Goal: Task Accomplishment & Management: Manage account settings

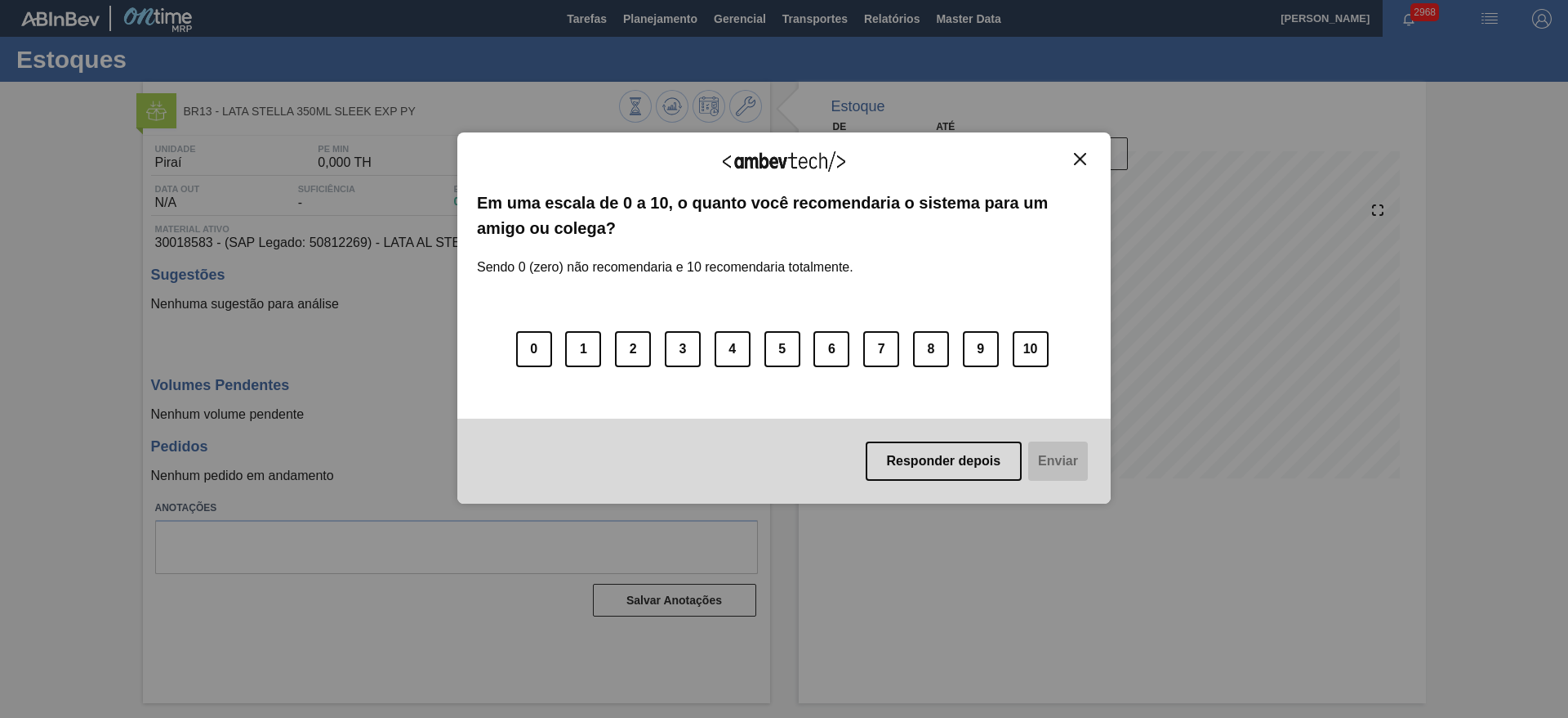
click at [1077, 157] on img "Close" at bounding box center [1080, 159] width 12 height 12
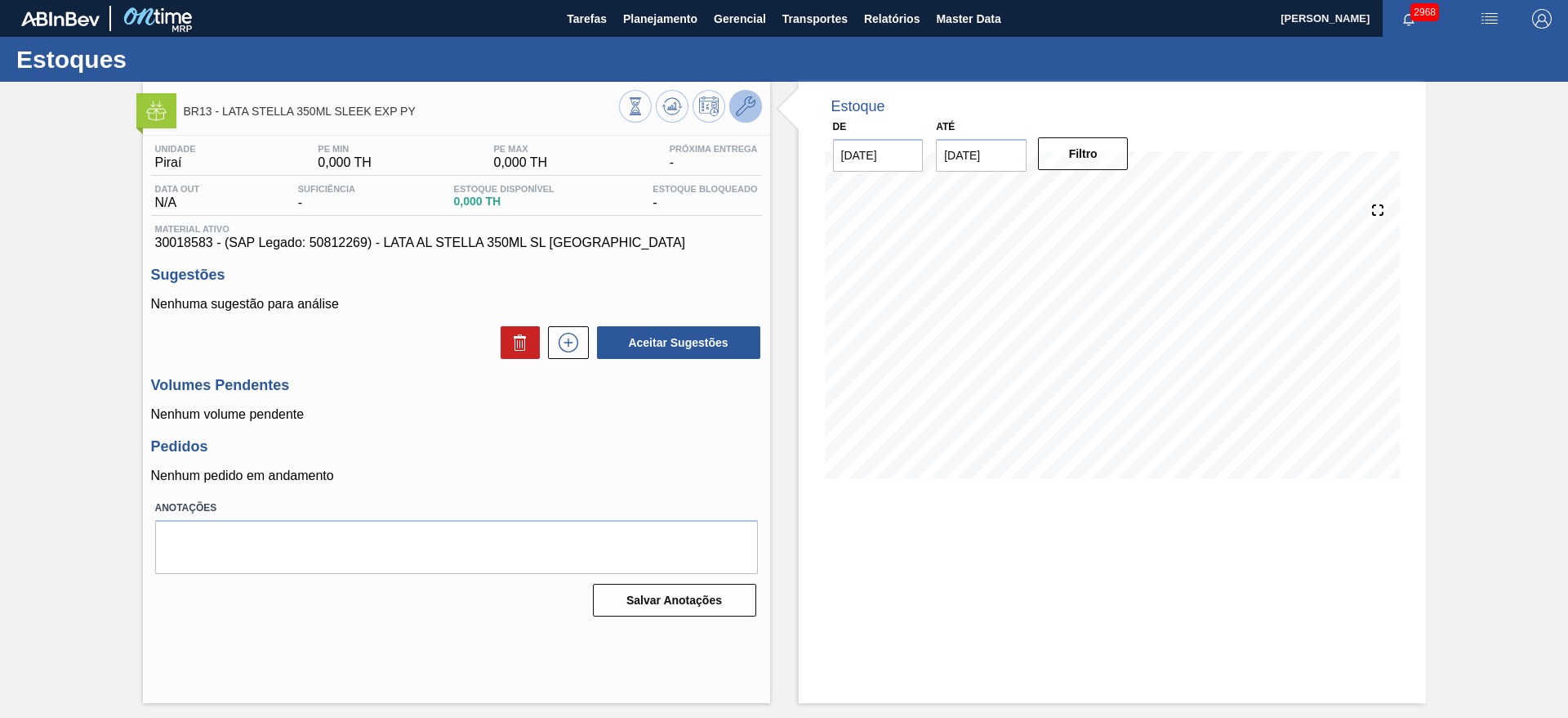
click at [748, 109] on icon at bounding box center [745, 106] width 19 height 19
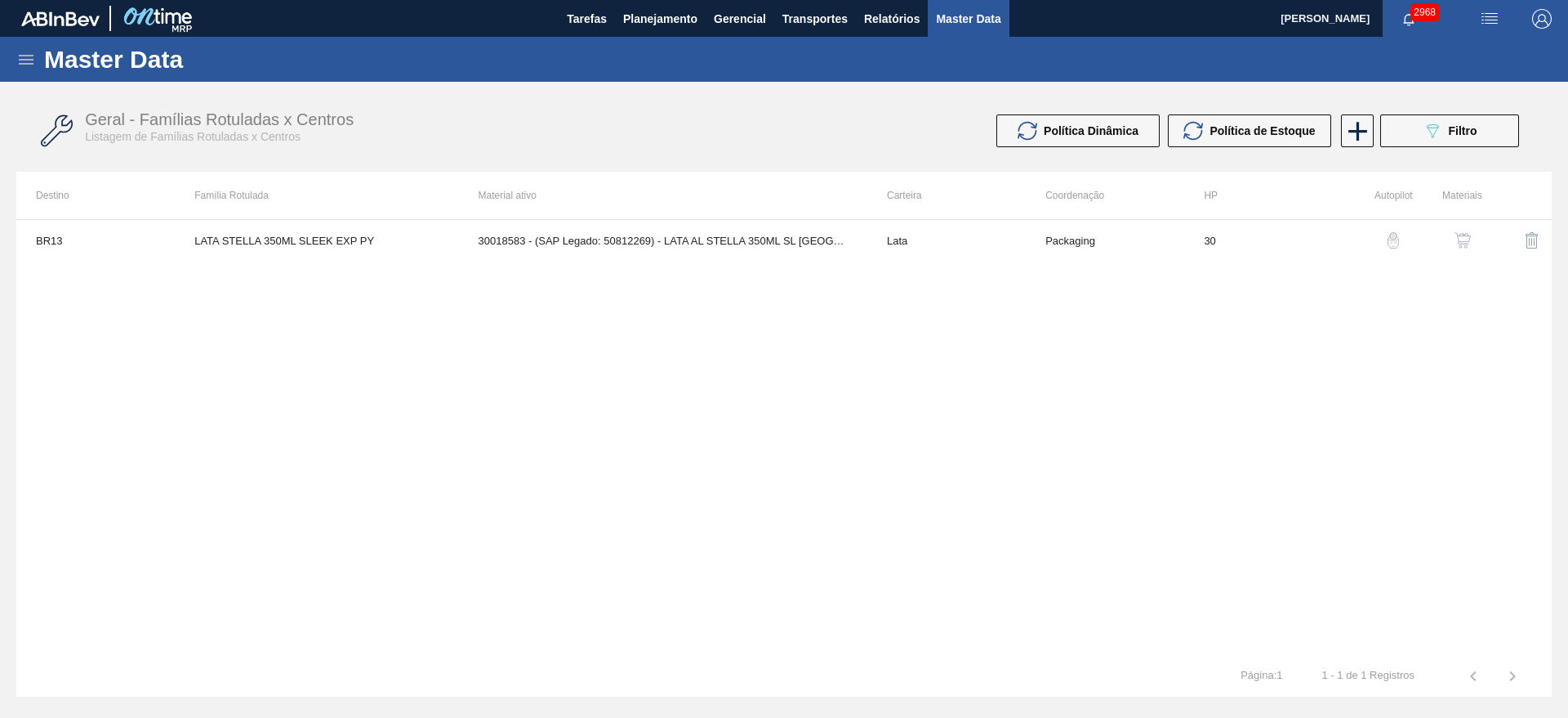
click at [1468, 240] on img "button" at bounding box center [1462, 240] width 16 height 16
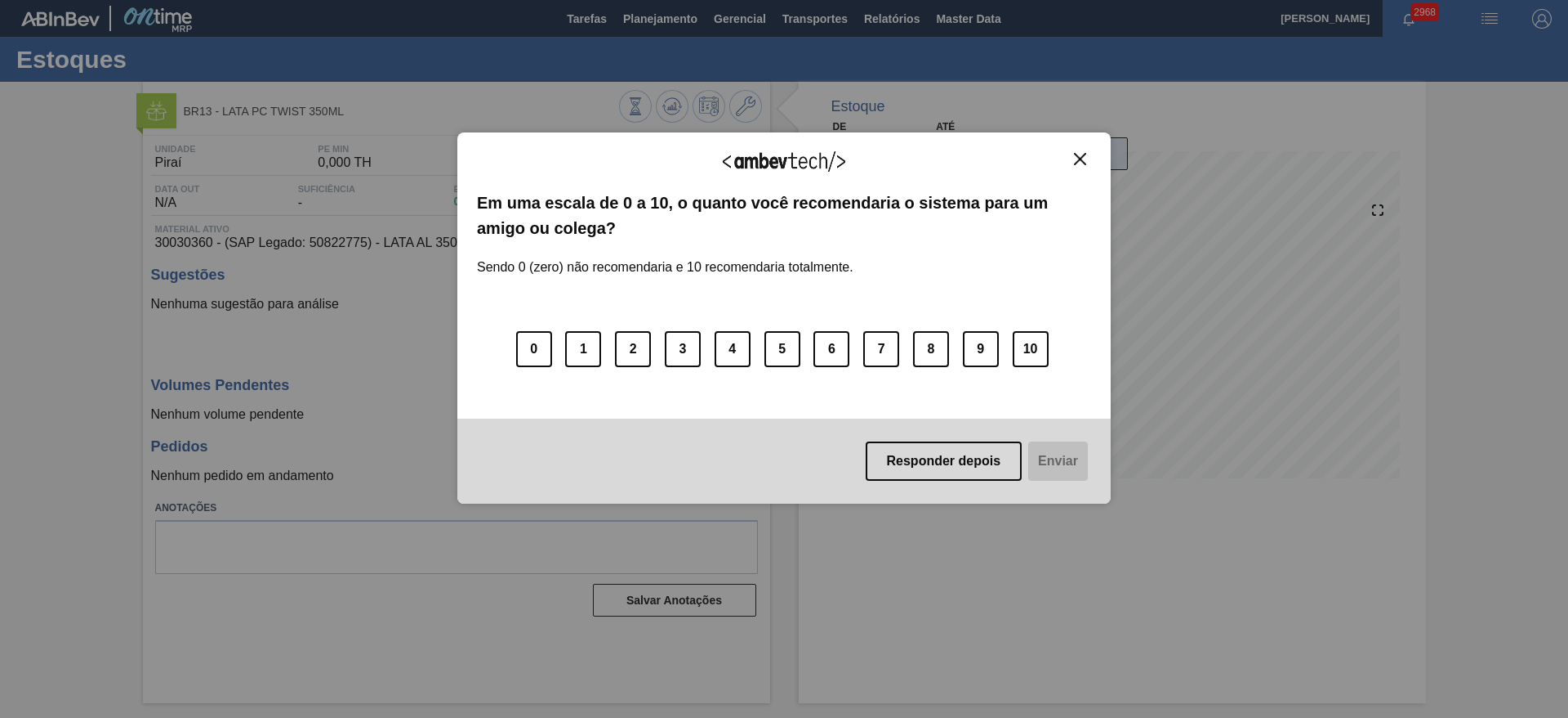
drag, startPoint x: 1083, startPoint y: 162, endPoint x: 1072, endPoint y: 170, distance: 13.6
click at [1083, 162] on img "Close" at bounding box center [1080, 159] width 12 height 12
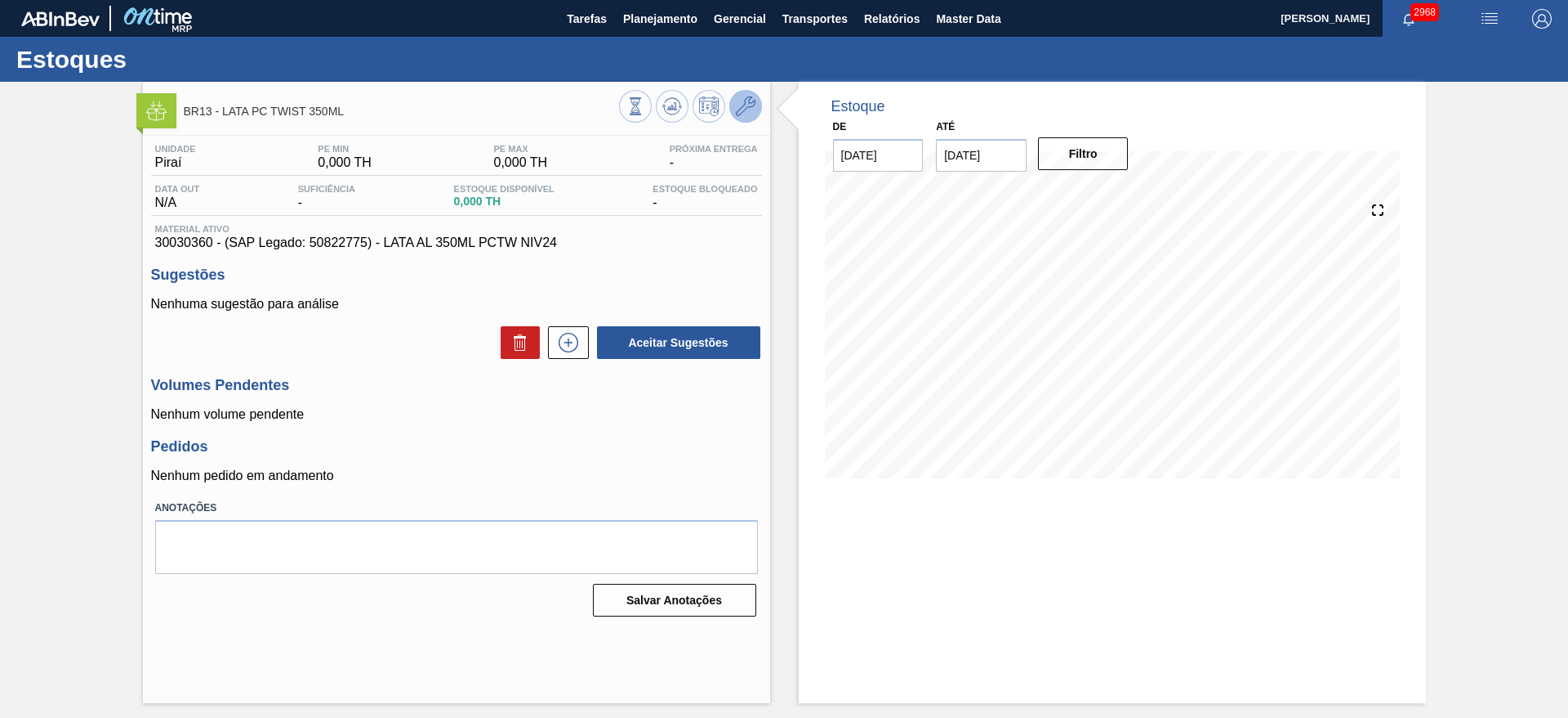
click at [755, 111] on icon at bounding box center [745, 106] width 19 height 19
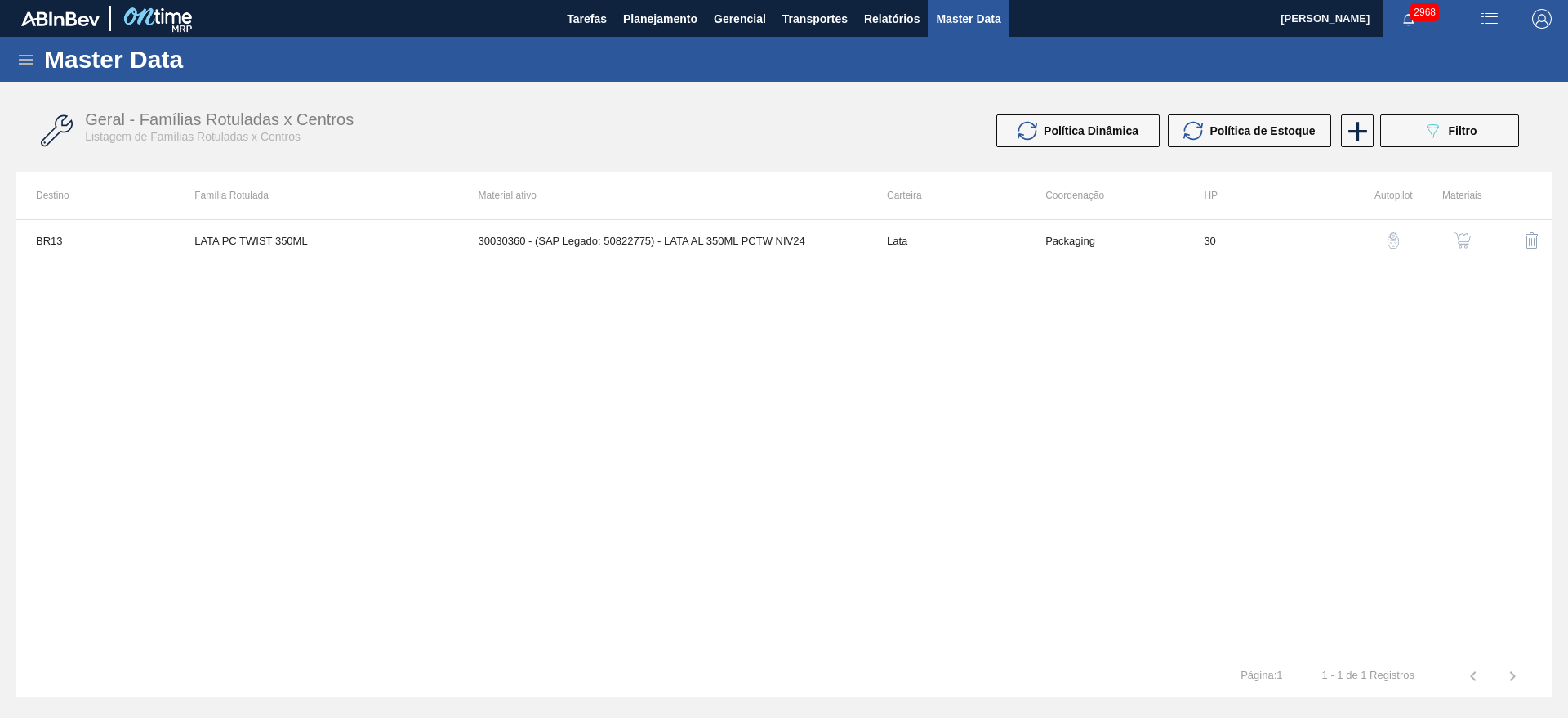
click at [1461, 241] on img "button" at bounding box center [1462, 240] width 16 height 16
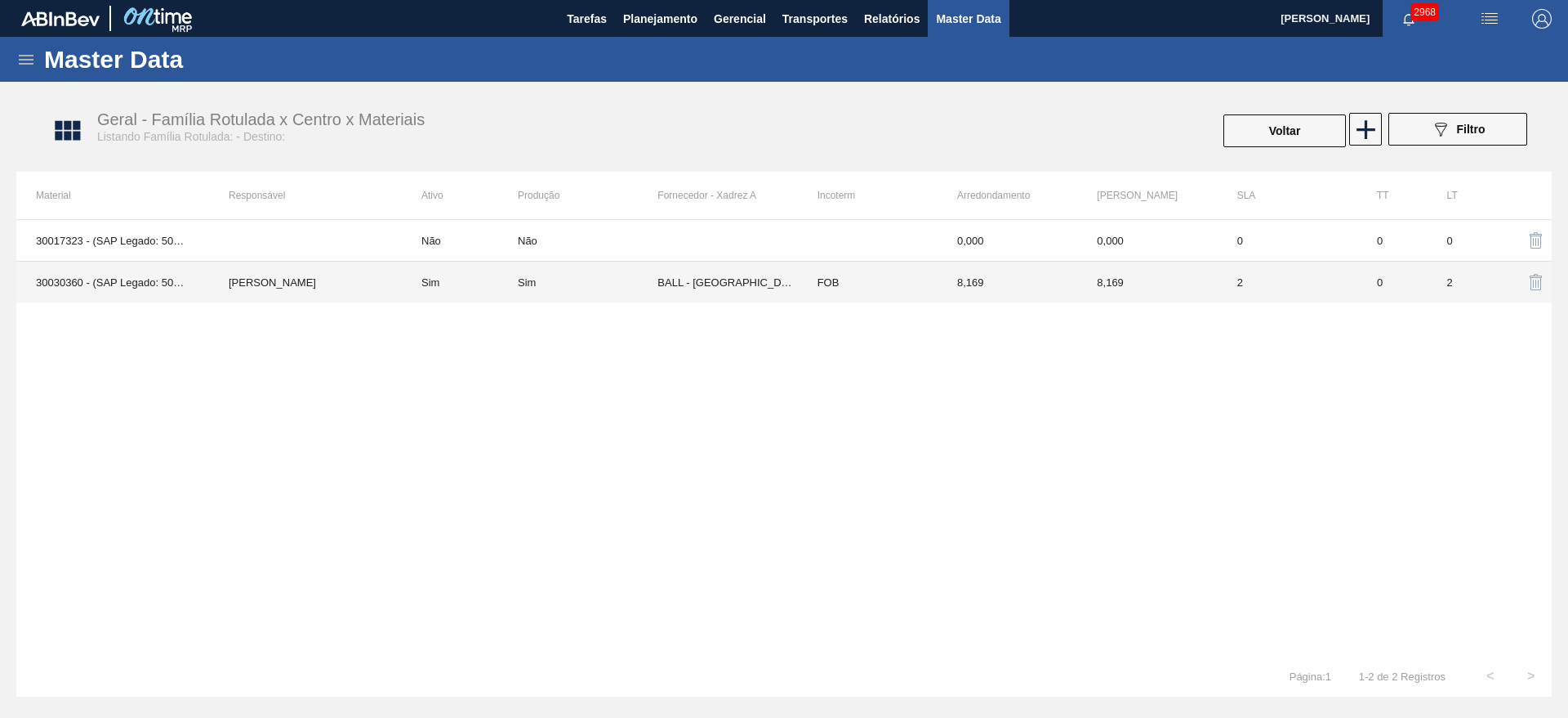
click at [603, 287] on td "Sim" at bounding box center [587, 282] width 140 height 42
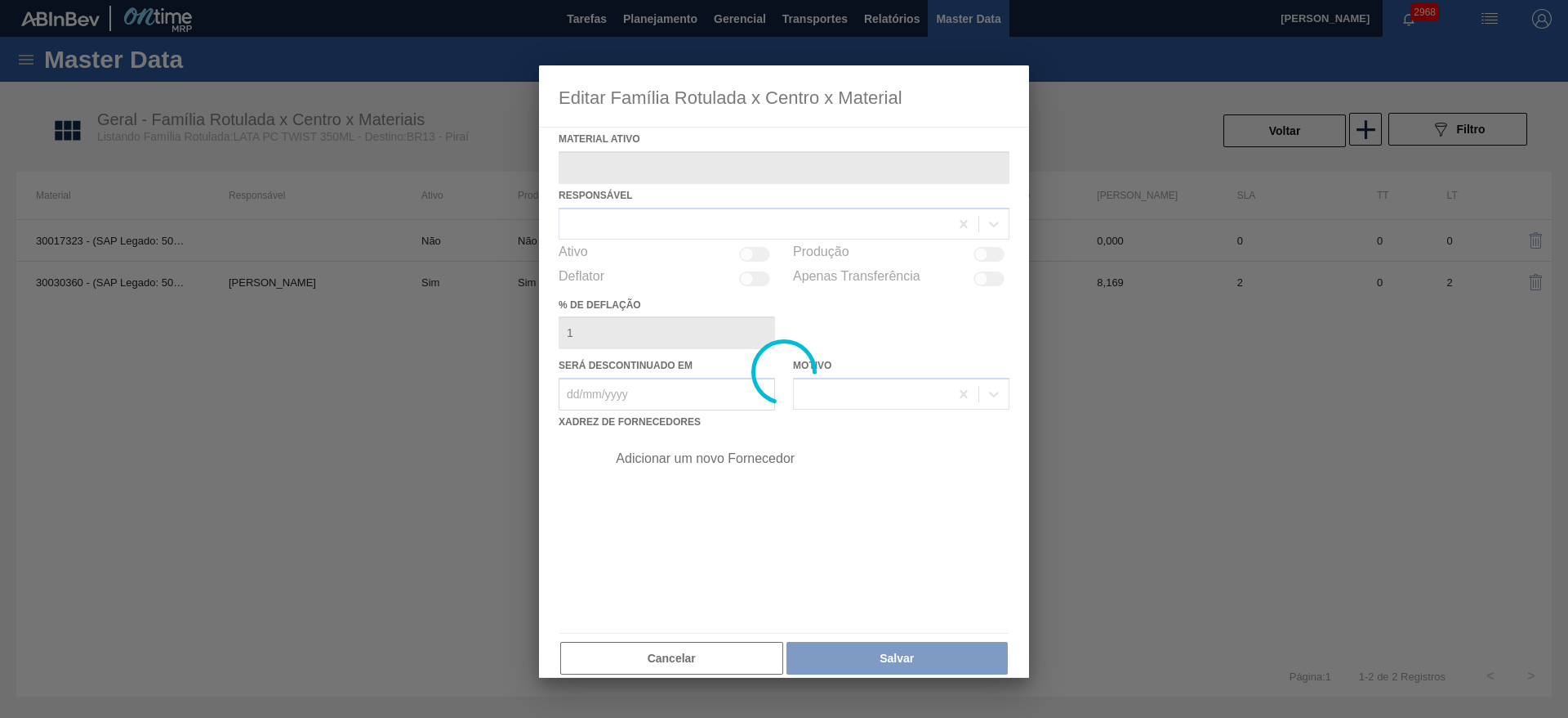
type ativo "30030360 - (SAP Legado: 50822775) - LATA AL 350ML PCTW NIV24"
checkbox input "true"
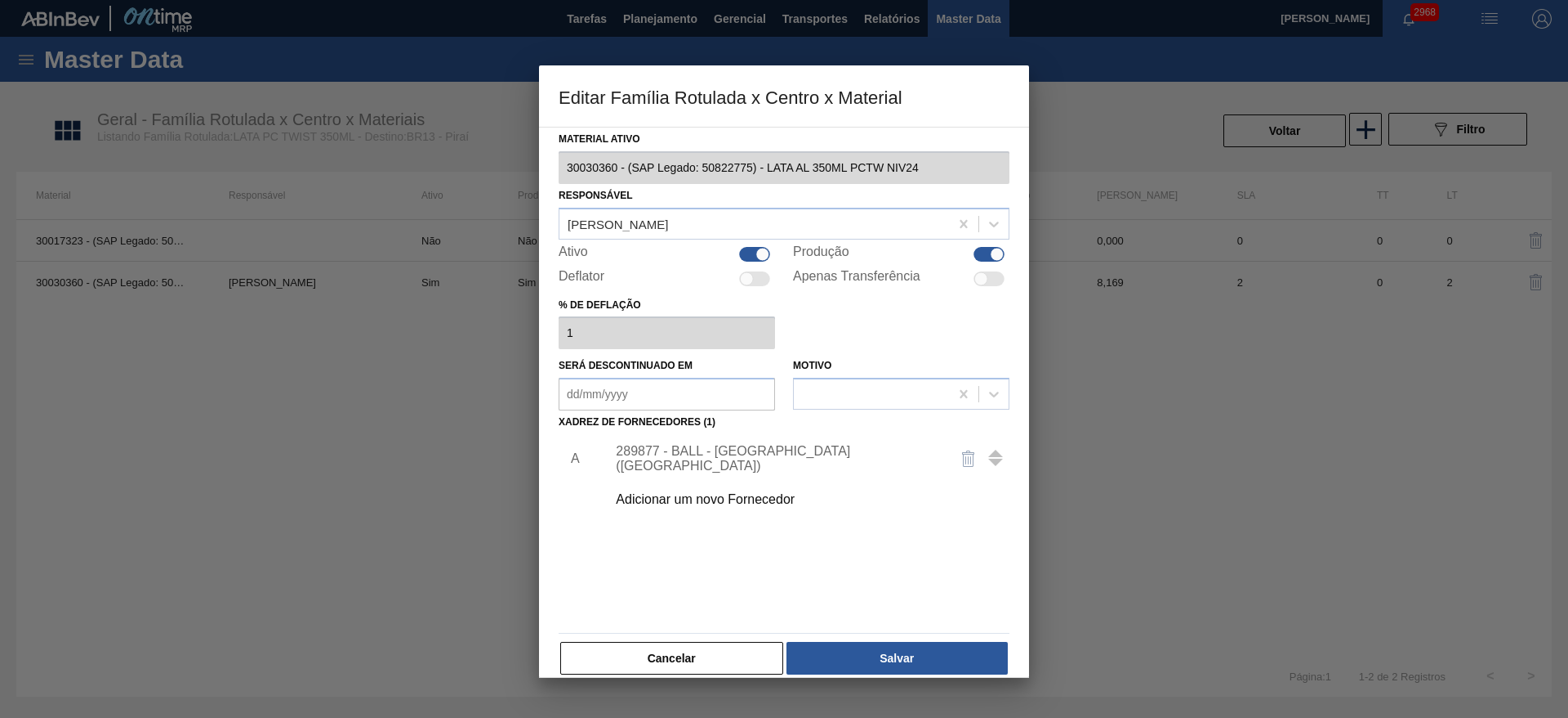
click at [753, 259] on div at bounding box center [755, 253] width 31 height 14
checkbox input "false"
click at [939, 654] on button "Salvar" at bounding box center [896, 658] width 221 height 33
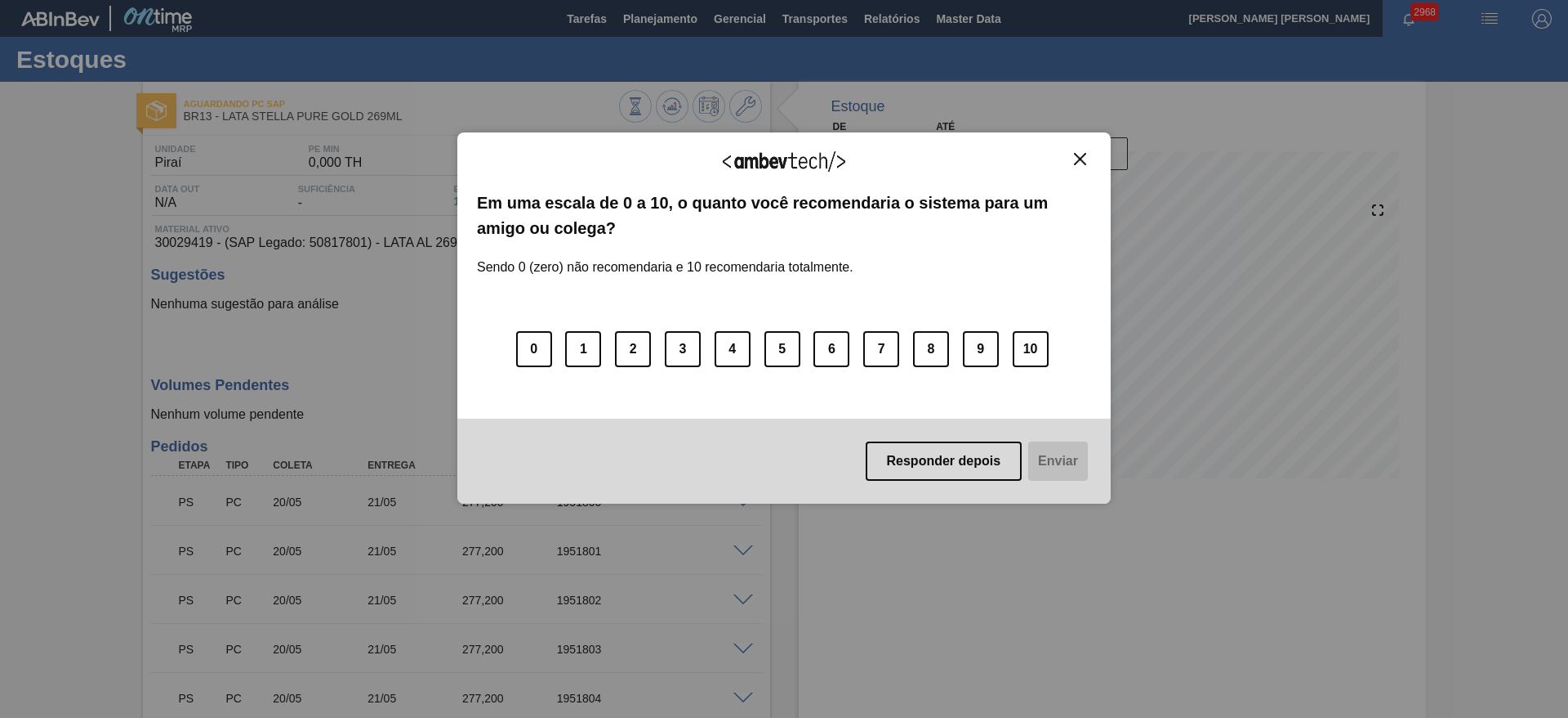
click at [1079, 153] on img "Close" at bounding box center [1080, 159] width 12 height 12
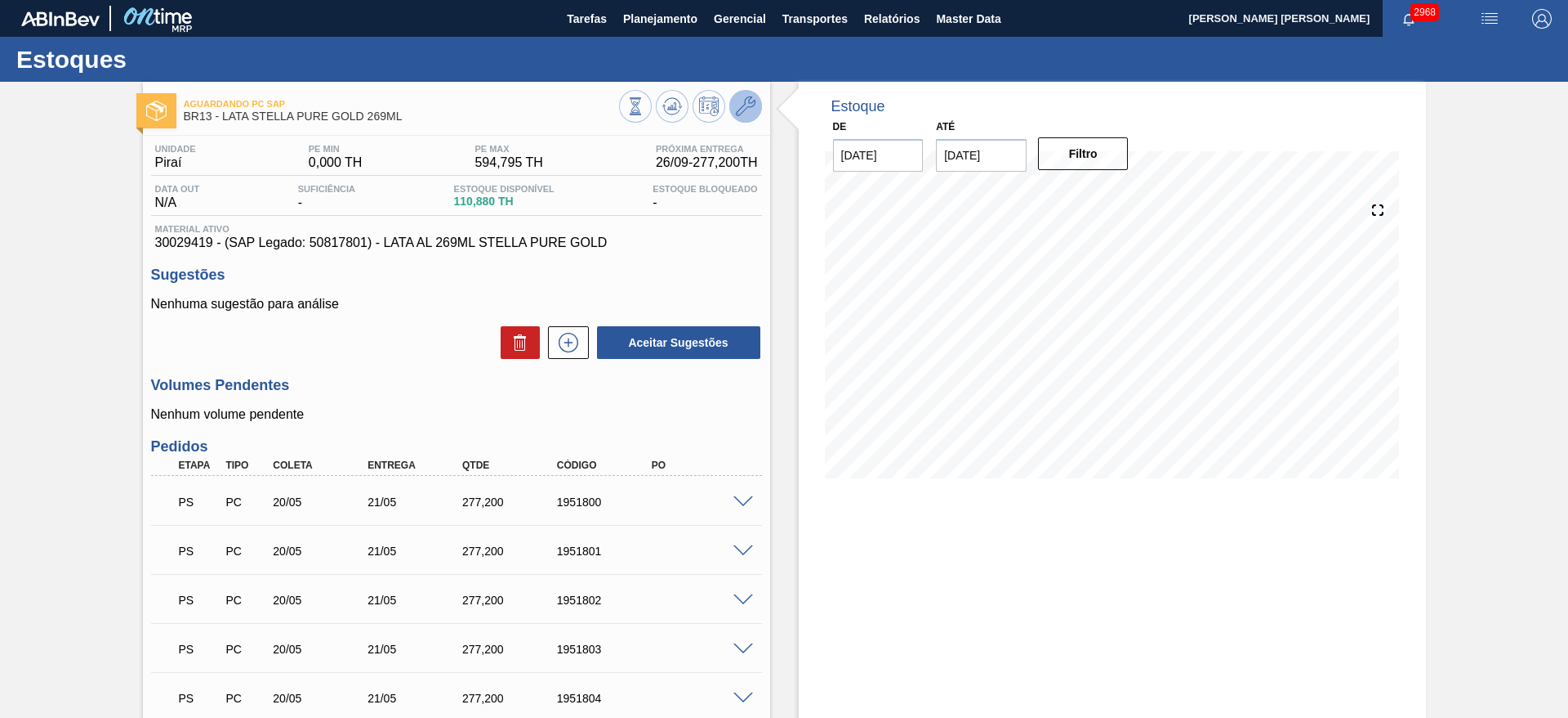
click at [759, 103] on button at bounding box center [745, 106] width 33 height 33
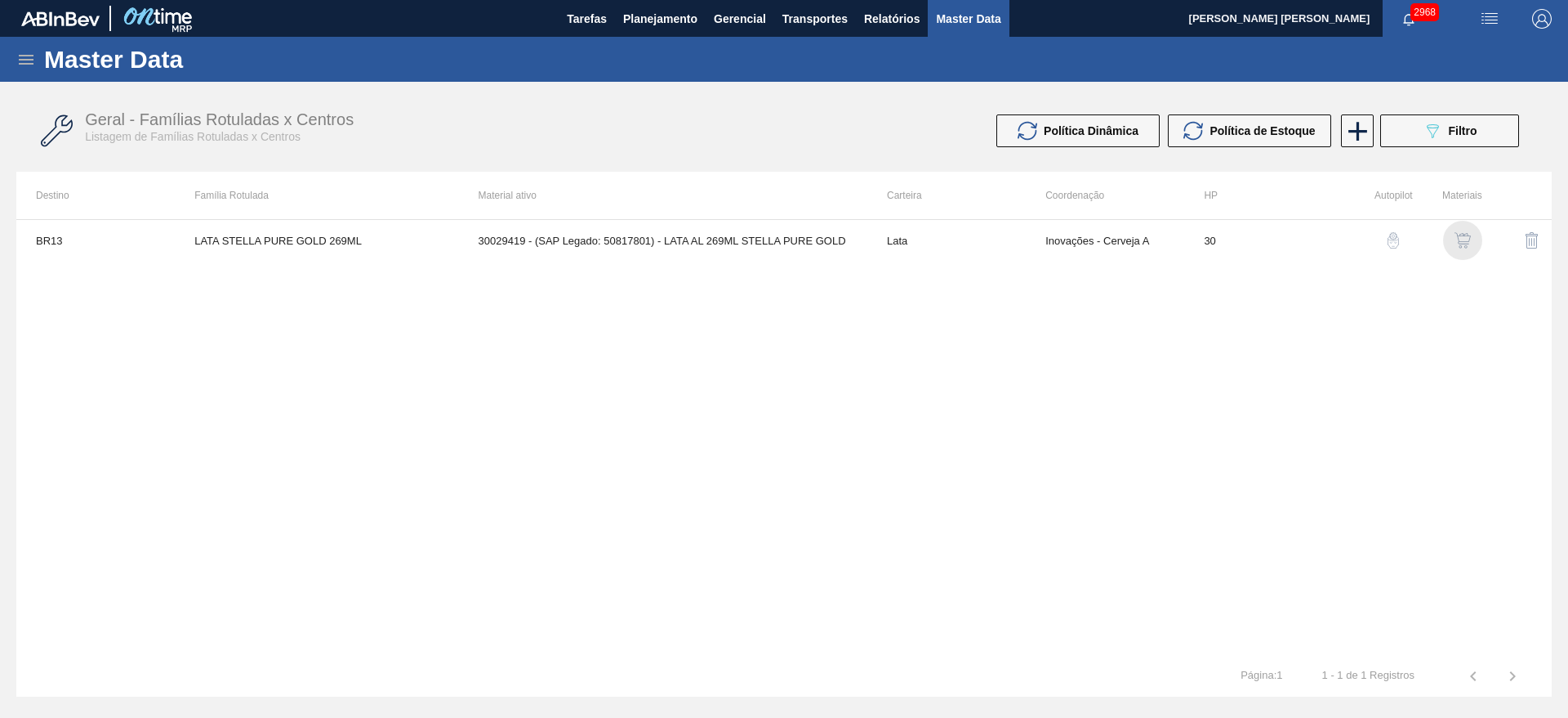
click at [1457, 248] on img "button" at bounding box center [1462, 240] width 16 height 16
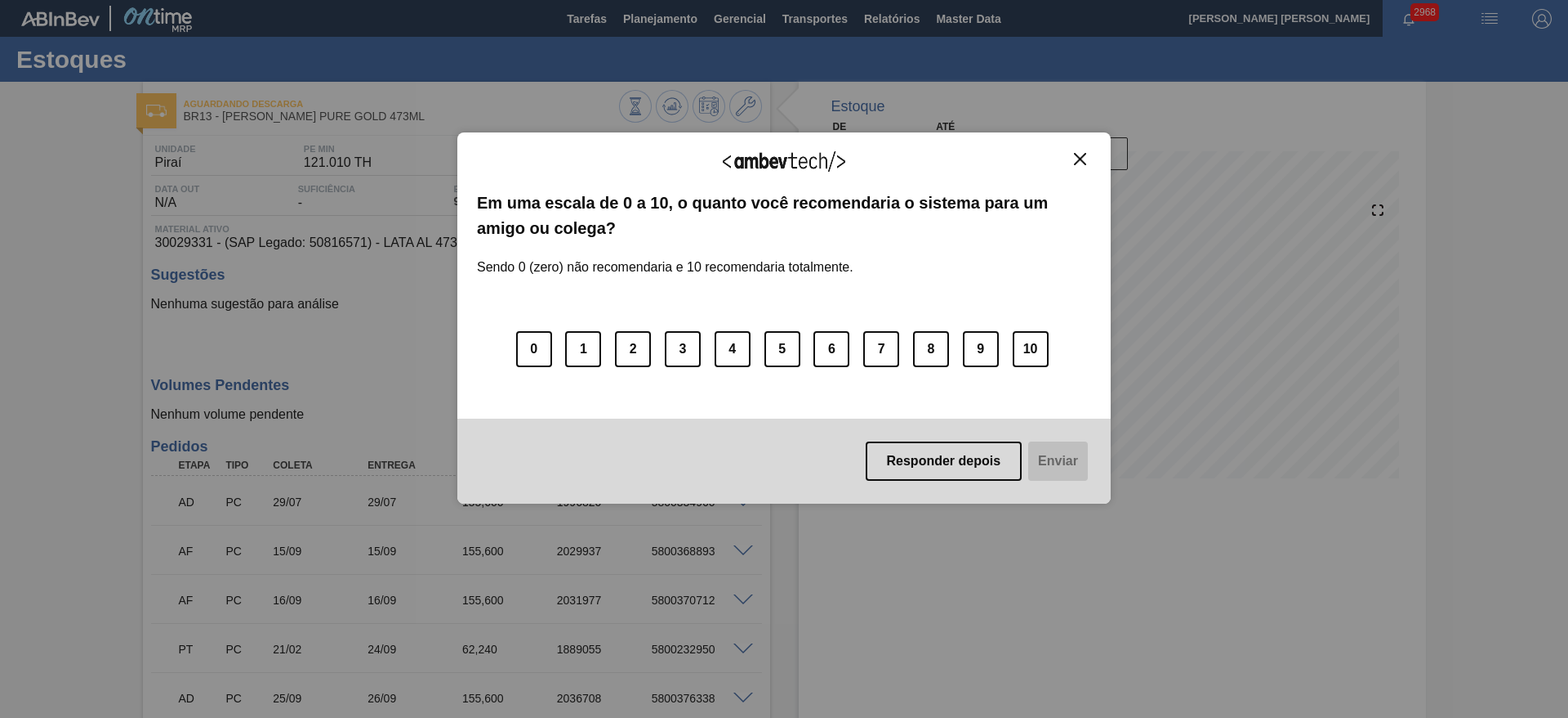
click at [1082, 163] on img "Close" at bounding box center [1080, 159] width 12 height 12
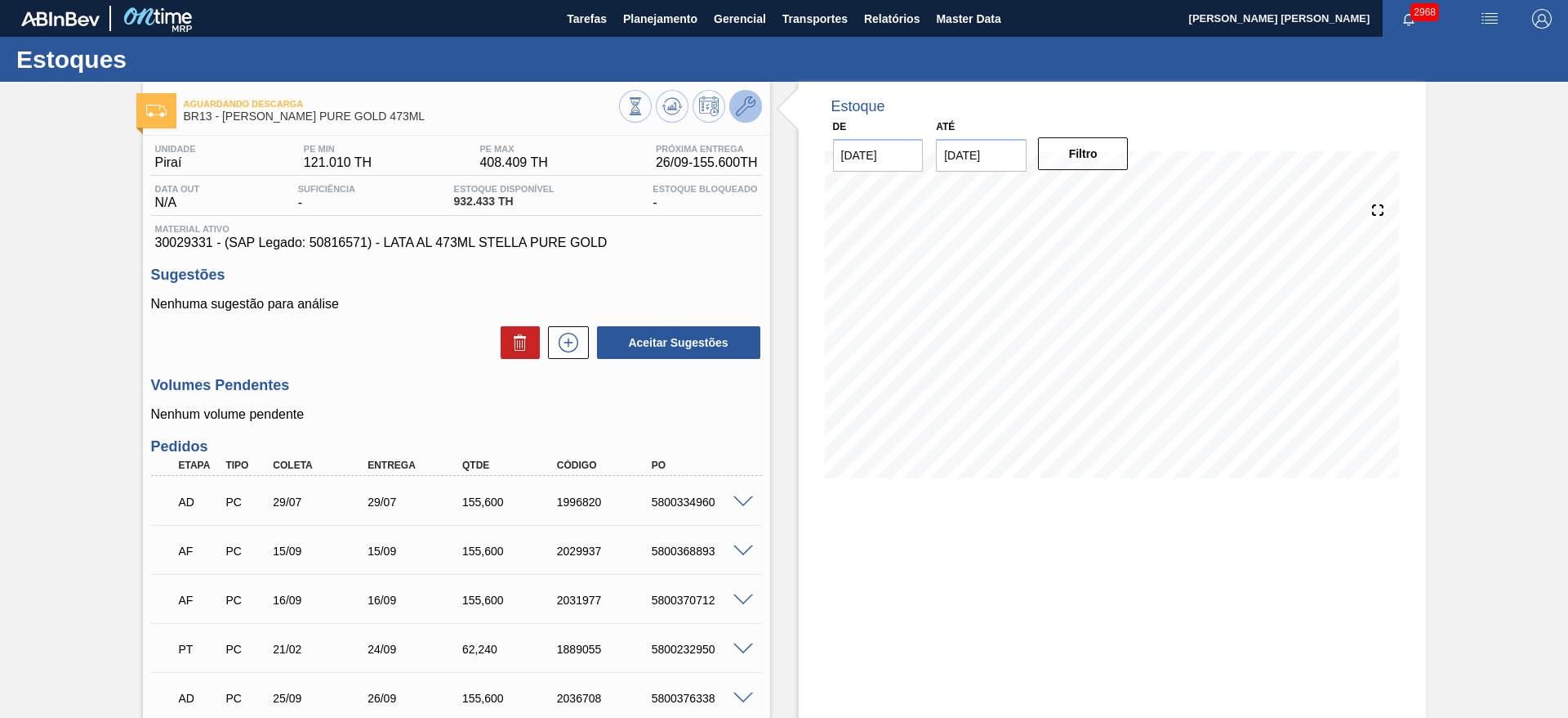
click at [754, 111] on button at bounding box center [745, 106] width 33 height 33
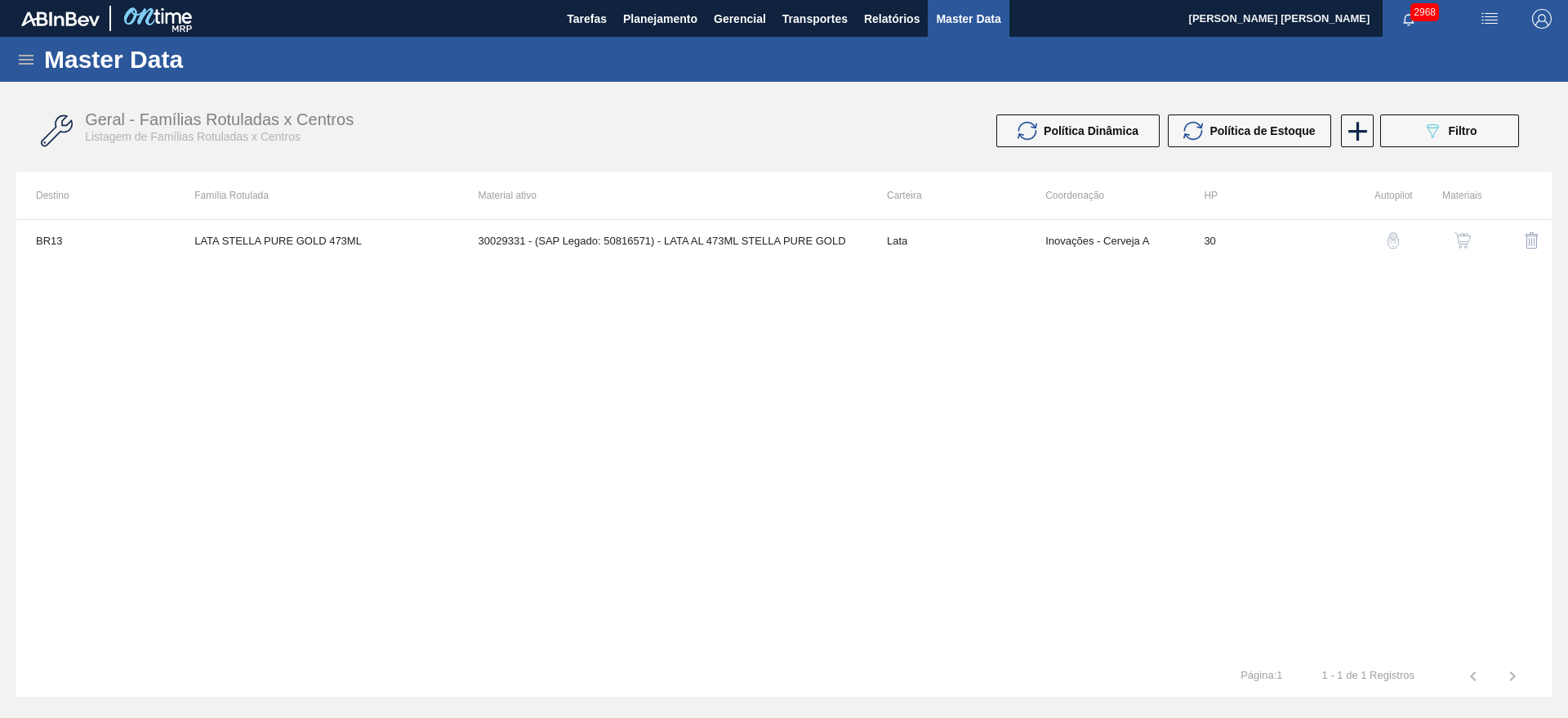
click at [1472, 240] on button "button" at bounding box center [1463, 240] width 39 height 39
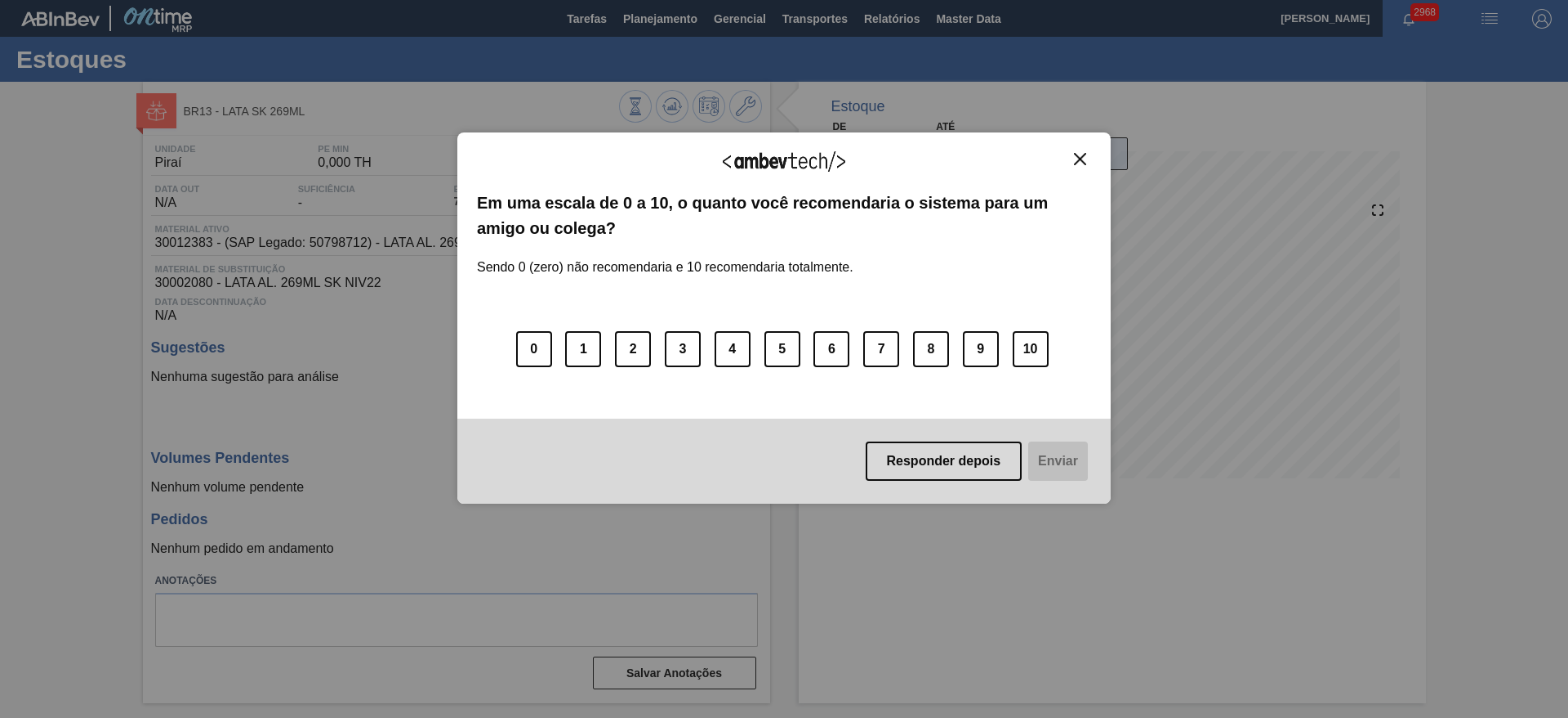
click at [1078, 154] on img "Close" at bounding box center [1080, 159] width 12 height 12
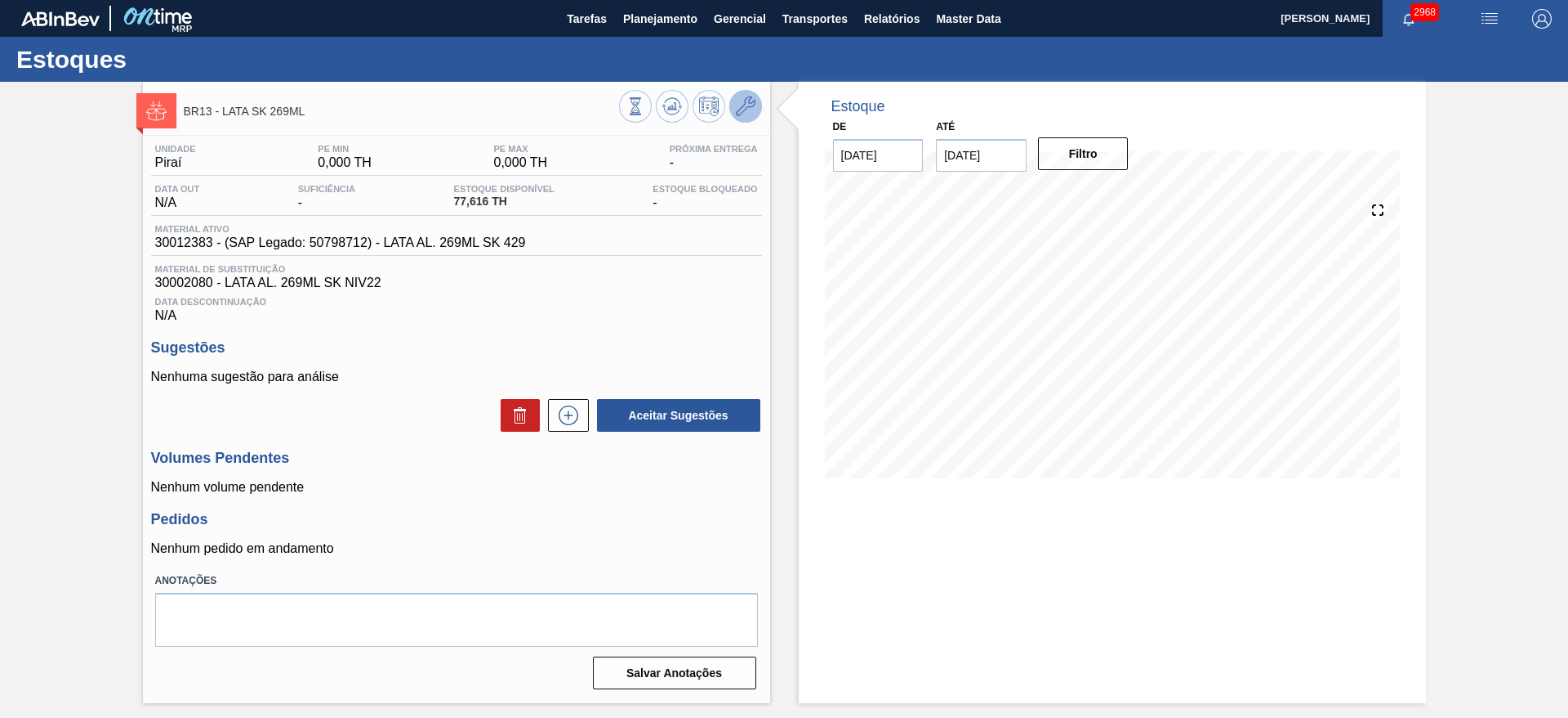
click at [746, 103] on icon at bounding box center [745, 106] width 19 height 19
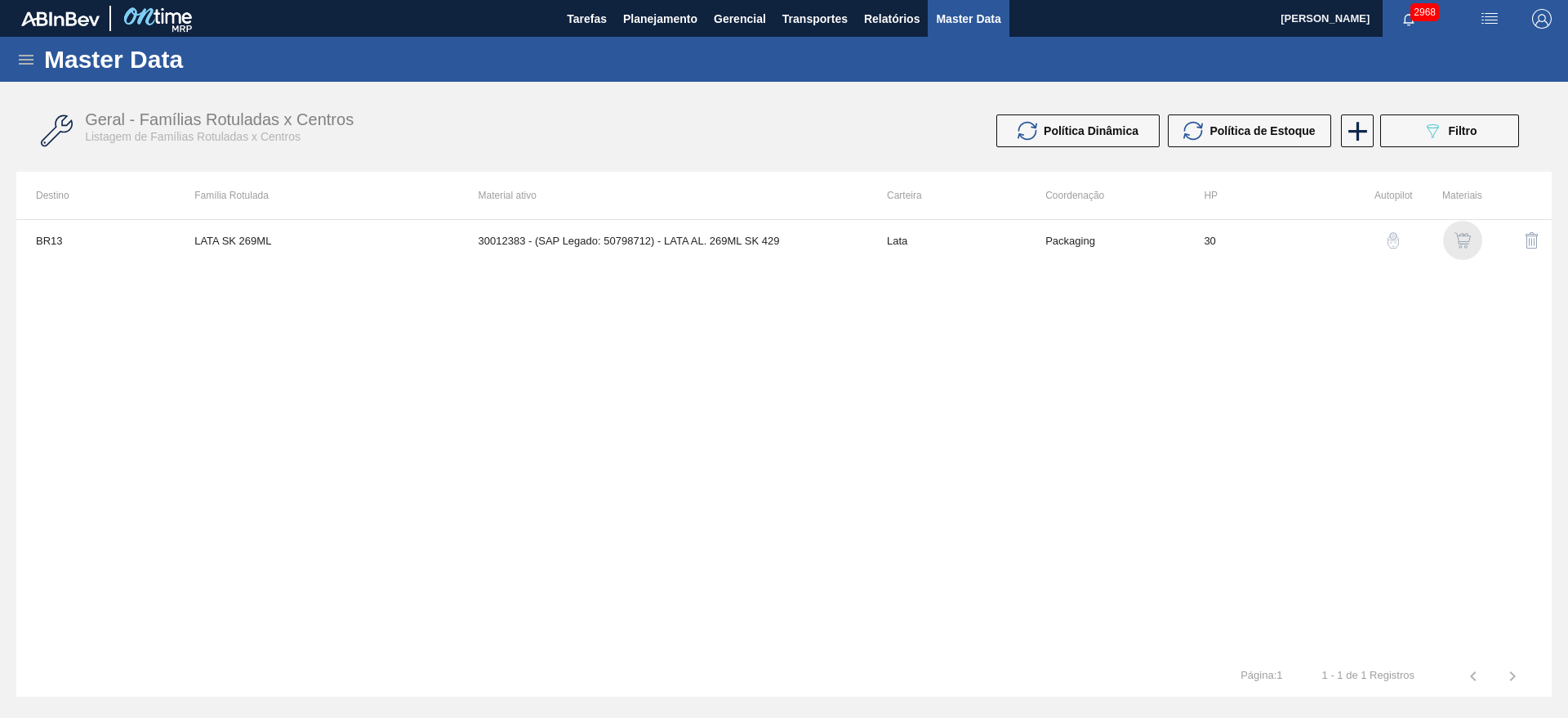
click at [1470, 243] on img "button" at bounding box center [1462, 240] width 16 height 16
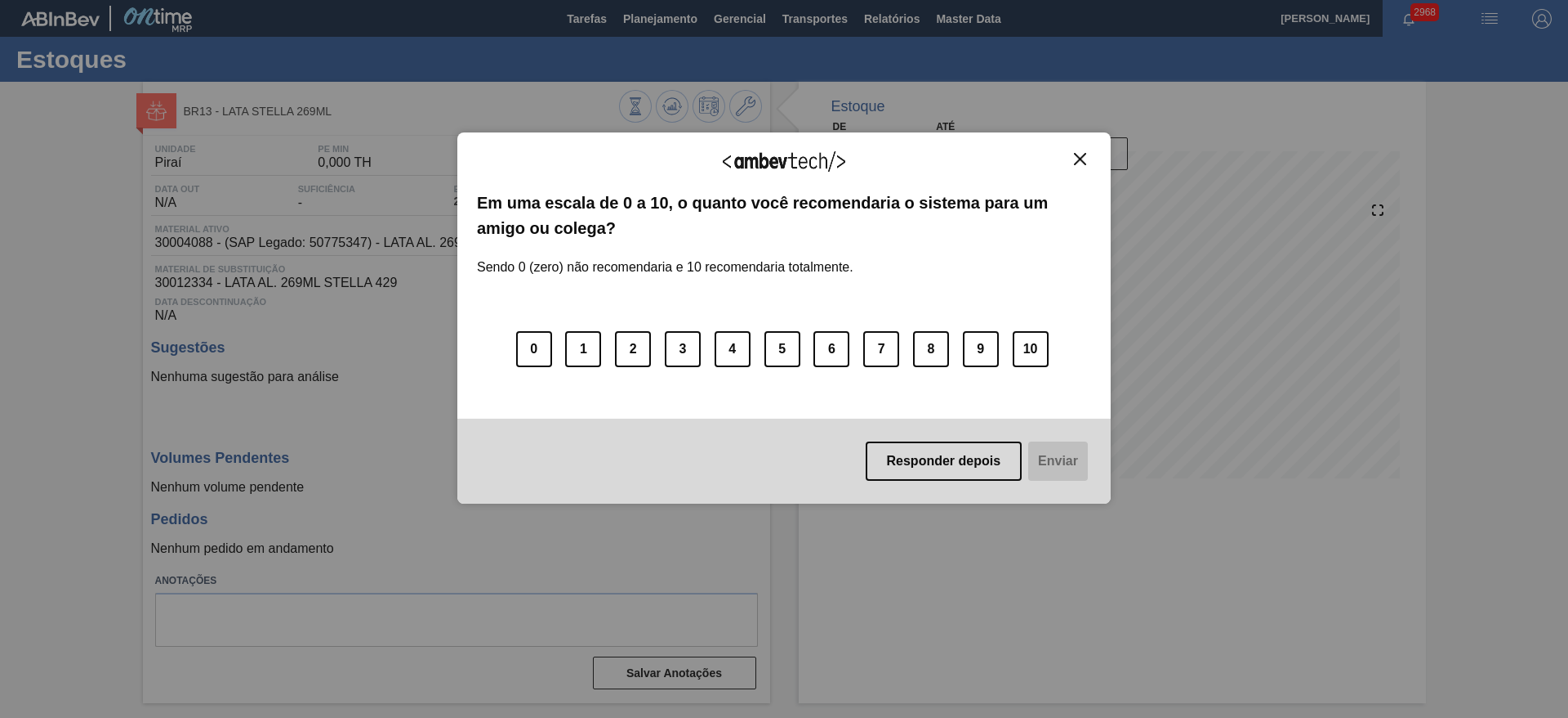
click at [1076, 159] on img "Close" at bounding box center [1080, 159] width 12 height 12
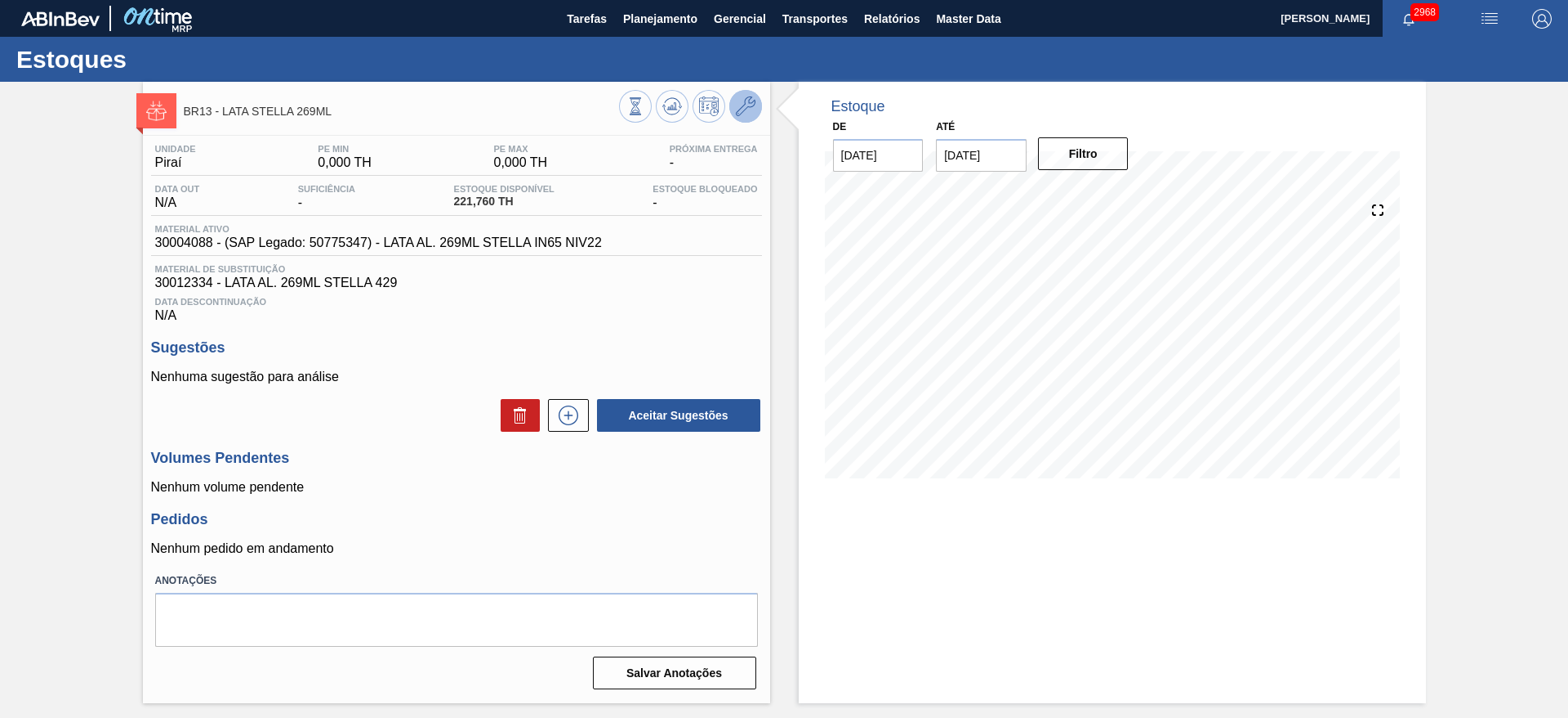
click at [756, 106] on button at bounding box center [745, 106] width 33 height 33
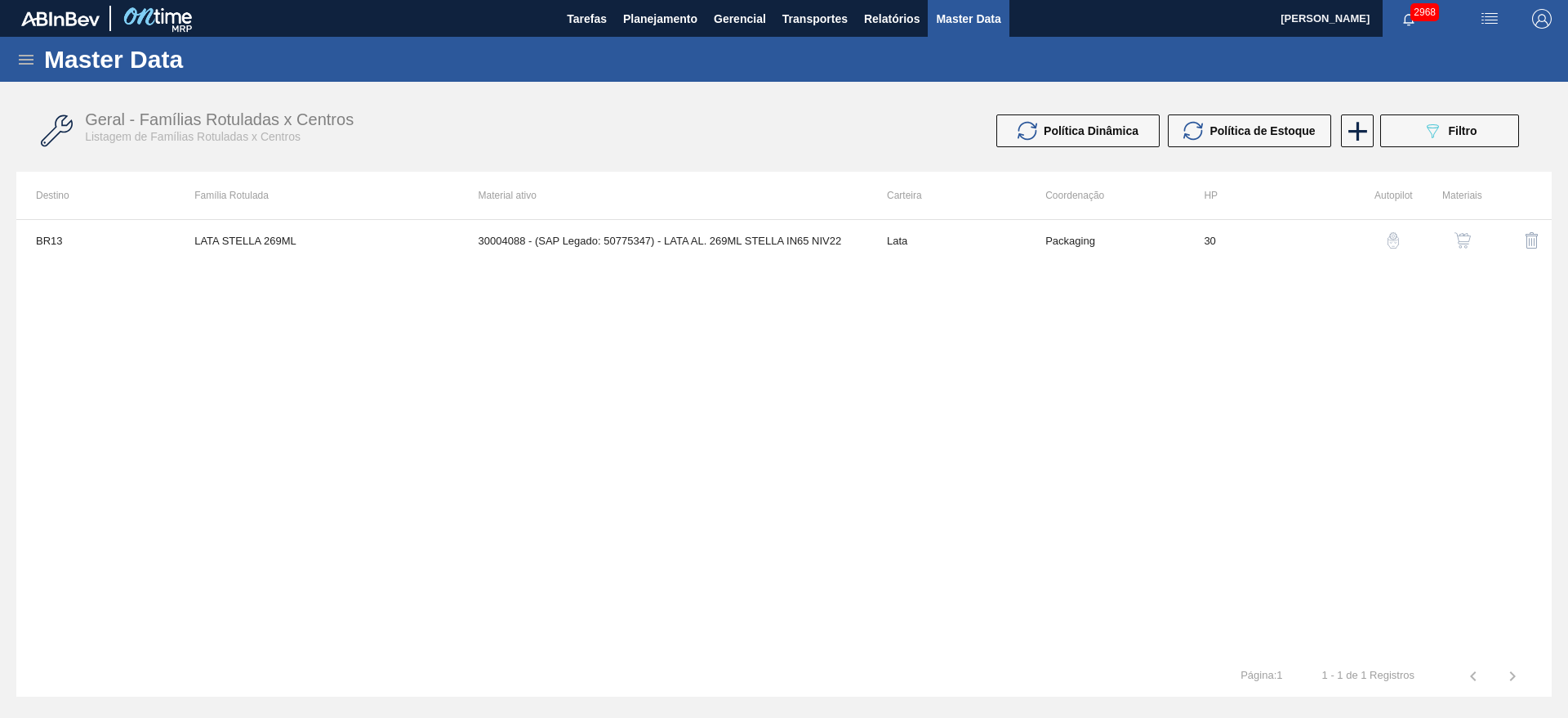
click at [1465, 238] on img "button" at bounding box center [1462, 240] width 16 height 16
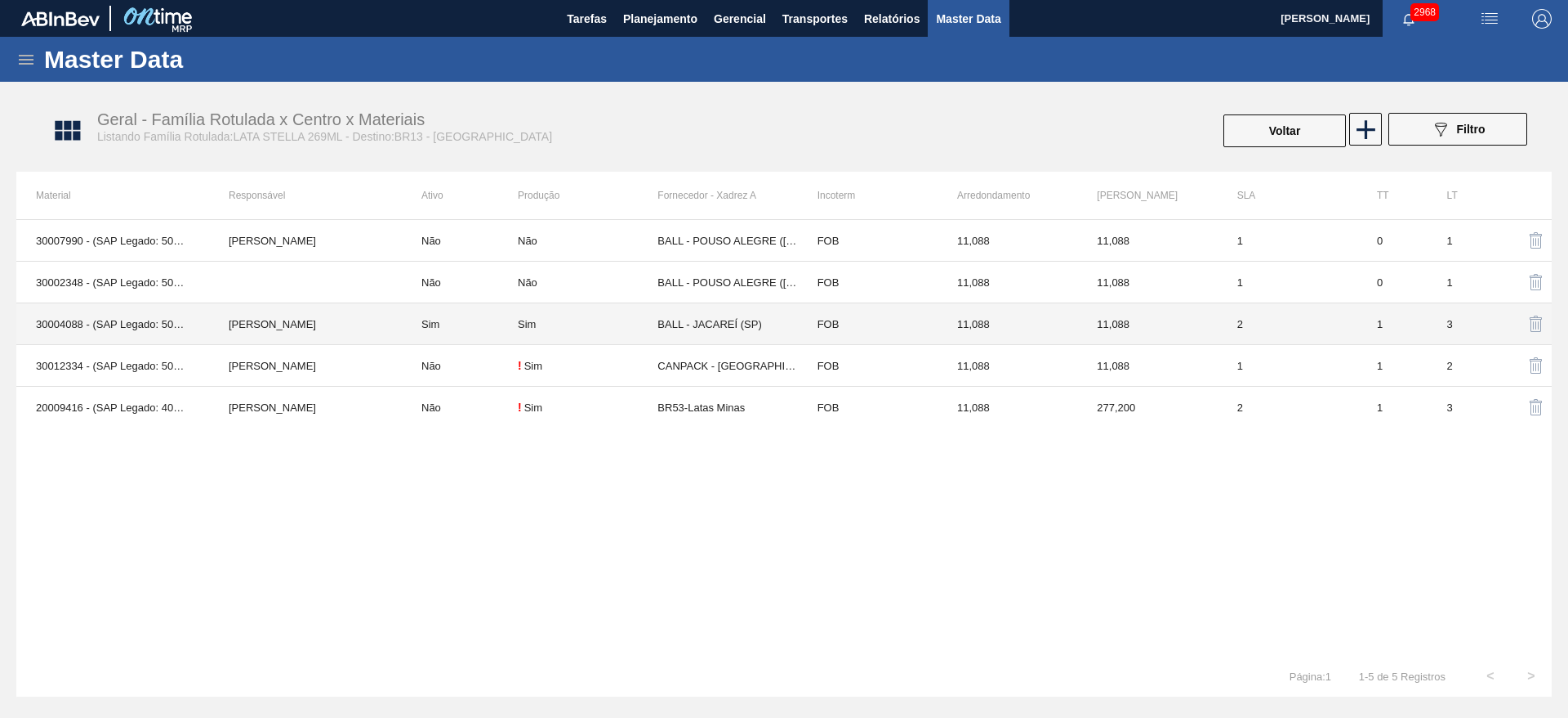
click at [717, 324] on td "BALL - JACAREÍ (SP)" at bounding box center [727, 324] width 140 height 42
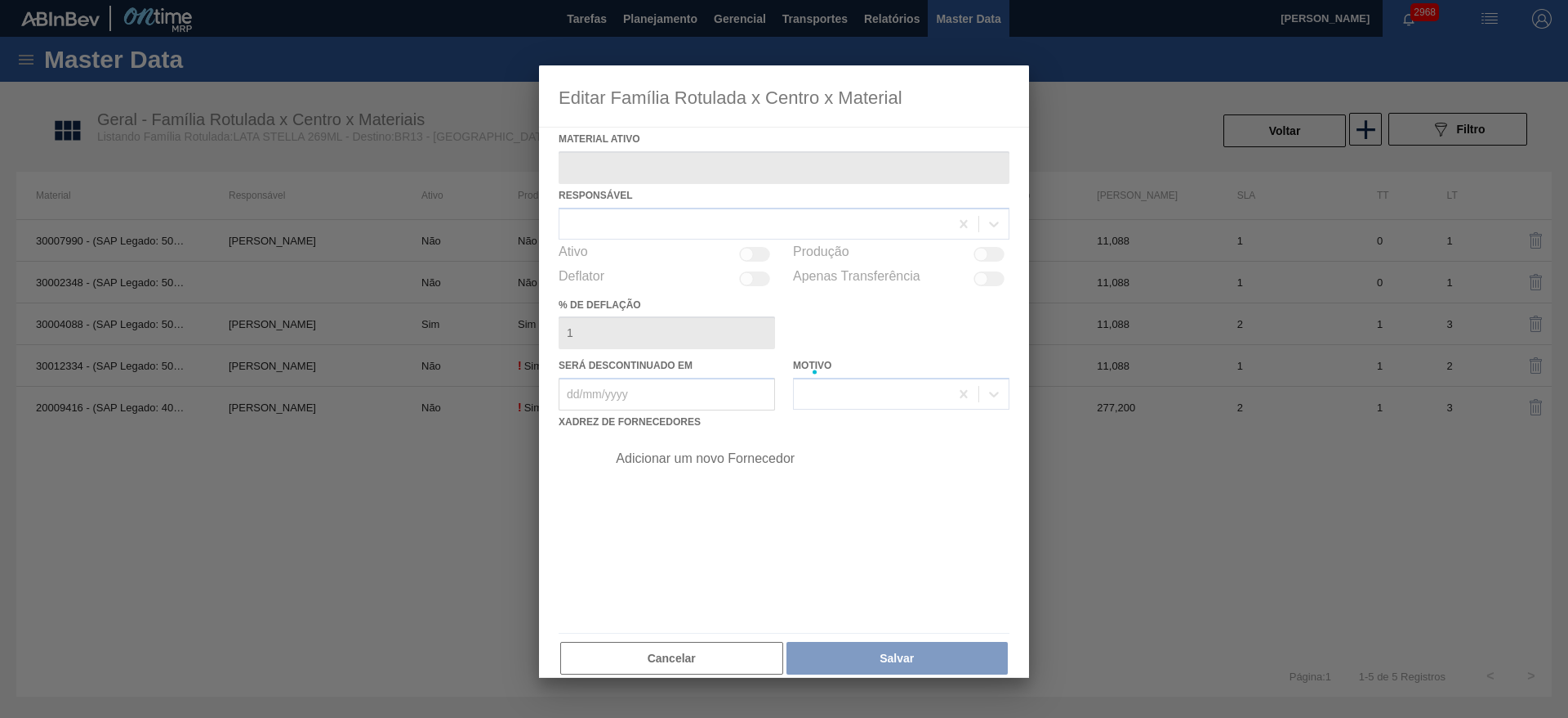
type ativo "30004088 - (SAP Legado: 50775347) - LATA AL. 269ML STELLA IN65 NIV22"
checkbox input "true"
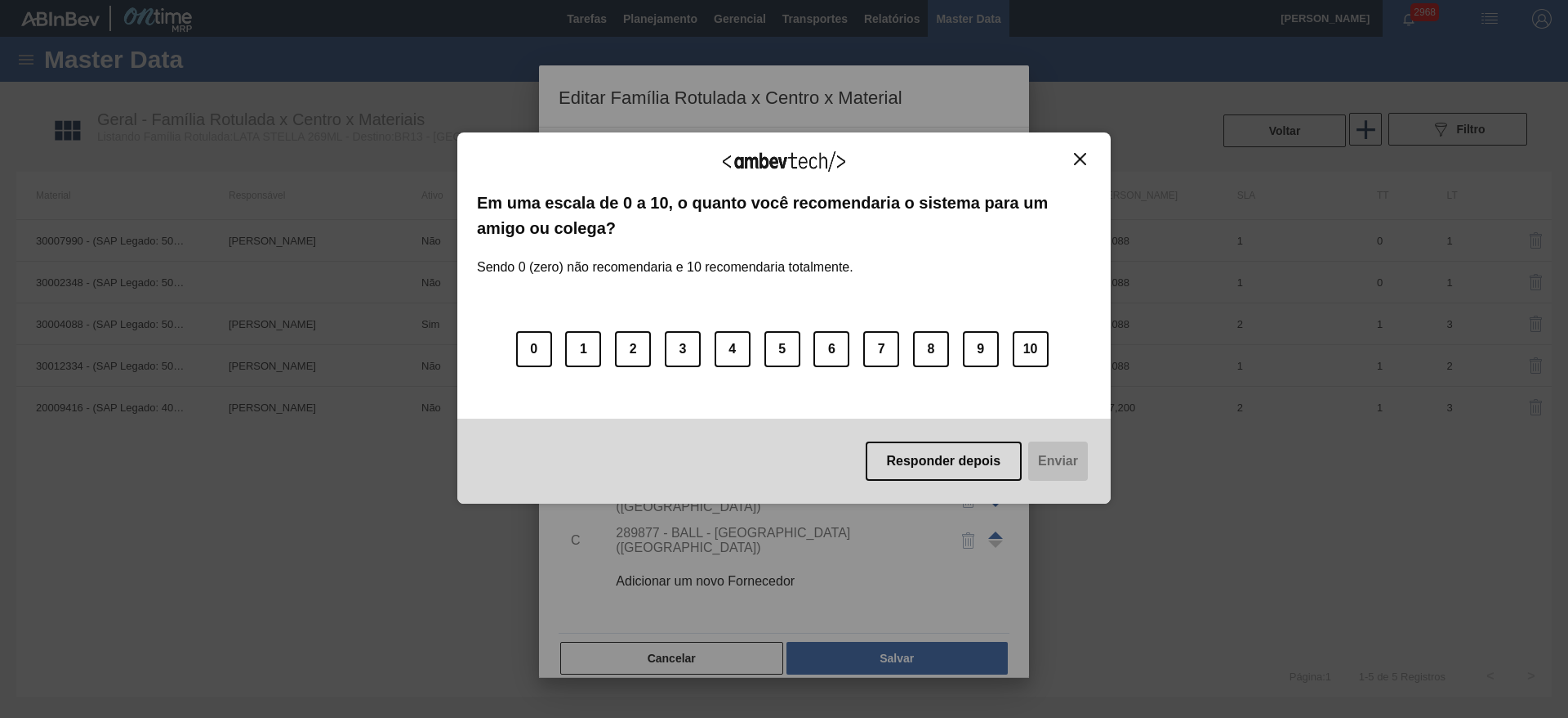
click at [1078, 164] on img "Close" at bounding box center [1080, 159] width 12 height 12
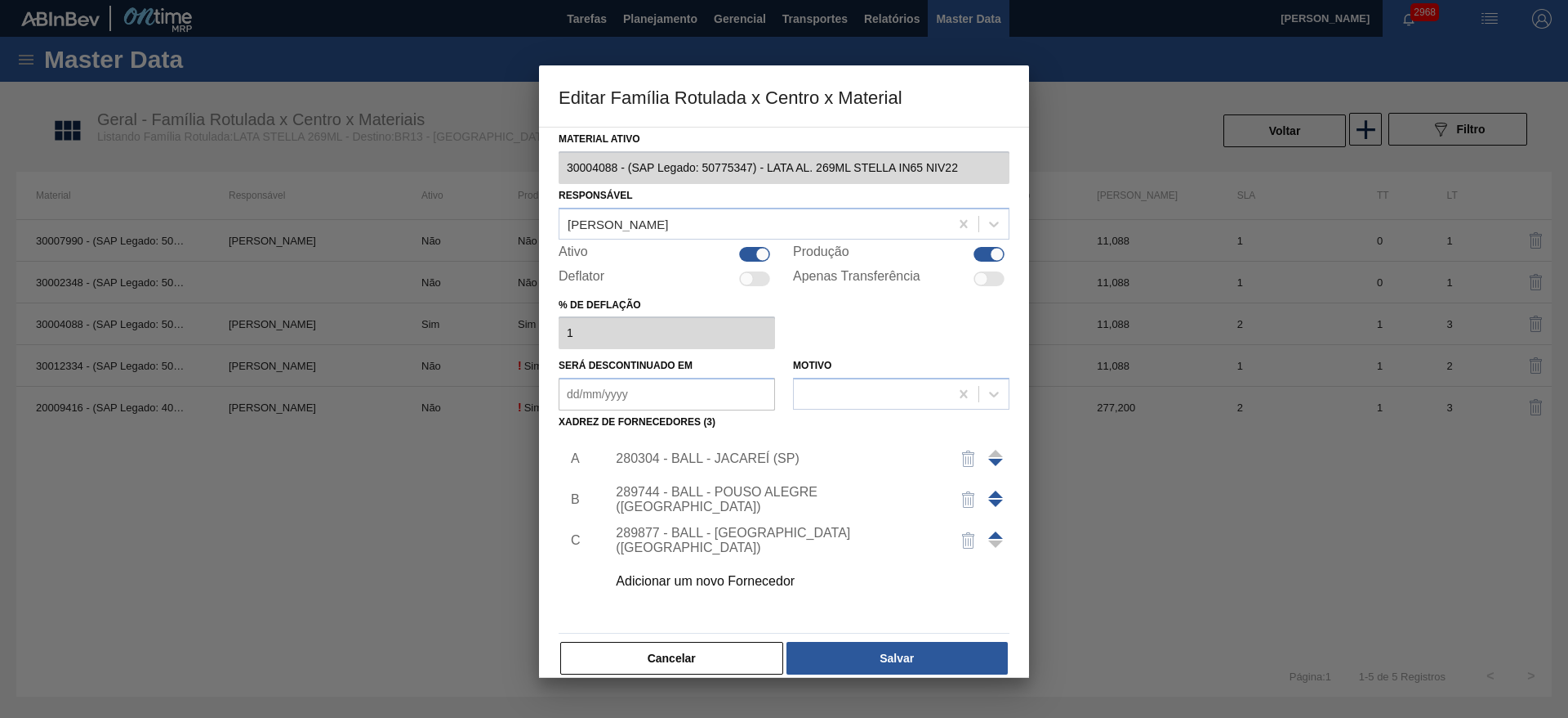
click at [996, 535] on span at bounding box center [995, 535] width 14 height 8
click at [997, 493] on span at bounding box center [995, 493] width 14 height 8
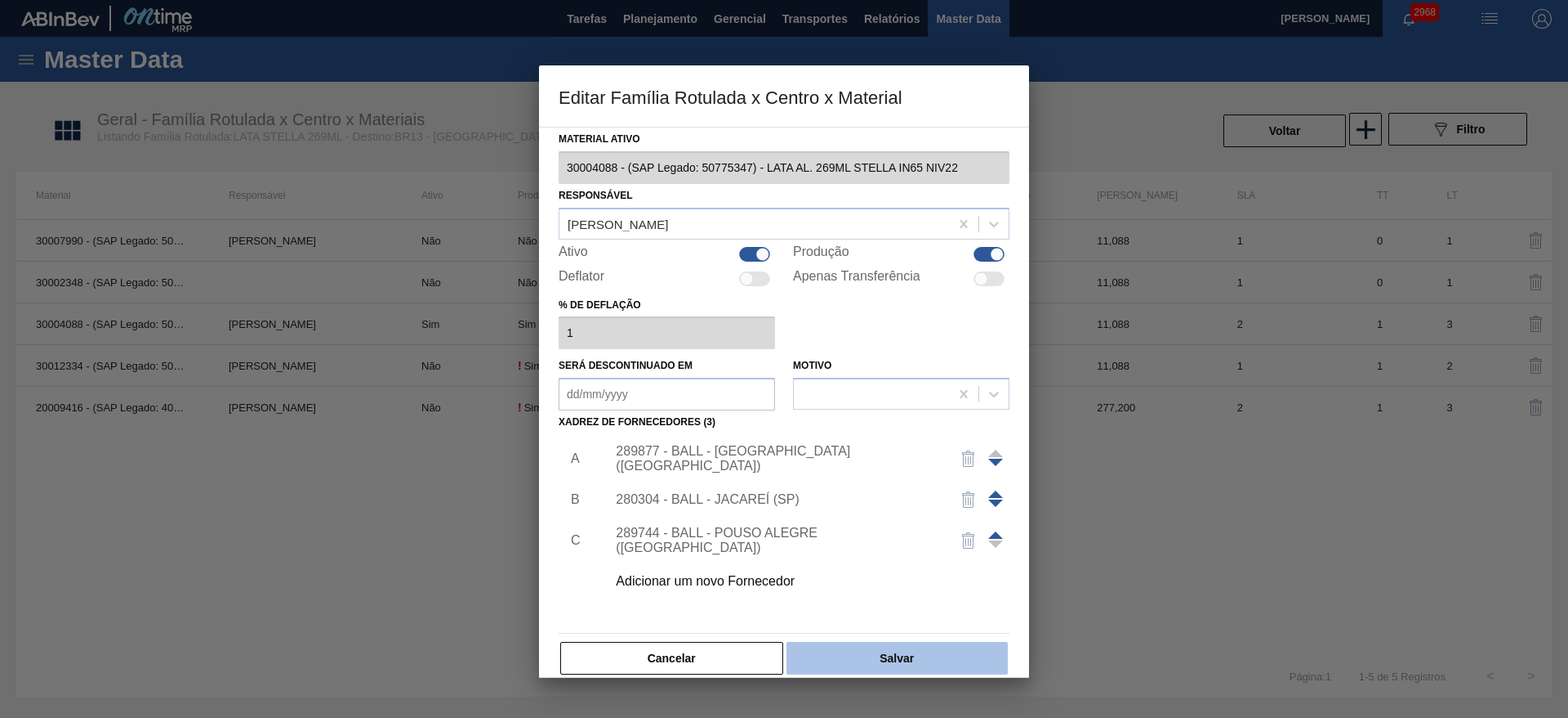
click at [911, 652] on button "Salvar" at bounding box center [896, 658] width 221 height 33
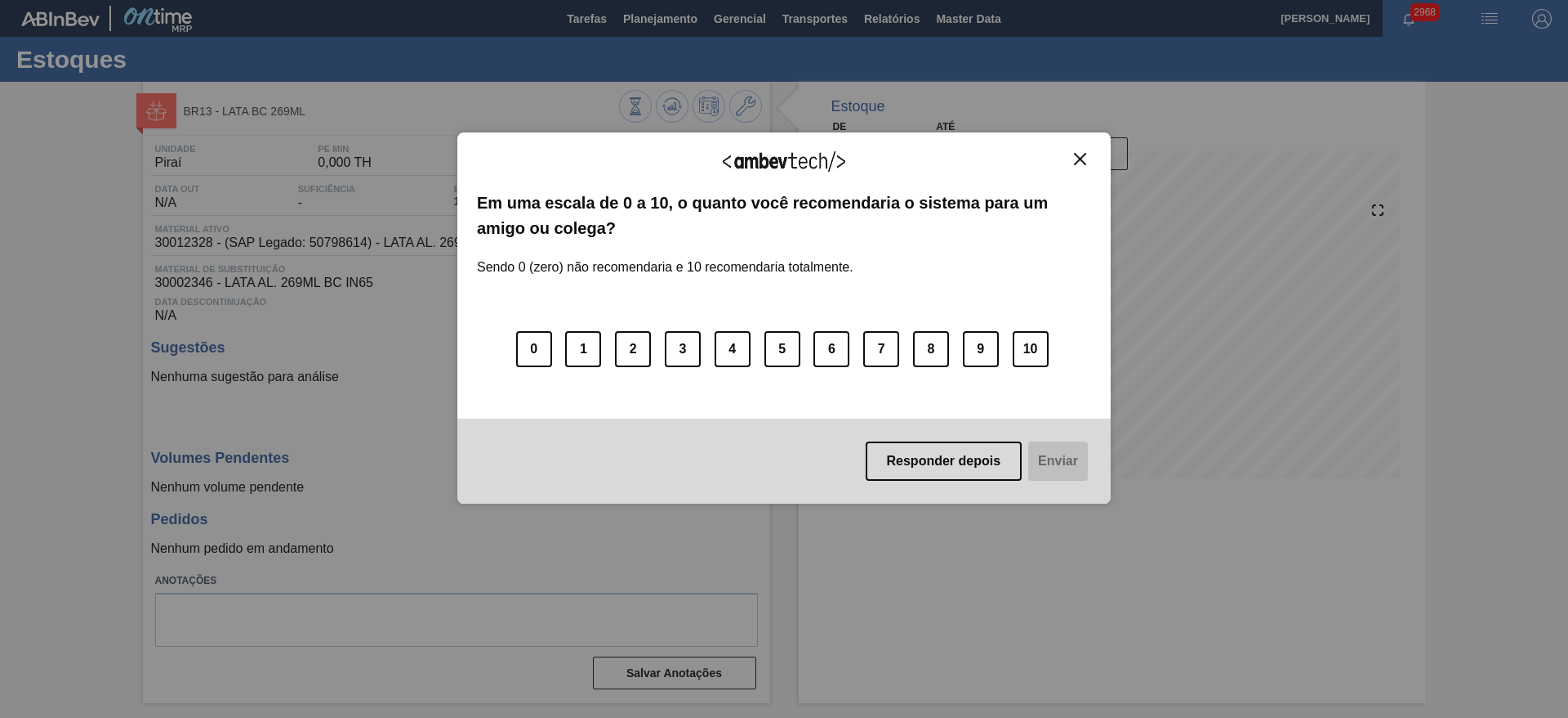
click at [1083, 155] on img "Close" at bounding box center [1080, 159] width 12 height 12
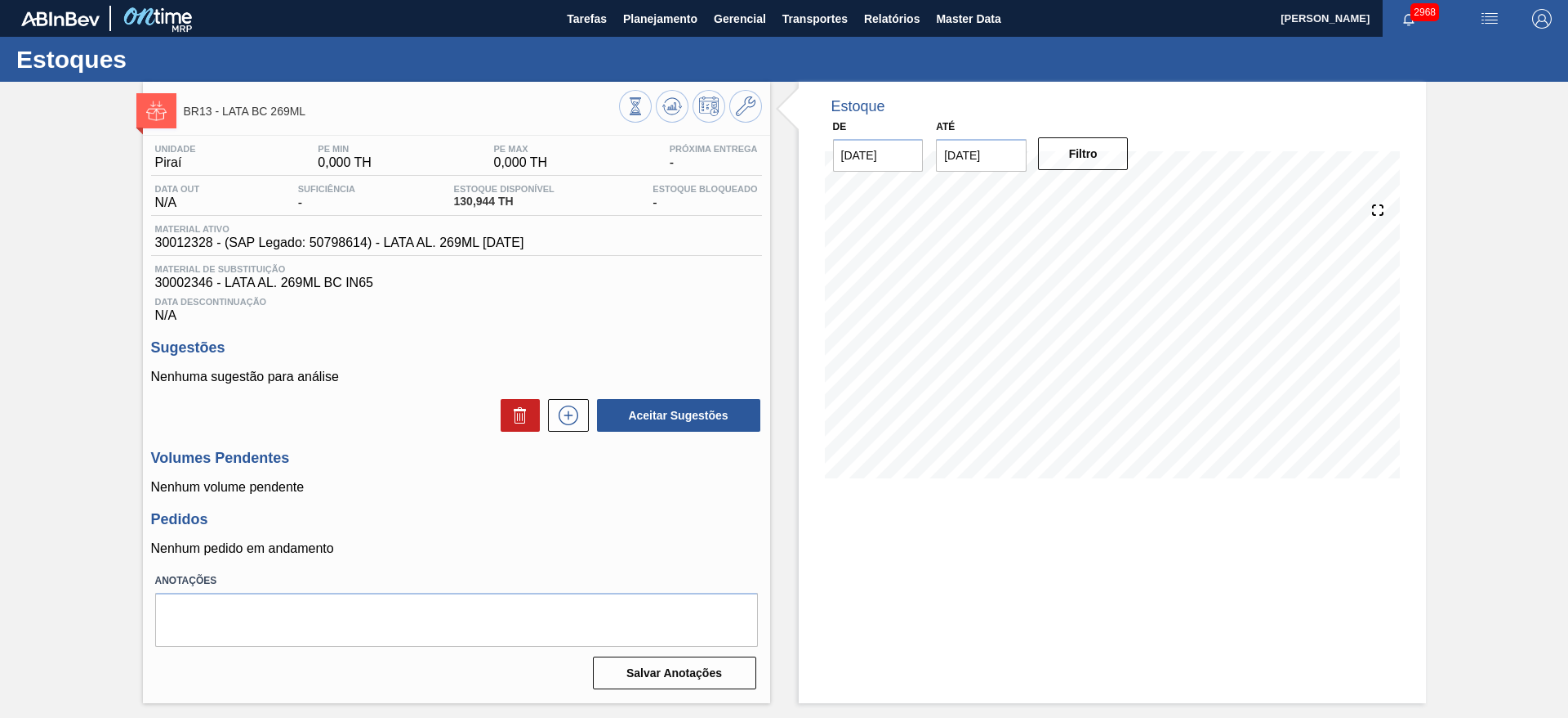
click at [758, 117] on div at bounding box center [690, 108] width 143 height 36
click at [744, 114] on icon at bounding box center [745, 106] width 19 height 19
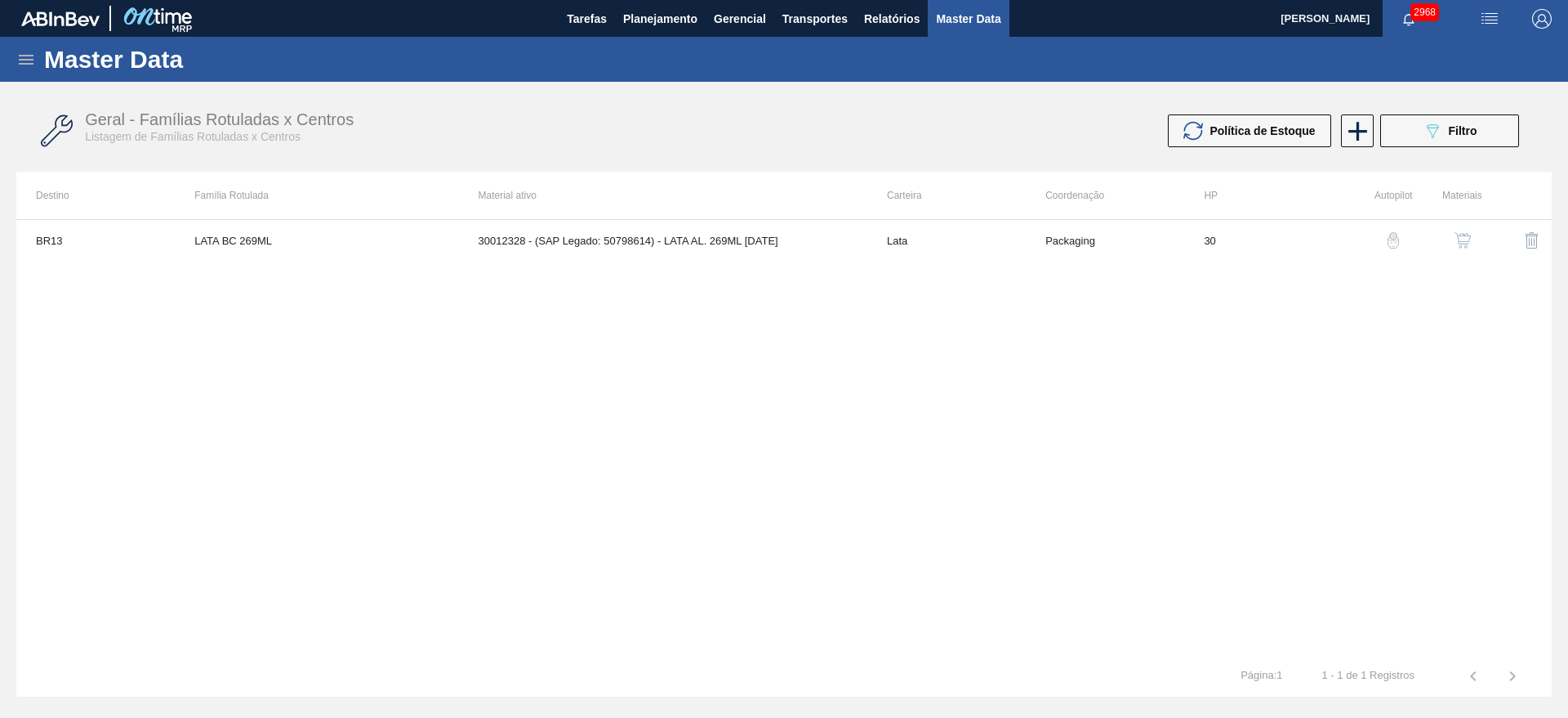
click at [1466, 247] on img "button" at bounding box center [1462, 240] width 16 height 16
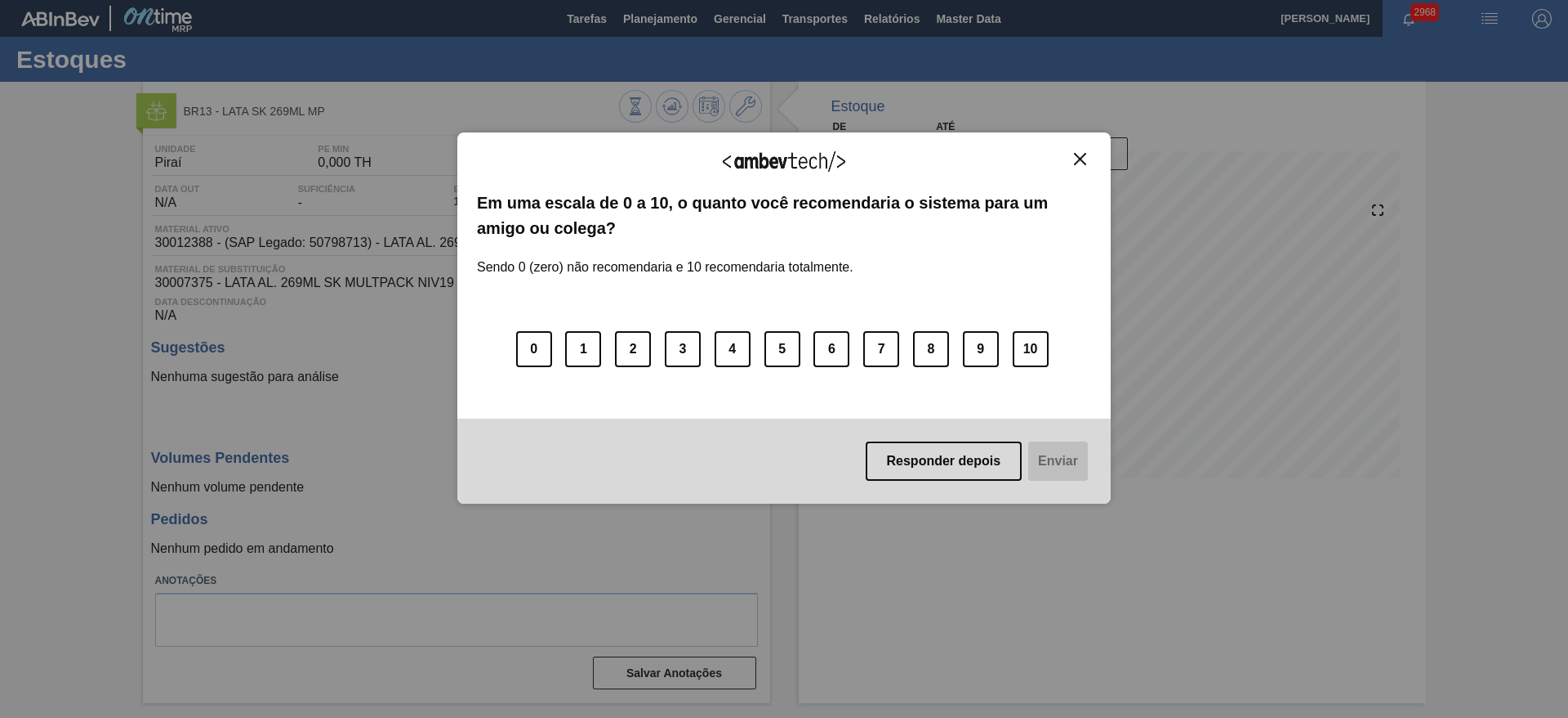
click at [1082, 154] on img "Close" at bounding box center [1080, 159] width 12 height 12
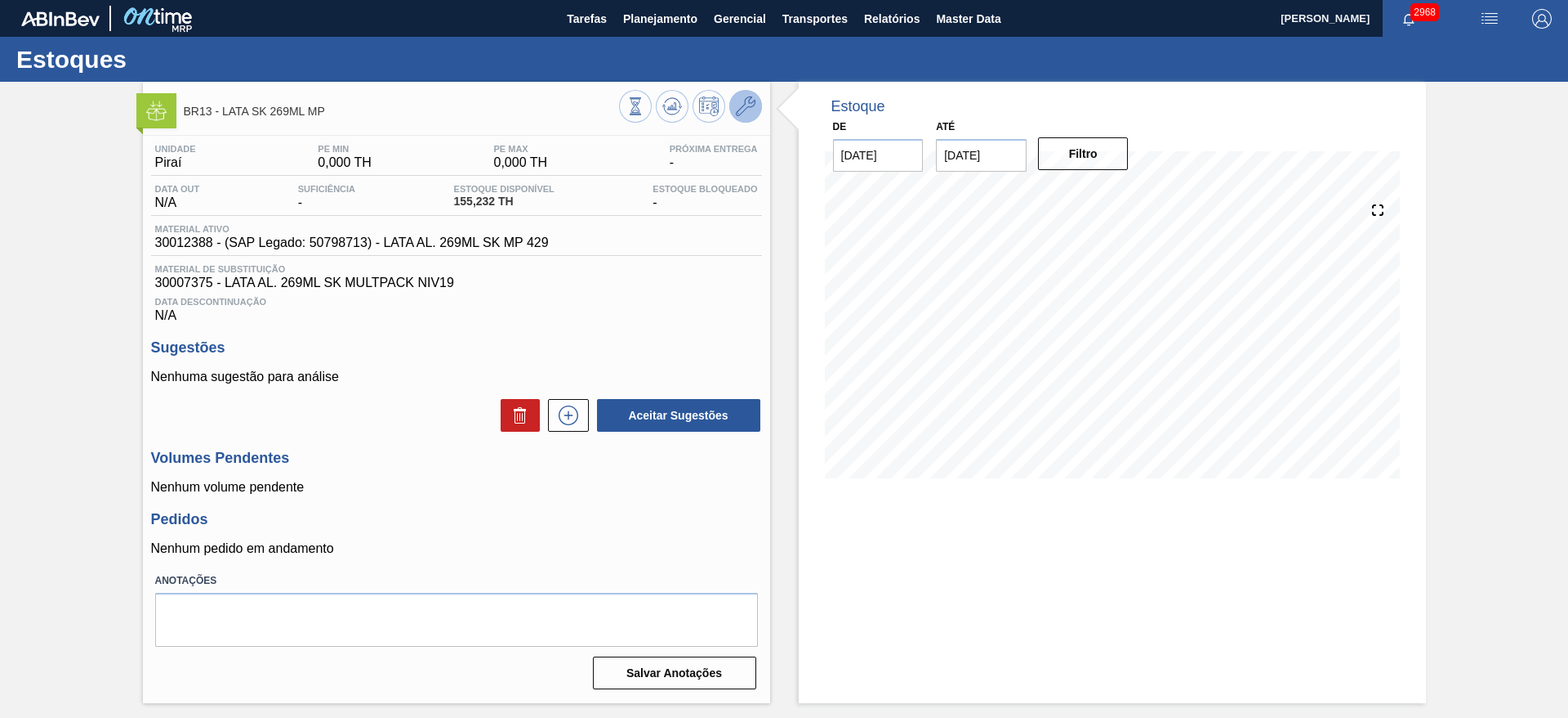
click at [747, 107] on icon at bounding box center [745, 106] width 19 height 19
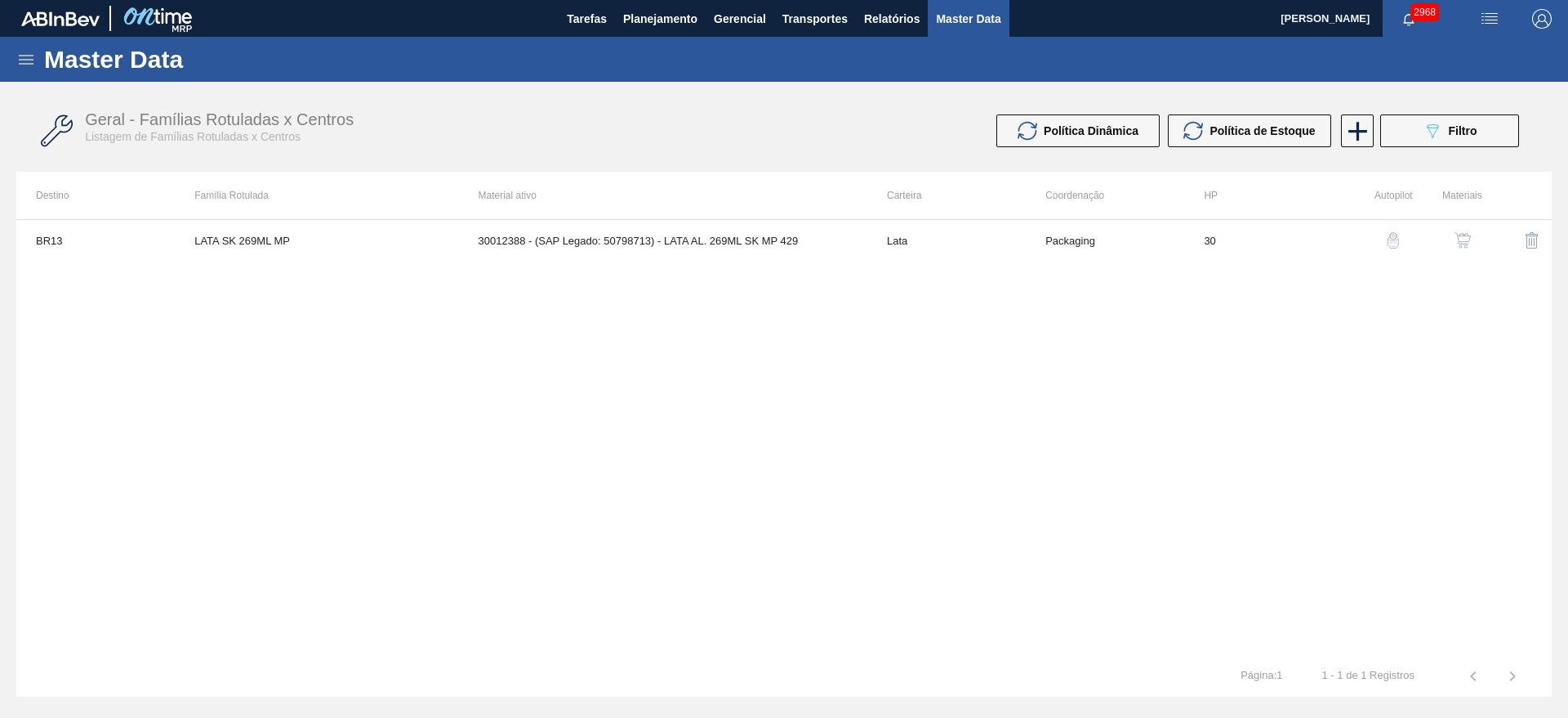
click at [1473, 245] on button "button" at bounding box center [1463, 240] width 39 height 39
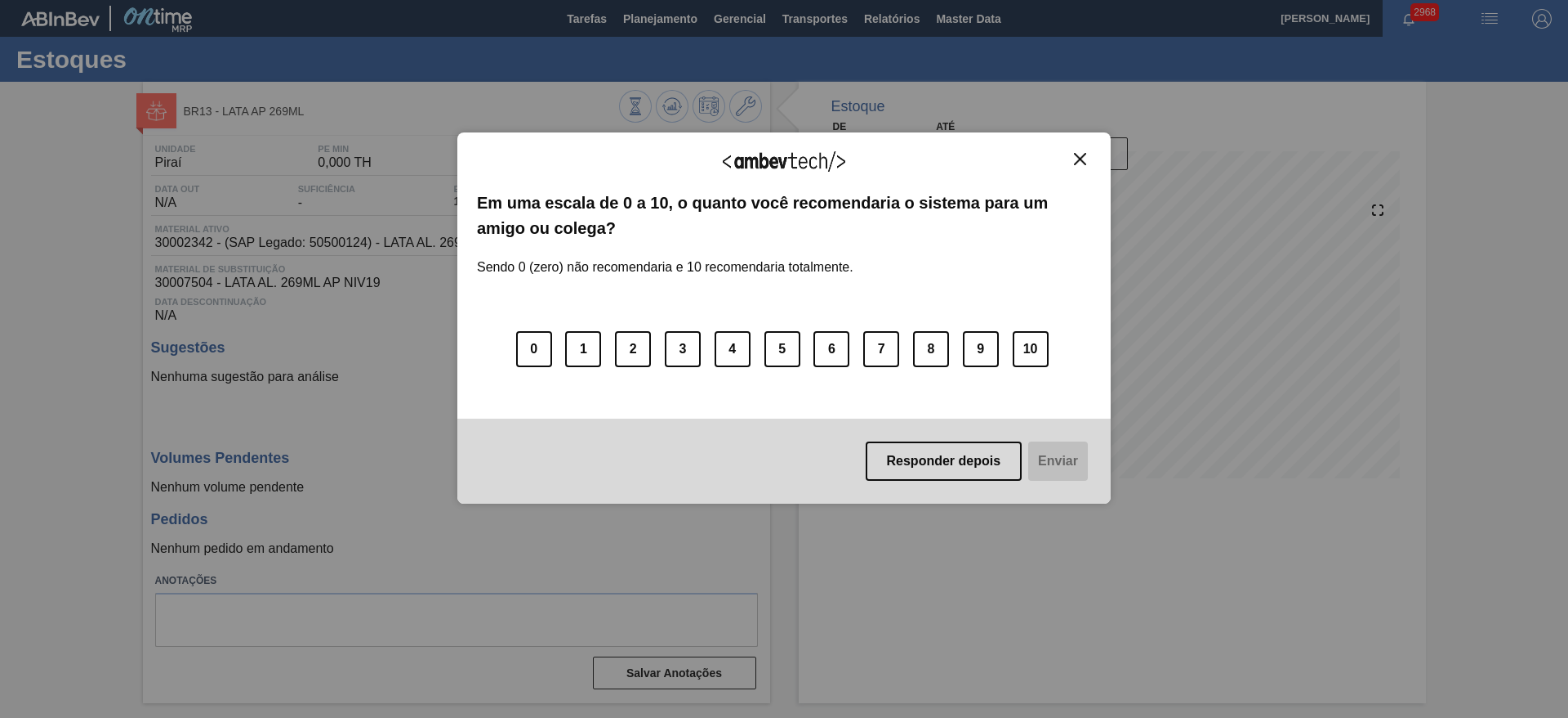
click at [1077, 165] on button "Close" at bounding box center [1080, 159] width 22 height 14
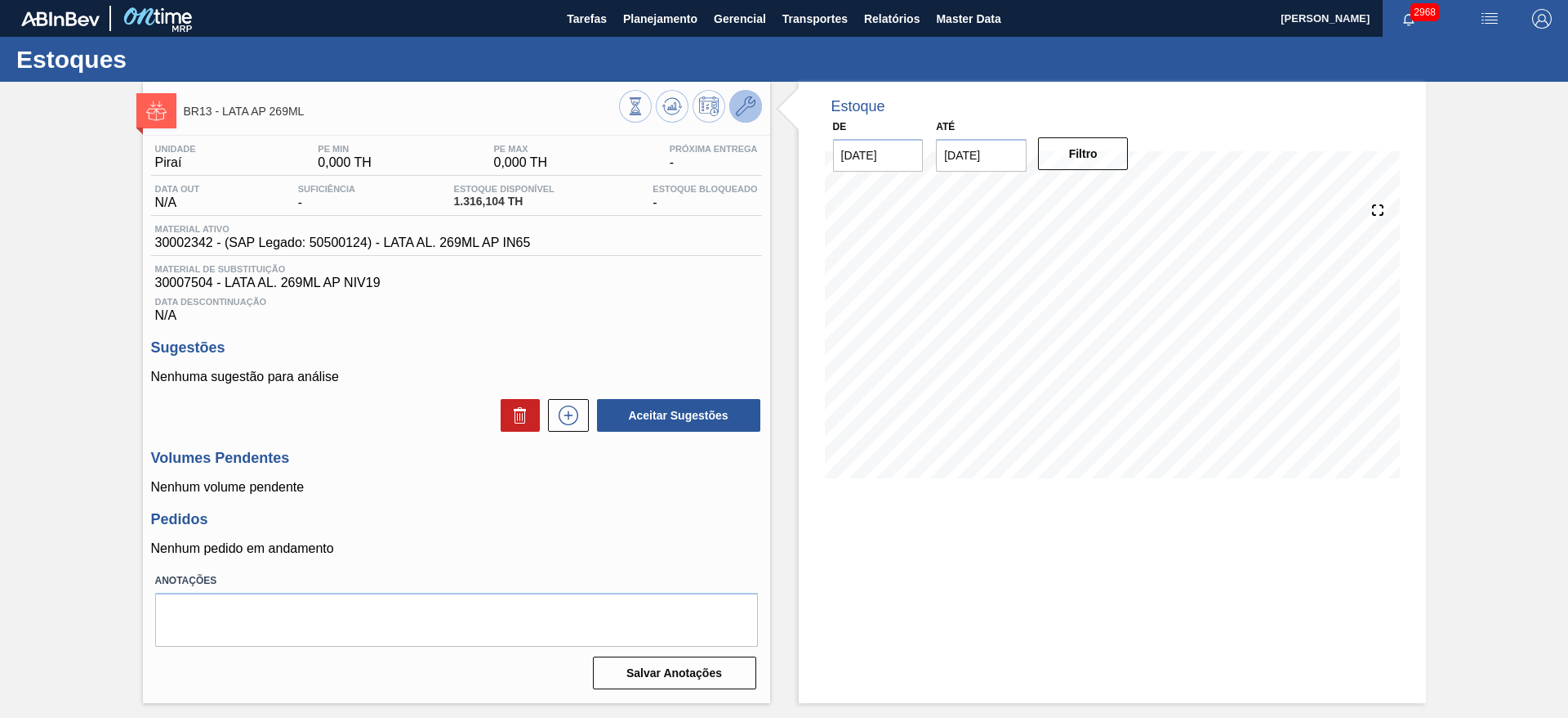
click at [753, 108] on icon at bounding box center [745, 106] width 19 height 19
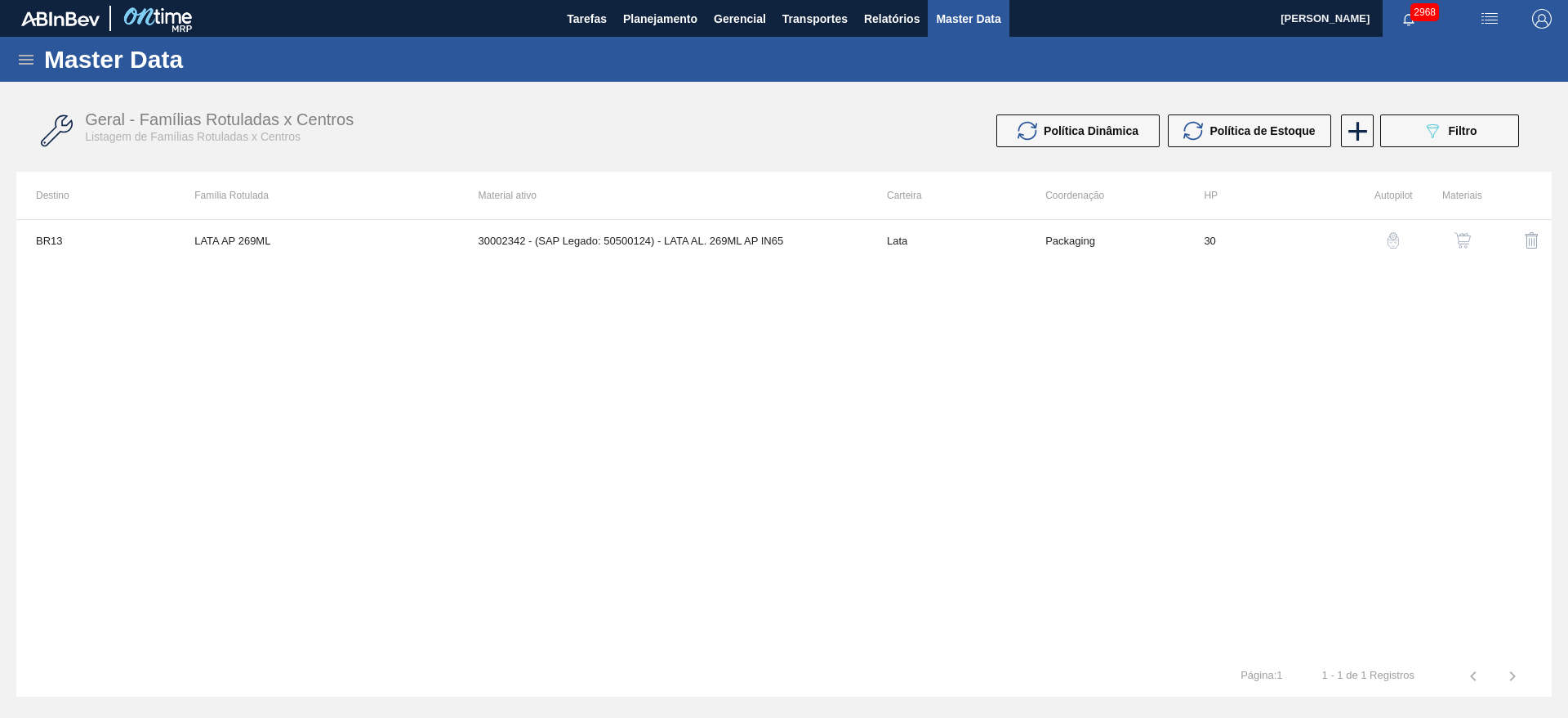
click at [1453, 241] on div "button" at bounding box center [1462, 240] width 19 height 16
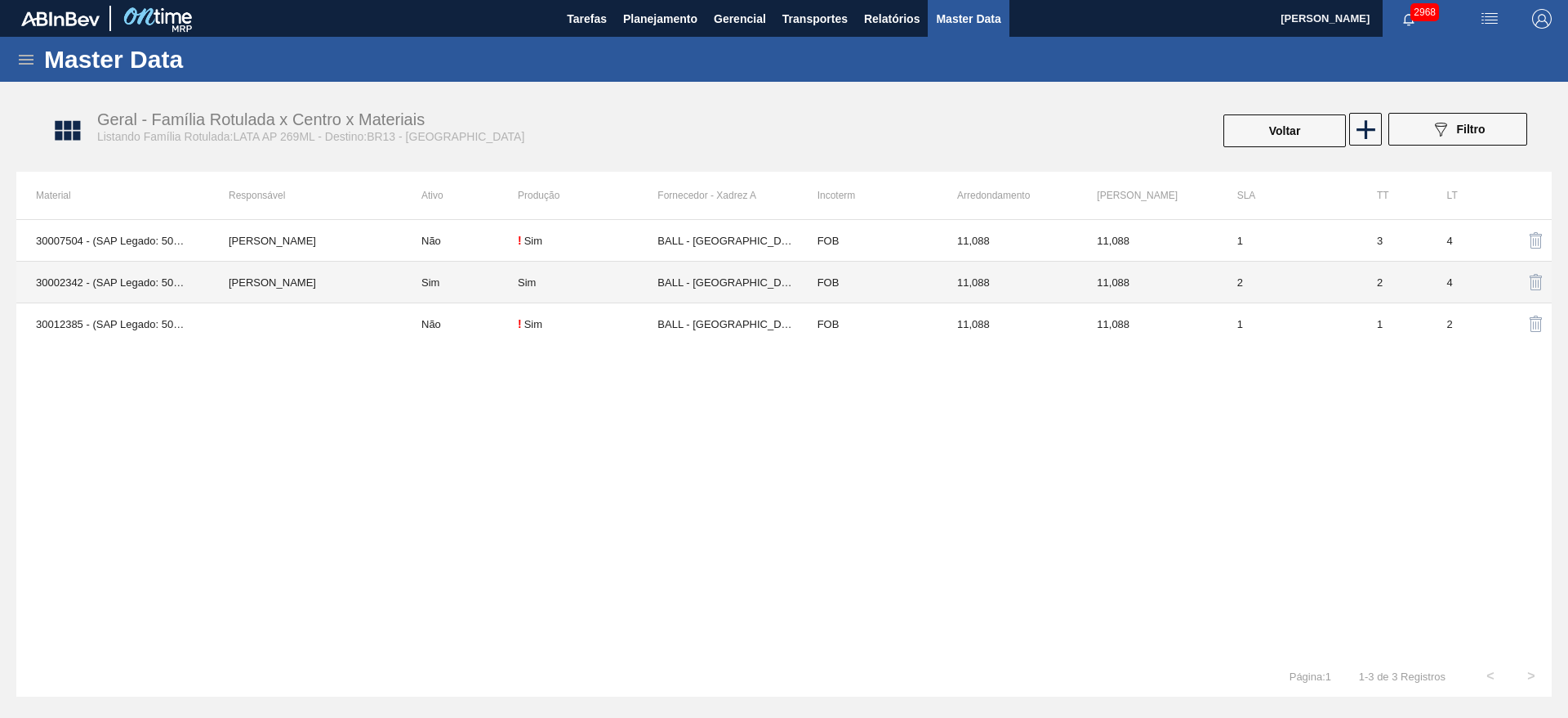
click at [440, 280] on td "Sim" at bounding box center [459, 282] width 116 height 42
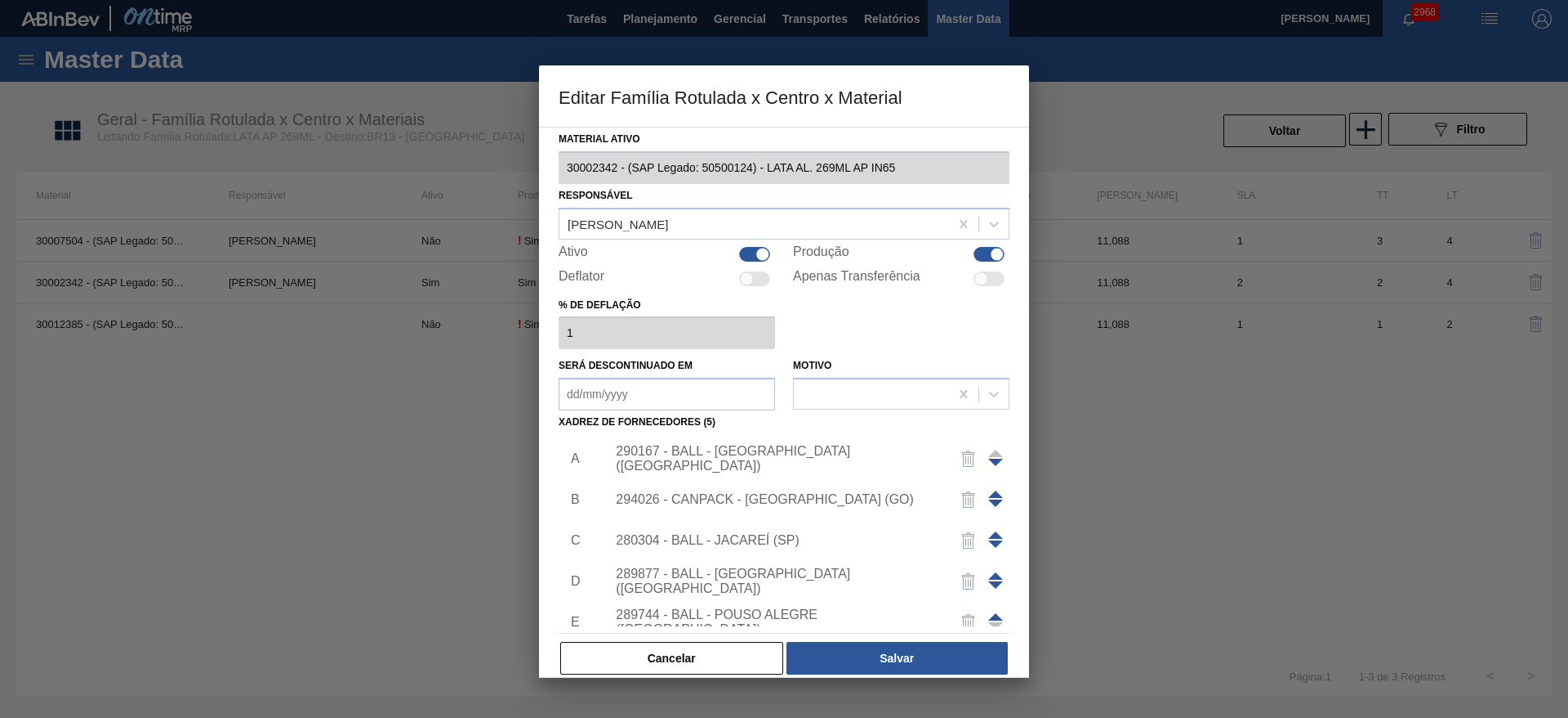
click at [994, 579] on span at bounding box center [995, 576] width 14 height 8
click at [990, 536] on span at bounding box center [995, 535] width 14 height 8
click at [996, 499] on span at bounding box center [995, 503] width 14 height 8
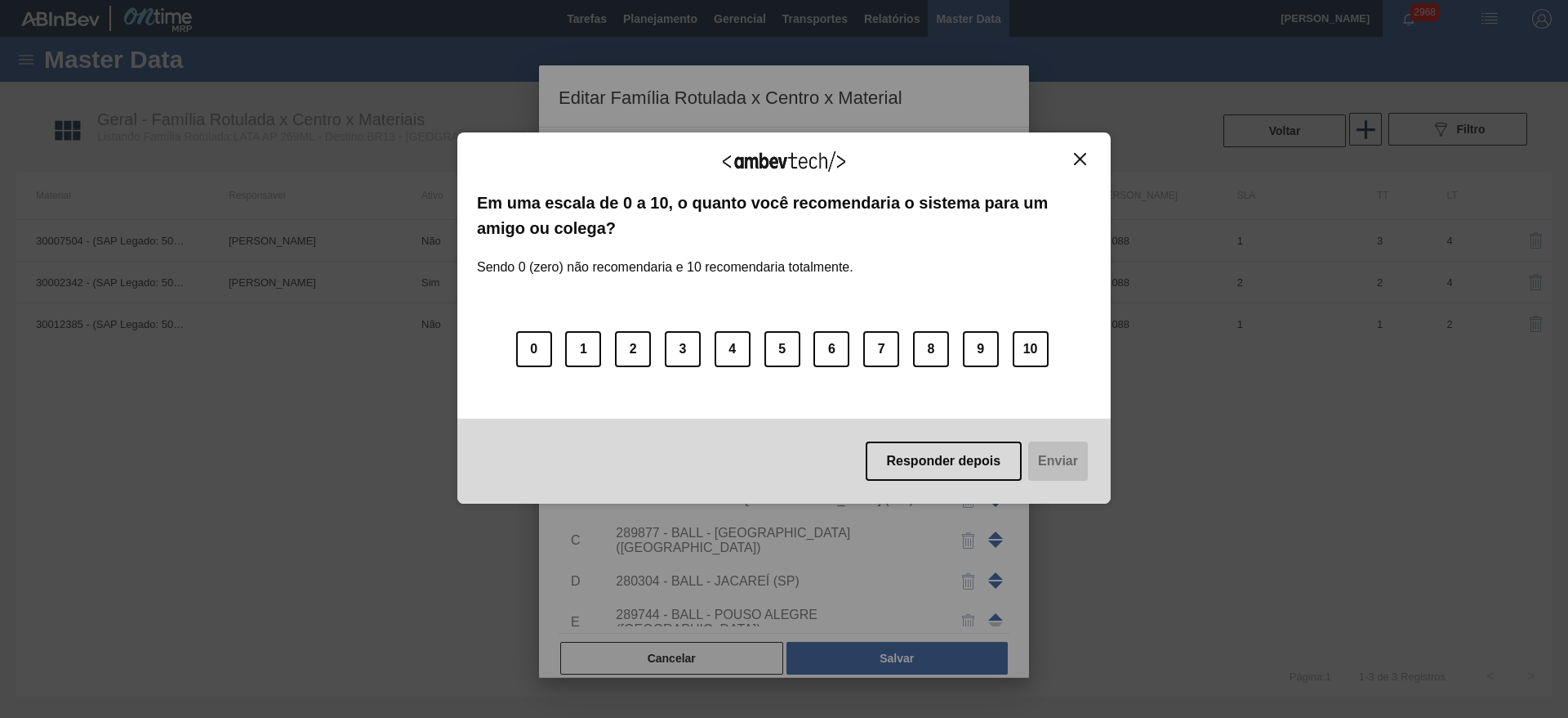
click at [1082, 157] on img "Close" at bounding box center [1080, 159] width 12 height 12
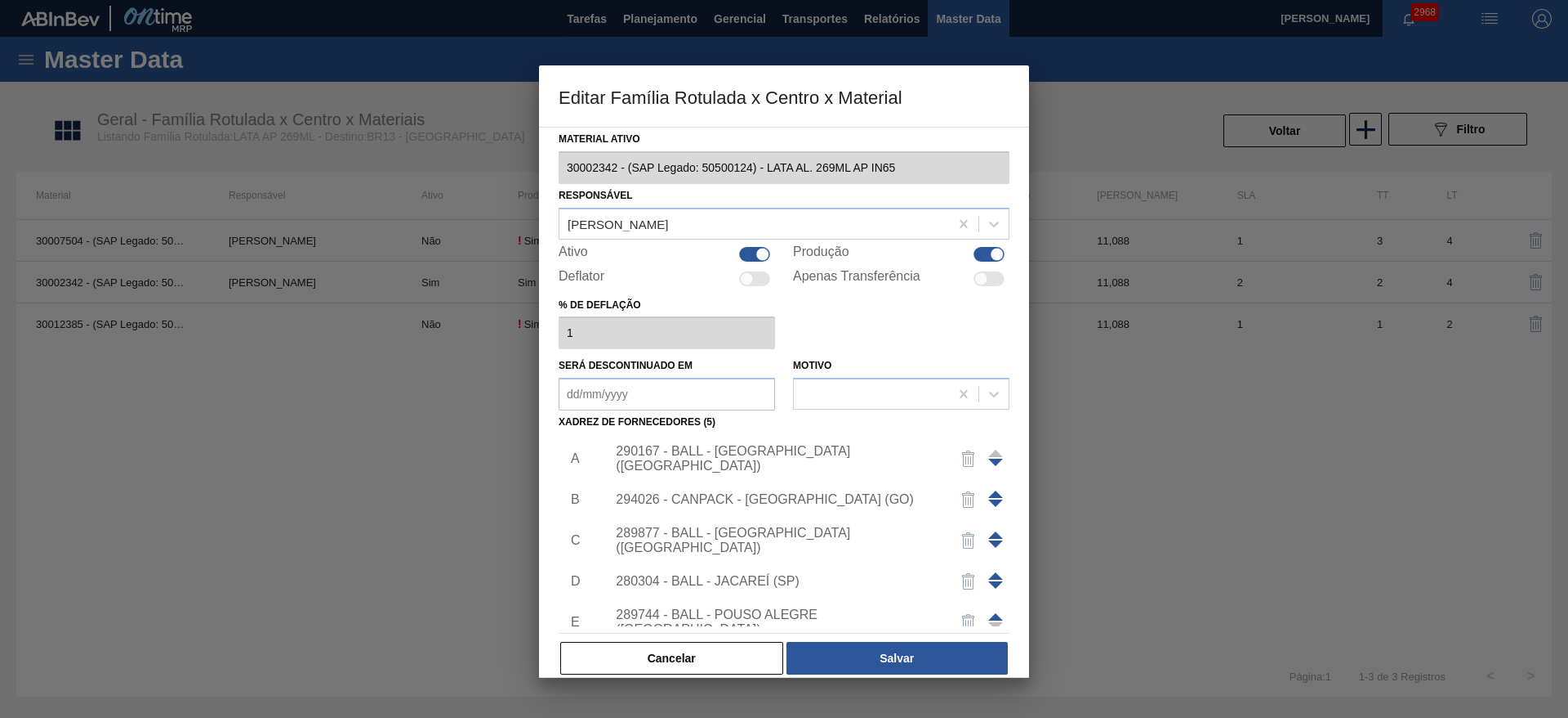
click at [992, 533] on span at bounding box center [995, 535] width 14 height 8
click at [994, 493] on span at bounding box center [995, 493] width 14 height 8
click at [992, 575] on span at bounding box center [995, 576] width 14 height 8
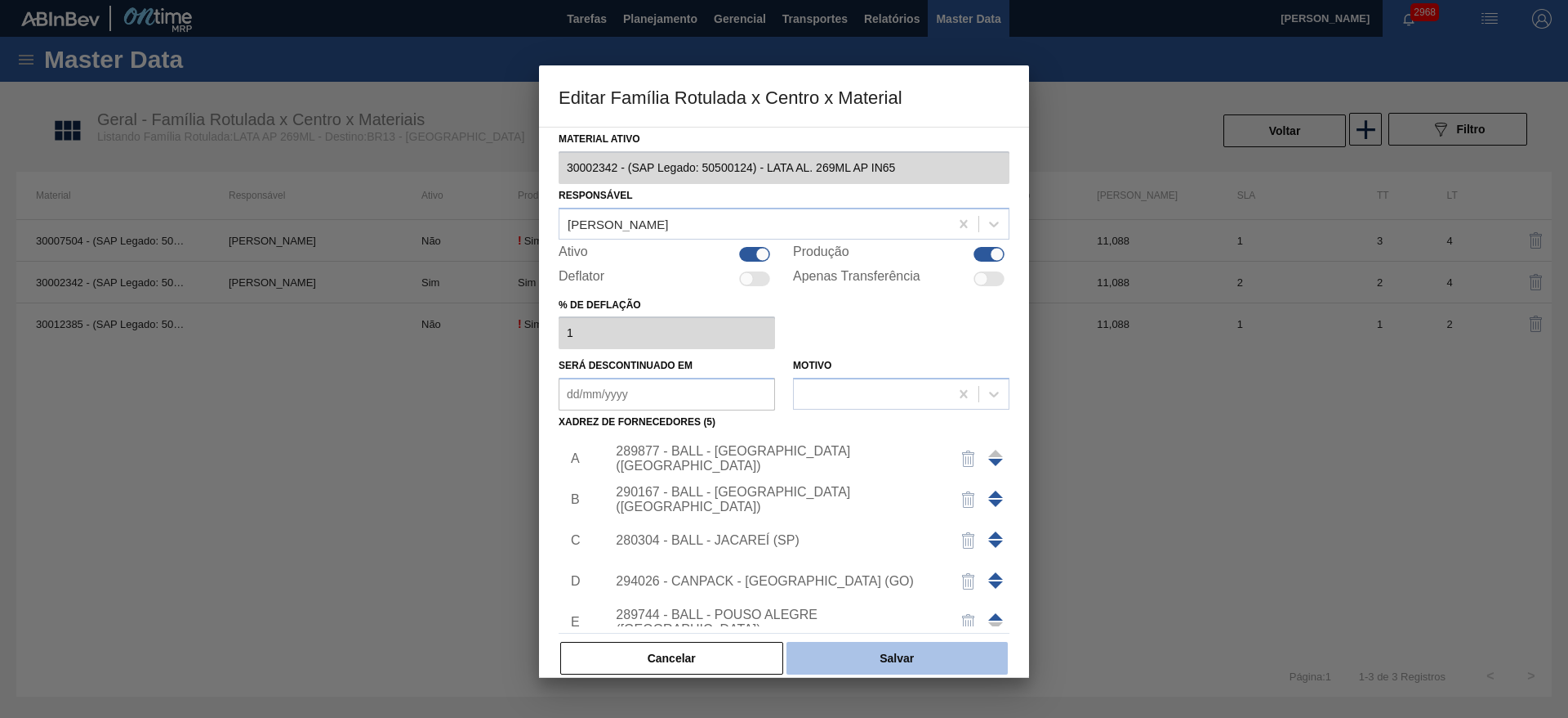
click at [912, 651] on button "Salvar" at bounding box center [896, 658] width 221 height 33
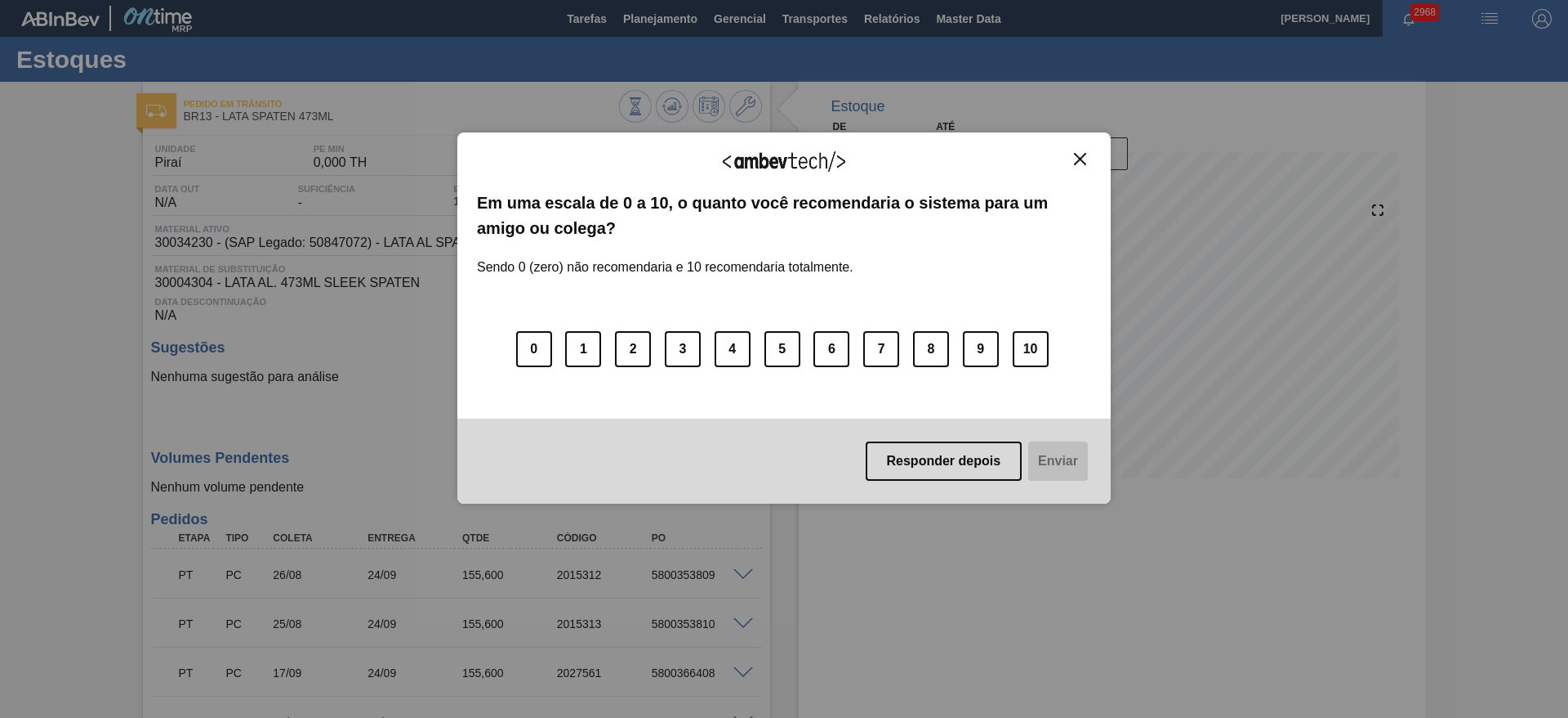
click at [1080, 153] on img "Close" at bounding box center [1080, 159] width 12 height 12
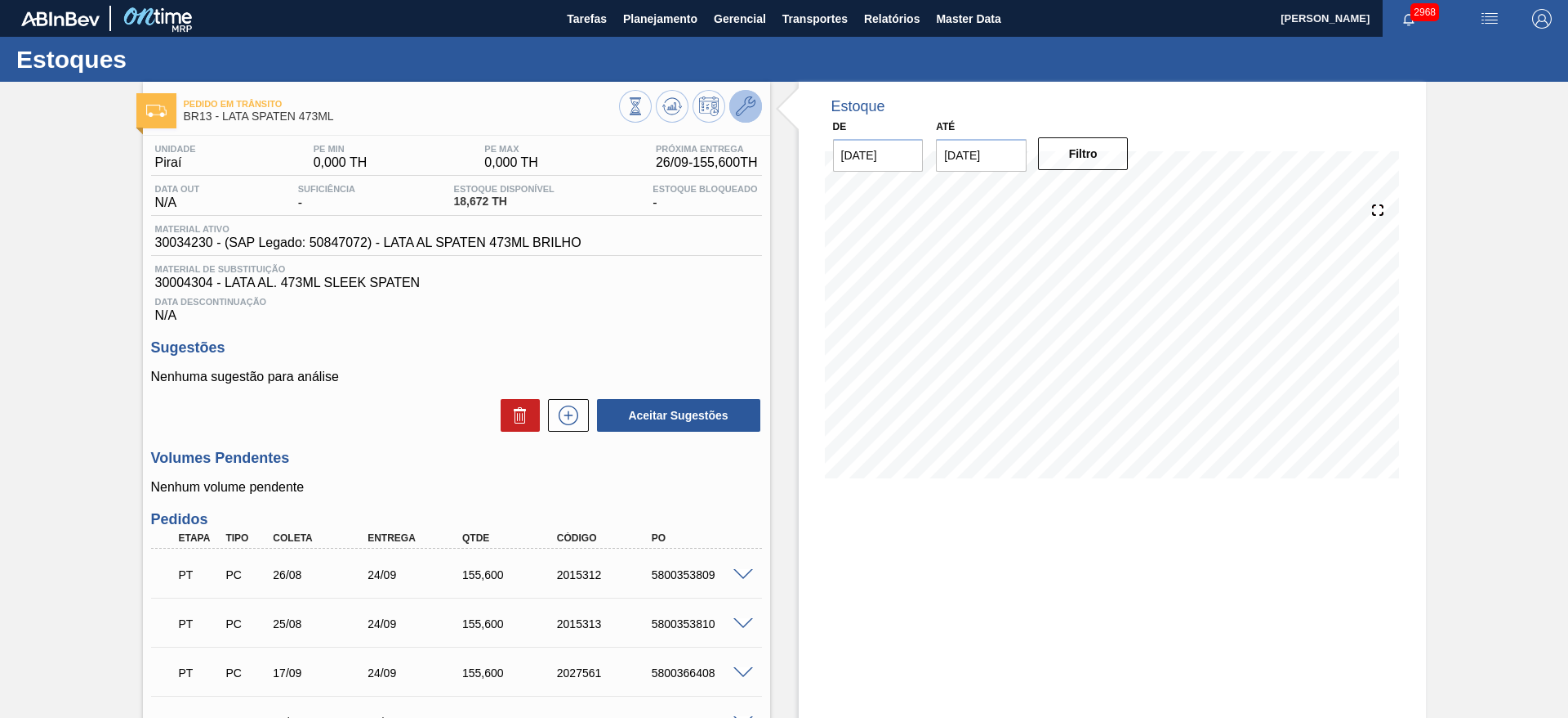
click at [751, 104] on icon at bounding box center [745, 106] width 19 height 19
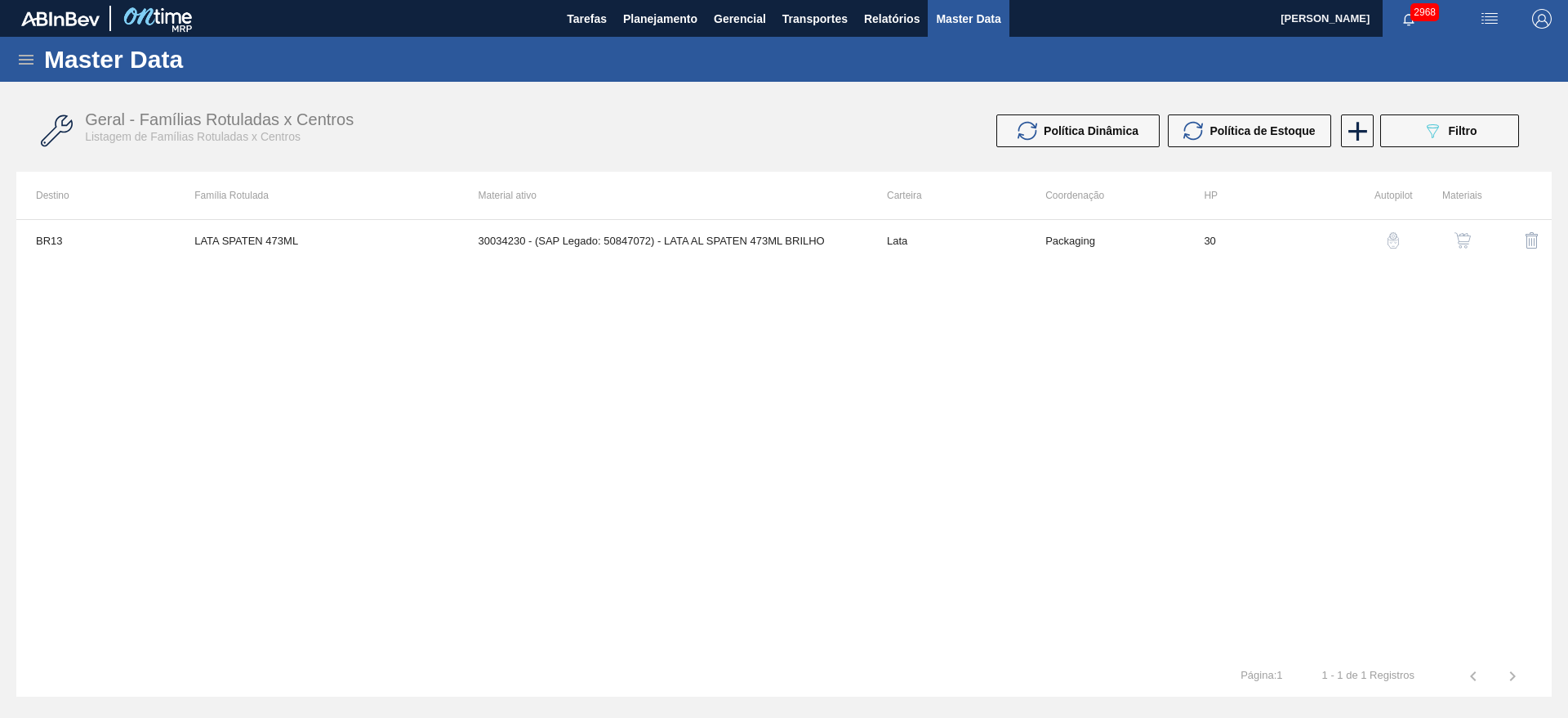
click at [1456, 236] on img "button" at bounding box center [1462, 240] width 16 height 16
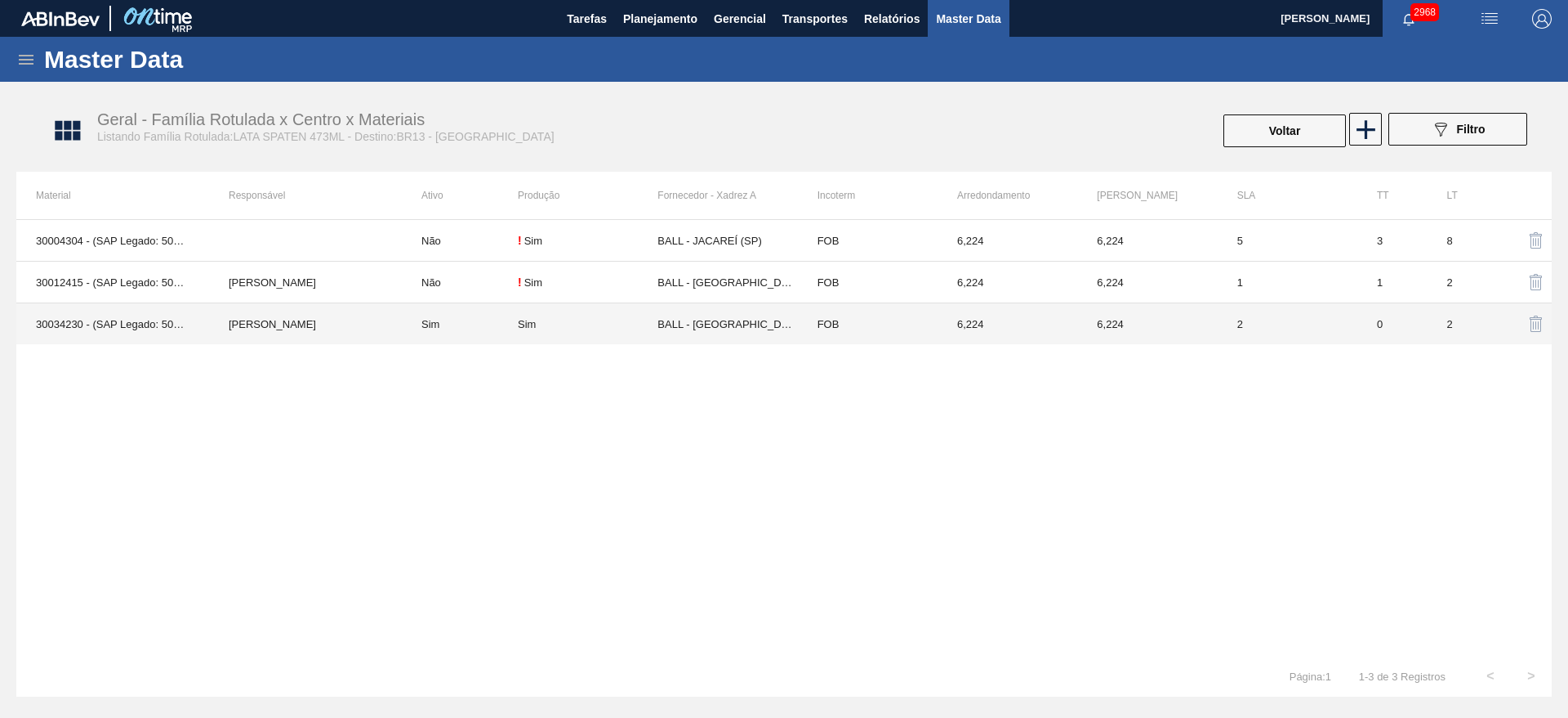
click at [807, 312] on td "FOB" at bounding box center [867, 324] width 140 height 42
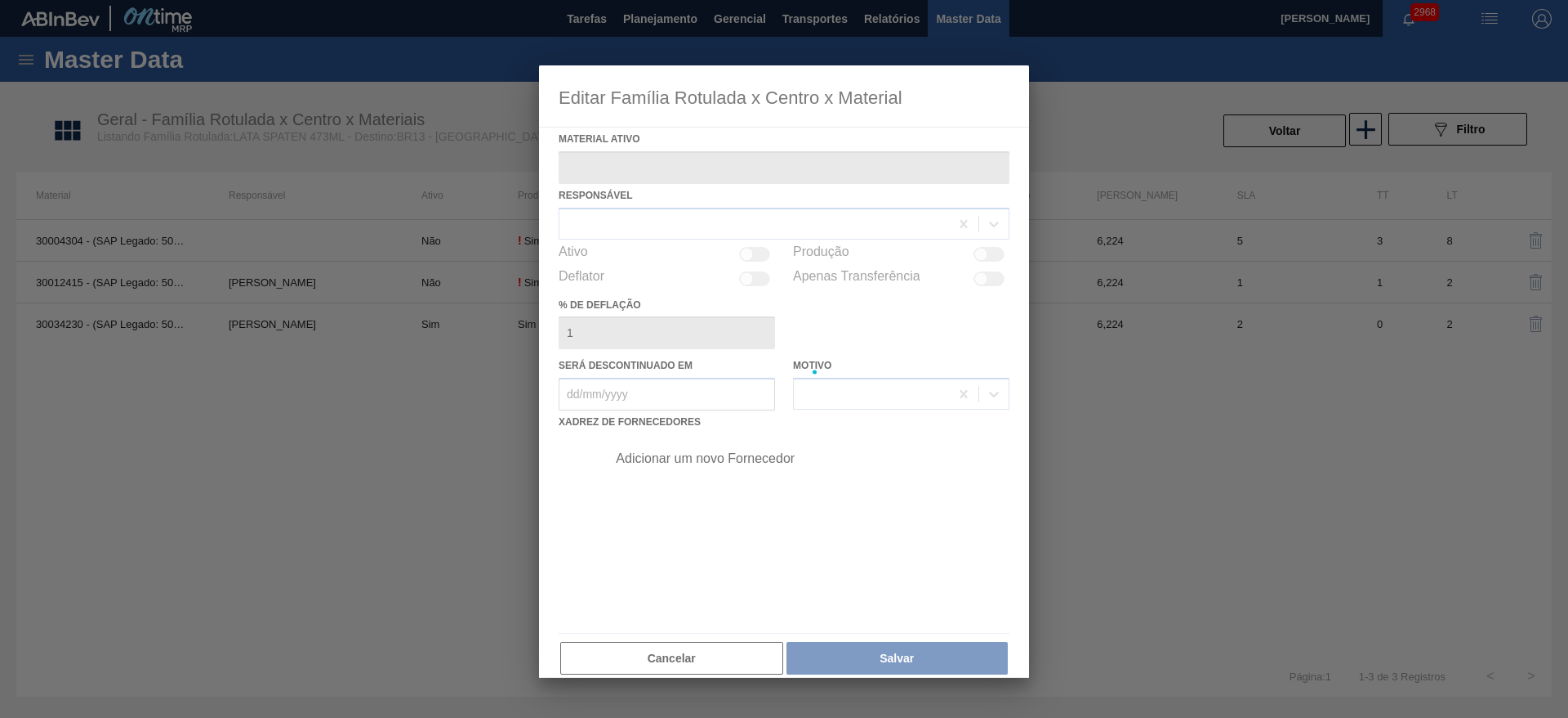
type ativo "30034230 - (SAP Legado: 50847072) - LATA AL SPATEN 473ML BRILHO"
checkbox input "true"
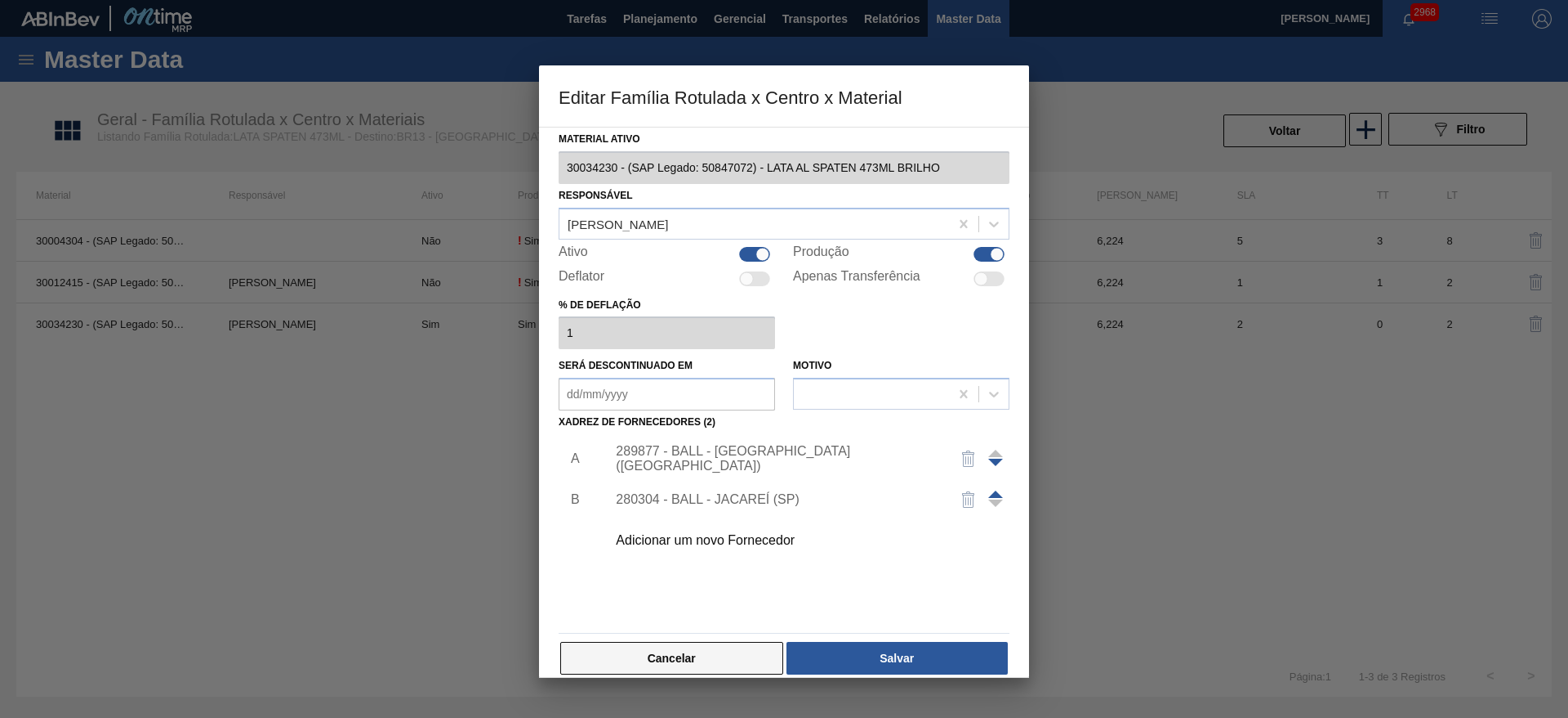
click at [734, 662] on button "Cancelar" at bounding box center [671, 658] width 223 height 33
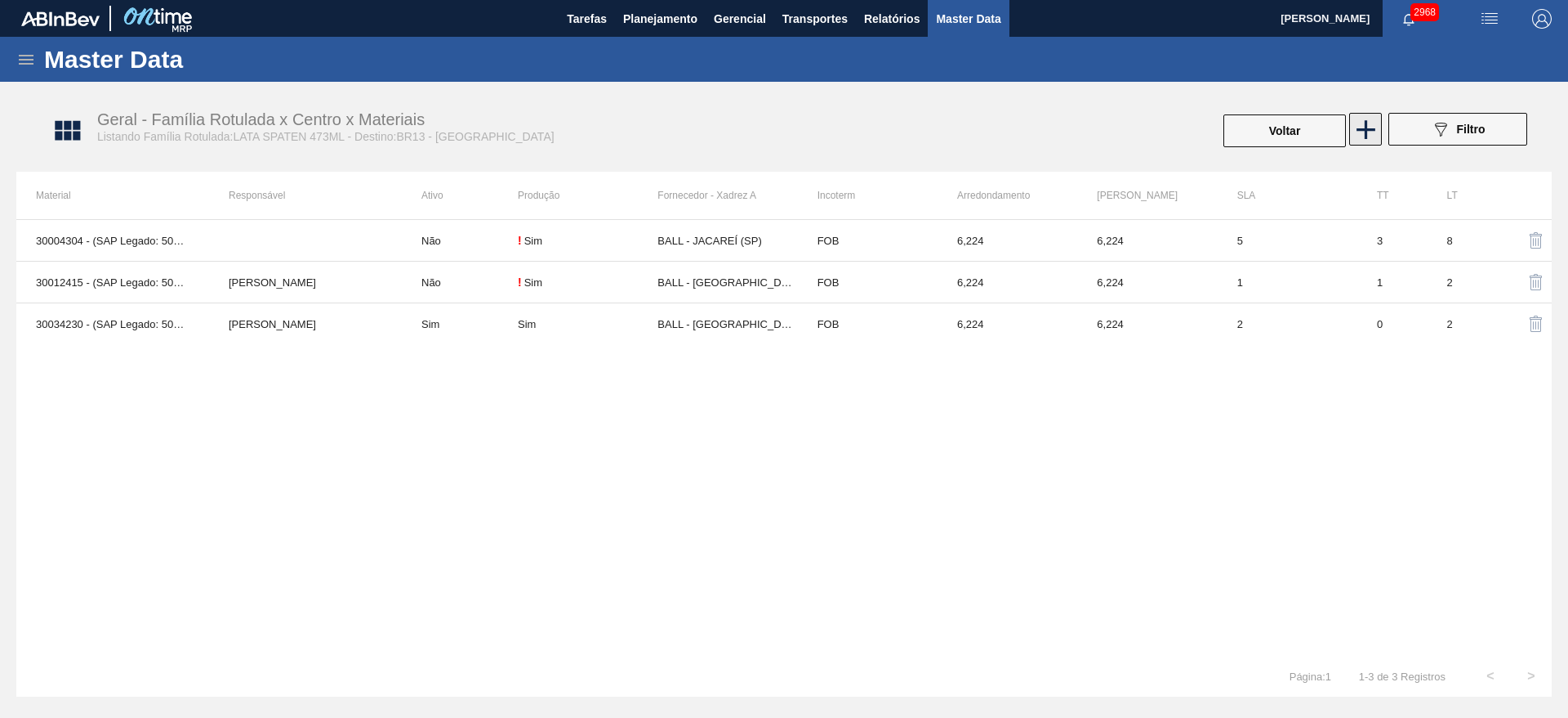
click at [1377, 120] on icon at bounding box center [1366, 130] width 32 height 32
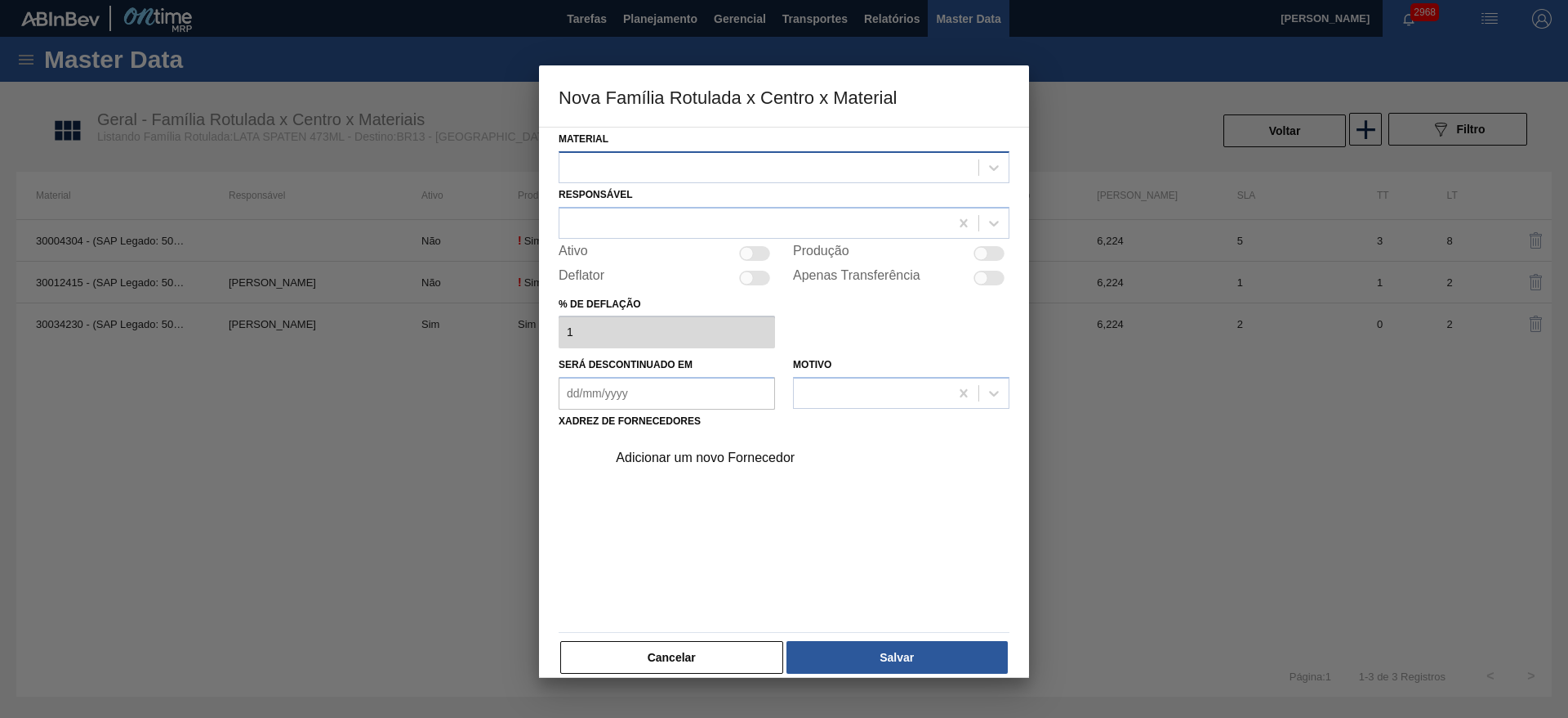
click at [811, 170] on div at bounding box center [768, 167] width 419 height 24
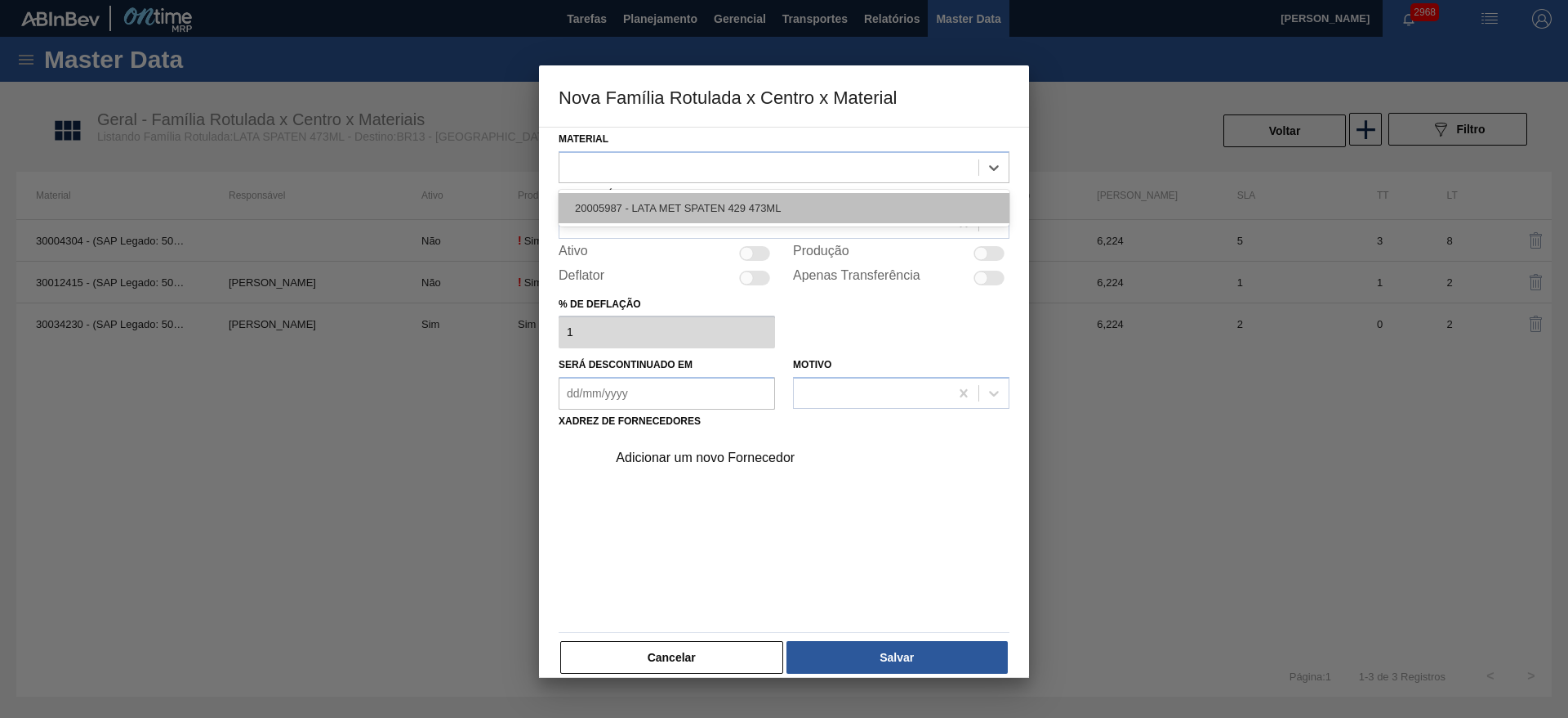
click at [792, 205] on div "20005987 - LATA MET SPATEN 429 473ML" at bounding box center [784, 209] width 451 height 31
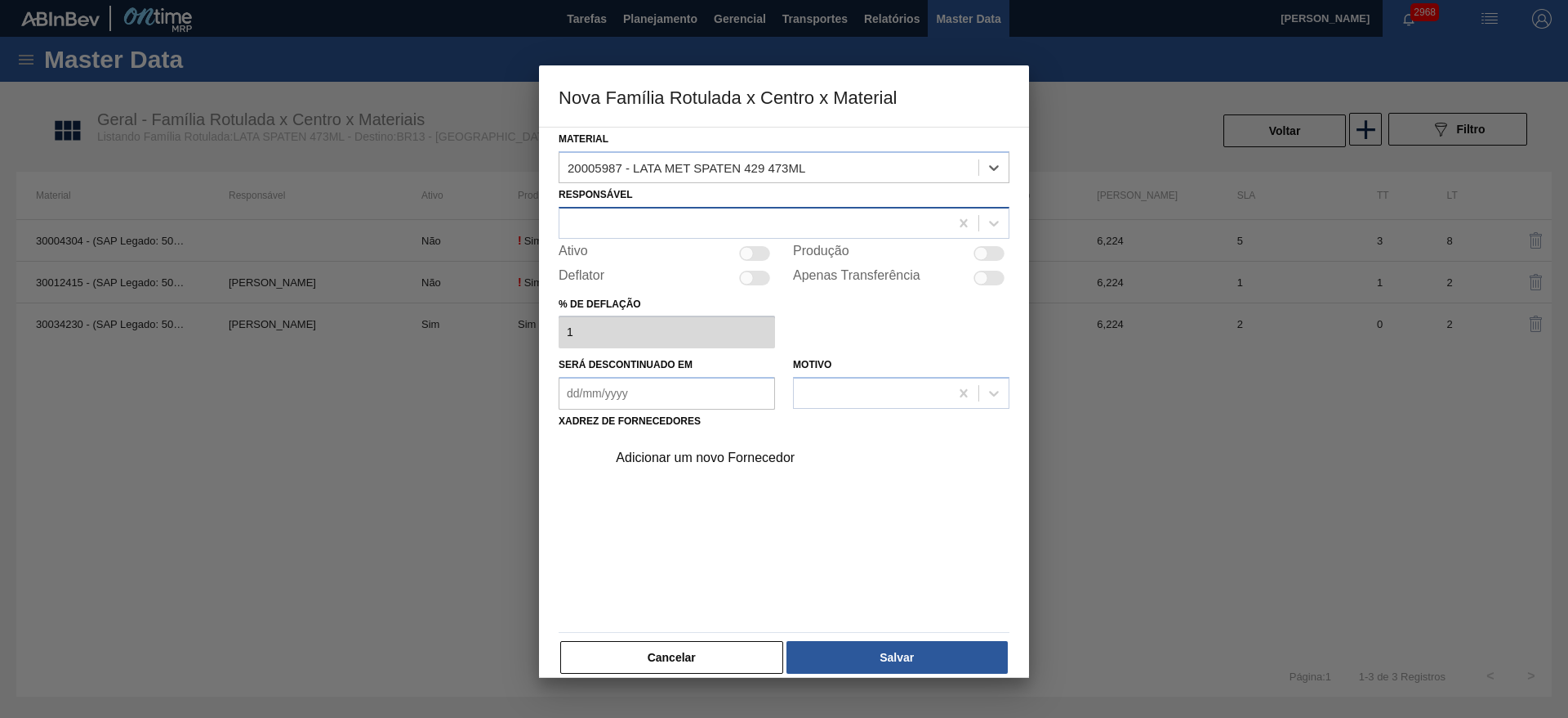
click at [718, 216] on div at bounding box center [754, 223] width 390 height 24
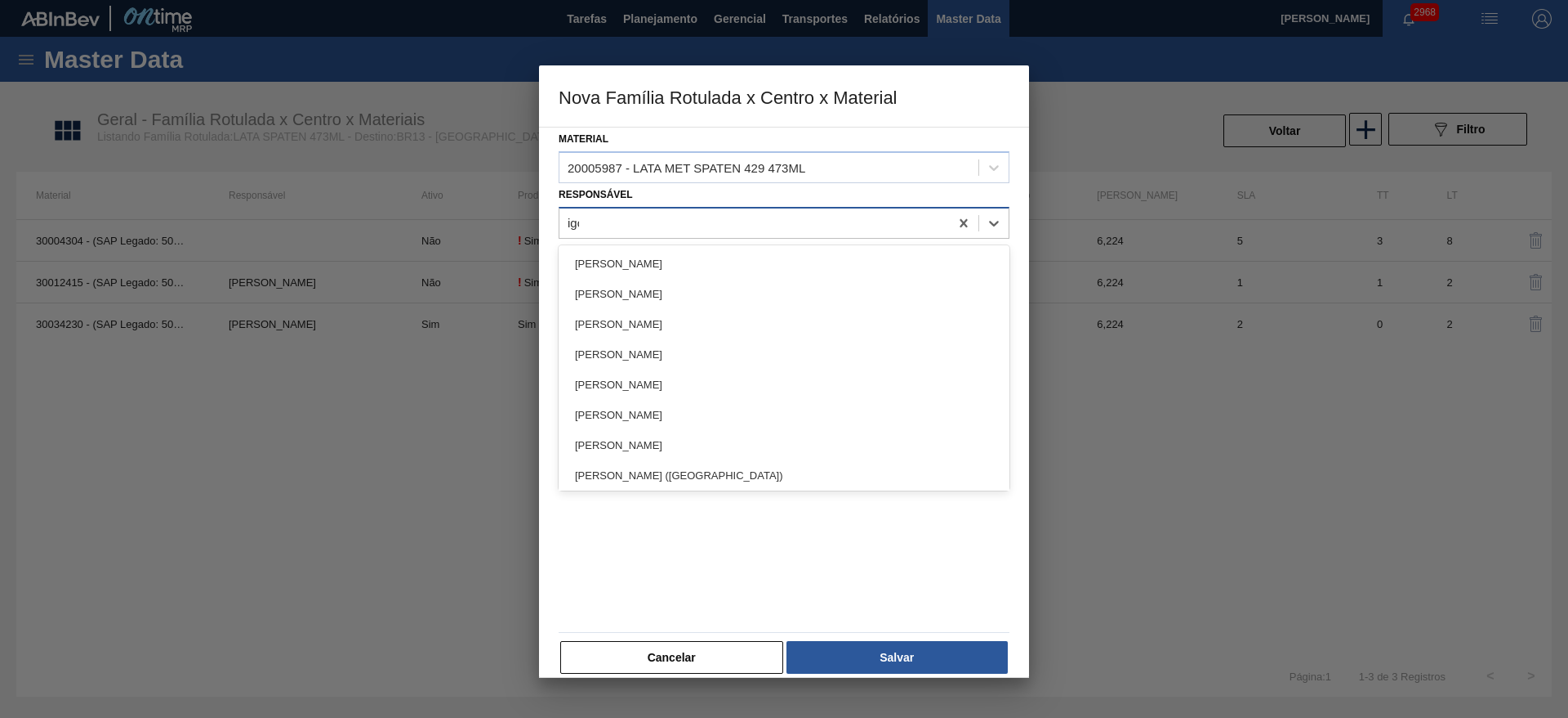
type input "igor"
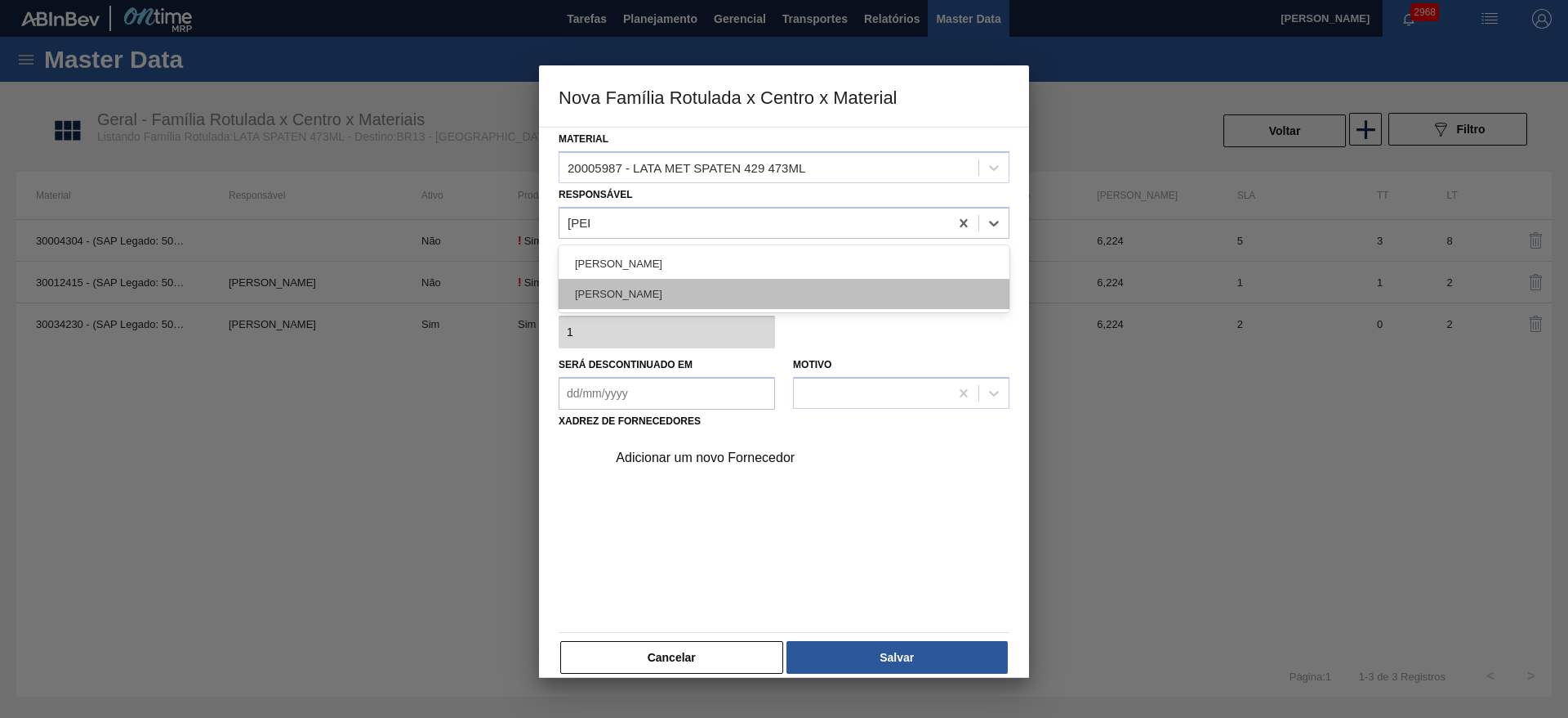
click at [689, 306] on div "[PERSON_NAME]" at bounding box center [784, 294] width 451 height 31
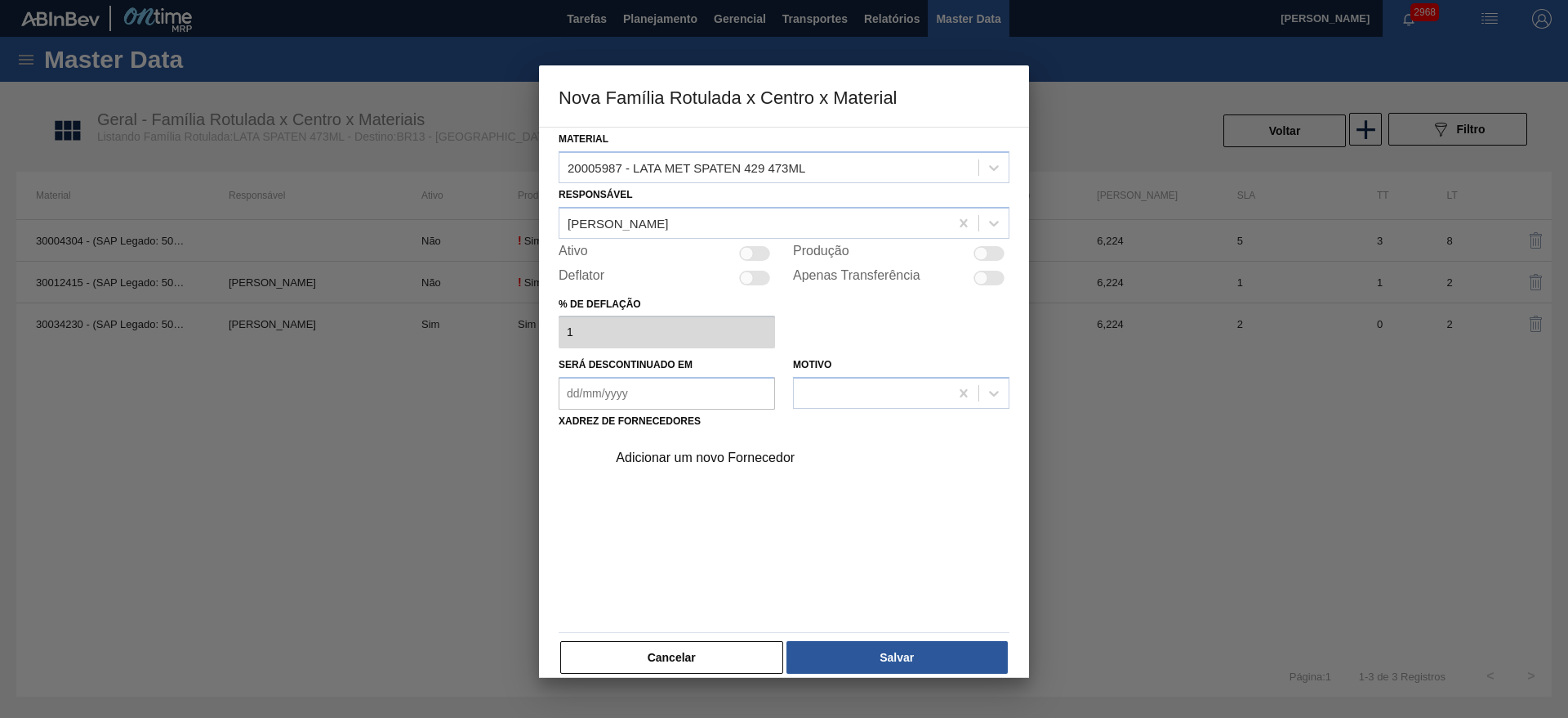
click at [986, 244] on div "Produção" at bounding box center [900, 253] width 216 height 19
click at [989, 255] on div at bounding box center [989, 253] width 31 height 14
checkbox input "true"
click at [718, 455] on div "Adicionar um novo Fornecedor" at bounding box center [776, 457] width 320 height 14
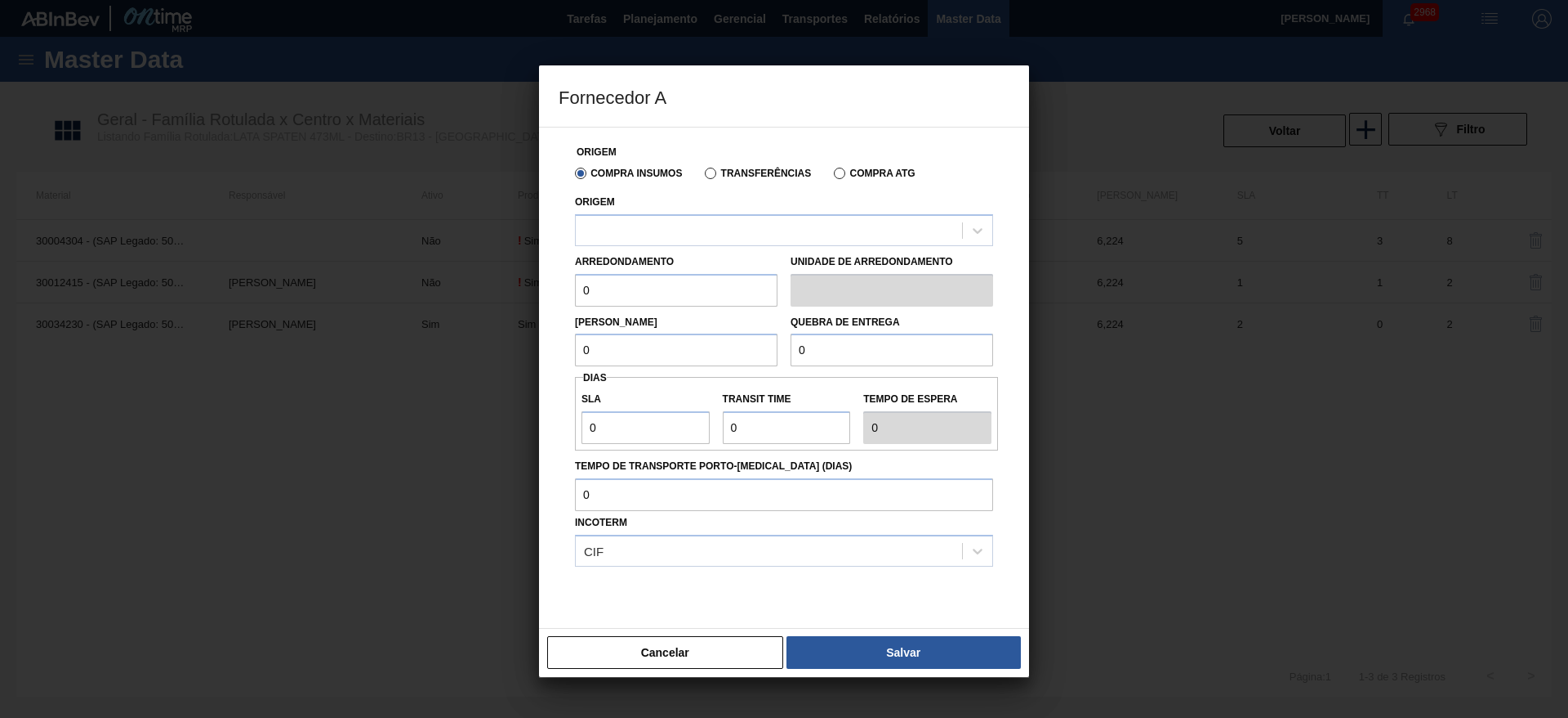
click at [749, 173] on label "Transferências" at bounding box center [757, 173] width 106 height 11
click at [702, 176] on input "Transferências" at bounding box center [702, 176] width 0 height 0
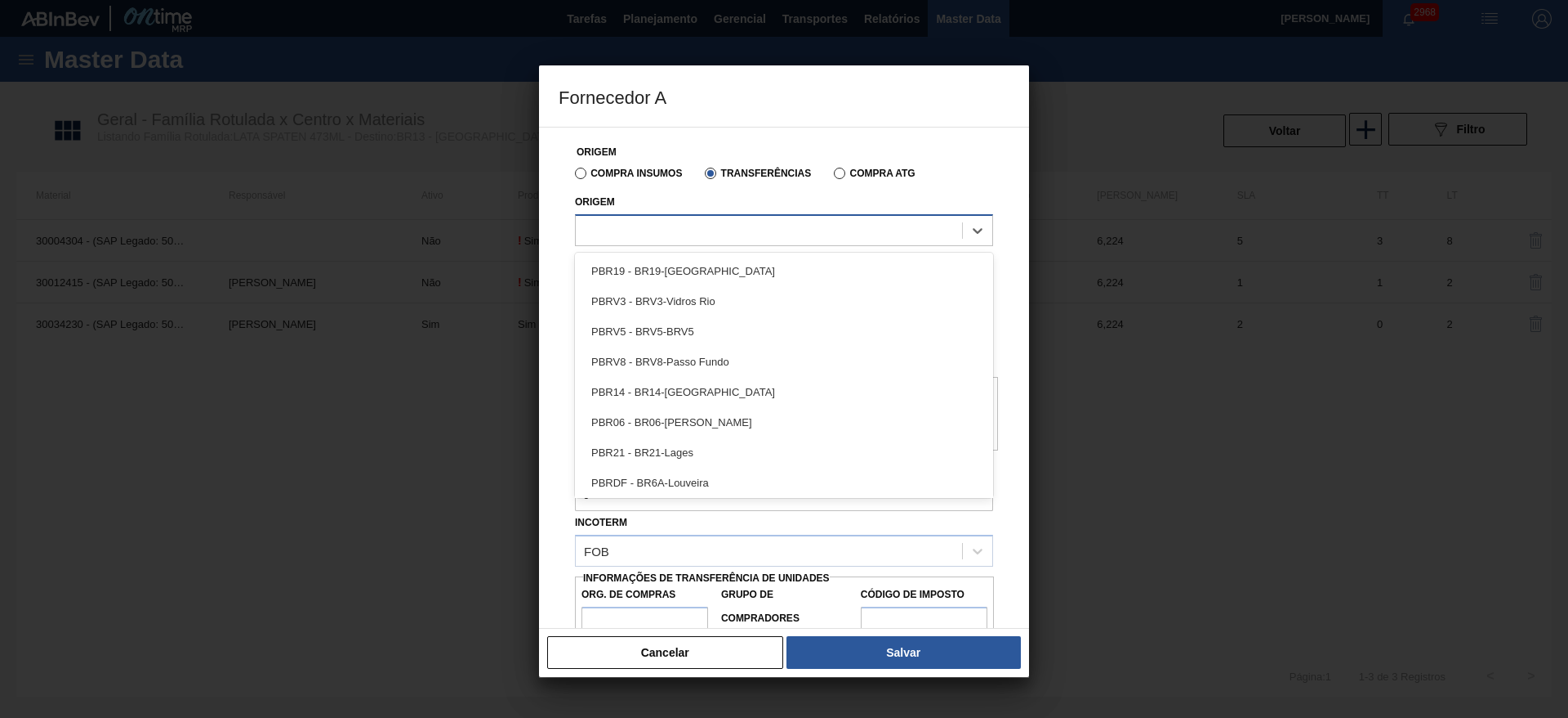
click at [692, 224] on div at bounding box center [769, 230] width 386 height 24
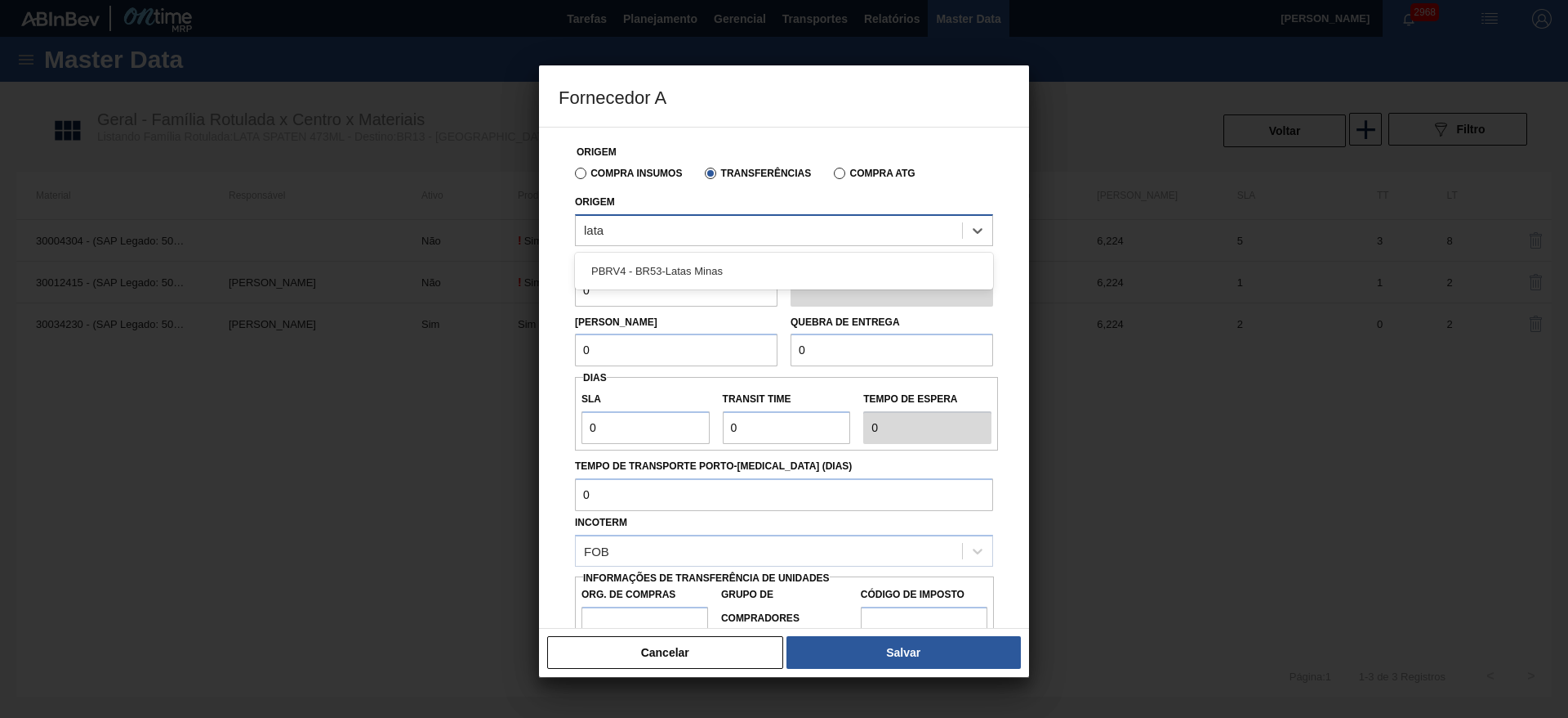
type input "latas"
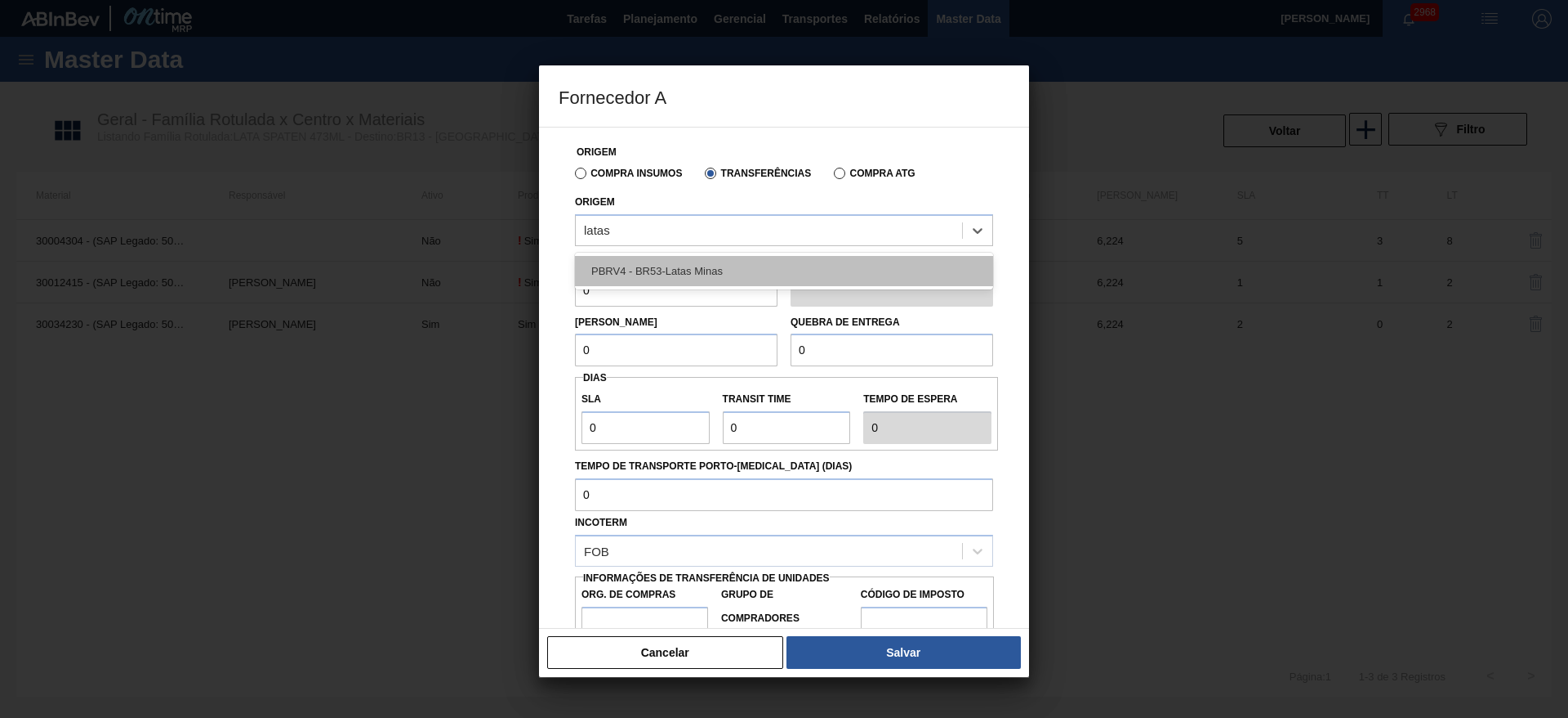
click at [668, 259] on div "PBRV4 - BR53-Latas Minas" at bounding box center [784, 271] width 418 height 31
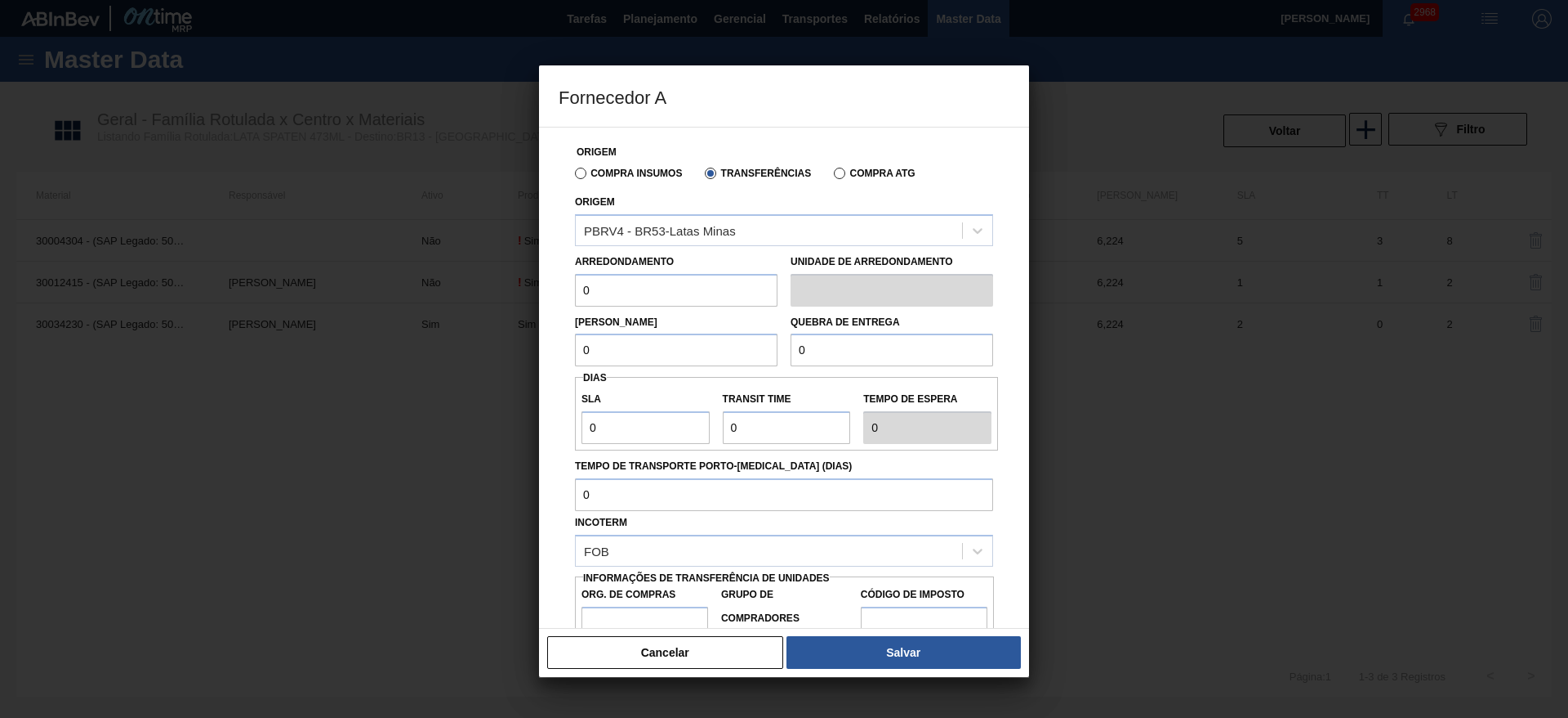
drag, startPoint x: 679, startPoint y: 293, endPoint x: 489, endPoint y: 285, distance: 190.2
click at [489, 285] on div "Fornecedor A Origem Compra Insumos Transferências Compra ATG Origem PBRV4 - BR5…" at bounding box center [784, 359] width 1568 height 718
type input "6,224"
drag, startPoint x: 560, startPoint y: 356, endPoint x: 508, endPoint y: 360, distance: 52.2
click at [509, 360] on div "Fornecedor A Origem Compra Insumos Transferências Compra ATG Origem PBRV4 - BR5…" at bounding box center [784, 359] width 1568 height 718
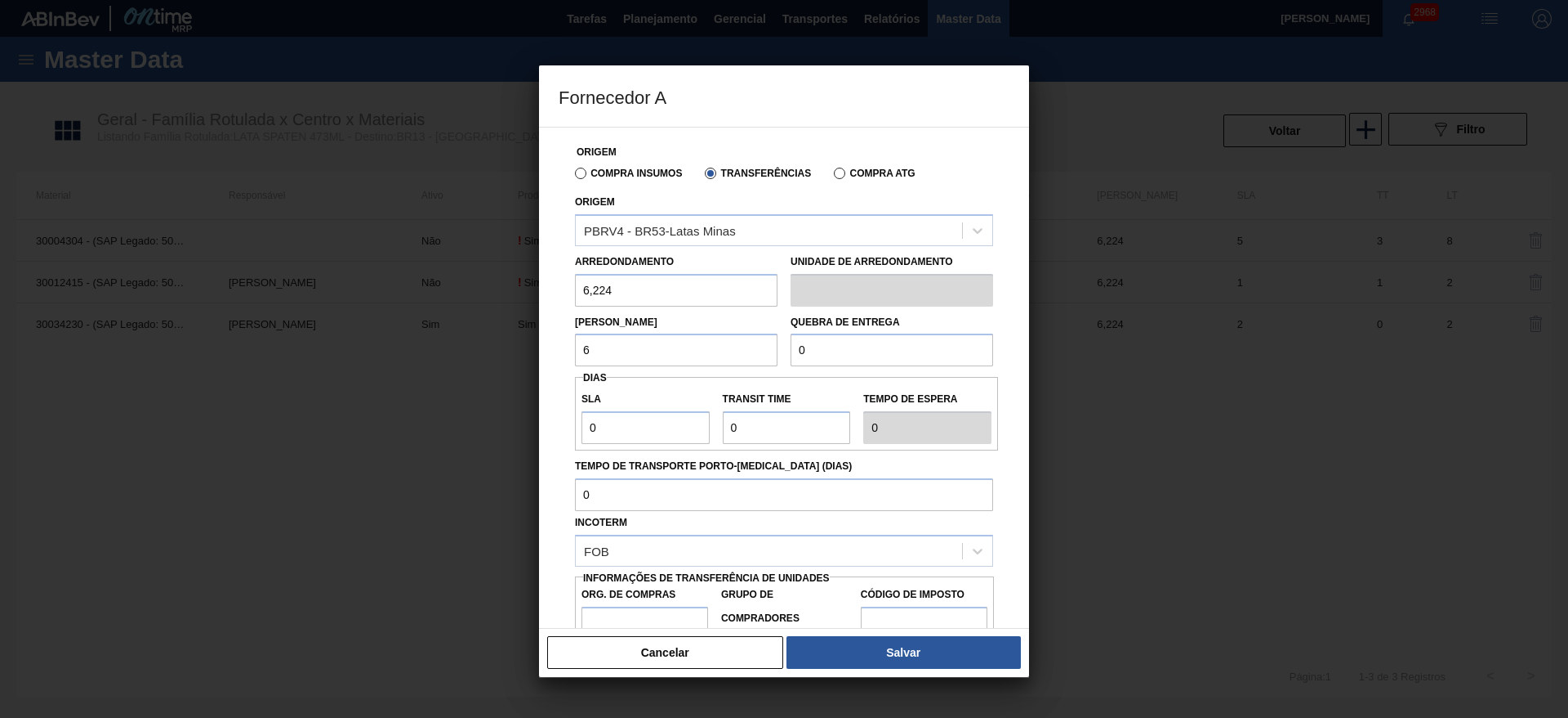
type input "6,224"
drag, startPoint x: 841, startPoint y: 357, endPoint x: 763, endPoint y: 354, distance: 78.1
click at [763, 348] on div "Lote Mínimo 6,224 Quebra de entrega 0" at bounding box center [784, 337] width 431 height 60
type input "124,48"
drag, startPoint x: 651, startPoint y: 427, endPoint x: 553, endPoint y: 427, distance: 98.0
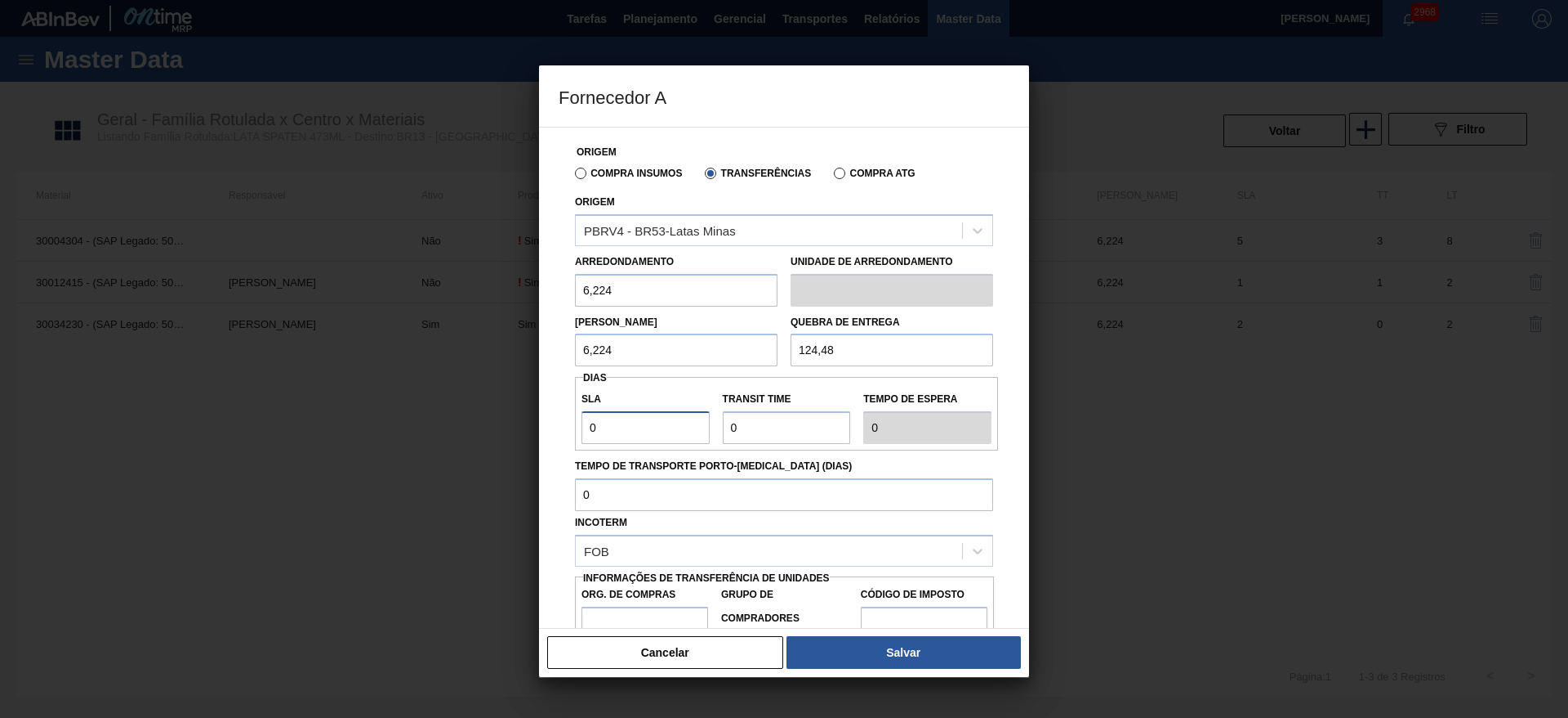
click at [546, 426] on div "Origem Compra Insumos Transferências Compra ATG Origem PBRV4 - BR53-Latas Minas…" at bounding box center [784, 377] width 490 height 502
type input "2"
drag, startPoint x: 797, startPoint y: 428, endPoint x: 699, endPoint y: 430, distance: 98.0
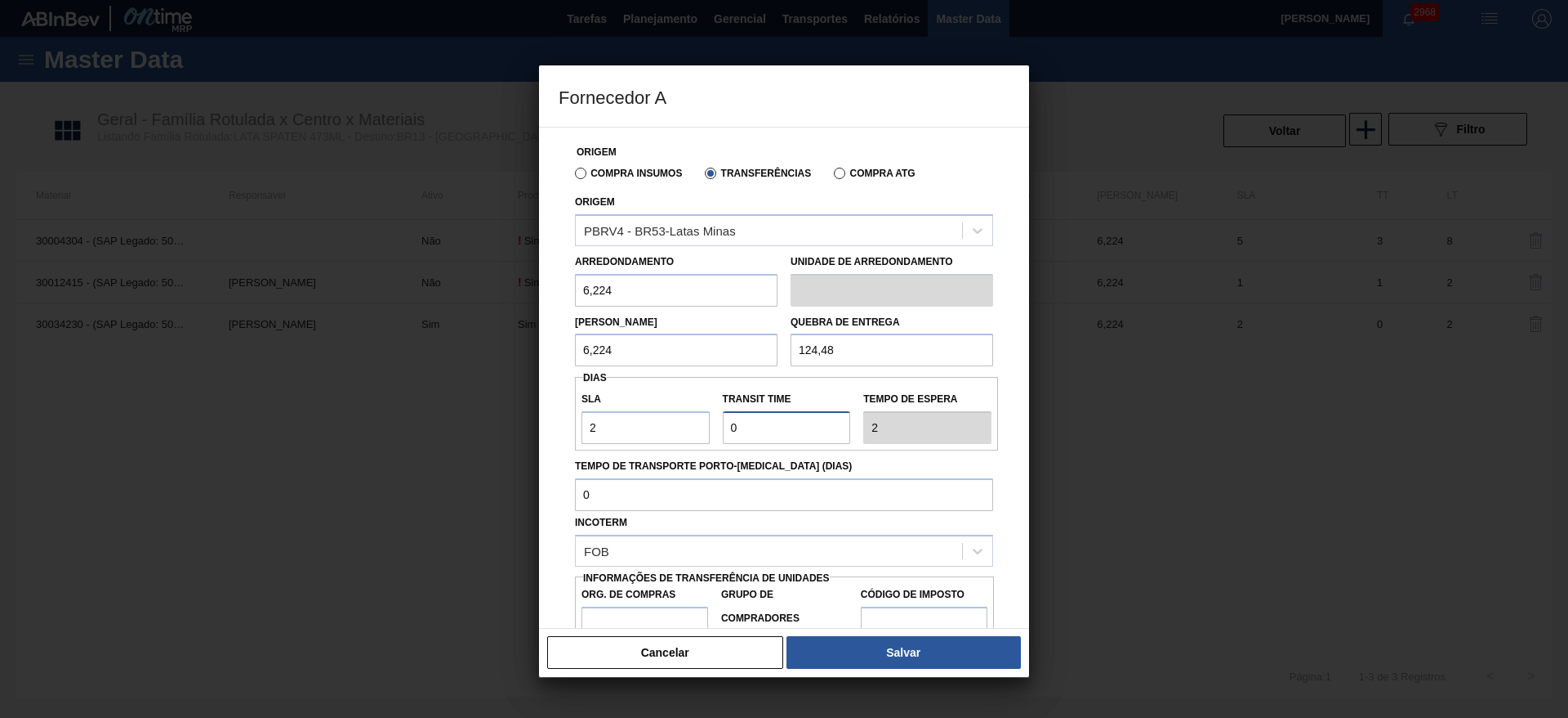
click at [699, 430] on div "SLA 2 Transit Time Tempo de espera 2" at bounding box center [786, 413] width 423 height 60
type input "1"
type input "3"
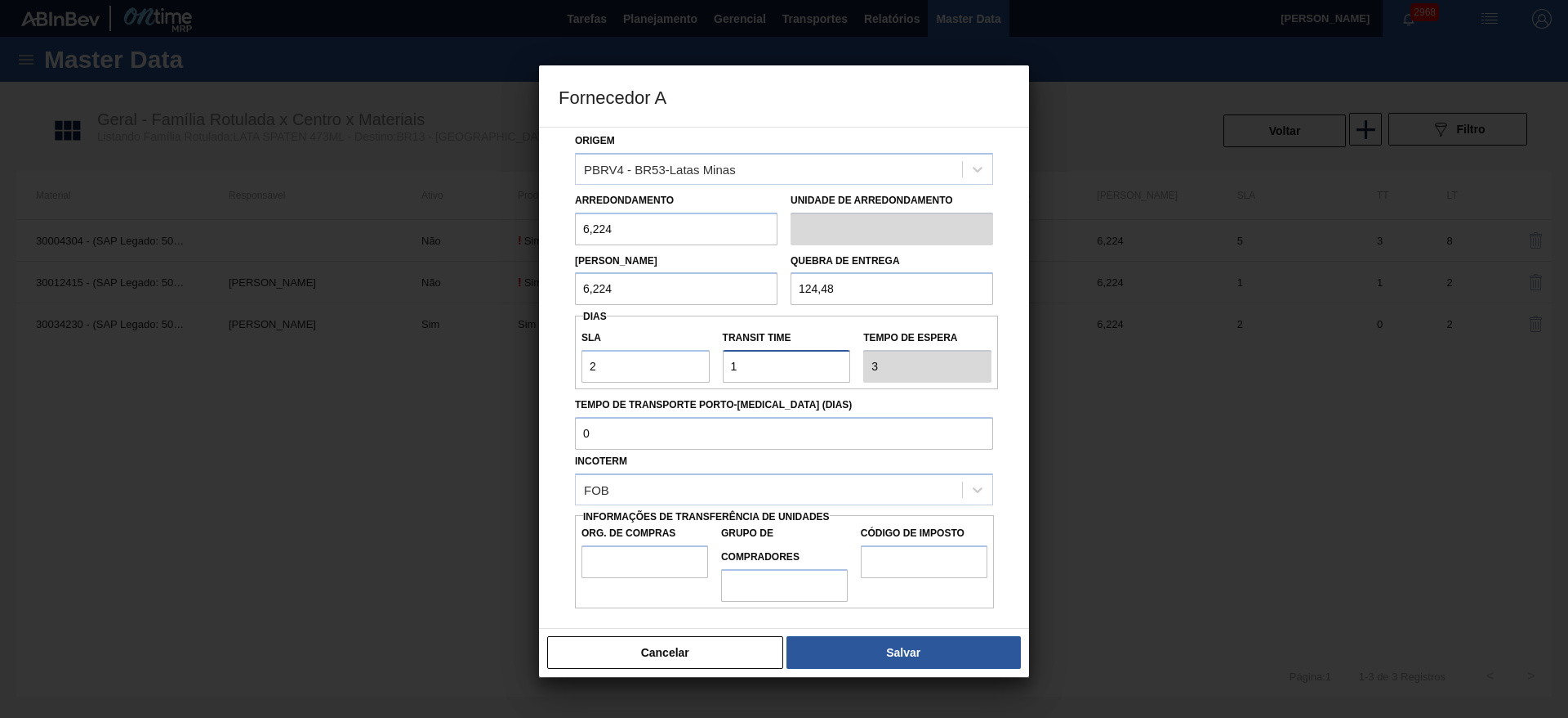
type input "1"
click at [634, 554] on input "Org. de Compras" at bounding box center [644, 561] width 126 height 33
type input "BR00"
click at [769, 582] on input "Grupo de Compradores" at bounding box center [784, 585] width 126 height 33
type input "A01"
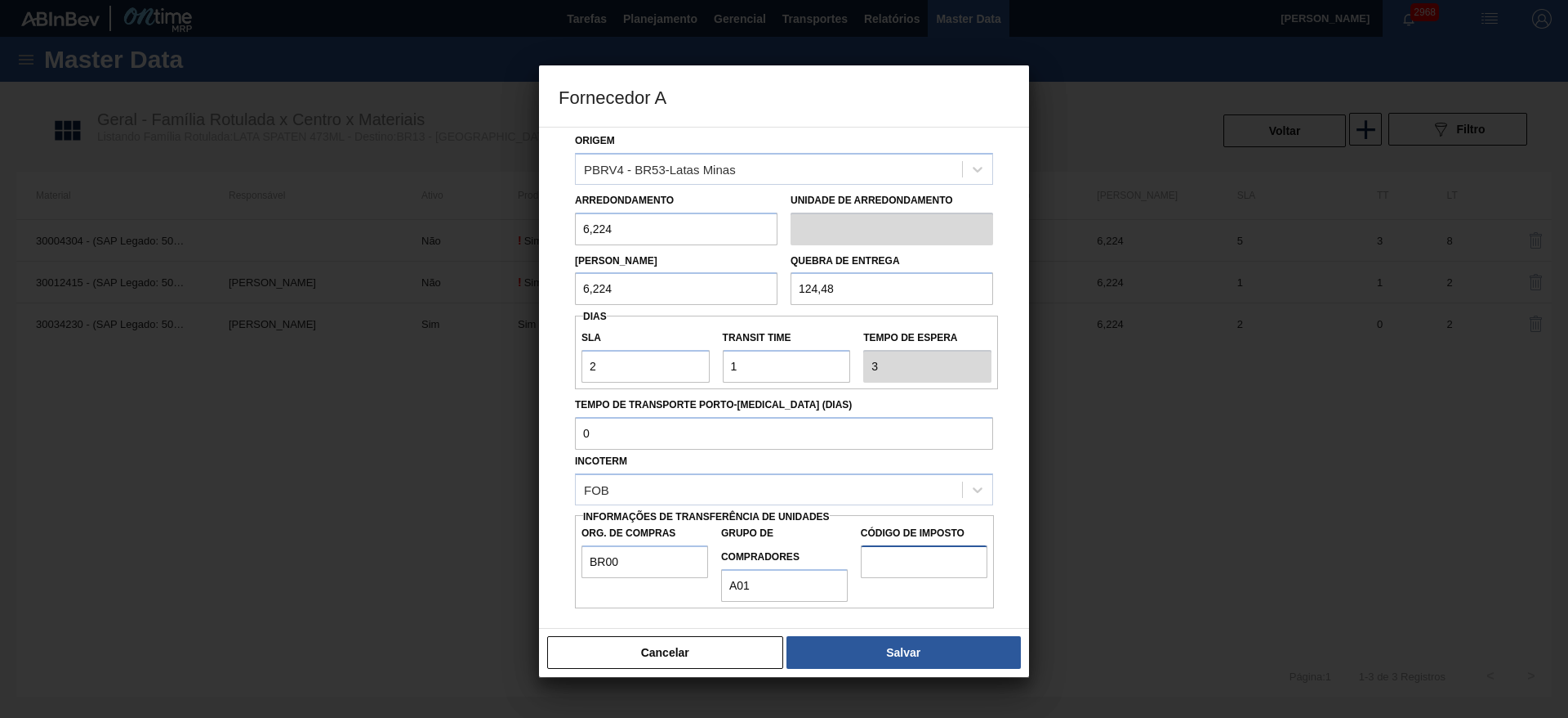
click at [880, 555] on input "Código de Imposto" at bounding box center [923, 561] width 126 height 33
type input "F2"
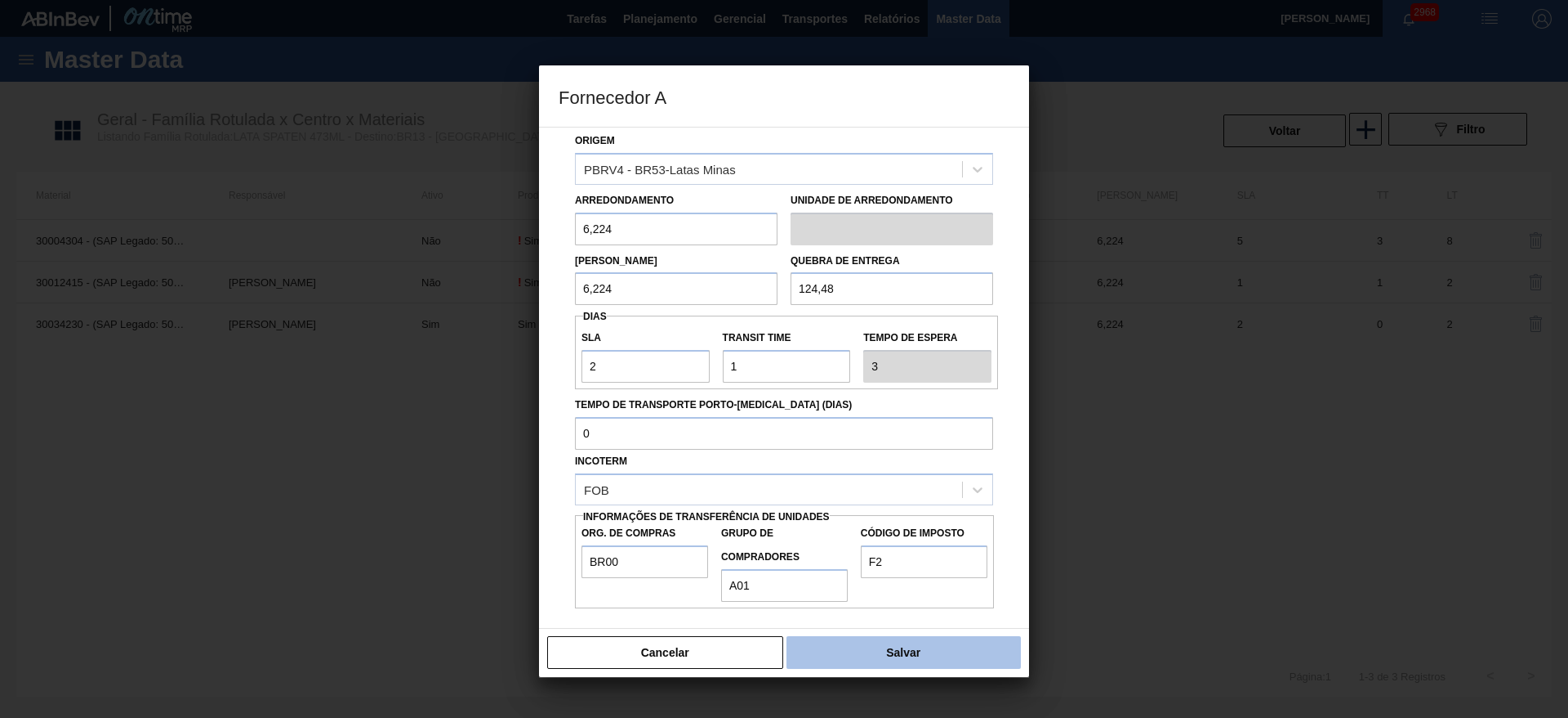
click at [867, 648] on button "Salvar" at bounding box center [903, 652] width 235 height 33
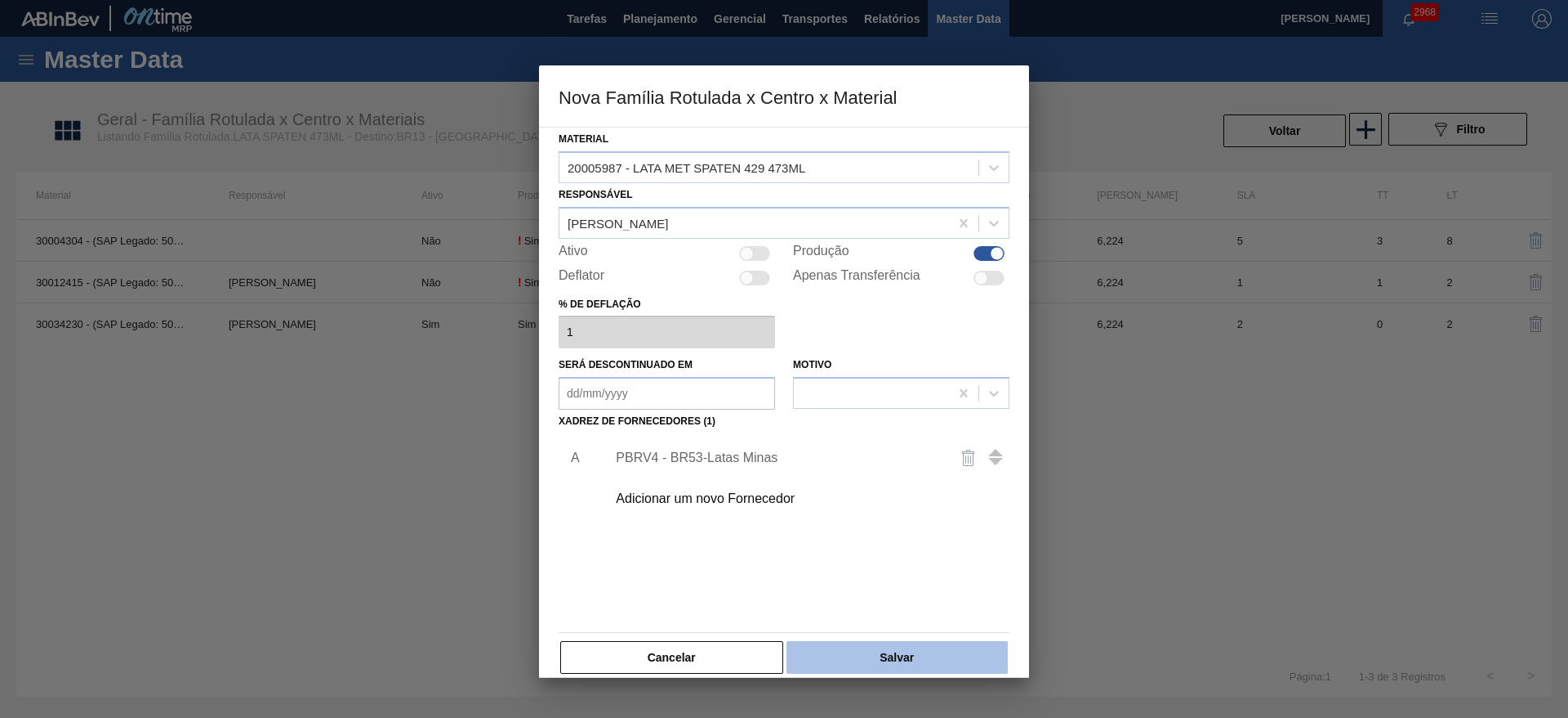
click at [889, 653] on button "Salvar" at bounding box center [896, 657] width 221 height 33
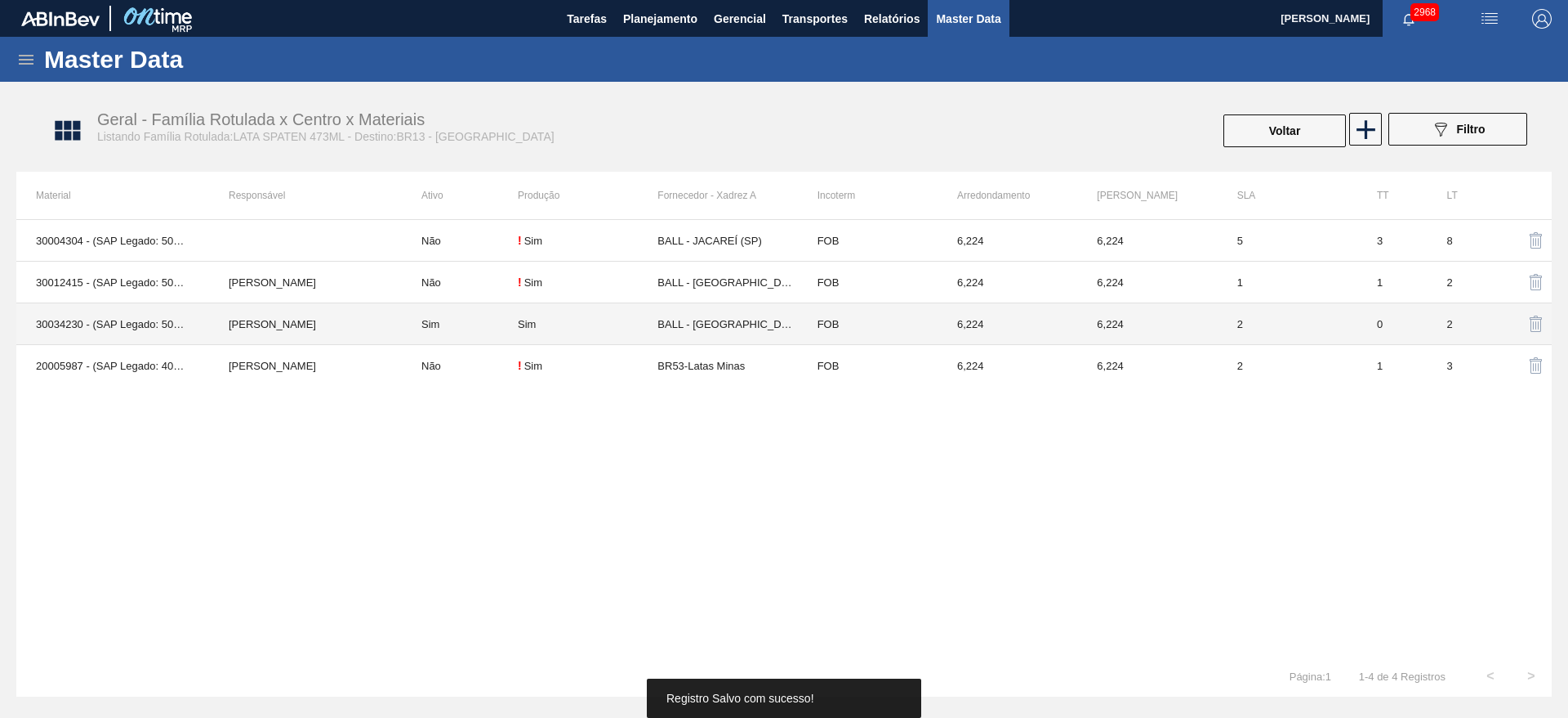
click at [431, 324] on td "Sim" at bounding box center [459, 324] width 116 height 42
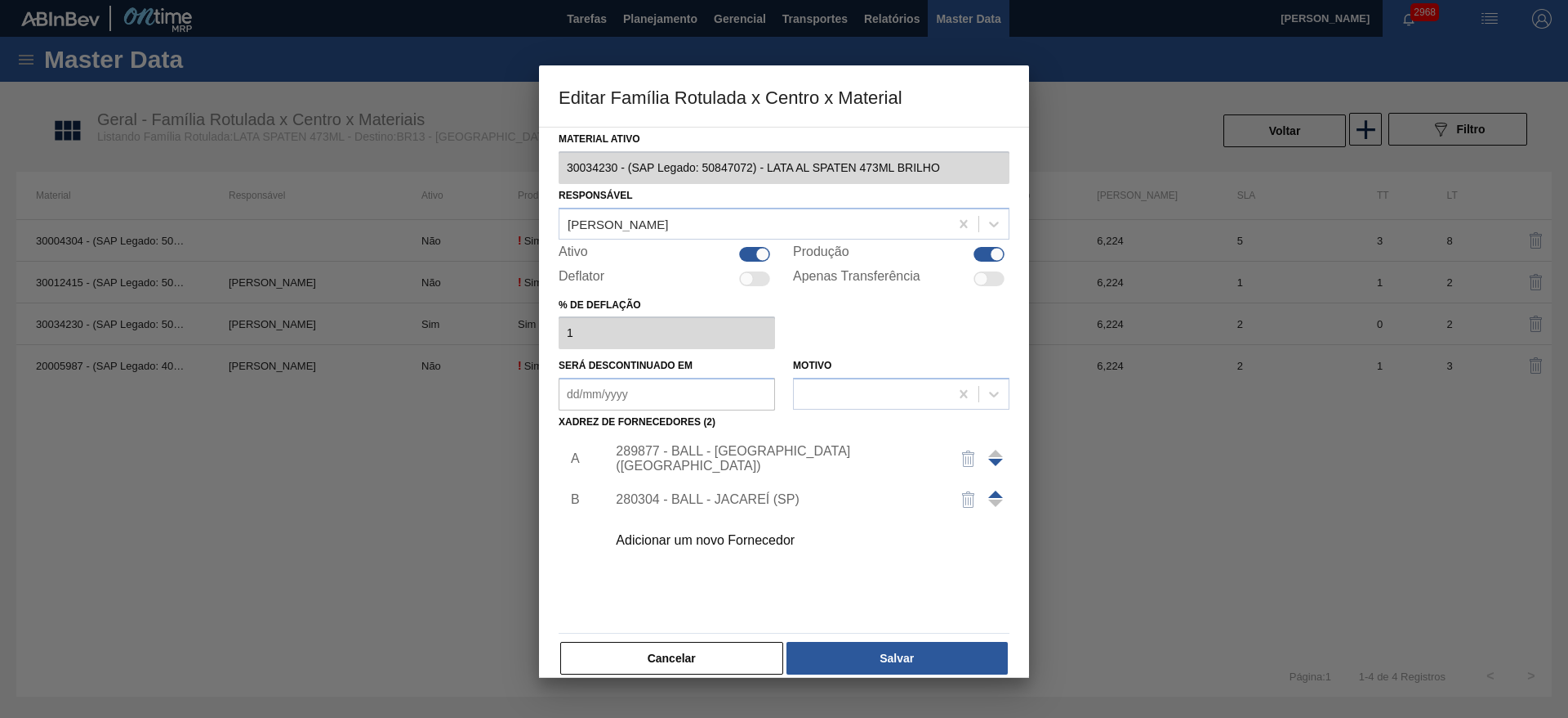
click at [751, 248] on div at bounding box center [755, 253] width 31 height 14
checkbox input "false"
click at [931, 657] on button "Salvar" at bounding box center [896, 658] width 221 height 33
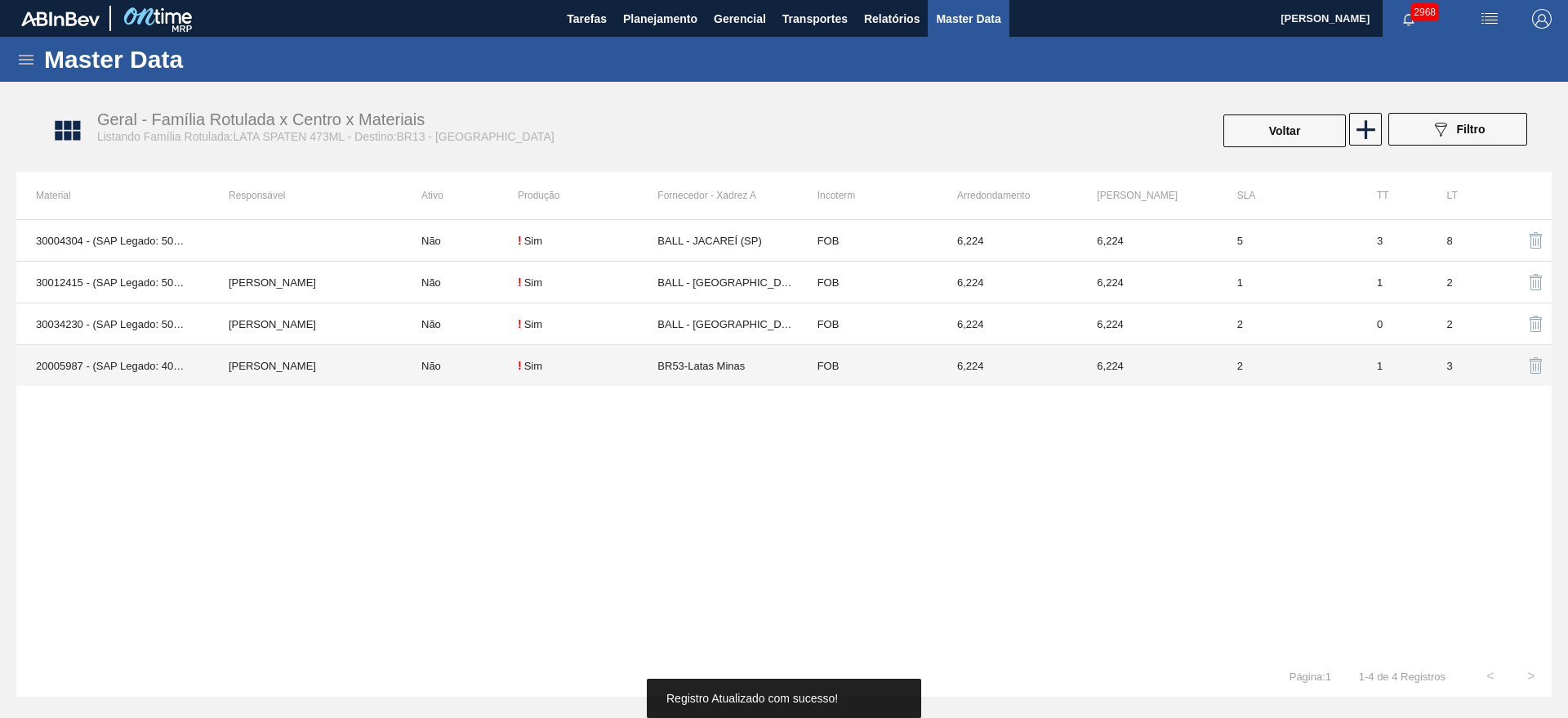
click at [330, 359] on td "[PERSON_NAME]" at bounding box center [306, 365] width 193 height 42
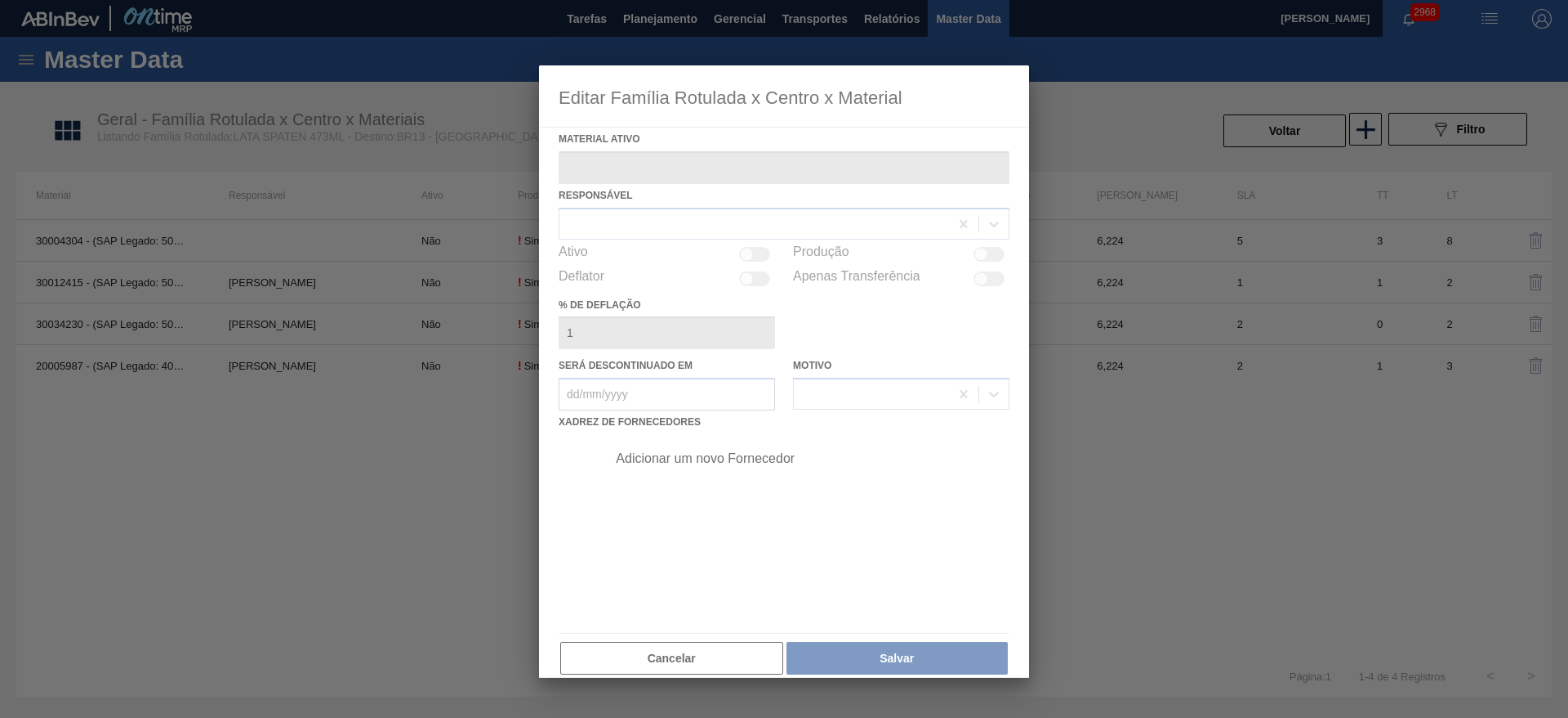
type ativo "20005987 - (SAP Legado: 40012919) - LATA MET SPATEN 429 473ML"
checkbox input "true"
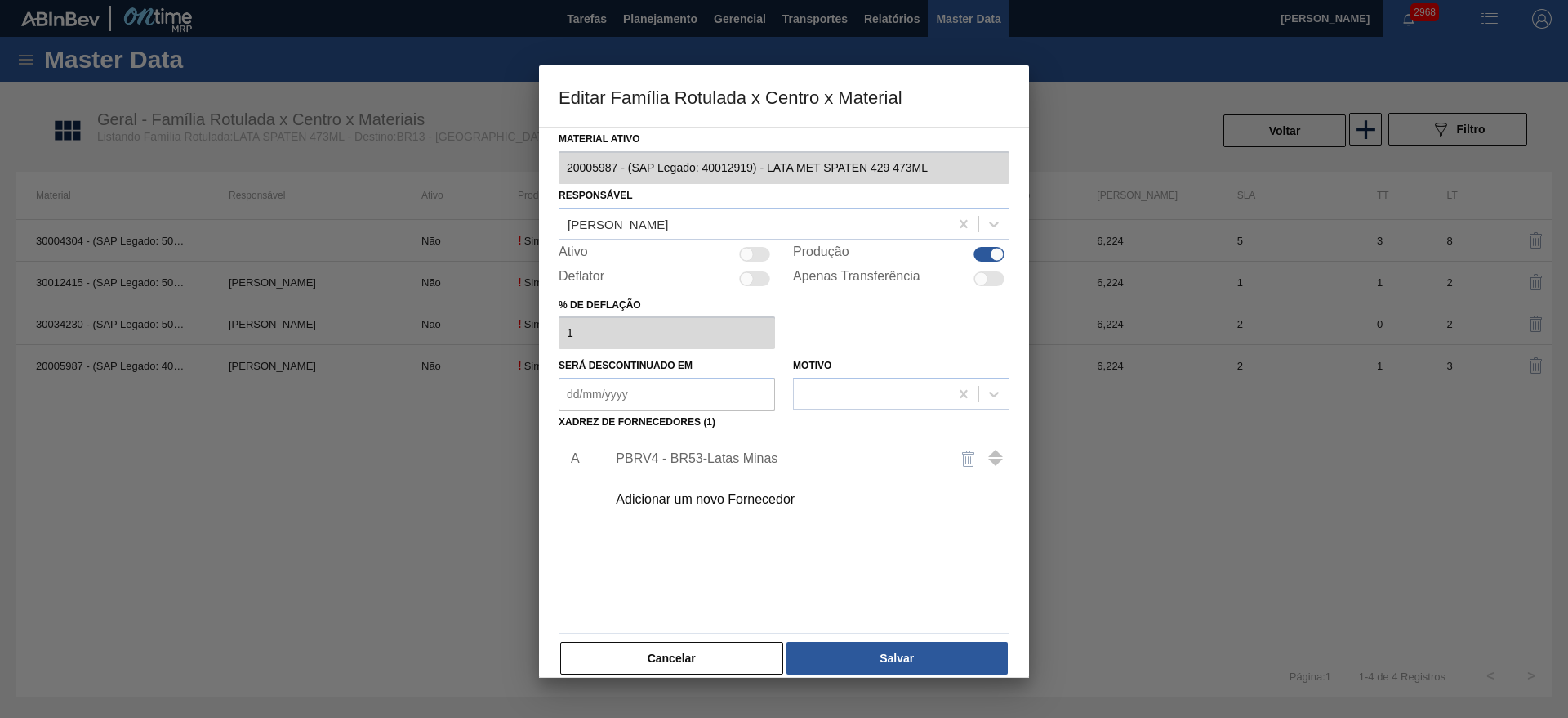
click at [765, 257] on div at bounding box center [755, 253] width 31 height 14
checkbox input "true"
click at [900, 667] on button "Salvar" at bounding box center [896, 658] width 221 height 33
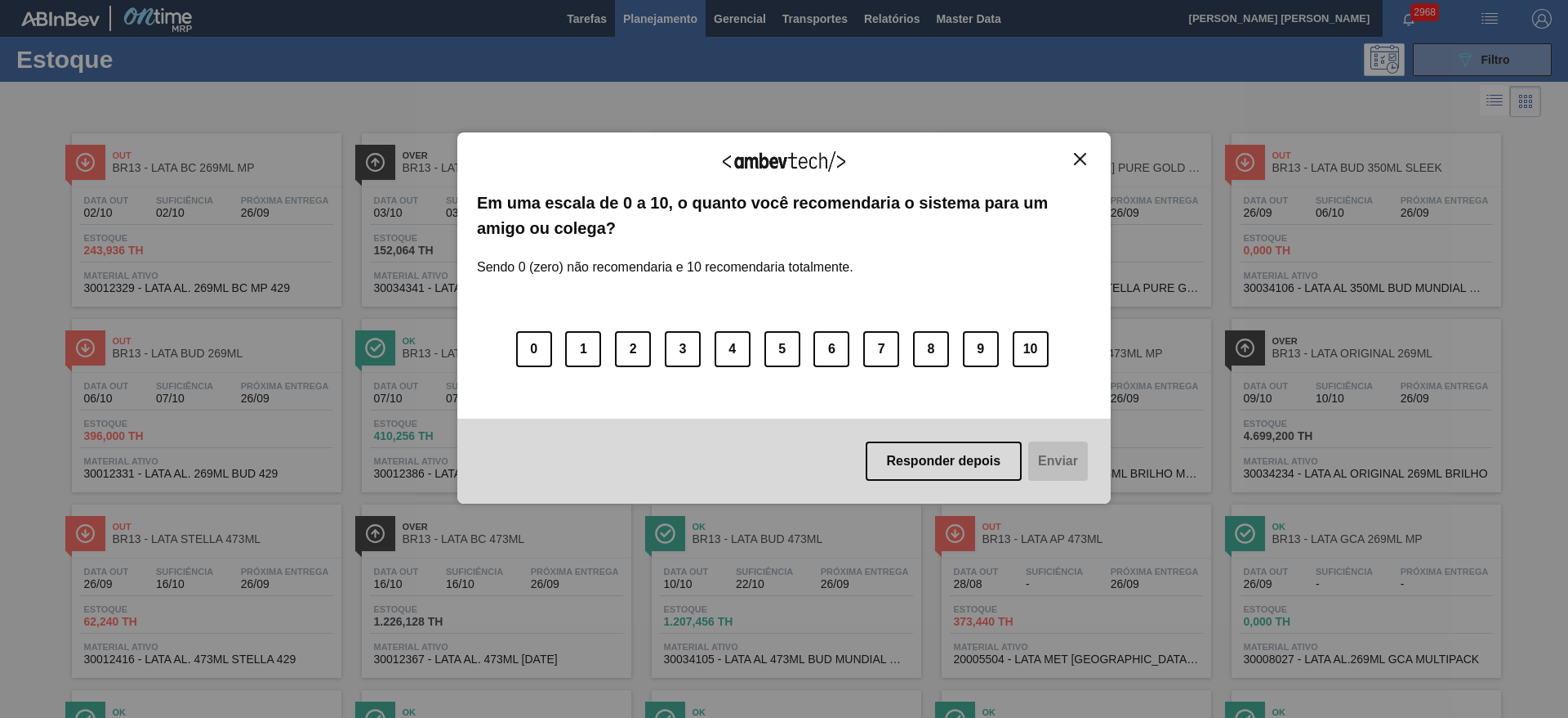
scroll to position [1054, 0]
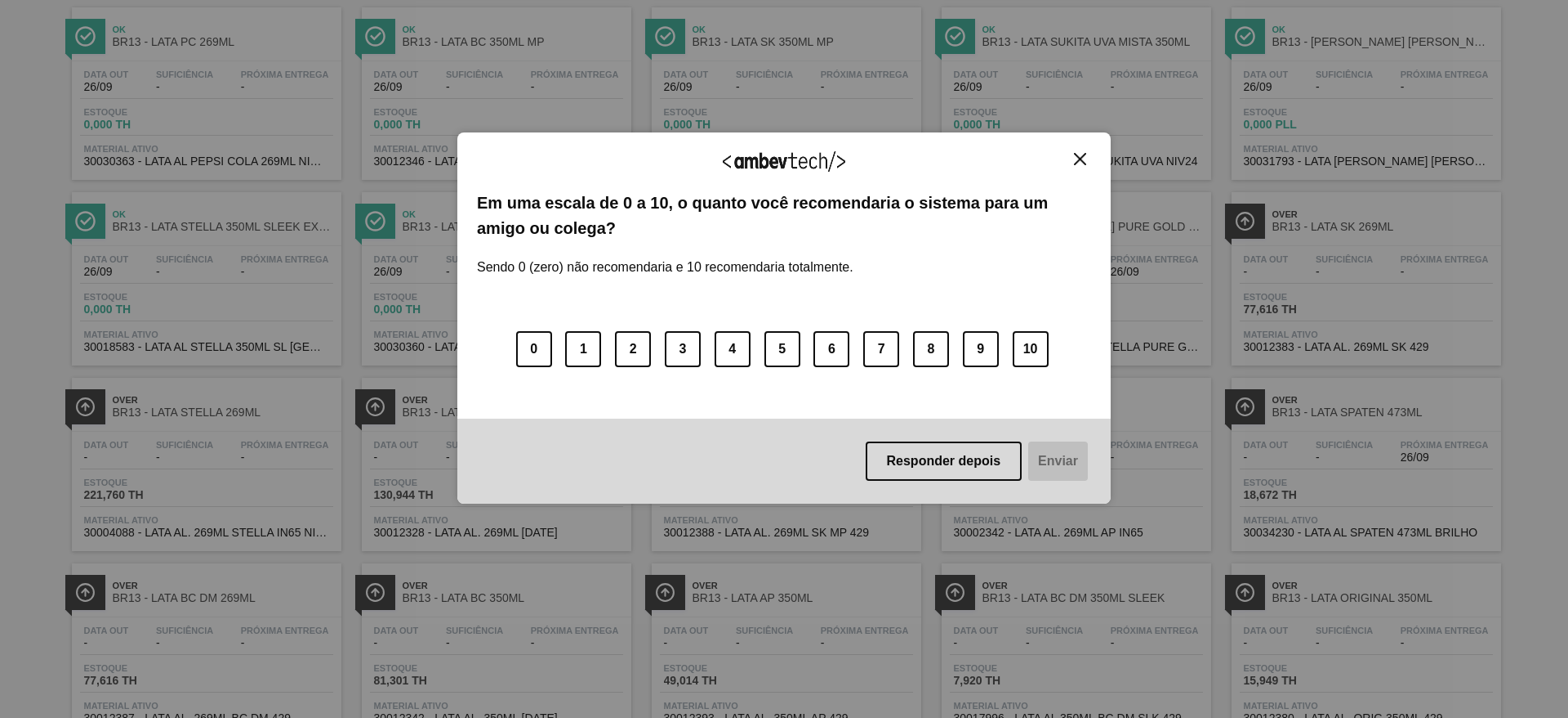
click at [1081, 164] on img "Close" at bounding box center [1080, 159] width 12 height 12
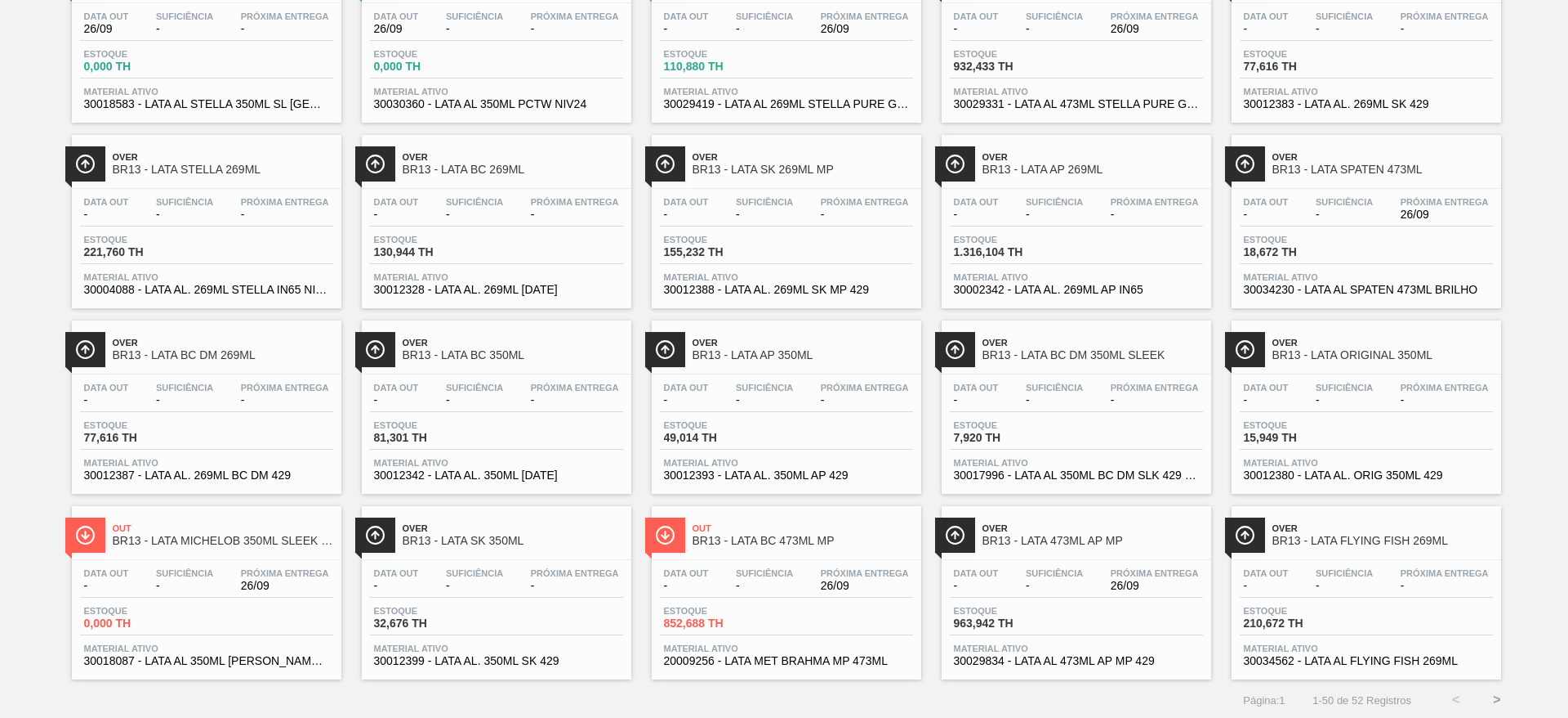
scroll to position [1299, 0]
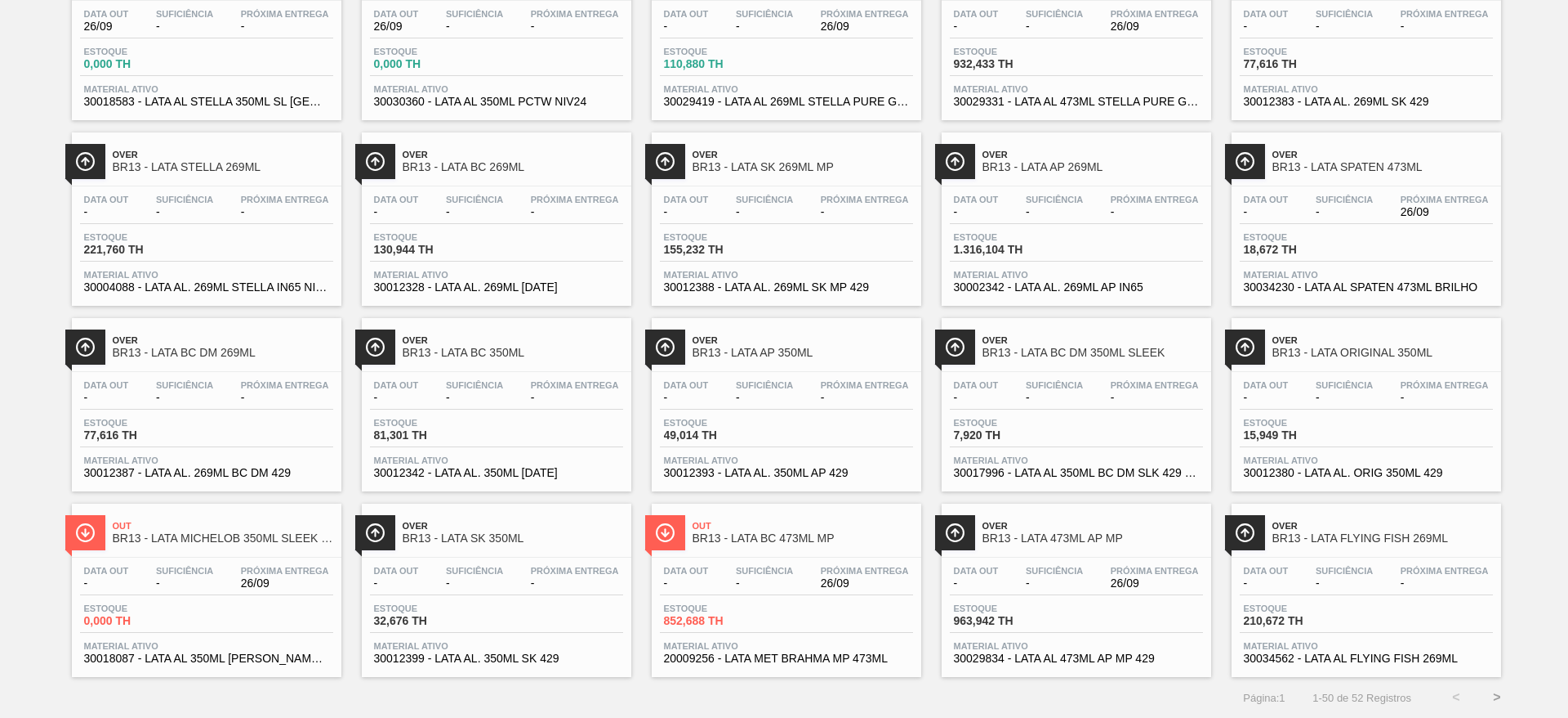
click at [1497, 695] on button ">" at bounding box center [1497, 697] width 41 height 41
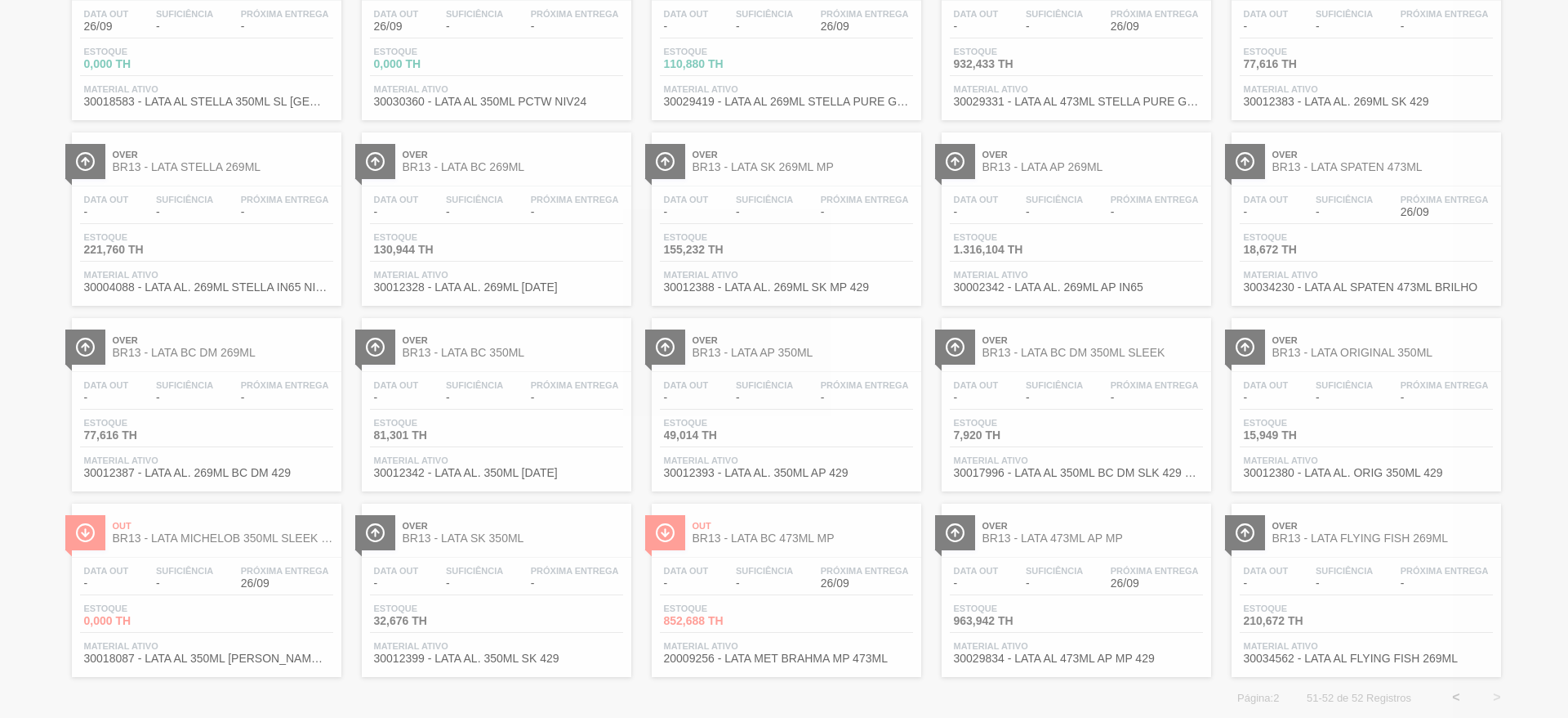
scroll to position [0, 0]
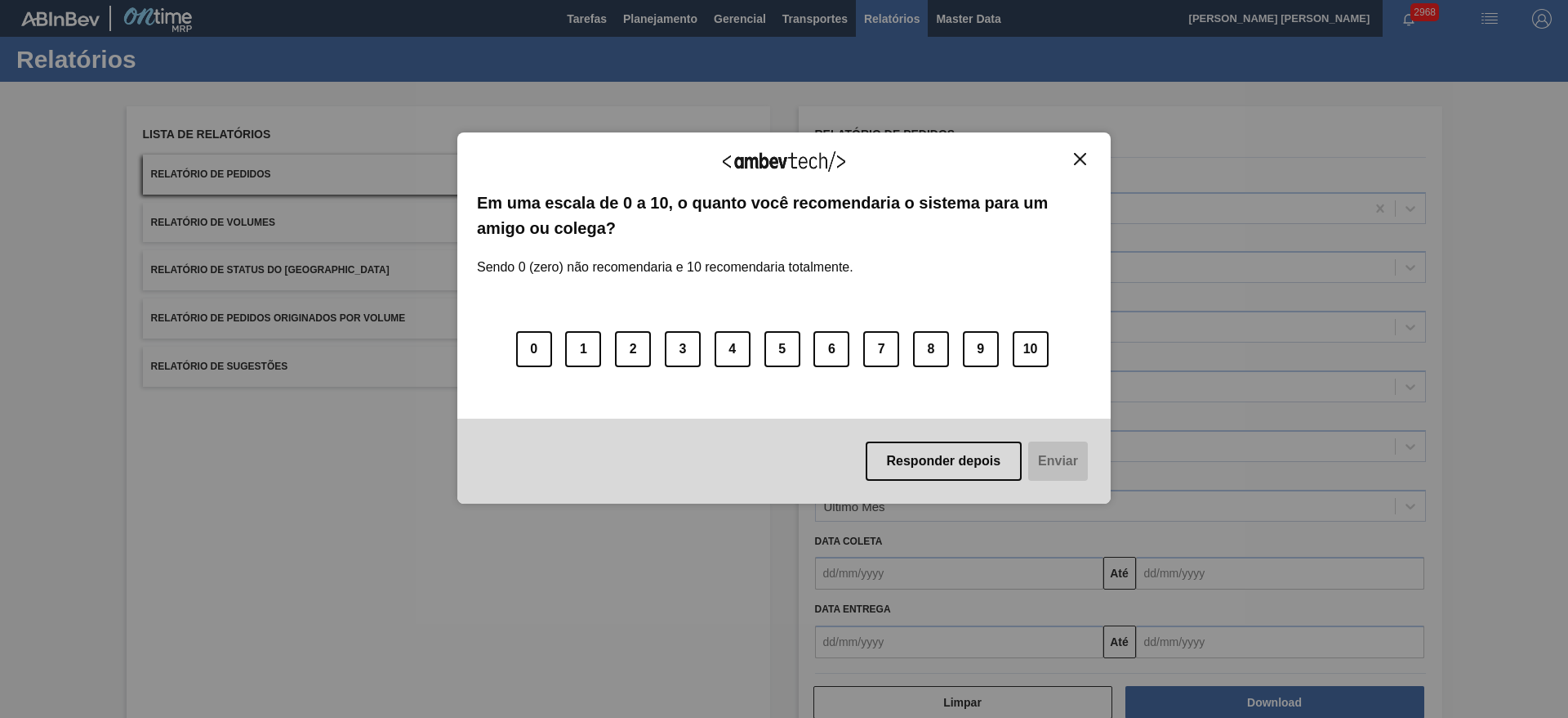
click at [1083, 153] on img "Close" at bounding box center [1080, 159] width 12 height 12
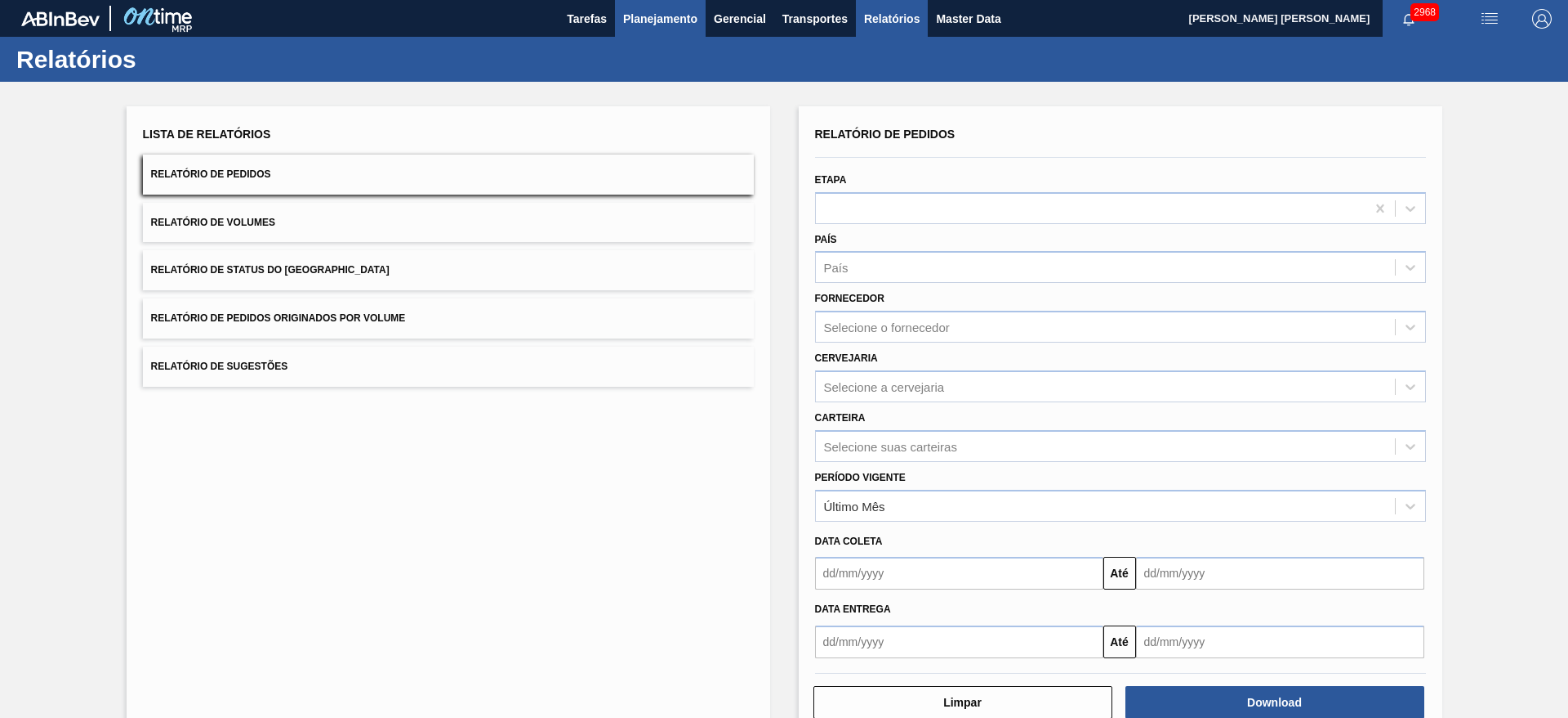
click at [673, 21] on span "Planejamento" at bounding box center [661, 19] width 75 height 19
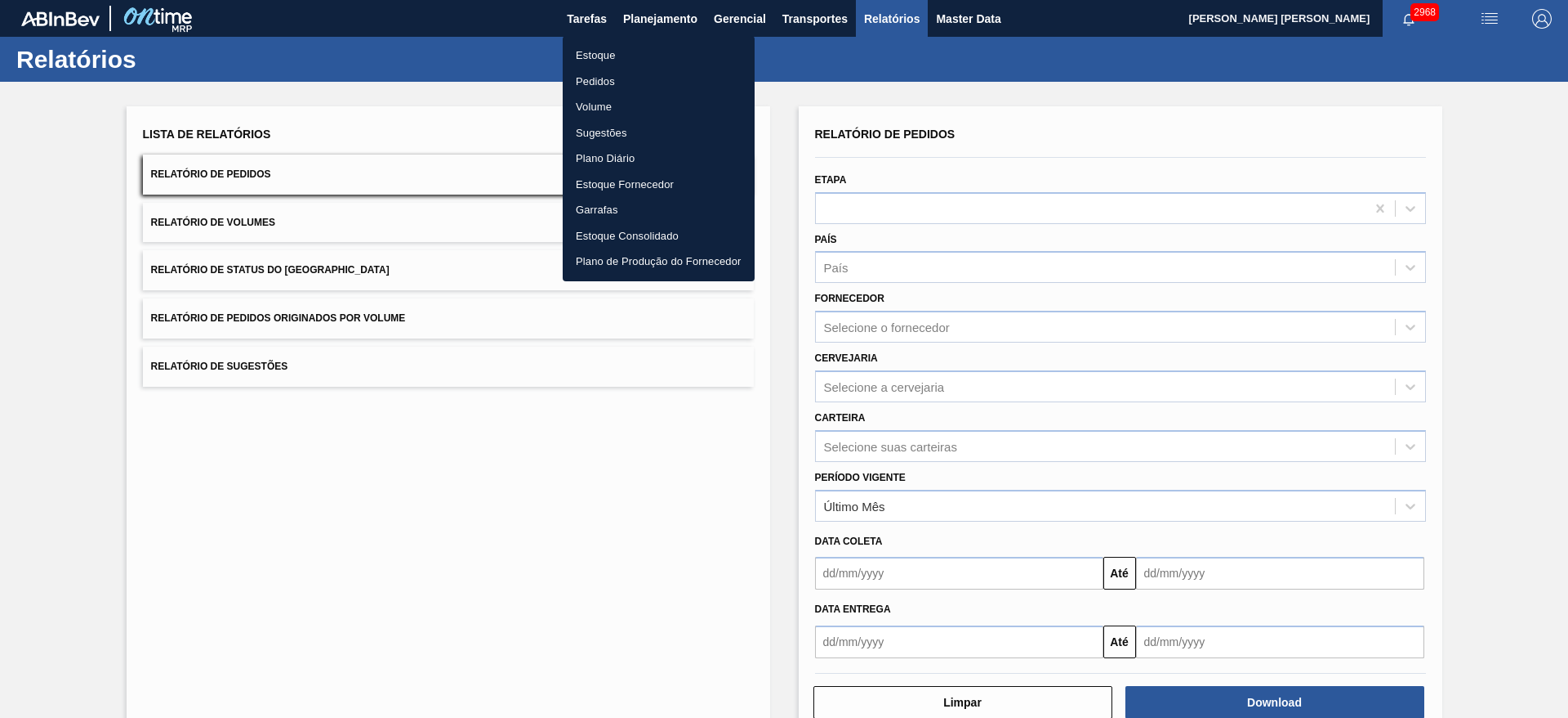
click at [595, 53] on li "Estoque" at bounding box center [658, 55] width 192 height 26
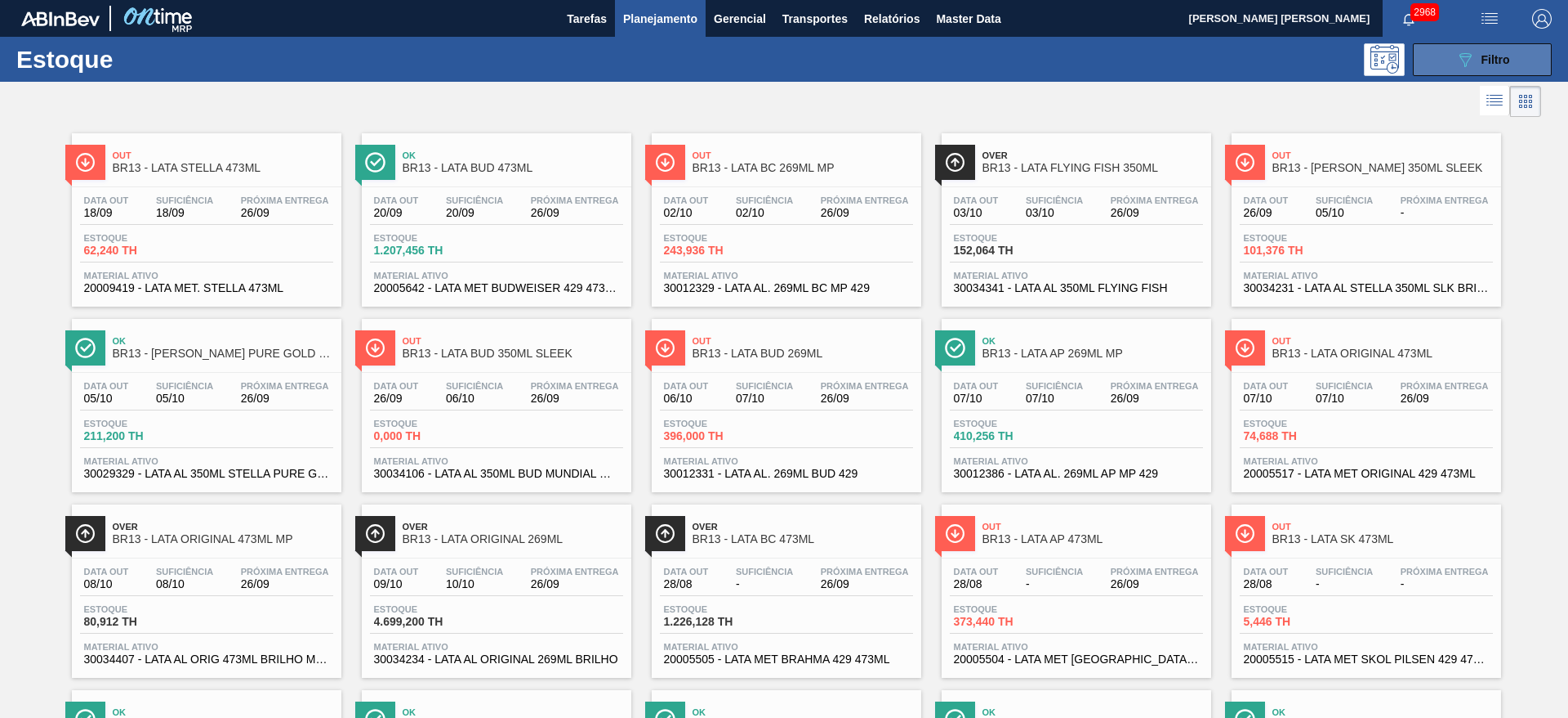
click at [1455, 64] on icon "089F7B8B-B2A5-4AFE-B5C0-19BA573D28AC" at bounding box center [1465, 59] width 19 height 19
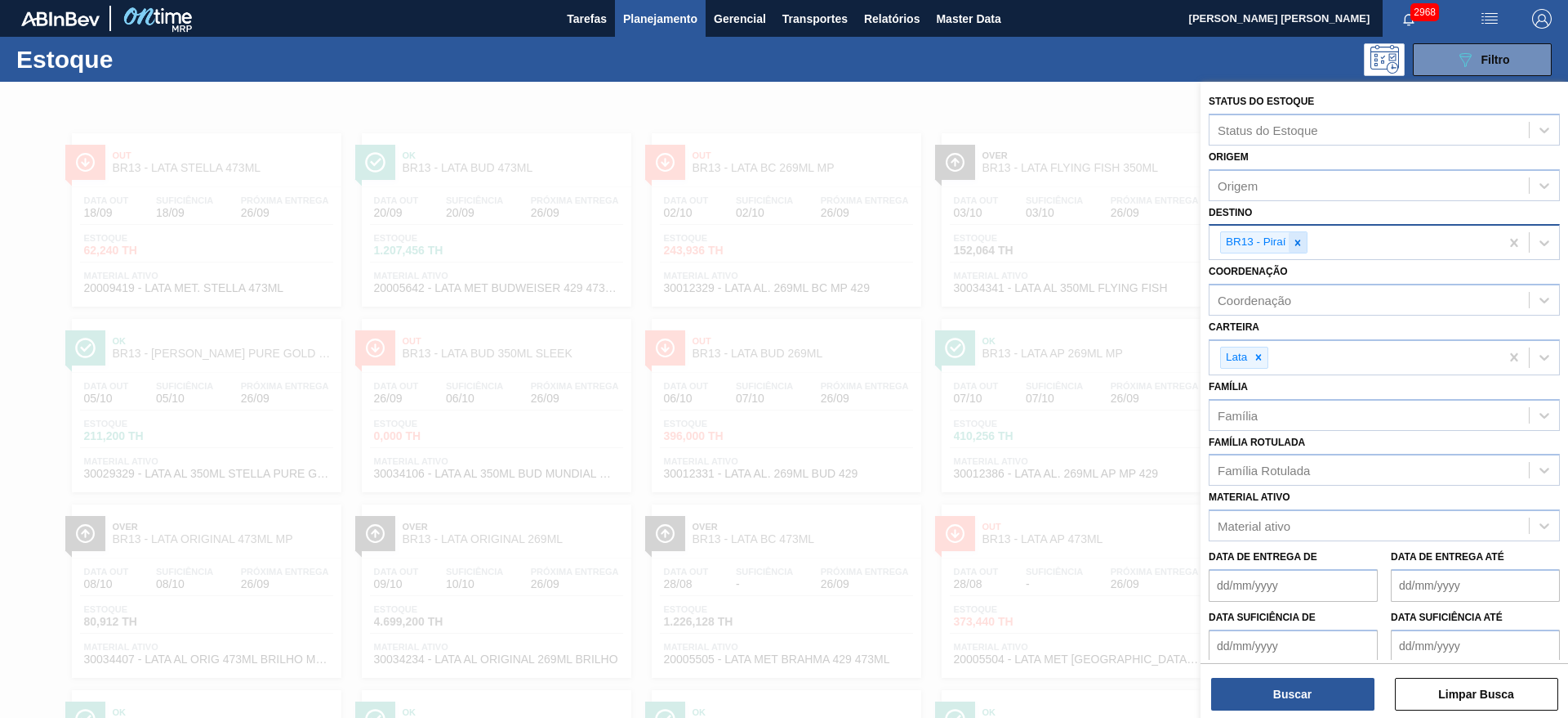
click at [1299, 243] on icon at bounding box center [1297, 242] width 6 height 6
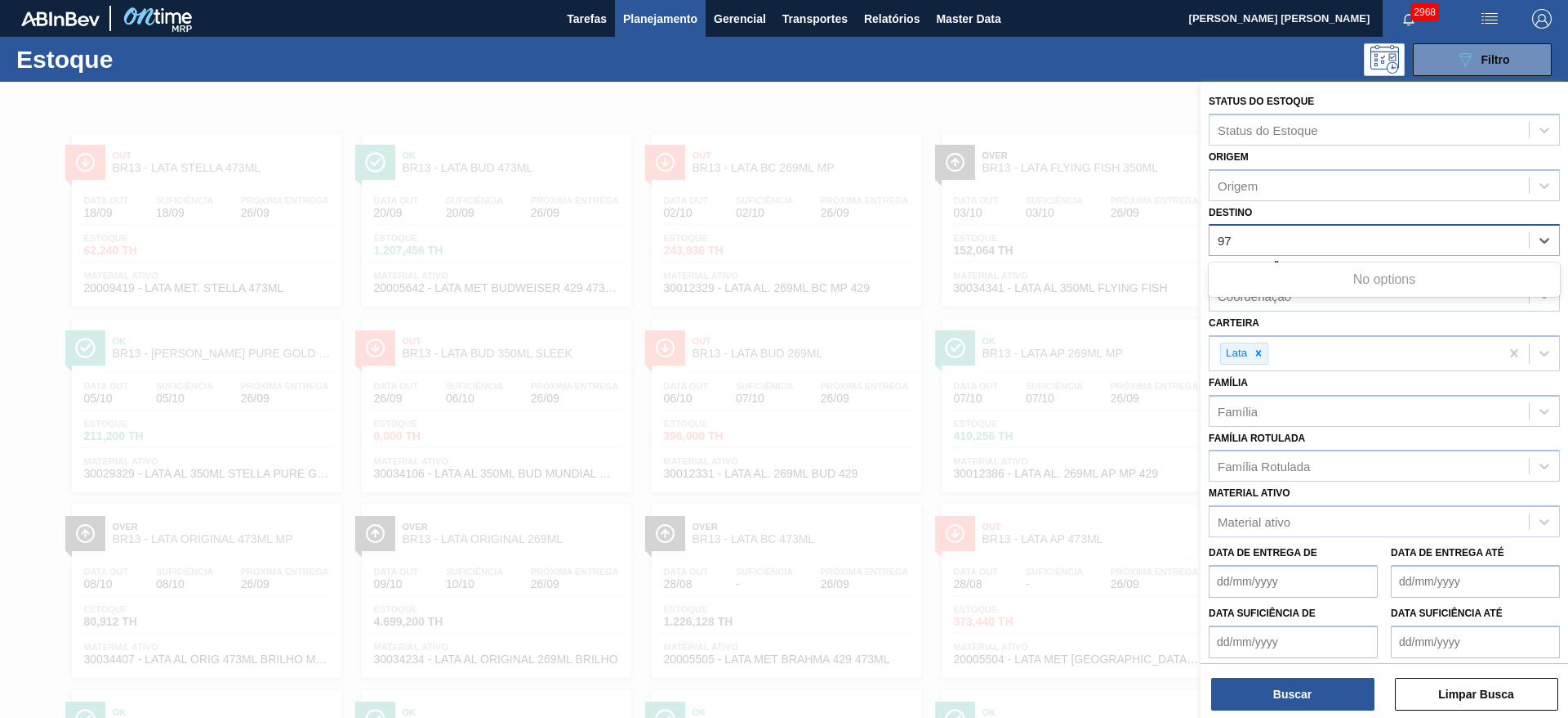
type input "9"
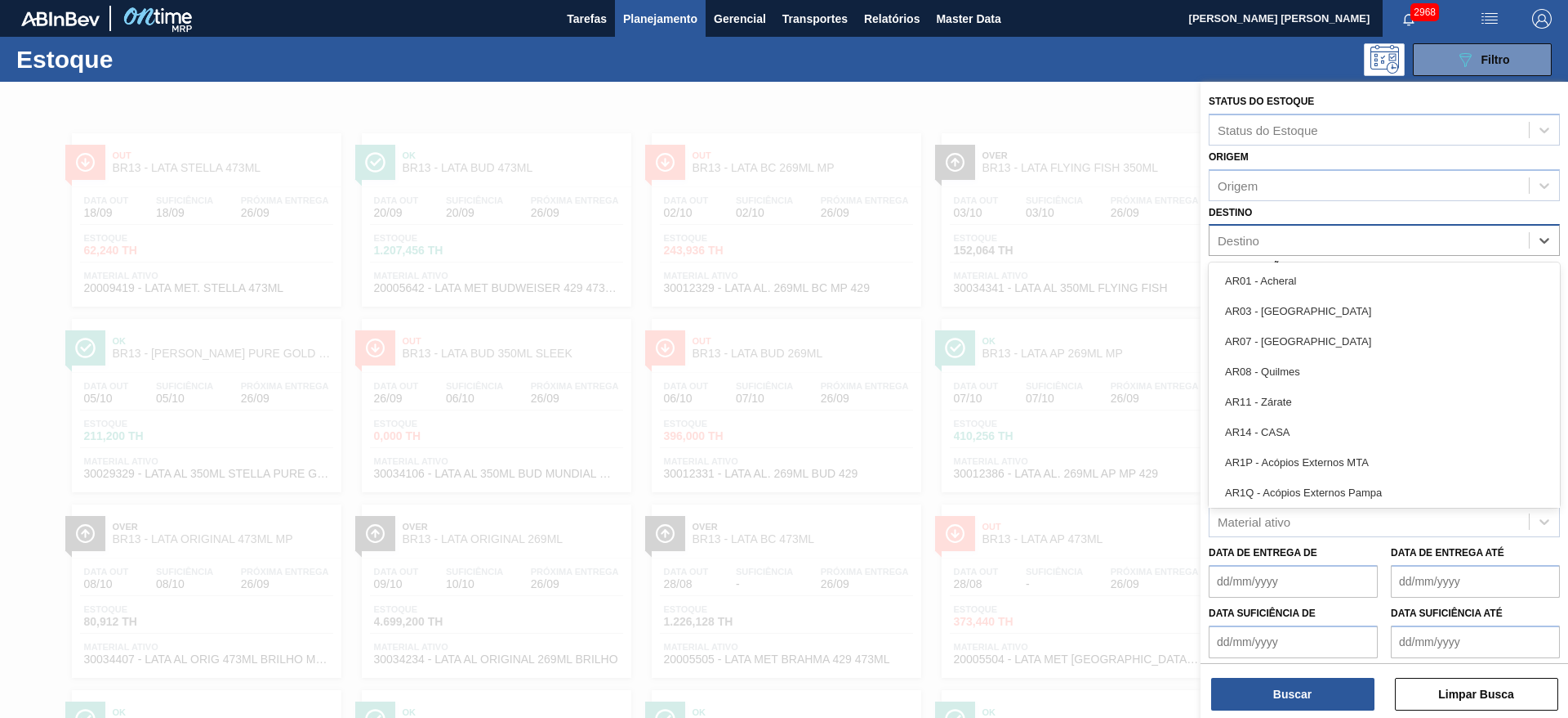
type input "9"
type input "07"
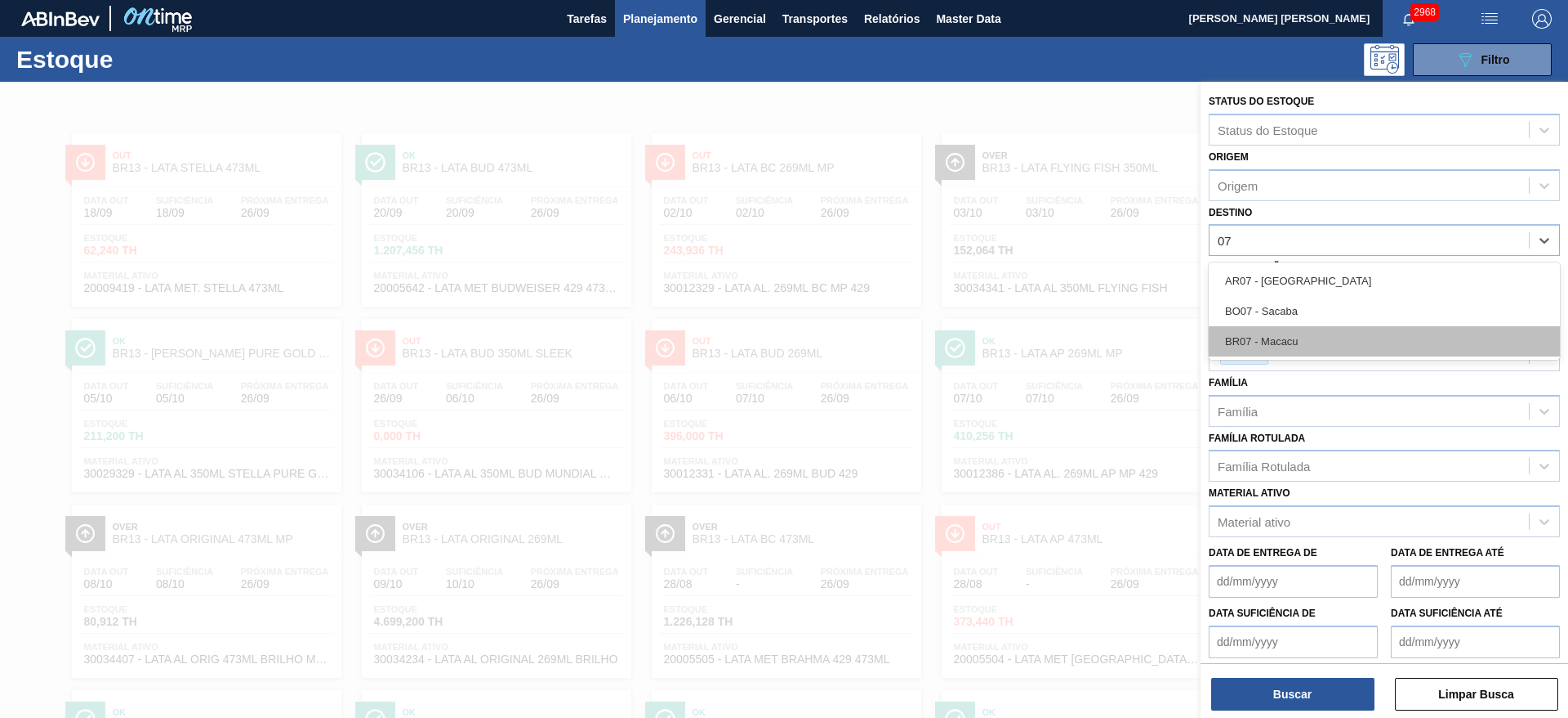
click at [1283, 335] on div "BR07 - Macacu" at bounding box center [1384, 342] width 352 height 31
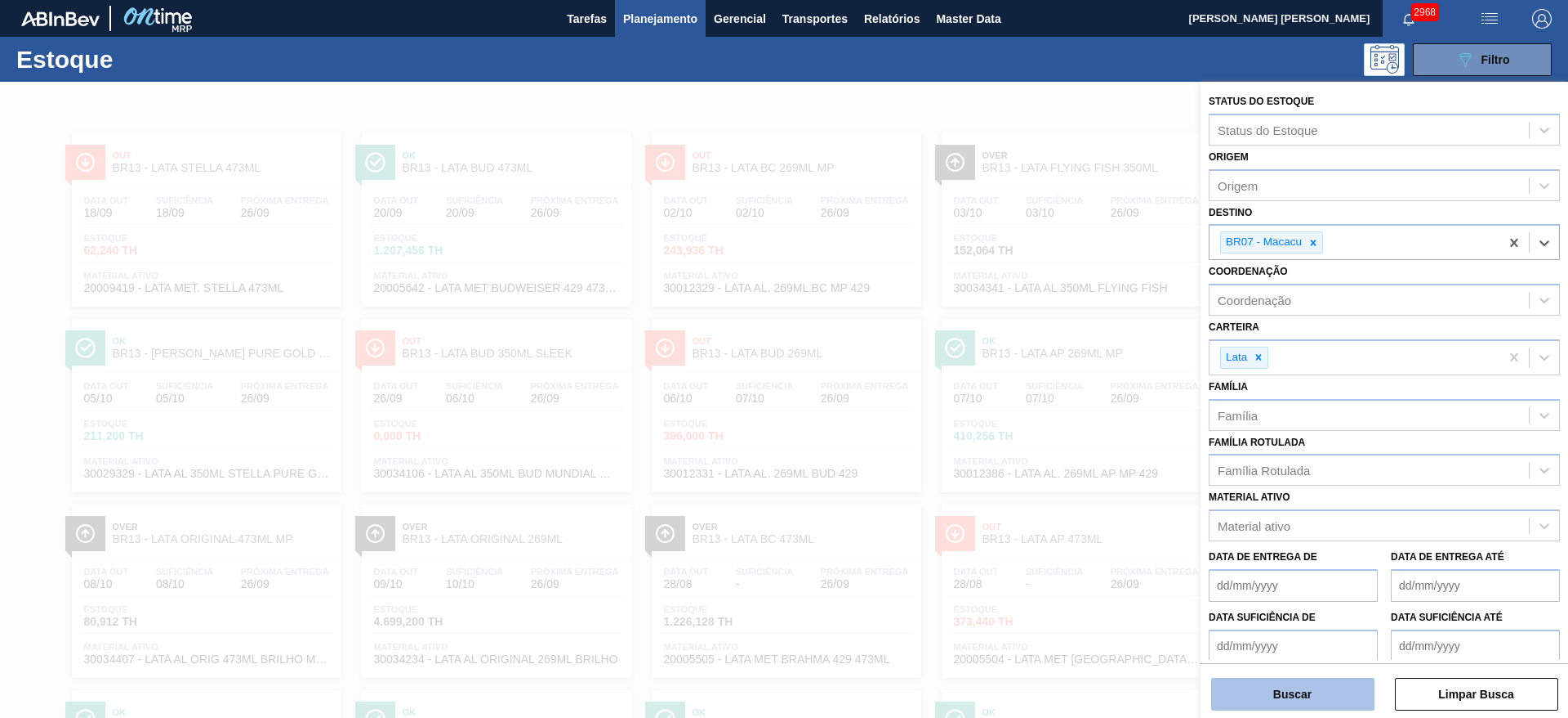
click at [1297, 697] on button "Buscar" at bounding box center [1293, 693] width 163 height 33
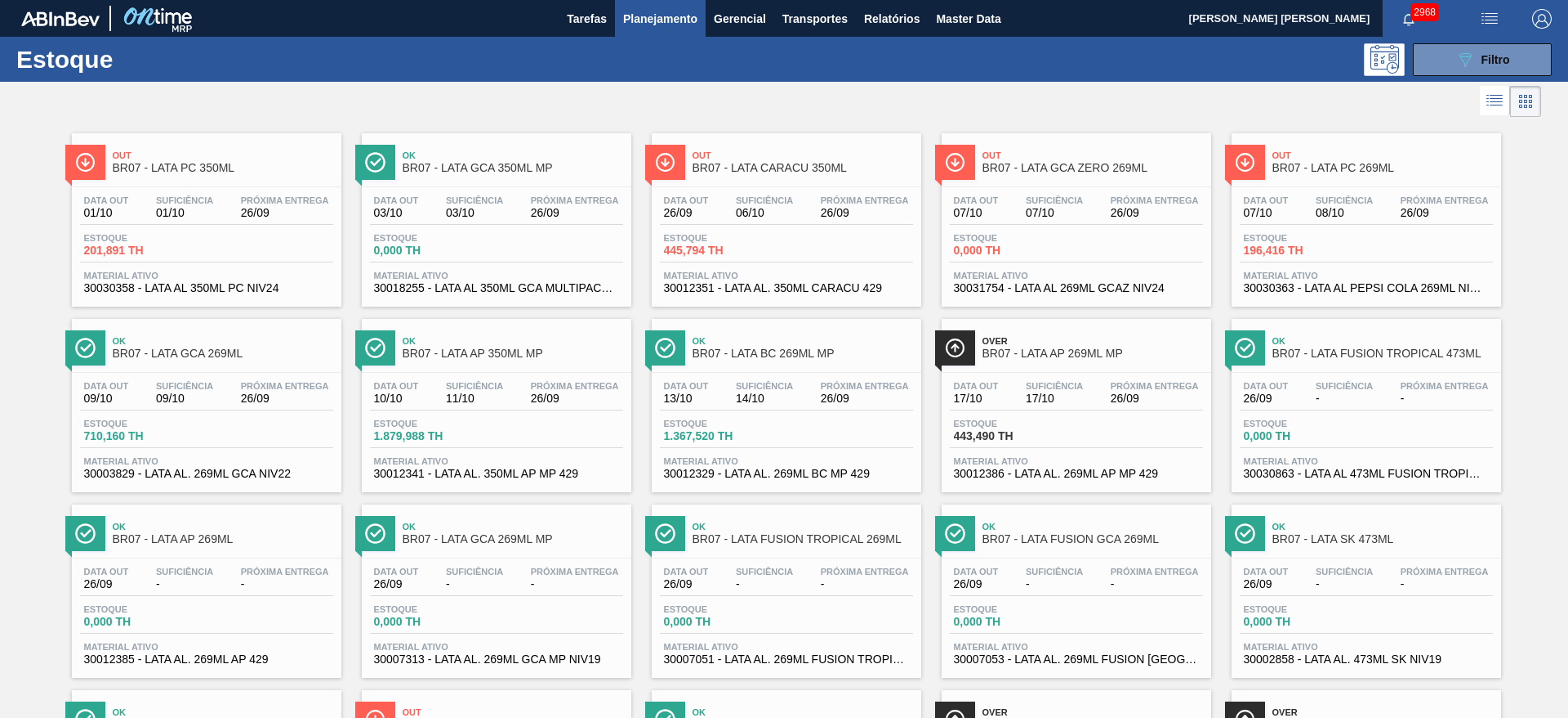
drag, startPoint x: 487, startPoint y: 174, endPoint x: 490, endPoint y: 163, distance: 11.4
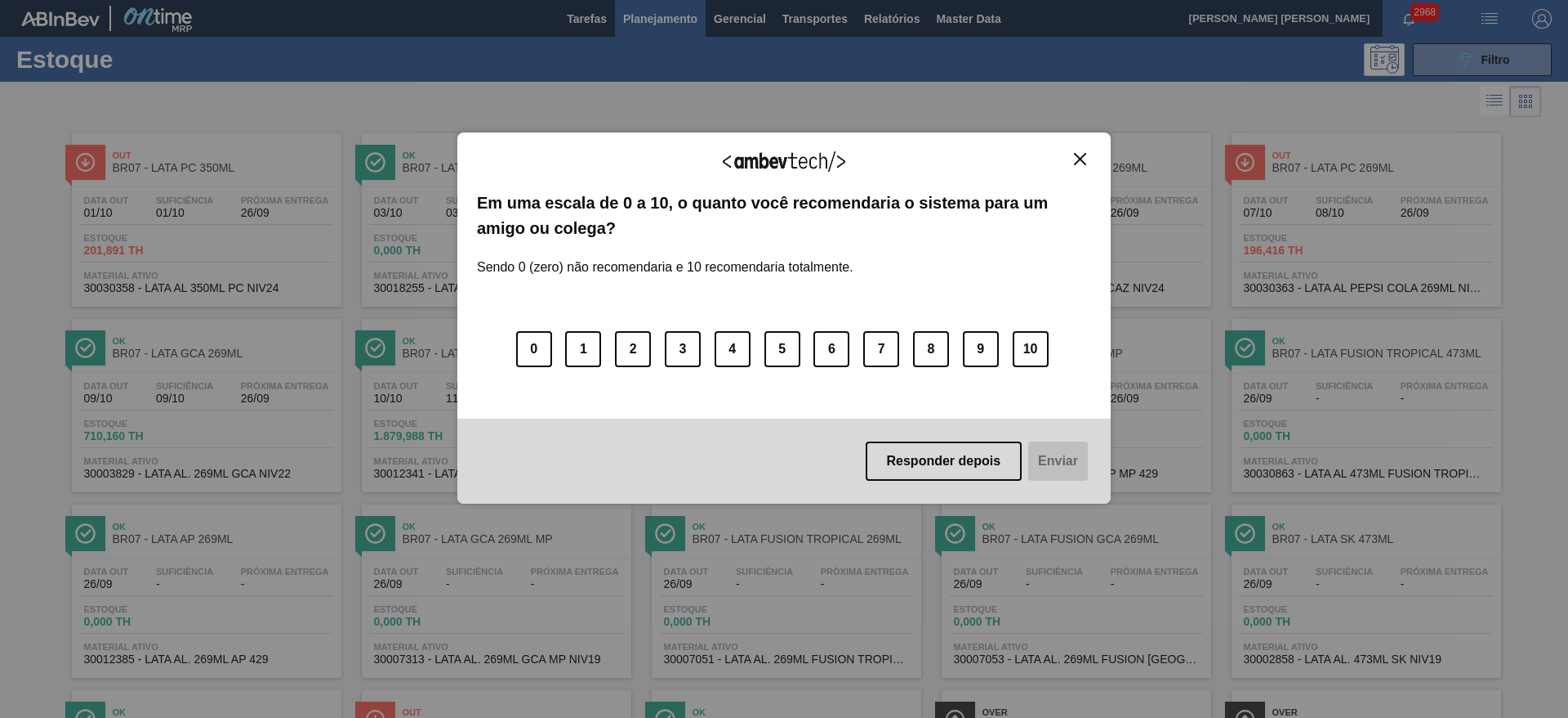
click at [1079, 160] on img "Close" at bounding box center [1080, 159] width 12 height 12
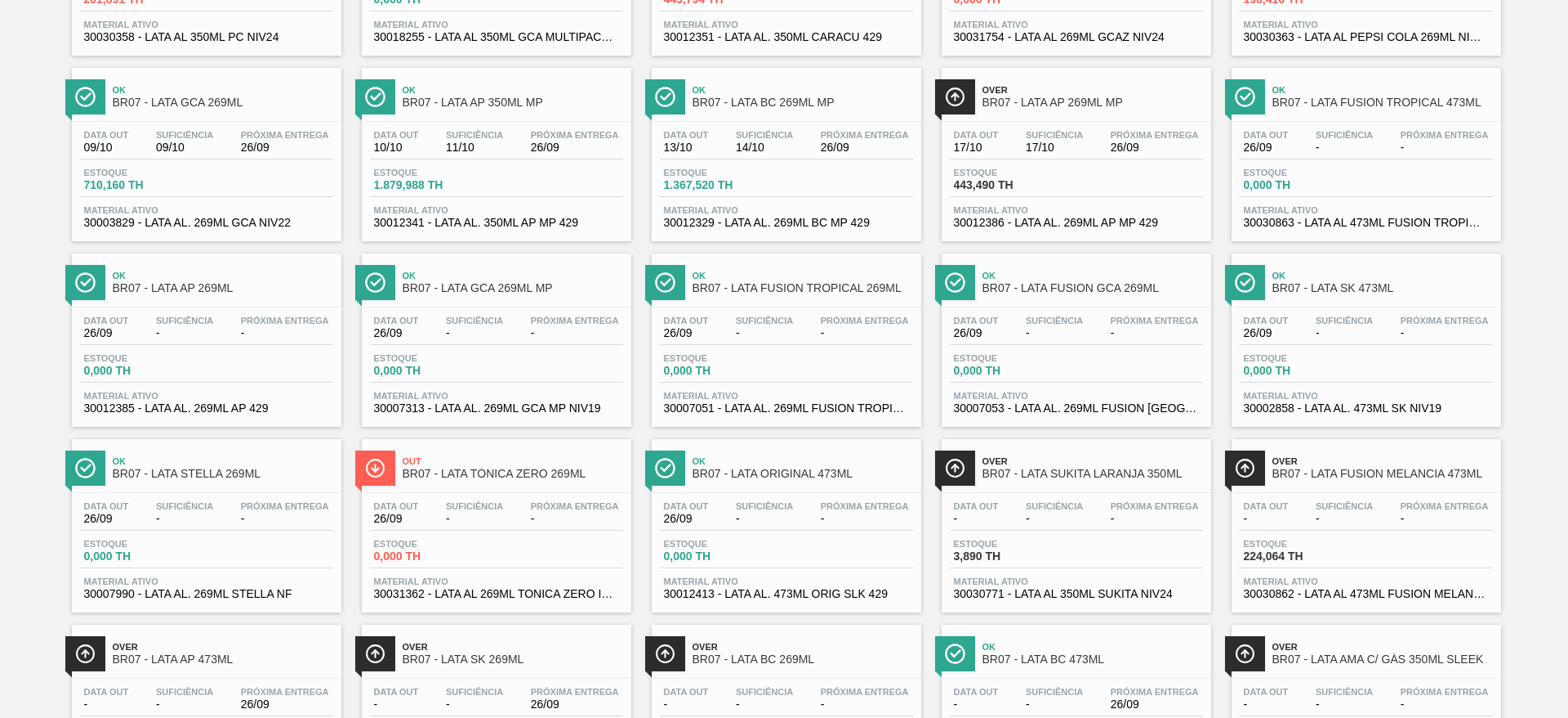
scroll to position [368, 0]
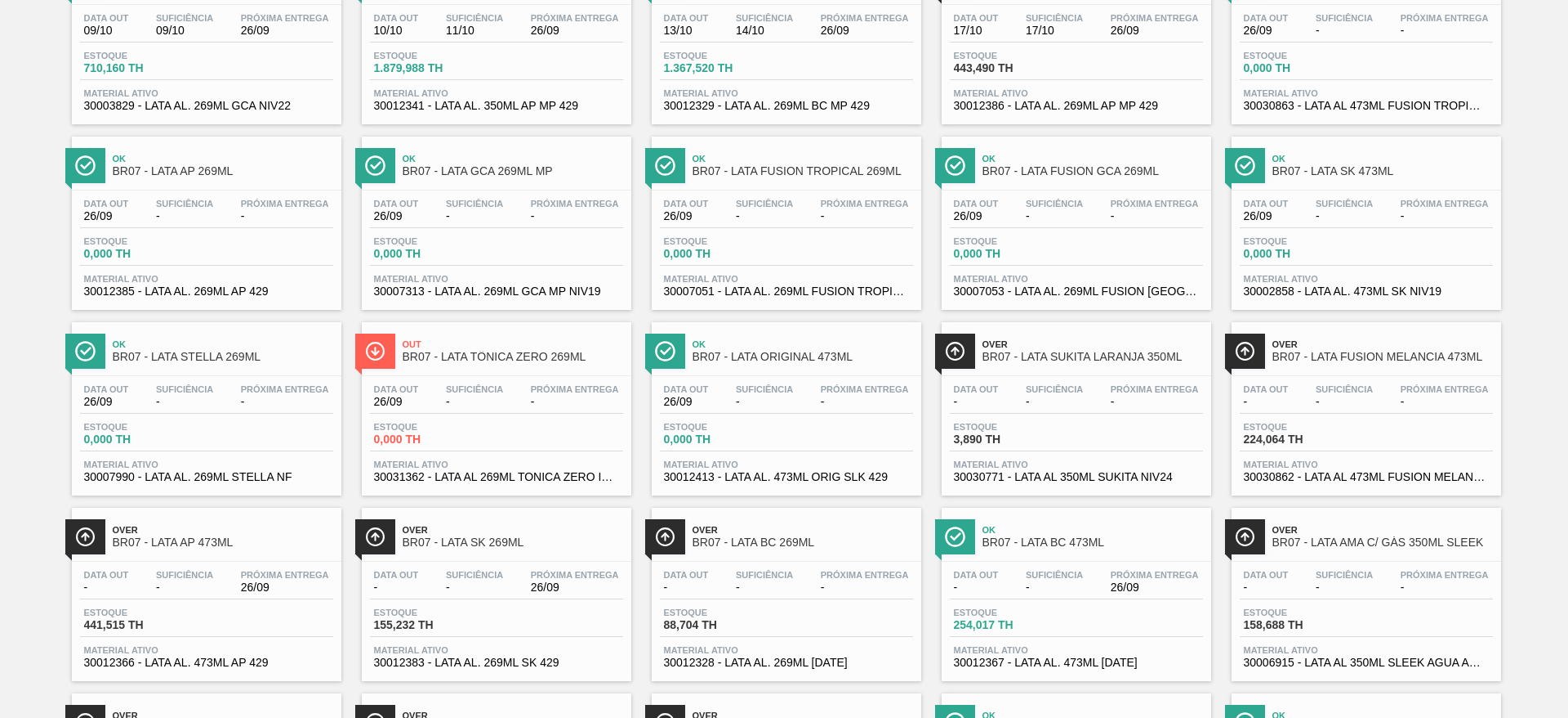
click at [1524, 364] on div "Out BR07 - LATA PC 350ML Data out 01/10 Suficiência 01/10 Próxima Entrega 26/09…" at bounding box center [784, 681] width 1568 height 1855
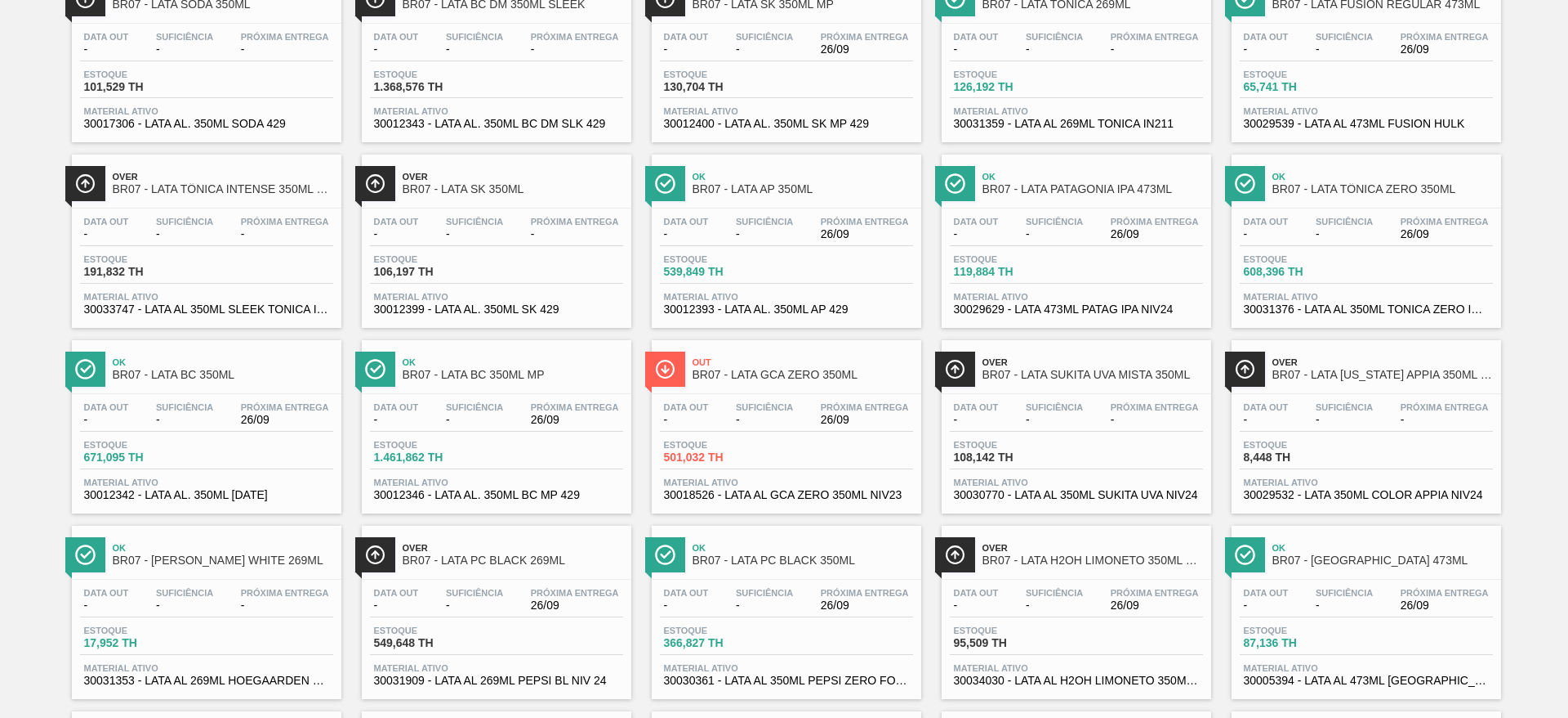
scroll to position [1054, 0]
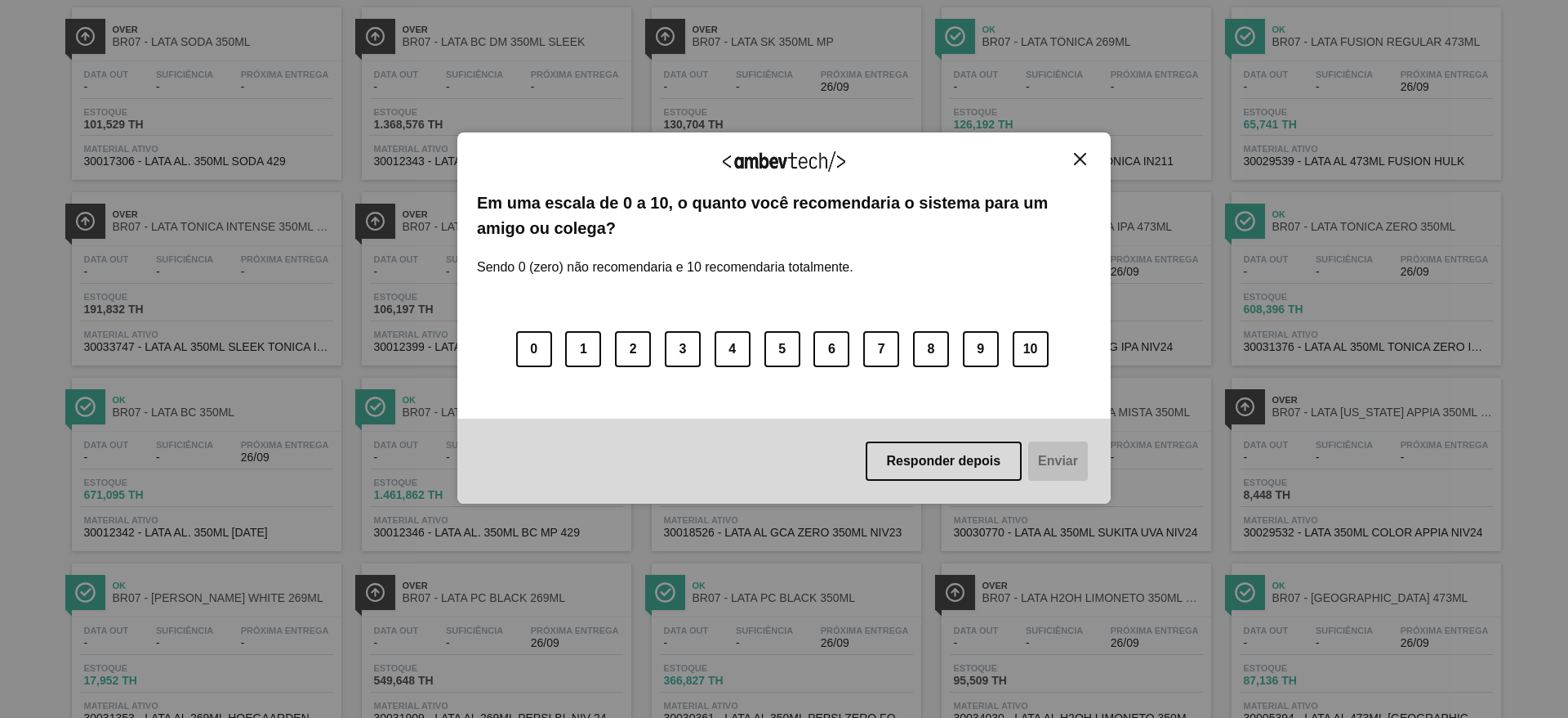
click at [1074, 165] on button "Close" at bounding box center [1080, 159] width 22 height 14
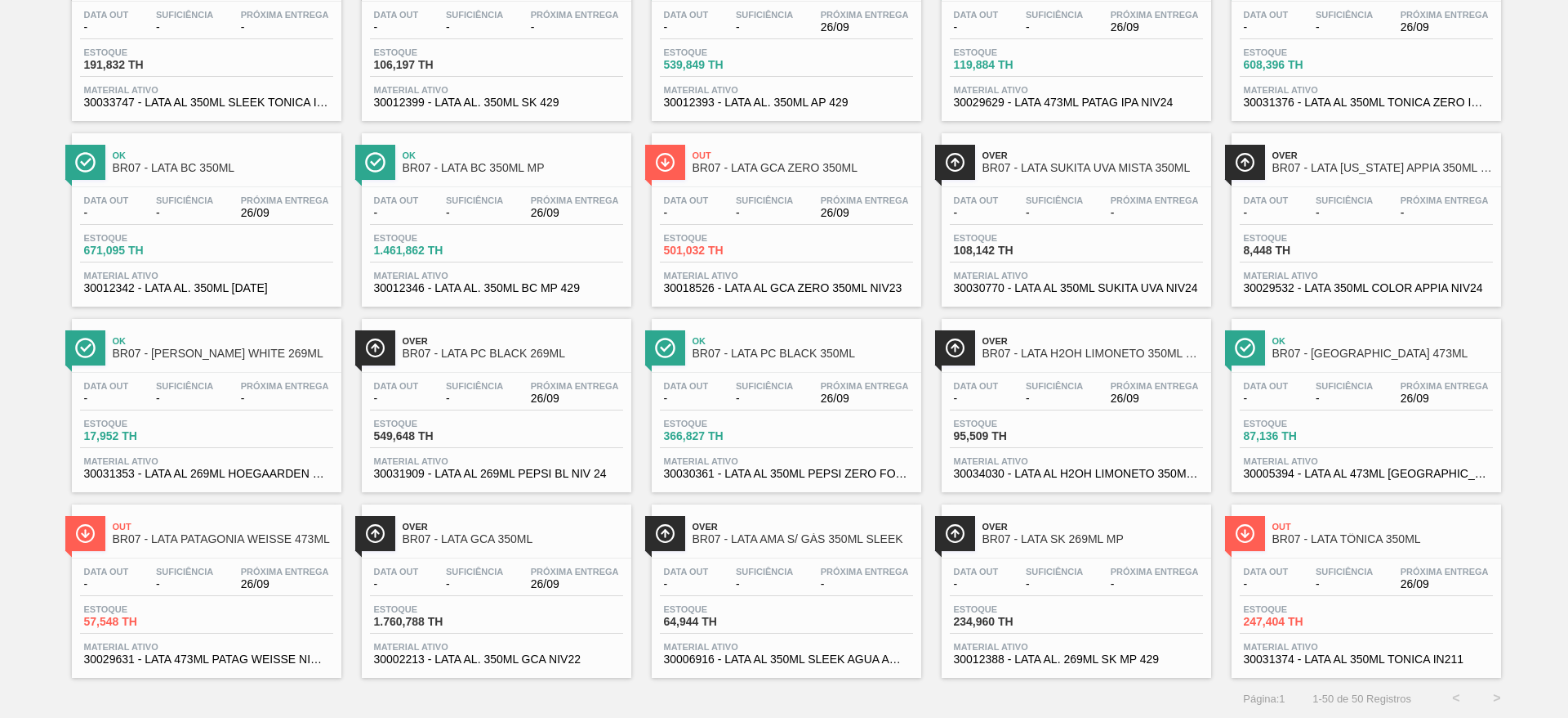
scroll to position [1299, 0]
drag, startPoint x: 262, startPoint y: 355, endPoint x: 420, endPoint y: 348, distance: 158.2
click at [342, 366] on link "Ok BR07 - LATA HOEGAARDEN WHITE 269ML Data out - Suficiência - Próxima Entrega …" at bounding box center [204, 398] width 290 height 186
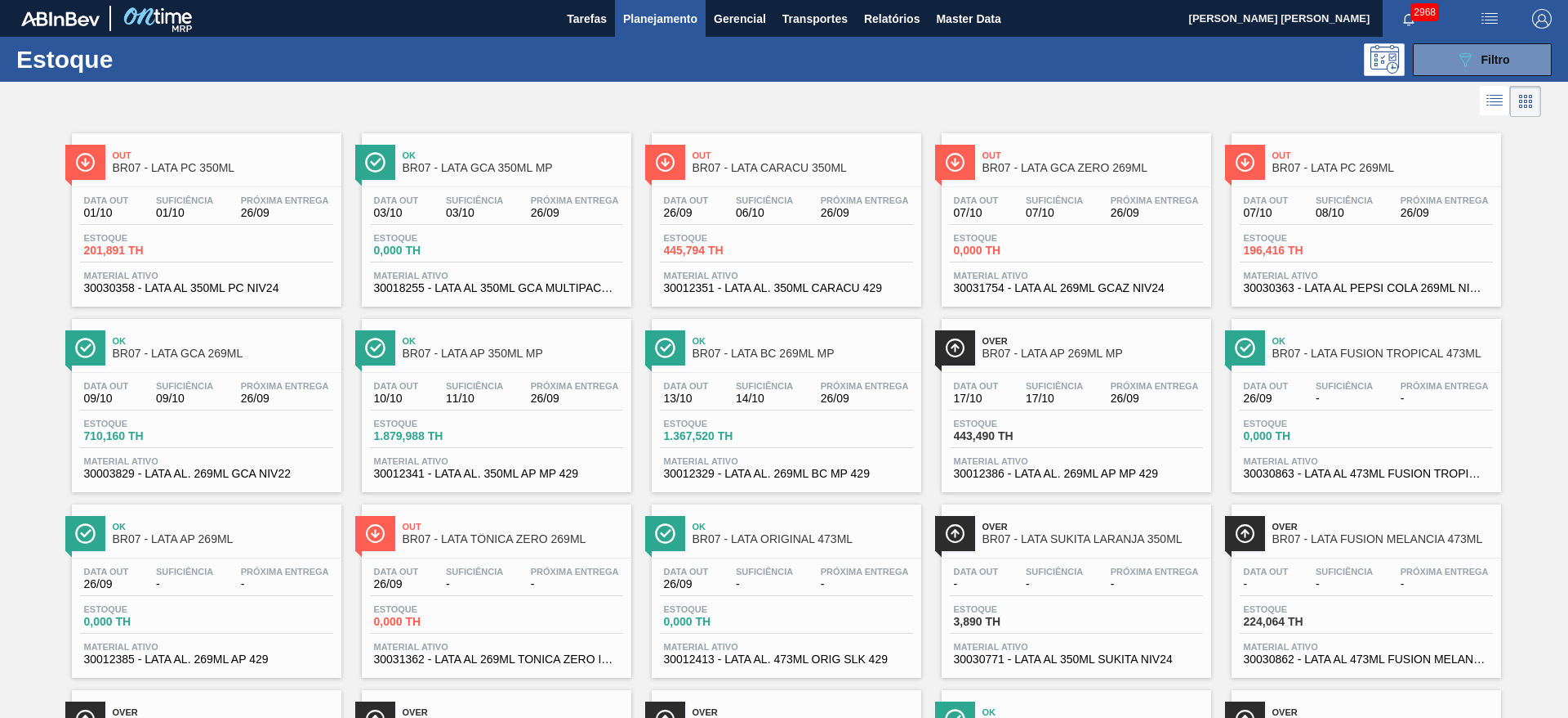
click at [670, 14] on span "Planejamento" at bounding box center [661, 19] width 75 height 19
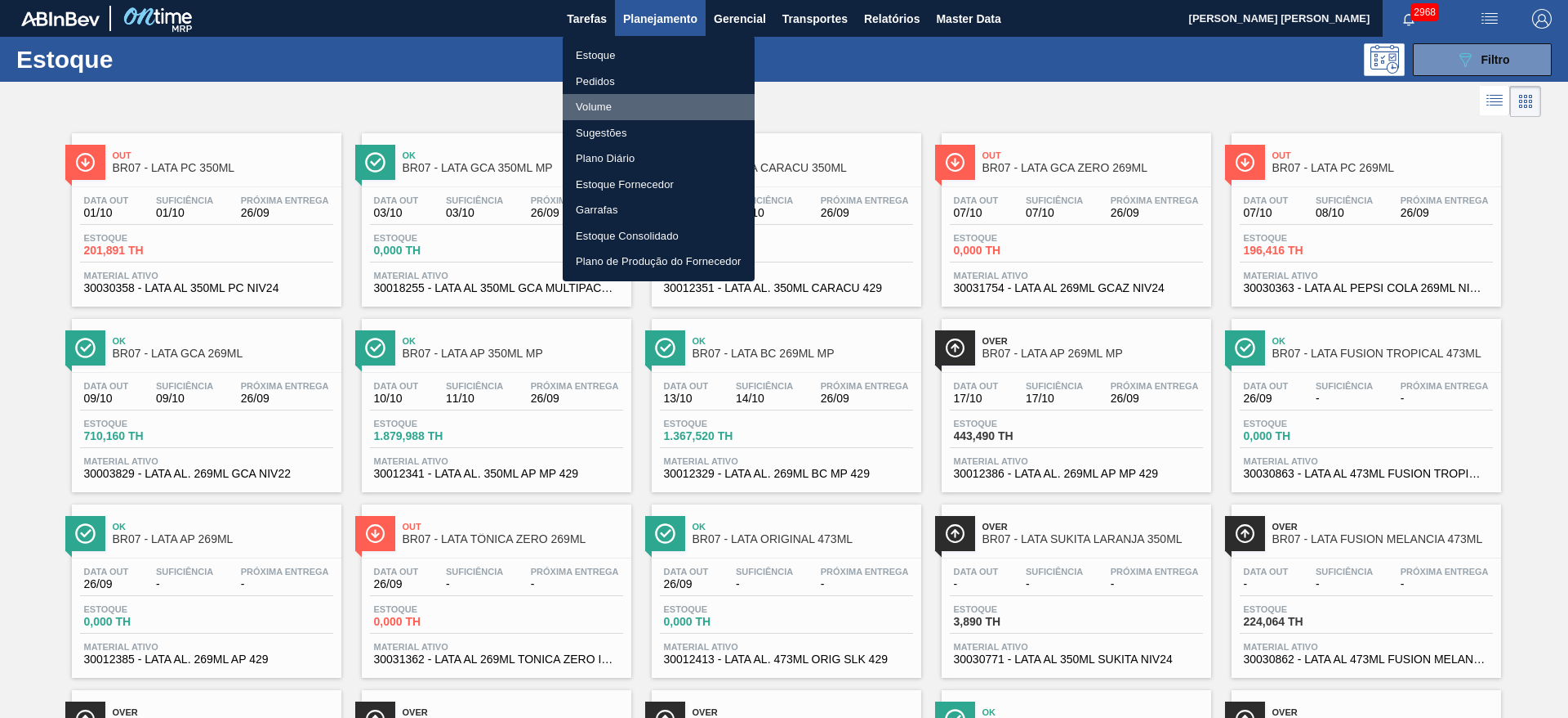
click at [601, 109] on li "Volume" at bounding box center [658, 107] width 192 height 26
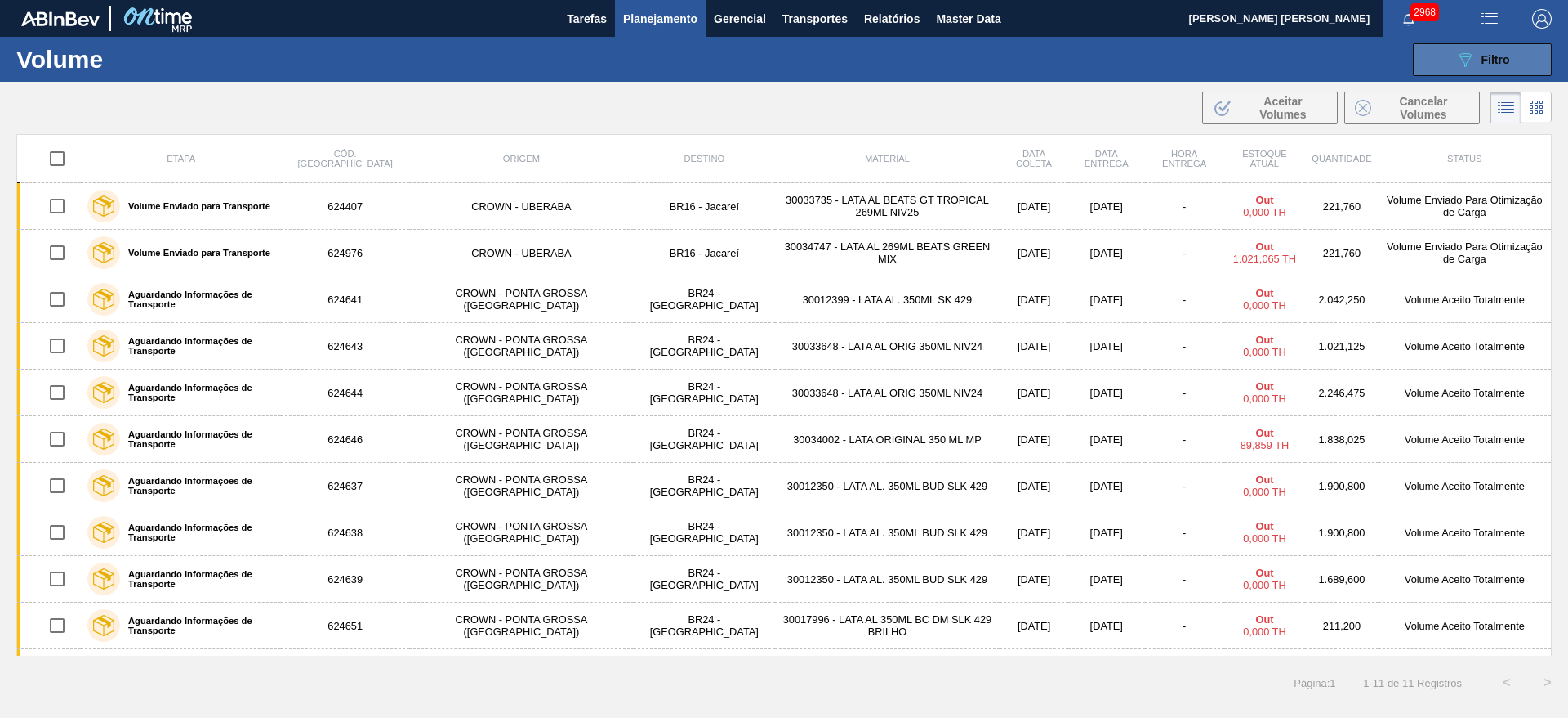
click at [1454, 57] on button "089F7B8B-B2A5-4AFE-B5C0-19BA573D28AC Filtro" at bounding box center [1482, 59] width 139 height 33
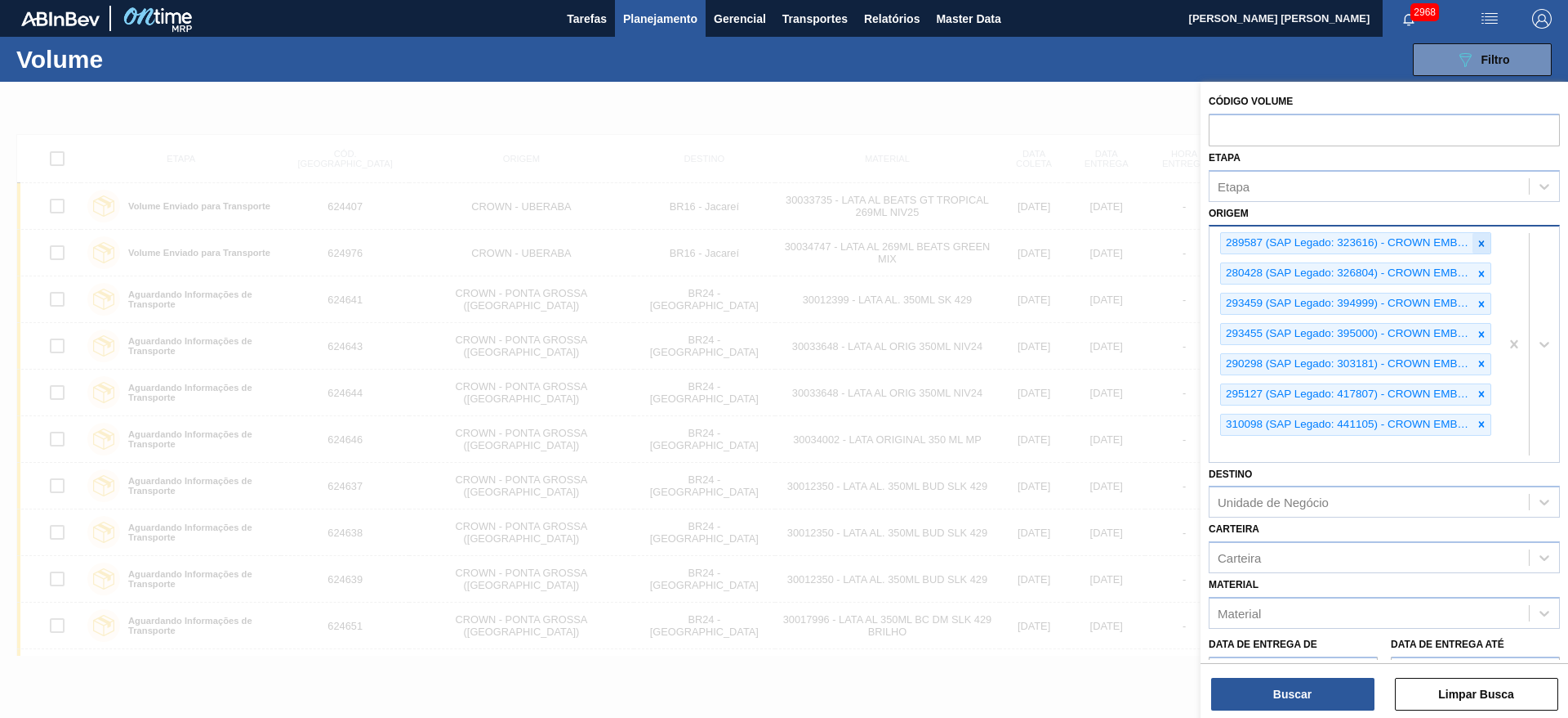
click at [1483, 248] on icon at bounding box center [1481, 243] width 11 height 11
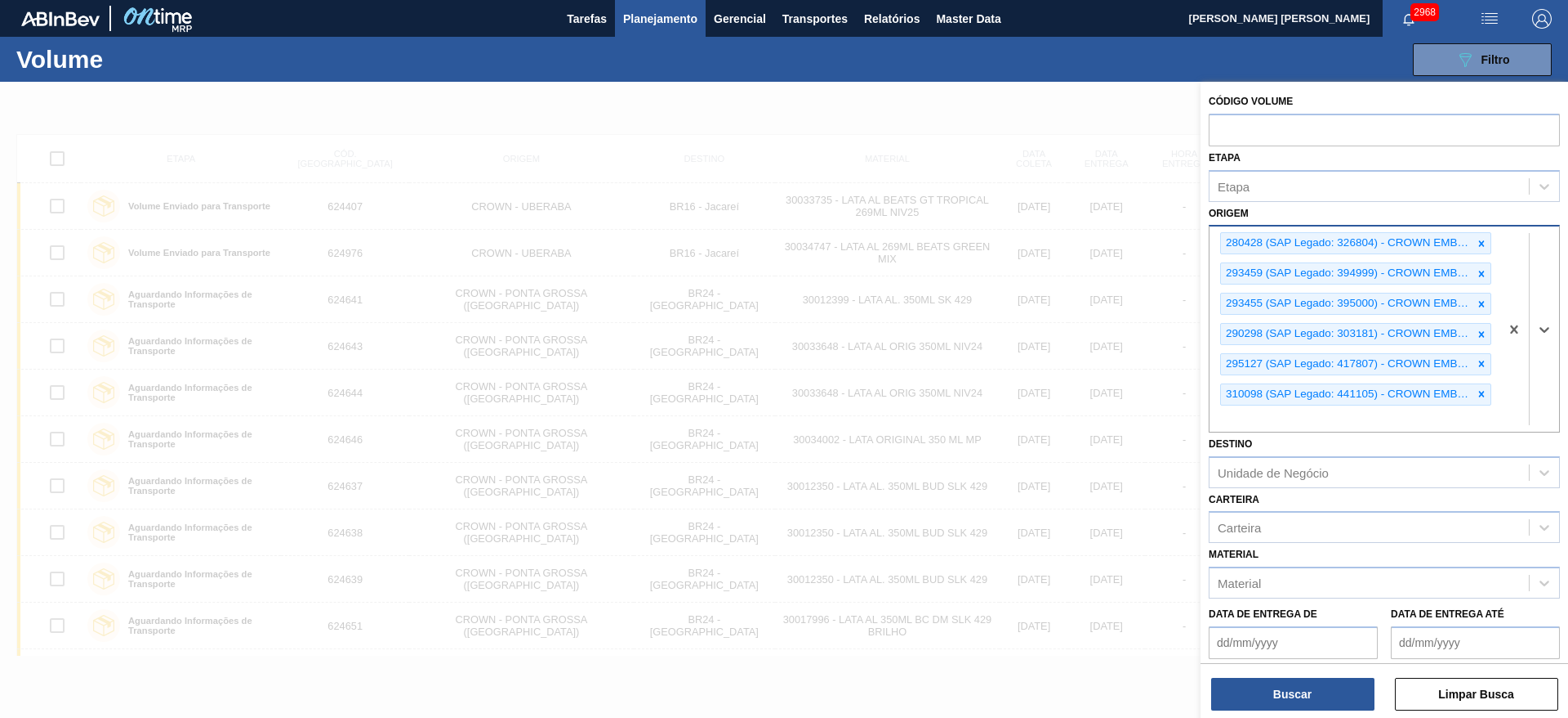
click at [1484, 246] on icon at bounding box center [1481, 243] width 11 height 11
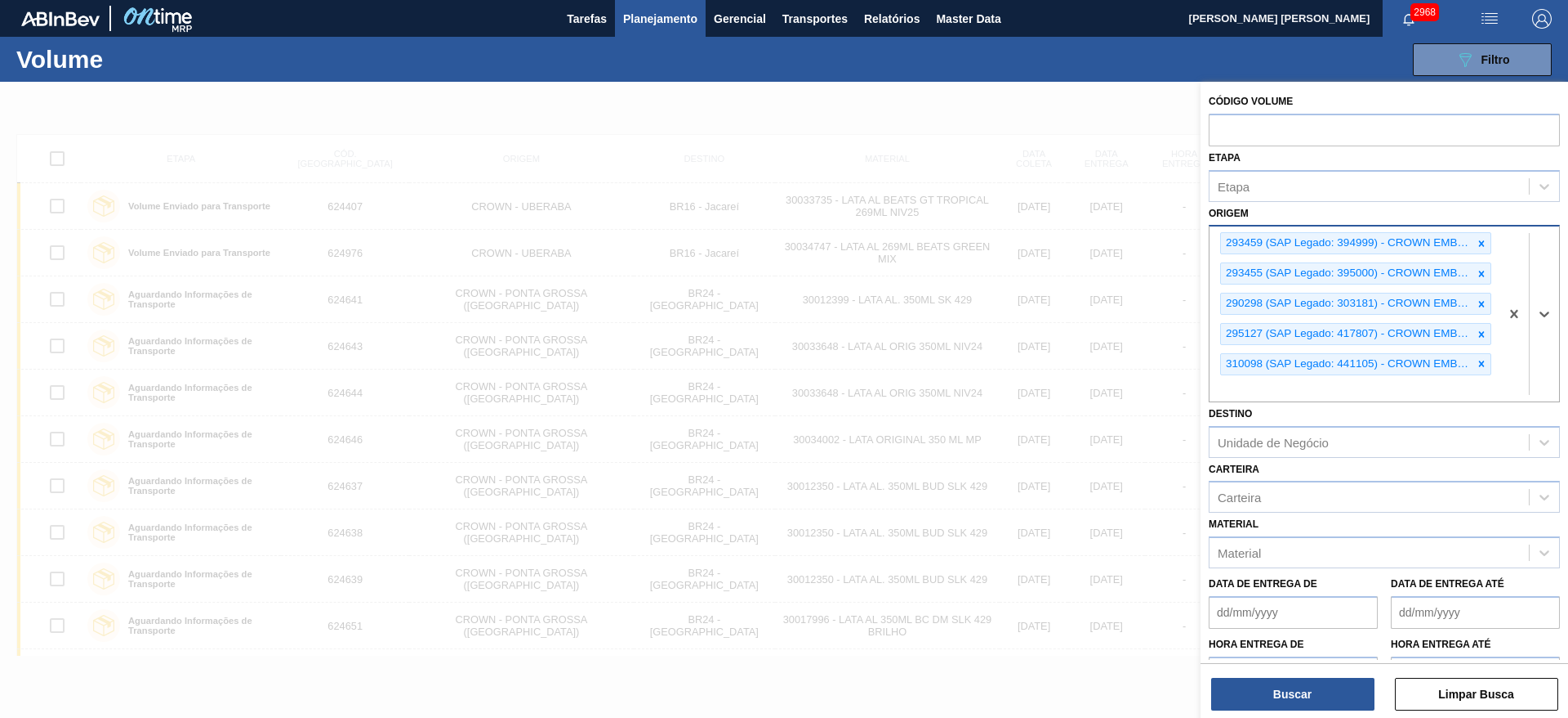
click at [1484, 246] on icon at bounding box center [1481, 243] width 11 height 11
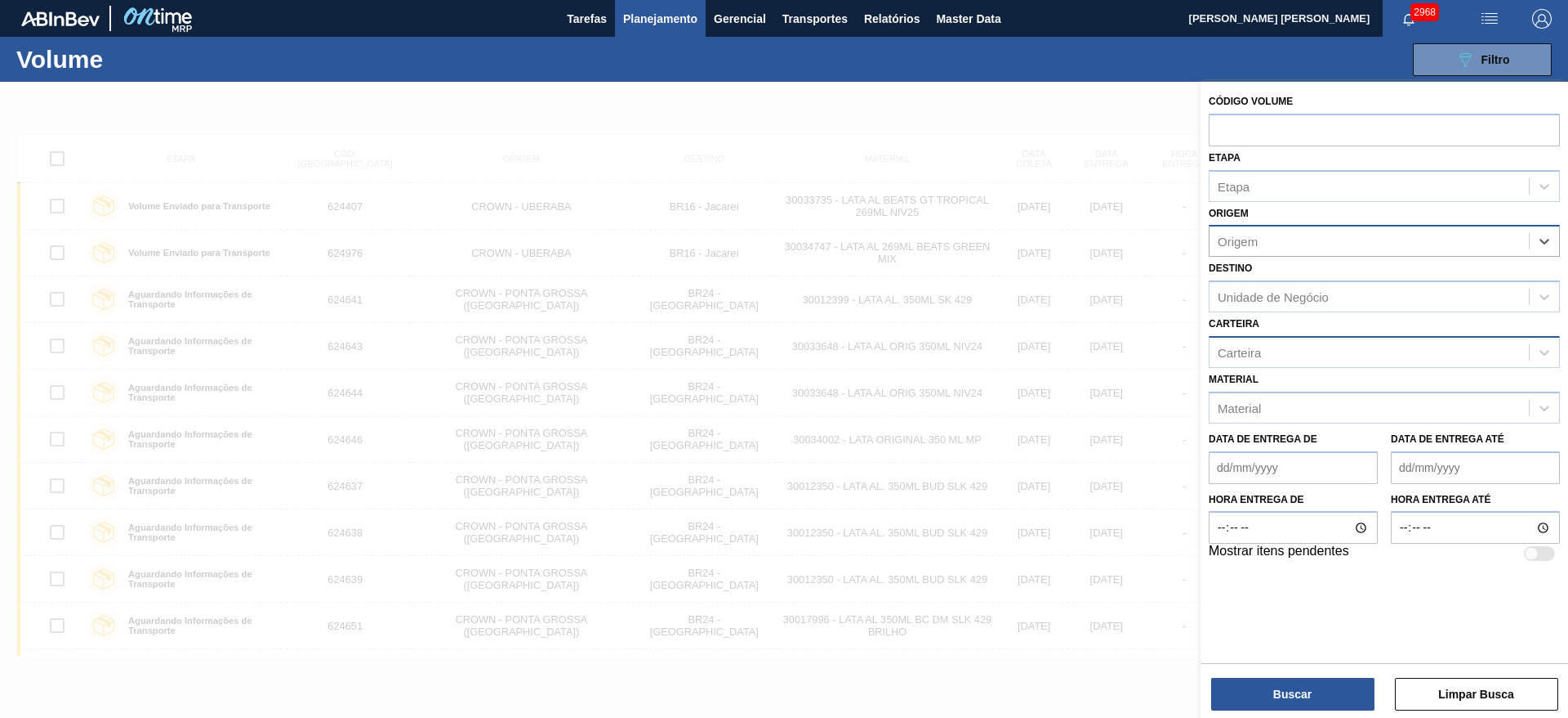
click at [1266, 342] on div "Carteira" at bounding box center [1369, 352] width 319 height 24
type input "lata"
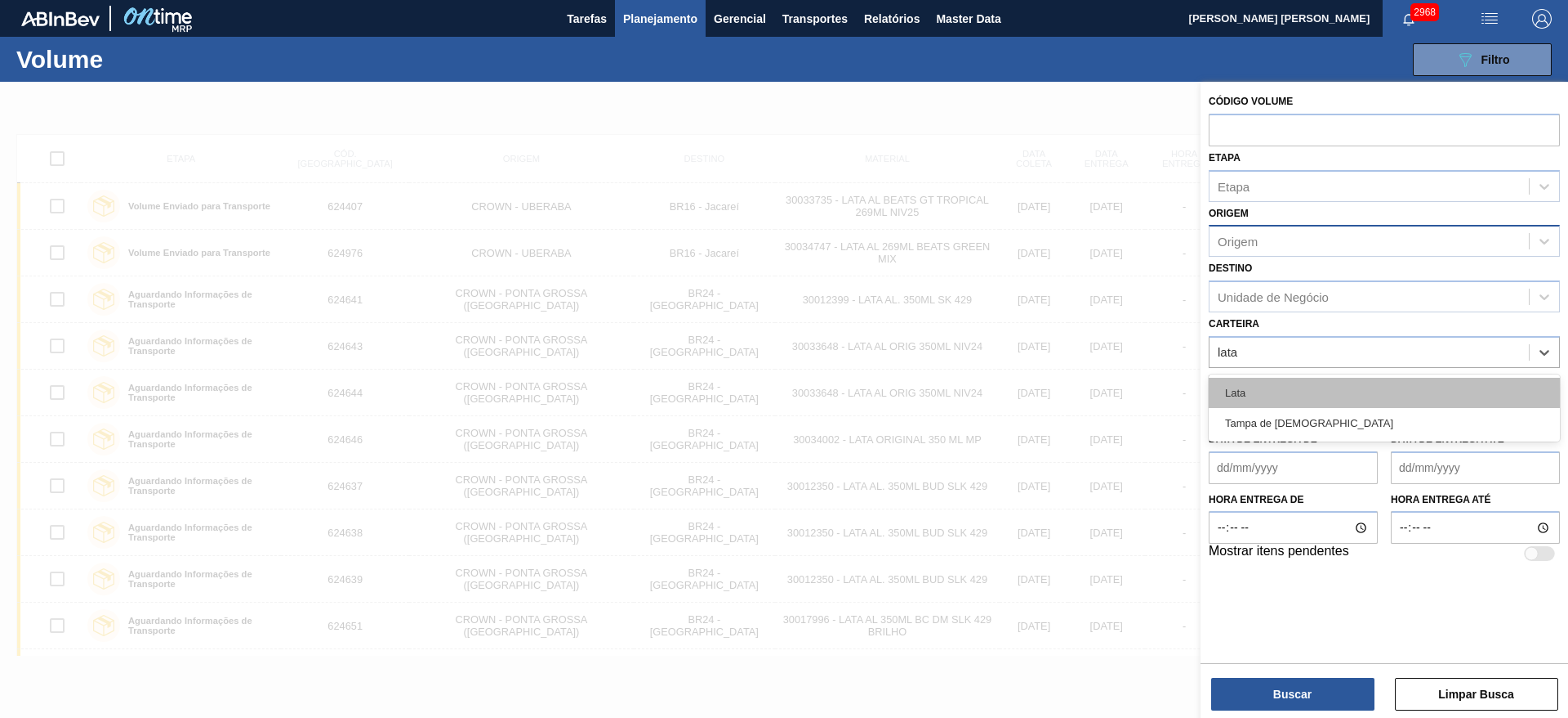
click at [1233, 381] on div "Lata" at bounding box center [1384, 392] width 352 height 31
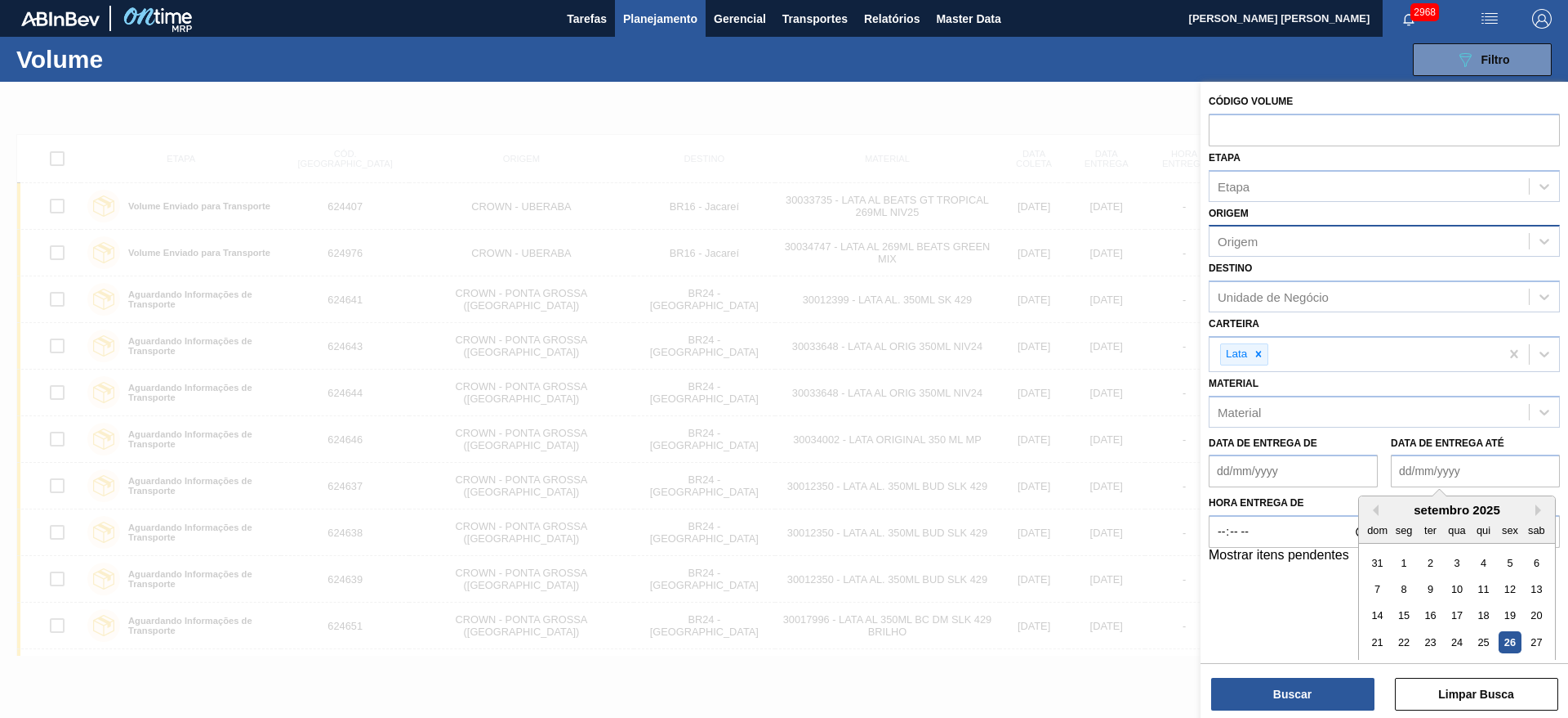
click at [1432, 466] on até "Data de Entrega até" at bounding box center [1476, 470] width 169 height 33
click at [1460, 585] on div "10" at bounding box center [1457, 589] width 22 height 22
type até "10/09/2025"
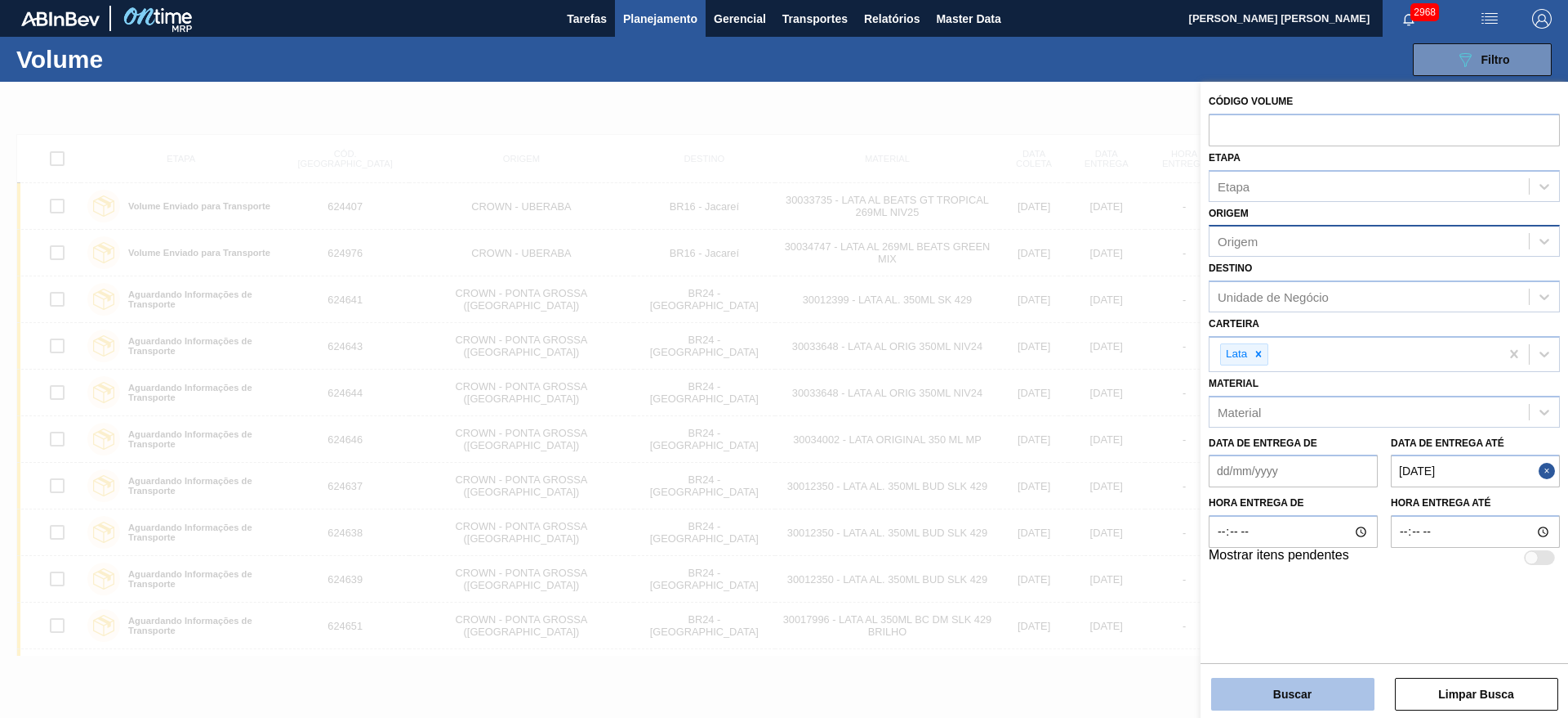
click at [1319, 695] on button "Buscar" at bounding box center [1293, 693] width 163 height 33
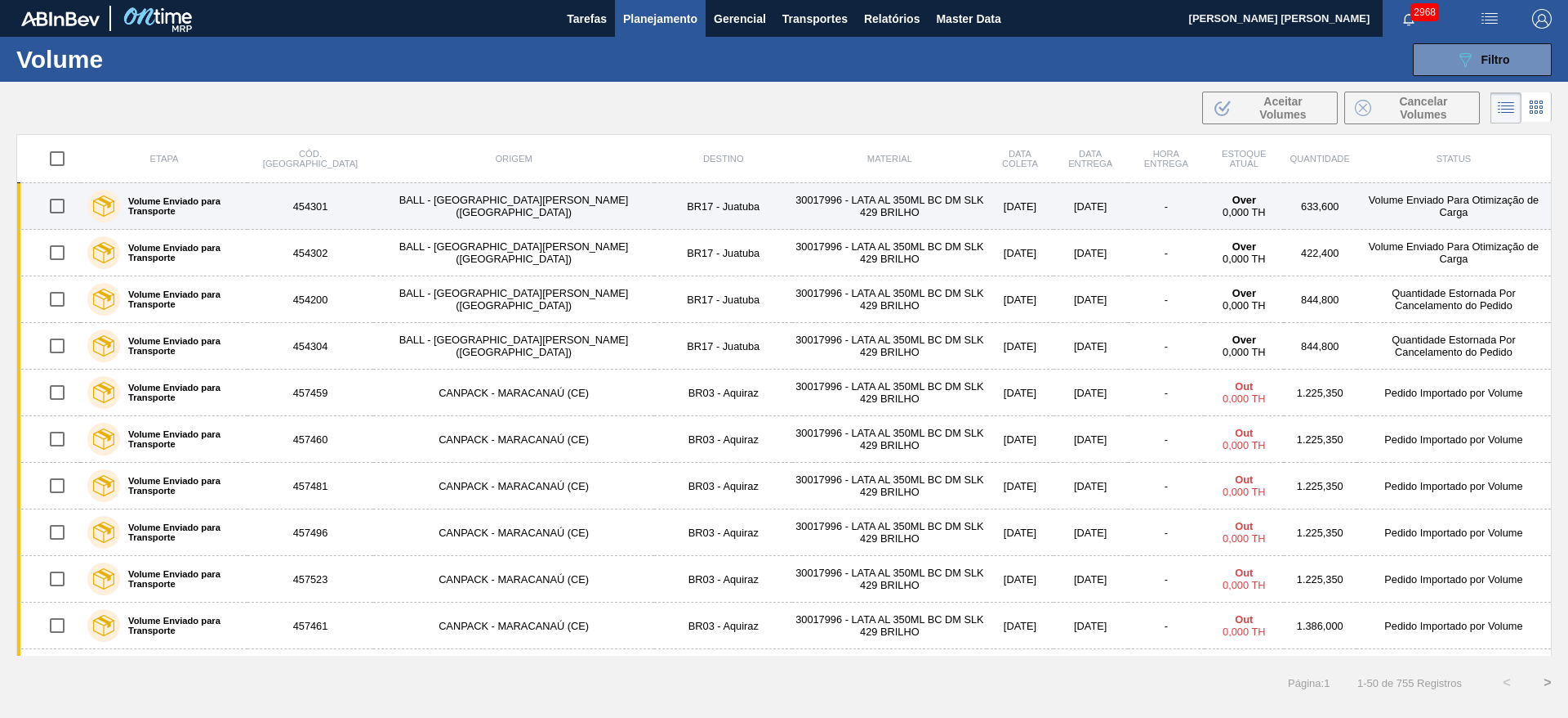
click at [56, 158] on input "checkbox" at bounding box center [57, 159] width 34 height 34
checkbox input "true"
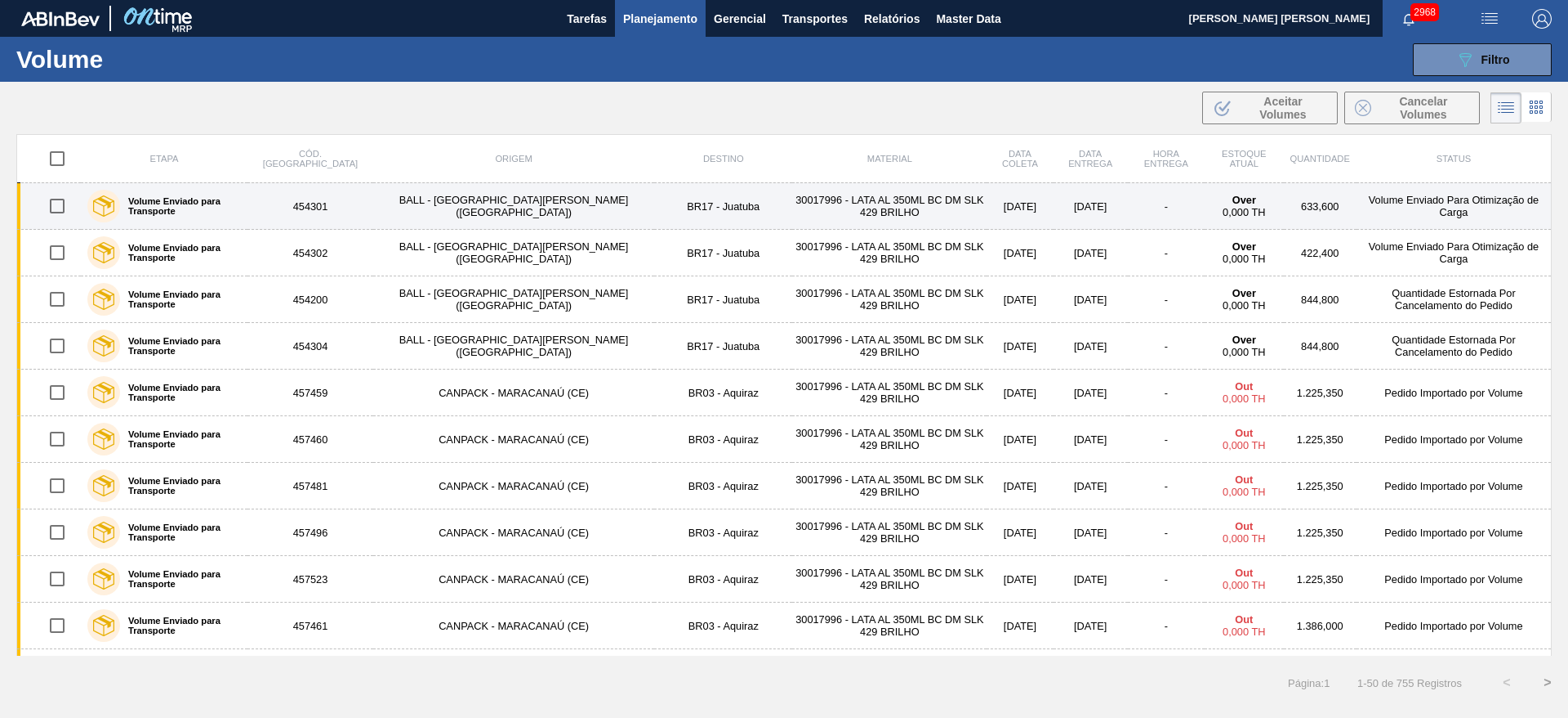
checkbox input "true"
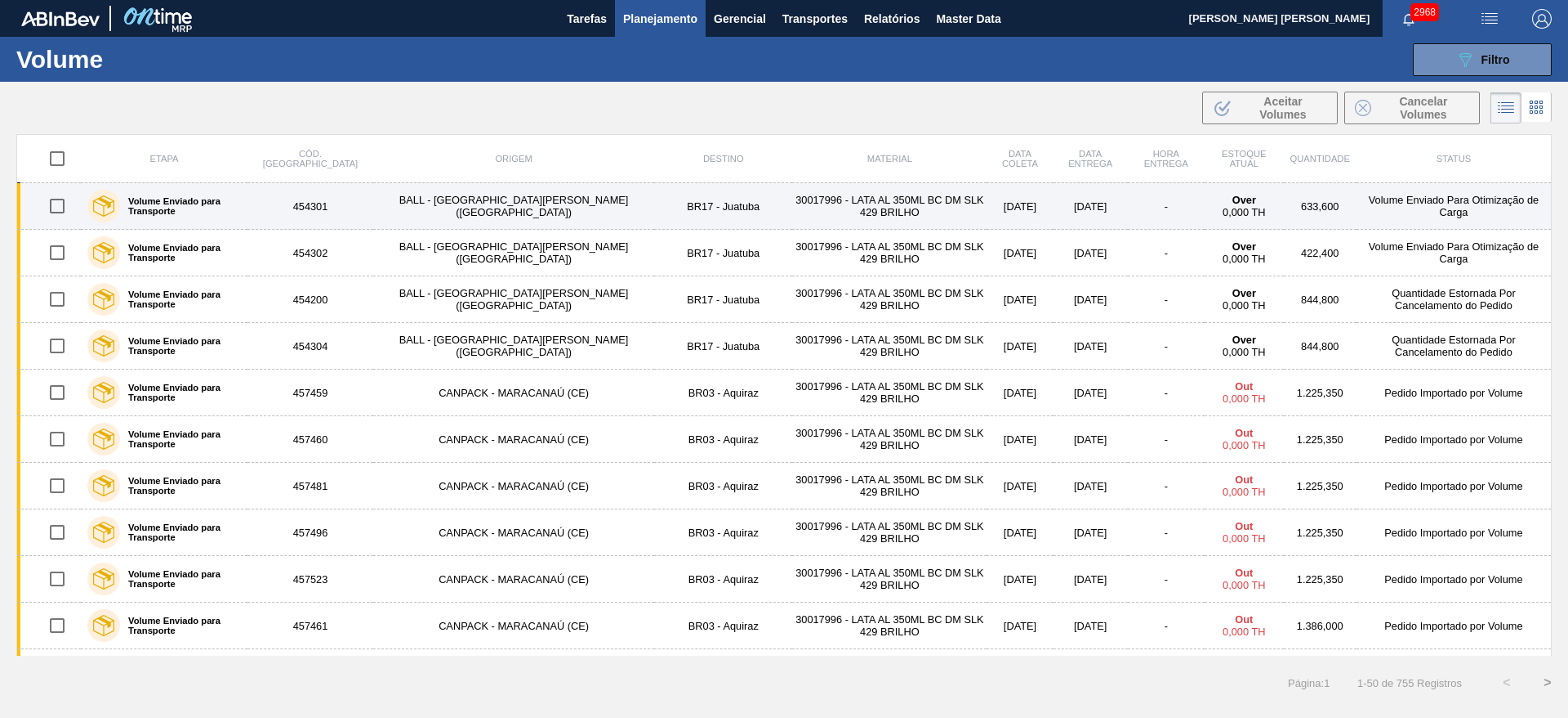
checkbox input "true"
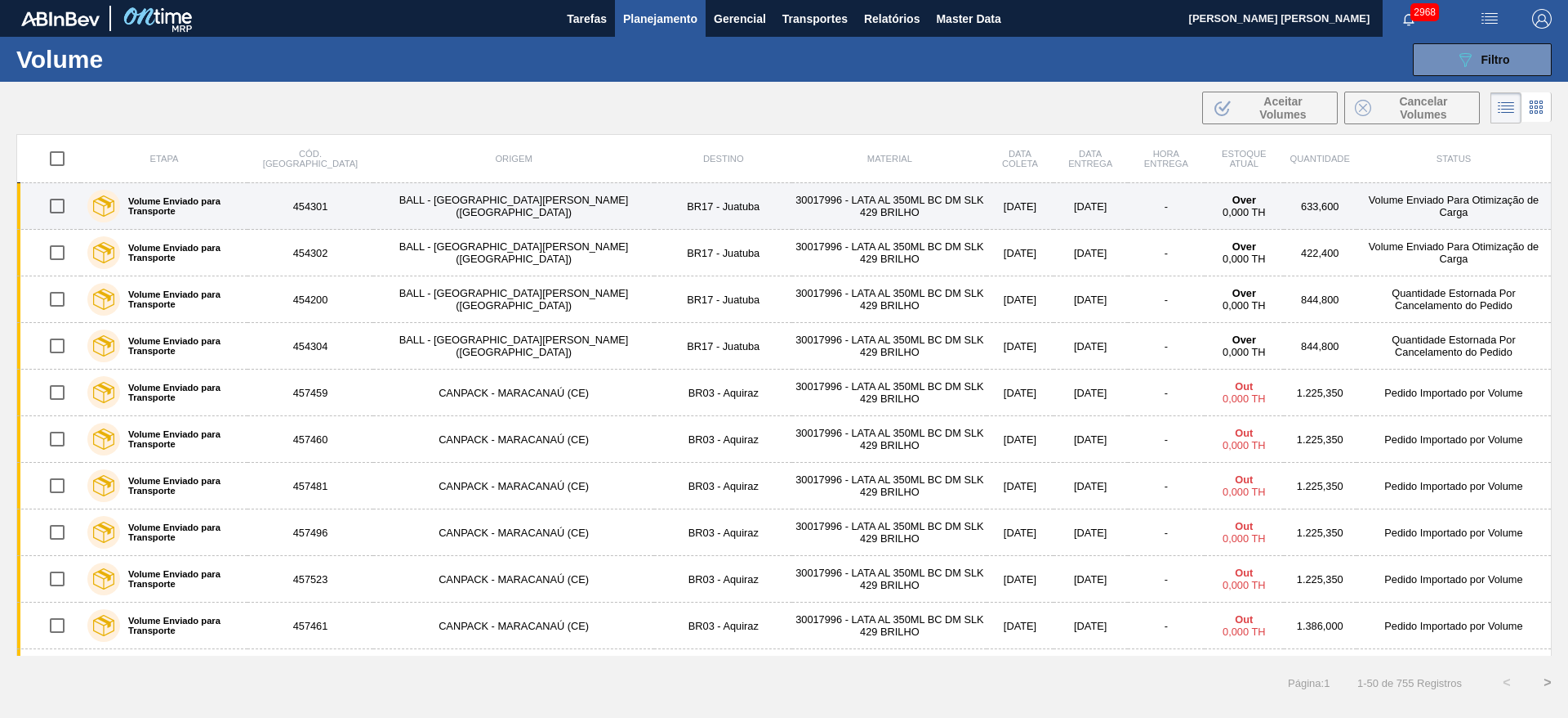
checkbox input "true"
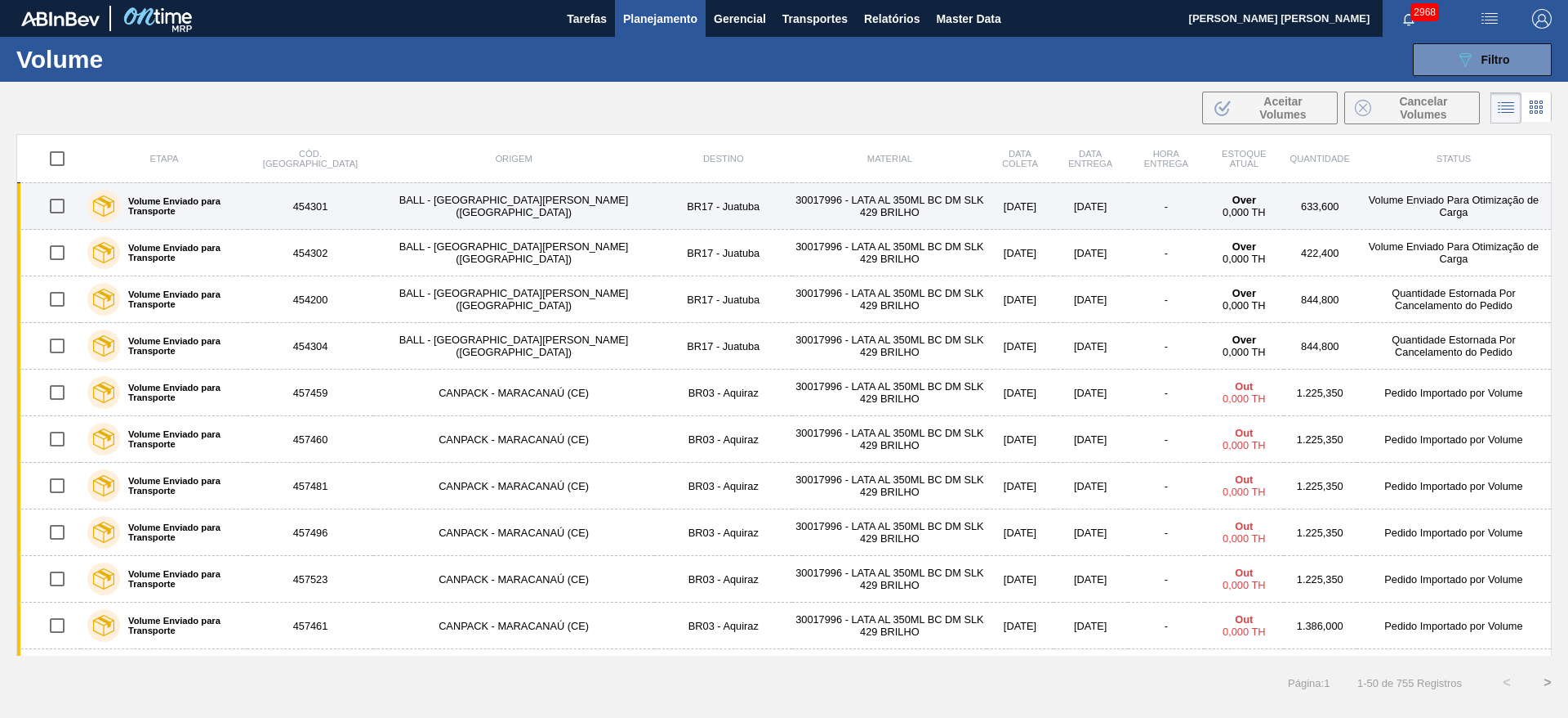
checkbox input "true"
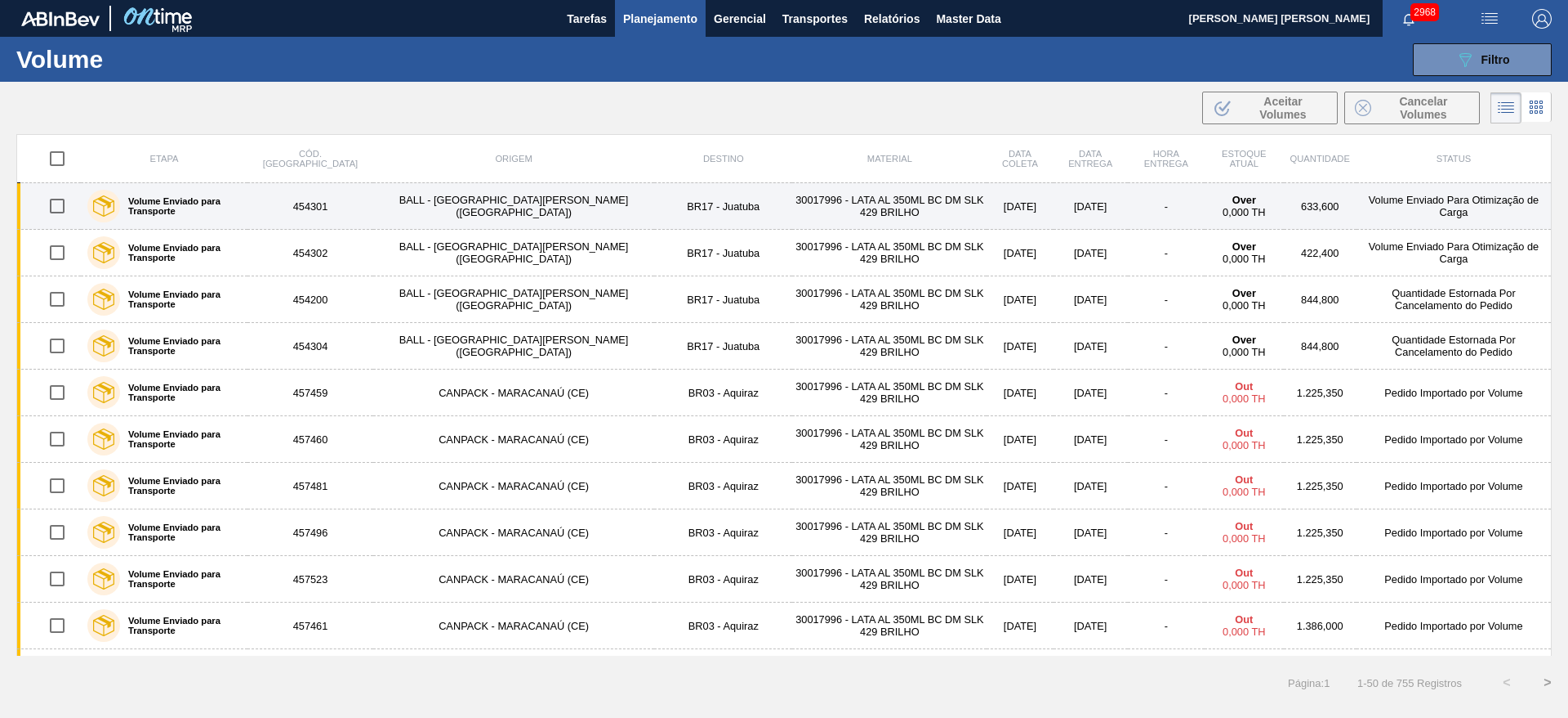
checkbox input "true"
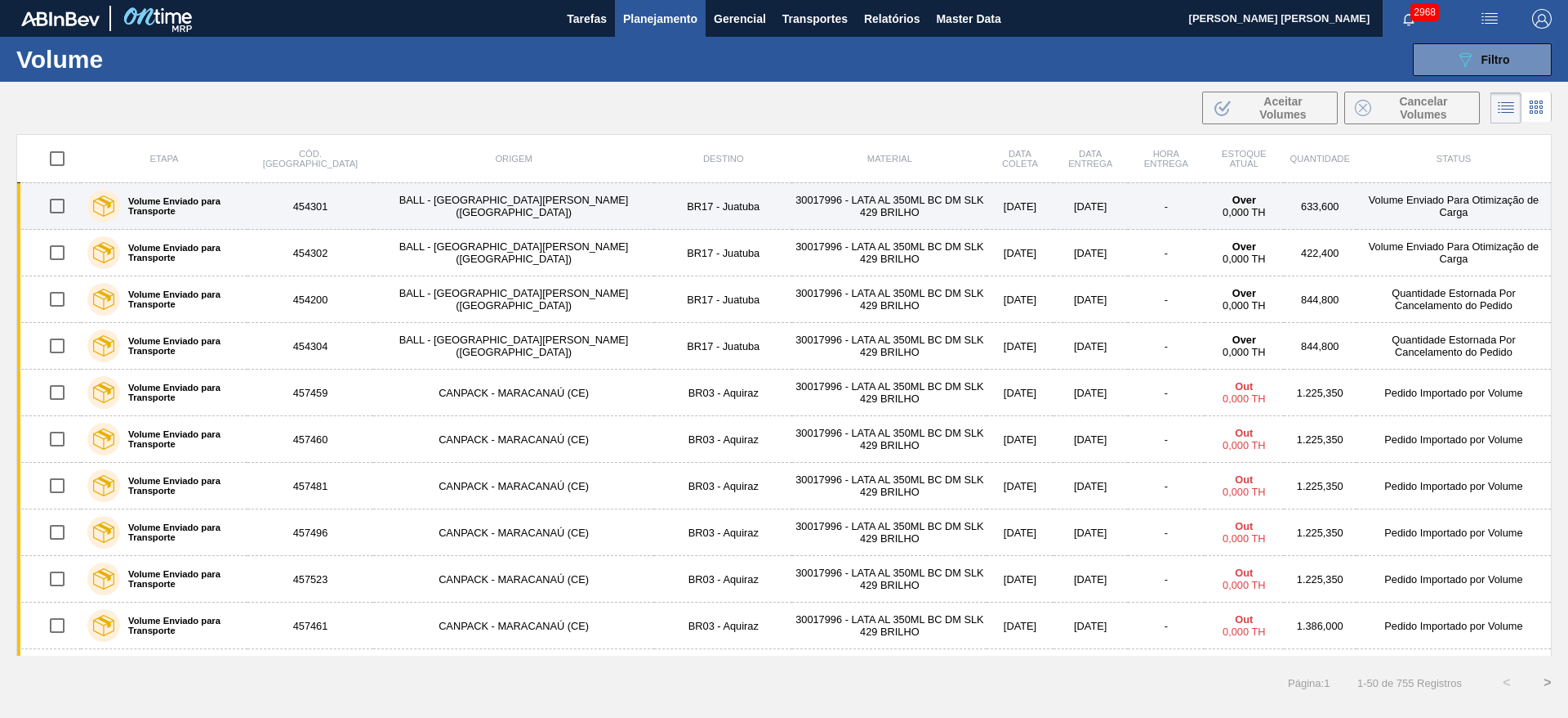
checkbox input "true"
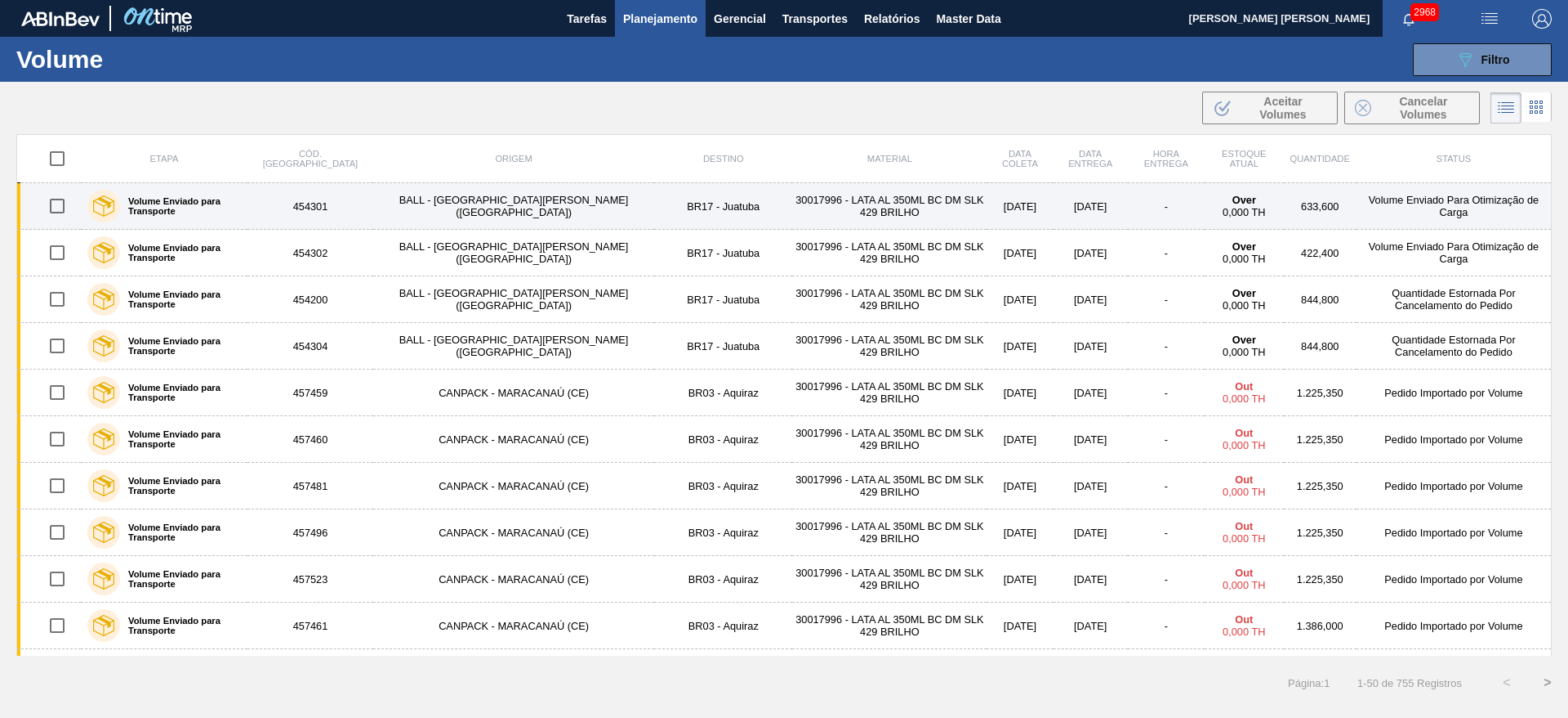
checkbox input "true"
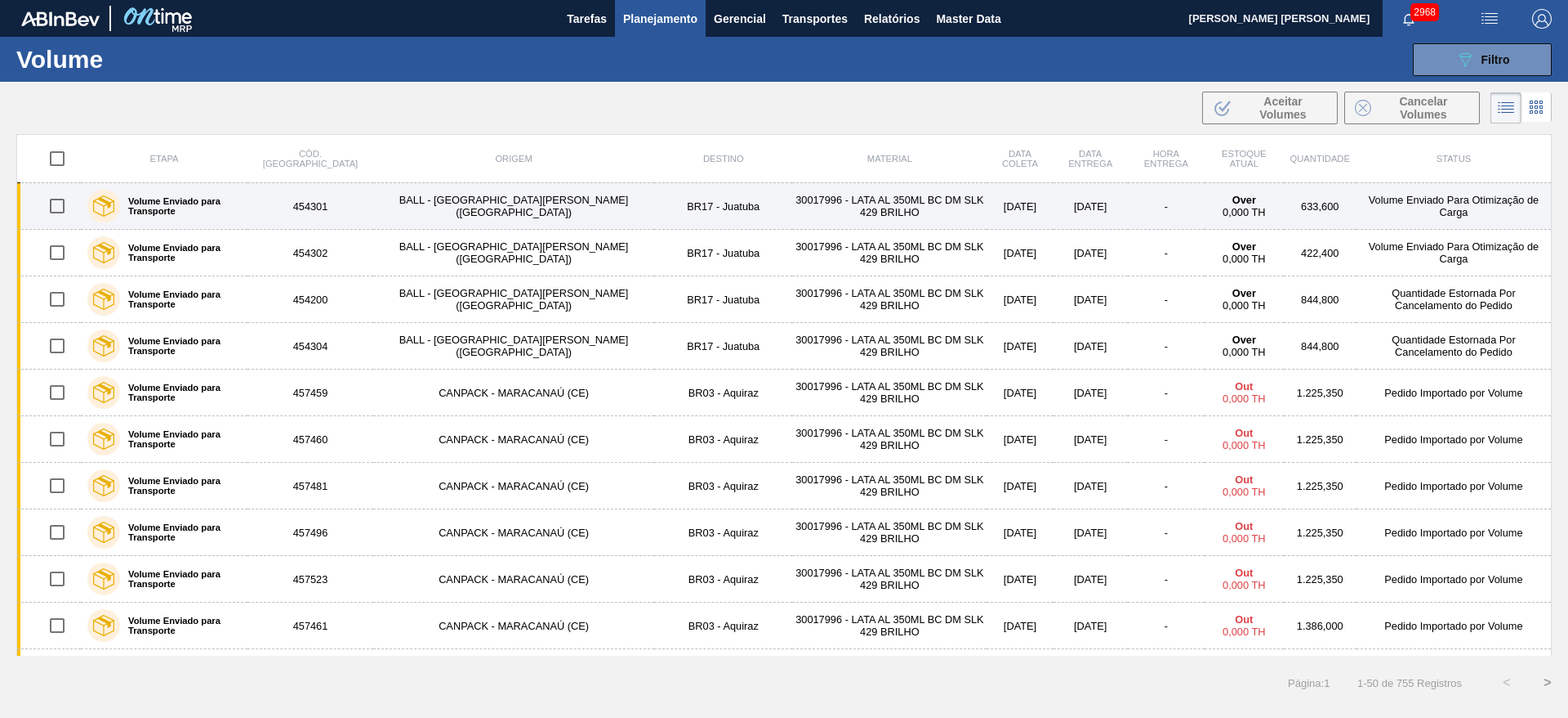
checkbox input "true"
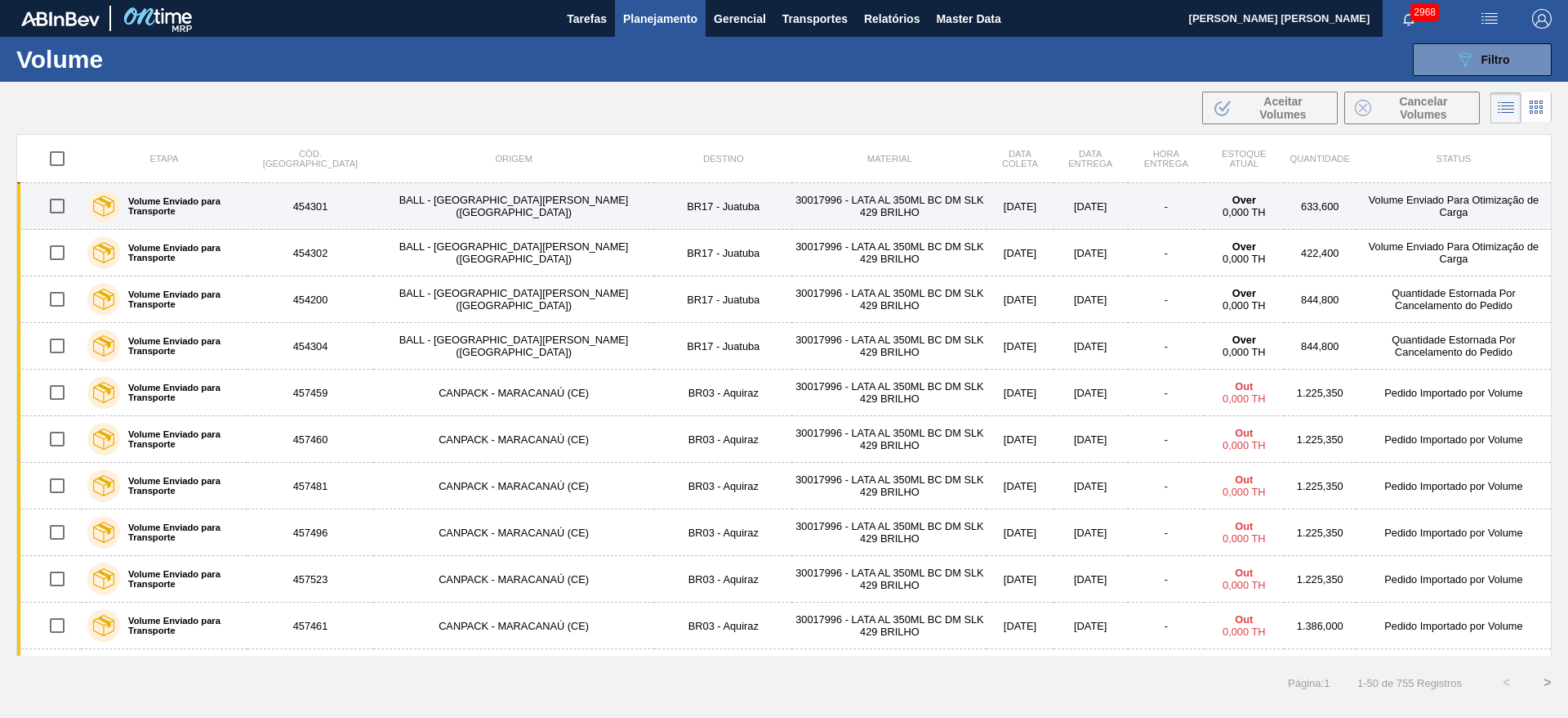
checkbox input "true"
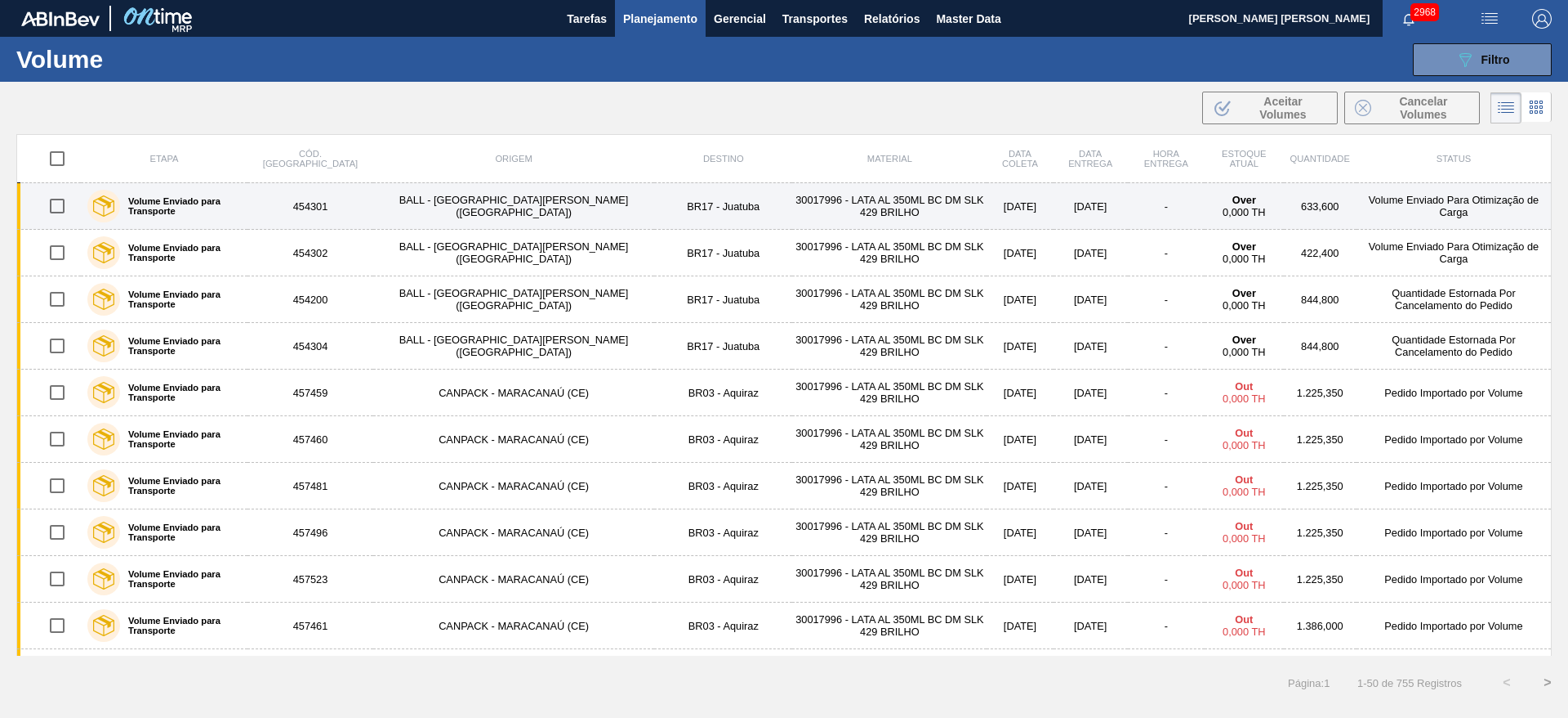
checkbox input "true"
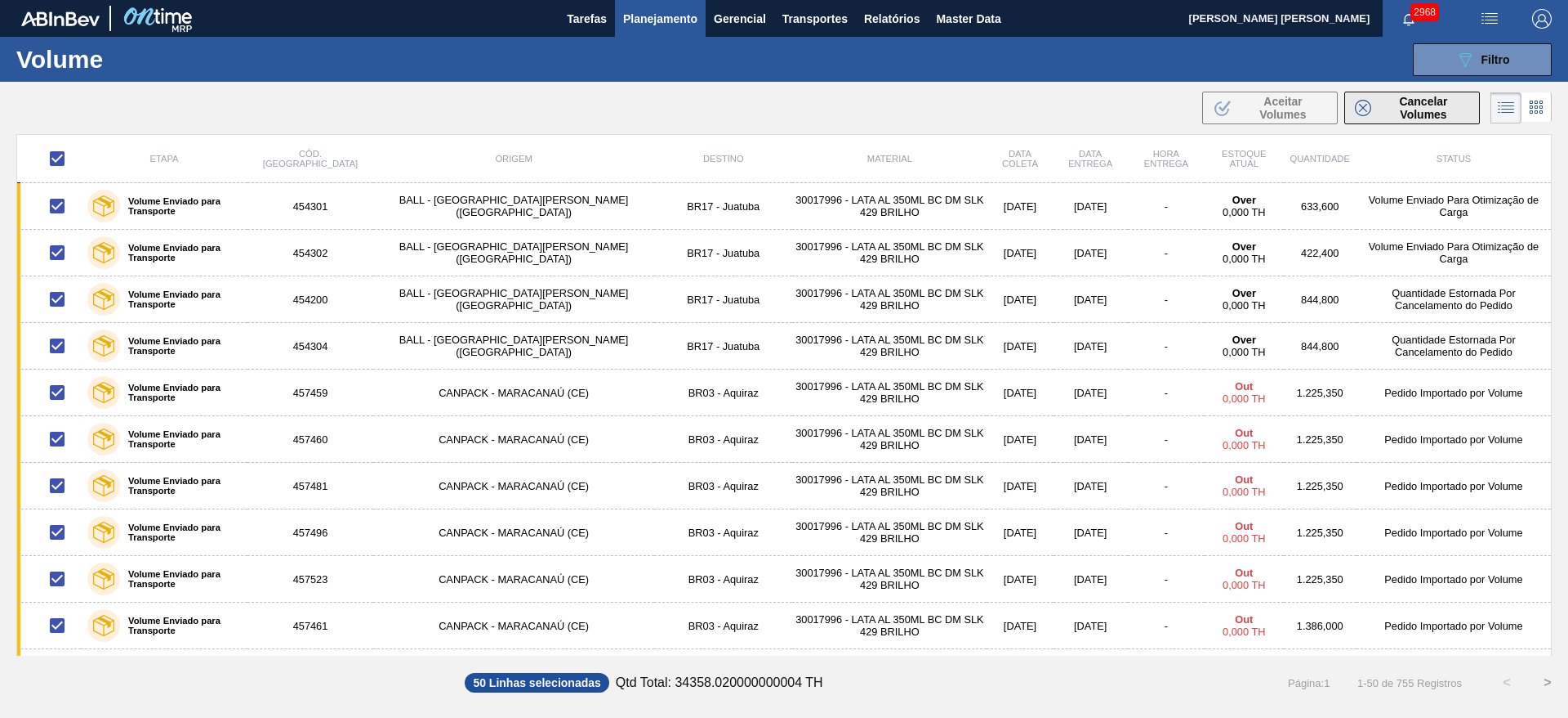
click at [1418, 105] on span "Cancelar Volumes" at bounding box center [1423, 108] width 91 height 26
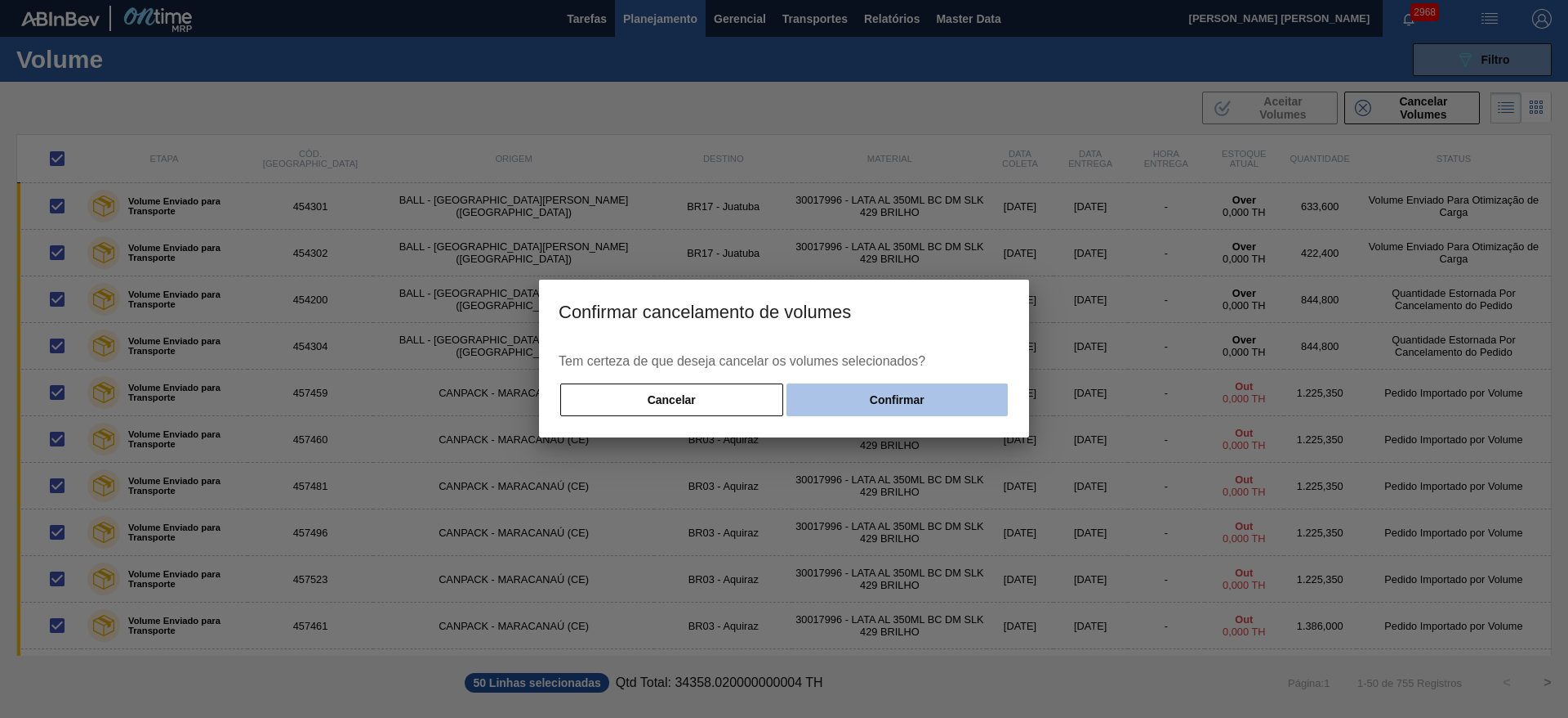
click at [840, 395] on button "Confirmar" at bounding box center [896, 399] width 221 height 33
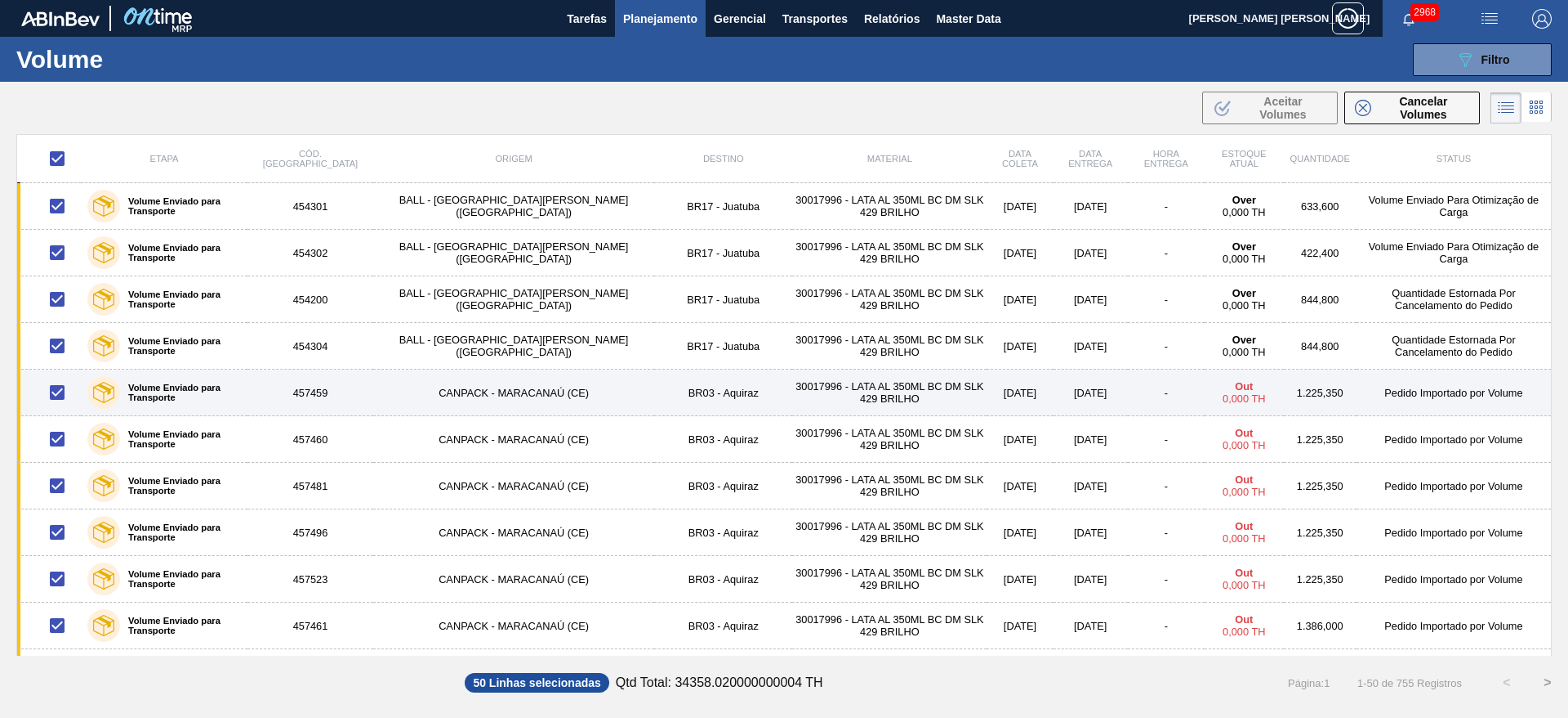
checkbox input "false"
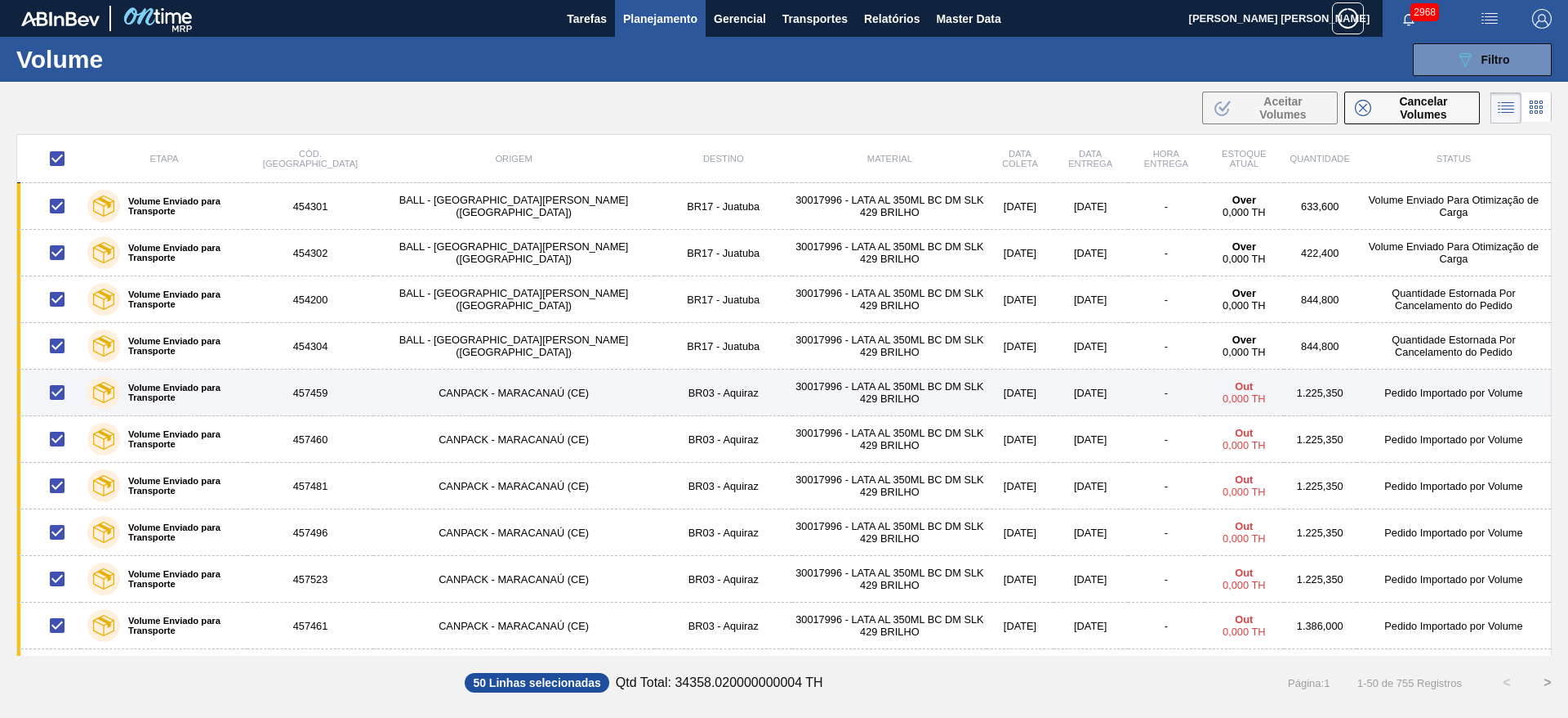
checkbox input "false"
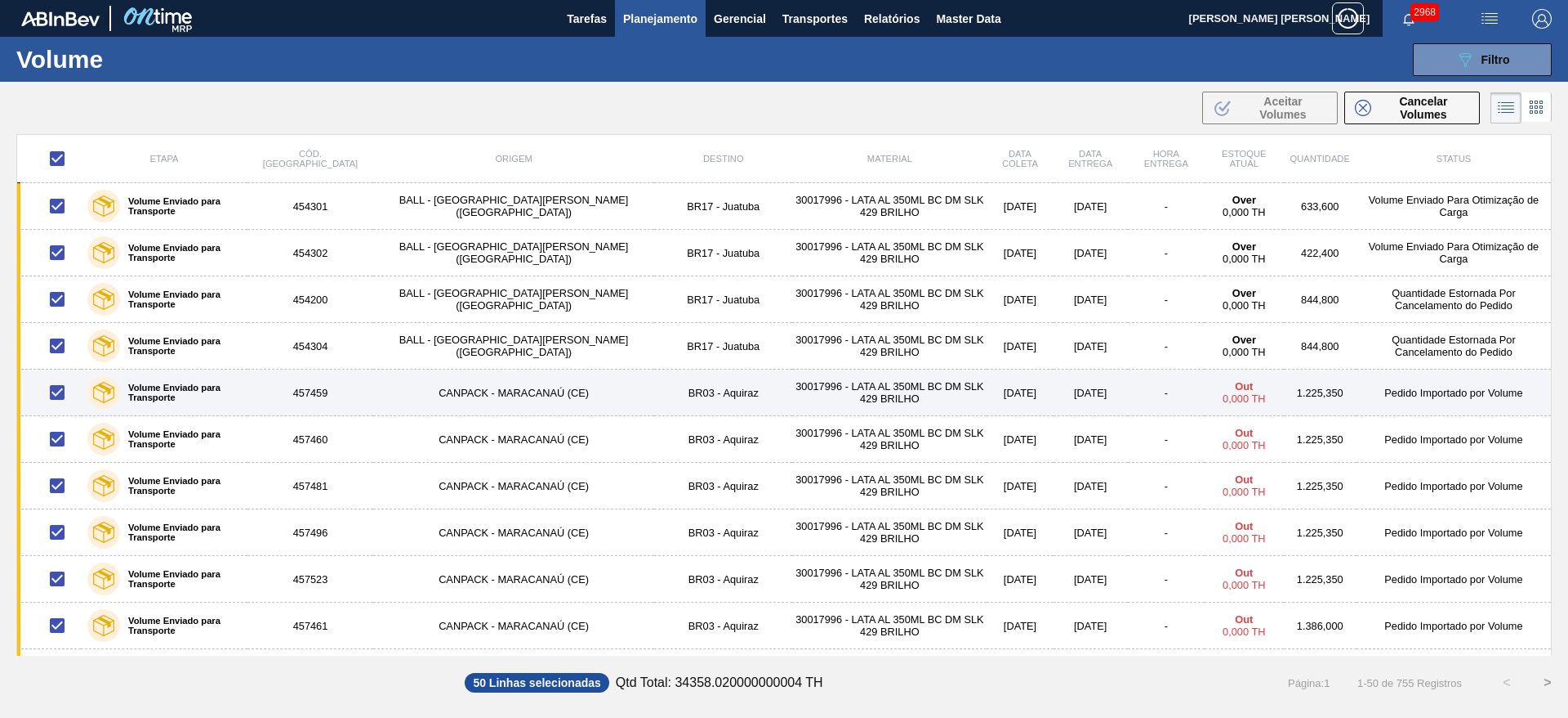
checkbox input "false"
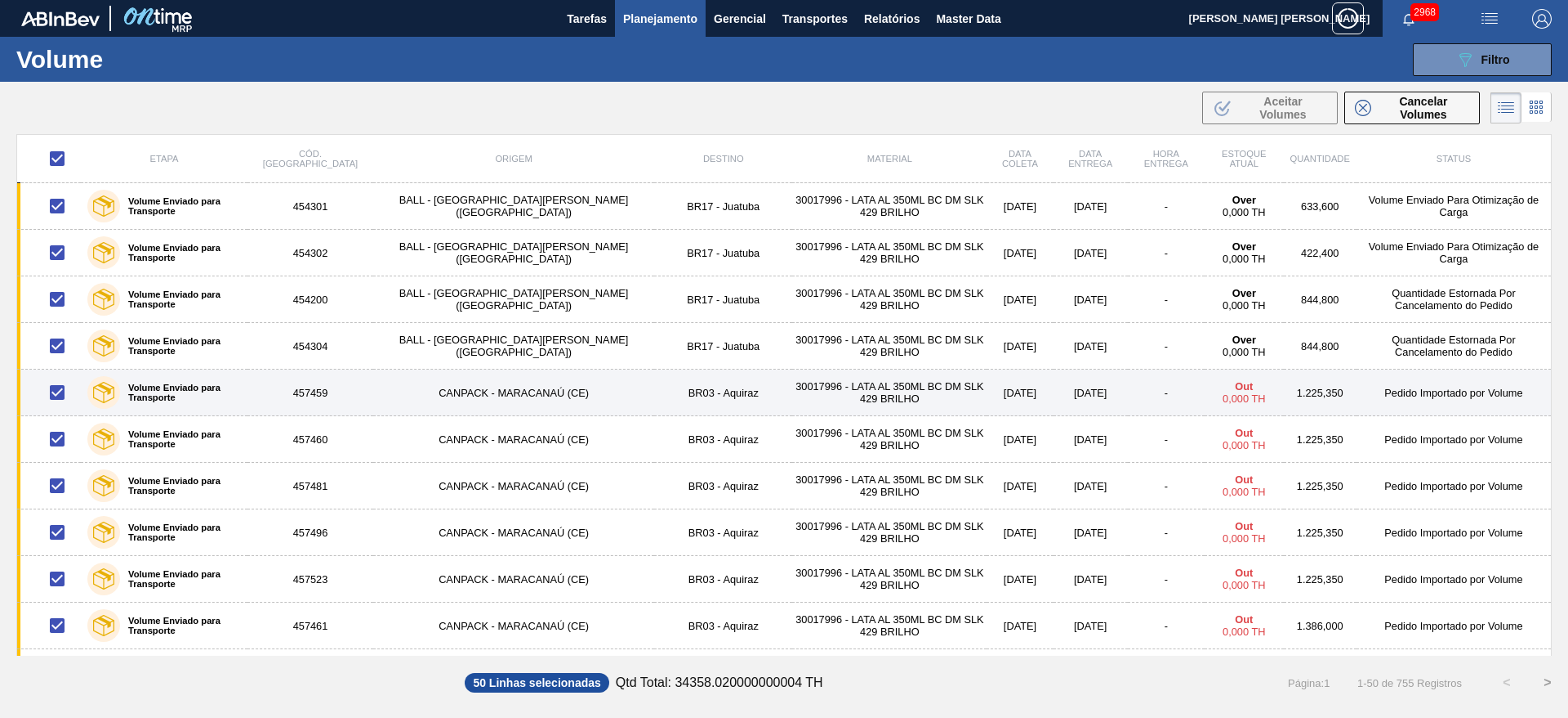
checkbox input "false"
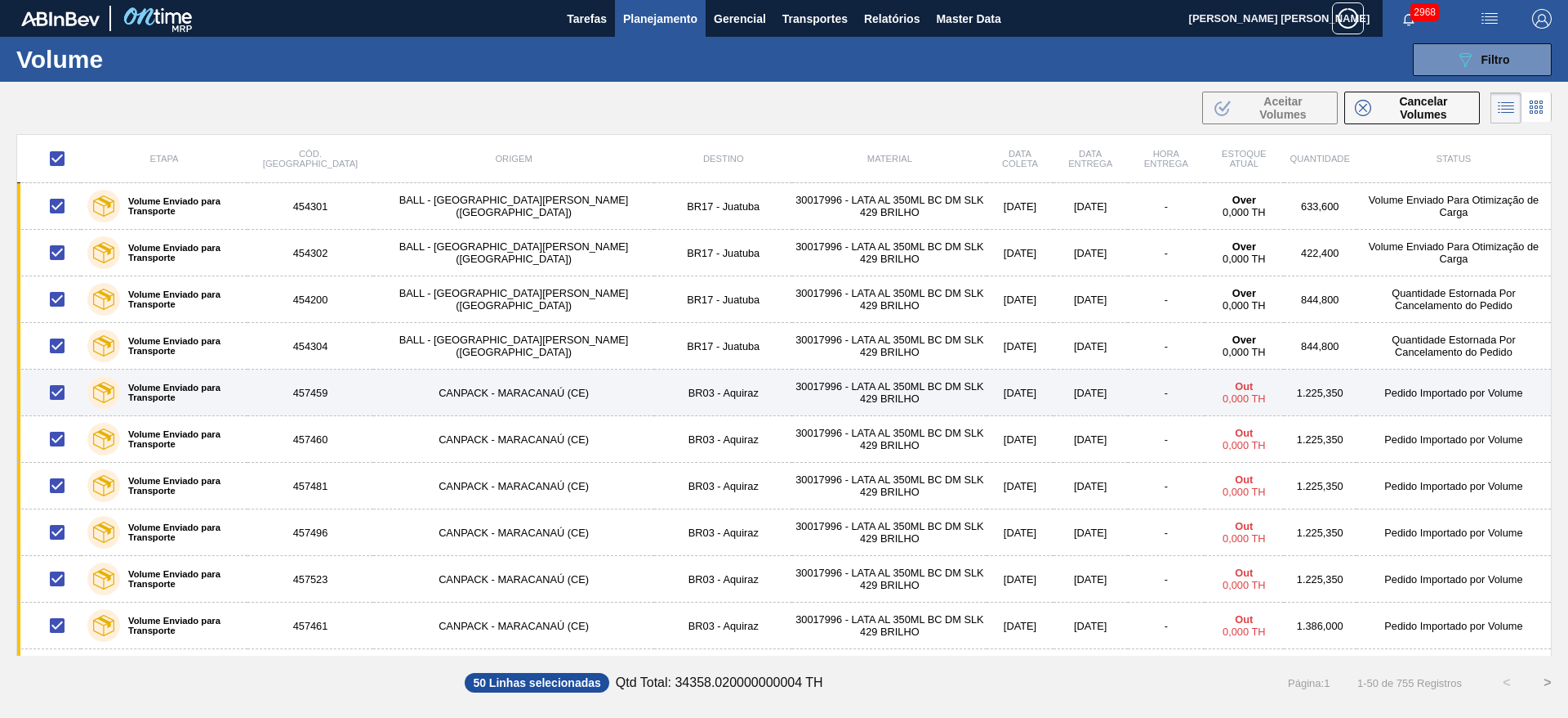
checkbox input "false"
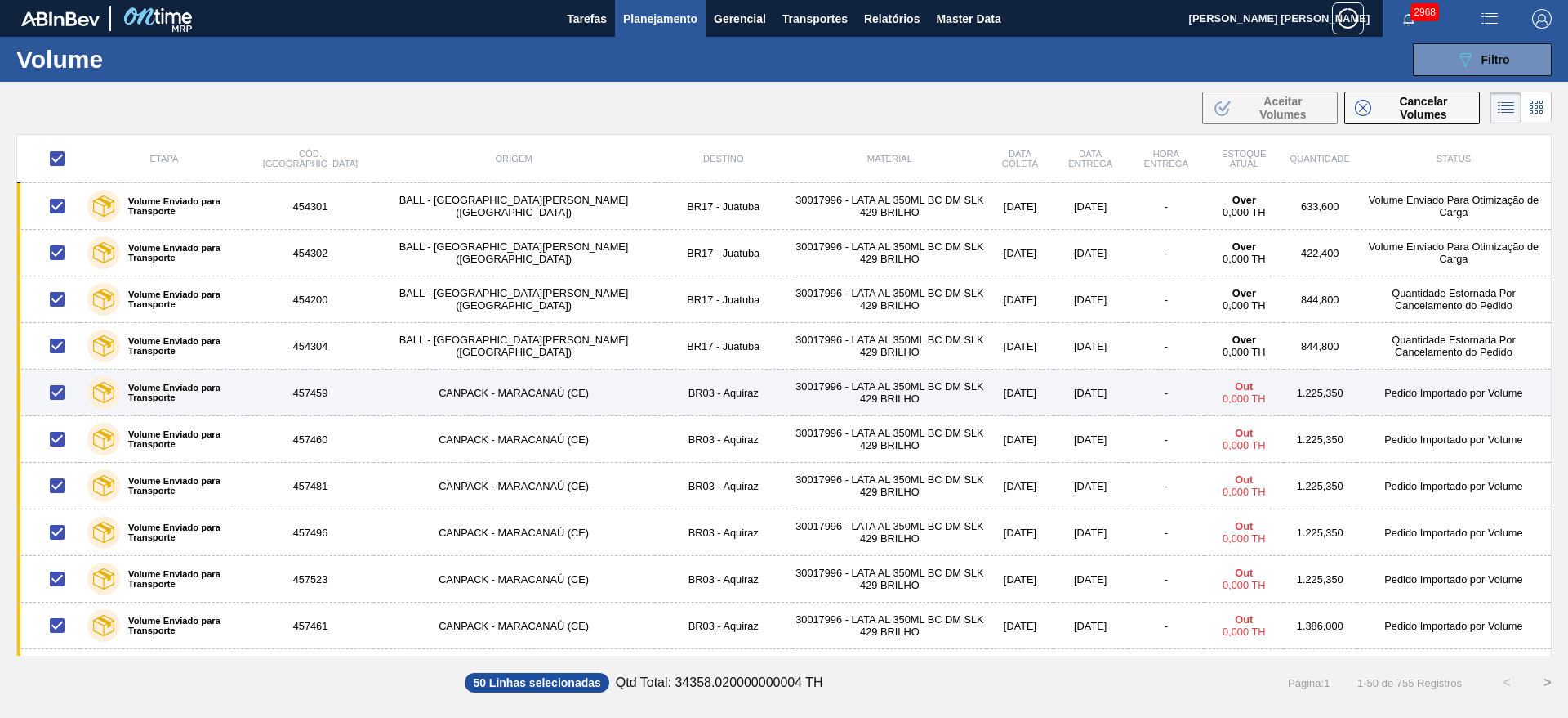
checkbox input "false"
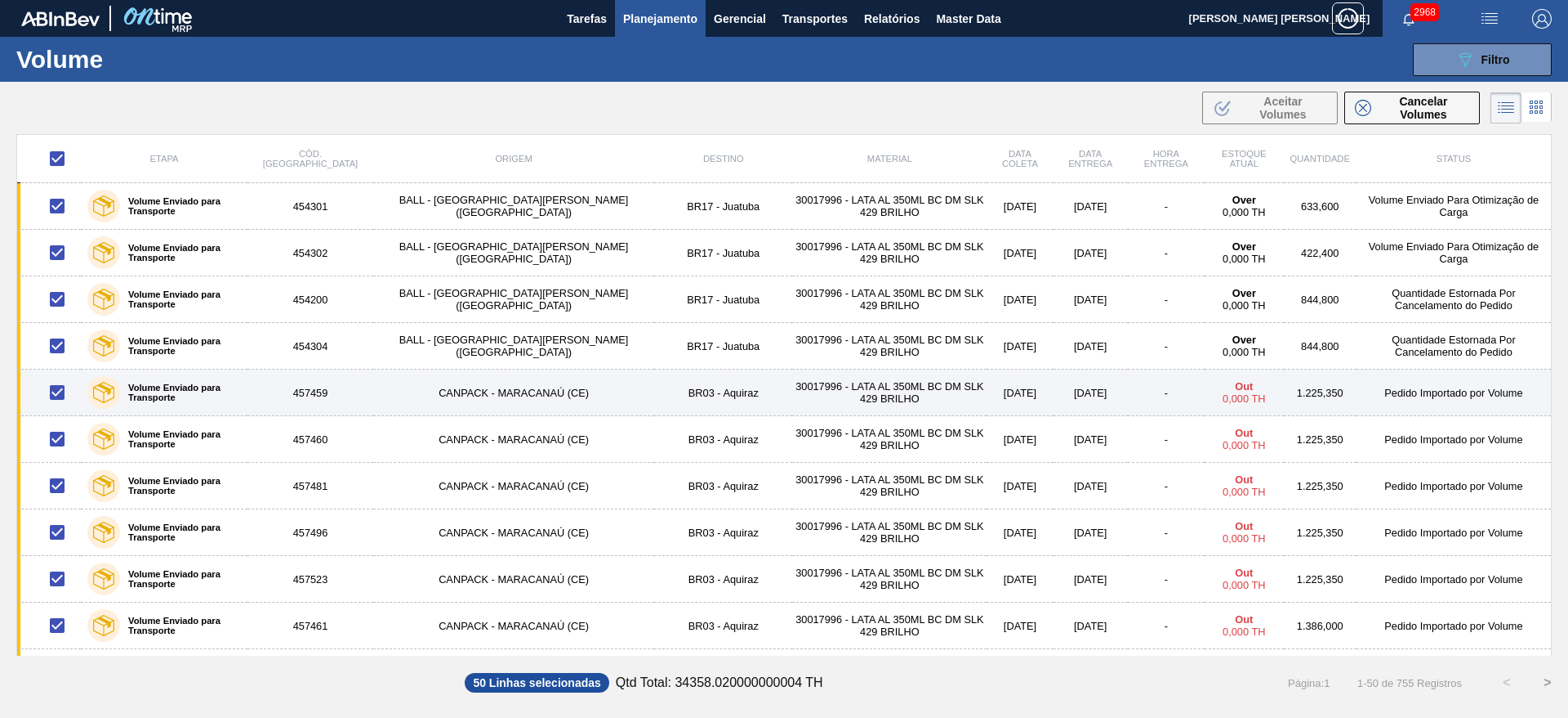
checkbox input "false"
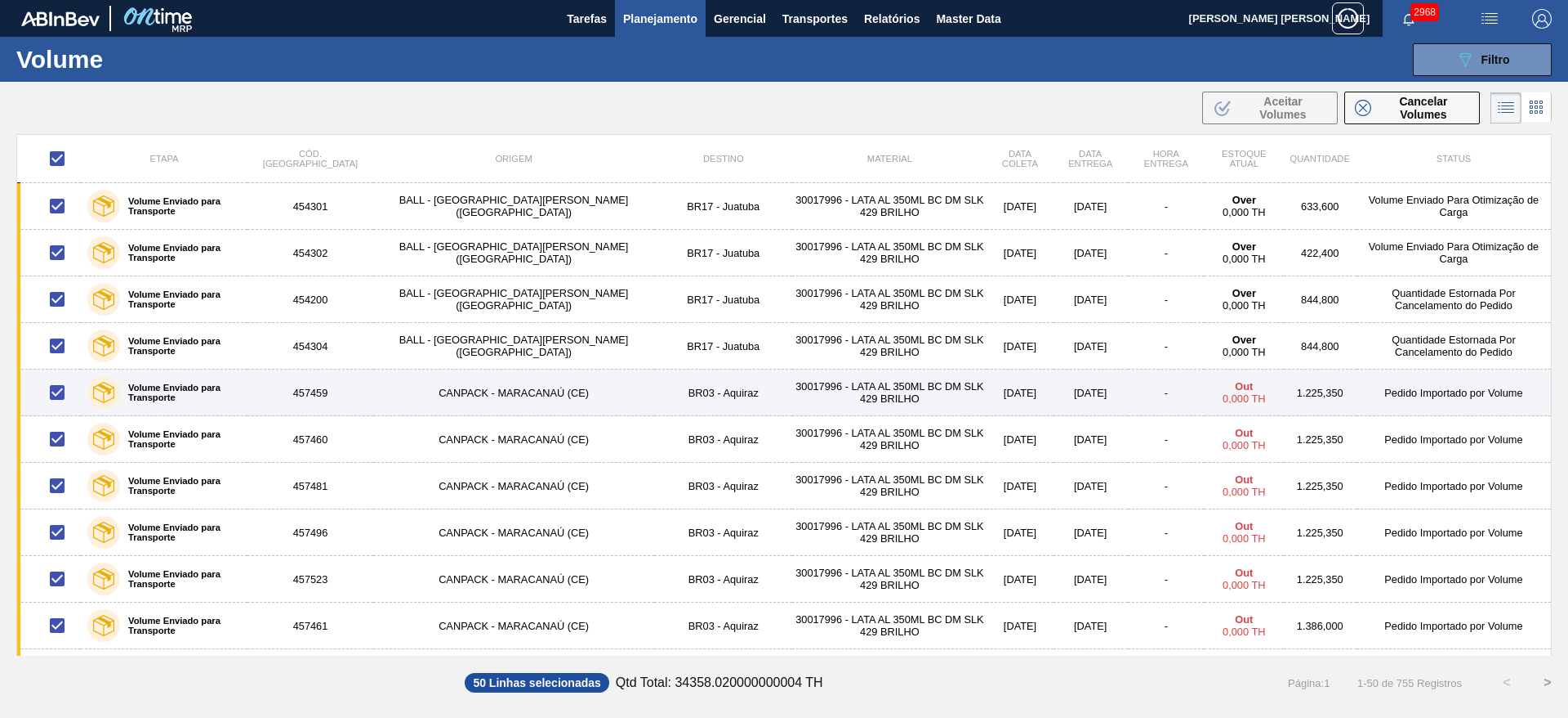
checkbox input "false"
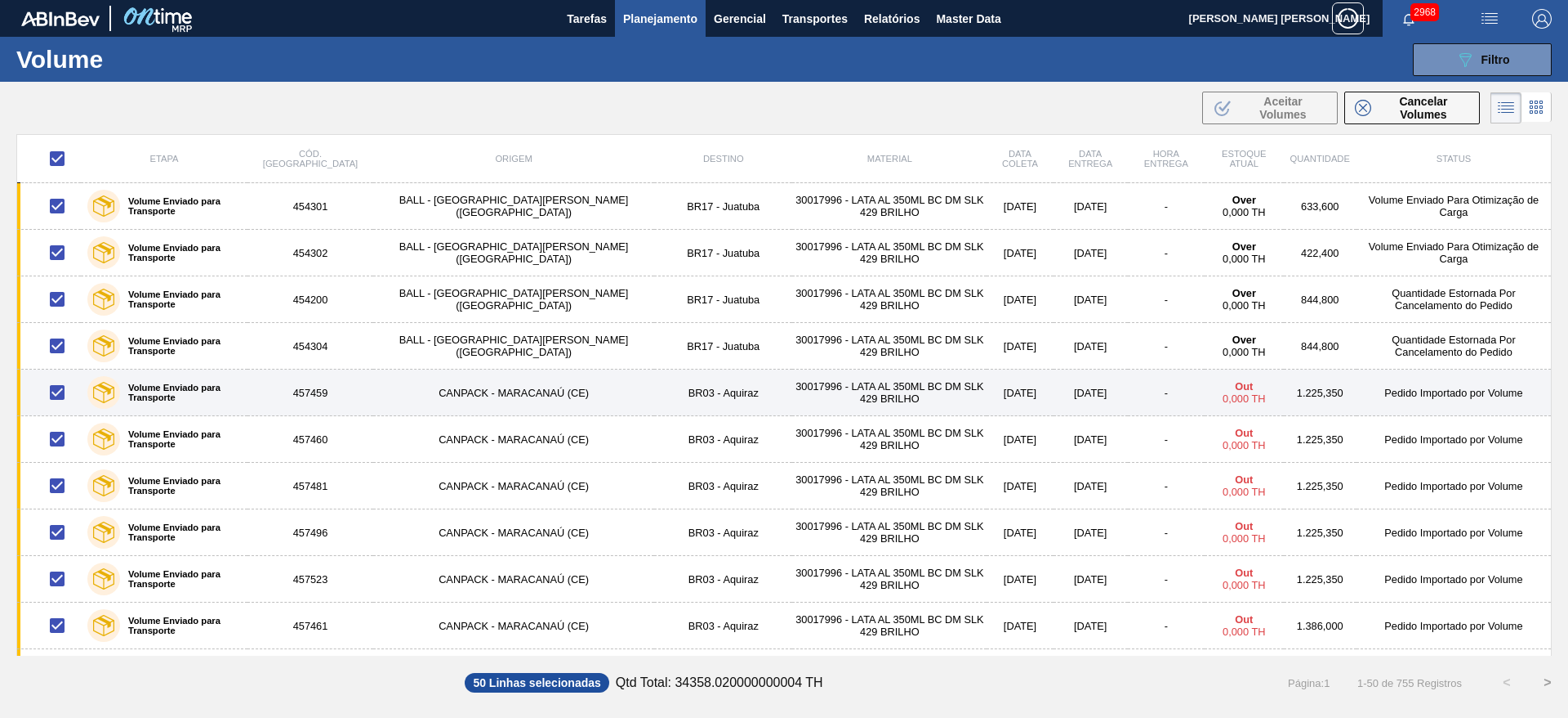
checkbox input "false"
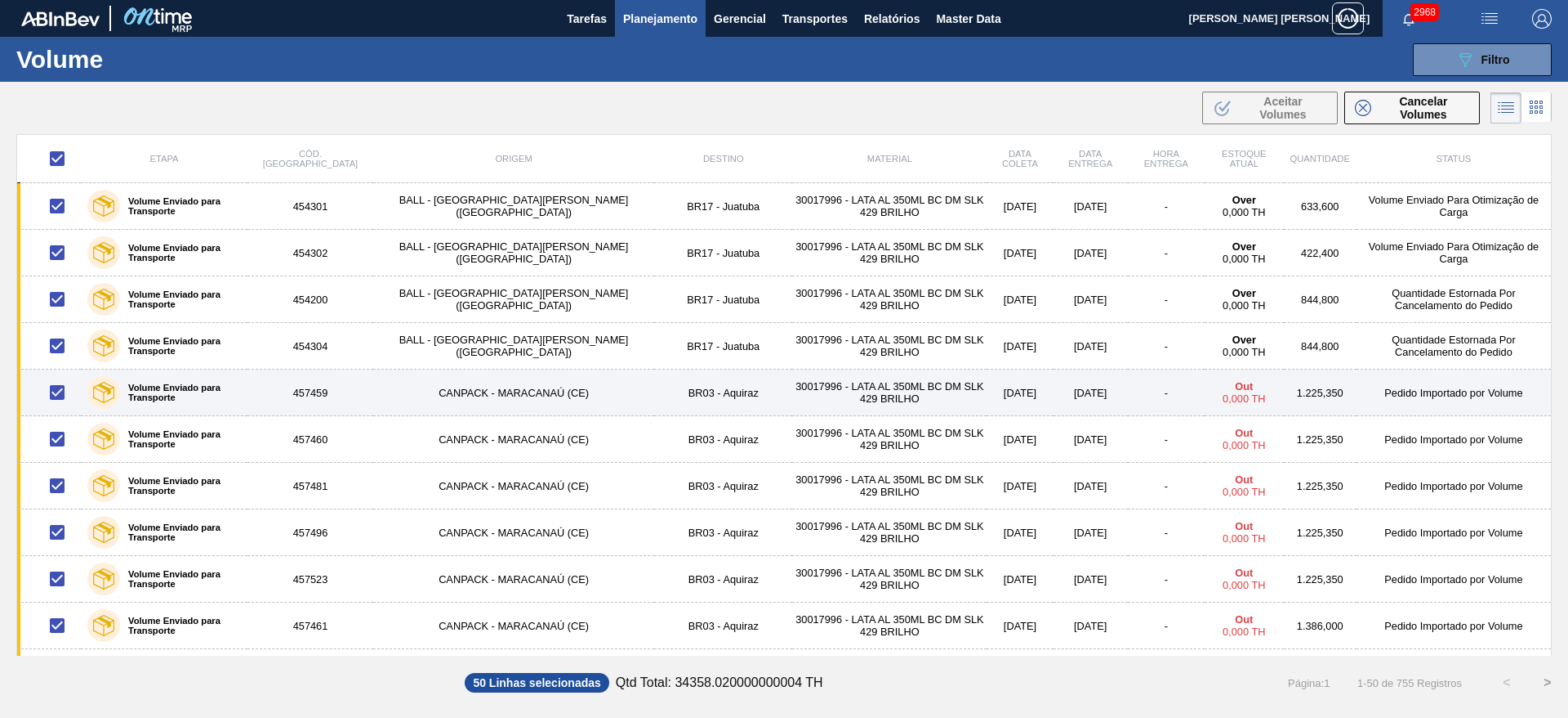
checkbox input "false"
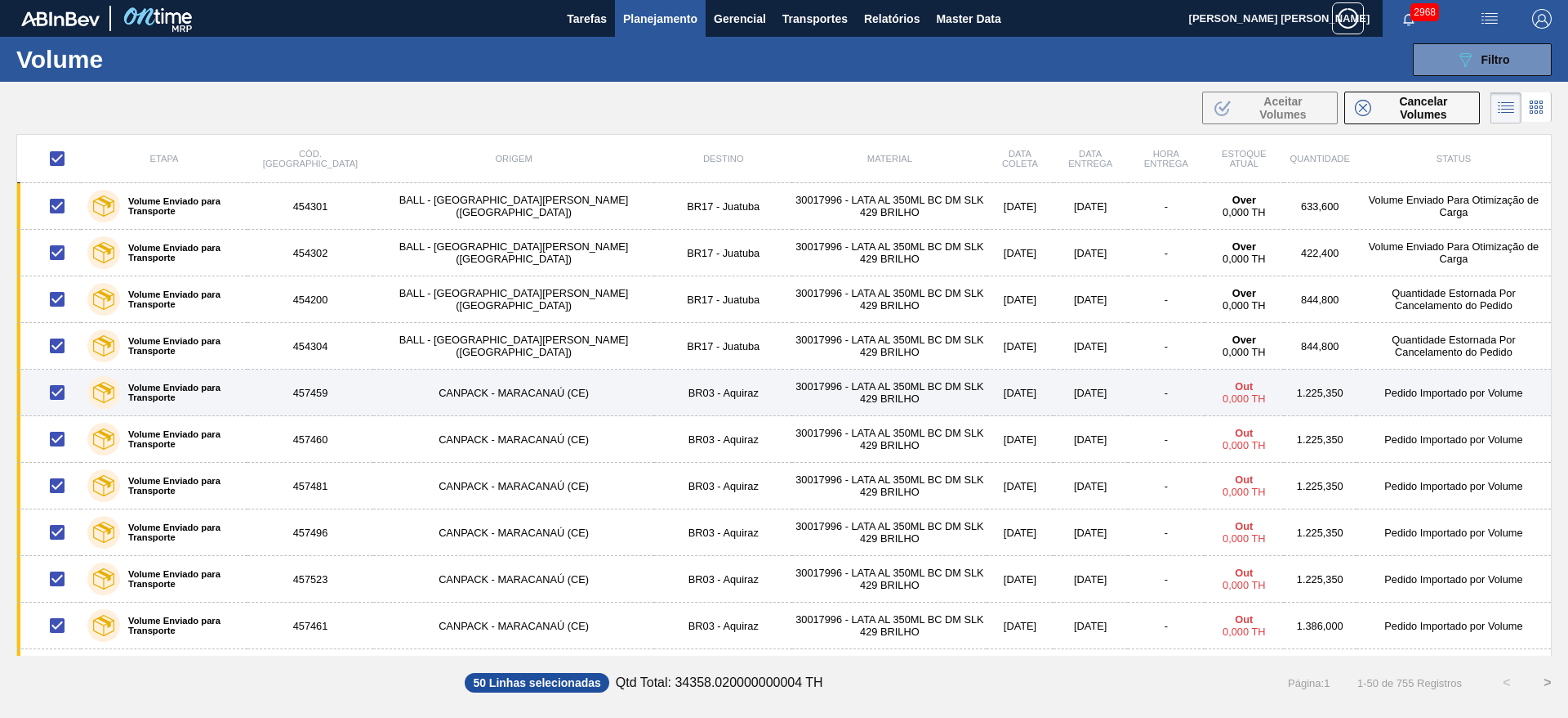
checkbox input "false"
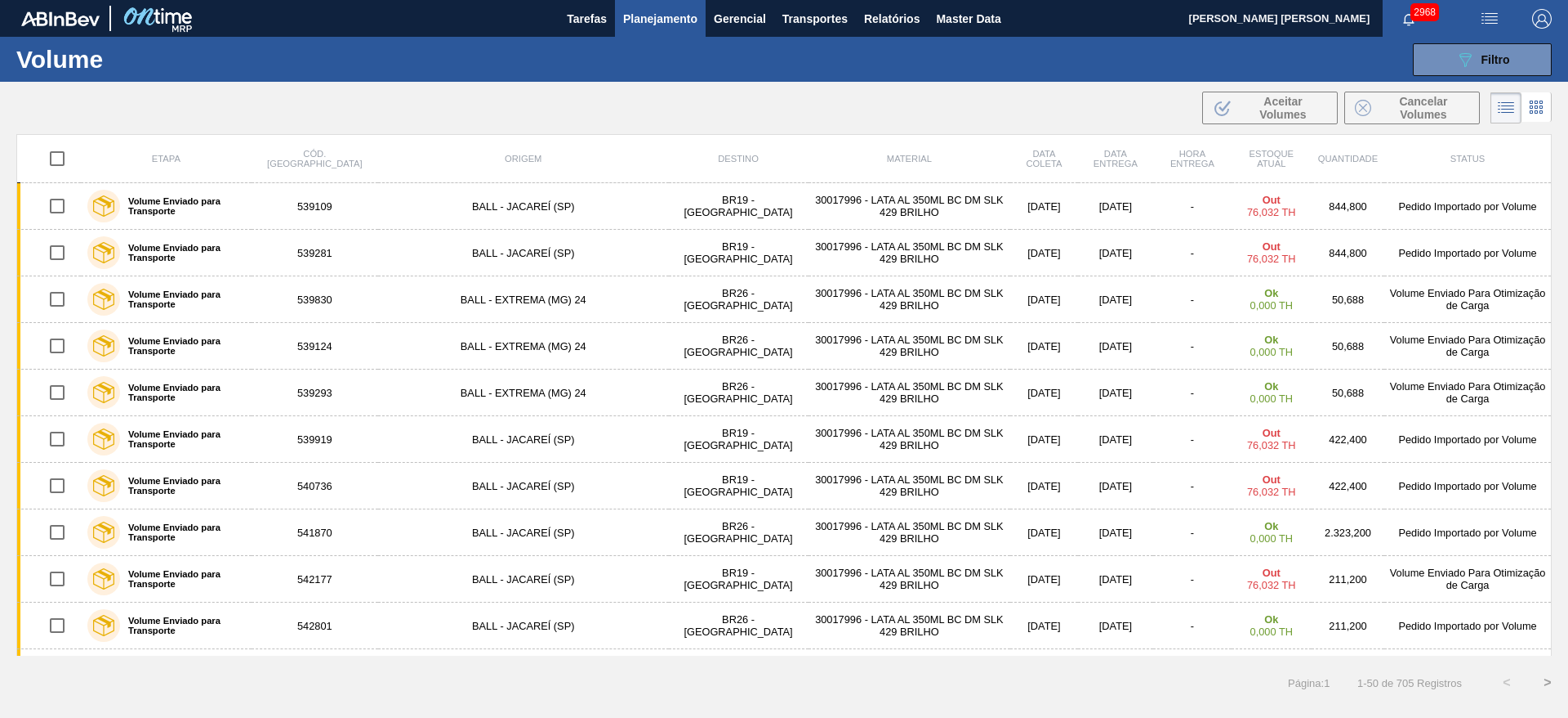
drag, startPoint x: 50, startPoint y: 164, endPoint x: 58, endPoint y: 164, distance: 8.0
click at [50, 166] on input "checkbox" at bounding box center [57, 159] width 34 height 34
checkbox input "true"
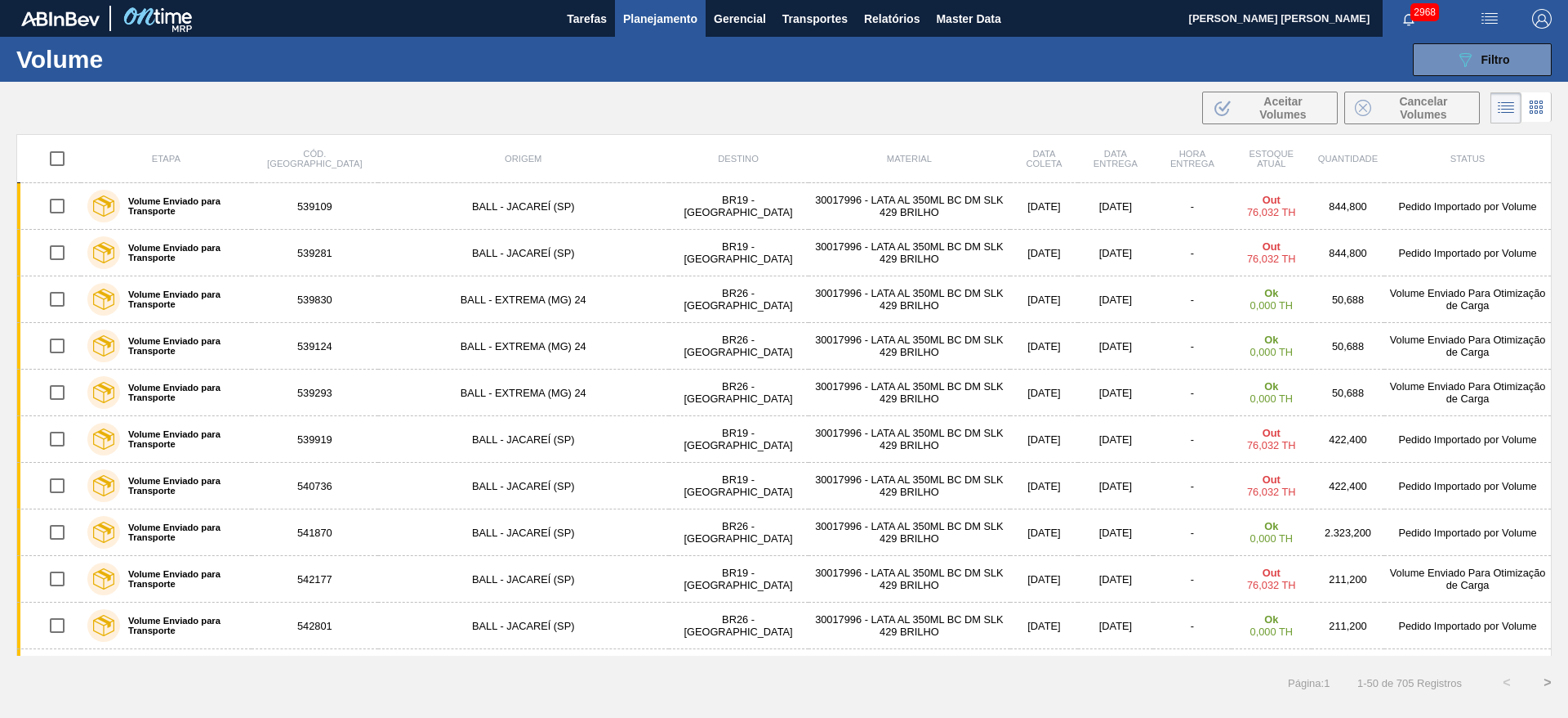
checkbox input "true"
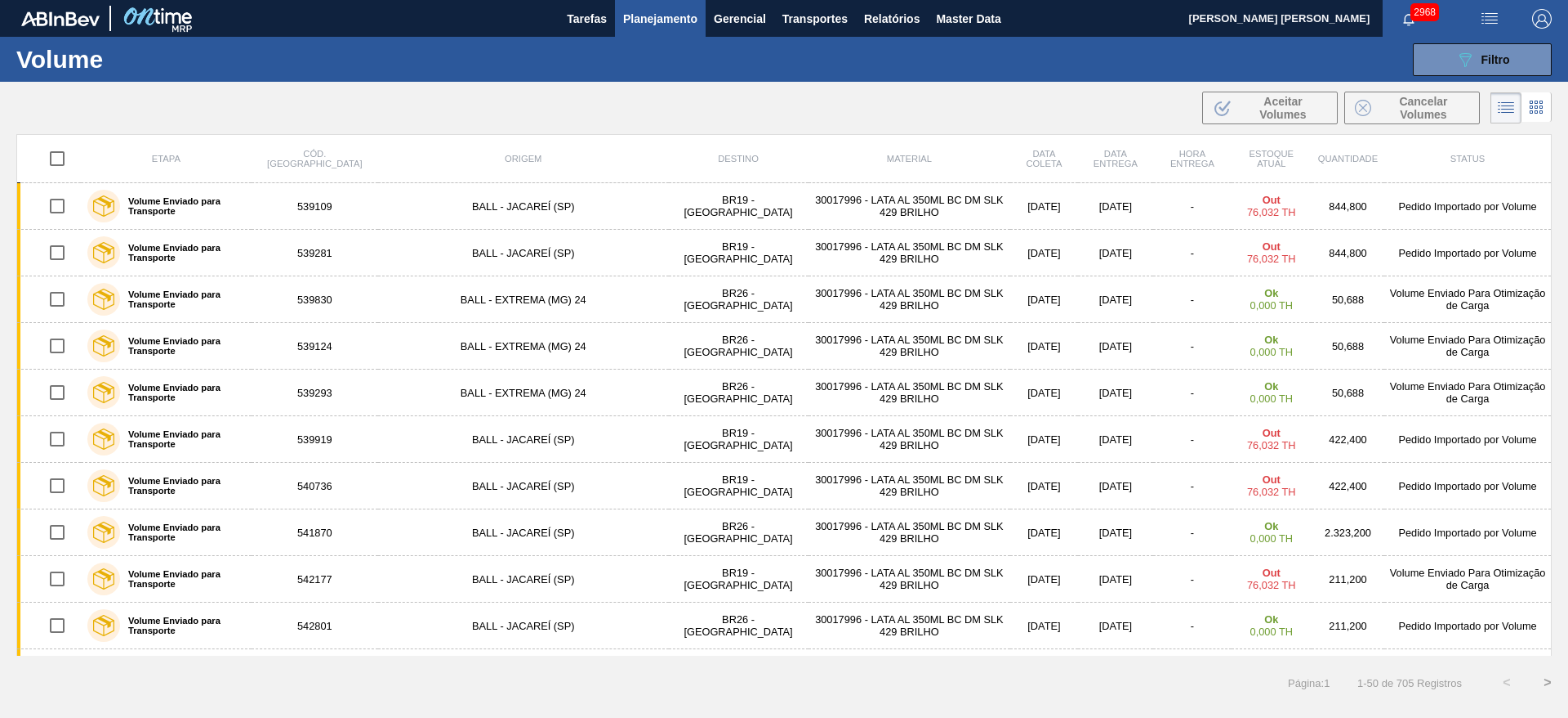
checkbox input "true"
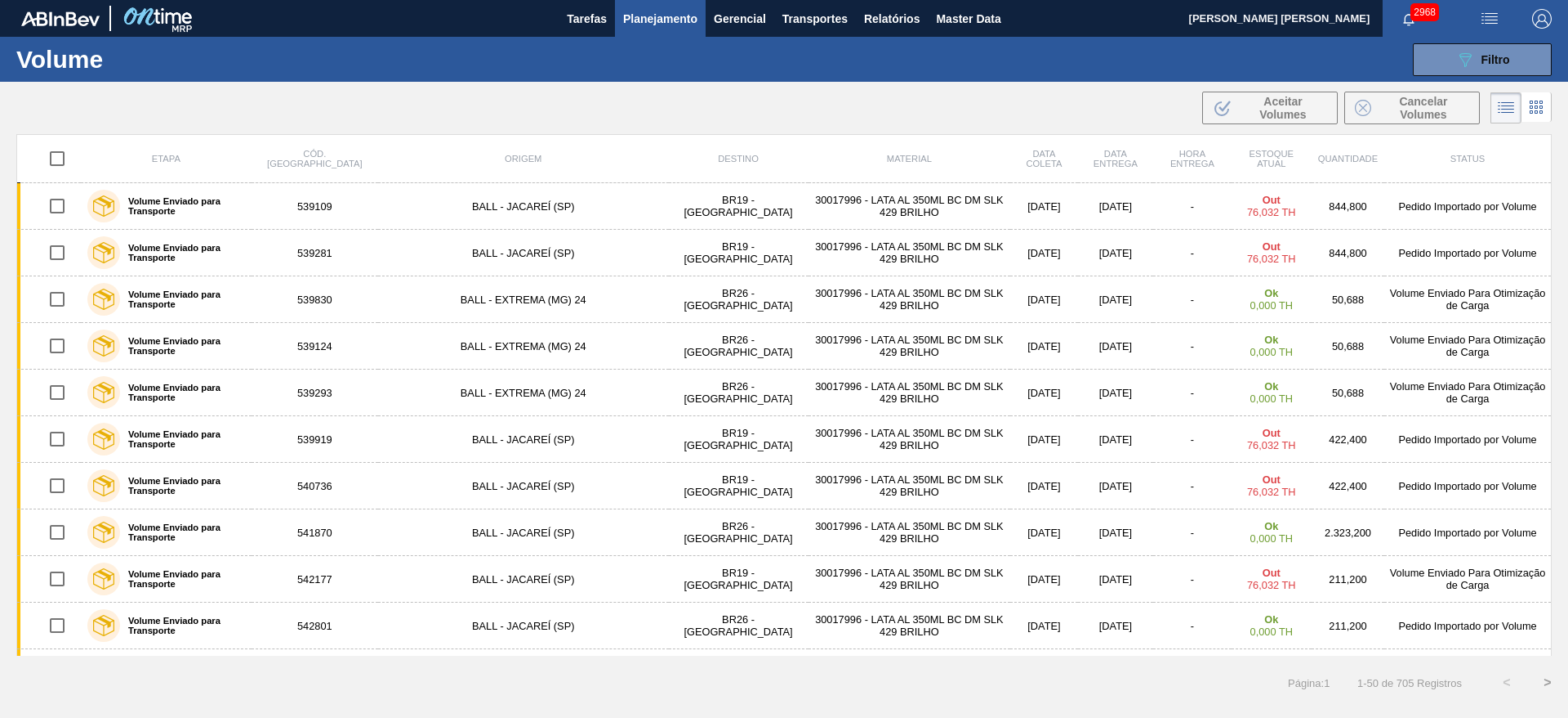
checkbox input "true"
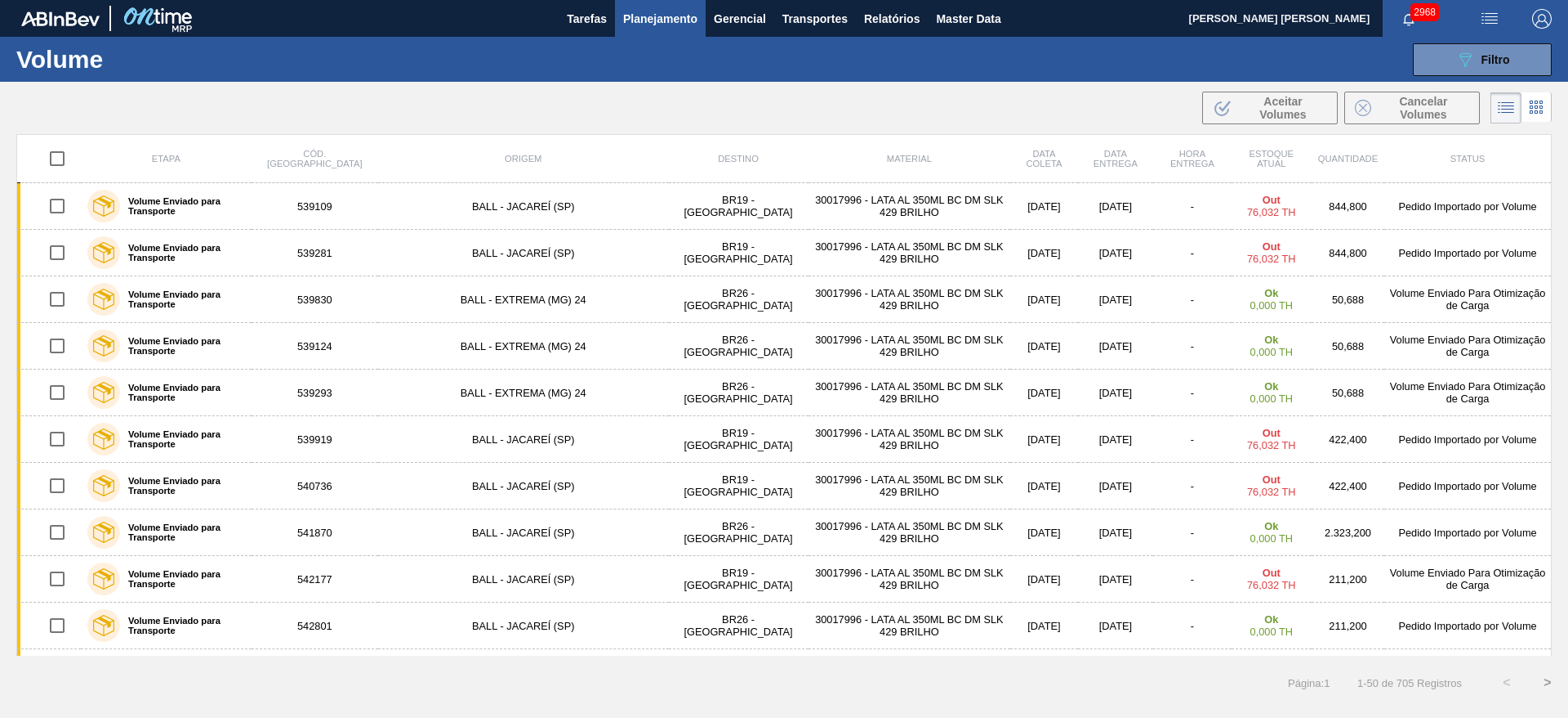
checkbox input "true"
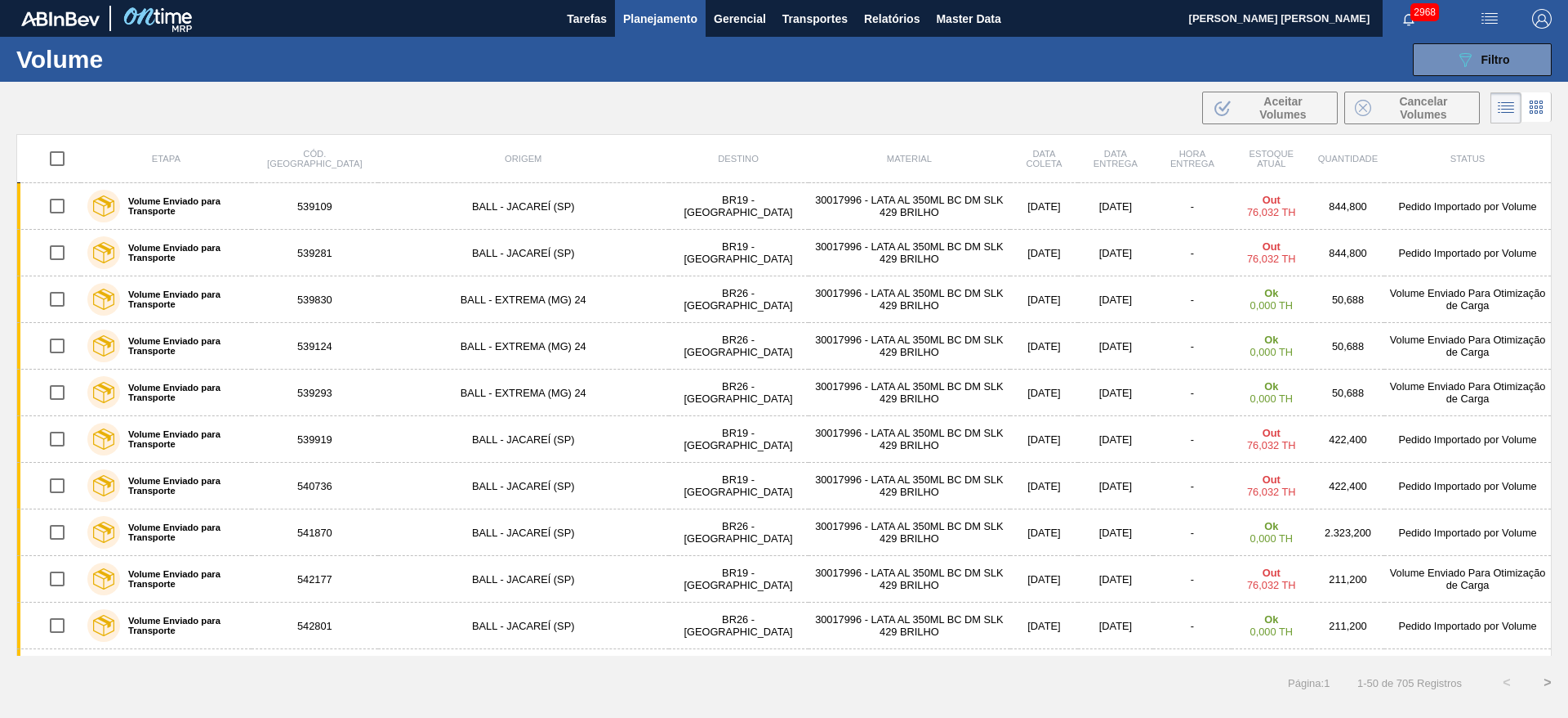
checkbox input "true"
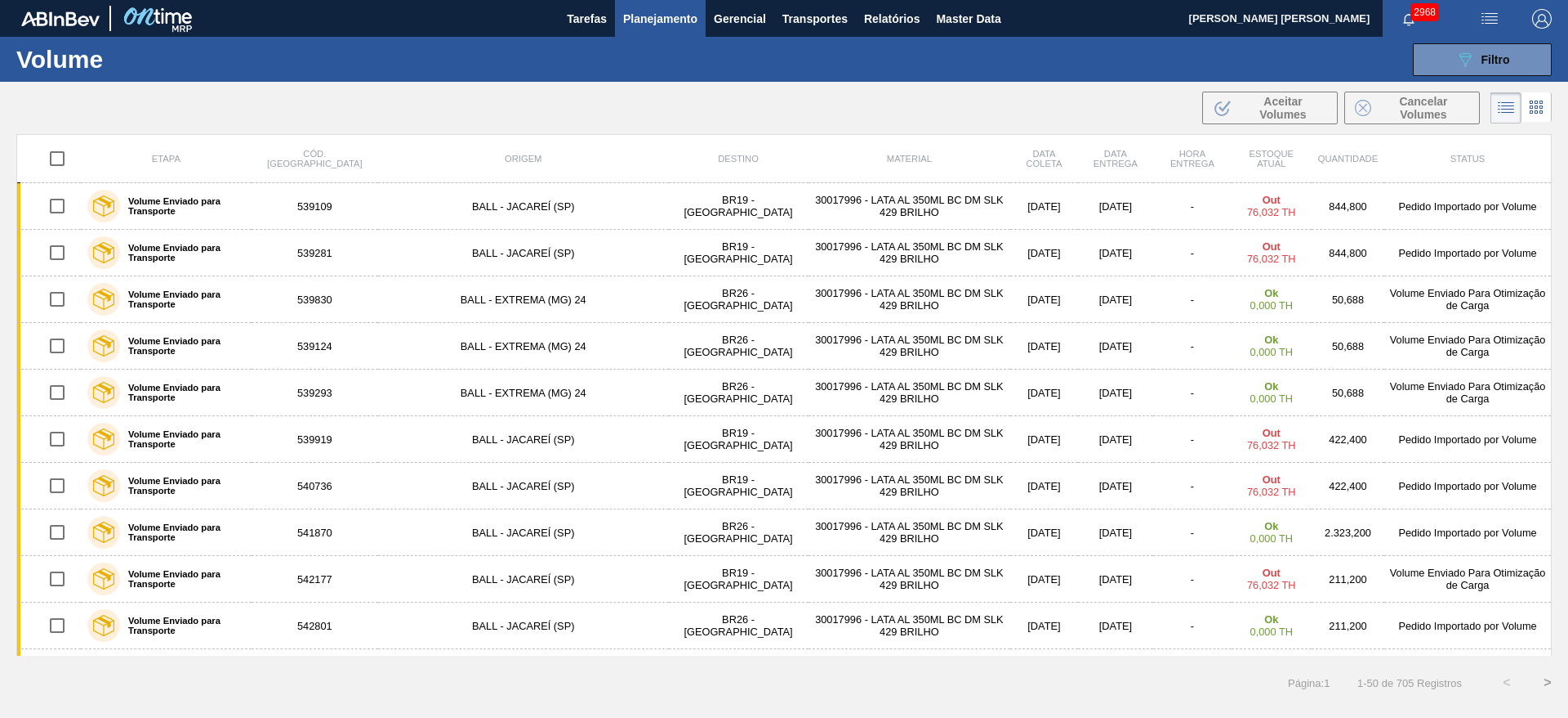
checkbox input "true"
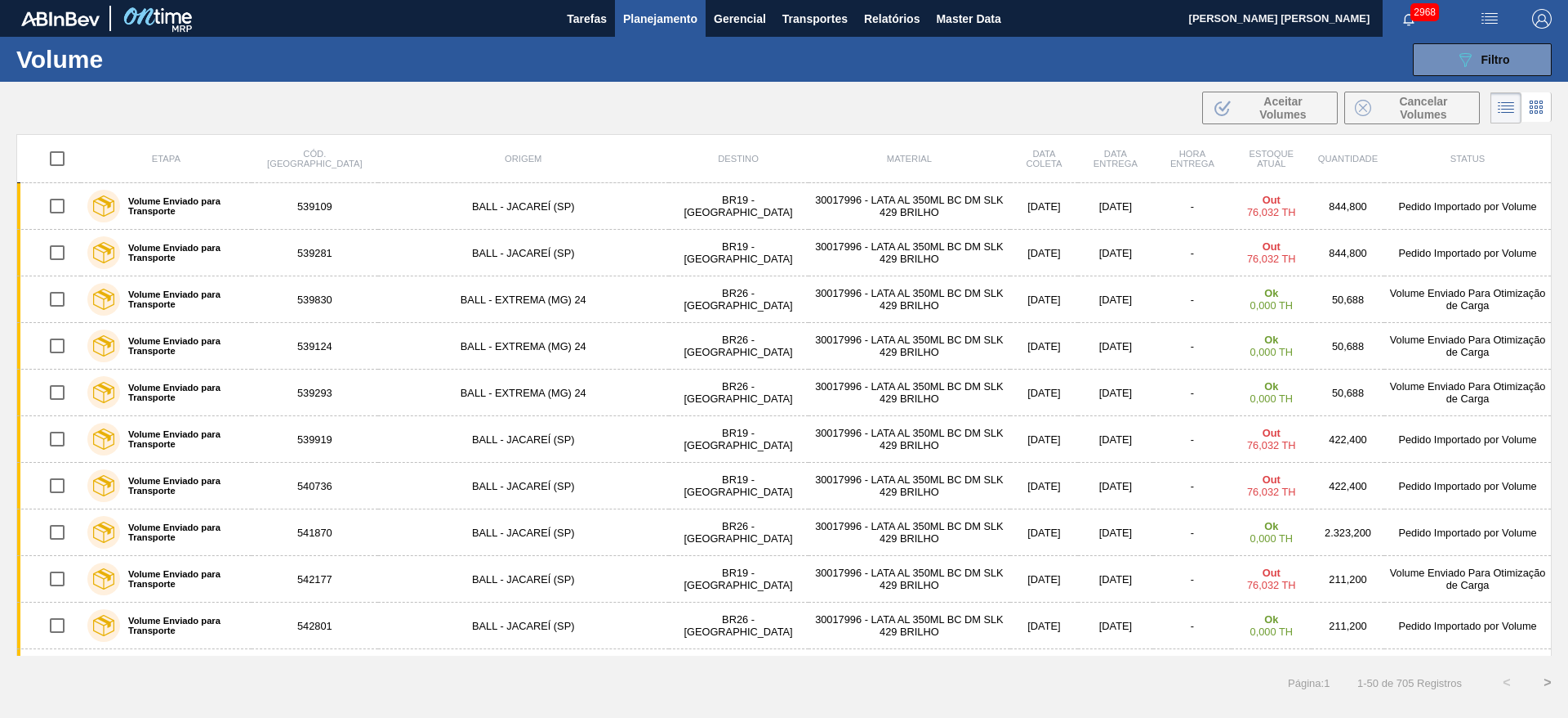
checkbox input "true"
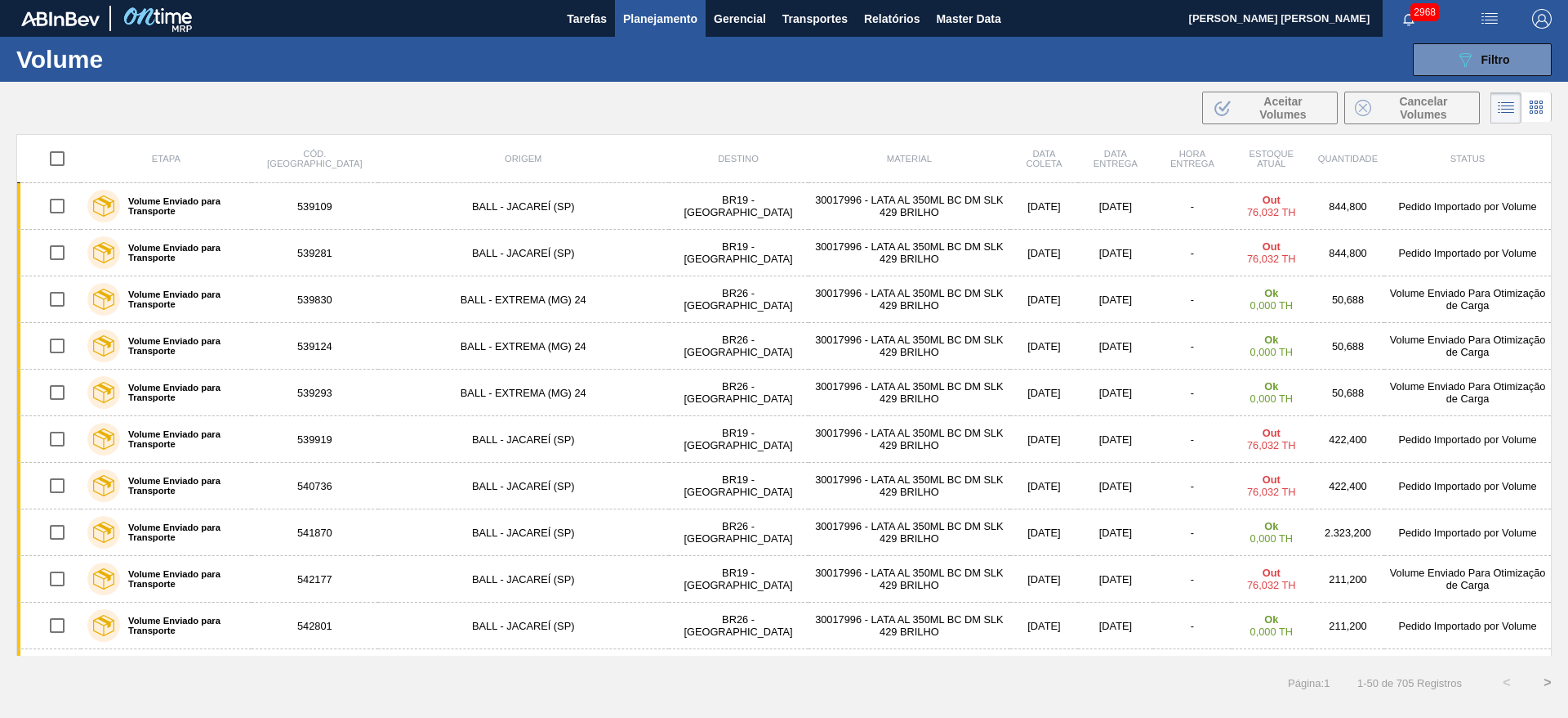
checkbox input "true"
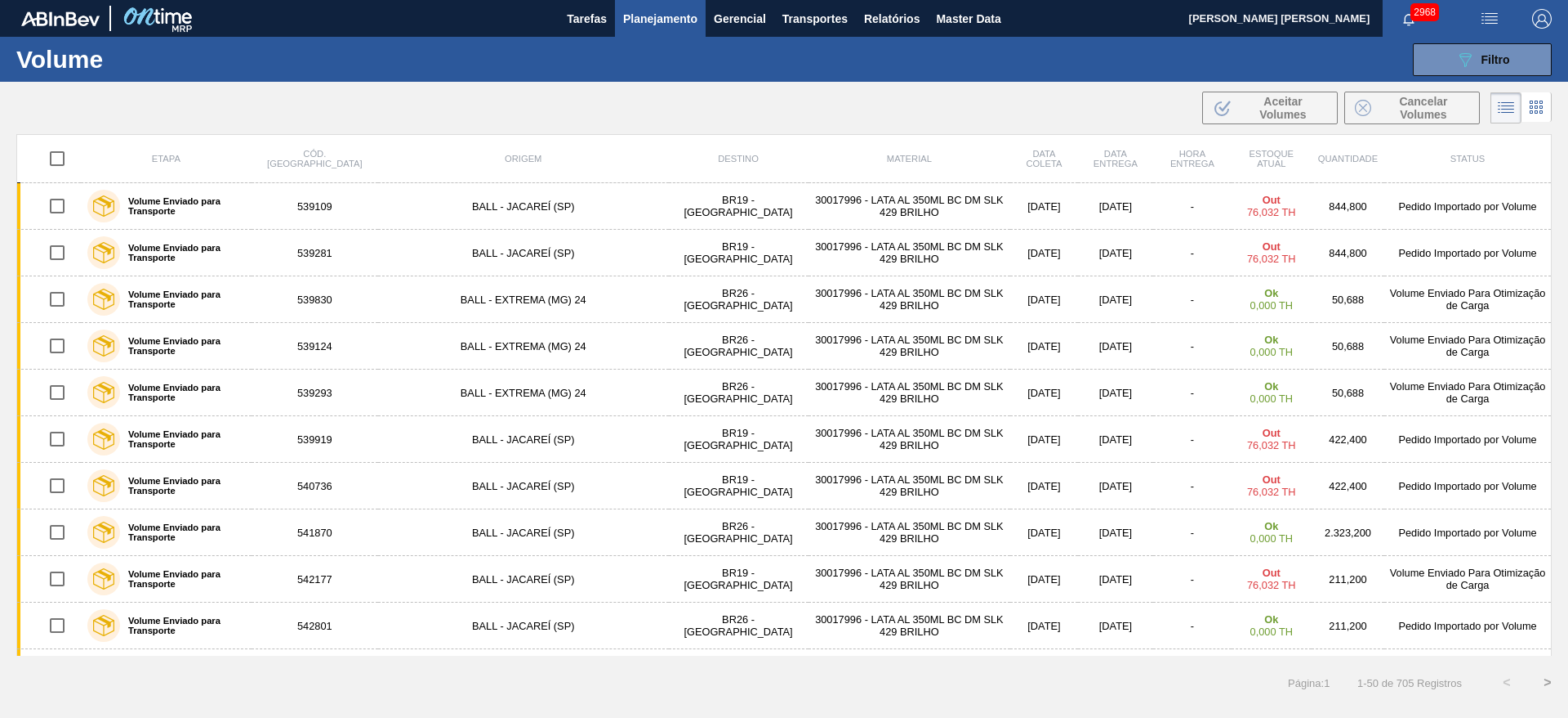
checkbox input "true"
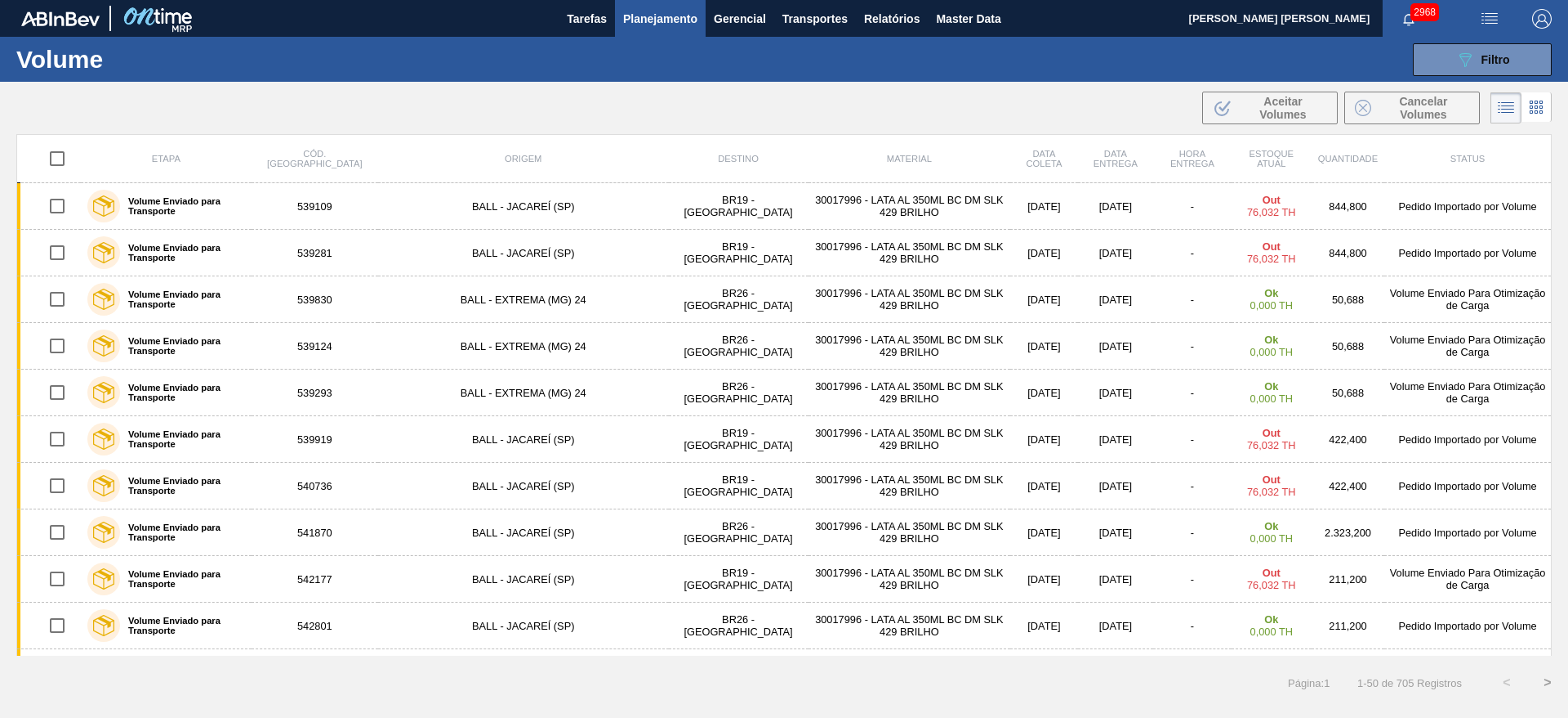
checkbox input "true"
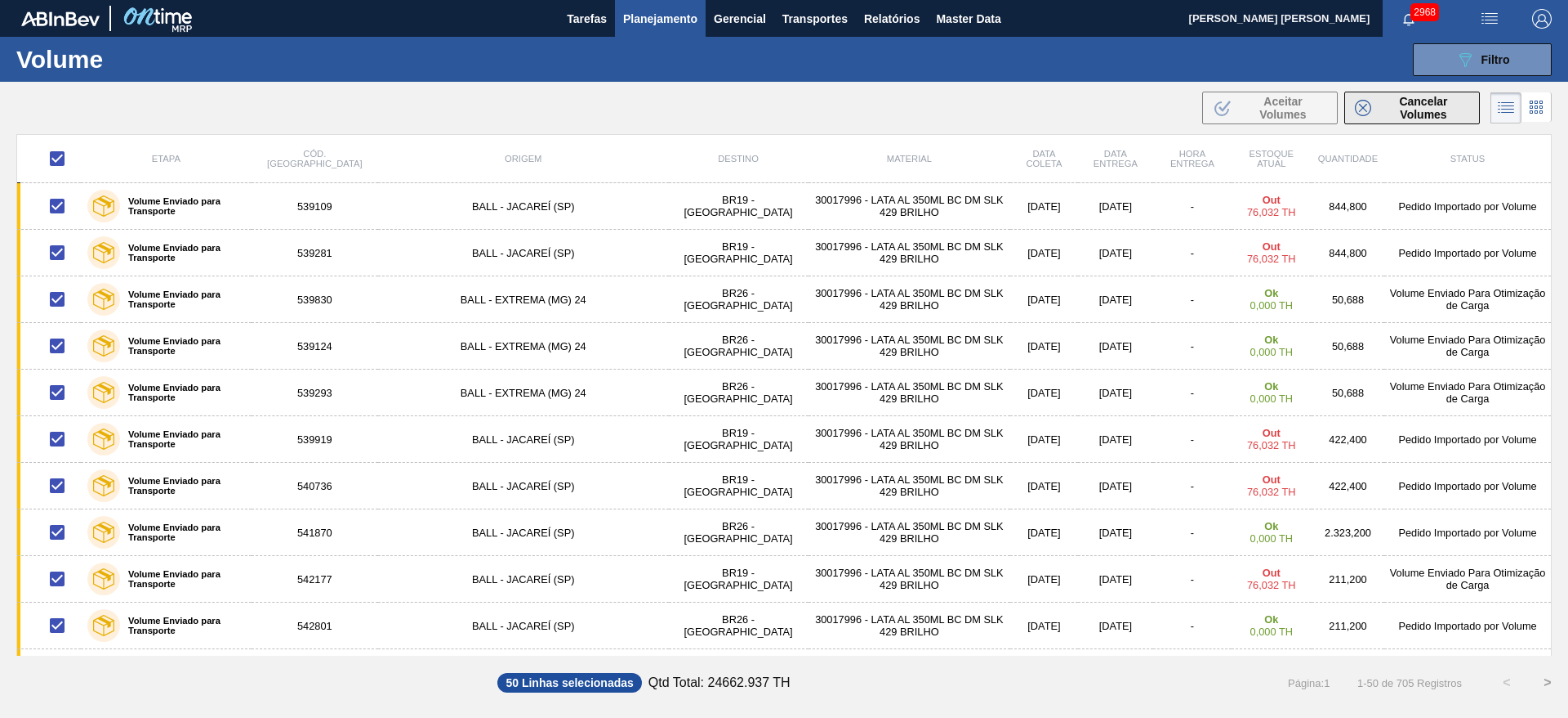
click at [1381, 103] on span "Cancelar Volumes" at bounding box center [1423, 108] width 91 height 26
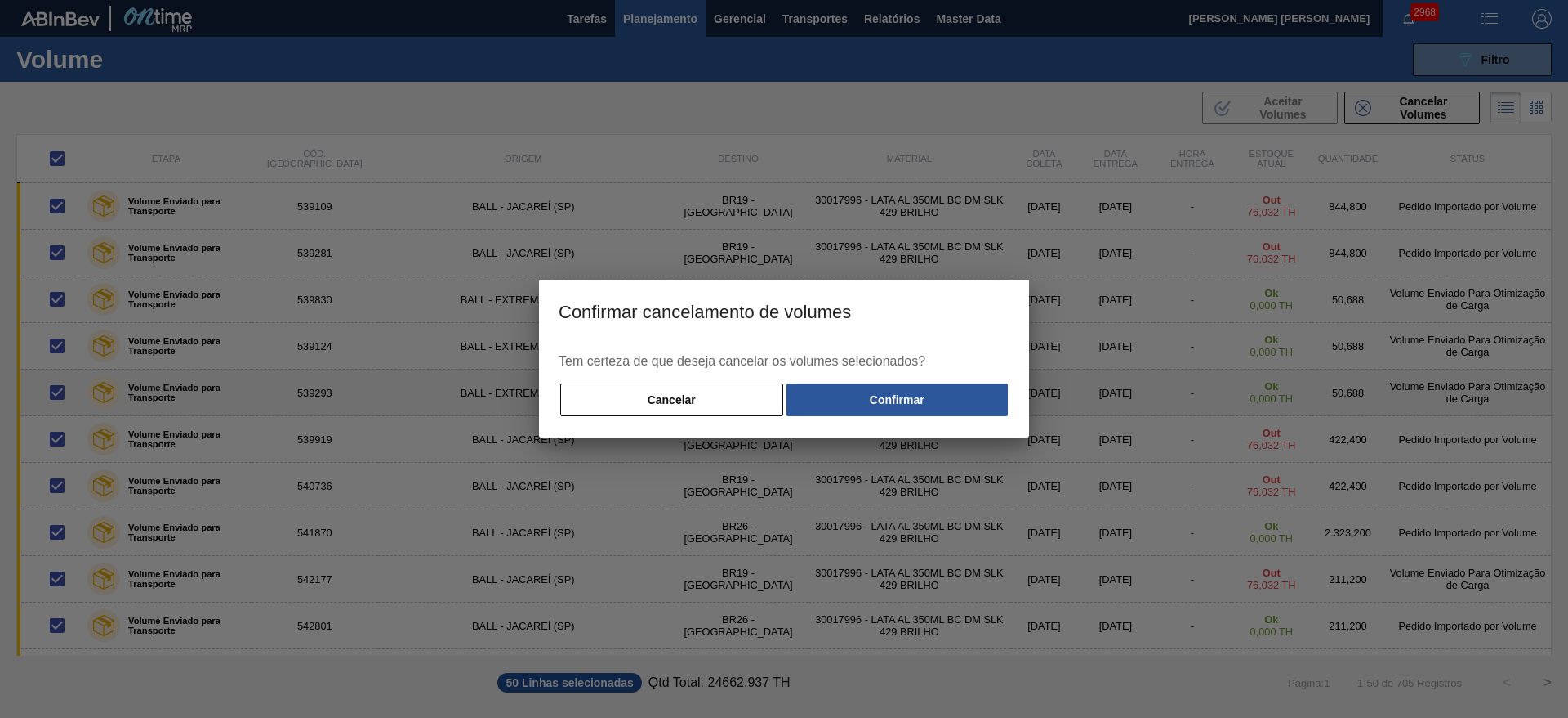
click at [943, 402] on button "Confirmar" at bounding box center [896, 399] width 221 height 33
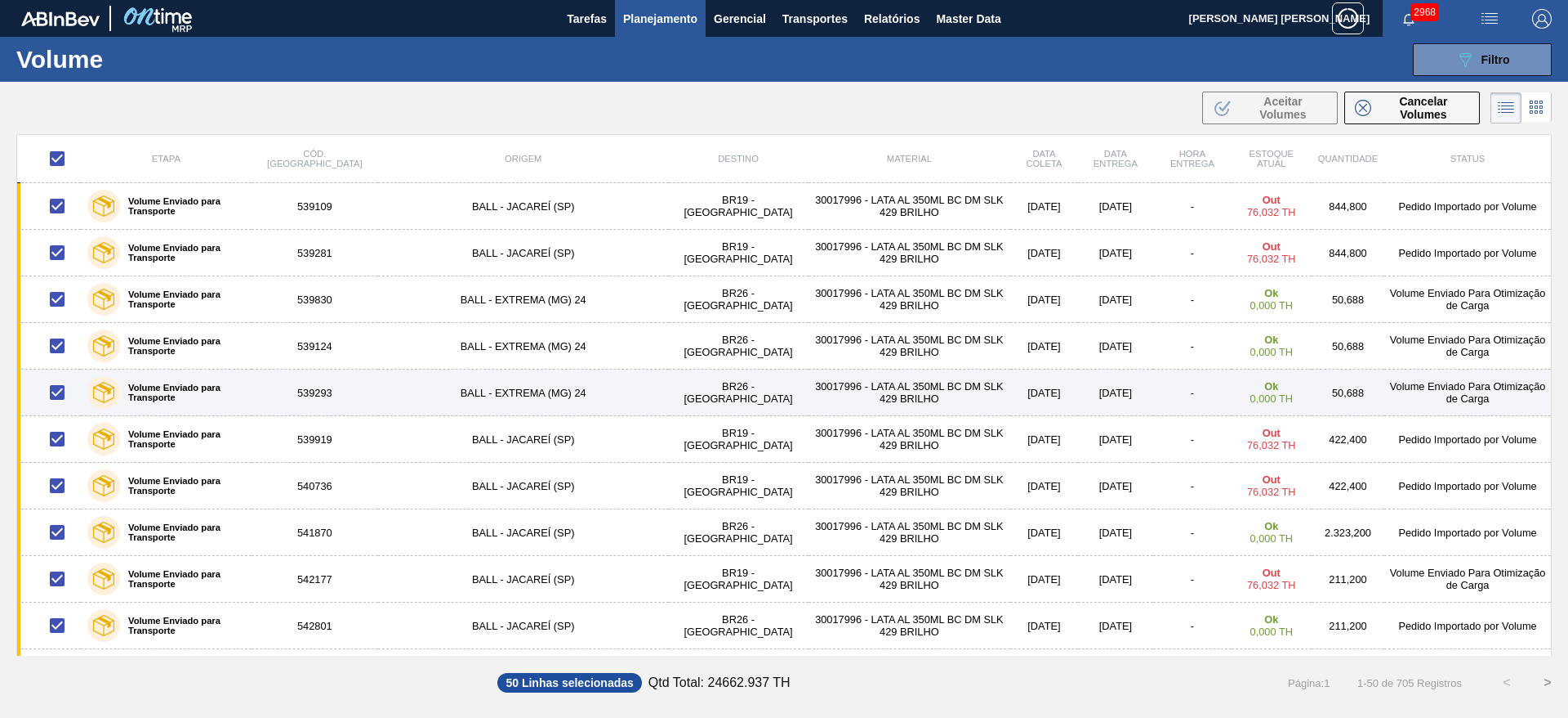
checkbox input "false"
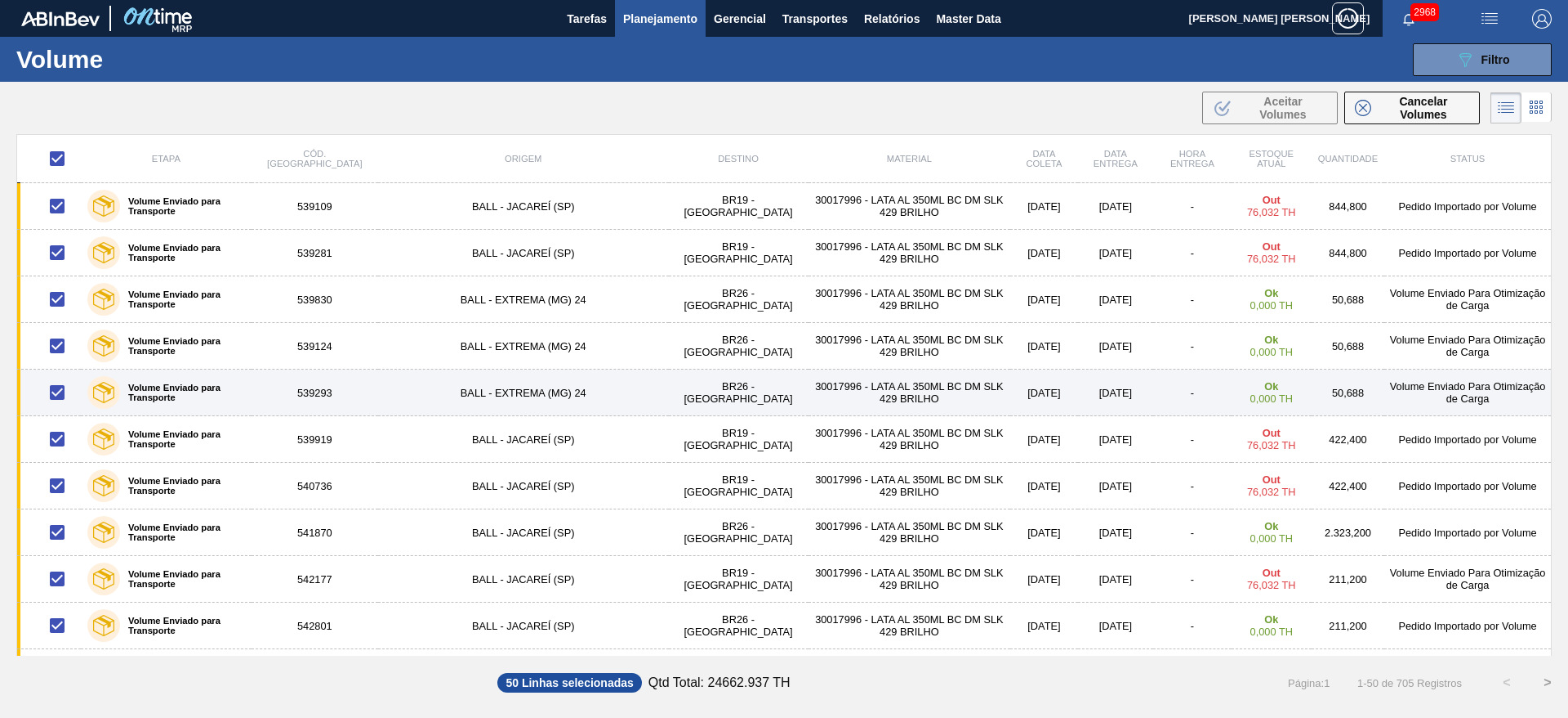
checkbox input "false"
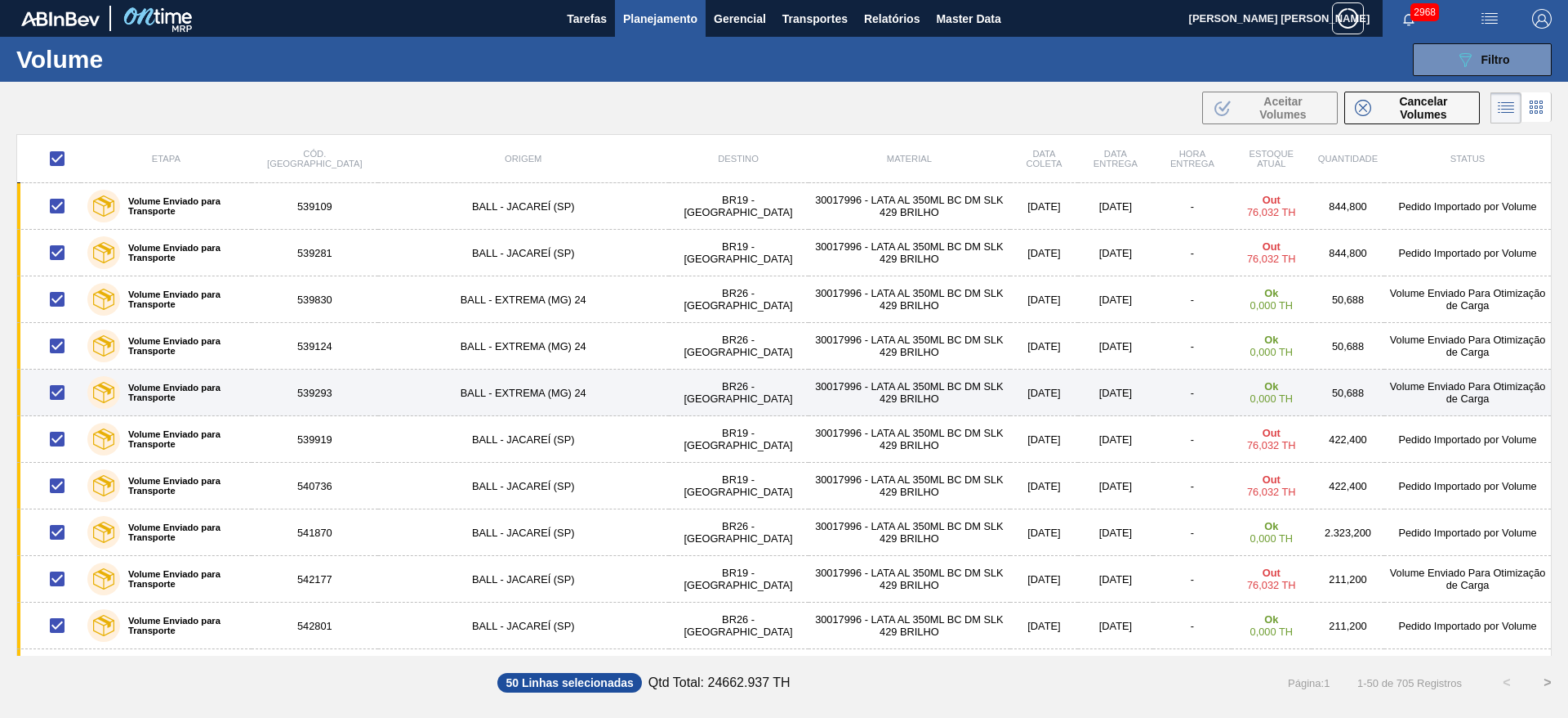
checkbox input "false"
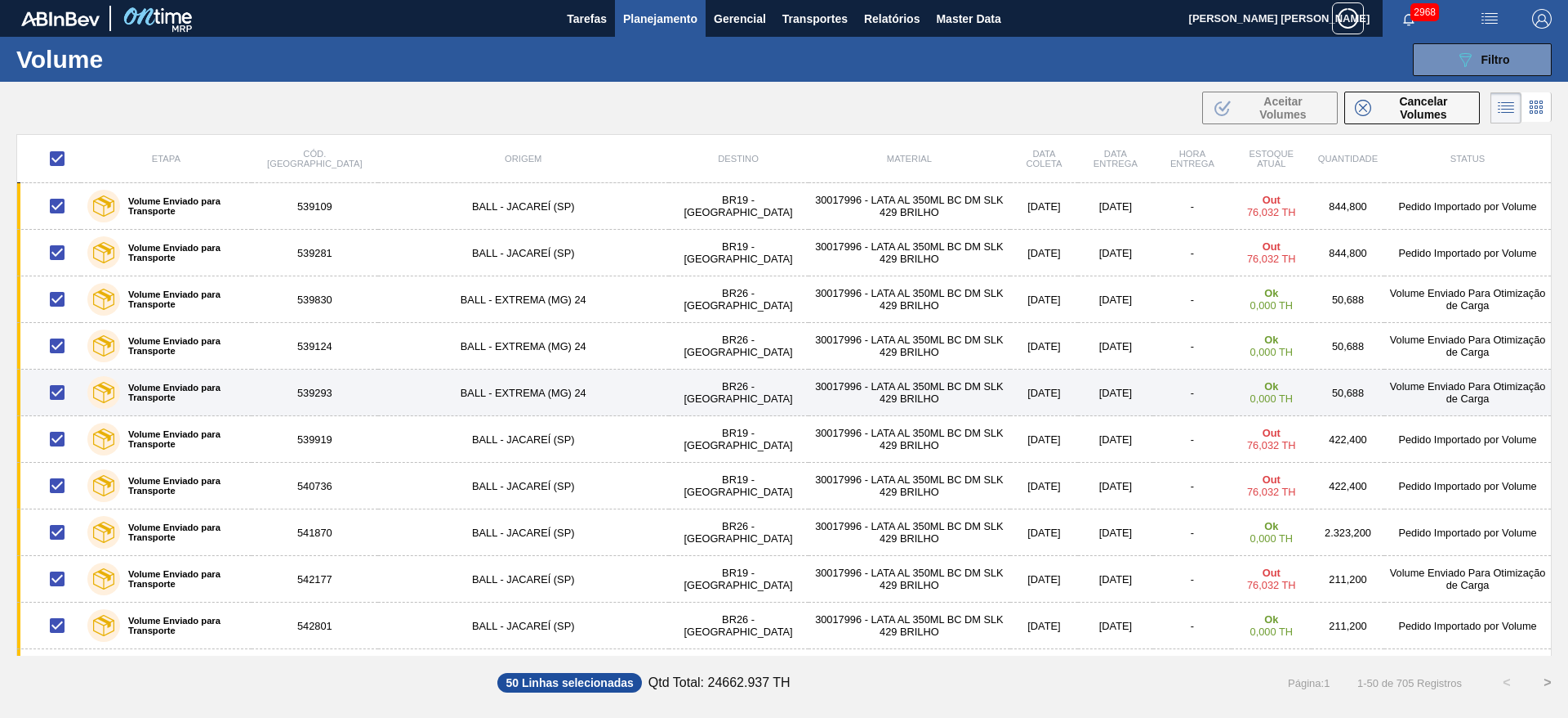
checkbox input "false"
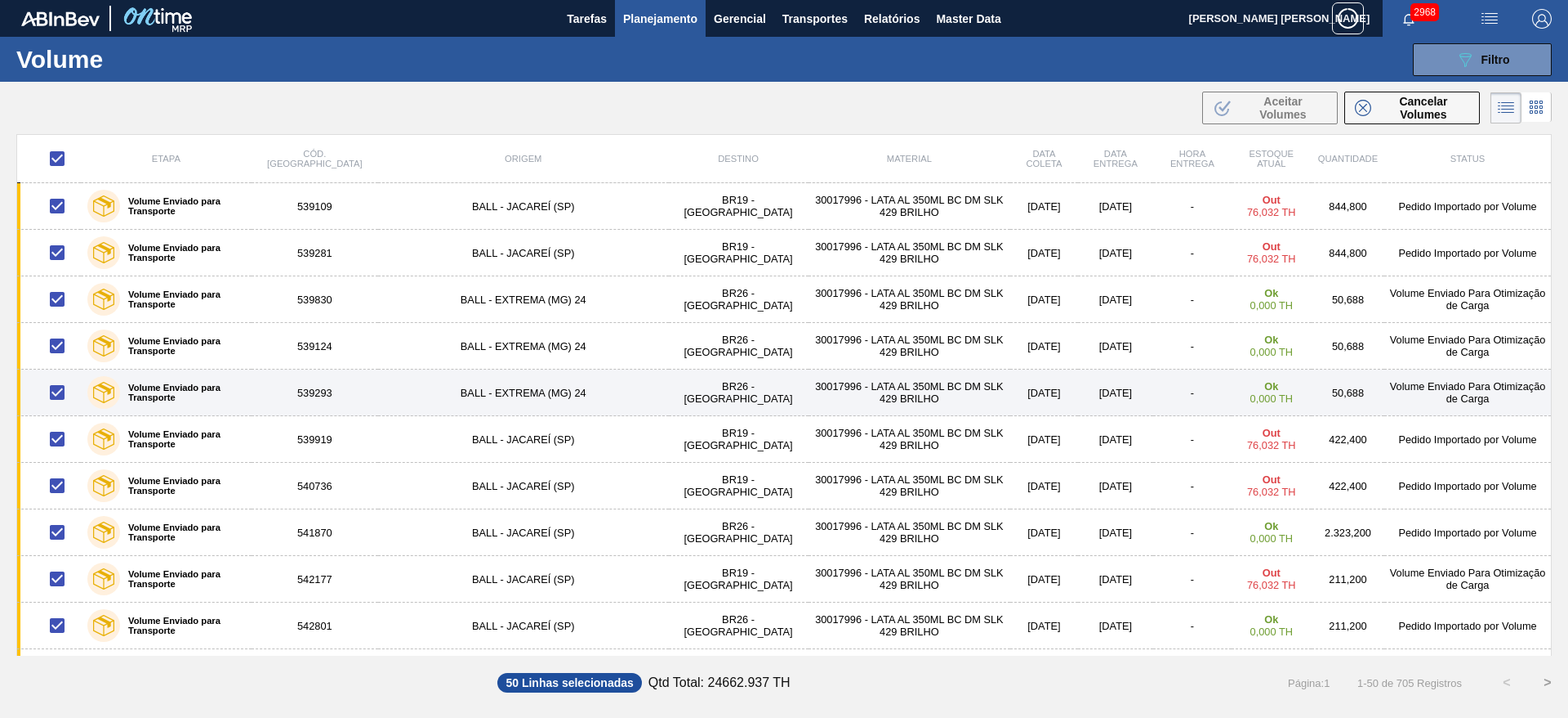
checkbox input "false"
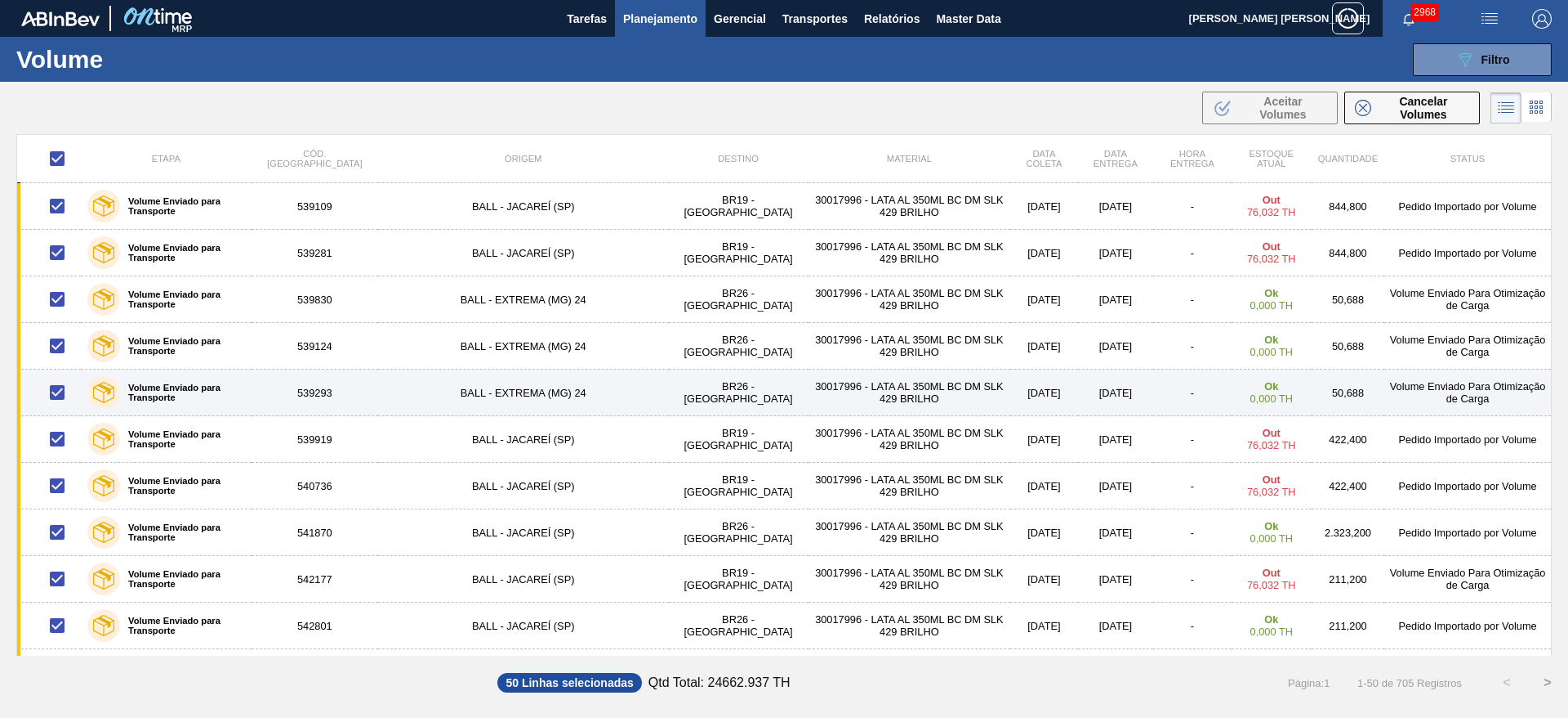
checkbox input "false"
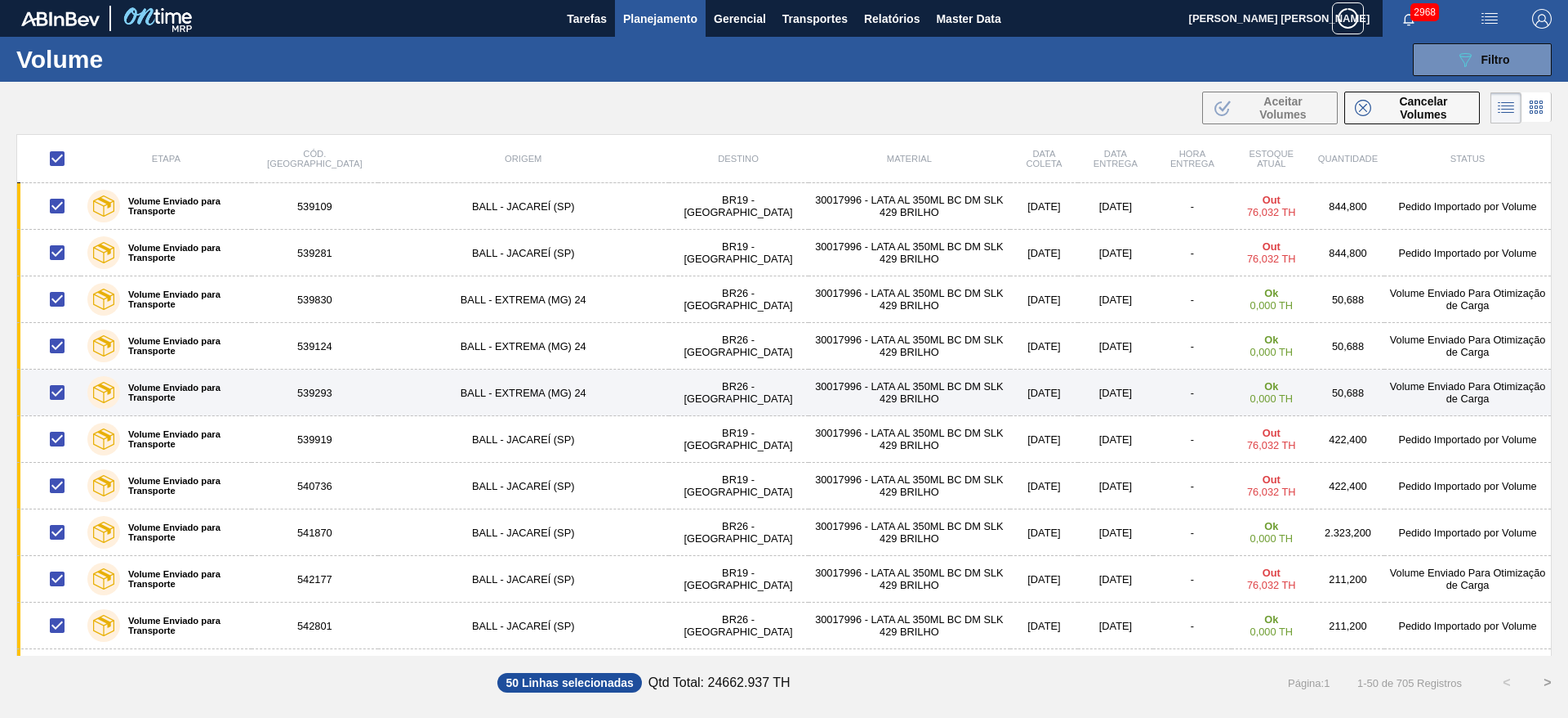
checkbox input "false"
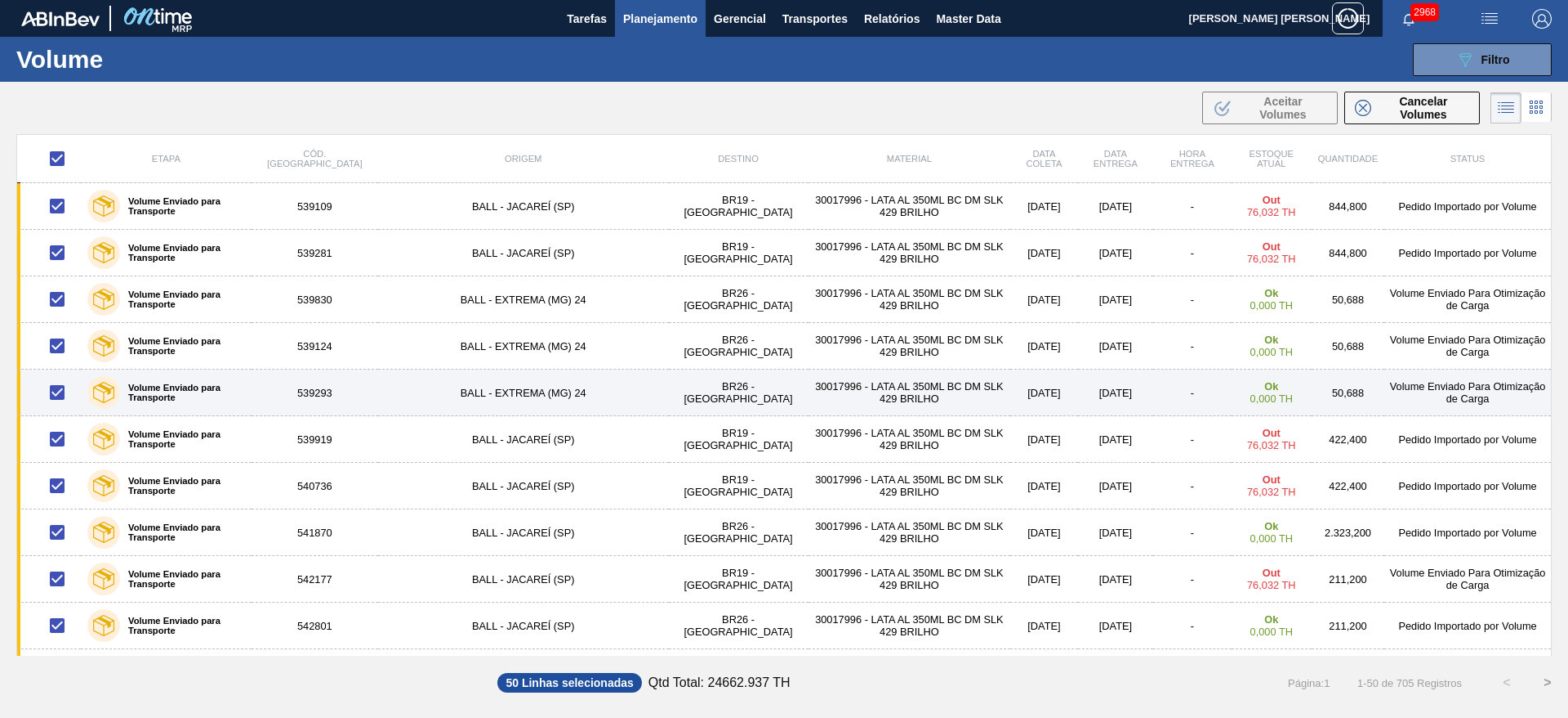
checkbox input "false"
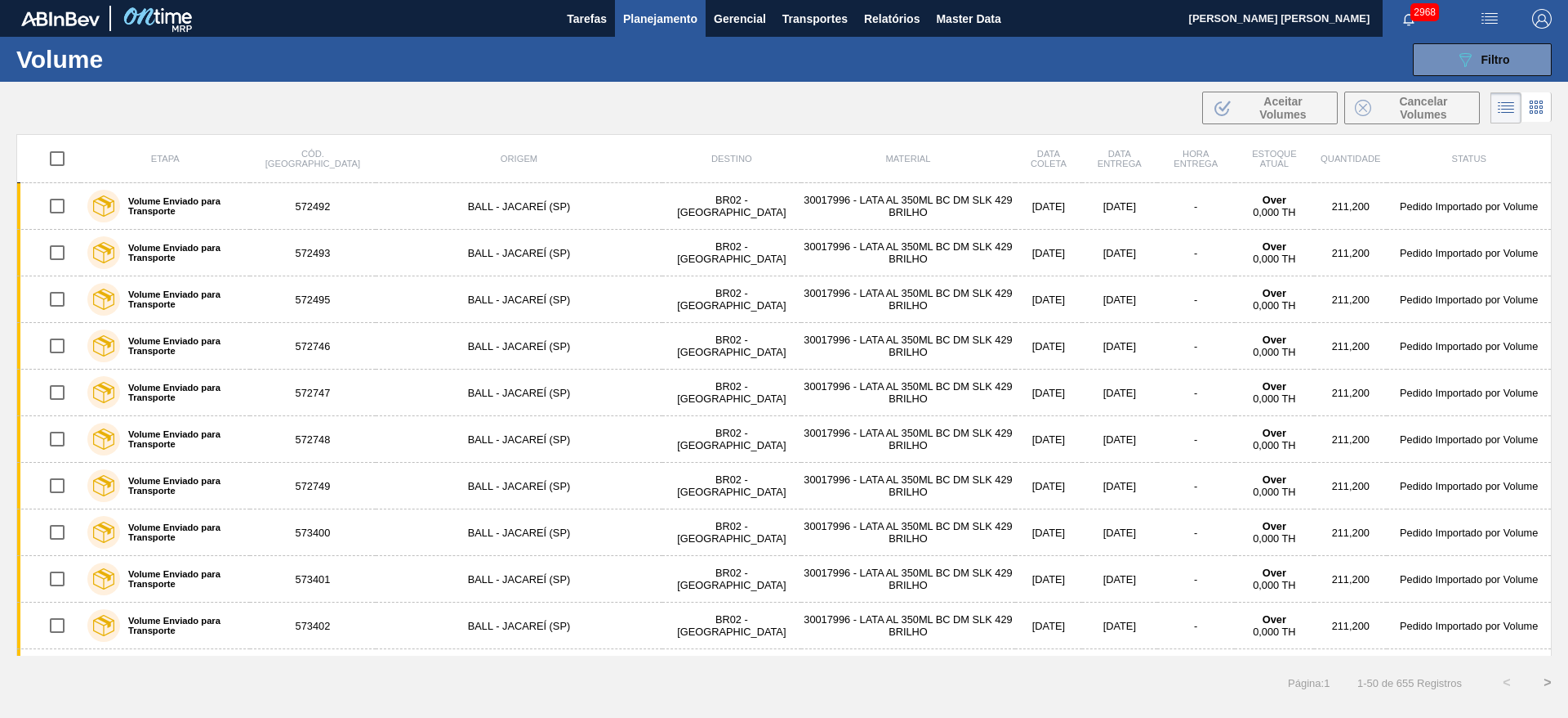
click at [53, 159] on input "checkbox" at bounding box center [57, 159] width 34 height 34
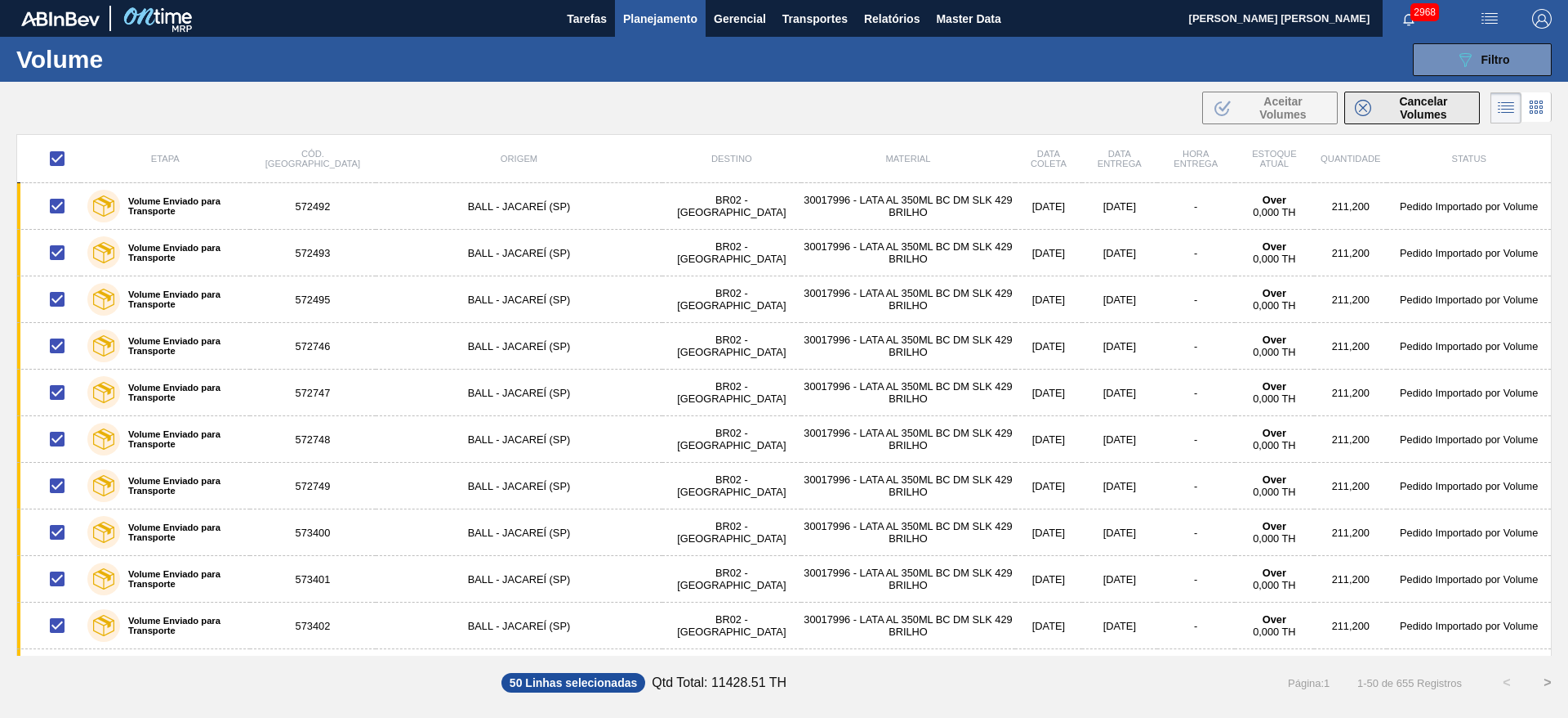
click at [1395, 105] on span "Cancelar Volumes" at bounding box center [1423, 108] width 91 height 26
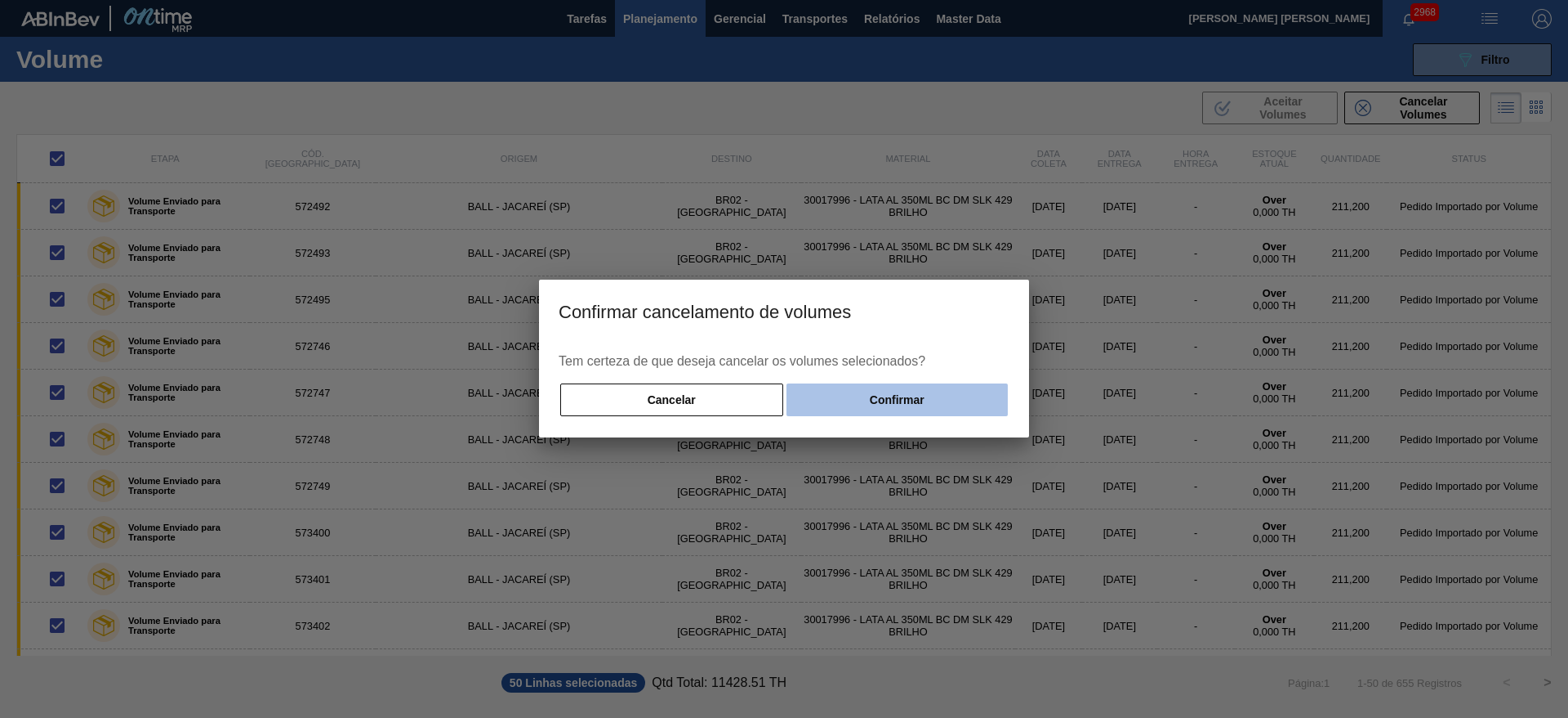
click at [836, 396] on button "Confirmar" at bounding box center [896, 399] width 221 height 33
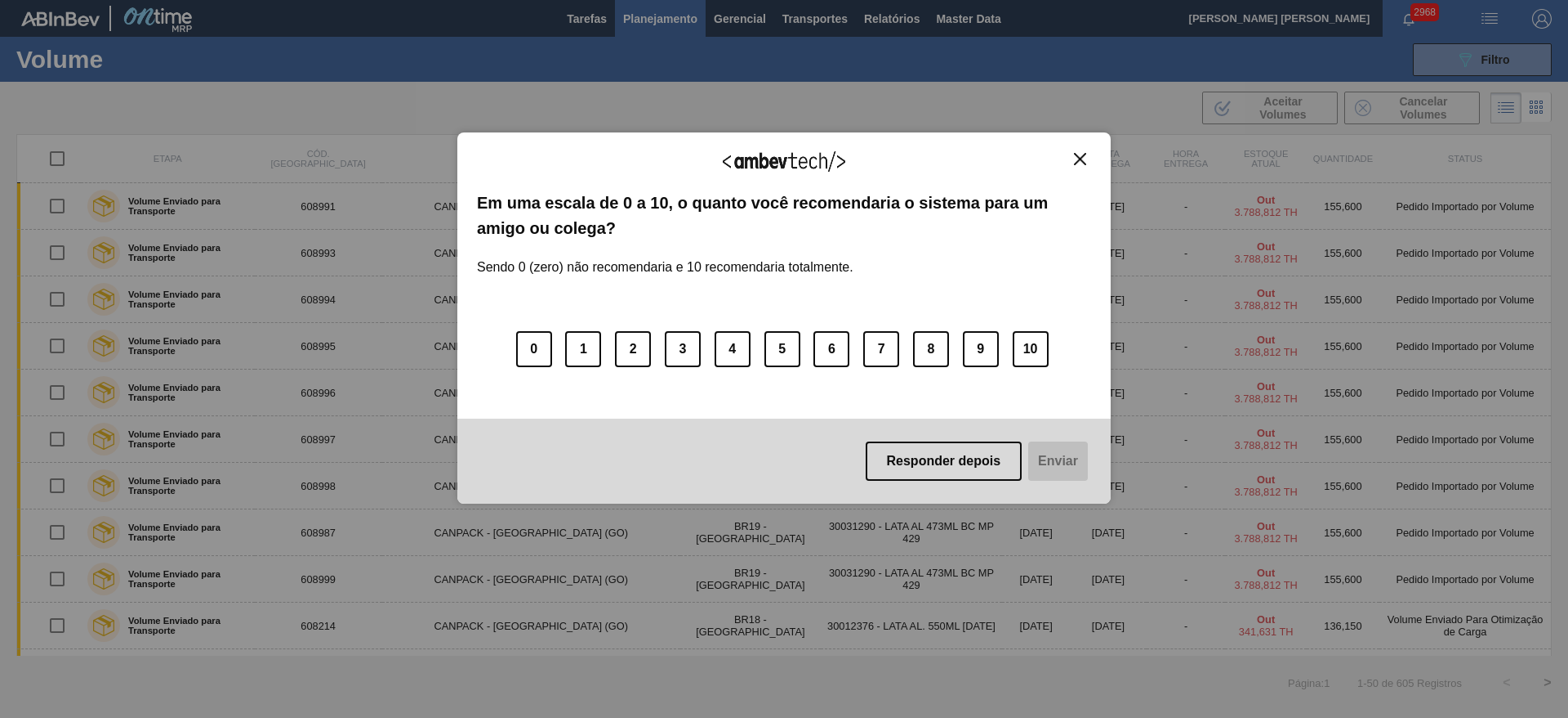
click at [1078, 157] on img "Close" at bounding box center [1080, 159] width 12 height 12
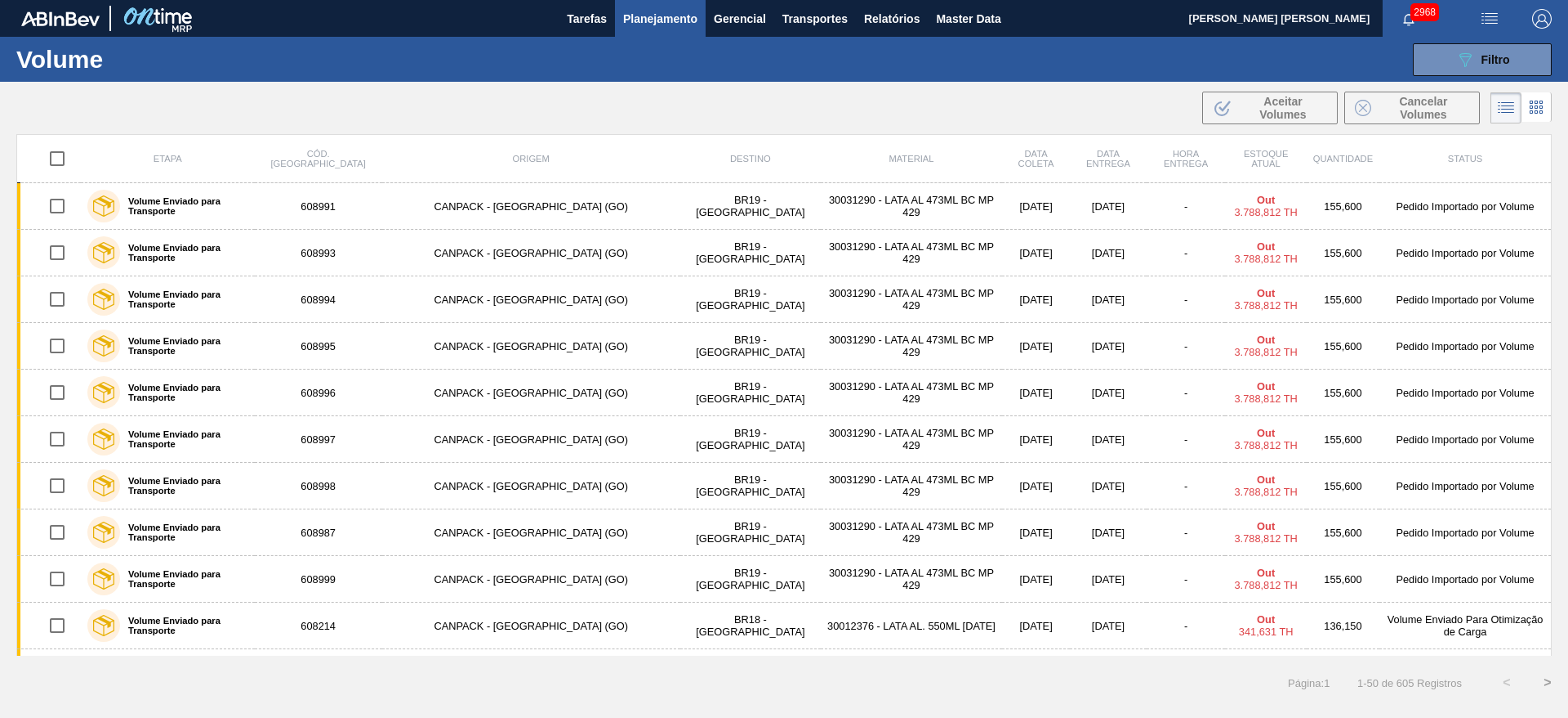
click at [64, 163] on input "checkbox" at bounding box center [57, 159] width 34 height 34
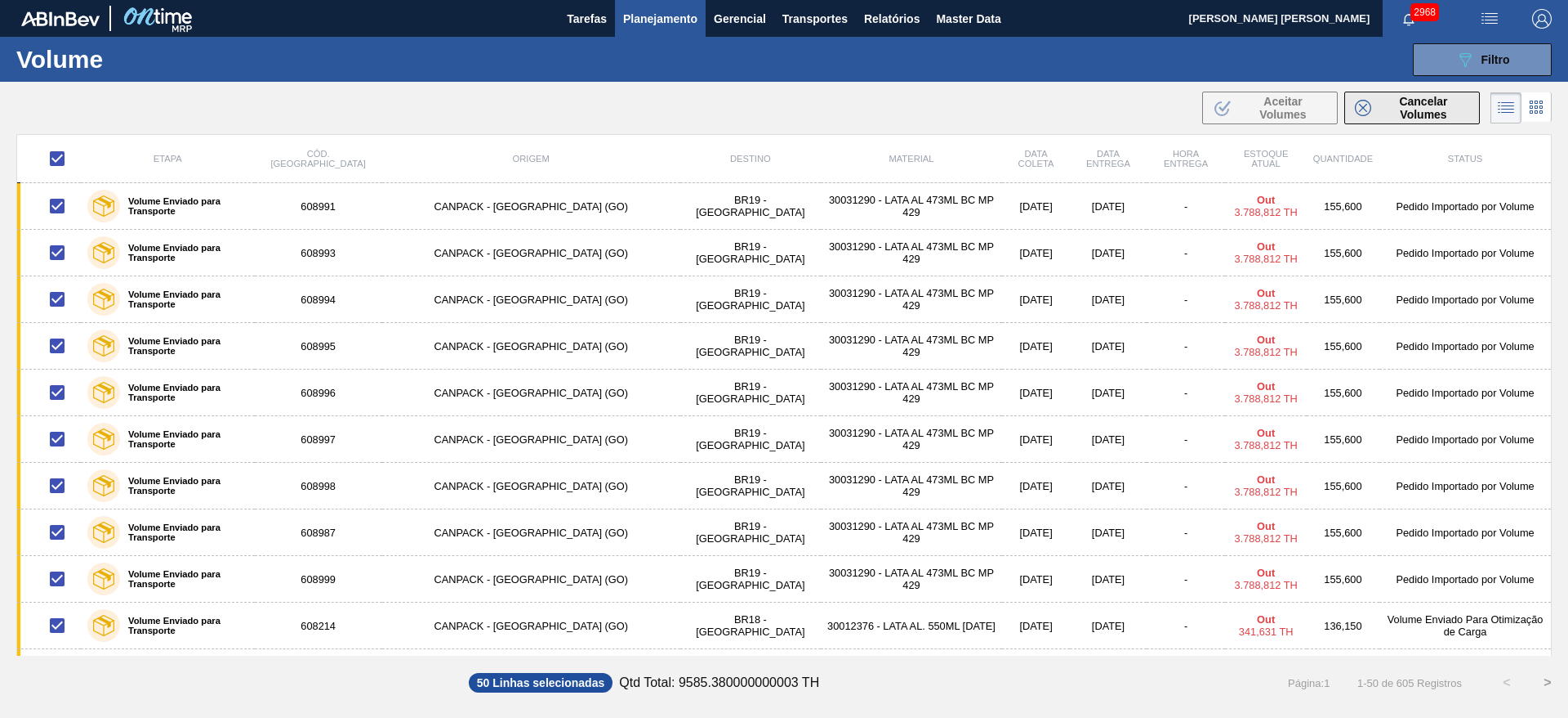
click at [1394, 106] on span "Cancelar Volumes" at bounding box center [1423, 108] width 91 height 26
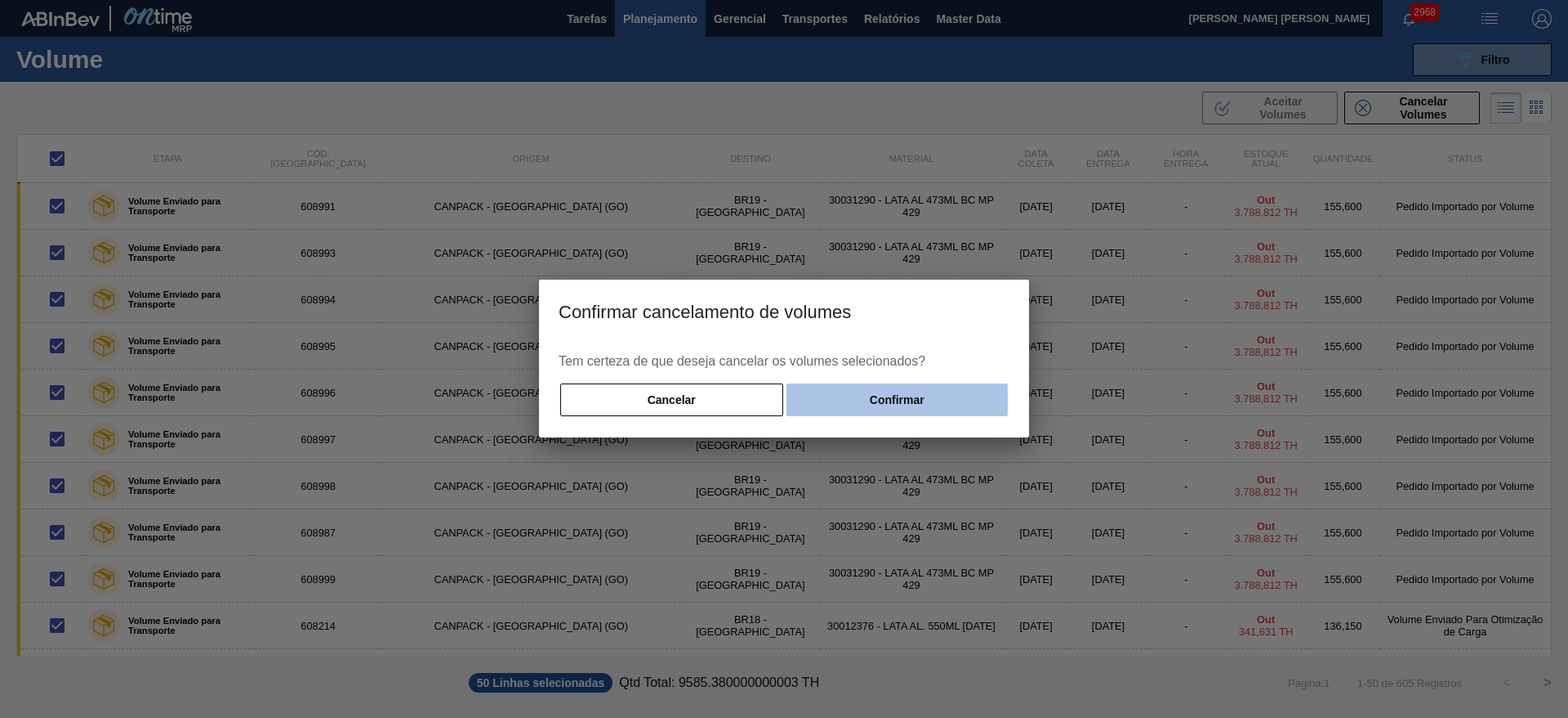
click at [945, 392] on button "Confirmar" at bounding box center [896, 399] width 221 height 33
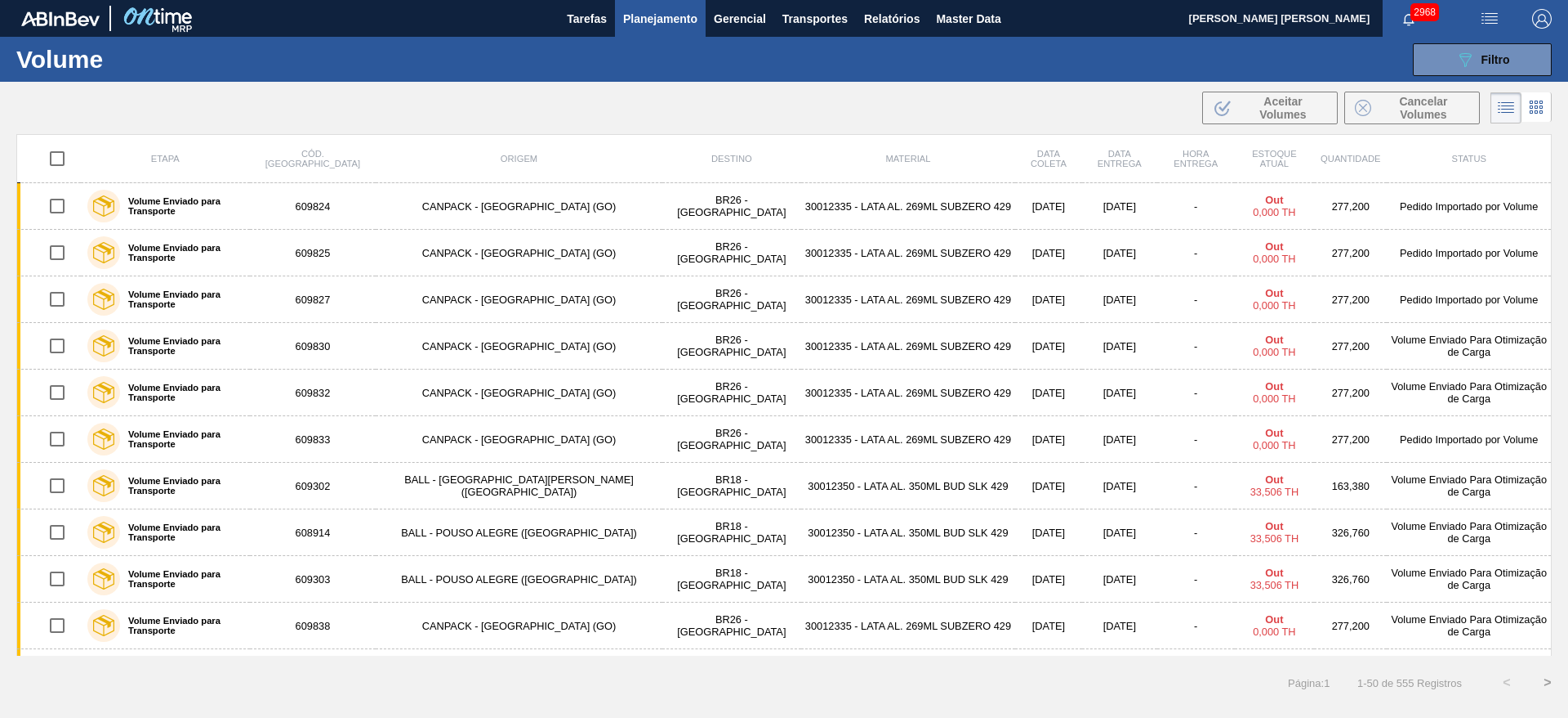
click at [63, 157] on input "checkbox" at bounding box center [57, 159] width 34 height 34
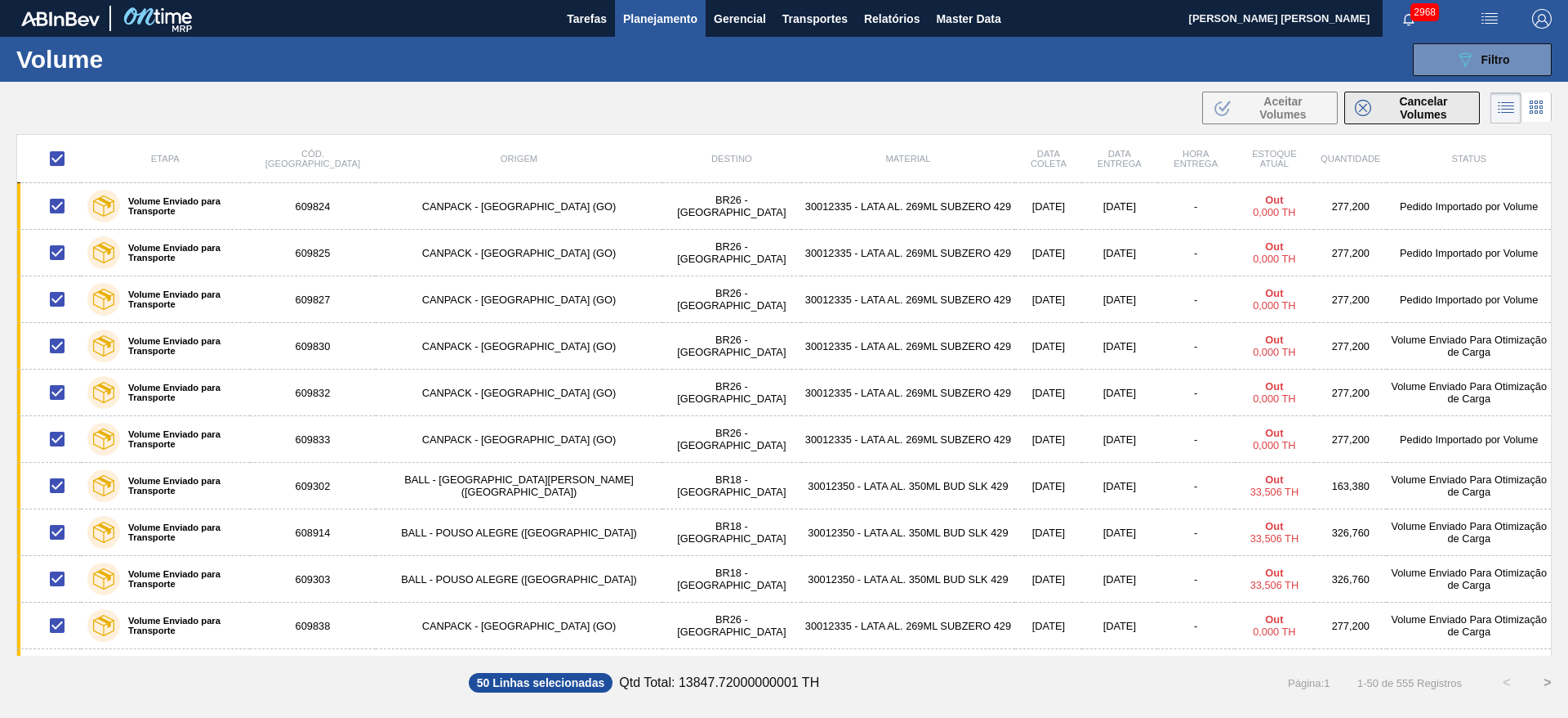
click at [1432, 102] on span "Cancelar Volumes" at bounding box center [1423, 108] width 91 height 26
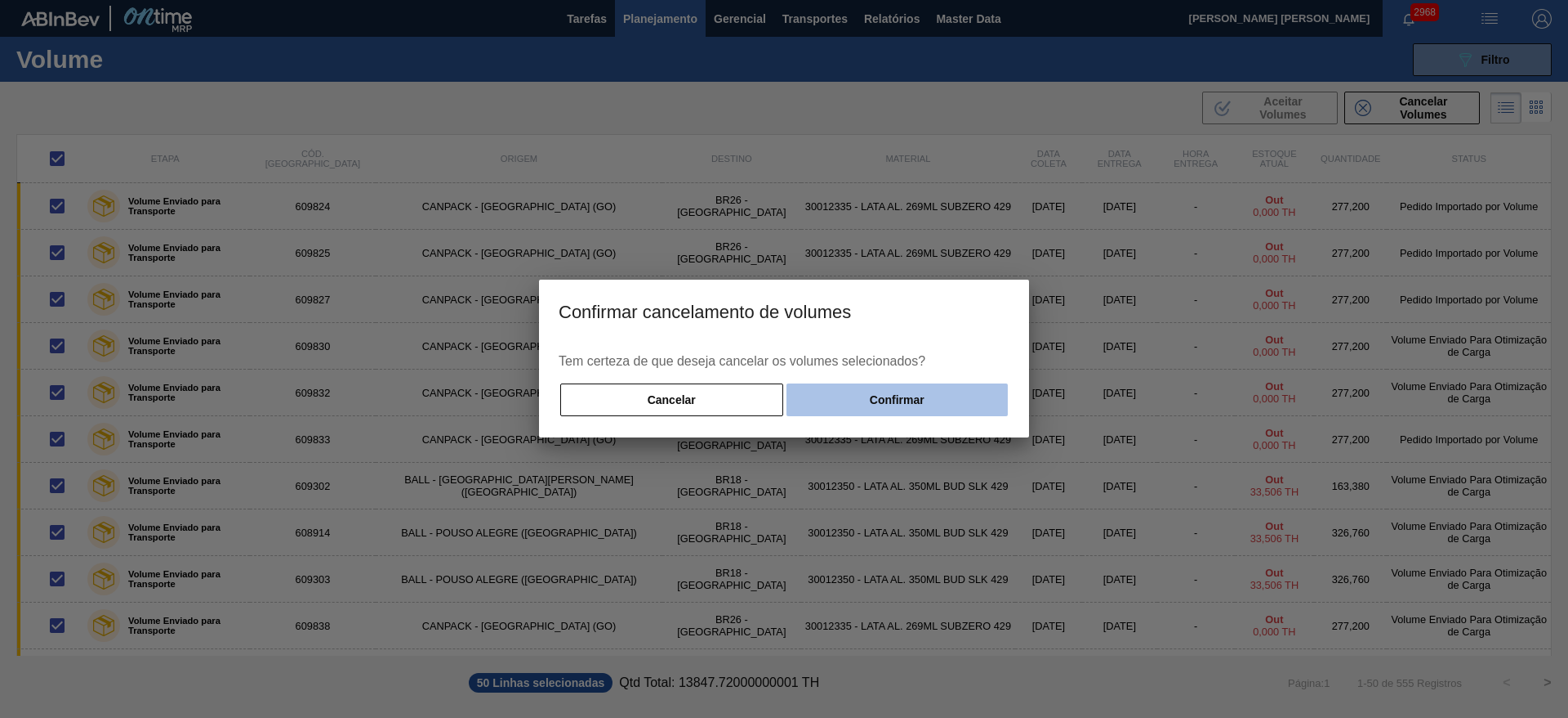
click at [974, 398] on button "Confirmar" at bounding box center [896, 399] width 221 height 33
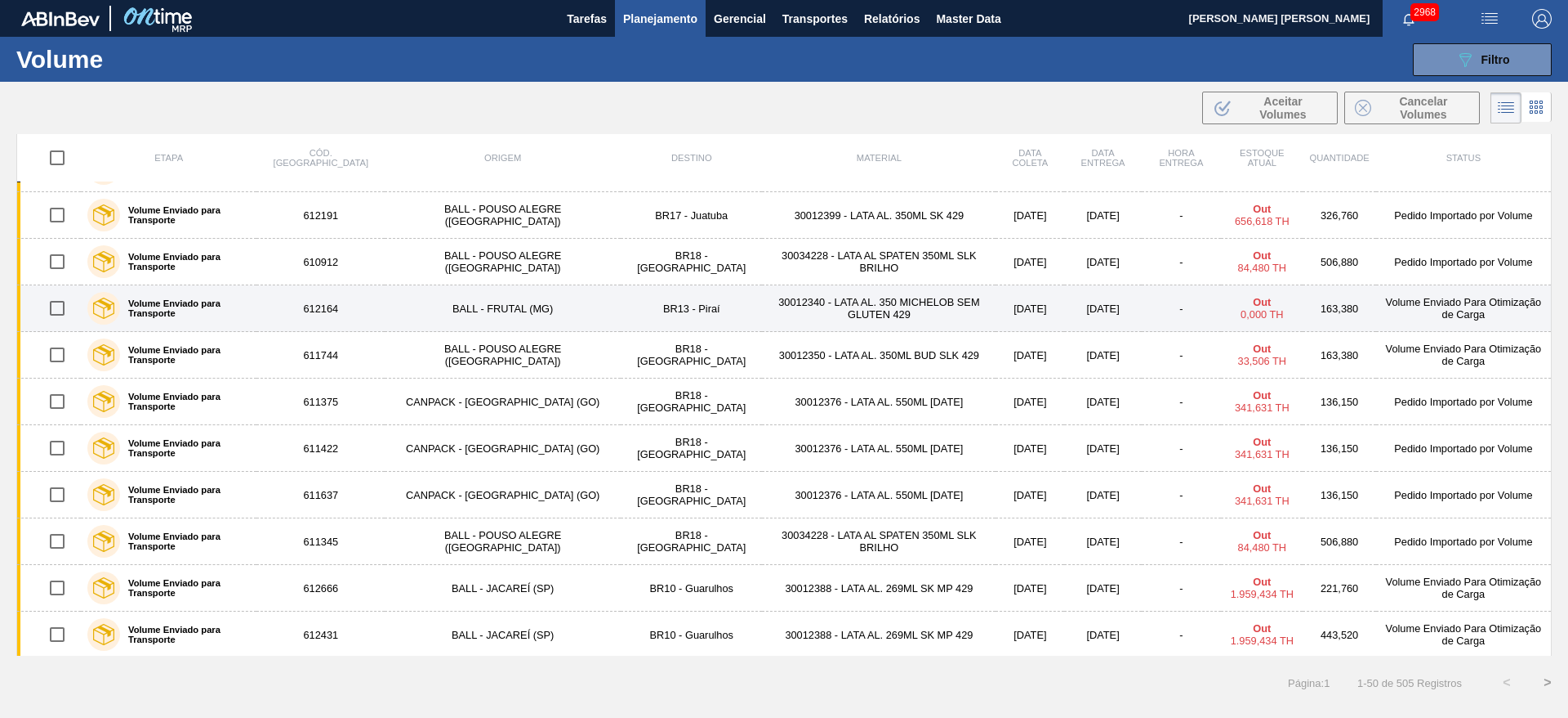
scroll to position [1857, 0]
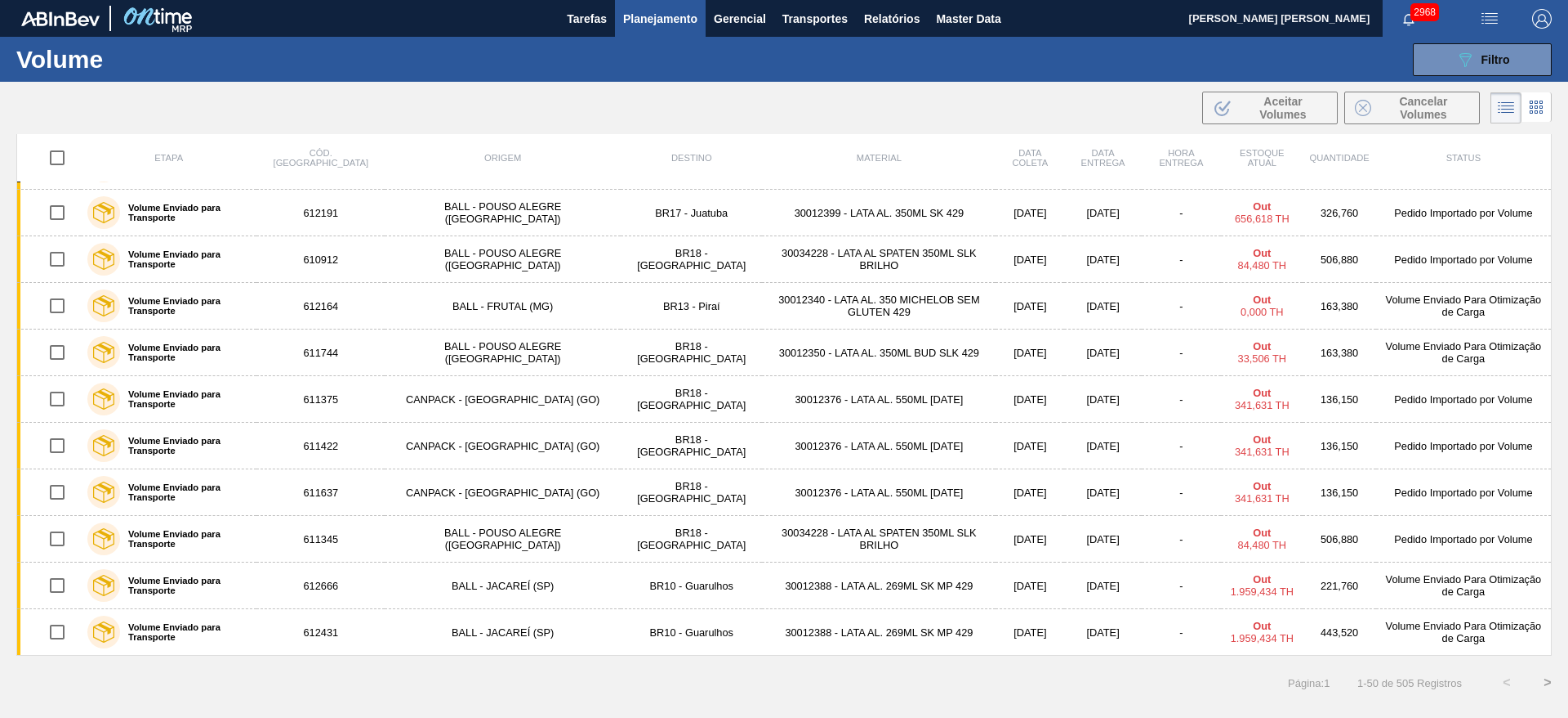
click at [56, 165] on input "checkbox" at bounding box center [57, 158] width 34 height 34
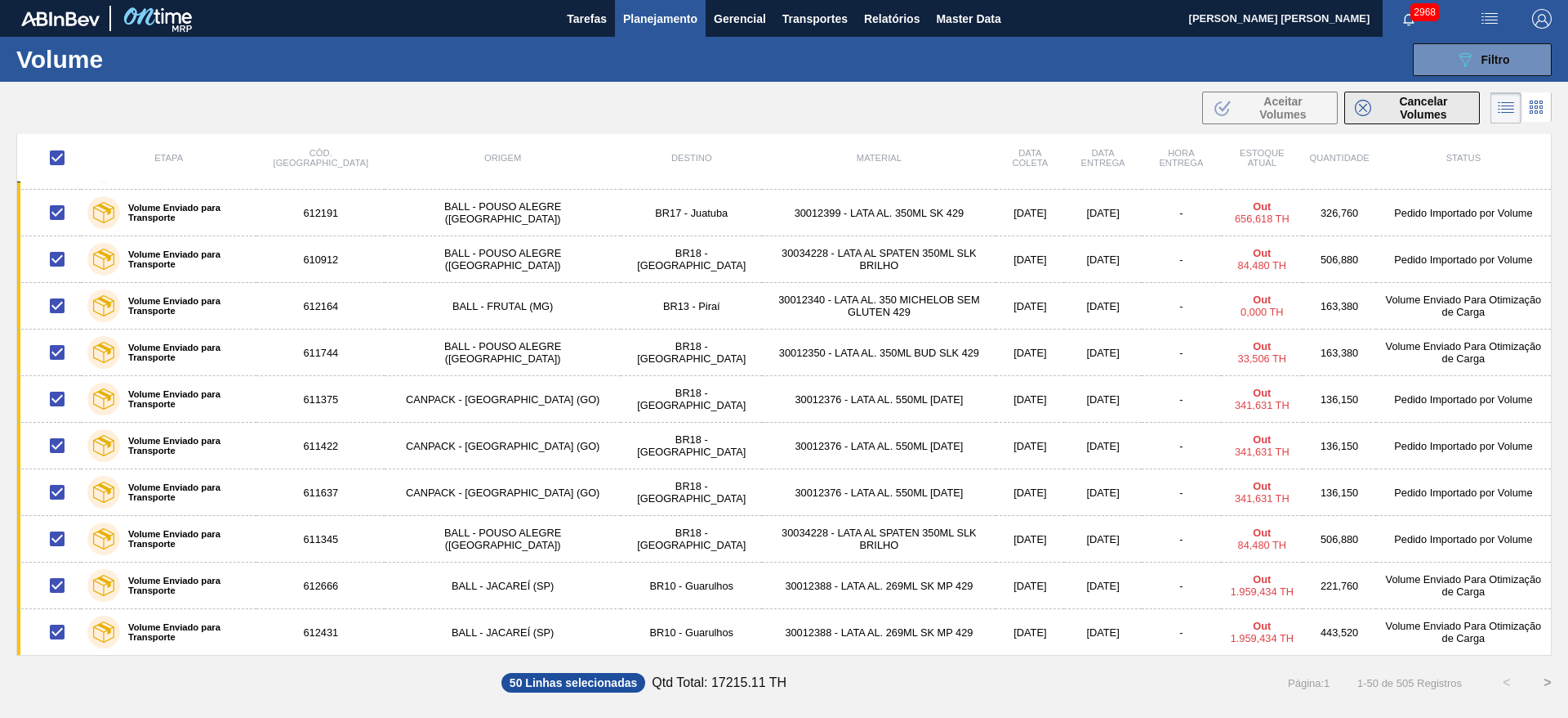
click at [1387, 96] on span "Cancelar Volumes" at bounding box center [1423, 108] width 91 height 26
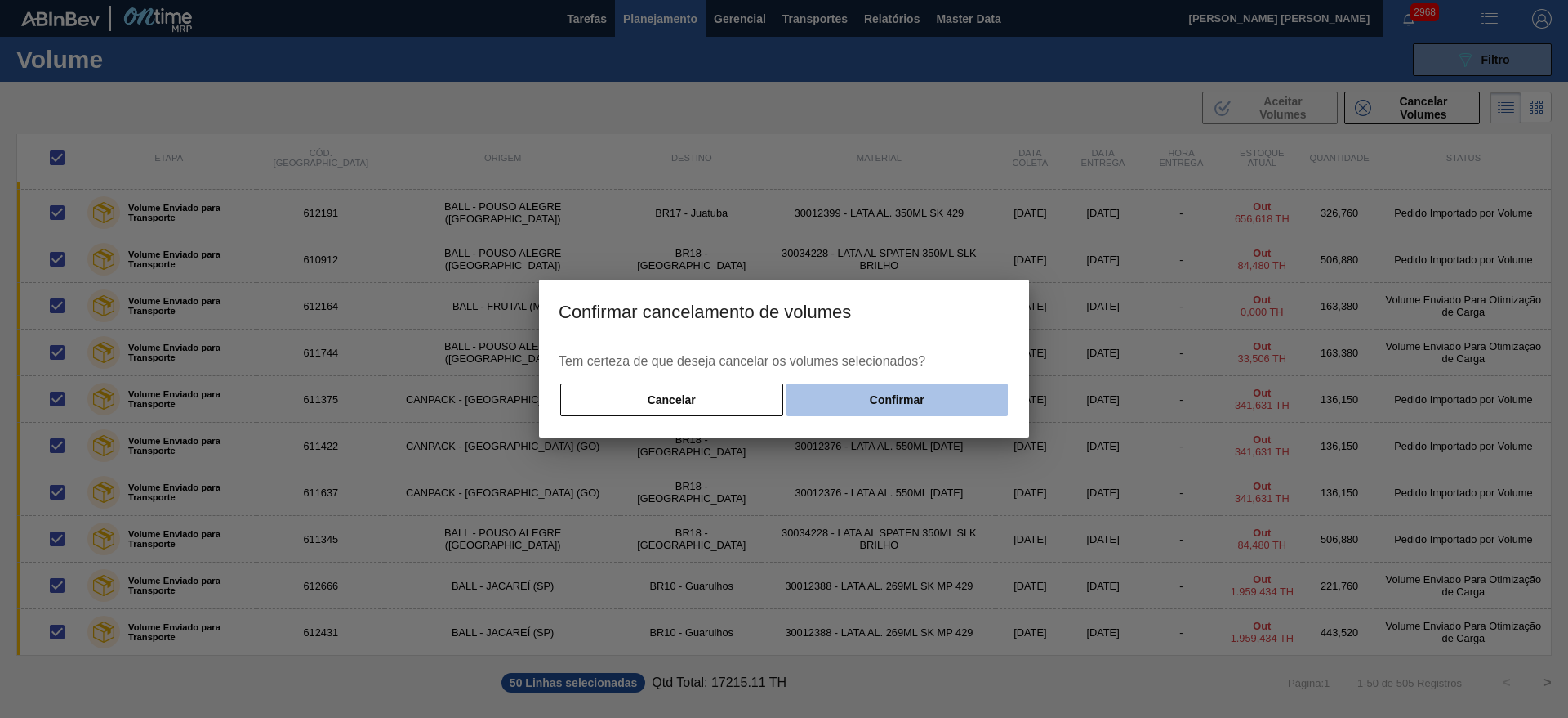
click at [923, 407] on button "Confirmar" at bounding box center [896, 399] width 221 height 33
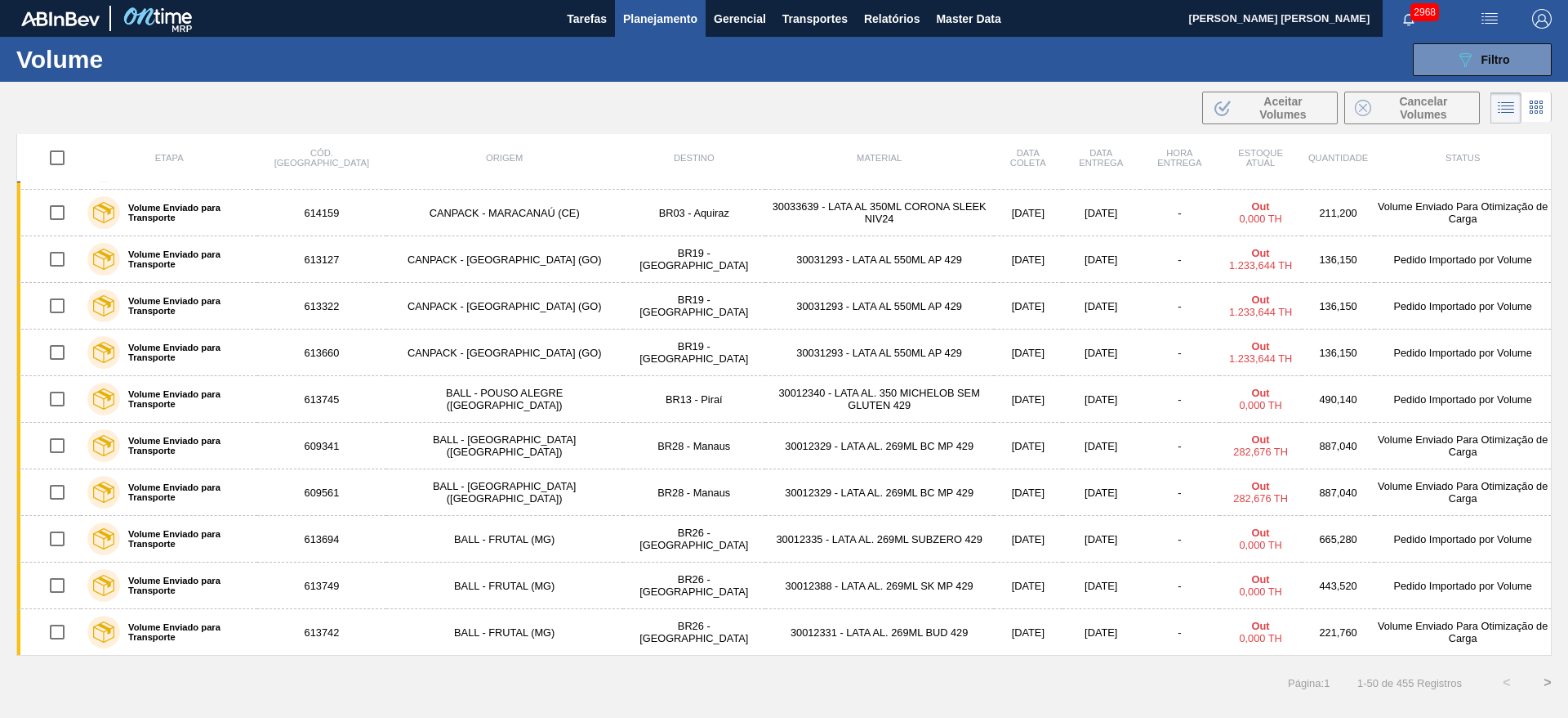
click at [57, 162] on input "checkbox" at bounding box center [57, 158] width 34 height 34
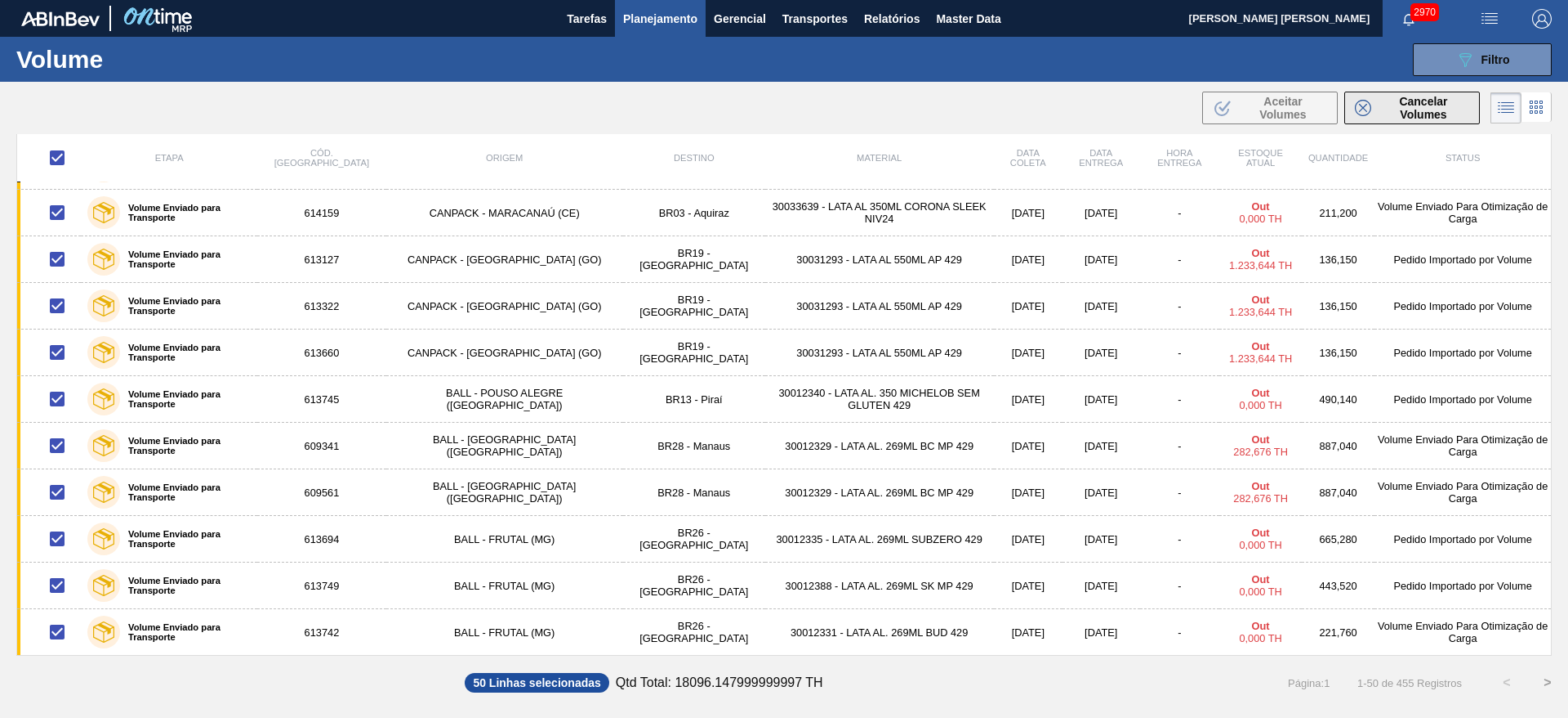
click at [1381, 118] on span "Cancelar Volumes" at bounding box center [1423, 108] width 91 height 26
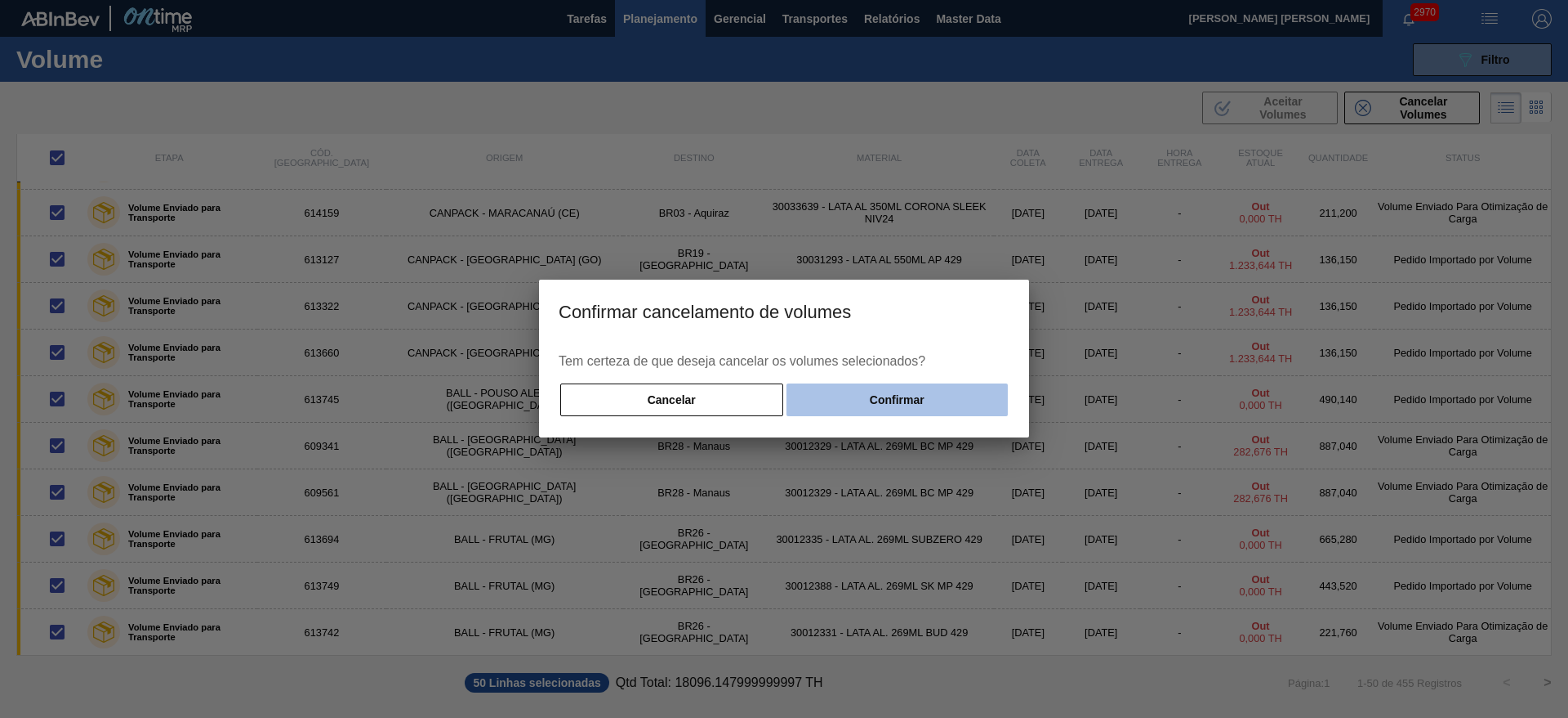
click at [917, 402] on button "Confirmar" at bounding box center [896, 399] width 221 height 33
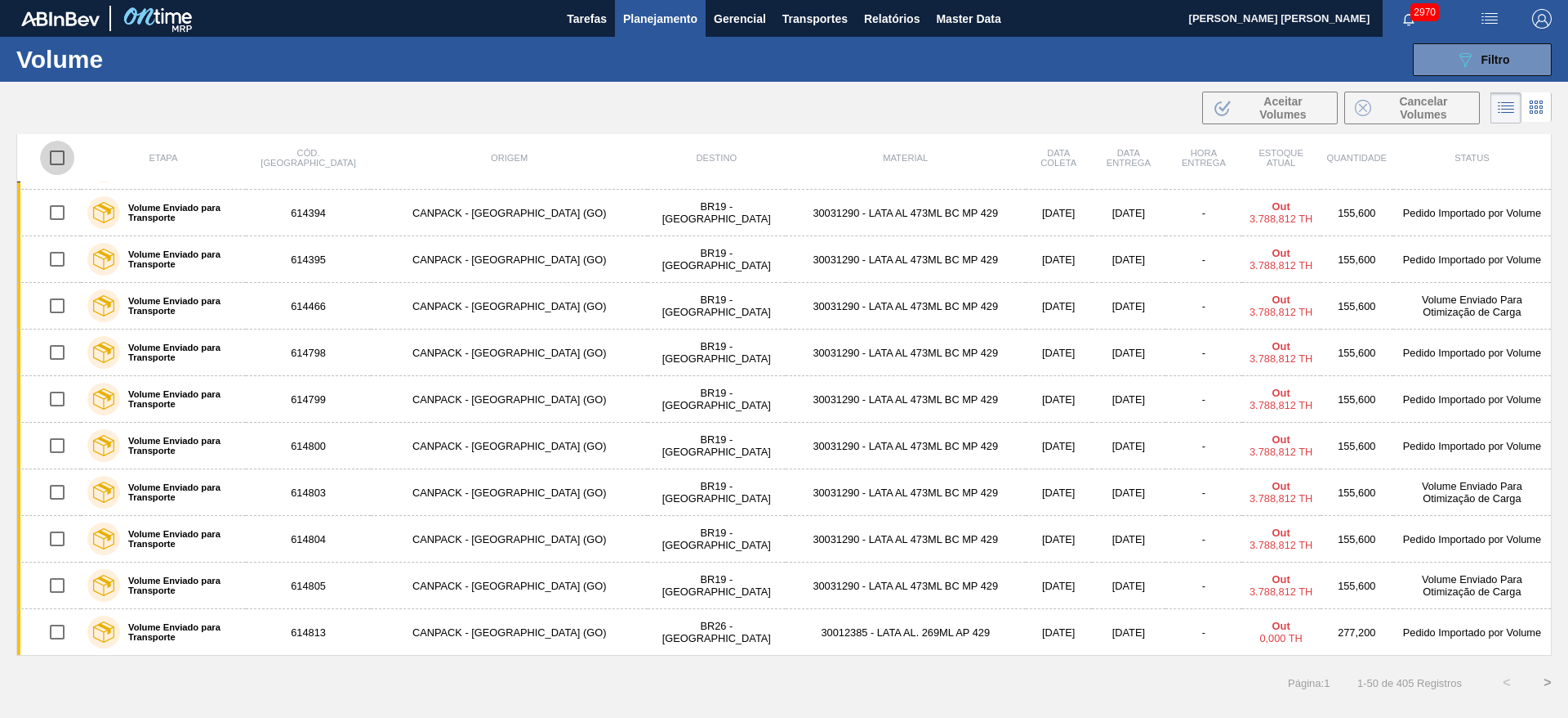
click at [51, 157] on input "checkbox" at bounding box center [57, 158] width 34 height 34
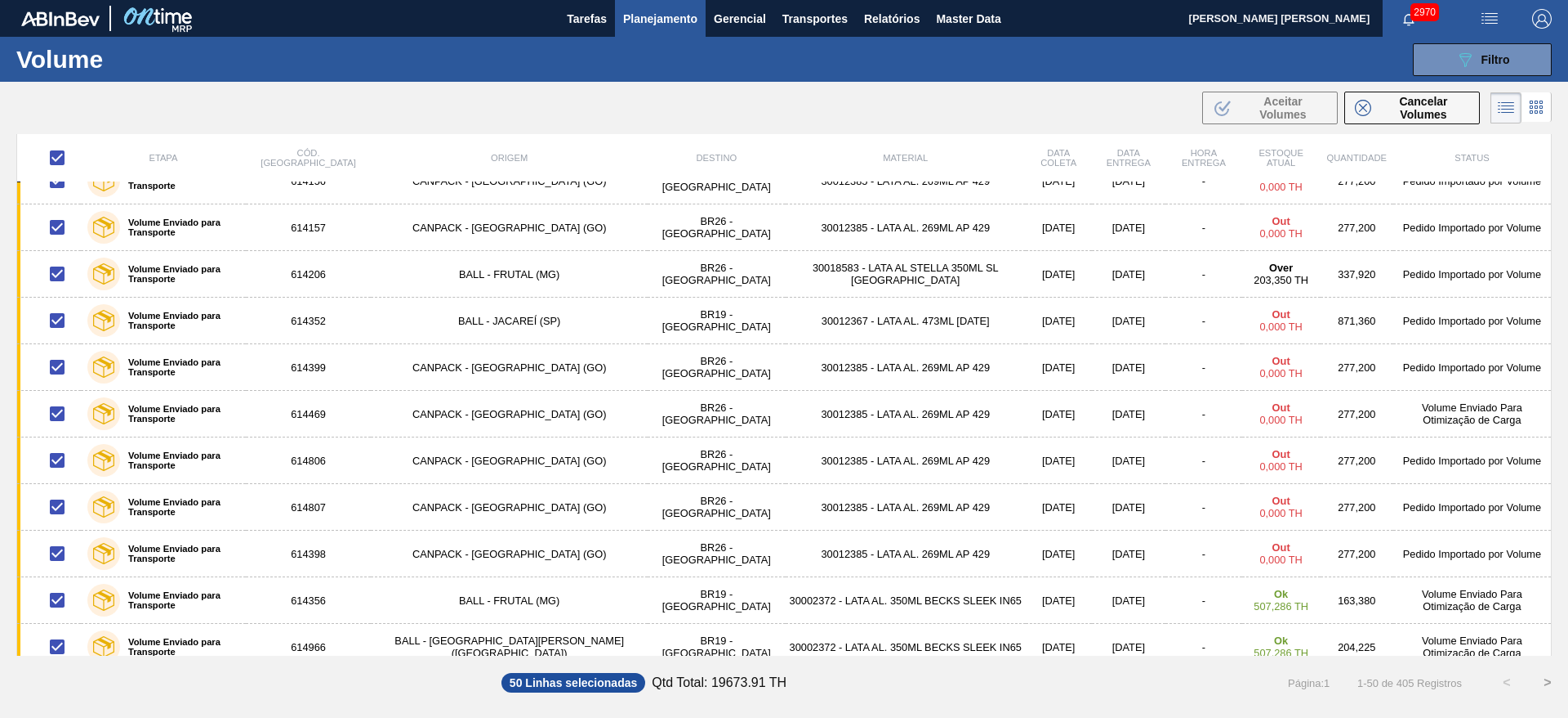
scroll to position [0, 0]
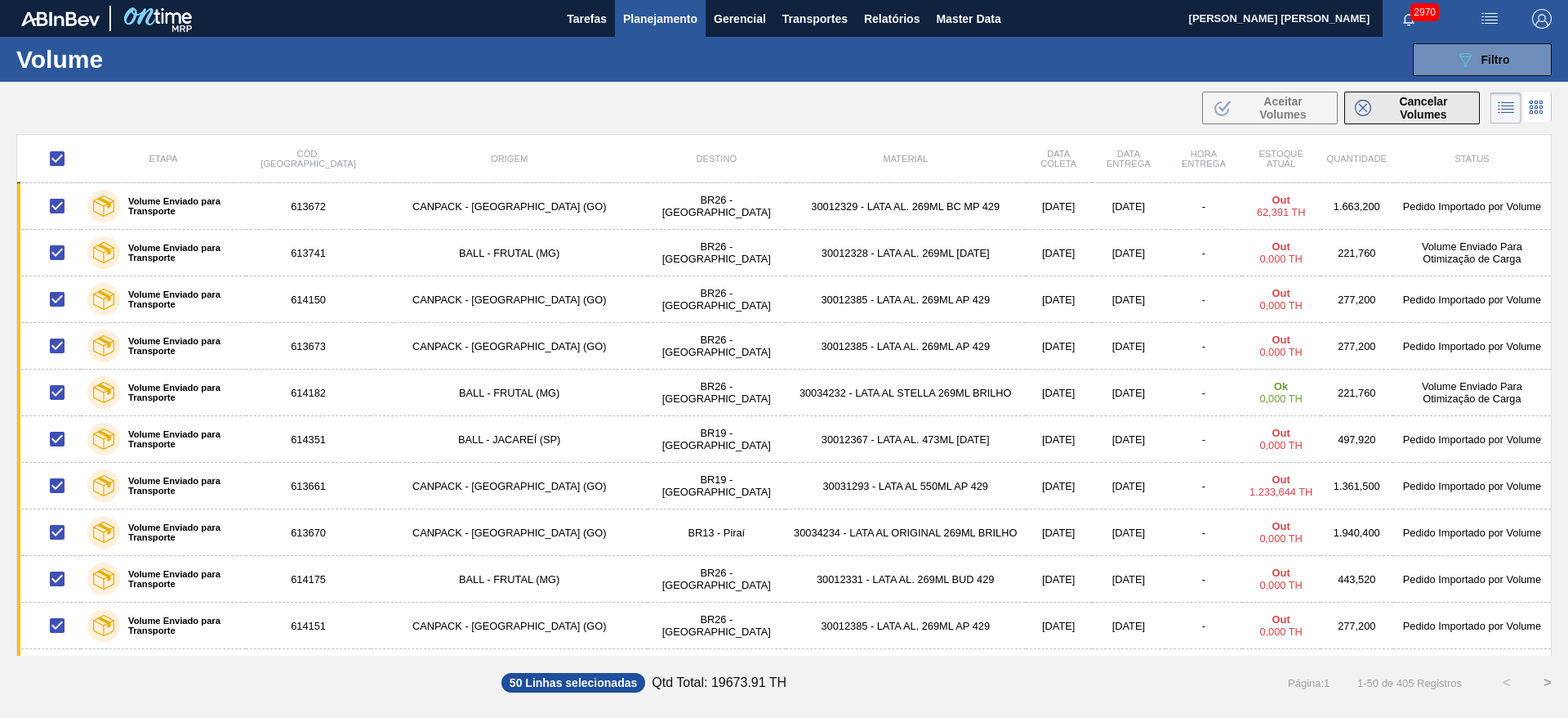
click at [1410, 114] on span "Cancelar Volumes" at bounding box center [1423, 108] width 91 height 26
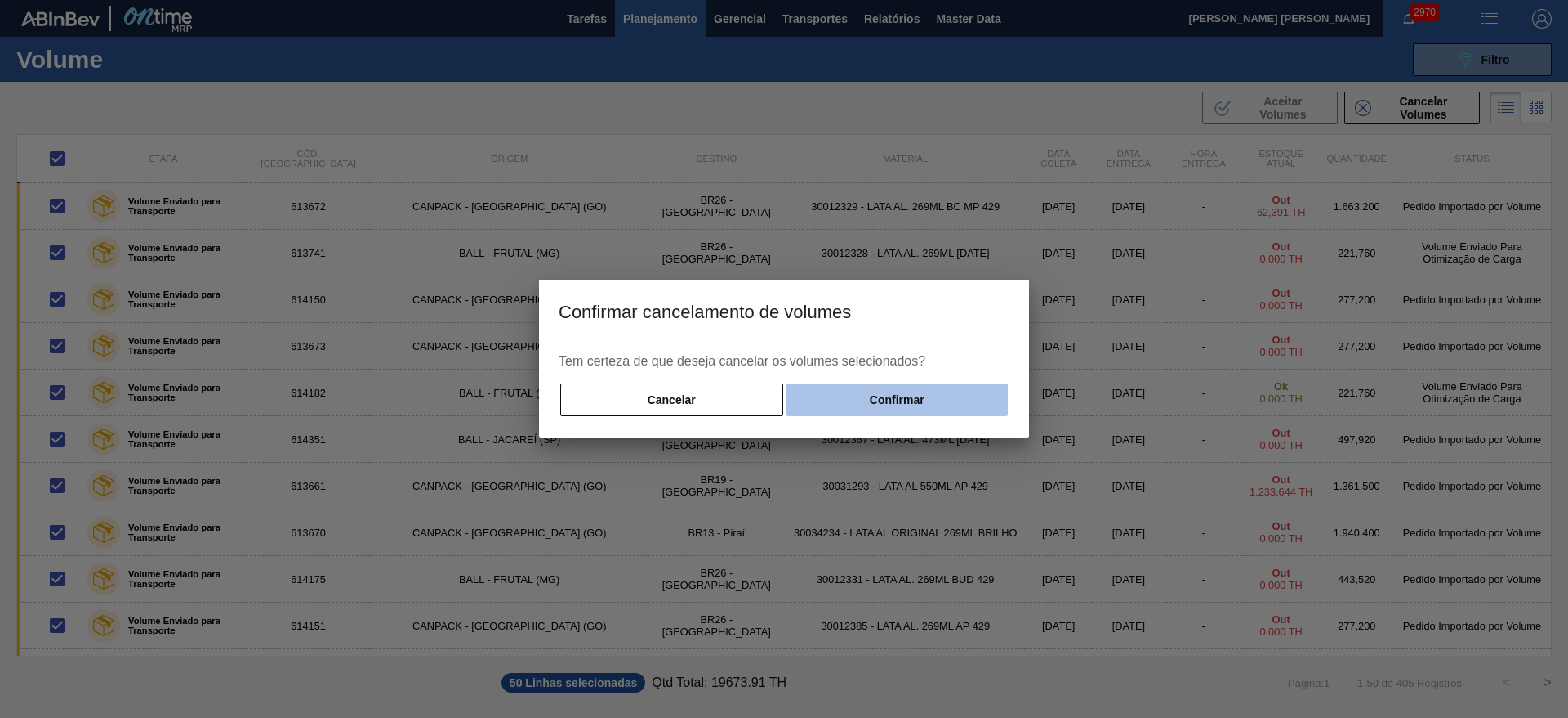
click at [943, 398] on button "Confirmar" at bounding box center [896, 399] width 221 height 33
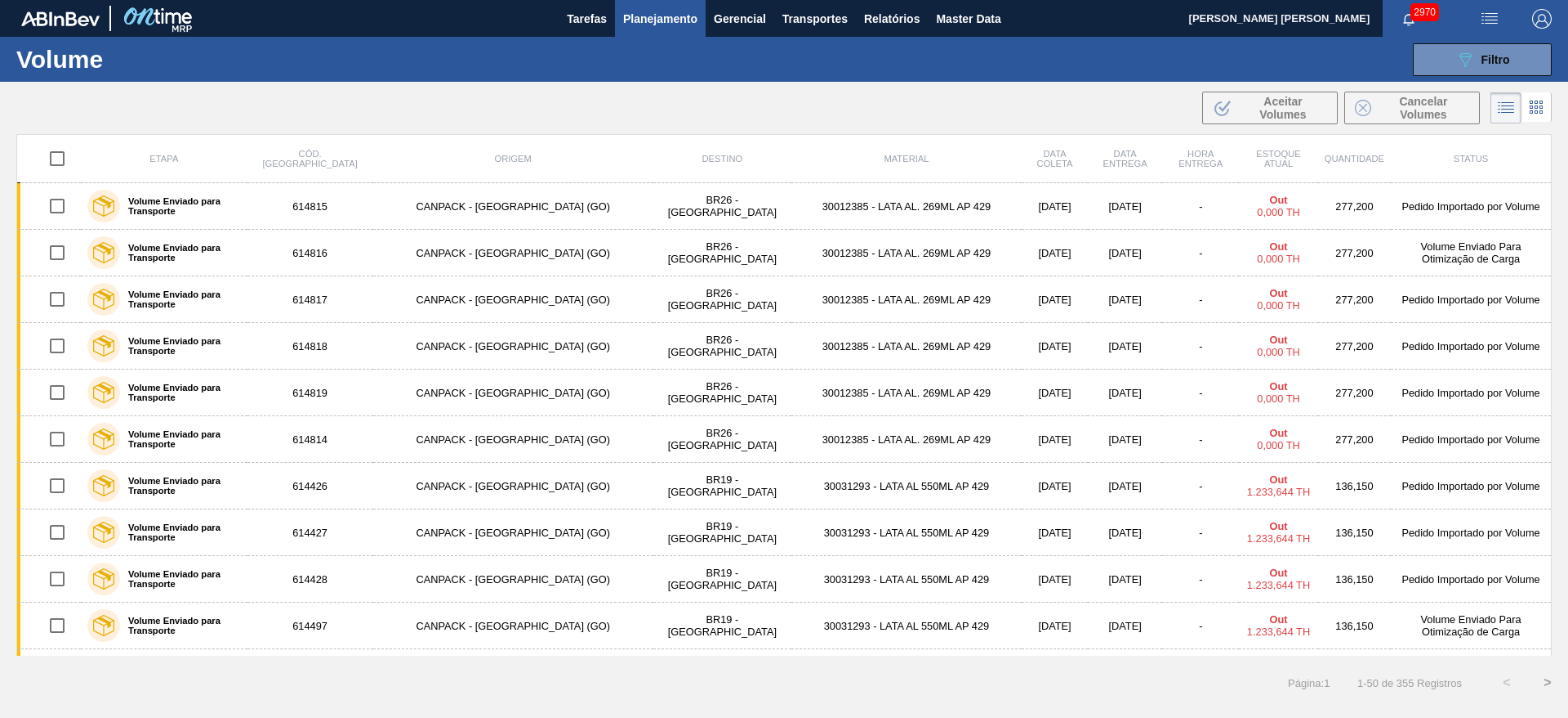
click at [59, 158] on input "checkbox" at bounding box center [57, 159] width 34 height 34
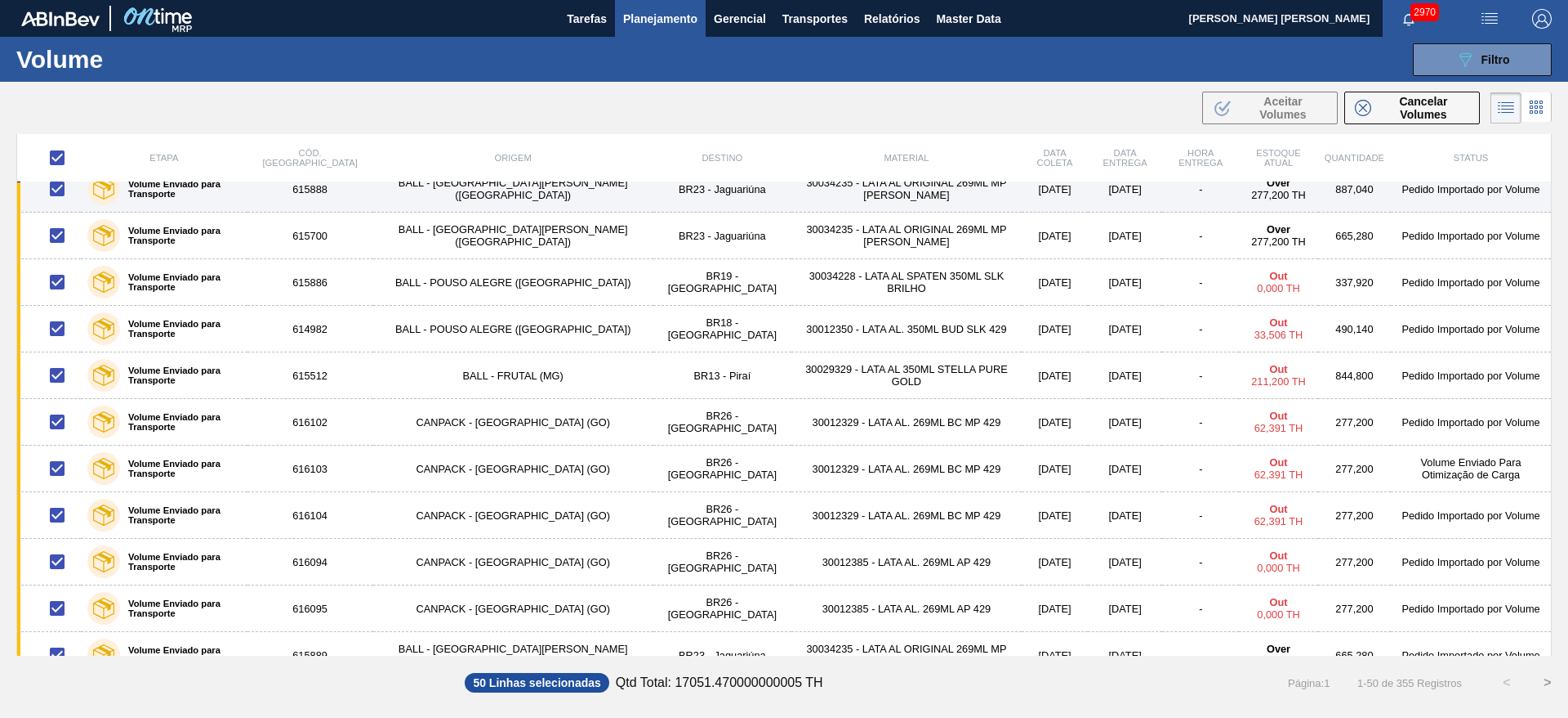
scroll to position [1857, 0]
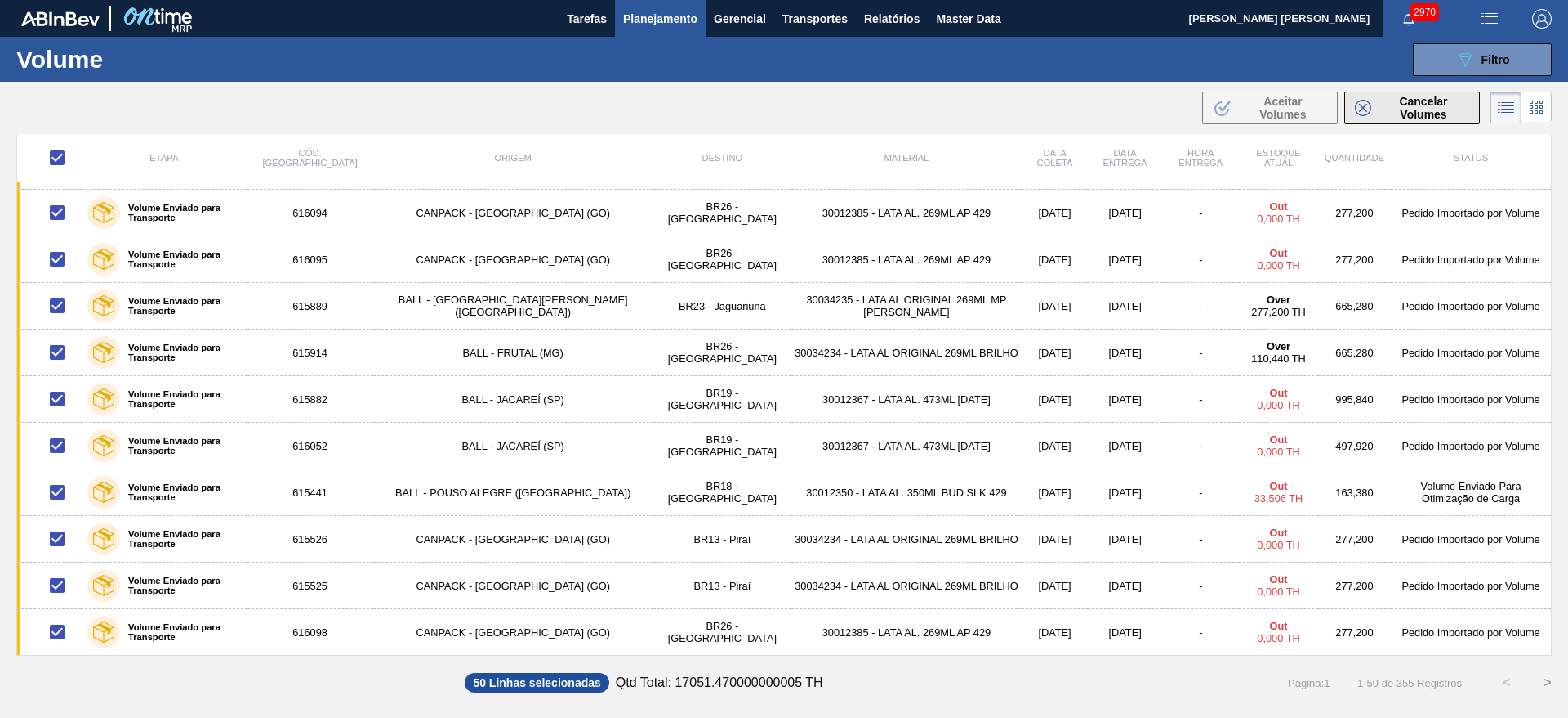
click at [1443, 108] on span "Cancelar Volumes" at bounding box center [1423, 108] width 91 height 26
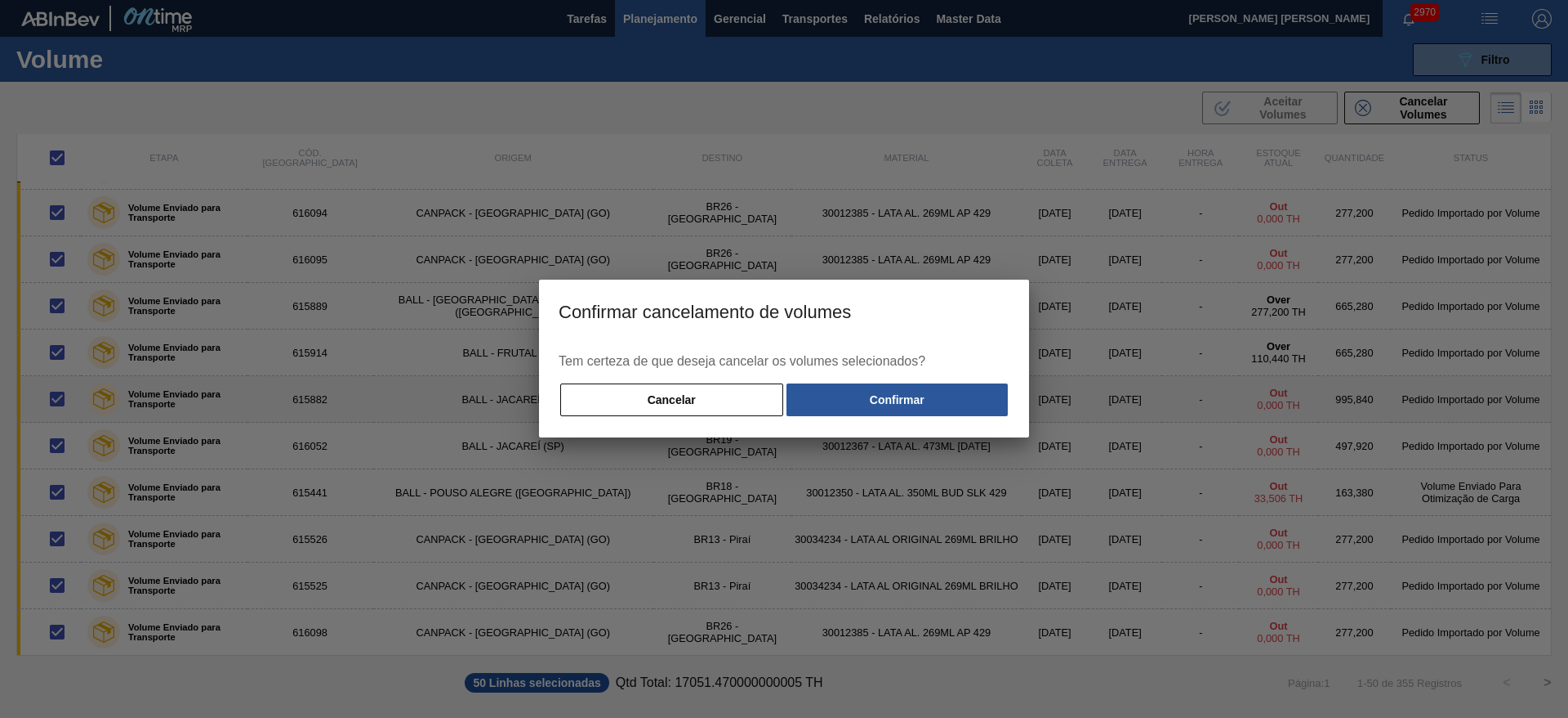
click at [938, 409] on button "Confirmar" at bounding box center [896, 399] width 221 height 33
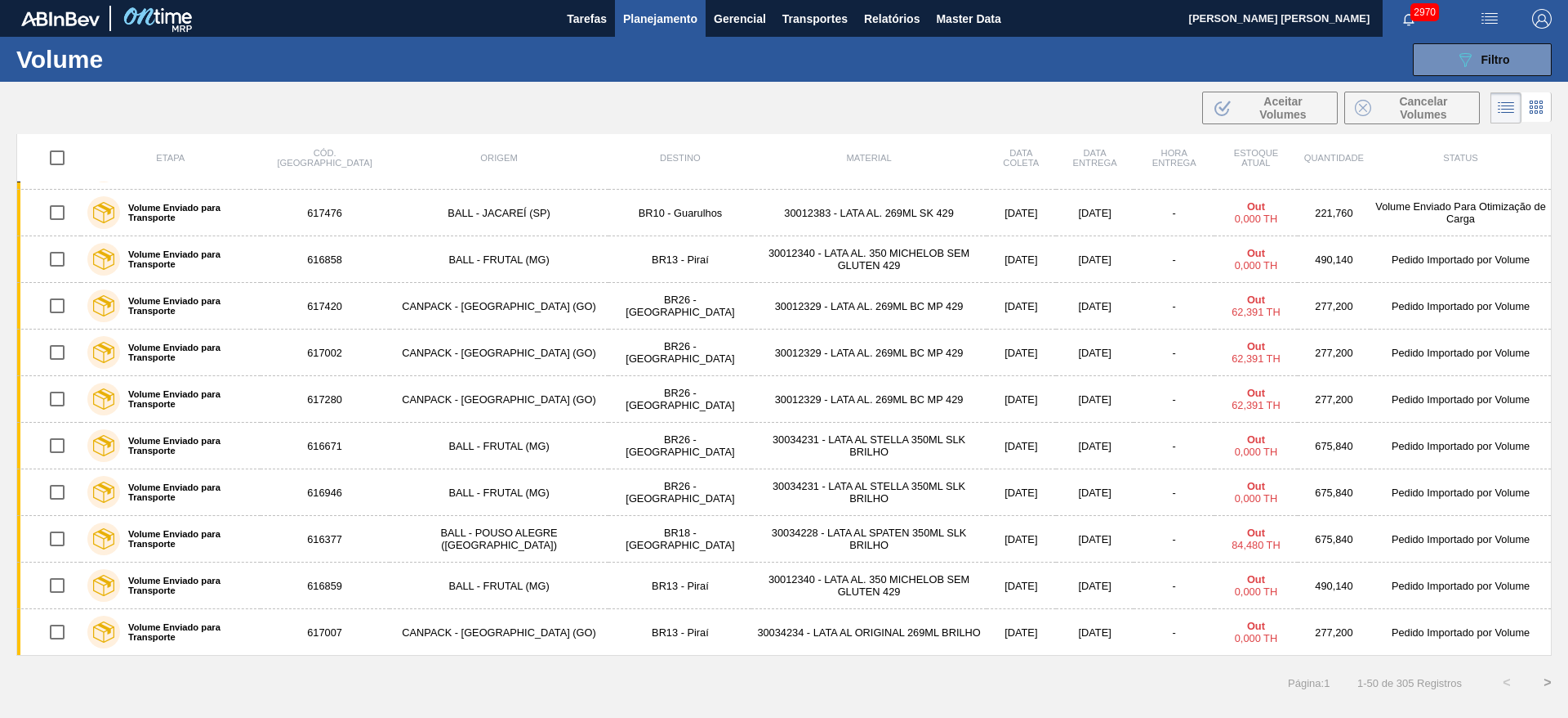
click at [57, 157] on input "checkbox" at bounding box center [57, 158] width 34 height 34
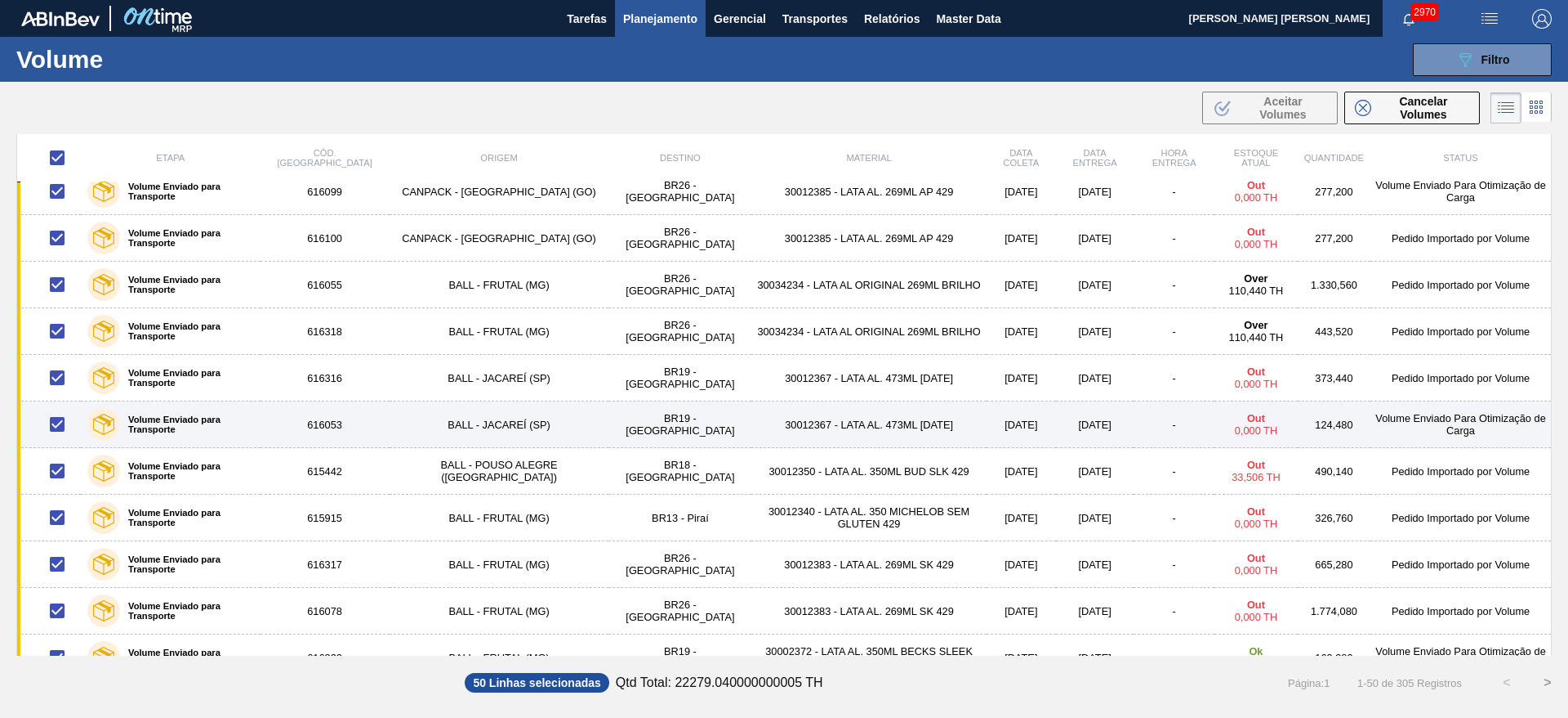
scroll to position [0, 0]
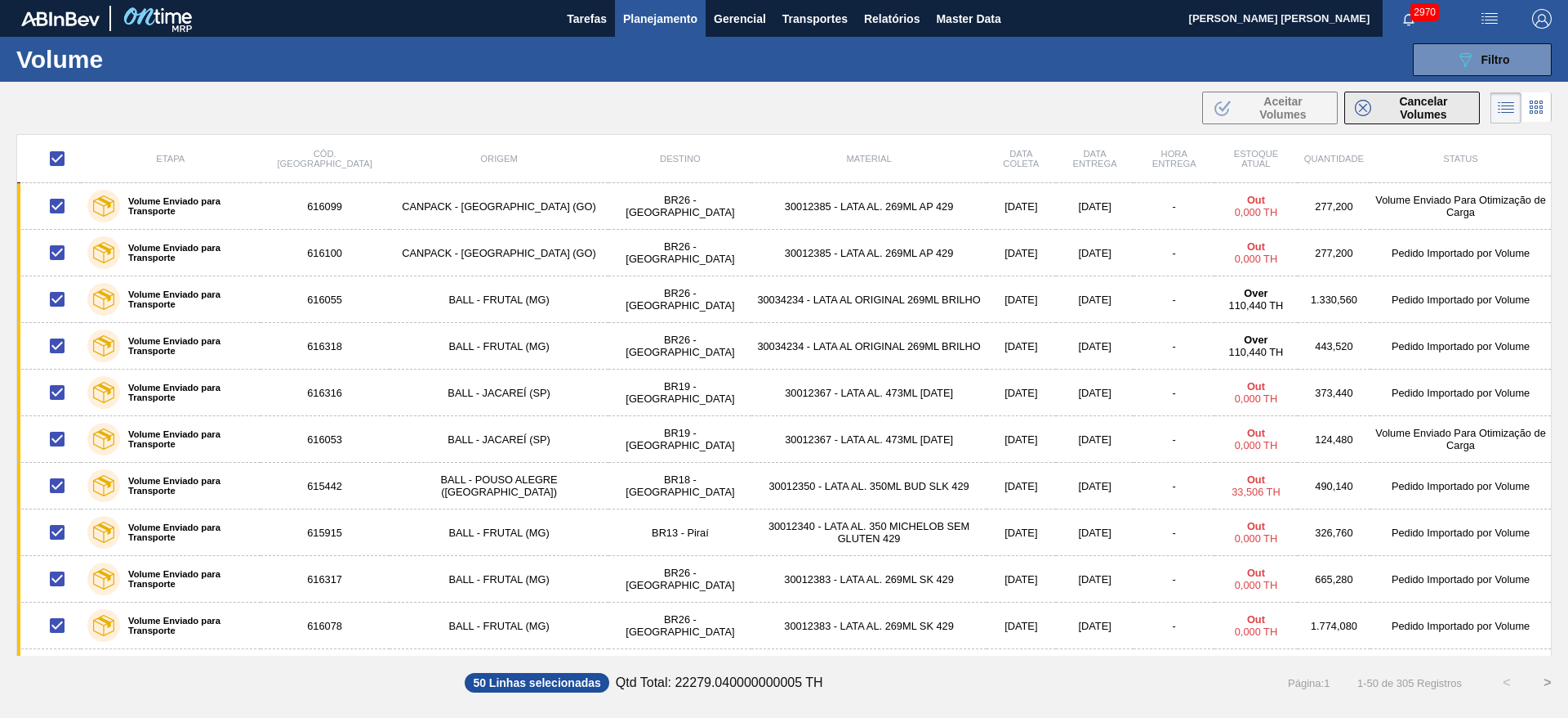
click at [1369, 121] on button "Cancelar Volumes" at bounding box center [1412, 108] width 136 height 33
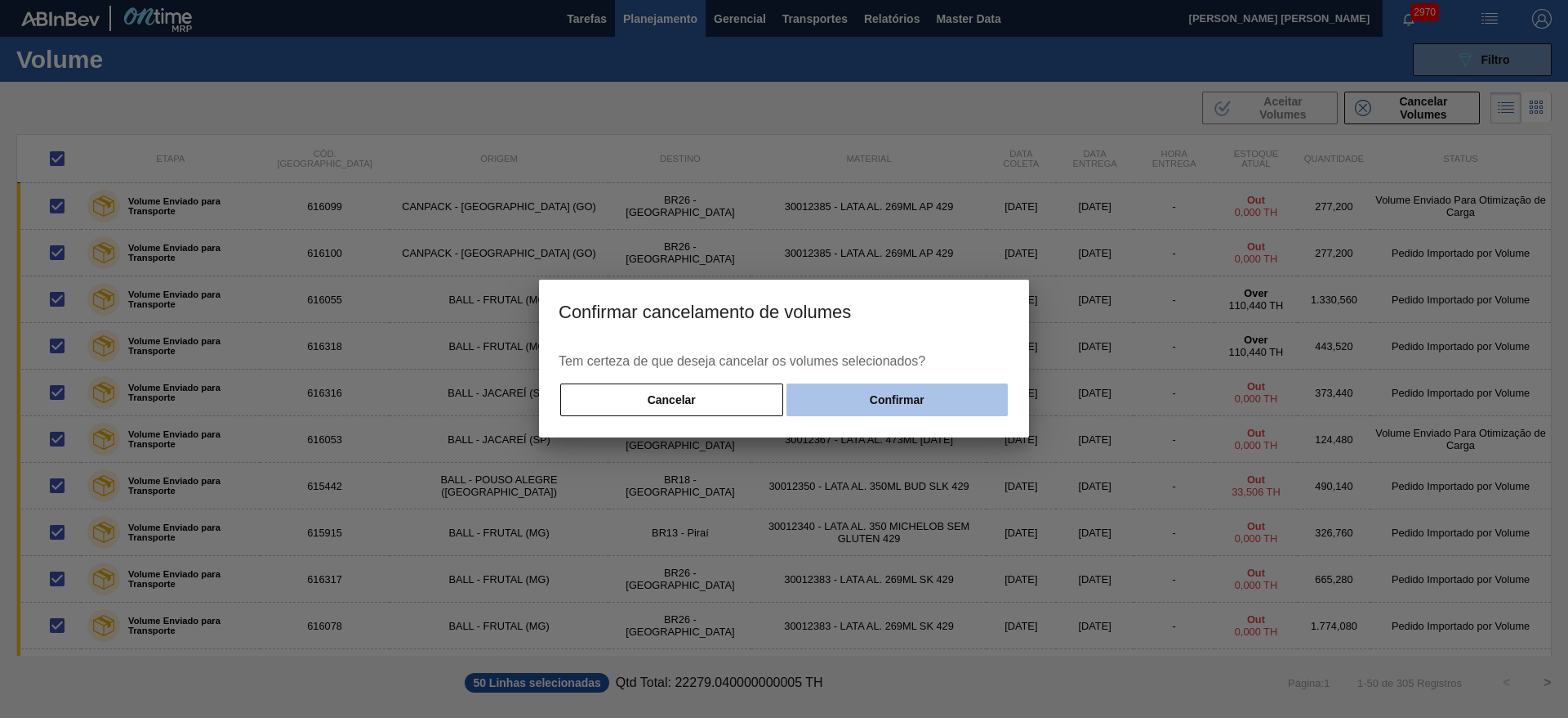
click at [953, 405] on button "Confirmar" at bounding box center [896, 399] width 221 height 33
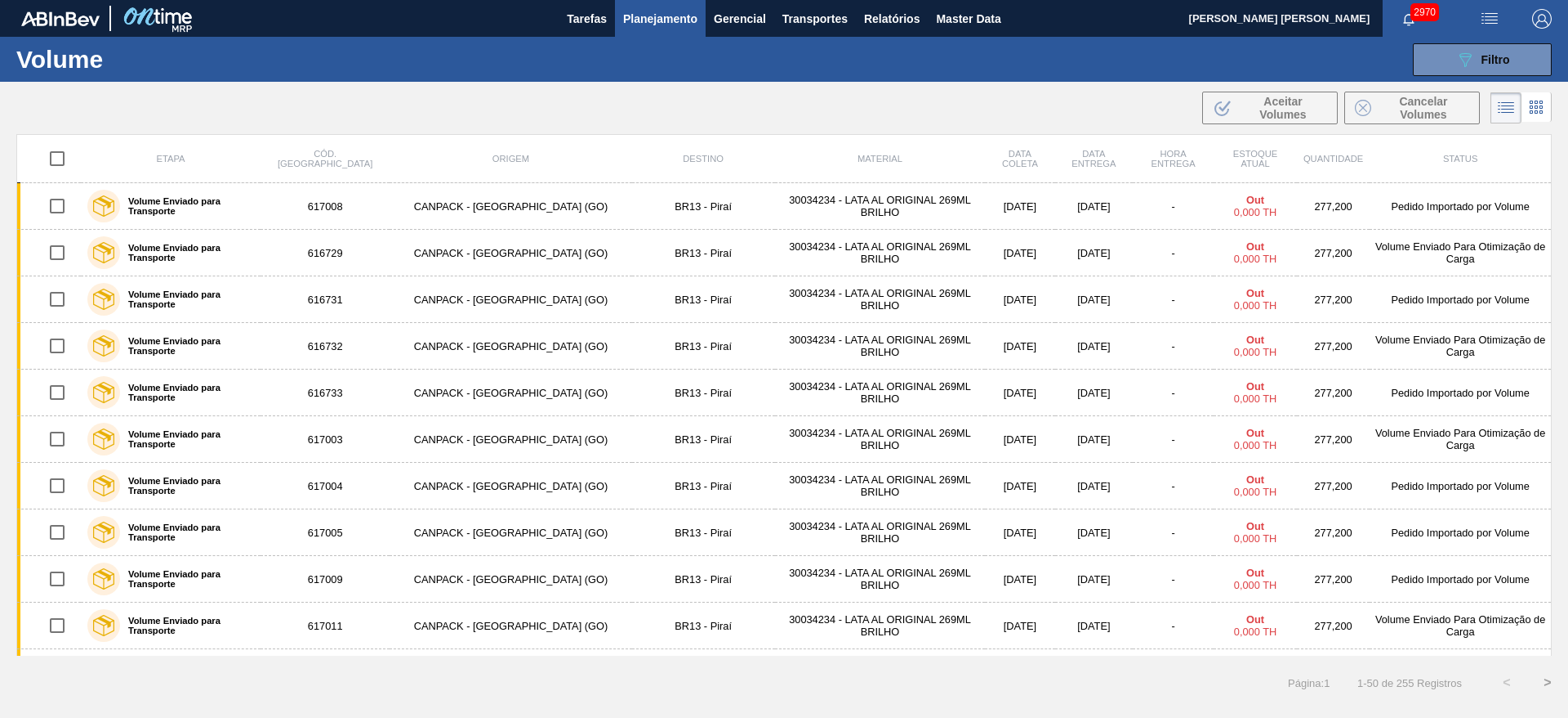
click at [62, 159] on input "checkbox" at bounding box center [57, 159] width 34 height 34
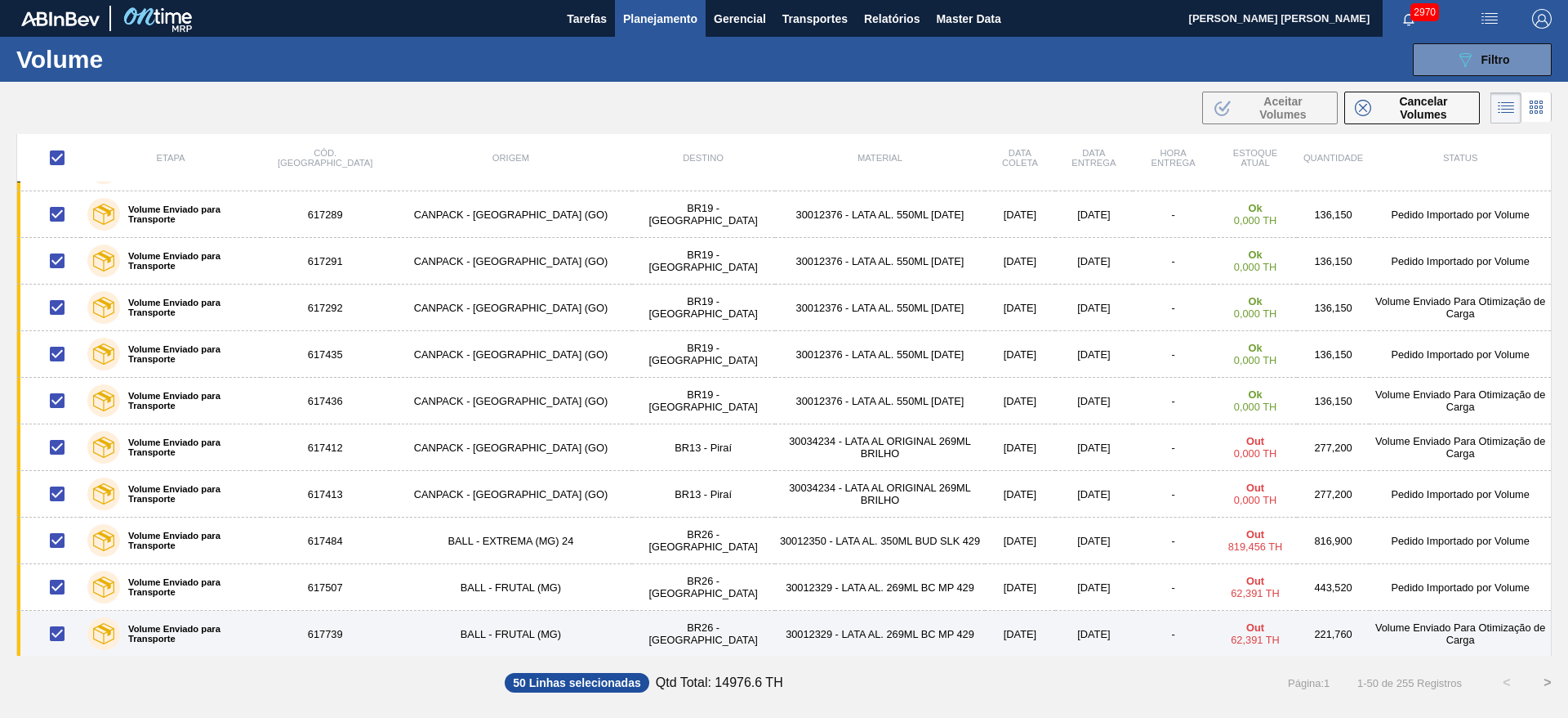
scroll to position [1857, 0]
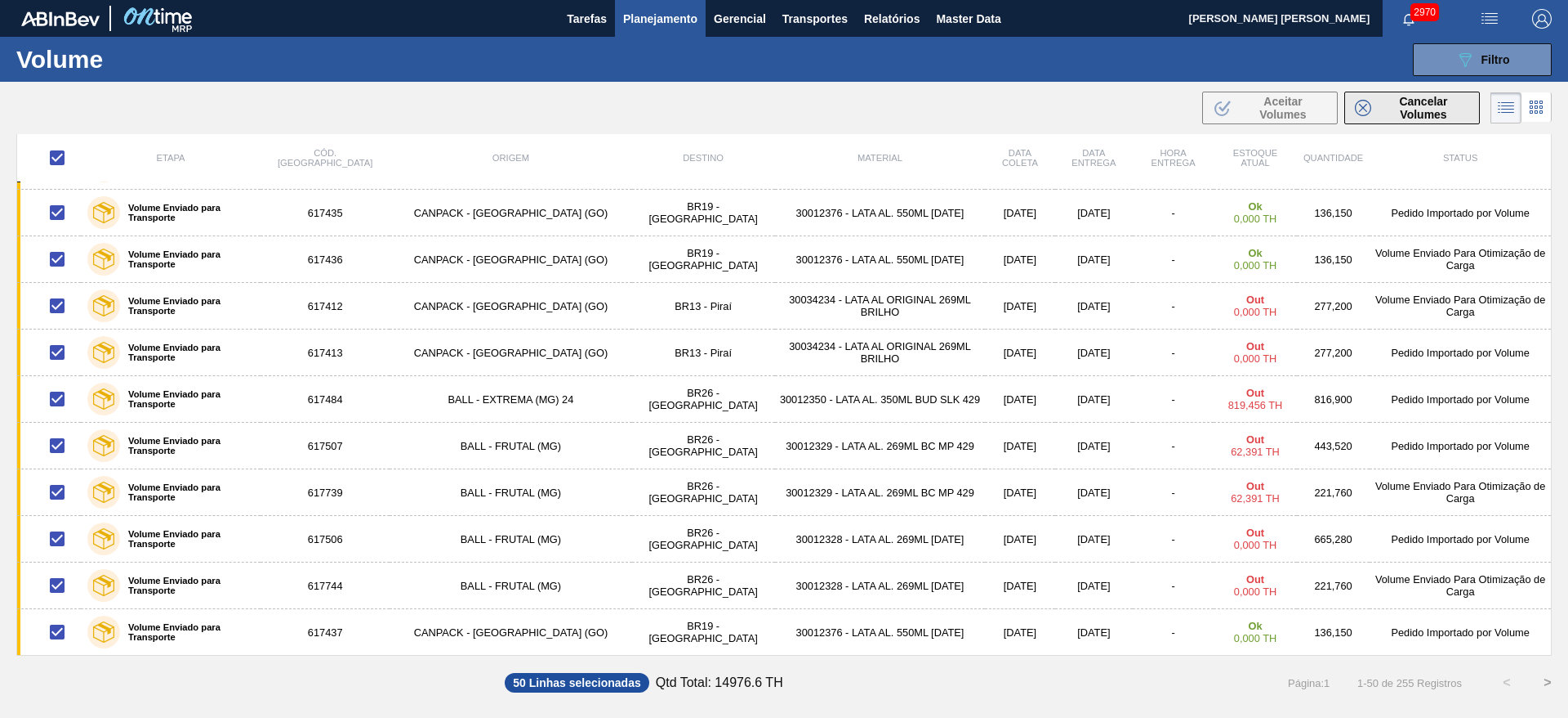
click at [1432, 108] on span "Cancelar Volumes" at bounding box center [1423, 108] width 91 height 26
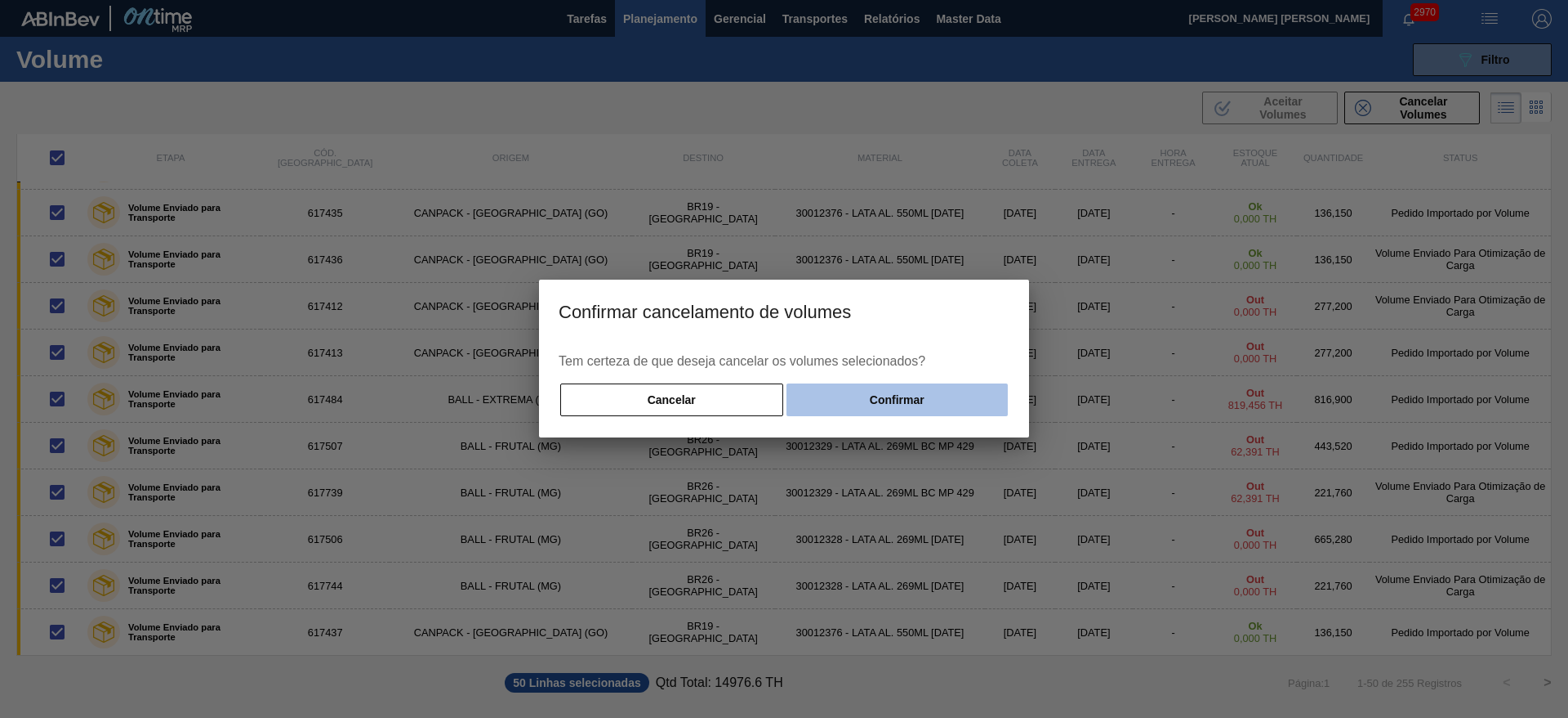
click at [934, 390] on button "Confirmar" at bounding box center [896, 399] width 221 height 33
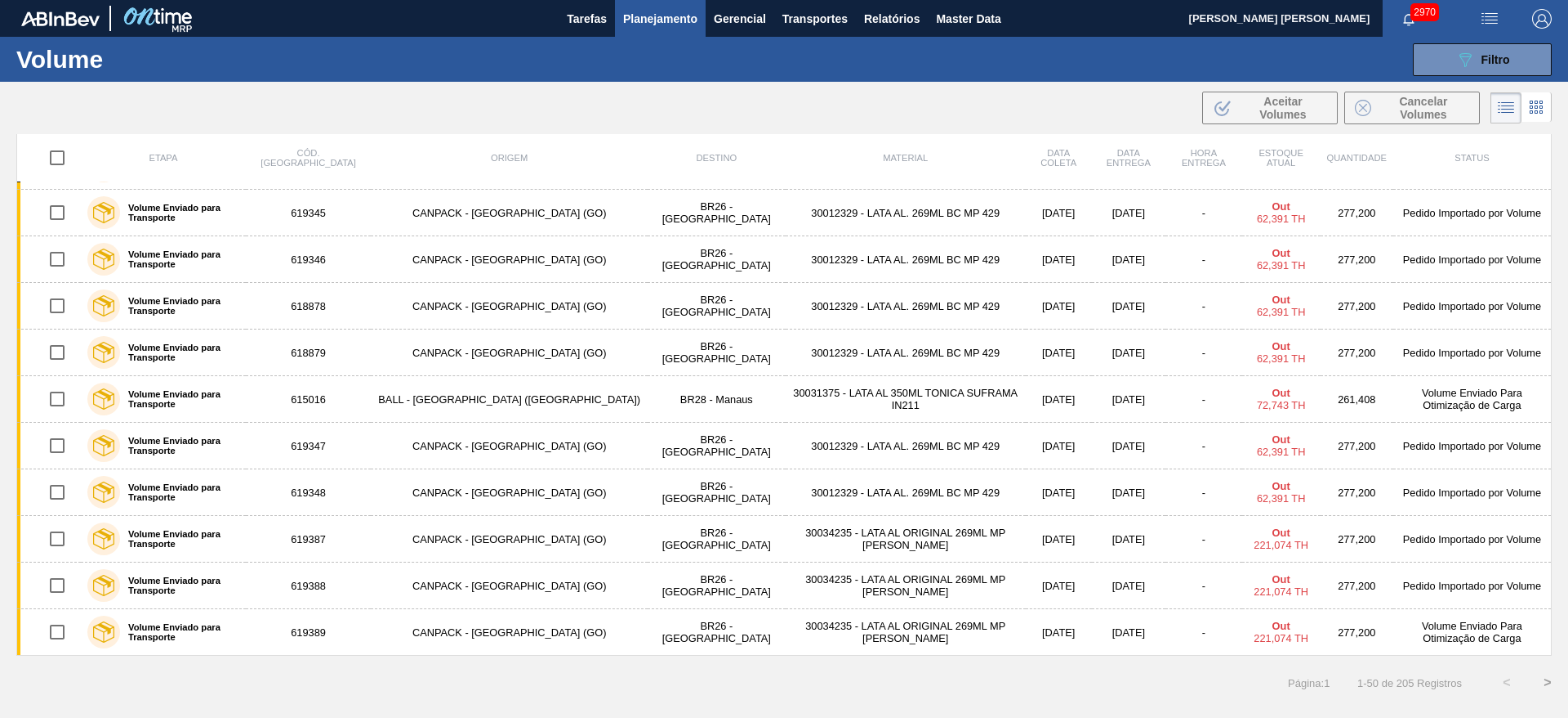
click at [54, 159] on input "checkbox" at bounding box center [57, 158] width 34 height 34
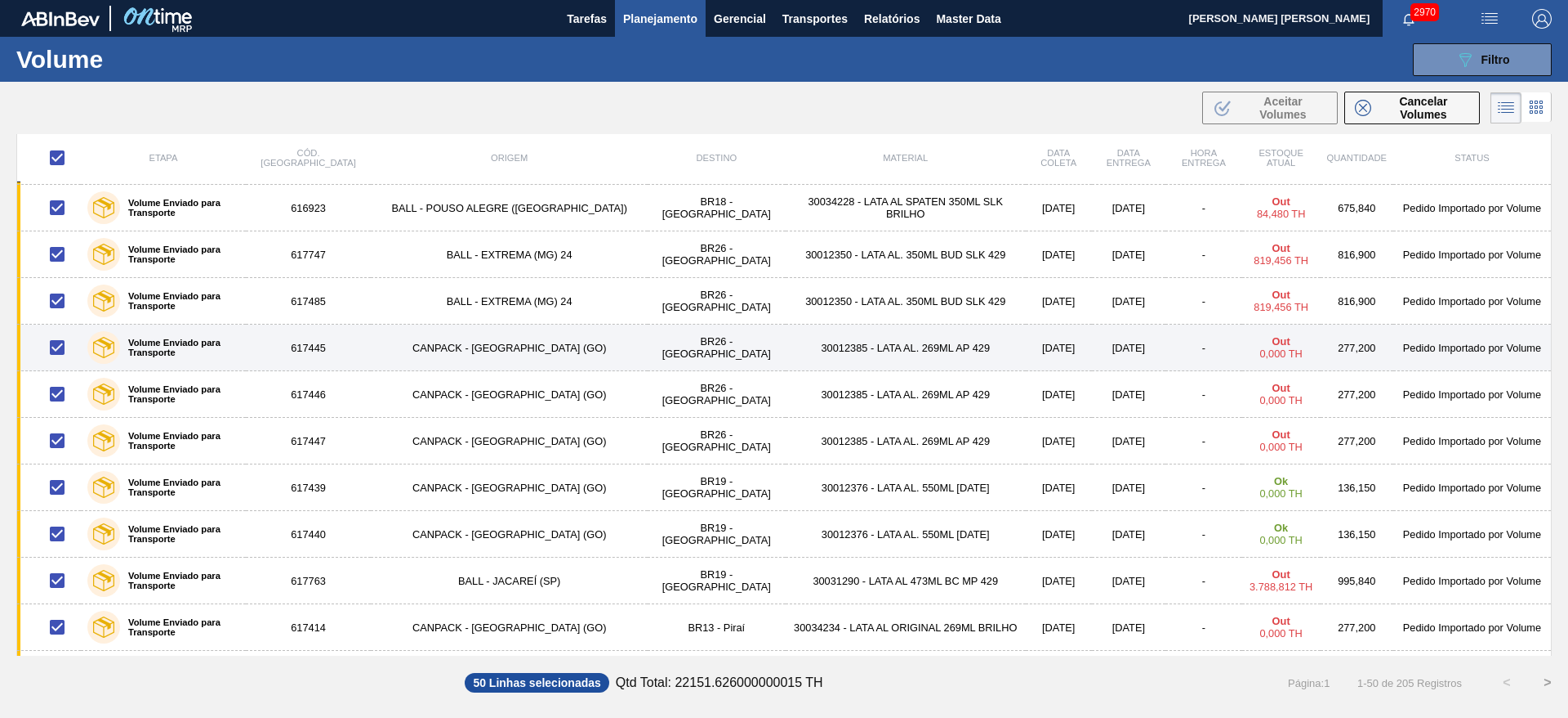
scroll to position [0, 0]
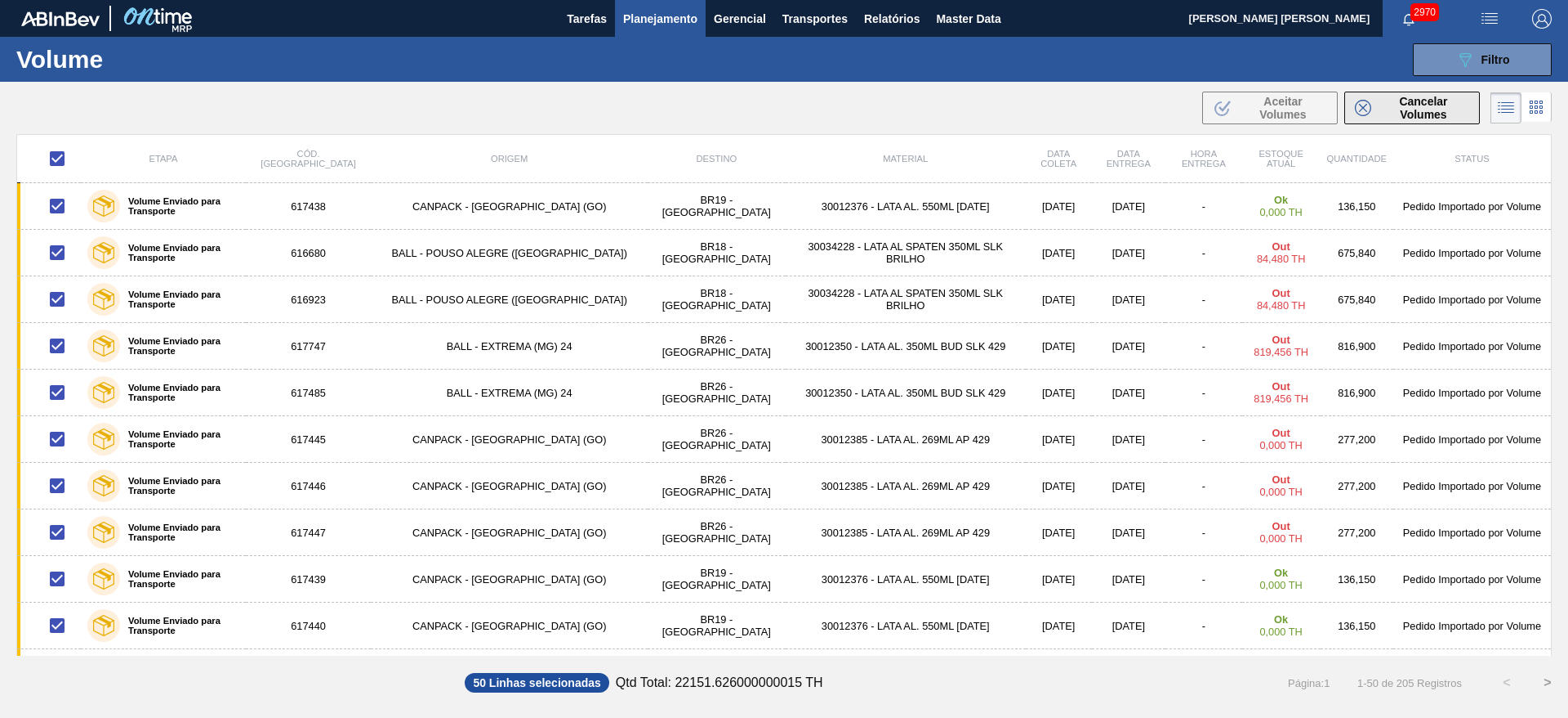
click at [1375, 106] on div "Cancelar Volumes" at bounding box center [1411, 108] width 114 height 26
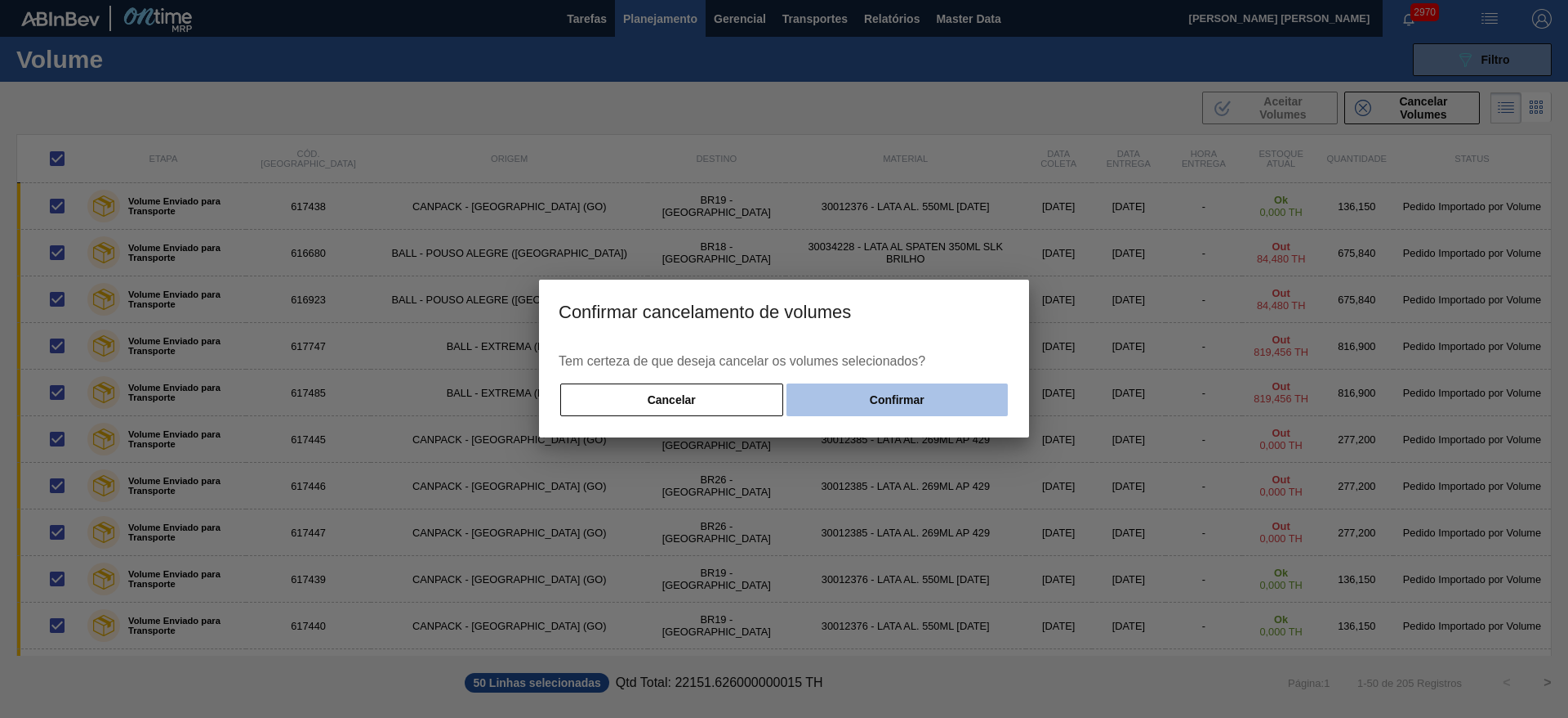
click at [979, 384] on button "Confirmar" at bounding box center [896, 399] width 221 height 33
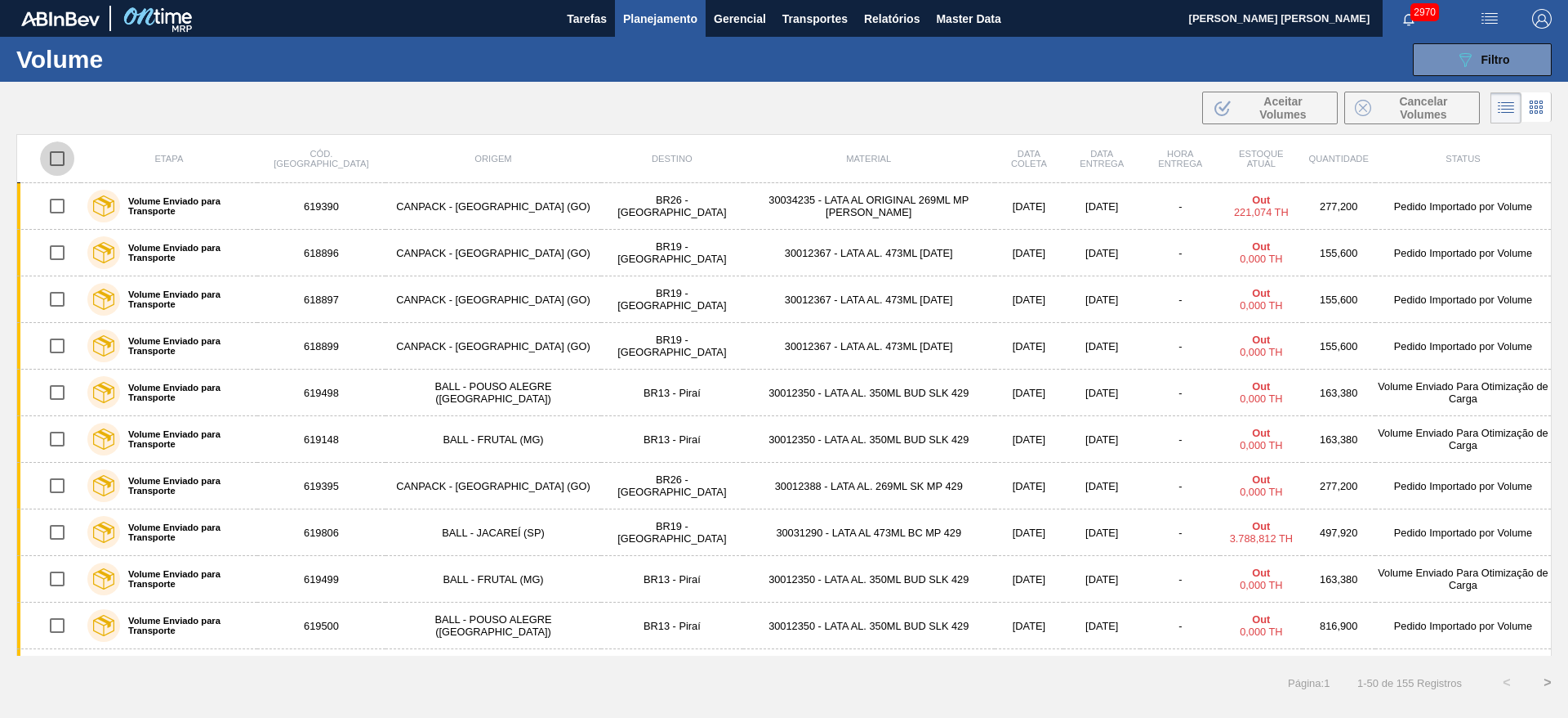
click at [58, 156] on input "checkbox" at bounding box center [57, 159] width 34 height 34
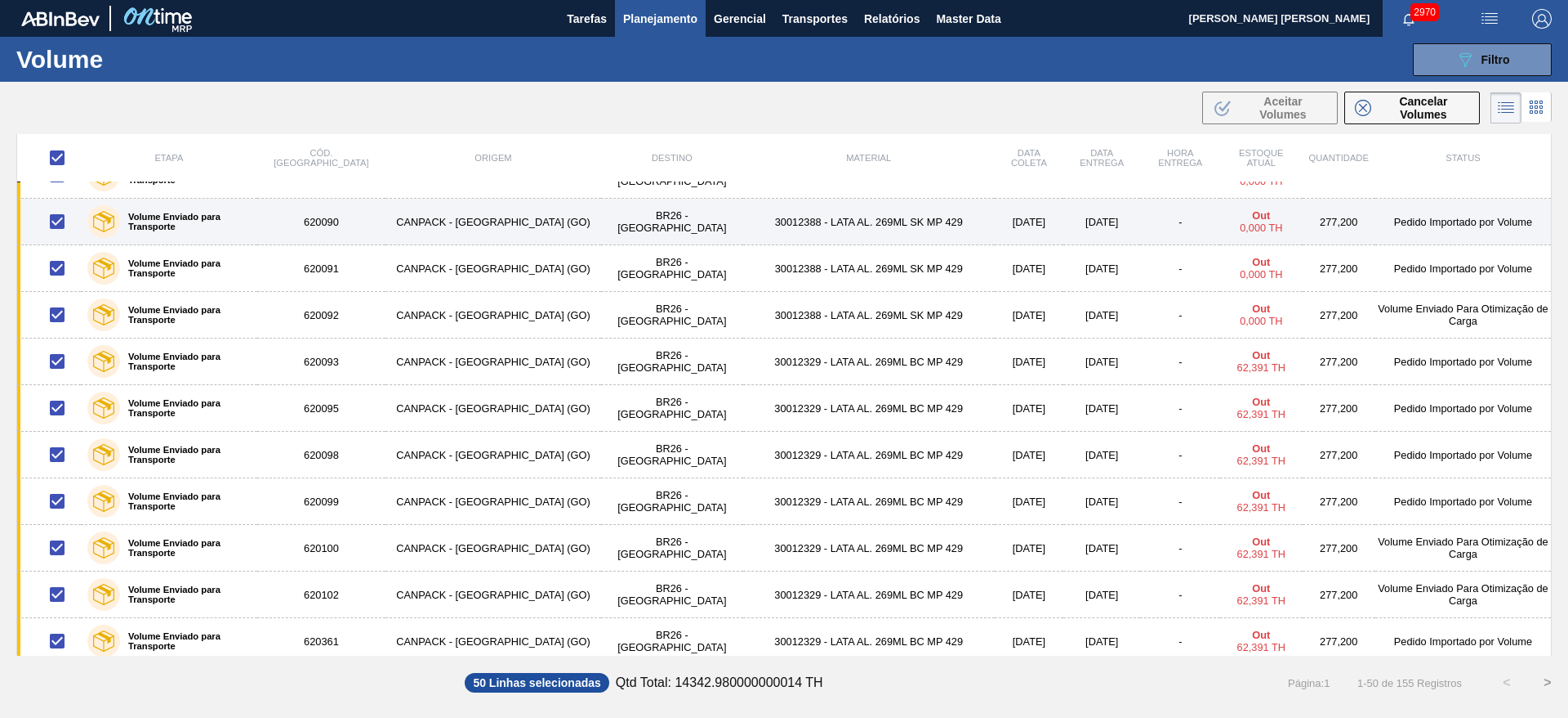
scroll to position [1857, 0]
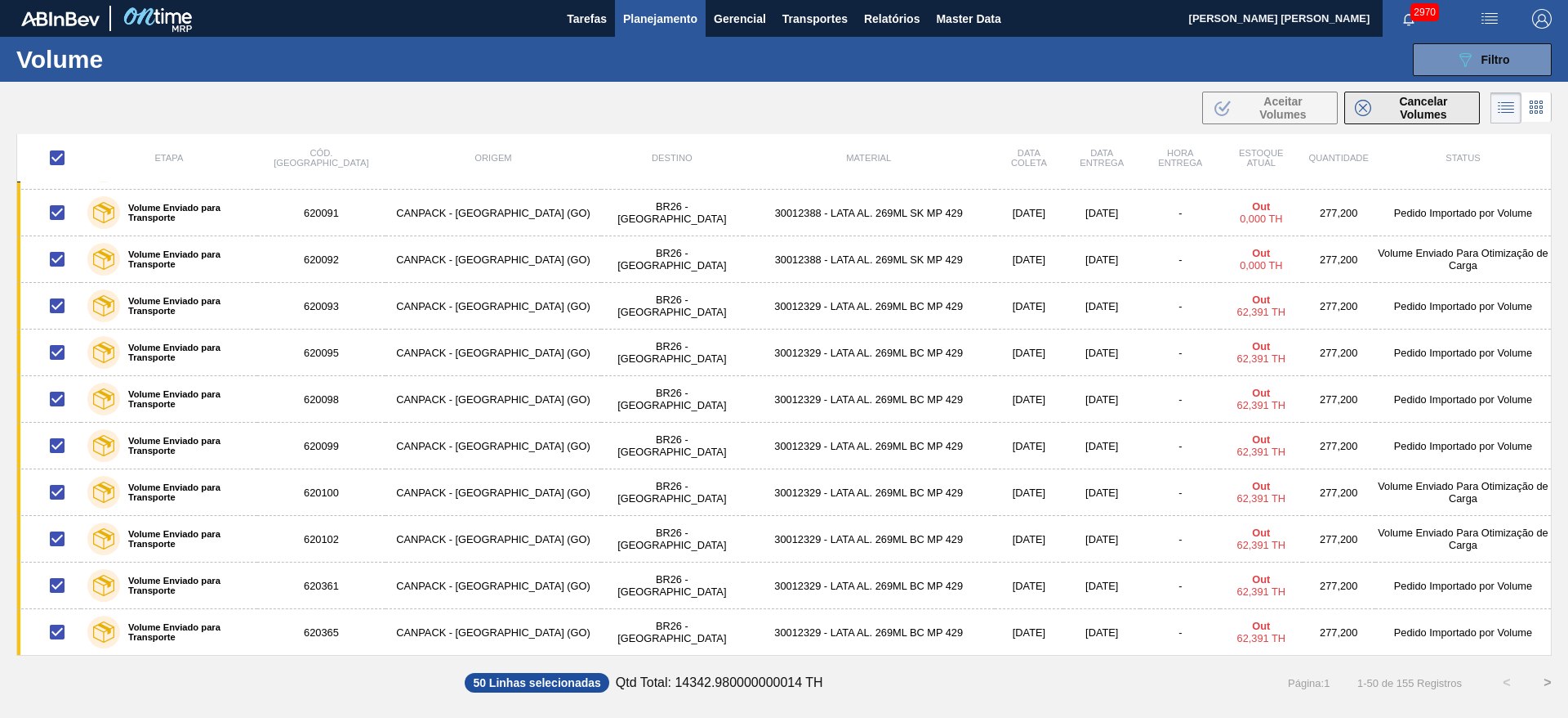
click at [1402, 103] on span "Cancelar Volumes" at bounding box center [1423, 108] width 91 height 26
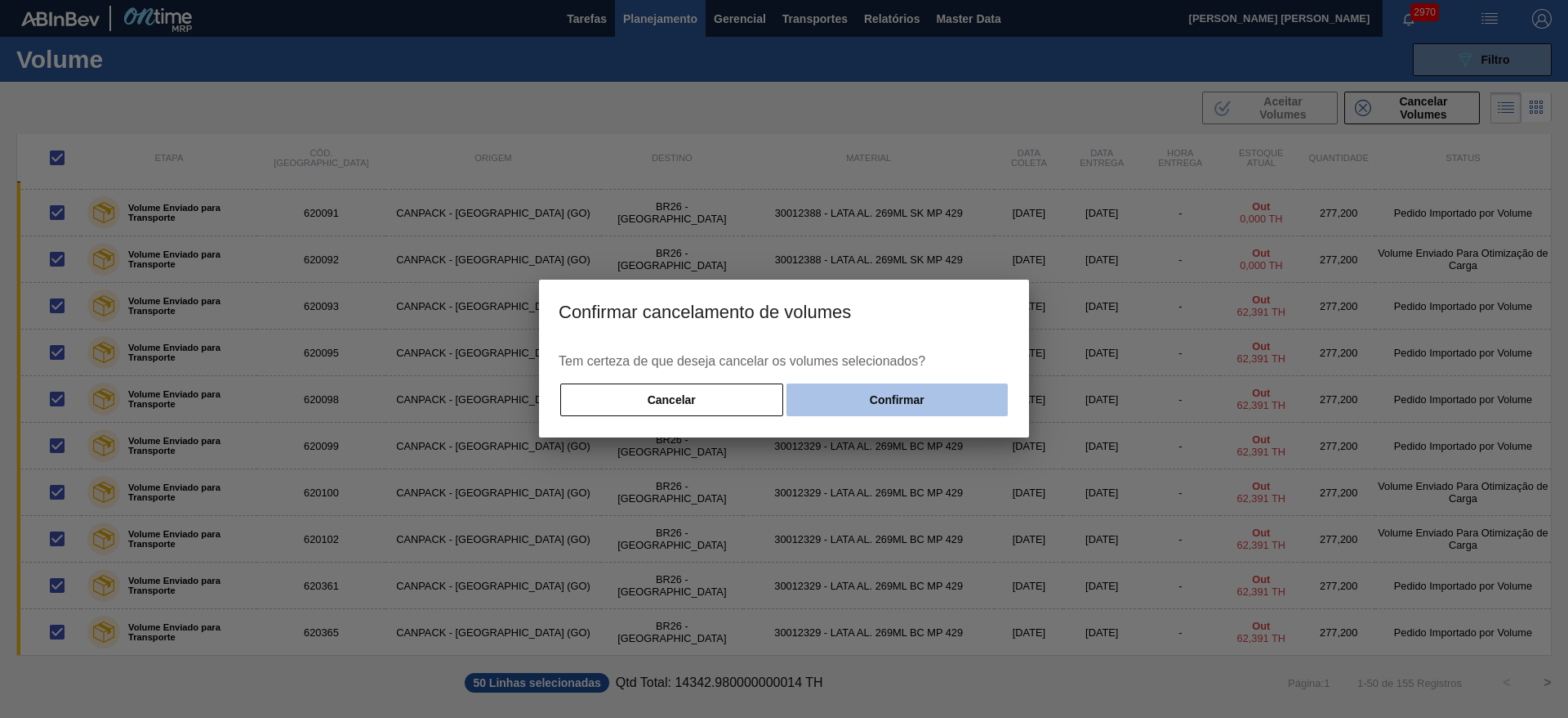
click at [923, 387] on button "Confirmar" at bounding box center [896, 399] width 221 height 33
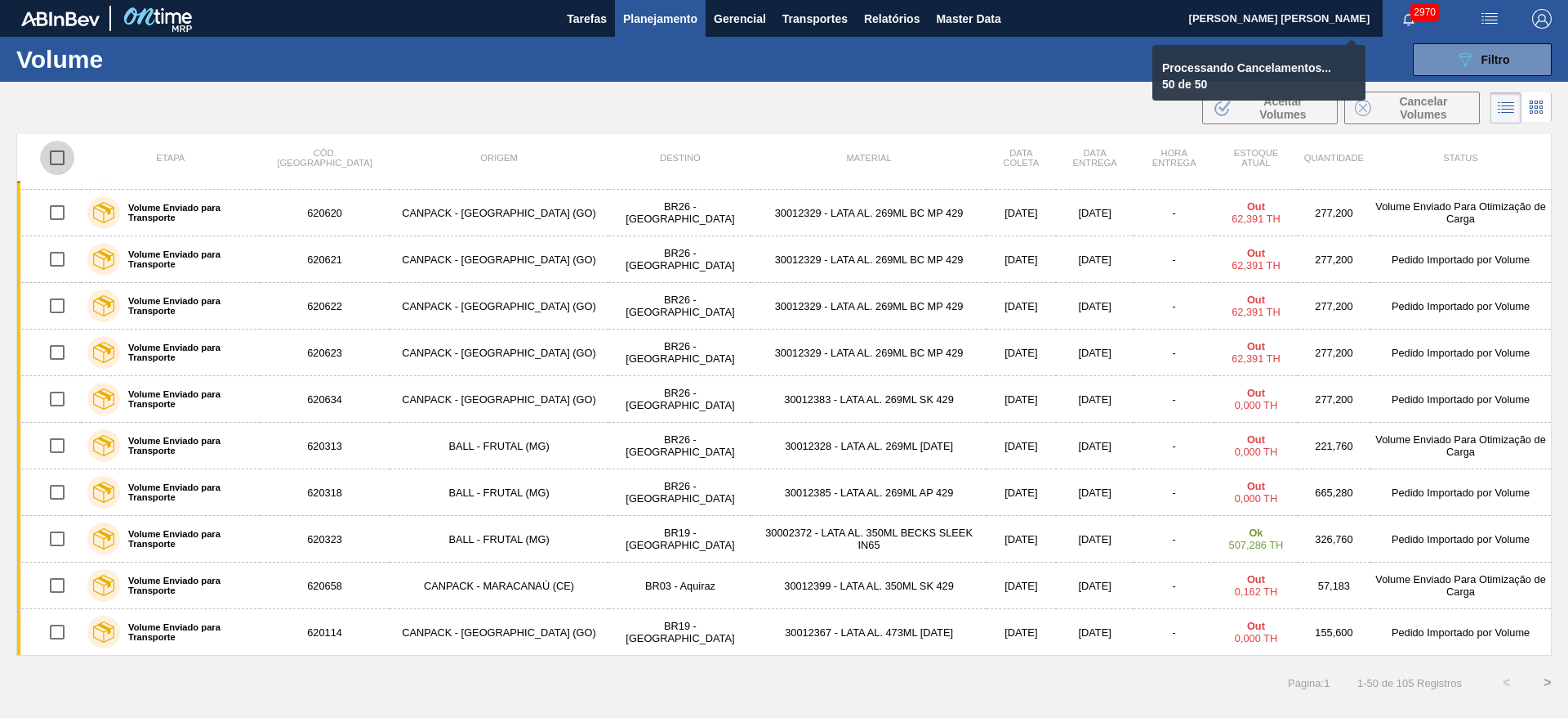
click at [57, 157] on input "checkbox" at bounding box center [57, 158] width 34 height 34
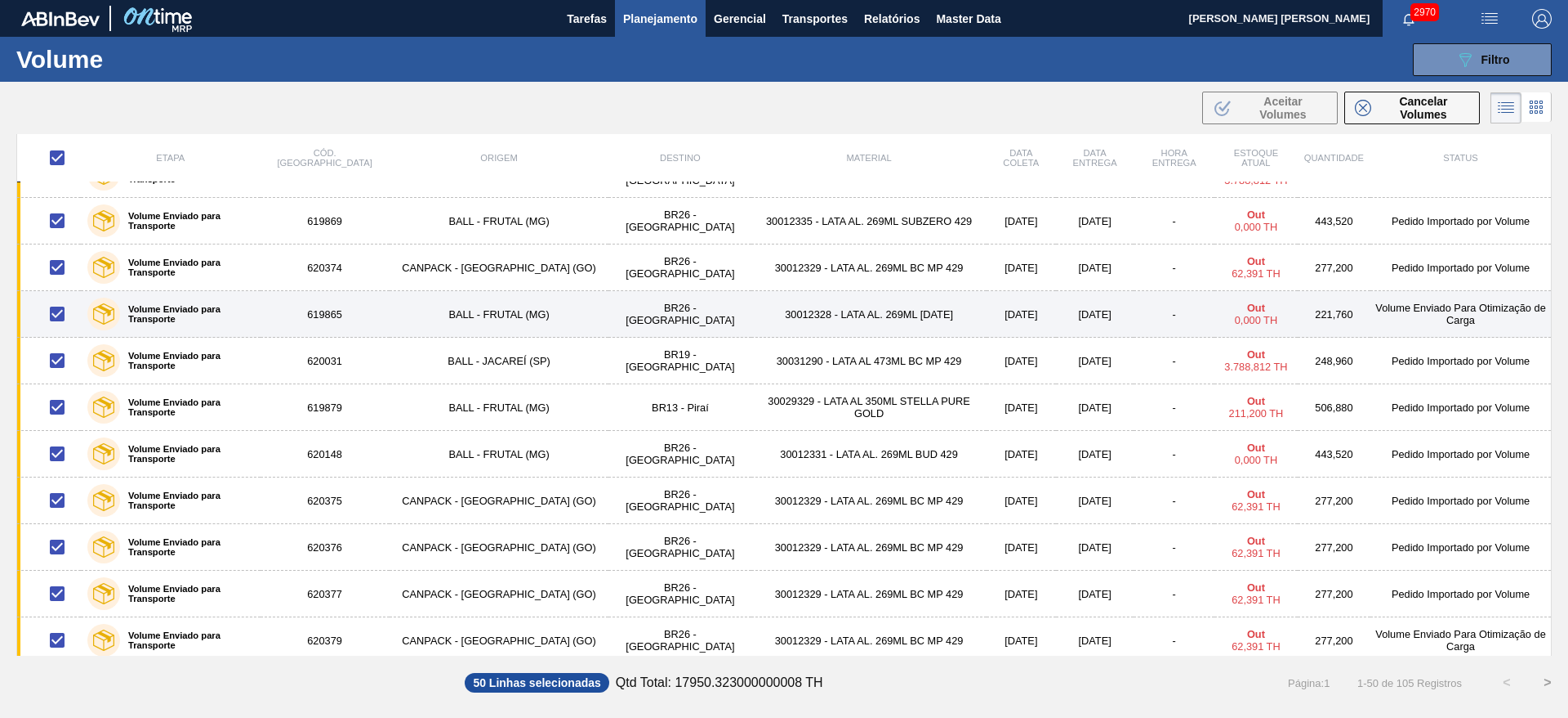
scroll to position [0, 0]
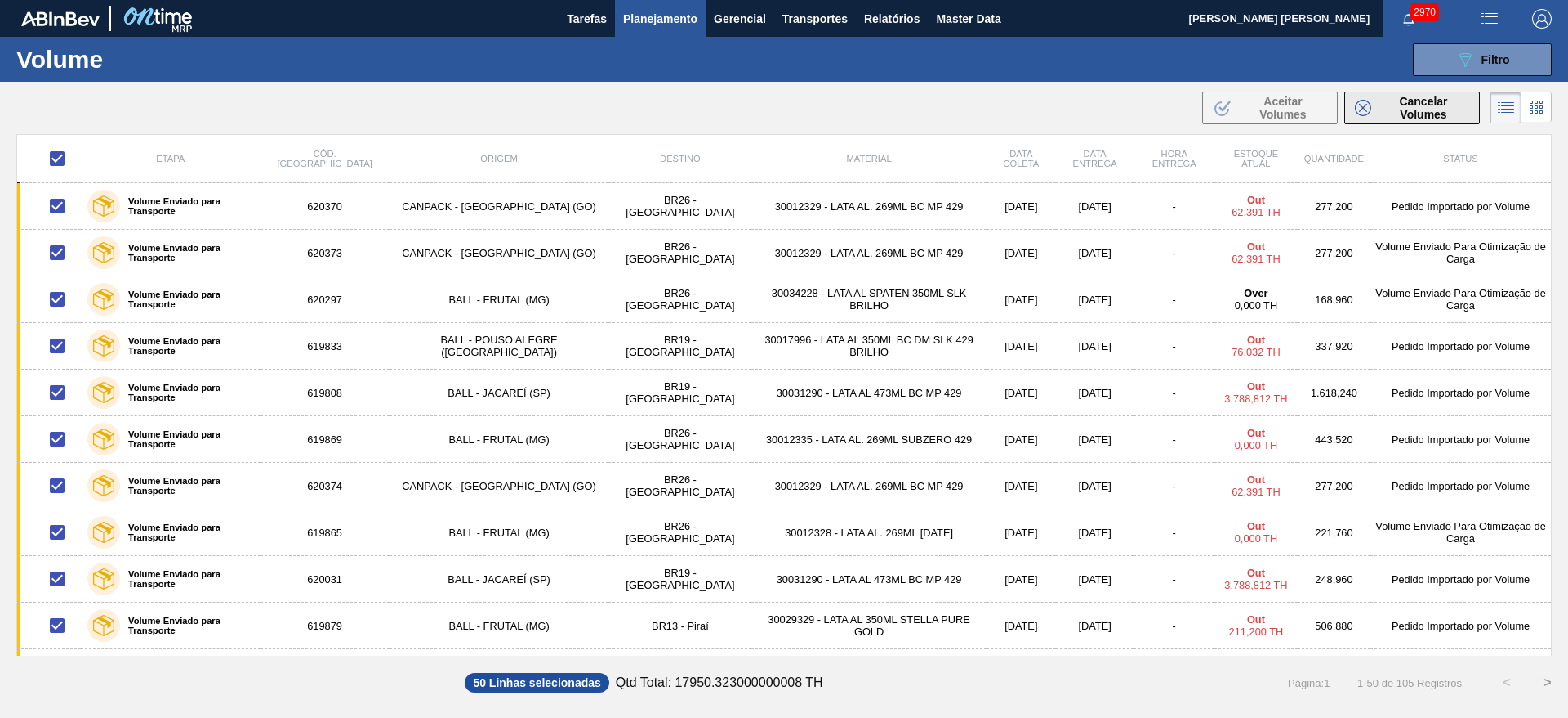
click at [1393, 106] on span "Cancelar Volumes" at bounding box center [1423, 108] width 91 height 26
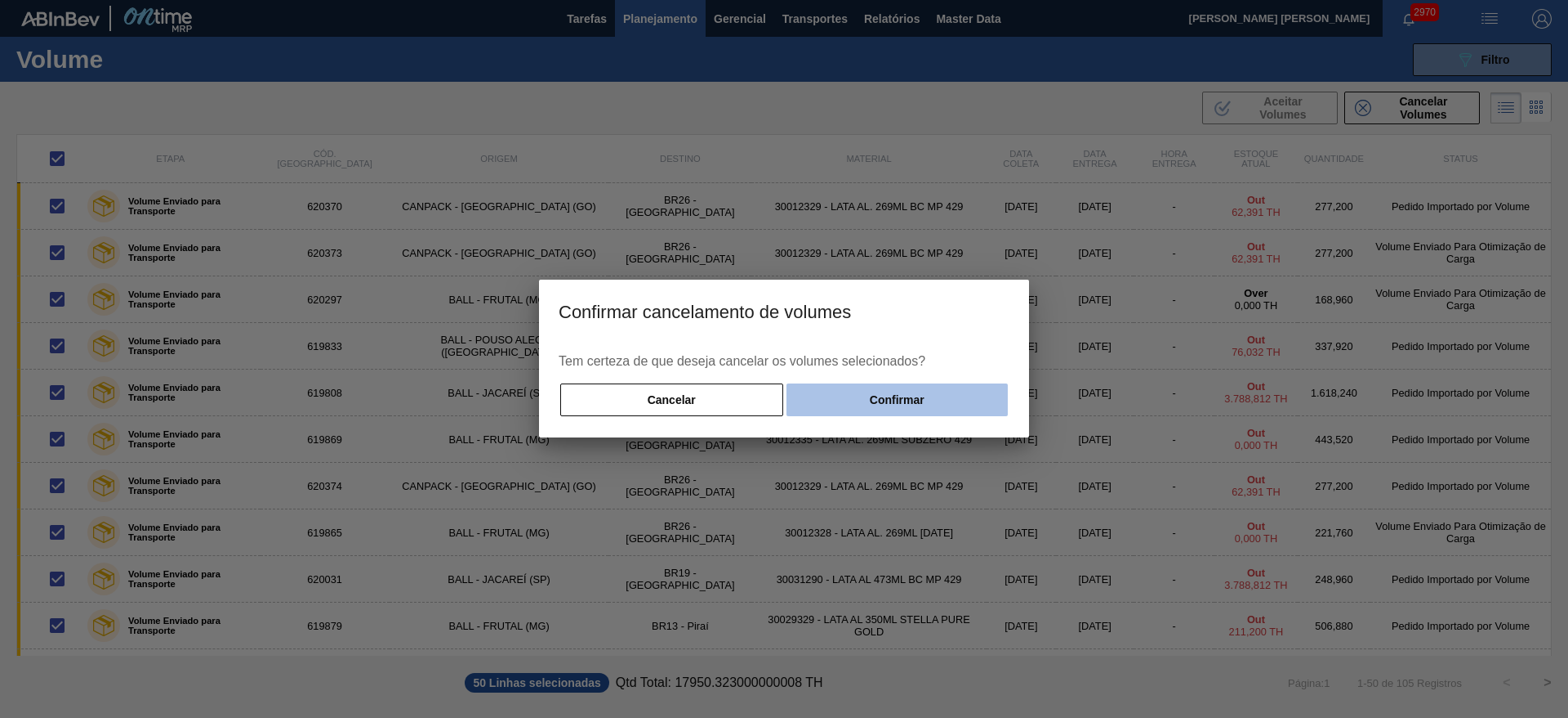
click at [965, 408] on button "Confirmar" at bounding box center [896, 399] width 221 height 33
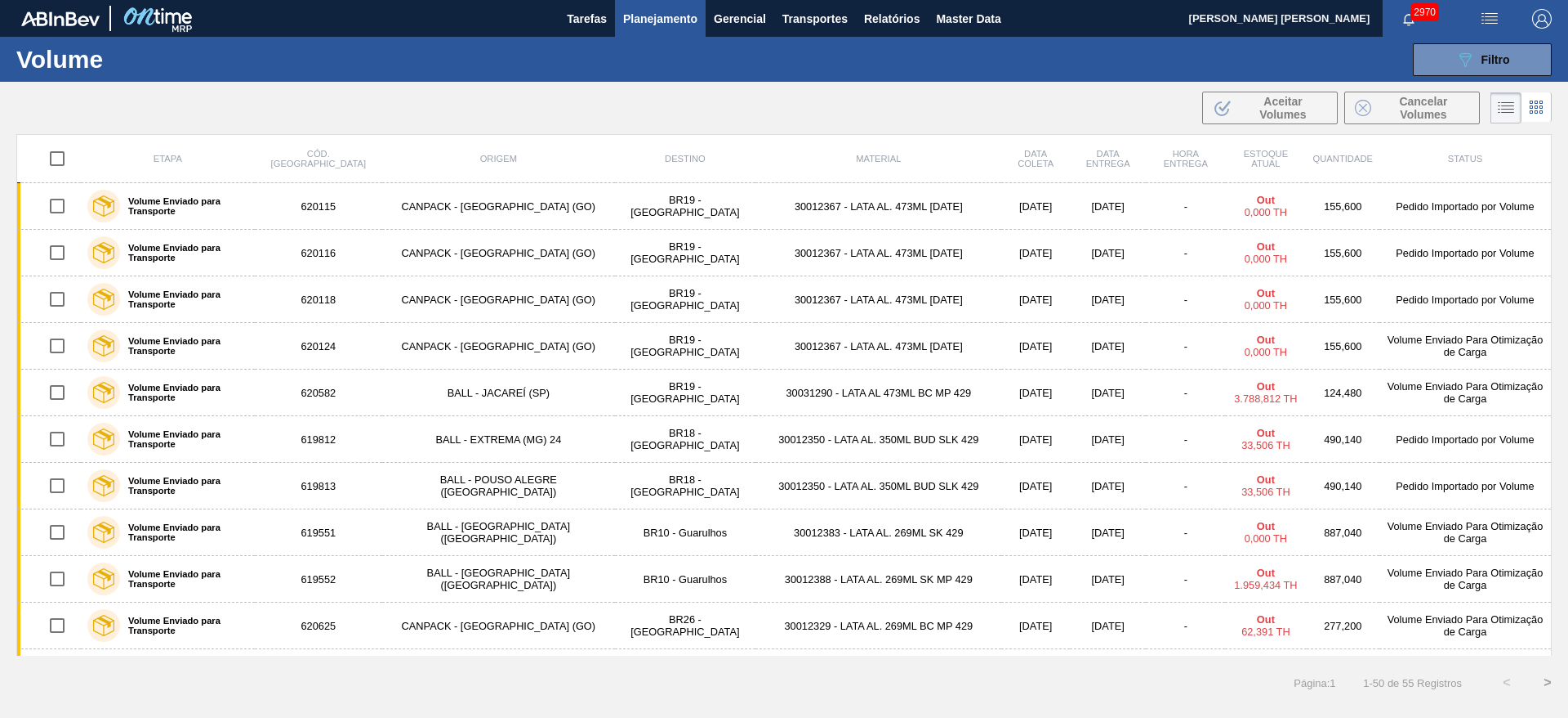
click at [69, 154] on input "checkbox" at bounding box center [57, 159] width 34 height 34
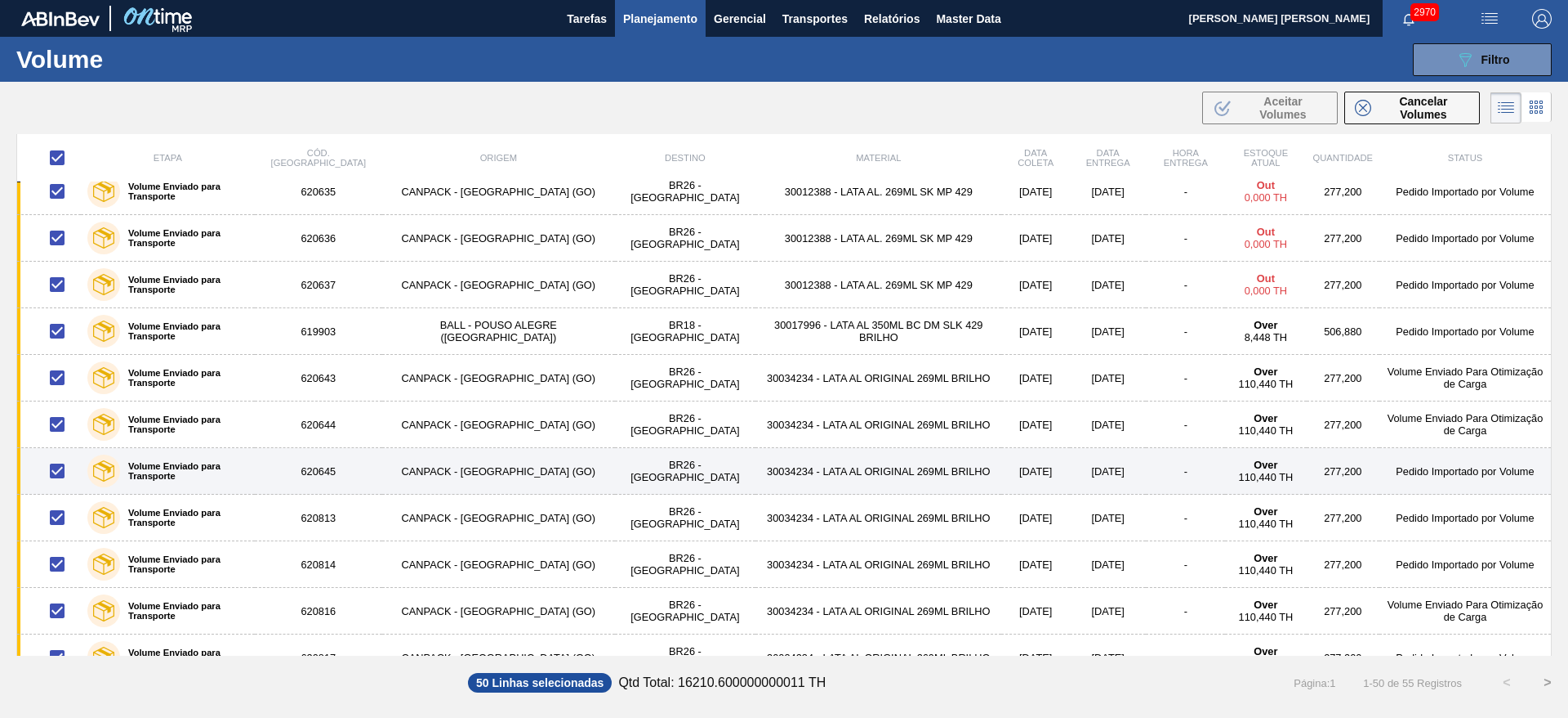
scroll to position [1857, 0]
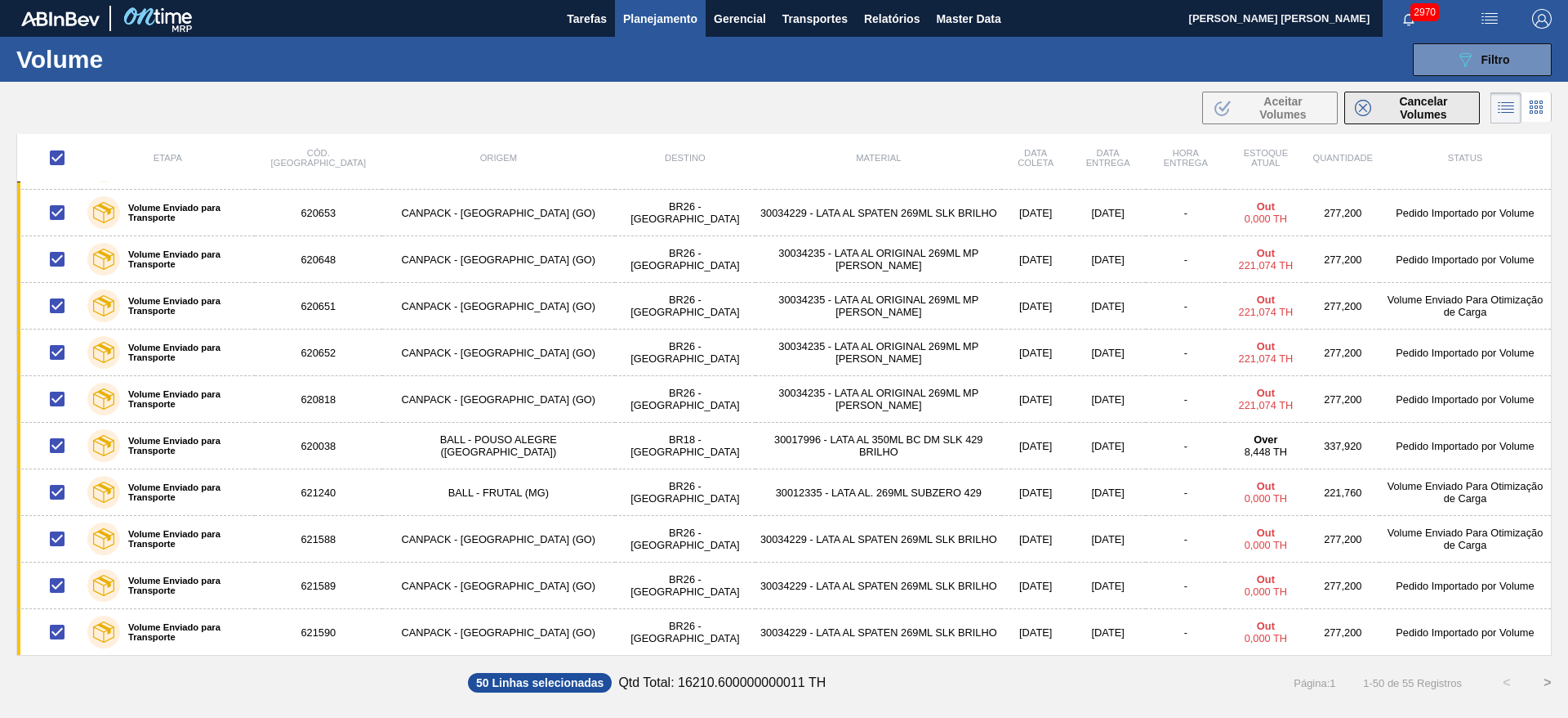
click at [1428, 111] on span "Cancelar Volumes" at bounding box center [1423, 108] width 91 height 26
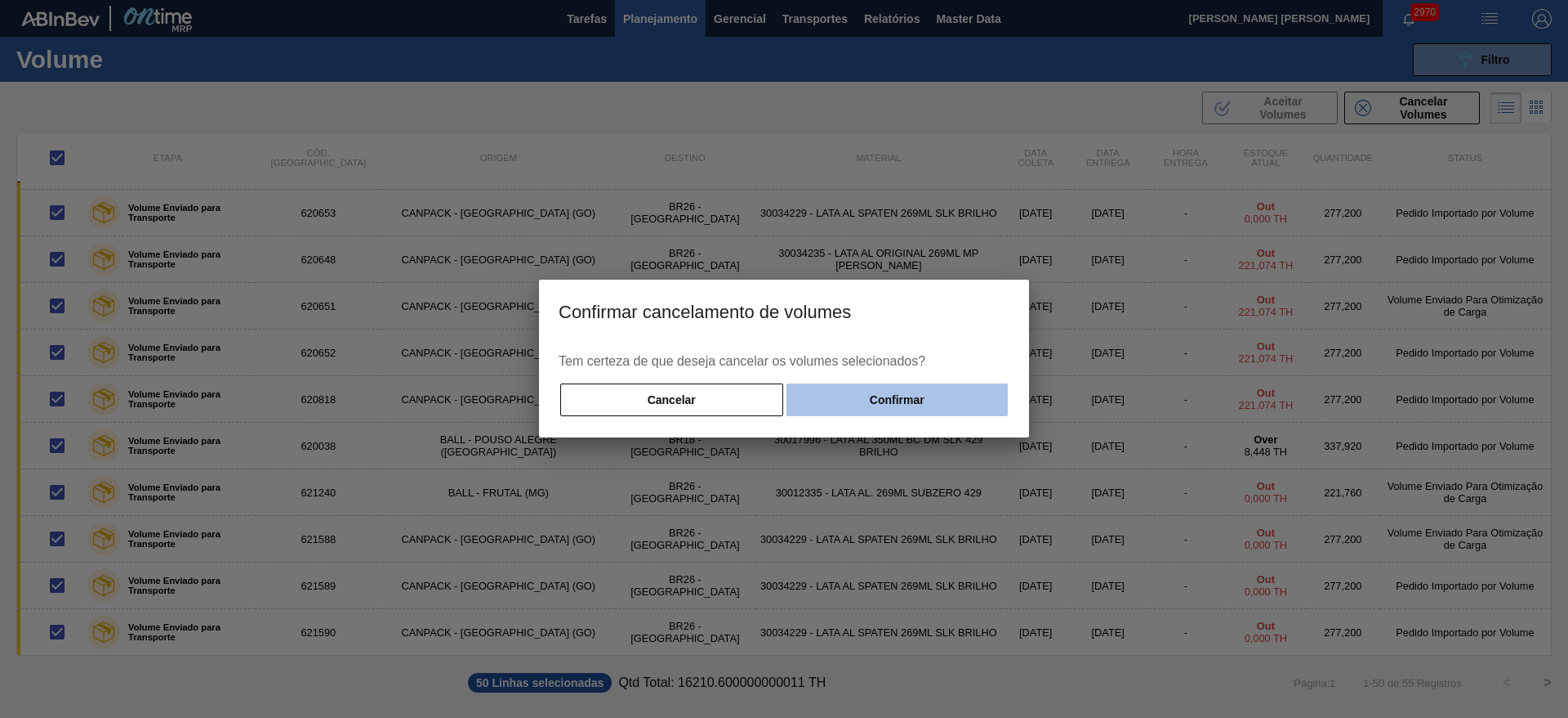
click at [959, 399] on button "Confirmar" at bounding box center [896, 399] width 221 height 33
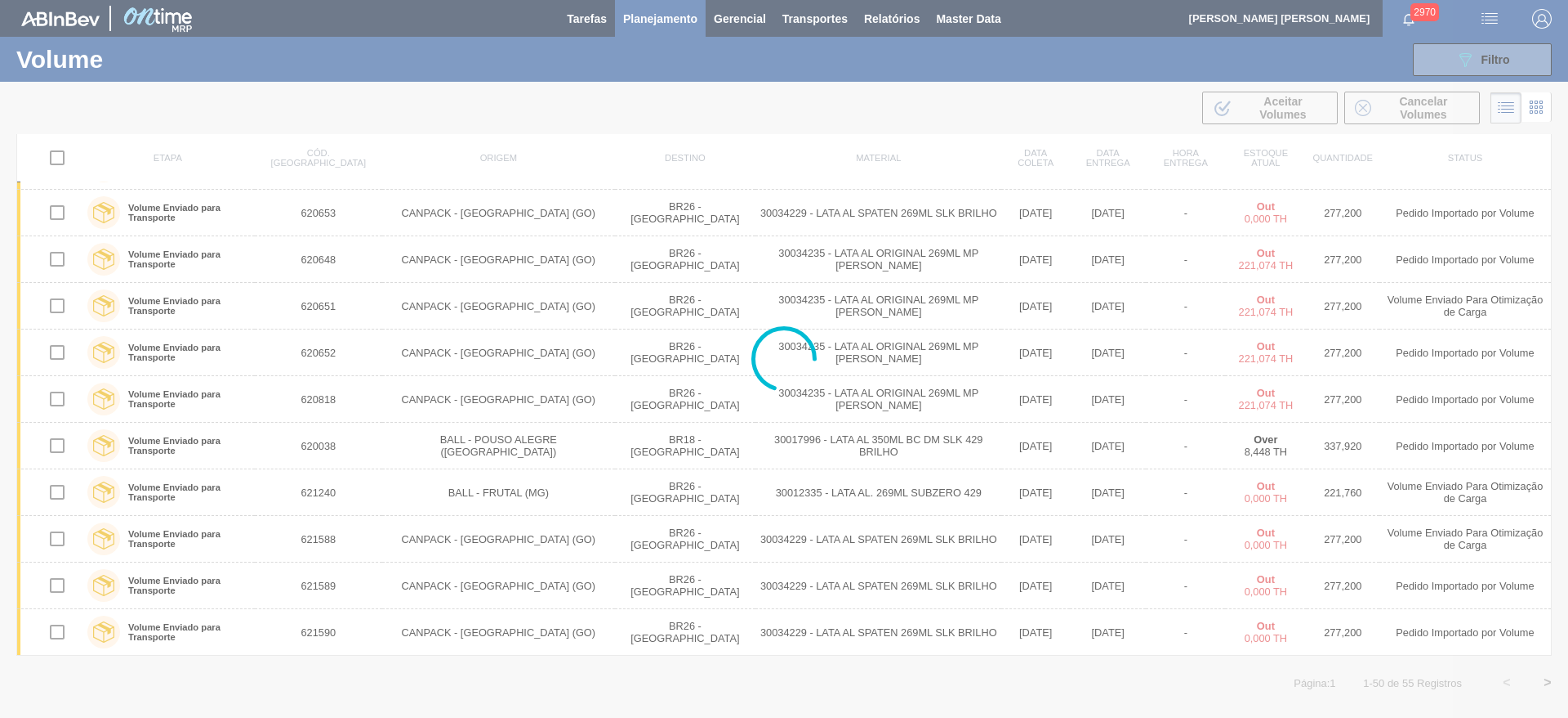
scroll to position [0, 0]
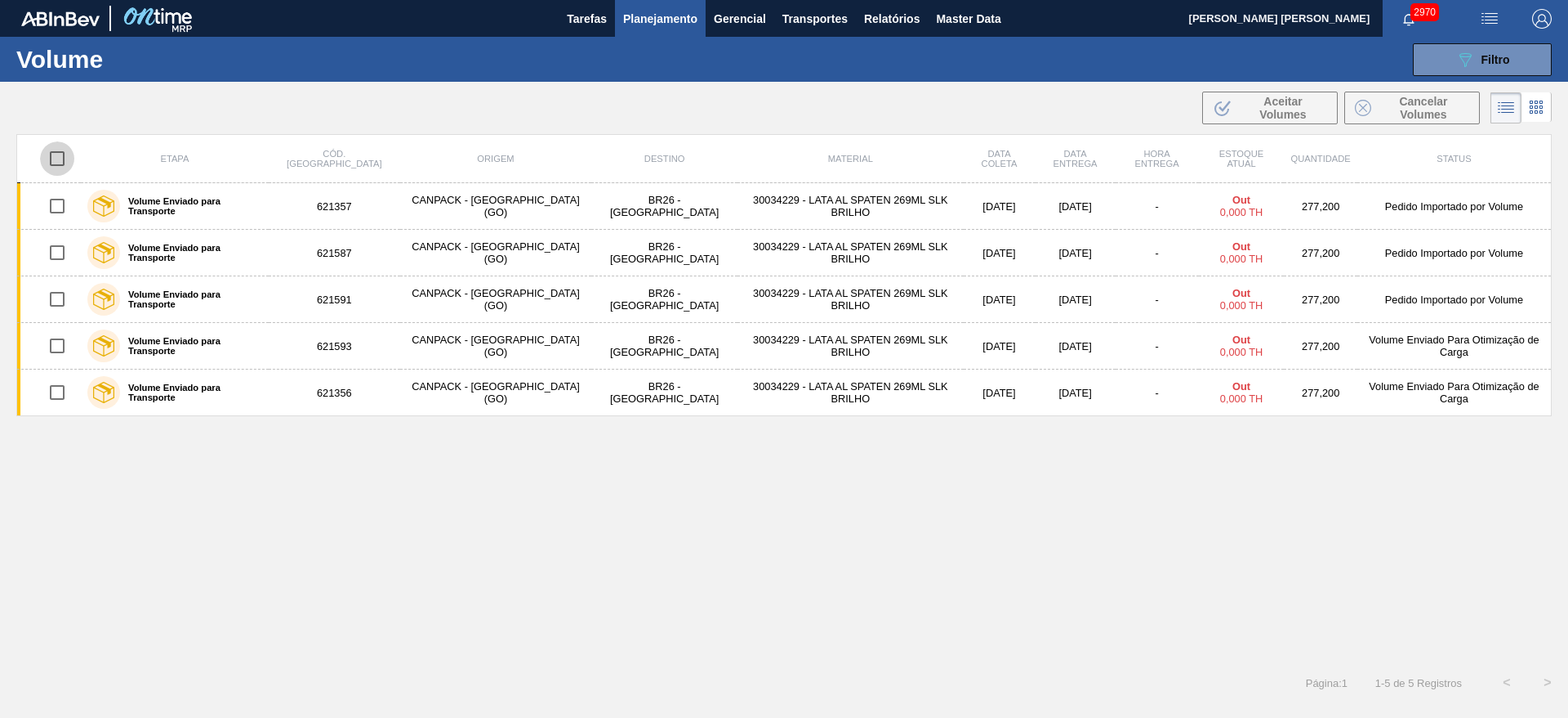
click at [57, 160] on input "checkbox" at bounding box center [57, 159] width 34 height 34
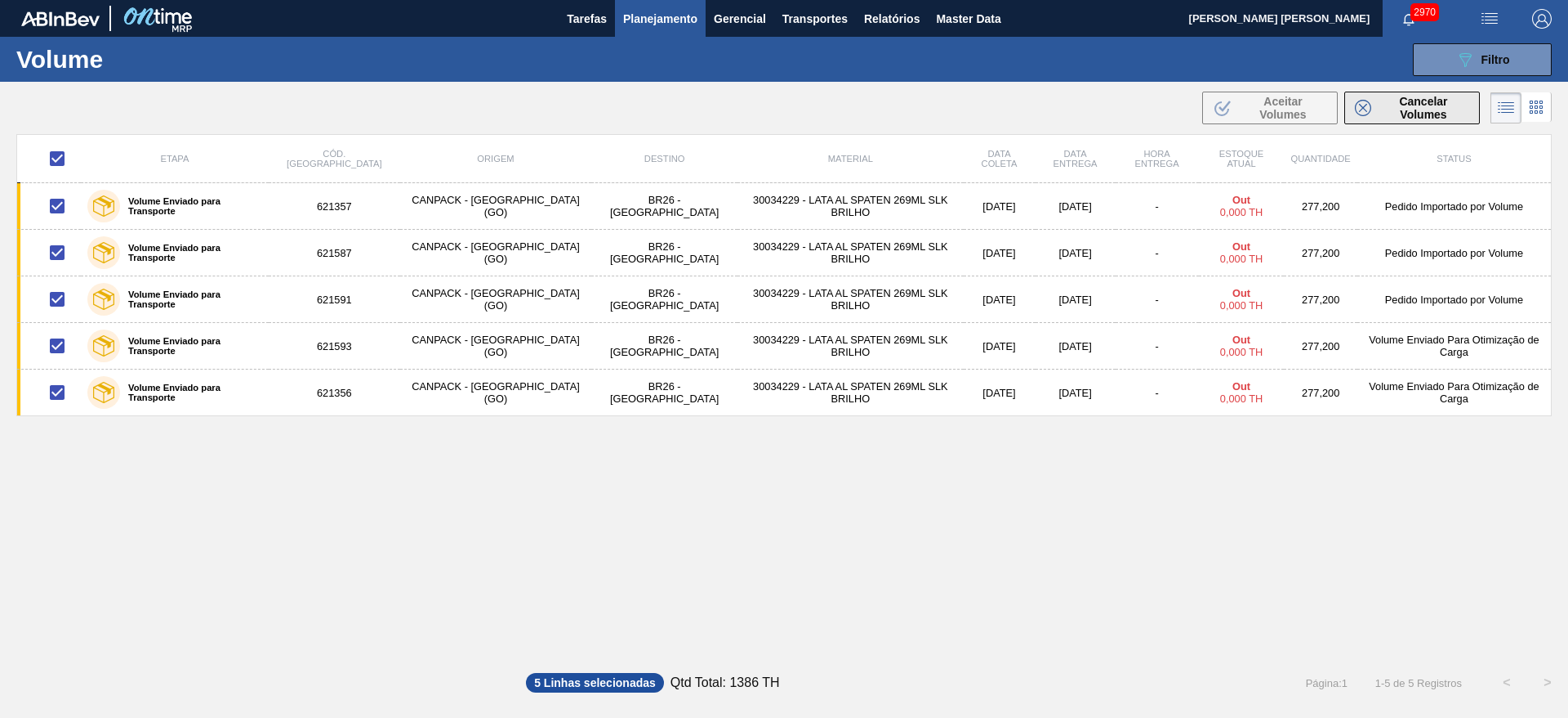
click at [1412, 96] on span "Cancelar Volumes" at bounding box center [1423, 108] width 91 height 26
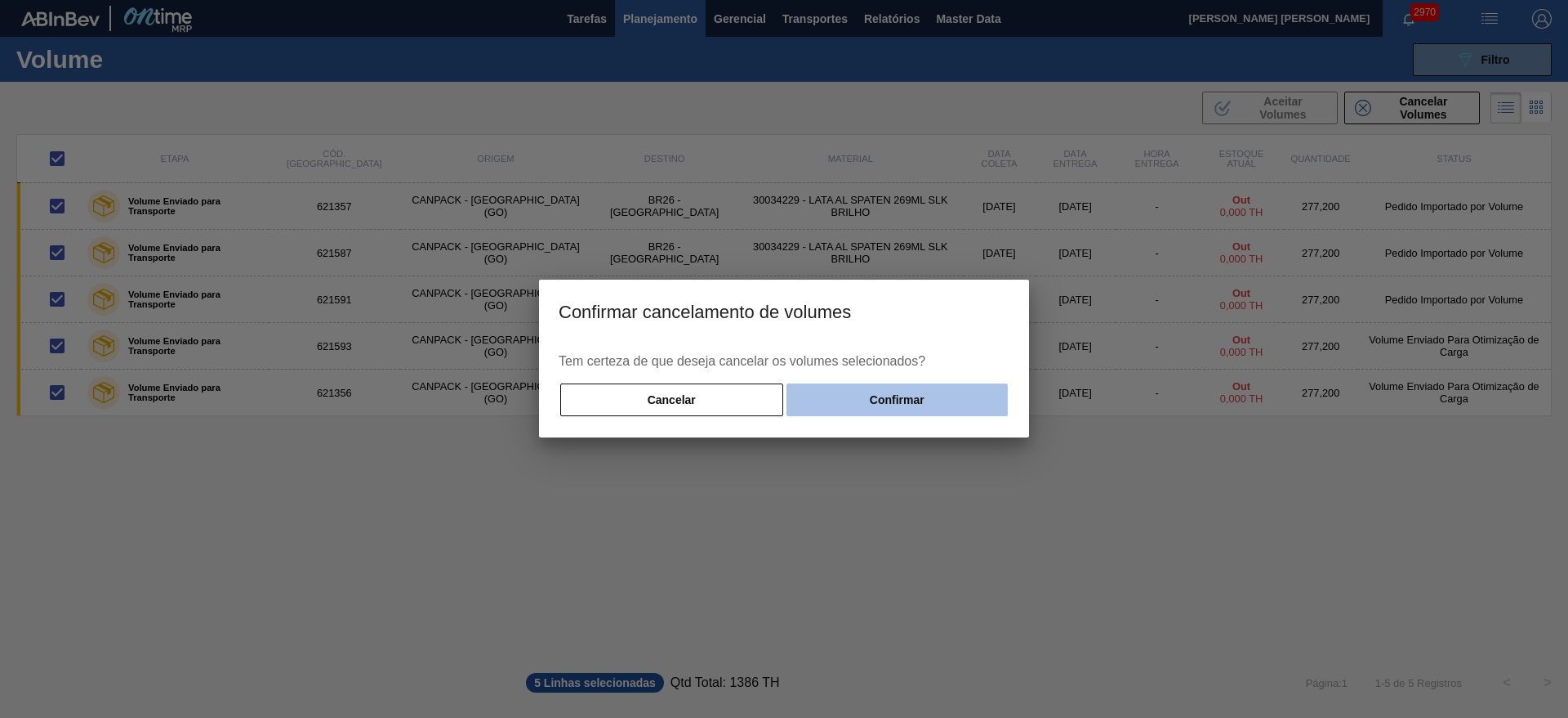
click at [852, 387] on button "Confirmar" at bounding box center [896, 399] width 221 height 33
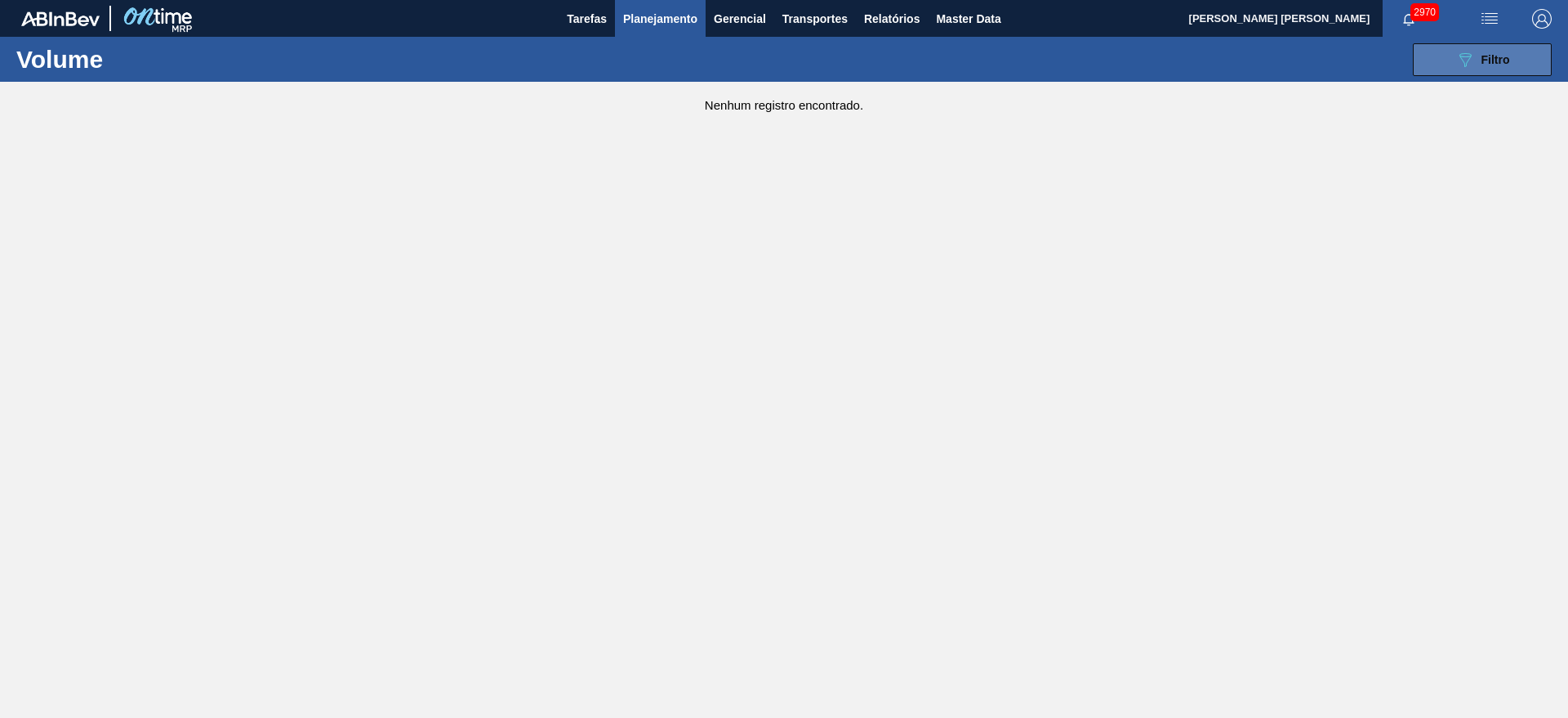
click at [1473, 68] on icon "089F7B8B-B2A5-4AFE-B5C0-19BA573D28AC" at bounding box center [1465, 59] width 19 height 19
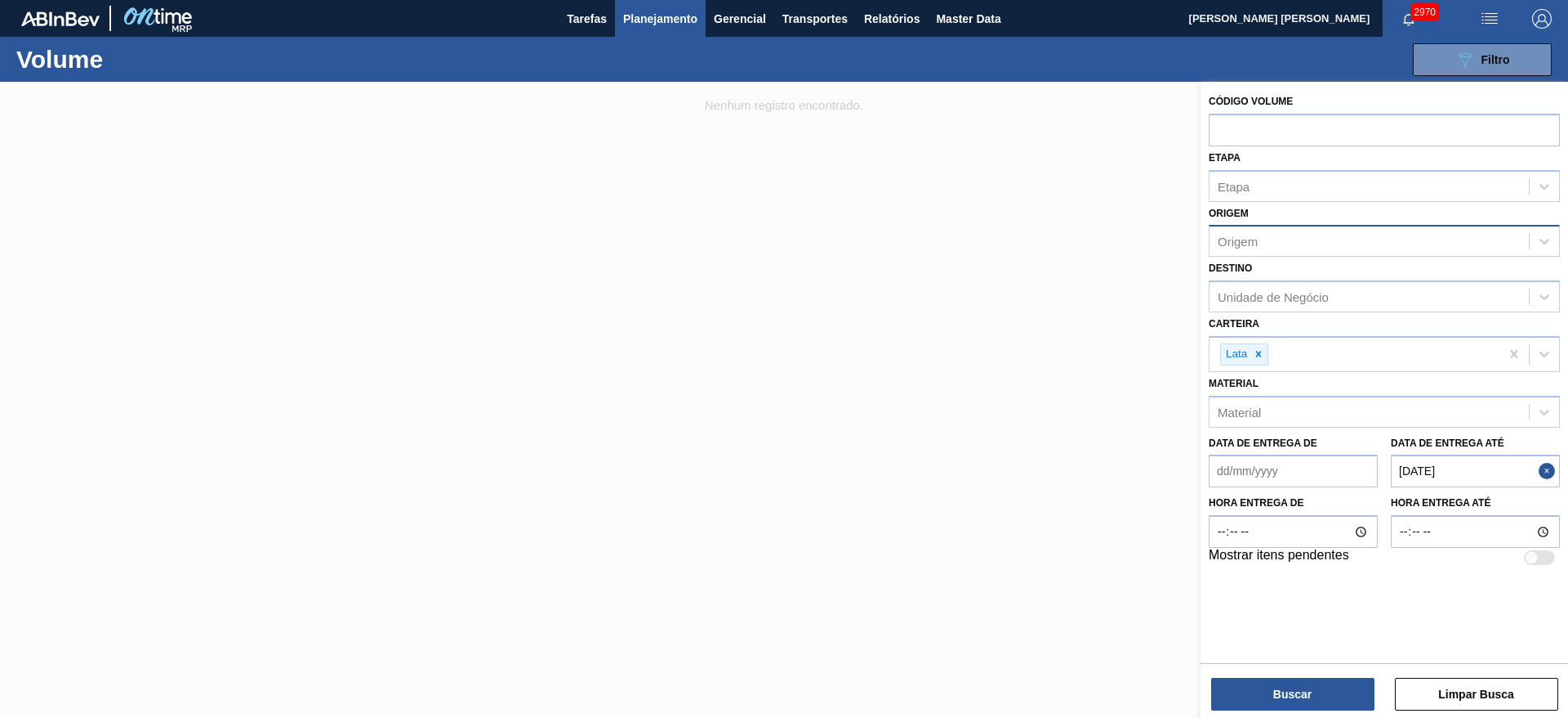
click at [1552, 467] on button "Close" at bounding box center [1549, 470] width 21 height 33
drag, startPoint x: 1500, startPoint y: 469, endPoint x: 1484, endPoint y: 470, distance: 16.0
click at [1500, 469] on até "Data de Entrega até" at bounding box center [1476, 470] width 169 height 33
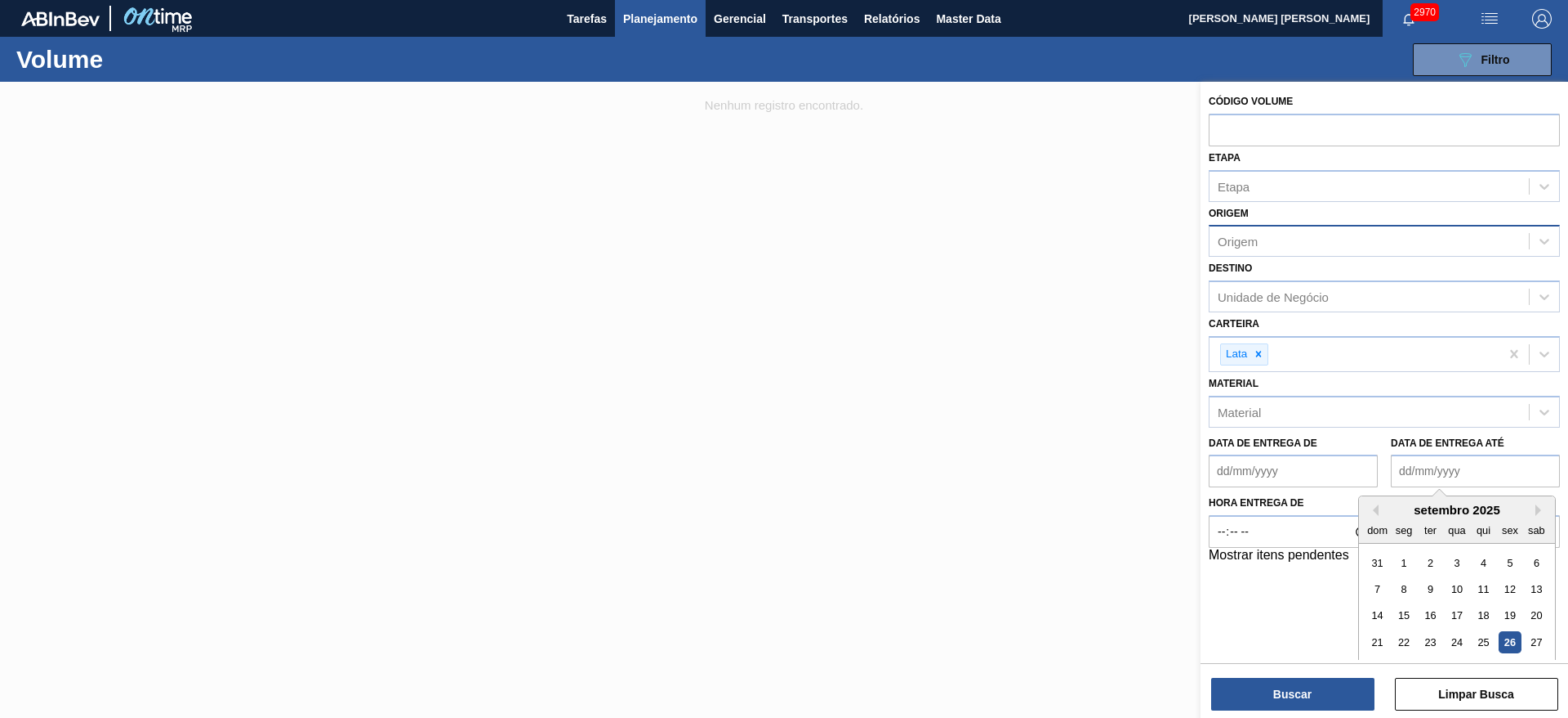
click at [1508, 642] on div "26" at bounding box center [1510, 642] width 22 height 22
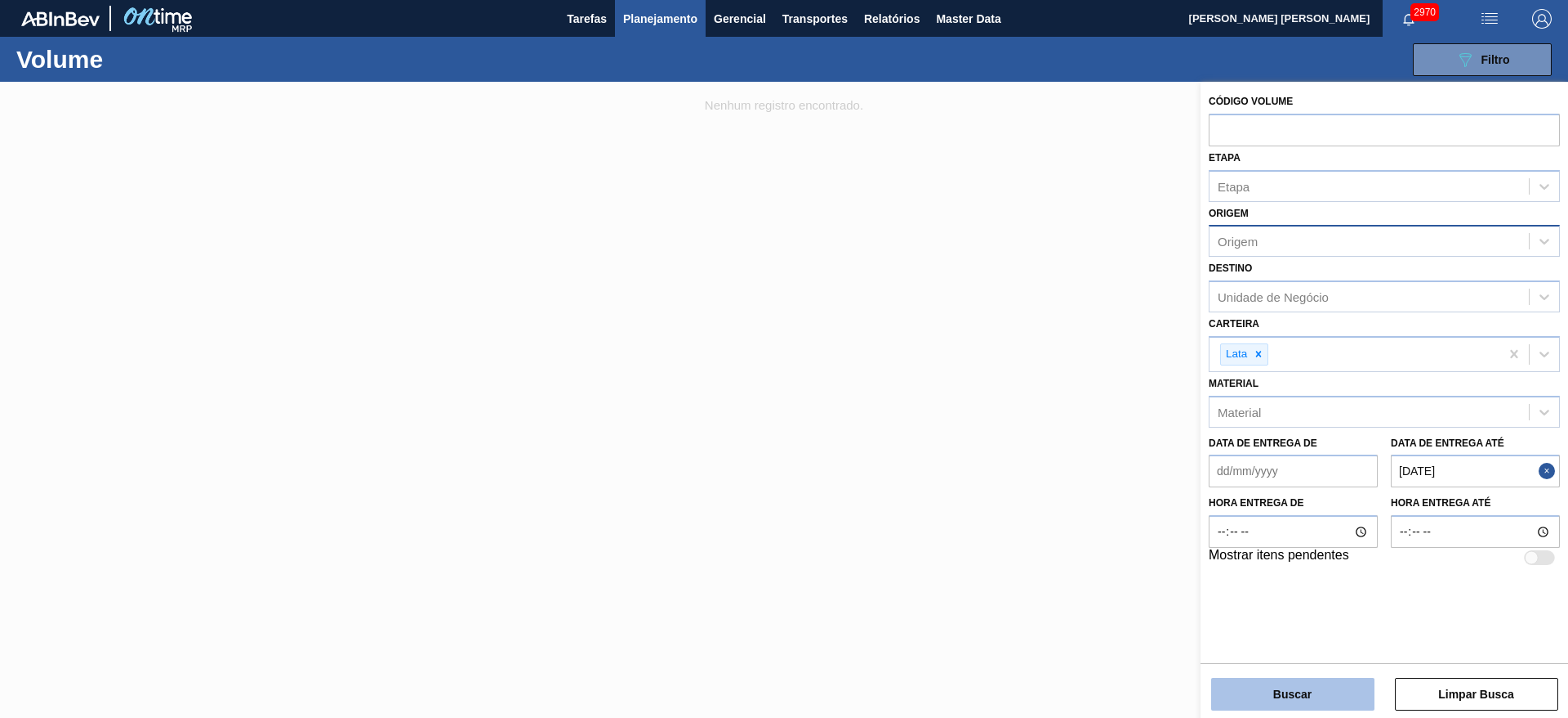
click at [1370, 683] on button "Buscar" at bounding box center [1293, 693] width 163 height 33
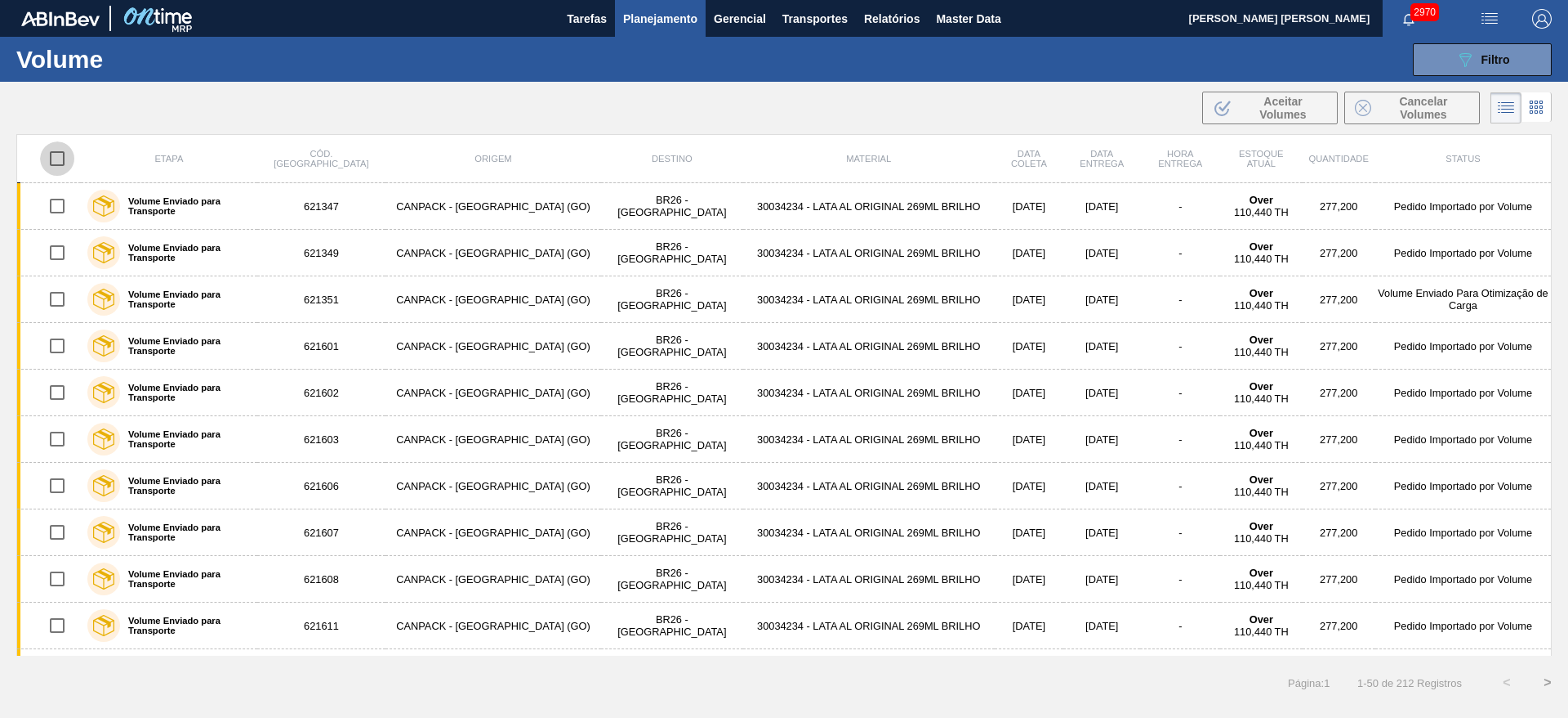
click at [64, 153] on input "checkbox" at bounding box center [57, 159] width 34 height 34
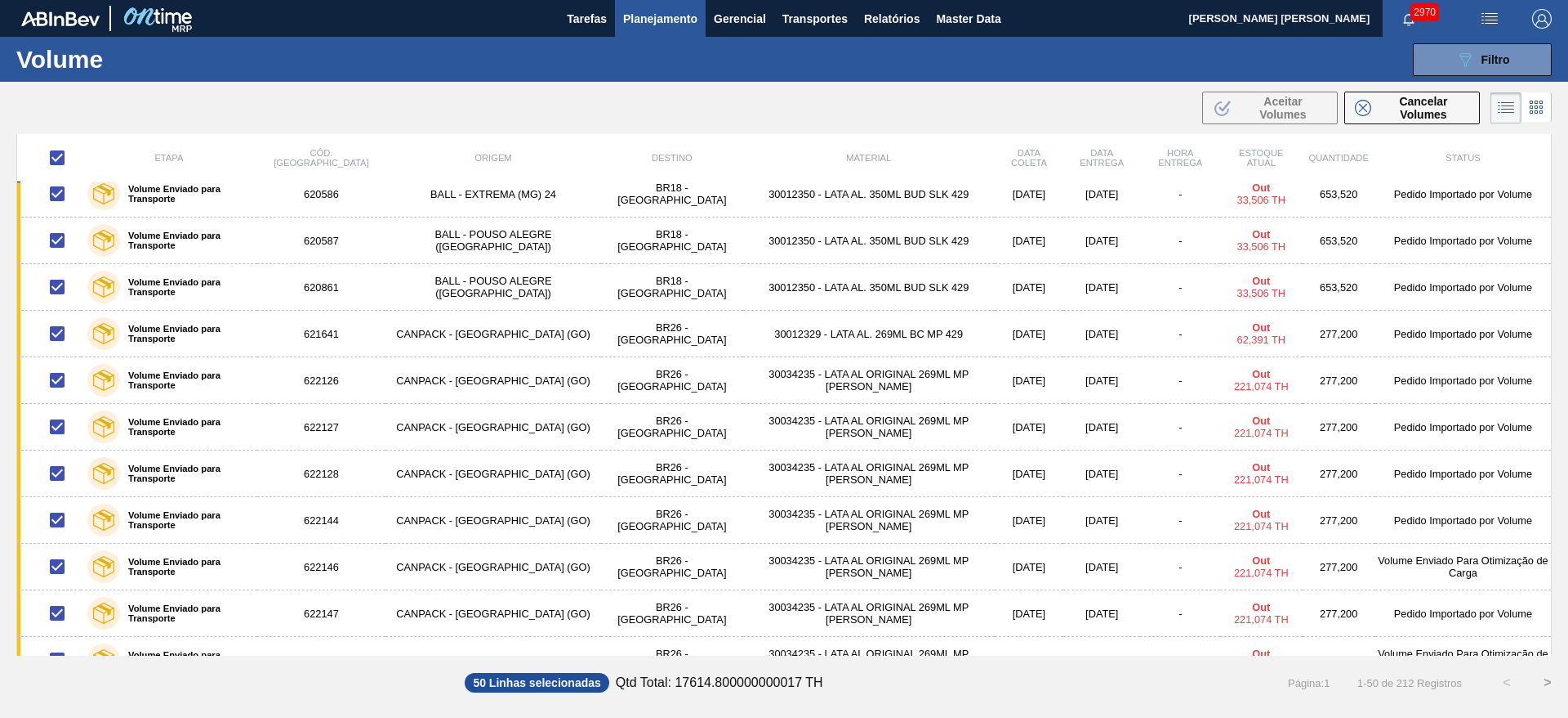
scroll to position [1857, 0]
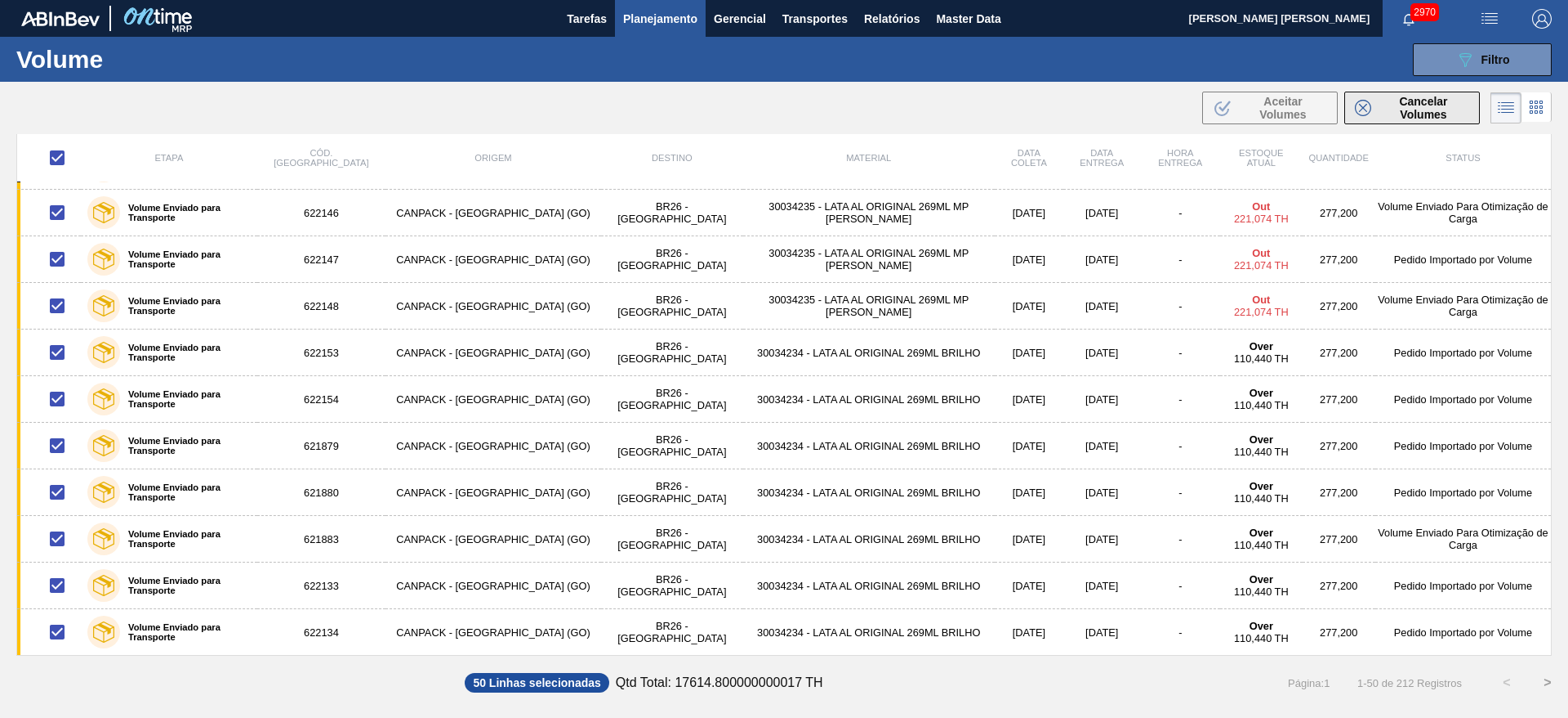
click at [1395, 116] on span "Cancelar Volumes" at bounding box center [1423, 108] width 91 height 26
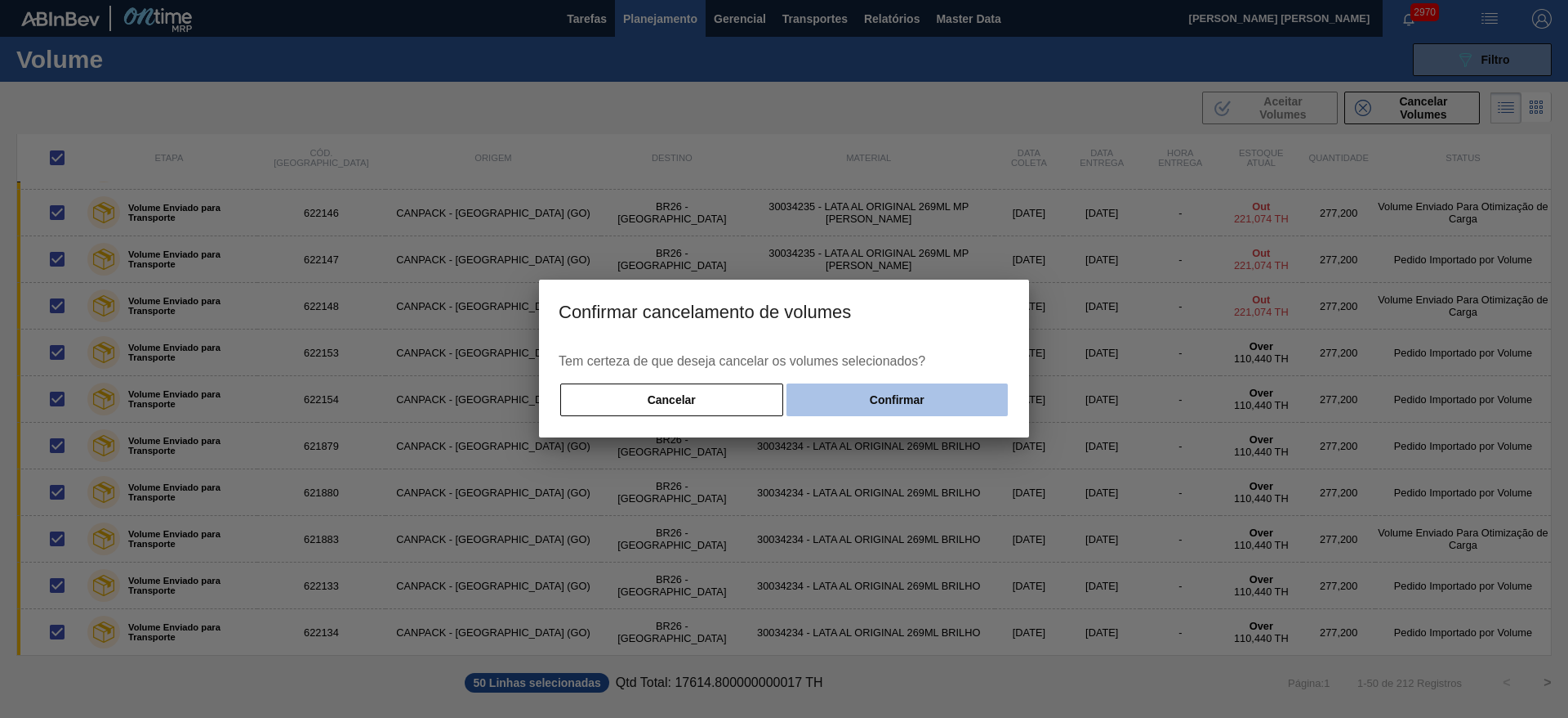
click at [961, 401] on button "Confirmar" at bounding box center [896, 399] width 221 height 33
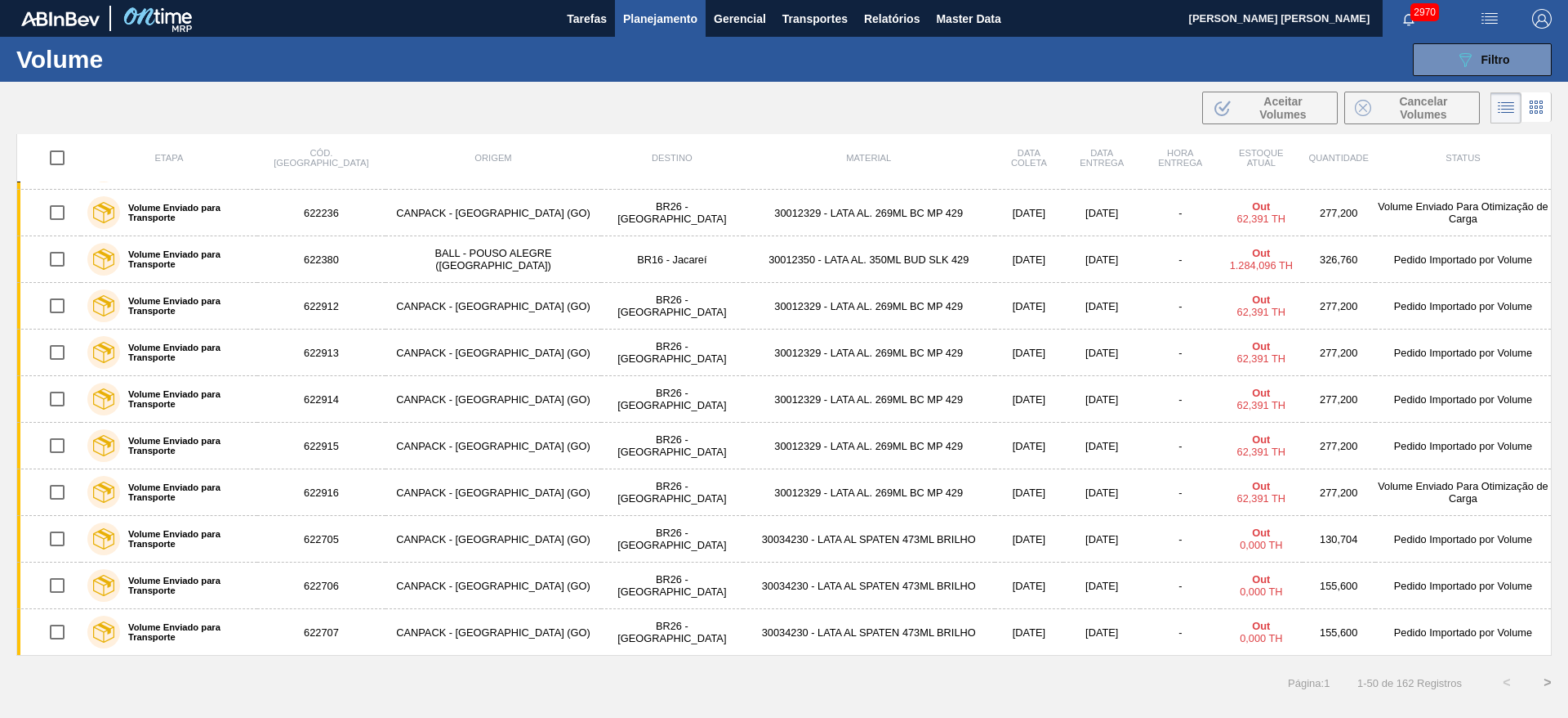
click at [57, 159] on input "checkbox" at bounding box center [57, 158] width 34 height 34
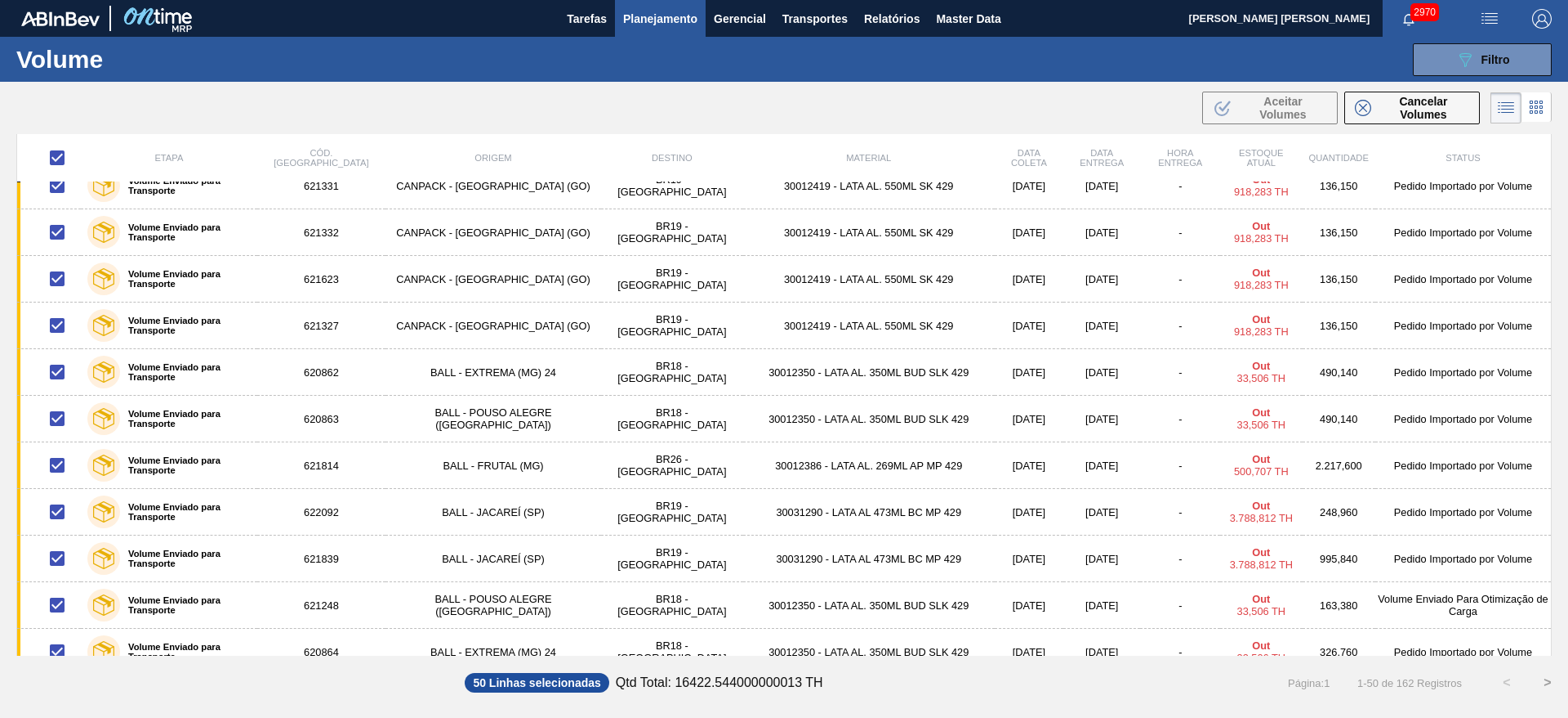
scroll to position [0, 0]
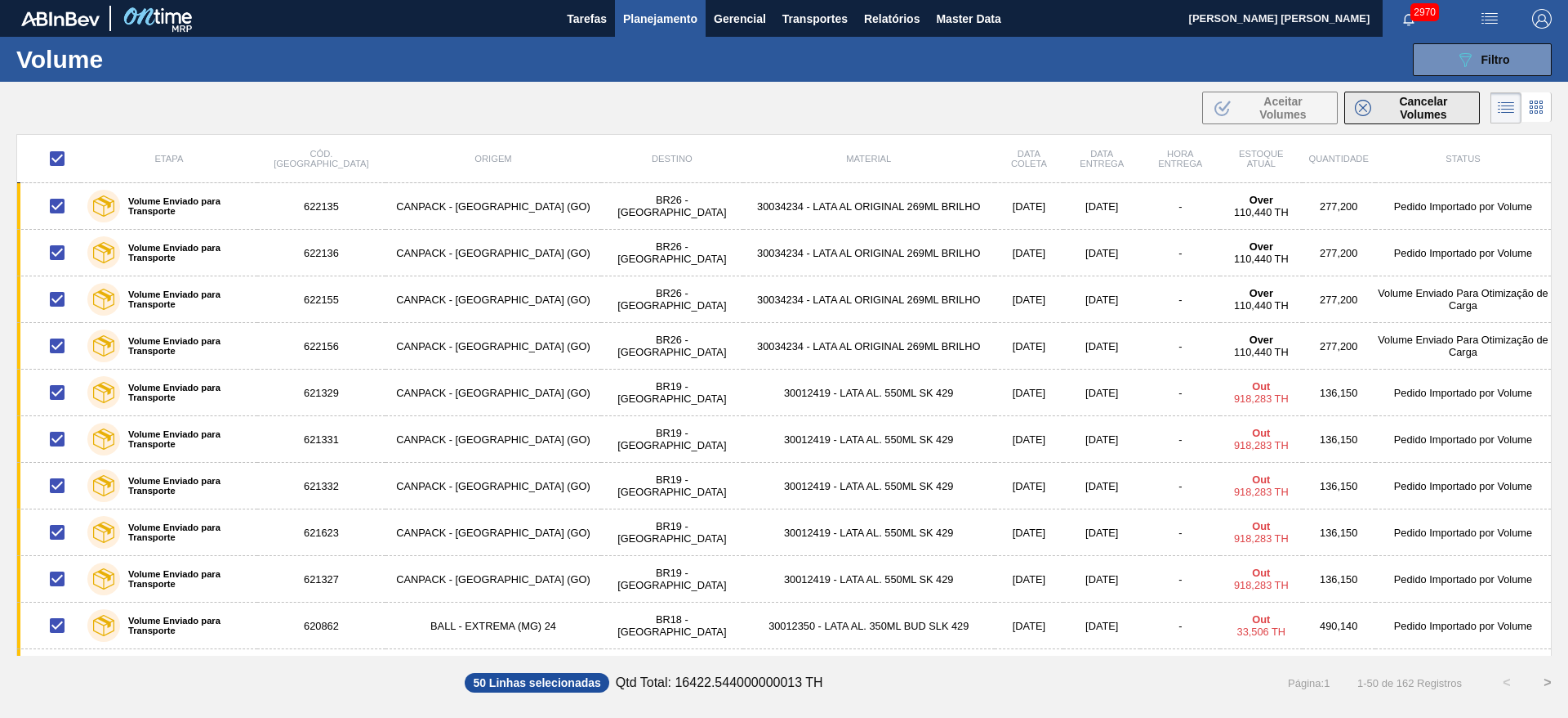
click at [1403, 107] on span "Cancelar Volumes" at bounding box center [1423, 108] width 91 height 26
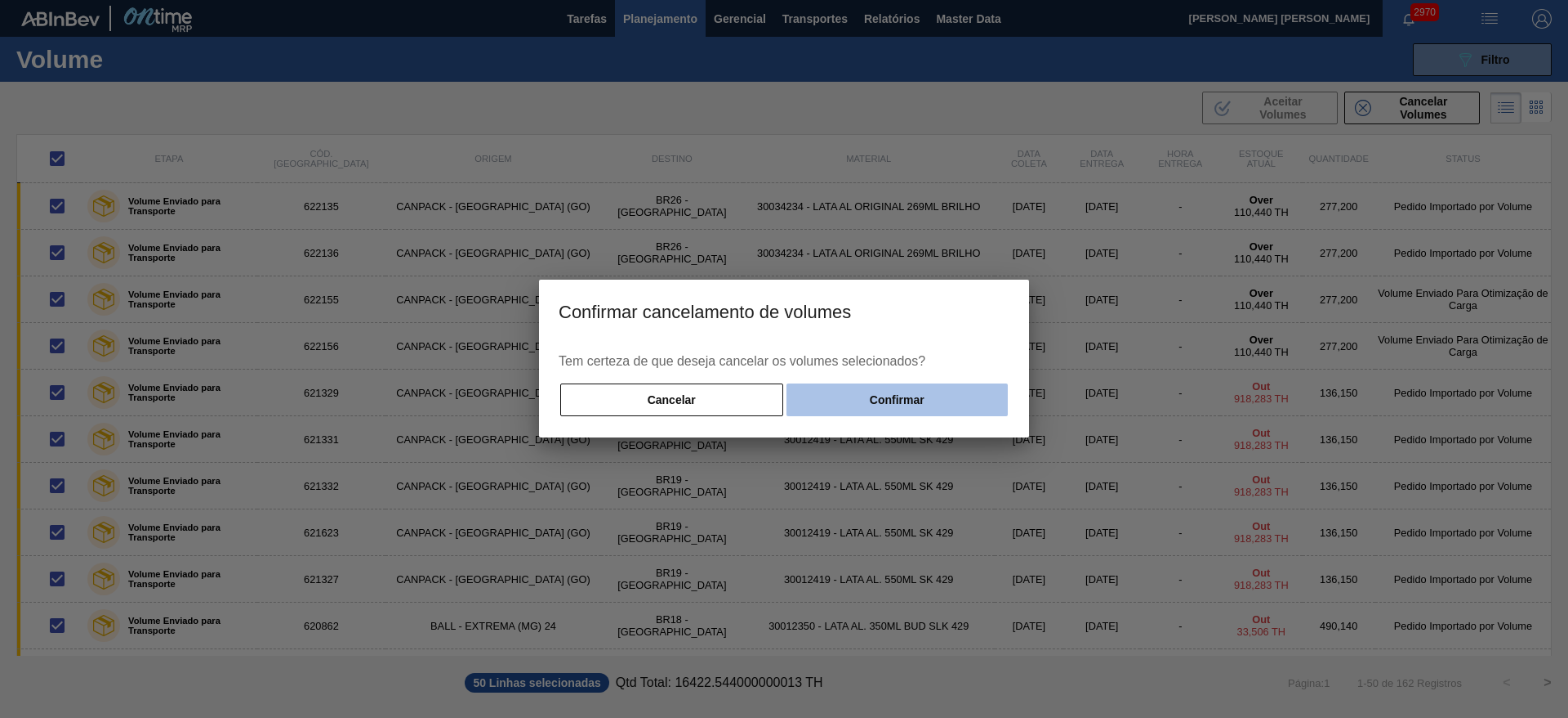
click at [961, 388] on button "Confirmar" at bounding box center [896, 399] width 221 height 33
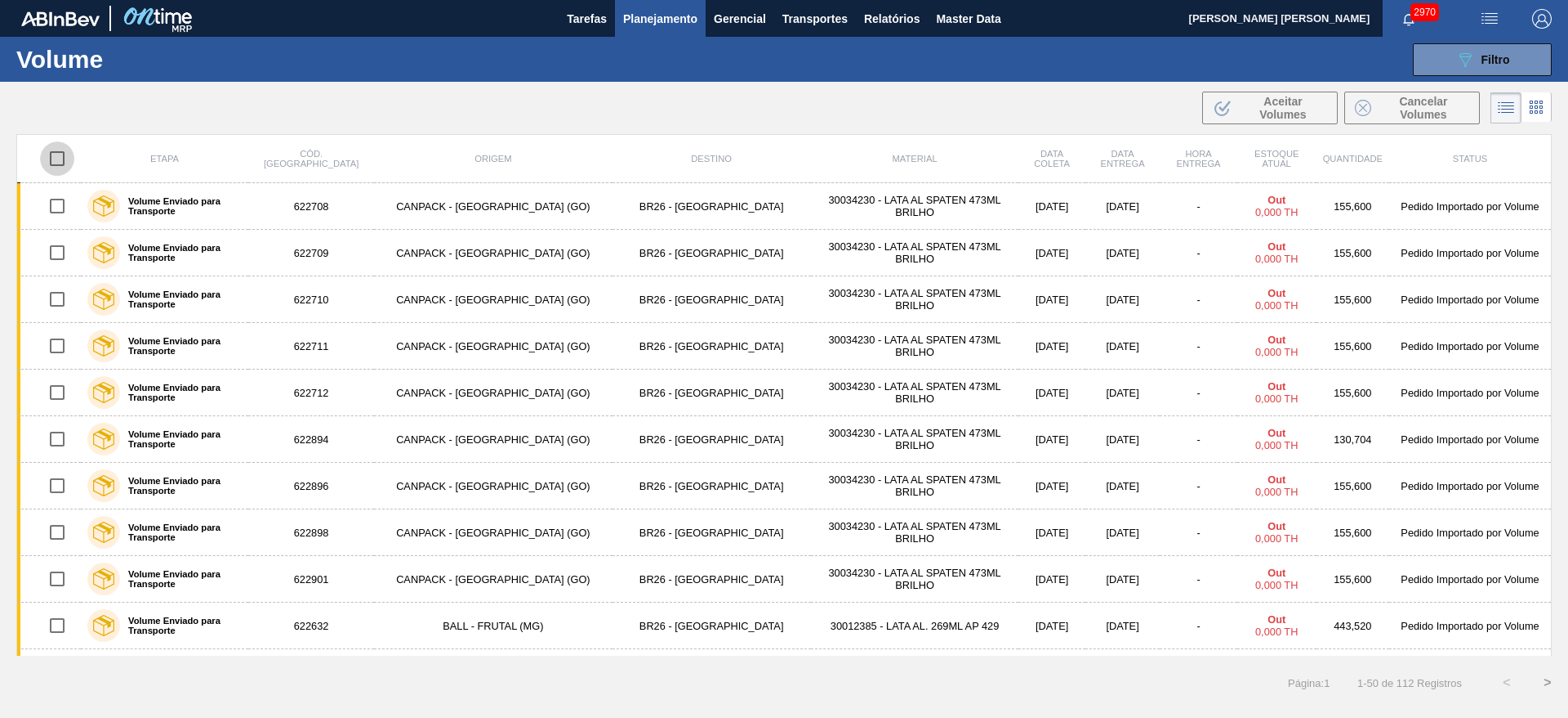
drag, startPoint x: 55, startPoint y: 162, endPoint x: 71, endPoint y: 171, distance: 18.4
click at [56, 162] on input "checkbox" at bounding box center [57, 159] width 34 height 34
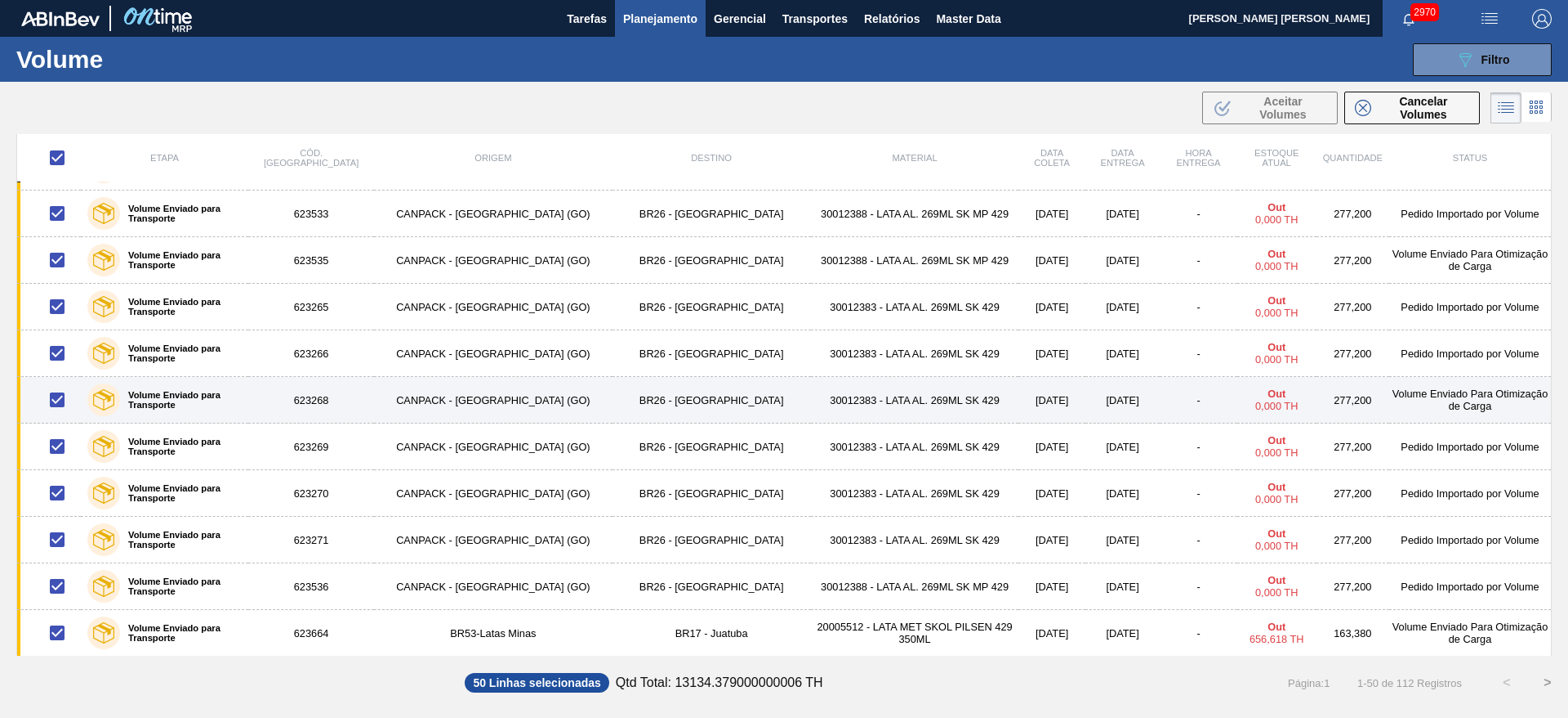
scroll to position [1857, 0]
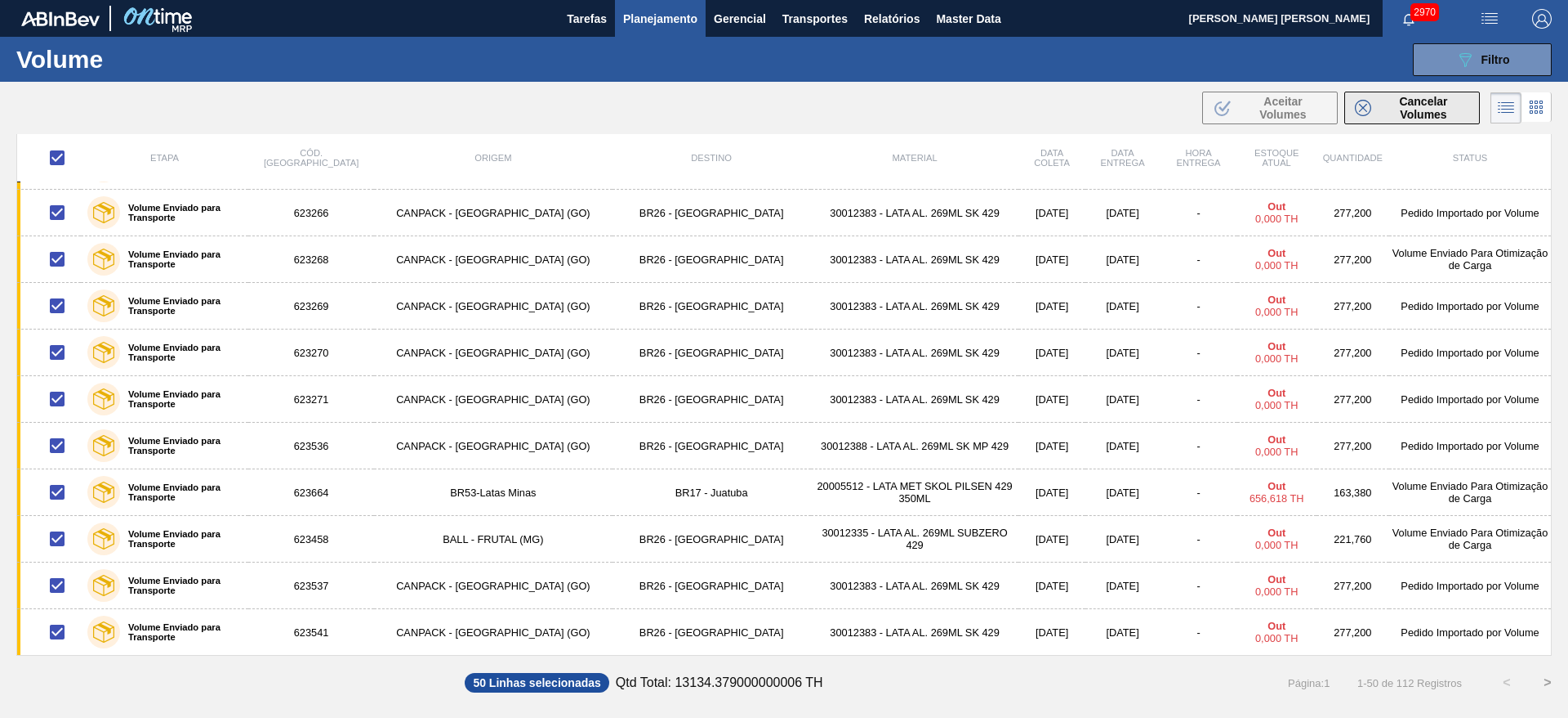
click at [1405, 93] on button "Cancelar Volumes" at bounding box center [1412, 108] width 136 height 33
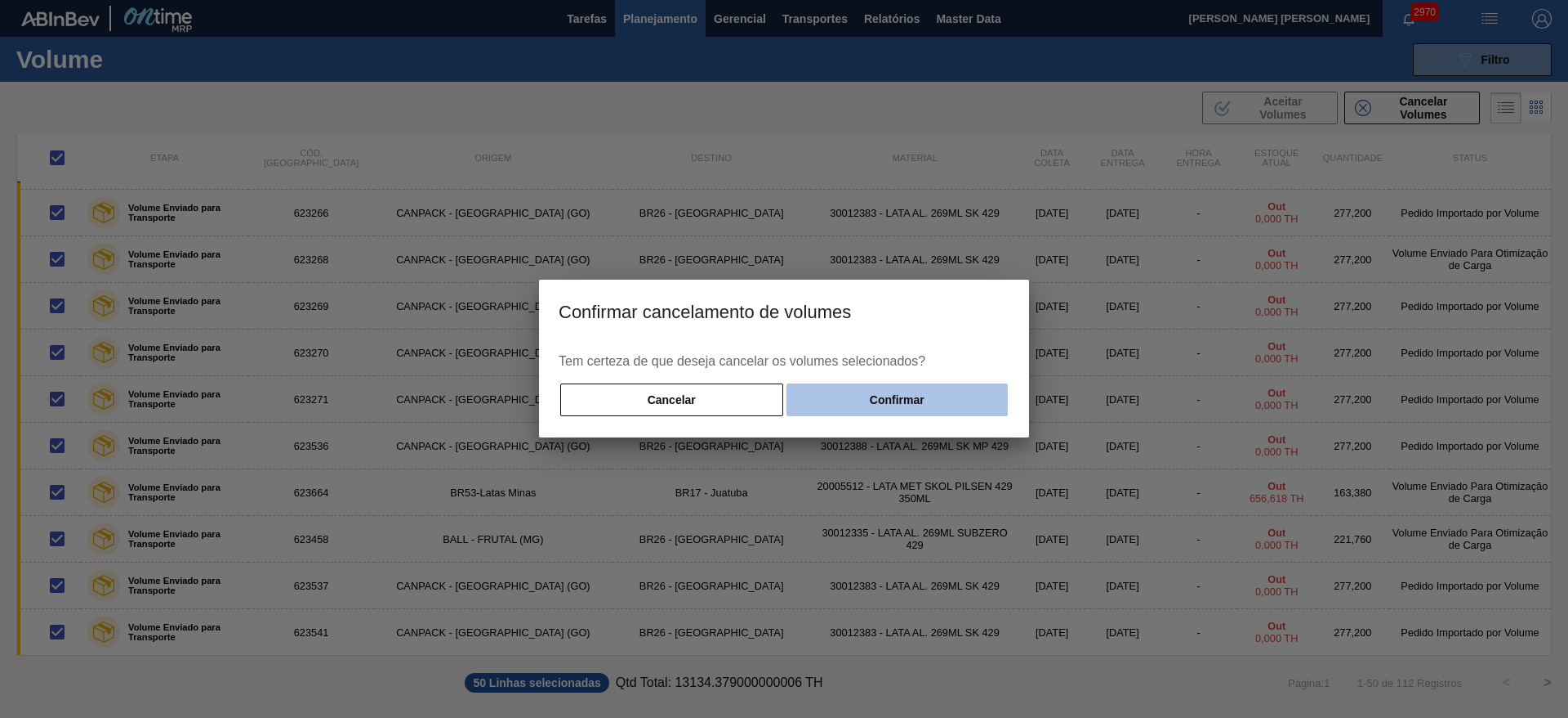
click at [981, 387] on button "Confirmar" at bounding box center [896, 399] width 221 height 33
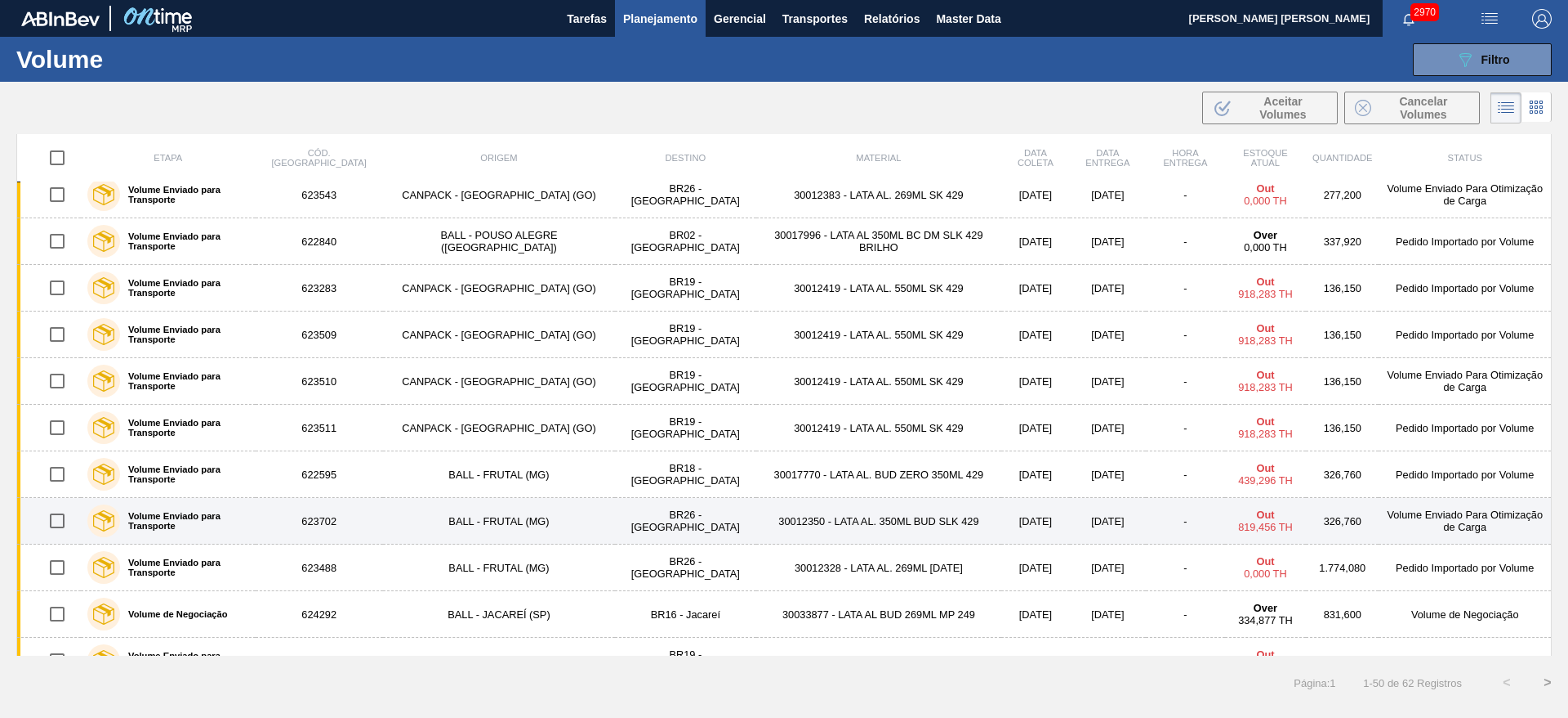
scroll to position [0, 0]
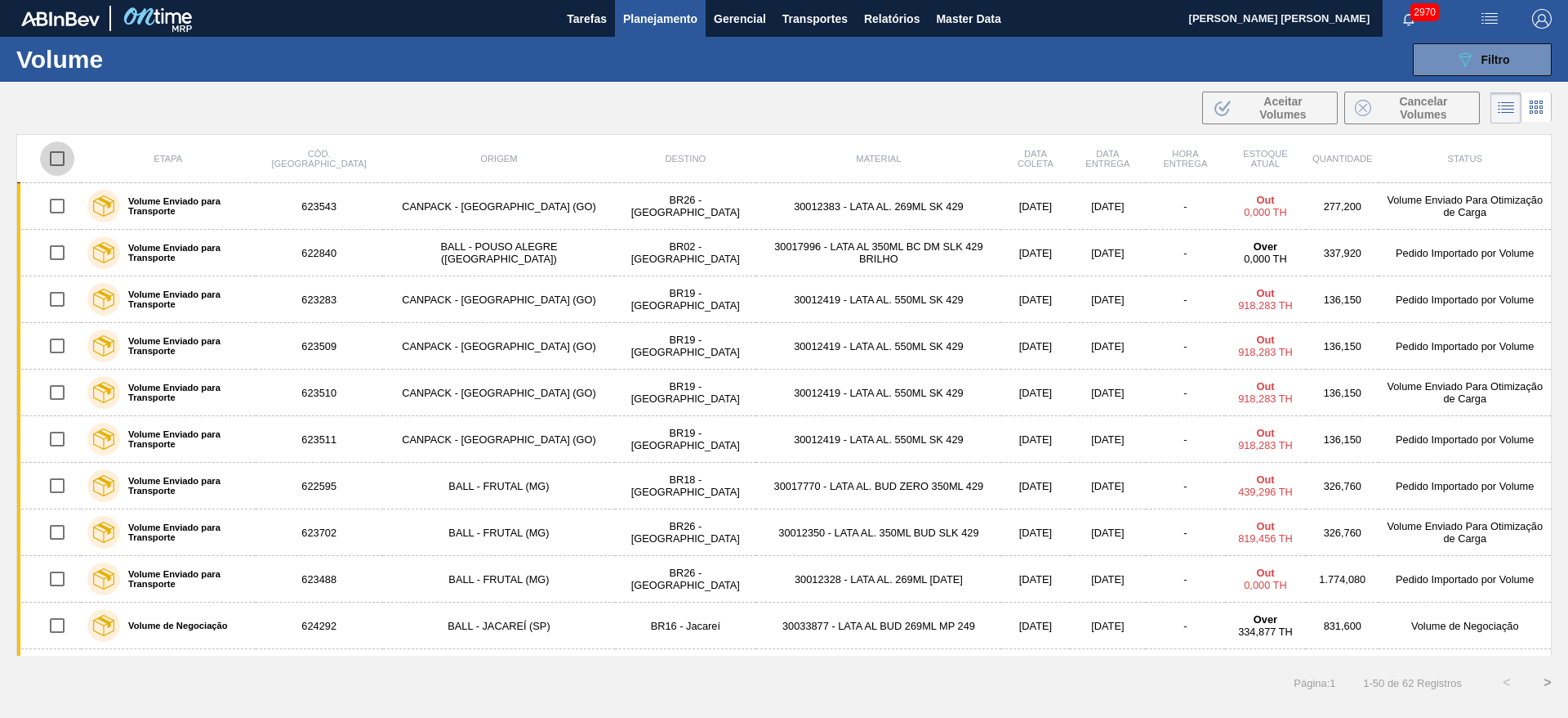
click at [58, 154] on input "checkbox" at bounding box center [57, 159] width 34 height 34
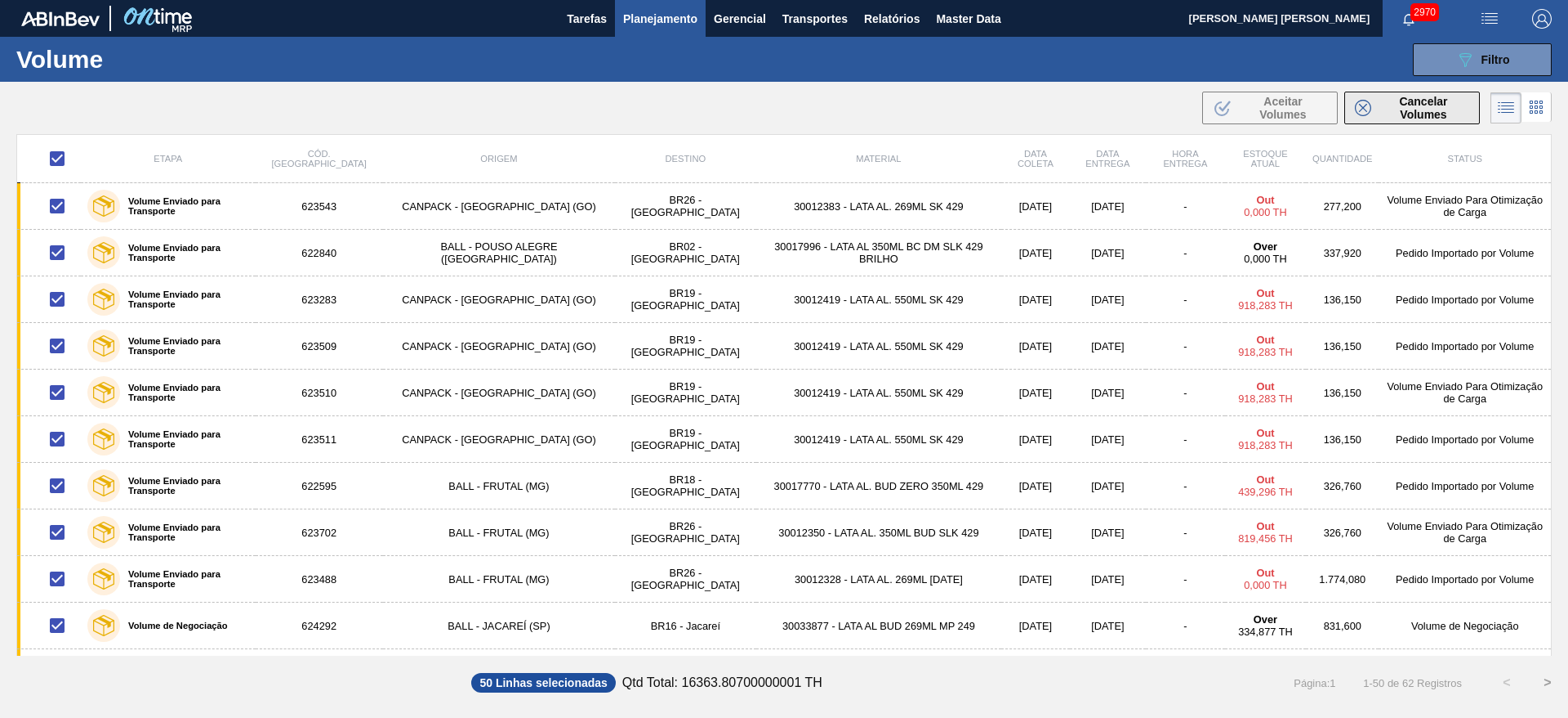
click at [1420, 115] on span "Cancelar Volumes" at bounding box center [1423, 108] width 91 height 26
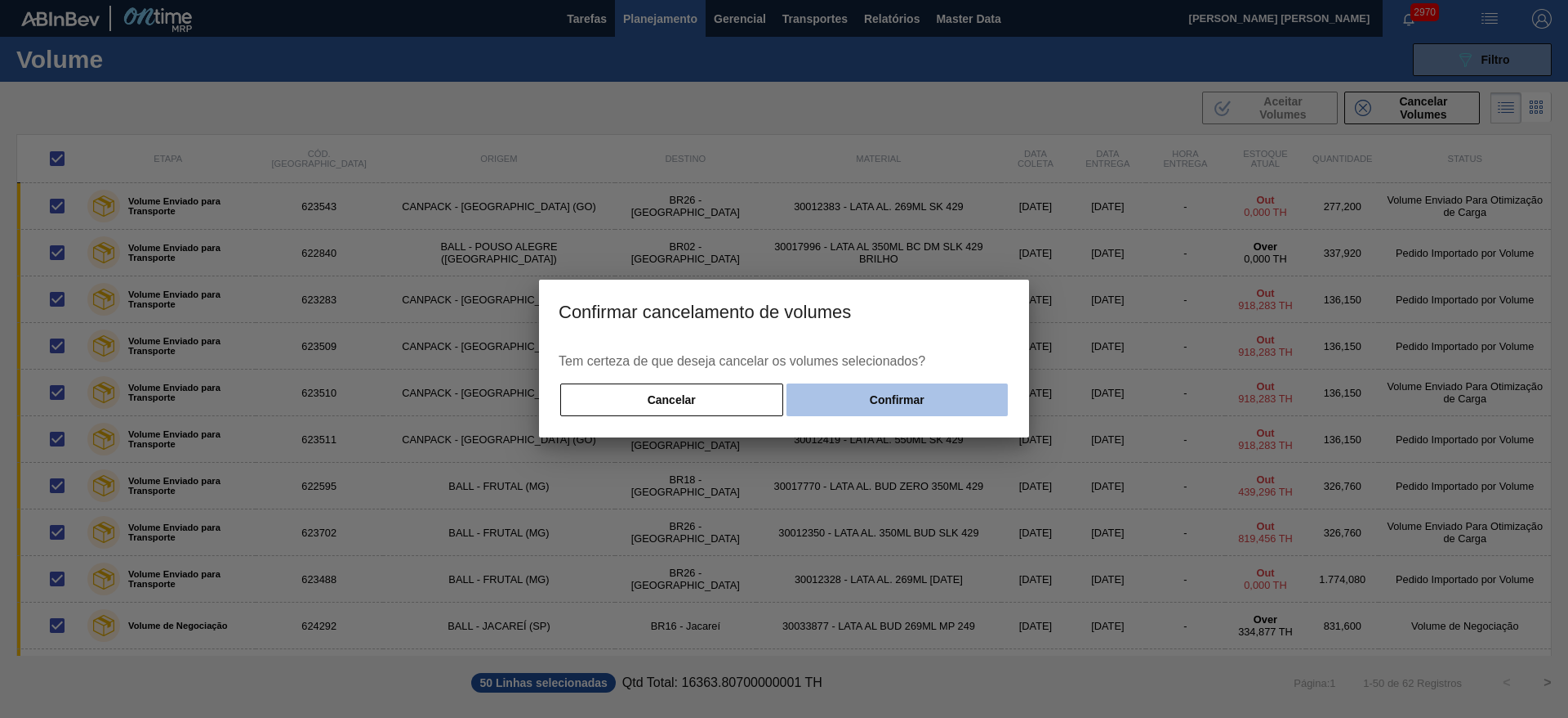
click at [946, 392] on button "Confirmar" at bounding box center [896, 399] width 221 height 33
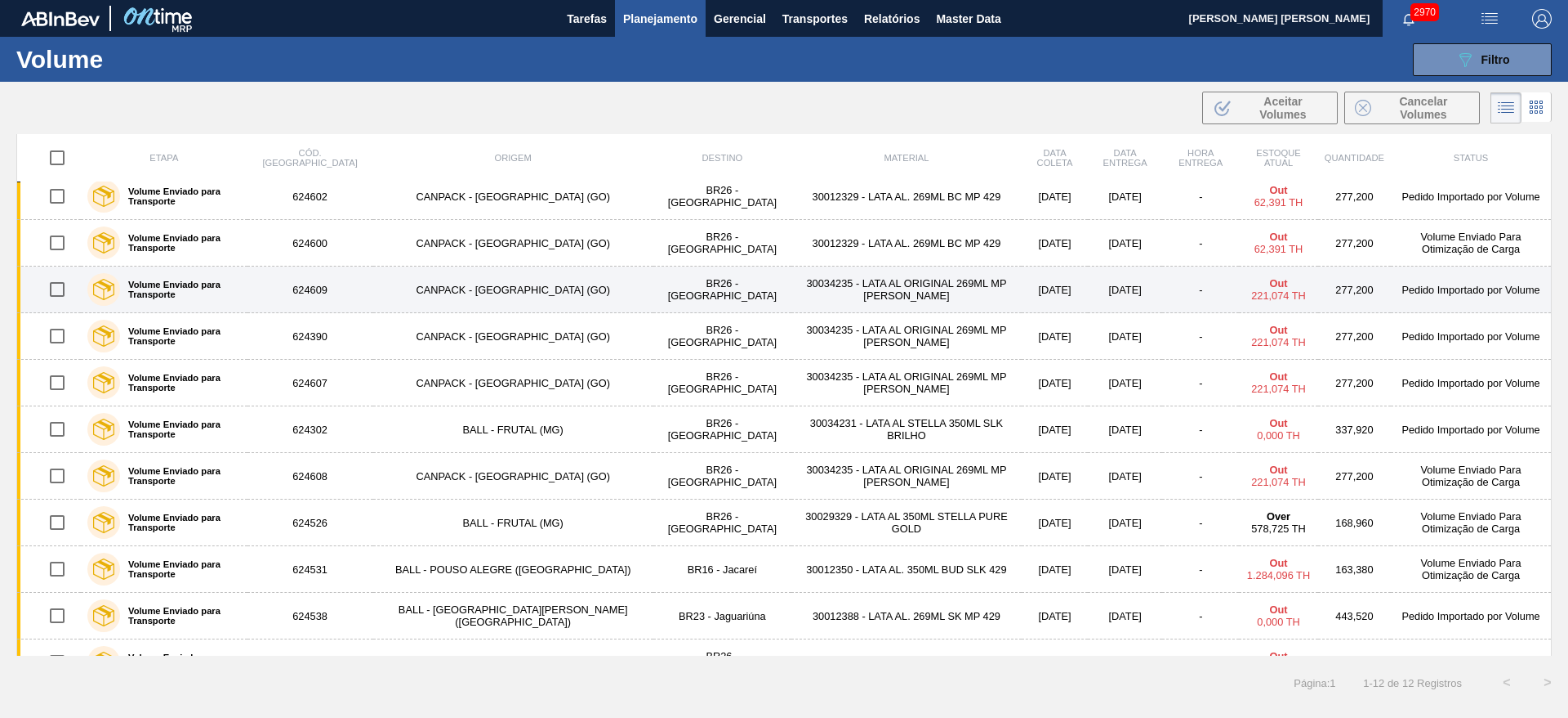
scroll to position [86, 0]
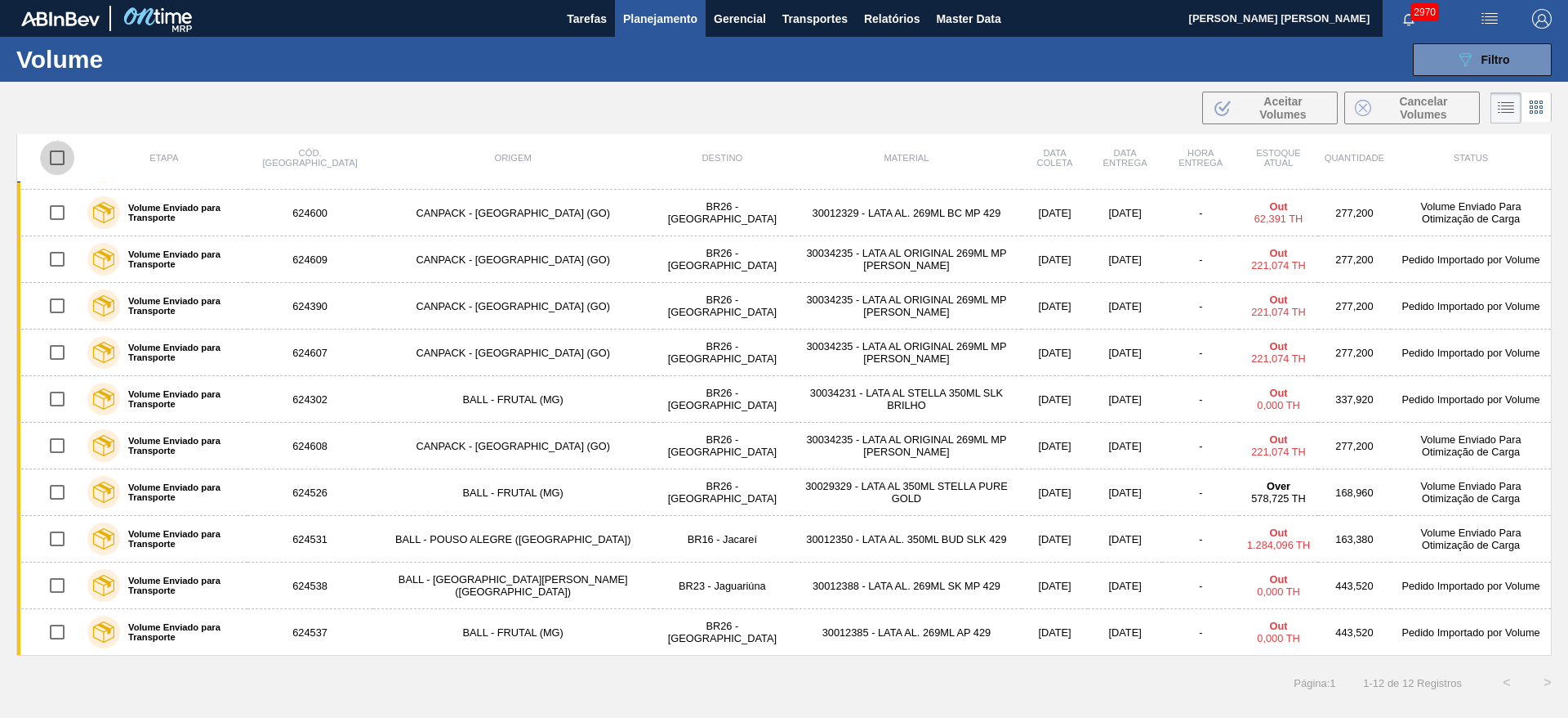
click at [58, 164] on input "checkbox" at bounding box center [57, 158] width 34 height 34
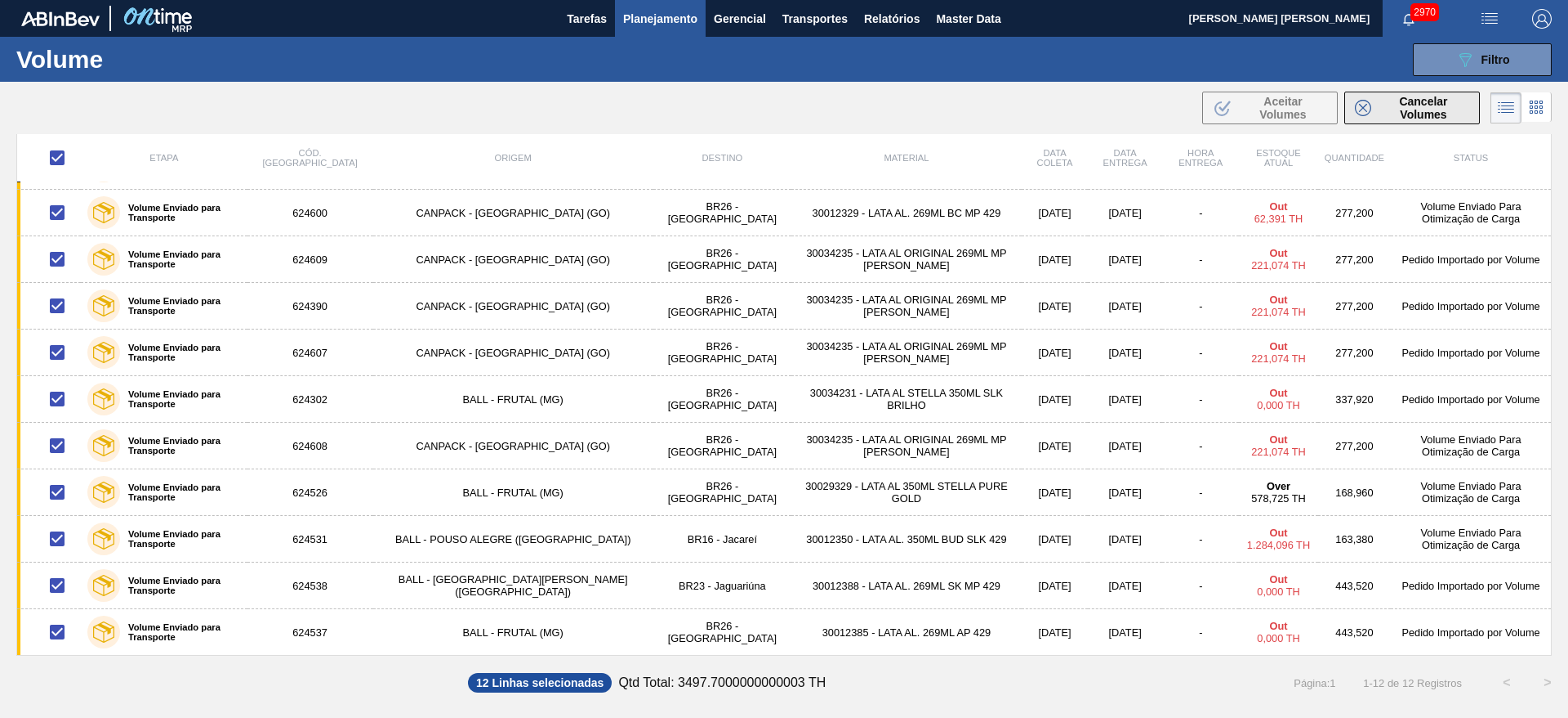
click at [1370, 103] on icon at bounding box center [1362, 108] width 16 height 16
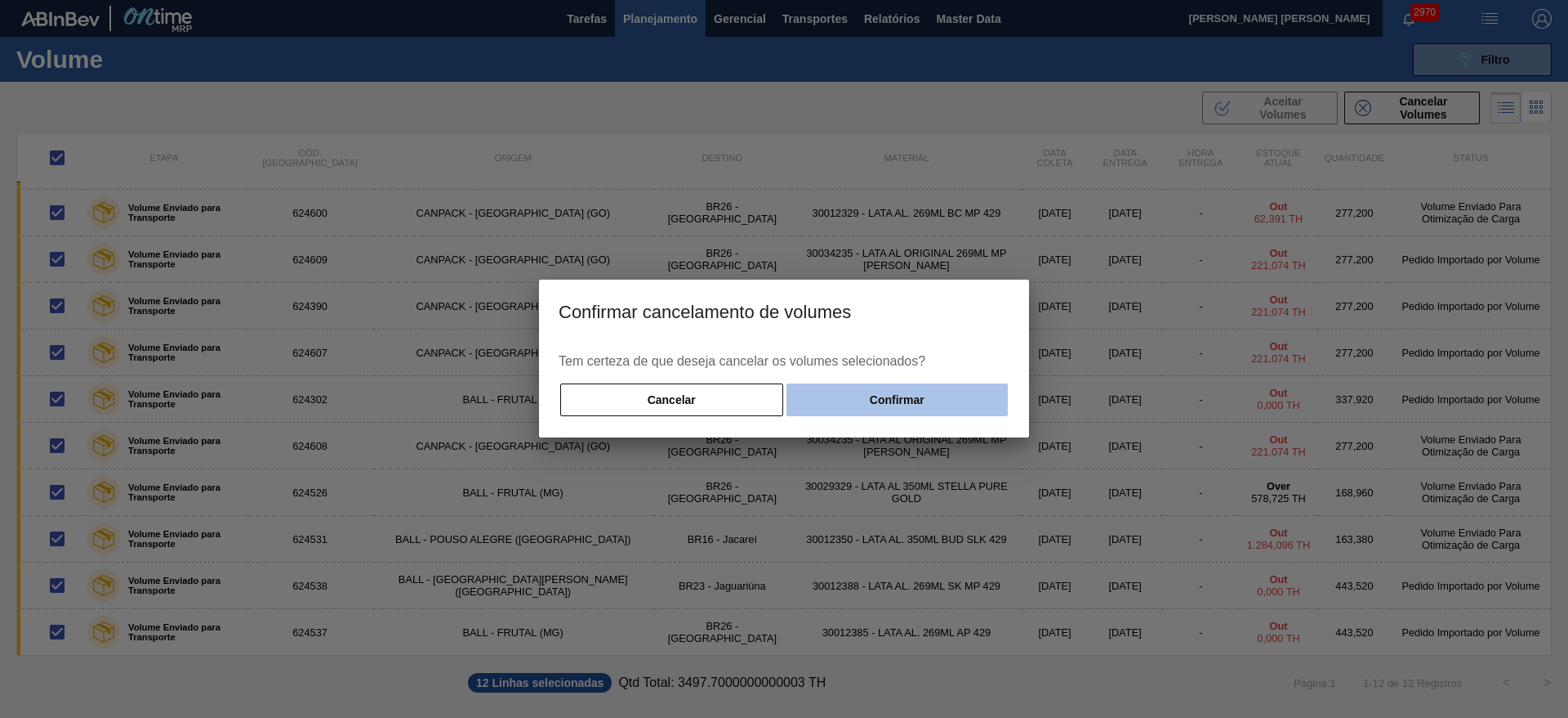
click at [877, 406] on button "Confirmar" at bounding box center [896, 399] width 221 height 33
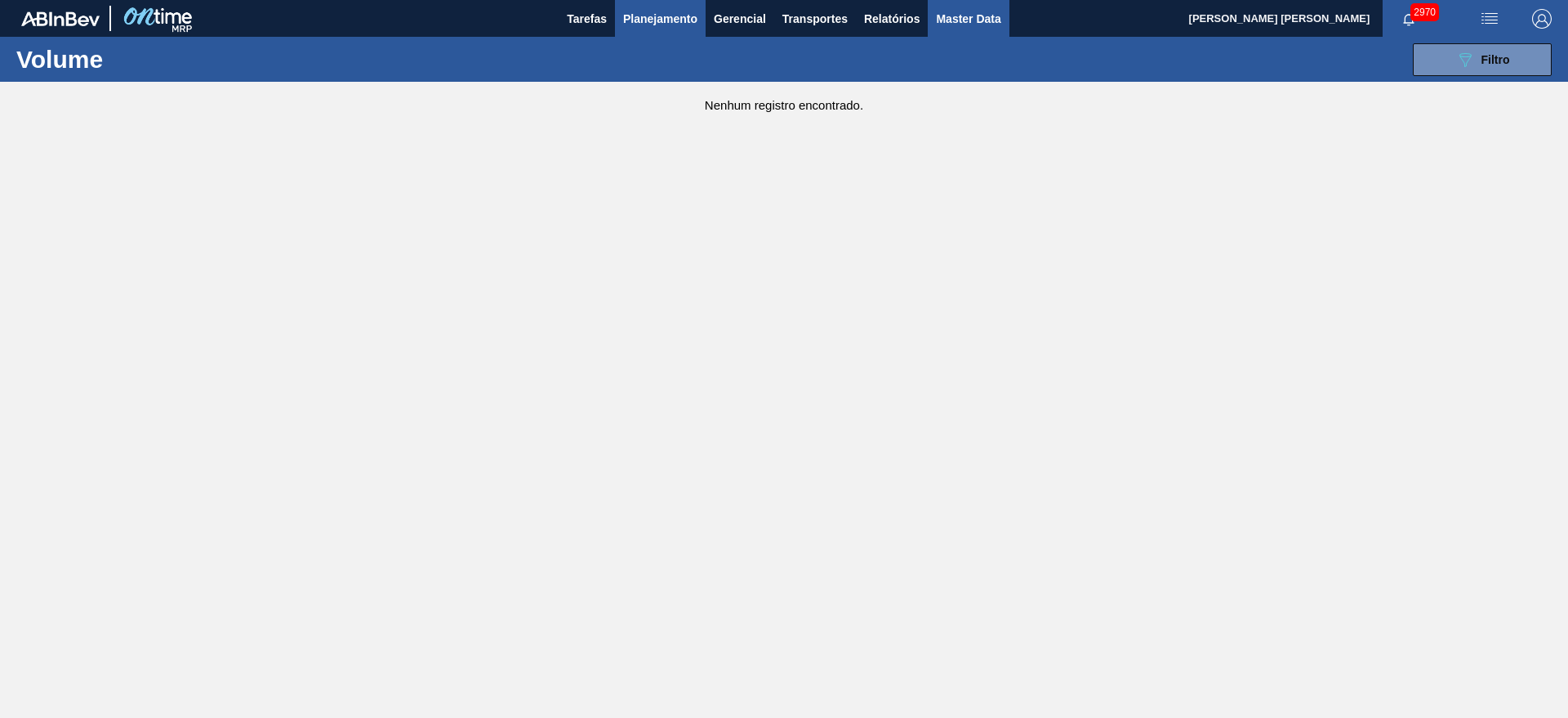
click at [989, 23] on span "Master Data" at bounding box center [968, 19] width 64 height 19
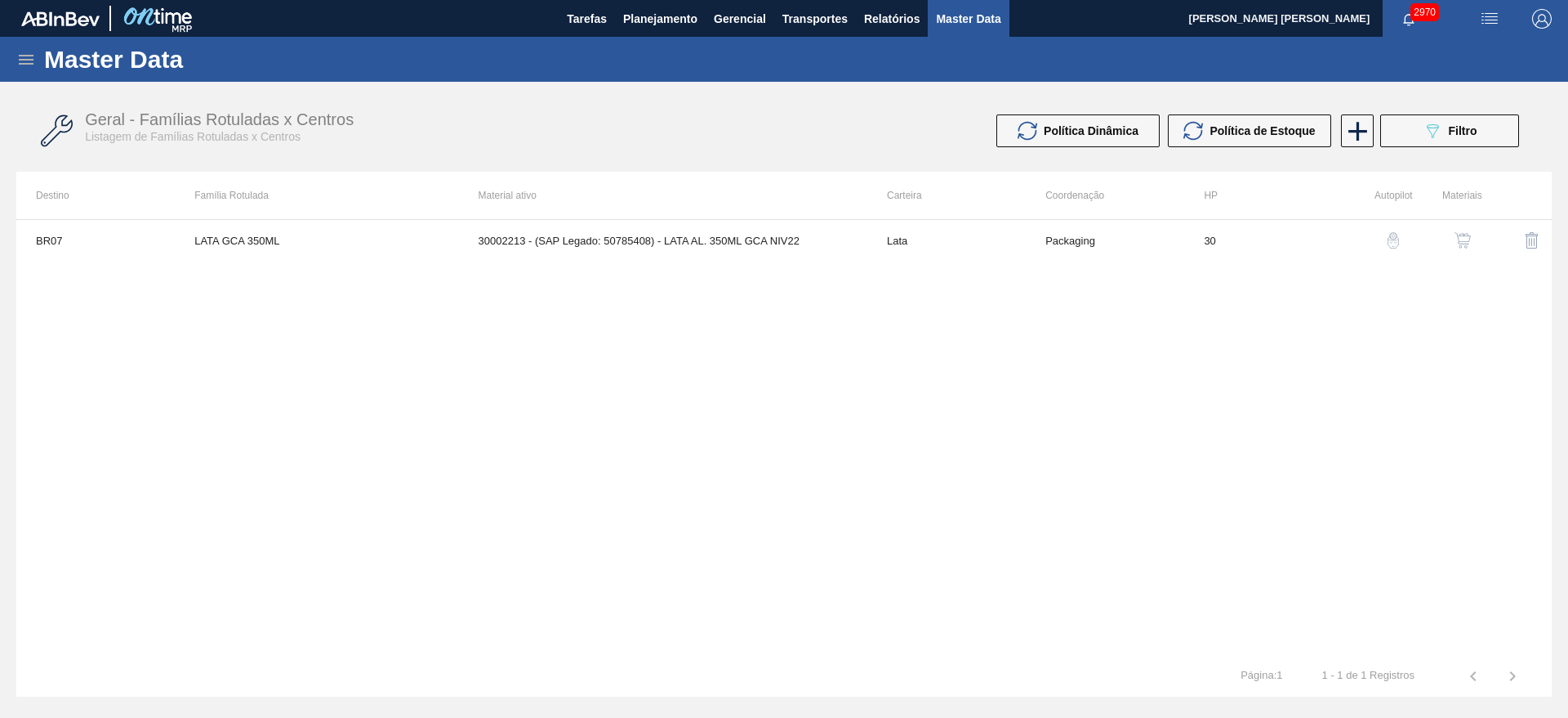
click at [24, 59] on icon at bounding box center [25, 60] width 14 height 10
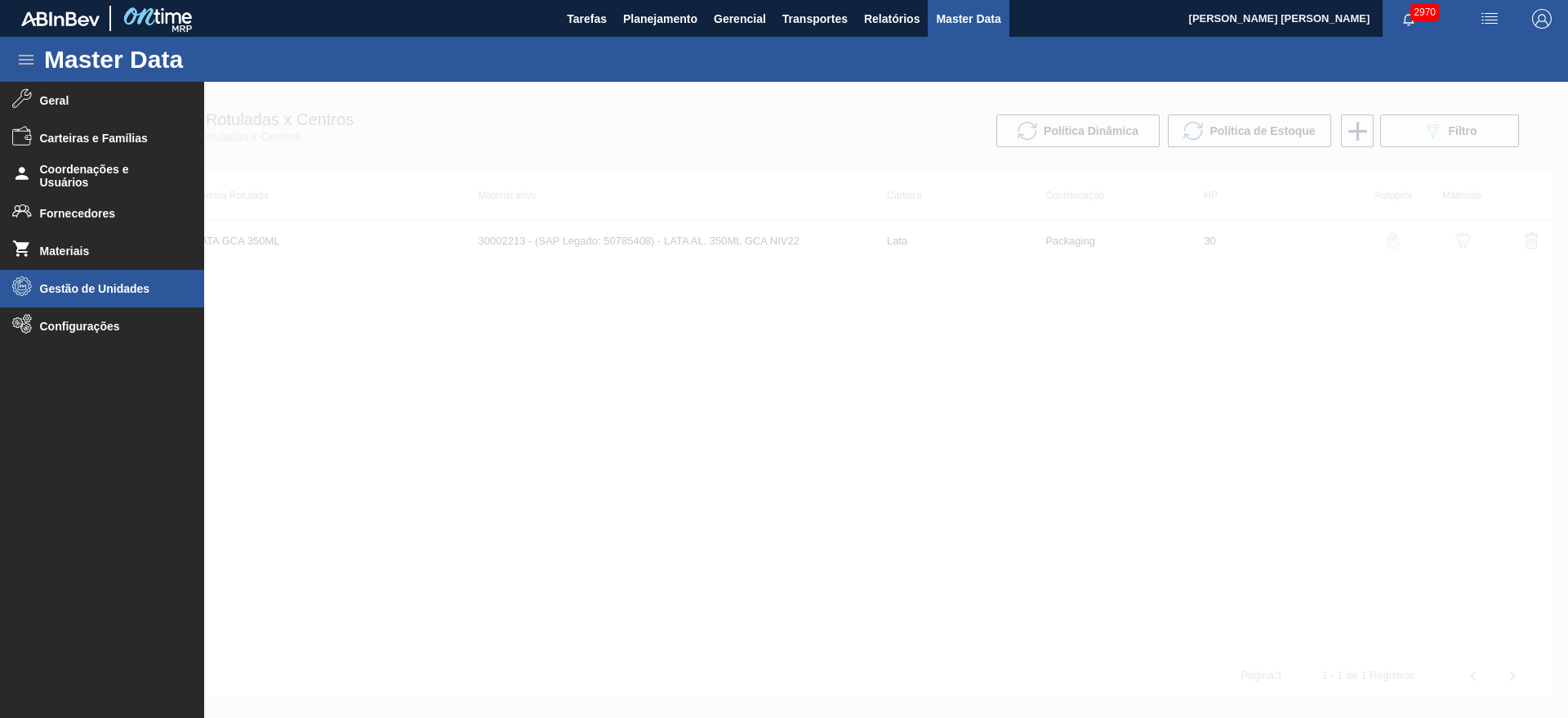
click at [80, 293] on span "Gestão de Unidades" at bounding box center [107, 288] width 135 height 13
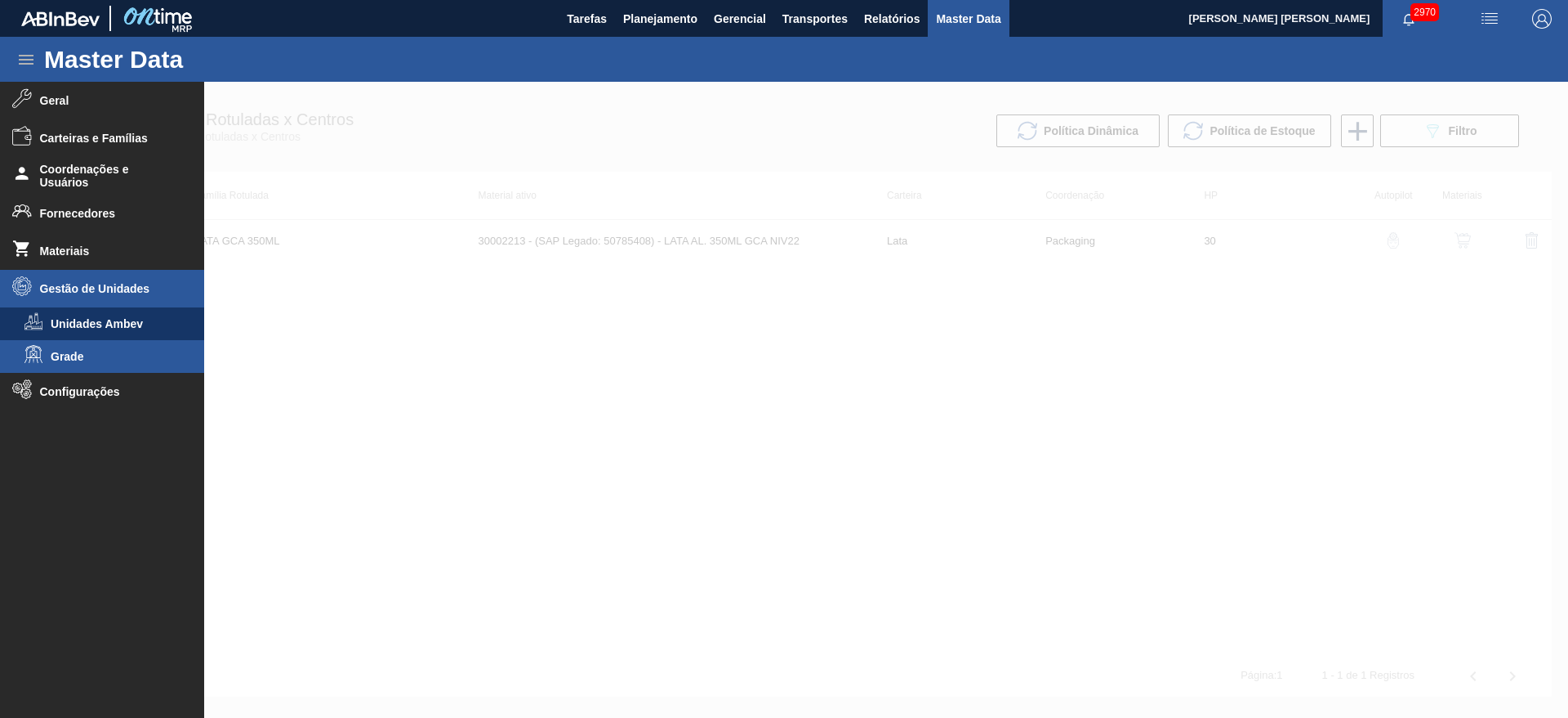
click at [74, 353] on span "Grade" at bounding box center [114, 356] width 125 height 13
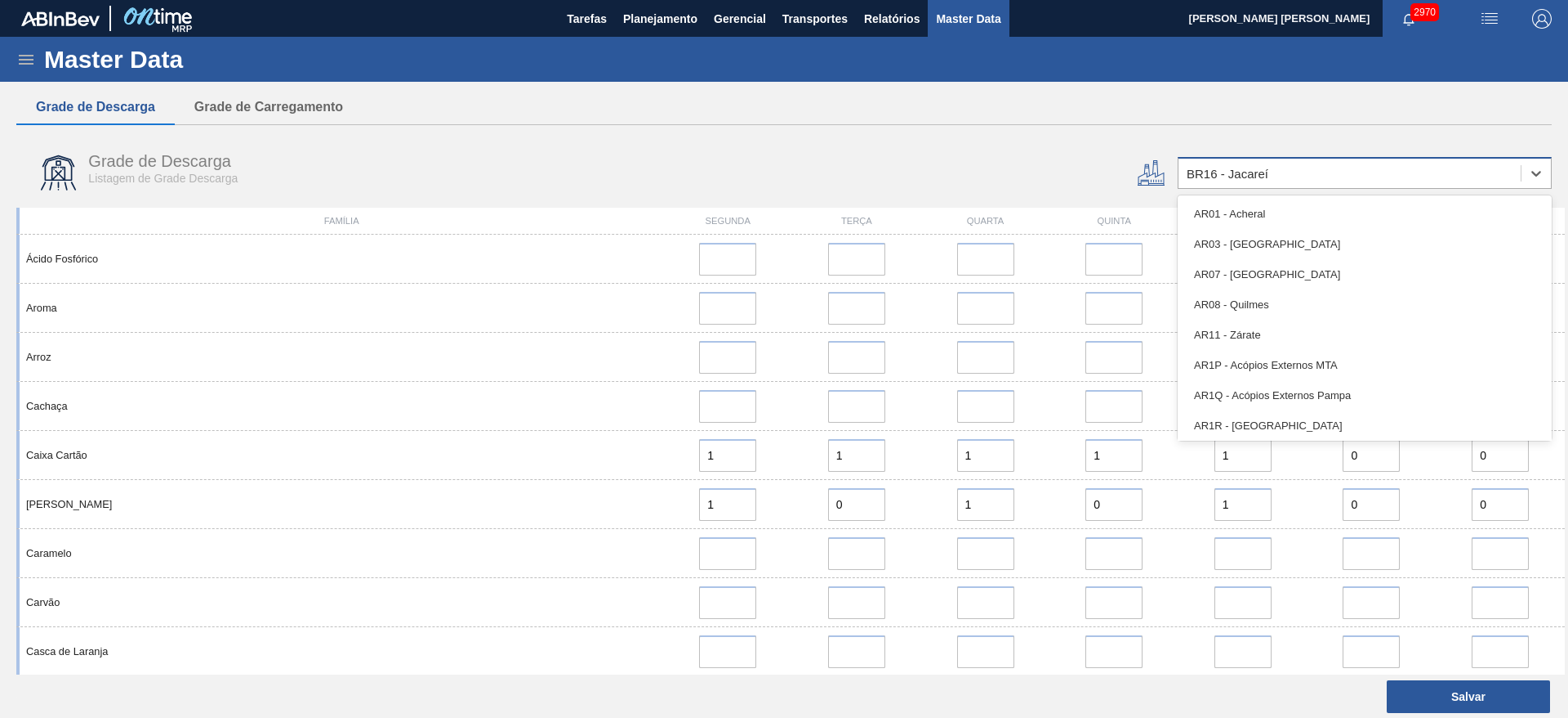
click at [1338, 163] on div "BR16 - Jacareí" at bounding box center [1349, 174] width 342 height 24
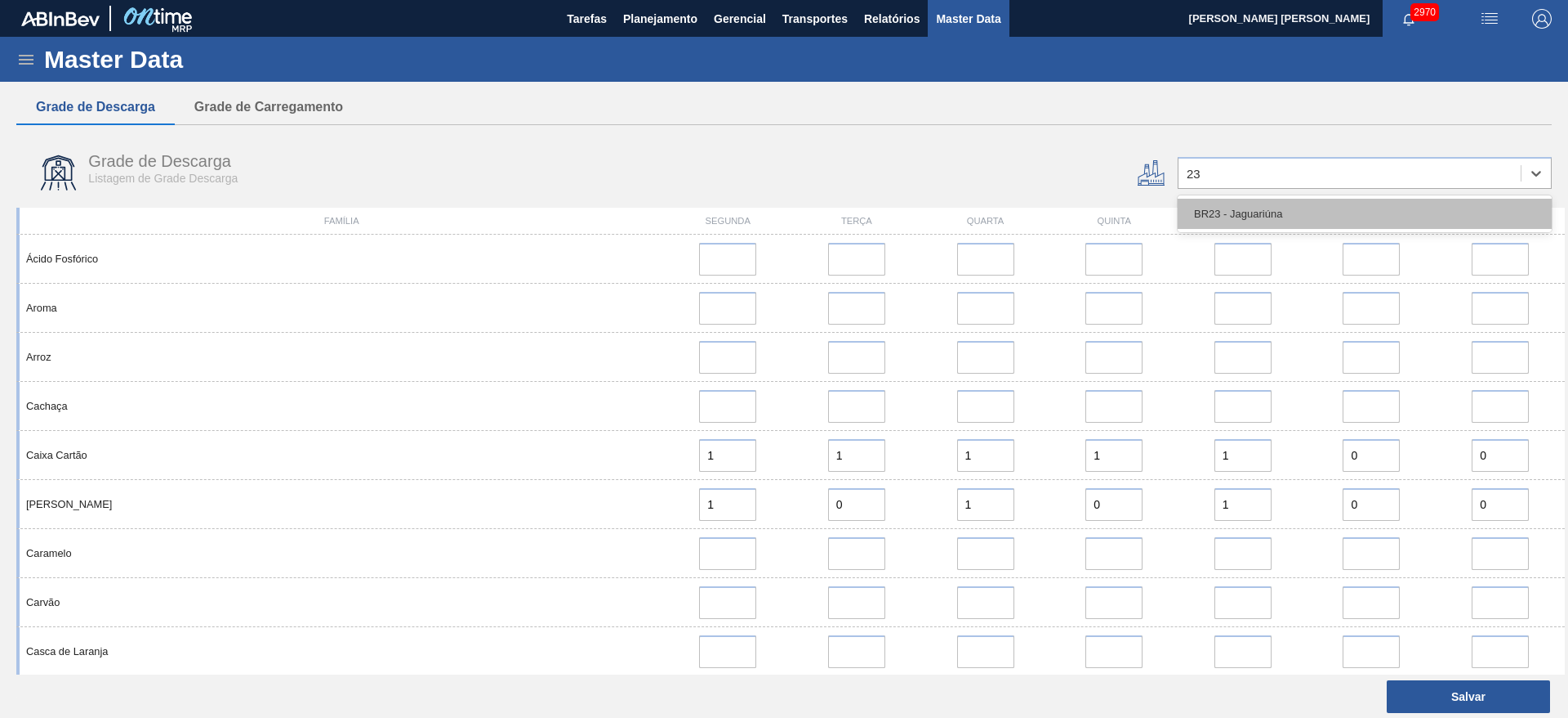
click at [1268, 0] on body "Tarefas Planejamento Gerencial Transportes Relatórios Master Data BRUNO DE MELL…" at bounding box center [784, 0] width 1568 height 0
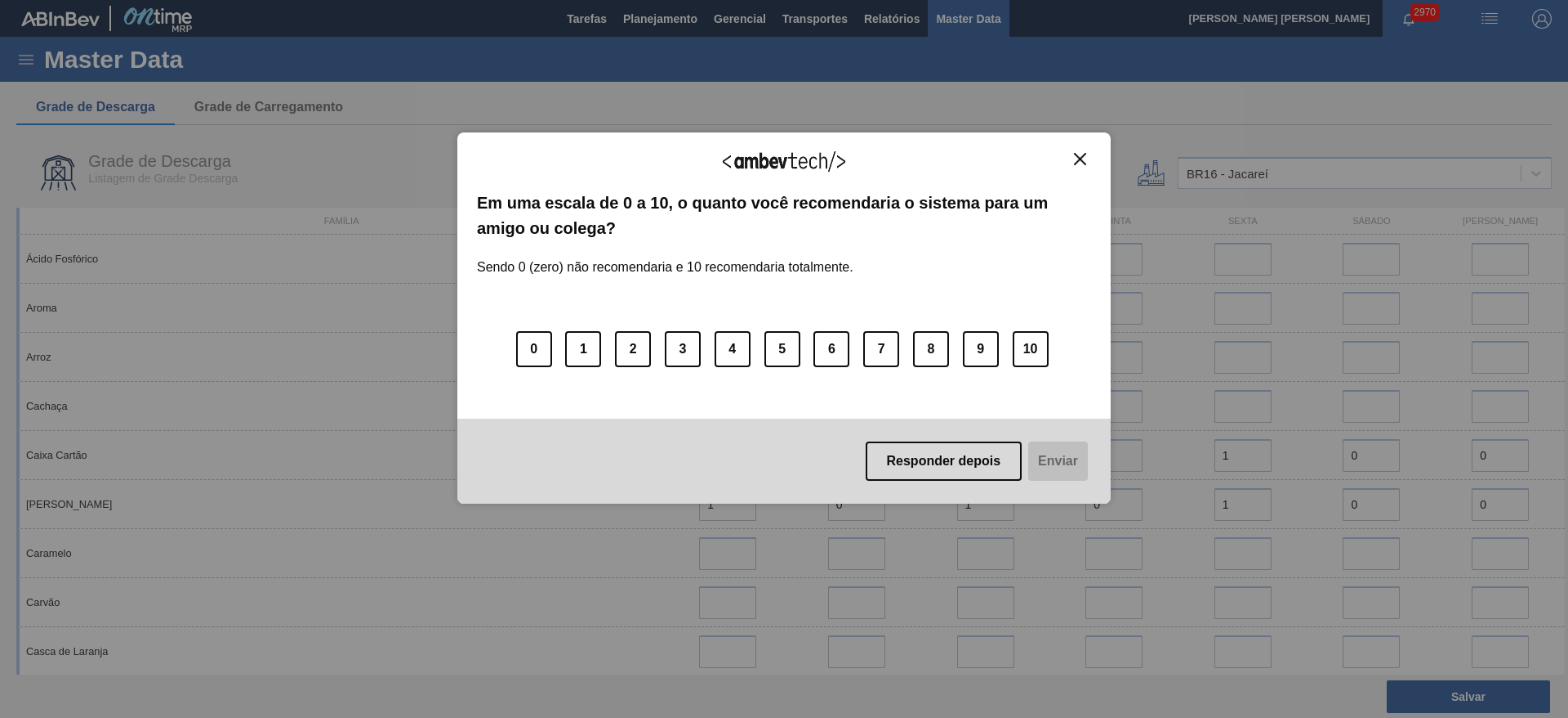
click at [1076, 159] on img "Close" at bounding box center [1080, 159] width 12 height 12
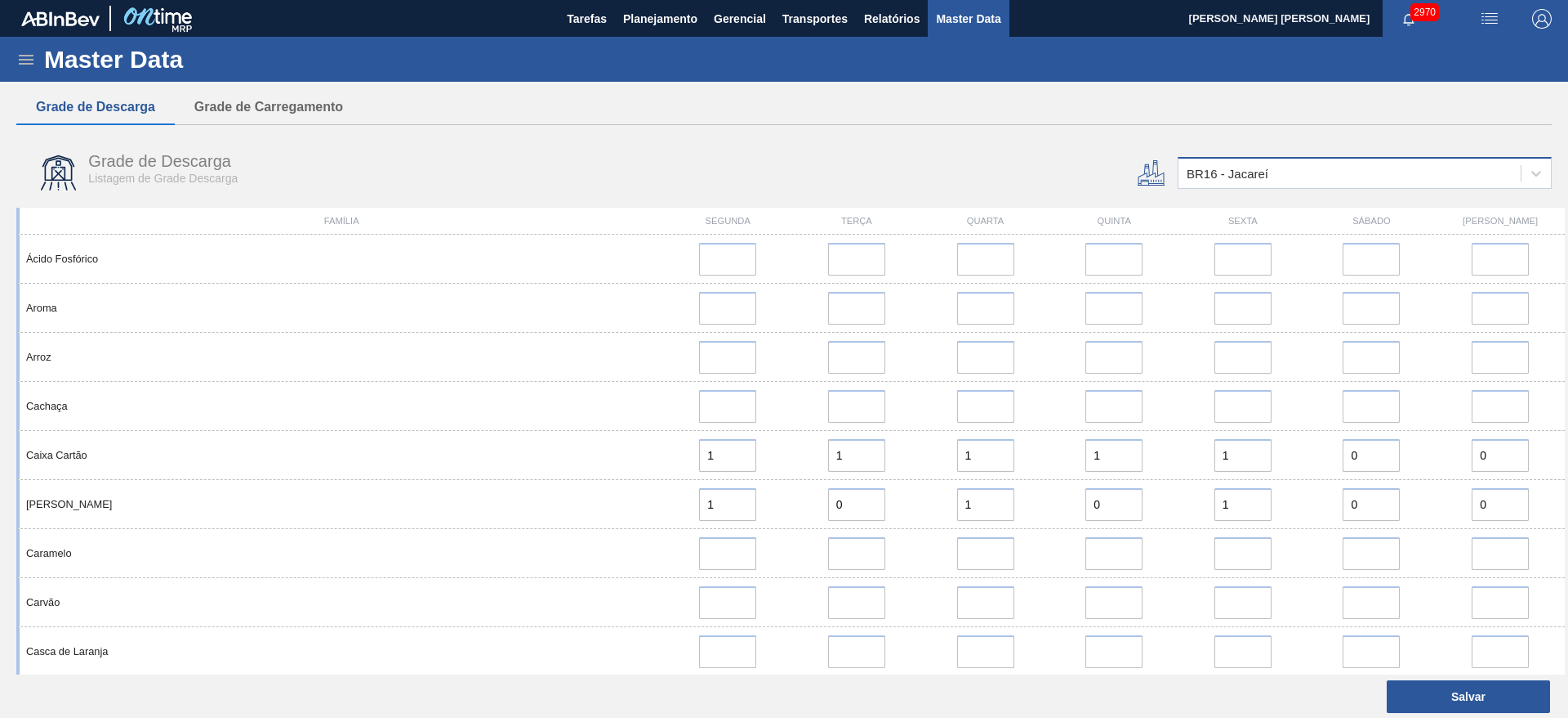
click at [1277, 169] on div "BR16 - Jacareí" at bounding box center [1349, 174] width 342 height 24
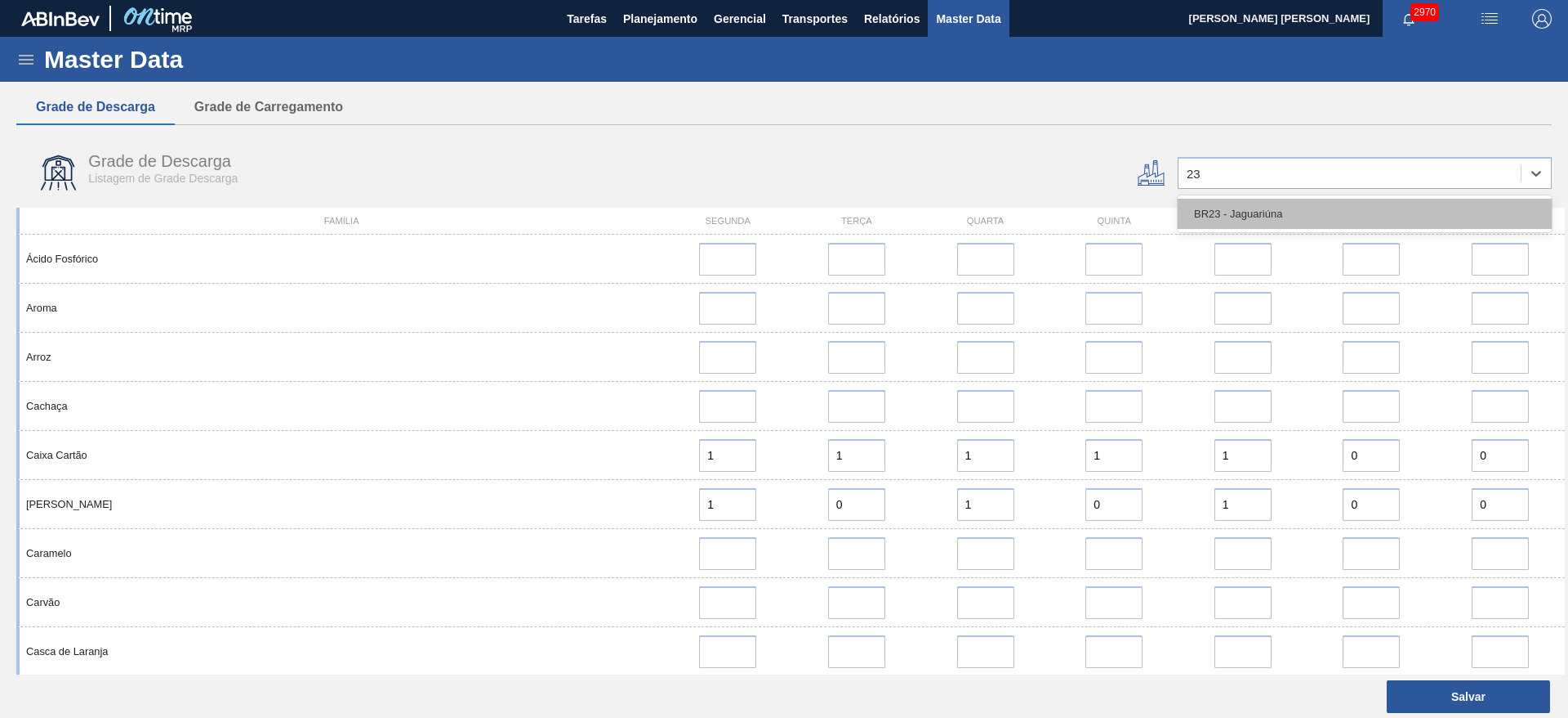
click at [1285, 210] on div "BR23 - Jaguariúna" at bounding box center [1365, 214] width 374 height 31
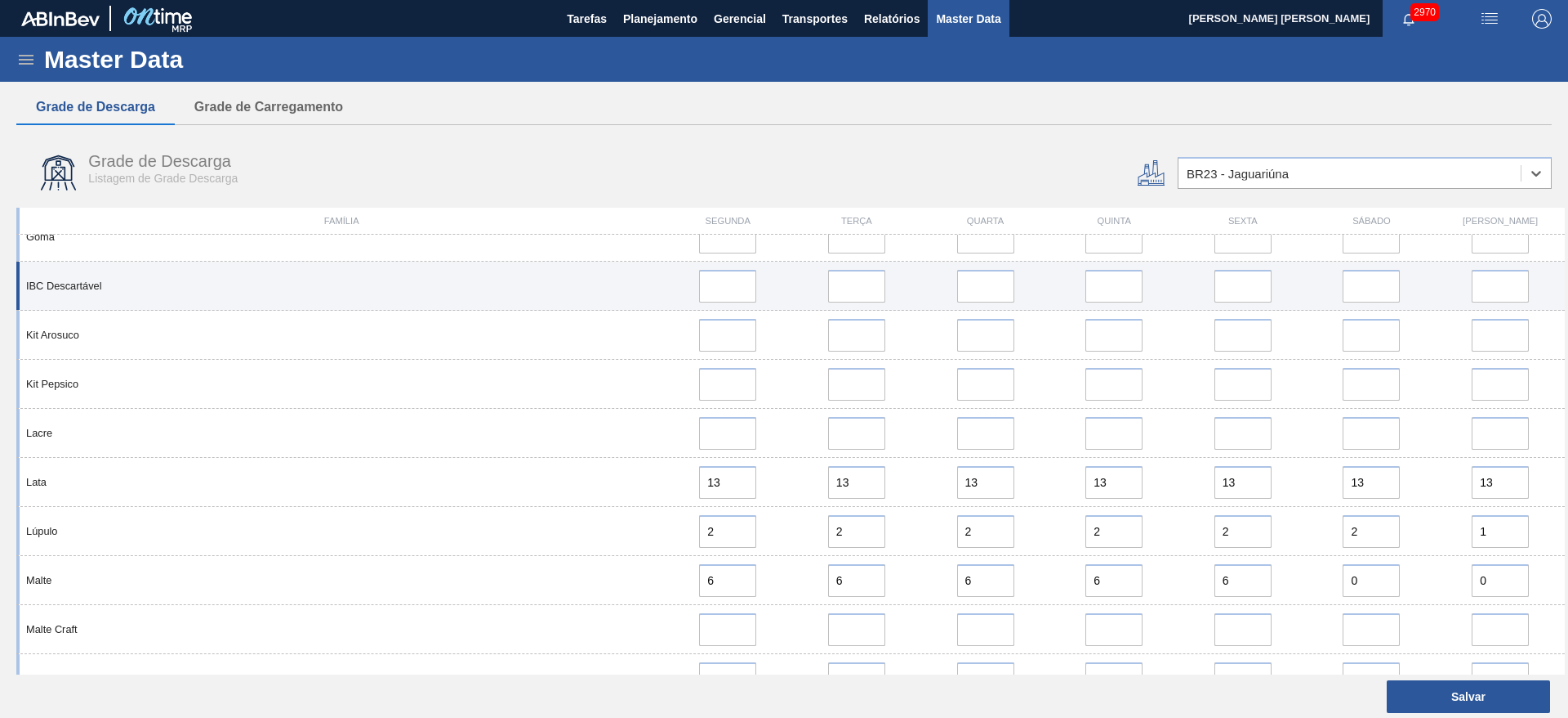
scroll to position [1594, 0]
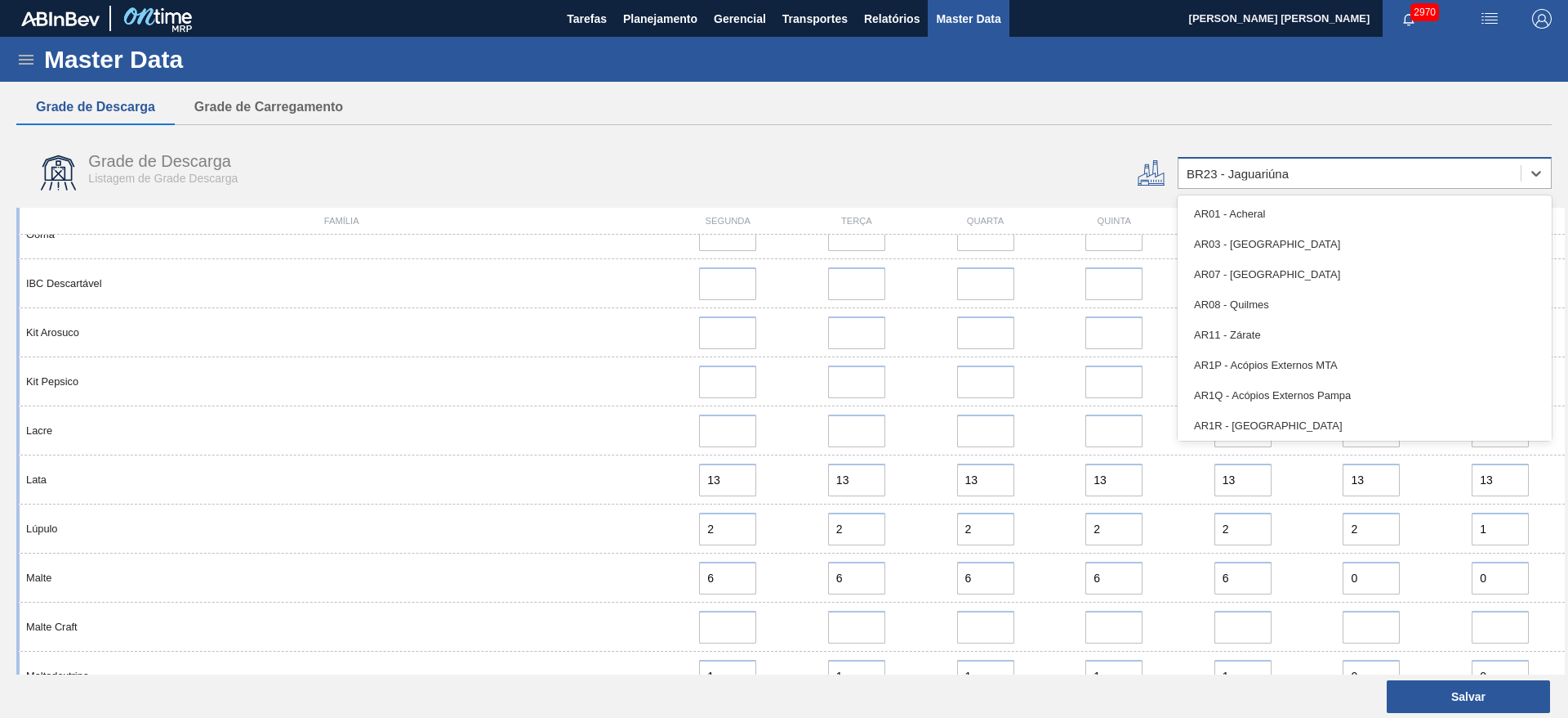
click at [1369, 178] on div "BR23 - Jaguariúna" at bounding box center [1349, 174] width 342 height 24
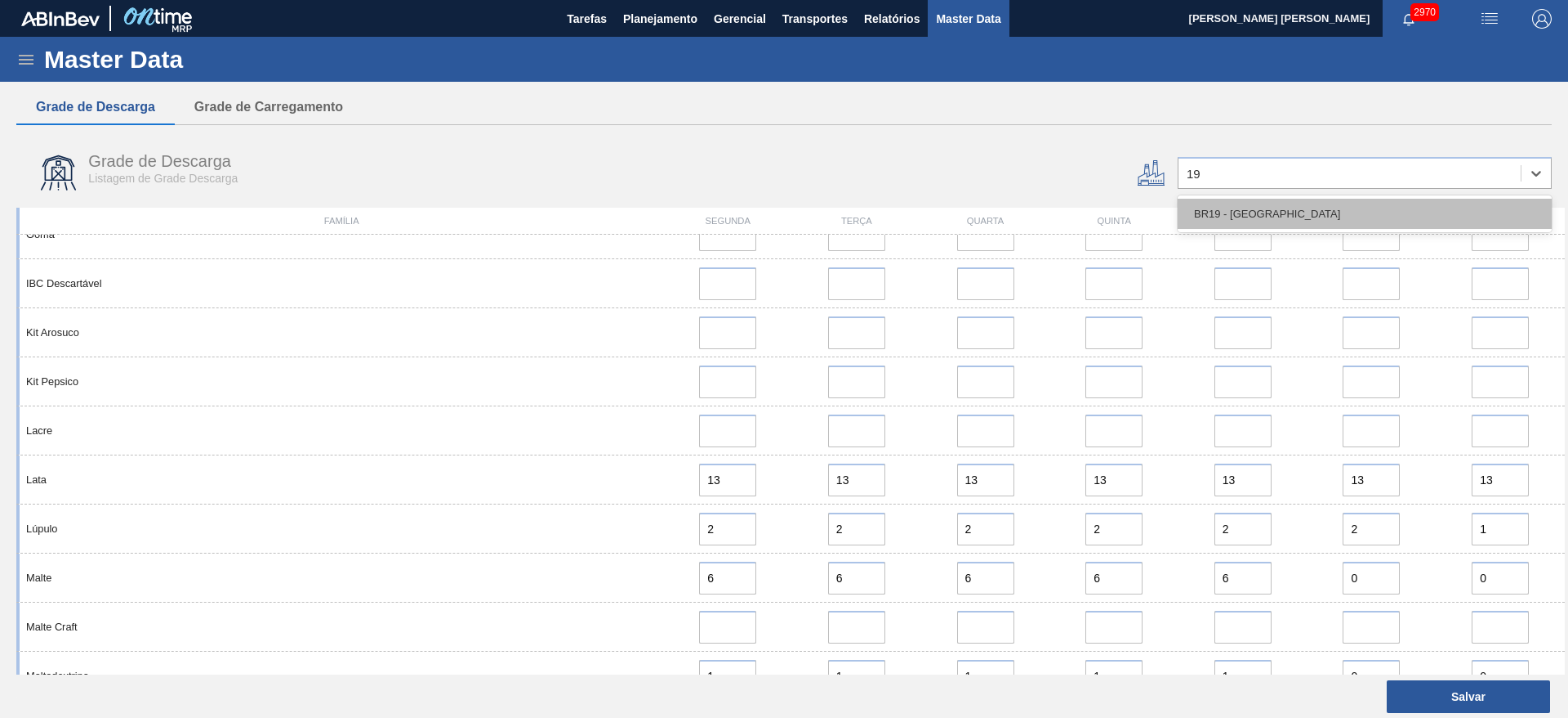
click at [1301, 211] on div "BR19 - Nova Rio" at bounding box center [1365, 214] width 374 height 31
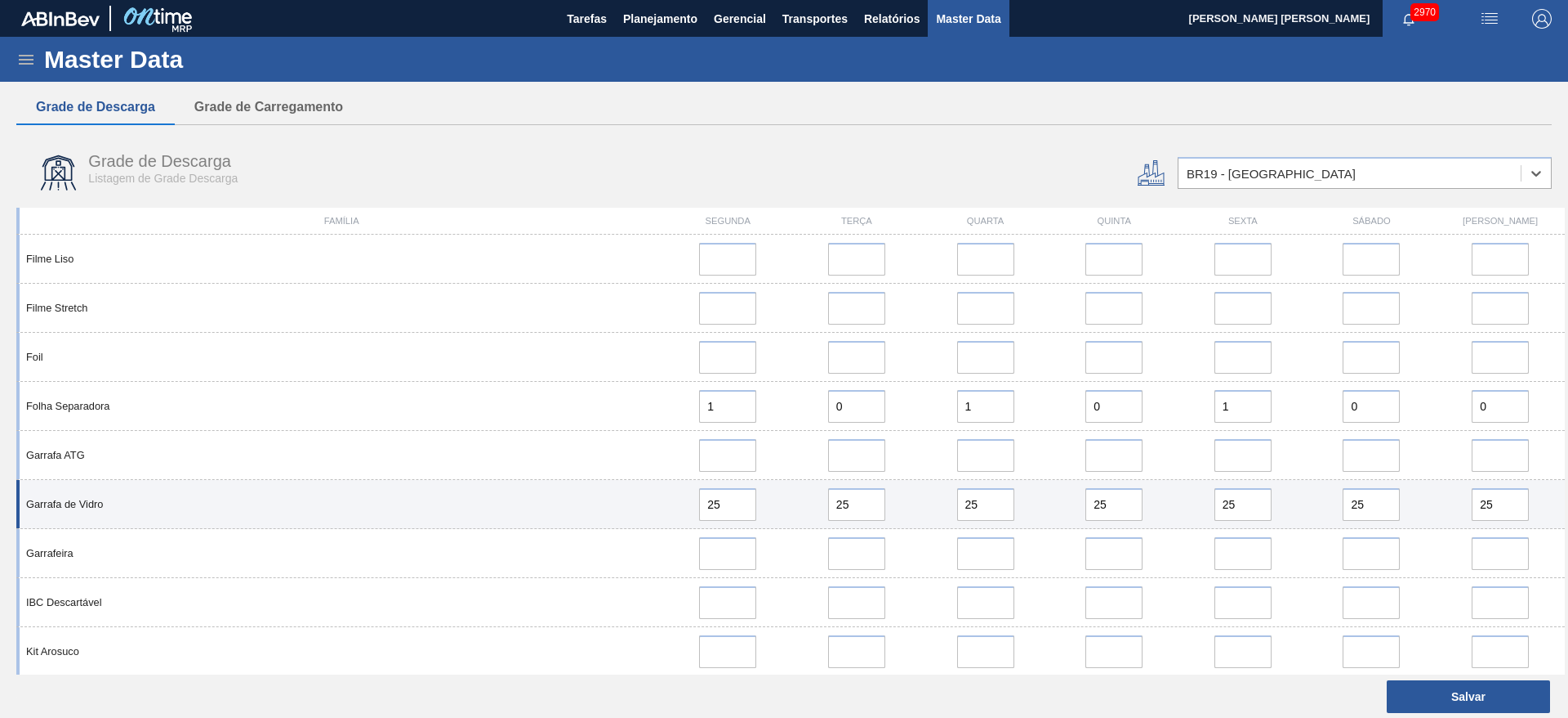
scroll to position [1349, 0]
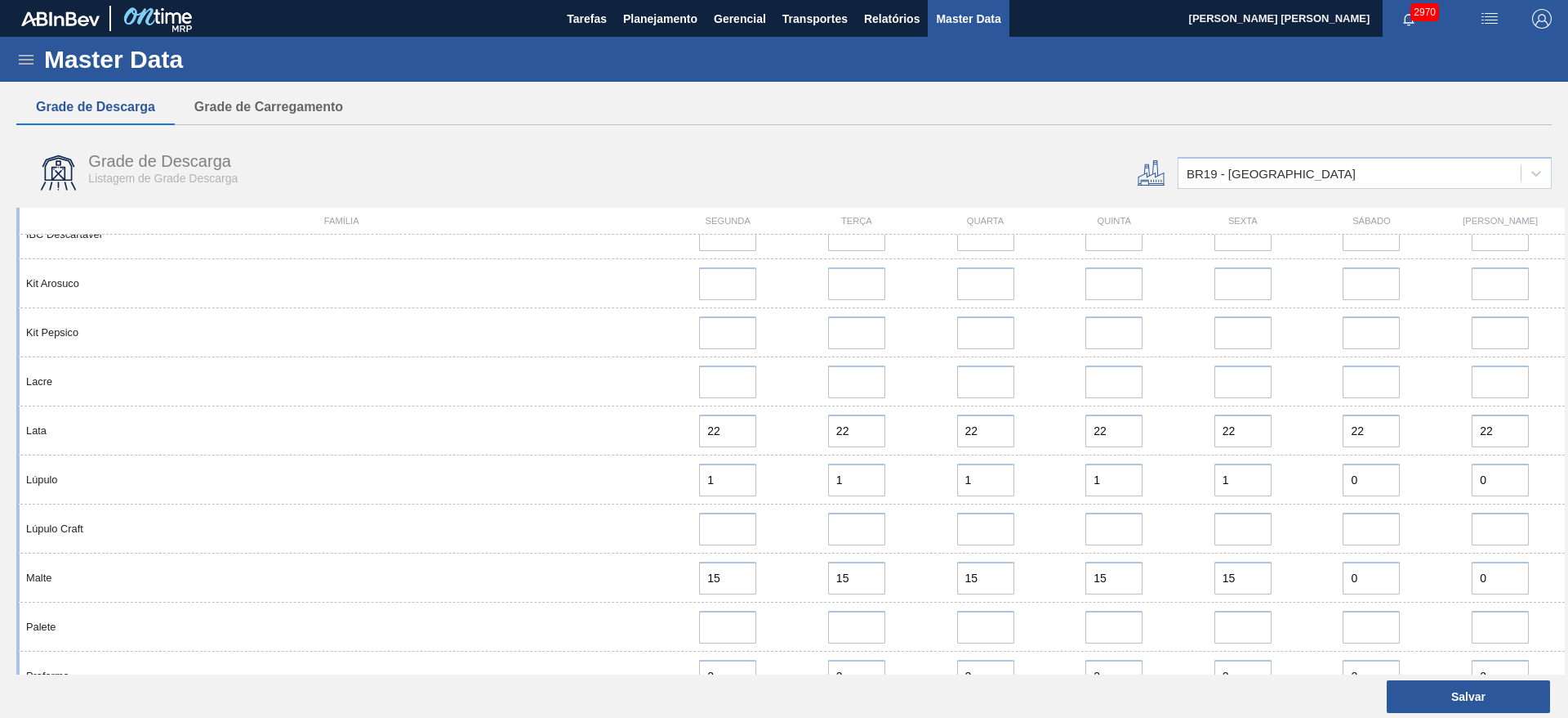
drag, startPoint x: 860, startPoint y: 124, endPoint x: 932, endPoint y: 139, distance: 73.5
click at [863, 123] on div "Grade de Descarga Grade de Carregamento" at bounding box center [784, 107] width 1536 height 35
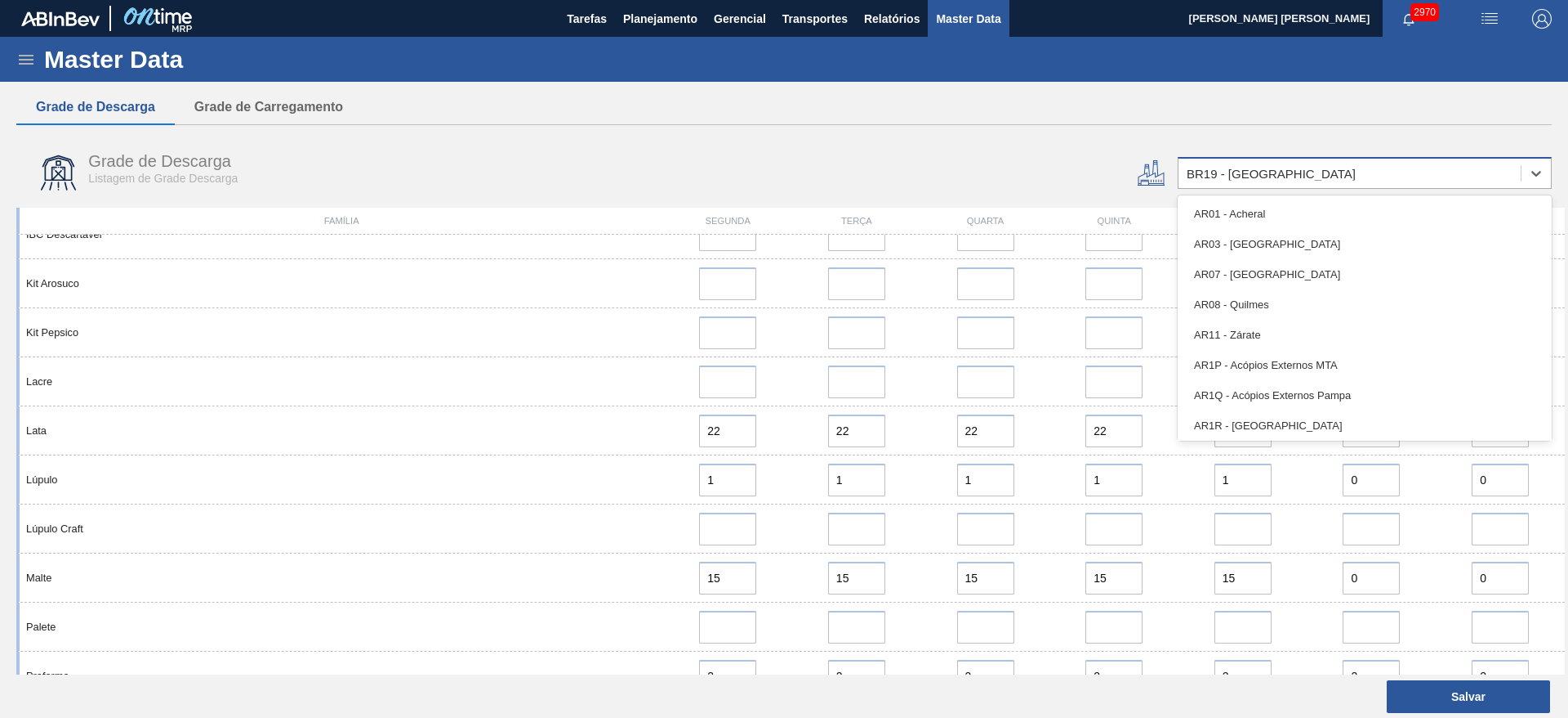
click at [1233, 170] on div "BR19 - Nova Rio" at bounding box center [1272, 174] width 169 height 14
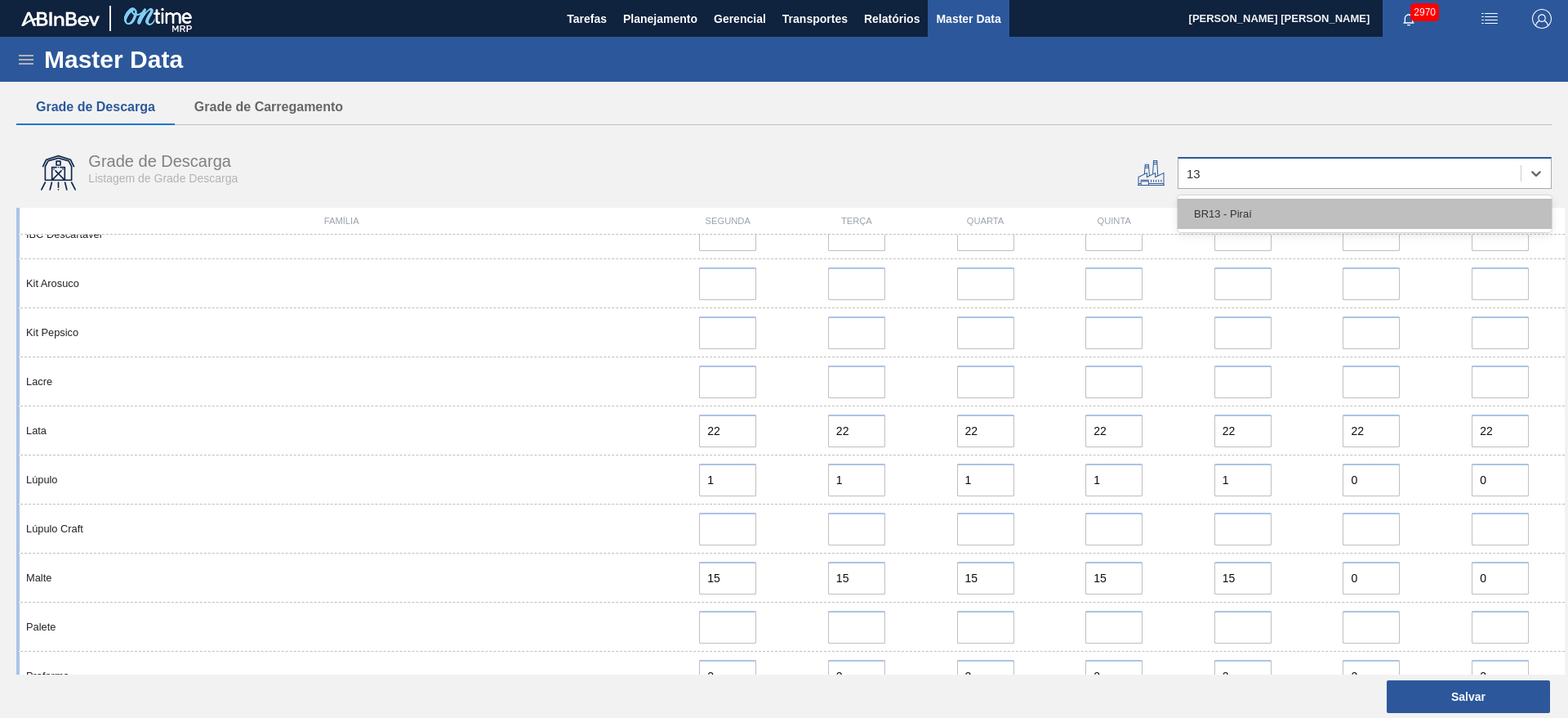
click at [1230, 221] on div "BR13 - Piraí" at bounding box center [1365, 214] width 374 height 31
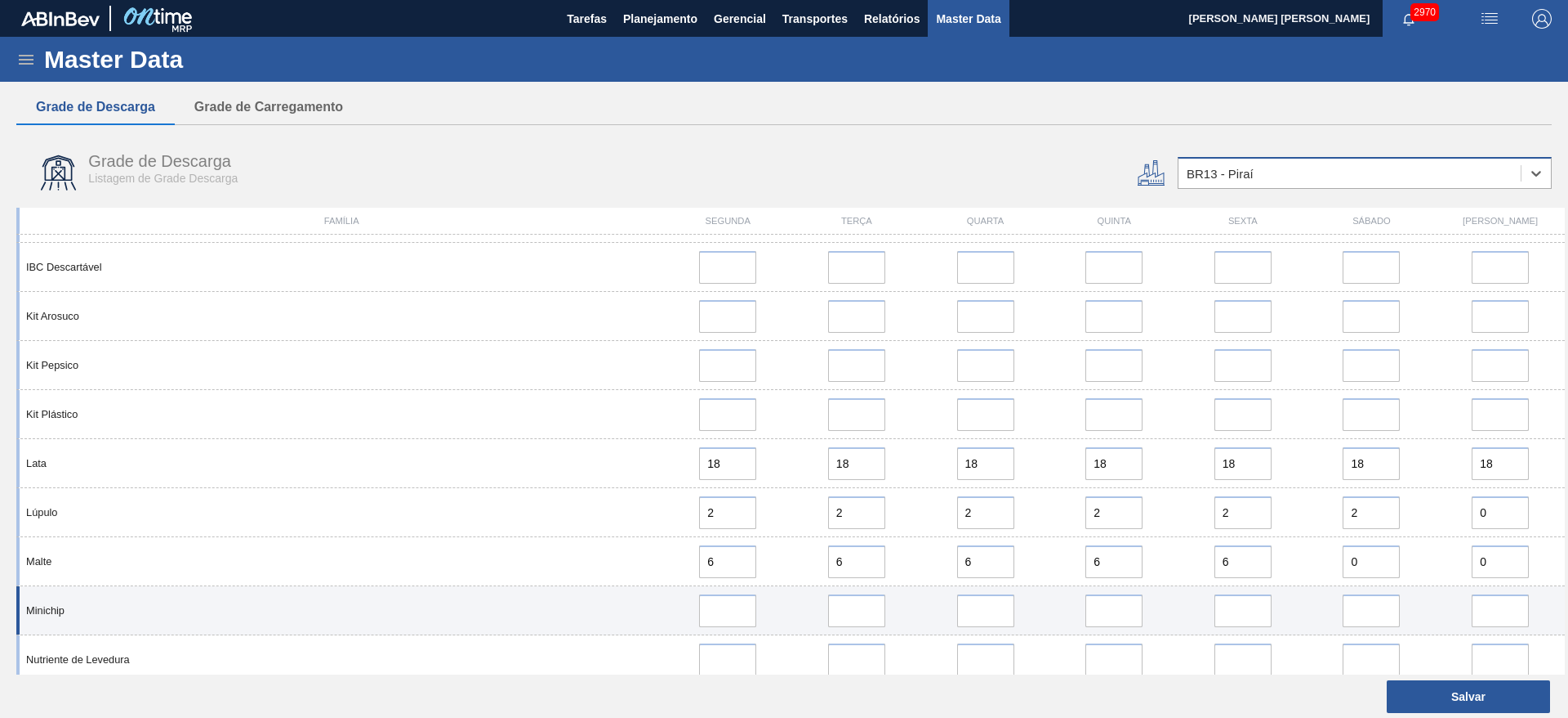
scroll to position [1471, 0]
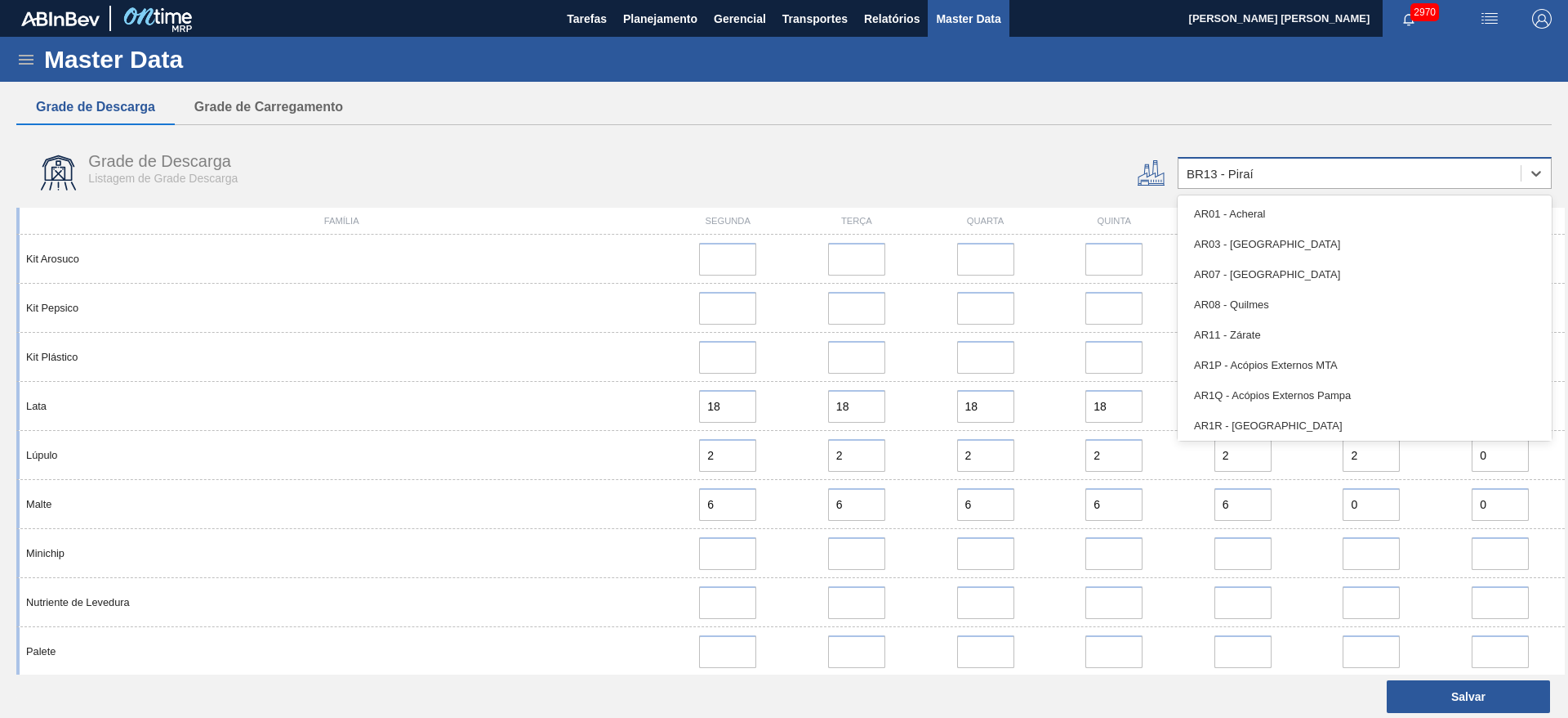
click at [1312, 175] on div "BR13 - Piraí" at bounding box center [1349, 174] width 342 height 24
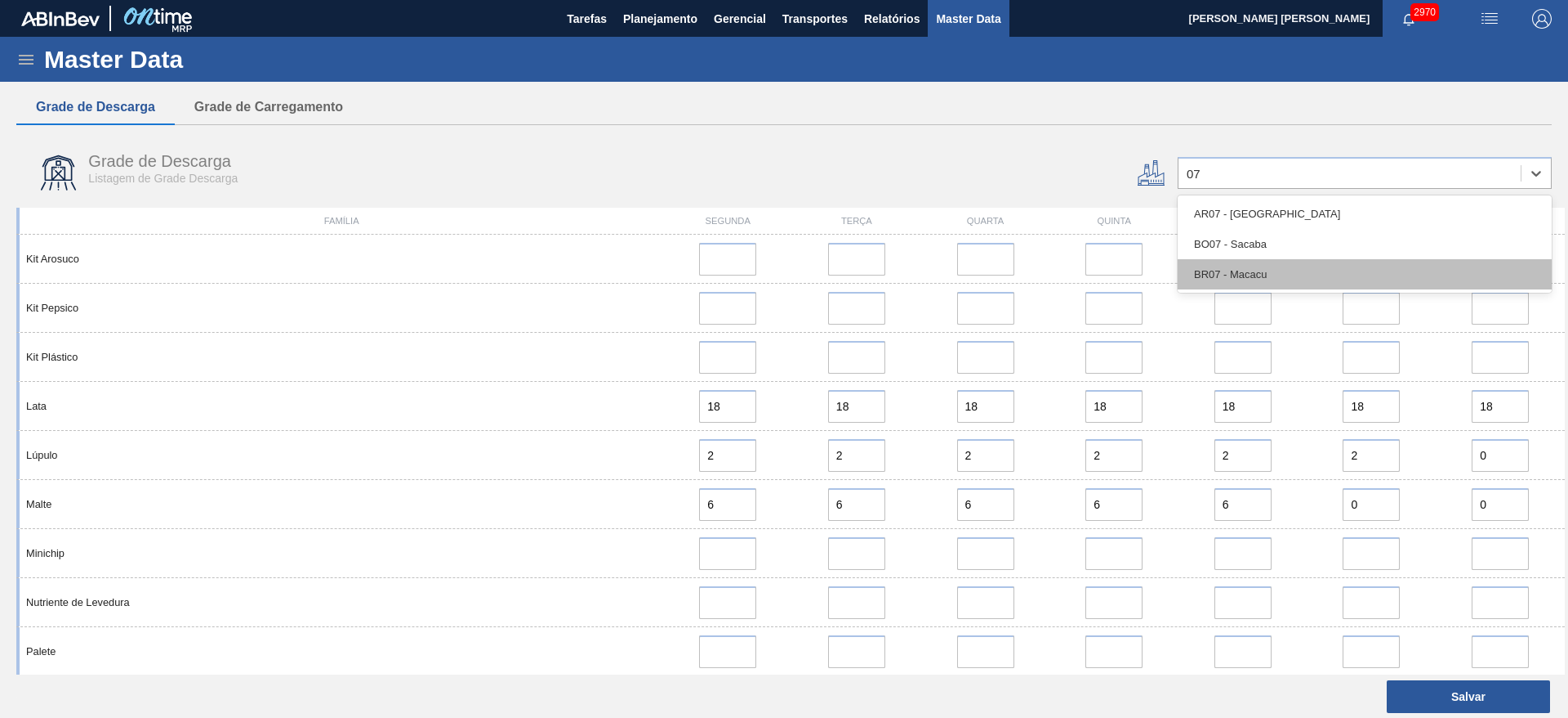
click at [1221, 283] on div "BR07 - Macacu" at bounding box center [1365, 275] width 374 height 31
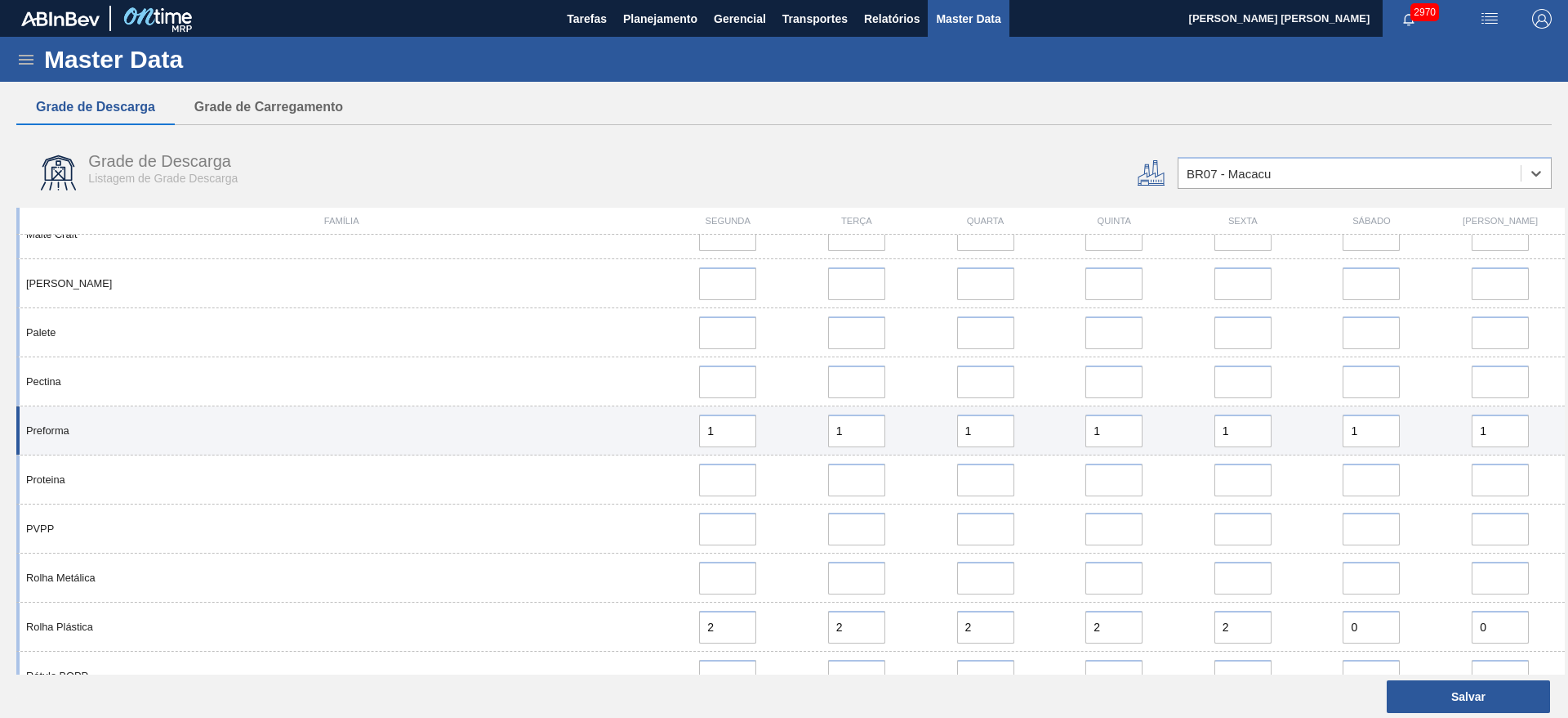
scroll to position [1104, 0]
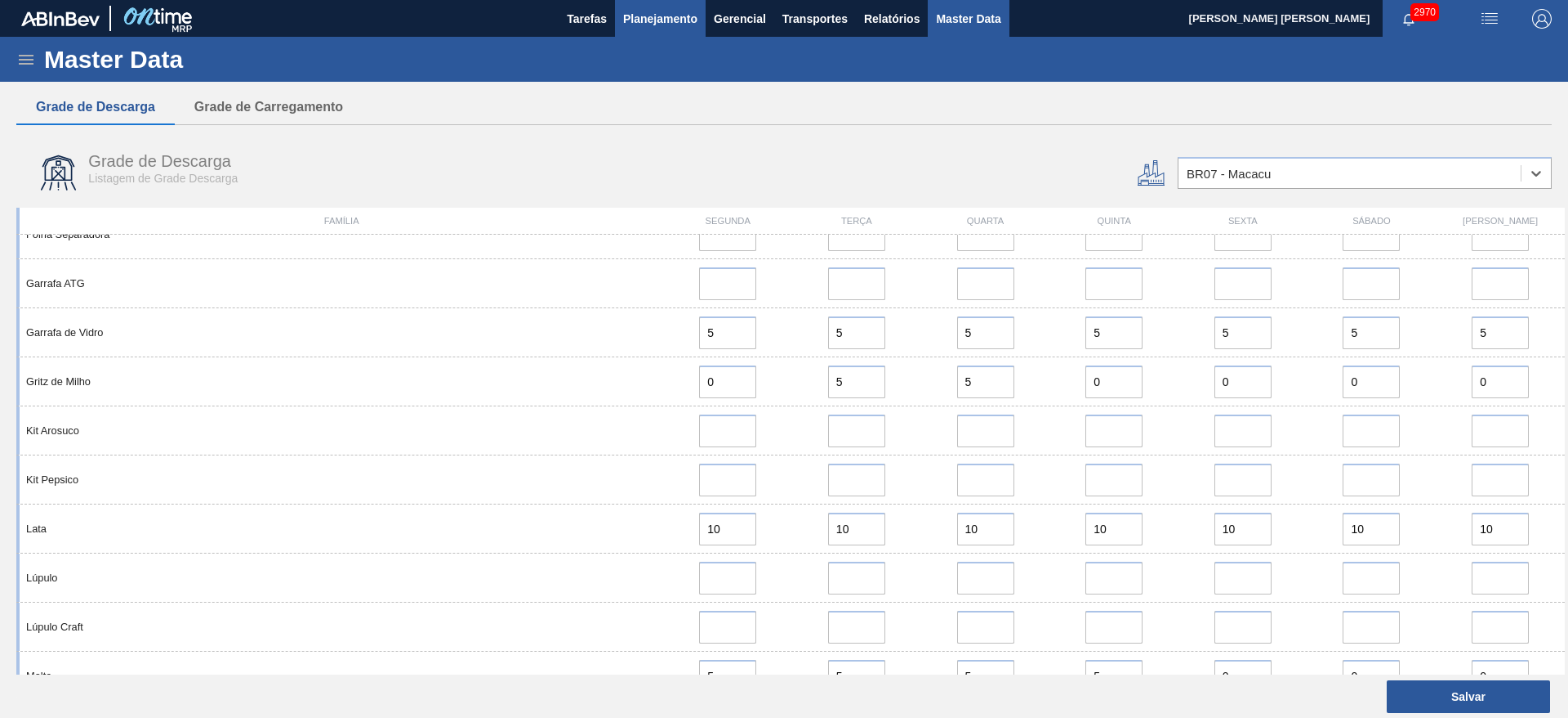
click at [652, 21] on span "Planejamento" at bounding box center [661, 19] width 75 height 19
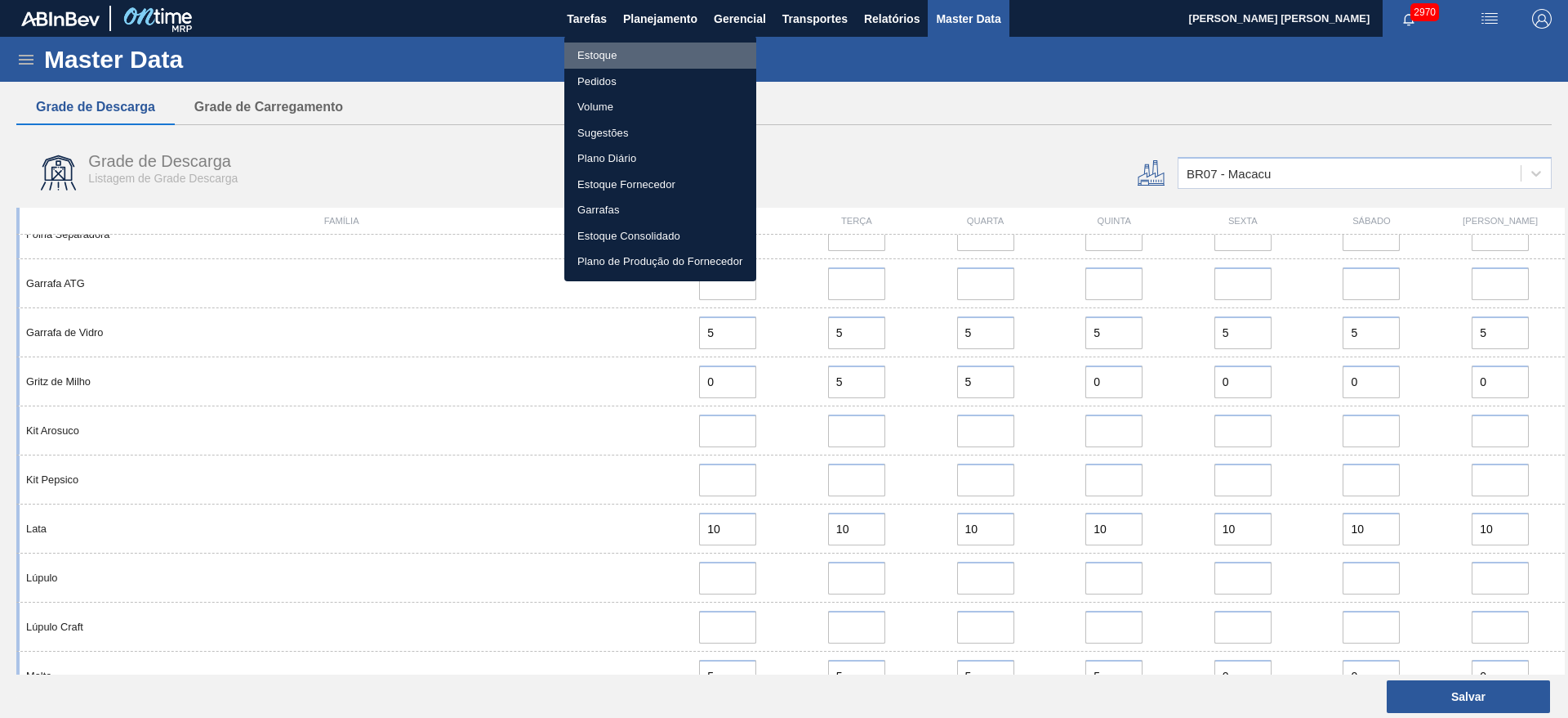
click at [601, 53] on li "Estoque" at bounding box center [660, 55] width 192 height 26
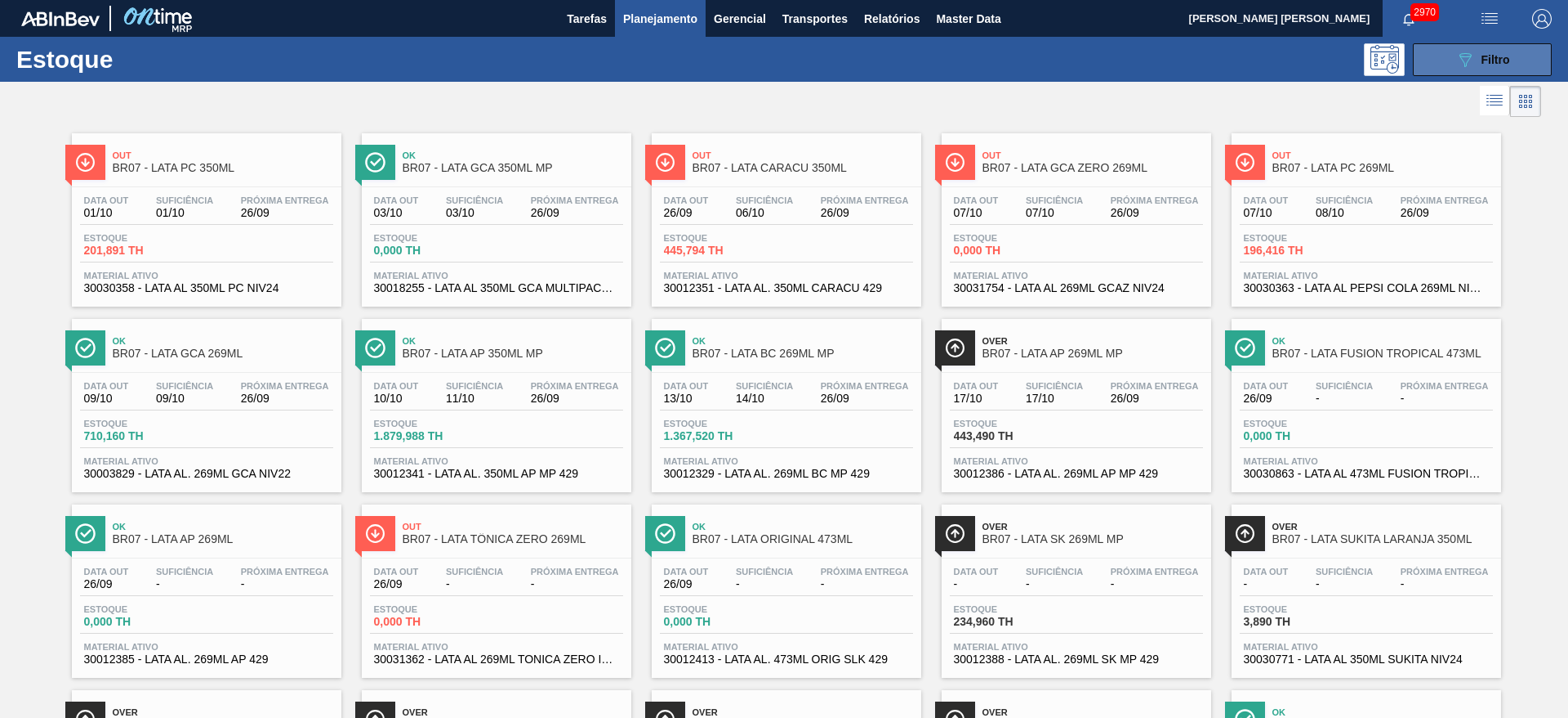
click at [1453, 45] on button "089F7B8B-B2A5-4AFE-B5C0-19BA573D28AC Filtro" at bounding box center [1482, 59] width 139 height 33
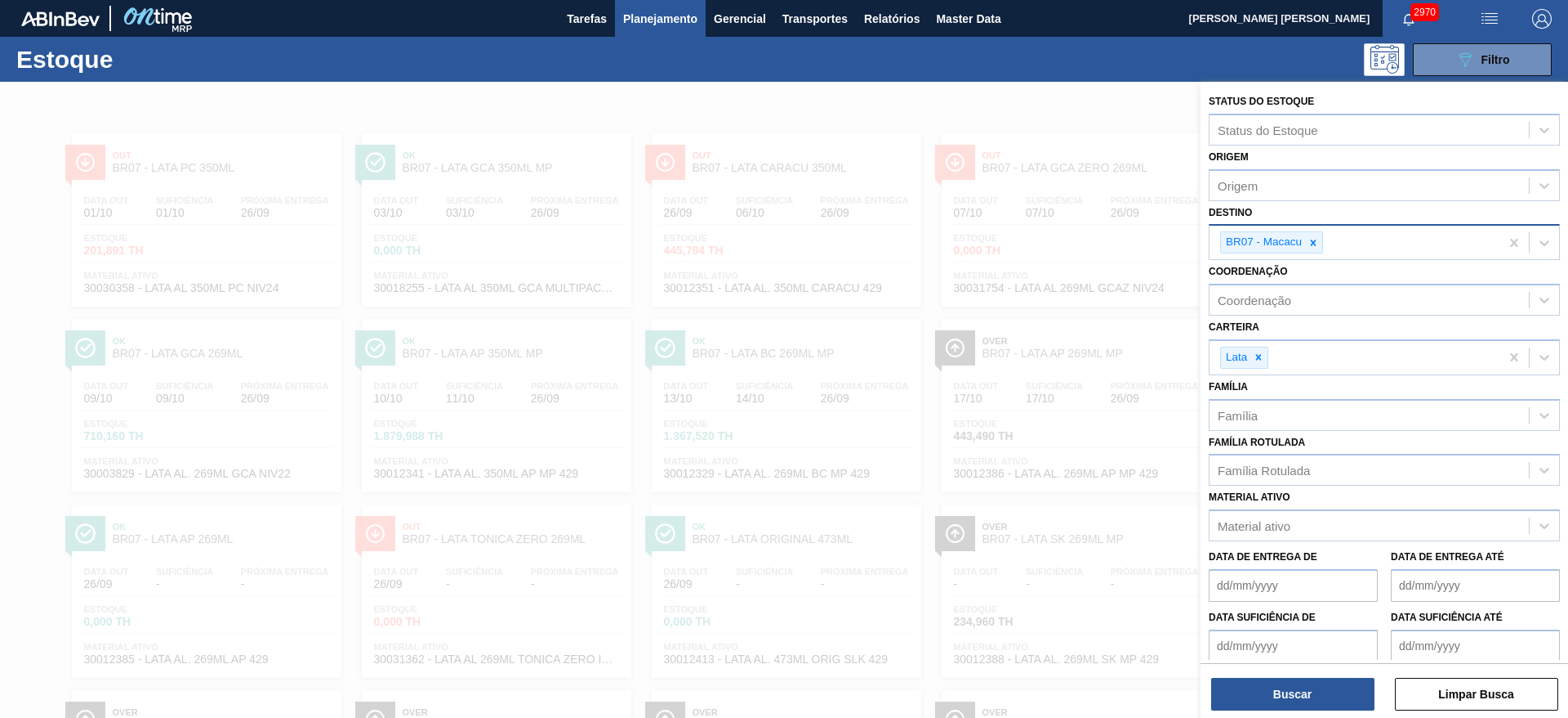
click at [1310, 239] on icon at bounding box center [1313, 242] width 11 height 11
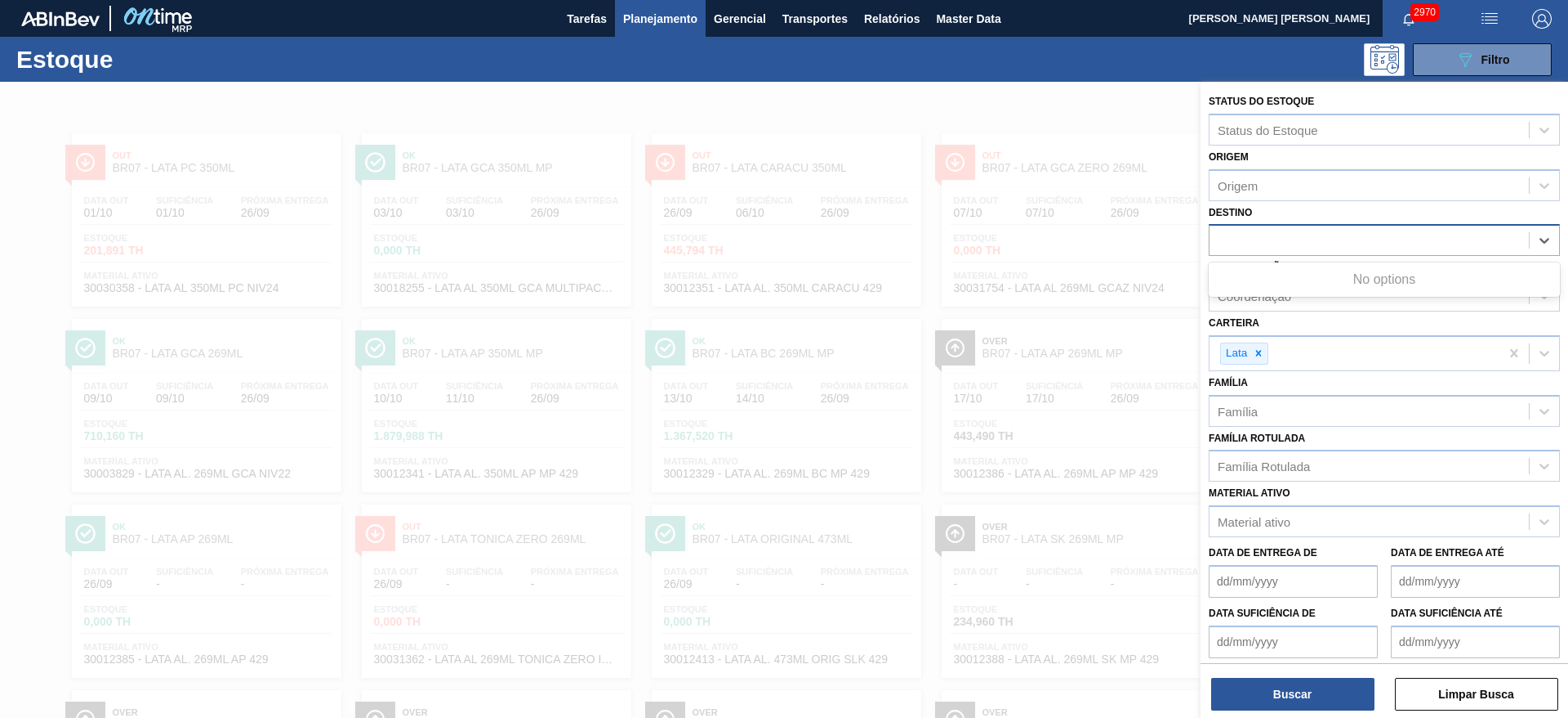
click at [1310, 239] on div "19" at bounding box center [1369, 241] width 319 height 24
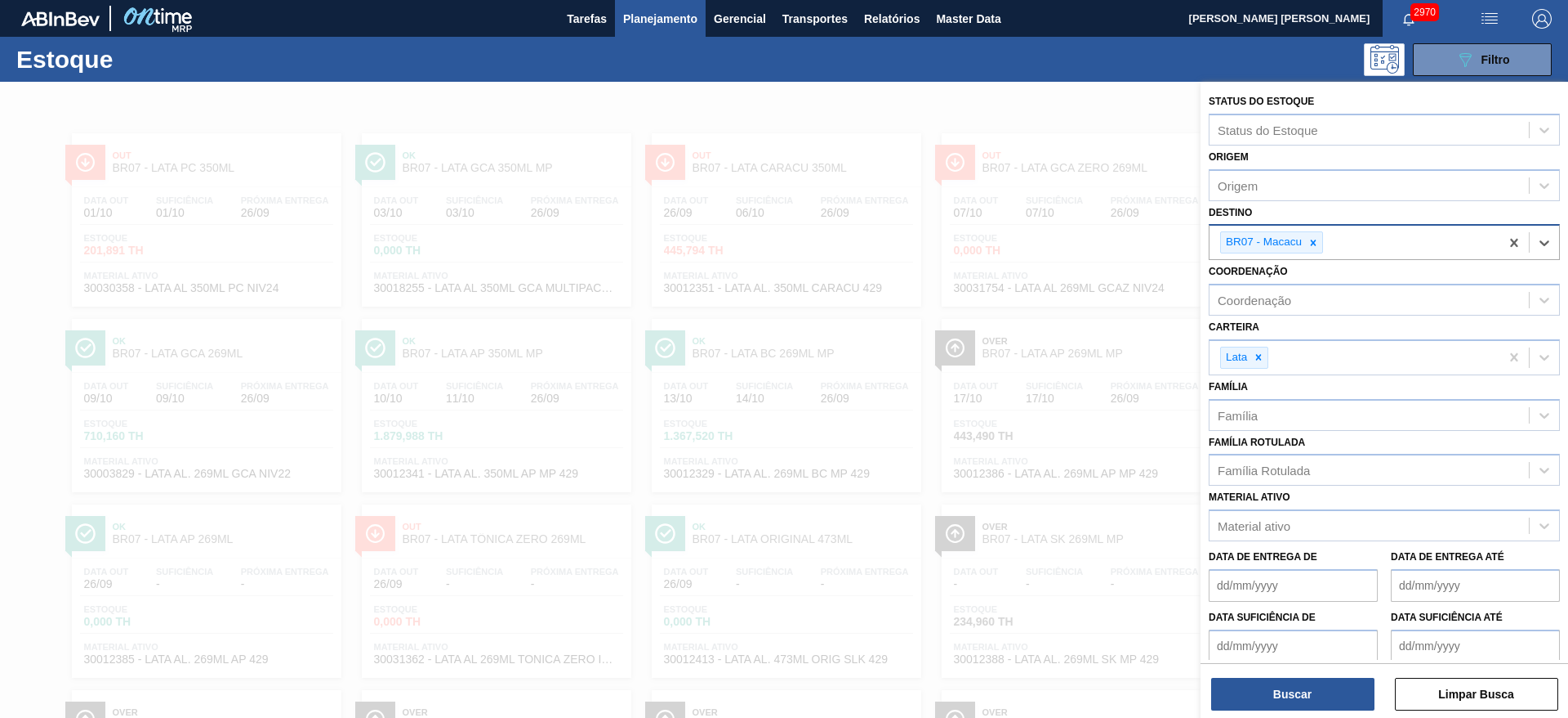
click at [1310, 239] on icon at bounding box center [1313, 242] width 11 height 11
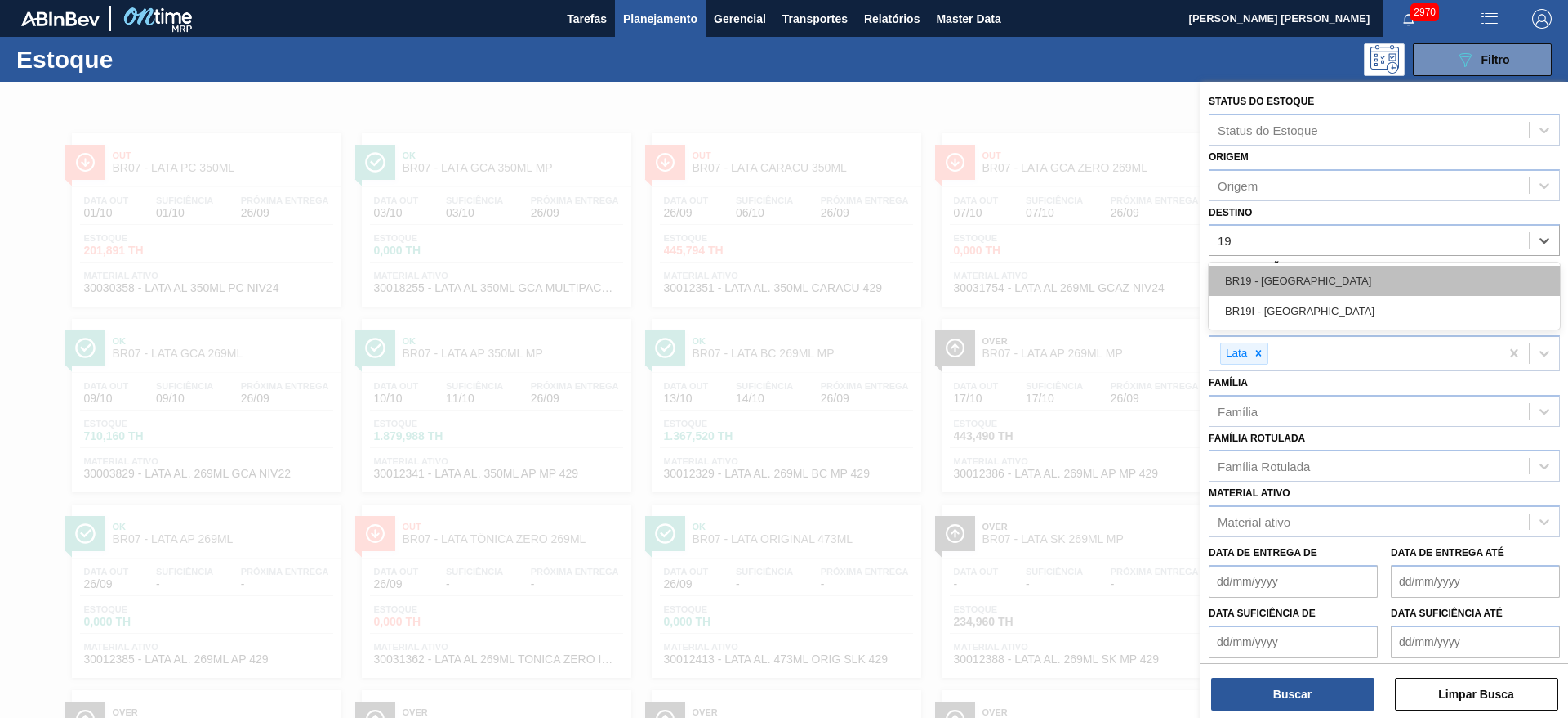
click at [1294, 279] on div "BR19 - Nova Rio" at bounding box center [1384, 281] width 352 height 31
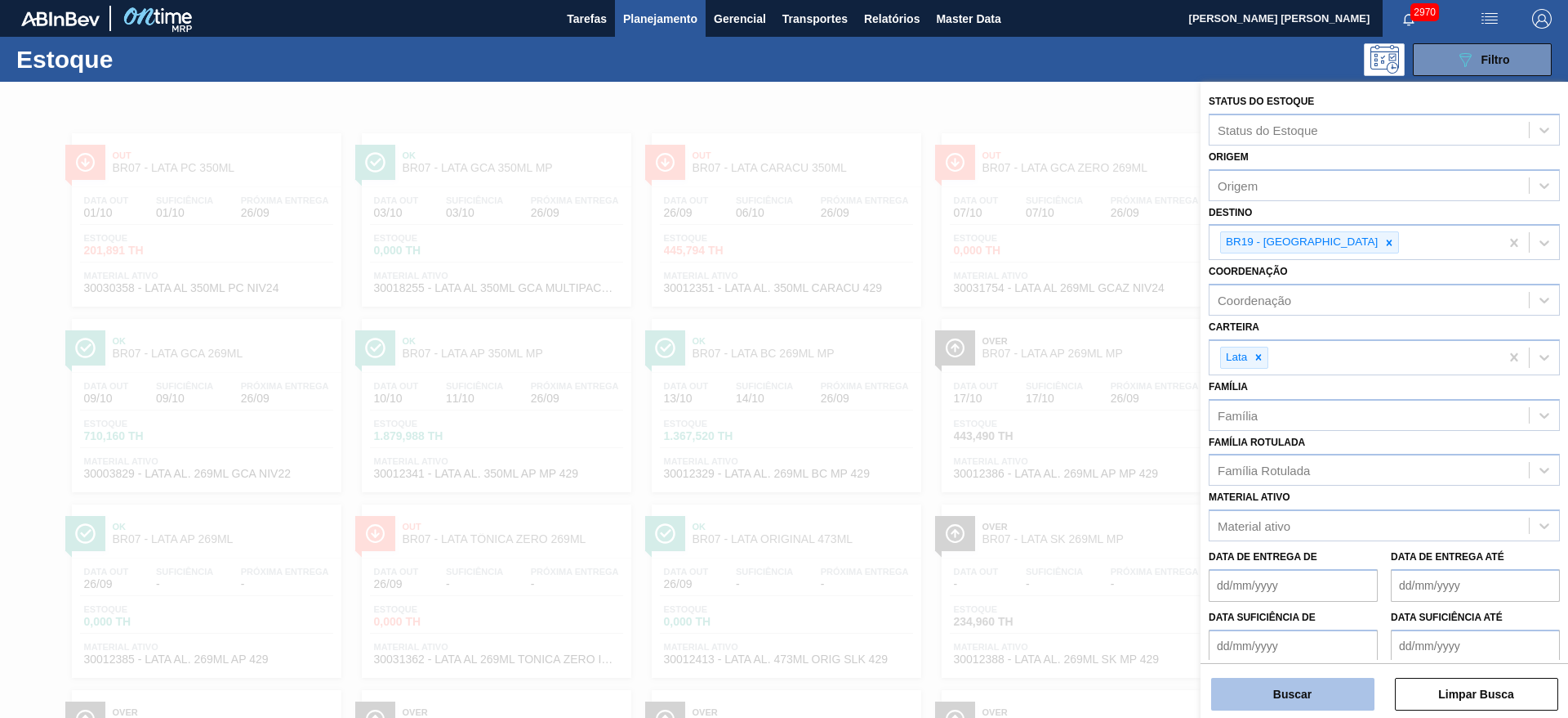
click at [1273, 693] on button "Buscar" at bounding box center [1293, 693] width 163 height 33
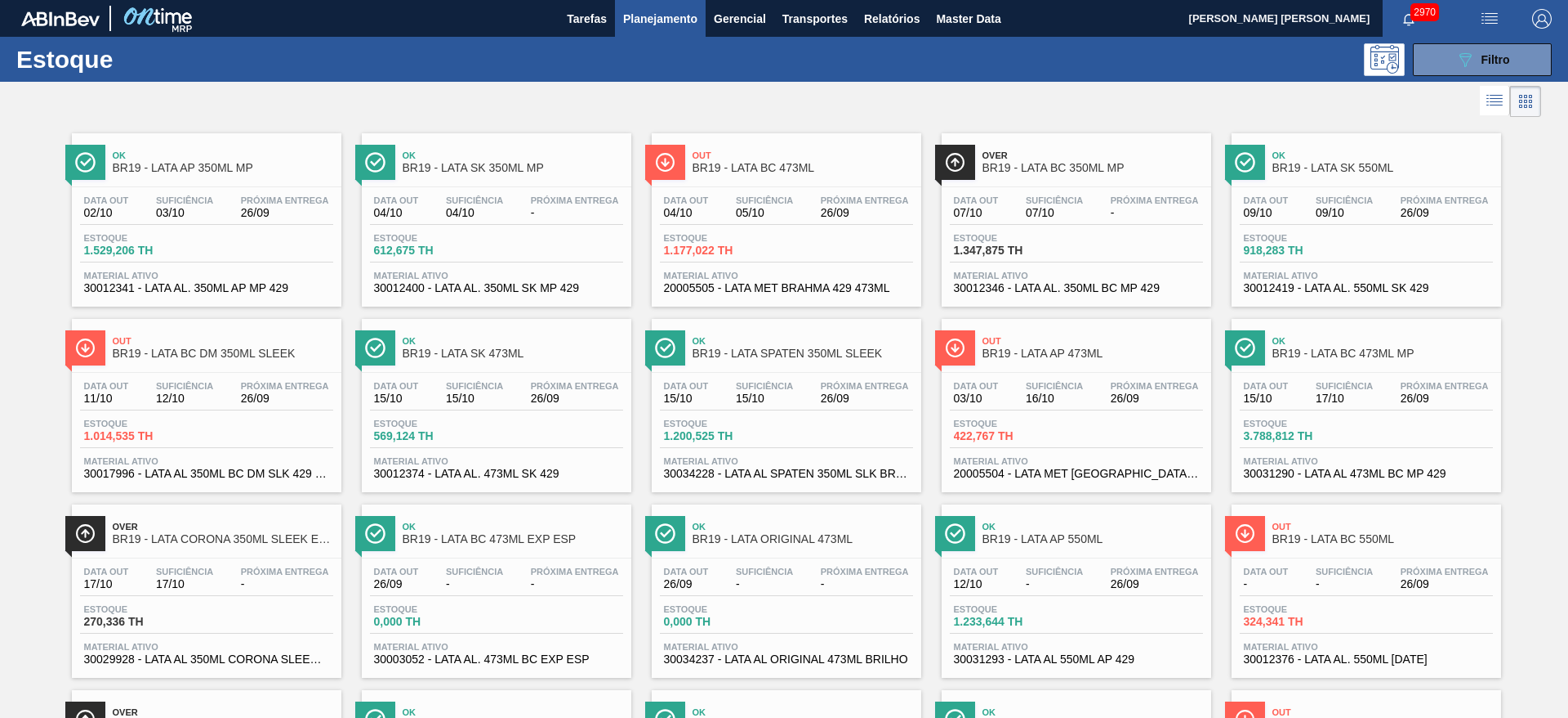
click at [579, 112] on div at bounding box center [770, 101] width 1541 height 39
click at [1502, 55] on span "Filtro" at bounding box center [1496, 59] width 29 height 13
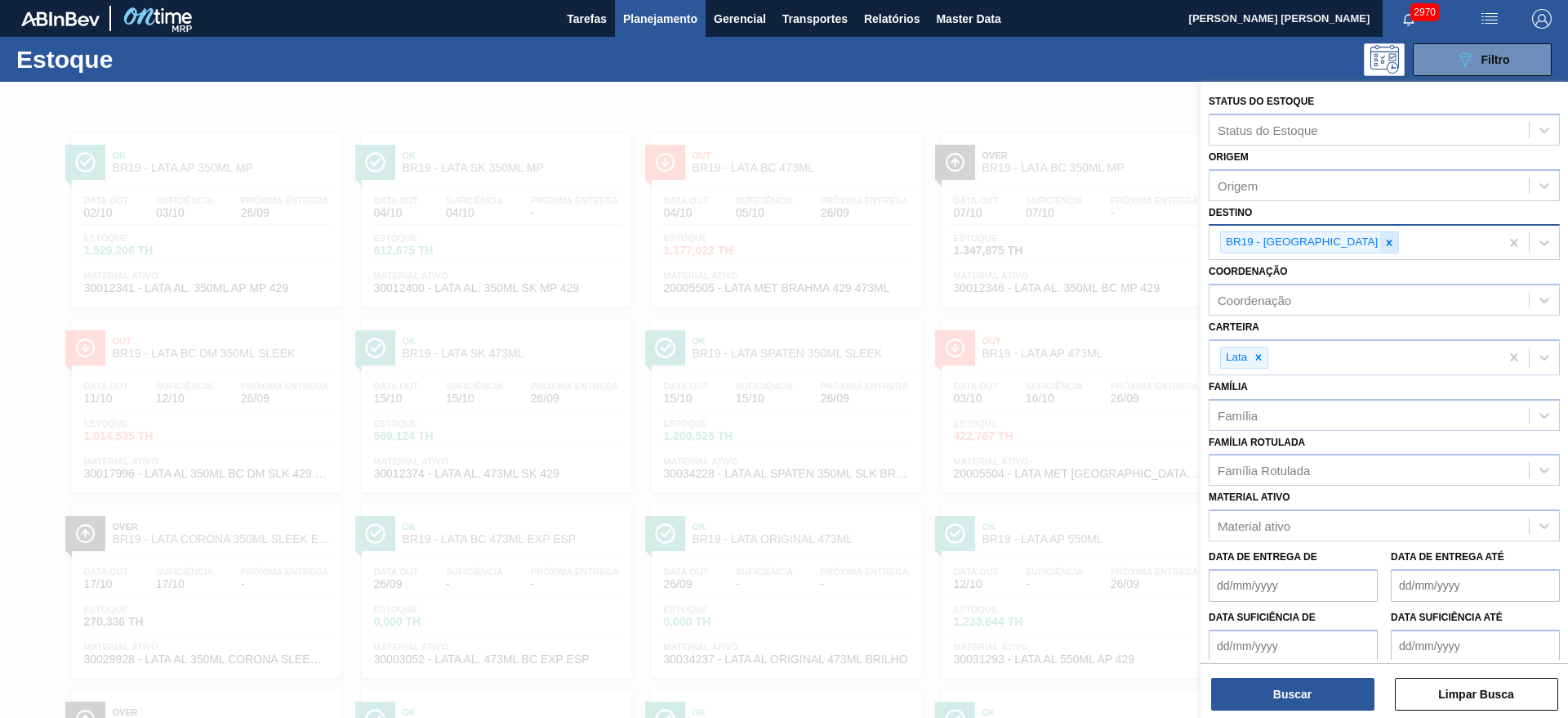
click at [1380, 235] on div at bounding box center [1388, 242] width 18 height 20
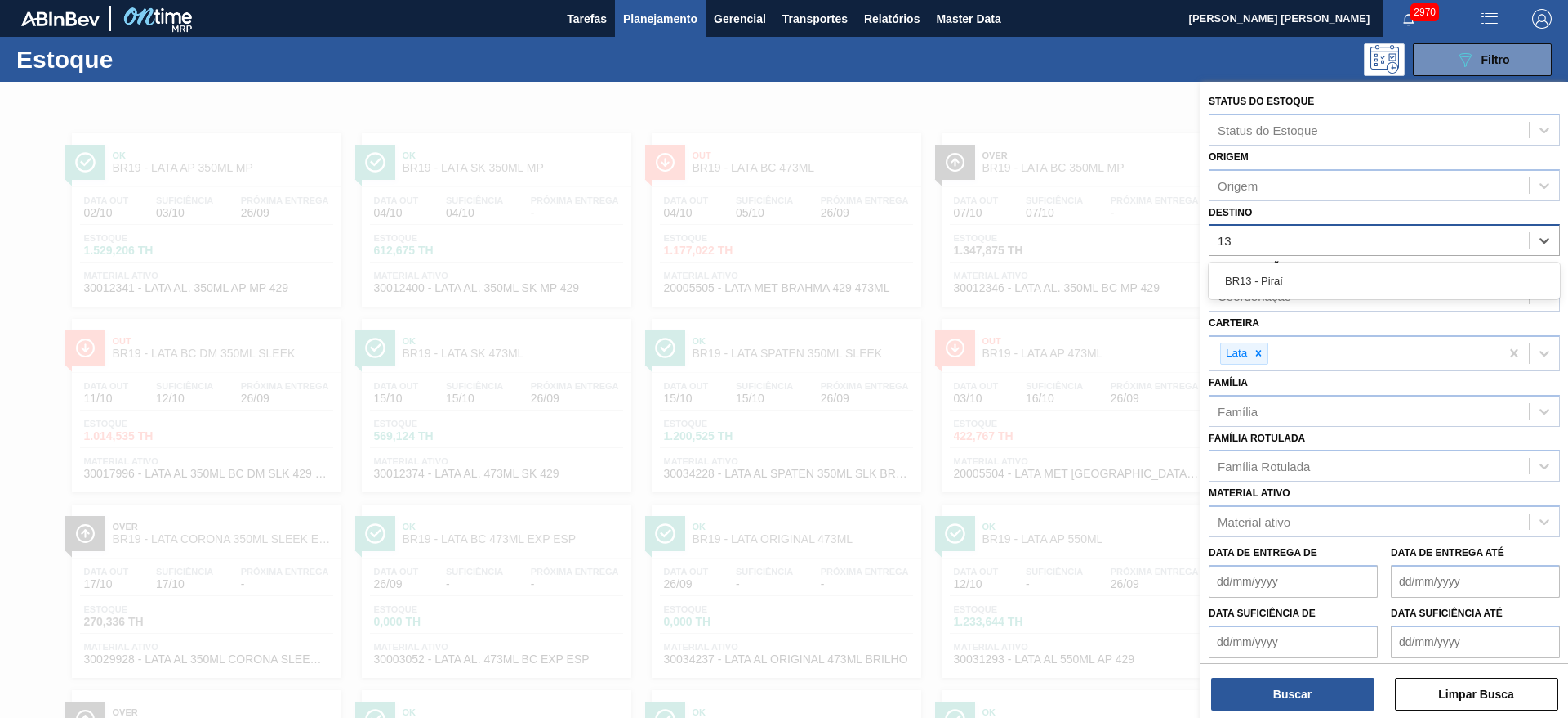
drag, startPoint x: 1285, startPoint y: 270, endPoint x: 1300, endPoint y: 385, distance: 116.0
click at [1285, 270] on div "BR13 - Piraí" at bounding box center [1384, 281] width 352 height 31
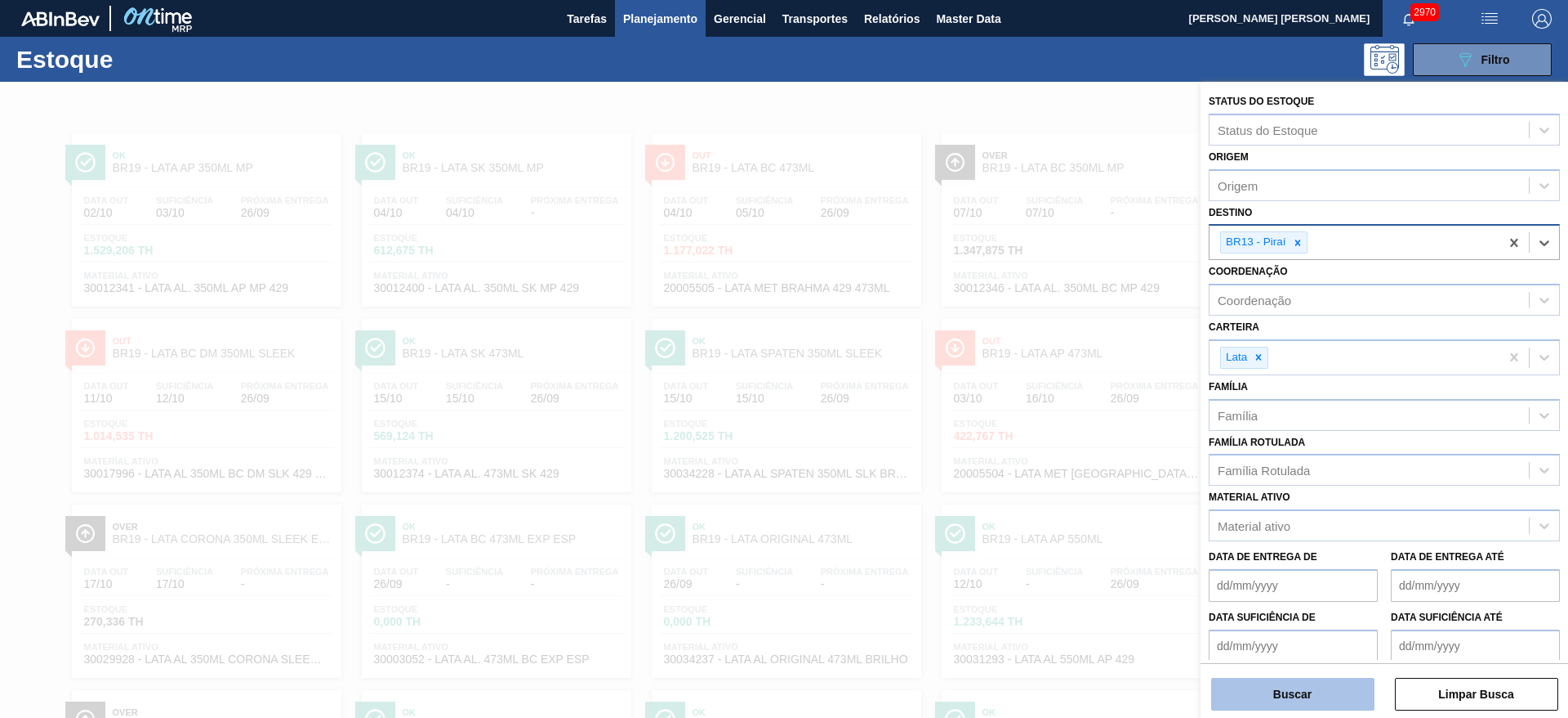
click at [1289, 683] on button "Buscar" at bounding box center [1293, 693] width 163 height 33
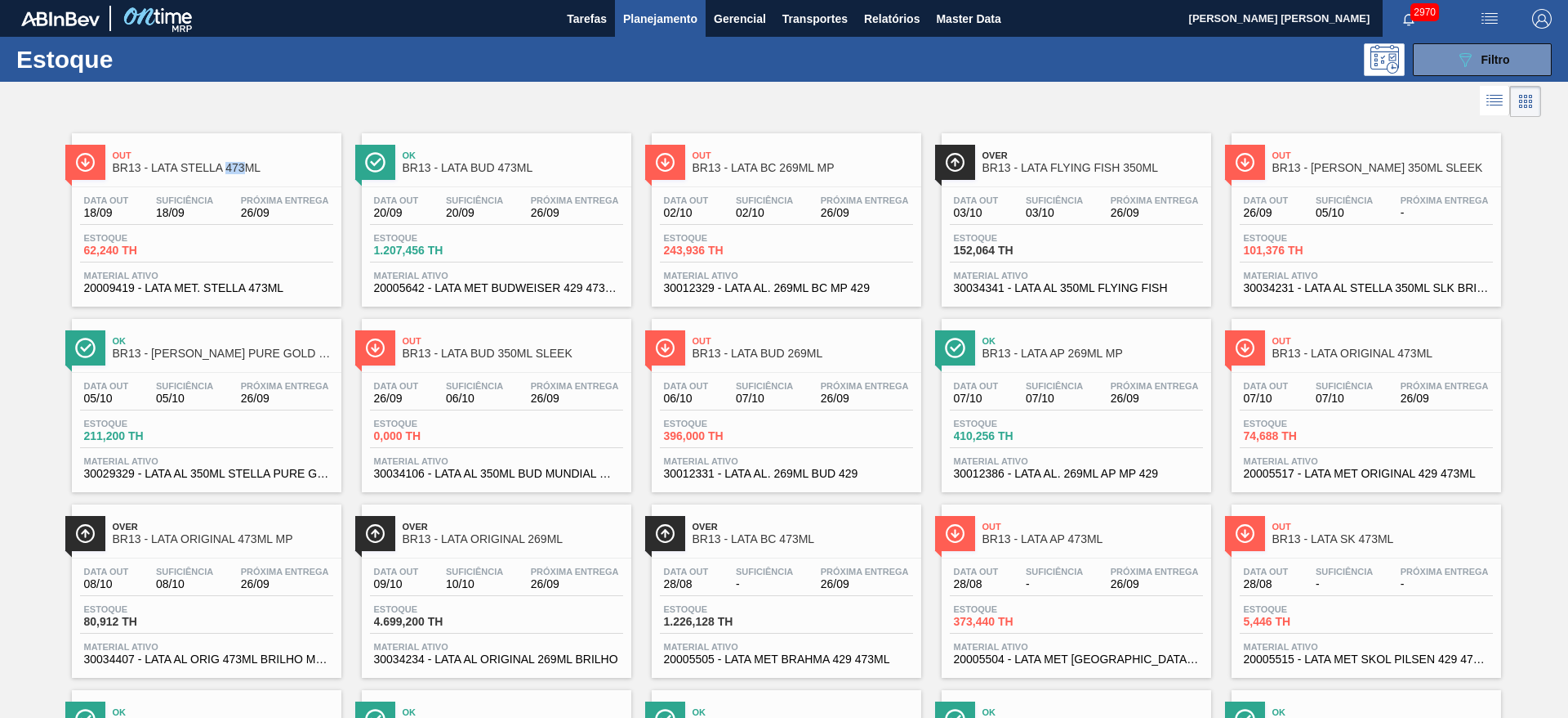
click at [649, 25] on span "Planejamento" at bounding box center [661, 19] width 75 height 19
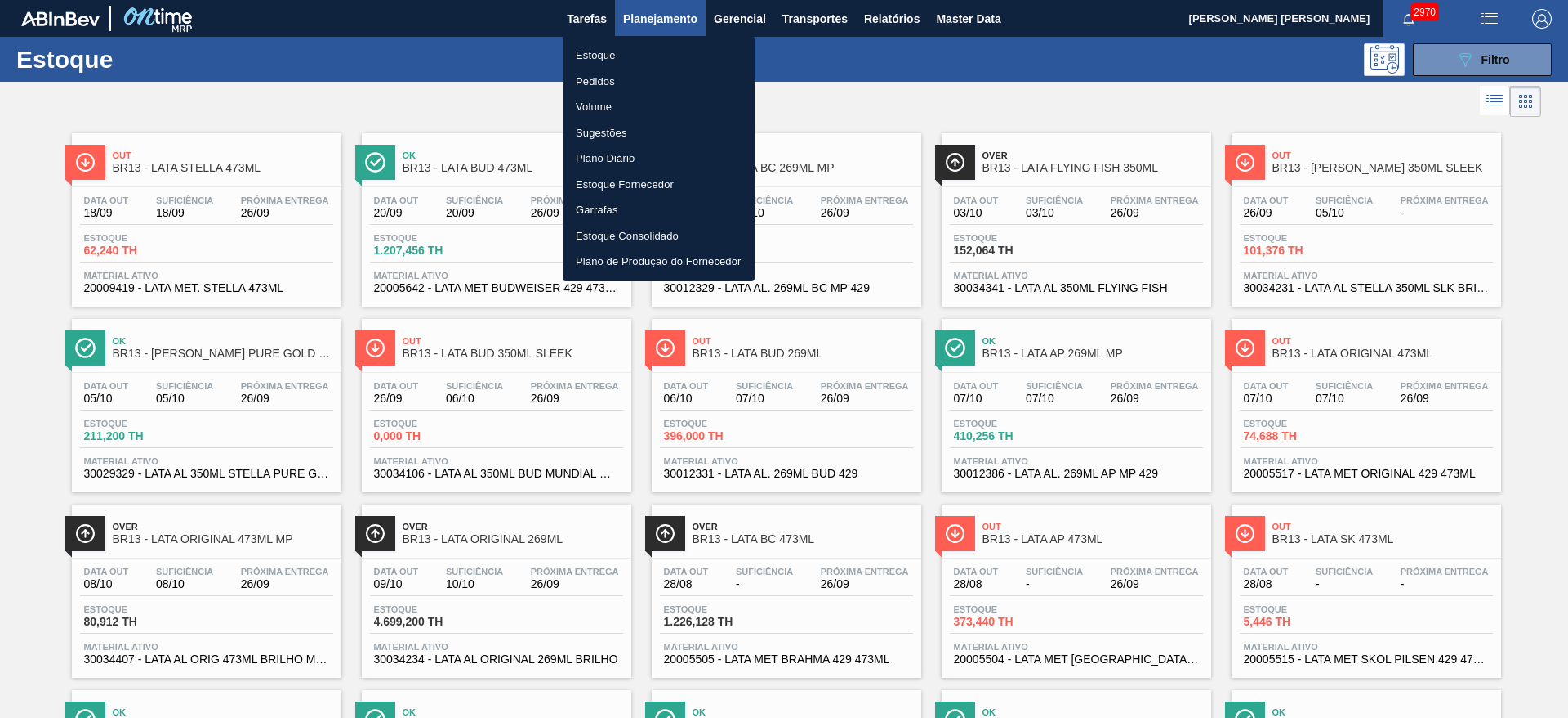
click at [816, 72] on div at bounding box center [784, 359] width 1568 height 718
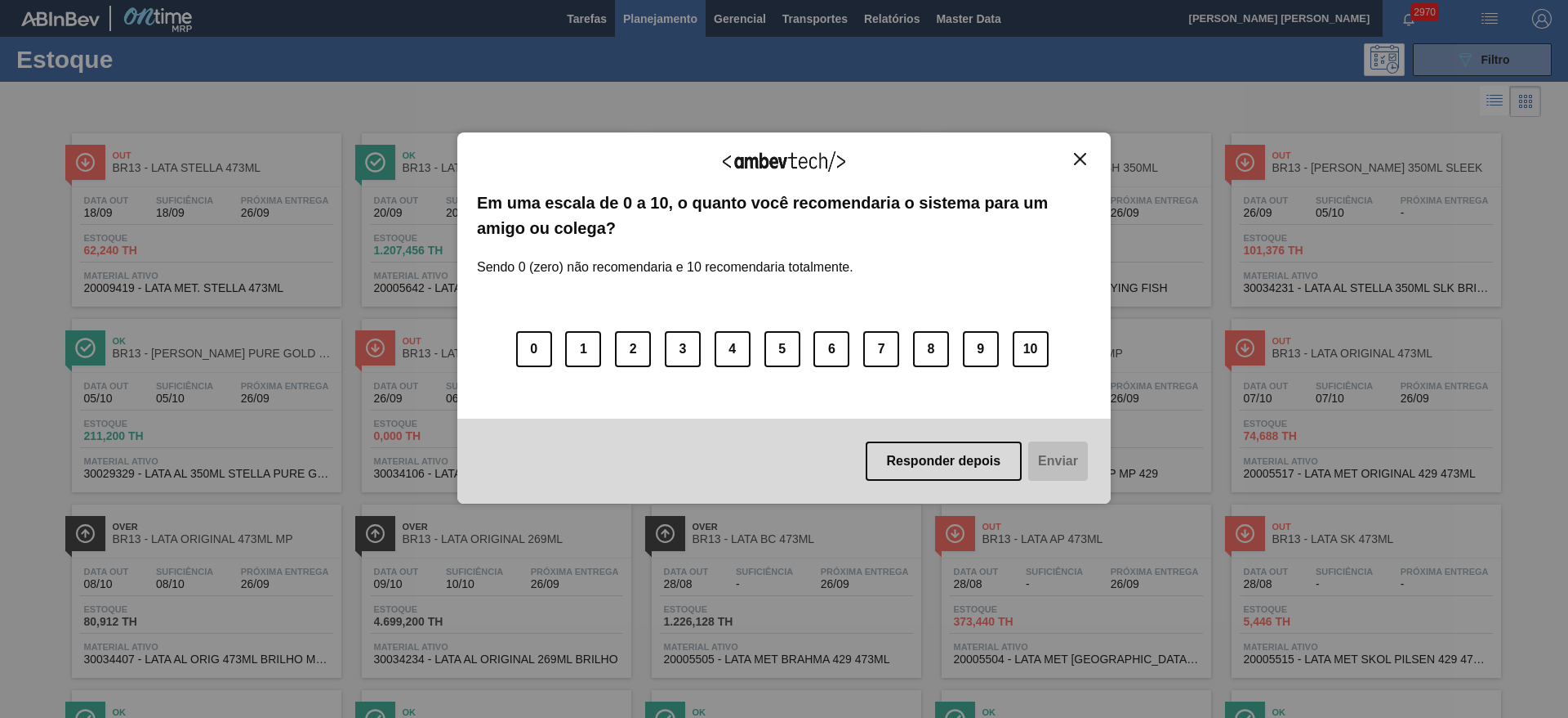
click at [1079, 159] on img "Close" at bounding box center [1080, 159] width 12 height 12
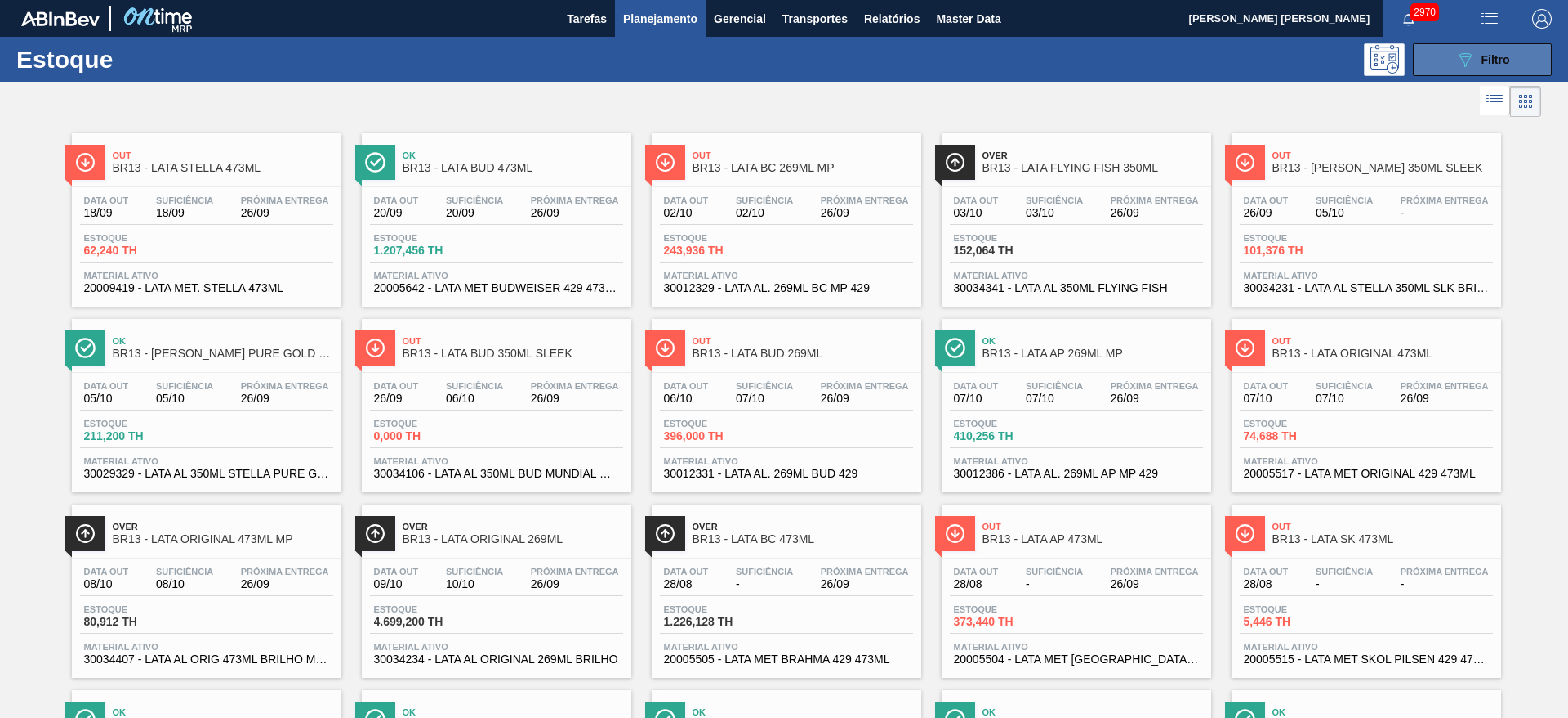
click at [1466, 61] on icon "089F7B8B-B2A5-4AFE-B5C0-19BA573D28AC" at bounding box center [1465, 59] width 19 height 19
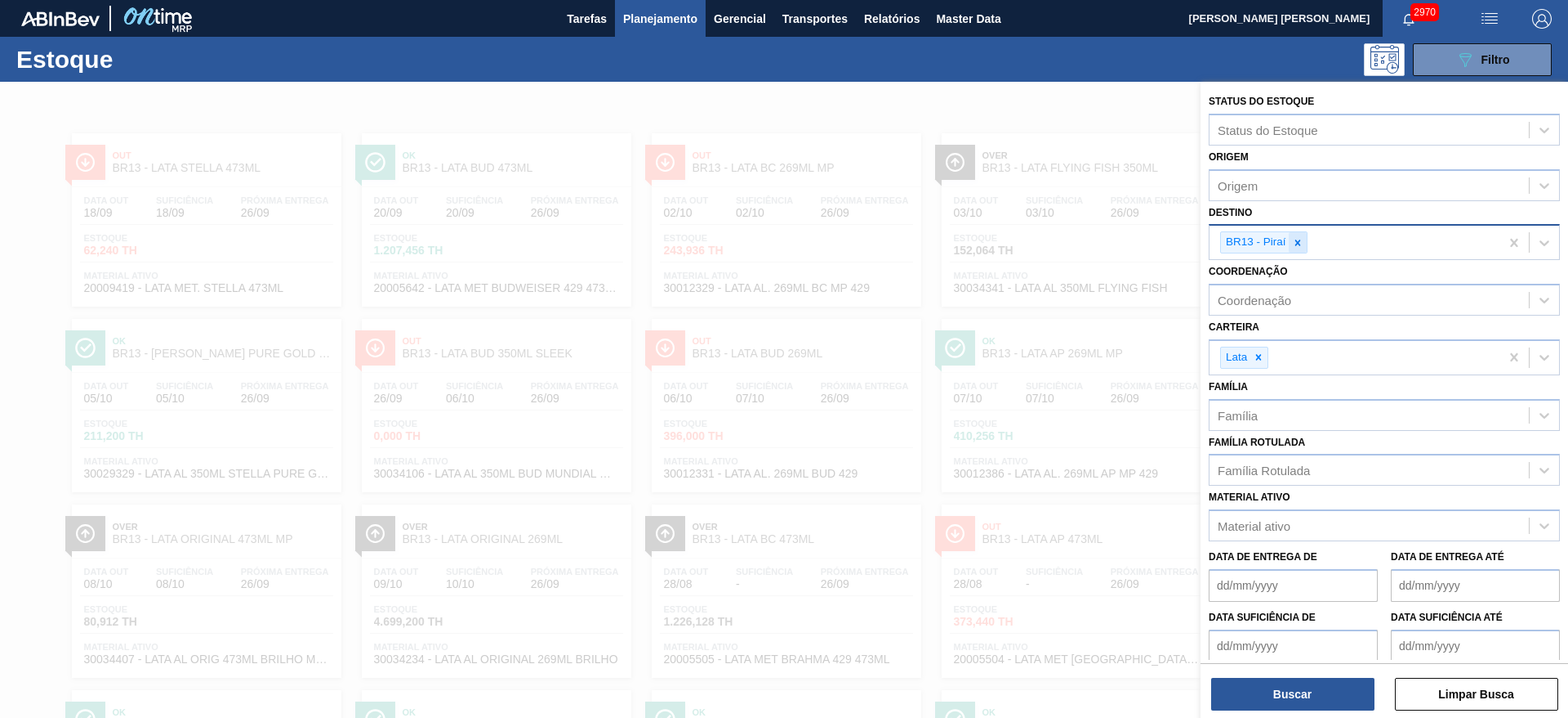
click at [1298, 245] on icon at bounding box center [1297, 242] width 11 height 11
click at [1266, 335] on div "Carteira Lata" at bounding box center [1384, 341] width 352 height 59
click at [1271, 242] on div "Destino" at bounding box center [1369, 241] width 319 height 24
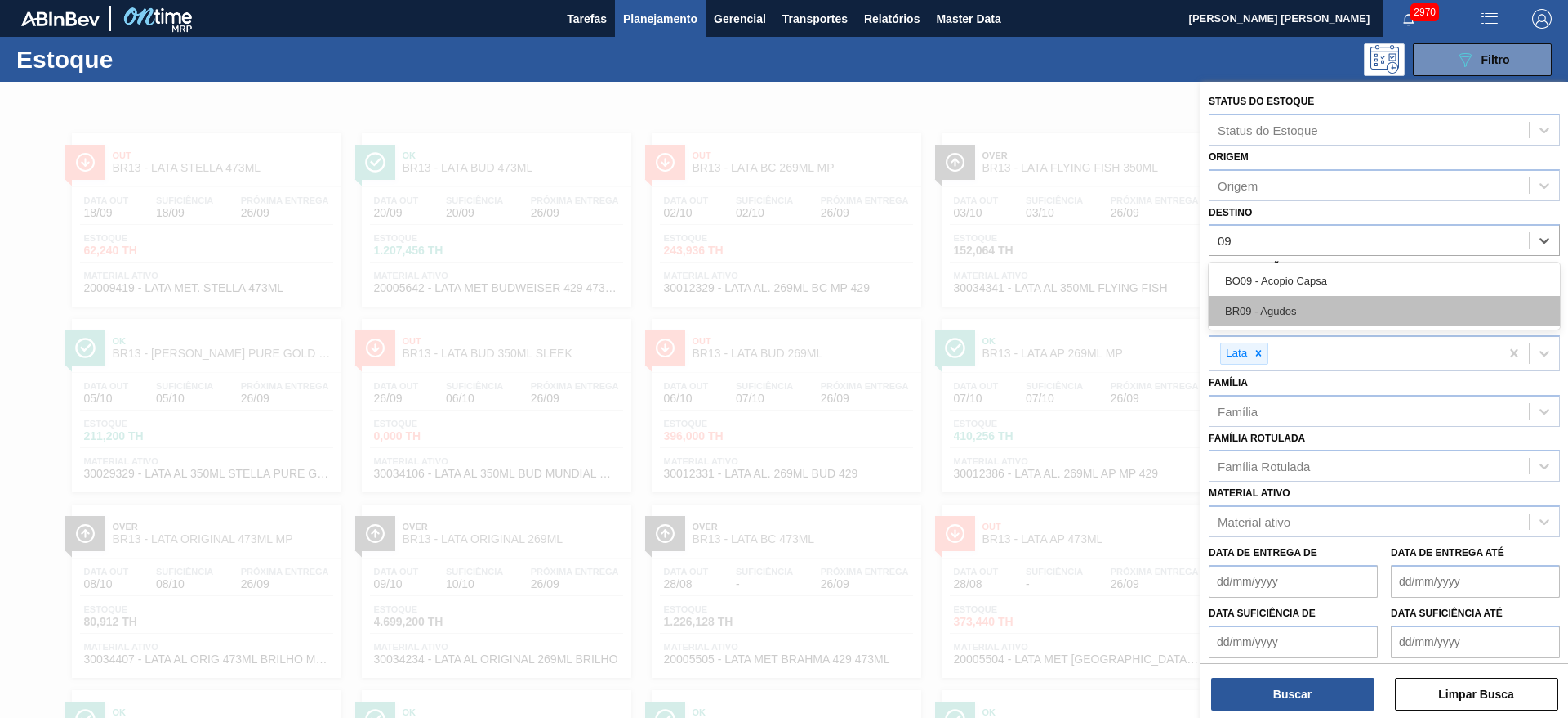
click at [1283, 302] on div "BR09 - Agudos" at bounding box center [1384, 311] width 352 height 31
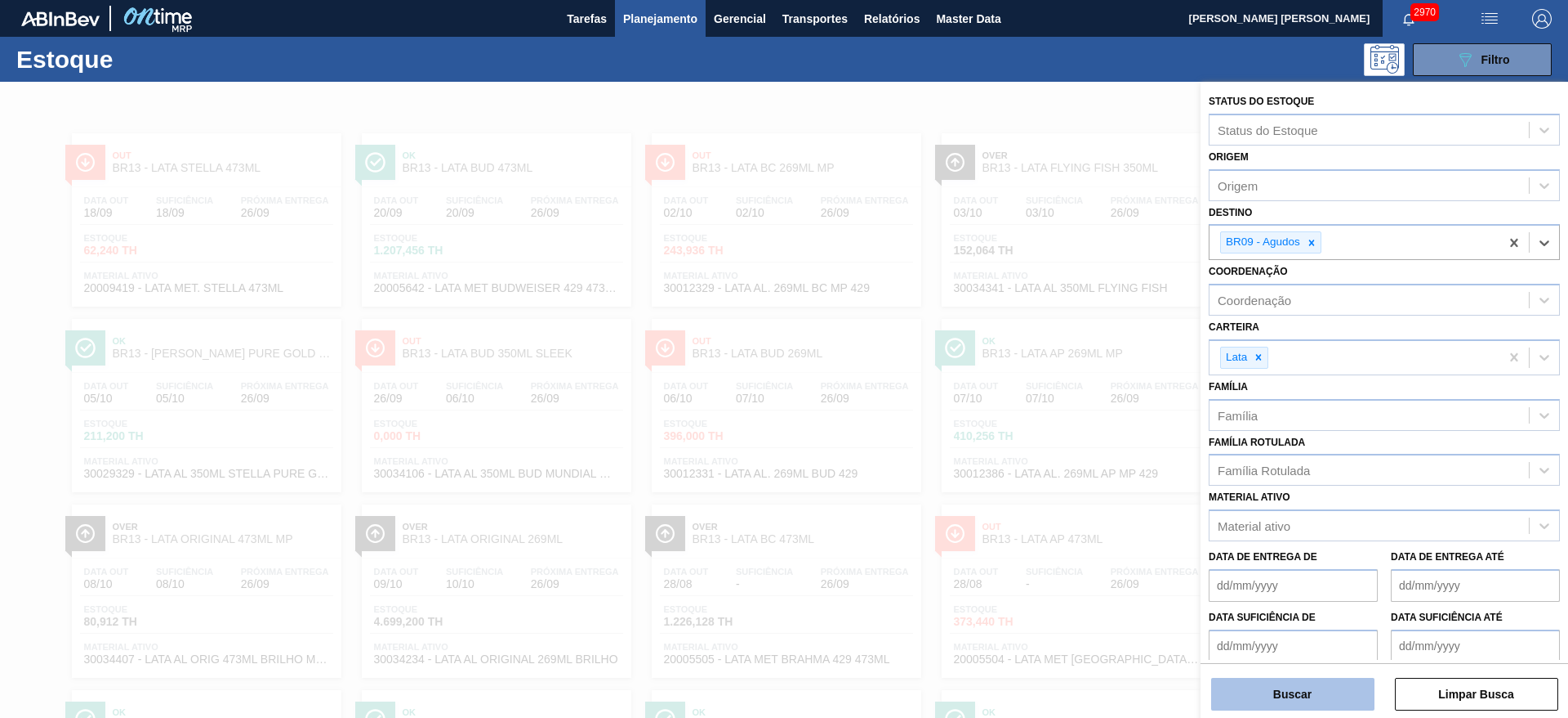
click at [1289, 682] on button "Buscar" at bounding box center [1293, 693] width 163 height 33
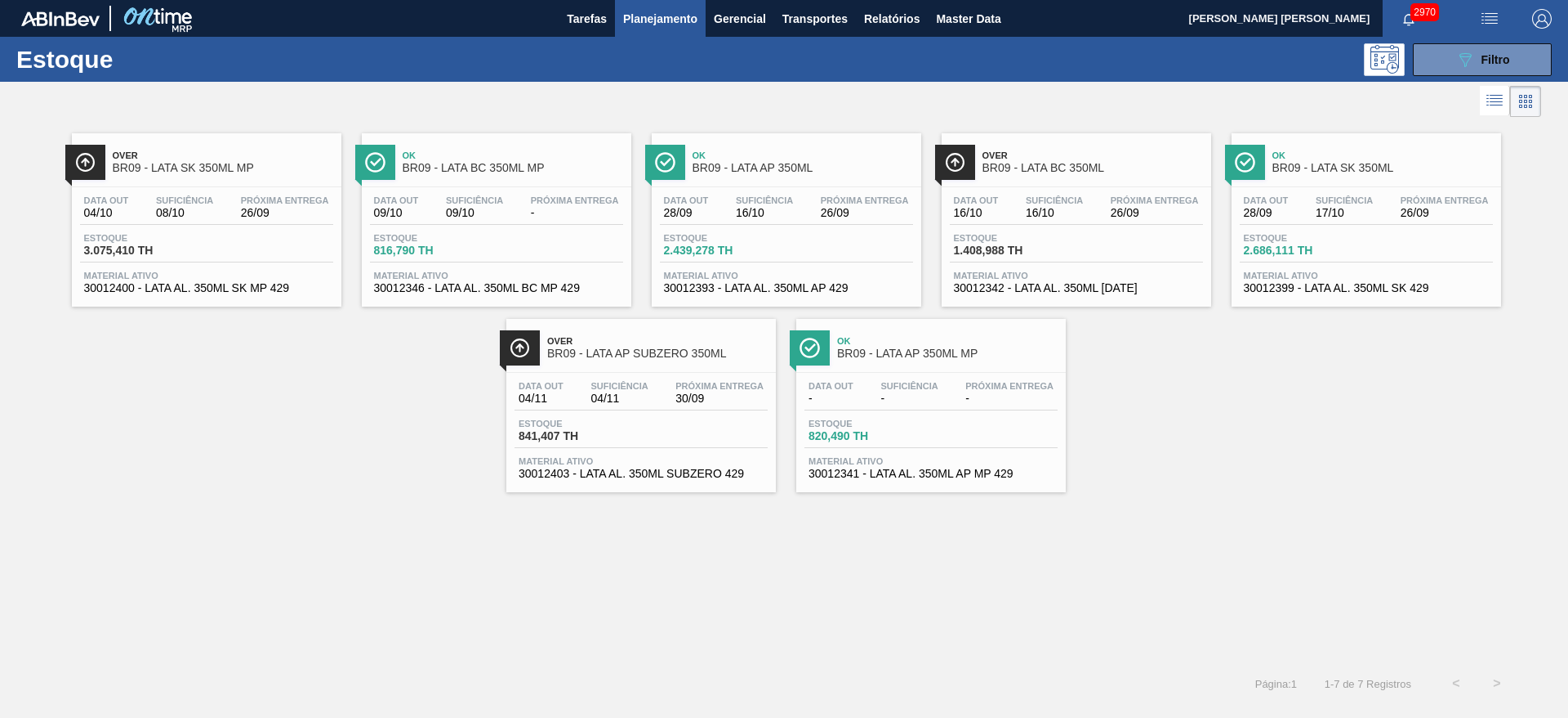
click at [811, 168] on span "BR09 - LATA AP 350ML" at bounding box center [803, 168] width 220 height 12
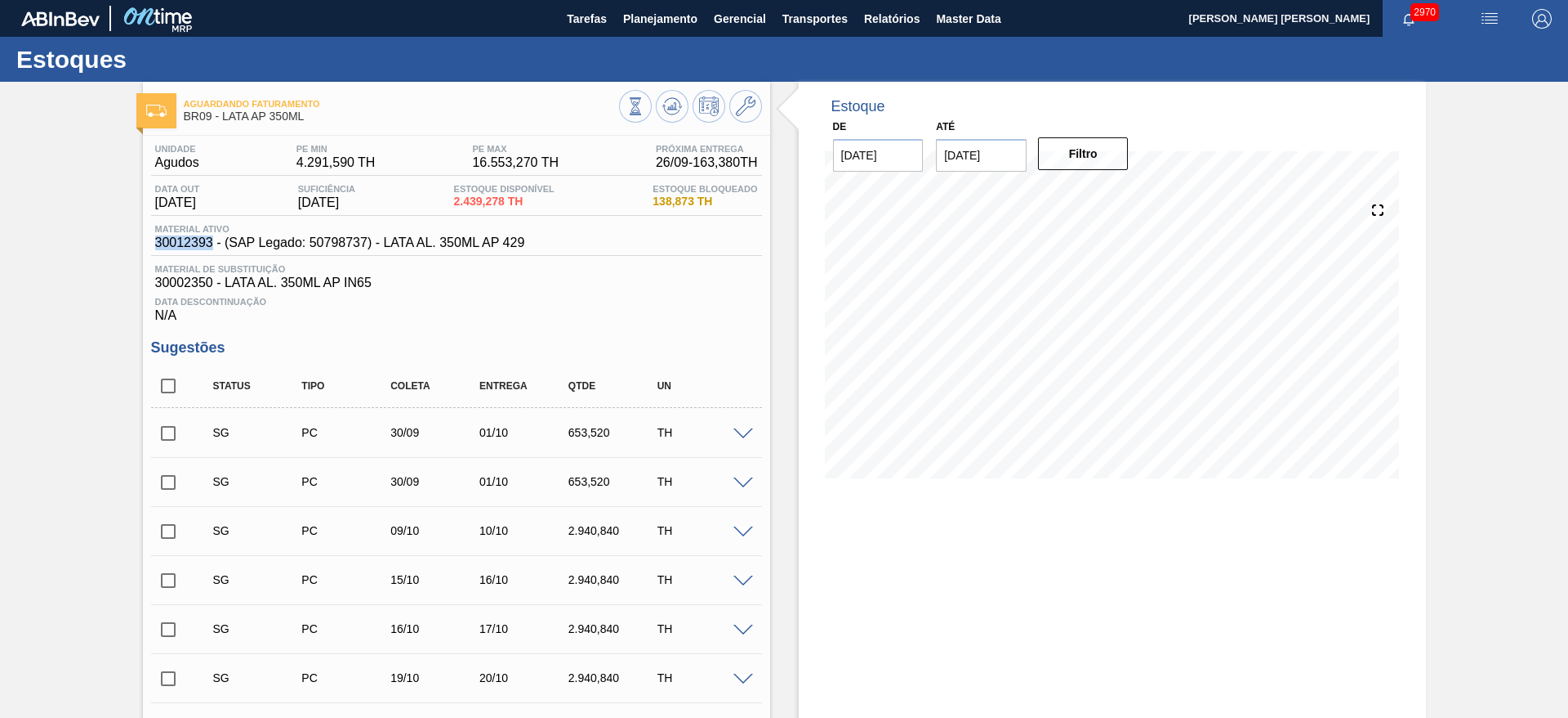
drag, startPoint x: 214, startPoint y: 237, endPoint x: 152, endPoint y: 243, distance: 62.3
click at [152, 243] on div "Material ativo 30012393 - (SAP Legado: 50798737) - LATA AL. 350ML AP 429" at bounding box center [340, 237] width 378 height 26
copy span "30012393"
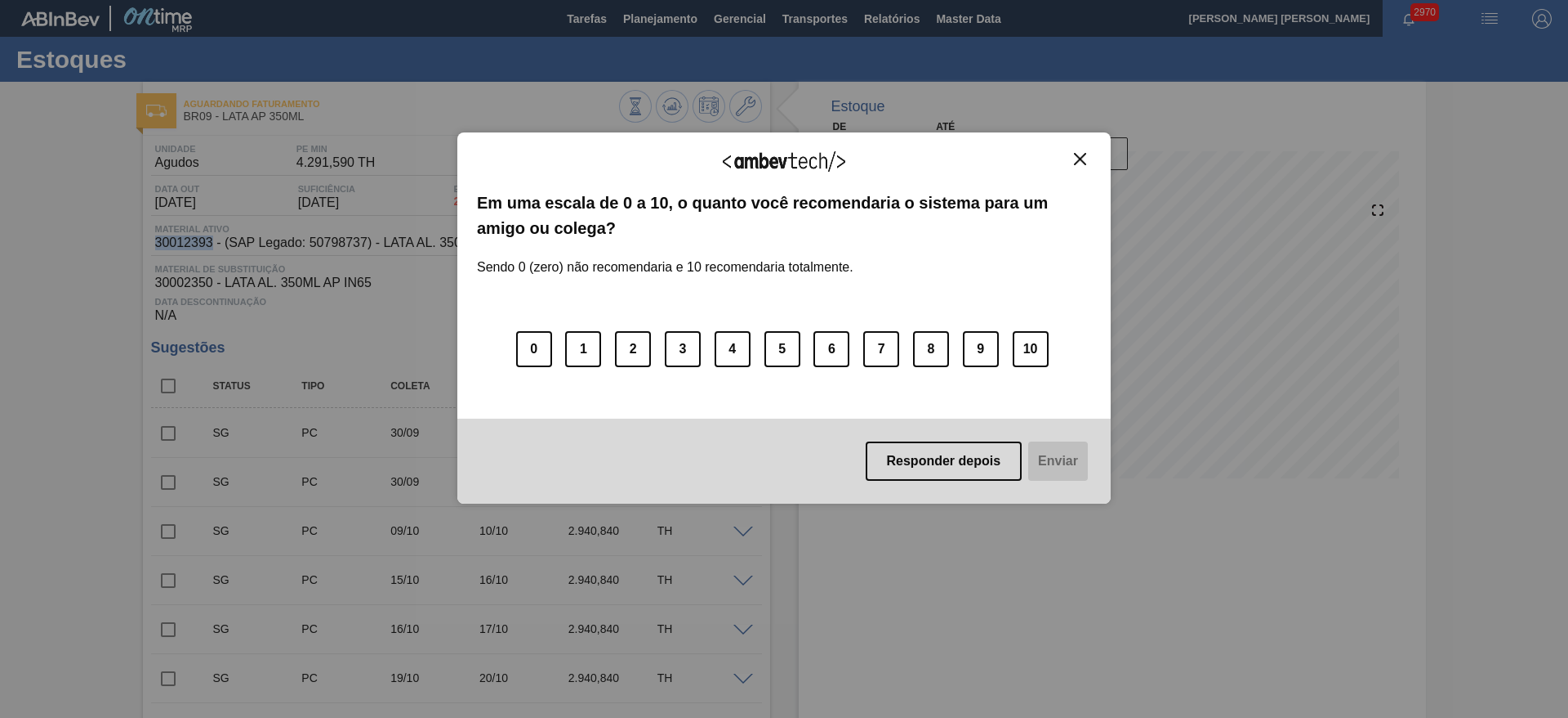
click at [1079, 160] on img "Close" at bounding box center [1080, 159] width 12 height 12
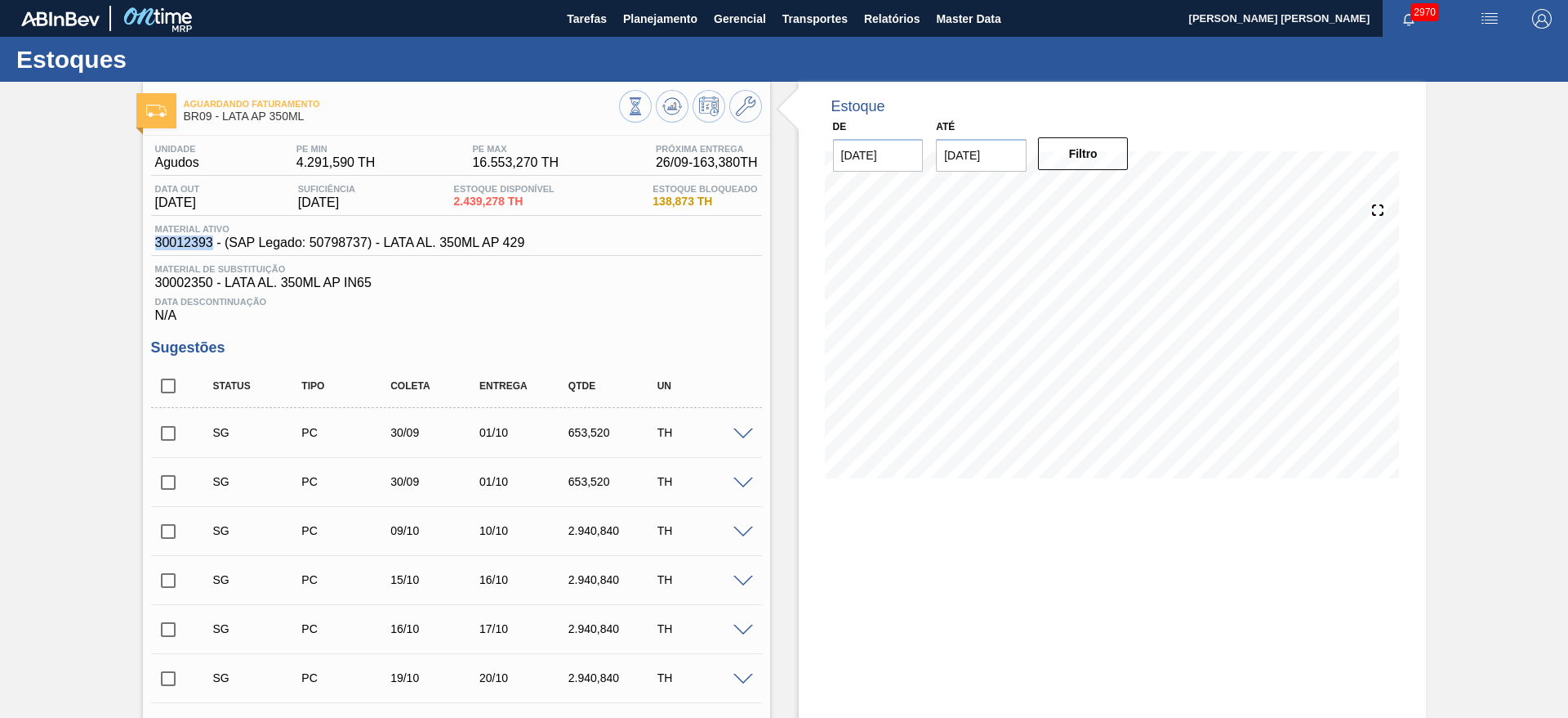
click at [740, 435] on span at bounding box center [743, 434] width 19 height 12
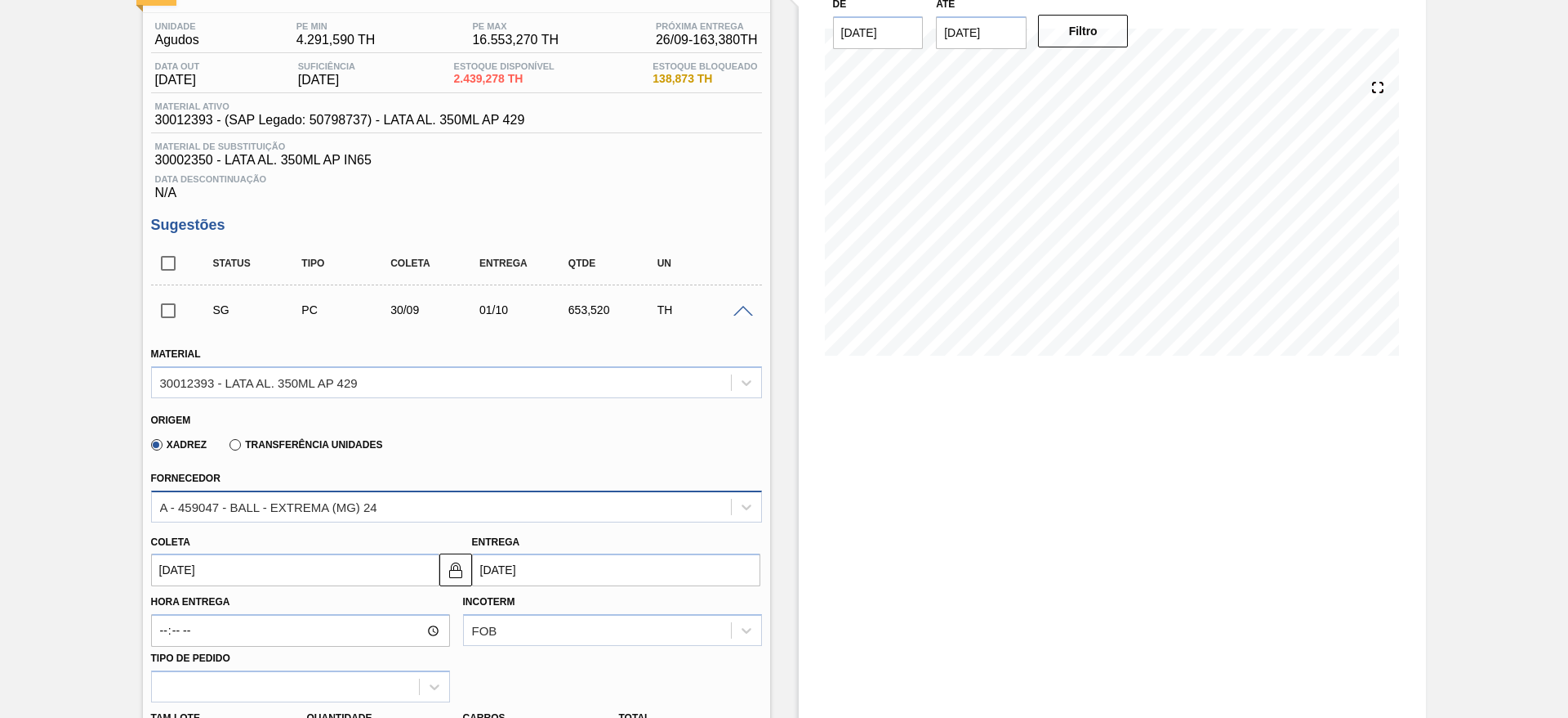
scroll to position [159, 0]
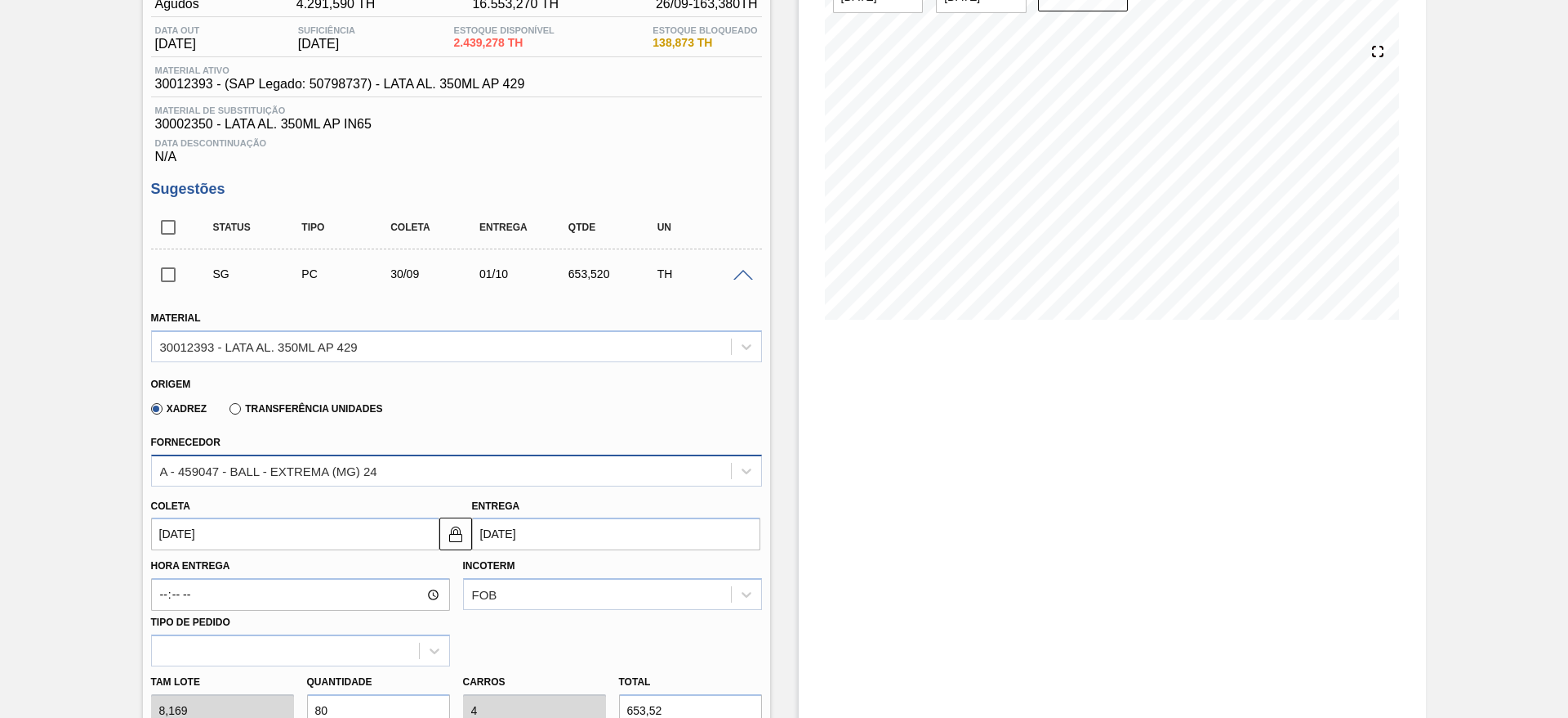
click at [369, 487] on div "A - 459047 - BALL - EXTREMA (MG) 24" at bounding box center [456, 470] width 611 height 32
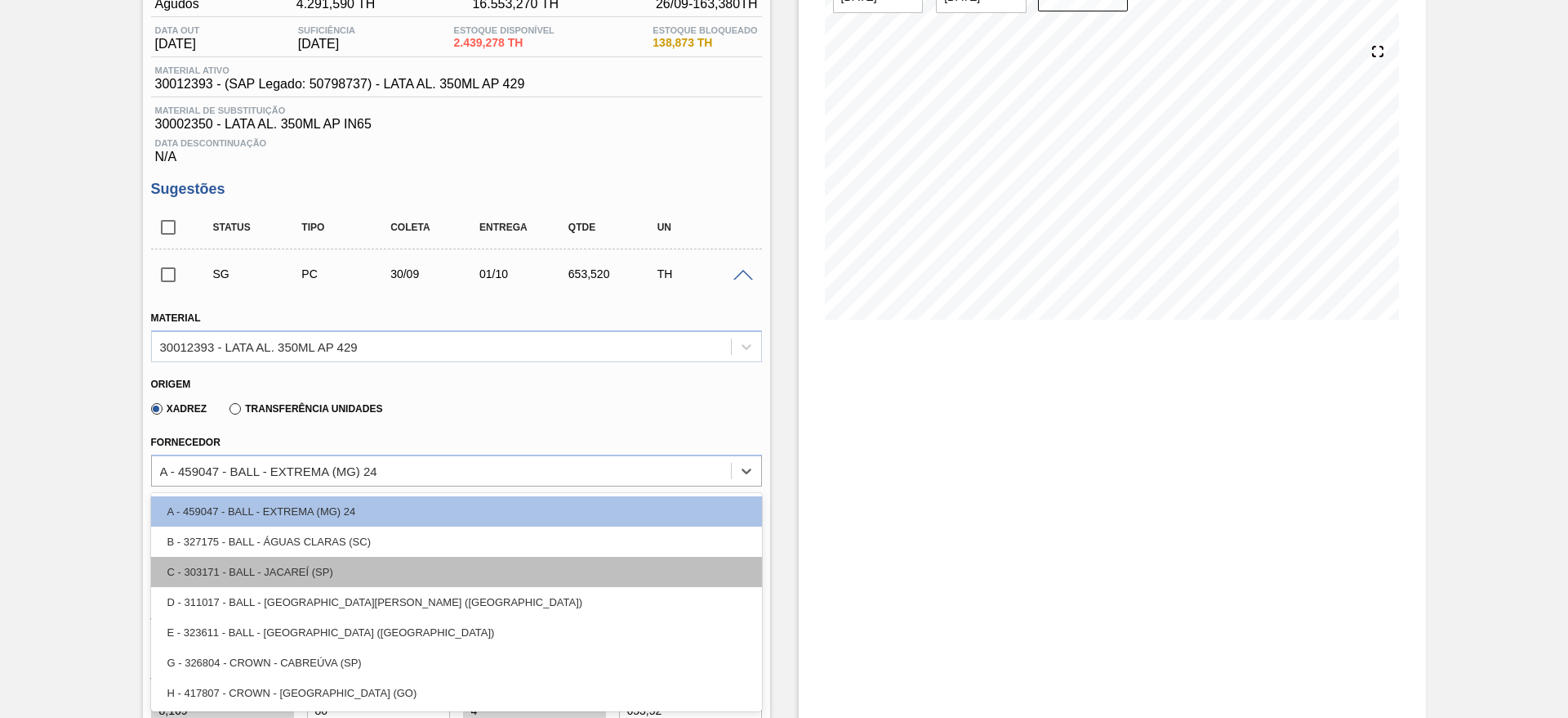
click at [313, 565] on div "C - 303171 - BALL - JACAREÍ (SP)" at bounding box center [456, 572] width 611 height 31
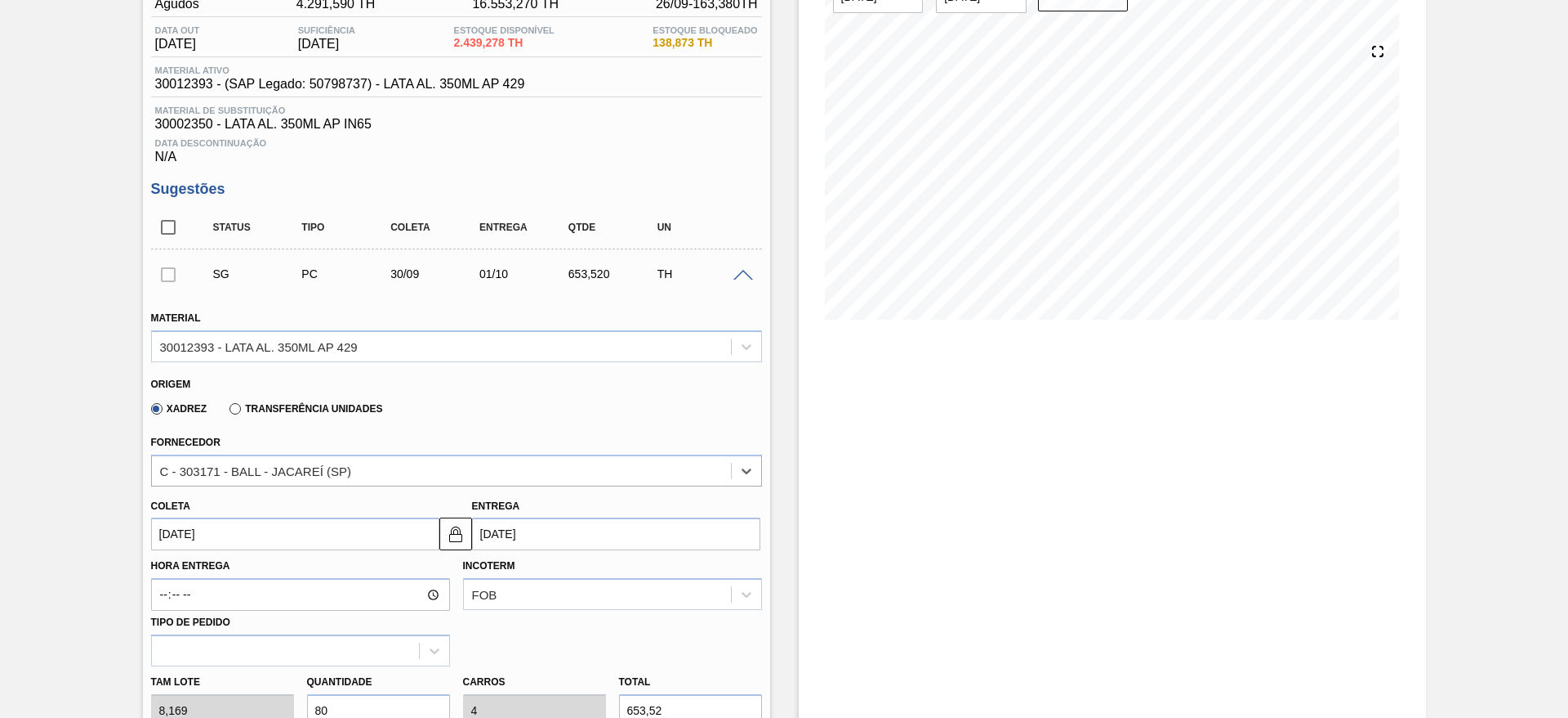
click at [343, 546] on input "30/09/2025" at bounding box center [295, 533] width 288 height 33
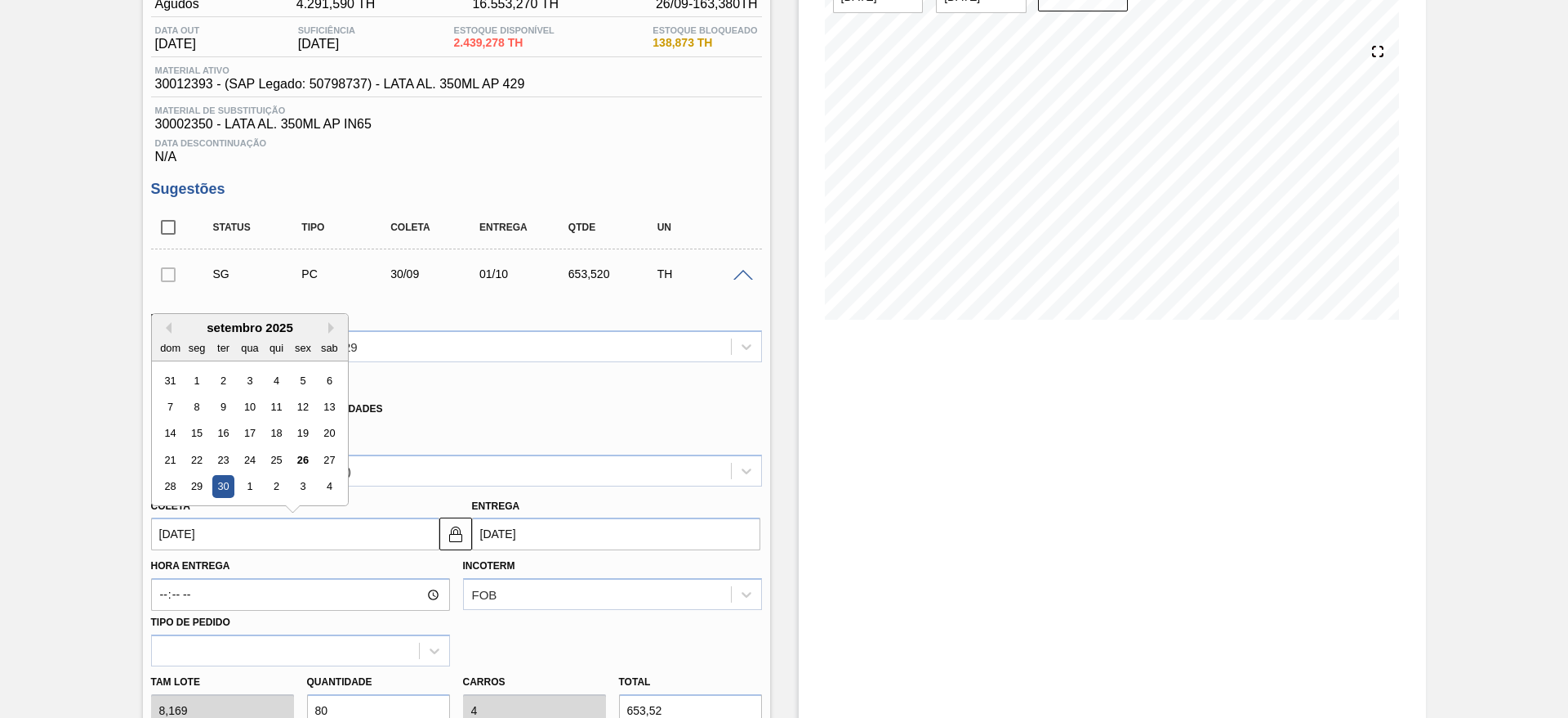
click at [172, 490] on div "28" at bounding box center [170, 487] width 22 height 22
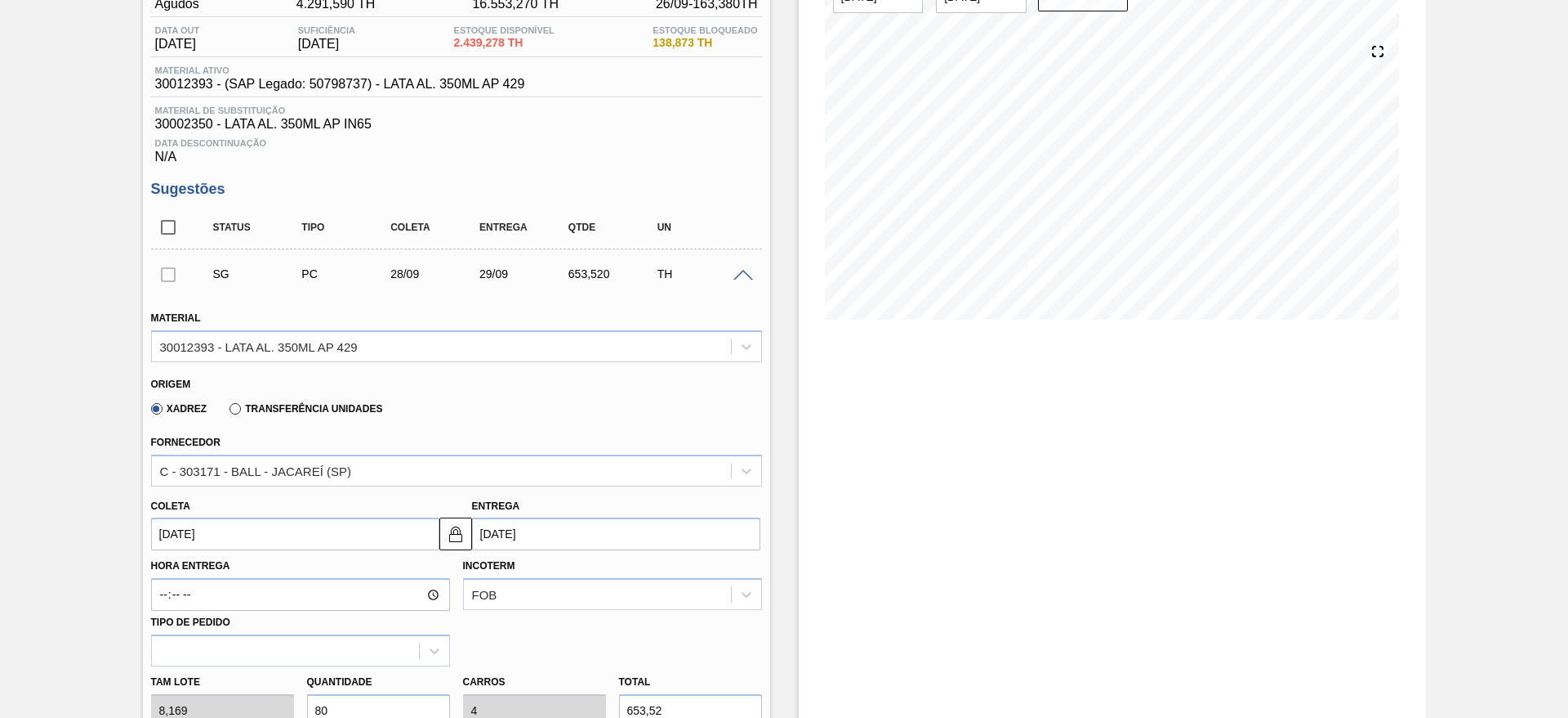
scroll to position [281, 0]
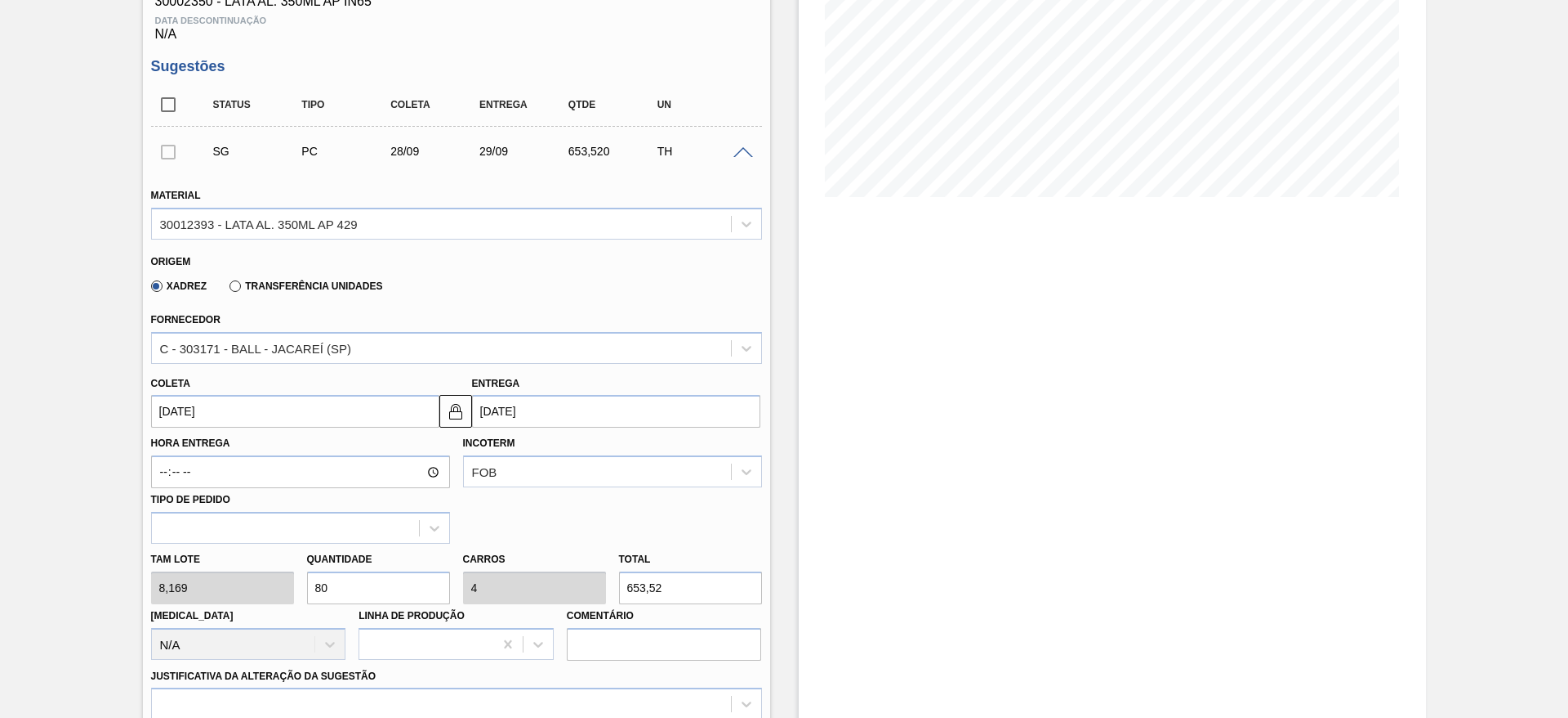
drag, startPoint x: 350, startPoint y: 590, endPoint x: 296, endPoint y: 596, distance: 54.3
click at [296, 596] on div "Tam lote 8,169 Quantidade 80 Carros 4 Total 653,52 Doca N/A Linha de Produção C…" at bounding box center [457, 602] width 624 height 117
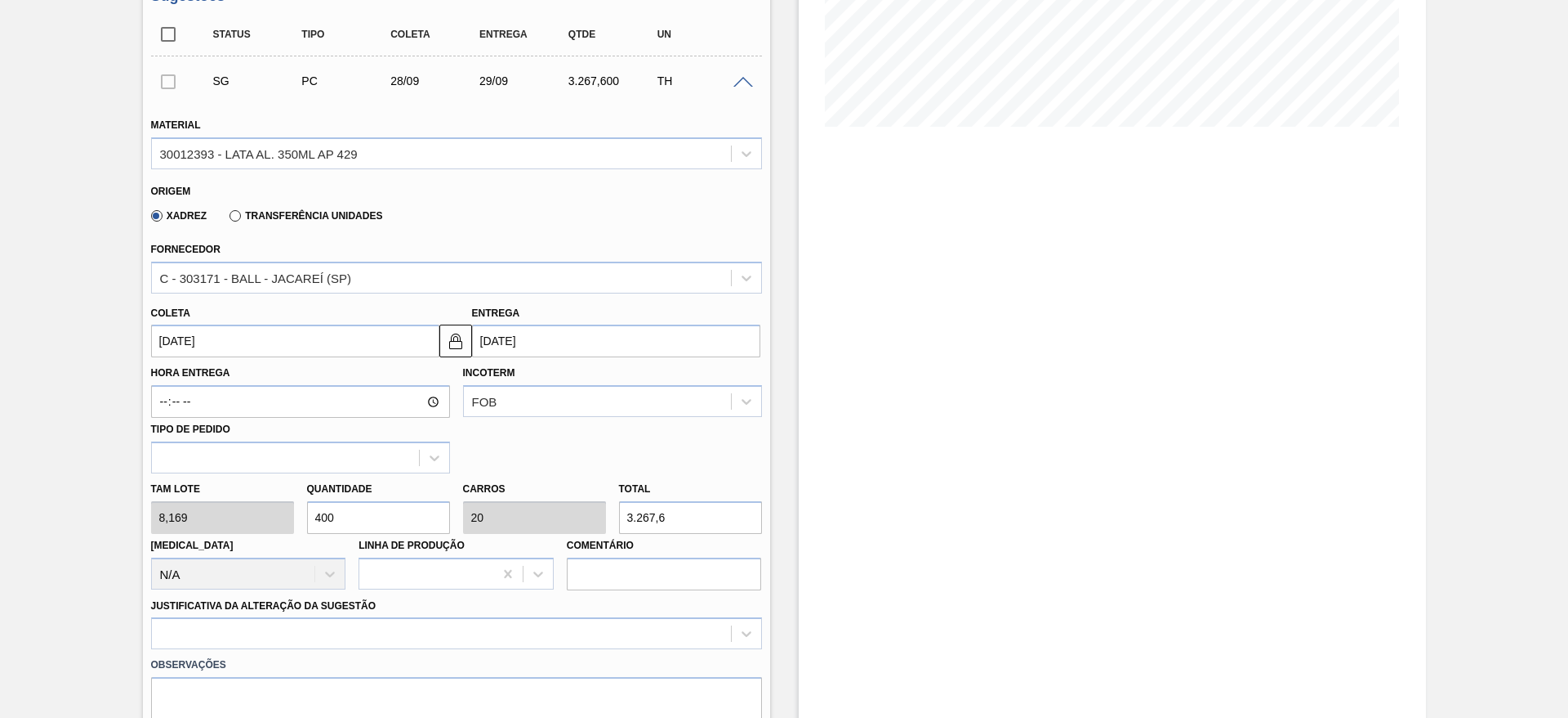
scroll to position [404, 0]
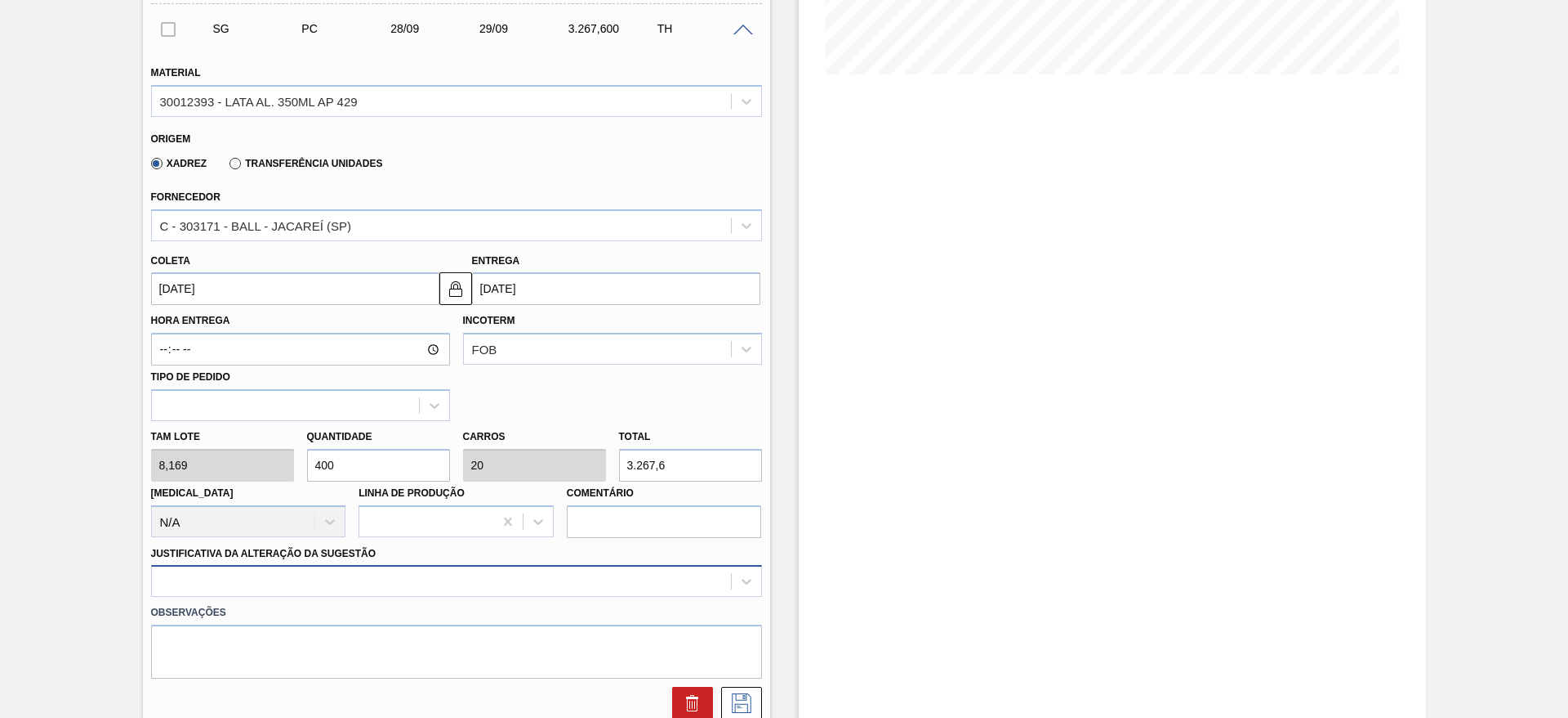
click at [432, 585] on div at bounding box center [456, 581] width 611 height 32
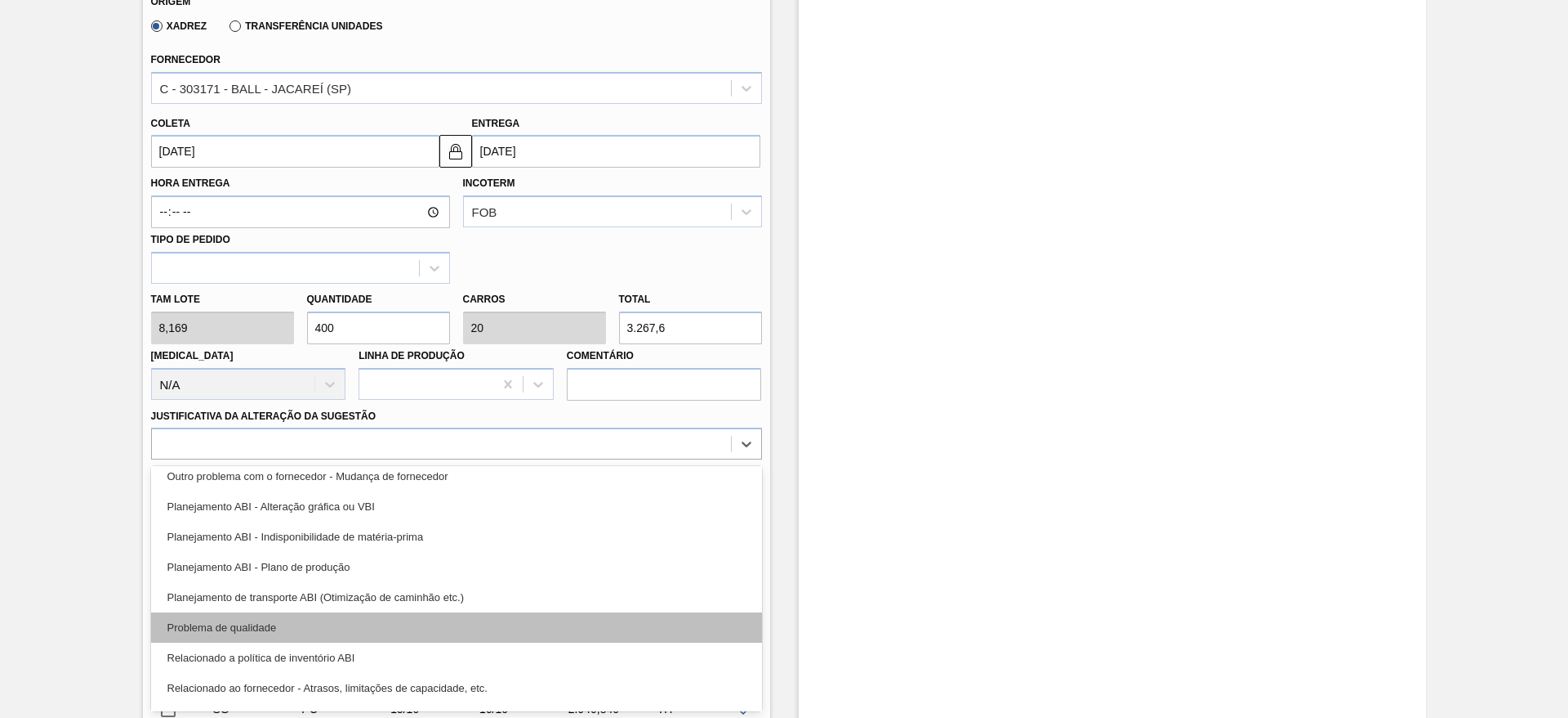
scroll to position [245, 0]
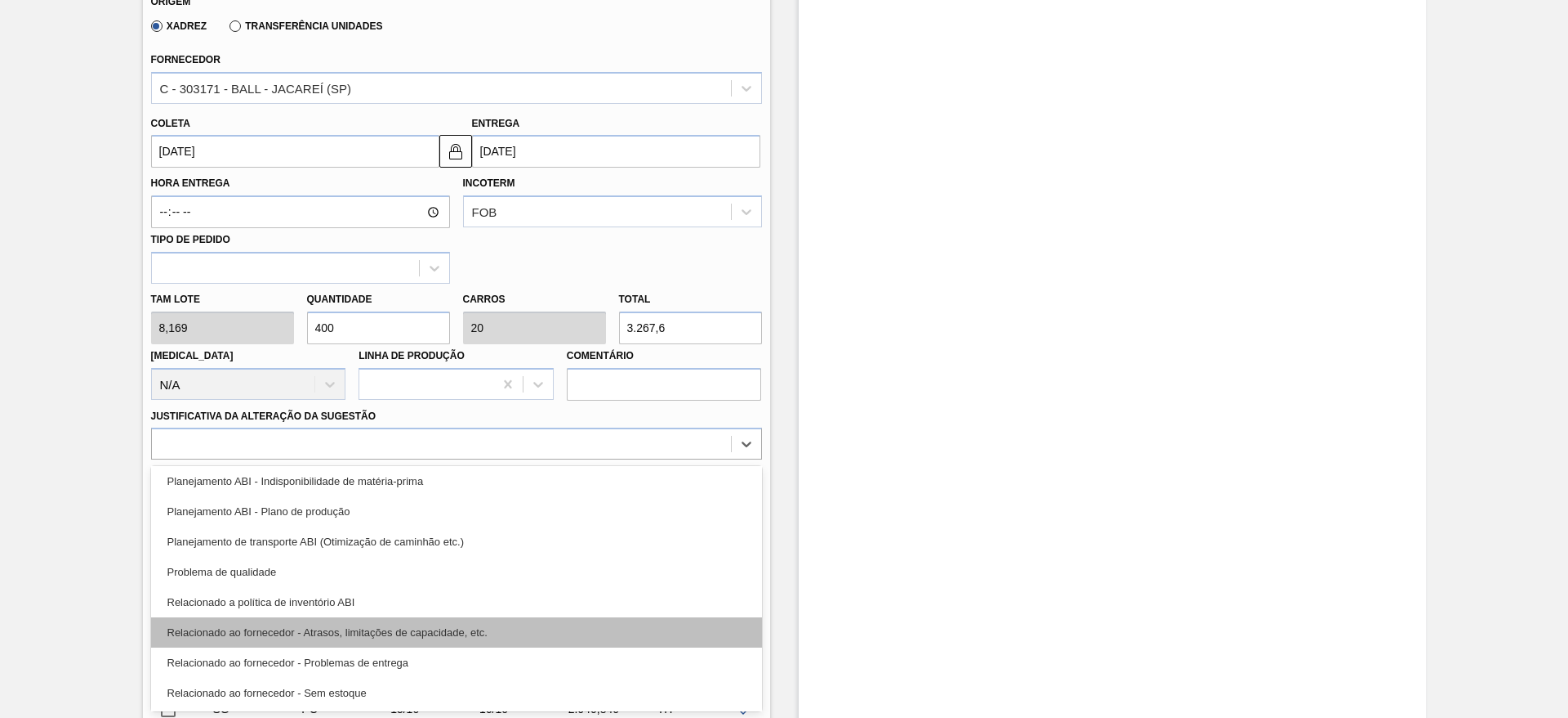
click at [463, 627] on div "Relacionado ao fornecedor - Atrasos, limitações de capacidade, etc." at bounding box center [456, 632] width 611 height 31
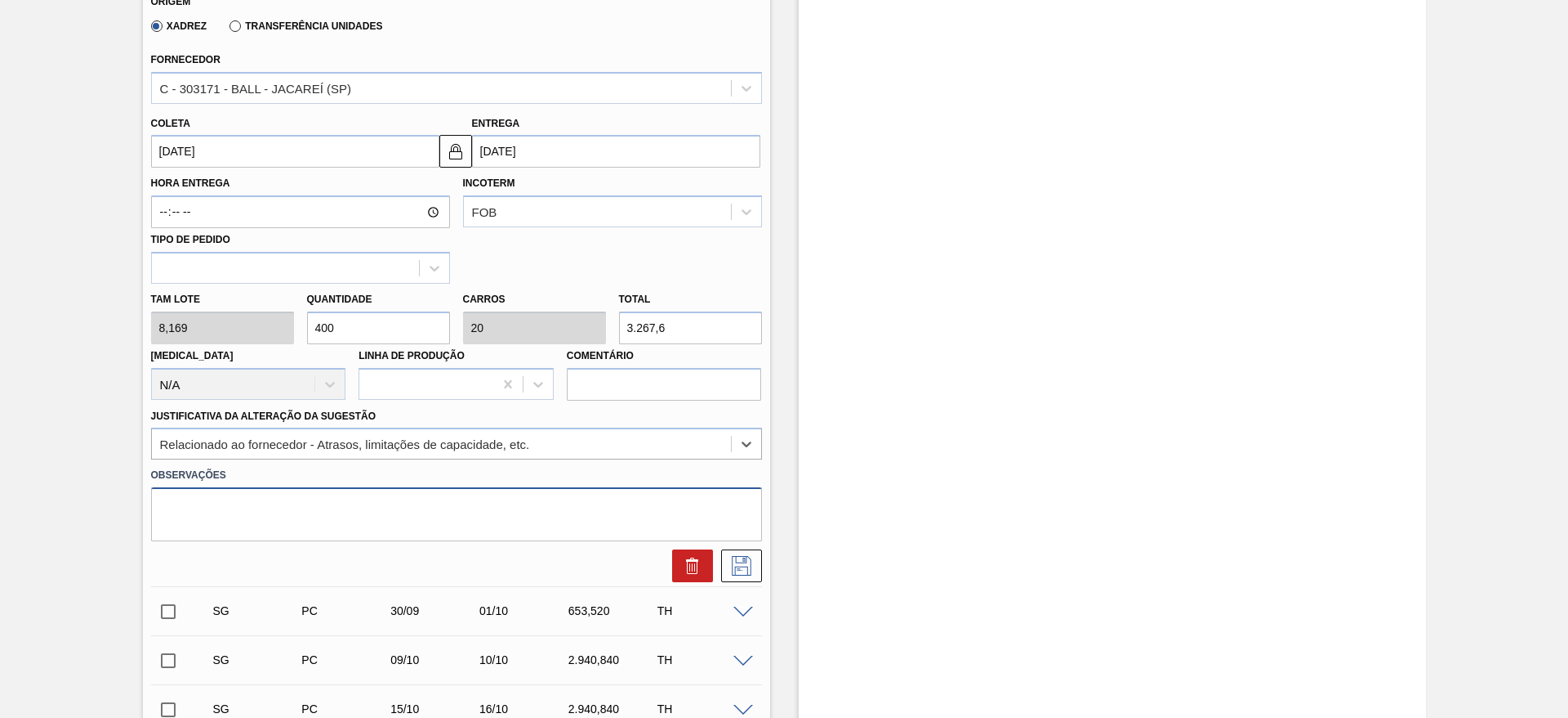
click at [322, 512] on textarea at bounding box center [456, 515] width 611 height 54
click at [746, 560] on icon at bounding box center [741, 565] width 26 height 19
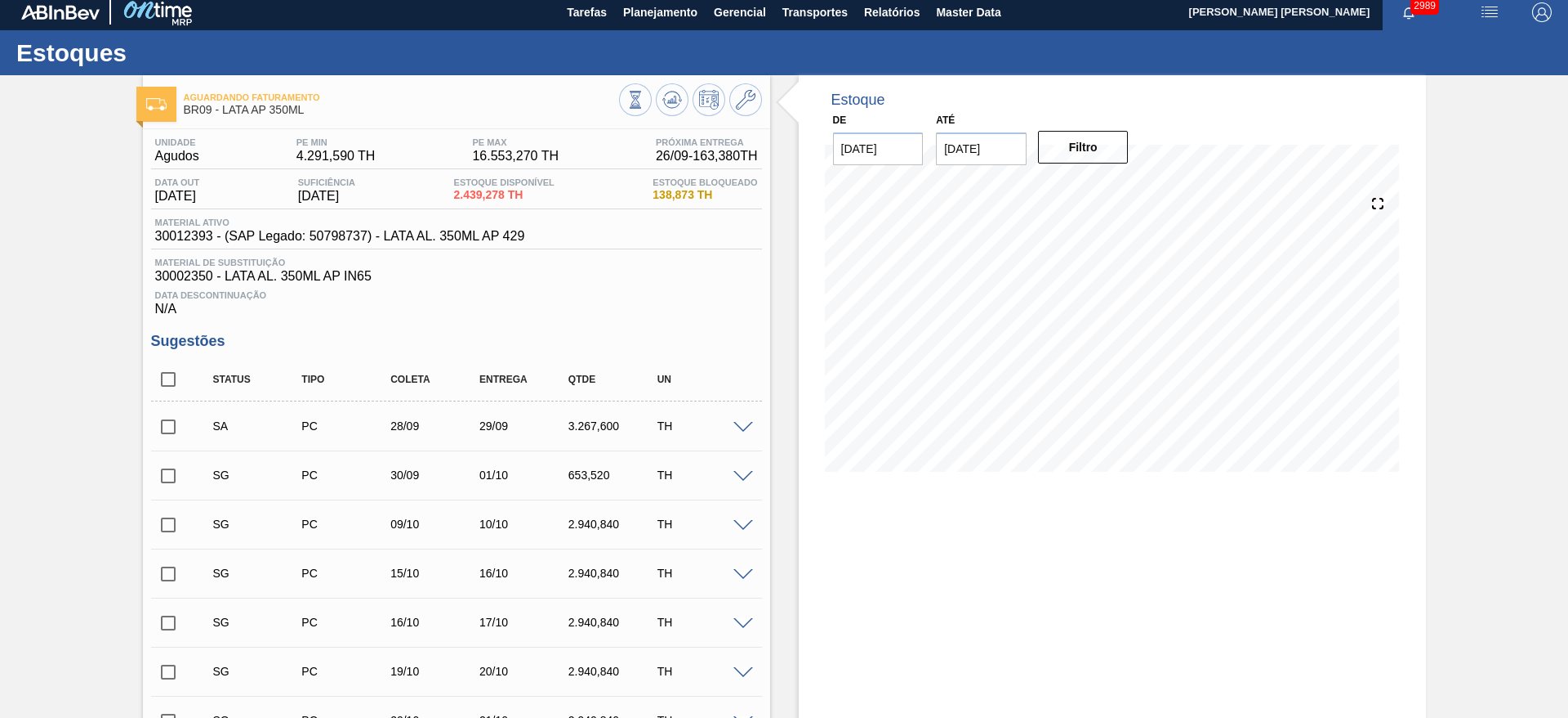
scroll to position [0, 0]
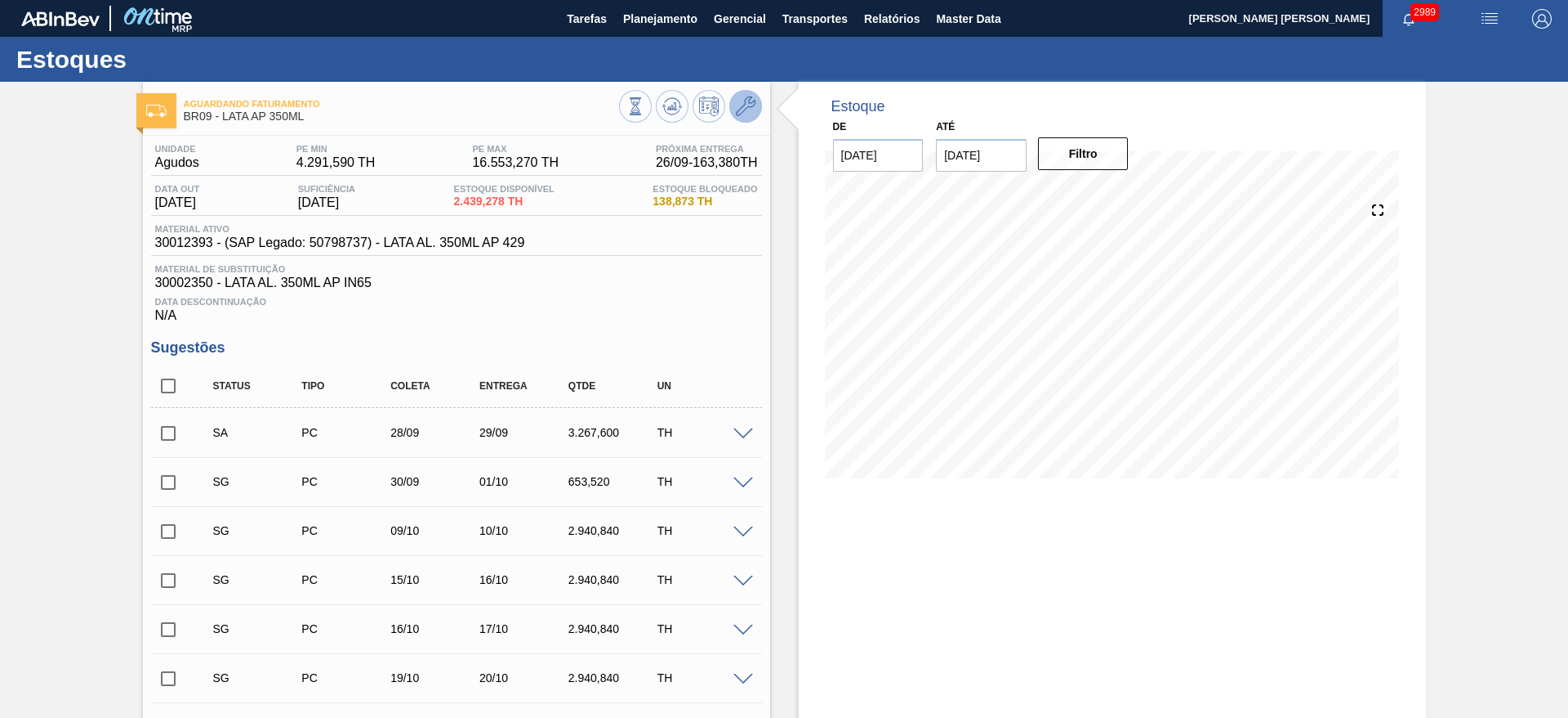
click at [742, 111] on icon at bounding box center [745, 106] width 19 height 19
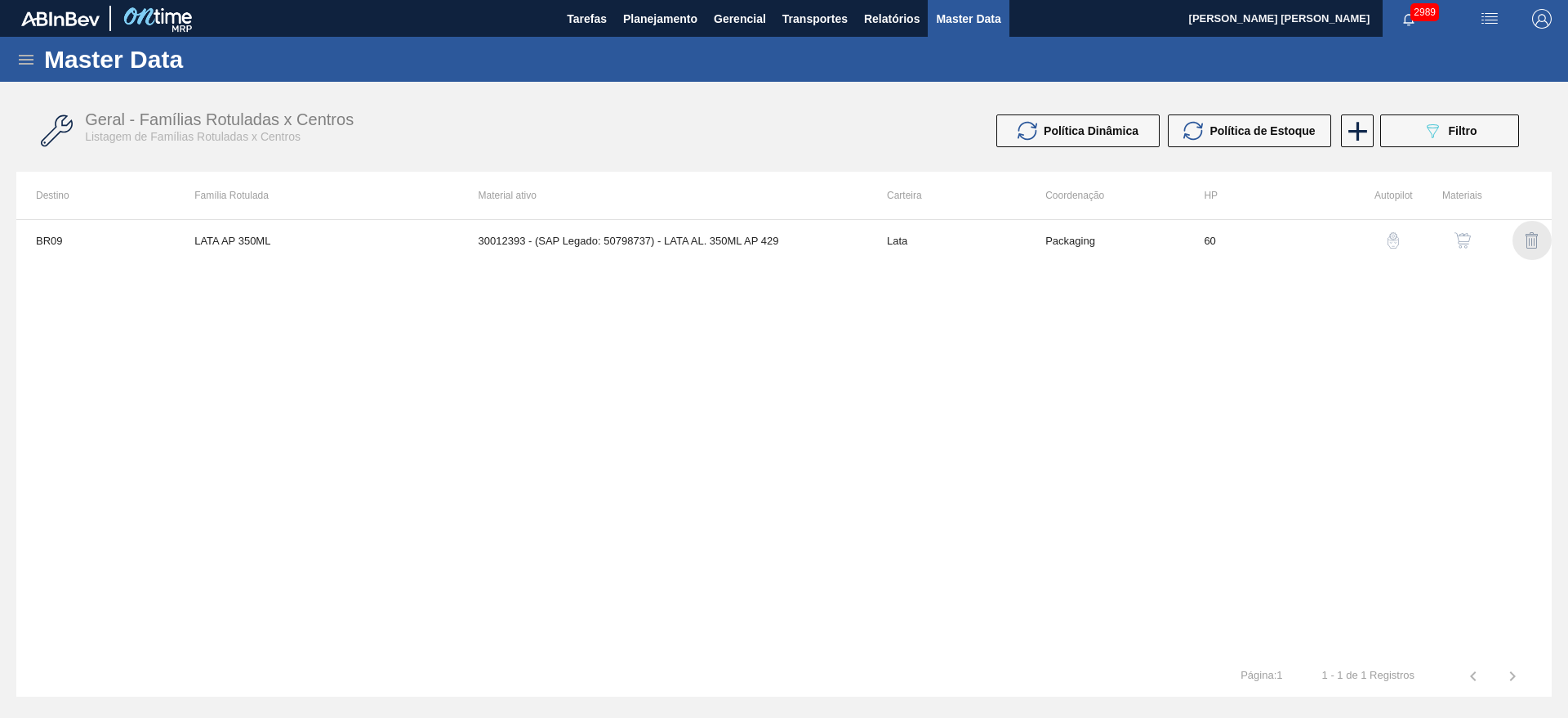
click at [1537, 238] on img "button" at bounding box center [1532, 240] width 19 height 19
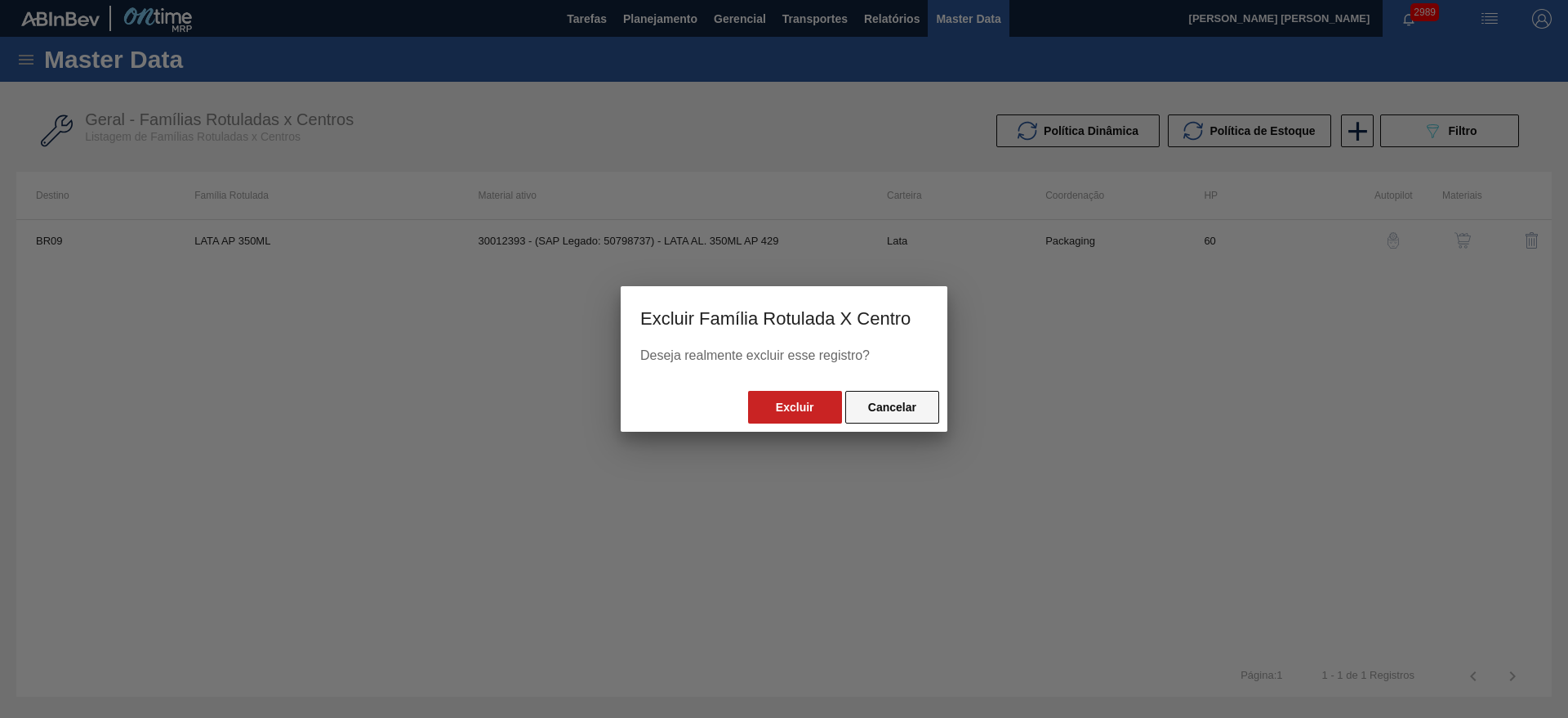
click at [902, 406] on button "Cancelar" at bounding box center [892, 407] width 94 height 33
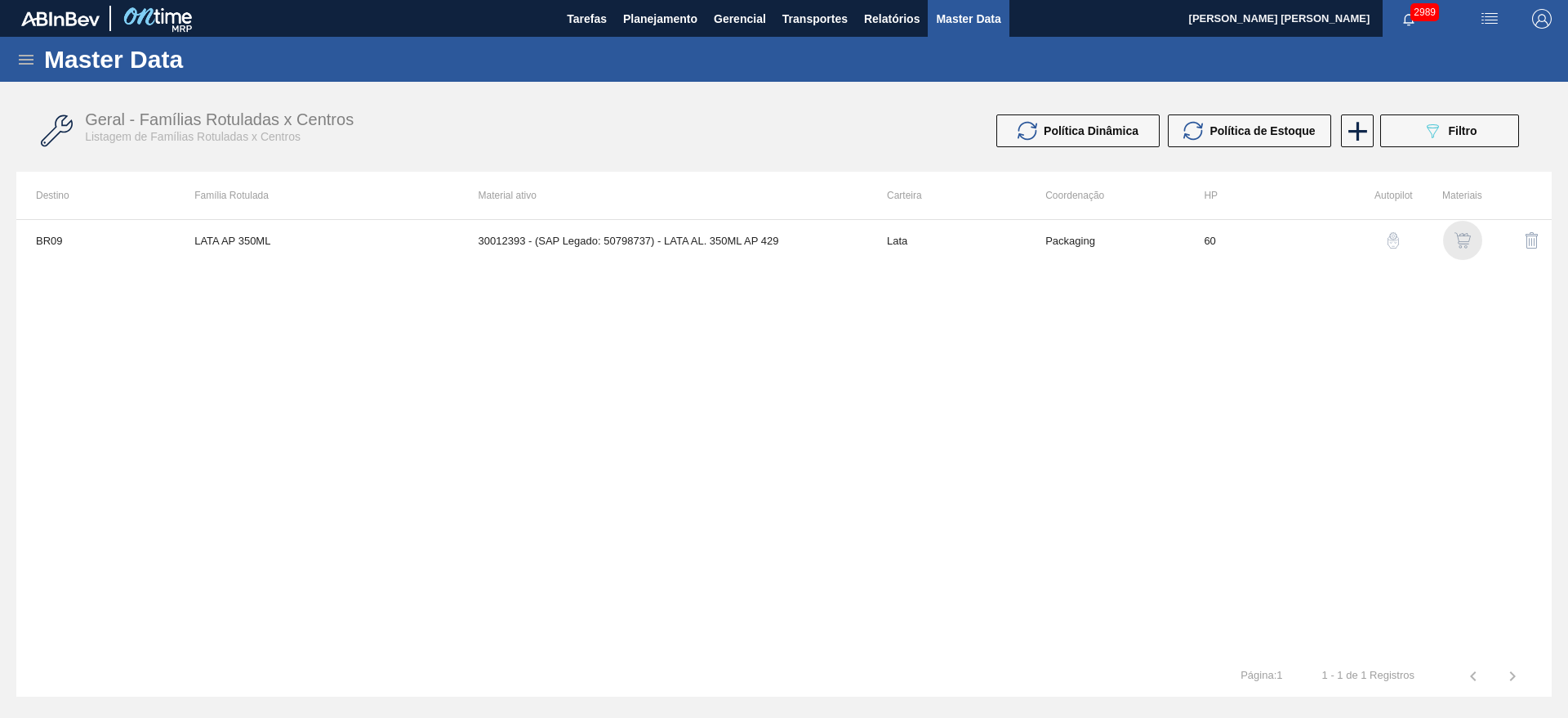
click at [1467, 238] on img "button" at bounding box center [1462, 240] width 16 height 16
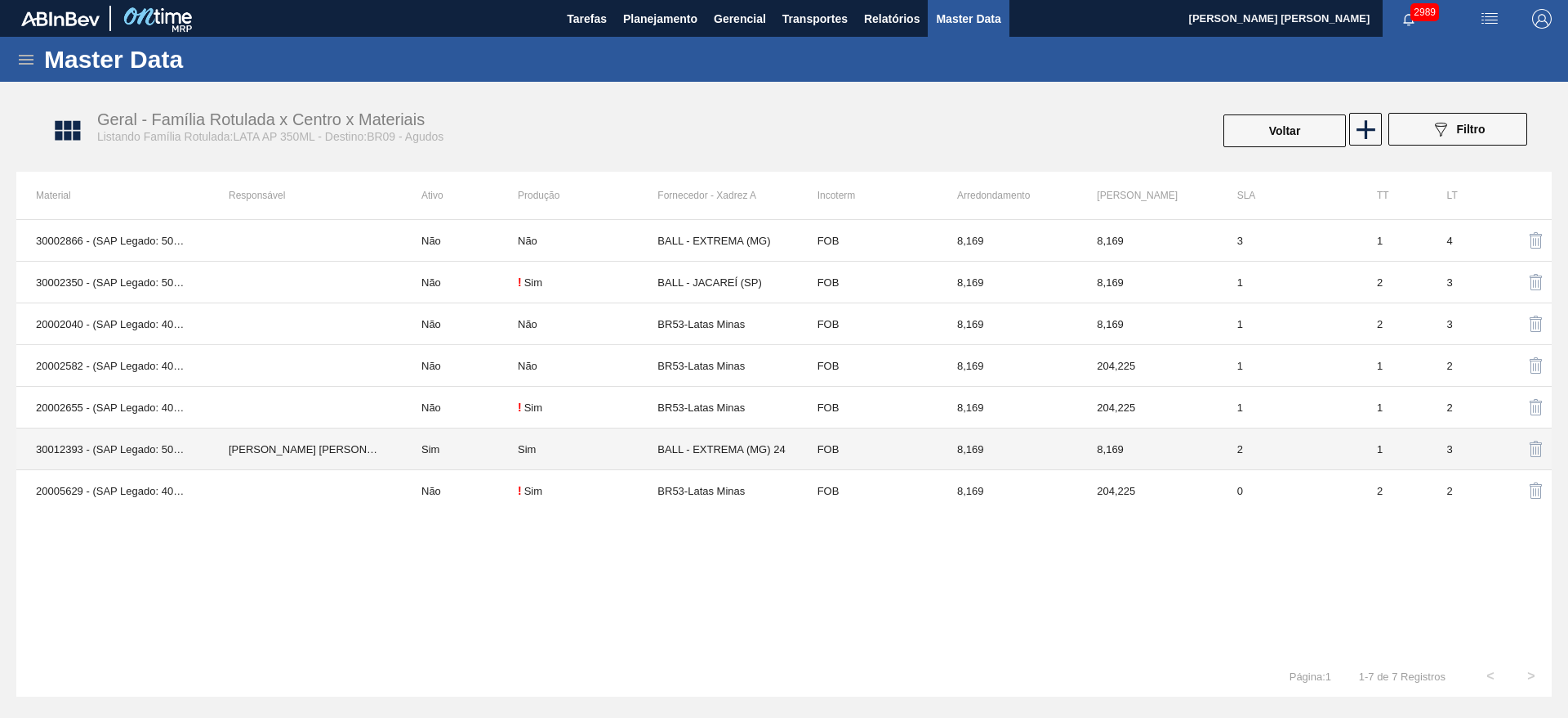
click at [534, 442] on td "Sim" at bounding box center [587, 448] width 140 height 42
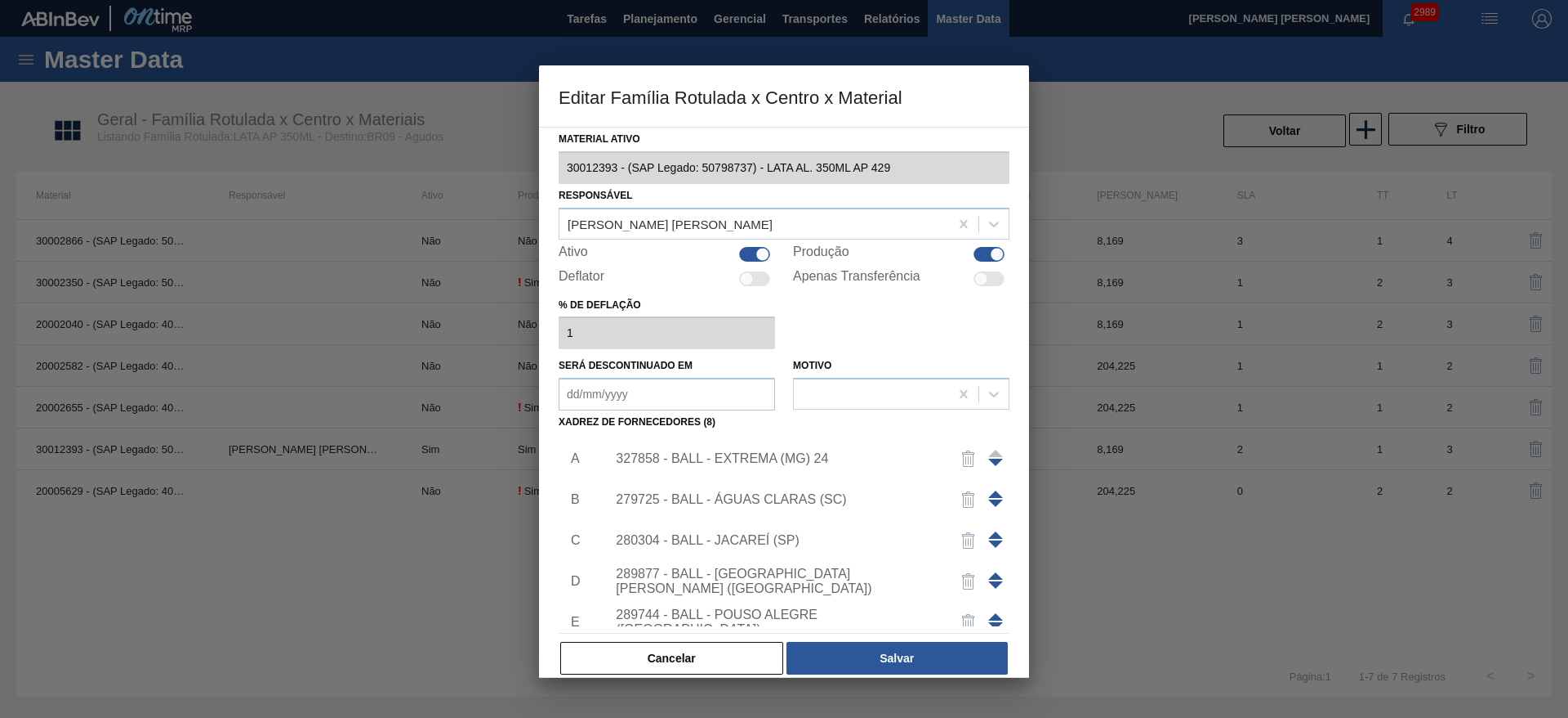
click at [861, 526] on div "280304 - BALL - JACAREÍ (SP)" at bounding box center [803, 540] width 413 height 41
click at [846, 541] on div "280304 - BALL - JACAREÍ (SP)" at bounding box center [776, 540] width 320 height 14
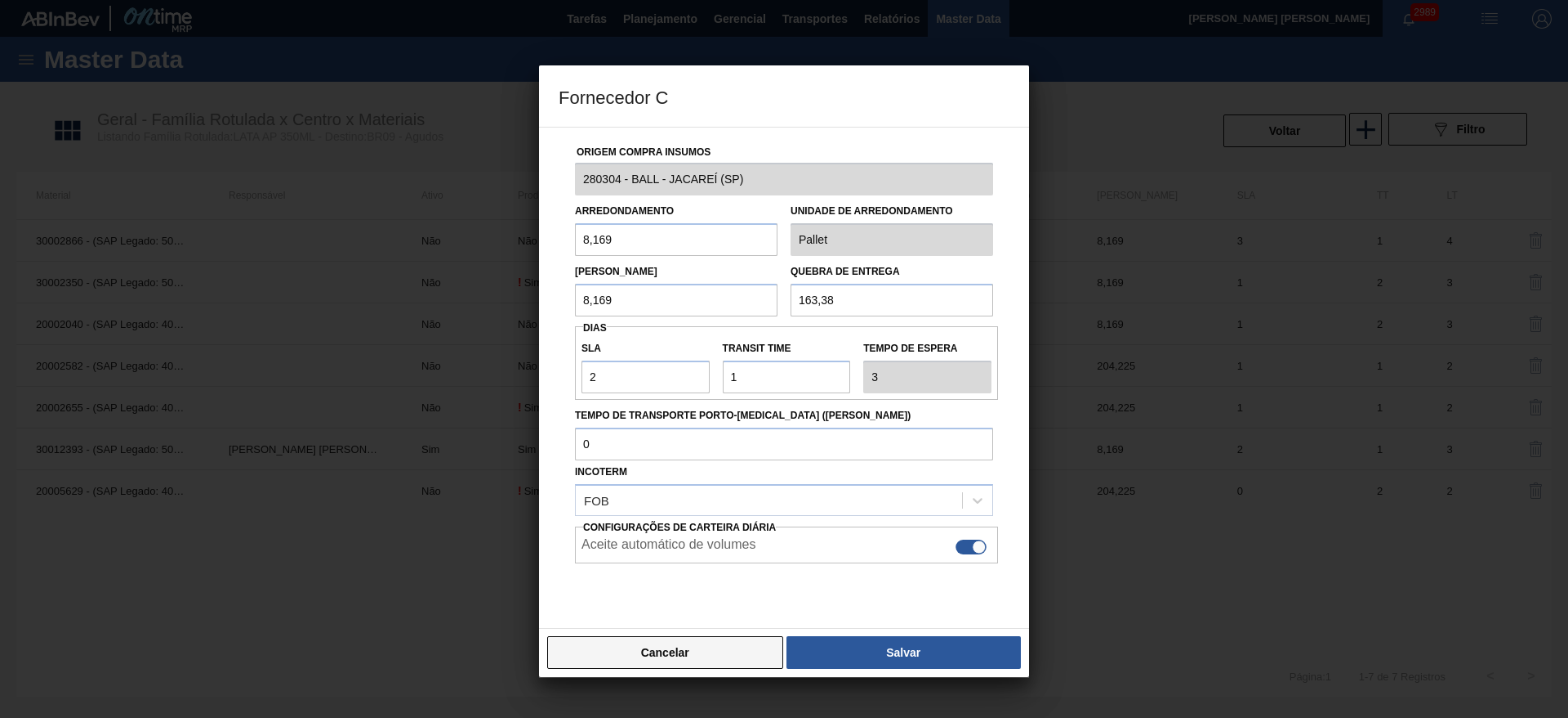
click at [734, 651] on button "Cancelar" at bounding box center [665, 652] width 236 height 33
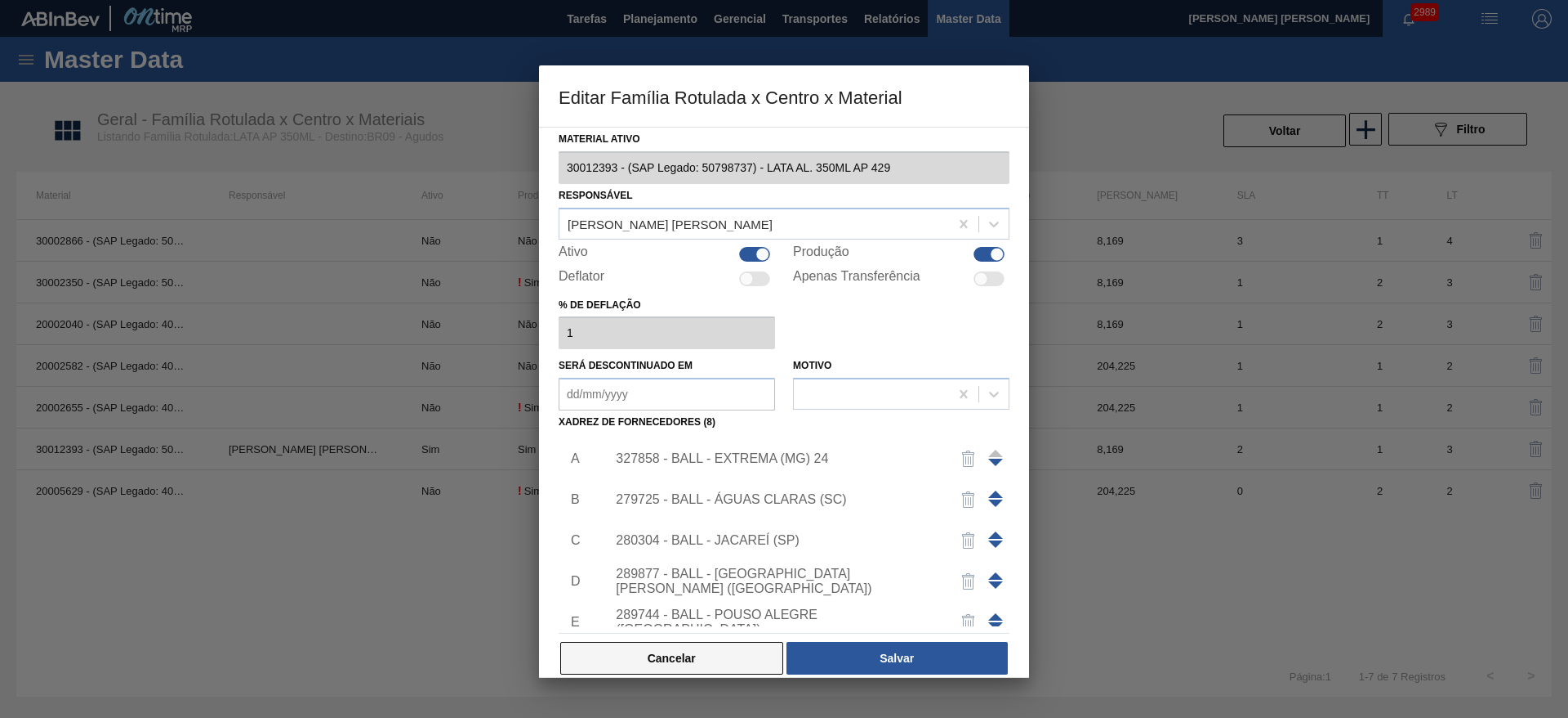
click at [707, 650] on button "Cancelar" at bounding box center [671, 658] width 223 height 33
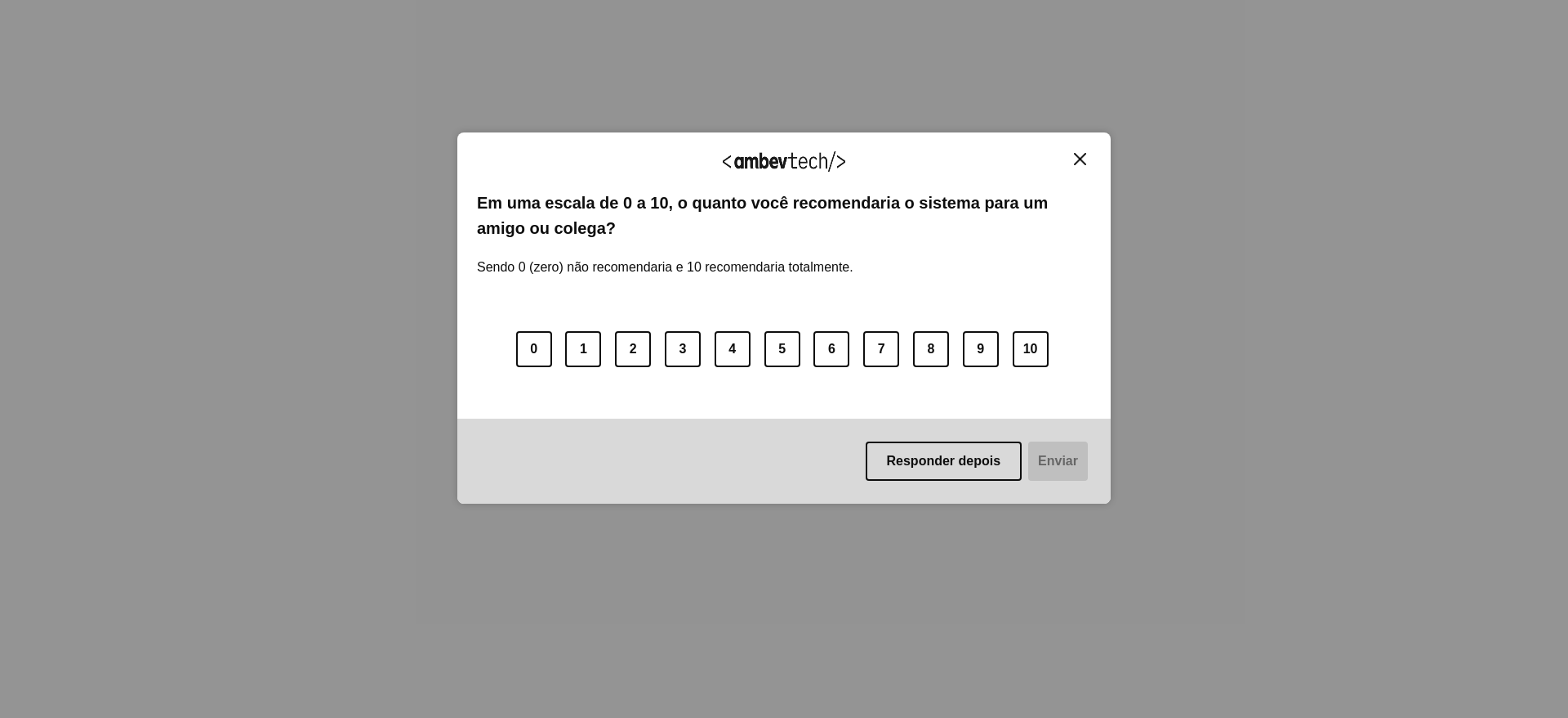
click at [1081, 157] on img "Close" at bounding box center [1080, 159] width 12 height 12
click at [1082, 161] on img "Close" at bounding box center [1080, 159] width 12 height 12
drag, startPoint x: 1078, startPoint y: 156, endPoint x: 1072, endPoint y: 144, distance: 13.4
click at [1079, 156] on img "Close" at bounding box center [1080, 159] width 12 height 12
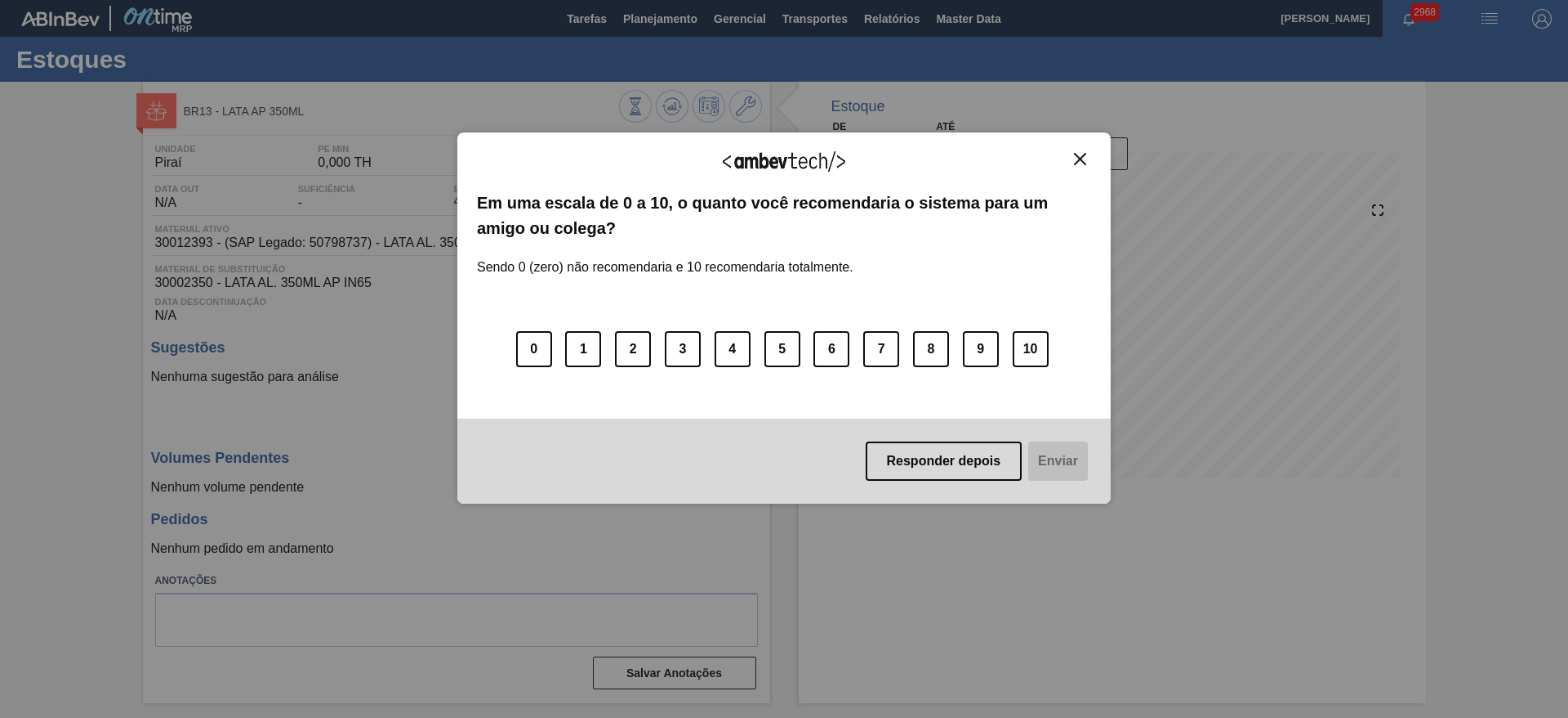
click at [1085, 159] on img "Close" at bounding box center [1080, 159] width 12 height 12
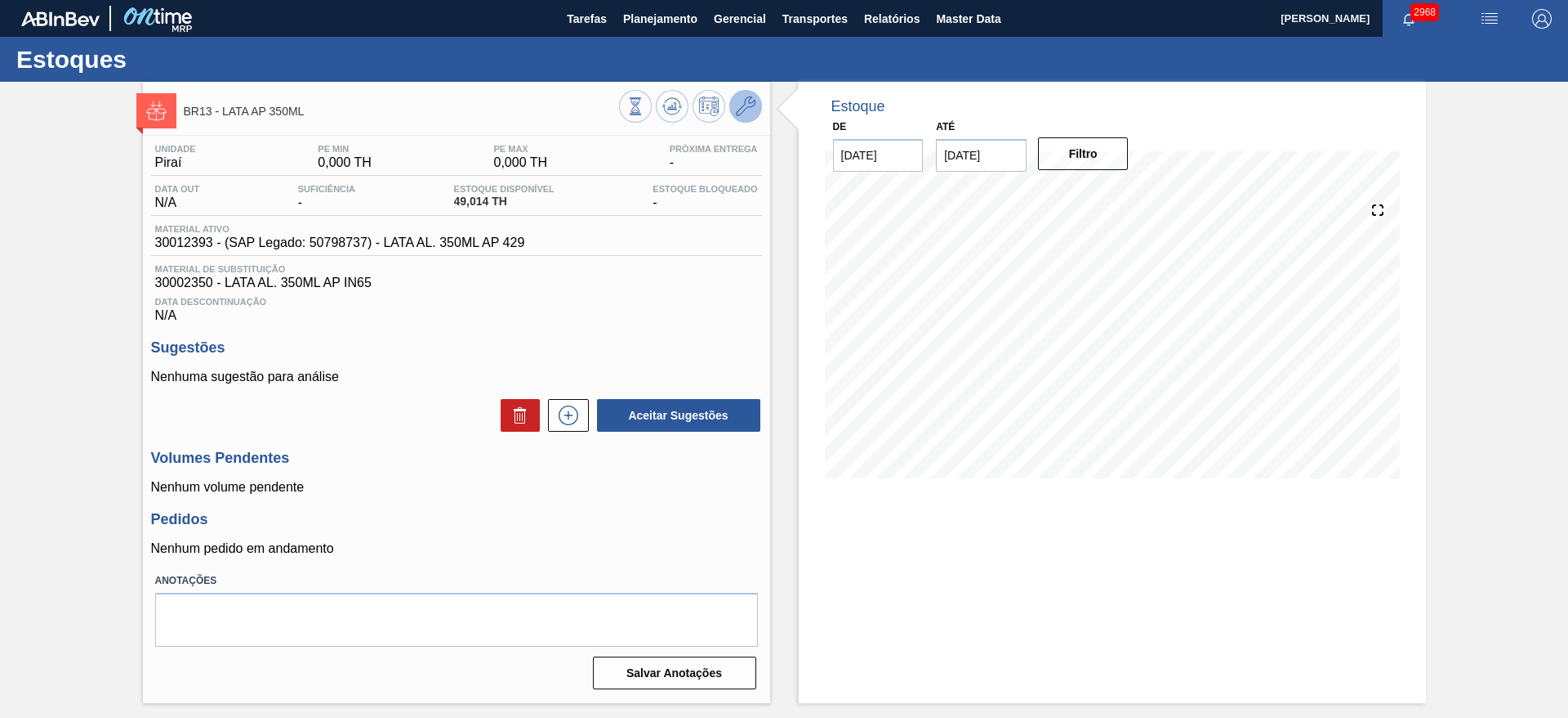
click at [751, 107] on icon at bounding box center [745, 106] width 19 height 19
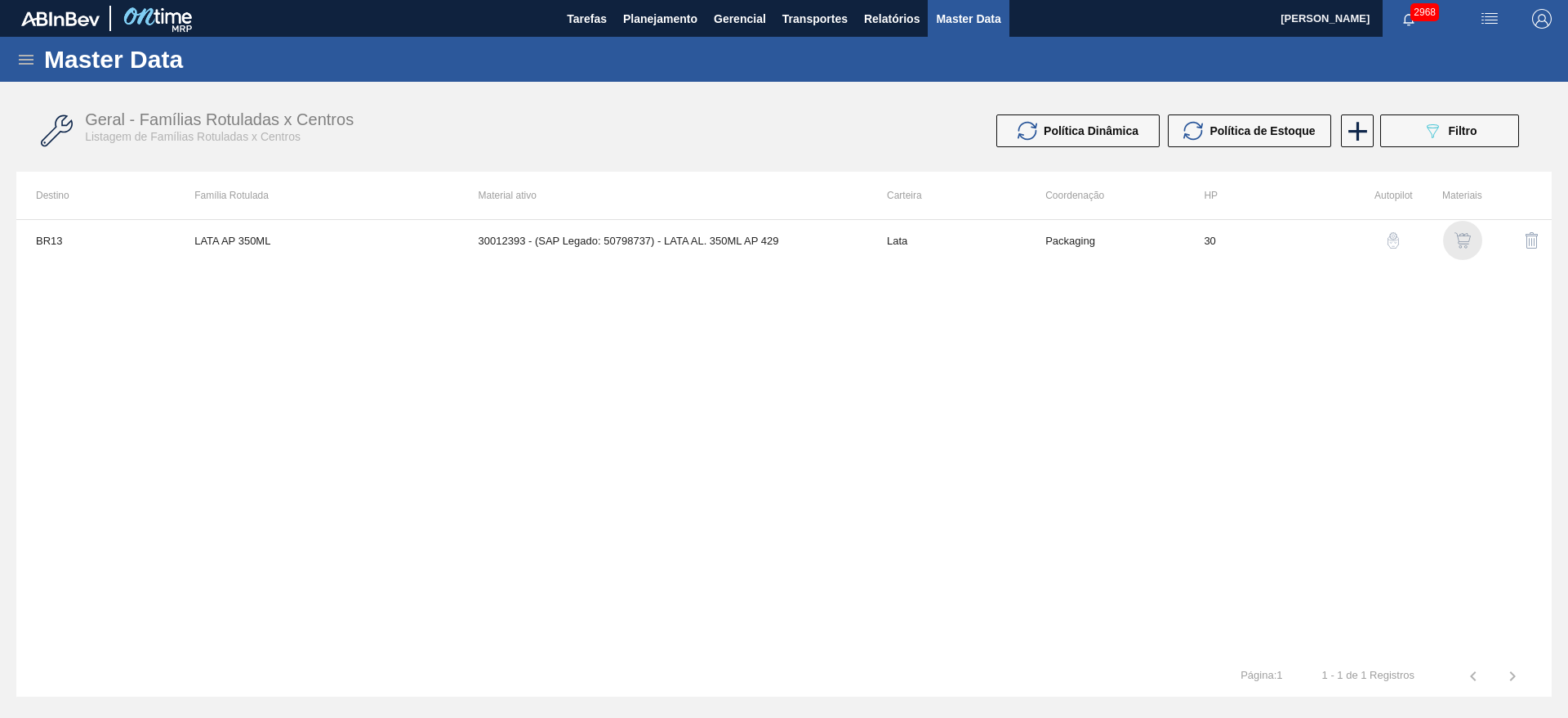
click at [1466, 238] on img "button" at bounding box center [1462, 240] width 16 height 16
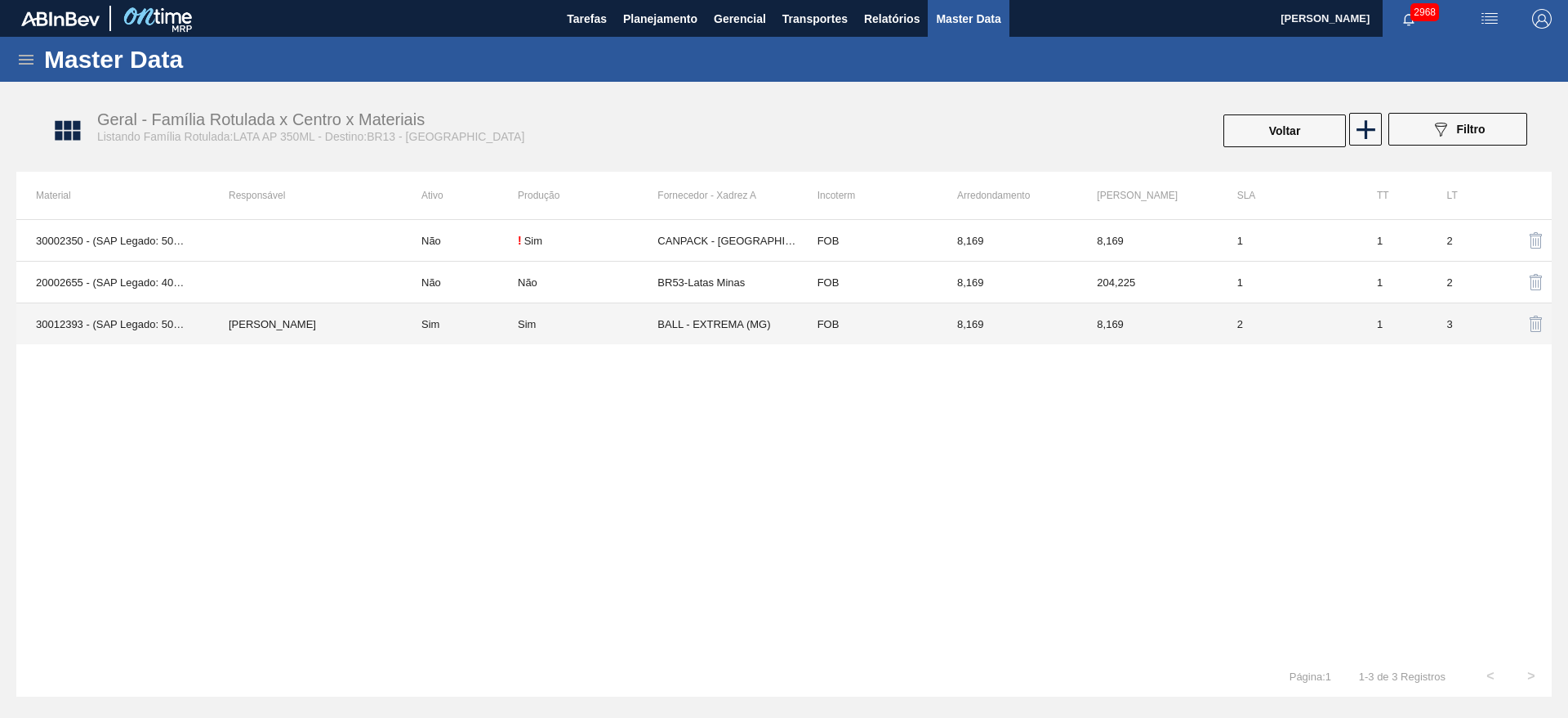
click at [685, 331] on td "BALL - EXTREMA (MG)" at bounding box center [727, 324] width 140 height 42
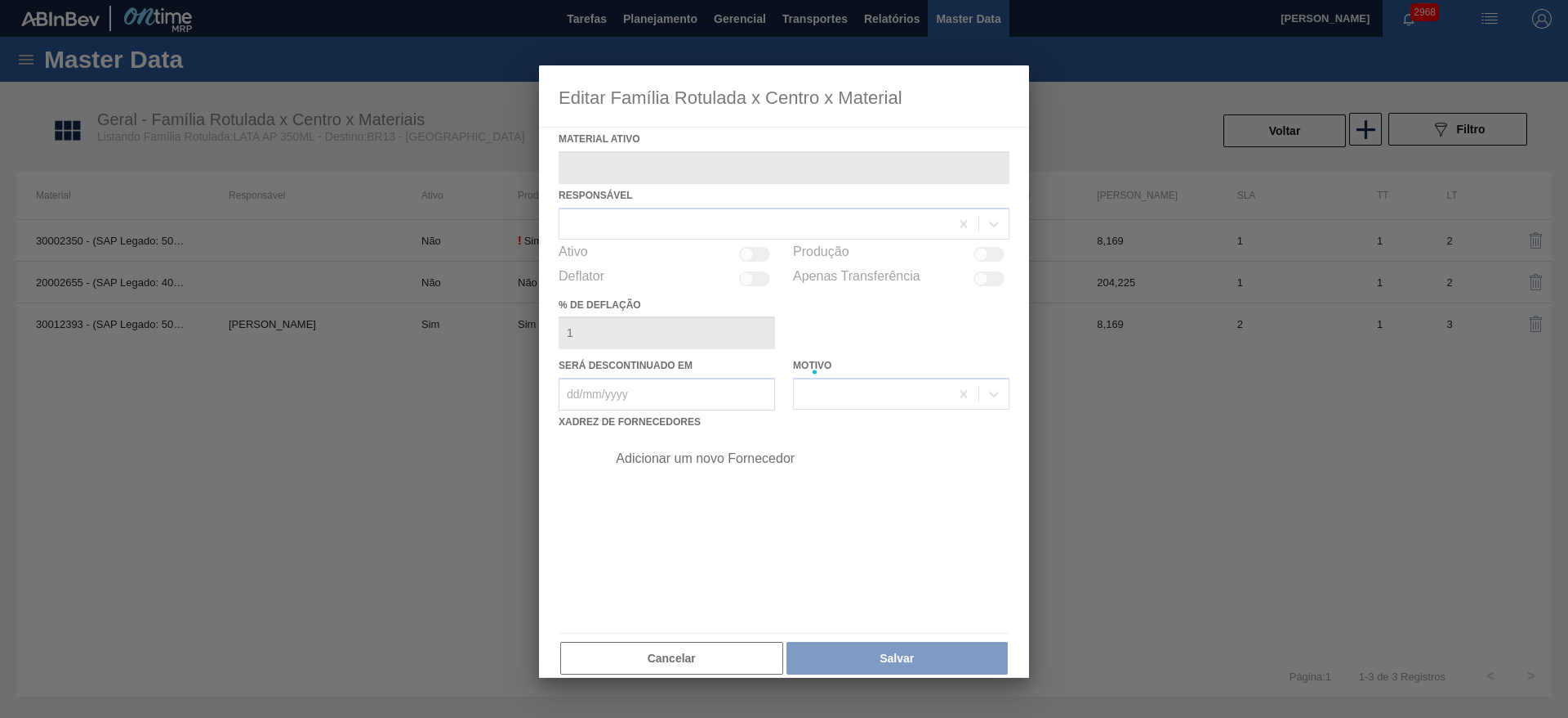
type ativo "30012393 - (SAP Legado: 50798737) - LATA AL. 350ML AP 429"
checkbox input "true"
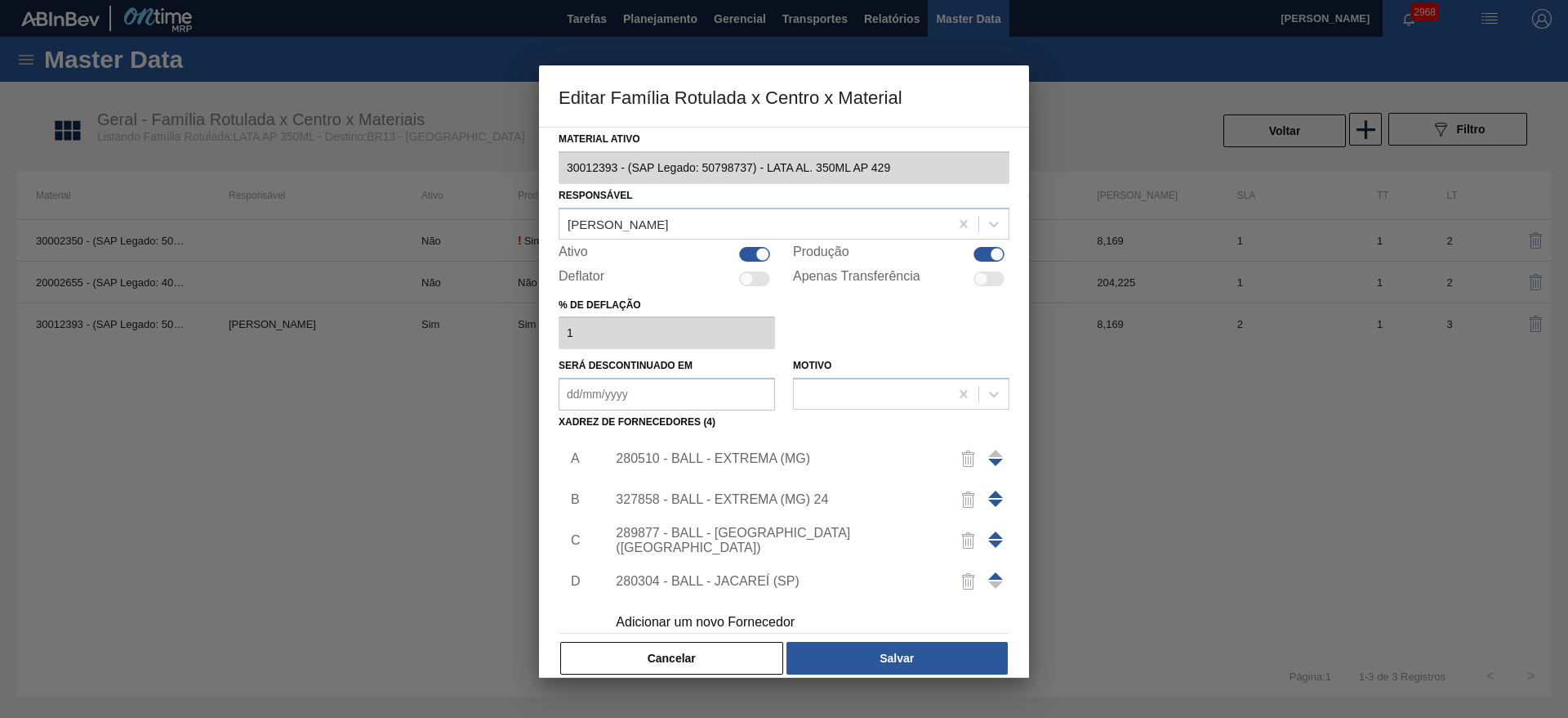
click at [967, 453] on img "button" at bounding box center [968, 458] width 19 height 19
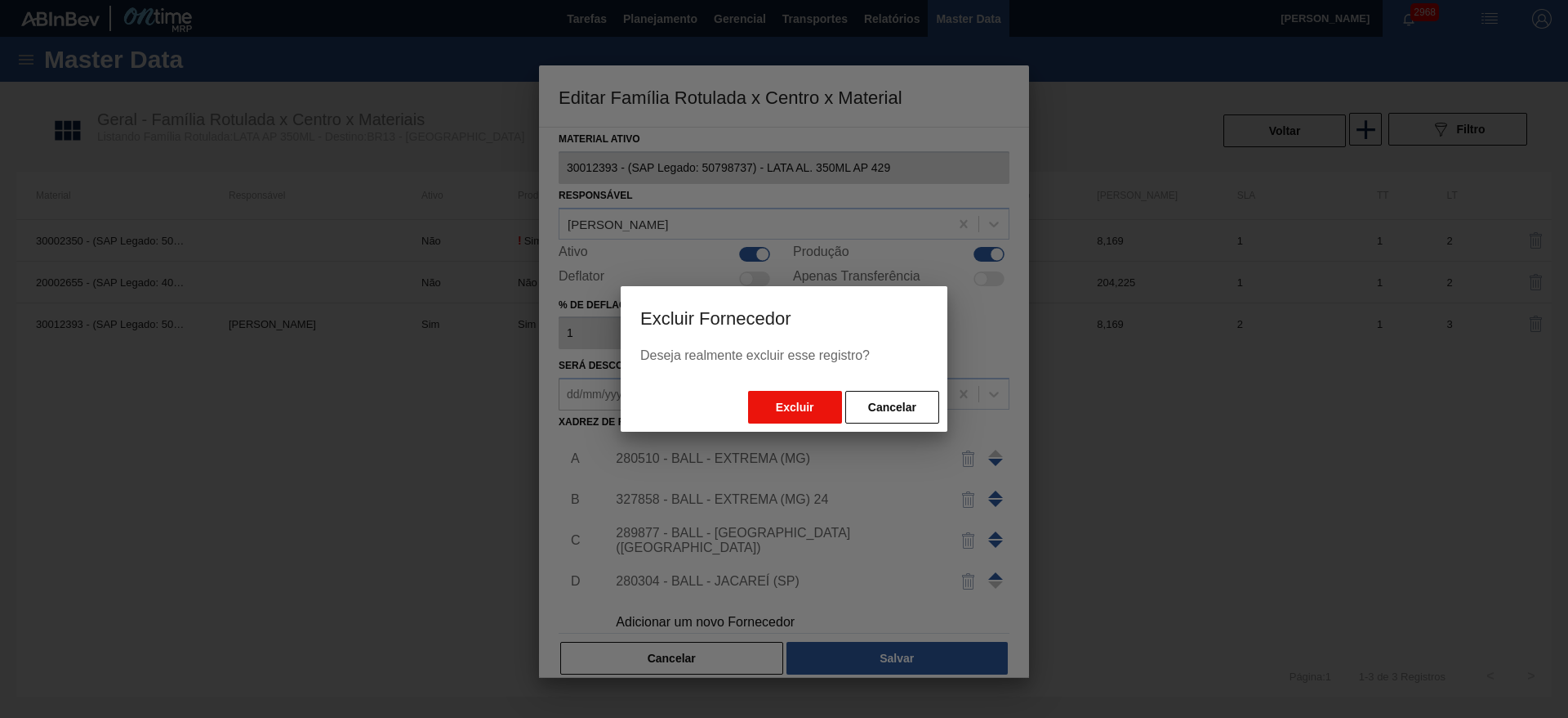
click at [806, 413] on button "Excluir" at bounding box center [795, 407] width 94 height 33
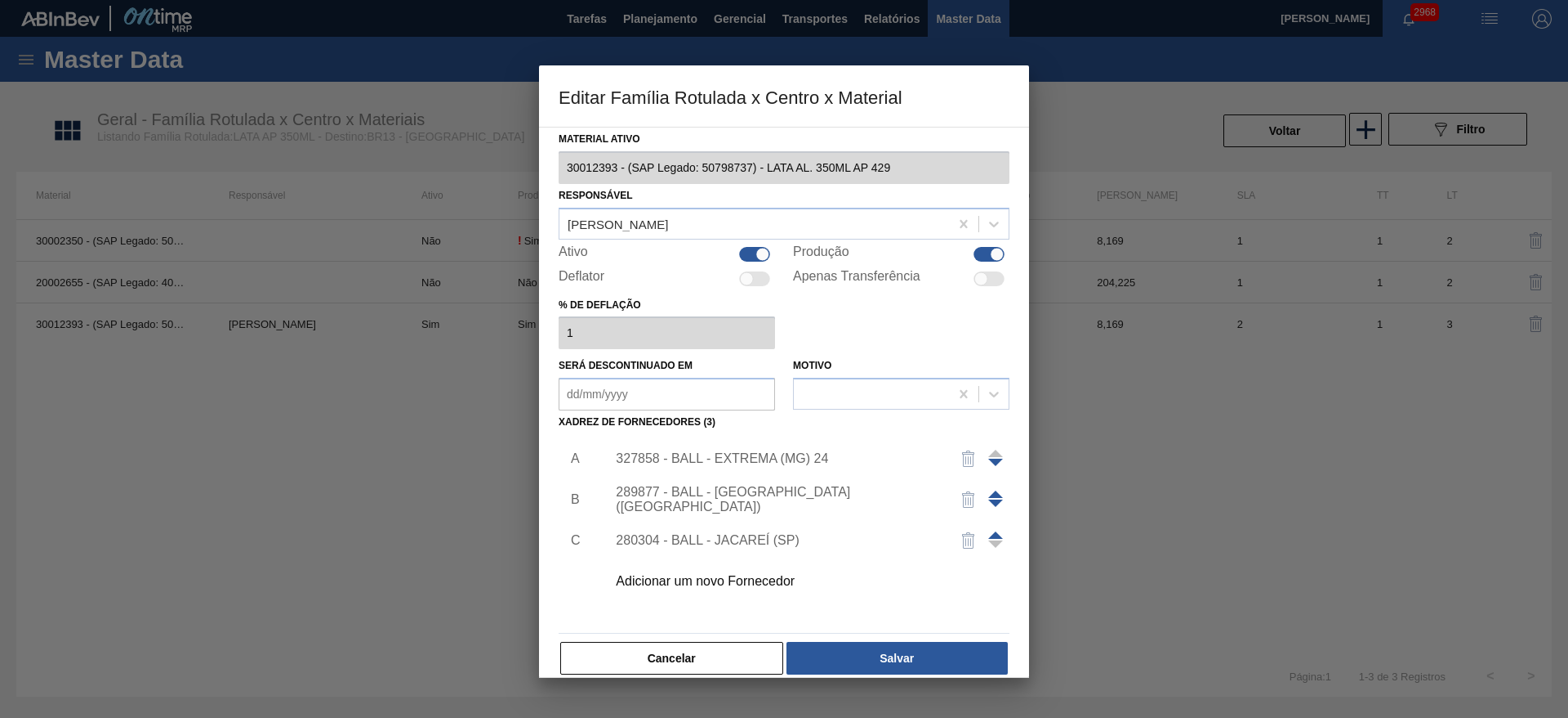
click at [989, 496] on span at bounding box center [995, 493] width 14 height 8
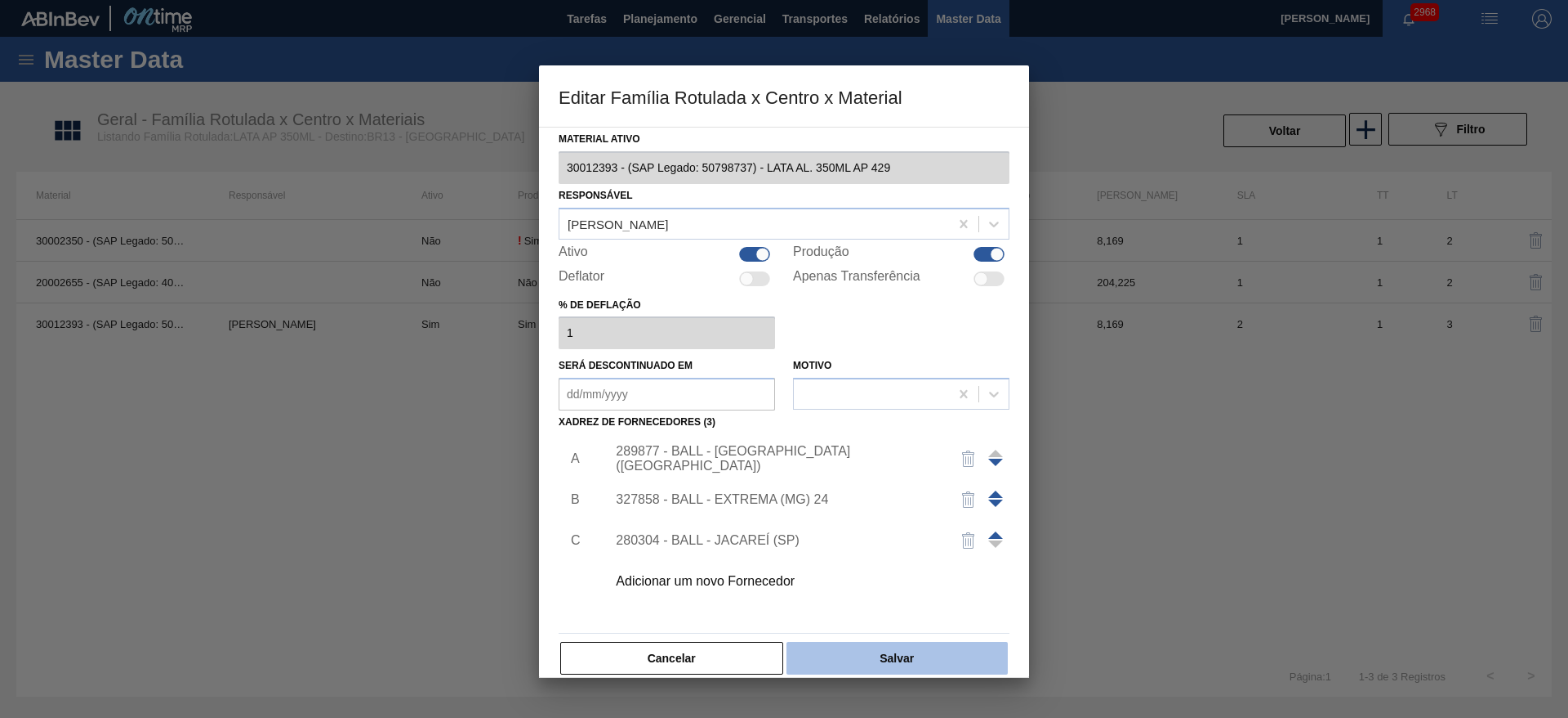
click at [889, 664] on button "Salvar" at bounding box center [896, 658] width 221 height 33
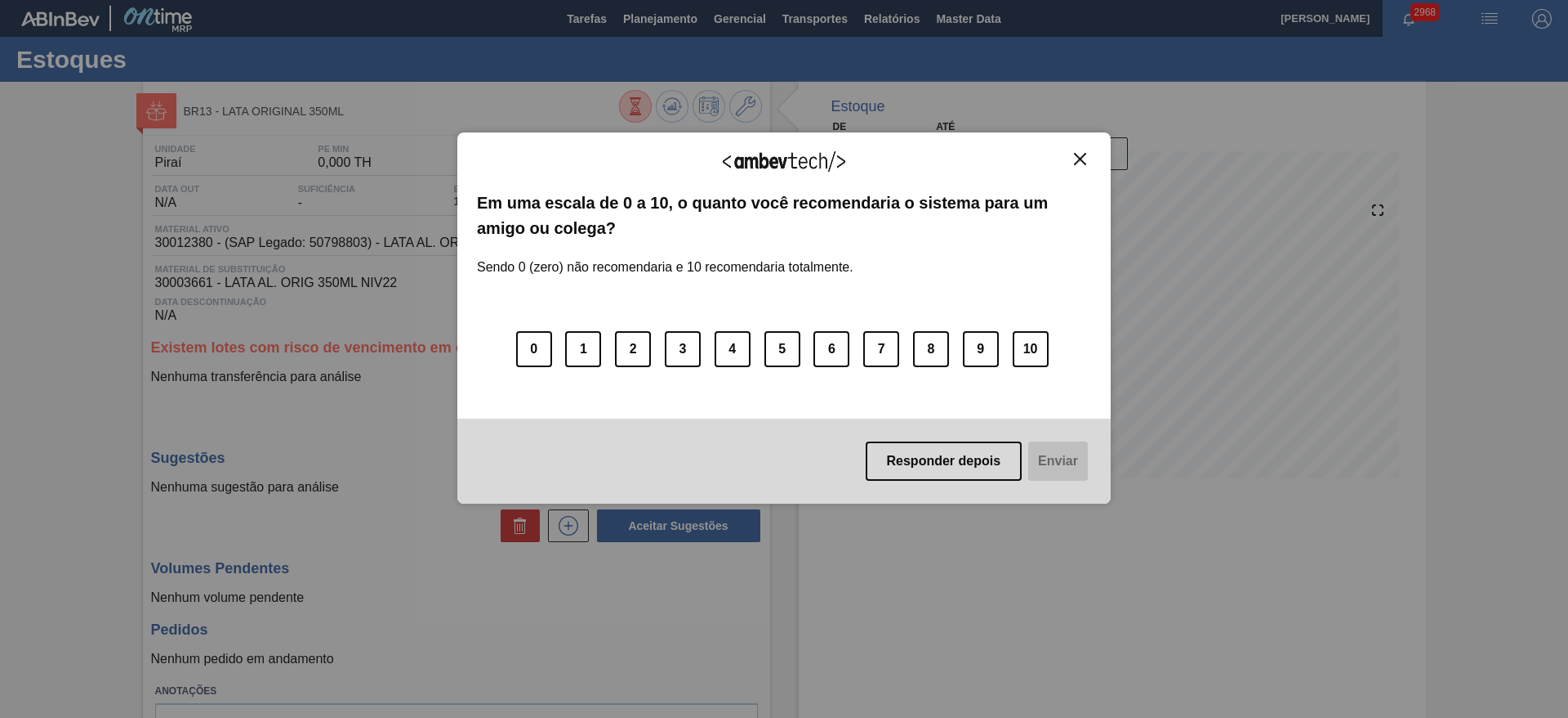
click at [1073, 159] on button "Close" at bounding box center [1080, 159] width 22 height 14
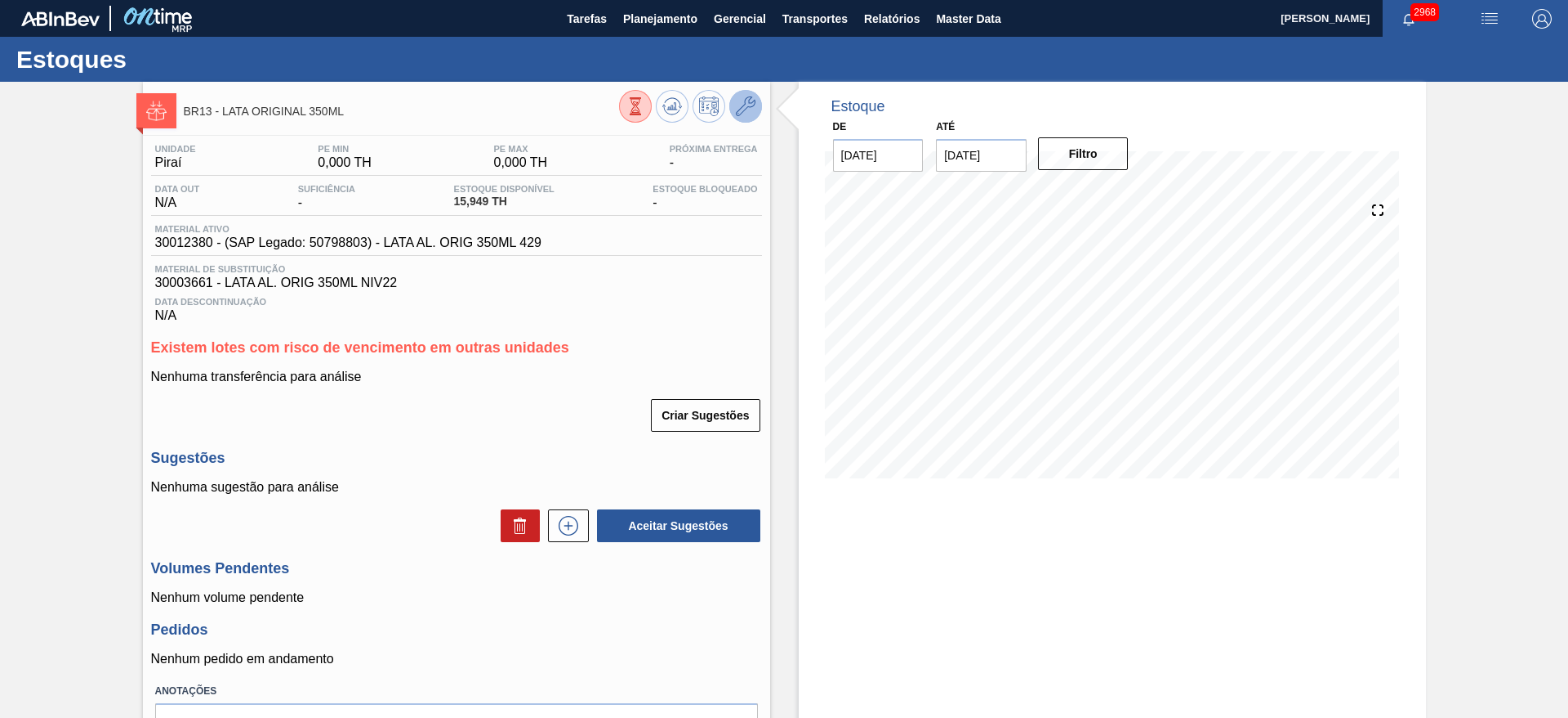
click at [741, 95] on button at bounding box center [745, 106] width 33 height 33
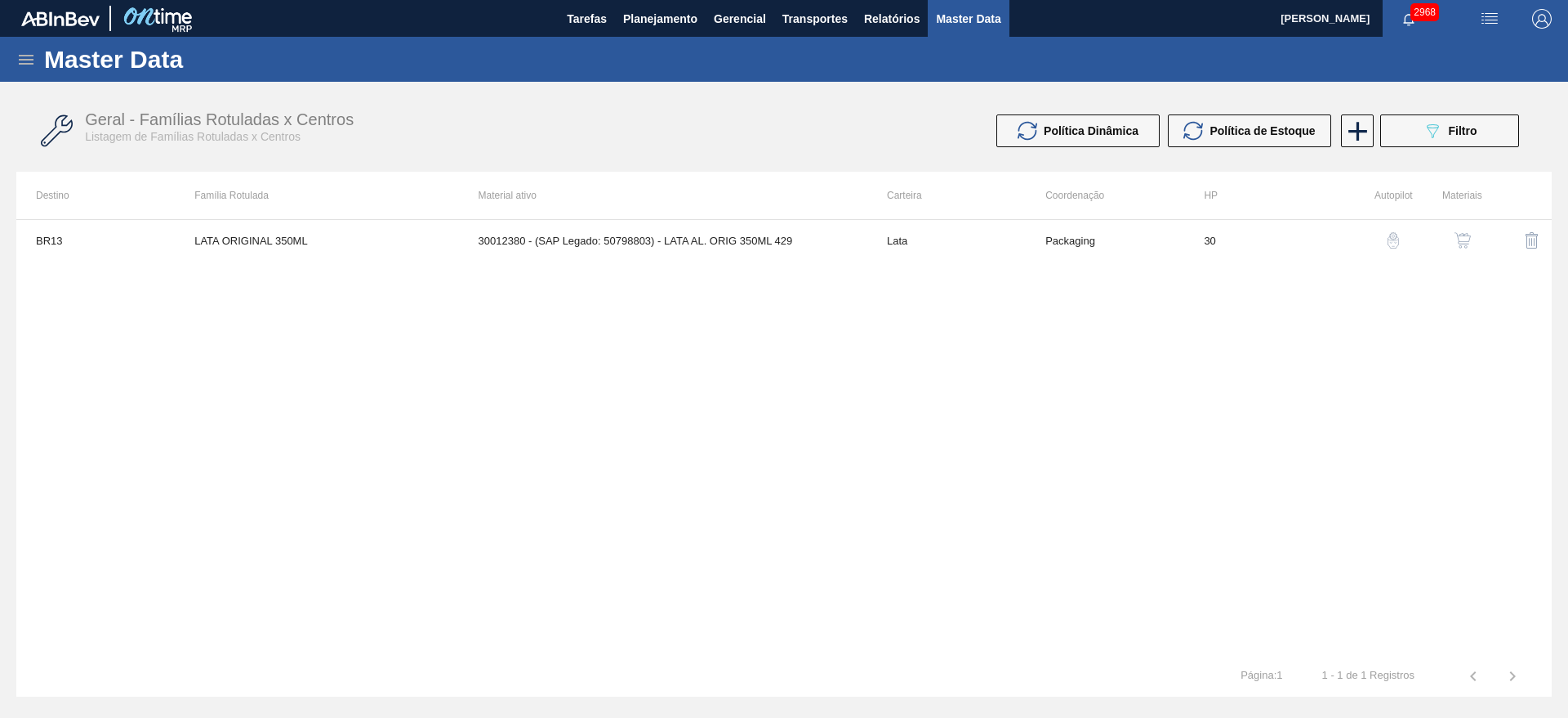
click at [1453, 248] on div "button" at bounding box center [1462, 240] width 19 height 16
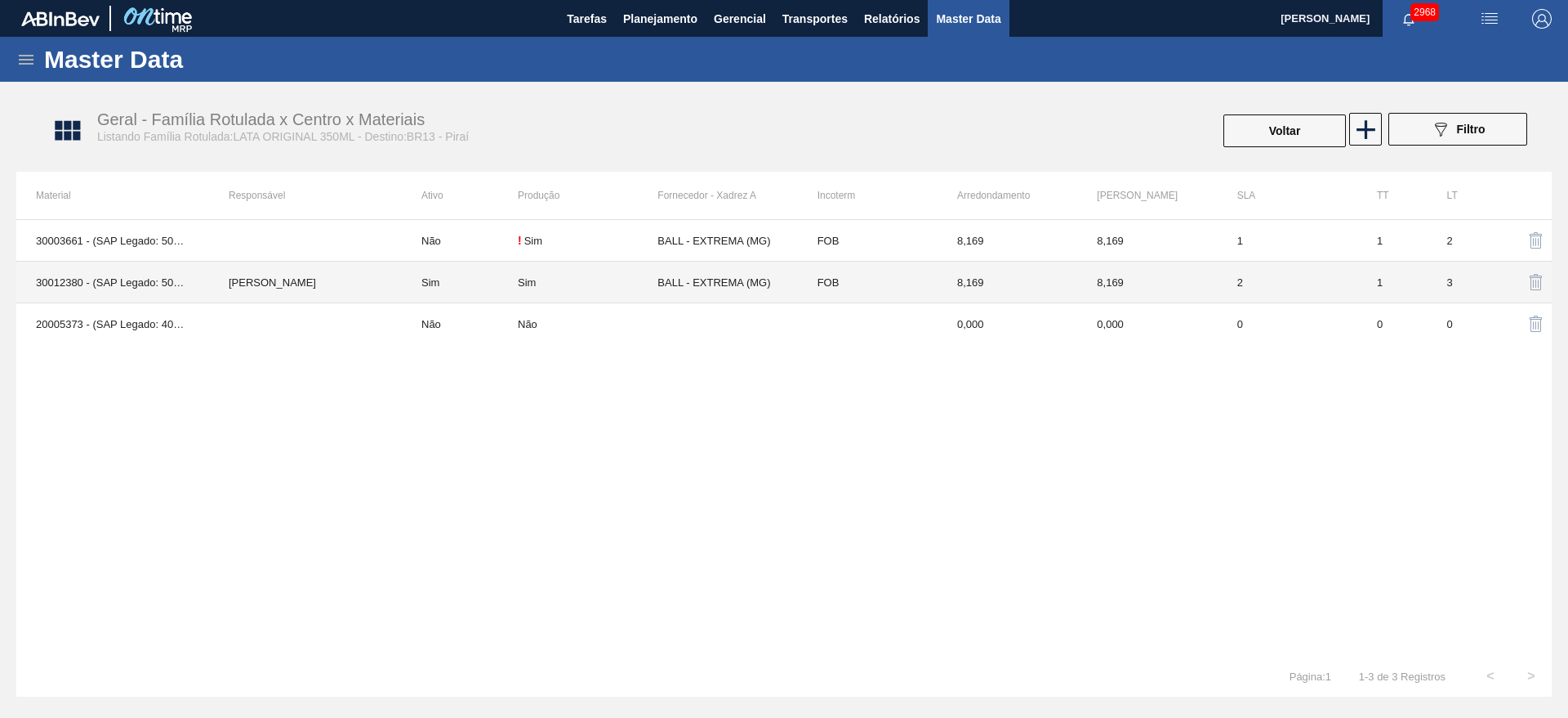
click at [711, 295] on td "BALL - EXTREMA (MG)" at bounding box center [727, 282] width 140 height 42
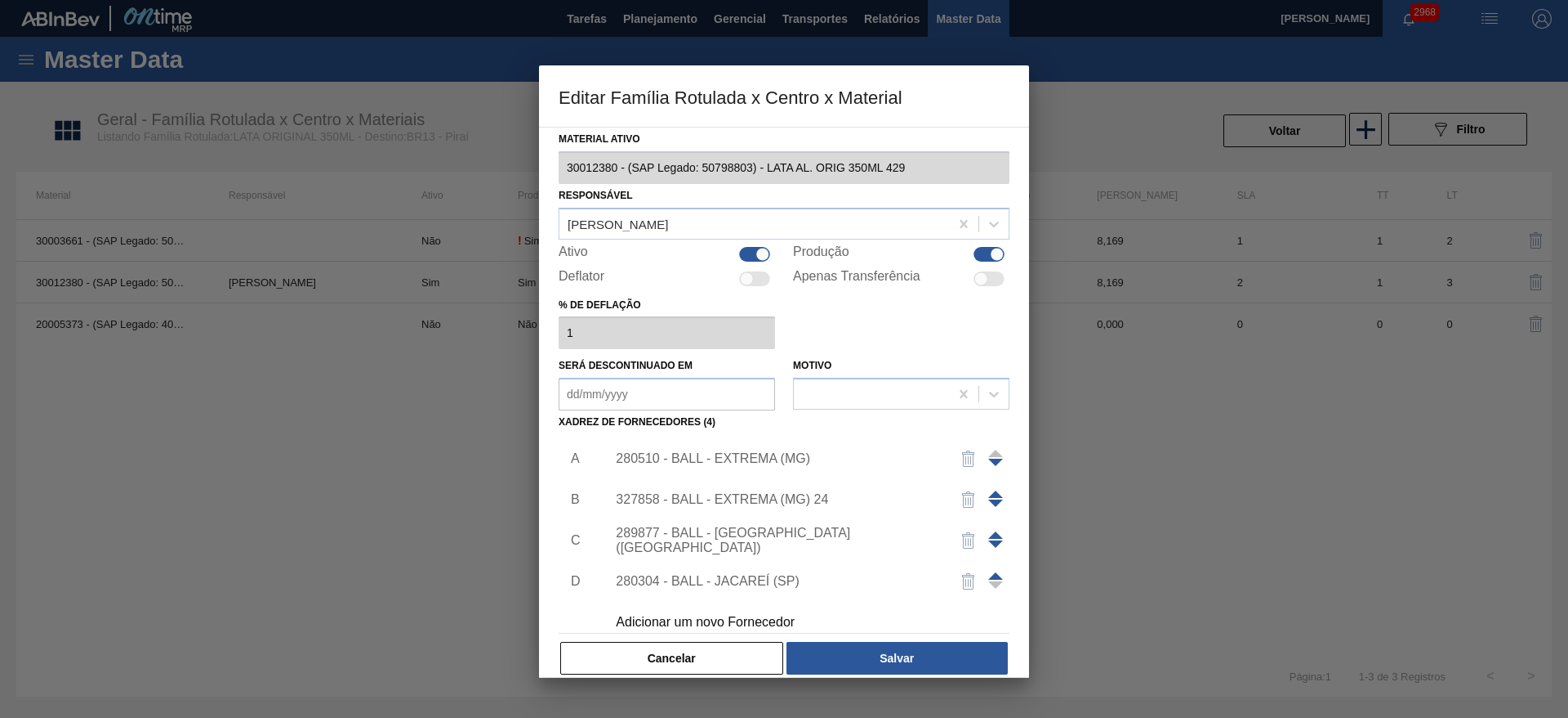
click at [961, 462] on img "button" at bounding box center [968, 458] width 19 height 19
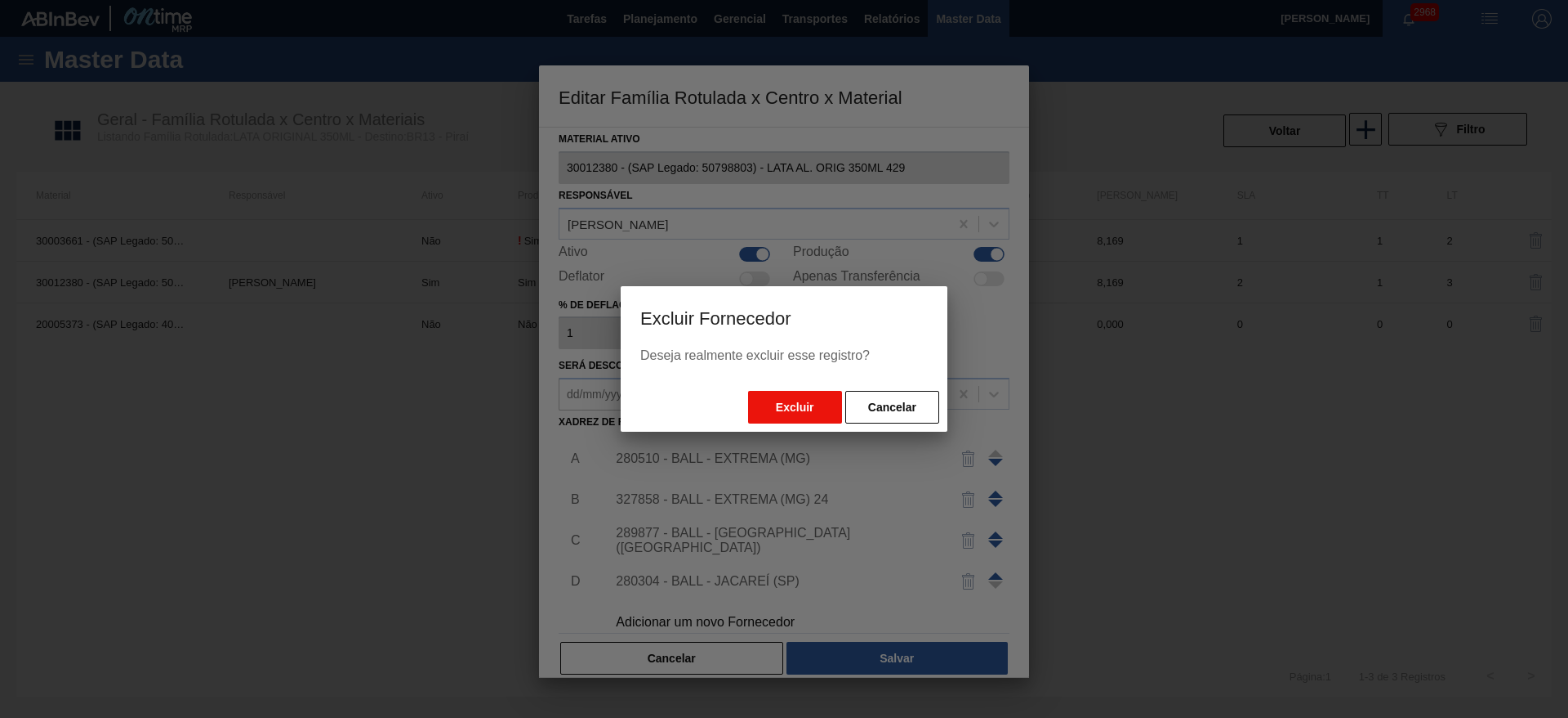
click at [796, 406] on button "Excluir" at bounding box center [795, 407] width 94 height 33
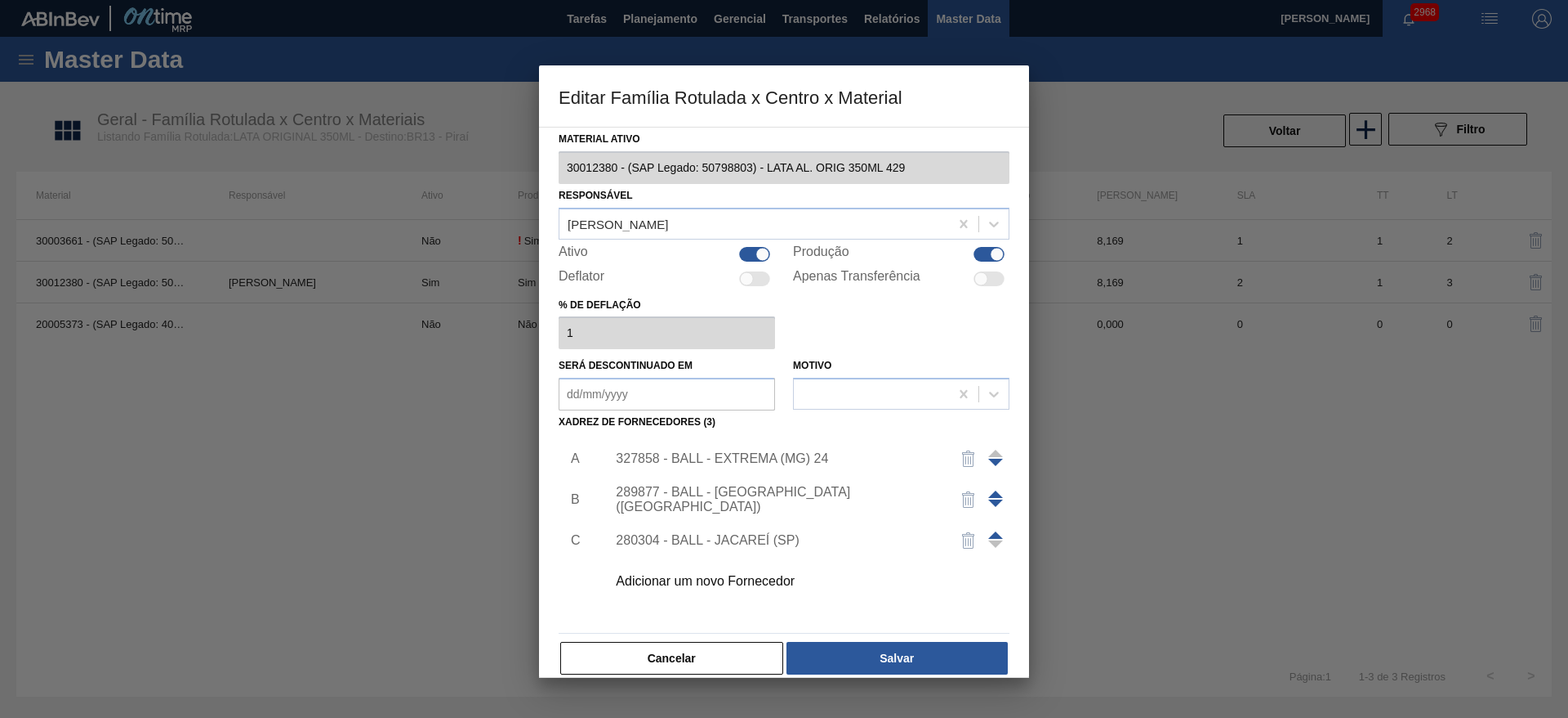
click at [993, 492] on span at bounding box center [995, 493] width 14 height 8
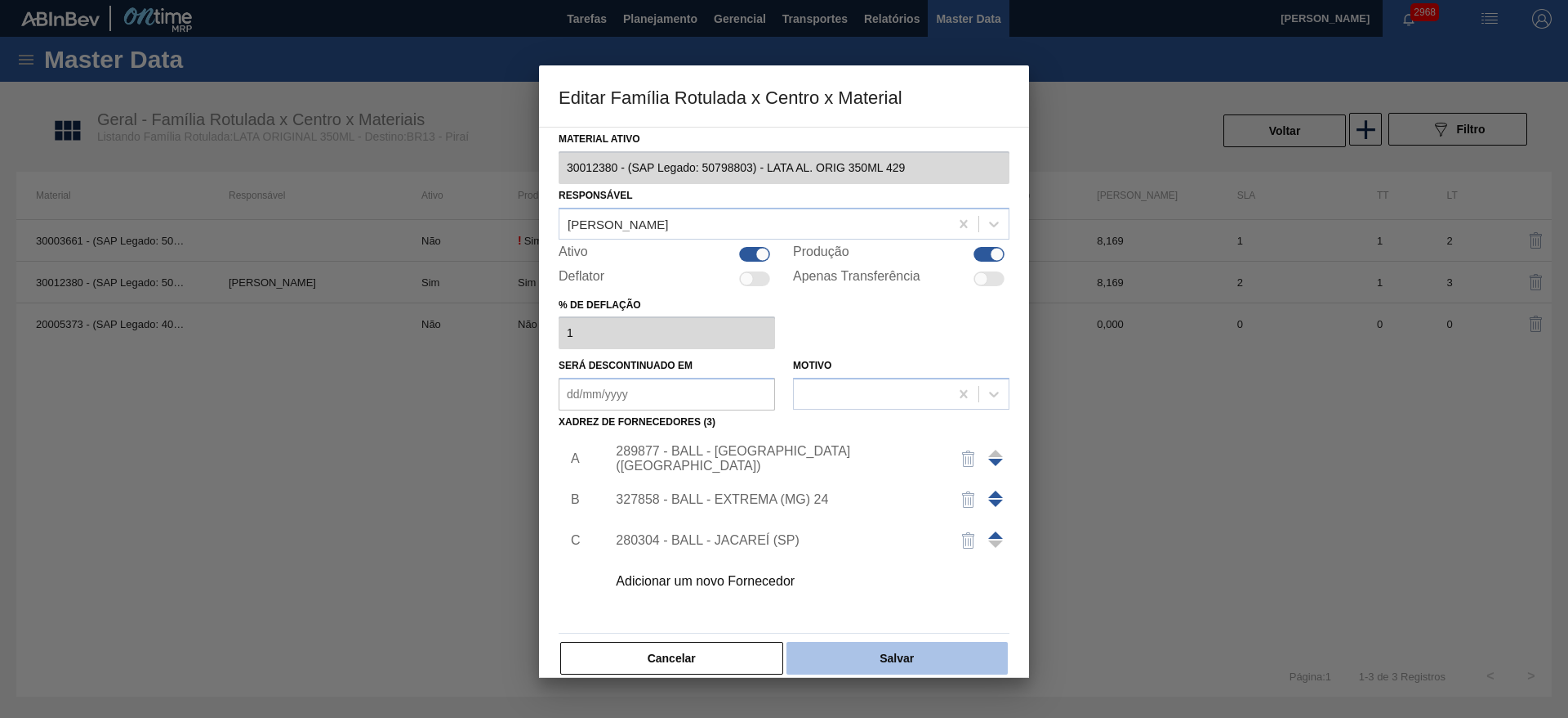
click at [893, 655] on button "Salvar" at bounding box center [896, 658] width 221 height 33
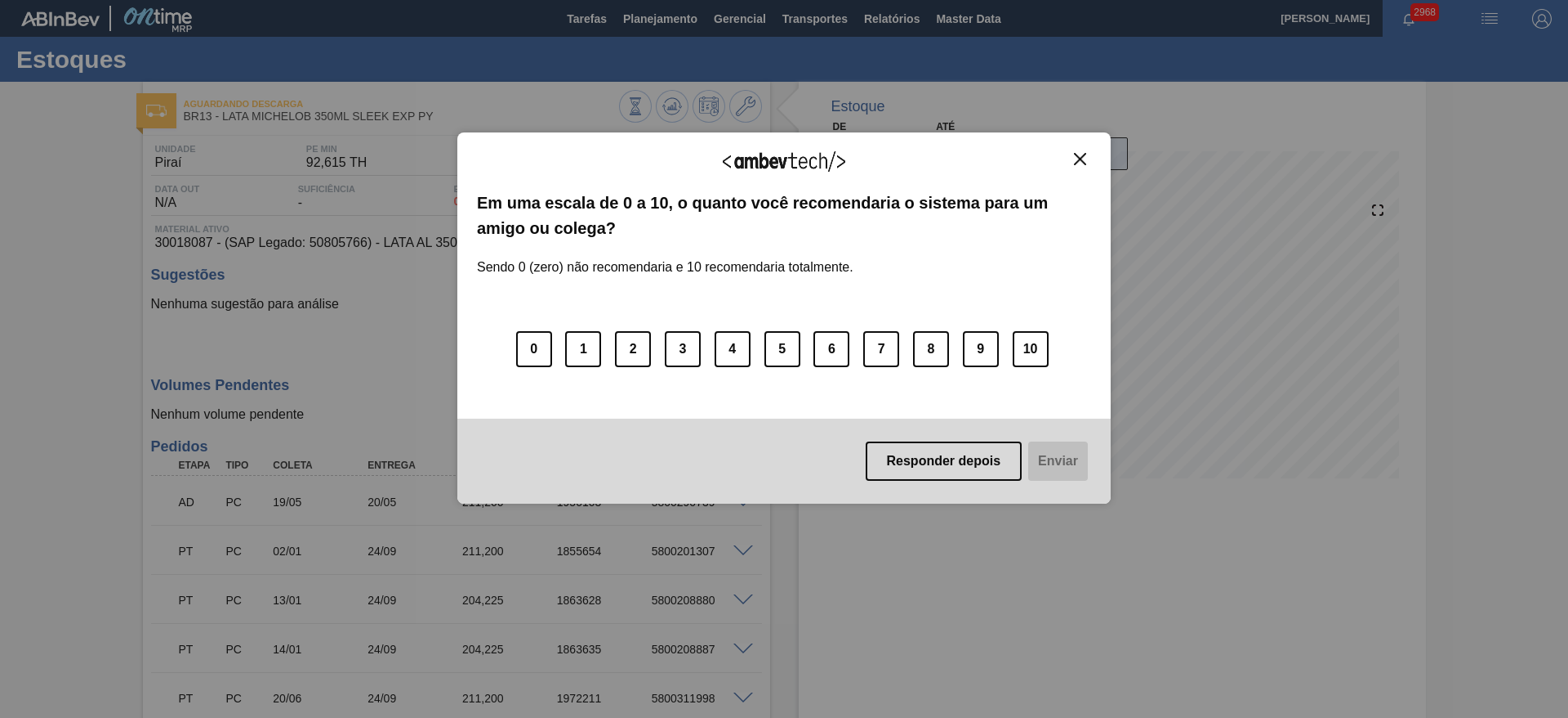
click at [1078, 164] on img "Close" at bounding box center [1080, 159] width 12 height 12
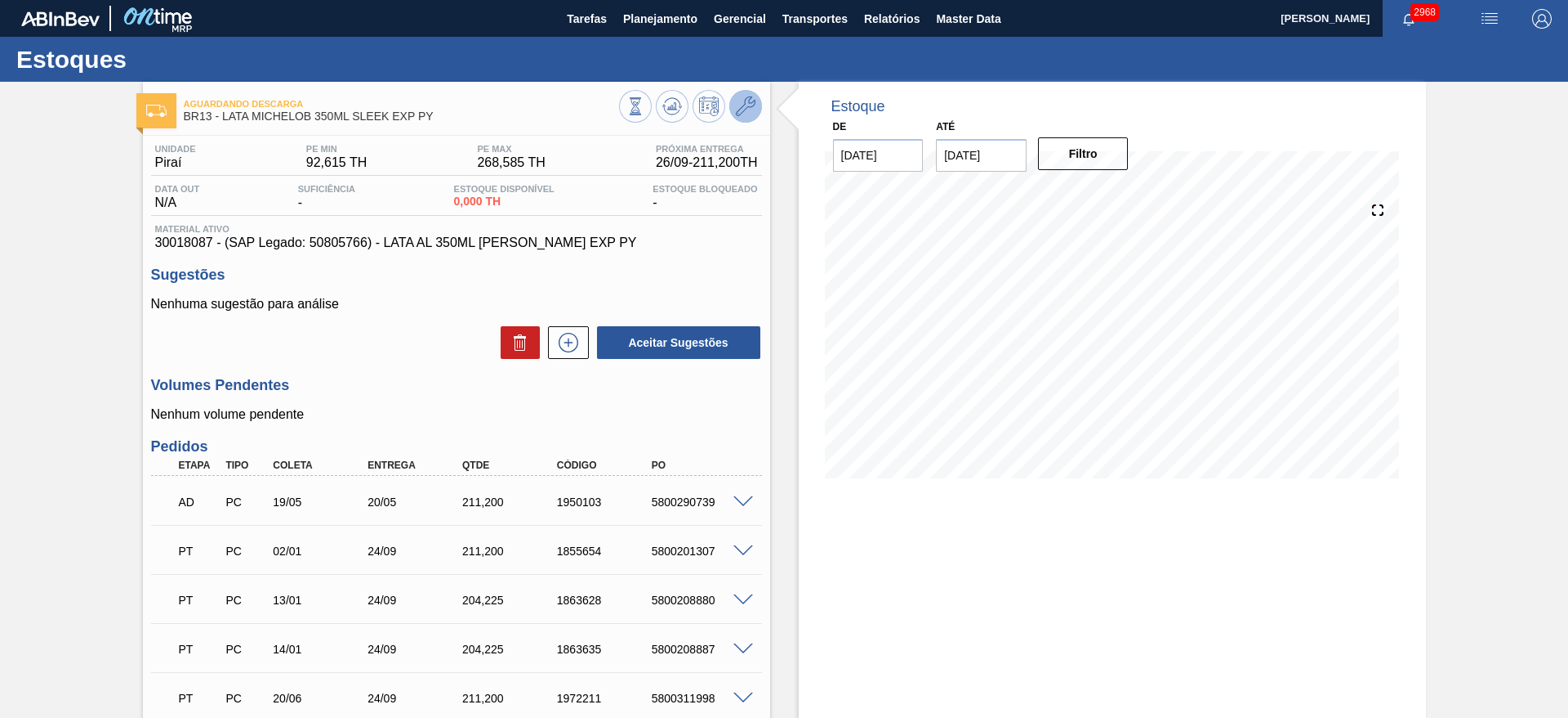
click at [736, 98] on icon at bounding box center [745, 106] width 19 height 19
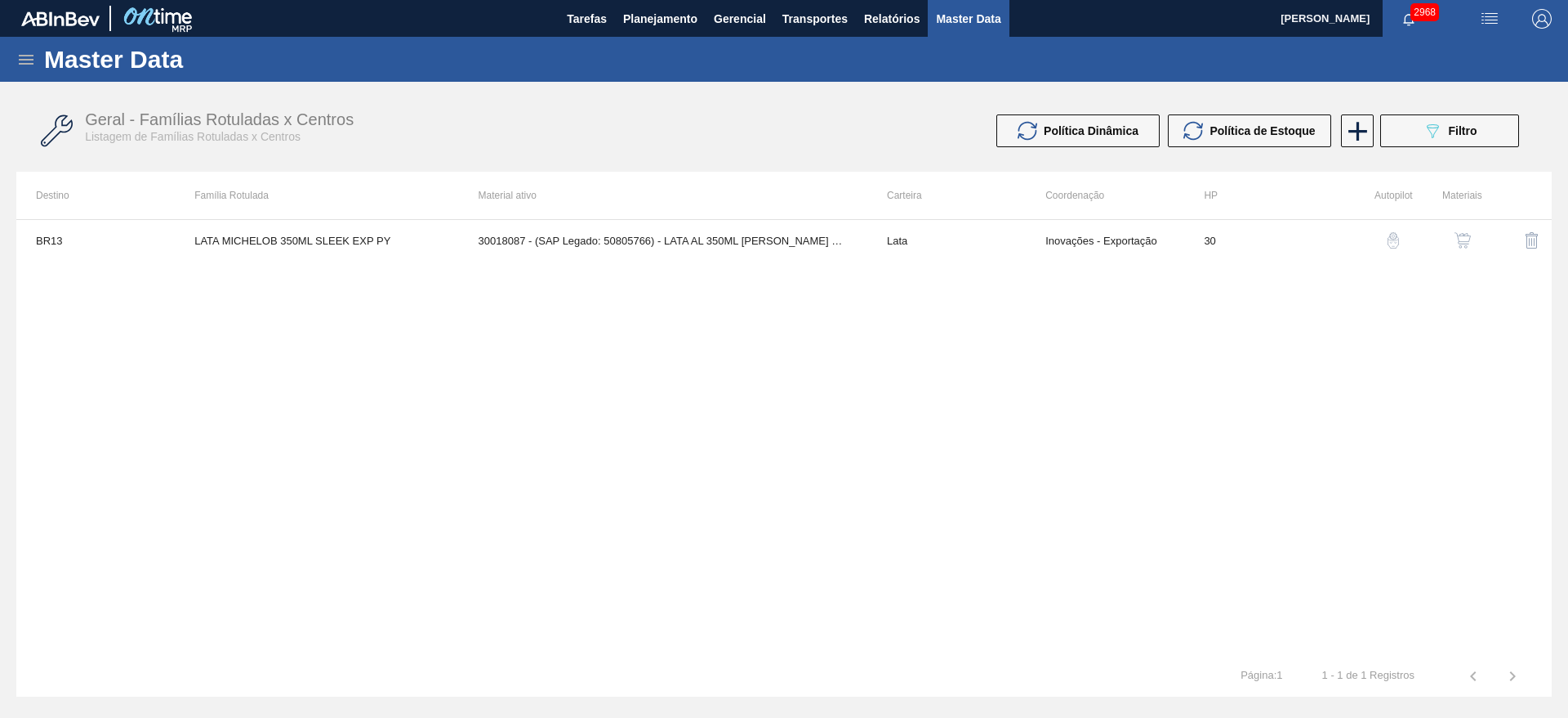
click at [1467, 239] on img "button" at bounding box center [1462, 240] width 16 height 16
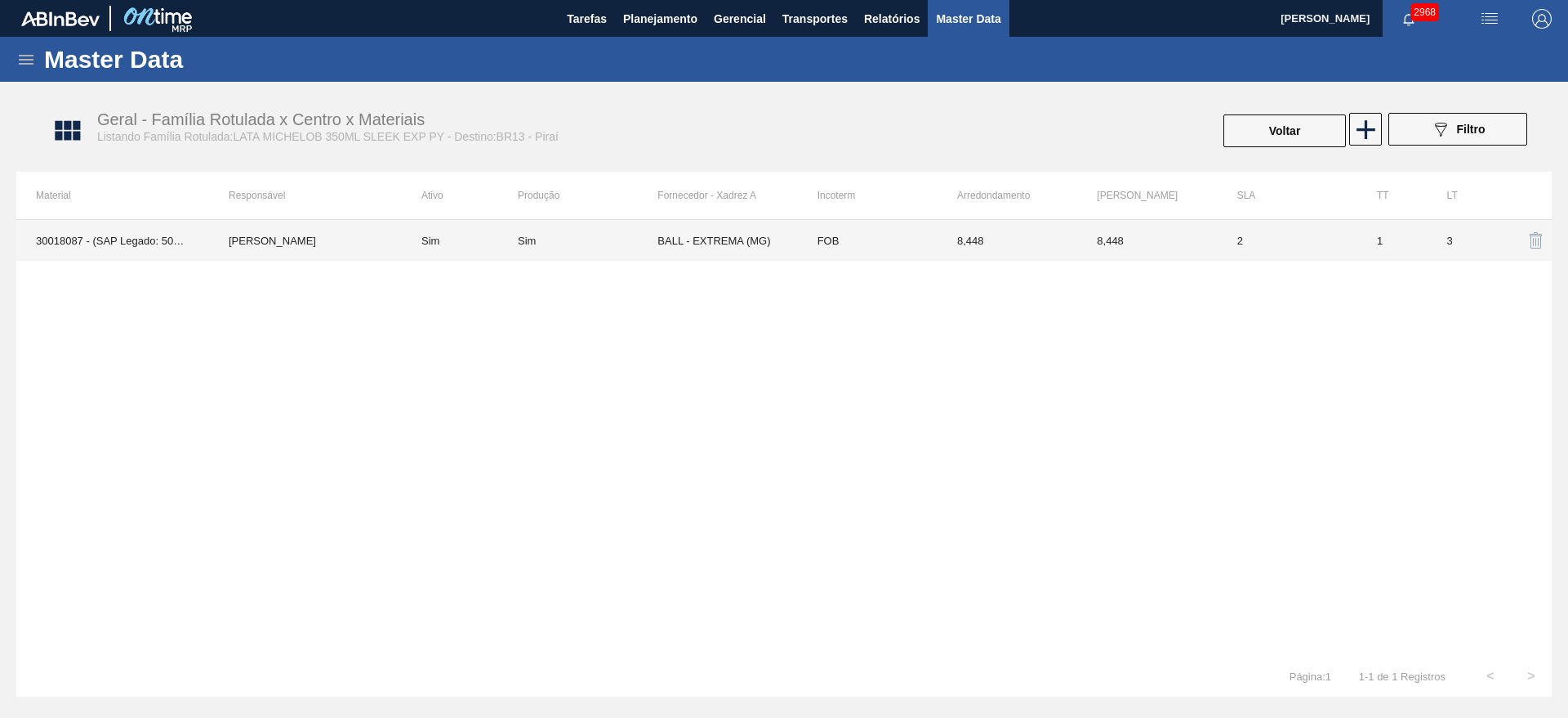
click at [704, 233] on td "BALL - EXTREMA (MG)" at bounding box center [727, 240] width 140 height 41
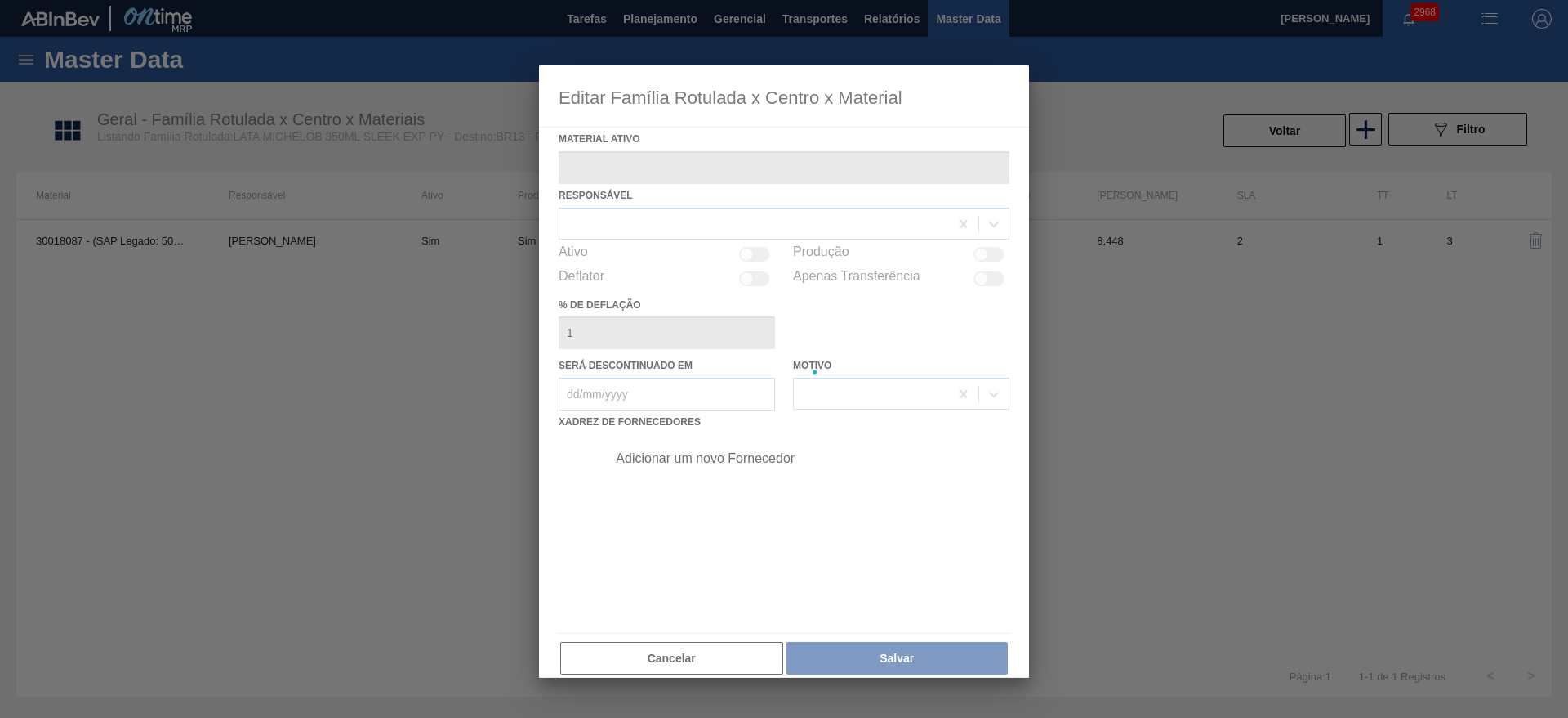
type ativo "30018087 - (SAP Legado: 50805766) - LATA AL 350ML MICHELOB SLEEK EXP PY"
checkbox input "true"
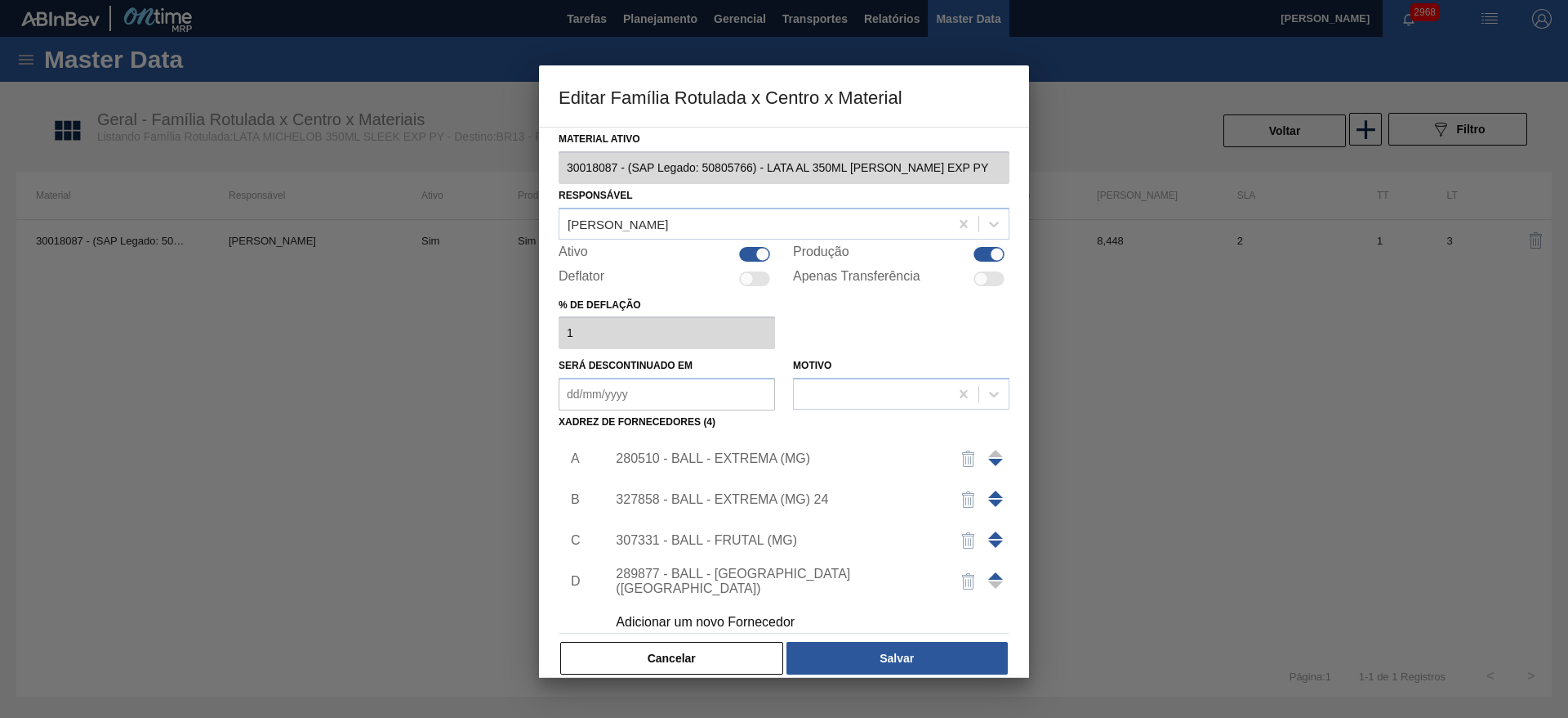
click at [964, 459] on img "button" at bounding box center [968, 458] width 19 height 19
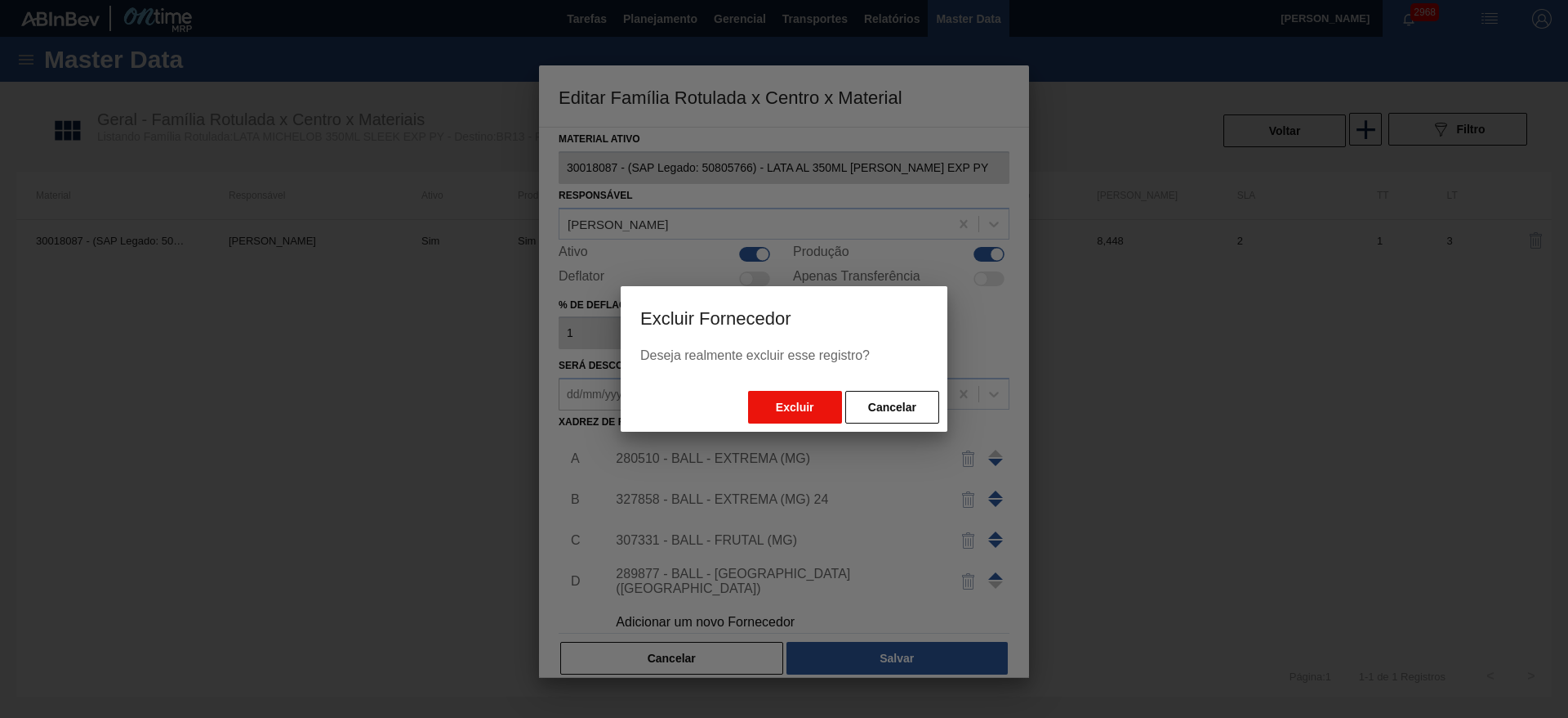
click at [812, 417] on button "Excluir" at bounding box center [795, 407] width 94 height 33
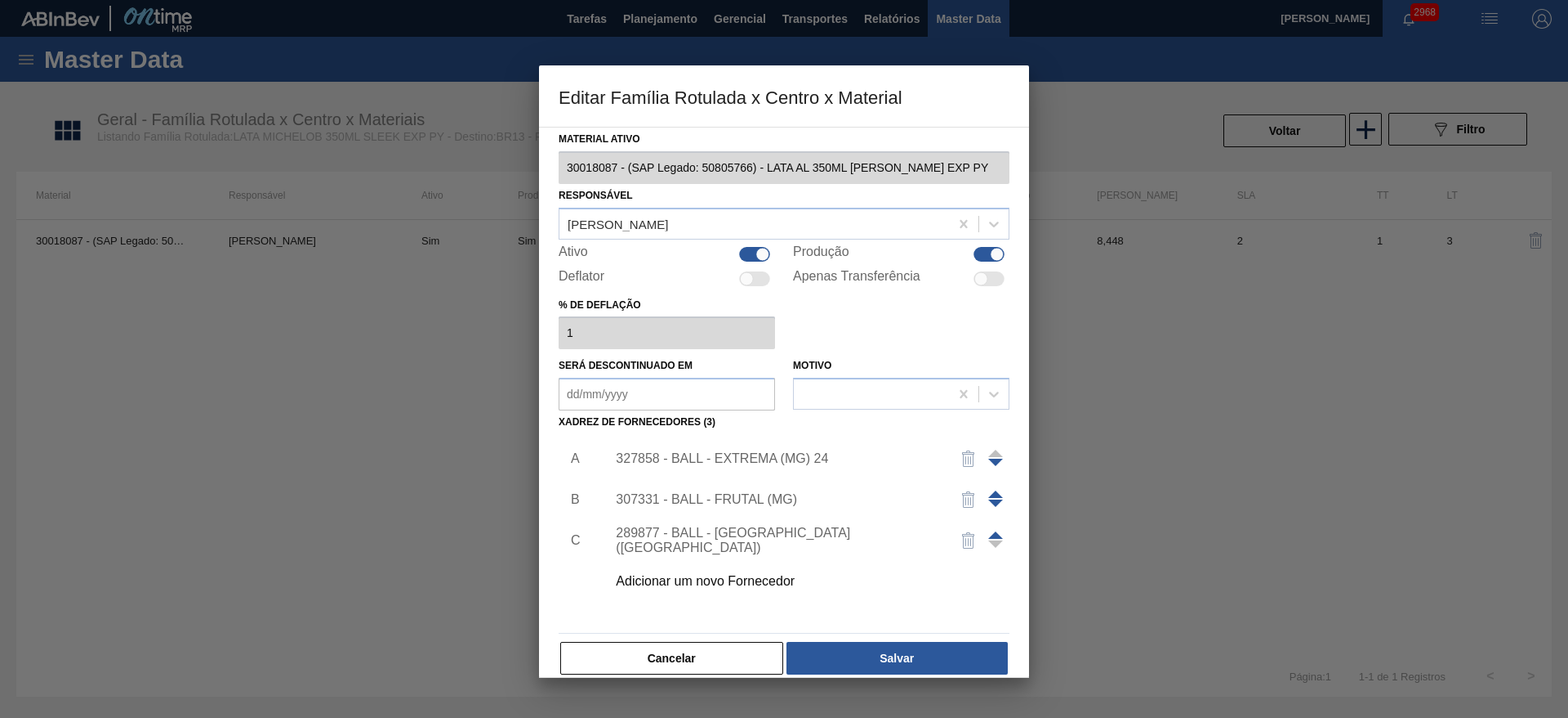
click at [717, 577] on div "Adicionar um novo Fornecedor" at bounding box center [776, 581] width 320 height 14
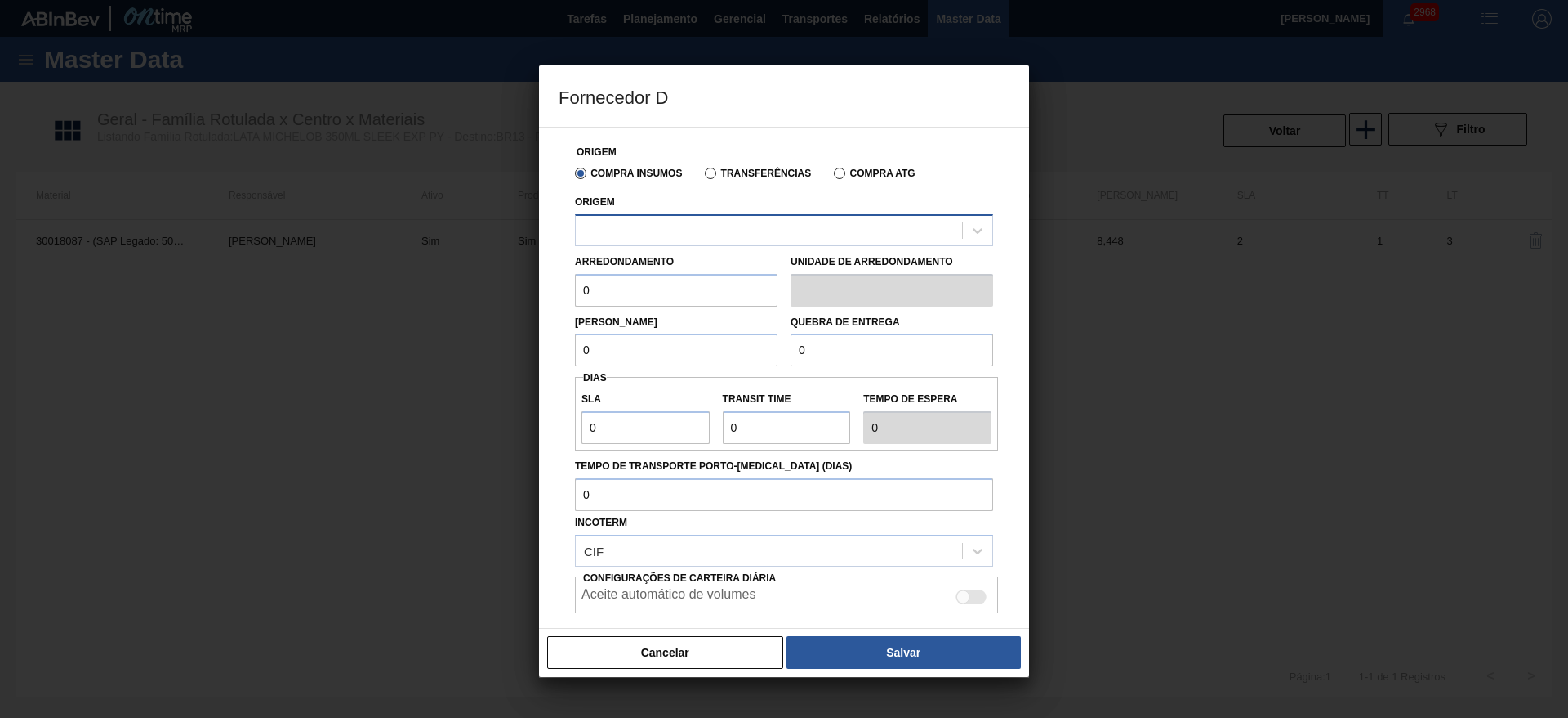
click at [666, 237] on div at bounding box center [769, 230] width 386 height 24
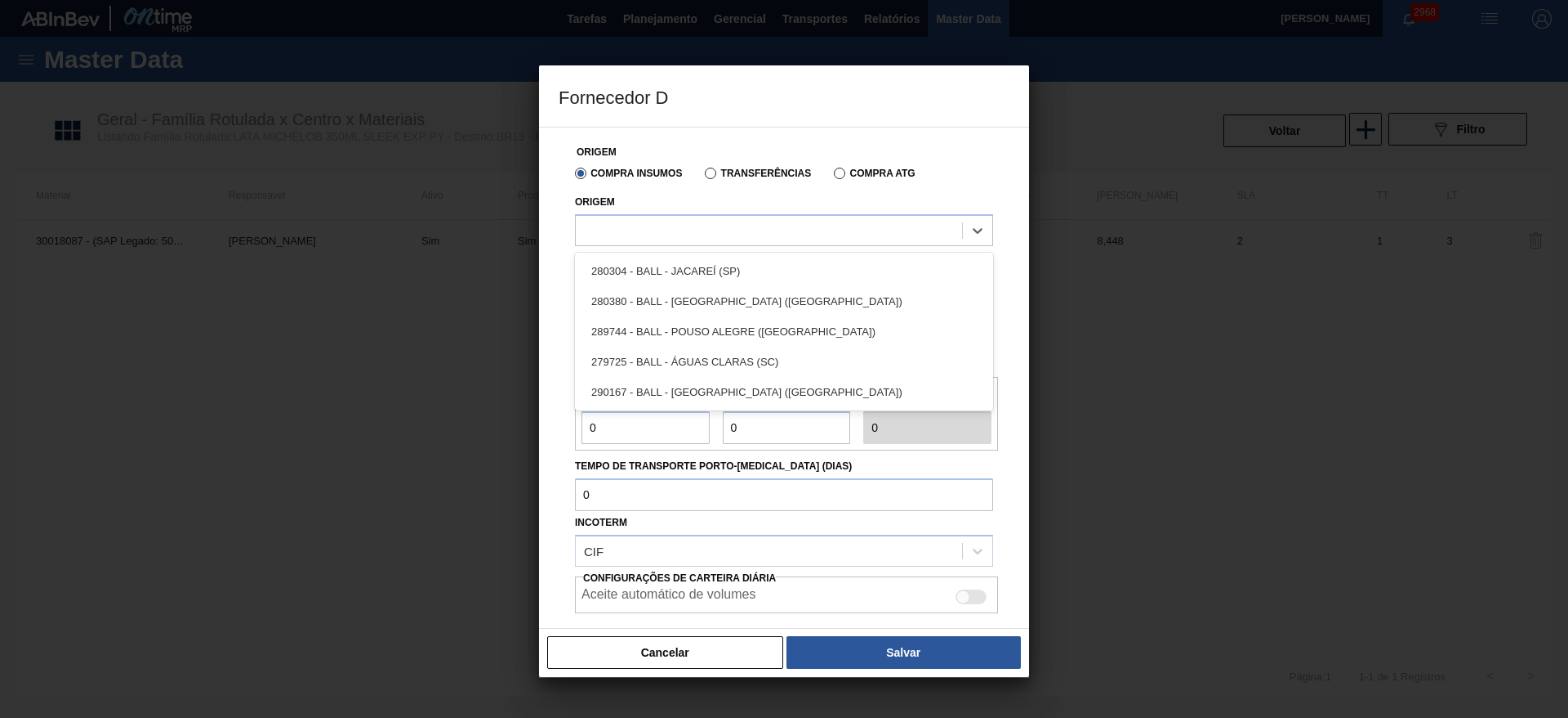
drag, startPoint x: 733, startPoint y: 334, endPoint x: 723, endPoint y: 330, distance: 10.8
click at [734, 334] on div "289744 - BALL - POUSO ALEGRE (MG)" at bounding box center [784, 331] width 418 height 31
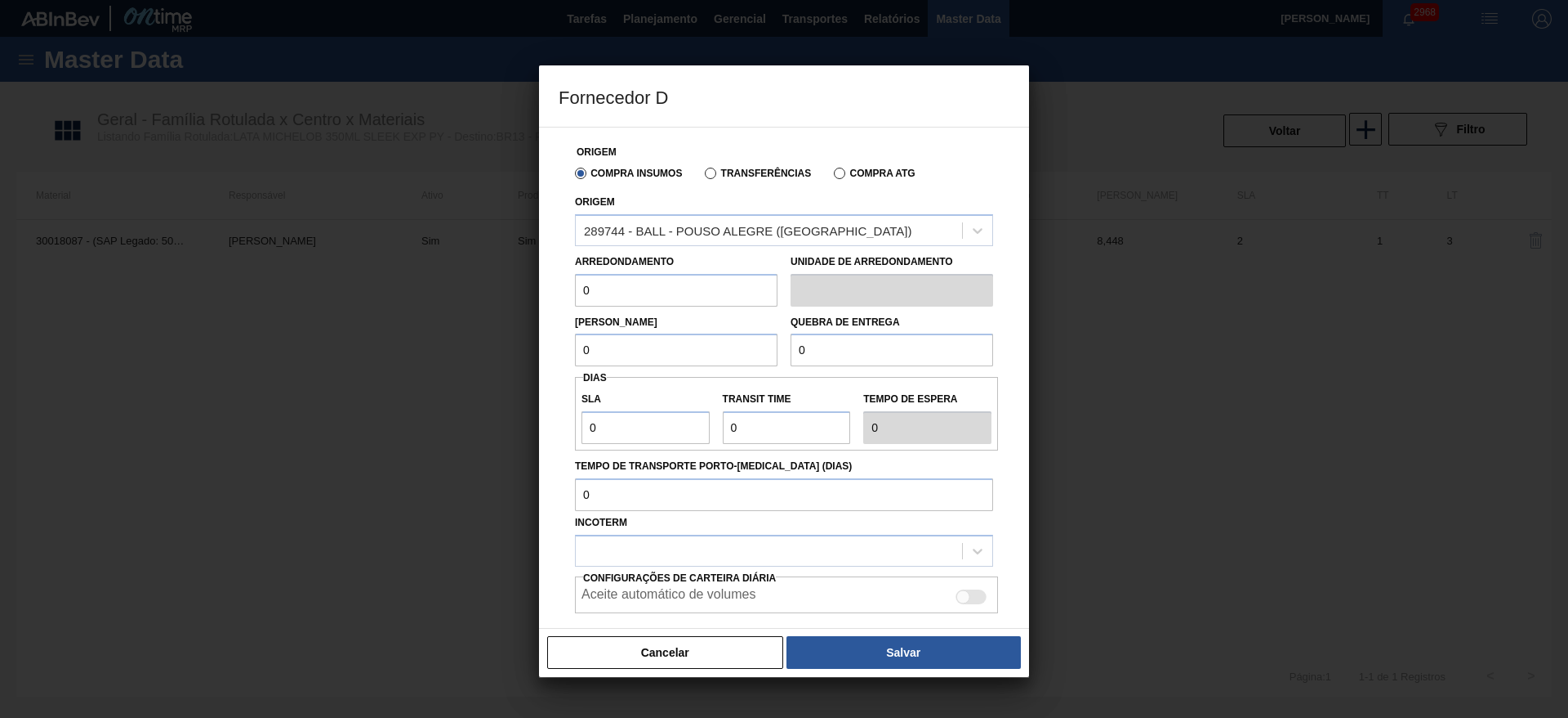
drag, startPoint x: 612, startPoint y: 285, endPoint x: 535, endPoint y: 273, distance: 77.9
click at [535, 273] on div "Fornecedor D Origem Compra Insumos Transferências Compra ATG Origem 289744 - BA…" at bounding box center [784, 359] width 1568 height 718
type input "8,448"
drag, startPoint x: 628, startPoint y: 349, endPoint x: 573, endPoint y: 350, distance: 55.0
click at [573, 350] on div "Lote Mínimo 0" at bounding box center [676, 338] width 216 height 57
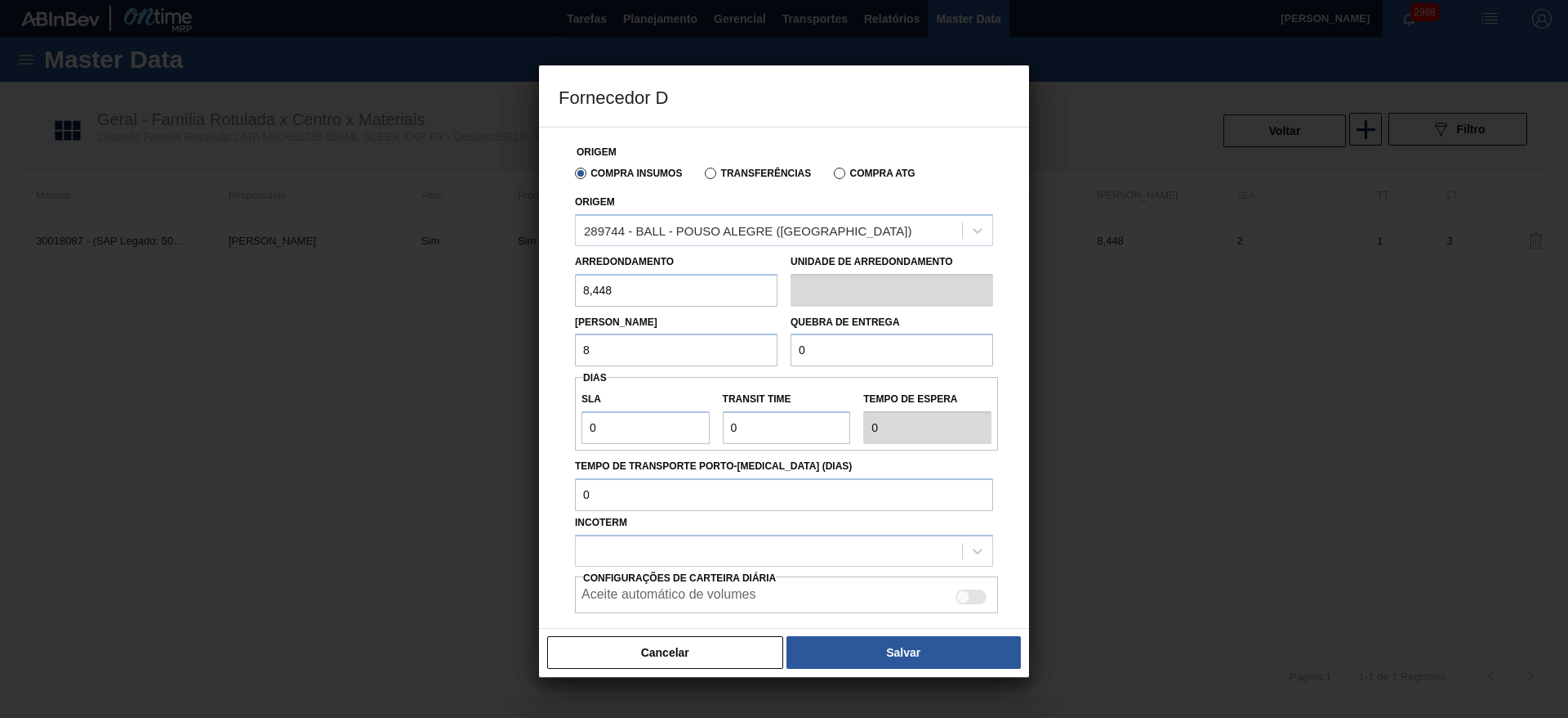
type input "8,448"
drag, startPoint x: 823, startPoint y: 351, endPoint x: 773, endPoint y: 338, distance: 51.7
click at [773, 338] on div "Lote Mínimo 8,448 Quebra de entrega 0" at bounding box center [784, 337] width 431 height 60
type input "168,96"
drag, startPoint x: 634, startPoint y: 423, endPoint x: 554, endPoint y: 420, distance: 80.1
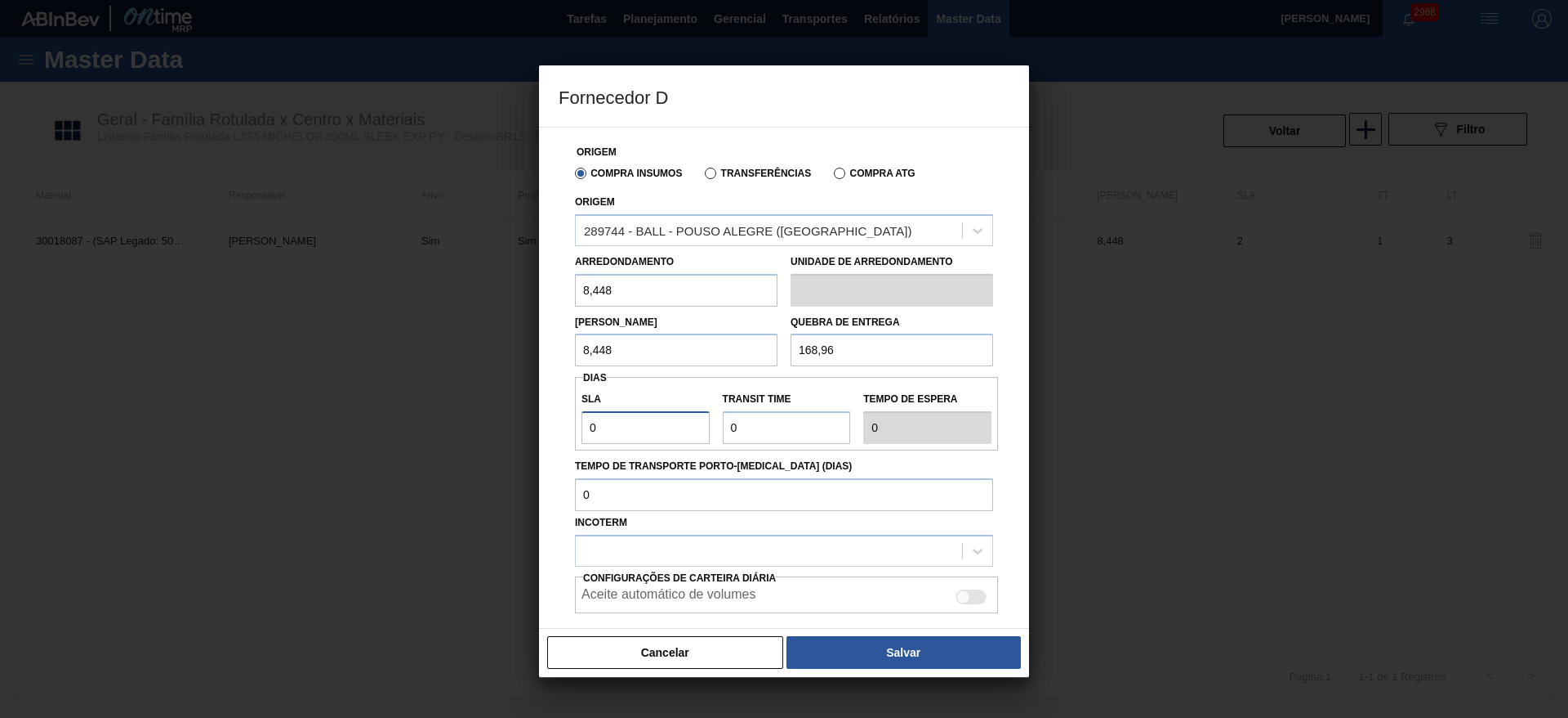
click at [554, 420] on div "Origem Compra Insumos Transferências Compra ATG Origem 289744 - BALL - POUSO AL…" at bounding box center [784, 377] width 490 height 502
type input "2"
drag, startPoint x: 756, startPoint y: 432, endPoint x: 675, endPoint y: 430, distance: 81.0
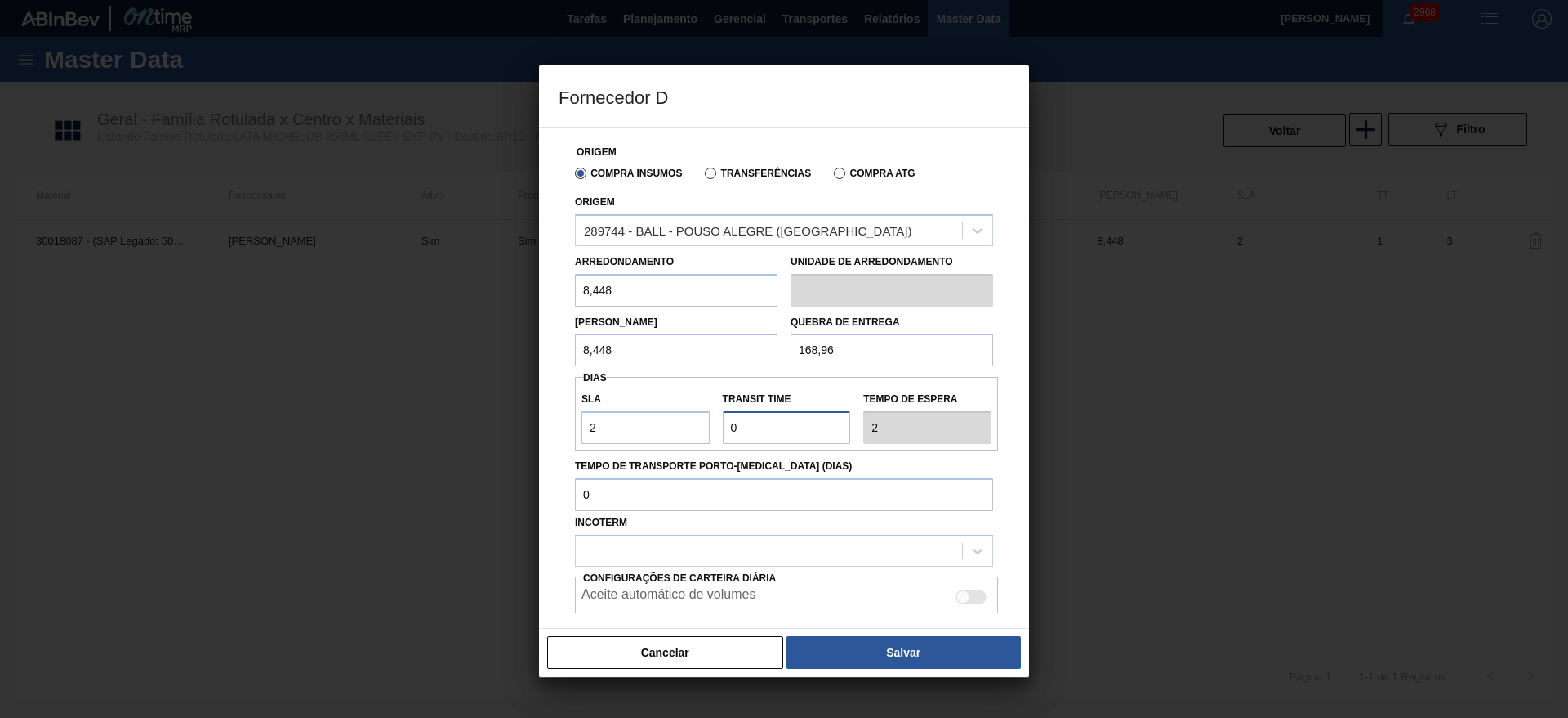
click at [677, 427] on div "SLA 2 Transit Time Tempo de espera 2" at bounding box center [786, 413] width 423 height 60
type input "1"
type input "3"
type input "1"
click at [670, 547] on div at bounding box center [769, 550] width 386 height 24
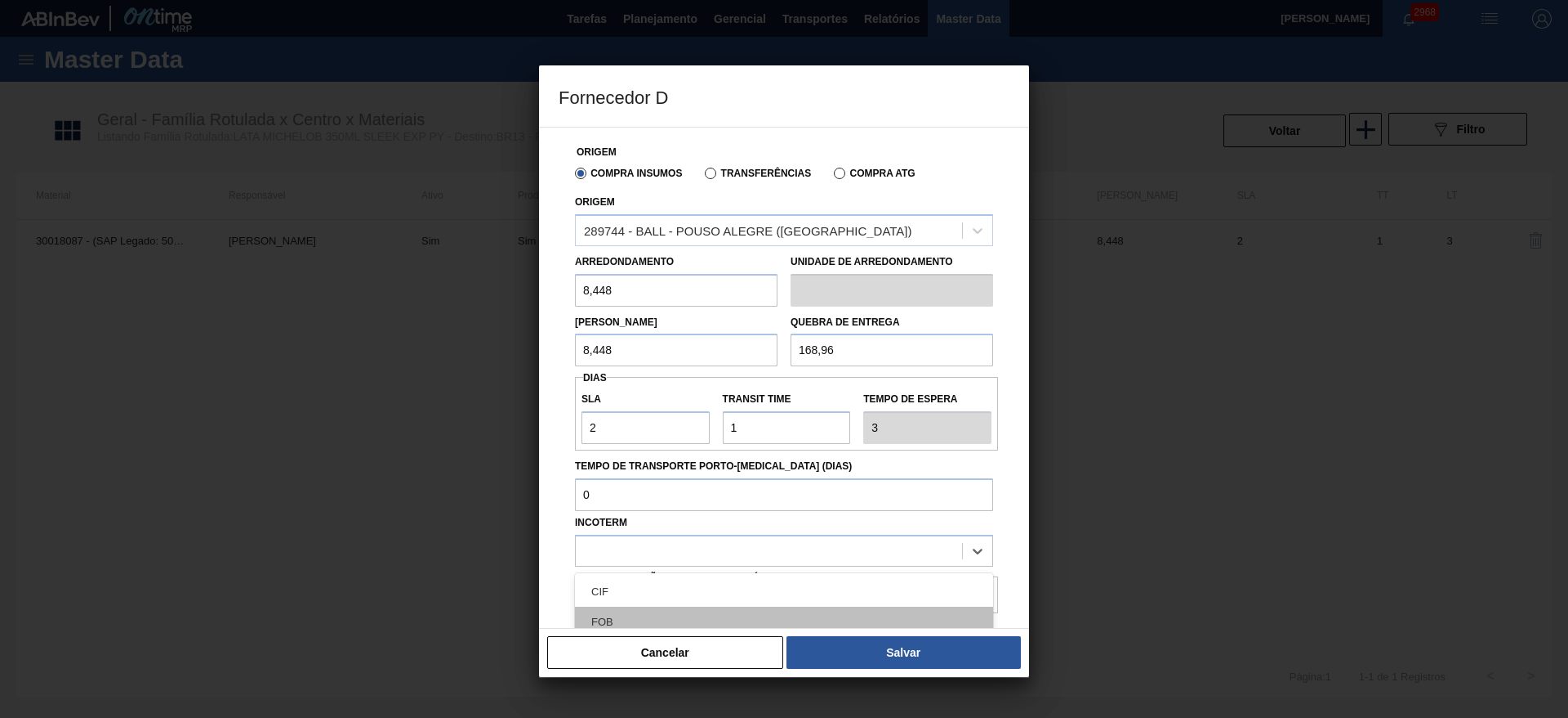
click at [623, 620] on div "FOB" at bounding box center [784, 621] width 418 height 31
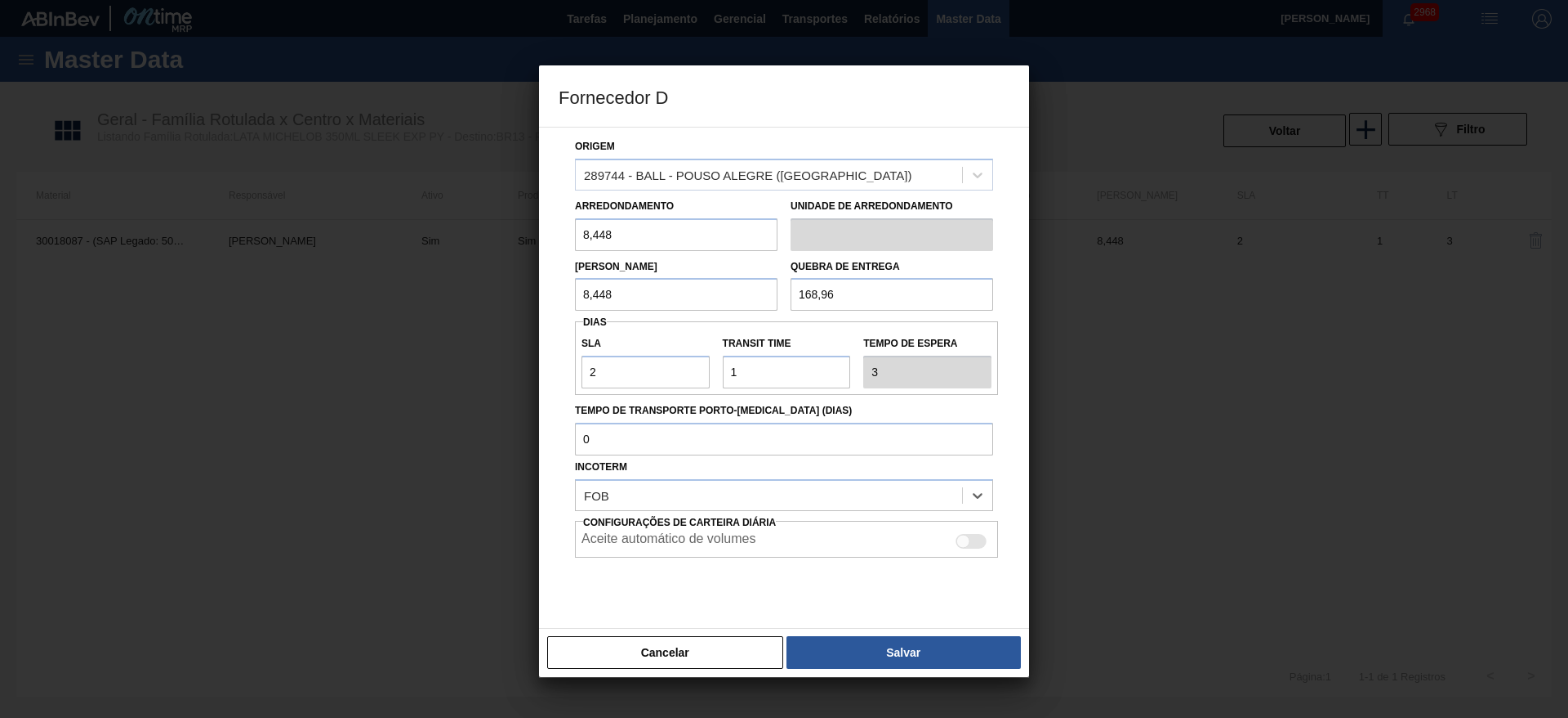
scroll to position [86, 0]
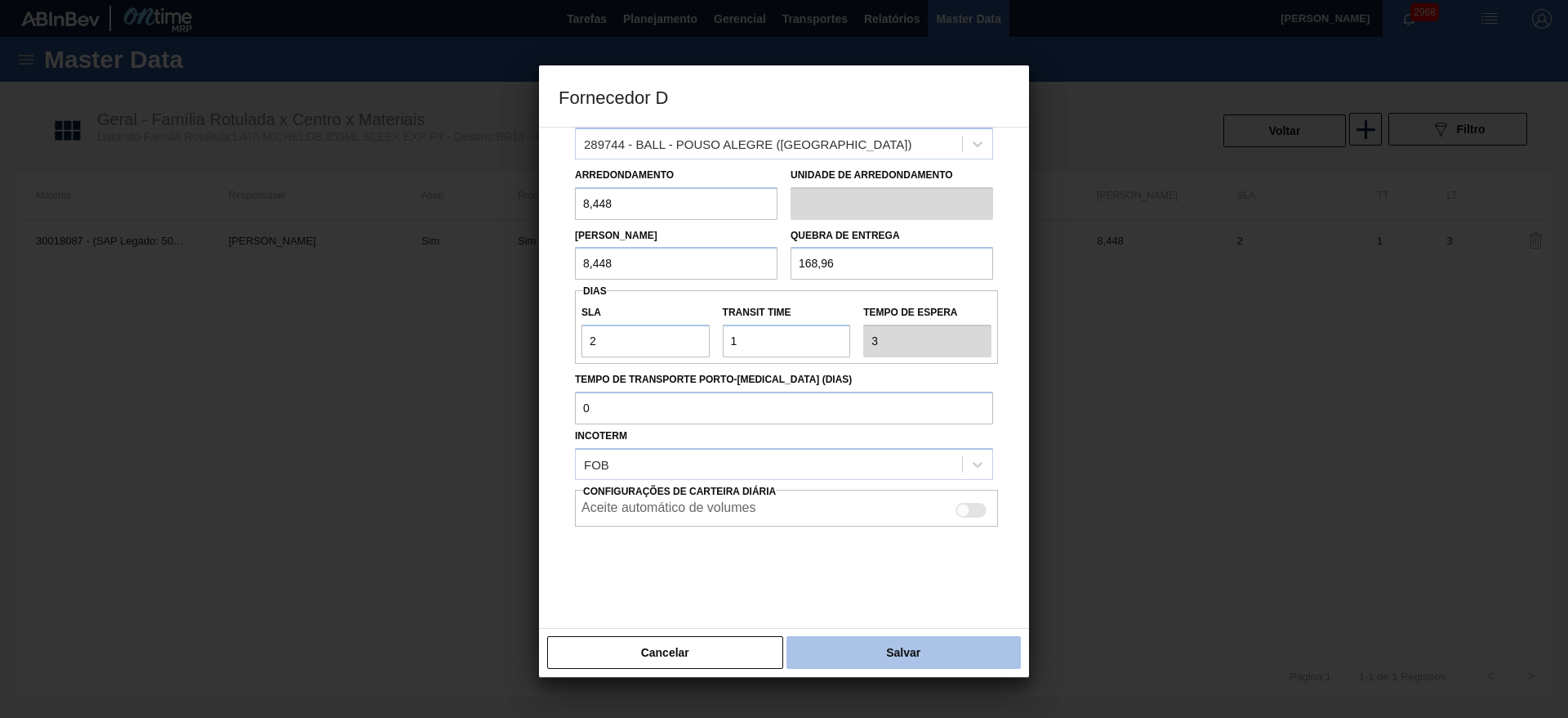
click at [950, 652] on button "Salvar" at bounding box center [903, 652] width 235 height 33
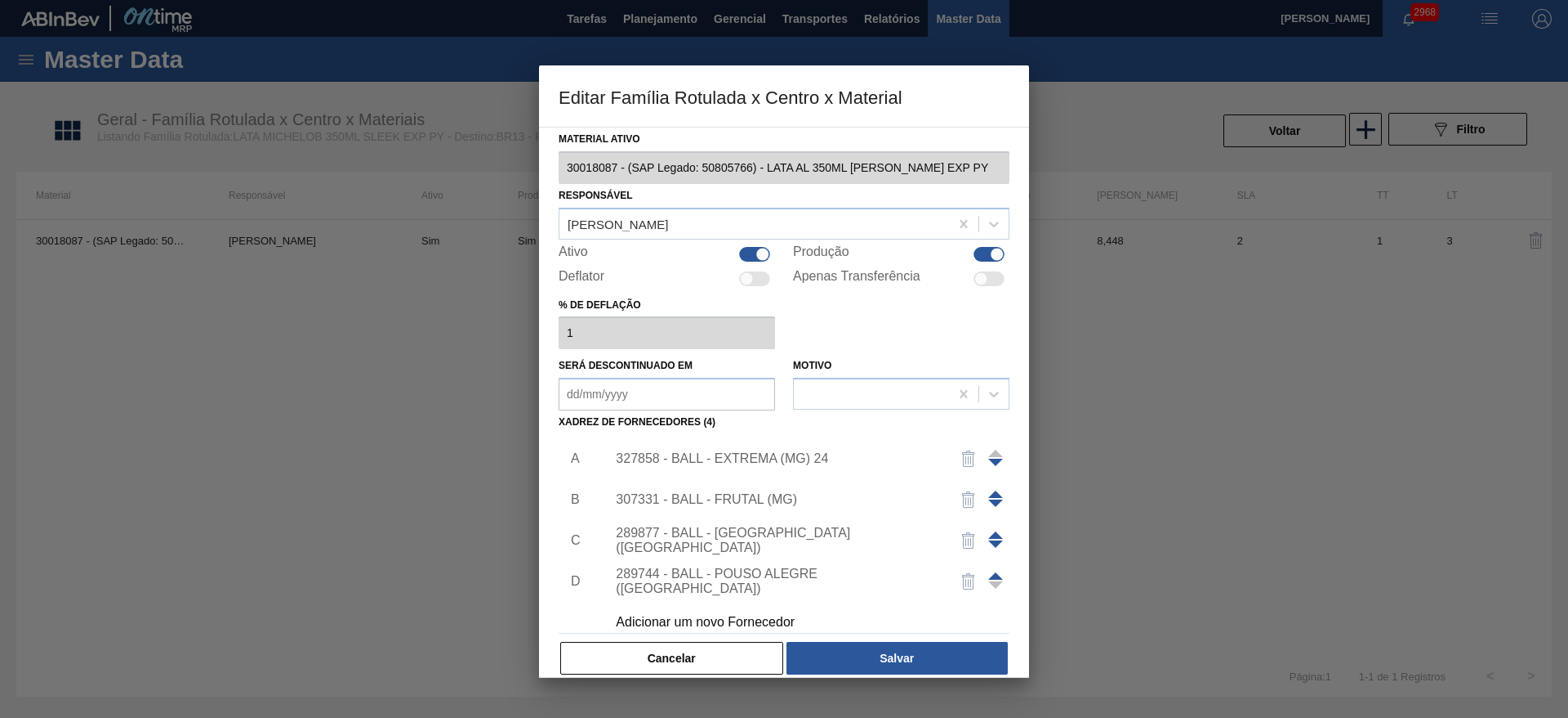
click at [989, 577] on span at bounding box center [995, 576] width 14 height 8
click at [990, 534] on span at bounding box center [995, 535] width 14 height 8
click at [989, 493] on span at bounding box center [995, 493] width 14 height 8
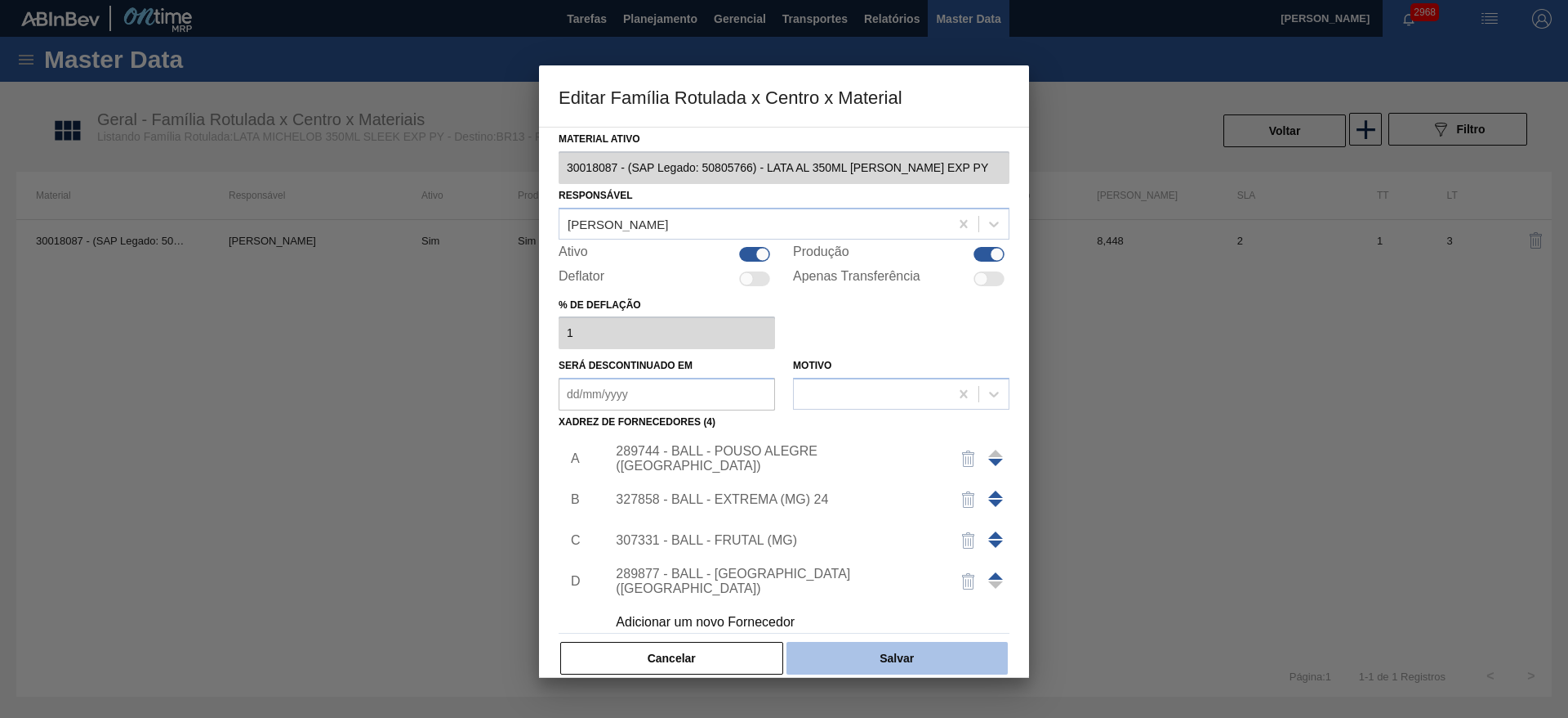
click at [887, 656] on button "Salvar" at bounding box center [896, 658] width 221 height 33
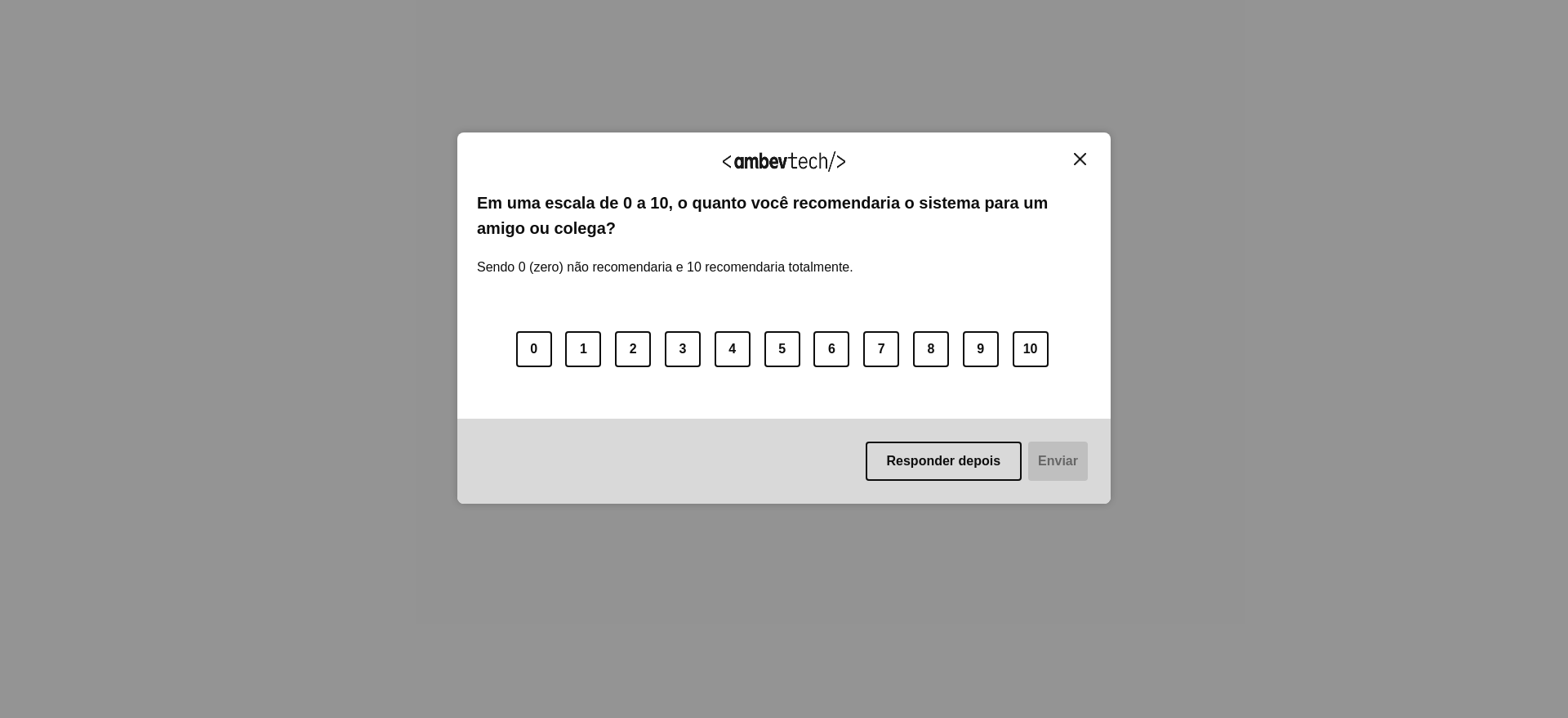
click at [1080, 149] on div "Agradecemos seu feedback! Em uma escala de 0 a 10, o quanto você recomendaria o…" at bounding box center [784, 318] width 653 height 371
click at [1084, 160] on img "Close" at bounding box center [1080, 159] width 12 height 12
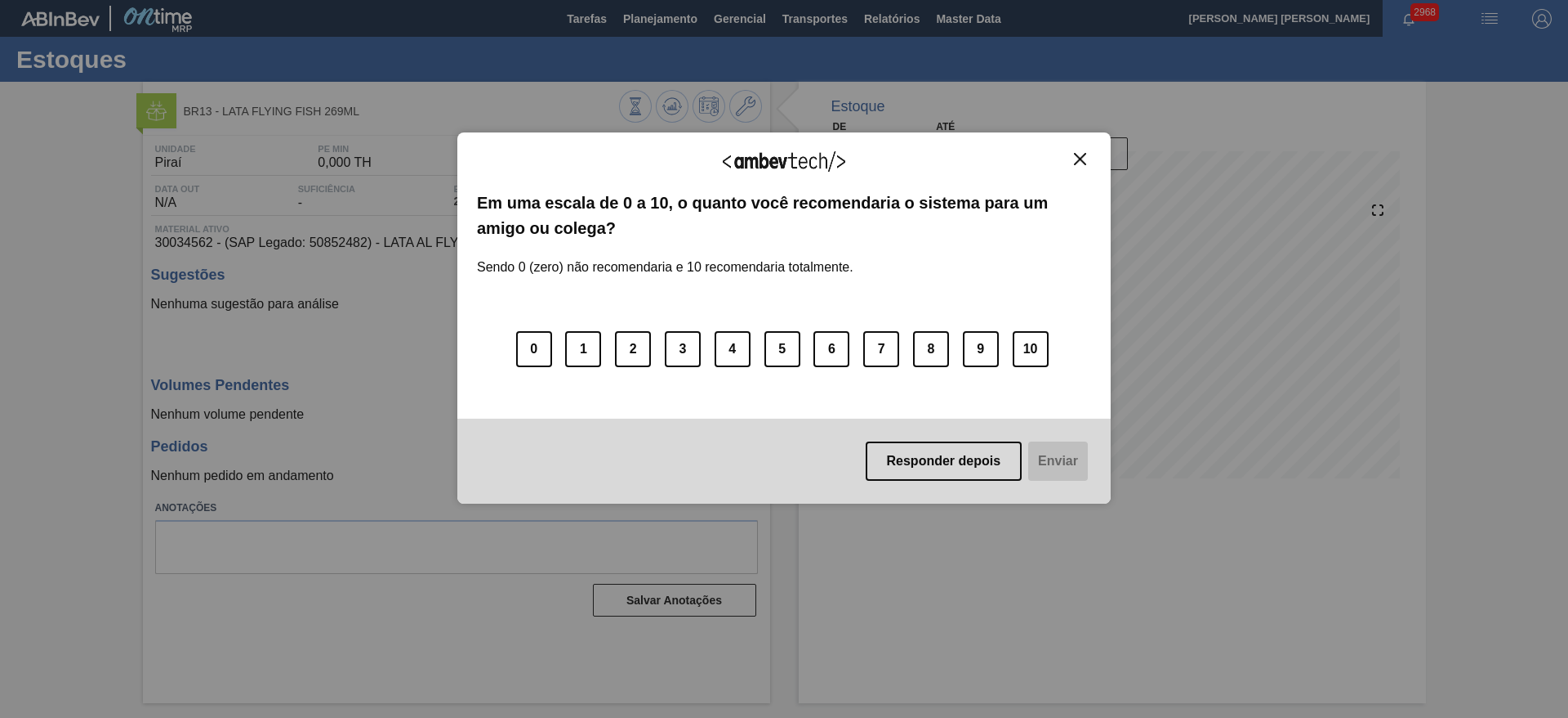
click at [1092, 162] on div "Agradecemos seu feedback! Em uma escala de 0 a 10, o quanto você recomendaria o…" at bounding box center [784, 318] width 653 height 371
click at [1079, 161] on img "Close" at bounding box center [1080, 159] width 12 height 12
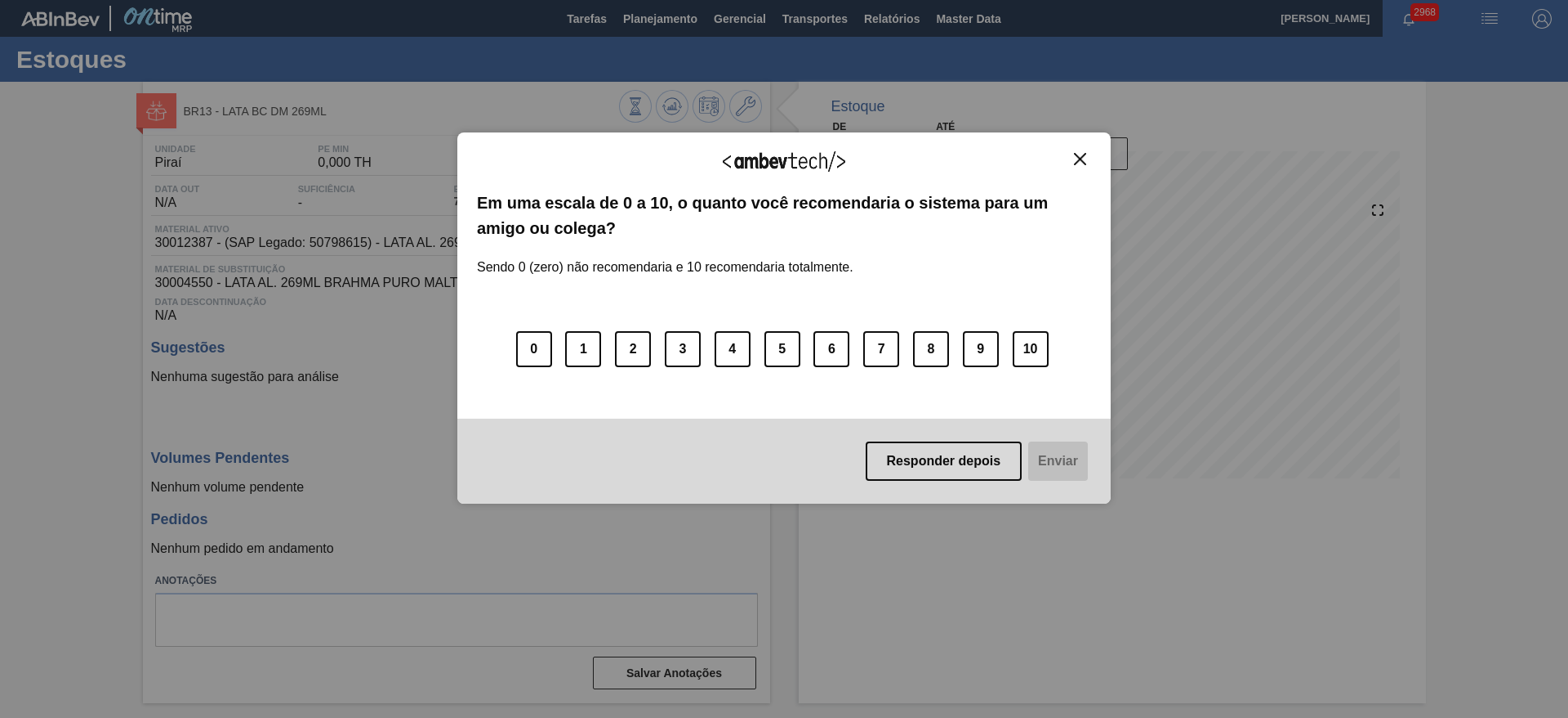
click at [1082, 154] on img "Close" at bounding box center [1080, 159] width 12 height 12
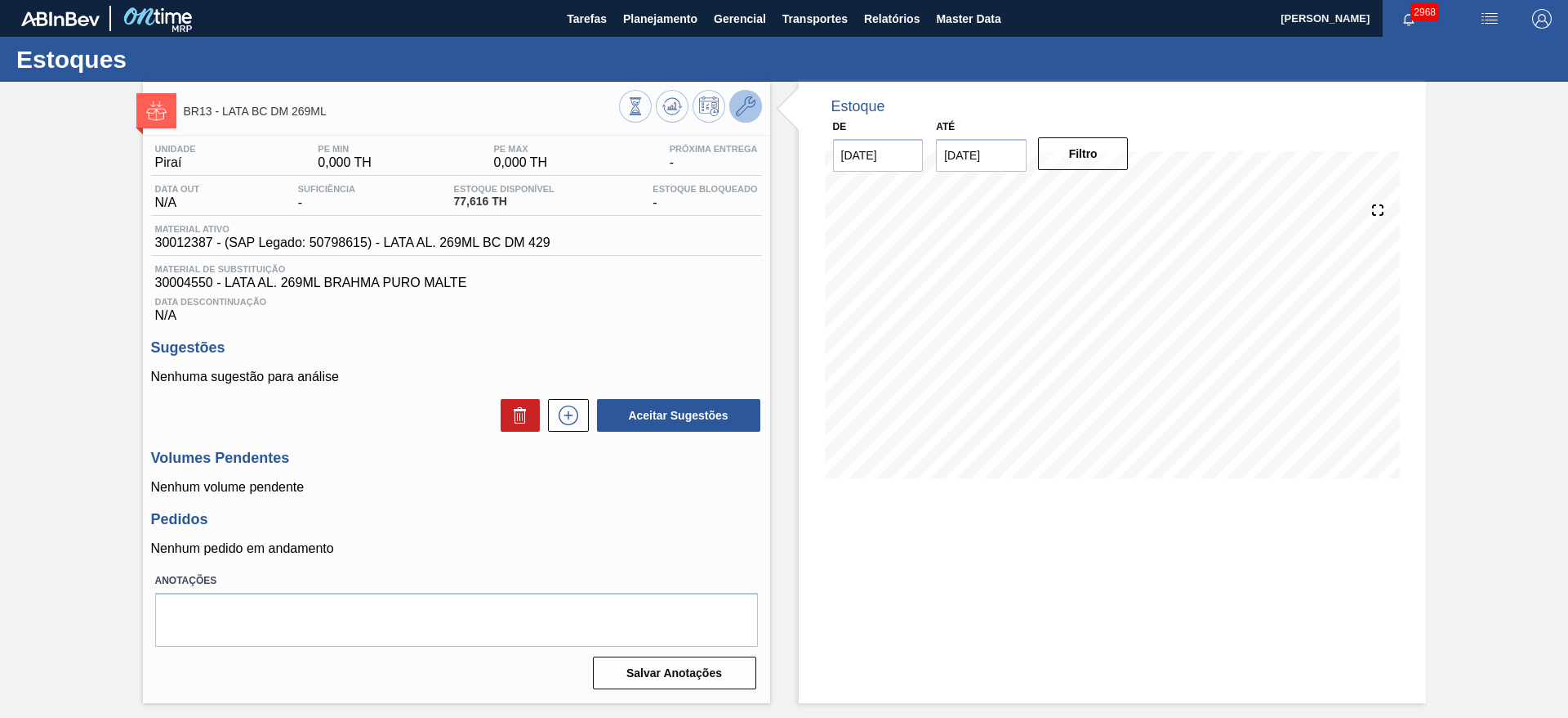
click at [746, 106] on icon at bounding box center [745, 106] width 19 height 19
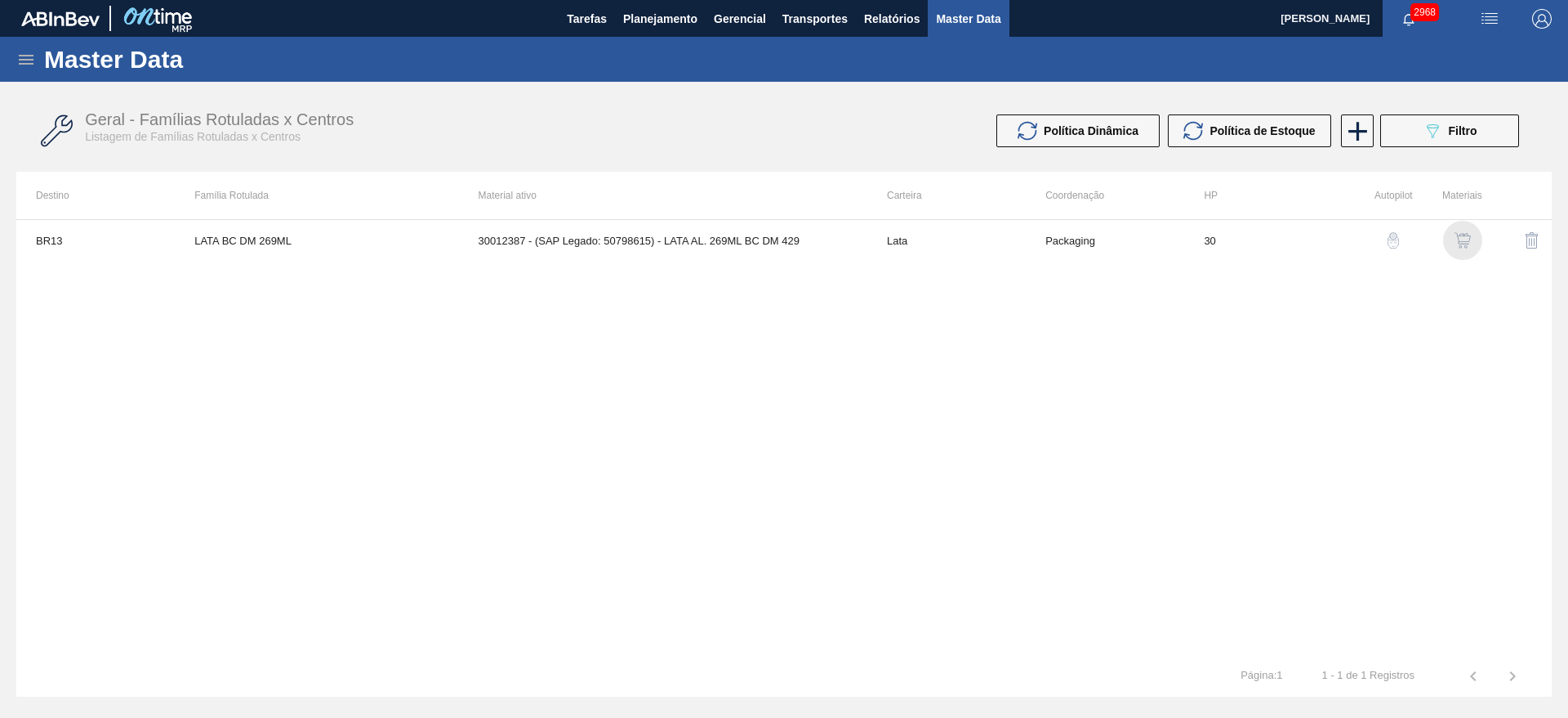
click at [1461, 232] on img "button" at bounding box center [1462, 240] width 16 height 16
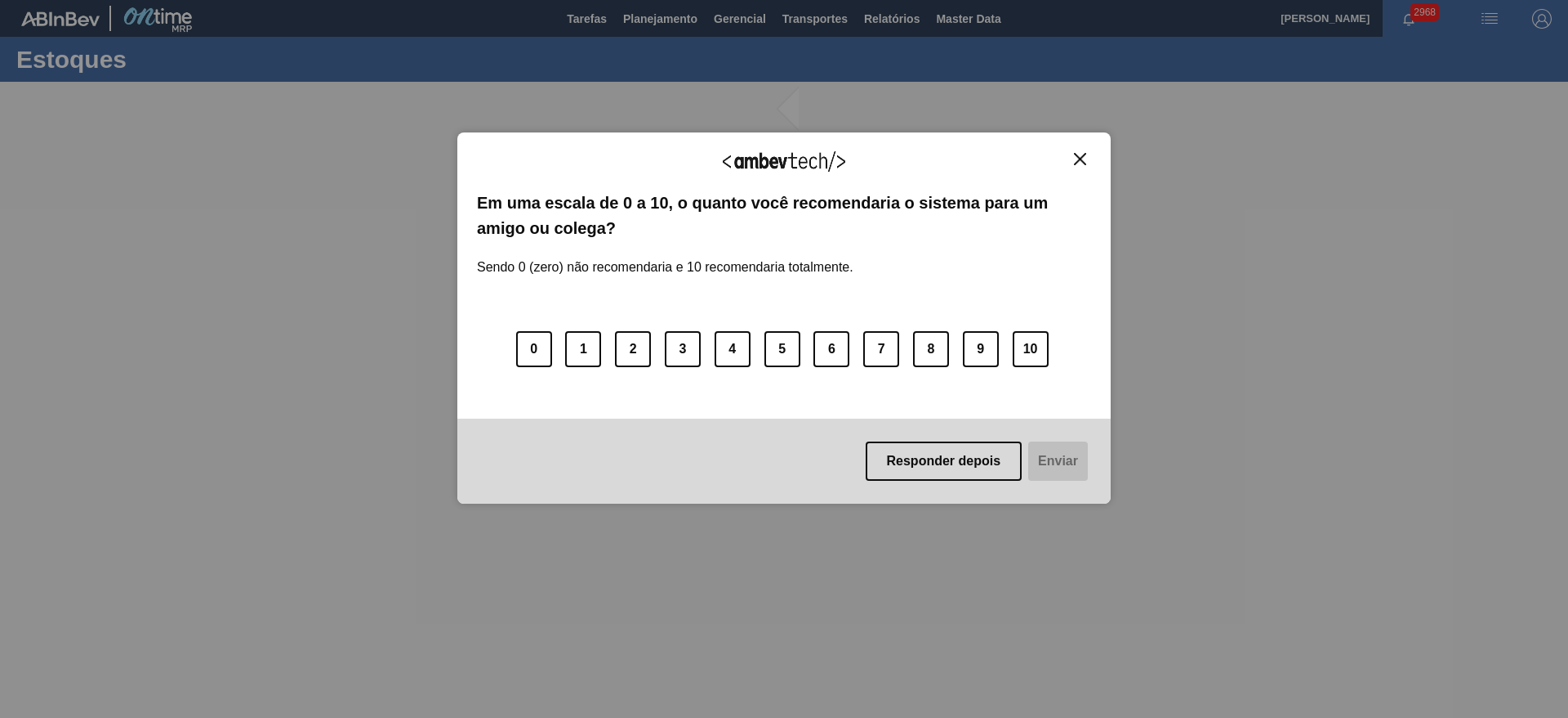
click at [1079, 163] on img "Close" at bounding box center [1080, 159] width 12 height 12
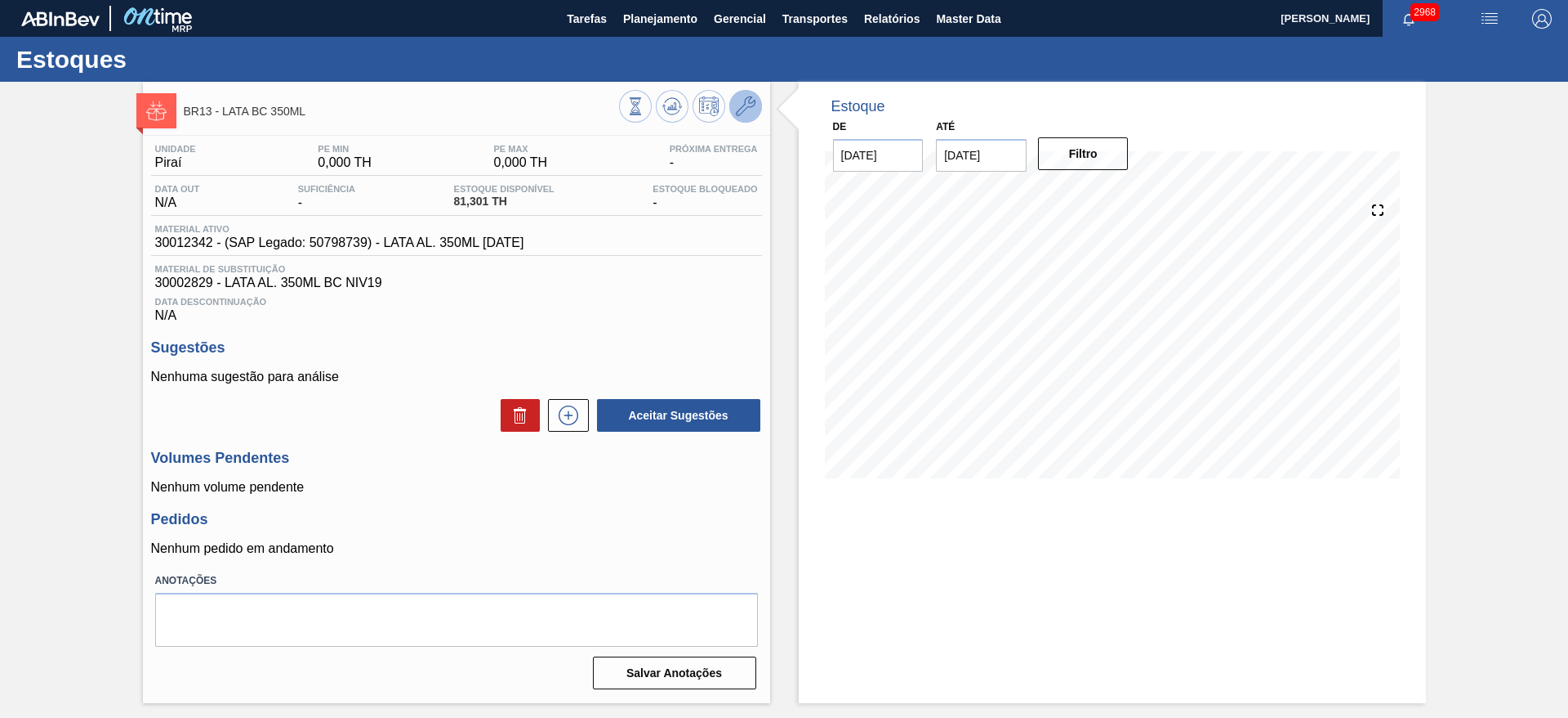
click at [756, 111] on button at bounding box center [745, 106] width 33 height 33
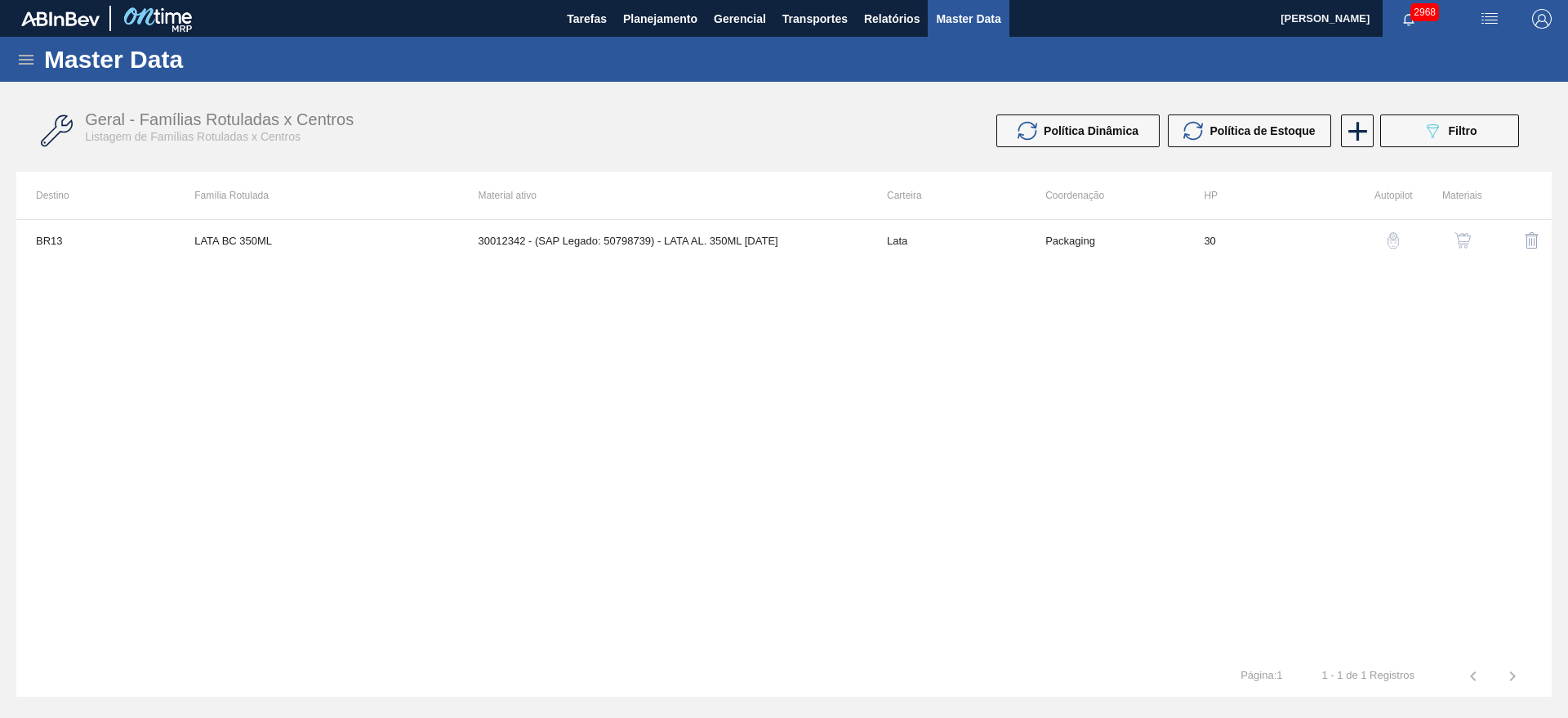
click at [1455, 246] on img "button" at bounding box center [1462, 240] width 16 height 16
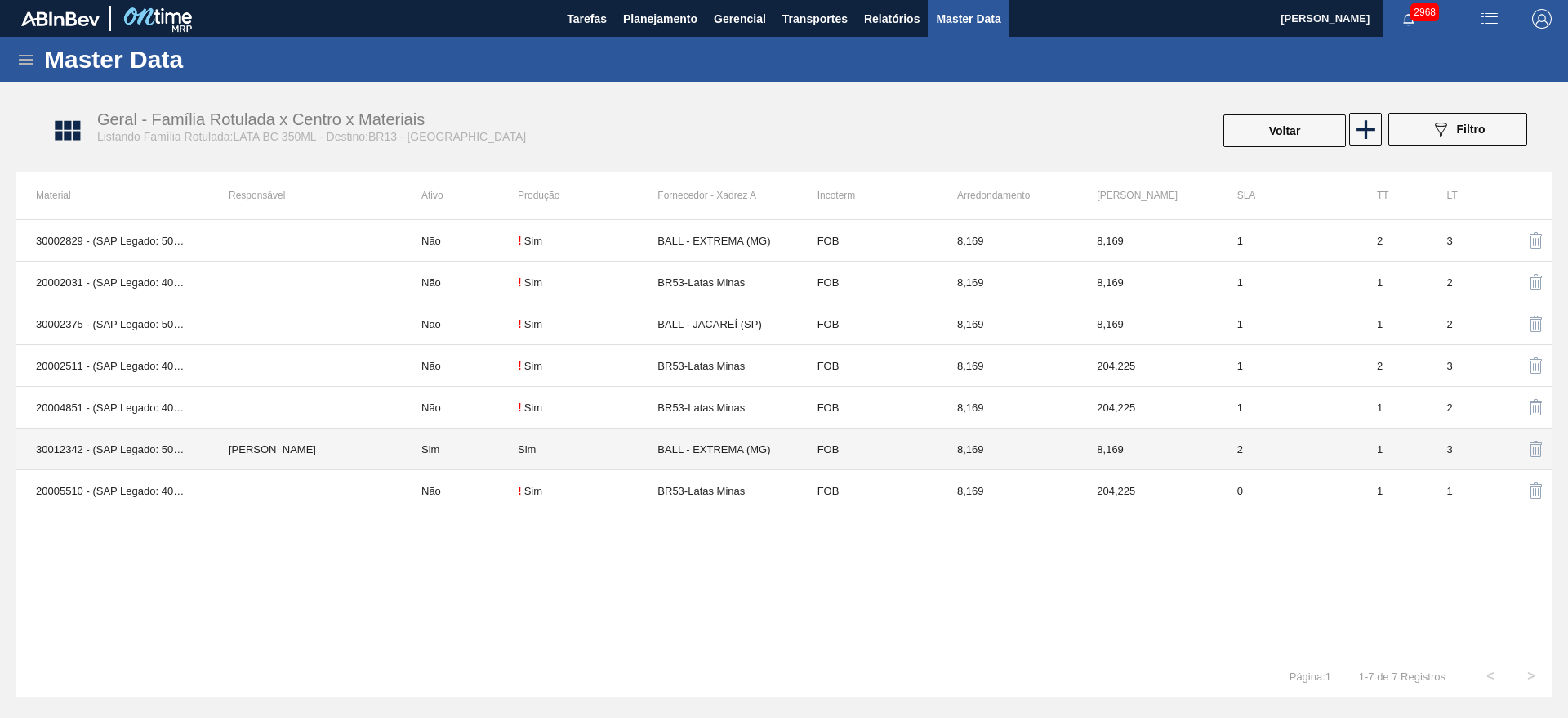
click at [719, 450] on td "BALL - EXTREMA (MG)" at bounding box center [727, 448] width 140 height 42
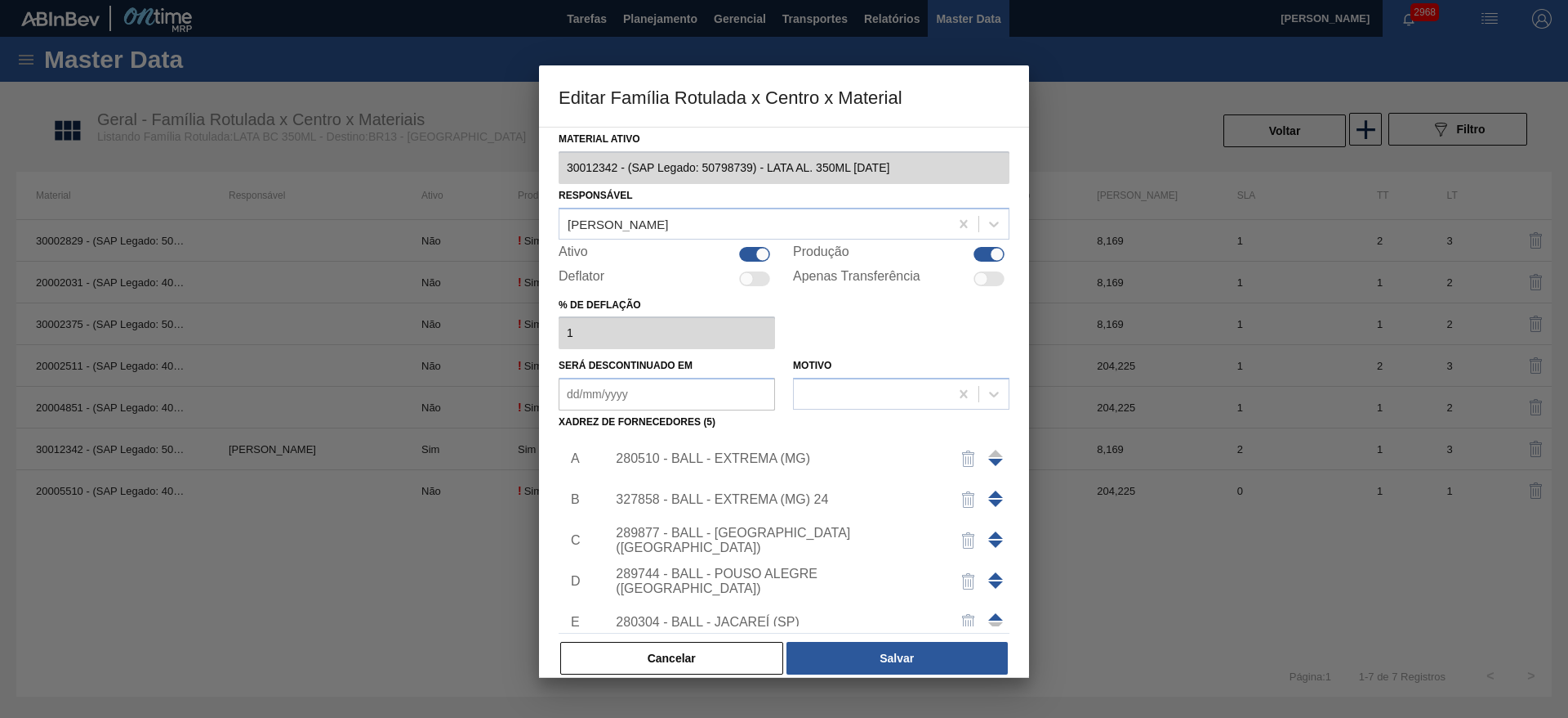
click at [959, 462] on img "button" at bounding box center [968, 458] width 19 height 19
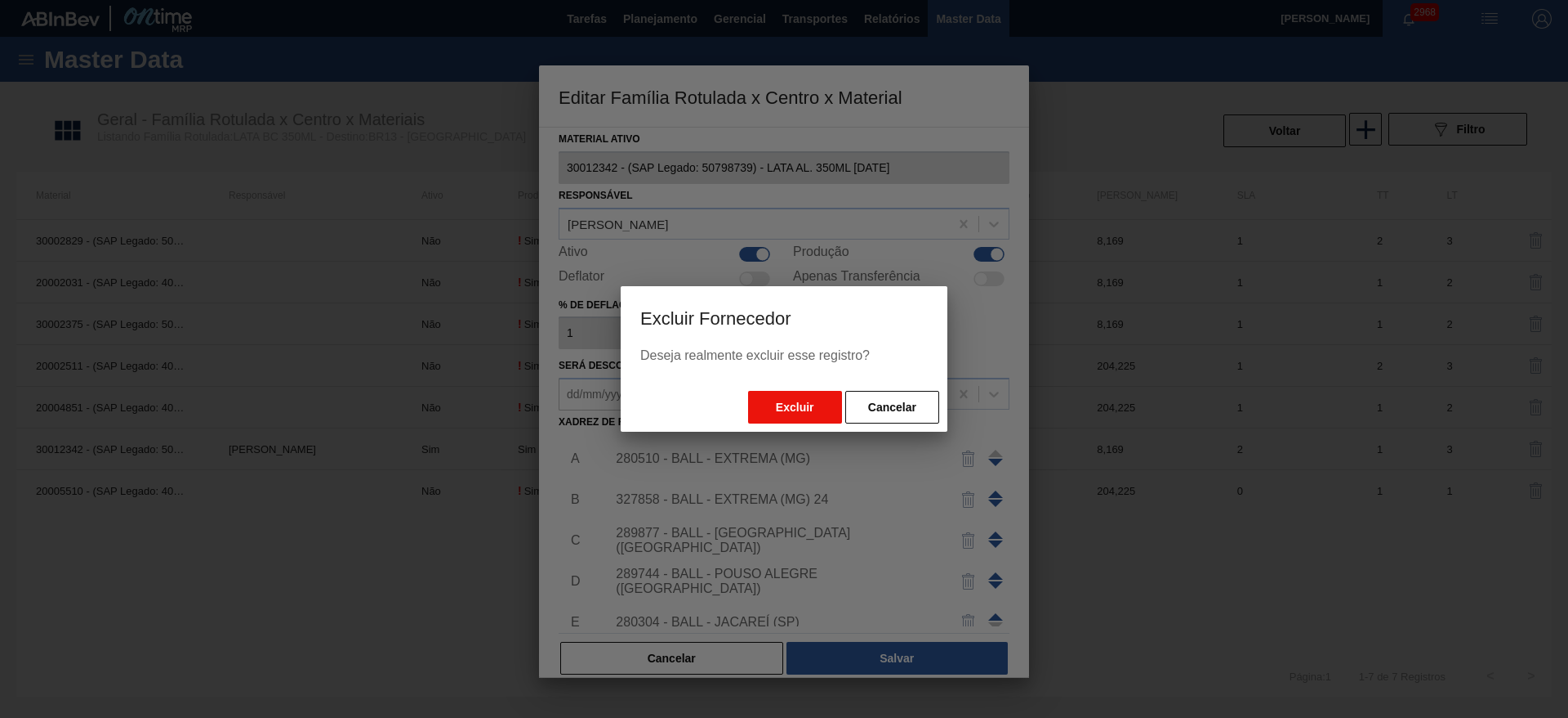
click at [806, 410] on button "Excluir" at bounding box center [795, 407] width 94 height 33
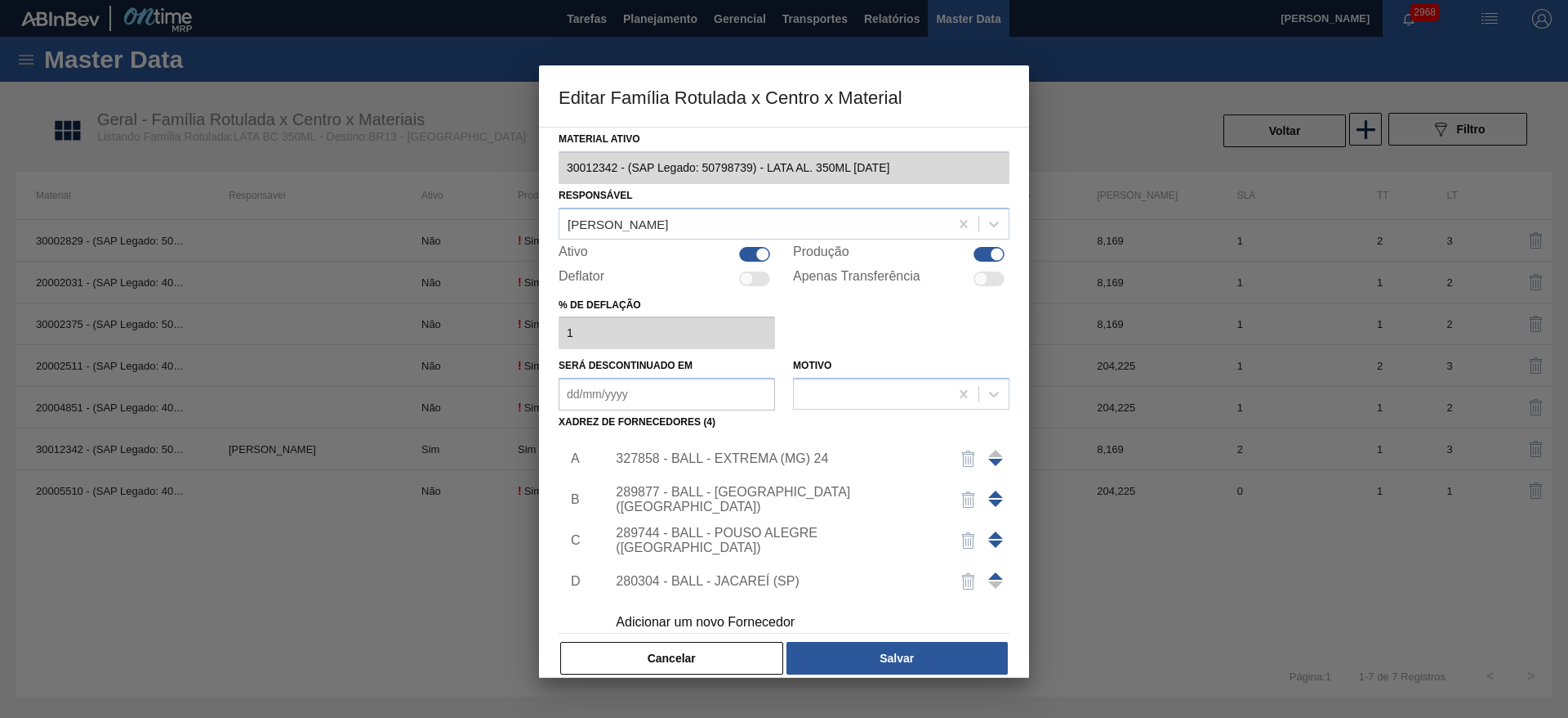
click at [992, 493] on span at bounding box center [995, 493] width 14 height 8
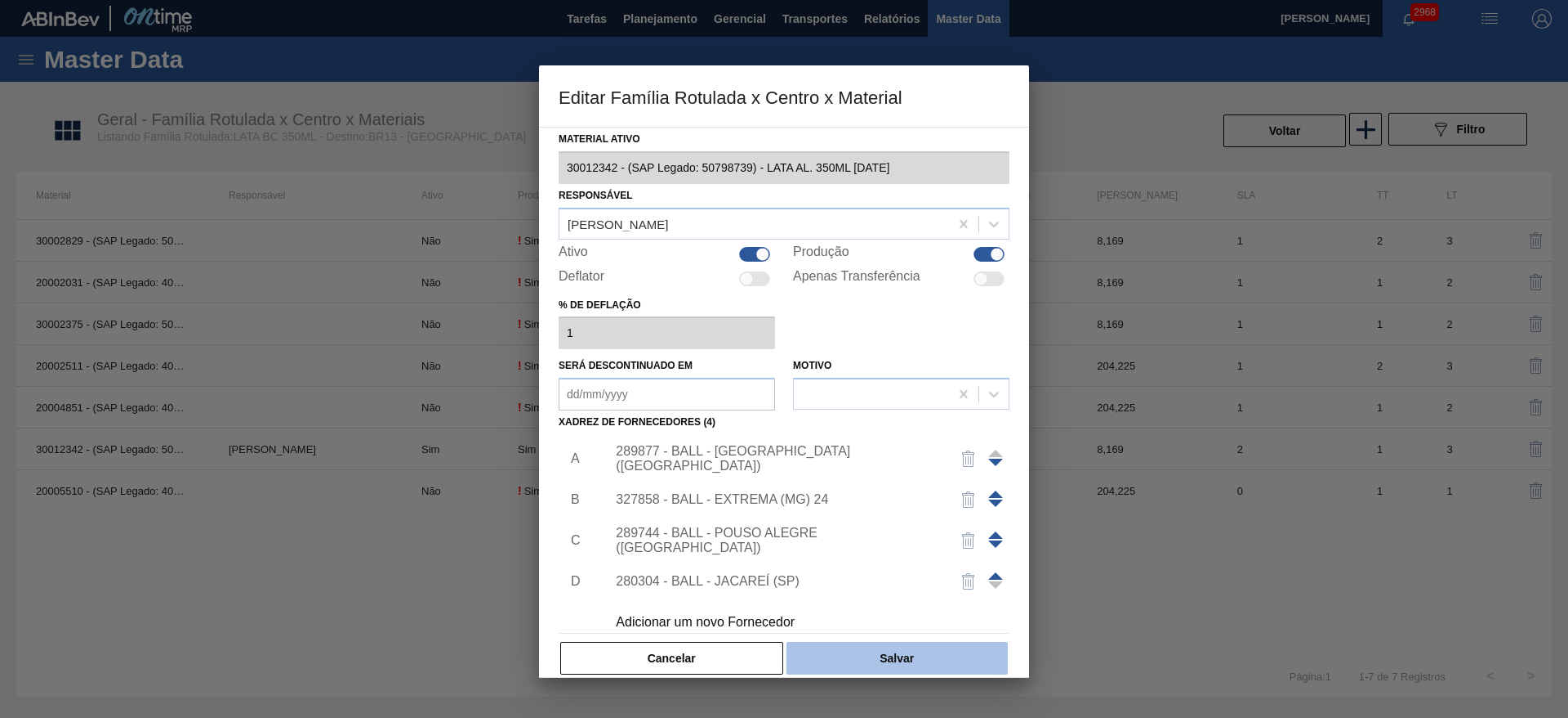
click at [903, 659] on button "Salvar" at bounding box center [896, 658] width 221 height 33
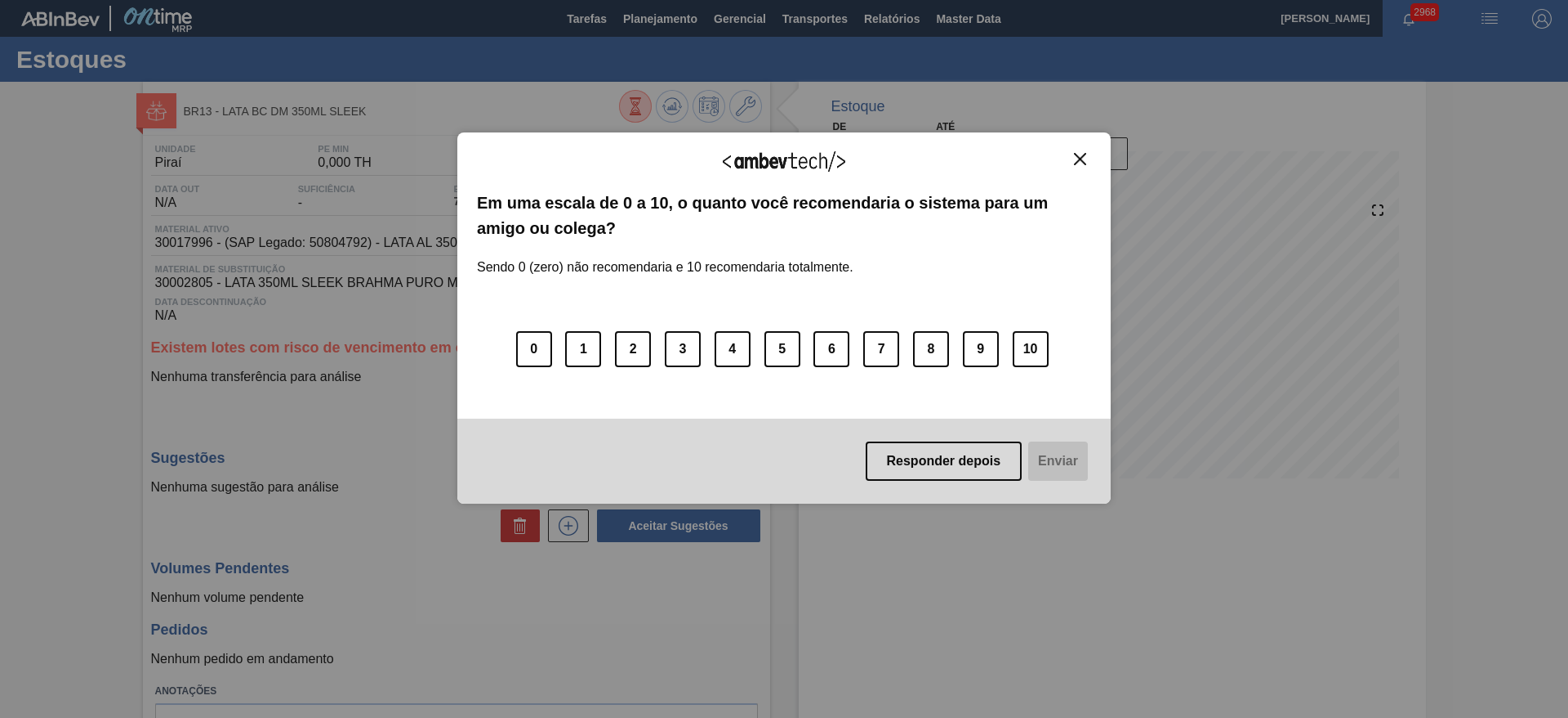
click at [1079, 161] on img "Close" at bounding box center [1080, 159] width 12 height 12
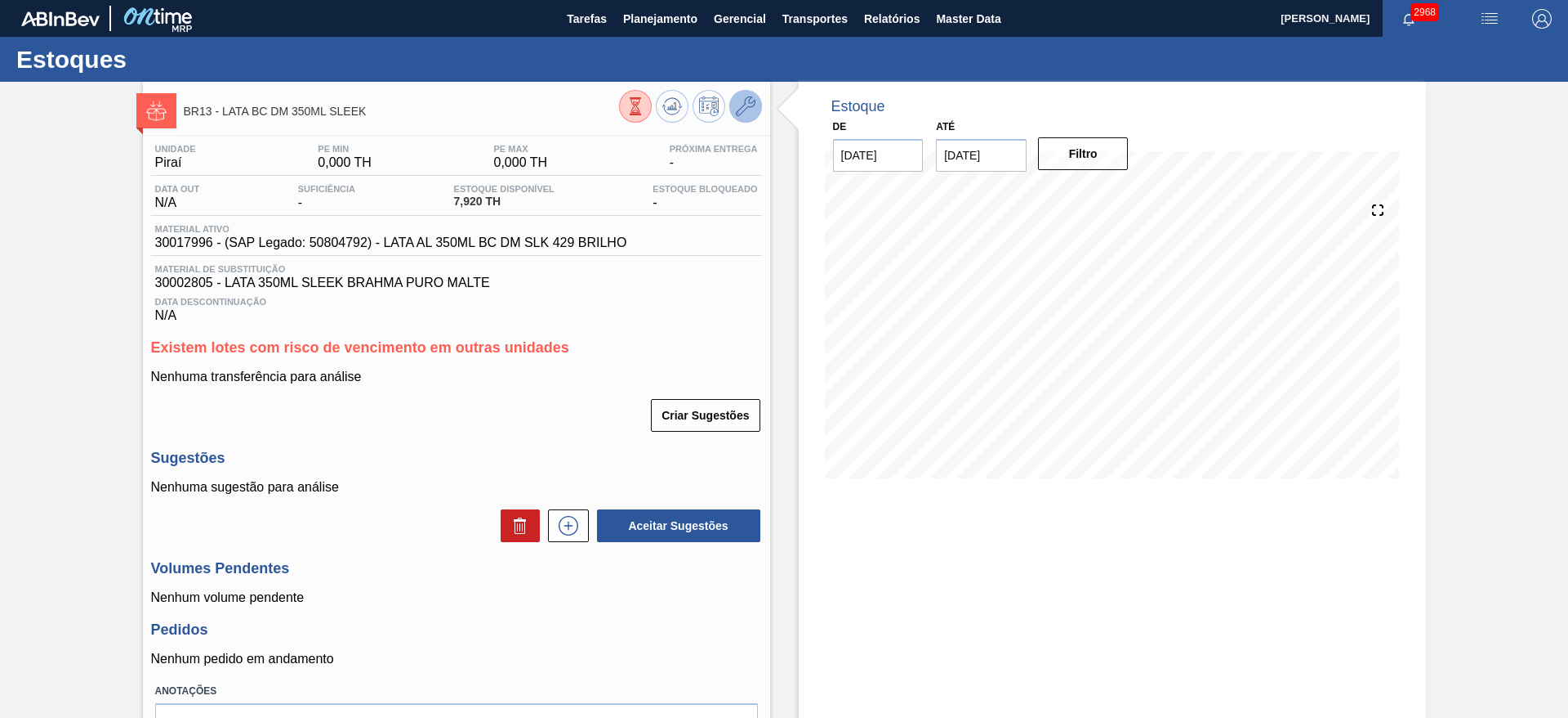
click at [741, 114] on icon at bounding box center [745, 106] width 19 height 19
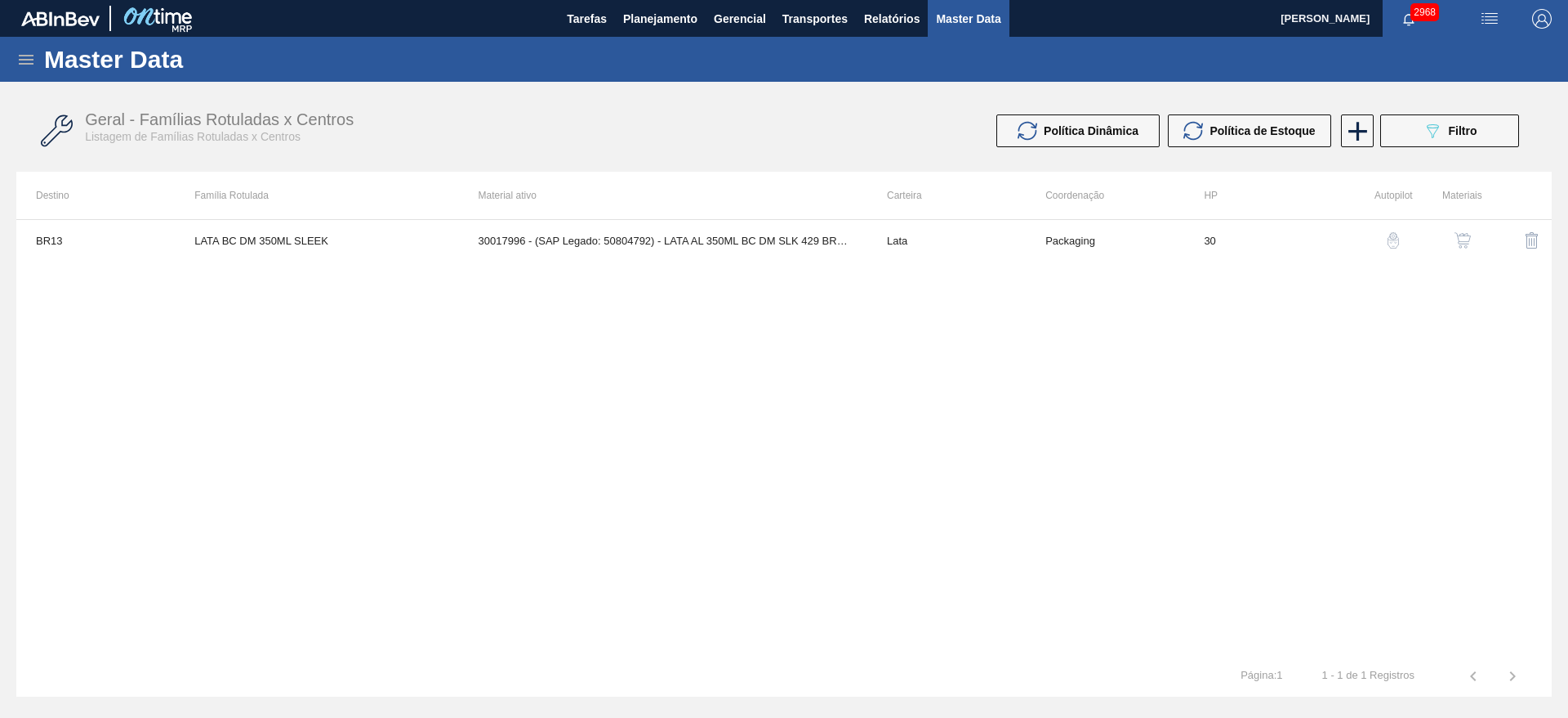
click at [1457, 238] on img "button" at bounding box center [1462, 240] width 16 height 16
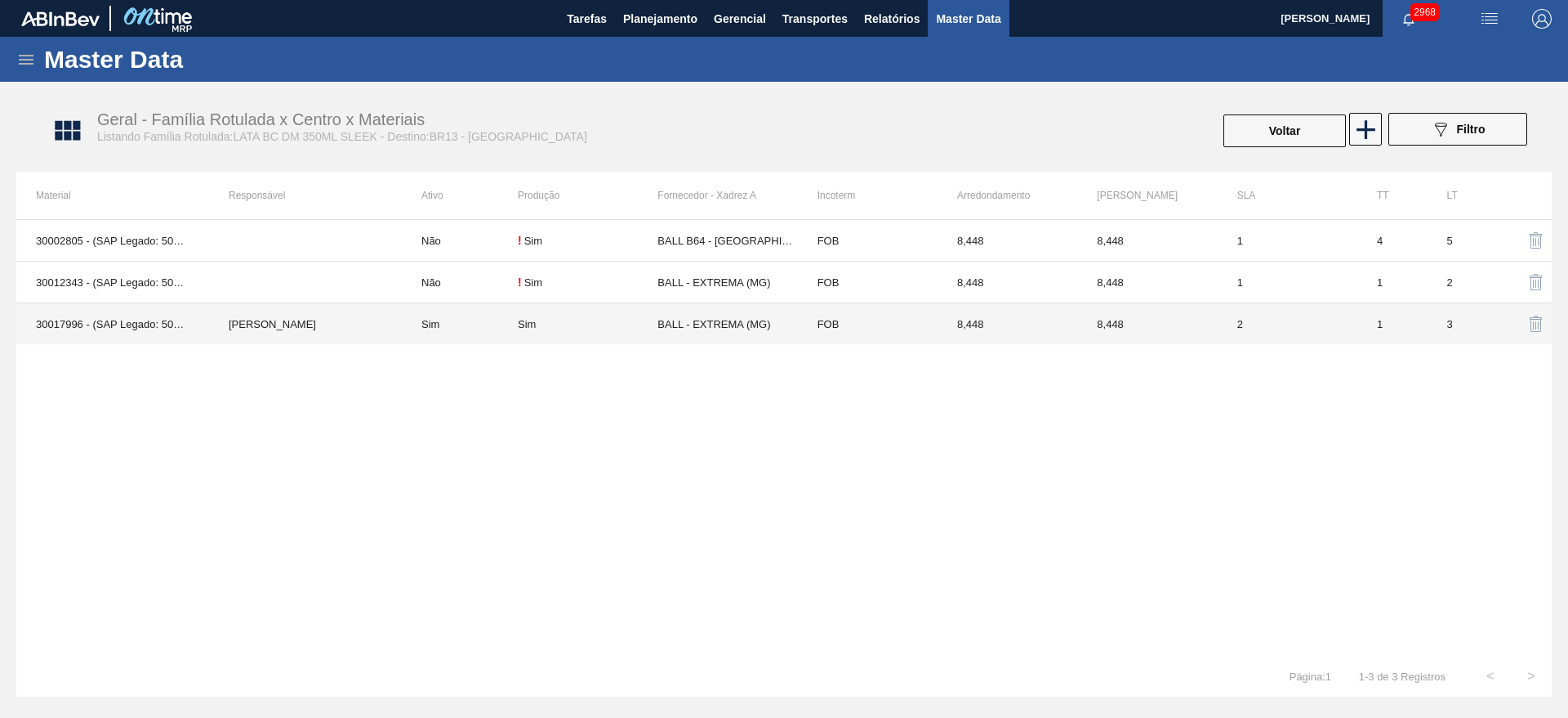
click at [630, 331] on td "Sim" at bounding box center [587, 324] width 140 height 42
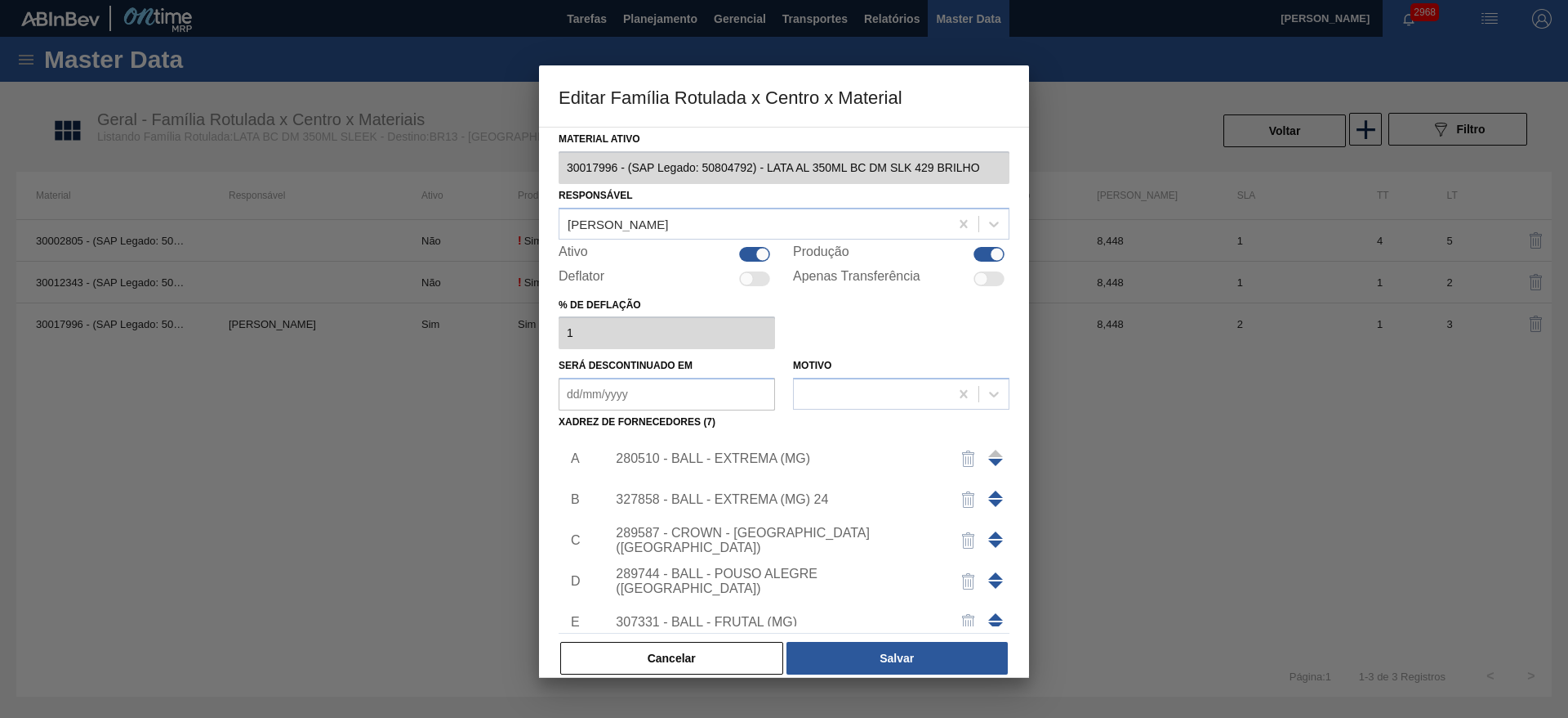
click at [960, 459] on img "button" at bounding box center [968, 458] width 19 height 19
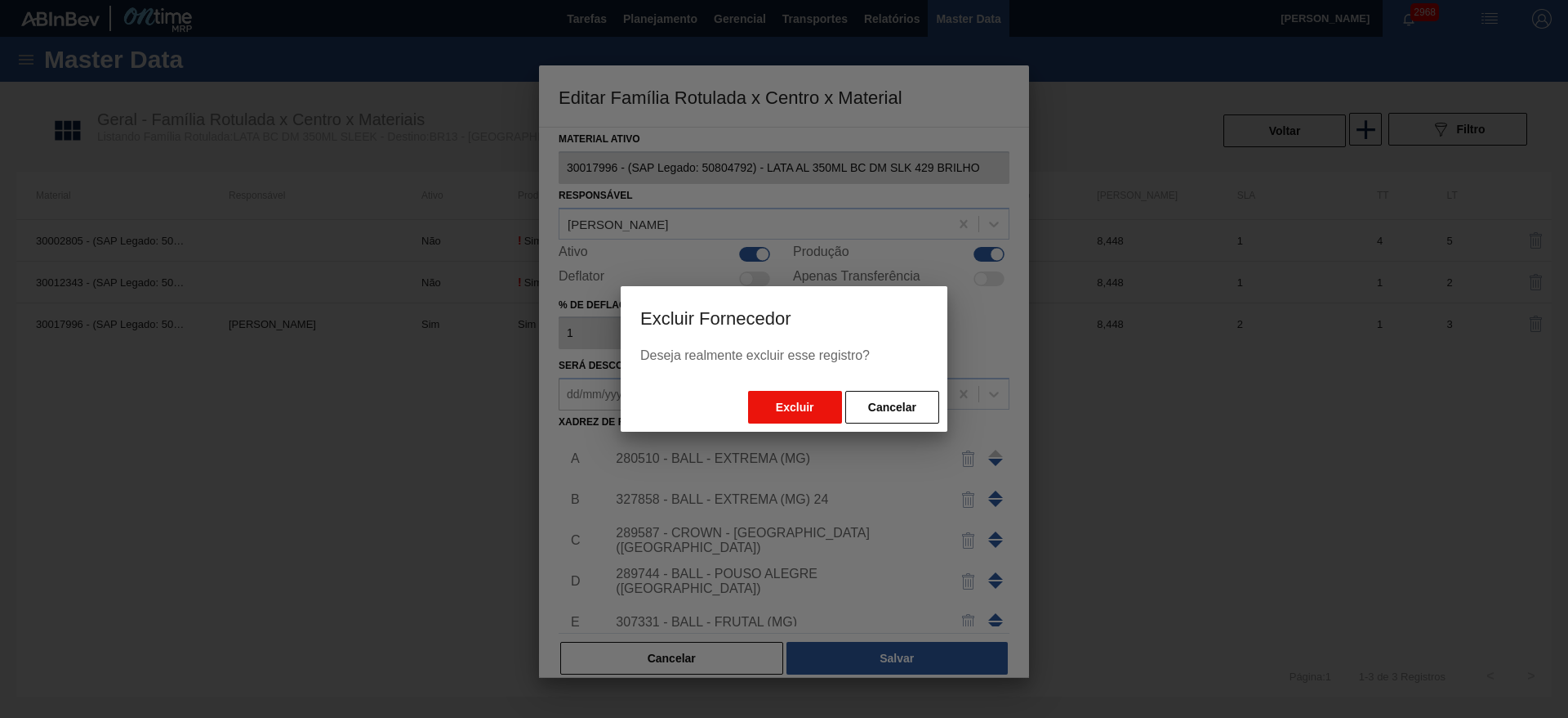
click at [798, 408] on button "Excluir" at bounding box center [795, 407] width 94 height 33
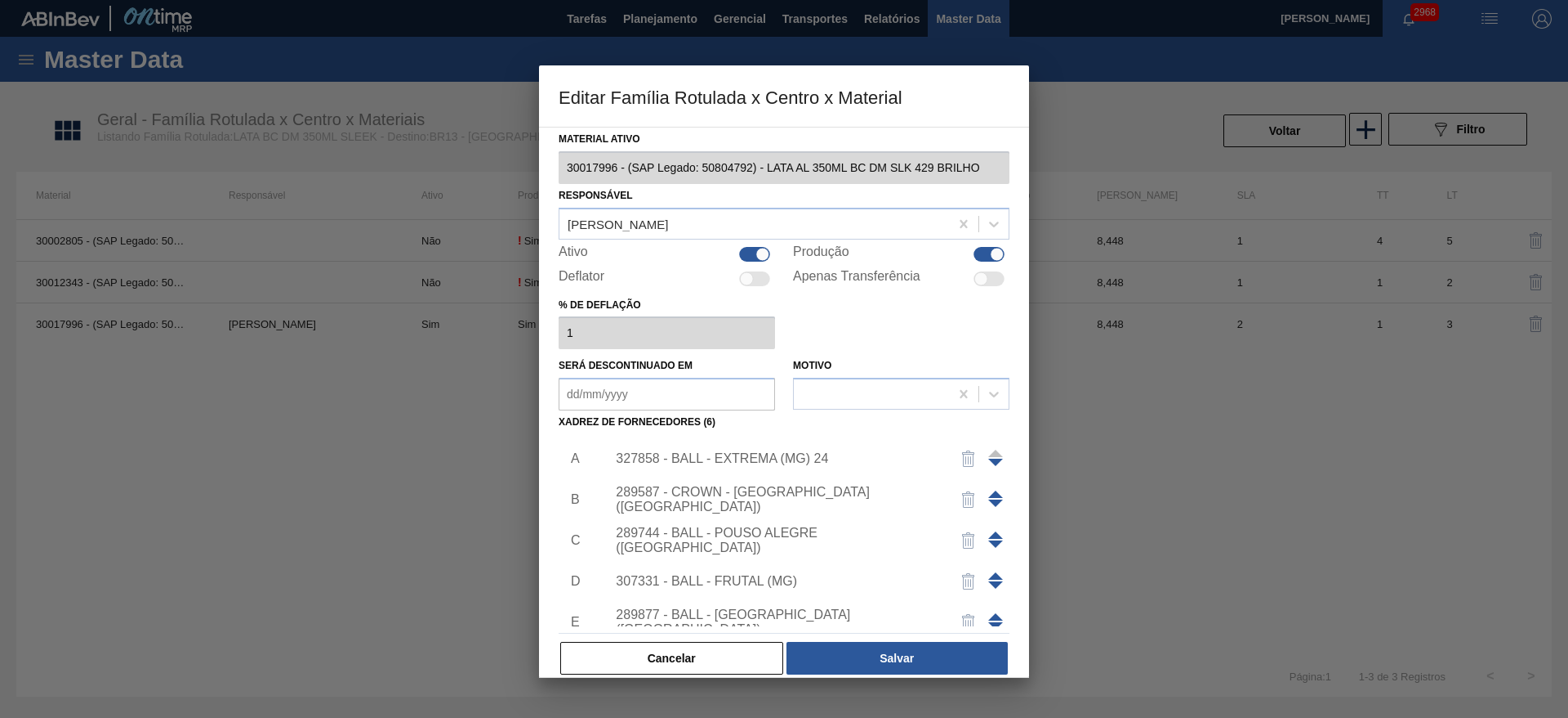
click at [989, 536] on span at bounding box center [995, 535] width 14 height 8
click at [989, 492] on span at bounding box center [995, 493] width 14 height 8
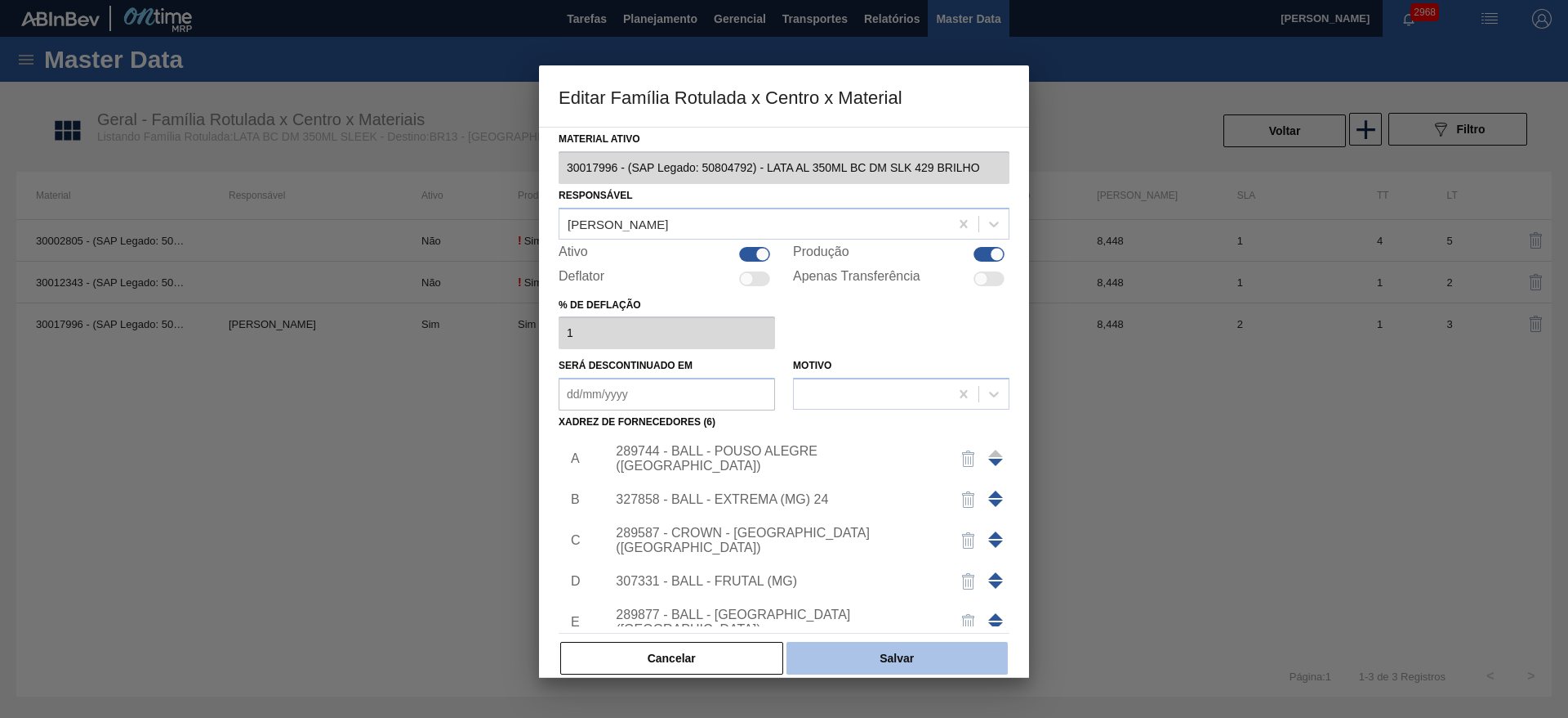
click at [873, 656] on button "Salvar" at bounding box center [896, 658] width 221 height 33
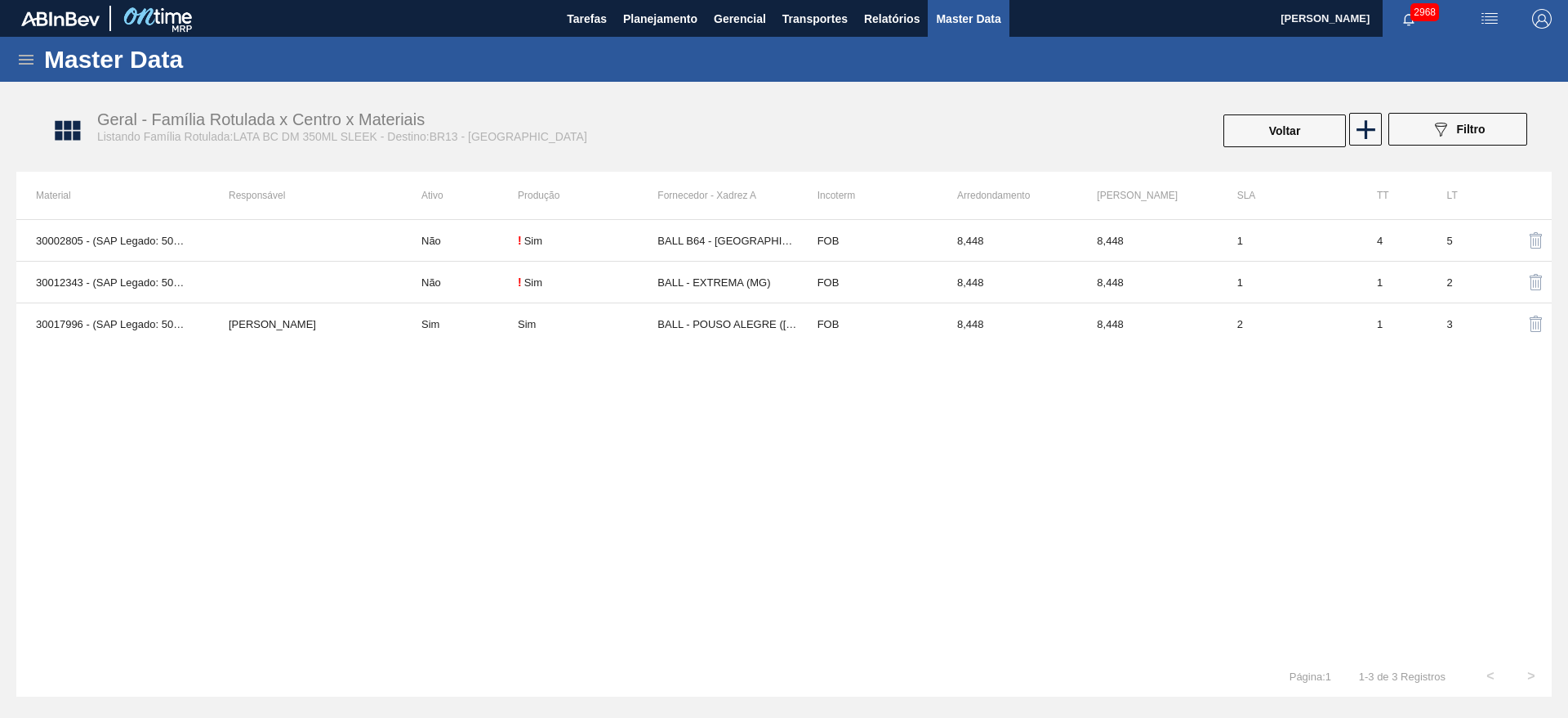
click at [1065, 560] on div "30002805 - (SAP Legado: 50469382) - LATA 350ML SLEEK BRAHMA PURO MALTE Não ! Si…" at bounding box center [784, 437] width 1536 height 437
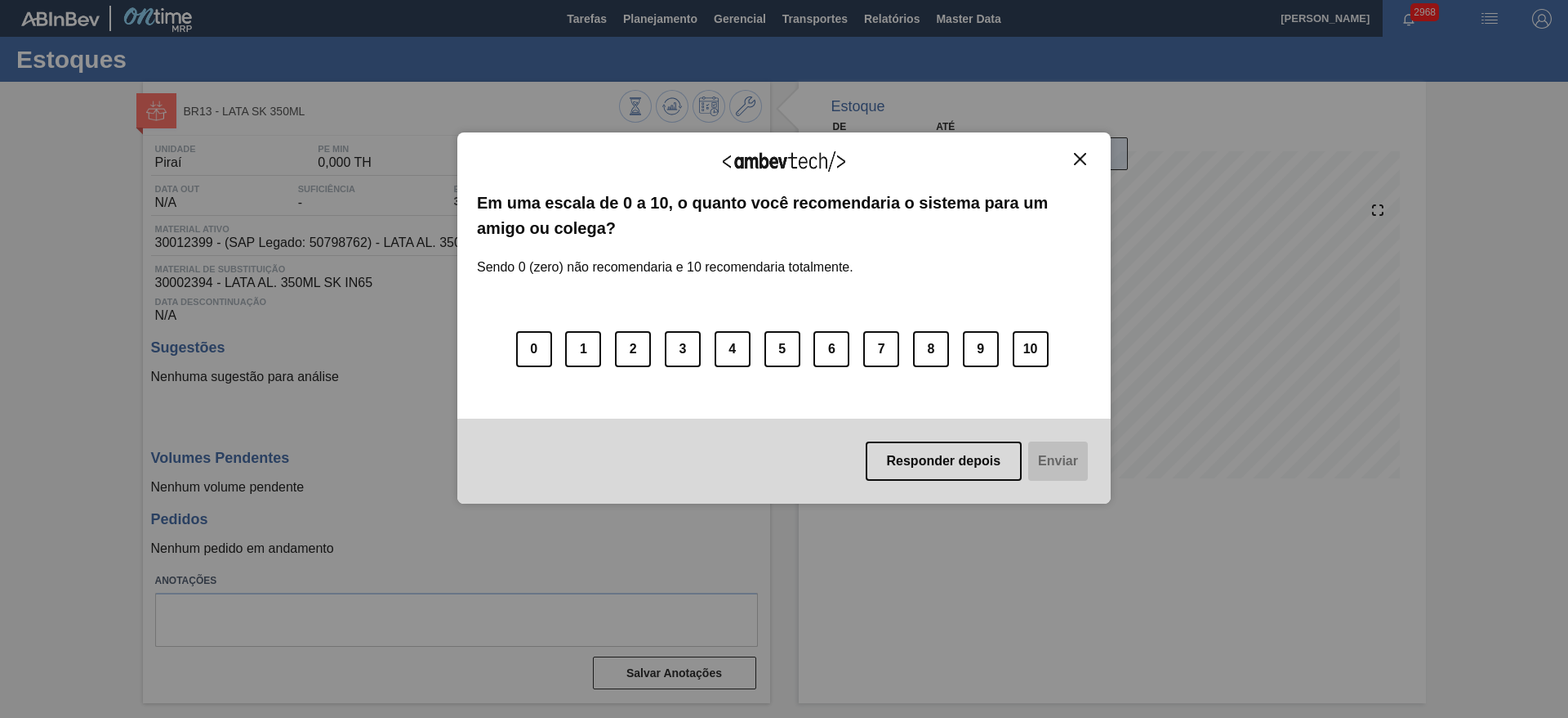
click at [1080, 159] on img "Close" at bounding box center [1080, 159] width 12 height 12
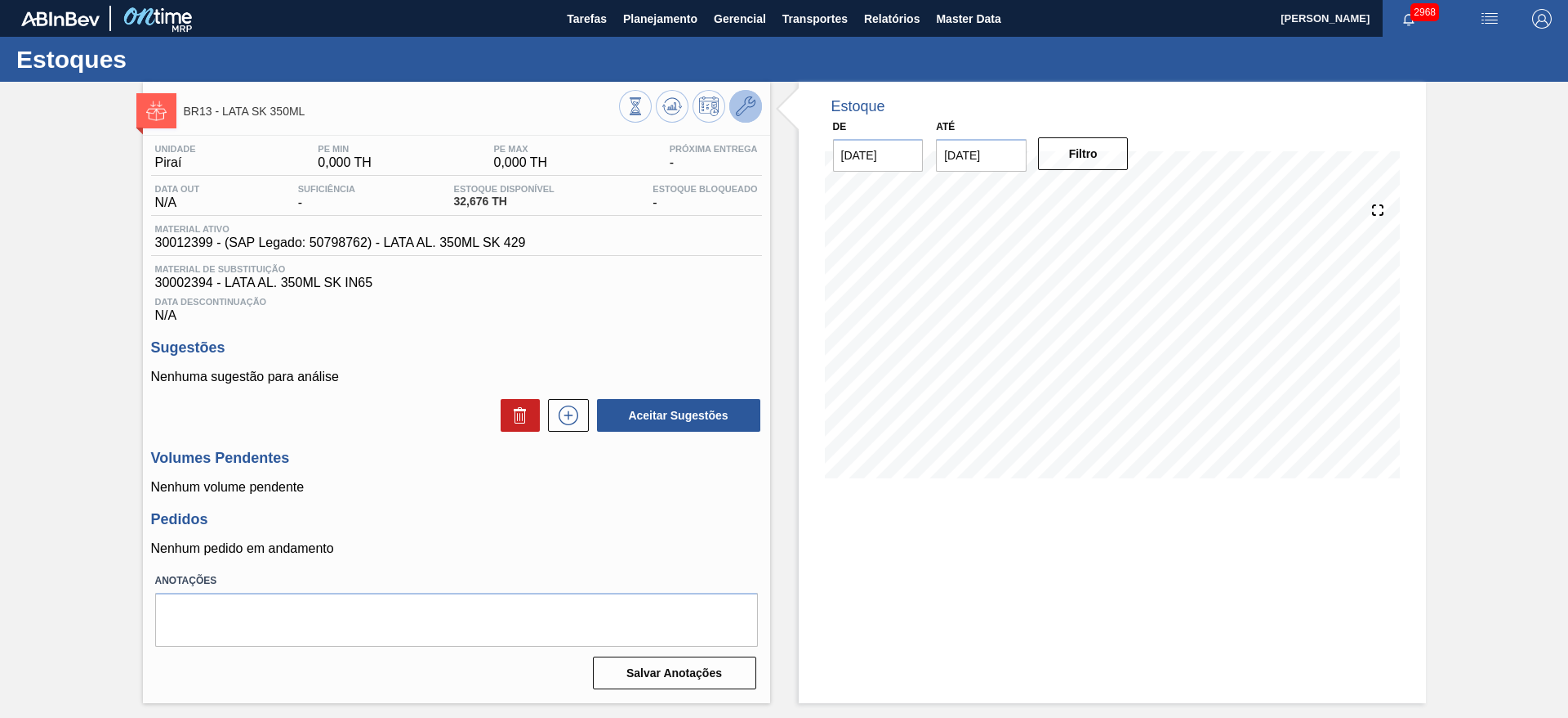
click at [746, 99] on icon at bounding box center [745, 106] width 19 height 19
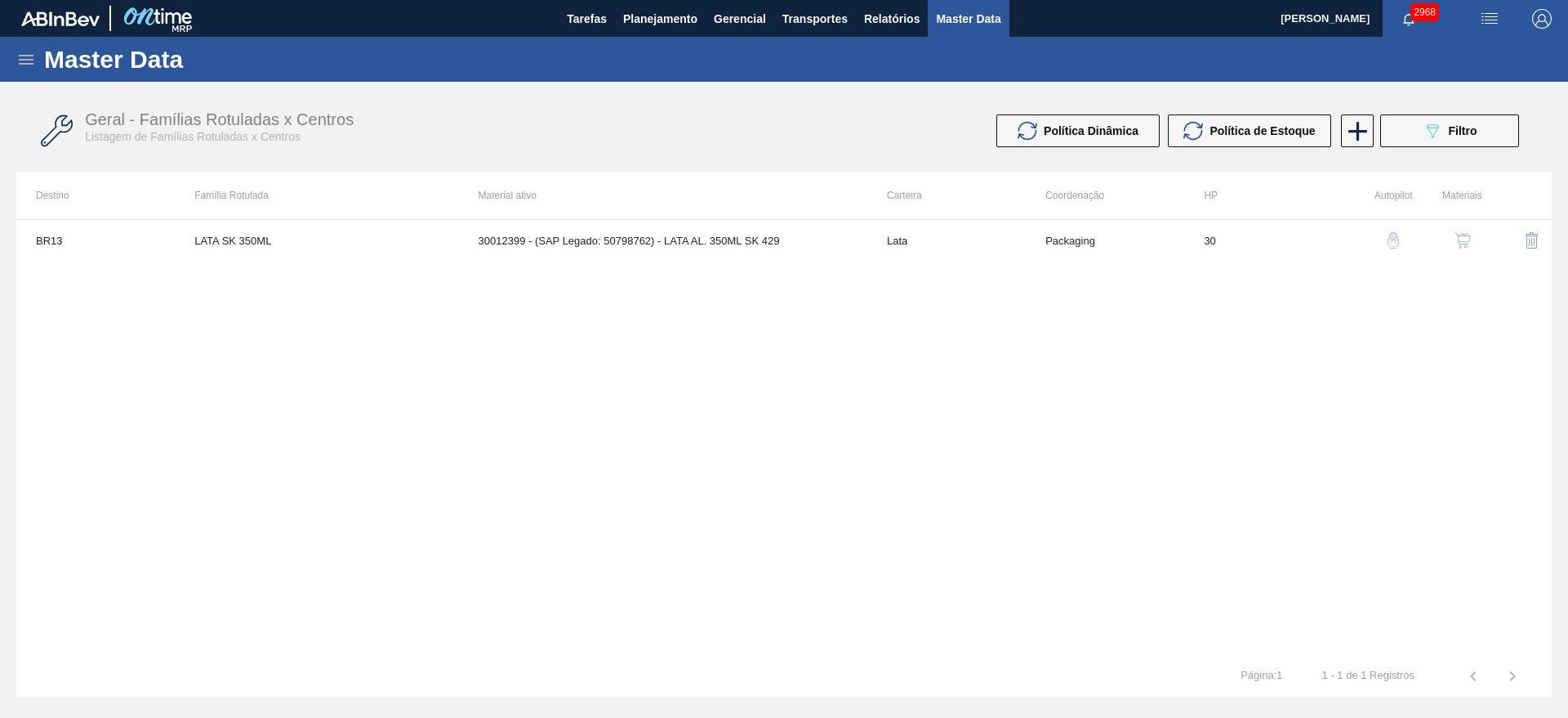
click at [1471, 239] on div "button" at bounding box center [1462, 240] width 19 height 16
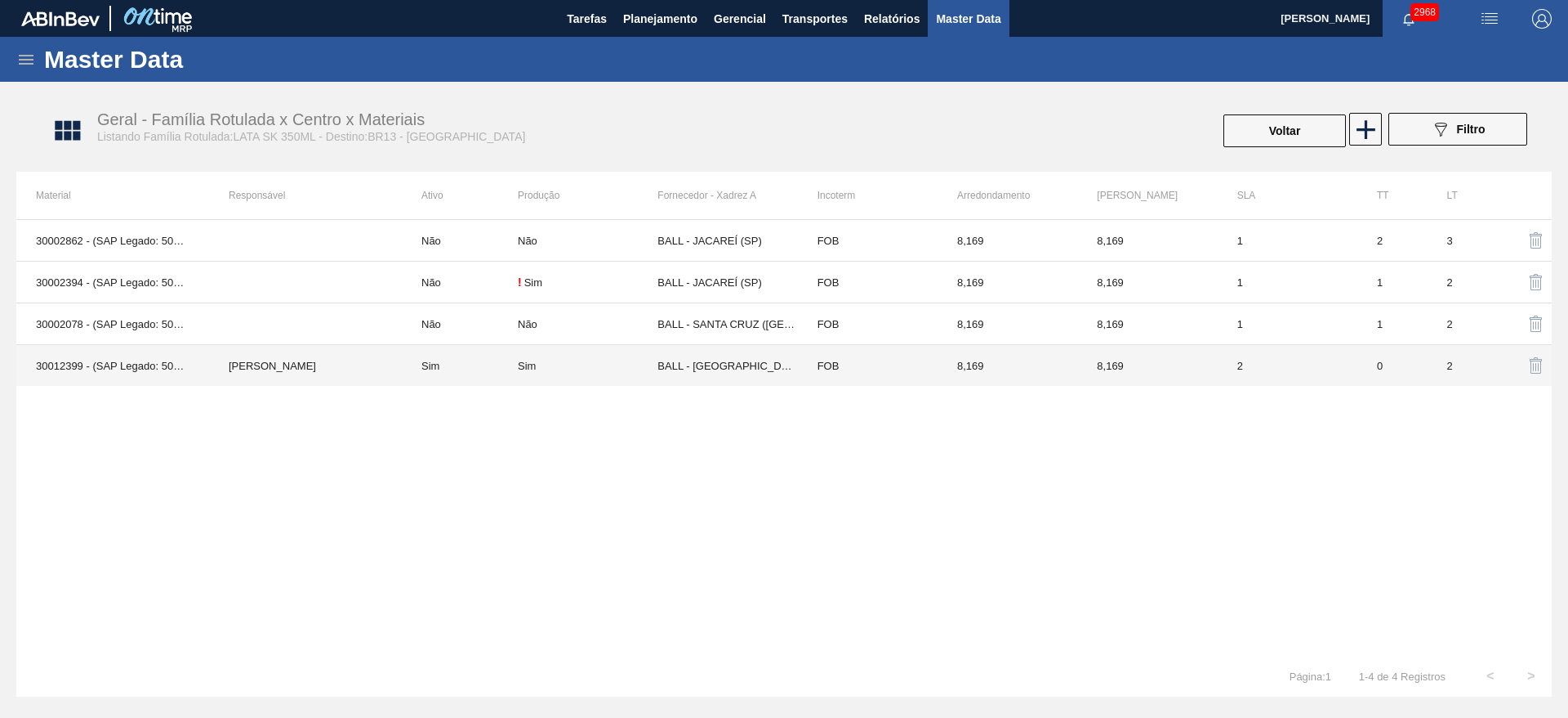
click at [857, 376] on td "FOB" at bounding box center [867, 365] width 140 height 42
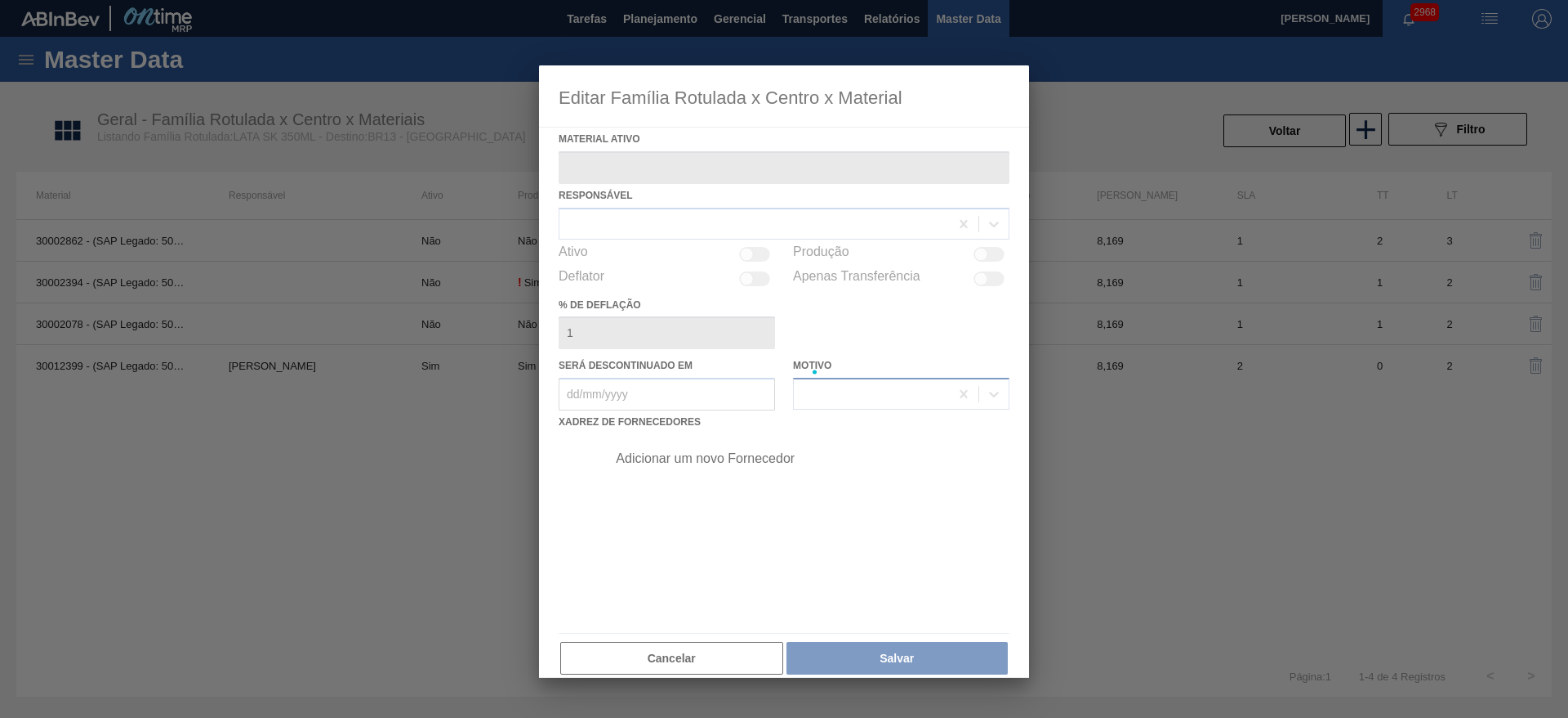
type ativo "30012399 - (SAP Legado: 50798762) - LATA AL. 350ML SK 429"
checkbox input "true"
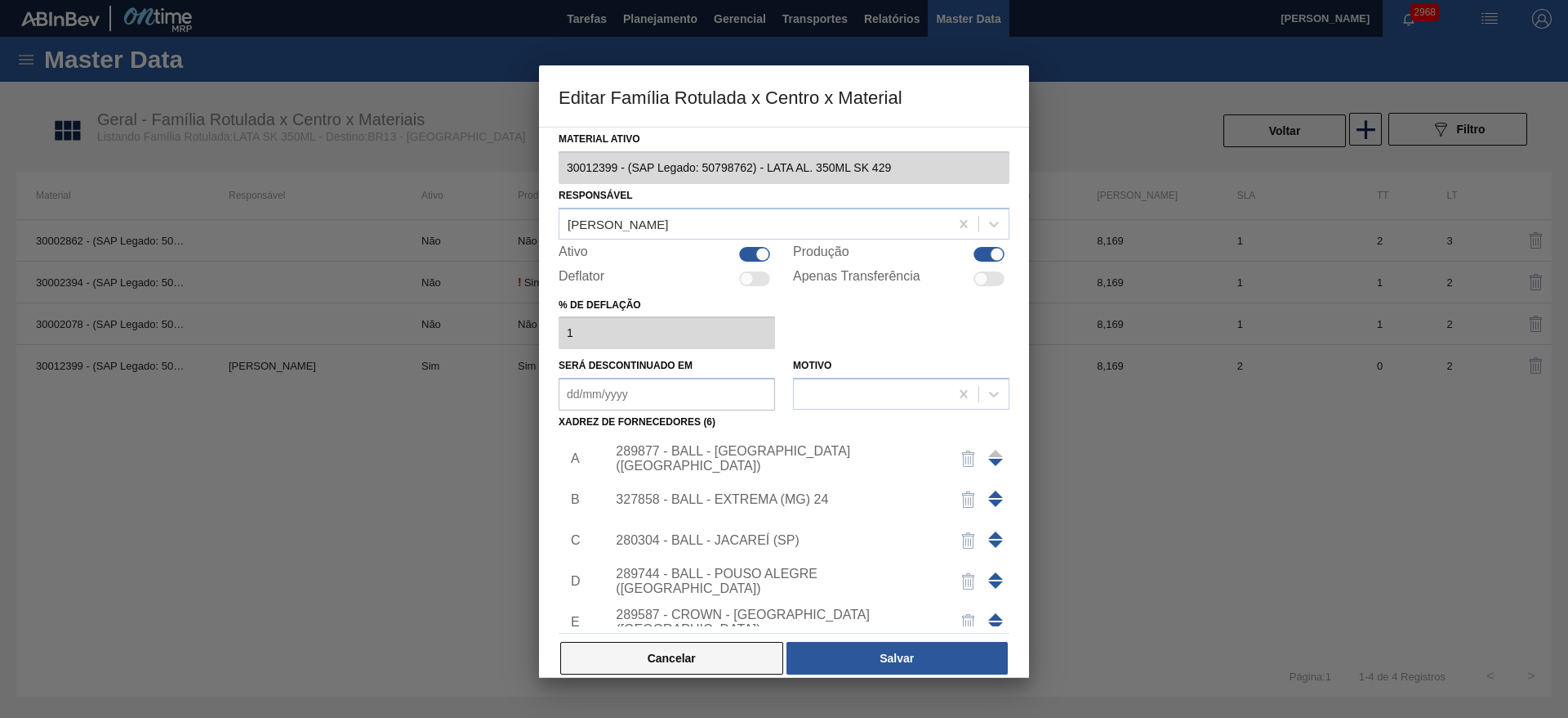
click at [723, 654] on button "Cancelar" at bounding box center [671, 658] width 223 height 33
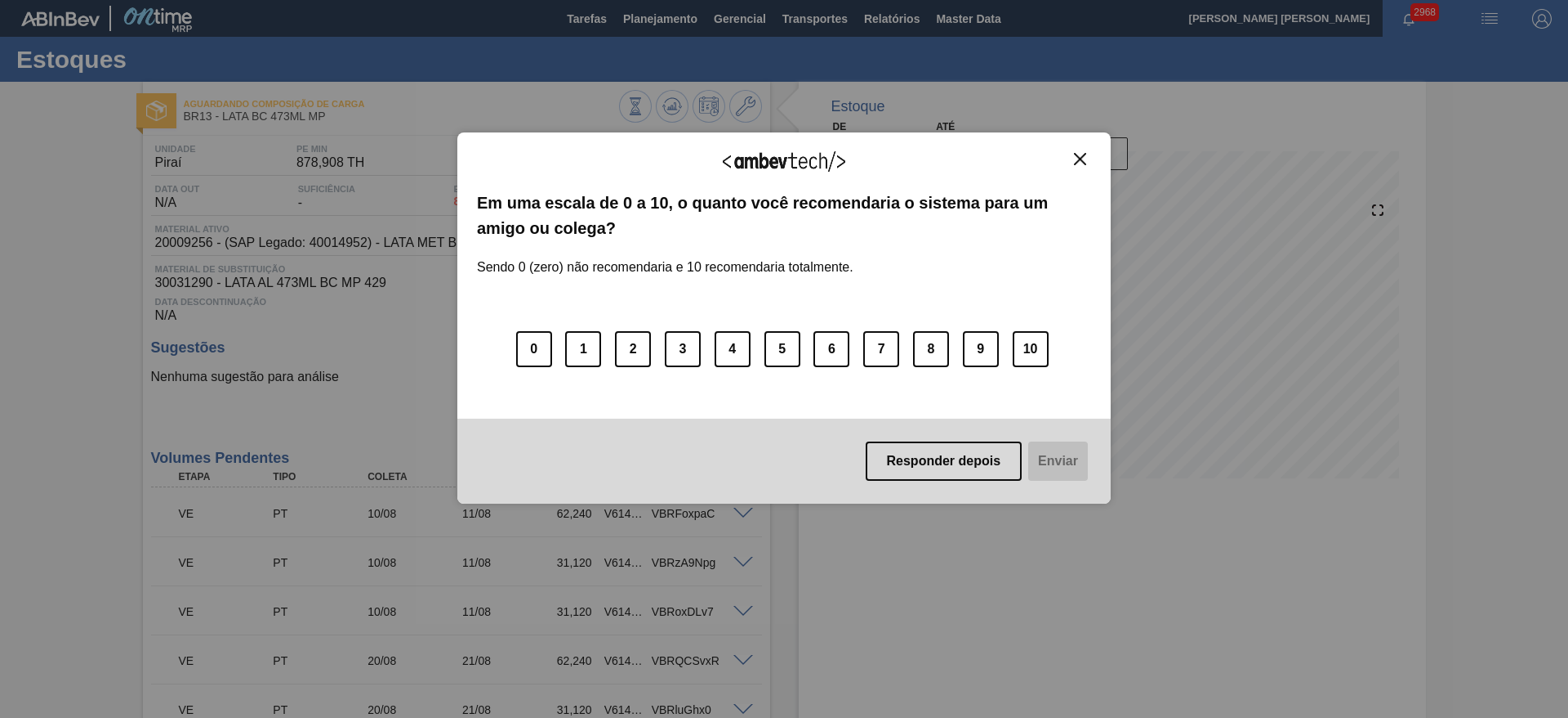
click at [1086, 164] on button "Close" at bounding box center [1080, 159] width 22 height 14
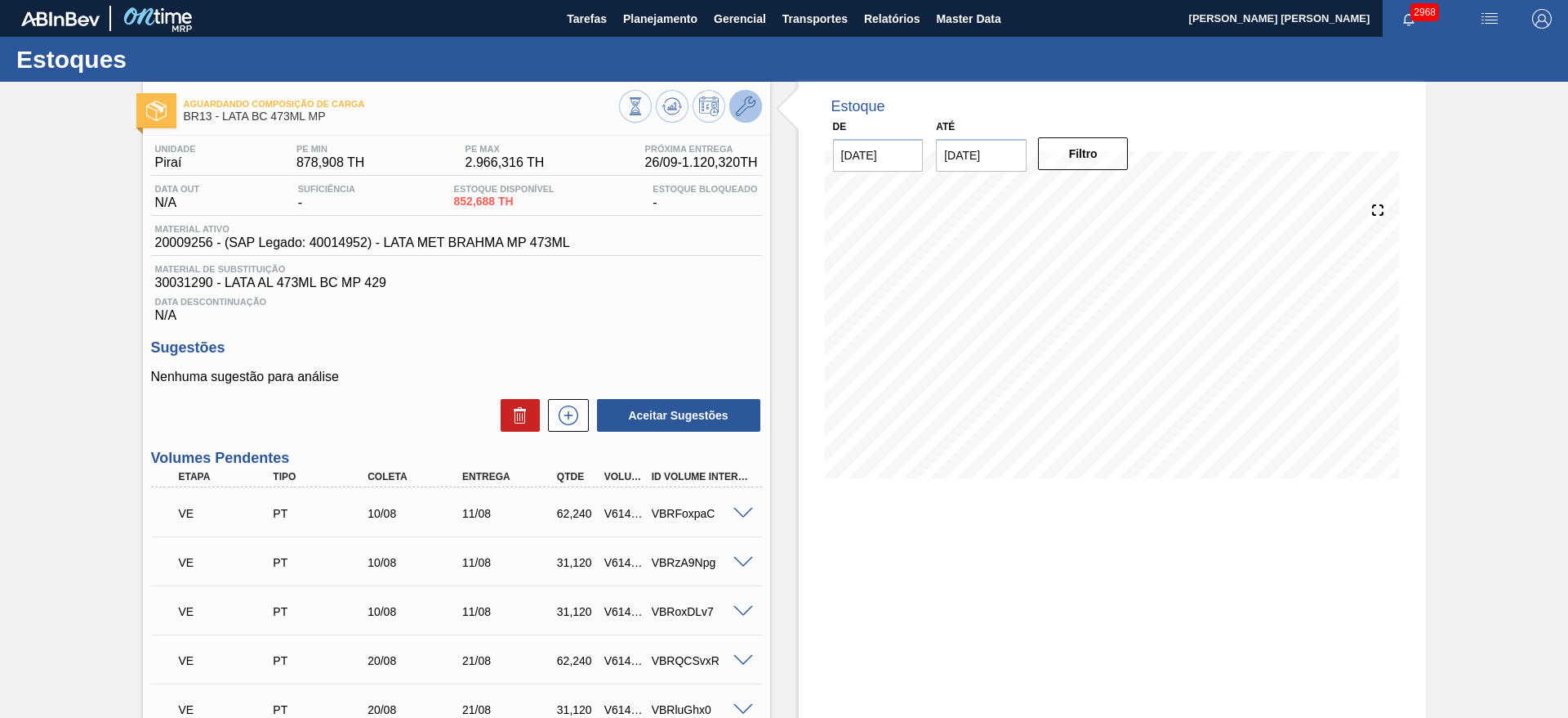
click at [756, 111] on button at bounding box center [745, 106] width 33 height 33
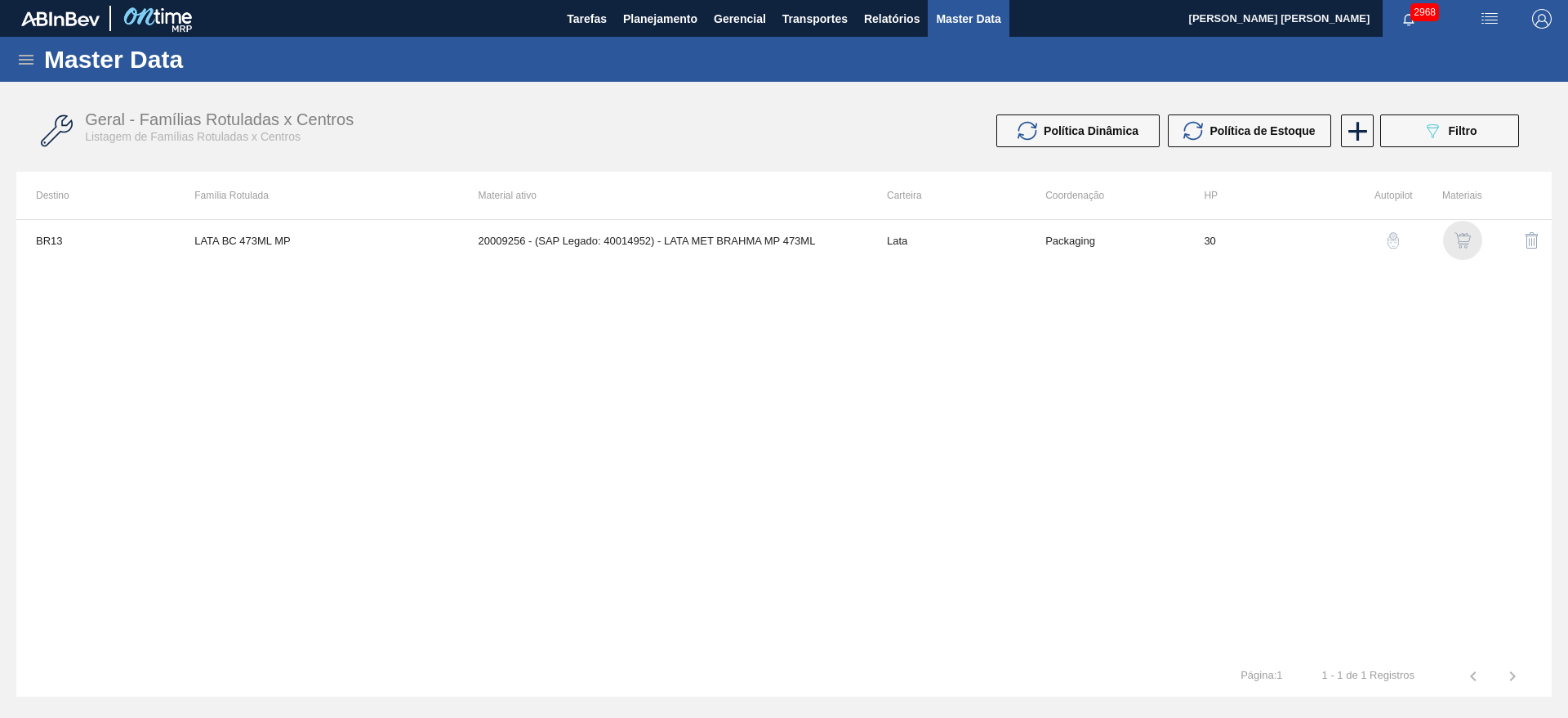
click at [1459, 248] on img "button" at bounding box center [1462, 240] width 16 height 16
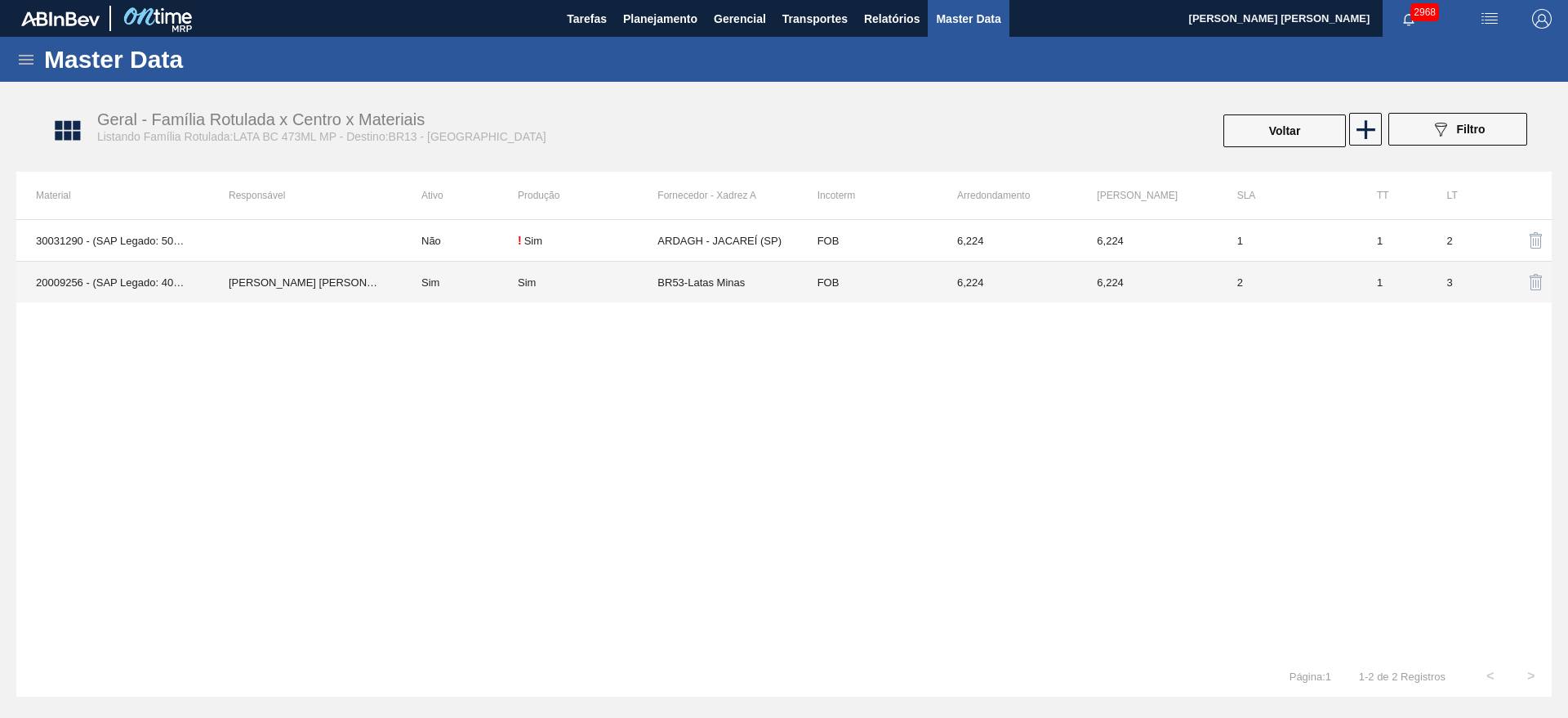
click at [684, 288] on td "BR53-Latas Minas" at bounding box center [727, 282] width 140 height 42
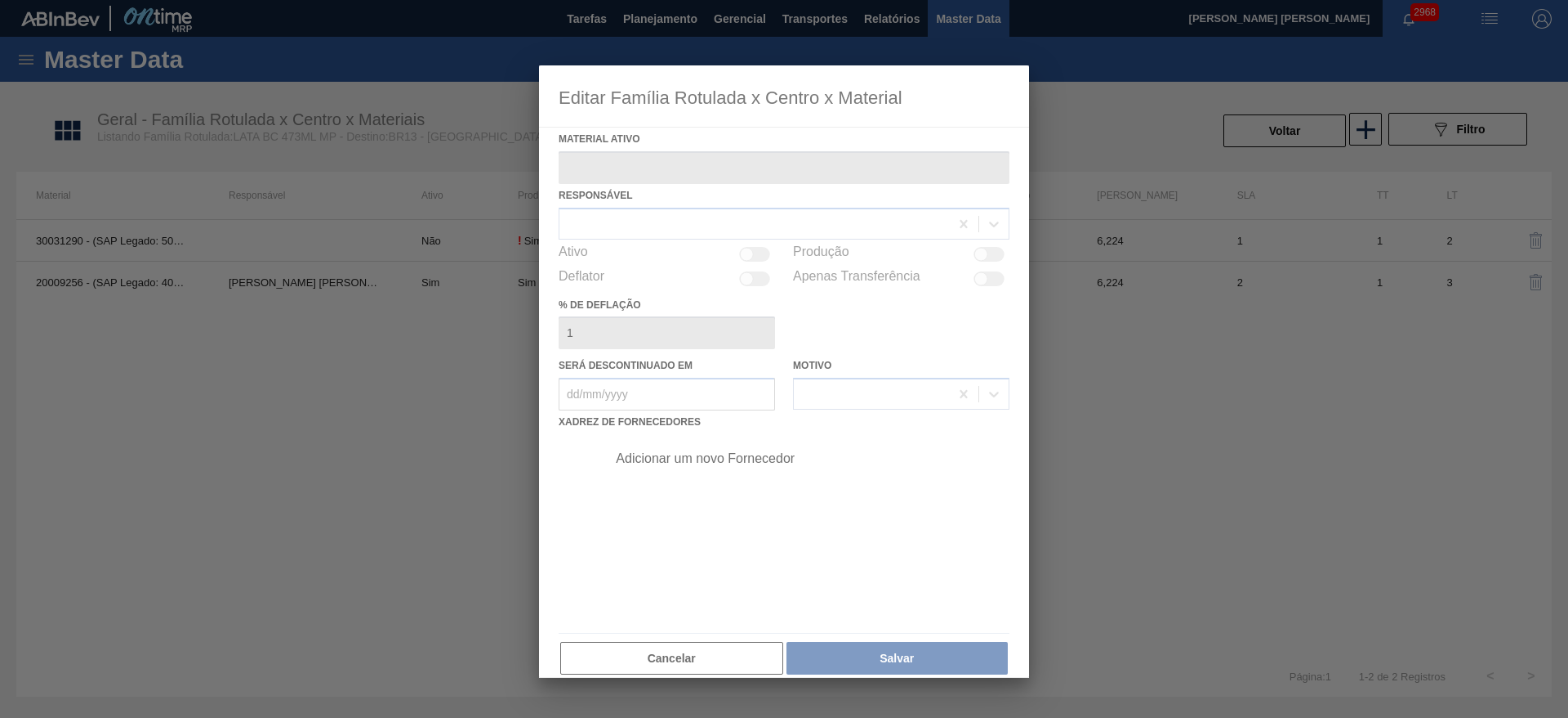
type ativo "20009256 - (SAP Legado: 40014952) - LATA MET BRAHMA MP 473ML"
checkbox input "true"
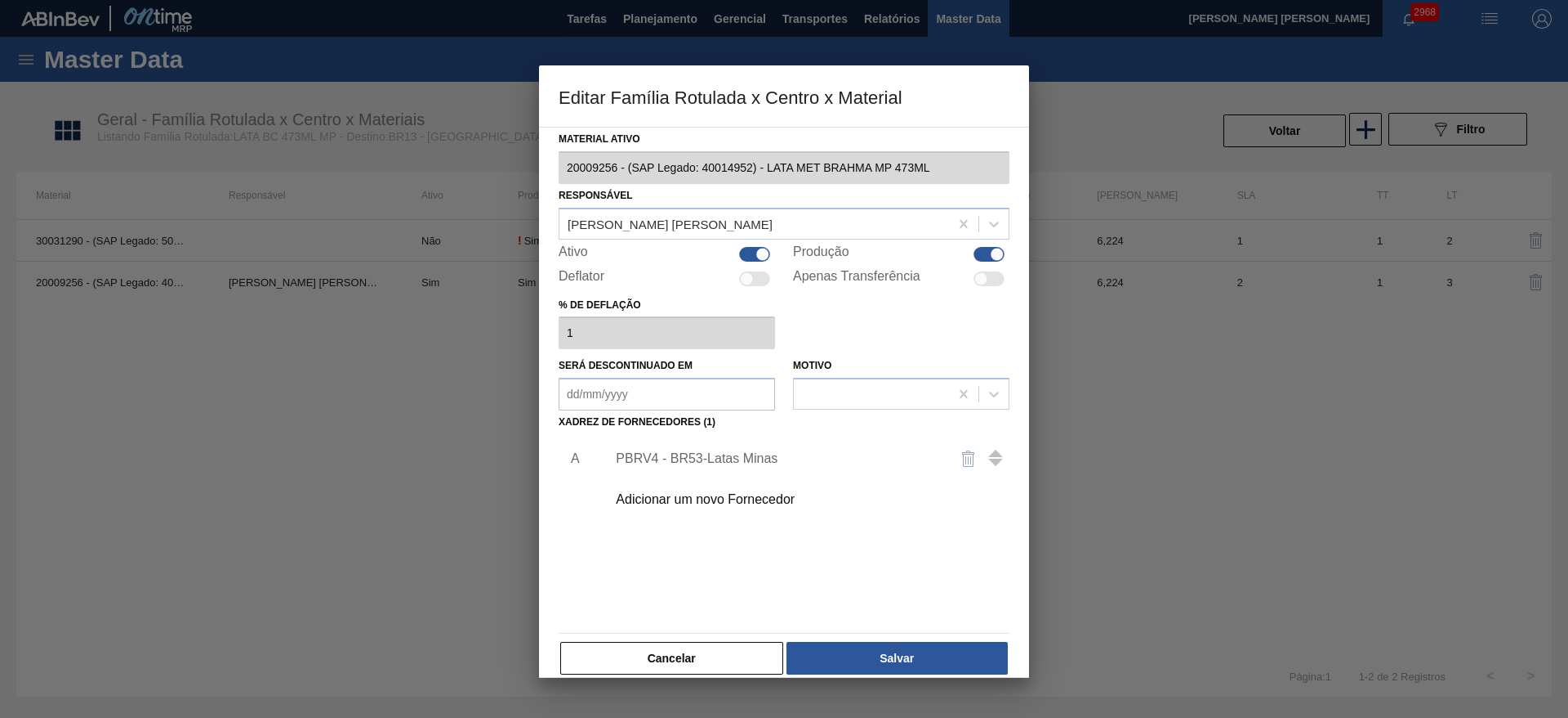
click at [738, 658] on button "Cancelar" at bounding box center [671, 658] width 223 height 33
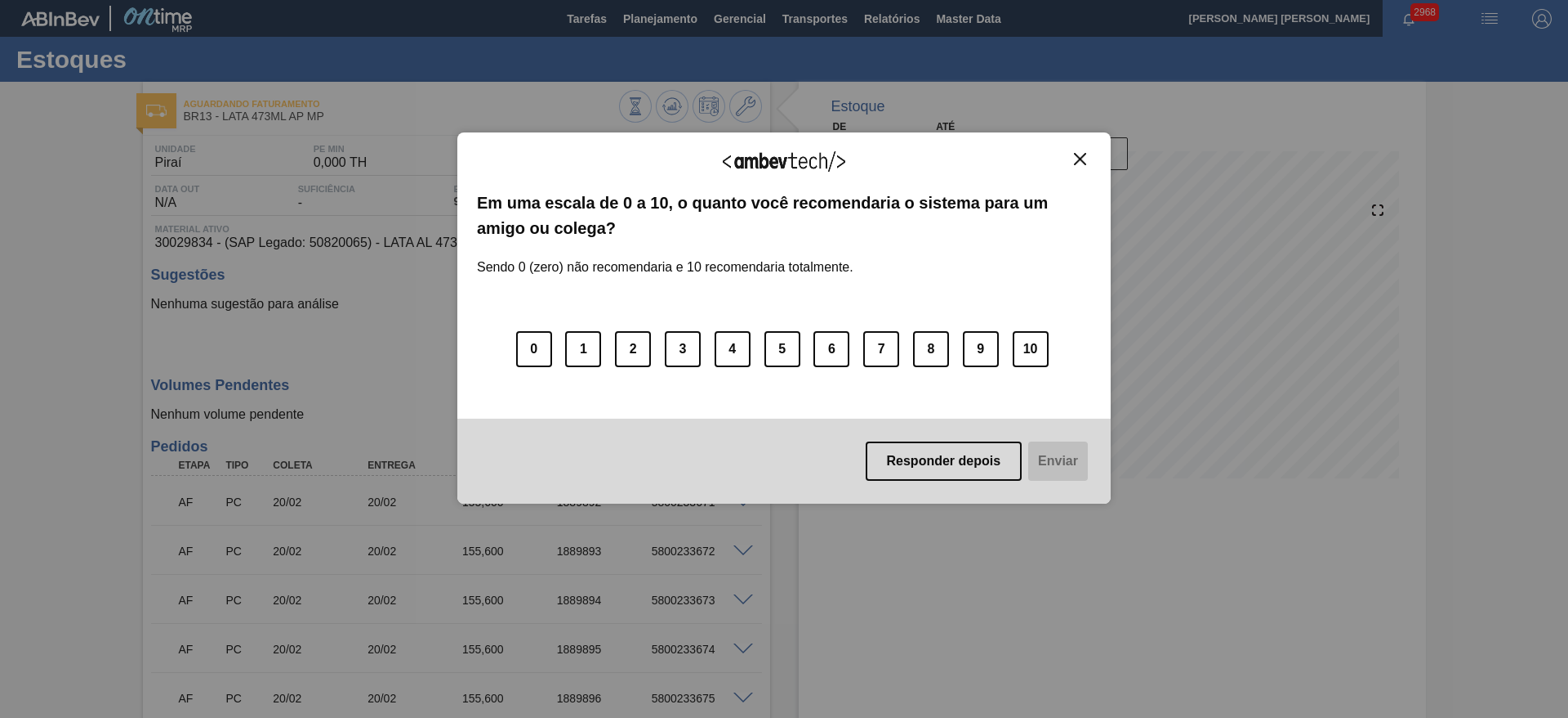
click at [1077, 156] on img "Close" at bounding box center [1080, 159] width 12 height 12
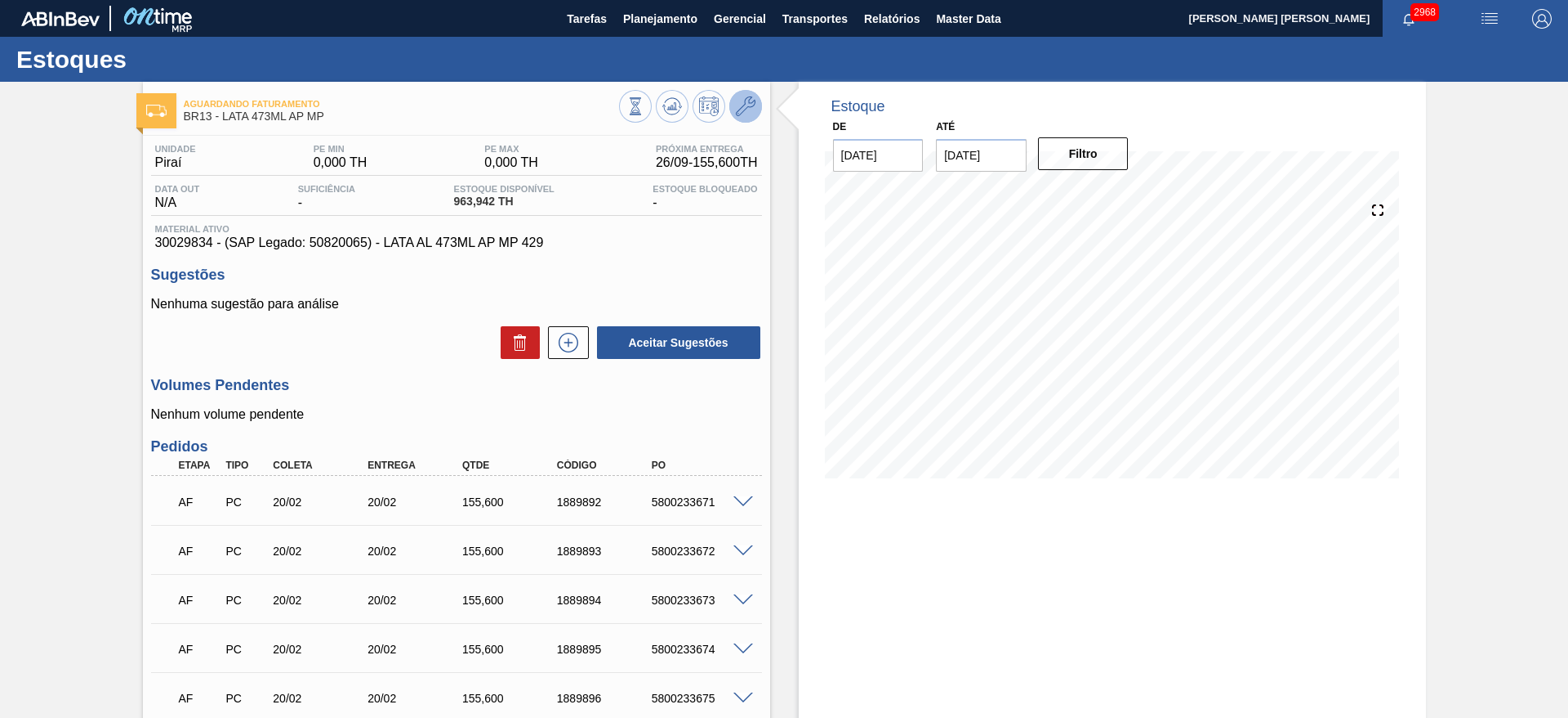
click at [745, 98] on icon at bounding box center [745, 106] width 19 height 19
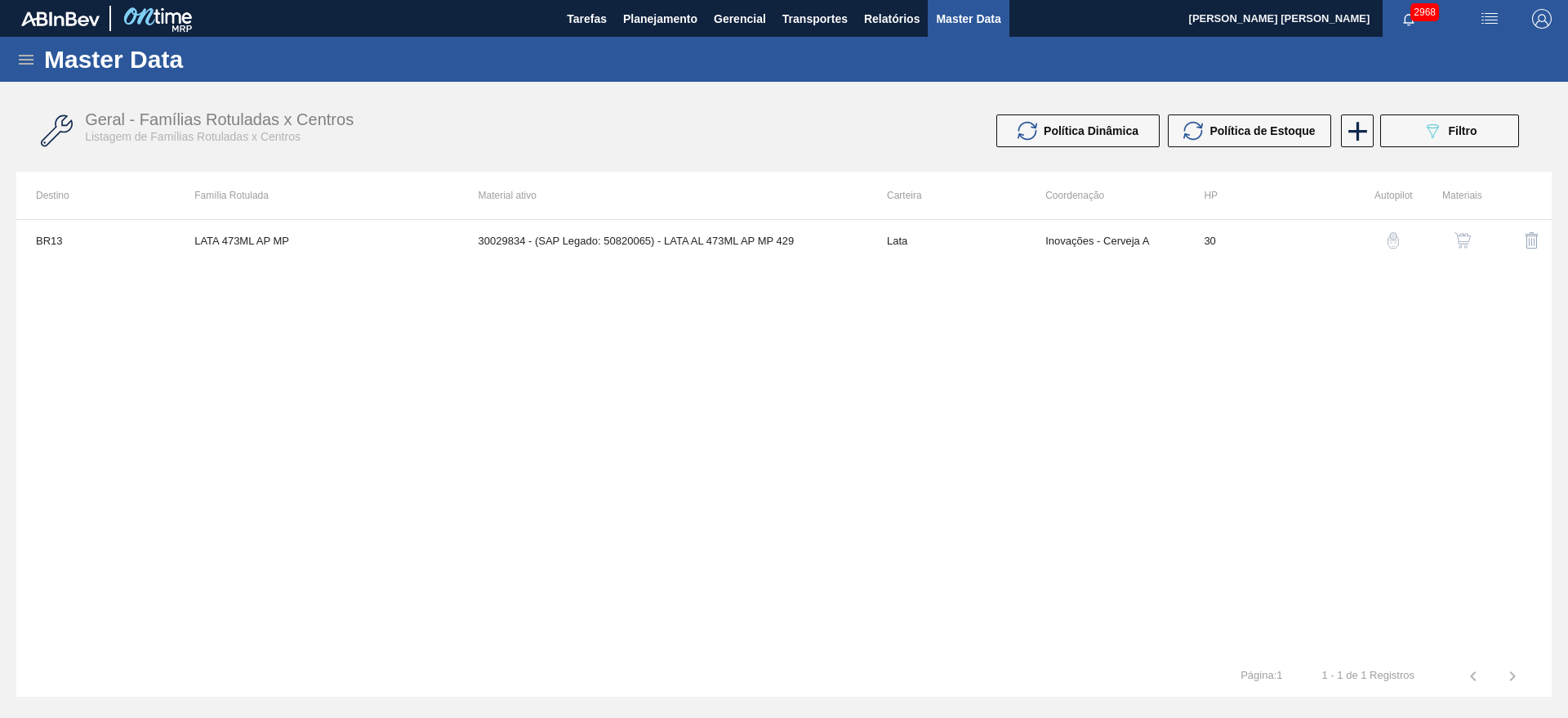
click at [1464, 242] on img "button" at bounding box center [1462, 240] width 16 height 16
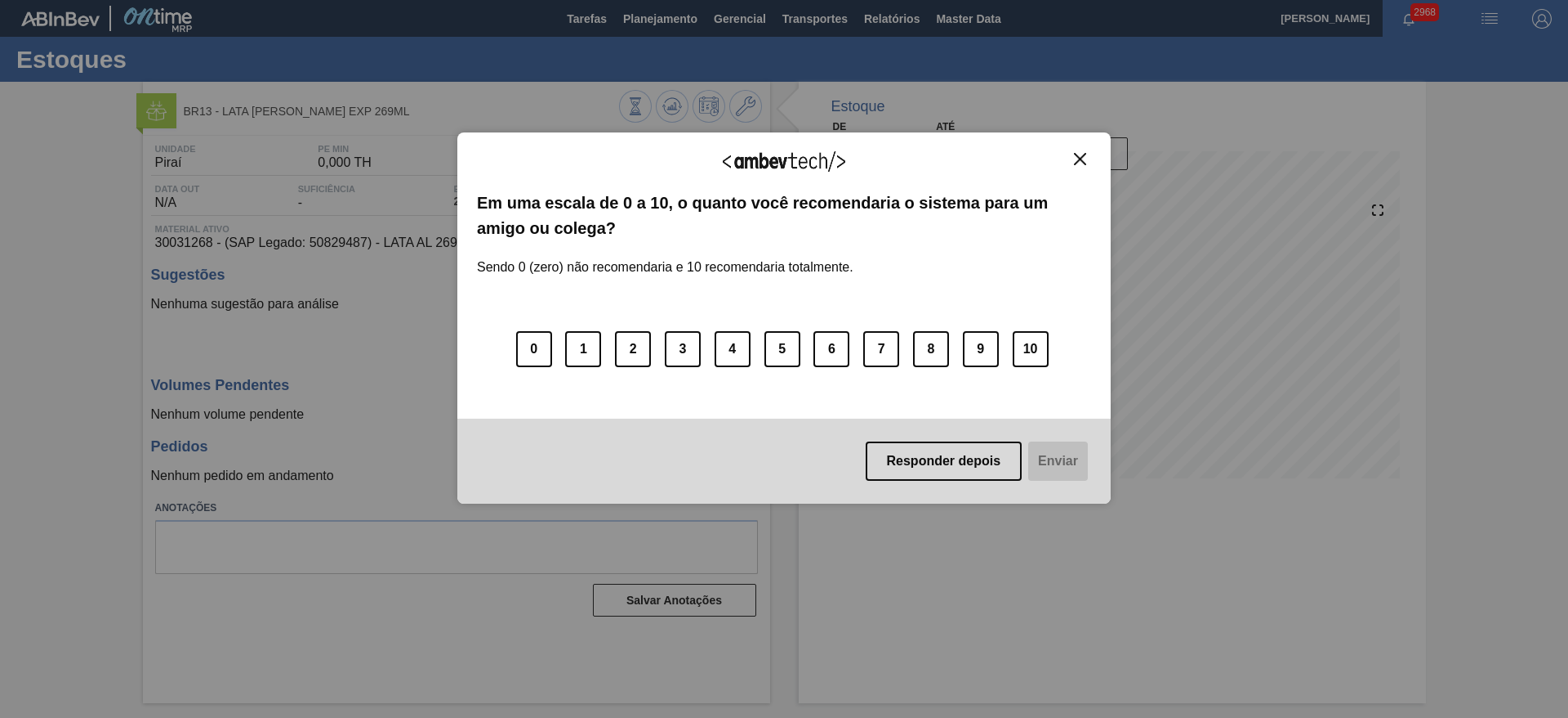
click at [1082, 154] on img "Close" at bounding box center [1080, 159] width 12 height 12
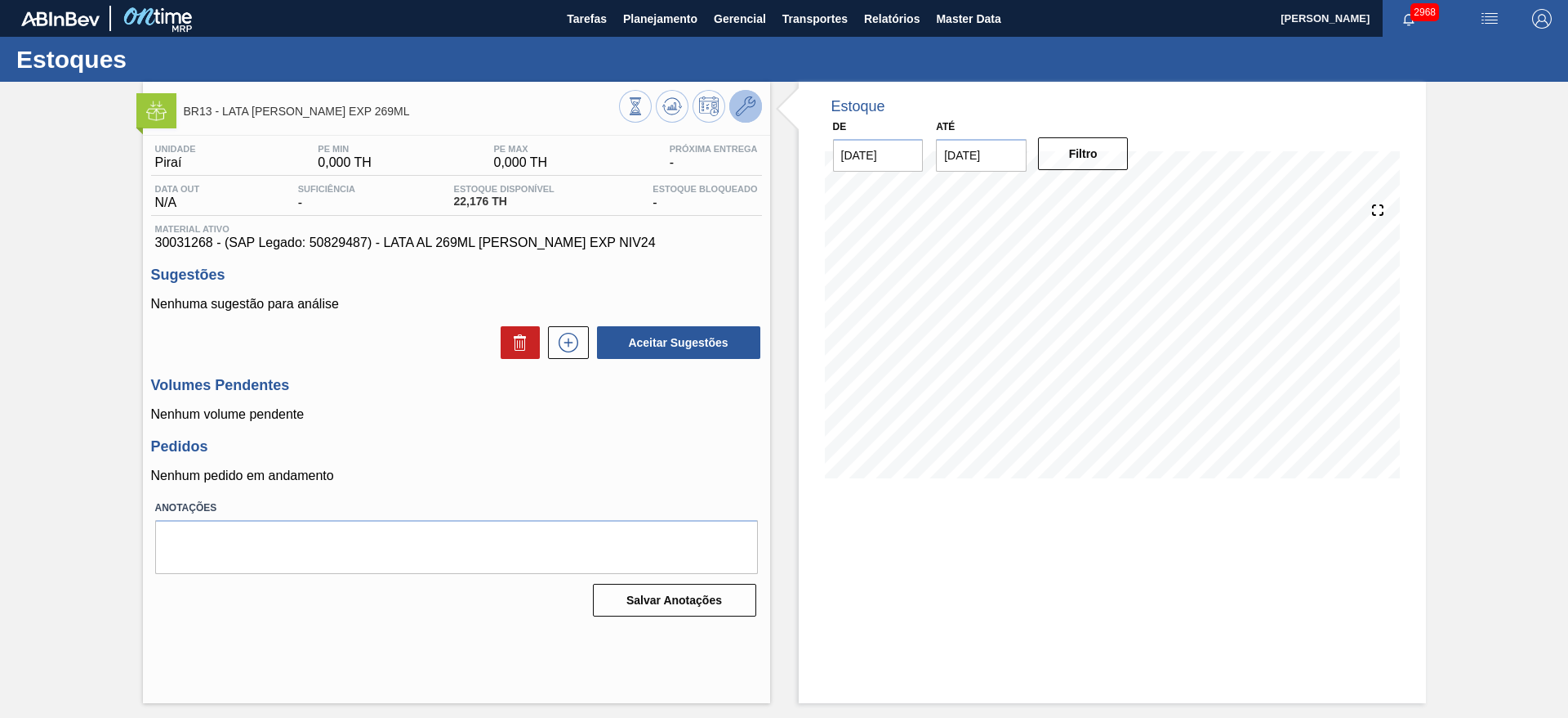
click at [746, 107] on icon at bounding box center [745, 106] width 19 height 19
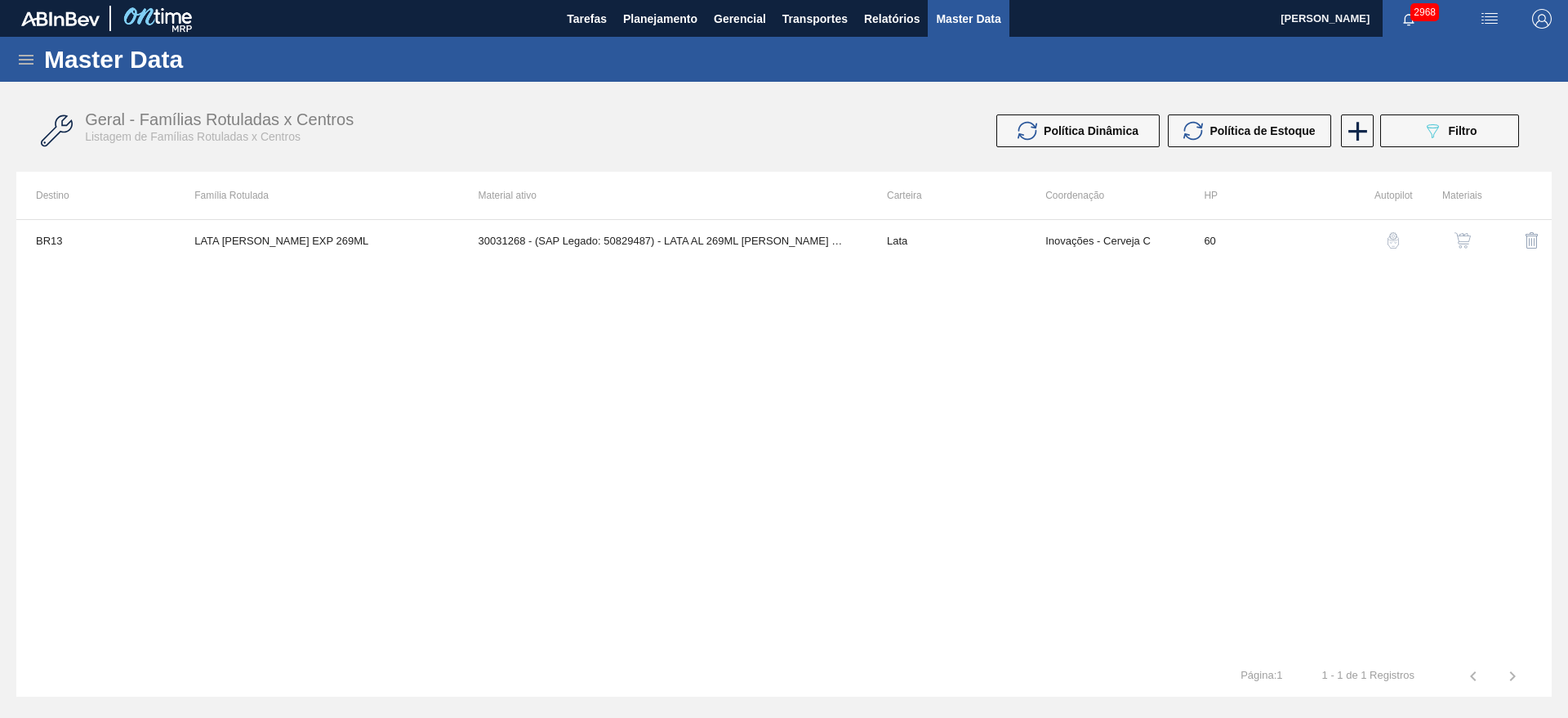
click at [1463, 248] on button "button" at bounding box center [1463, 240] width 39 height 39
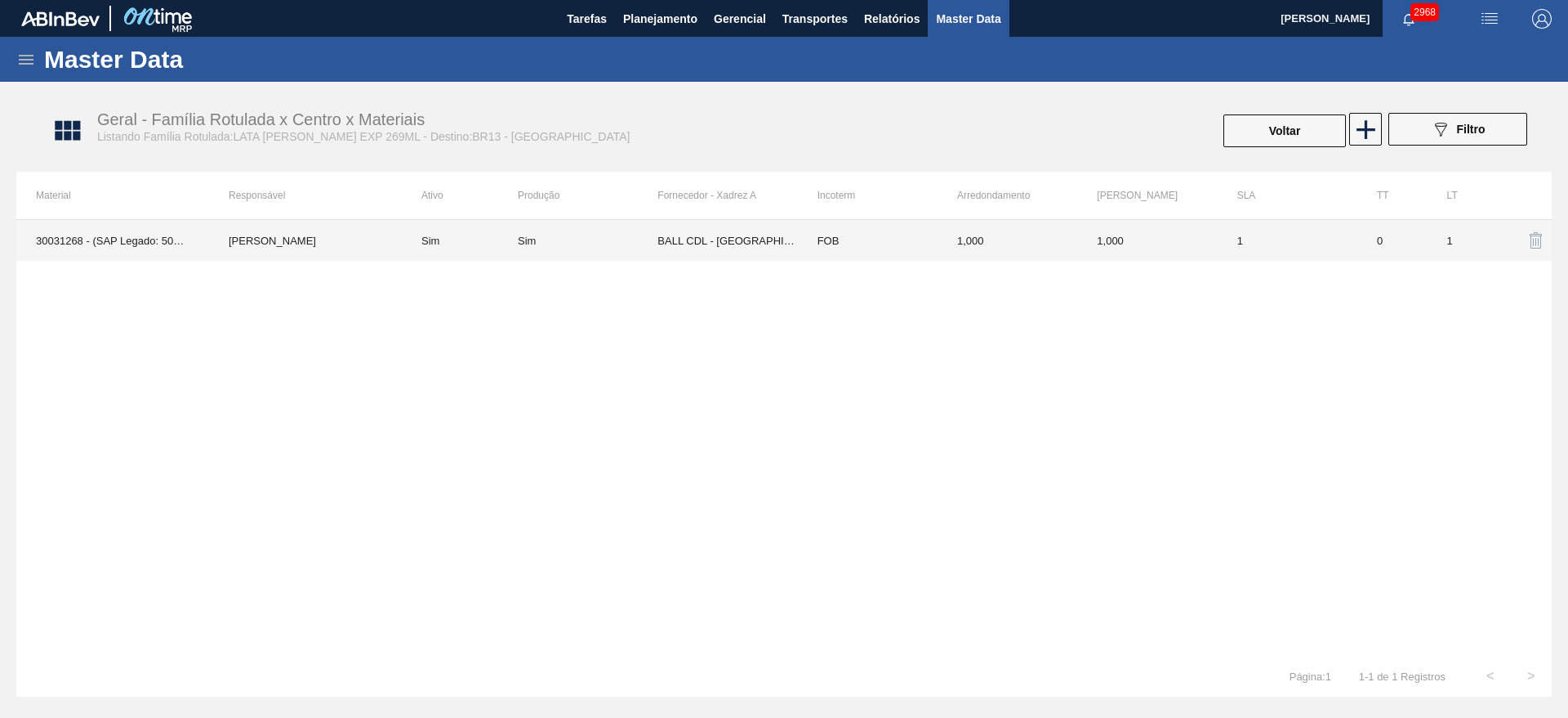
click at [712, 236] on td "BALL CDL - RECIFE (PE)" at bounding box center [727, 240] width 140 height 41
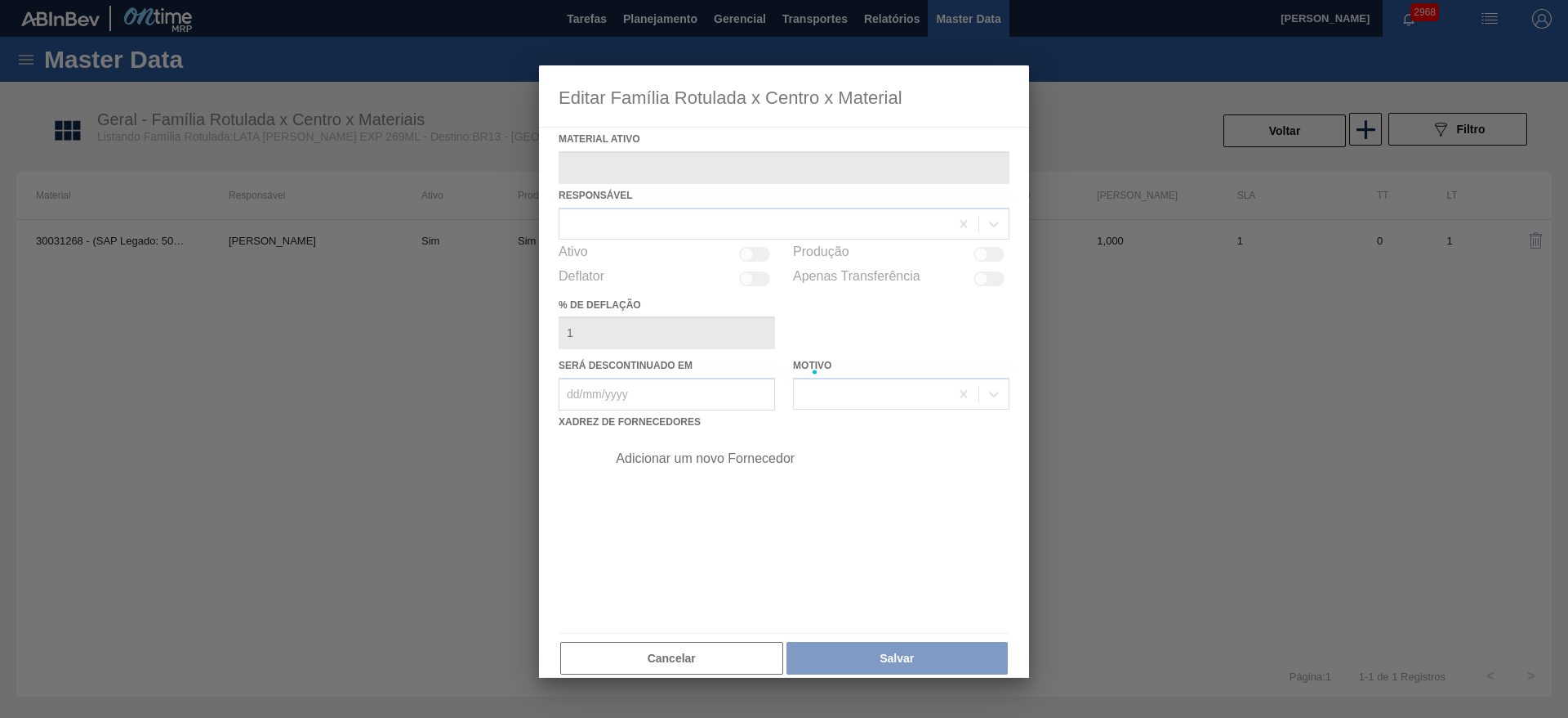
type ativo "30031268 - (SAP Legado: 50829487) - LATA AL 269ML MIKES LIMAO EXP NIV24"
checkbox input "true"
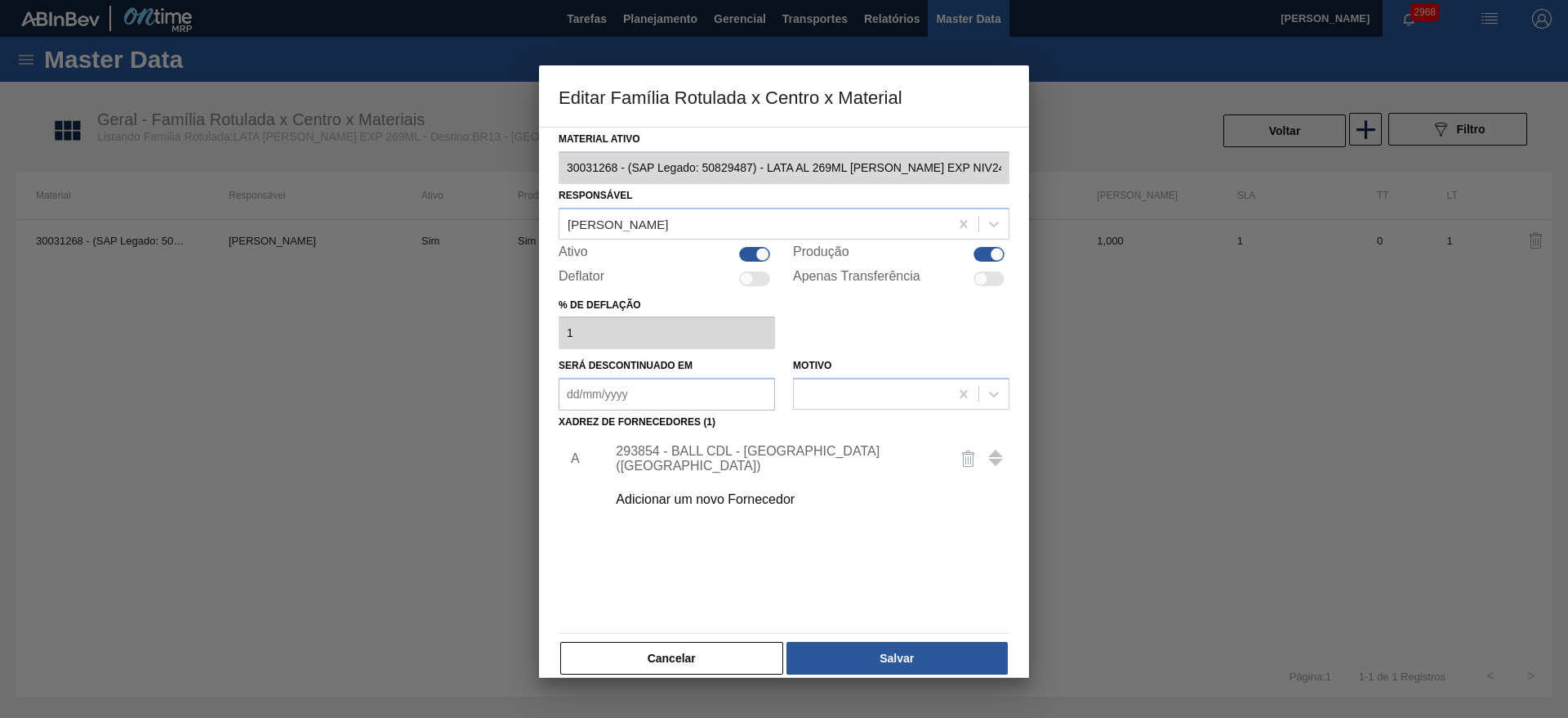
click at [772, 253] on div "Ativo" at bounding box center [666, 253] width 216 height 19
click at [756, 251] on div at bounding box center [762, 253] width 14 height 14
checkbox input "false"
click at [902, 652] on button "Salvar" at bounding box center [896, 658] width 221 height 33
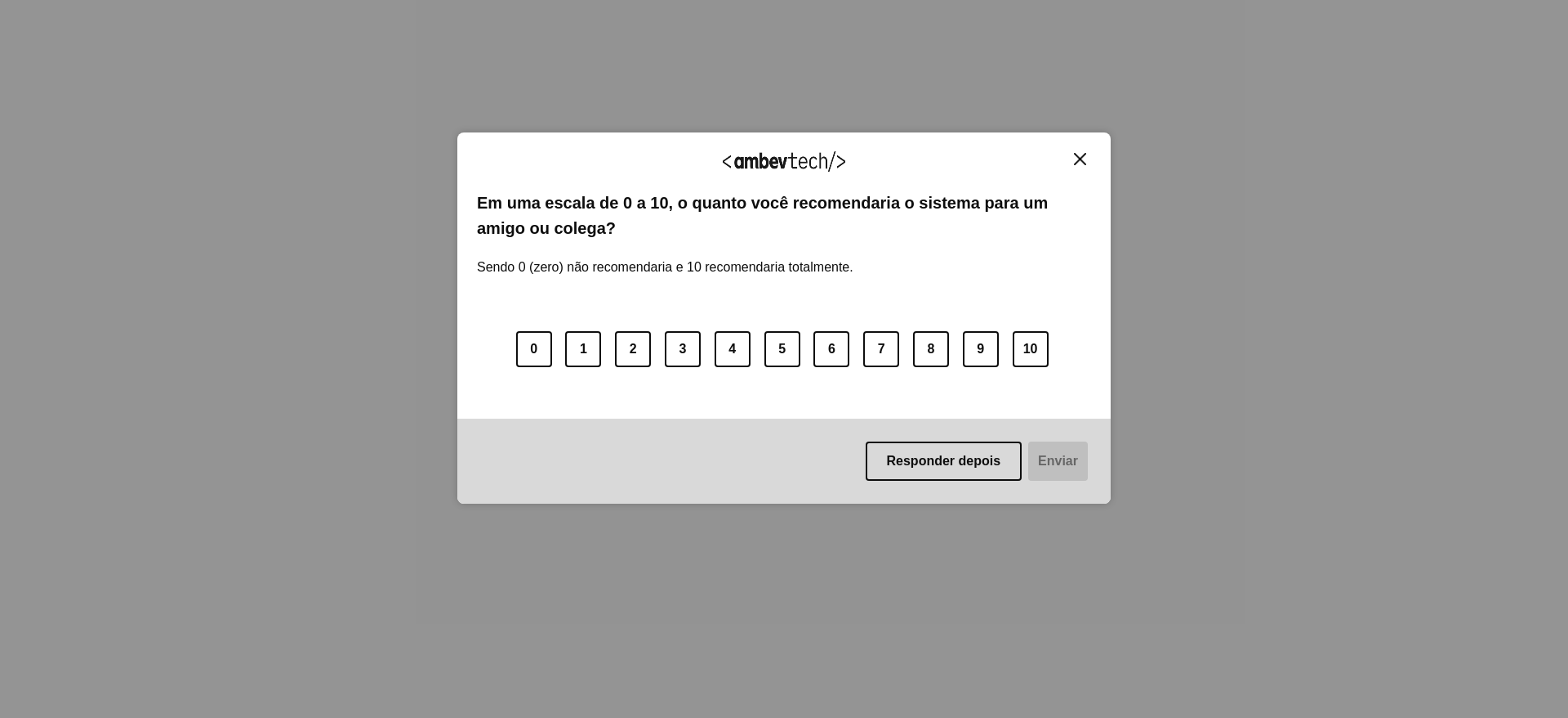
click at [1079, 156] on img "Close" at bounding box center [1080, 159] width 12 height 12
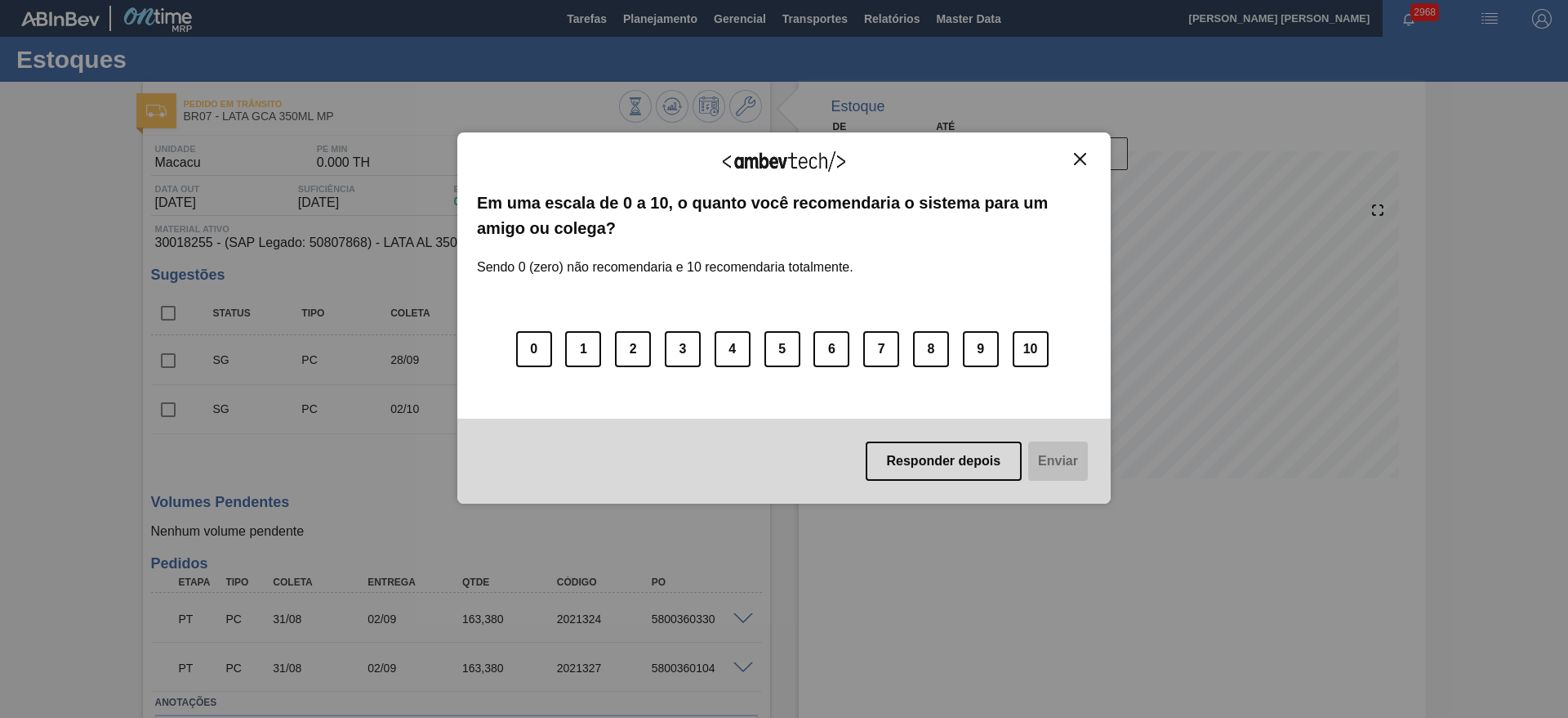
click at [1079, 156] on img "Close" at bounding box center [1080, 159] width 12 height 12
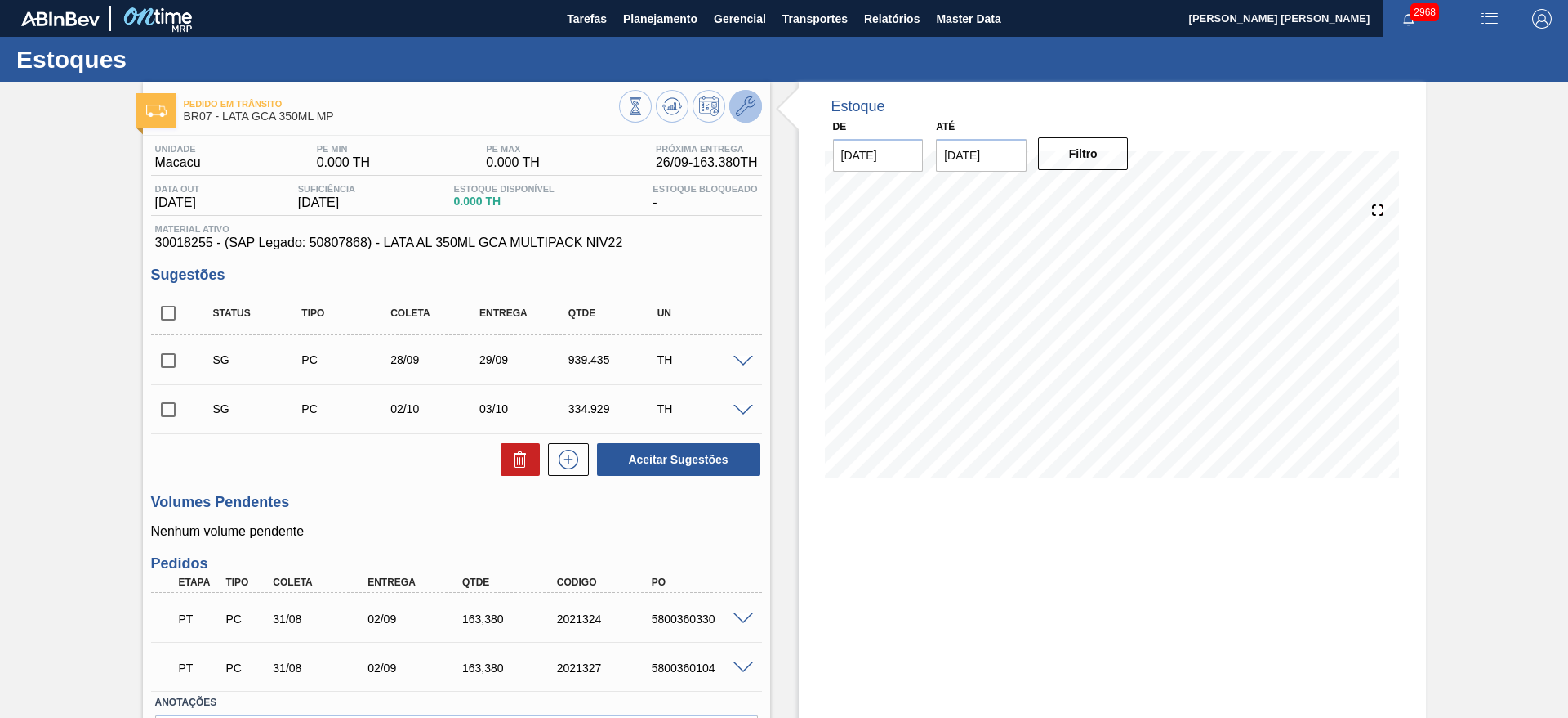
click at [736, 109] on icon at bounding box center [745, 106] width 19 height 19
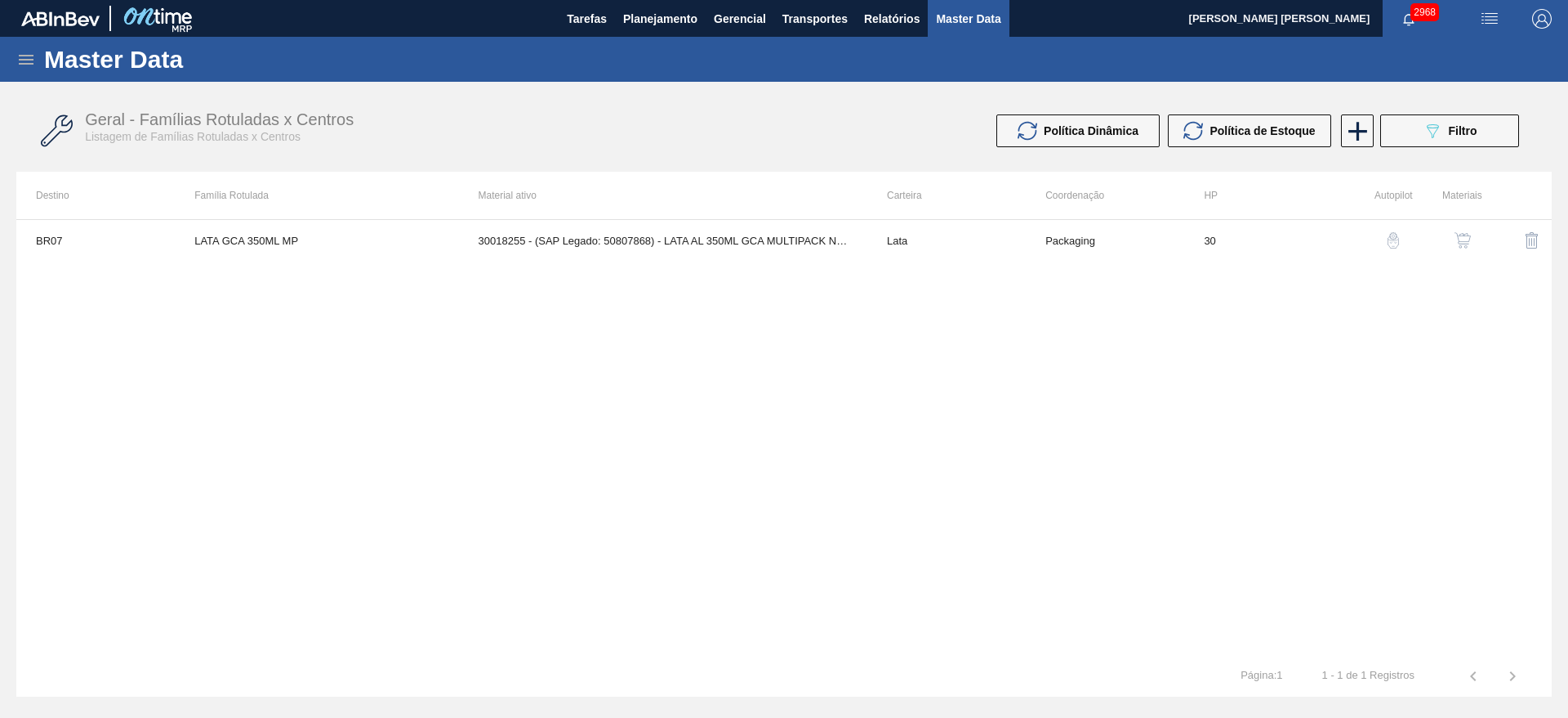
click at [1469, 243] on img "button" at bounding box center [1462, 240] width 16 height 16
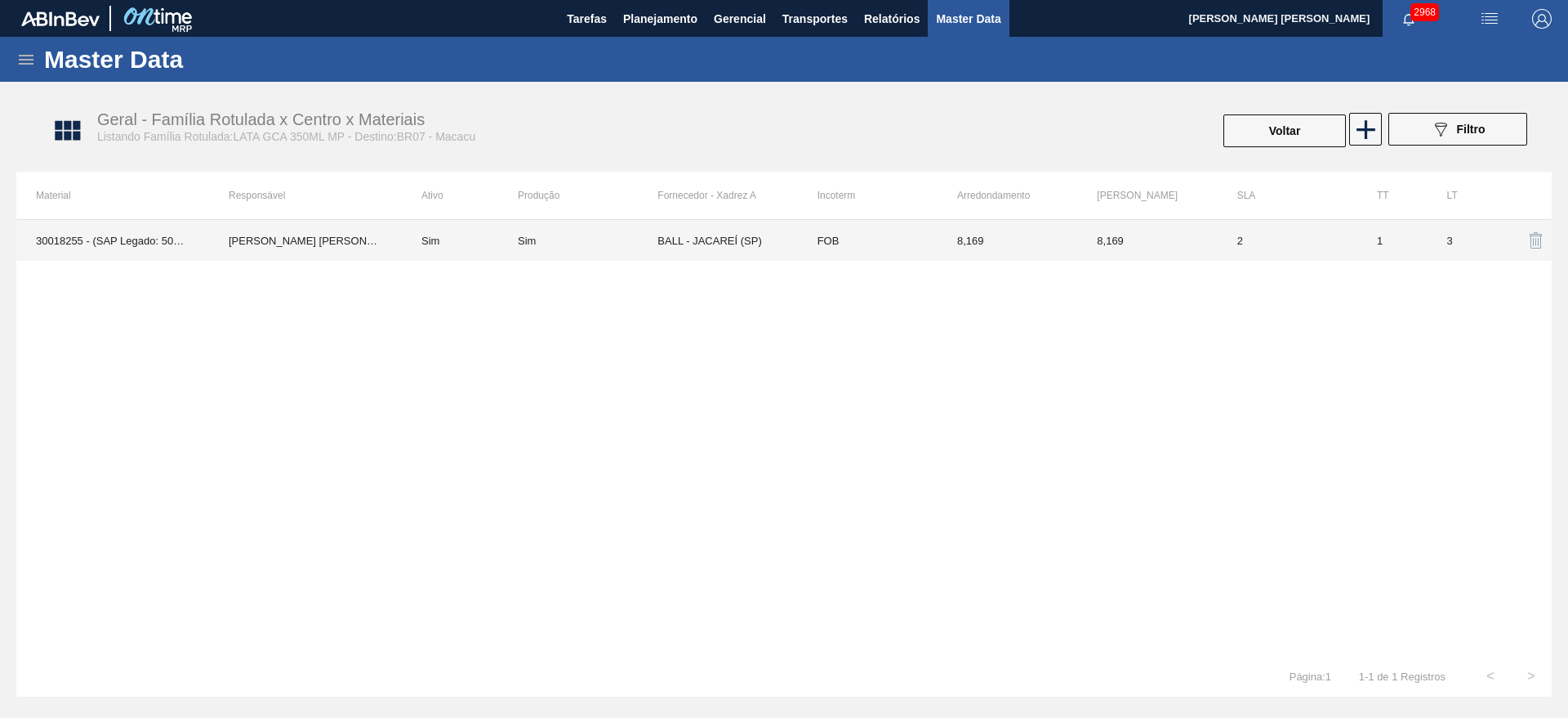
click at [695, 233] on td "BALL - JACAREÍ (SP)" at bounding box center [727, 240] width 140 height 41
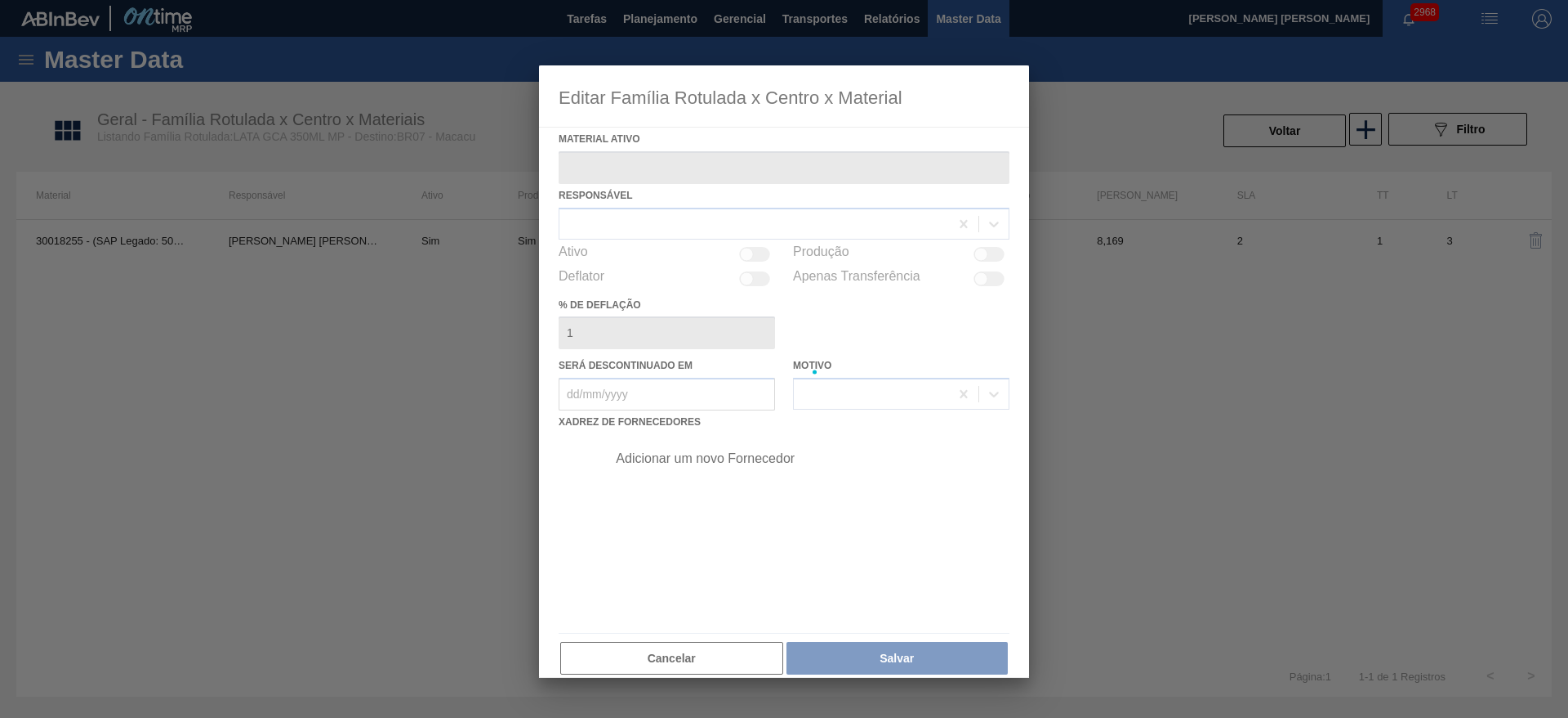
type ativo "30018255 - (SAP Legado: 50807868) - LATA AL 350ML GCA MULTIPACK NIV22"
checkbox input "true"
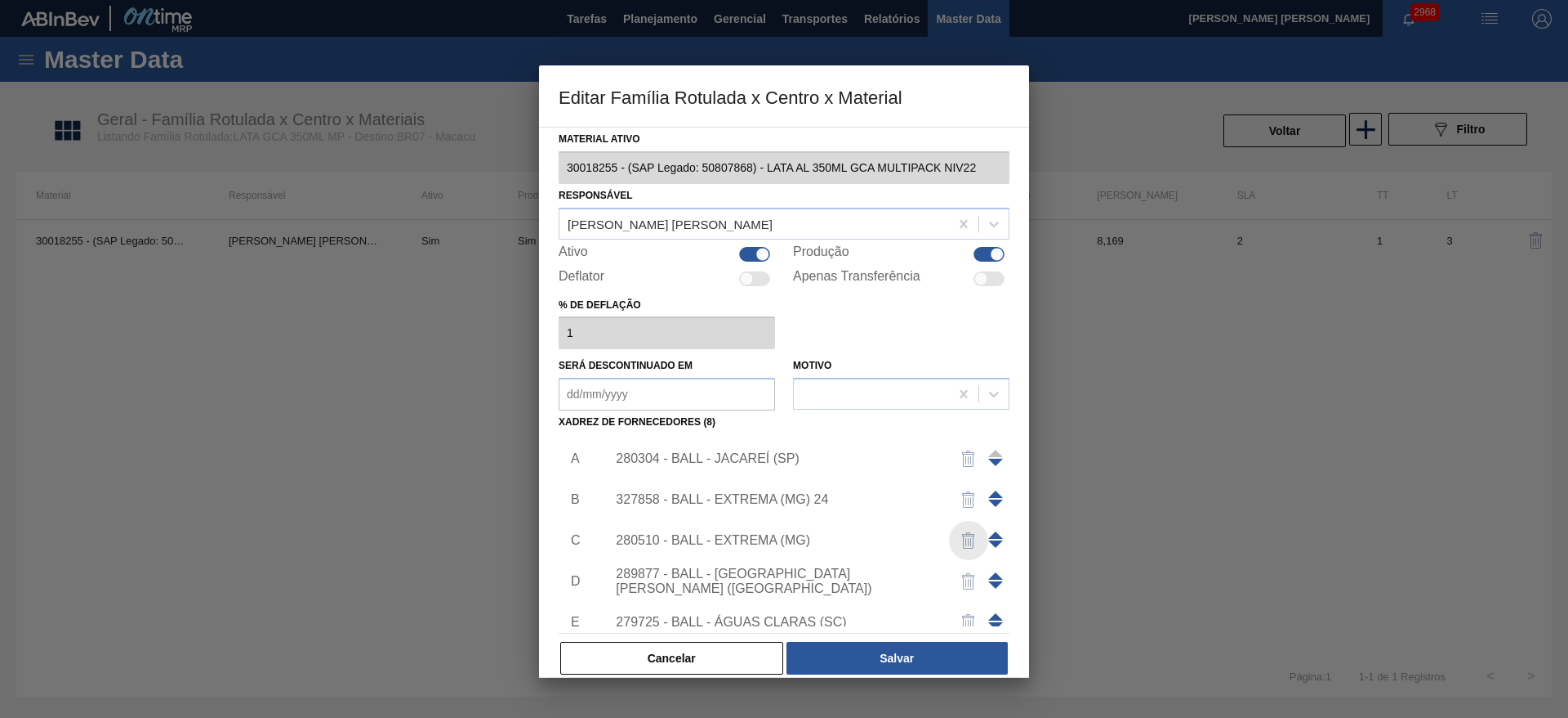
click at [963, 538] on img "button" at bounding box center [968, 540] width 19 height 19
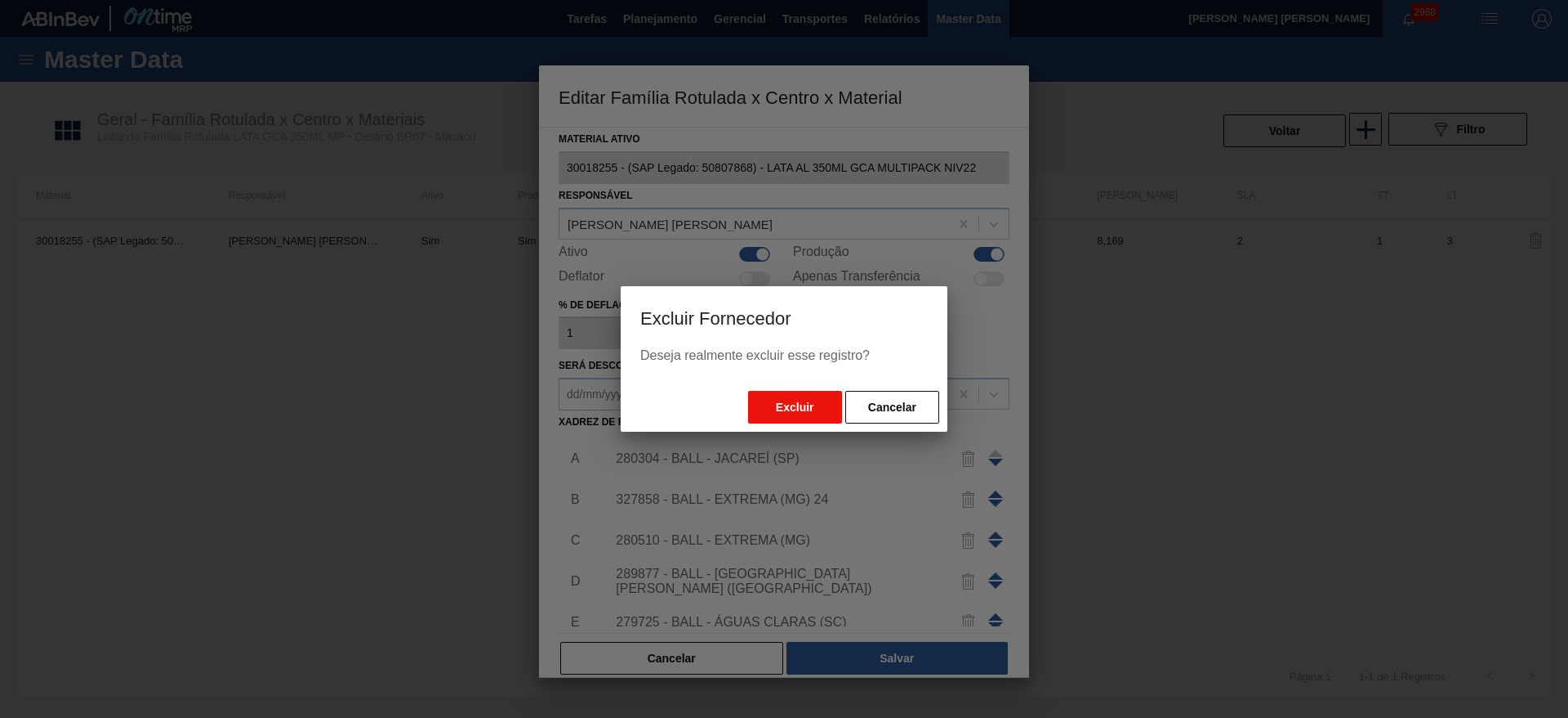
click at [782, 404] on button "Excluir" at bounding box center [795, 407] width 94 height 33
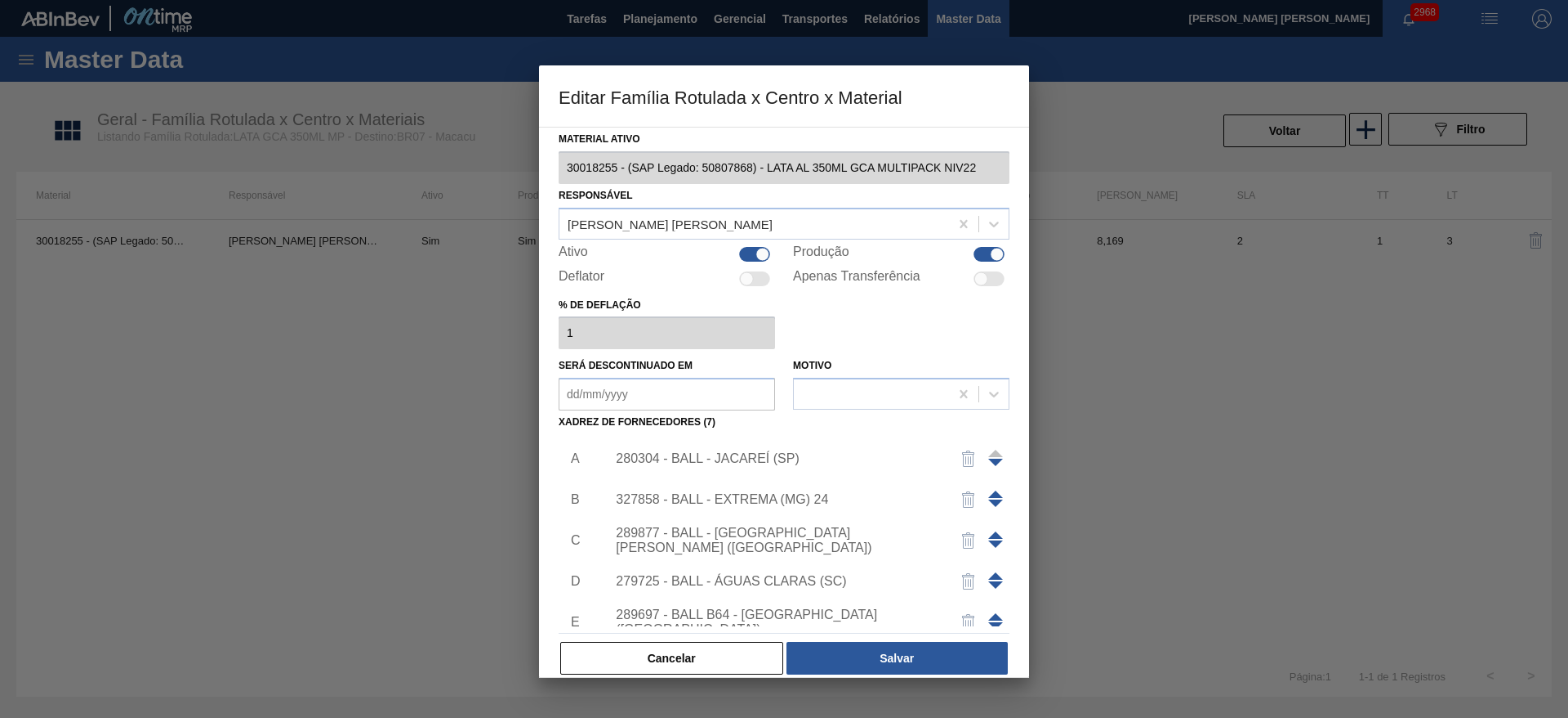
click at [992, 535] on span at bounding box center [995, 535] width 14 height 8
click at [990, 493] on span at bounding box center [995, 493] width 14 height 8
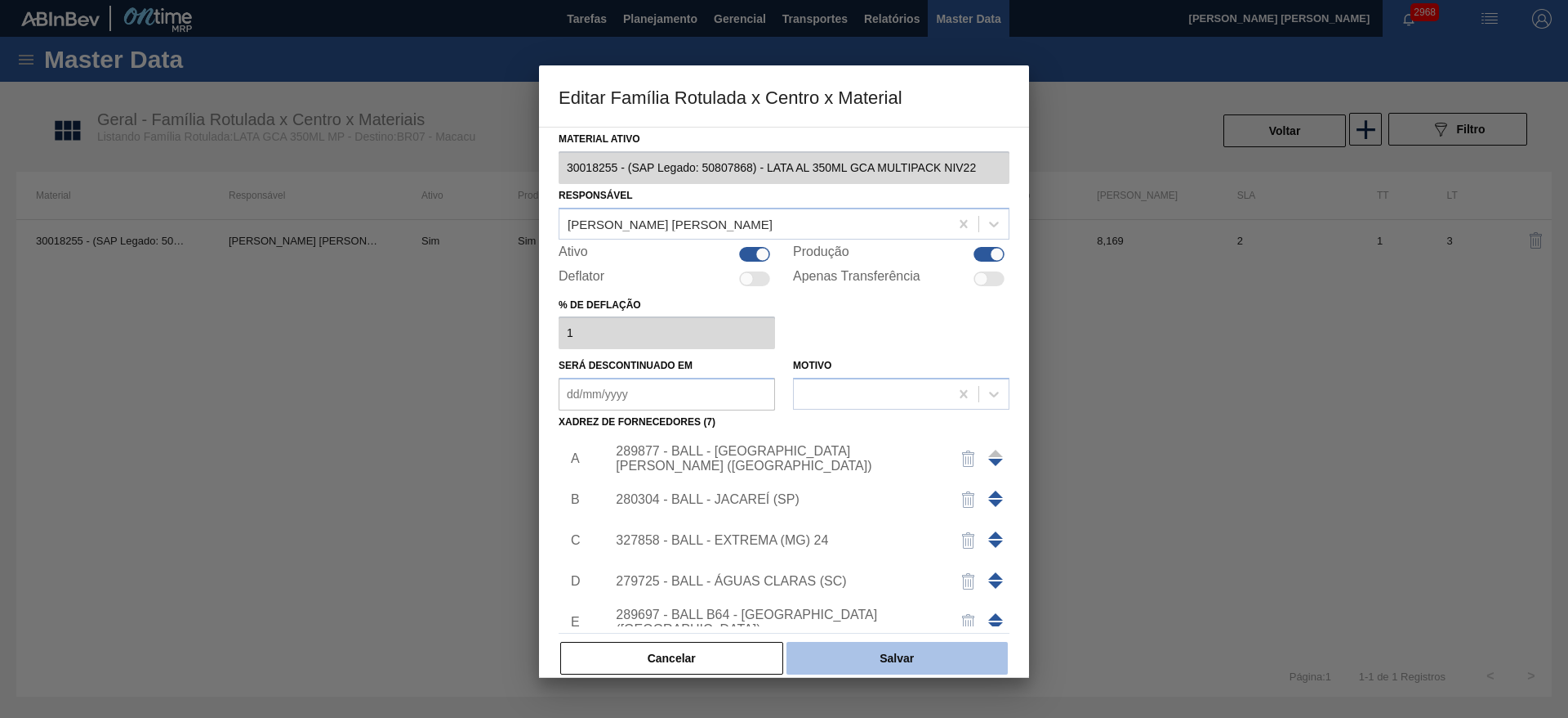
click at [893, 651] on button "Salvar" at bounding box center [896, 658] width 221 height 33
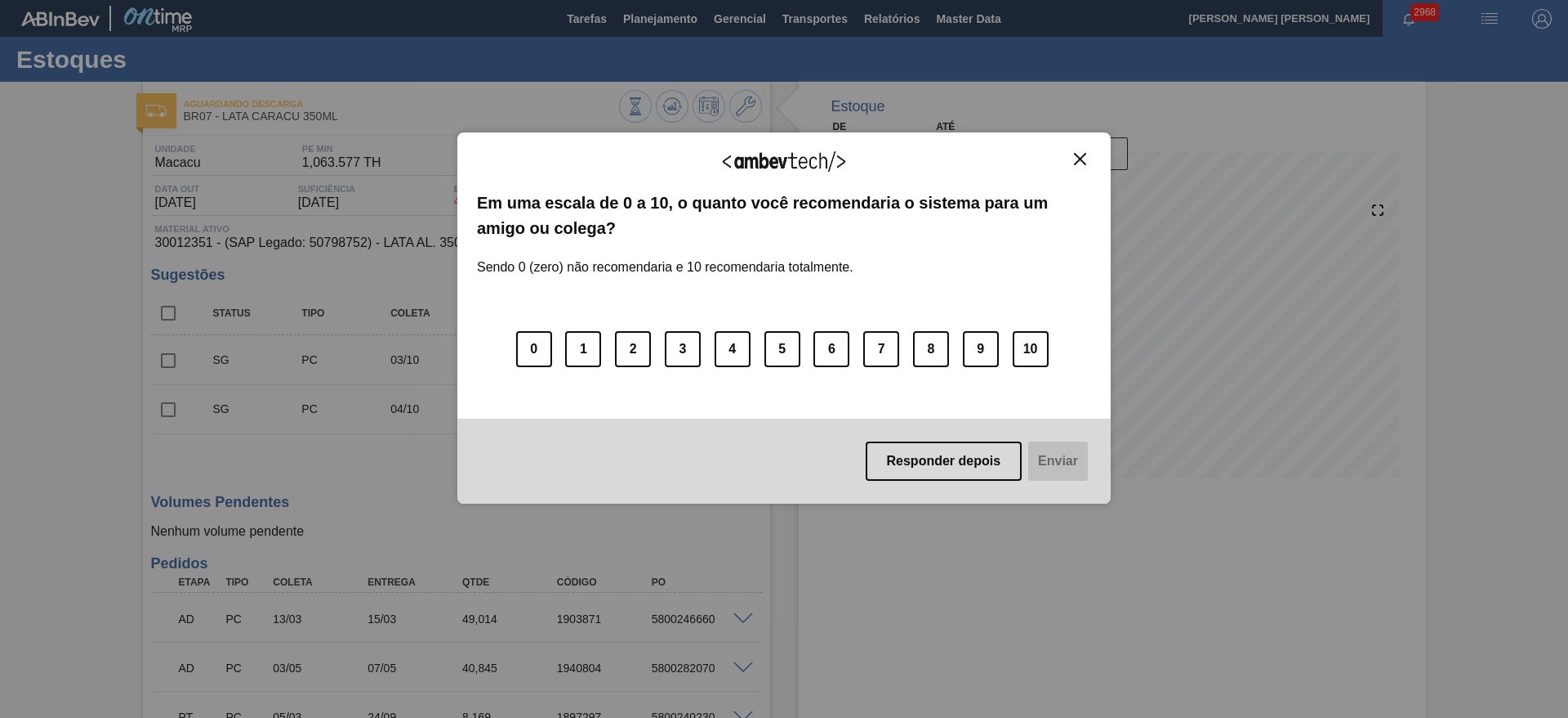
click at [1083, 158] on img "Close" at bounding box center [1080, 159] width 12 height 12
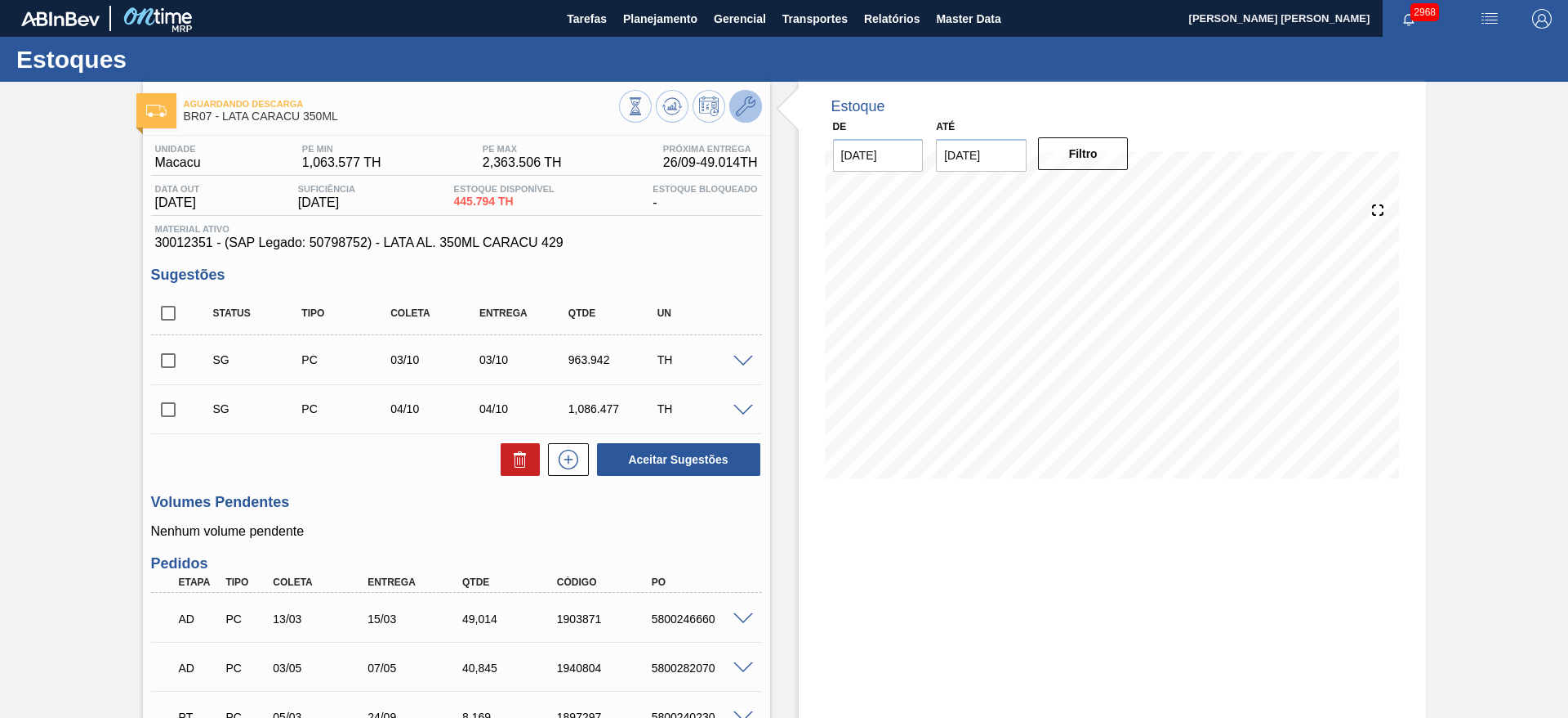
click at [740, 106] on icon at bounding box center [745, 106] width 19 height 19
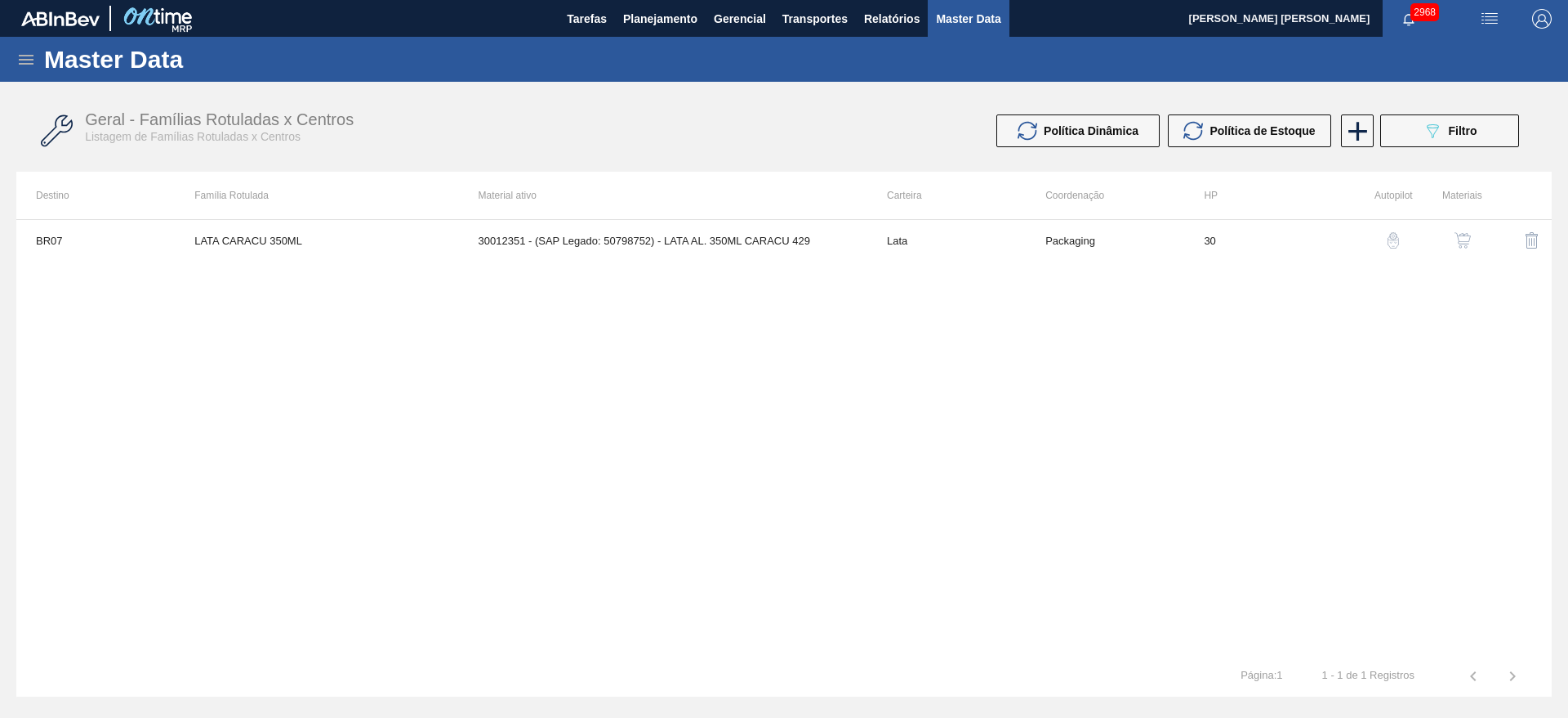
click at [1457, 235] on img "button" at bounding box center [1462, 240] width 16 height 16
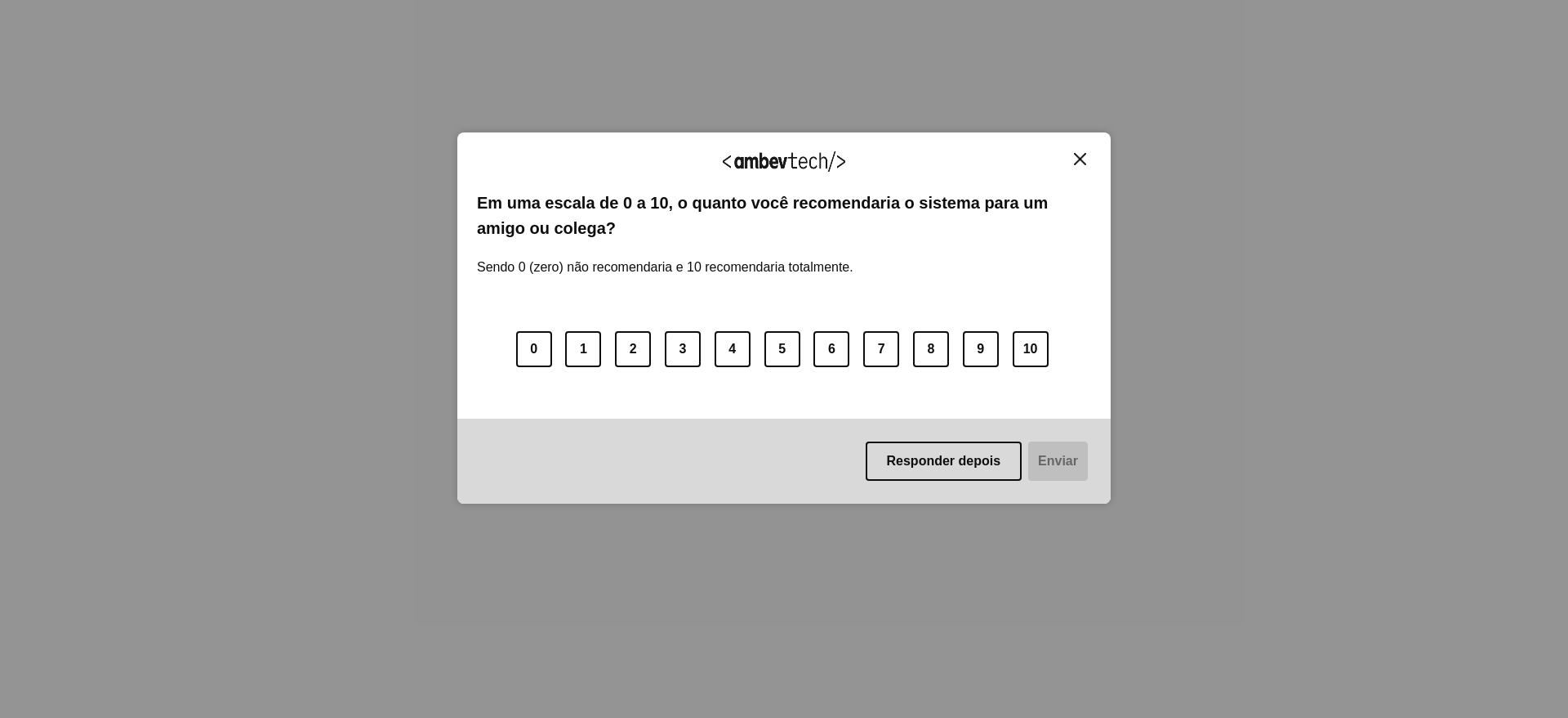
drag, startPoint x: 1078, startPoint y: 162, endPoint x: 1067, endPoint y: 142, distance: 22.8
click at [1078, 161] on img "Close" at bounding box center [1080, 159] width 12 height 12
drag, startPoint x: 1080, startPoint y: 152, endPoint x: 1071, endPoint y: 153, distance: 9.1
click at [1080, 153] on img "Close" at bounding box center [1080, 159] width 12 height 12
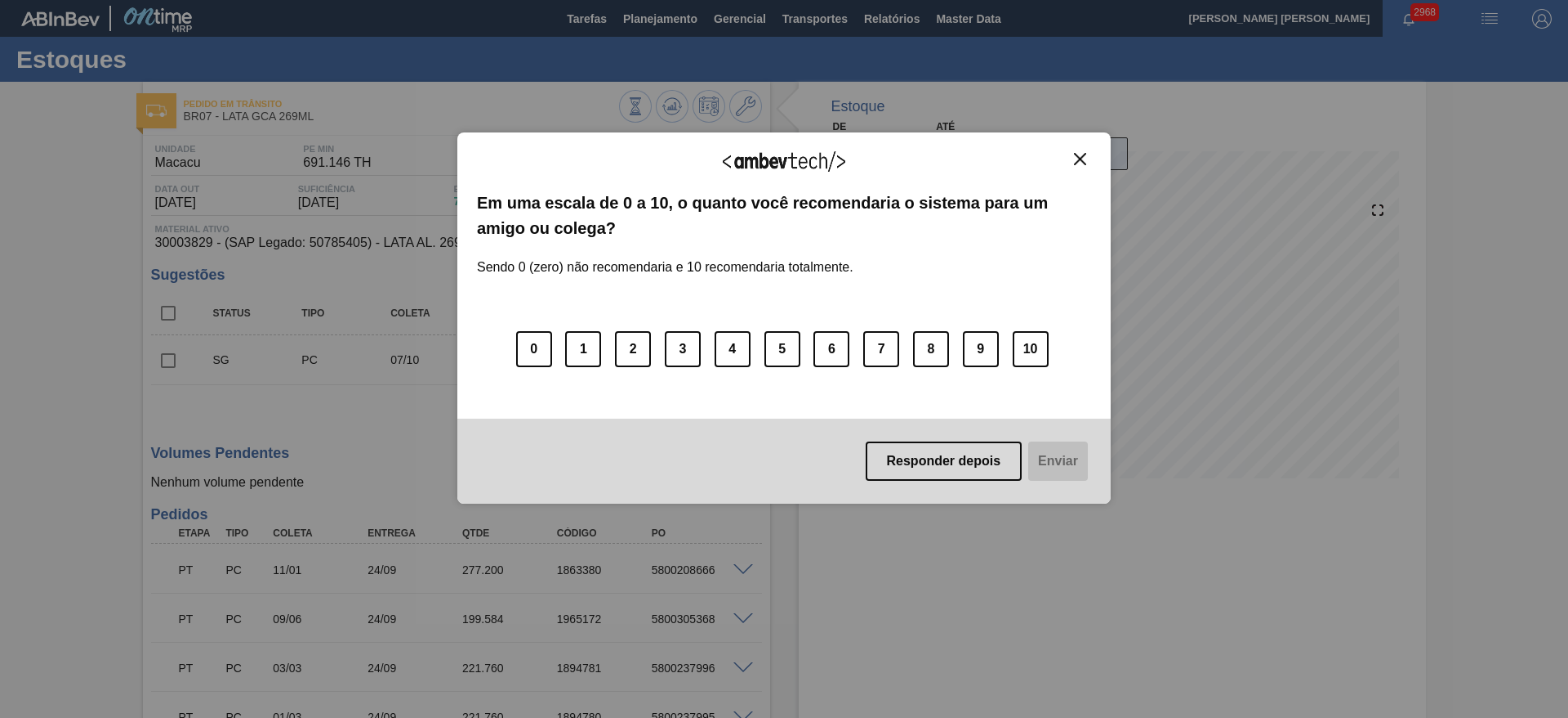
click at [1089, 158] on button "Close" at bounding box center [1080, 159] width 22 height 14
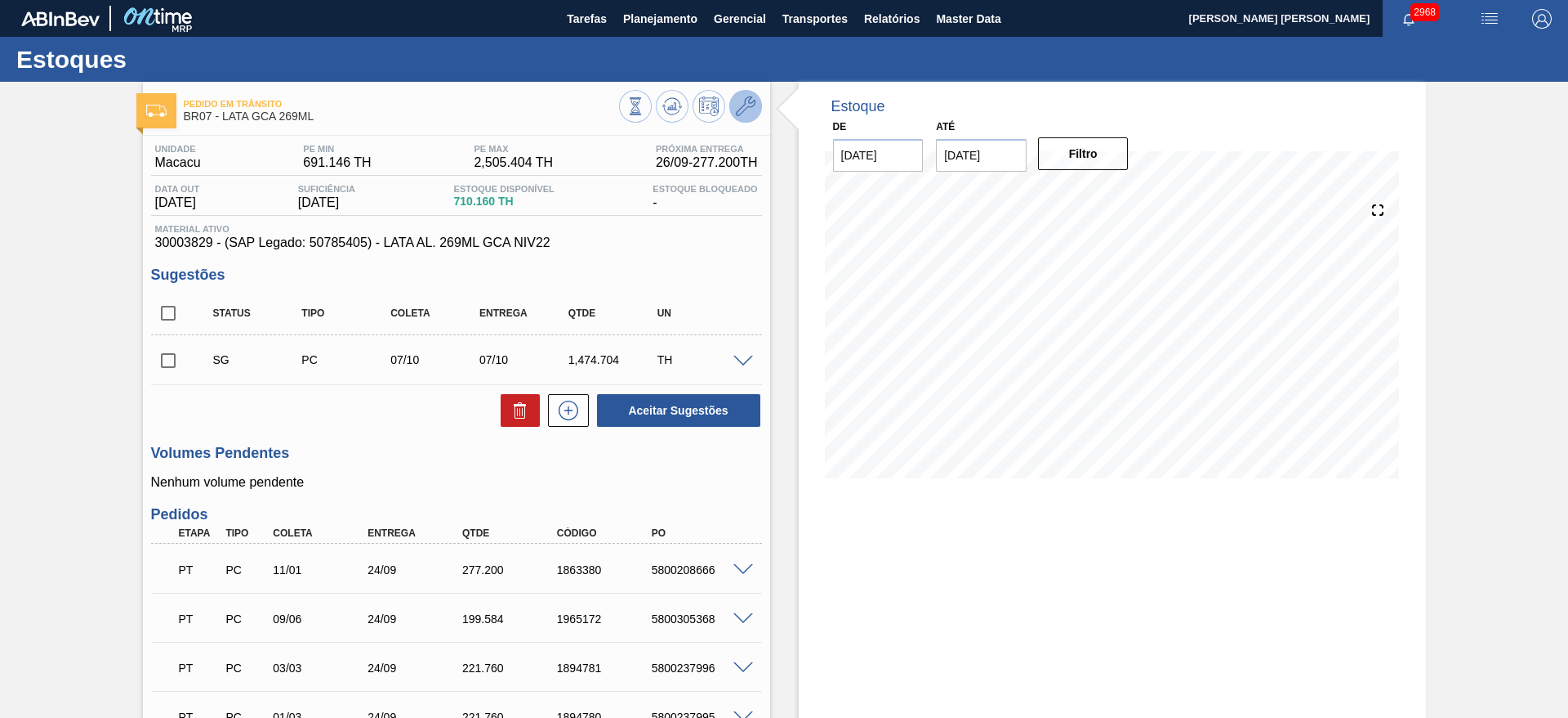
click at [748, 115] on button at bounding box center [745, 106] width 33 height 33
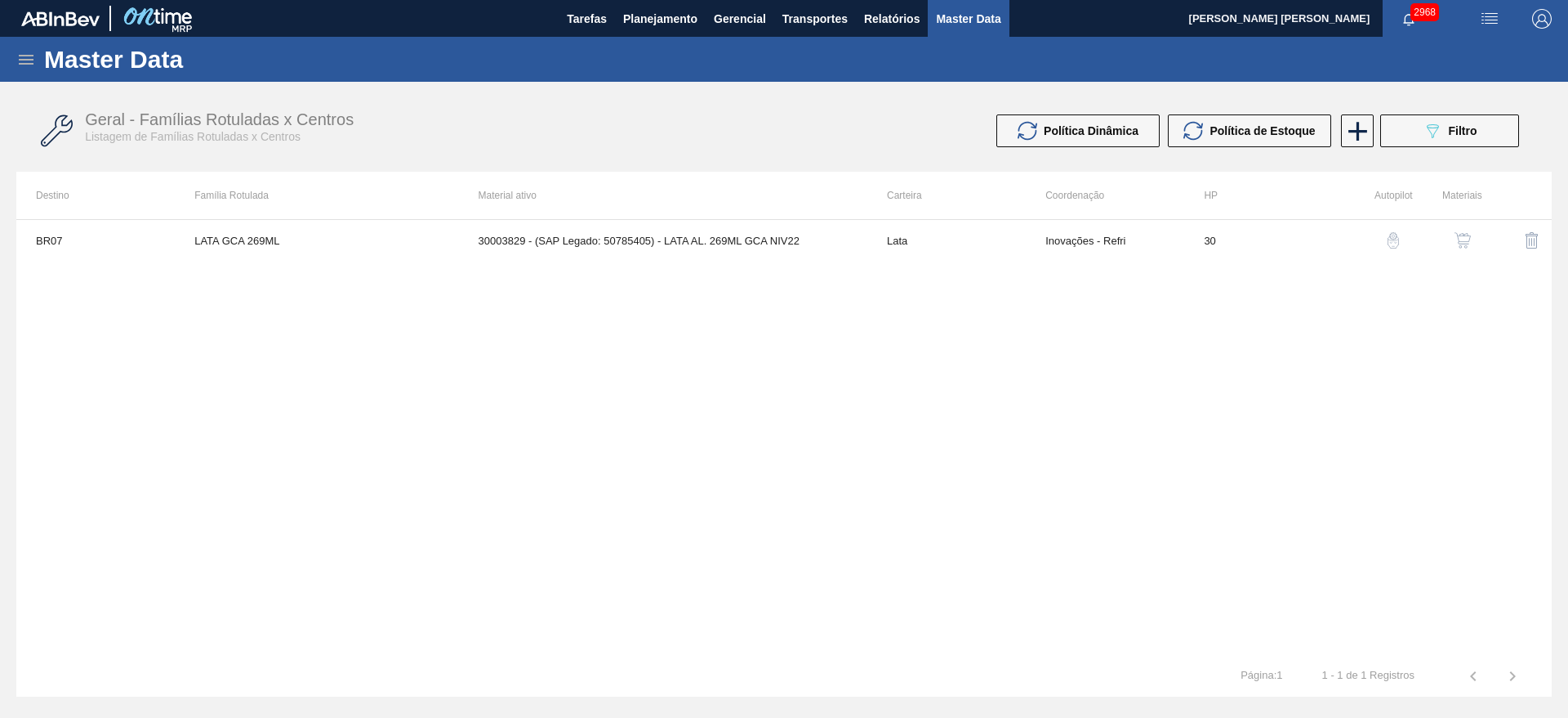
click at [1460, 247] on img "button" at bounding box center [1462, 240] width 16 height 16
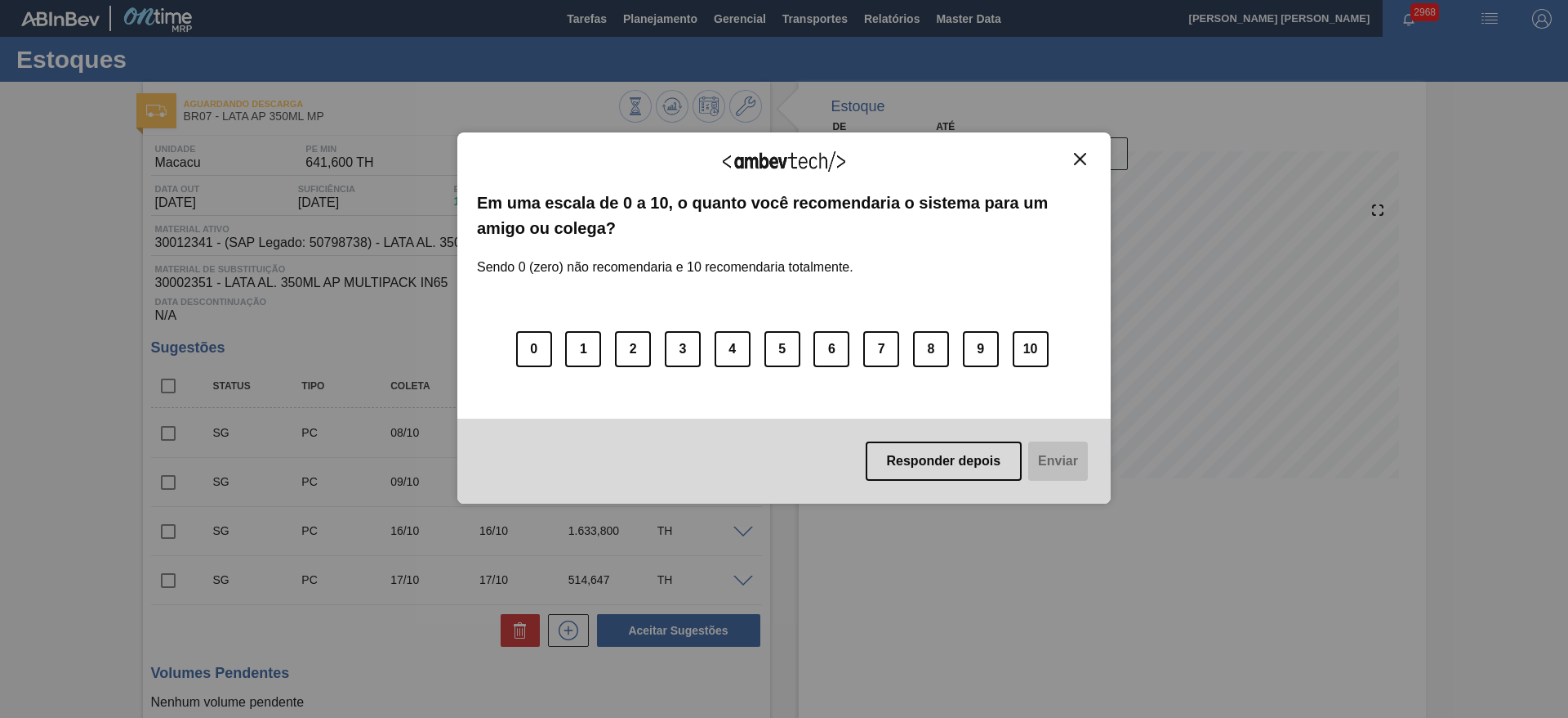
click at [1078, 153] on img "Close" at bounding box center [1080, 159] width 12 height 12
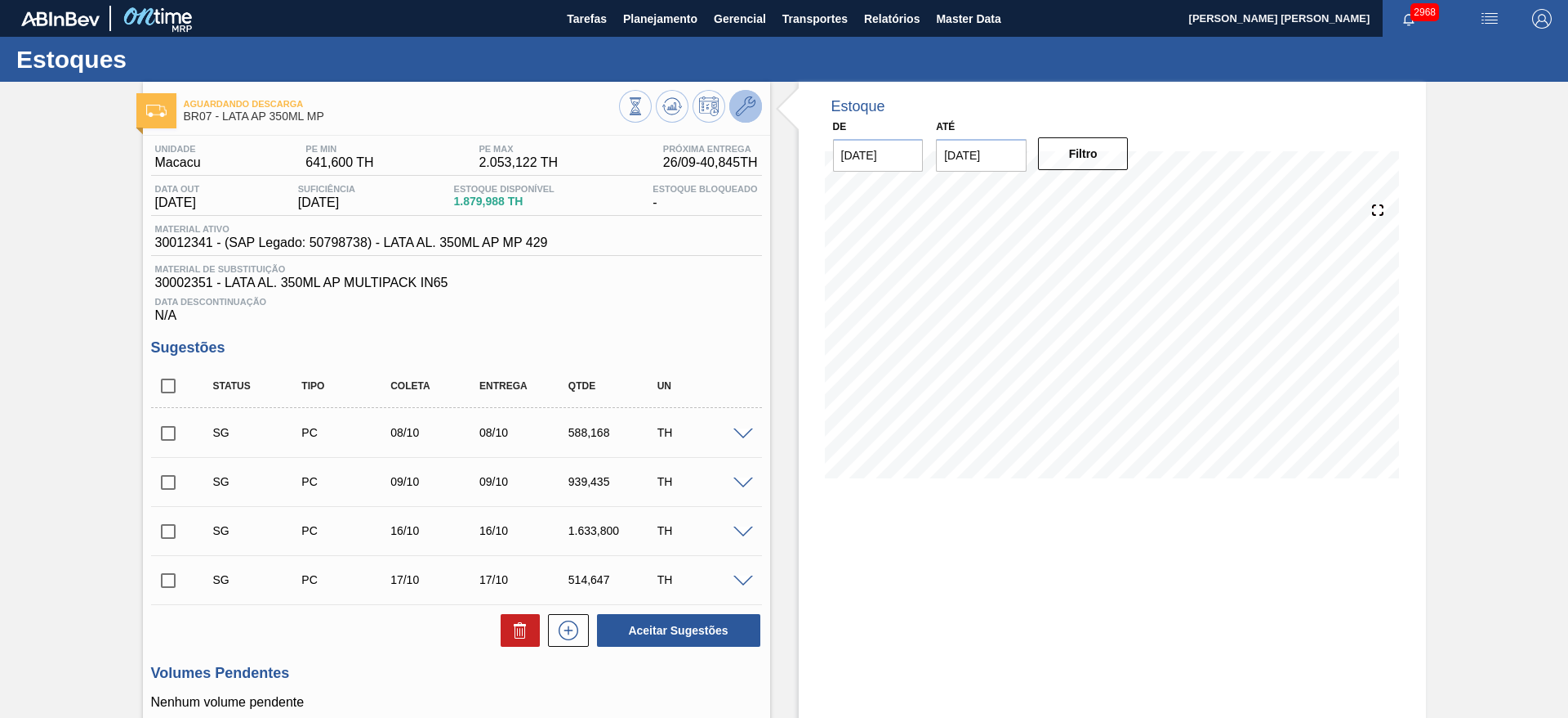
click at [751, 115] on icon at bounding box center [745, 106] width 19 height 19
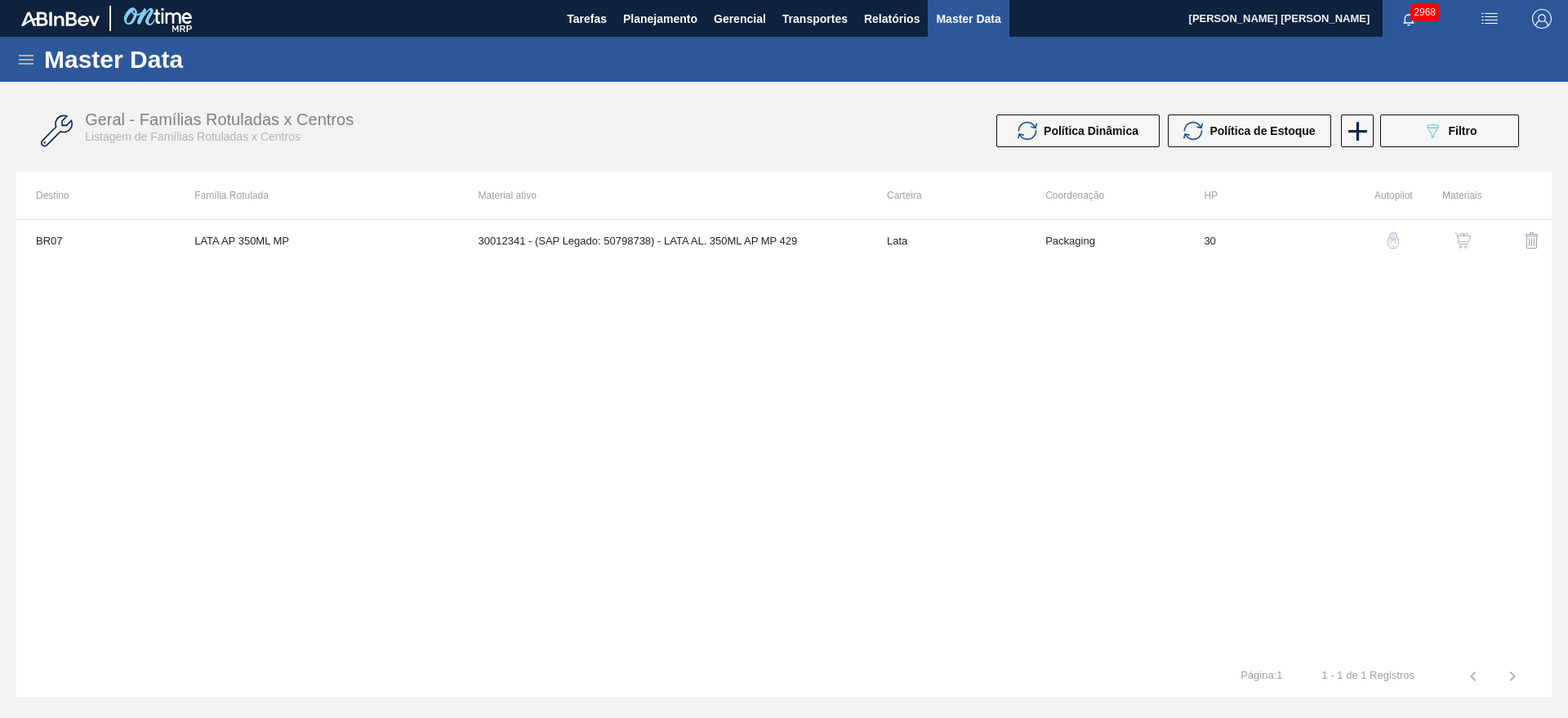
click at [1483, 247] on td at bounding box center [1517, 240] width 69 height 41
click at [1471, 235] on div "button" at bounding box center [1462, 240] width 19 height 16
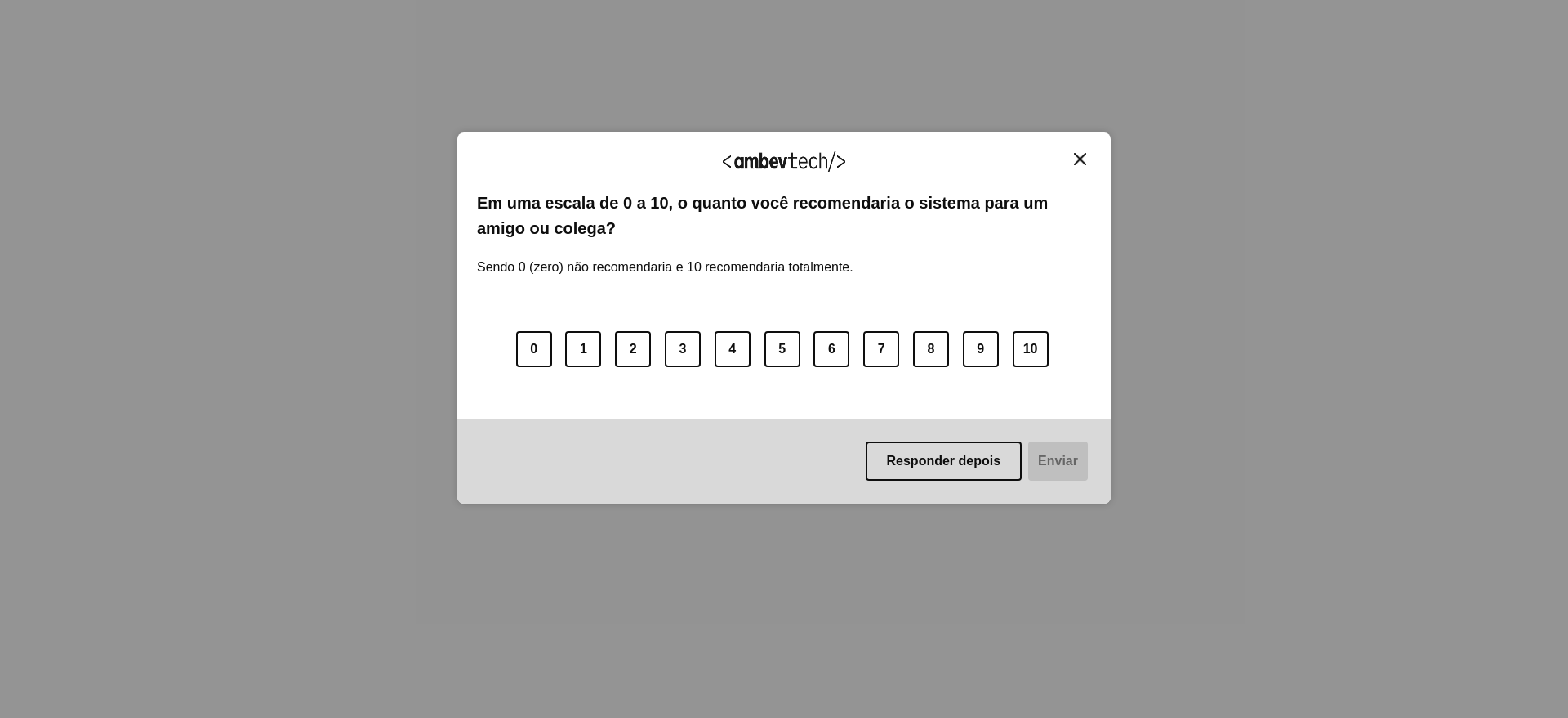
click at [1078, 160] on img "Close" at bounding box center [1080, 159] width 12 height 12
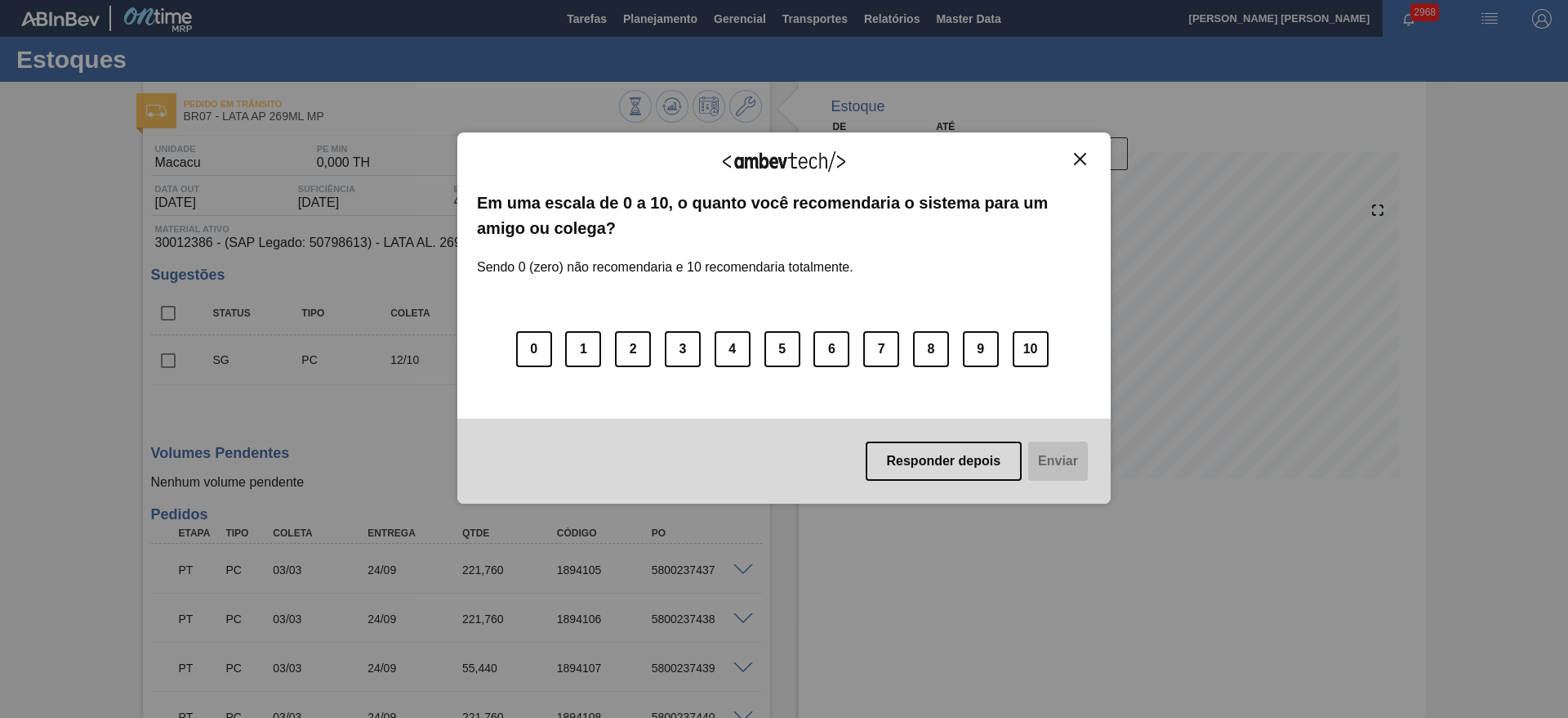
click at [1083, 159] on img "Close" at bounding box center [1080, 159] width 12 height 12
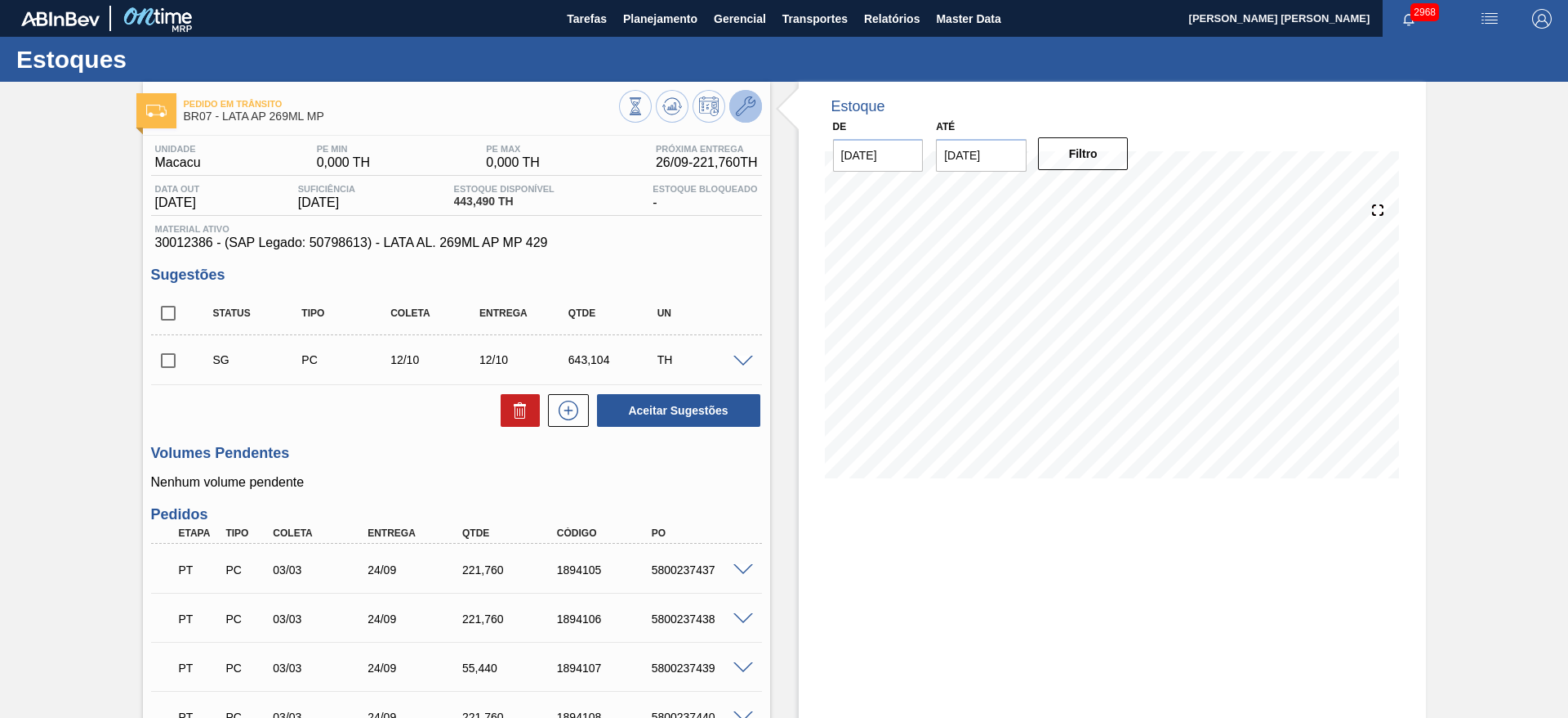
click at [747, 109] on icon at bounding box center [745, 106] width 19 height 19
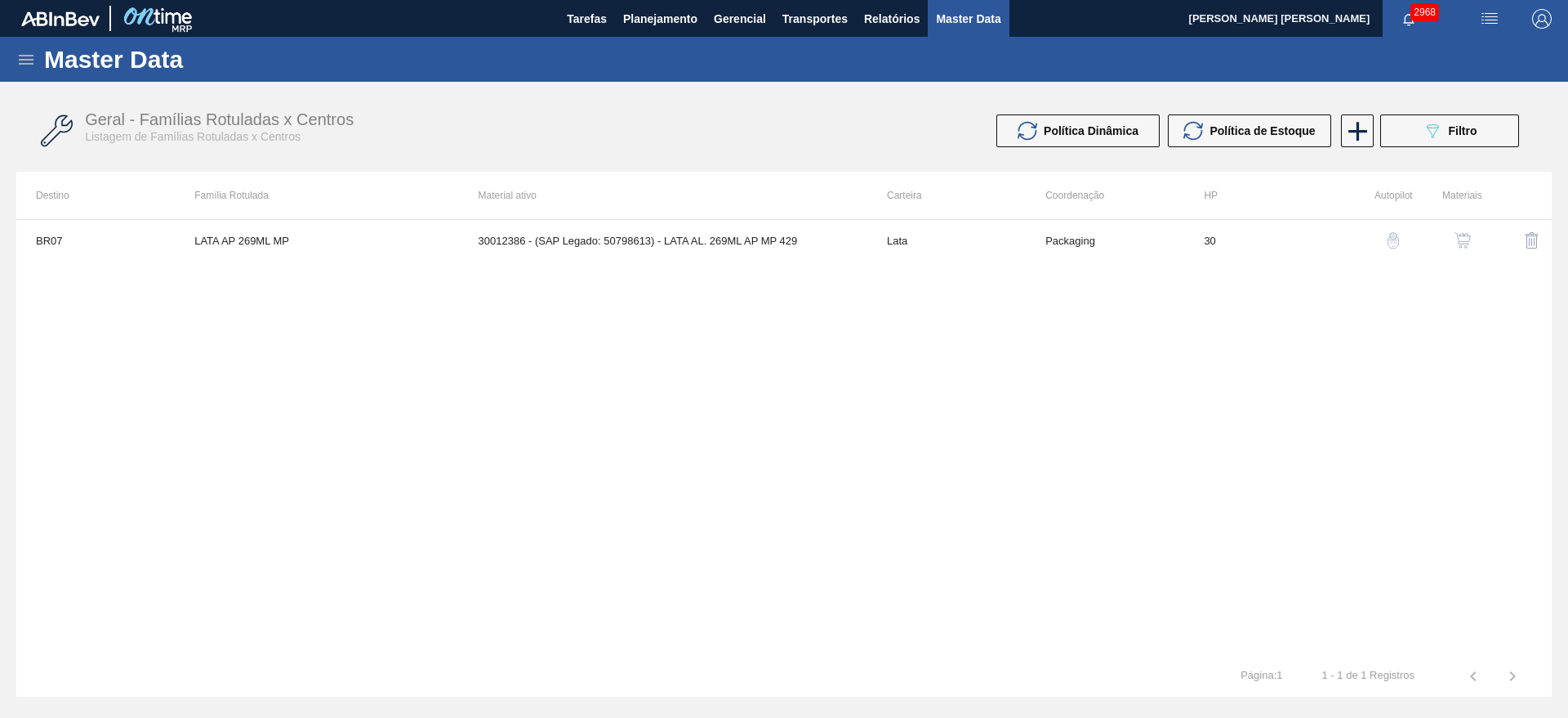
click at [1461, 229] on button "button" at bounding box center [1463, 240] width 39 height 39
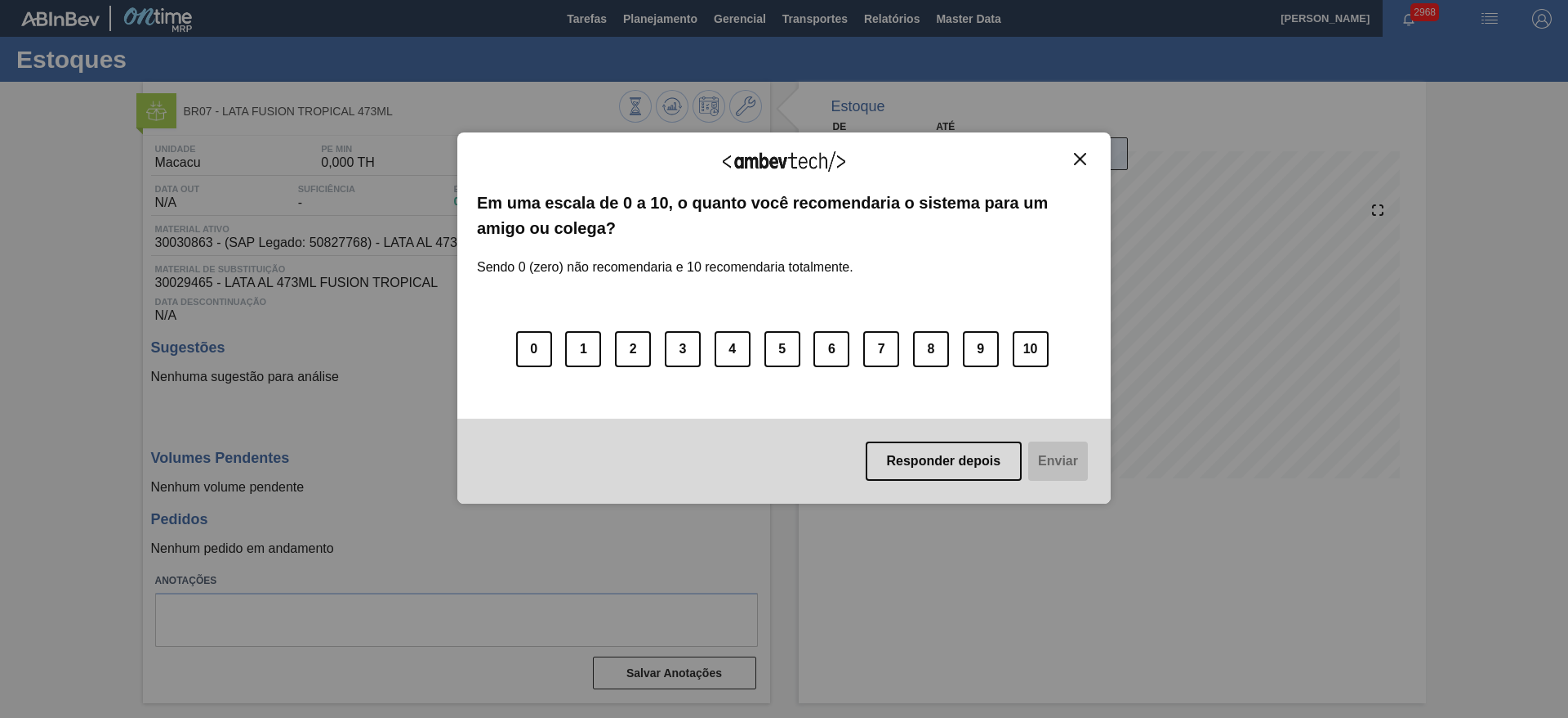
click at [1080, 156] on img "Close" at bounding box center [1080, 159] width 12 height 12
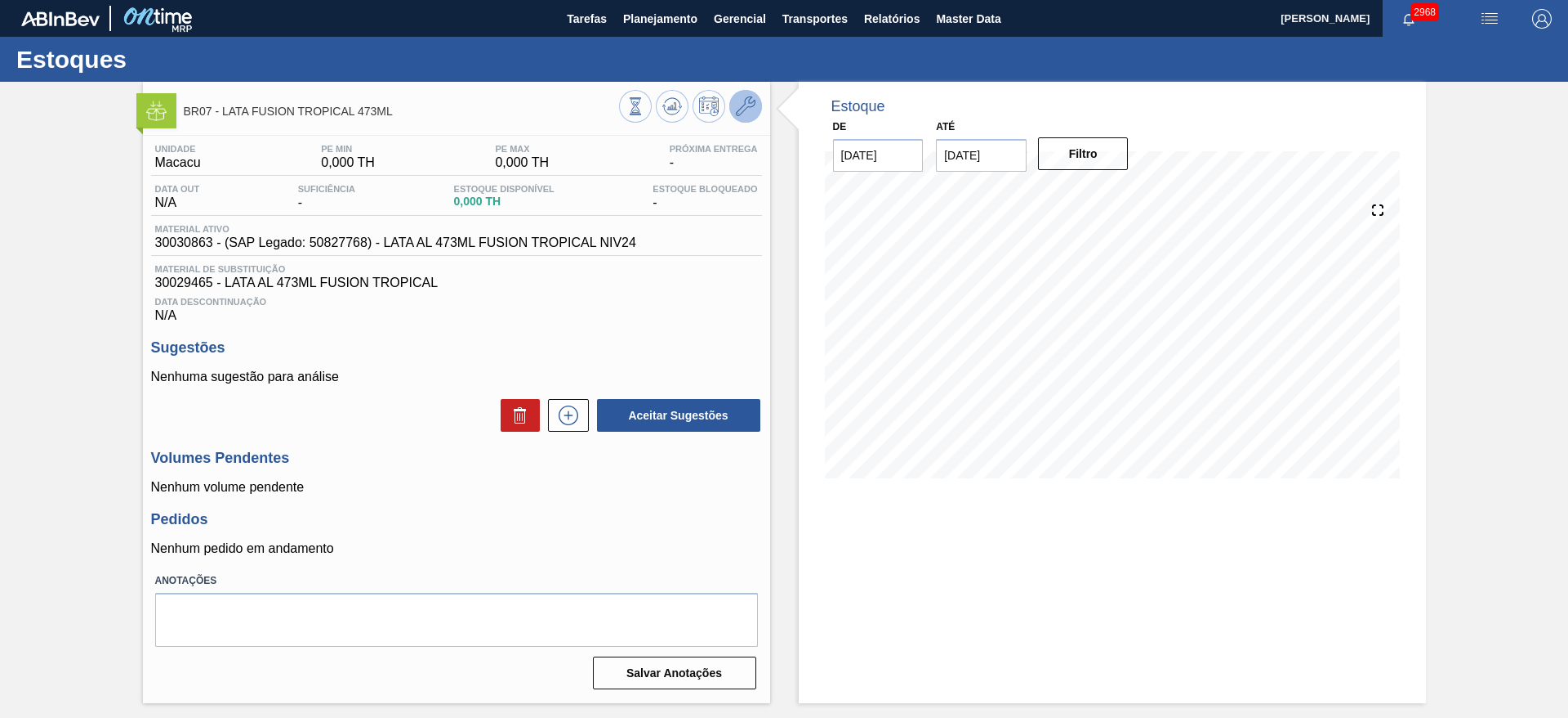
click at [746, 97] on icon at bounding box center [745, 106] width 19 height 19
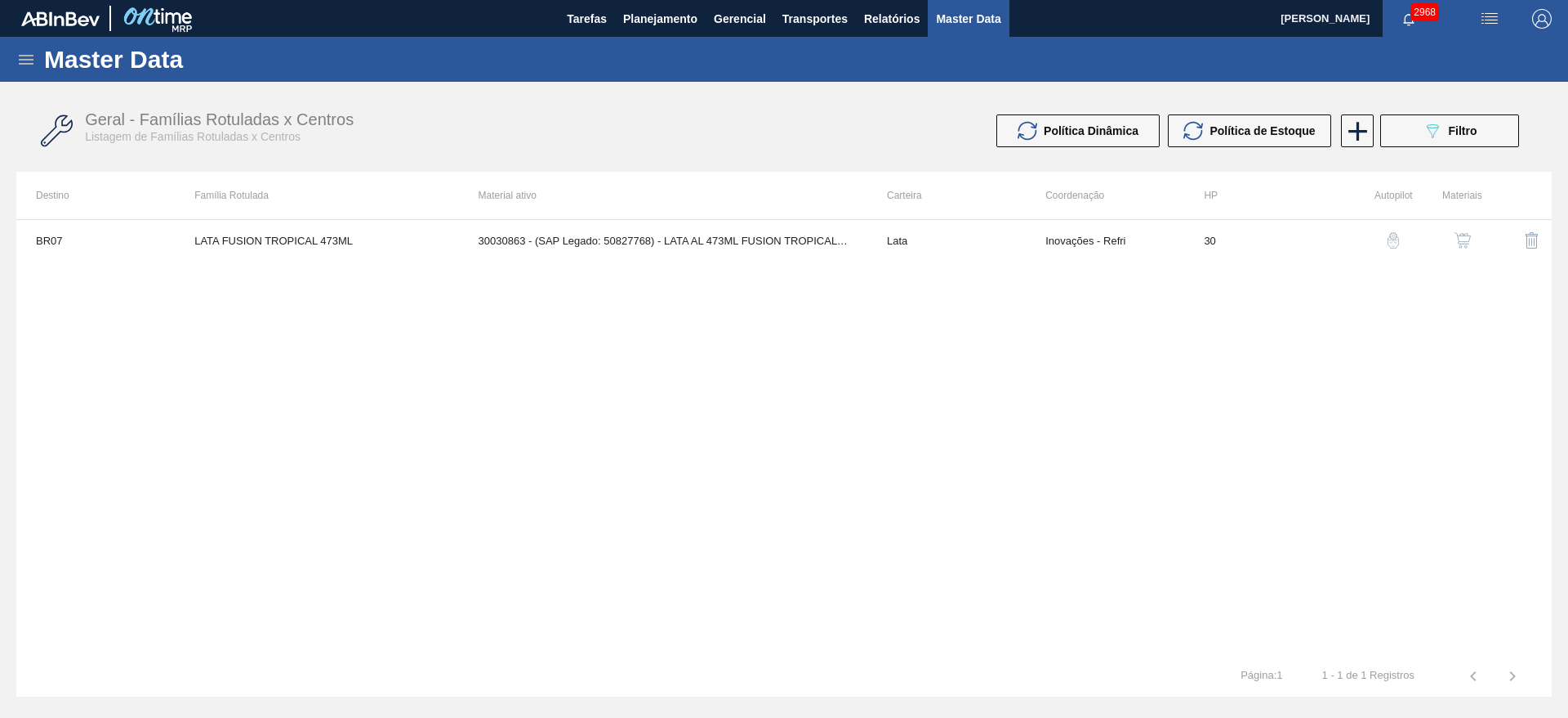
click at [1465, 240] on img "button" at bounding box center [1462, 240] width 16 height 16
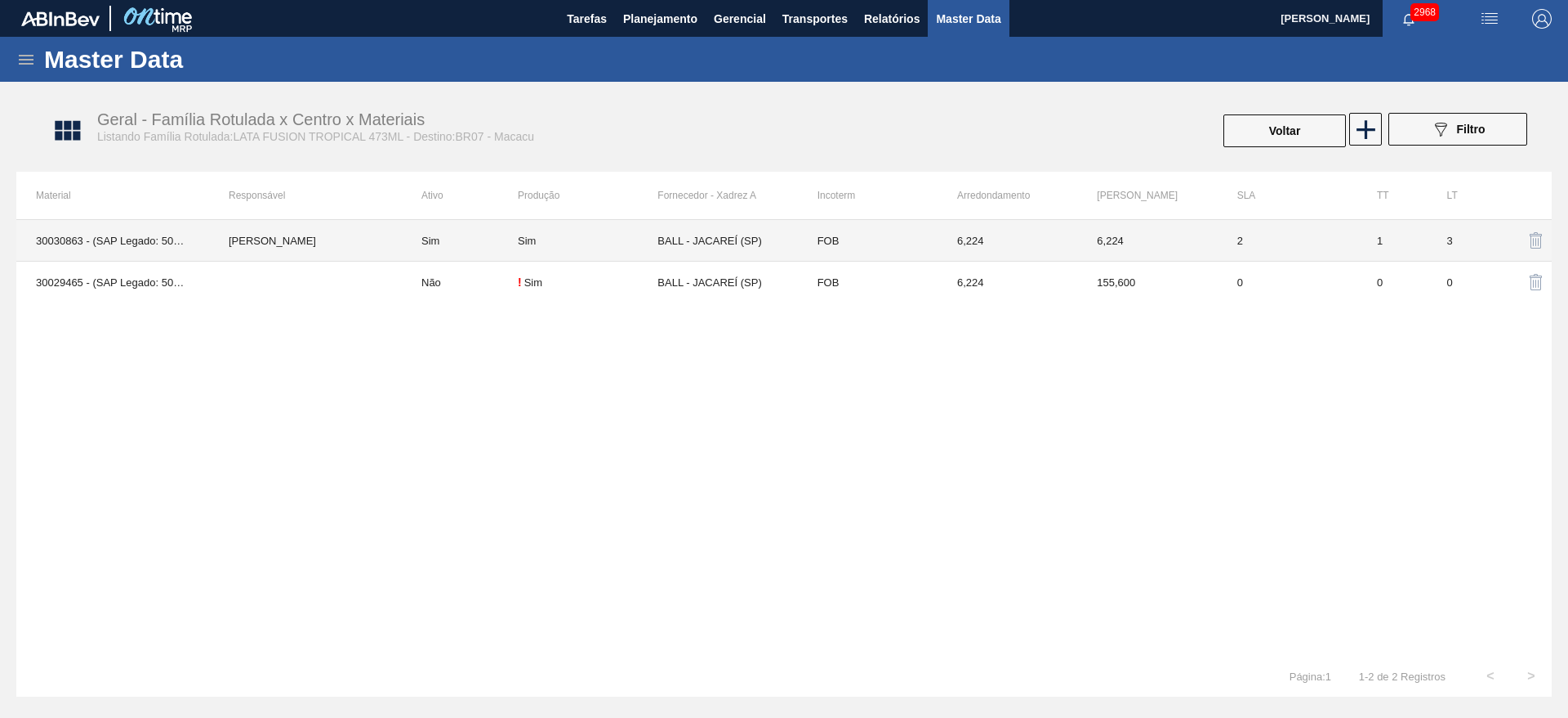
click at [724, 237] on td "BALL - JACAREÍ (SP)" at bounding box center [727, 240] width 140 height 42
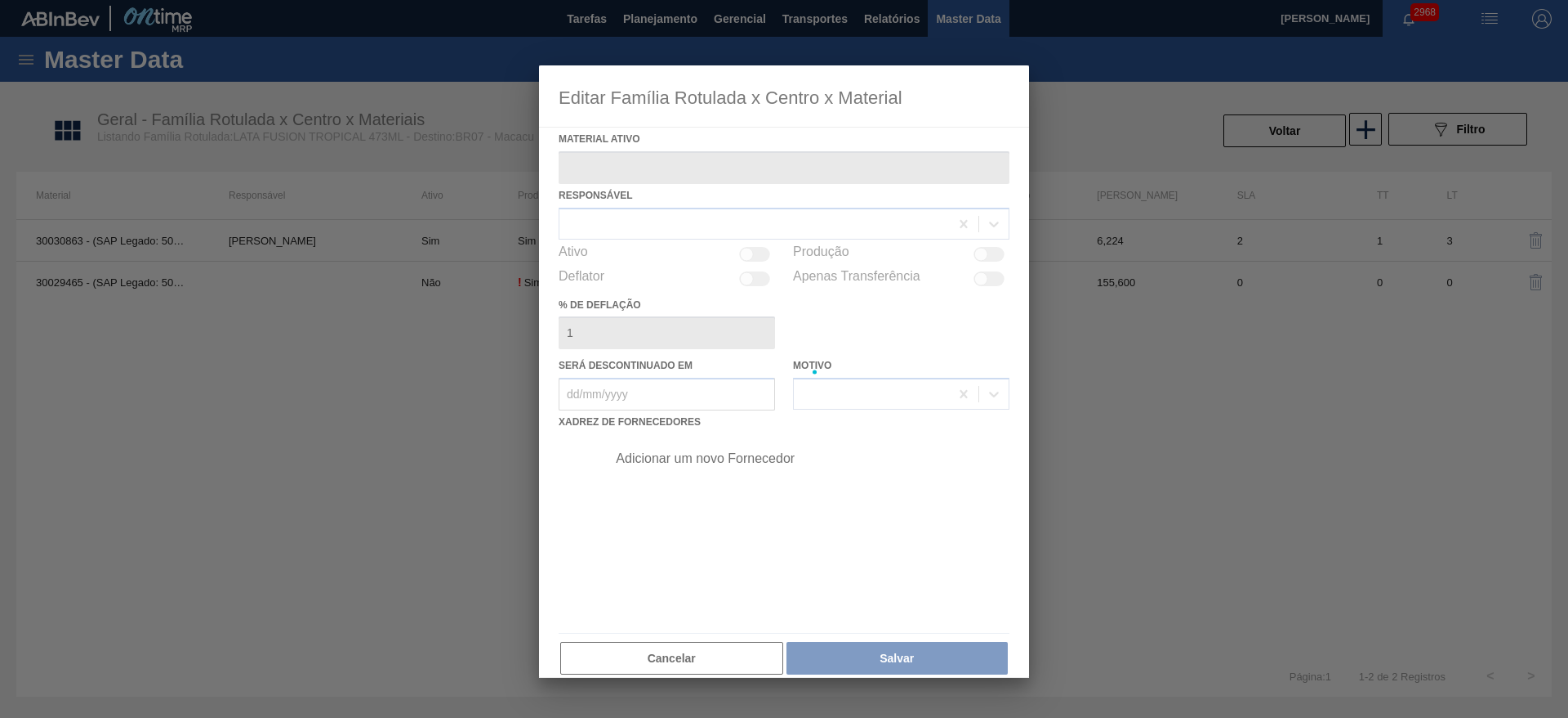
type ativo "30030863 - (SAP Legado: 50827768) - LATA AL 473ML FUSION TROPICAL NIV24"
checkbox input "true"
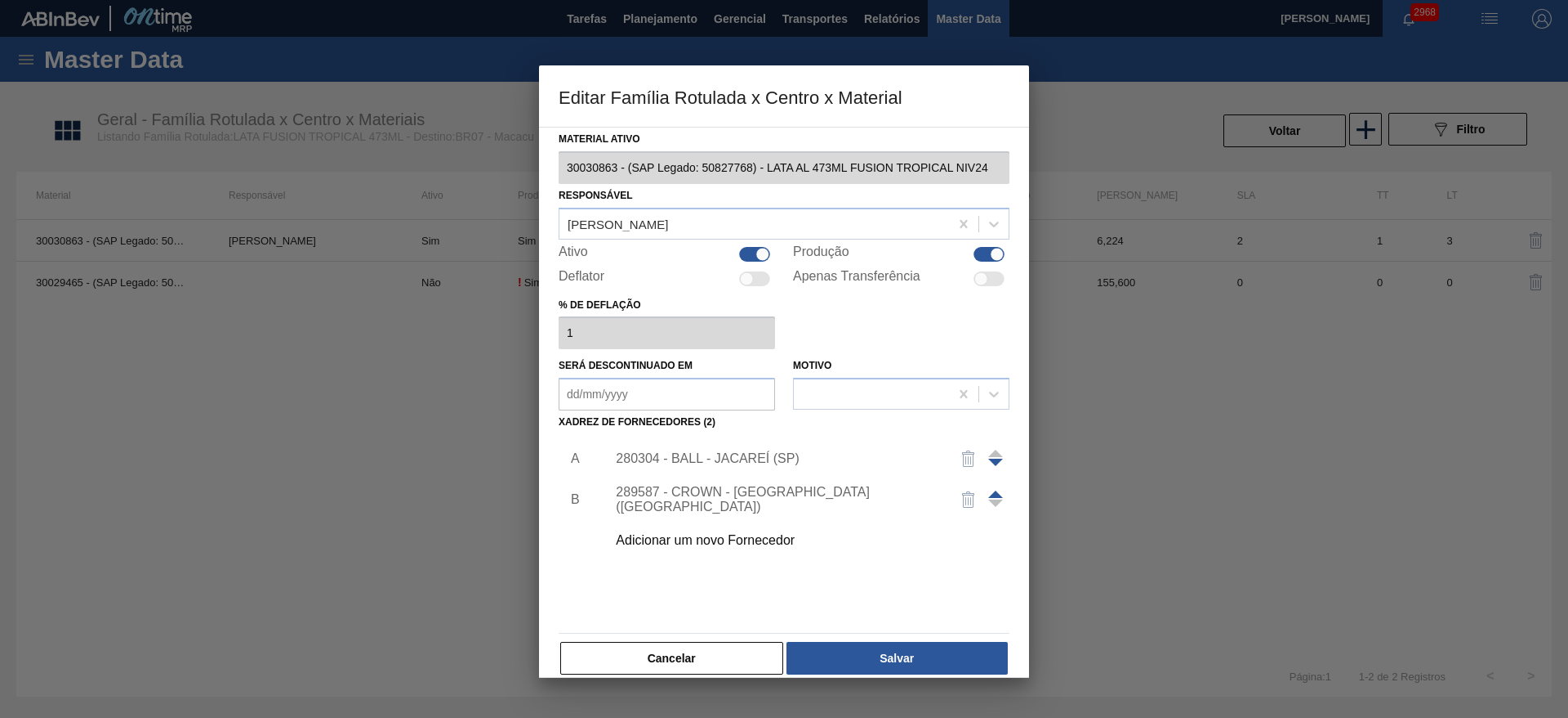
click at [758, 540] on div "Adicionar um novo Fornecedor" at bounding box center [776, 540] width 320 height 14
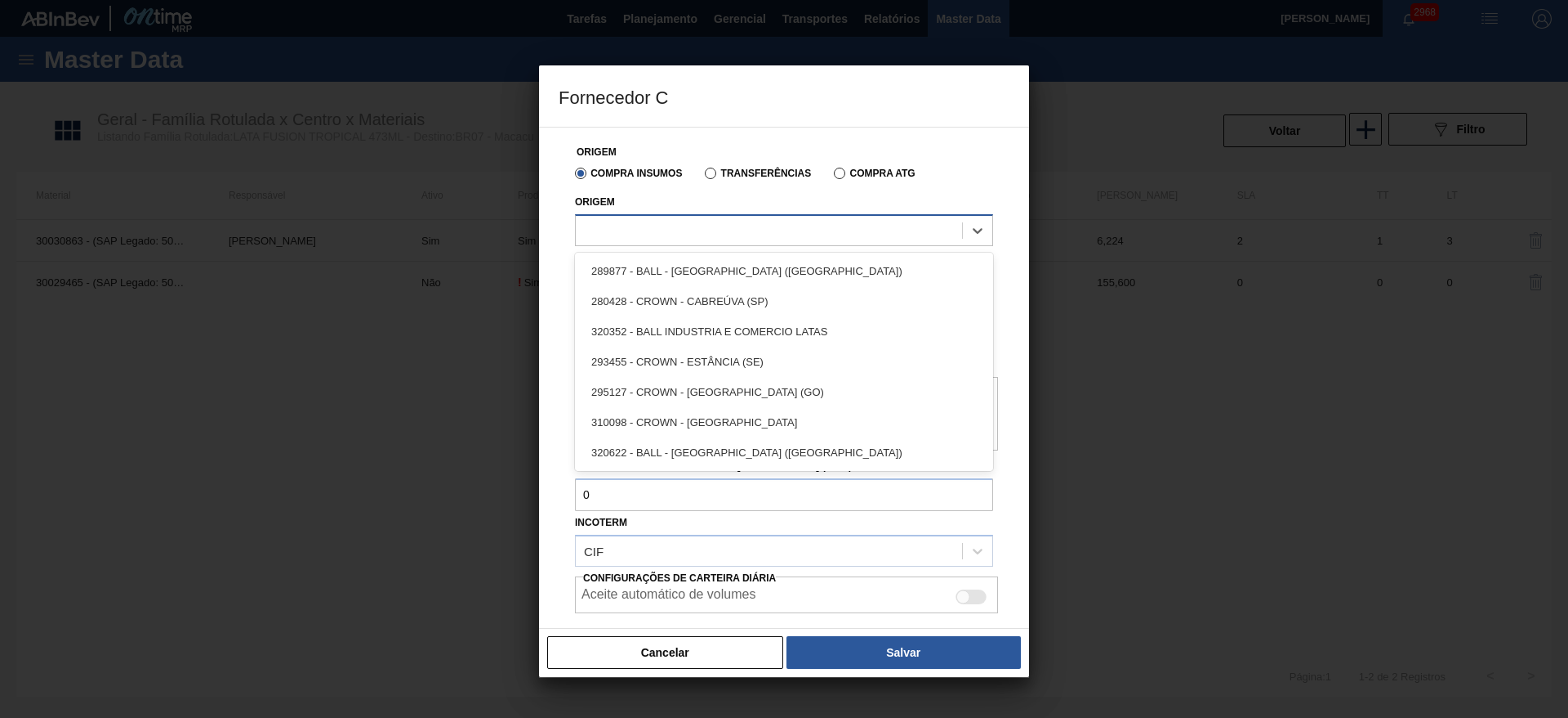
click at [668, 231] on div at bounding box center [769, 230] width 386 height 24
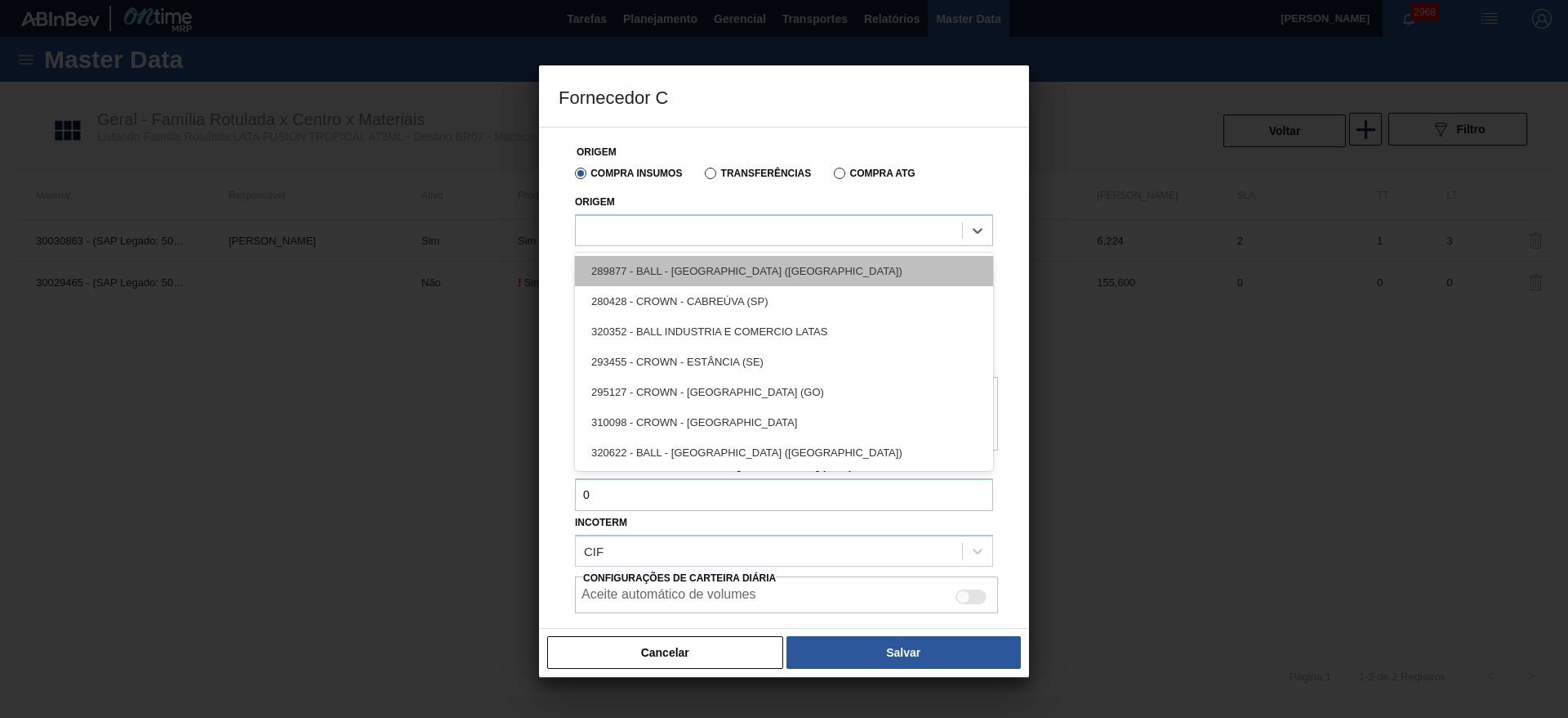
click at [667, 264] on div "289877 - BALL - TRÊS RIOS (RJ)" at bounding box center [784, 271] width 418 height 31
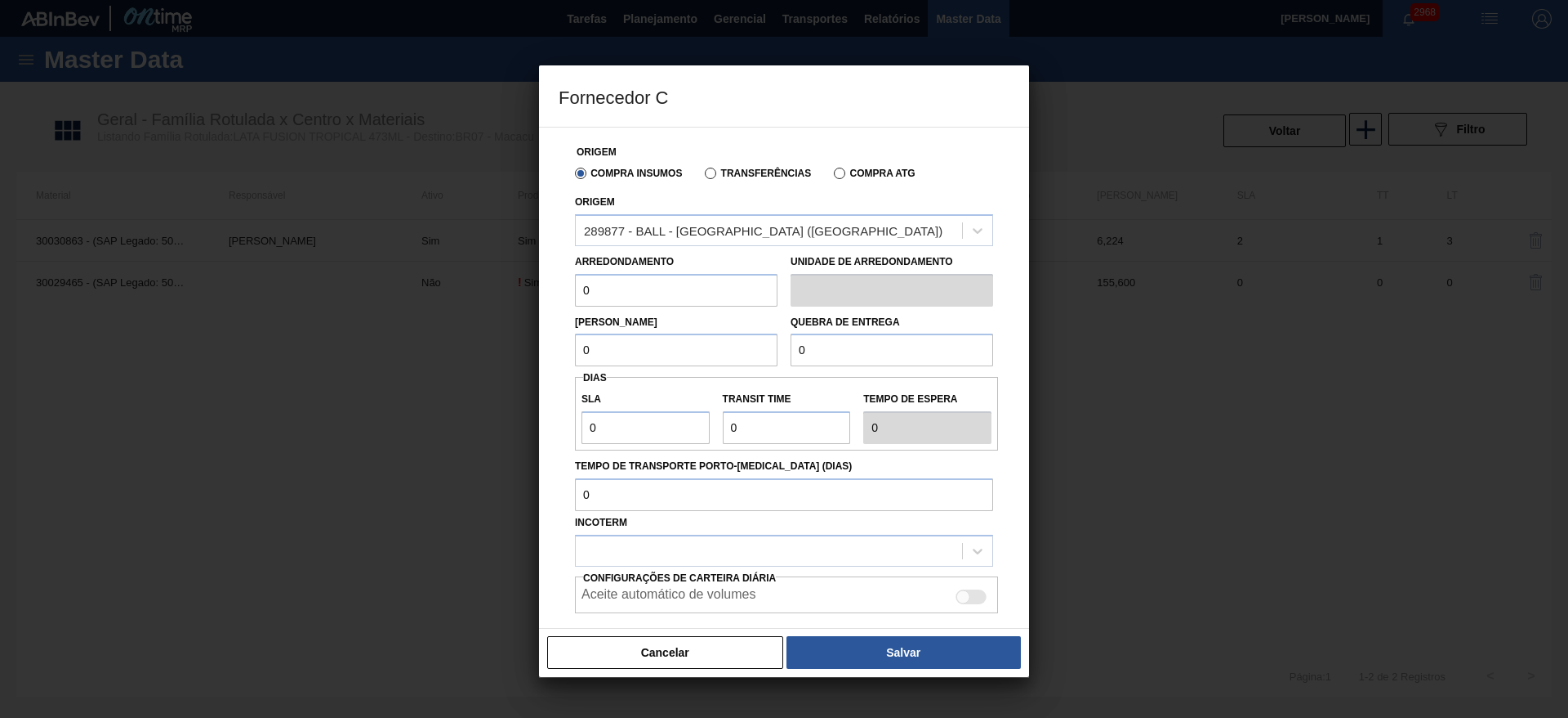
drag, startPoint x: 601, startPoint y: 287, endPoint x: 570, endPoint y: 290, distance: 31.1
click at [570, 290] on div "Arredondamento 0" at bounding box center [676, 278] width 216 height 57
type input "6,224"
drag, startPoint x: 616, startPoint y: 349, endPoint x: 554, endPoint y: 366, distance: 64.3
click at [558, 359] on div "Origem Compra Insumos Transferências Compra ATG Origem 289877 - BALL - TRÊS RIO…" at bounding box center [784, 377] width 490 height 502
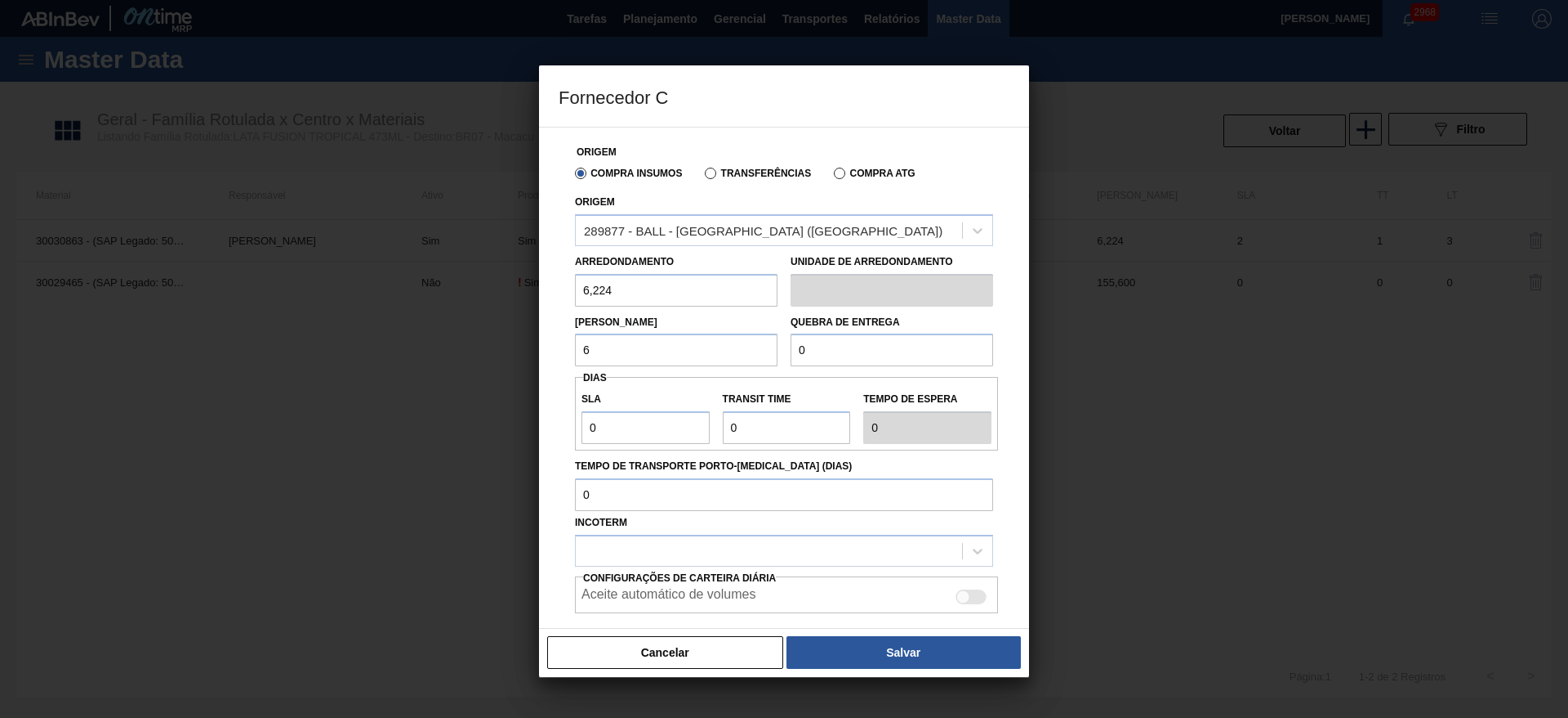
type input "6,224"
drag, startPoint x: 824, startPoint y: 358, endPoint x: 762, endPoint y: 360, distance: 62.0
click at [763, 357] on div "Lote Mínimo 6,224 Quebra de entrega 0" at bounding box center [784, 337] width 431 height 60
type input "124,48"
drag, startPoint x: 616, startPoint y: 420, endPoint x: 550, endPoint y: 467, distance: 81.0
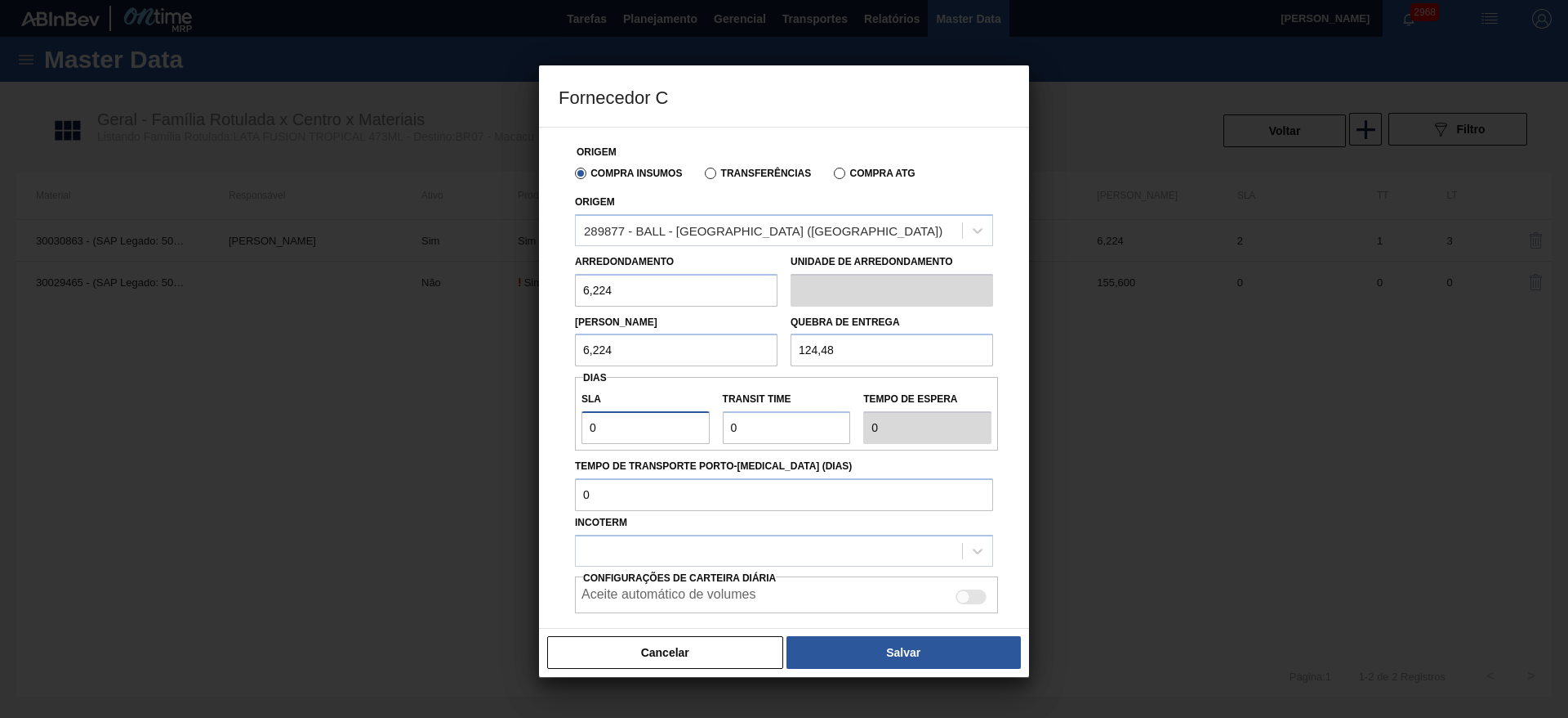
click at [553, 442] on div "Origem Compra Insumos Transferências Compra ATG Origem 289877 - BALL - TRÊS RIO…" at bounding box center [784, 377] width 490 height 502
type input "2"
click at [792, 425] on input "Transit Time" at bounding box center [786, 427] width 128 height 33
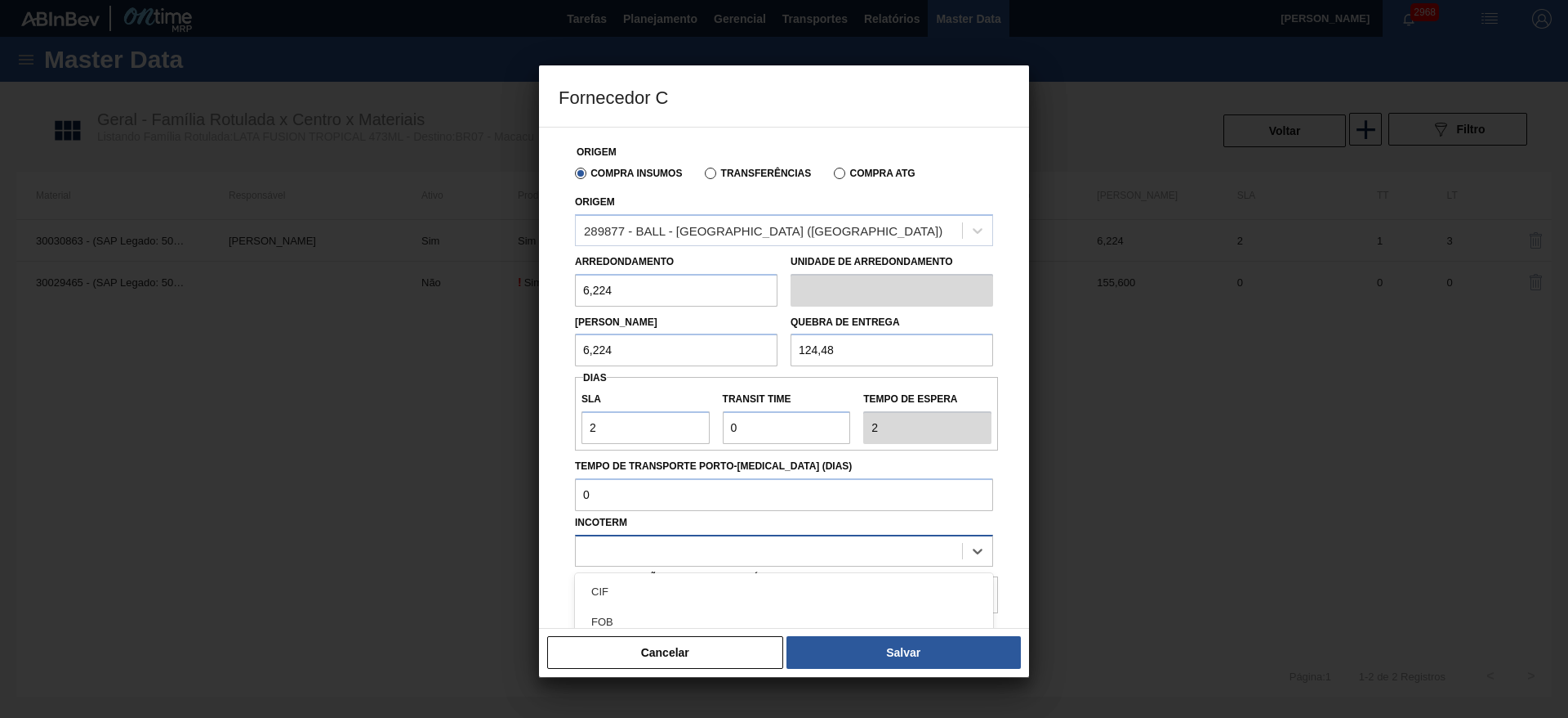
click at [783, 553] on div at bounding box center [769, 550] width 386 height 24
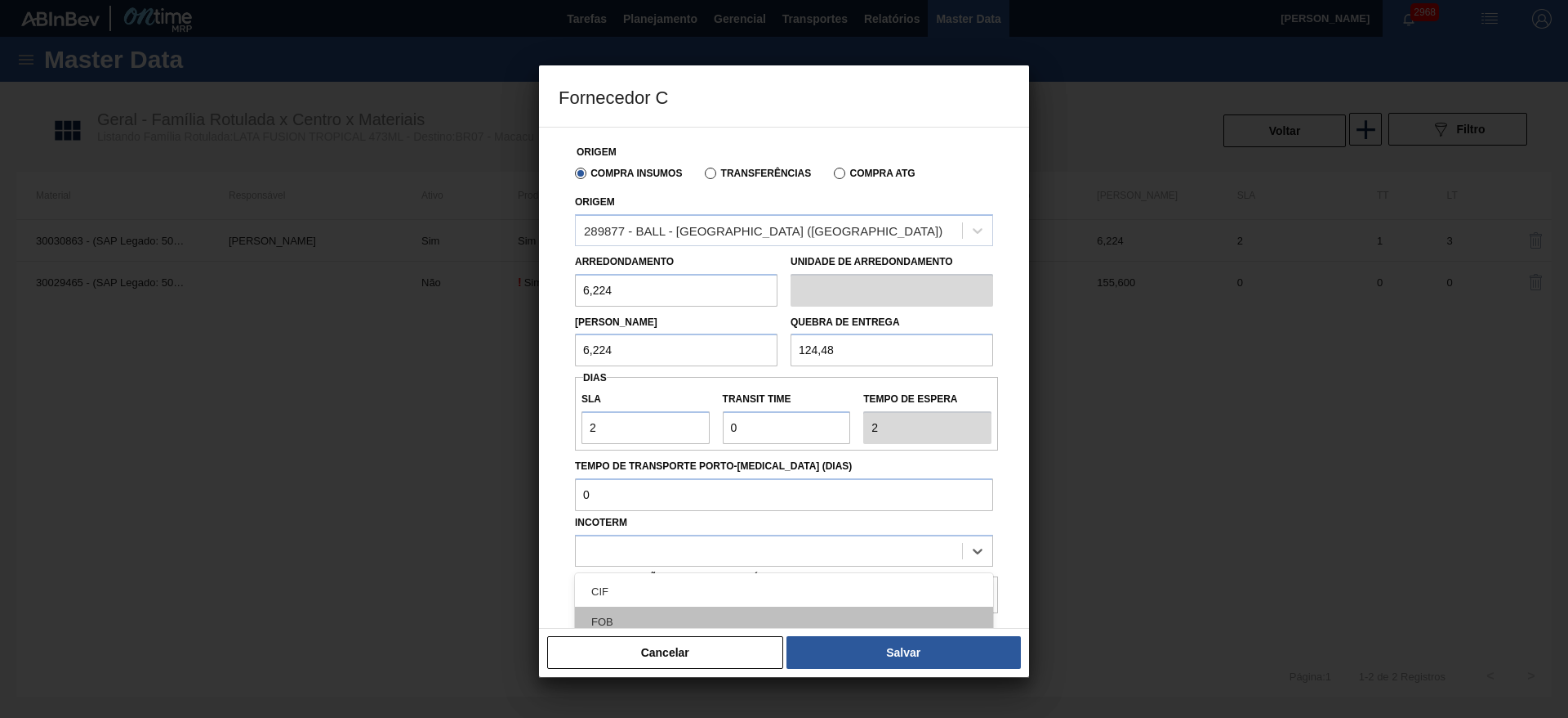
click at [690, 617] on div "FOB" at bounding box center [784, 621] width 418 height 31
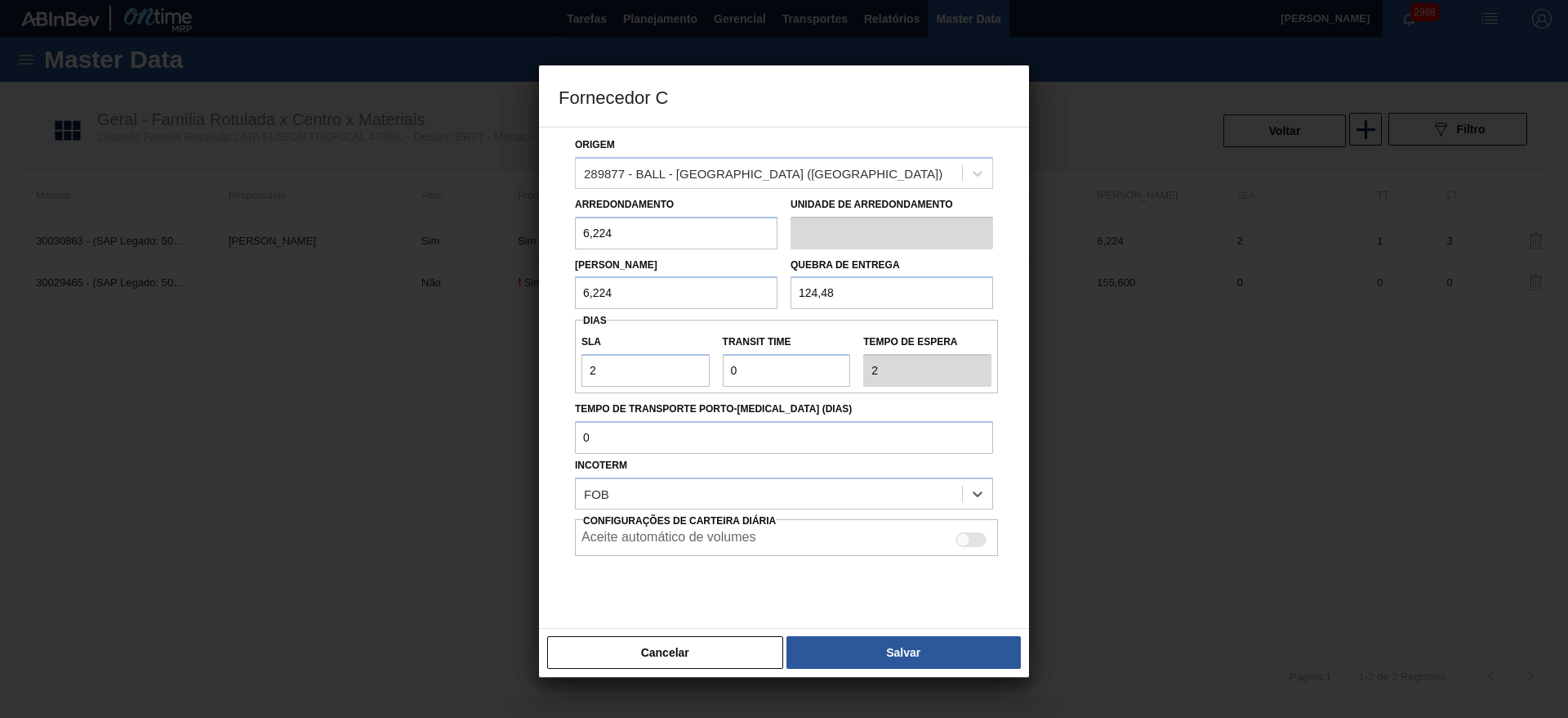
scroll to position [86, 0]
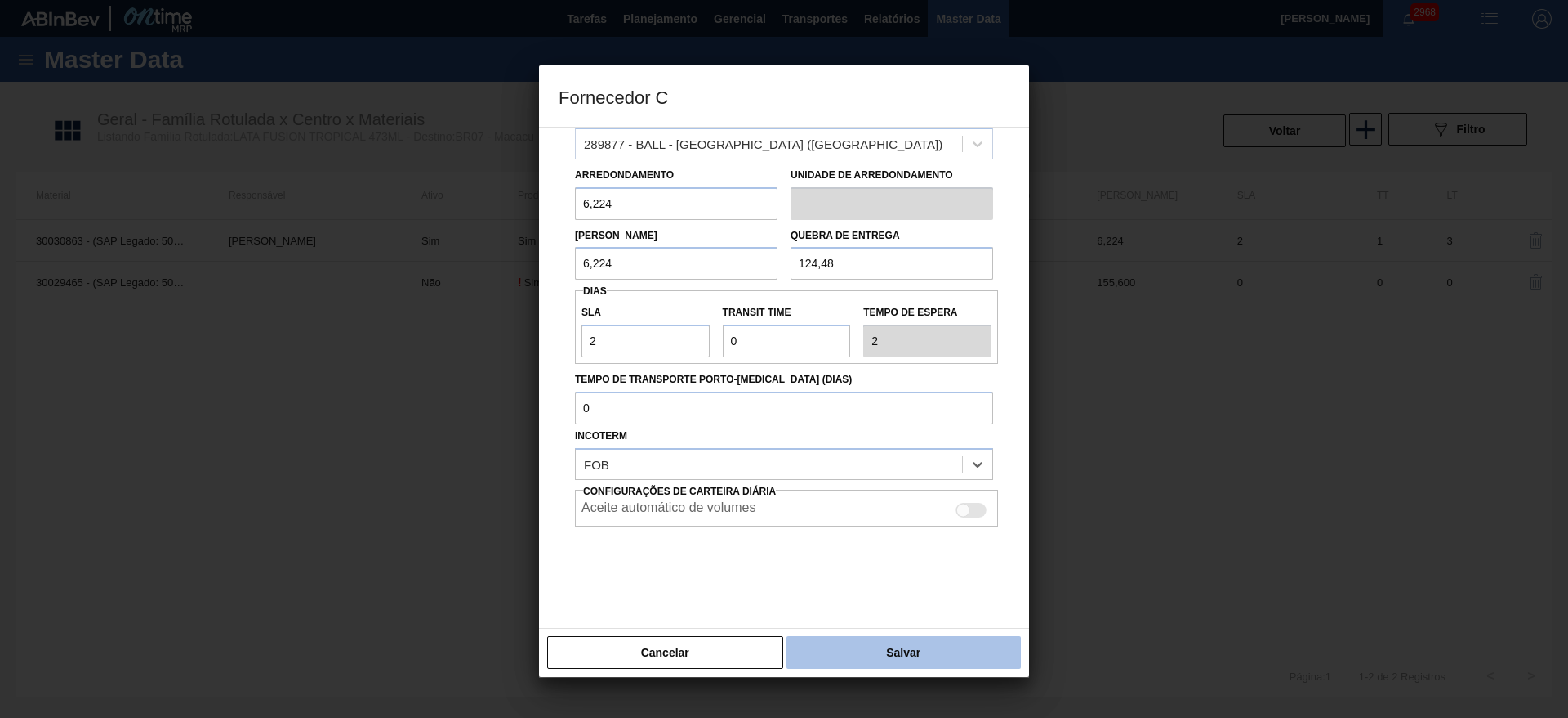
click at [910, 659] on button "Salvar" at bounding box center [903, 652] width 235 height 33
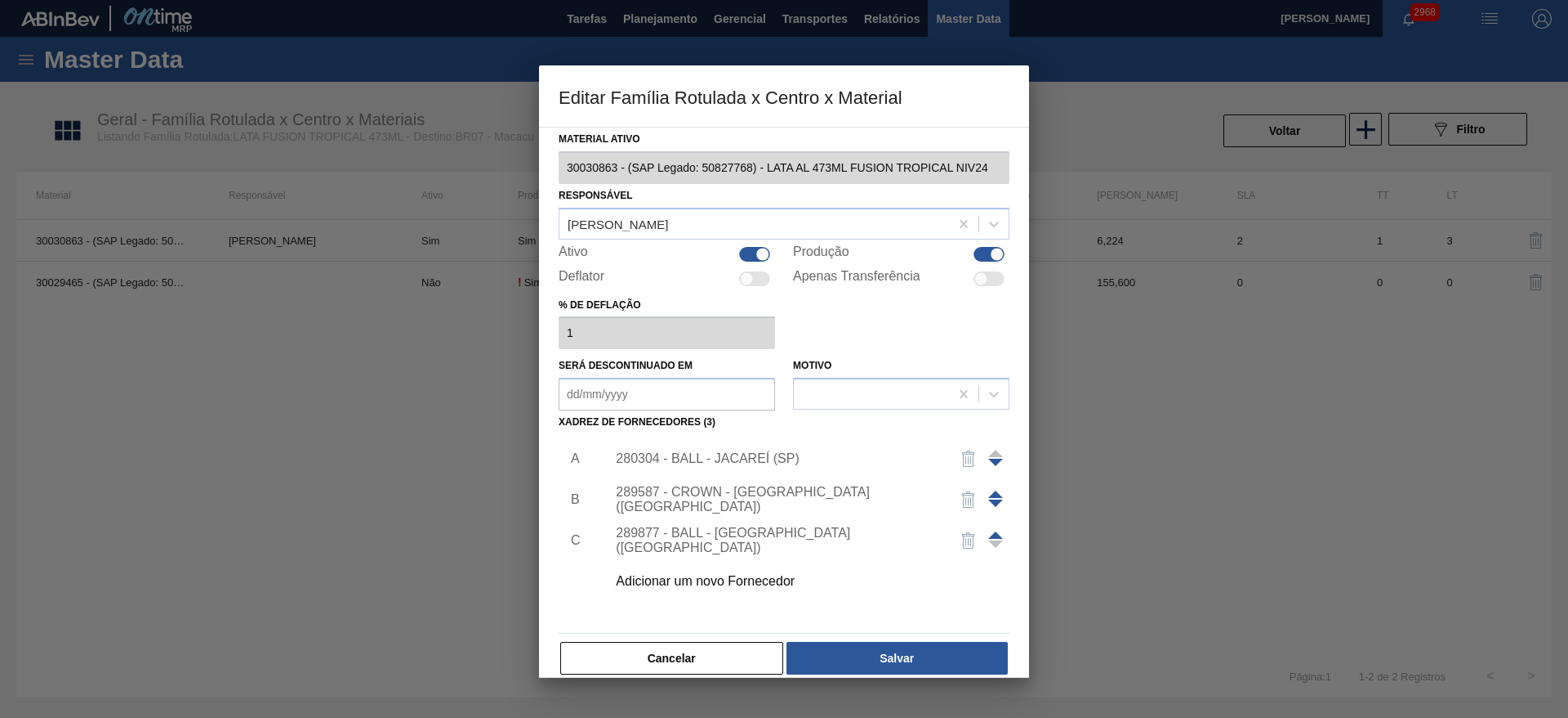
click at [993, 535] on span at bounding box center [995, 535] width 14 height 8
click at [997, 492] on span at bounding box center [995, 493] width 14 height 8
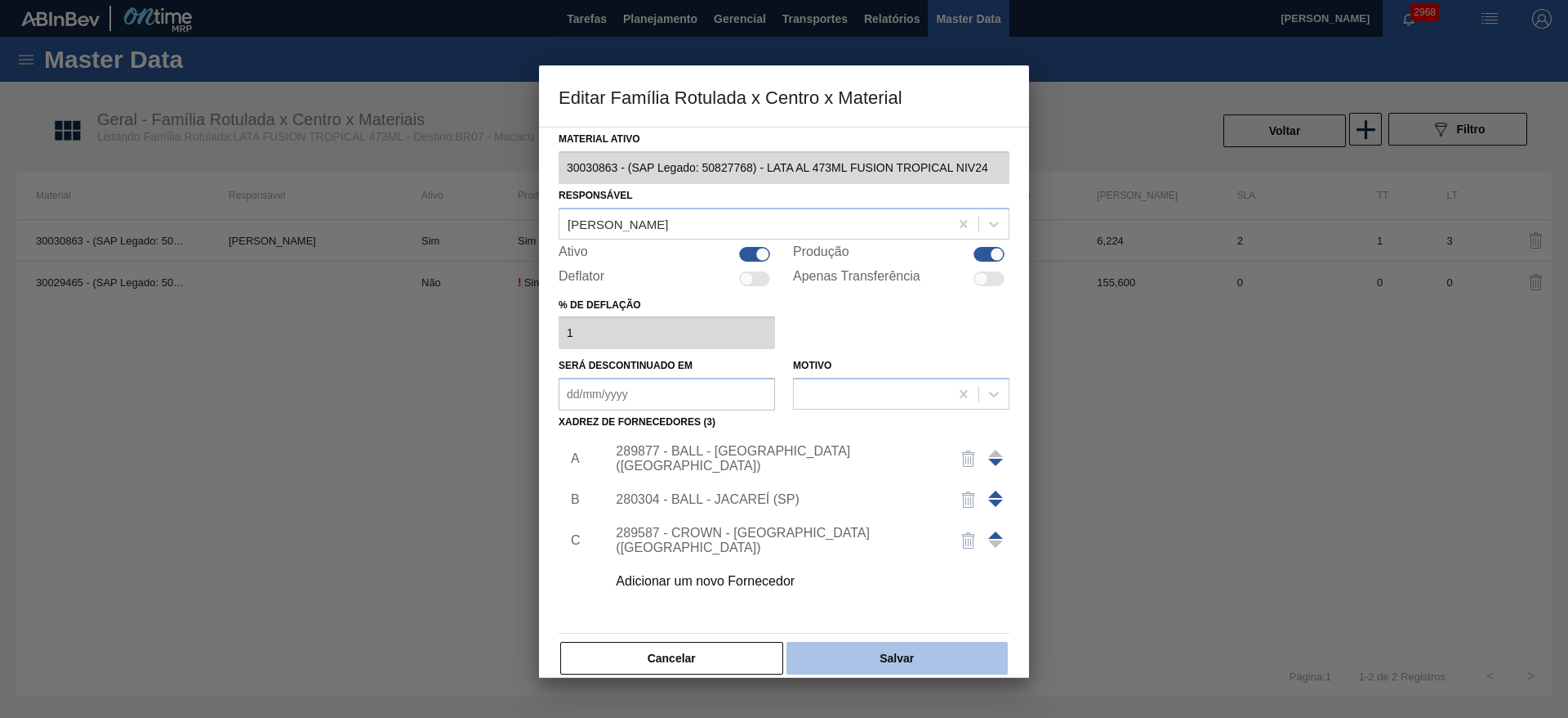
click at [921, 655] on button "Salvar" at bounding box center [896, 658] width 221 height 33
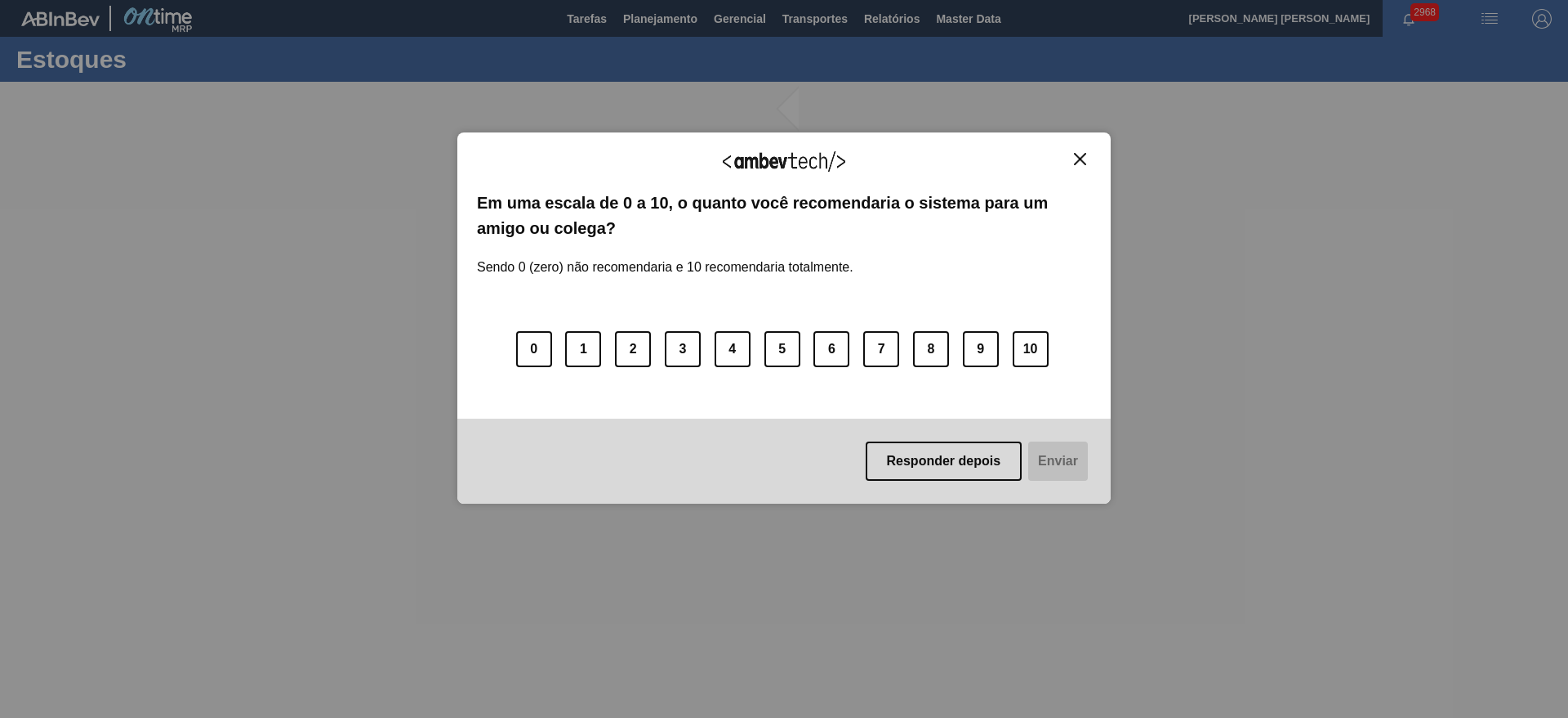
click at [1081, 163] on img "Close" at bounding box center [1080, 159] width 12 height 12
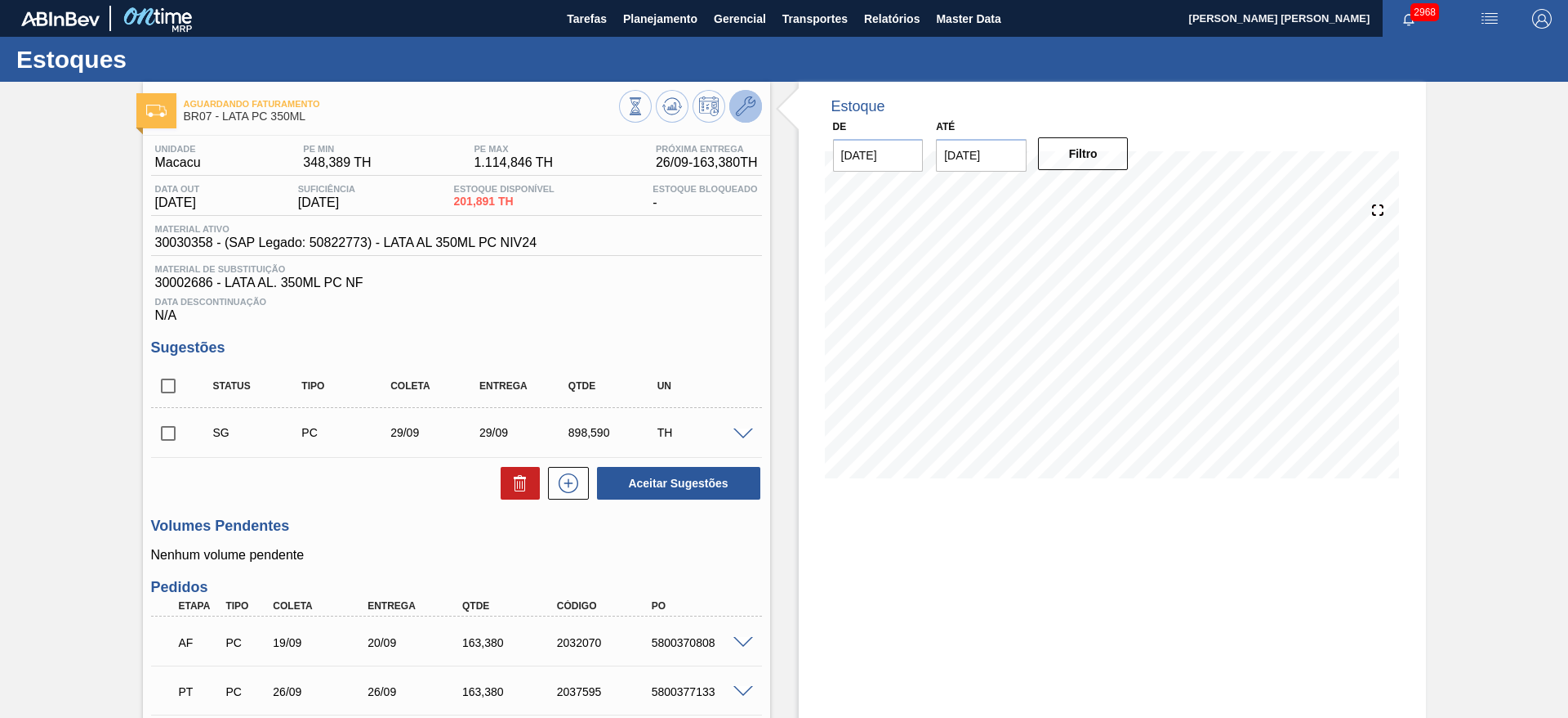
click at [740, 109] on icon at bounding box center [745, 106] width 19 height 19
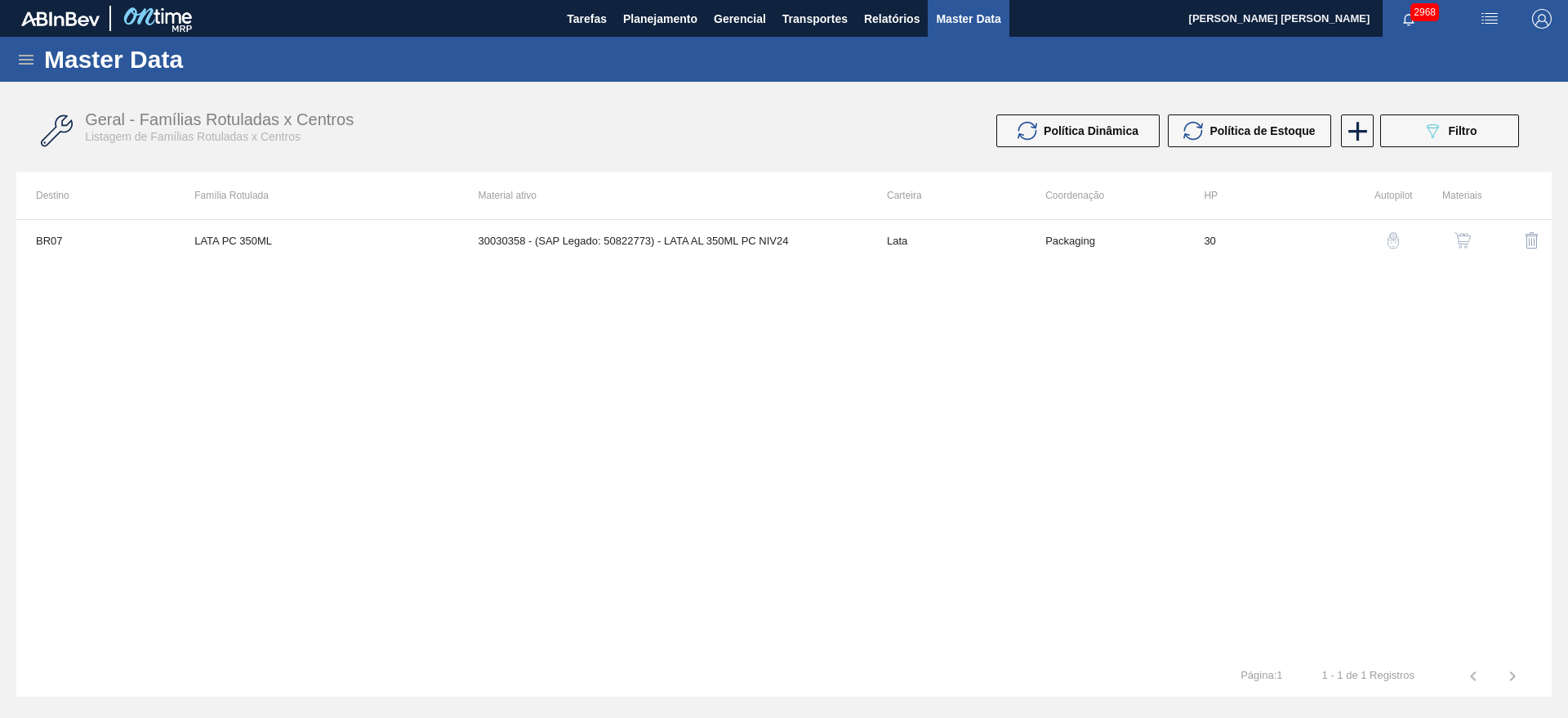
click at [1466, 239] on img "button" at bounding box center [1462, 240] width 16 height 16
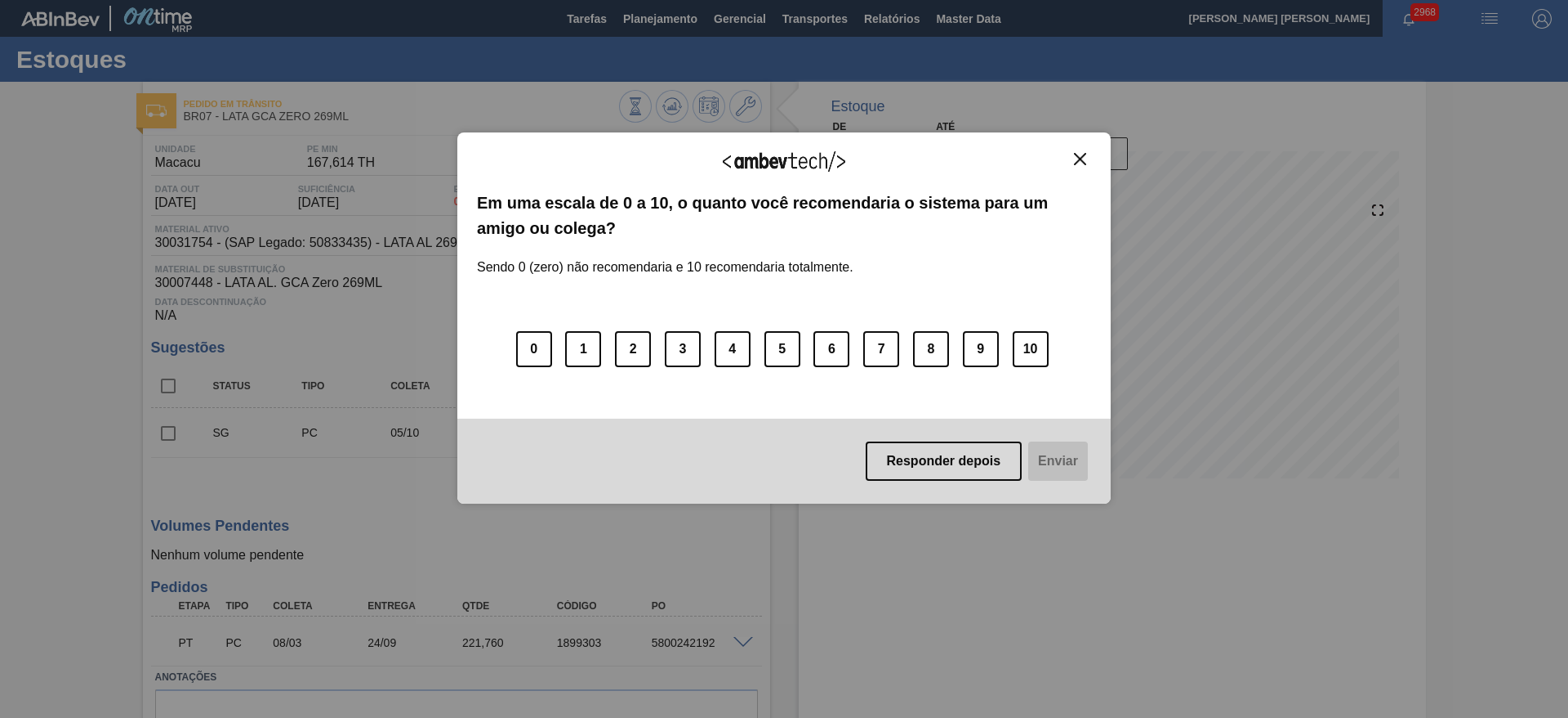
click at [1128, 78] on div "Agradecemos seu feedback! Em uma escala de 0 a 10, o quanto você recomendaria o…" at bounding box center [784, 359] width 1568 height 718
click at [1084, 159] on img "Close" at bounding box center [1080, 159] width 12 height 12
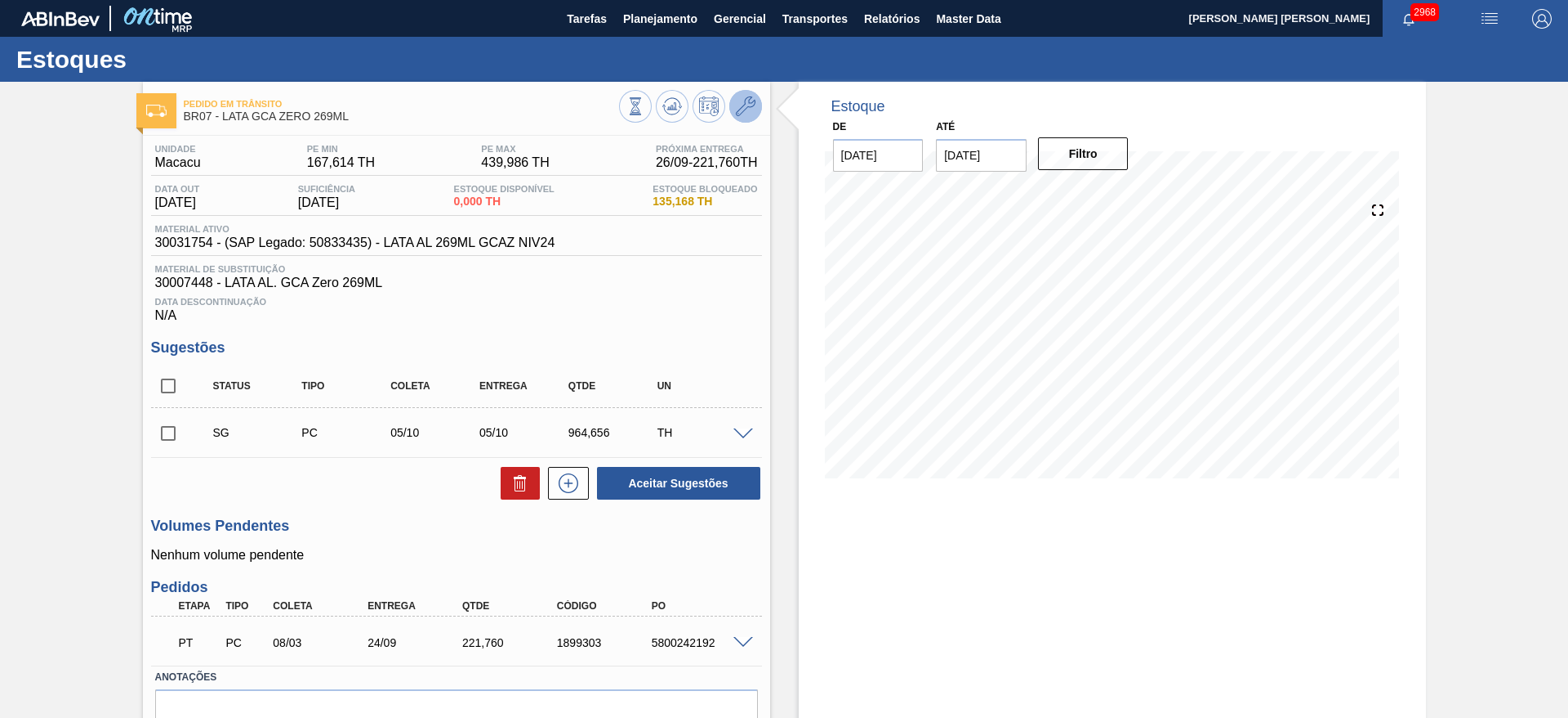
click at [754, 110] on button at bounding box center [745, 106] width 33 height 33
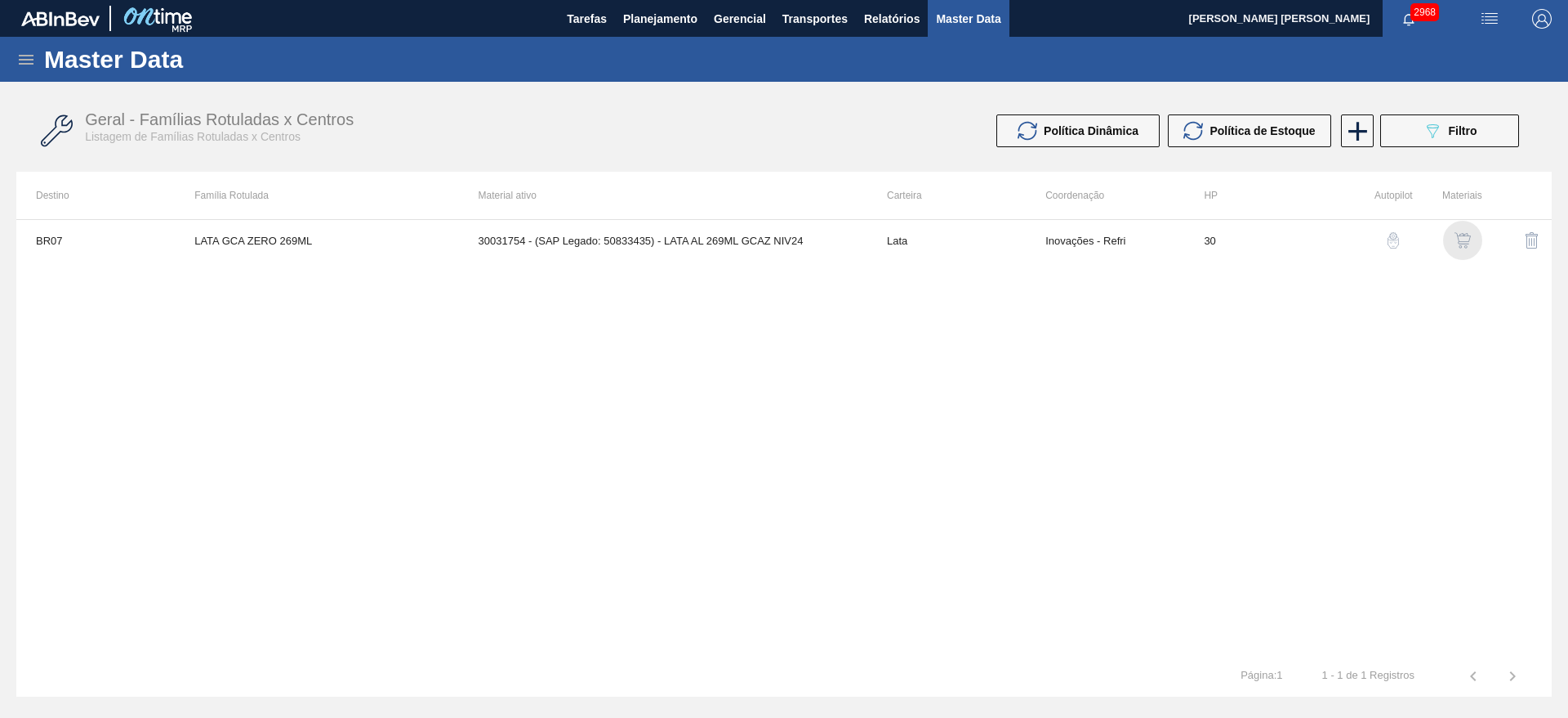
click at [1465, 239] on img "button" at bounding box center [1462, 240] width 16 height 16
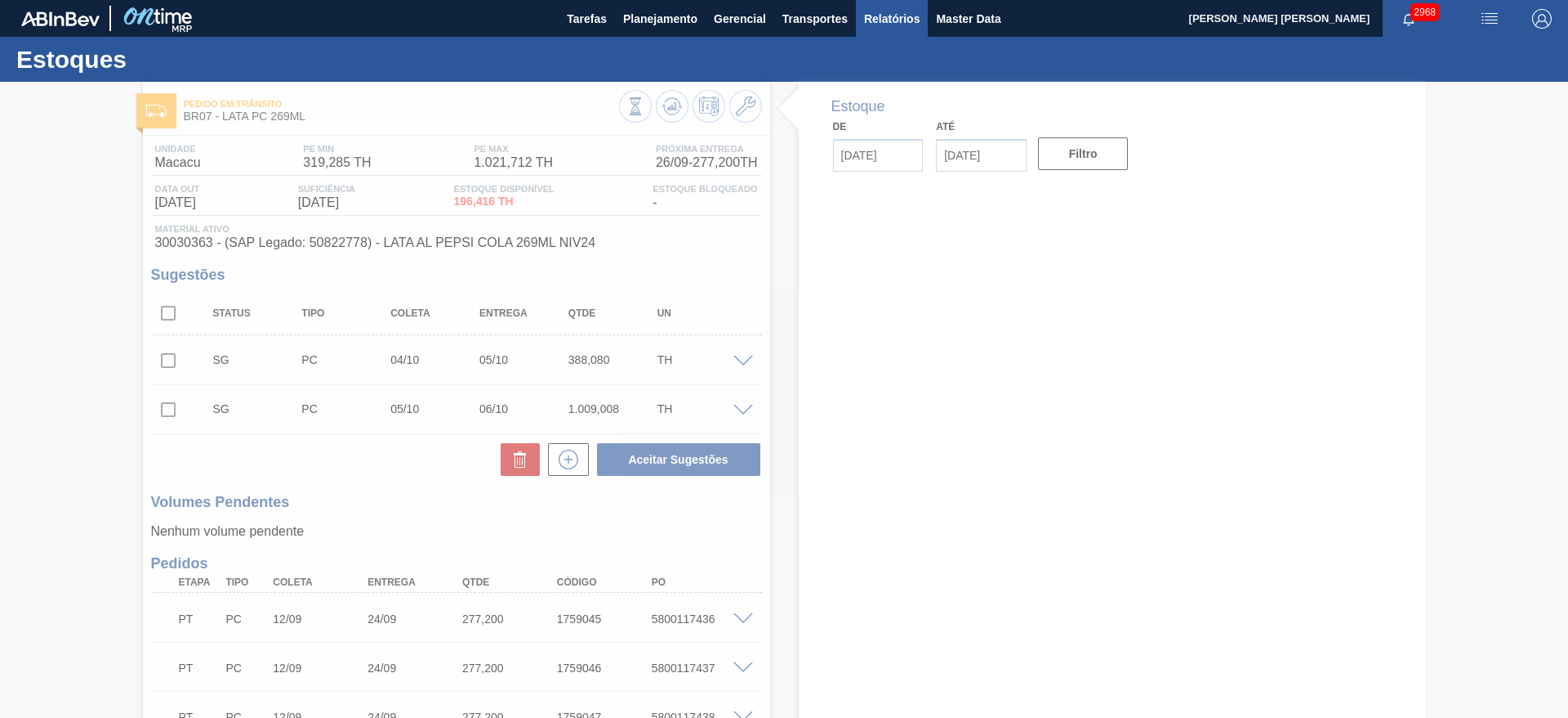
type input "[DATE]"
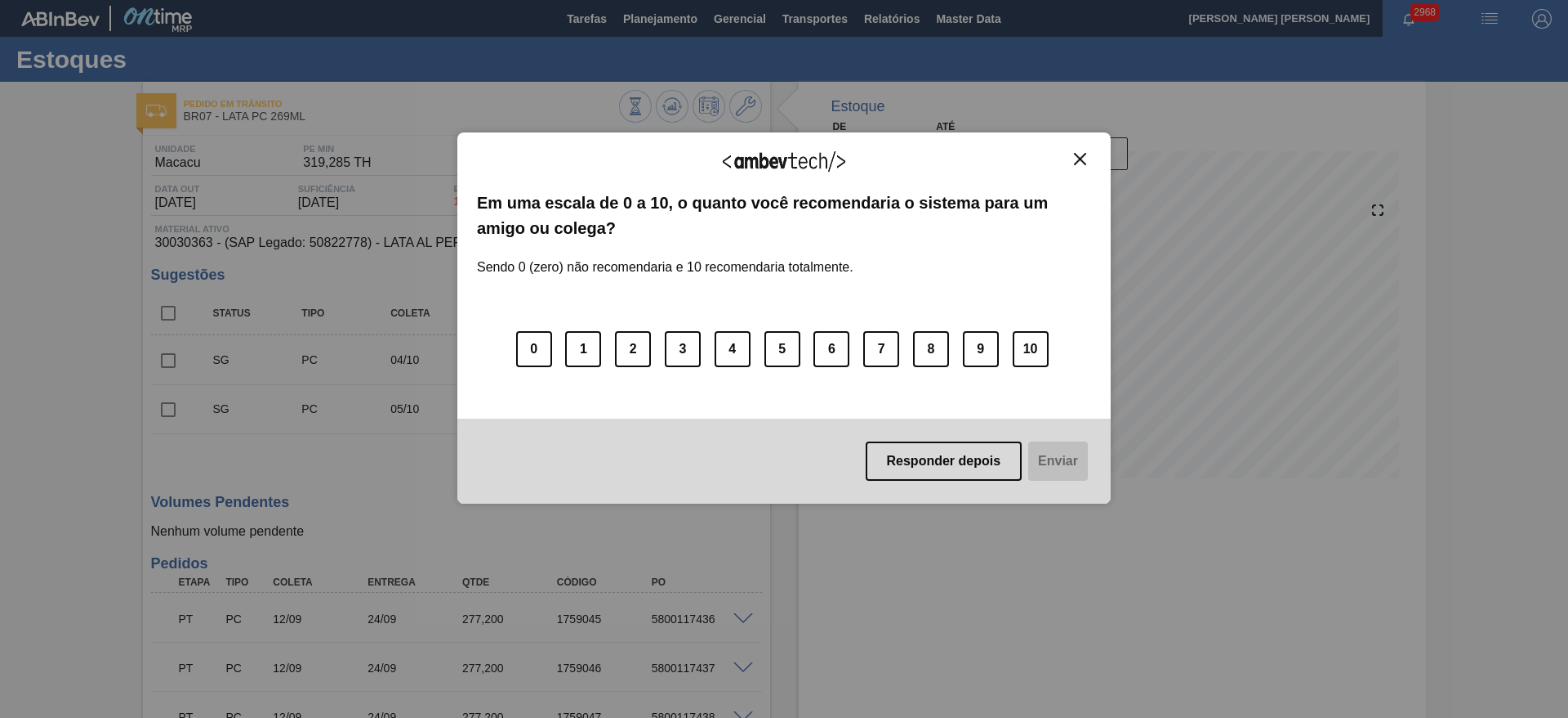
click at [1074, 160] on img "Close" at bounding box center [1080, 159] width 12 height 12
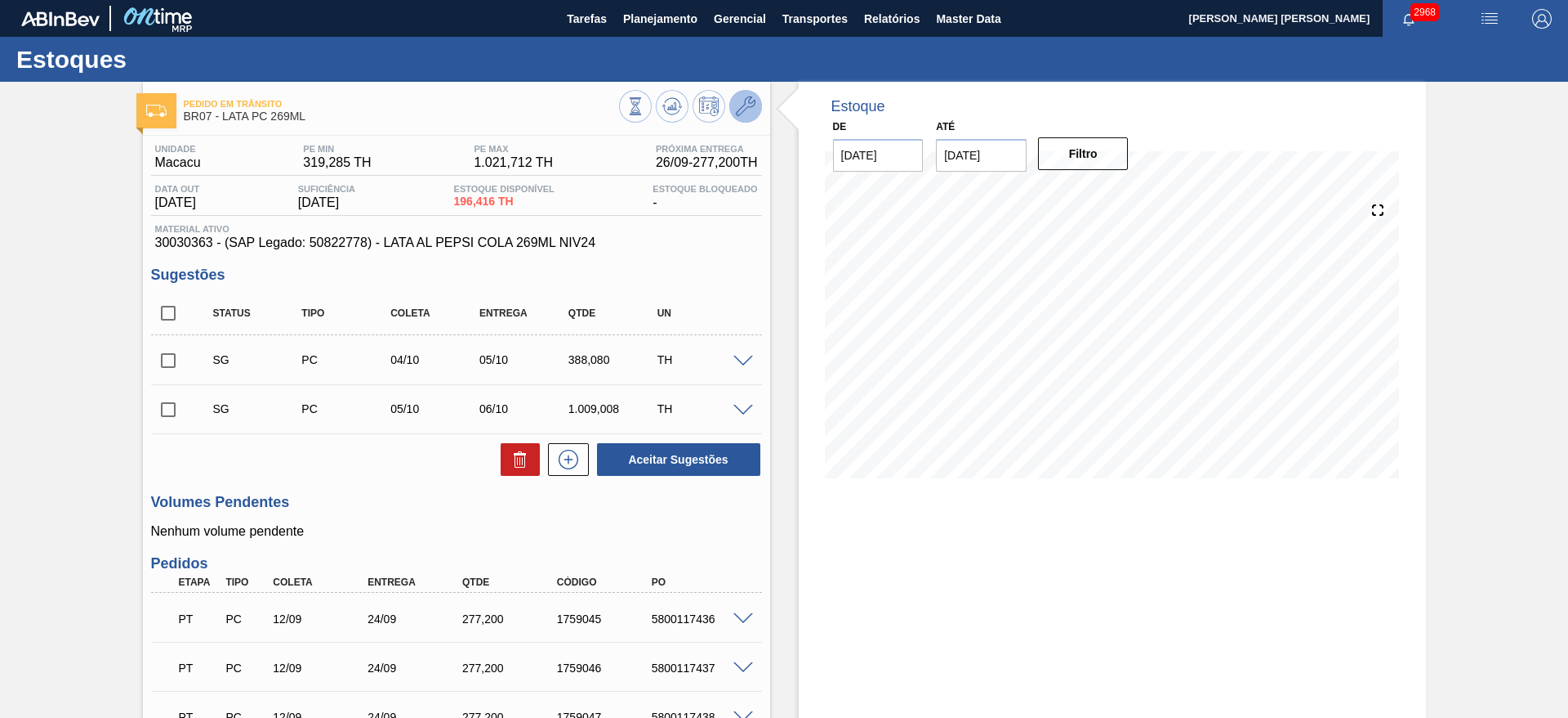
click at [744, 108] on icon at bounding box center [745, 106] width 19 height 19
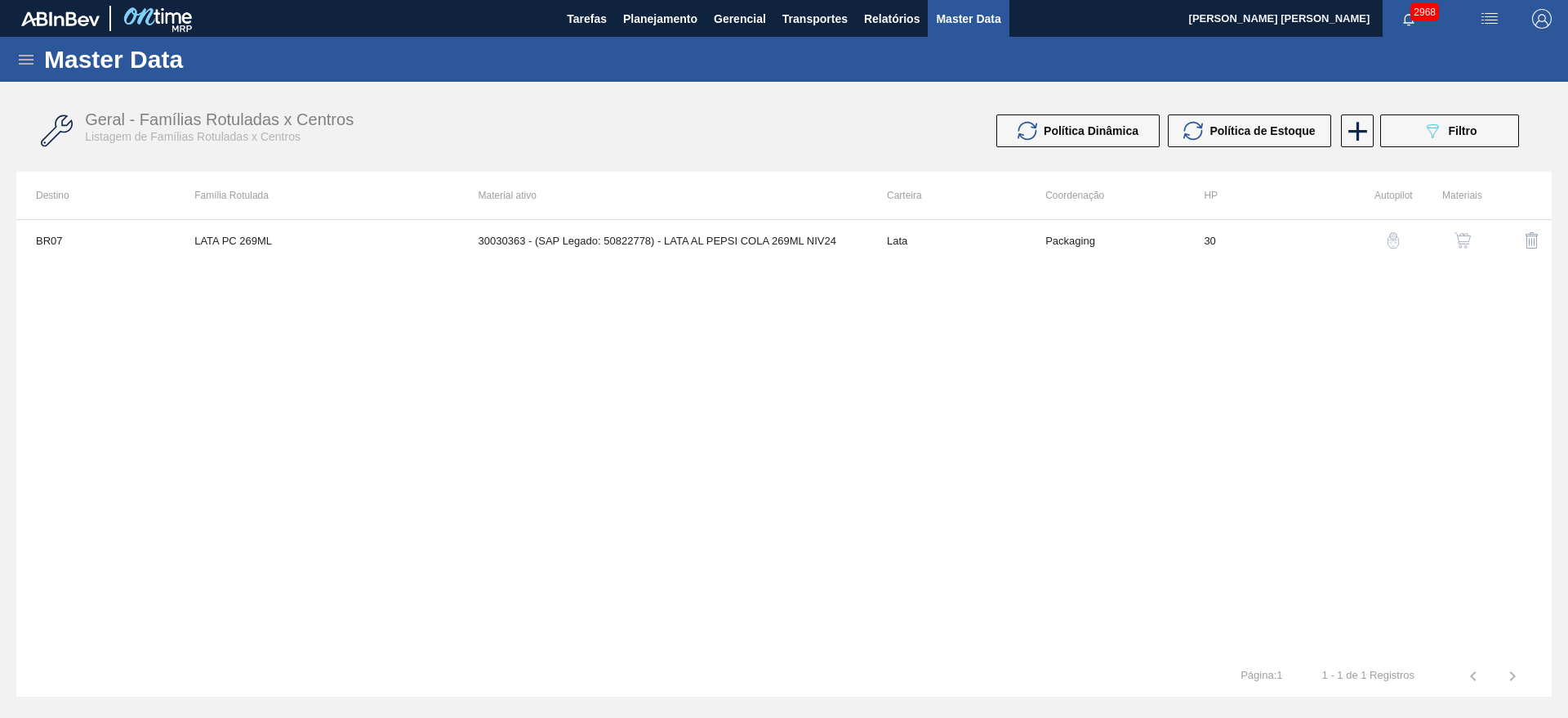
click at [1467, 239] on img "button" at bounding box center [1462, 240] width 16 height 16
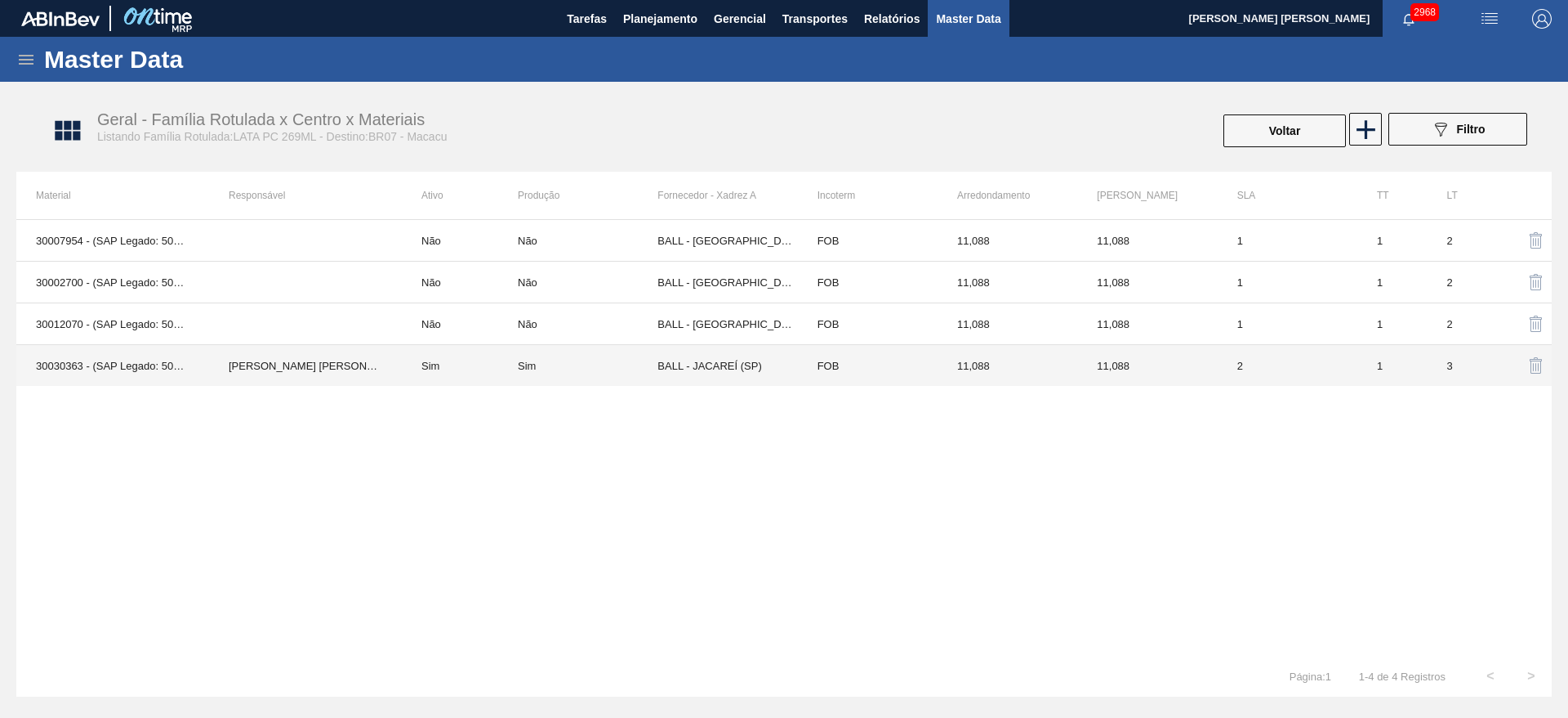
click at [707, 369] on td "BALL - JACAREÍ (SP)" at bounding box center [727, 365] width 140 height 42
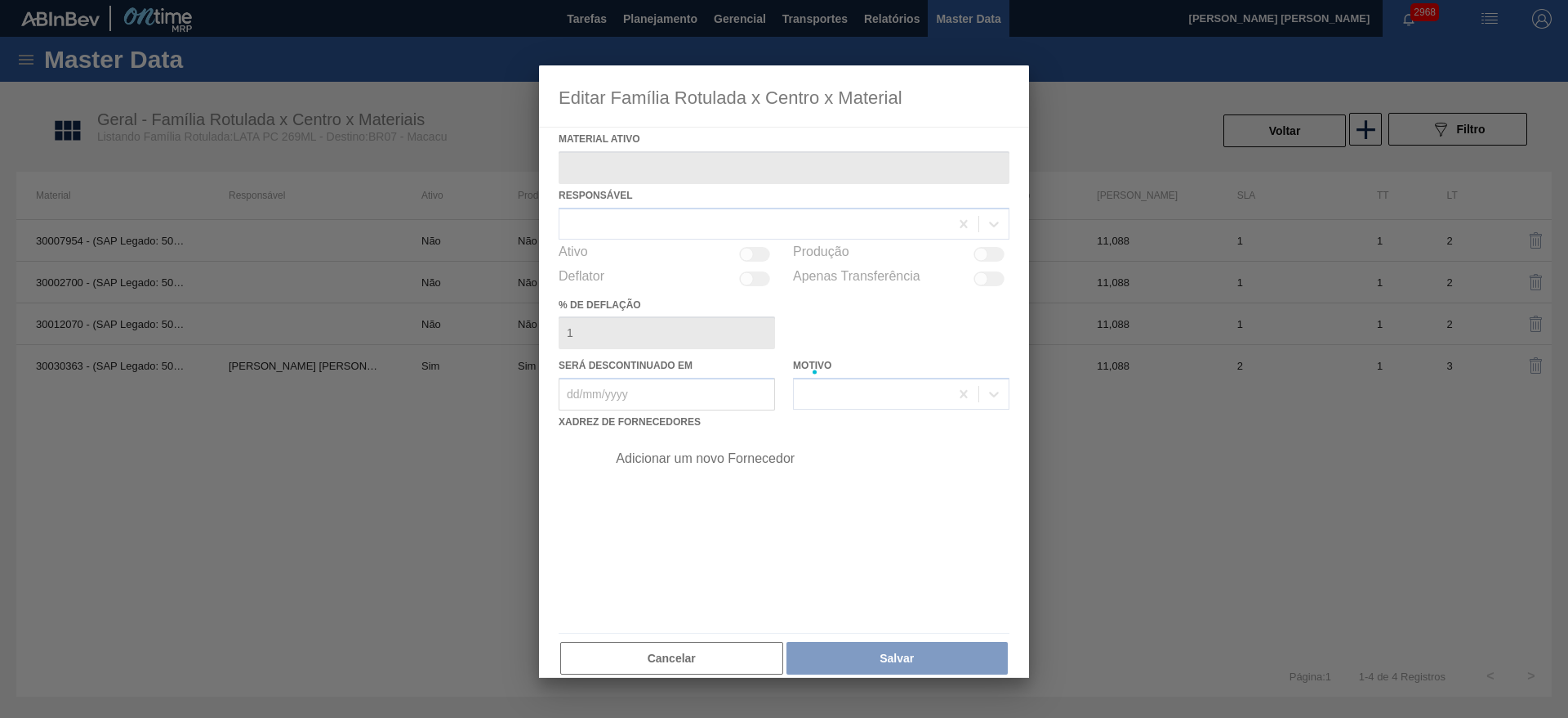
type ativo "30030363 - (SAP Legado: 50822778) - LATA AL PEPSI COLA 269ML NIV24"
checkbox input "true"
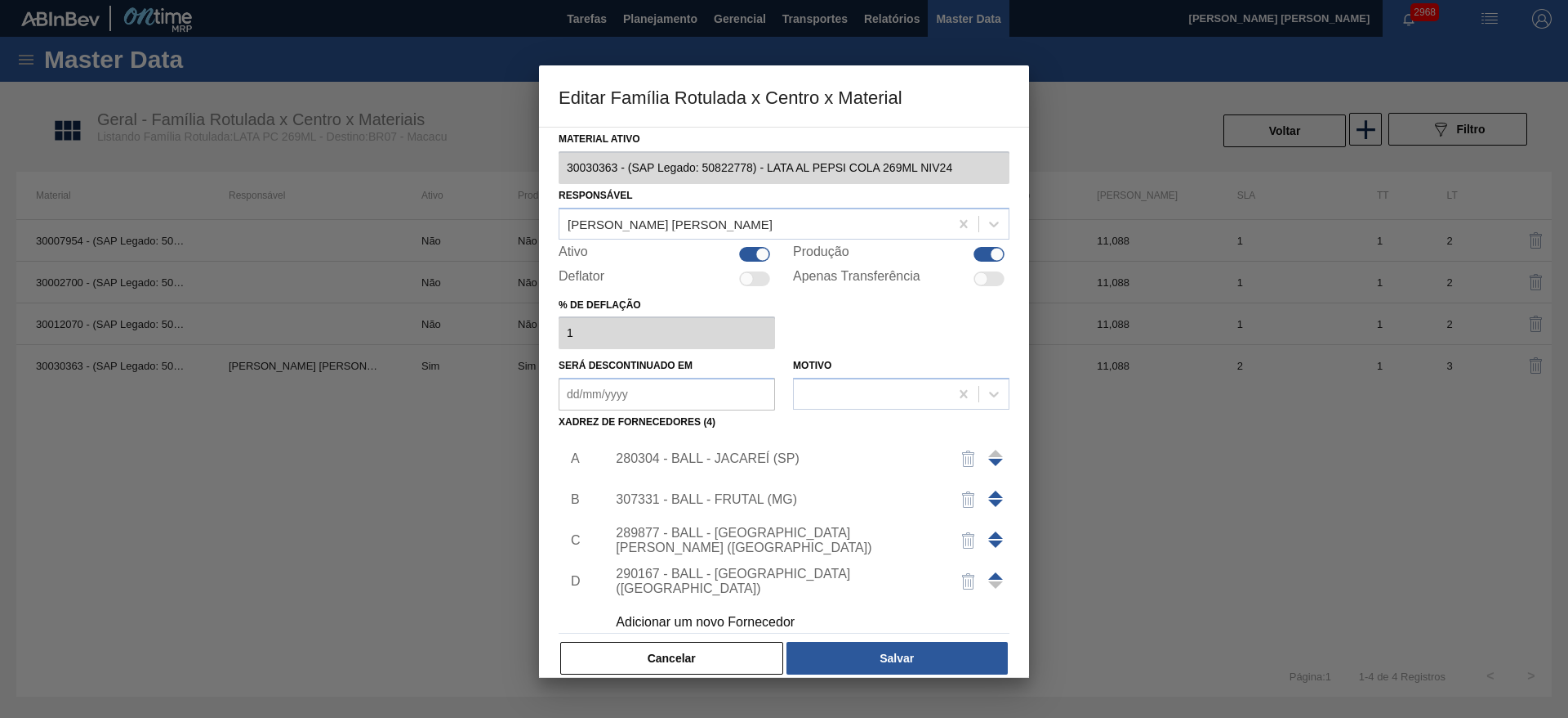
click at [991, 533] on span at bounding box center [995, 535] width 14 height 8
click at [993, 493] on span at bounding box center [995, 493] width 14 height 8
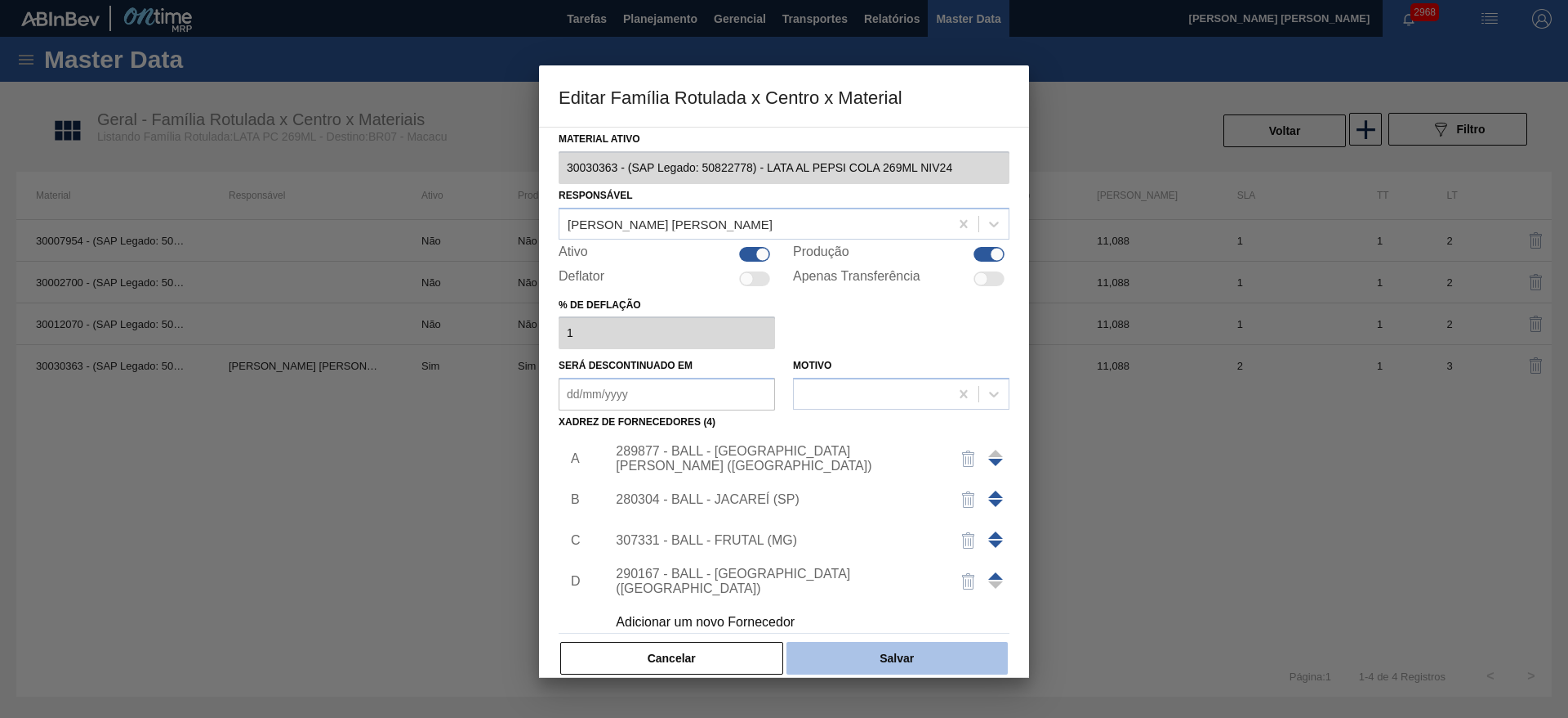
click at [891, 648] on button "Salvar" at bounding box center [896, 658] width 221 height 33
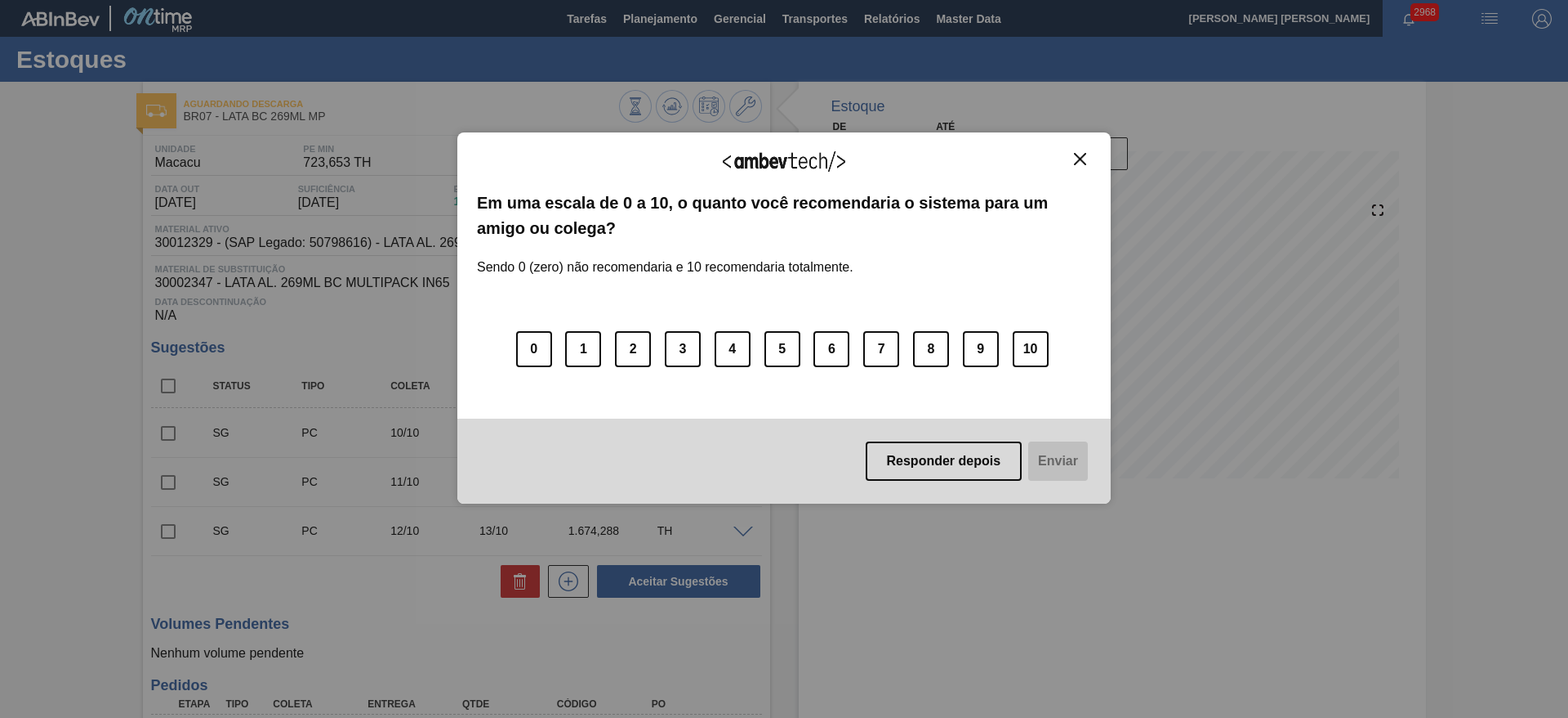
click at [1080, 157] on img "Close" at bounding box center [1080, 159] width 12 height 12
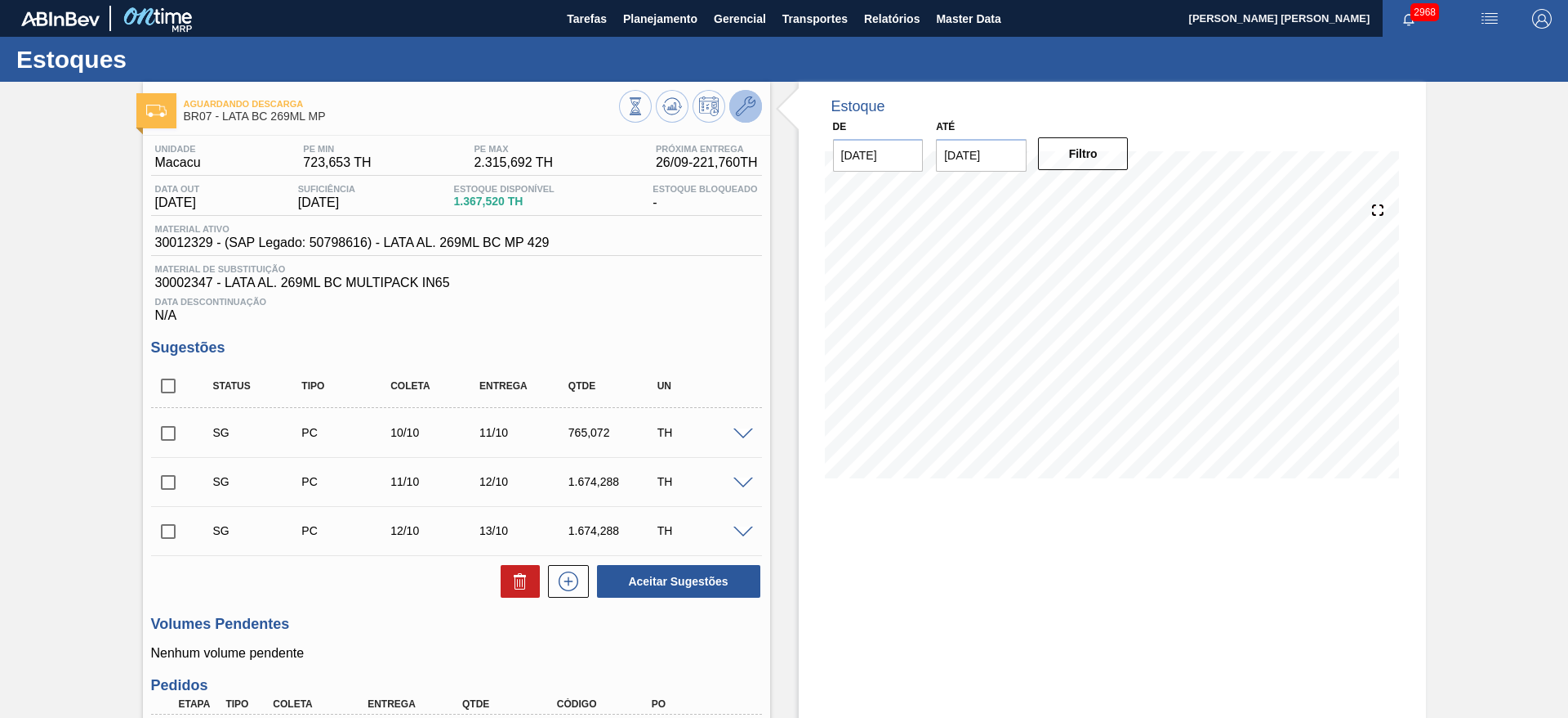
click at [745, 120] on button at bounding box center [745, 106] width 33 height 33
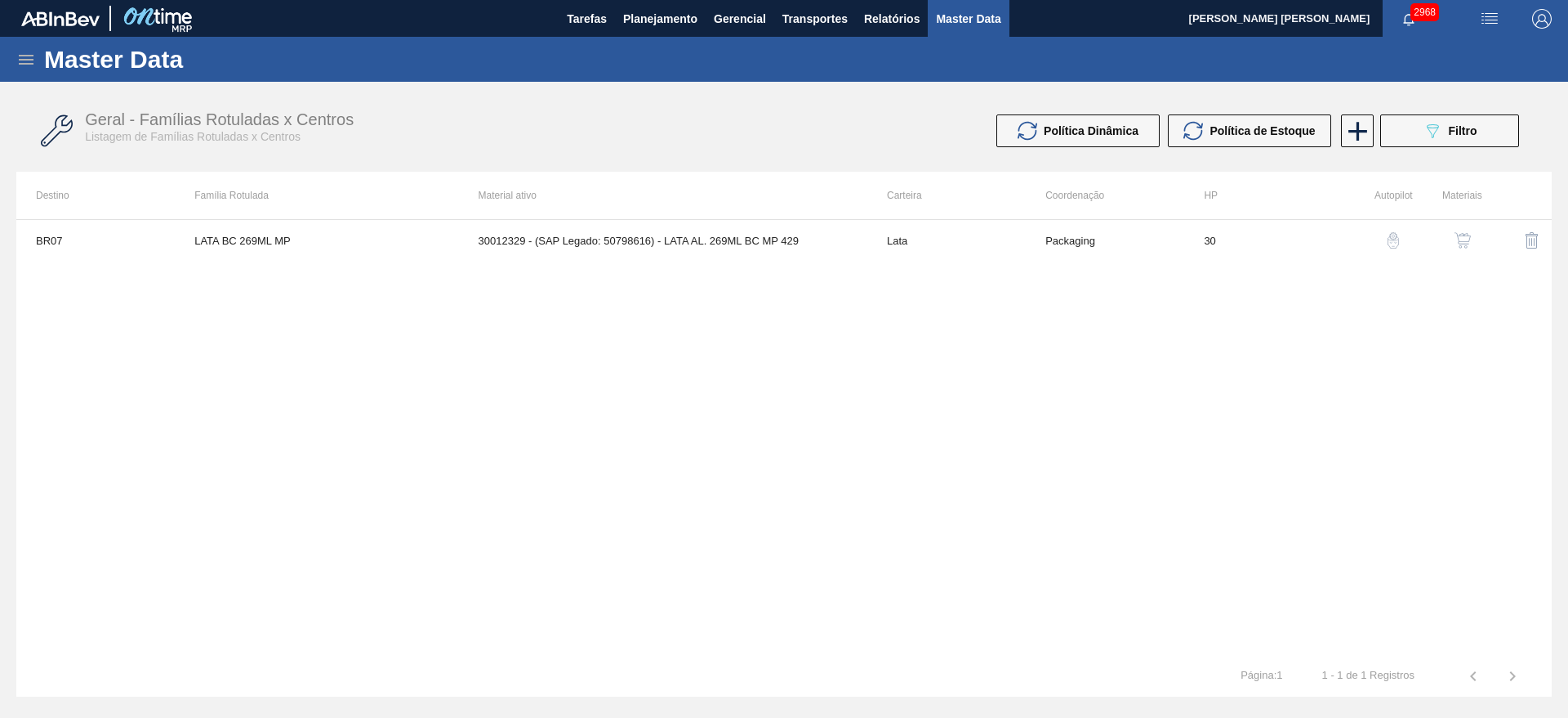
click at [1462, 243] on img "button" at bounding box center [1462, 240] width 16 height 16
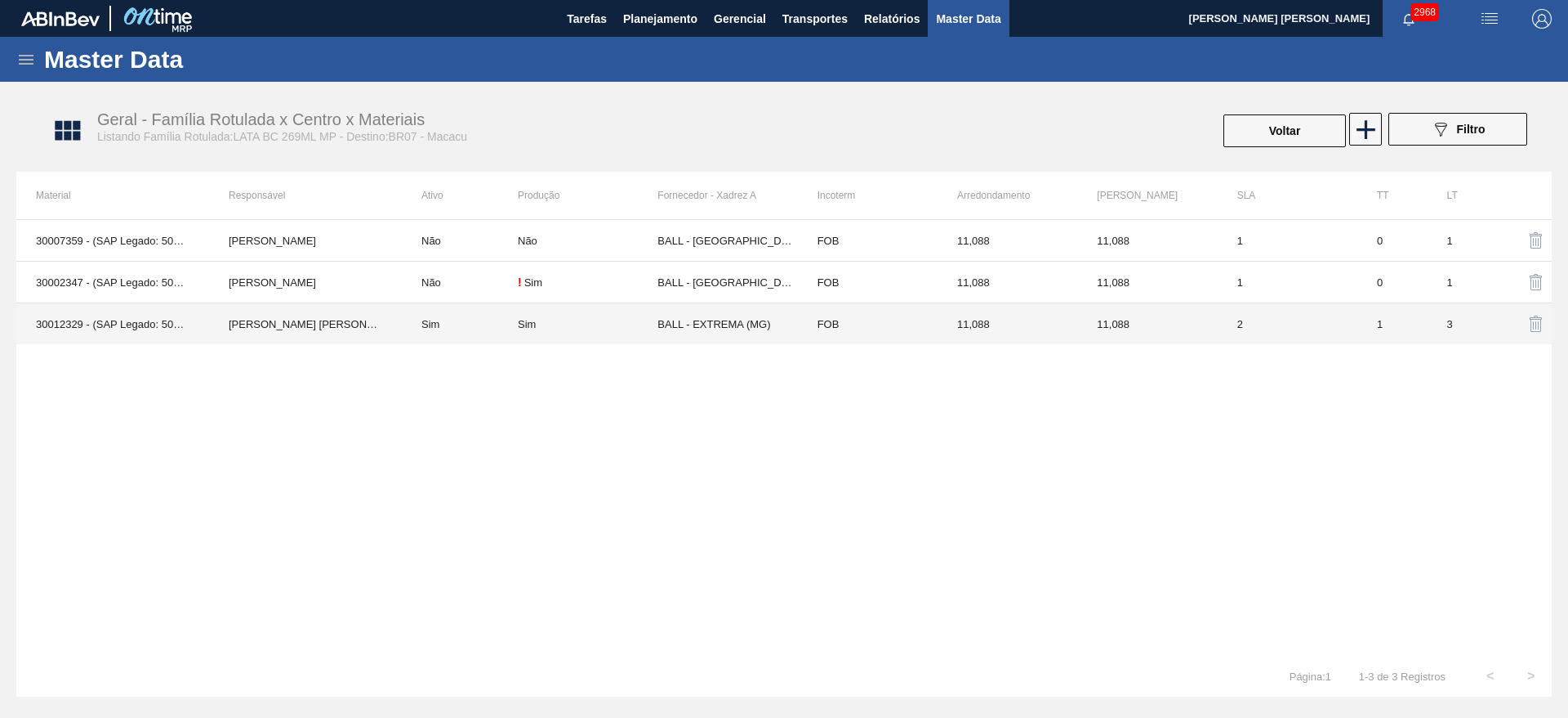
click at [718, 320] on td "BALL - EXTREMA (MG)" at bounding box center [727, 324] width 140 height 42
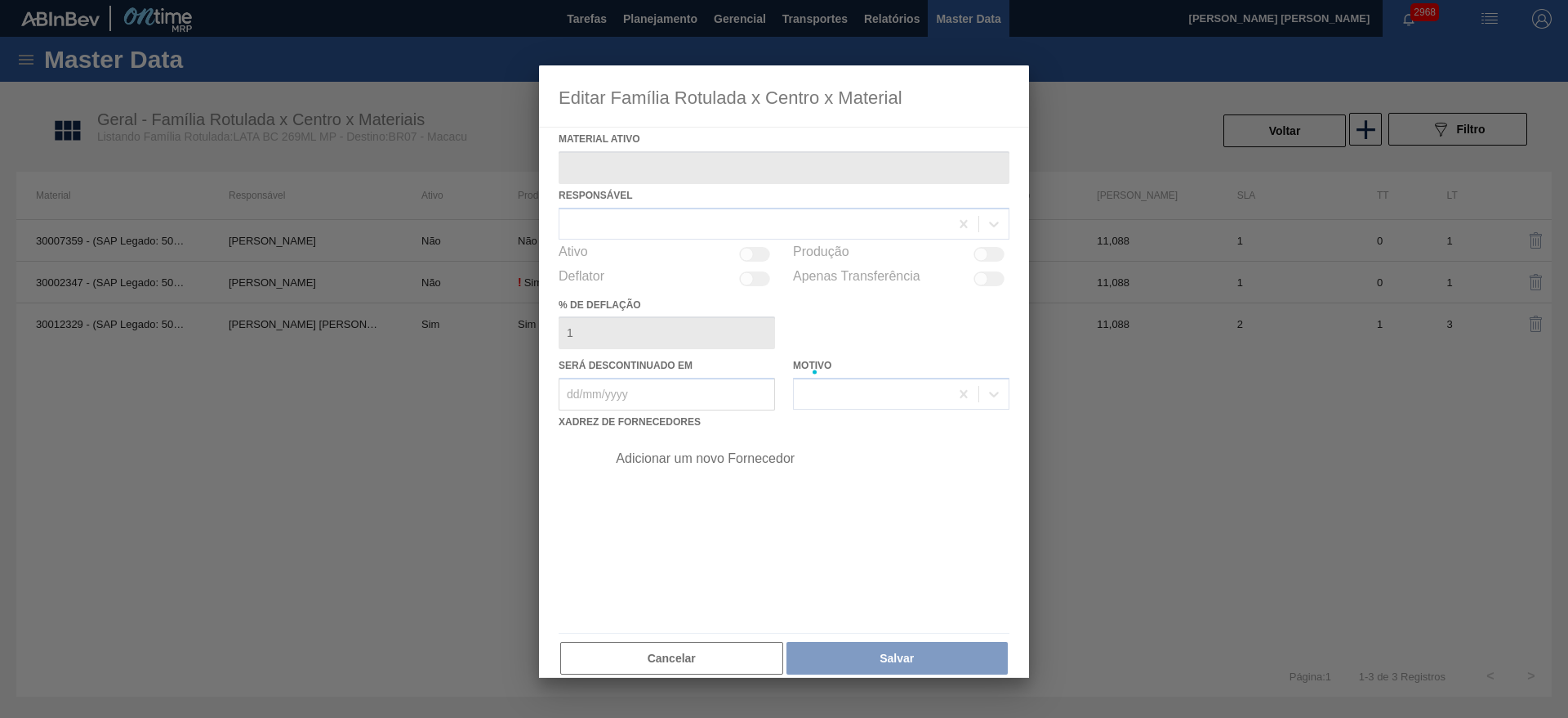
type ativo "30012329 - (SAP Legado: 50798616) - LATA AL. 269ML BC MP 429"
checkbox input "true"
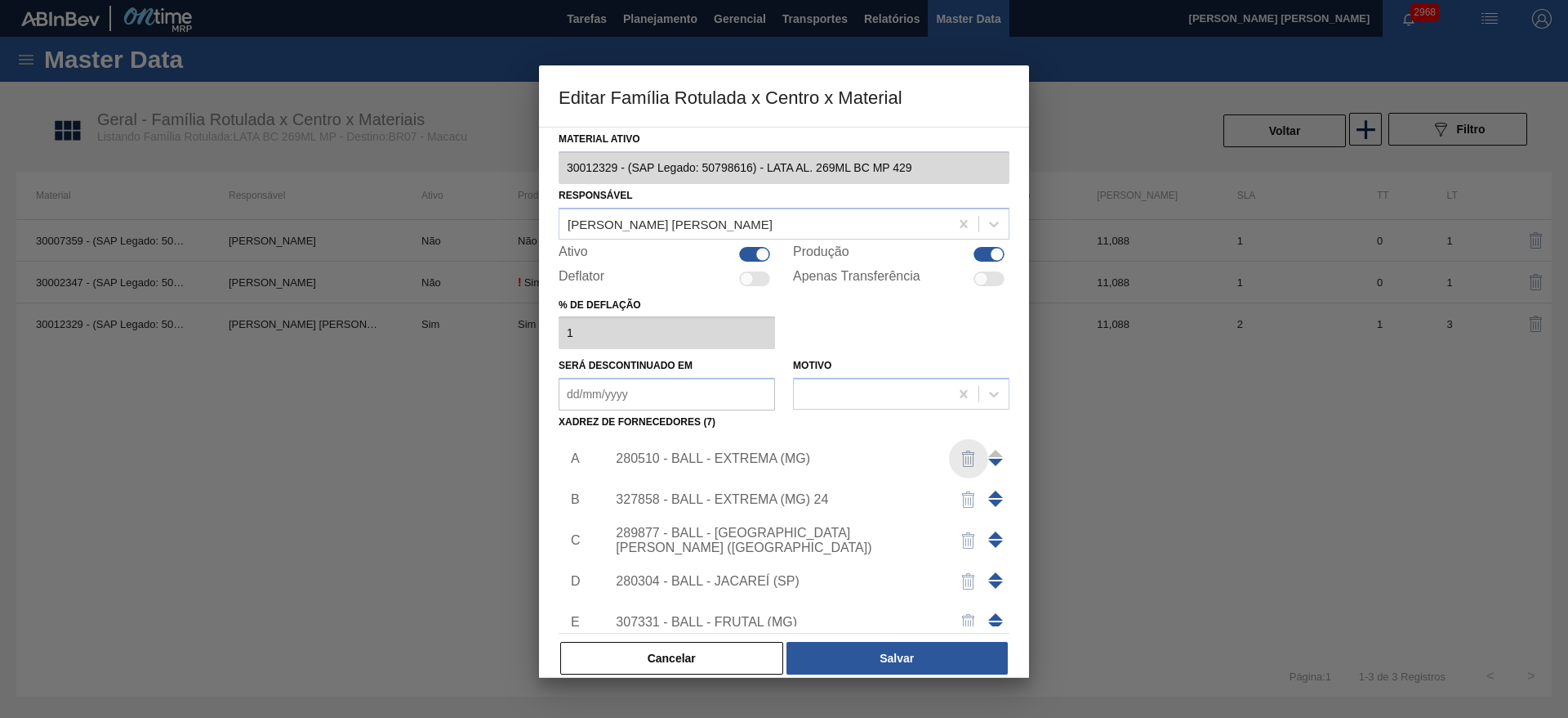
click at [967, 453] on img "button" at bounding box center [968, 458] width 19 height 19
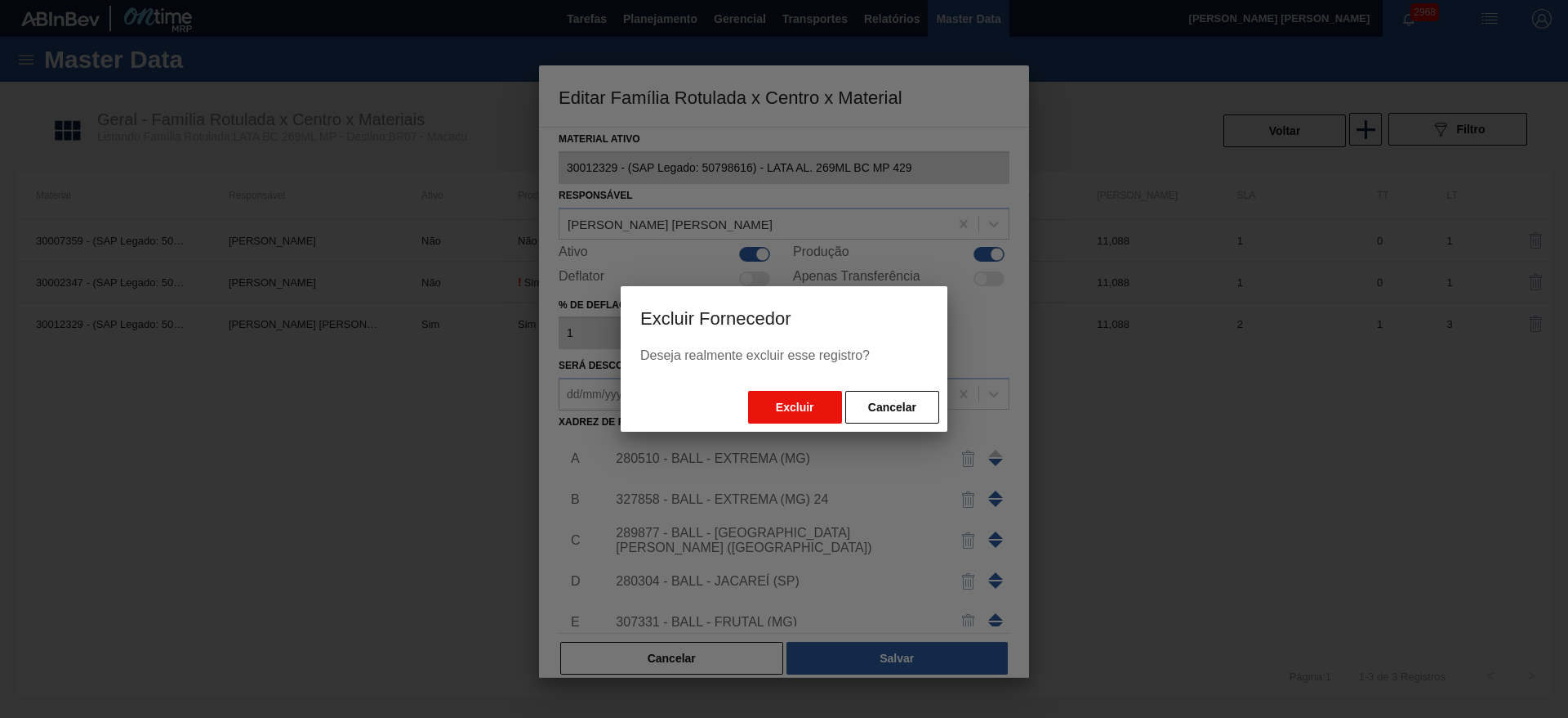
click at [794, 414] on button "Excluir" at bounding box center [795, 407] width 94 height 33
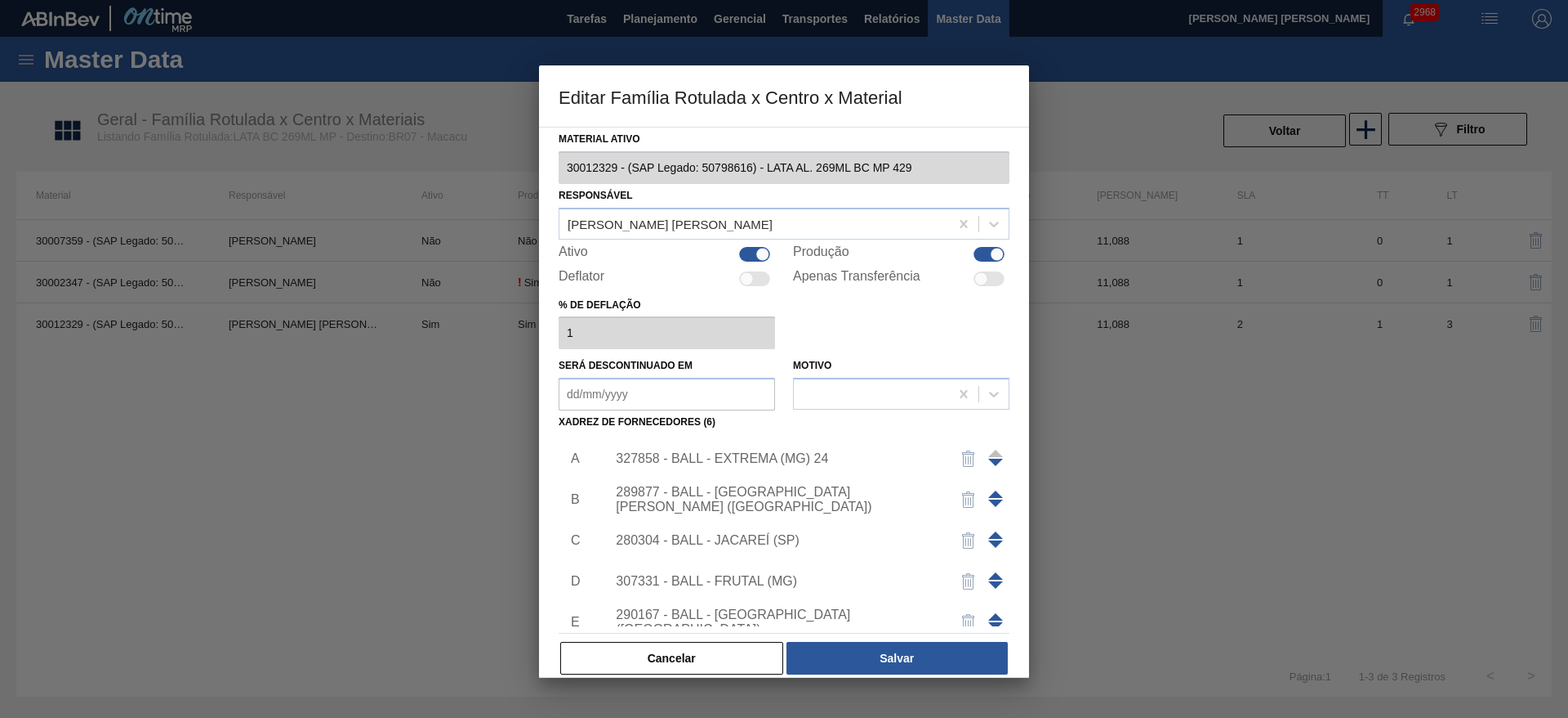
click at [993, 494] on span at bounding box center [995, 493] width 14 height 8
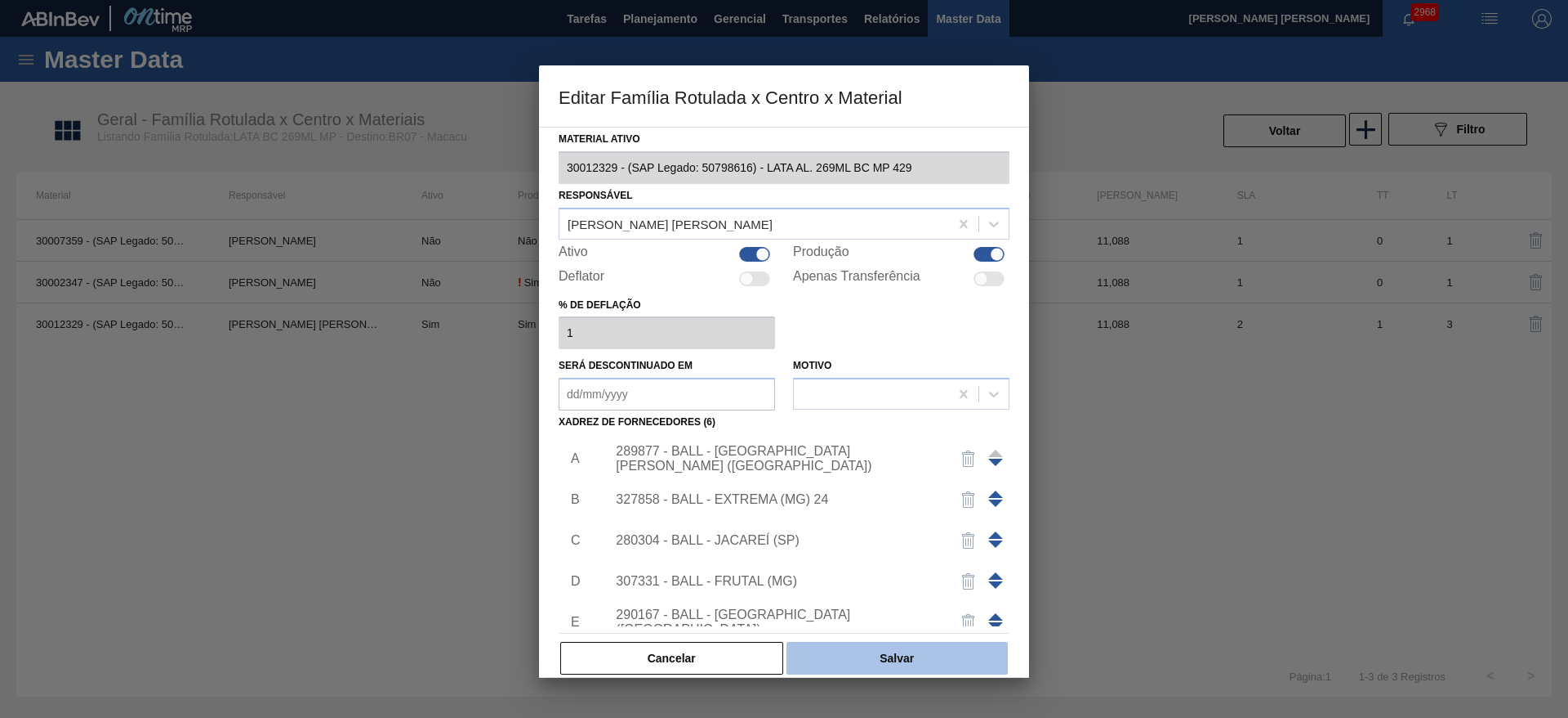
click at [893, 653] on button "Salvar" at bounding box center [896, 658] width 221 height 33
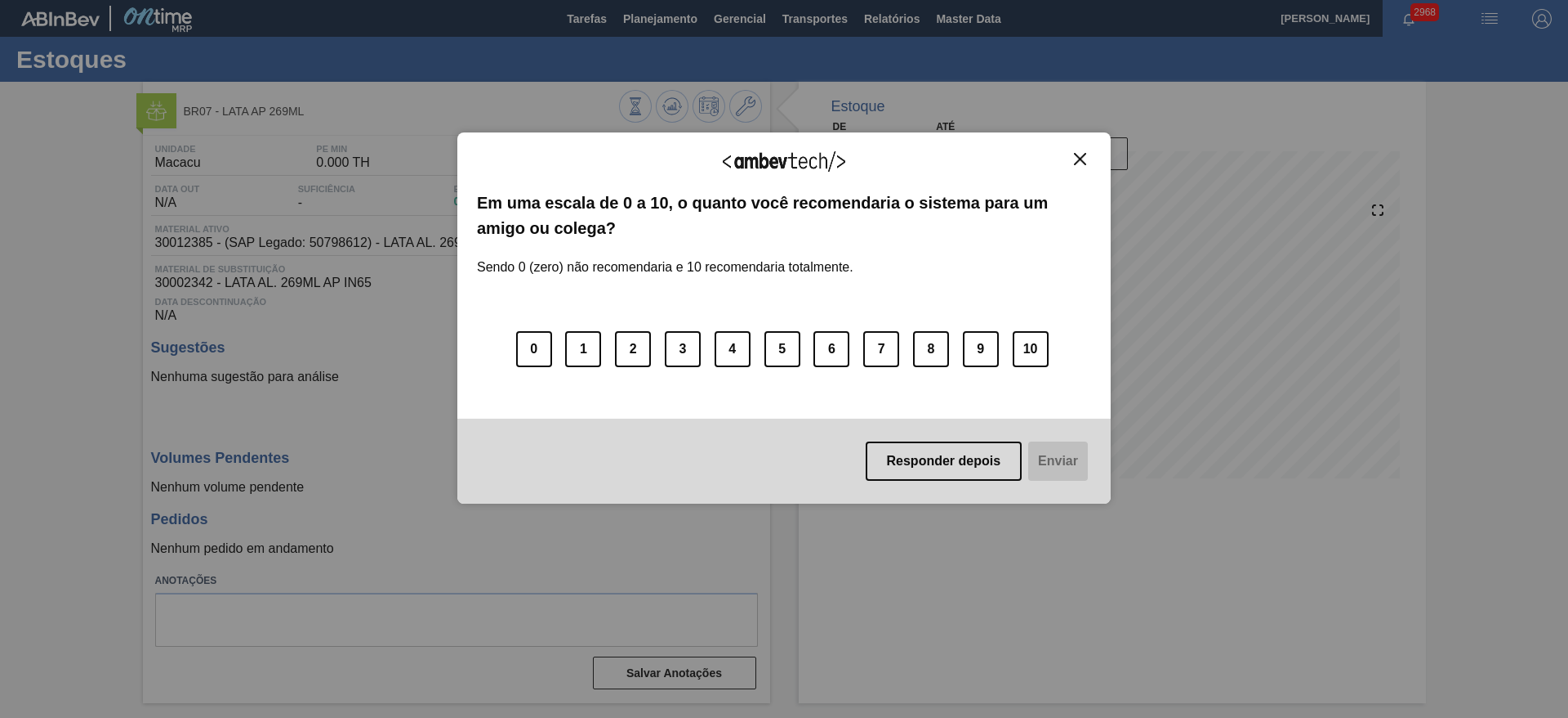
click at [1078, 155] on img "Close" at bounding box center [1080, 159] width 12 height 12
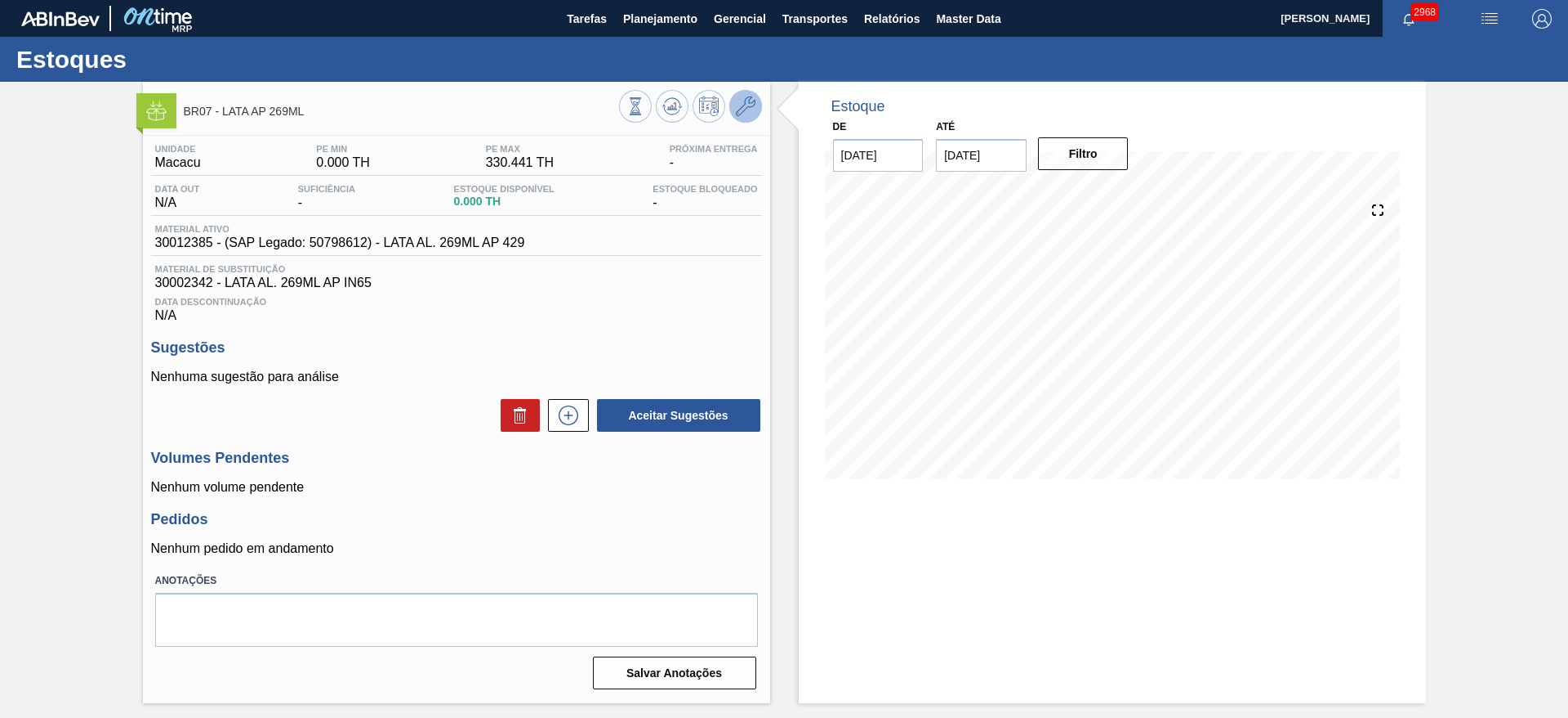
click at [749, 104] on icon at bounding box center [745, 106] width 19 height 19
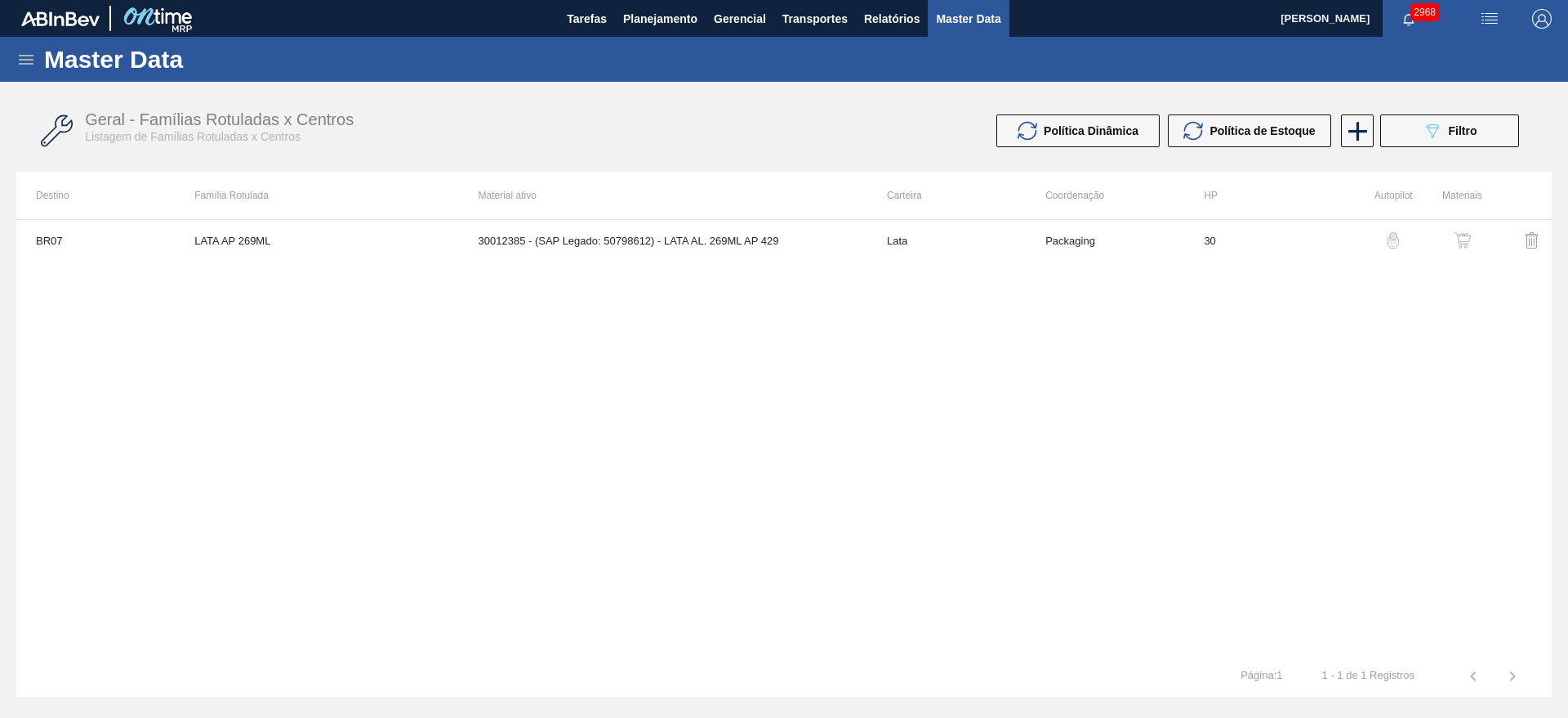
click at [1465, 229] on button "button" at bounding box center [1463, 240] width 39 height 39
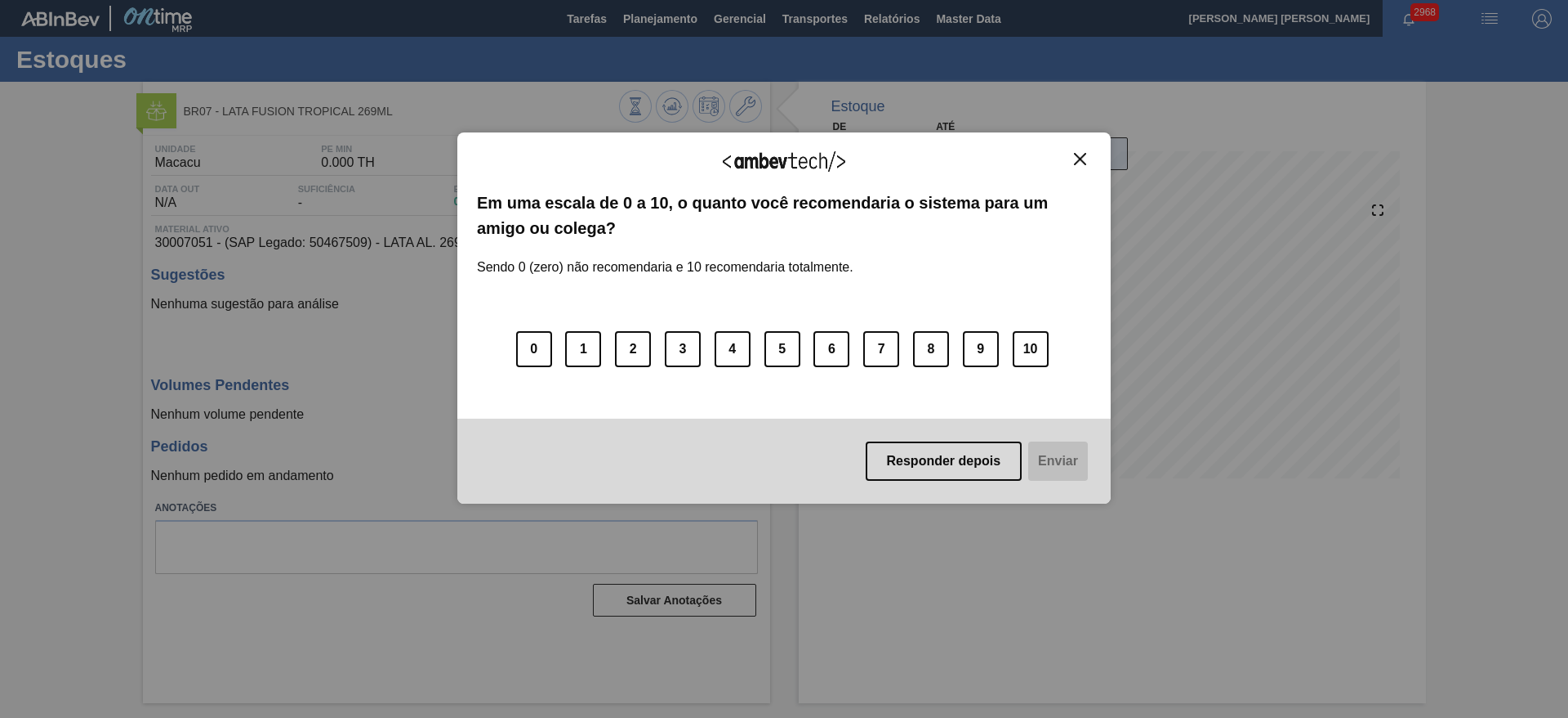
click at [1082, 160] on img "Close" at bounding box center [1080, 159] width 12 height 12
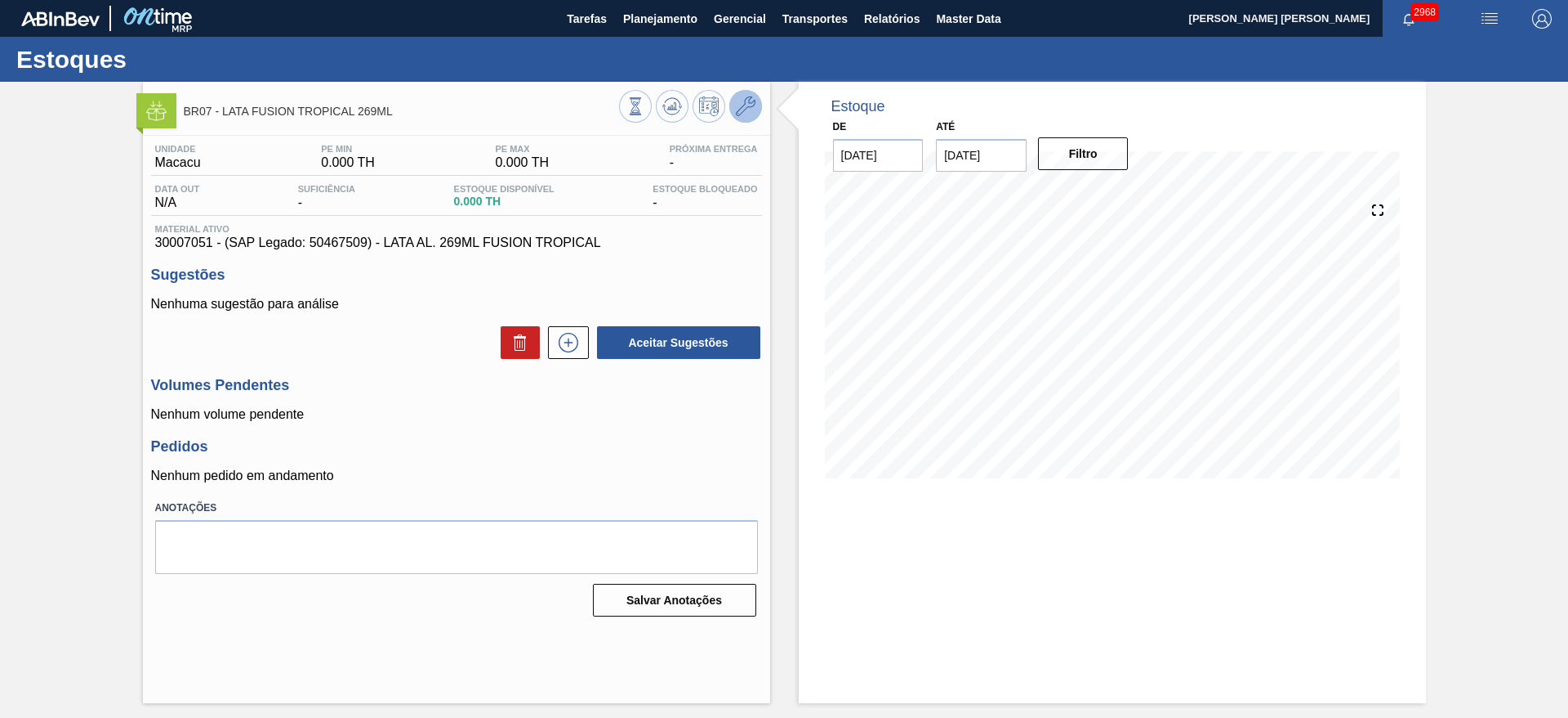
click at [750, 105] on icon at bounding box center [745, 106] width 19 height 19
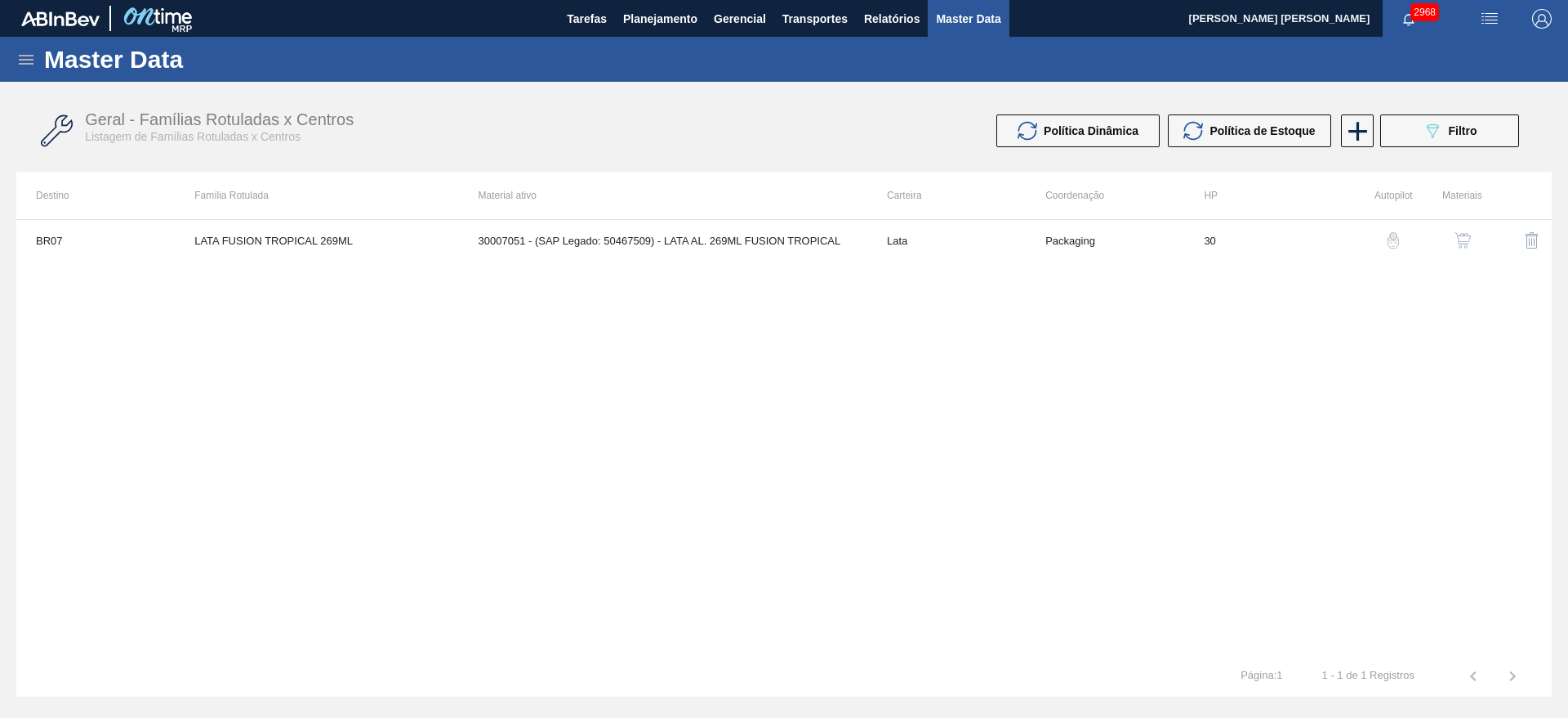
click at [1469, 237] on img "button" at bounding box center [1462, 240] width 16 height 16
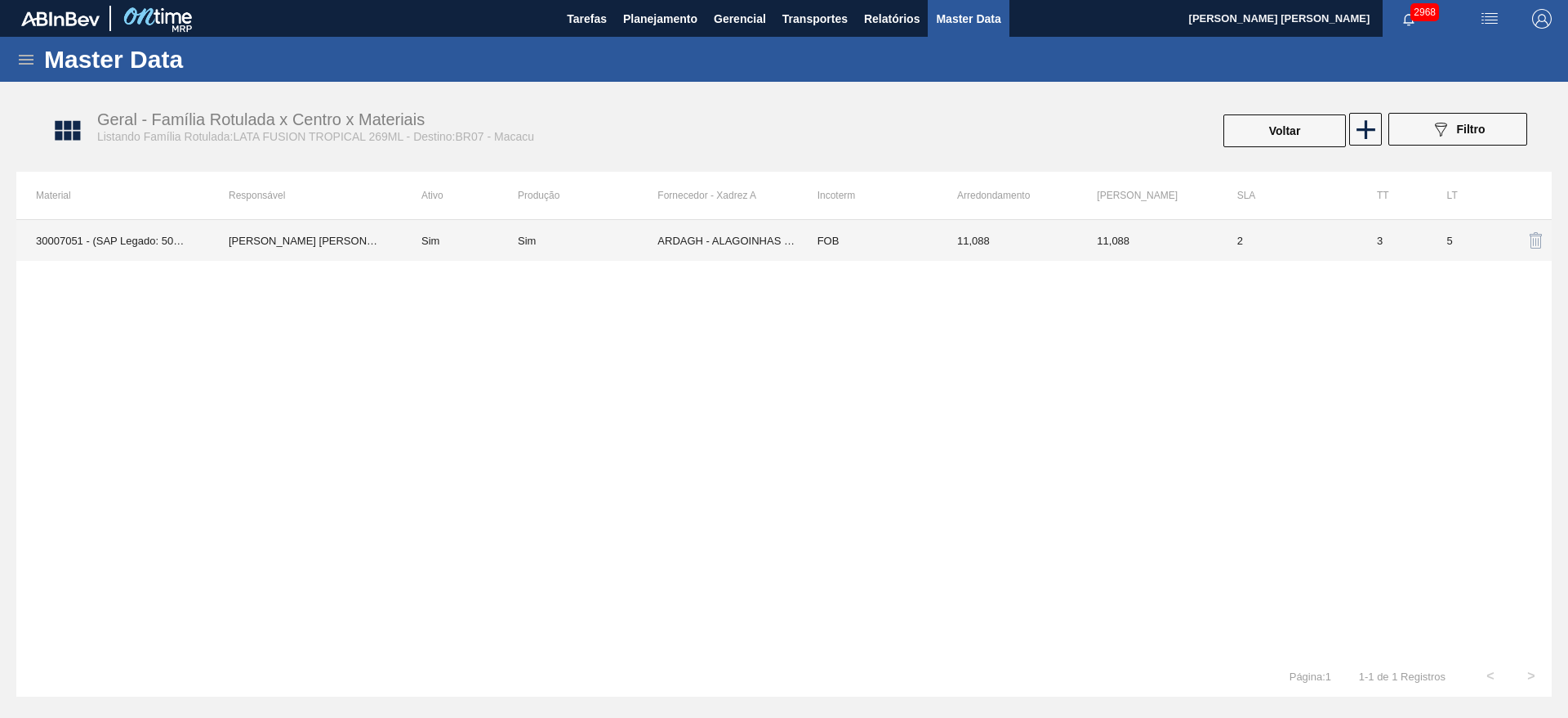
click at [733, 236] on td "ARDAGH - ALAGOINHAS (BA)" at bounding box center [727, 240] width 140 height 41
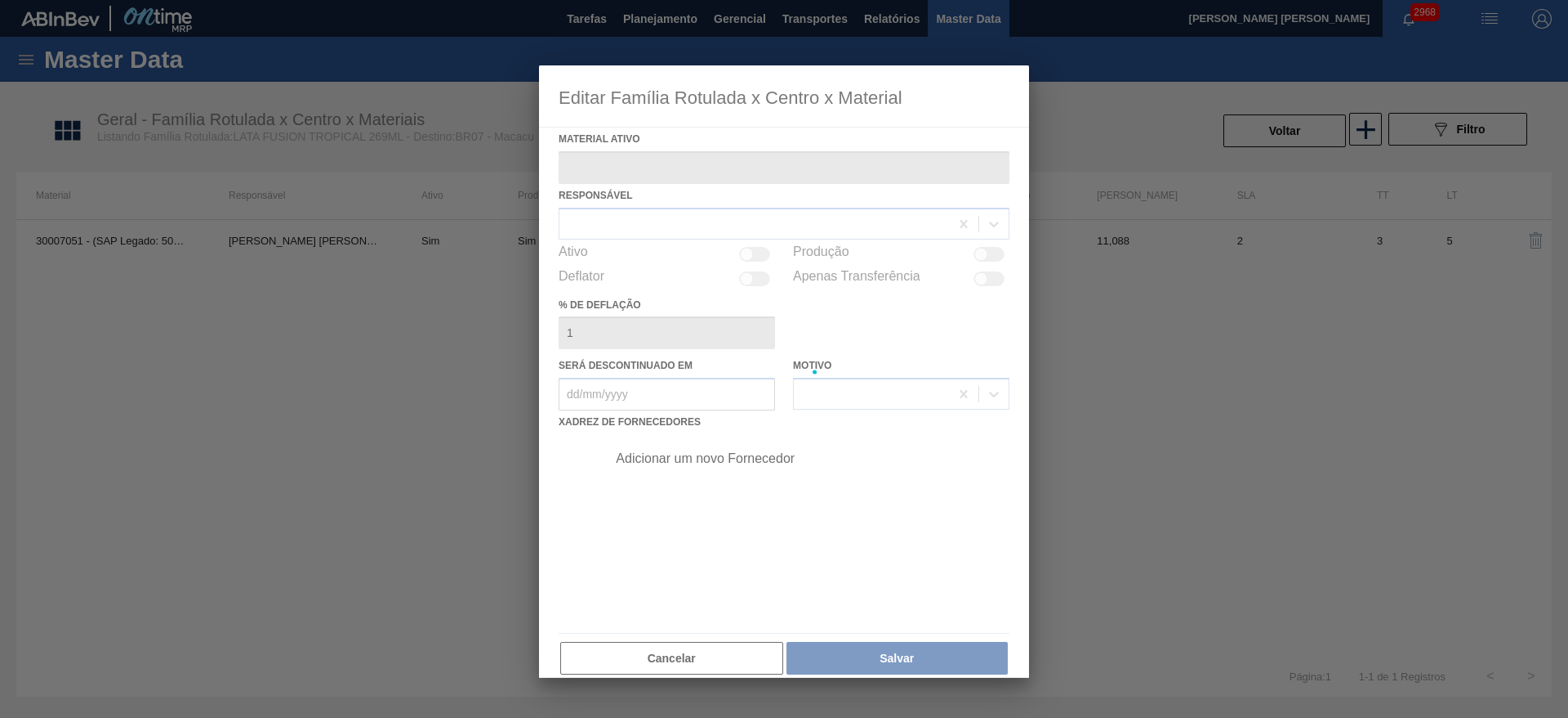
type ativo "30007051 - (SAP Legado: 50467509) - LATA AL. 269ML FUSION TROPICAL"
checkbox input "true"
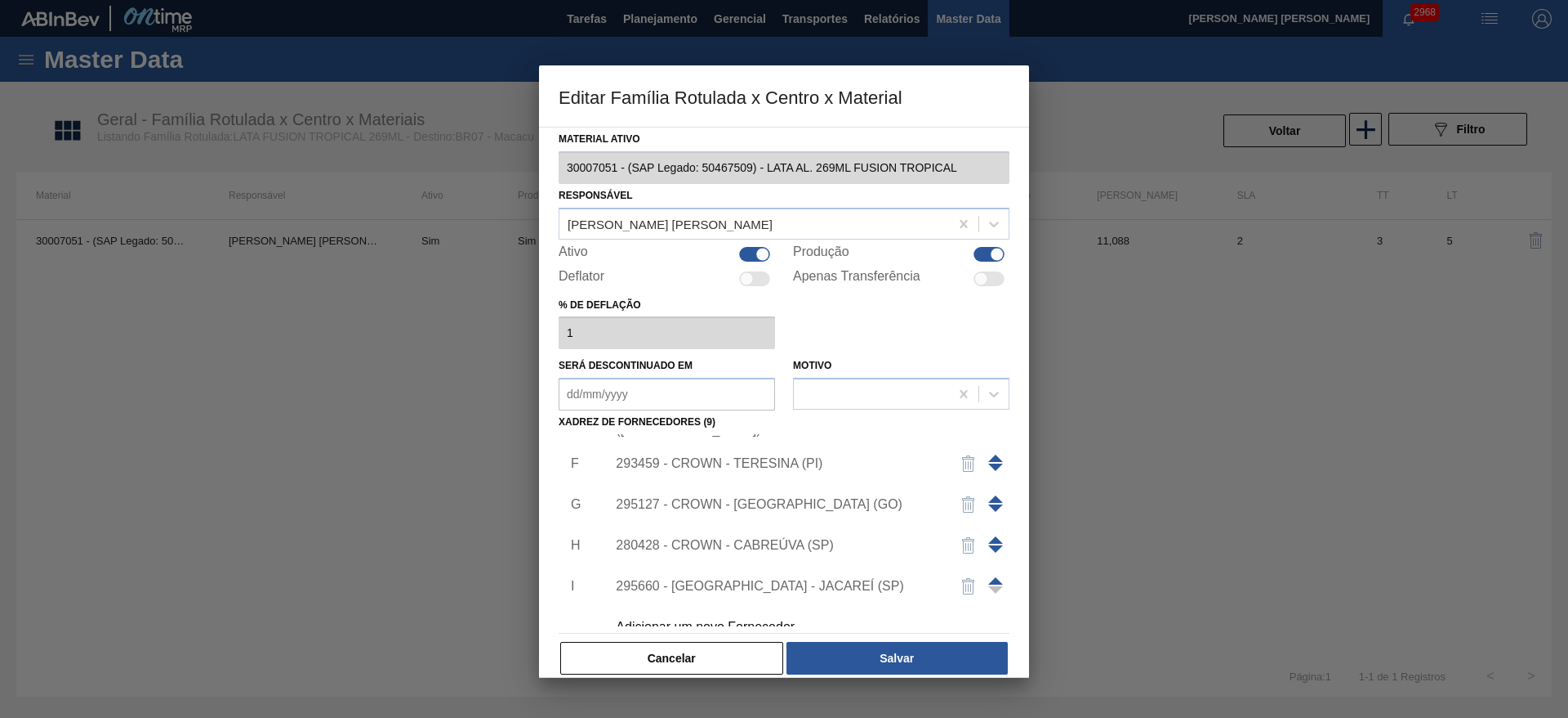
scroll to position [220, 0]
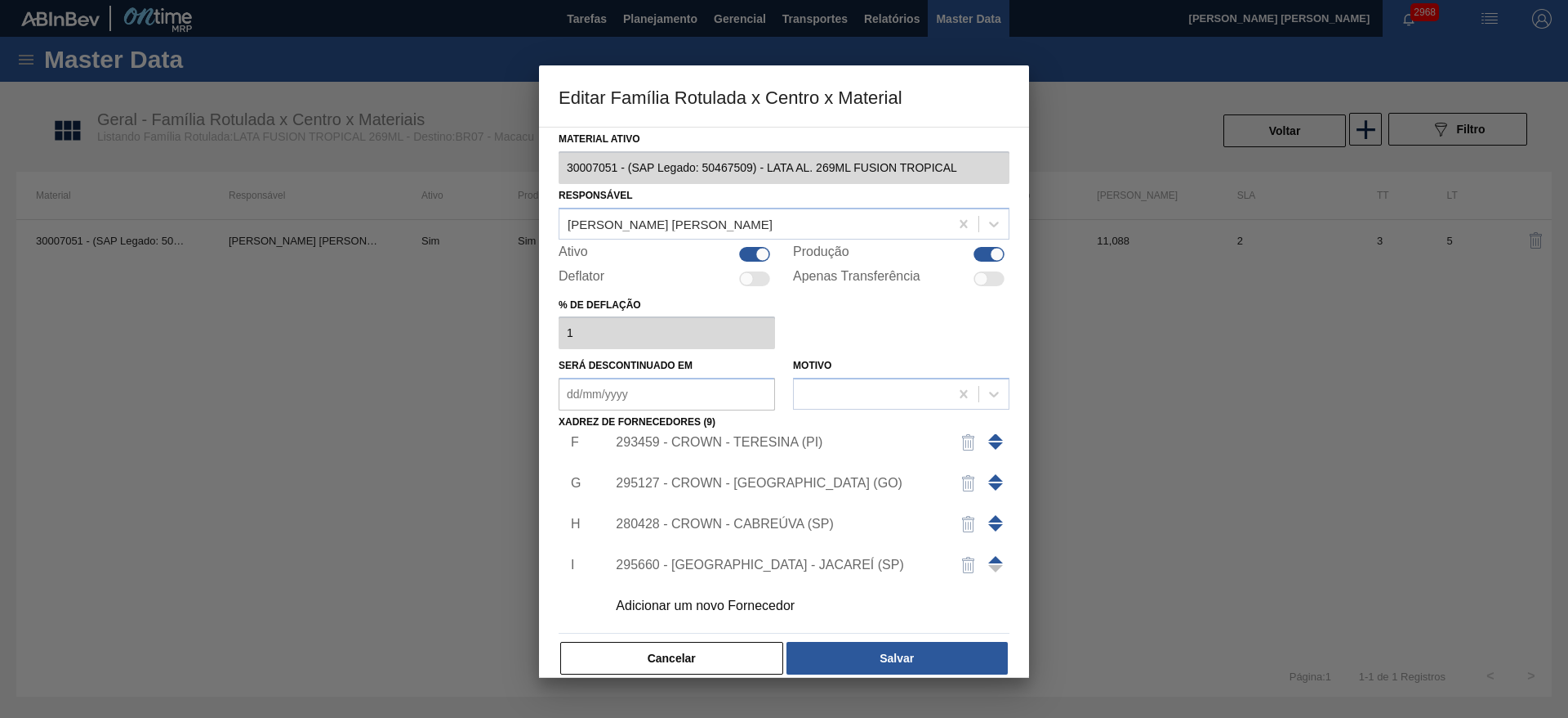
click at [750, 254] on div at bounding box center [755, 253] width 31 height 14
checkbox input "false"
click at [901, 660] on button "Salvar" at bounding box center [896, 658] width 221 height 33
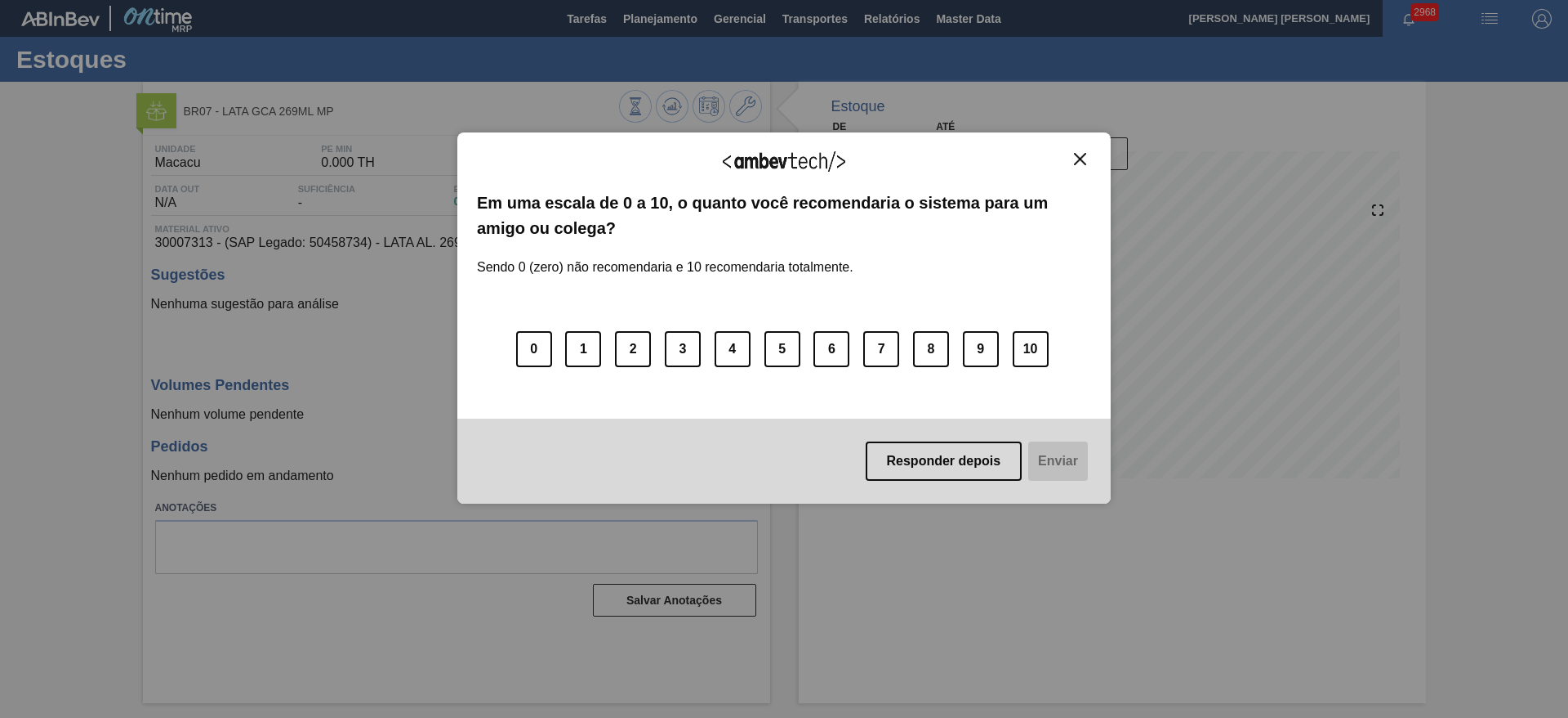
click at [1083, 164] on img "Close" at bounding box center [1080, 159] width 12 height 12
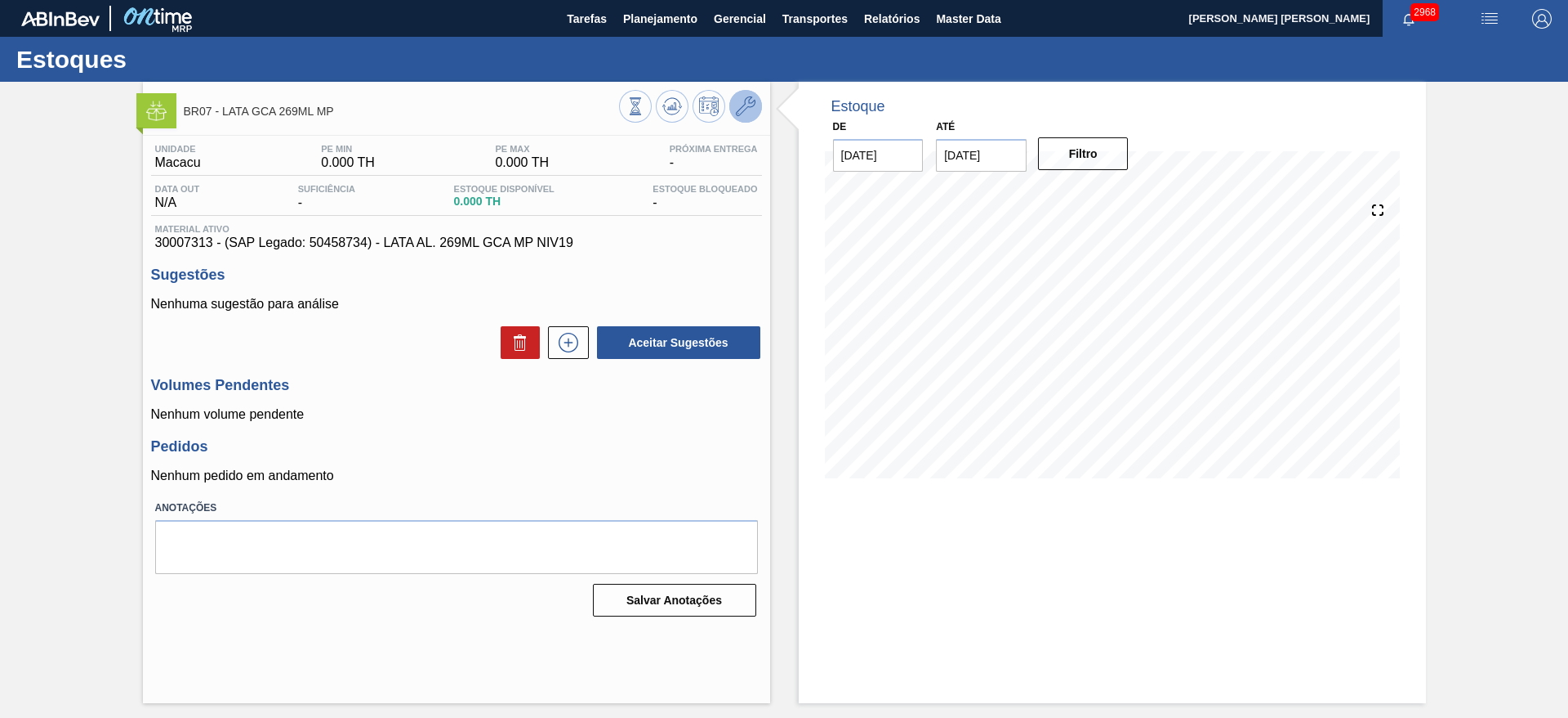
click at [748, 122] on button at bounding box center [745, 106] width 33 height 33
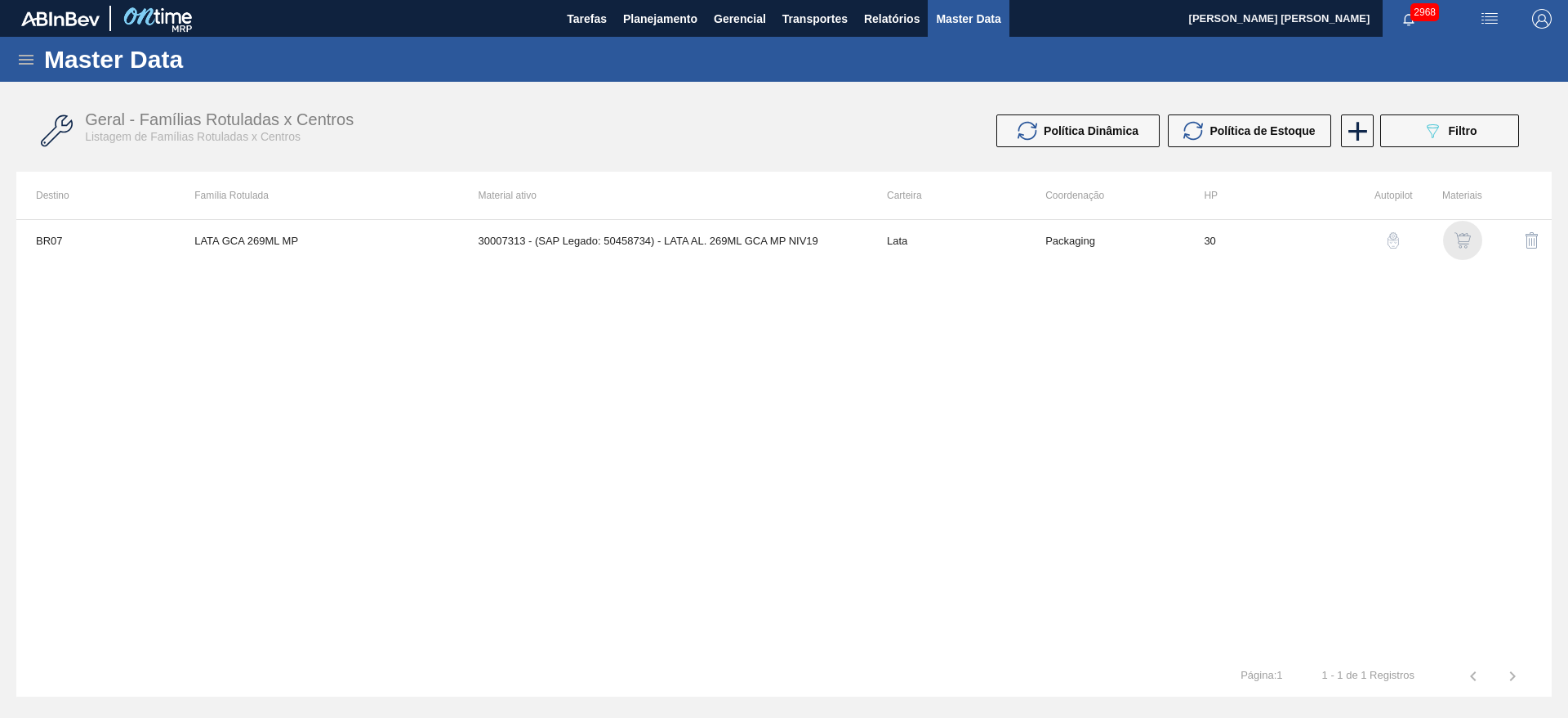
click at [1461, 235] on img "button" at bounding box center [1462, 240] width 16 height 16
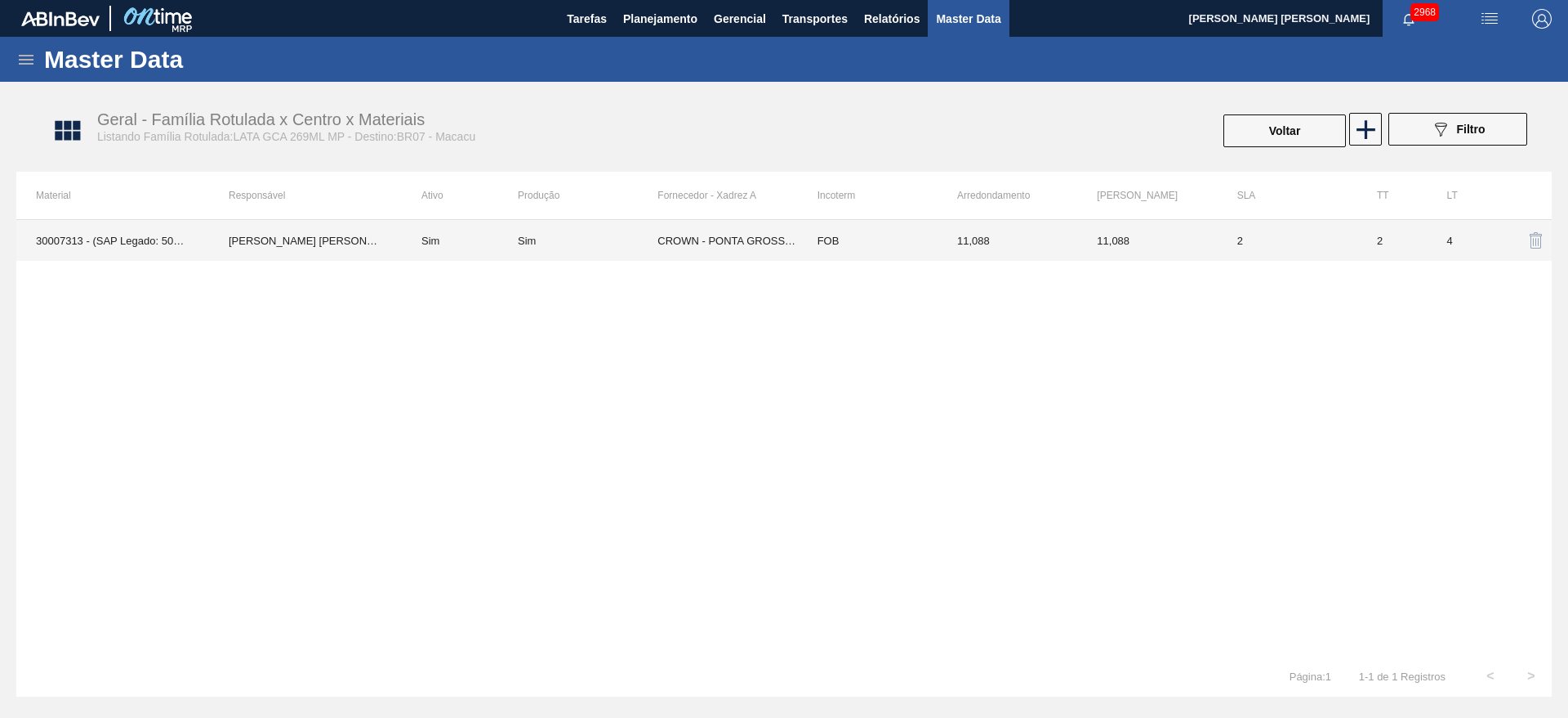
click at [711, 230] on td "CROWN - PONTA GROSSA (PR)" at bounding box center [727, 240] width 140 height 41
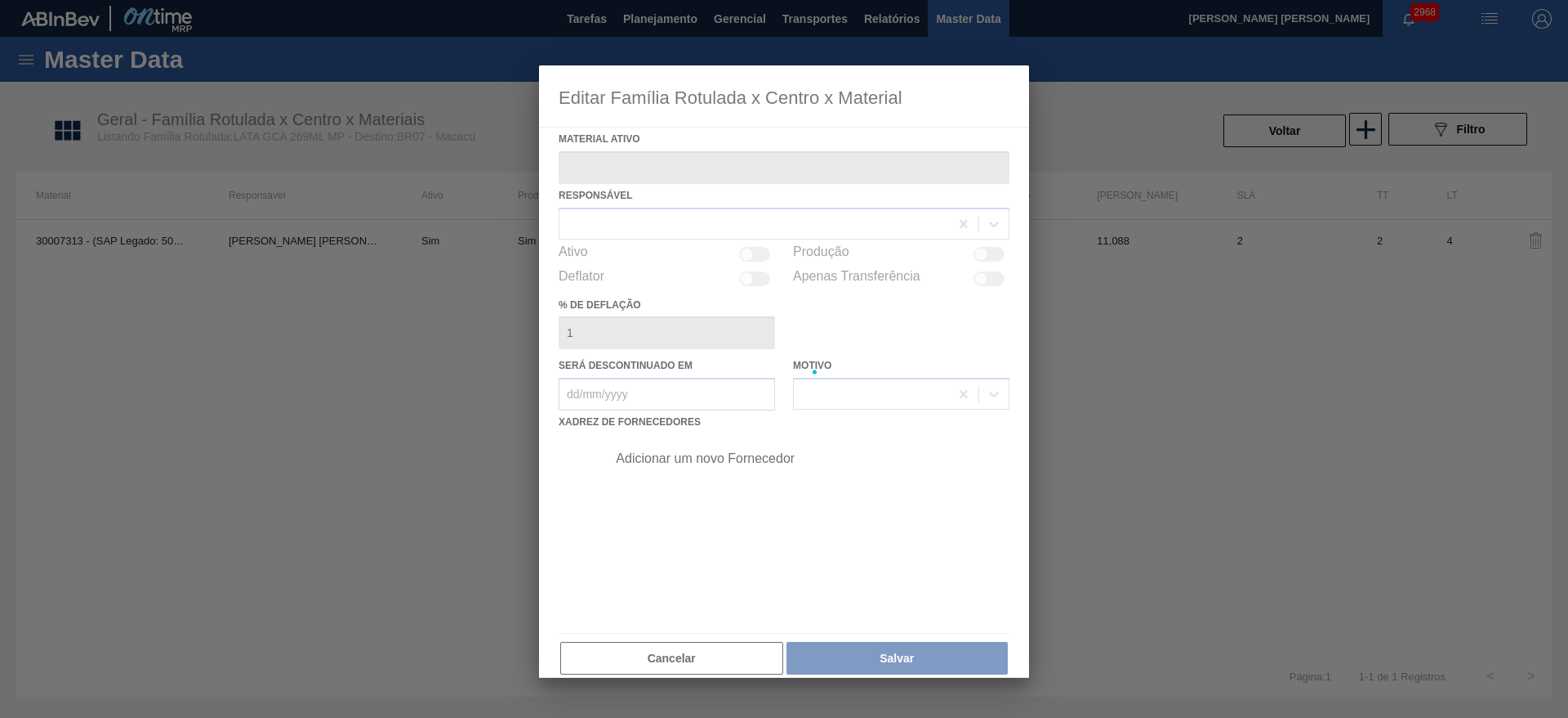
type ativo "30007313 - (SAP Legado: 50458734) - LATA AL. 269ML GCA MP NIV19"
checkbox input "true"
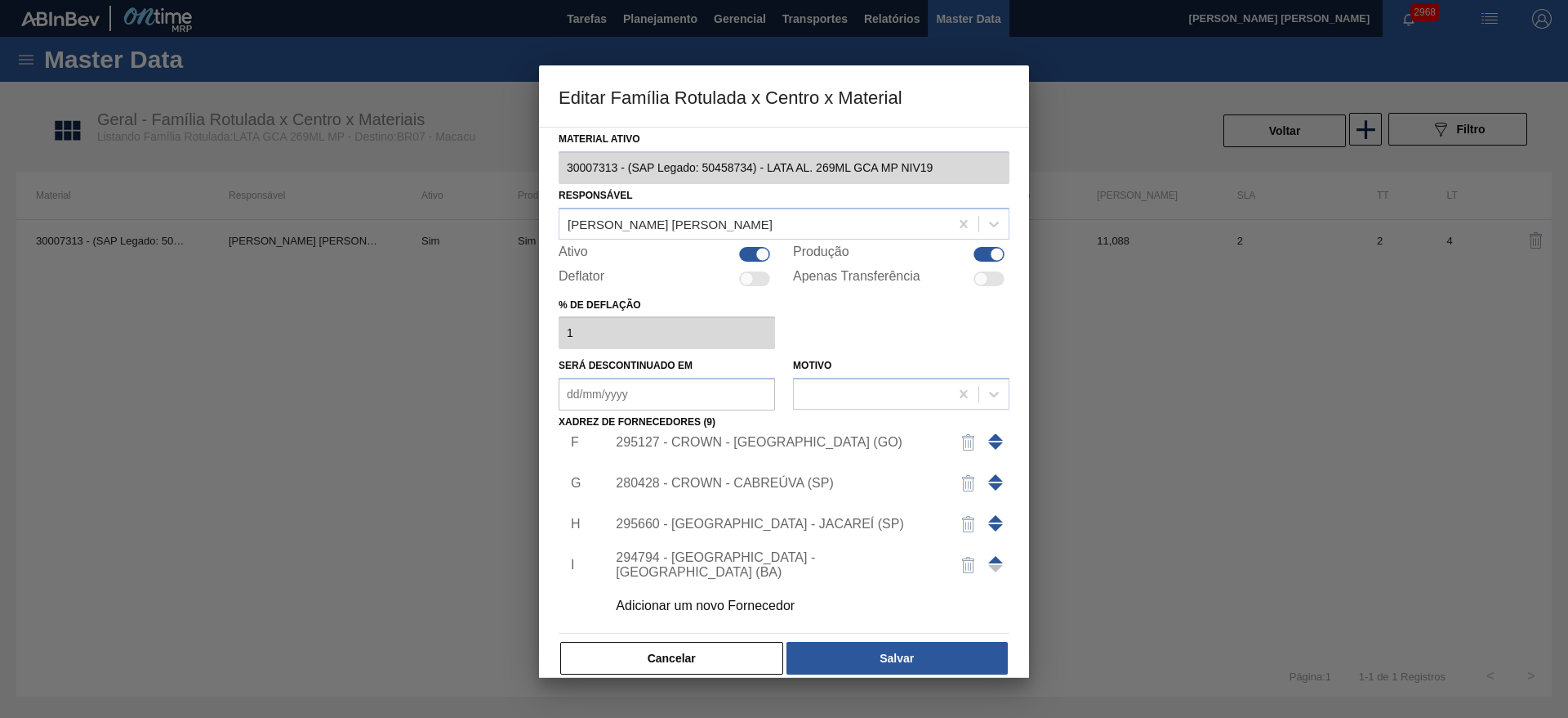
scroll to position [19, 0]
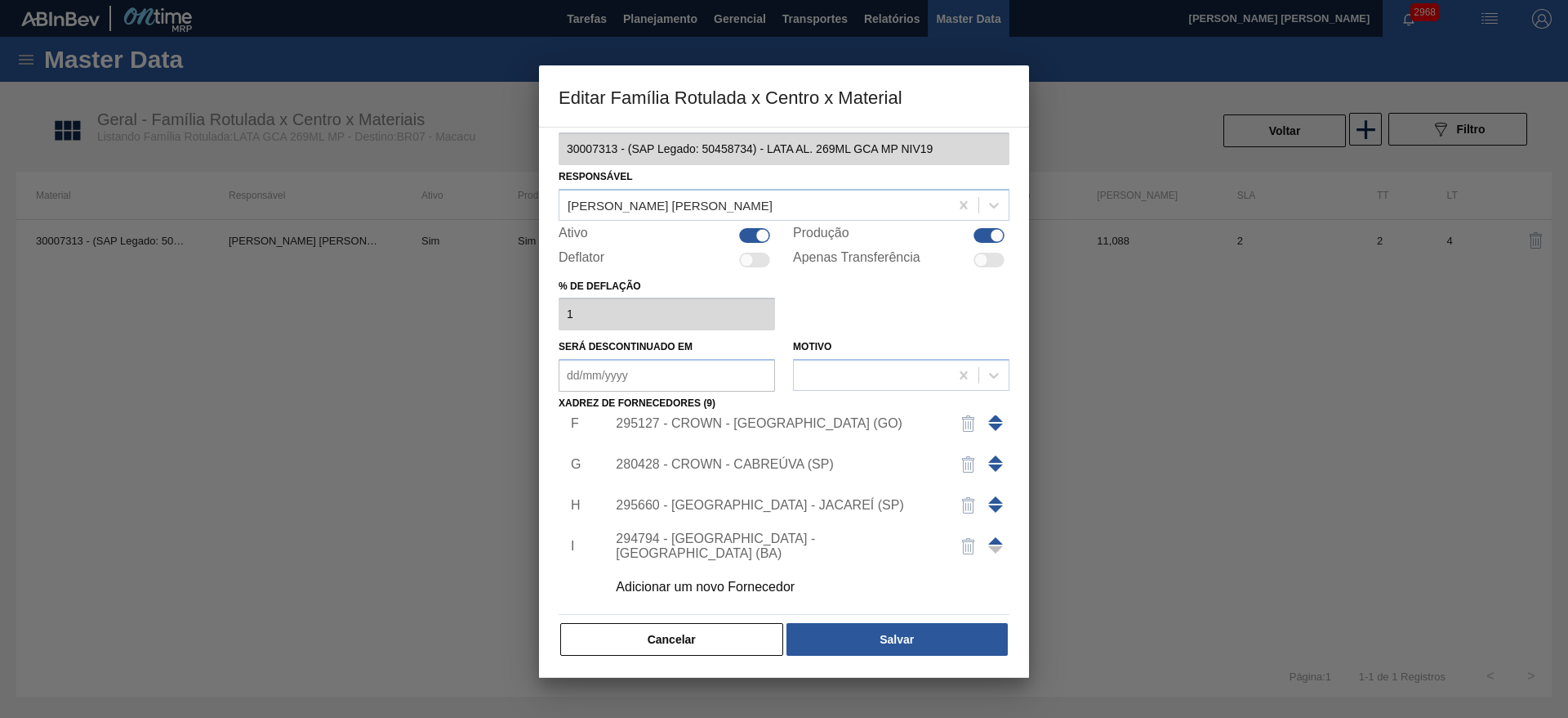
click at [752, 590] on div "Adicionar um novo Fornecedor" at bounding box center [776, 587] width 320 height 14
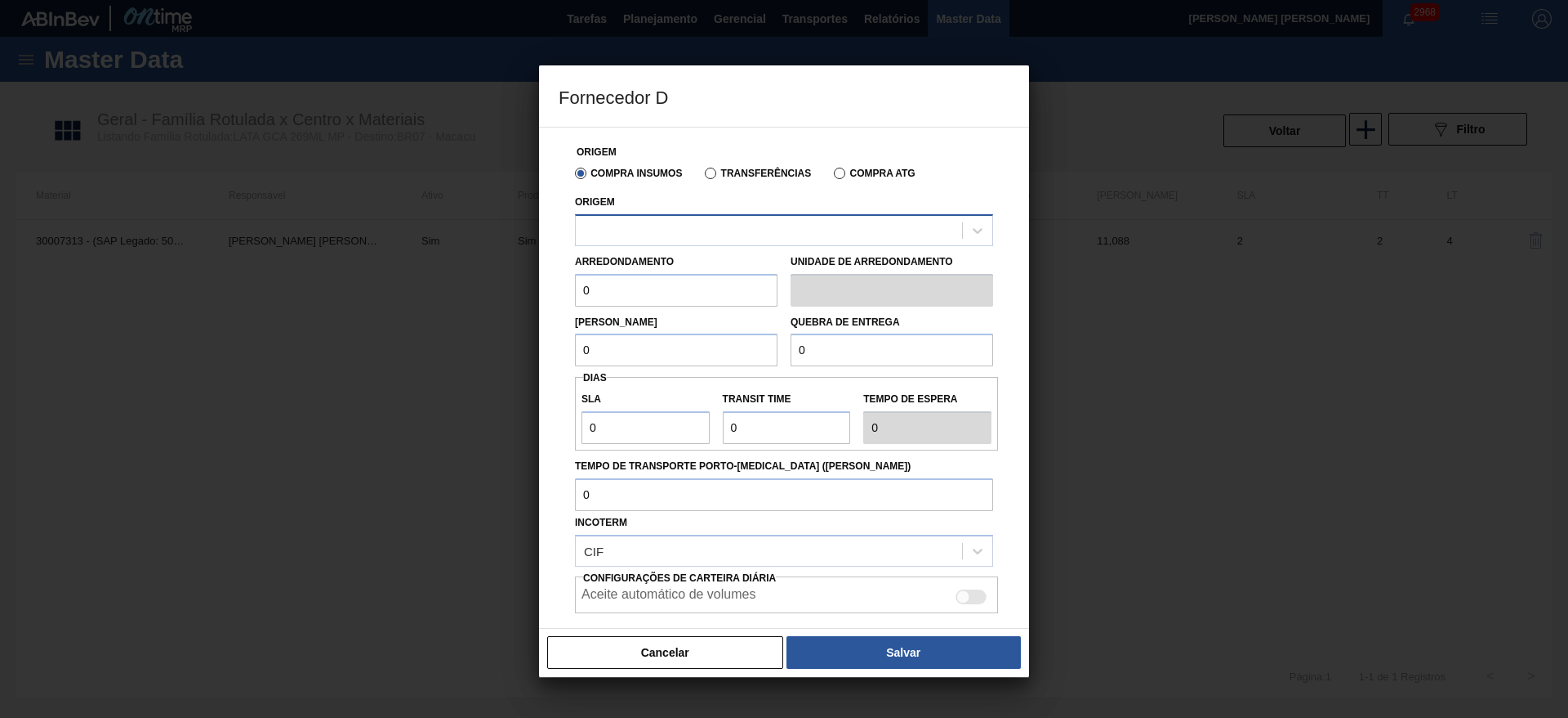
click at [660, 223] on div at bounding box center [769, 230] width 386 height 24
click at [664, 223] on div at bounding box center [769, 230] width 386 height 24
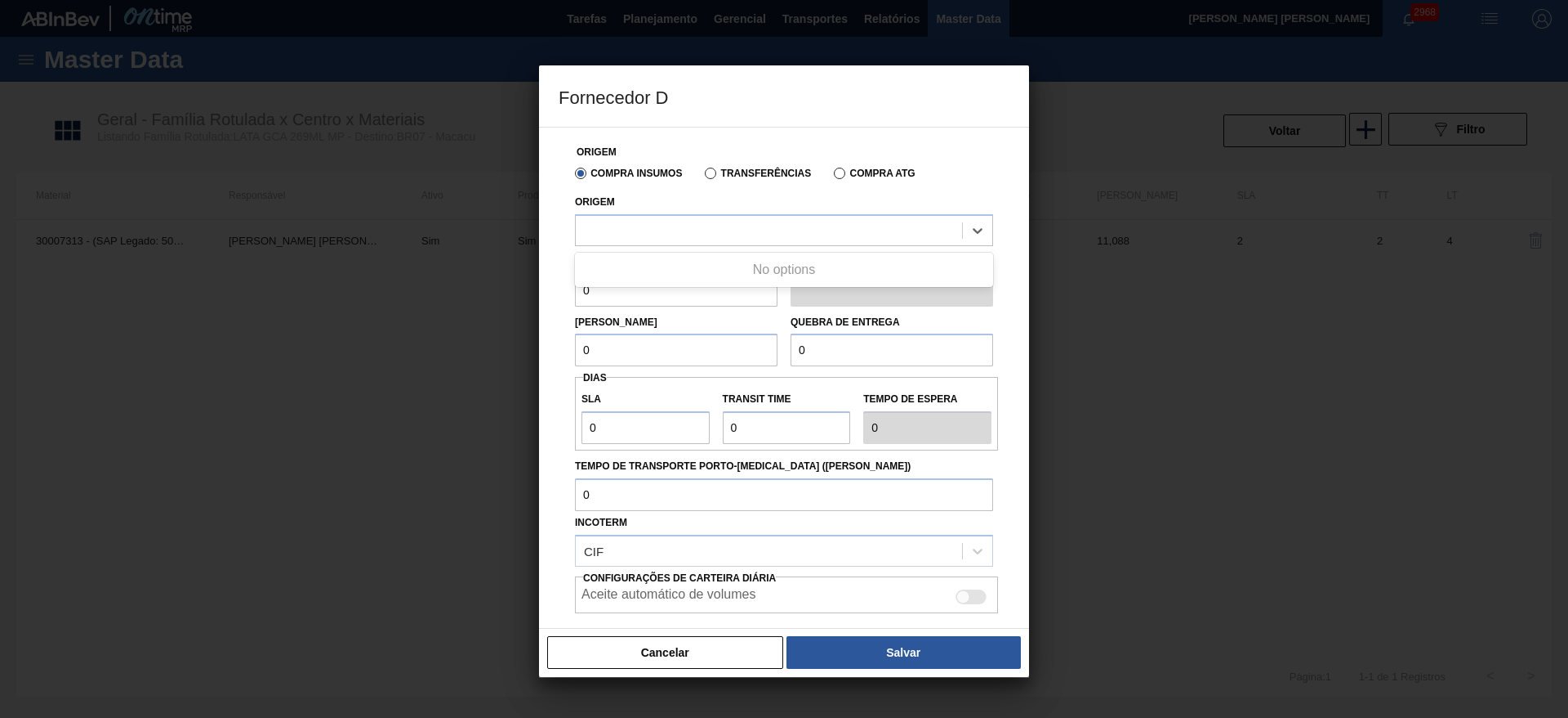
click at [714, 171] on label "Transferências" at bounding box center [757, 173] width 106 height 11
click at [702, 176] on input "Transferências" at bounding box center [702, 176] width 0 height 0
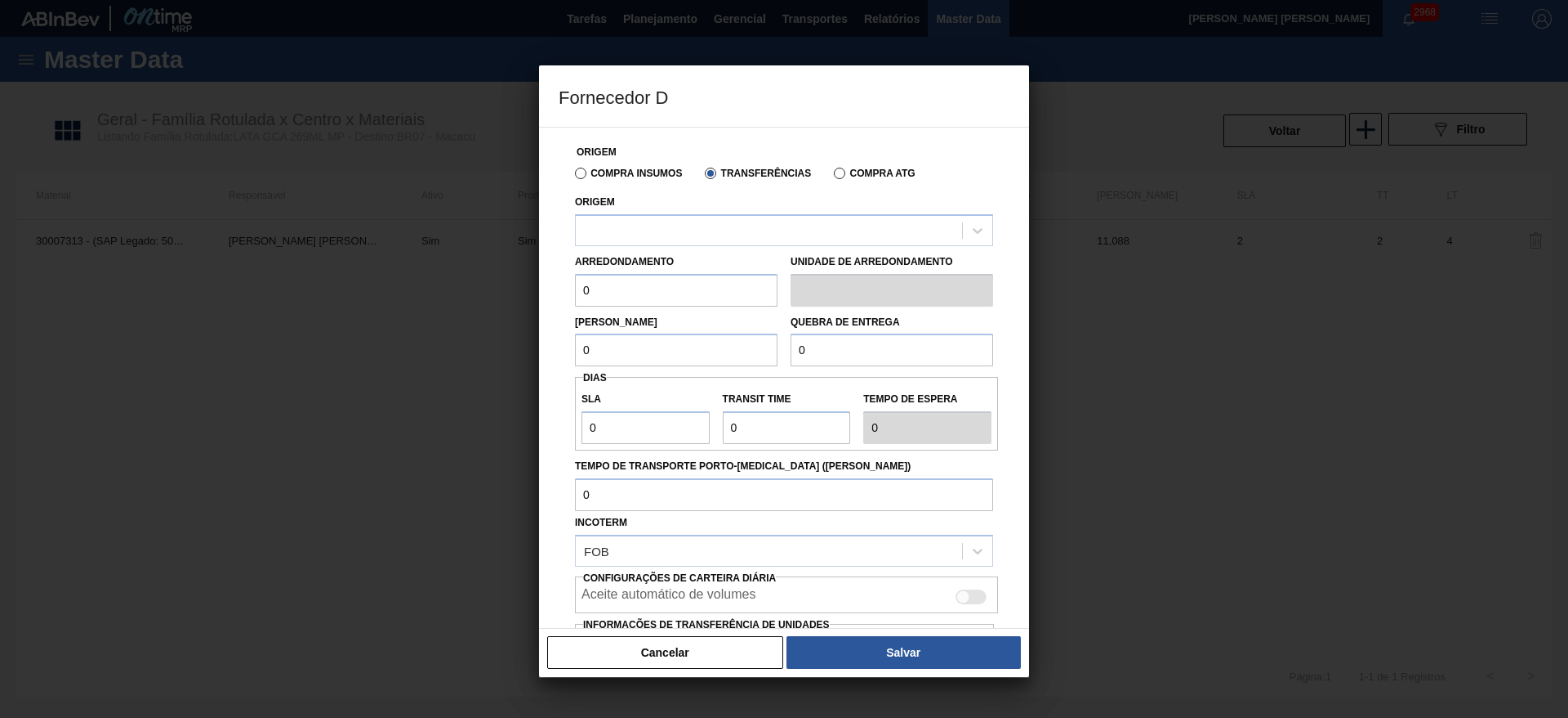
click at [708, 175] on label "Transferências" at bounding box center [757, 173] width 106 height 11
click at [702, 176] on input "Transferências" at bounding box center [702, 176] width 0 height 0
click at [583, 174] on label "Compra Insumos" at bounding box center [629, 173] width 107 height 11
click at [573, 176] on input "Compra Insumos" at bounding box center [573, 176] width 0 height 0
click at [620, 231] on div at bounding box center [769, 230] width 386 height 24
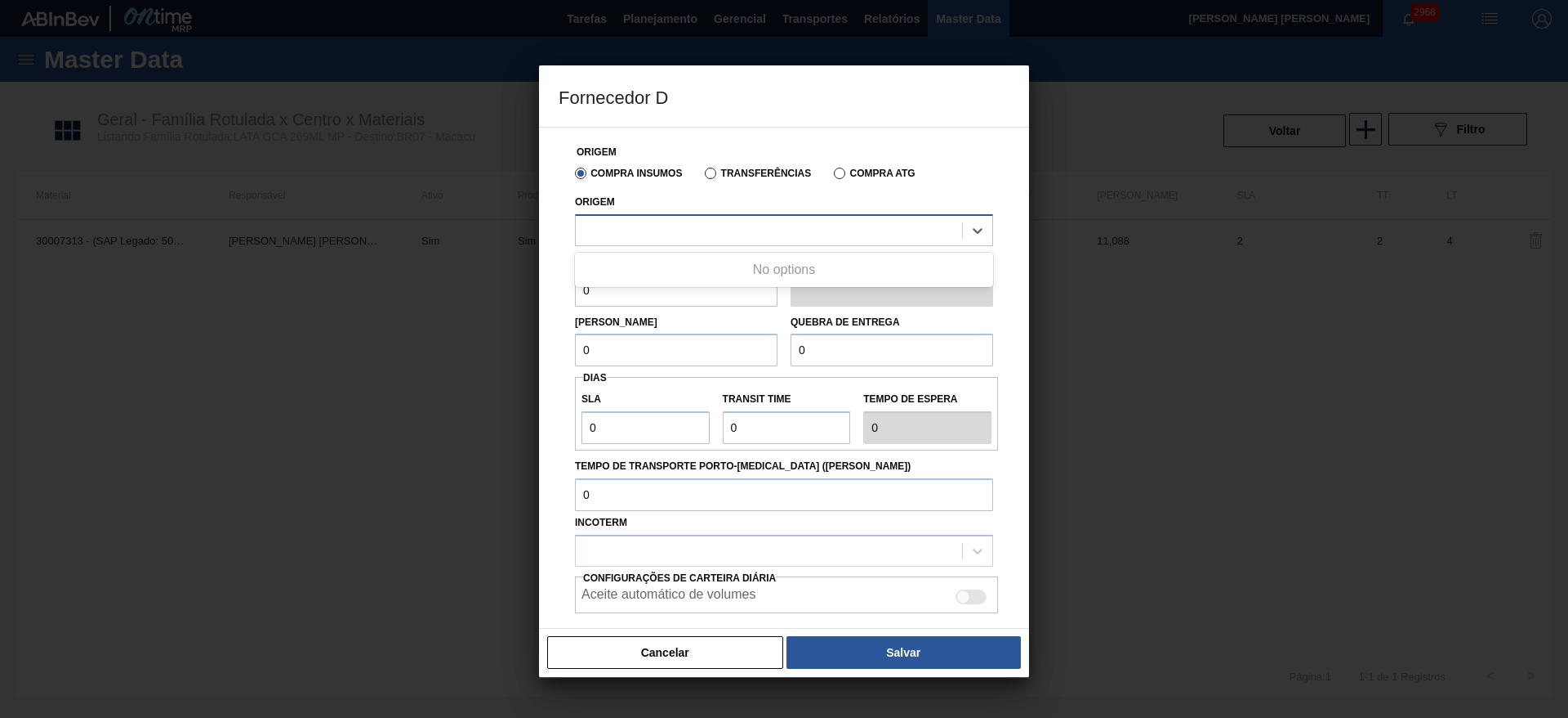
click at [649, 220] on div at bounding box center [769, 230] width 386 height 24
click at [652, 220] on div at bounding box center [769, 230] width 386 height 24
click at [652, 219] on div at bounding box center [769, 230] width 386 height 24
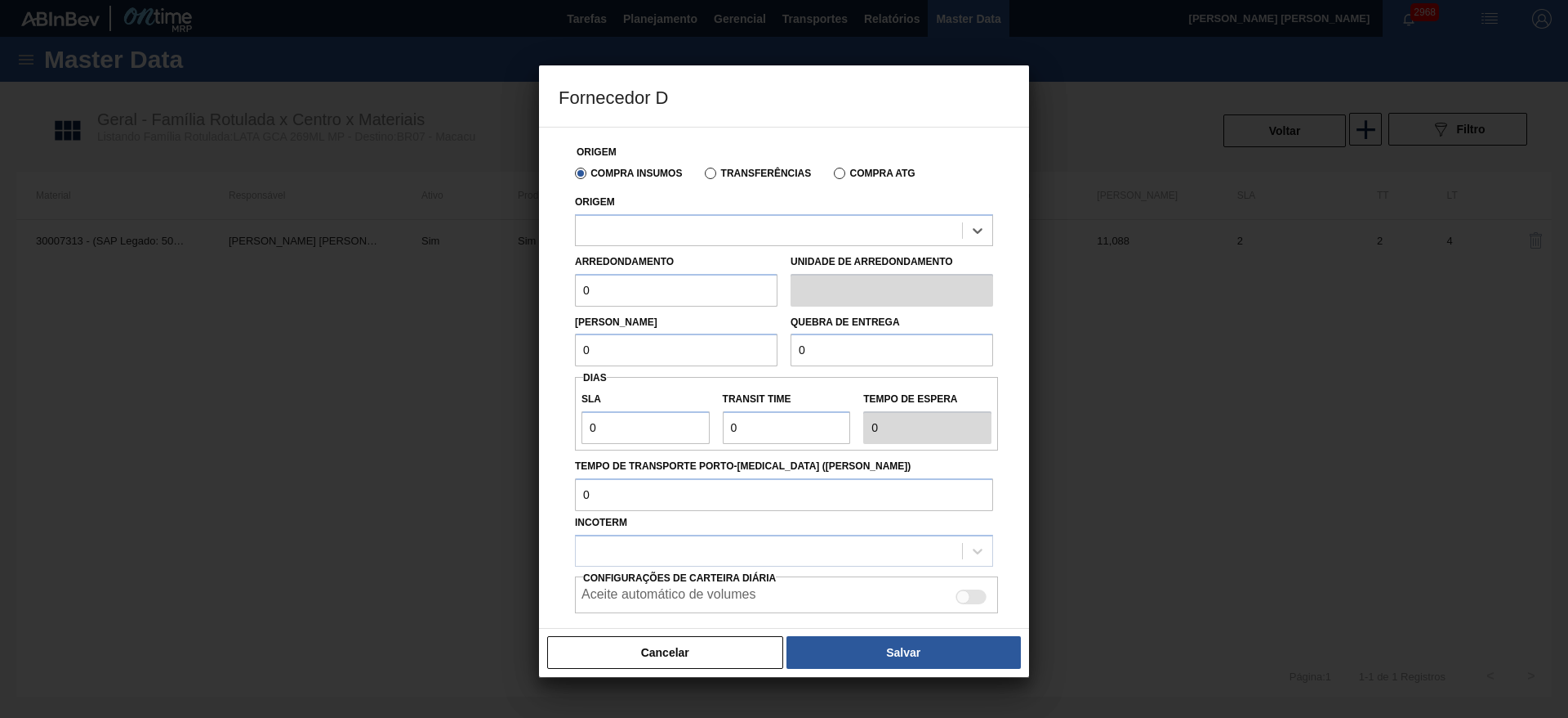
click at [714, 170] on label "Transferências" at bounding box center [757, 173] width 106 height 11
click at [702, 176] on input "Transferências" at bounding box center [702, 176] width 0 height 0
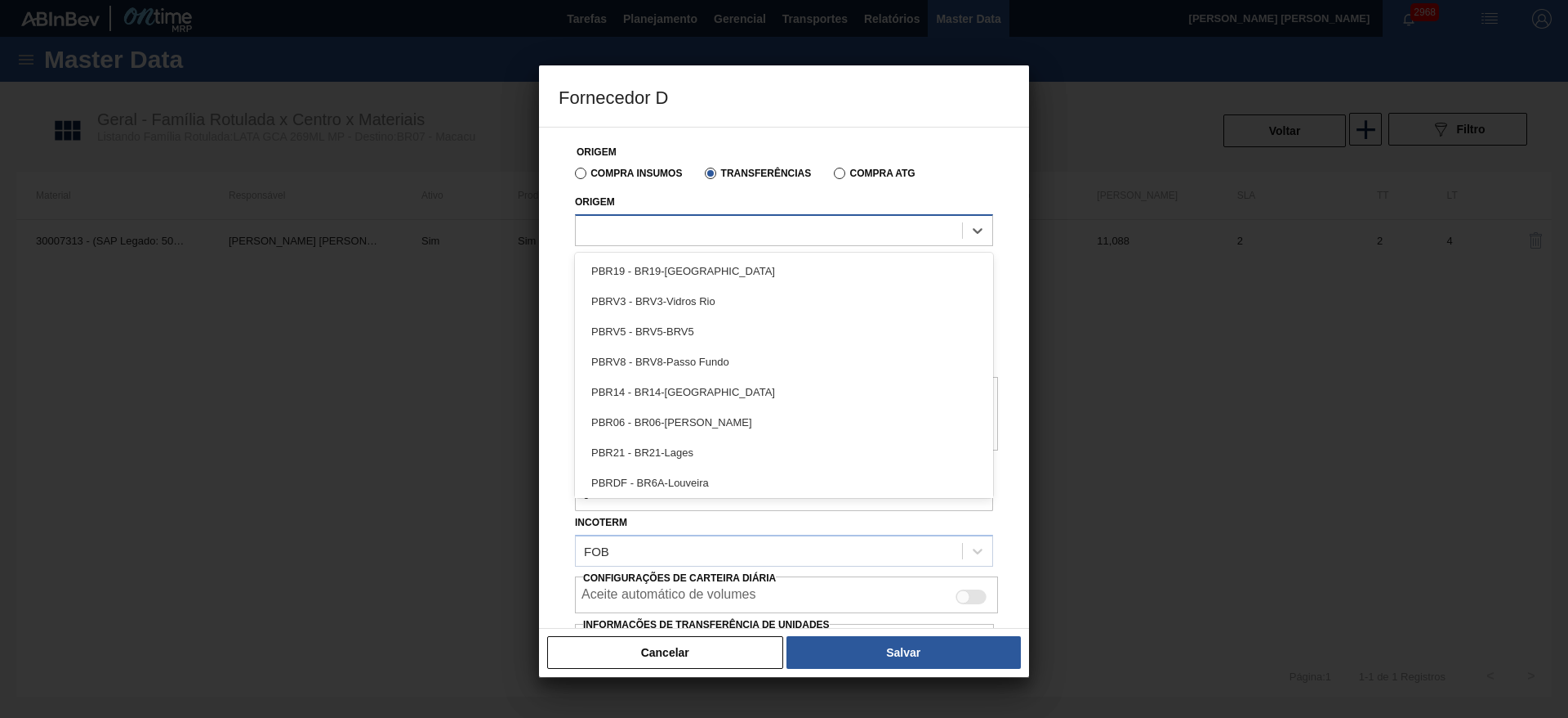
click at [657, 229] on div at bounding box center [769, 230] width 386 height 24
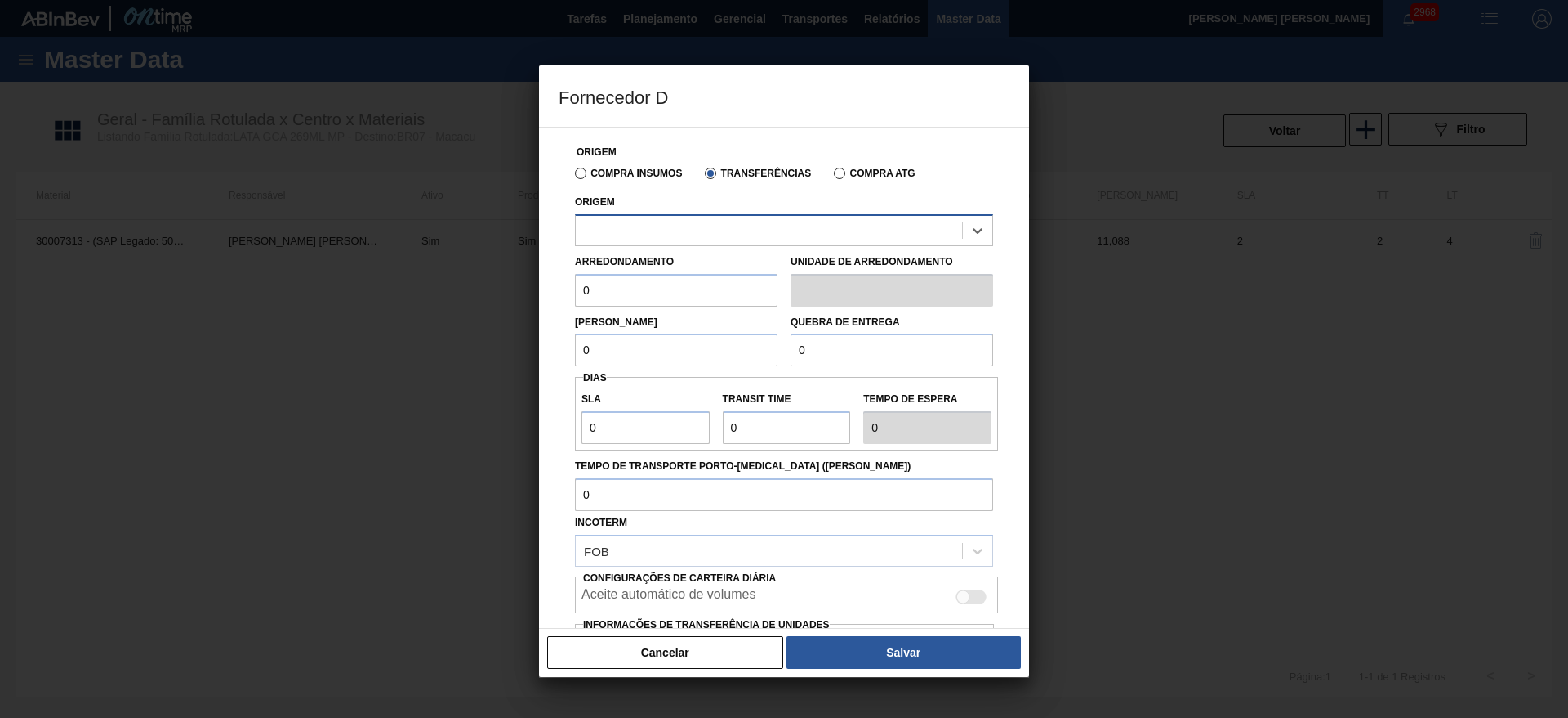
click at [637, 230] on div at bounding box center [769, 230] width 386 height 24
click at [580, 171] on label "Compra Insumos" at bounding box center [629, 173] width 107 height 11
click at [573, 176] on input "Compra Insumos" at bounding box center [573, 176] width 0 height 0
click at [620, 210] on div "Origem" at bounding box center [784, 219] width 418 height 56
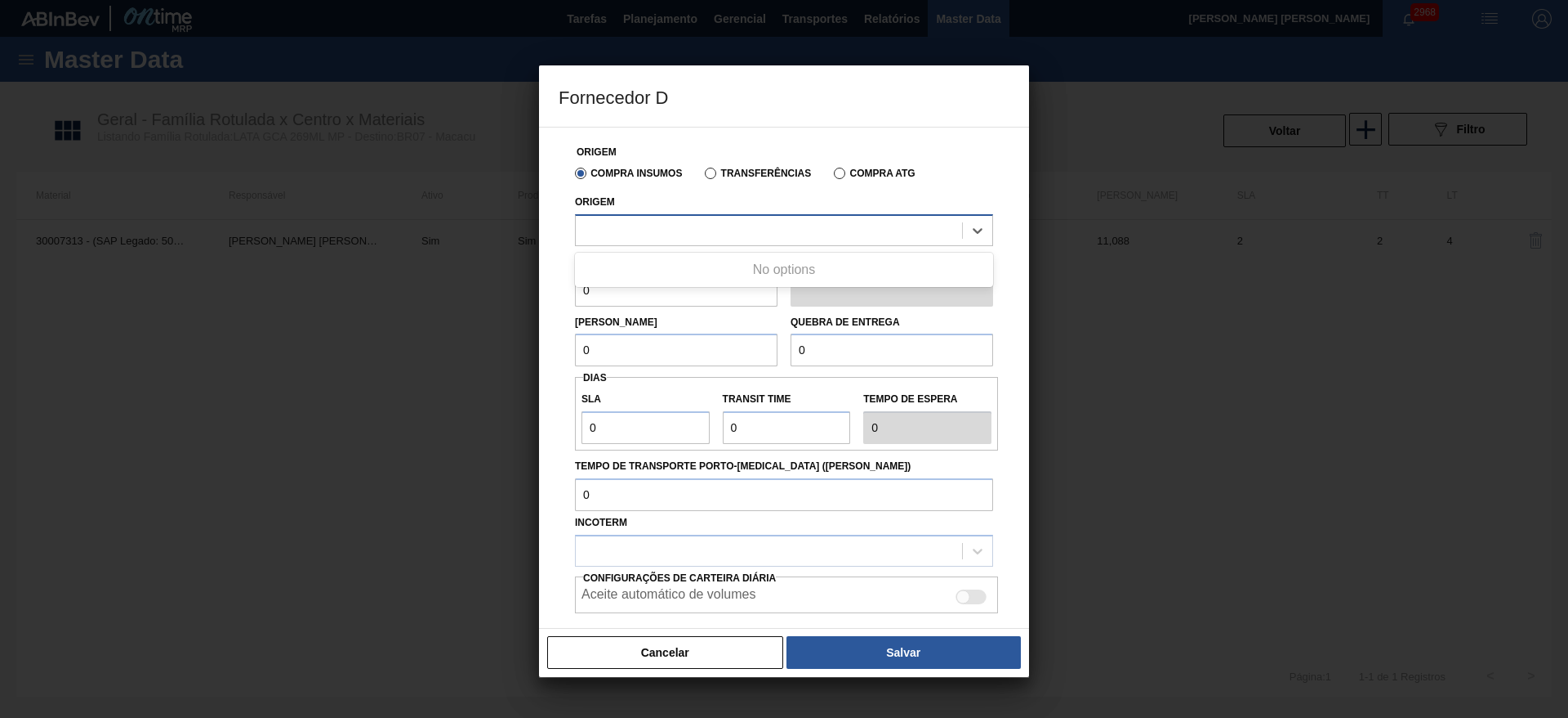
click at [644, 227] on div at bounding box center [769, 230] width 386 height 24
click at [697, 649] on button "Cancelar" at bounding box center [665, 652] width 236 height 33
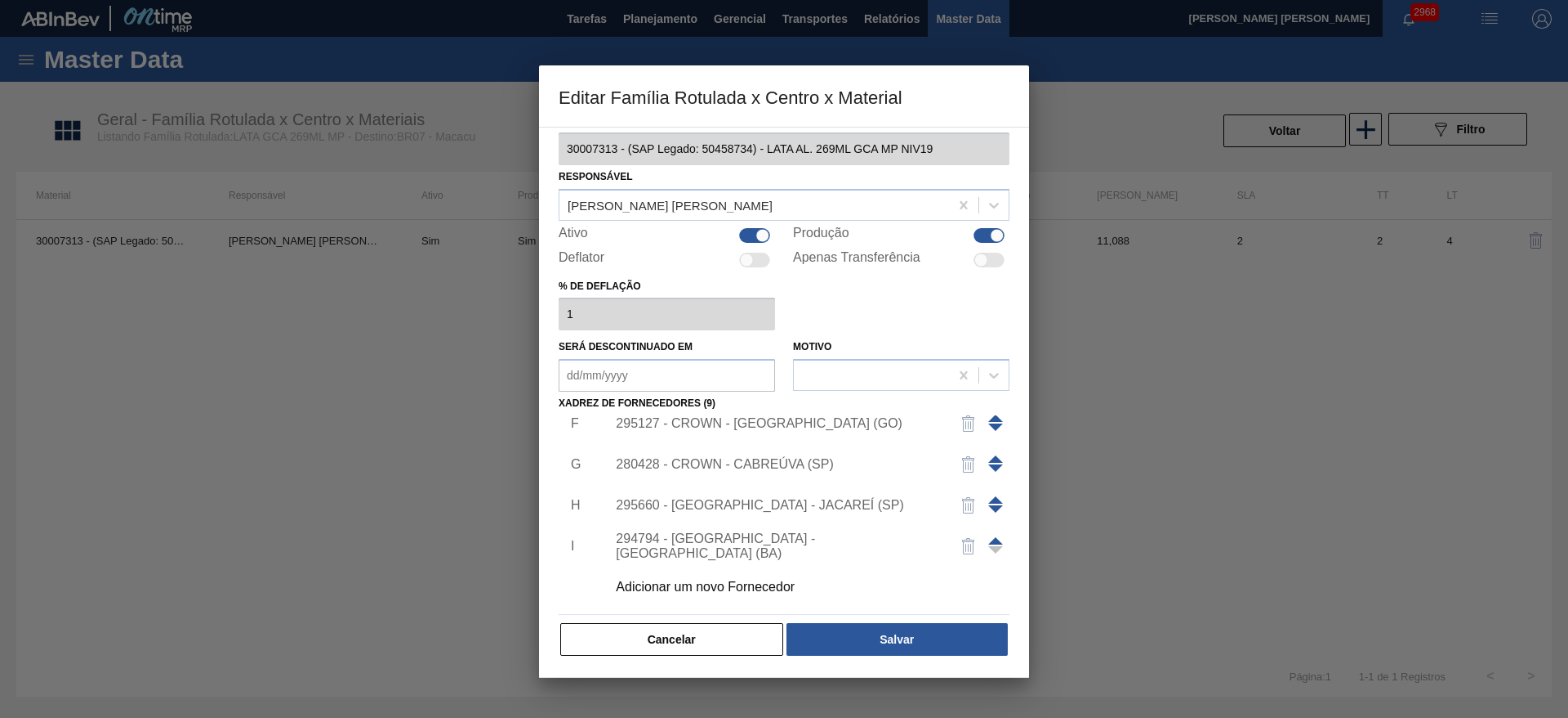
click at [754, 233] on div at bounding box center [755, 235] width 31 height 14
checkbox input "false"
click at [884, 632] on button "Salvar" at bounding box center [896, 639] width 221 height 33
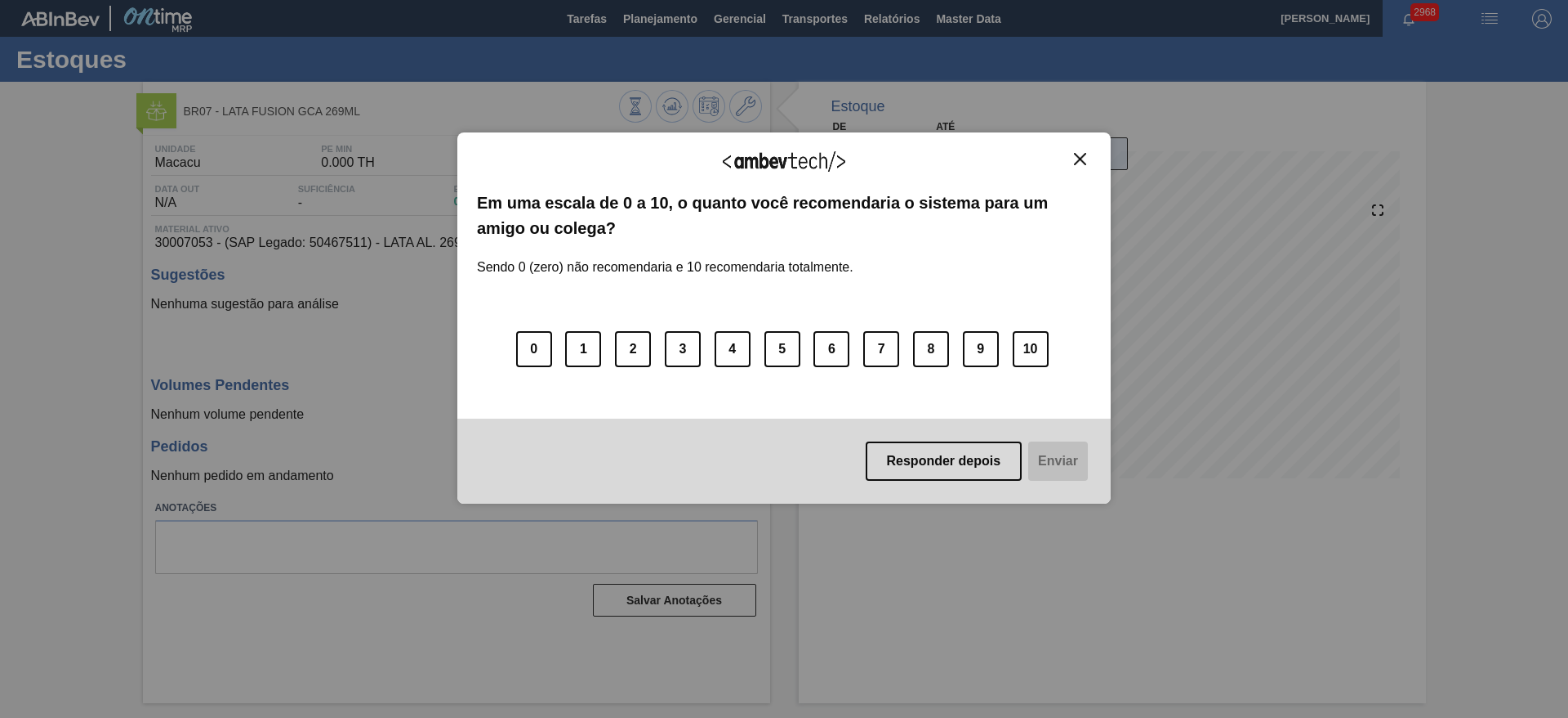
drag, startPoint x: 1083, startPoint y: 156, endPoint x: 1076, endPoint y: 160, distance: 8.1
click at [1083, 156] on img "Close" at bounding box center [1080, 159] width 12 height 12
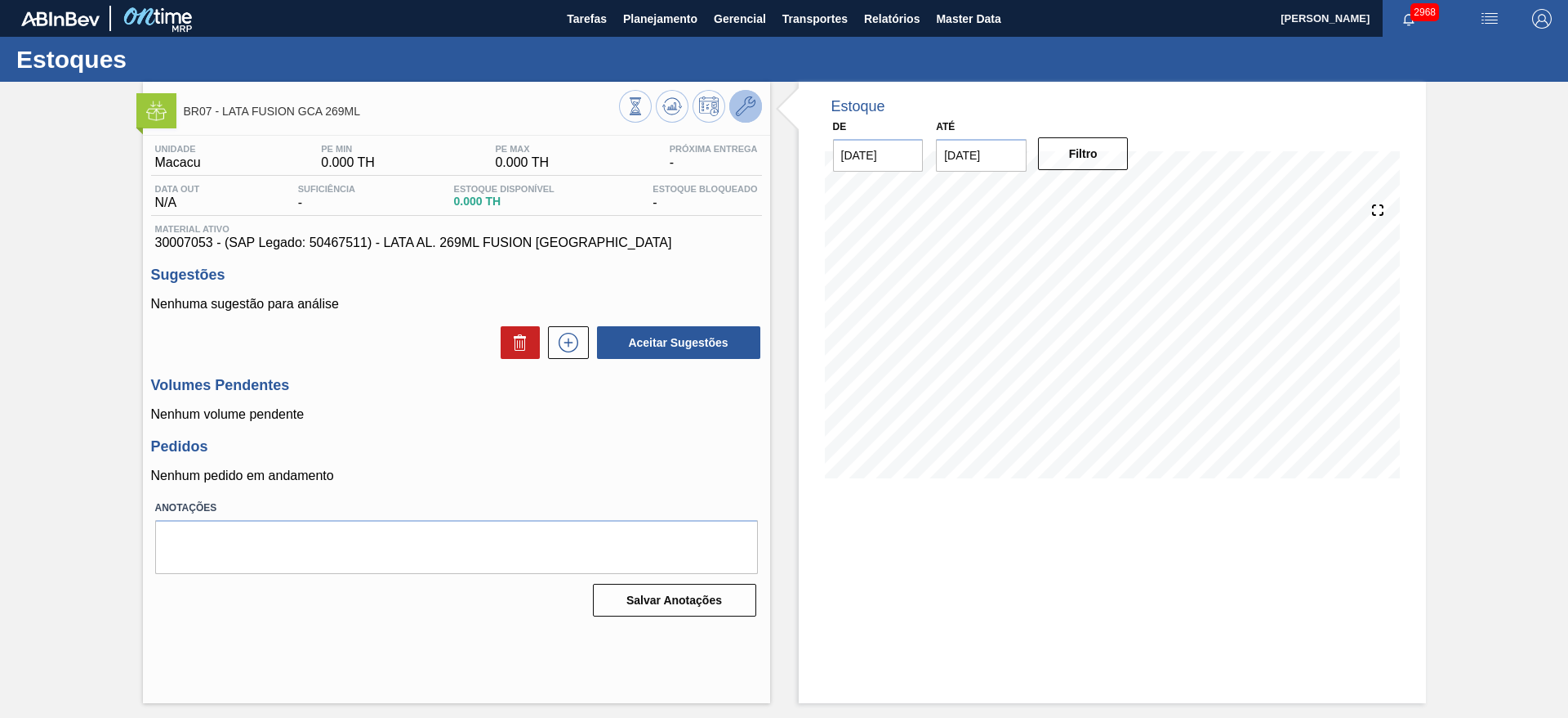
click at [757, 110] on button at bounding box center [745, 106] width 33 height 33
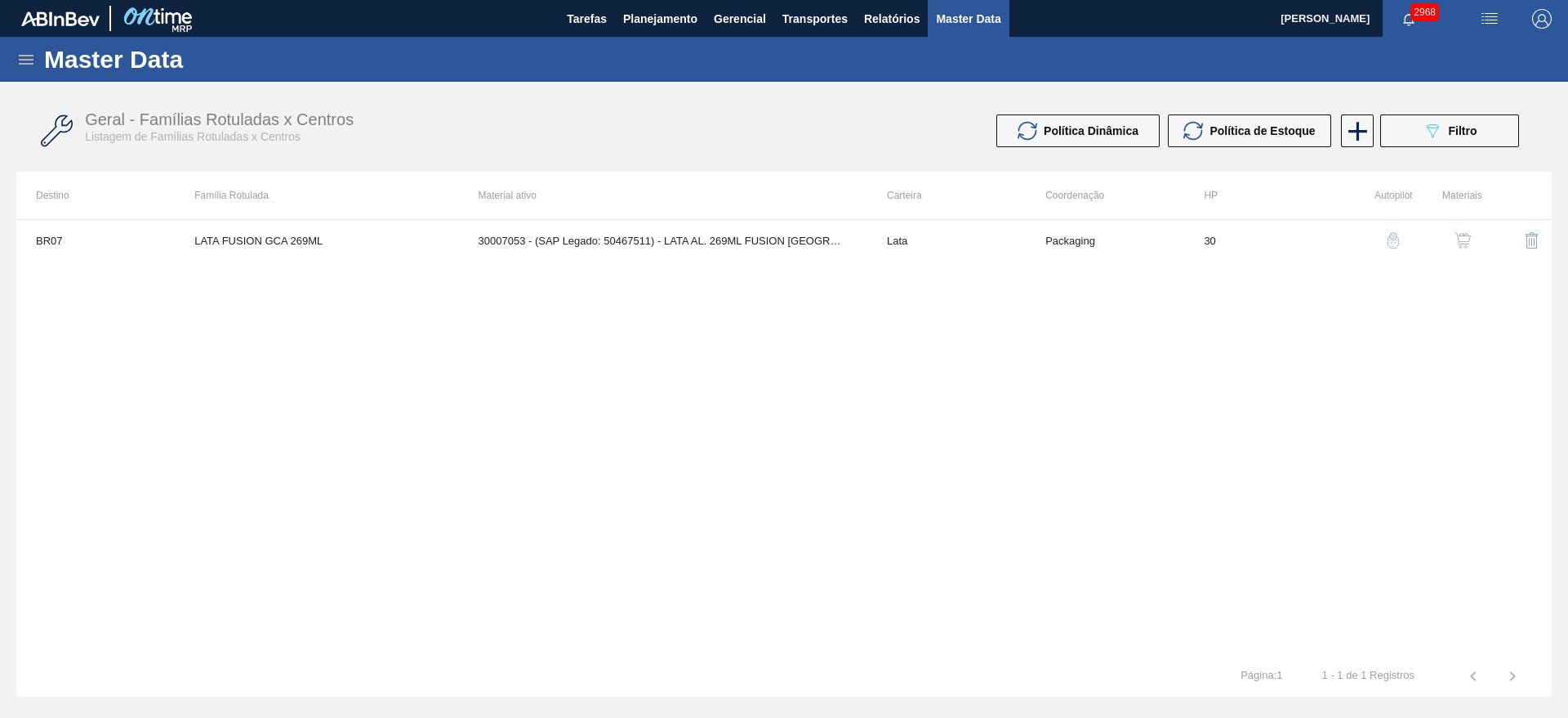
click at [1458, 239] on img "button" at bounding box center [1462, 240] width 16 height 16
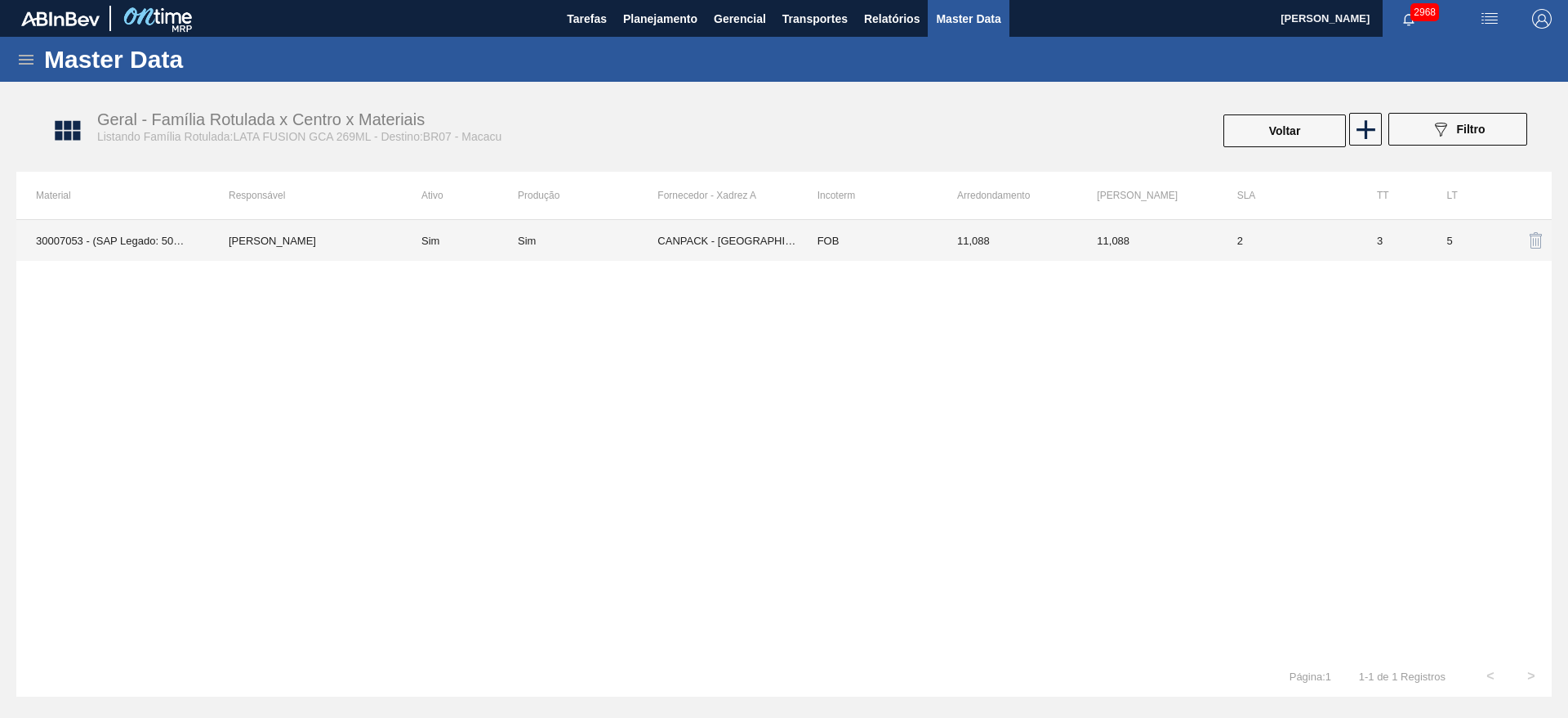
click at [486, 224] on td "Sim" at bounding box center [459, 240] width 116 height 41
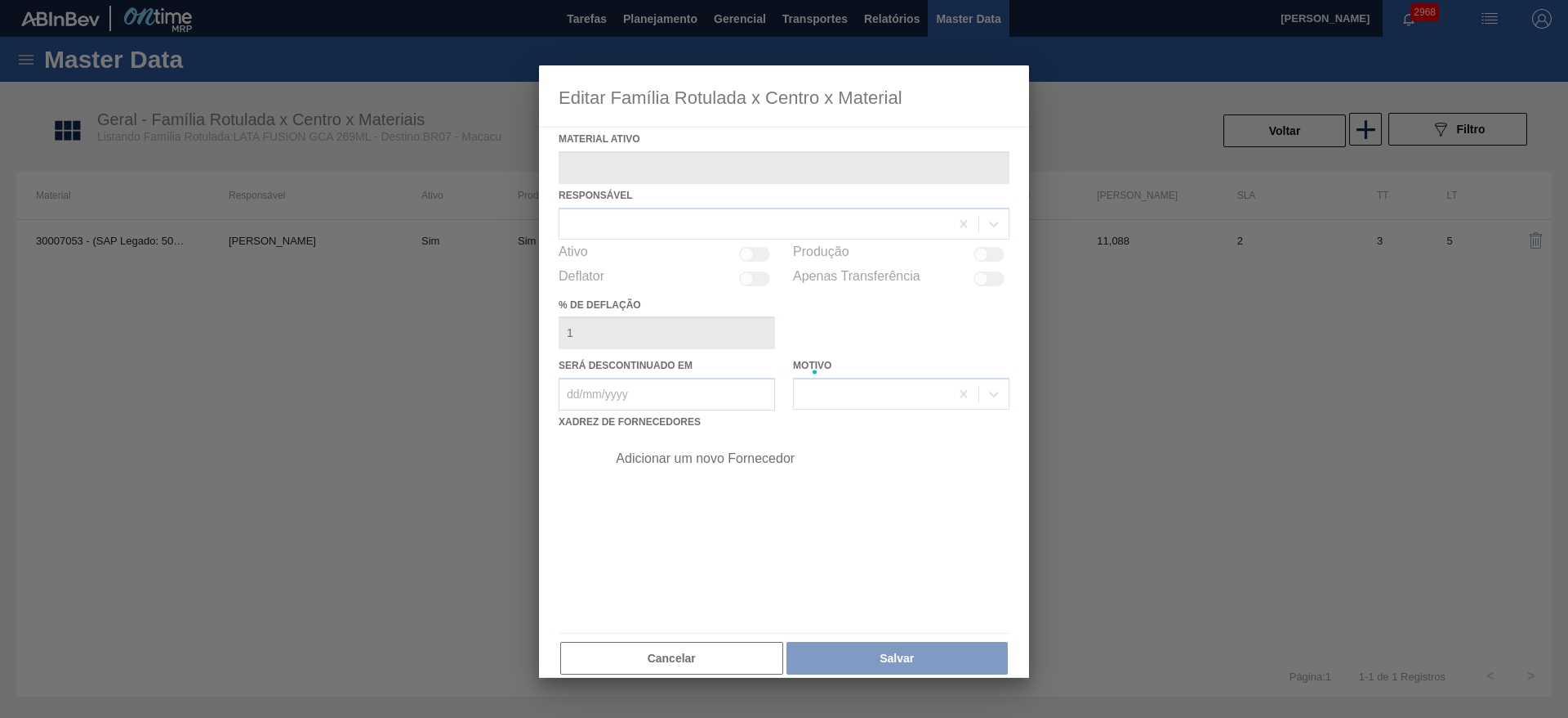
type ativo "30007053 - (SAP Legado: 50467511) - LATA AL. 269ML FUSION GUARANA"
checkbox input "true"
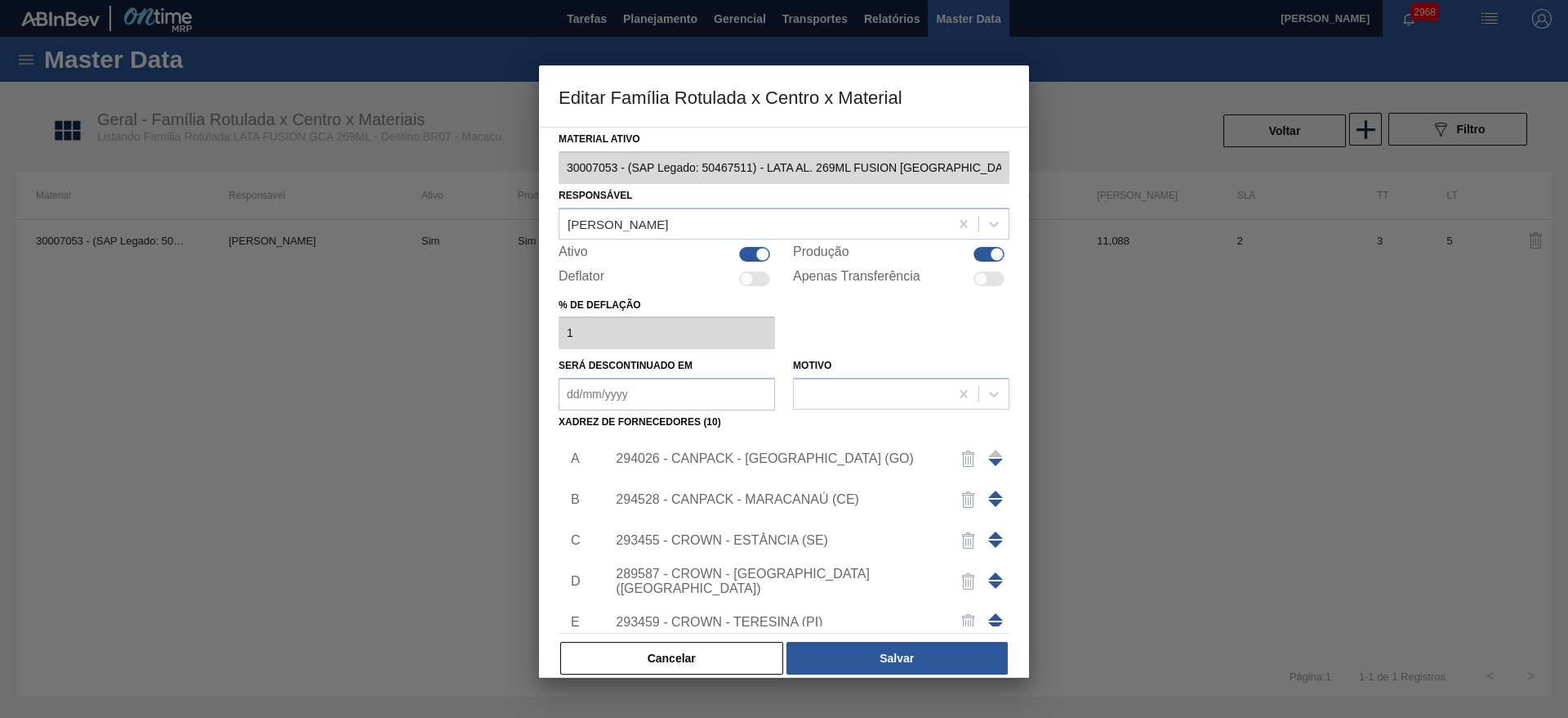
click at [762, 251] on div at bounding box center [762, 253] width 14 height 14
checkbox input "false"
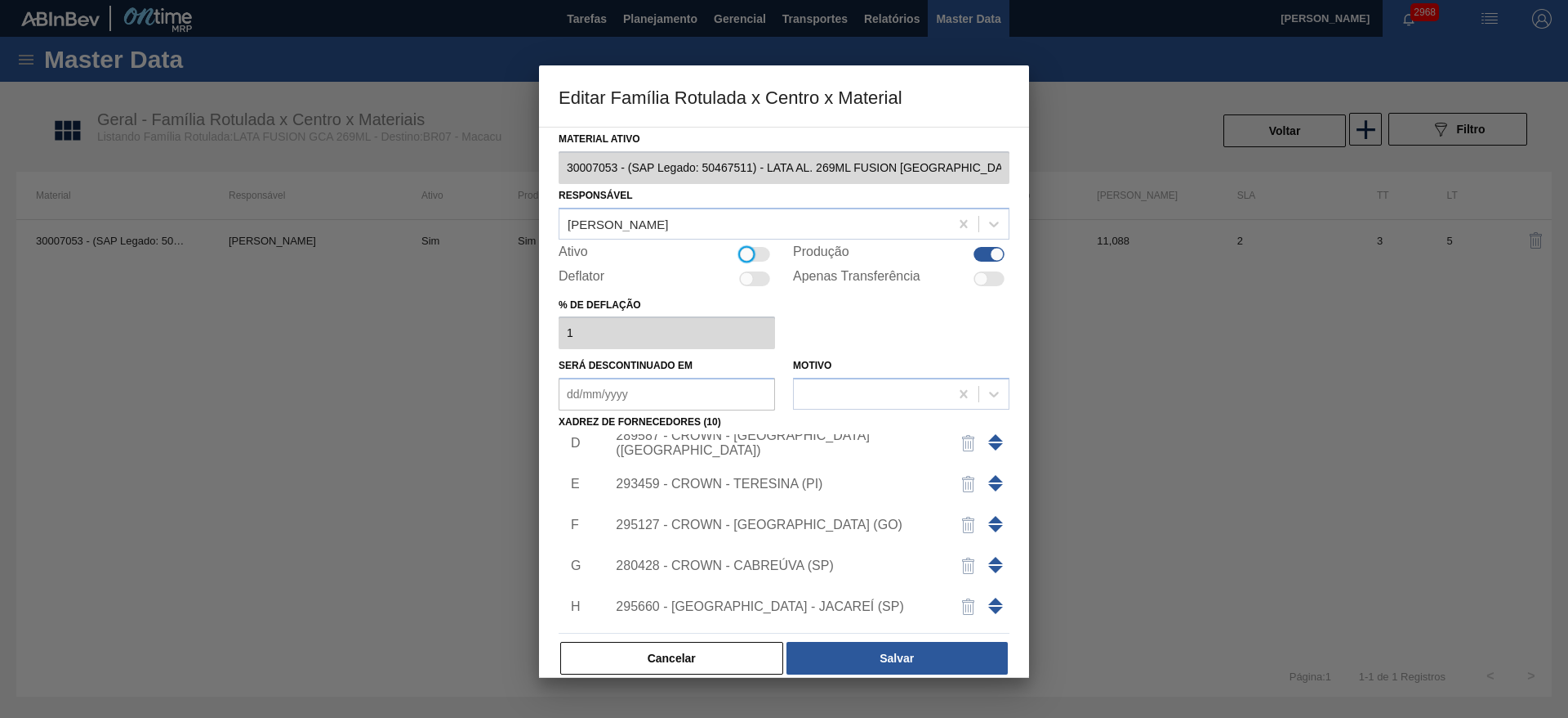
scroll to position [262, 0]
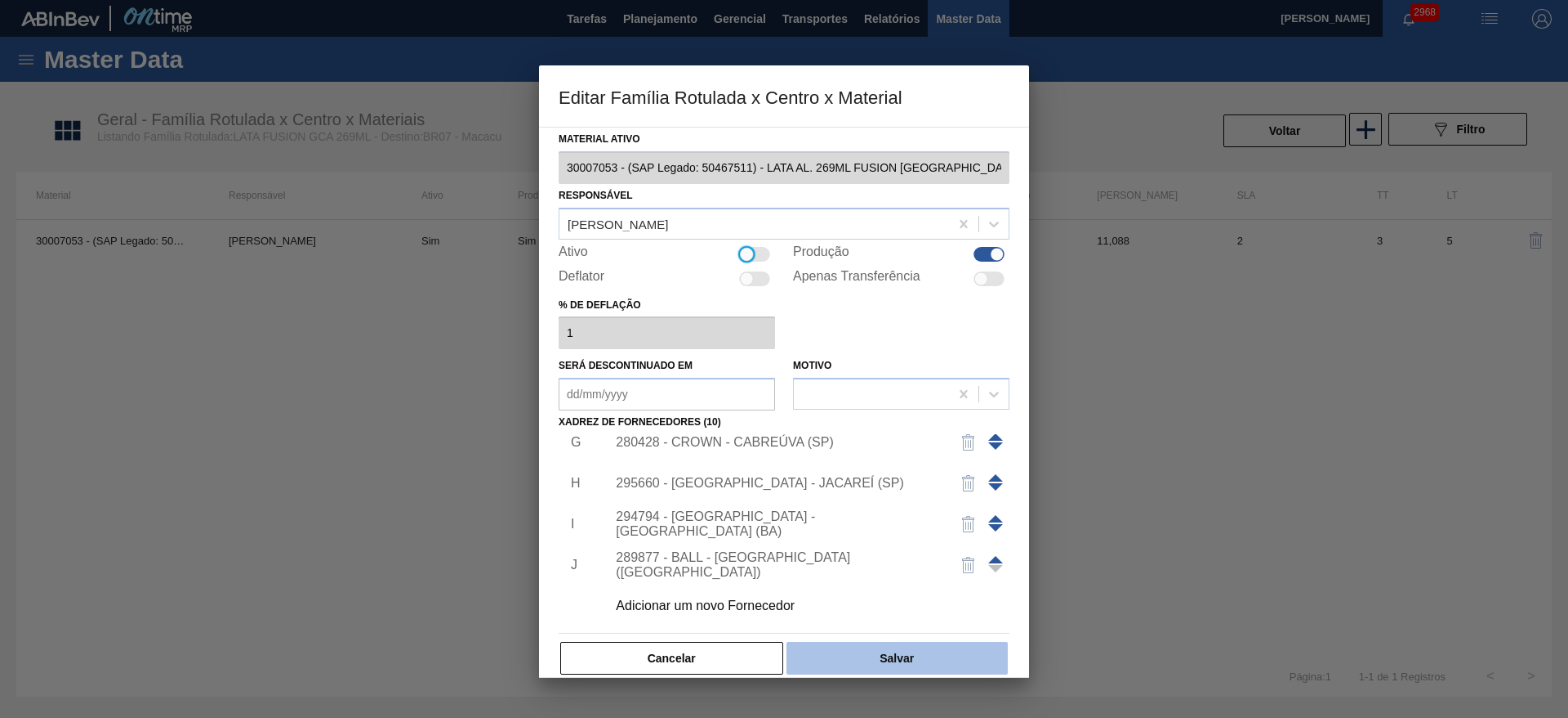
click at [845, 659] on button "Salvar" at bounding box center [896, 658] width 221 height 33
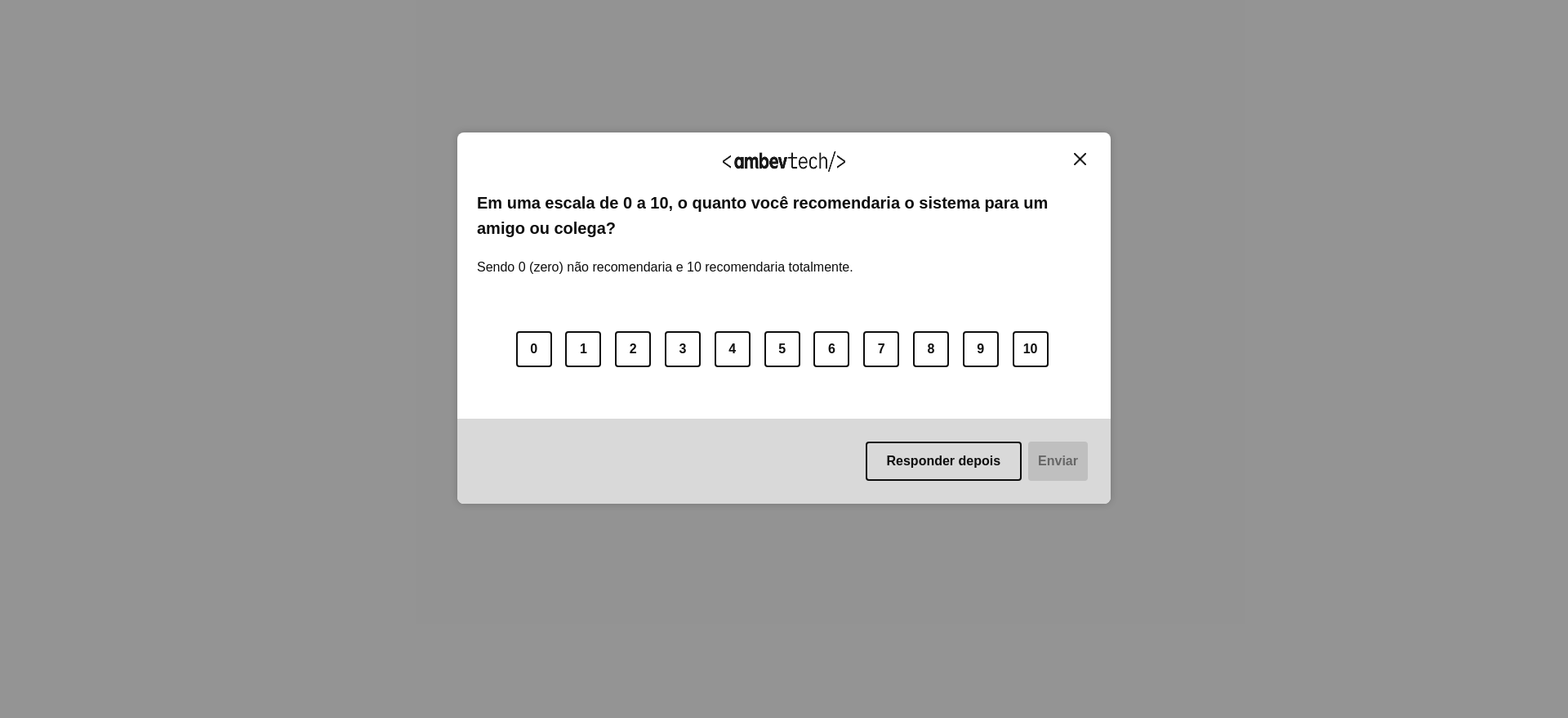
click at [1083, 154] on img "Close" at bounding box center [1080, 159] width 12 height 12
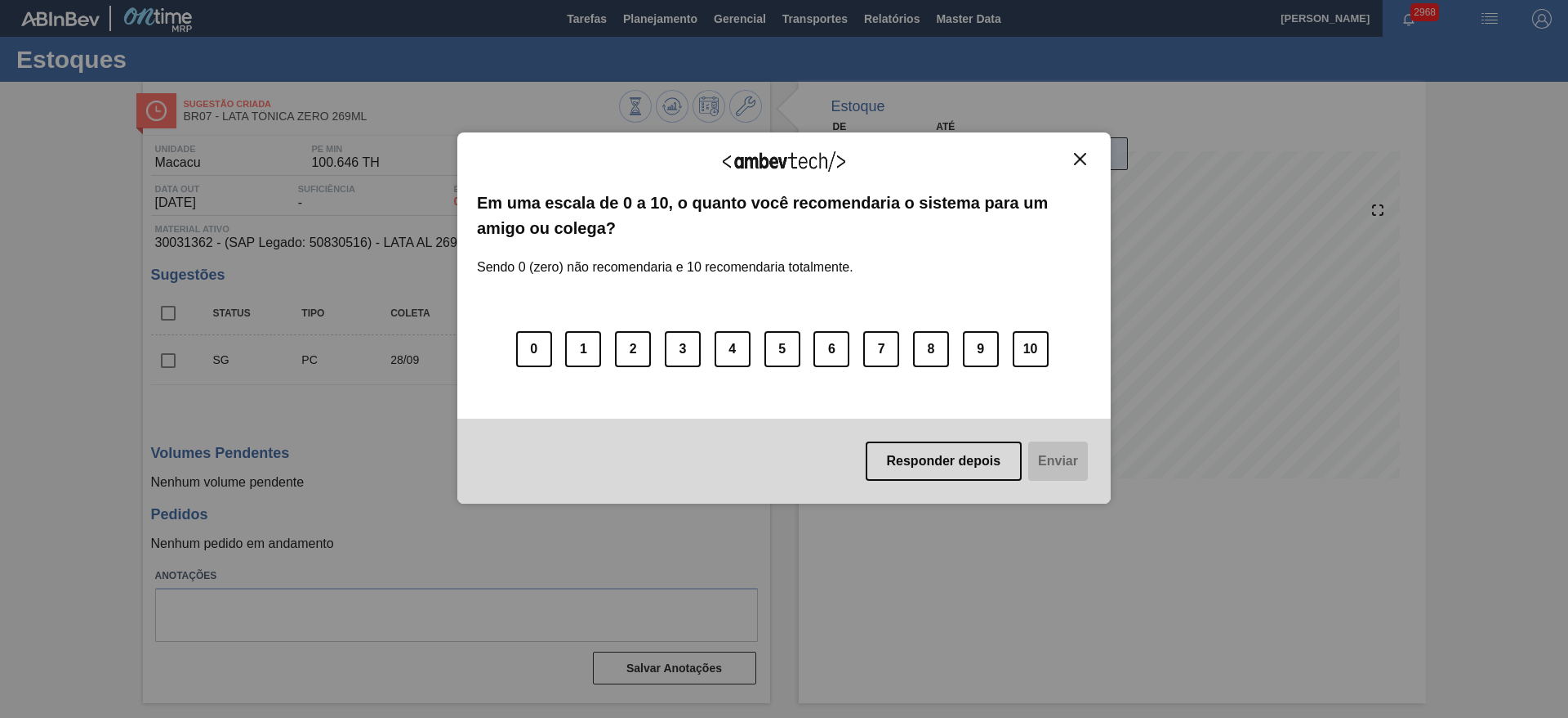
drag, startPoint x: 1078, startPoint y: 161, endPoint x: 1050, endPoint y: 164, distance: 28.2
click at [1078, 161] on img "Close" at bounding box center [1080, 159] width 12 height 12
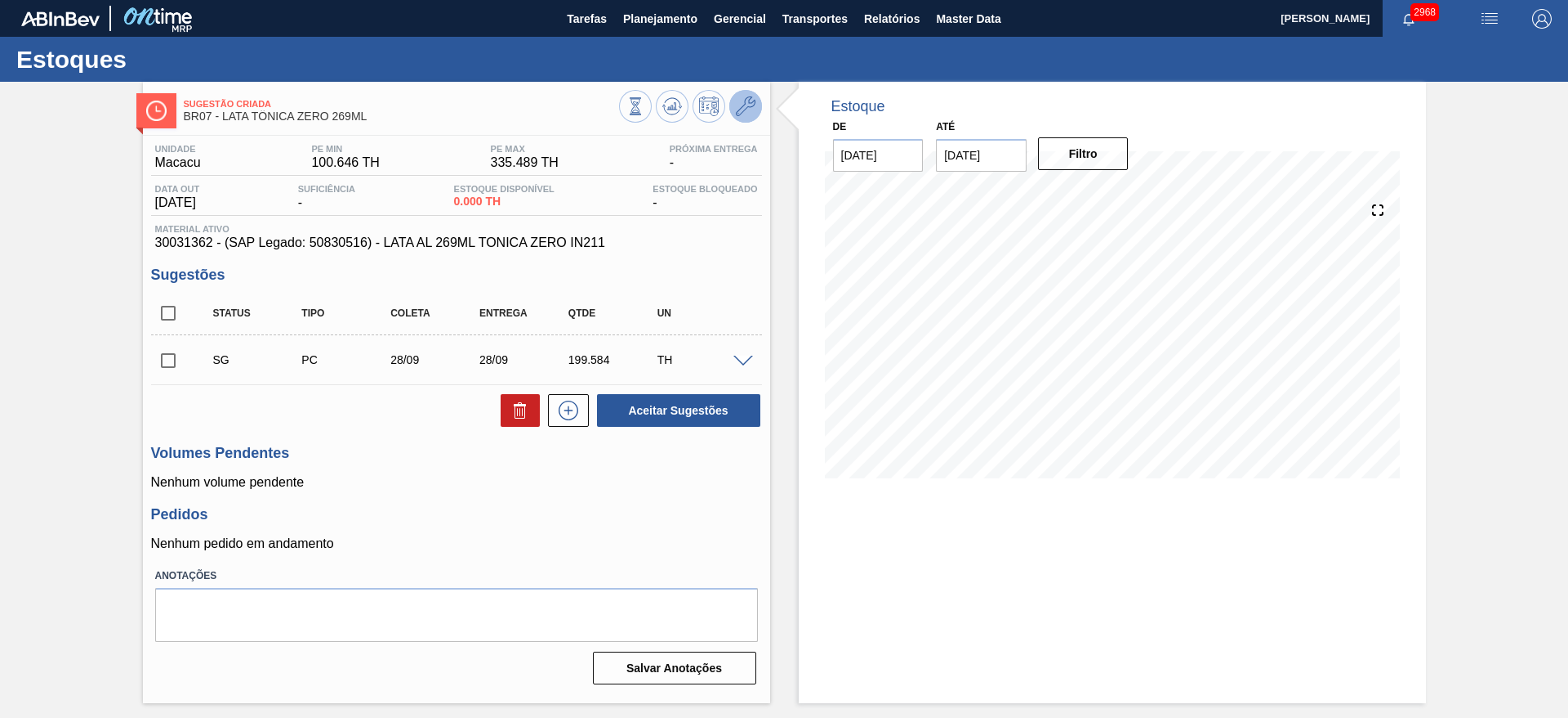
click at [749, 117] on button at bounding box center [745, 106] width 33 height 33
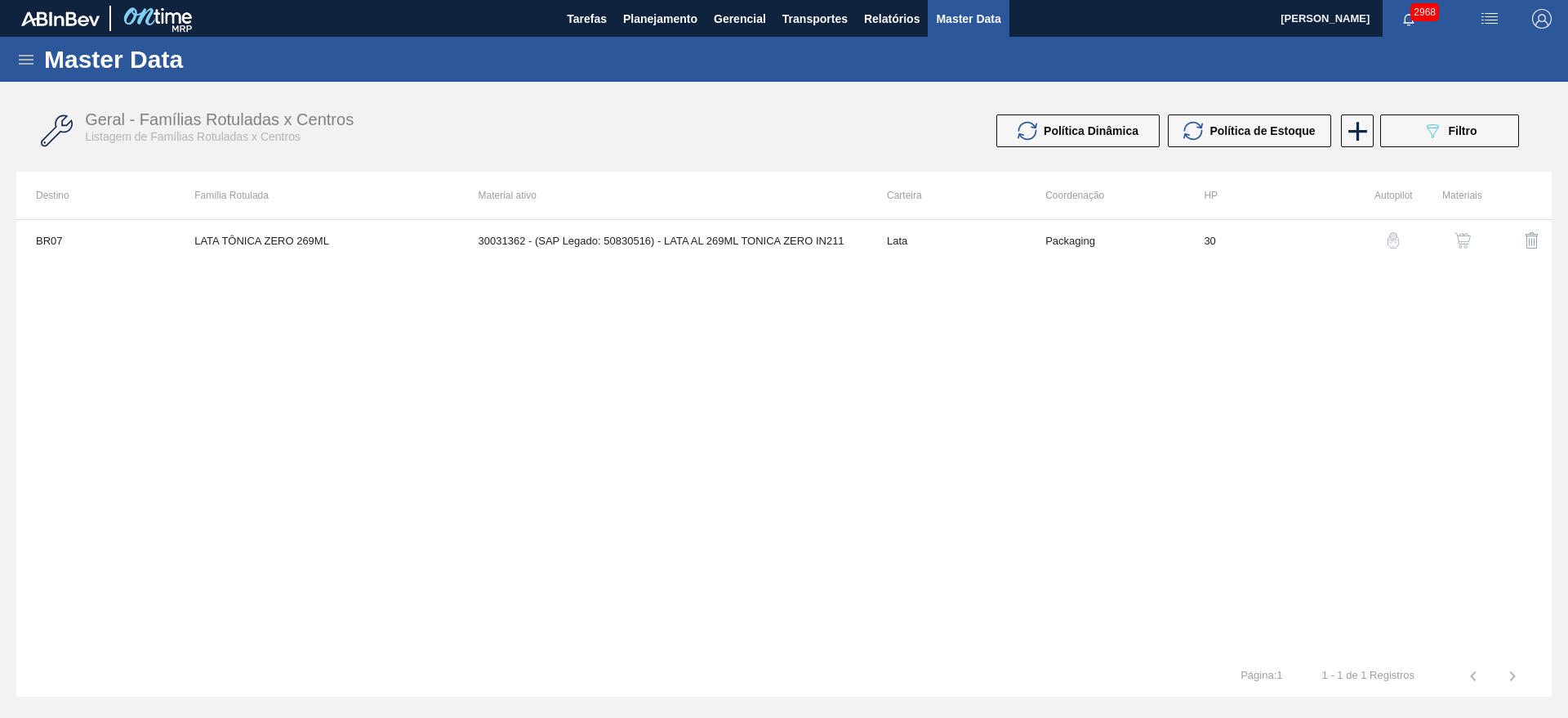
click at [1464, 237] on img "button" at bounding box center [1462, 240] width 16 height 16
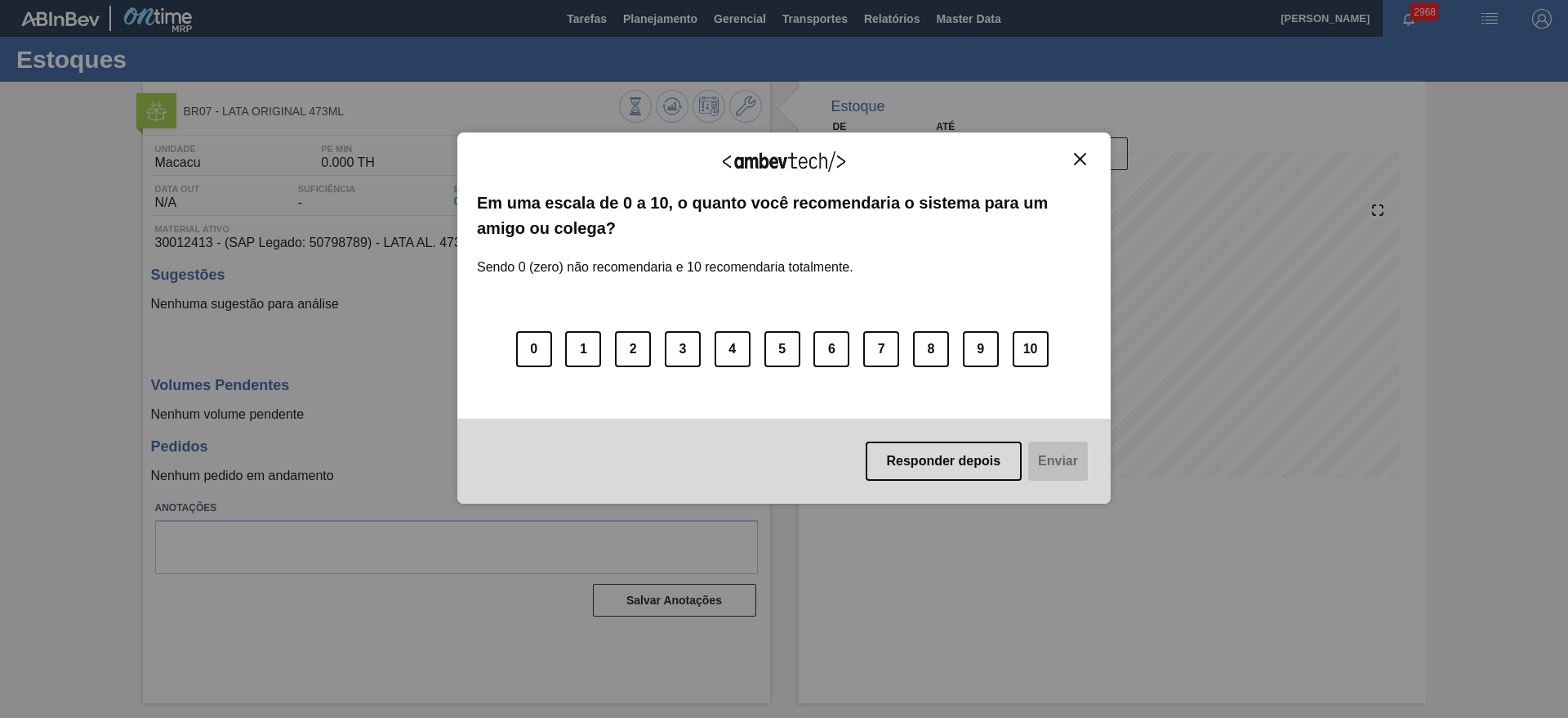
click at [1081, 153] on img "Close" at bounding box center [1080, 159] width 12 height 12
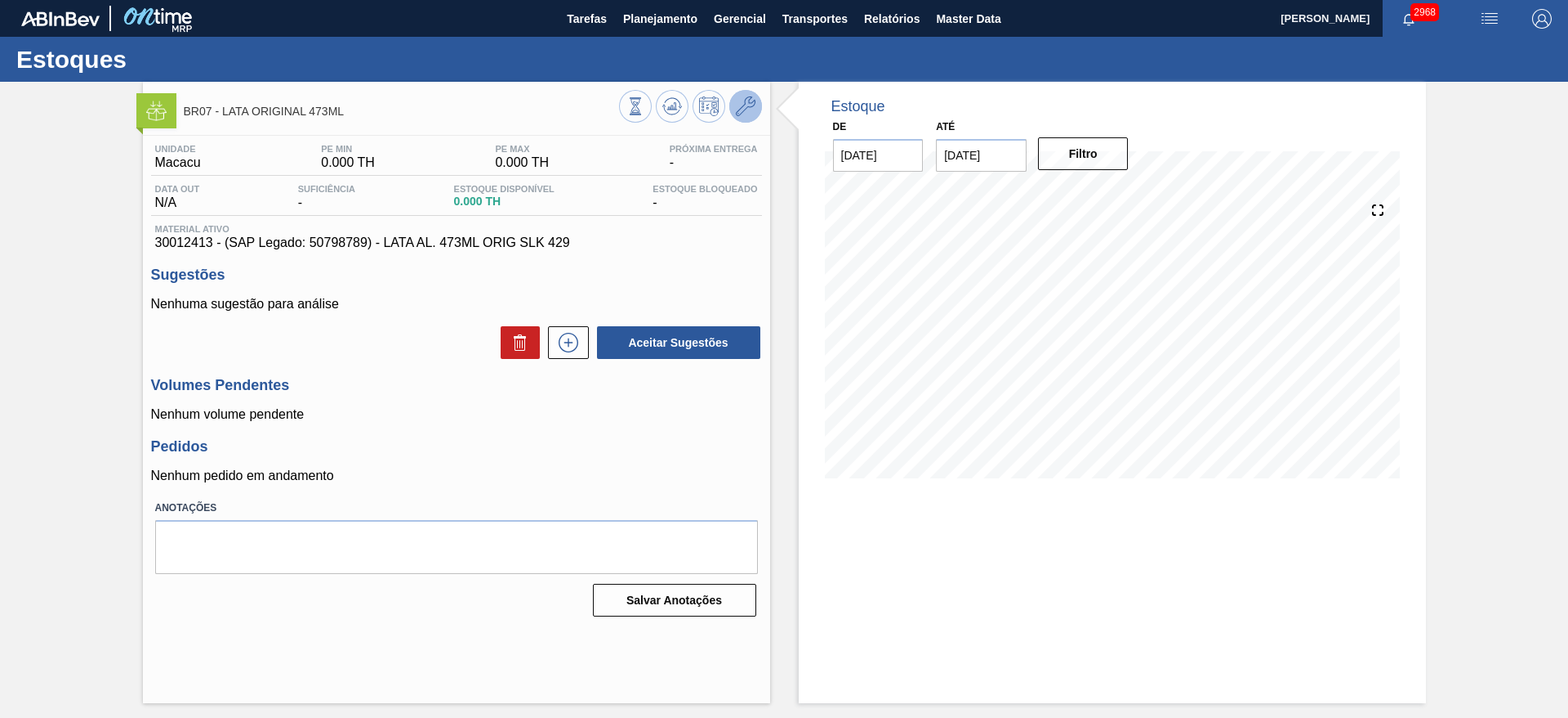
click at [744, 98] on icon at bounding box center [745, 106] width 19 height 19
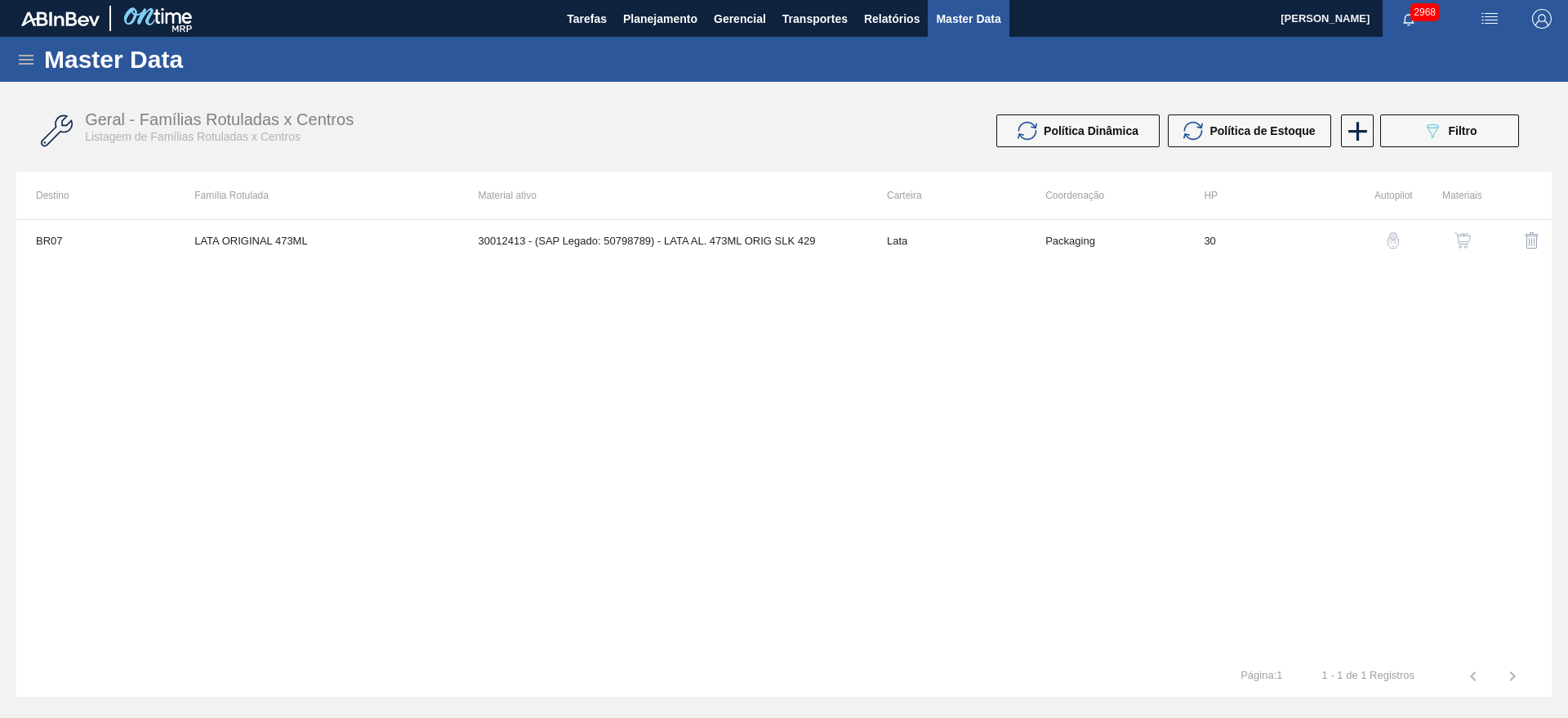
click at [1461, 235] on img "button" at bounding box center [1462, 240] width 16 height 16
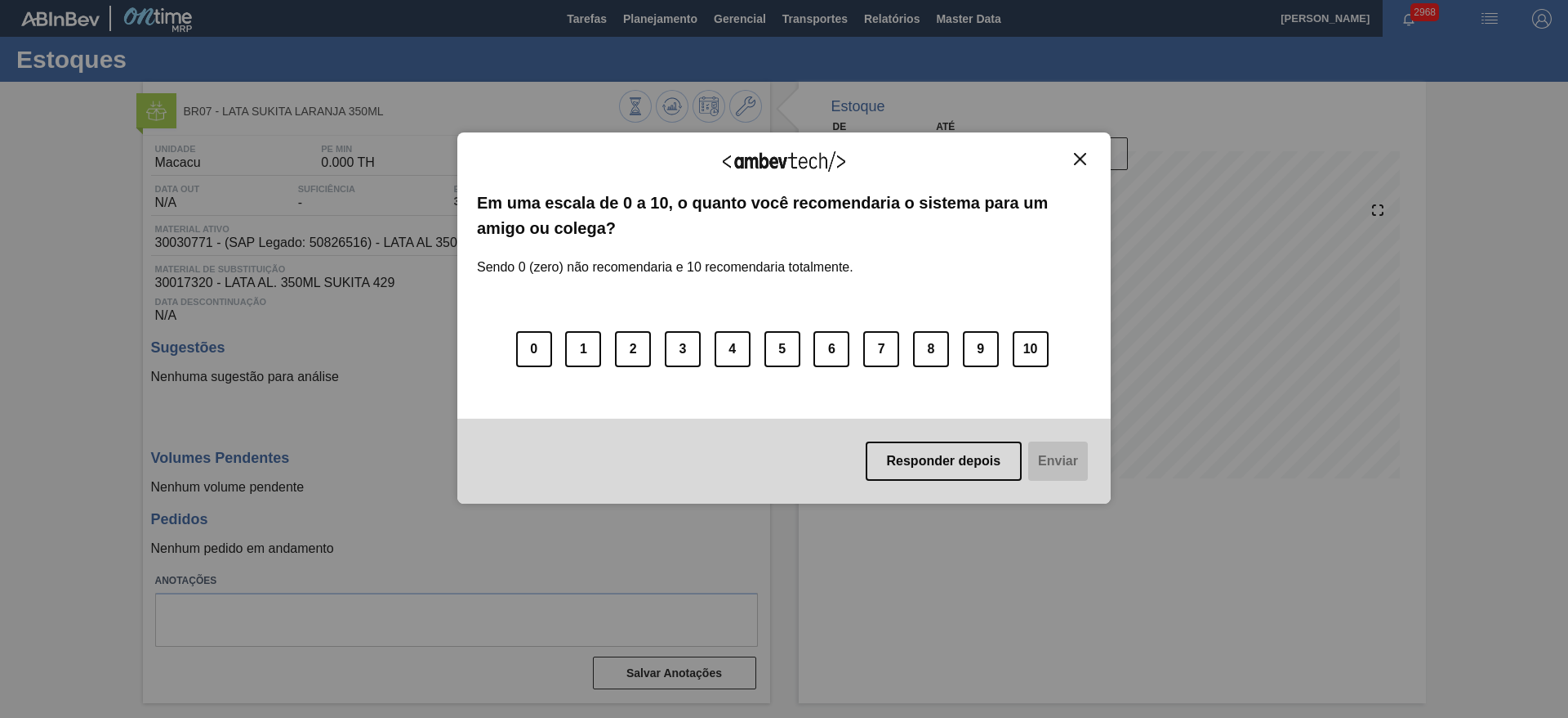
click at [1083, 159] on img "Close" at bounding box center [1080, 159] width 12 height 12
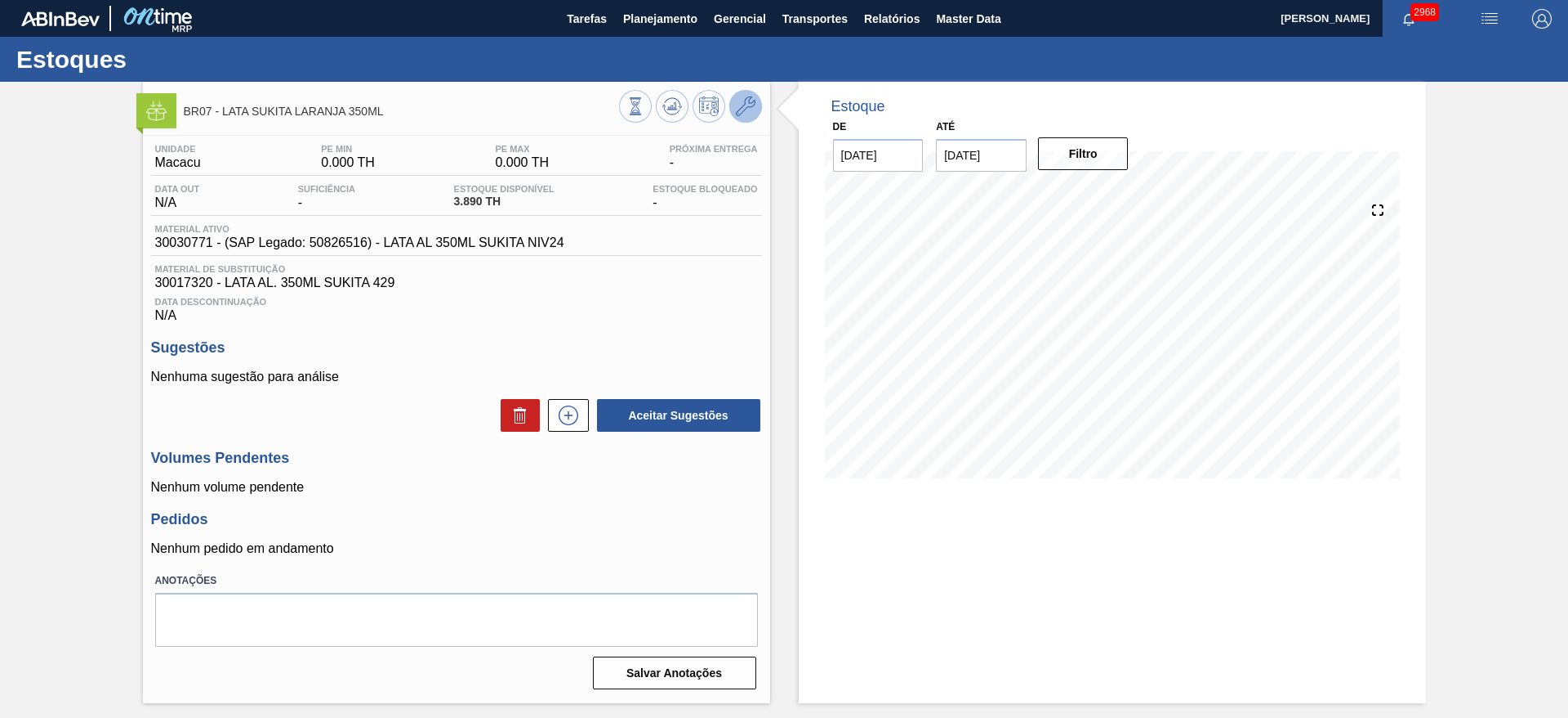
click at [750, 107] on icon at bounding box center [745, 106] width 19 height 19
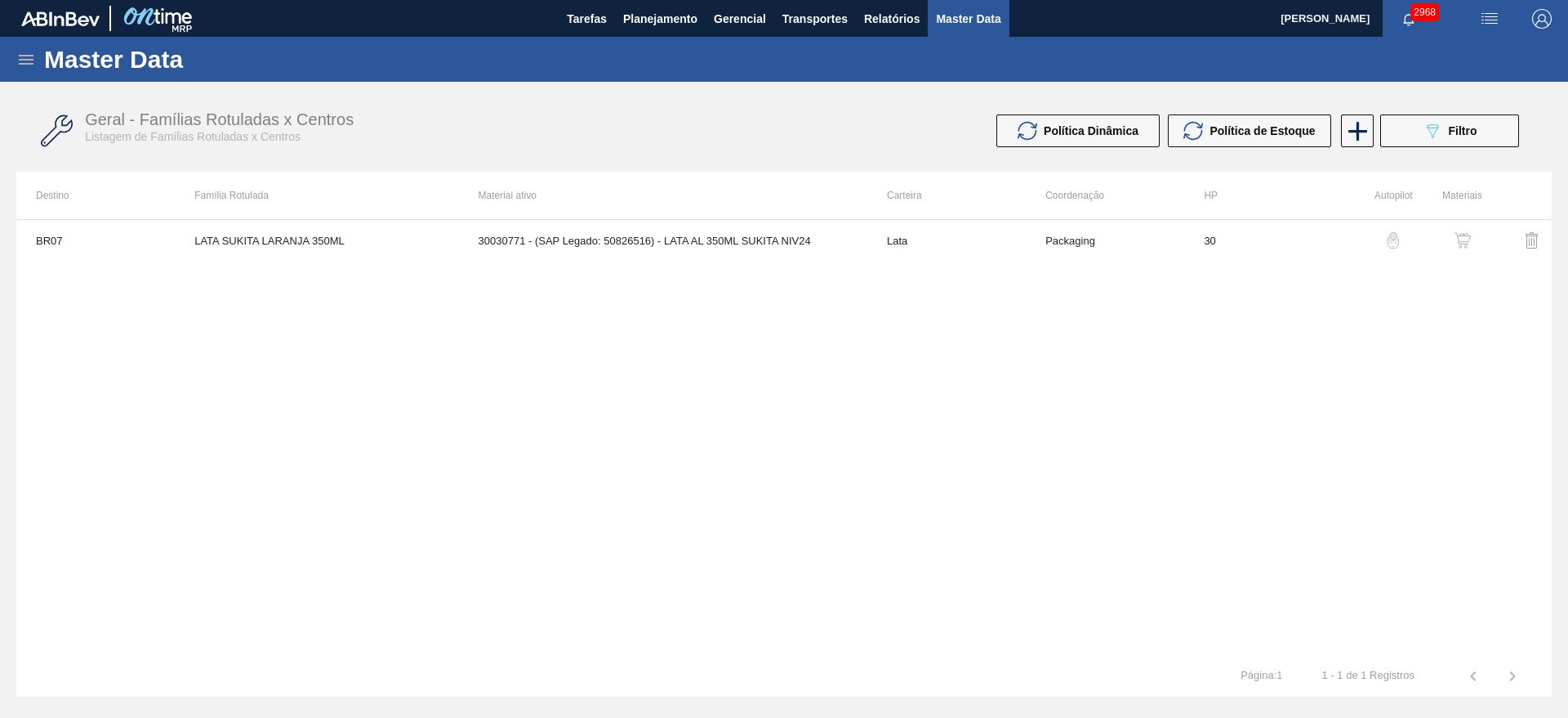
click at [1468, 237] on img "button" at bounding box center [1462, 240] width 16 height 16
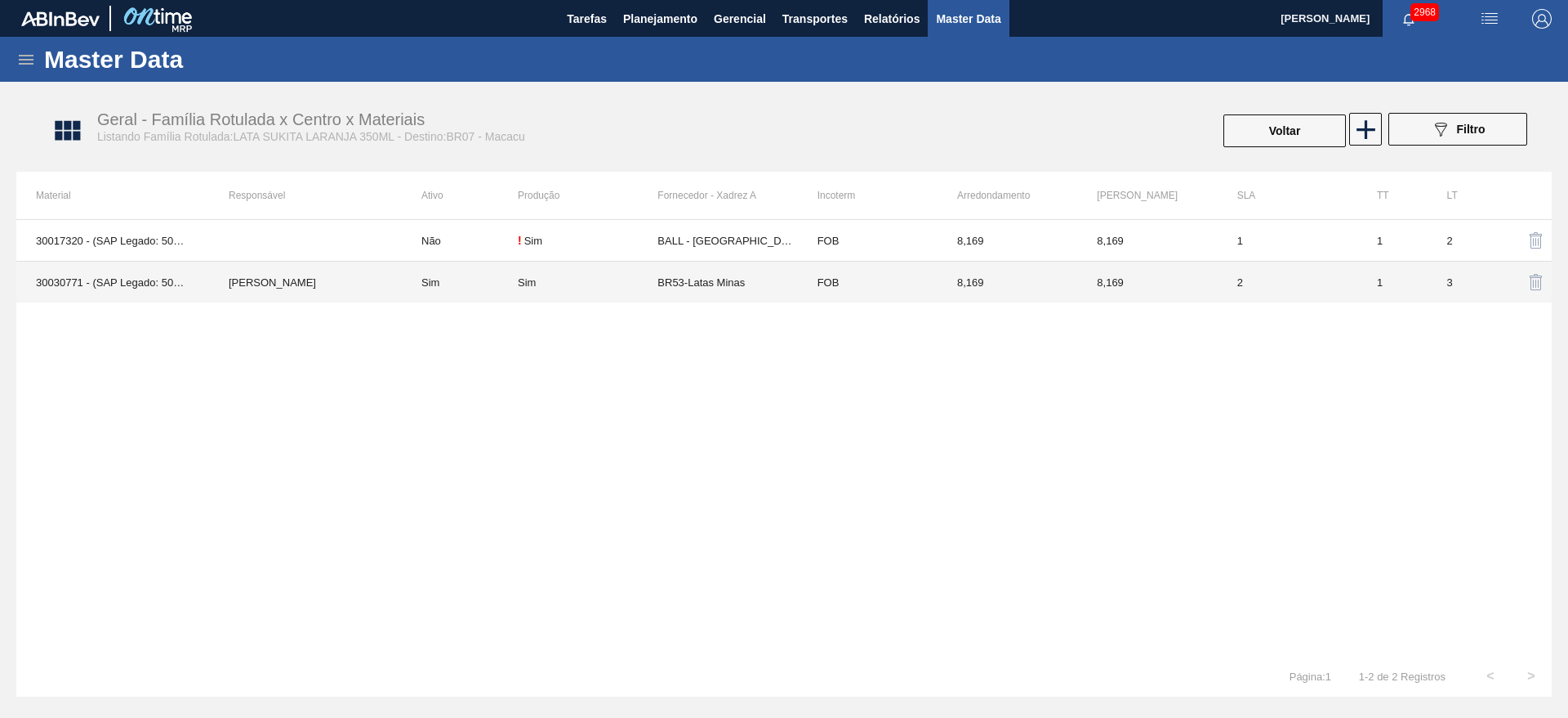
click at [708, 283] on td "BR53-Latas Minas" at bounding box center [727, 282] width 140 height 42
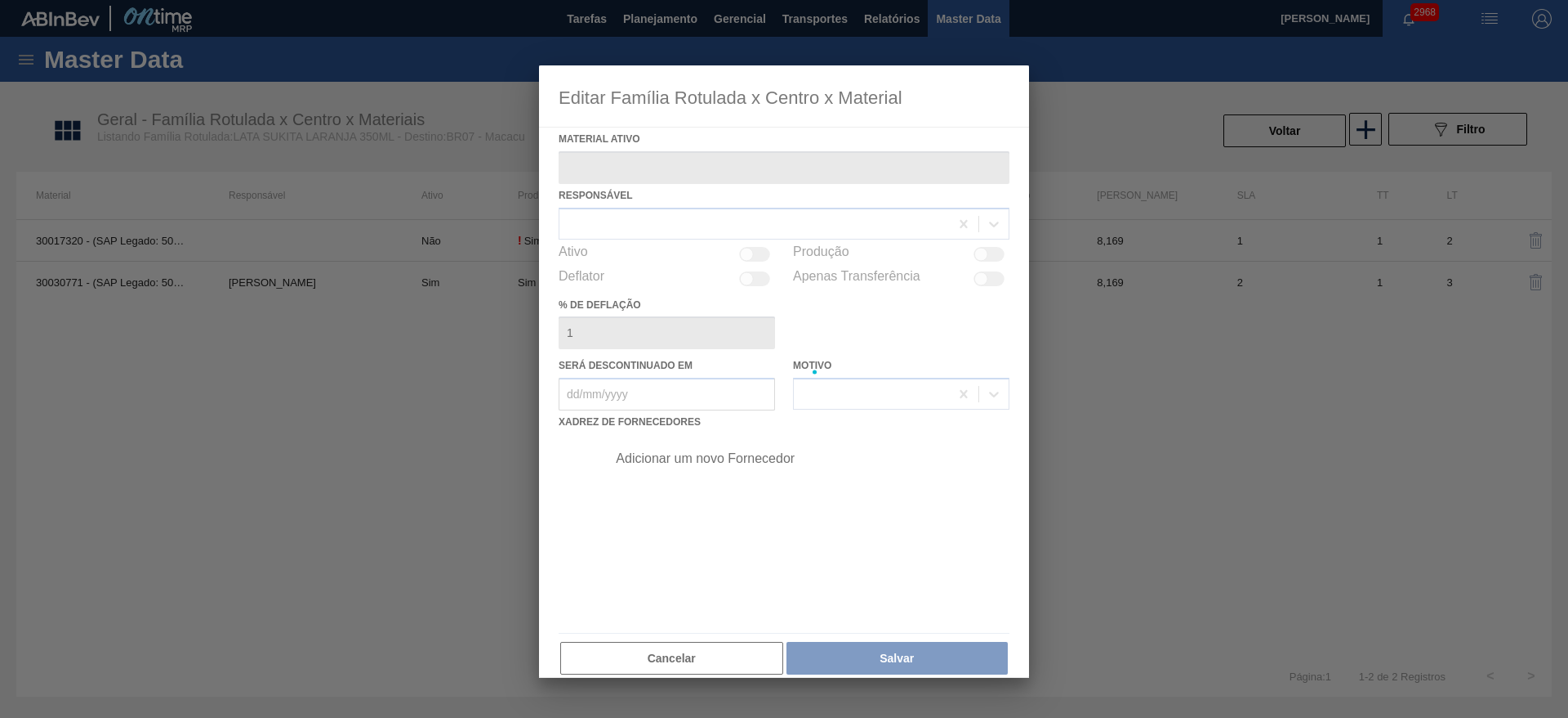
type ativo "30030771 - (SAP Legado: 50826516) - LATA AL 350ML SUKITA NIV24"
checkbox input "true"
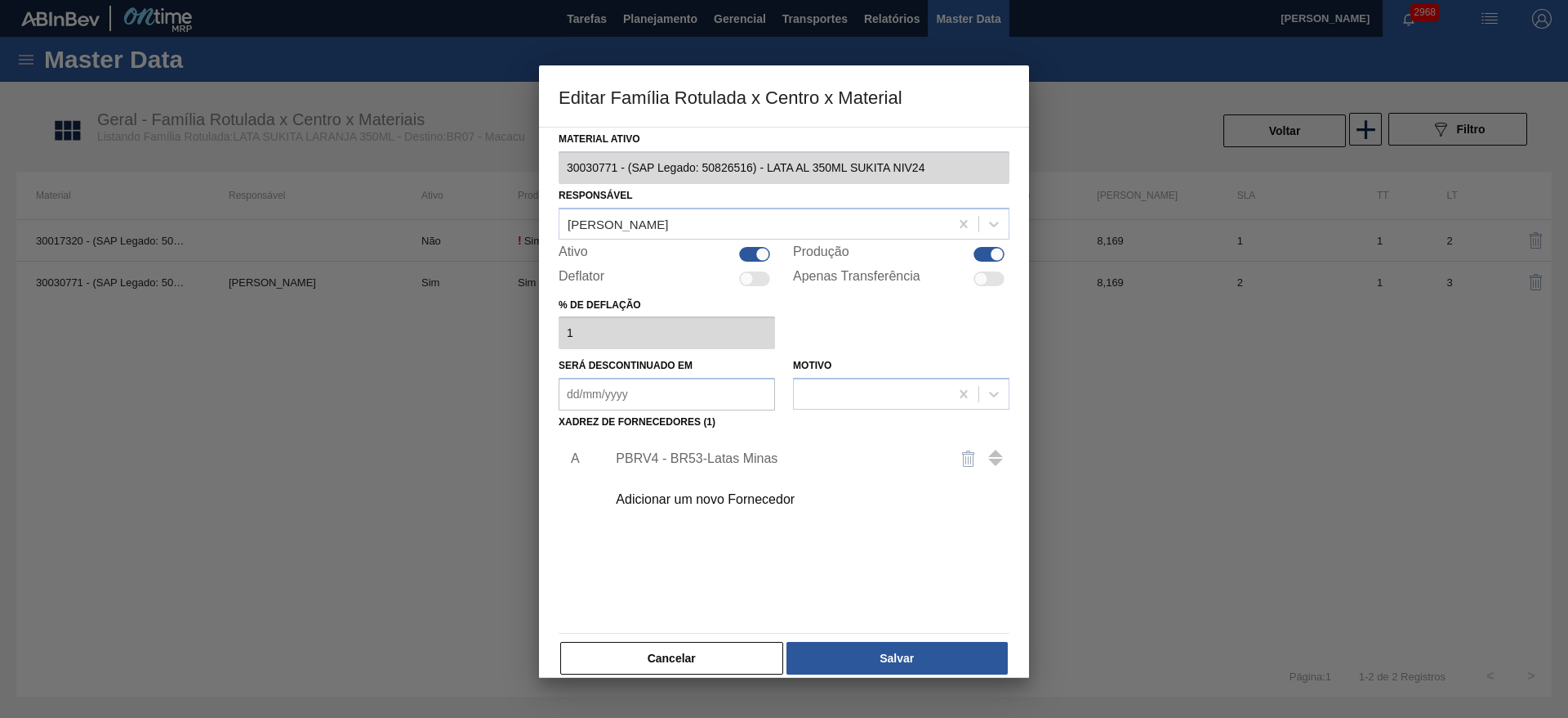
click at [738, 496] on div "Adicionar um novo Fornecedor" at bounding box center [776, 498] width 320 height 14
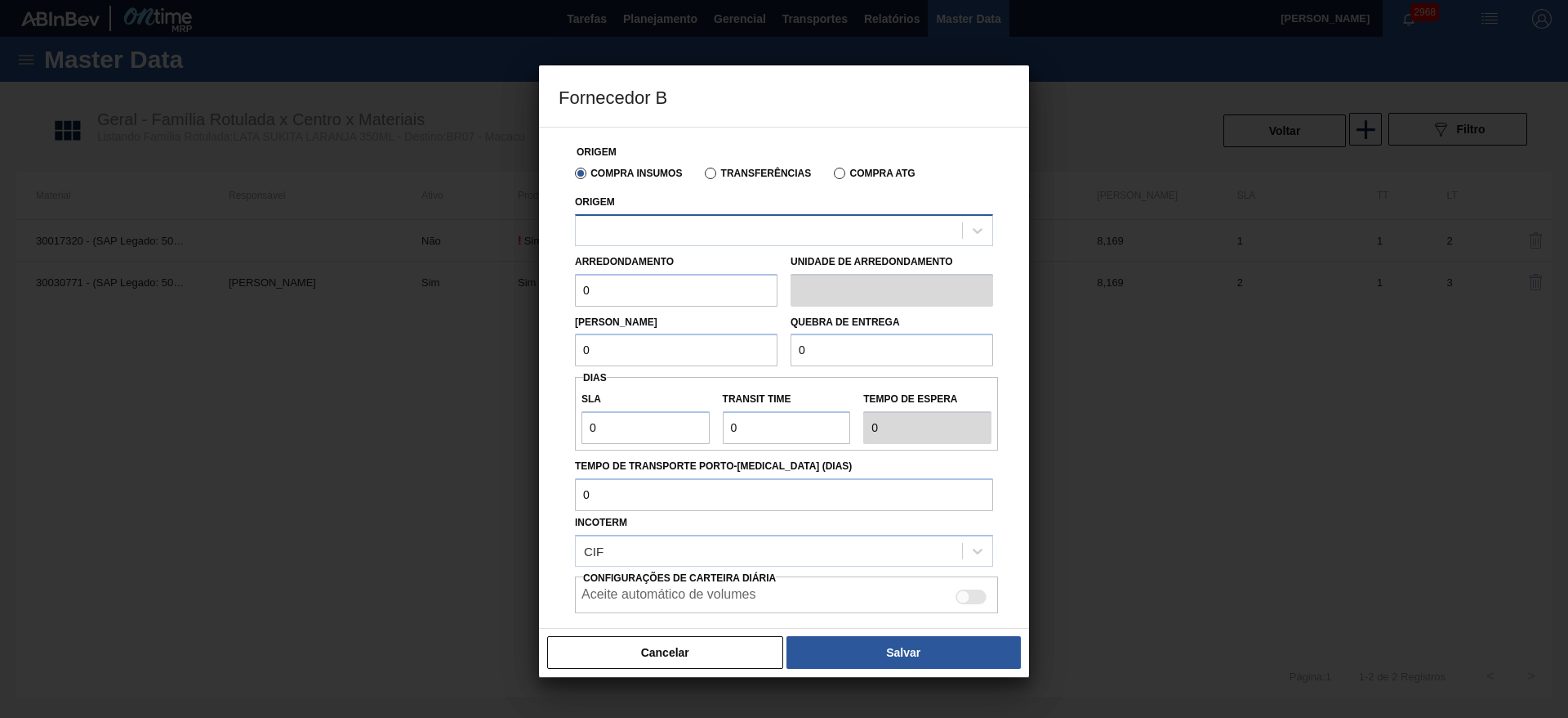
click at [703, 219] on div at bounding box center [769, 230] width 386 height 24
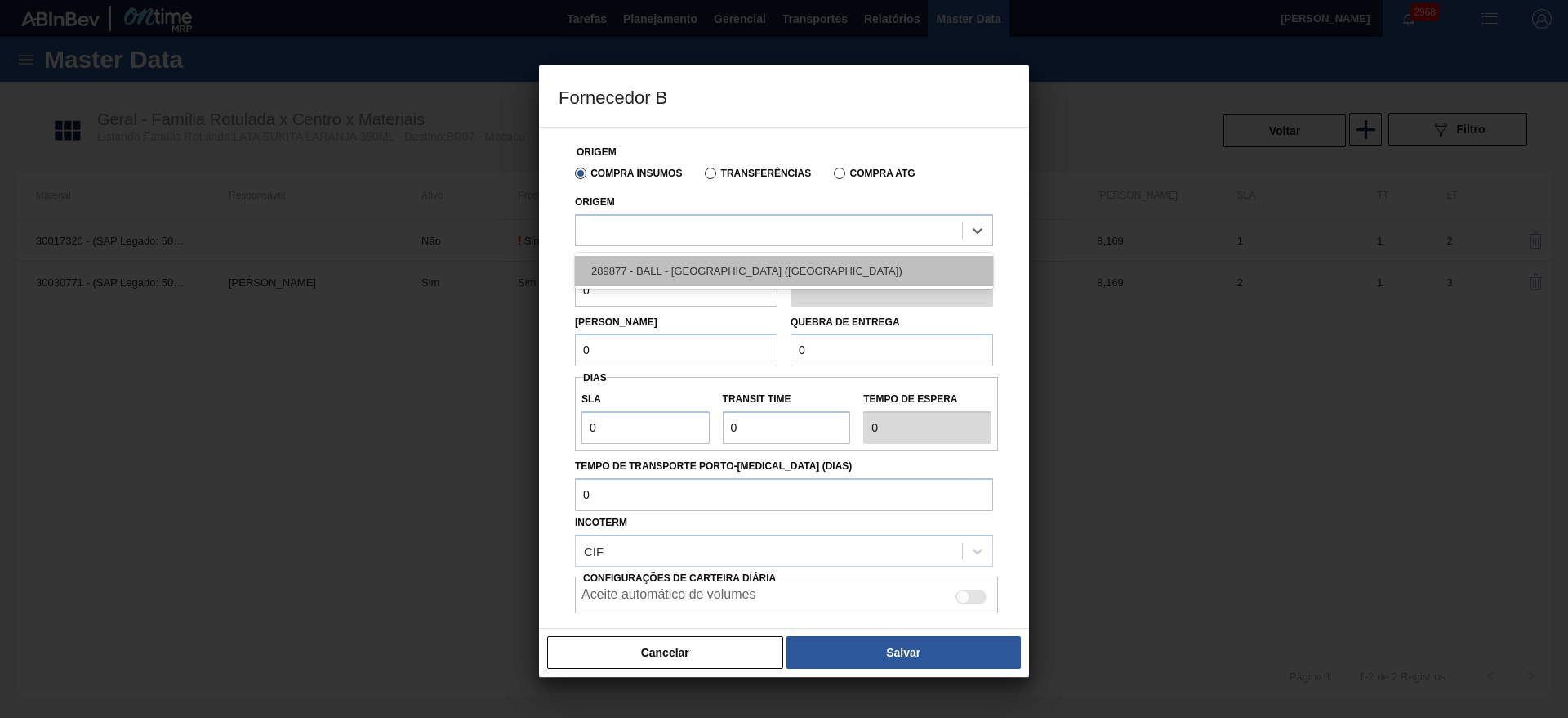
click at [674, 268] on div "289877 - BALL - [GEOGRAPHIC_DATA] ([GEOGRAPHIC_DATA])" at bounding box center [784, 271] width 418 height 31
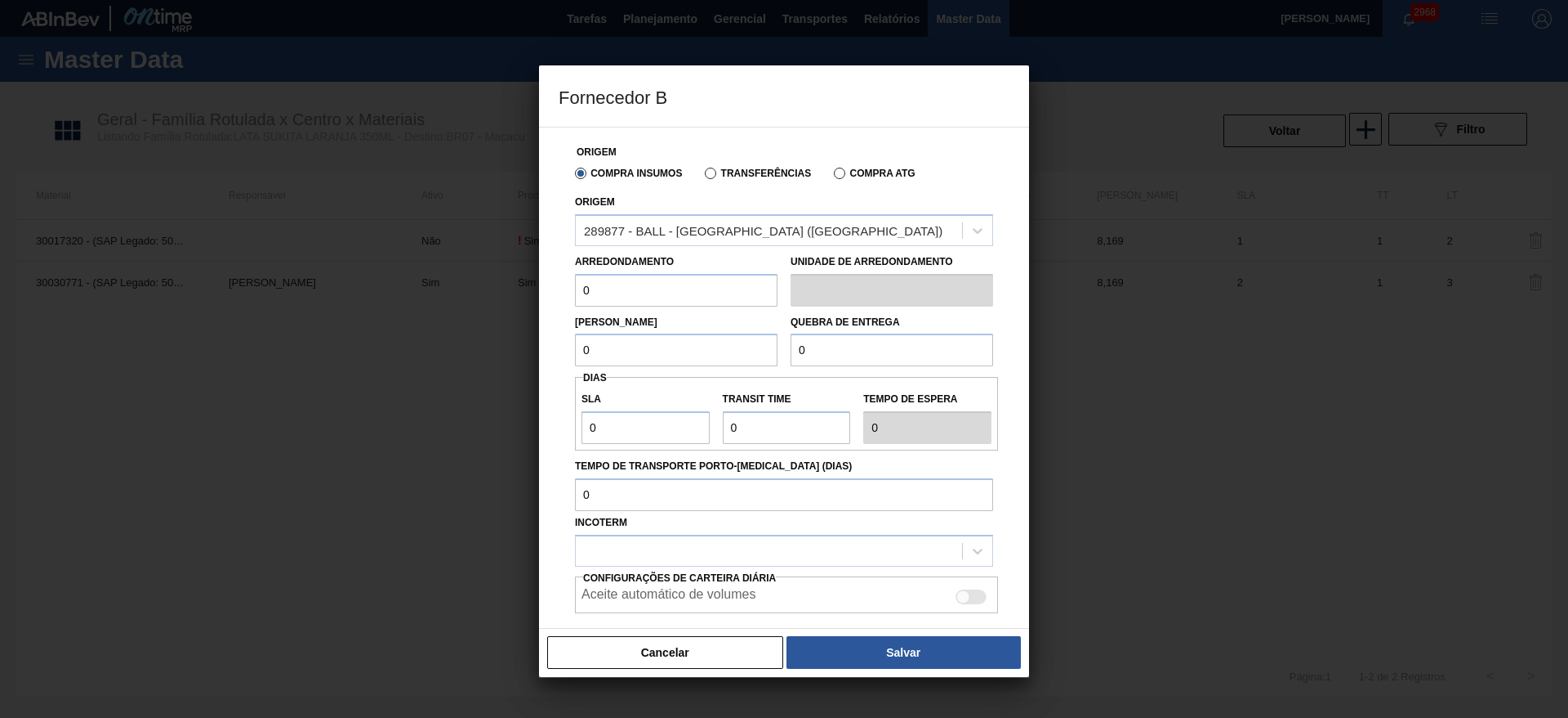
drag, startPoint x: 633, startPoint y: 287, endPoint x: 556, endPoint y: 299, distance: 77.9
click at [556, 299] on div "Origem Compra Insumos Transferências Compra ATG Origem 289877 - BALL - TRÊS RIO…" at bounding box center [784, 377] width 490 height 502
type input "8,169"
drag, startPoint x: 611, startPoint y: 353, endPoint x: 537, endPoint y: 367, distance: 75.3
click at [551, 351] on div "Origem Compra Insumos Transferências Compra ATG Origem 289877 - BALL - TRÊS RIO…" at bounding box center [784, 377] width 490 height 502
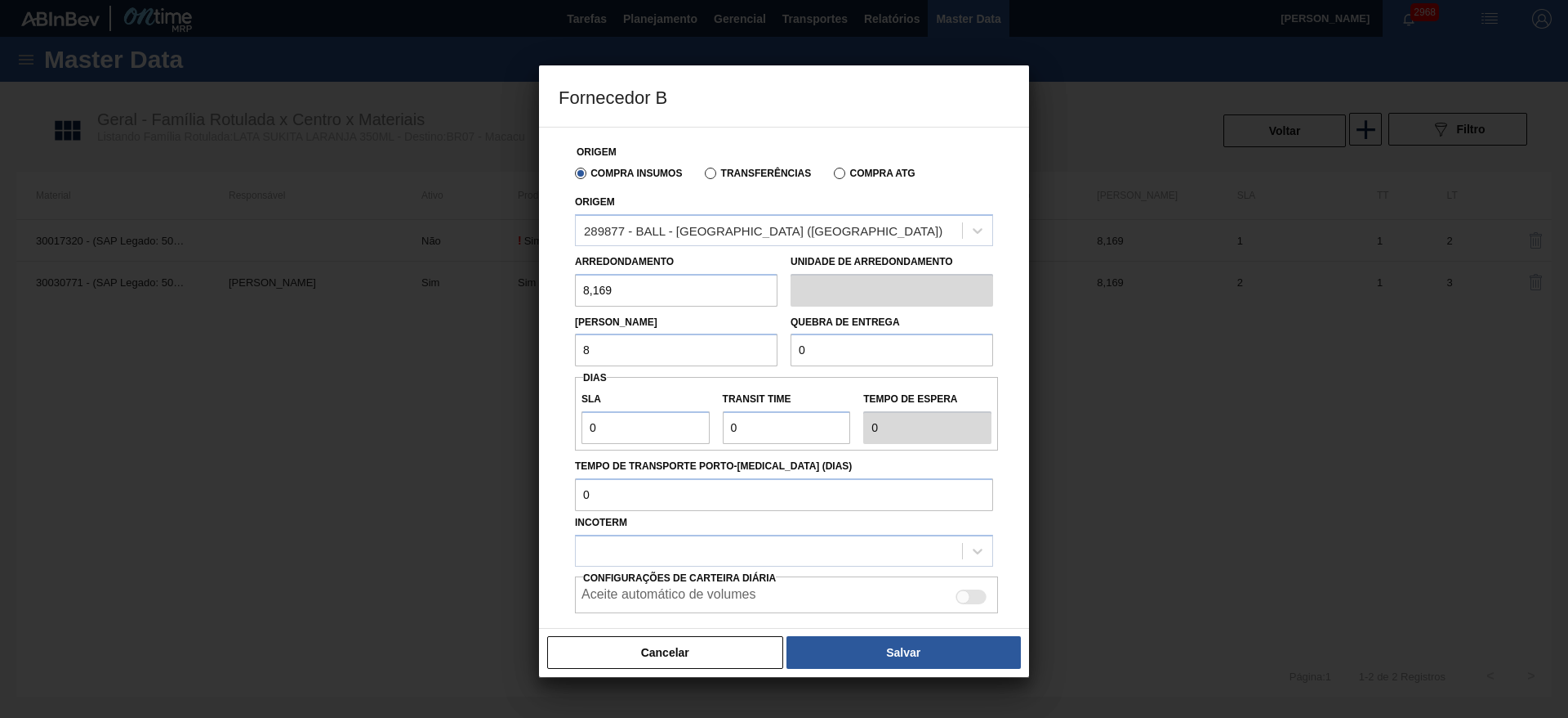
type input "8,169"
drag, startPoint x: 831, startPoint y: 342, endPoint x: 822, endPoint y: 342, distance: 9.0
click at [822, 342] on input "0" at bounding box center [891, 349] width 202 height 33
type input "163,38"
drag, startPoint x: 666, startPoint y: 437, endPoint x: 537, endPoint y: 408, distance: 132.2
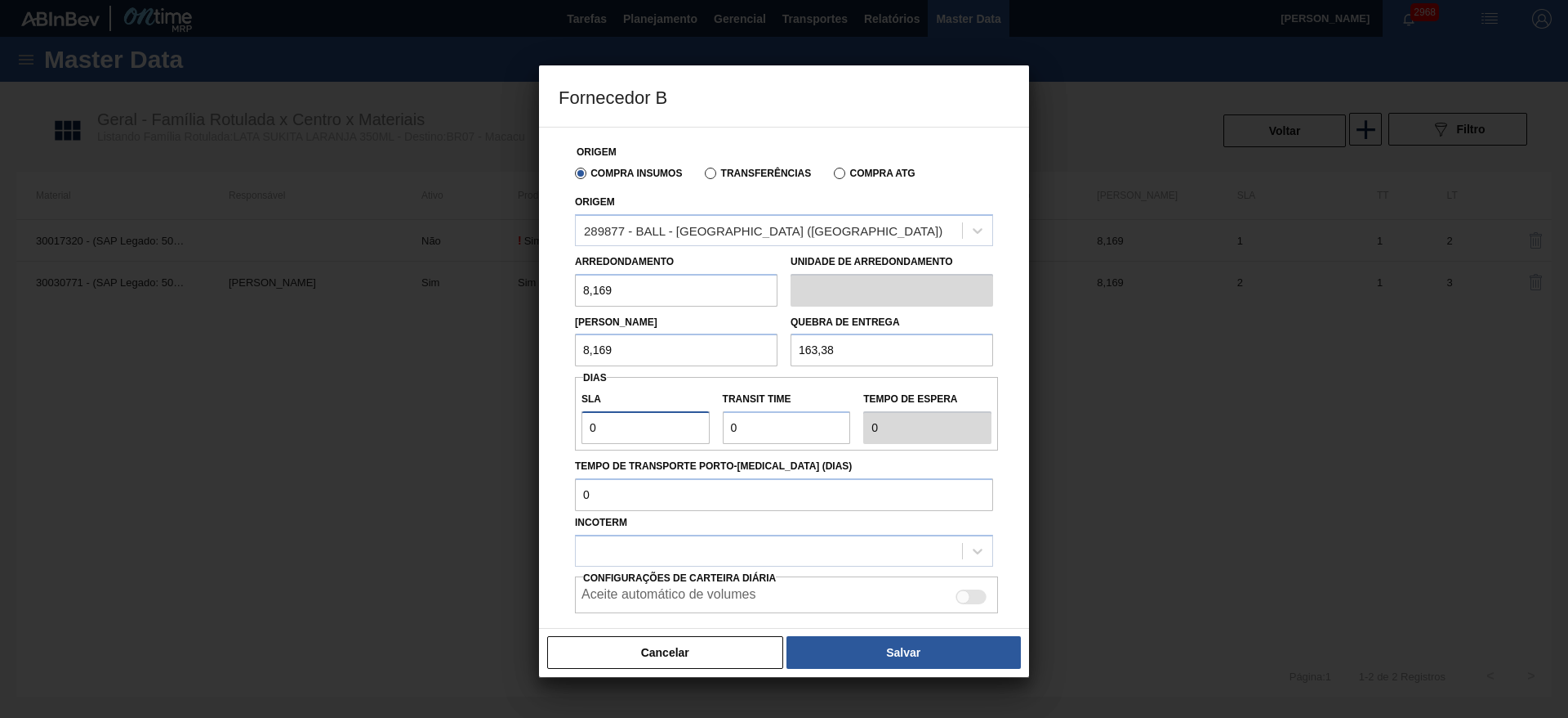
click at [537, 408] on div "Fornecedor B Origem Compra Insumos Transferências Compra ATG Origem 289877 - BA…" at bounding box center [784, 359] width 1568 height 718
type input "2"
click at [862, 553] on div at bounding box center [769, 550] width 386 height 24
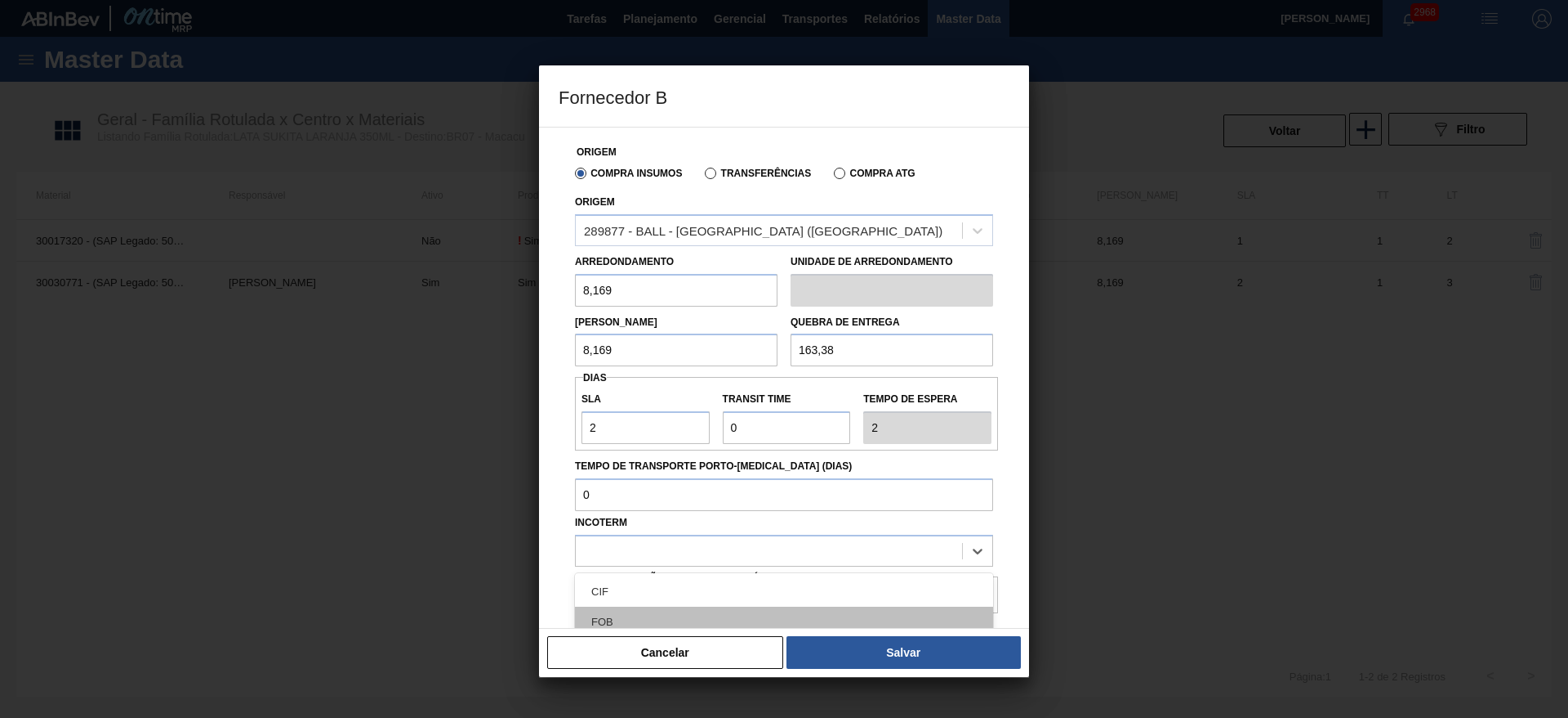
click at [712, 612] on div "FOB" at bounding box center [784, 621] width 418 height 31
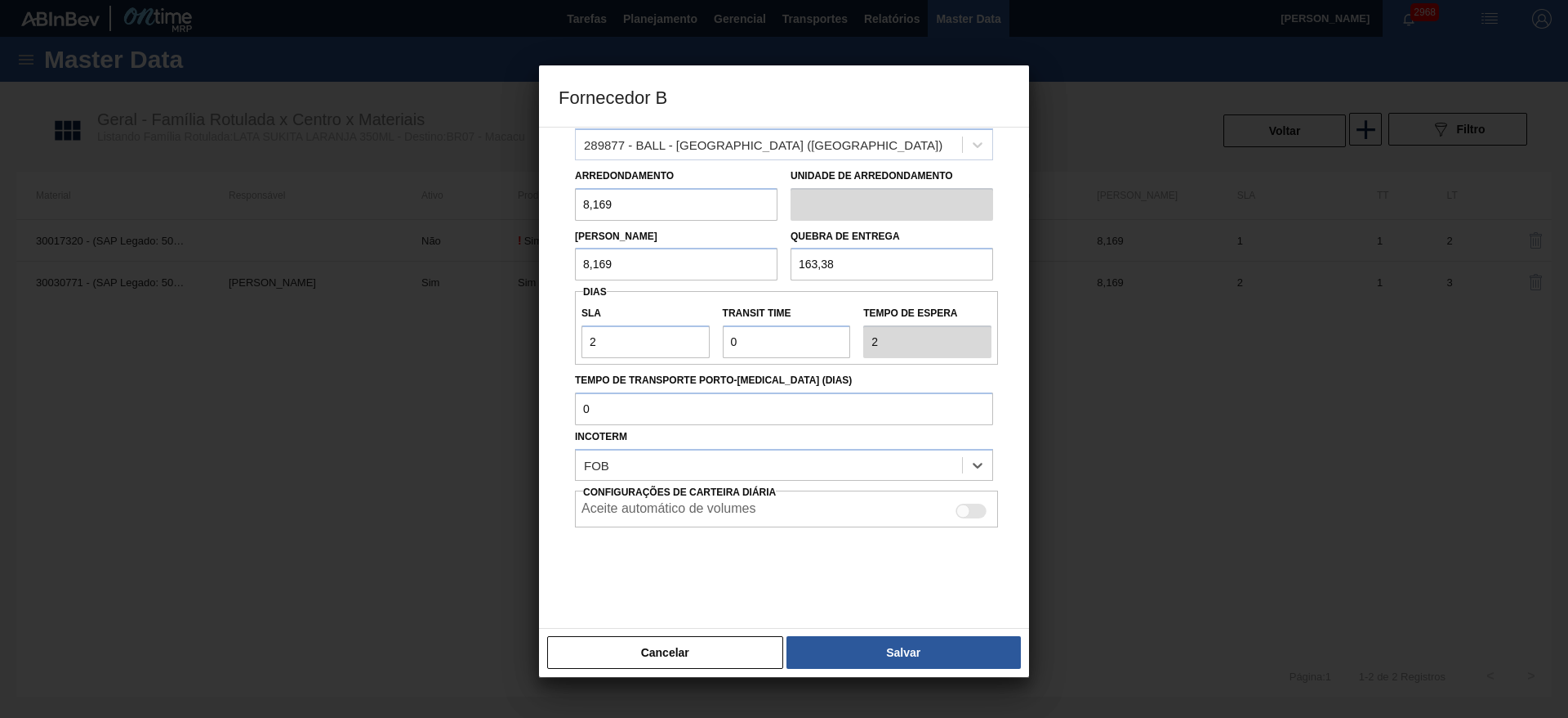
scroll to position [86, 0]
click at [912, 643] on button "Salvar" at bounding box center [903, 652] width 235 height 33
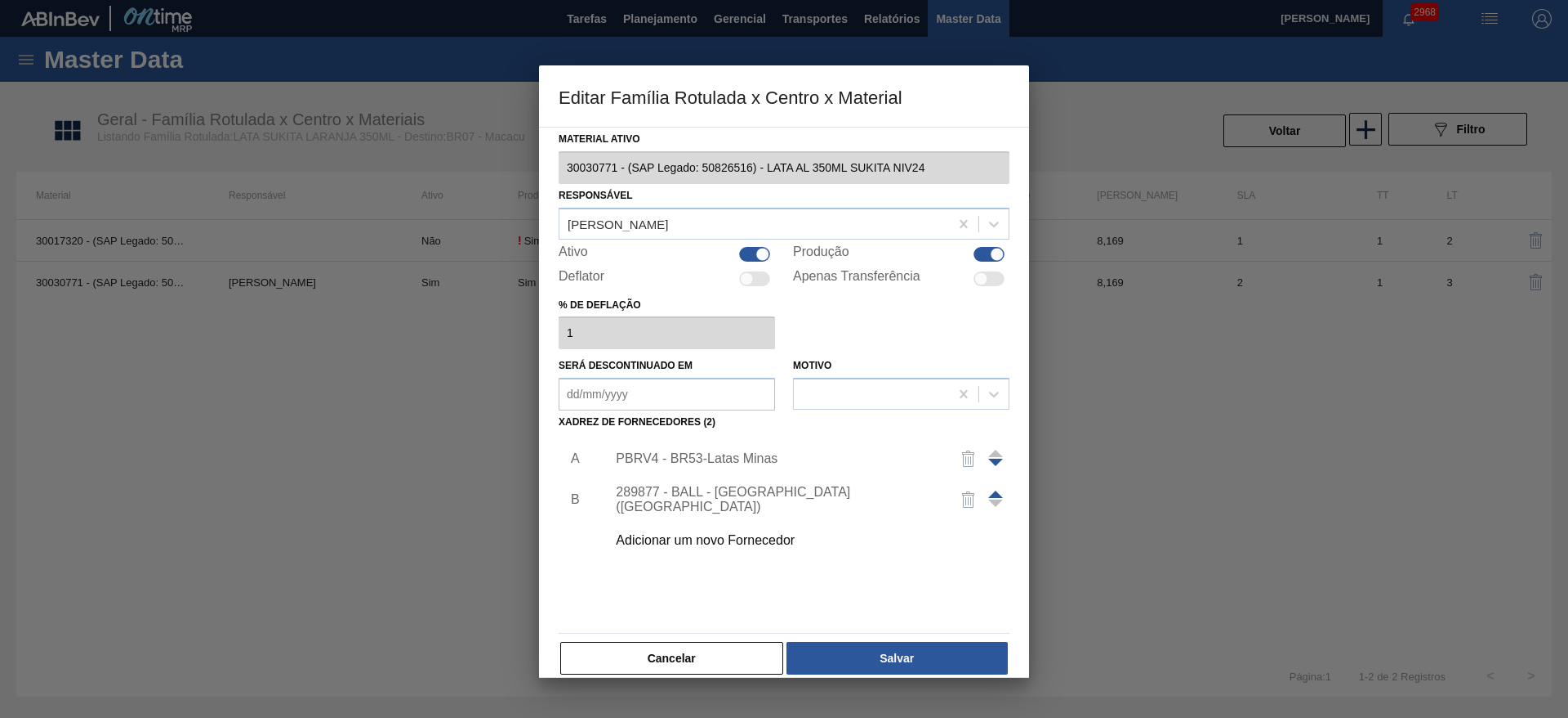
click at [992, 491] on span at bounding box center [995, 493] width 14 height 8
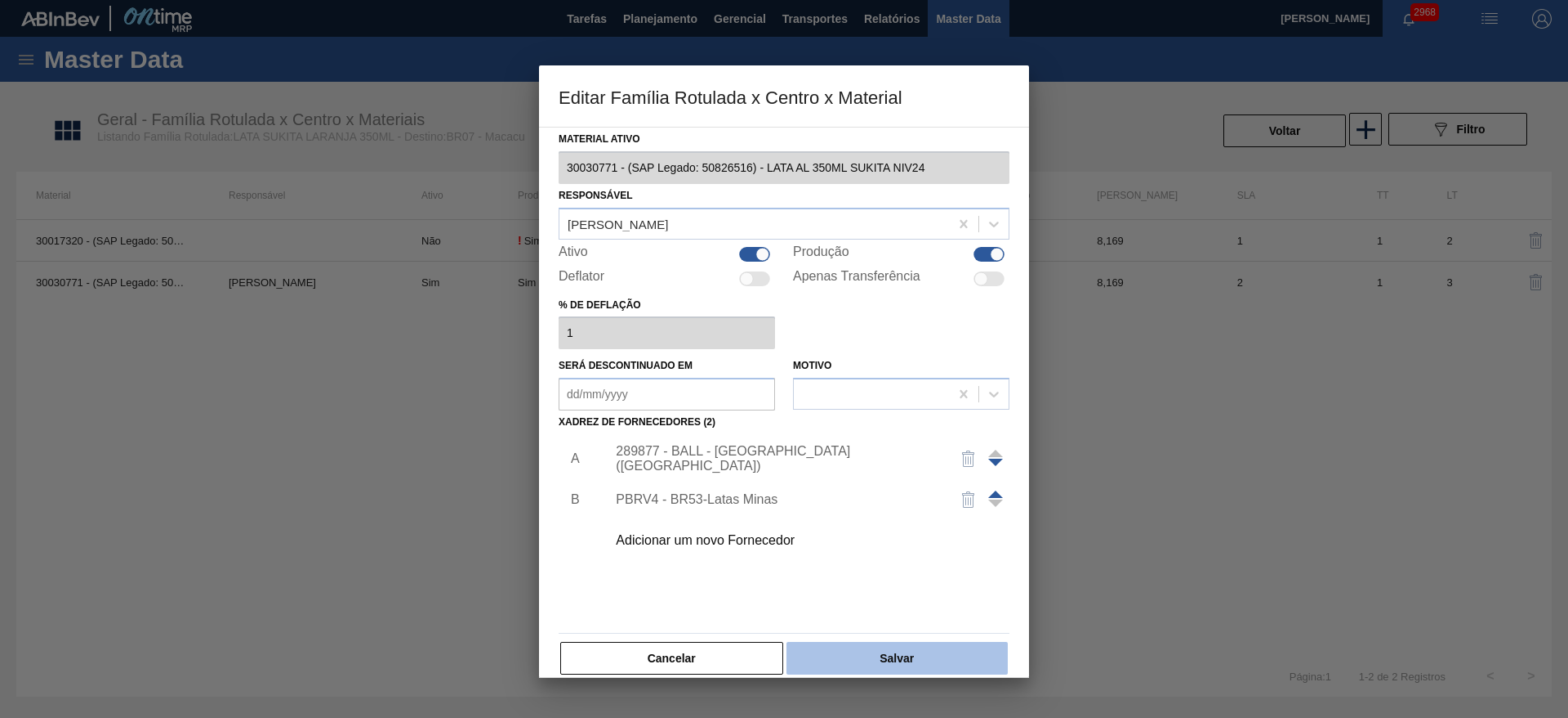
click at [878, 651] on button "Salvar" at bounding box center [896, 658] width 221 height 33
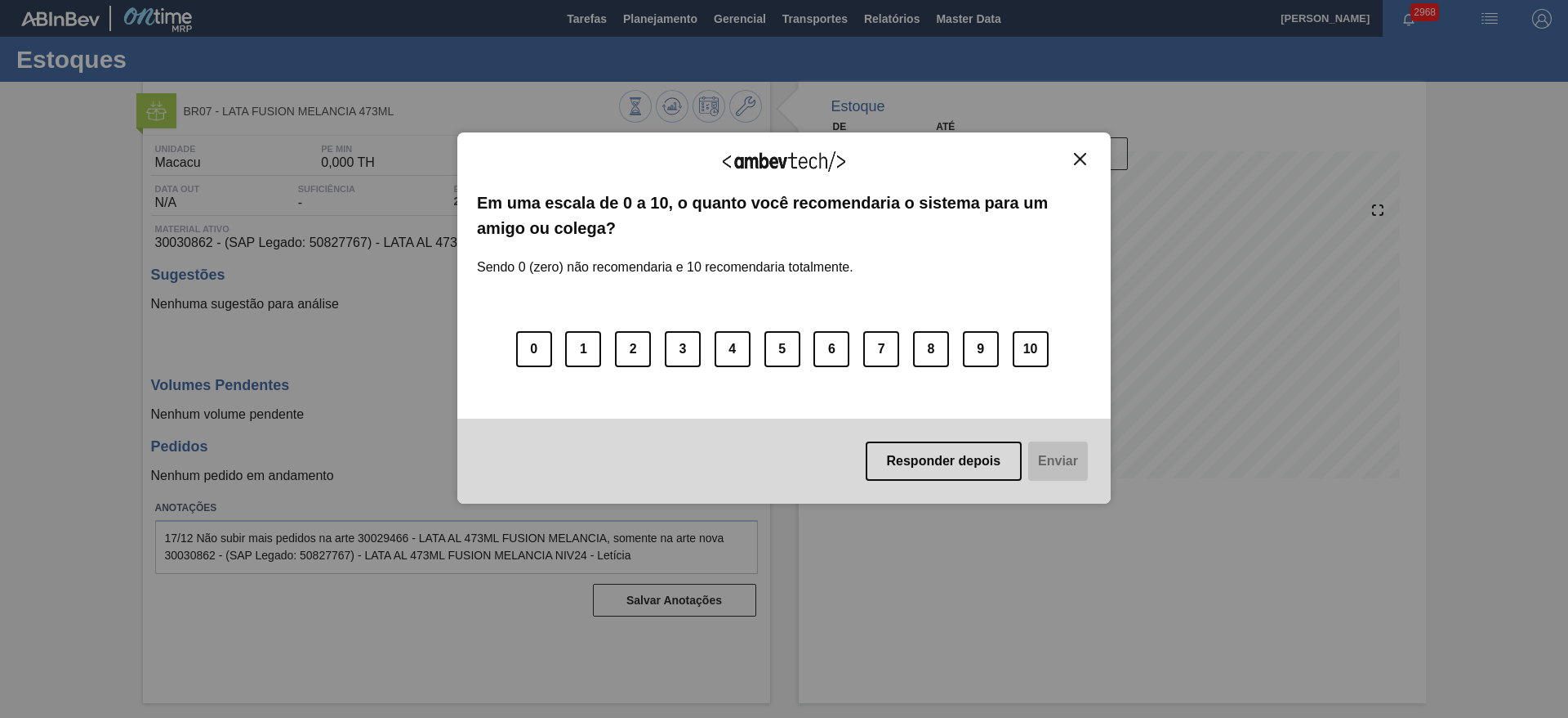
drag, startPoint x: 1080, startPoint y: 164, endPoint x: 1030, endPoint y: 170, distance: 50.4
click at [1080, 164] on img "Close" at bounding box center [1080, 159] width 12 height 12
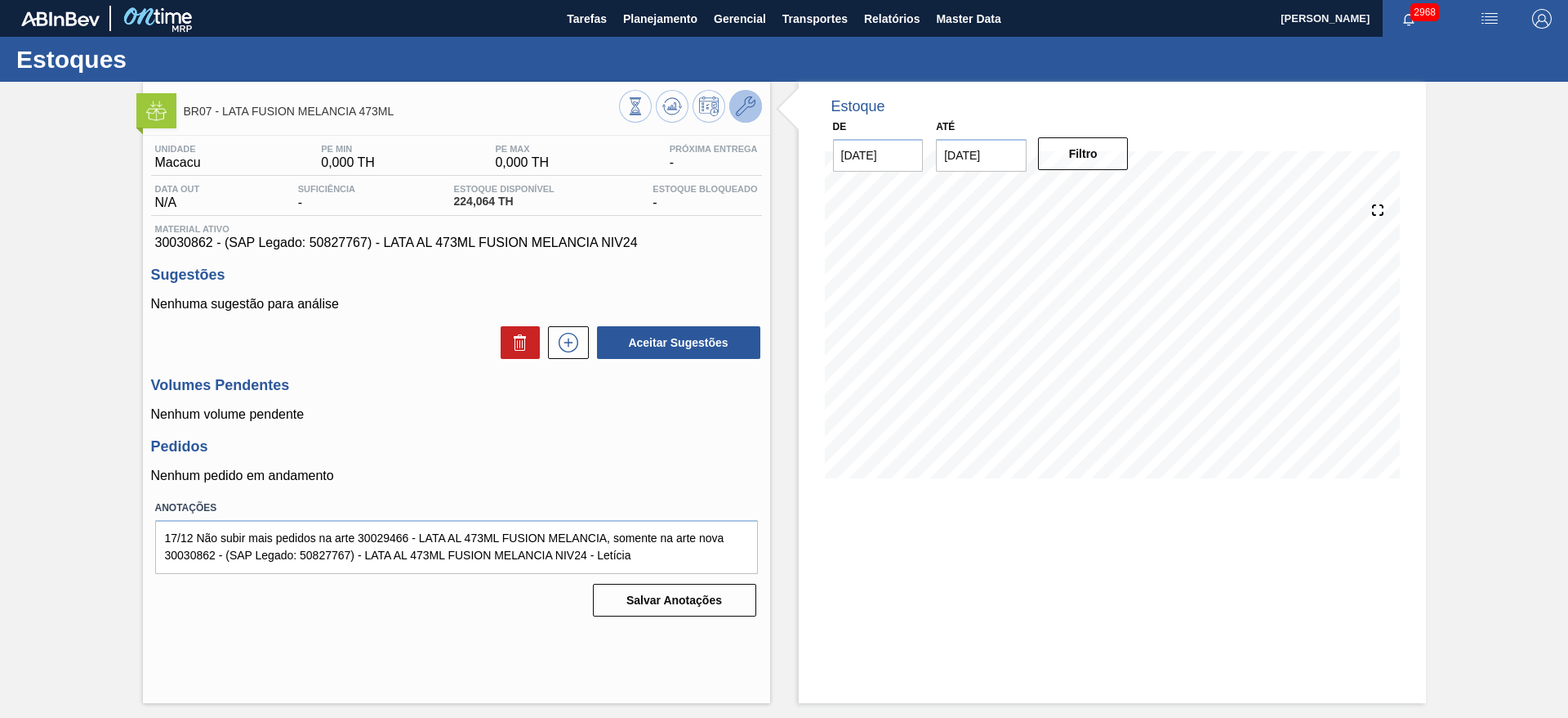
click at [745, 112] on icon at bounding box center [745, 106] width 19 height 19
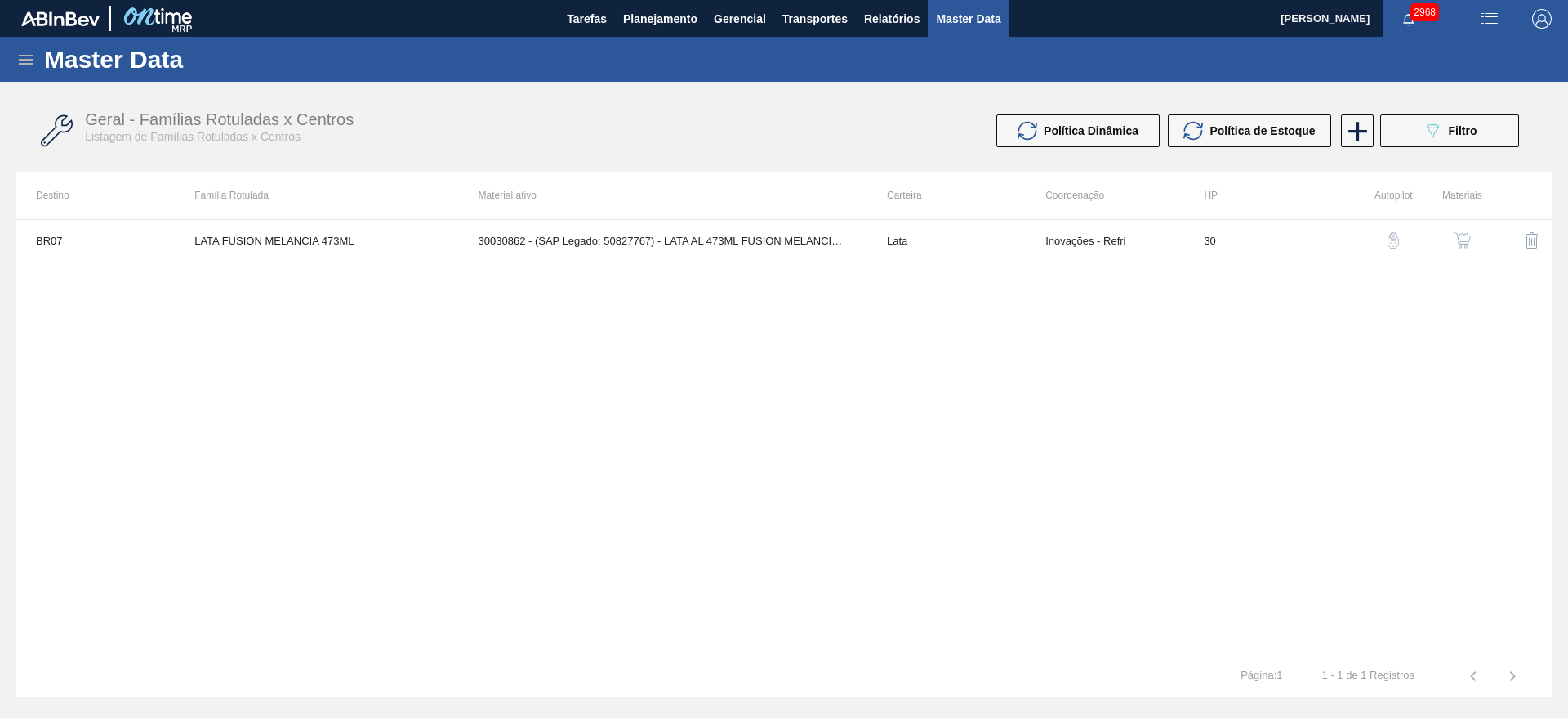
click at [1465, 233] on img "button" at bounding box center [1462, 240] width 16 height 16
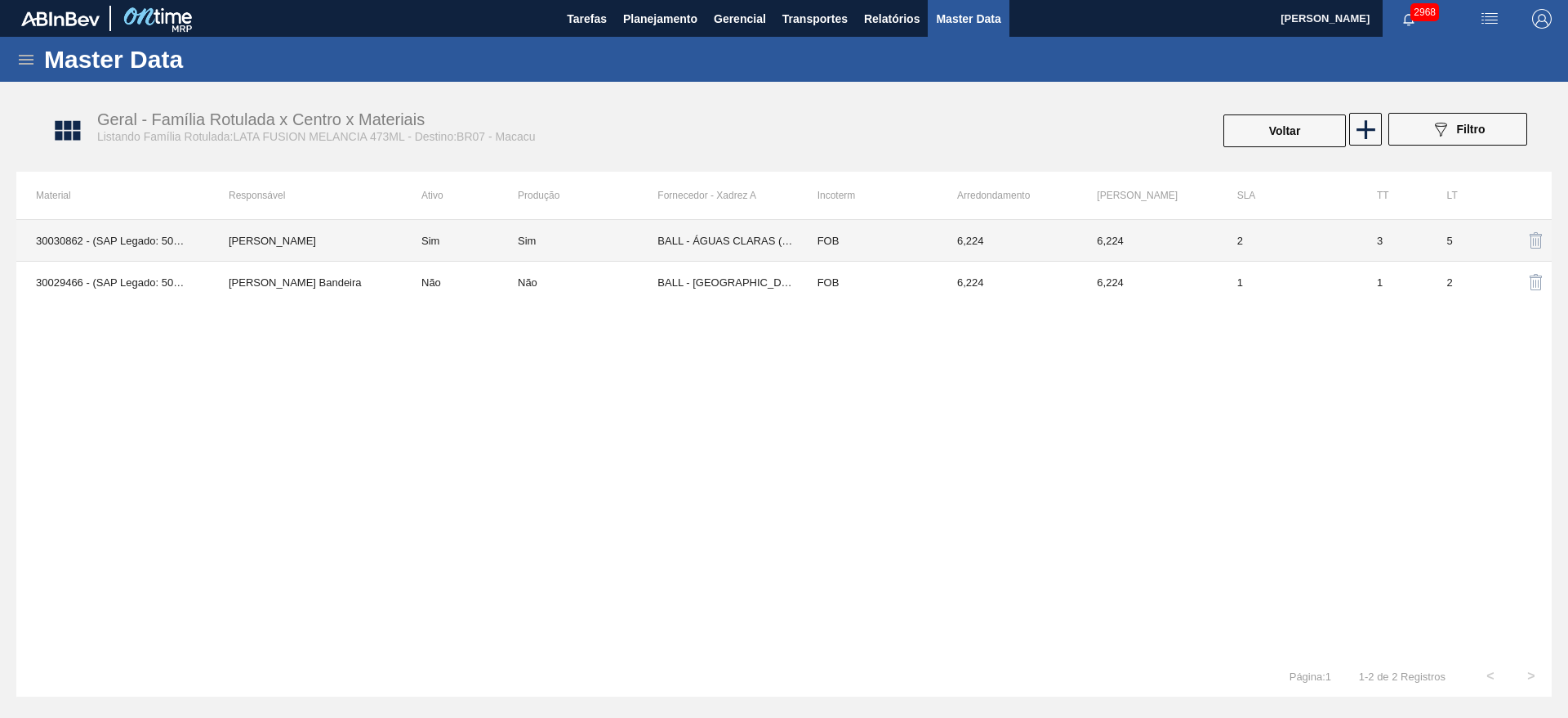
click at [739, 233] on td "BALL - ÁGUAS CLARAS (SC)" at bounding box center [727, 240] width 140 height 42
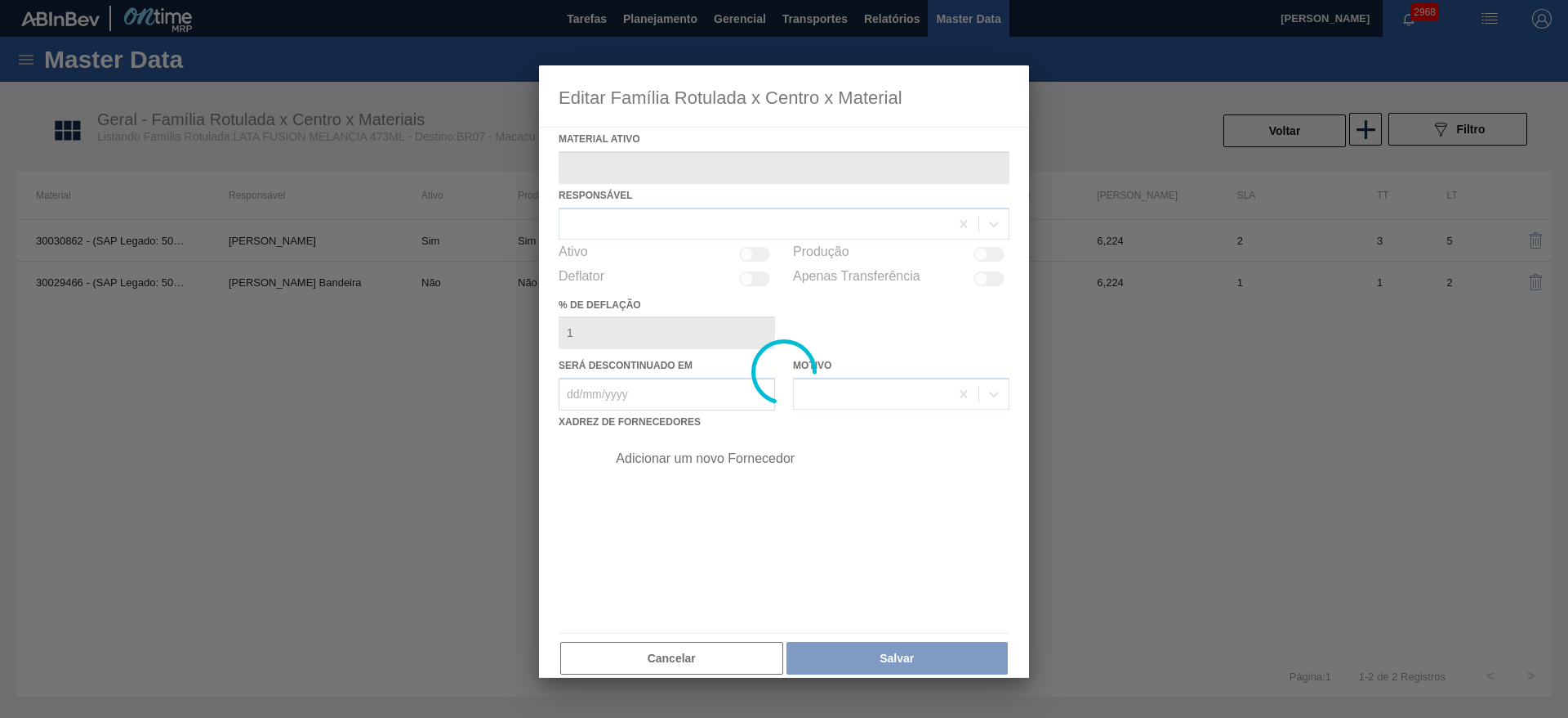
type ativo "30030862 - (SAP Legado: 50827767) - LATA AL 473ML FUSION MELANCIA NIV24"
checkbox input "true"
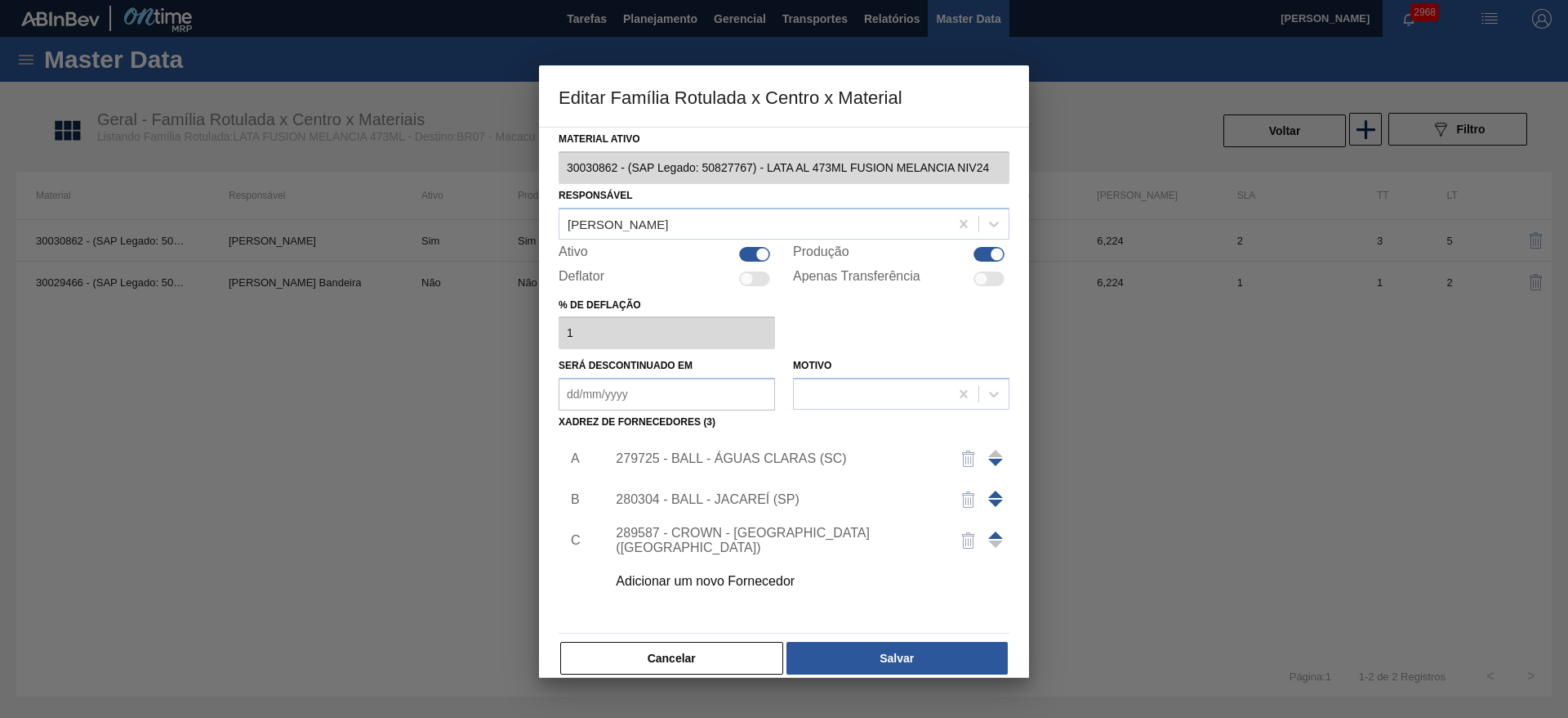
click at [772, 576] on div "Adicionar um novo Fornecedor" at bounding box center [776, 581] width 320 height 14
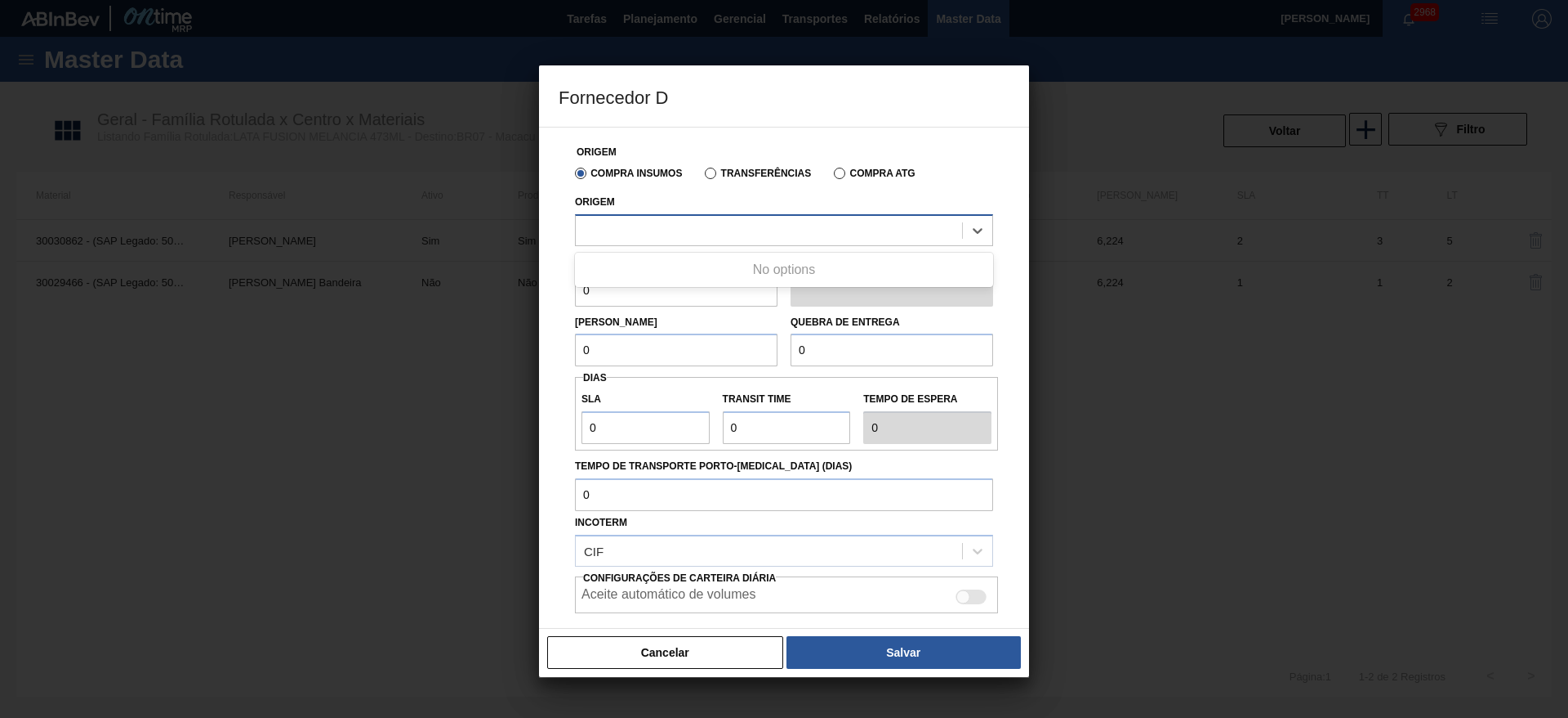
click at [685, 234] on div at bounding box center [769, 230] width 386 height 24
click at [698, 222] on div at bounding box center [769, 230] width 386 height 24
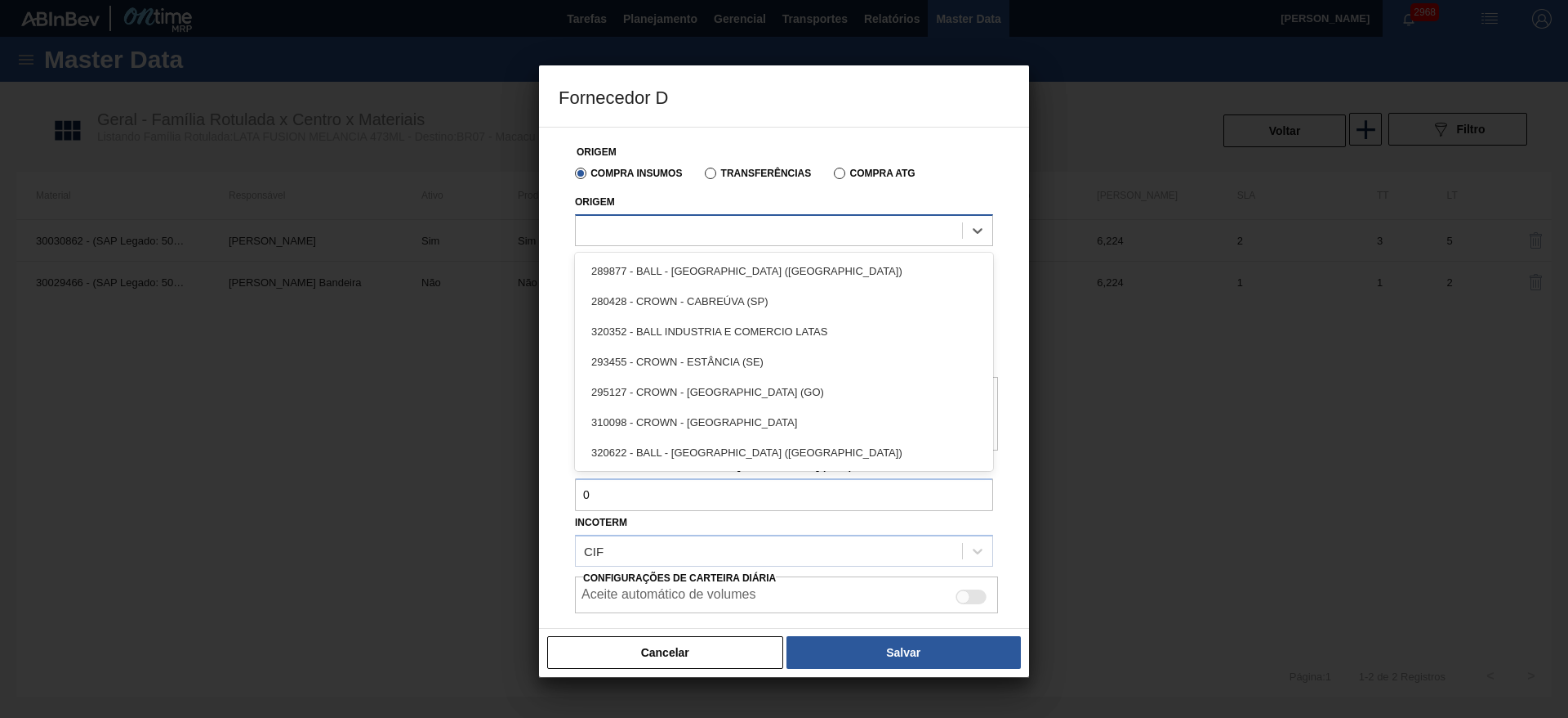
click at [688, 223] on div at bounding box center [769, 230] width 386 height 24
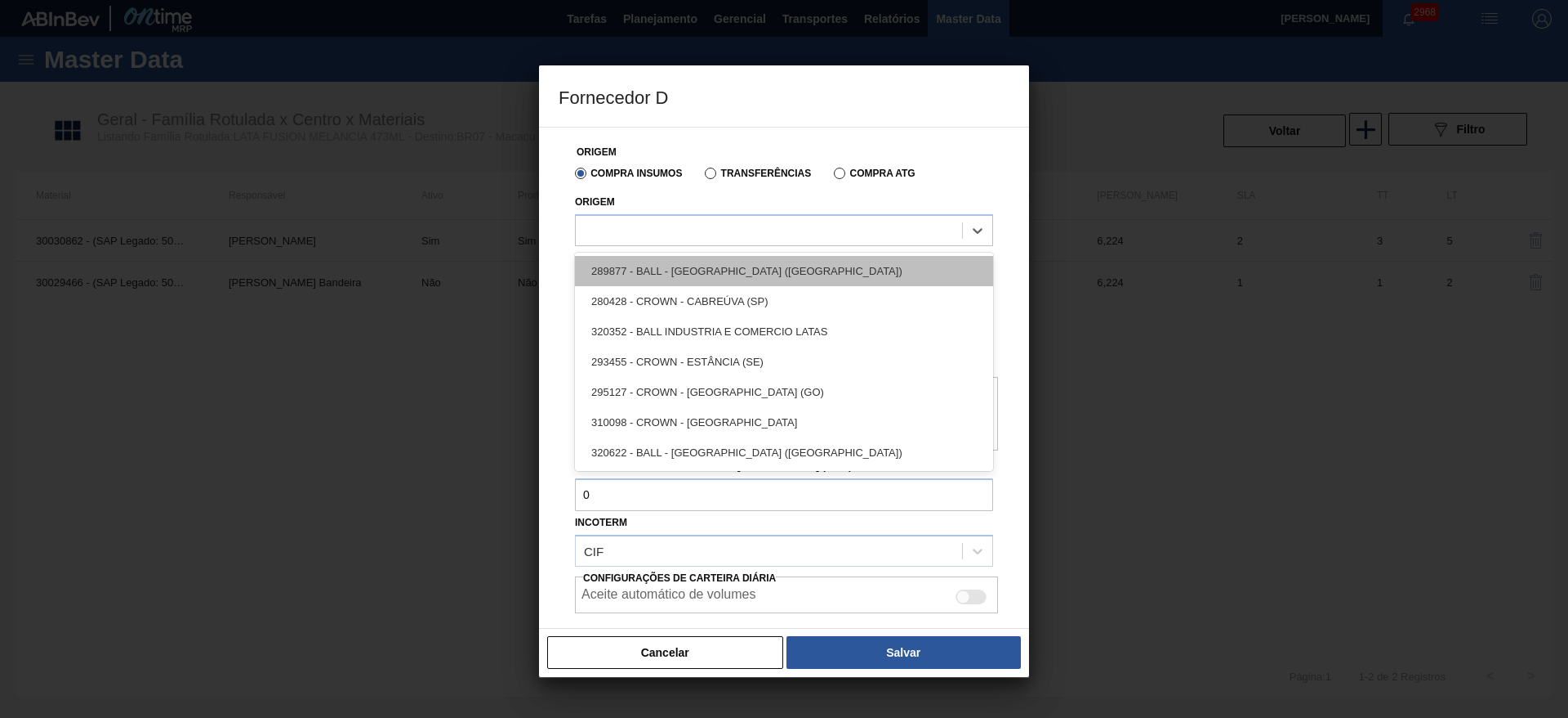
click at [701, 268] on div "289877 - BALL - [GEOGRAPHIC_DATA] ([GEOGRAPHIC_DATA])" at bounding box center [784, 271] width 418 height 31
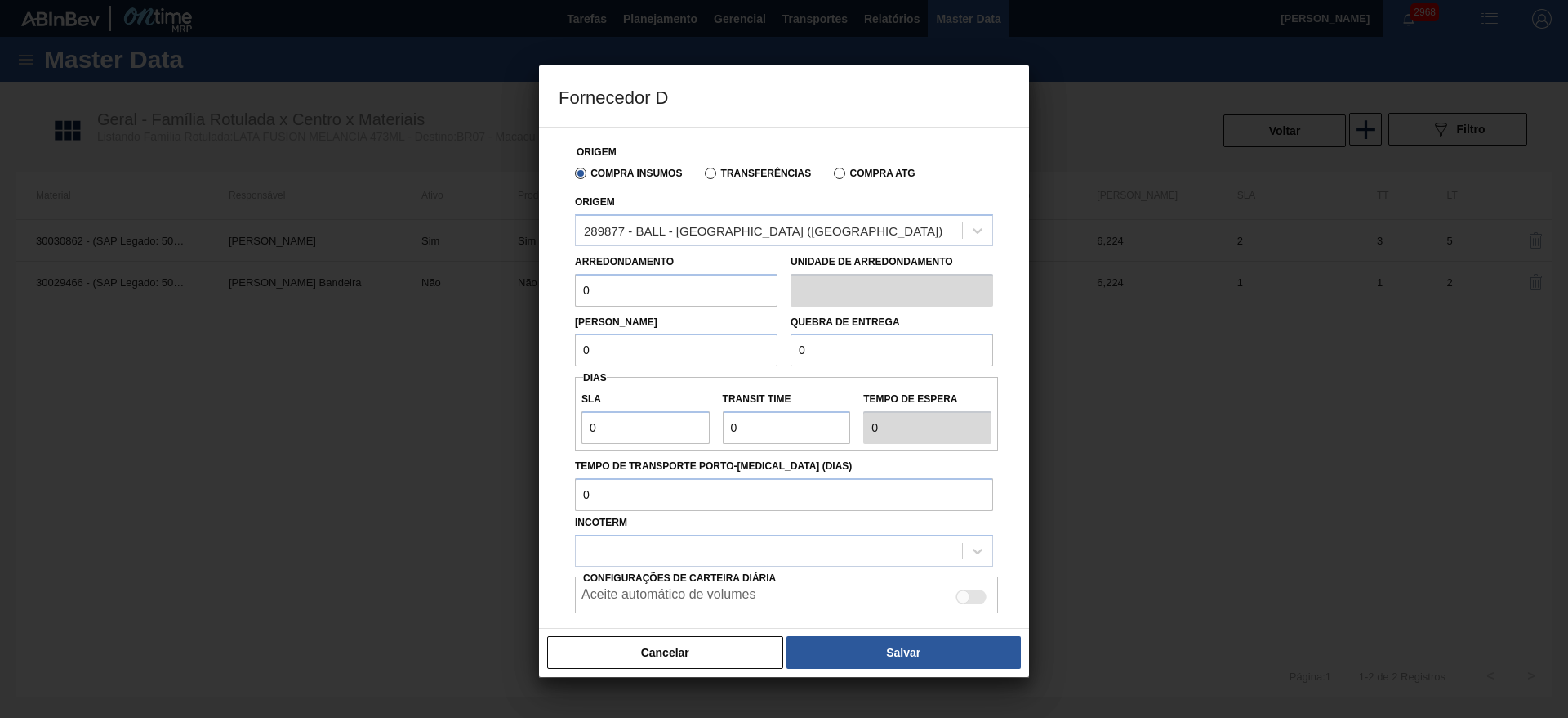
drag, startPoint x: 606, startPoint y: 304, endPoint x: 547, endPoint y: 288, distance: 61.1
click at [547, 288] on div "Origem Compra Insumos Transferências Compra ATG Origem 289877 - BALL - TRÊS RIO…" at bounding box center [784, 377] width 490 height 502
type input "6,224"
drag, startPoint x: 617, startPoint y: 349, endPoint x: 549, endPoint y: 349, distance: 68.0
click at [549, 349] on div "Origem Compra Insumos Transferências Compra ATG Origem 289877 - BALL - TRÊS RIO…" at bounding box center [784, 377] width 490 height 502
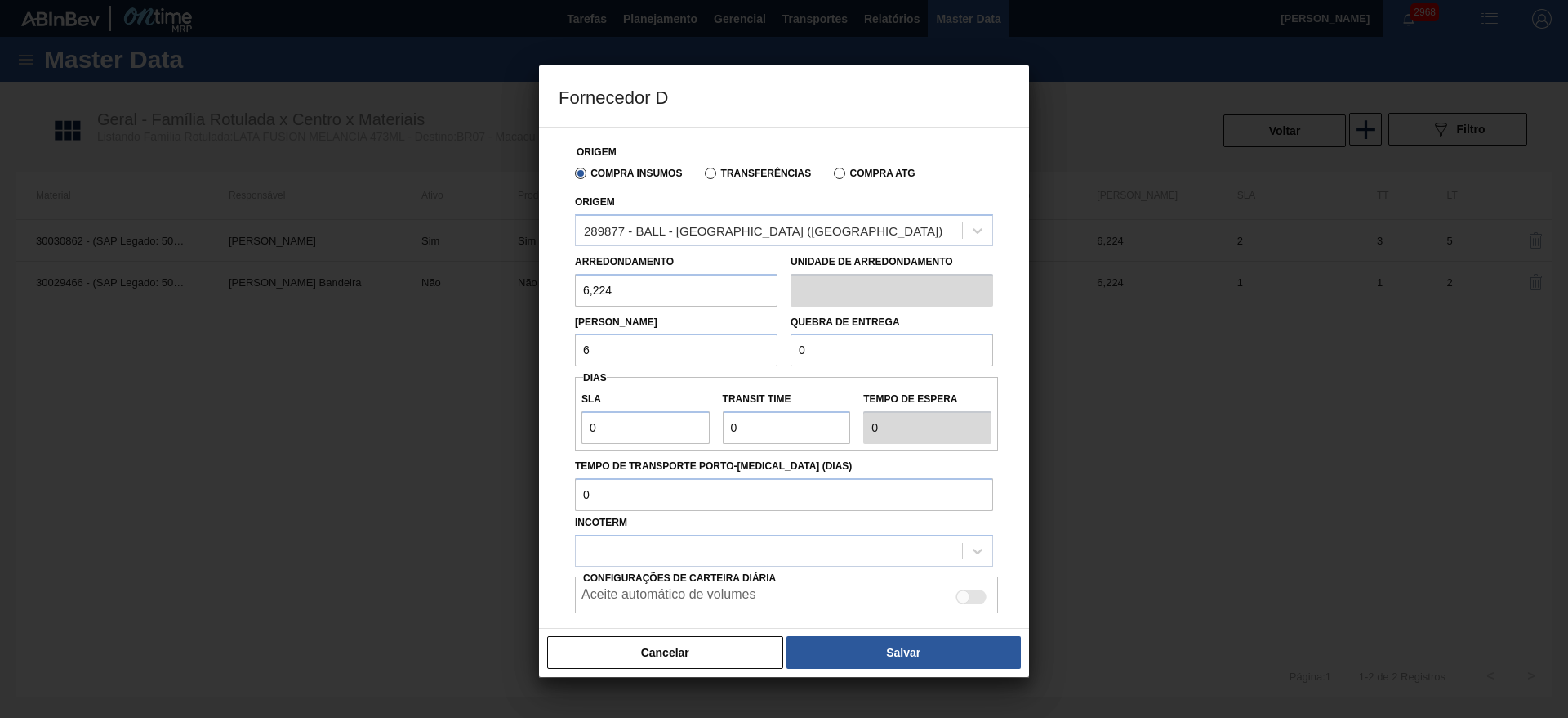
type input "6,224"
drag, startPoint x: 824, startPoint y: 349, endPoint x: 711, endPoint y: 352, distance: 113.0
click at [711, 352] on div "Lote Mínimo 6,224 Quebra de entrega 0" at bounding box center [784, 337] width 431 height 60
type input "124,48"
drag, startPoint x: 601, startPoint y: 426, endPoint x: 582, endPoint y: 422, distance: 19.4
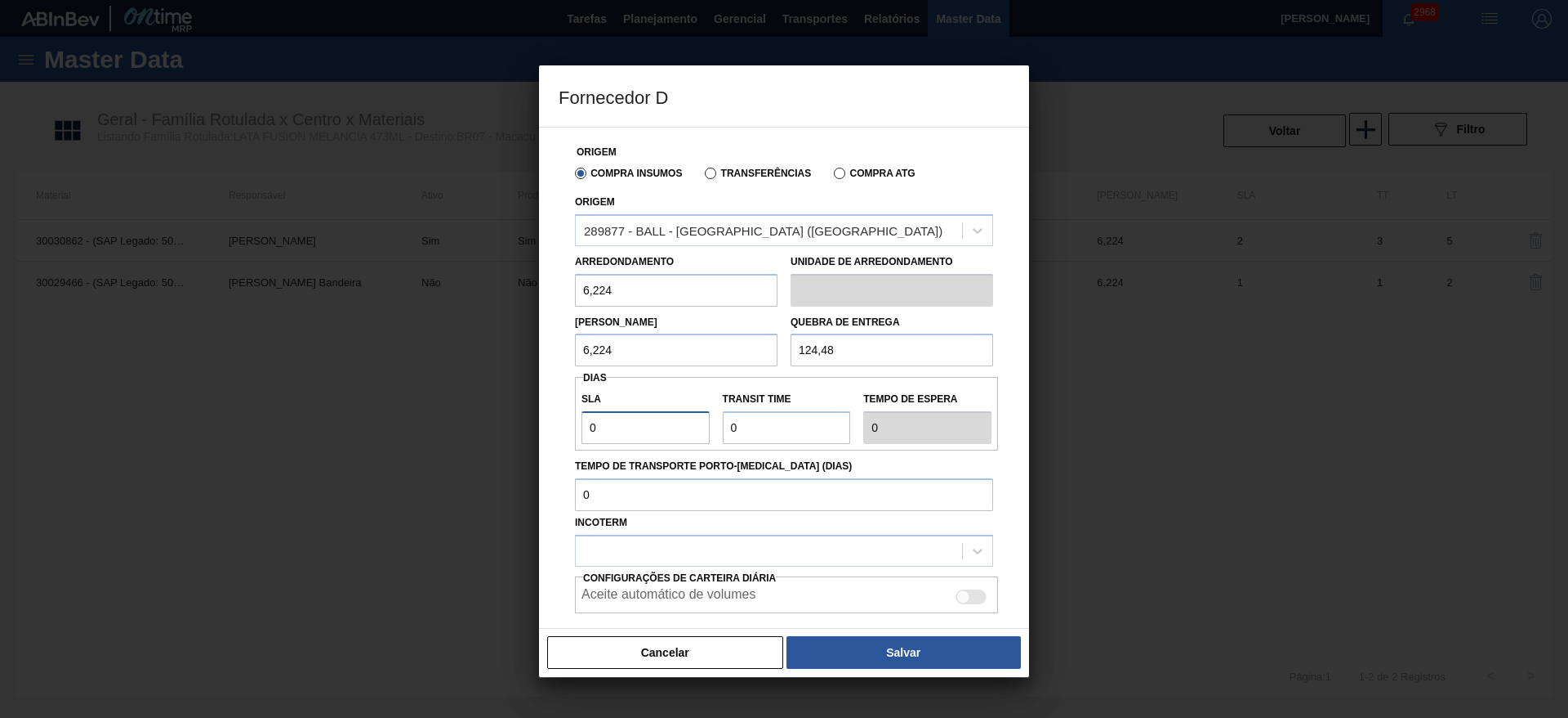
click at [582, 422] on input "0" at bounding box center [645, 427] width 128 height 33
type input "2"
click at [833, 543] on div at bounding box center [769, 550] width 386 height 24
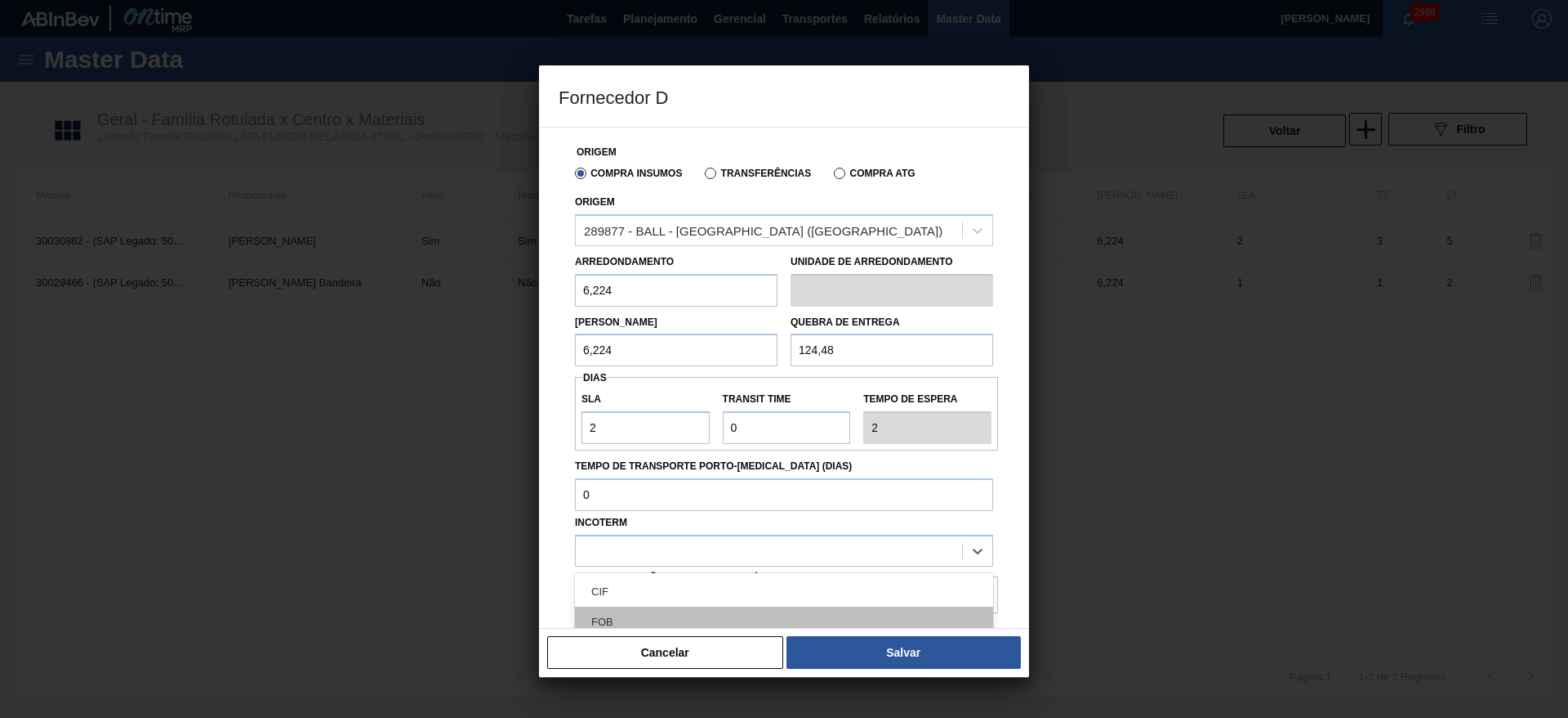
click at [713, 610] on div "FOB" at bounding box center [784, 621] width 418 height 31
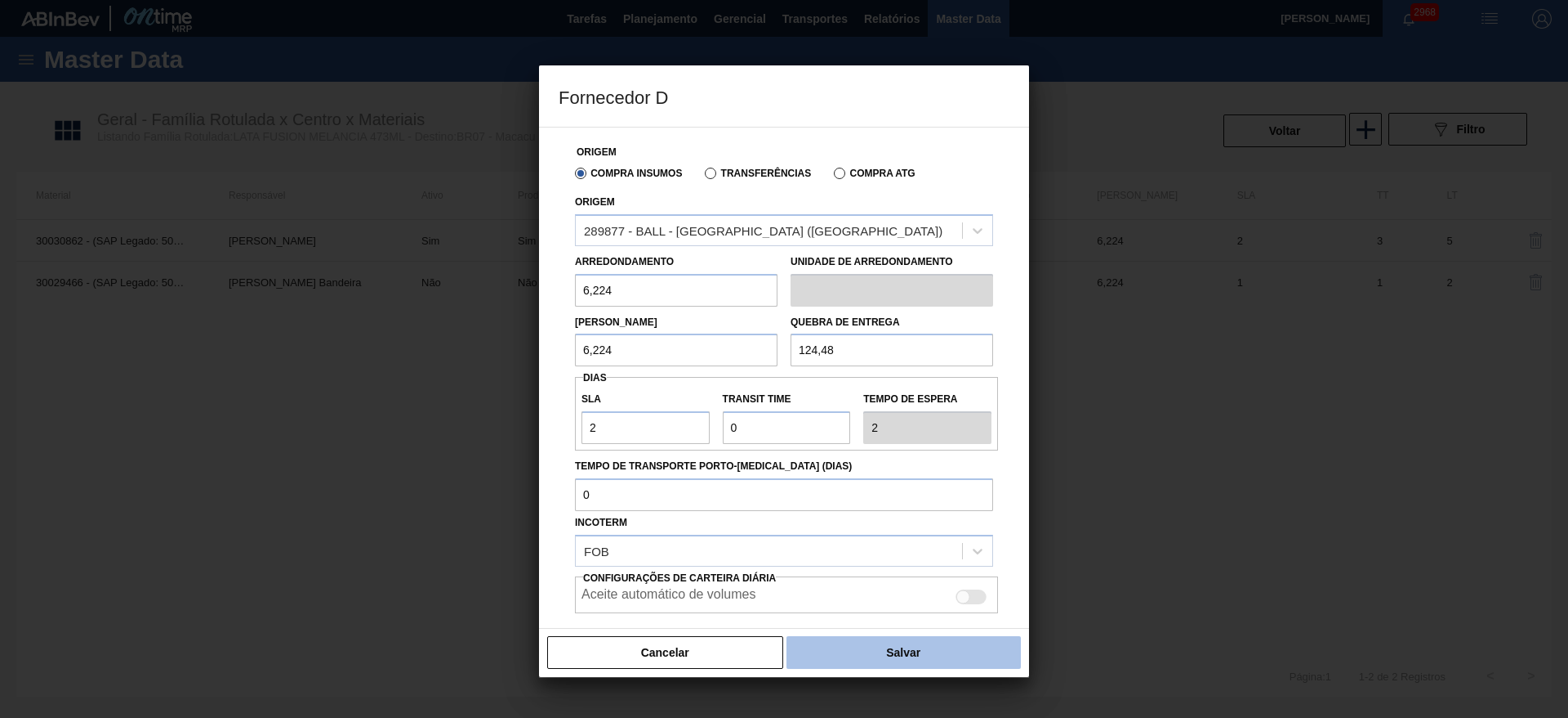
click at [886, 655] on button "Salvar" at bounding box center [903, 652] width 235 height 33
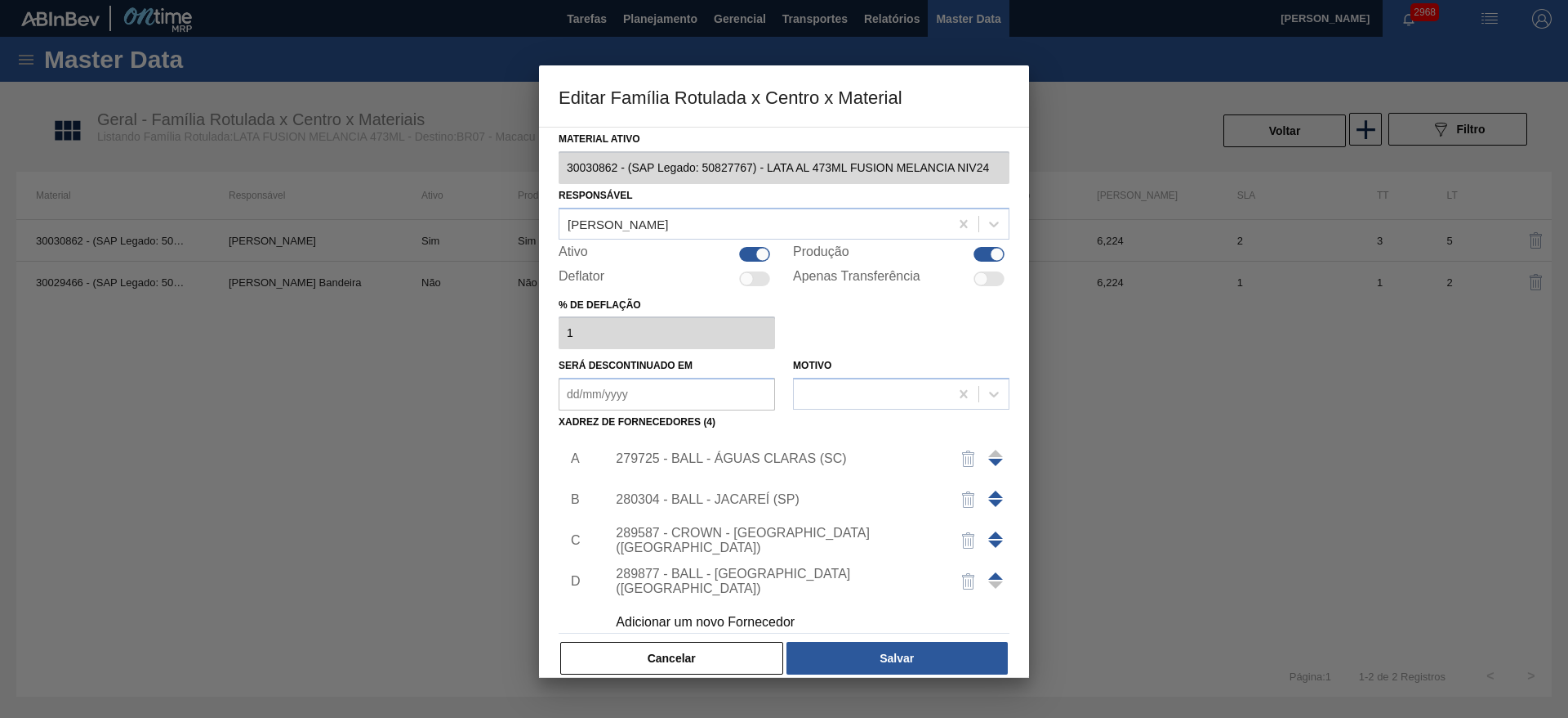
click at [992, 576] on span at bounding box center [995, 576] width 14 height 8
click at [990, 535] on span at bounding box center [995, 535] width 14 height 8
click at [992, 493] on span at bounding box center [995, 493] width 14 height 8
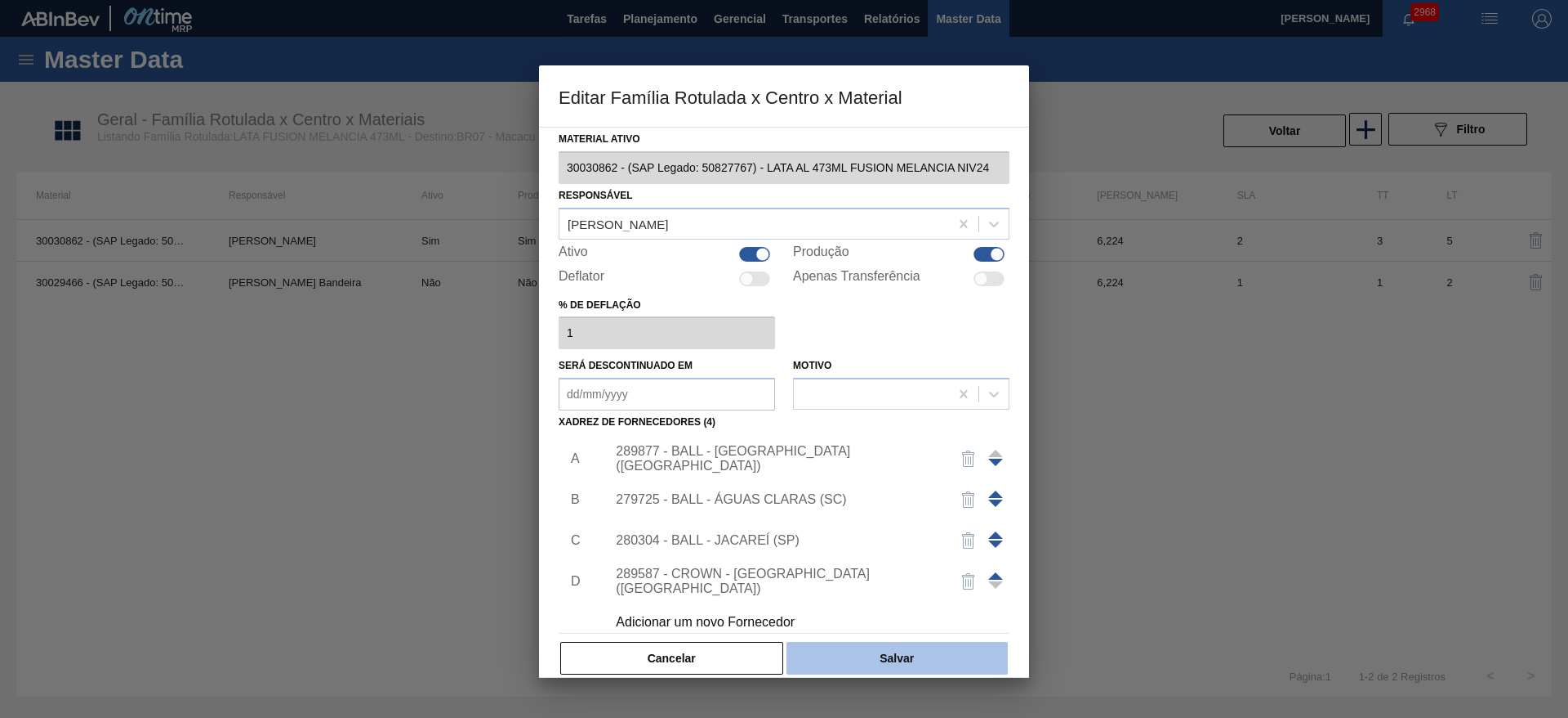
click at [906, 646] on button "Salvar" at bounding box center [896, 658] width 221 height 33
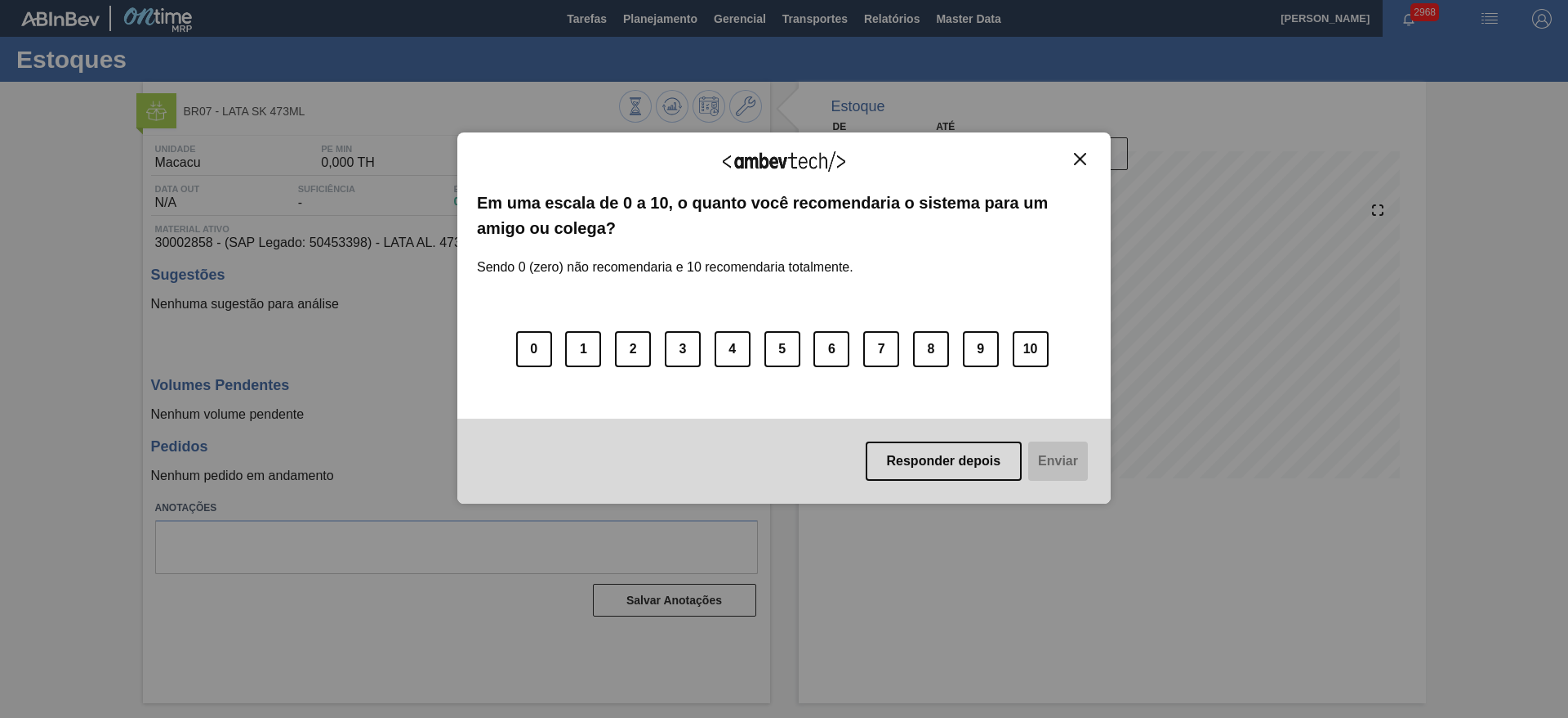
click at [1082, 154] on img "Close" at bounding box center [1080, 159] width 12 height 12
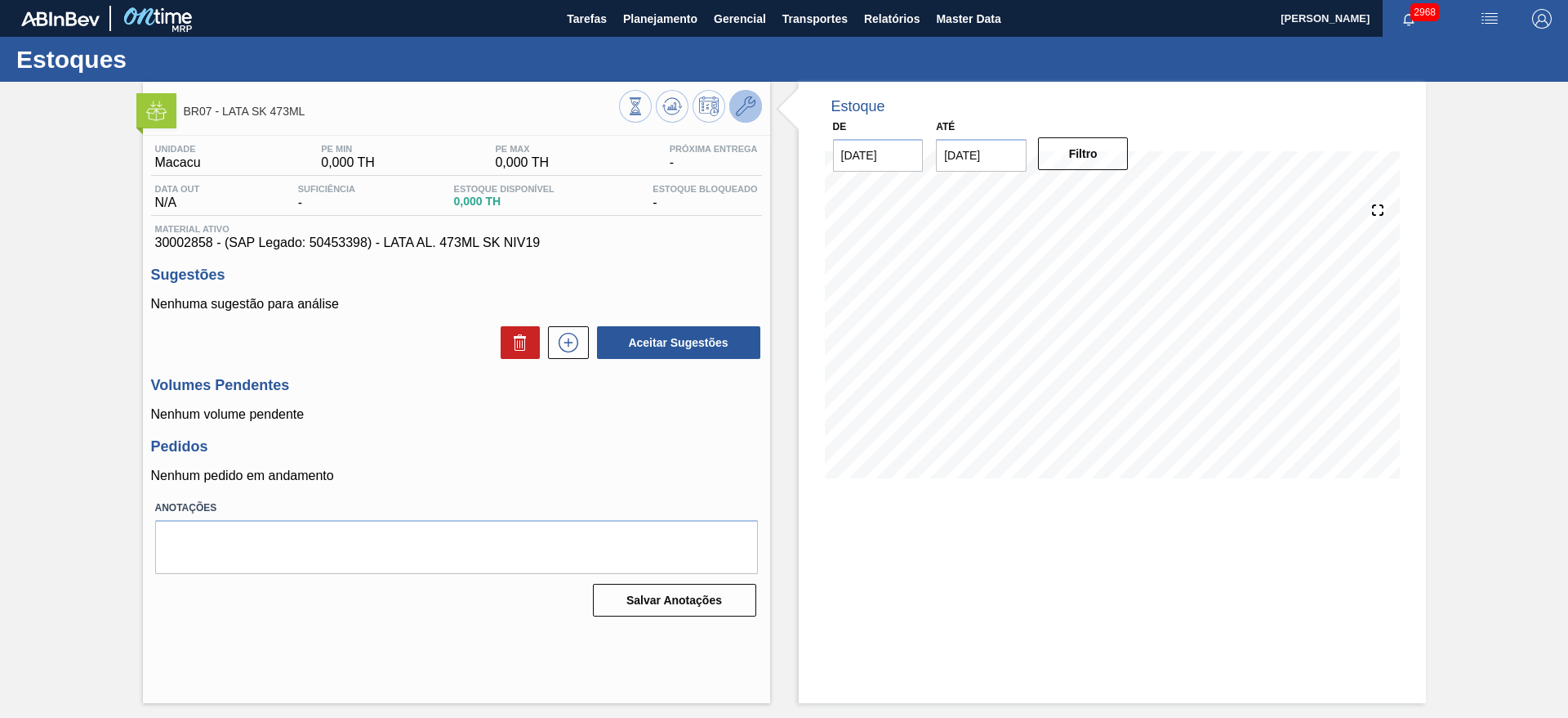
click at [756, 106] on button at bounding box center [745, 106] width 33 height 33
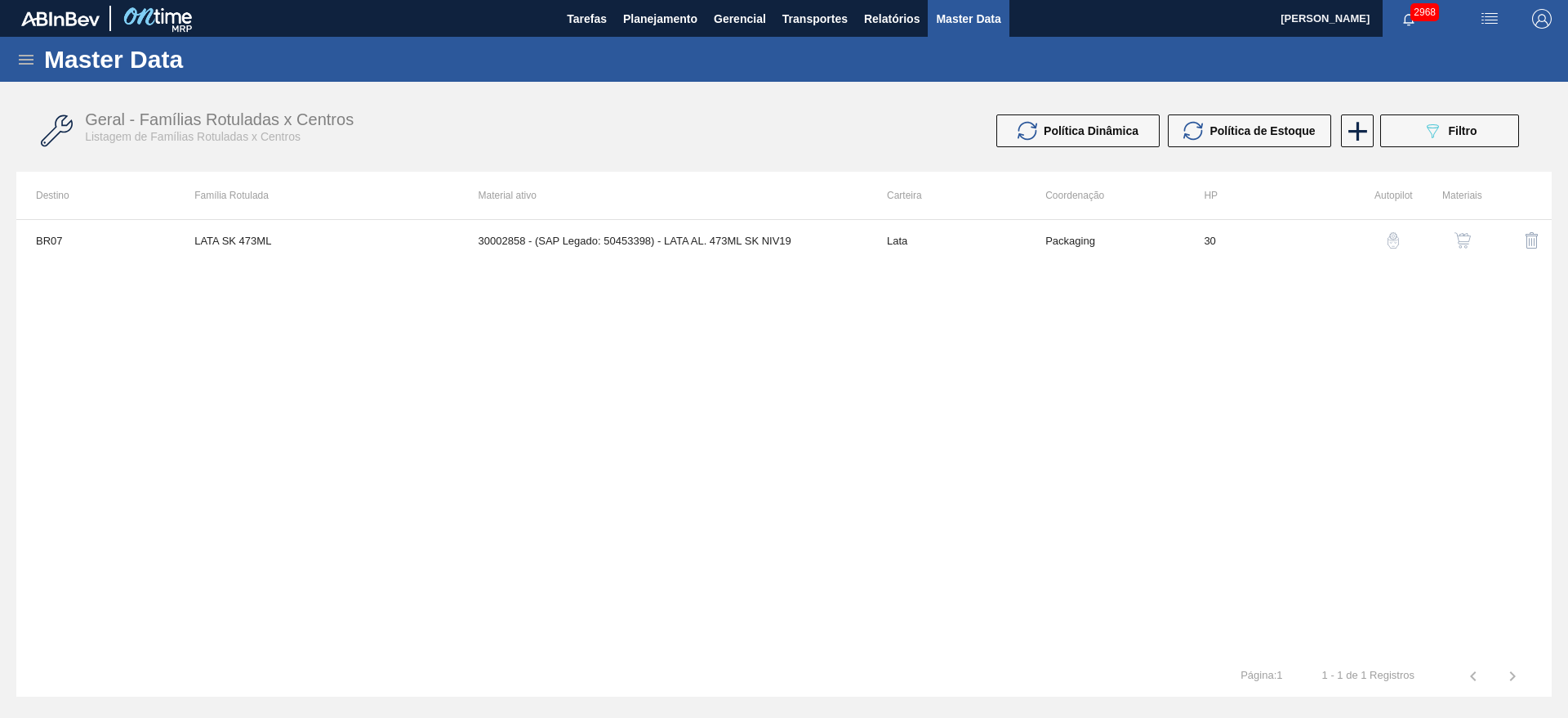
click at [1456, 239] on img "button" at bounding box center [1462, 240] width 16 height 16
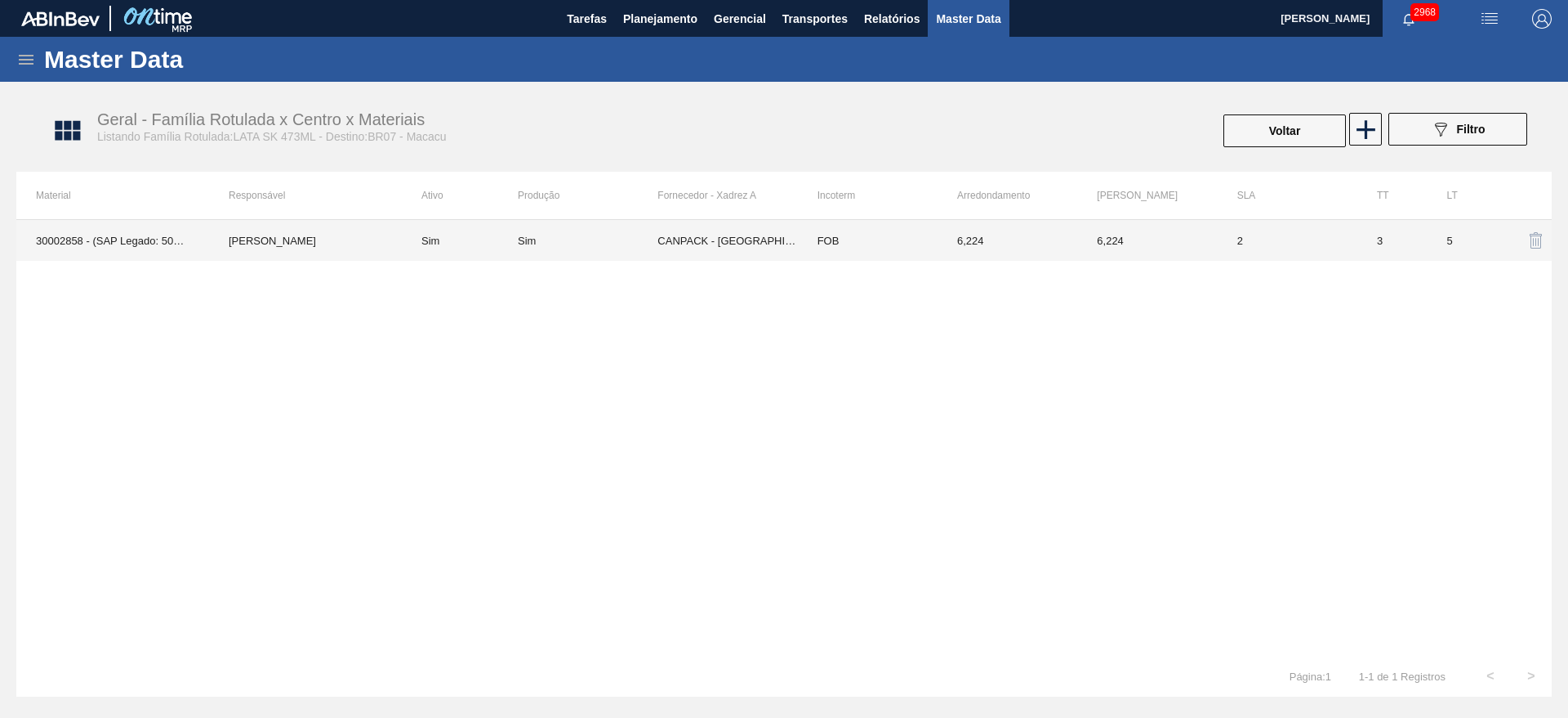
click at [737, 253] on td "CANPACK - [GEOGRAPHIC_DATA] (GO)" at bounding box center [727, 240] width 140 height 41
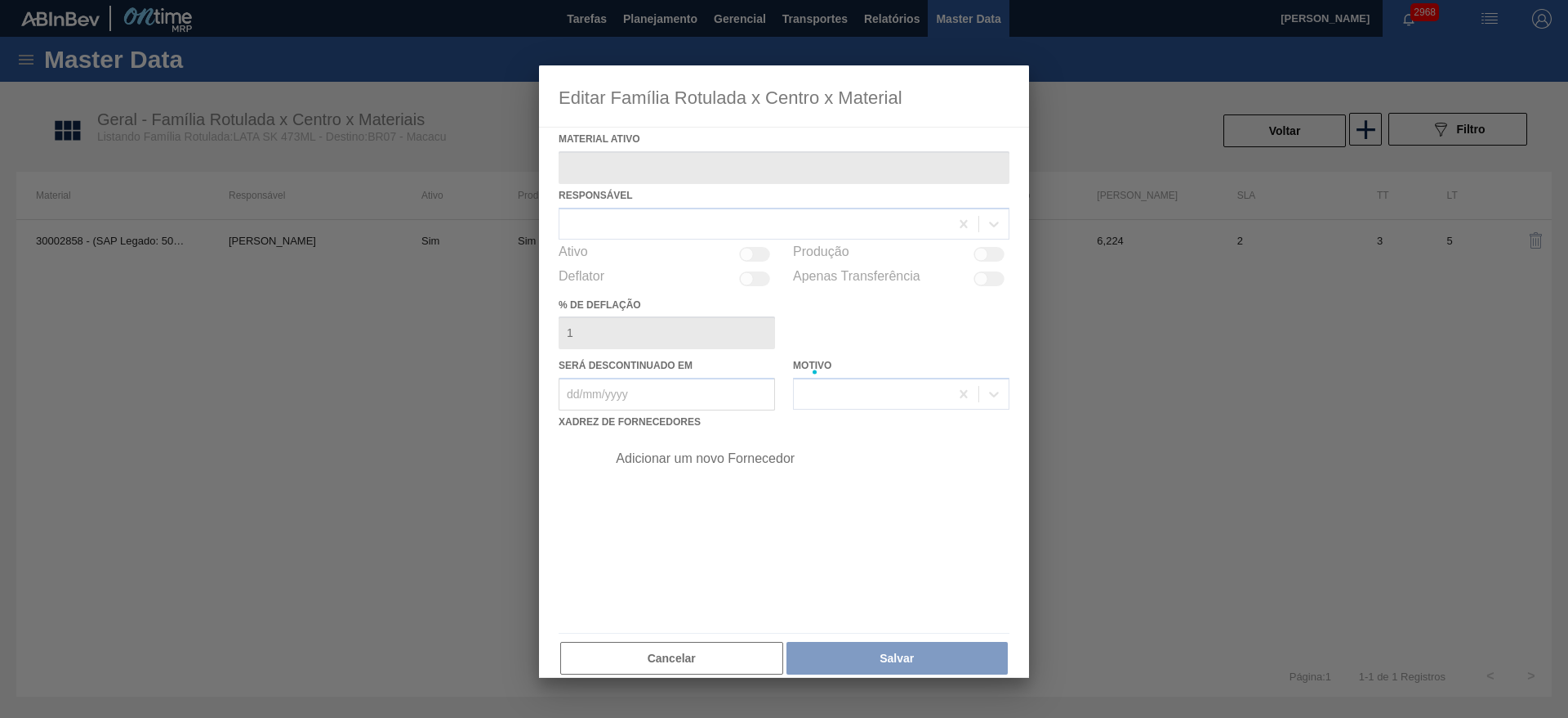
type ativo "30002858 - (SAP Legado: 50453398) - LATA AL. 473ML SK NIV19"
checkbox input "true"
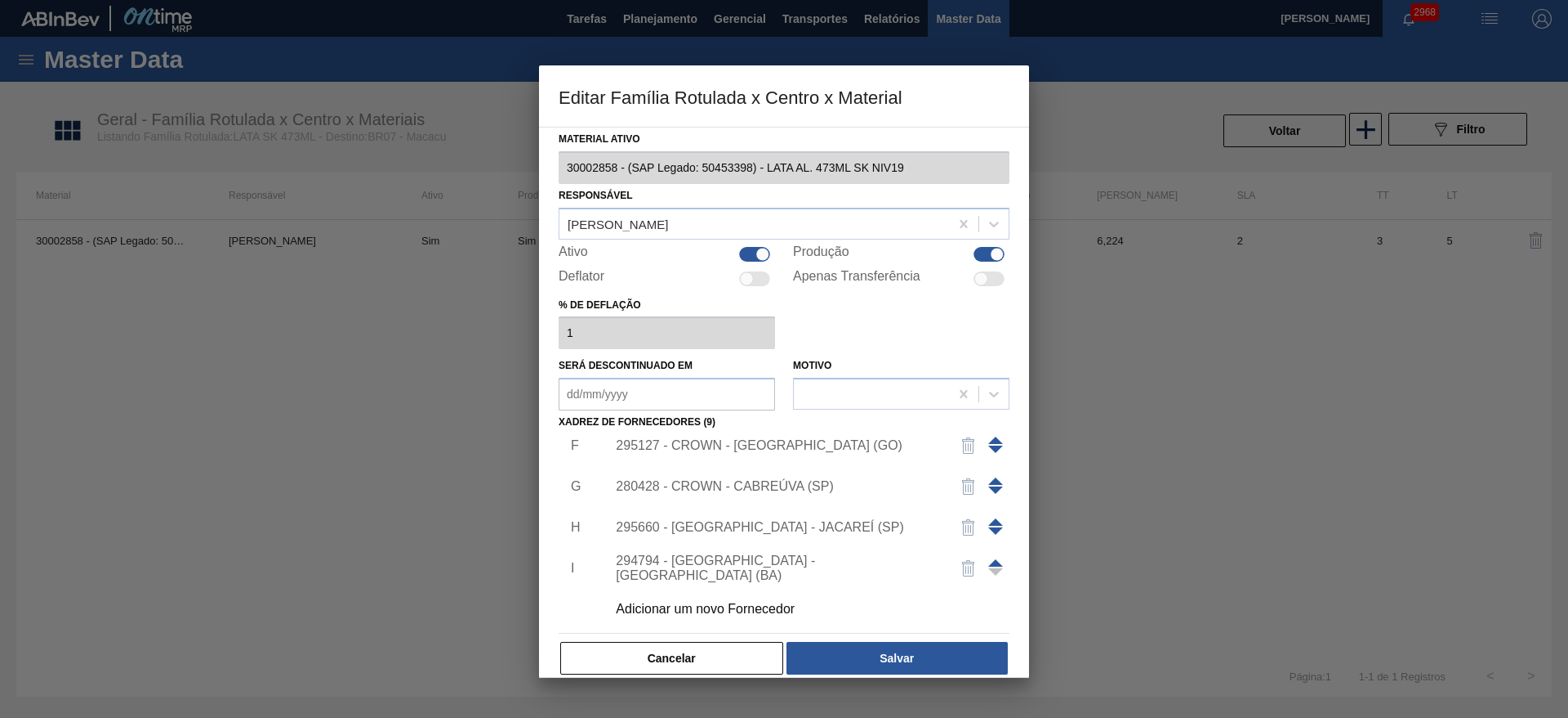
scroll to position [220, 0]
click at [729, 596] on div "Adicionar um novo Fornecedor" at bounding box center [803, 605] width 413 height 41
click at [741, 604] on div "Adicionar um novo Fornecedor" at bounding box center [776, 605] width 320 height 14
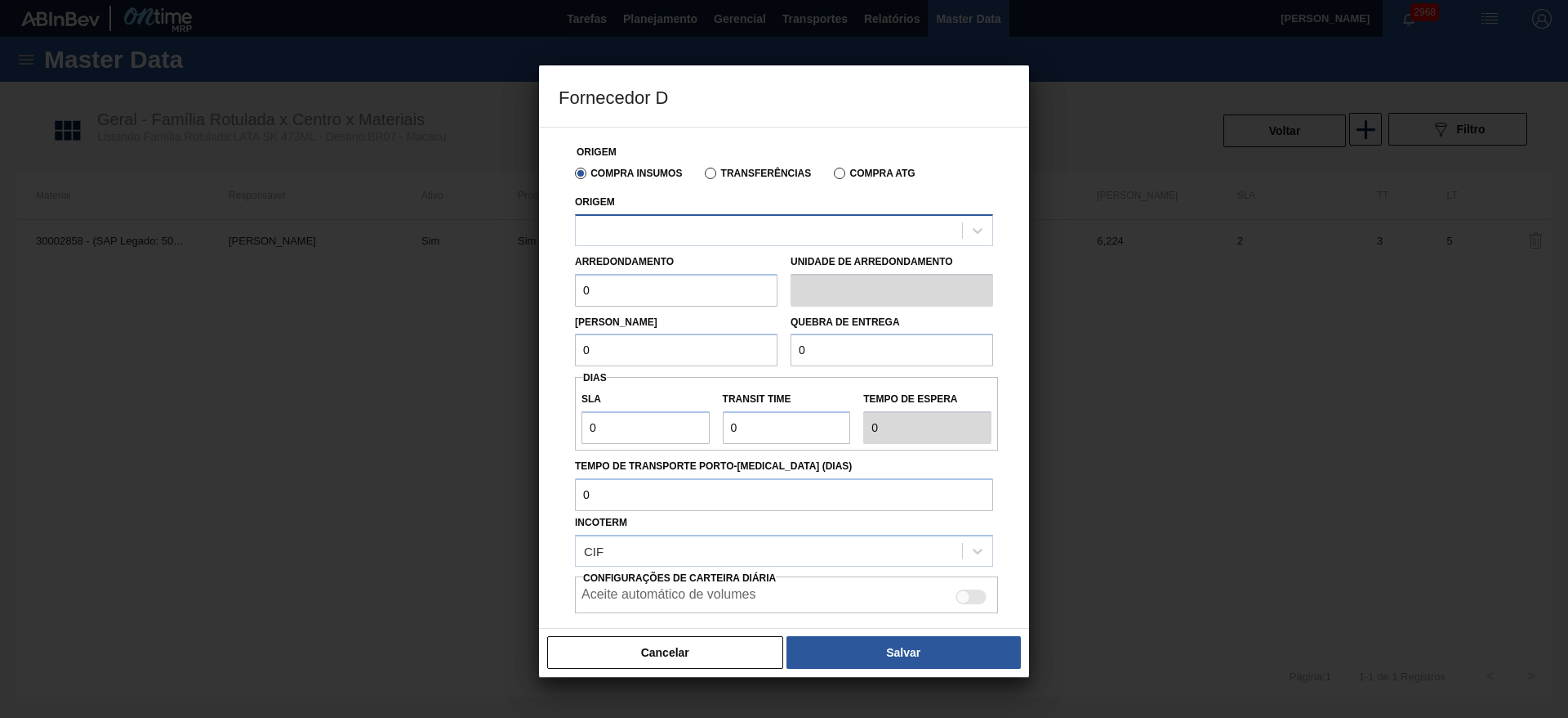
click at [683, 229] on div at bounding box center [769, 230] width 386 height 24
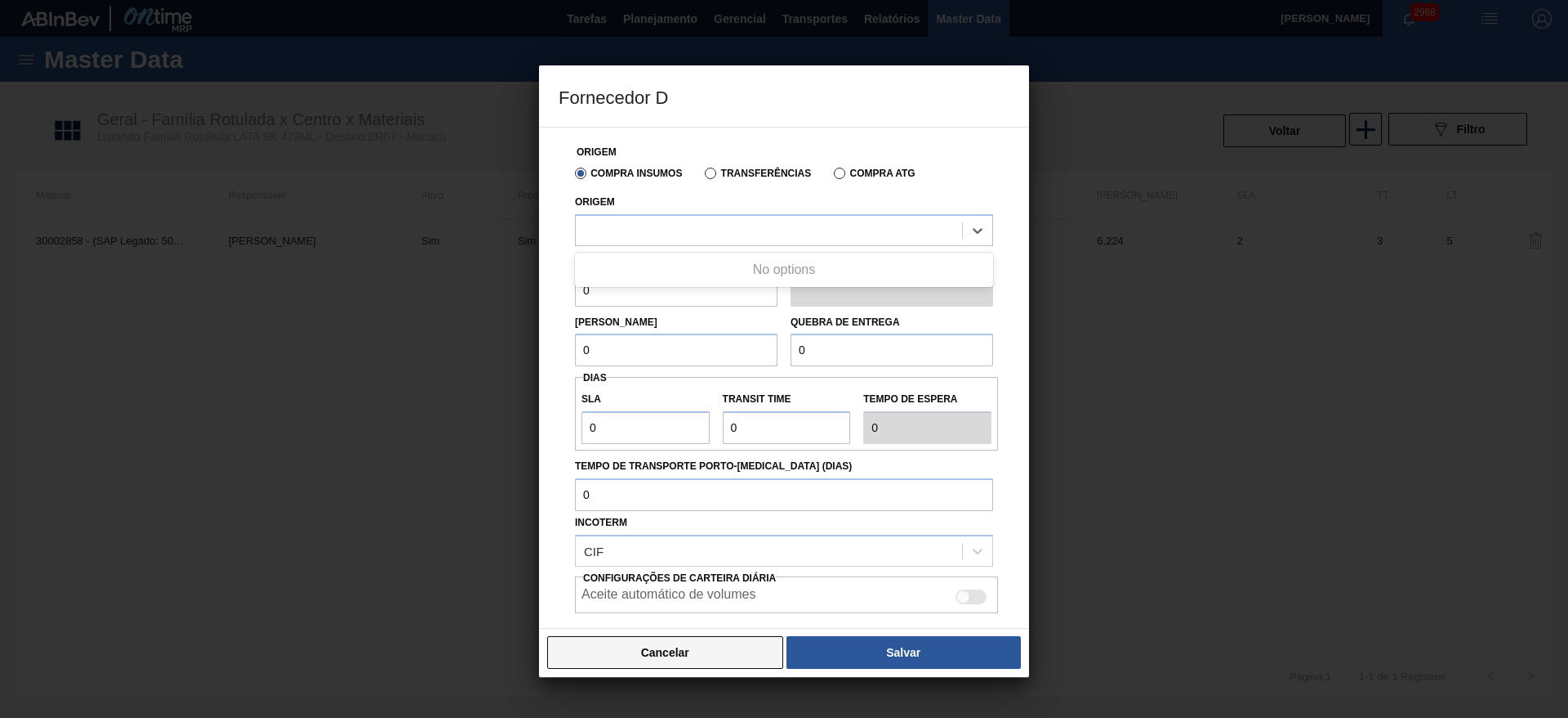
click at [714, 655] on button "Cancelar" at bounding box center [665, 652] width 236 height 33
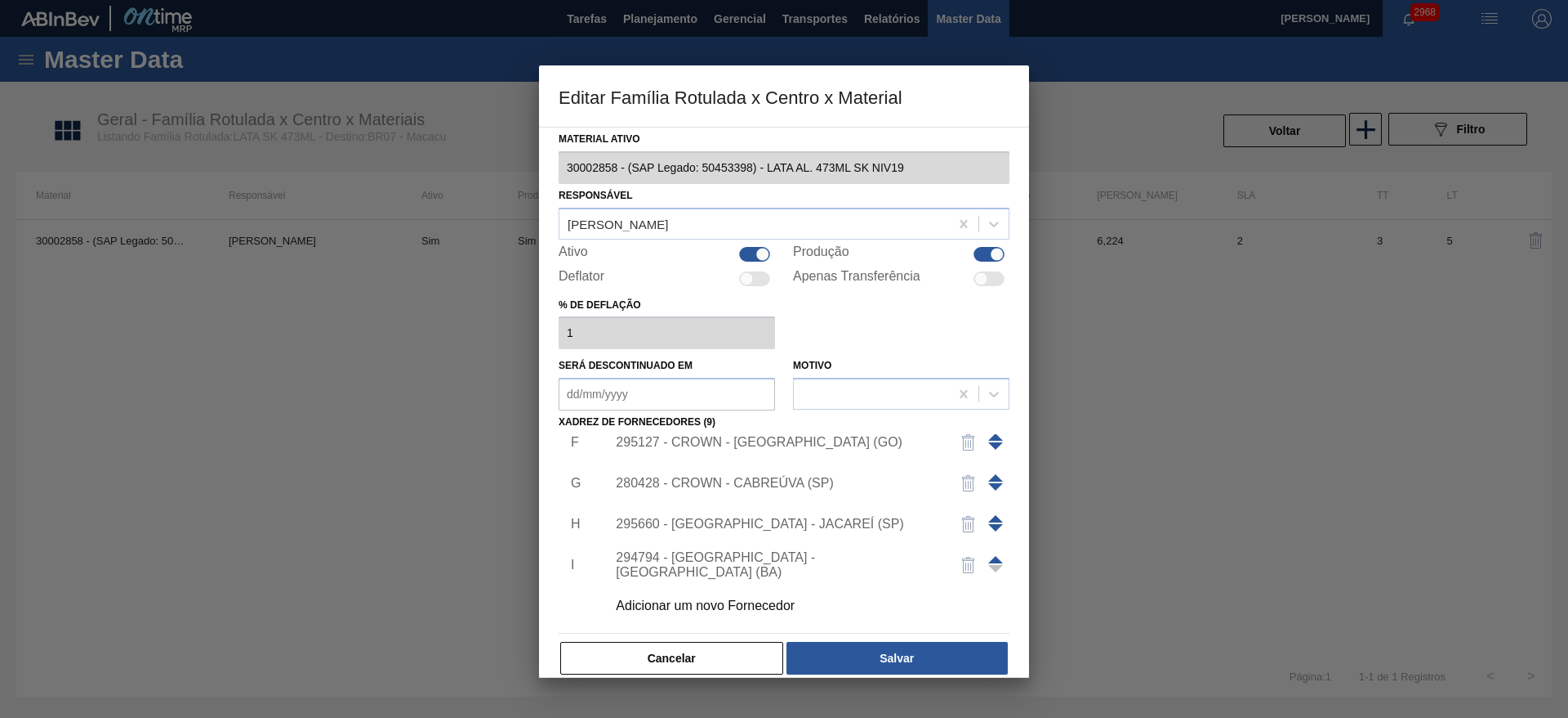
click at [717, 650] on button "Cancelar" at bounding box center [671, 658] width 223 height 33
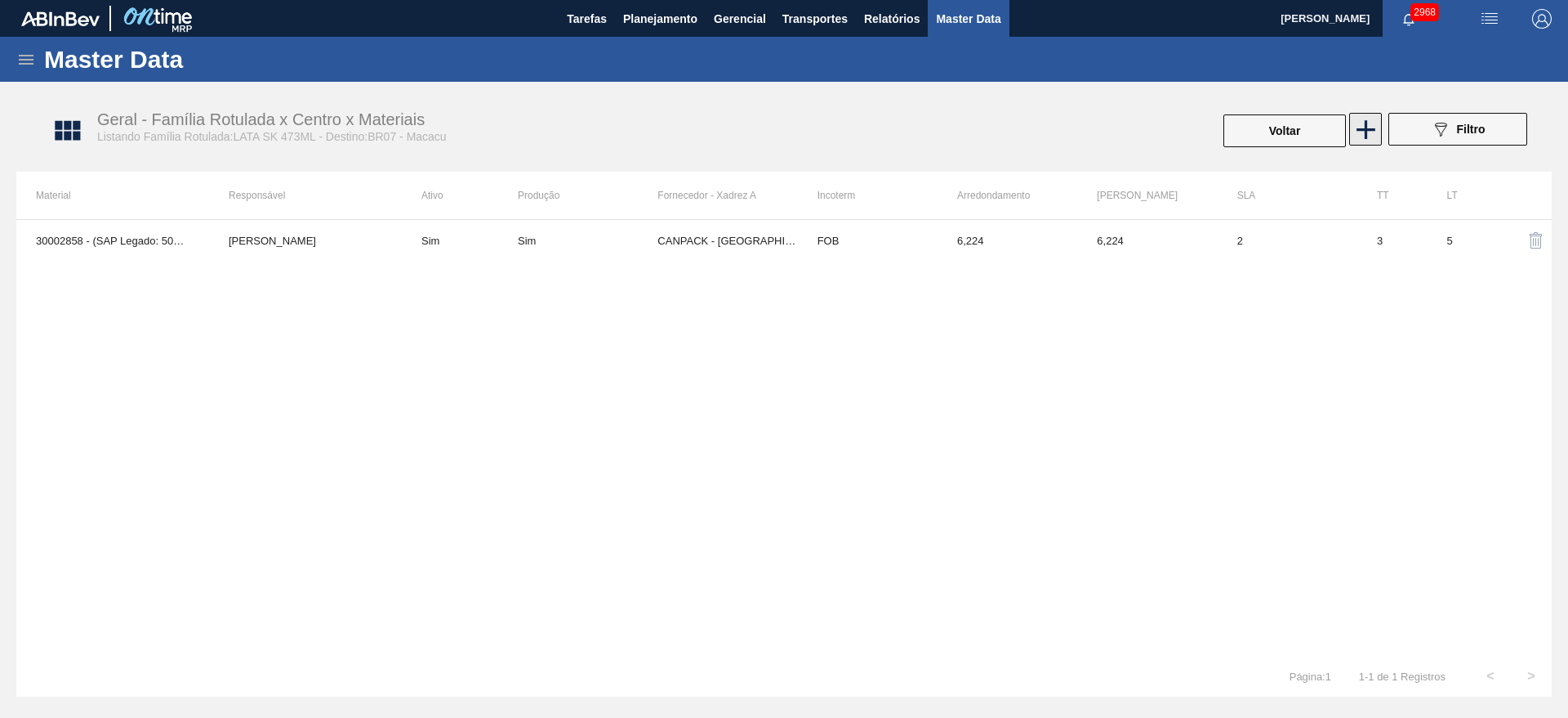
click at [1361, 124] on icon at bounding box center [1366, 130] width 32 height 32
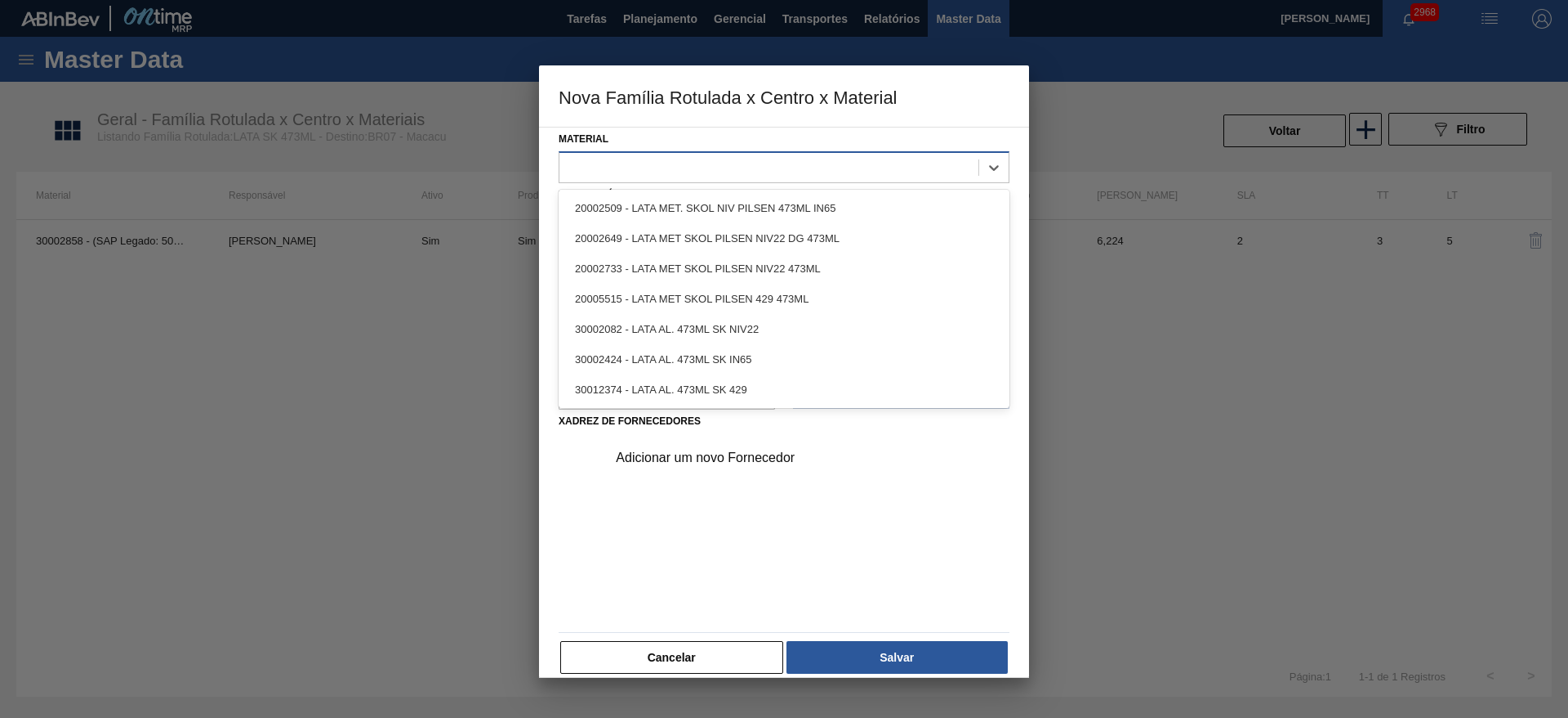
click at [695, 174] on div at bounding box center [768, 167] width 419 height 24
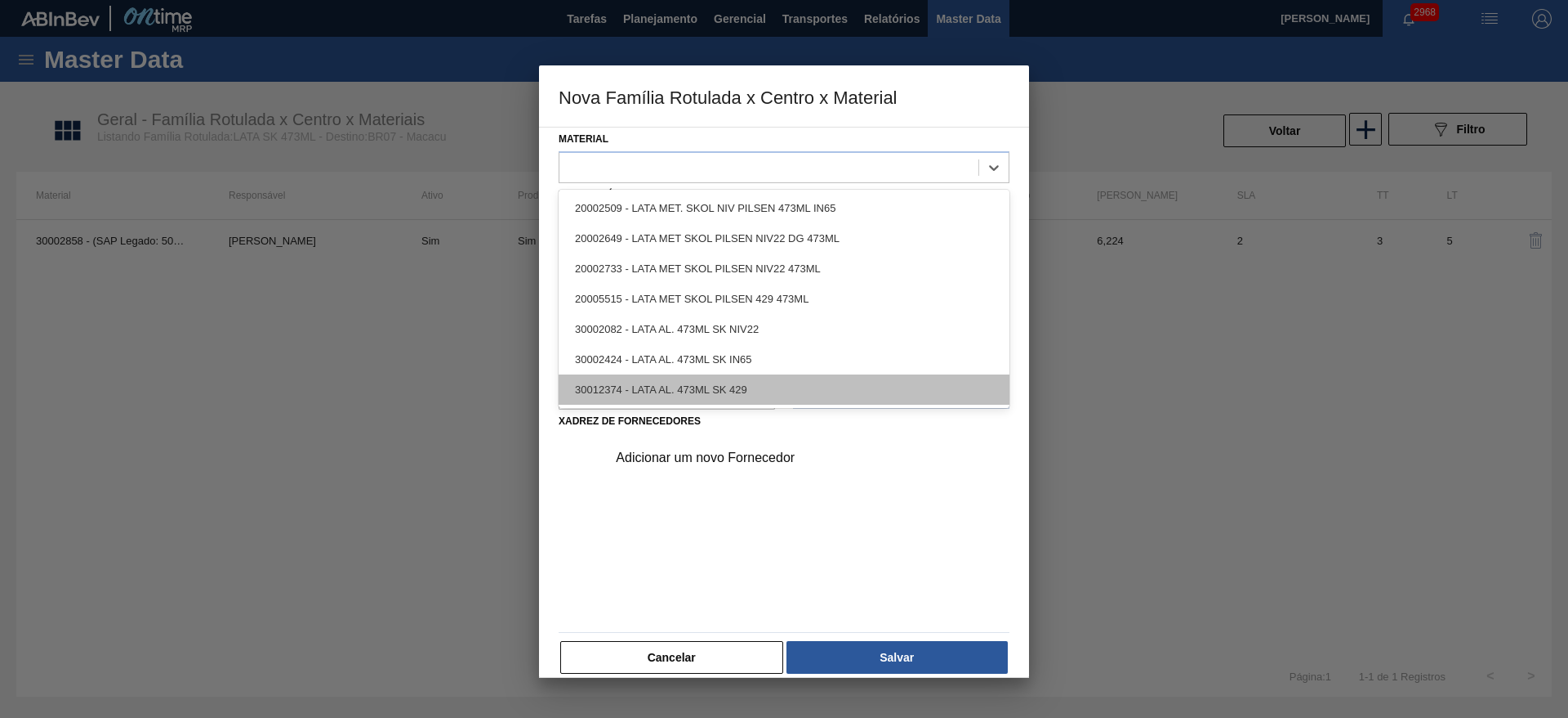
click at [740, 393] on div "30012374 - LATA AL. 473ML SK 429" at bounding box center [784, 390] width 451 height 31
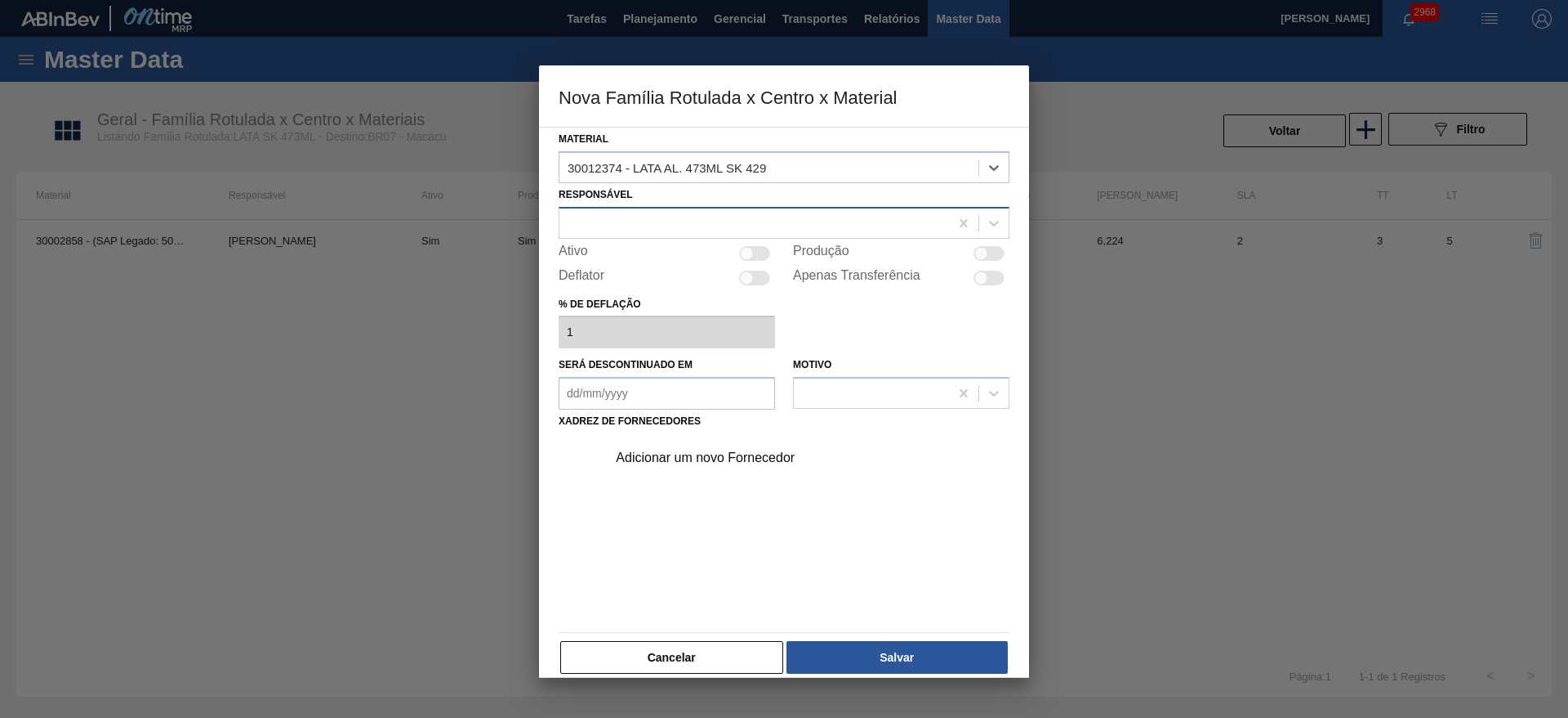
click at [698, 218] on div at bounding box center [754, 223] width 390 height 24
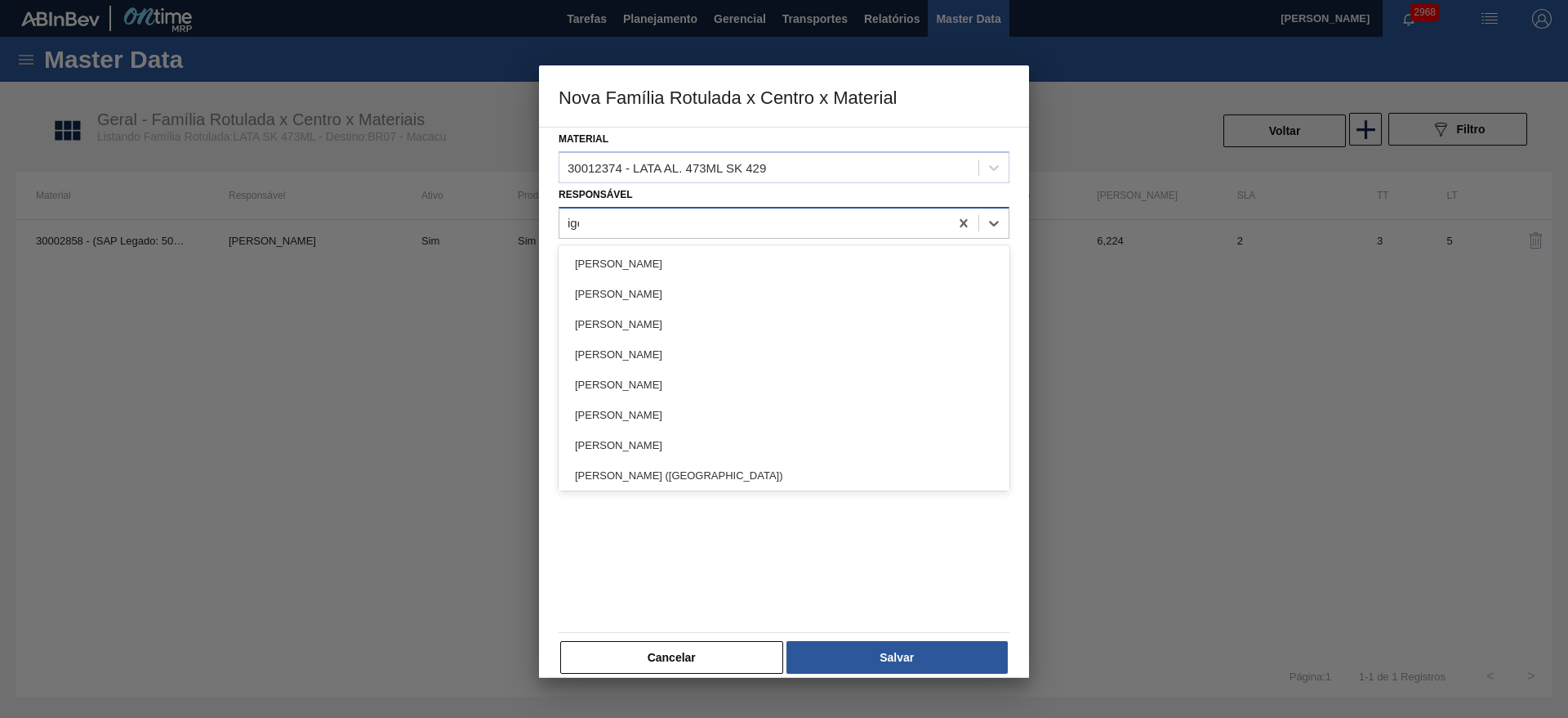
type input "igor"
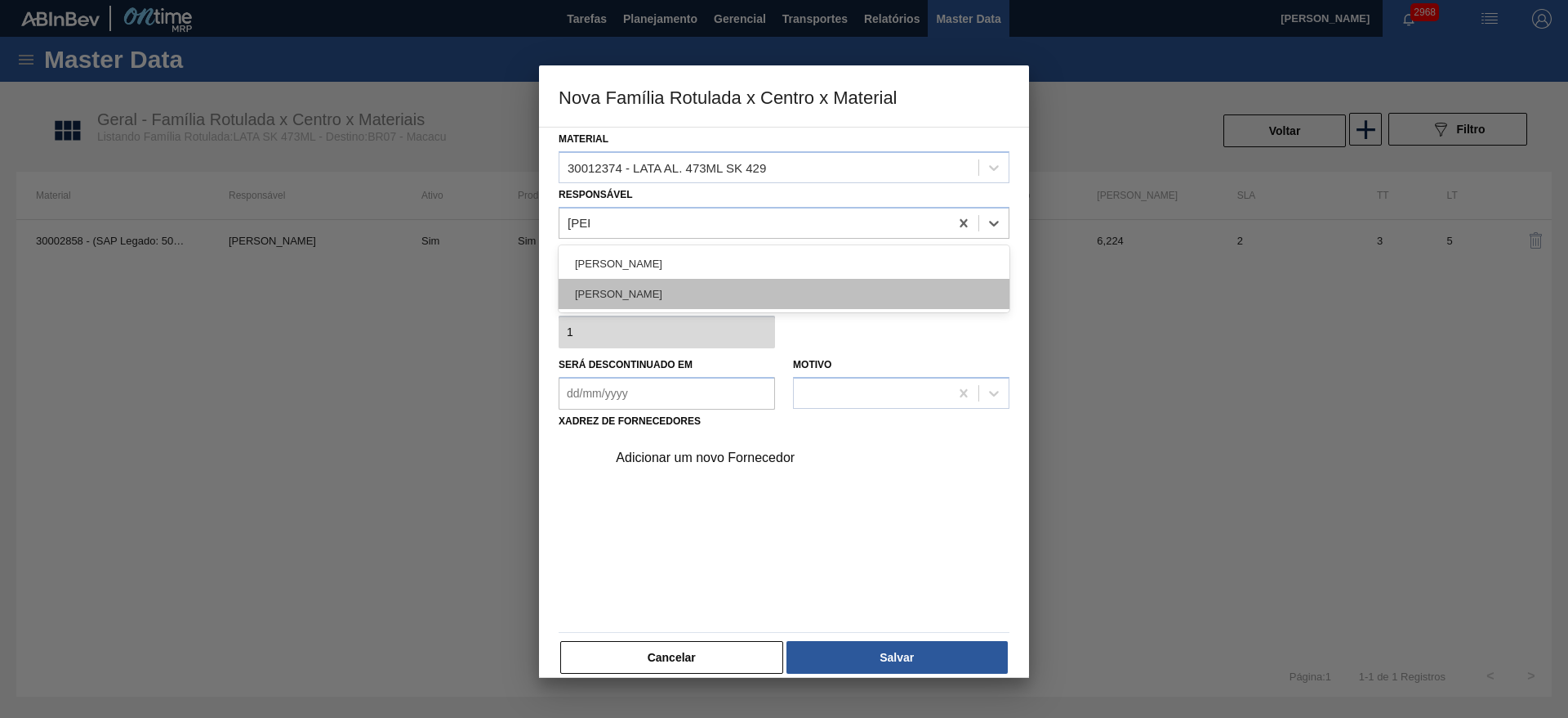
click at [650, 292] on div "[PERSON_NAME]" at bounding box center [784, 294] width 451 height 31
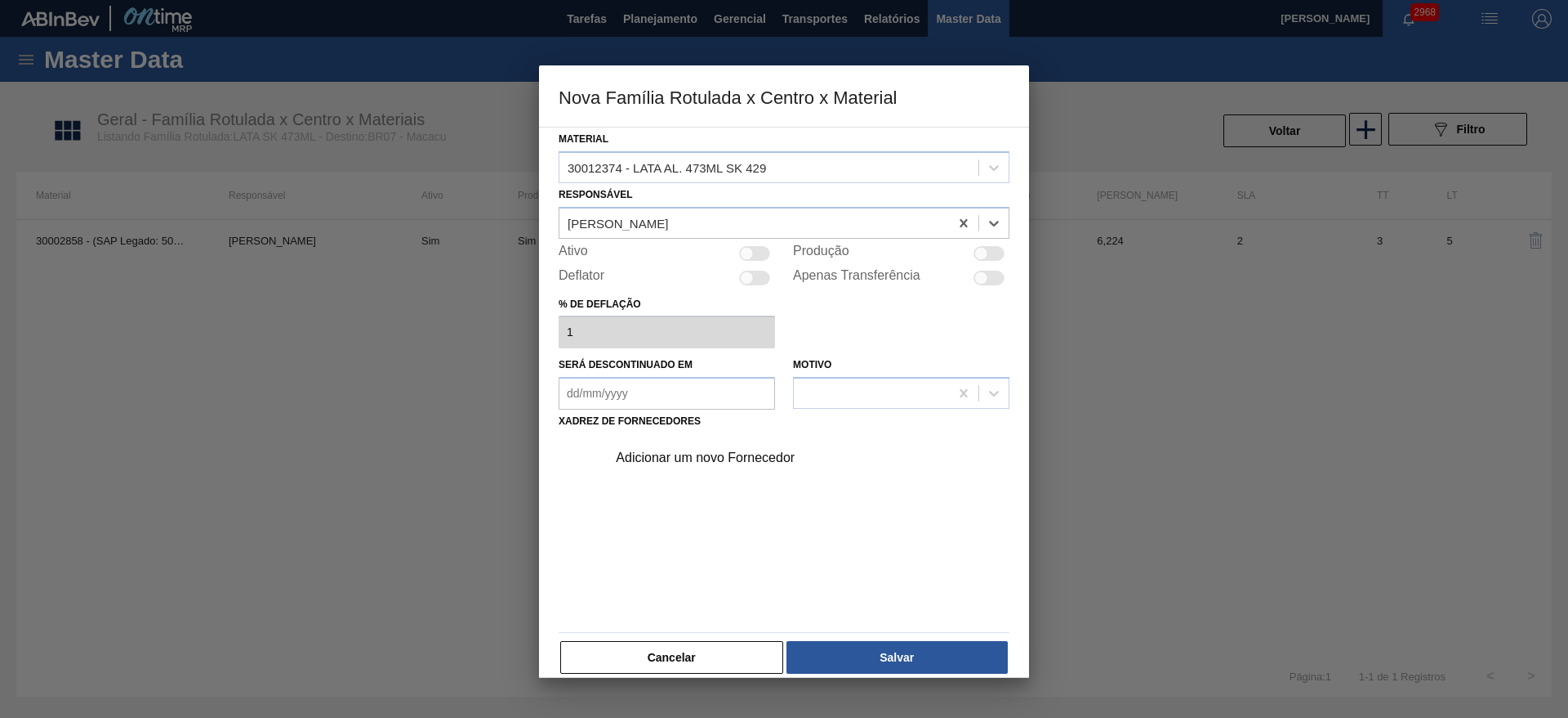
click at [995, 249] on div at bounding box center [989, 253] width 31 height 14
checkbox input "true"
click at [685, 459] on div "Adicionar um novo Fornecedor" at bounding box center [776, 457] width 320 height 14
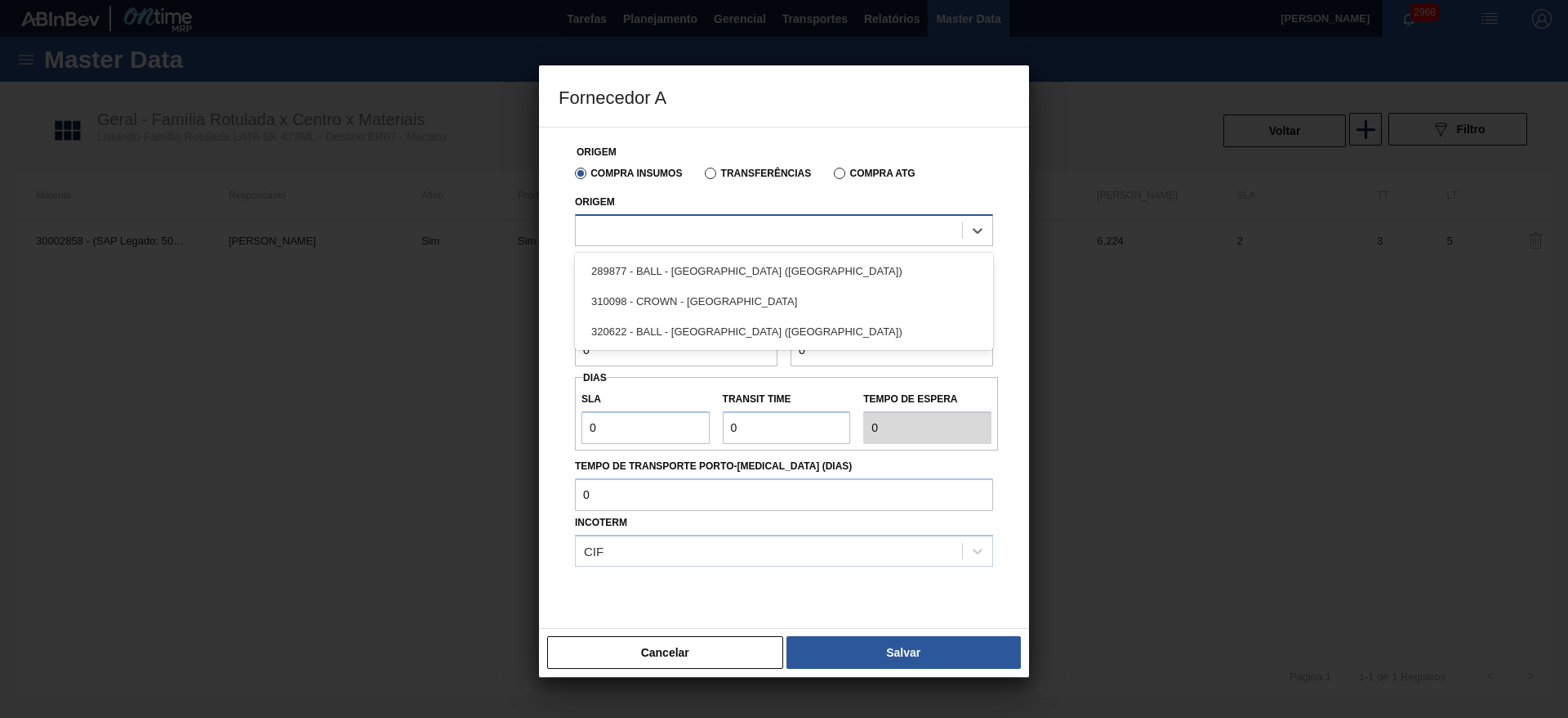
click at [675, 233] on div at bounding box center [769, 230] width 386 height 24
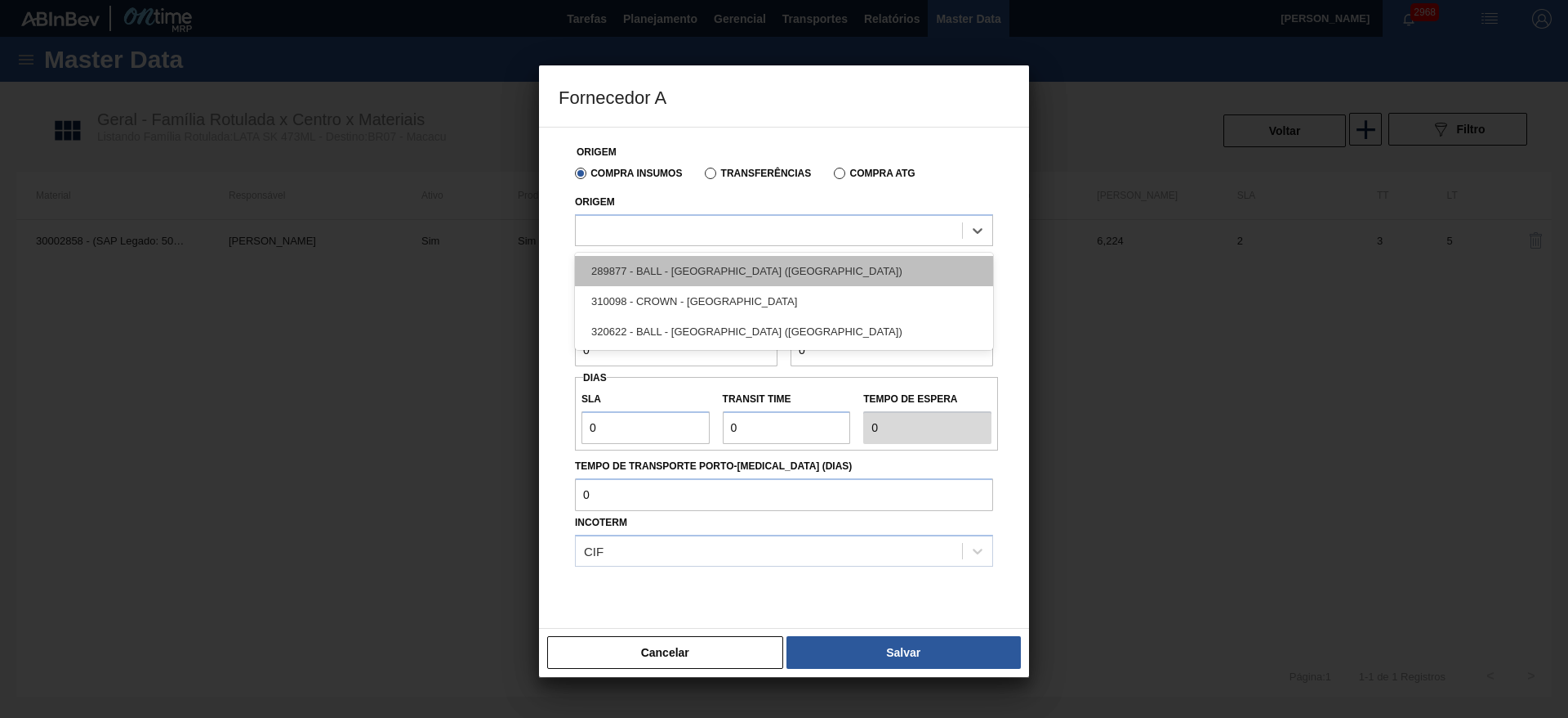
click at [715, 266] on div "289877 - BALL - [GEOGRAPHIC_DATA] ([GEOGRAPHIC_DATA])" at bounding box center [784, 271] width 418 height 31
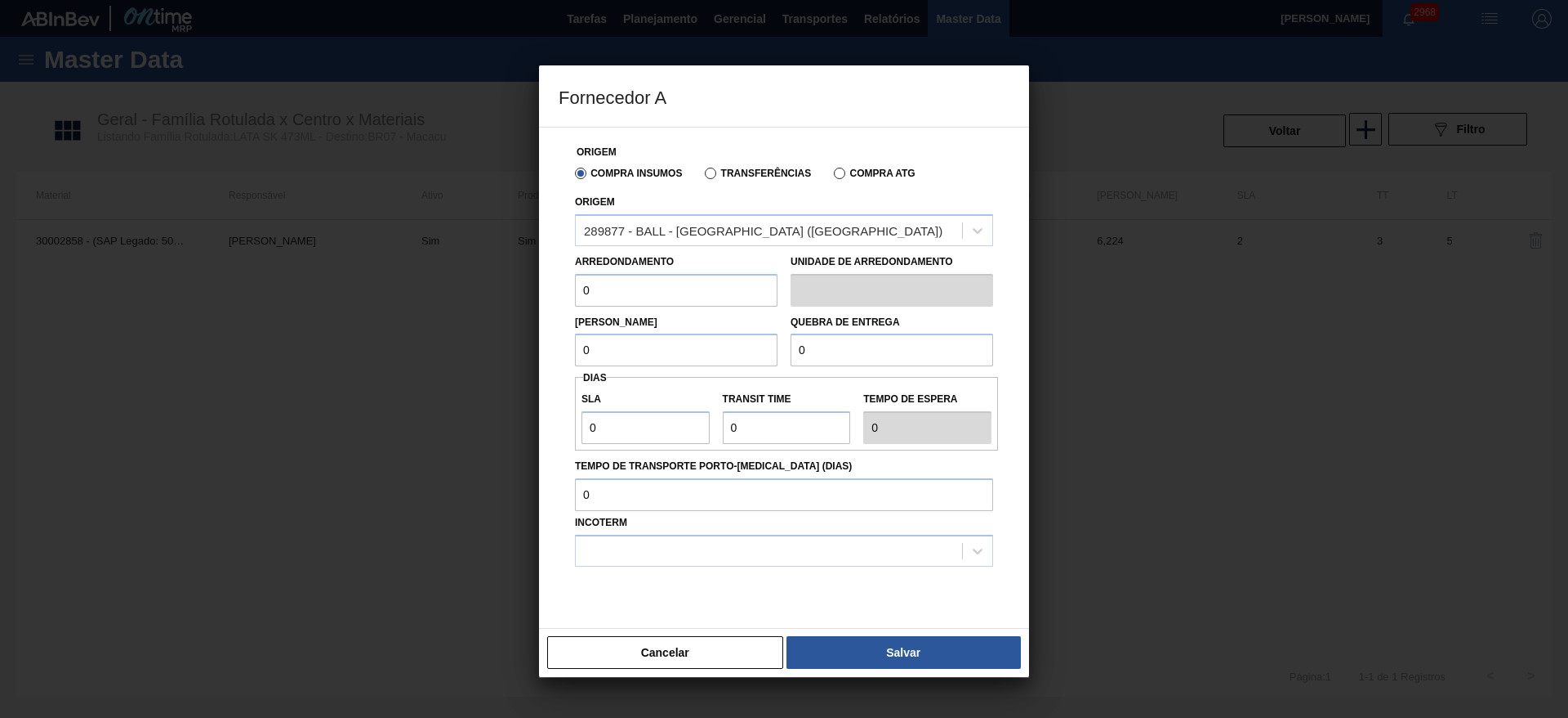
drag, startPoint x: 628, startPoint y: 295, endPoint x: 545, endPoint y: 291, distance: 83.1
click at [545, 291] on div "Origem Compra Insumos Transferências Compra ATG Origem 289877 - BALL - TRÊS RIO…" at bounding box center [784, 377] width 490 height 502
type input "6,224"
drag, startPoint x: 616, startPoint y: 341, endPoint x: 553, endPoint y: 357, distance: 65.0
click at [545, 345] on div "Origem Compra Insumos Transferências Compra ATG Origem 289877 - BALL - TRÊS RIO…" at bounding box center [784, 377] width 490 height 502
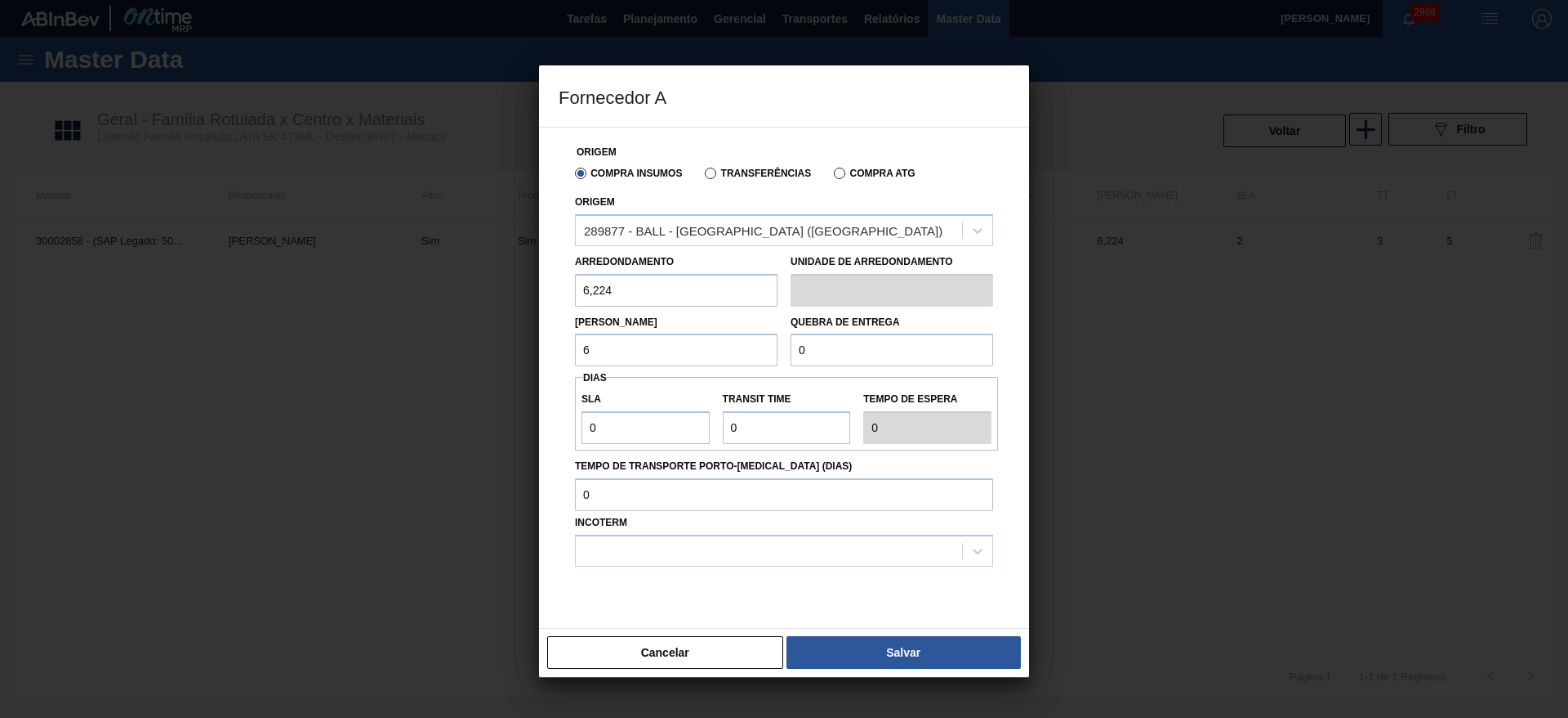
type input "6,224"
drag, startPoint x: 828, startPoint y: 352, endPoint x: 775, endPoint y: 348, distance: 53.2
click at [775, 348] on div "Lote Mínimo 6,224 Quebra de entrega 0" at bounding box center [784, 337] width 431 height 60
type input "124,48"
drag, startPoint x: 635, startPoint y: 435, endPoint x: 592, endPoint y: 437, distance: 43.0
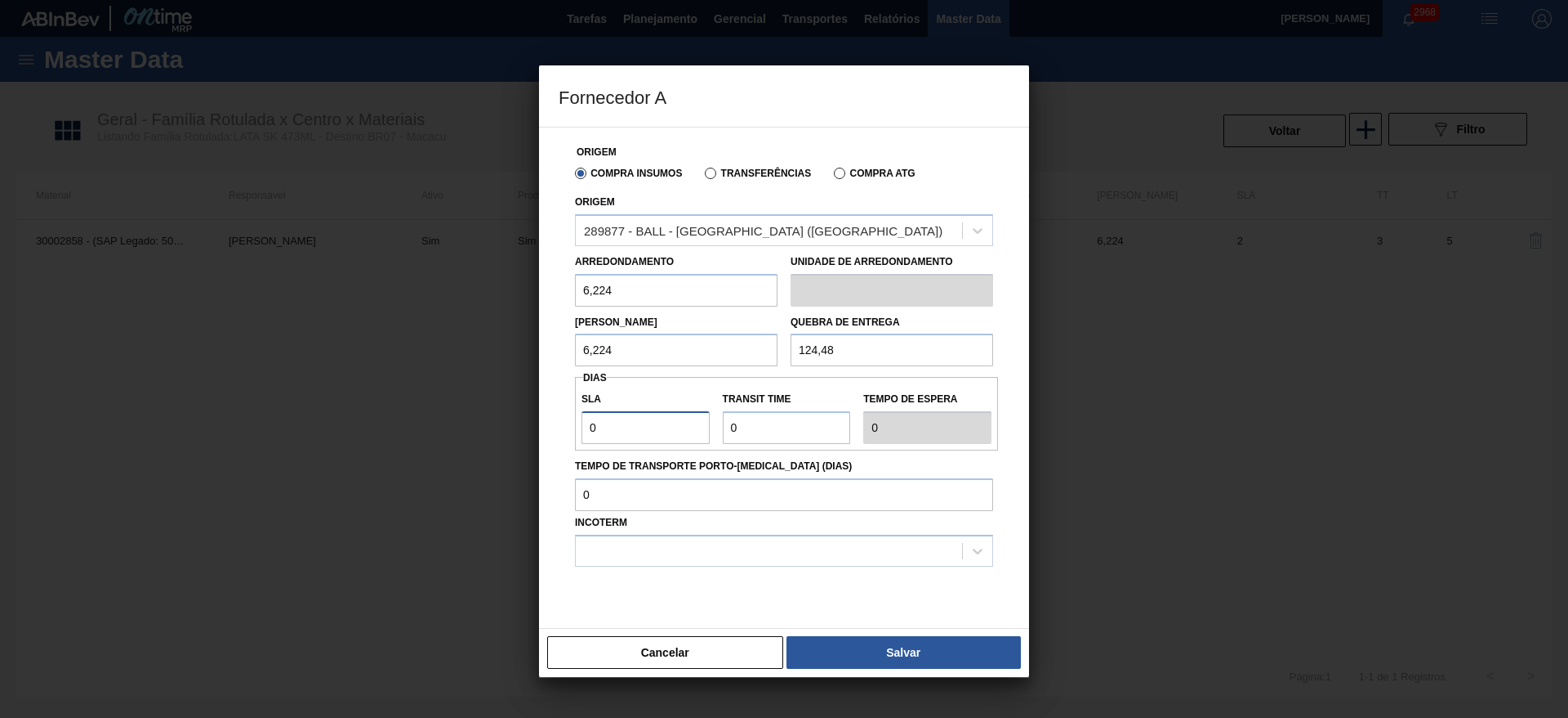
click at [592, 437] on input "0" at bounding box center [645, 427] width 128 height 33
type input "2"
drag, startPoint x: 896, startPoint y: 556, endPoint x: 883, endPoint y: 559, distance: 13.3
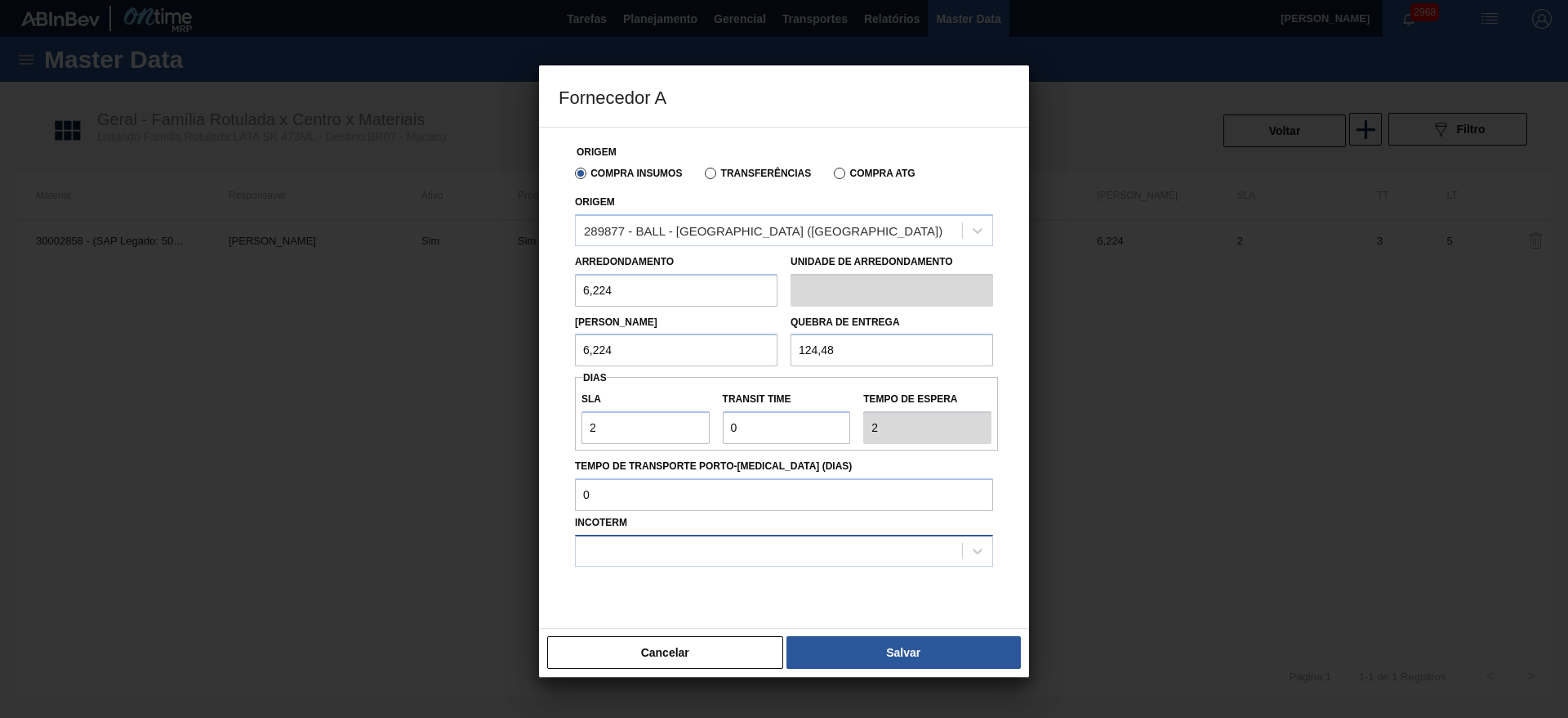
click at [896, 556] on div at bounding box center [769, 550] width 386 height 24
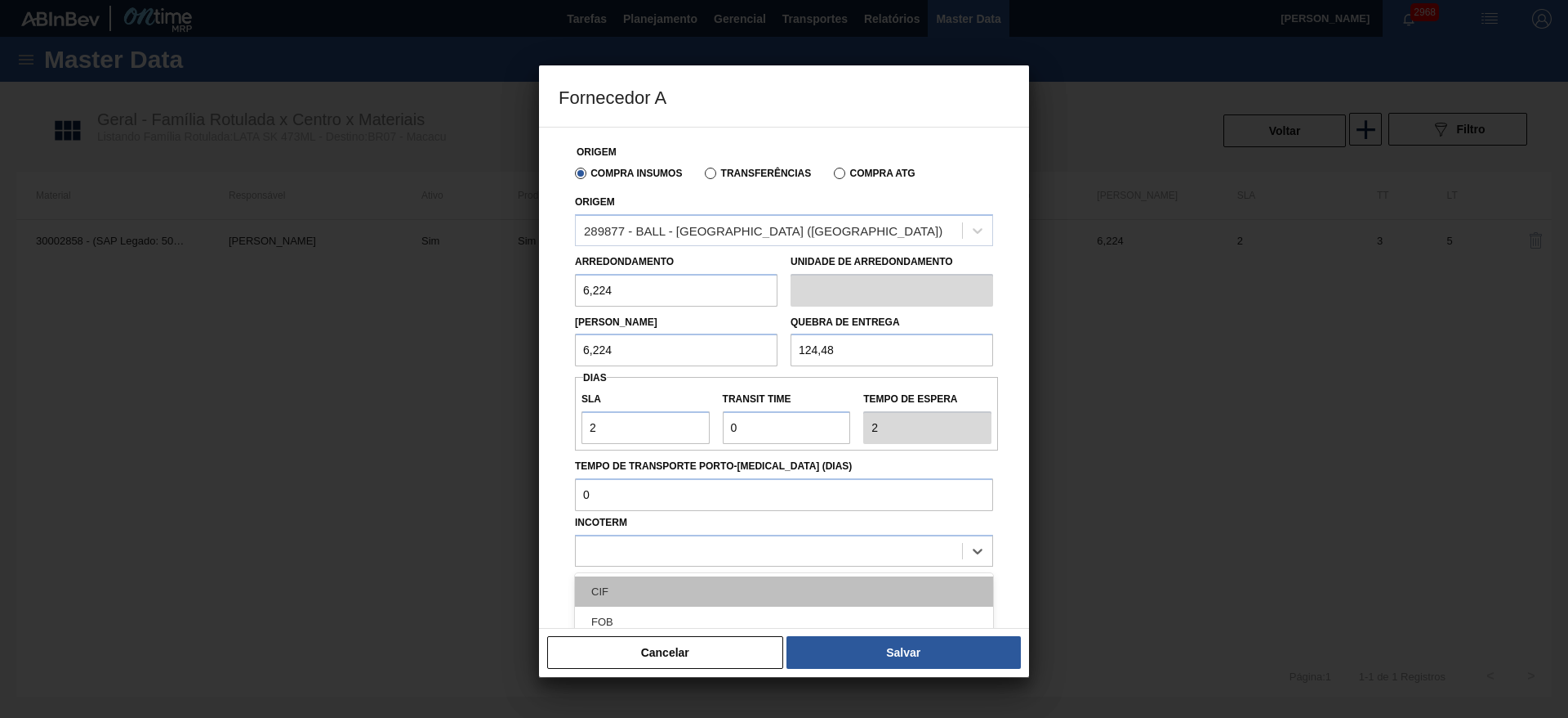
click at [712, 604] on div "CIF" at bounding box center [784, 592] width 418 height 31
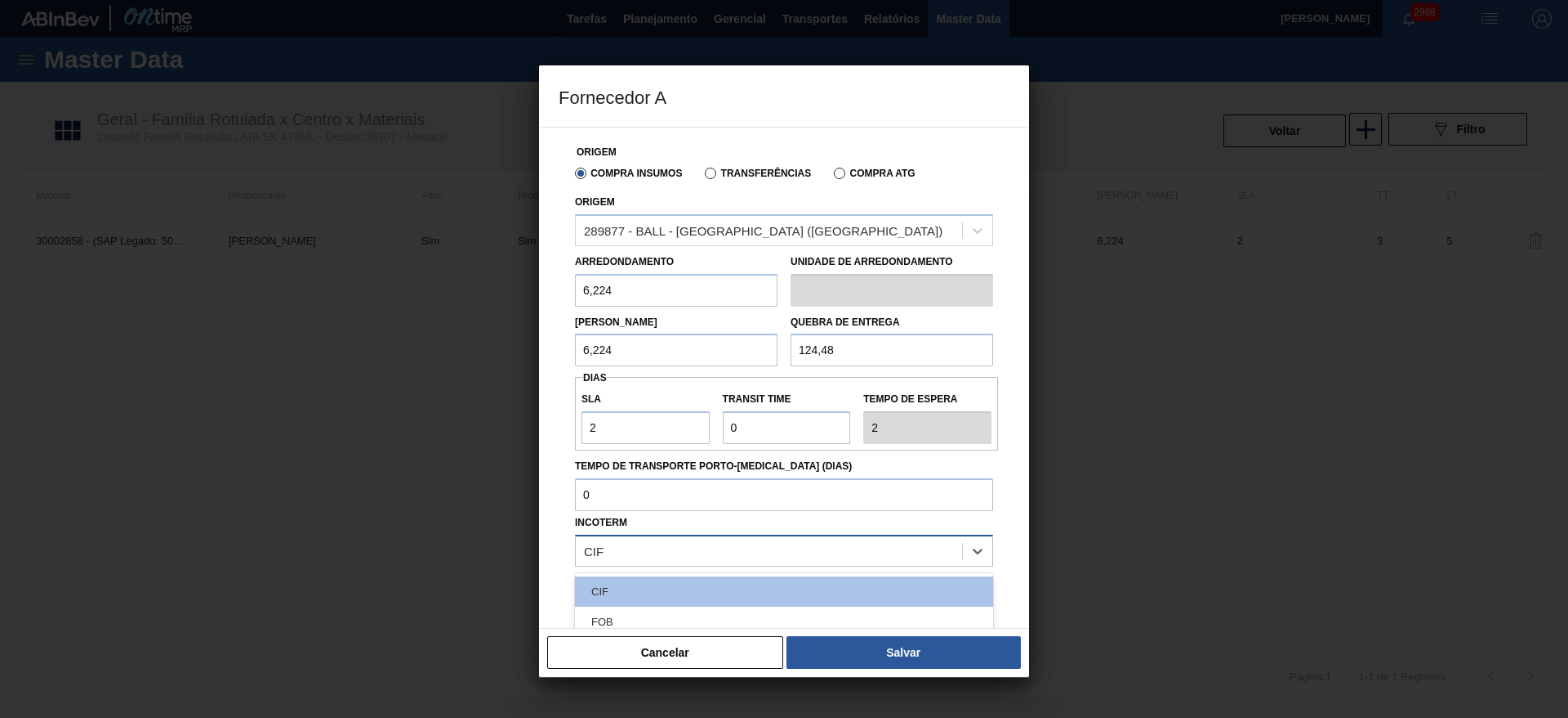
click at [687, 554] on div "CIF" at bounding box center [769, 550] width 386 height 24
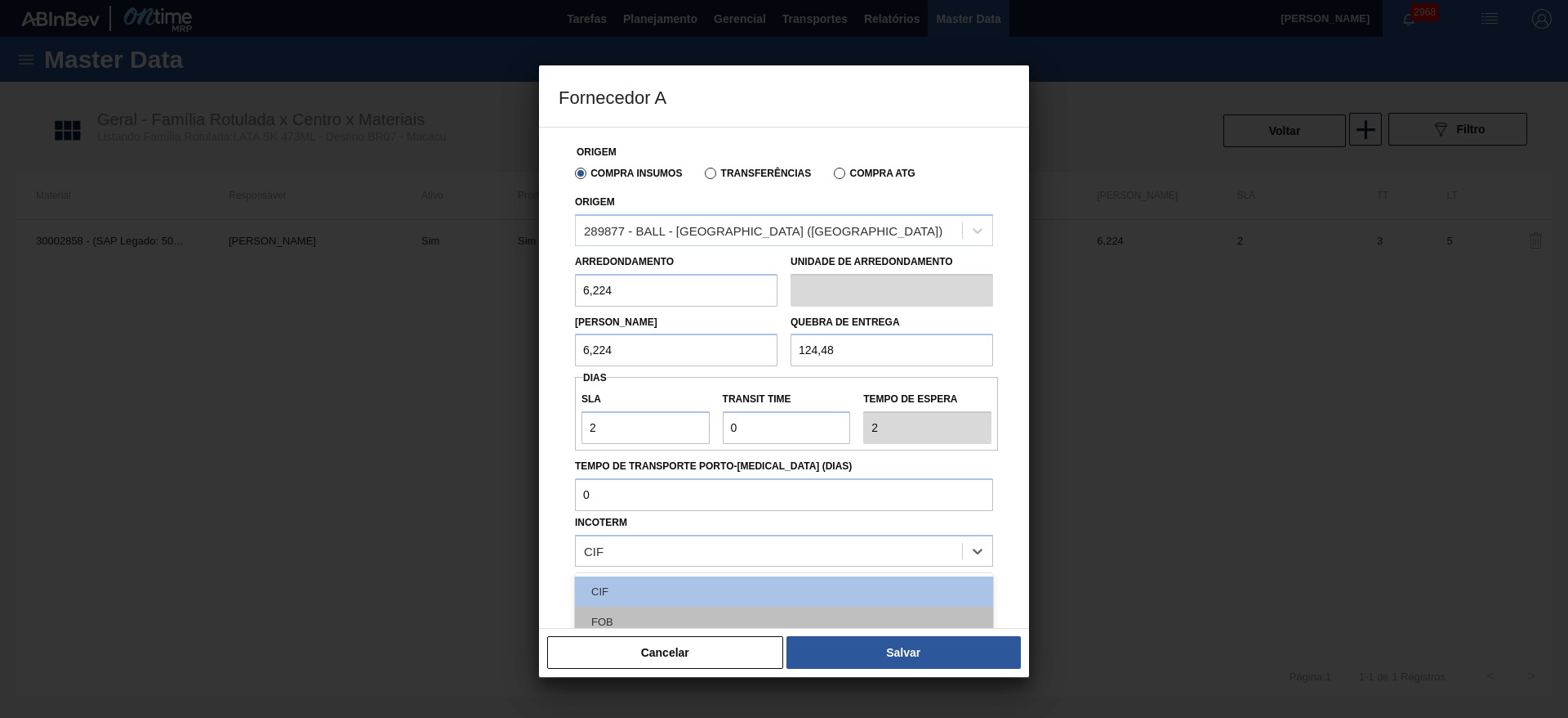
click at [635, 625] on div "FOB" at bounding box center [784, 621] width 418 height 31
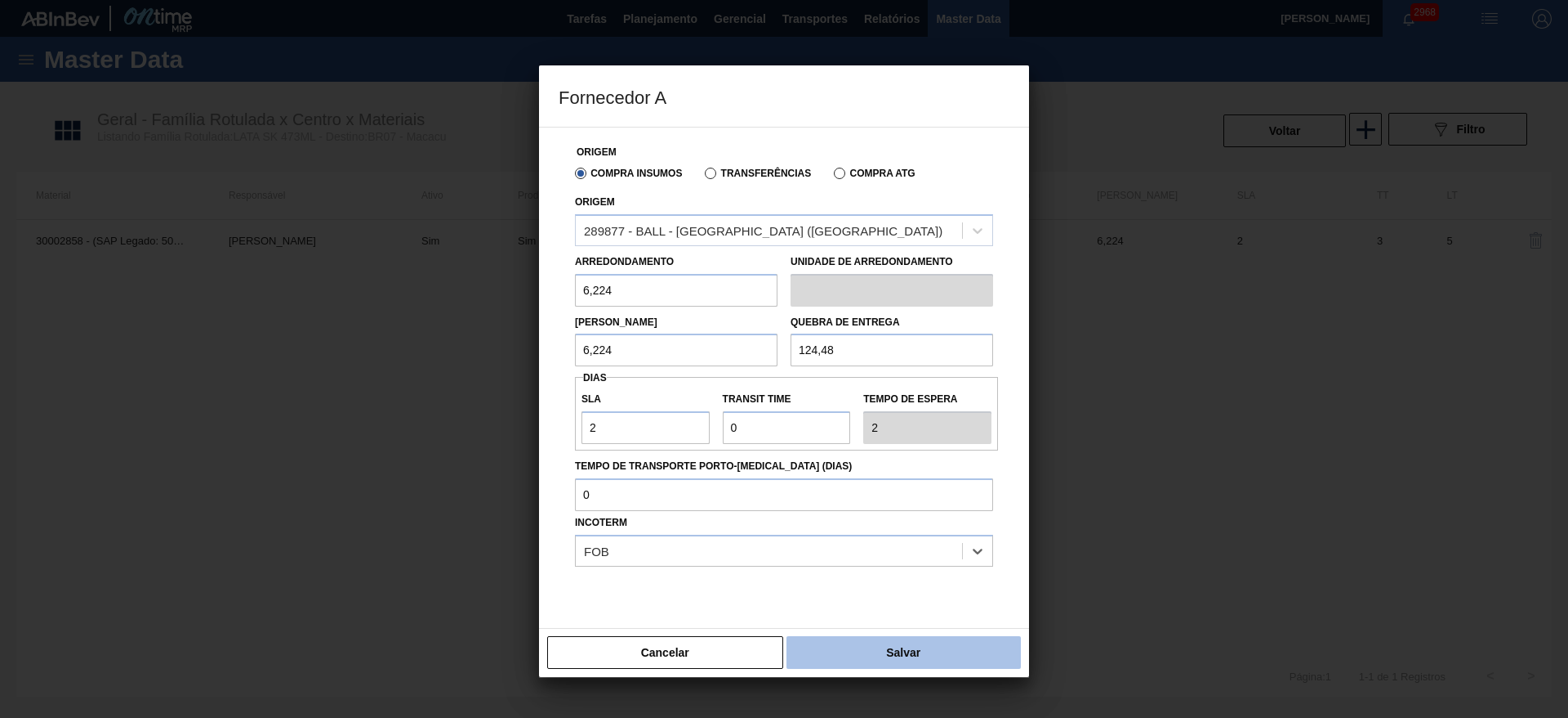
click at [850, 646] on button "Salvar" at bounding box center [903, 652] width 235 height 33
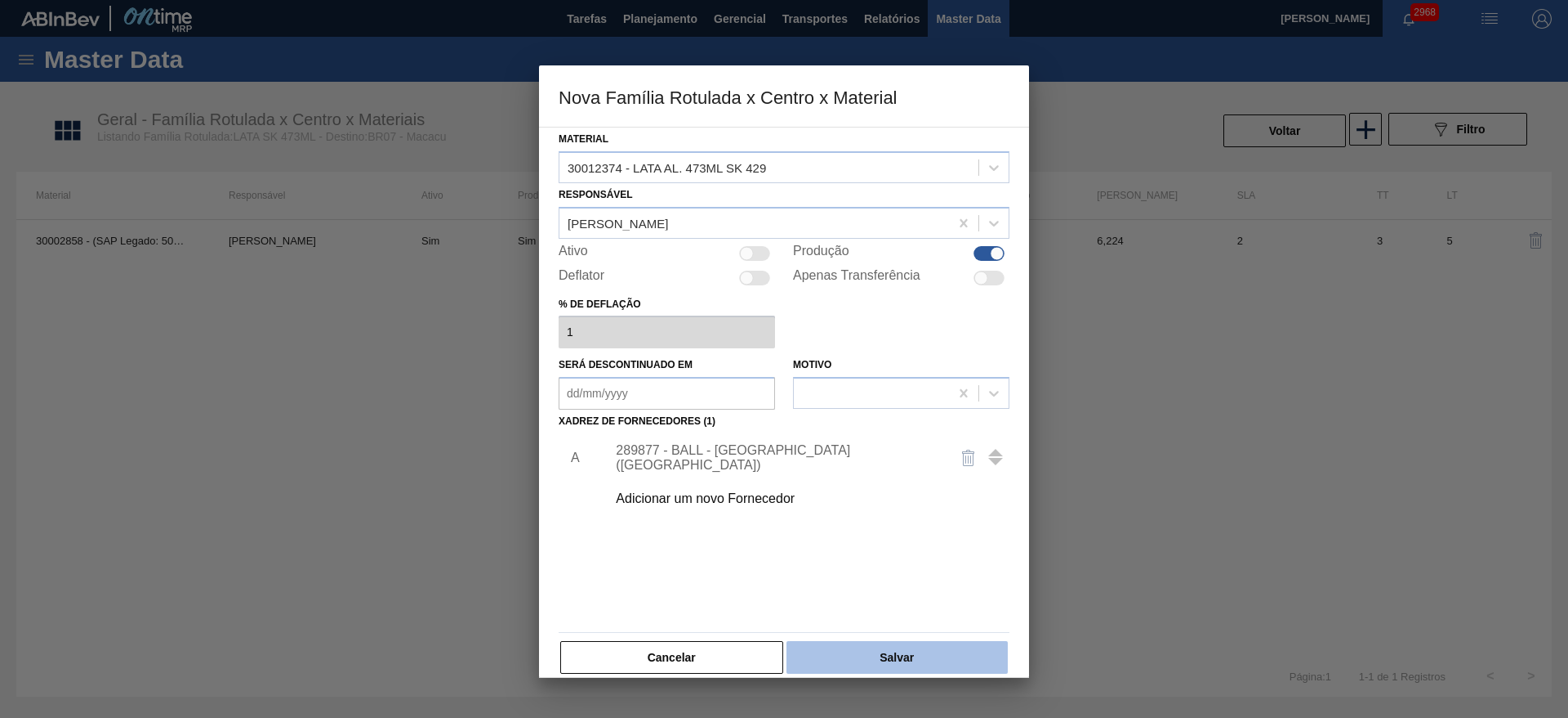
click at [889, 649] on button "Salvar" at bounding box center [896, 657] width 221 height 33
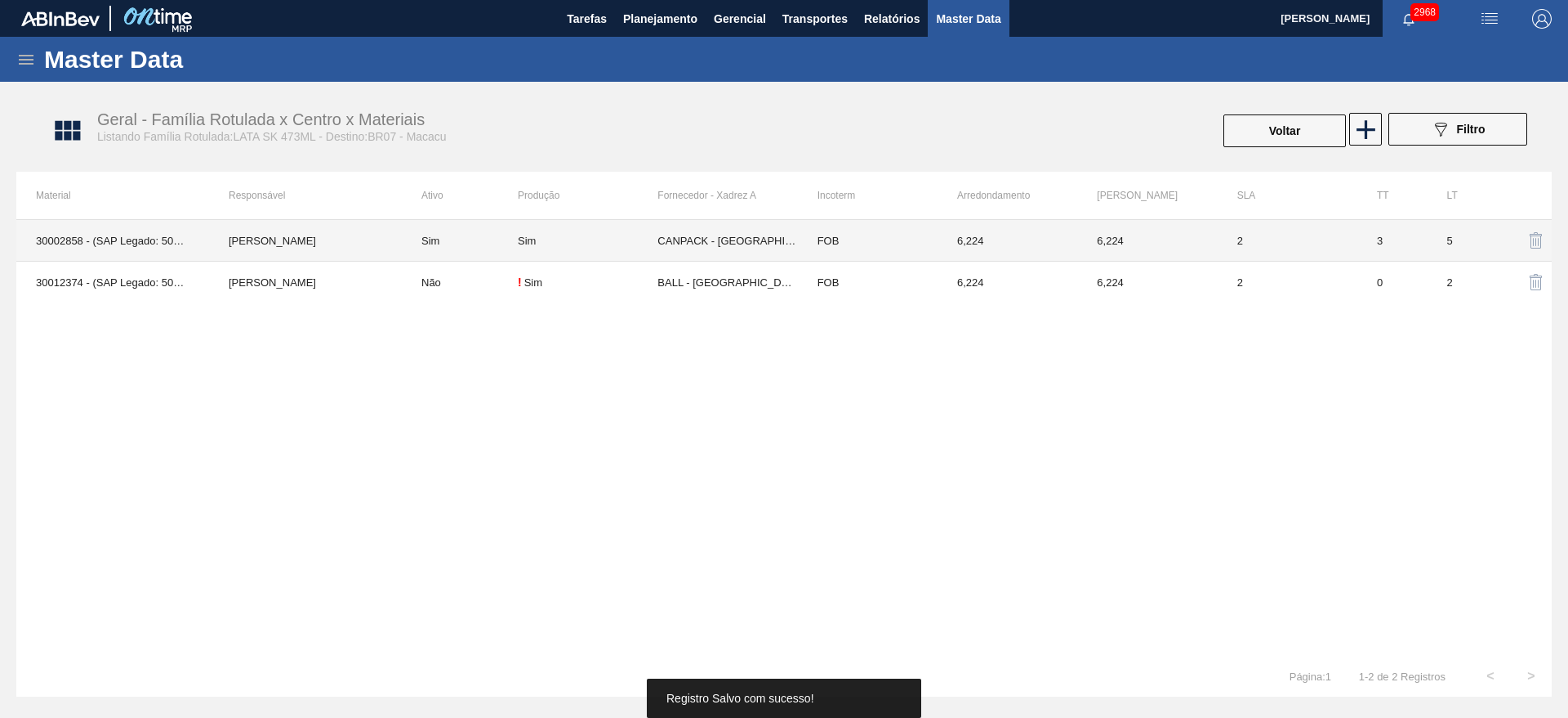
click at [573, 247] on td "Sim" at bounding box center [587, 240] width 140 height 42
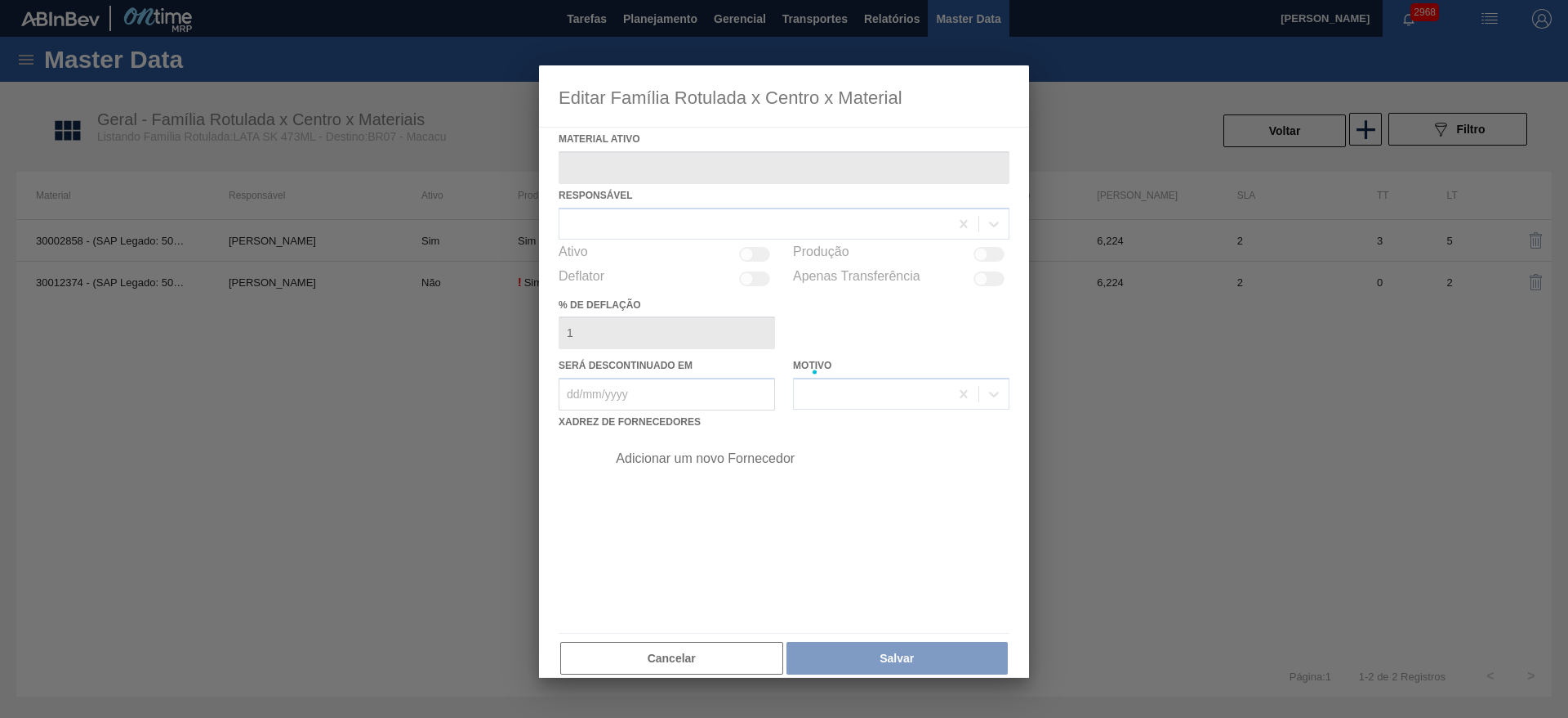
type ativo "30002858 - (SAP Legado: 50453398) - LATA AL. 473ML SK NIV19"
checkbox input "true"
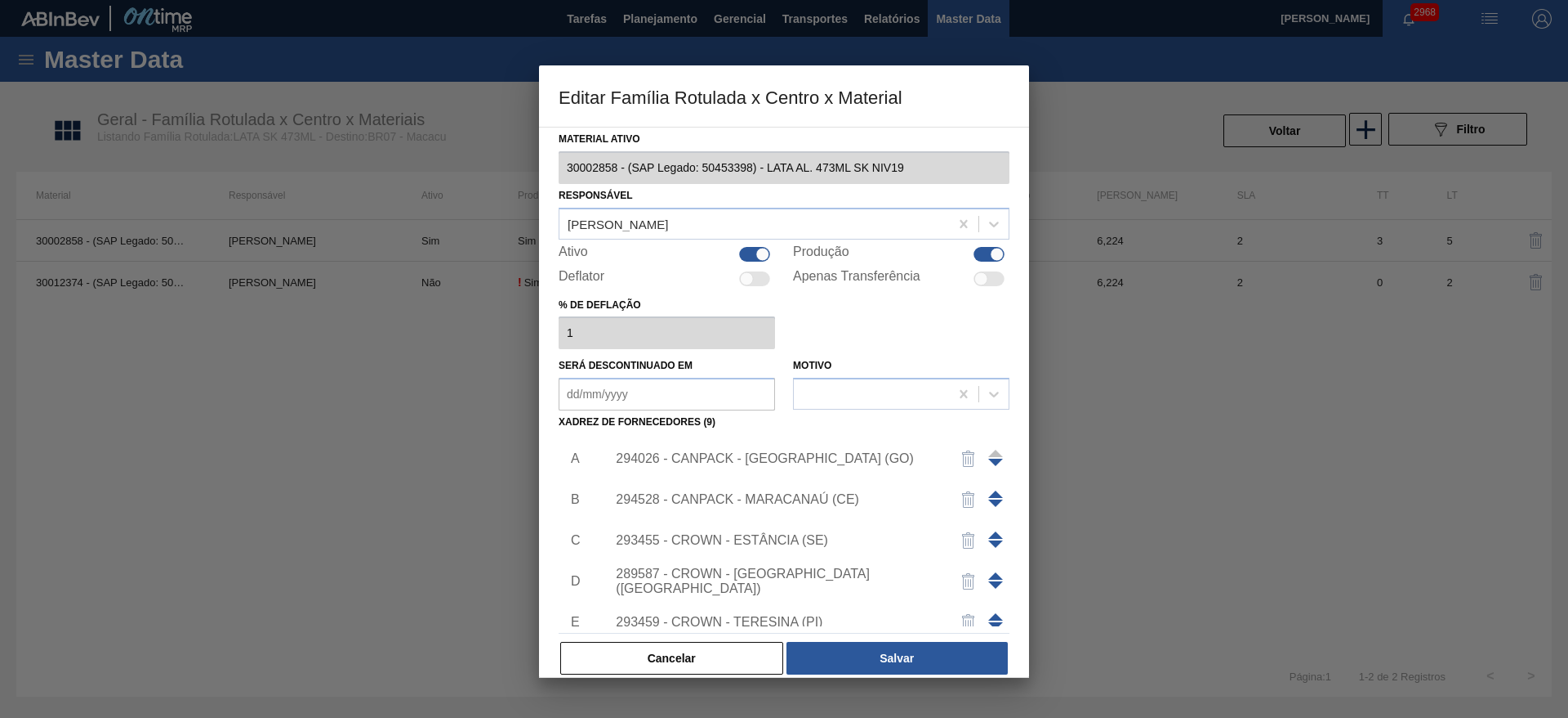
click at [750, 250] on div at bounding box center [755, 253] width 31 height 14
checkbox input "false"
click at [913, 665] on button "Salvar" at bounding box center [896, 658] width 221 height 33
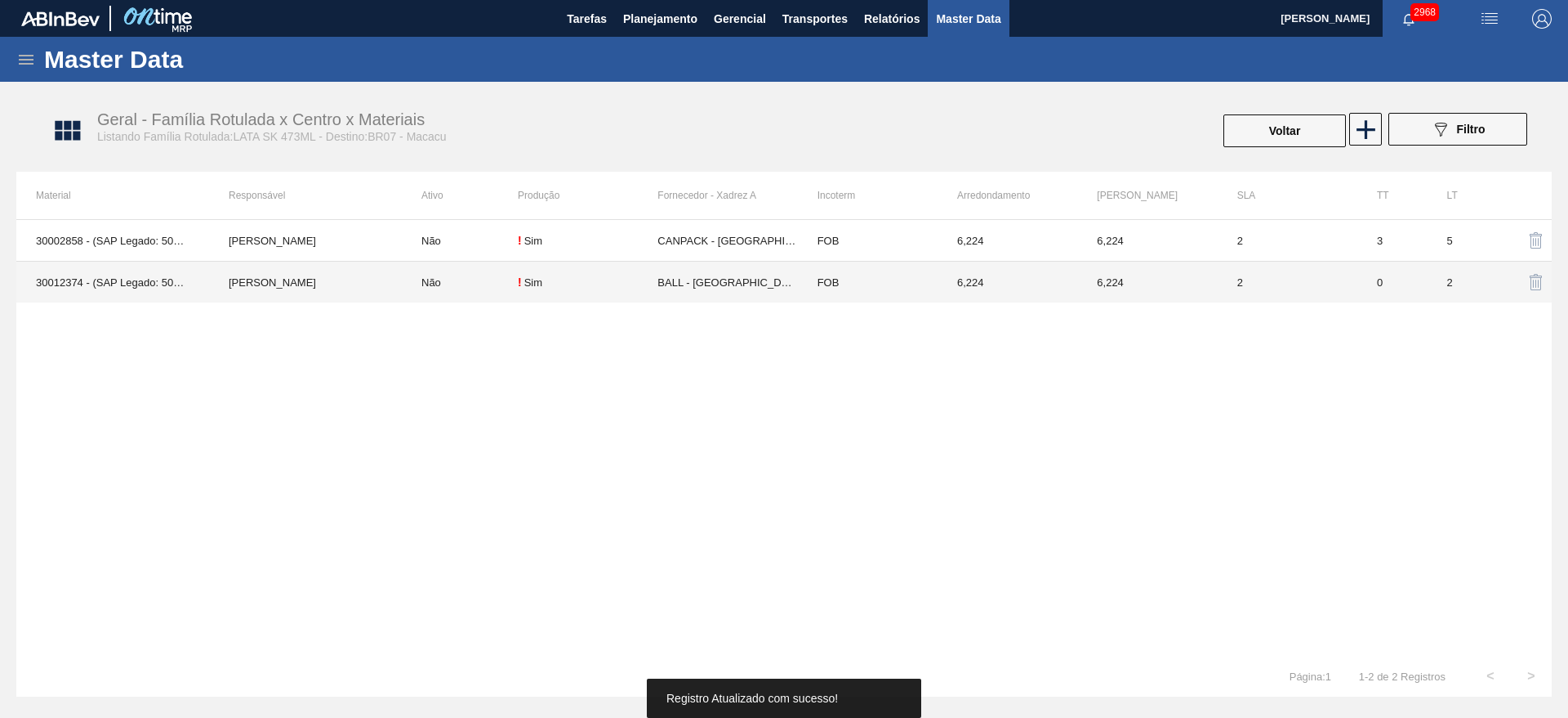
click at [376, 282] on td "[PERSON_NAME] [PERSON_NAME]" at bounding box center [306, 282] width 193 height 42
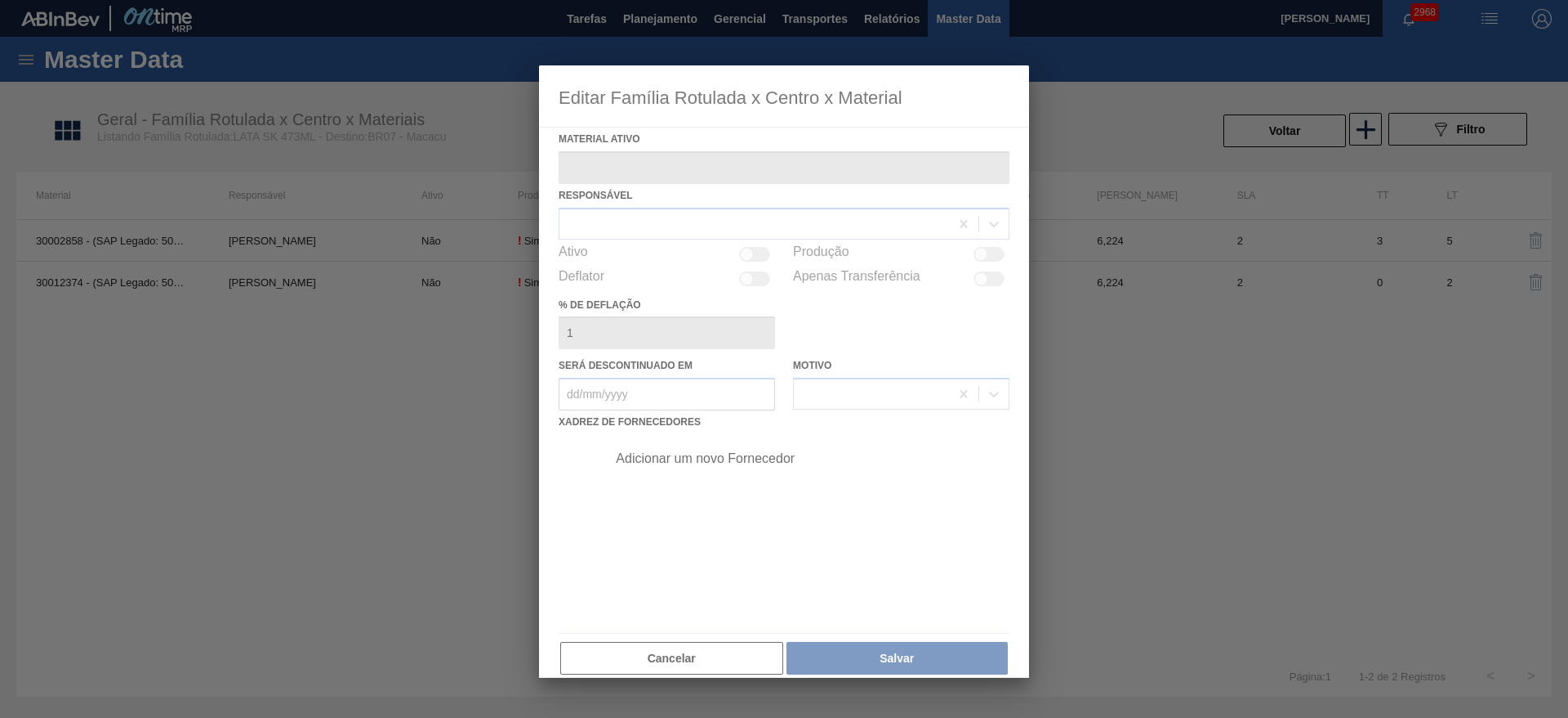
type ativo "30012374 - (SAP Legado: 50798792) - LATA AL. 473ML SK 429"
checkbox input "true"
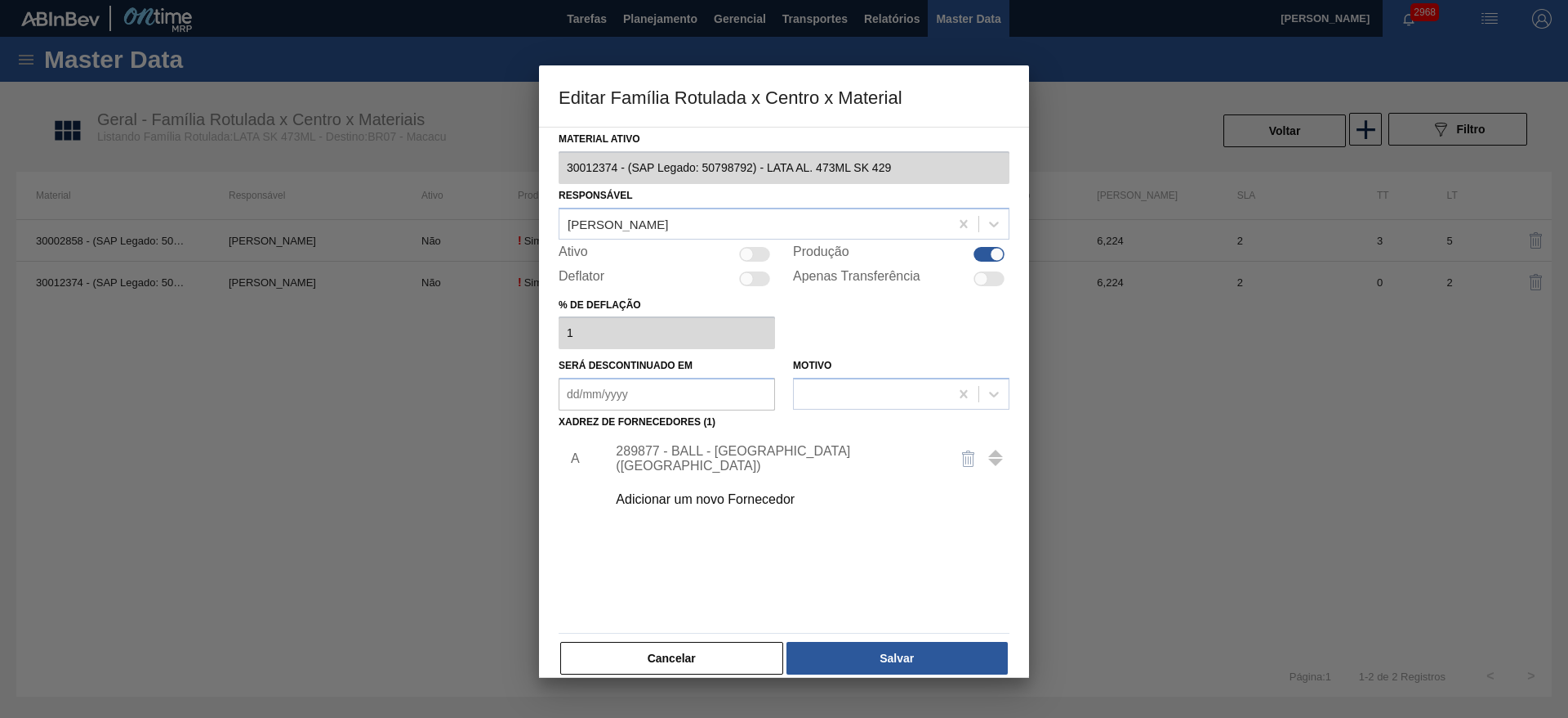
click at [753, 251] on div at bounding box center [755, 253] width 31 height 14
checkbox input "true"
click at [895, 660] on button "Salvar" at bounding box center [896, 658] width 221 height 33
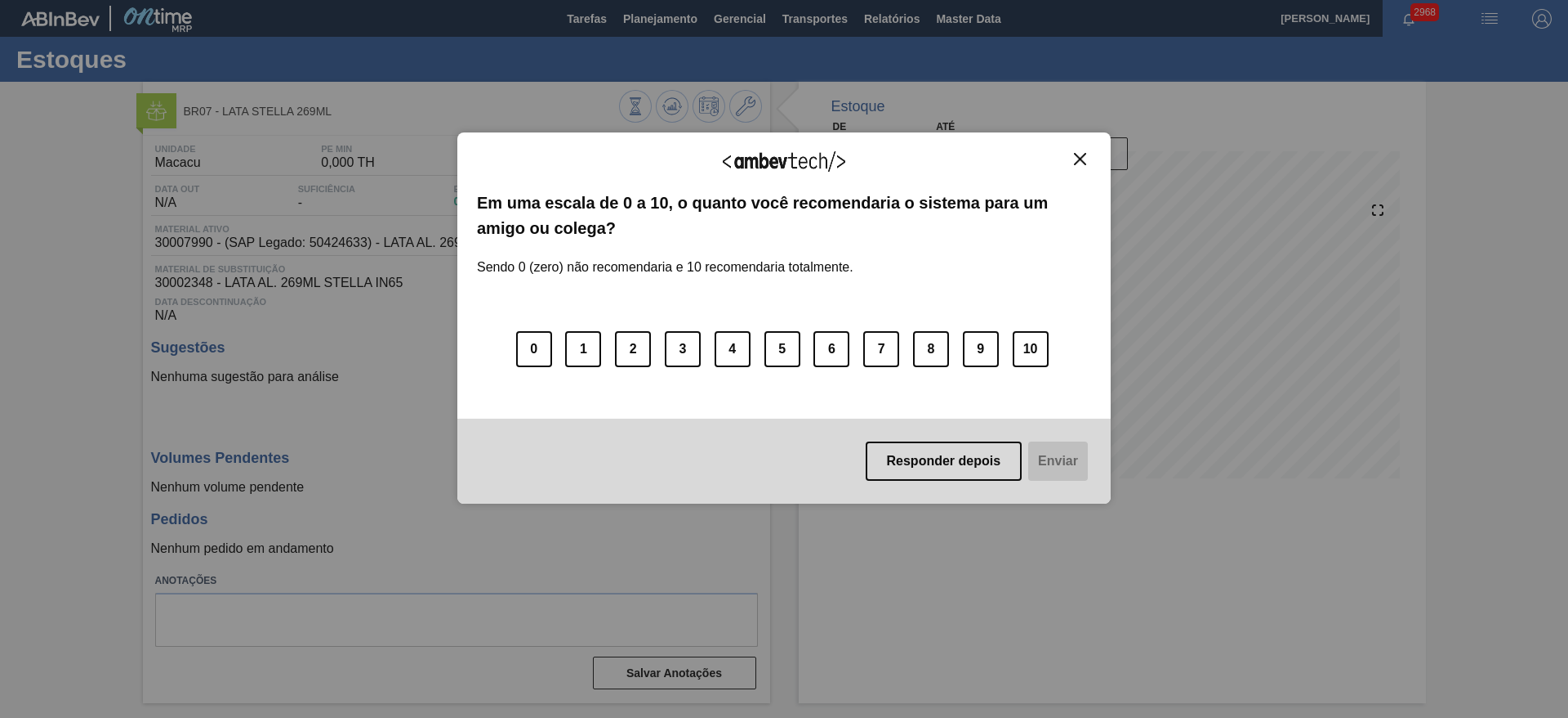
click at [1085, 153] on img "Close" at bounding box center [1080, 159] width 12 height 12
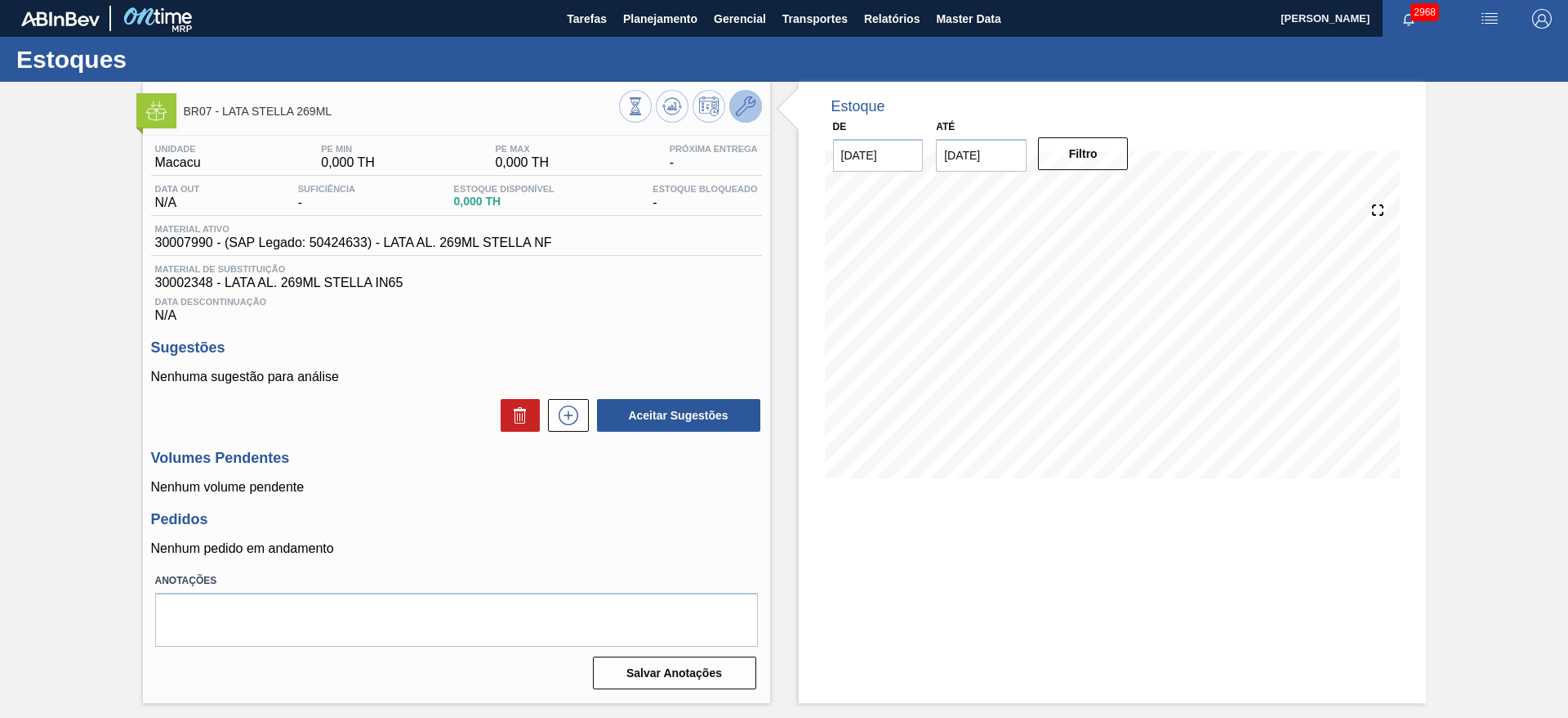
click at [744, 104] on icon at bounding box center [745, 106] width 19 height 19
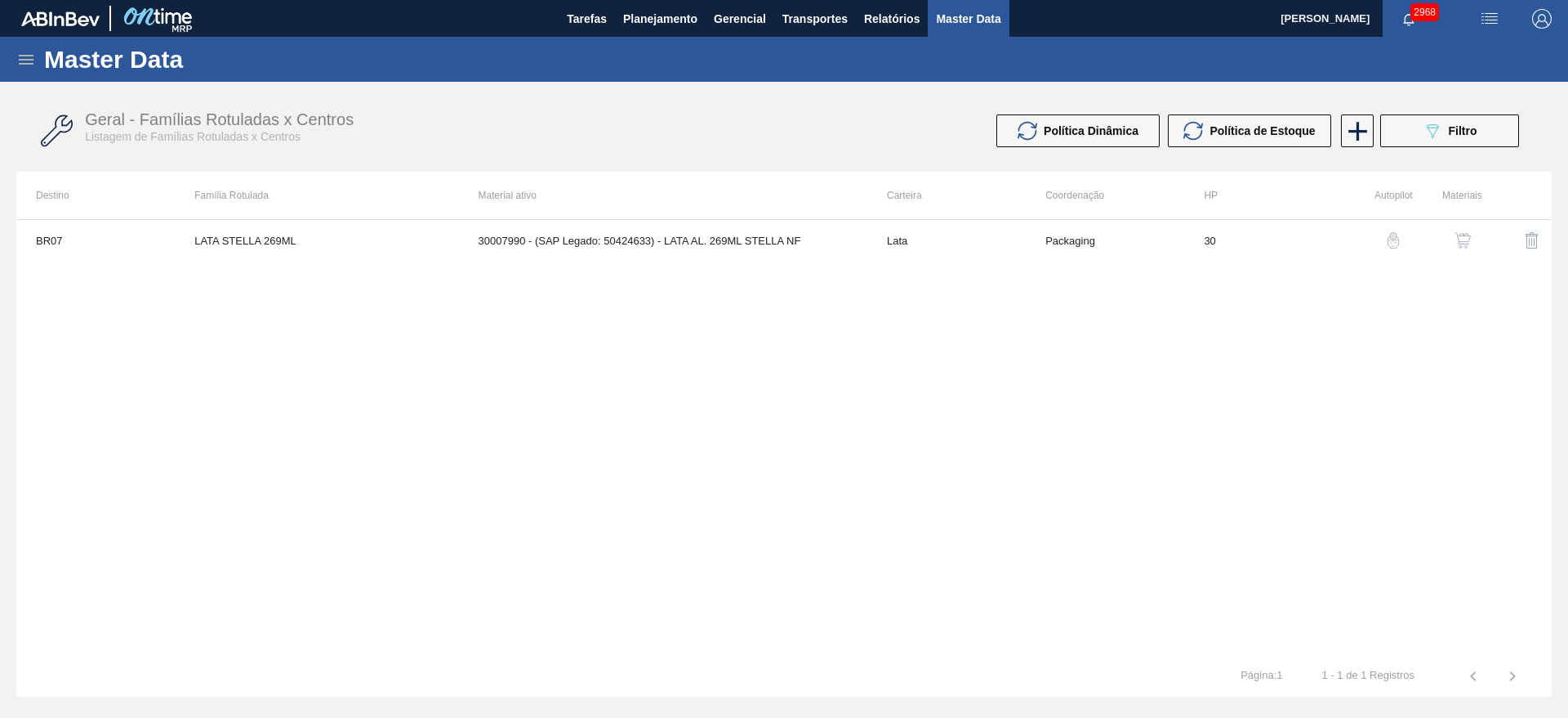
click at [1460, 235] on img "button" at bounding box center [1462, 240] width 16 height 16
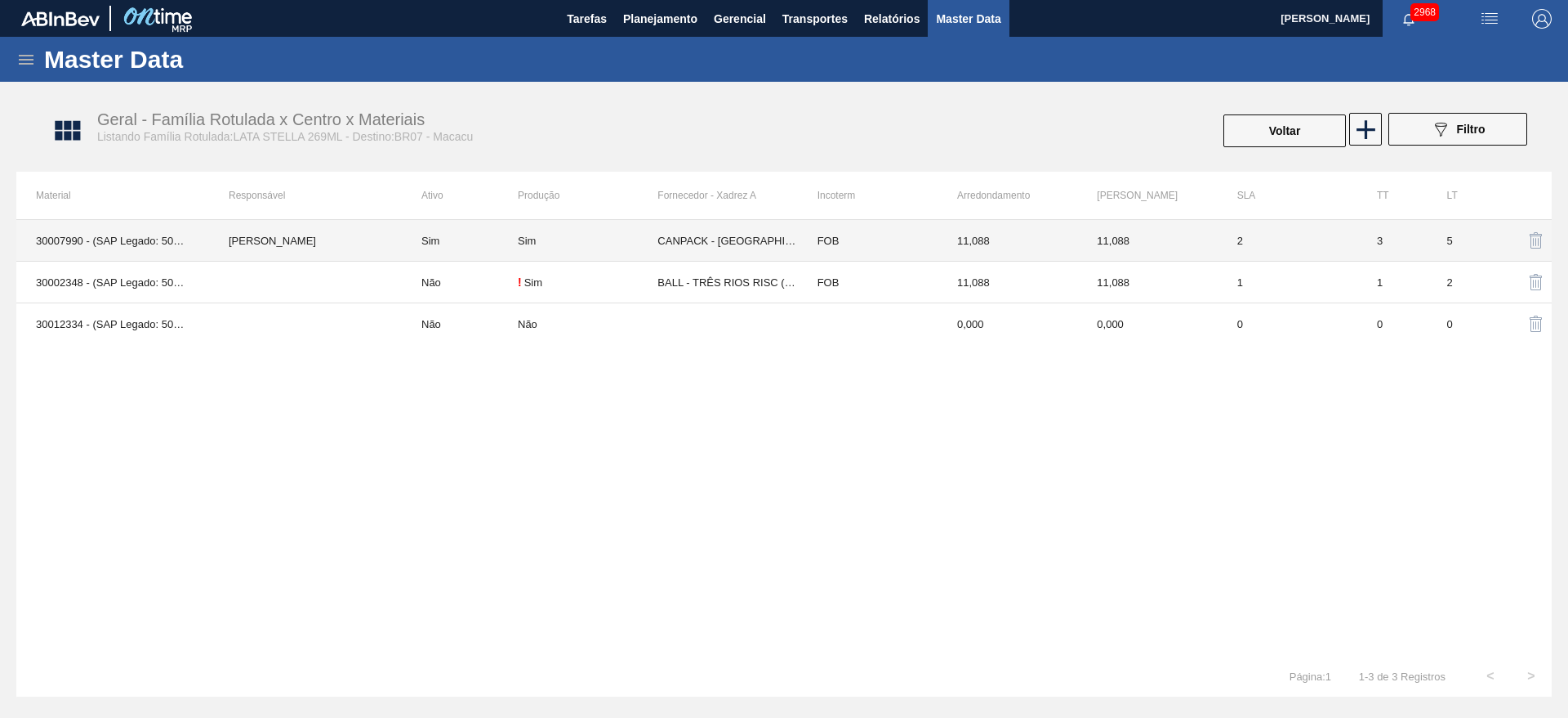
click at [633, 246] on td "Sim" at bounding box center [587, 240] width 140 height 42
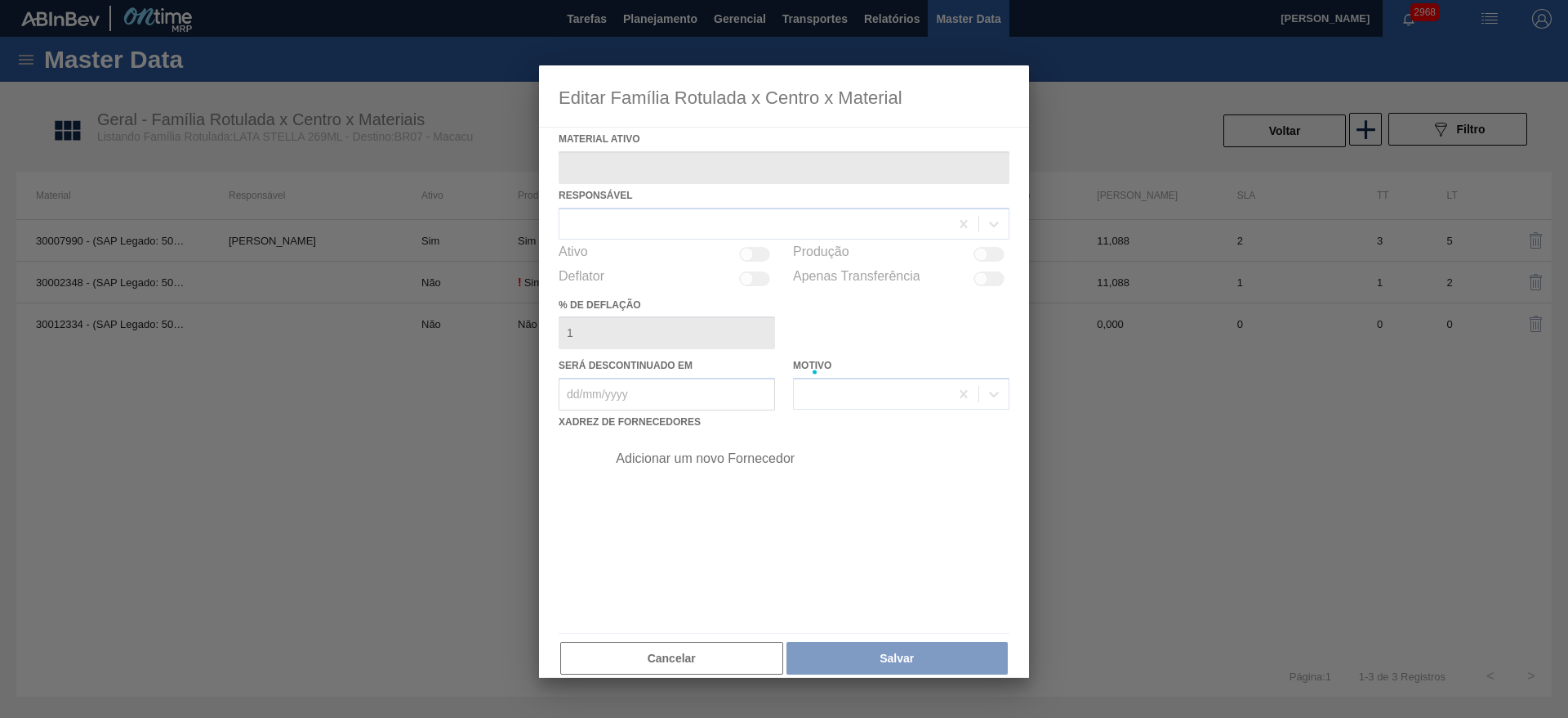
type ativo "30007990 - (SAP Legado: 50424633) - LATA AL. 269ML STELLA NF"
checkbox input "true"
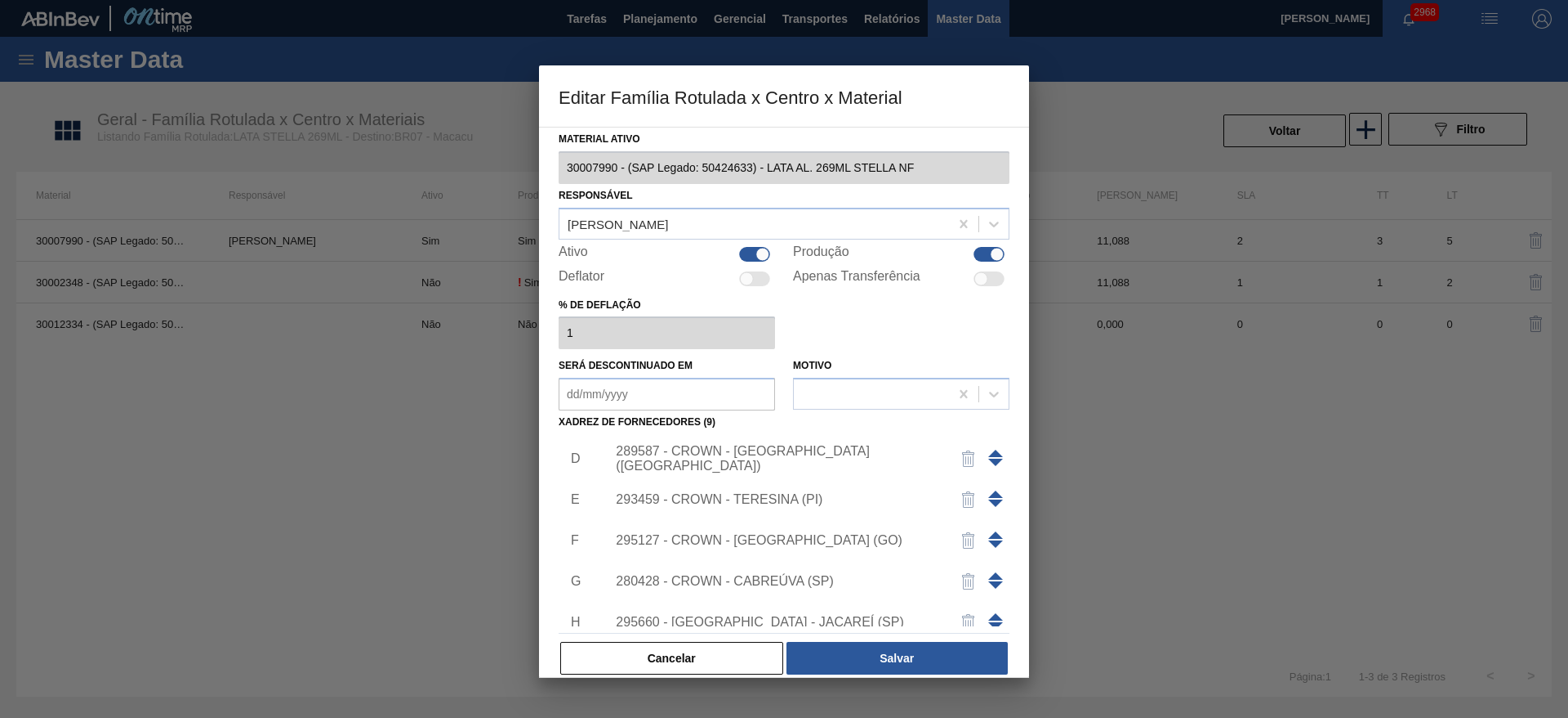
scroll to position [220, 0]
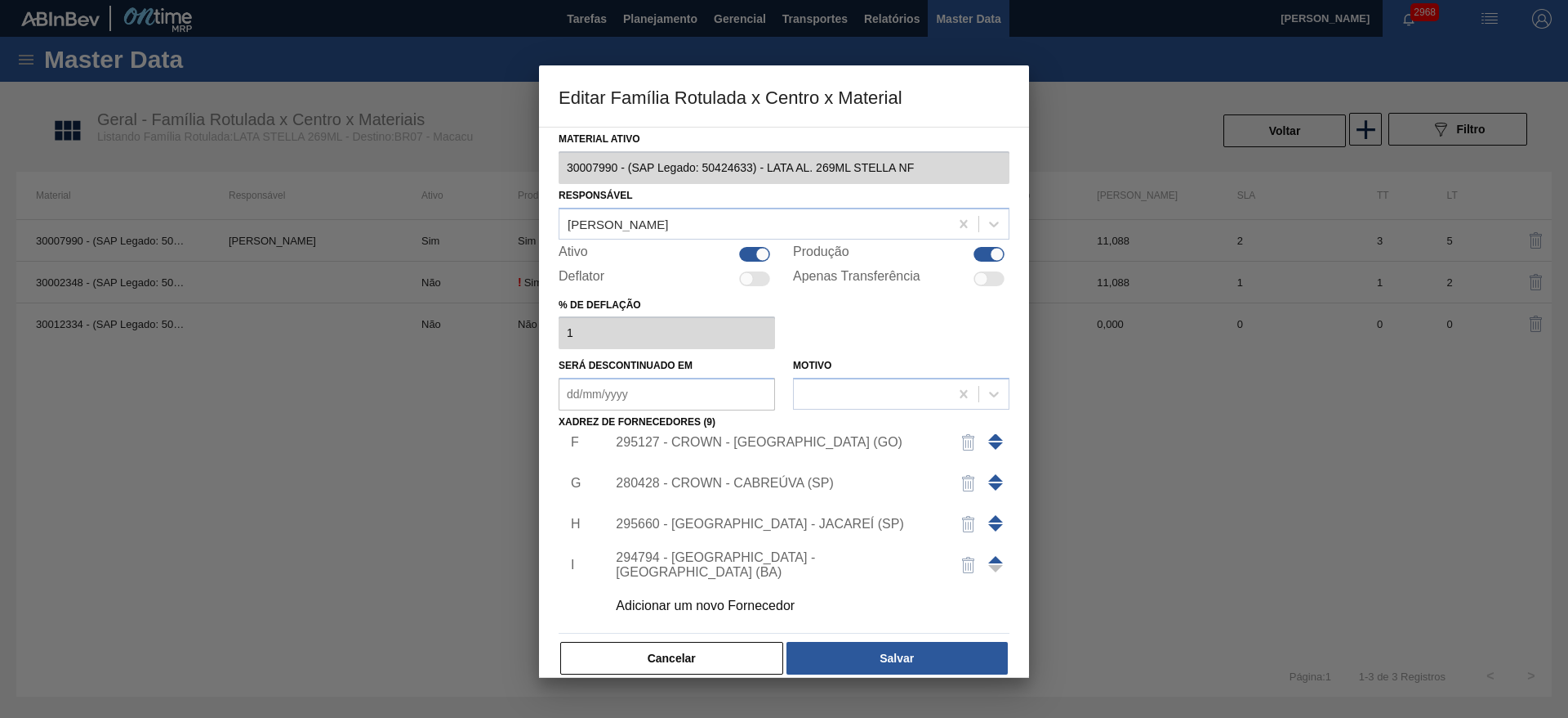
click at [762, 611] on div "Adicionar um novo Fornecedor" at bounding box center [776, 605] width 320 height 14
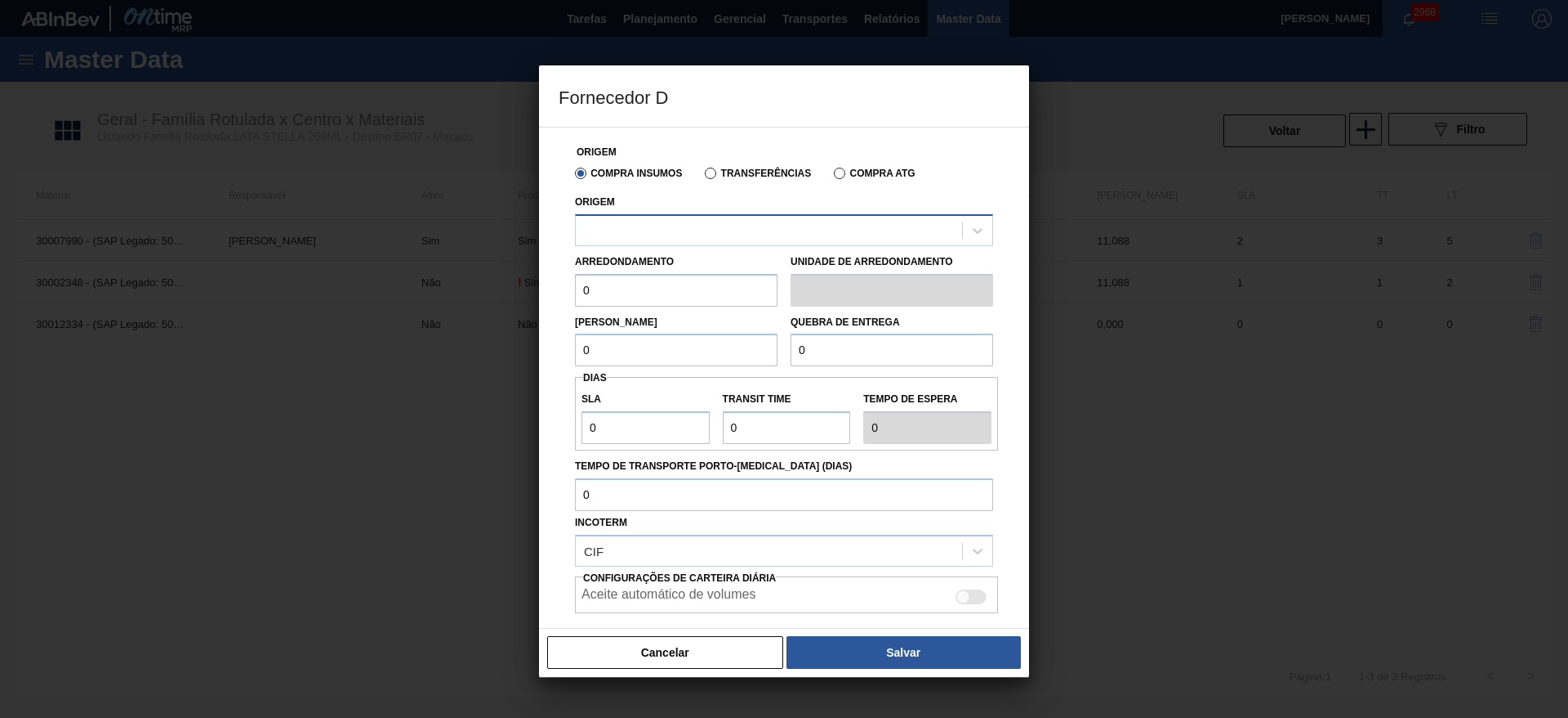
click at [654, 230] on div at bounding box center [769, 230] width 386 height 24
click at [709, 222] on div at bounding box center [769, 230] width 386 height 24
click at [701, 222] on div at bounding box center [769, 230] width 386 height 24
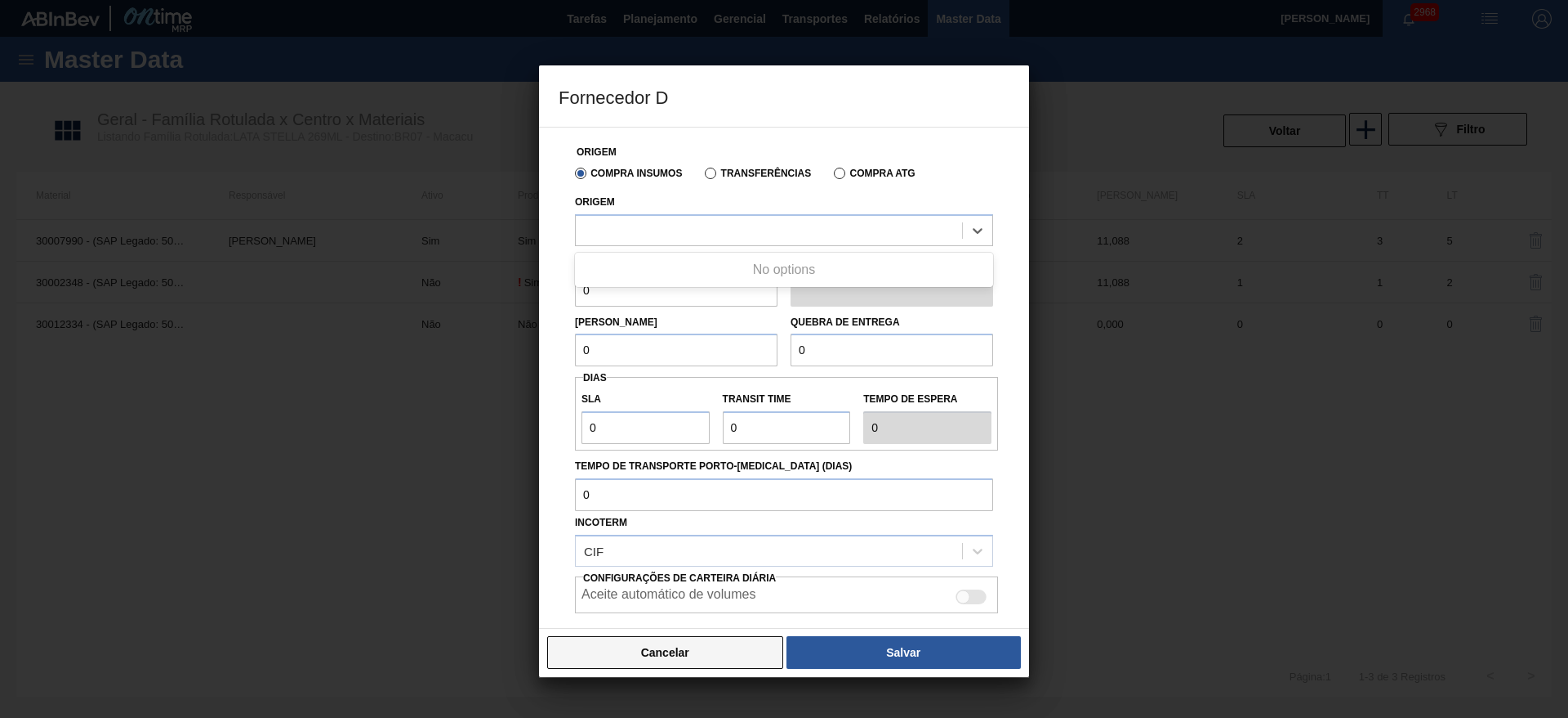
click at [692, 651] on button "Cancelar" at bounding box center [665, 652] width 236 height 33
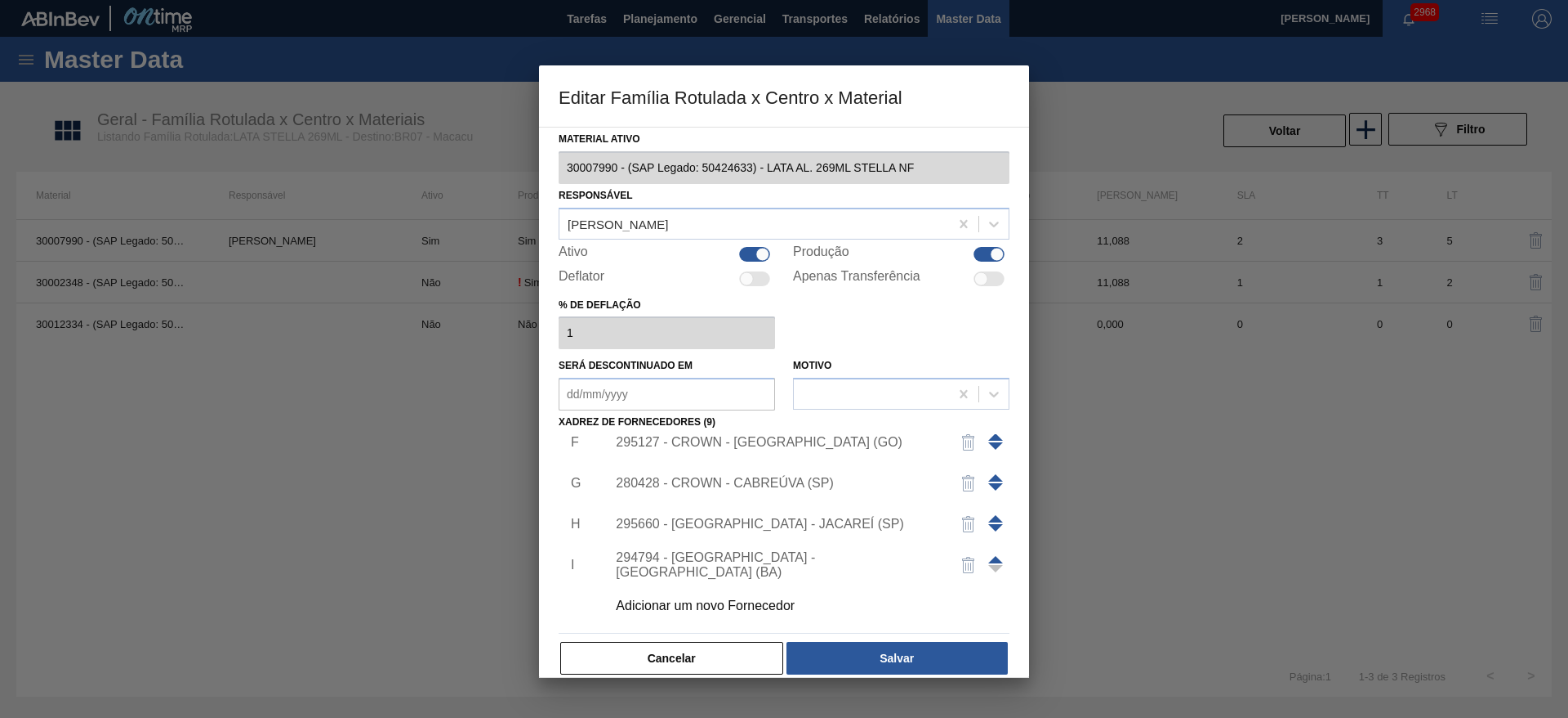
click at [759, 257] on div at bounding box center [762, 253] width 14 height 14
checkbox input "false"
click at [855, 656] on button "Salvar" at bounding box center [896, 658] width 221 height 33
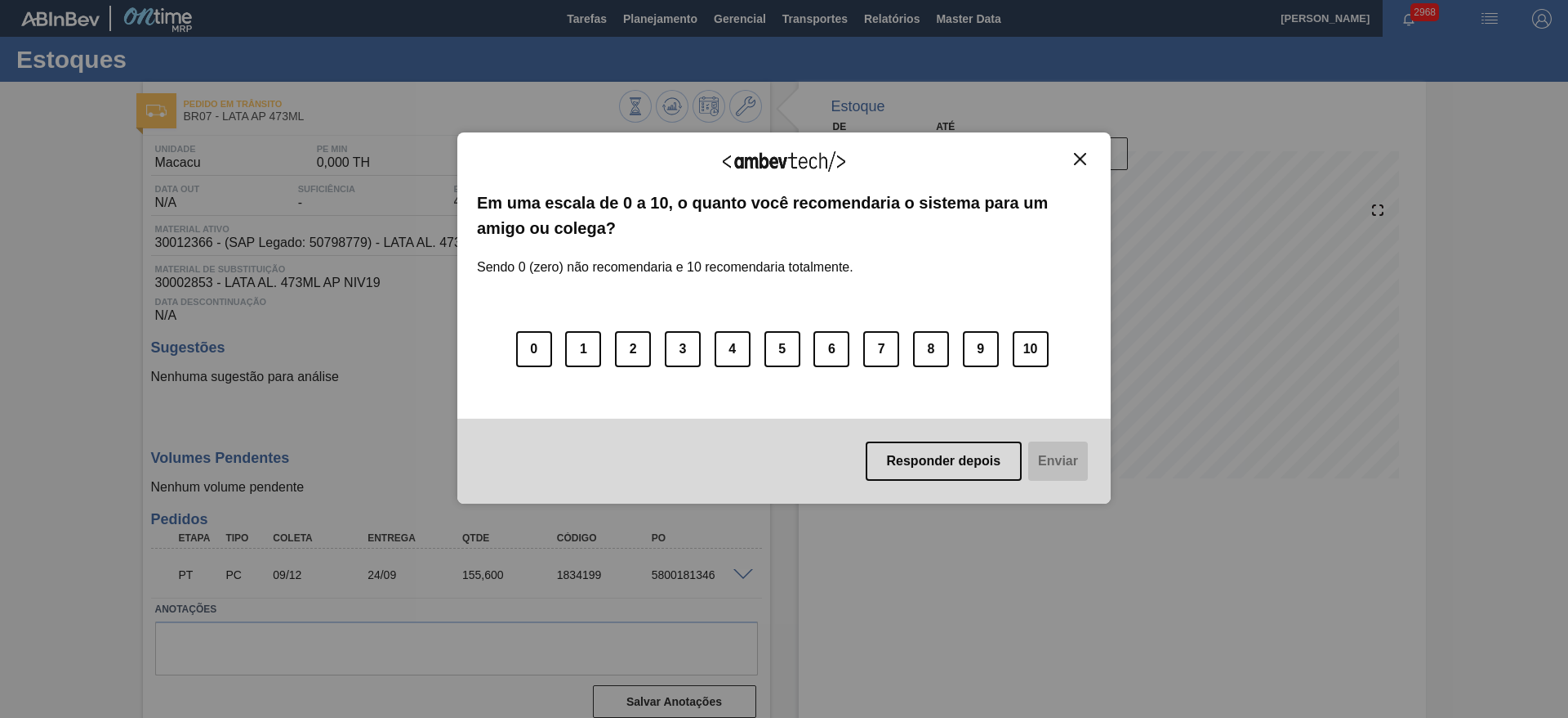
click at [1077, 159] on img "Close" at bounding box center [1080, 159] width 12 height 12
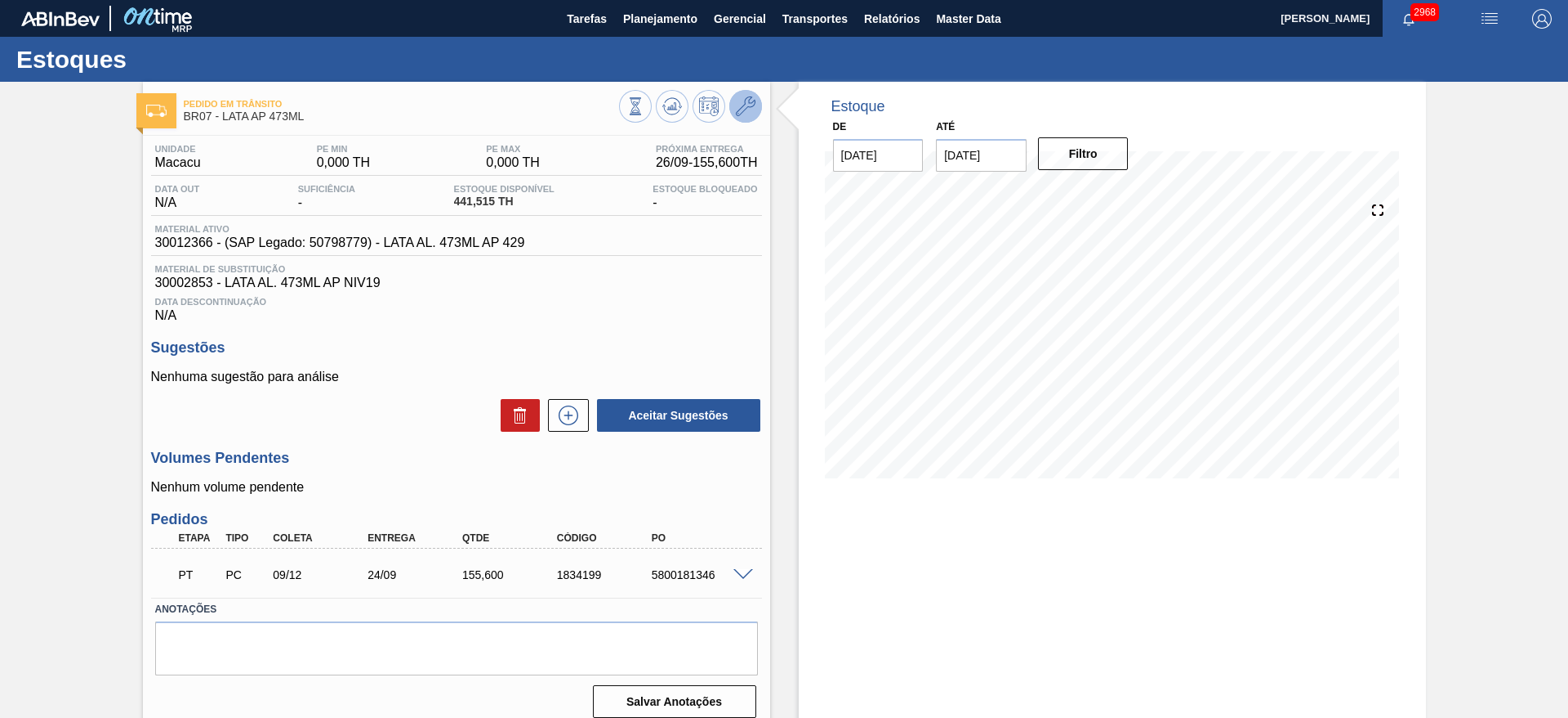
click at [740, 109] on icon at bounding box center [745, 106] width 19 height 19
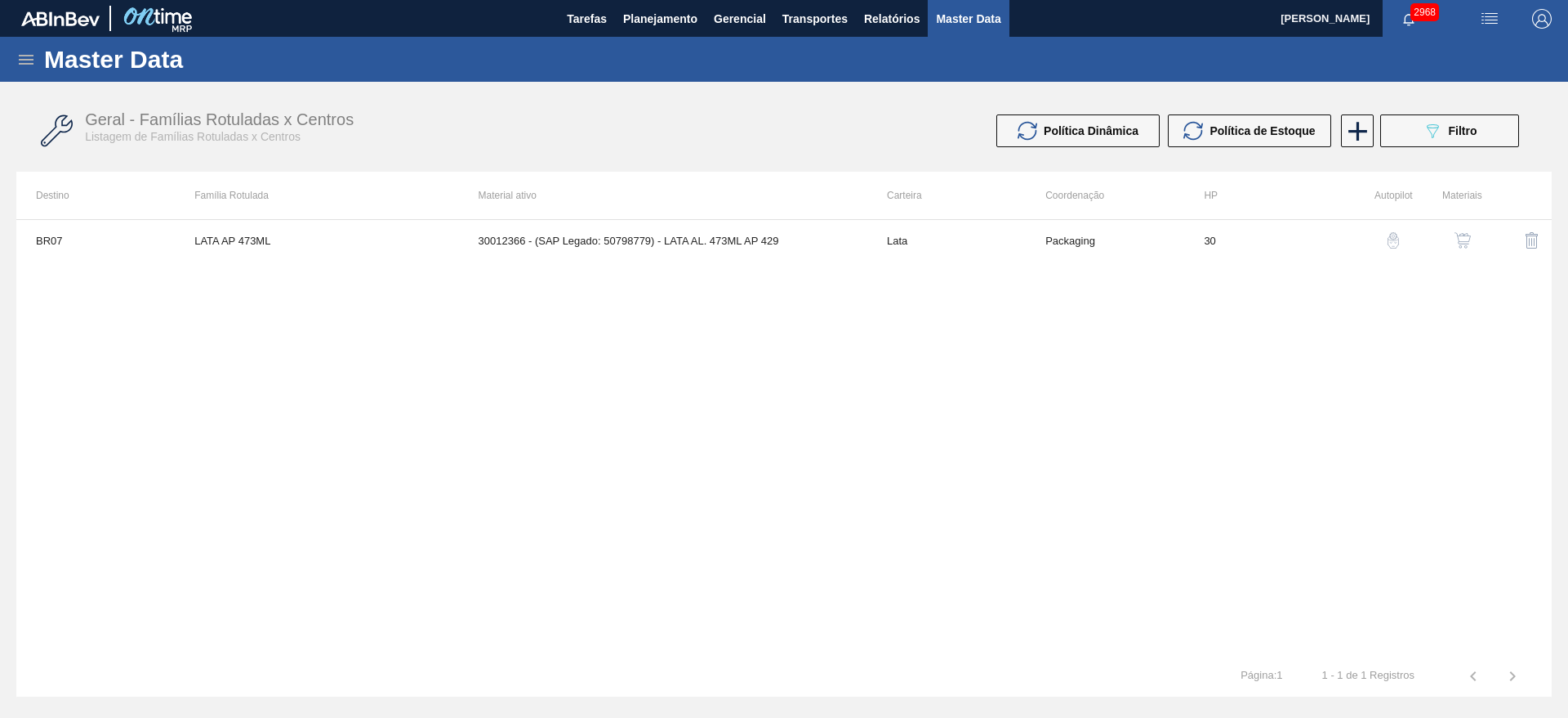
click at [1463, 239] on img "button" at bounding box center [1462, 240] width 16 height 16
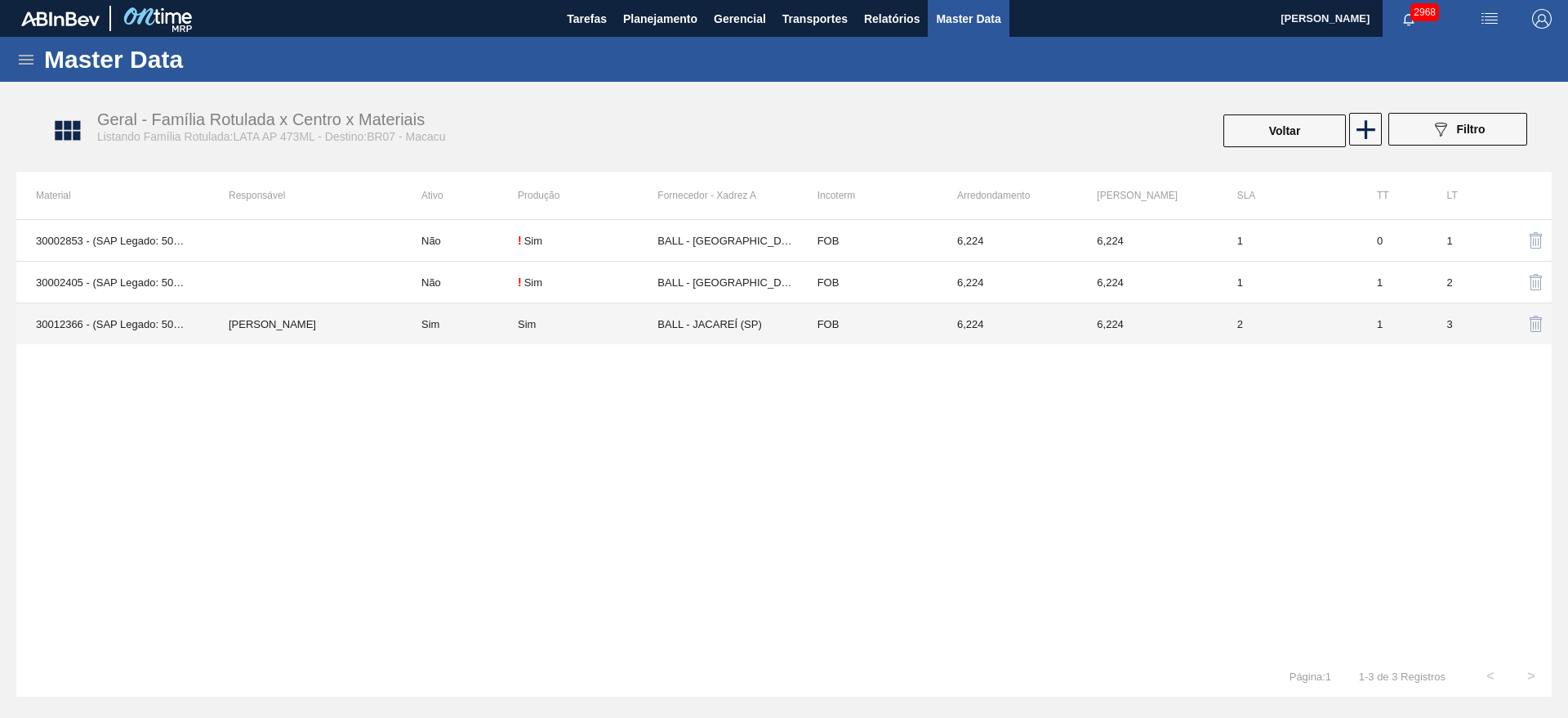
click at [601, 336] on td "Sim" at bounding box center [587, 324] width 140 height 42
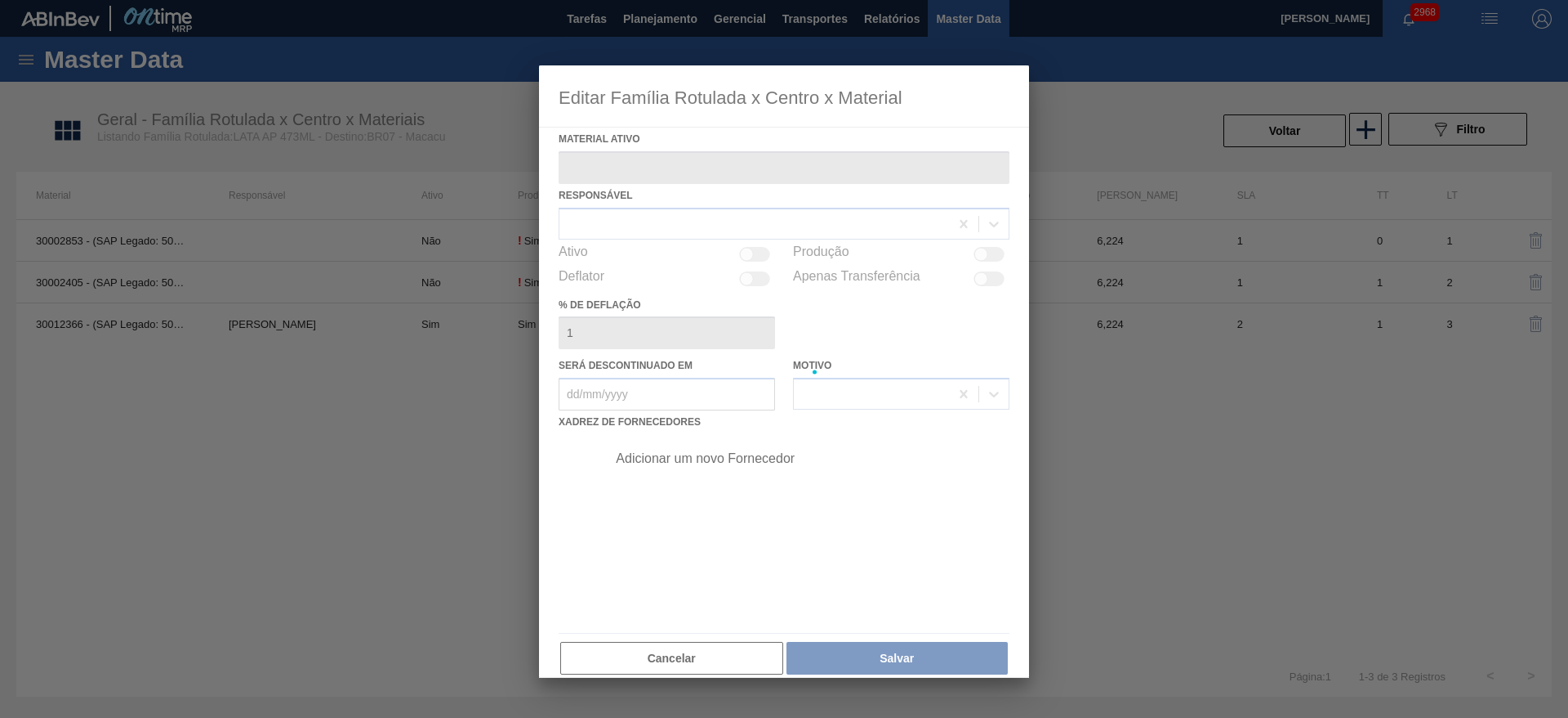
type ativo "30012366 - (SAP Legado: 50798779) - LATA AL. 473ML AP 429"
checkbox input "true"
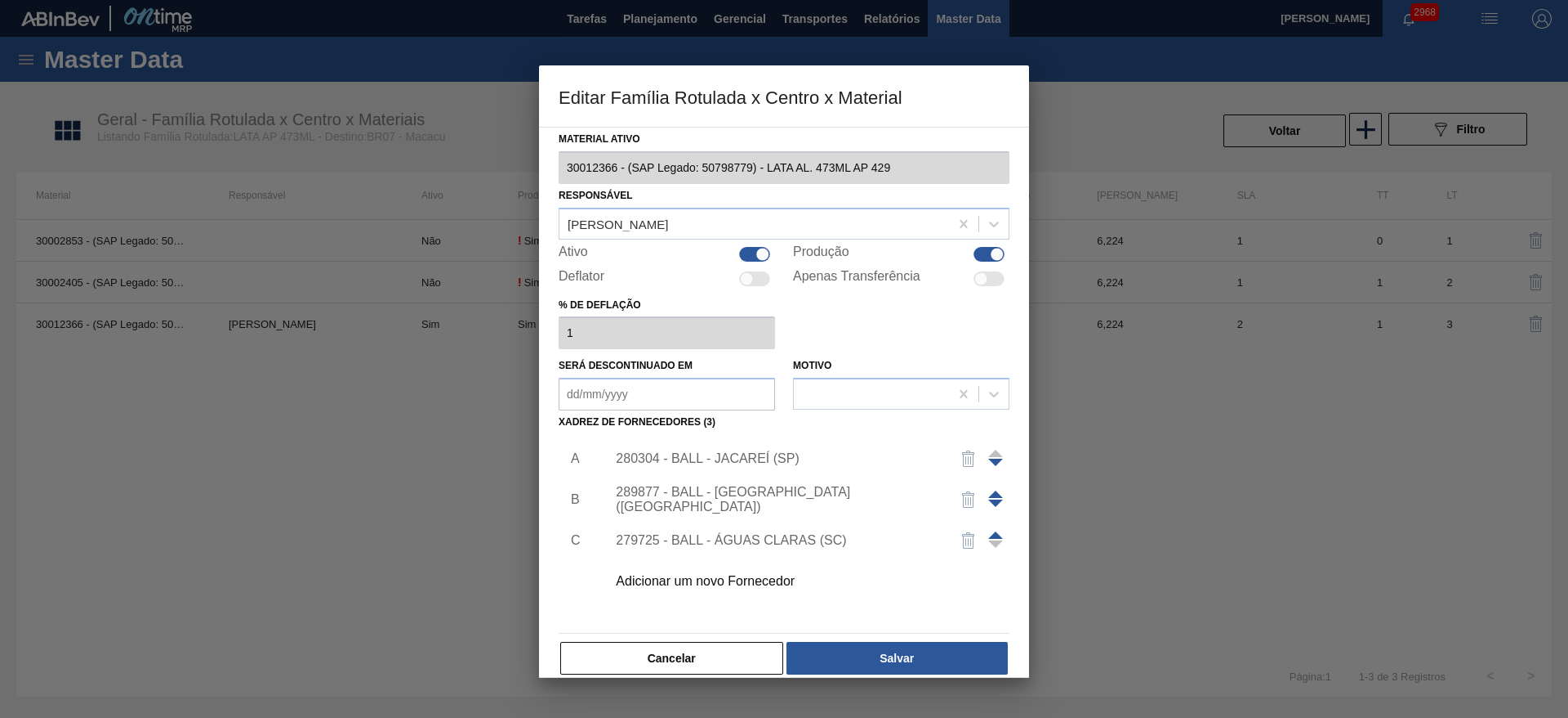
drag, startPoint x: 998, startPoint y: 492, endPoint x: 979, endPoint y: 514, distance: 29.1
click at [997, 492] on span at bounding box center [995, 493] width 14 height 8
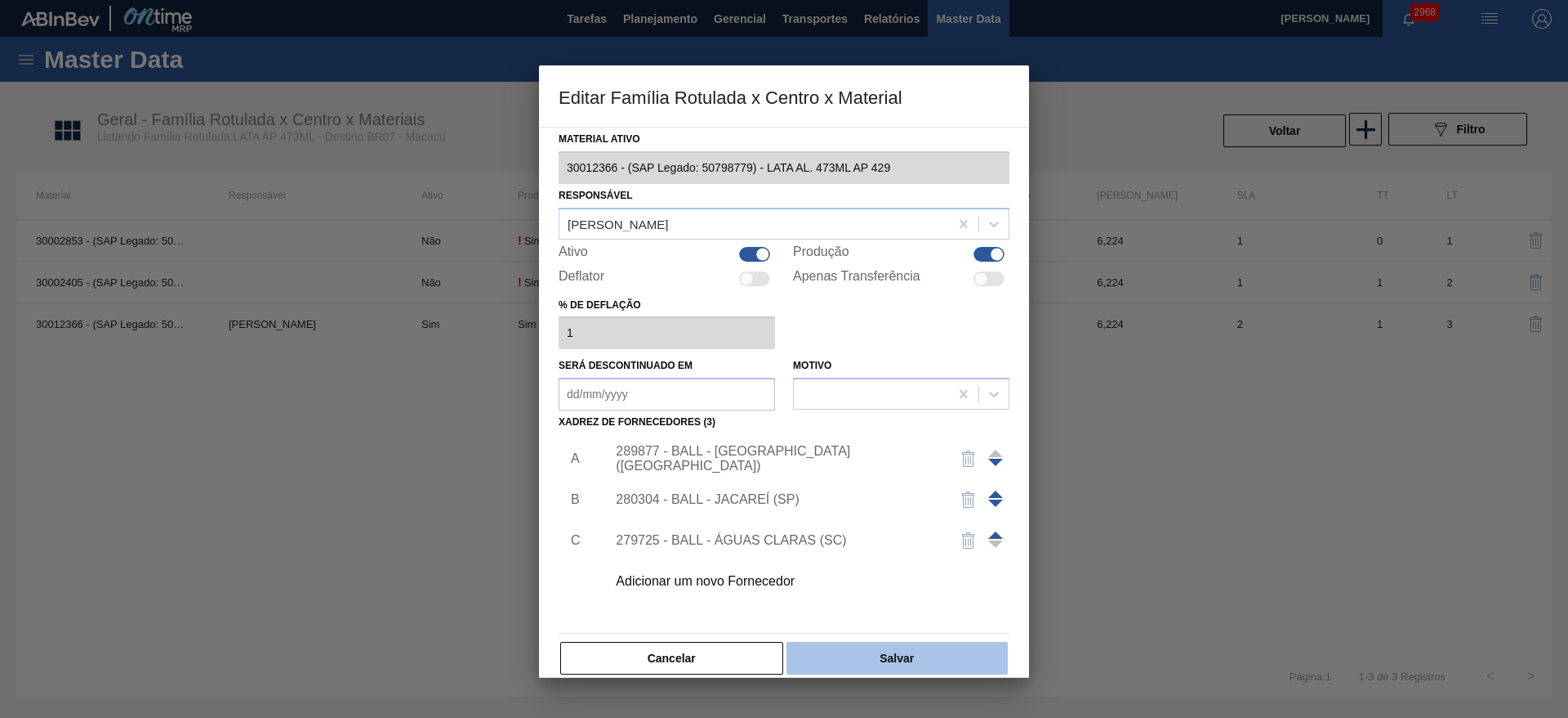
click at [901, 652] on button "Salvar" at bounding box center [896, 658] width 221 height 33
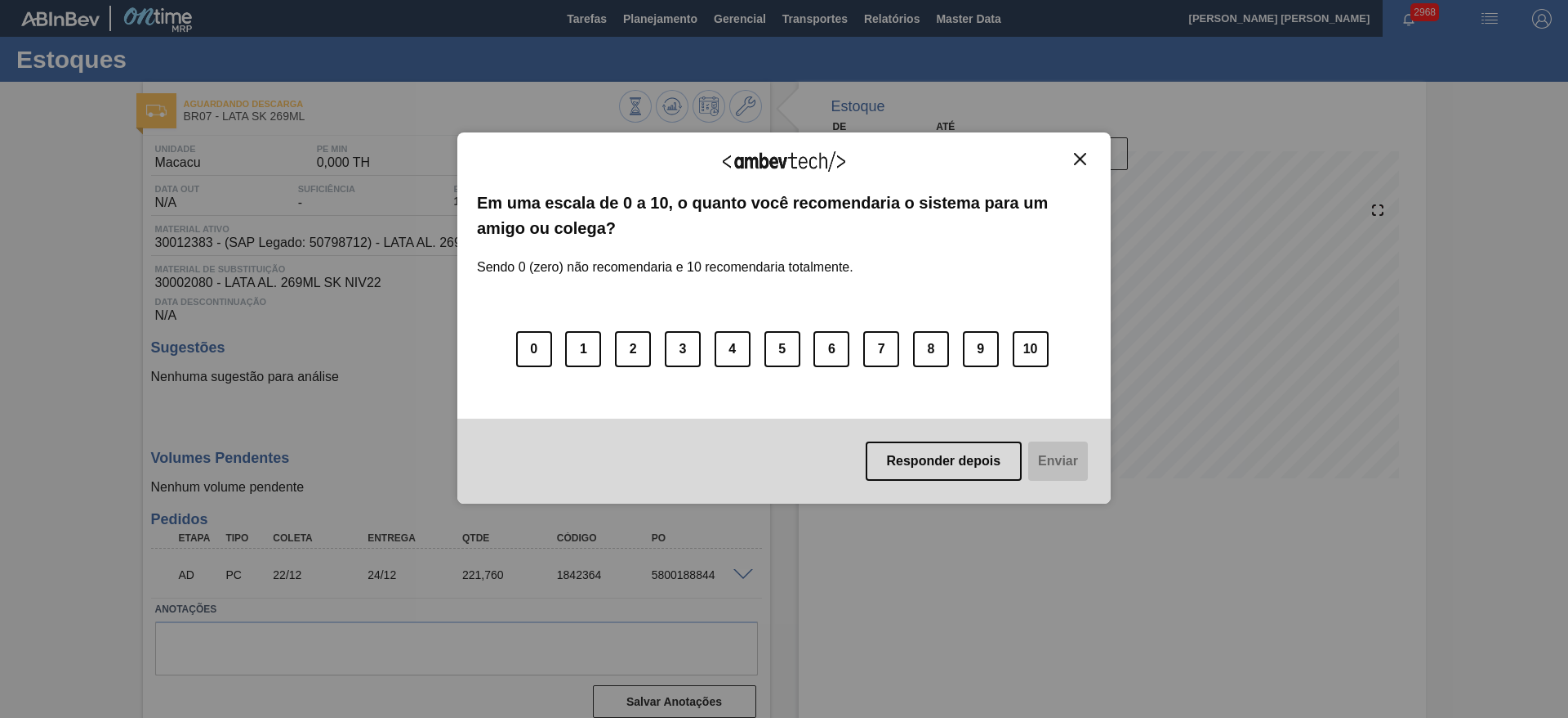
click at [1078, 161] on img "Close" at bounding box center [1080, 159] width 12 height 12
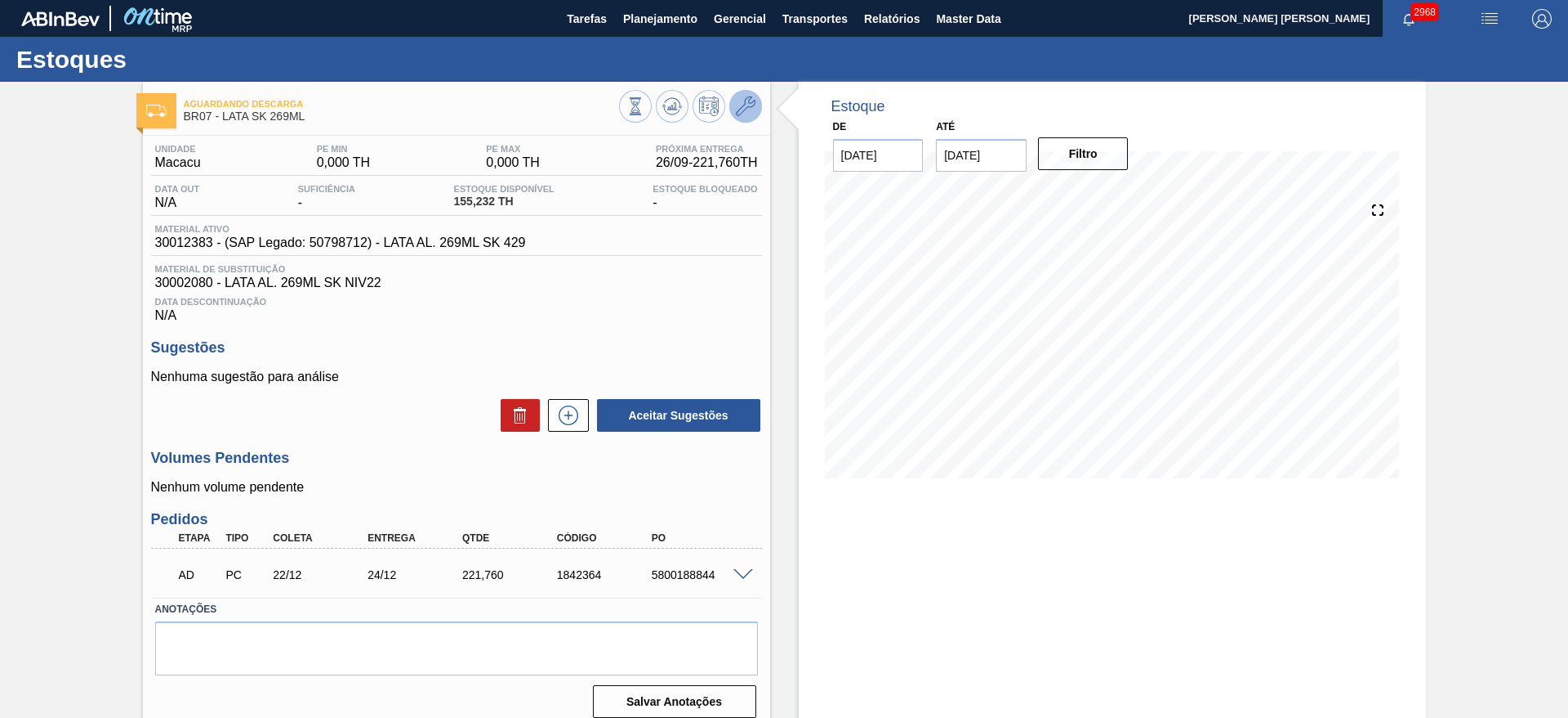
click at [750, 109] on icon at bounding box center [745, 106] width 19 height 19
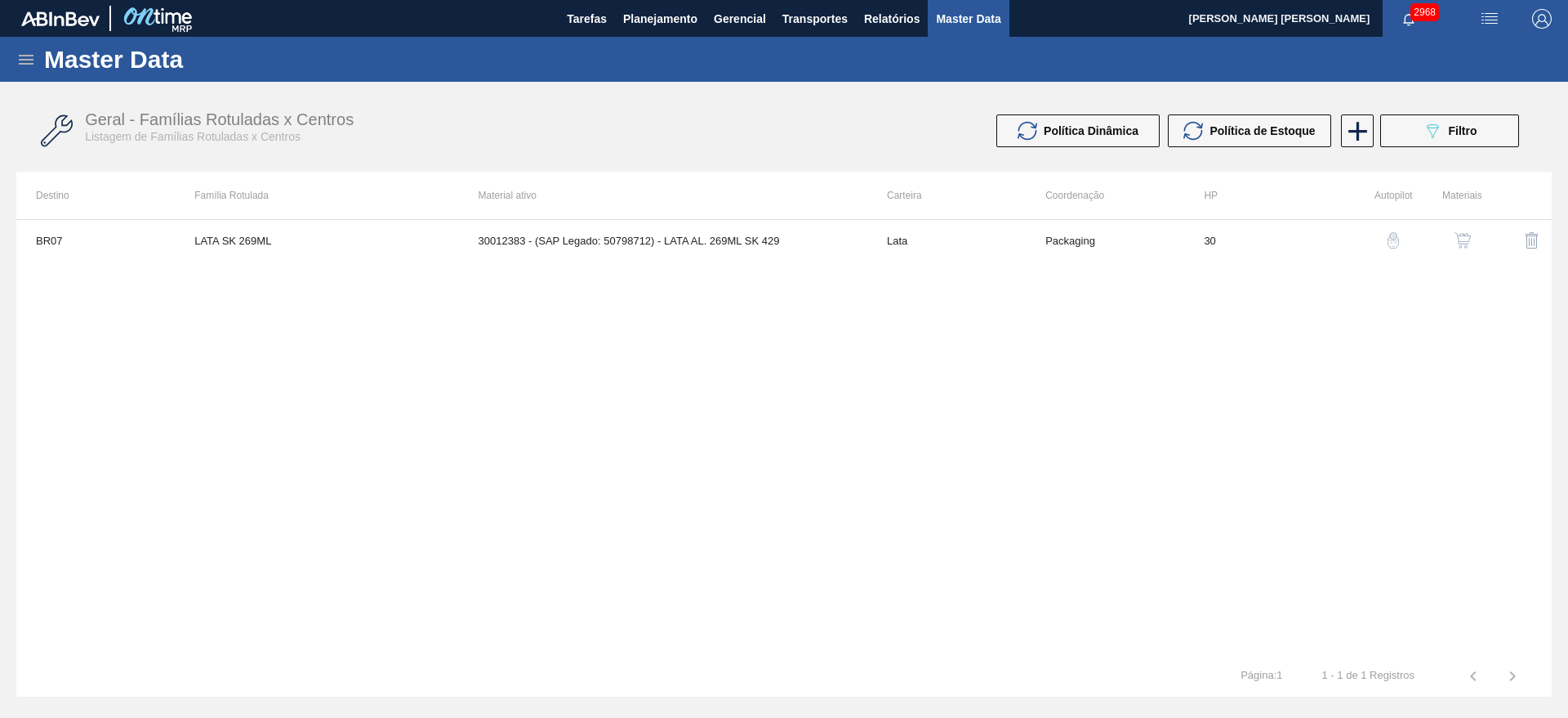
click at [1463, 236] on img "button" at bounding box center [1462, 240] width 16 height 16
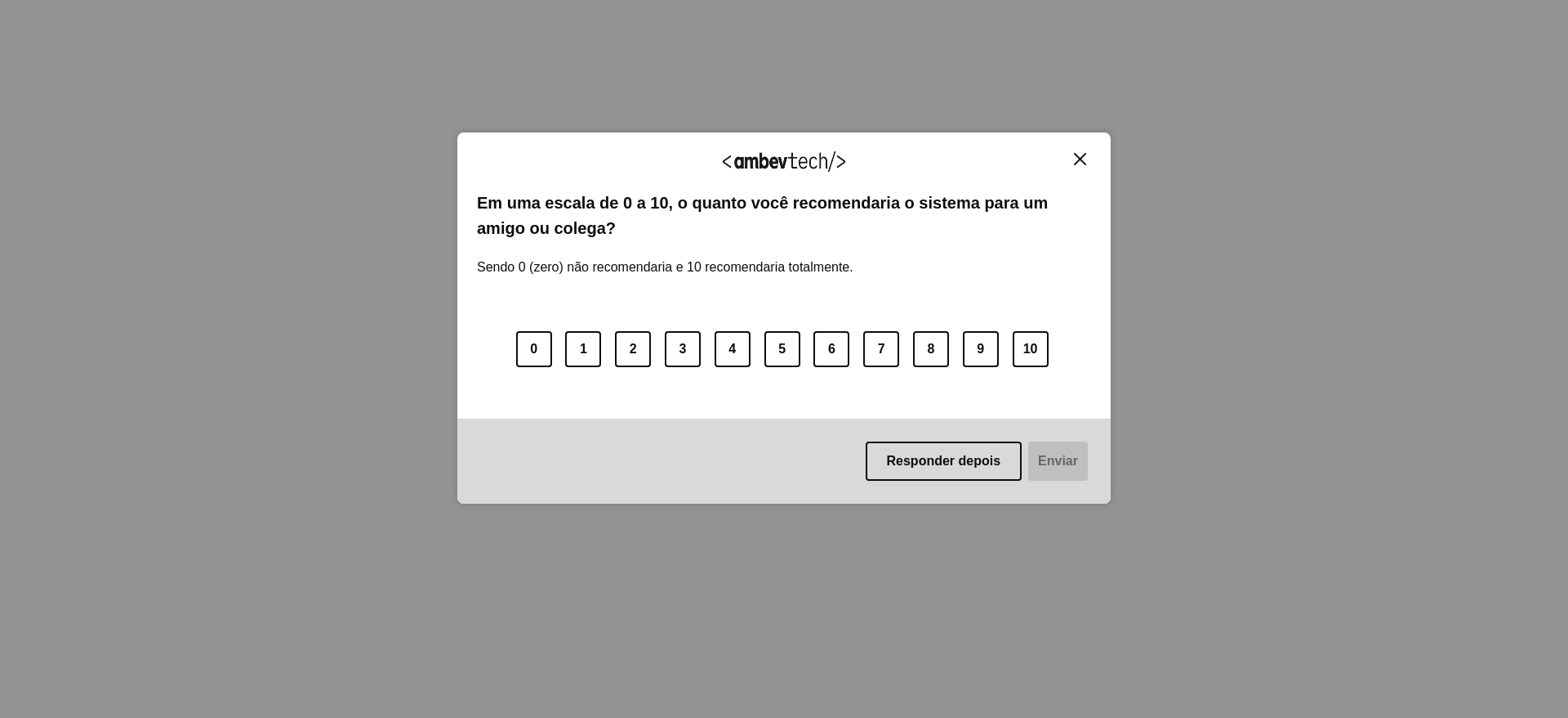
click at [1083, 166] on div "Agradecemos seu feedback!" at bounding box center [784, 170] width 614 height 38
click at [1081, 162] on img "Close" at bounding box center [1080, 159] width 12 height 12
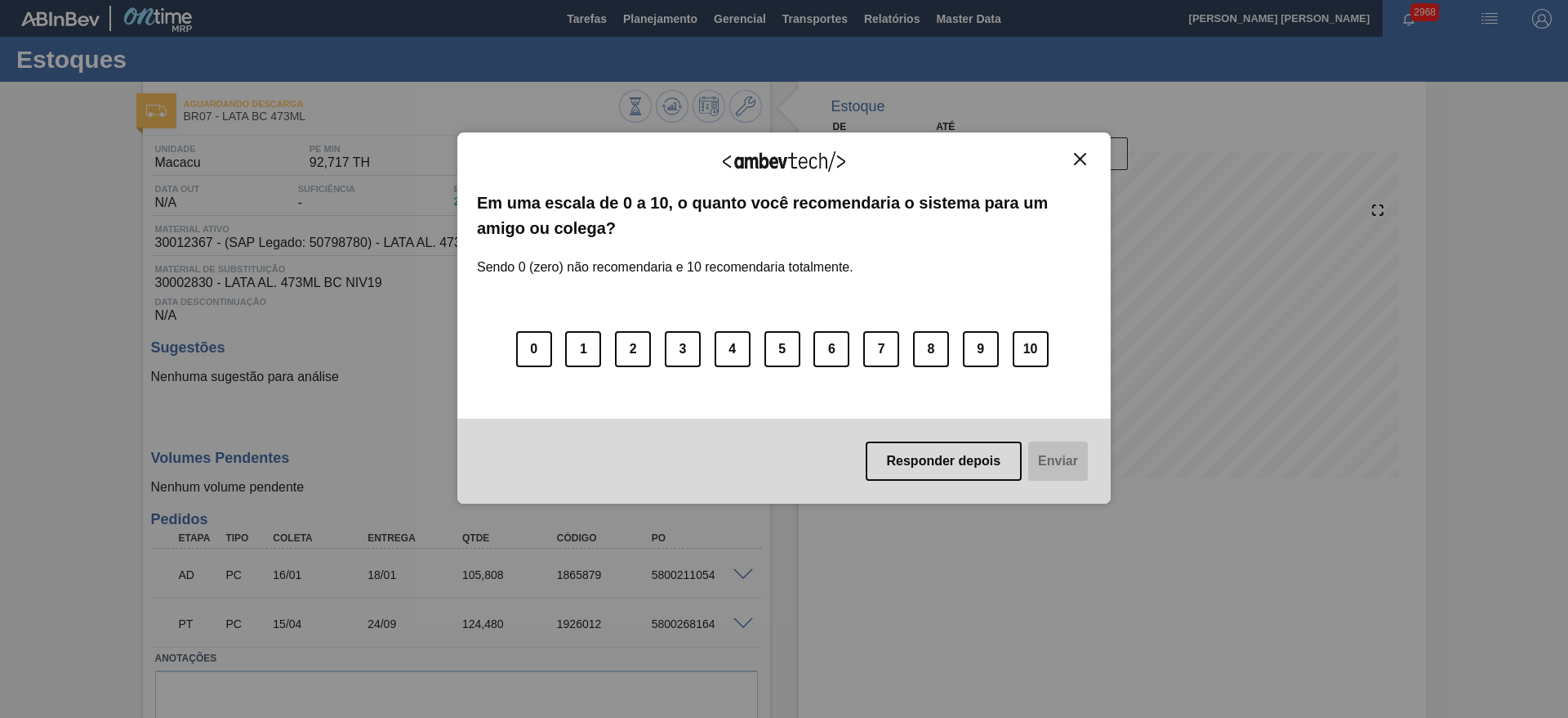
click at [1082, 164] on img "Close" at bounding box center [1080, 159] width 12 height 12
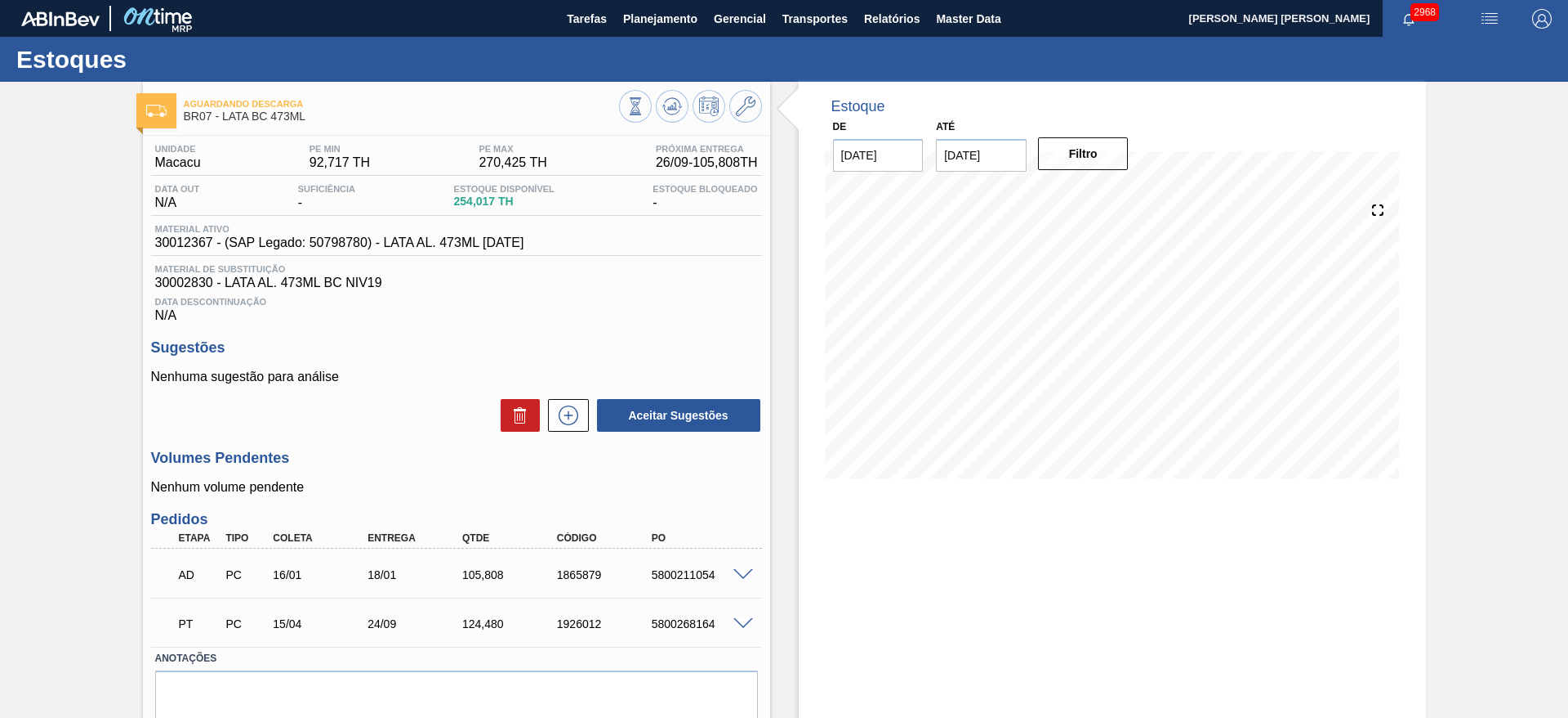
click at [755, 120] on div at bounding box center [690, 108] width 143 height 36
click at [745, 99] on icon at bounding box center [745, 106] width 19 height 19
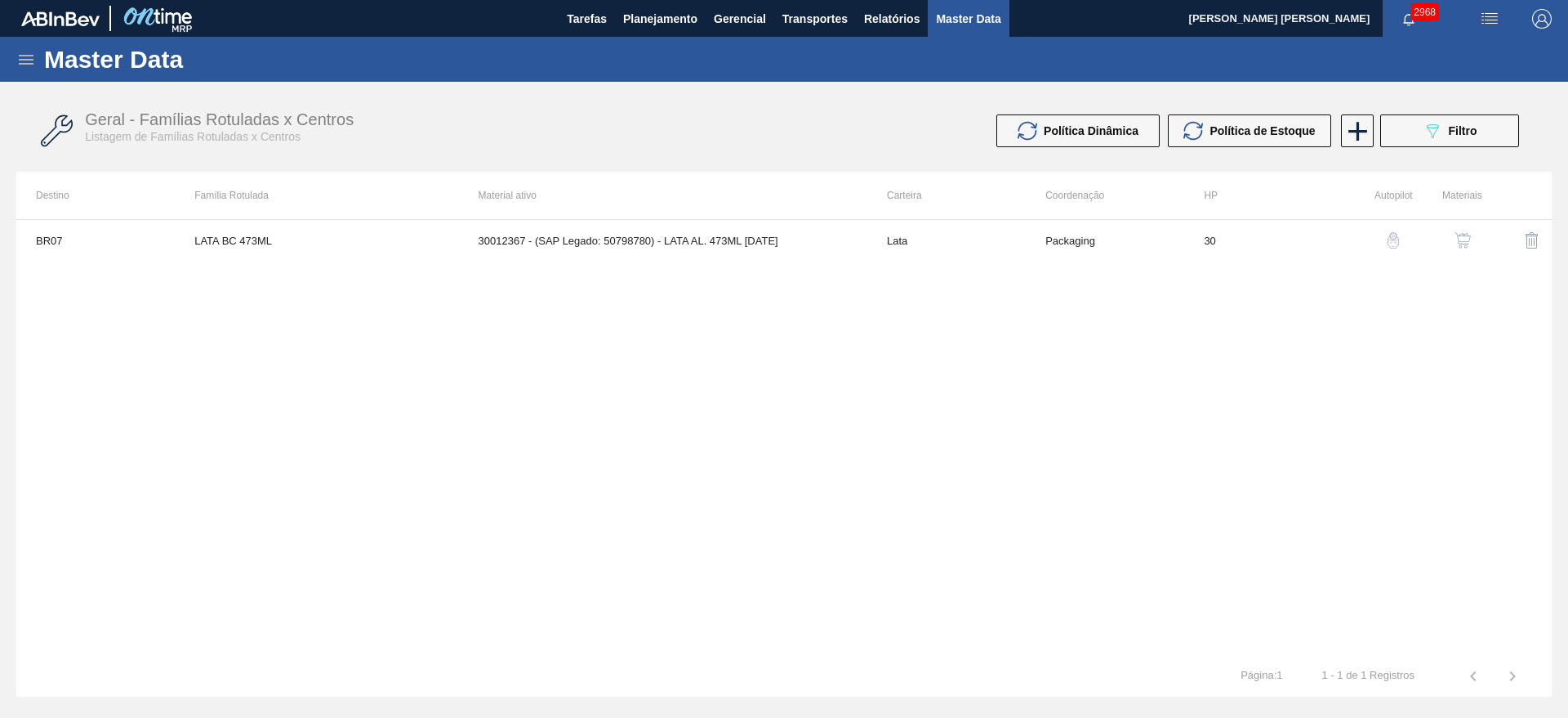
click at [1469, 236] on img "button" at bounding box center [1462, 240] width 16 height 16
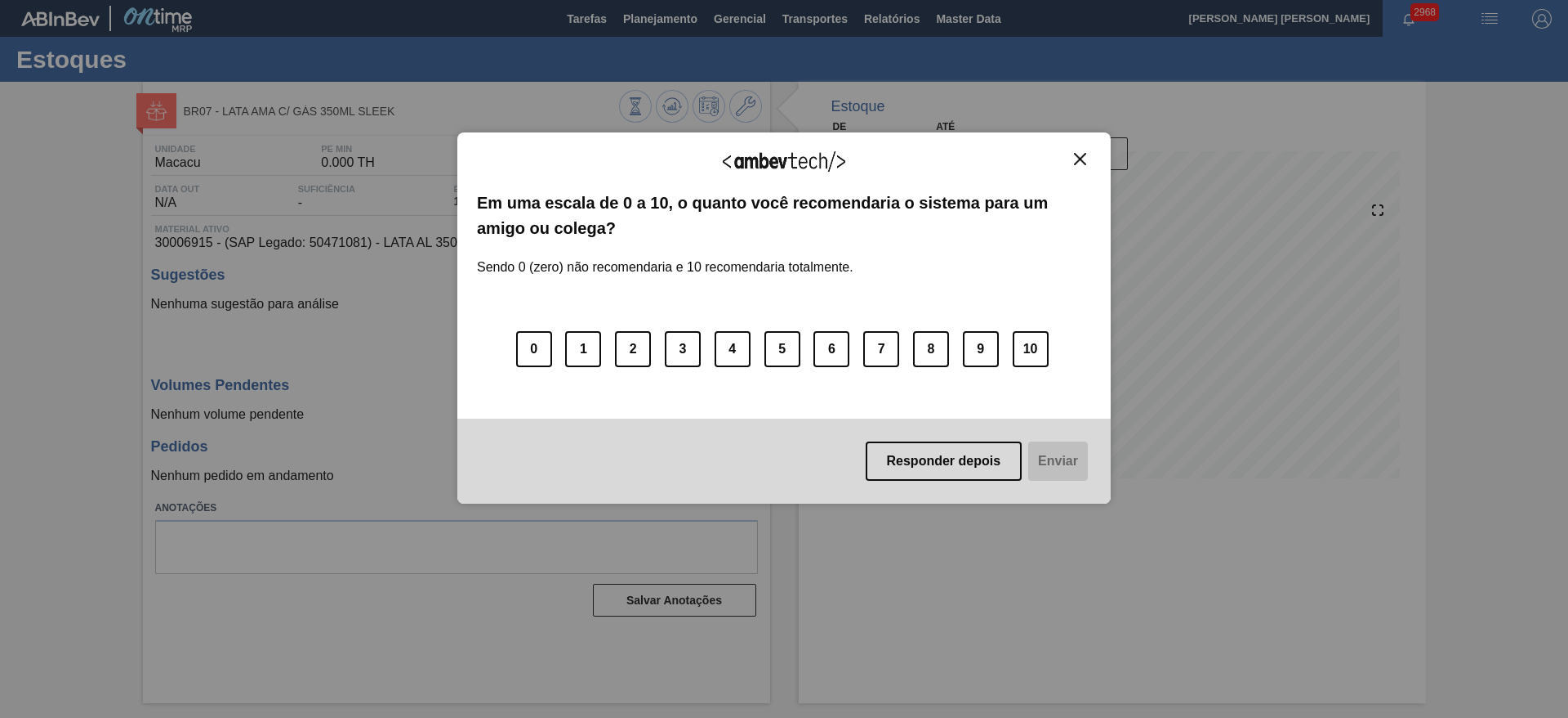
click at [1078, 159] on img "Close" at bounding box center [1080, 159] width 12 height 12
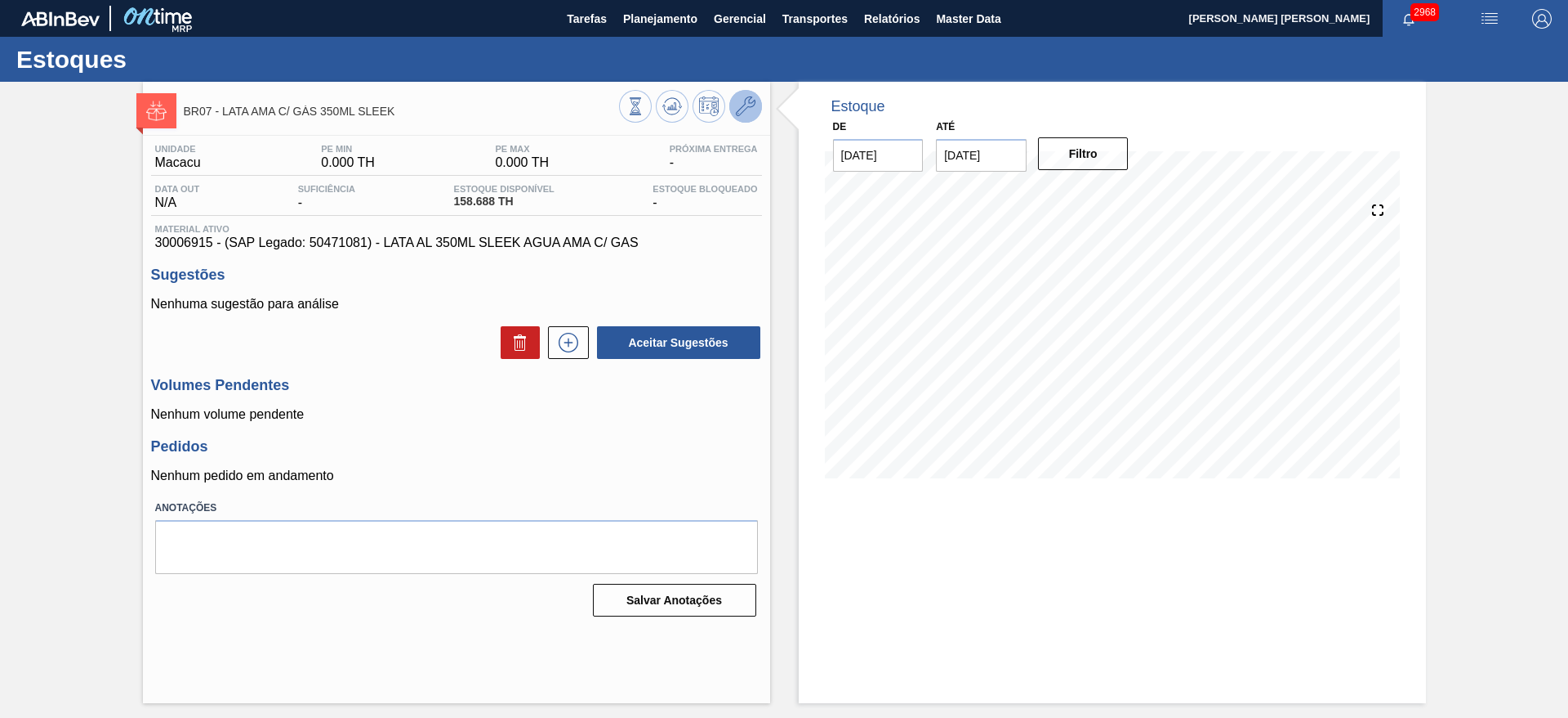
click at [743, 113] on icon at bounding box center [745, 106] width 19 height 19
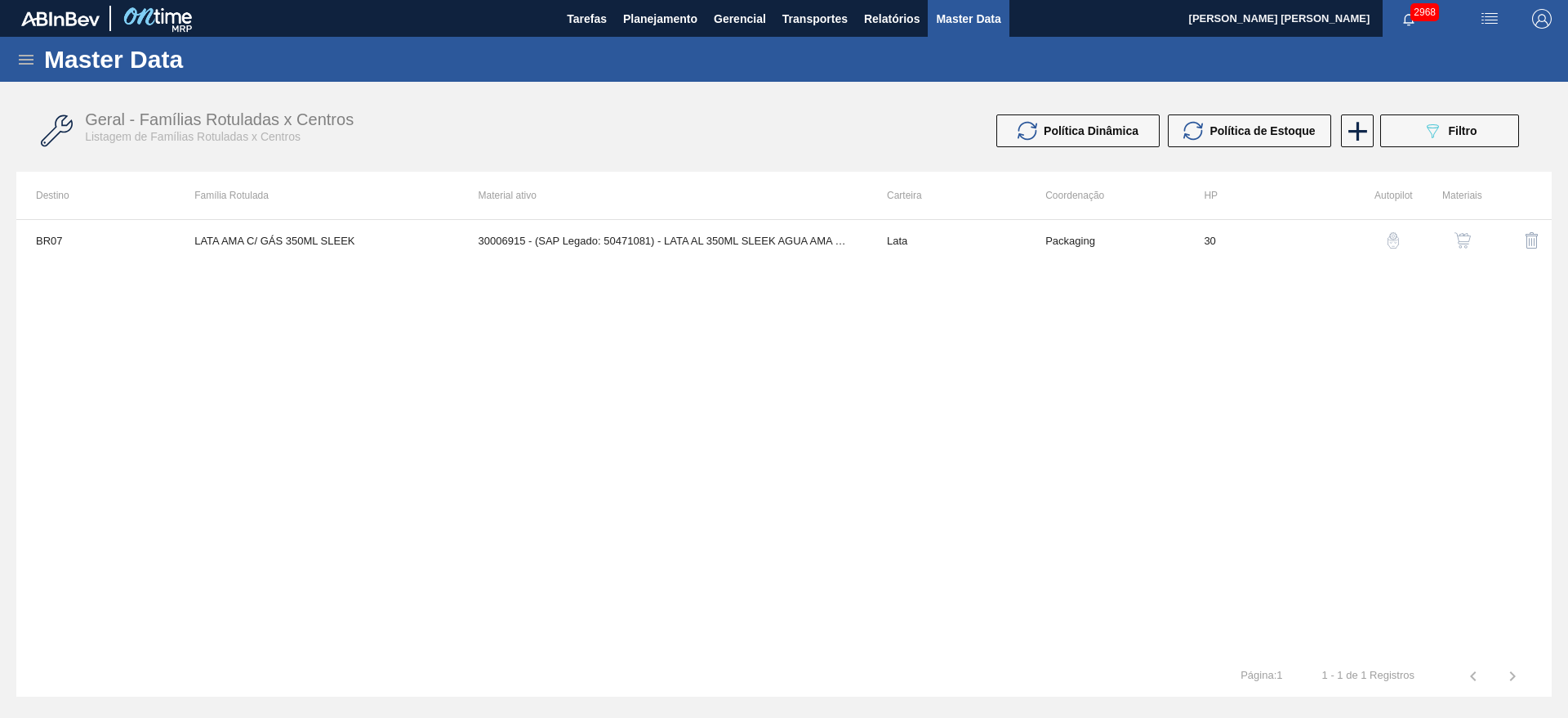
click at [1461, 237] on img "button" at bounding box center [1462, 240] width 16 height 16
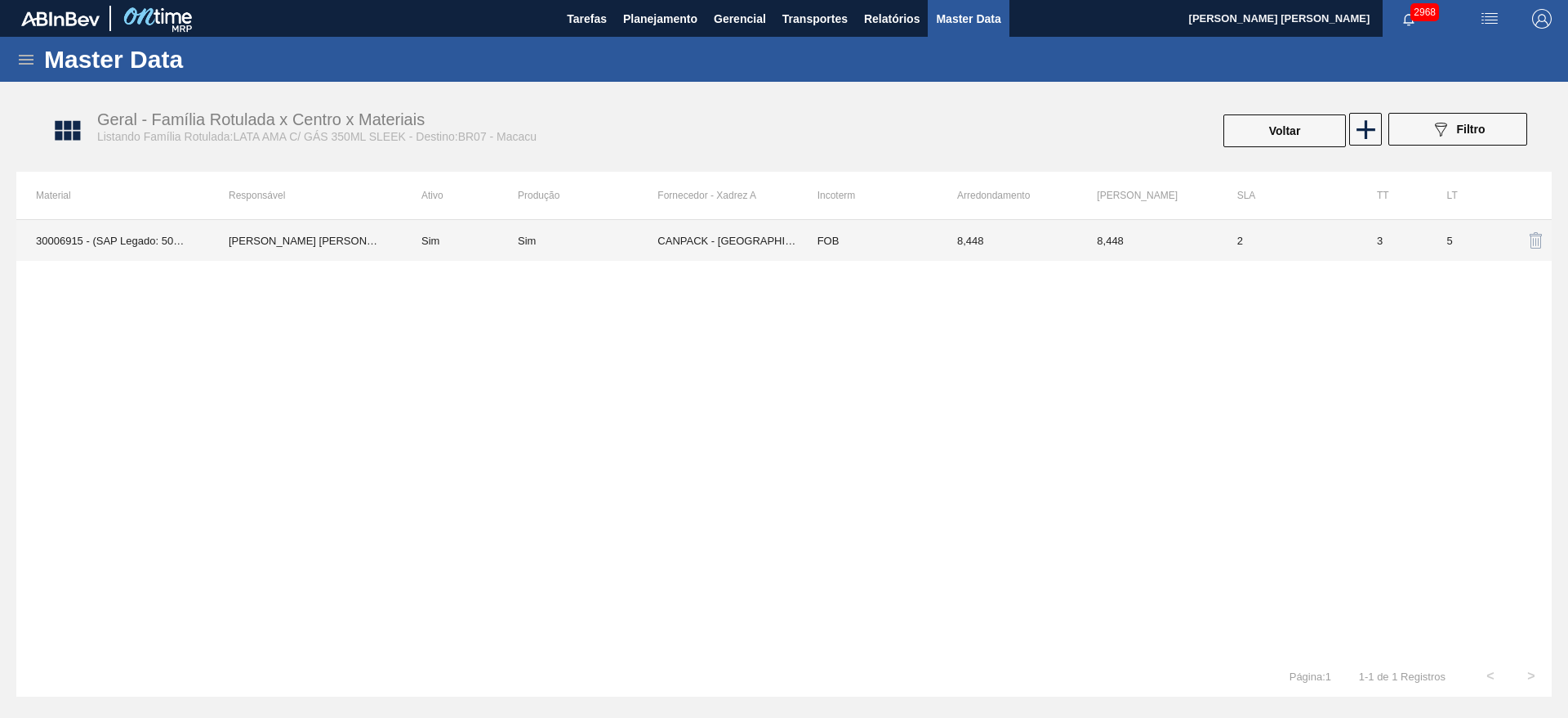
click at [765, 239] on td "CANPACK - [GEOGRAPHIC_DATA] (GO)" at bounding box center [727, 240] width 140 height 41
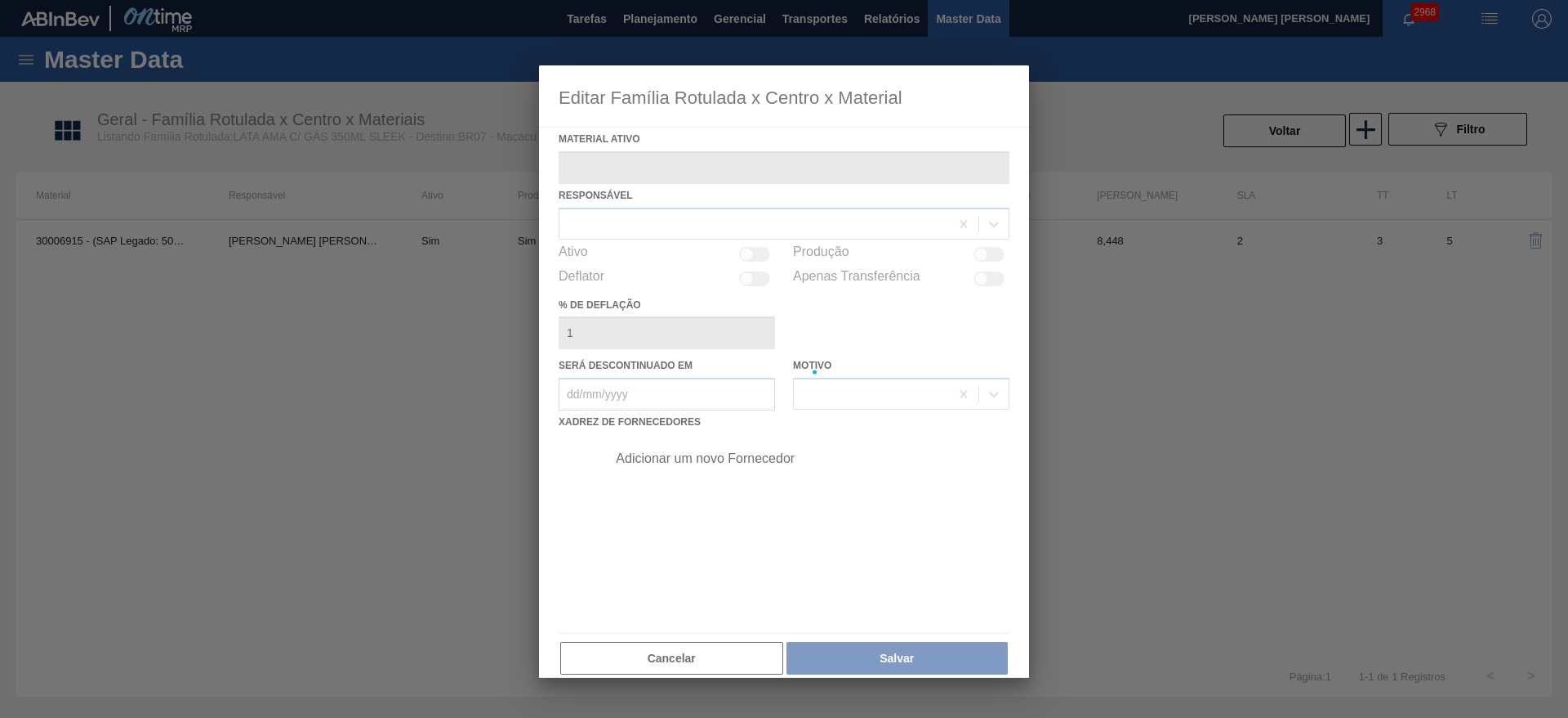
type ativo "30006915 - (SAP Legado: 50471081) - LATA AL 350ML SLEEK AGUA AMA C/ GAS"
checkbox input "true"
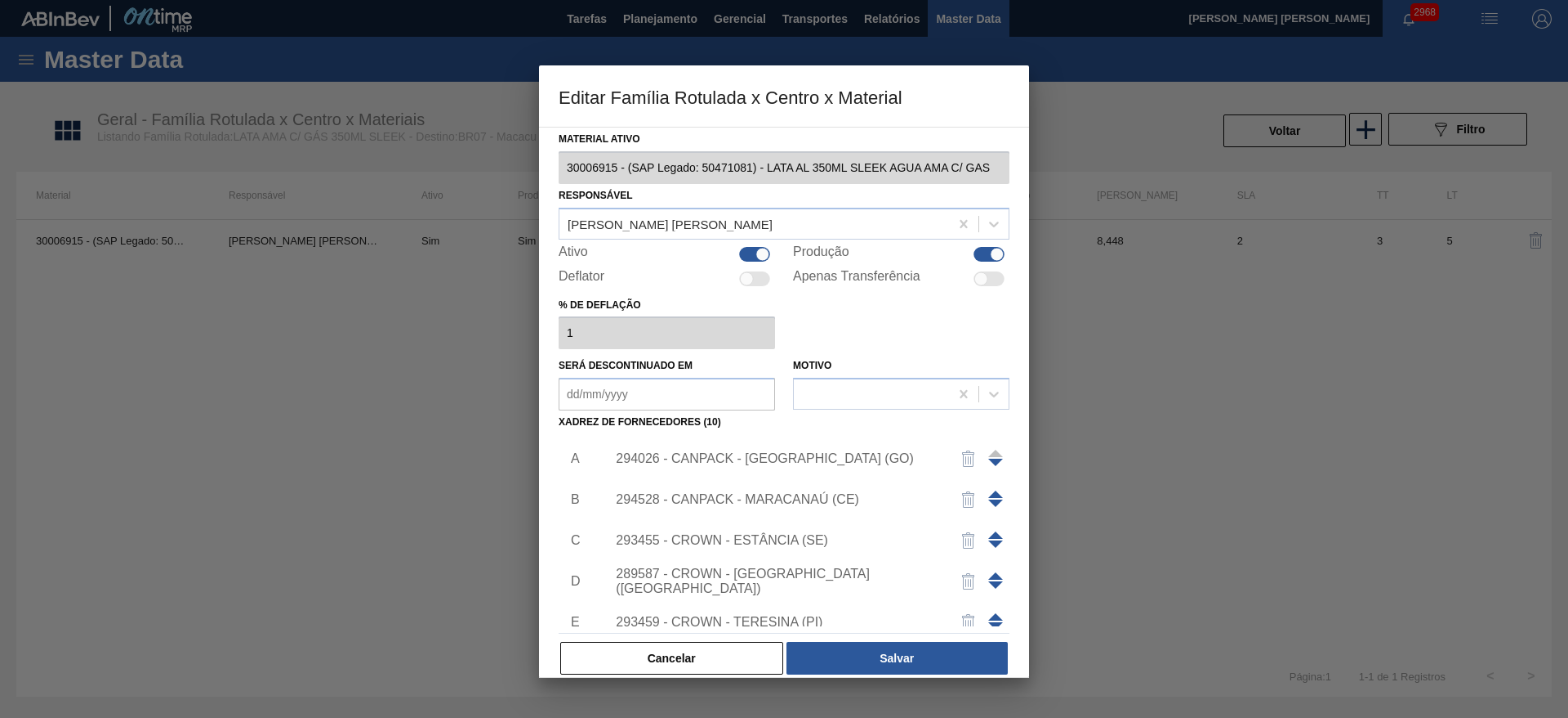
click at [756, 250] on div at bounding box center [762, 253] width 14 height 14
checkbox input "false"
click at [914, 664] on button "Salvar" at bounding box center [896, 658] width 221 height 33
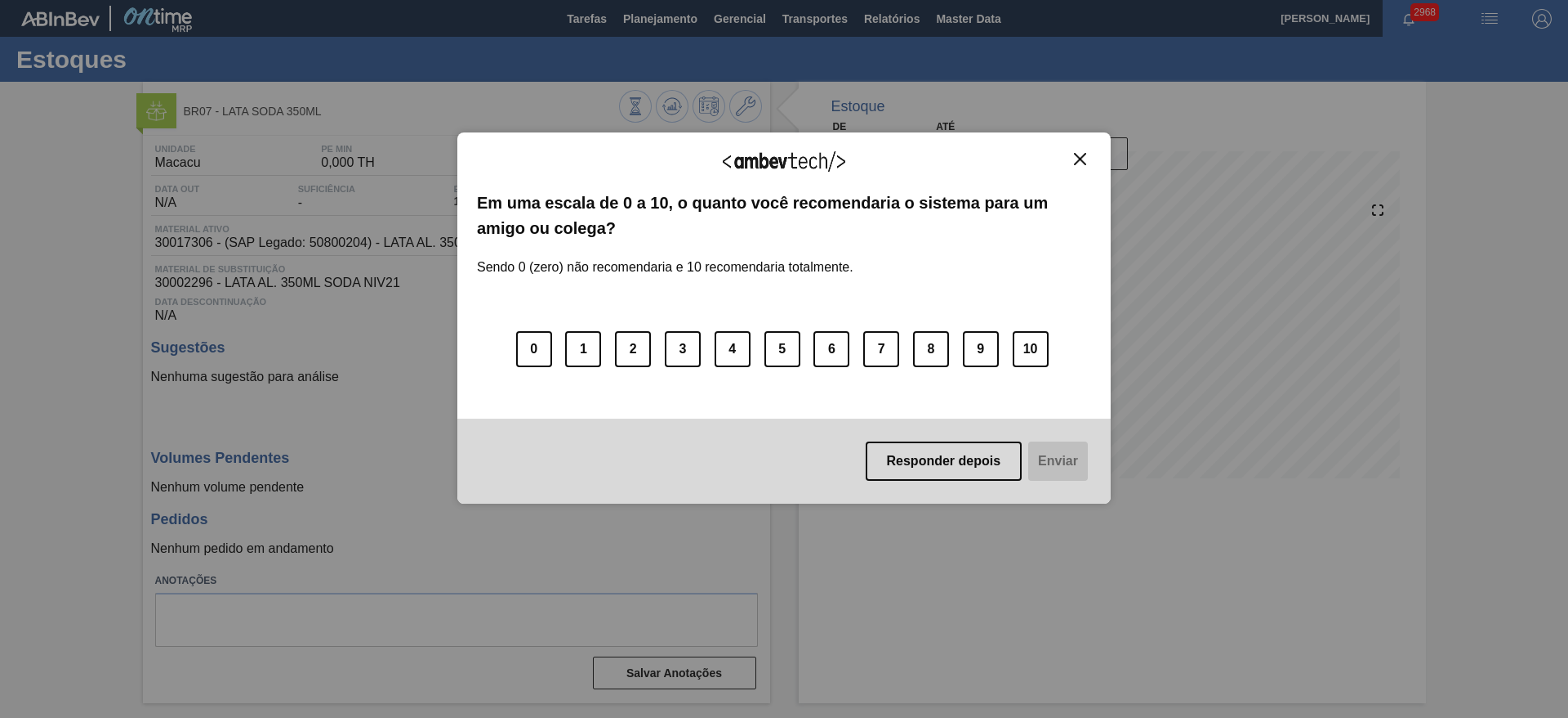
click at [1084, 162] on img "Close" at bounding box center [1080, 159] width 12 height 12
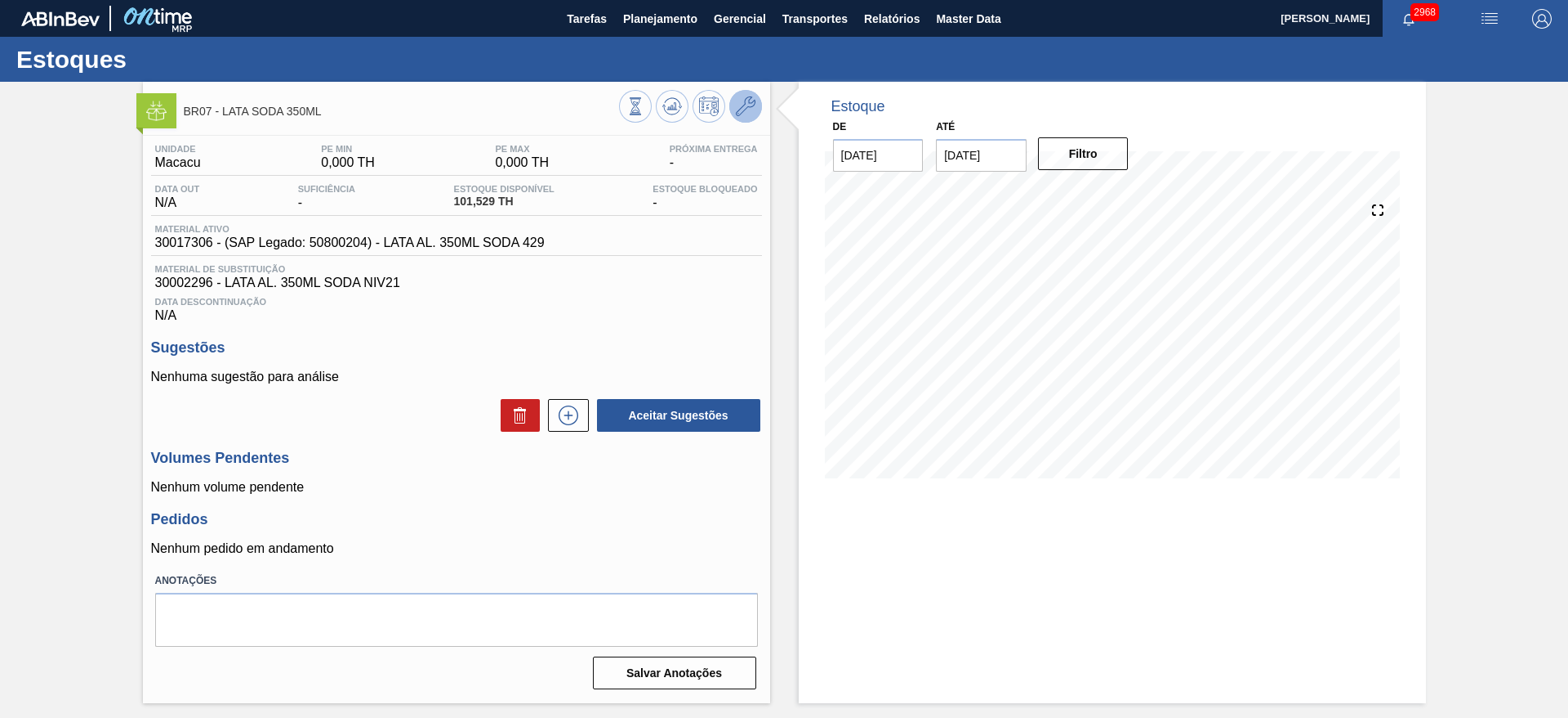
click at [755, 104] on icon at bounding box center [745, 106] width 19 height 19
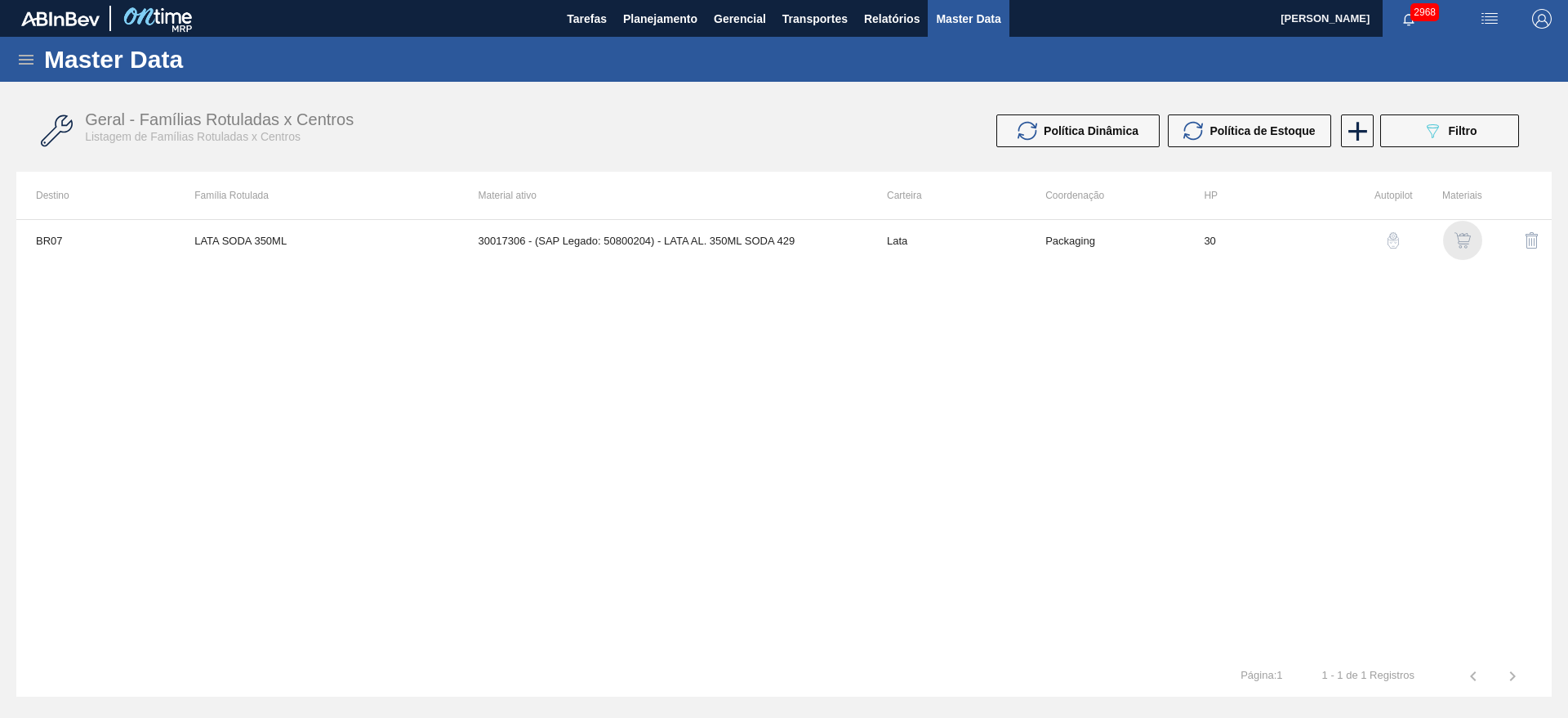
click at [1467, 244] on img "button" at bounding box center [1462, 240] width 16 height 16
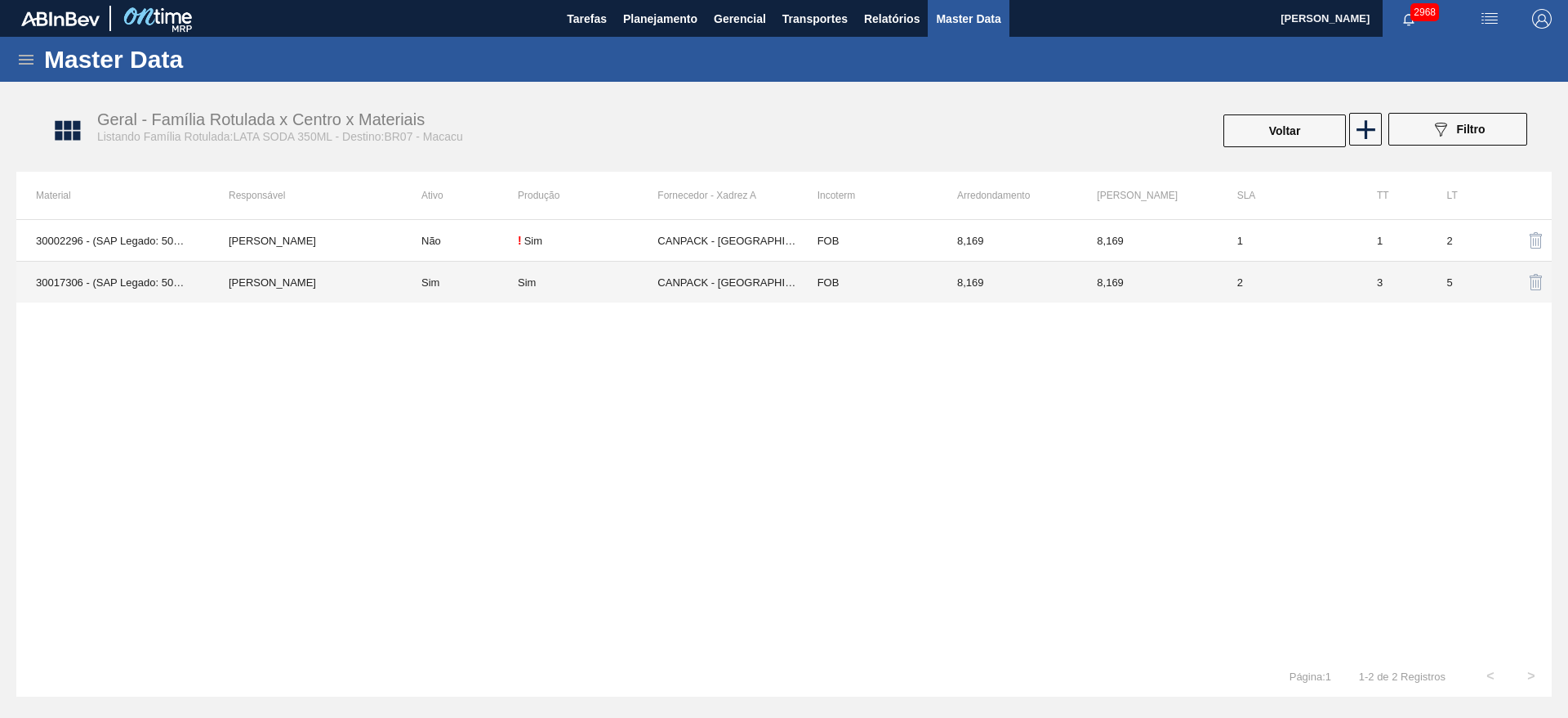
click at [623, 281] on div "Sim" at bounding box center [587, 282] width 140 height 12
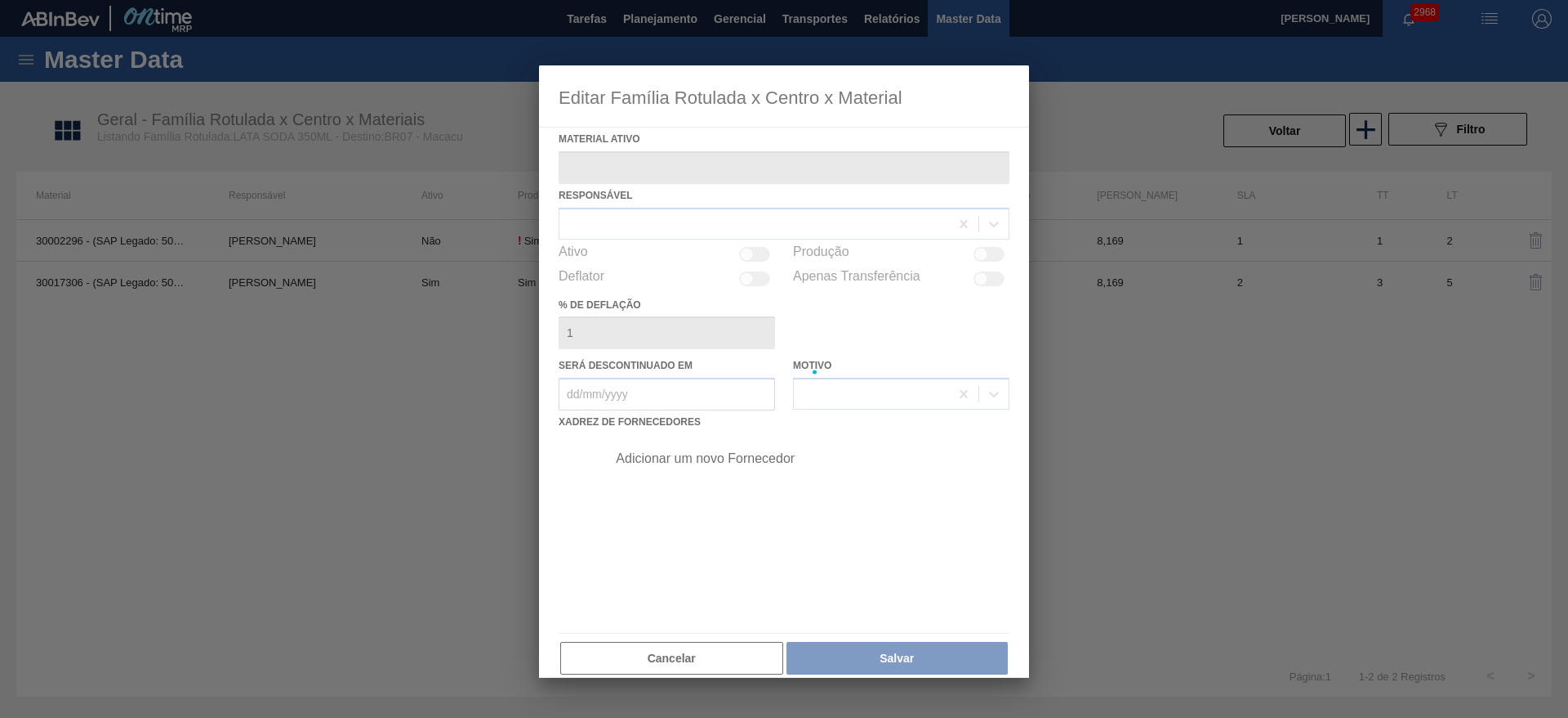
type ativo "30017306 - (SAP Legado: 50800204) - LATA AL. 350ML SODA 429"
checkbox input "true"
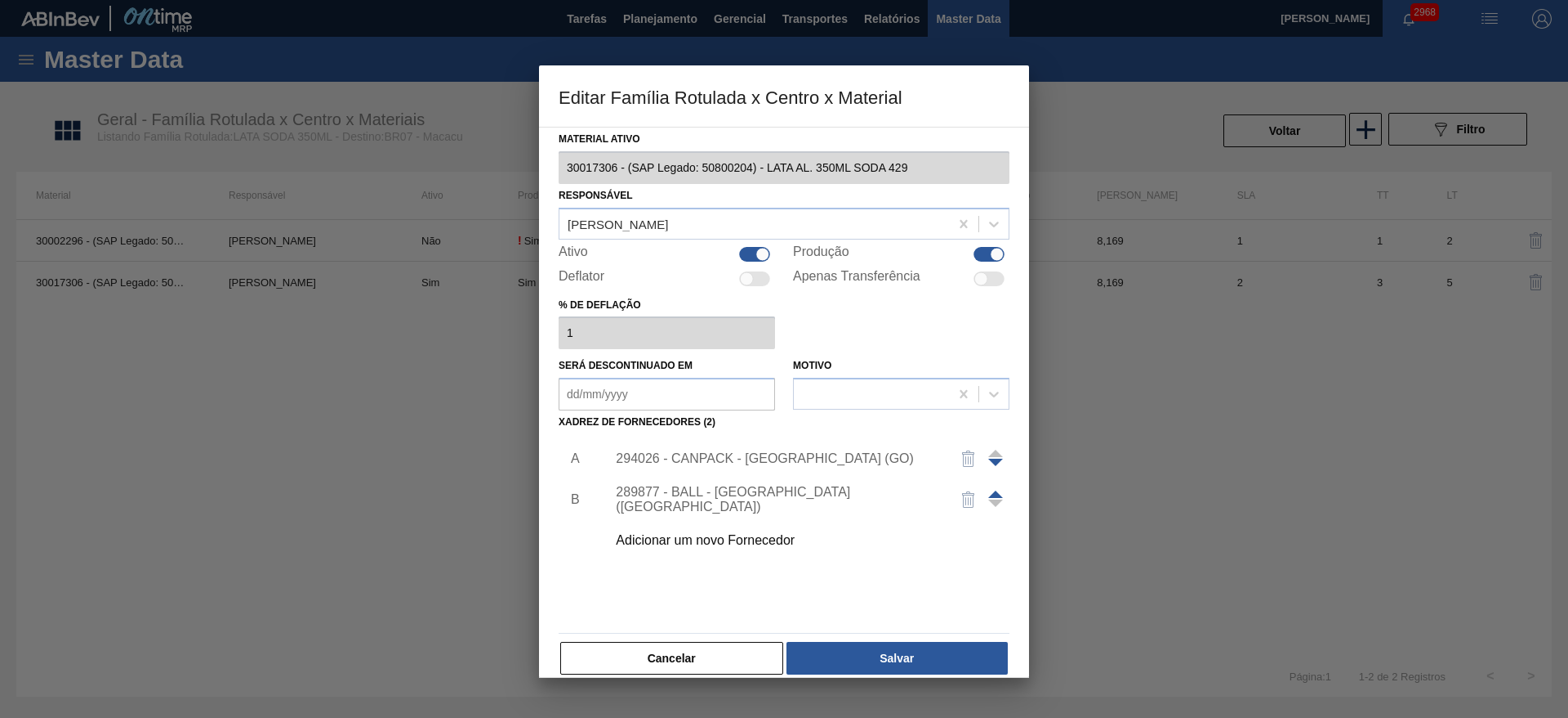
click at [996, 493] on span at bounding box center [995, 493] width 14 height 8
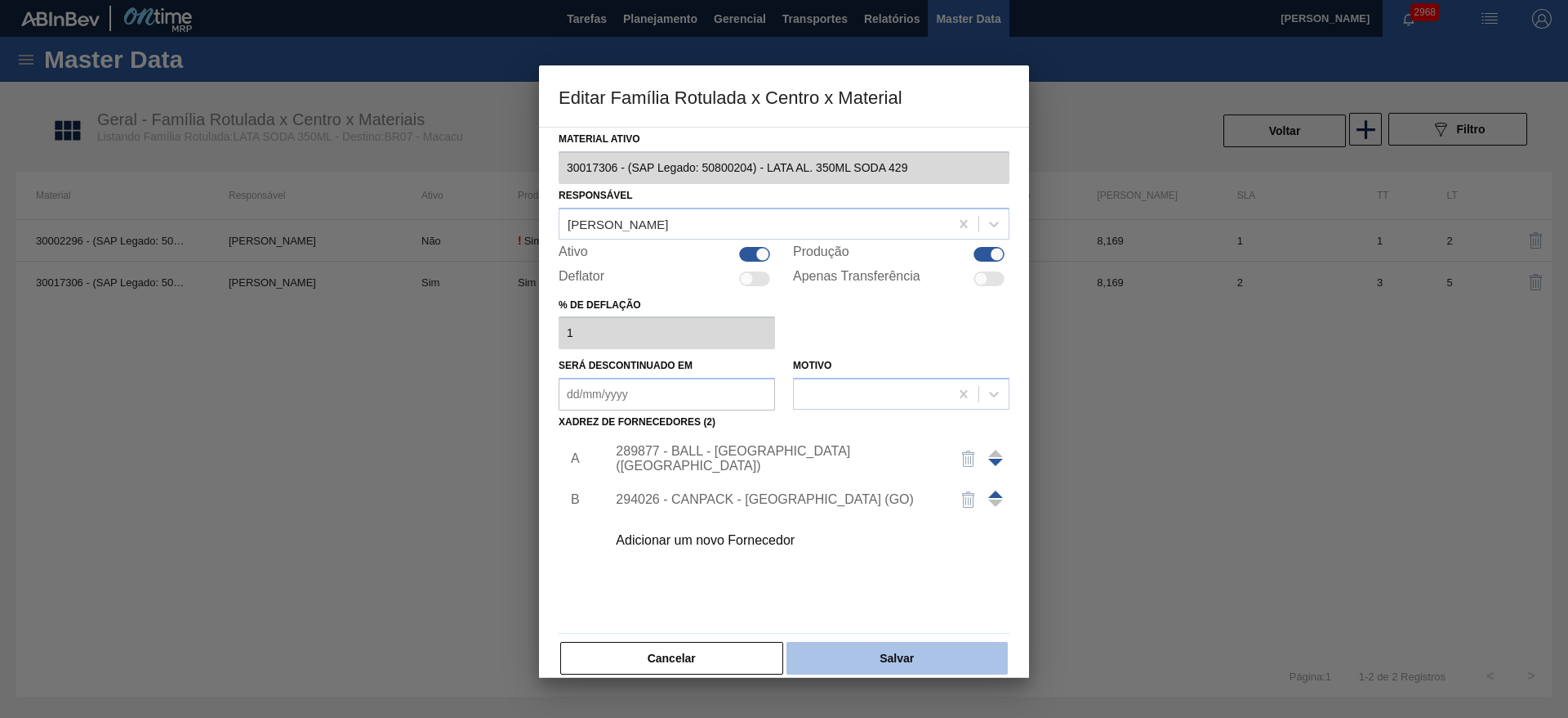
click at [911, 652] on button "Salvar" at bounding box center [896, 658] width 221 height 33
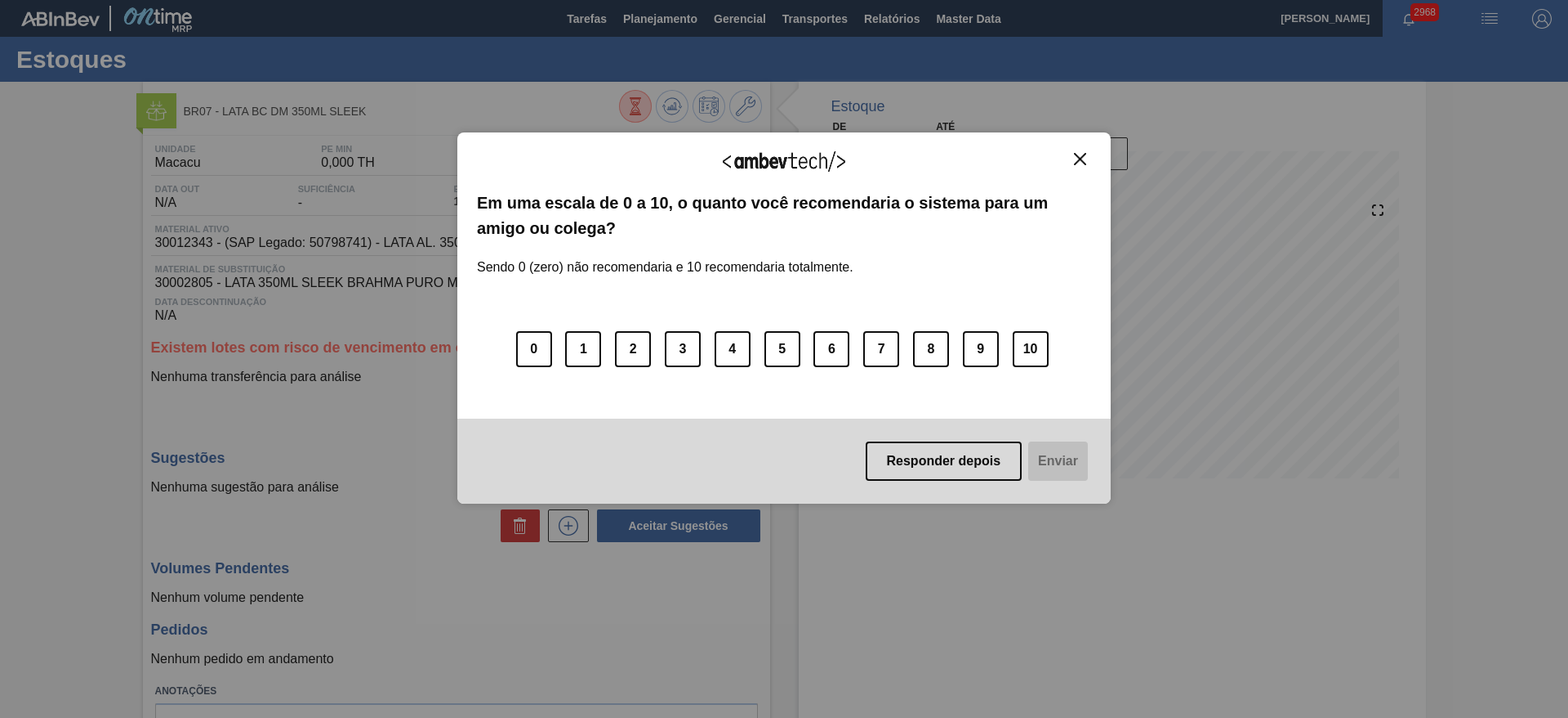
click at [1084, 163] on img "Close" at bounding box center [1080, 159] width 12 height 12
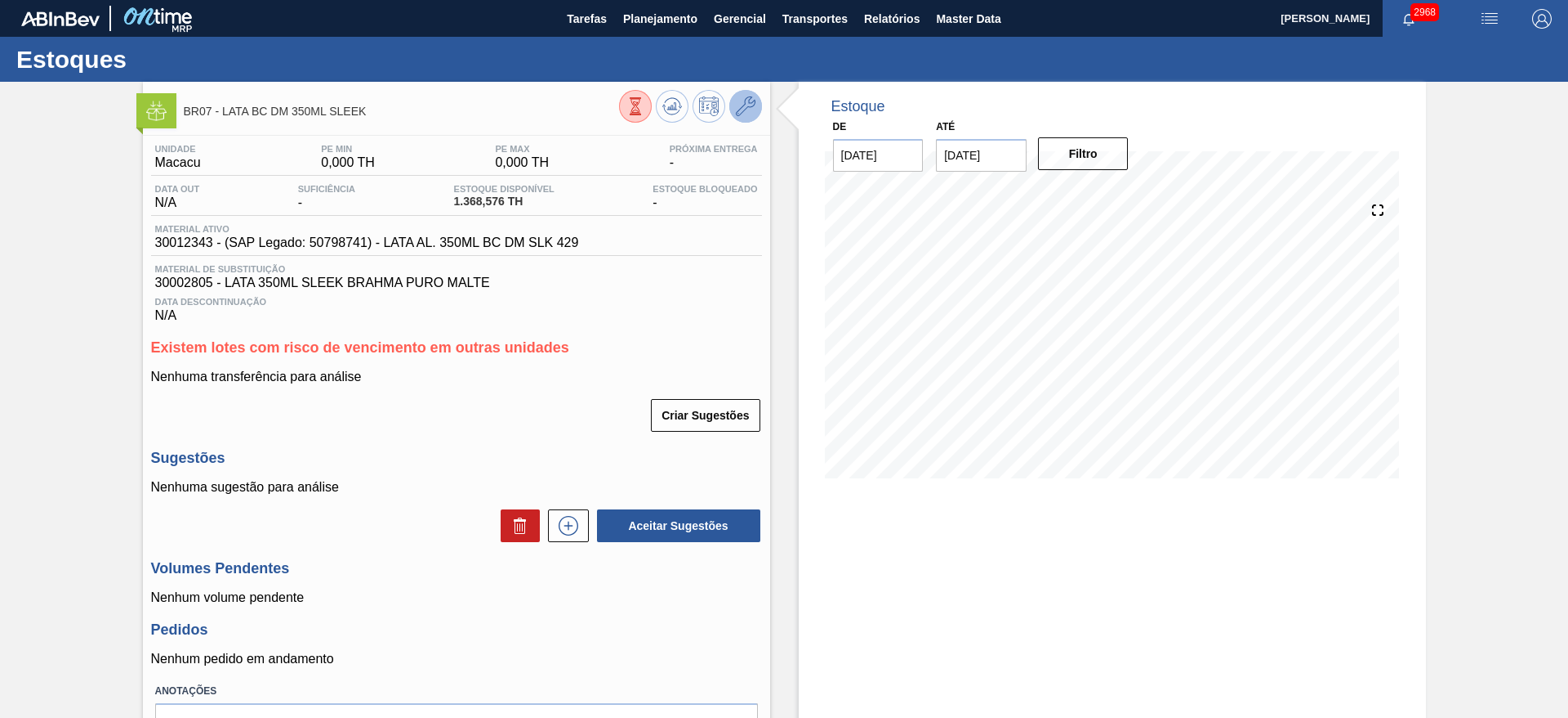
click at [744, 105] on icon at bounding box center [745, 106] width 19 height 19
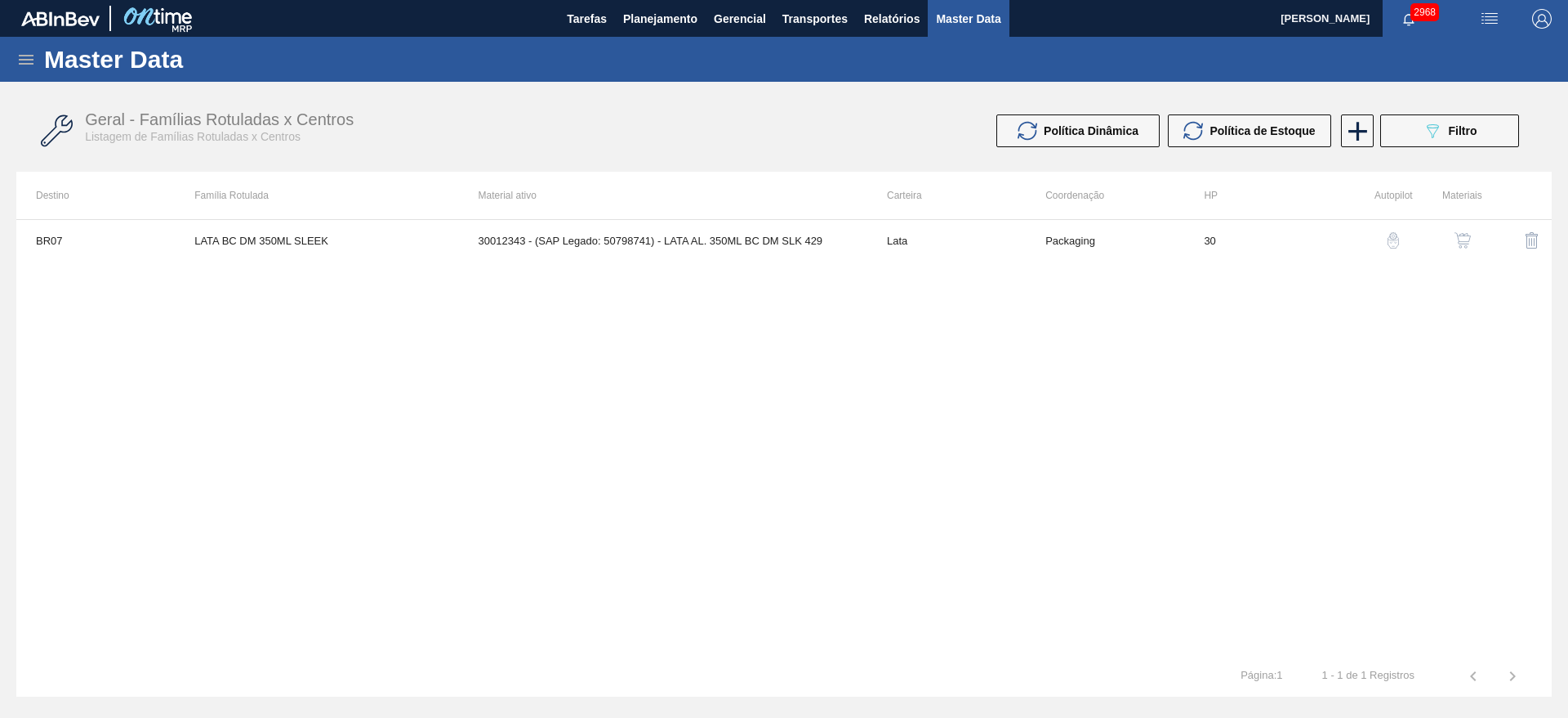
click at [1467, 237] on img "button" at bounding box center [1462, 240] width 16 height 16
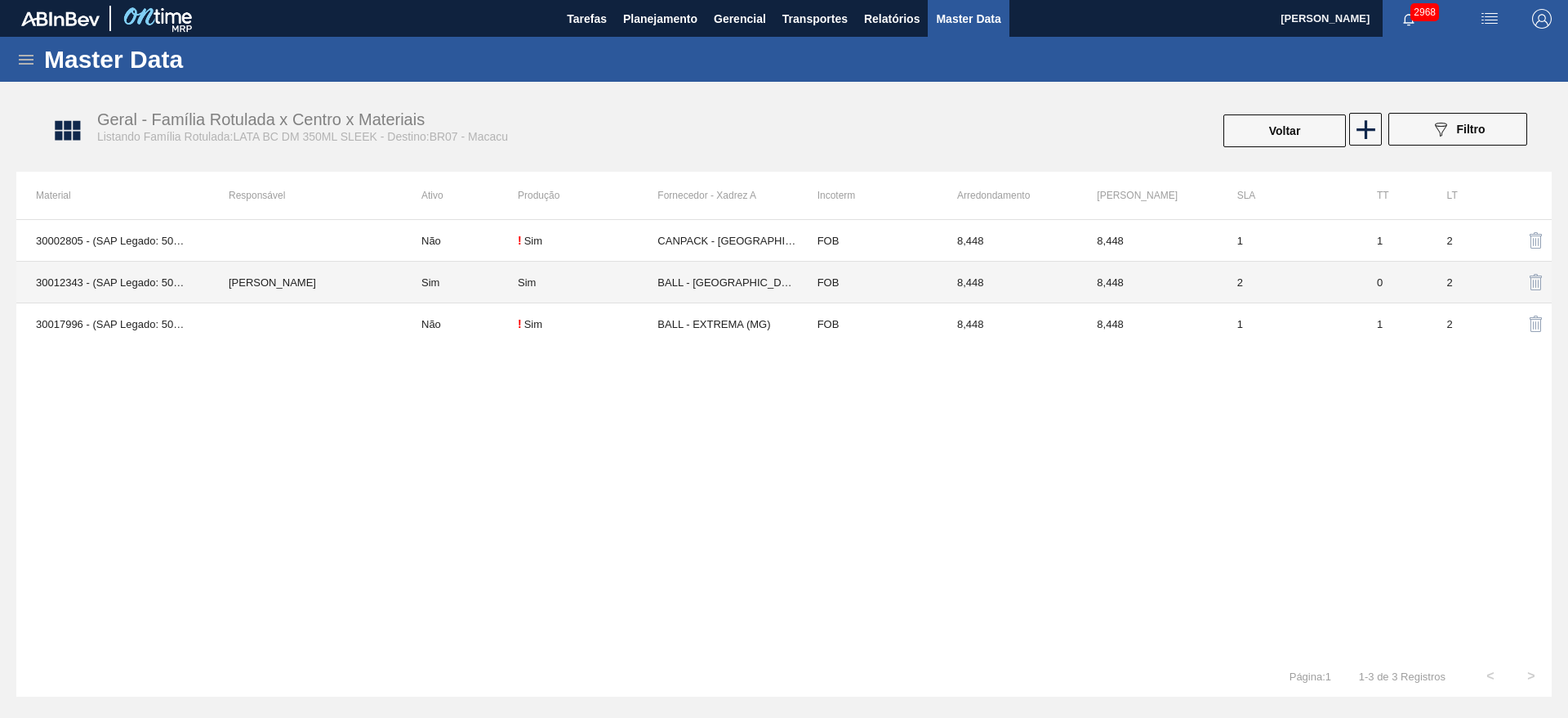
click at [569, 292] on td "Sim" at bounding box center [587, 282] width 140 height 42
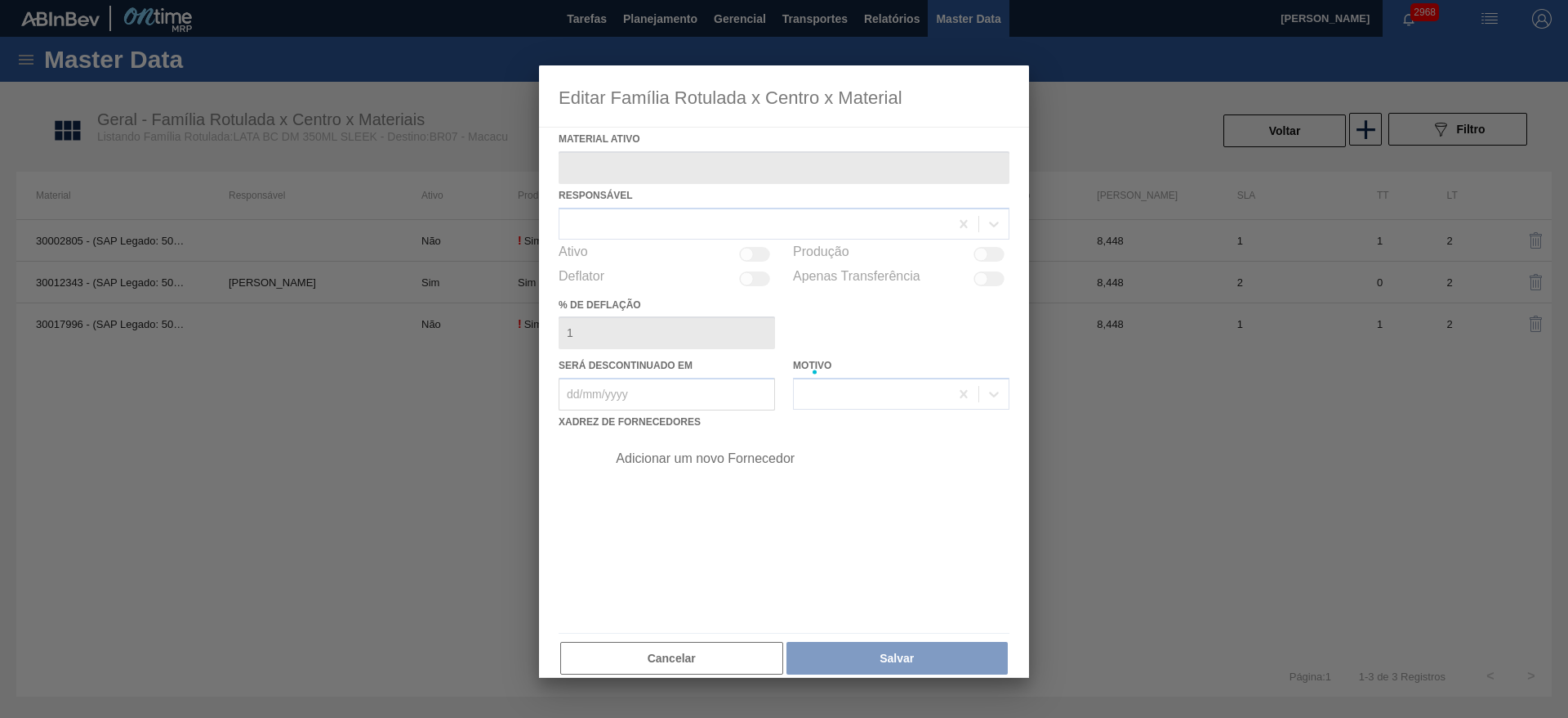
type ativo "30012343 - (SAP Legado: 50798741) - LATA AL. 350ML BC DM SLK 429"
checkbox input "true"
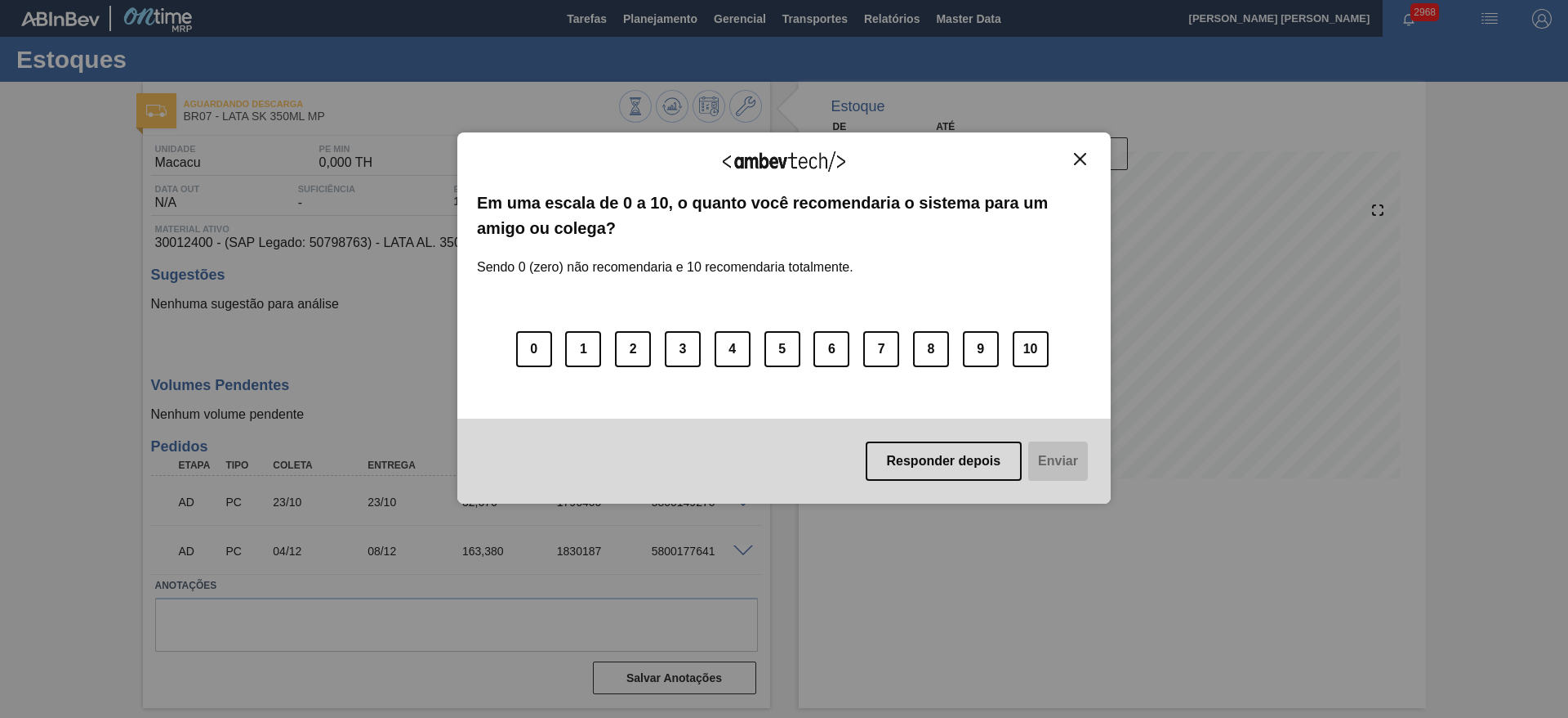
drag, startPoint x: 1078, startPoint y: 155, endPoint x: 1044, endPoint y: 171, distance: 37.6
click at [1078, 155] on img "Close" at bounding box center [1080, 159] width 12 height 12
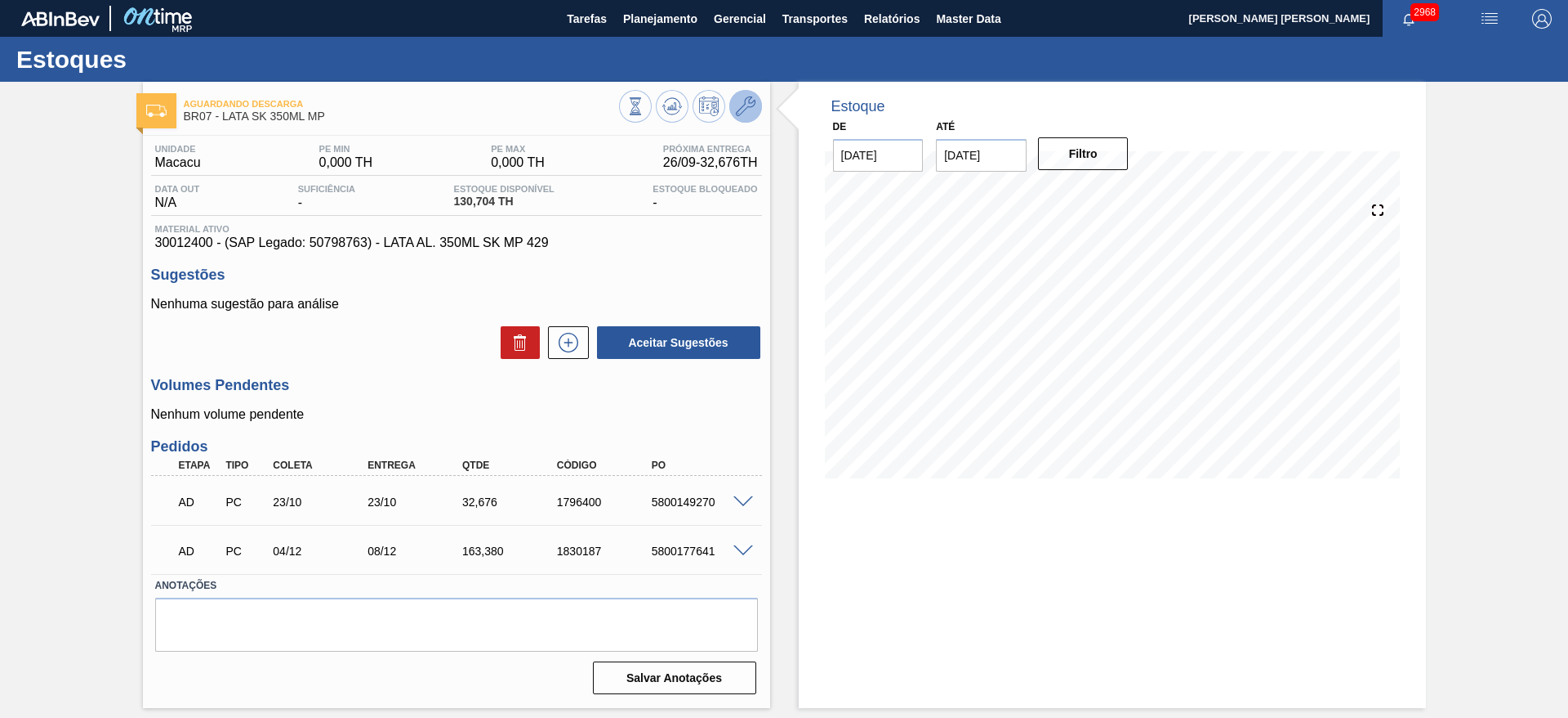
click at [745, 110] on icon at bounding box center [745, 106] width 19 height 19
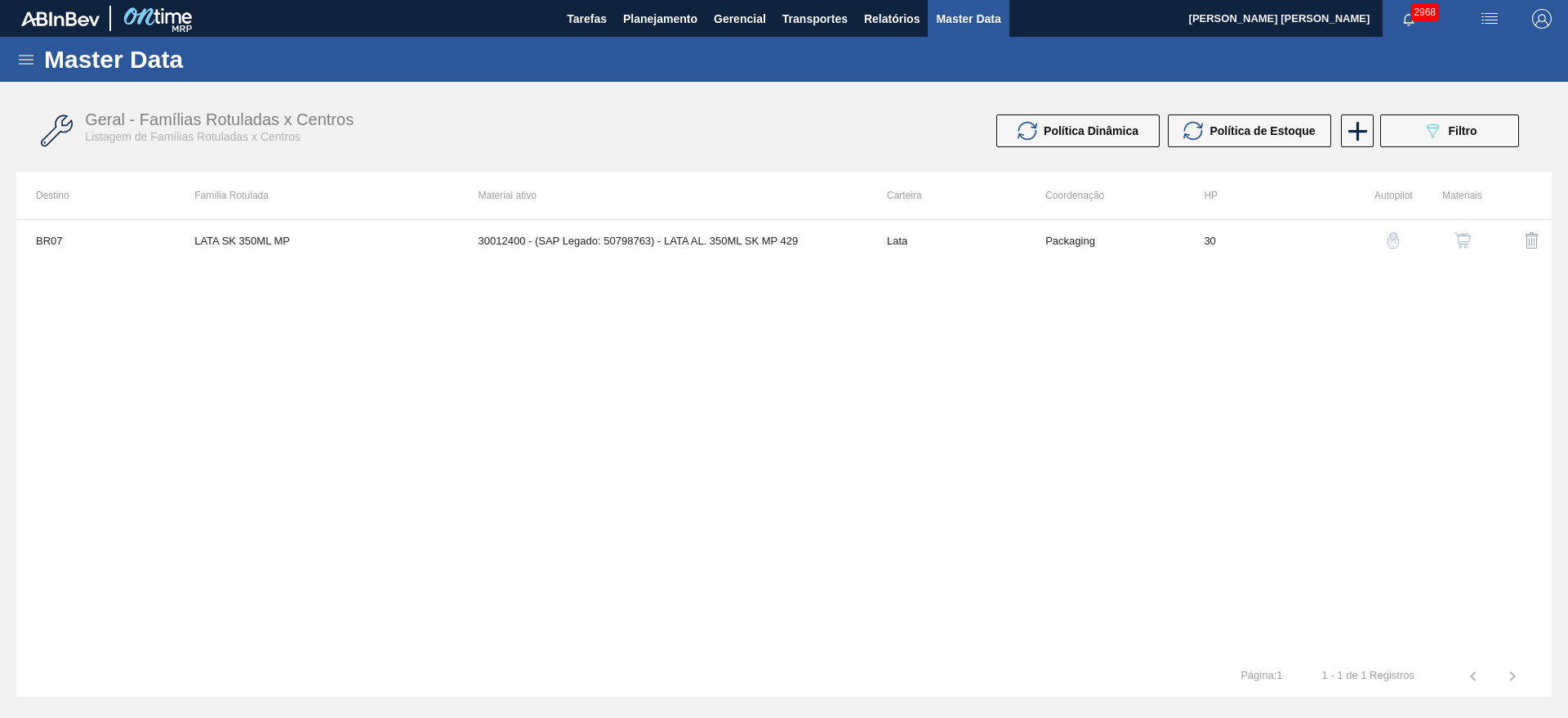
click at [1471, 239] on div "button" at bounding box center [1462, 240] width 19 height 16
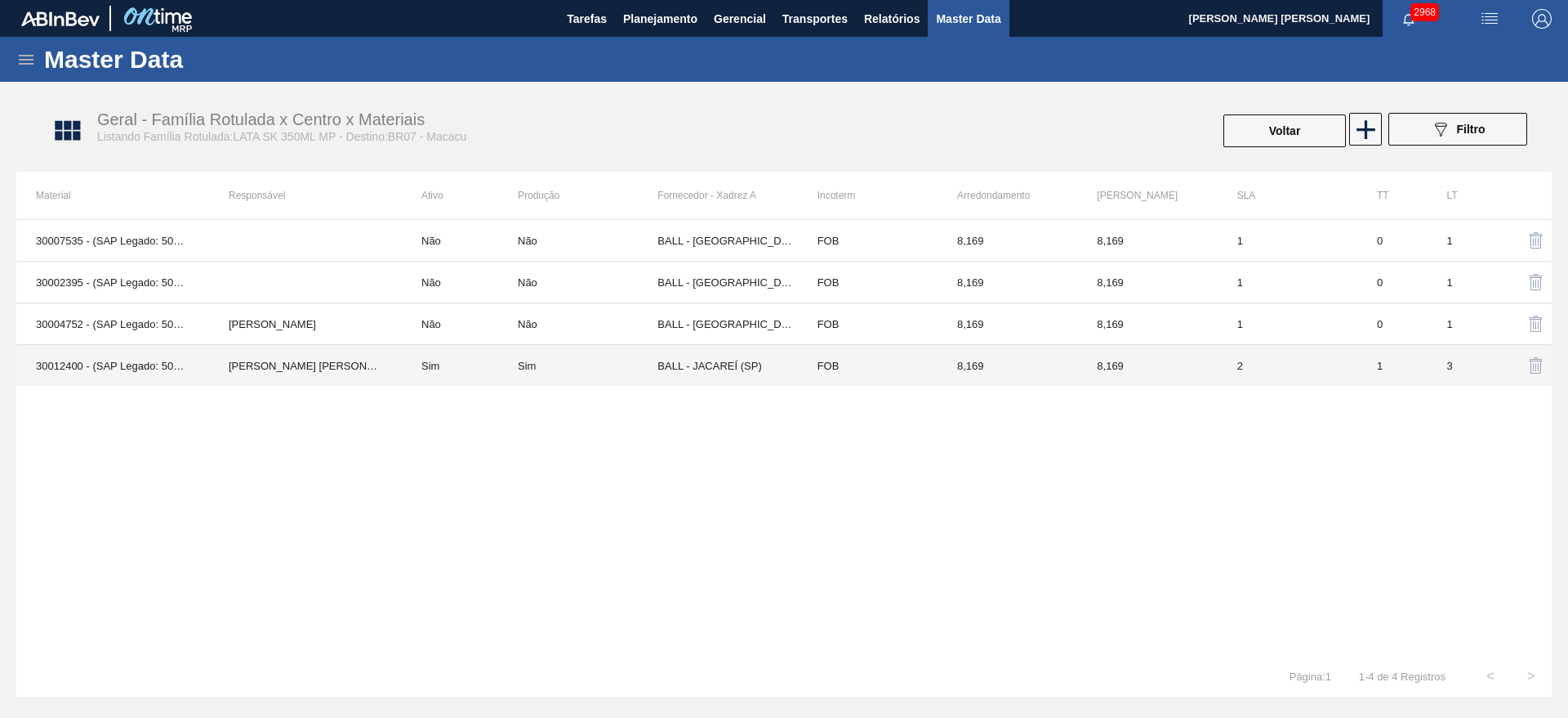
click at [696, 368] on td "BALL - JACAREÍ (SP)" at bounding box center [727, 365] width 140 height 42
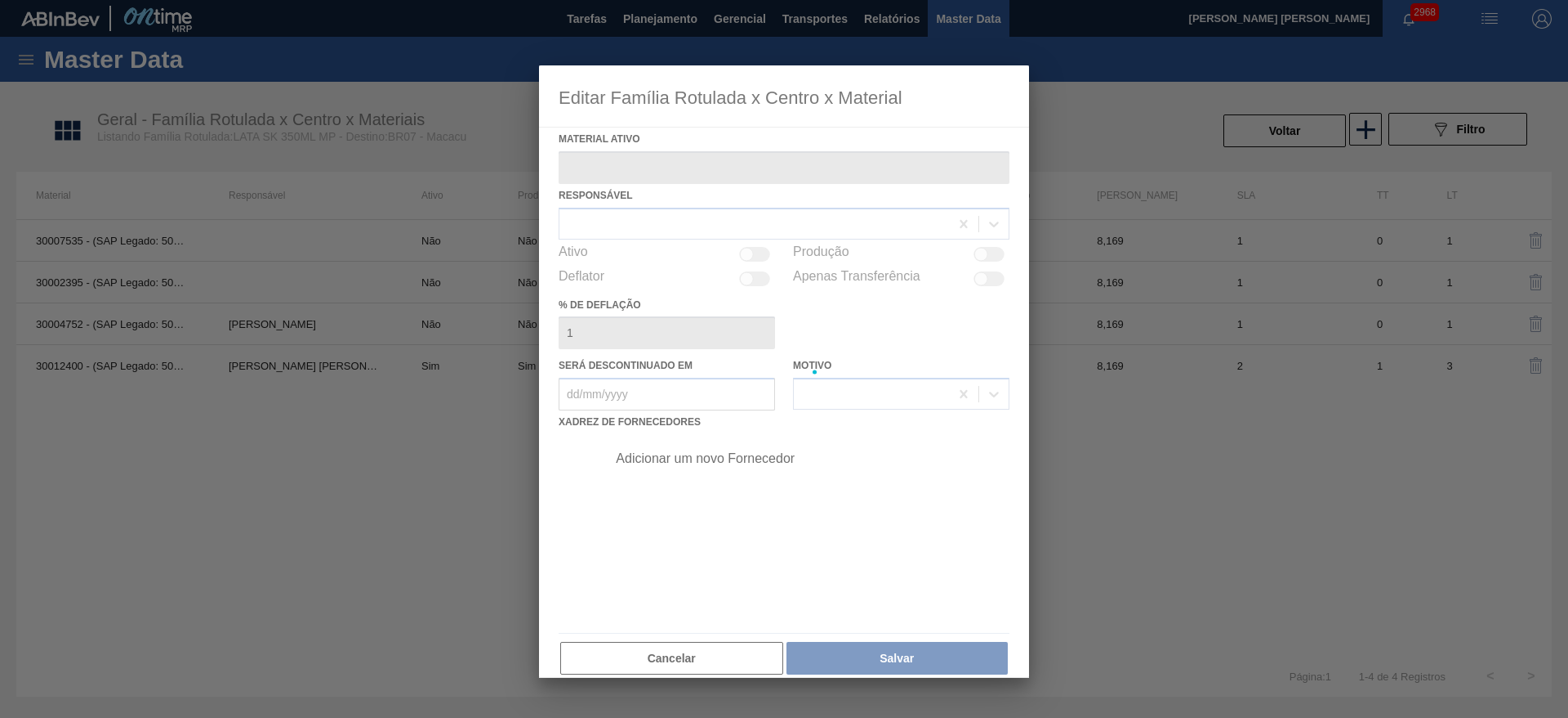
type ativo "30012400 - (SAP Legado: 50798763) - LATA AL. 350ML SK MP 429"
checkbox input "true"
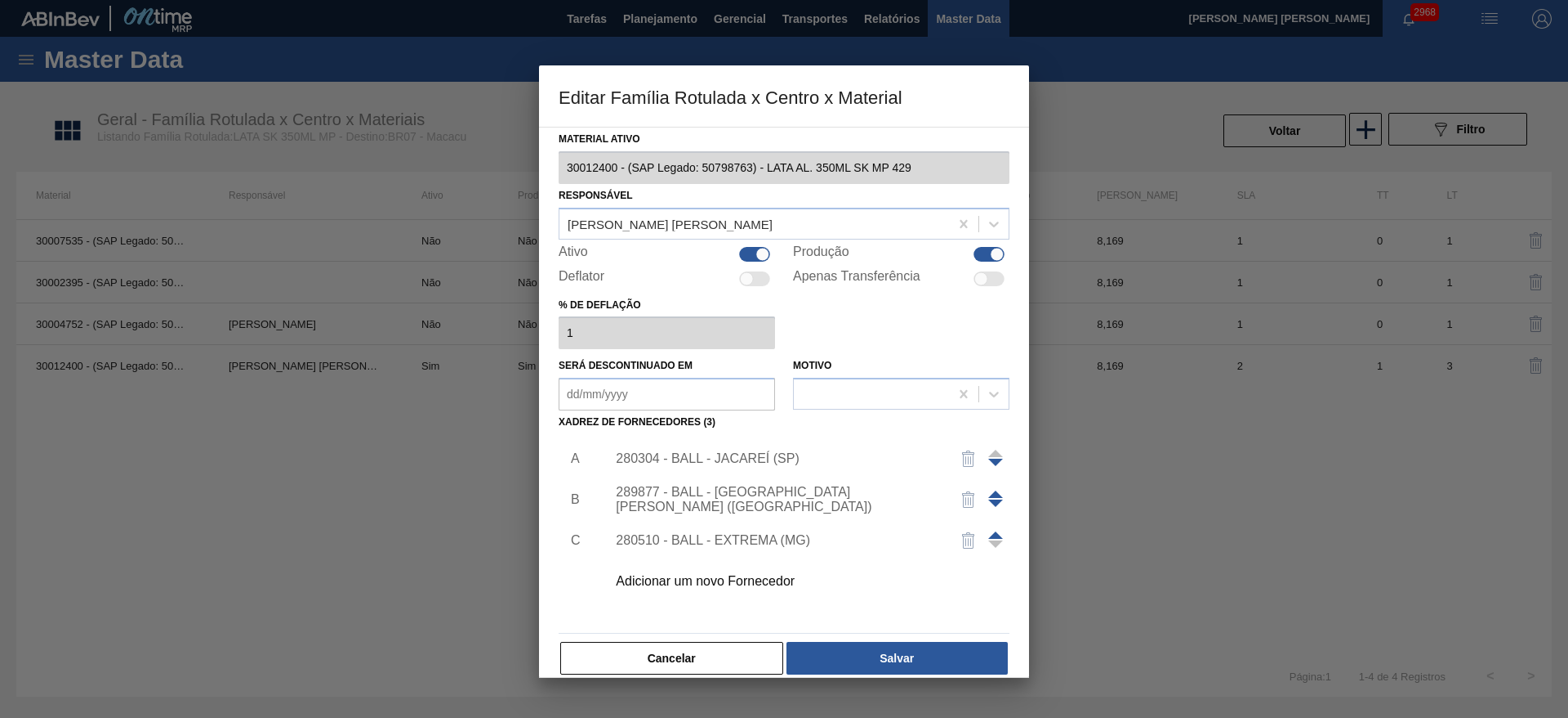
click at [995, 491] on span at bounding box center [995, 493] width 14 height 8
click at [961, 541] on img "button" at bounding box center [968, 540] width 19 height 19
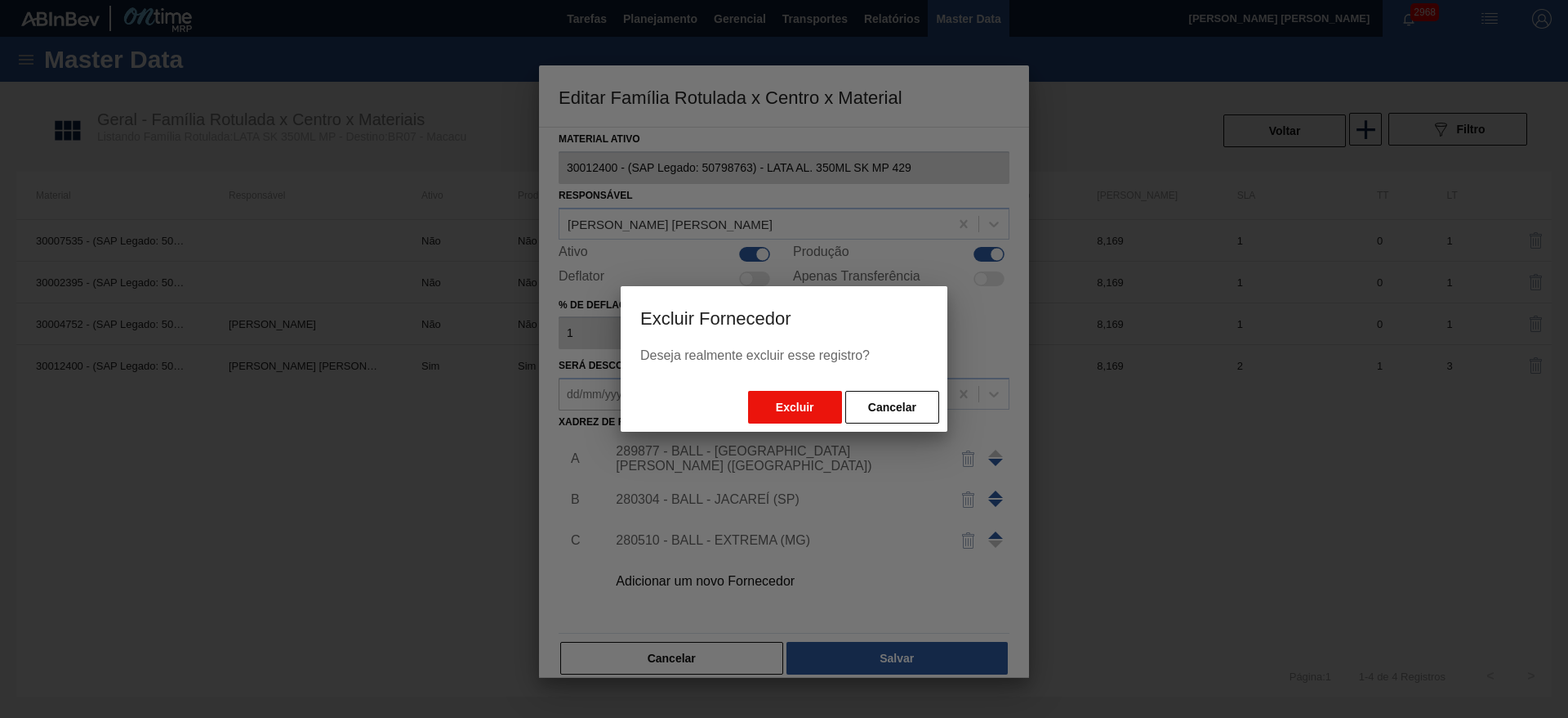
click at [807, 415] on button "Excluir" at bounding box center [795, 407] width 94 height 33
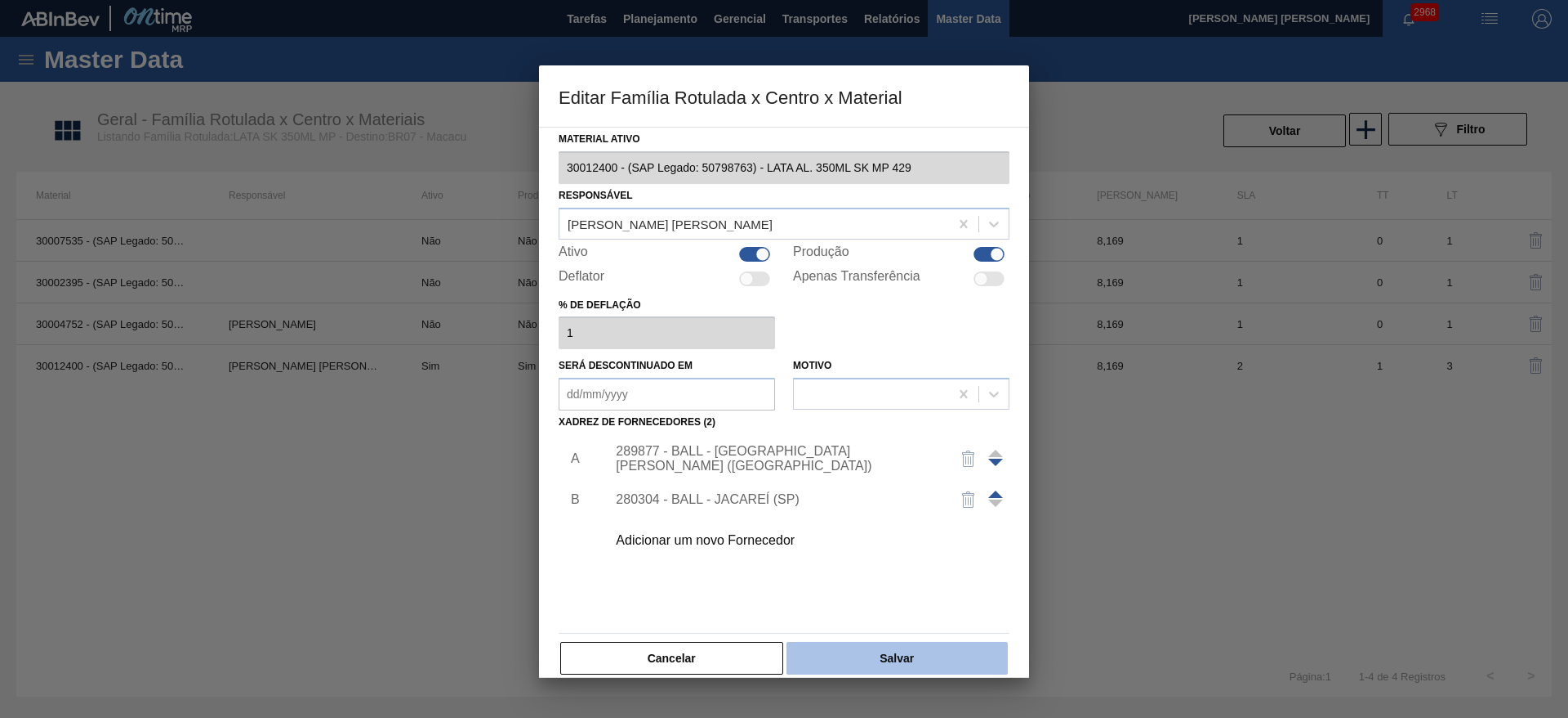
click at [946, 658] on button "Salvar" at bounding box center [896, 658] width 221 height 33
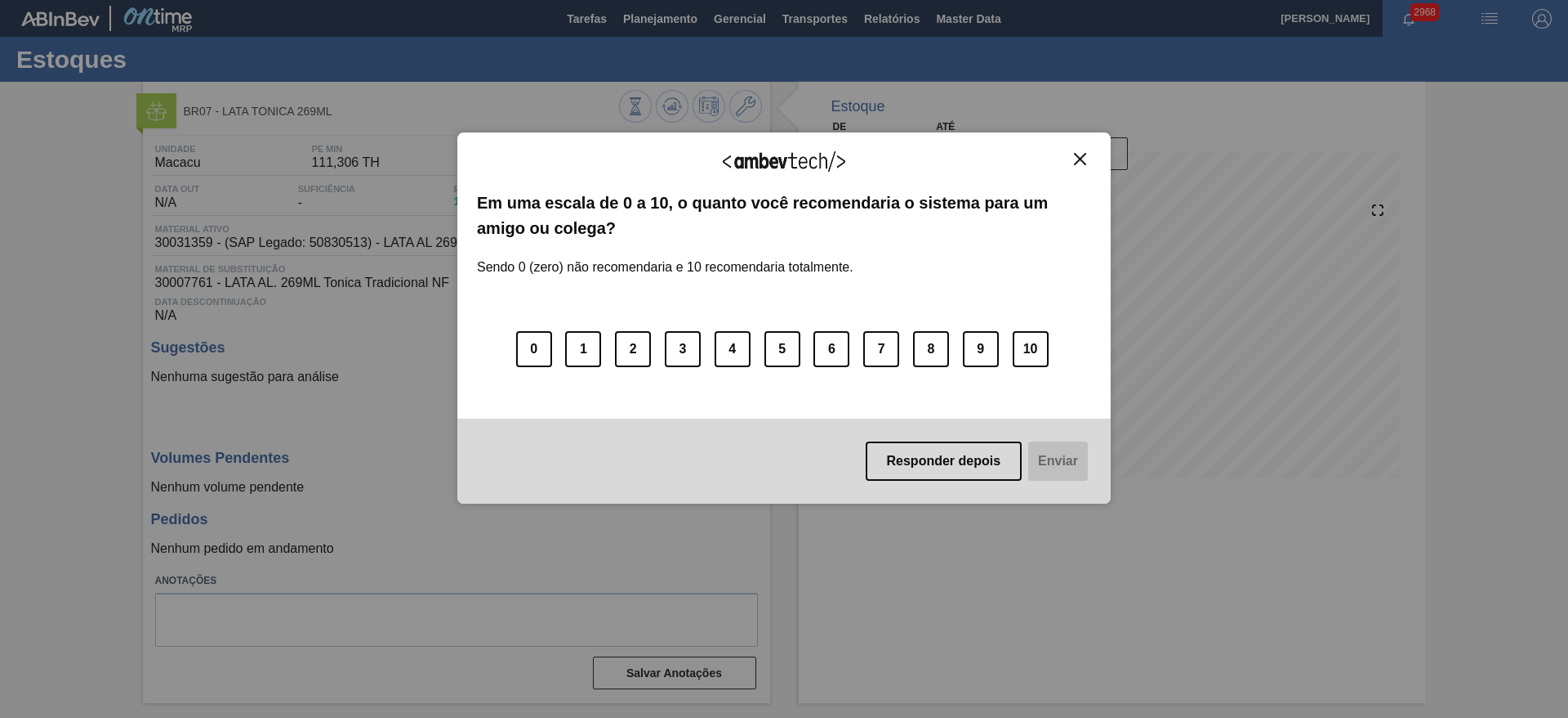
click at [1080, 162] on img "Close" at bounding box center [1080, 159] width 12 height 12
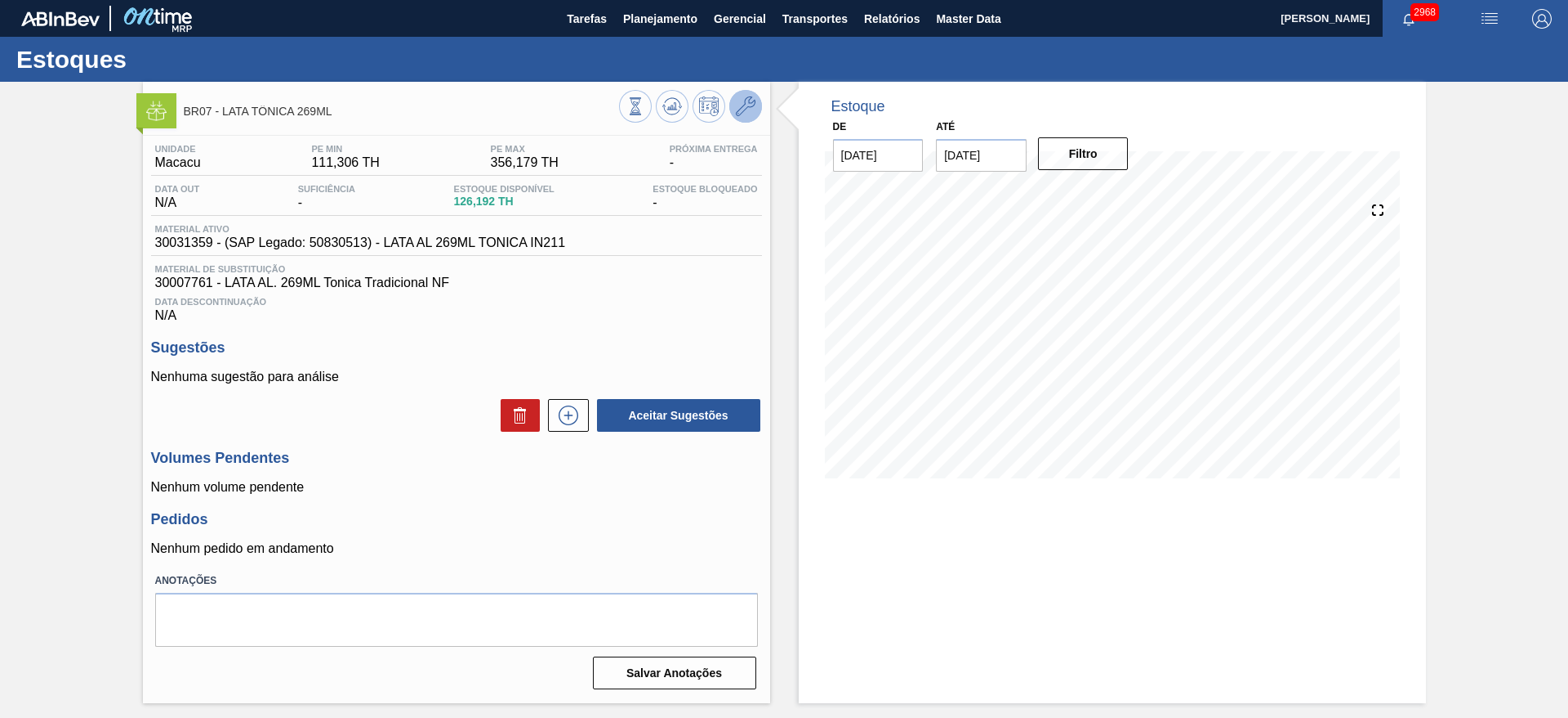
click at [749, 103] on icon at bounding box center [745, 106] width 19 height 19
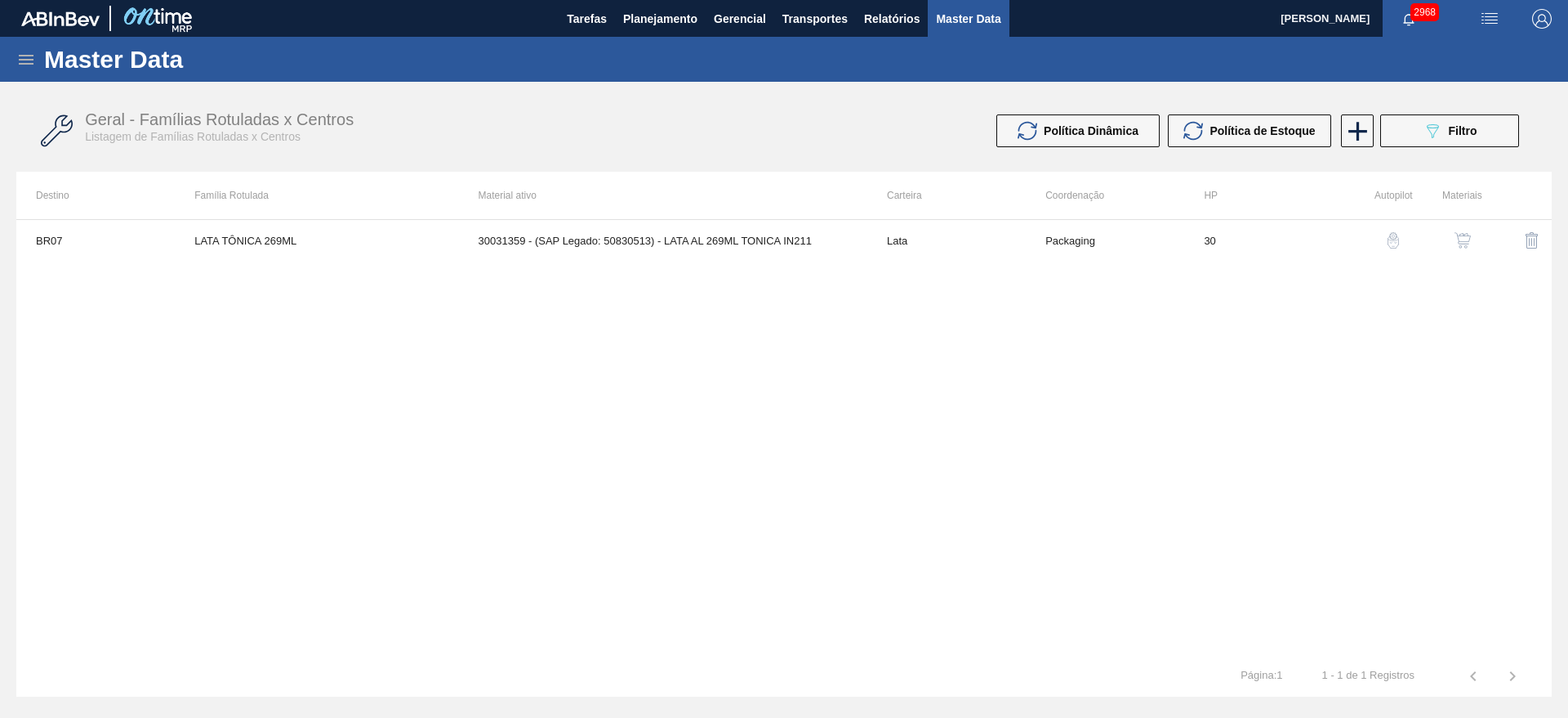
click at [1463, 245] on img "button" at bounding box center [1462, 240] width 16 height 16
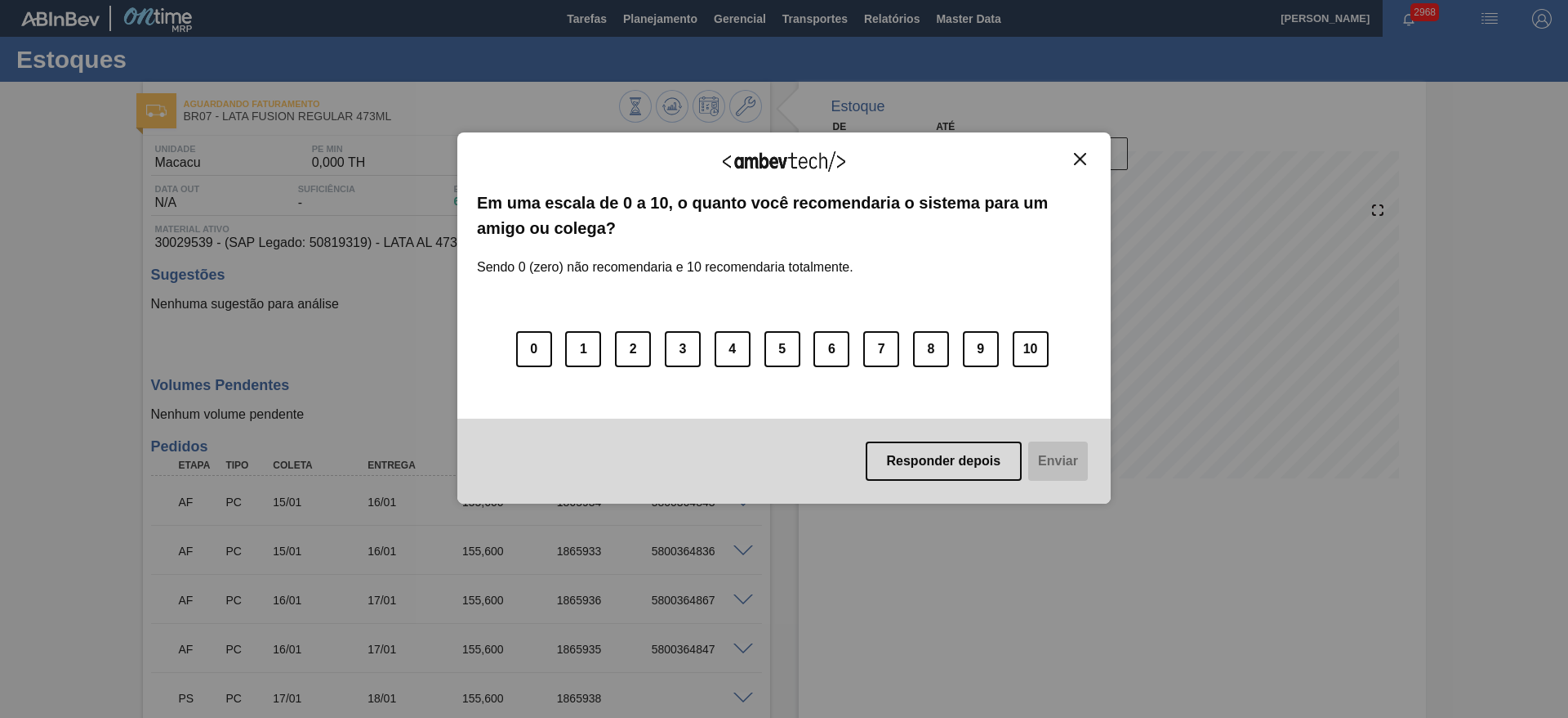
click at [1082, 166] on div "Agradecemos seu feedback!" at bounding box center [784, 170] width 614 height 38
click at [1083, 161] on img "Close" at bounding box center [1080, 159] width 12 height 12
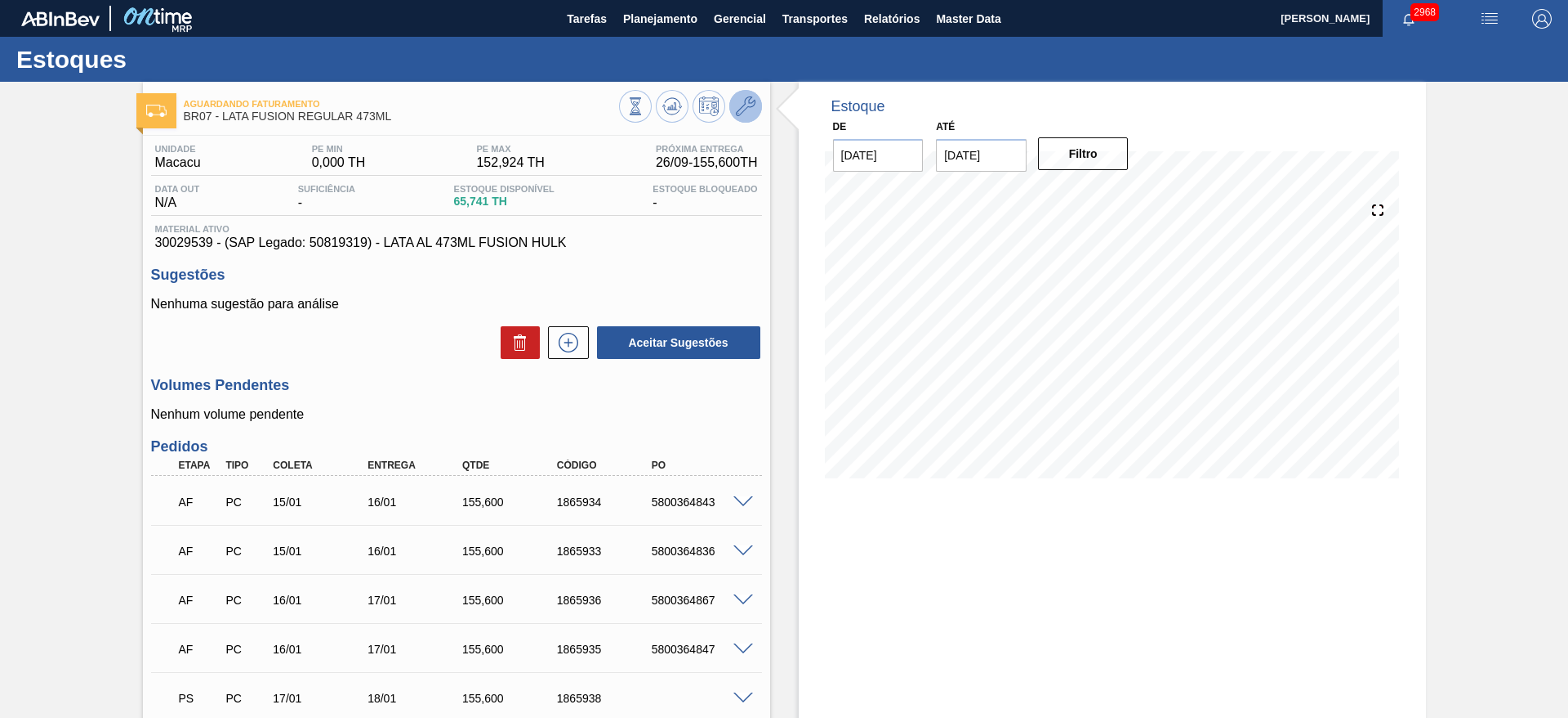
click at [747, 109] on icon at bounding box center [745, 106] width 19 height 19
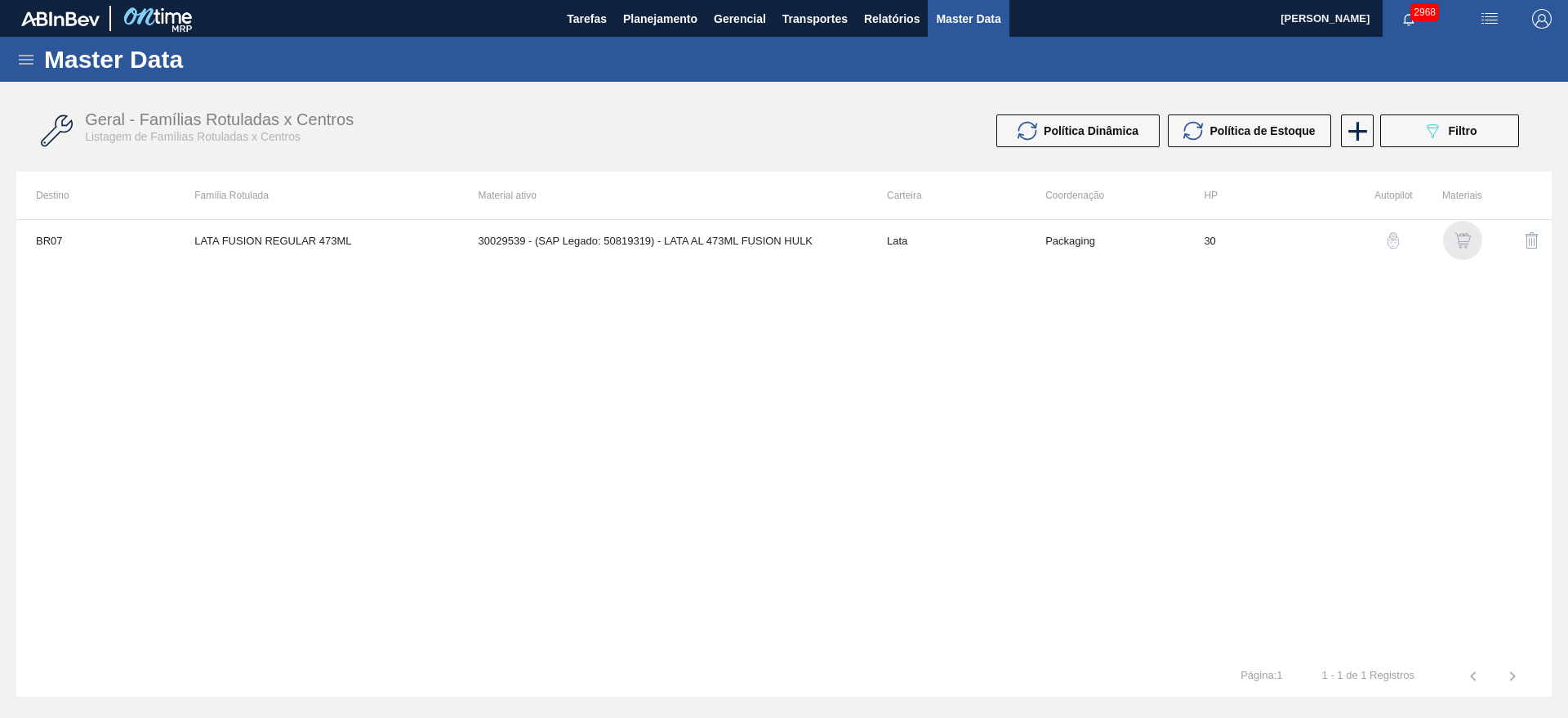
click at [1469, 242] on img "button" at bounding box center [1462, 240] width 16 height 16
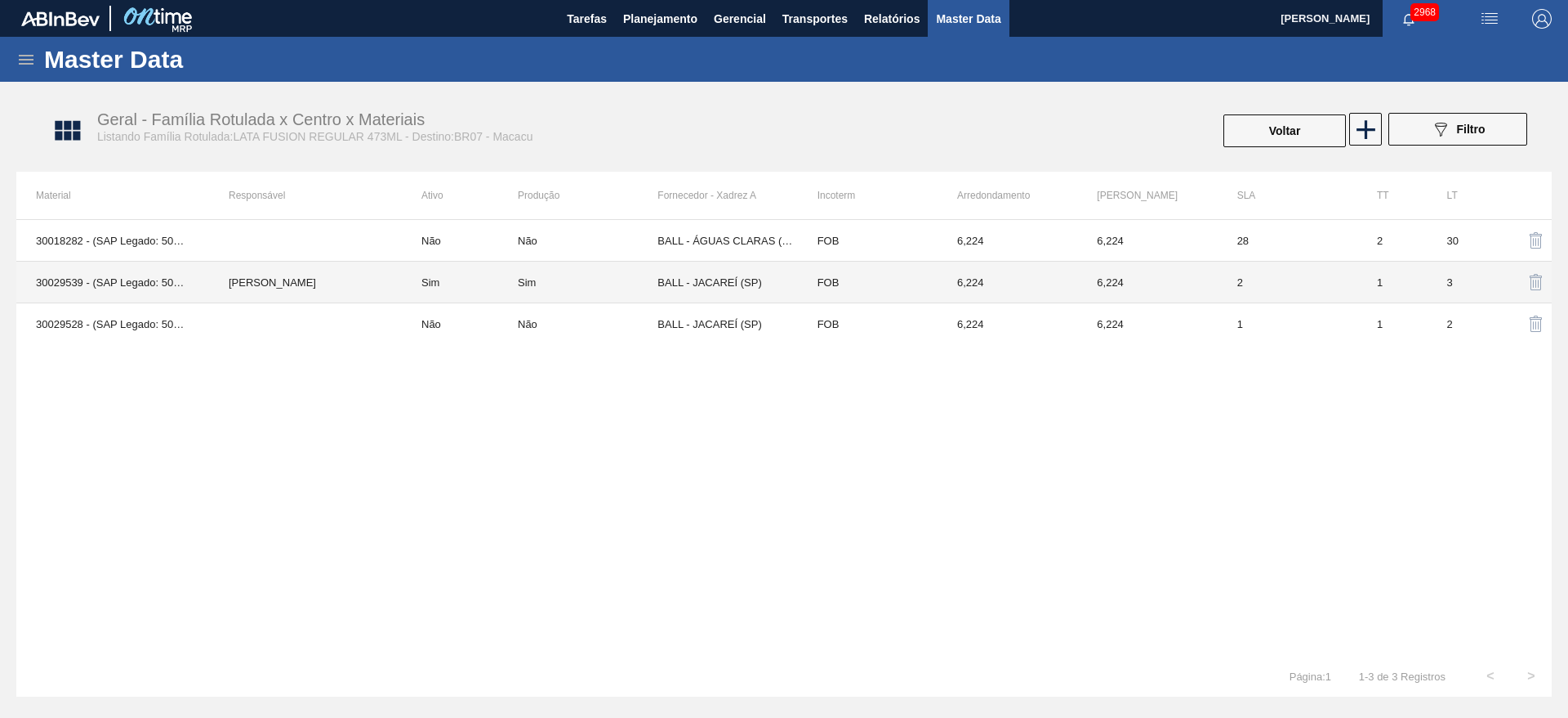
click at [67, 277] on td "30029539 - (SAP Legado: 50819319) - LATA AL 473ML FUSION HULK" at bounding box center [113, 282] width 193 height 42
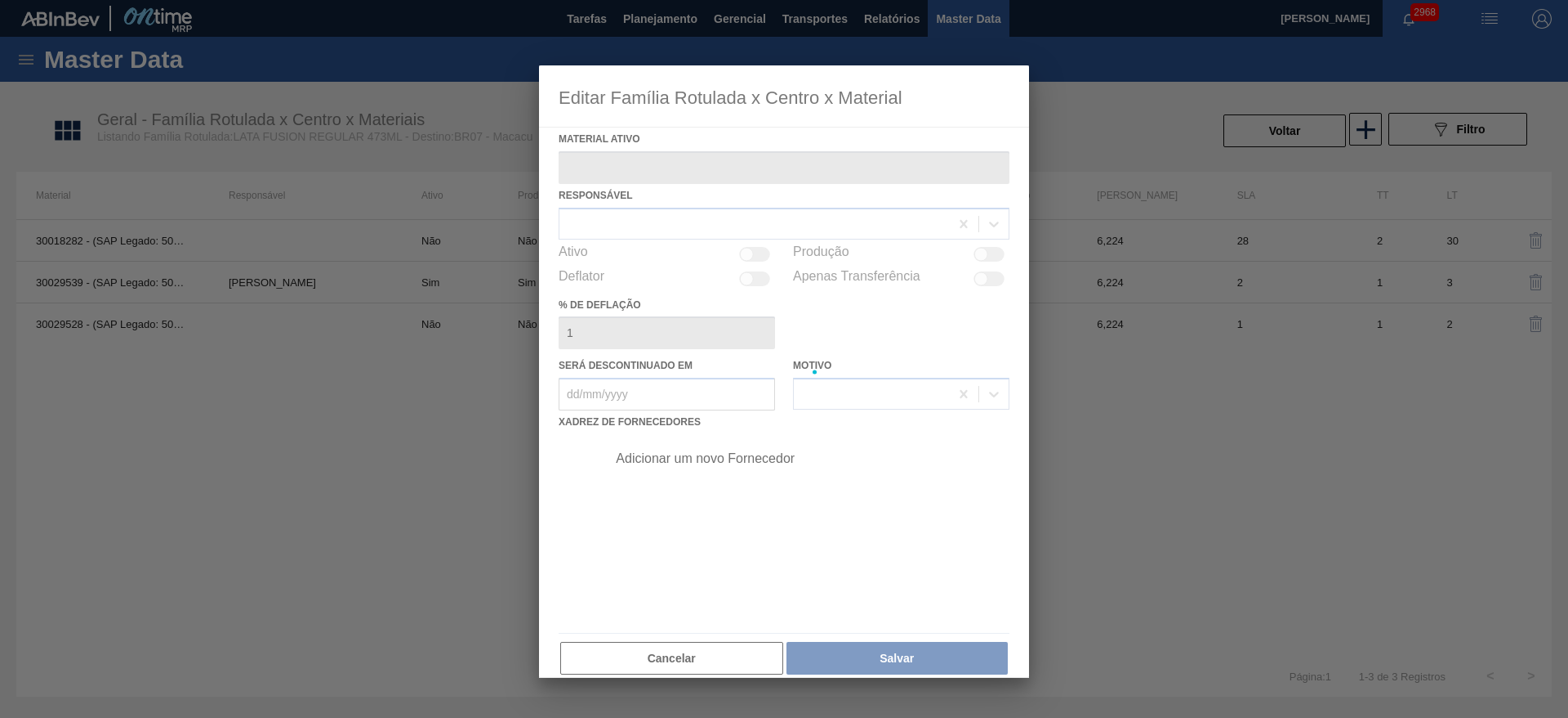
type ativo "30029539 - (SAP Legado: 50819319) - LATA AL 473ML FUSION HULK"
checkbox input "true"
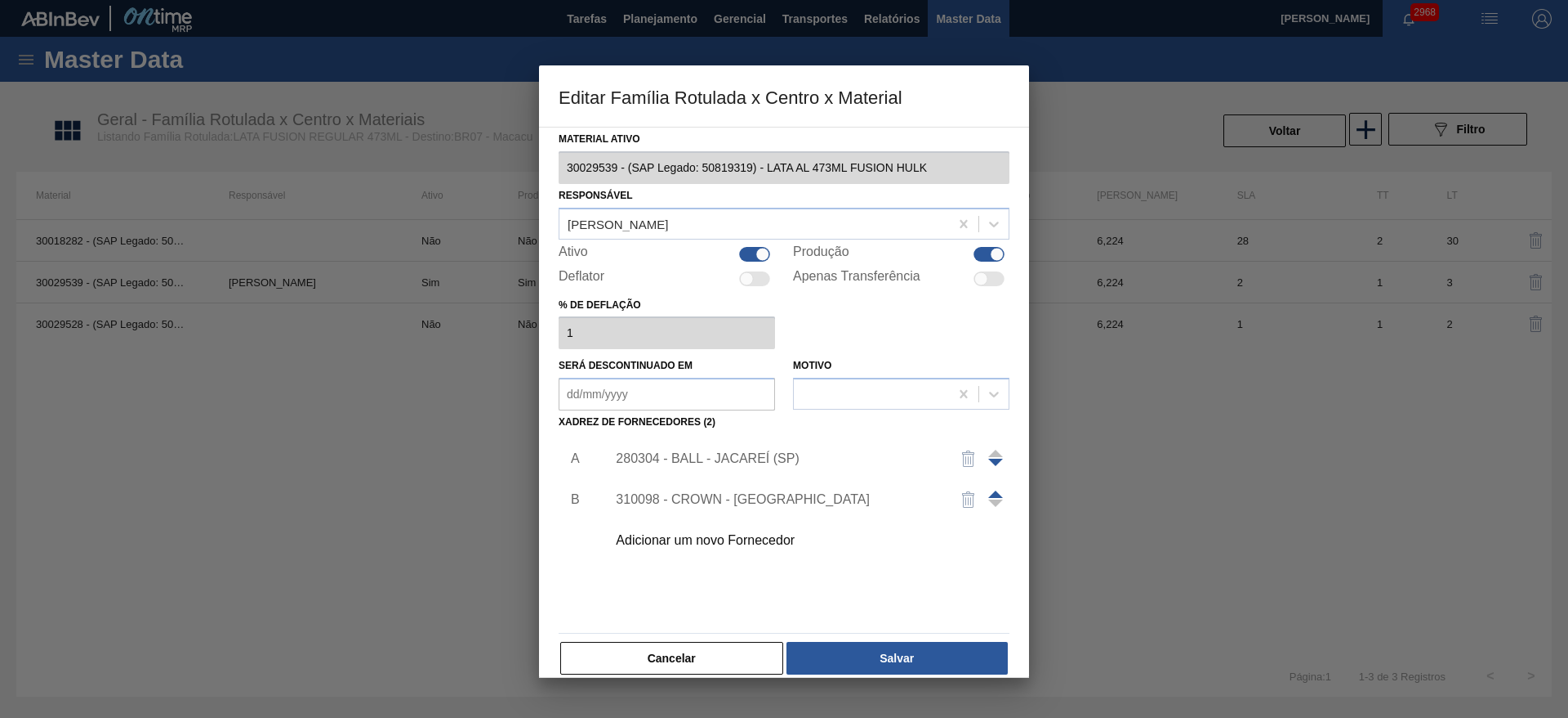
click at [757, 250] on div at bounding box center [762, 253] width 14 height 14
checkbox input "false"
click at [917, 654] on button "Salvar" at bounding box center [896, 658] width 221 height 33
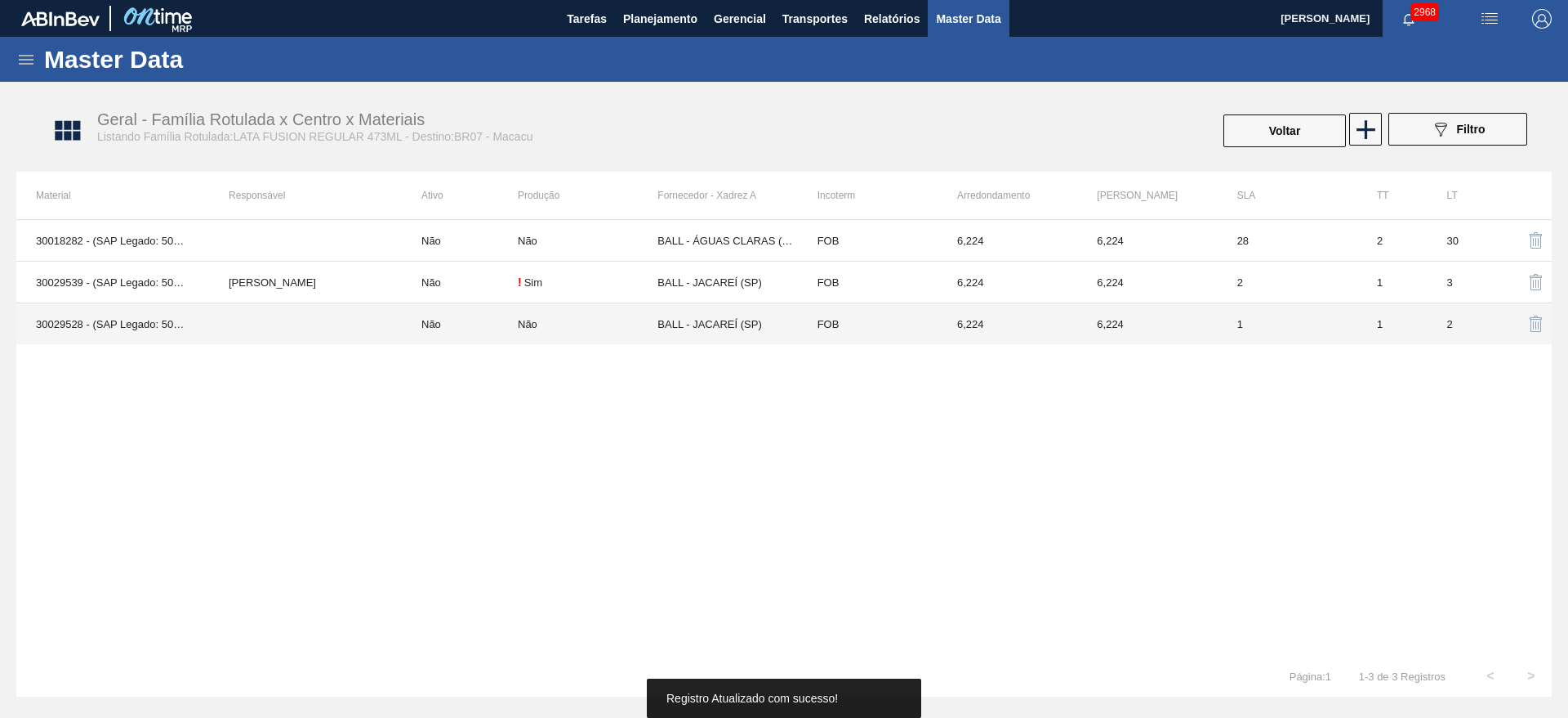
click at [307, 327] on td at bounding box center [306, 324] width 193 height 42
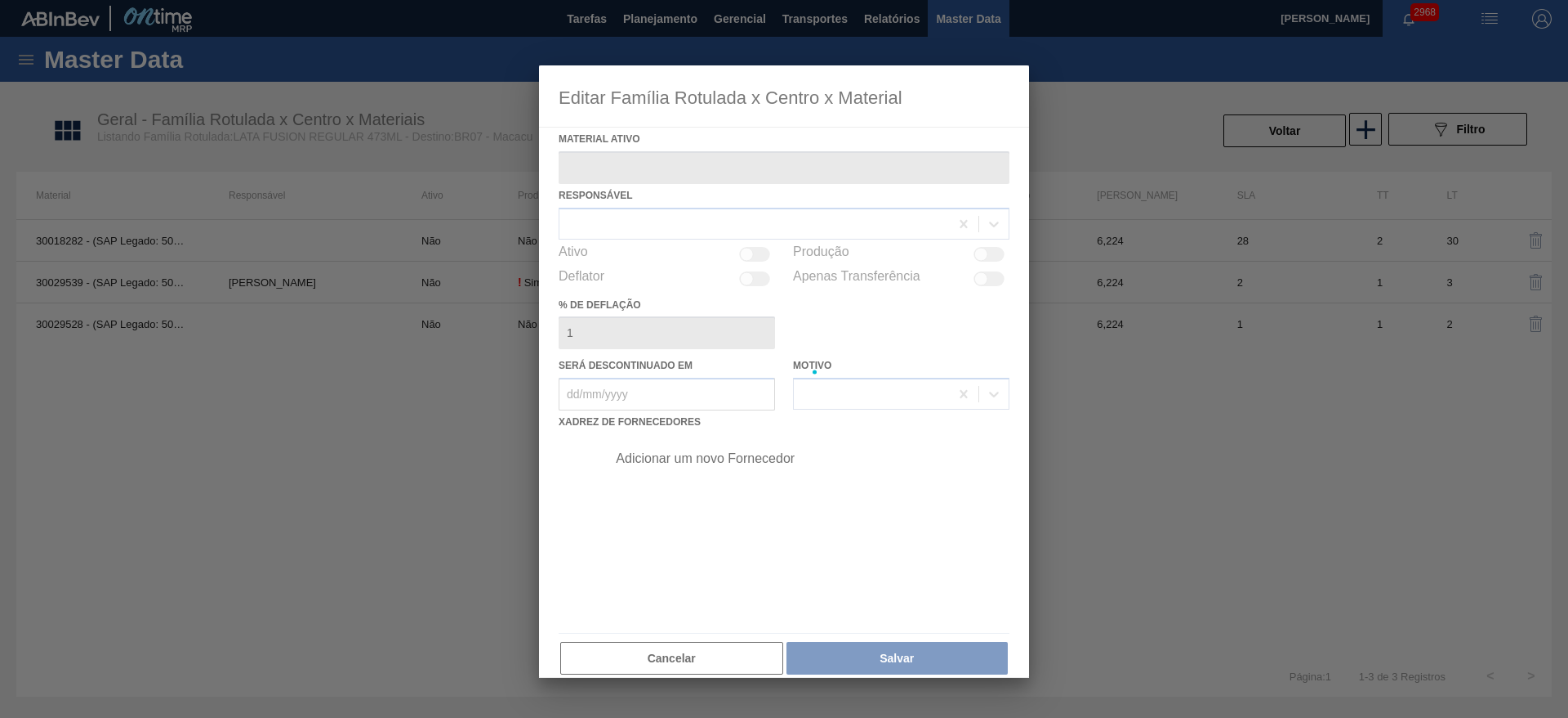
type ativo "30029528 - (SAP Legado: 50819276) - LATA AL 473ML FUSION NIV24"
type em "[DATE]"
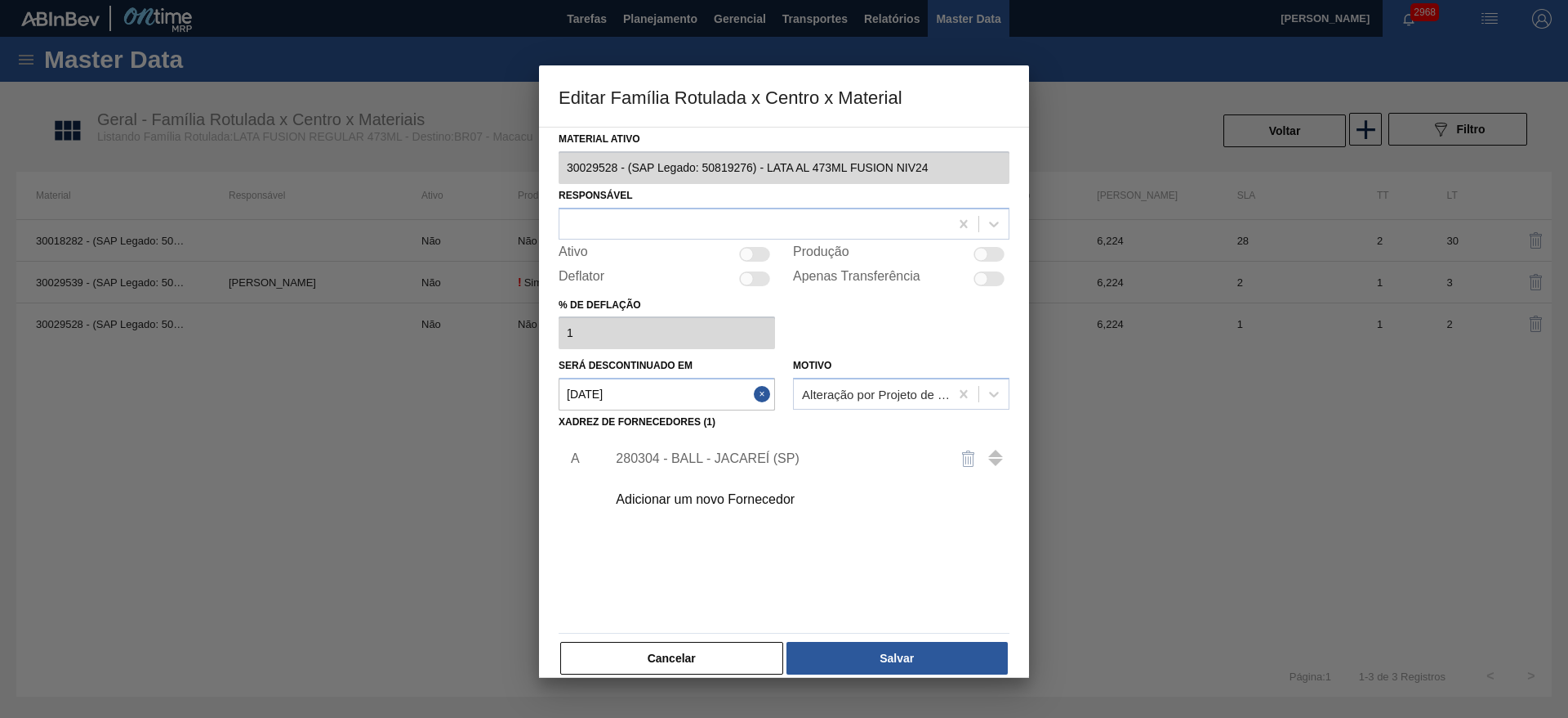
click at [743, 255] on div at bounding box center [747, 253] width 14 height 14
checkbox input "true"
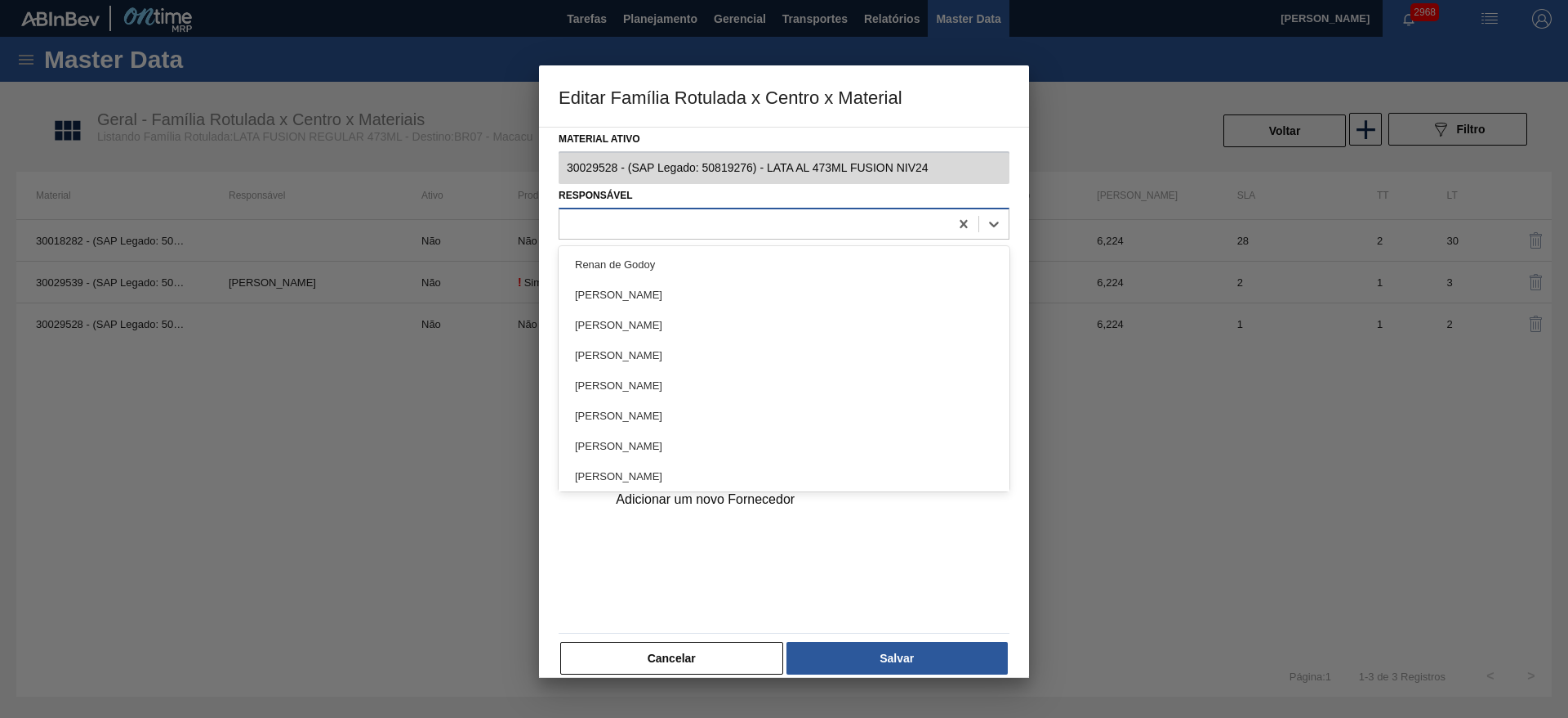
click at [740, 221] on div at bounding box center [754, 224] width 390 height 24
type input "igor"
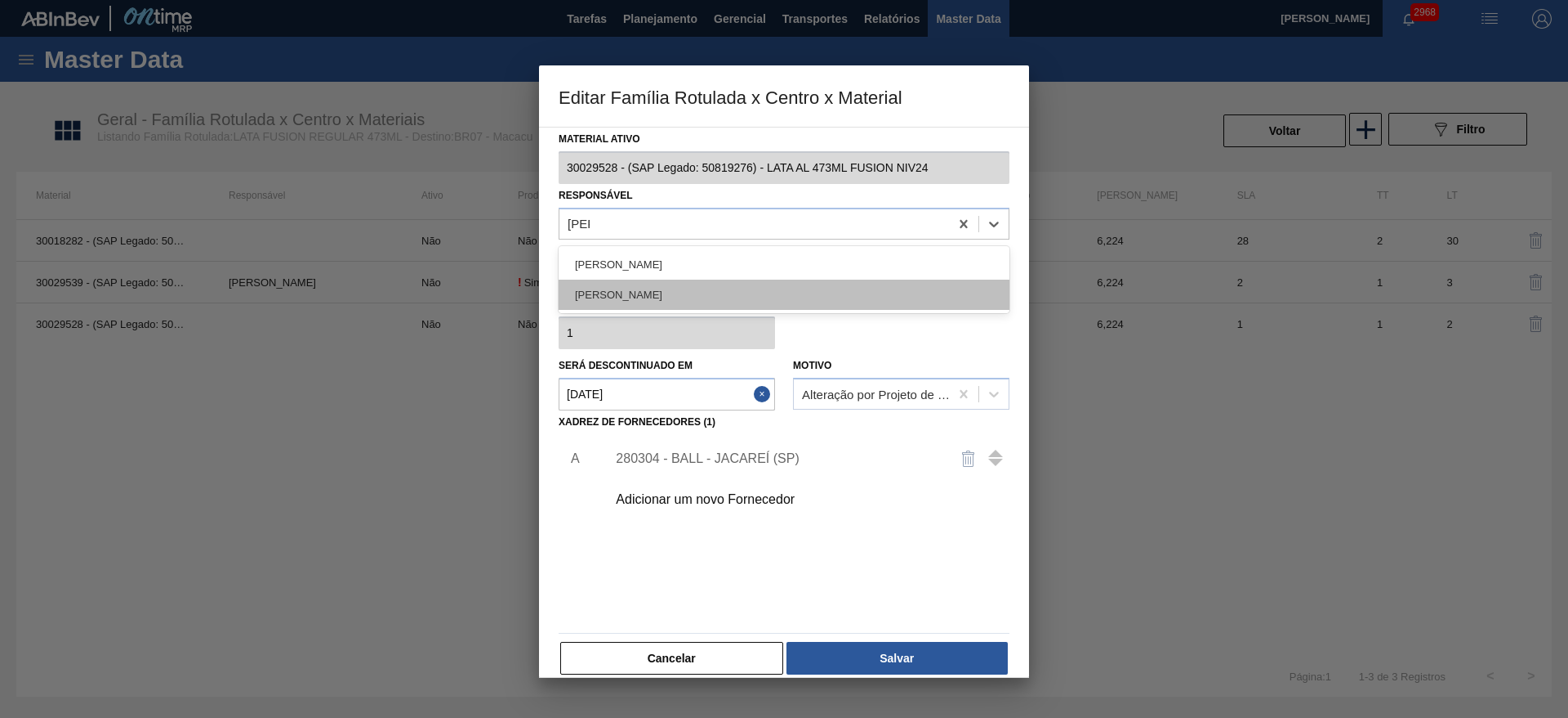
click at [673, 289] on div "[PERSON_NAME]" at bounding box center [784, 295] width 451 height 31
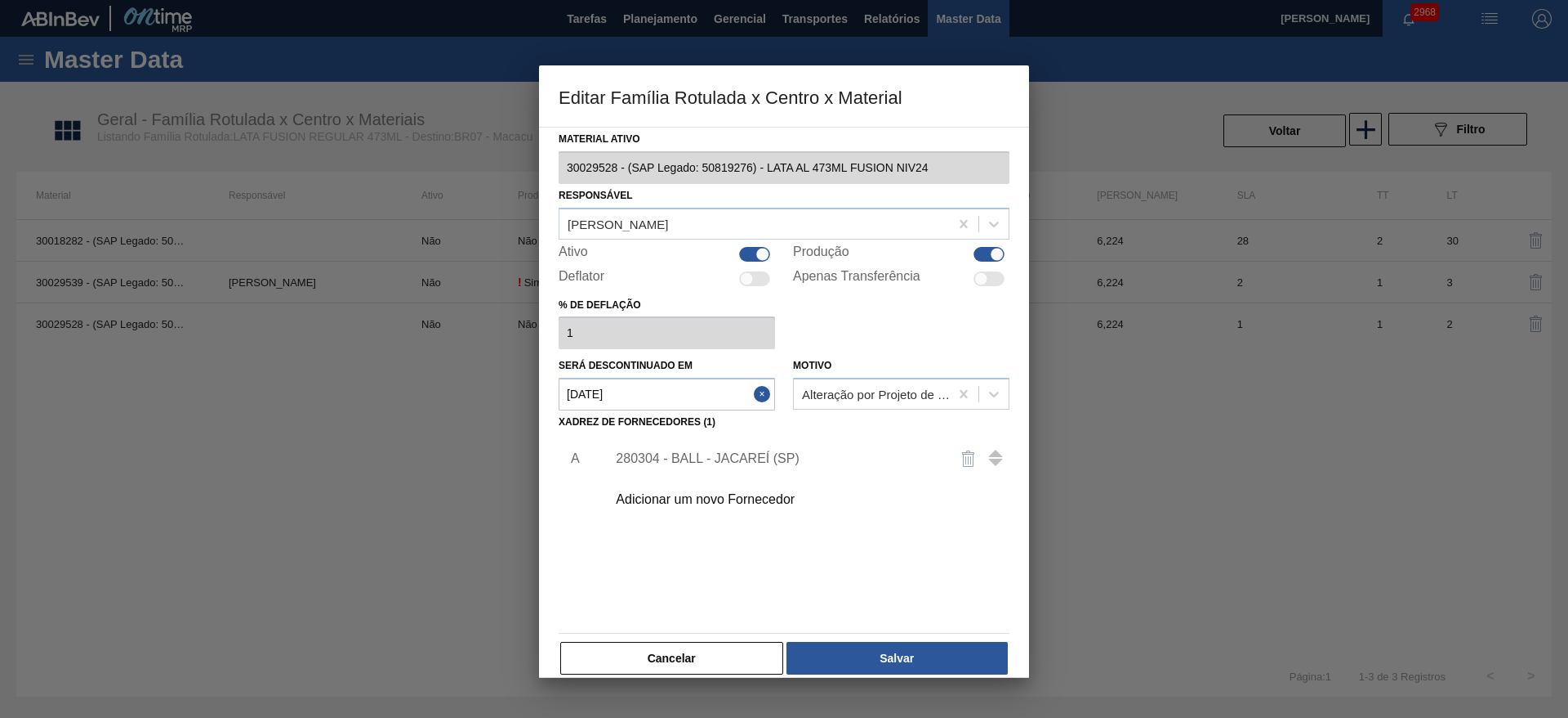
click at [683, 505] on div "Adicionar um novo Fornecedor" at bounding box center [776, 498] width 320 height 14
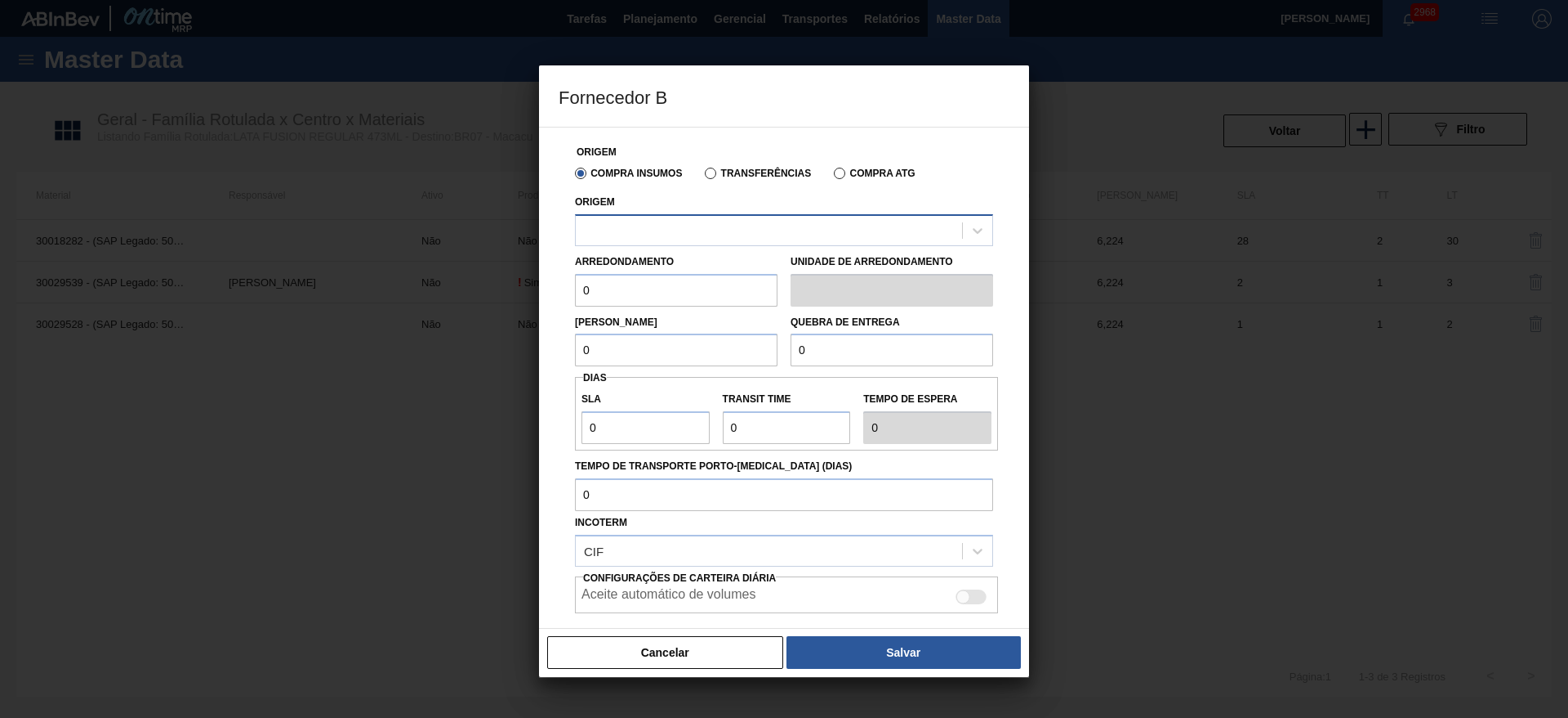
click at [673, 225] on div at bounding box center [769, 230] width 386 height 24
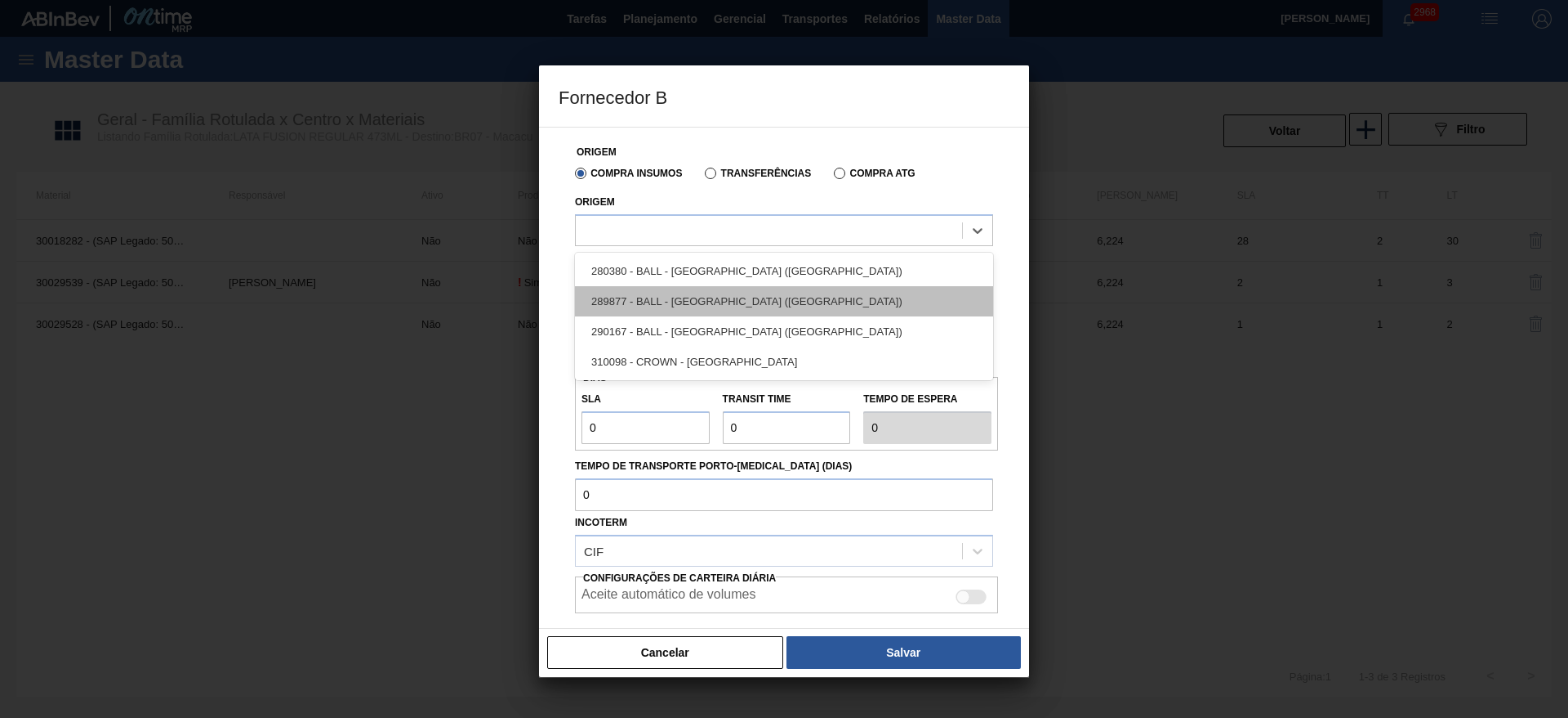
click at [728, 295] on div "289877 - BALL - TRÊS RIOS (RJ)" at bounding box center [784, 301] width 418 height 31
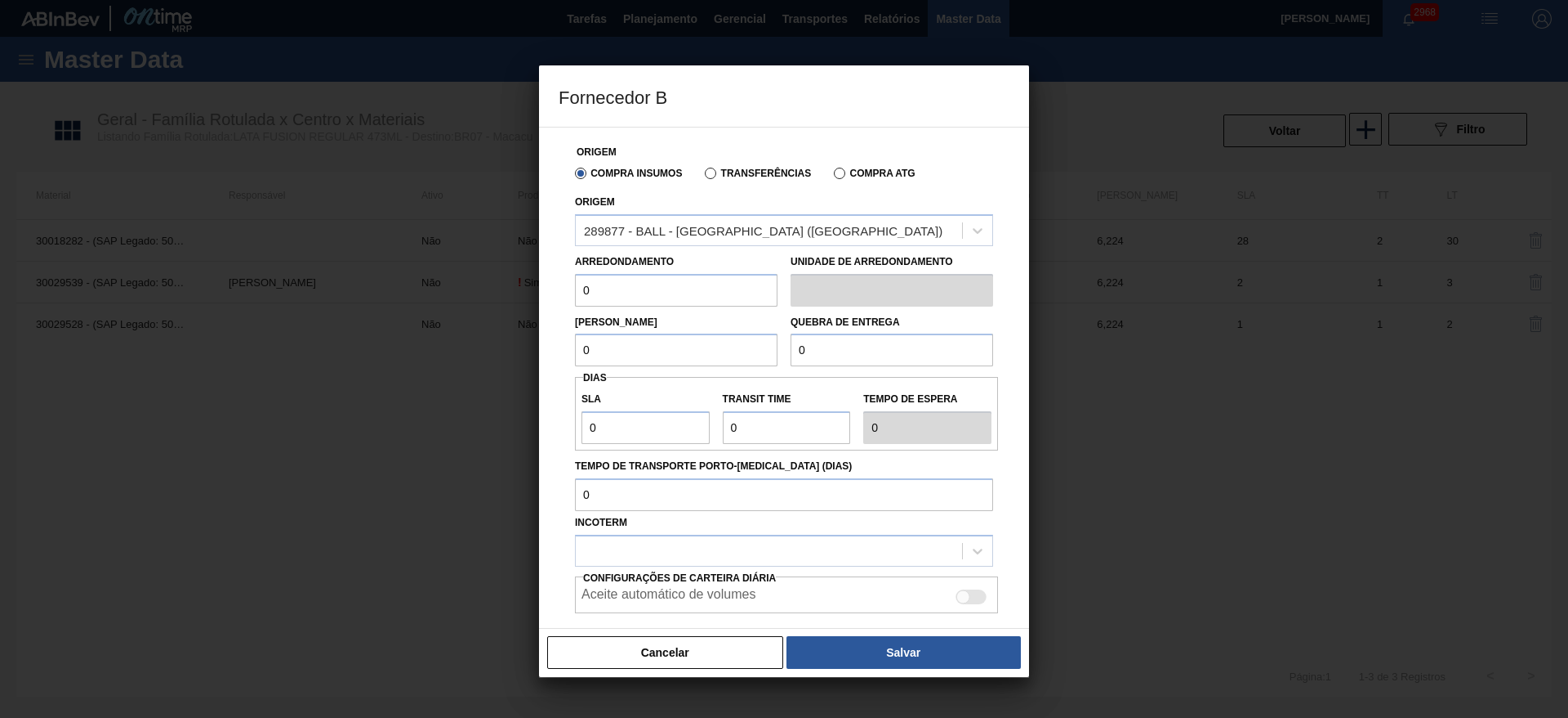
drag, startPoint x: 694, startPoint y: 288, endPoint x: 539, endPoint y: 287, distance: 155.0
click at [539, 287] on div "Origem Compra Insumos Transferências Compra ATG Origem 289877 - BALL - TRÊS RIO…" at bounding box center [784, 377] width 490 height 502
type input "6,224"
drag, startPoint x: 629, startPoint y: 350, endPoint x: 537, endPoint y: 354, distance: 92.1
click at [537, 354] on div "Fornecedor B Origem Compra Insumos Transferências Compra ATG Origem 289877 - BA…" at bounding box center [784, 359] width 1568 height 718
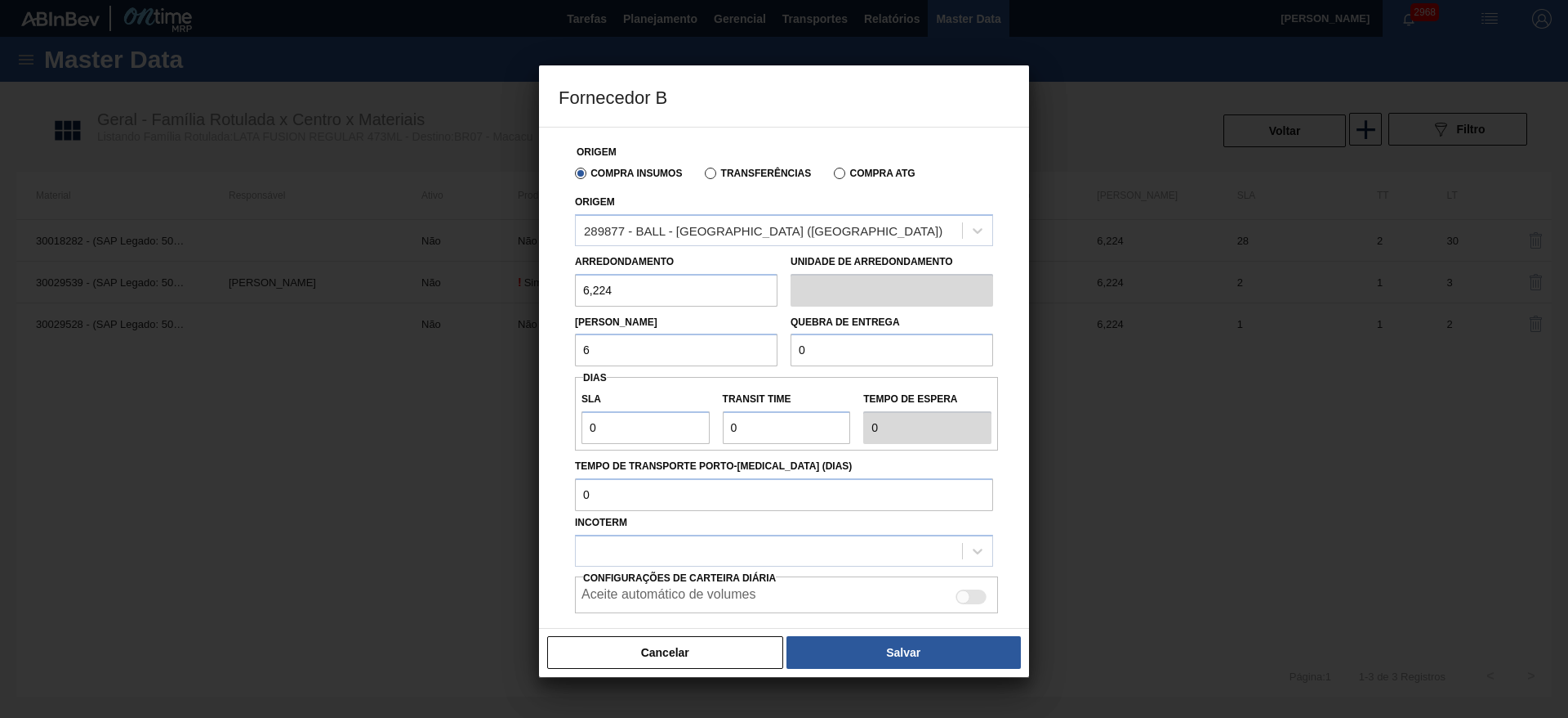
type input "6,224"
drag, startPoint x: 826, startPoint y: 347, endPoint x: 787, endPoint y: 348, distance: 39.0
click at [787, 348] on div "Quebra de entrega 0" at bounding box center [892, 338] width 216 height 57
type input "124,48"
drag, startPoint x: 614, startPoint y: 421, endPoint x: 565, endPoint y: 433, distance: 50.4
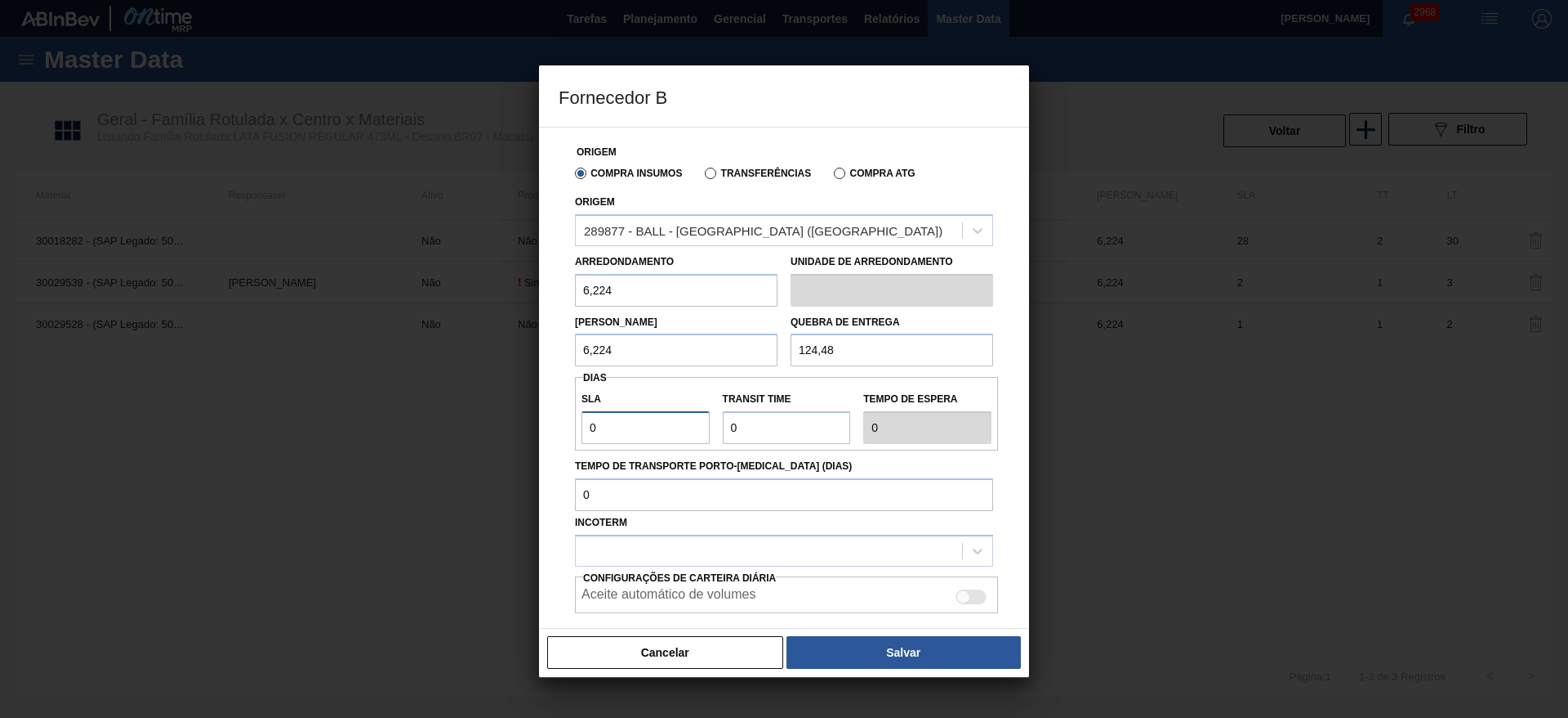
click at [565, 433] on div "Origem Compra Insumos Transferências Compra ATG Origem 289877 - BALL - TRÊS RIO…" at bounding box center [784, 410] width 451 height 567
type input "2"
click at [842, 543] on div at bounding box center [769, 550] width 386 height 24
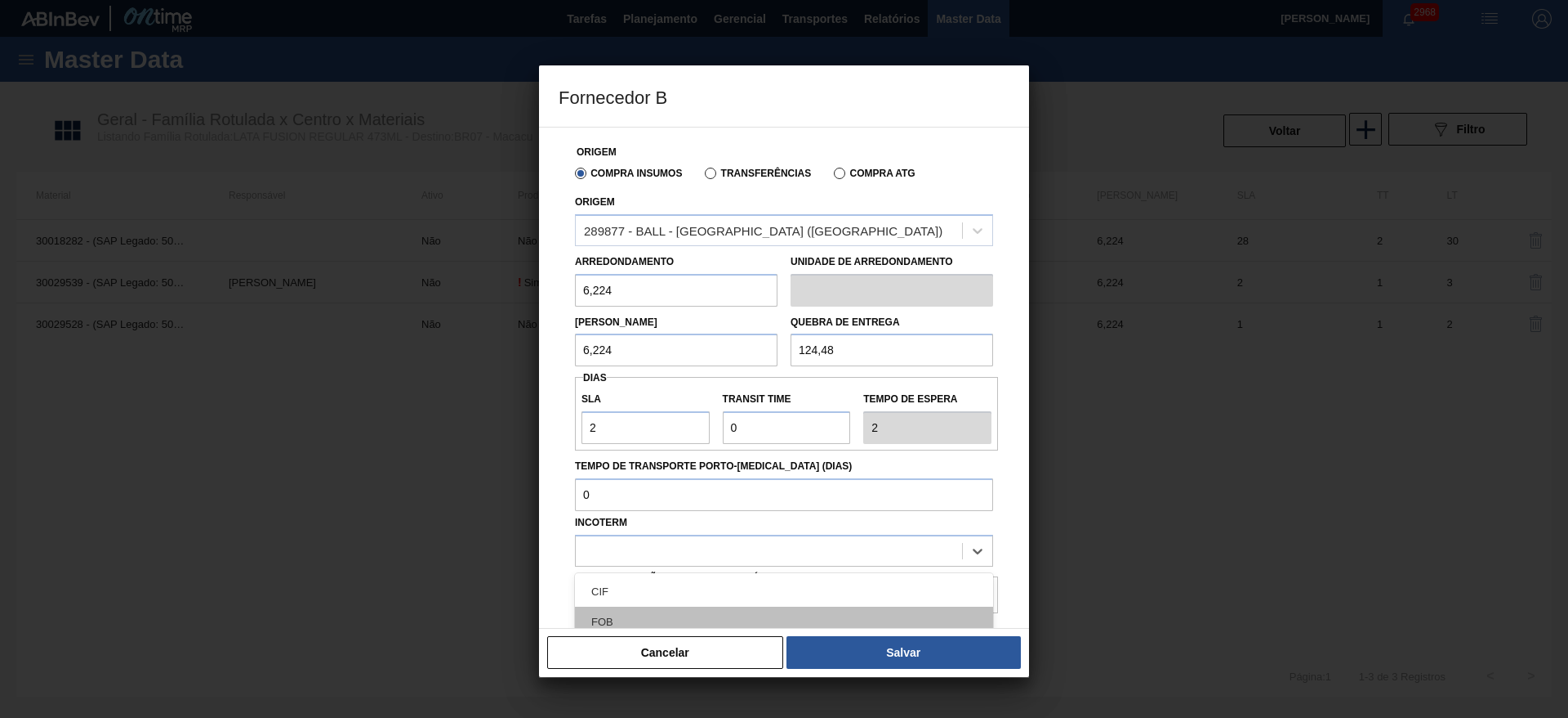
click at [693, 610] on div "FOB" at bounding box center [784, 621] width 418 height 31
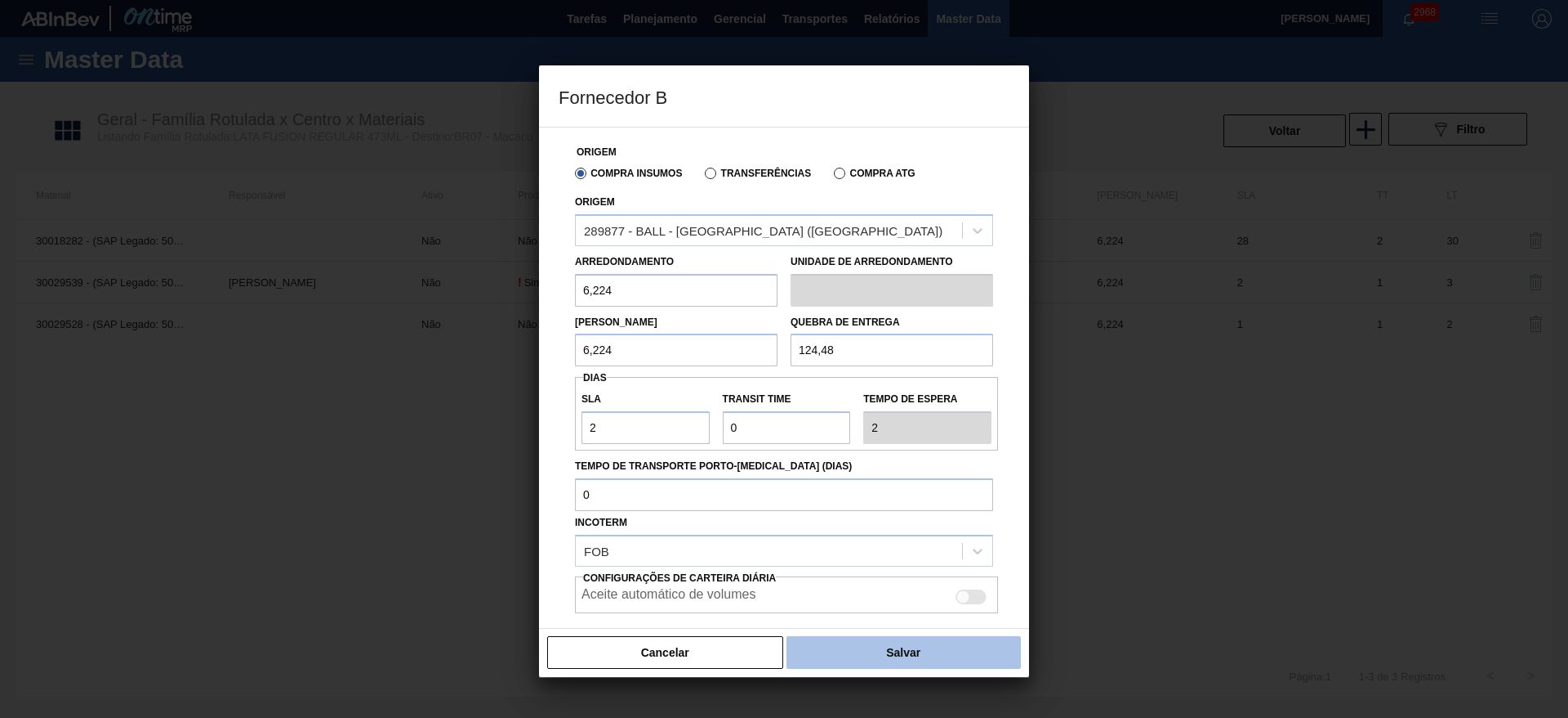
click at [845, 646] on button "Salvar" at bounding box center [903, 652] width 235 height 33
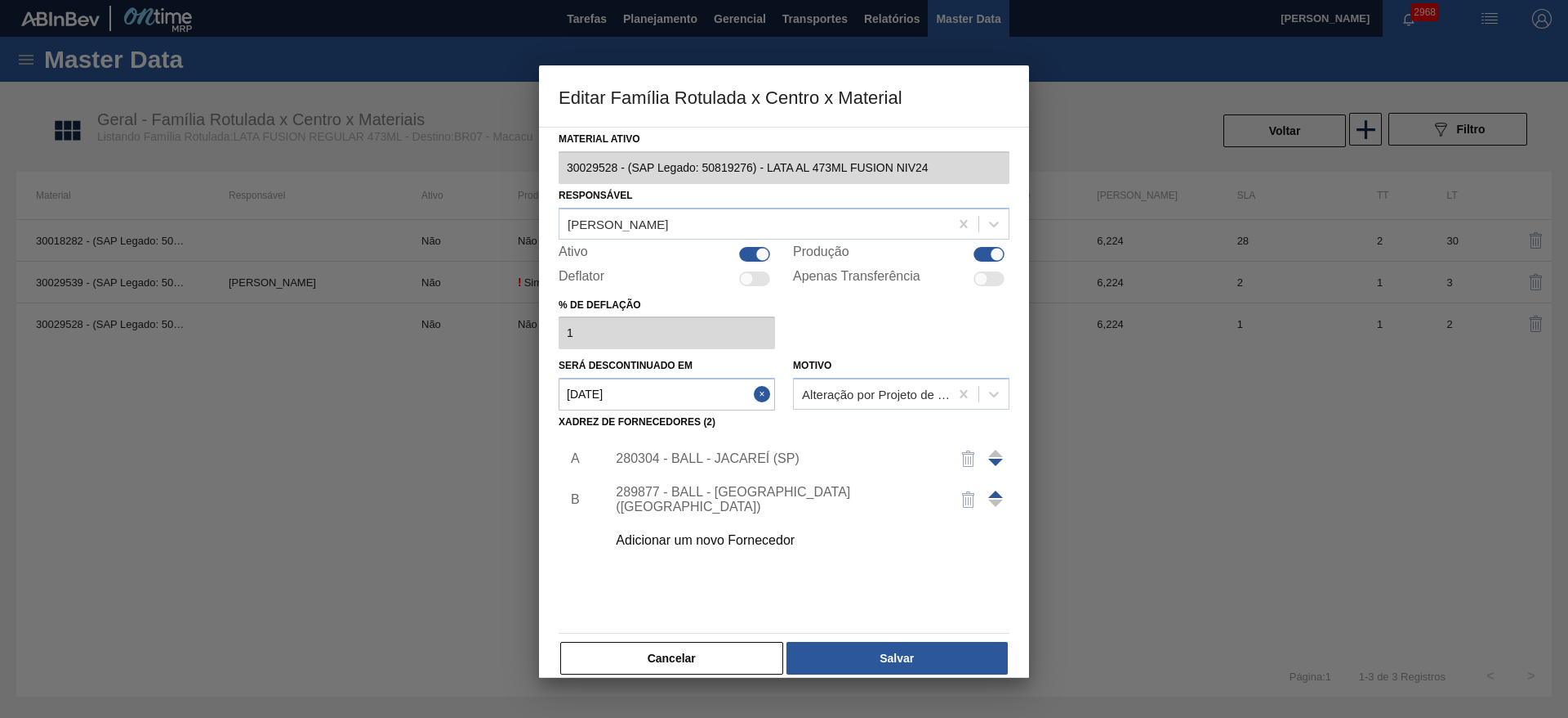
click at [994, 490] on span at bounding box center [995, 493] width 14 height 8
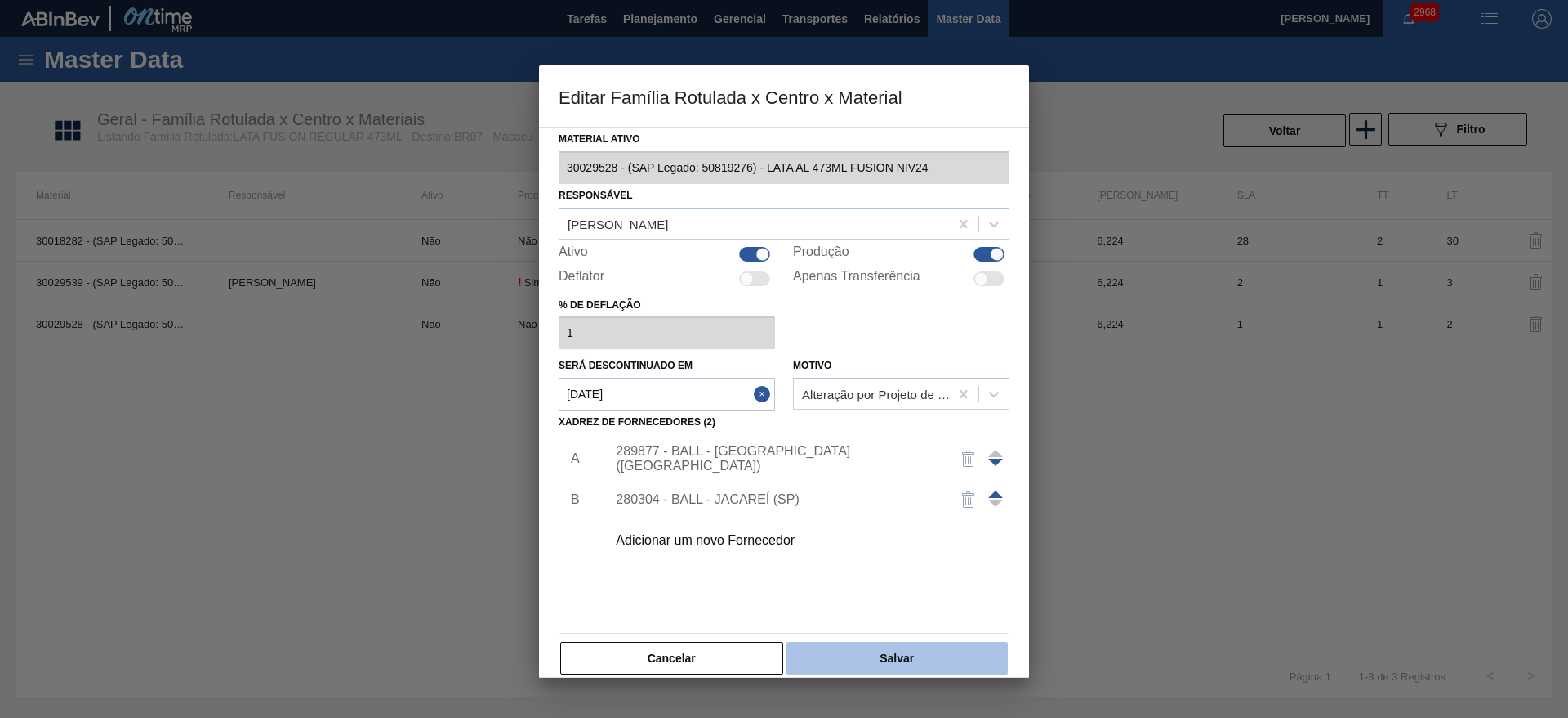
click at [893, 655] on button "Salvar" at bounding box center [896, 658] width 221 height 33
click at [763, 392] on button "Close" at bounding box center [764, 393] width 21 height 33
click at [945, 667] on button "Salvar" at bounding box center [896, 658] width 221 height 33
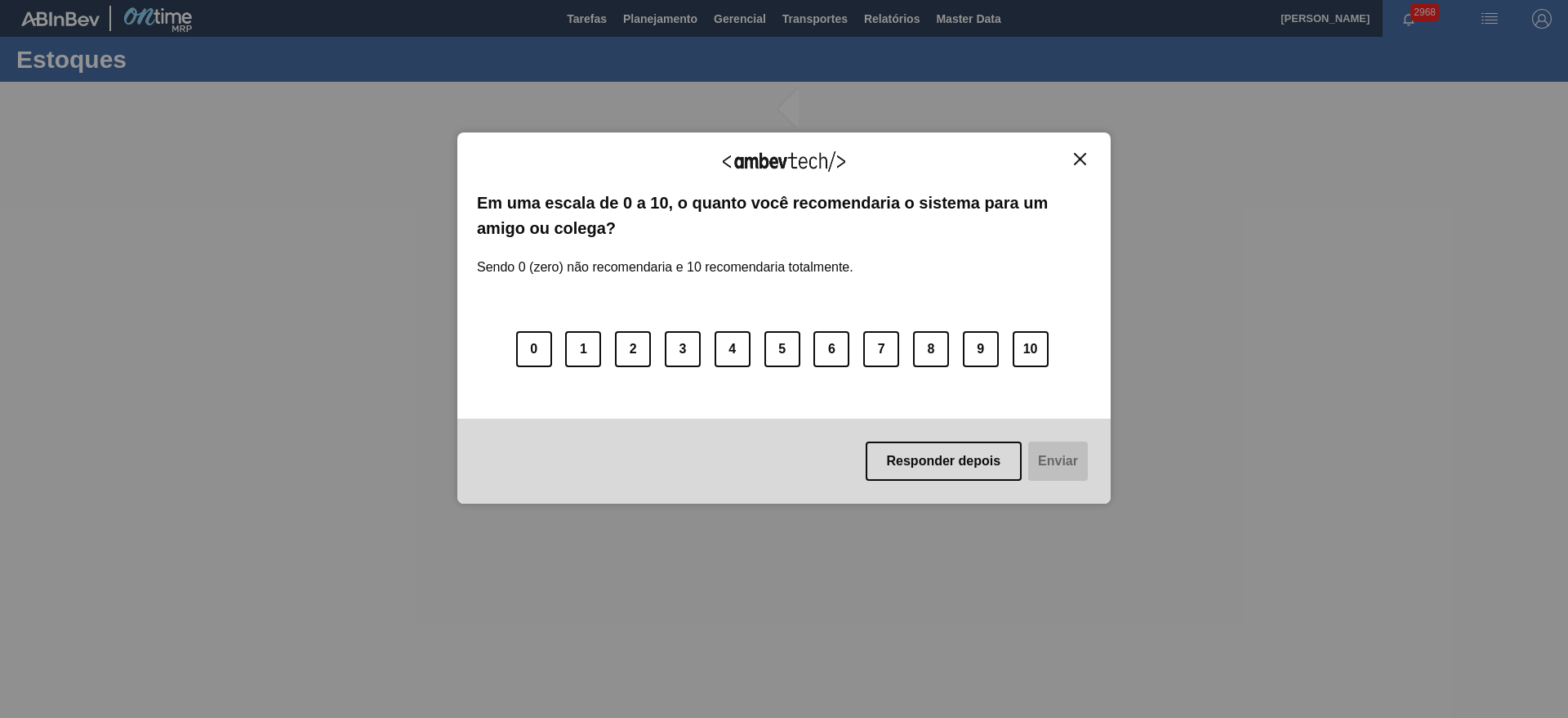
click at [1080, 162] on img "Close" at bounding box center [1080, 159] width 12 height 12
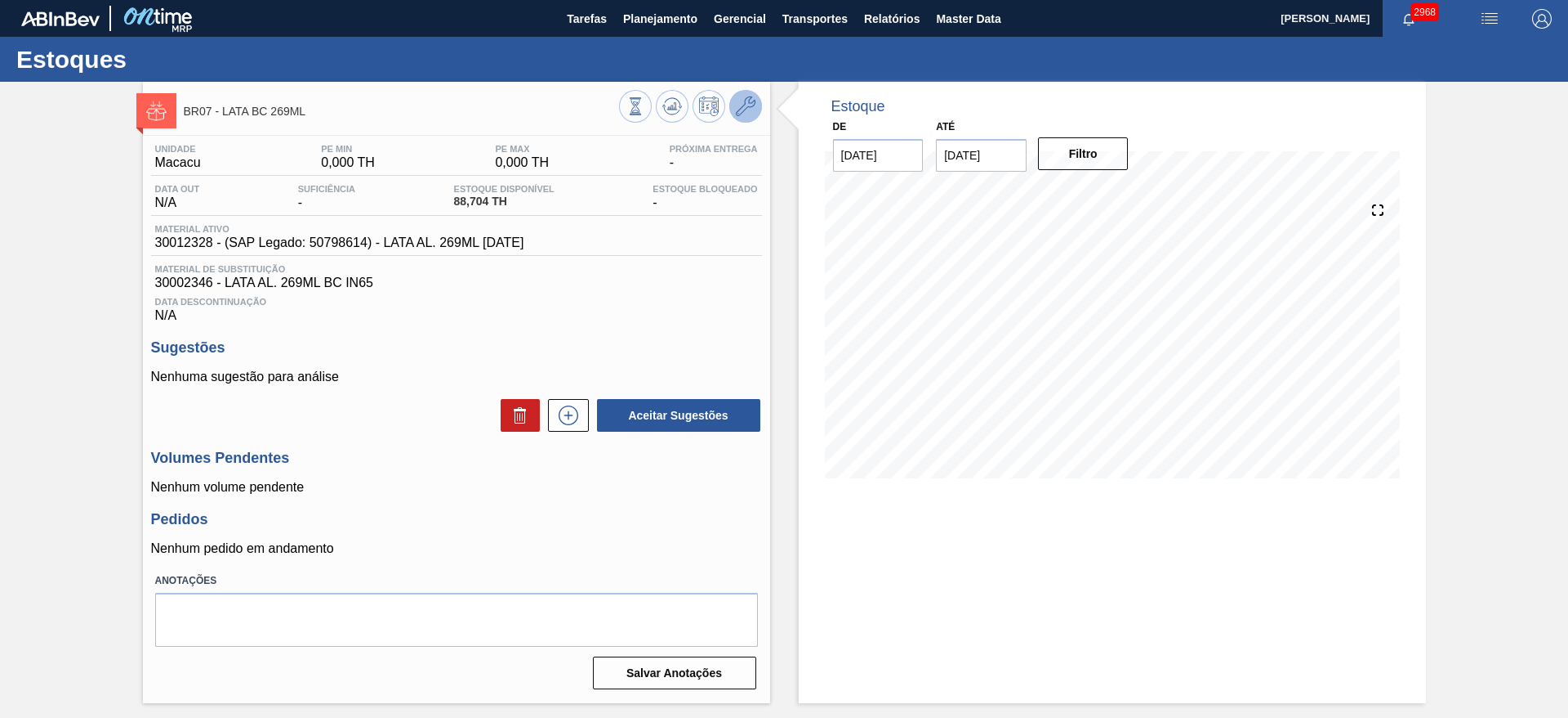
click at [750, 114] on icon at bounding box center [745, 106] width 19 height 19
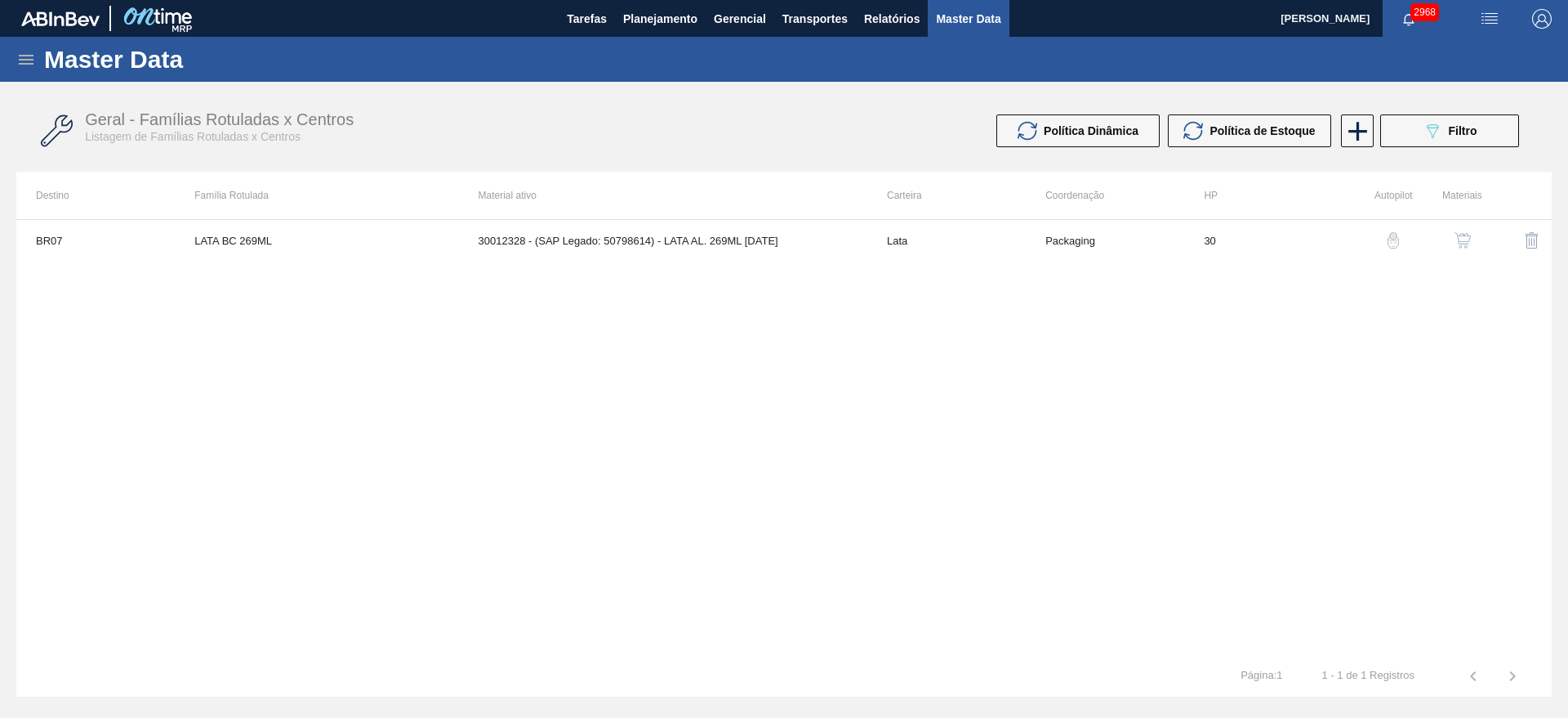
click at [1459, 232] on img "button" at bounding box center [1462, 240] width 16 height 16
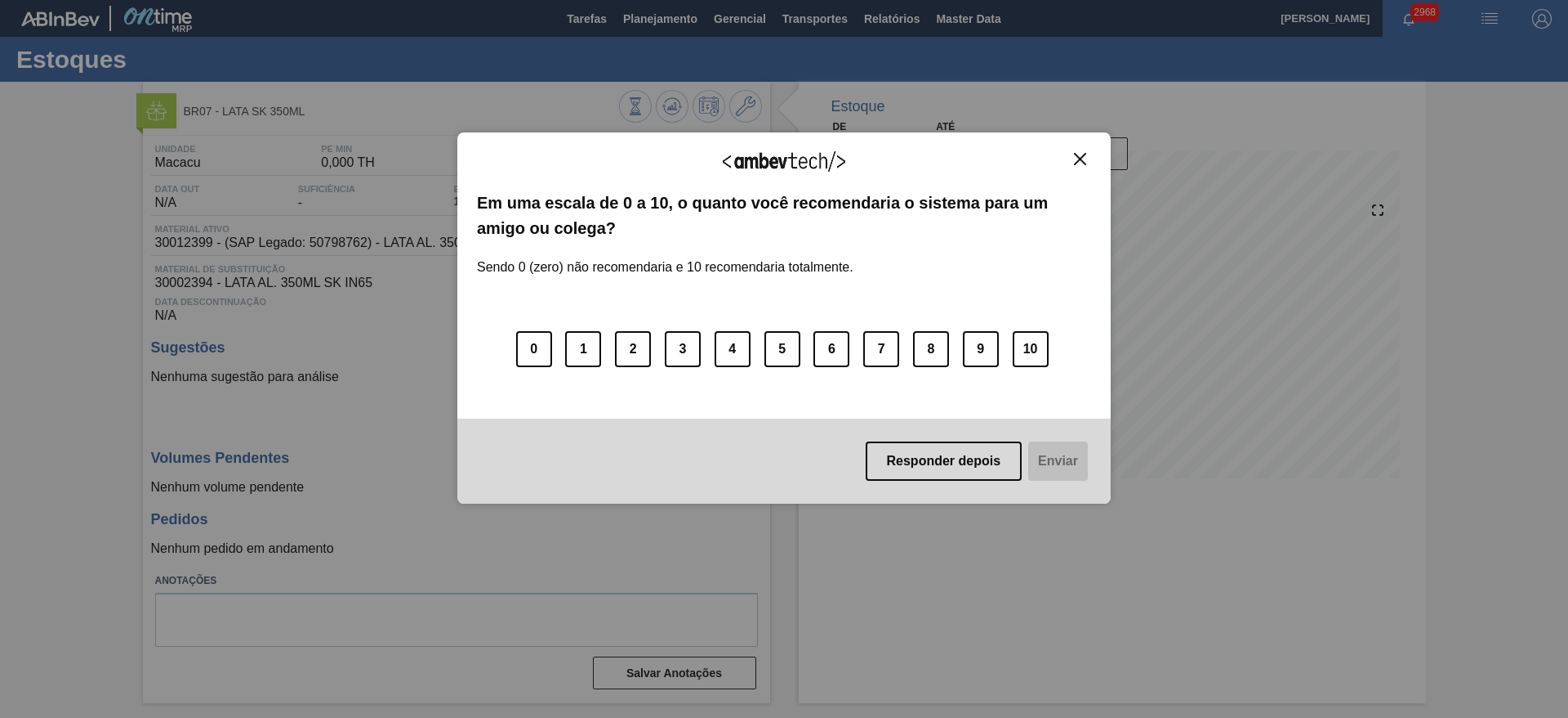
click at [1085, 162] on img "Close" at bounding box center [1080, 159] width 12 height 12
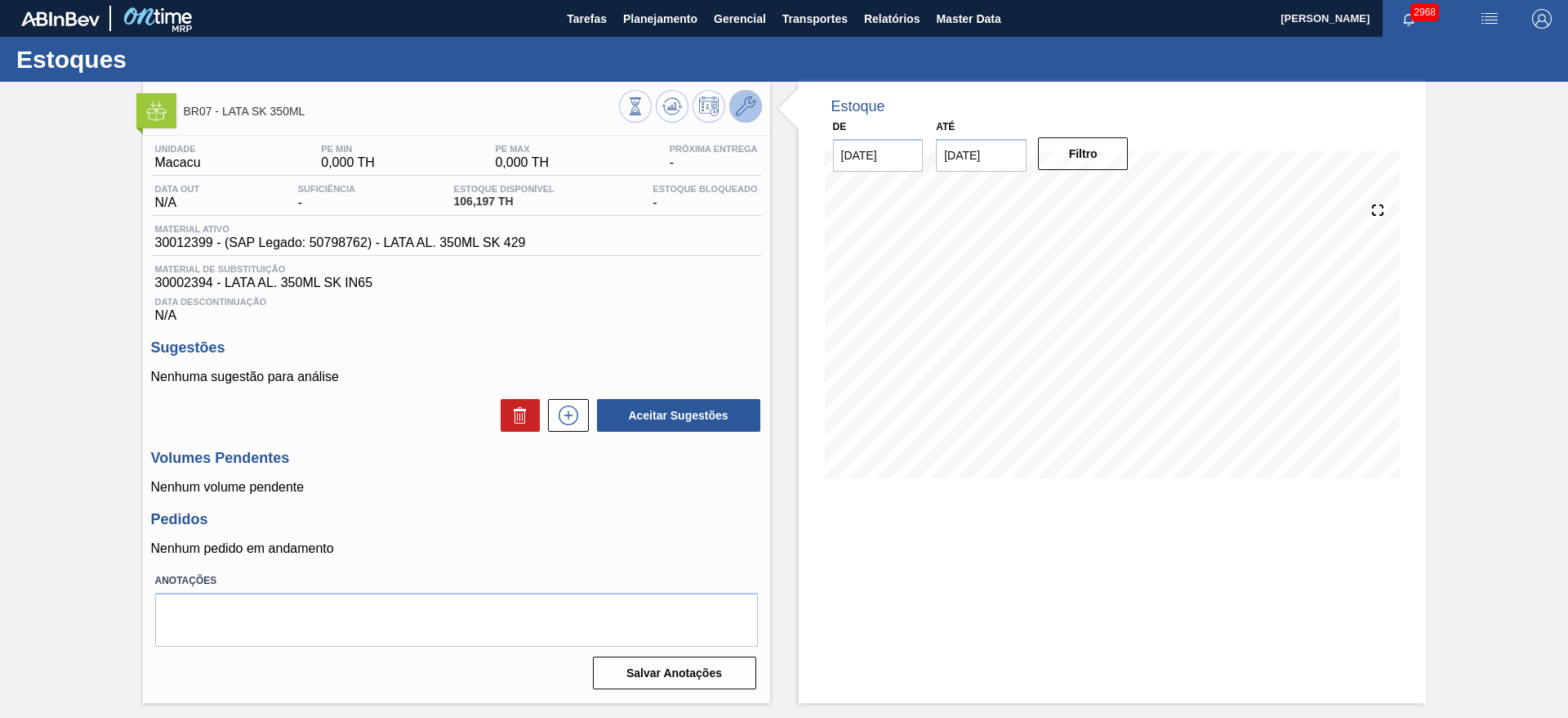
click at [750, 107] on icon at bounding box center [745, 106] width 19 height 19
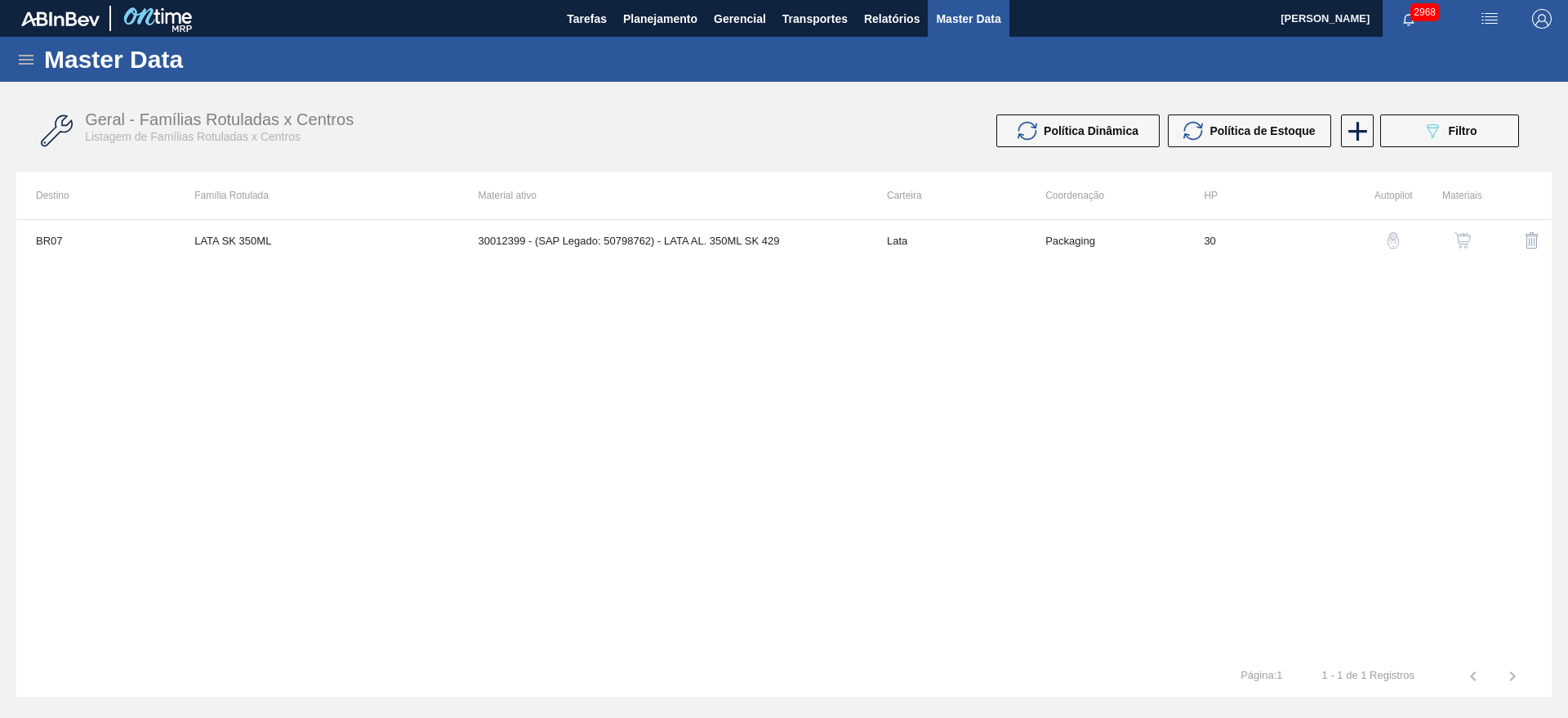
click at [1465, 242] on img "button" at bounding box center [1462, 240] width 16 height 16
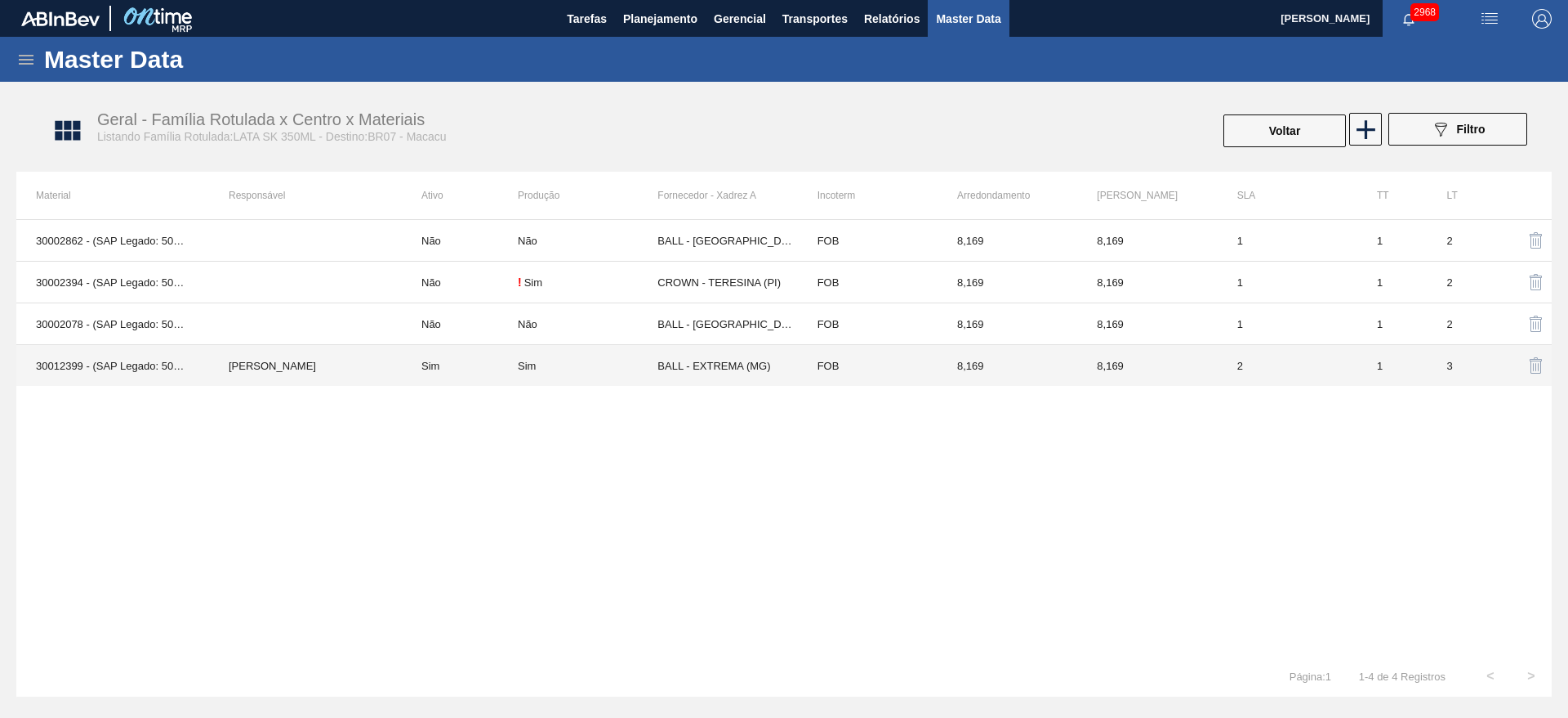
click at [723, 355] on td "BALL - EXTREMA (MG)" at bounding box center [727, 365] width 140 height 42
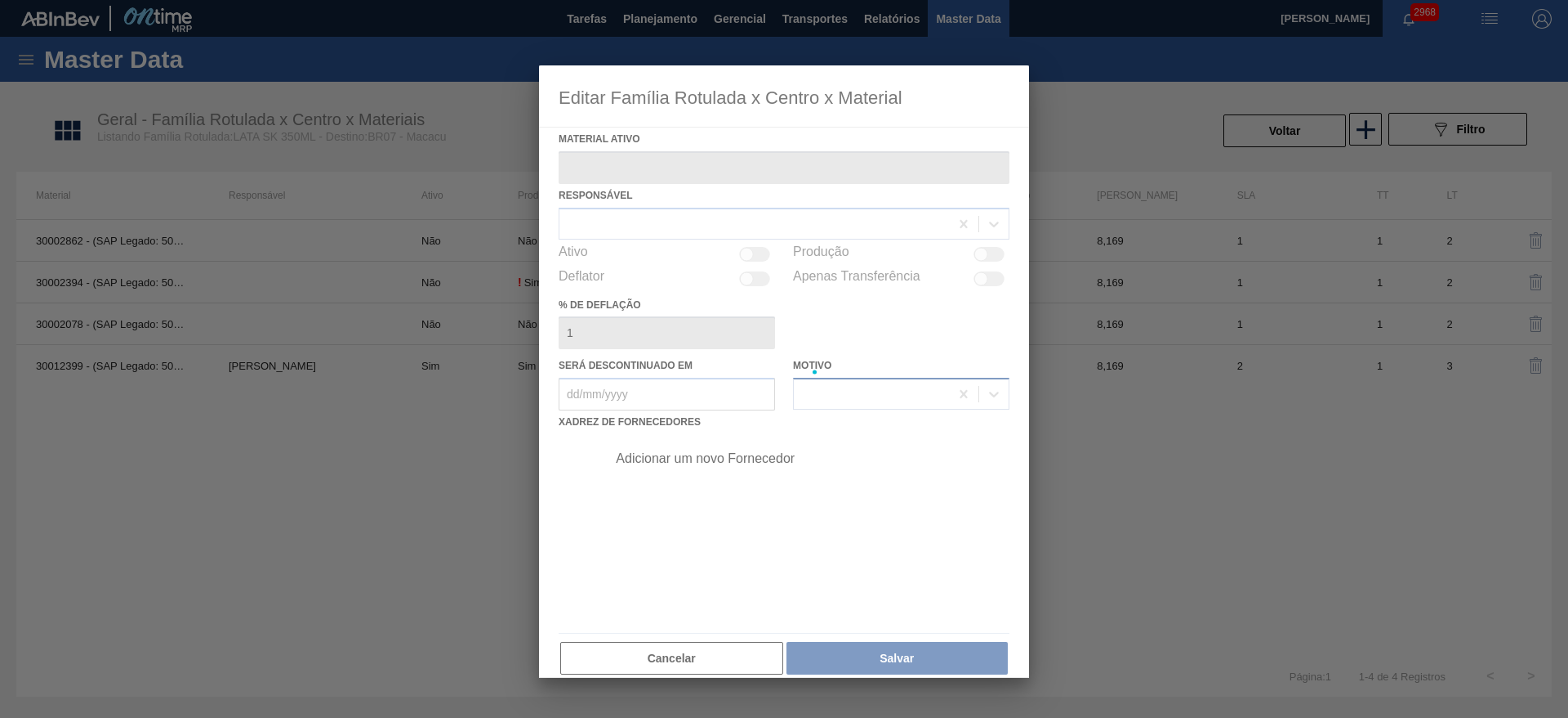
type ativo "30012399 - (SAP Legado: 50798762) - LATA AL. 350ML SK 429"
checkbox input "true"
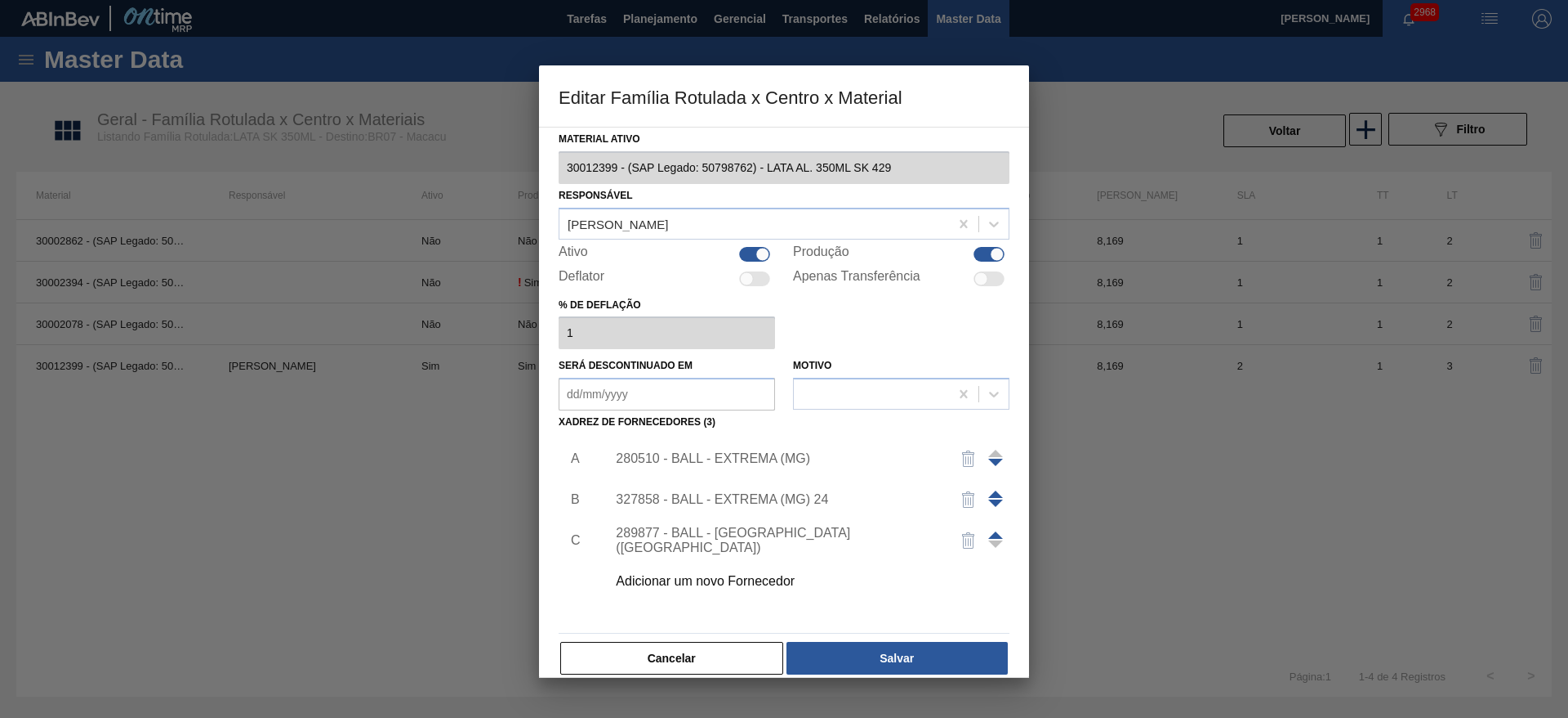
click at [965, 460] on img "button" at bounding box center [968, 458] width 19 height 19
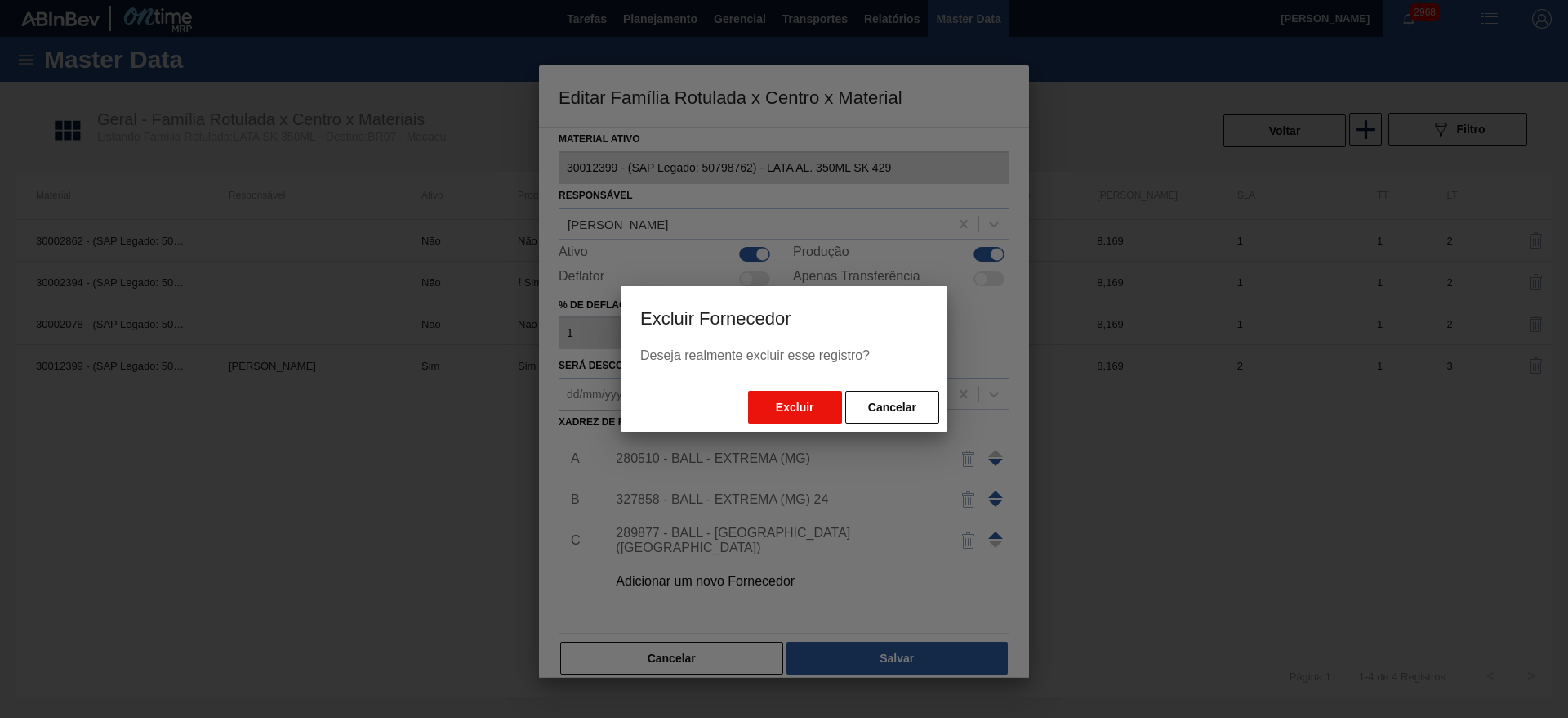
click at [762, 410] on button "Excluir" at bounding box center [795, 407] width 94 height 33
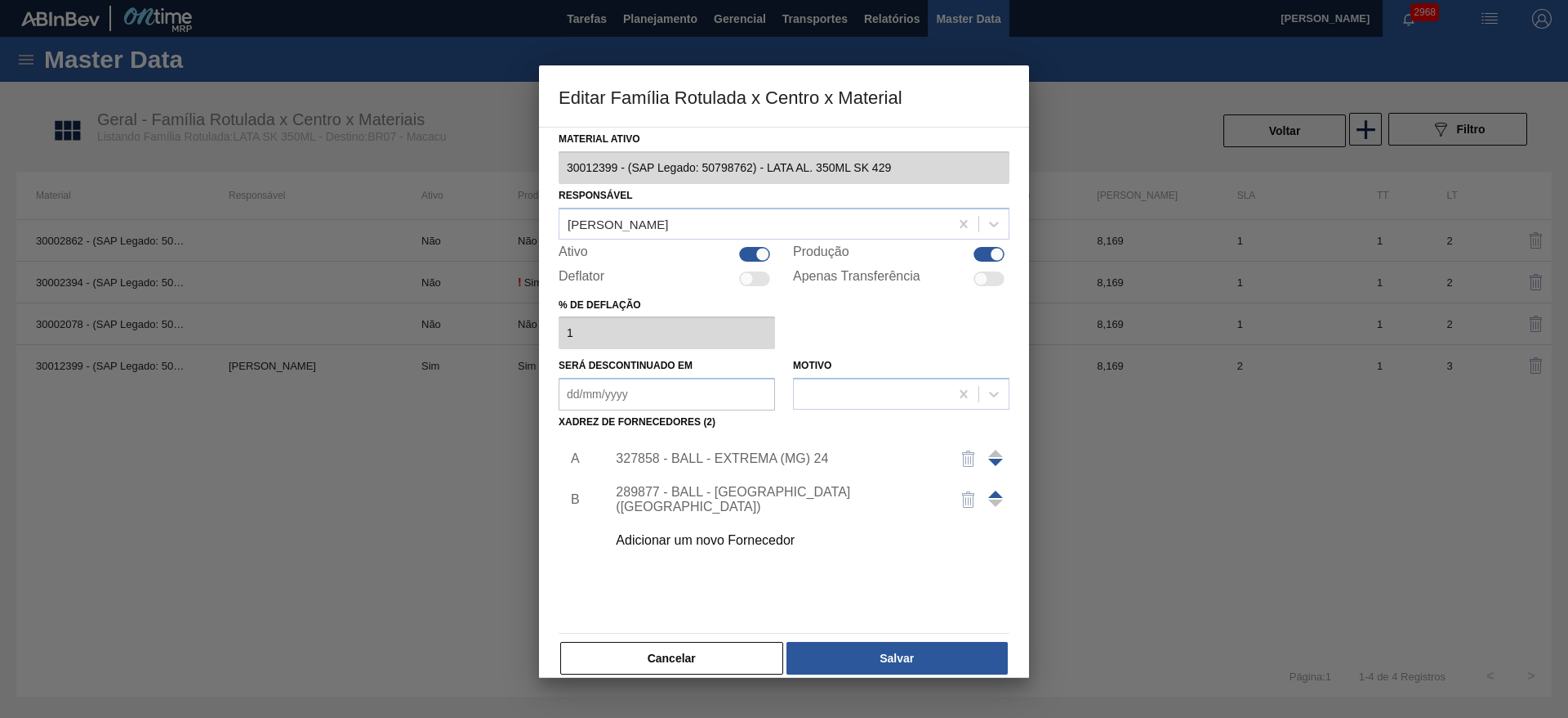
click at [995, 494] on span at bounding box center [995, 493] width 14 height 8
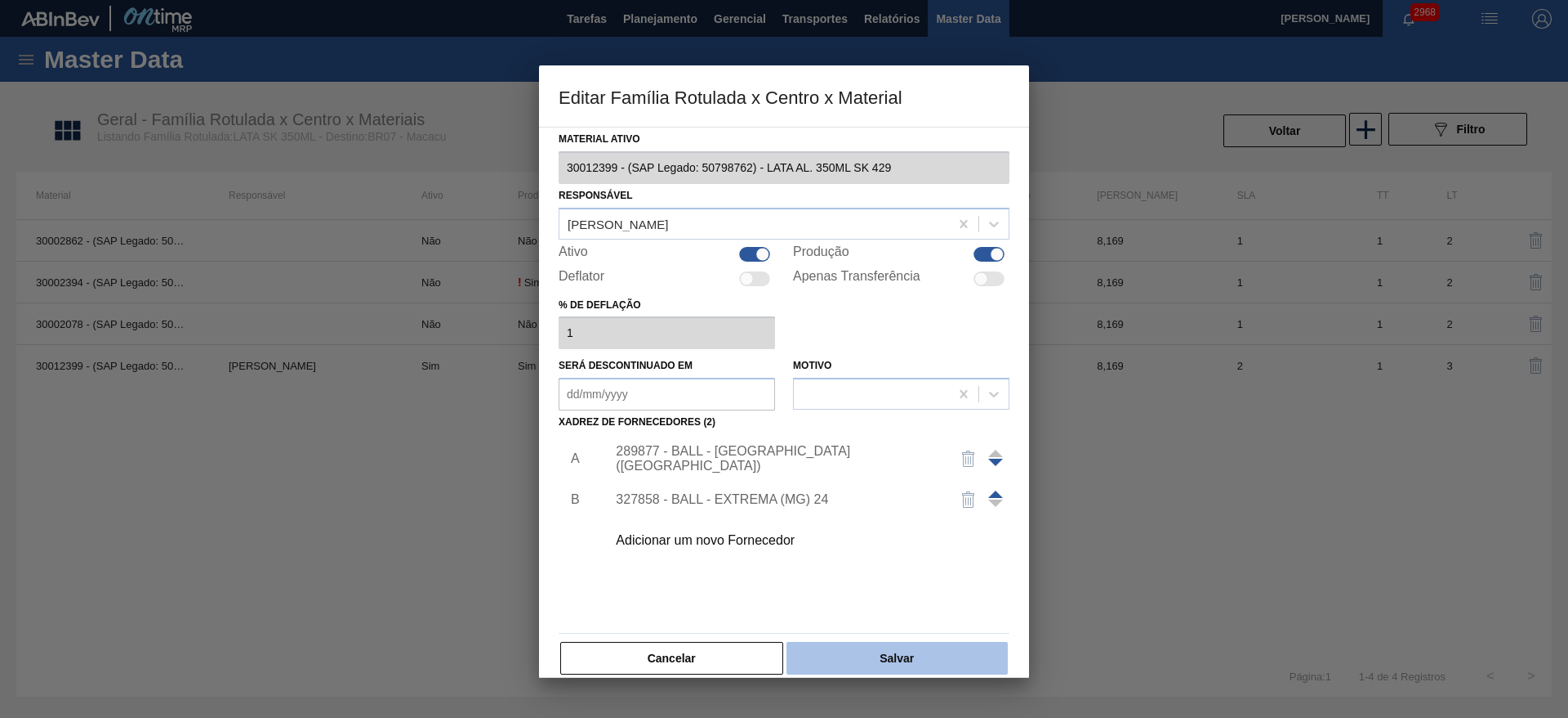
click at [906, 654] on button "Salvar" at bounding box center [896, 658] width 221 height 33
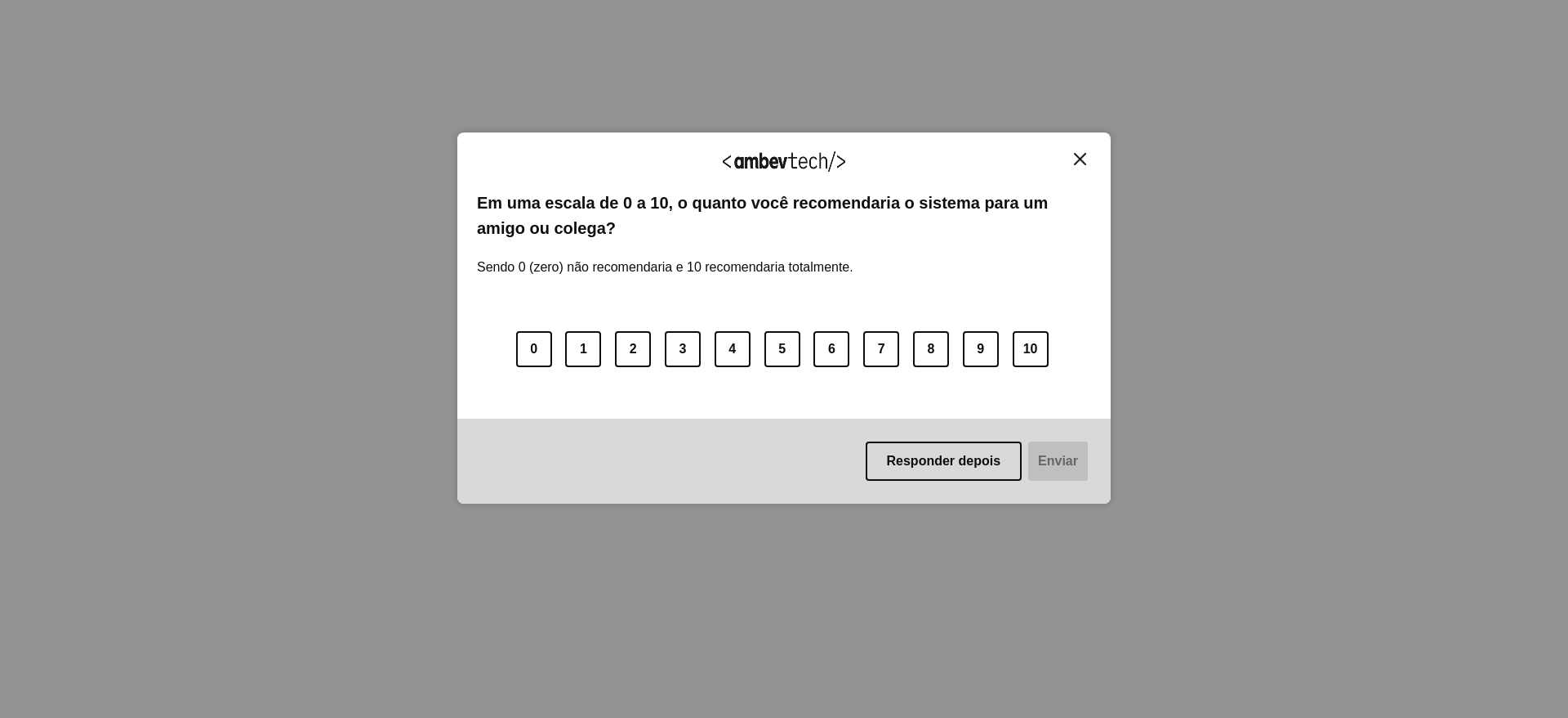
click at [1078, 163] on img "Close" at bounding box center [1080, 159] width 12 height 12
click at [1078, 157] on img "Close" at bounding box center [1080, 159] width 12 height 12
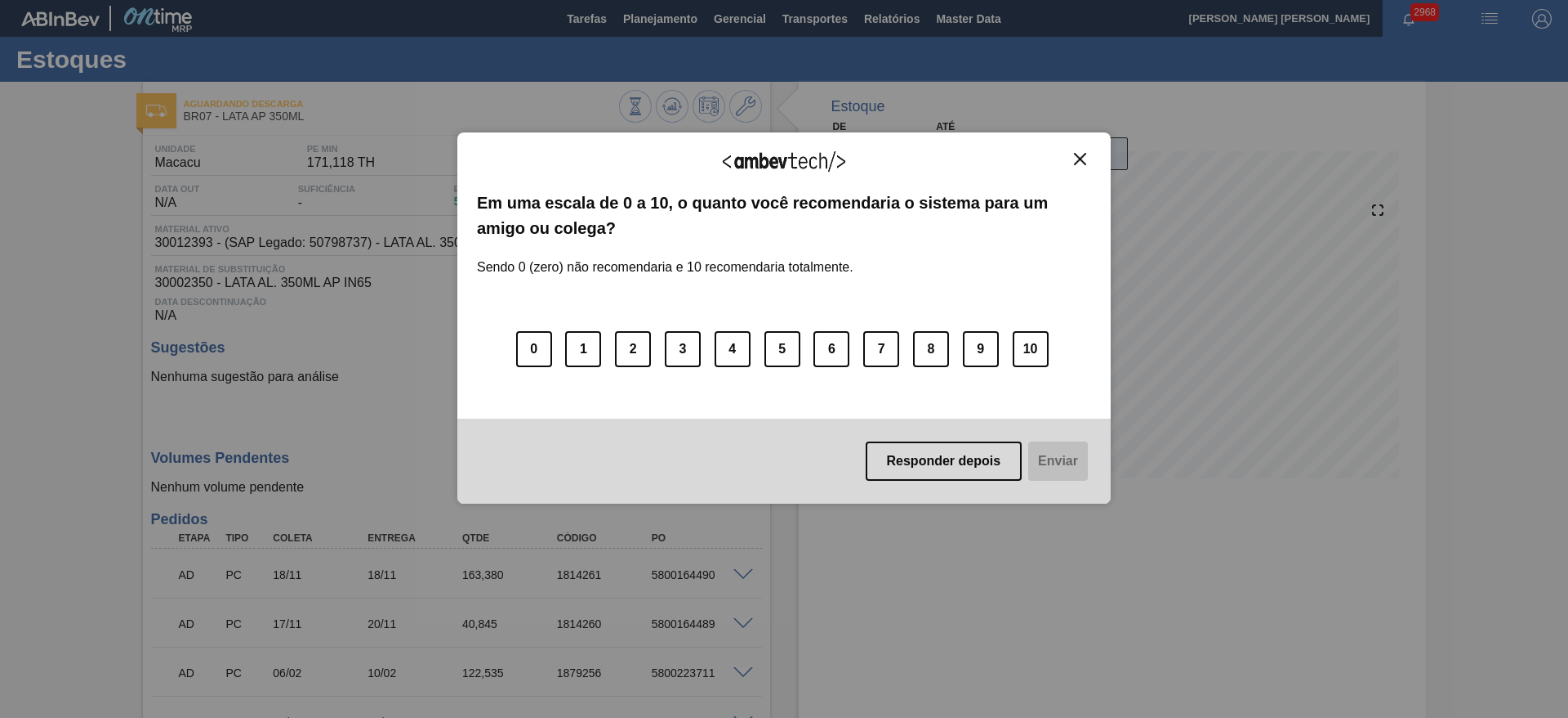
drag, startPoint x: 1081, startPoint y: 159, endPoint x: 1063, endPoint y: 159, distance: 18.0
click at [1081, 159] on img "Close" at bounding box center [1080, 159] width 12 height 12
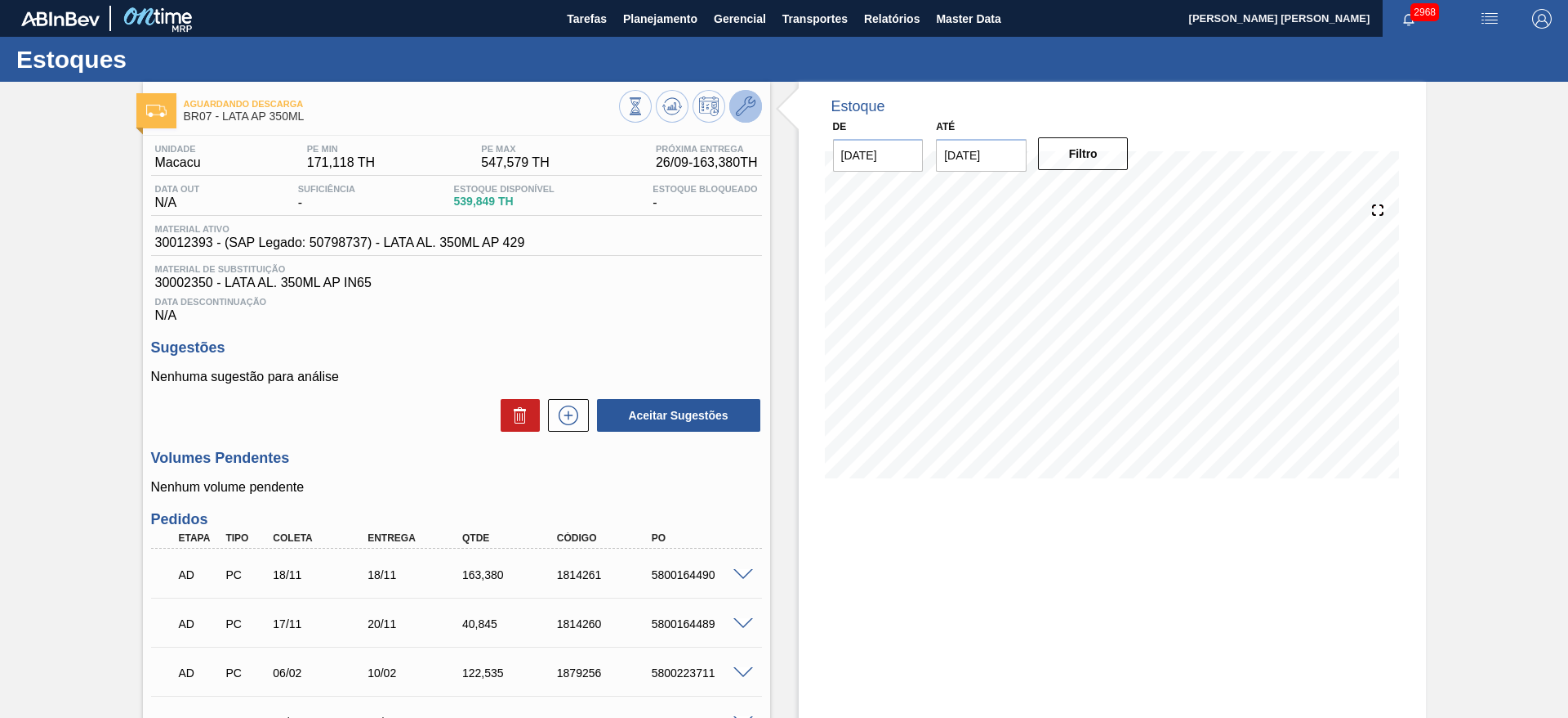
click at [742, 106] on icon at bounding box center [745, 106] width 19 height 19
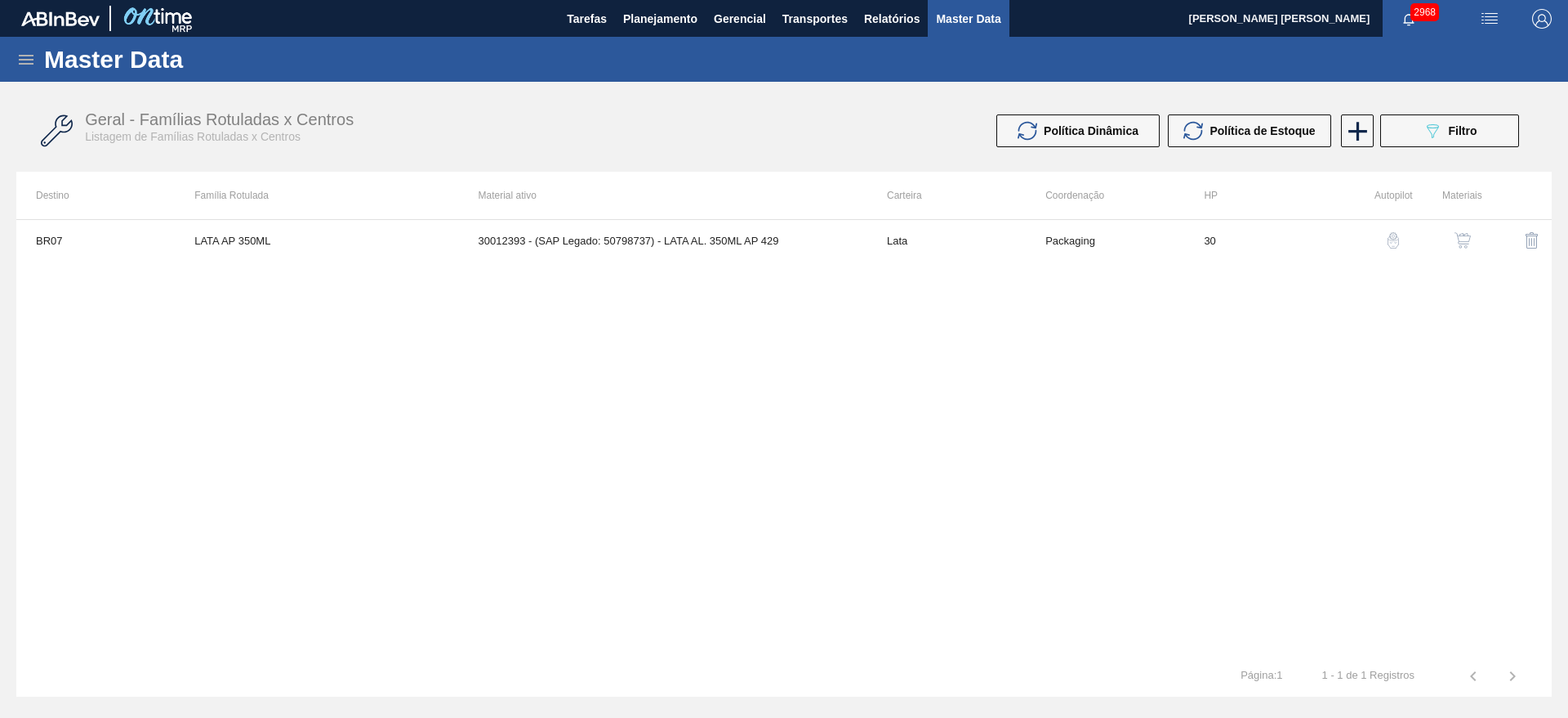
click at [1464, 242] on img "button" at bounding box center [1462, 240] width 16 height 16
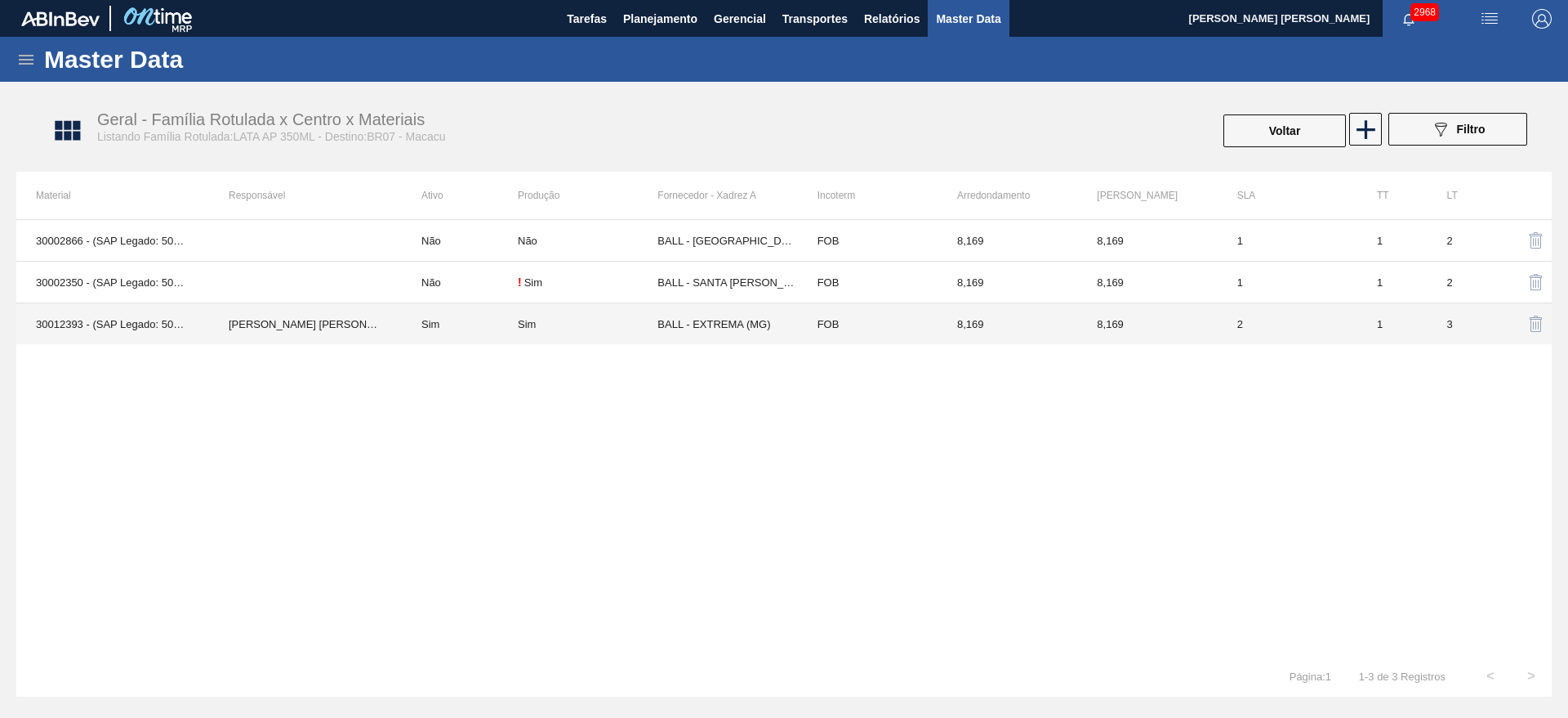
click at [621, 328] on div "Sim" at bounding box center [587, 324] width 140 height 12
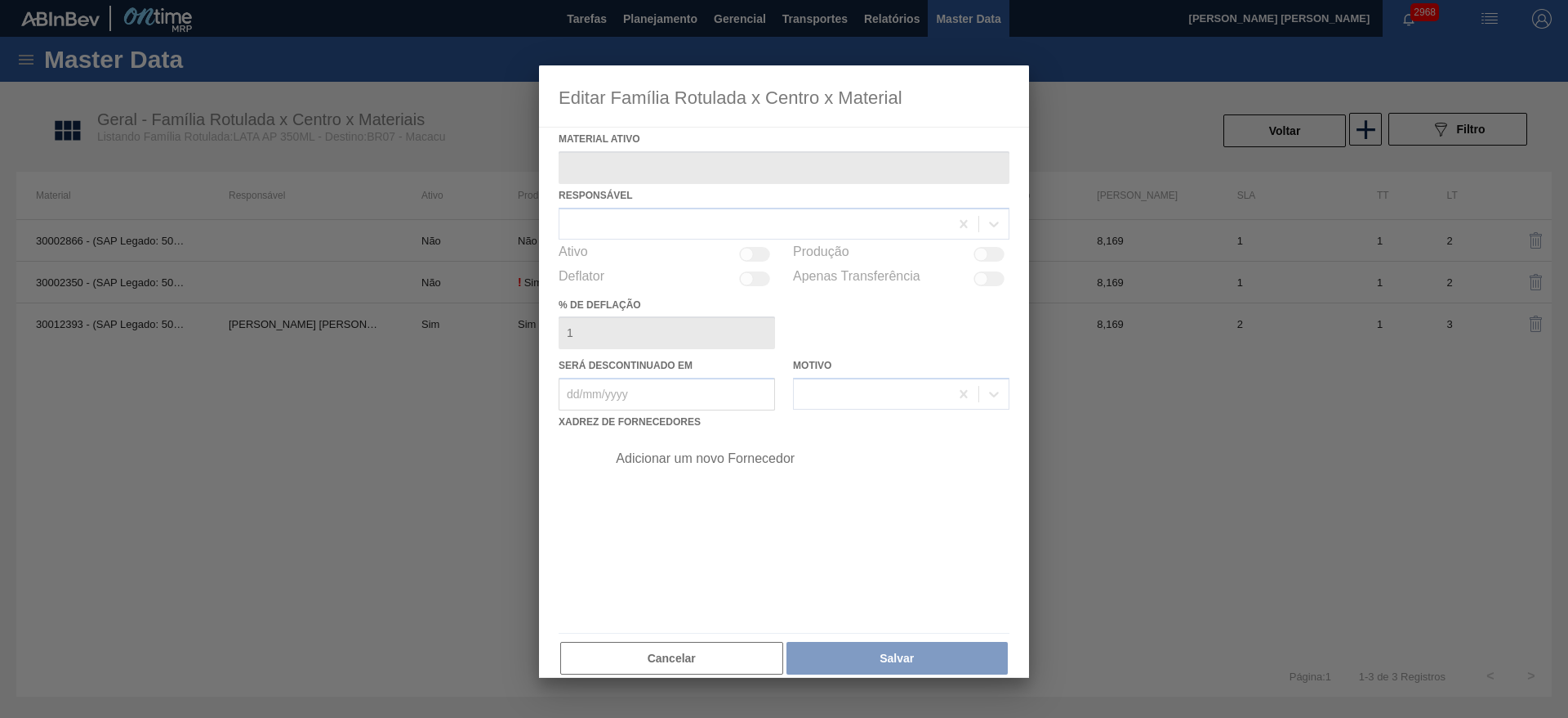
type ativo "30012393 - (SAP Legado: 50798737) - LATA AL. 350ML AP 429"
checkbox input "true"
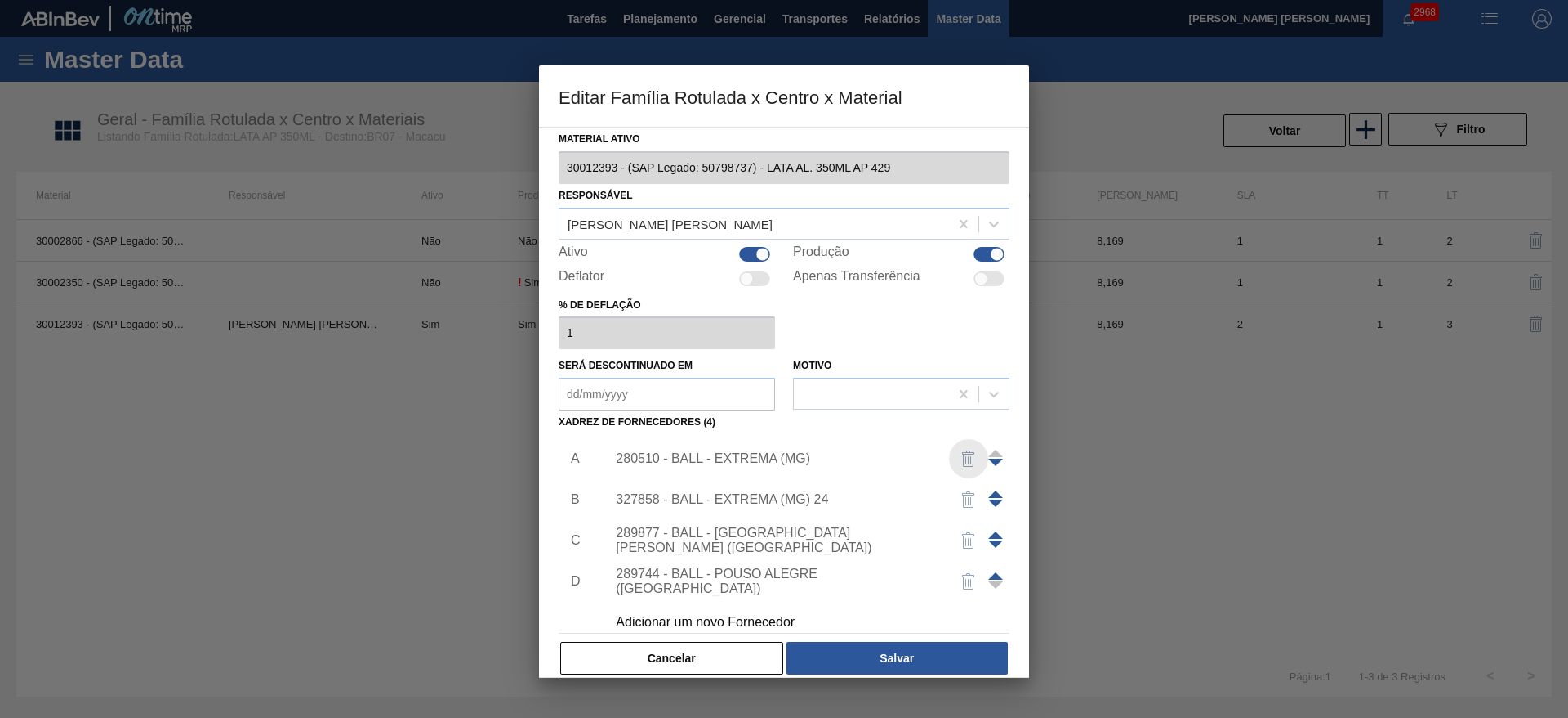
click at [971, 452] on img "button" at bounding box center [968, 458] width 19 height 19
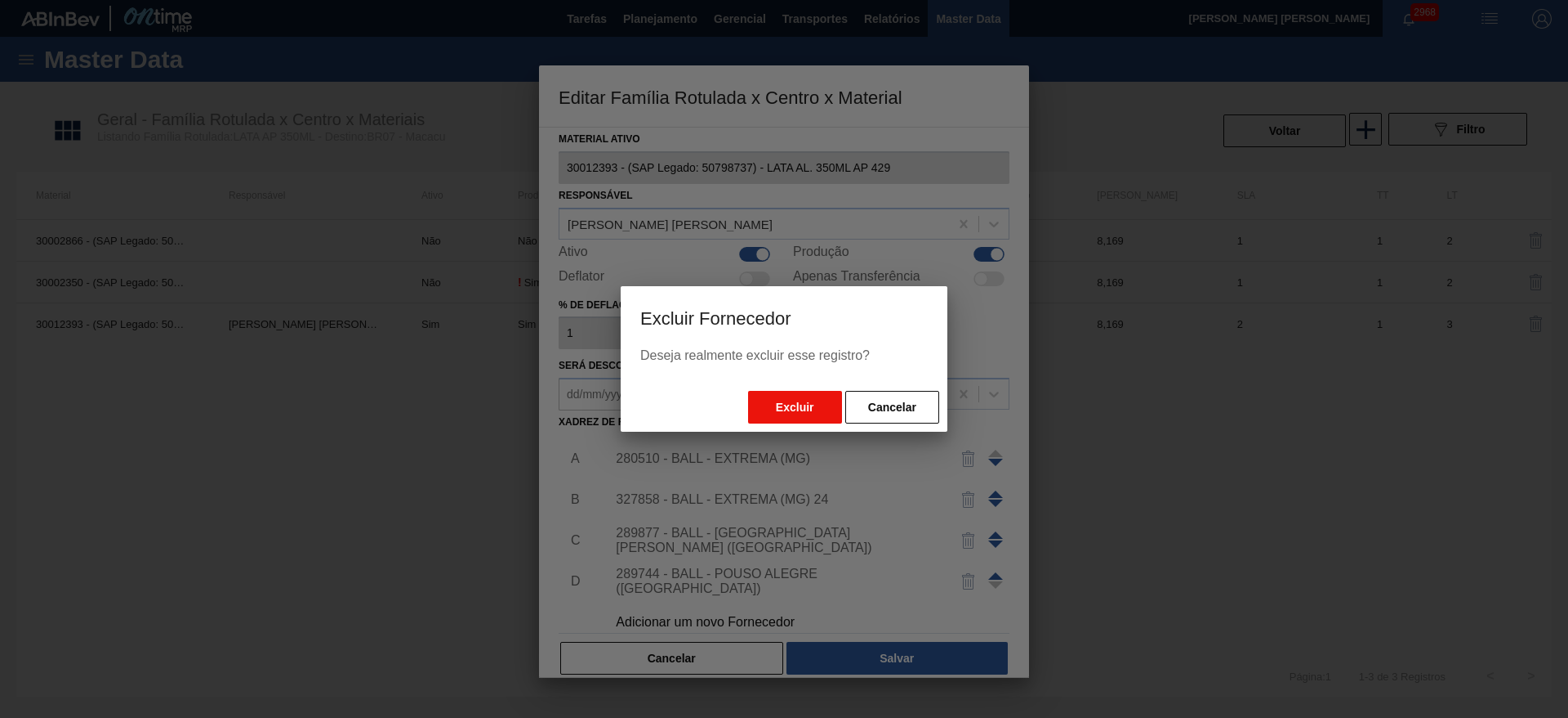
click at [815, 406] on button "Excluir" at bounding box center [795, 407] width 94 height 33
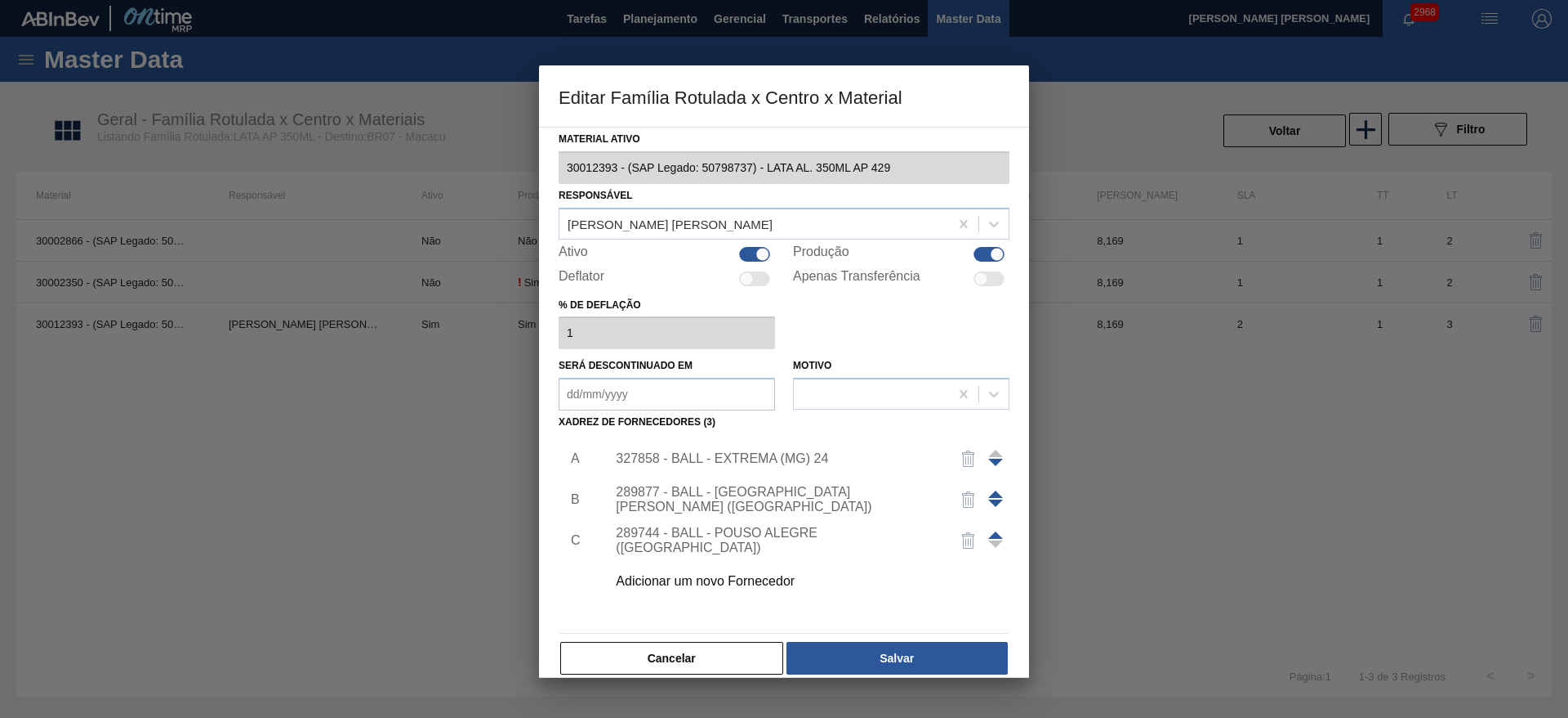
click at [995, 494] on span at bounding box center [995, 493] width 14 height 8
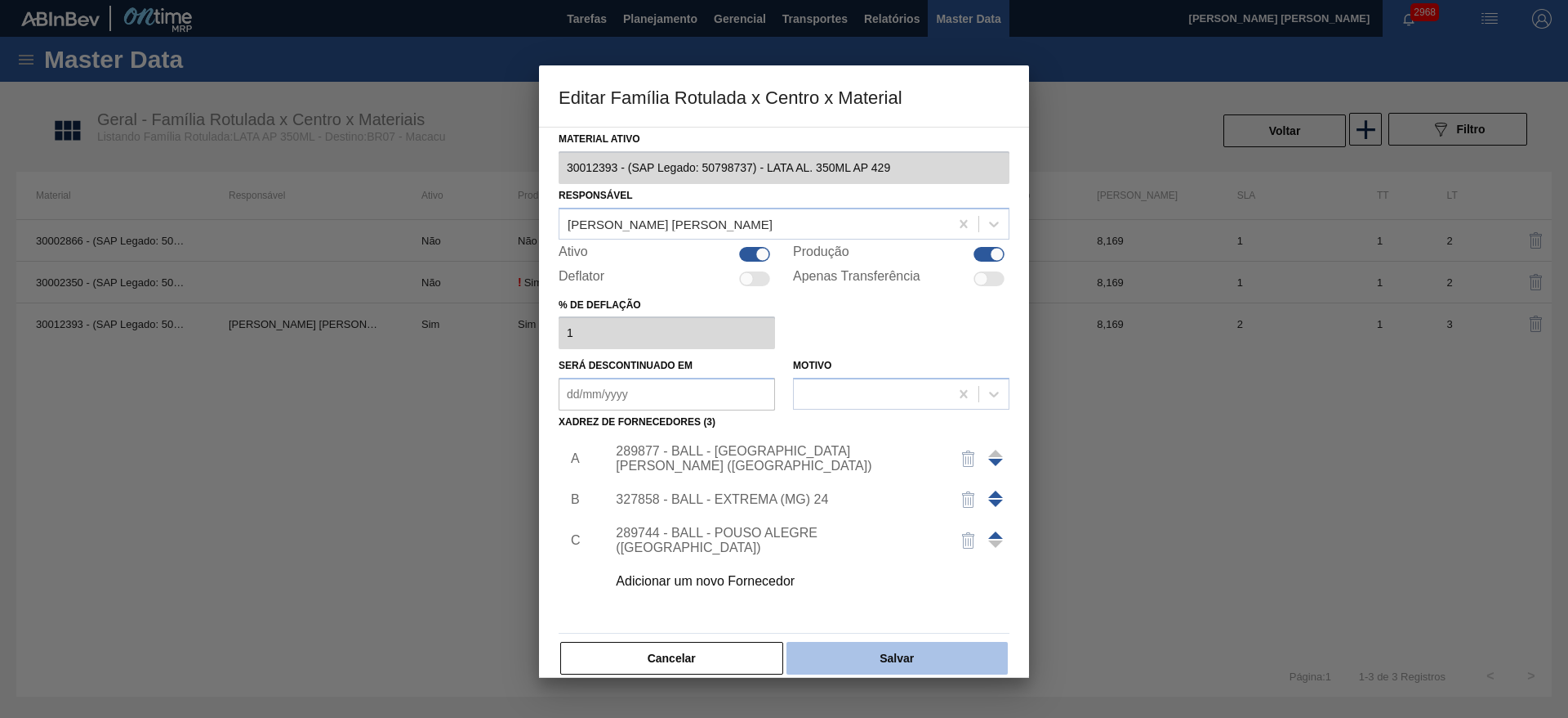
click at [921, 649] on button "Salvar" at bounding box center [896, 658] width 221 height 33
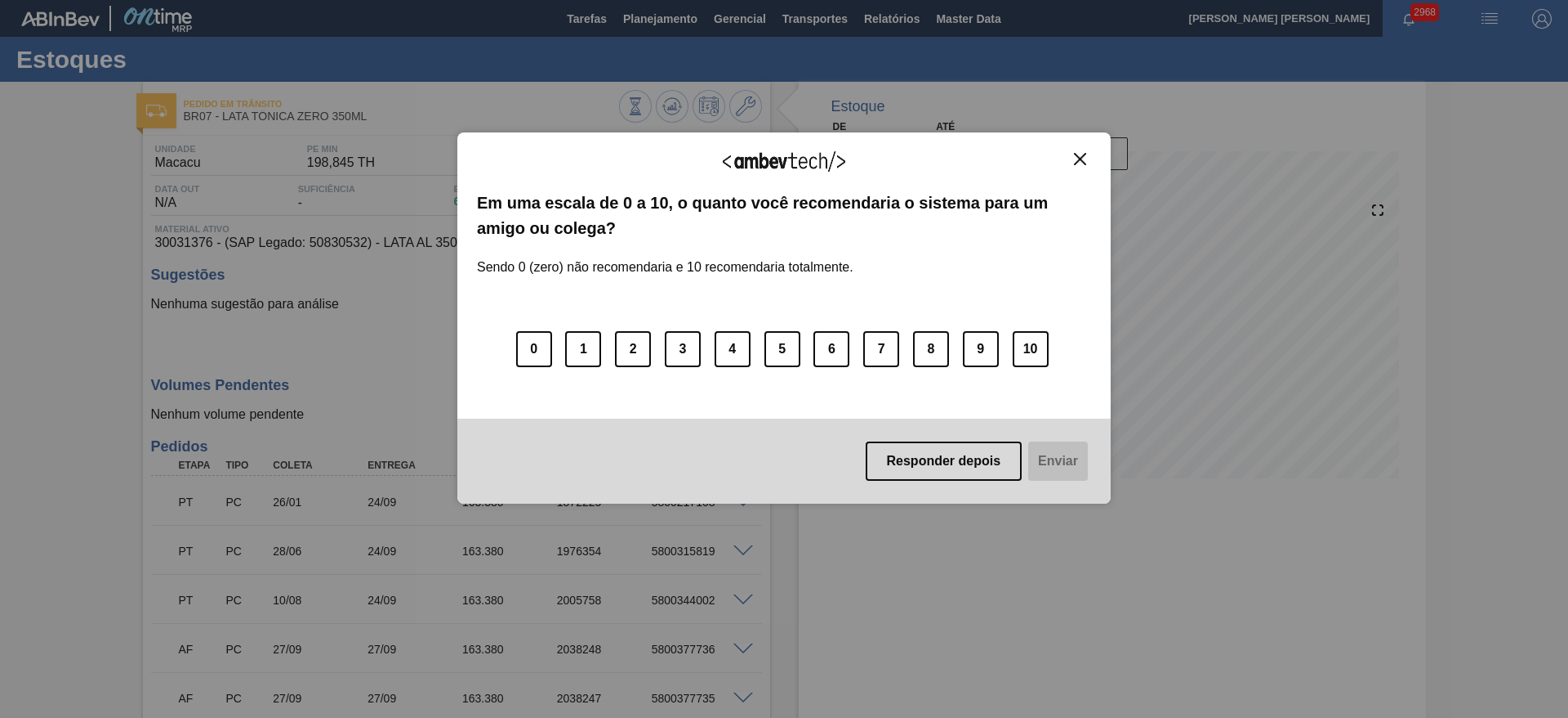
click at [1082, 170] on div "Agradecemos seu feedback!" at bounding box center [784, 170] width 614 height 38
click at [1081, 161] on img "Close" at bounding box center [1080, 159] width 12 height 12
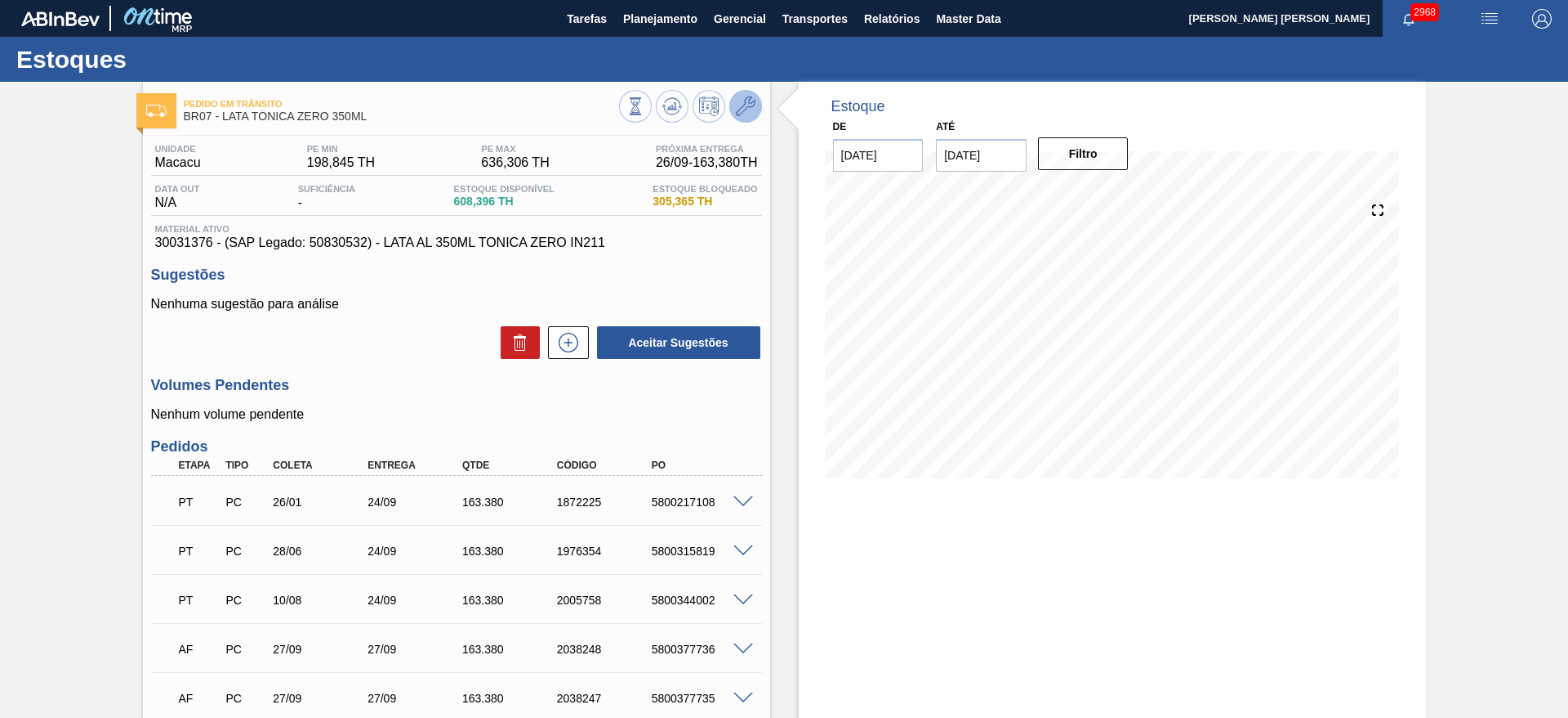
click at [745, 109] on icon at bounding box center [745, 106] width 19 height 19
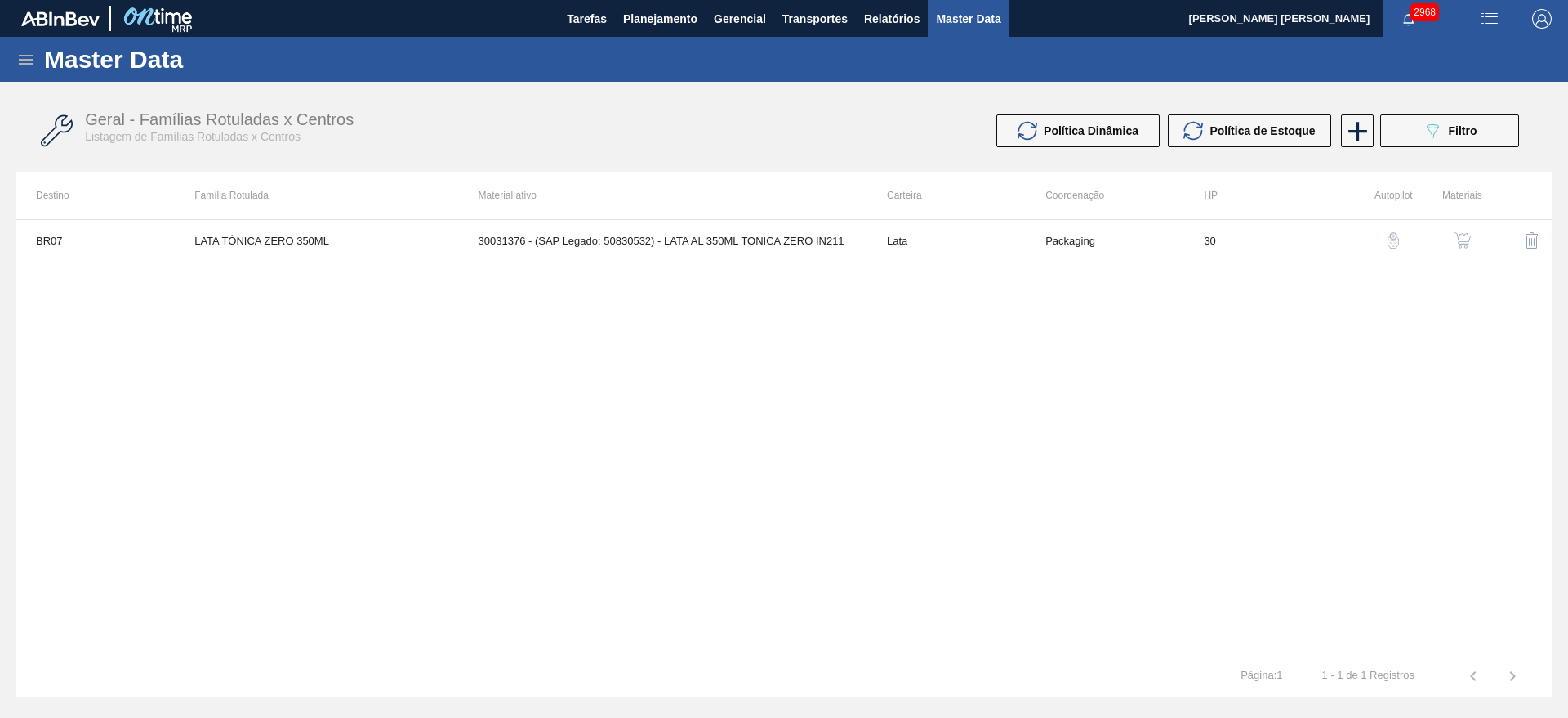
click at [1467, 237] on img "button" at bounding box center [1462, 240] width 16 height 16
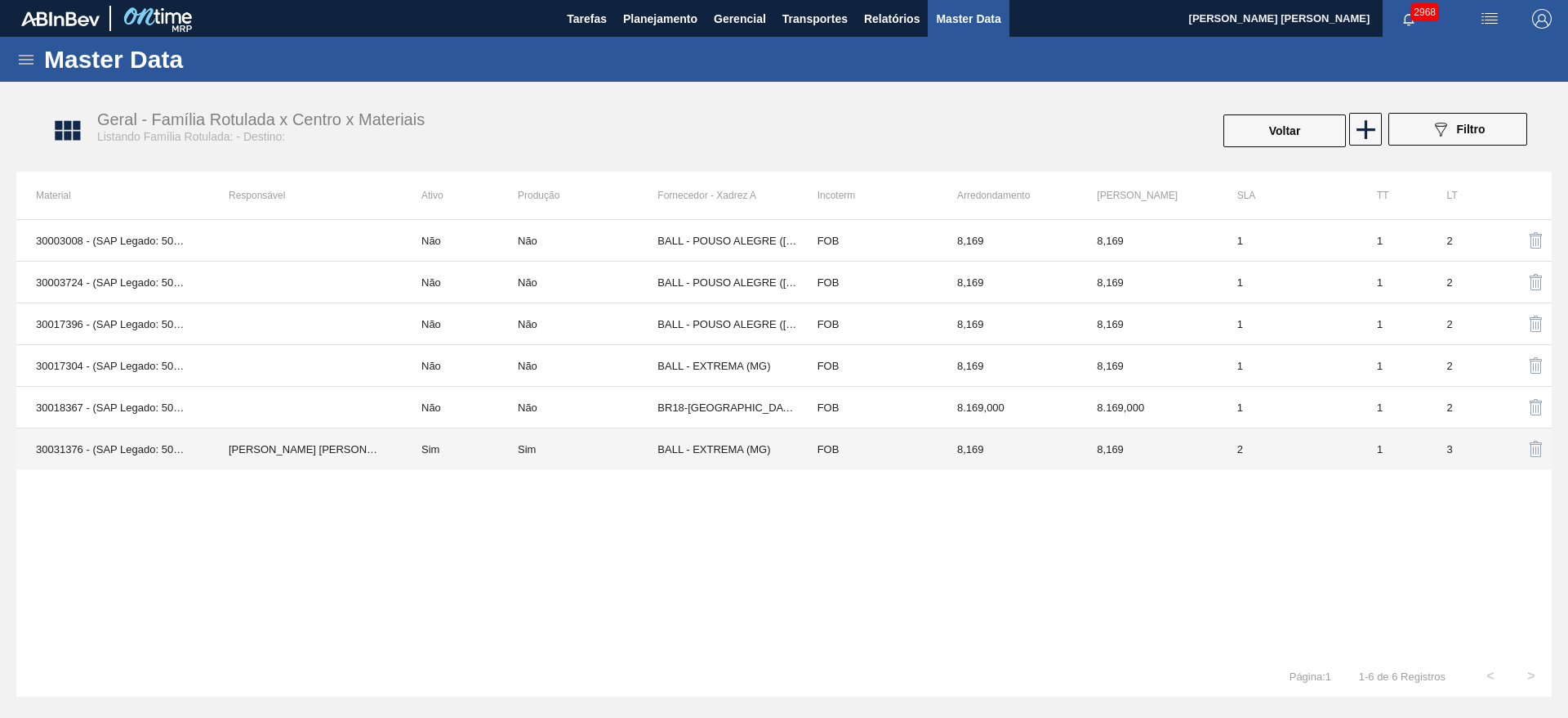
click at [744, 468] on td "BALL - EXTREMA (MG)" at bounding box center [727, 448] width 140 height 42
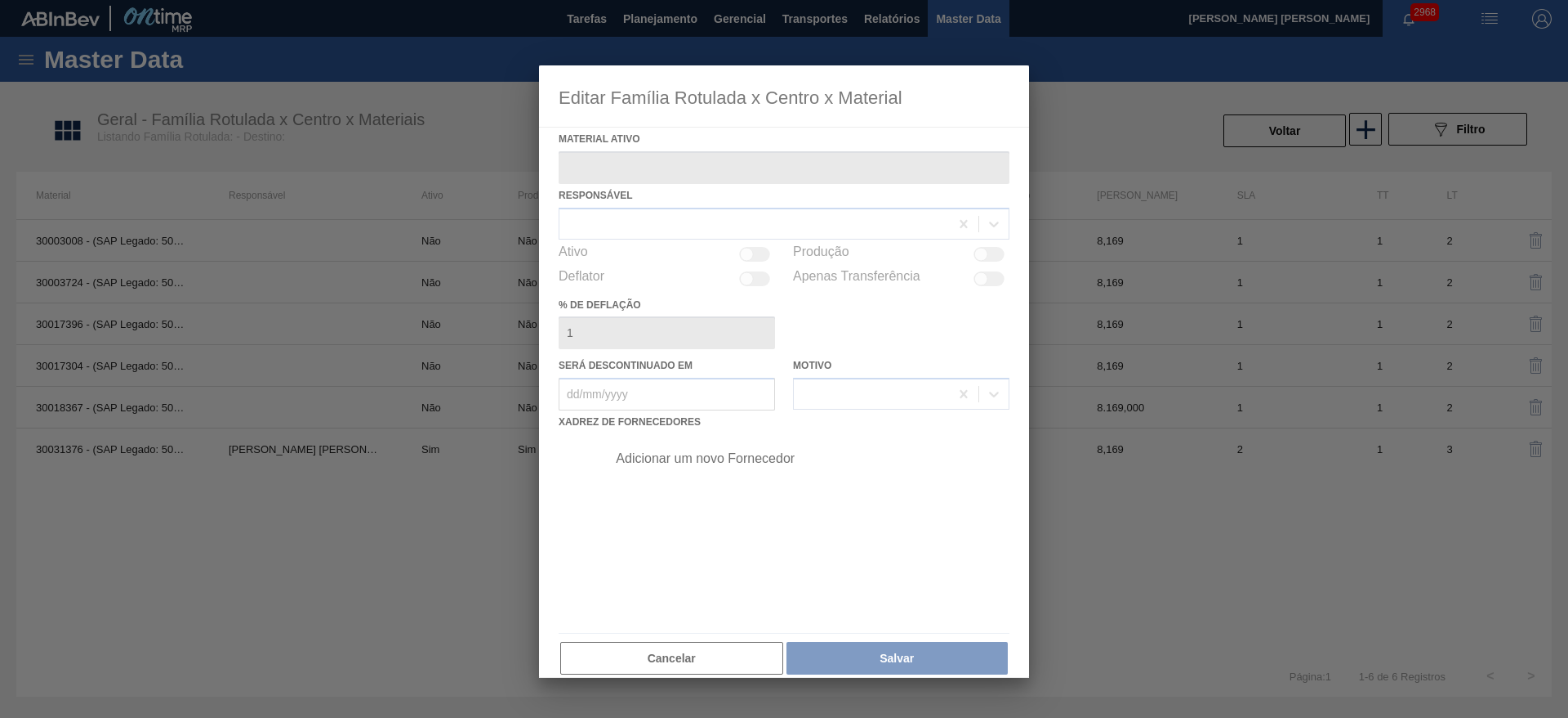
type ativo "30031376 - (SAP Legado: 50830532) - LATA AL 350ML TONICA ZERO IN211"
checkbox input "true"
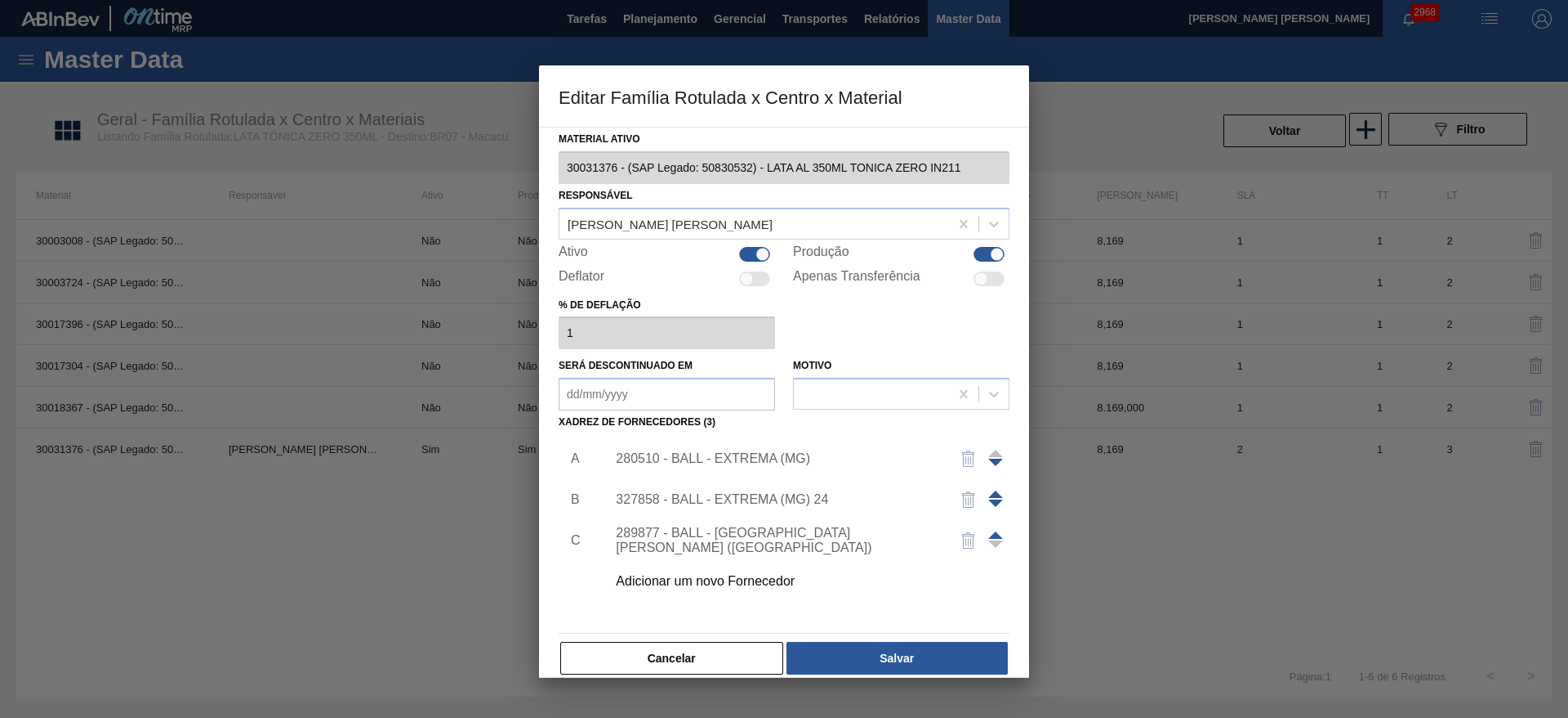
click at [967, 454] on img "button" at bounding box center [968, 458] width 19 height 19
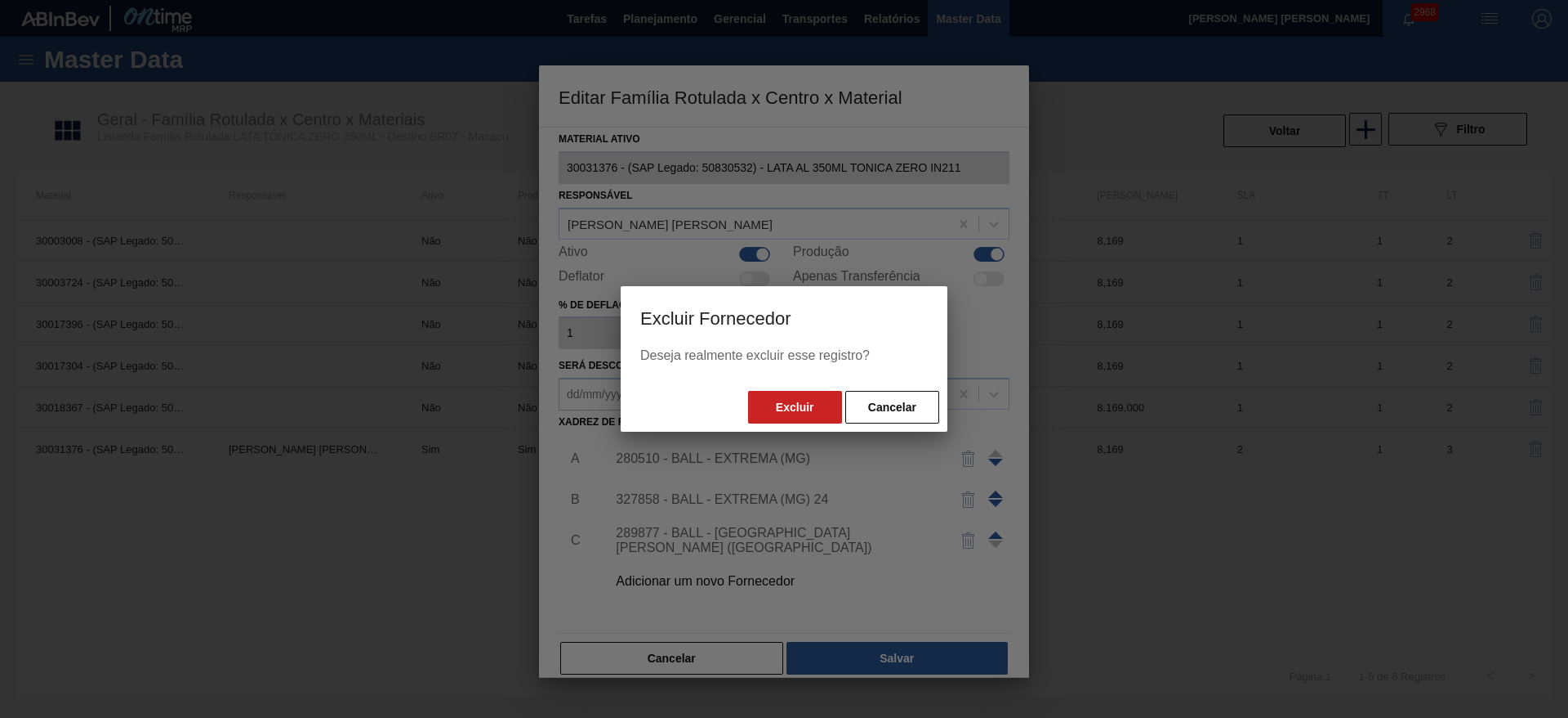
click at [808, 398] on button "Excluir" at bounding box center [795, 407] width 94 height 33
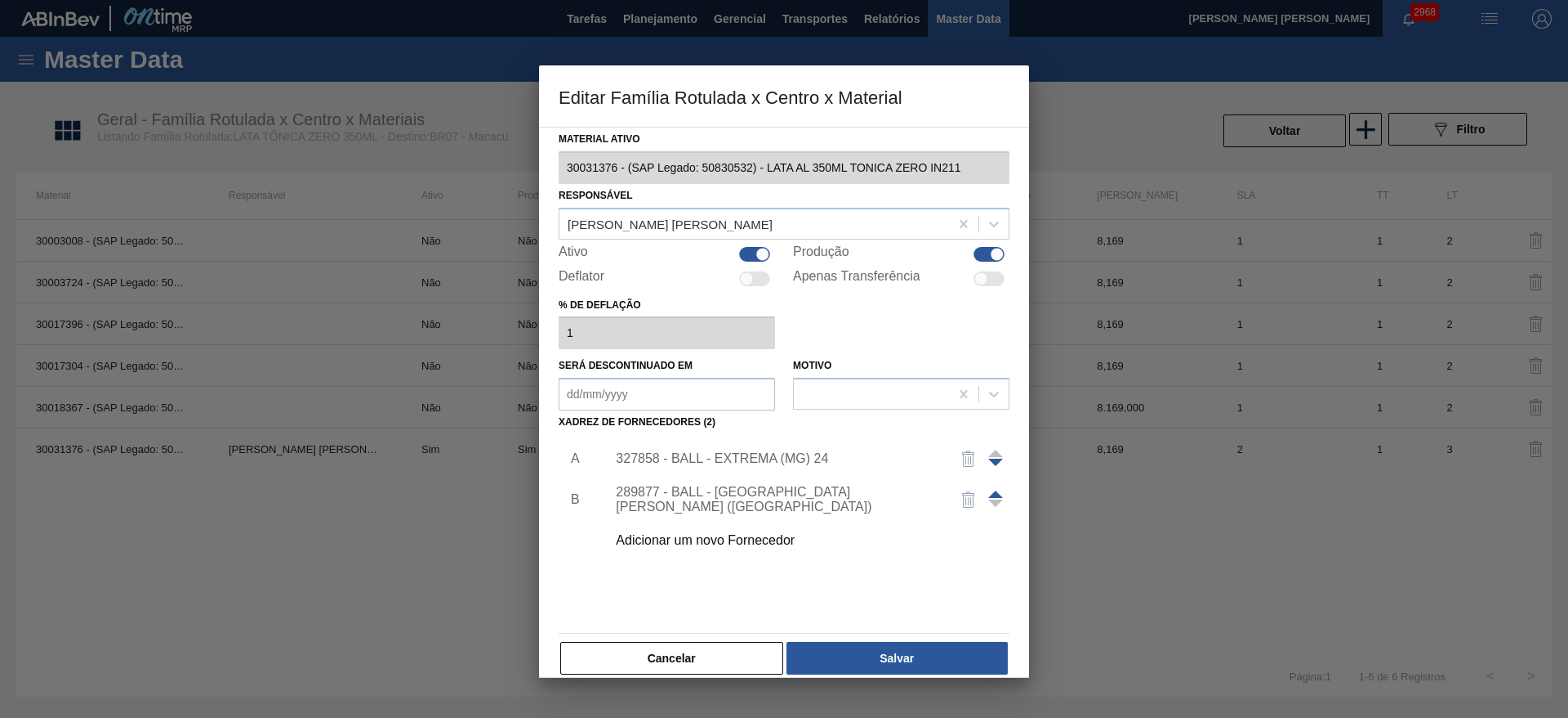
click at [993, 489] on div at bounding box center [995, 499] width 14 height 39
click at [991, 490] on span at bounding box center [995, 493] width 14 height 8
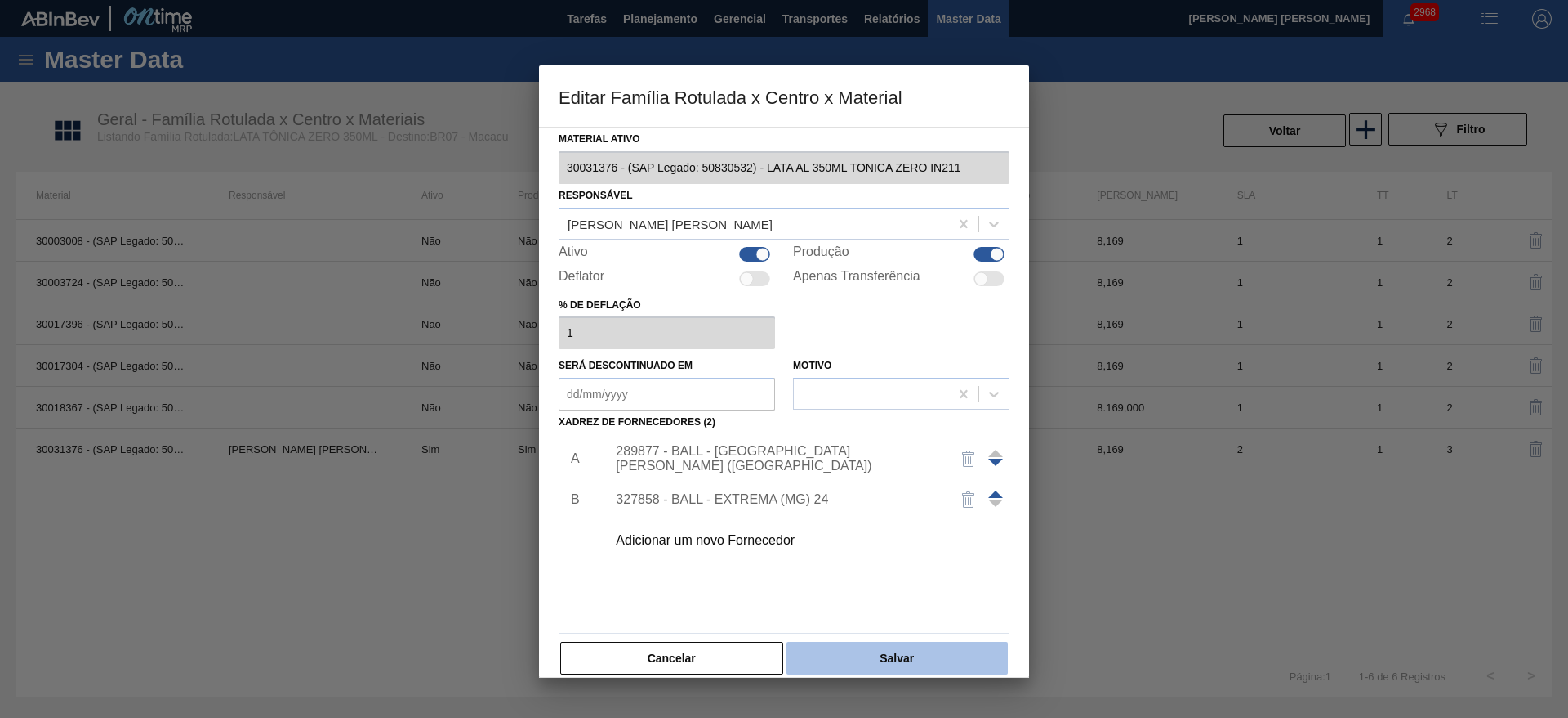
click at [871, 652] on button "Salvar" at bounding box center [896, 658] width 221 height 33
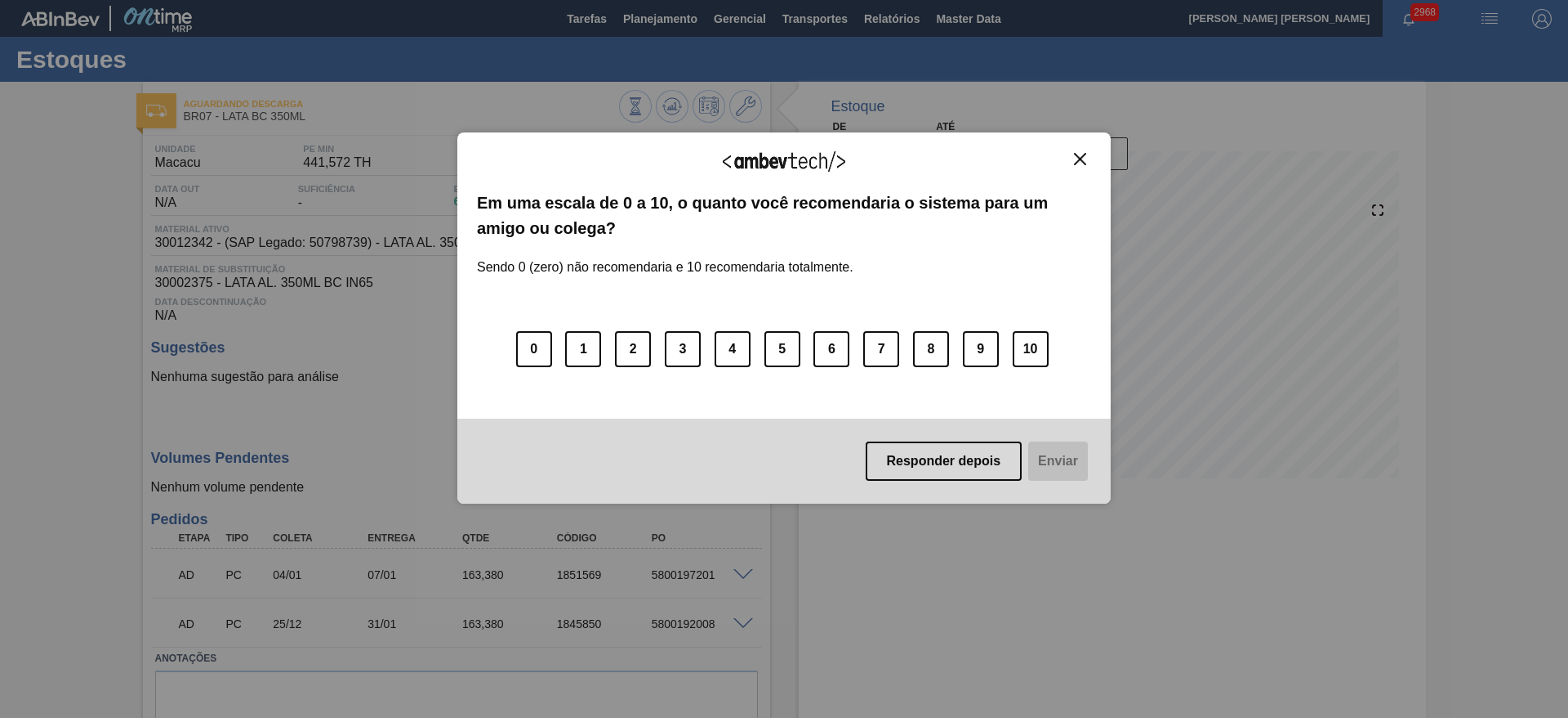
click at [1081, 159] on img "Close" at bounding box center [1080, 159] width 12 height 12
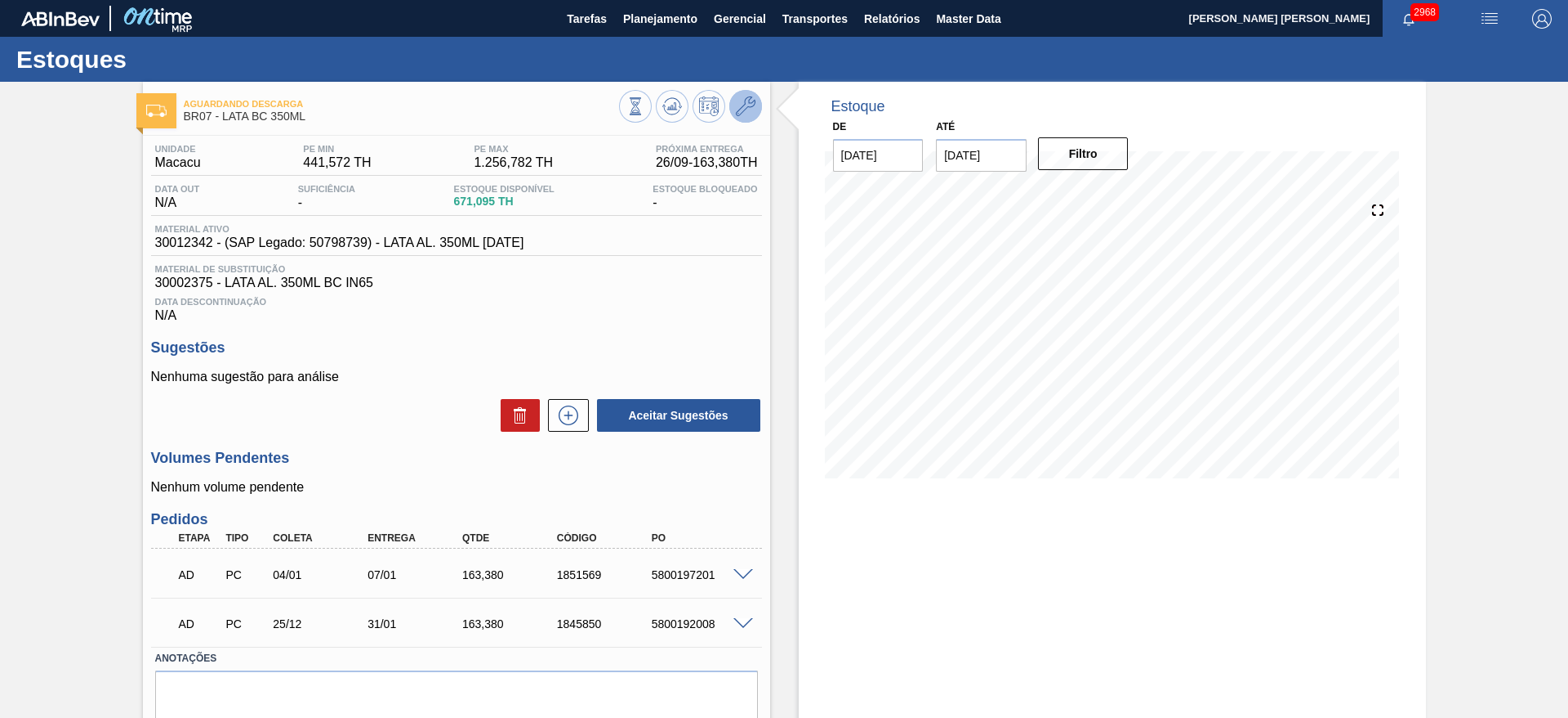
click at [746, 109] on icon at bounding box center [745, 106] width 19 height 19
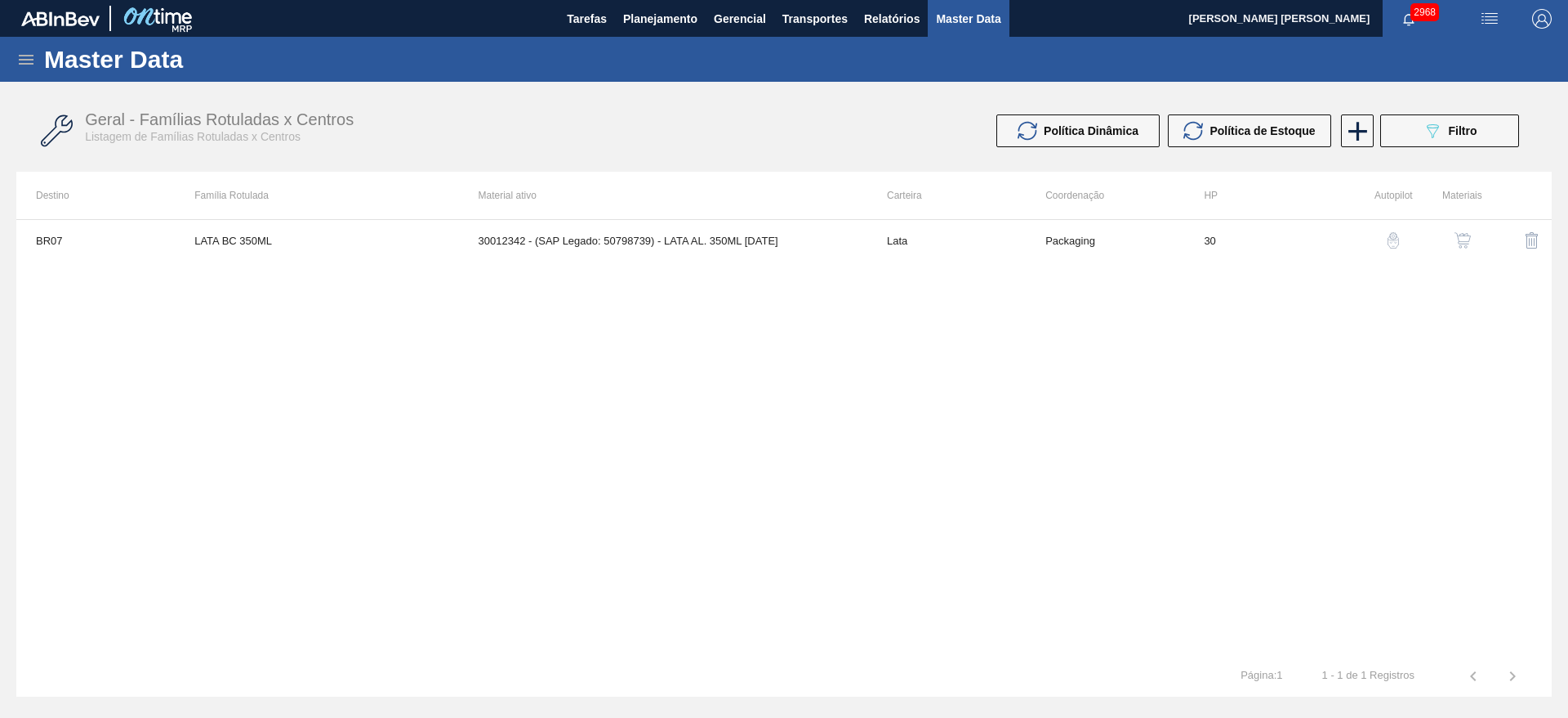
click at [1470, 233] on img "button" at bounding box center [1462, 240] width 16 height 16
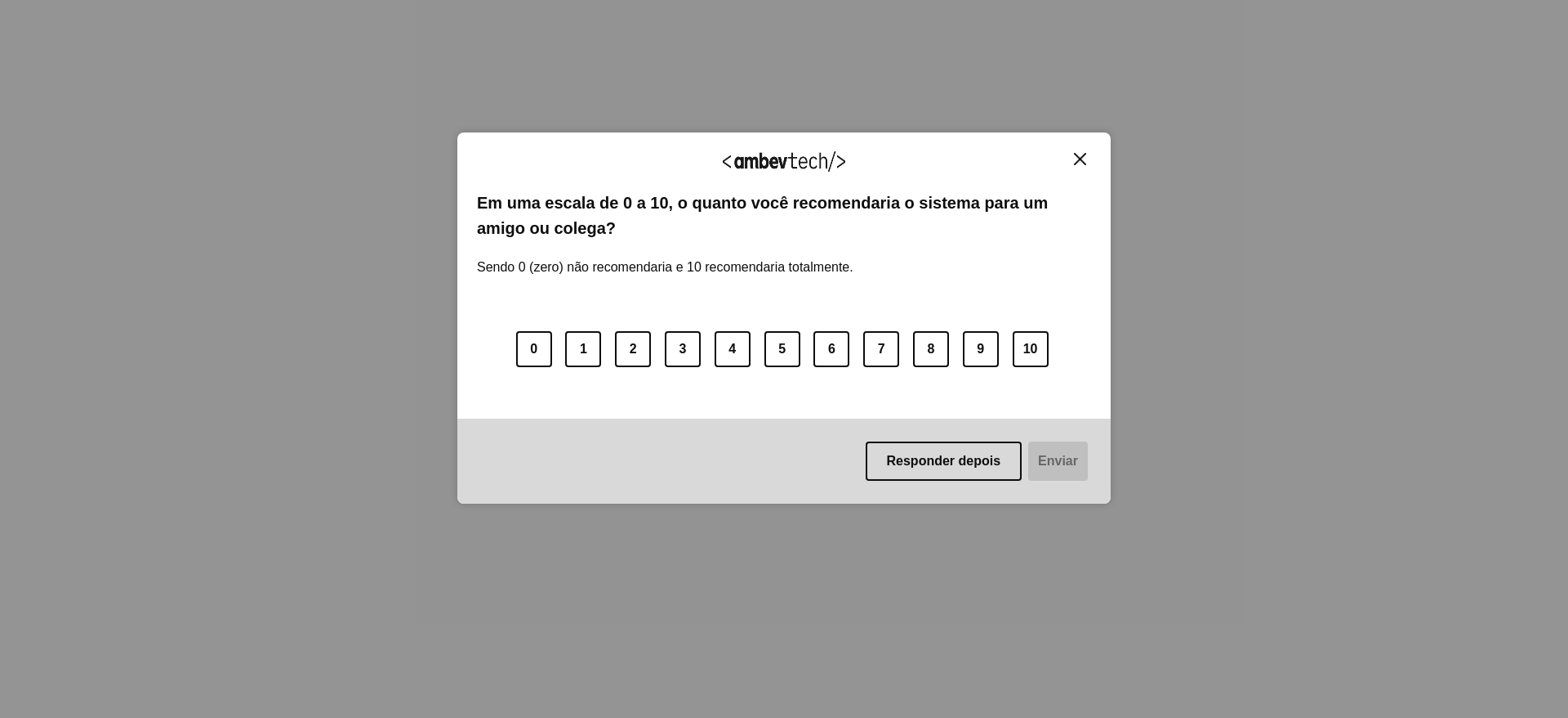
click at [1084, 164] on img "Close" at bounding box center [1080, 159] width 12 height 12
drag, startPoint x: 1078, startPoint y: 155, endPoint x: 1064, endPoint y: 136, distance: 23.6
click at [1077, 155] on img "Close" at bounding box center [1080, 159] width 12 height 12
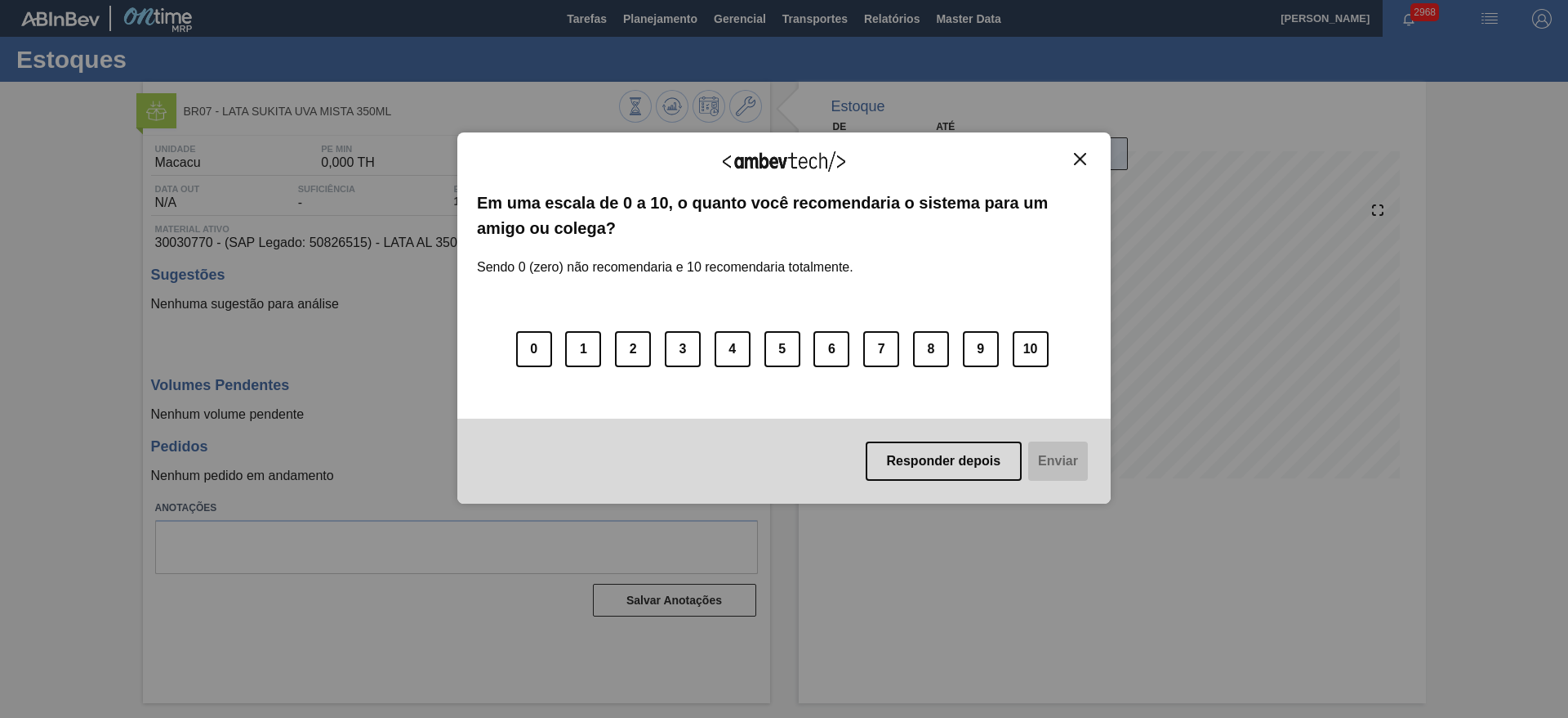
drag, startPoint x: 1084, startPoint y: 154, endPoint x: 1078, endPoint y: 159, distance: 7.8
click at [1084, 154] on img "Close" at bounding box center [1080, 159] width 12 height 12
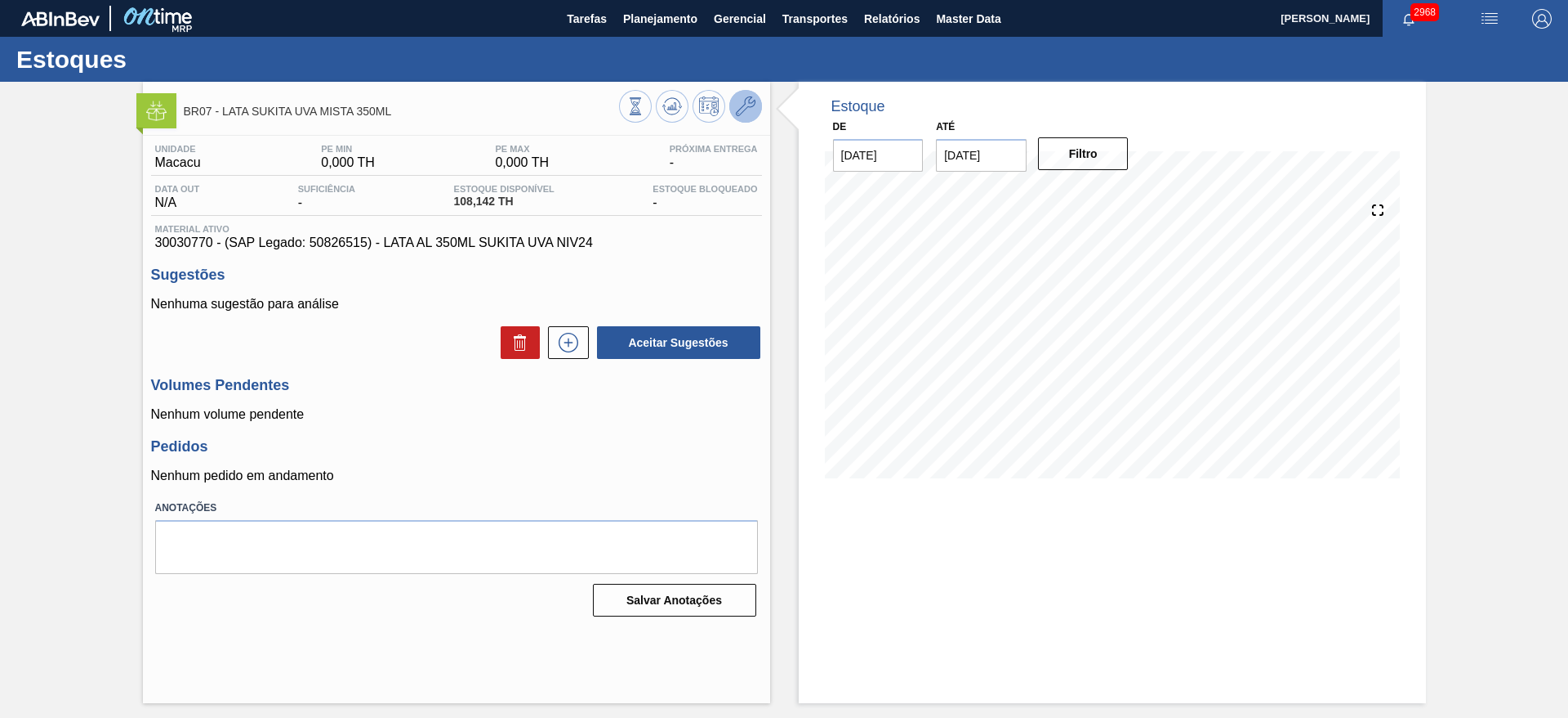
click at [751, 114] on icon at bounding box center [745, 106] width 19 height 19
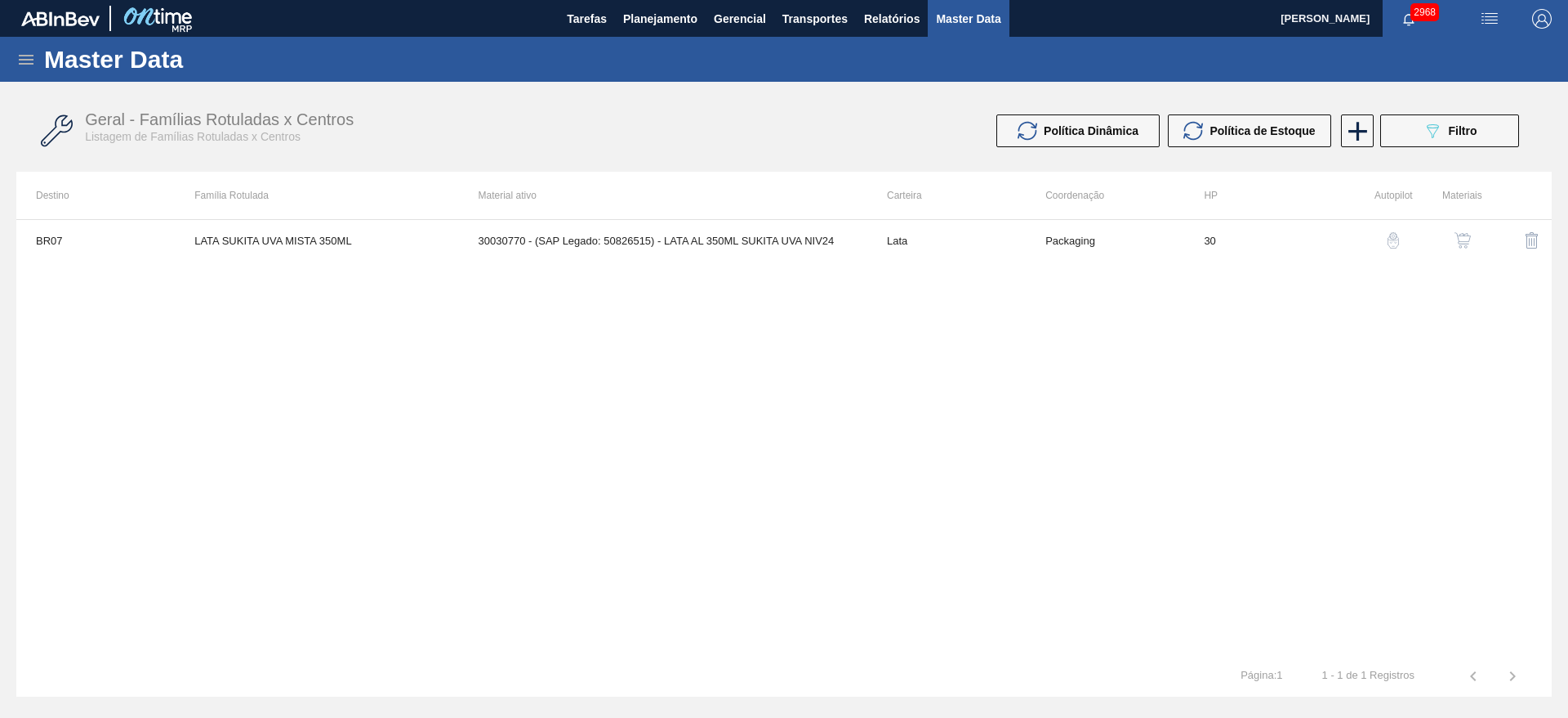
click at [1462, 231] on button "button" at bounding box center [1463, 240] width 39 height 39
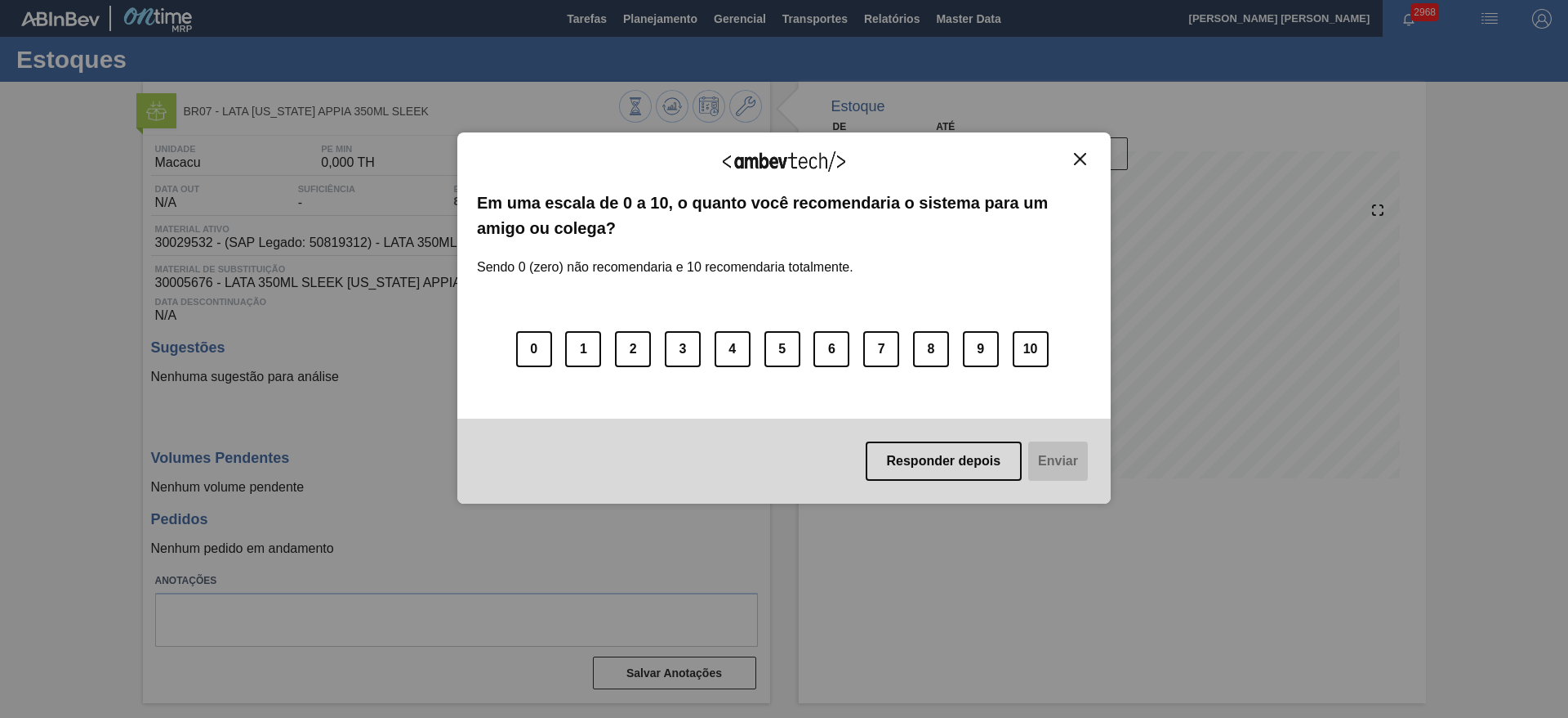
click img "Close"
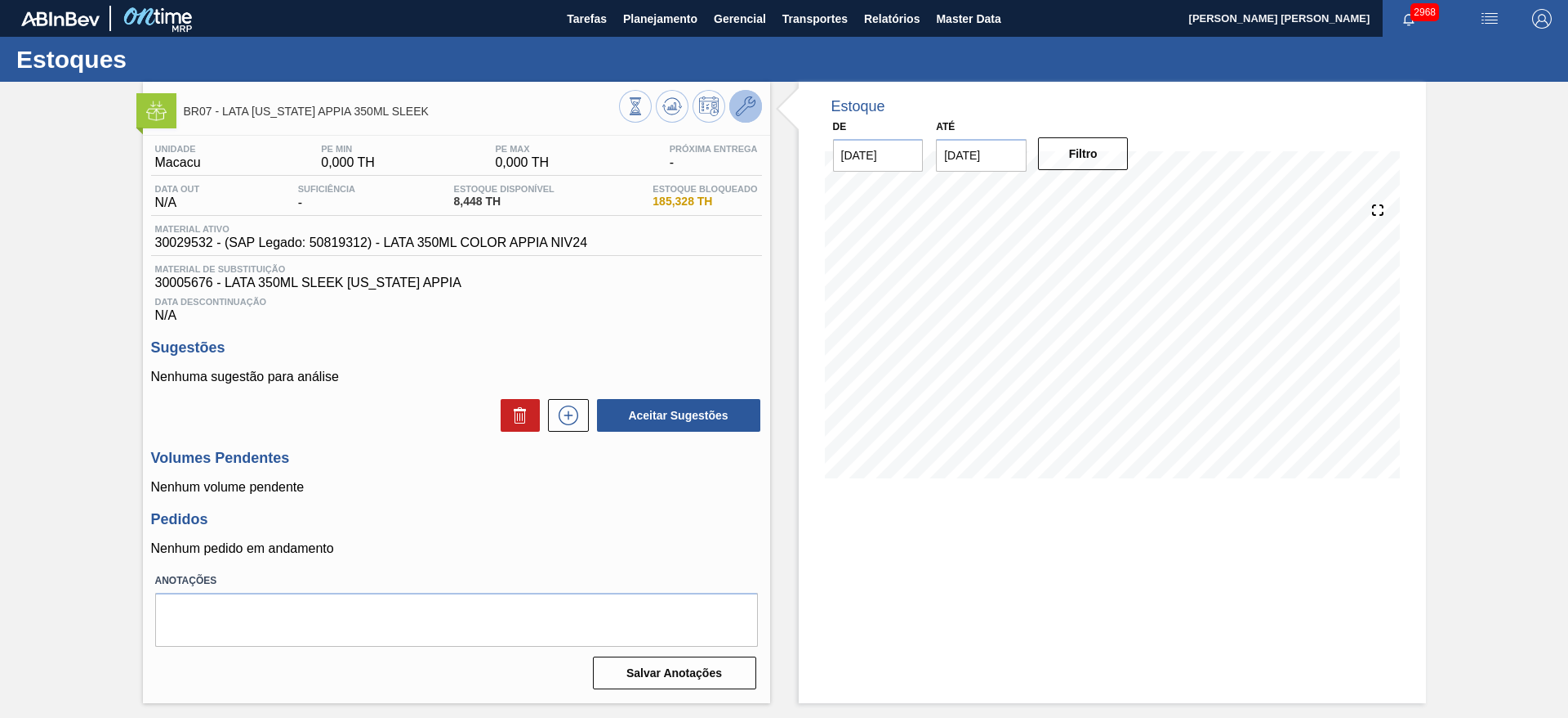
click icon
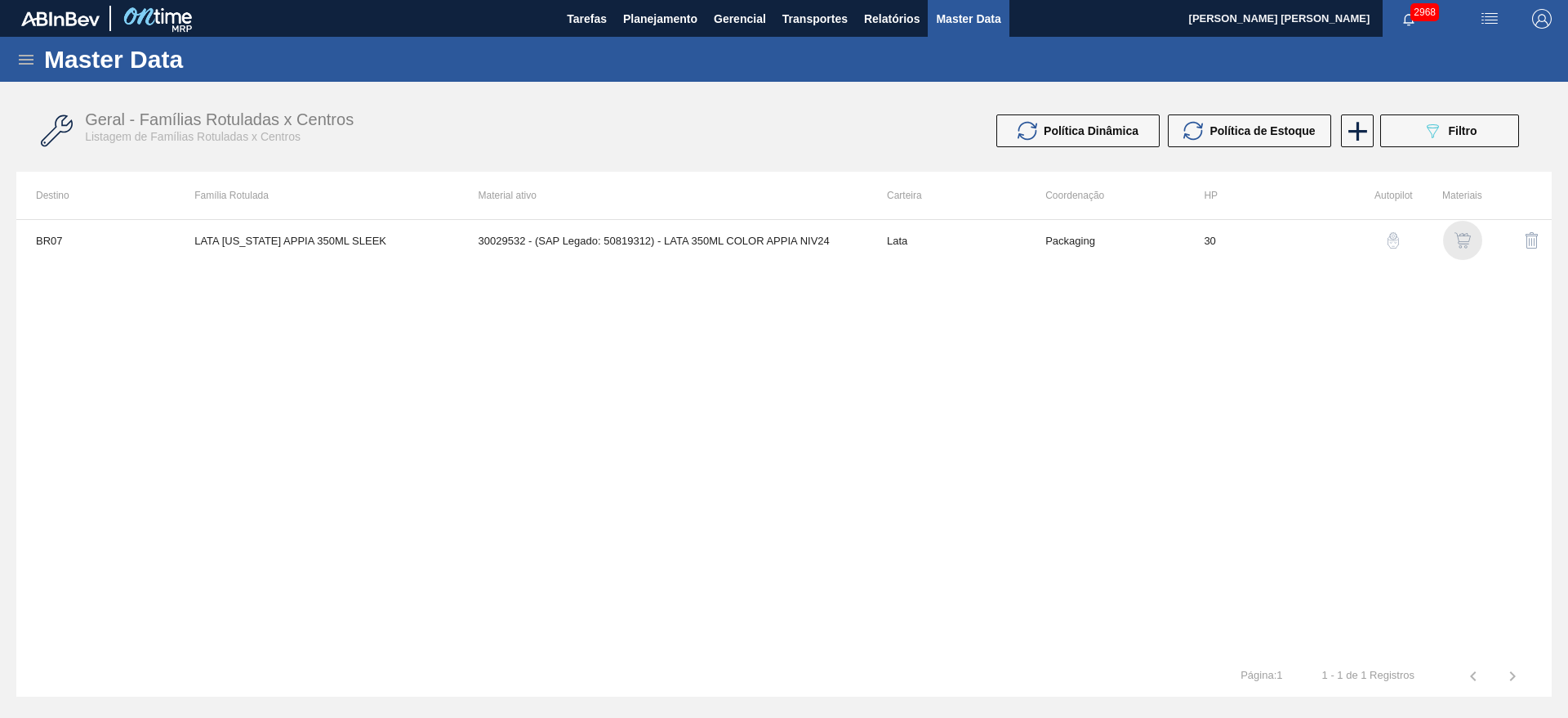
click img "button"
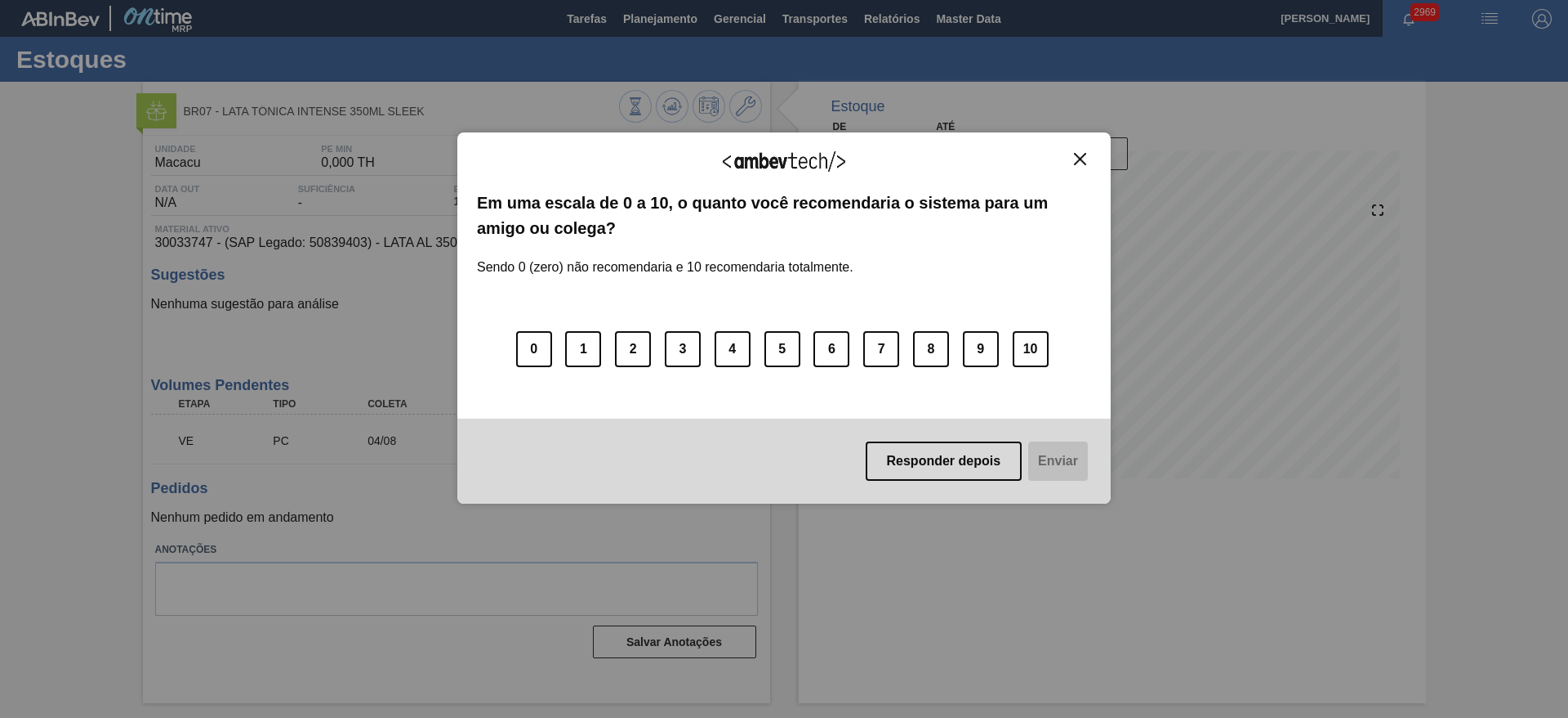
click at [1078, 157] on img "Close" at bounding box center [1080, 159] width 12 height 12
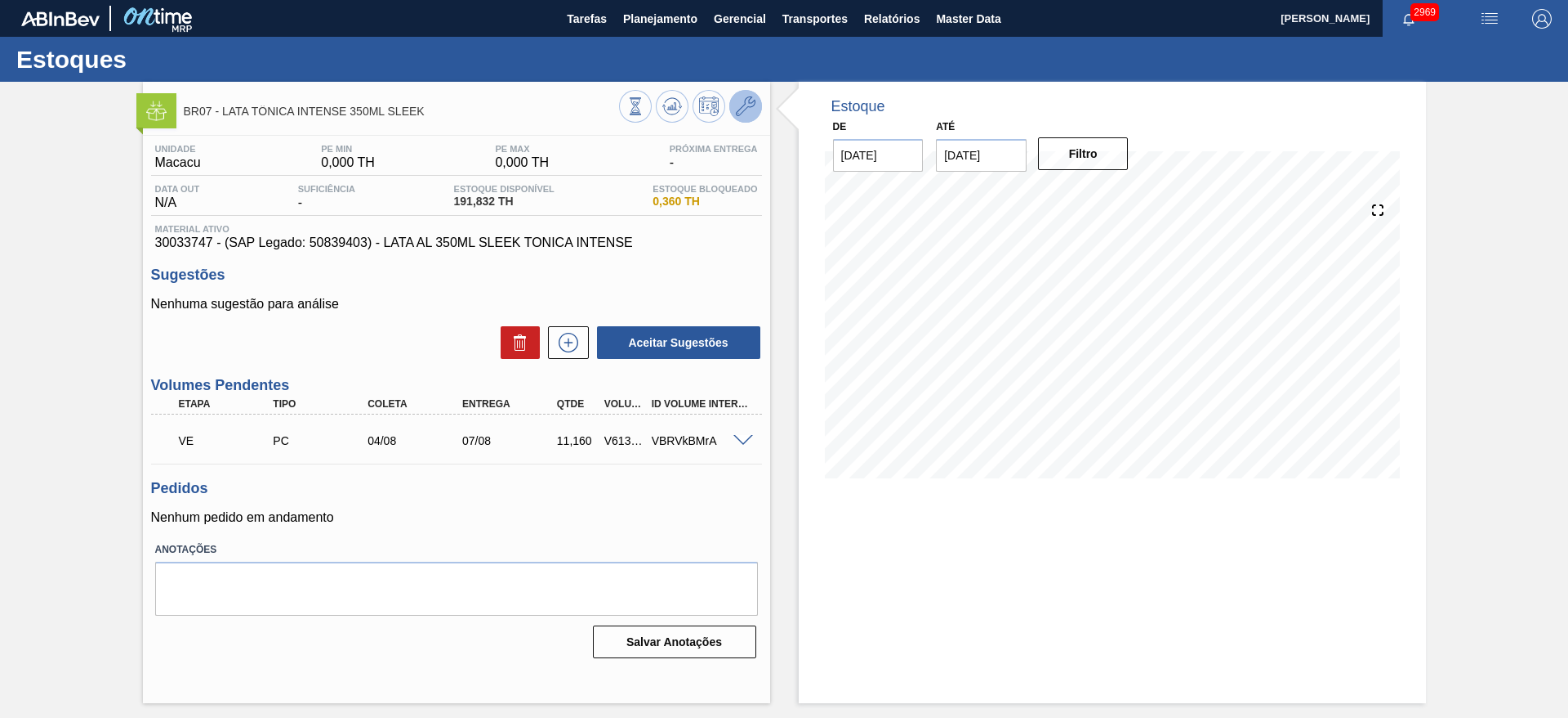
click at [738, 114] on icon at bounding box center [745, 106] width 19 height 19
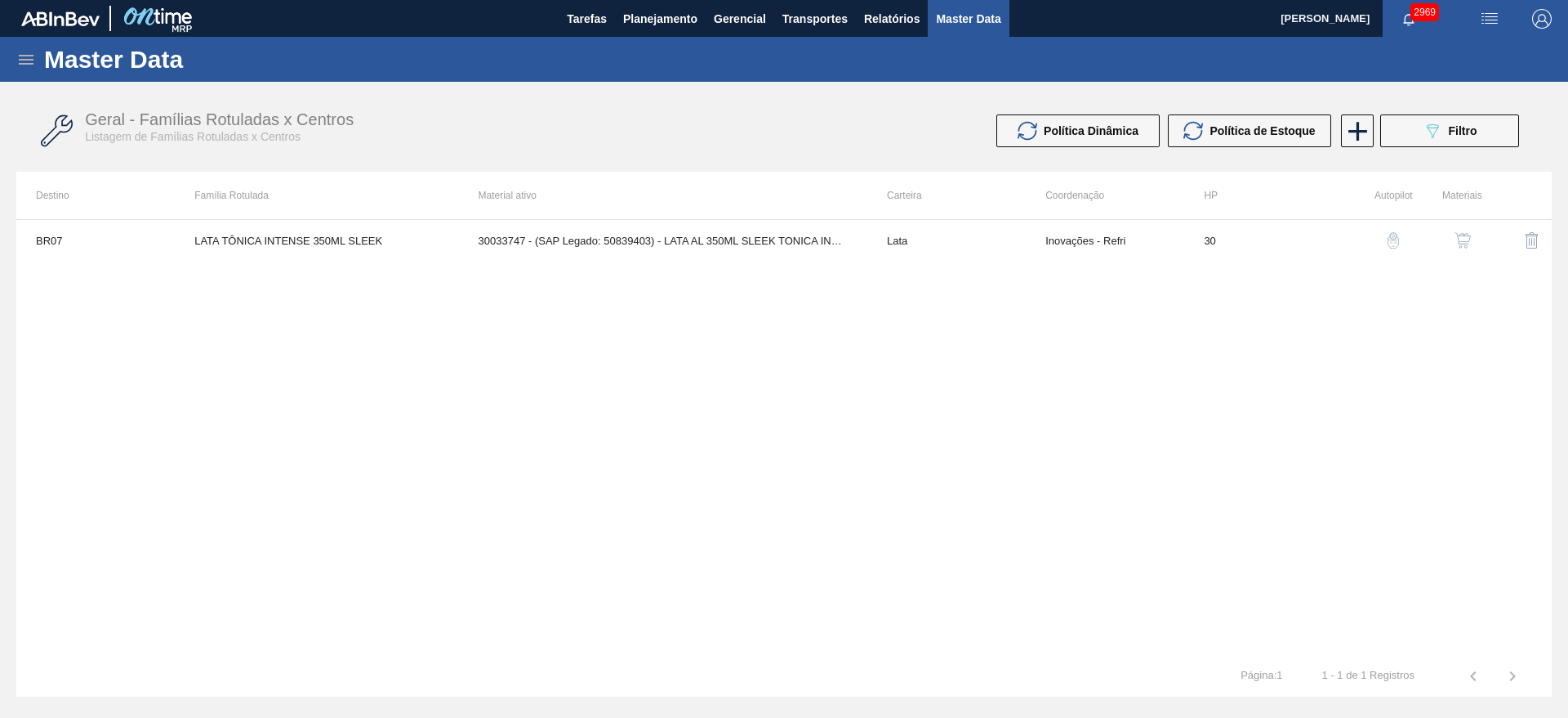
click at [1473, 240] on button "button" at bounding box center [1463, 240] width 39 height 39
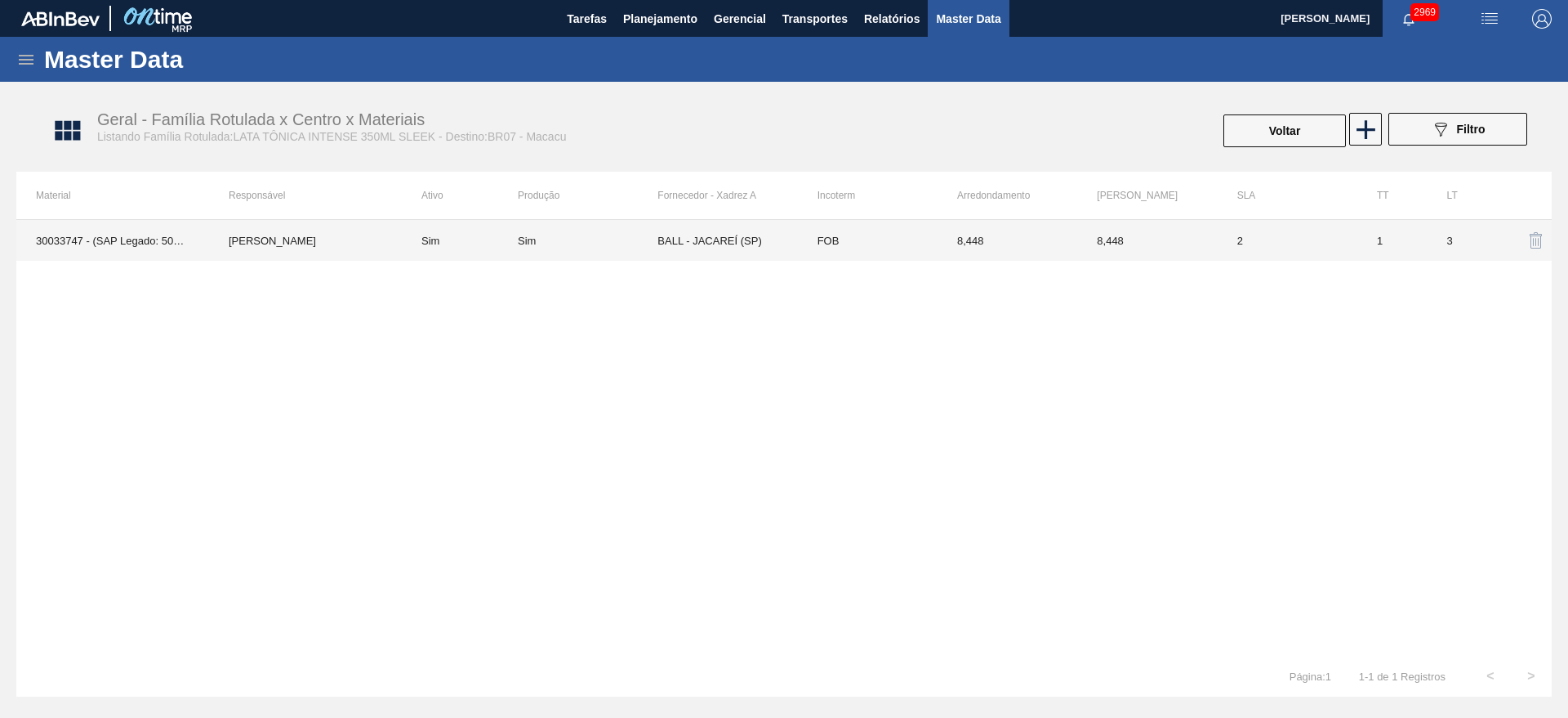
click at [716, 238] on td "BALL - JACAREÍ (SP)" at bounding box center [727, 240] width 140 height 41
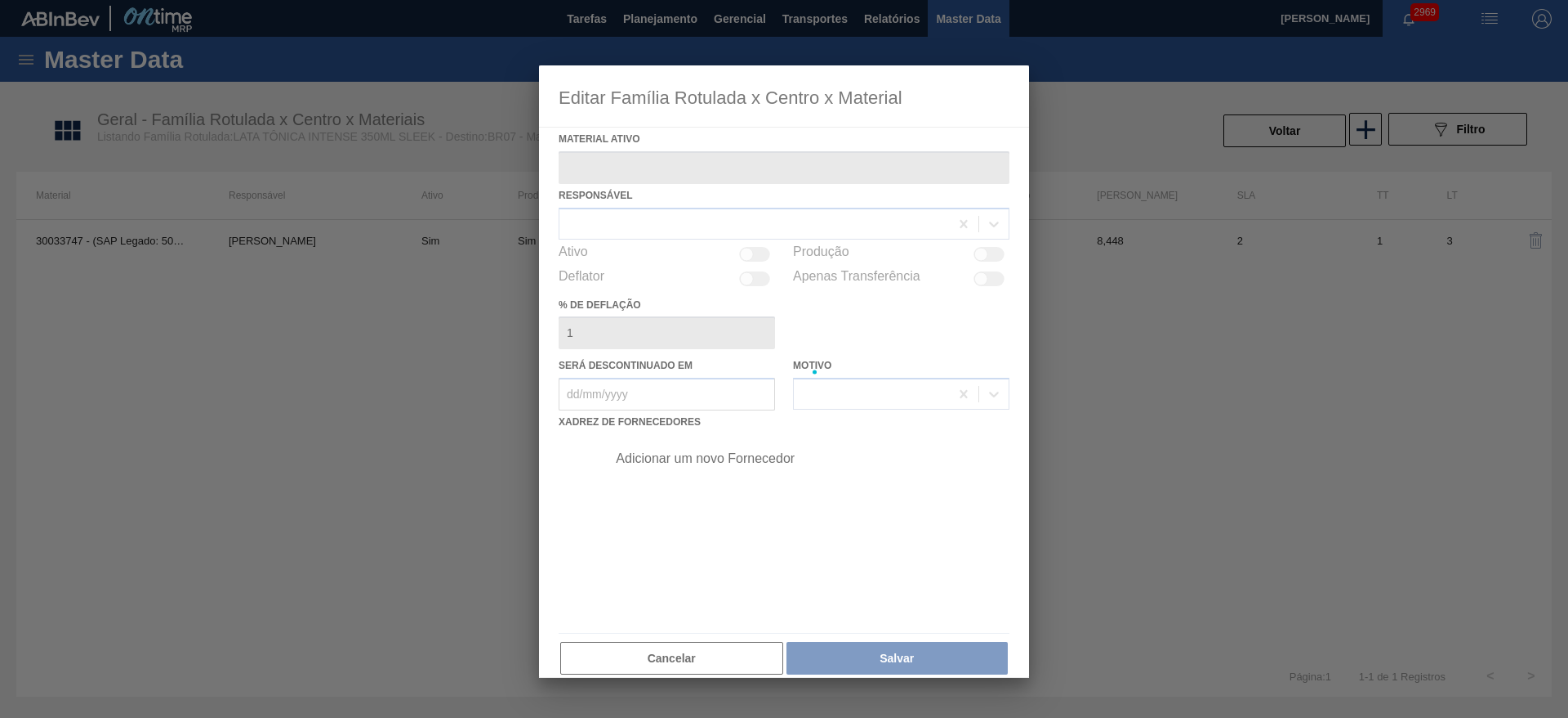
type ativo "30033747 - (SAP Legado: 50839403) - LATA AL 350ML SLEEK TONICA INTENSE"
checkbox input "true"
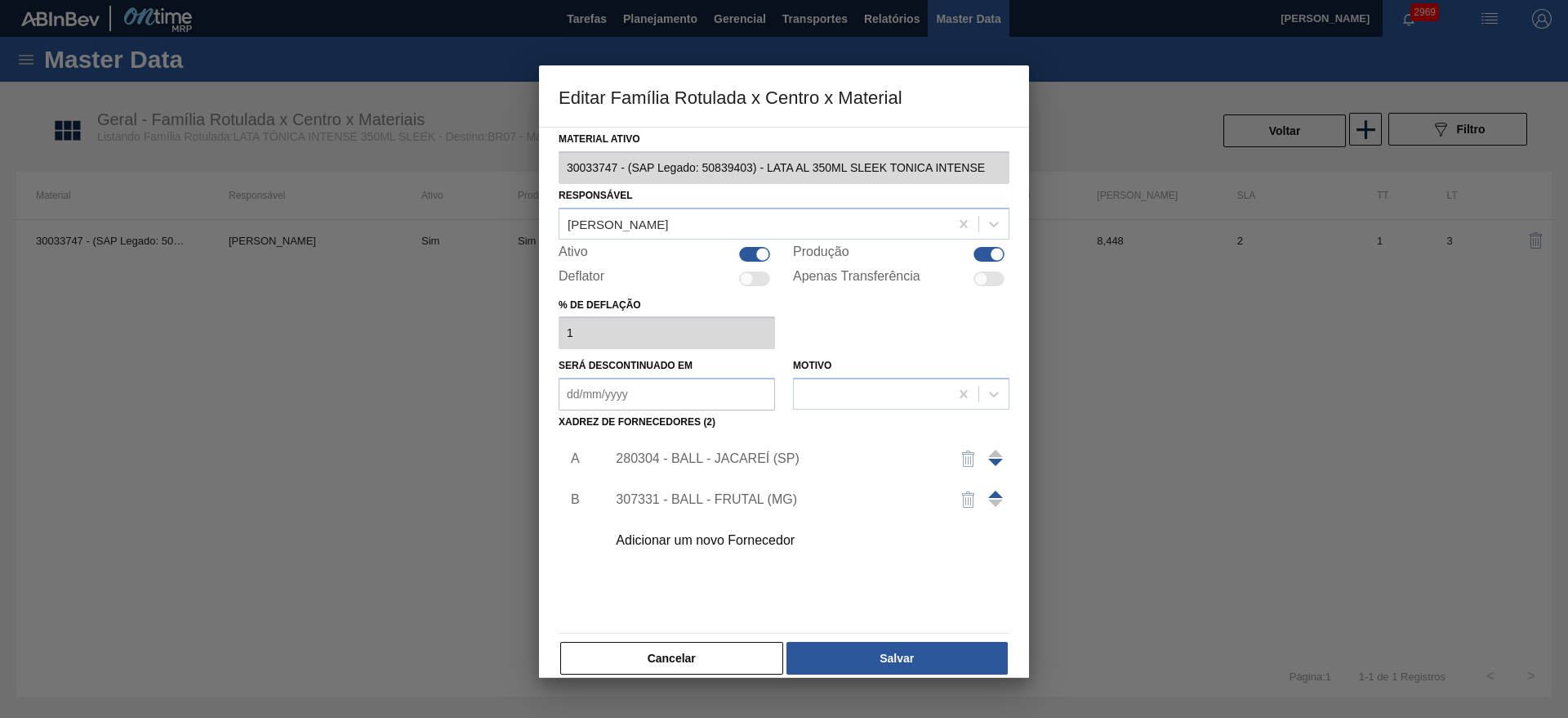
click at [770, 542] on div "Adicionar um novo Fornecedor" at bounding box center [776, 540] width 320 height 14
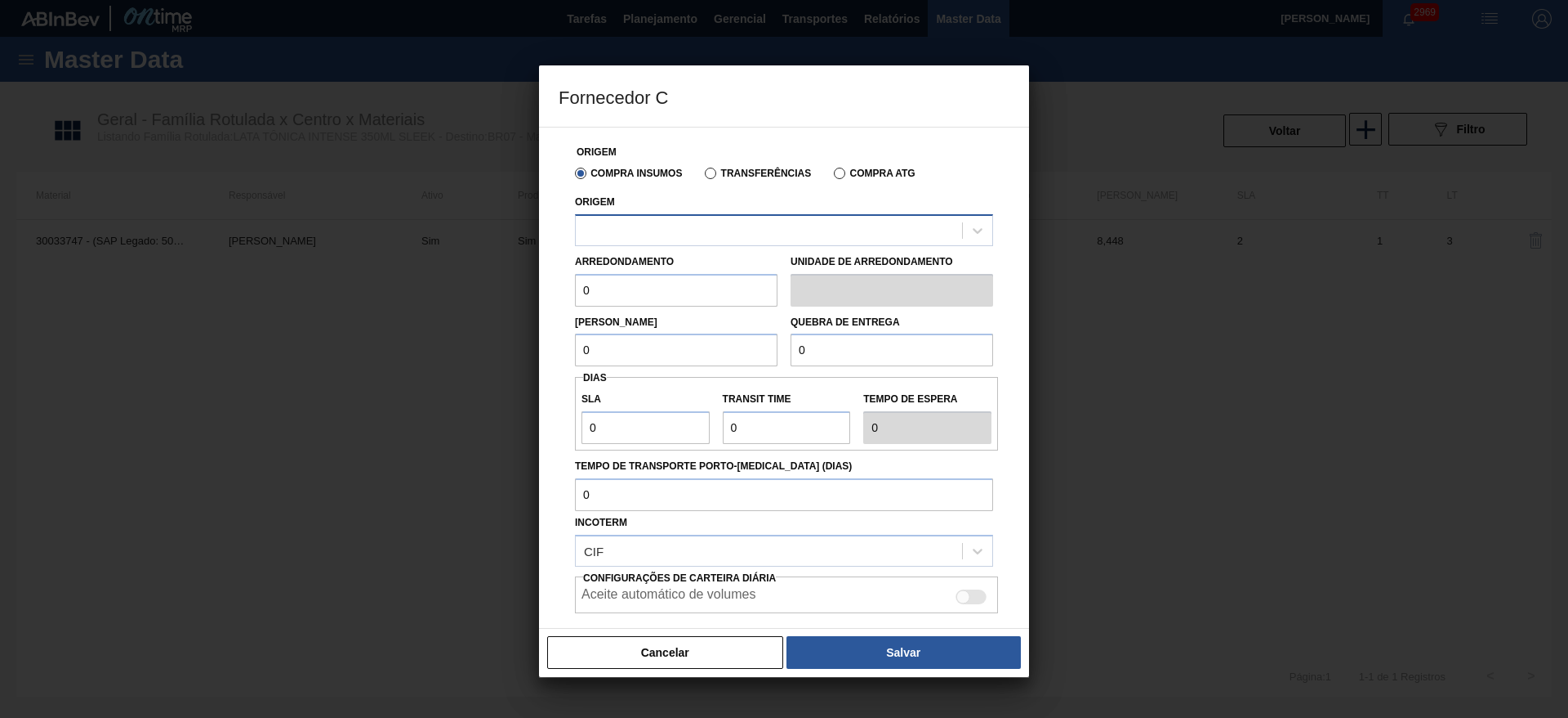
click at [623, 233] on div at bounding box center [769, 230] width 386 height 24
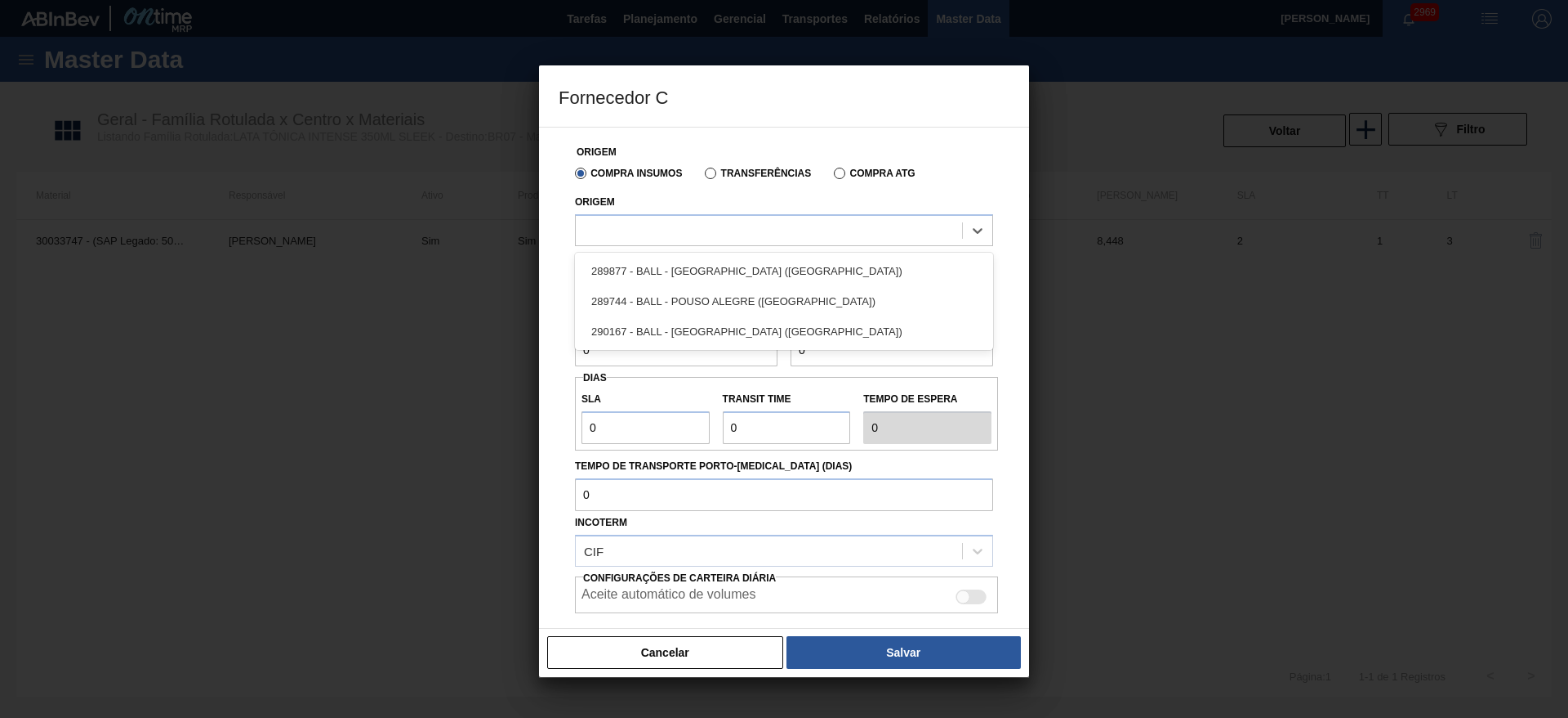
click at [676, 268] on div "289877 - BALL - TRÊS RIOS (RJ)" at bounding box center [784, 271] width 418 height 31
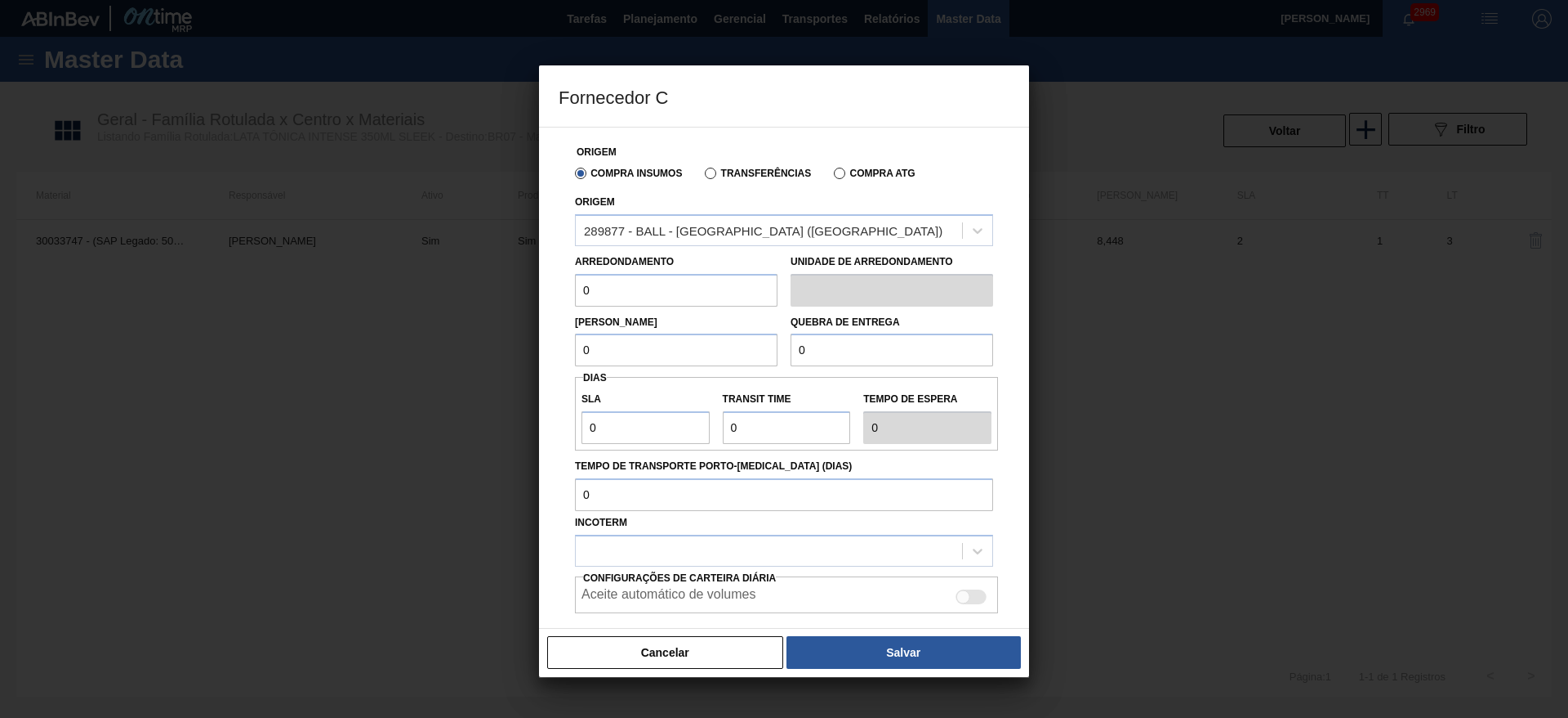
drag, startPoint x: 627, startPoint y: 294, endPoint x: 561, endPoint y: 301, distance: 66.4
click at [561, 301] on div "Origem Compra Insumos Transferências Compra ATG Origem 289877 - BALL - TRÊS RIO…" at bounding box center [784, 410] width 451 height 567
type input "8,448"
drag, startPoint x: 629, startPoint y: 343, endPoint x: 532, endPoint y: 343, distance: 97.0
click at [532, 343] on div "Fornecedor C Origem Compra Insumos Transferências Compra ATG Origem 289877 - BA…" at bounding box center [784, 359] width 1568 height 718
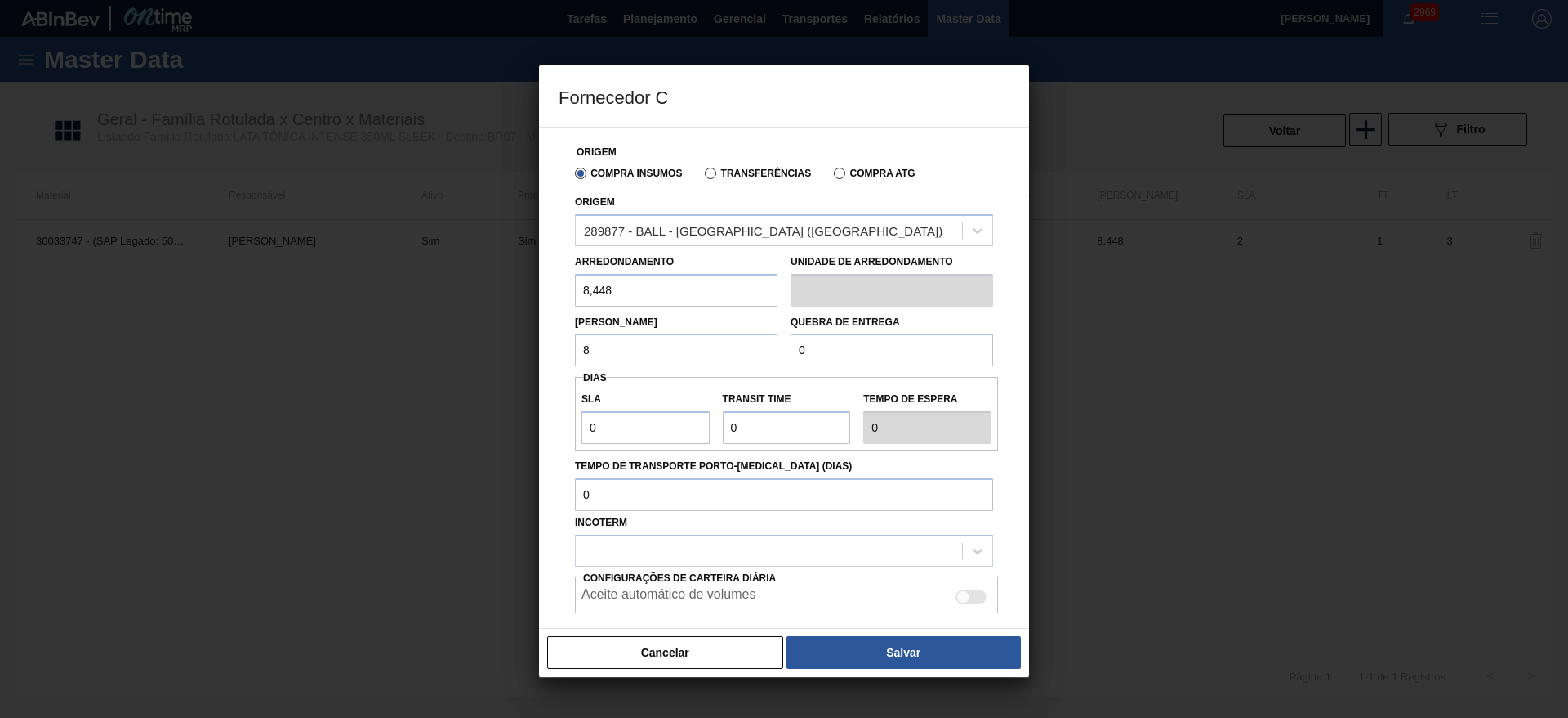
type input "8,448"
drag, startPoint x: 821, startPoint y: 344, endPoint x: 806, endPoint y: 348, distance: 15.5
click at [806, 348] on input "0" at bounding box center [891, 349] width 202 height 33
type input "168,96"
drag, startPoint x: 636, startPoint y: 434, endPoint x: 571, endPoint y: 431, distance: 65.1
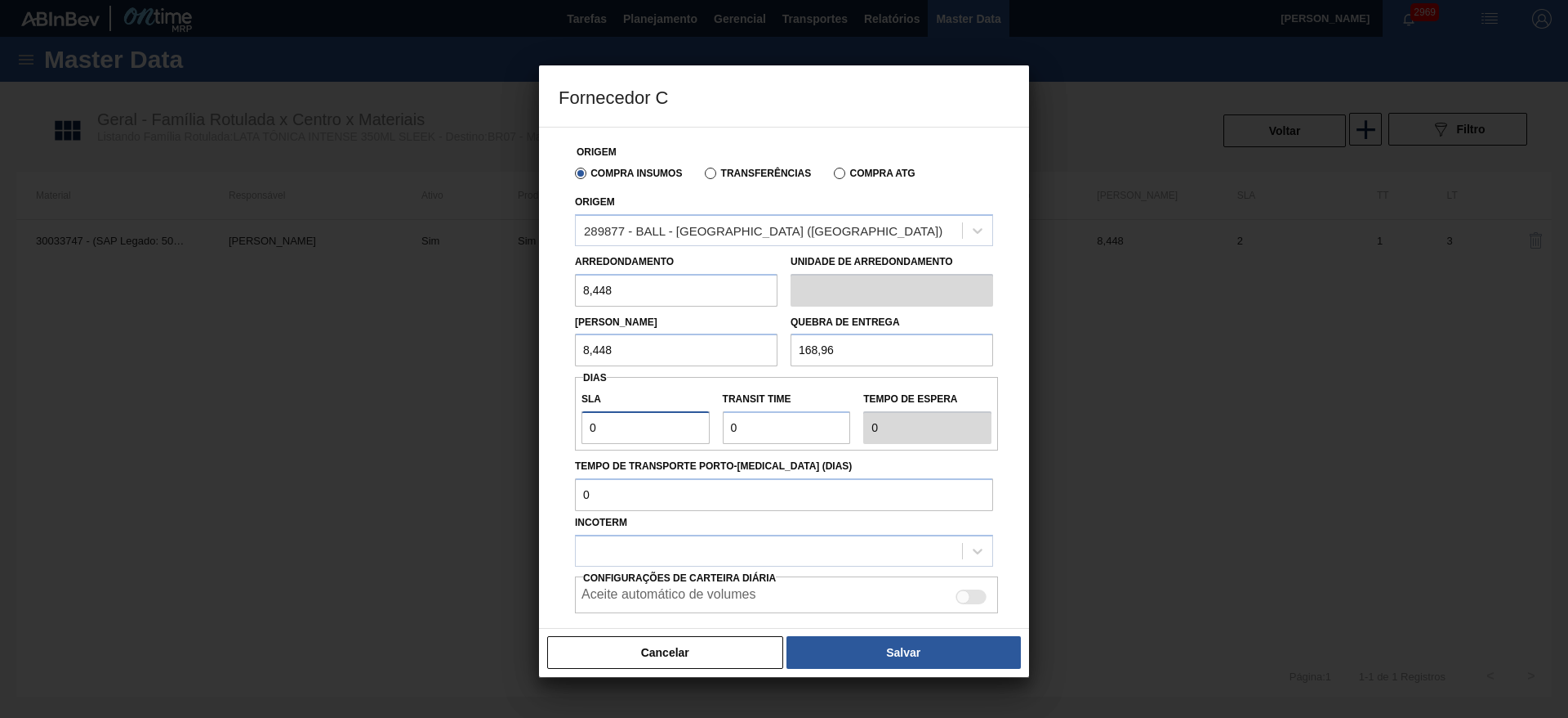
click at [551, 421] on div "Origem Compra Insumos Transferências Compra ATG Origem 289877 - BALL - TRÊS RIO…" at bounding box center [784, 377] width 490 height 502
type input "2"
click at [874, 554] on div at bounding box center [769, 550] width 386 height 24
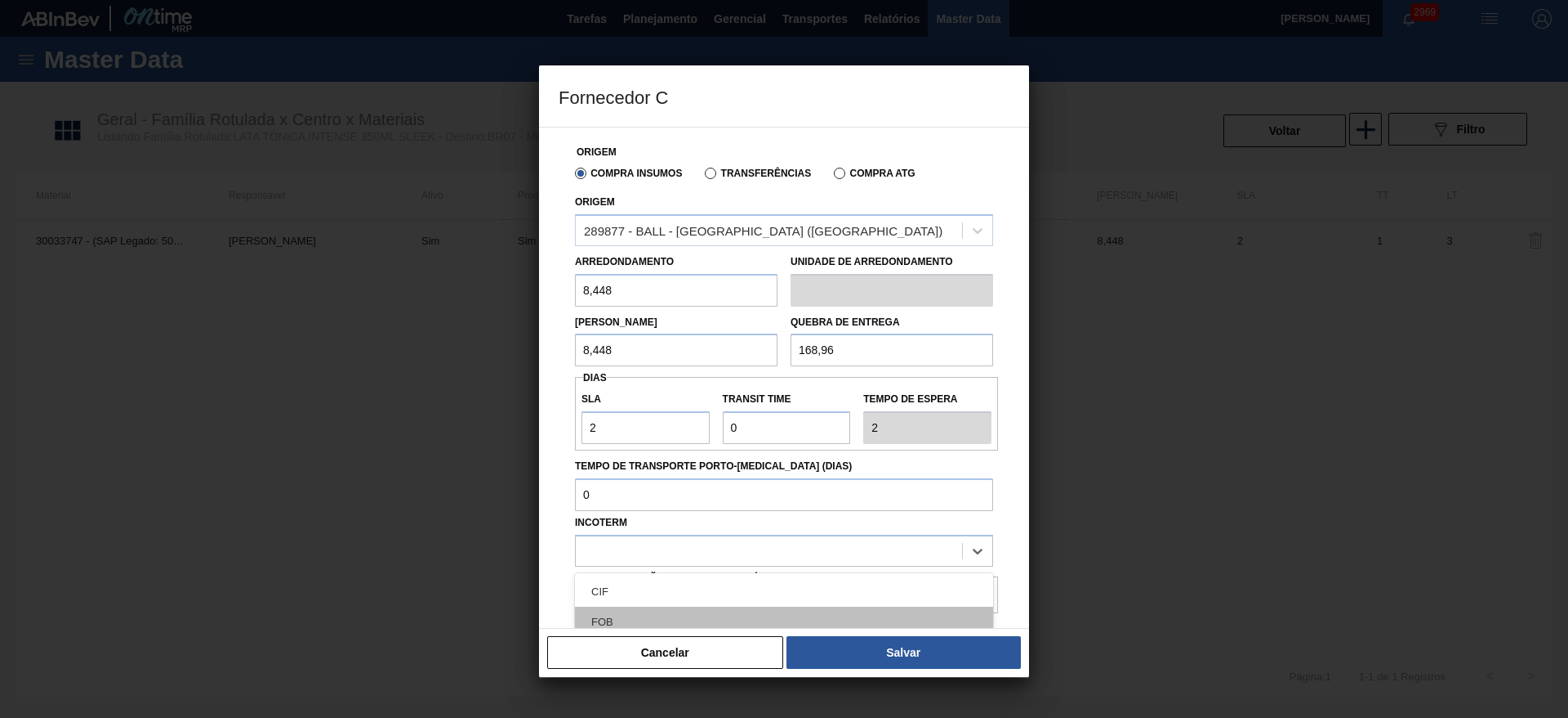
click at [704, 611] on div "FOB" at bounding box center [784, 621] width 418 height 31
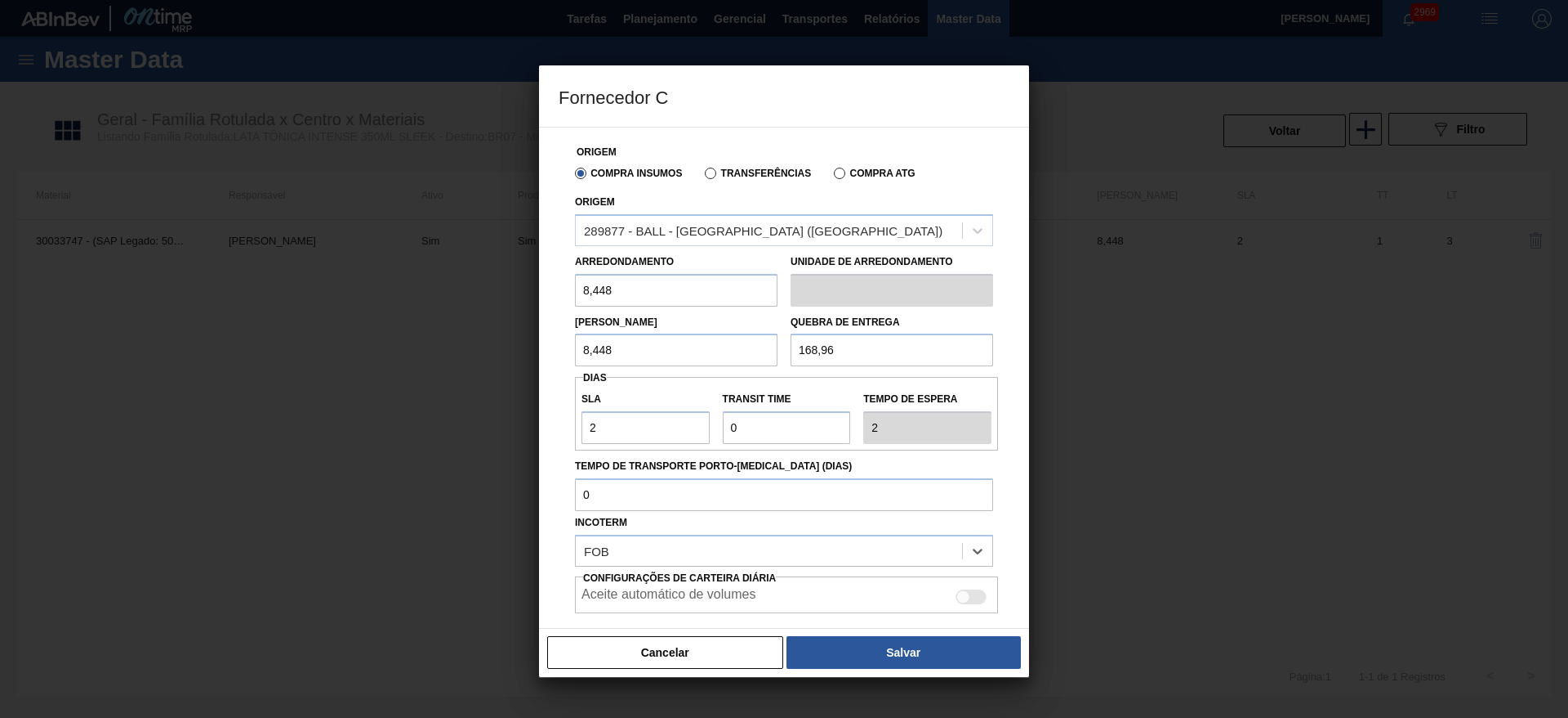
click at [832, 643] on button "Salvar" at bounding box center [903, 652] width 235 height 33
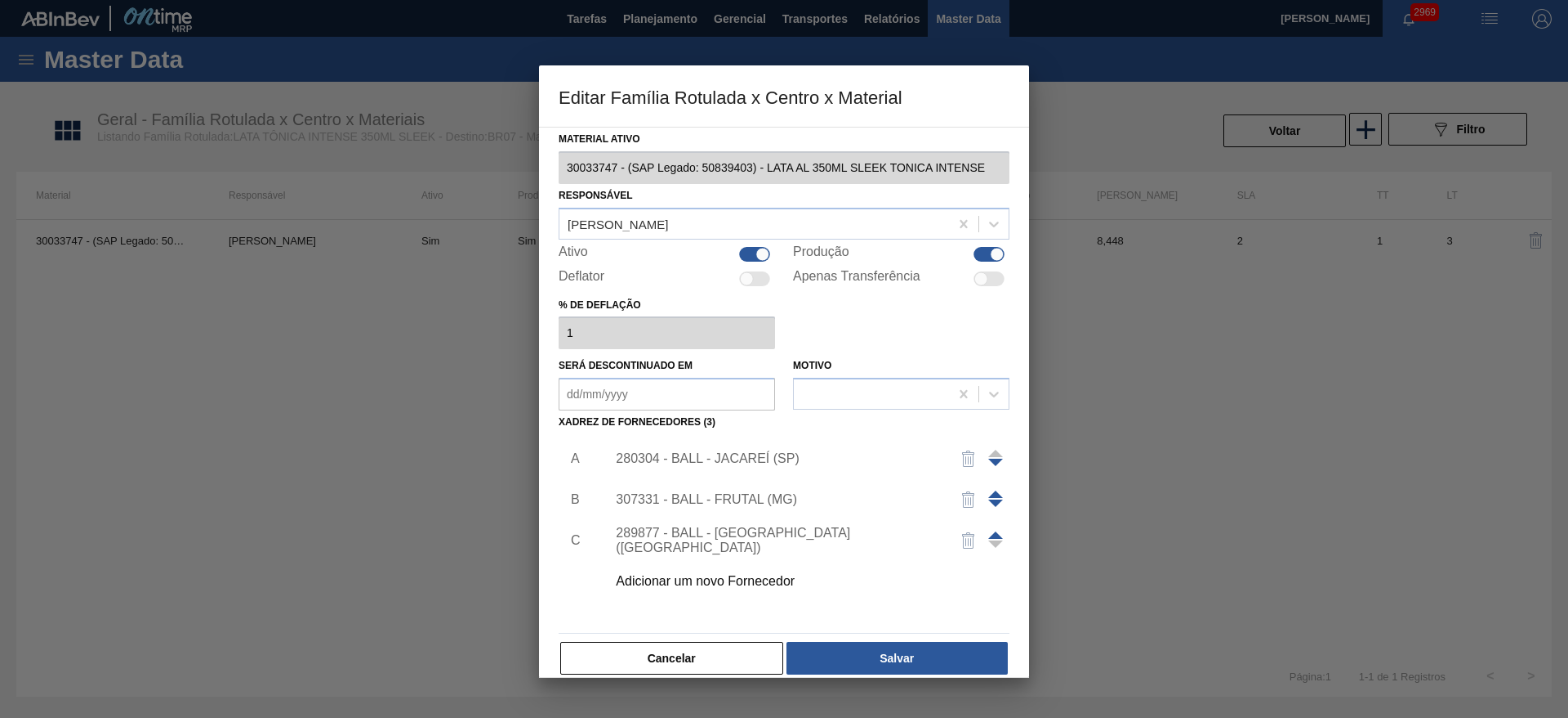
click at [999, 528] on div at bounding box center [995, 540] width 14 height 39
click at [989, 534] on span at bounding box center [995, 535] width 14 height 8
click at [996, 493] on span at bounding box center [995, 493] width 14 height 8
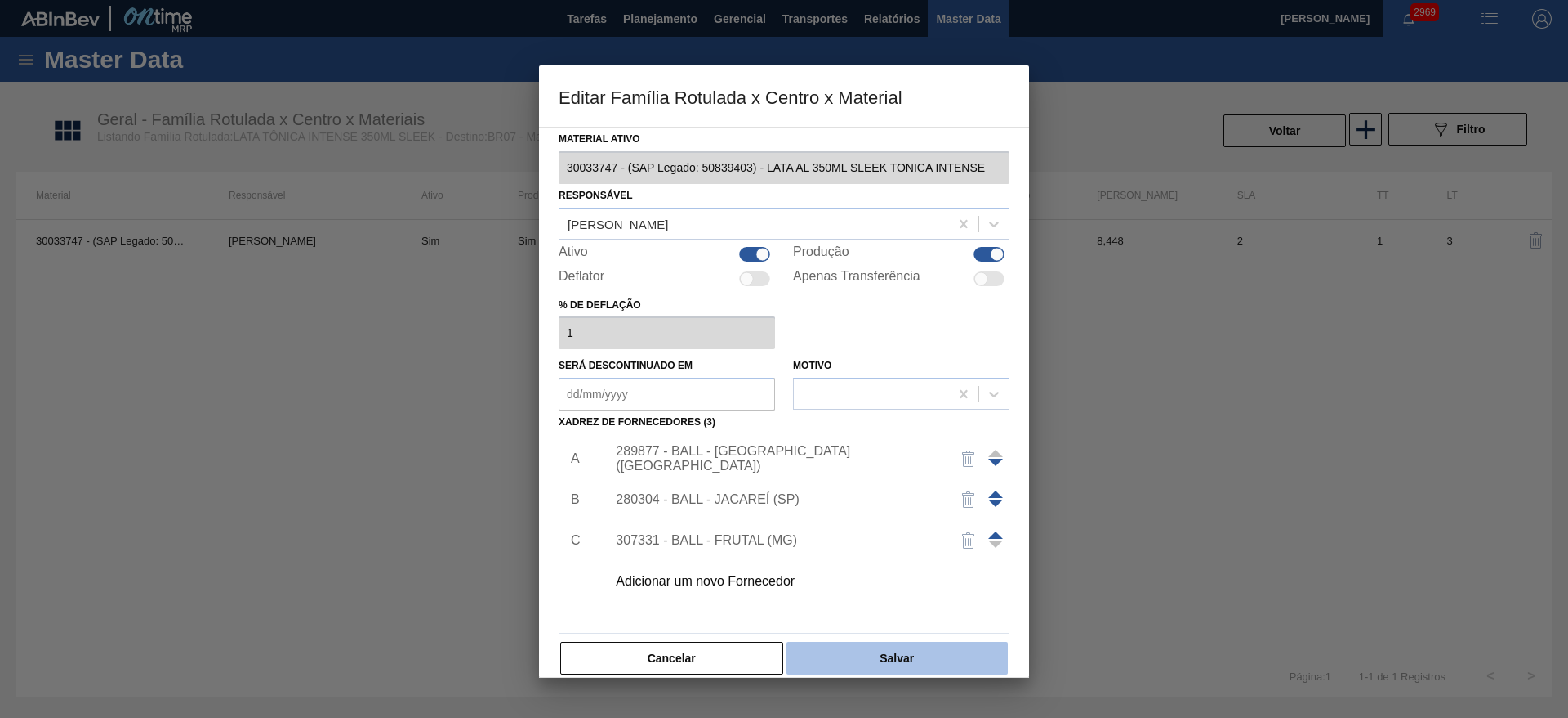
click at [918, 661] on button "Salvar" at bounding box center [896, 658] width 221 height 33
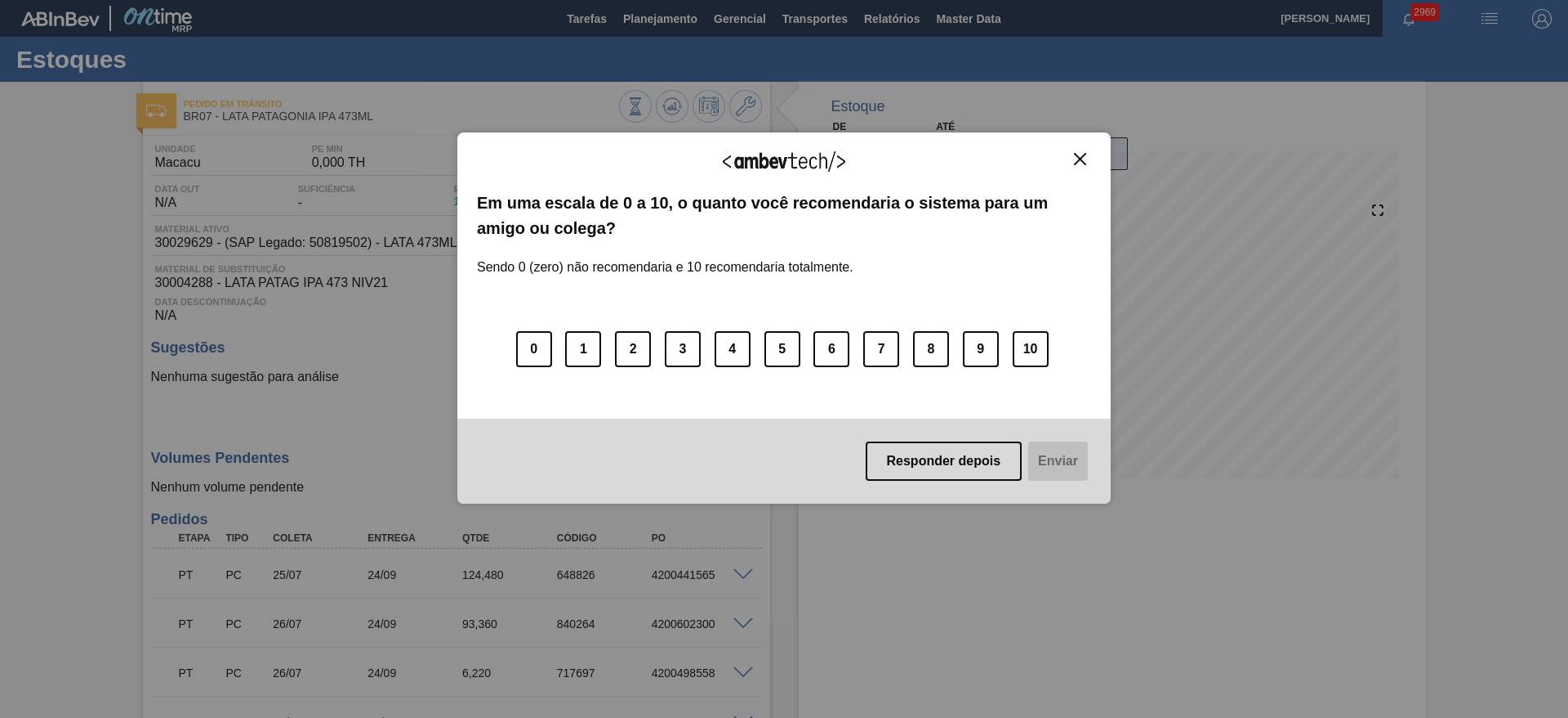
drag, startPoint x: 1080, startPoint y: 158, endPoint x: 1050, endPoint y: 159, distance: 30.0
click at [1078, 158] on img "Close" at bounding box center [1080, 159] width 12 height 12
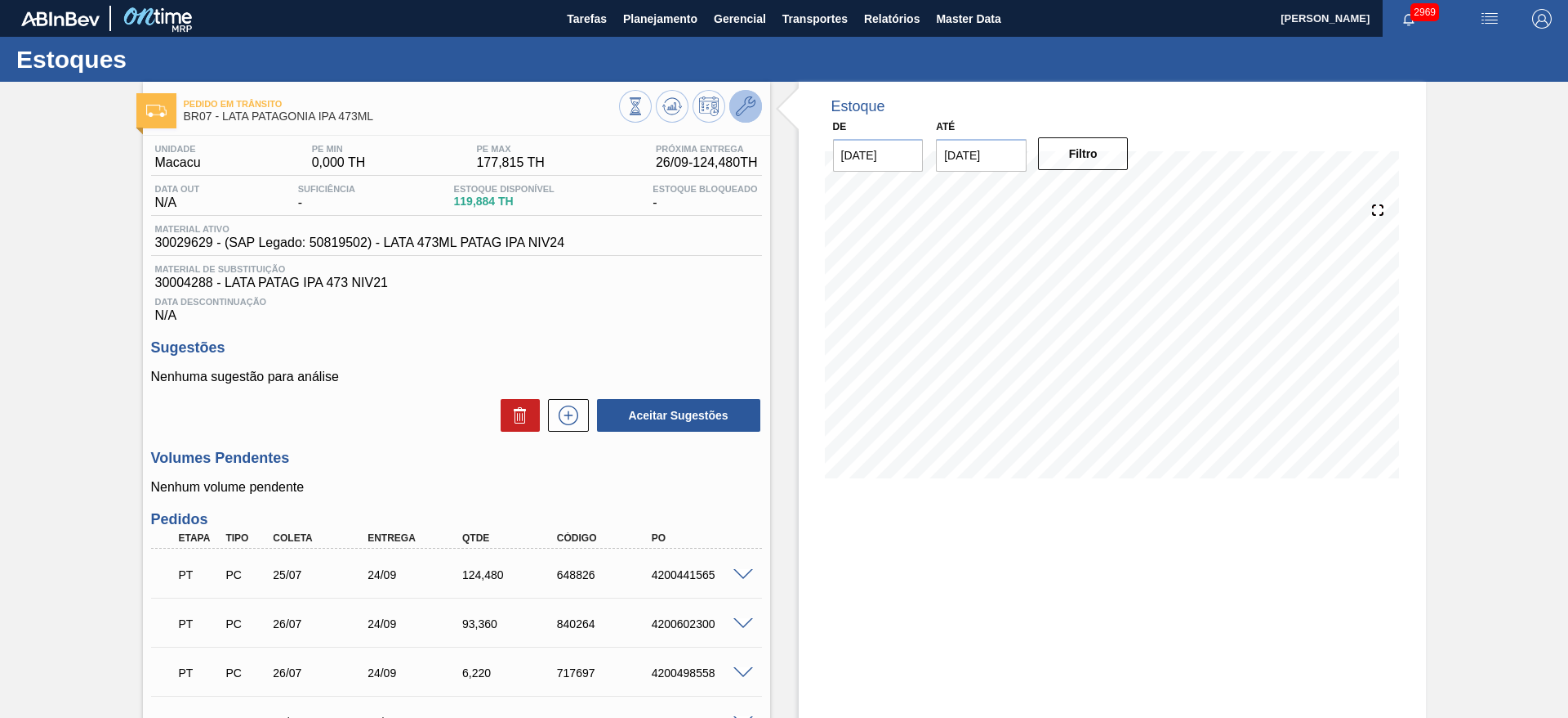
click at [756, 105] on button at bounding box center [745, 106] width 33 height 33
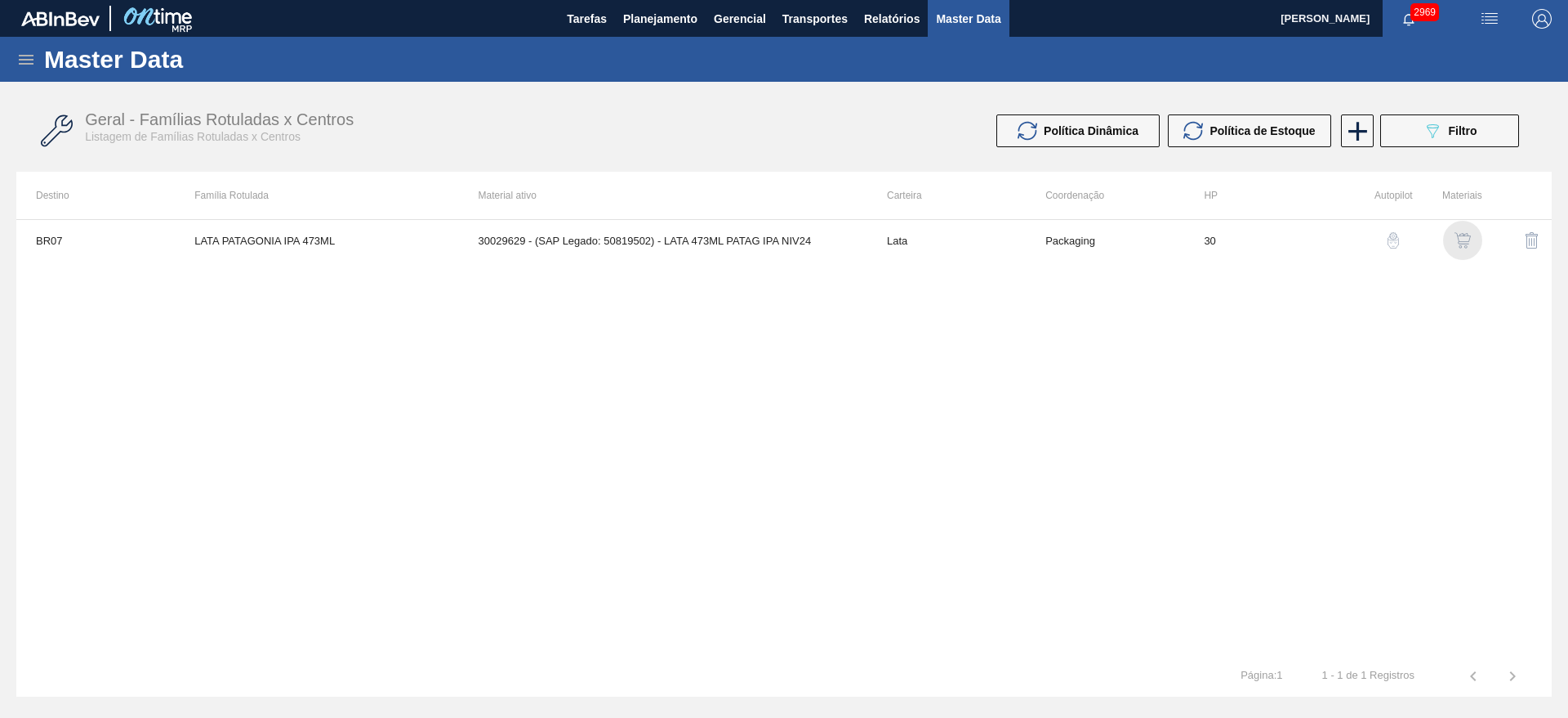
click at [1469, 236] on img "button" at bounding box center [1462, 240] width 16 height 16
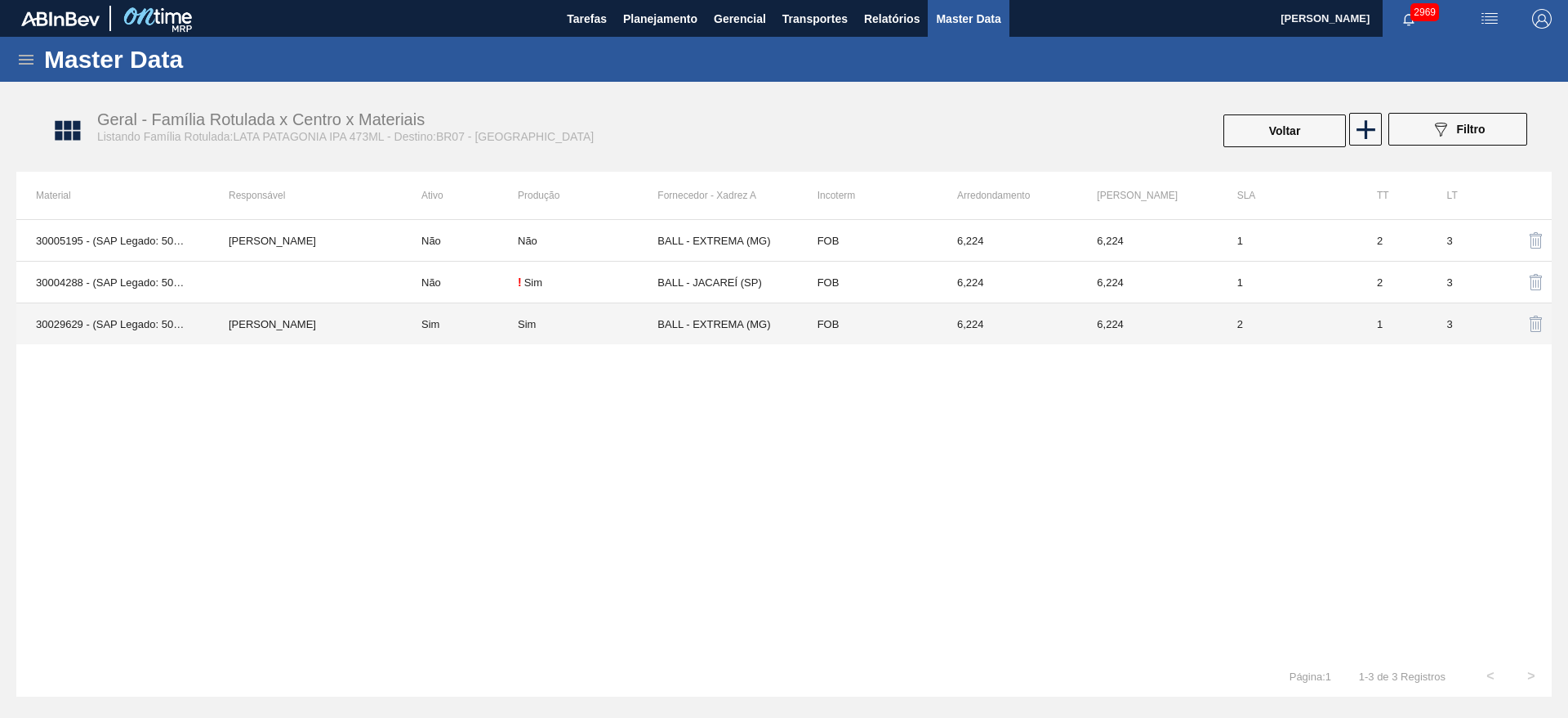
click at [684, 330] on td "BALL - EXTREMA (MG)" at bounding box center [727, 324] width 140 height 42
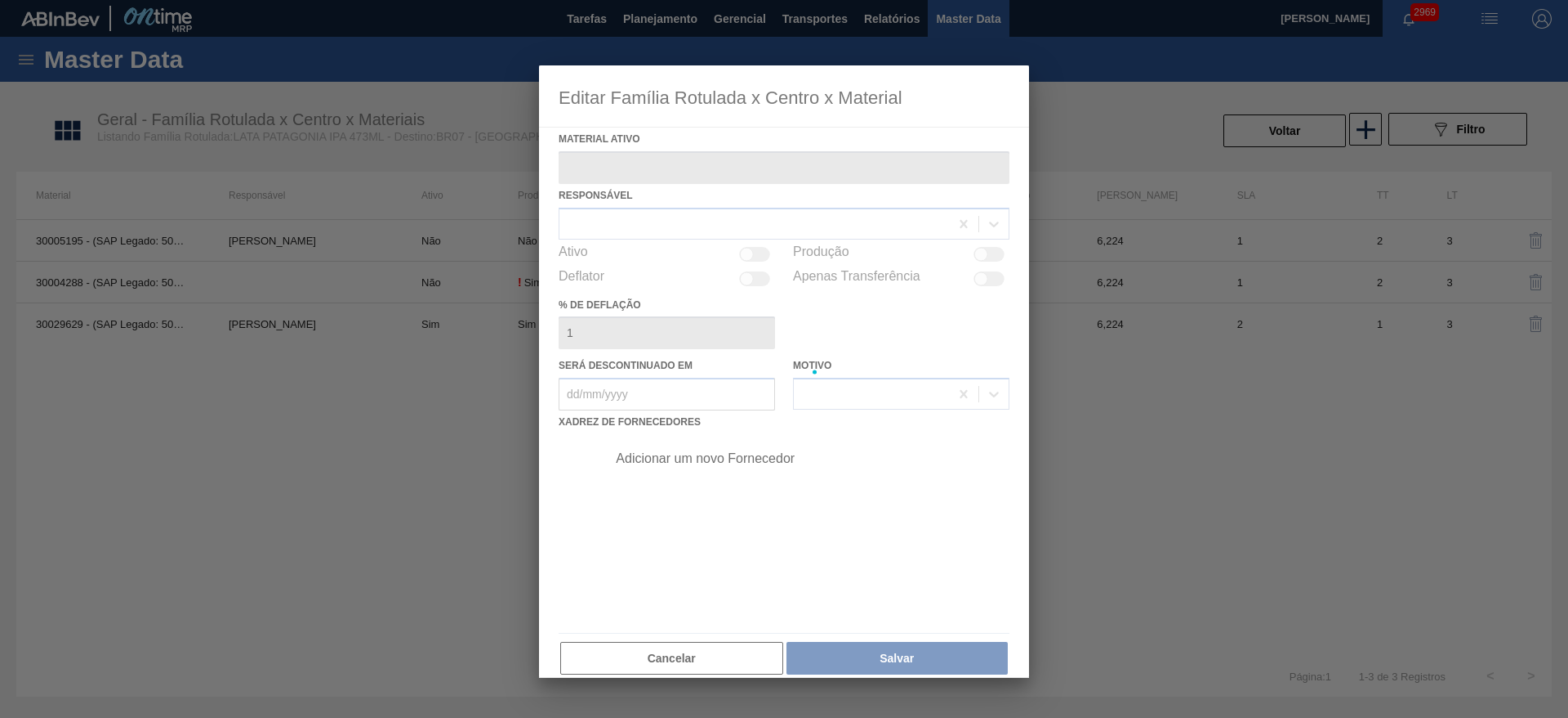
type ativo "30029629 - (SAP Legado: 50819502) - LATA 473ML PATAG IPA NIV24"
checkbox input "true"
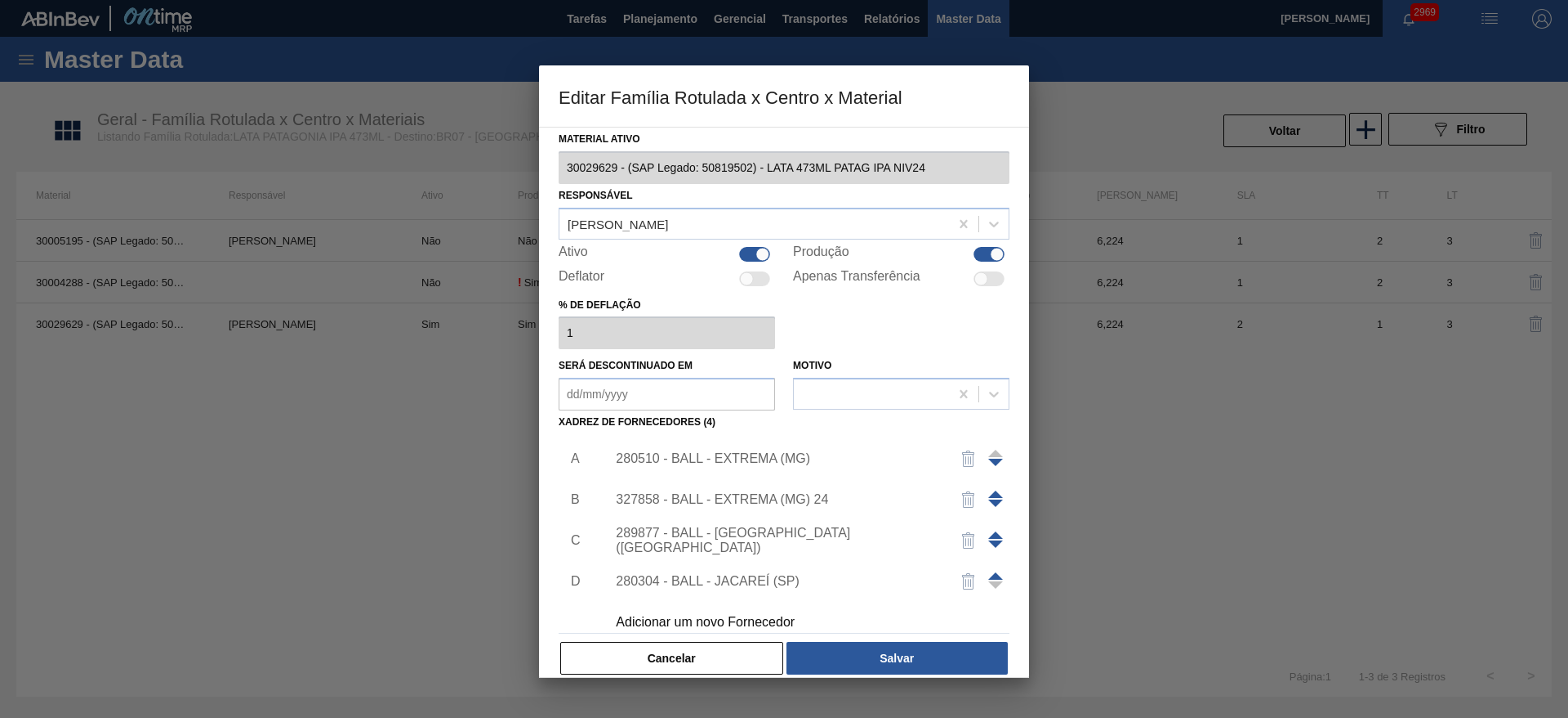
click at [970, 459] on img "button" at bounding box center [968, 458] width 19 height 19
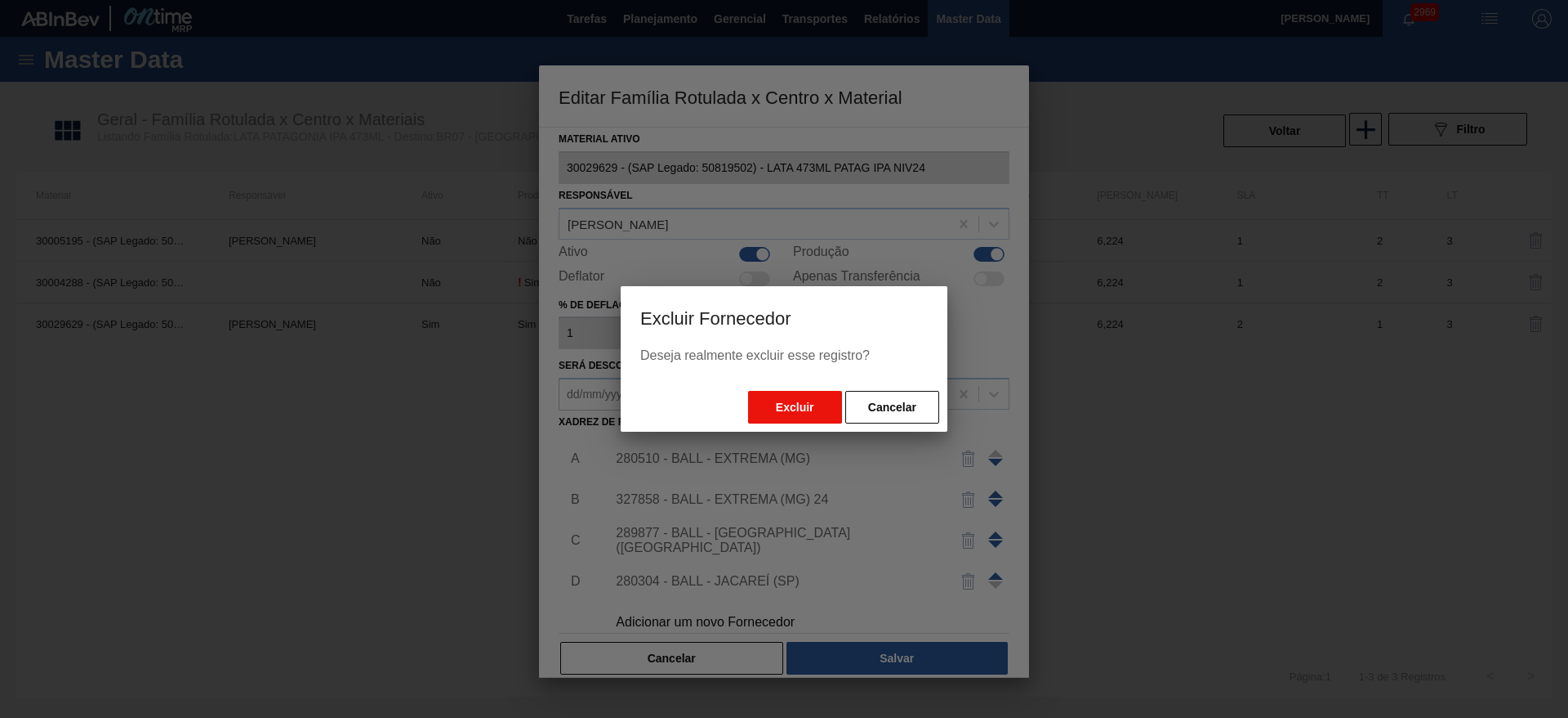
click at [812, 397] on button "Excluir" at bounding box center [795, 407] width 94 height 33
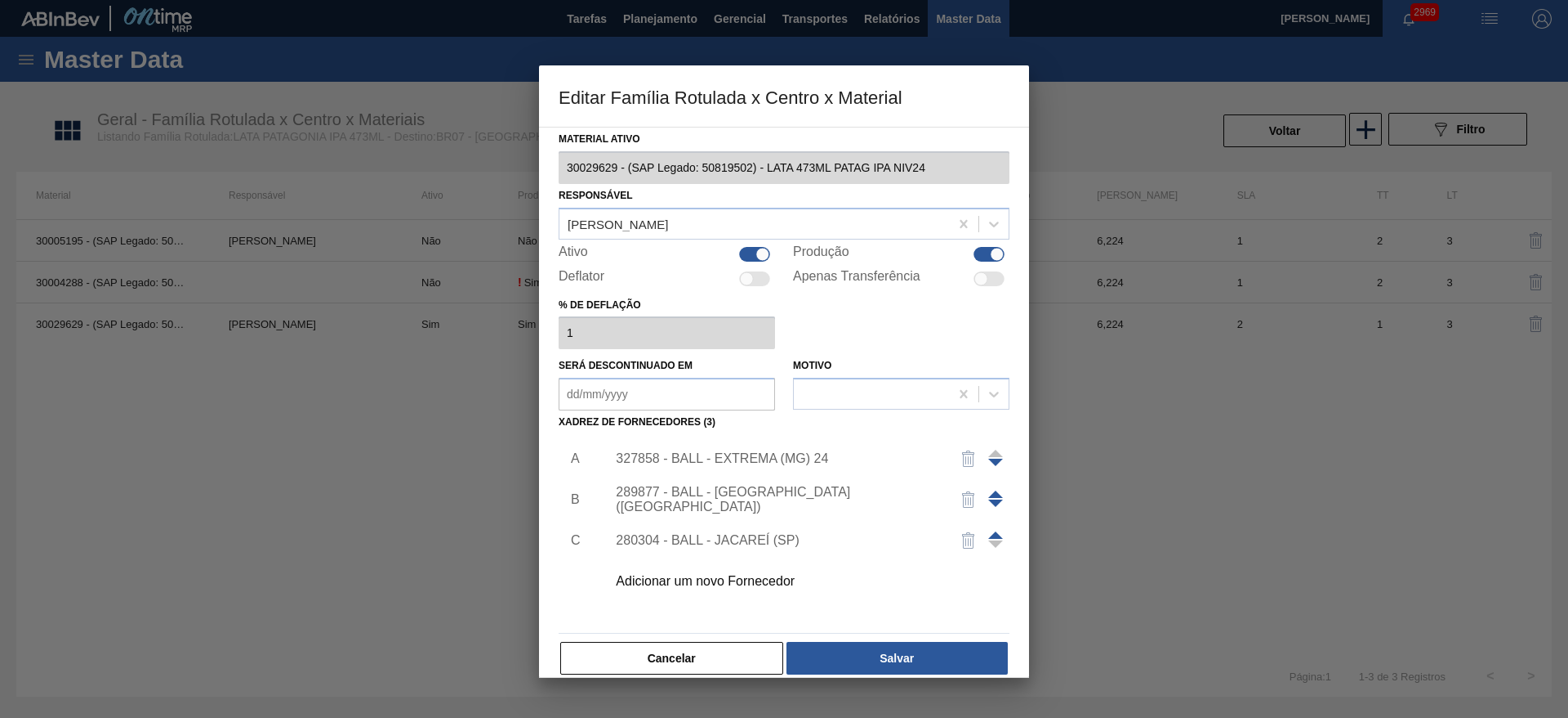
click at [996, 493] on span at bounding box center [995, 493] width 14 height 8
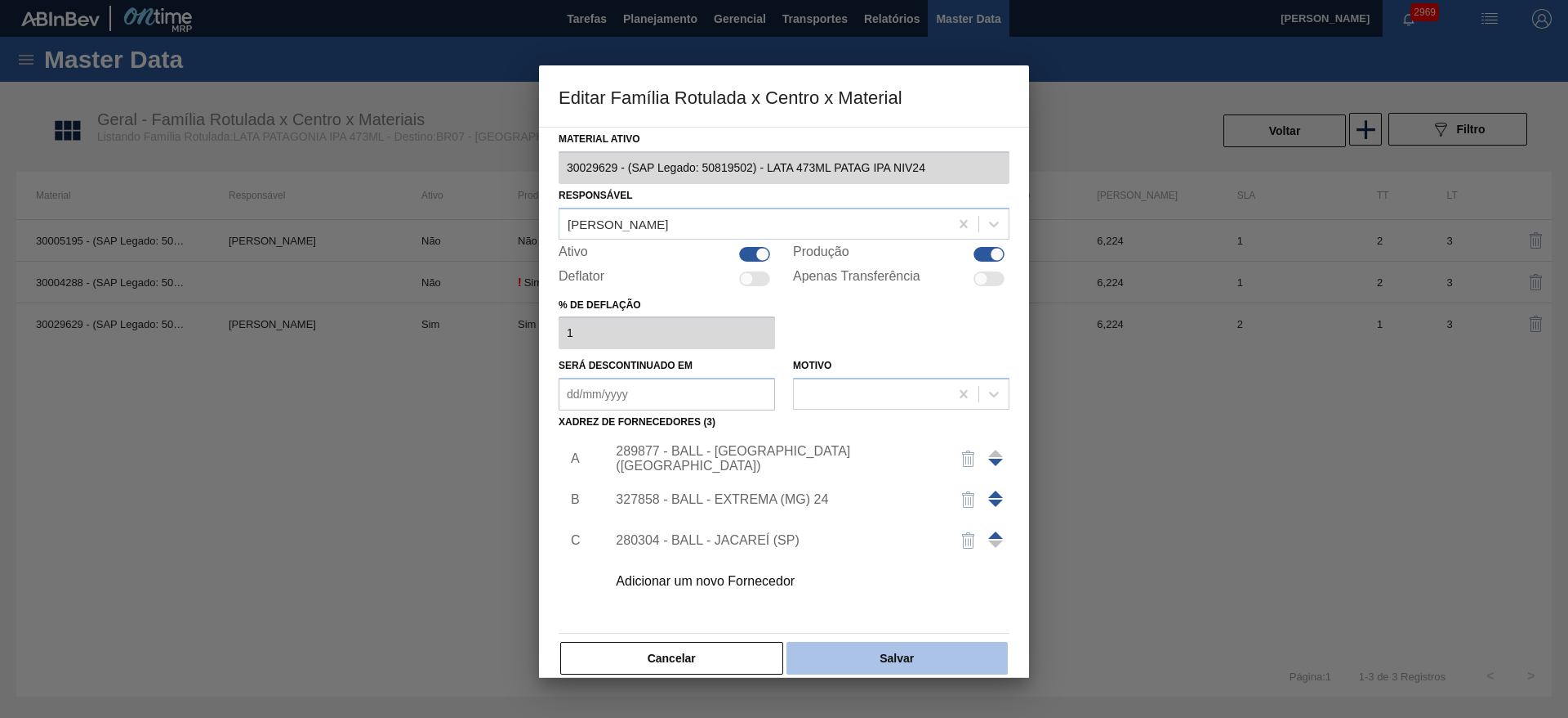
click at [892, 648] on button "Salvar" at bounding box center [896, 658] width 221 height 33
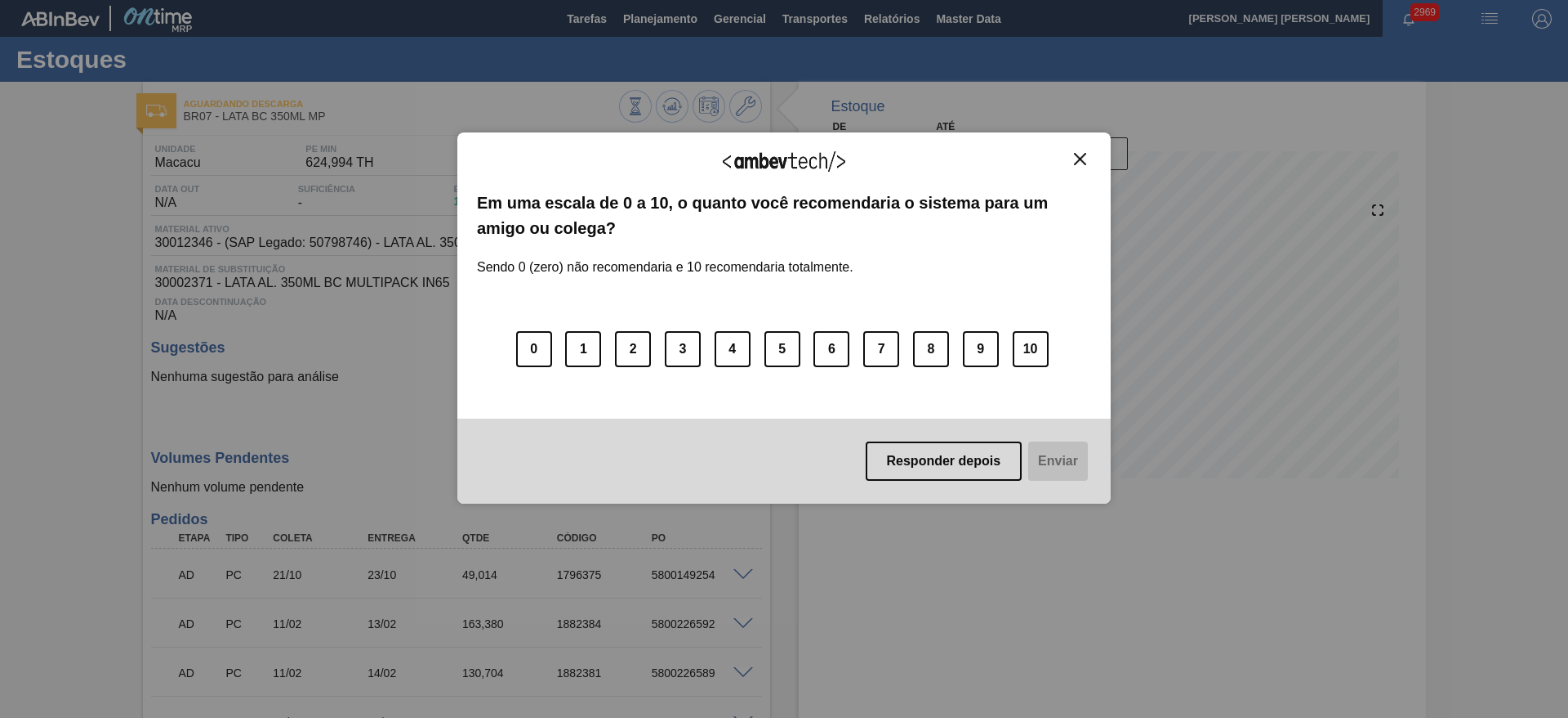
click at [1085, 155] on img "Close" at bounding box center [1080, 159] width 12 height 12
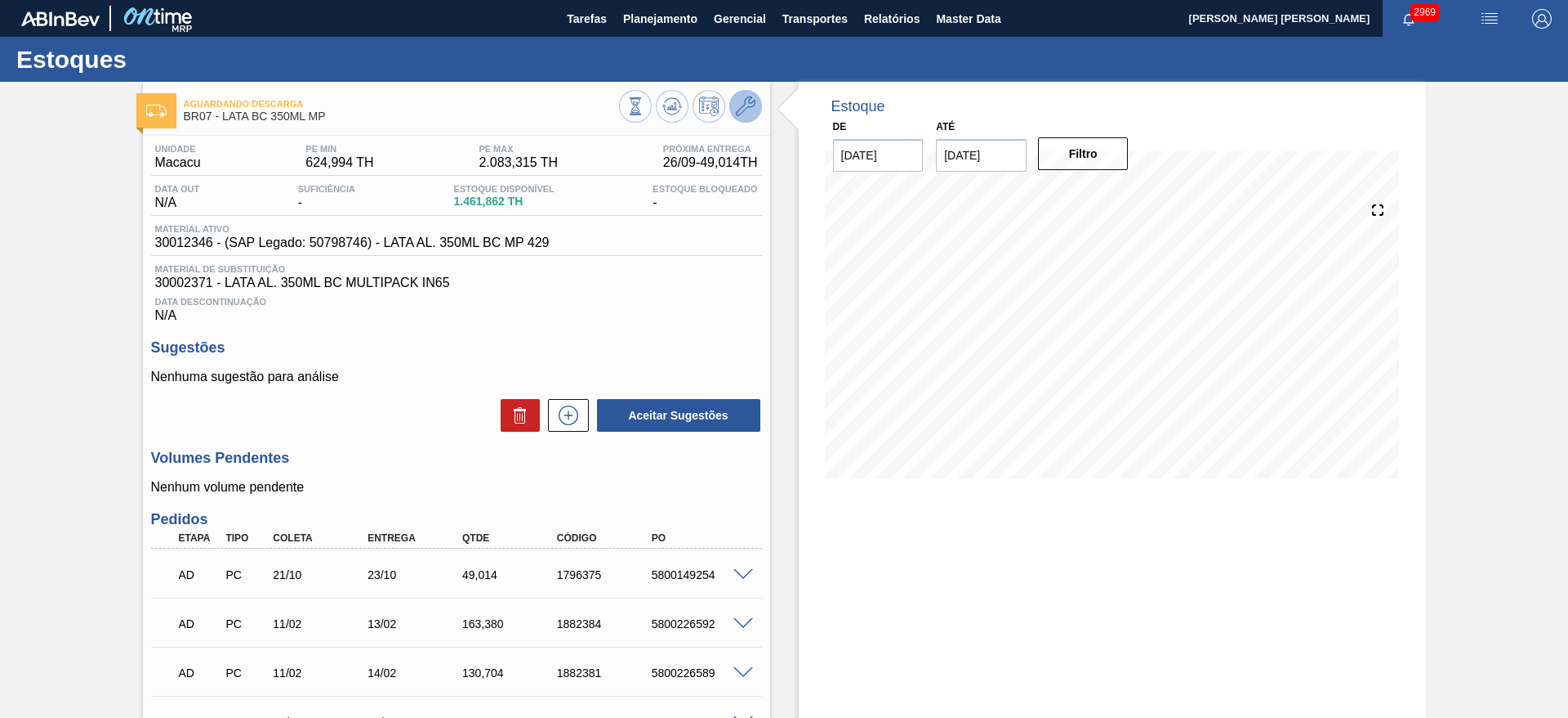
click at [739, 103] on icon at bounding box center [745, 106] width 19 height 19
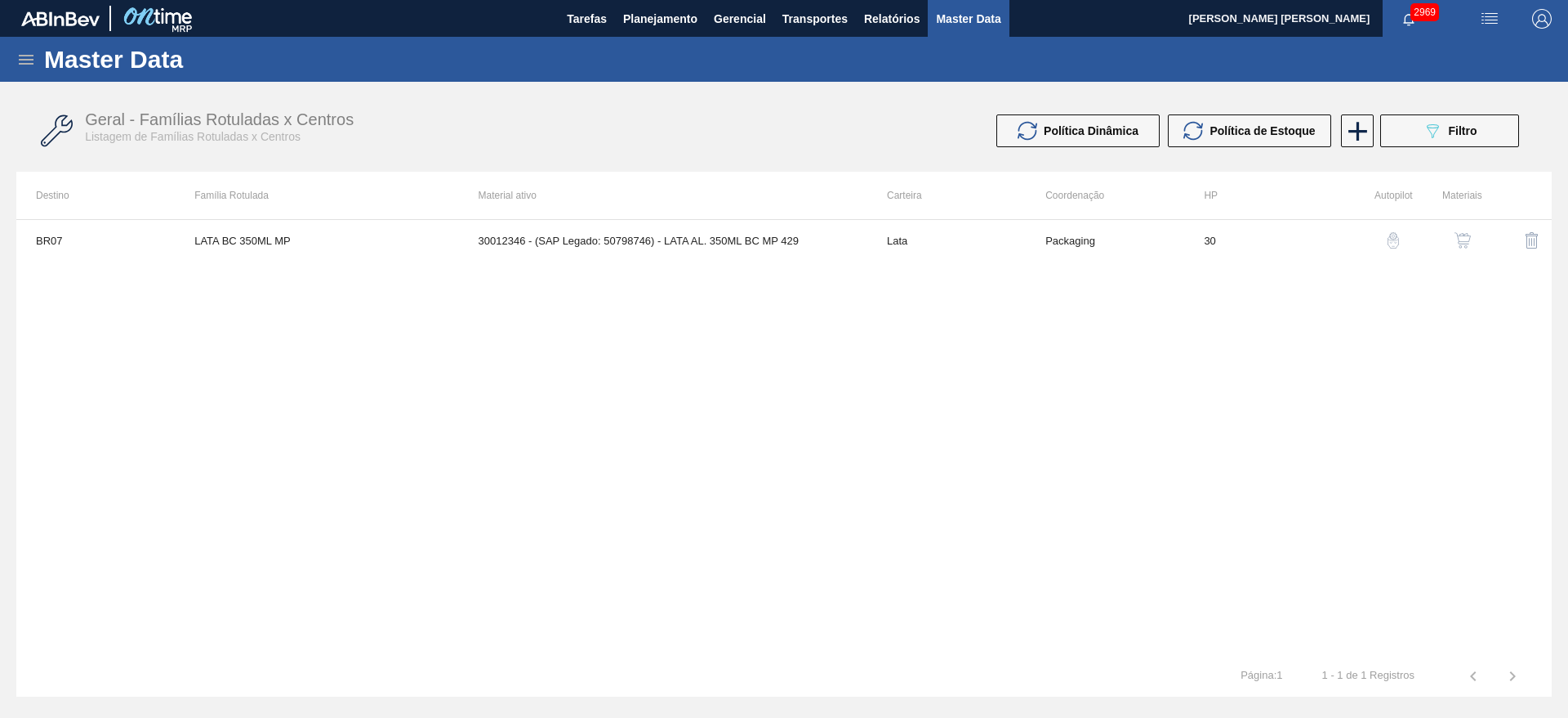
click at [1469, 239] on img "button" at bounding box center [1462, 240] width 16 height 16
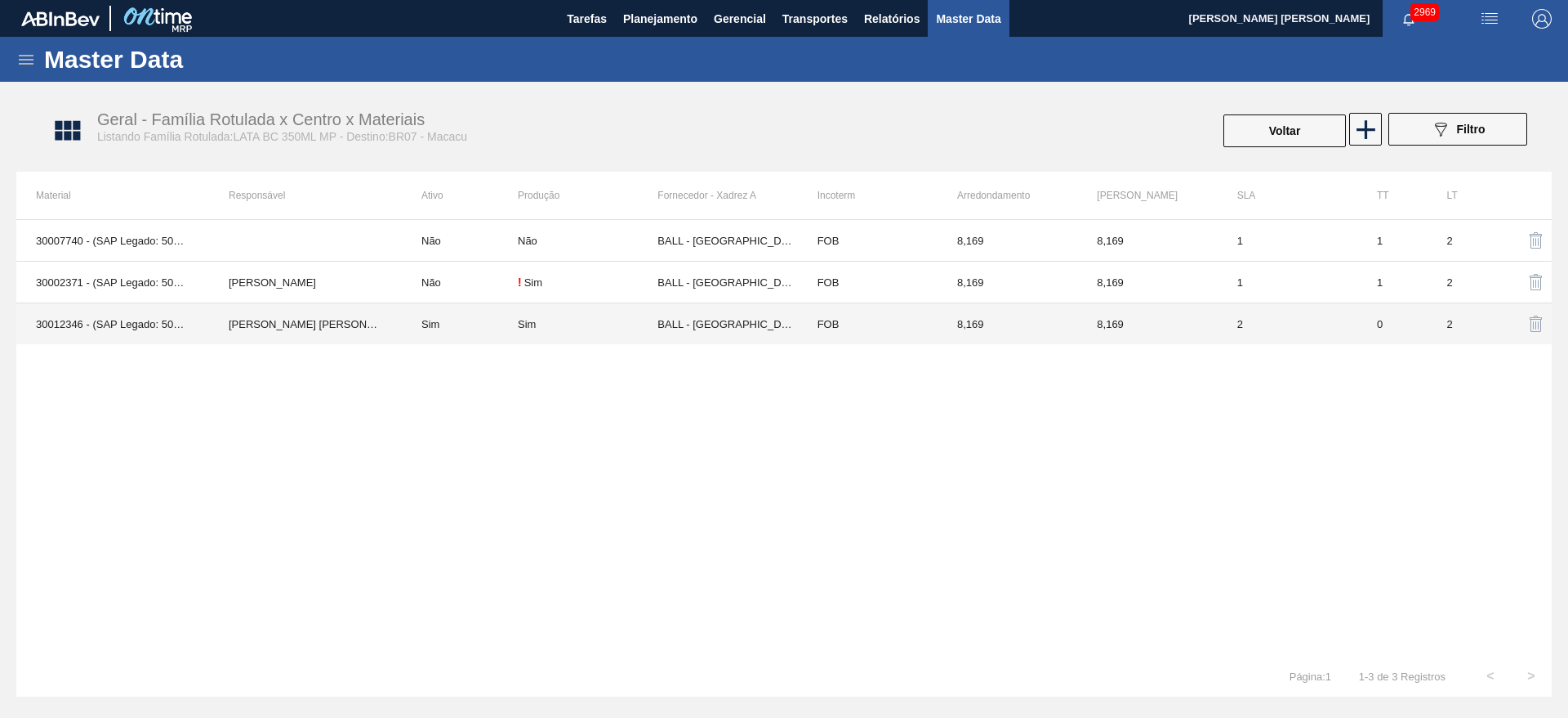
click at [595, 331] on td "Sim" at bounding box center [587, 324] width 140 height 42
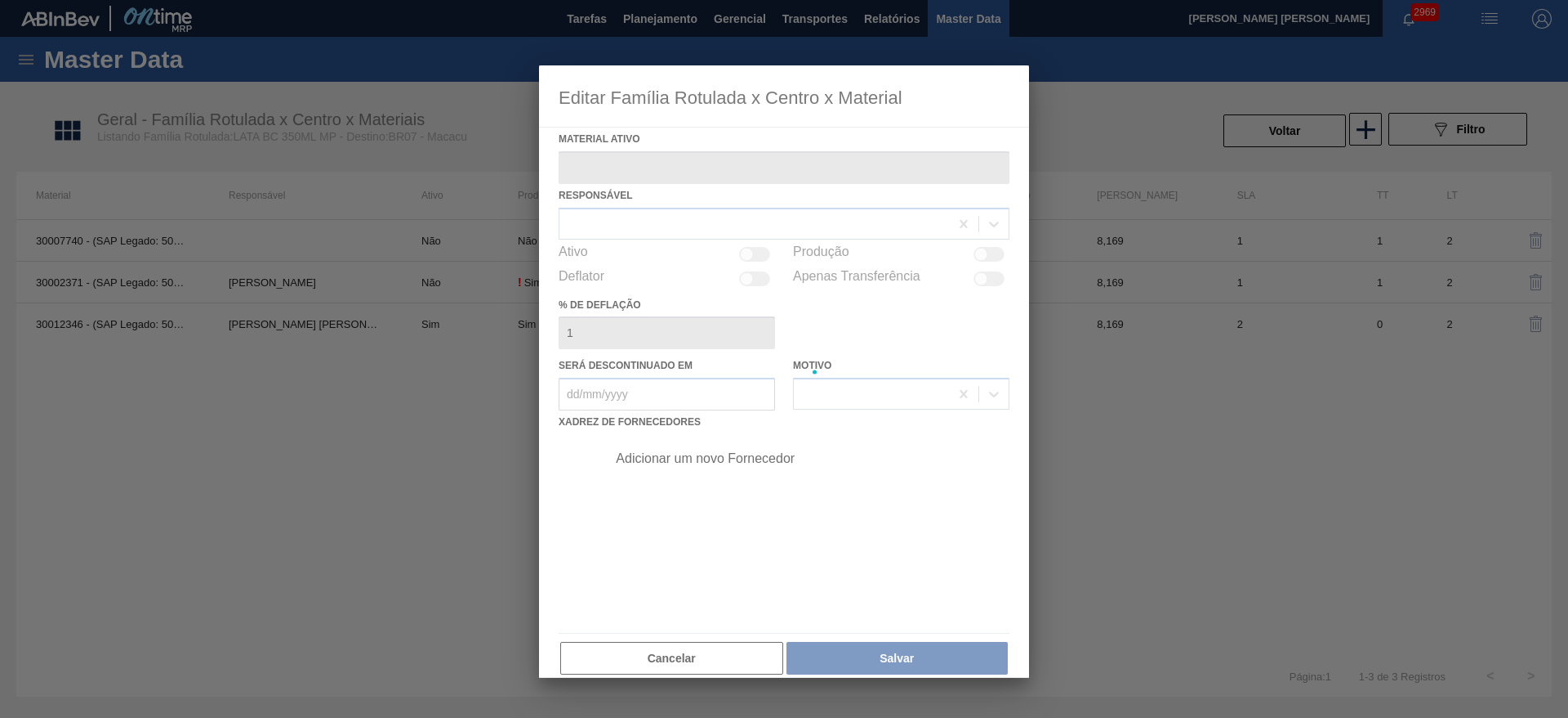
type ativo "30012346 - (SAP Legado: 50798746) - LATA AL. 350ML BC MP 429"
checkbox input "true"
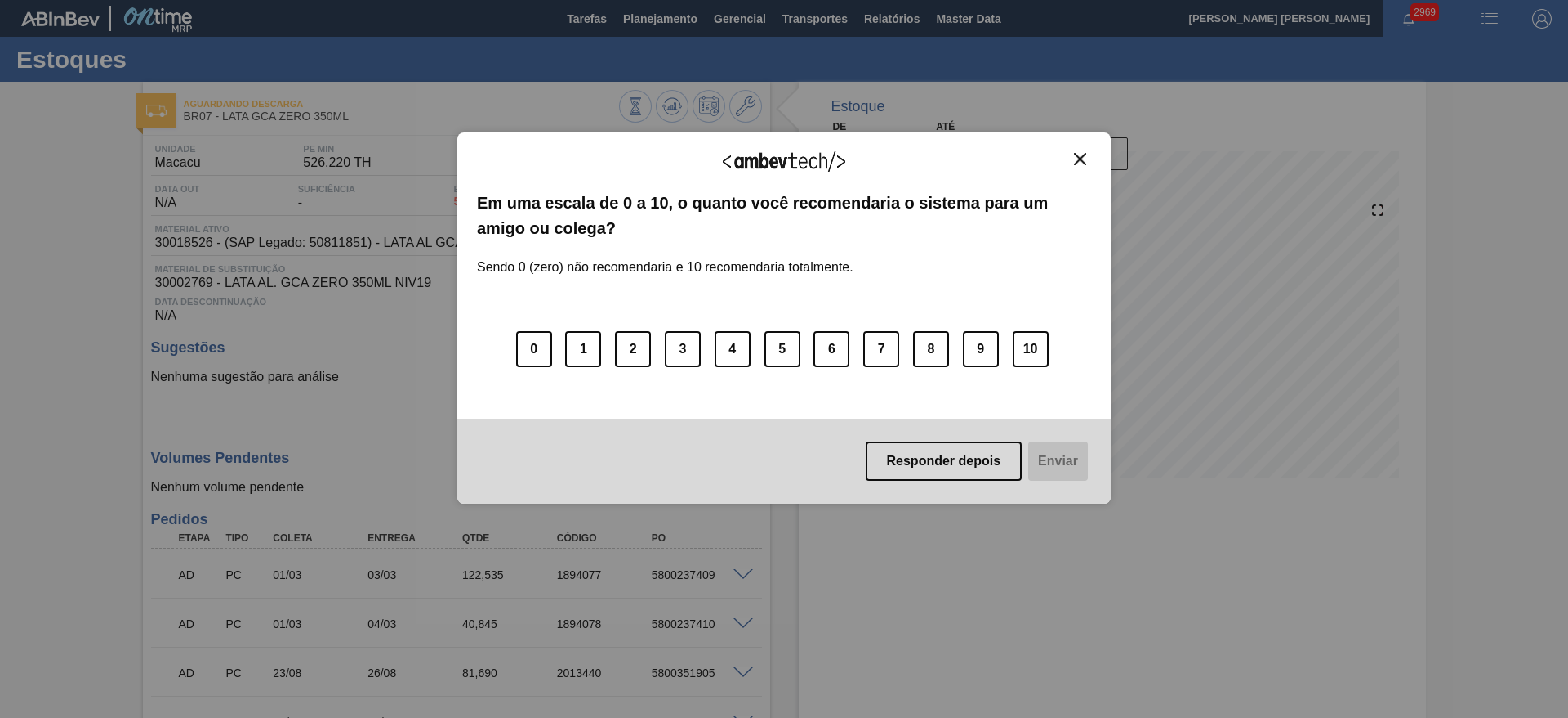
click at [1083, 162] on img "Close" at bounding box center [1080, 159] width 12 height 12
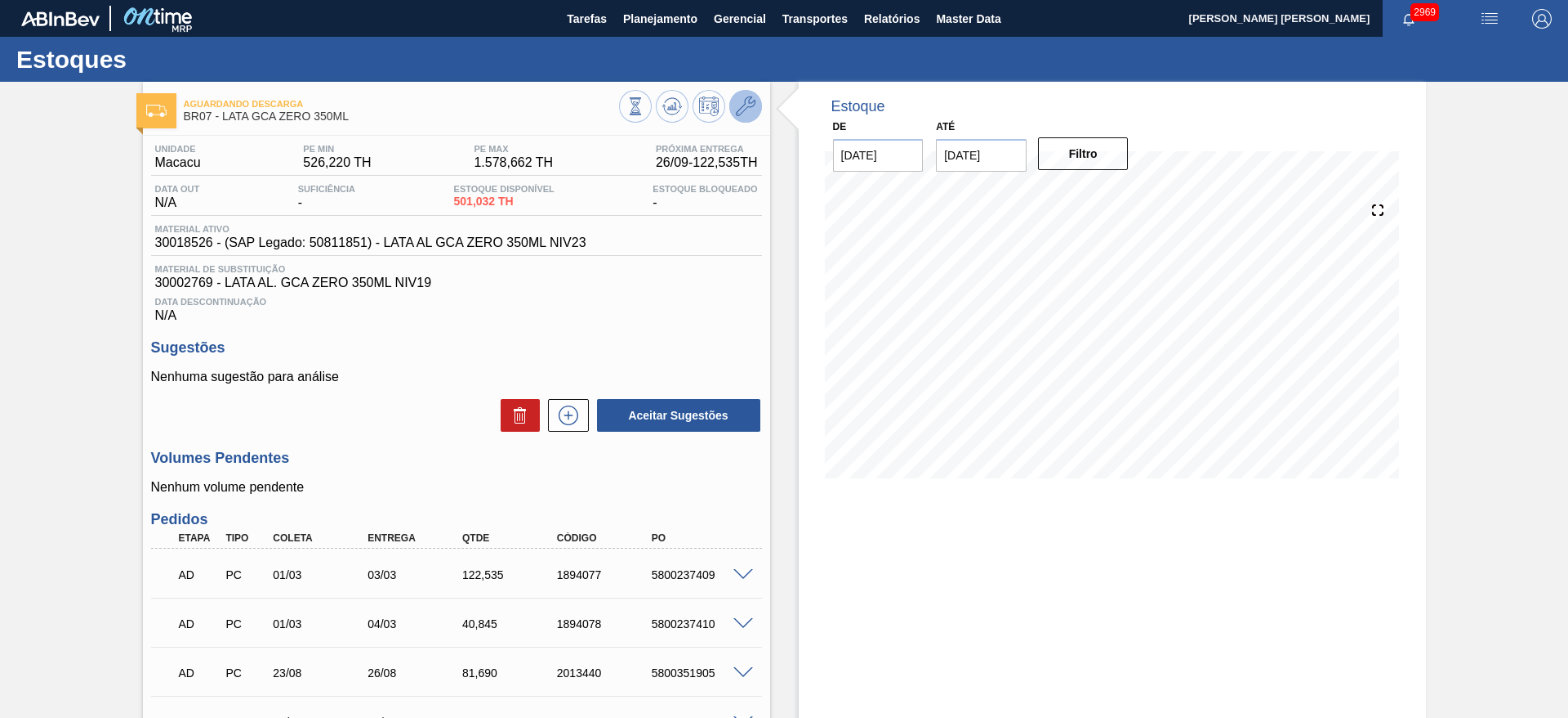
click at [747, 104] on icon at bounding box center [745, 106] width 19 height 19
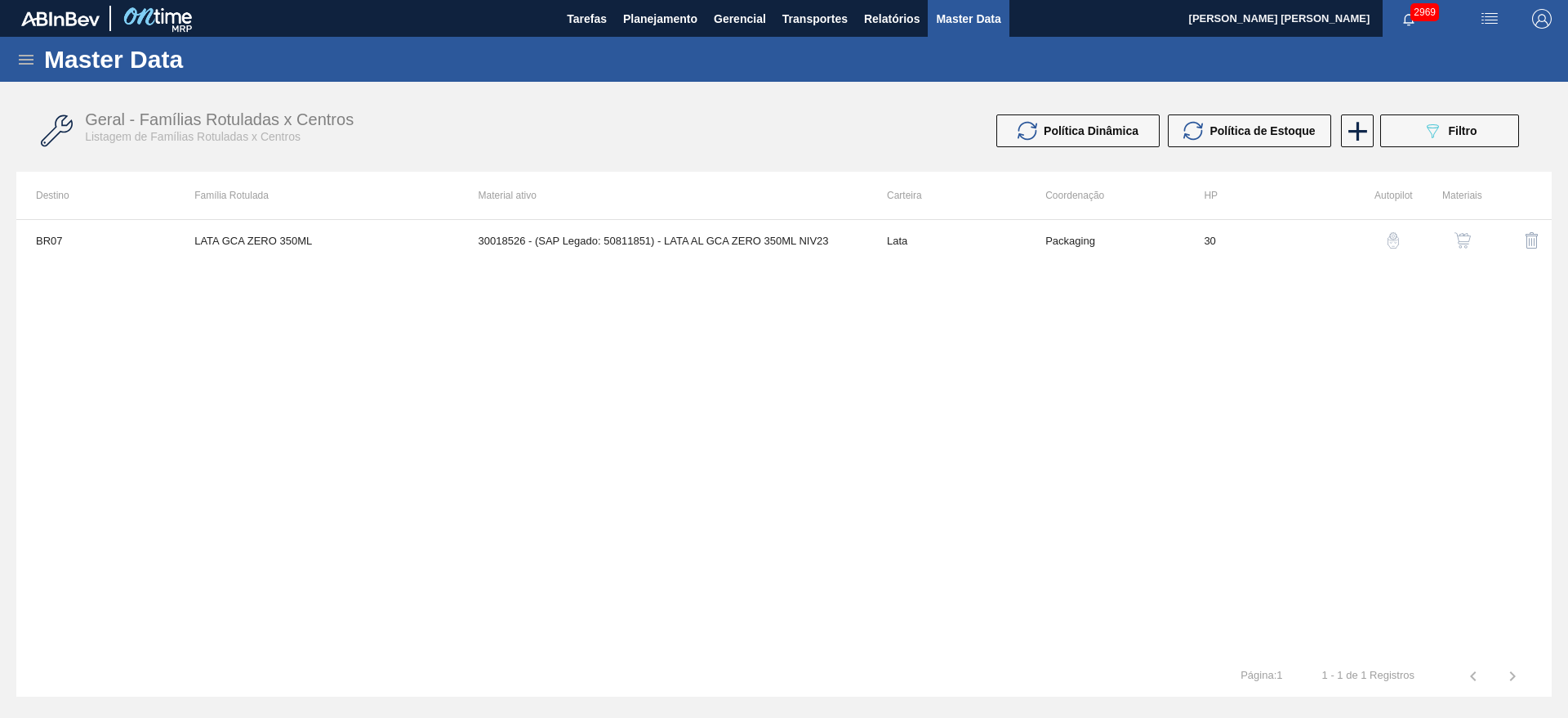
click at [1469, 236] on img "button" at bounding box center [1462, 240] width 16 height 16
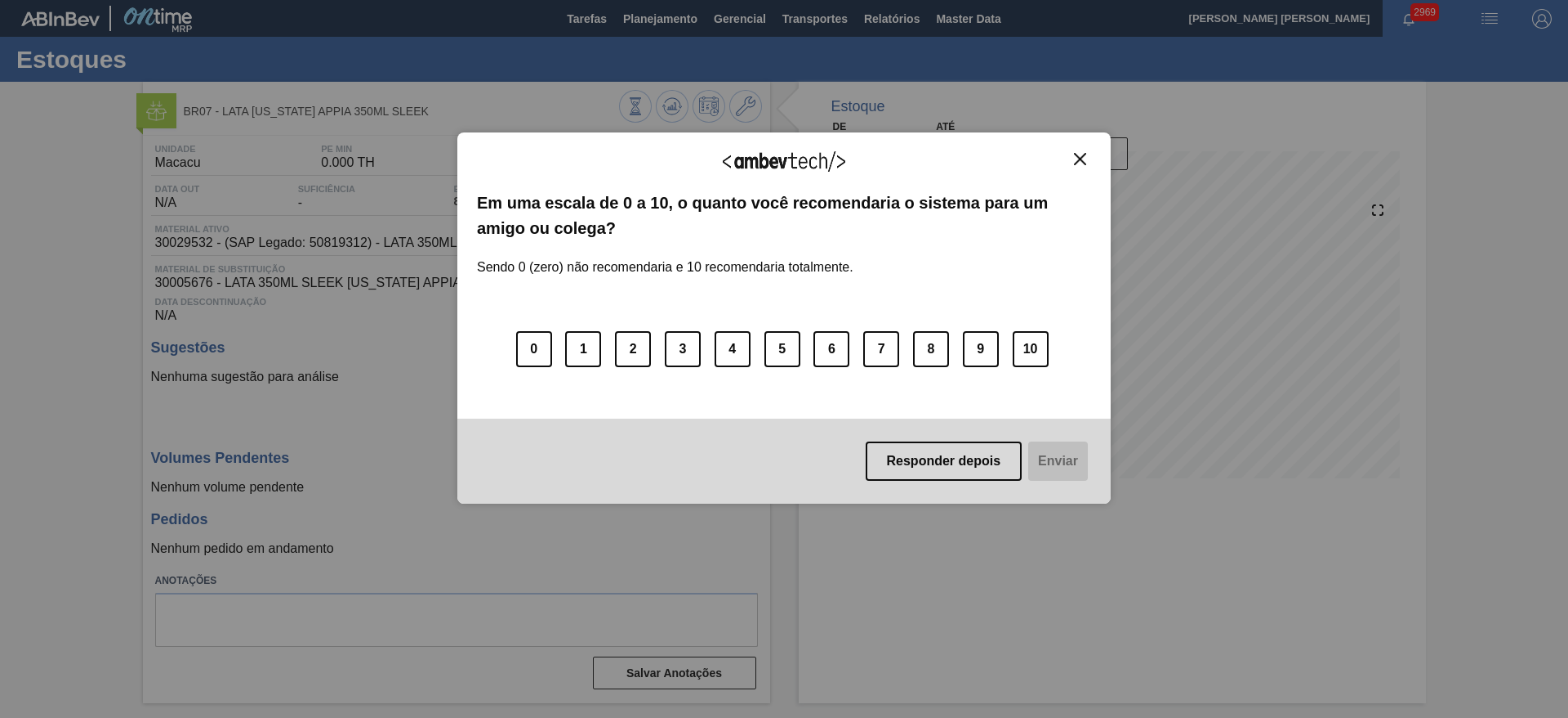
click at [1081, 154] on img "Close" at bounding box center [1080, 159] width 12 height 12
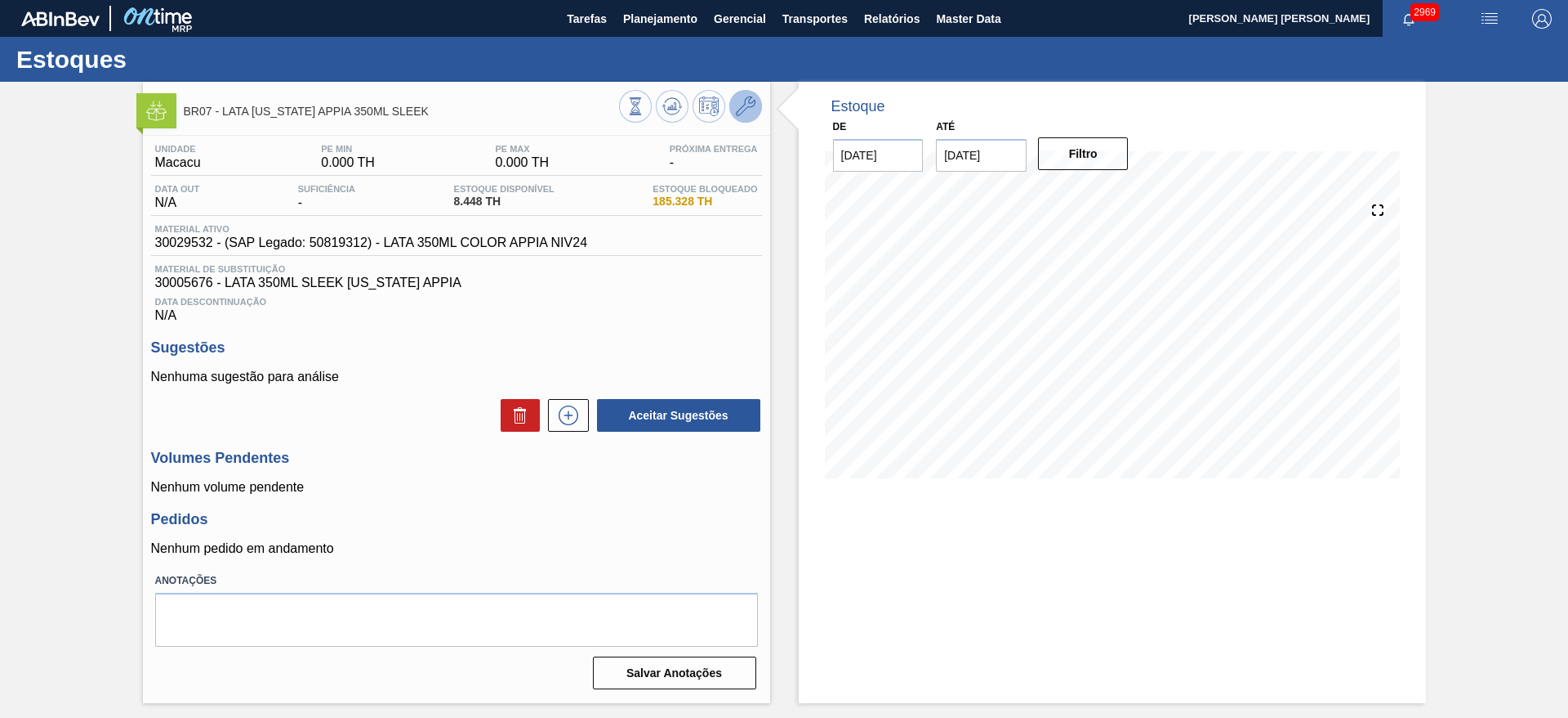
click at [743, 114] on icon at bounding box center [745, 106] width 19 height 19
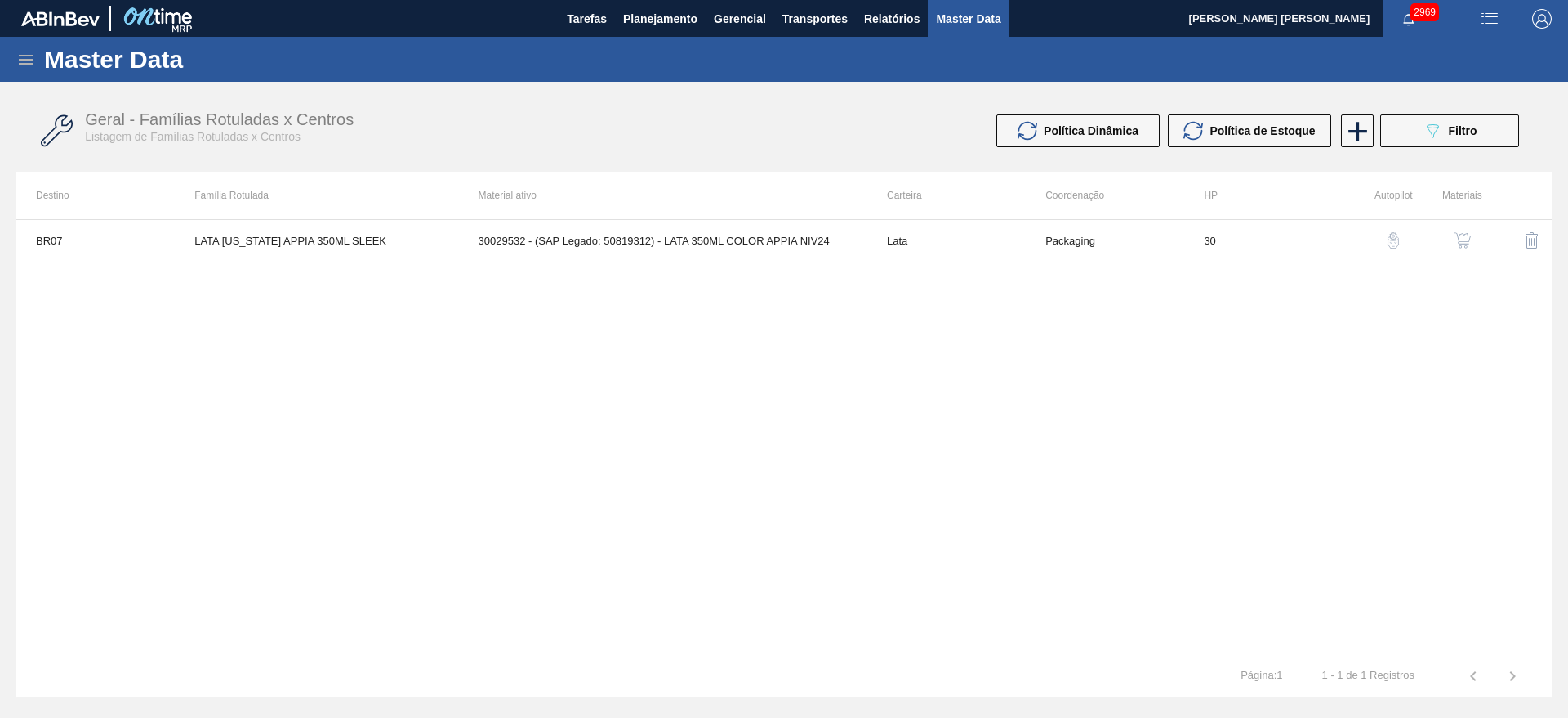
click at [1465, 241] on img "button" at bounding box center [1462, 240] width 16 height 16
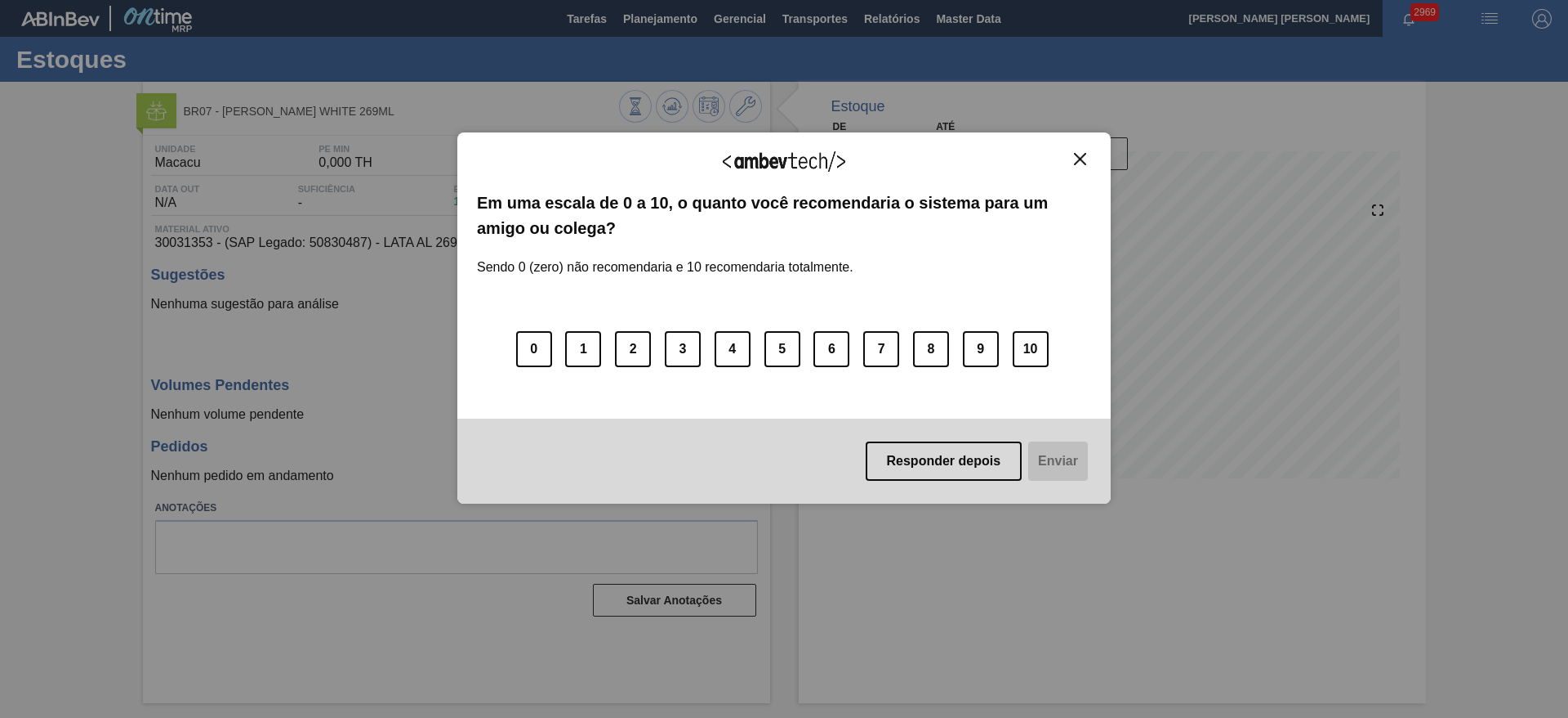
click at [1078, 158] on img "Close" at bounding box center [1080, 159] width 12 height 12
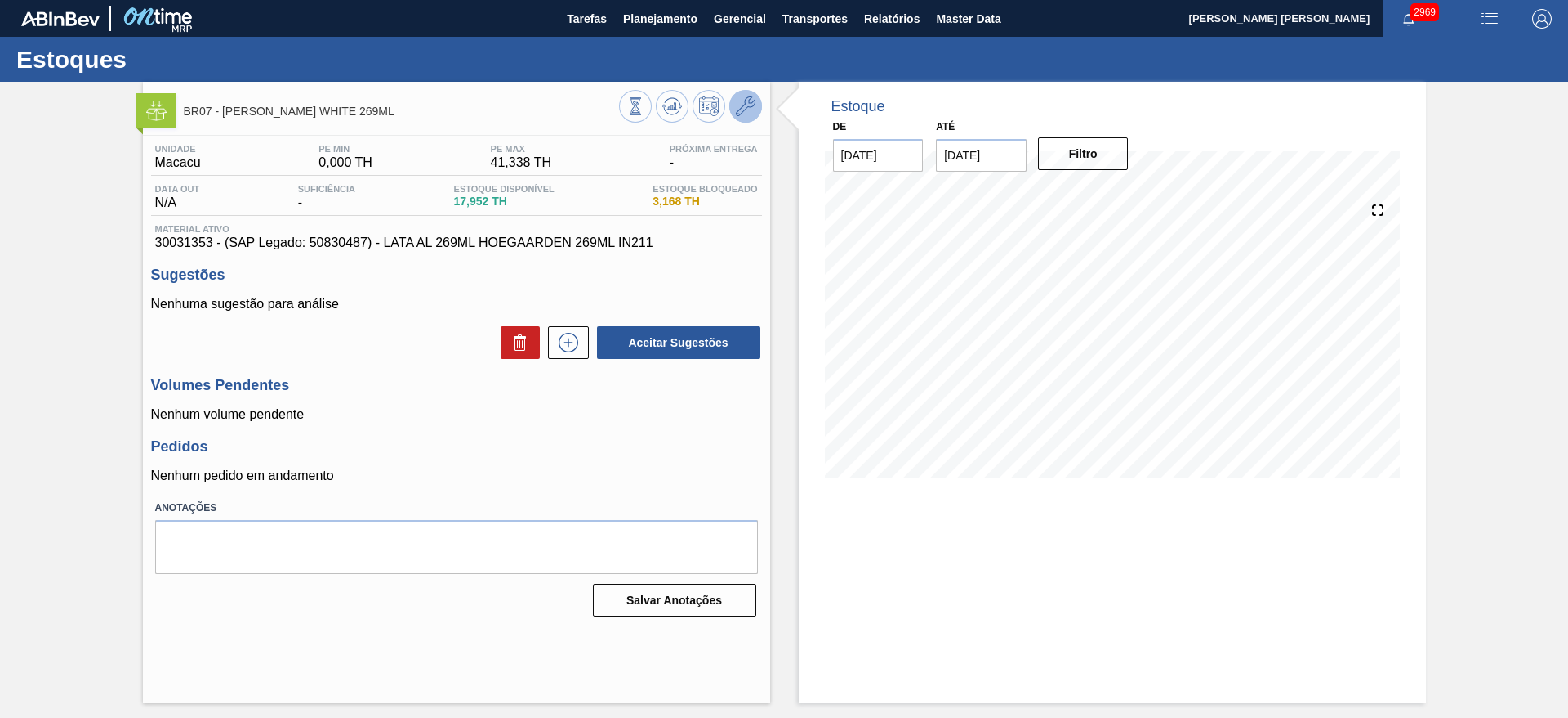
click at [750, 95] on button at bounding box center [745, 106] width 33 height 33
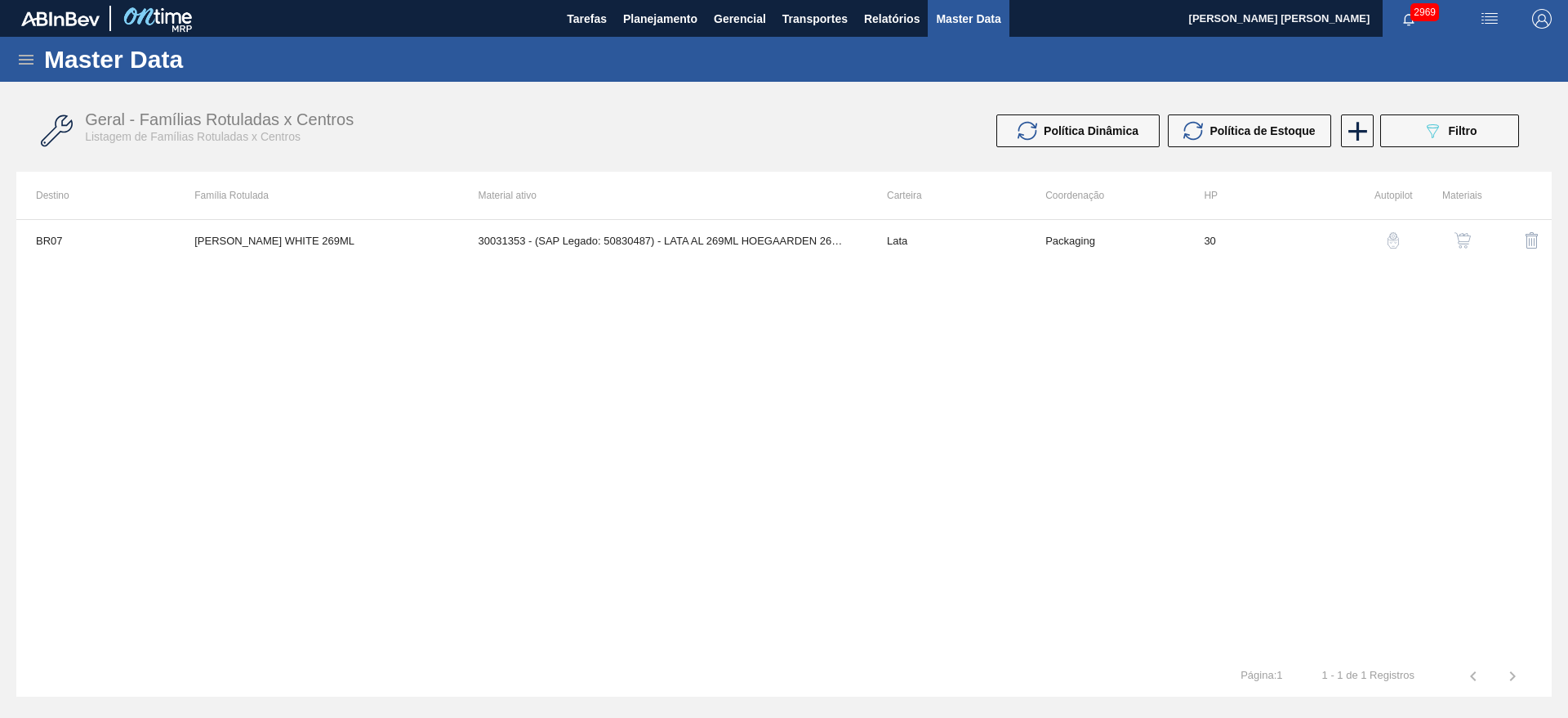
click at [1467, 245] on img "button" at bounding box center [1462, 240] width 16 height 16
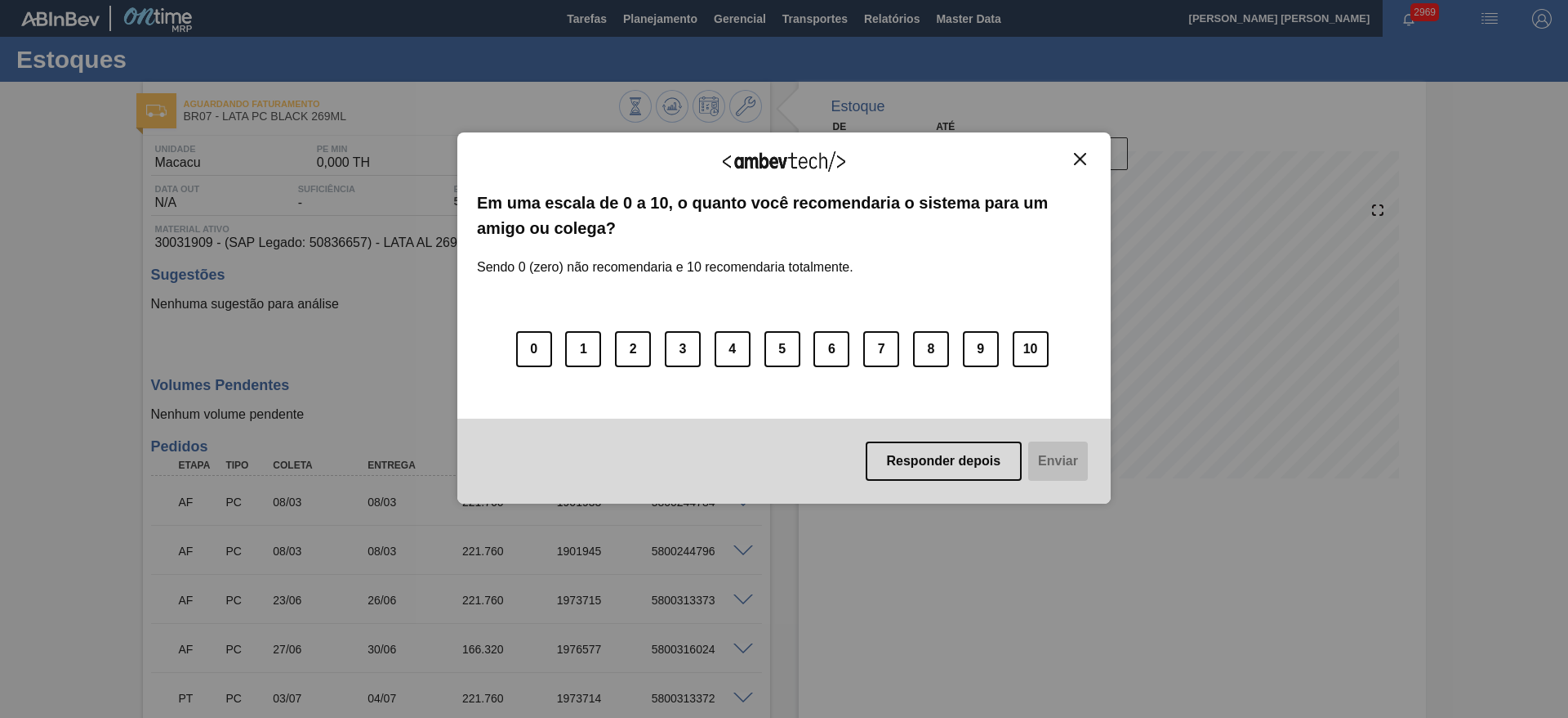
click at [1084, 161] on img "Close" at bounding box center [1080, 159] width 12 height 12
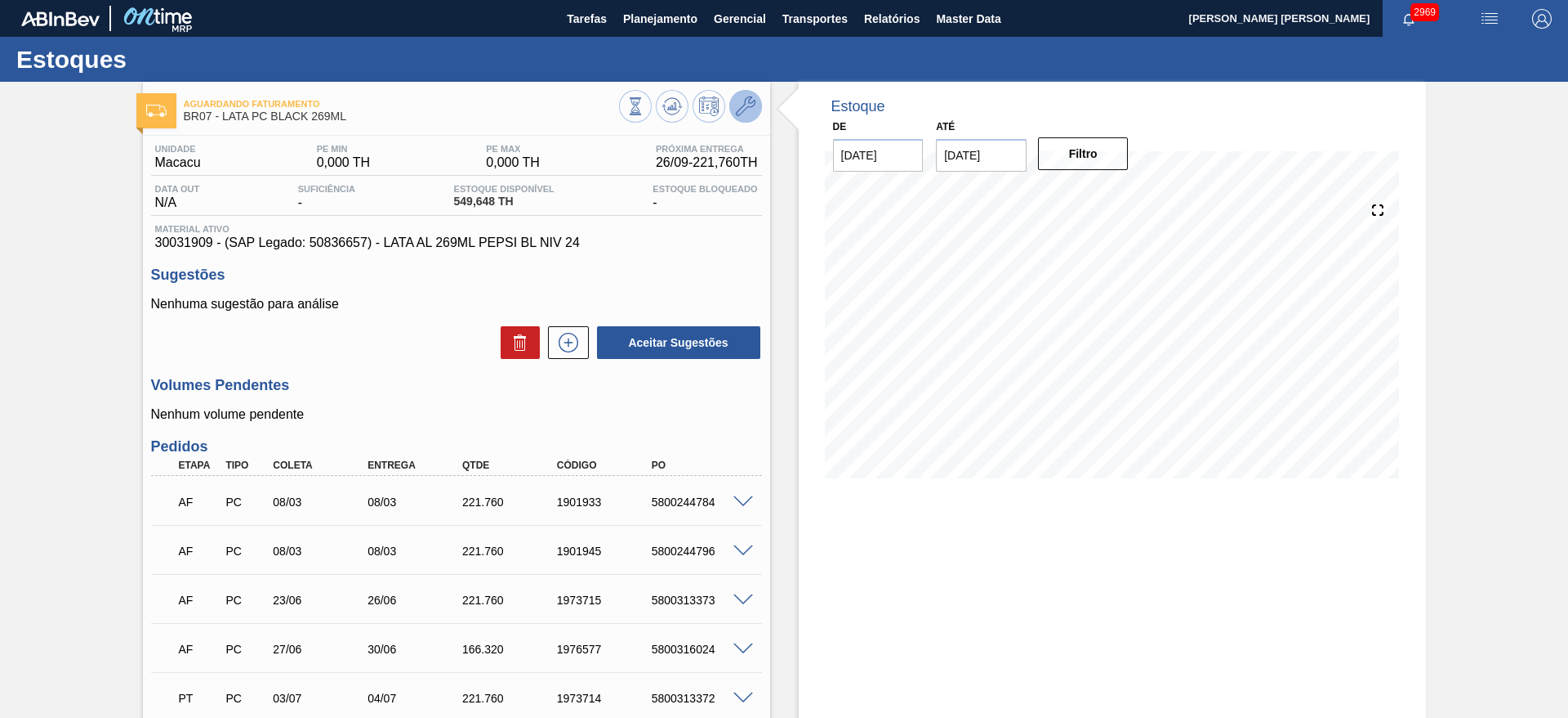
click at [740, 118] on button at bounding box center [745, 106] width 33 height 33
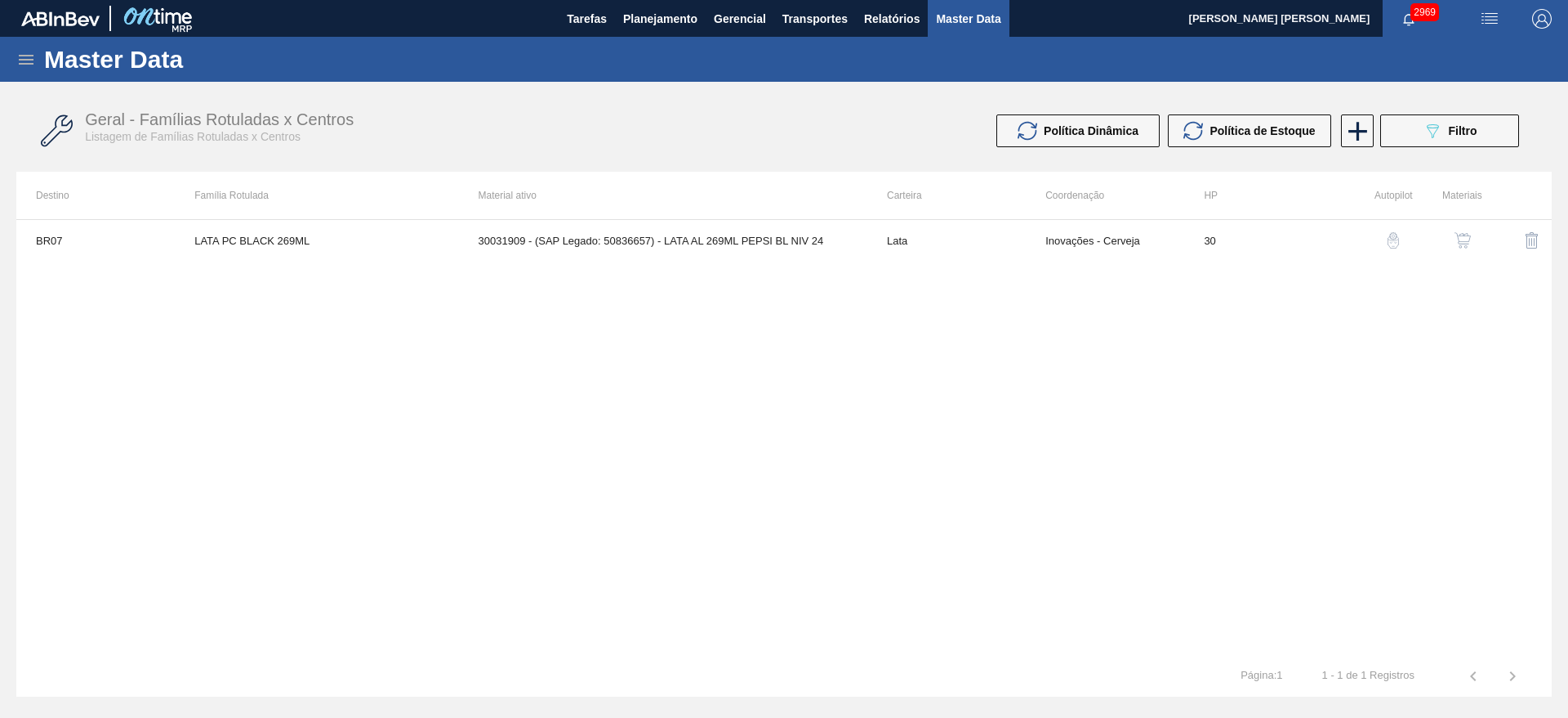
click at [1461, 239] on img "button" at bounding box center [1462, 240] width 16 height 16
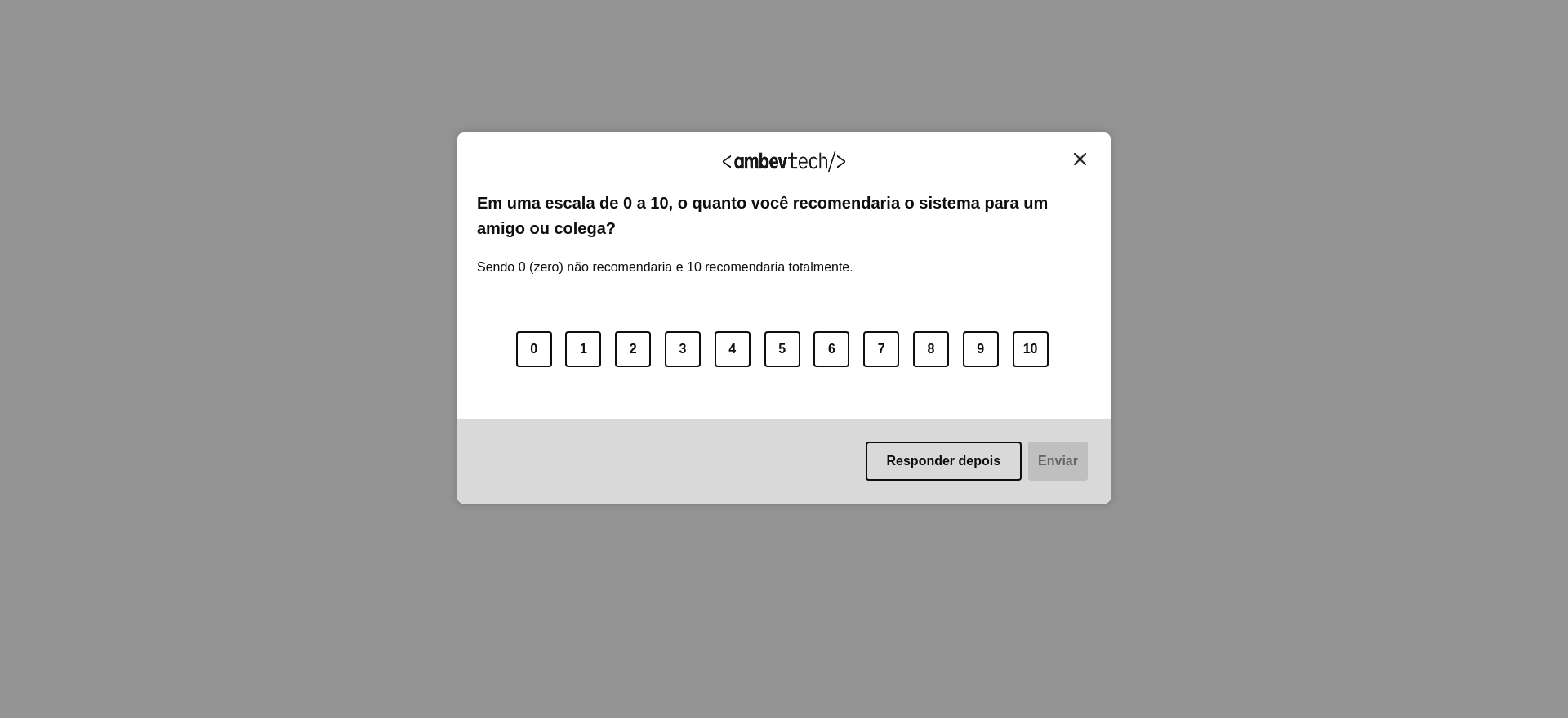
click at [1084, 162] on img "Close" at bounding box center [1080, 159] width 12 height 12
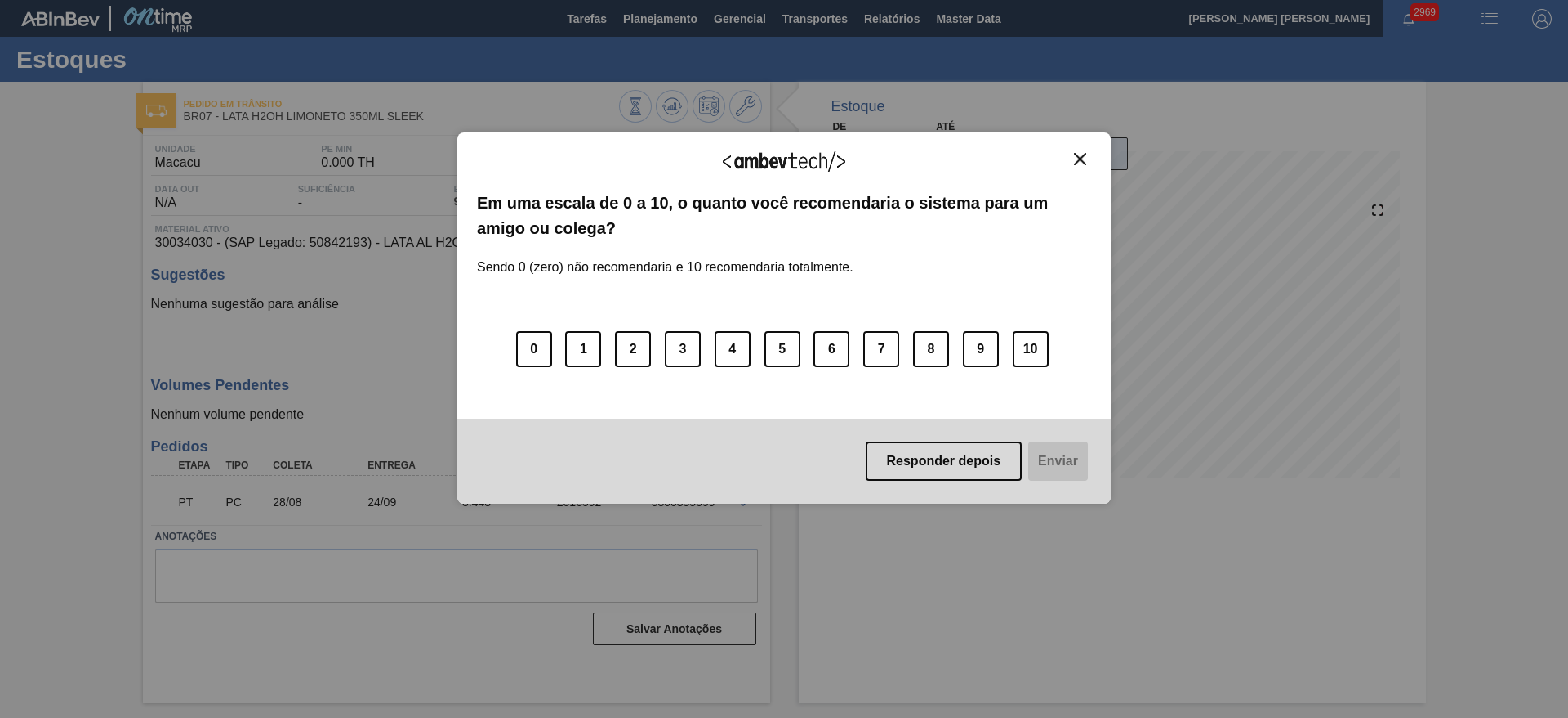
drag, startPoint x: 1086, startPoint y: 159, endPoint x: 1069, endPoint y: 166, distance: 18.4
click at [1086, 159] on button "Close" at bounding box center [1080, 159] width 22 height 14
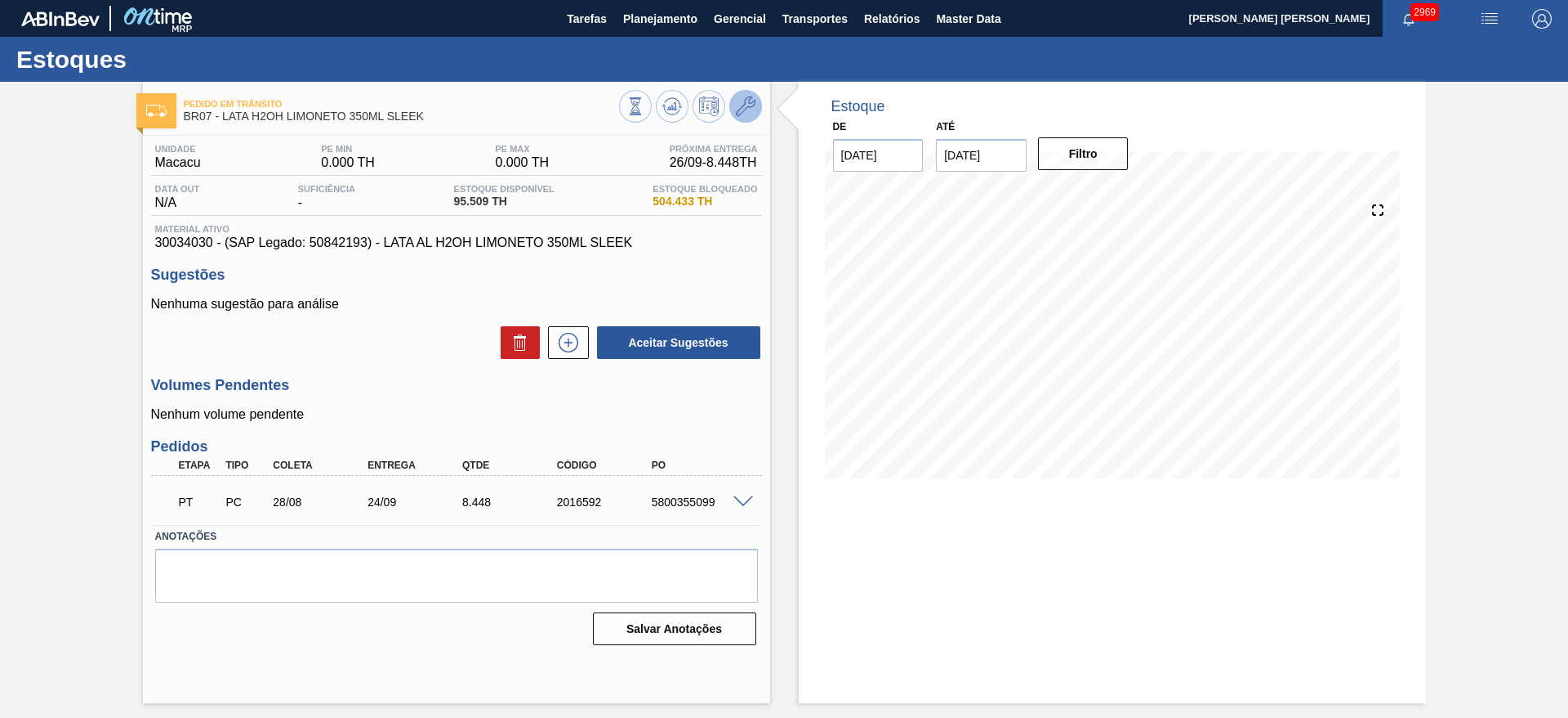
click at [747, 100] on icon at bounding box center [745, 106] width 19 height 19
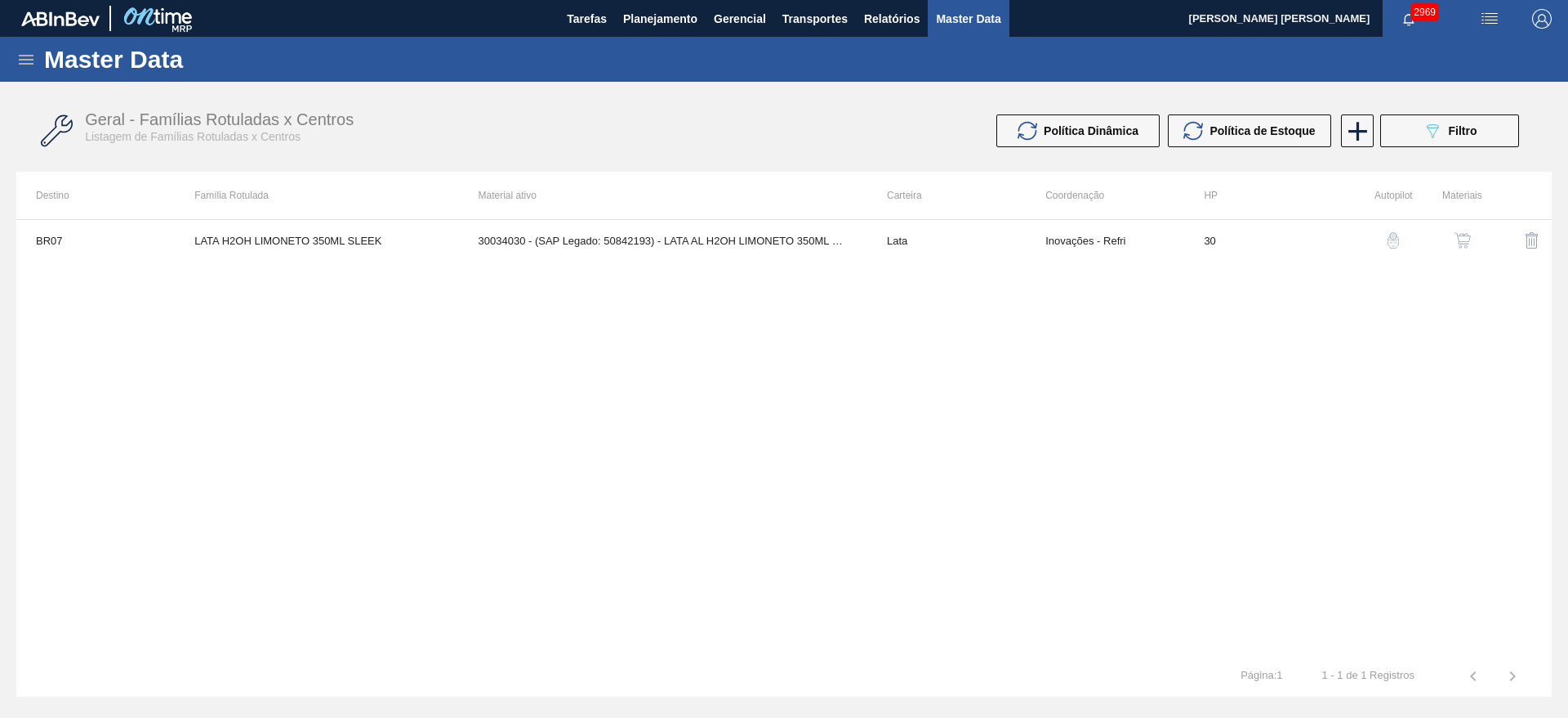
click at [1469, 235] on img "button" at bounding box center [1462, 240] width 16 height 16
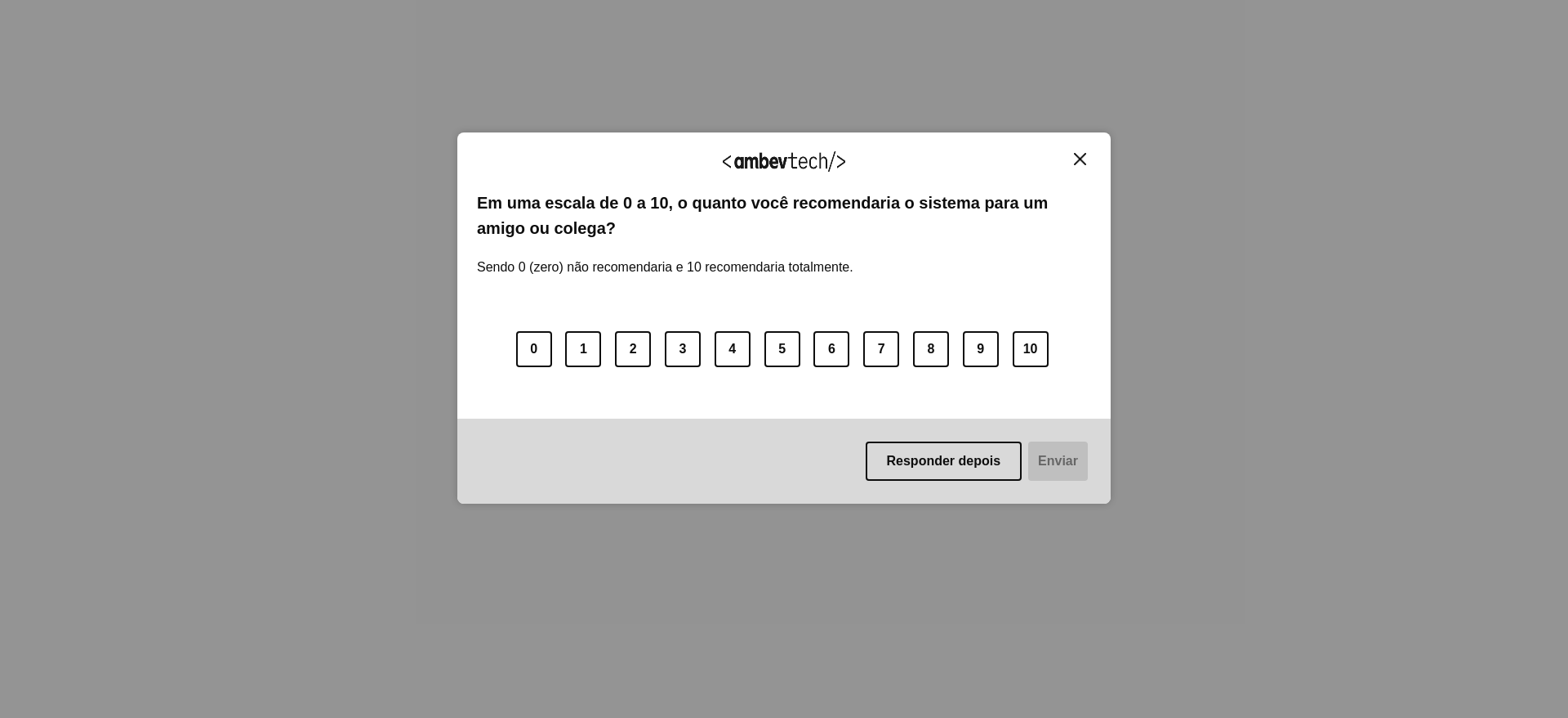
click at [1078, 160] on img "Close" at bounding box center [1080, 159] width 12 height 12
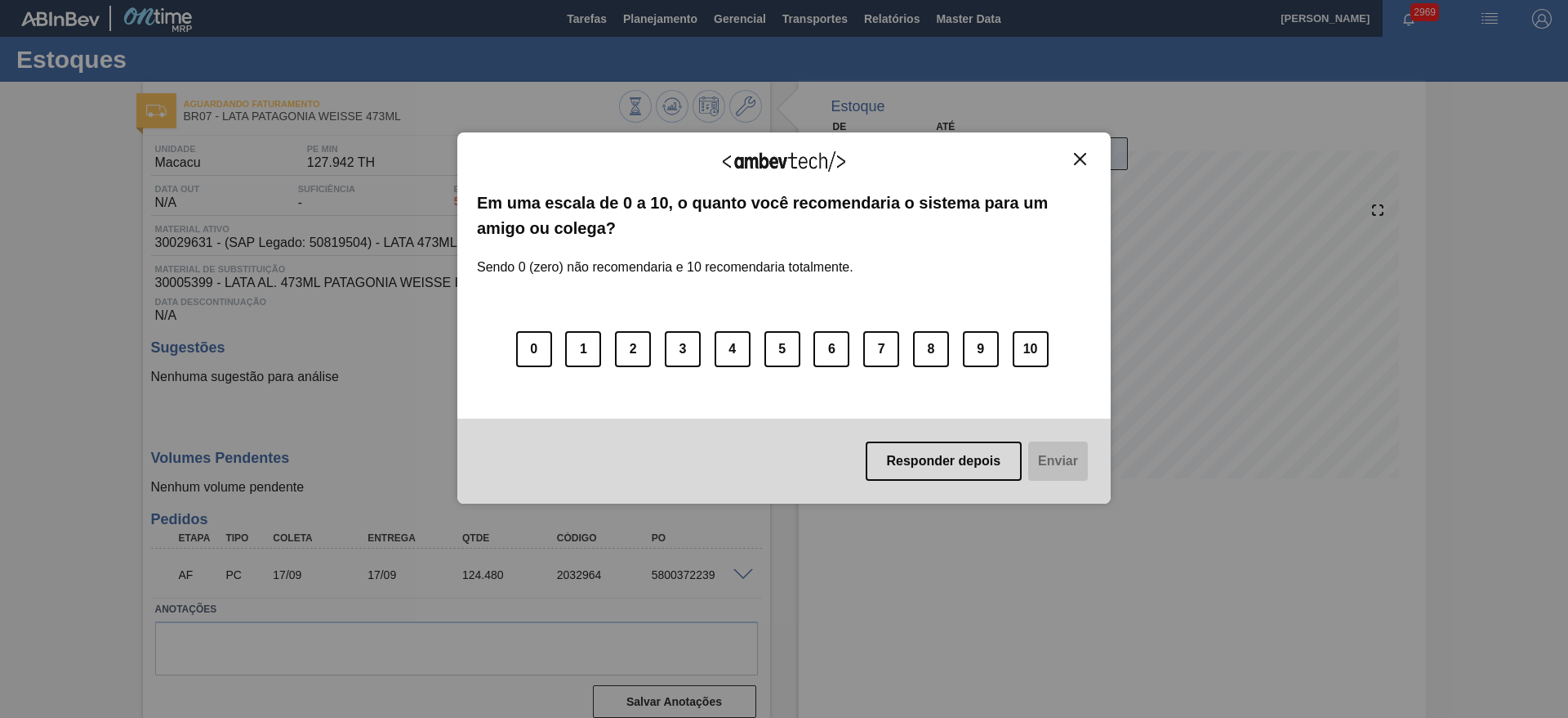
click at [1077, 159] on img "Close" at bounding box center [1080, 159] width 12 height 12
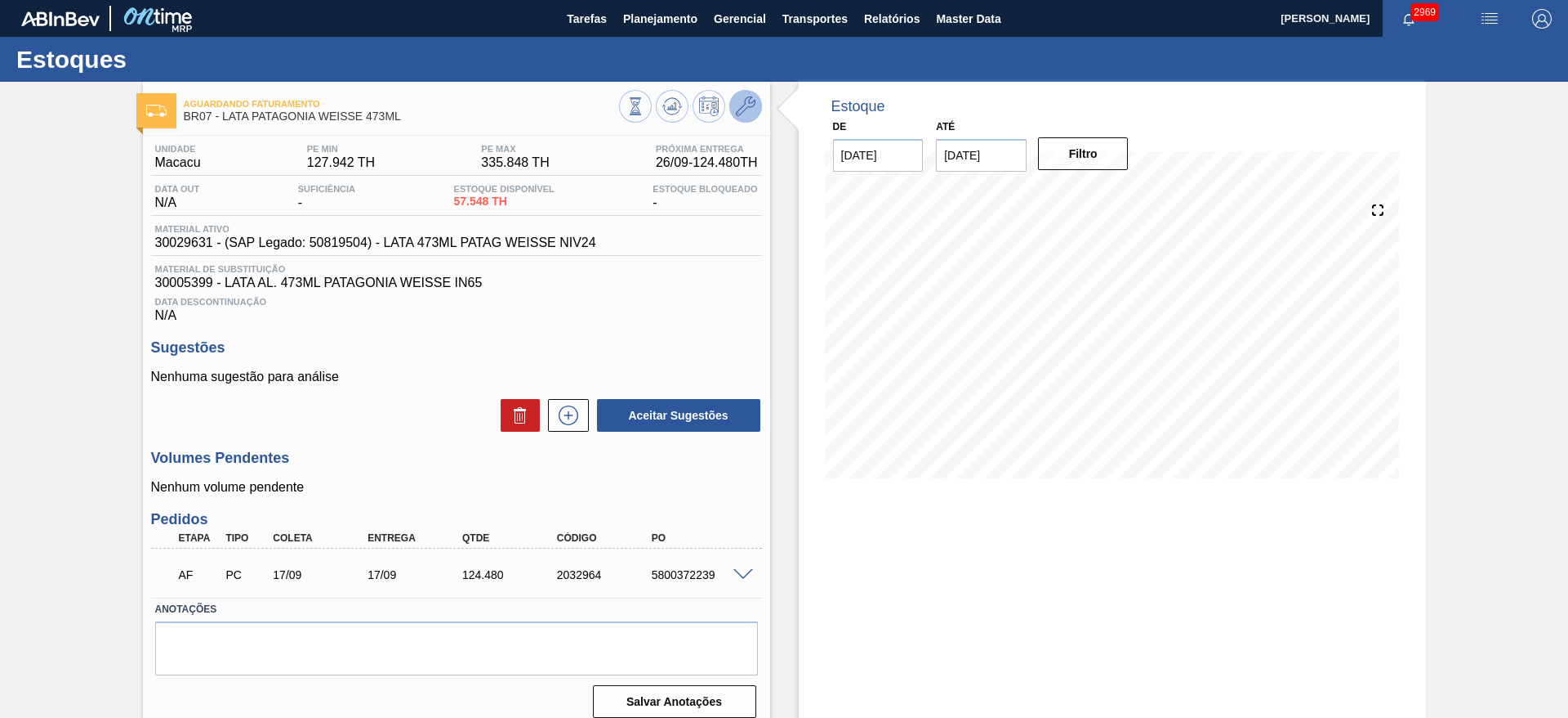
click at [730, 109] on button at bounding box center [745, 106] width 33 height 33
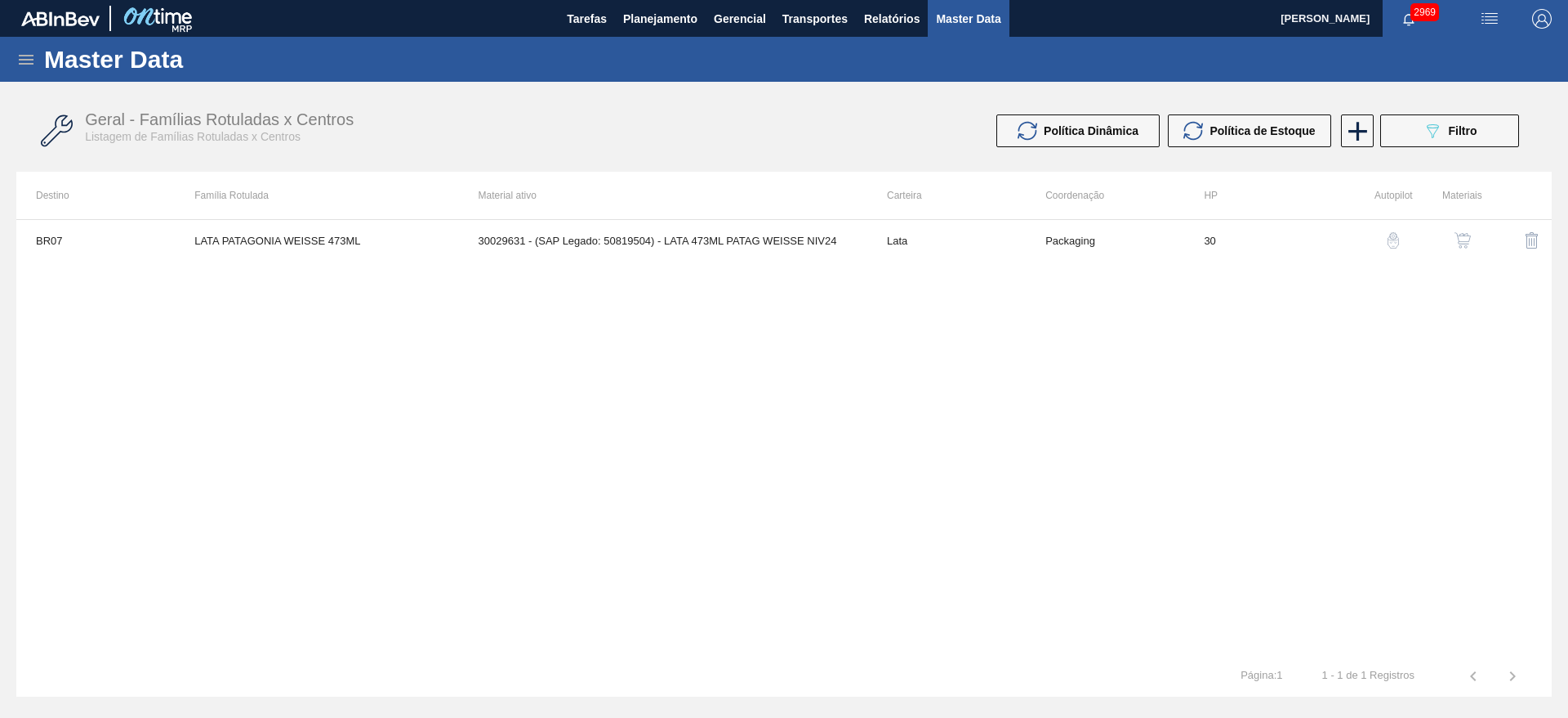
click at [1458, 248] on img "button" at bounding box center [1462, 240] width 16 height 16
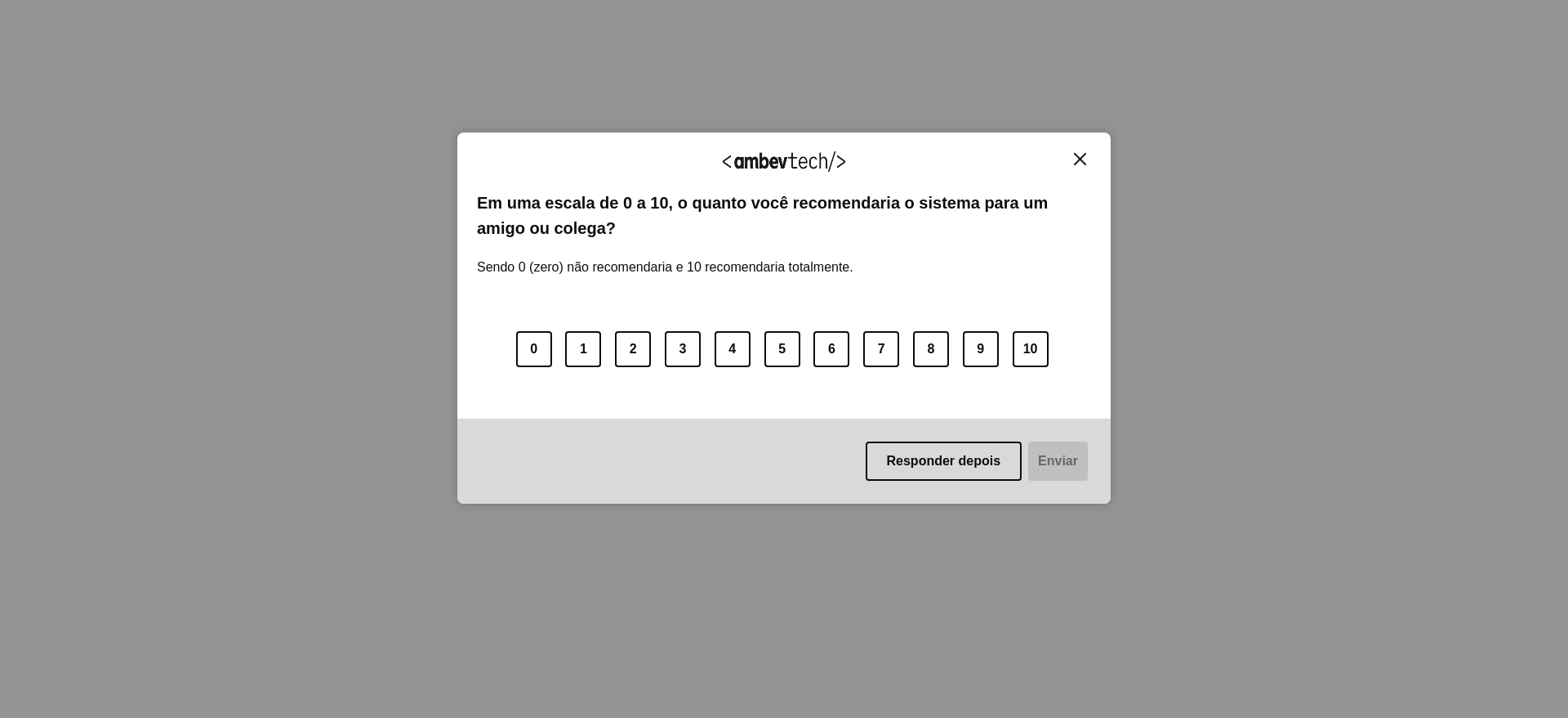
drag, startPoint x: 1078, startPoint y: 162, endPoint x: 1067, endPoint y: 147, distance: 18.6
click at [1078, 162] on img "Close" at bounding box center [1080, 159] width 12 height 12
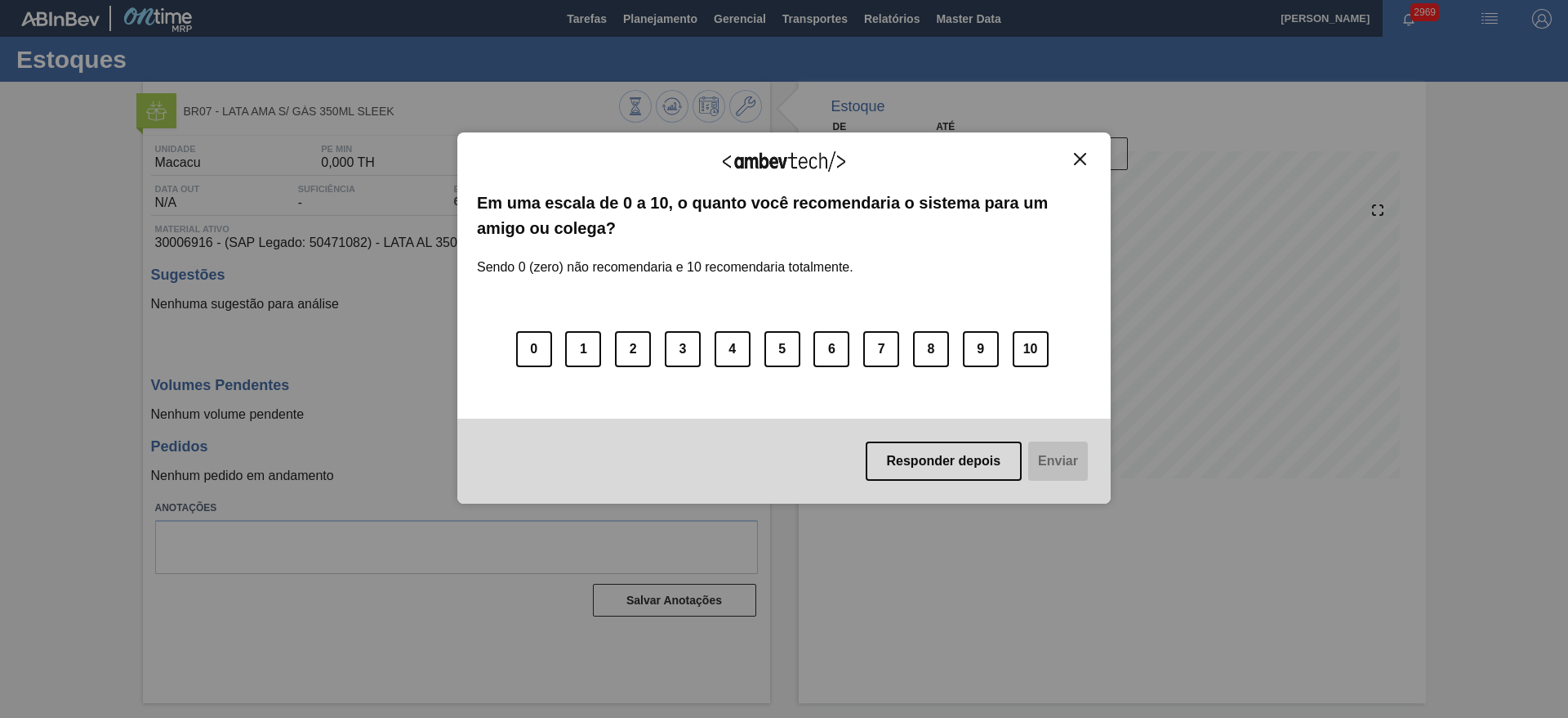
drag, startPoint x: 1083, startPoint y: 159, endPoint x: 978, endPoint y: 171, distance: 105.7
click at [1083, 159] on img "Close" at bounding box center [1080, 159] width 12 height 12
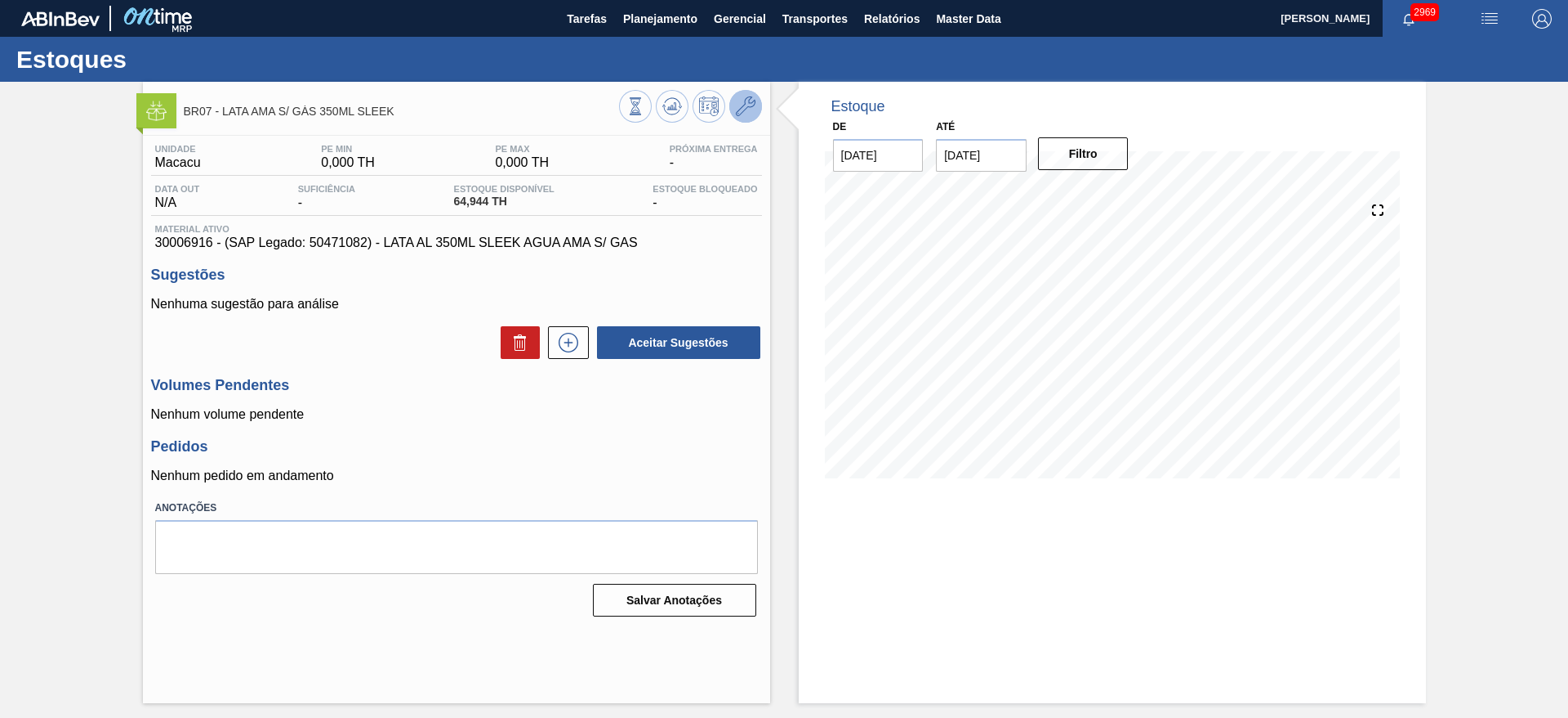
click at [749, 109] on icon at bounding box center [745, 106] width 19 height 19
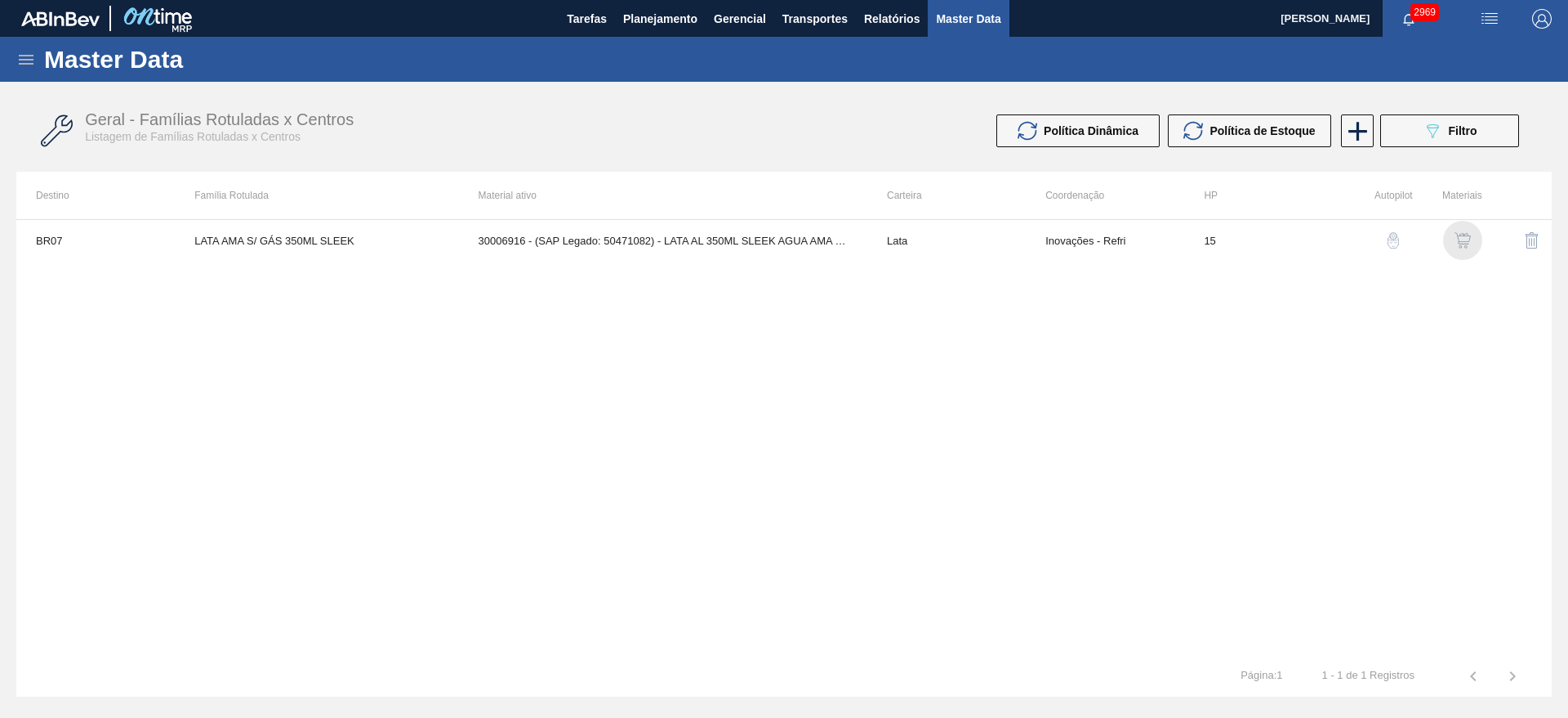
click at [1467, 241] on img "button" at bounding box center [1462, 240] width 16 height 16
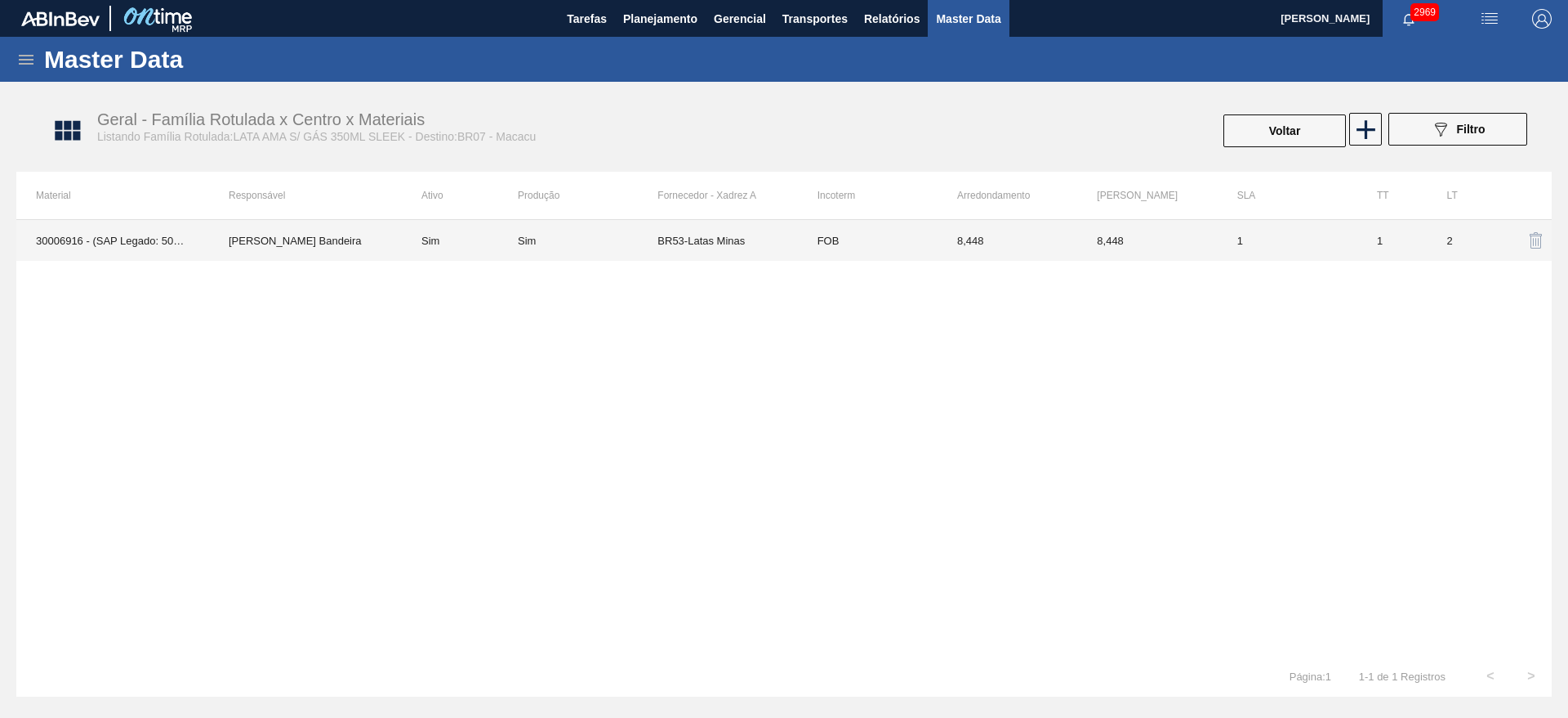
click at [762, 234] on td "BR53-Latas Minas" at bounding box center [727, 240] width 140 height 41
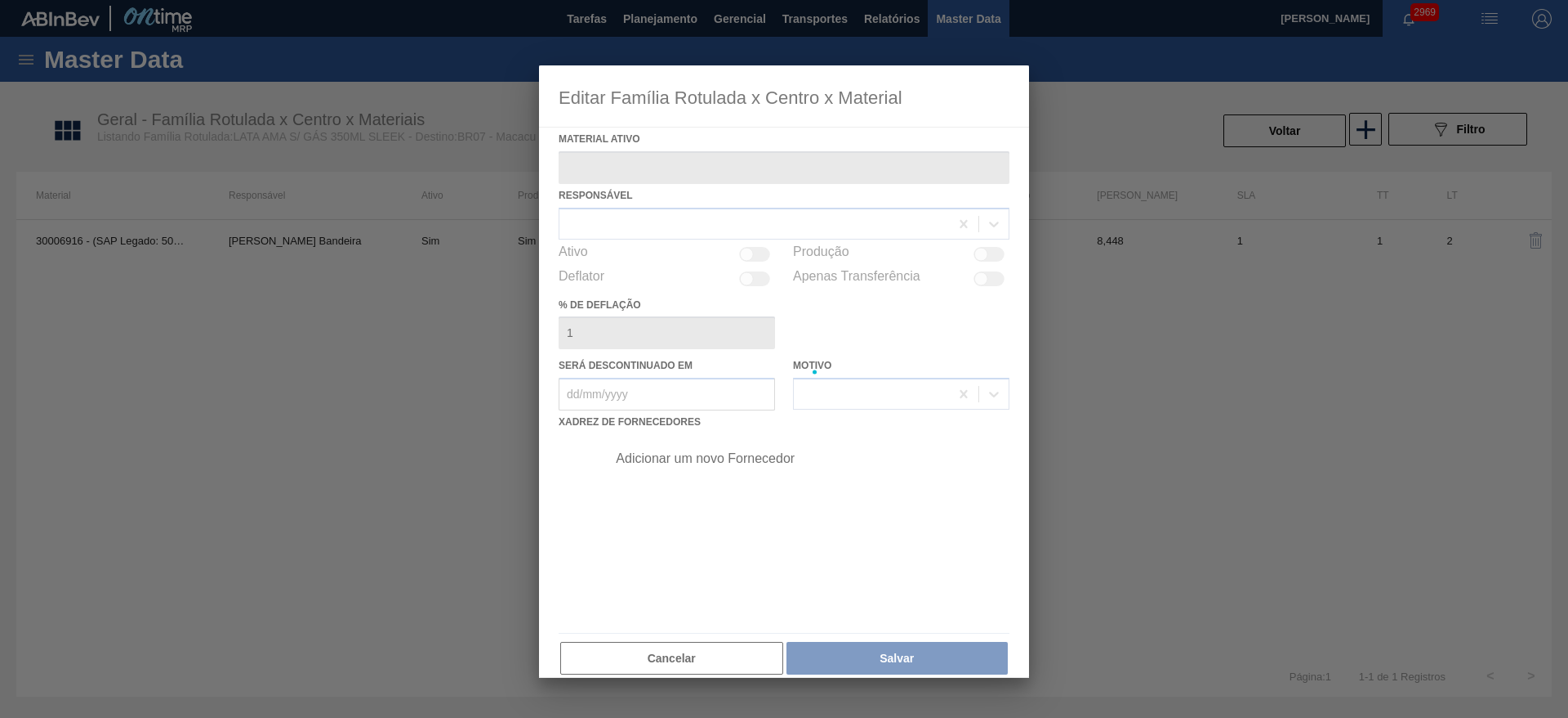
type ativo "30006916 - (SAP Legado: 50471082) - LATA AL 350ML SLEEK AGUA AMA S/ GAS"
checkbox input "true"
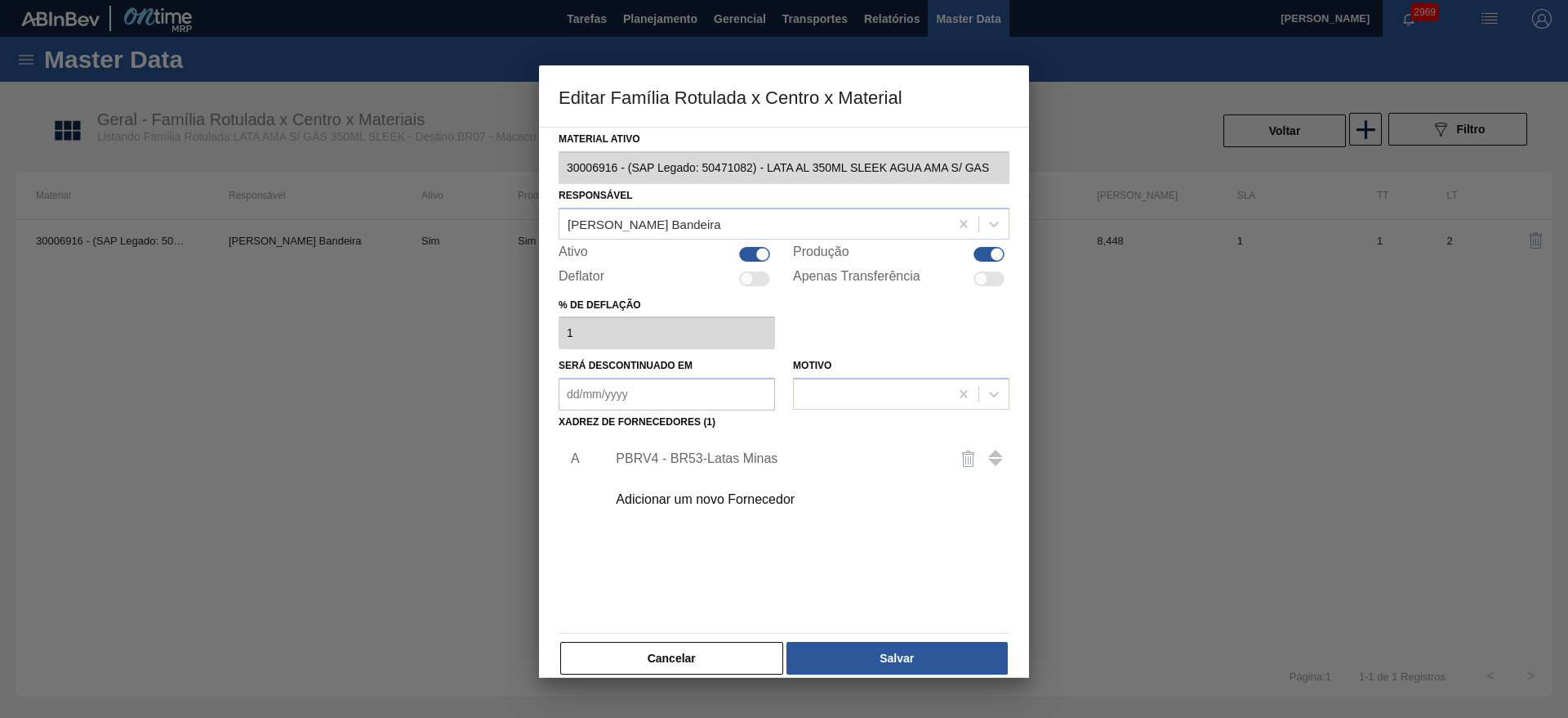
click at [744, 250] on div at bounding box center [755, 253] width 31 height 14
checkbox input "false"
click at [867, 671] on button "Salvar" at bounding box center [896, 658] width 221 height 33
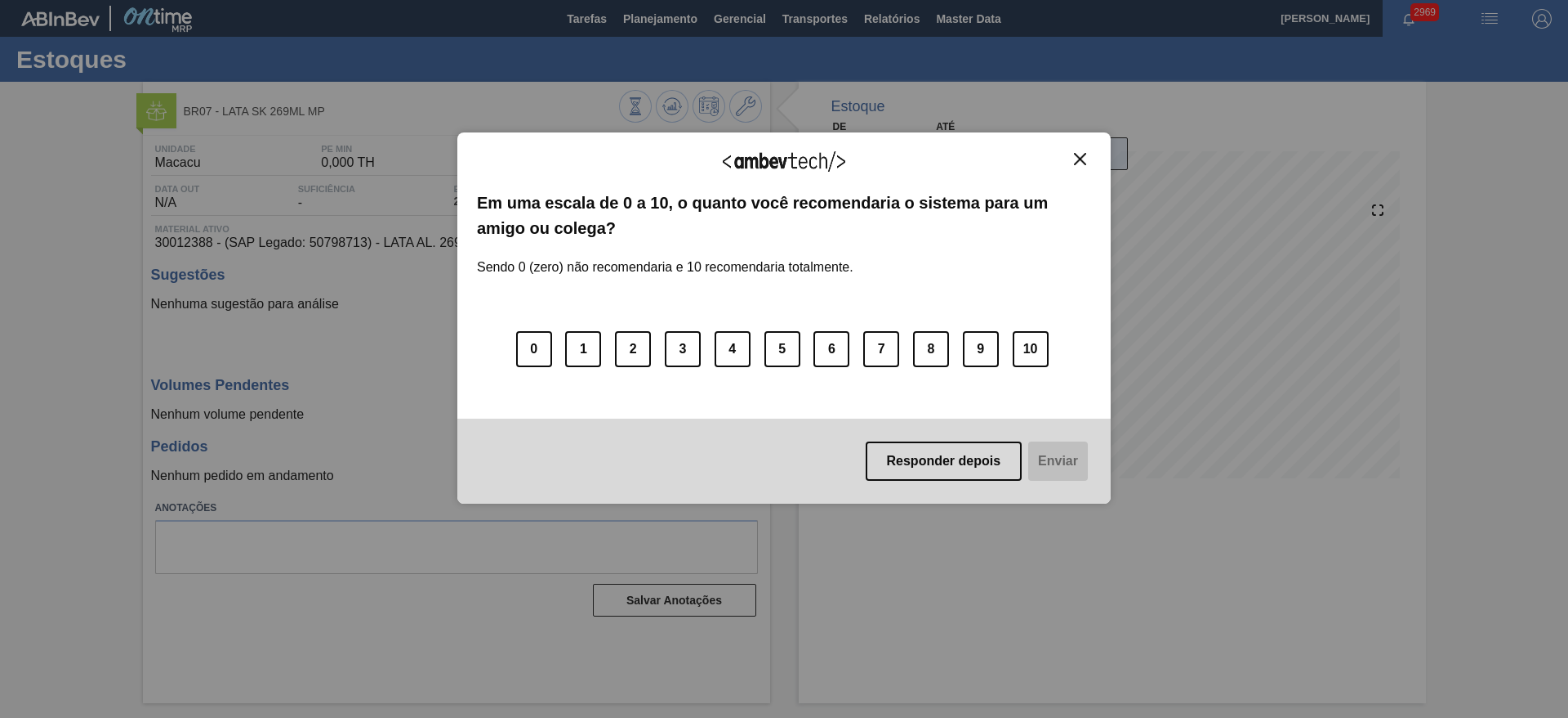
click at [1077, 157] on img "Close" at bounding box center [1080, 159] width 12 height 12
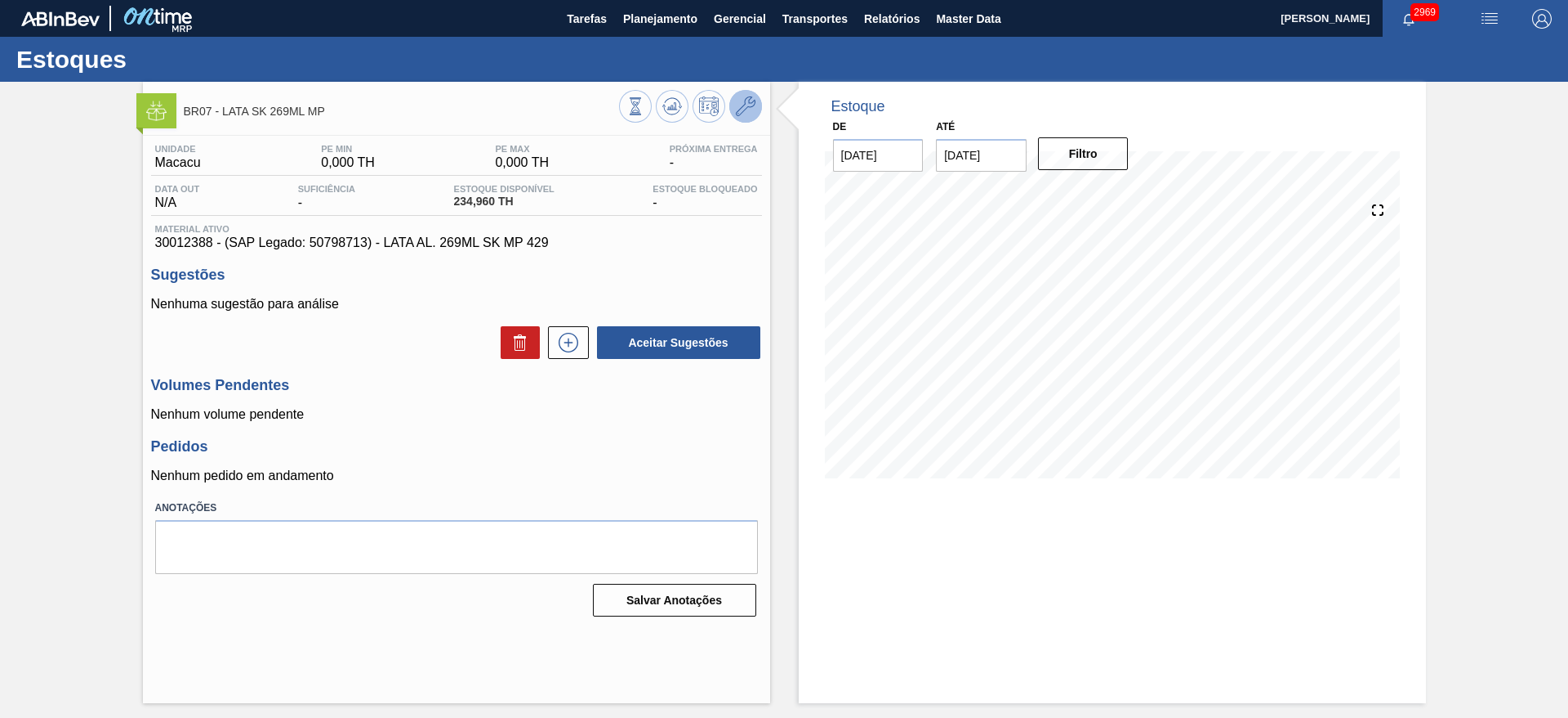
click at [760, 106] on button at bounding box center [745, 106] width 33 height 33
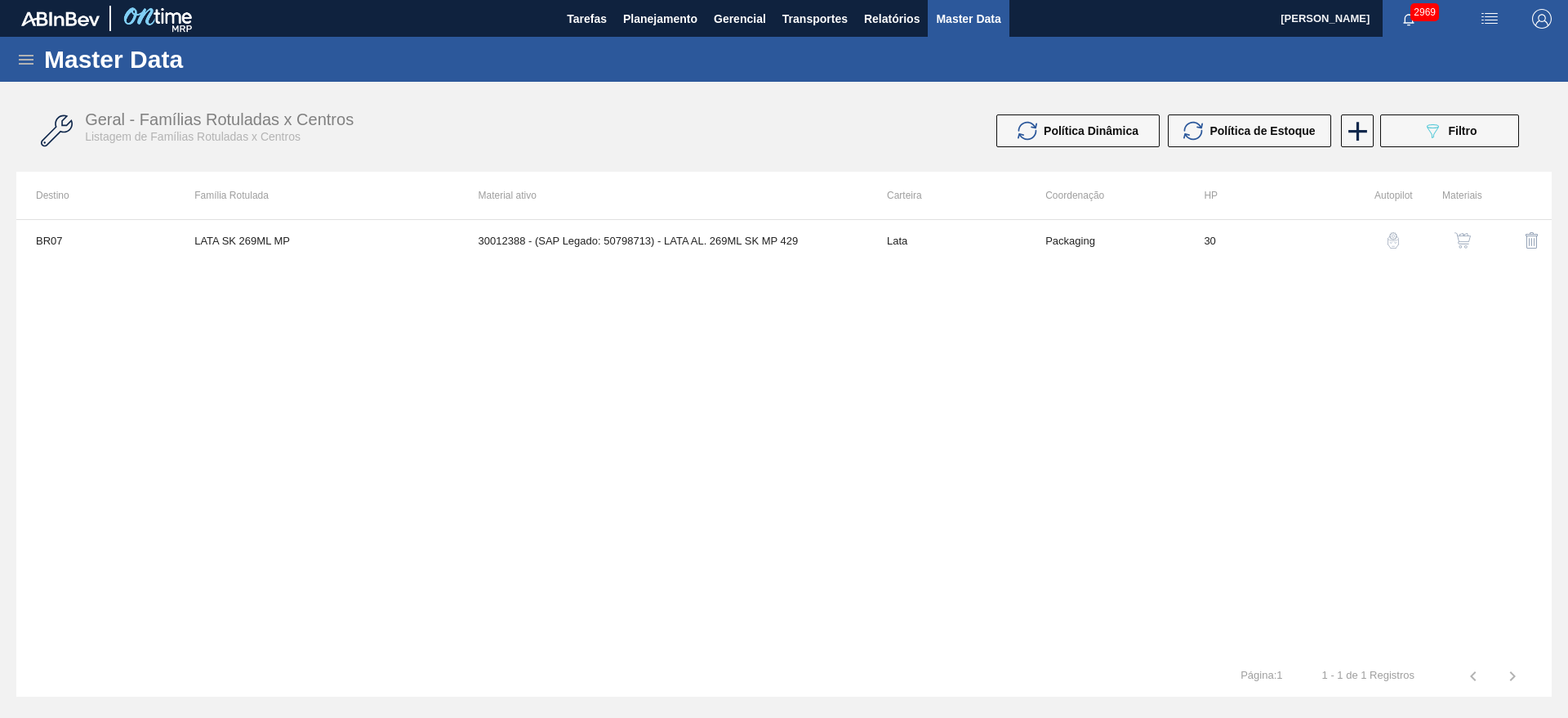
click at [1460, 245] on img "button" at bounding box center [1462, 240] width 16 height 16
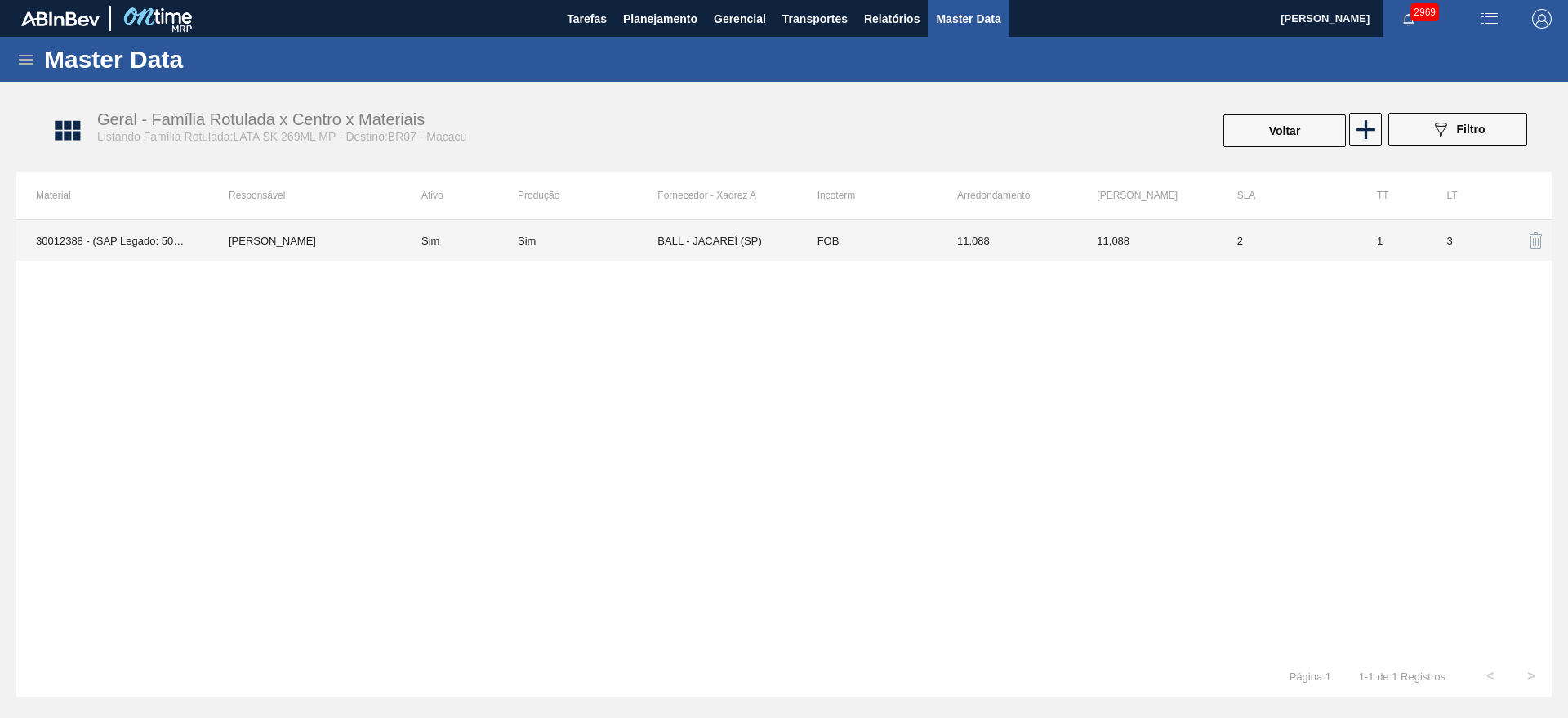
click at [765, 238] on td "BALL - JACAREÍ (SP)" at bounding box center [727, 240] width 140 height 41
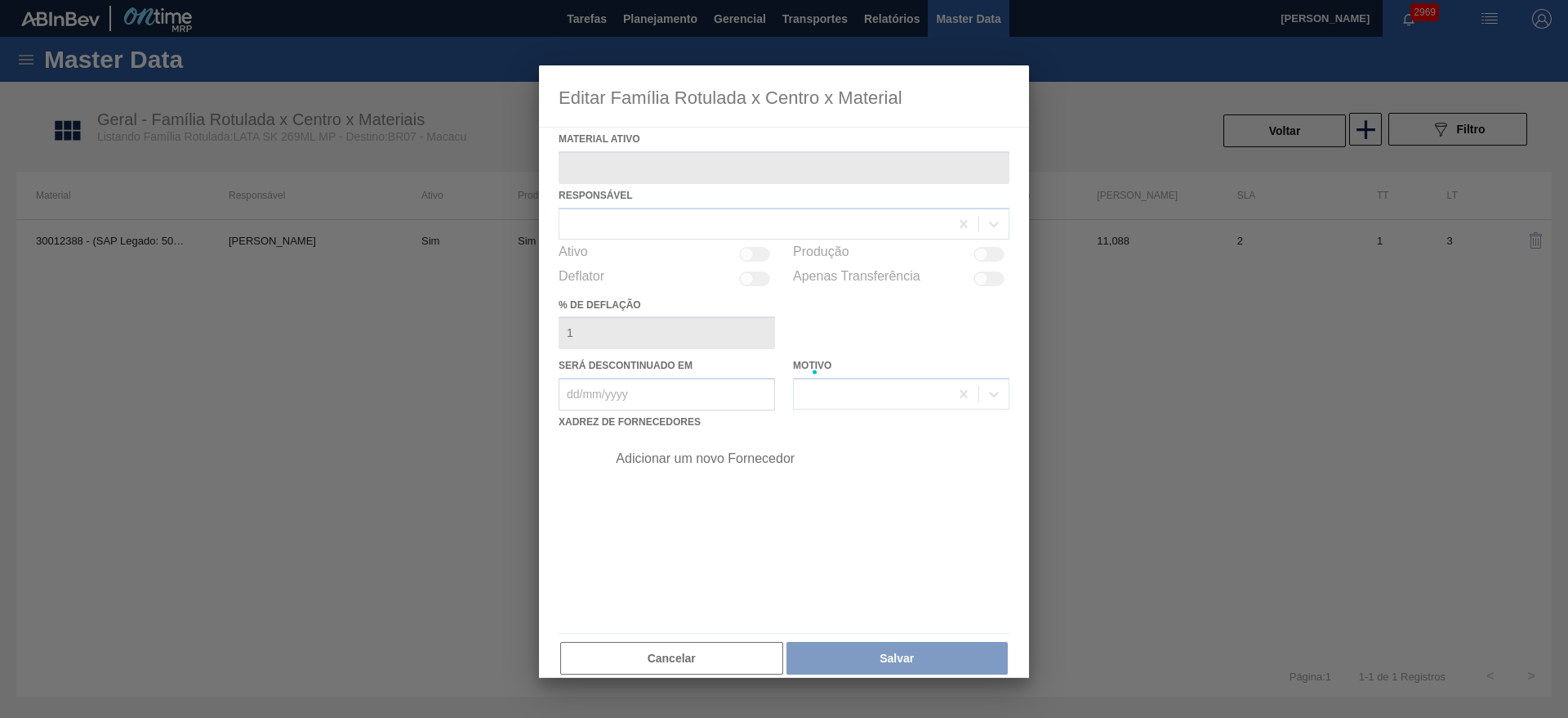
type ativo "30012388 - (SAP Legado: 50798713) - LATA AL. 269ML SK MP 429"
checkbox input "true"
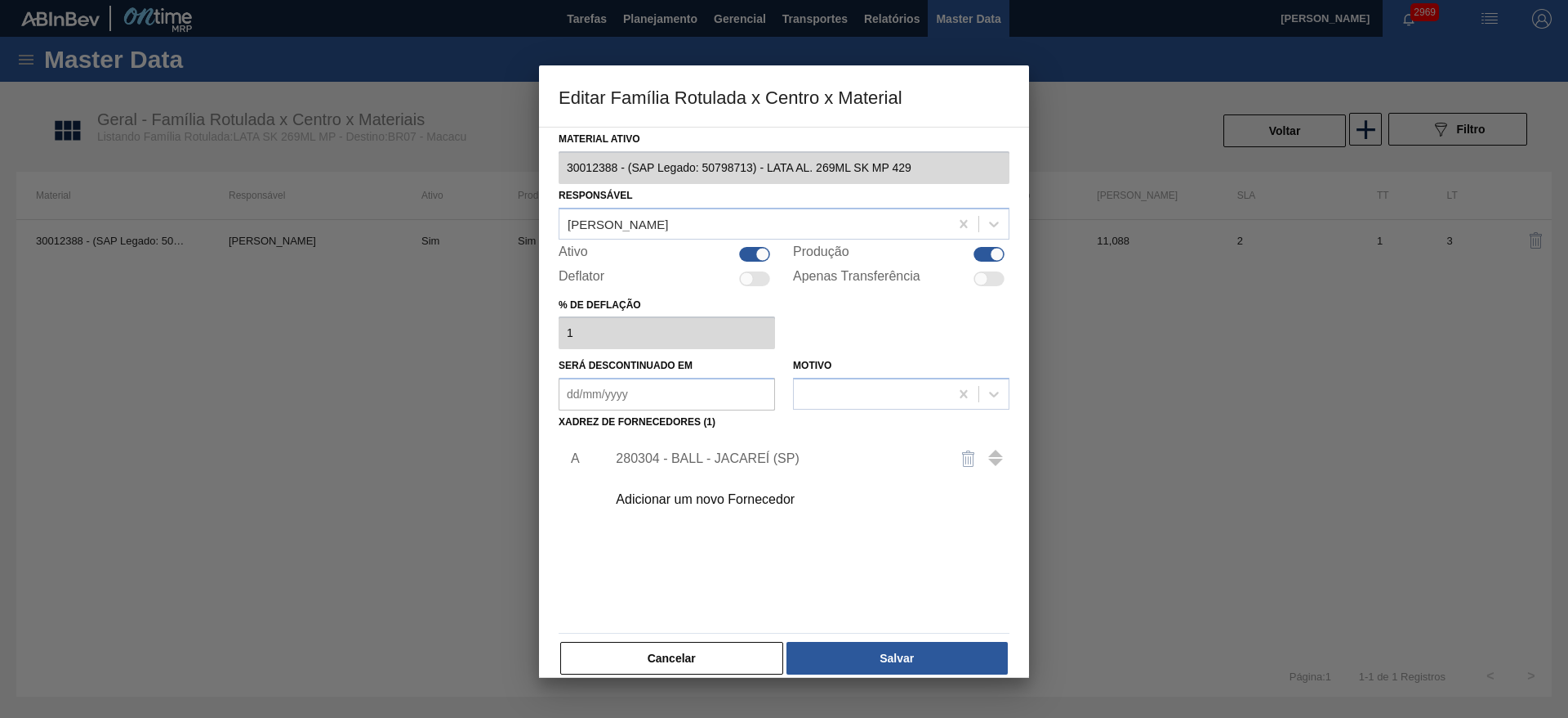
click at [778, 487] on div "Adicionar um novo Fornecedor" at bounding box center [803, 499] width 413 height 41
click at [702, 498] on div "Adicionar um novo Fornecedor" at bounding box center [776, 498] width 320 height 14
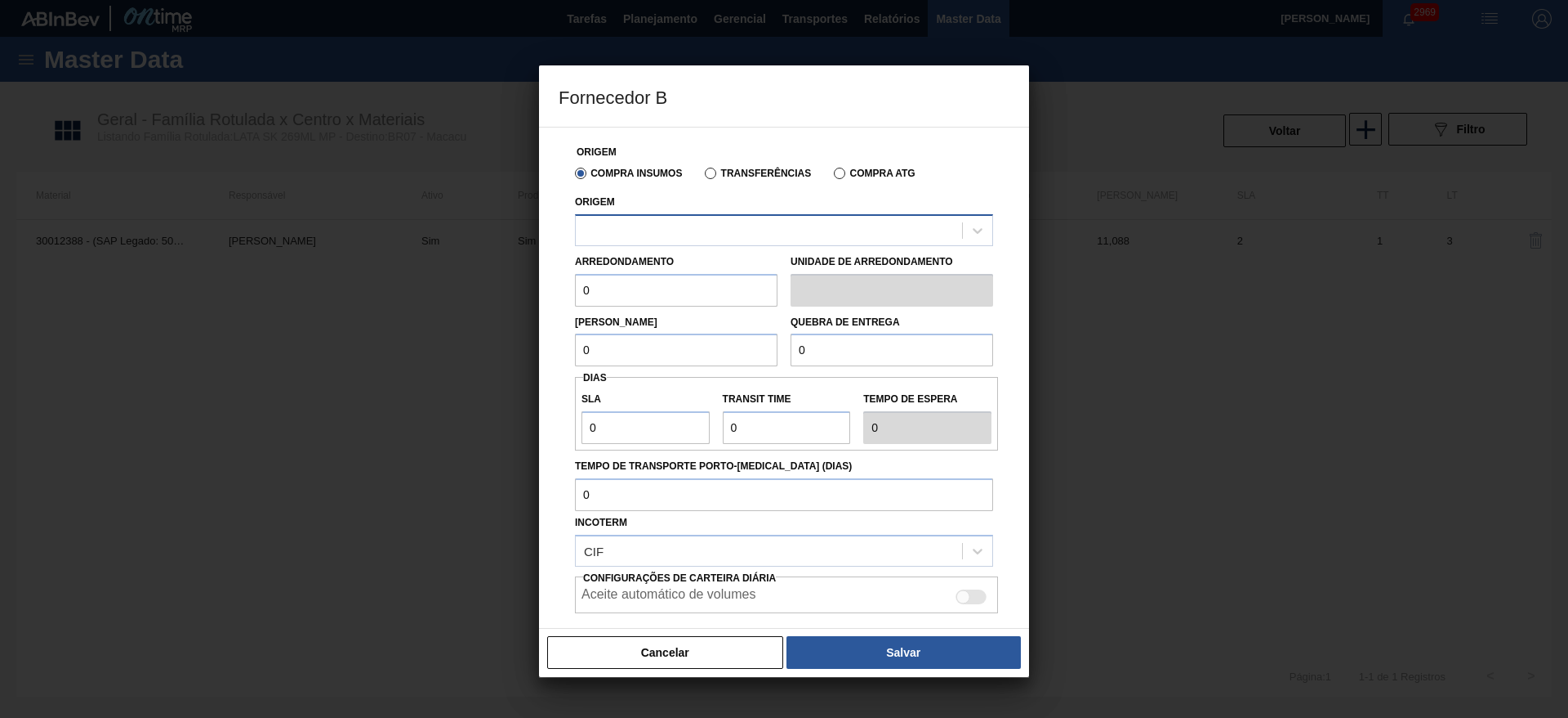
click at [761, 231] on div at bounding box center [769, 230] width 386 height 24
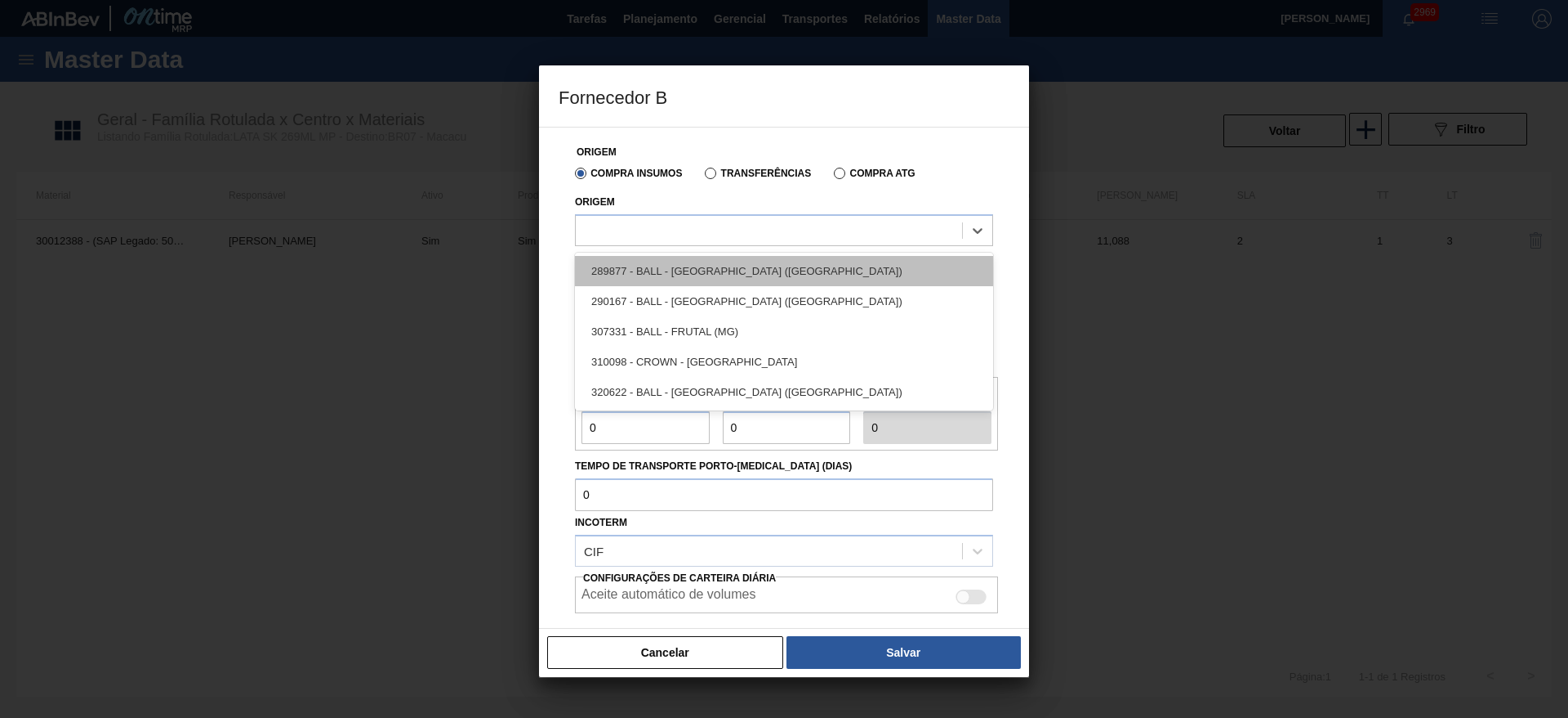
click at [728, 273] on div "289877 - BALL - TRÊS RIOS (RJ)" at bounding box center [784, 271] width 418 height 31
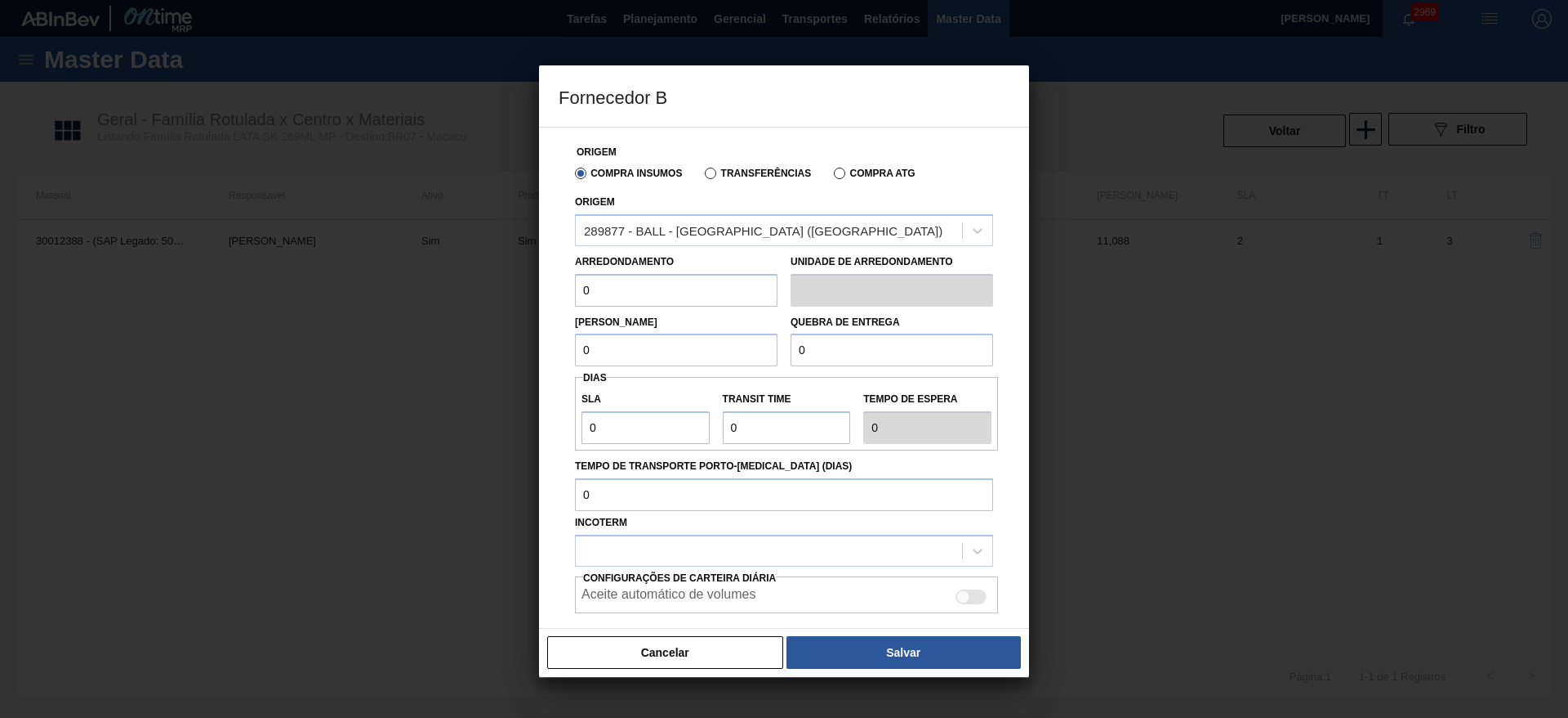
drag, startPoint x: 679, startPoint y: 288, endPoint x: 515, endPoint y: 258, distance: 166.7
click at [524, 253] on div "Fornecedor B Origem Compra Insumos Transferências Compra ATG Origem 289877 - BA…" at bounding box center [784, 359] width 1568 height 718
type input "11,088"
drag, startPoint x: 629, startPoint y: 345, endPoint x: 542, endPoint y: 379, distance: 93.4
click at [542, 379] on div "Origem Compra Insumos Transferências Compra ATG Origem 289877 - BALL - TRÊS RIO…" at bounding box center [784, 377] width 490 height 502
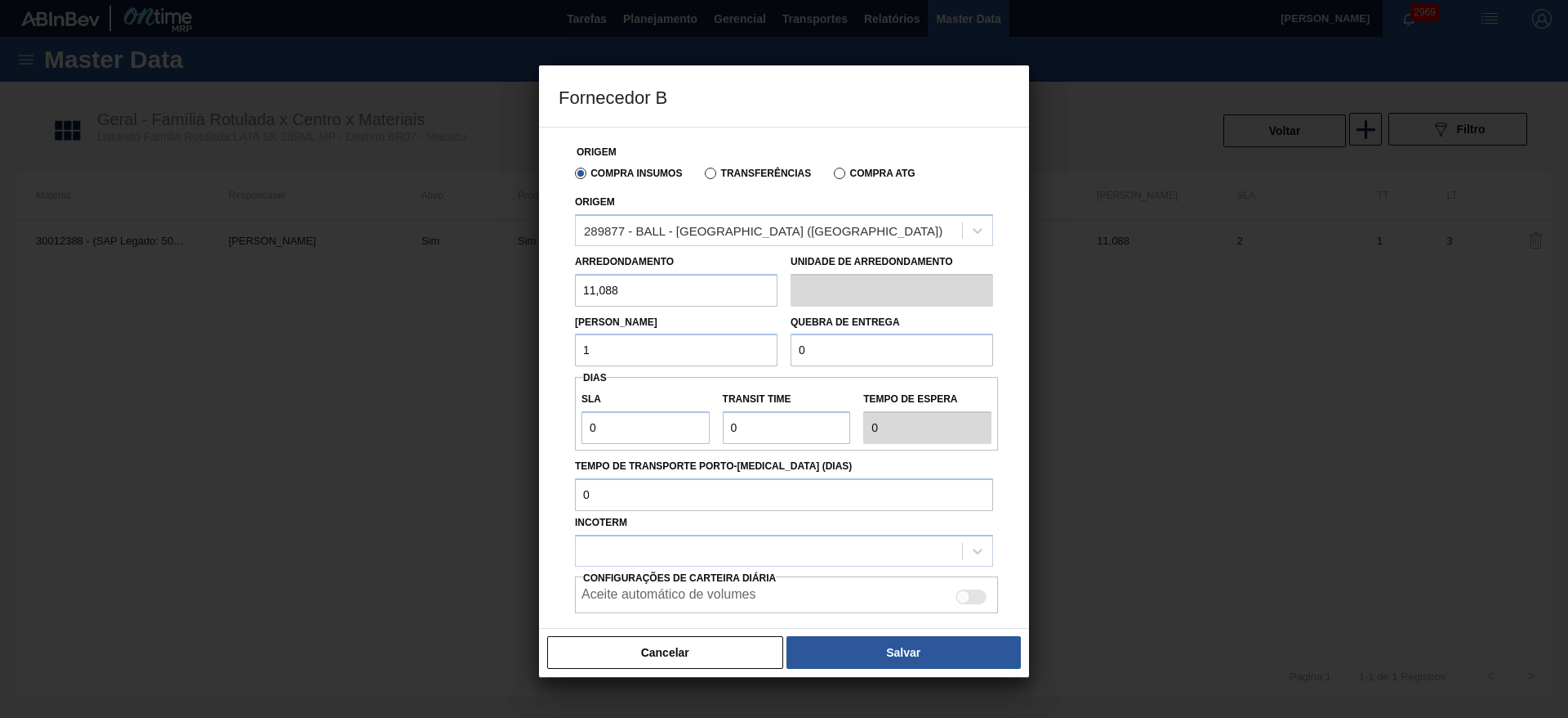
type input "11,088"
drag, startPoint x: 846, startPoint y: 344, endPoint x: 785, endPoint y: 356, distance: 62.2
click at [785, 356] on div "Quebra de entrega 0" at bounding box center [892, 338] width 216 height 57
type input "221"
drag, startPoint x: 623, startPoint y: 429, endPoint x: 556, endPoint y: 437, distance: 67.5
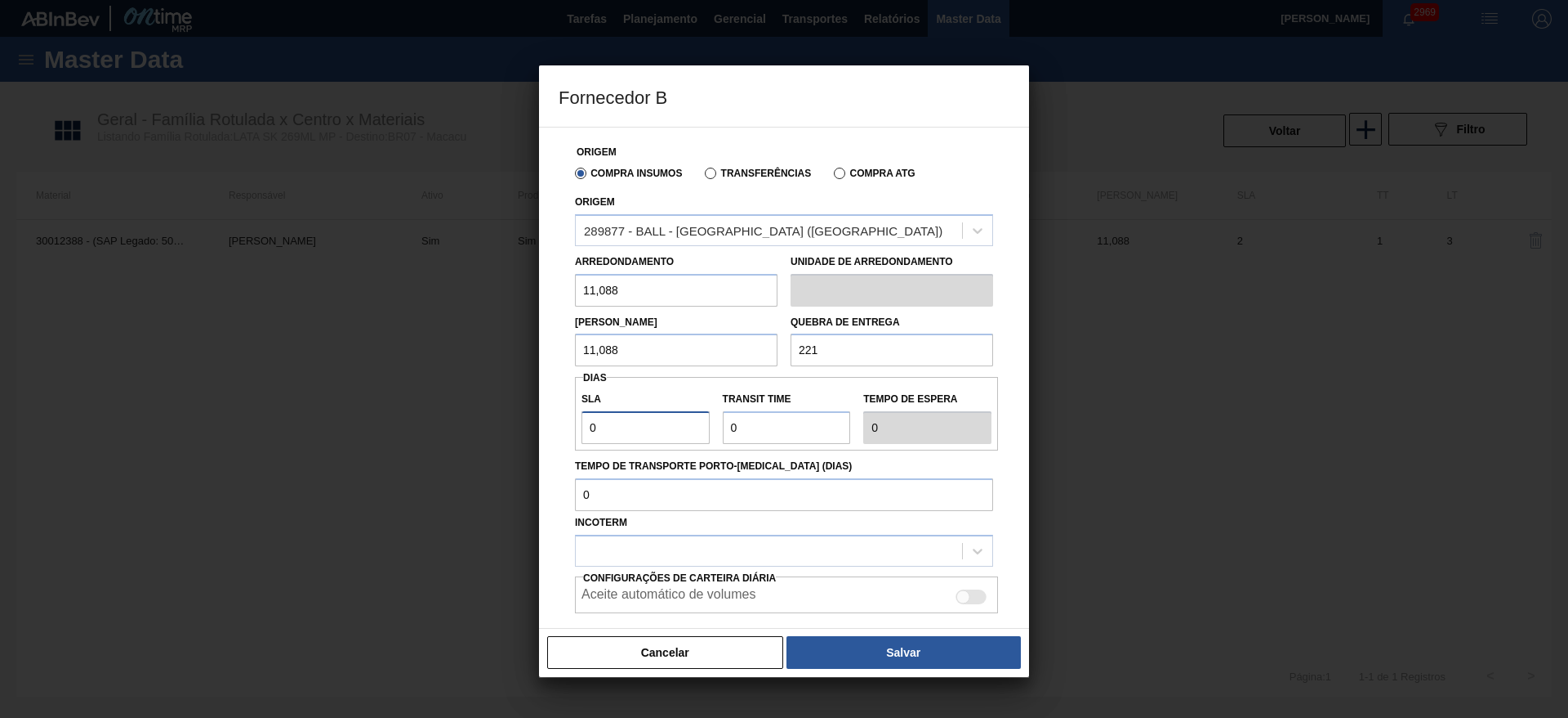
click at [557, 437] on div "Origem Compra Insumos Transferências Compra ATG Origem 289877 - BALL - TRÊS RIO…" at bounding box center [784, 377] width 490 height 502
type input "2"
click at [590, 552] on div at bounding box center [769, 550] width 386 height 24
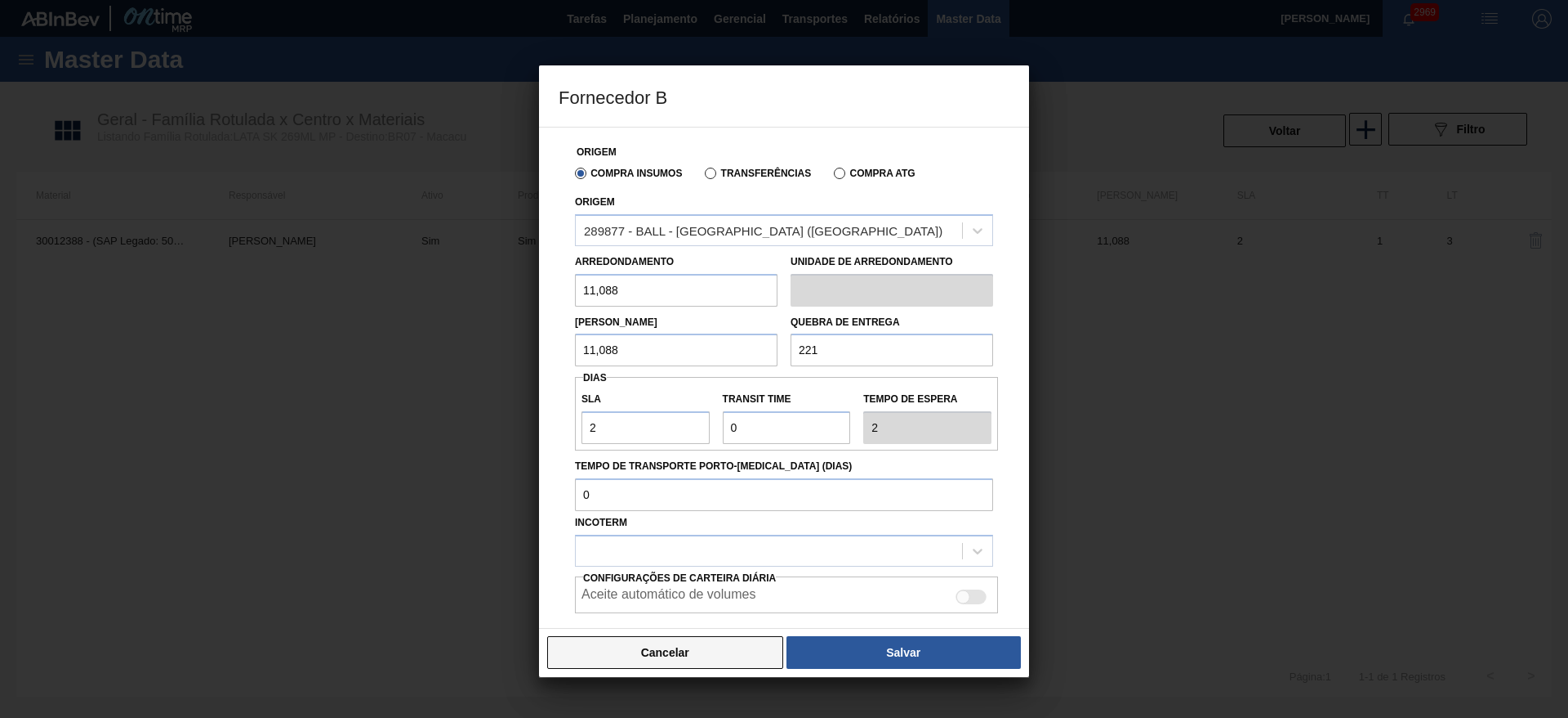
click at [637, 636] on button "Cancelar" at bounding box center [665, 652] width 236 height 33
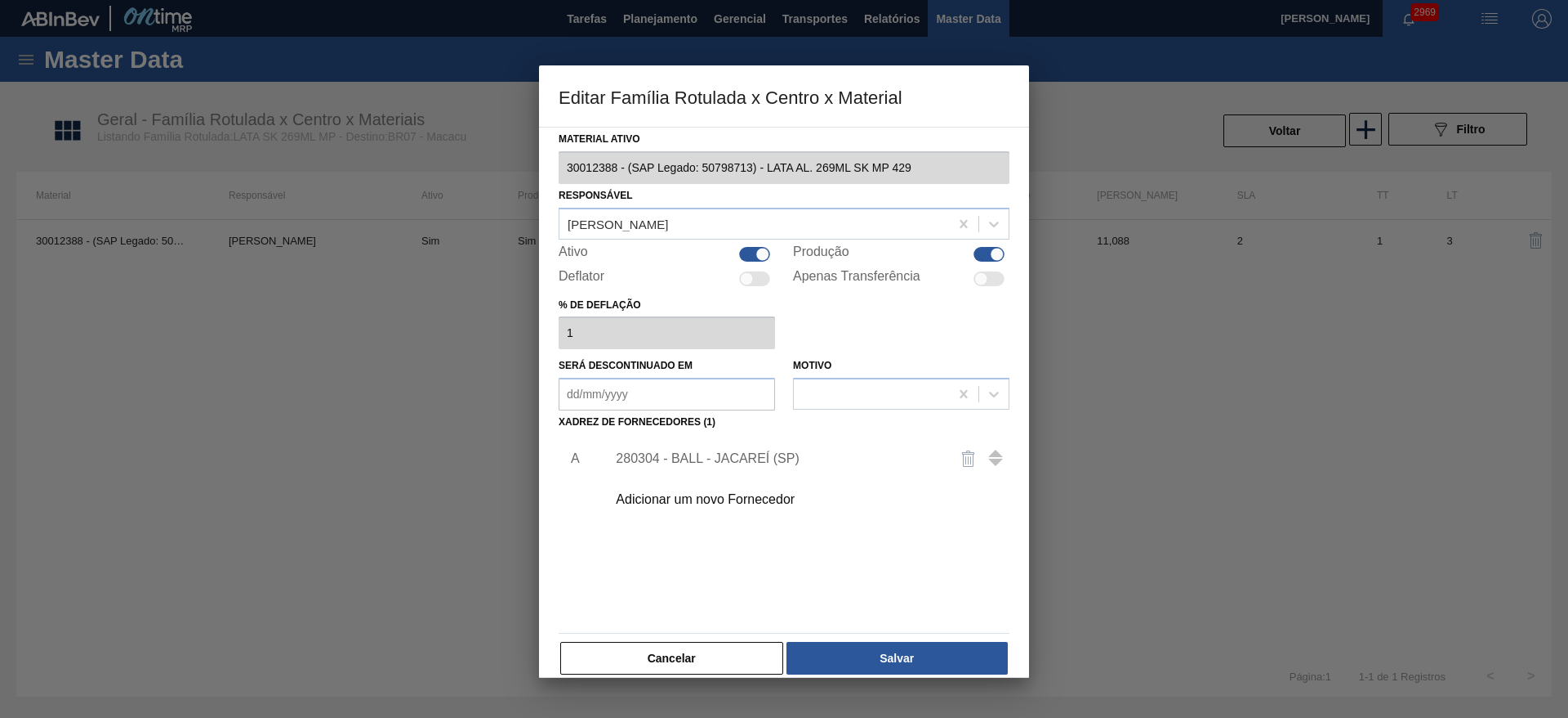
click at [666, 493] on div "Adicionar um novo Fornecedor" at bounding box center [776, 498] width 320 height 14
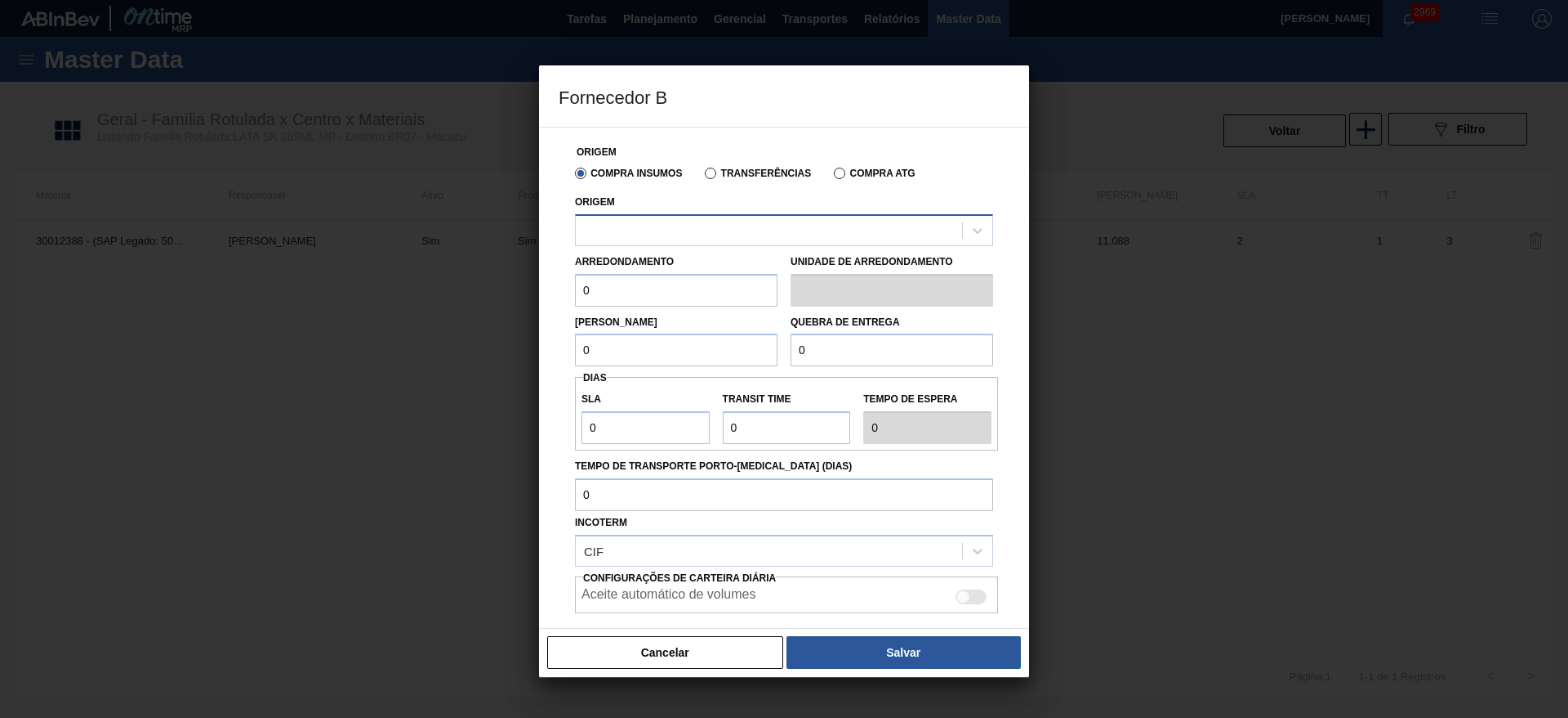
click at [672, 234] on div at bounding box center [769, 230] width 386 height 24
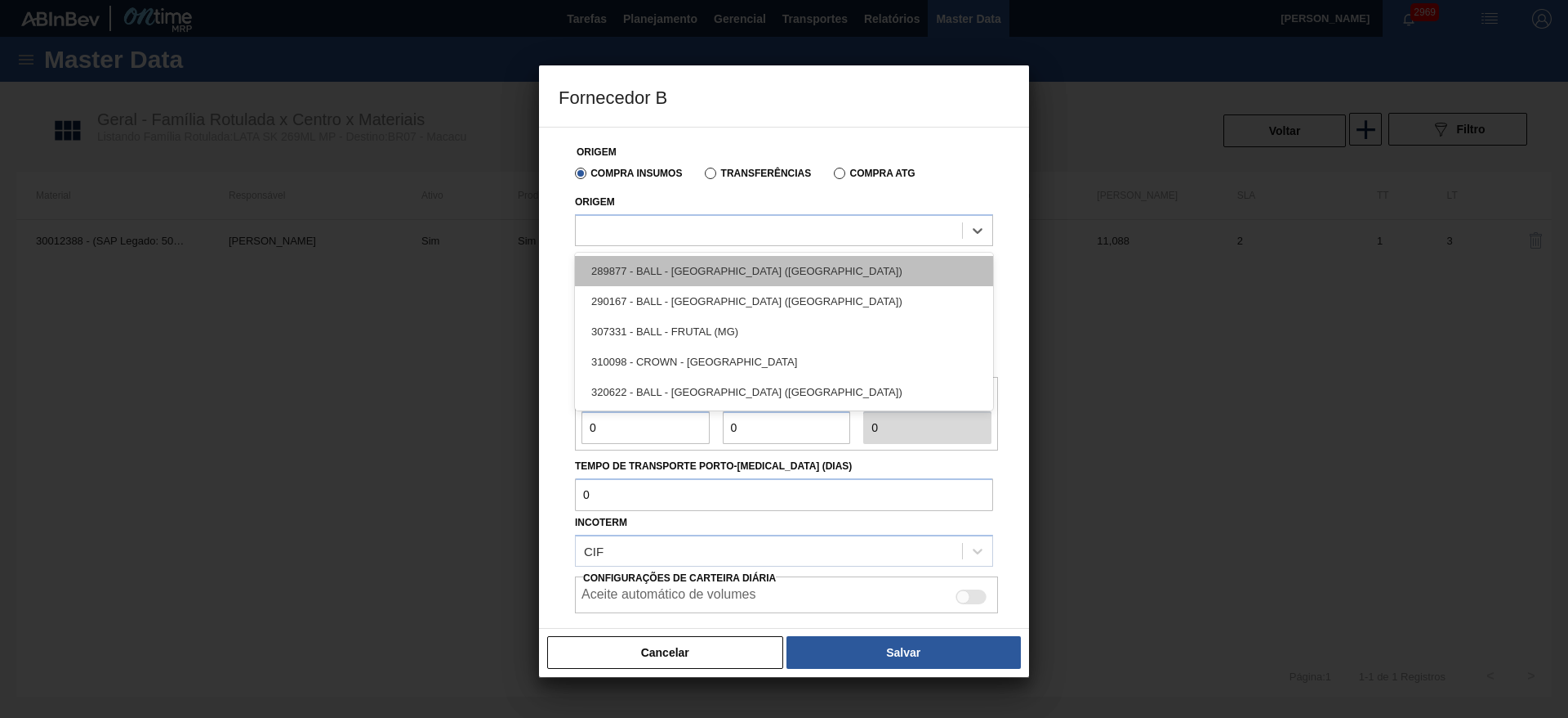
click at [667, 265] on div "289877 - BALL - [GEOGRAPHIC_DATA] ([GEOGRAPHIC_DATA])" at bounding box center [784, 271] width 418 height 31
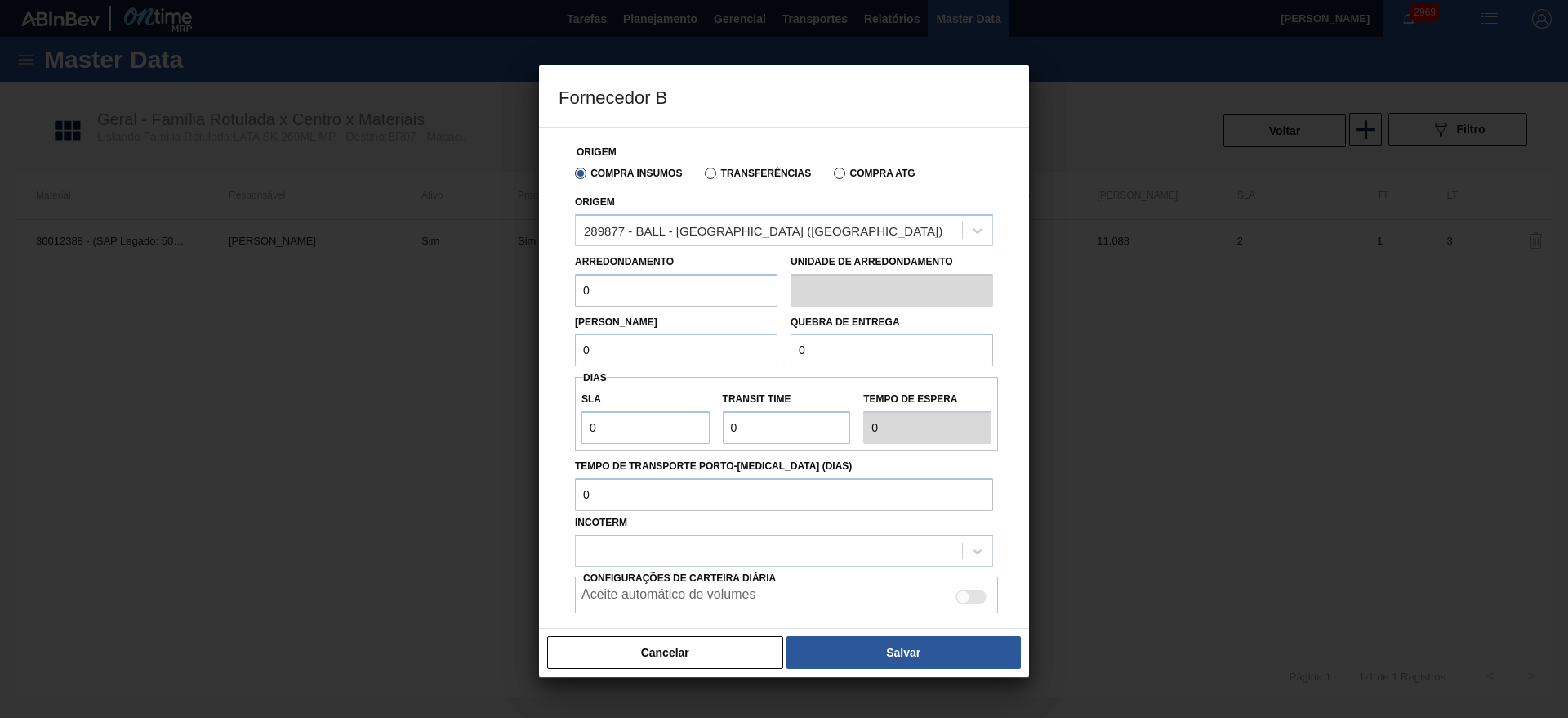
drag, startPoint x: 630, startPoint y: 291, endPoint x: 560, endPoint y: 285, distance: 70.3
click at [560, 285] on div "Origem Compra Insumos Transferências Compra ATG Origem 289877 - BALL - TRÊS RIO…" at bounding box center [784, 410] width 451 height 567
type input "11,088"
drag, startPoint x: 602, startPoint y: 346, endPoint x: 546, endPoint y: 349, distance: 56.1
click at [546, 349] on div "Origem Compra Insumos Transferências Compra ATG Origem 289877 - BALL - TRÊS RIO…" at bounding box center [784, 377] width 490 height 502
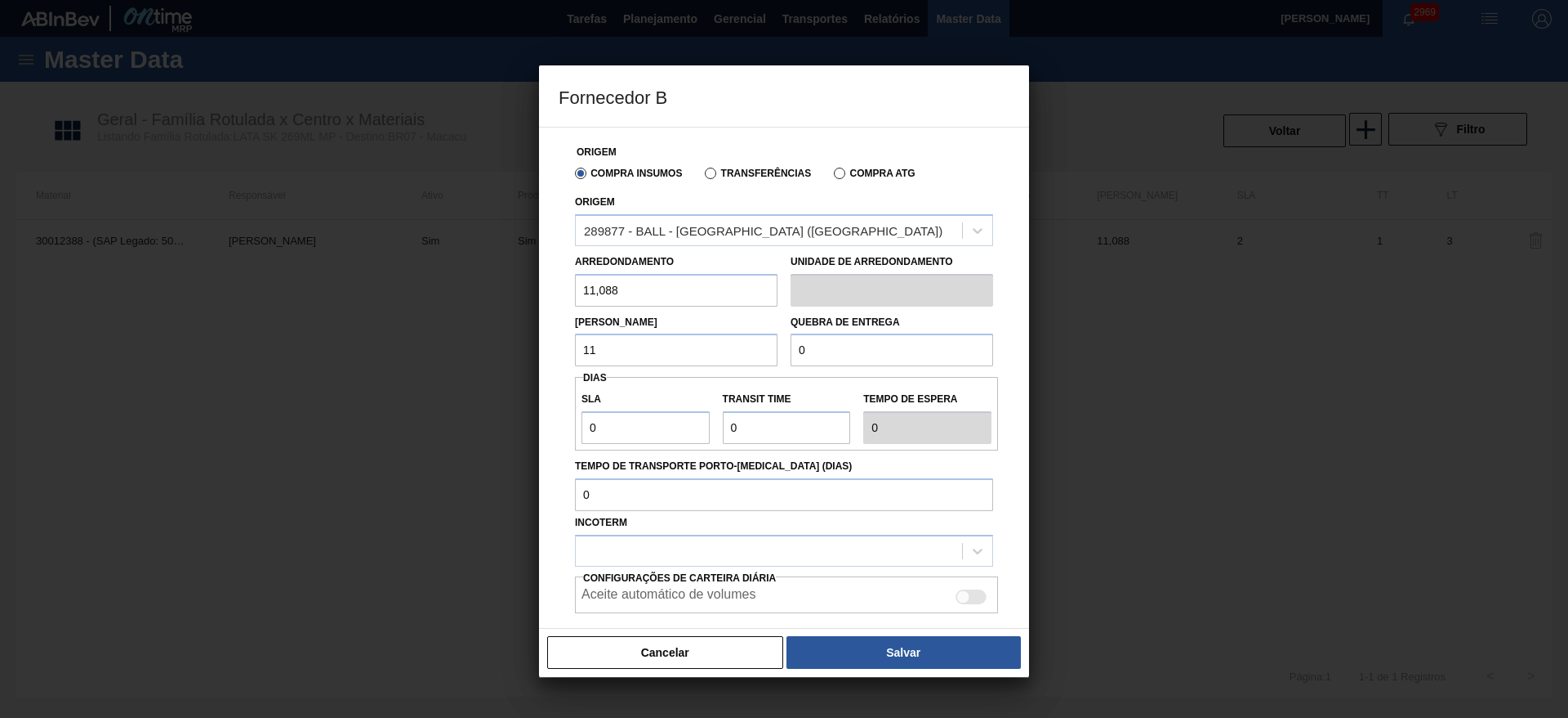
type input "11,088"
drag, startPoint x: 821, startPoint y: 348, endPoint x: 767, endPoint y: 358, distance: 54.9
click at [767, 358] on div "Lote Mínimo 11,088 Quebra de entrega 0" at bounding box center [784, 337] width 431 height 60
type input "221,76"
drag, startPoint x: 618, startPoint y: 434, endPoint x: 541, endPoint y: 446, distance: 77.9
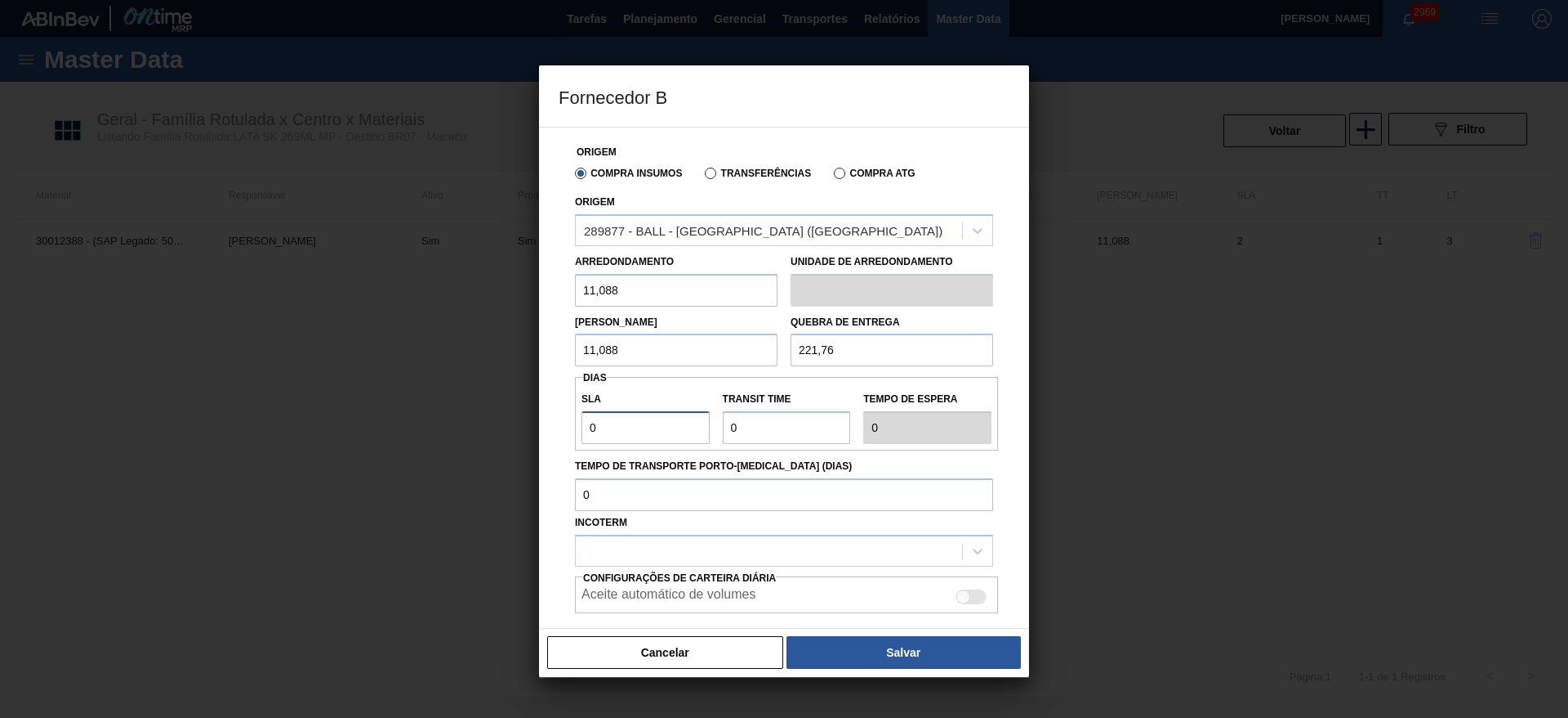
click at [541, 446] on div "Origem Compra Insumos Transferências Compra ATG Origem 289877 - BALL - TRÊS RIO…" at bounding box center [784, 377] width 490 height 502
type input "2"
click at [837, 548] on div at bounding box center [769, 550] width 386 height 24
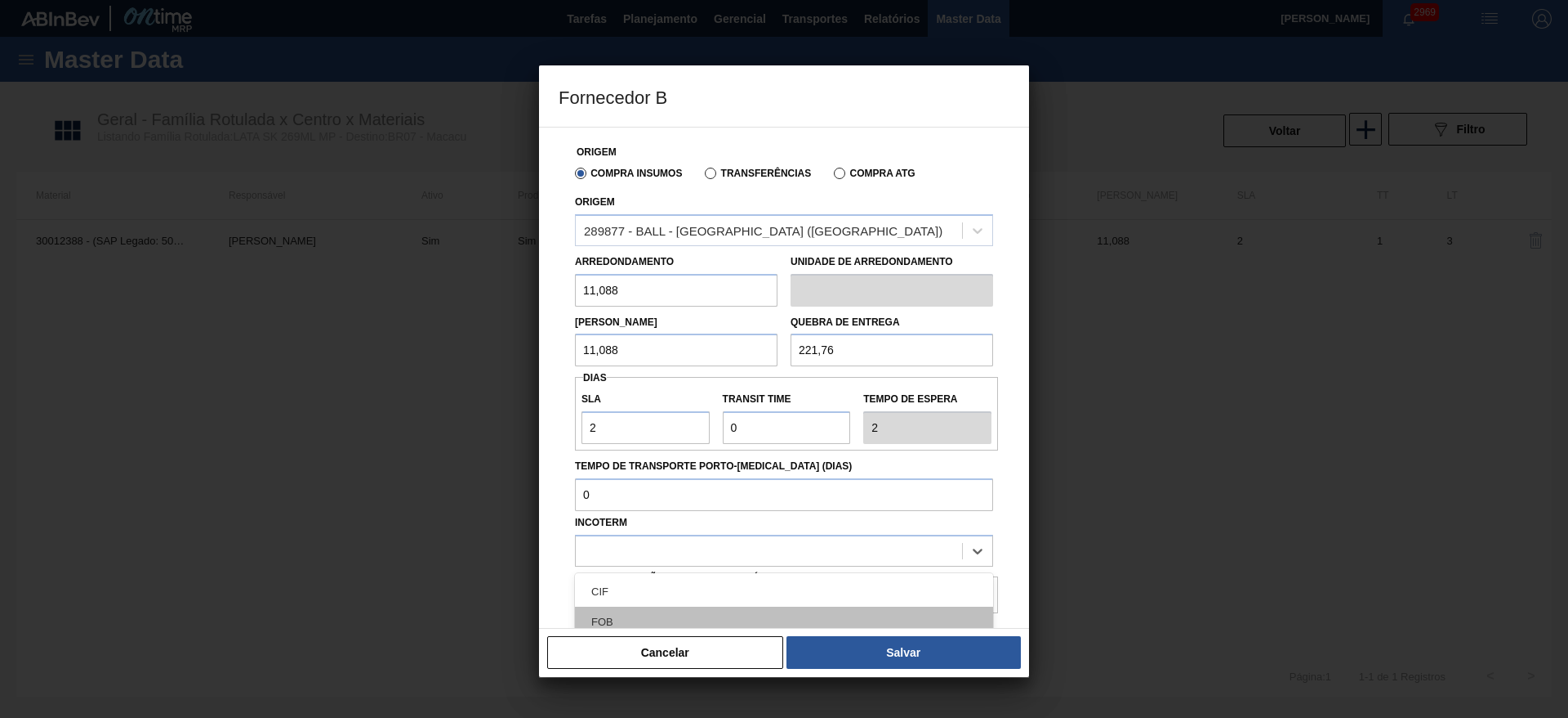
click at [662, 616] on div "FOB" at bounding box center [784, 621] width 418 height 31
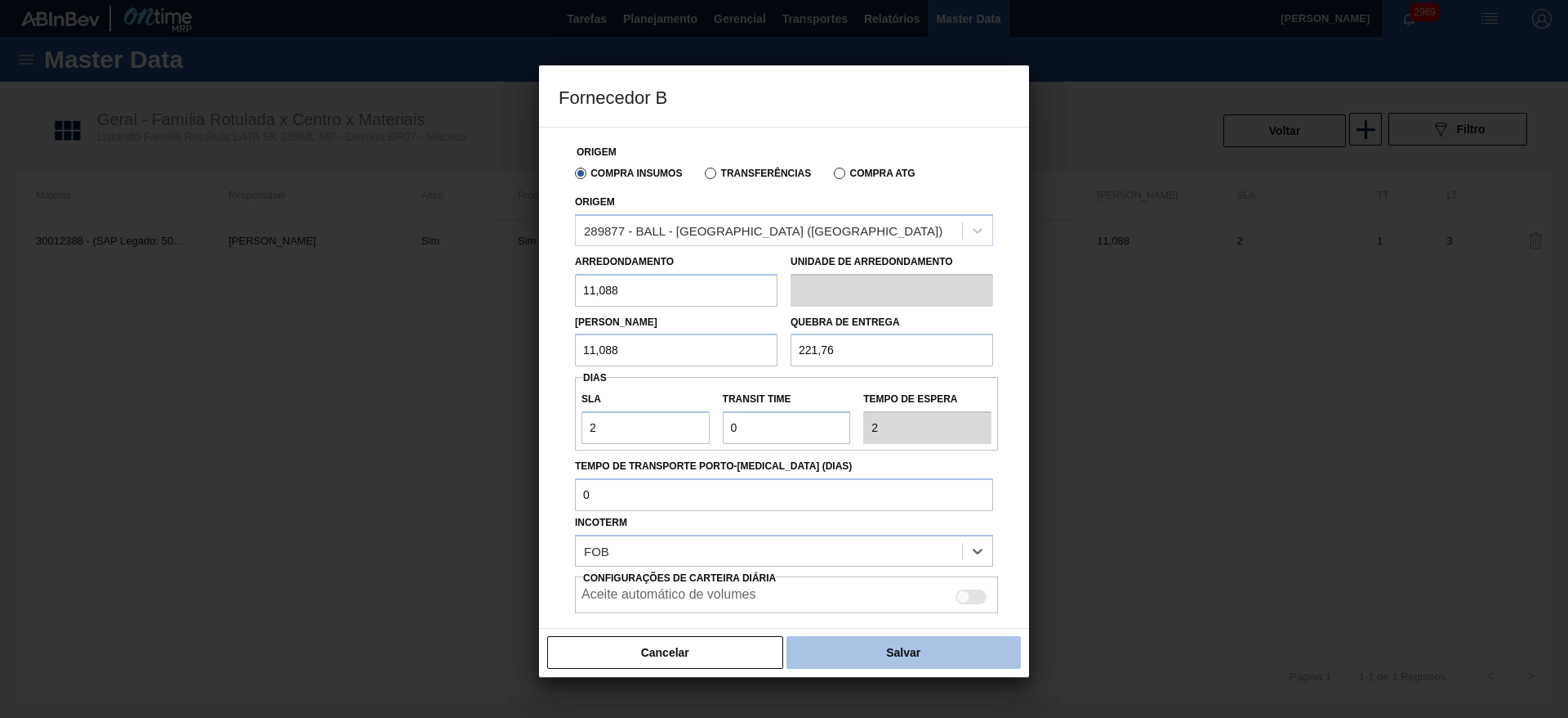
click at [857, 652] on button "Salvar" at bounding box center [903, 652] width 235 height 33
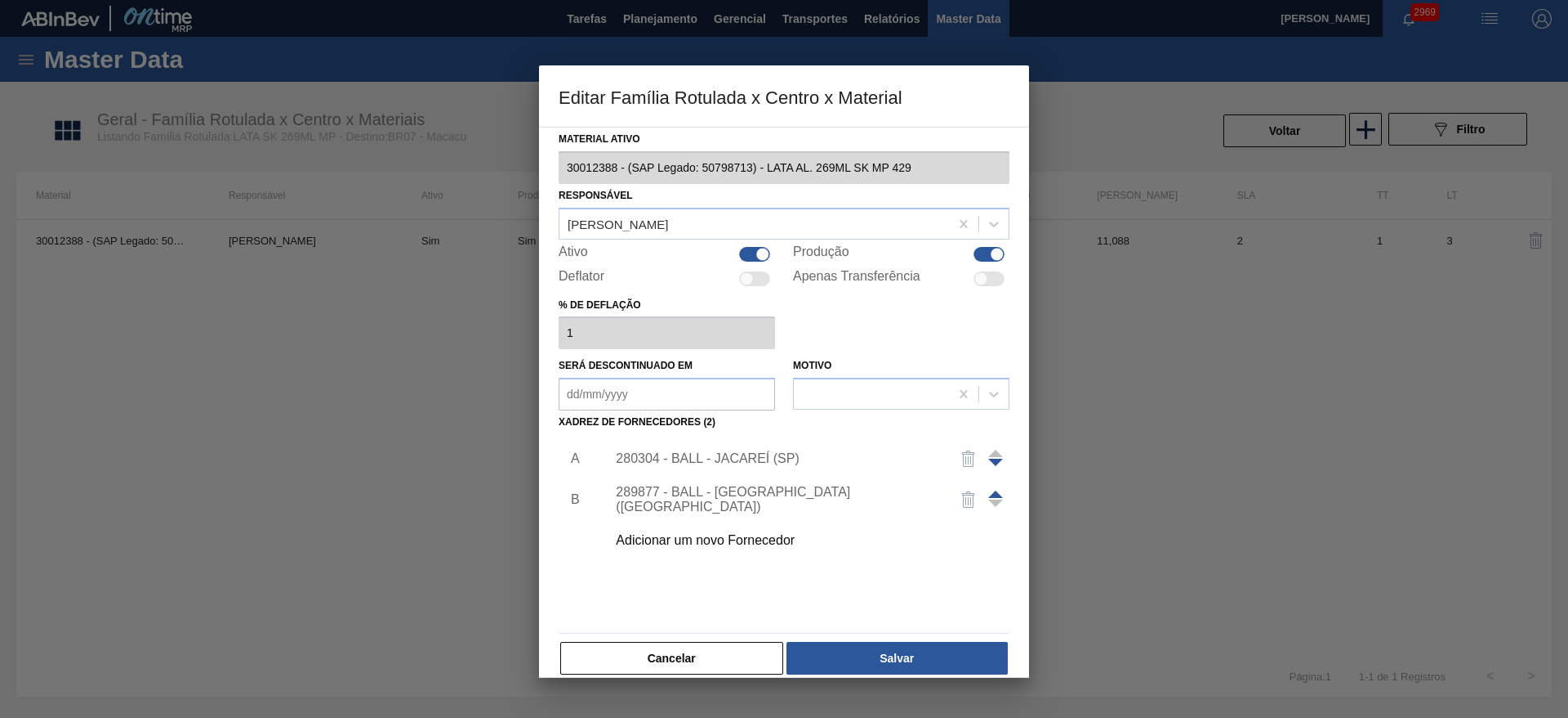
click at [994, 489] on div at bounding box center [995, 499] width 14 height 39
click at [992, 495] on span at bounding box center [995, 493] width 14 height 8
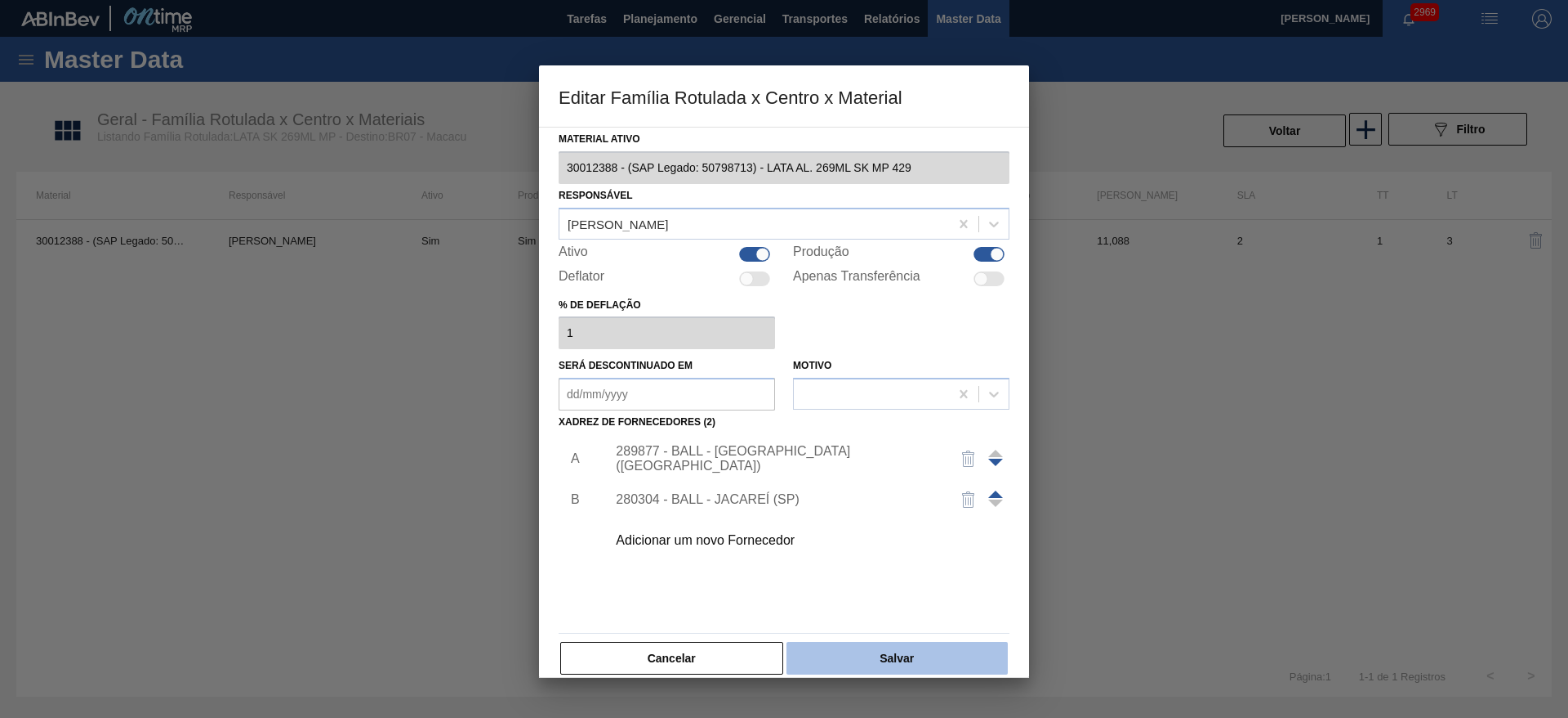
click at [896, 649] on button "Salvar" at bounding box center [896, 658] width 221 height 33
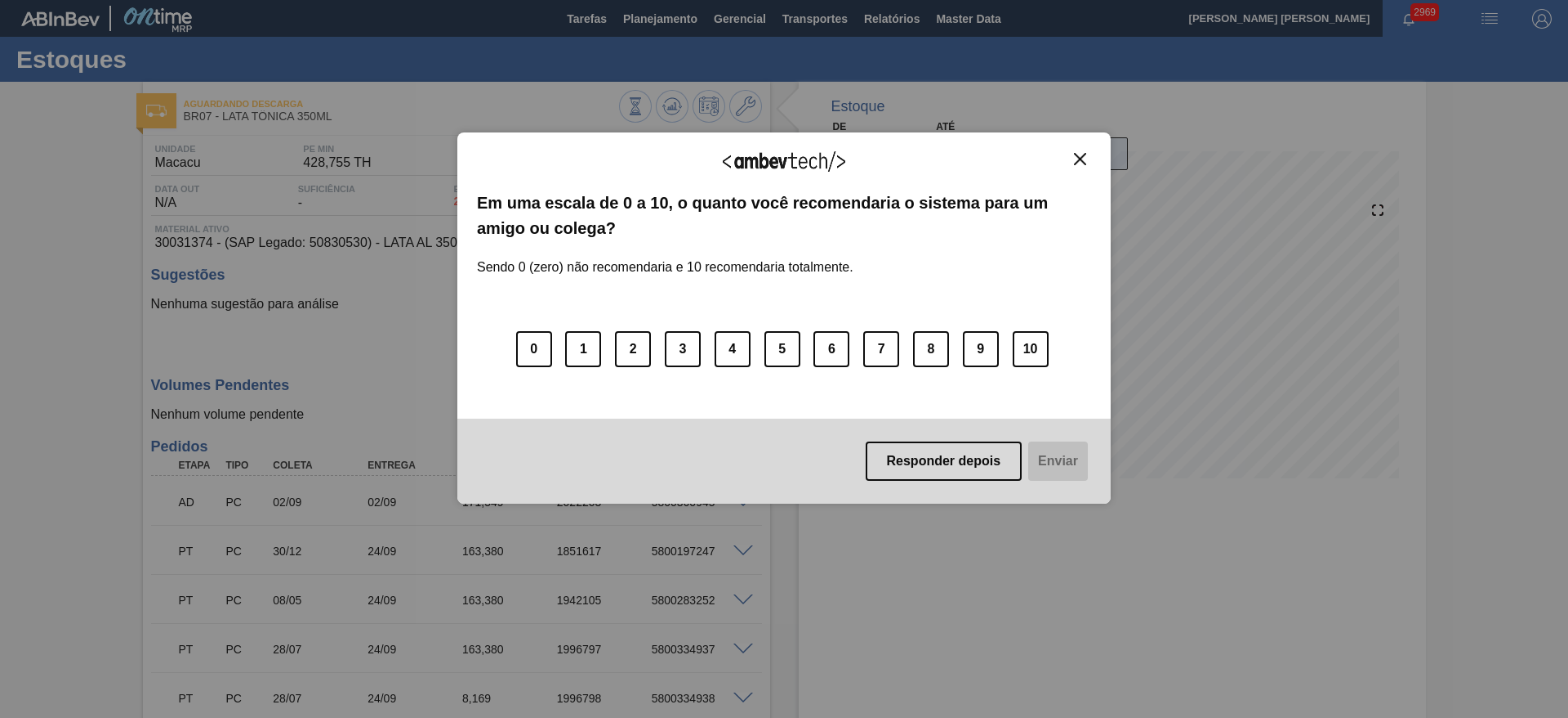
drag, startPoint x: 1082, startPoint y: 154, endPoint x: 1073, endPoint y: 159, distance: 10.3
click at [1081, 154] on img "Close" at bounding box center [1080, 159] width 12 height 12
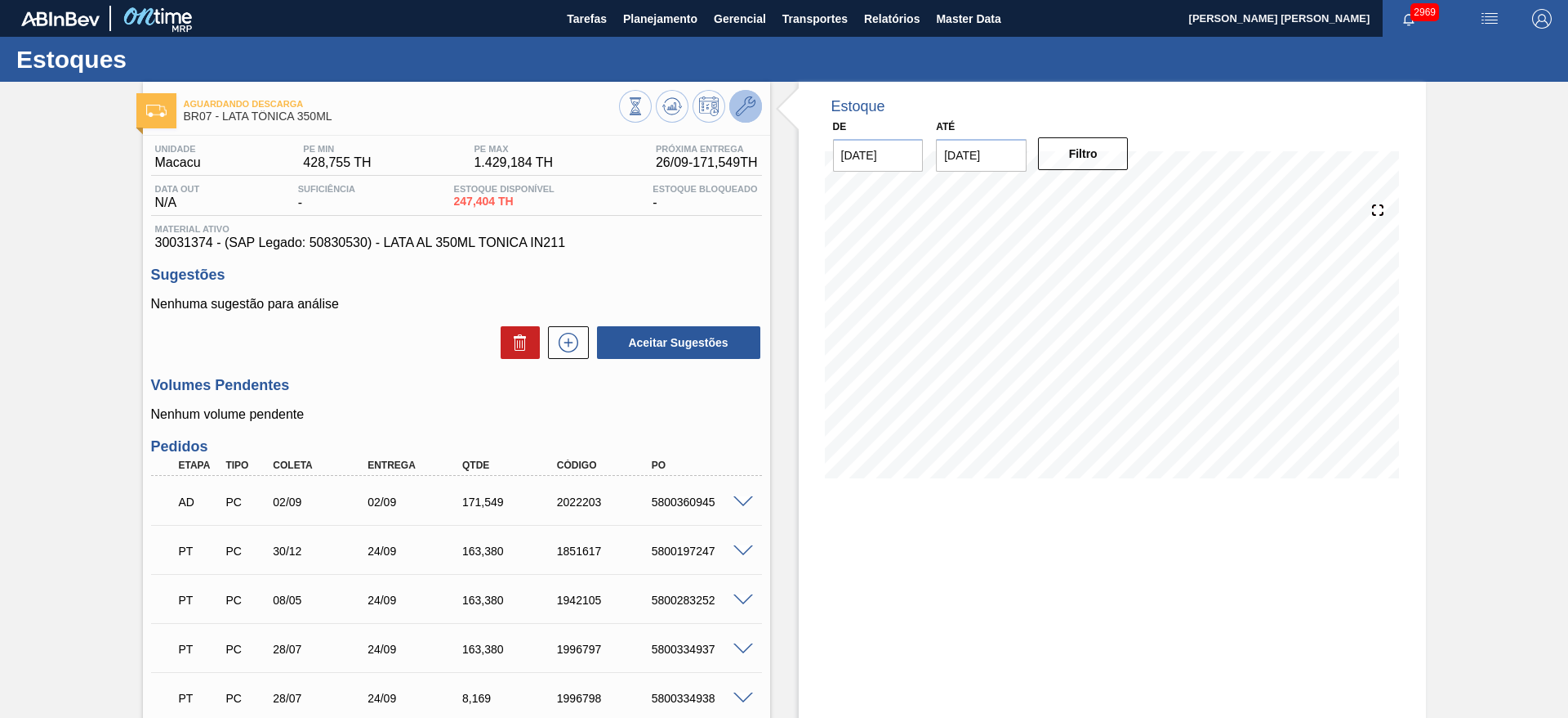
click at [749, 109] on icon at bounding box center [745, 106] width 19 height 19
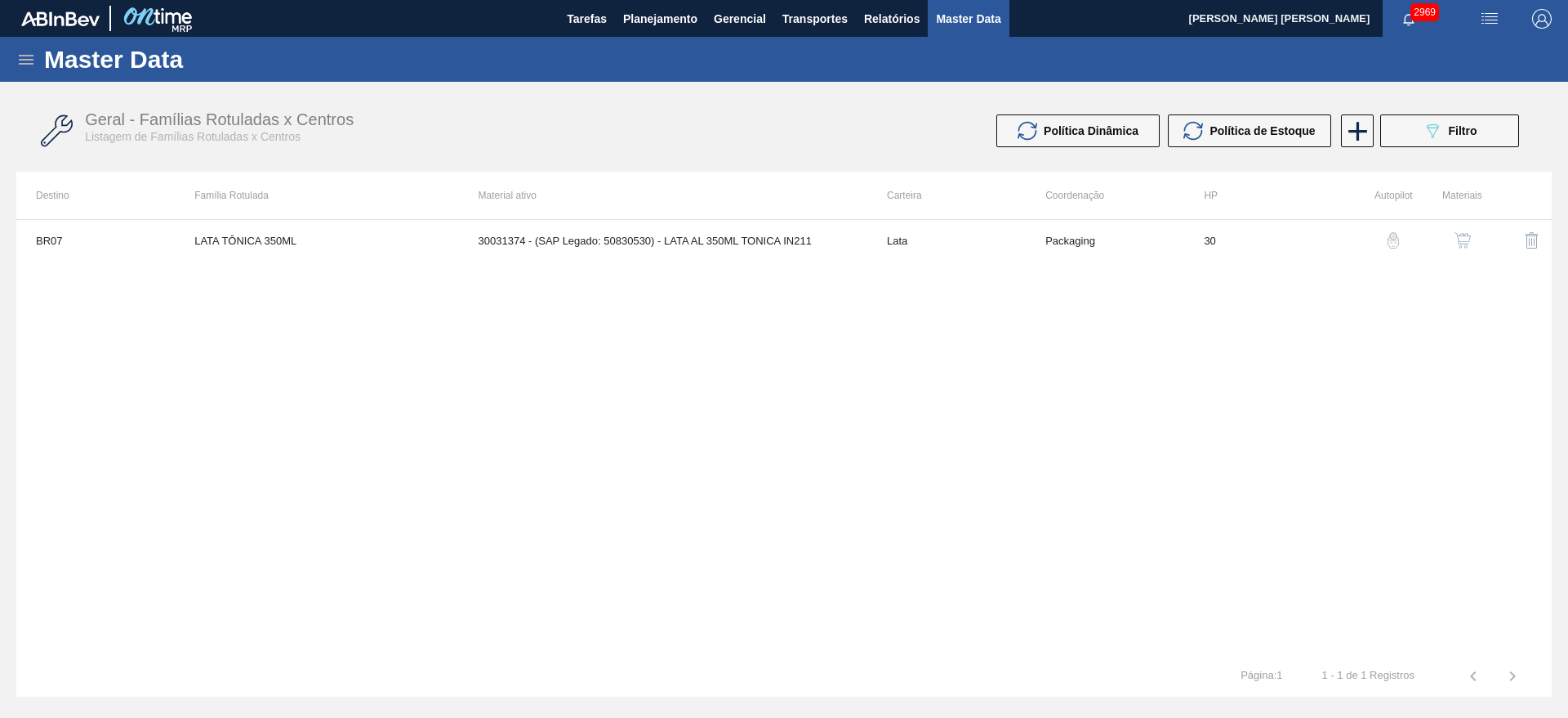
click at [1468, 242] on img "button" at bounding box center [1462, 240] width 16 height 16
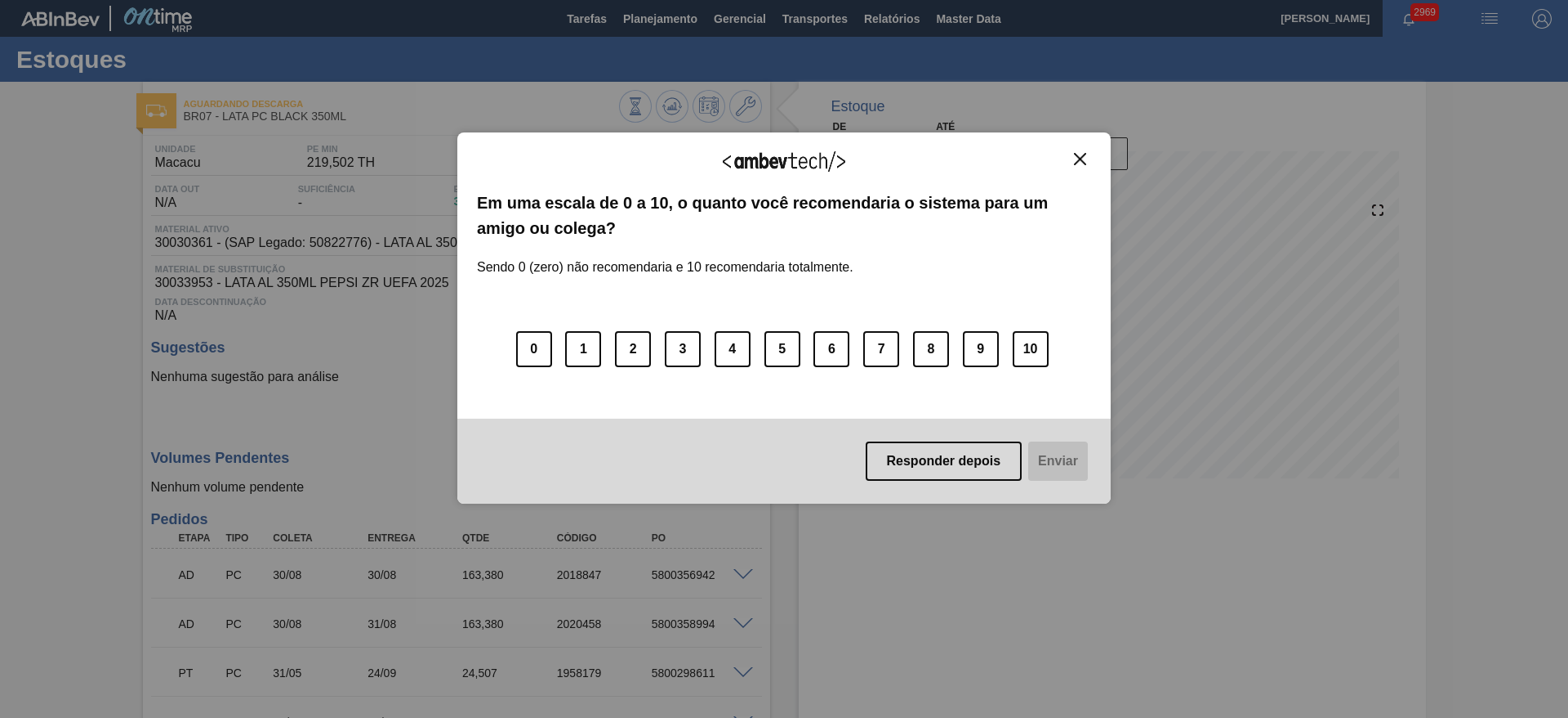
click at [1083, 161] on img "Close" at bounding box center [1080, 159] width 12 height 12
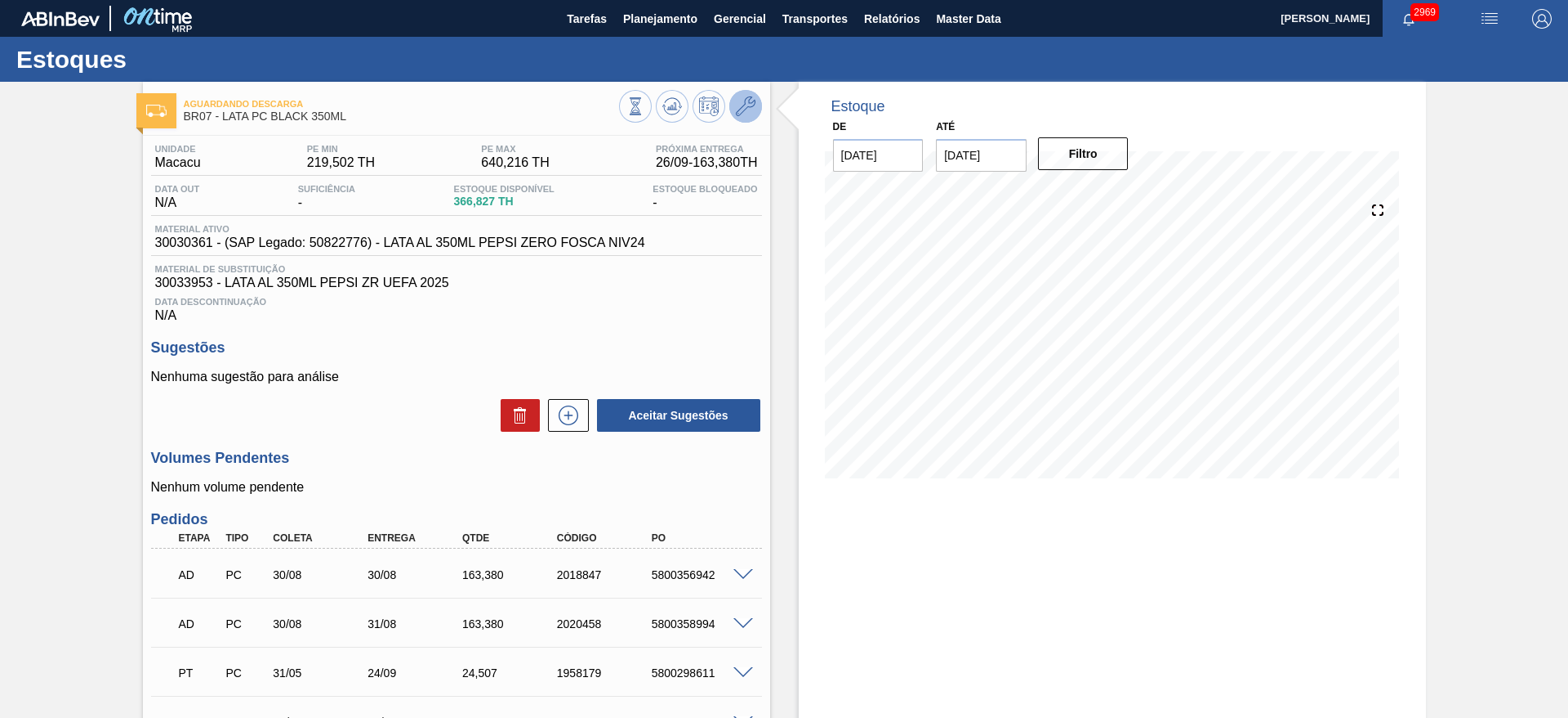
click at [752, 106] on icon at bounding box center [745, 106] width 19 height 19
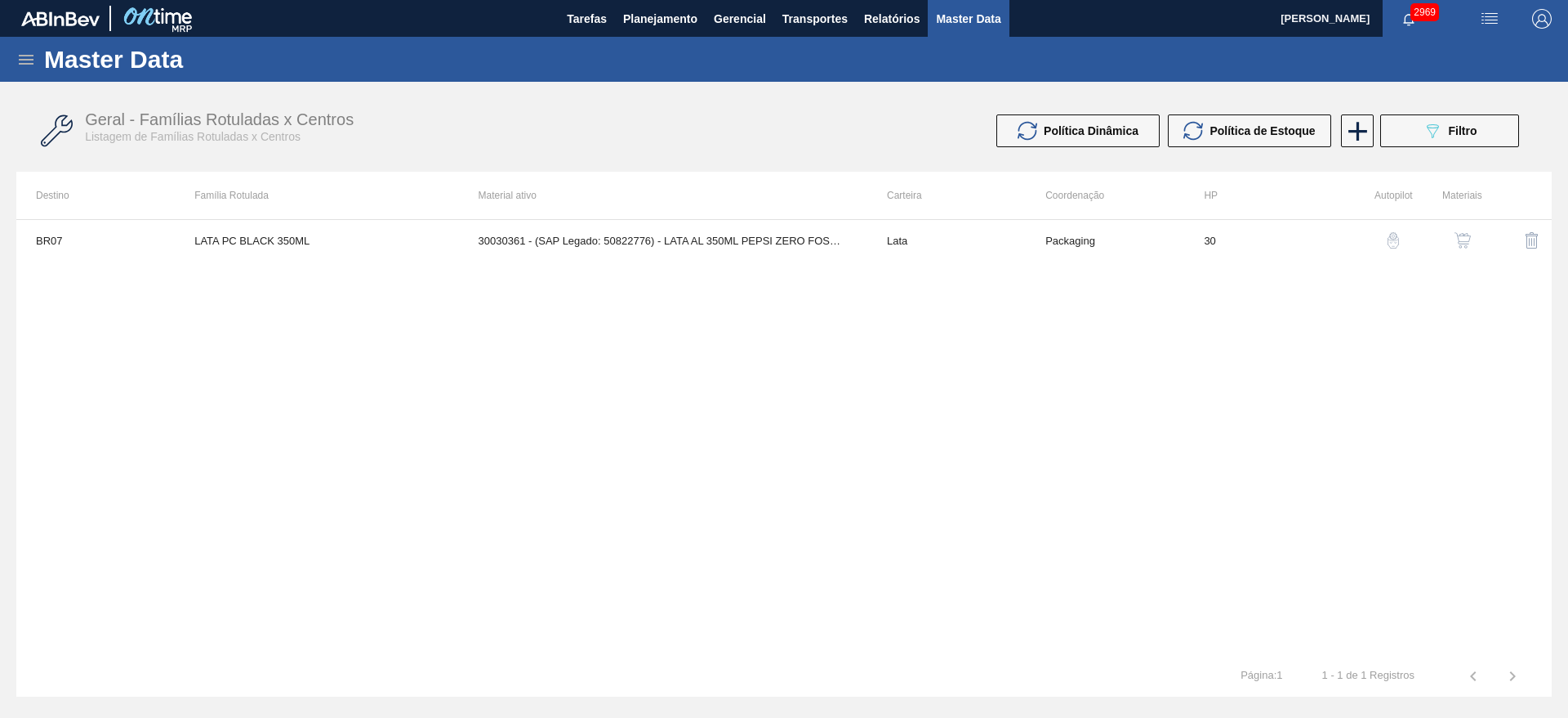
click at [1459, 248] on img "button" at bounding box center [1462, 240] width 16 height 16
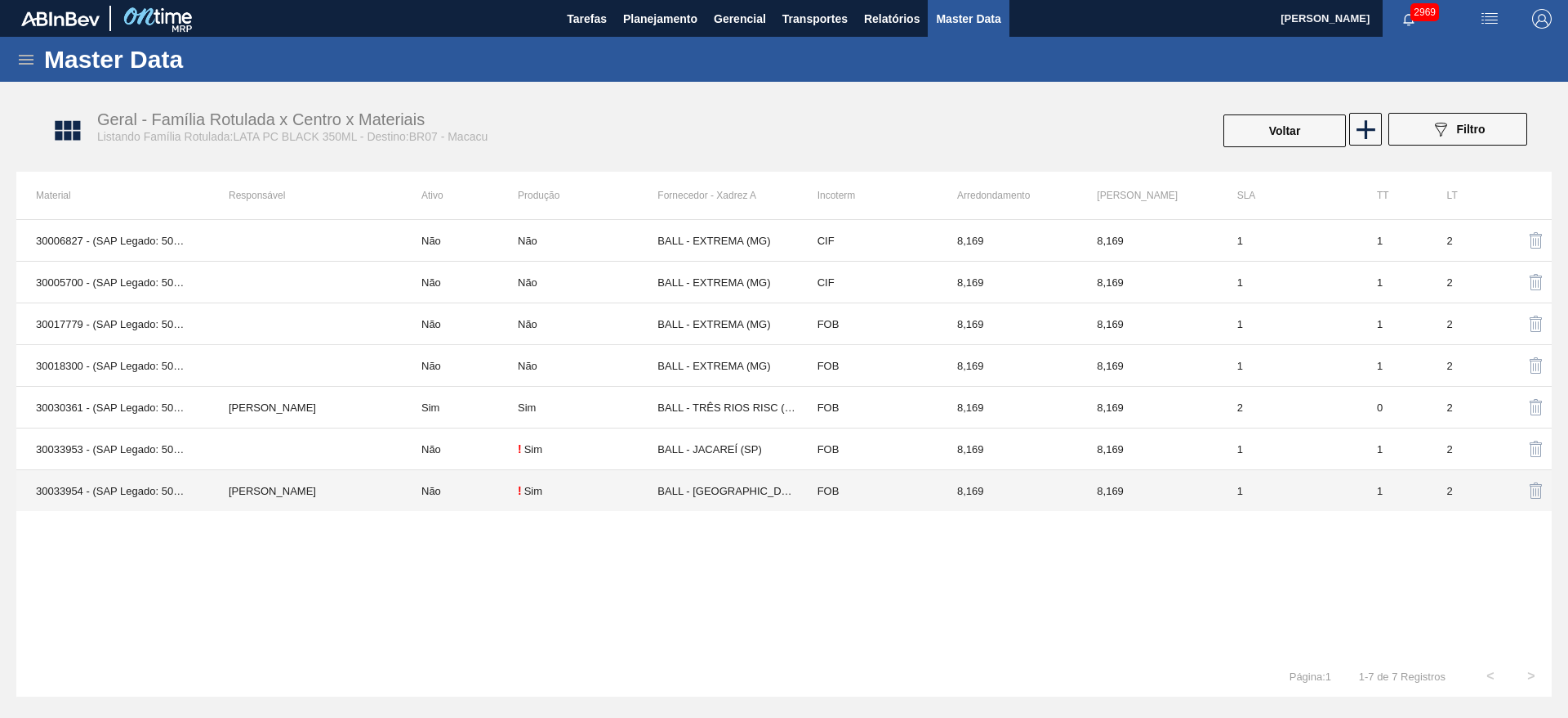
click at [125, 493] on td "30033954 - (SAP Legado: 50841690) - LATA AL 350ML PEPSI ZR UEFA 2025 TACA" at bounding box center [113, 490] width 193 height 42
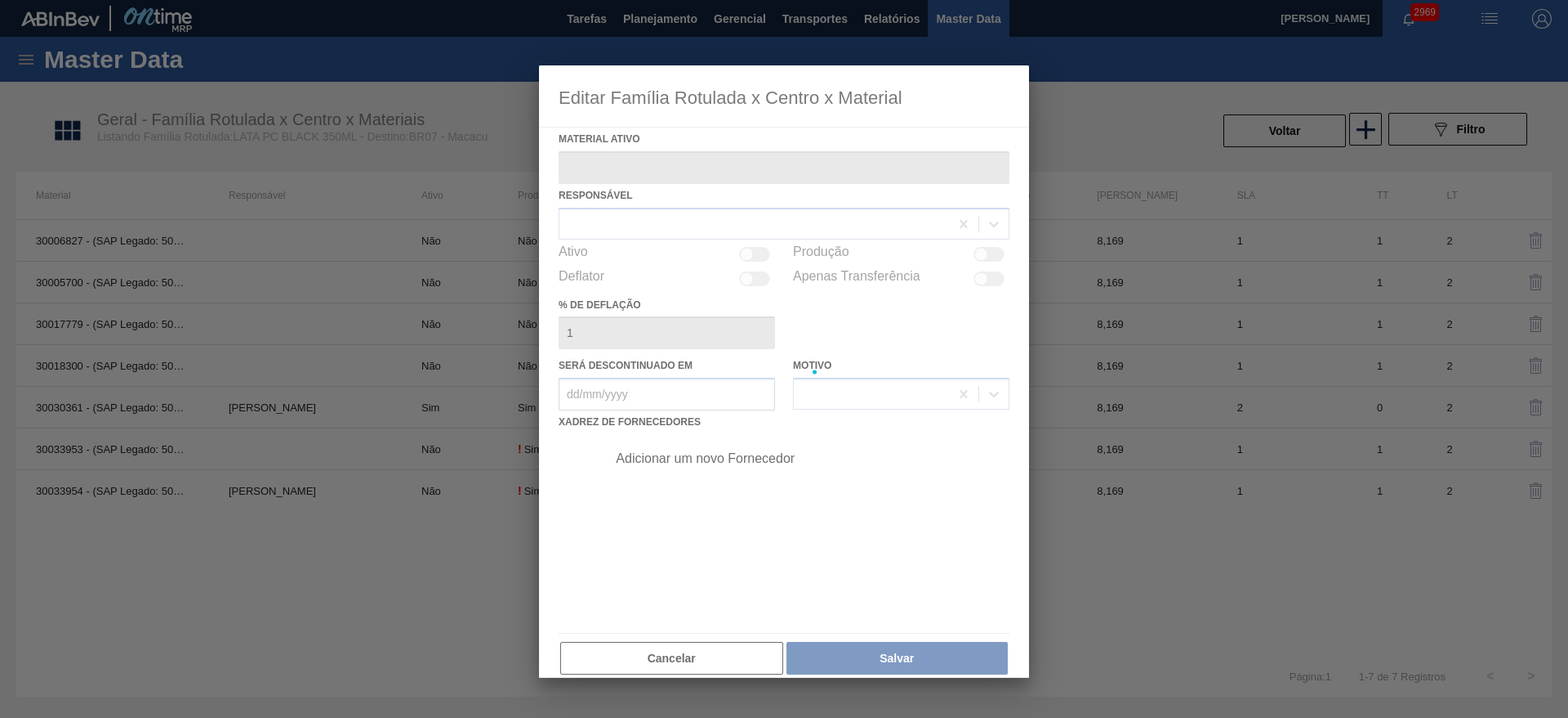
type ativo "30033954 - (SAP Legado: 50841690) - LATA AL 350ML PEPSI ZR UEFA 2025 TACA"
checkbox input "true"
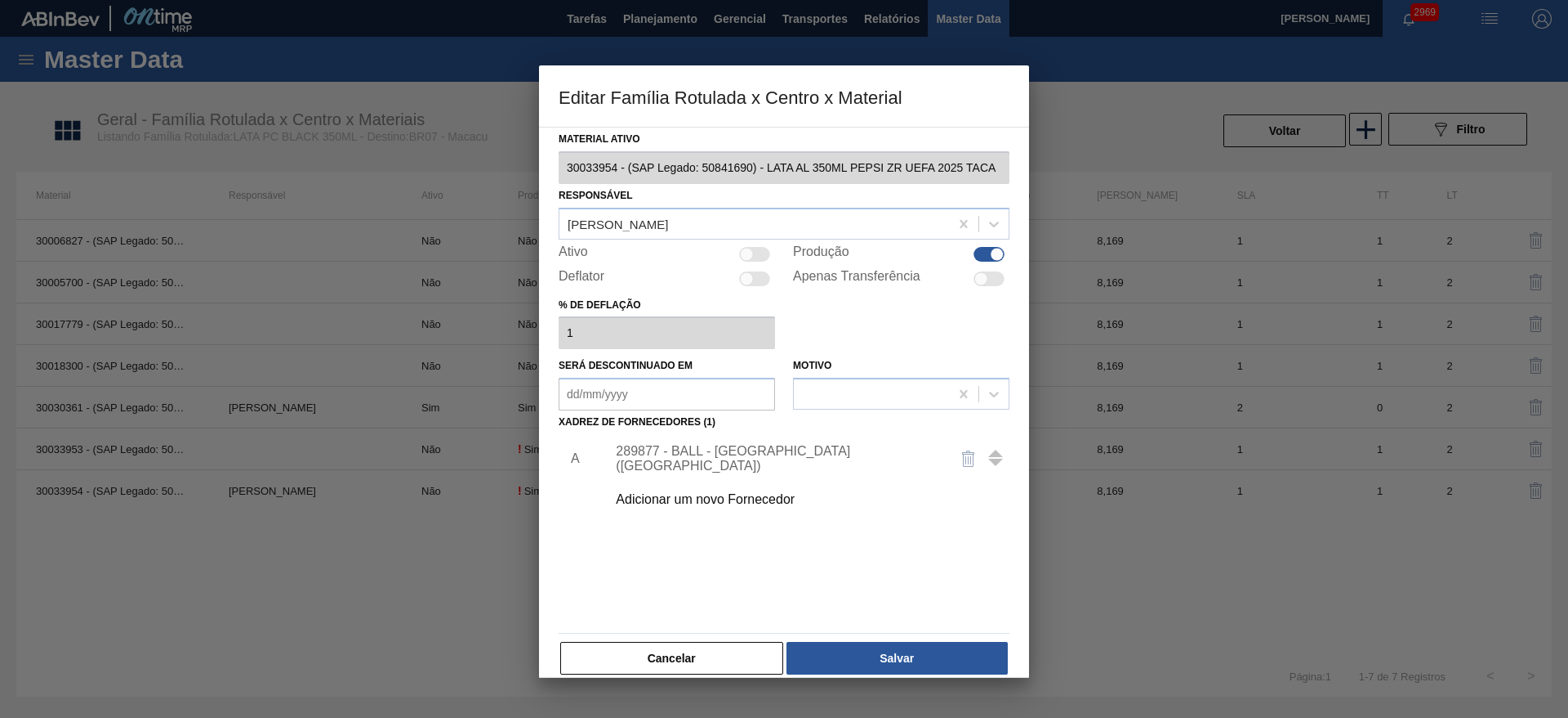
click at [754, 256] on div at bounding box center [755, 253] width 31 height 14
checkbox input "true"
click at [687, 657] on button "Cancelar" at bounding box center [671, 658] width 223 height 33
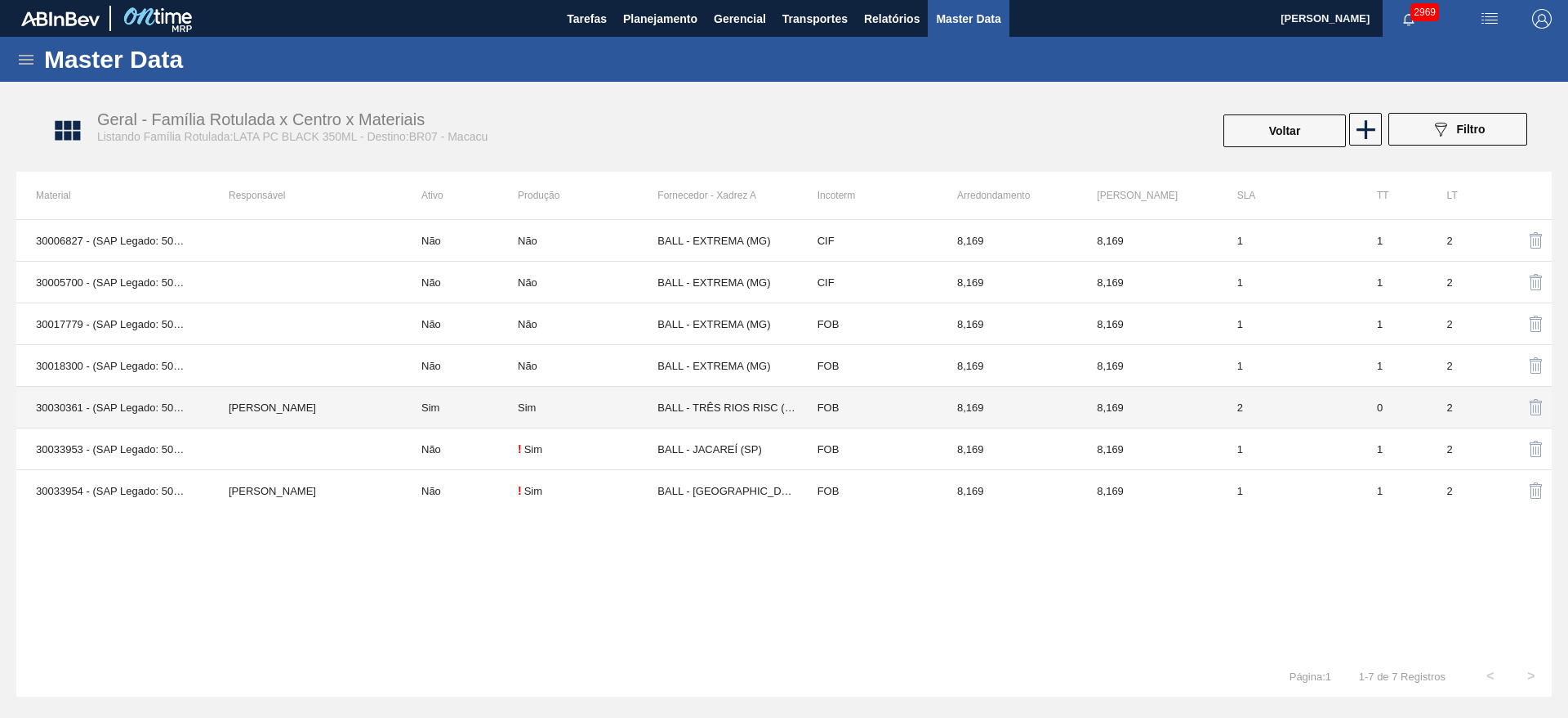
click at [70, 409] on td "30030361 - (SAP Legado: 50822776) - LATA AL 350ML PEPSI ZERO FOSCA NIV24" at bounding box center [113, 407] width 193 height 42
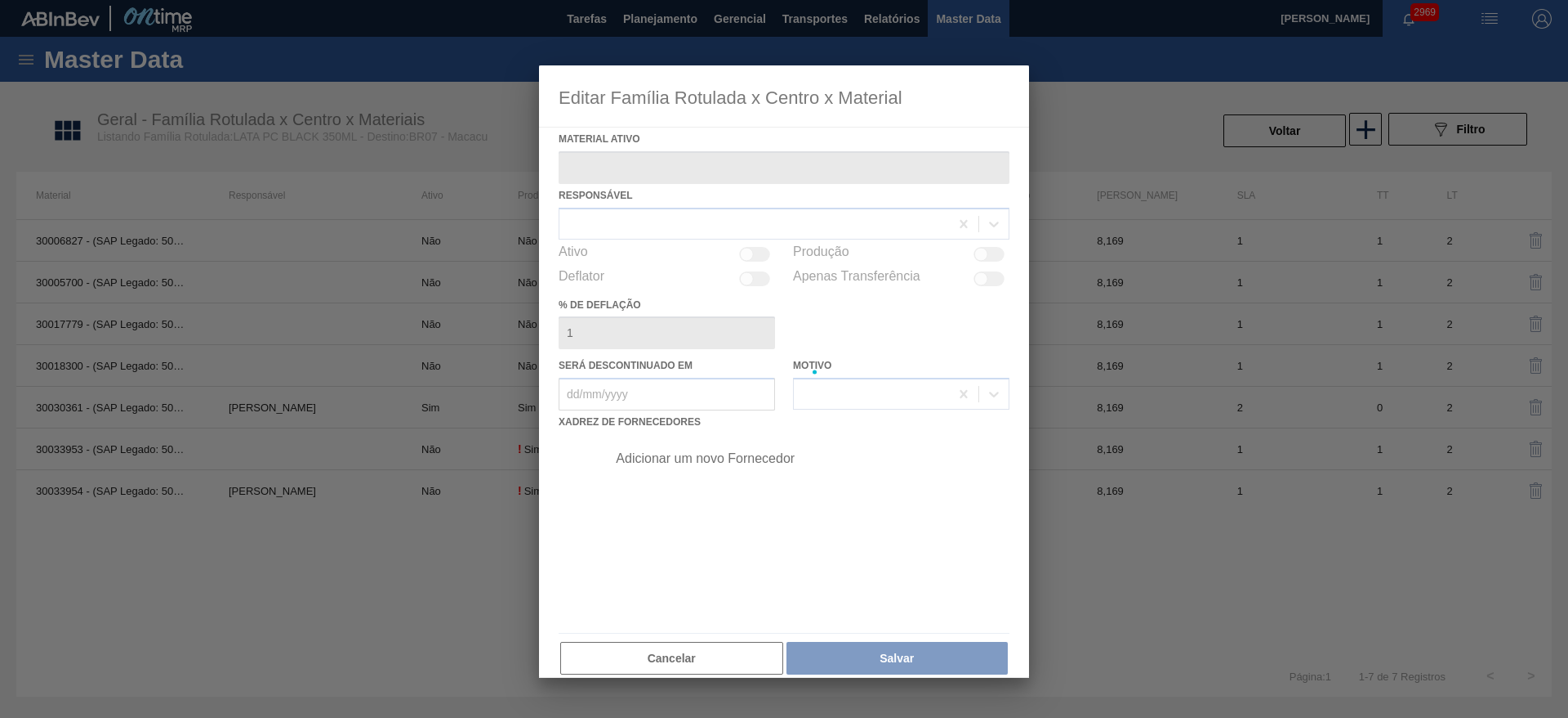
type ativo "30030361 - (SAP Legado: 50822776) - LATA AL 350ML PEPSI ZERO FOSCA NIV24"
checkbox input "true"
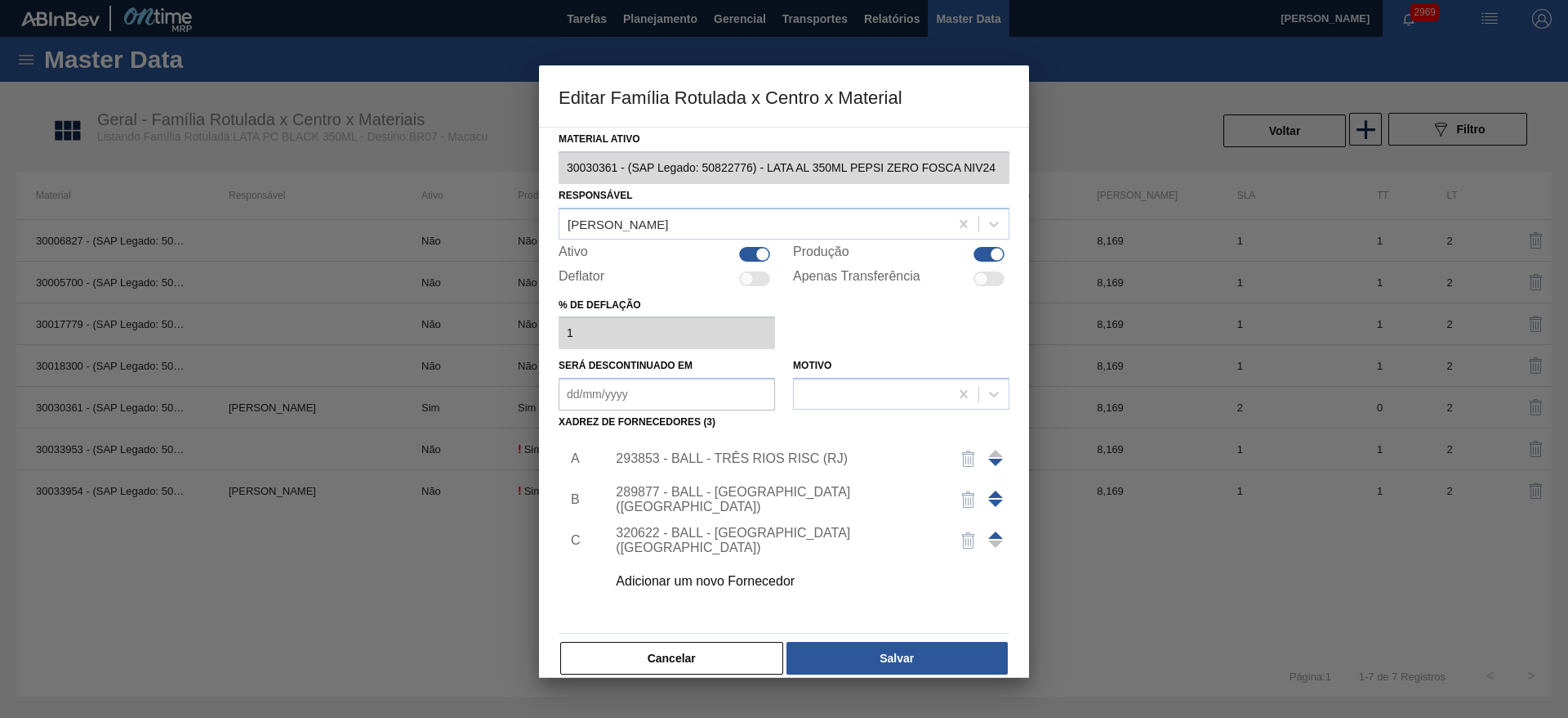
click at [994, 491] on span at bounding box center [995, 493] width 14 height 8
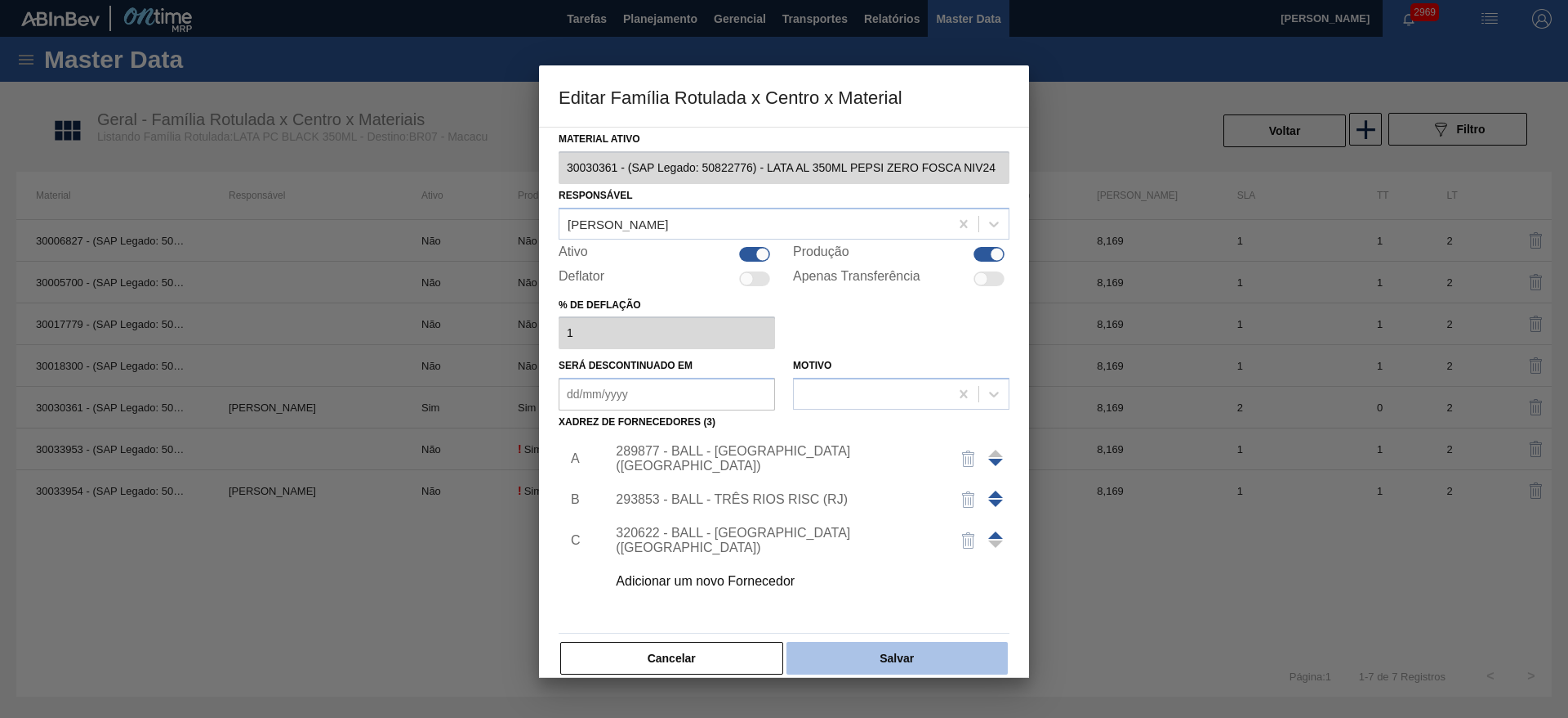
click at [878, 648] on button "Salvar" at bounding box center [896, 658] width 221 height 33
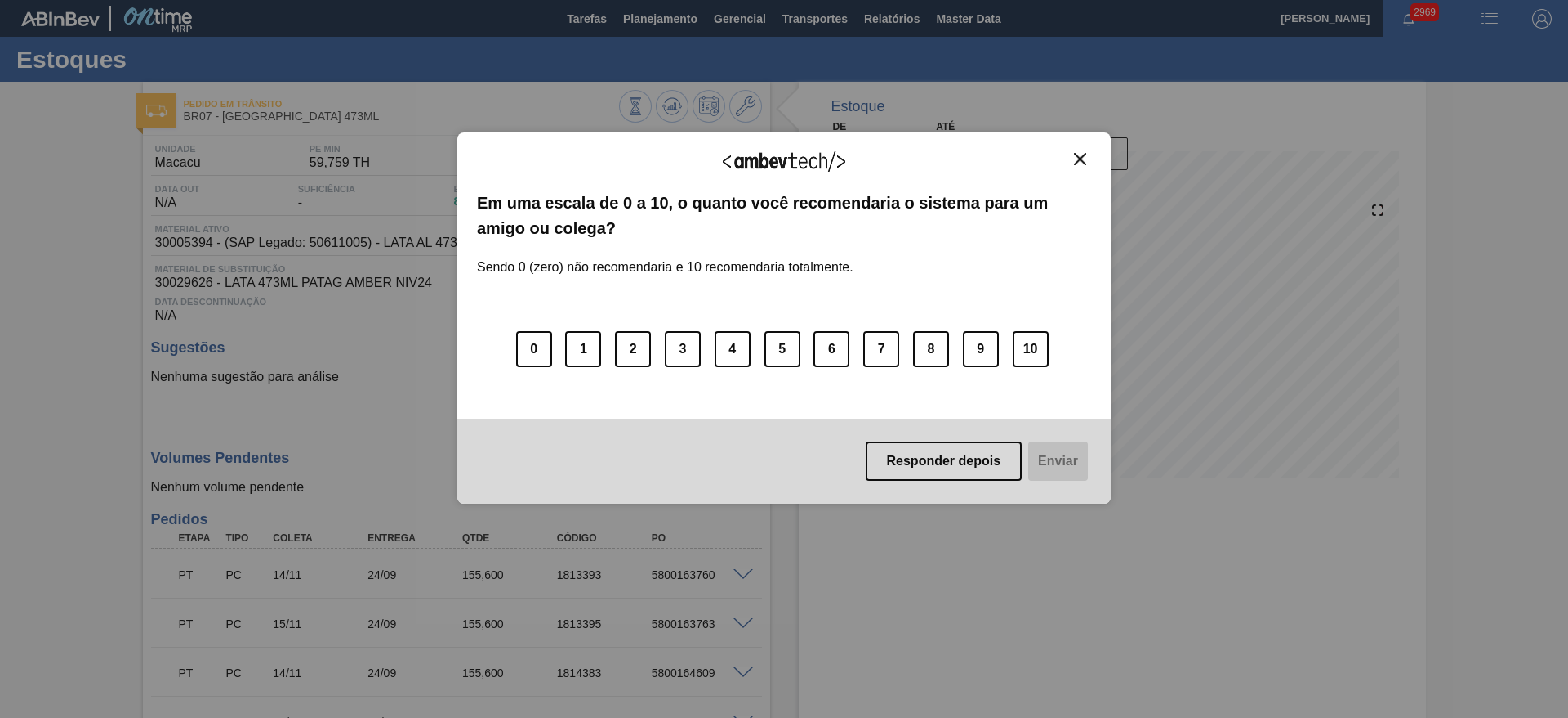
click at [1084, 159] on img "Close" at bounding box center [1080, 159] width 12 height 12
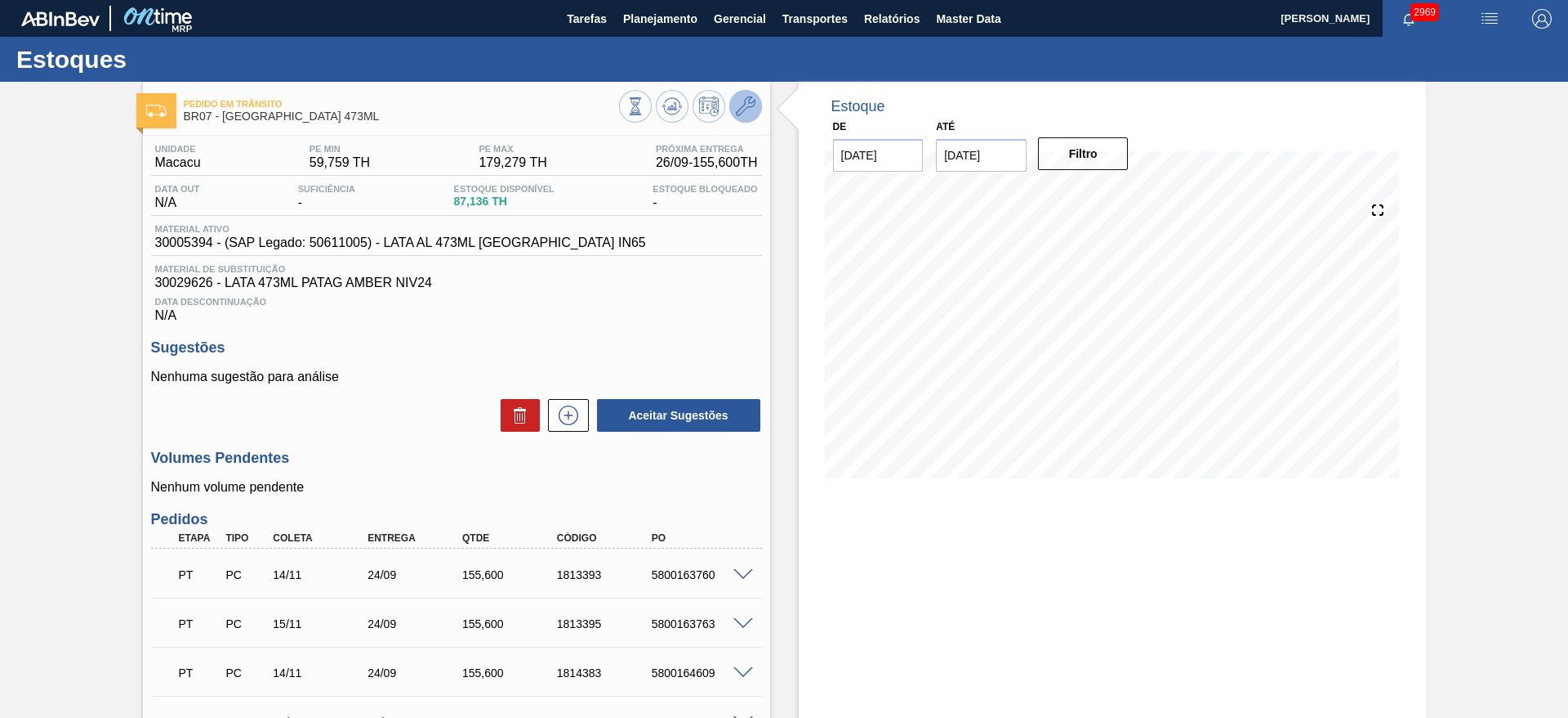
click at [755, 102] on button at bounding box center [745, 106] width 33 height 33
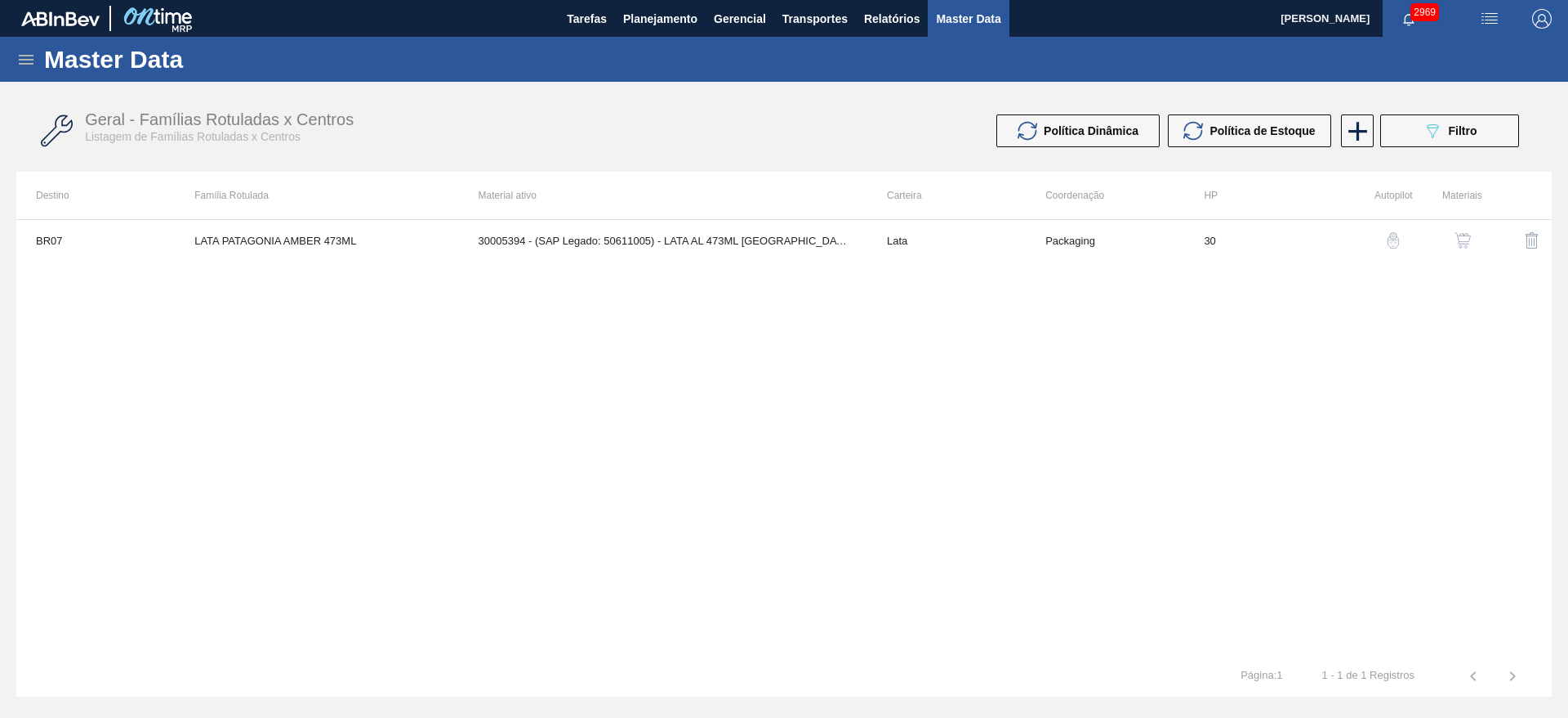
click at [1464, 242] on img "button" at bounding box center [1462, 240] width 16 height 16
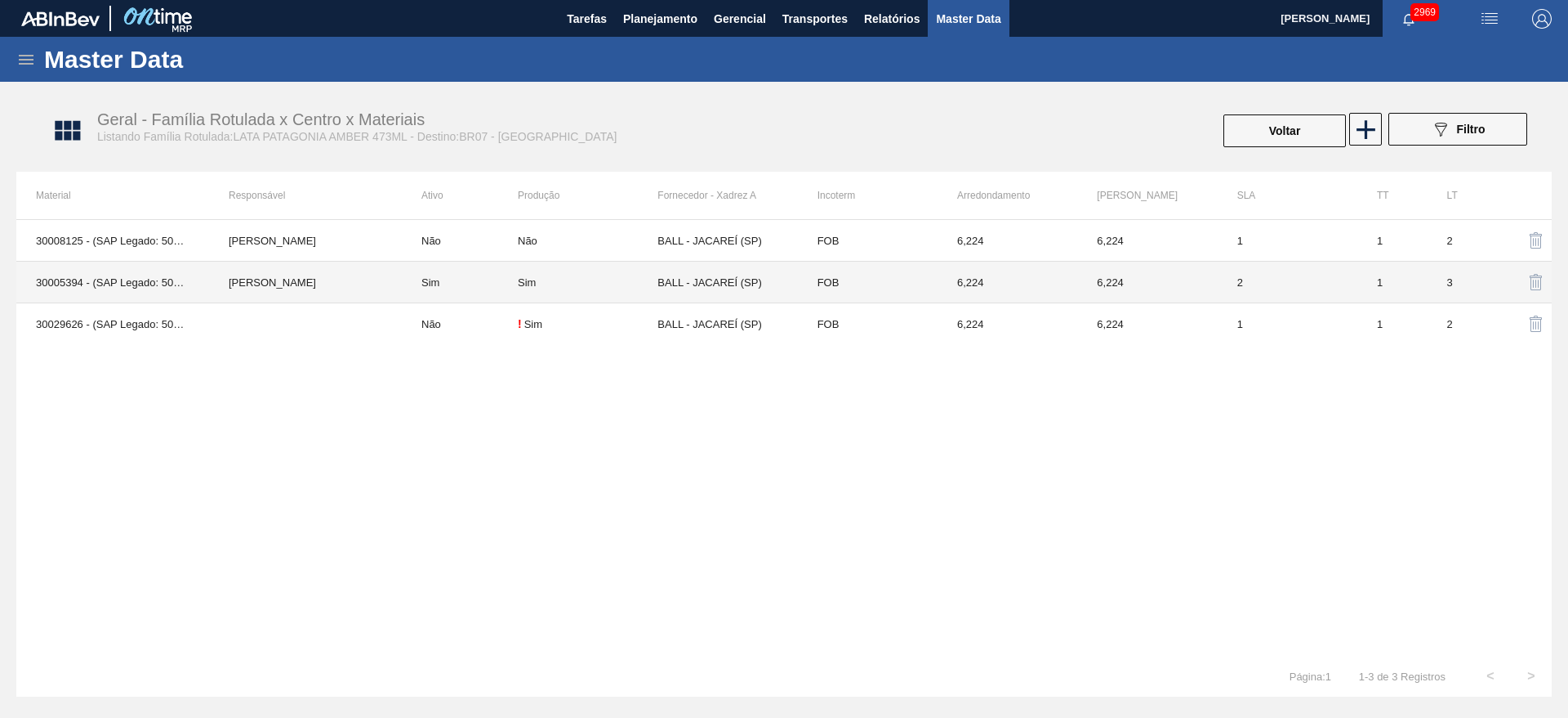
click at [675, 285] on td "BALL - JACAREÍ (SP)" at bounding box center [727, 282] width 140 height 42
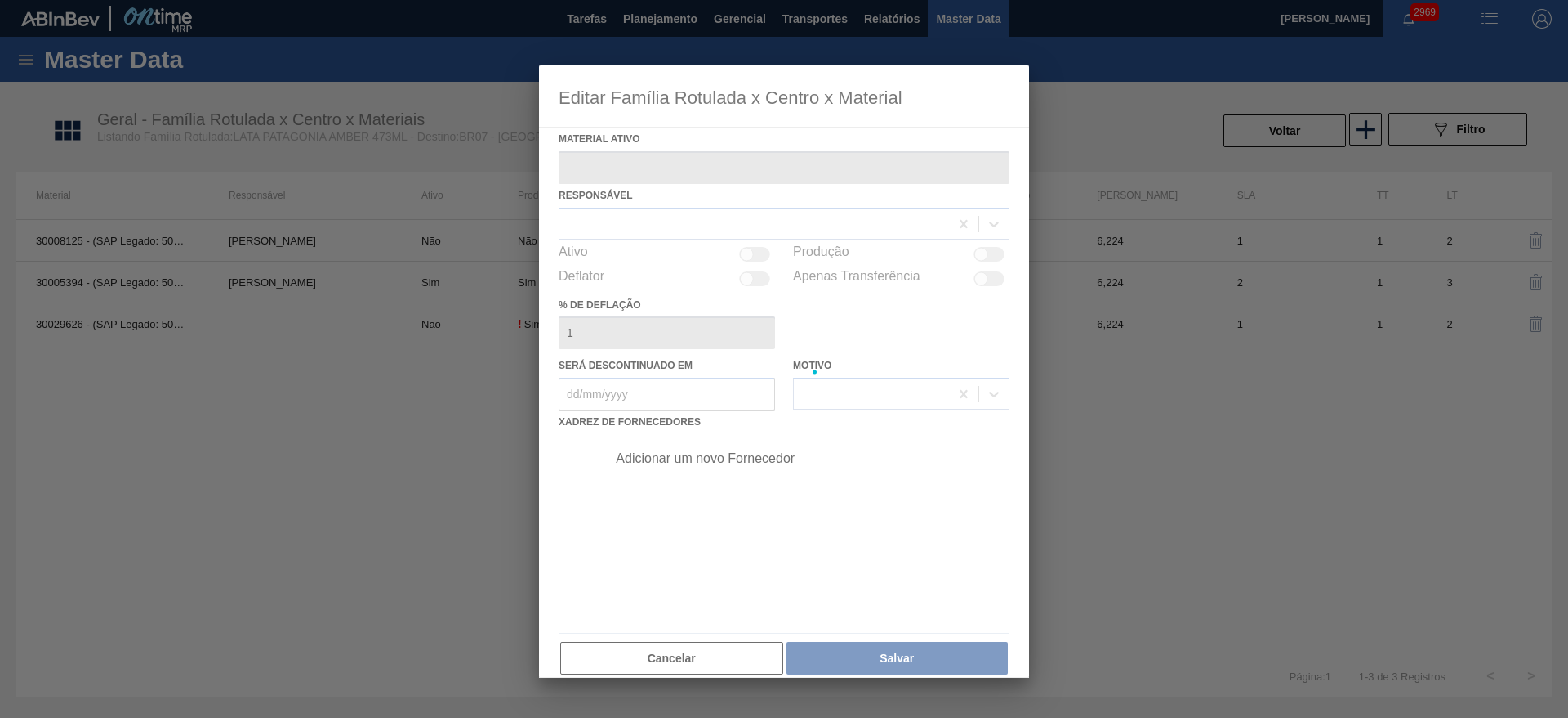
type ativo "30005394 - (SAP Legado: 50611005) - LATA AL 473ML [GEOGRAPHIC_DATA] IN65"
checkbox input "true"
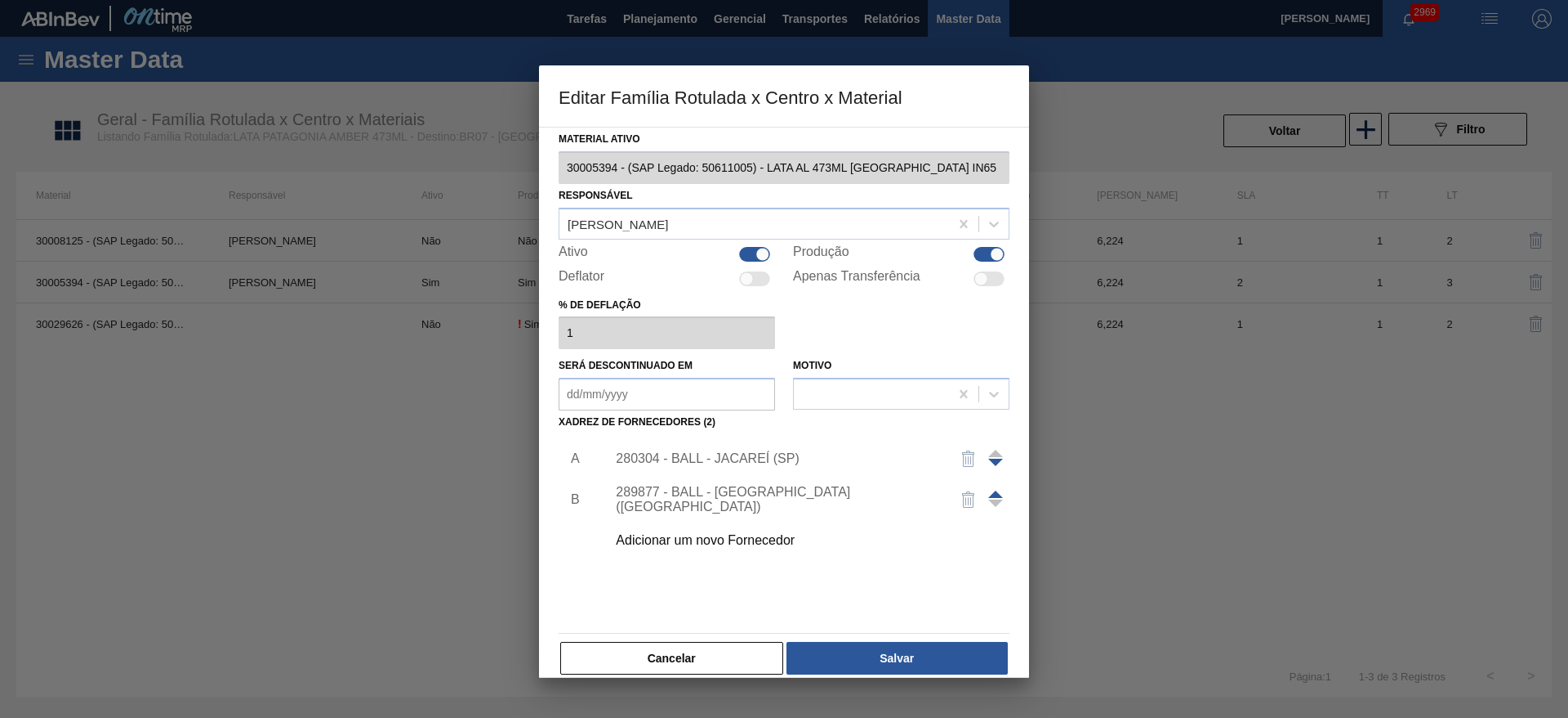
click at [994, 494] on span at bounding box center [995, 493] width 14 height 8
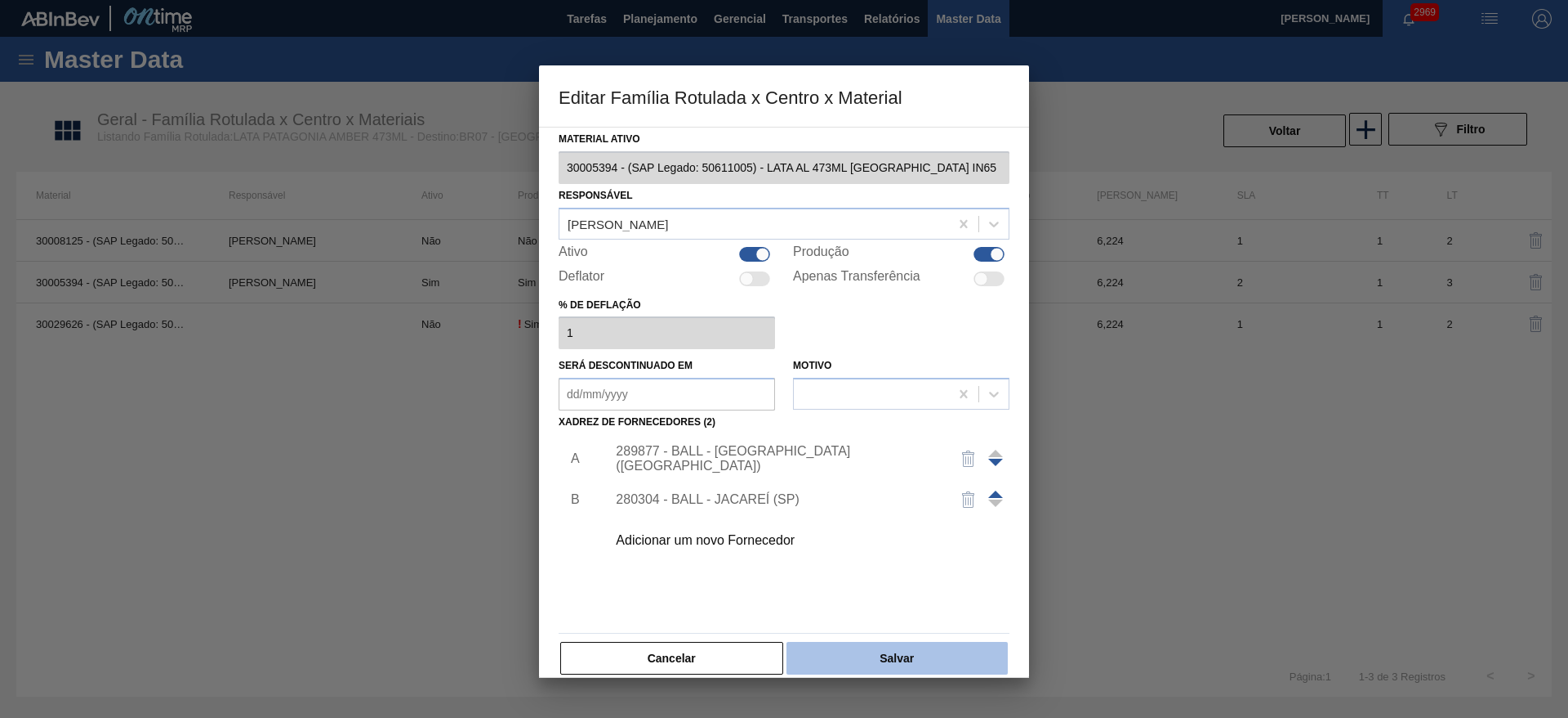
click at [891, 656] on button "Salvar" at bounding box center [896, 658] width 221 height 33
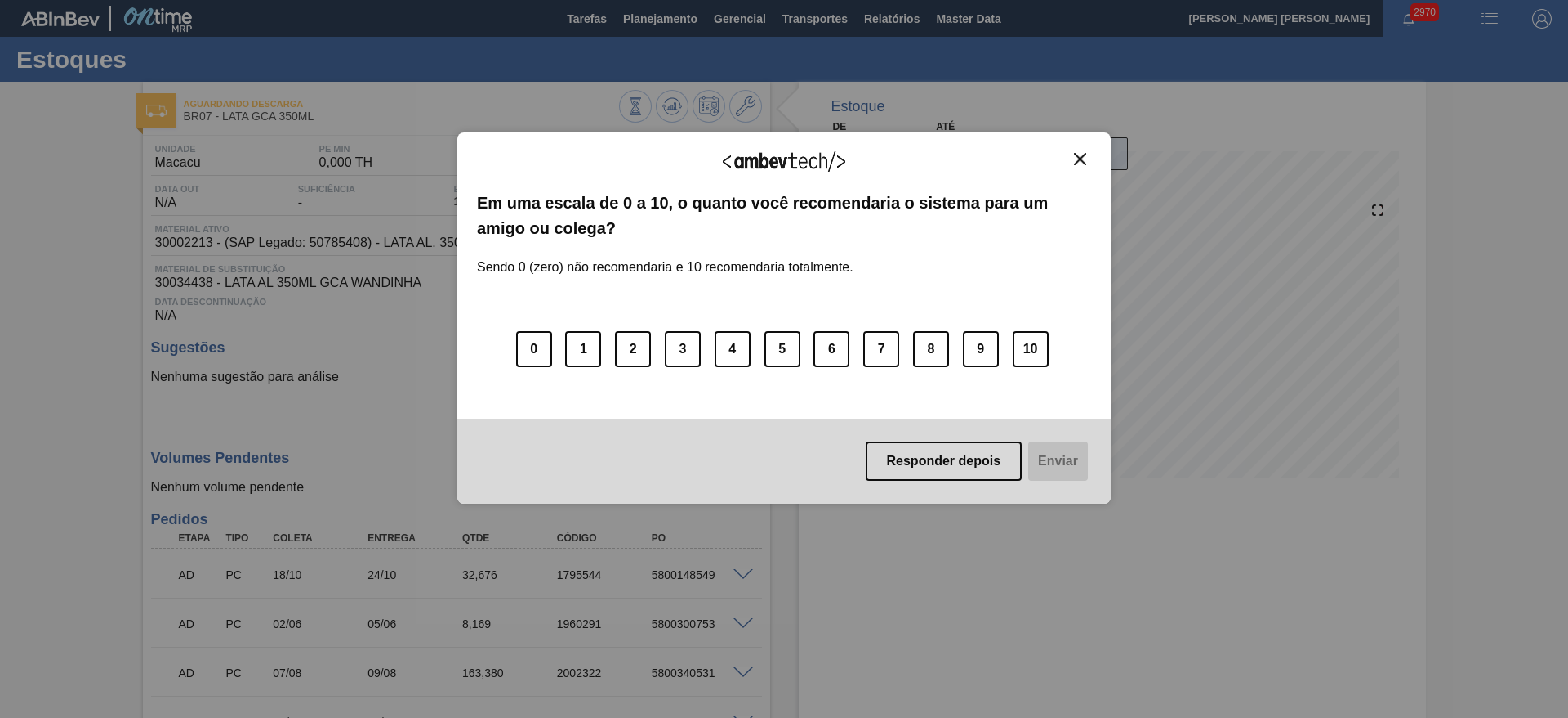
drag, startPoint x: 1083, startPoint y: 155, endPoint x: 1055, endPoint y: 163, distance: 29.1
click at [1082, 157] on img "Close" at bounding box center [1080, 159] width 12 height 12
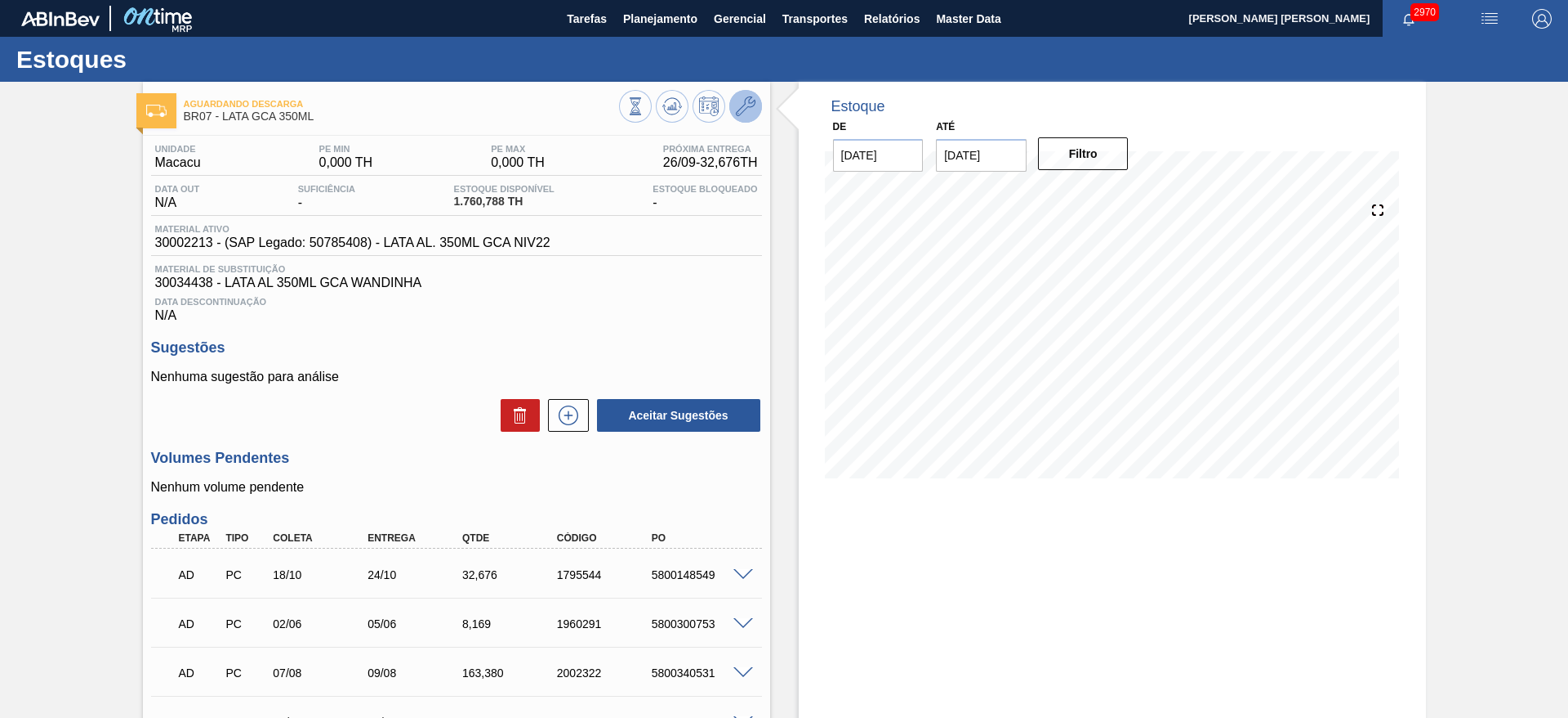
click at [744, 108] on icon at bounding box center [745, 106] width 19 height 19
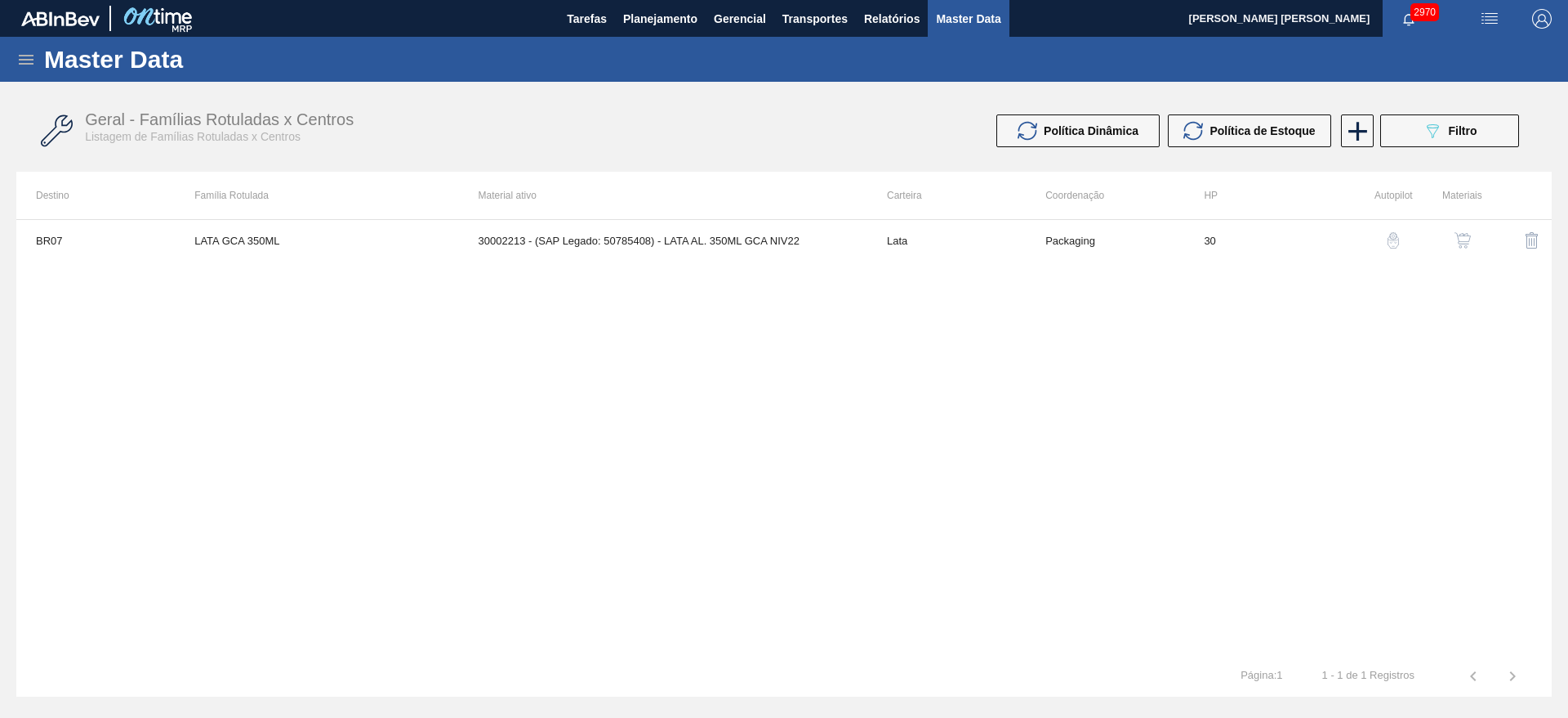
click at [1458, 243] on img "button" at bounding box center [1462, 240] width 16 height 16
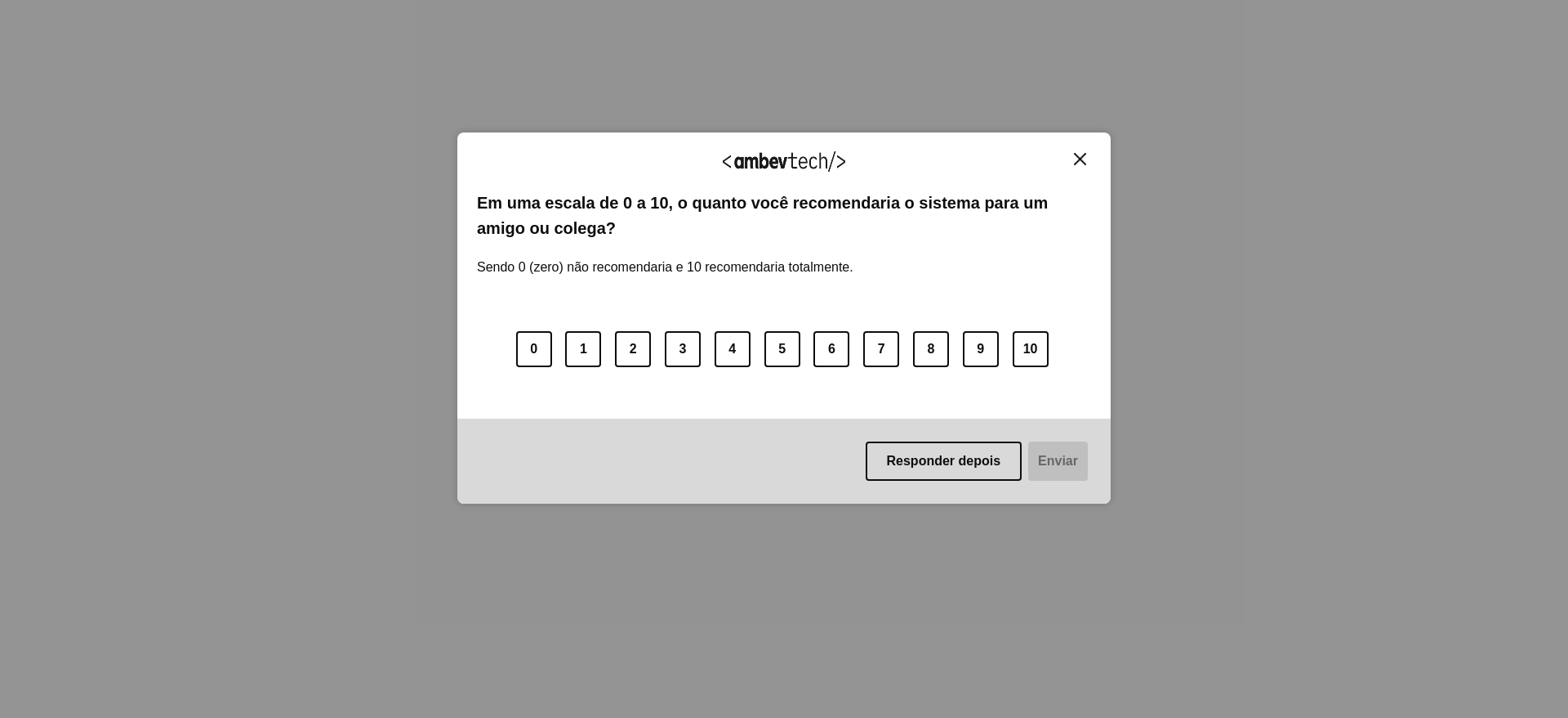
click at [1081, 153] on img "Close" at bounding box center [1080, 159] width 12 height 12
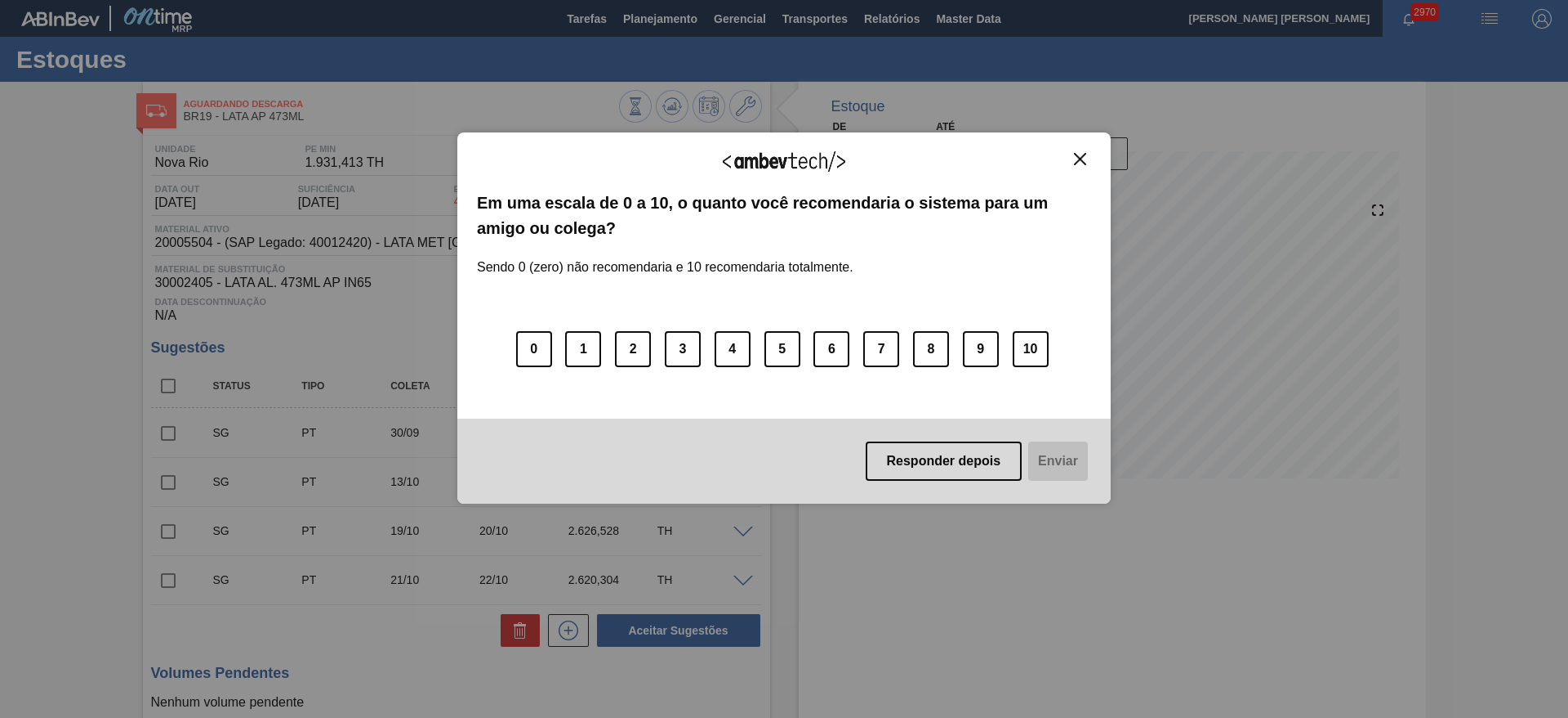
click at [1080, 161] on img "Close" at bounding box center [1080, 159] width 12 height 12
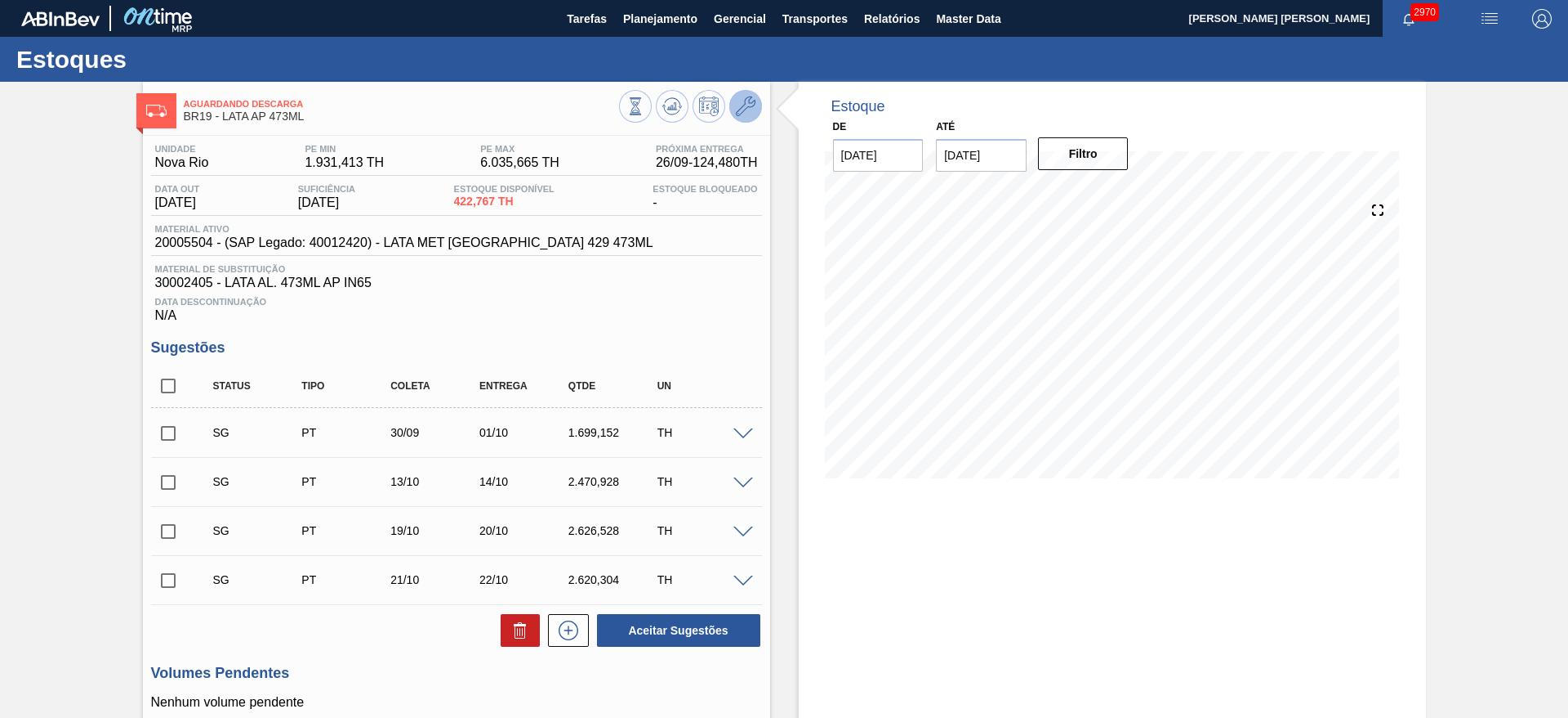
click at [750, 103] on icon at bounding box center [745, 106] width 19 height 19
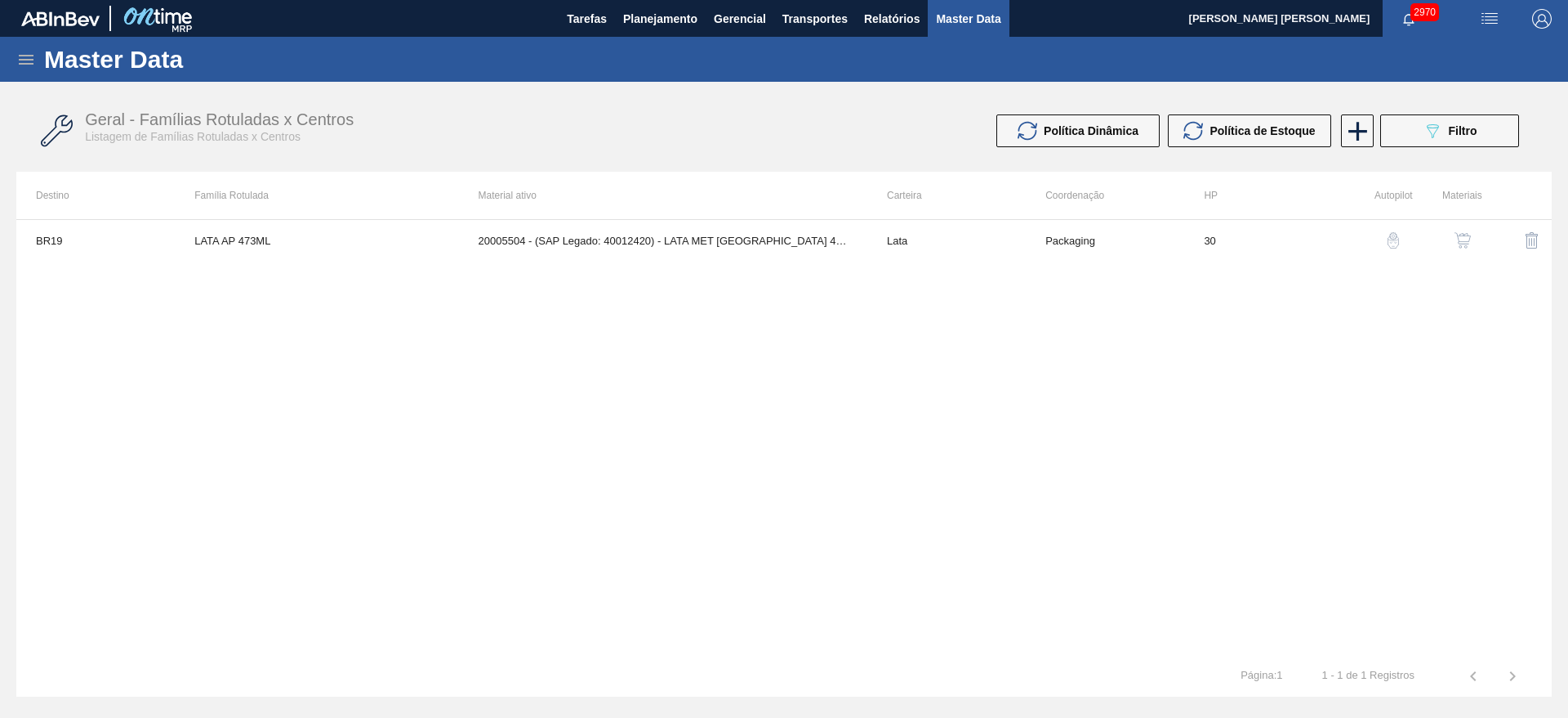
click at [1468, 245] on img "button" at bounding box center [1462, 240] width 16 height 16
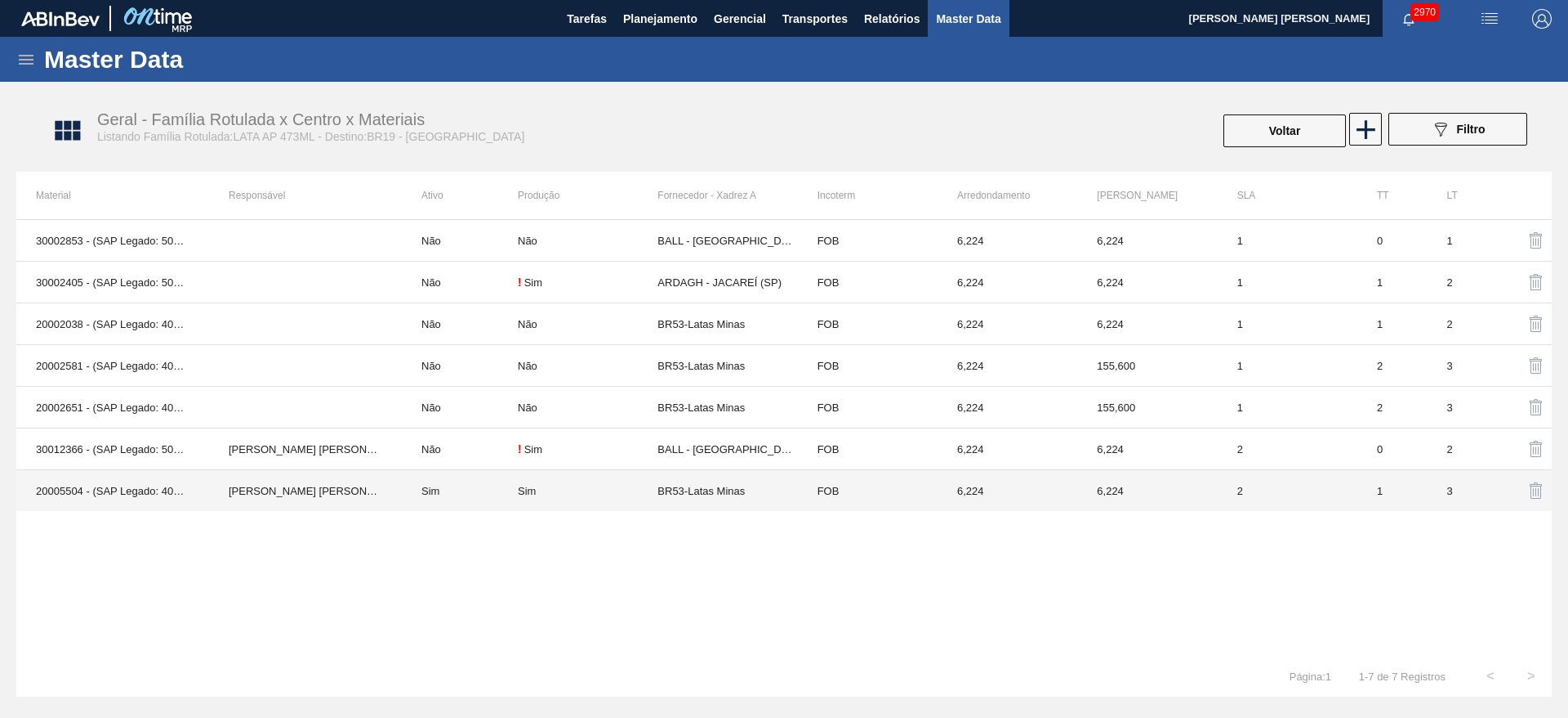
click at [493, 496] on td "Sim" at bounding box center [459, 490] width 116 height 42
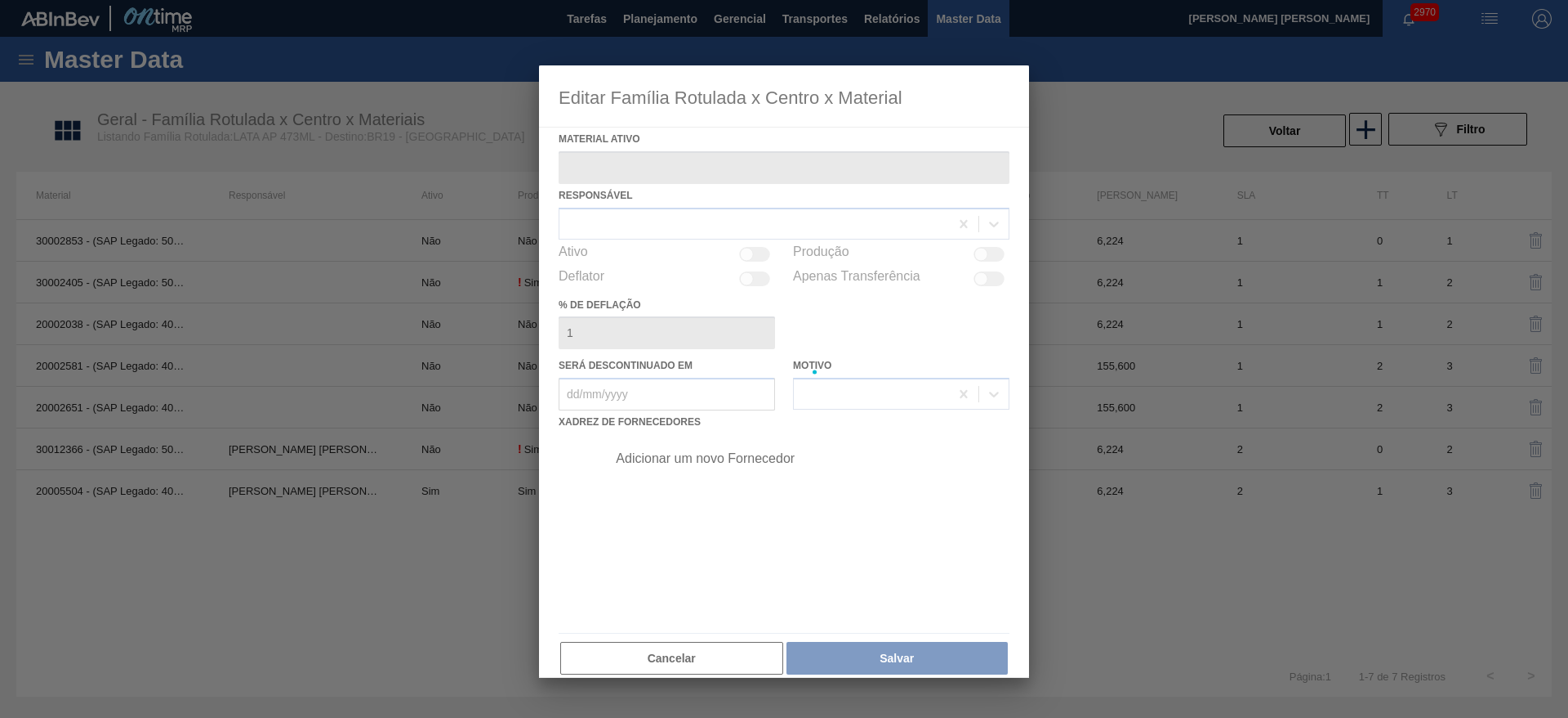
type ativo "20005504 - (SAP Legado: 40012420) - LATA MET ANTARCTICA 429 473ML"
checkbox input "true"
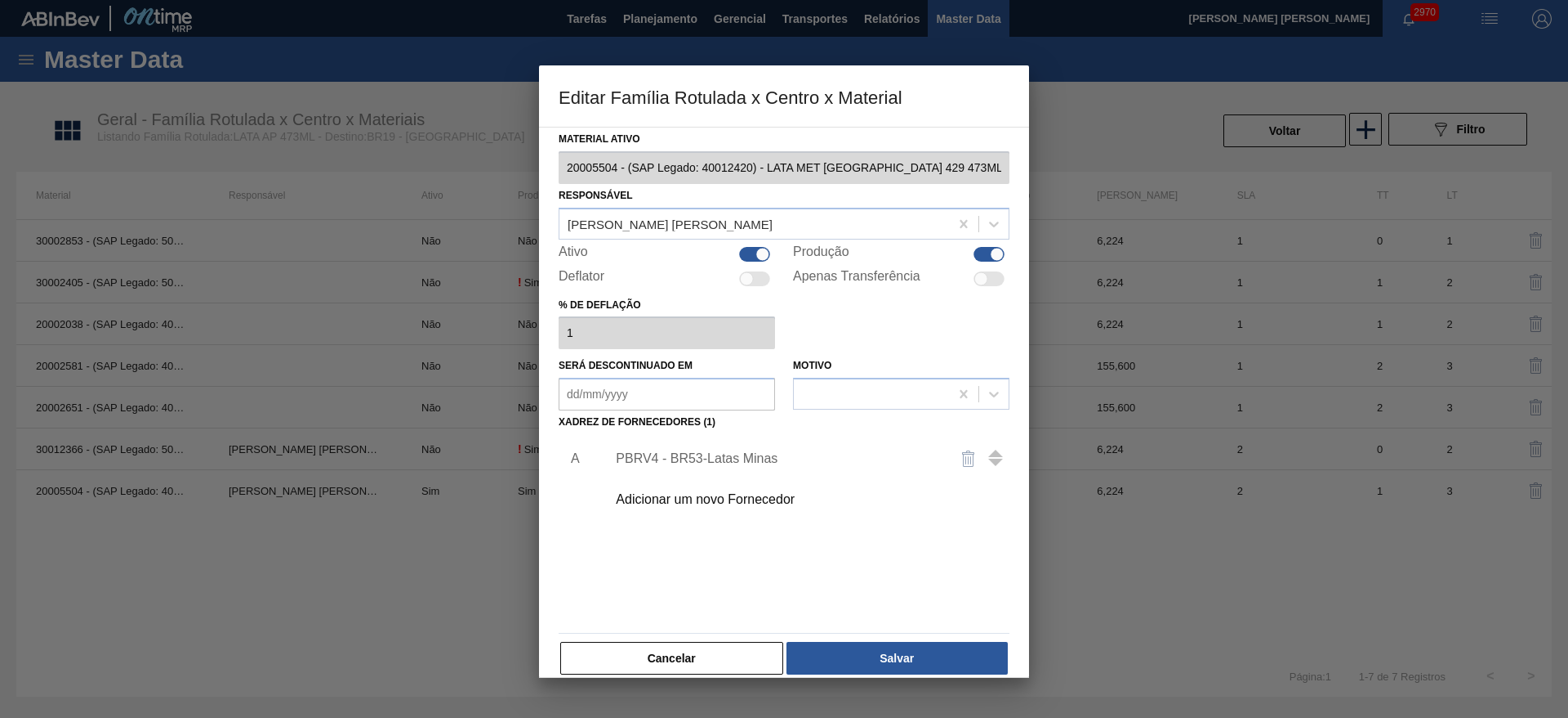
click at [712, 458] on div "PBRV4 - BR53-Latas Minas" at bounding box center [776, 458] width 320 height 14
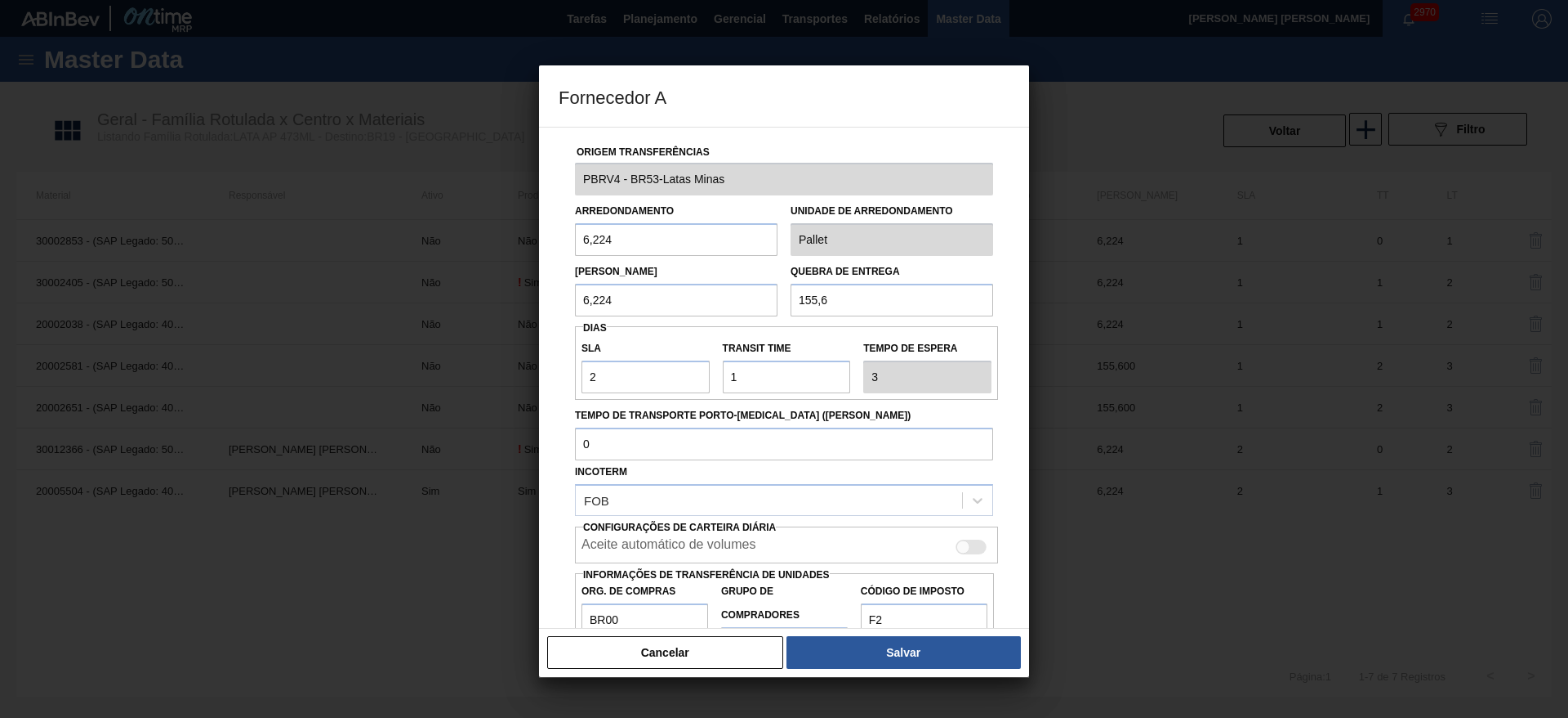
drag, startPoint x: 854, startPoint y: 302, endPoint x: 756, endPoint y: 301, distance: 98.0
click at [756, 301] on div "[PERSON_NAME] 6,224 Quebra de entrega 155,6" at bounding box center [784, 286] width 431 height 60
type input "124,48"
click at [856, 647] on button "Salvar" at bounding box center [903, 652] width 235 height 33
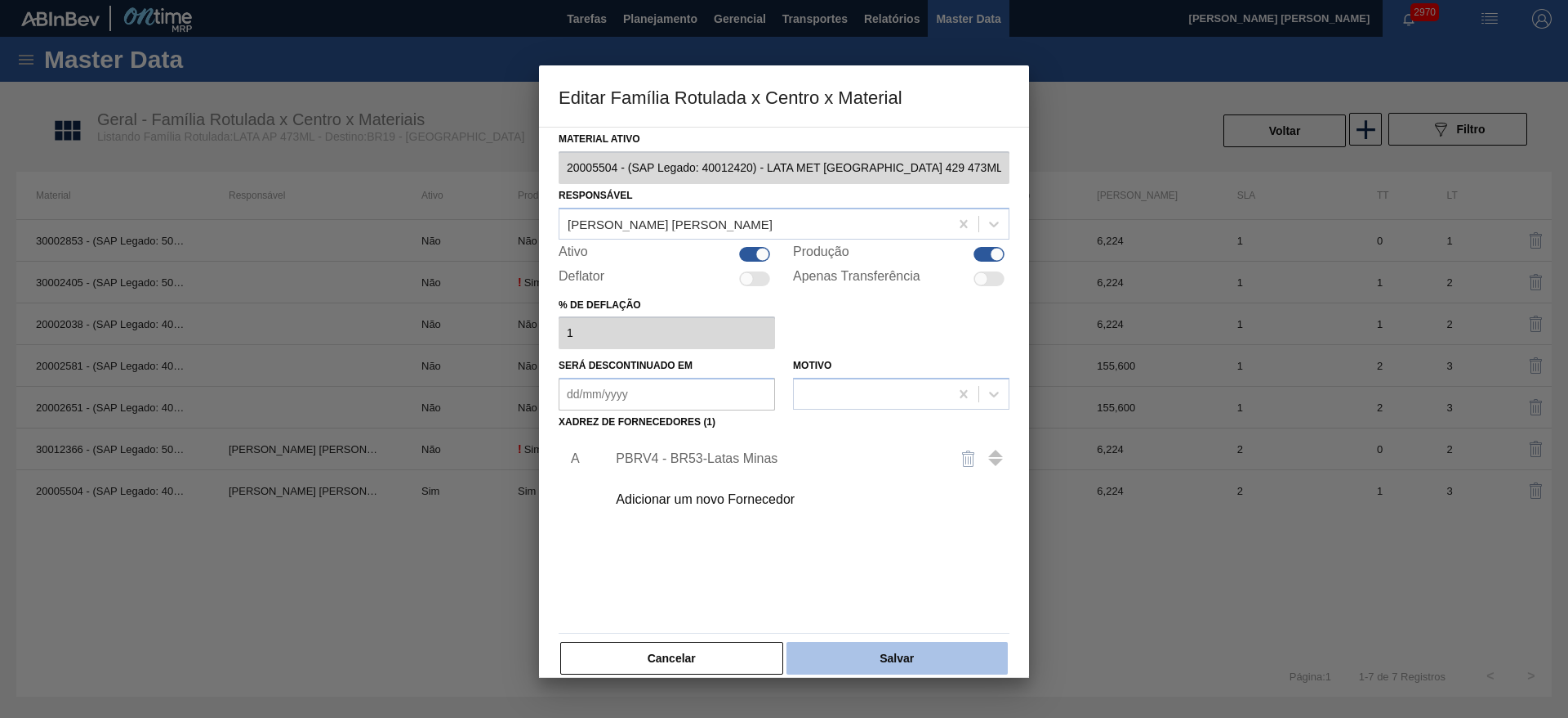
click at [900, 651] on button "Salvar" at bounding box center [896, 658] width 221 height 33
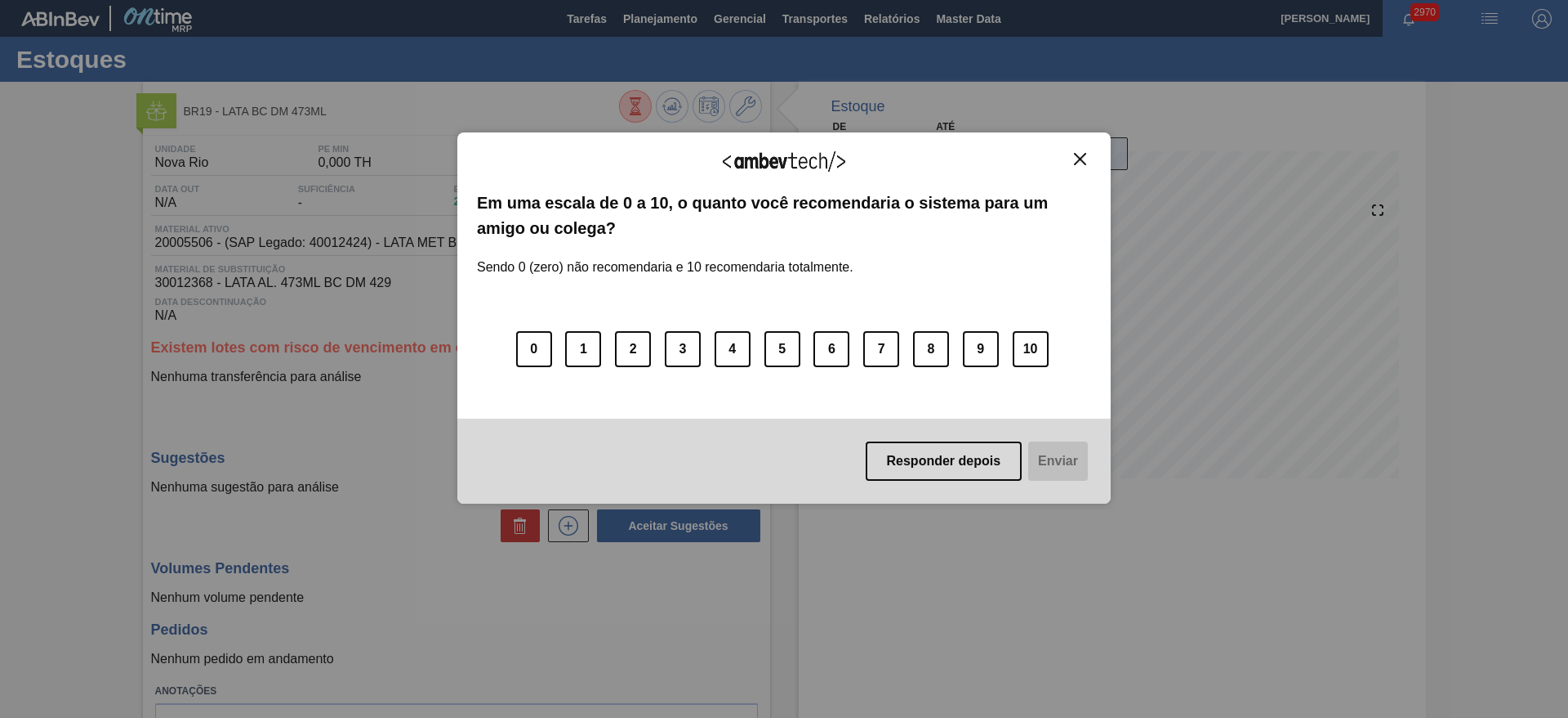
click at [1071, 164] on button "Close" at bounding box center [1080, 159] width 22 height 14
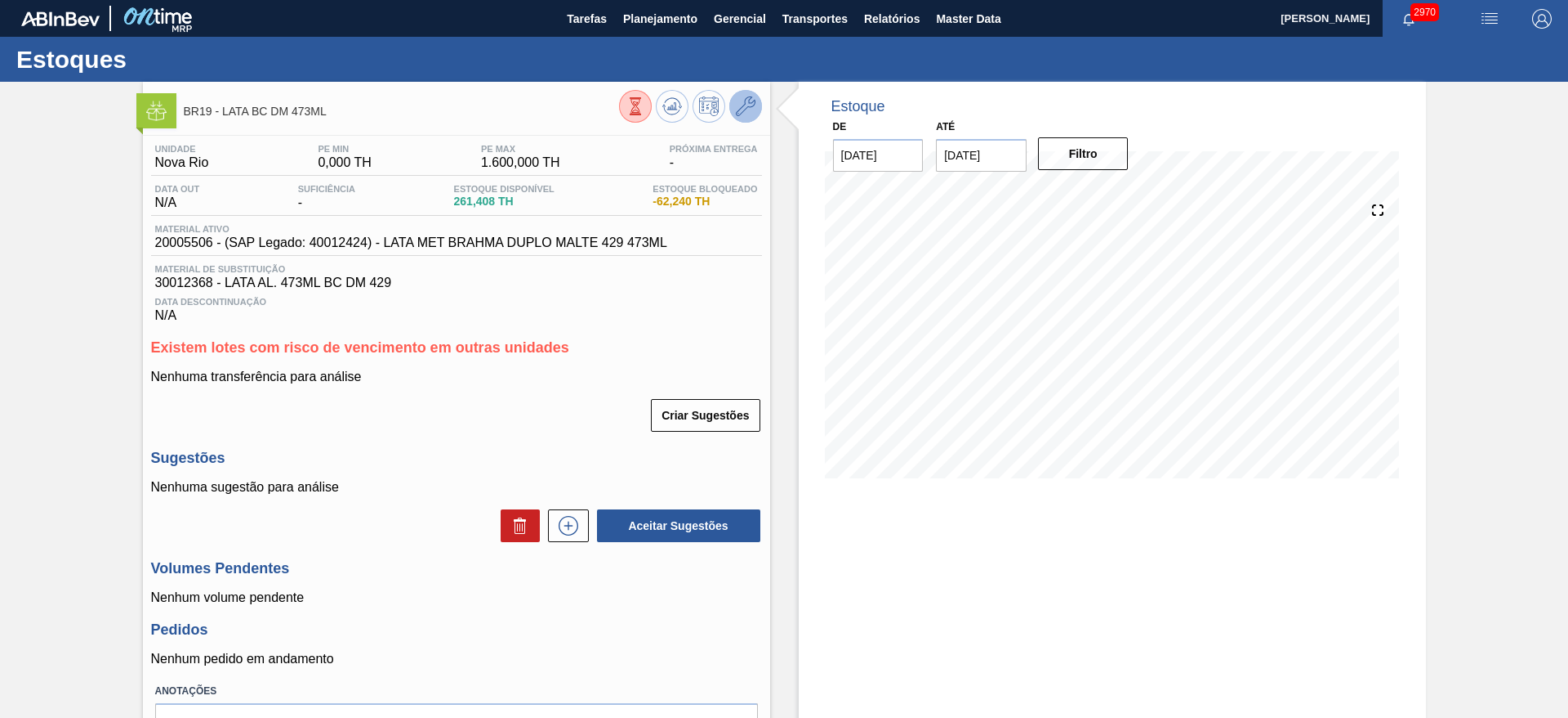
click at [759, 113] on button at bounding box center [745, 106] width 33 height 33
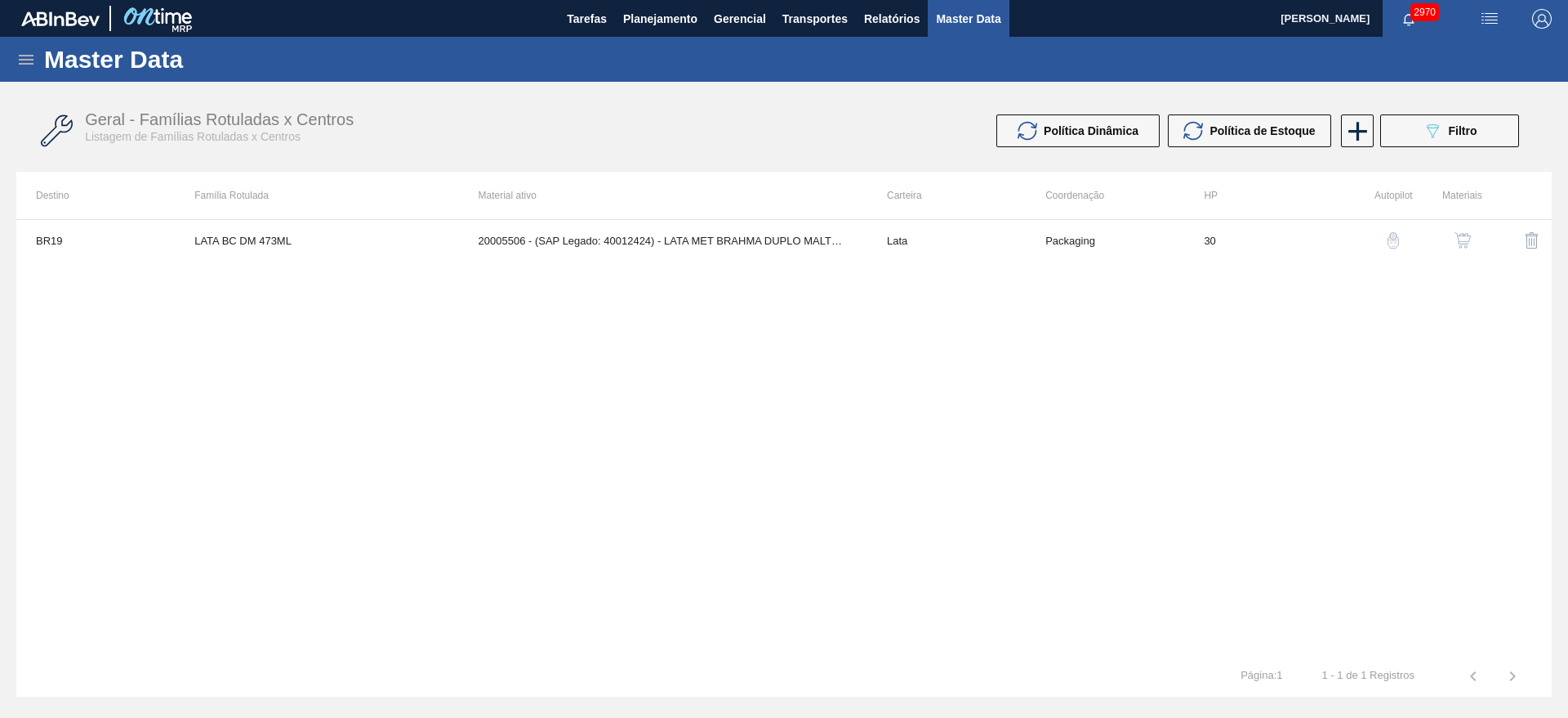
click at [1461, 239] on img "button" at bounding box center [1462, 240] width 16 height 16
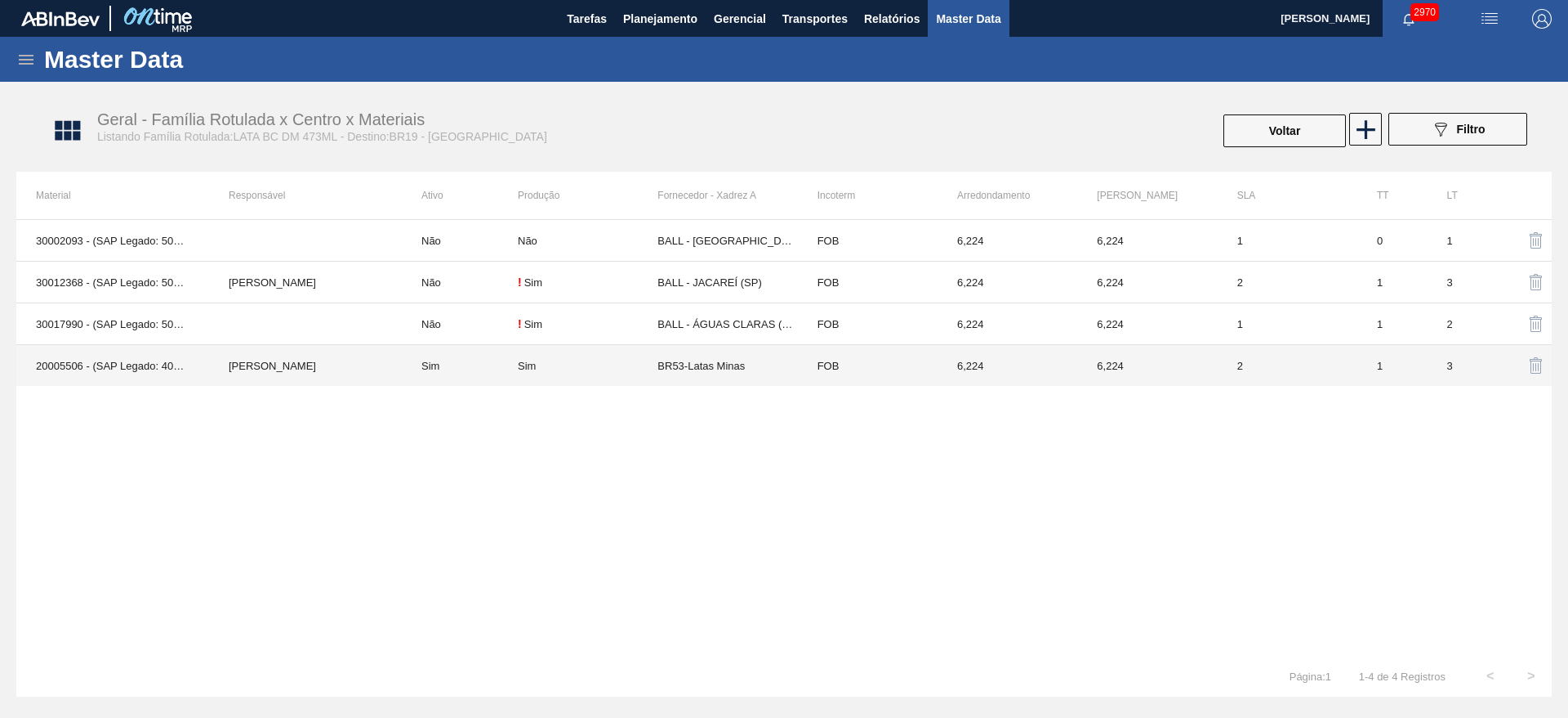
click at [596, 356] on td "Sim" at bounding box center [587, 365] width 140 height 42
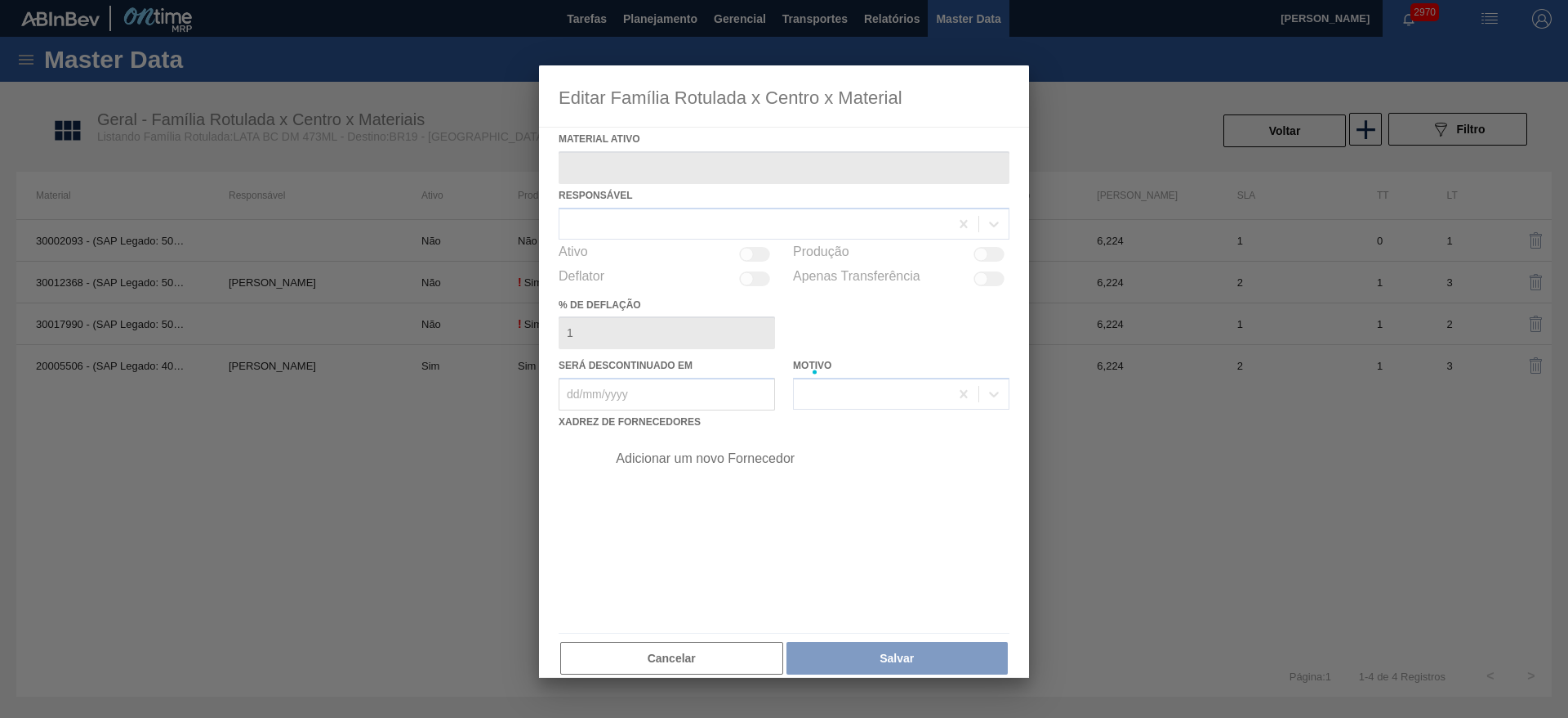
type ativo "20005506 - (SAP Legado: 40012424) - LATA MET BRAHMA DUPLO MALTE 429 473ML"
checkbox input "true"
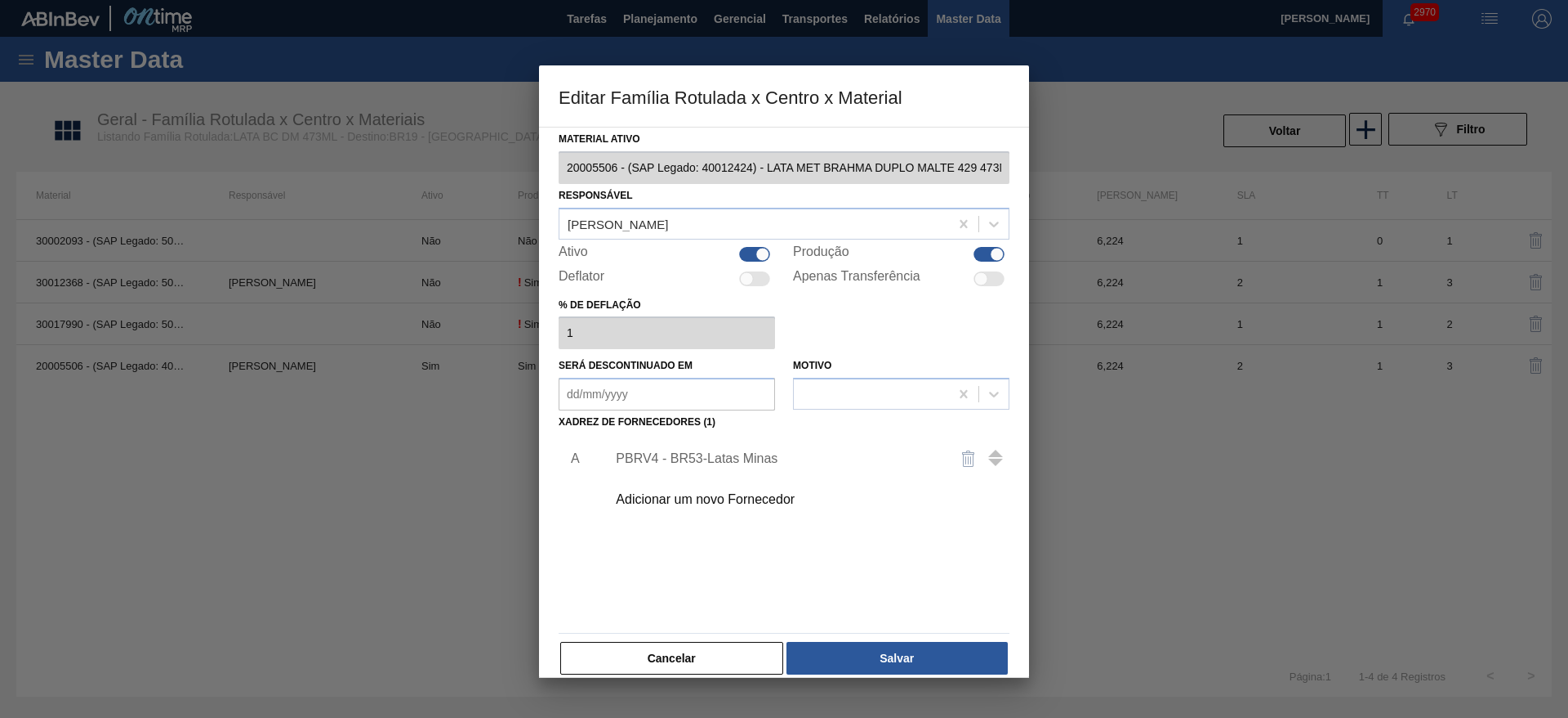
click at [695, 444] on div "PBRV4 - BR53-Latas Minas" at bounding box center [803, 459] width 413 height 41
click at [728, 466] on div "PBRV4 - BR53-Latas Minas" at bounding box center [803, 459] width 413 height 41
click at [741, 460] on div "PBRV4 - BR53-Latas Minas" at bounding box center [776, 458] width 320 height 14
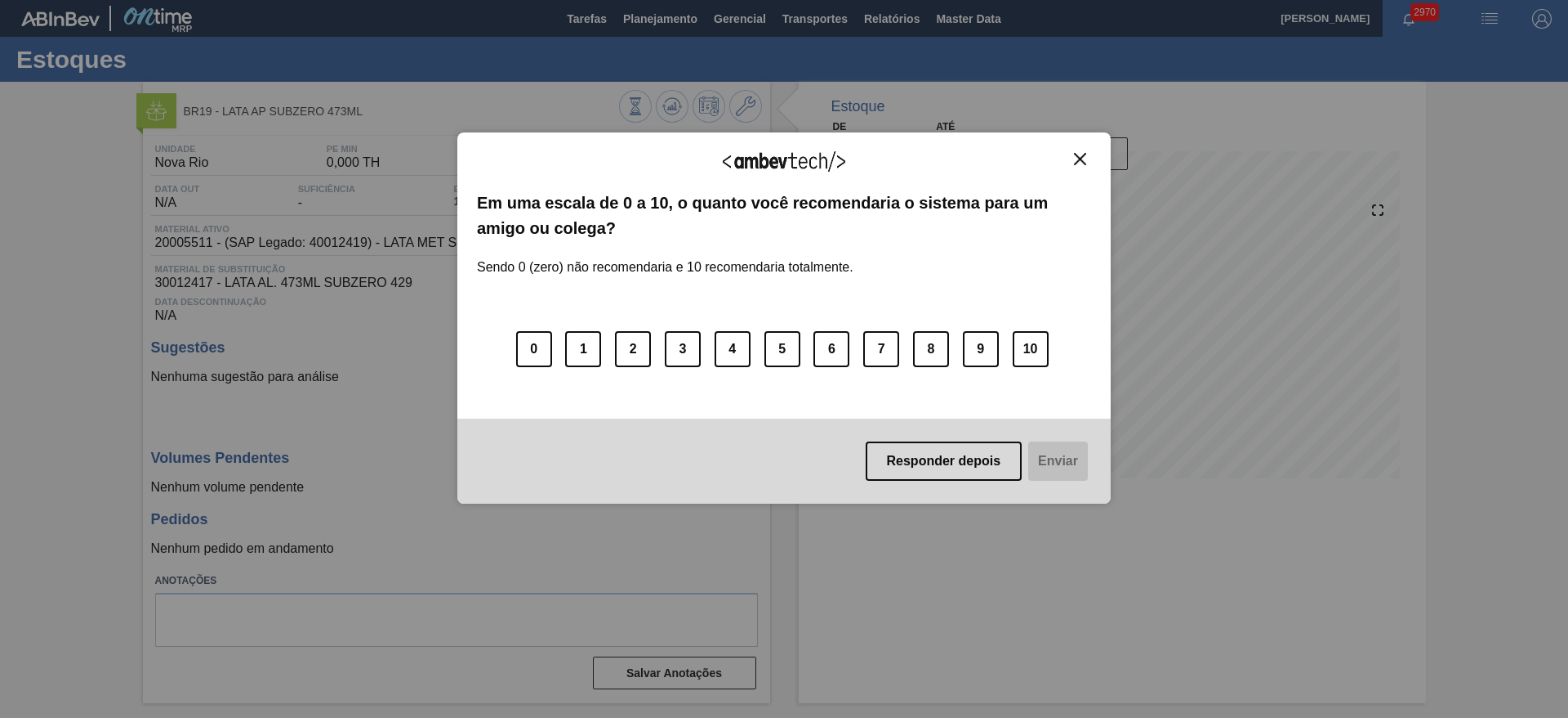
click at [1077, 164] on img "Close" at bounding box center [1080, 159] width 12 height 12
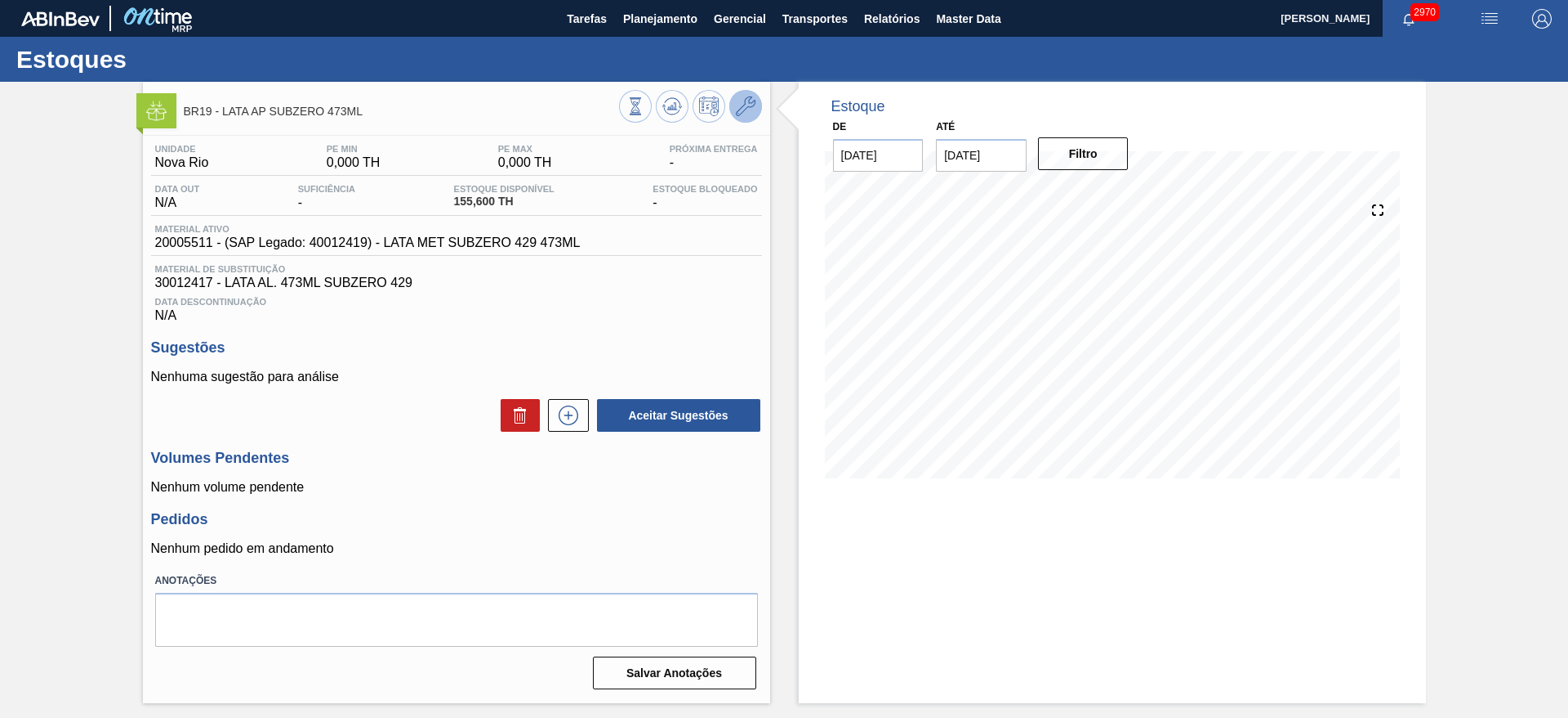
click at [738, 108] on icon at bounding box center [745, 106] width 19 height 19
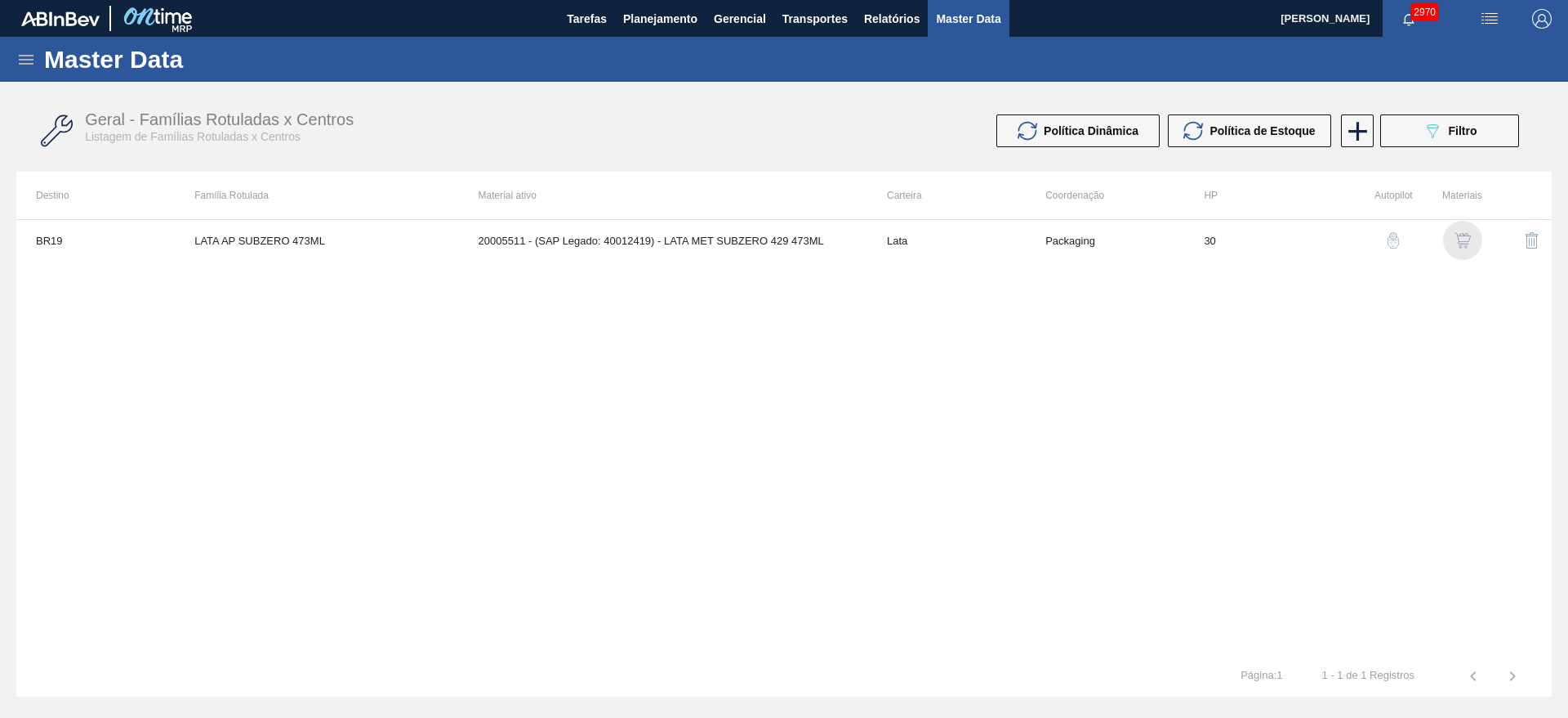
click at [1471, 246] on div "button" at bounding box center [1462, 240] width 19 height 16
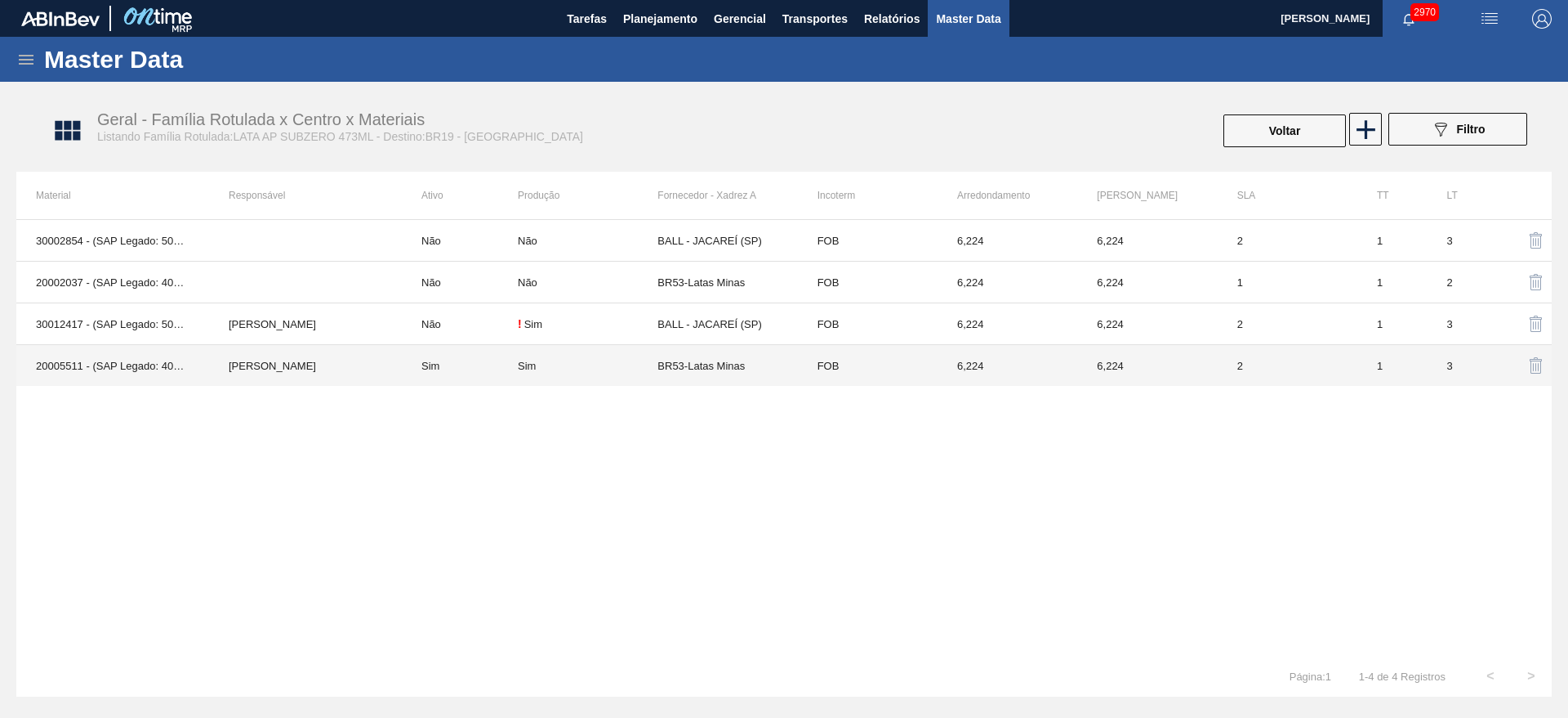
click at [633, 376] on td "Sim" at bounding box center [587, 365] width 140 height 42
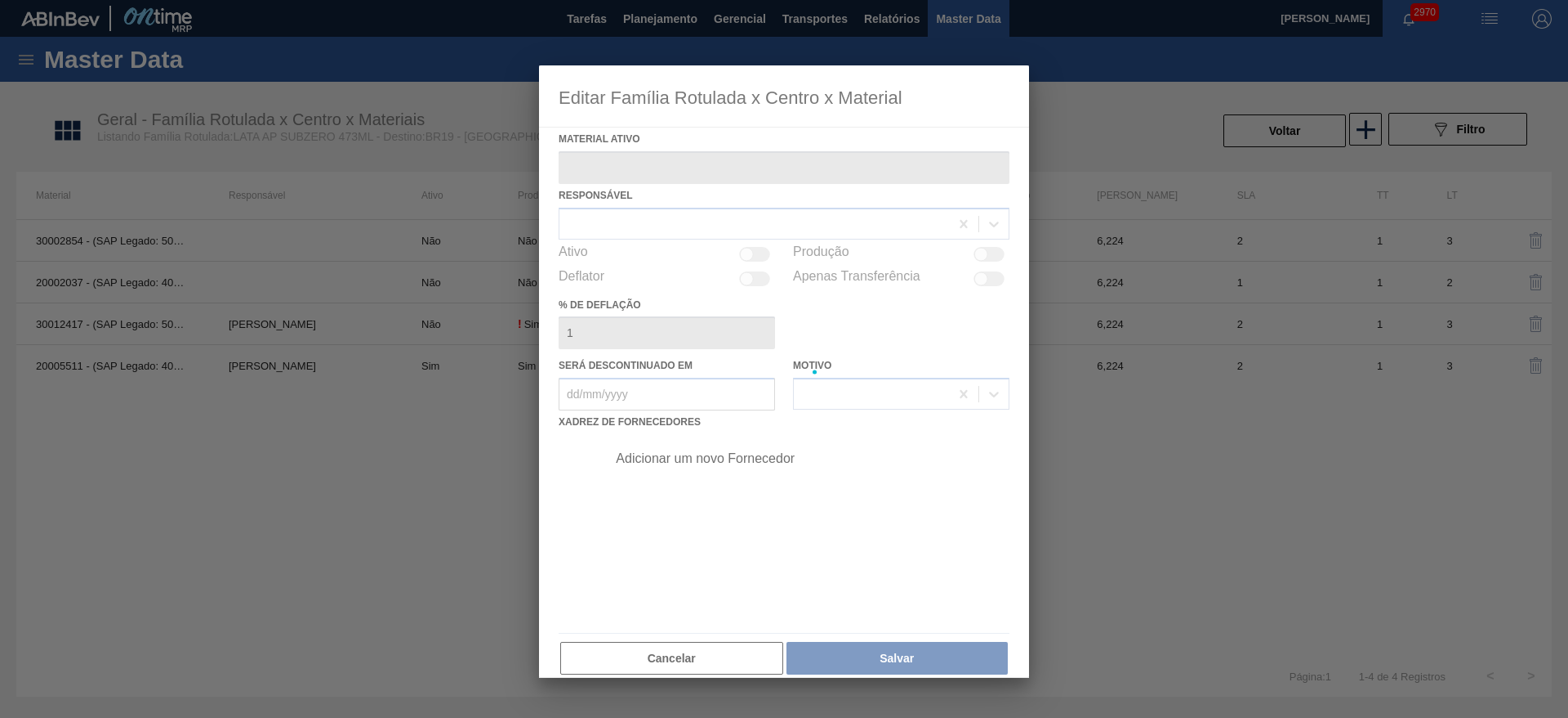
type ativo "20005511 - (SAP Legado: 40012419) - LATA MET SUBZERO 429 473ML"
checkbox input "true"
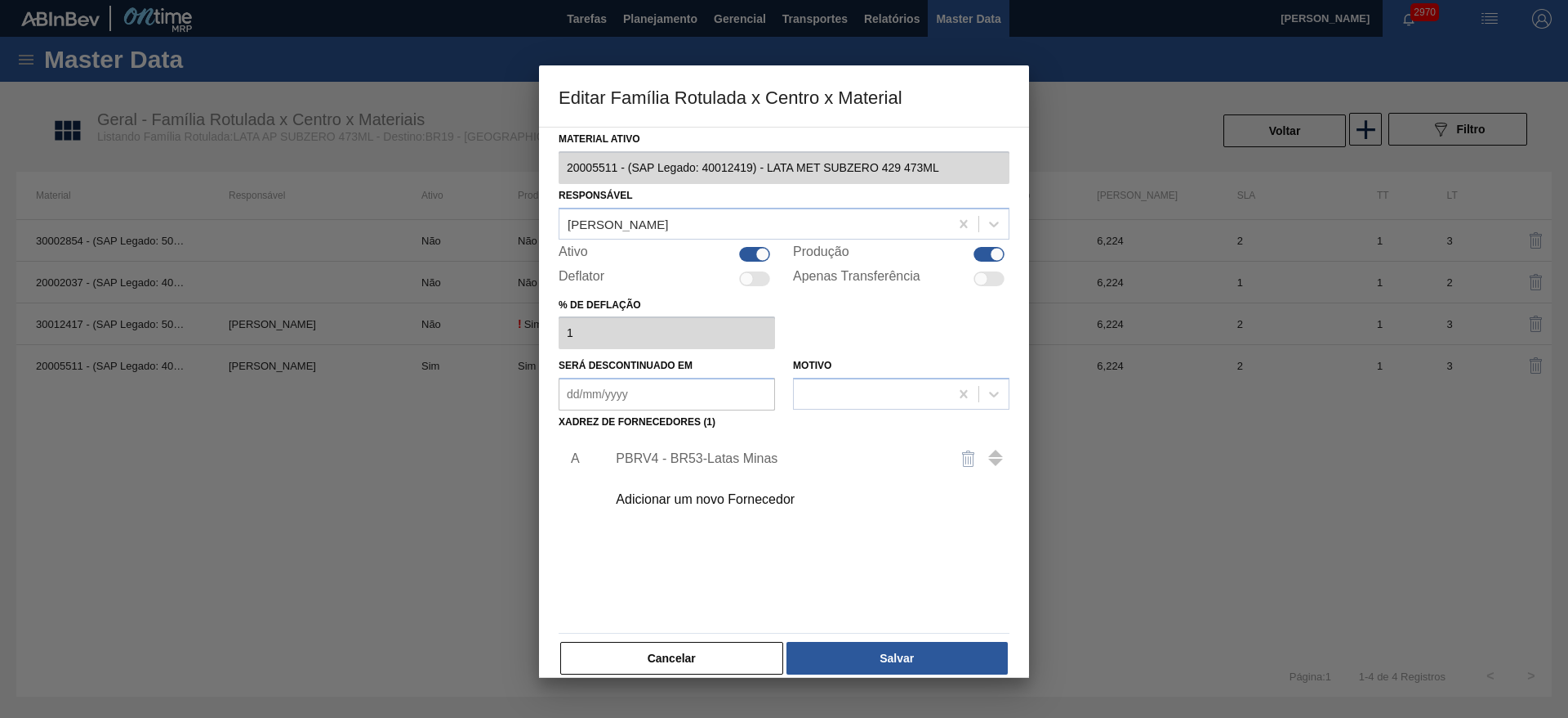
click at [740, 456] on div "PBRV4 - BR53-Latas Minas" at bounding box center [776, 458] width 320 height 14
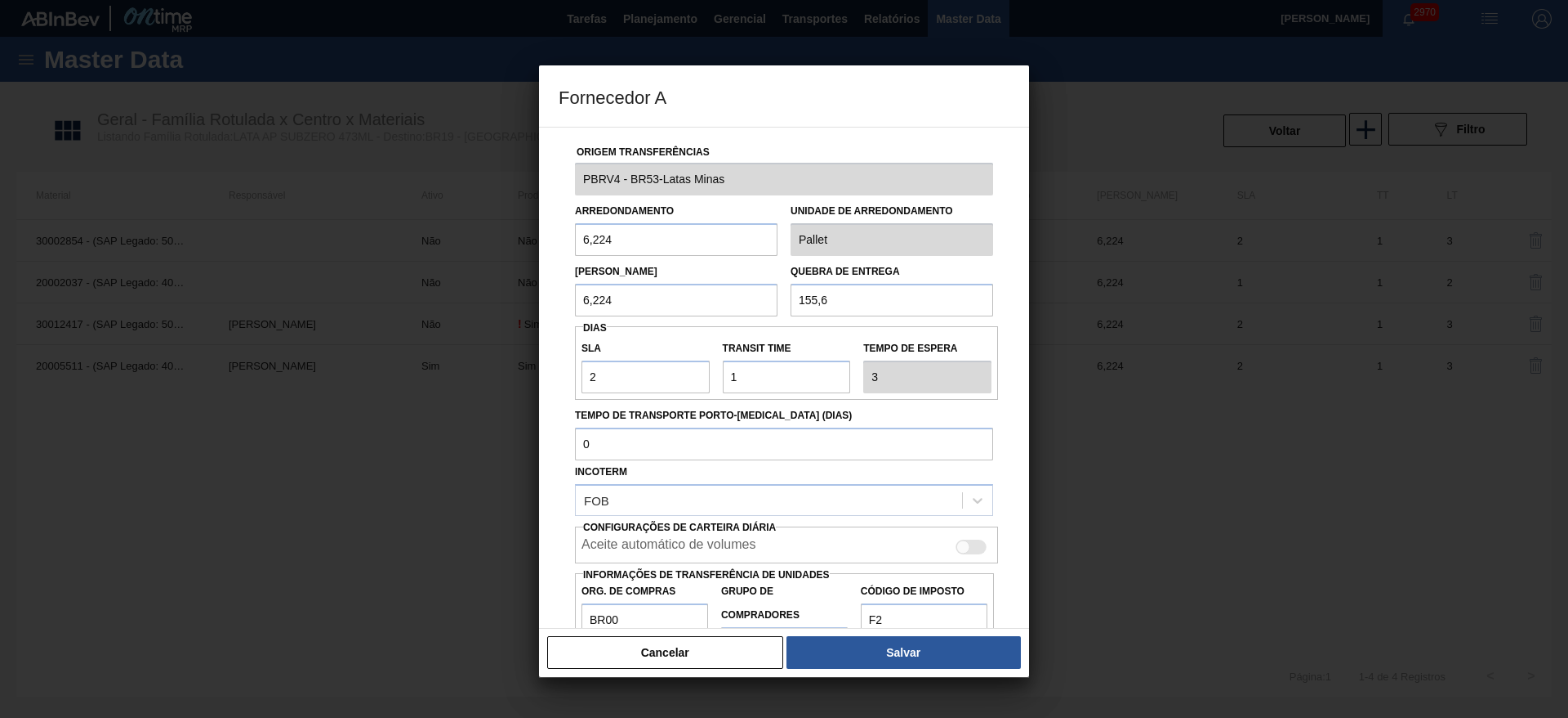
drag, startPoint x: 840, startPoint y: 294, endPoint x: 783, endPoint y: 285, distance: 57.7
click at [784, 285] on div "Quebra de entrega 155,6" at bounding box center [892, 288] width 216 height 57
type input "124,48"
click at [934, 638] on button "Salvar" at bounding box center [903, 652] width 235 height 33
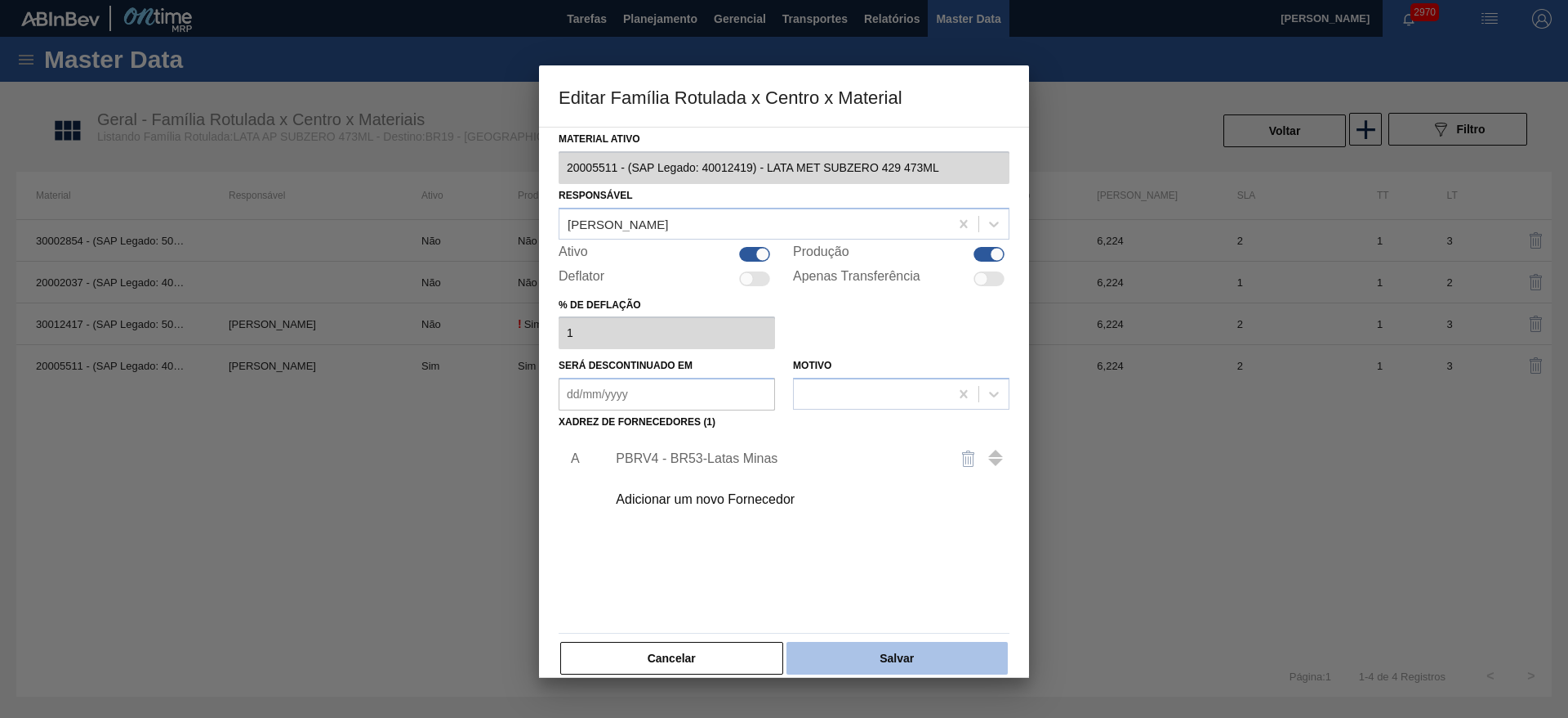
click at [943, 649] on button "Salvar" at bounding box center [896, 658] width 221 height 33
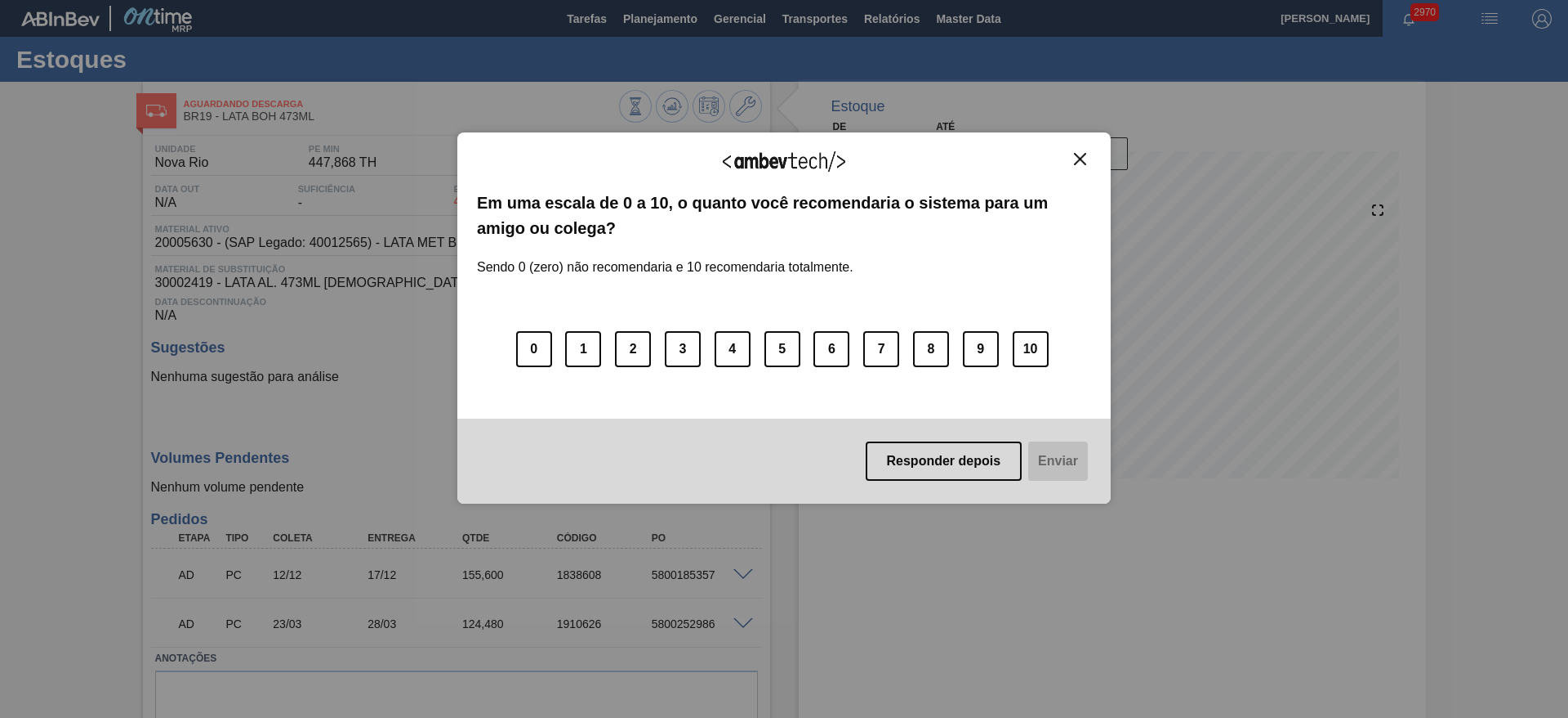
click at [1083, 158] on img "Close" at bounding box center [1080, 159] width 12 height 12
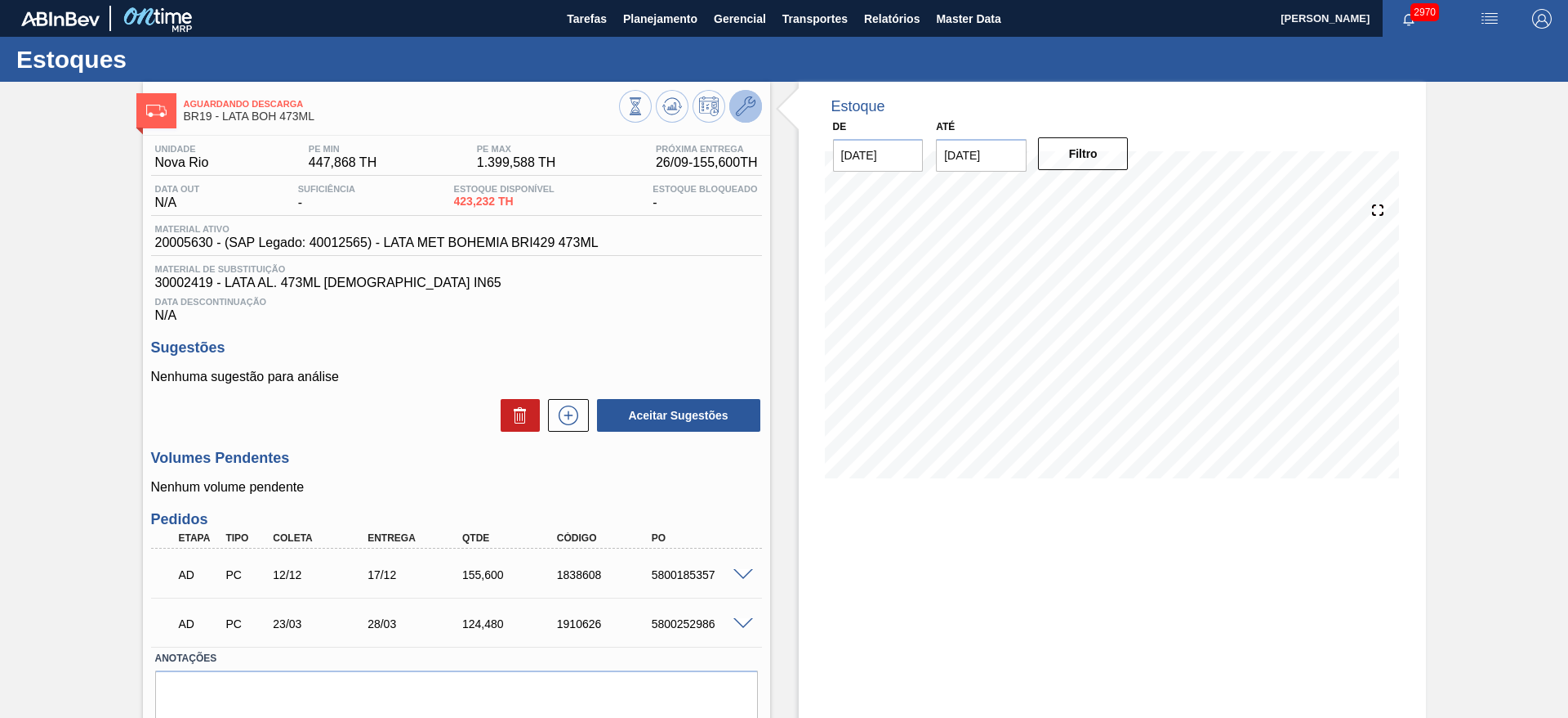
click at [742, 109] on icon at bounding box center [745, 106] width 19 height 19
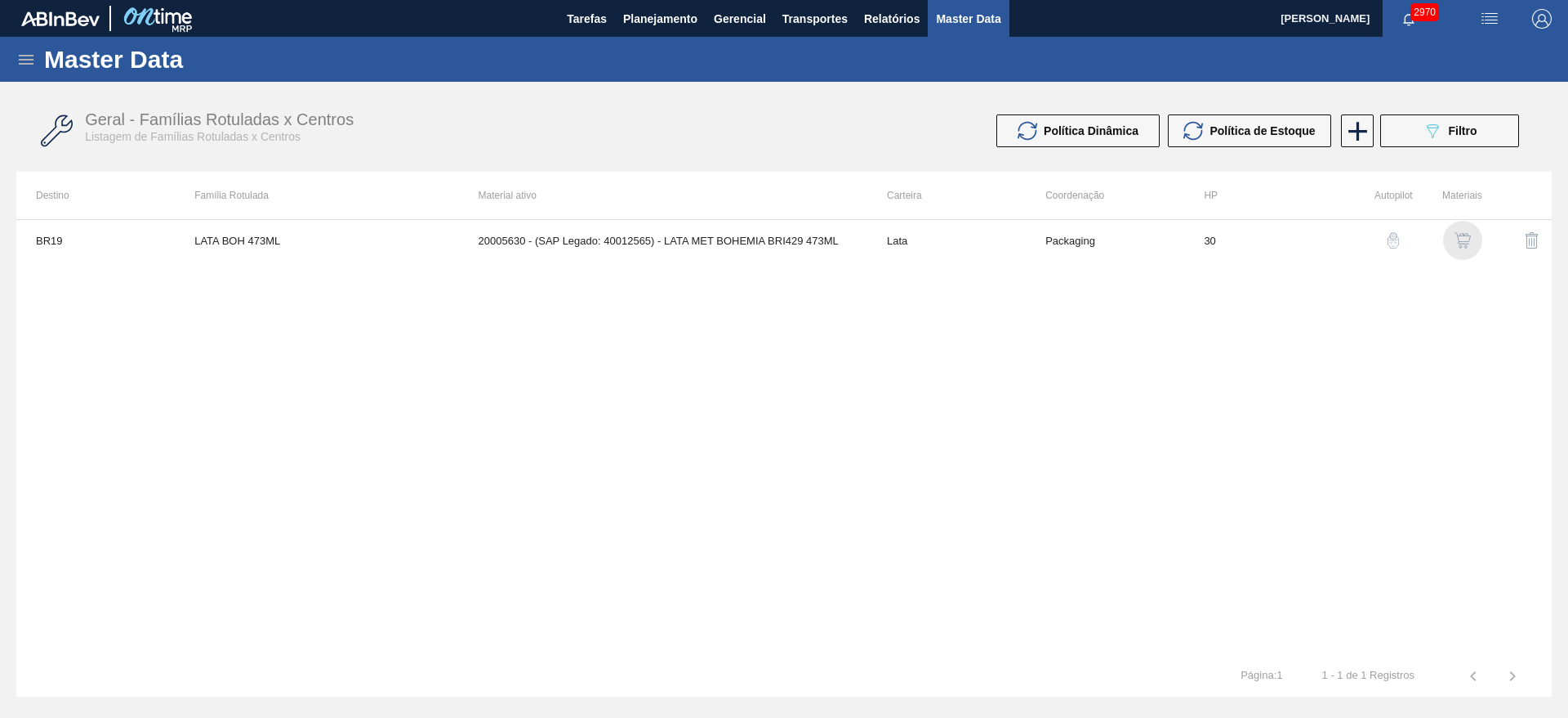
click at [1471, 233] on div "button" at bounding box center [1462, 240] width 19 height 16
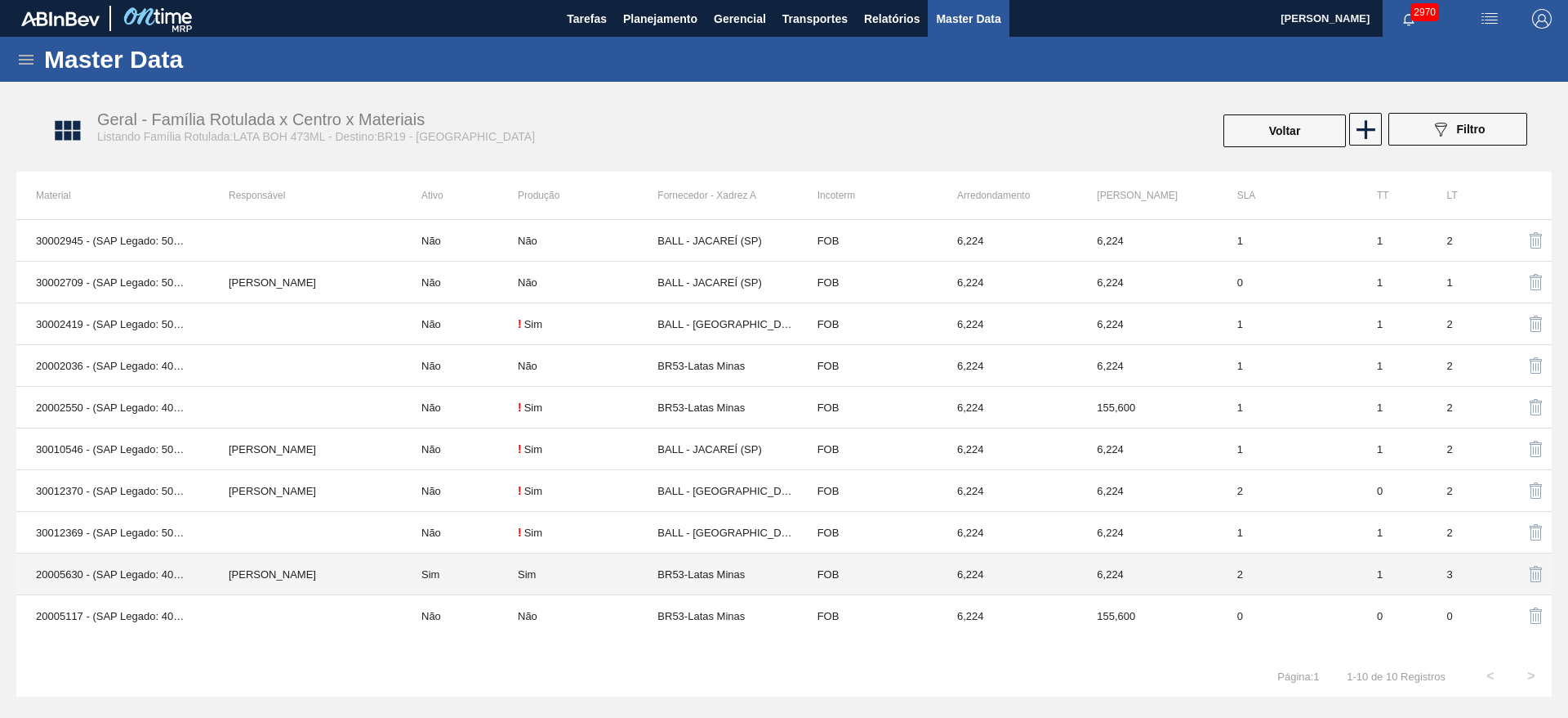
click at [716, 579] on td "BR53-Latas Minas" at bounding box center [727, 574] width 140 height 42
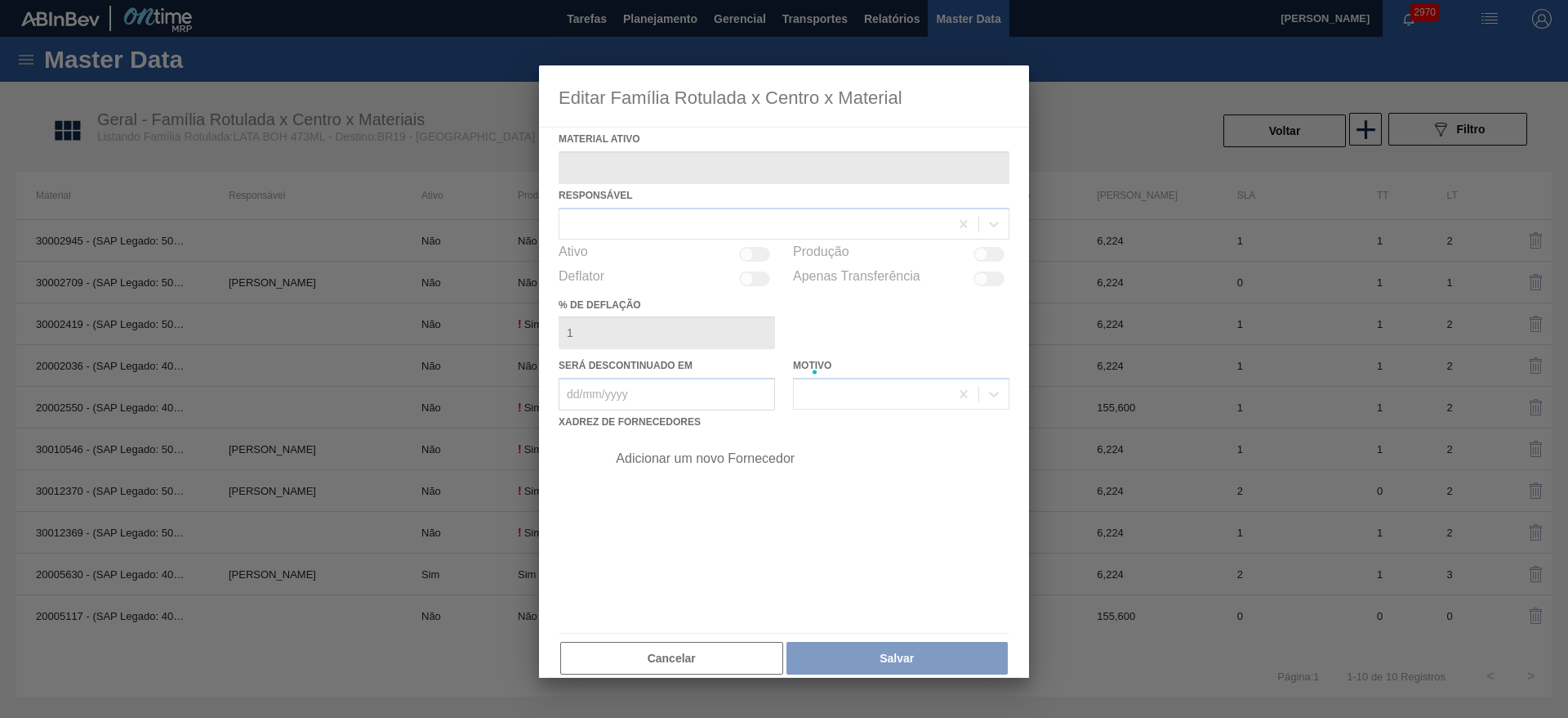
type ativo "20005630 - (SAP Legado: 40012565) - LATA MET BOHEMIA BRI429 473ML"
checkbox input "true"
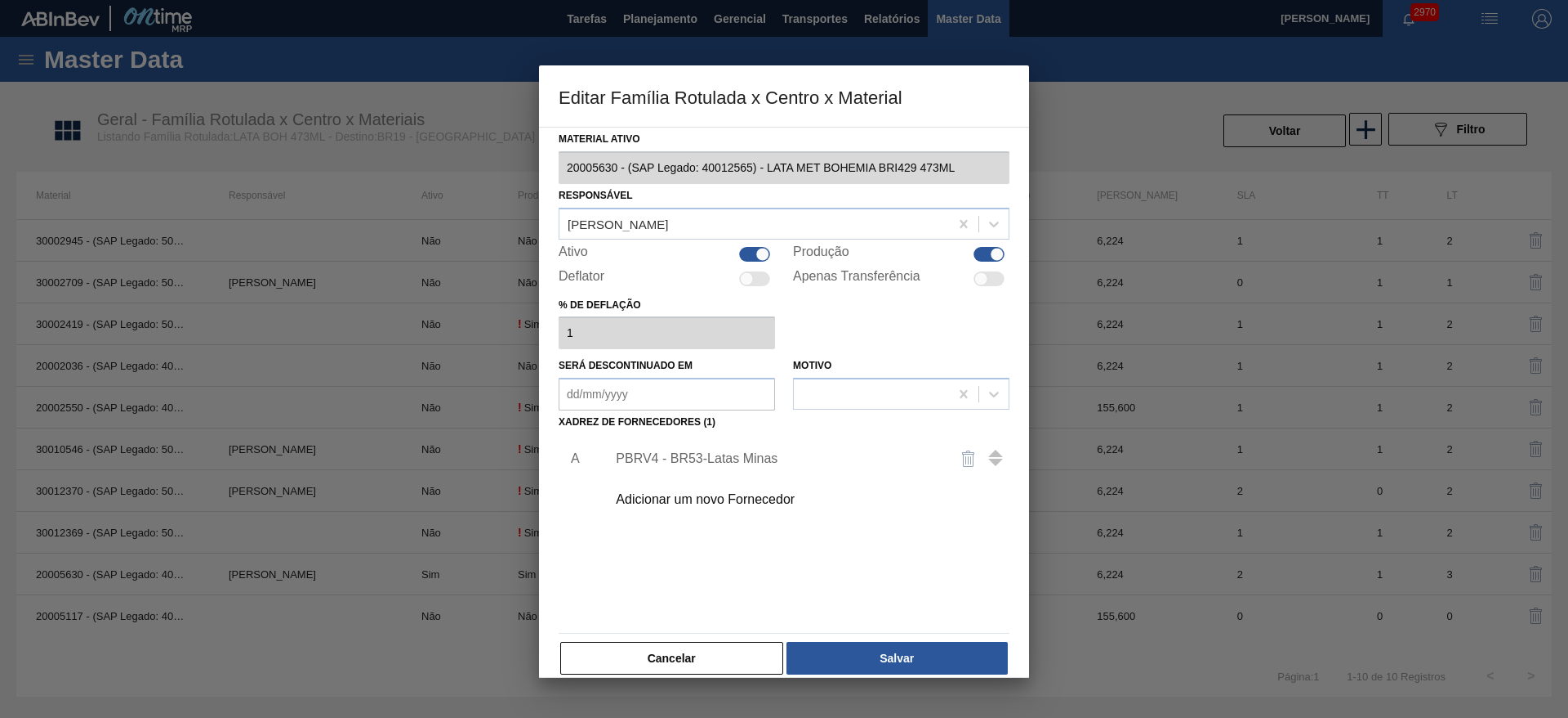
click at [733, 463] on div "PBRV4 - BR53-Latas Minas" at bounding box center [776, 458] width 320 height 14
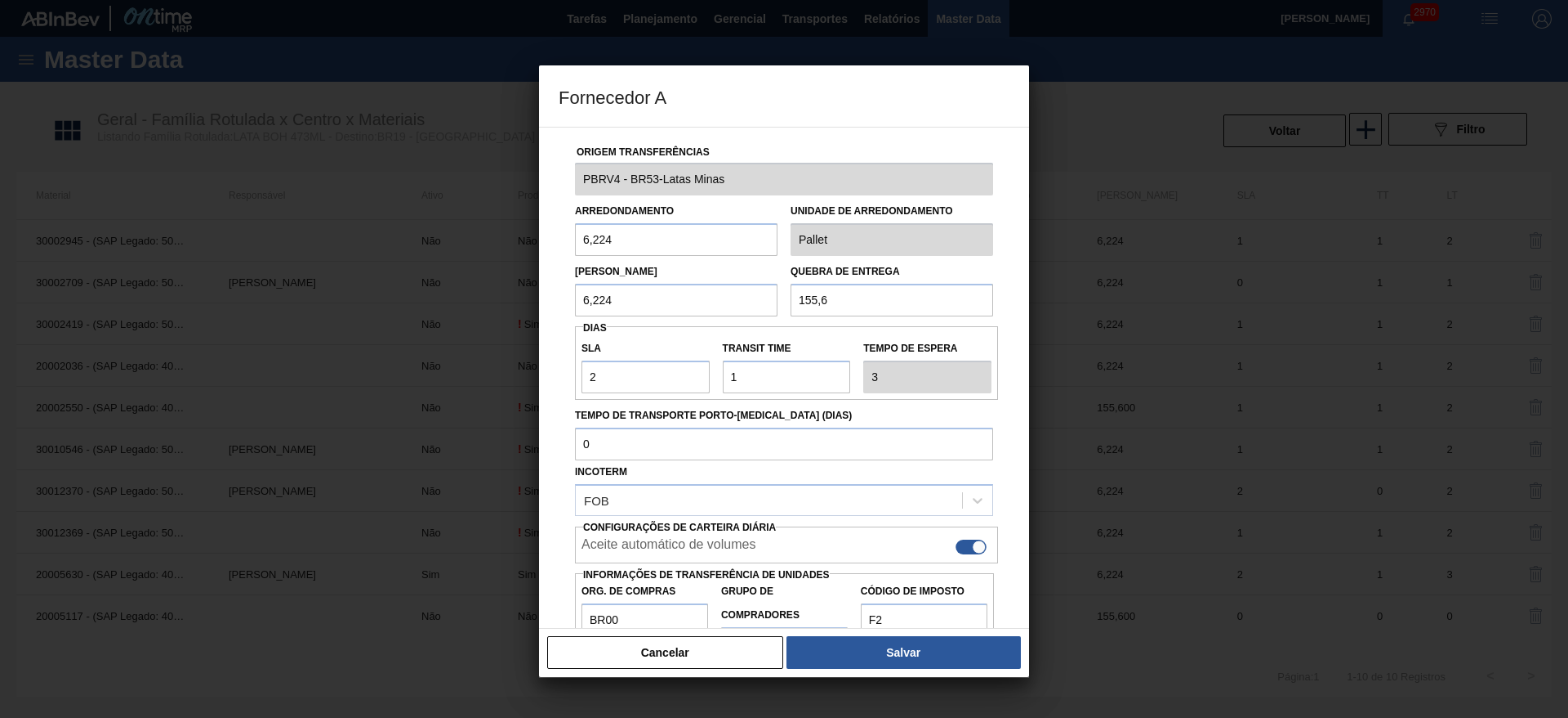
drag, startPoint x: 859, startPoint y: 301, endPoint x: 767, endPoint y: 295, distance: 92.2
click at [767, 295] on div "[PERSON_NAME] 6,224 Quebra de entrega 155,6" at bounding box center [784, 286] width 431 height 60
type input "124,48"
click at [884, 648] on button "Salvar" at bounding box center [903, 652] width 235 height 33
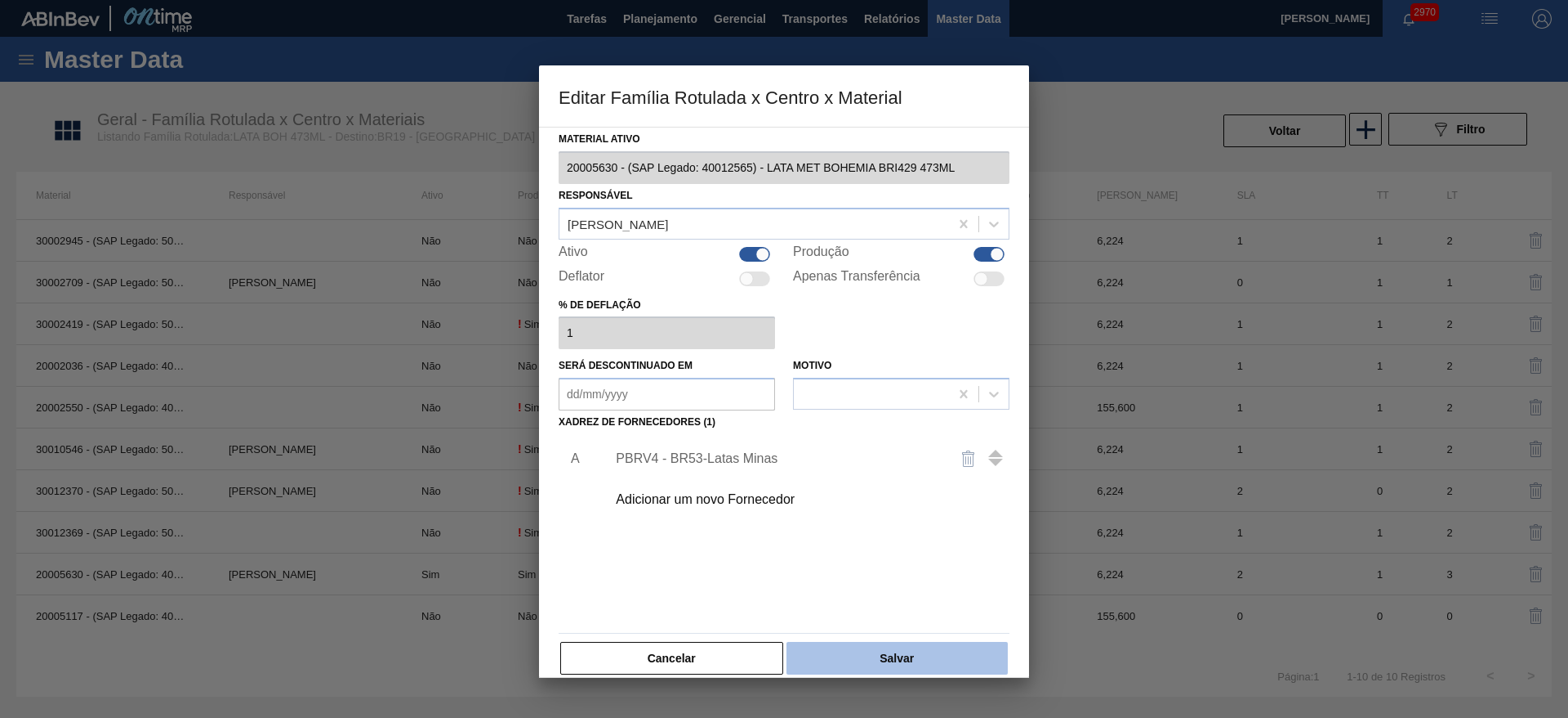
click at [945, 648] on button "Salvar" at bounding box center [896, 658] width 221 height 33
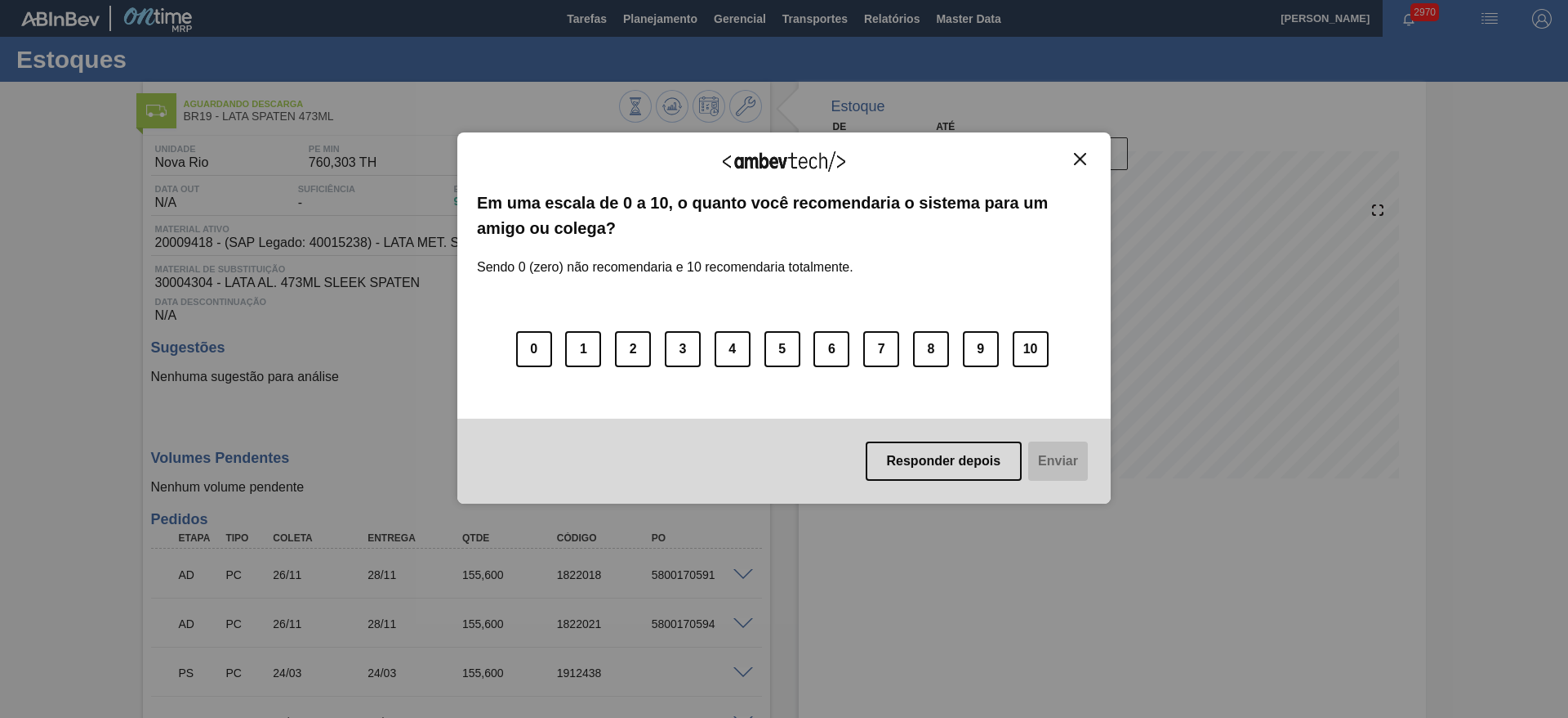
click at [1076, 163] on img "Close" at bounding box center [1080, 159] width 12 height 12
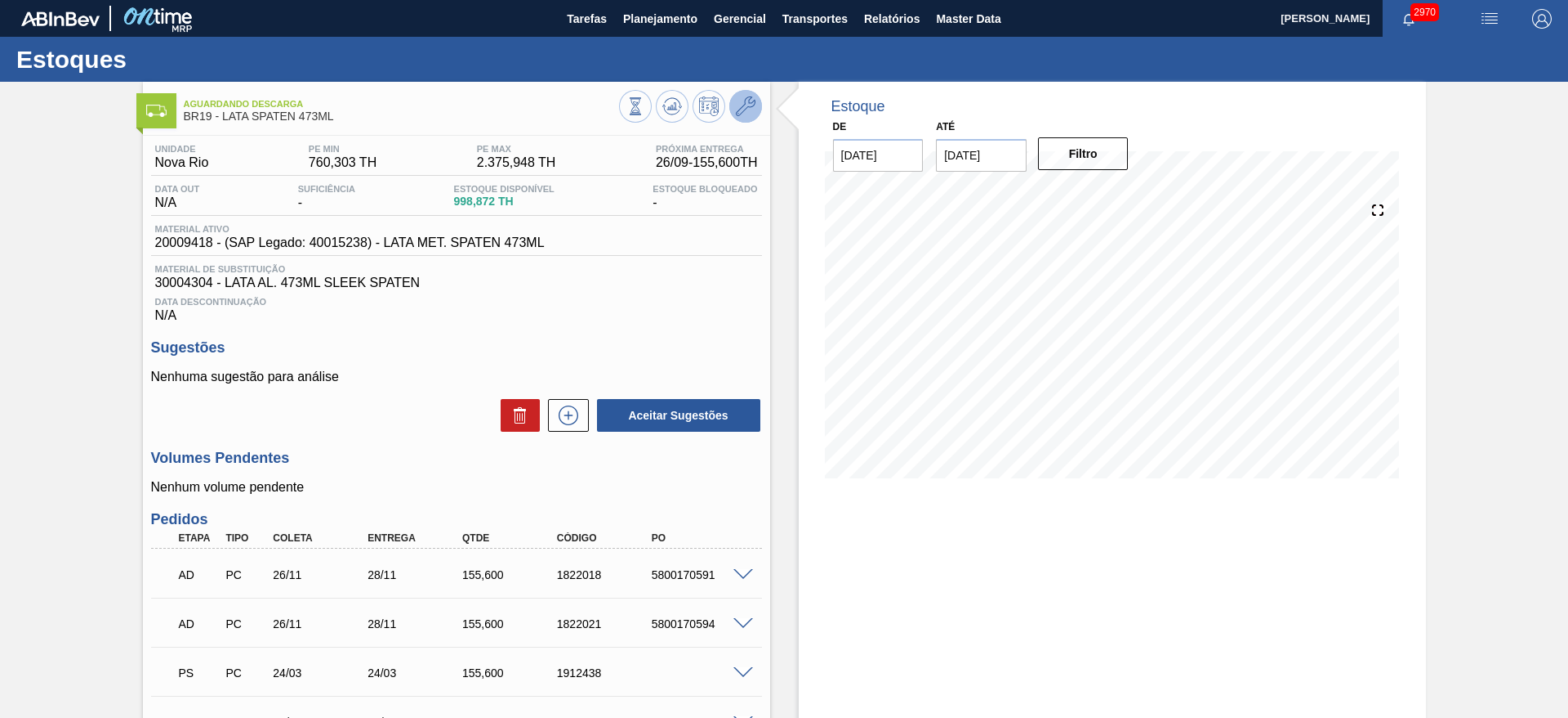
click at [751, 106] on icon at bounding box center [745, 106] width 19 height 19
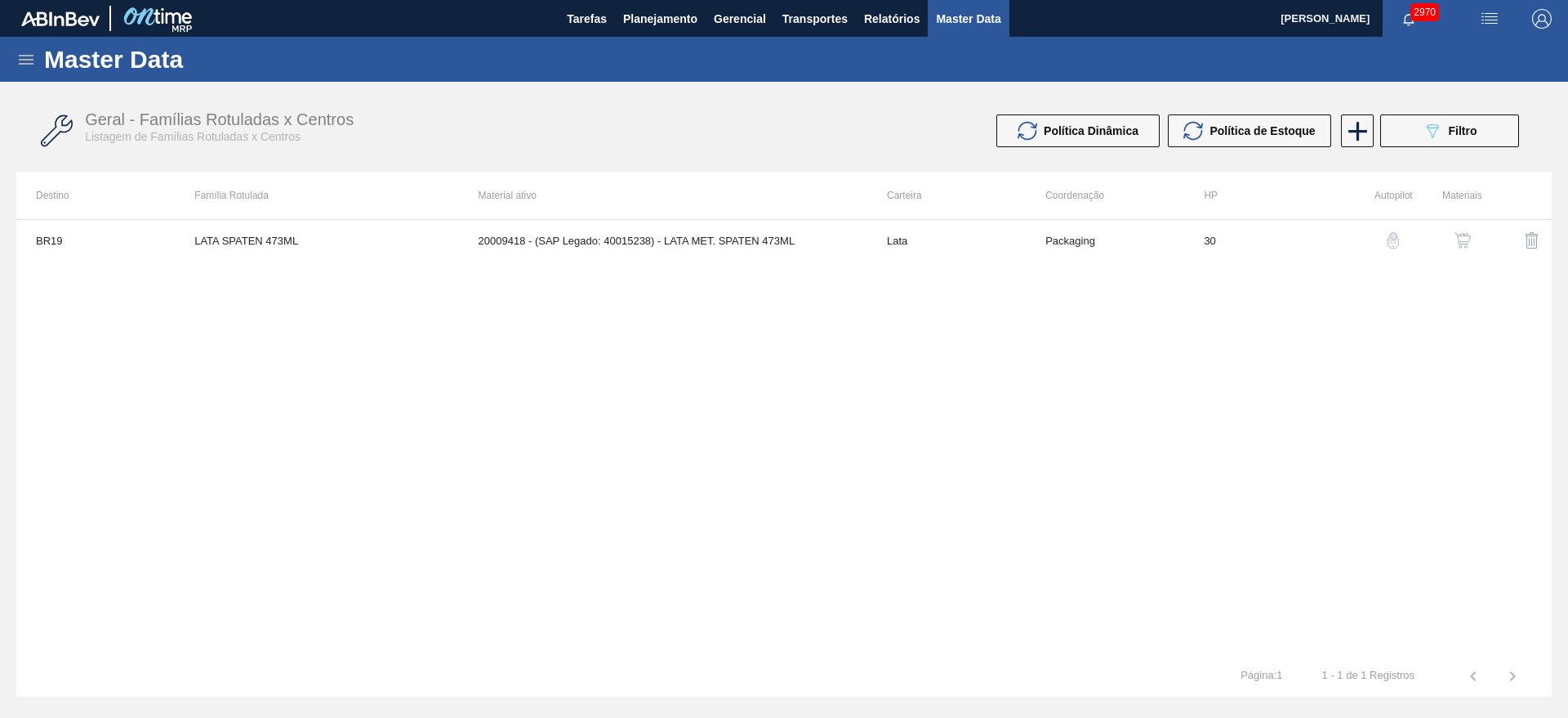
click at [1462, 236] on img "button" at bounding box center [1462, 240] width 16 height 16
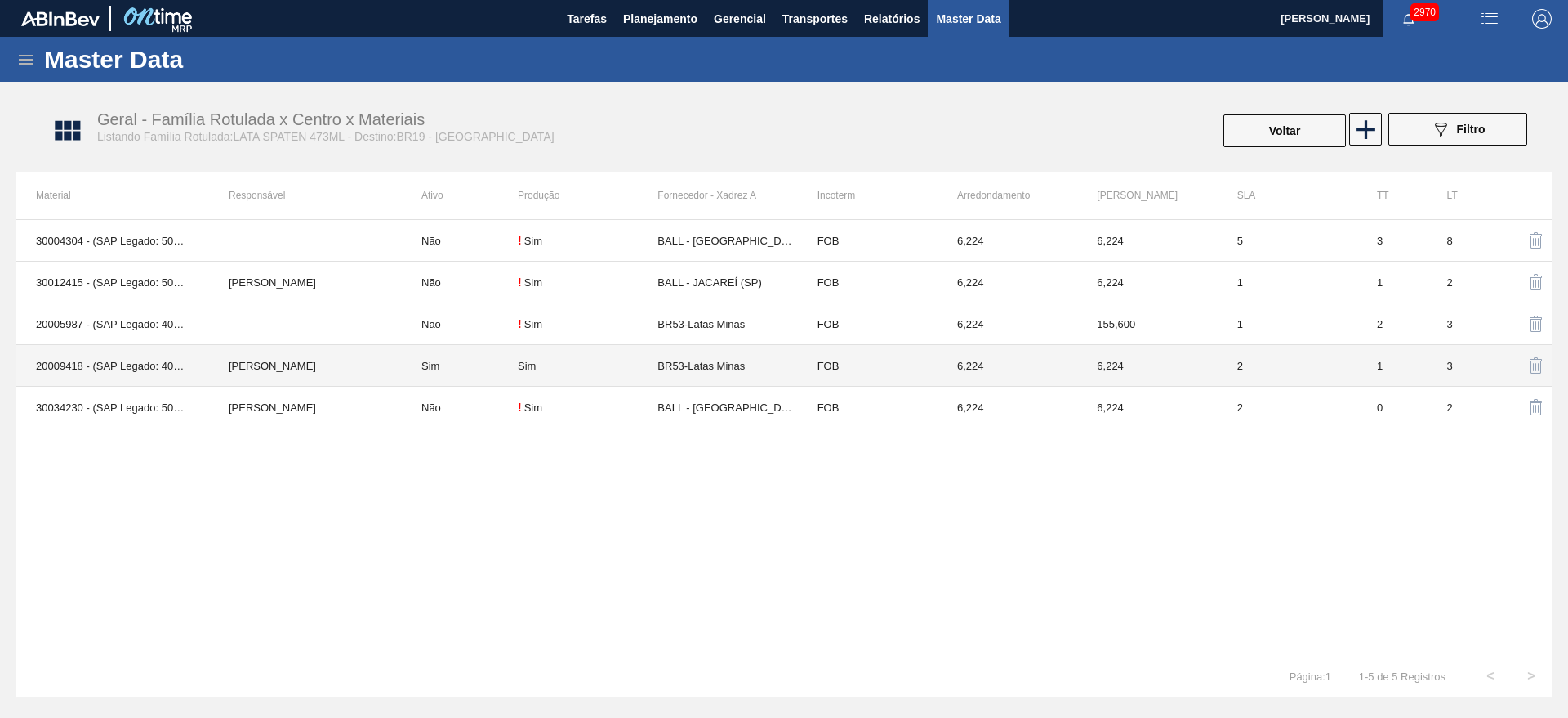
click at [718, 370] on td "BR53-Latas Minas" at bounding box center [727, 365] width 140 height 42
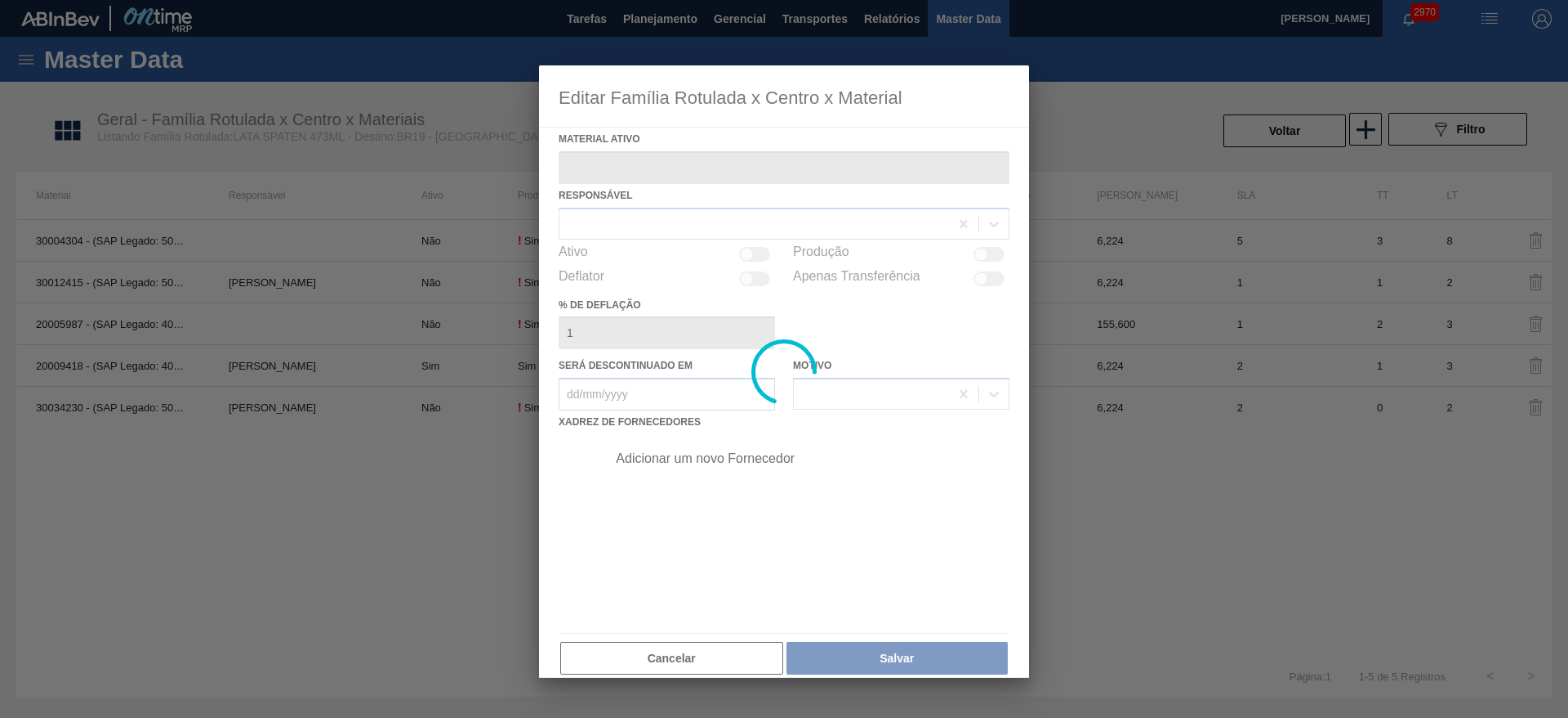
type ativo "20009418 - (SAP Legado: 40015238) - LATA MET. SPATEN 473ML"
checkbox input "true"
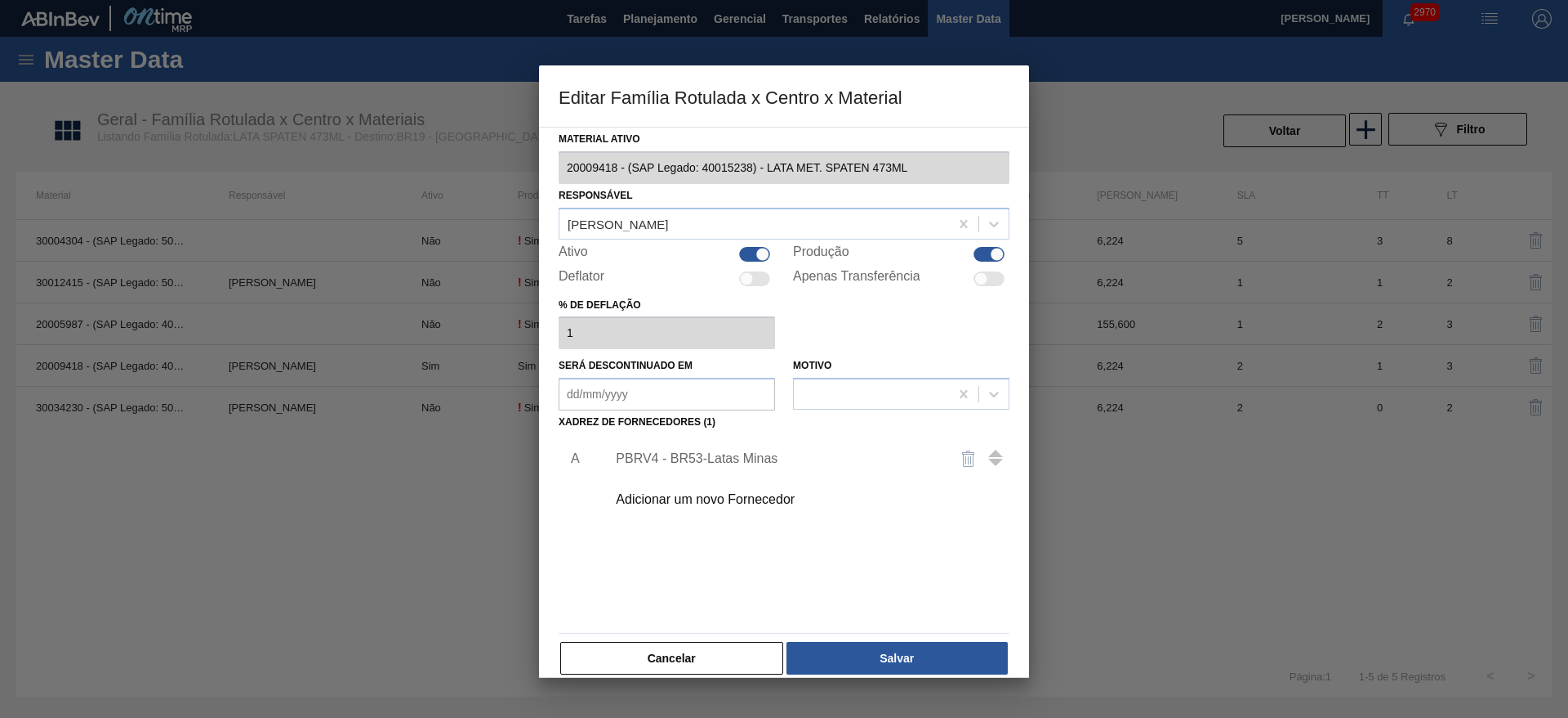
click at [743, 458] on div "PBRV4 - BR53-Latas Minas" at bounding box center [776, 458] width 320 height 14
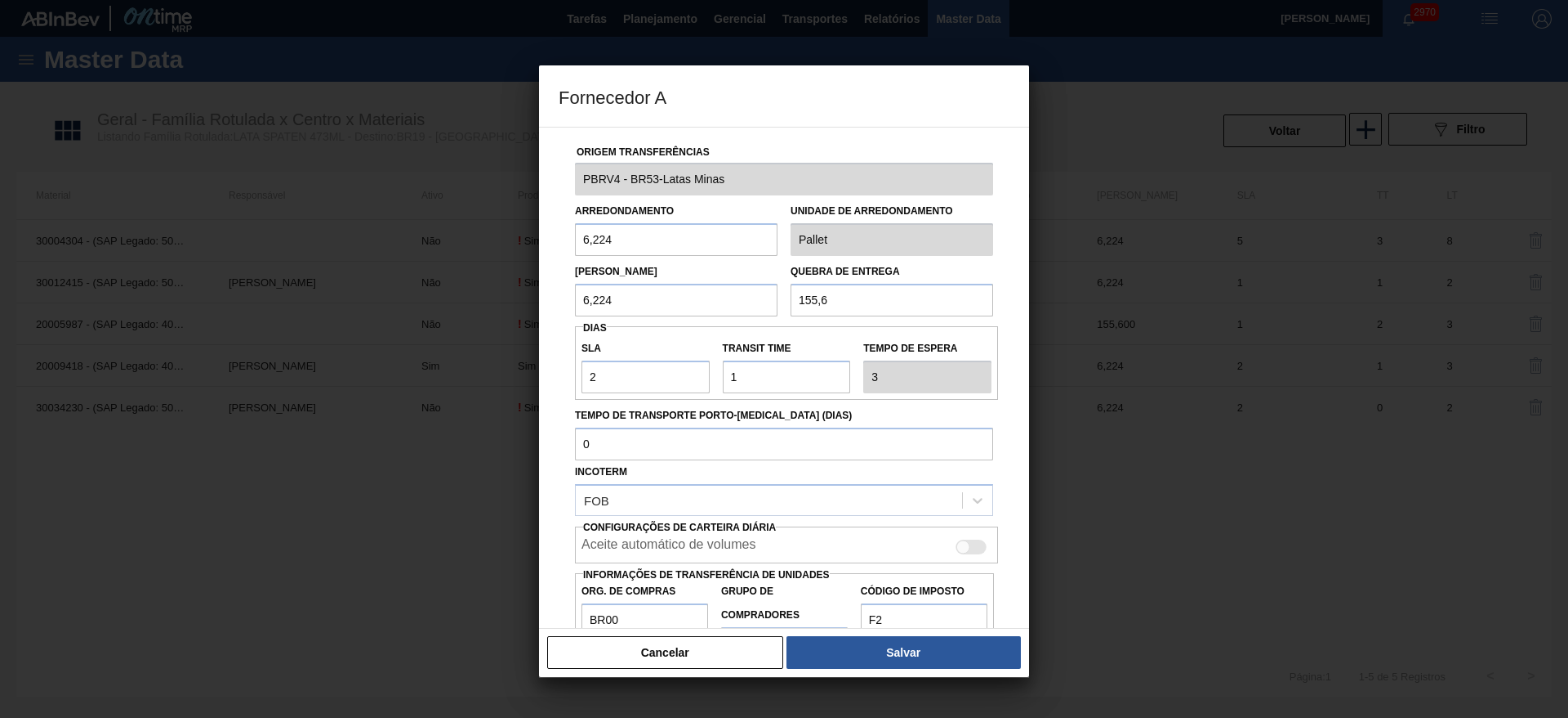
drag, startPoint x: 839, startPoint y: 302, endPoint x: 779, endPoint y: 285, distance: 62.4
click at [779, 285] on div "[PERSON_NAME] 6,224 Quebra de entrega 155,6" at bounding box center [784, 286] width 431 height 60
type input "124,48"
click at [916, 638] on button "Salvar" at bounding box center [903, 652] width 235 height 33
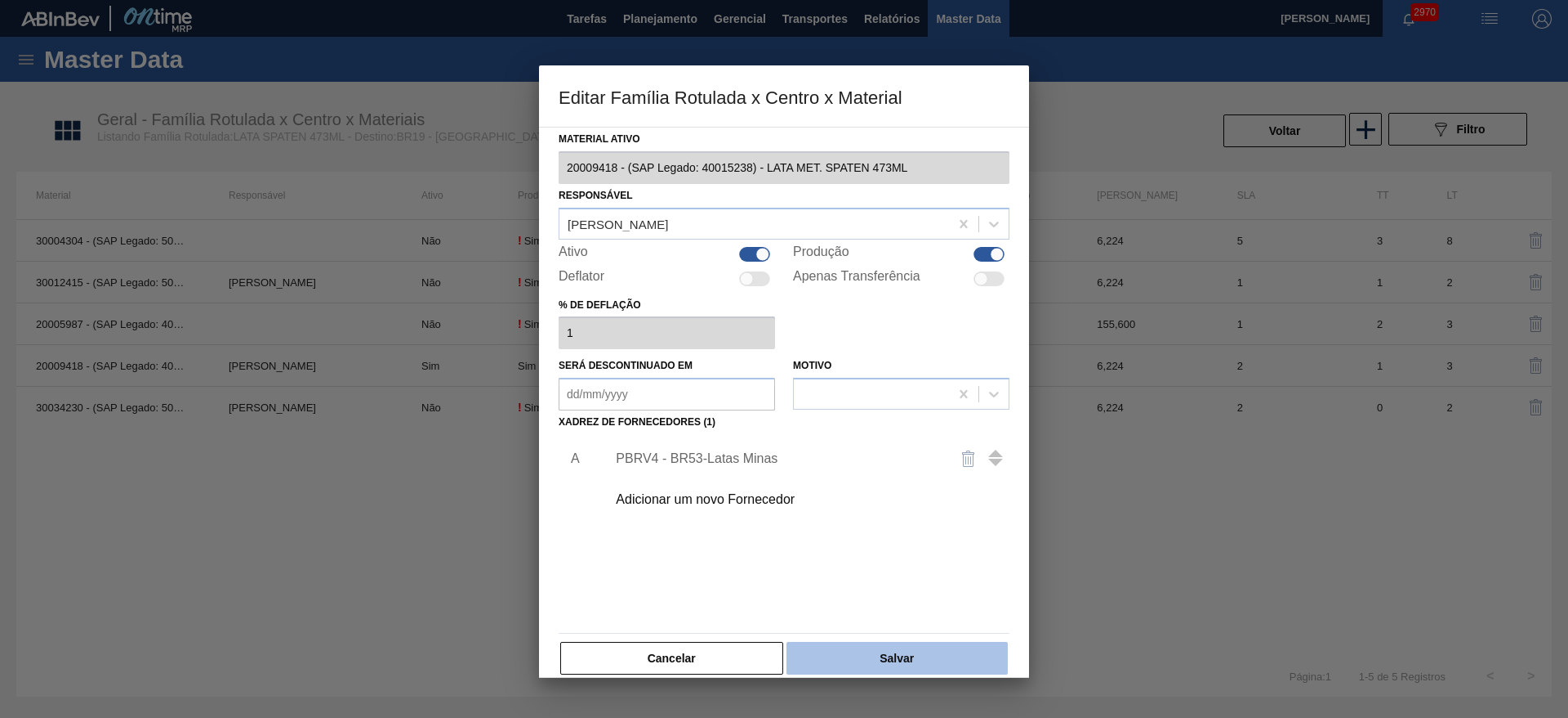
click at [916, 652] on button "Salvar" at bounding box center [896, 658] width 221 height 33
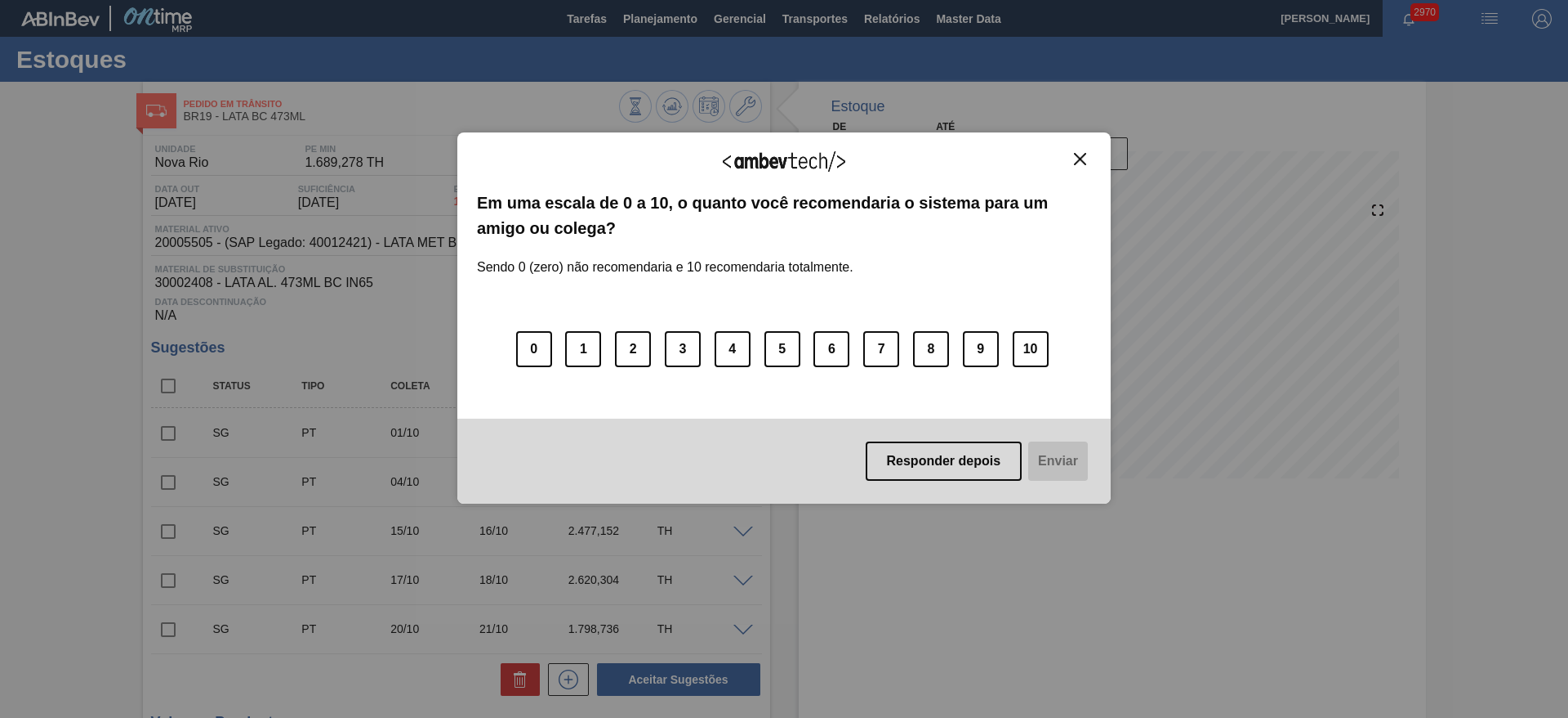
click at [1083, 161] on img "Close" at bounding box center [1080, 159] width 12 height 12
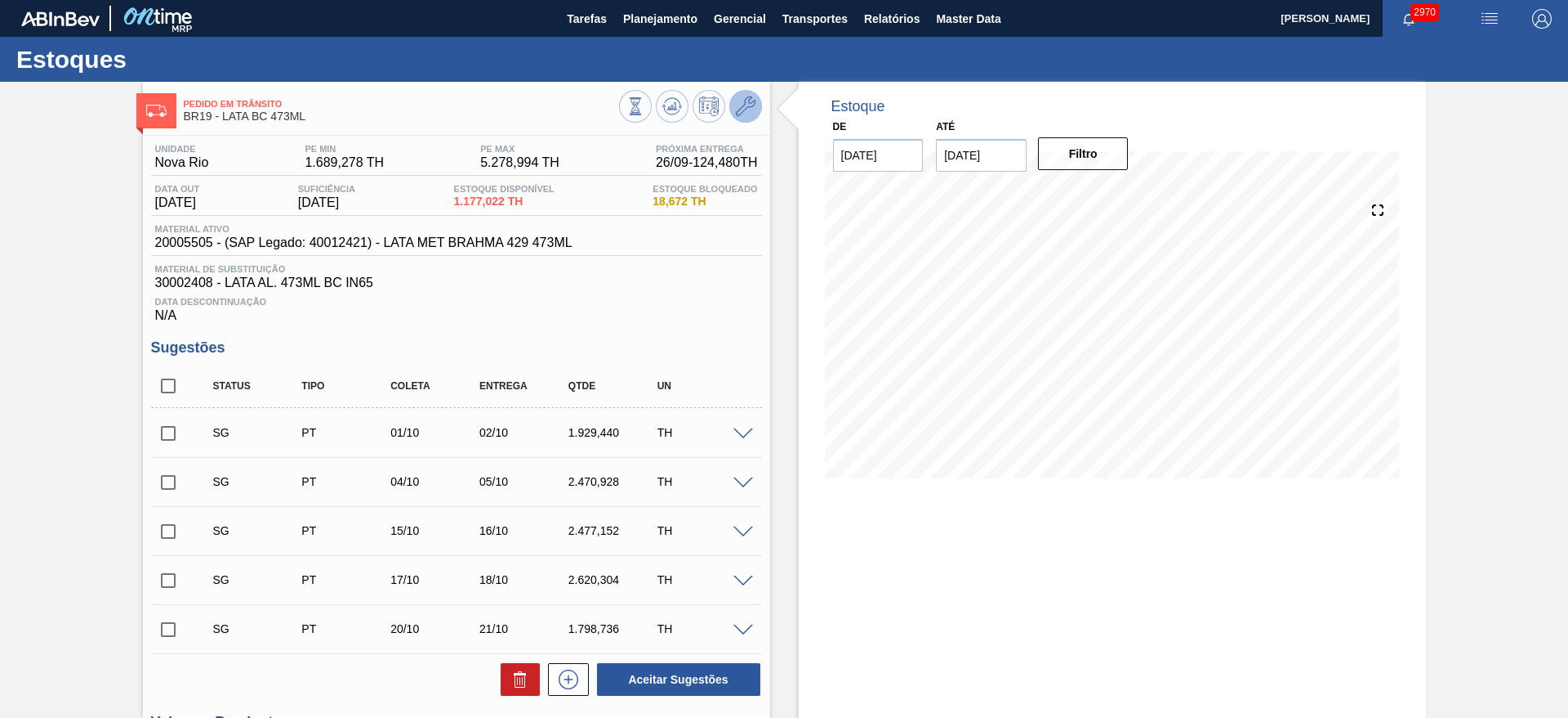
click at [748, 114] on icon at bounding box center [745, 106] width 19 height 19
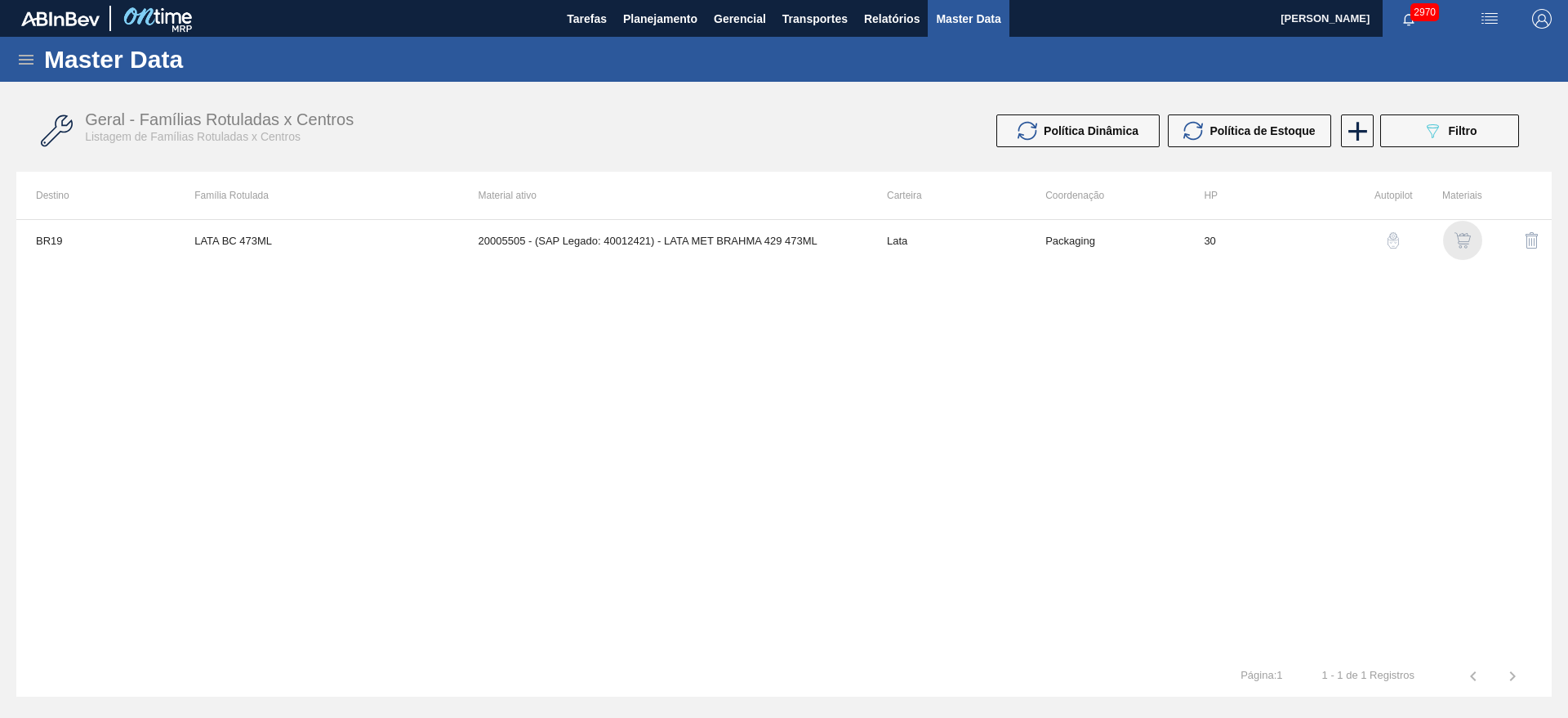
click at [1465, 239] on img "button" at bounding box center [1462, 240] width 16 height 16
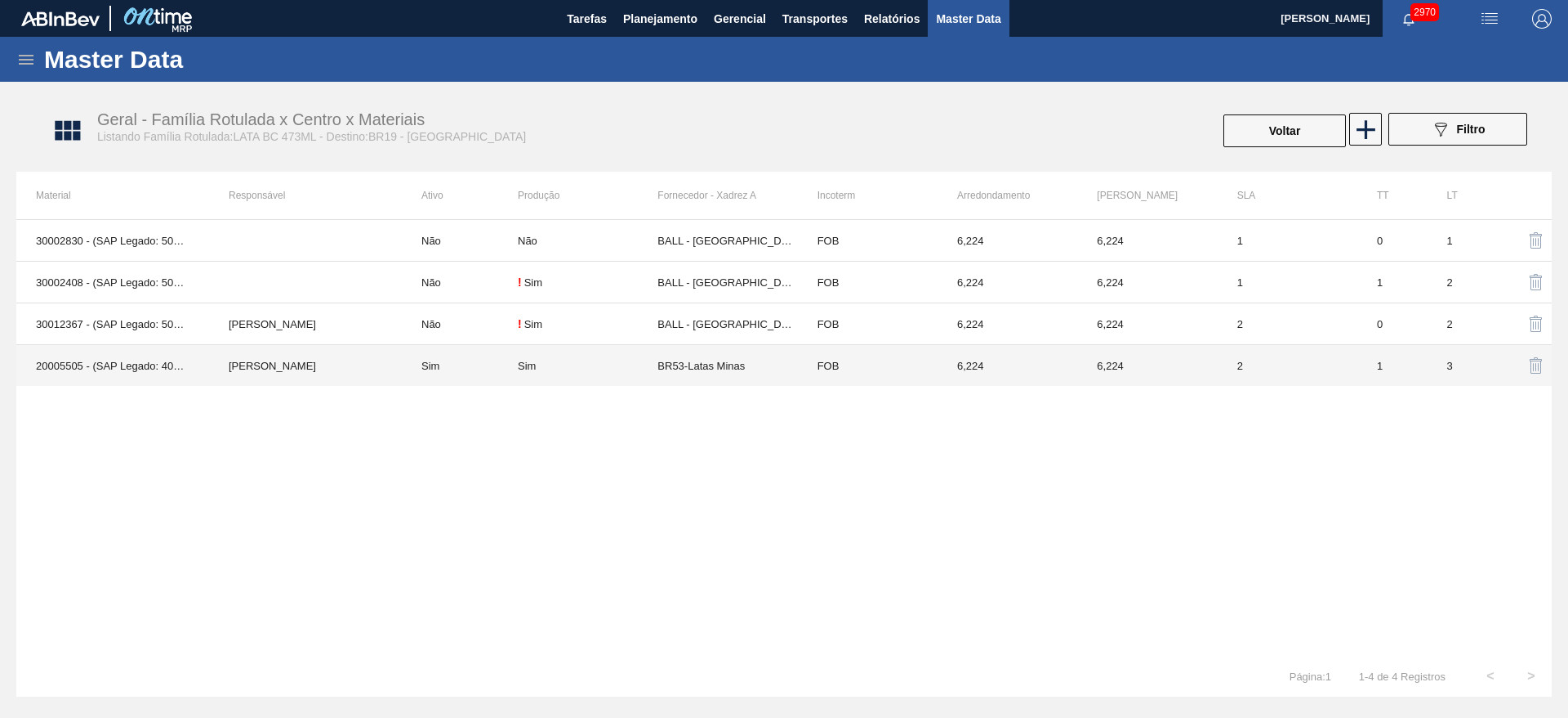
click at [664, 358] on td "BR53-Latas Minas" at bounding box center [727, 365] width 140 height 42
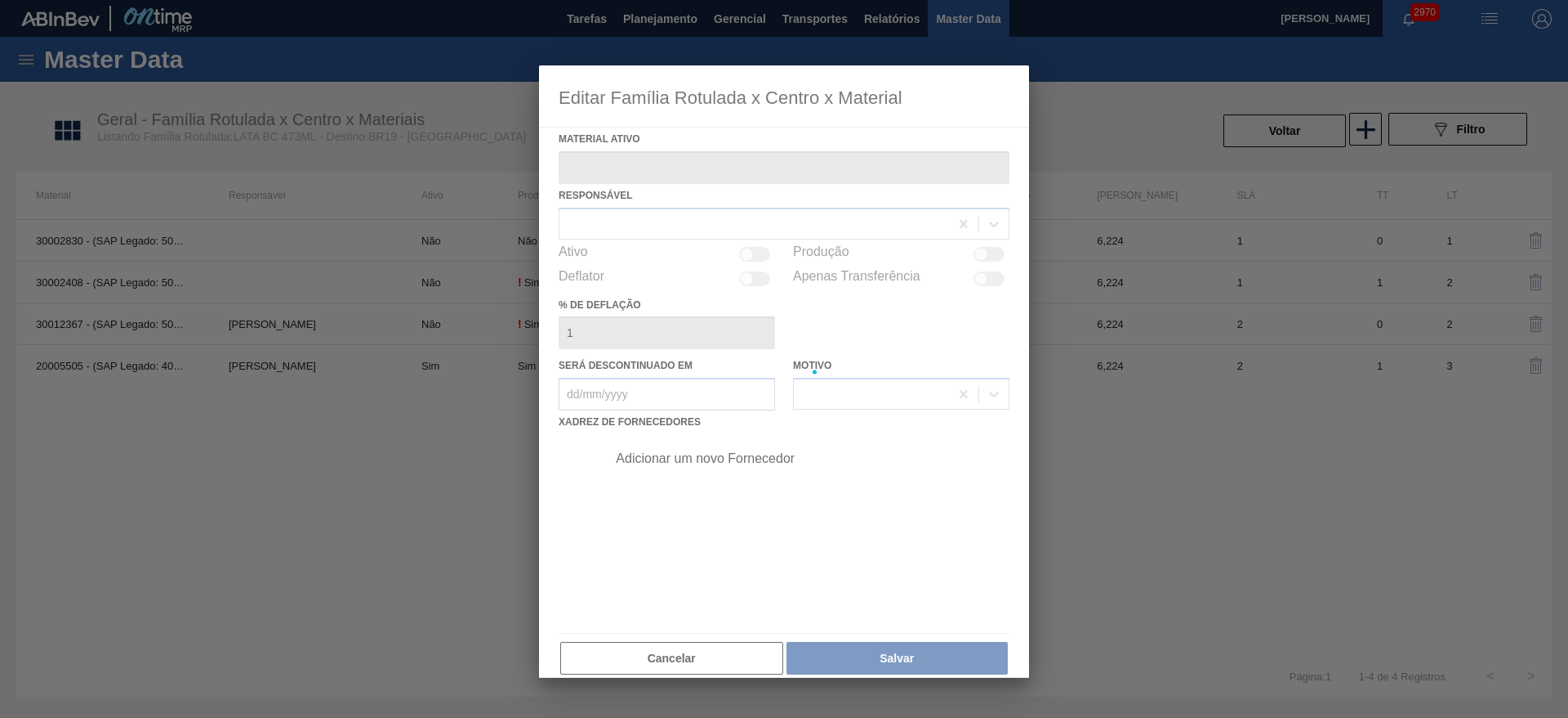
type ativo "20005505 - (SAP Legado: 40012421) - LATA MET BRAHMA 429 473ML"
checkbox input "true"
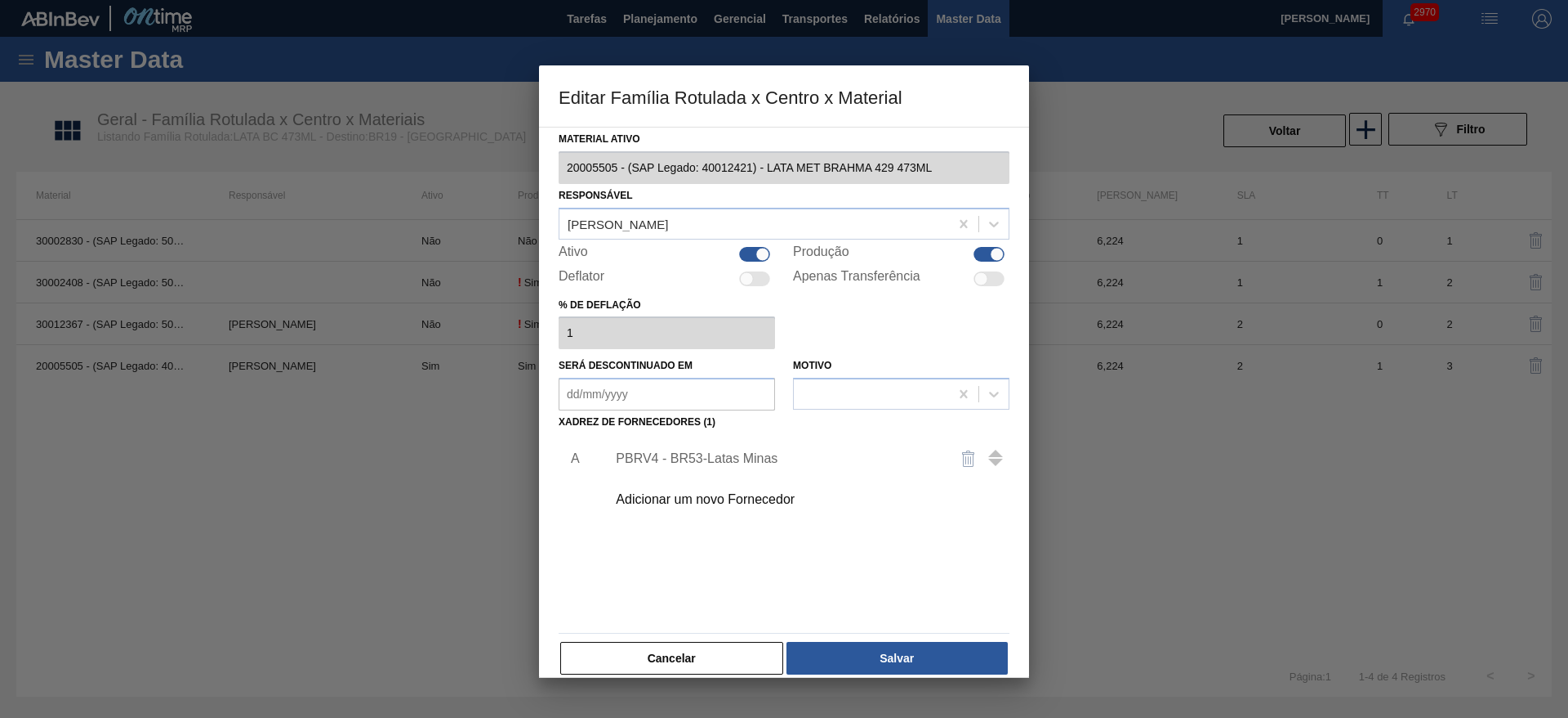
click at [726, 454] on div "PBRV4 - BR53-Latas Minas" at bounding box center [776, 458] width 320 height 14
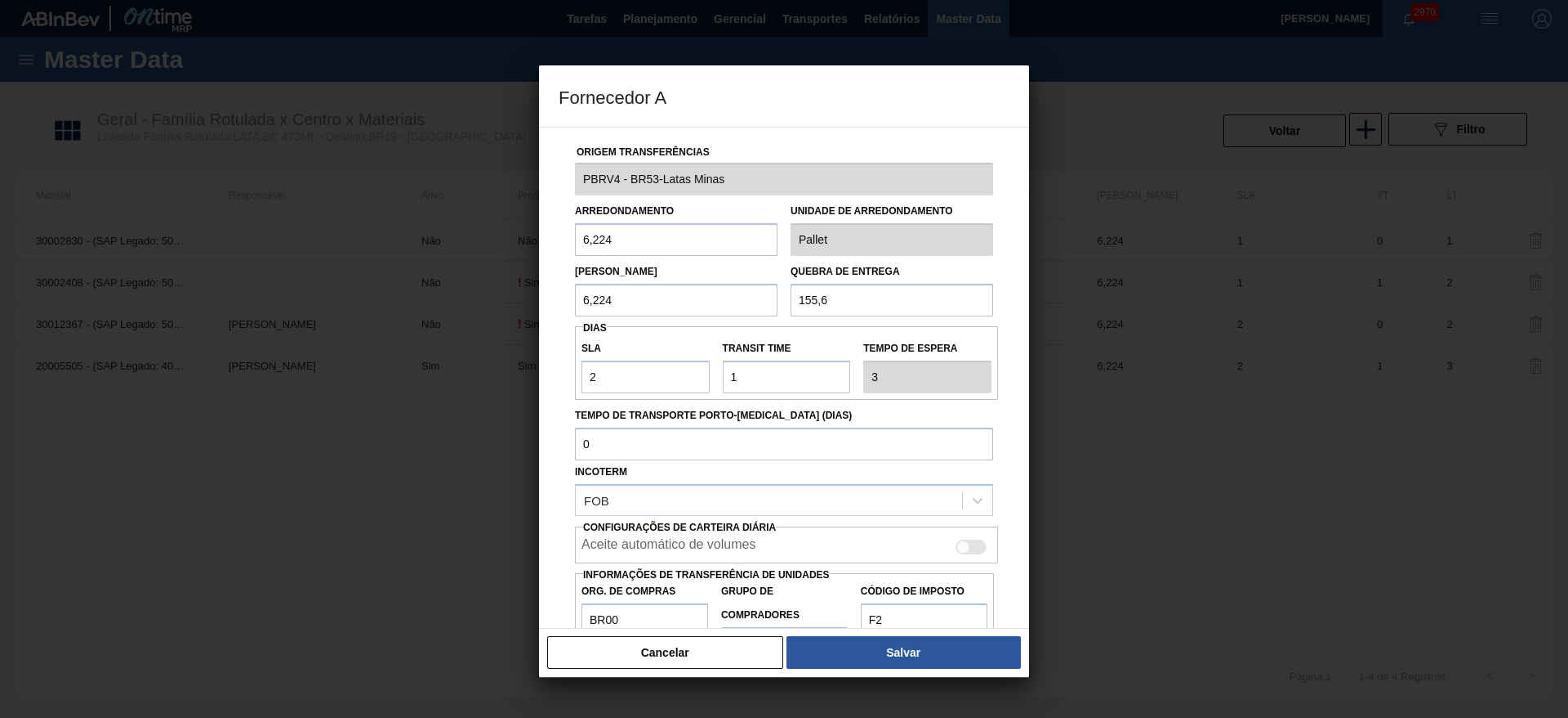
drag, startPoint x: 843, startPoint y: 304, endPoint x: 779, endPoint y: 300, distance: 64.1
click at [779, 300] on div "[PERSON_NAME] 6,224 Quebra de entrega 155,6" at bounding box center [784, 286] width 431 height 60
type input "124,48"
click at [884, 654] on button "Salvar" at bounding box center [903, 652] width 235 height 33
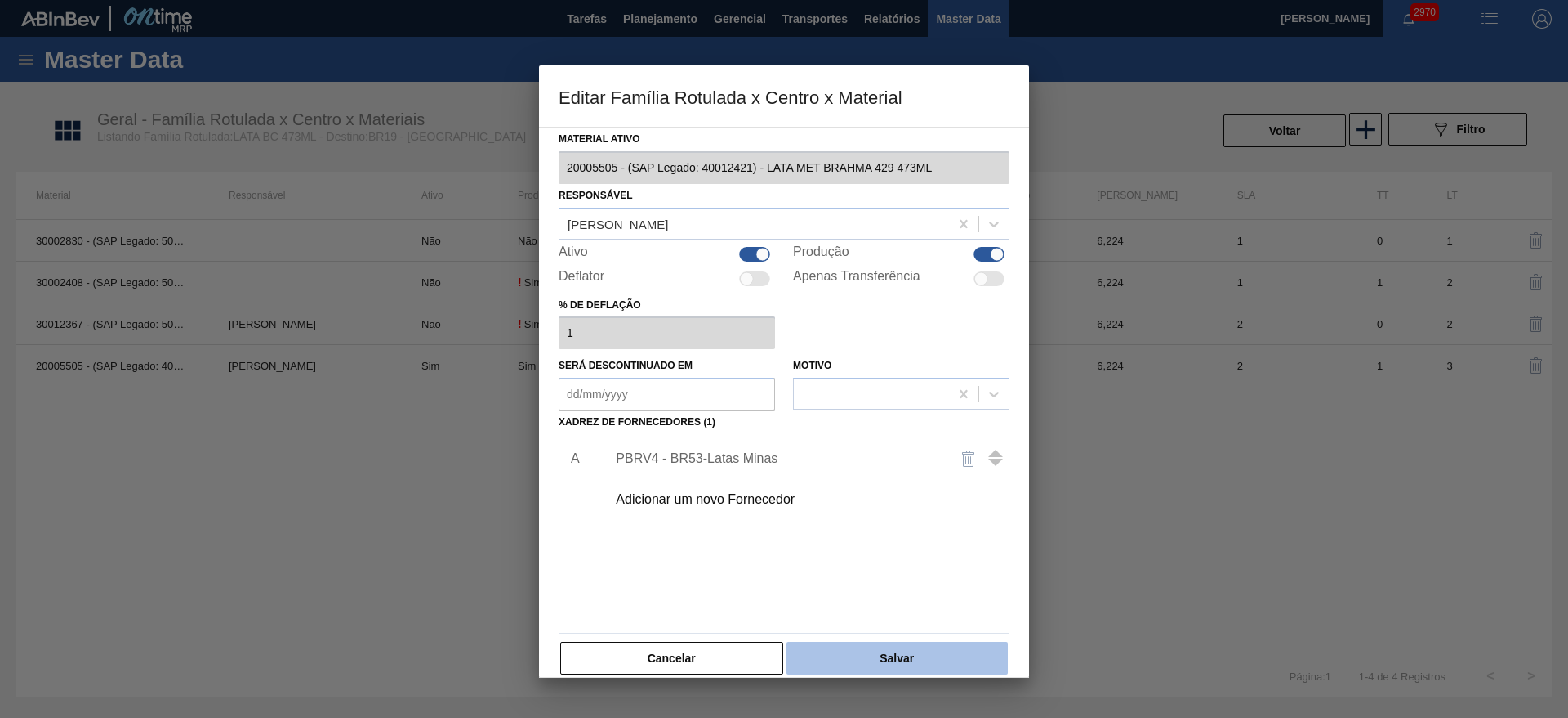
click at [911, 646] on button "Salvar" at bounding box center [896, 658] width 221 height 33
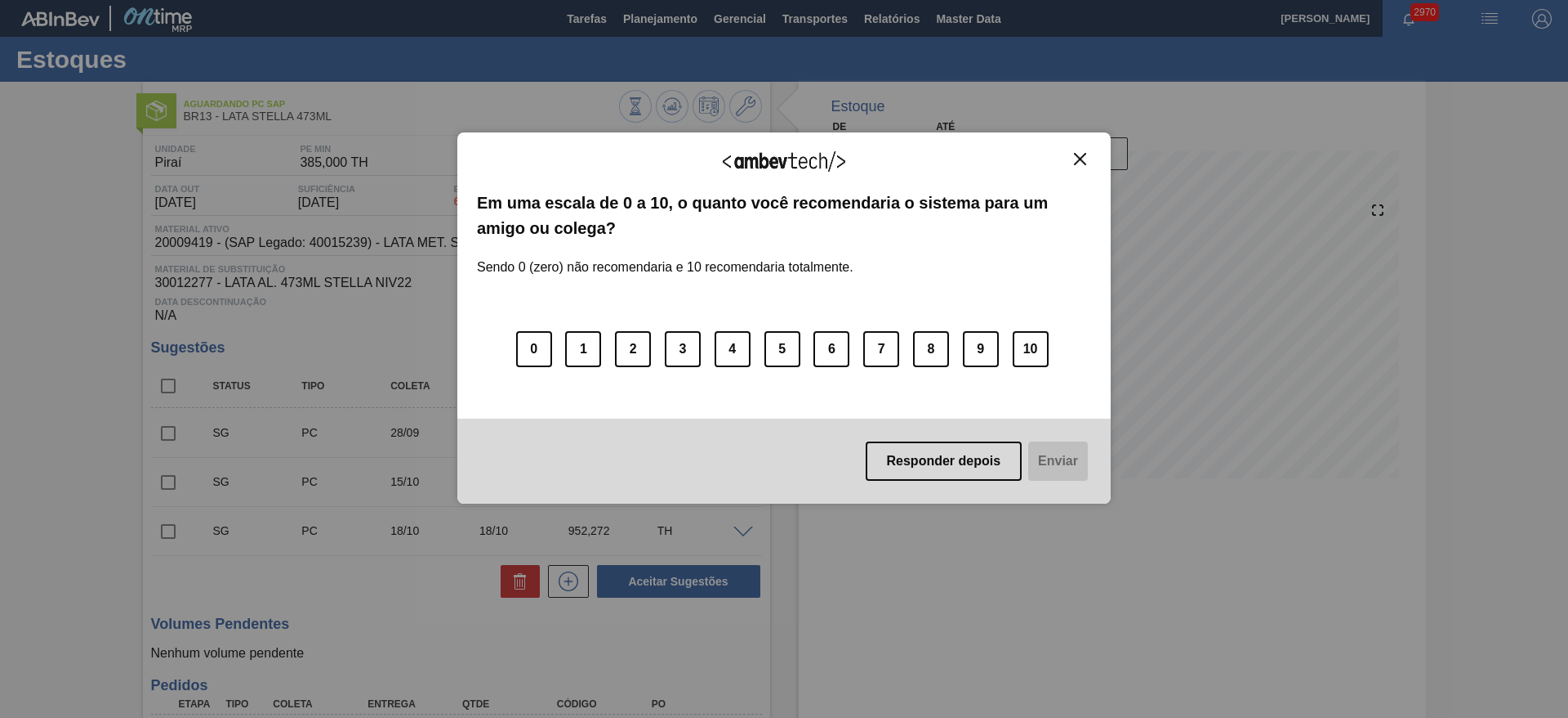
click at [1084, 163] on img "Close" at bounding box center [1080, 159] width 12 height 12
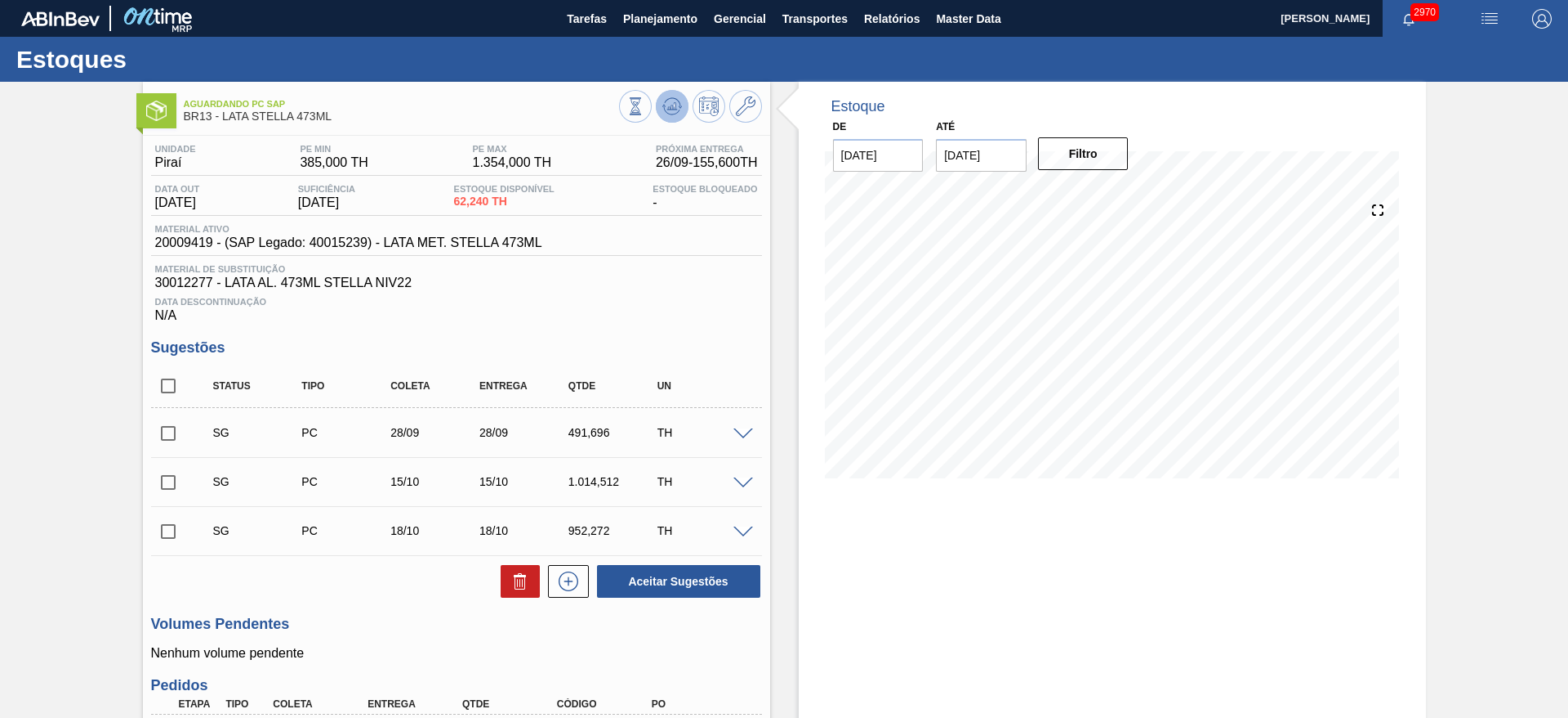
click at [681, 103] on button at bounding box center [672, 106] width 33 height 33
click at [740, 120] on button at bounding box center [745, 106] width 33 height 33
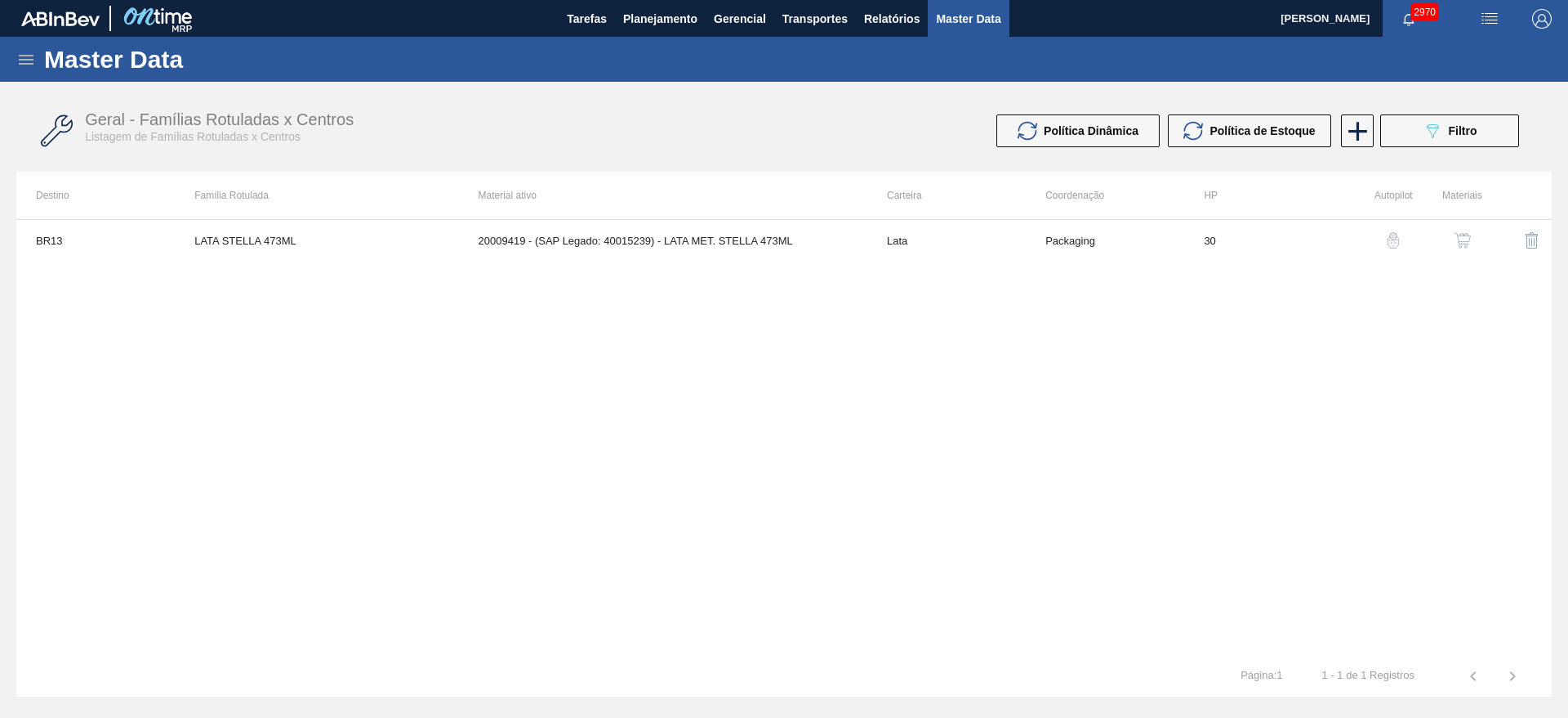
click at [1465, 252] on button "button" at bounding box center [1463, 240] width 39 height 39
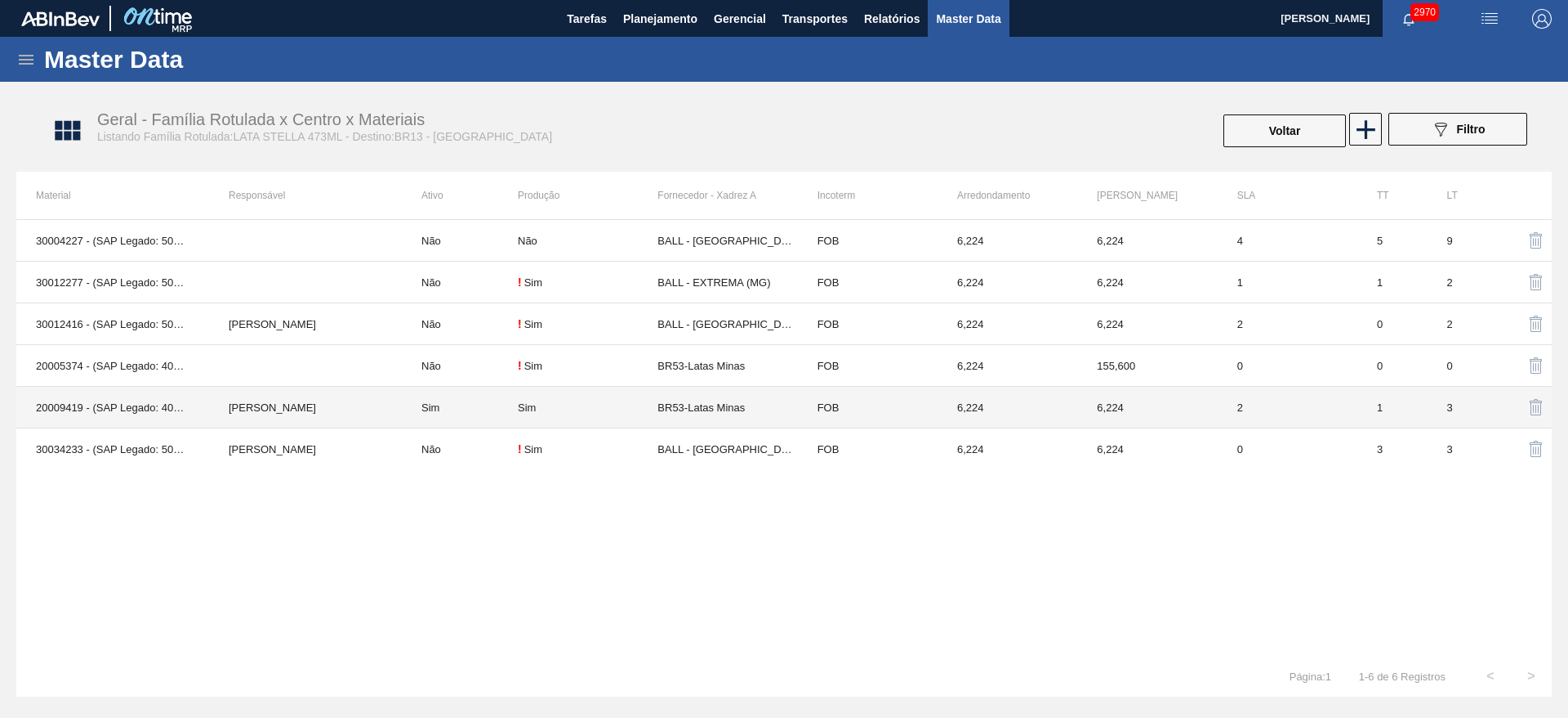
click at [676, 415] on td "BR53-Latas Minas" at bounding box center [727, 407] width 140 height 42
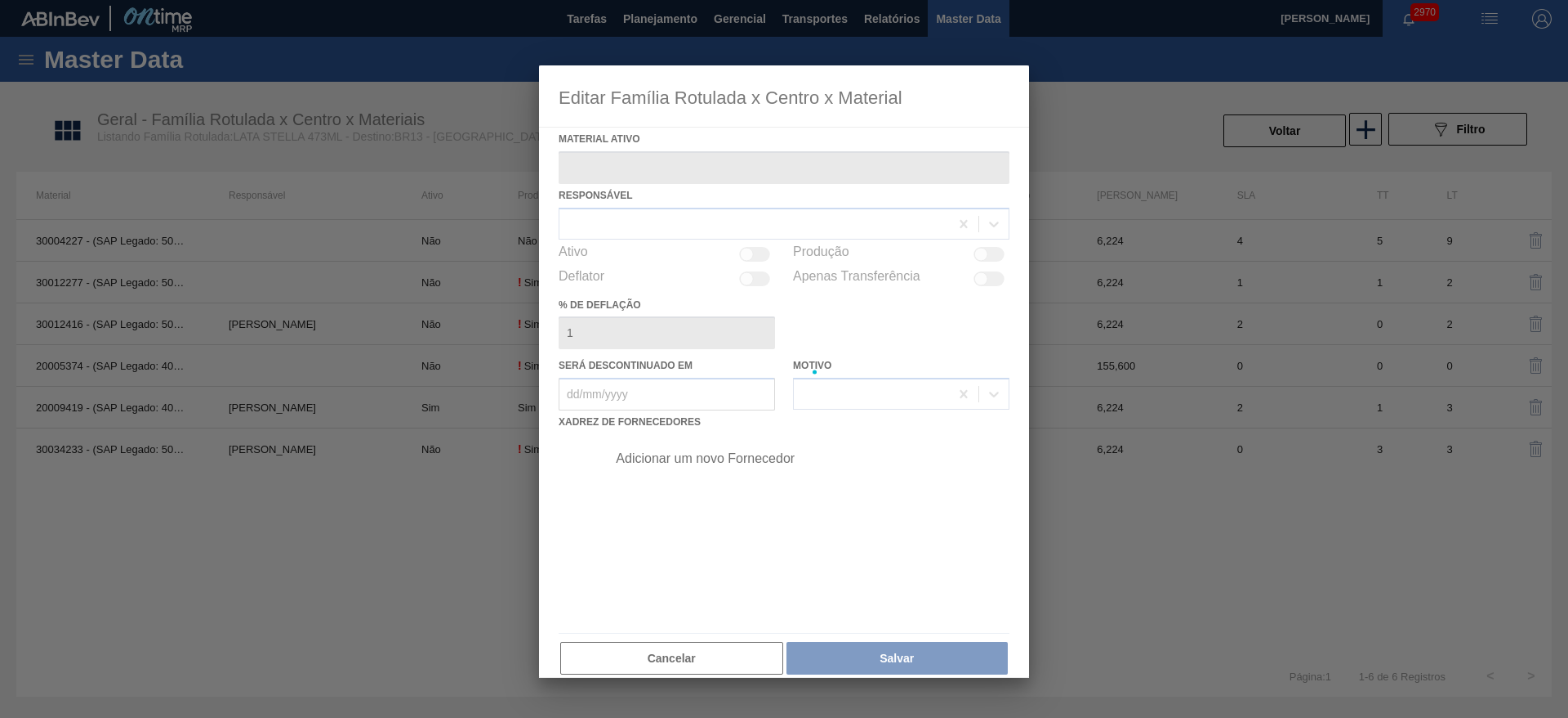
type ativo "20009419 - (SAP Legado: 40015239) - LATA MET. STELLA 473ML"
checkbox input "true"
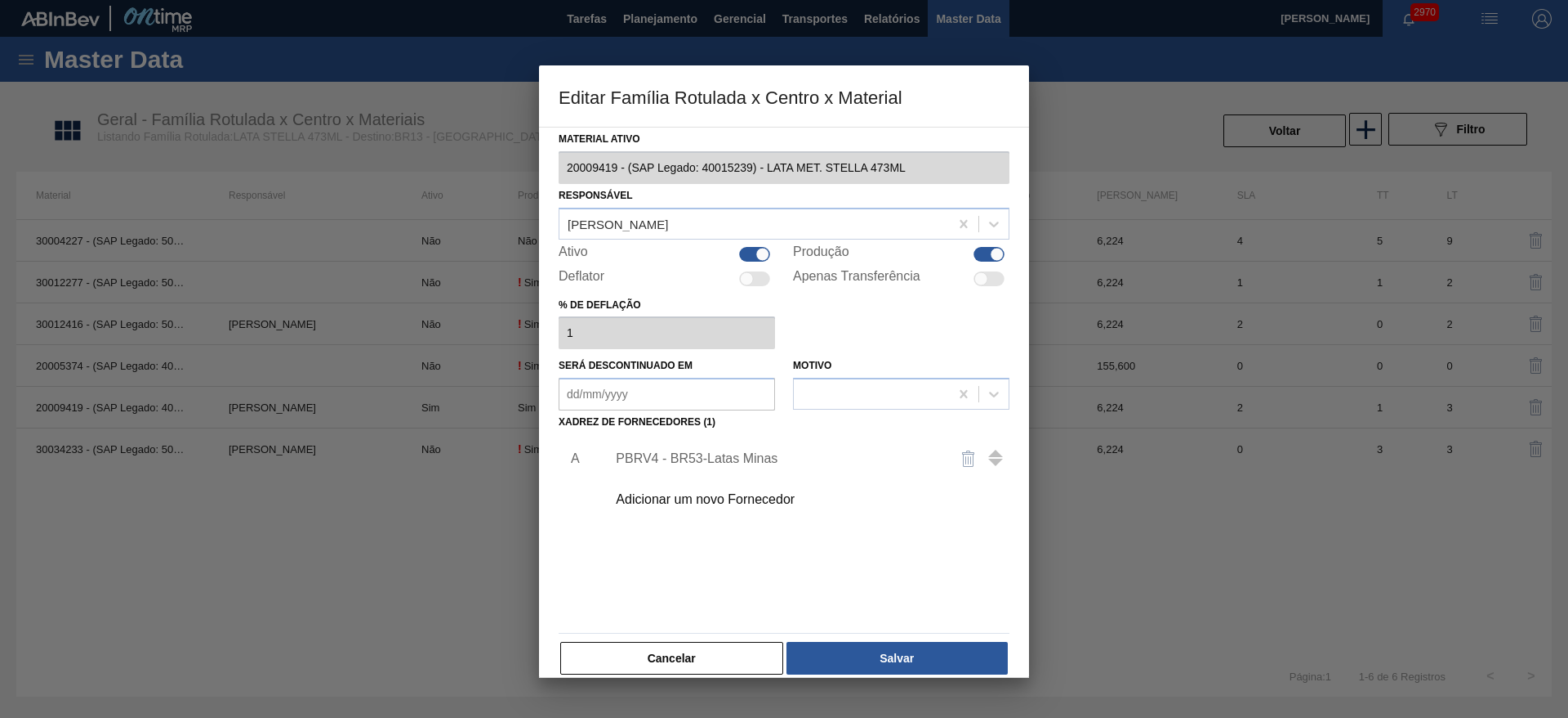
click at [722, 458] on div "PBRV4 - BR53-Latas Minas" at bounding box center [776, 458] width 320 height 14
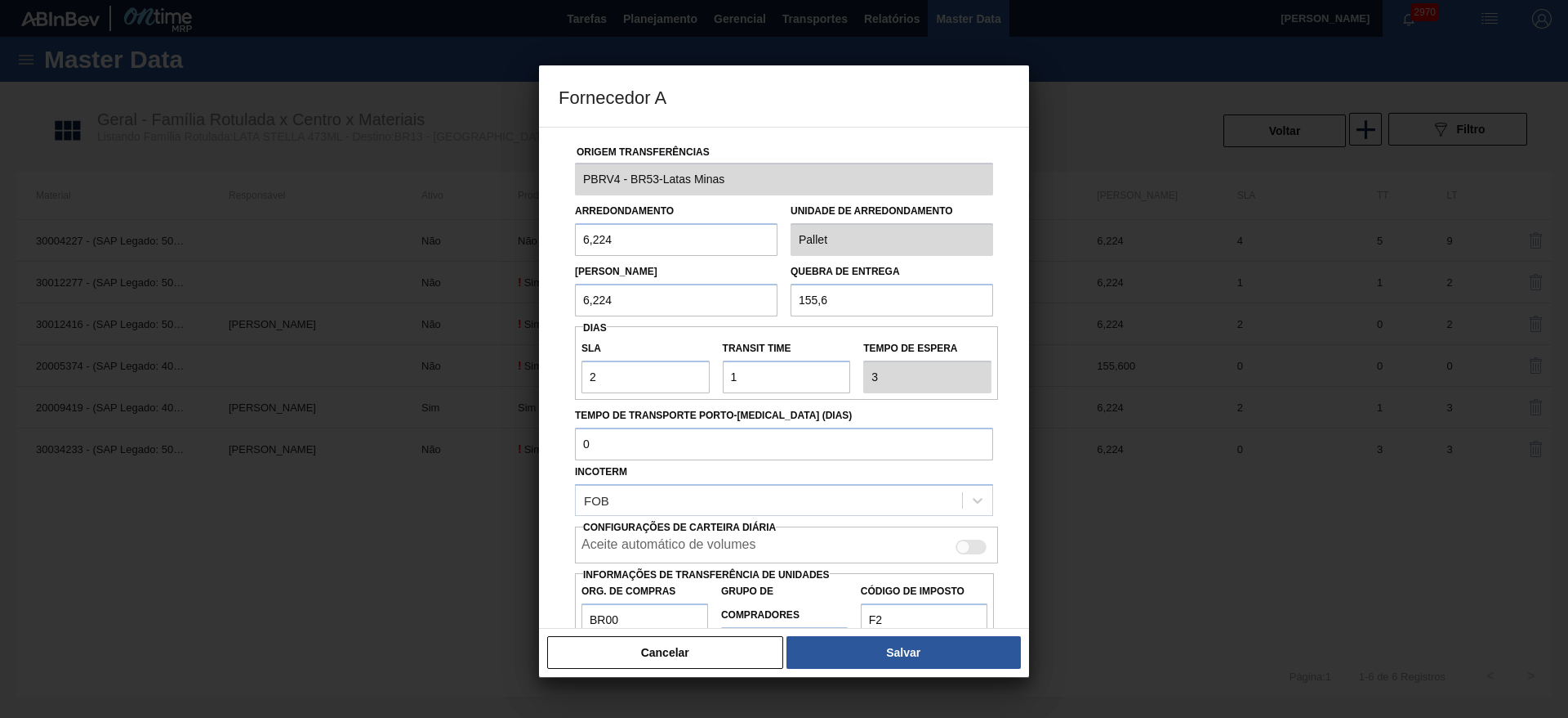
drag, startPoint x: 839, startPoint y: 301, endPoint x: 763, endPoint y: 287, distance: 77.3
click at [763, 287] on div "Lote Mínimo 6,224 Quebra de entrega 155,6" at bounding box center [784, 286] width 431 height 60
type input "124,48"
click at [916, 649] on button "Salvar" at bounding box center [903, 652] width 235 height 33
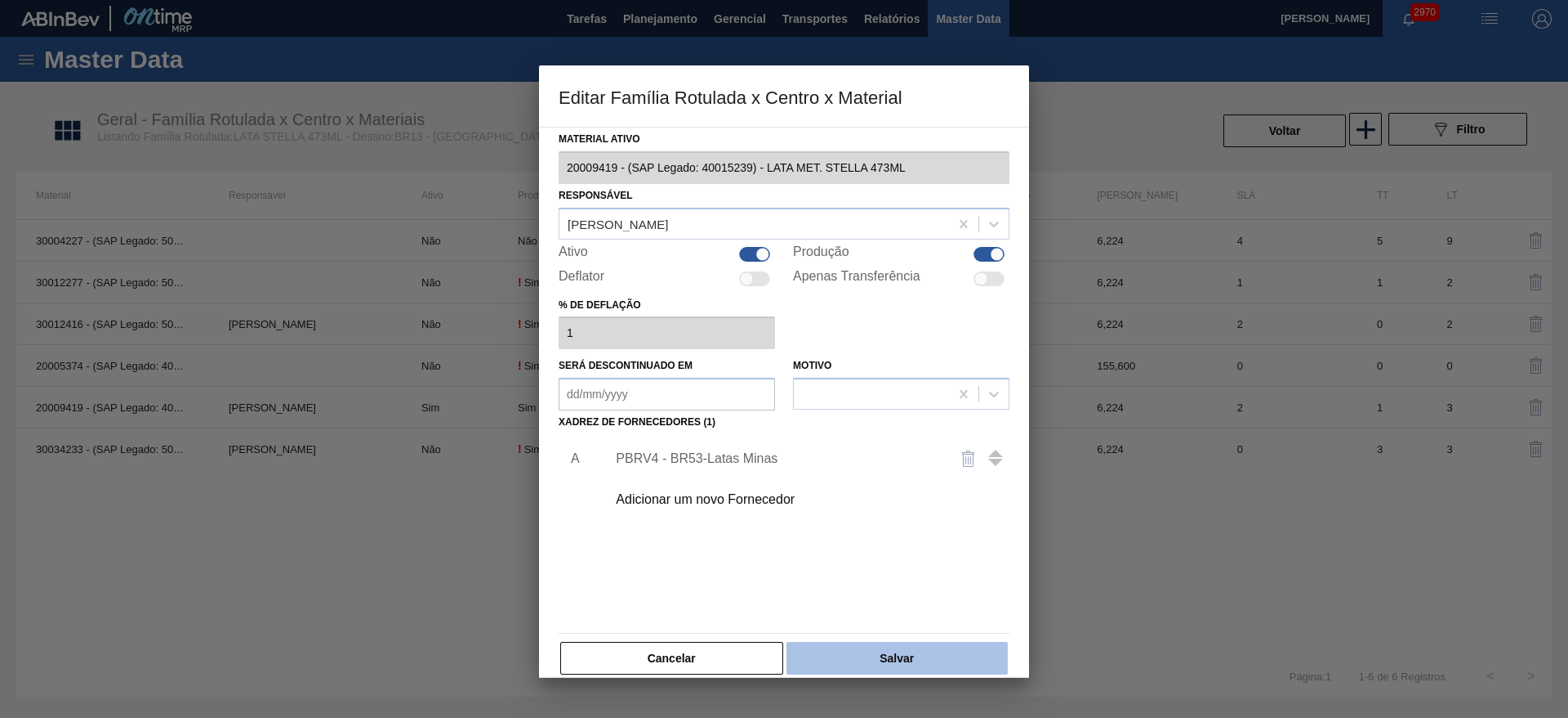
click at [915, 662] on button "Salvar" at bounding box center [896, 658] width 221 height 33
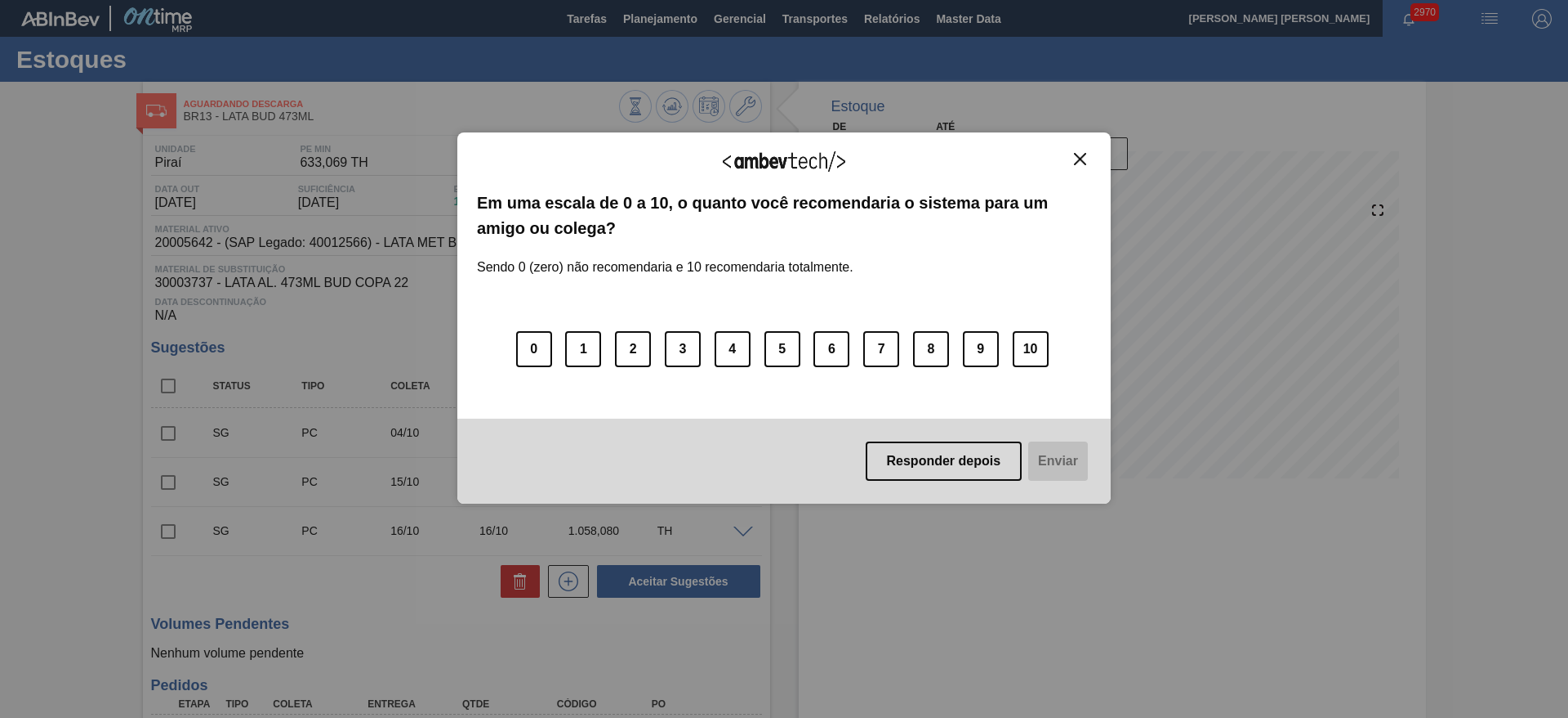
click at [1078, 164] on img "Close" at bounding box center [1080, 159] width 12 height 12
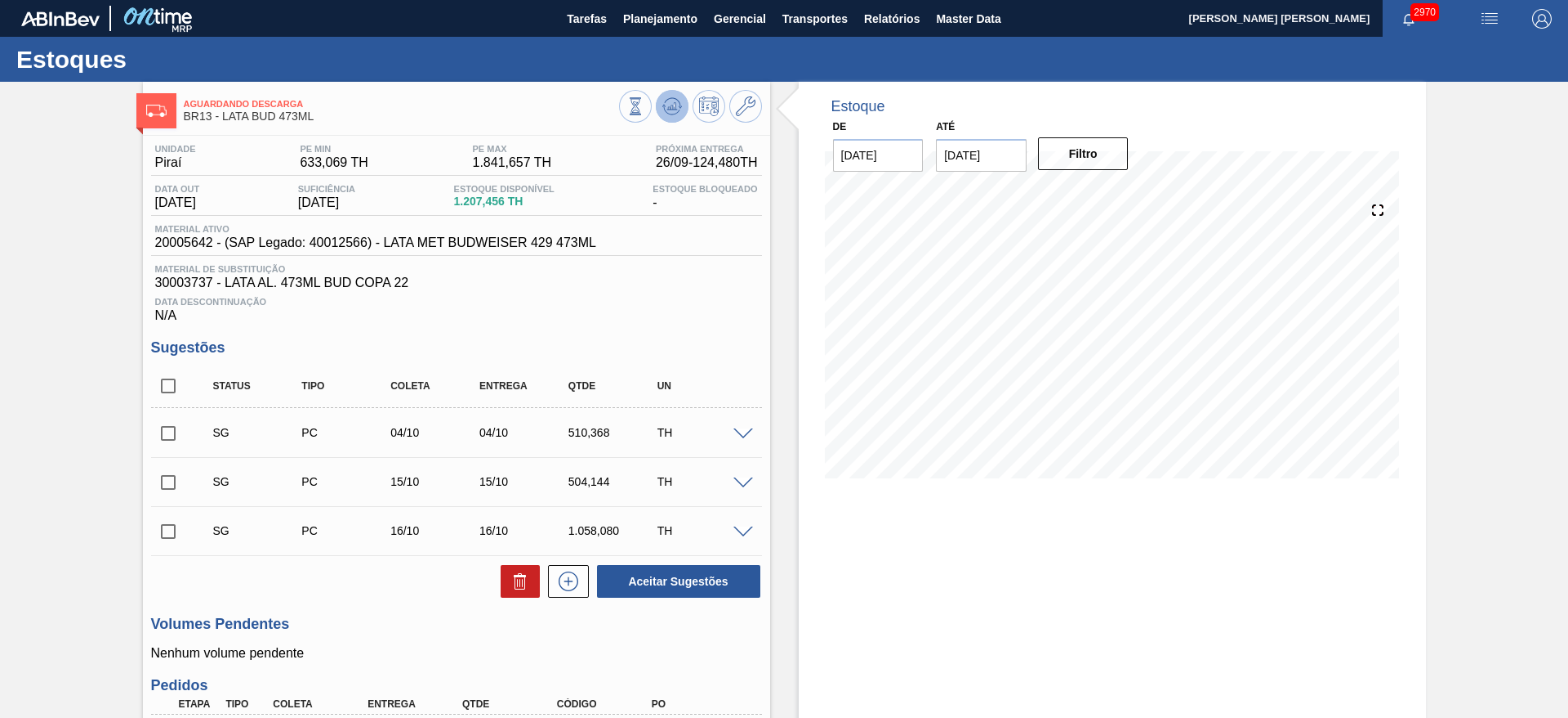
click at [672, 115] on icon at bounding box center [672, 106] width 19 height 19
click at [745, 105] on icon at bounding box center [745, 106] width 19 height 19
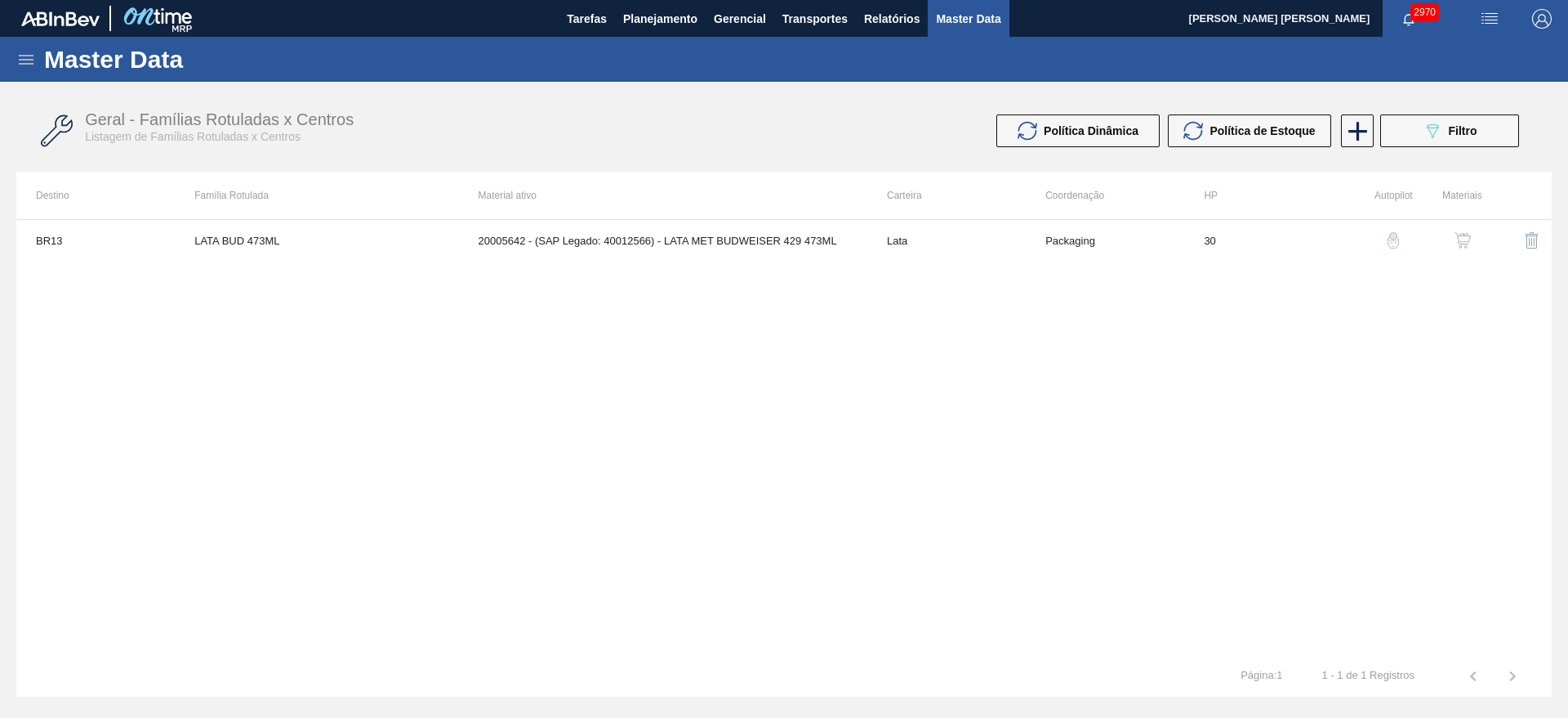
click at [1468, 233] on img "button" at bounding box center [1462, 240] width 16 height 16
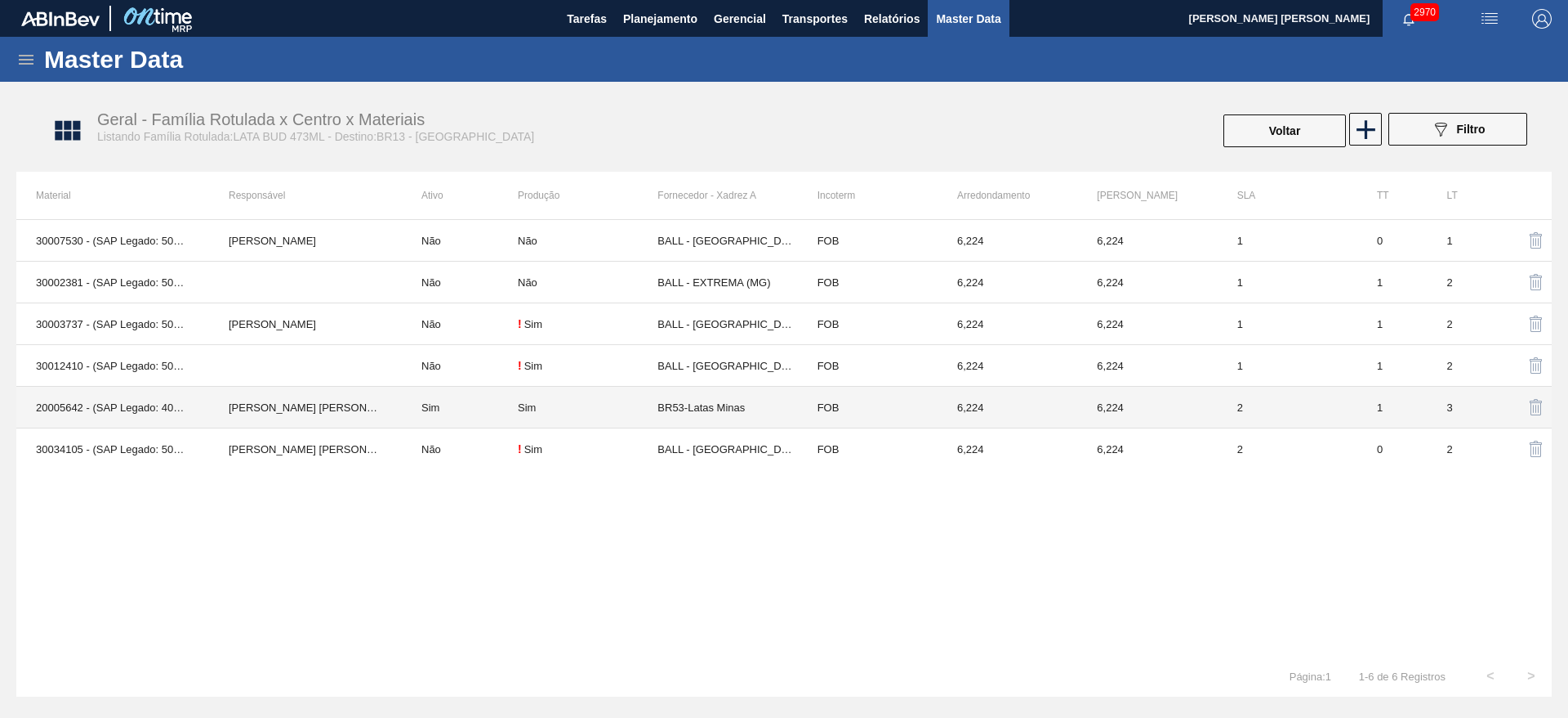
click at [681, 404] on td "BR53-Latas Minas" at bounding box center [727, 407] width 140 height 42
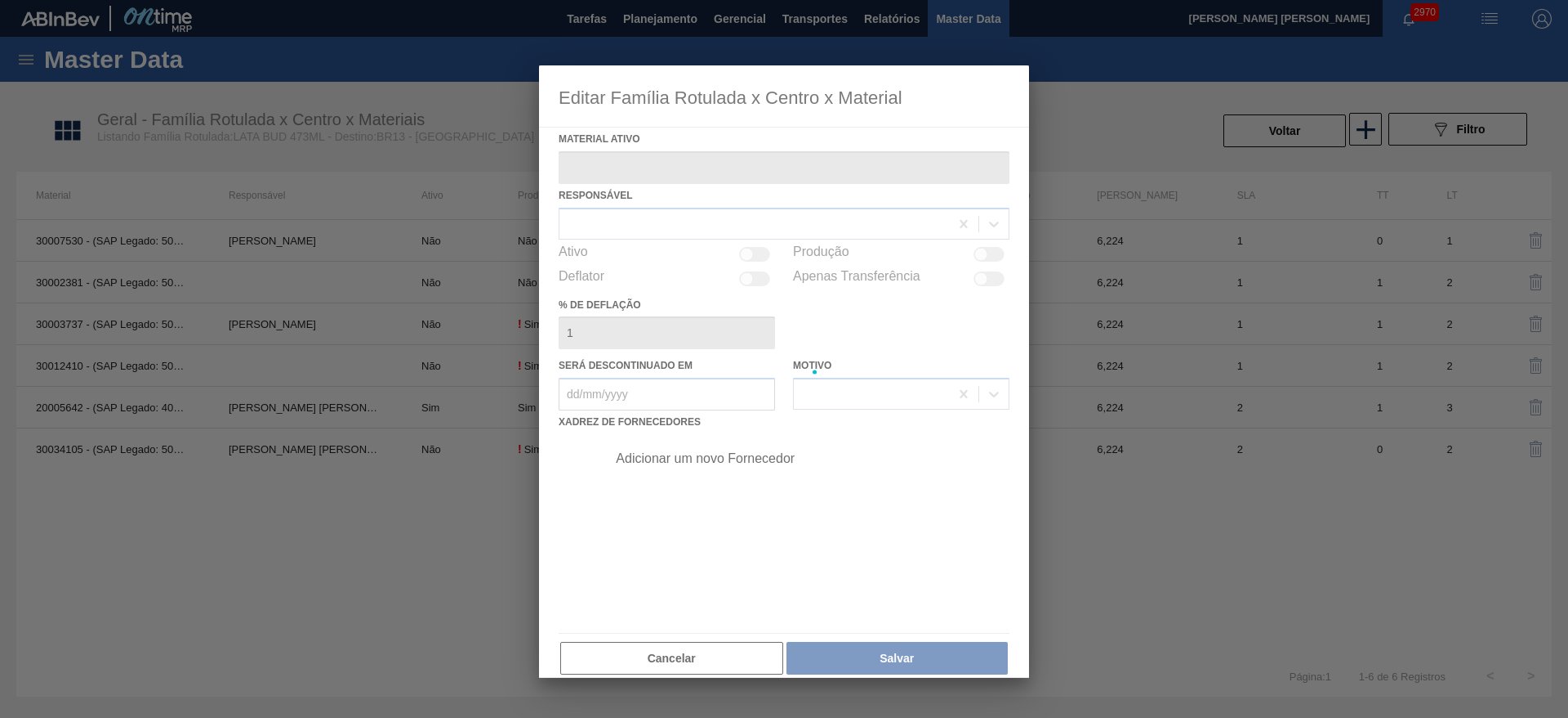
type ativo "20005642 - (SAP Legado: 40012566) - LATA MET BUDWEISER 429 473ML"
checkbox input "true"
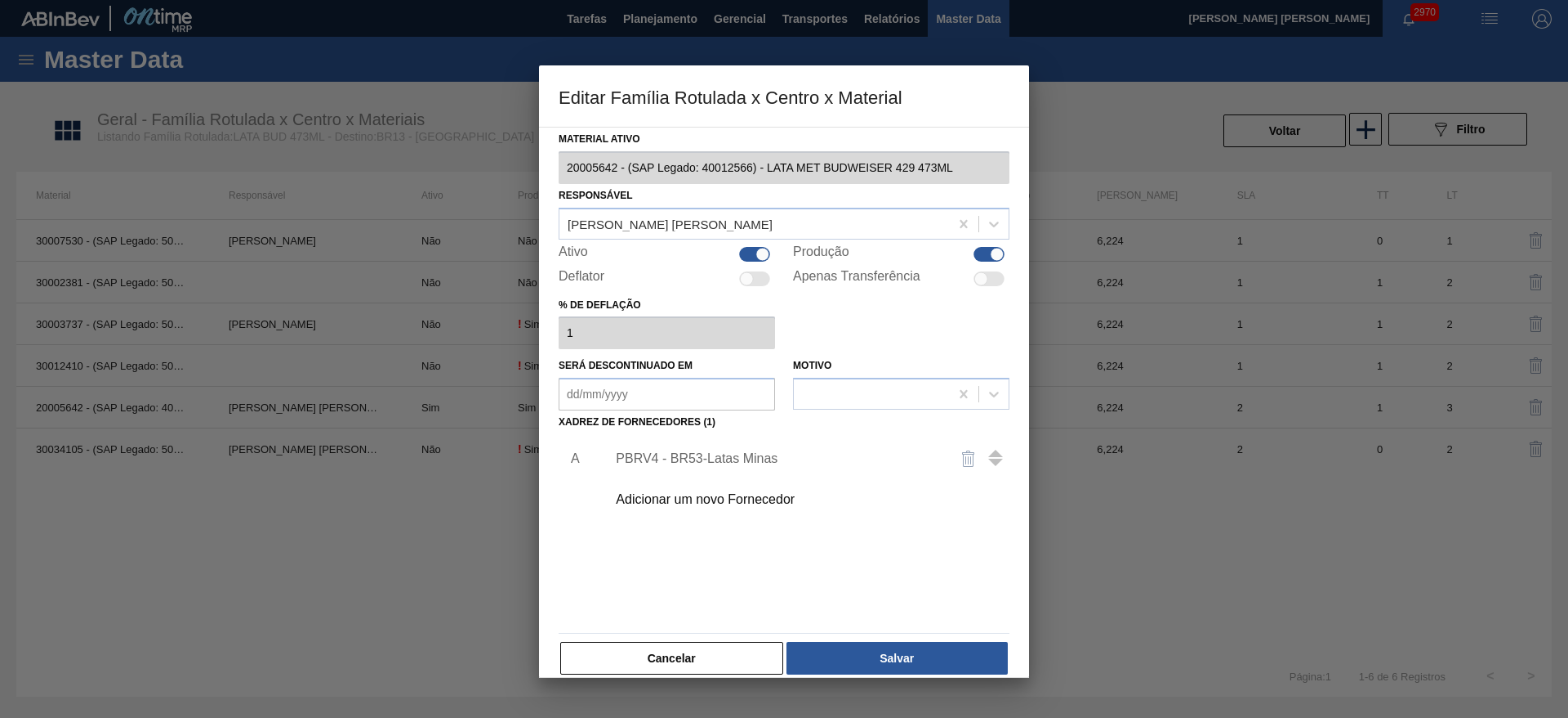
click at [708, 462] on div "PBRV4 - BR53-Latas Minas" at bounding box center [776, 458] width 320 height 14
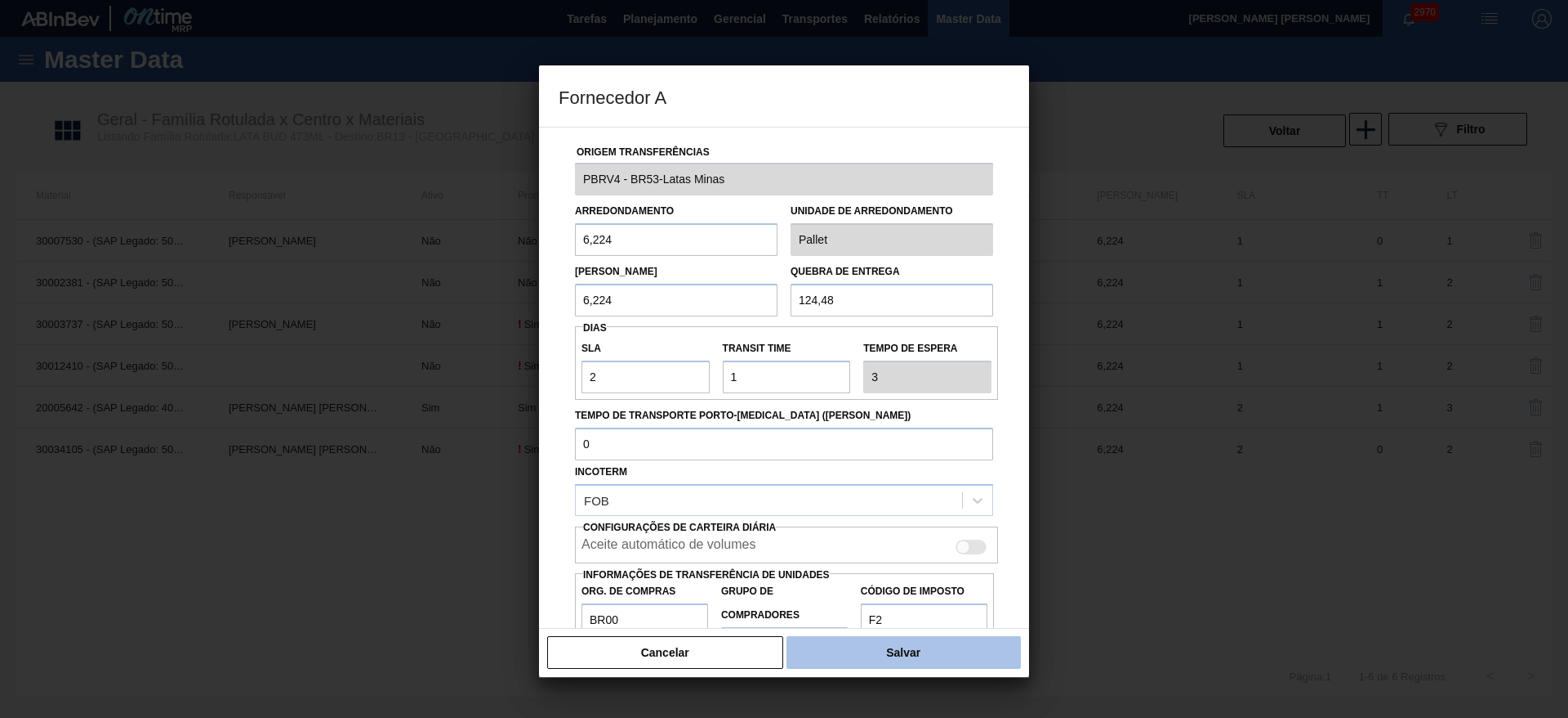
click at [934, 644] on button "Salvar" at bounding box center [903, 652] width 235 height 33
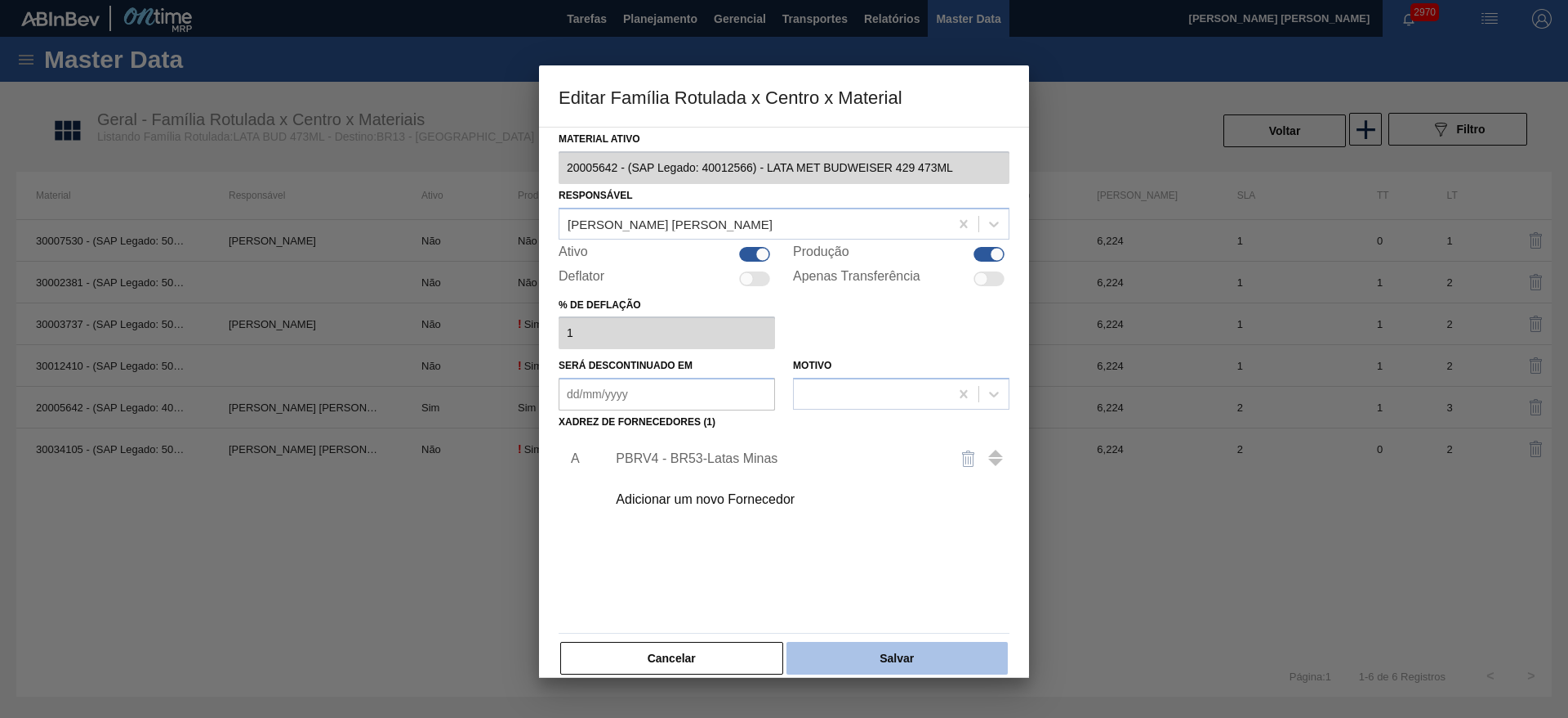
click at [892, 658] on button "Salvar" at bounding box center [896, 658] width 221 height 33
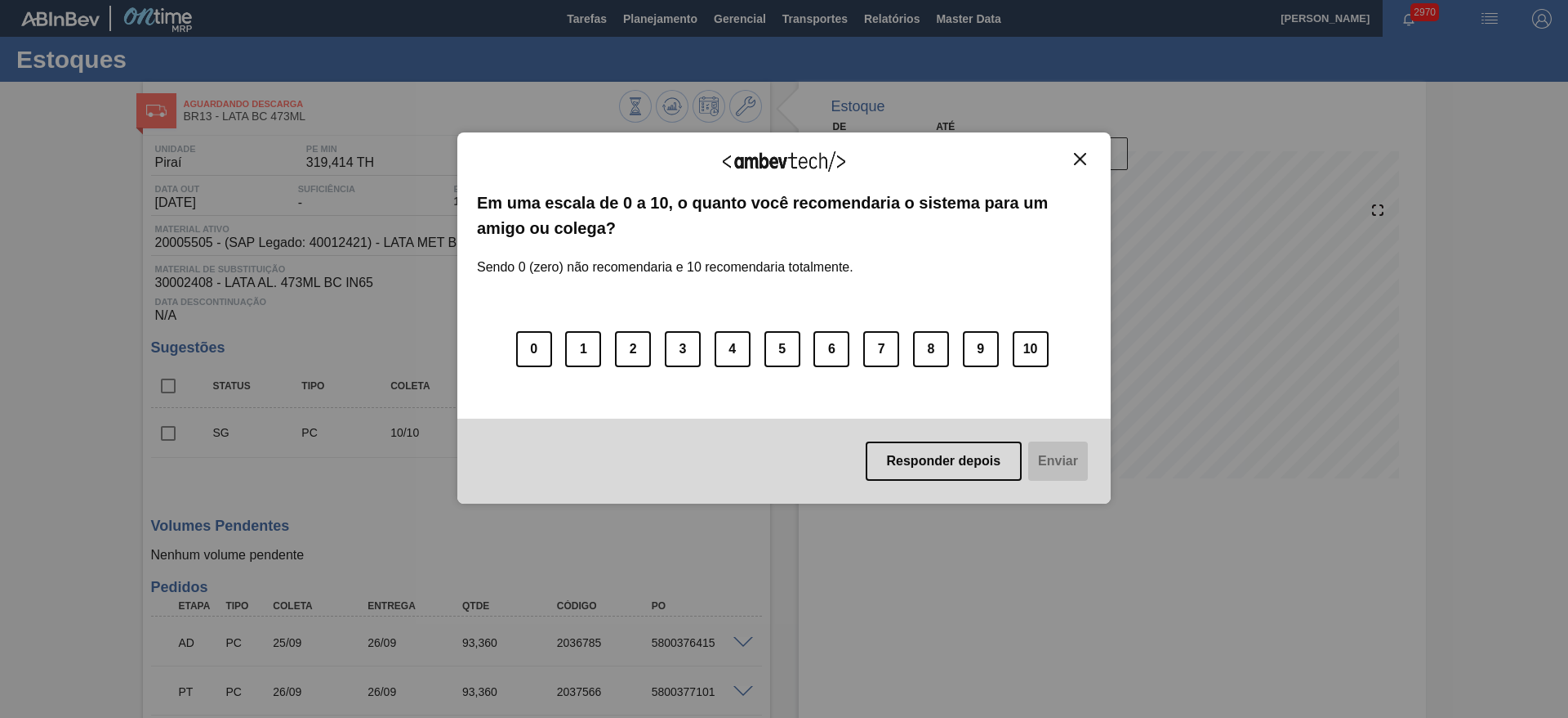
click at [1078, 163] on img "Close" at bounding box center [1080, 159] width 12 height 12
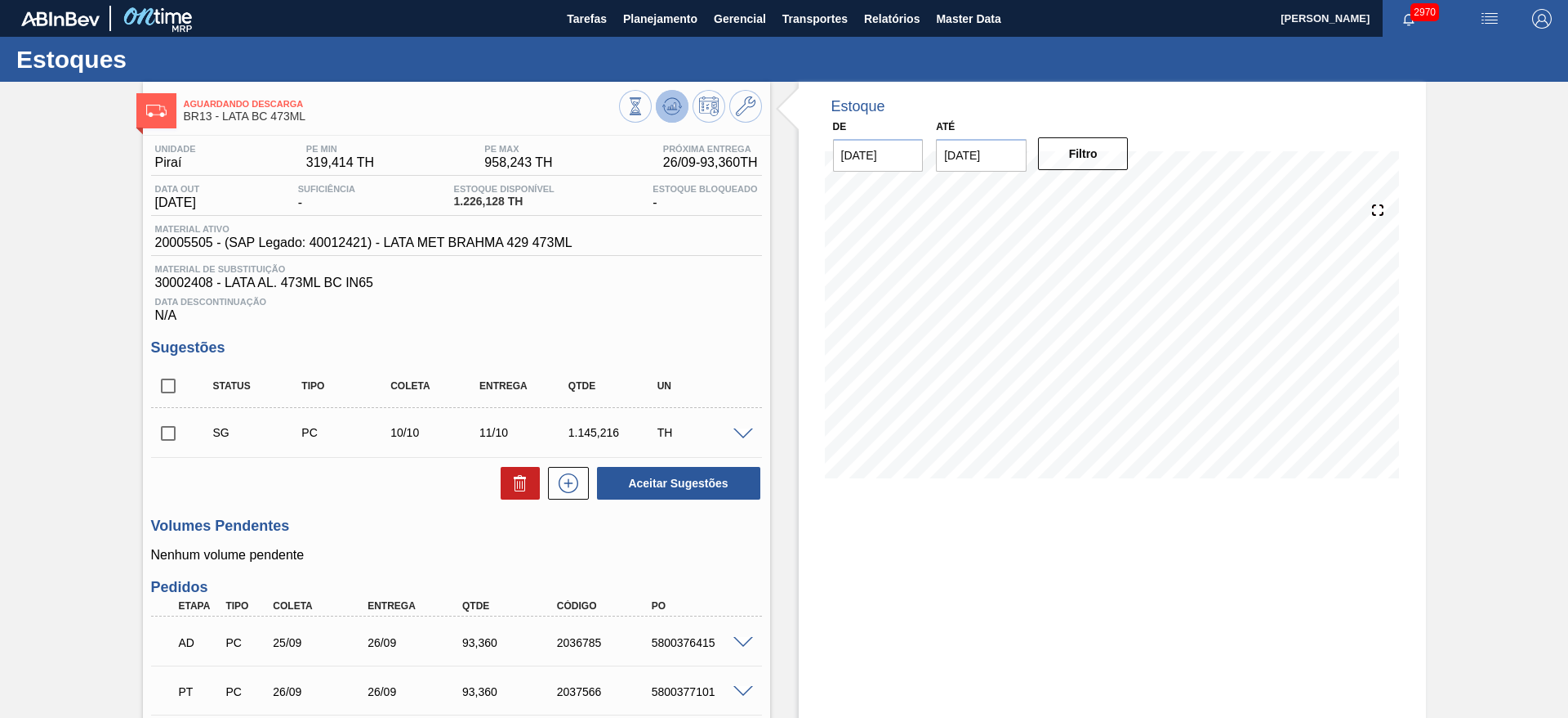
click at [666, 103] on icon at bounding box center [672, 106] width 19 height 19
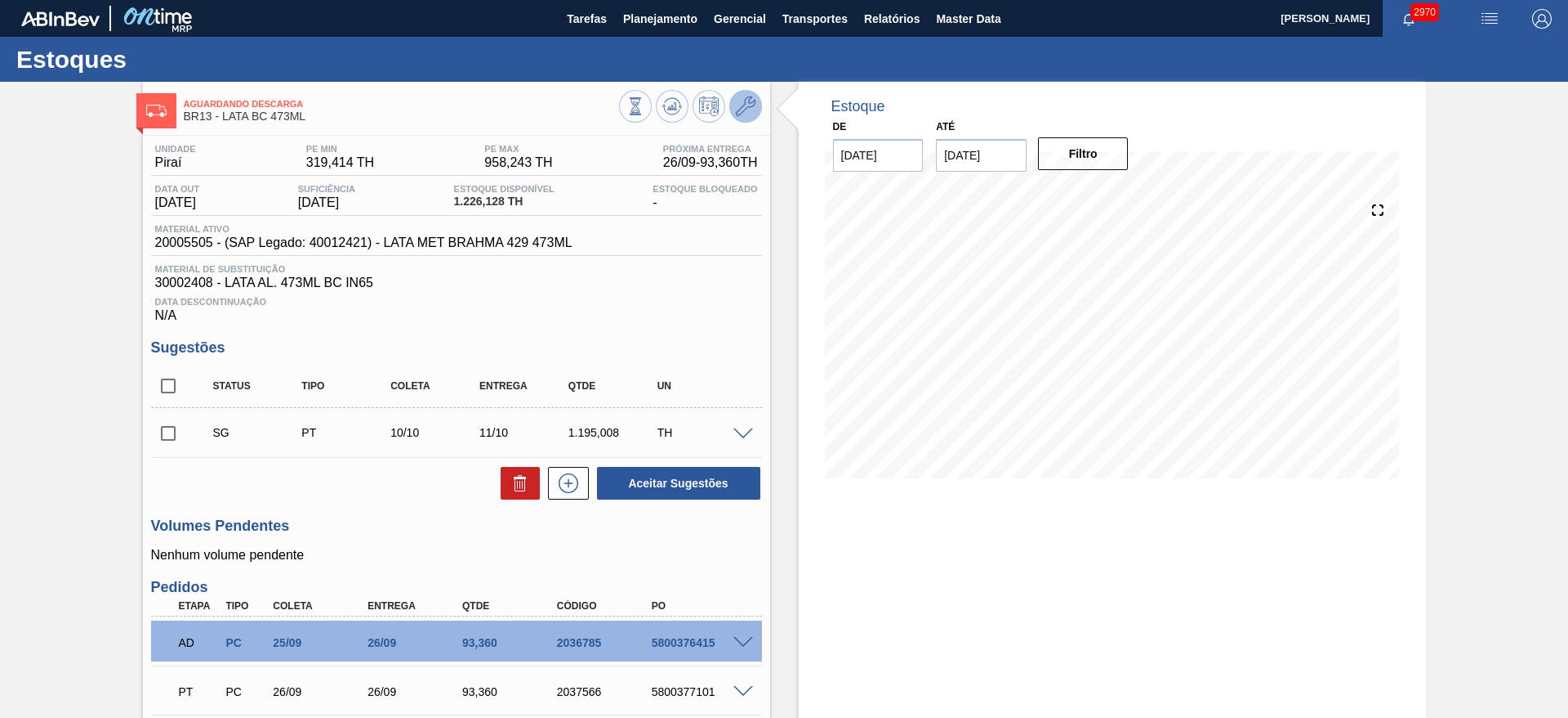
click at [740, 114] on icon at bounding box center [745, 106] width 19 height 19
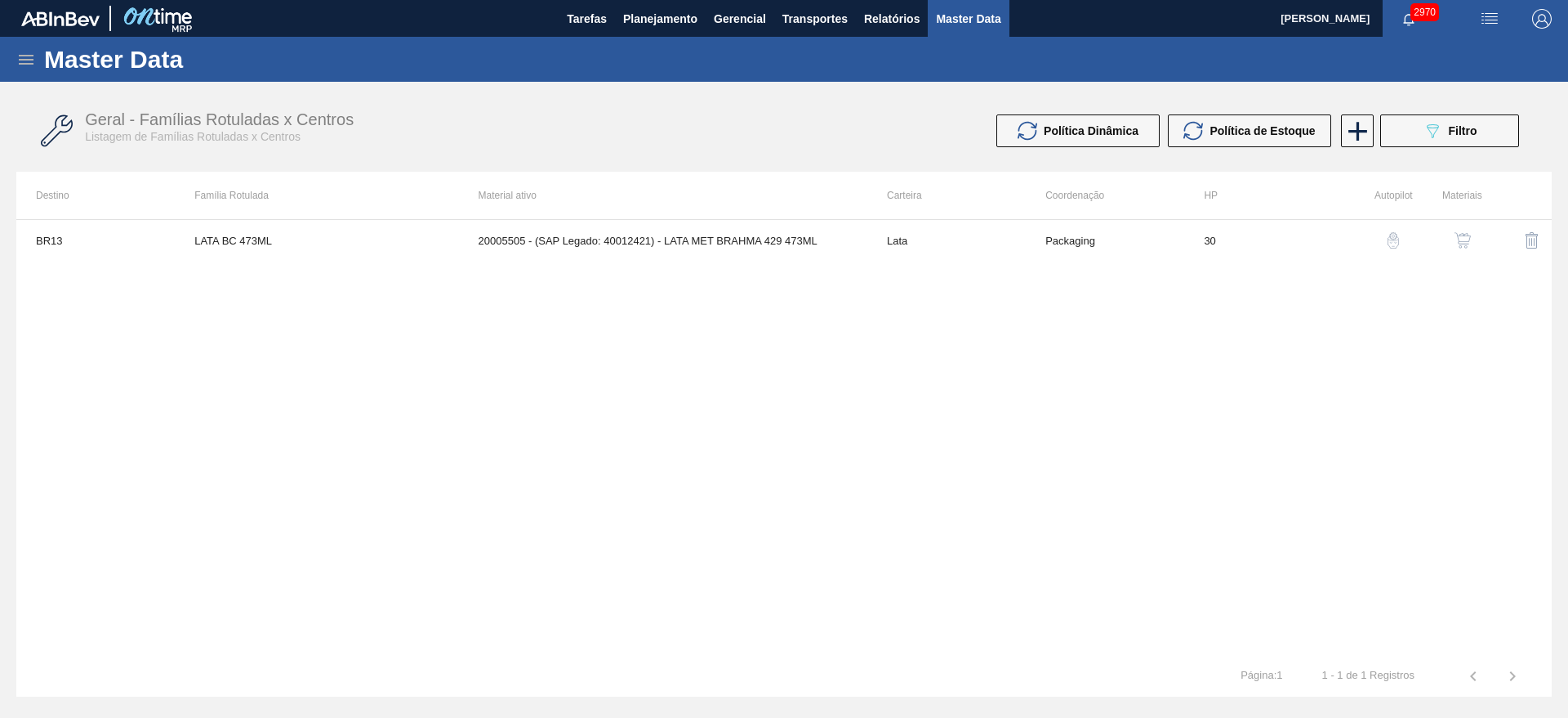
click at [1457, 235] on img "button" at bounding box center [1462, 240] width 16 height 16
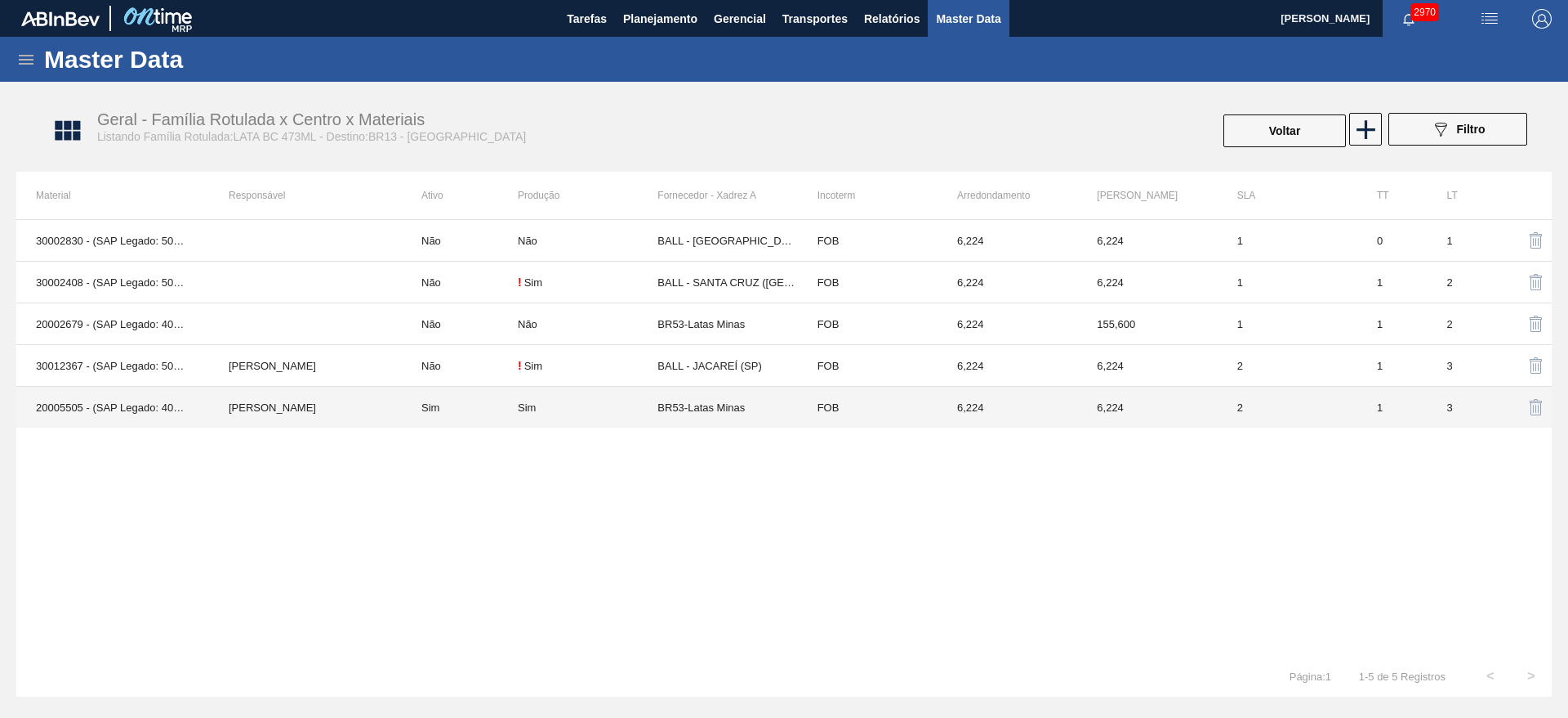
click at [652, 398] on td "Sim" at bounding box center [587, 407] width 140 height 42
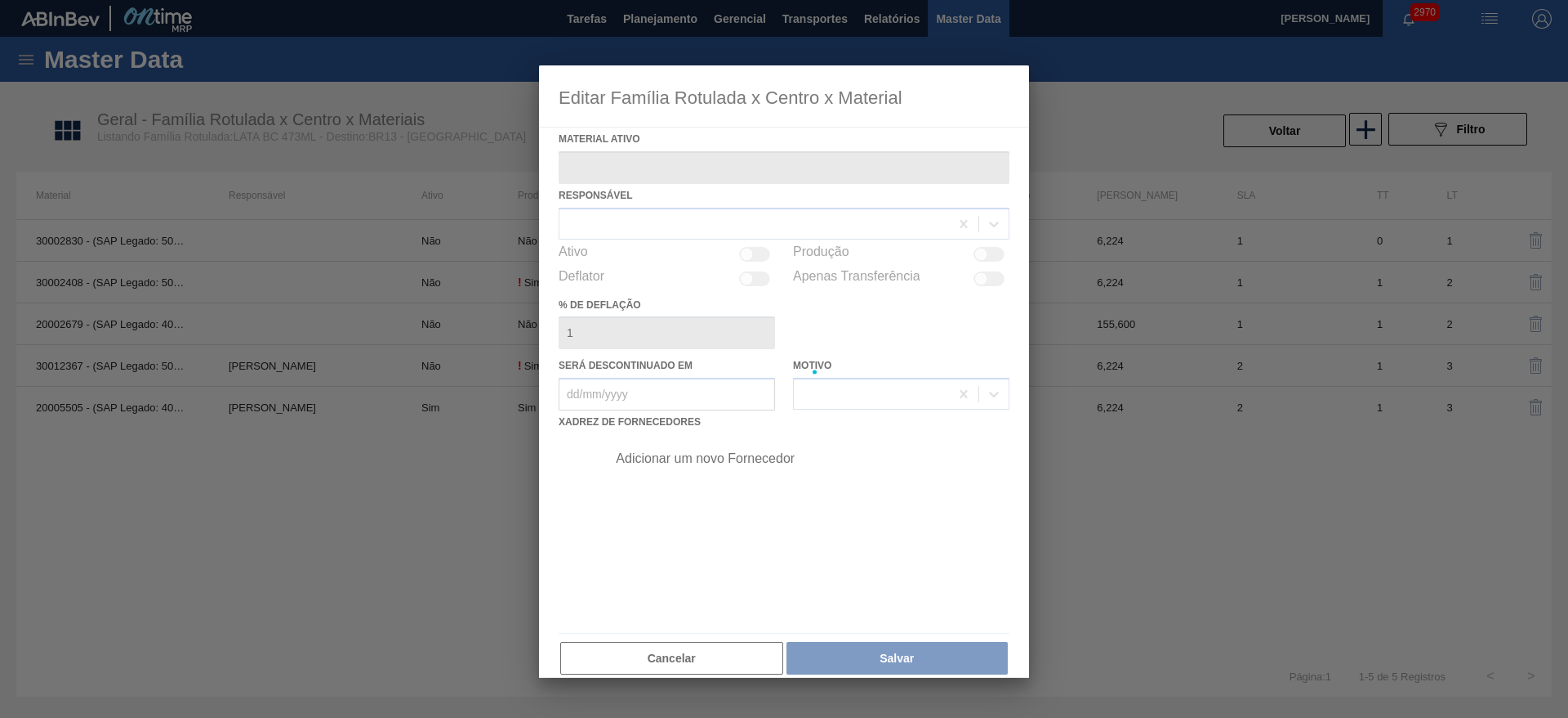
type ativo "20005505 - (SAP Legado: 40012421) - LATA MET BRAHMA 429 473ML"
checkbox input "true"
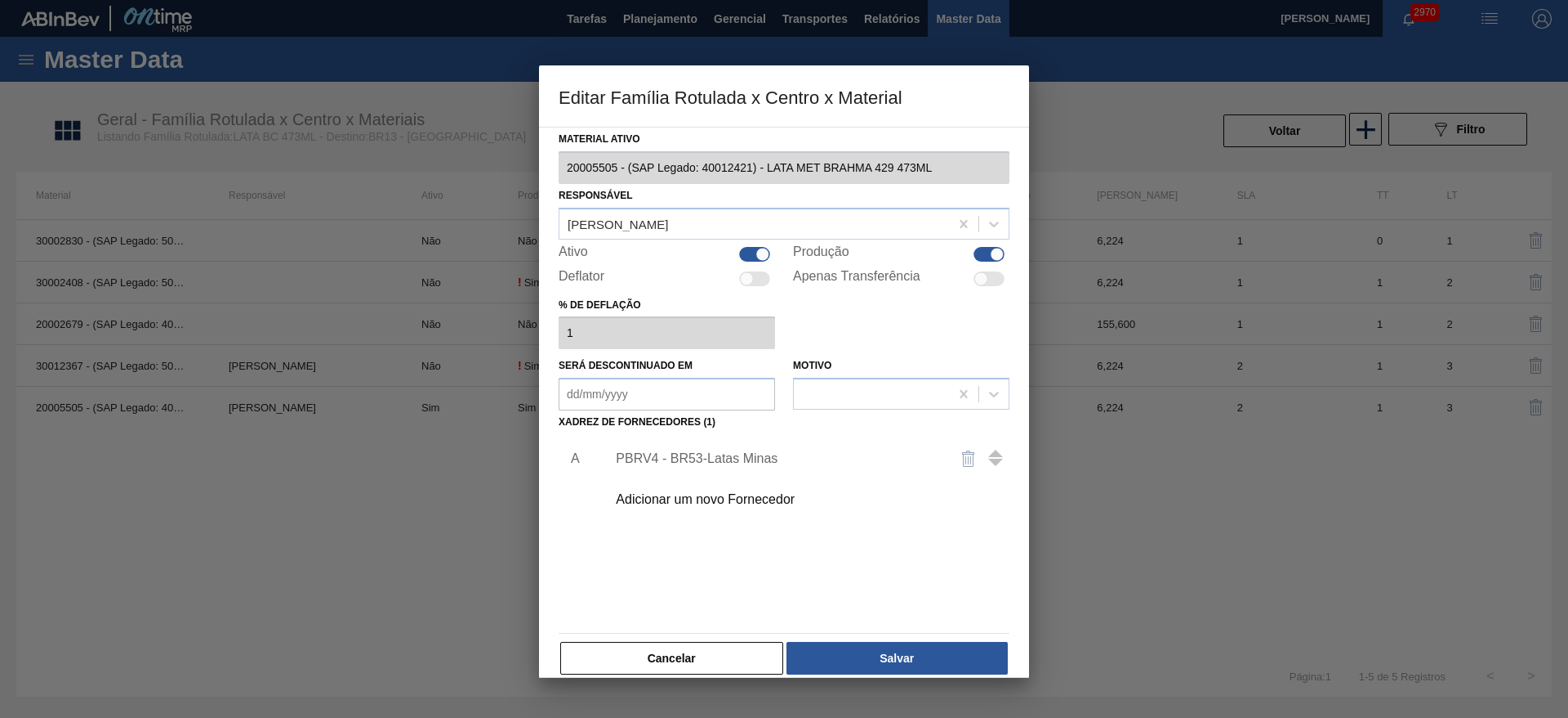
click at [723, 451] on div "PBRV4 - BR53-Latas Minas" at bounding box center [776, 458] width 320 height 14
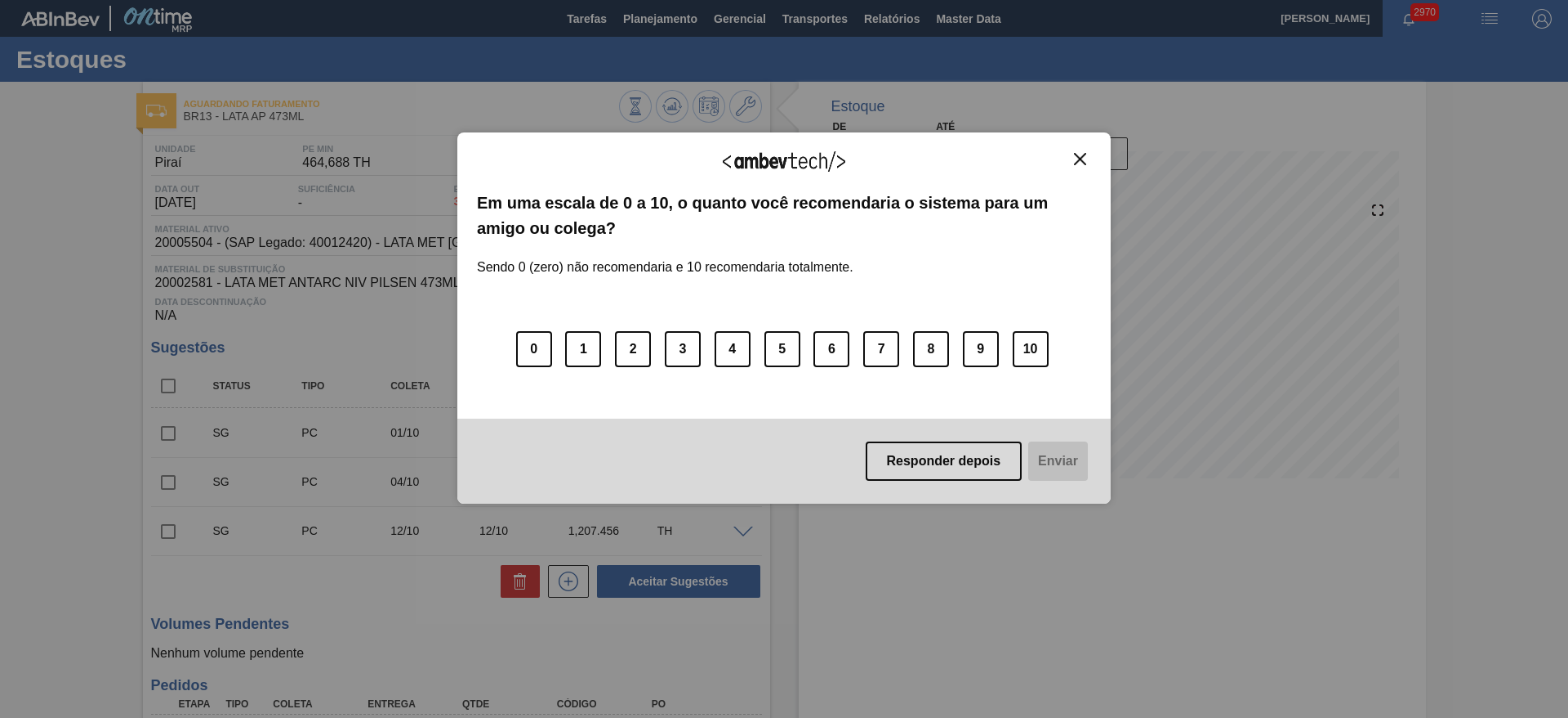
click at [1082, 157] on img "Close" at bounding box center [1080, 159] width 12 height 12
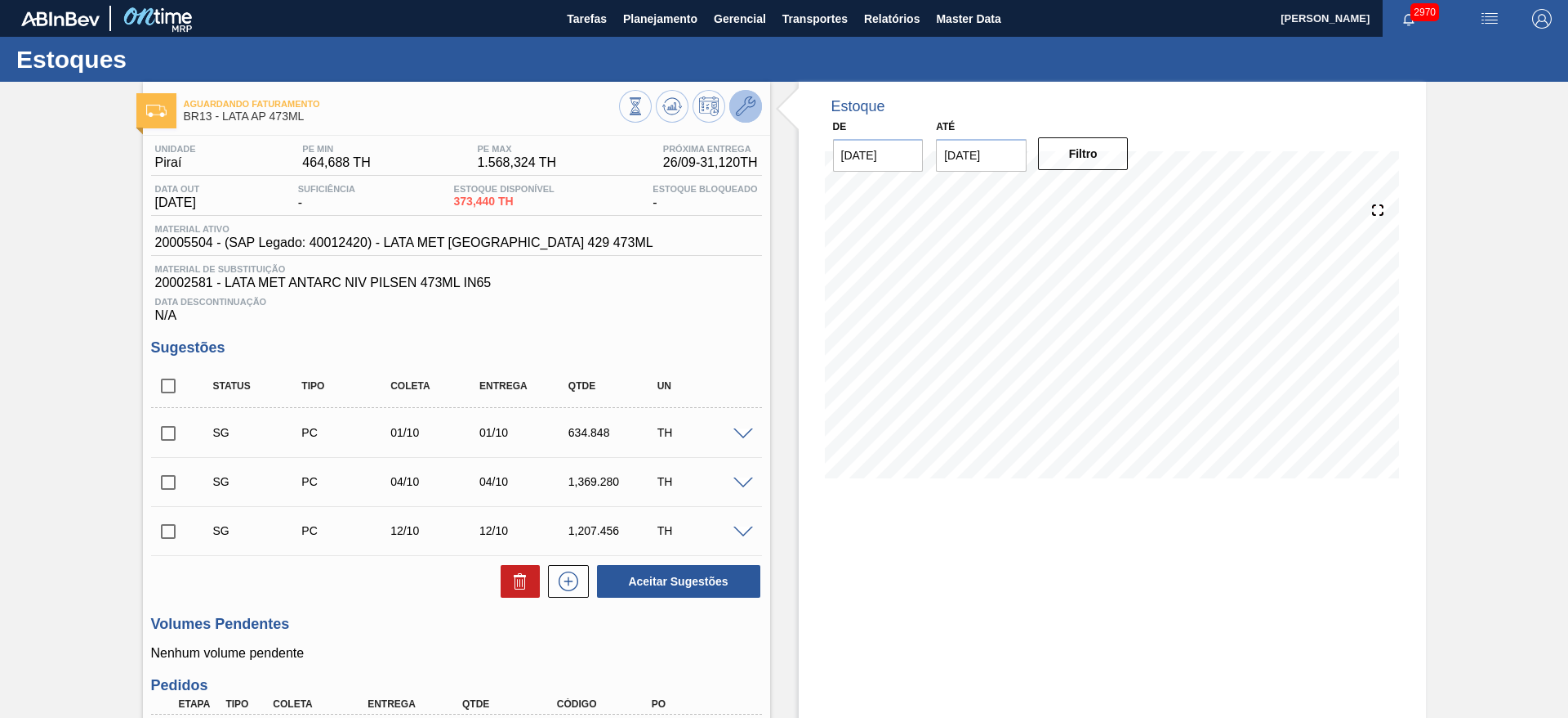
click at [745, 120] on button at bounding box center [745, 106] width 33 height 33
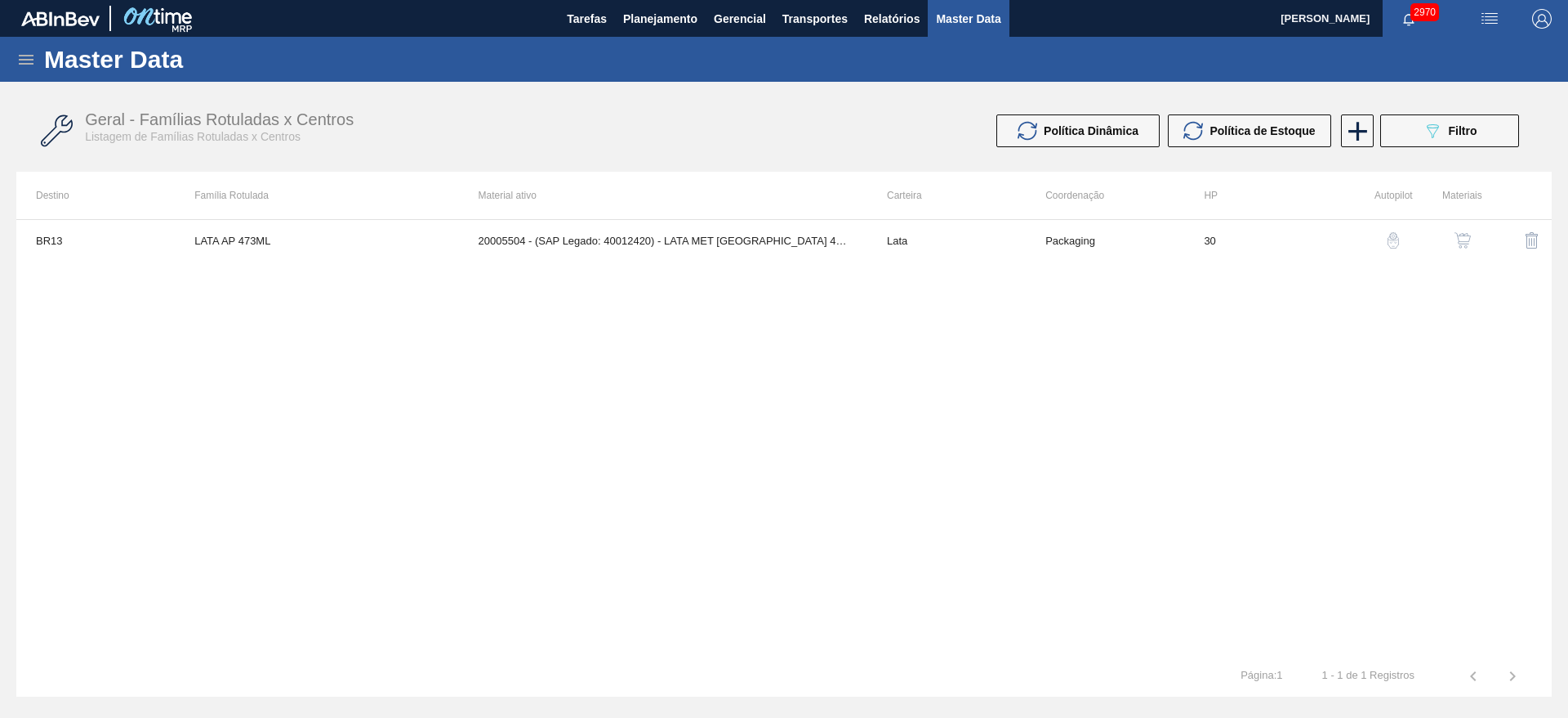
click at [1469, 231] on button "button" at bounding box center [1463, 240] width 39 height 39
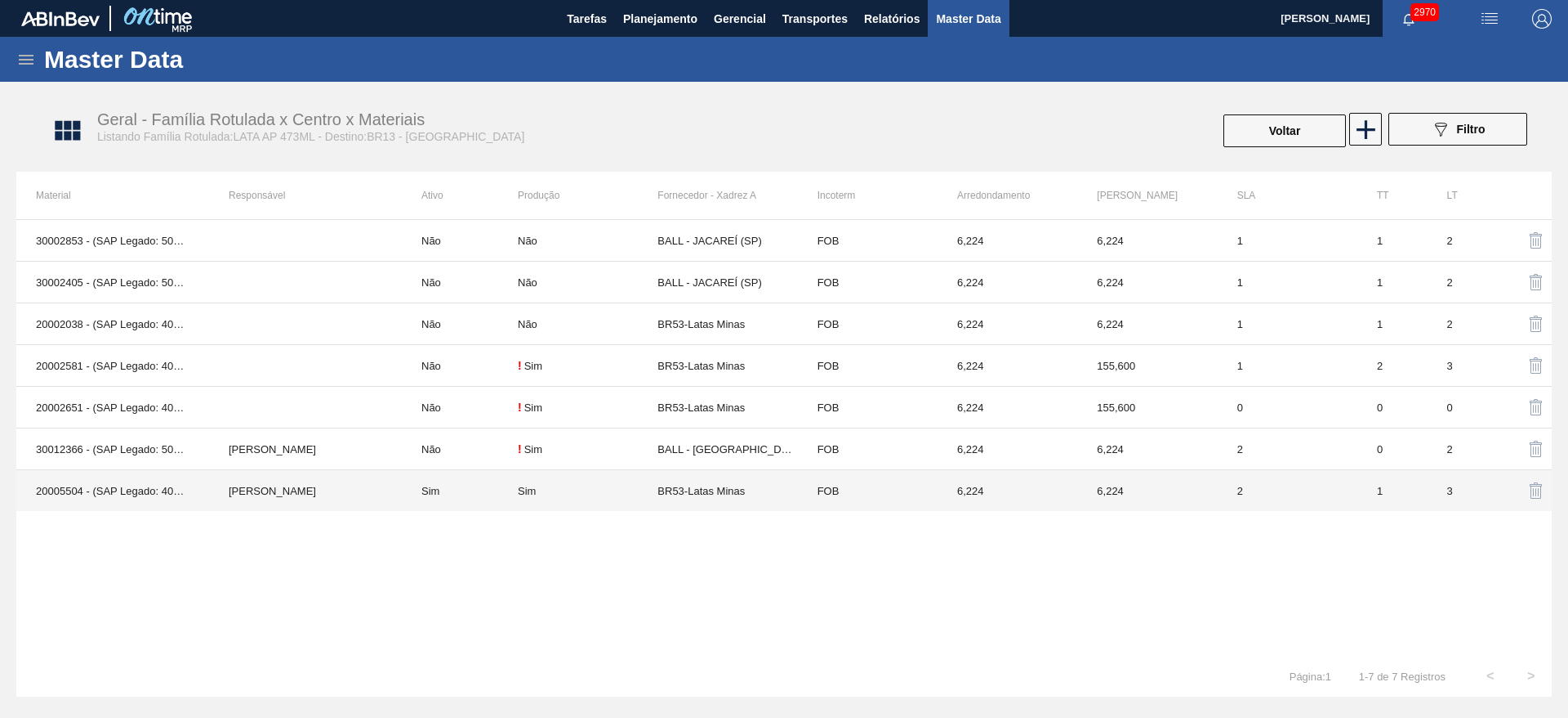
click at [624, 481] on td "Sim" at bounding box center [587, 490] width 140 height 42
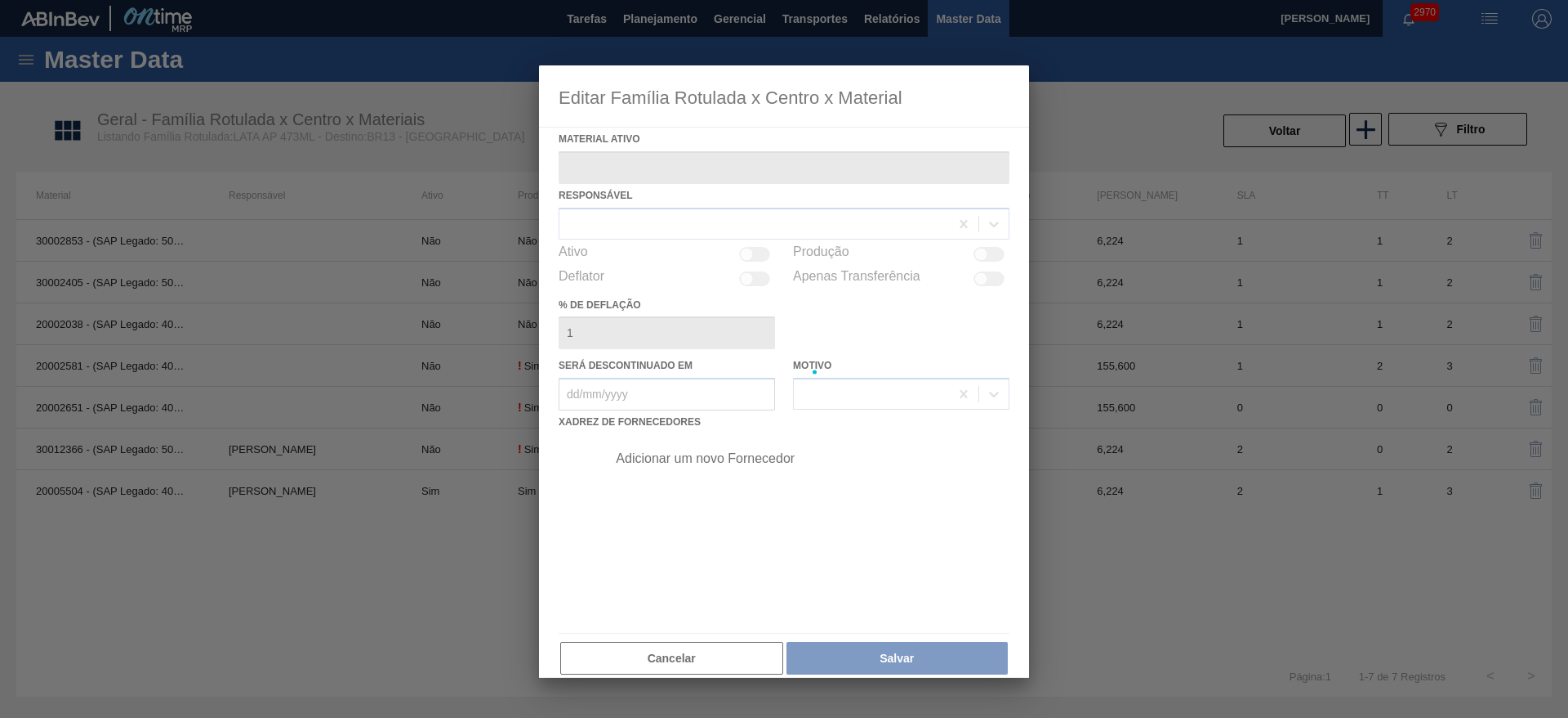
type ativo "20005504 - (SAP Legado: 40012420) - LATA MET ANTARCTICA 429 473ML"
checkbox input "true"
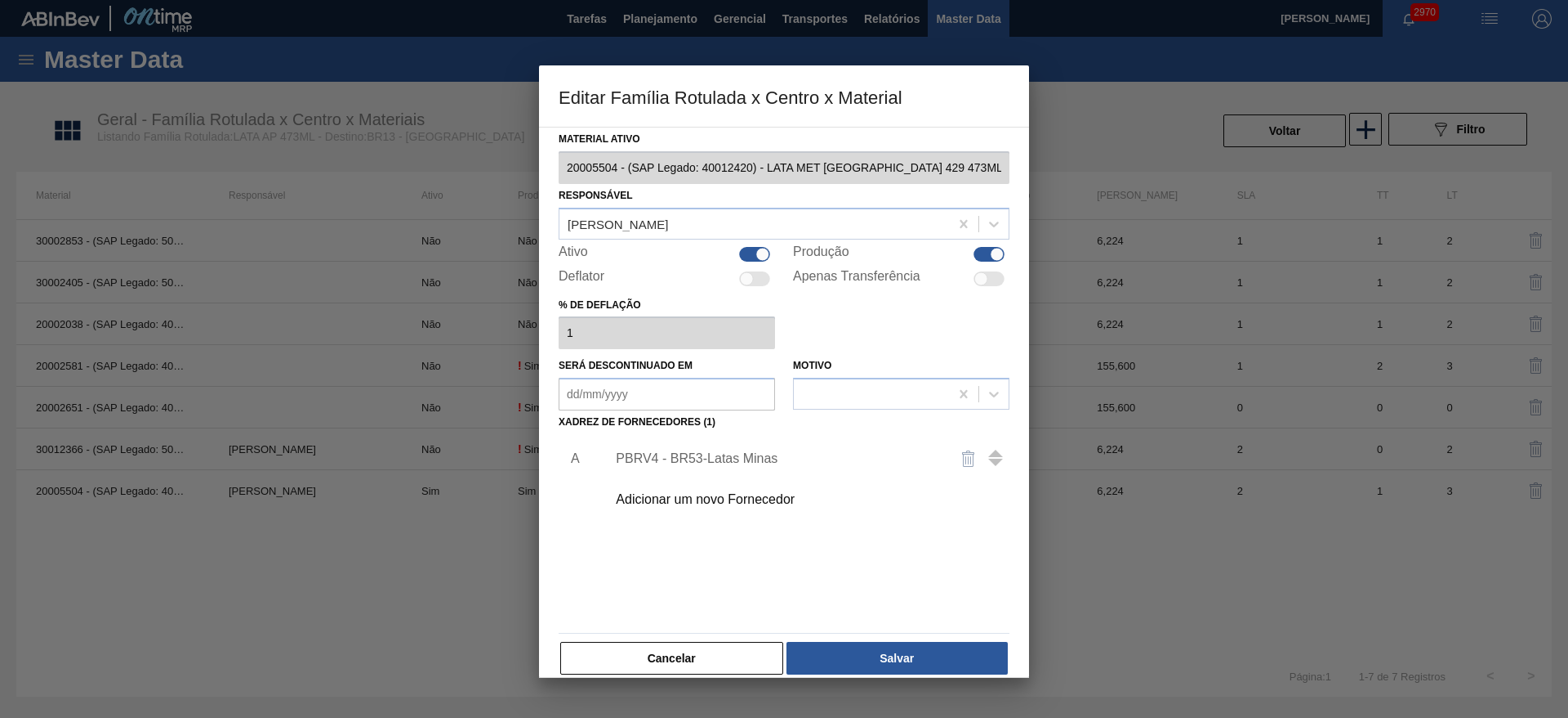
click at [815, 451] on div "PBRV4 - BR53-Latas Minas" at bounding box center [776, 458] width 320 height 14
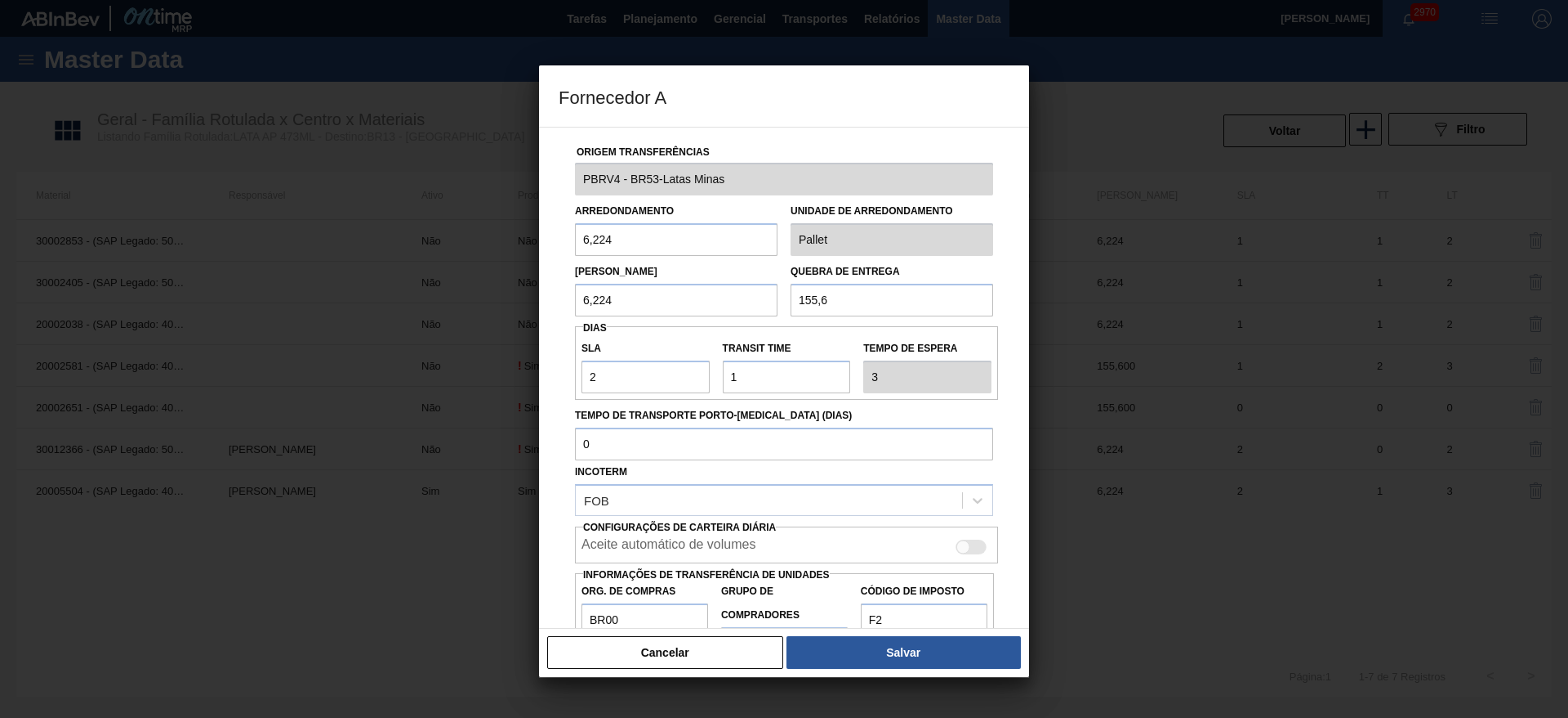
drag, startPoint x: 839, startPoint y: 297, endPoint x: 779, endPoint y: 295, distance: 60.0
click at [779, 295] on div "Lote Mínimo 6,224 Quebra de entrega 155,6" at bounding box center [784, 286] width 431 height 60
type input "124,48"
click at [920, 643] on button "Salvar" at bounding box center [903, 652] width 235 height 33
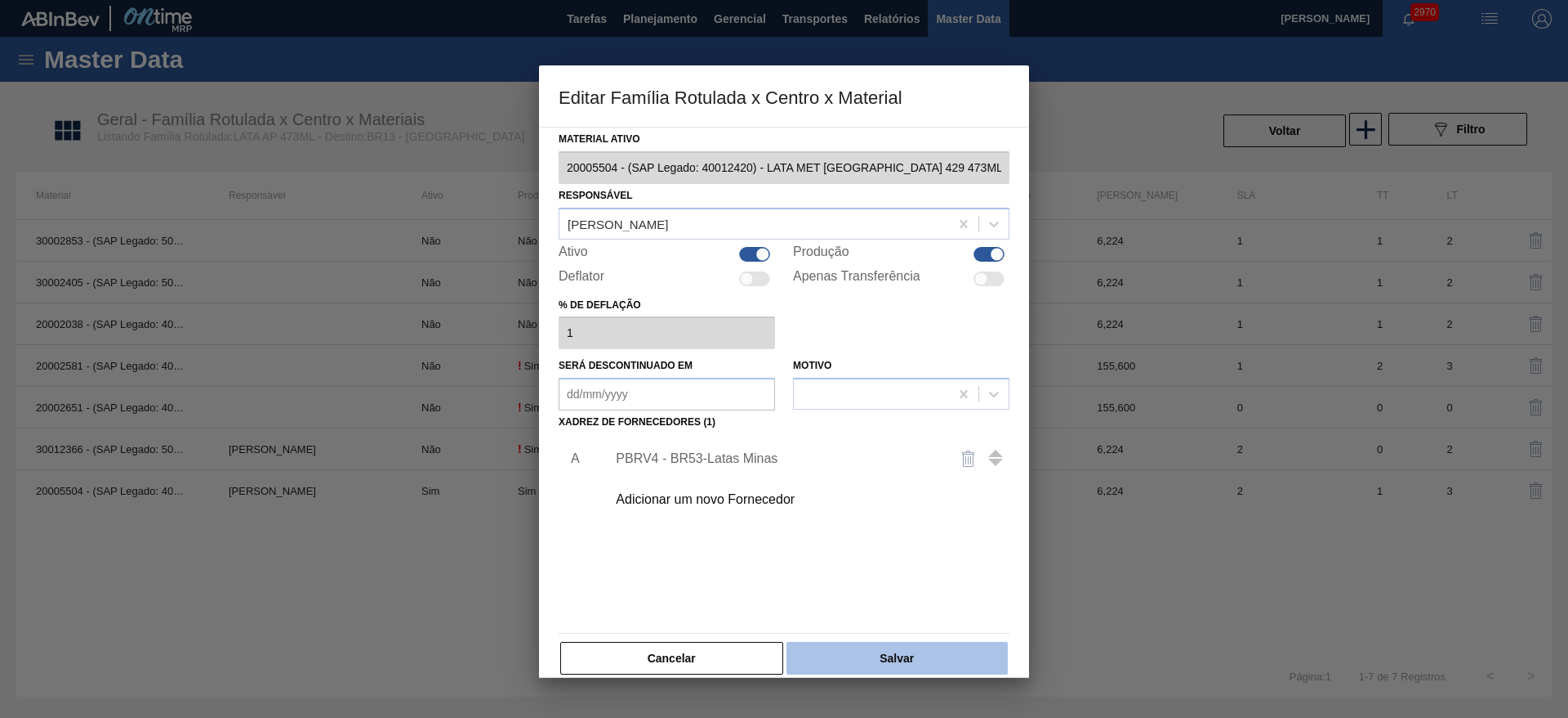
click at [952, 650] on button "Salvar" at bounding box center [896, 658] width 221 height 33
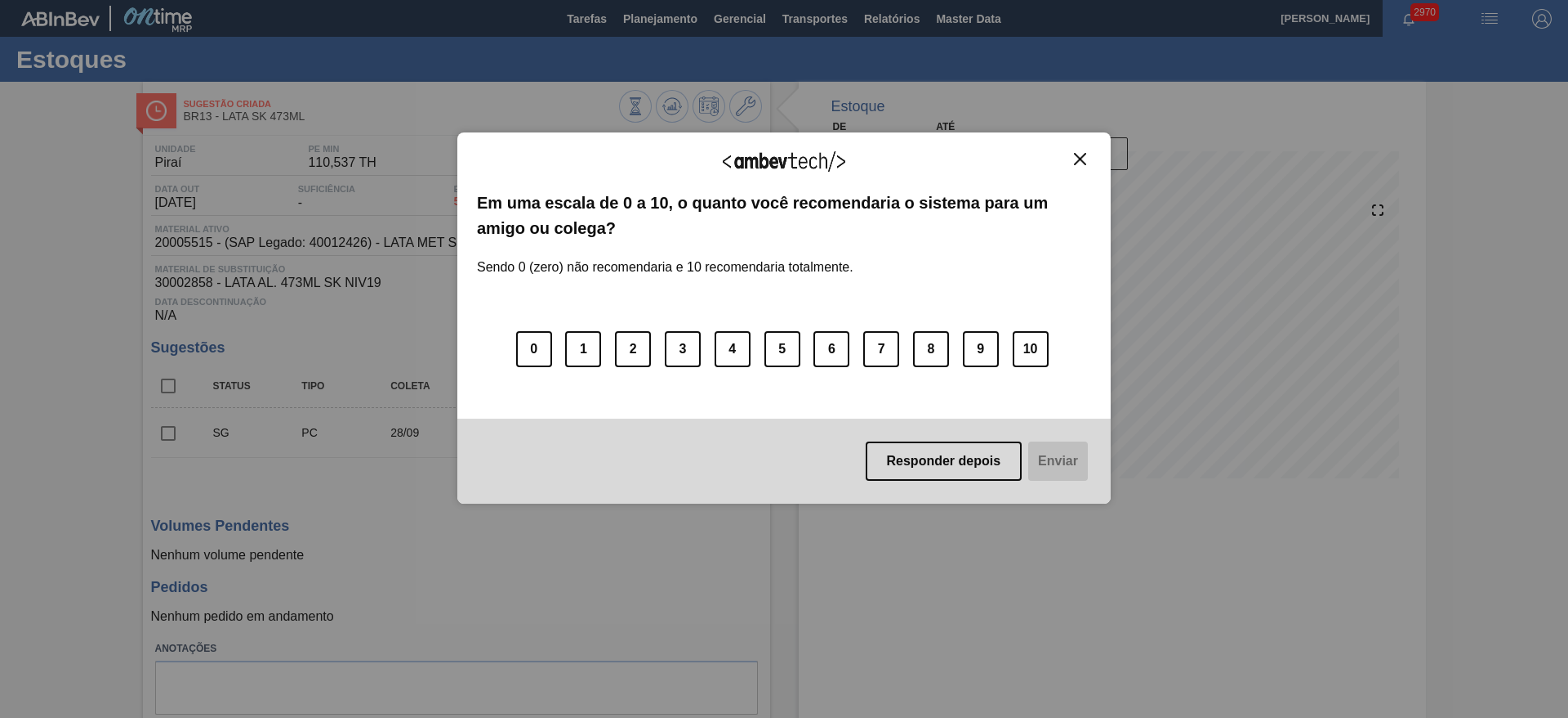
click at [1081, 157] on img "Close" at bounding box center [1080, 159] width 12 height 12
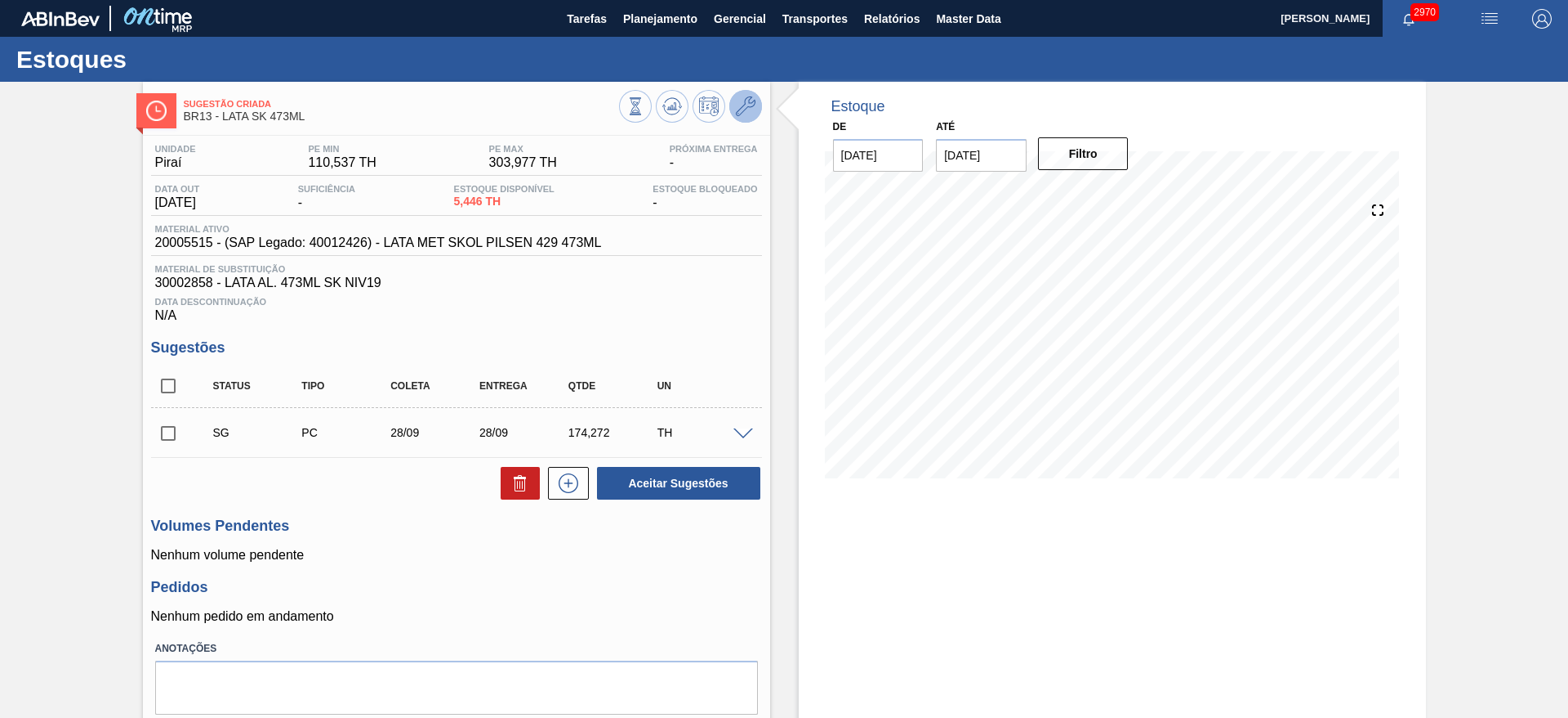
click at [751, 106] on icon at bounding box center [745, 106] width 19 height 19
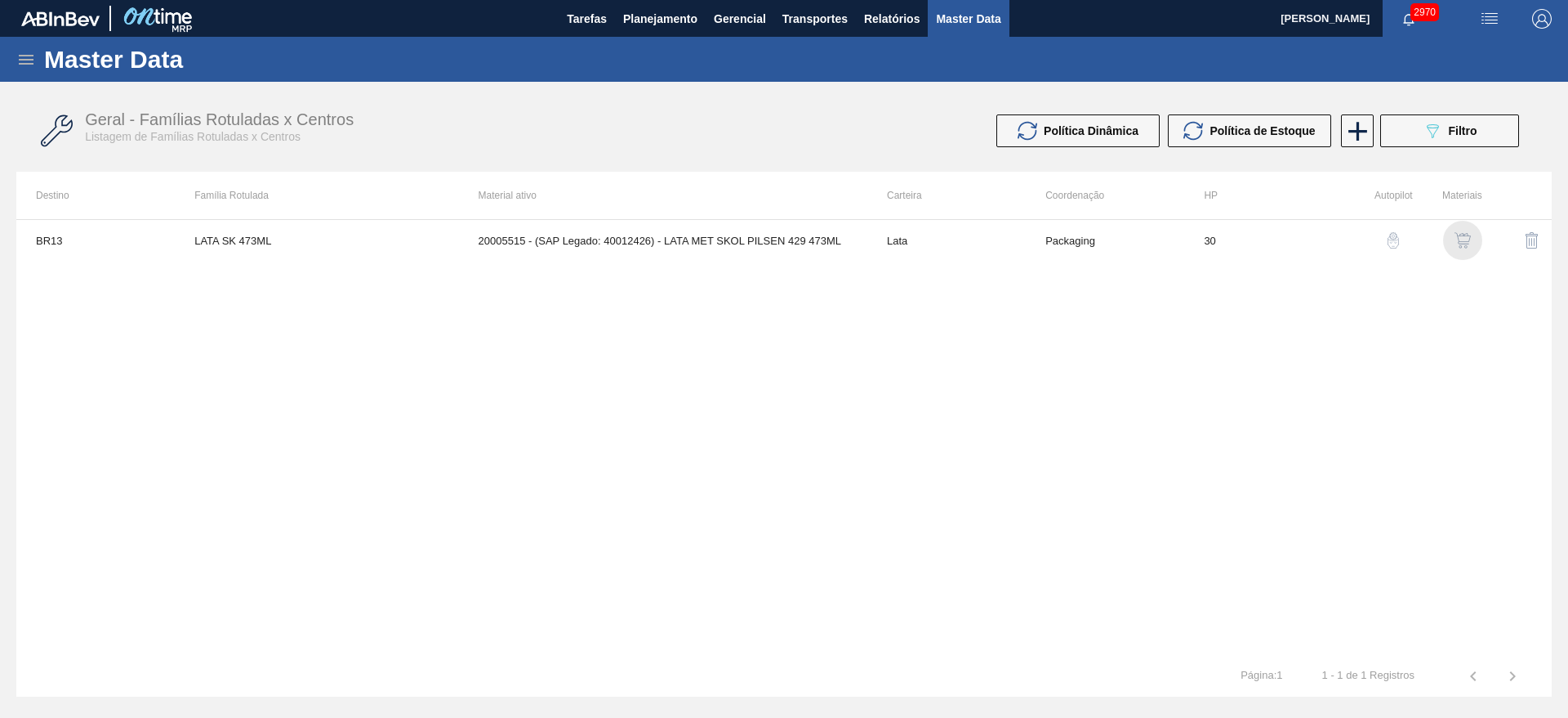
click at [1469, 241] on img "button" at bounding box center [1462, 240] width 16 height 16
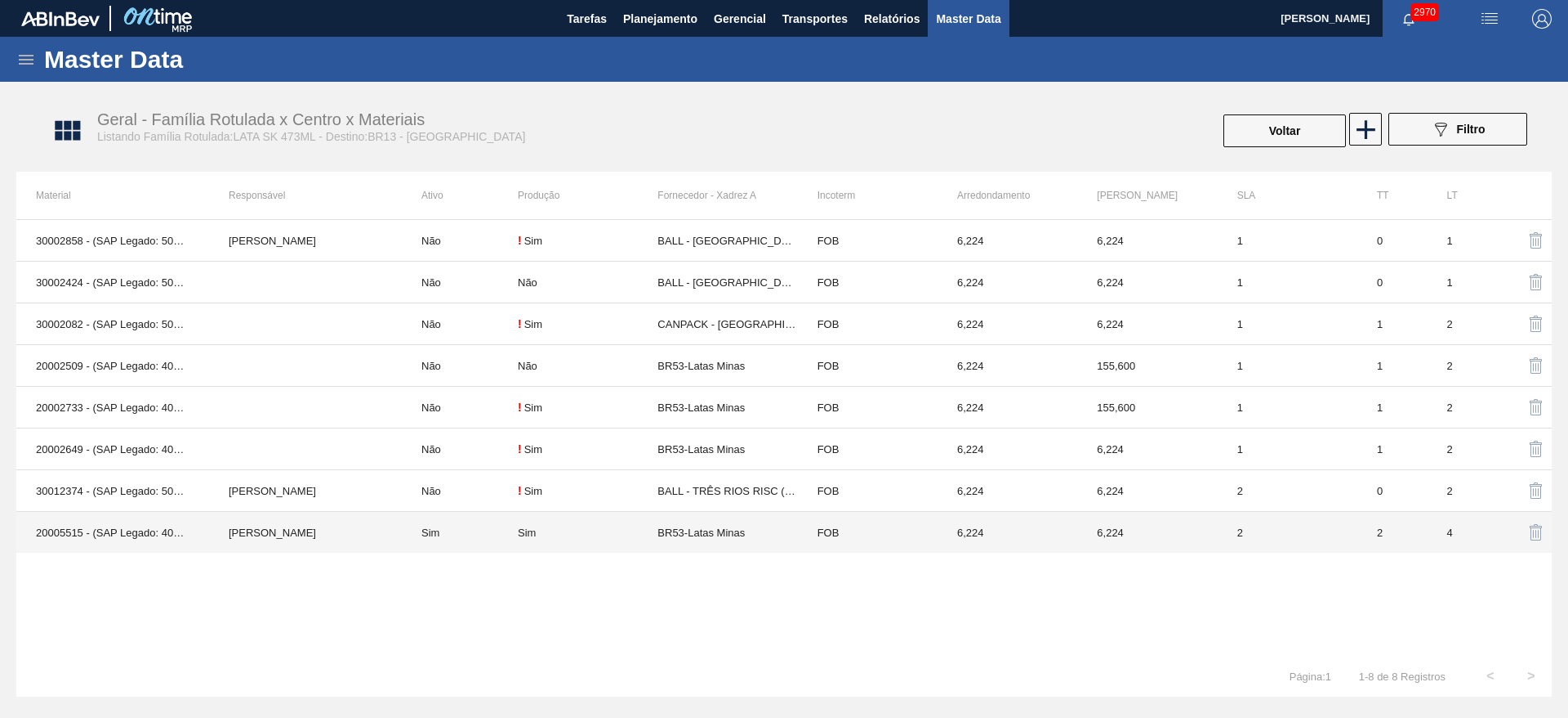
click at [684, 536] on td "BR53-Latas Minas" at bounding box center [727, 532] width 140 height 42
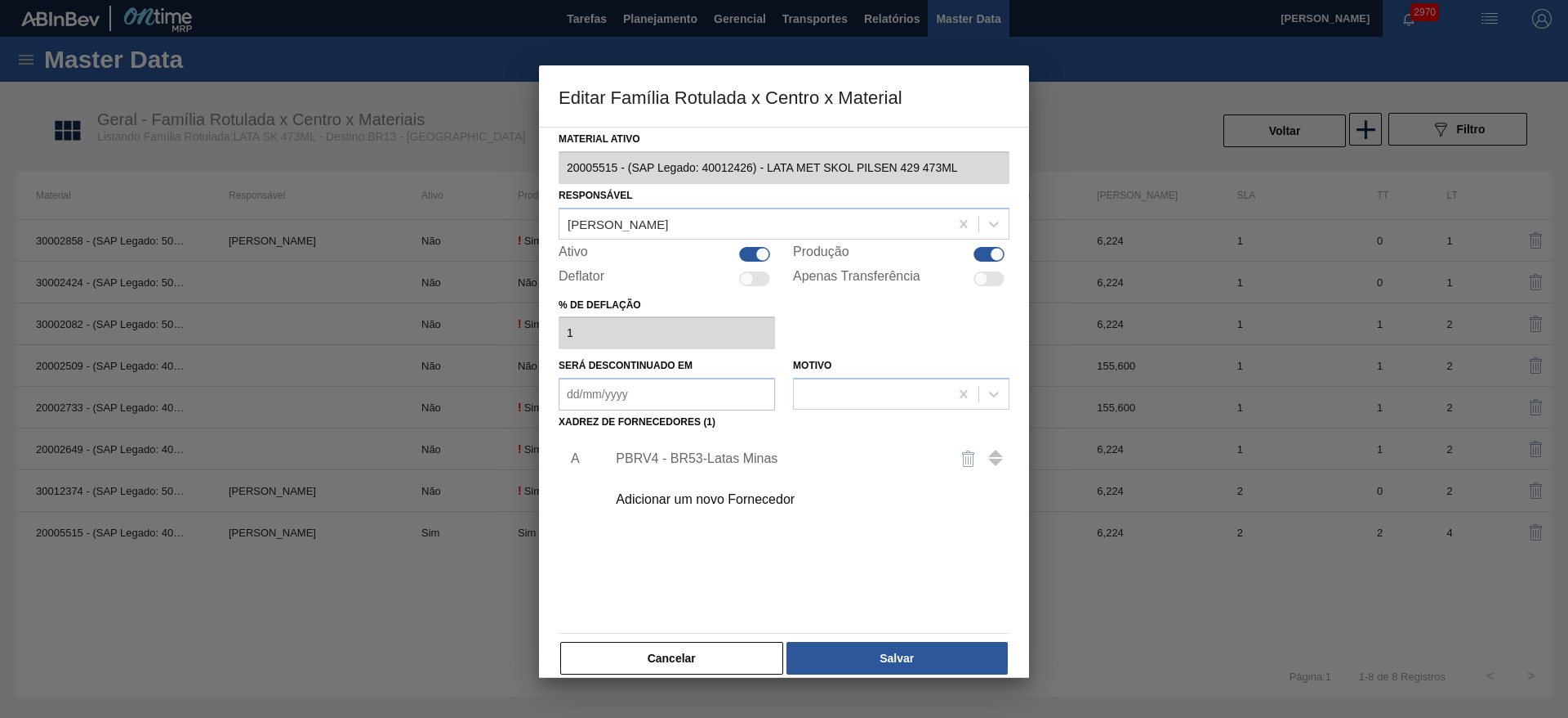
click at [695, 459] on div "PBRV4 - BR53-Latas Minas" at bounding box center [776, 458] width 320 height 14
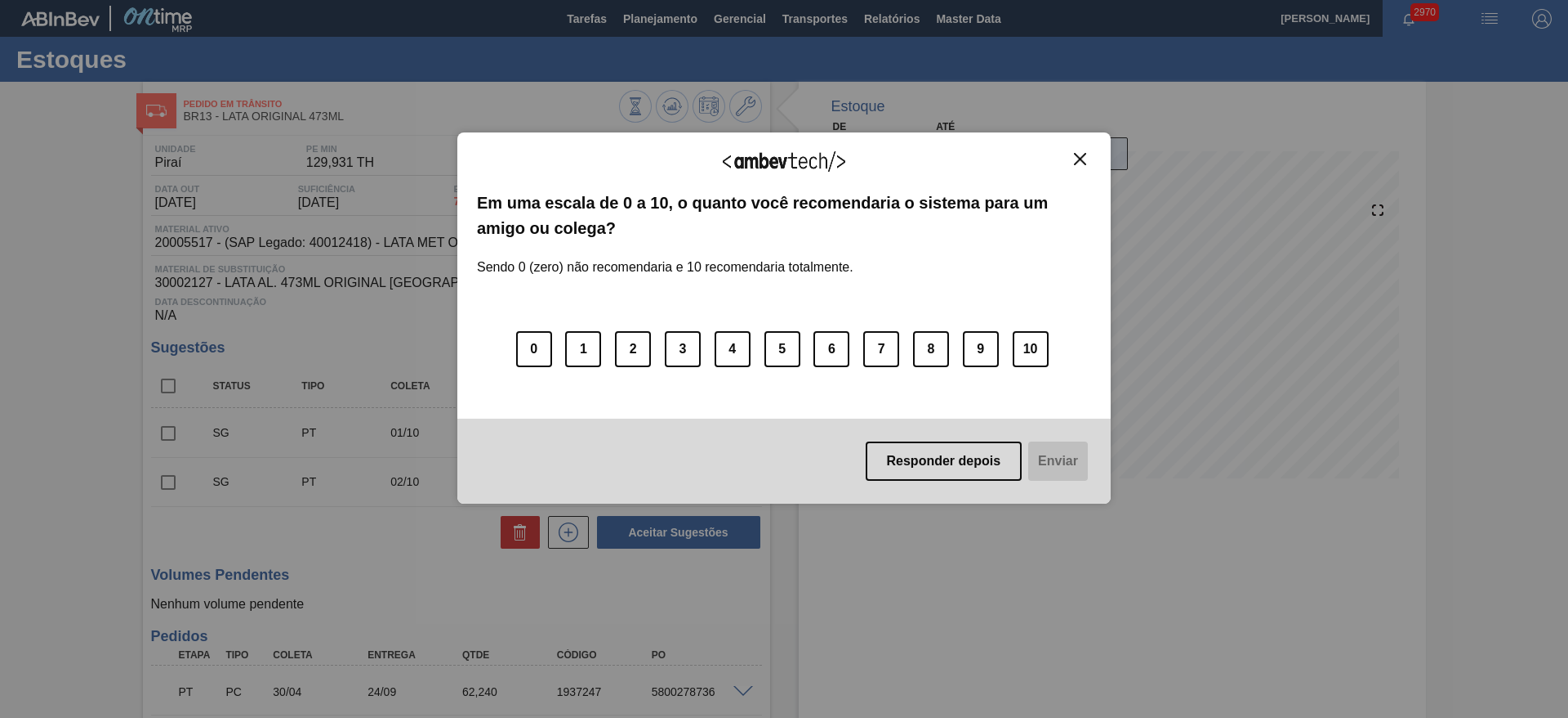
drag, startPoint x: 1083, startPoint y: 158, endPoint x: 1063, endPoint y: 167, distance: 21.9
click at [1083, 158] on img "Close" at bounding box center [1080, 159] width 12 height 12
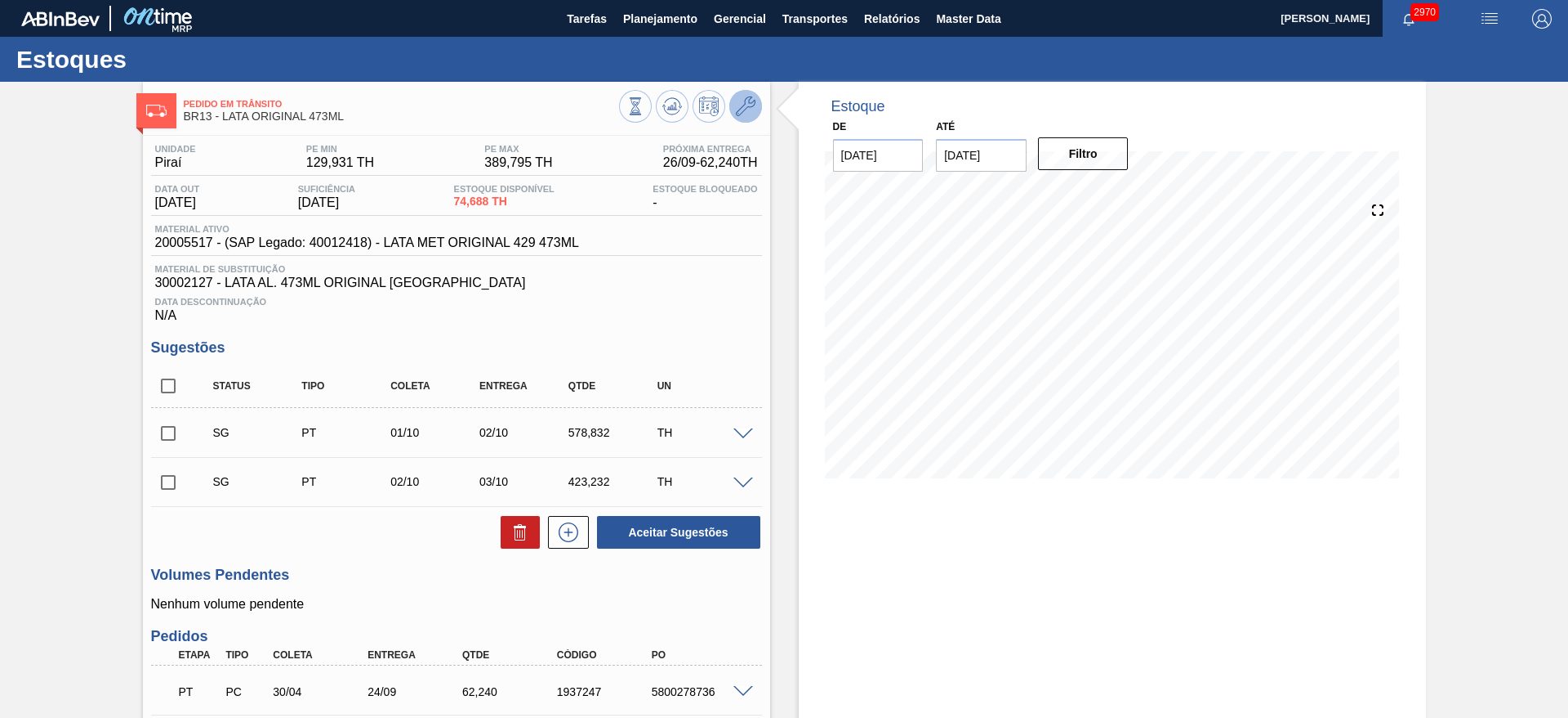
click at [748, 116] on button at bounding box center [745, 106] width 33 height 33
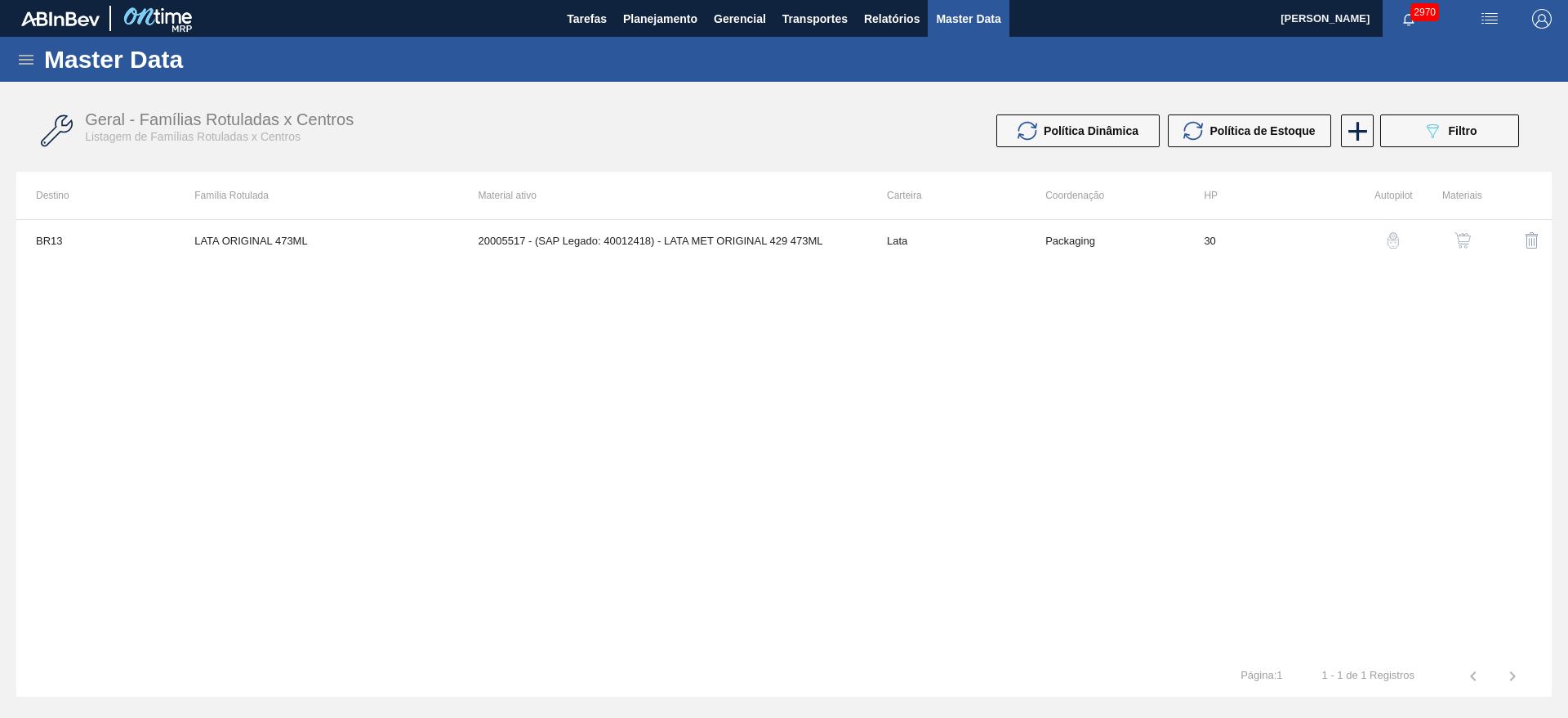
click at [1462, 250] on button "button" at bounding box center [1463, 240] width 39 height 39
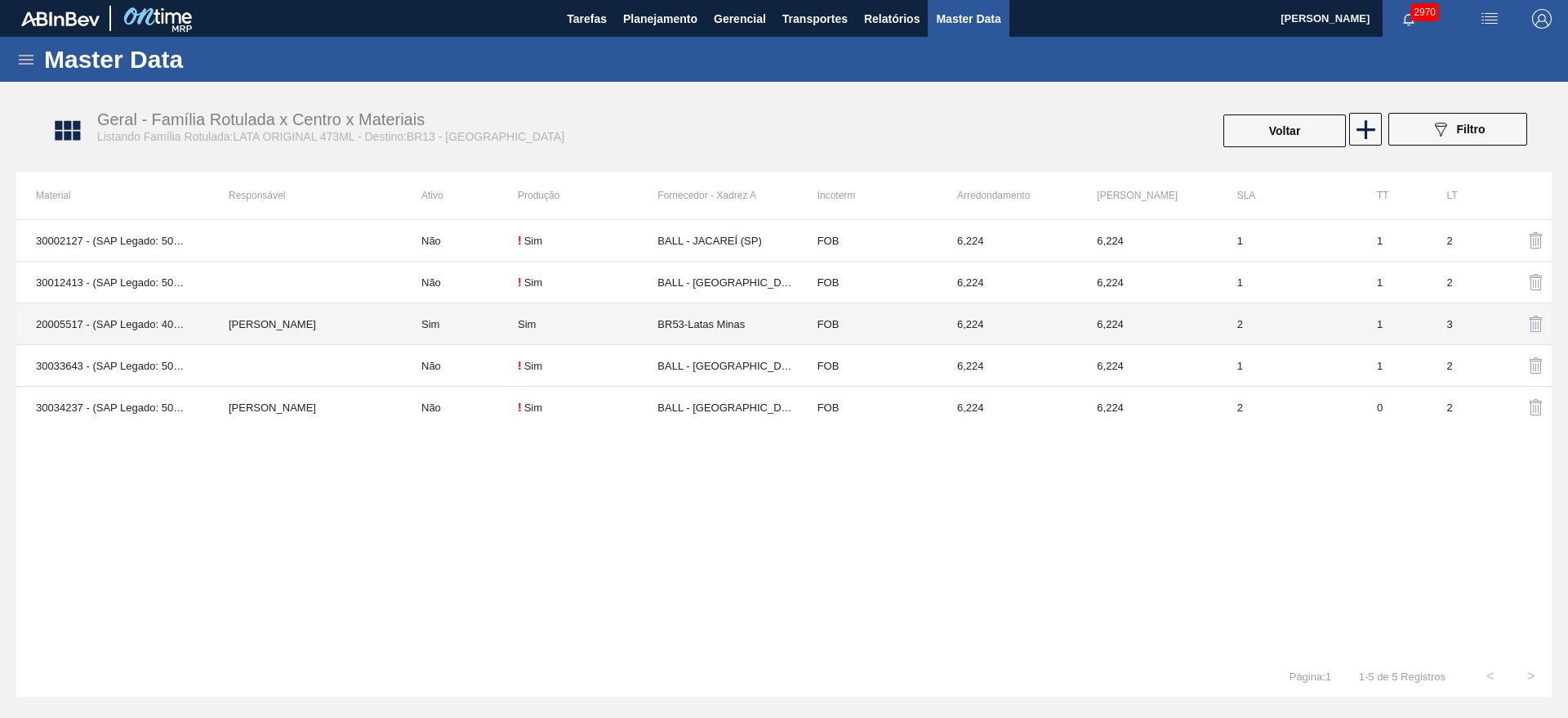
click at [718, 331] on td "BR53-Latas Minas" at bounding box center [727, 324] width 140 height 42
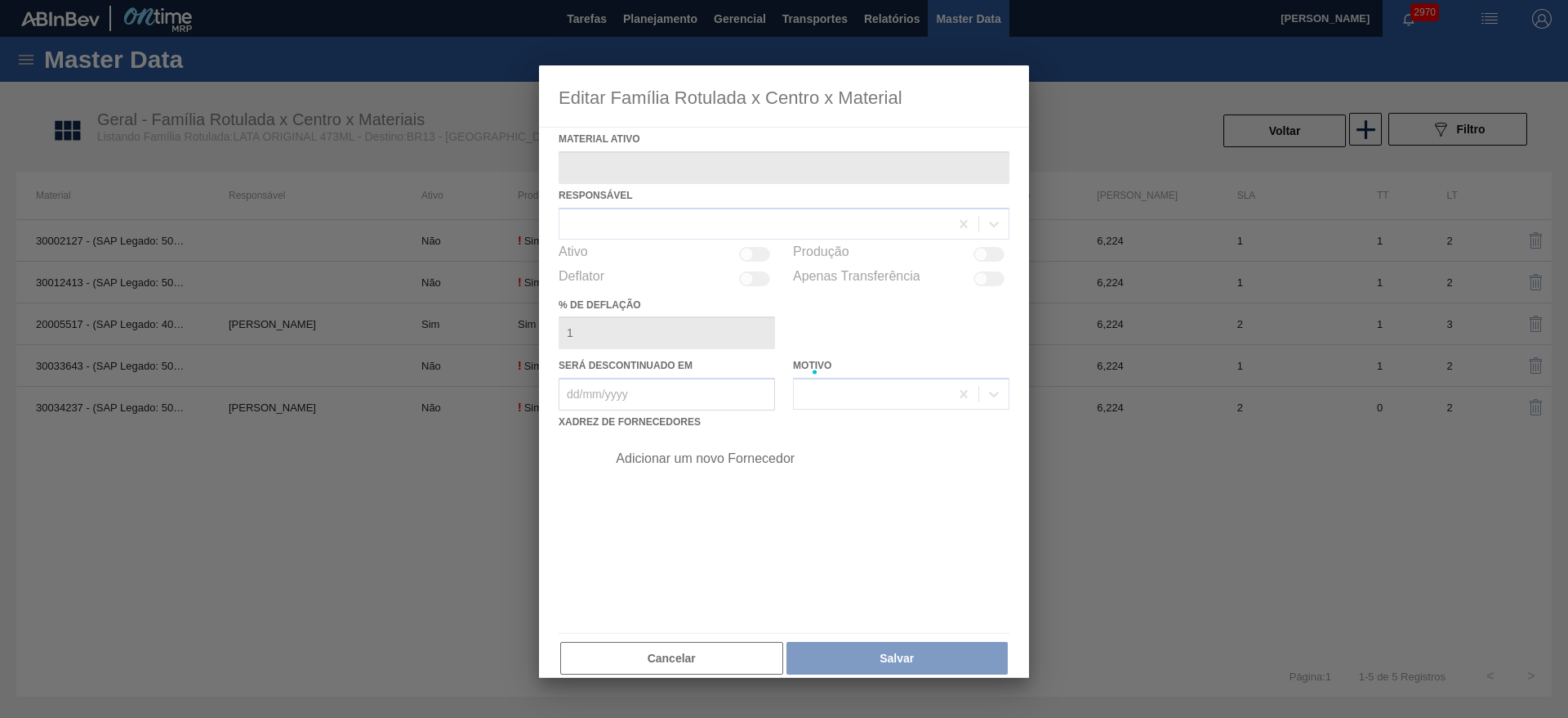
type ativo "20005517 - (SAP Legado: 40012418) - LATA MET ORIGINAL 429 473ML"
checkbox input "true"
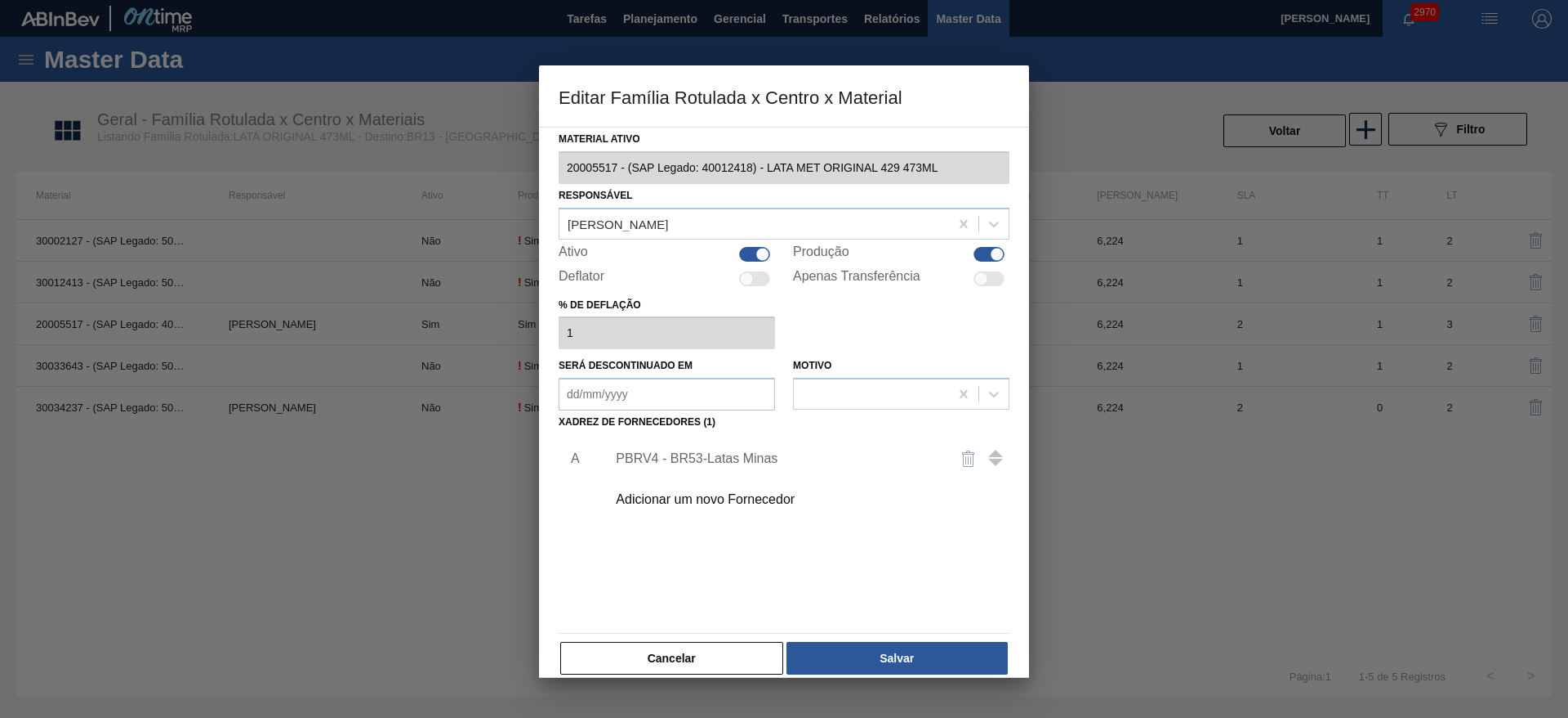
click at [734, 454] on div "PBRV4 - BR53-Latas Minas" at bounding box center [776, 458] width 320 height 14
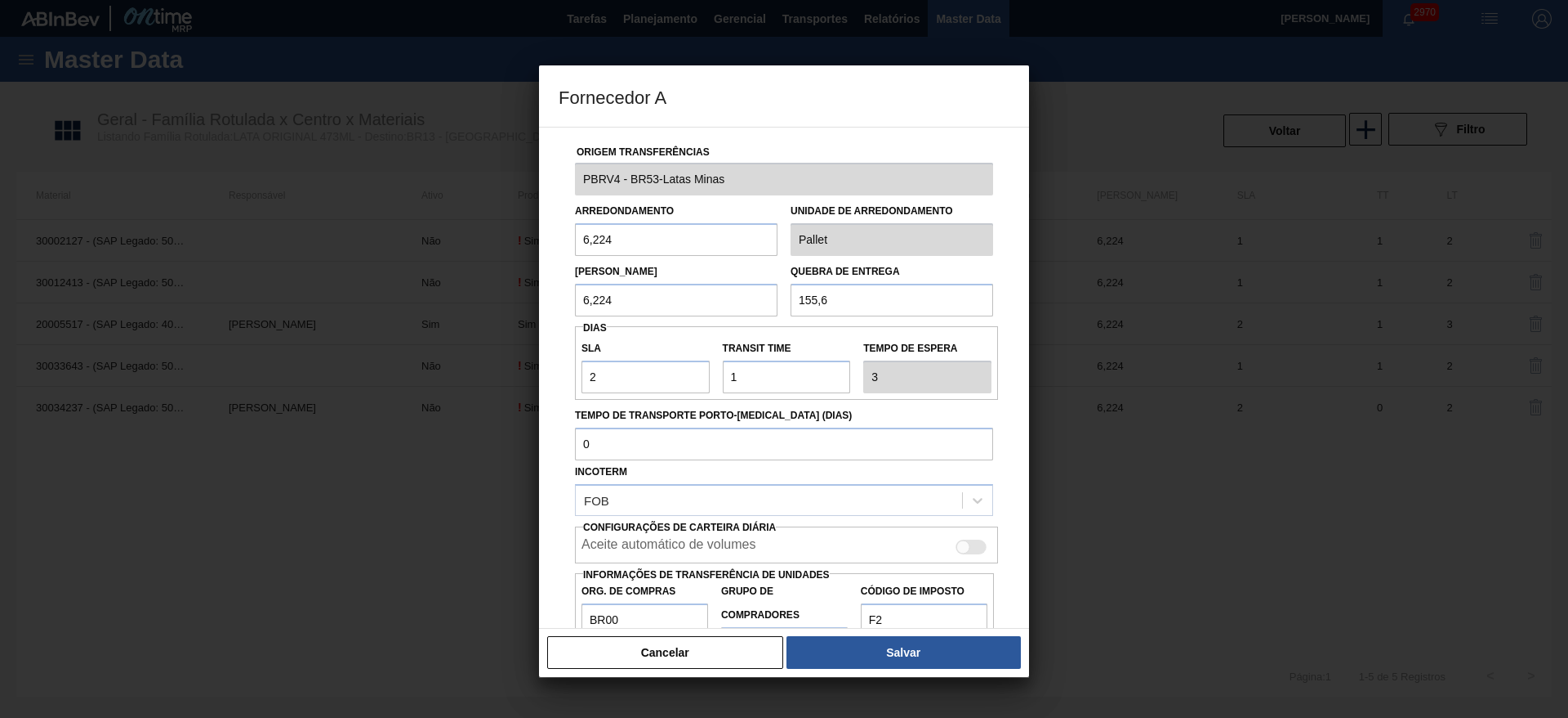
drag, startPoint x: 847, startPoint y: 298, endPoint x: 742, endPoint y: 311, distance: 105.8
click at [742, 311] on div "Lote Mínimo 6,224 Quebra de entrega 155,6" at bounding box center [784, 286] width 431 height 60
type input "124,48"
click at [910, 638] on button "Salvar" at bounding box center [903, 652] width 235 height 33
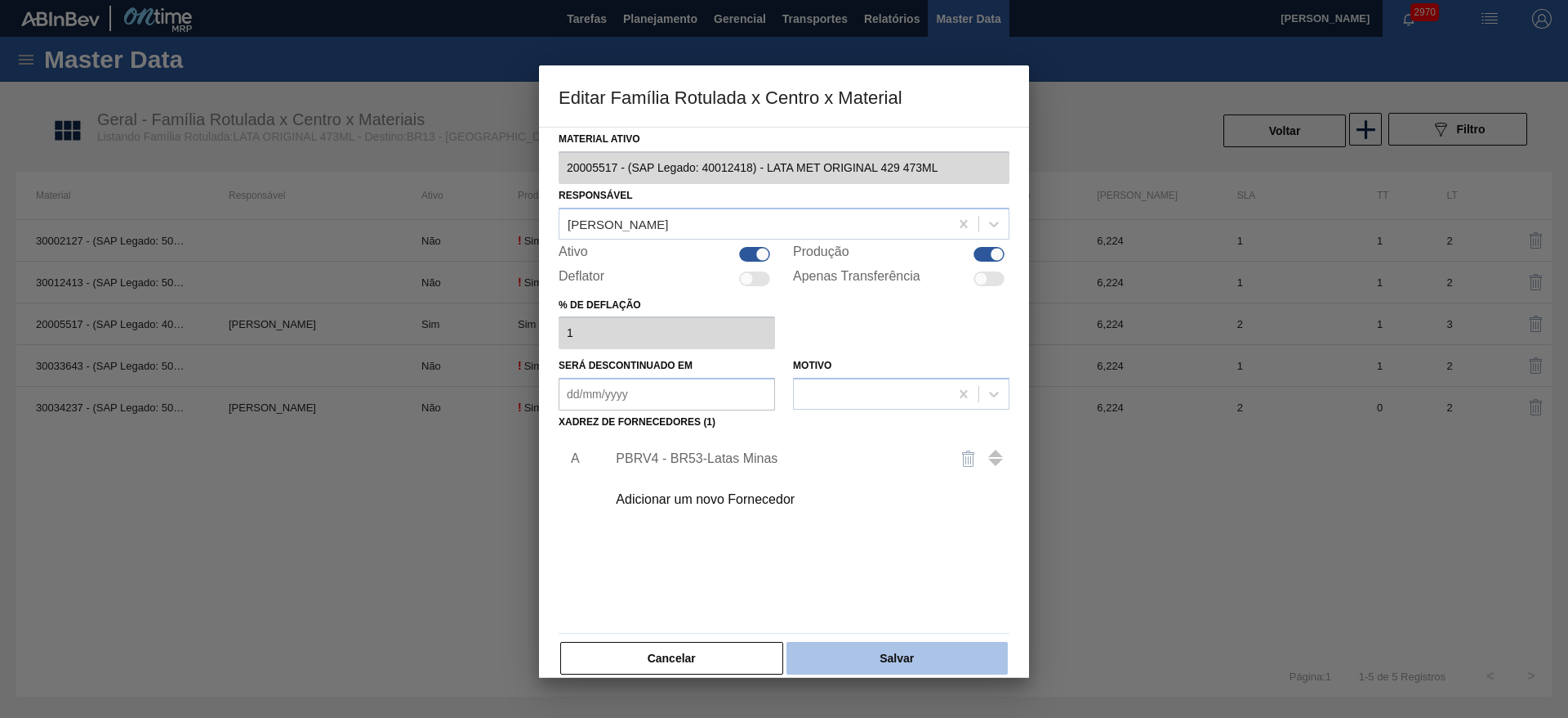
click at [930, 647] on button "Salvar" at bounding box center [896, 658] width 221 height 33
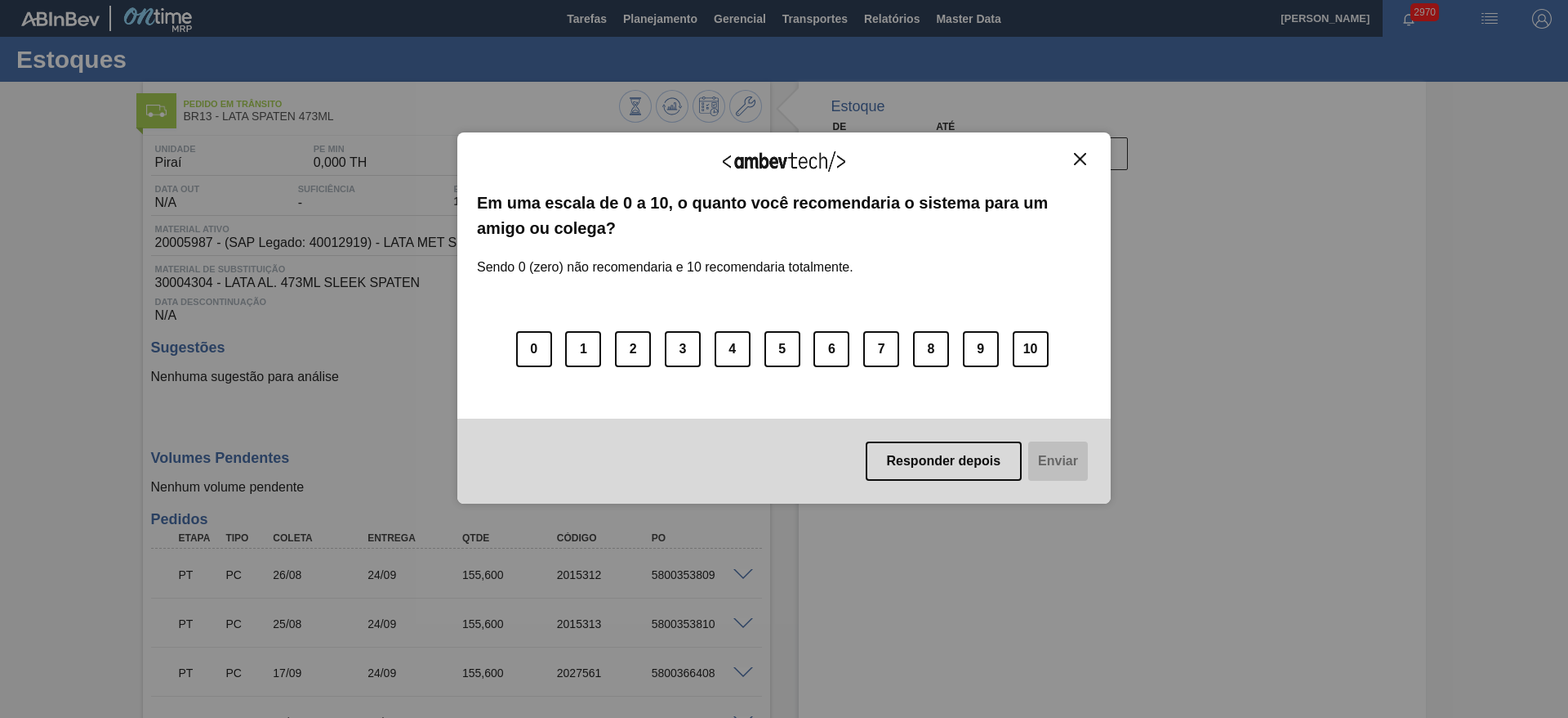
click at [1077, 159] on img "Close" at bounding box center [1080, 159] width 12 height 12
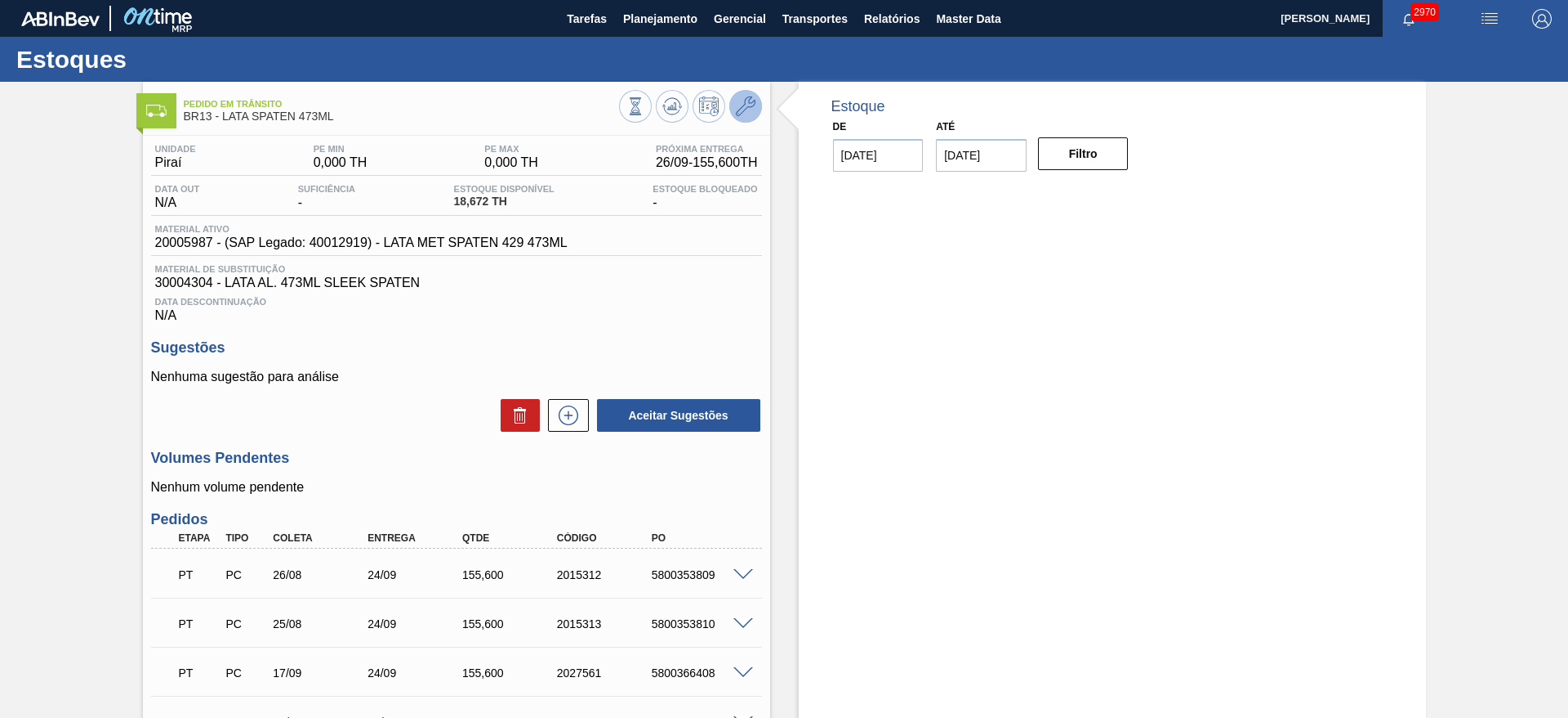
click at [736, 105] on icon at bounding box center [745, 106] width 19 height 19
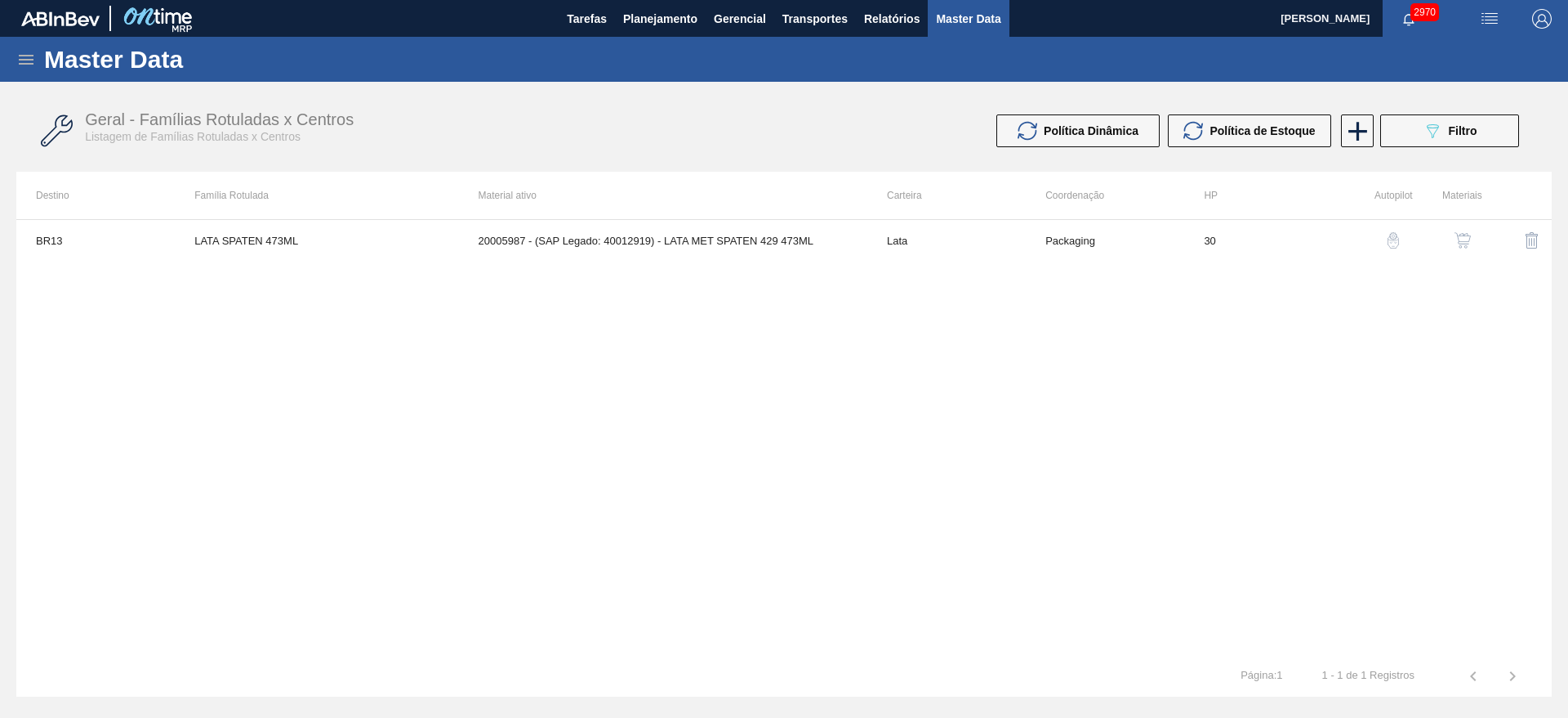
click at [1468, 239] on img "button" at bounding box center [1462, 240] width 16 height 16
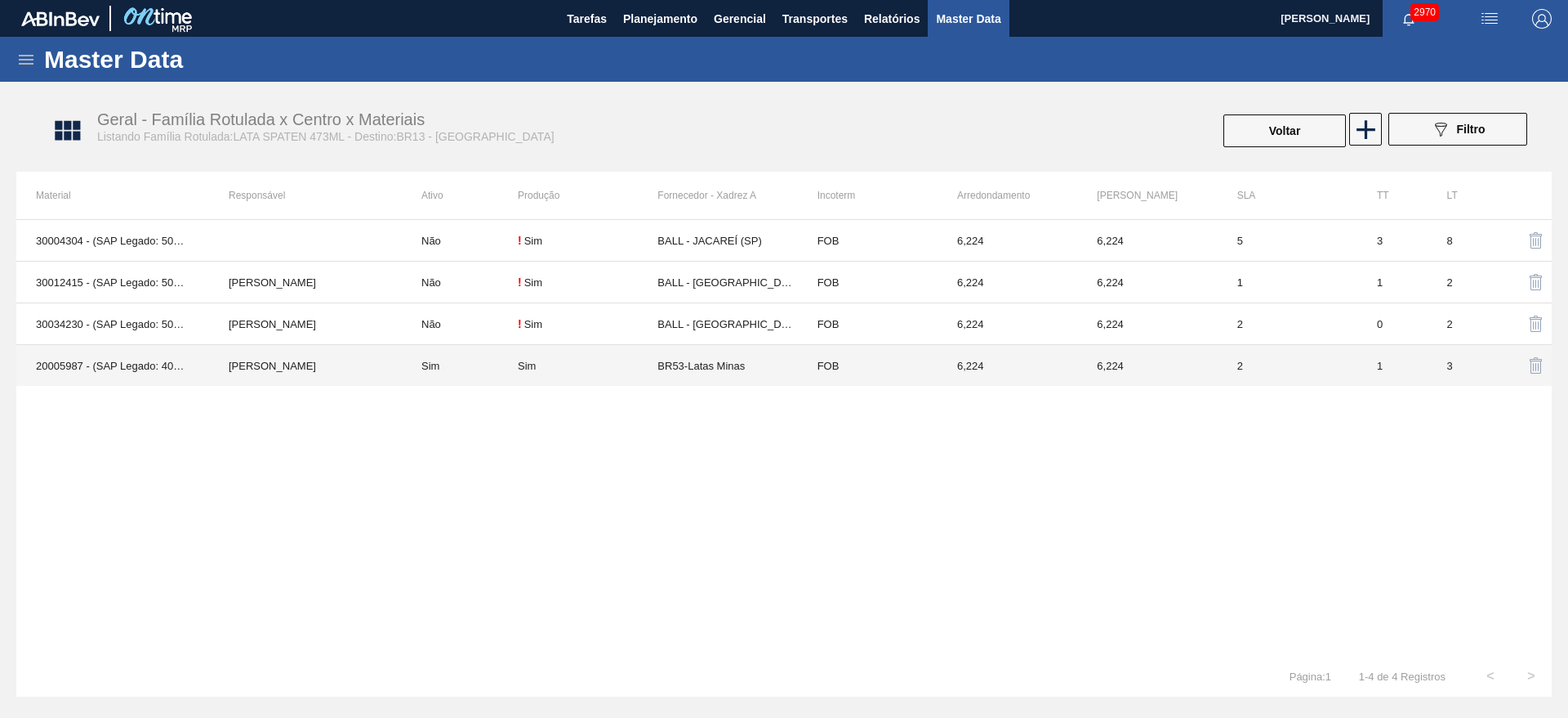
click at [719, 370] on td "BR53-Latas Minas" at bounding box center [727, 365] width 140 height 42
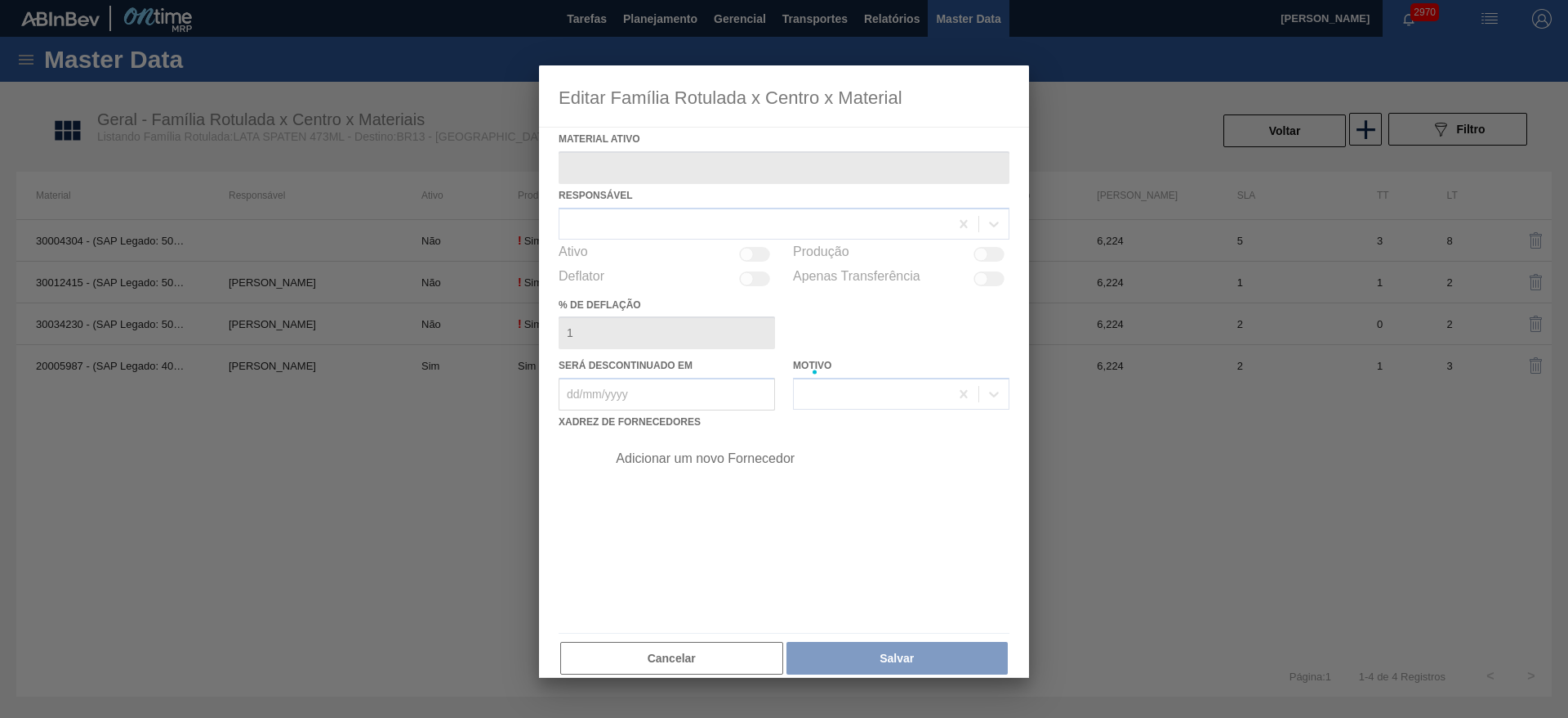
type ativo "20005987 - (SAP Legado: 40012919) - LATA MET SPATEN 429 473ML"
checkbox input "true"
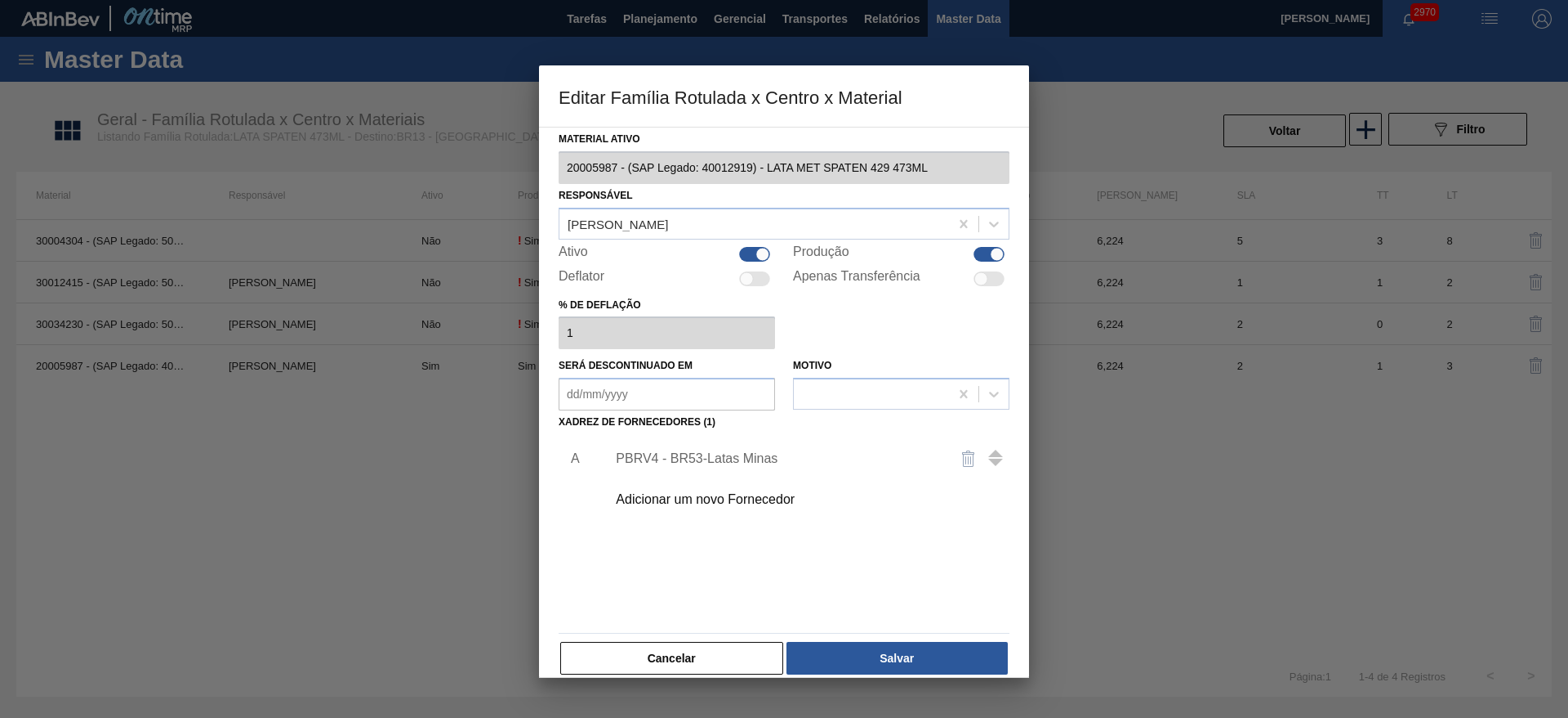
click at [695, 464] on div "PBRV4 - BR53-Latas Minas" at bounding box center [776, 458] width 320 height 14
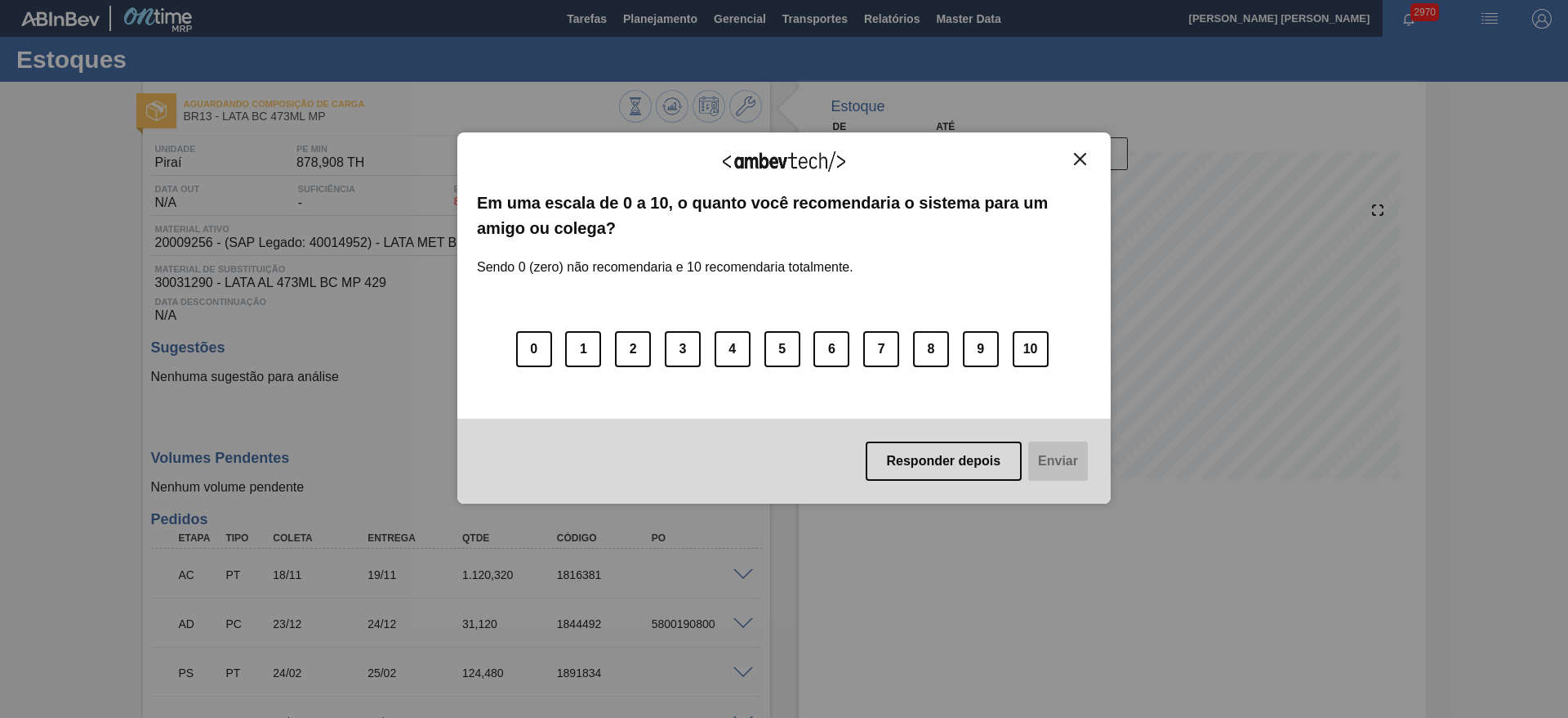
drag, startPoint x: 1078, startPoint y: 160, endPoint x: 1005, endPoint y: 171, distance: 73.8
click at [1078, 160] on img "Close" at bounding box center [1080, 159] width 12 height 12
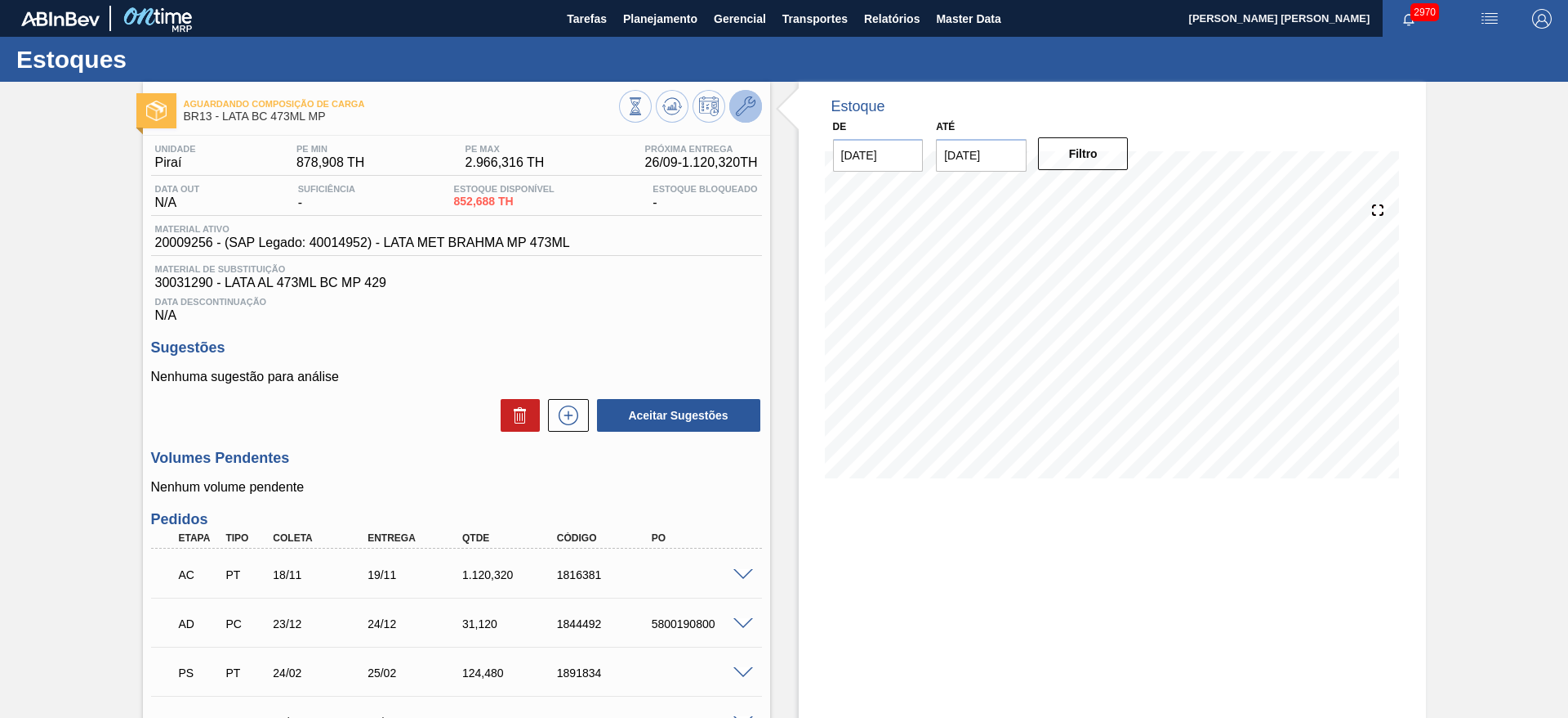
click at [750, 114] on icon at bounding box center [745, 106] width 19 height 19
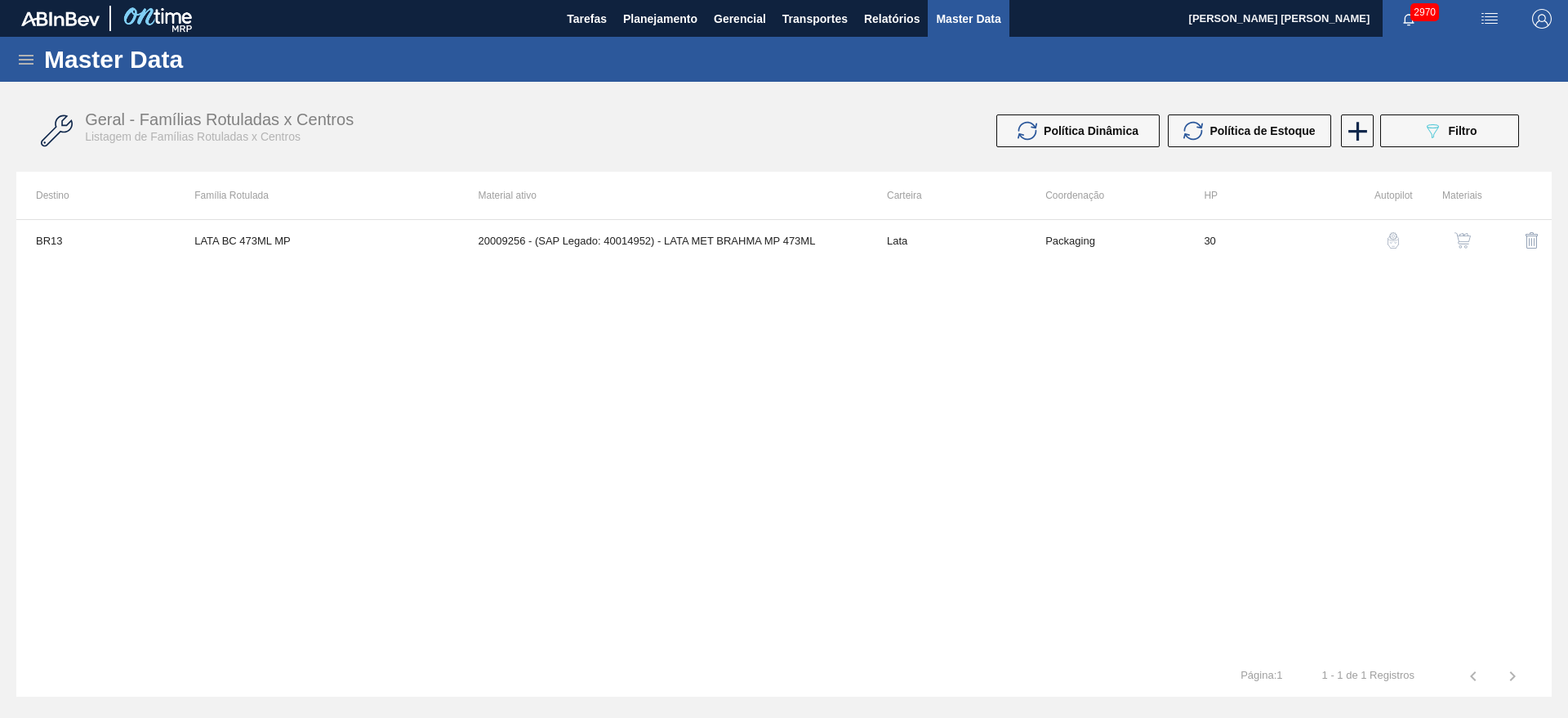
click at [1461, 232] on img "button" at bounding box center [1462, 240] width 16 height 16
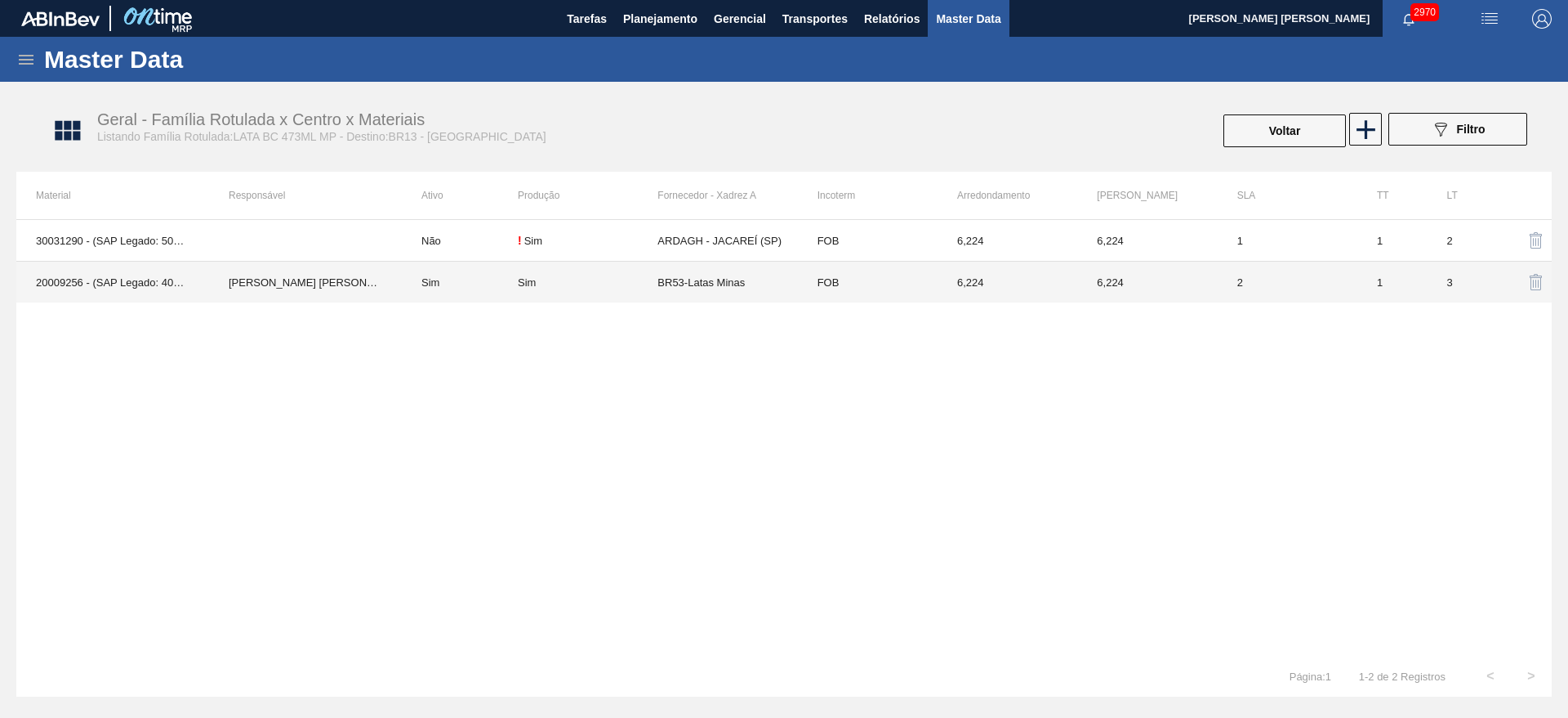
click at [695, 284] on td "BR53-Latas Minas" at bounding box center [727, 282] width 140 height 42
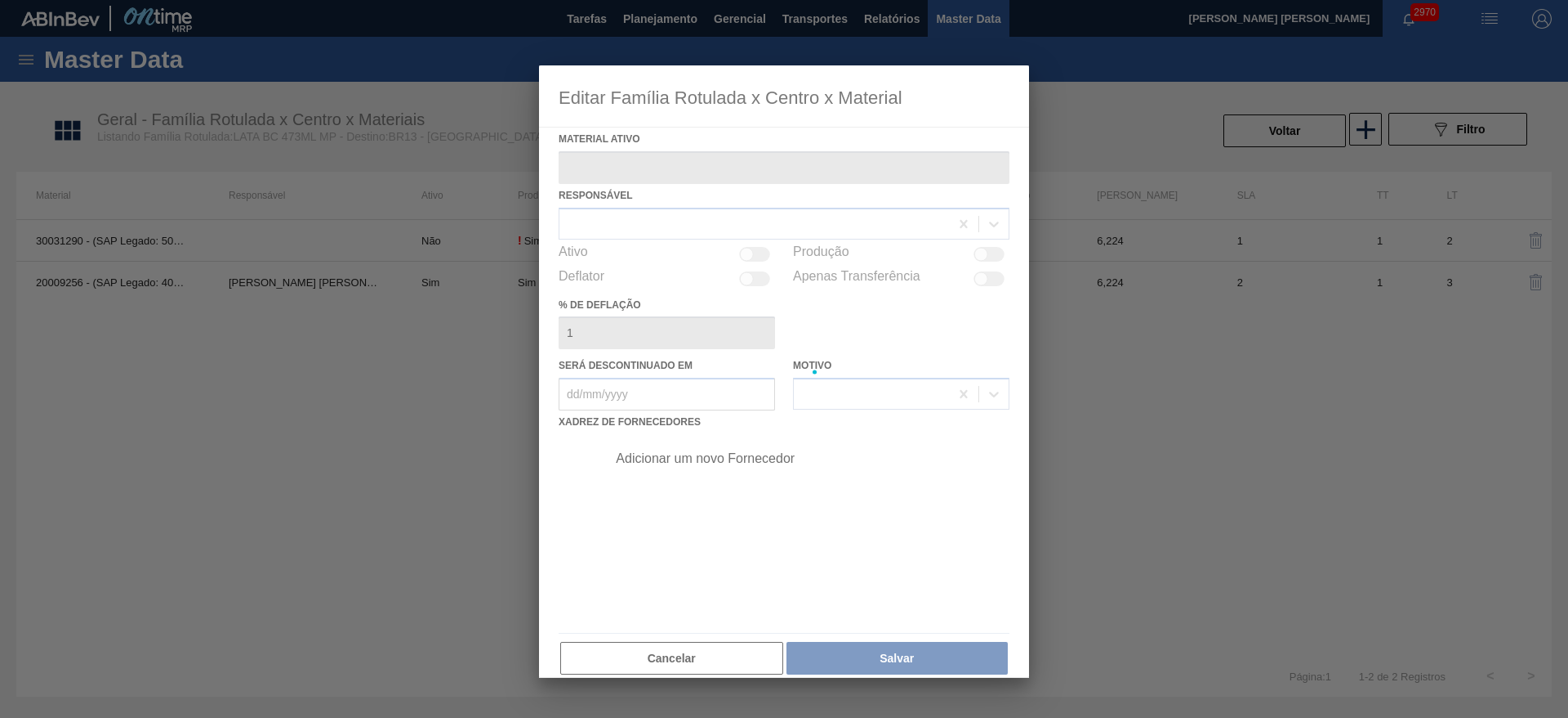
type ativo "20009256 - (SAP Legado: 40014952) - LATA MET BRAHMA MP 473ML"
checkbox input "true"
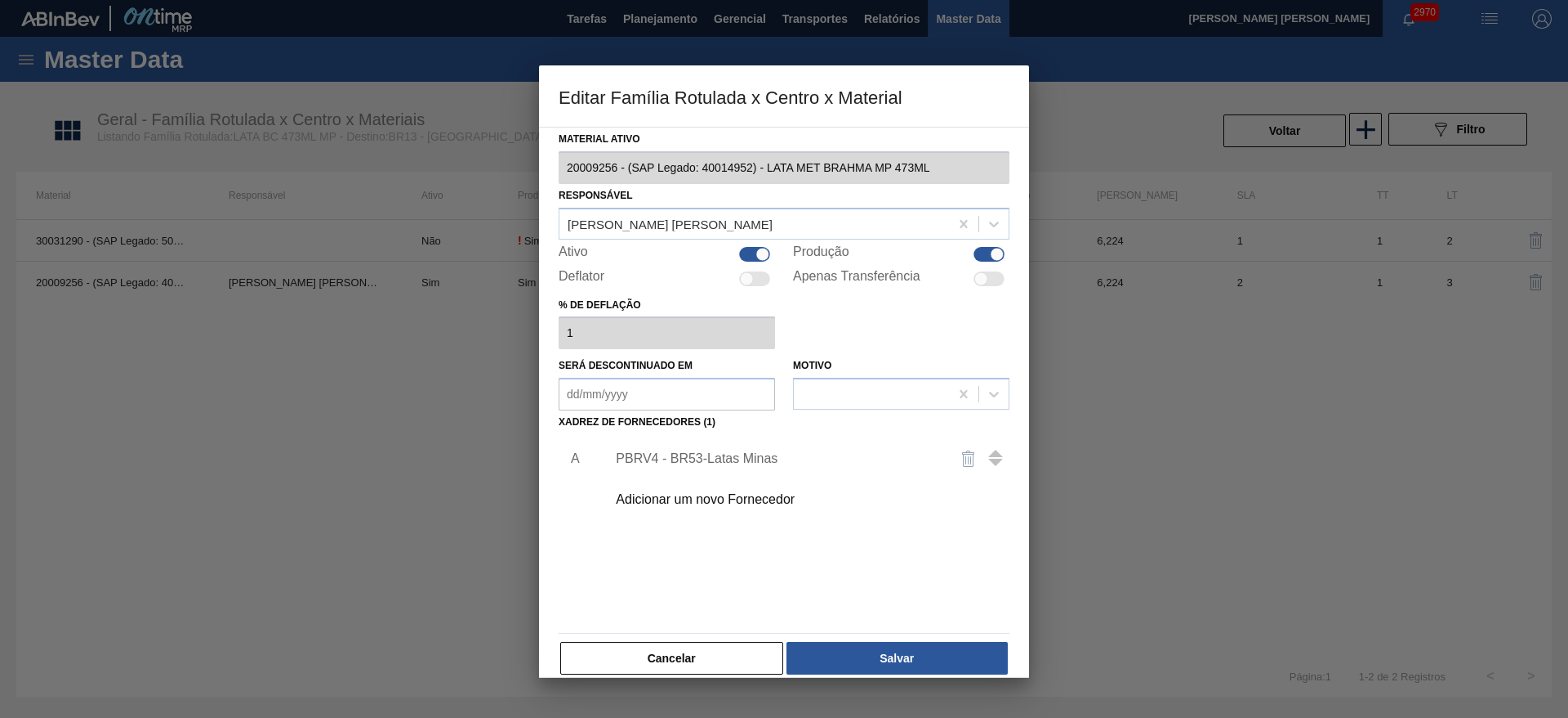
click at [736, 454] on div "PBRV4 - BR53-Latas Minas" at bounding box center [776, 458] width 320 height 14
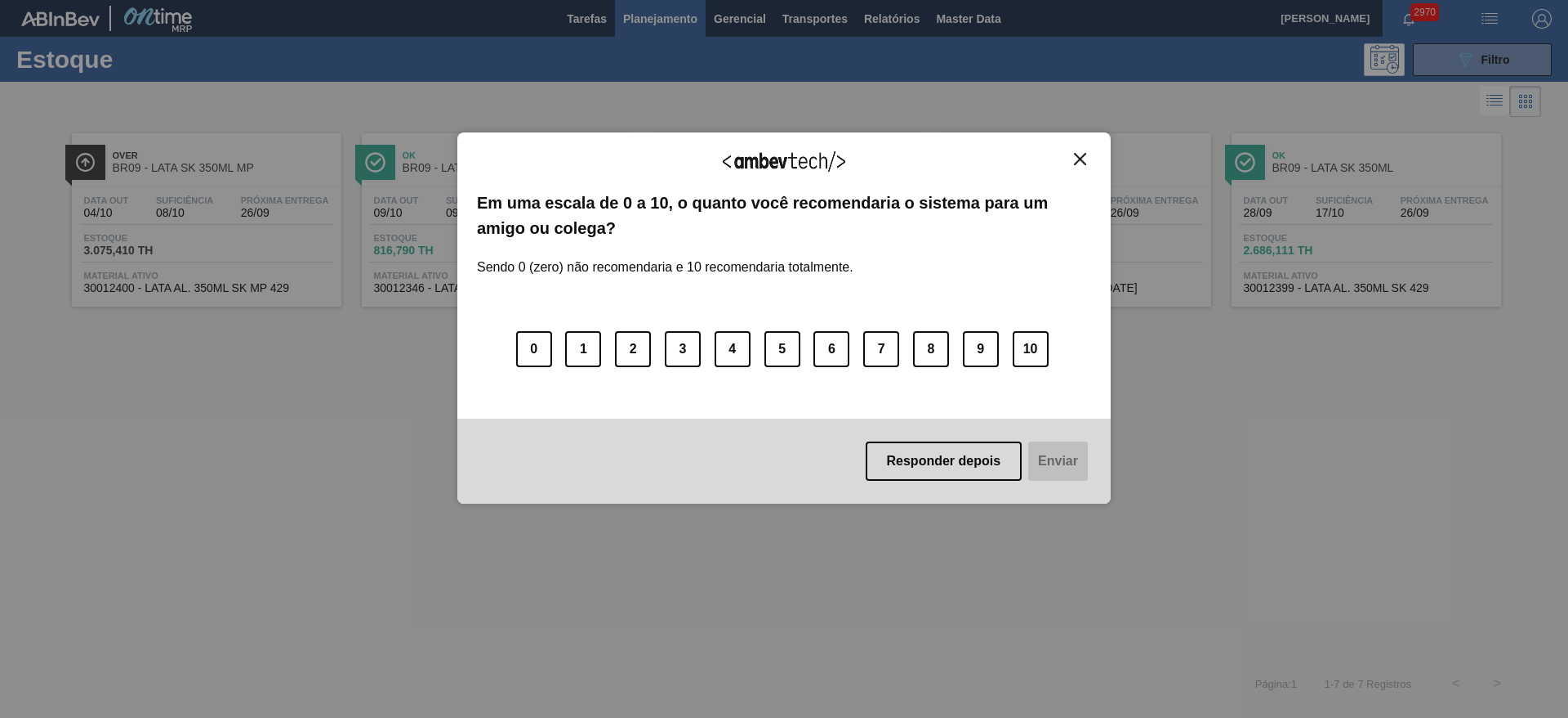
click at [1078, 164] on img "Close" at bounding box center [1080, 159] width 12 height 12
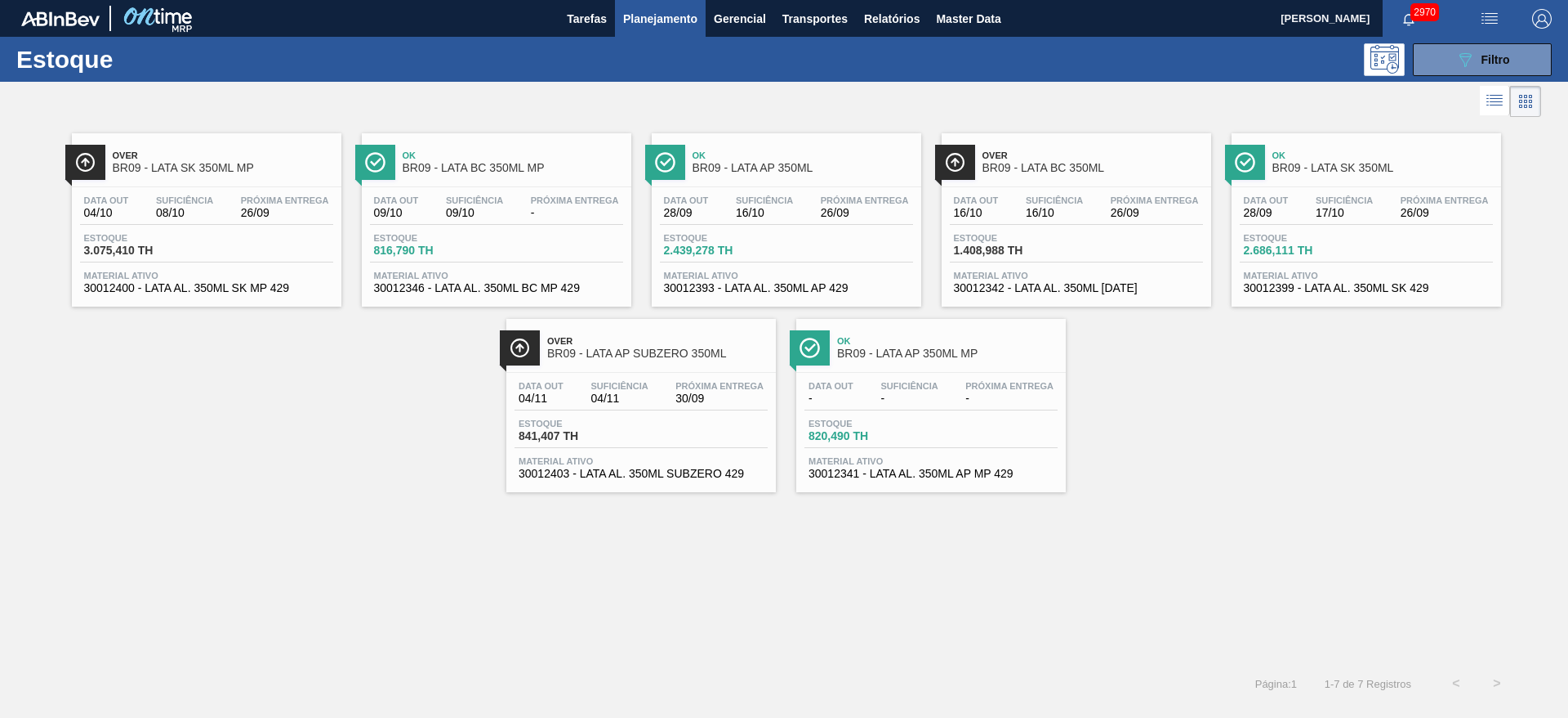
click at [667, 3] on button "Planejamento" at bounding box center [660, 18] width 91 height 36
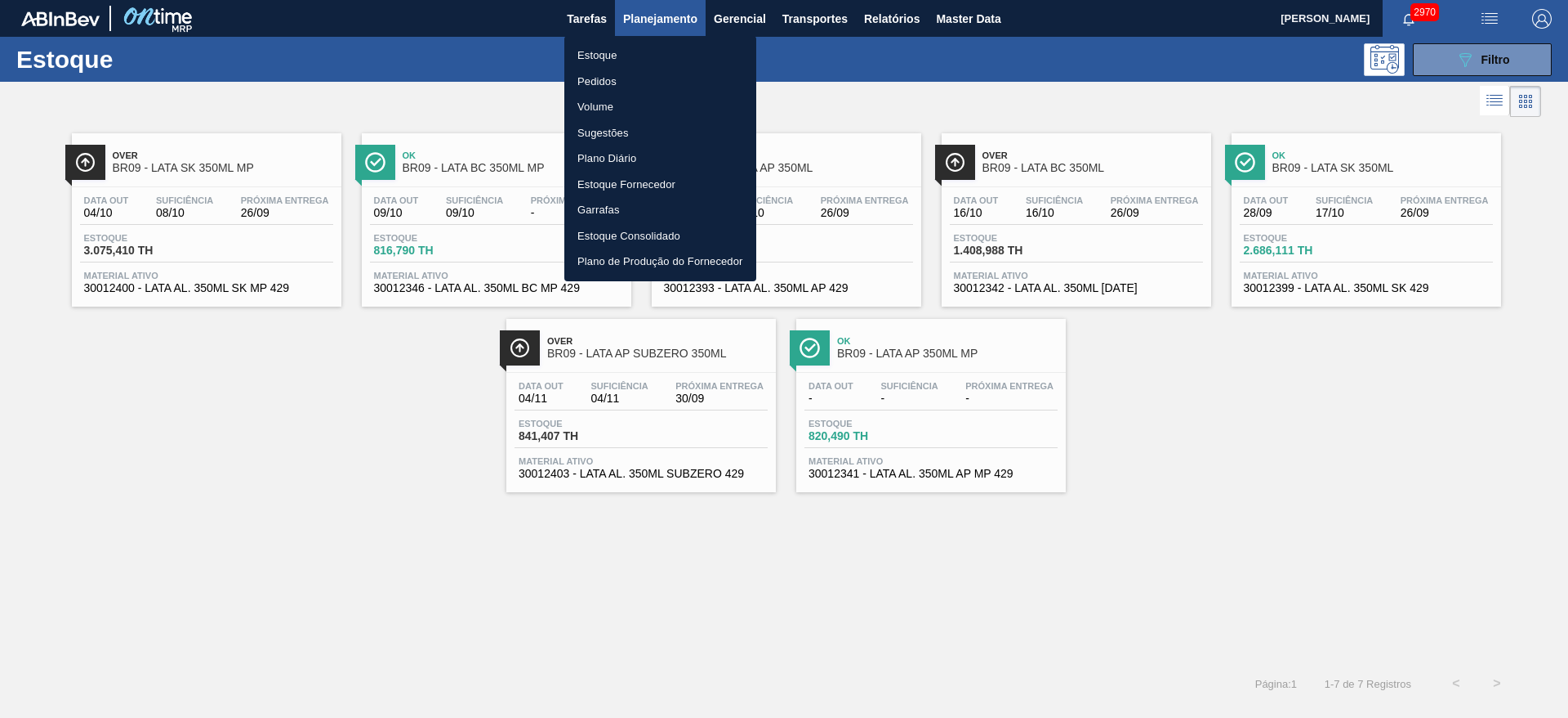
click at [607, 78] on li "Pedidos" at bounding box center [660, 81] width 192 height 26
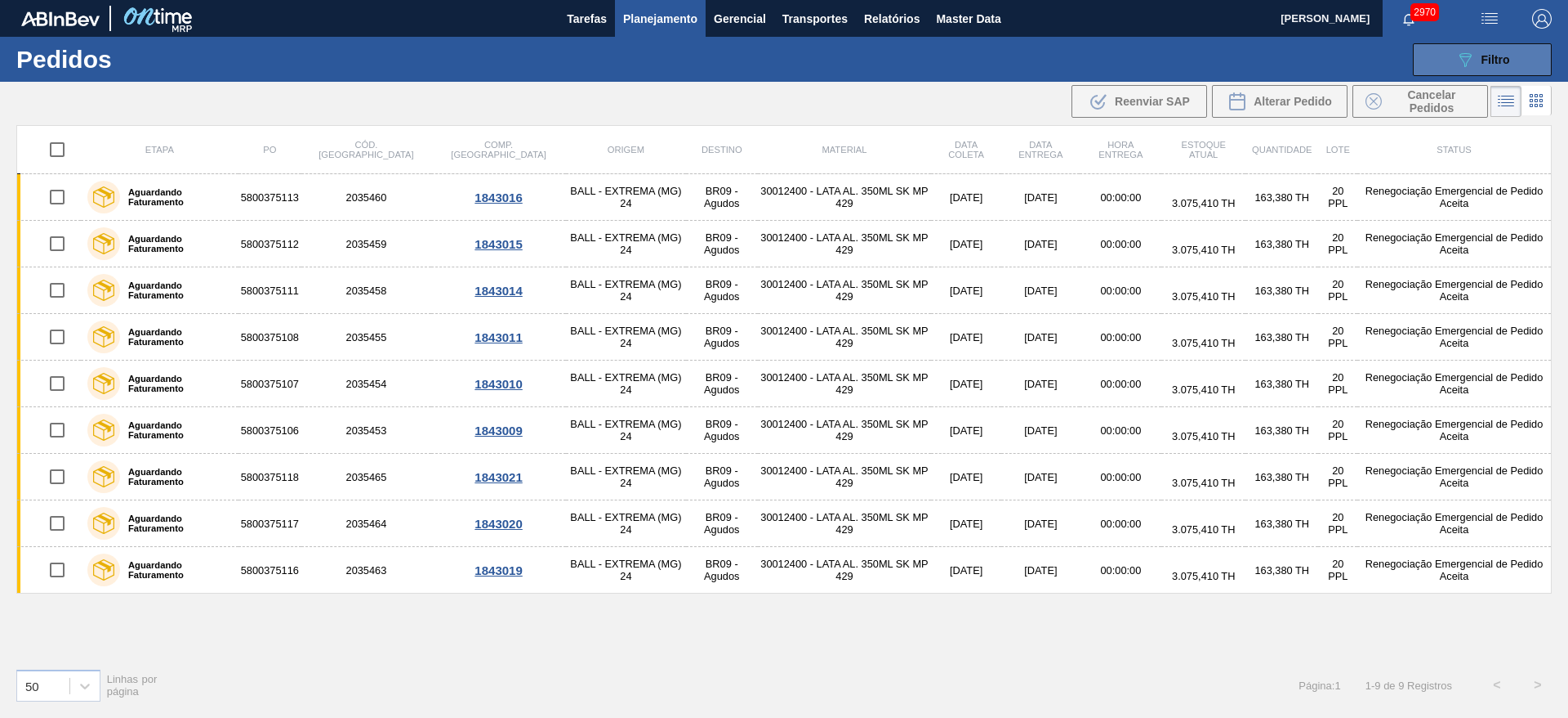
click at [1488, 55] on span "Filtro" at bounding box center [1496, 59] width 29 height 13
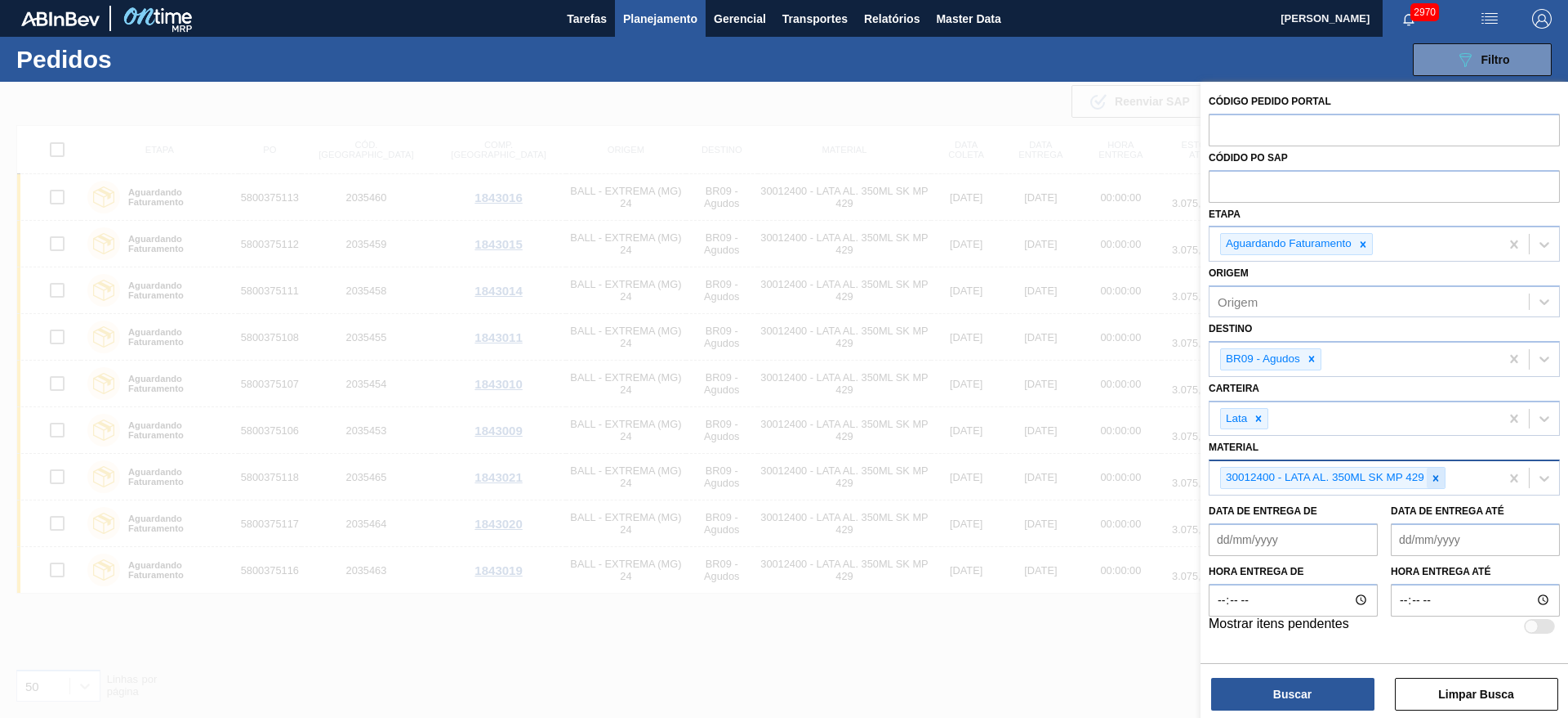
click at [1439, 473] on icon at bounding box center [1435, 477] width 11 height 11
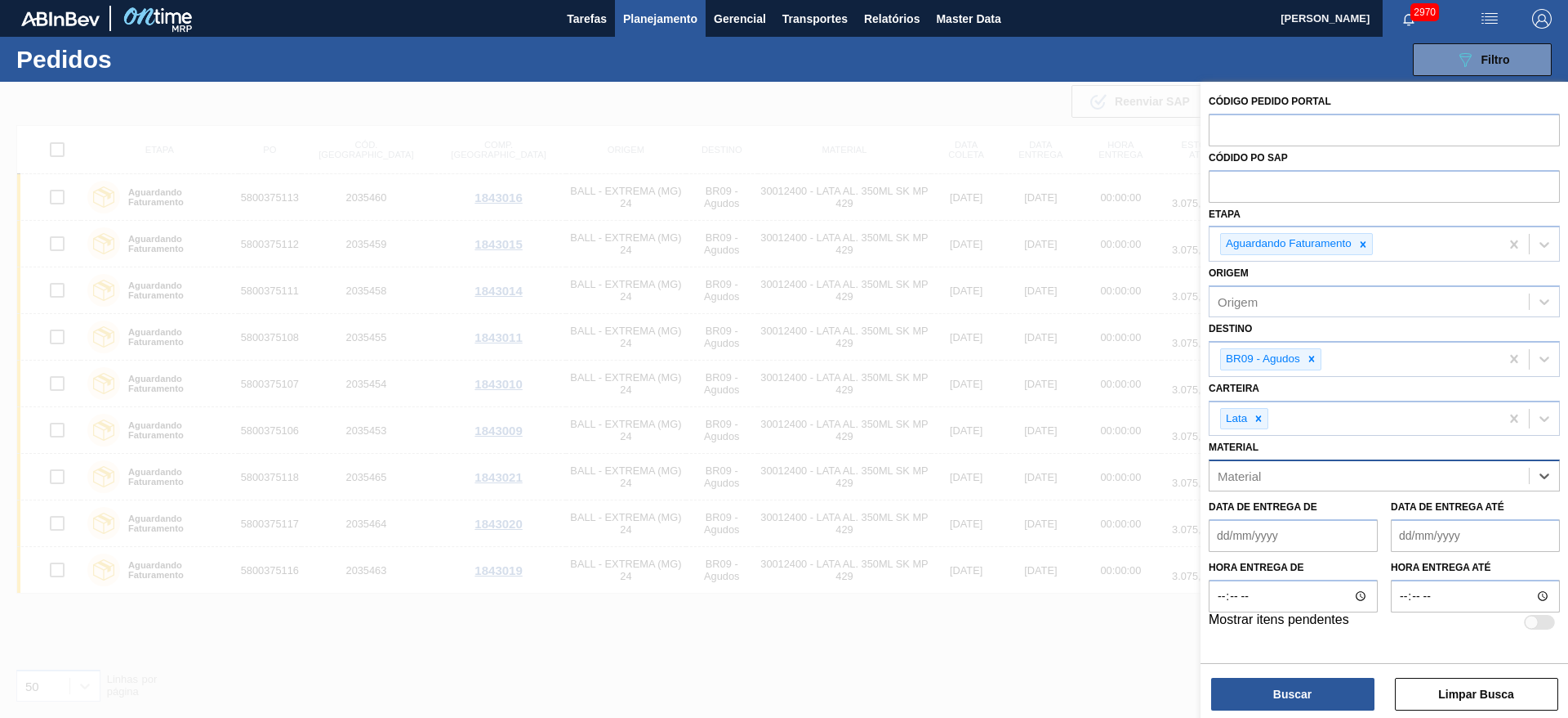
paste input "30012393"
type input "30012393"
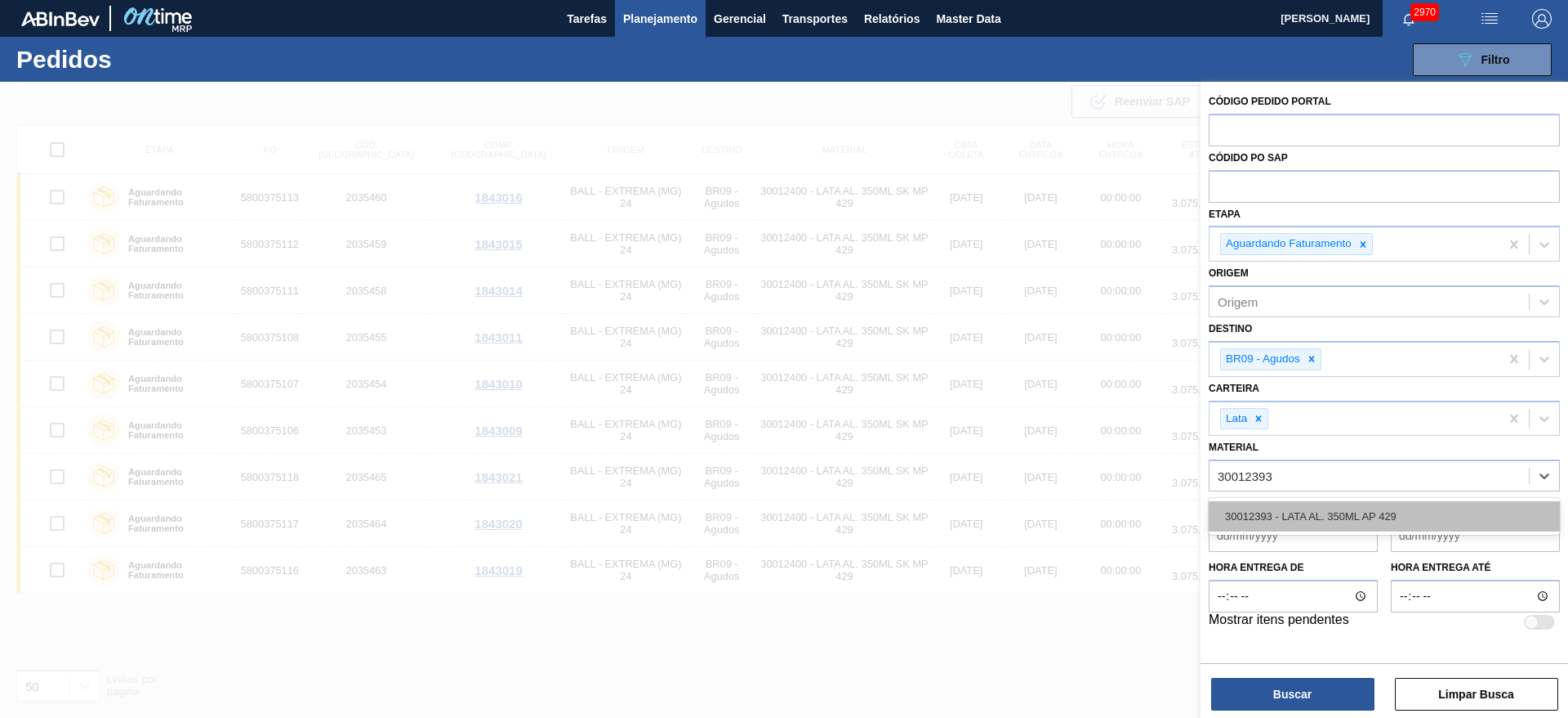
click at [1288, 516] on div "30012393 - LATA AL. 350ML AP 429" at bounding box center [1384, 516] width 352 height 31
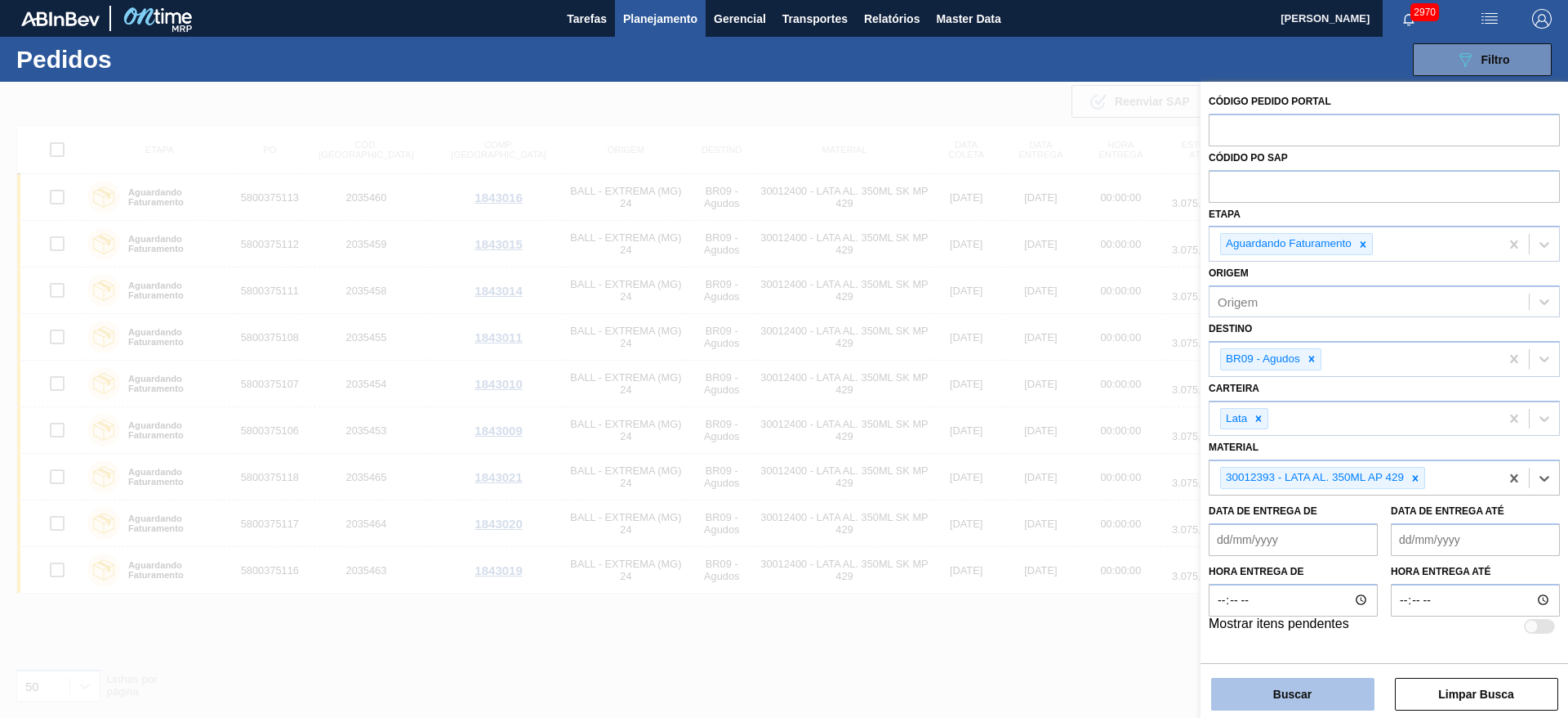
click at [1283, 684] on button "Buscar" at bounding box center [1293, 693] width 163 height 33
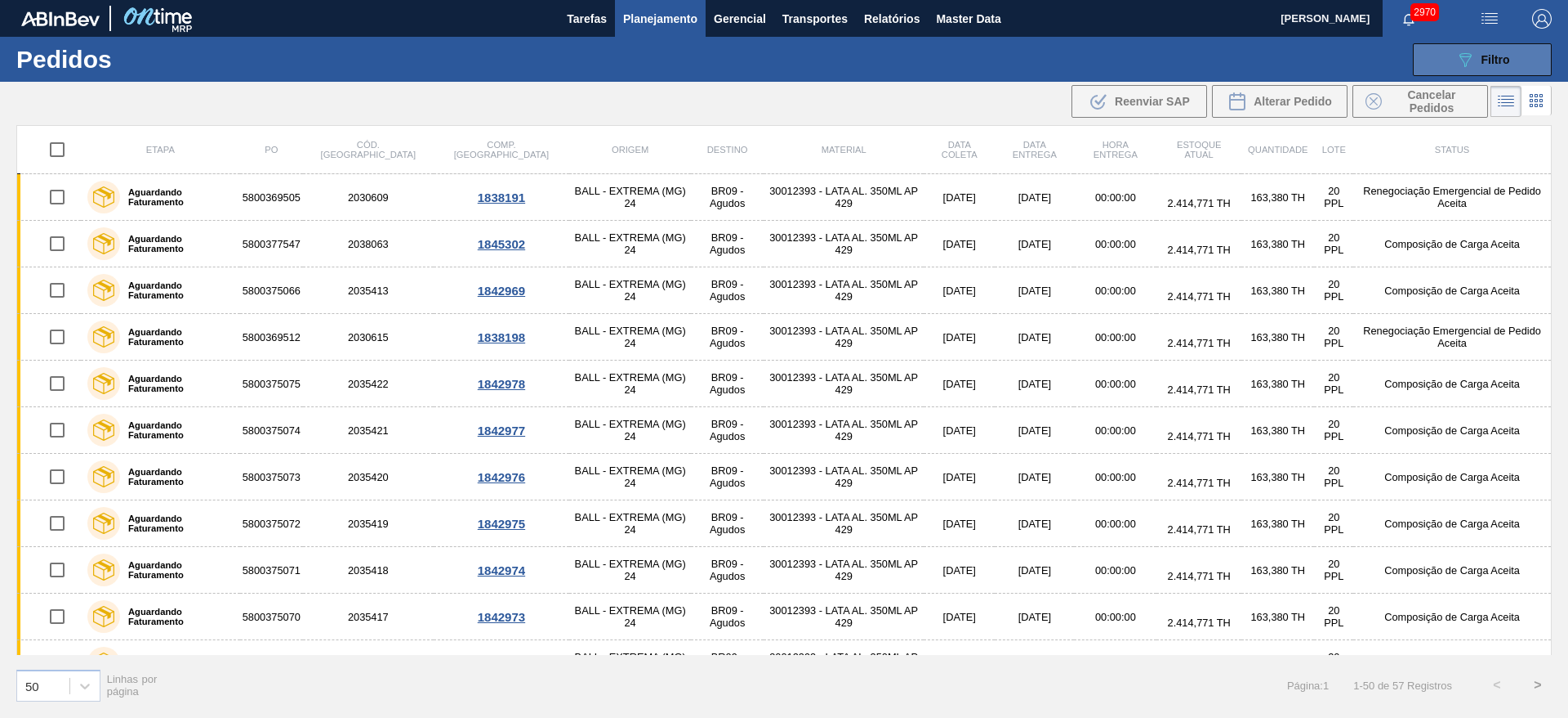
click at [1444, 69] on button "089F7B8B-B2A5-4AFE-B5C0-19BA573D28AC Filtro" at bounding box center [1482, 59] width 139 height 33
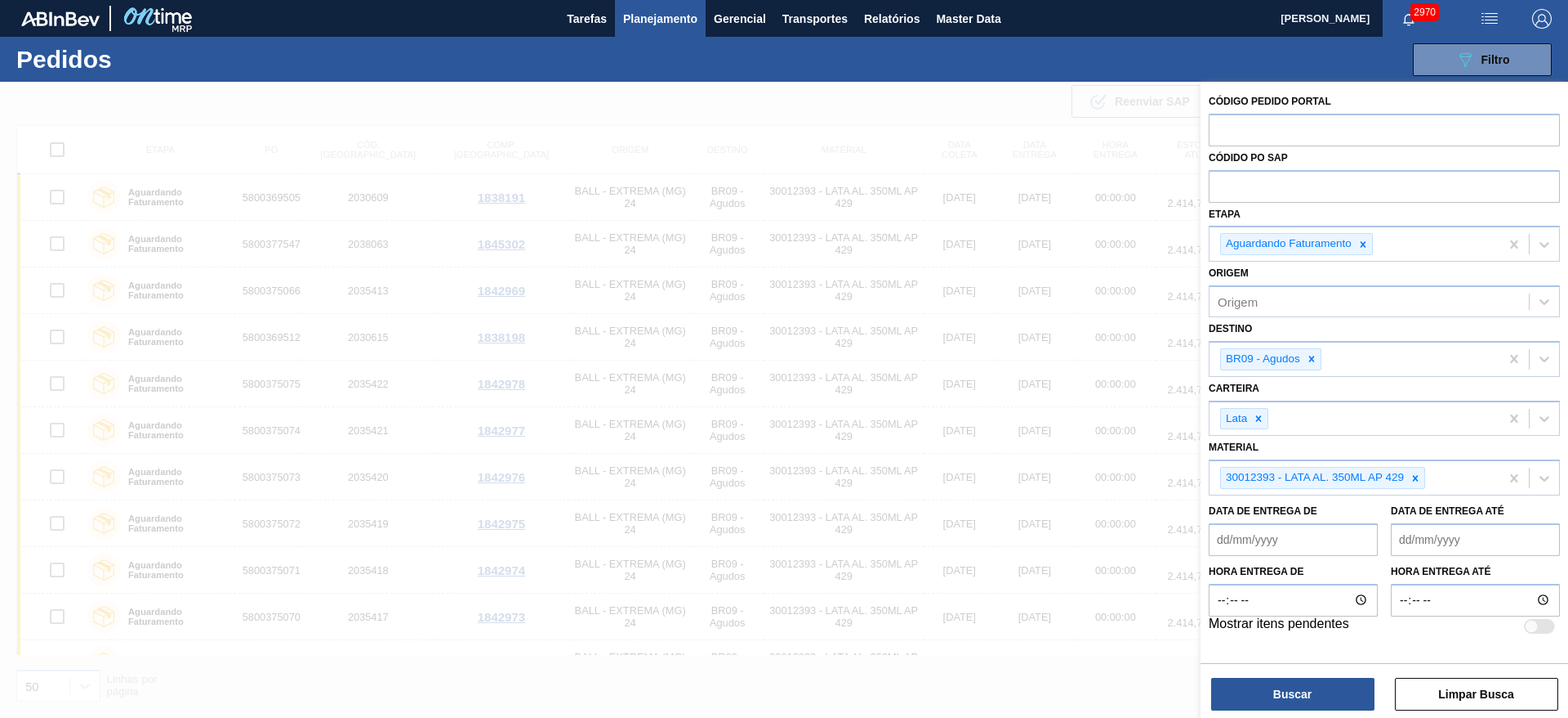
click at [1479, 549] on até "Data de Entrega até" at bounding box center [1476, 539] width 169 height 33
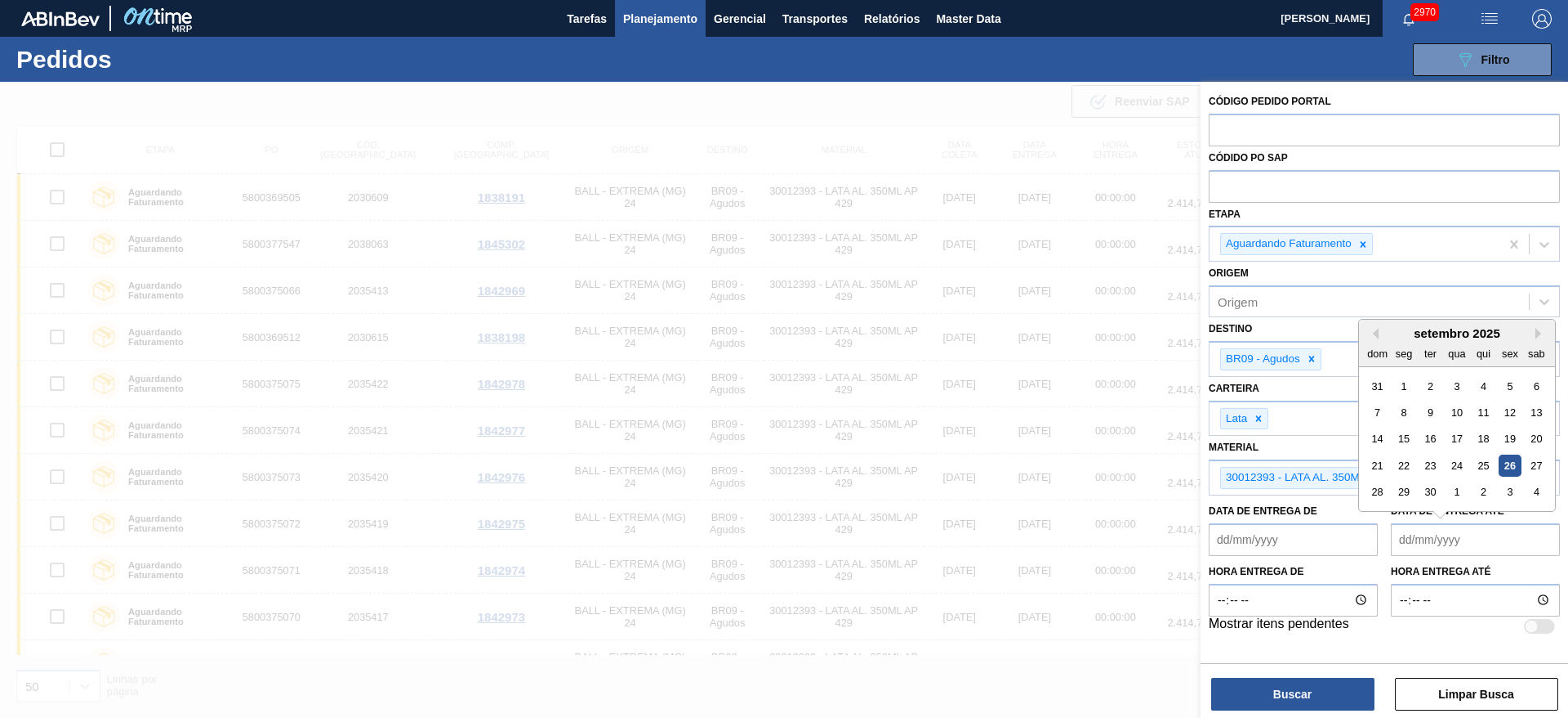
click at [1361, 336] on div "setembro 2025" at bounding box center [1456, 333] width 196 height 14
drag, startPoint x: 1402, startPoint y: 491, endPoint x: 1415, endPoint y: 516, distance: 28.2
click at [1402, 490] on div "29" at bounding box center [1405, 492] width 22 height 22
type até "[DATE]"
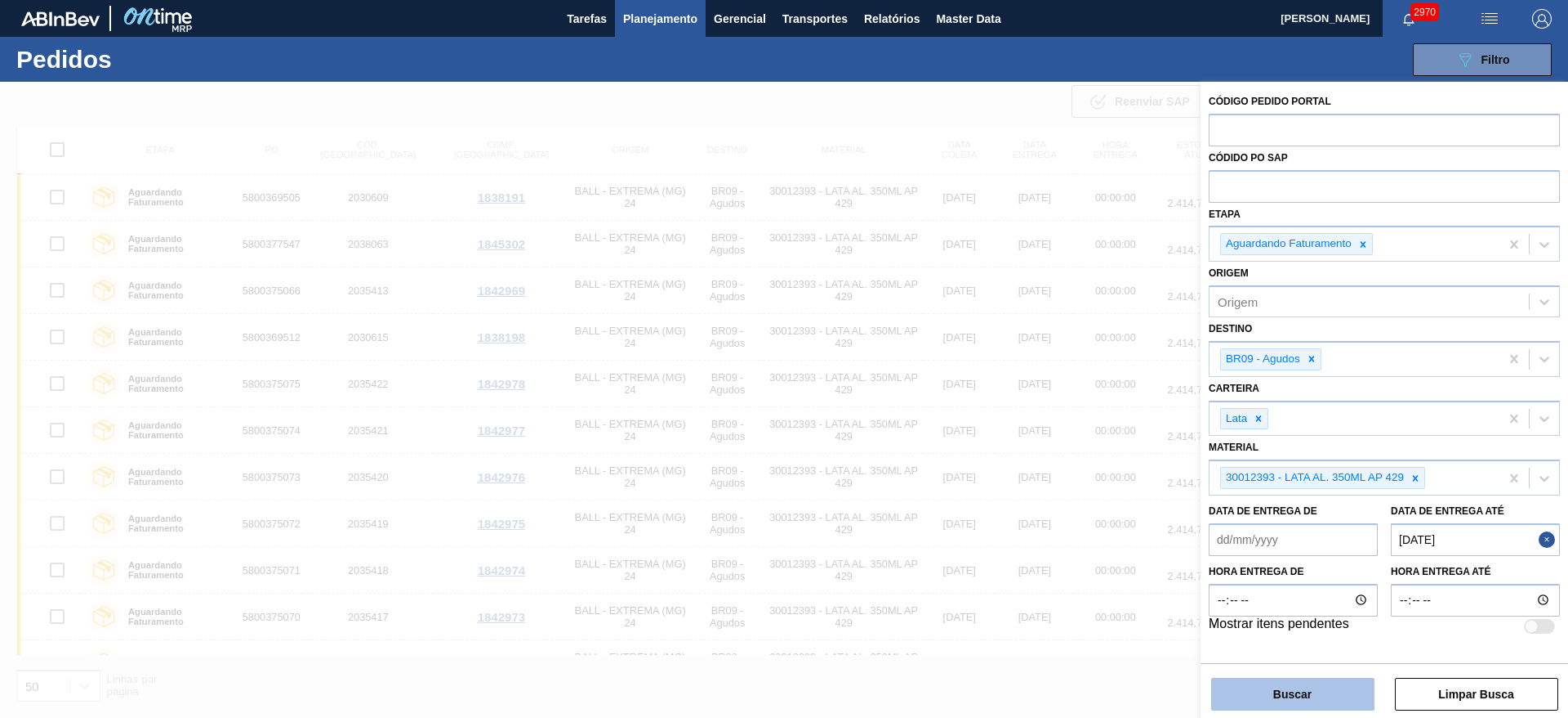
click at [1307, 683] on button "Buscar" at bounding box center [1293, 693] width 163 height 33
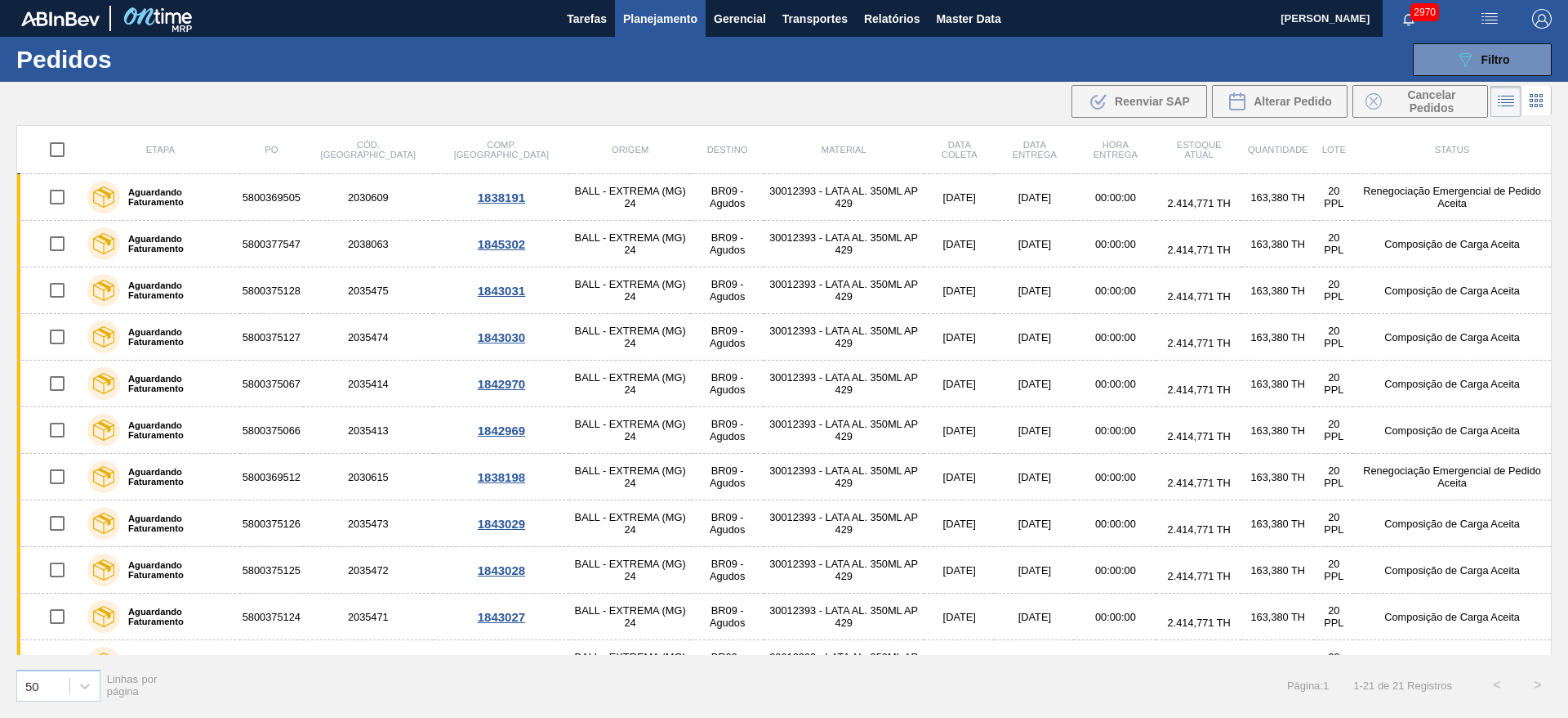
click at [57, 154] on input "checkbox" at bounding box center [57, 149] width 34 height 34
checkbox input "true"
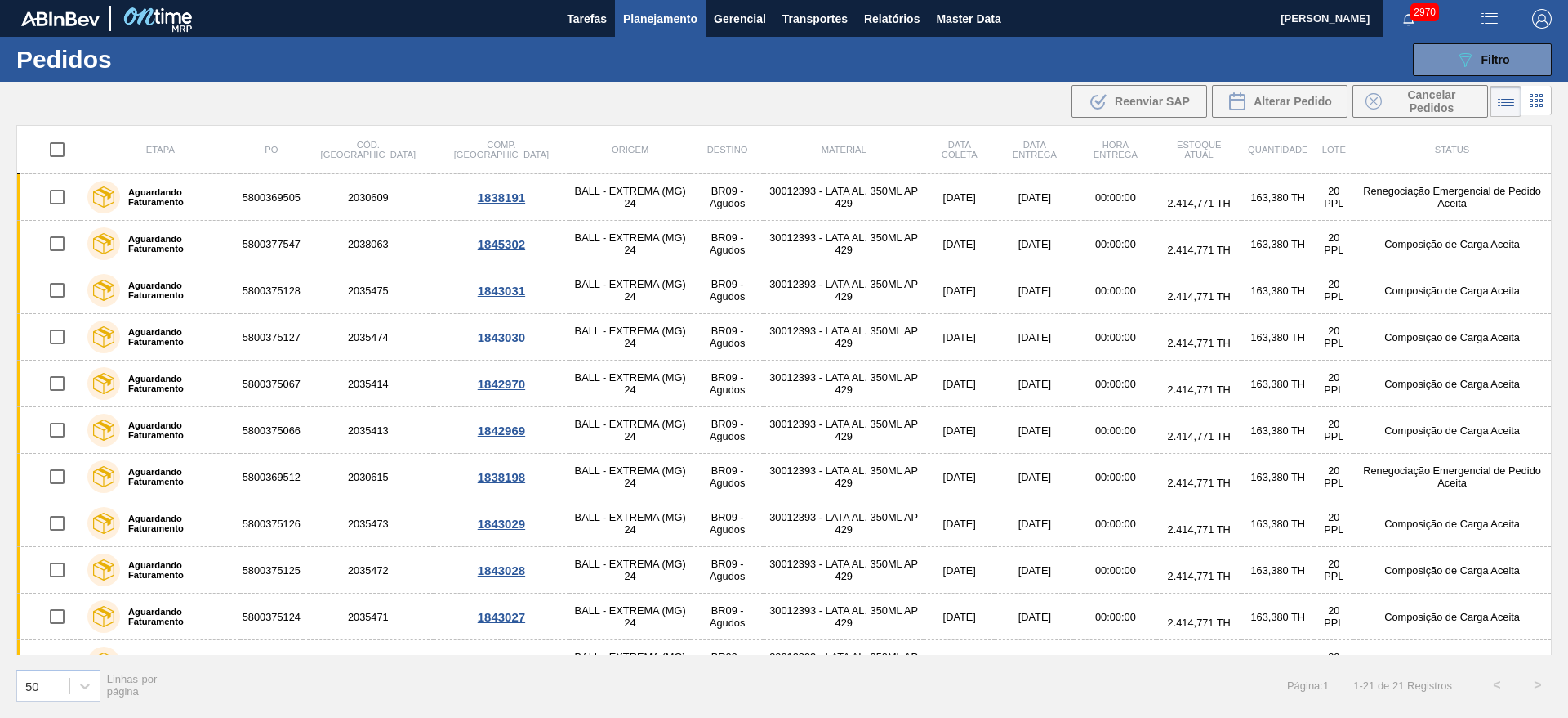
checkbox input "true"
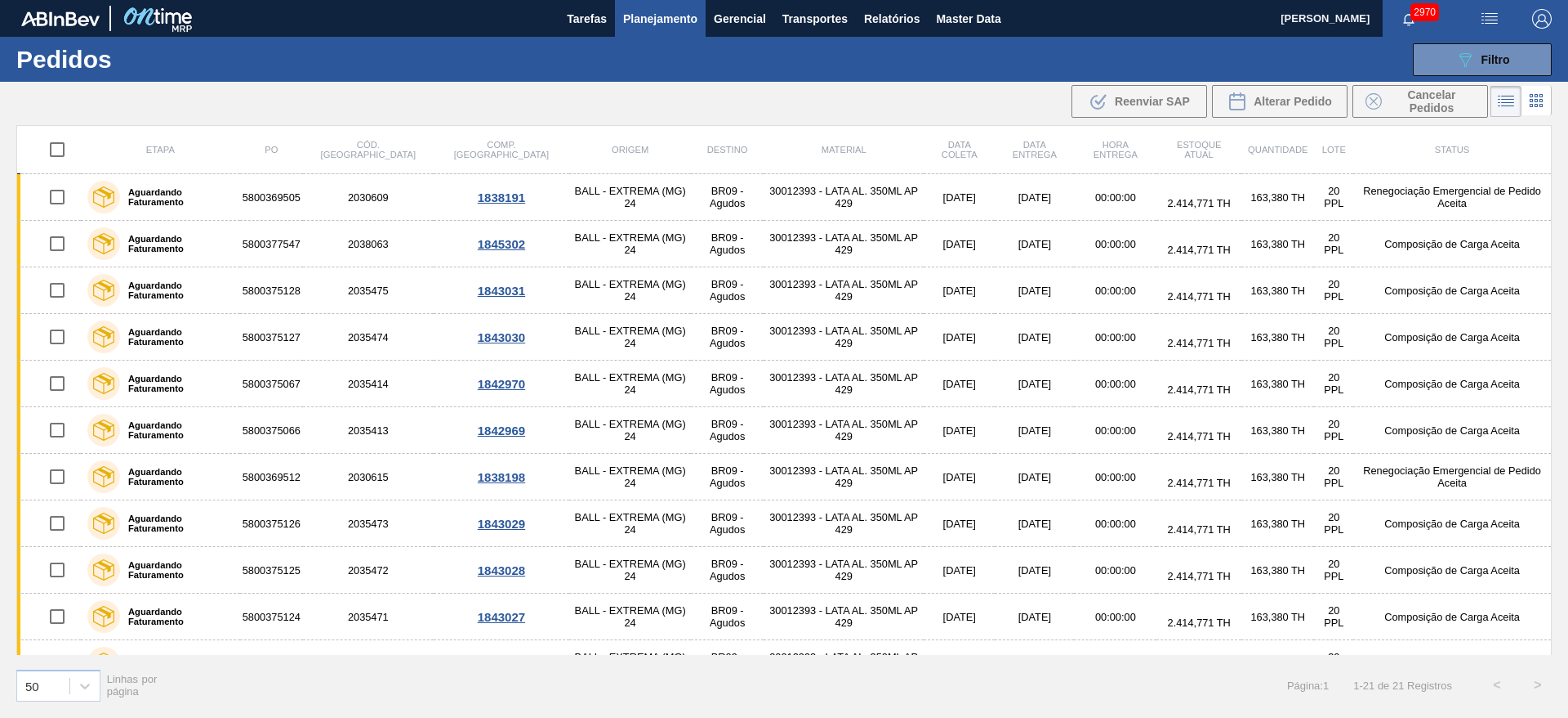
checkbox input "true"
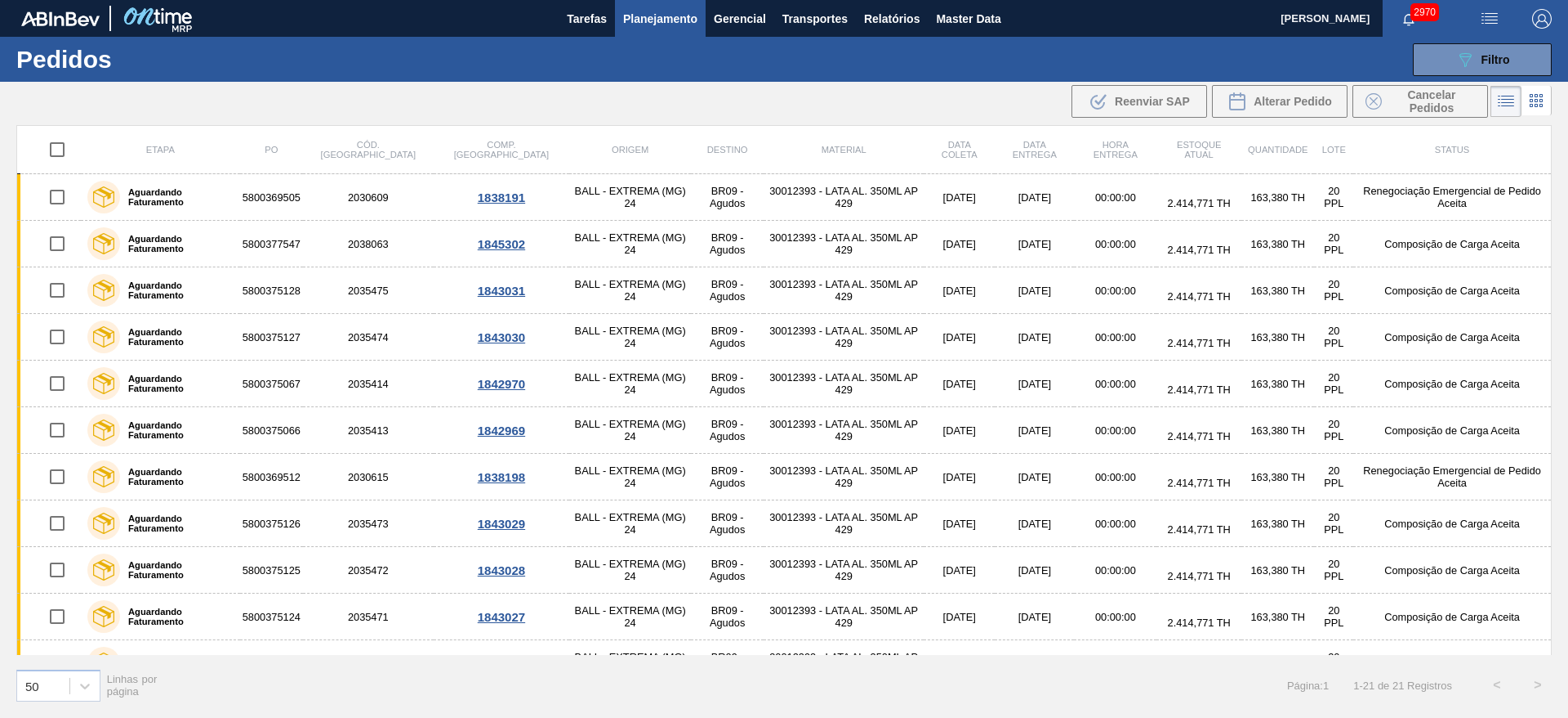
checkbox input "true"
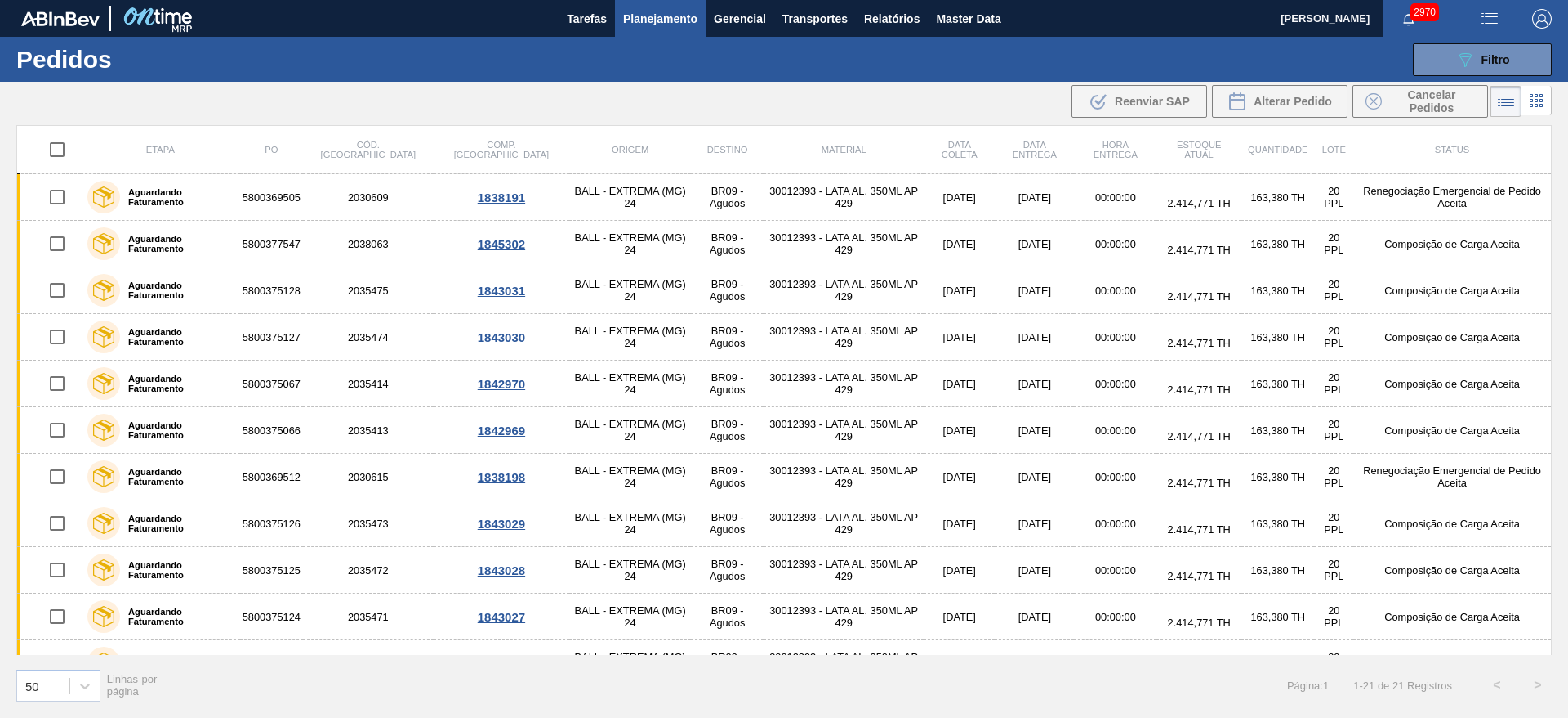
checkbox input "true"
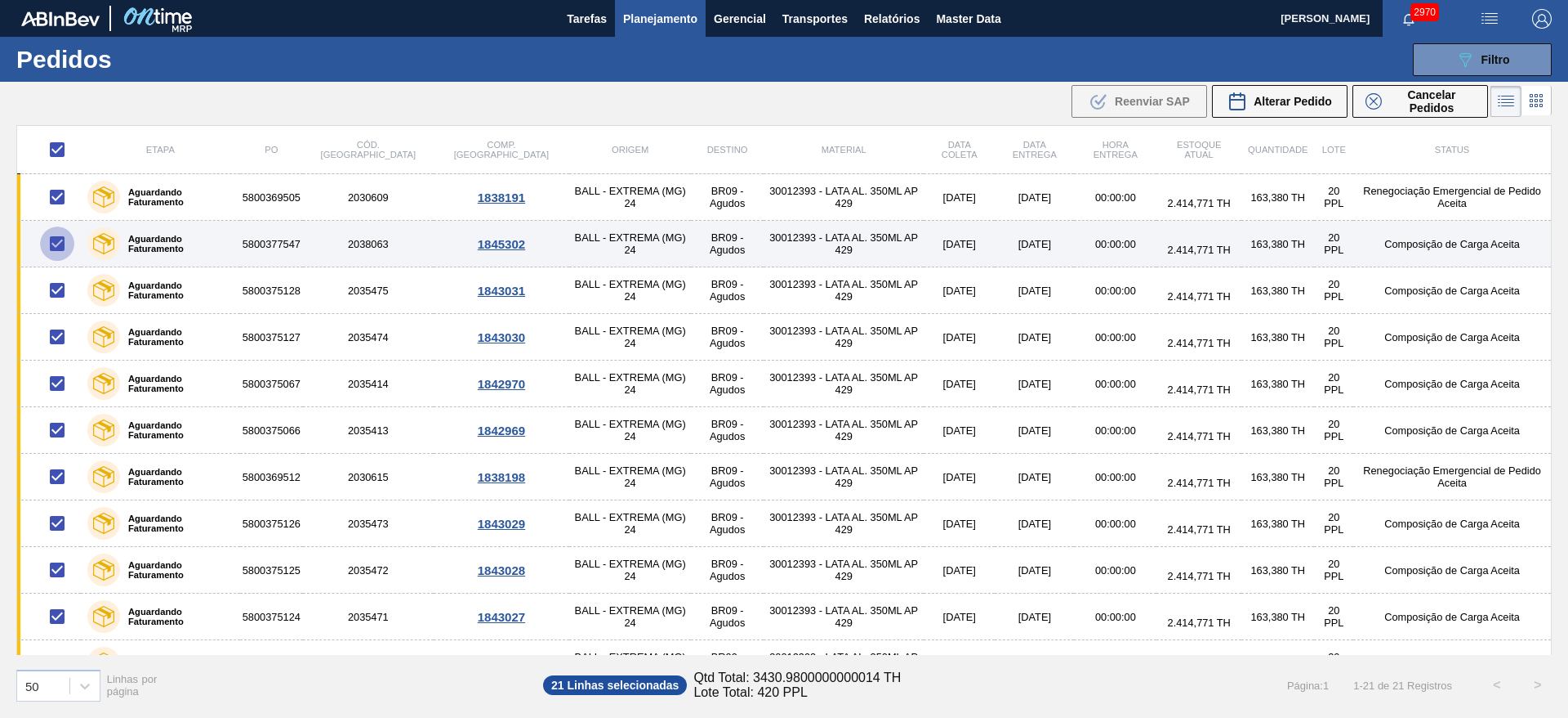
click at [58, 246] on input "checkbox" at bounding box center [57, 243] width 34 height 34
checkbox input "false"
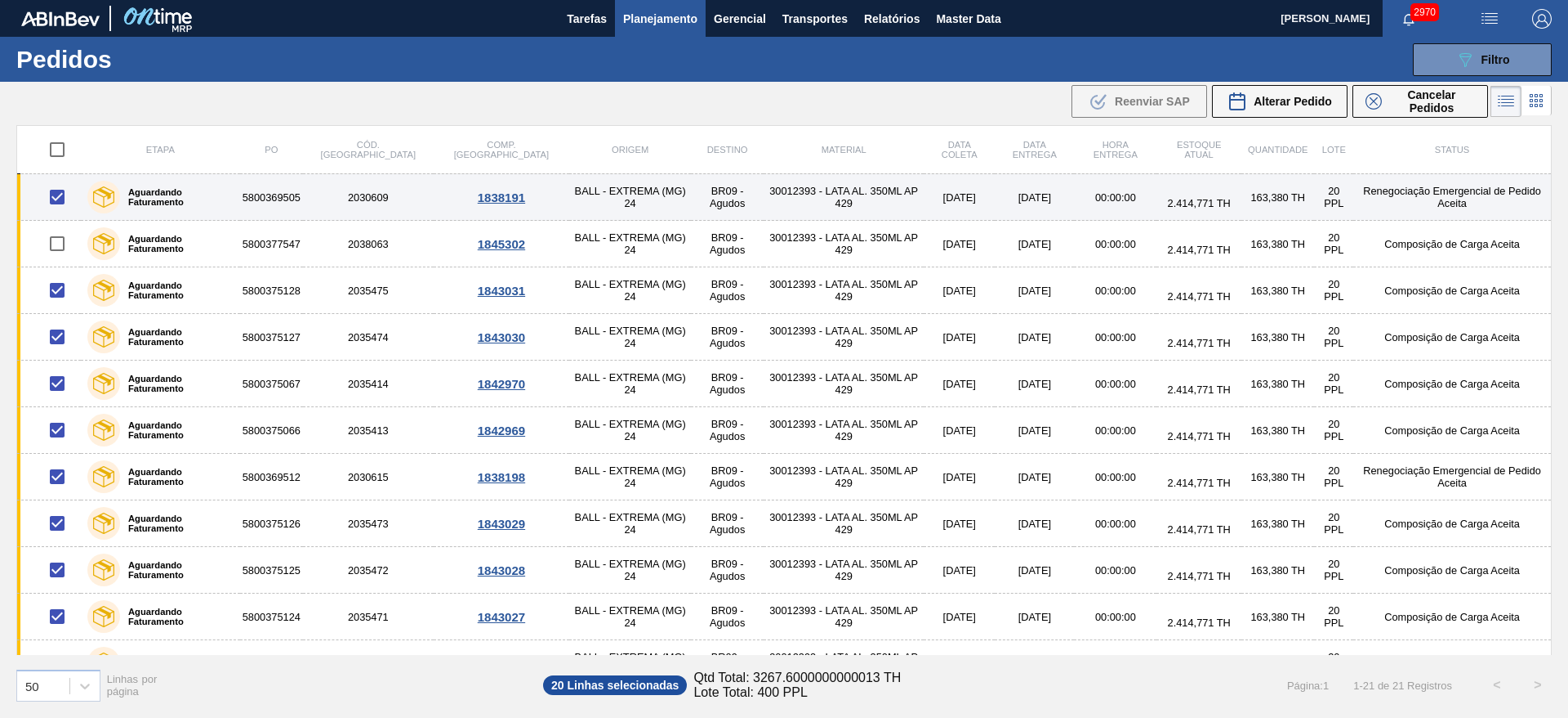
click at [59, 192] on input "checkbox" at bounding box center [57, 197] width 34 height 34
checkbox input "false"
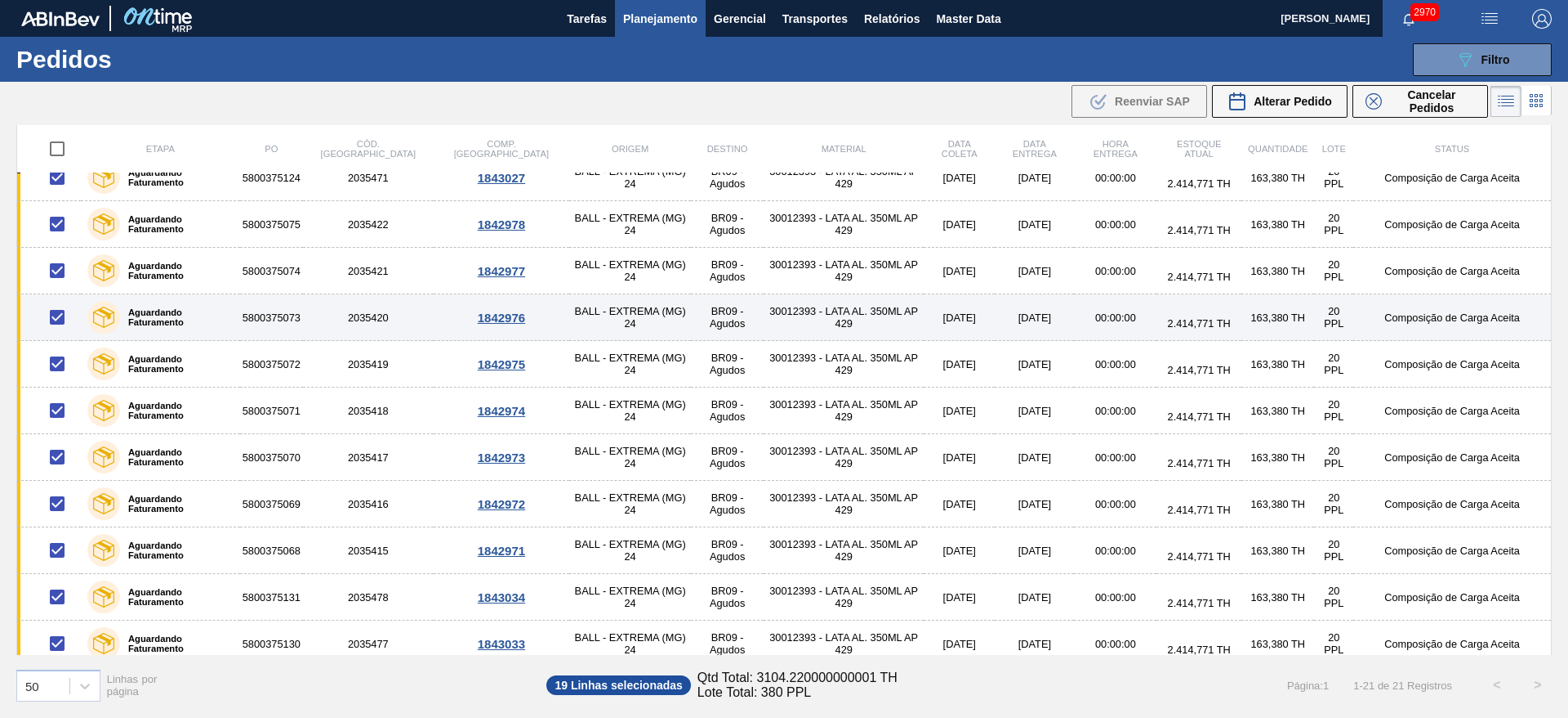
scroll to position [498, 0]
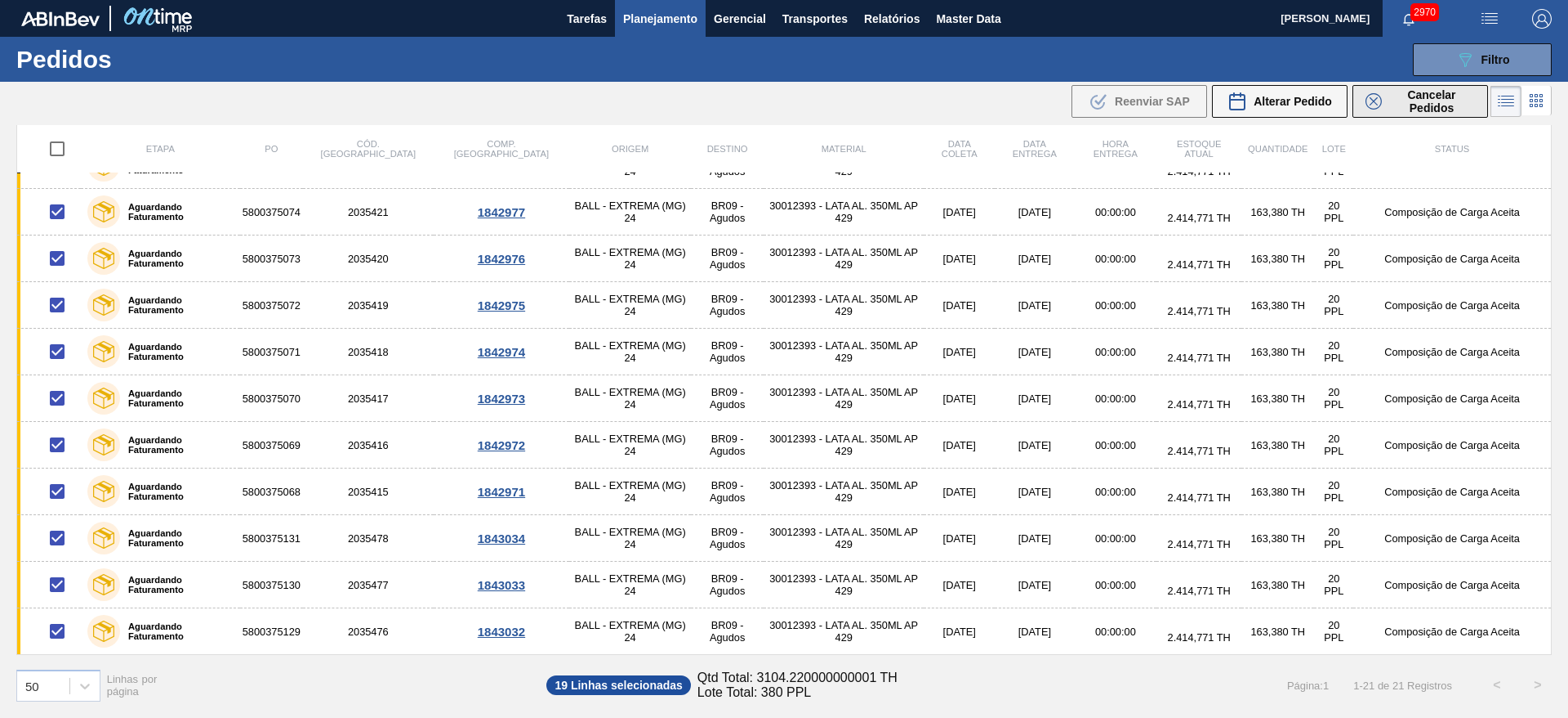
click at [1403, 102] on span "Cancelar Pedidos" at bounding box center [1432, 101] width 86 height 26
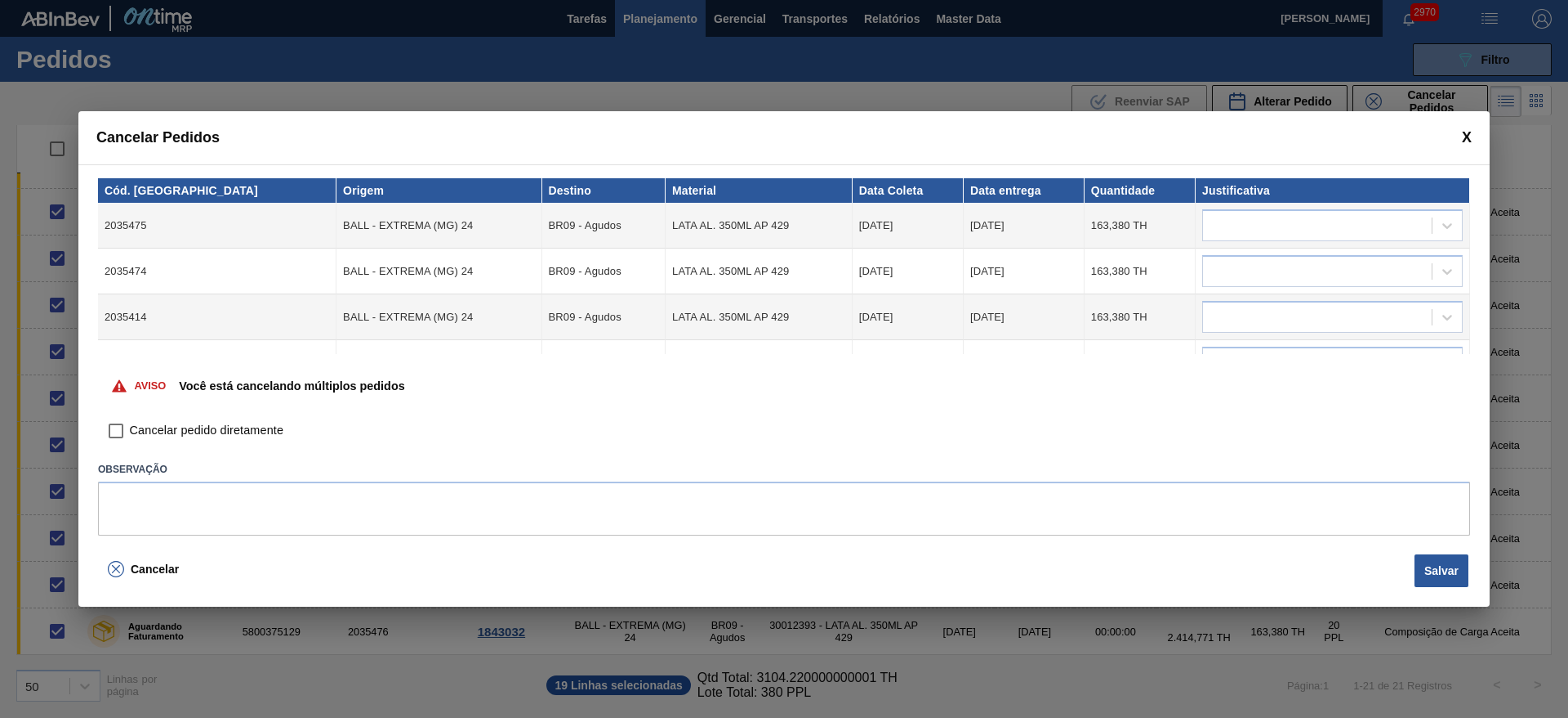
click at [263, 430] on span "Cancelar pedido diretamente" at bounding box center [206, 430] width 153 height 18
click at [130, 430] on input "Cancelar pedido diretamente" at bounding box center [116, 431] width 28 height 28
checkbox input "true"
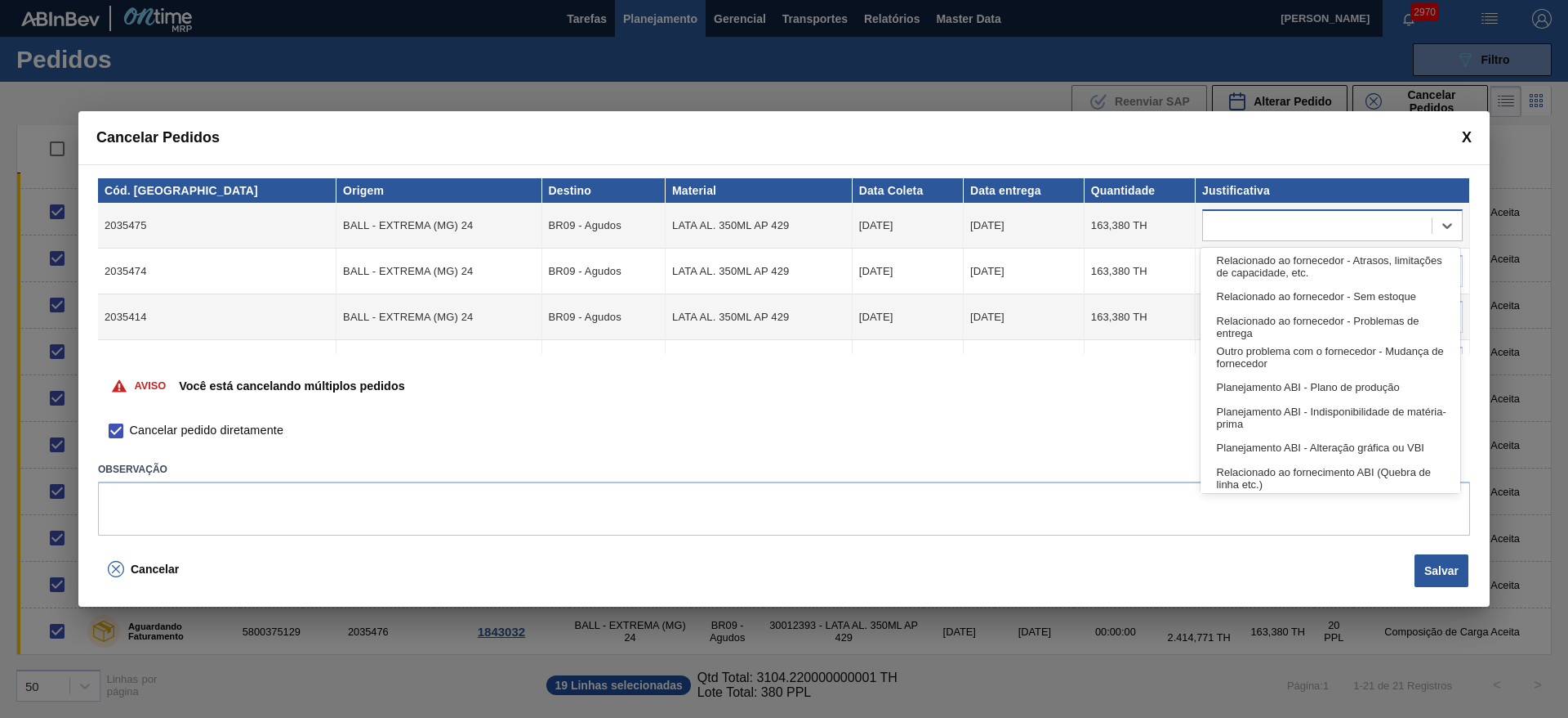
click at [1294, 222] on div at bounding box center [1317, 226] width 229 height 24
click at [1333, 270] on div "Relacionado ao fornecedor - Atrasos, limitações de capacidade, etc." at bounding box center [1330, 266] width 260 height 31
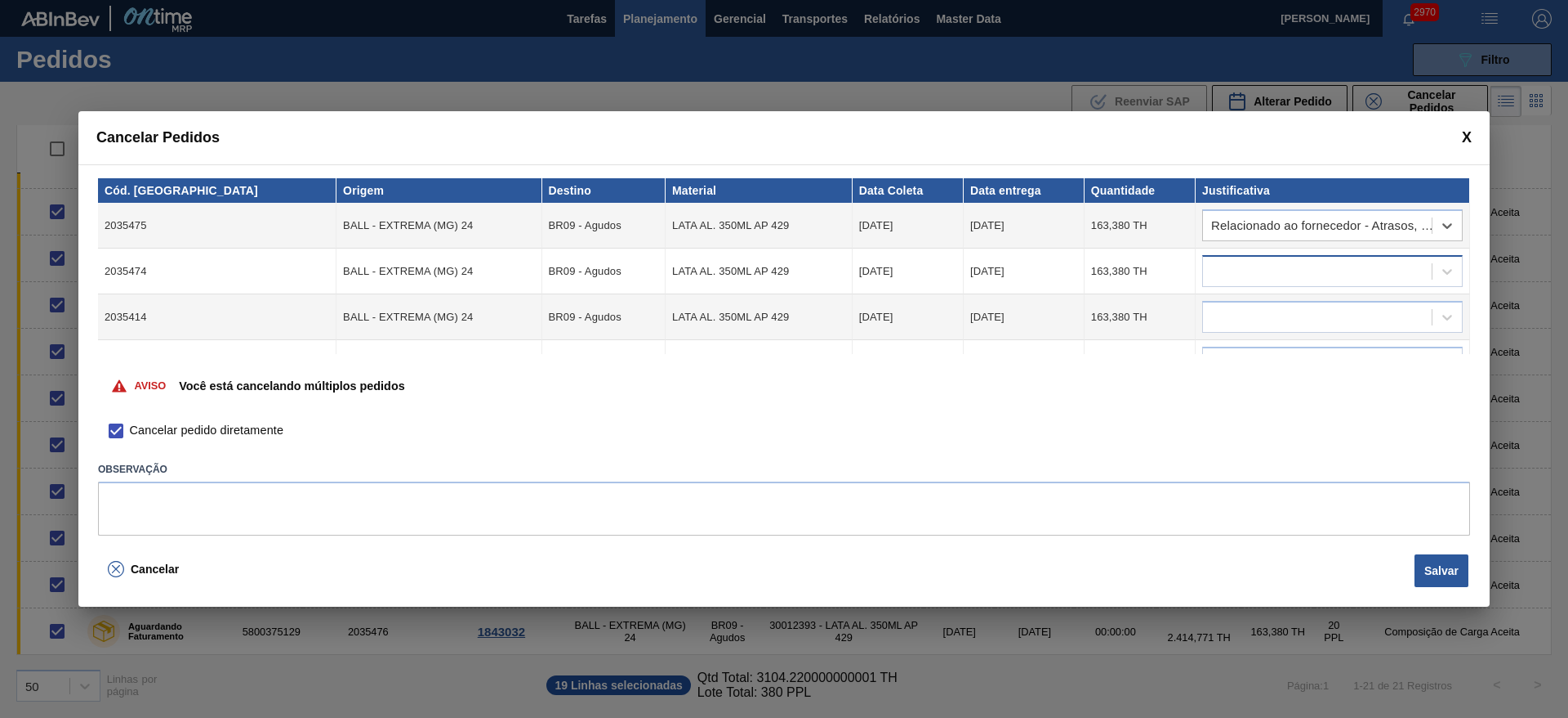
click at [1265, 266] on div at bounding box center [1317, 272] width 229 height 24
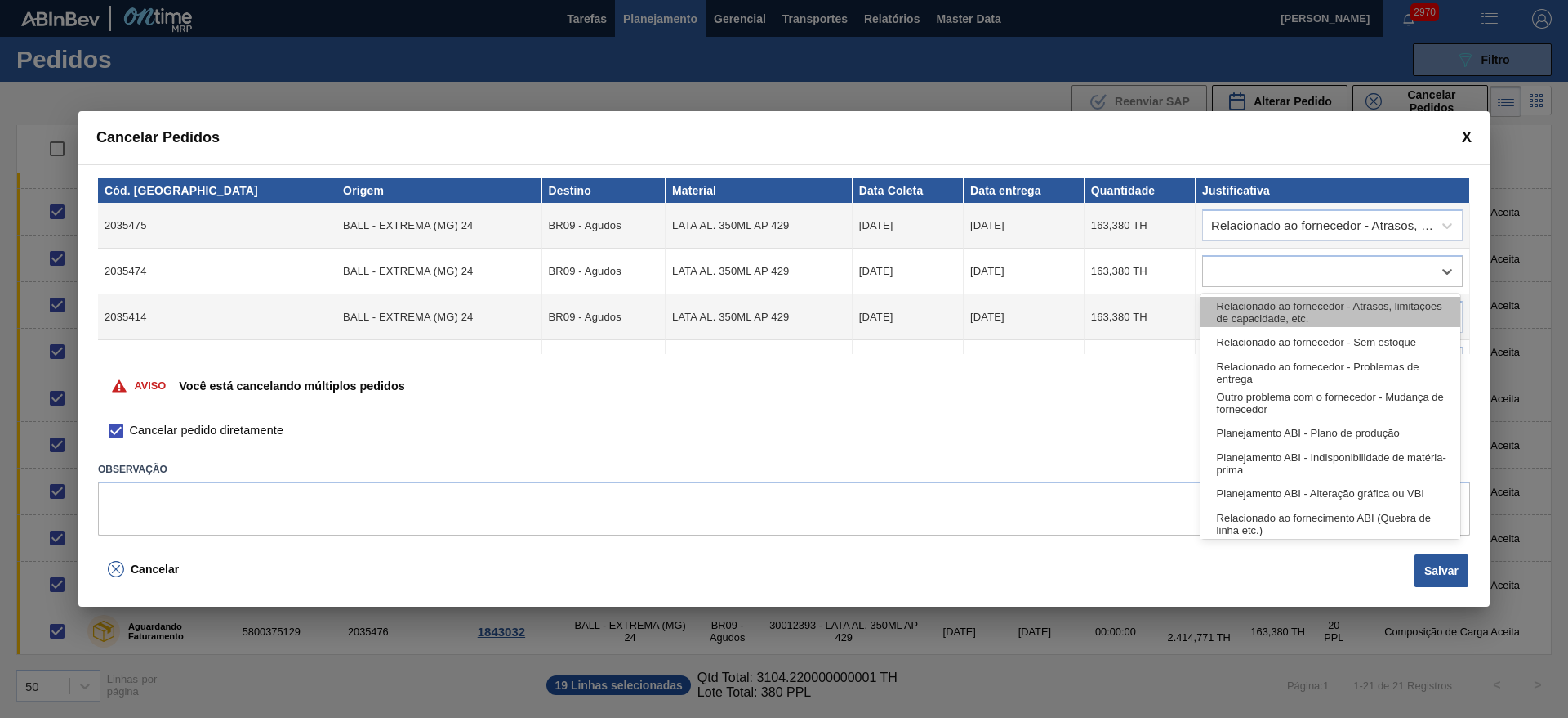
click at [1255, 300] on div "Relacionado ao fornecedor - Atrasos, limitações de capacidade, etc." at bounding box center [1330, 312] width 260 height 31
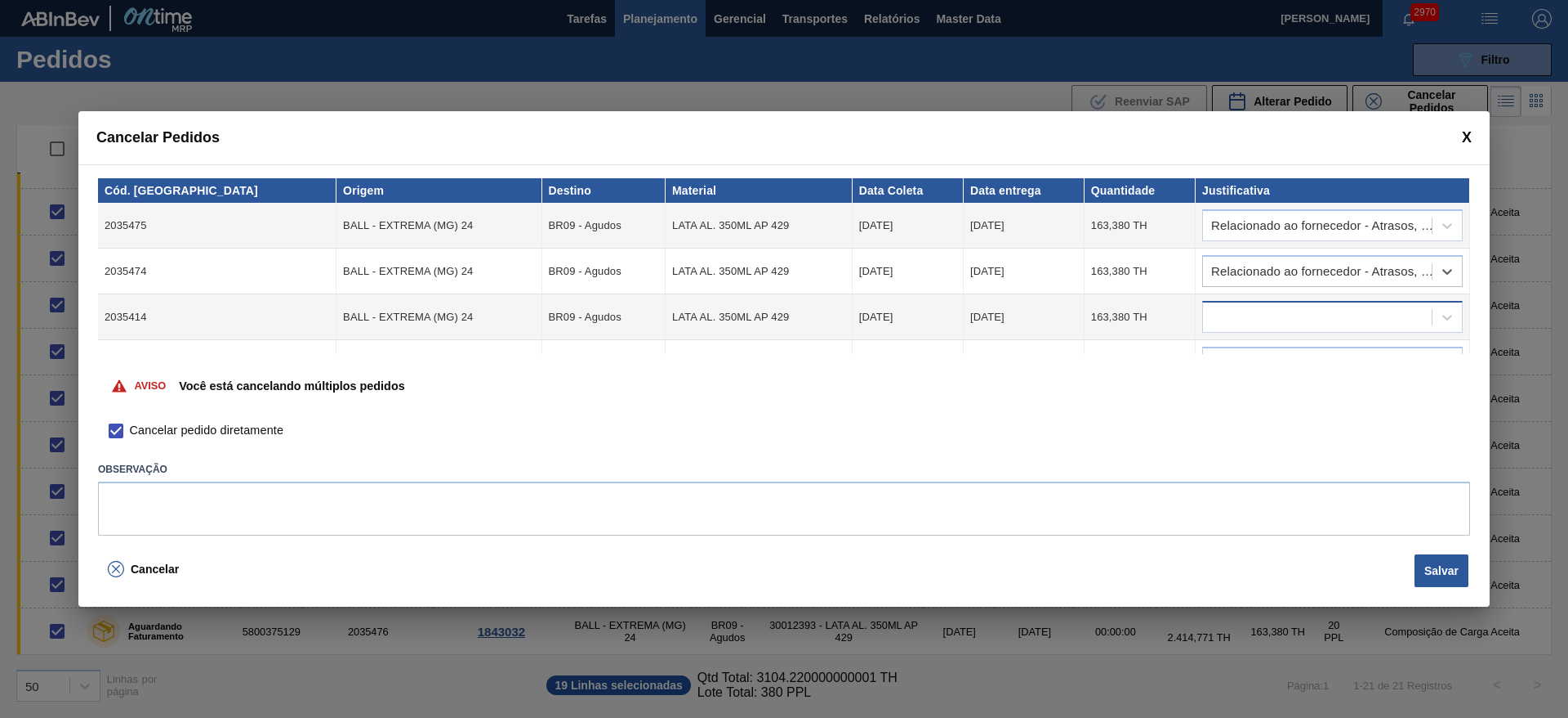
click at [1243, 315] on div at bounding box center [1317, 318] width 229 height 24
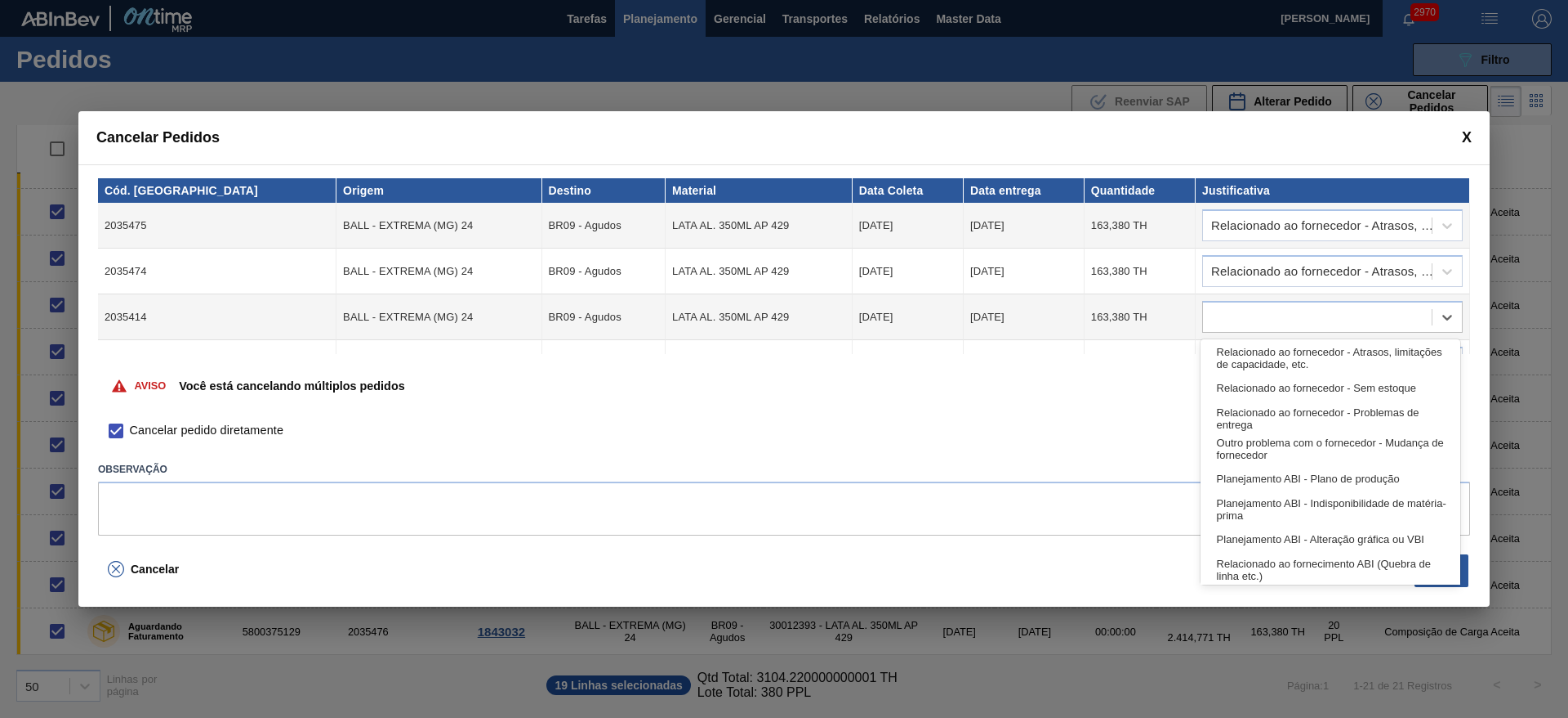
drag, startPoint x: 1264, startPoint y: 363, endPoint x: 1281, endPoint y: 337, distance: 31.1
click at [1262, 365] on div "Relacionado ao fornecedor - Atrasos, limitações de capacidade, etc." at bounding box center [1330, 358] width 260 height 31
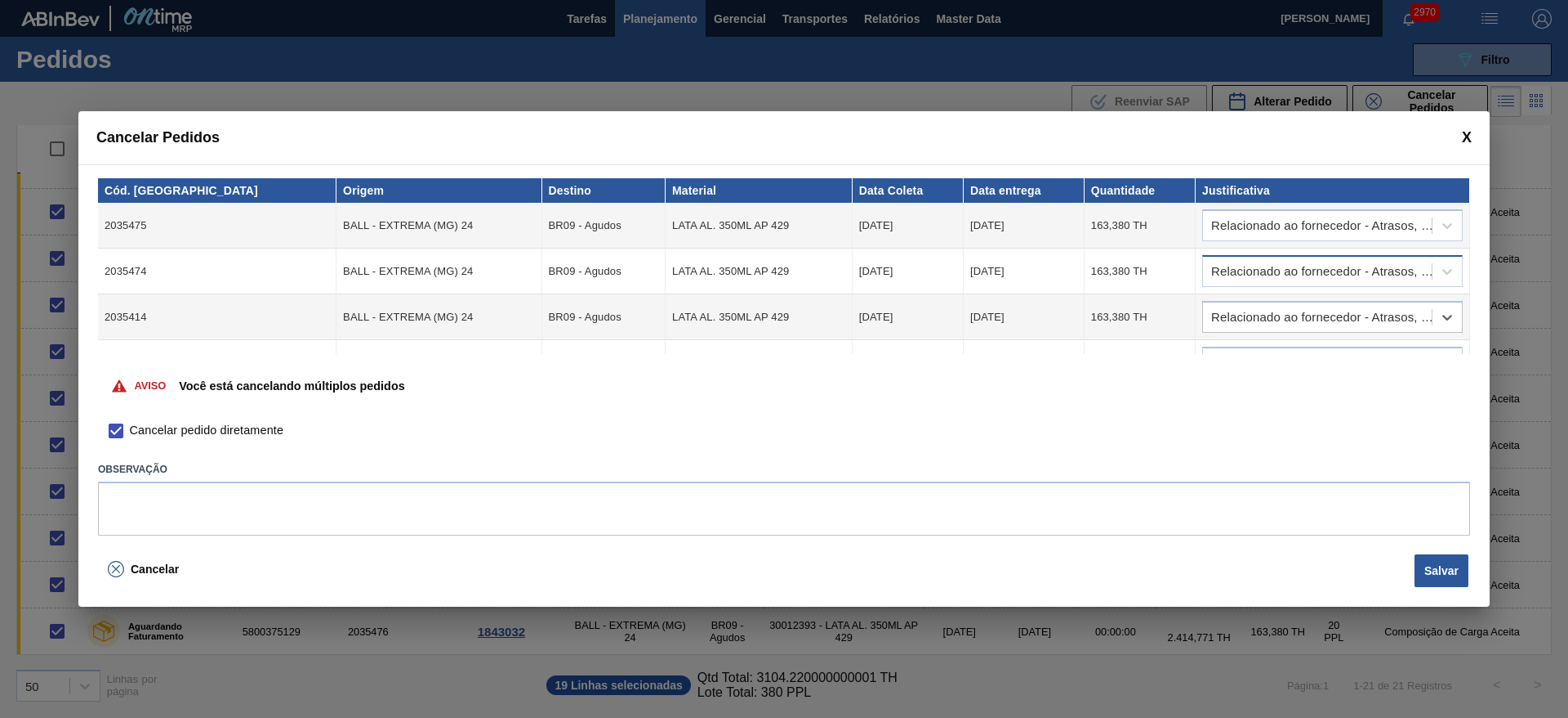
scroll to position [123, 0]
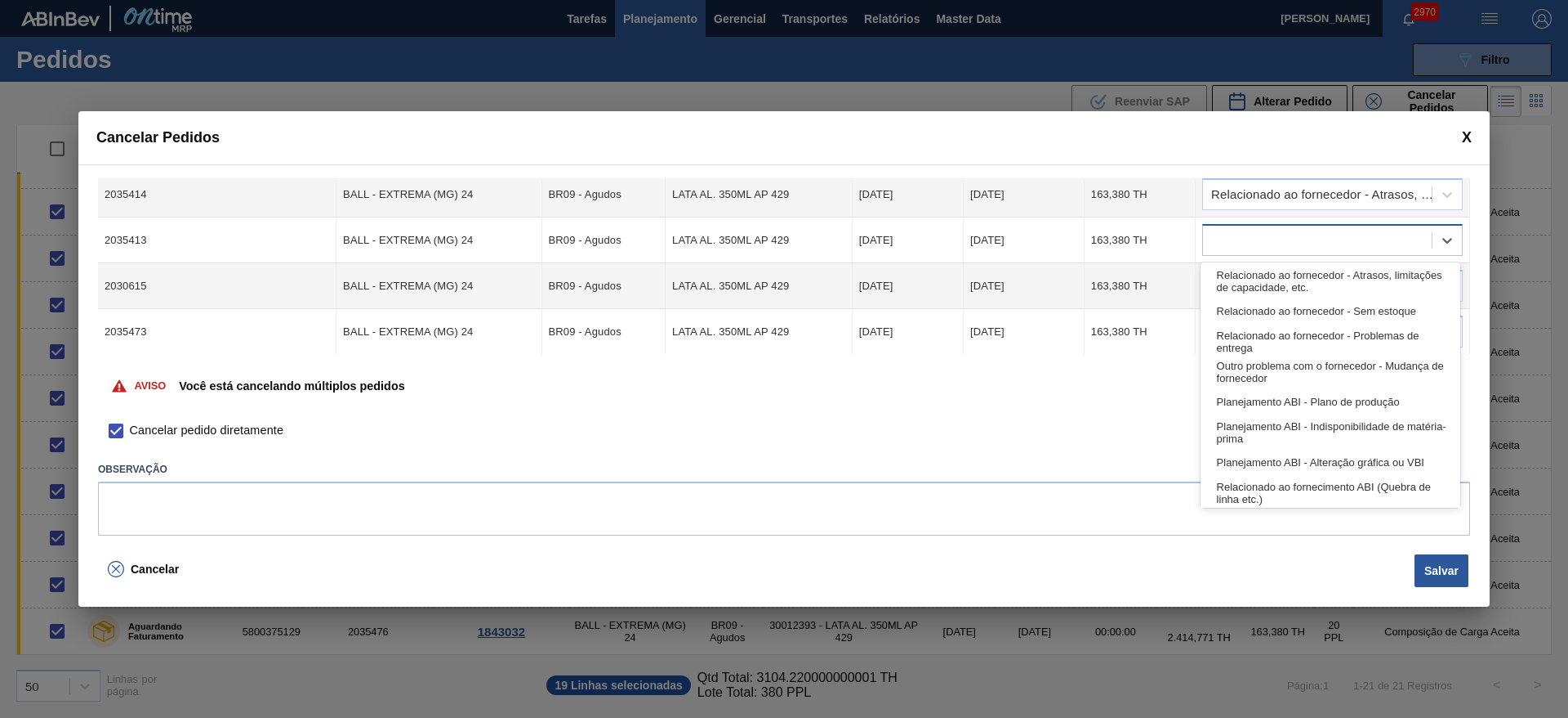
click at [1236, 235] on div at bounding box center [1317, 241] width 229 height 24
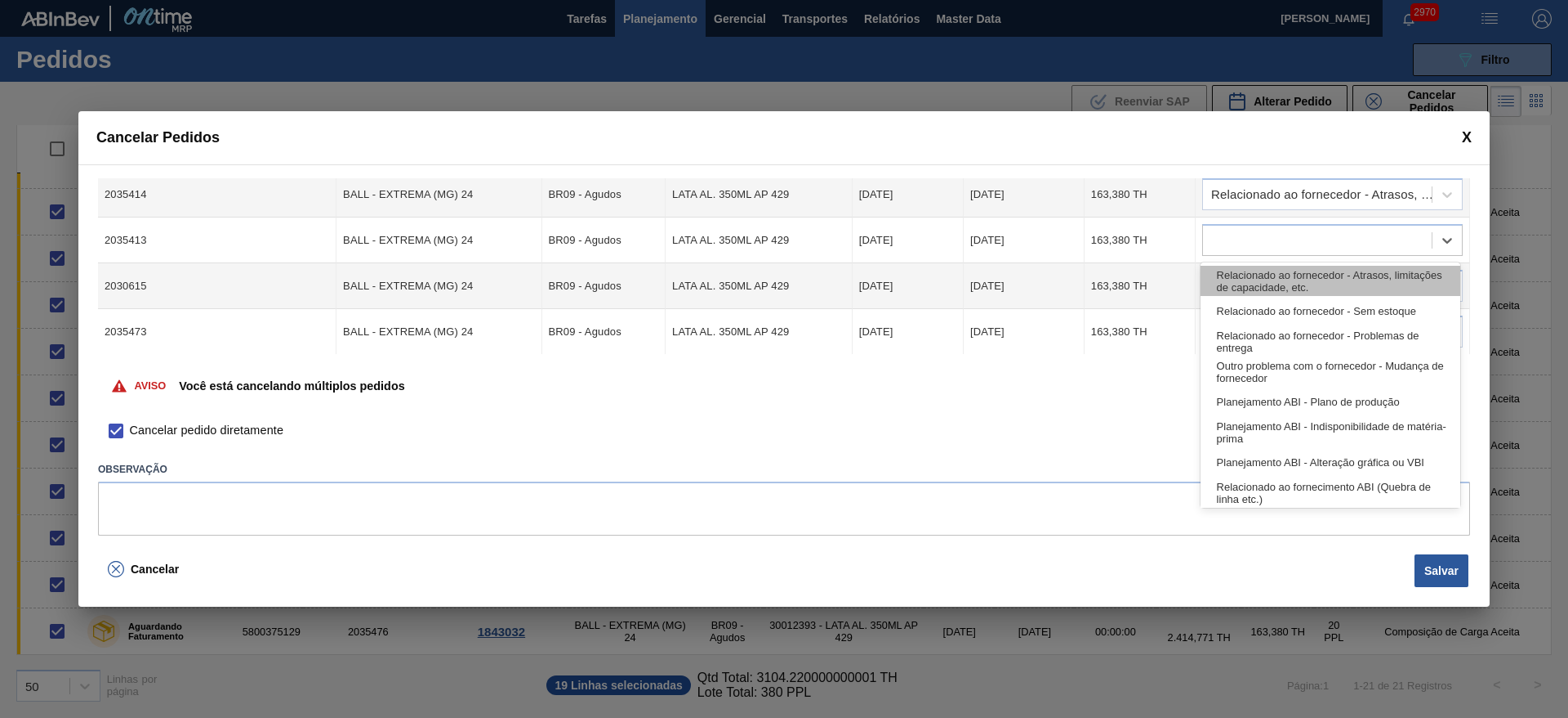
click at [1225, 285] on div "Relacionado ao fornecedor - Atrasos, limitações de capacidade, etc." at bounding box center [1330, 281] width 260 height 31
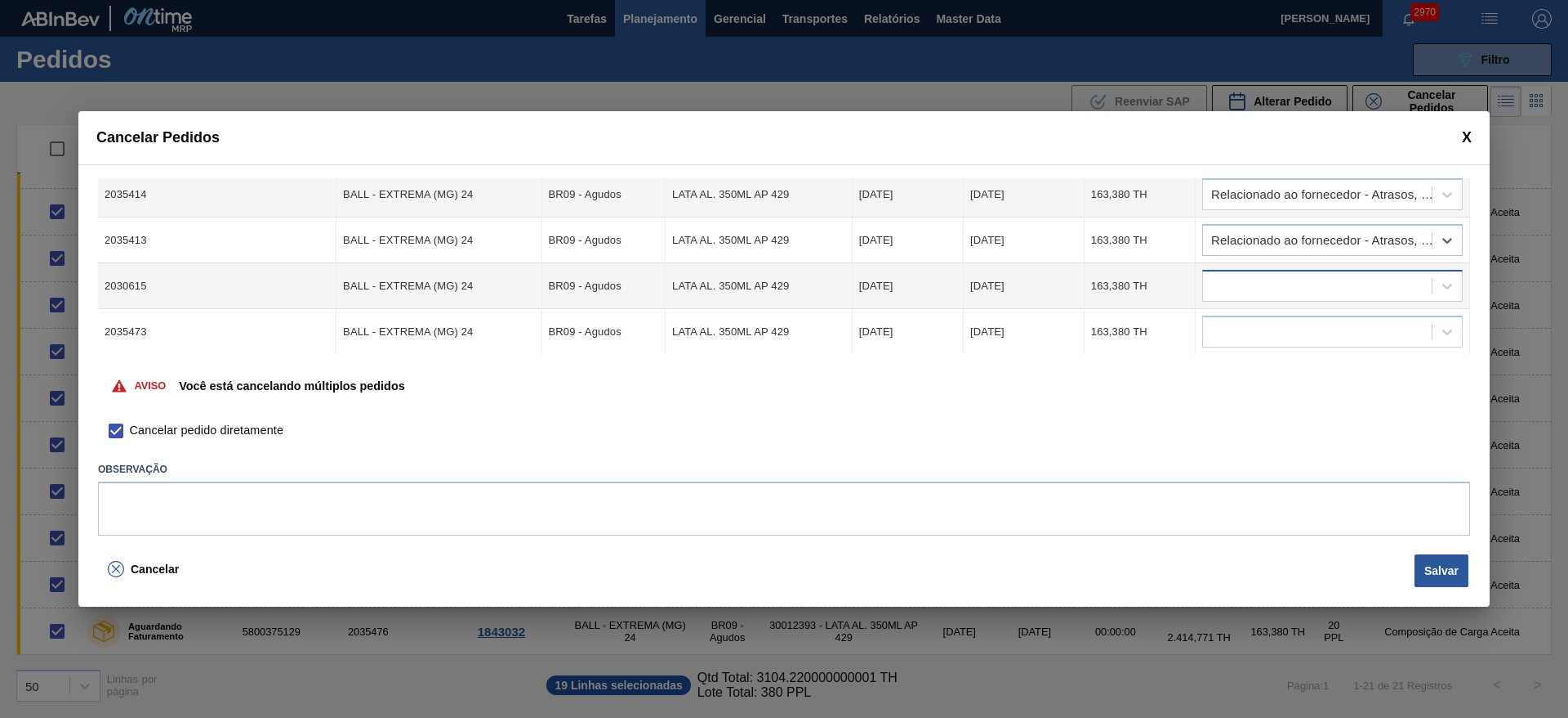
click at [1241, 282] on div at bounding box center [1317, 287] width 229 height 24
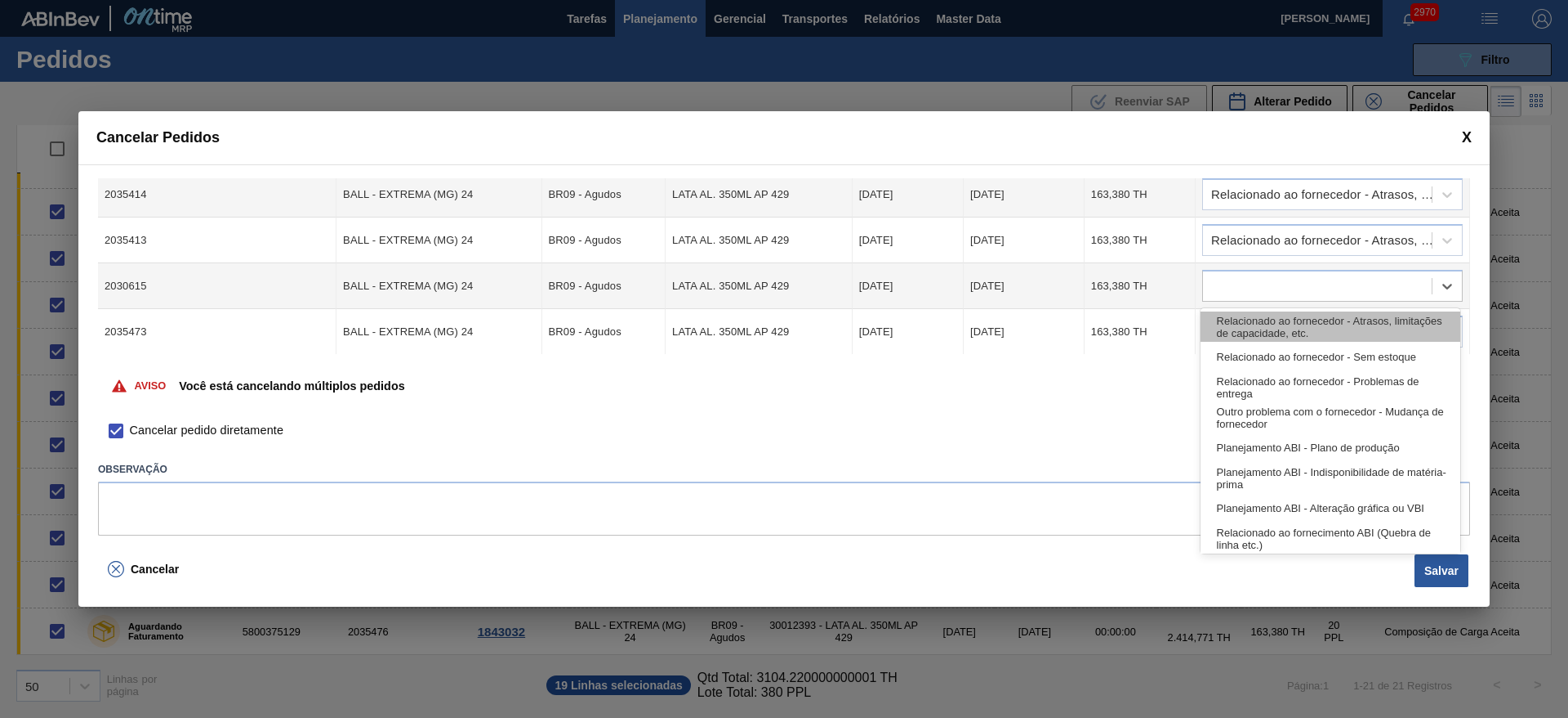
click at [1262, 326] on div "Relacionado ao fornecedor - Atrasos, limitações de capacidade, etc." at bounding box center [1330, 326] width 260 height 31
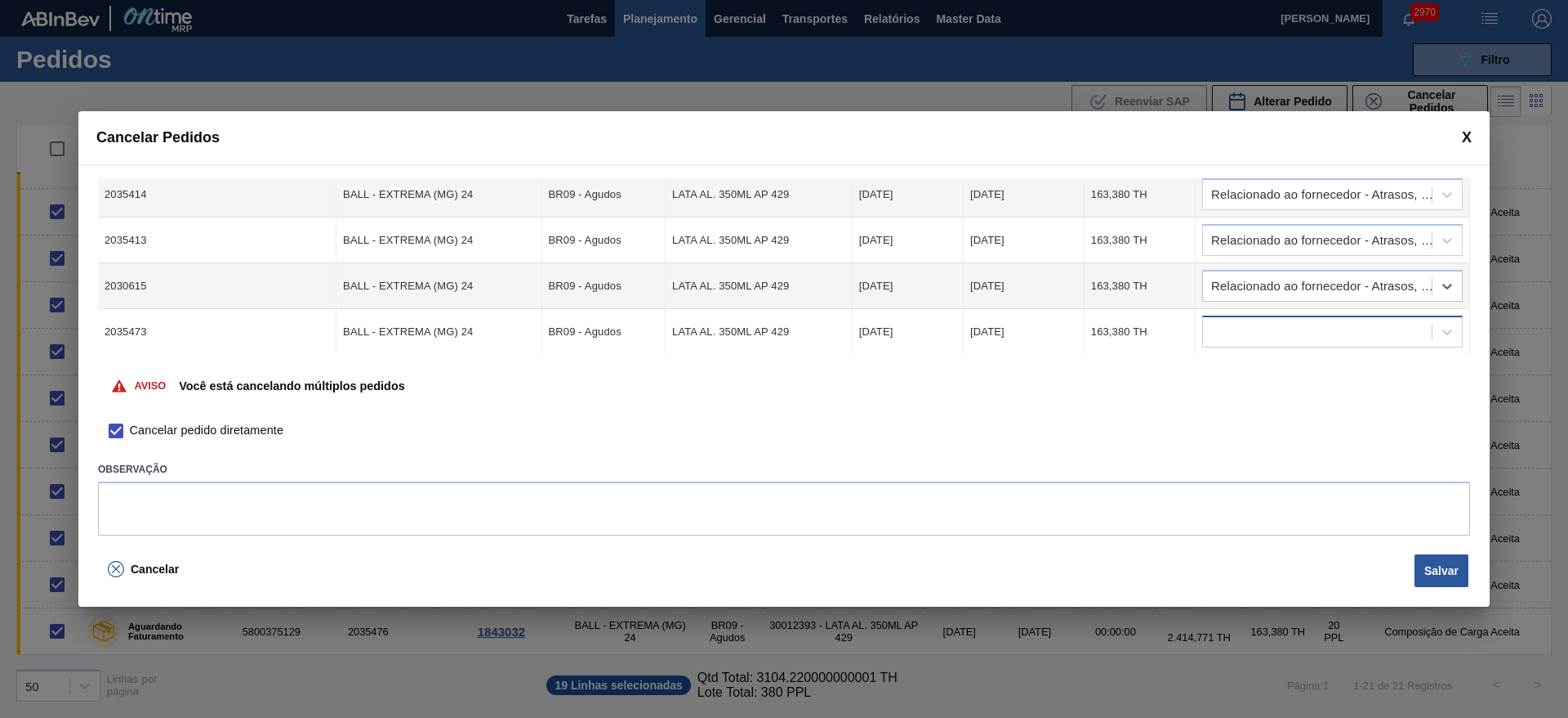
click at [1247, 316] on div at bounding box center [1333, 331] width 261 height 32
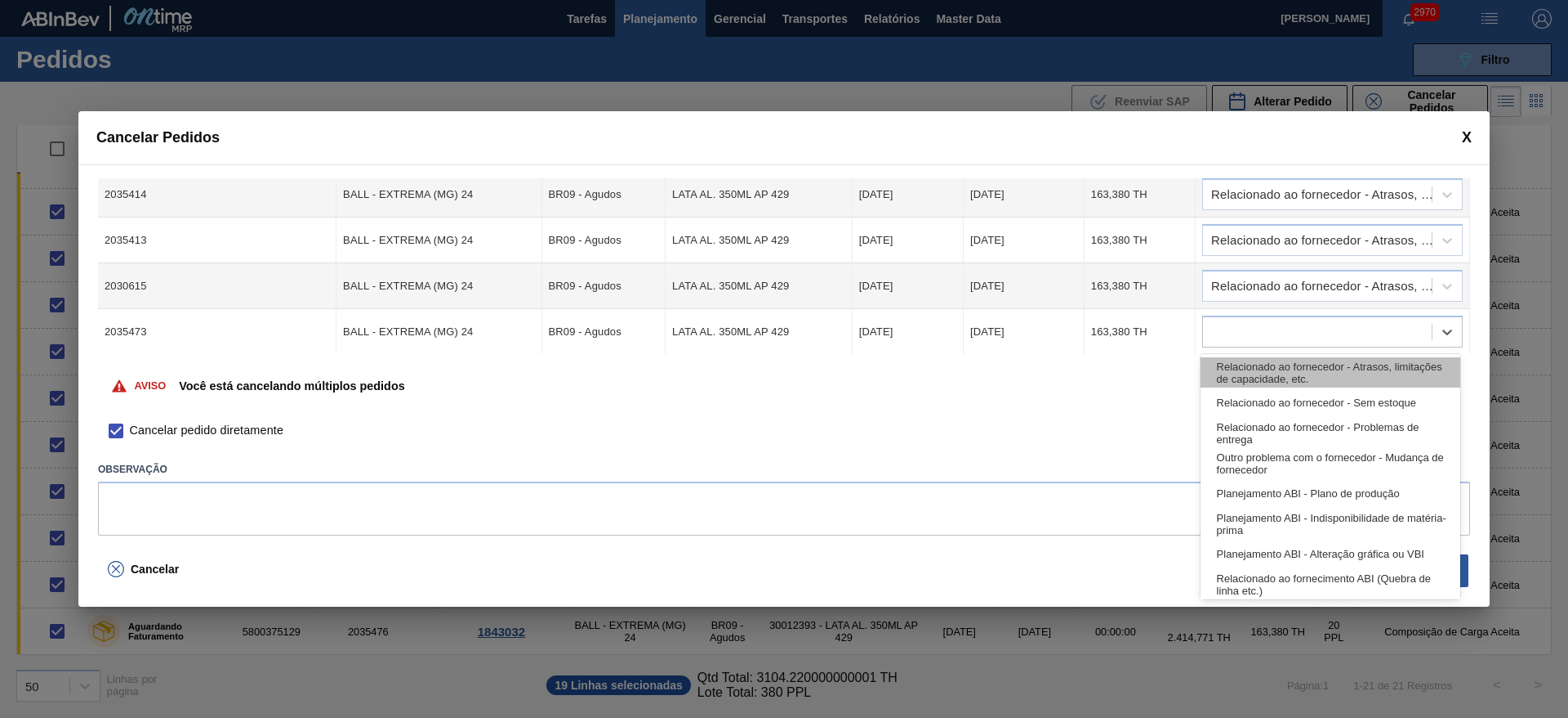
click at [1256, 364] on div "Relacionado ao fornecedor - Atrasos, limitações de capacidade, etc." at bounding box center [1330, 372] width 260 height 31
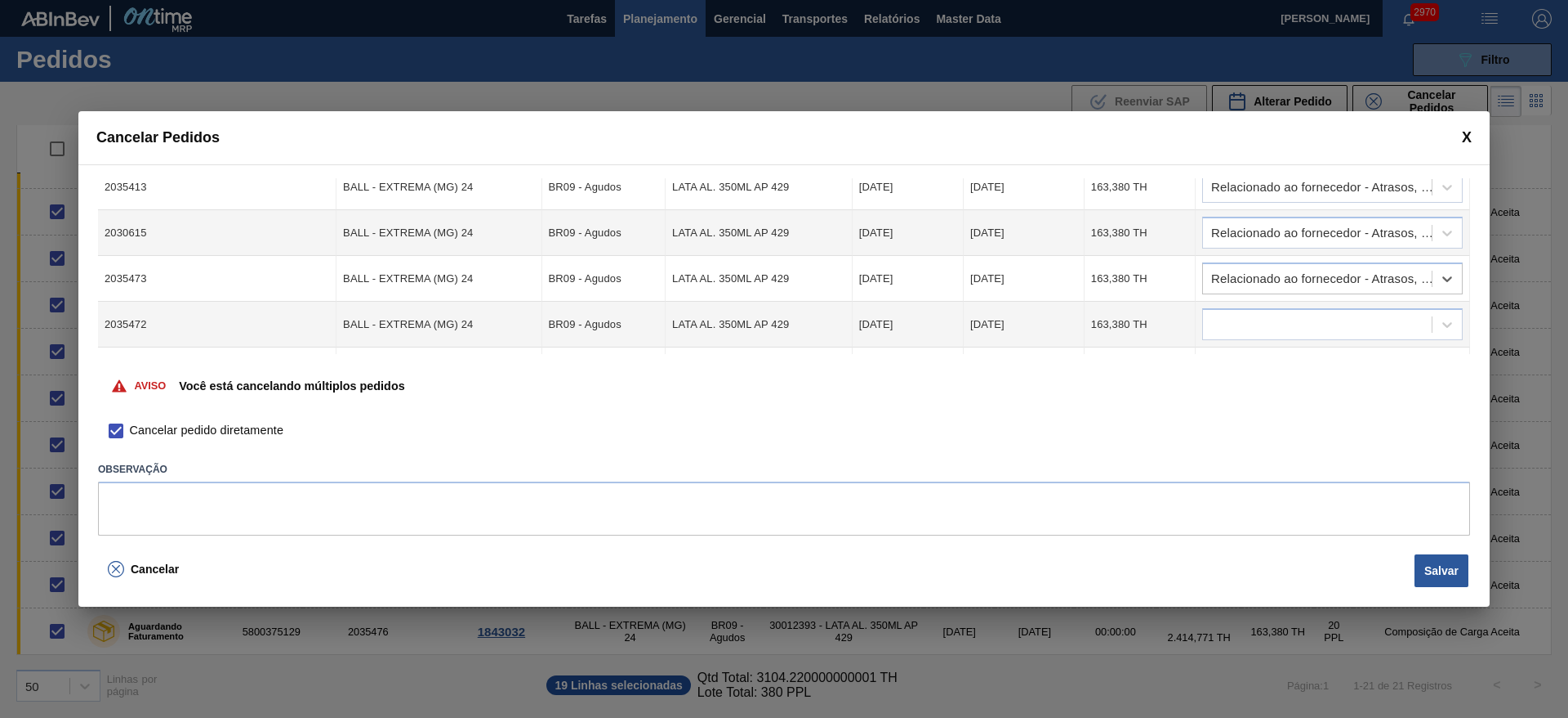
scroll to position [245, 0]
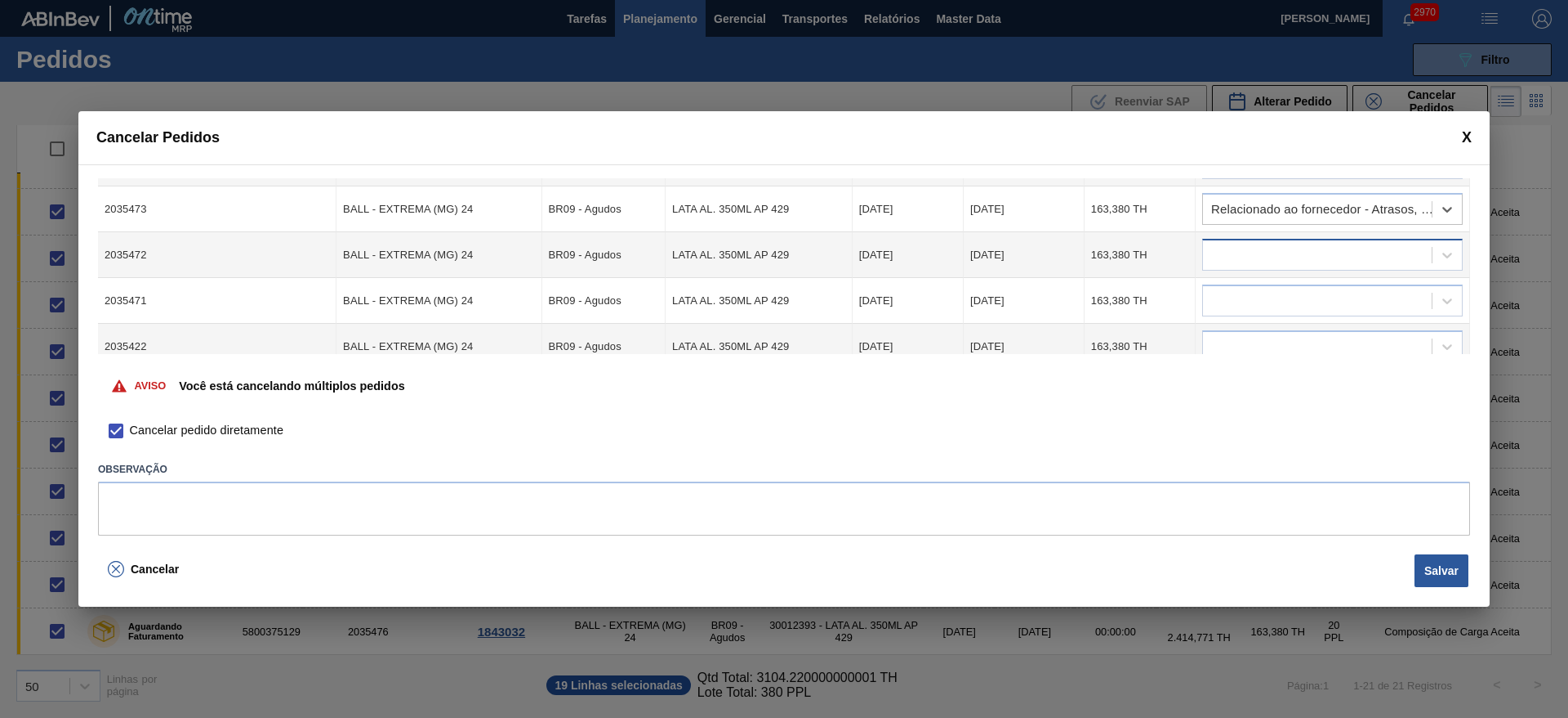
click at [1254, 239] on div at bounding box center [1333, 255] width 261 height 32
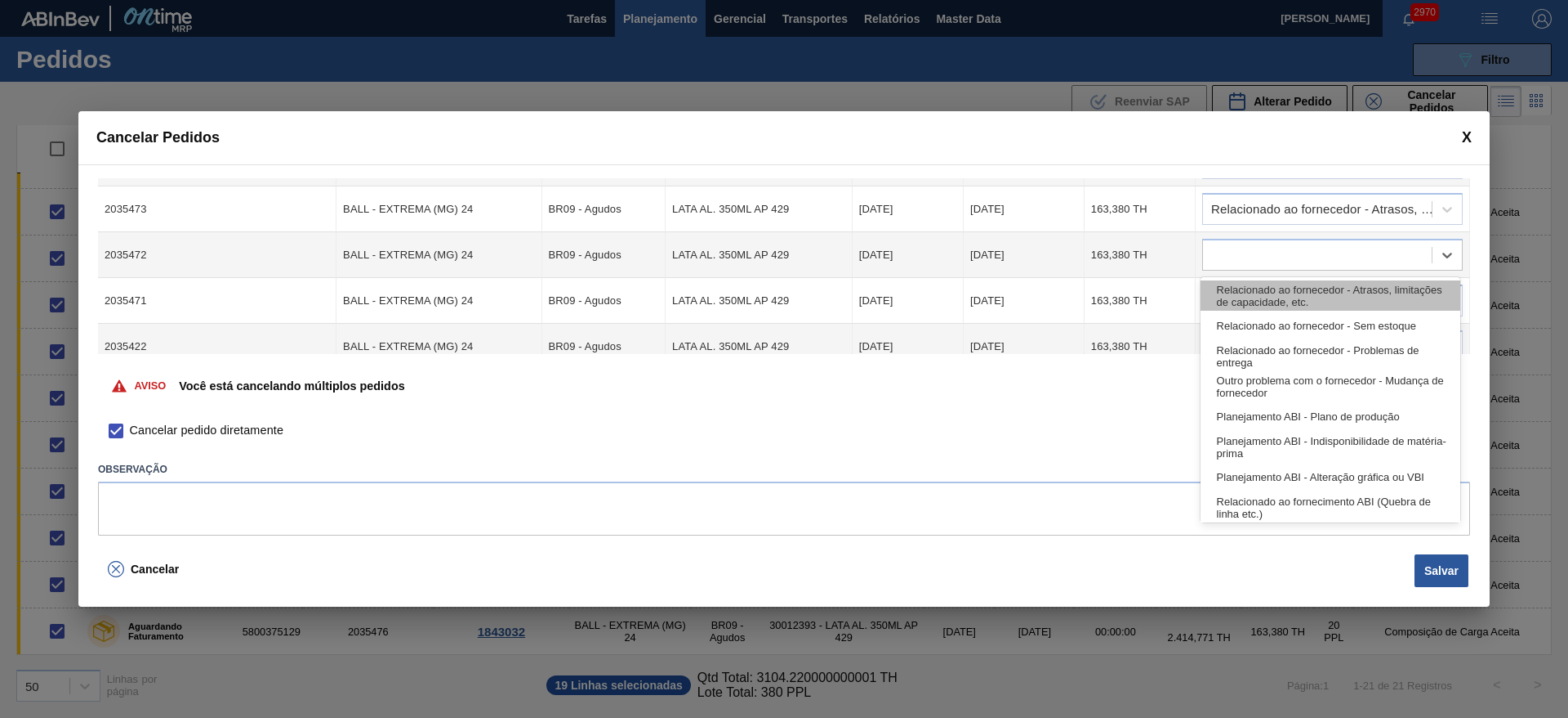
click at [1227, 294] on div "Relacionado ao fornecedor - Atrasos, limitações de capacidade, etc." at bounding box center [1330, 296] width 260 height 31
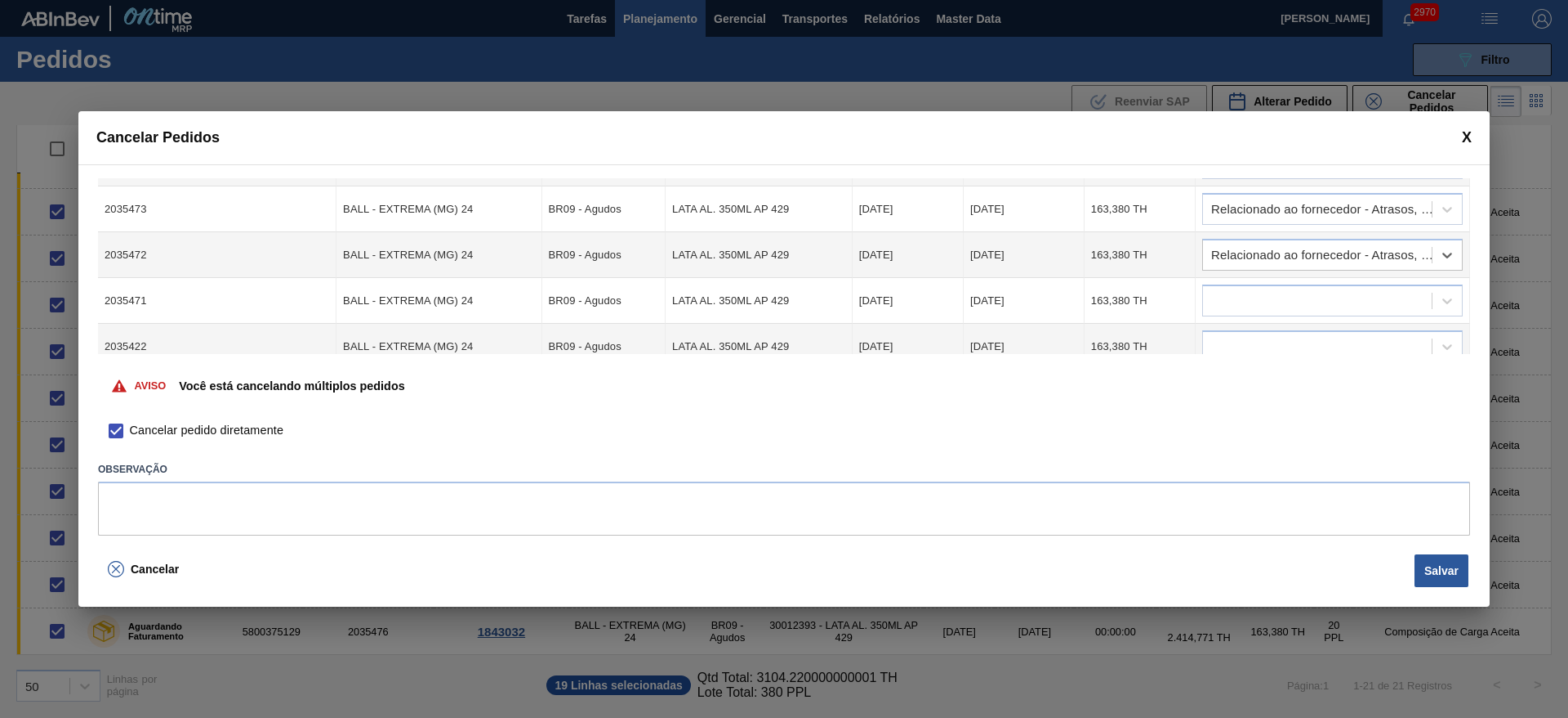
click at [1227, 294] on div at bounding box center [1317, 301] width 229 height 24
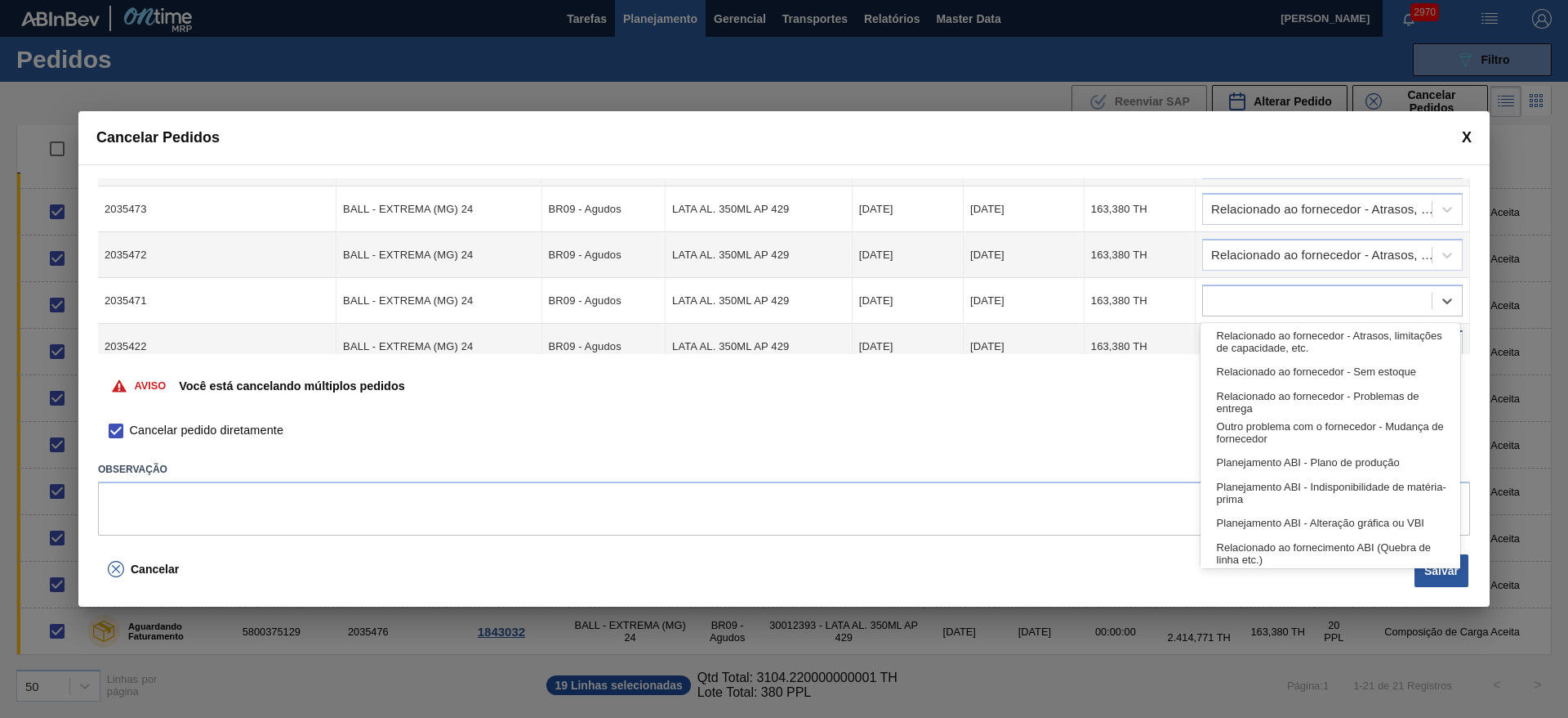
click at [1247, 331] on div "Relacionado ao fornecedor - Atrasos, limitações de capacidade, etc." at bounding box center [1330, 342] width 260 height 31
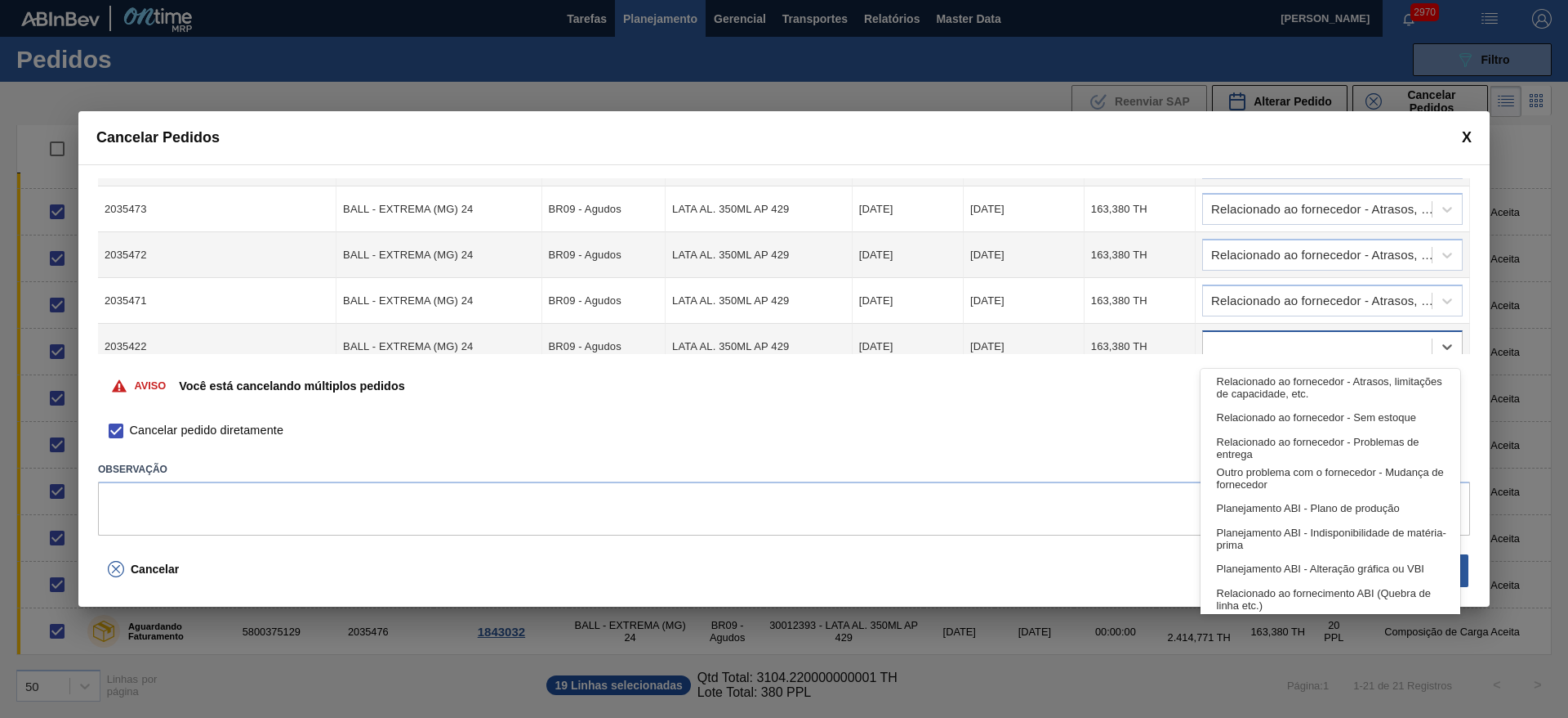
click at [1241, 339] on div at bounding box center [1317, 347] width 229 height 24
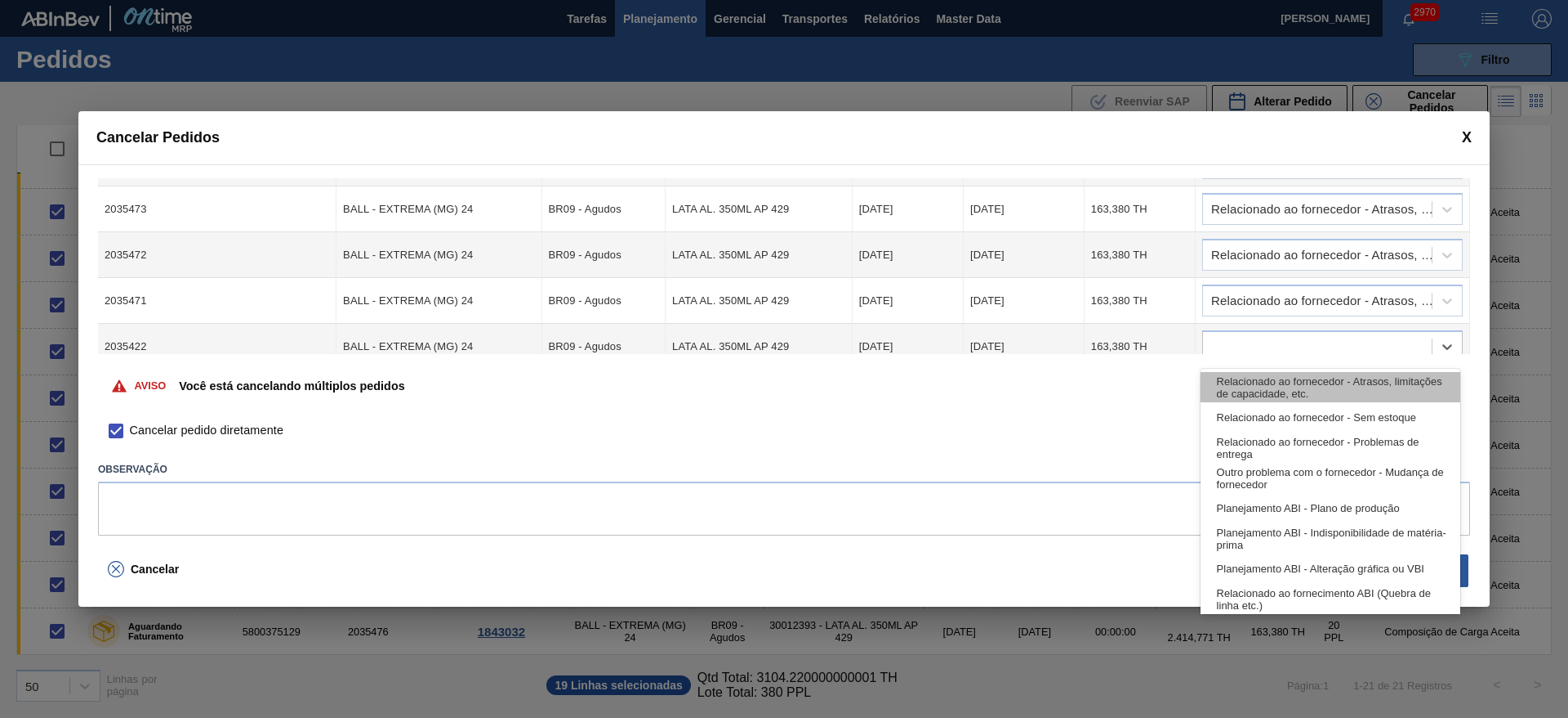
click at [1272, 383] on div "Relacionado ao fornecedor - Atrasos, limitações de capacidade, etc." at bounding box center [1330, 387] width 260 height 31
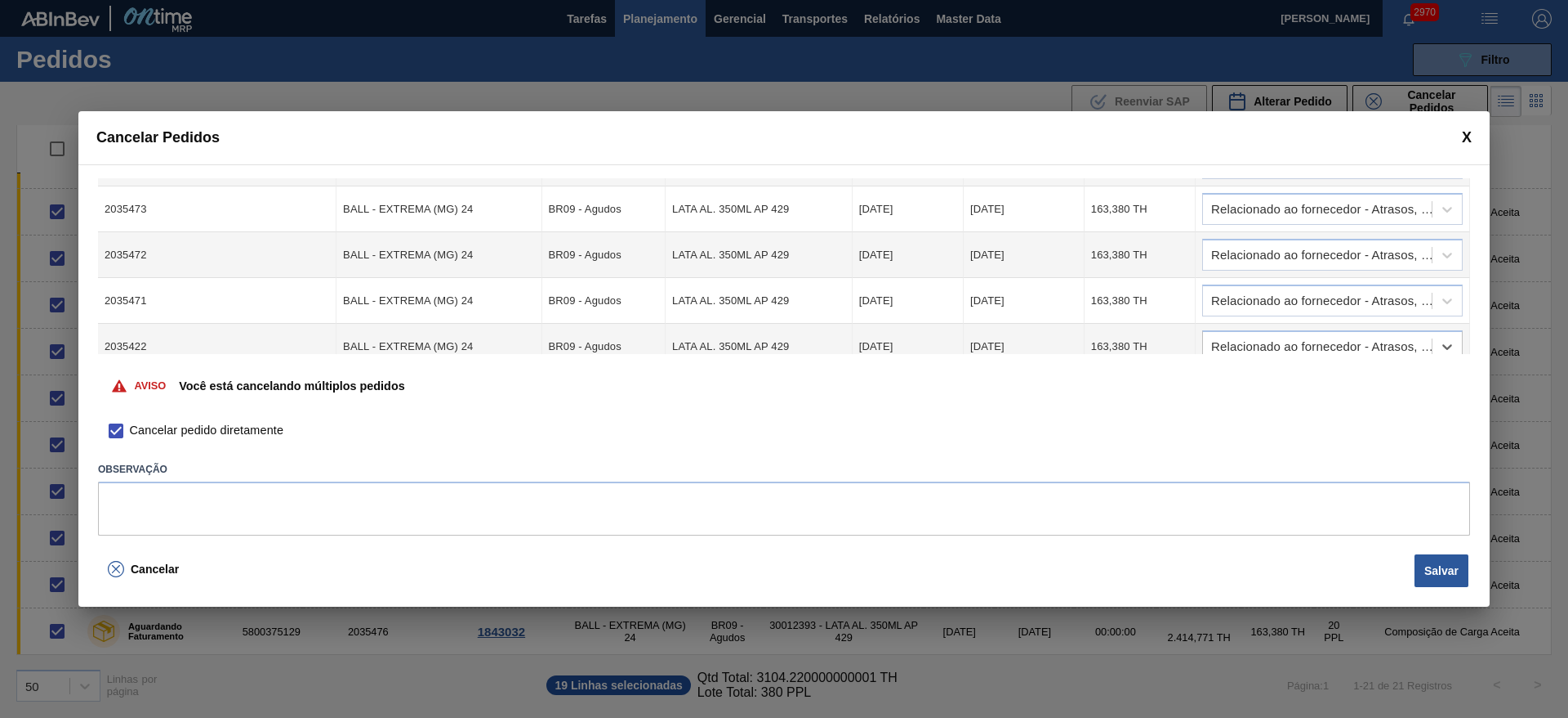
scroll to position [368, 0]
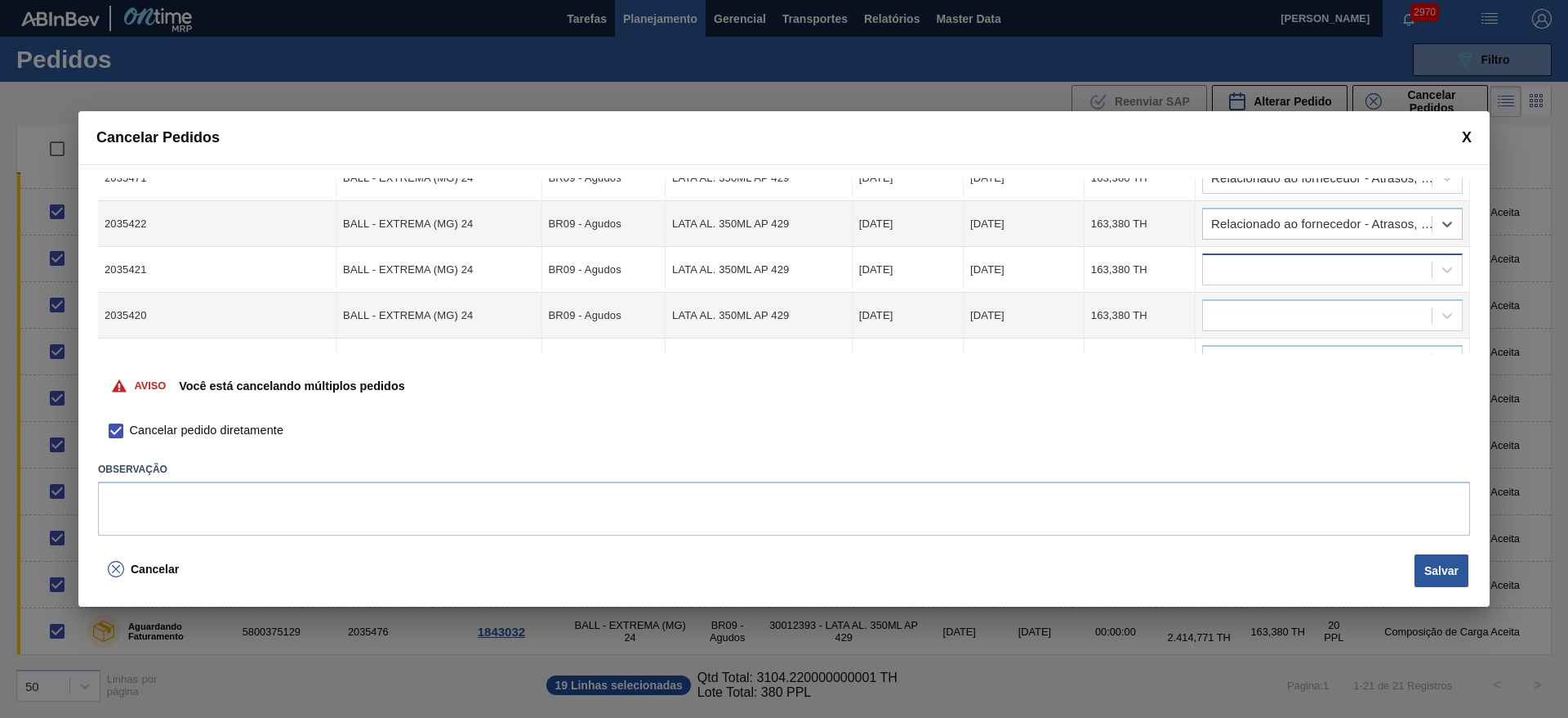
click at [1245, 268] on div at bounding box center [1317, 270] width 229 height 24
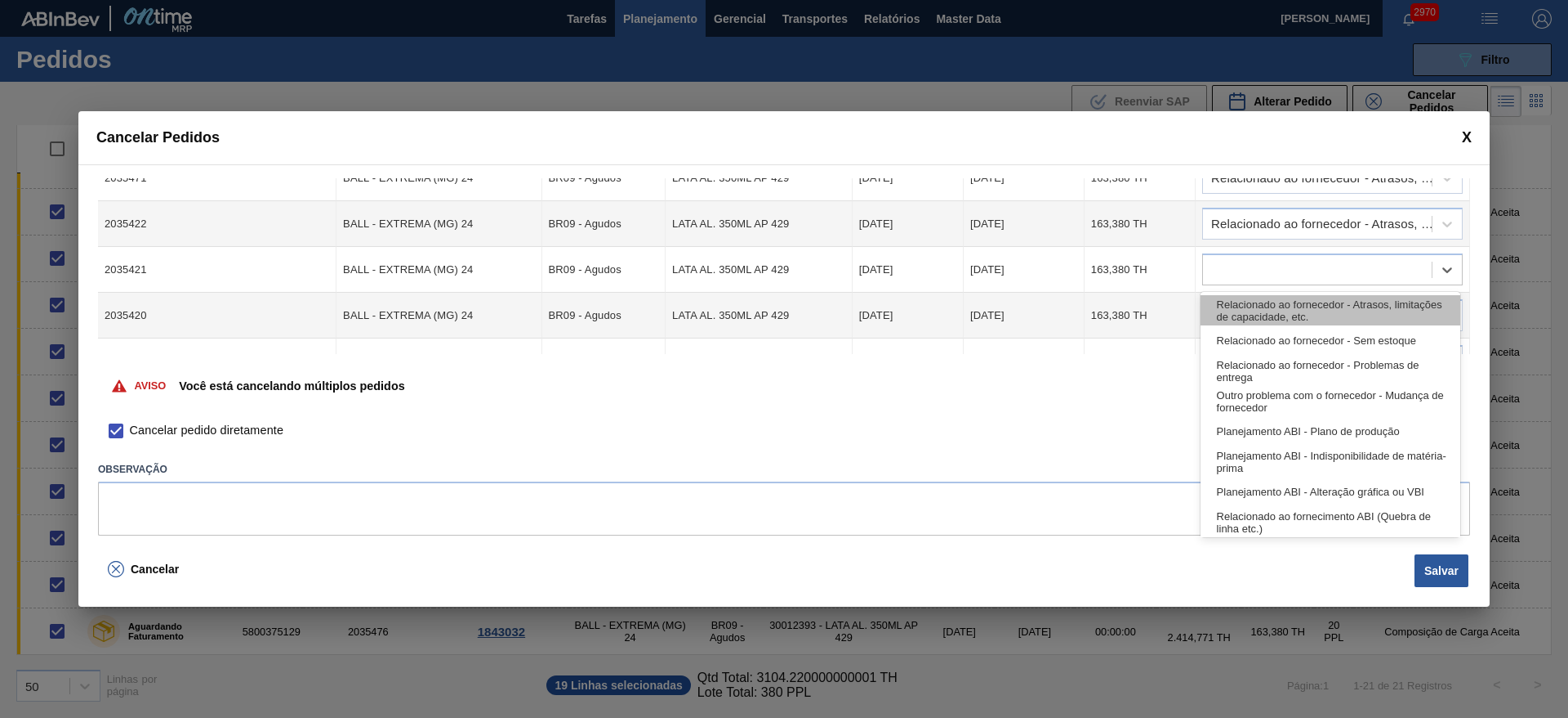
click at [1272, 314] on div "Relacionado ao fornecedor - Atrasos, limitações de capacidade, etc." at bounding box center [1330, 310] width 260 height 31
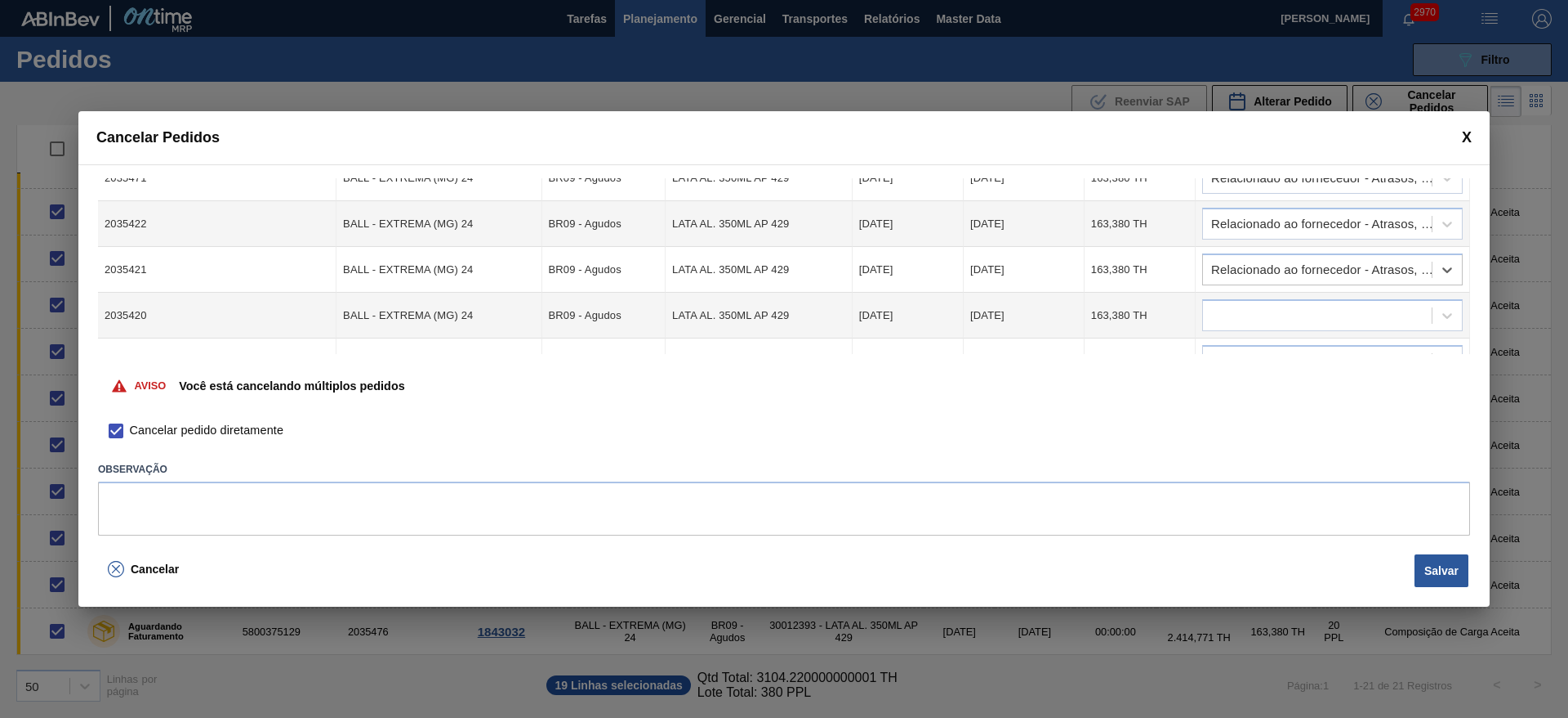
click at [1230, 336] on td at bounding box center [1333, 315] width 274 height 46
click at [1227, 321] on div at bounding box center [1317, 316] width 229 height 24
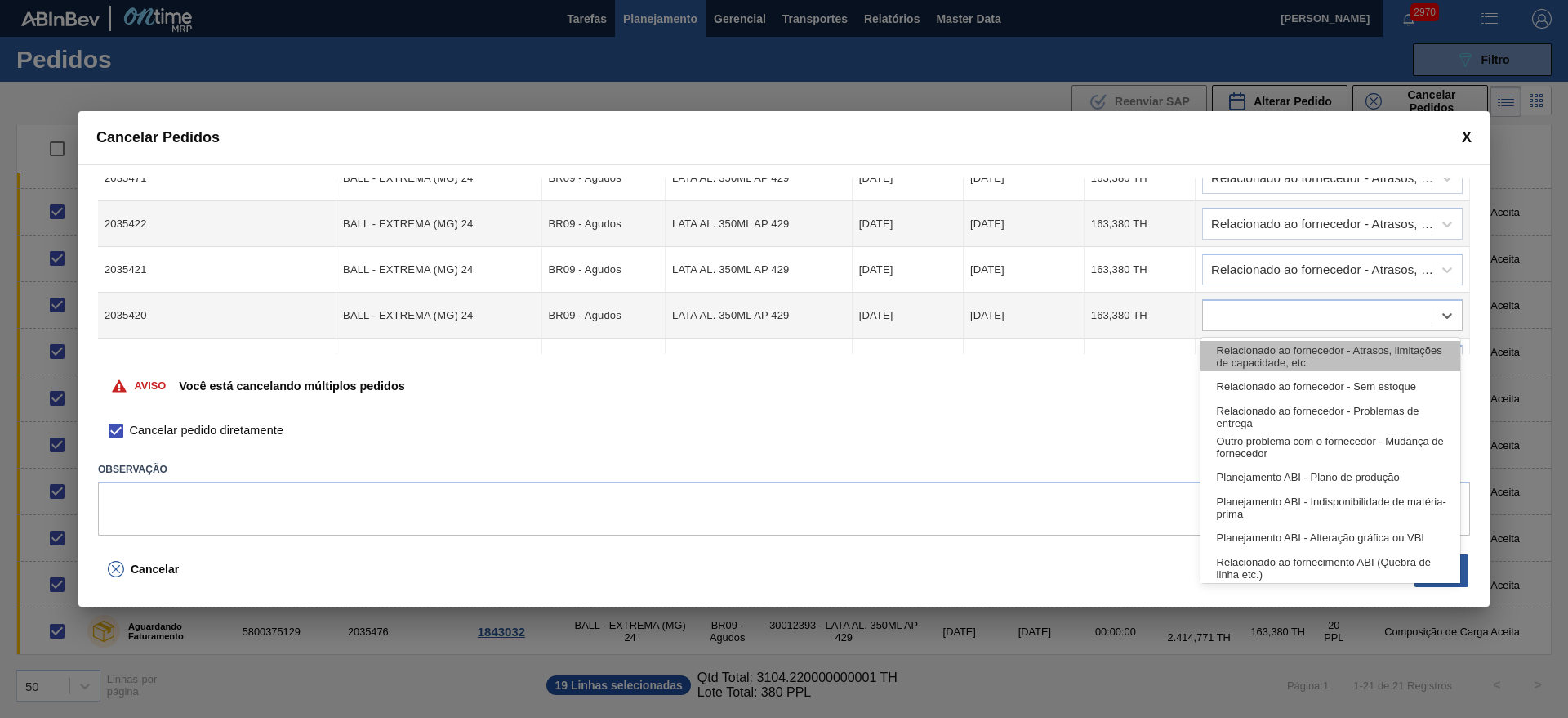
click at [1228, 365] on div "Relacionado ao fornecedor - Atrasos, limitações de capacidade, etc." at bounding box center [1330, 356] width 260 height 31
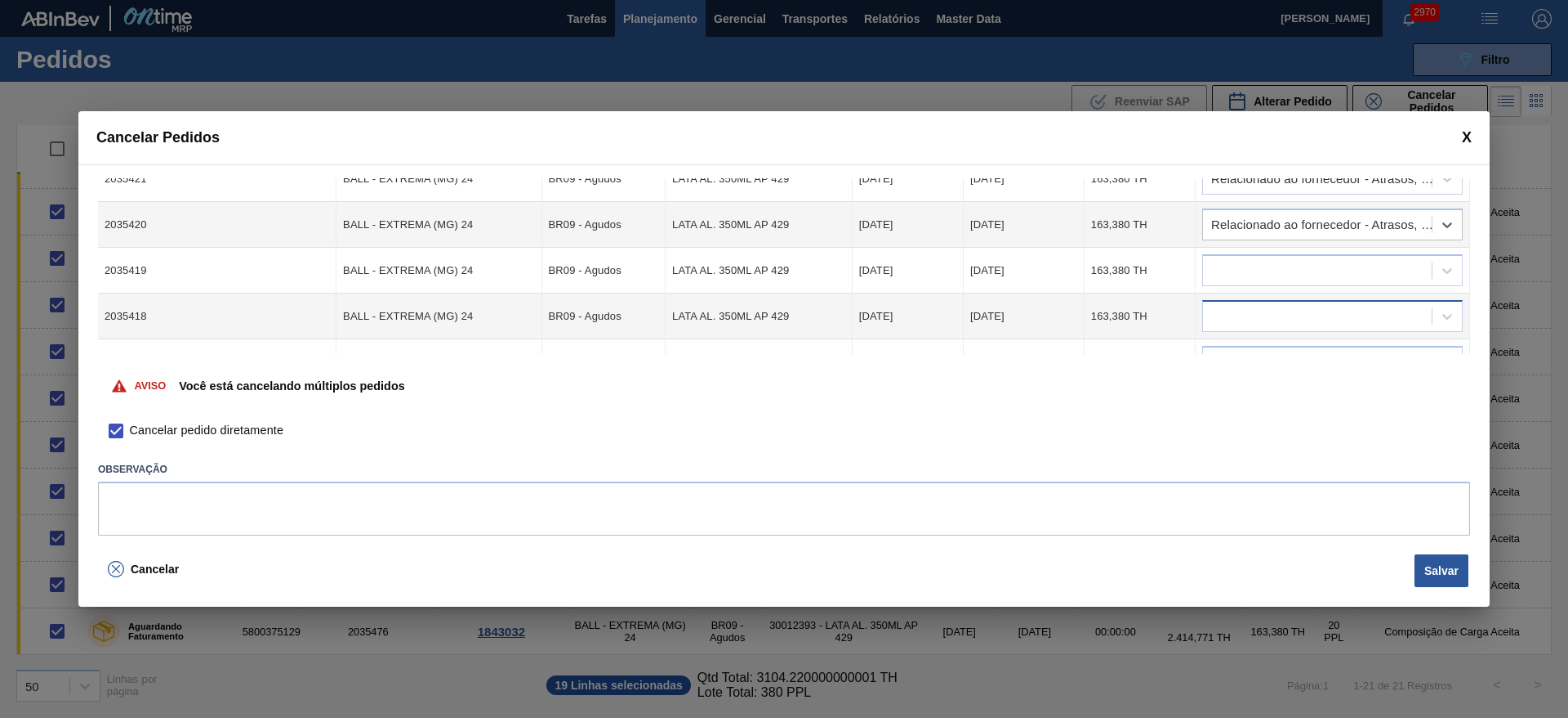
scroll to position [490, 0]
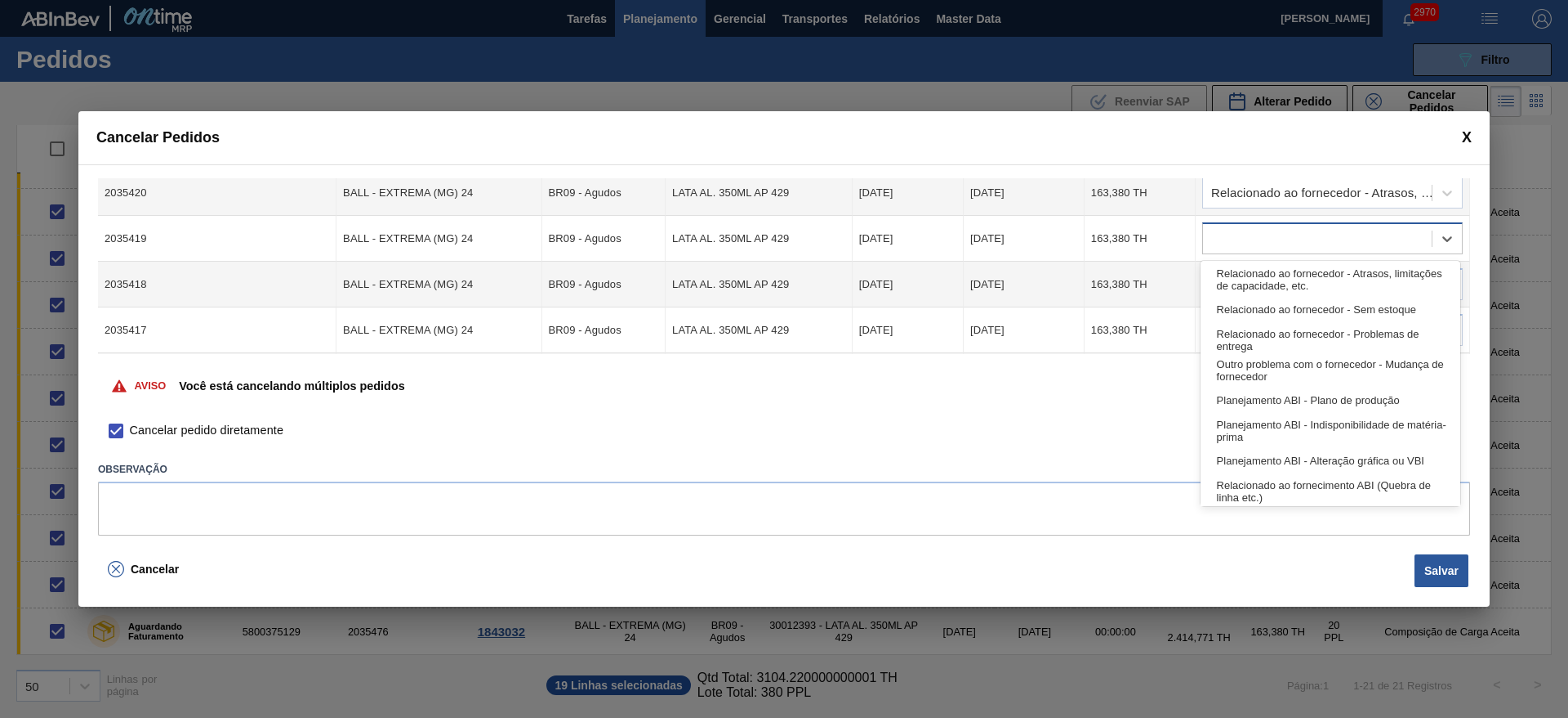
click at [1249, 242] on div at bounding box center [1317, 239] width 229 height 24
click at [1232, 285] on div "Relacionado ao fornecedor - Atrasos, limitações de capacidade, etc." at bounding box center [1330, 279] width 260 height 31
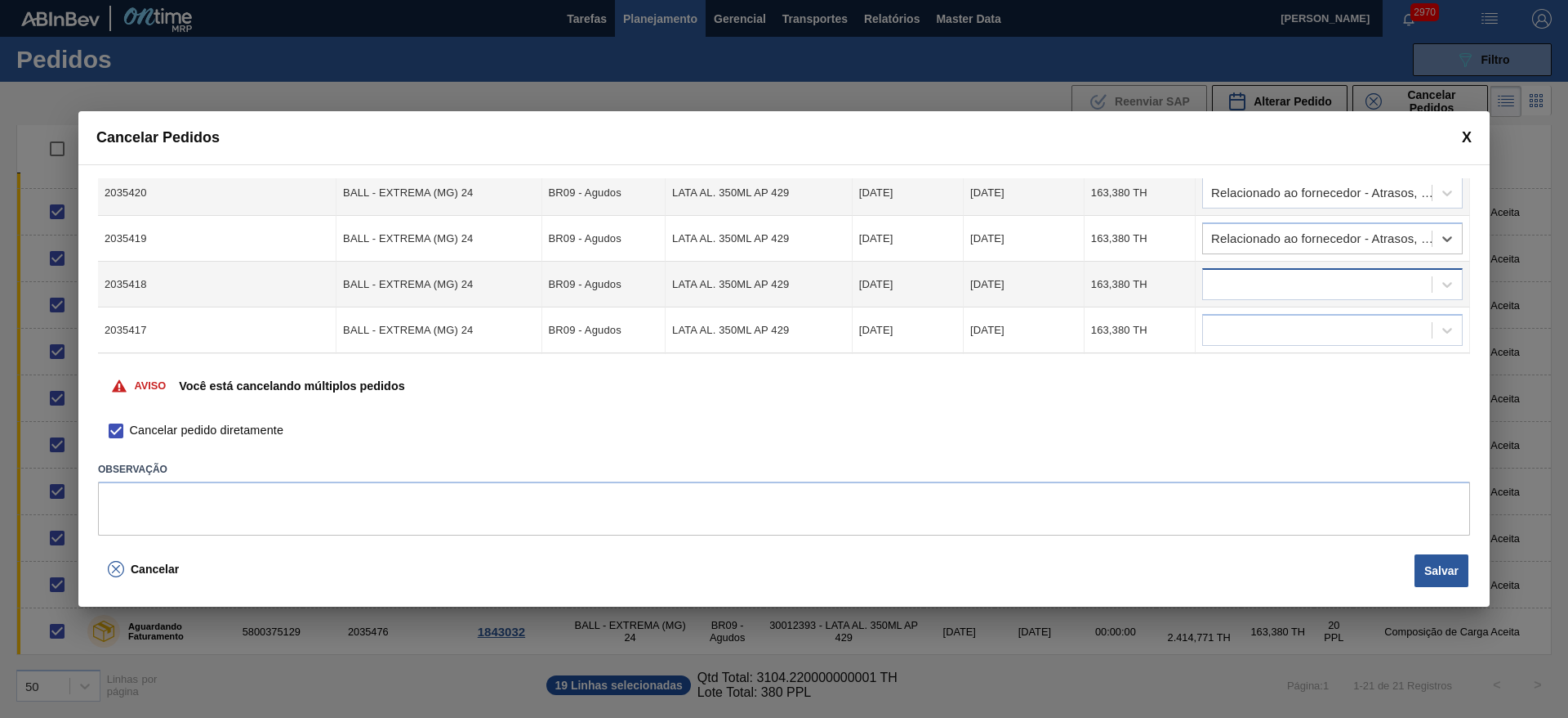
click at [1342, 287] on div at bounding box center [1317, 285] width 229 height 24
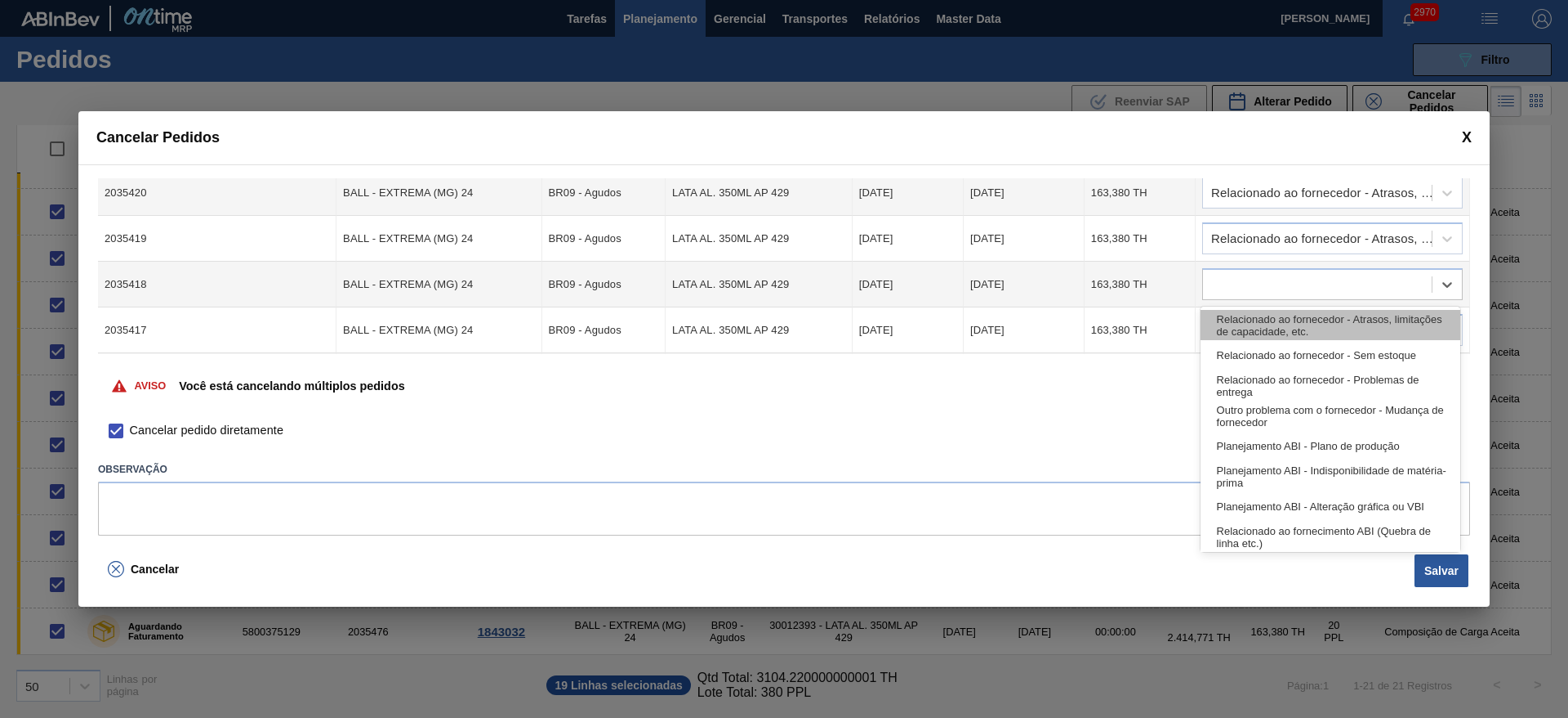
click at [1289, 319] on div "Relacionado ao fornecedor - Atrasos, limitações de capacidade, etc." at bounding box center [1330, 325] width 260 height 31
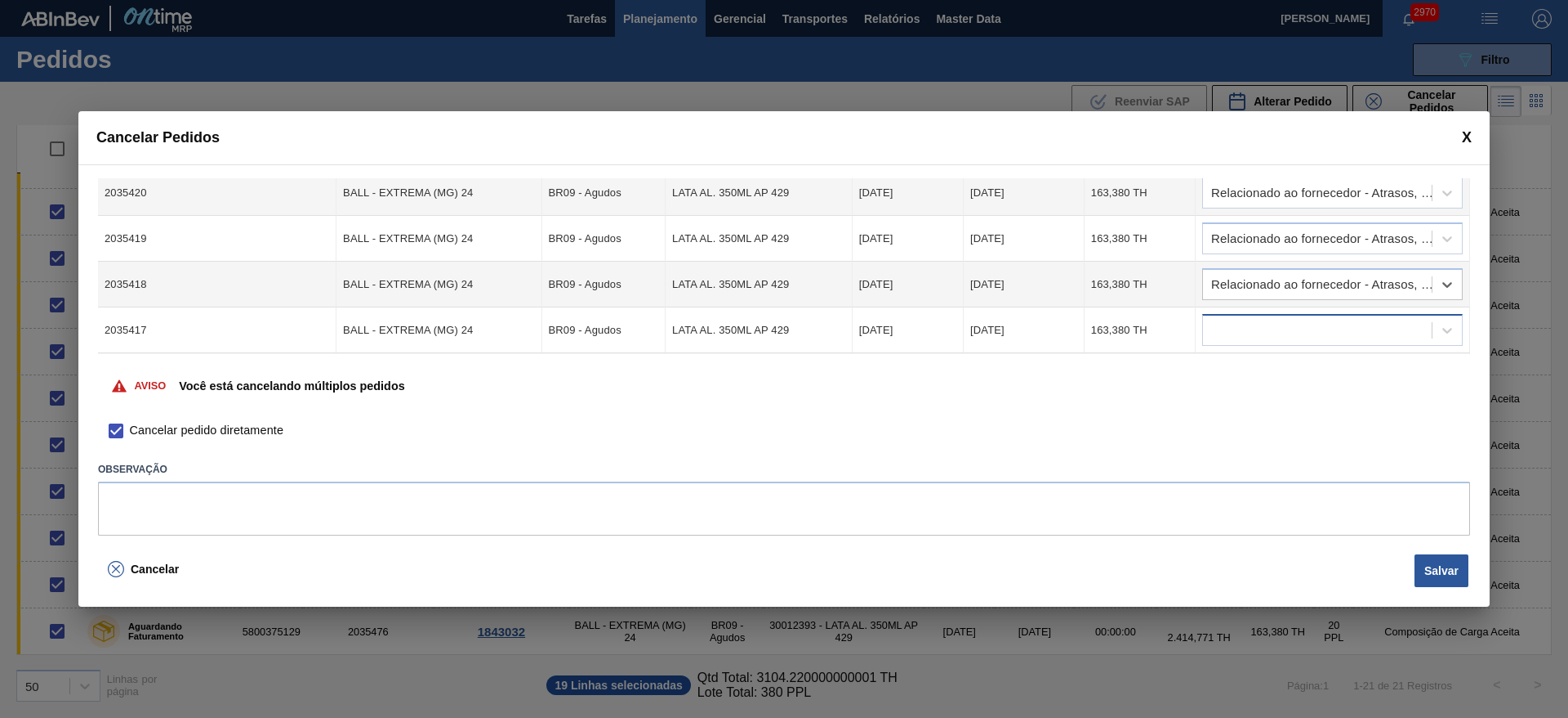
click at [1275, 323] on div at bounding box center [1317, 331] width 229 height 24
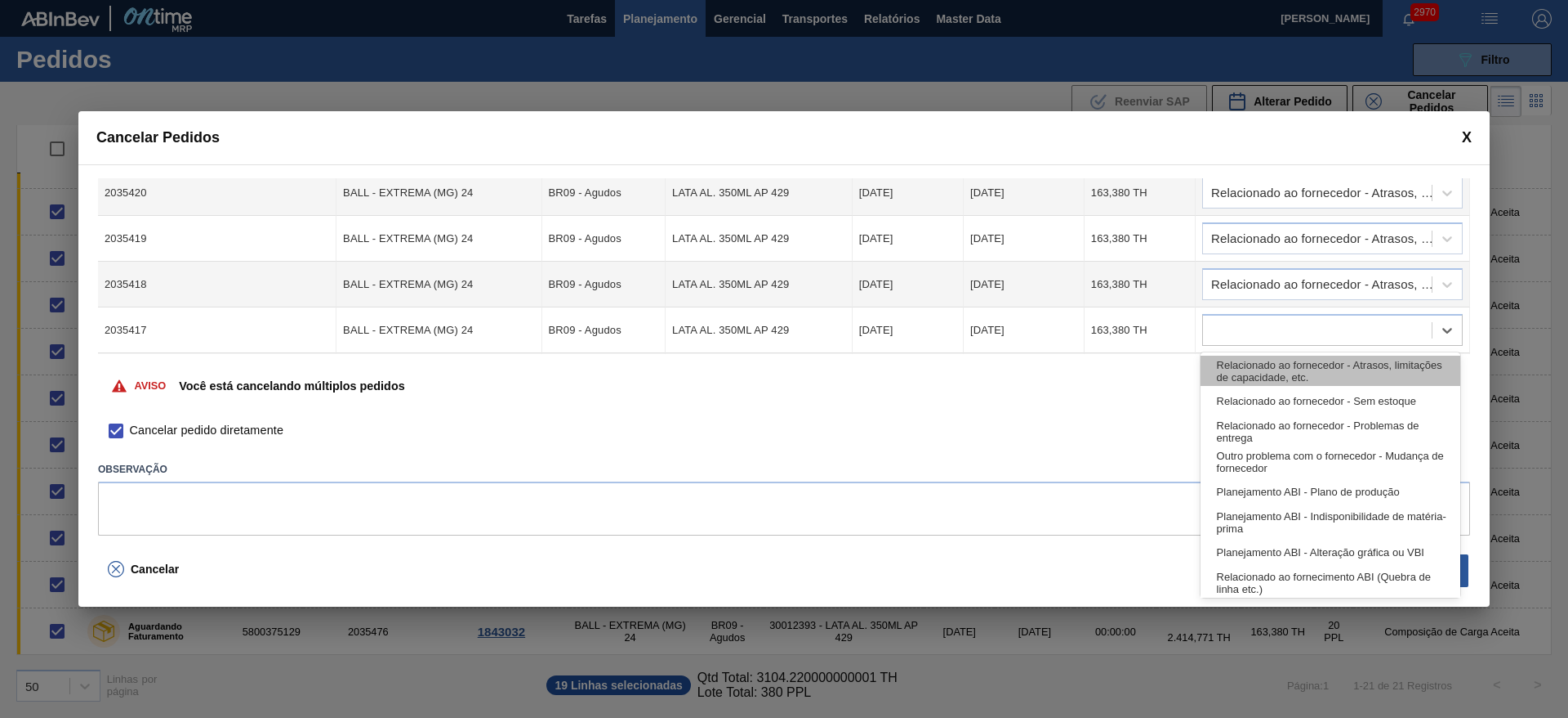
click at [1267, 357] on div "Relacionado ao fornecedor - Atrasos, limitações de capacidade, etc." at bounding box center [1330, 370] width 260 height 31
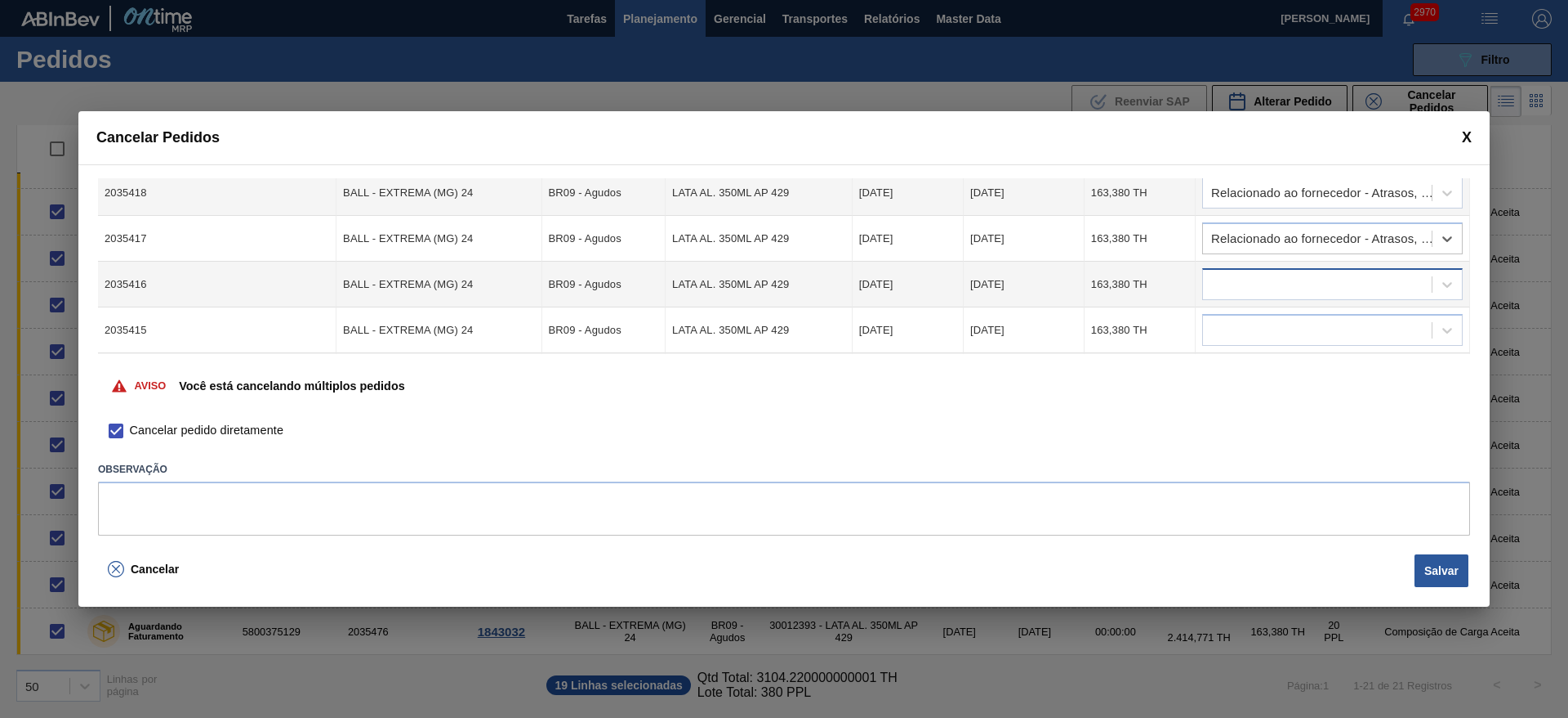
scroll to position [613, 0]
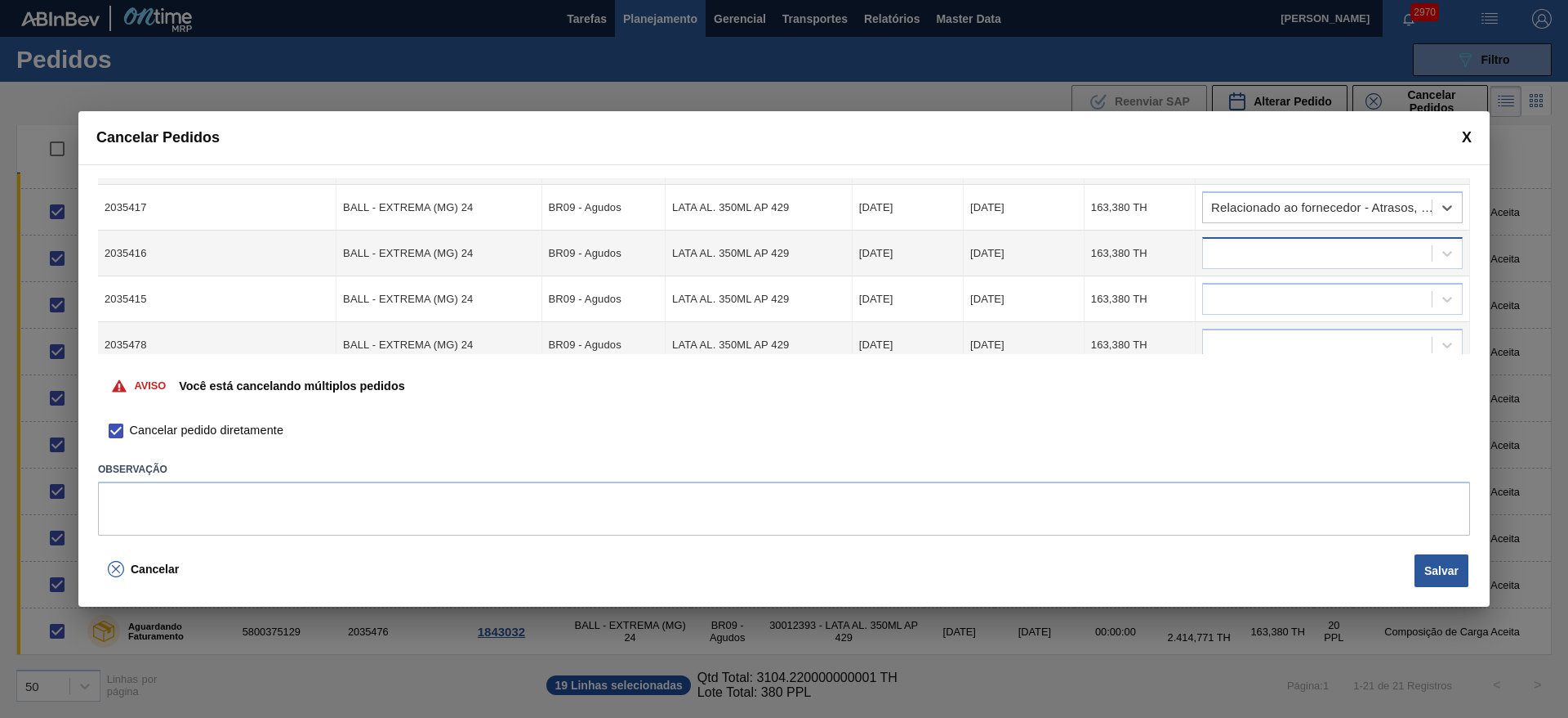
click at [1253, 250] on div at bounding box center [1317, 253] width 229 height 24
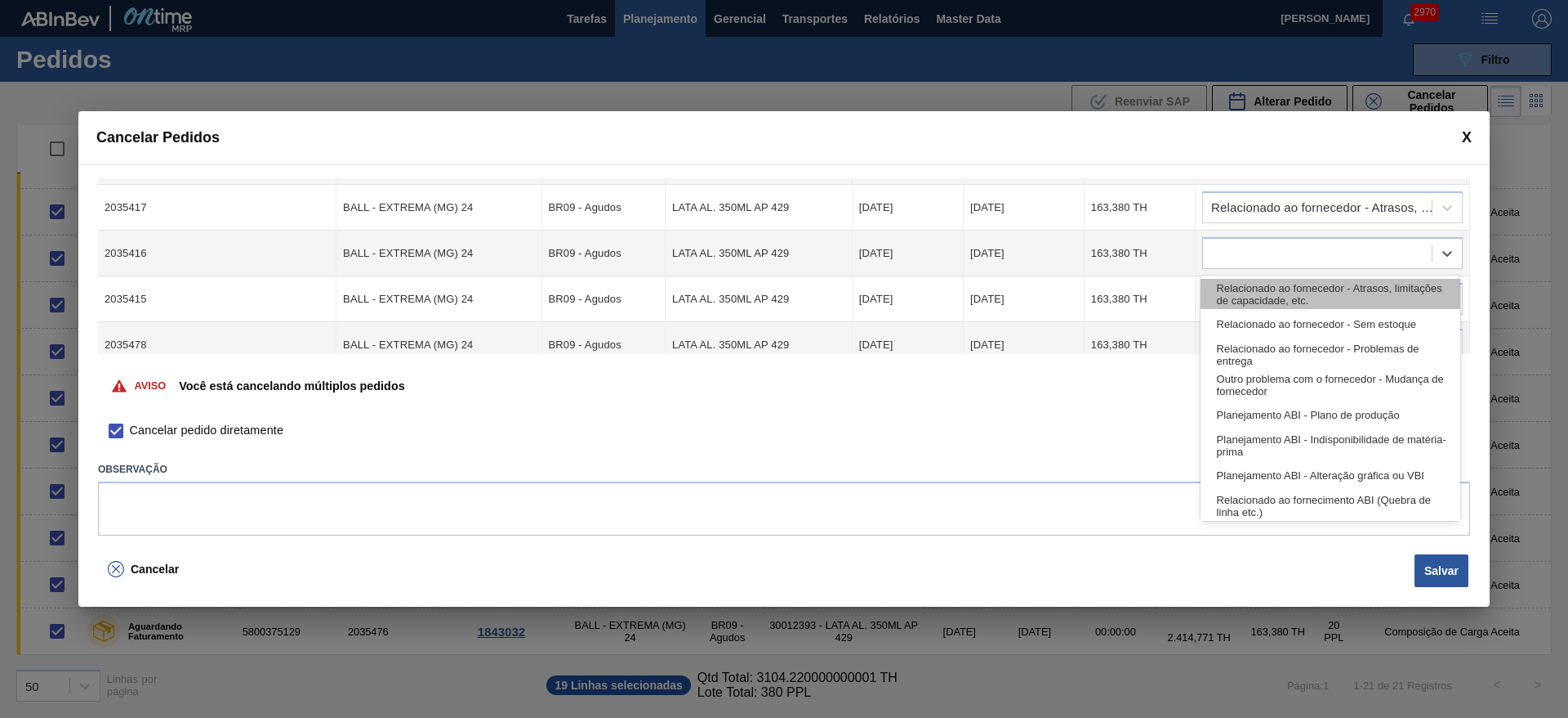
click at [1248, 297] on div "Relacionado ao fornecedor - Atrasos, limitações de capacidade, etc." at bounding box center [1330, 294] width 260 height 31
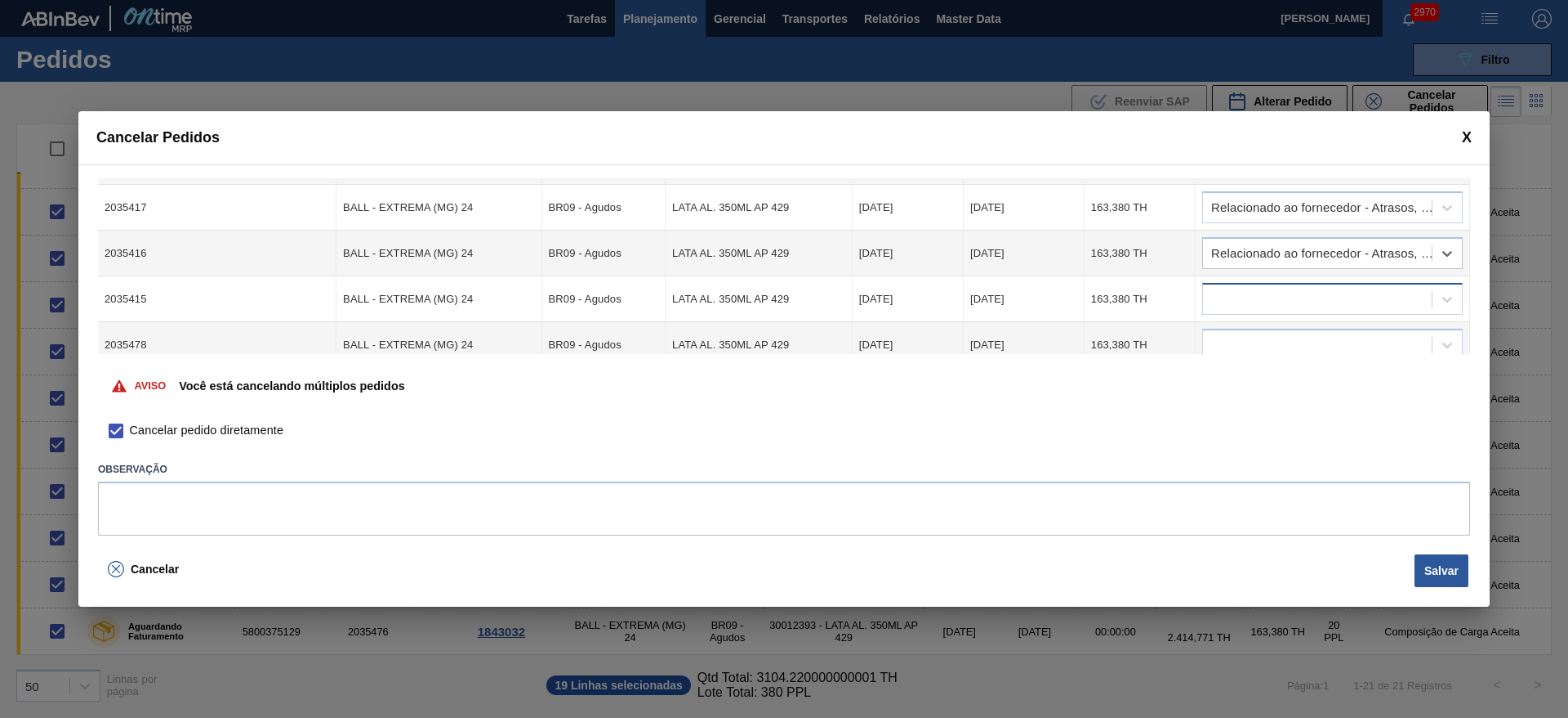
click at [1247, 310] on div at bounding box center [1317, 299] width 229 height 24
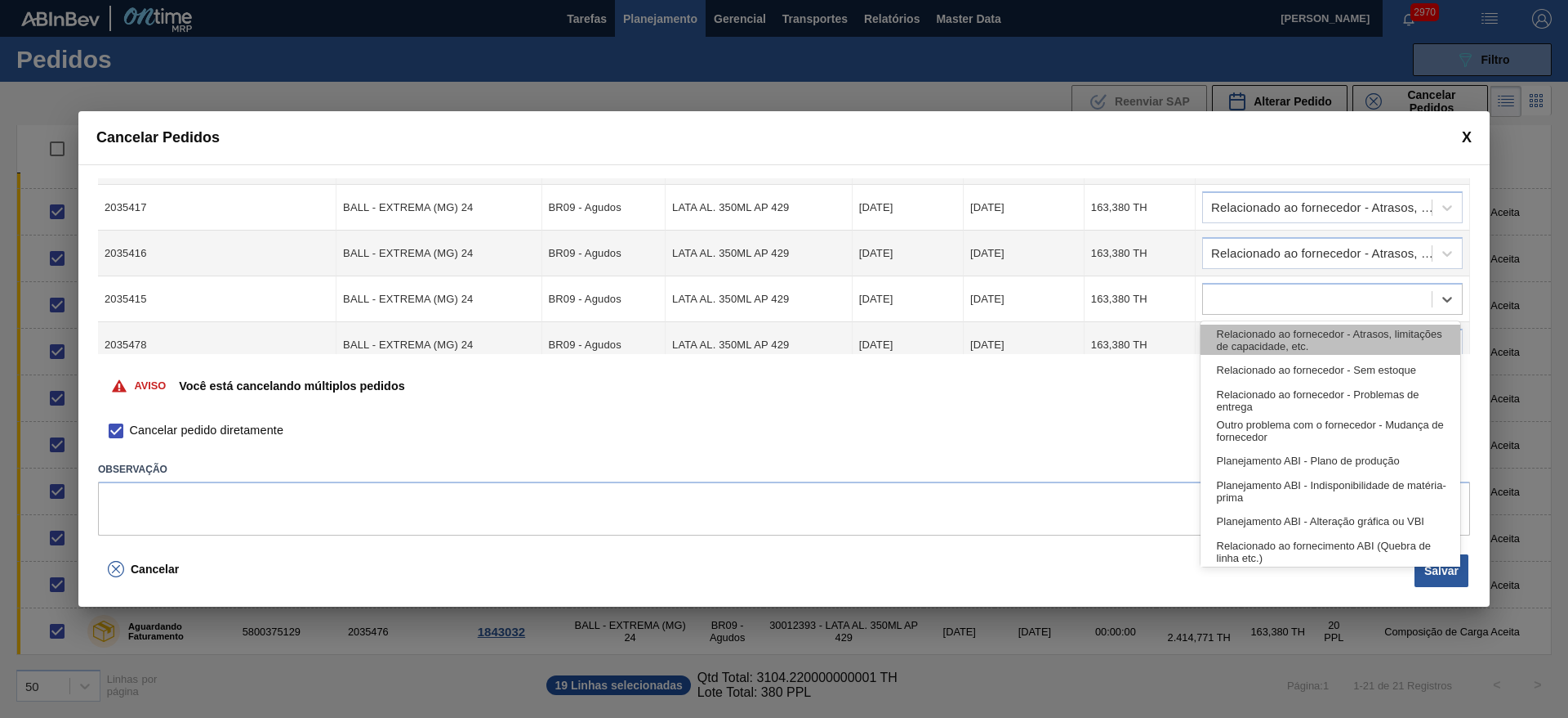
click at [1253, 351] on div "Relacionado ao fornecedor - Atrasos, limitações de capacidade, etc." at bounding box center [1330, 340] width 260 height 31
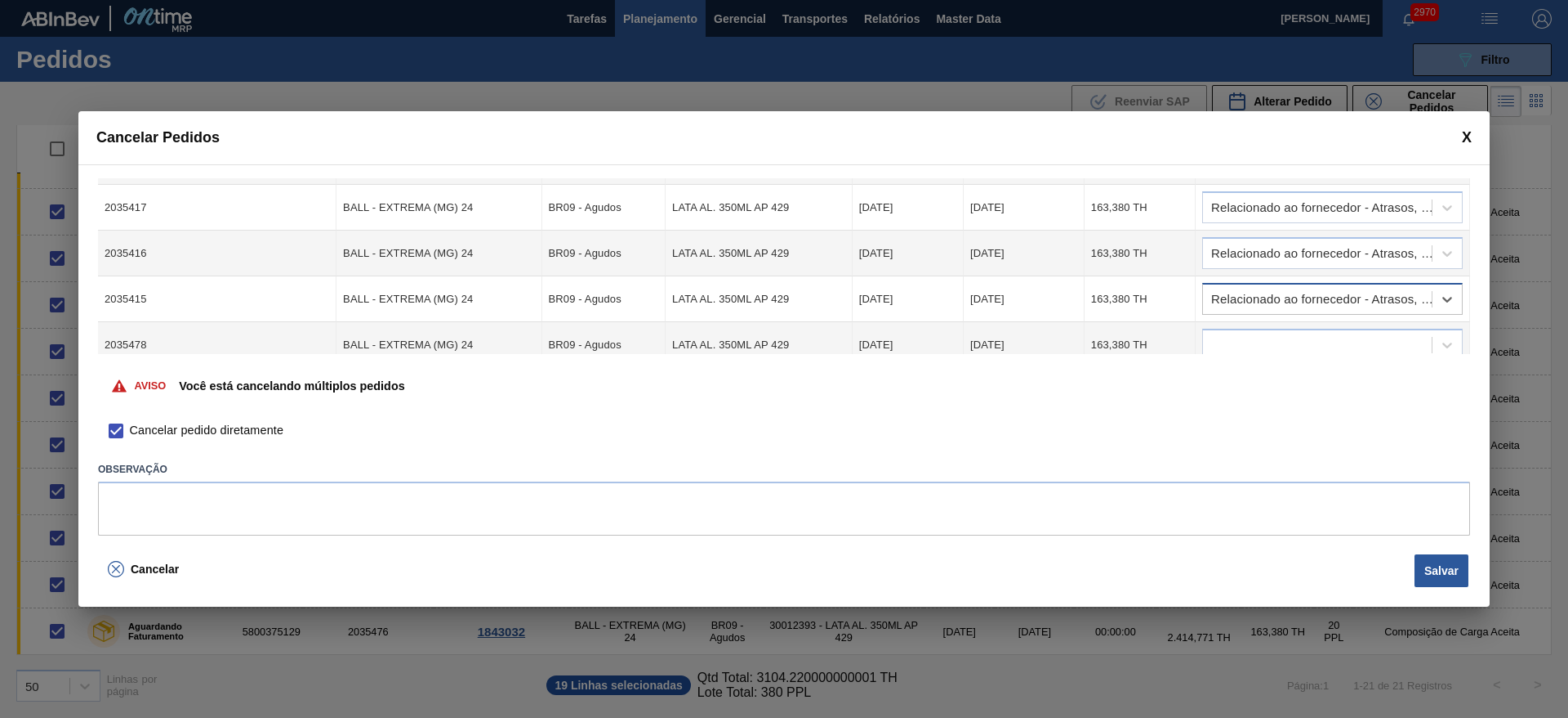
scroll to position [718, 0]
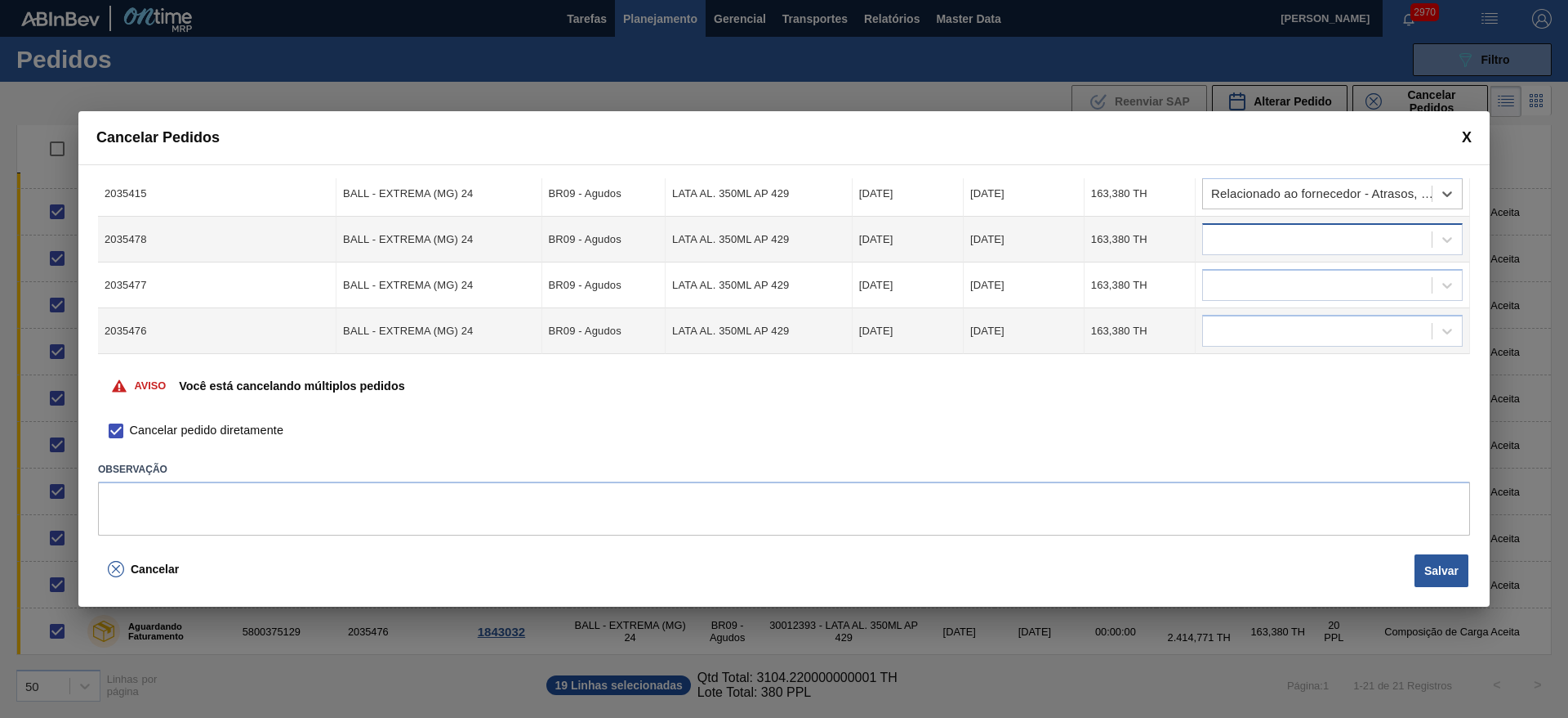
click at [1217, 245] on div at bounding box center [1317, 240] width 229 height 24
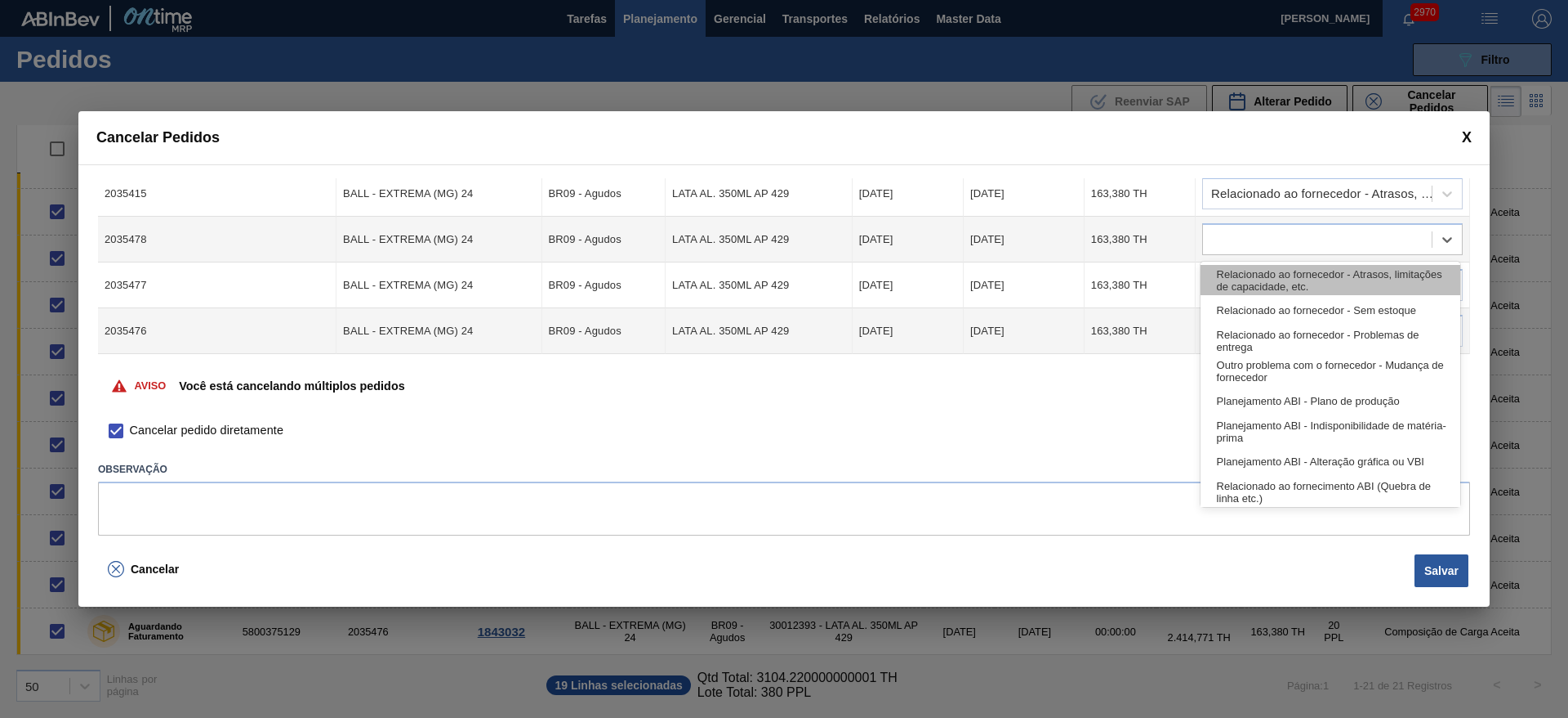
click at [1238, 287] on div "Relacionado ao fornecedor - Atrasos, limitações de capacidade, etc." at bounding box center [1330, 280] width 260 height 31
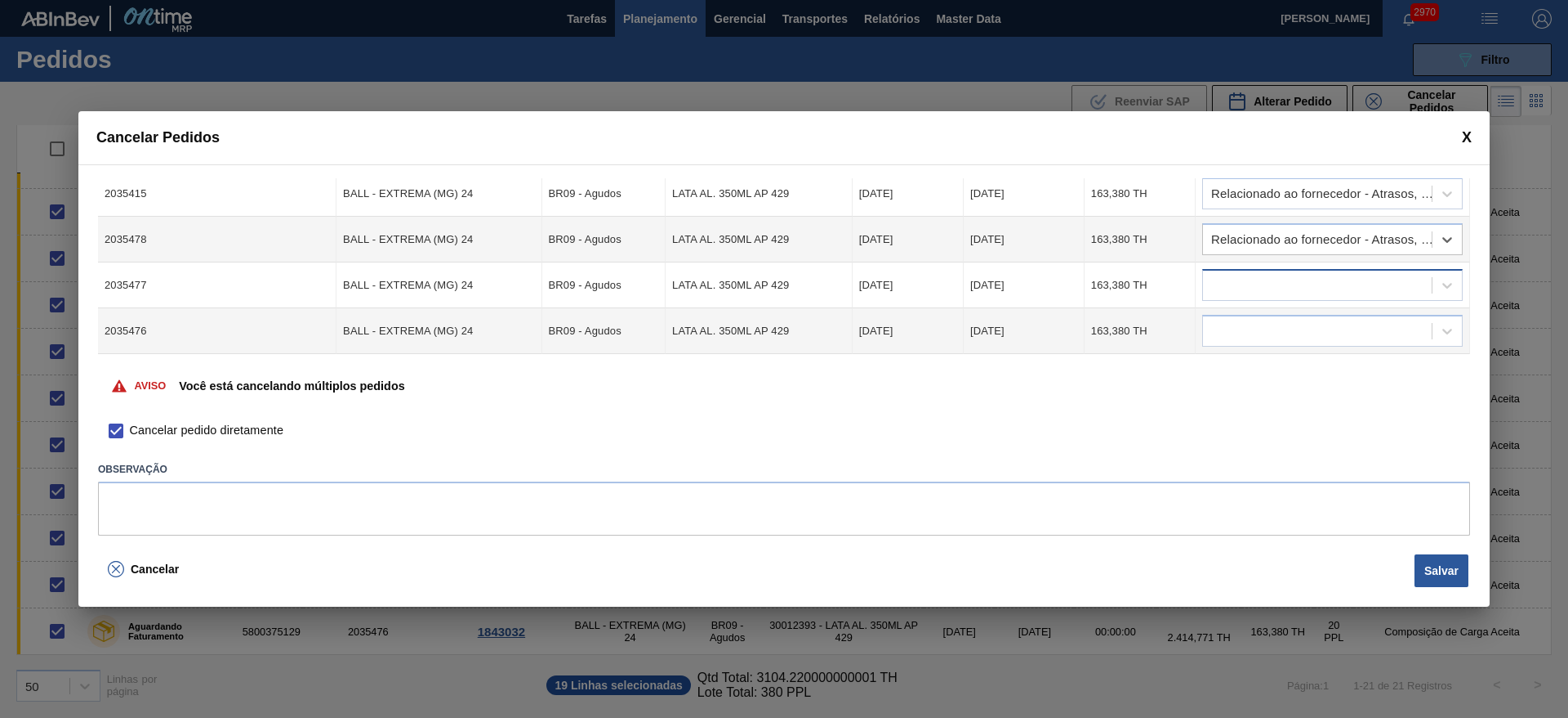
click at [1218, 293] on div at bounding box center [1317, 286] width 229 height 24
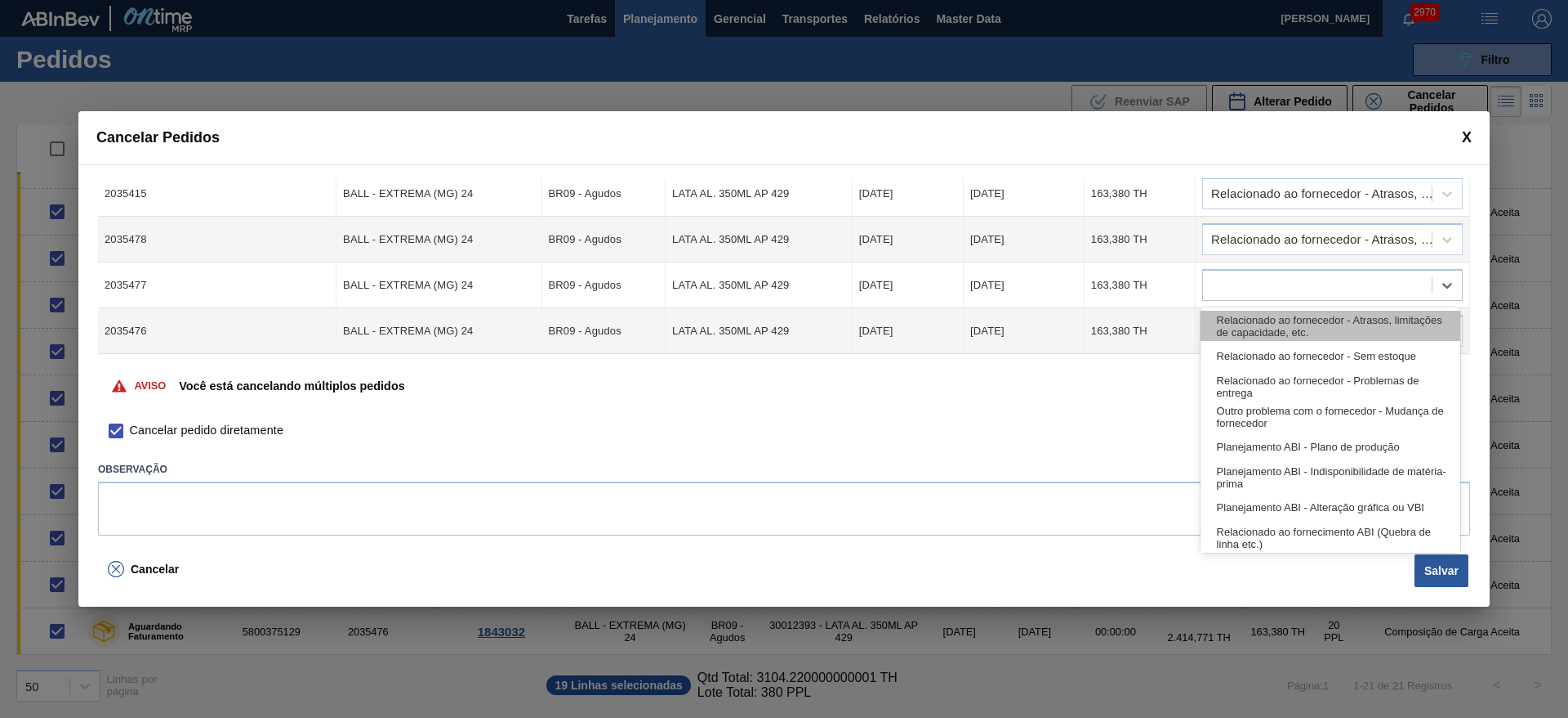
click at [1241, 316] on div "Relacionado ao fornecedor - Atrasos, limitações de capacidade, etc." at bounding box center [1330, 326] width 260 height 31
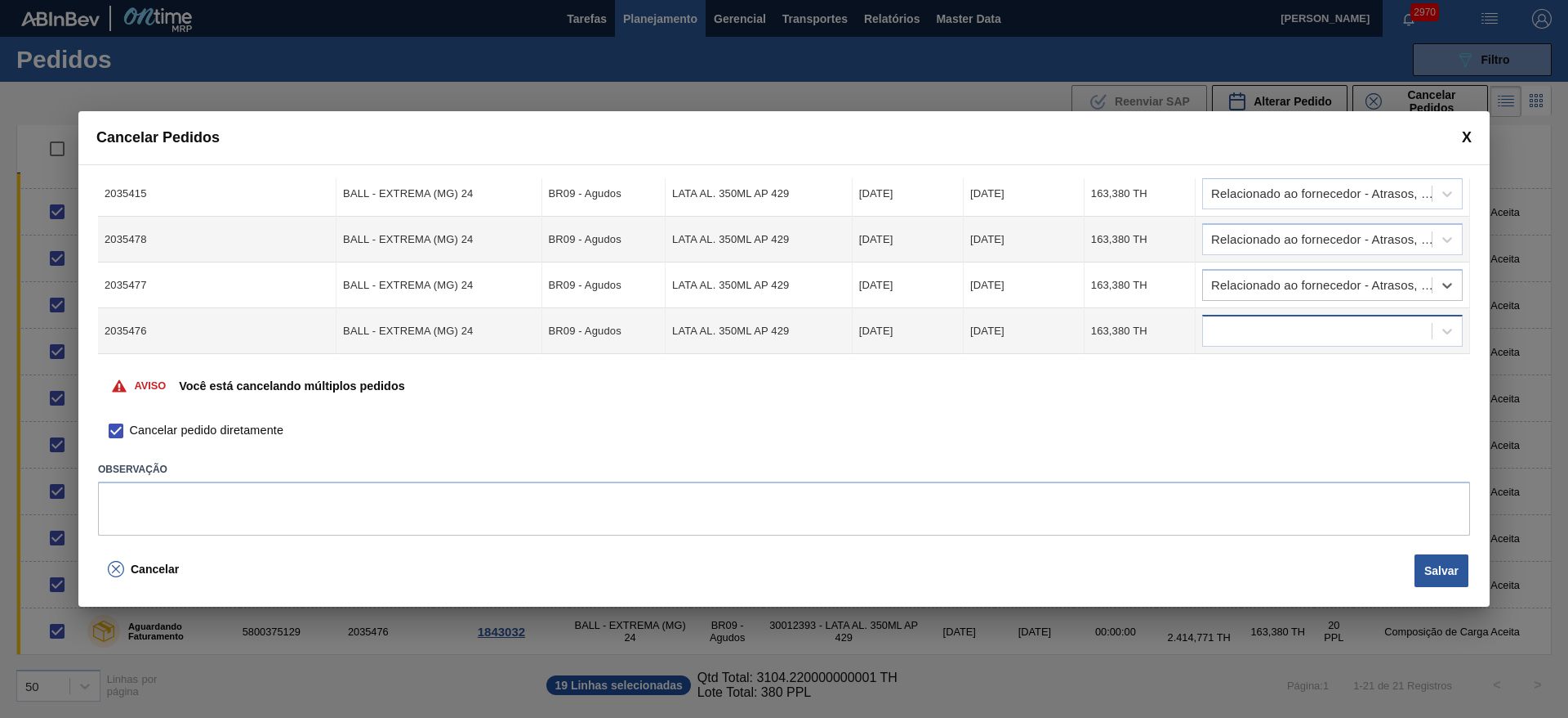
click at [1245, 320] on div at bounding box center [1317, 331] width 229 height 24
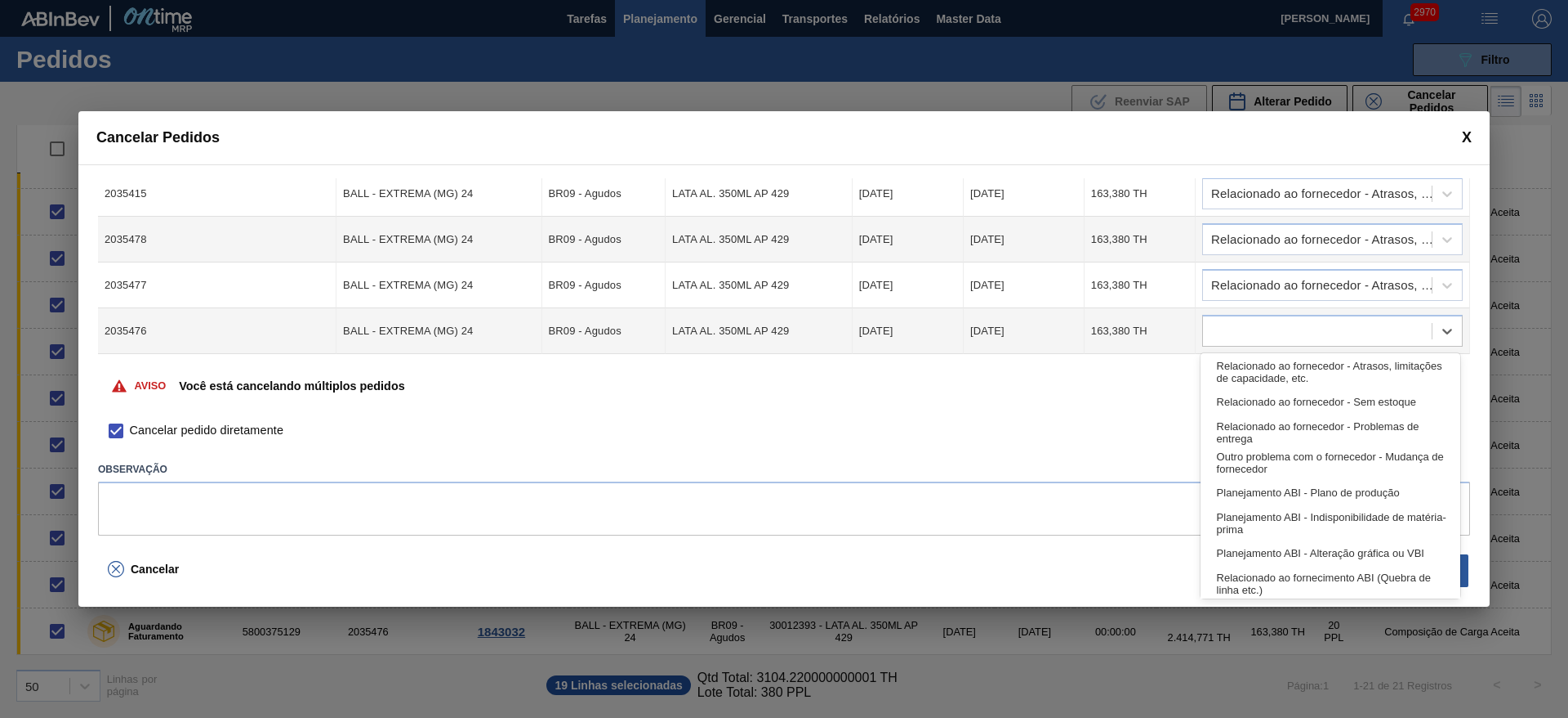
drag, startPoint x: 1236, startPoint y: 364, endPoint x: 1235, endPoint y: 353, distance: 11.0
click at [1237, 364] on div "Relacionado ao fornecedor - Atrasos, limitações de capacidade, etc." at bounding box center [1330, 371] width 260 height 31
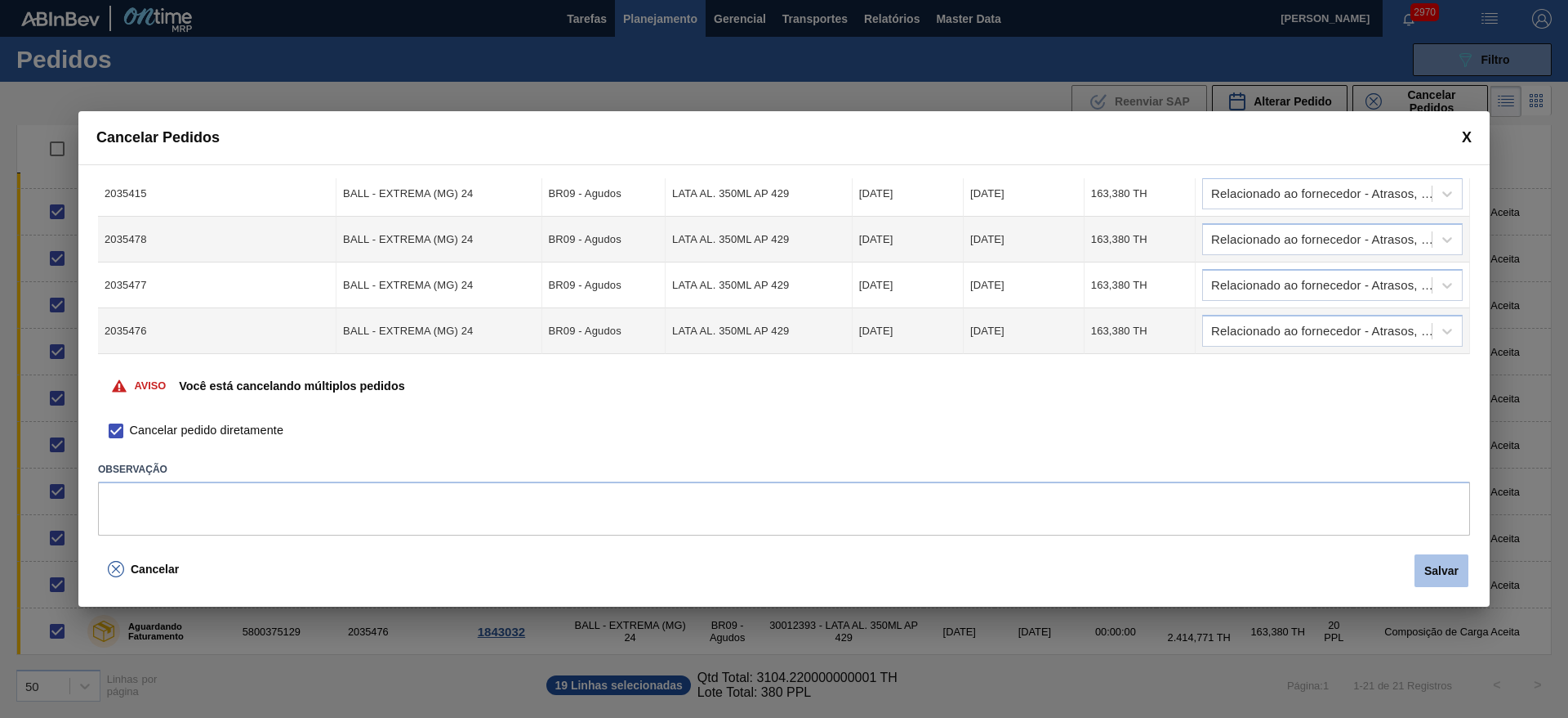
click at [1445, 576] on button "Salvar" at bounding box center [1442, 571] width 54 height 33
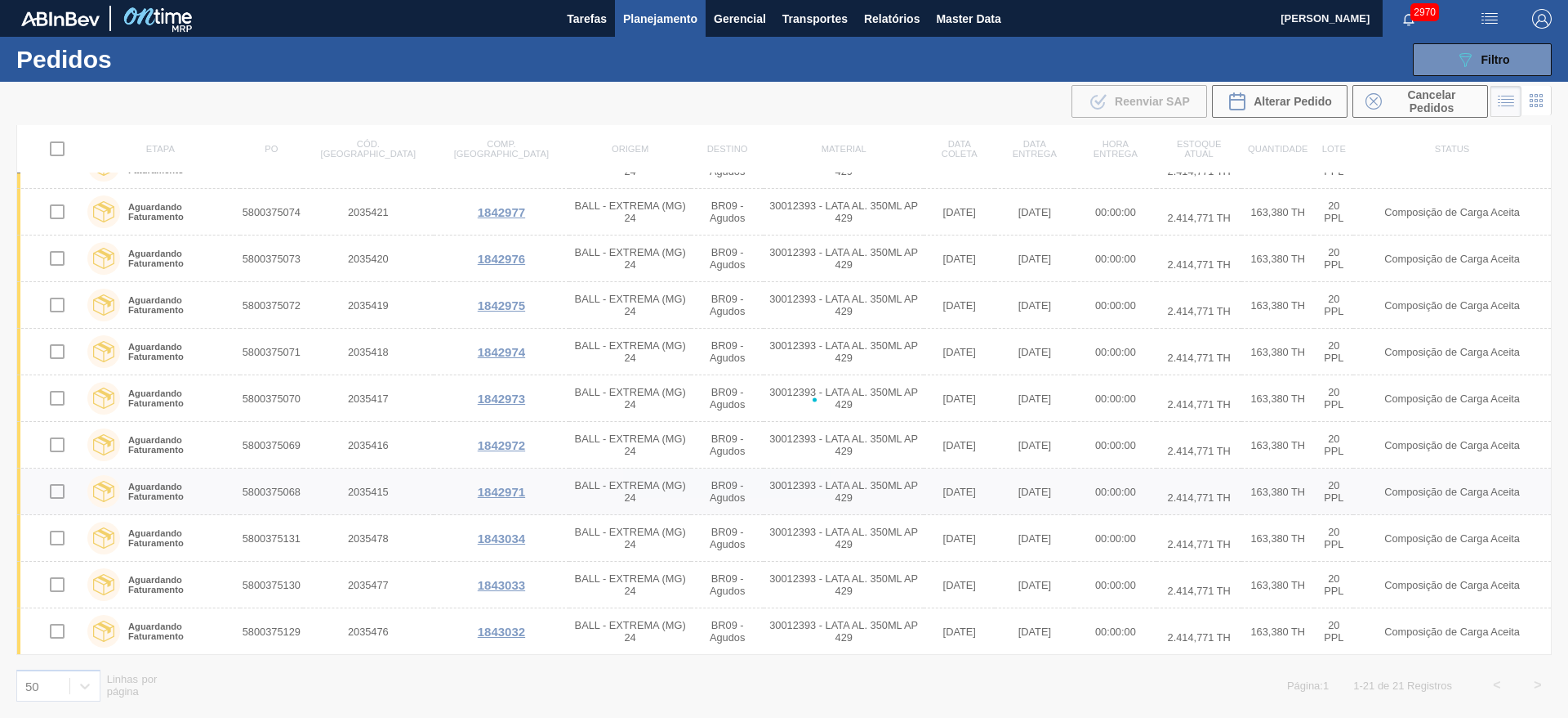
checkbox input "false"
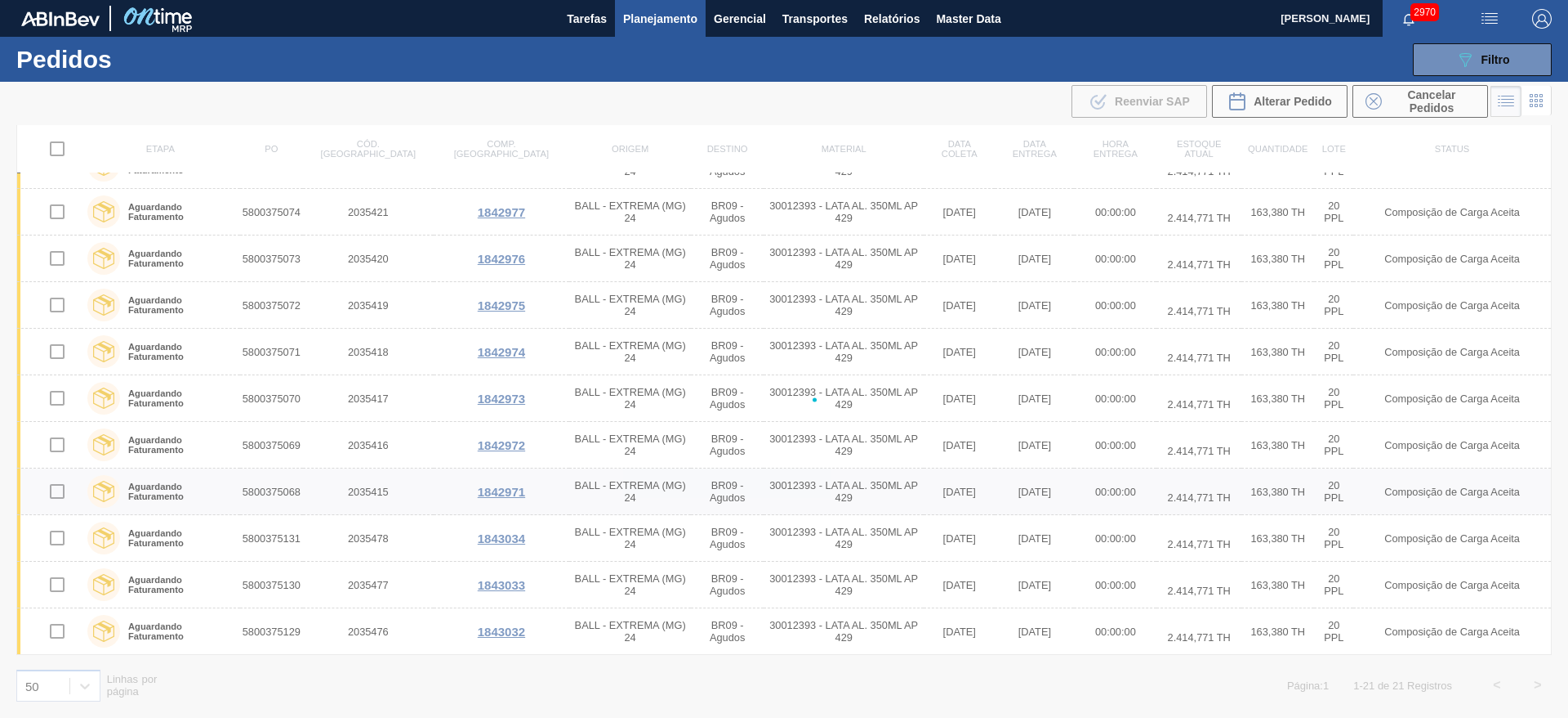
checkbox input "false"
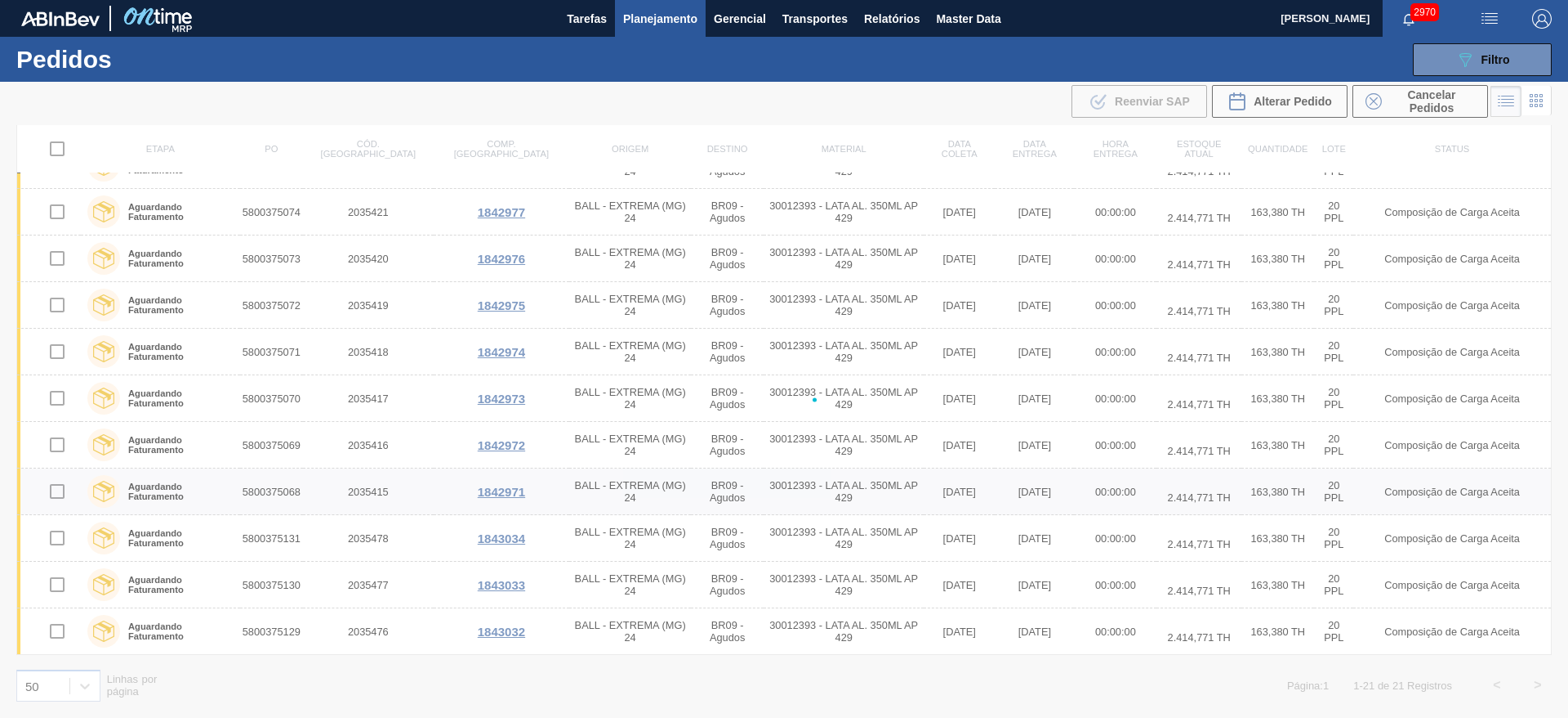
checkbox input "false"
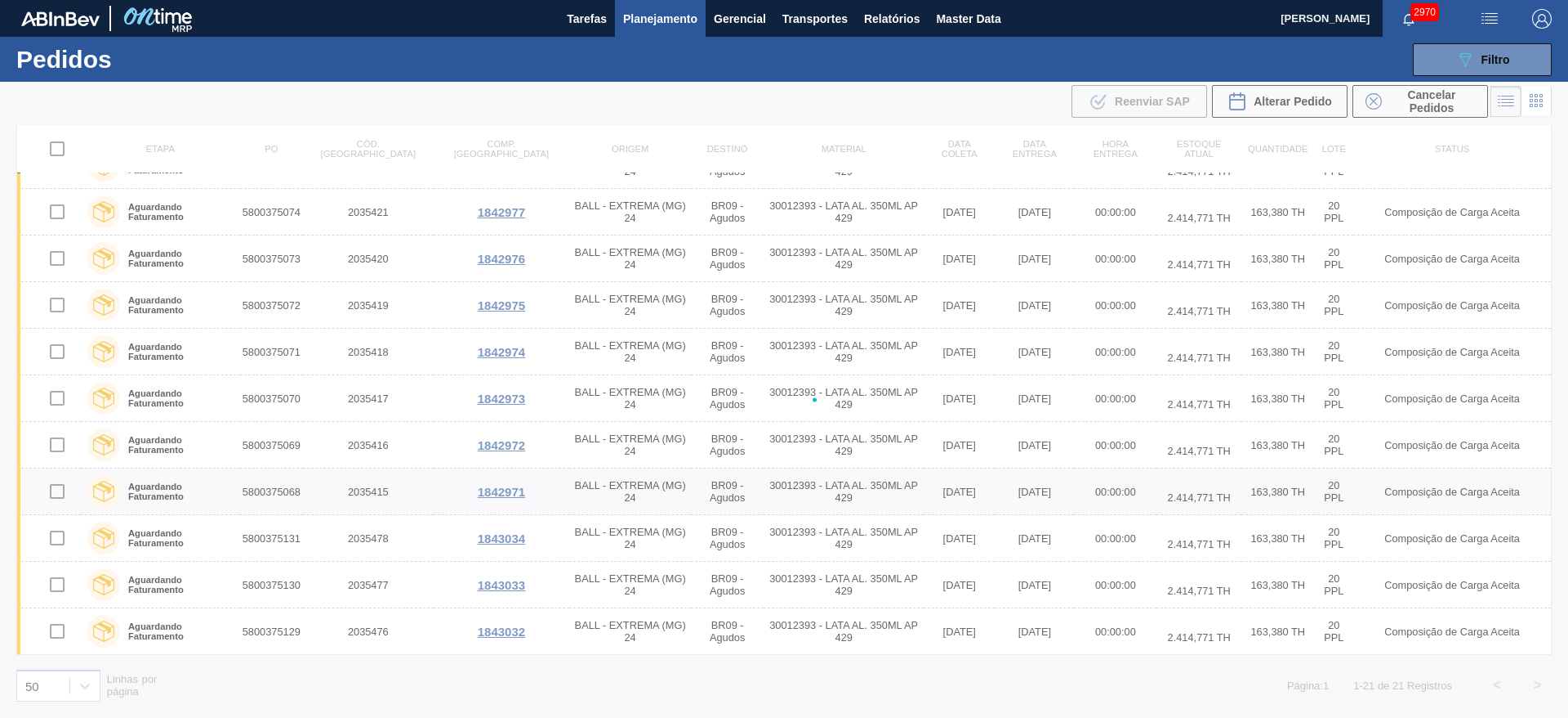
checkbox input "false"
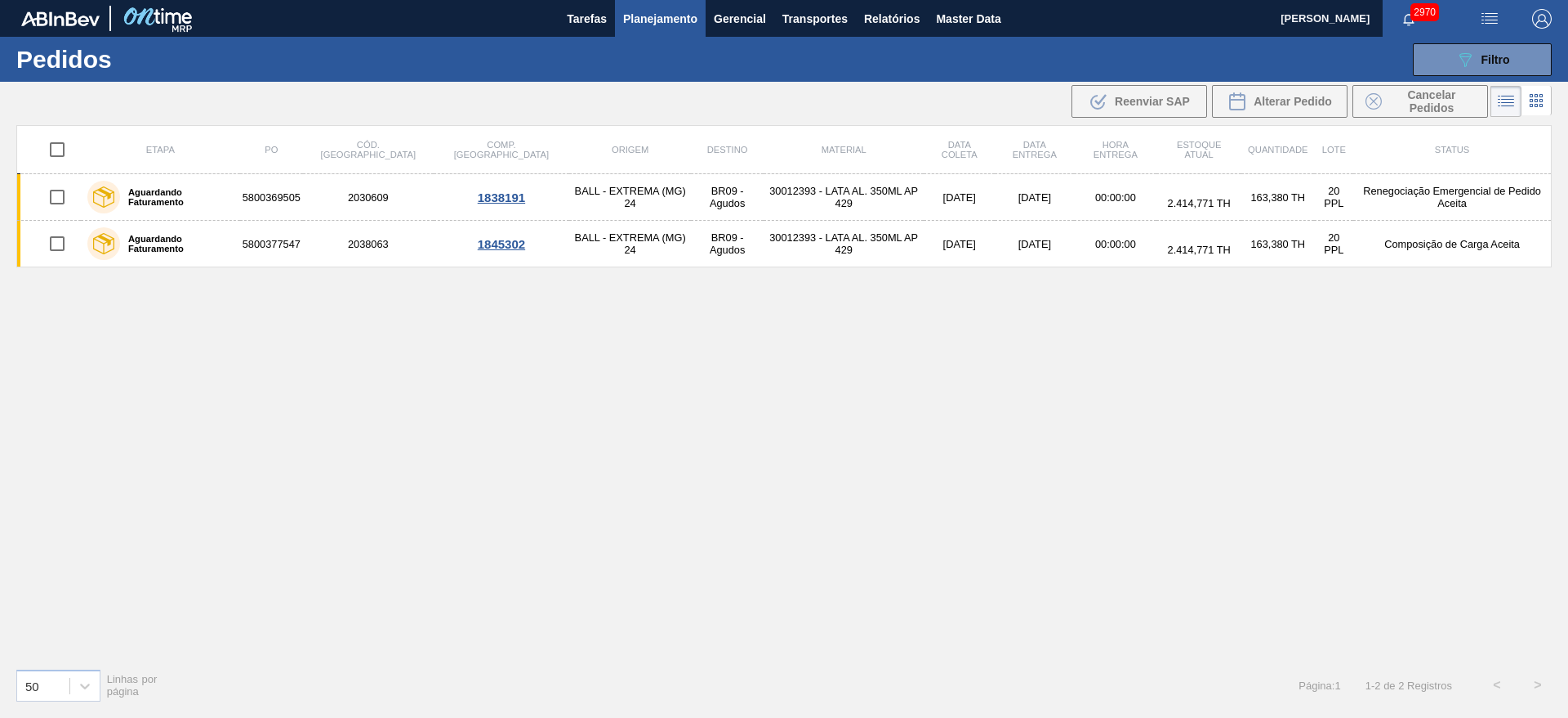
scroll to position [0, 0]
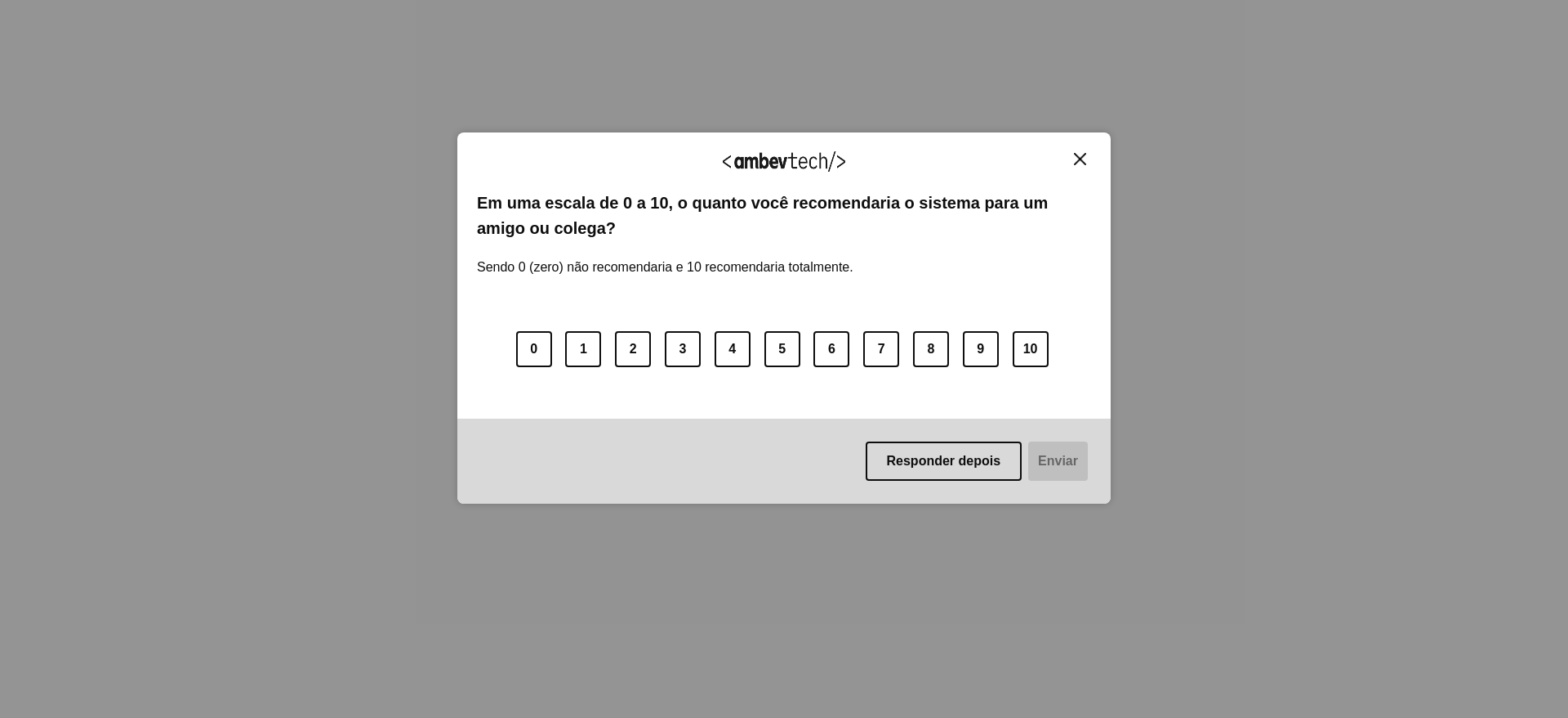
click at [1044, 153] on button "Close" at bounding box center [1080, 159] width 22 height 14
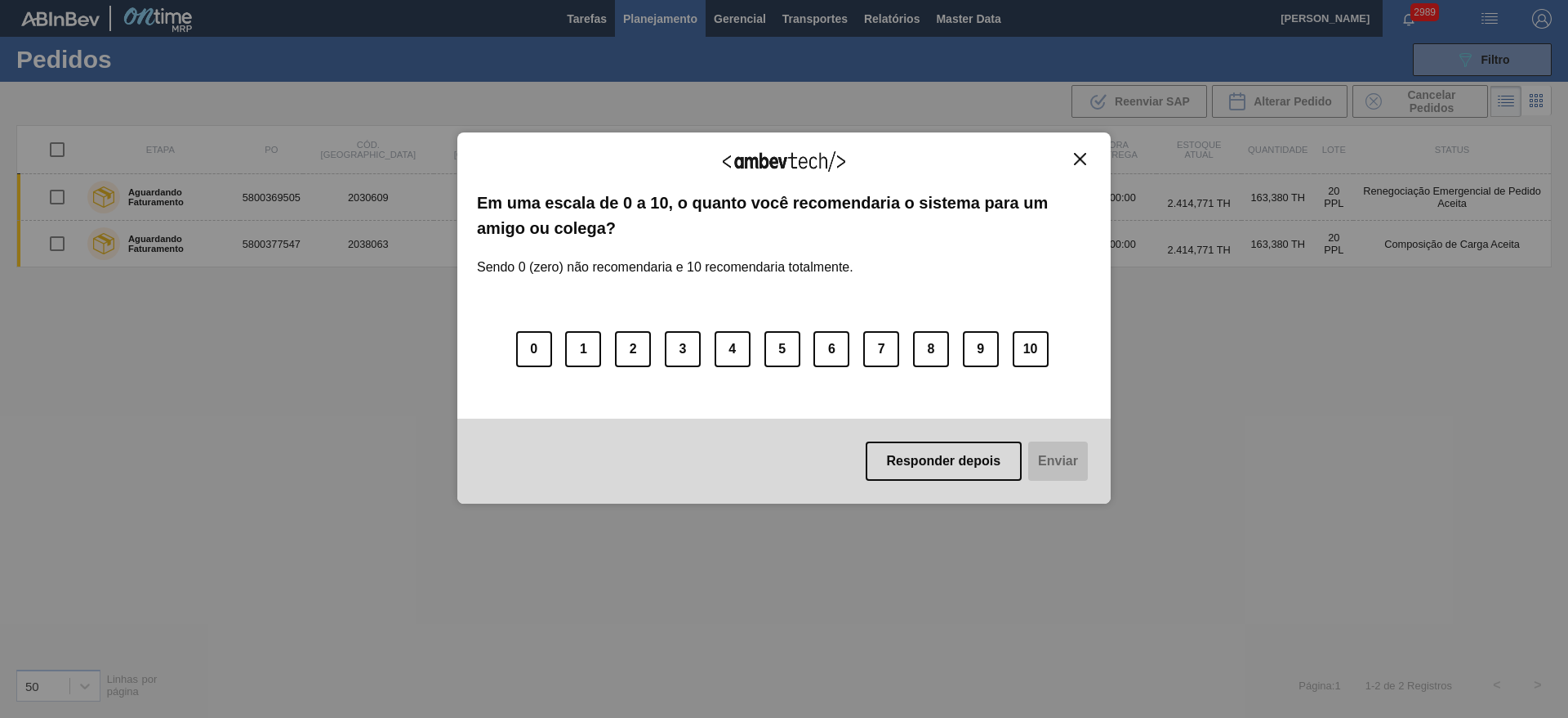
click at [1082, 160] on img "Close" at bounding box center [1080, 159] width 12 height 12
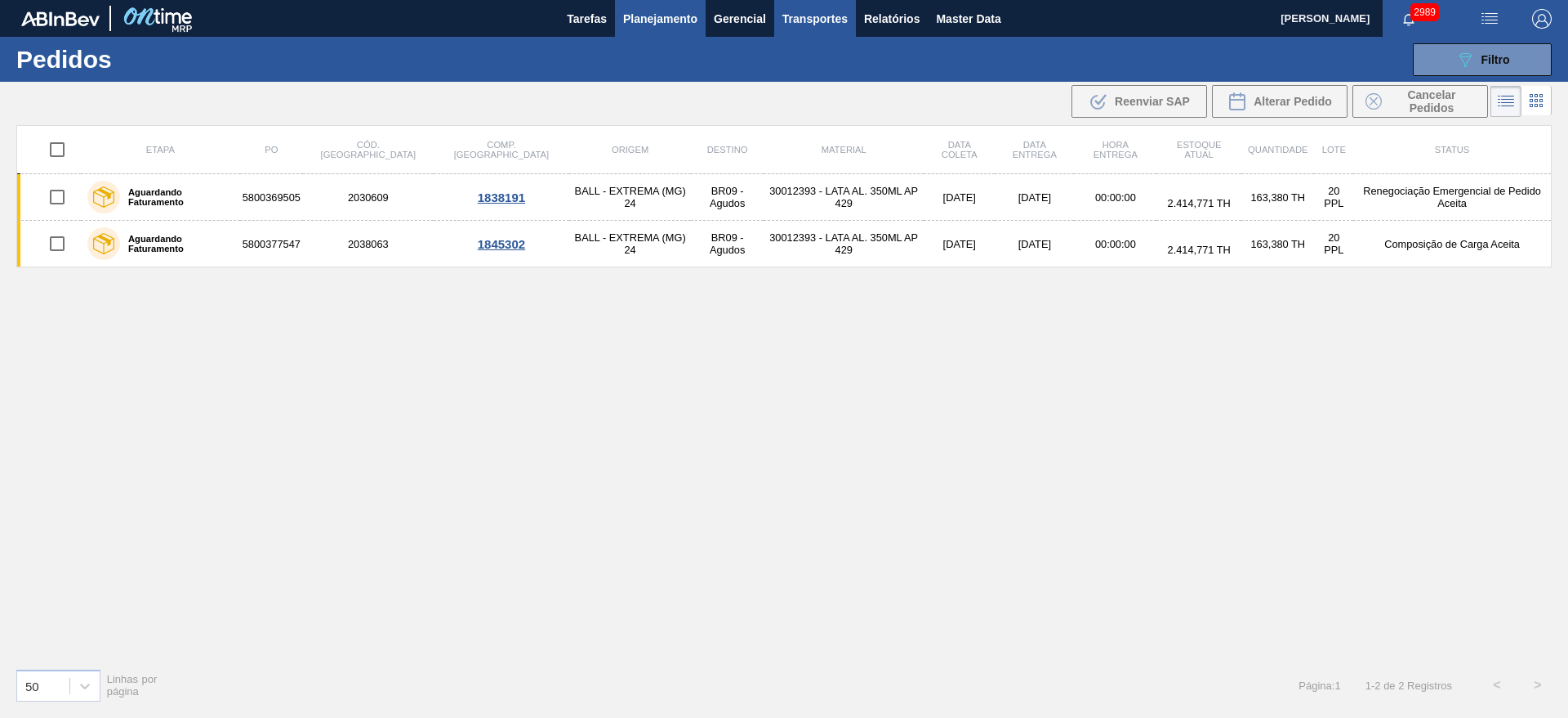
click at [832, 17] on span "Transportes" at bounding box center [815, 19] width 65 height 19
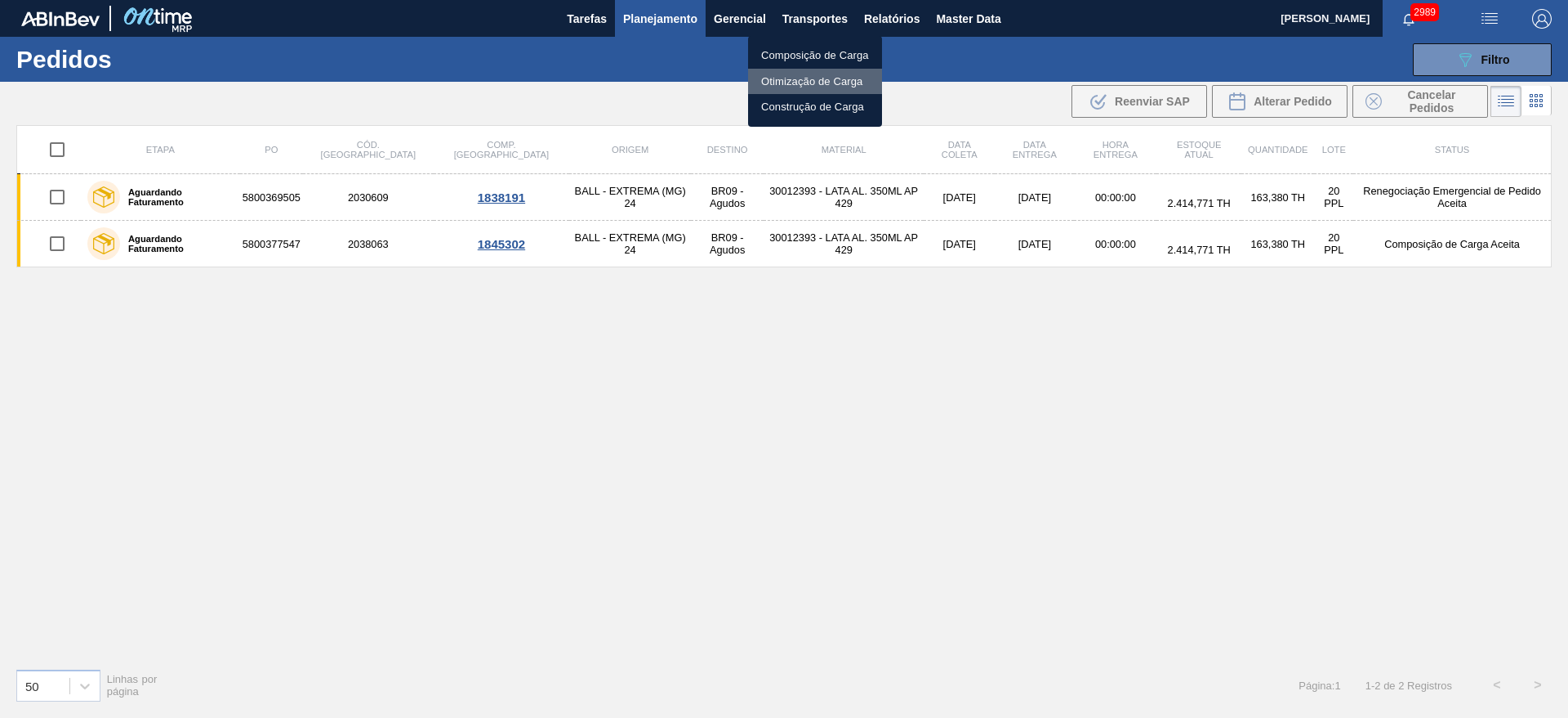
click at [794, 81] on li "Otimização de Carga" at bounding box center [815, 81] width 134 height 26
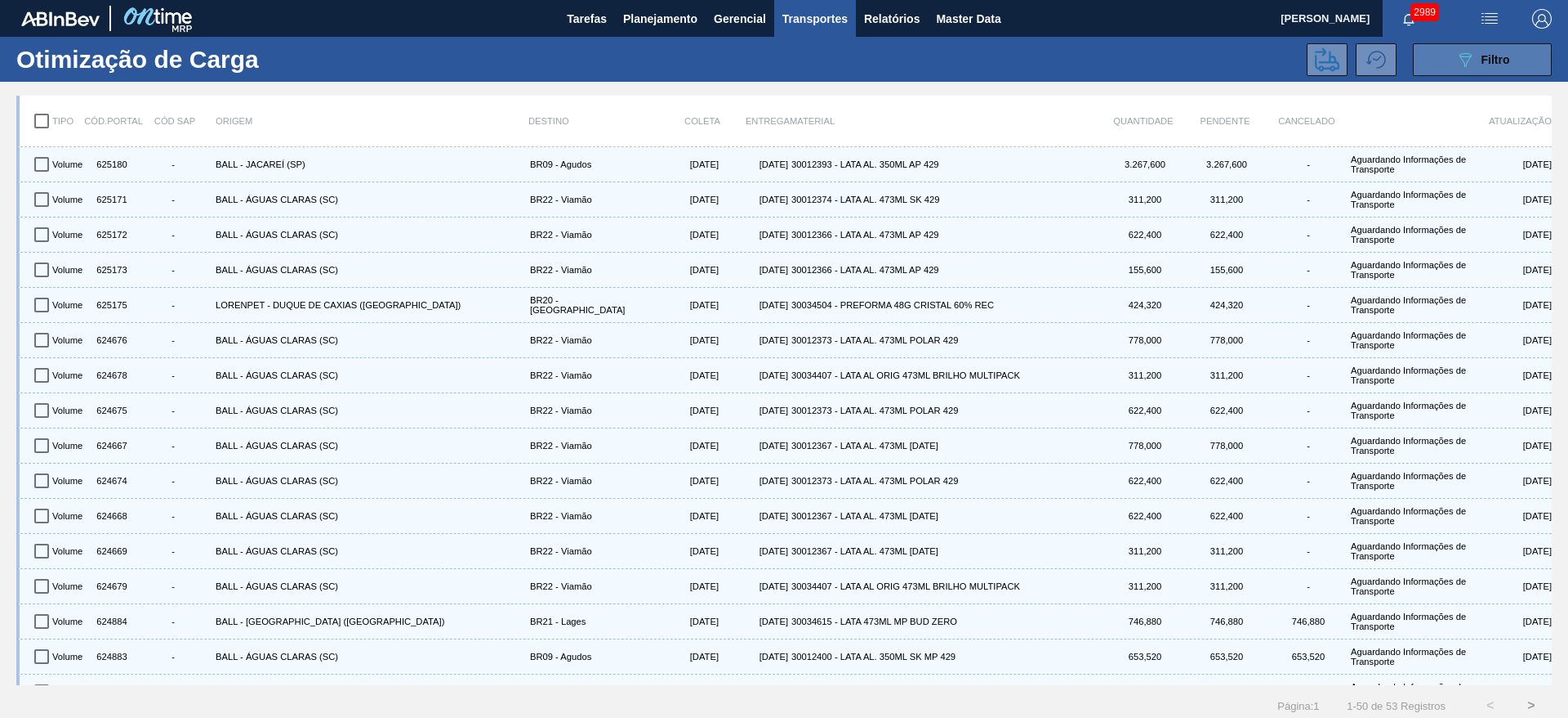
click at [1482, 61] on span "Filtro" at bounding box center [1496, 59] width 29 height 13
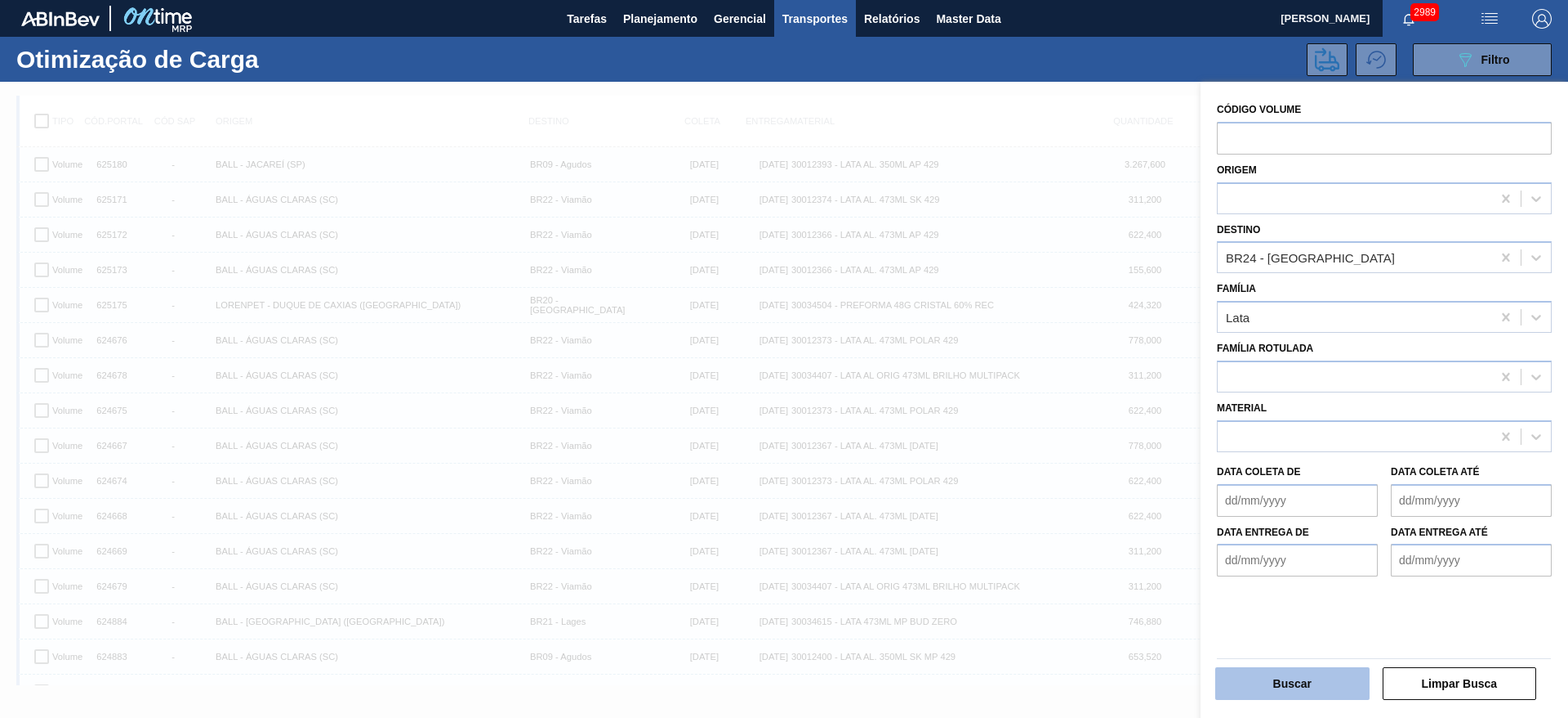
click at [1301, 677] on button "Buscar" at bounding box center [1293, 683] width 154 height 33
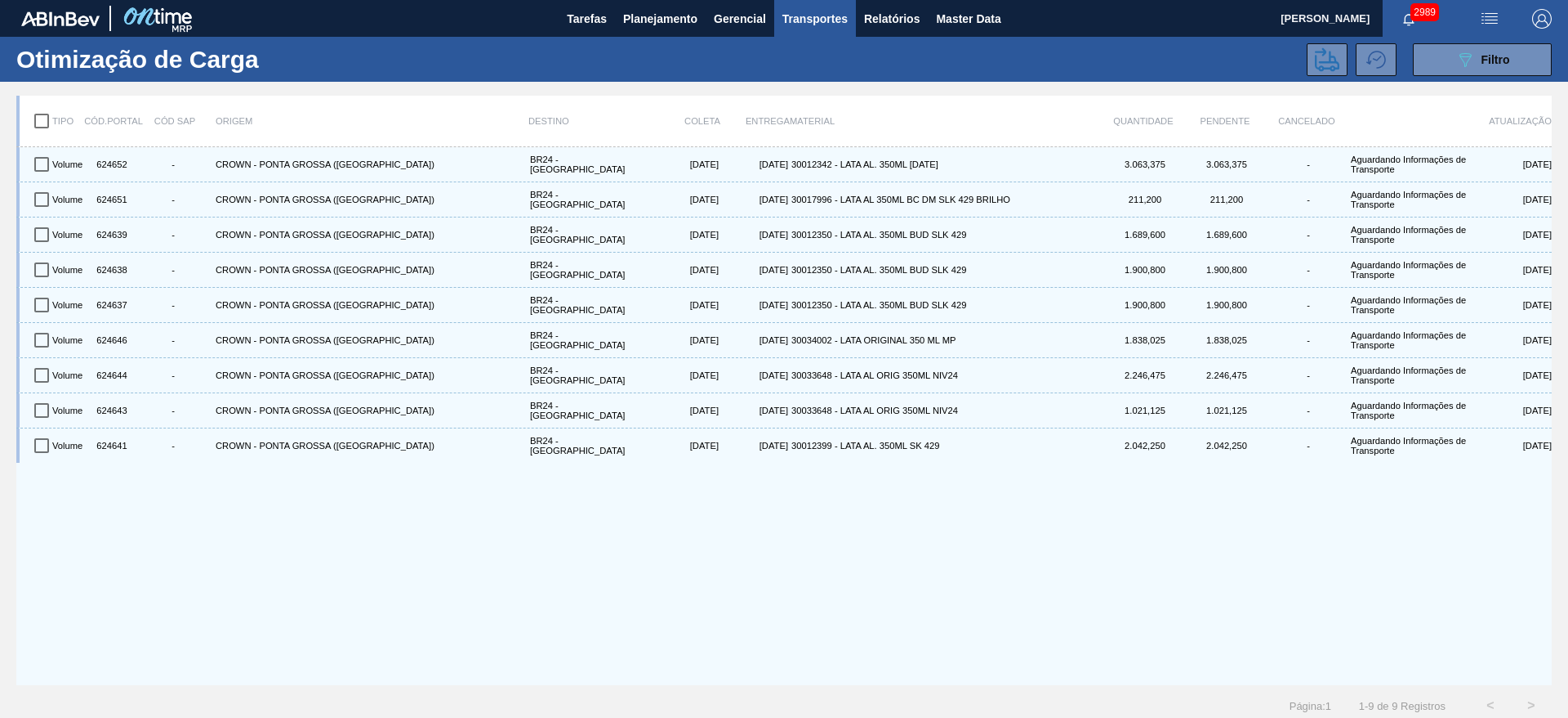
click at [666, 529] on div "Volume 624652 - CROWN - [GEOGRAPHIC_DATA] ([GEOGRAPHIC_DATA]) BR24 - [GEOGRAPHI…" at bounding box center [784, 416] width 1536 height 537
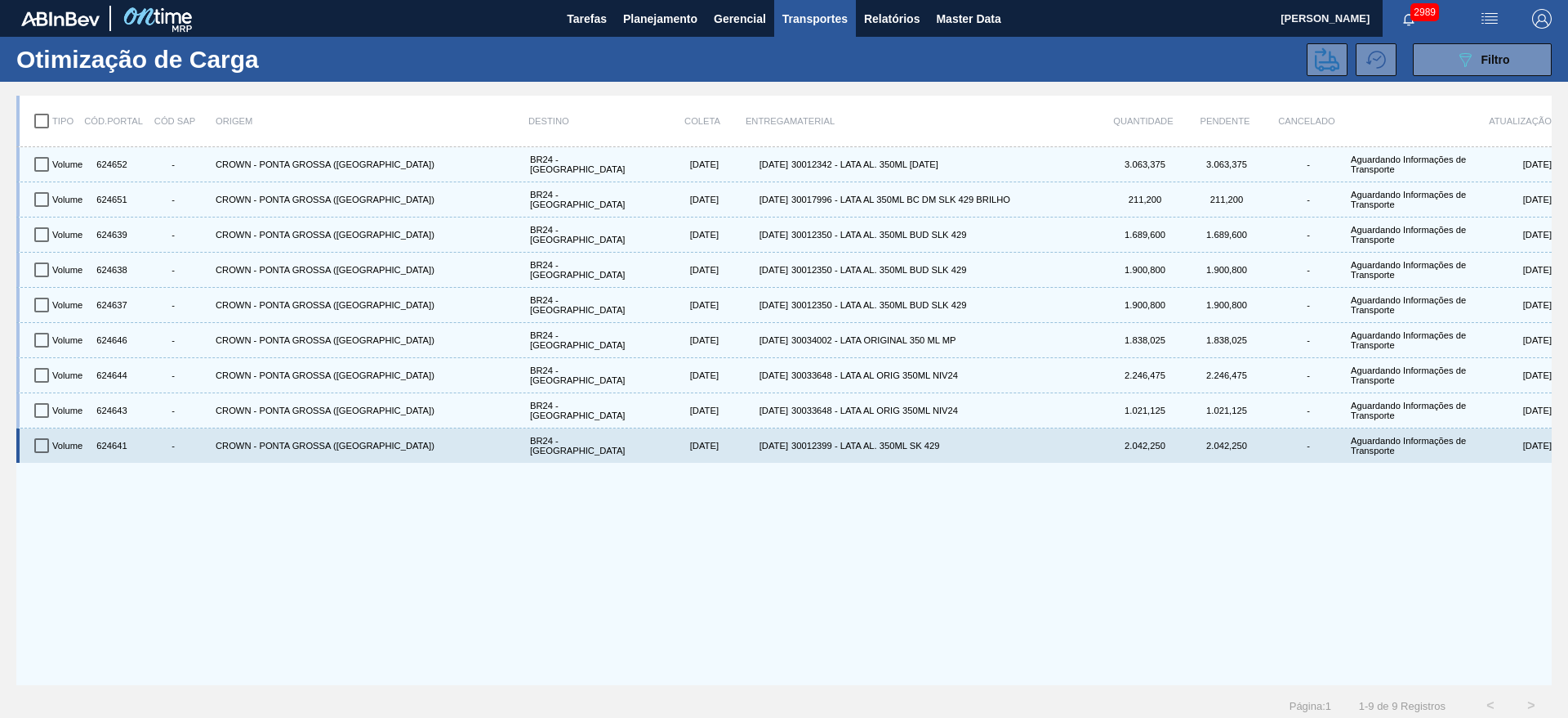
click at [35, 451] on input "checkbox" at bounding box center [42, 445] width 34 height 34
checkbox input "true"
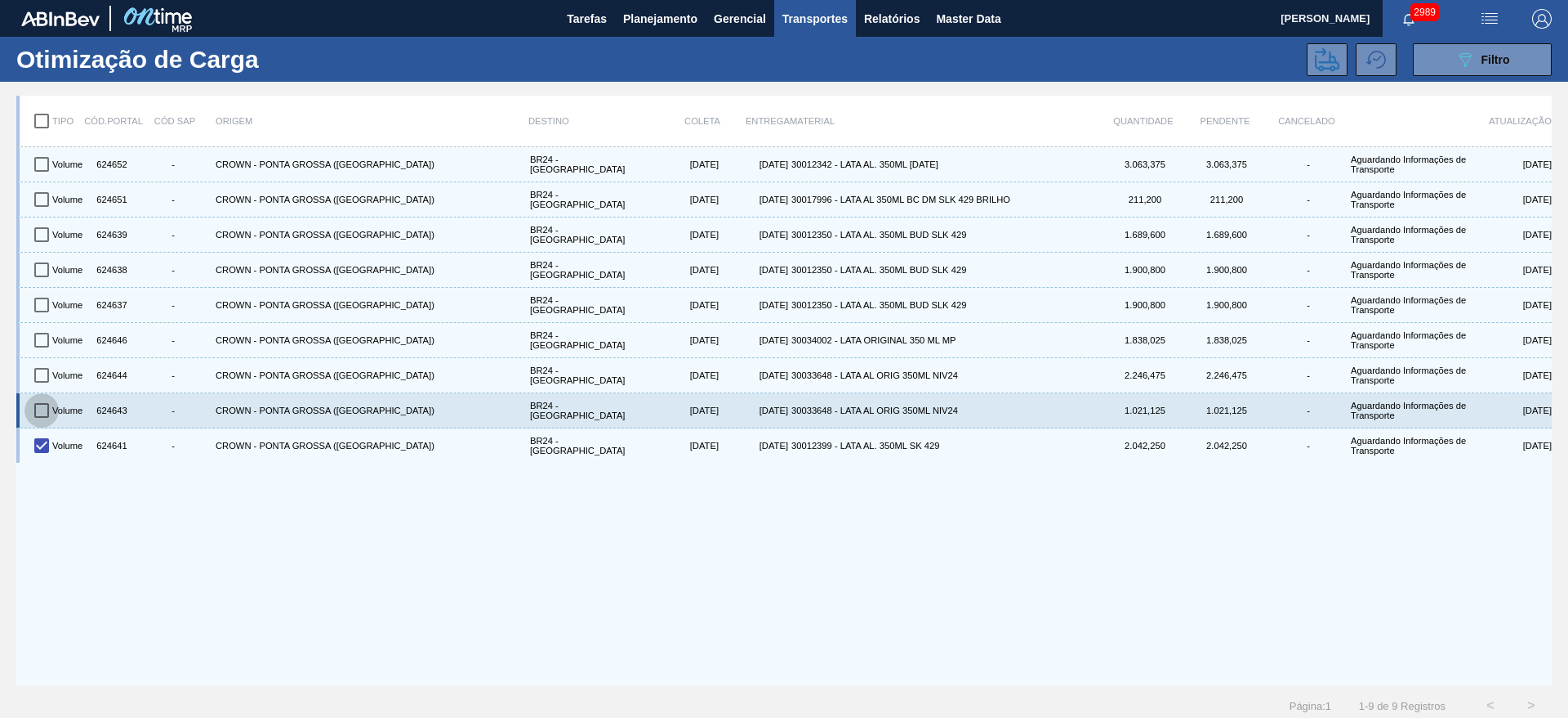
click at [44, 405] on input "checkbox" at bounding box center [42, 410] width 34 height 34
checkbox input "true"
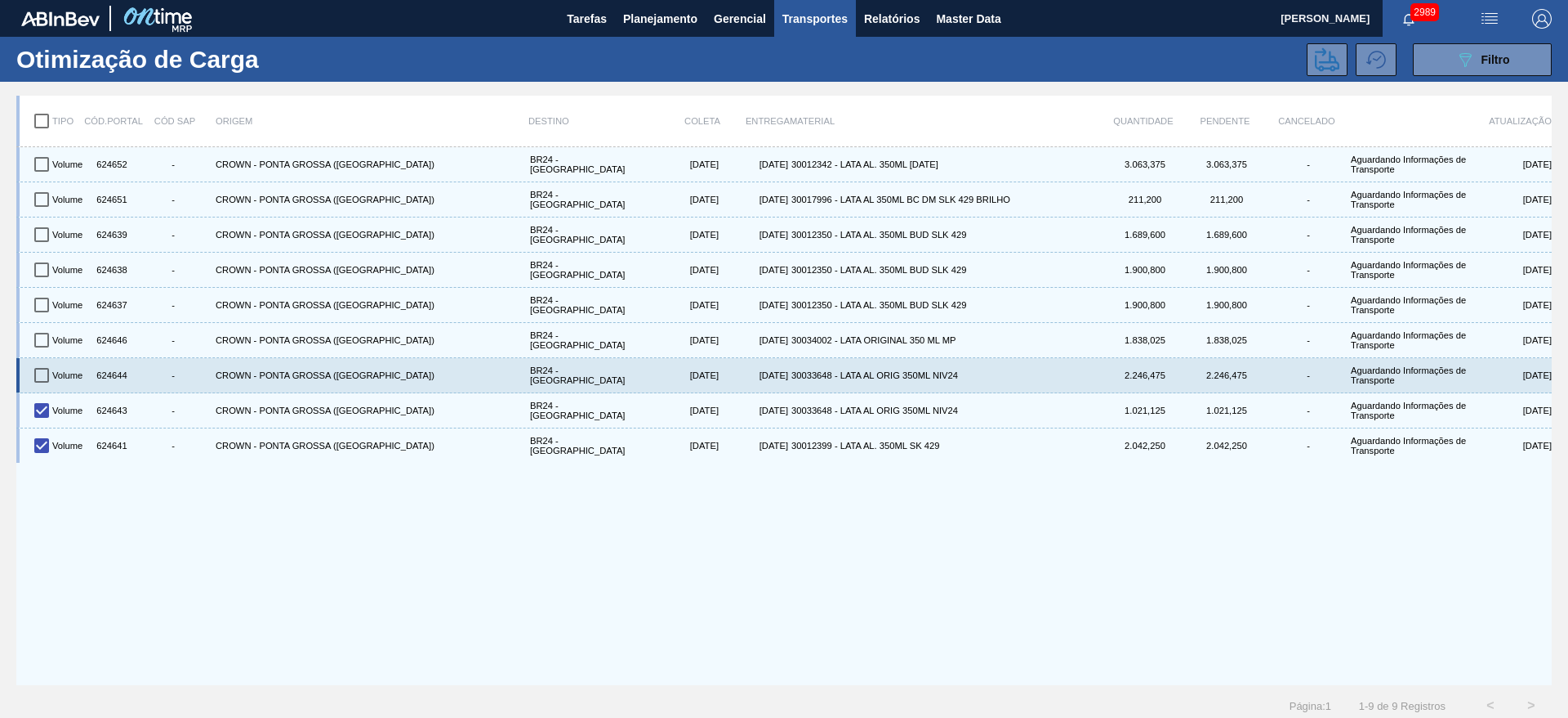
click at [40, 374] on input "checkbox" at bounding box center [42, 375] width 34 height 34
checkbox input "true"
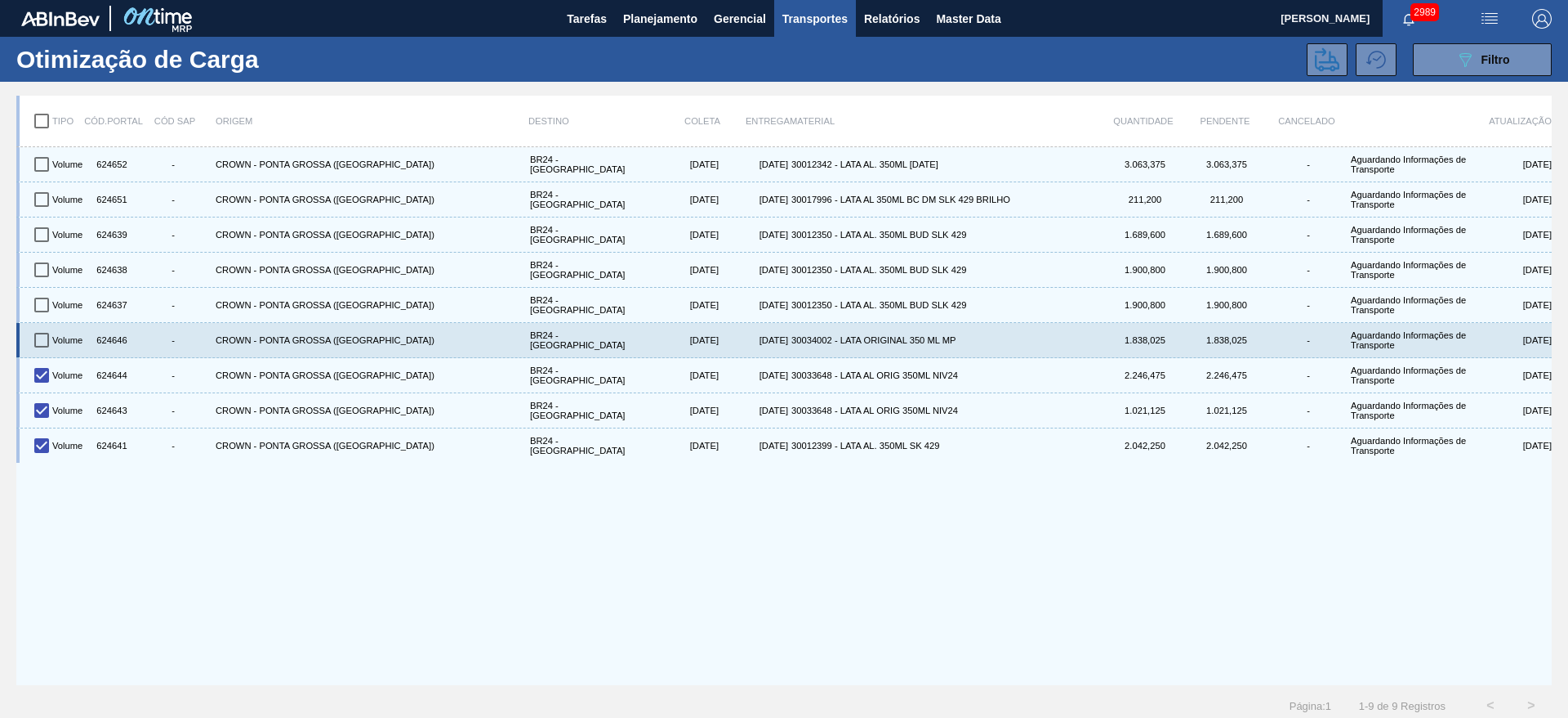
click at [50, 341] on input "checkbox" at bounding box center [42, 340] width 34 height 34
checkbox input "true"
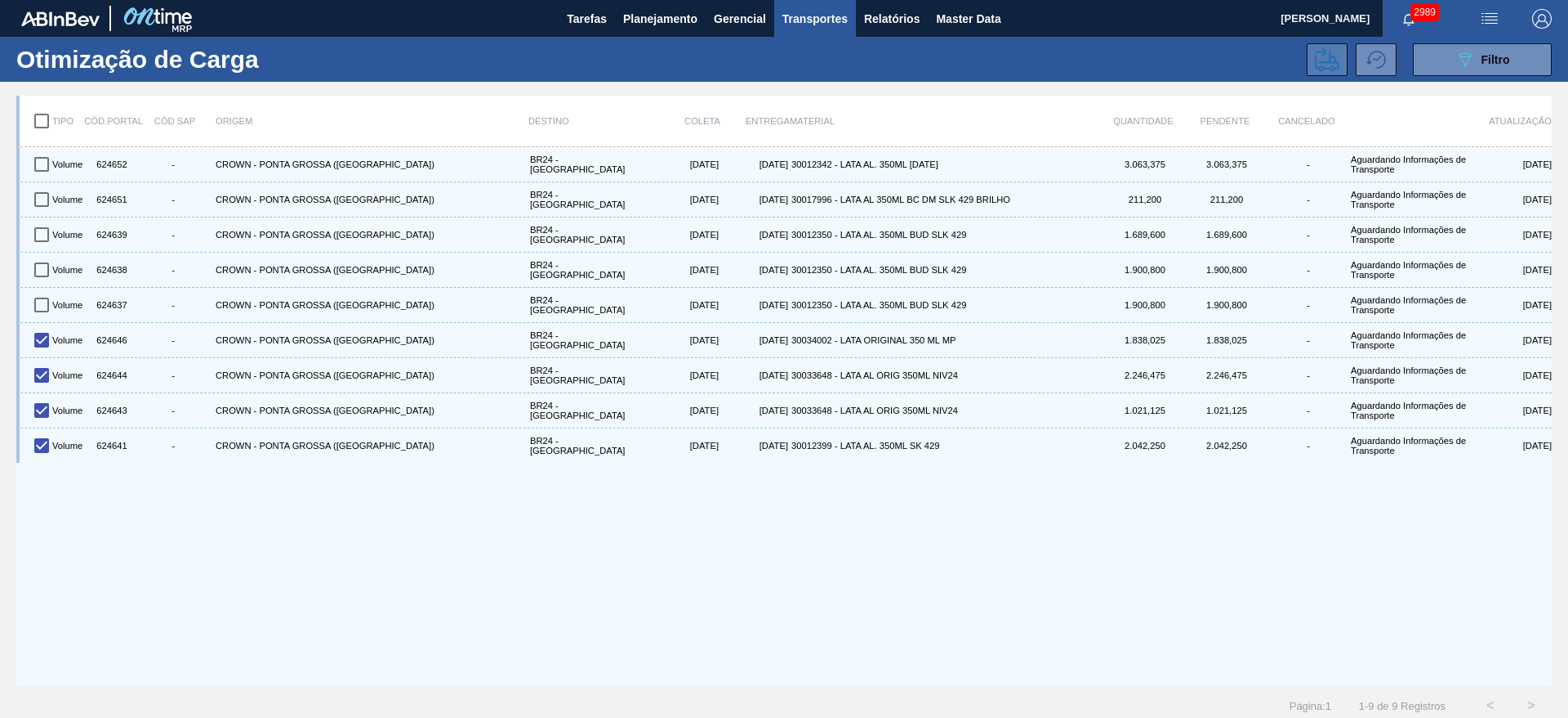
click at [1333, 55] on icon at bounding box center [1327, 59] width 25 height 25
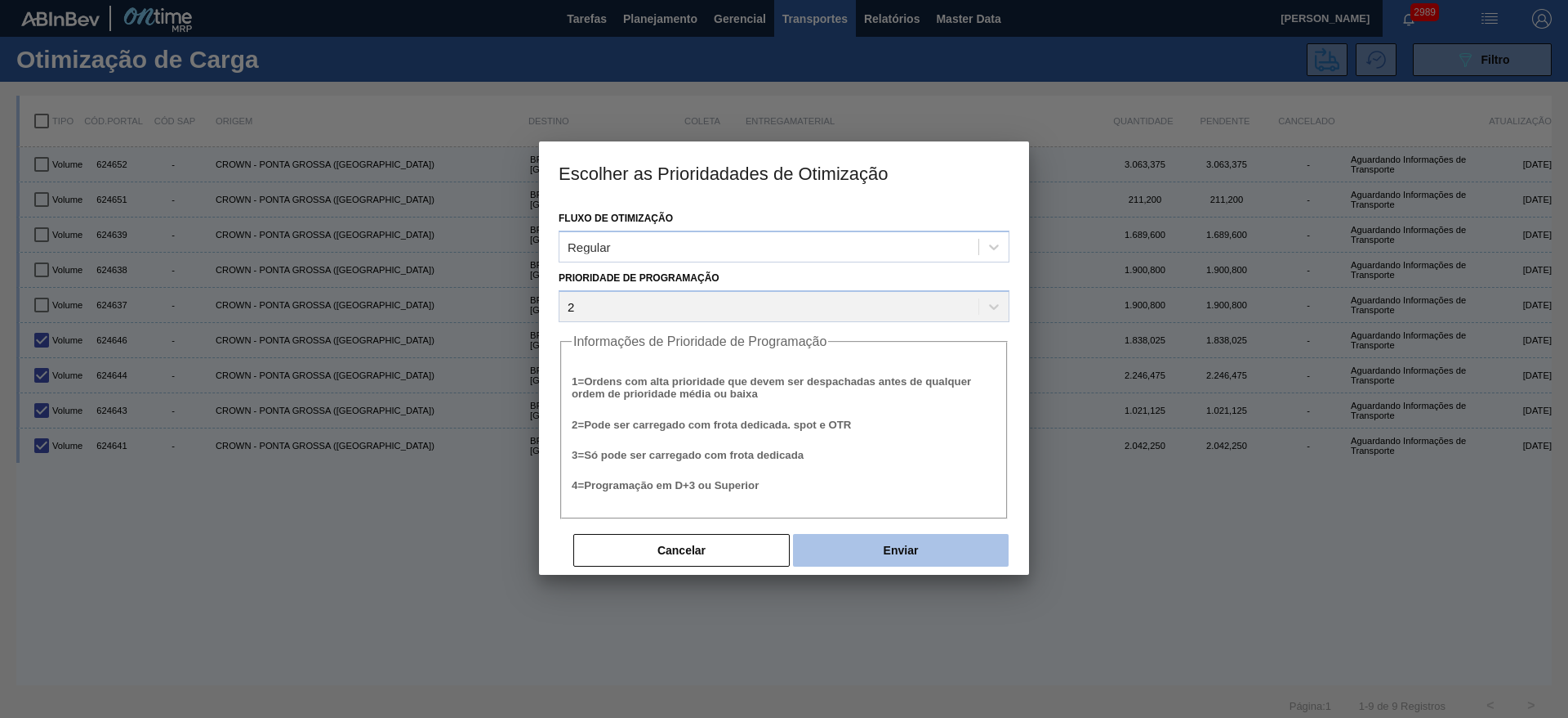
click at [884, 554] on button "Enviar" at bounding box center [900, 550] width 216 height 33
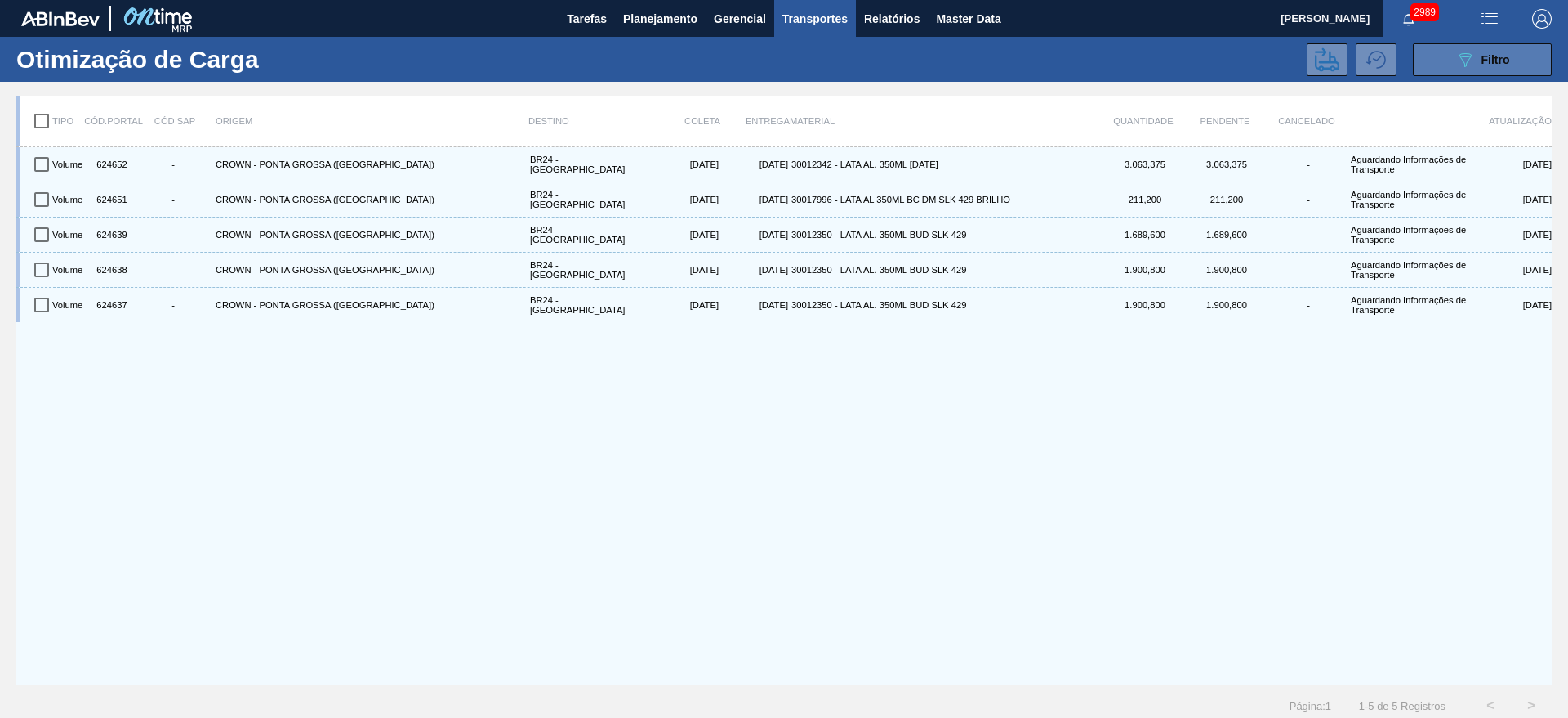
click at [1443, 59] on button "089F7B8B-B2A5-4AFE-B5C0-19BA573D28AC Filtro" at bounding box center [1482, 59] width 139 height 33
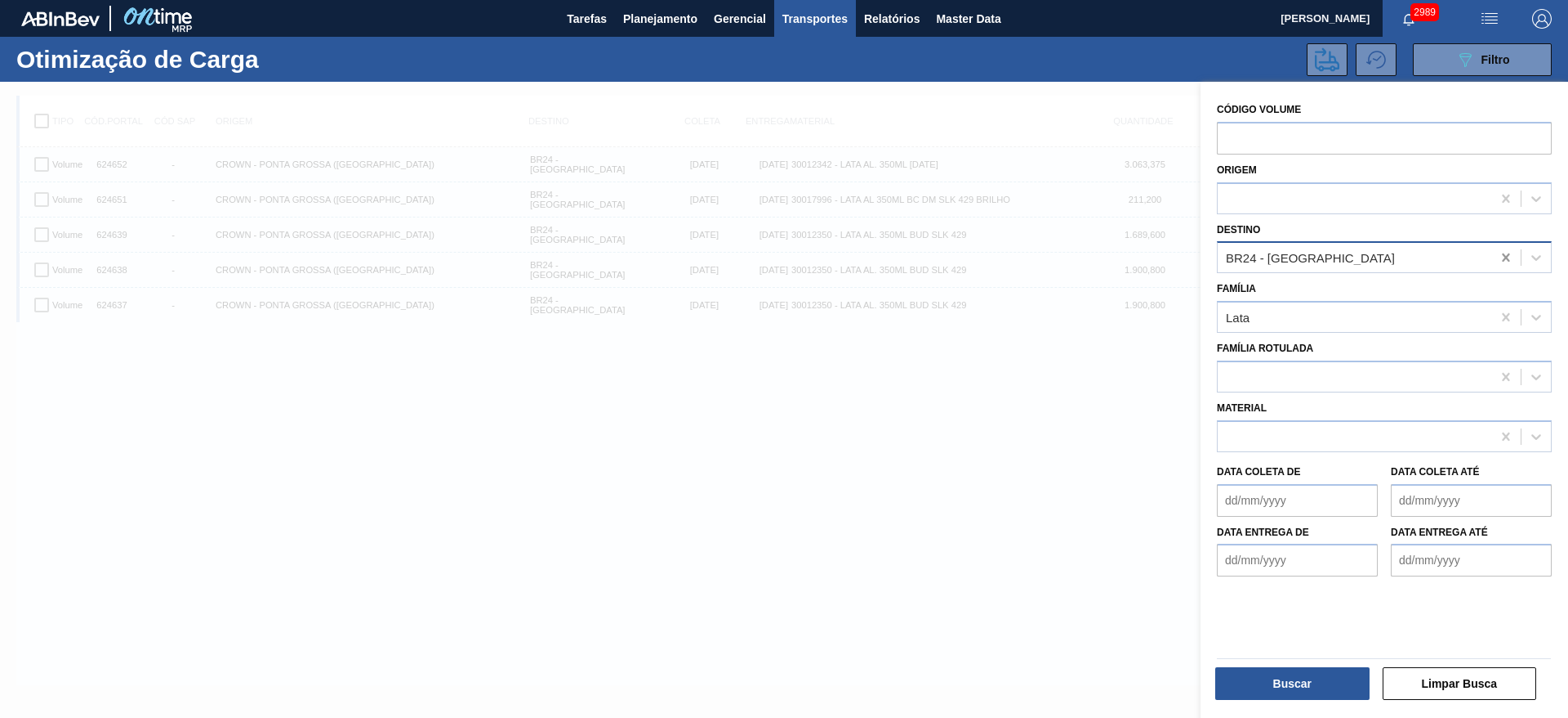
click at [1504, 256] on icon at bounding box center [1505, 258] width 8 height 8
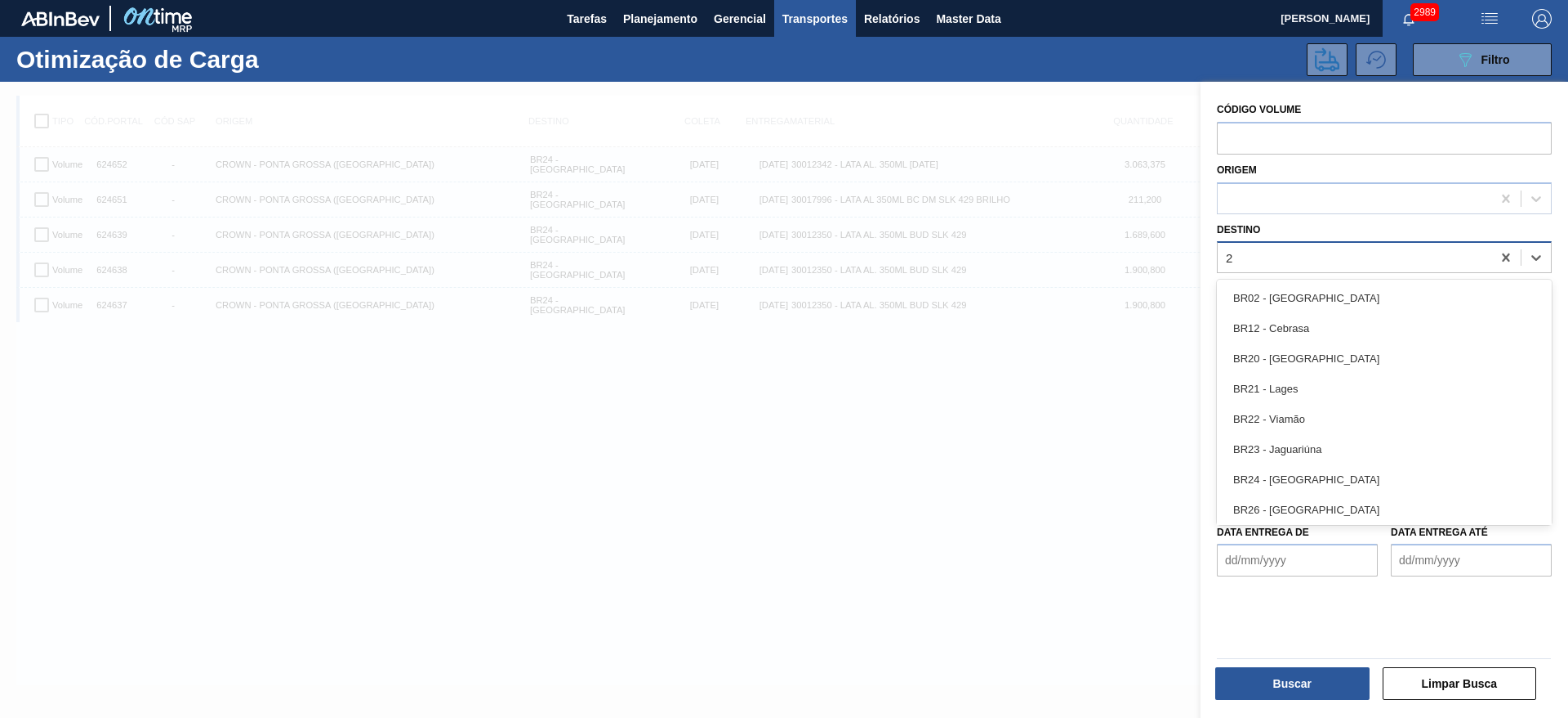
type input "22"
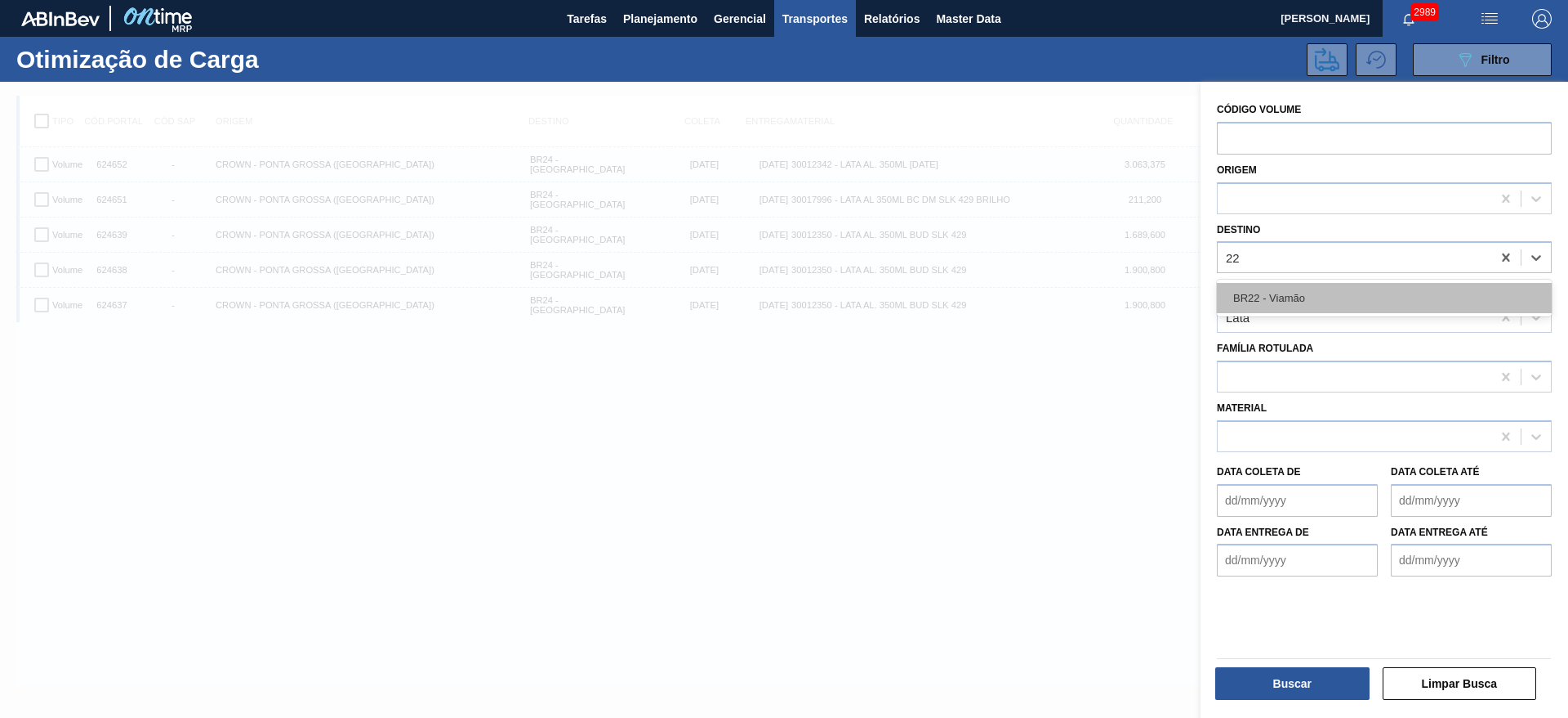
click at [1310, 302] on div "BR22 - Viamão" at bounding box center [1384, 298] width 335 height 31
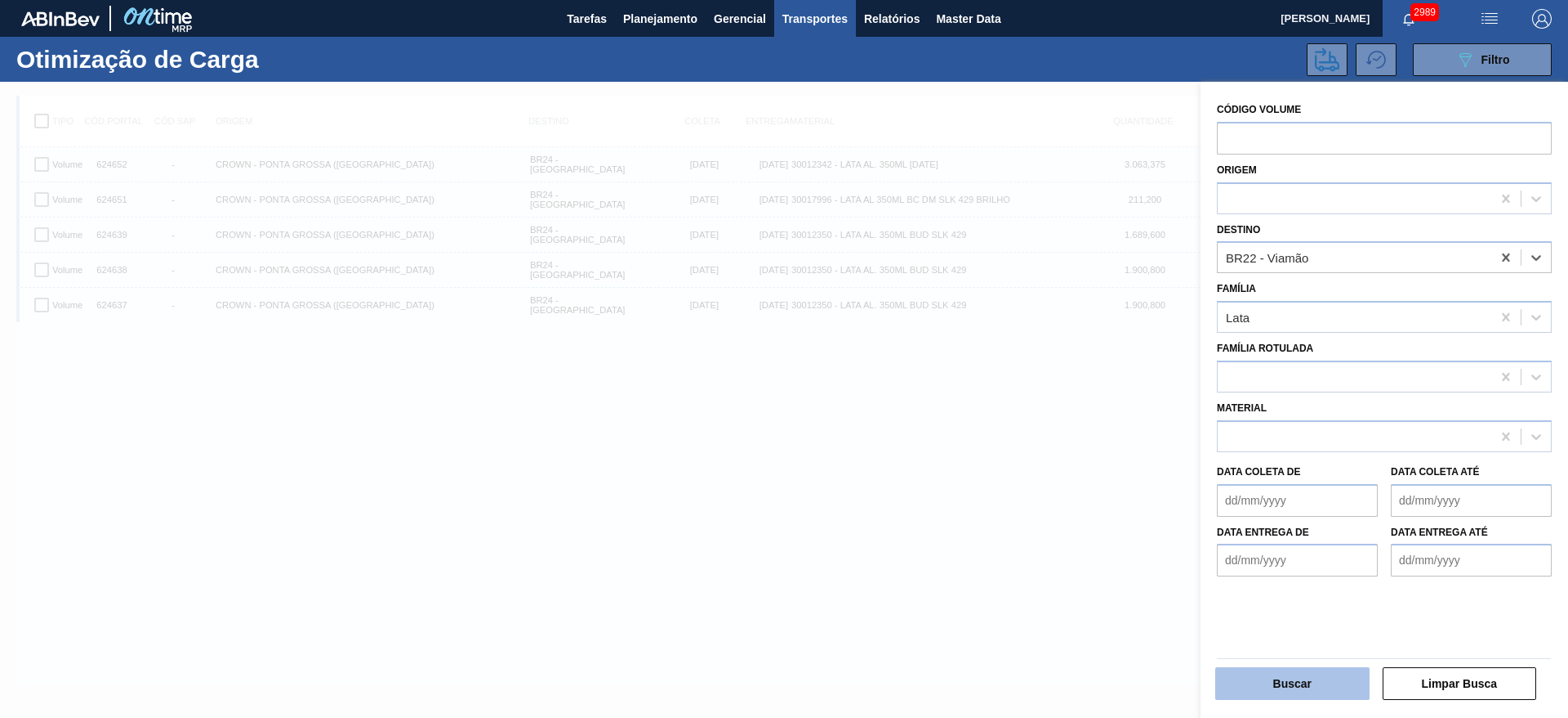
click at [1299, 676] on button "Buscar" at bounding box center [1293, 683] width 154 height 33
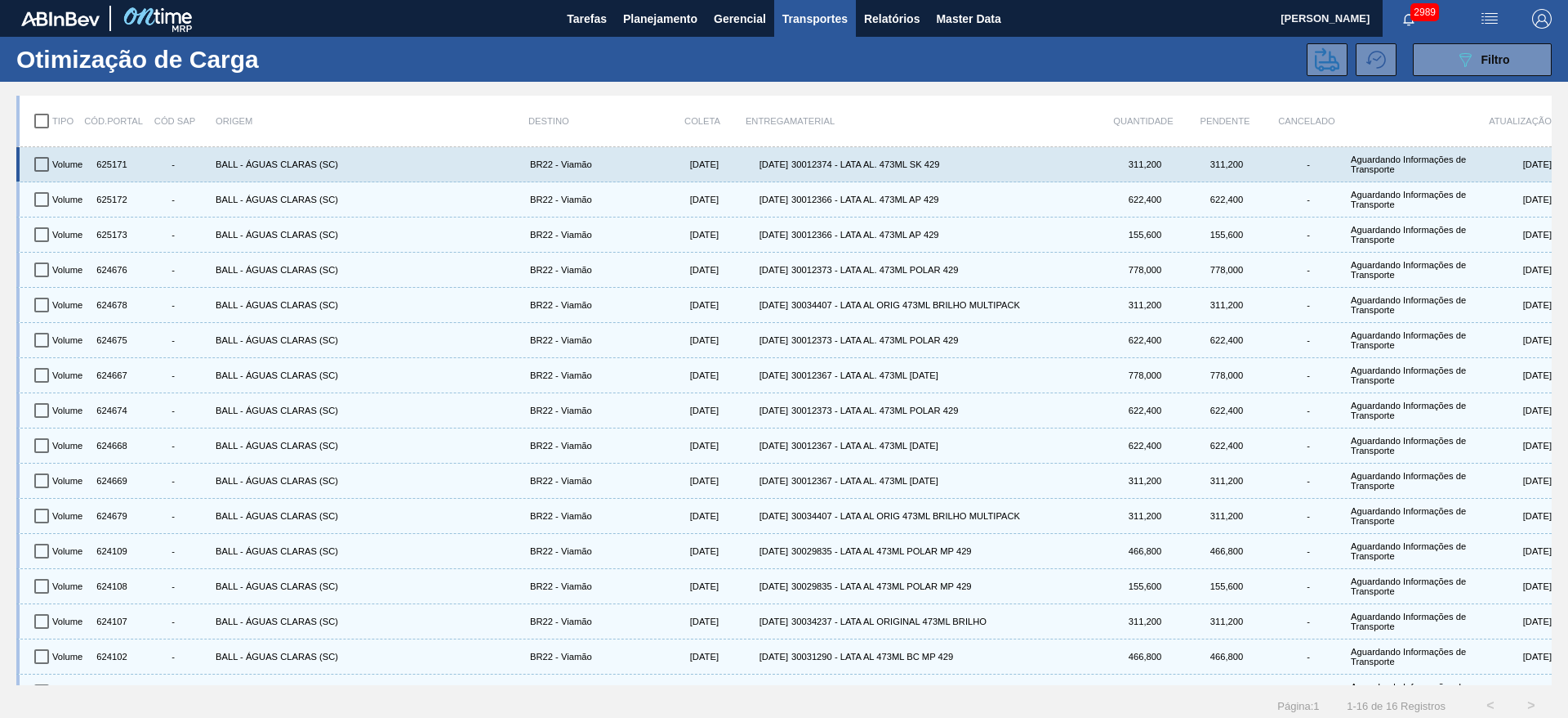
click at [45, 159] on input "checkbox" at bounding box center [42, 164] width 34 height 34
checkbox input "true"
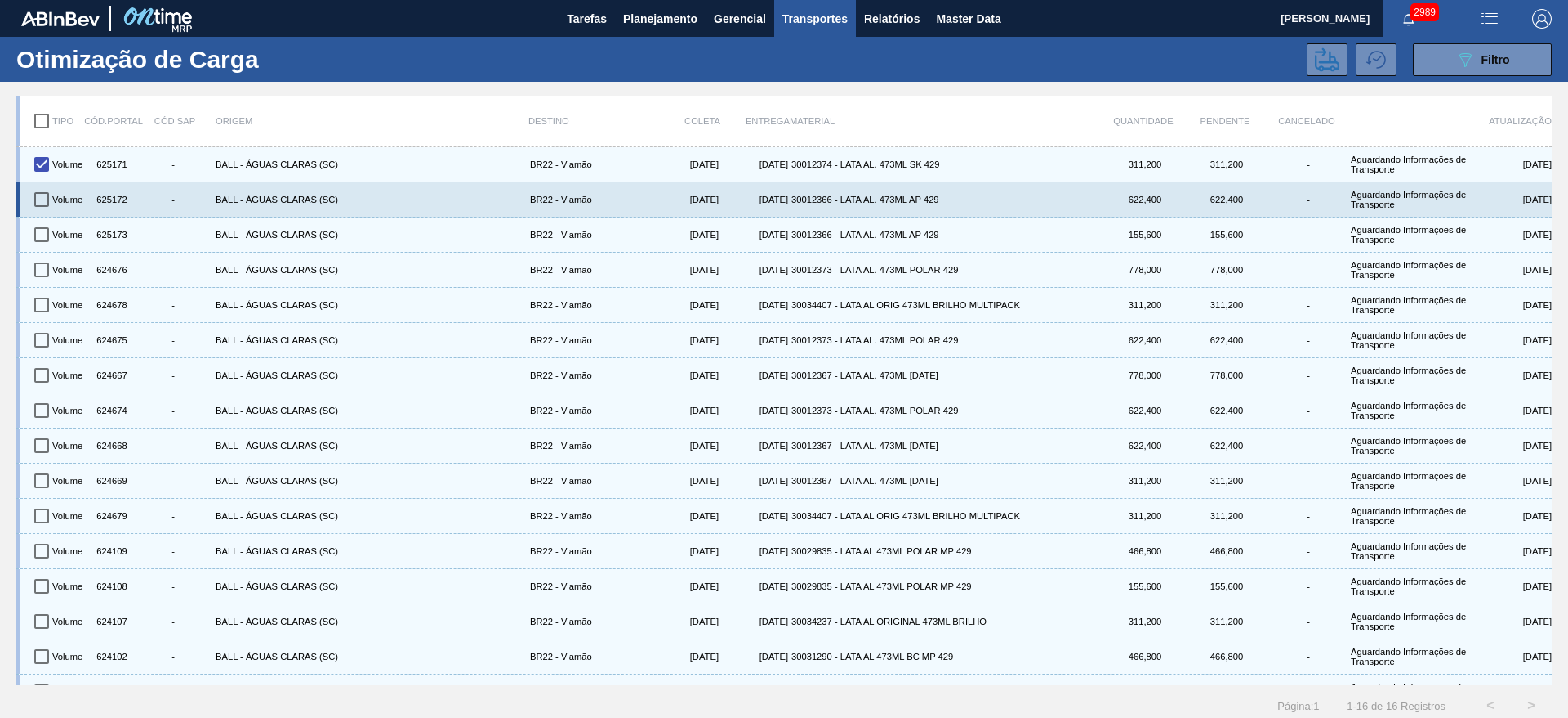
click at [44, 195] on input "checkbox" at bounding box center [42, 199] width 34 height 34
checkbox input "true"
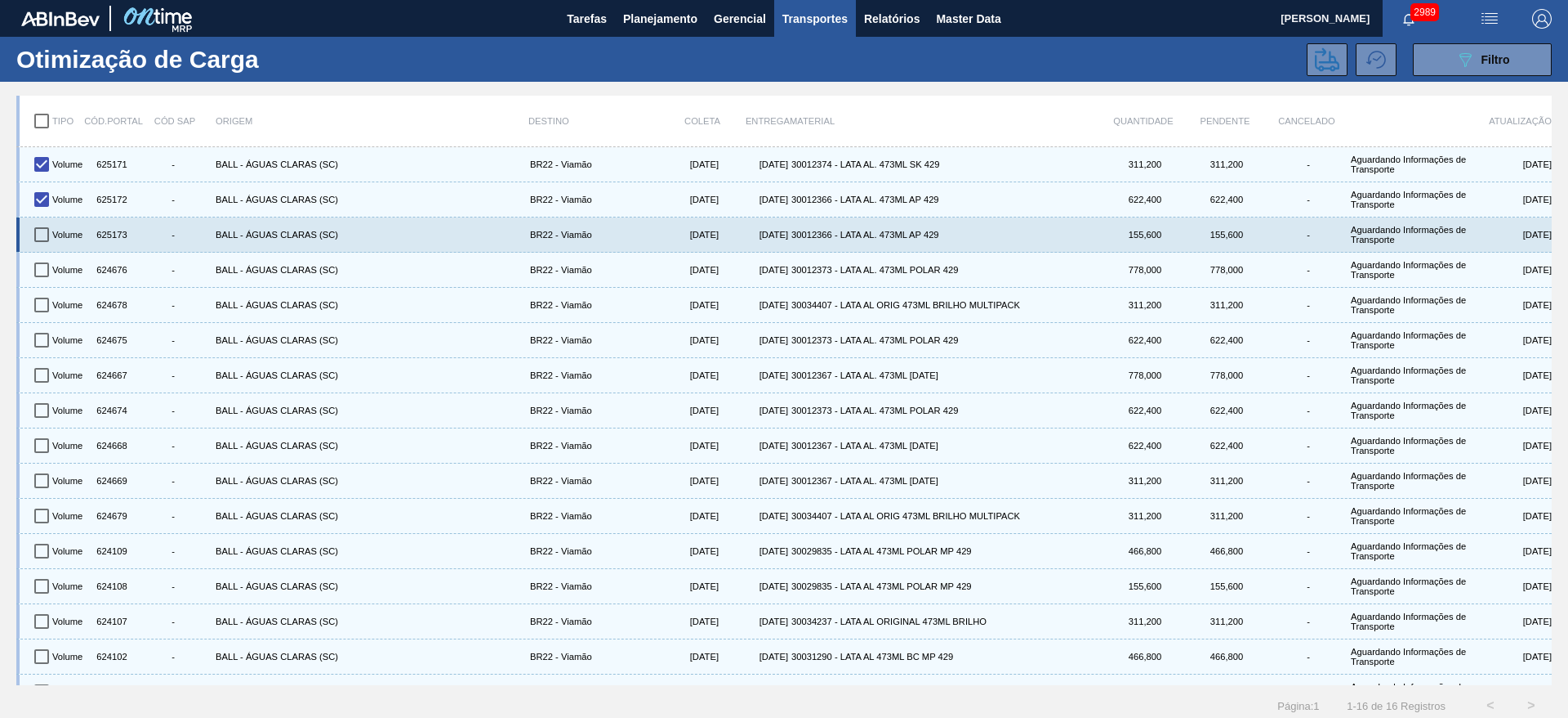
click at [36, 231] on input "checkbox" at bounding box center [42, 234] width 34 height 34
checkbox input "true"
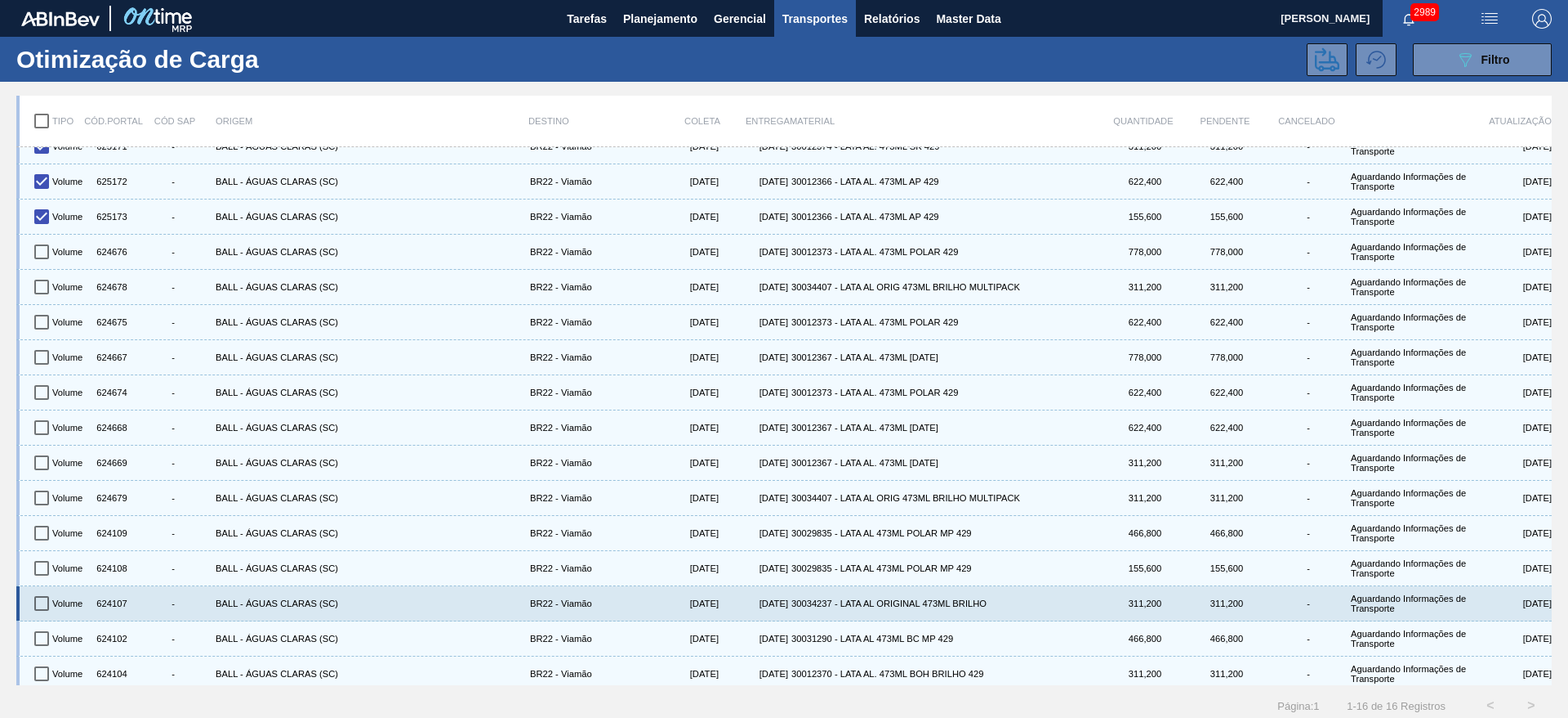
scroll to position [24, 0]
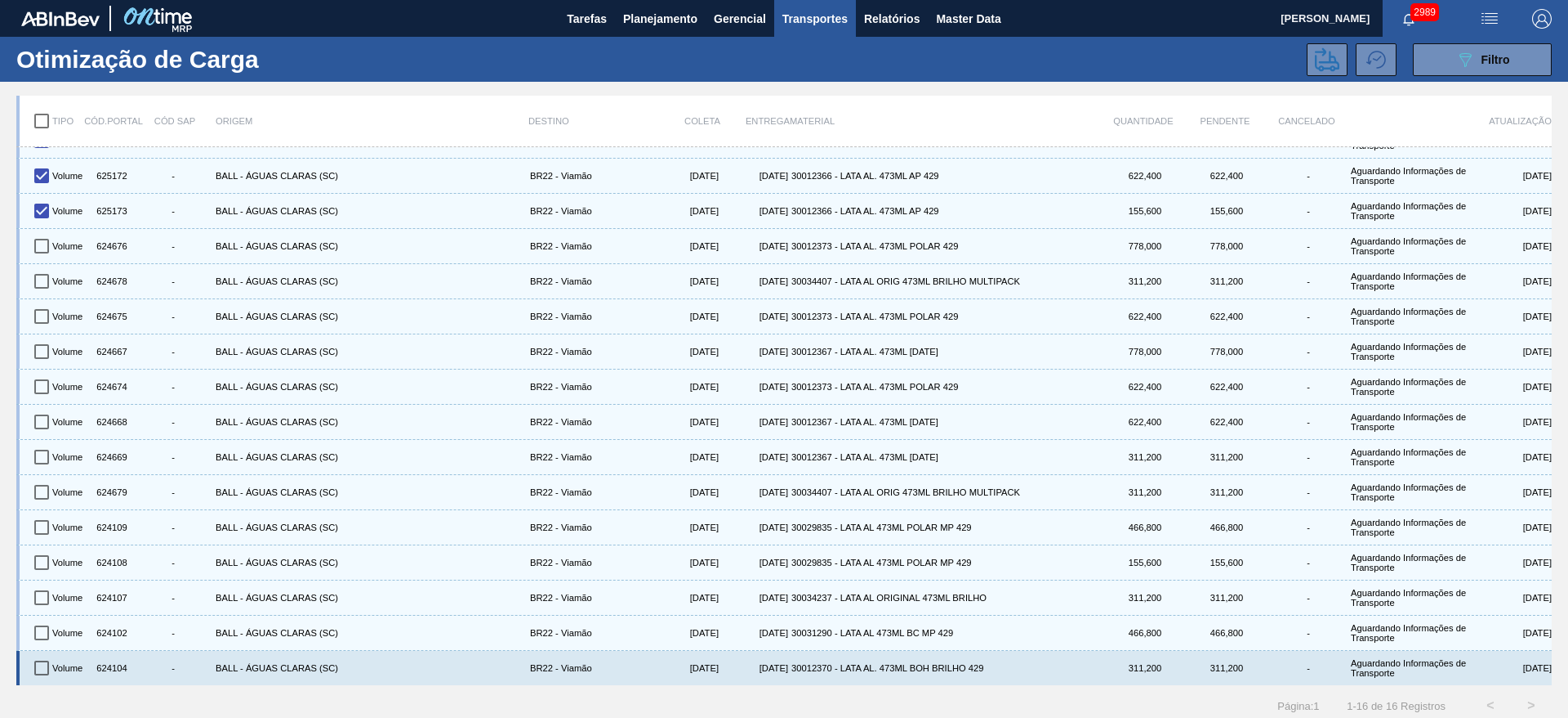
click at [42, 671] on input "checkbox" at bounding box center [42, 667] width 34 height 34
checkbox input "true"
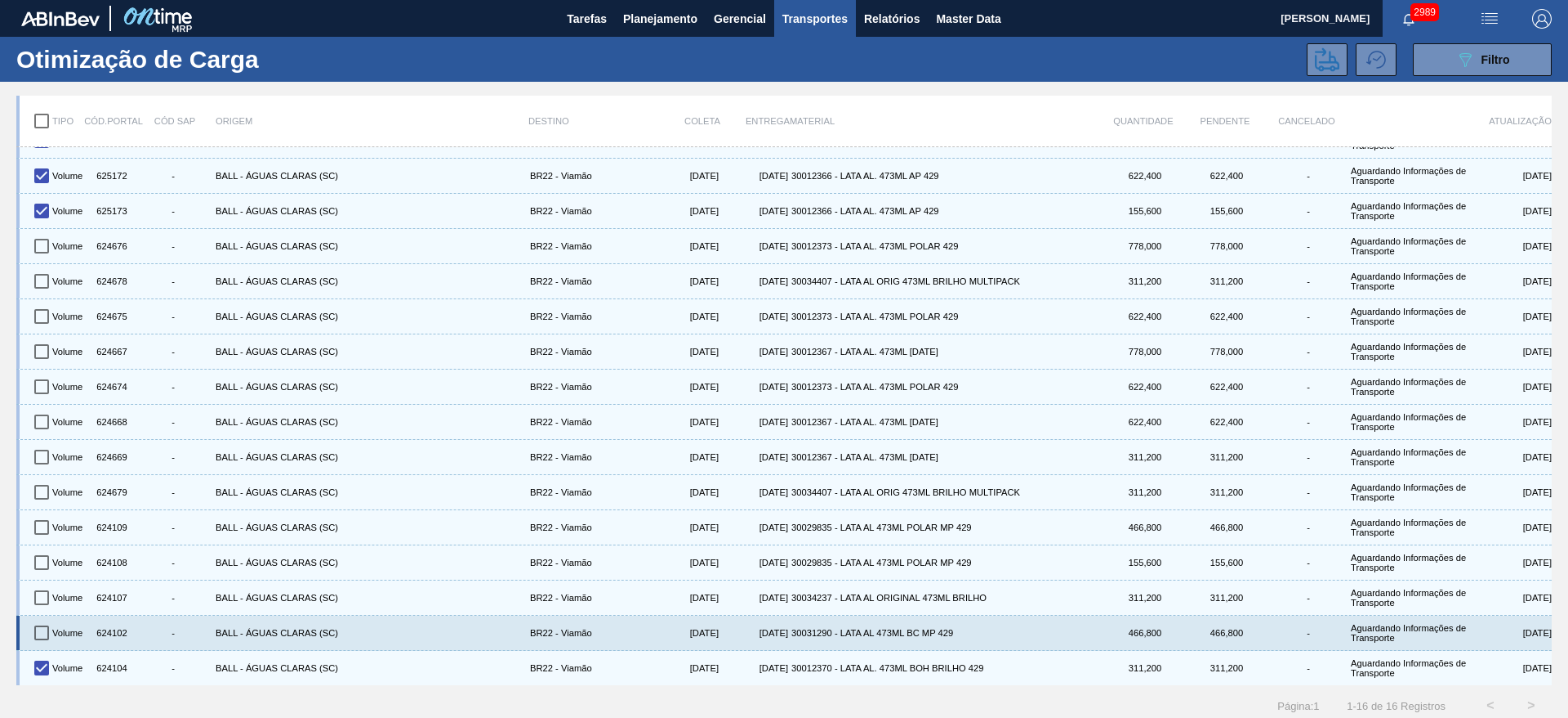
drag, startPoint x: 42, startPoint y: 632, endPoint x: 43, endPoint y: 621, distance: 11.0
click at [42, 630] on input "checkbox" at bounding box center [42, 632] width 34 height 34
checkbox input "true"
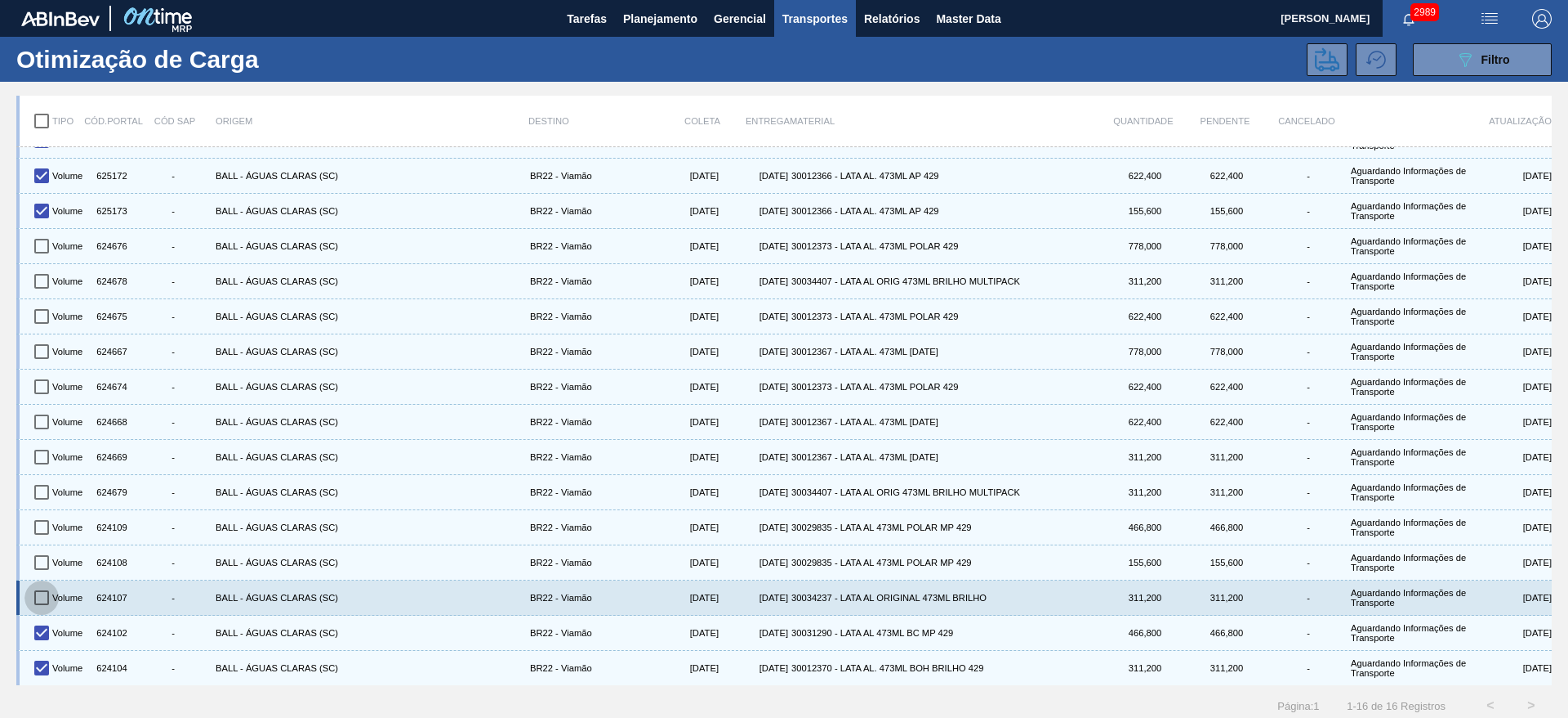
click at [47, 593] on input "checkbox" at bounding box center [42, 598] width 34 height 34
checkbox input "true"
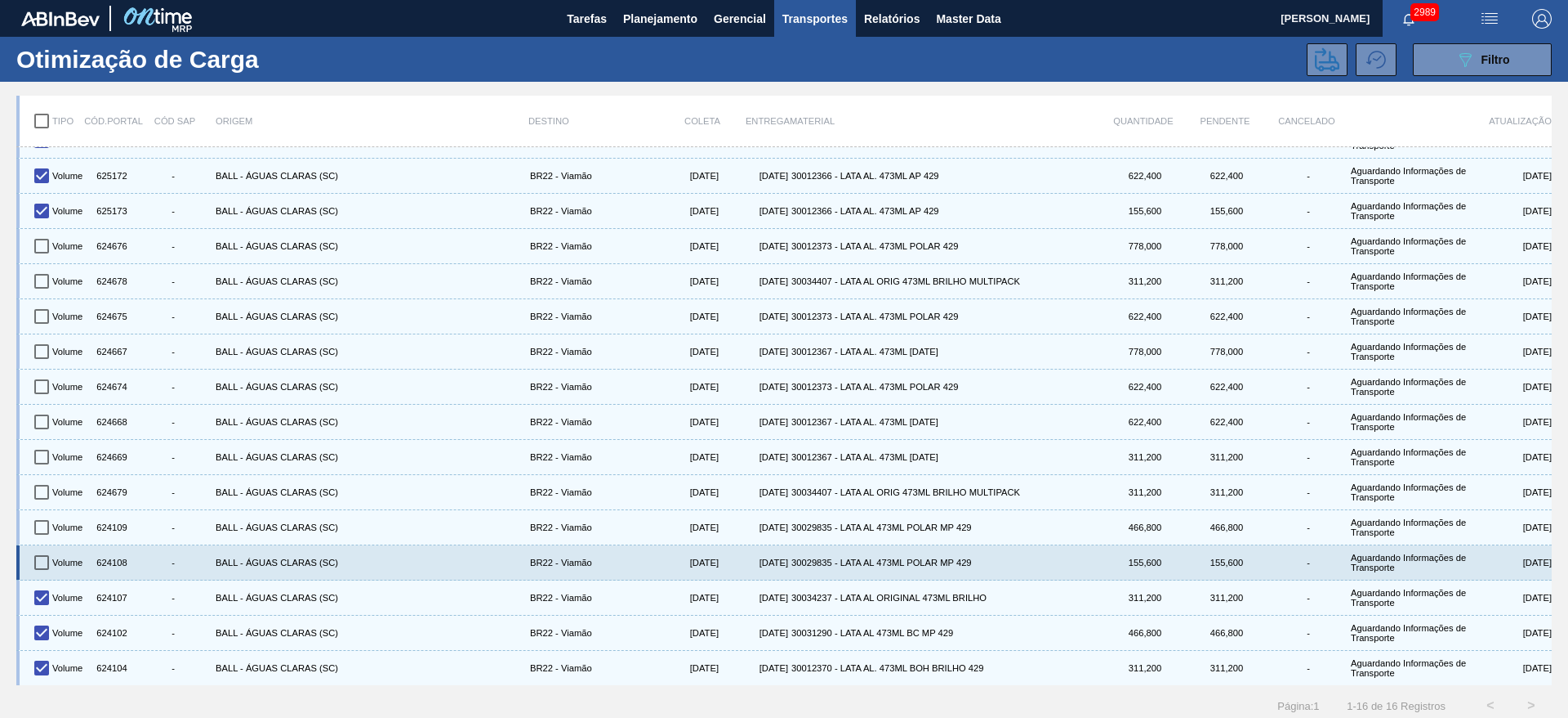
click at [45, 559] on input "checkbox" at bounding box center [42, 562] width 34 height 34
checkbox input "true"
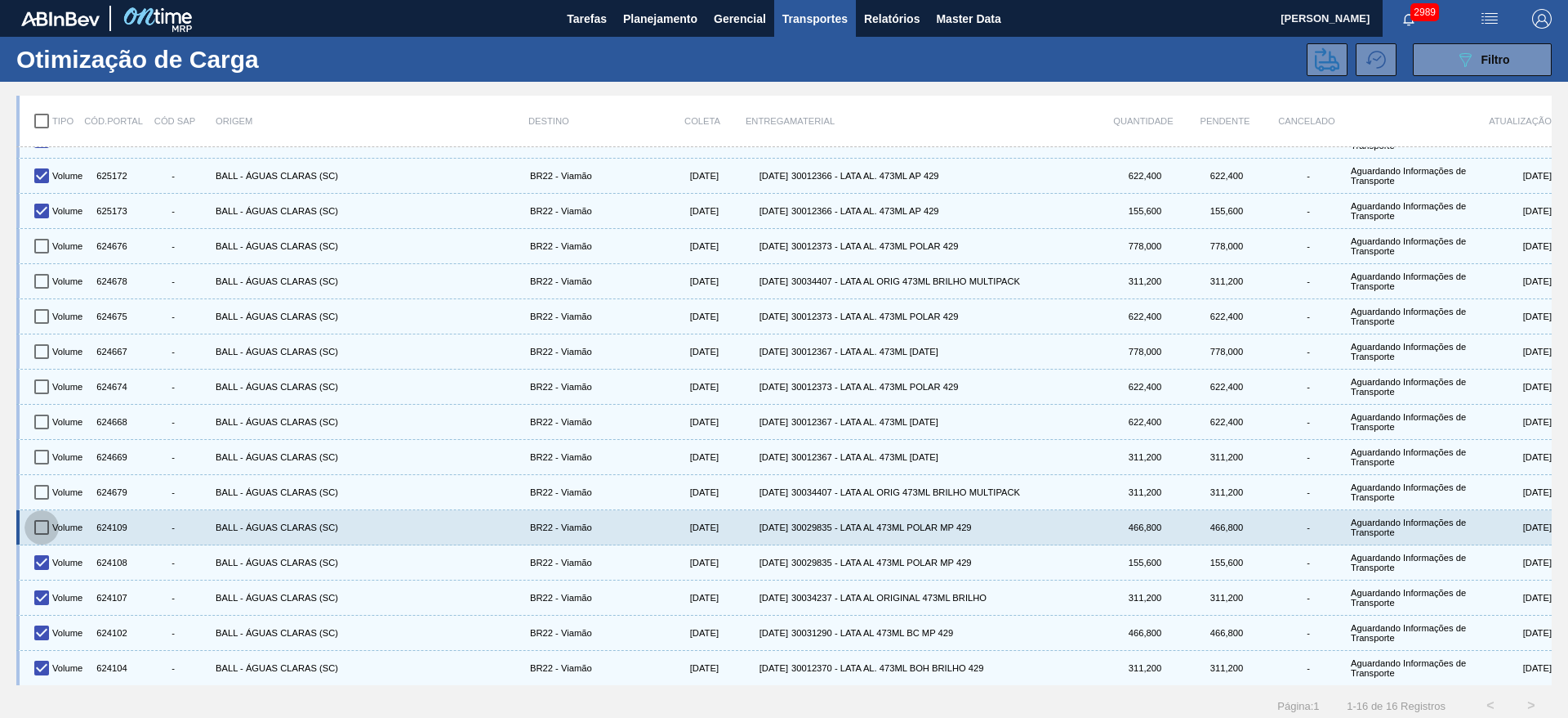
click at [47, 522] on input "checkbox" at bounding box center [42, 527] width 34 height 34
checkbox input "true"
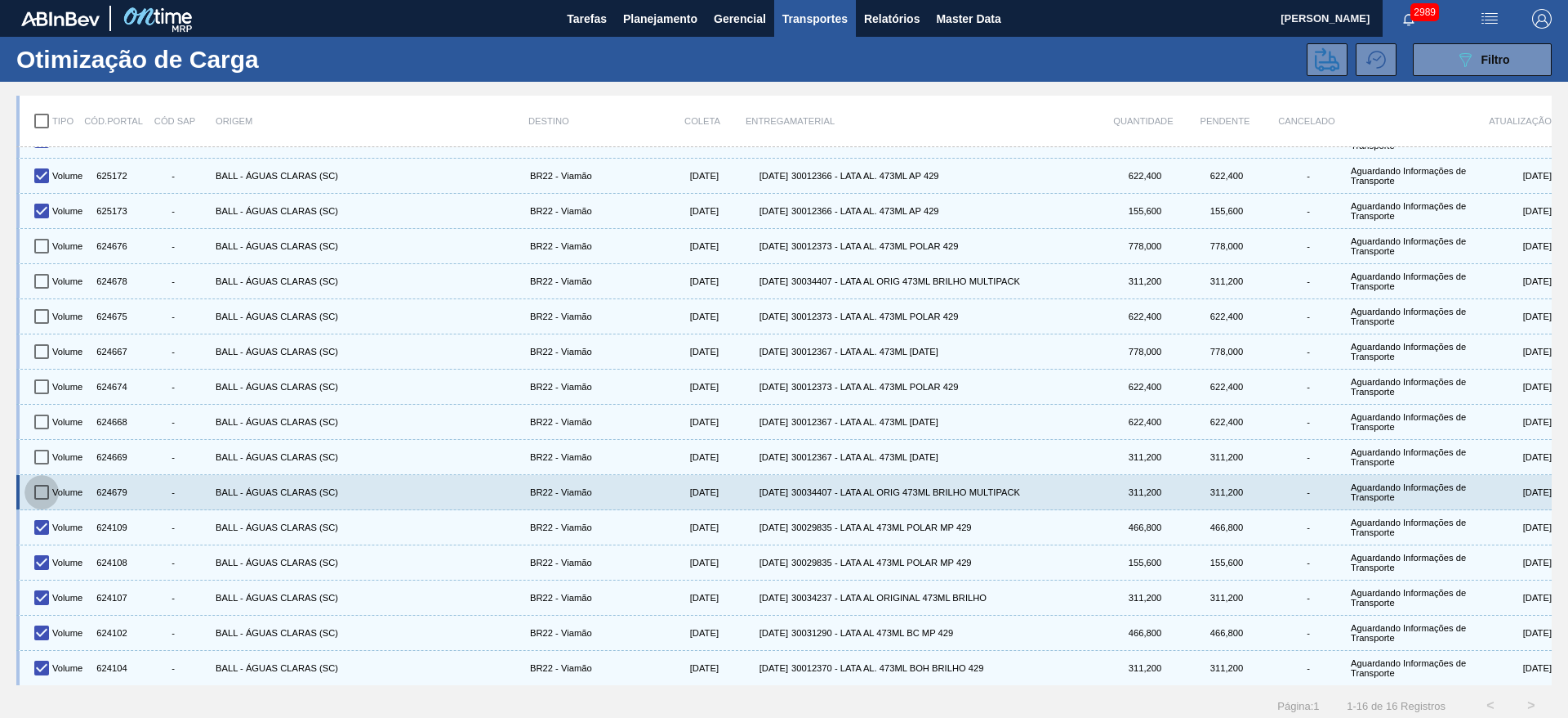
click at [52, 494] on input "checkbox" at bounding box center [42, 492] width 34 height 34
checkbox input "true"
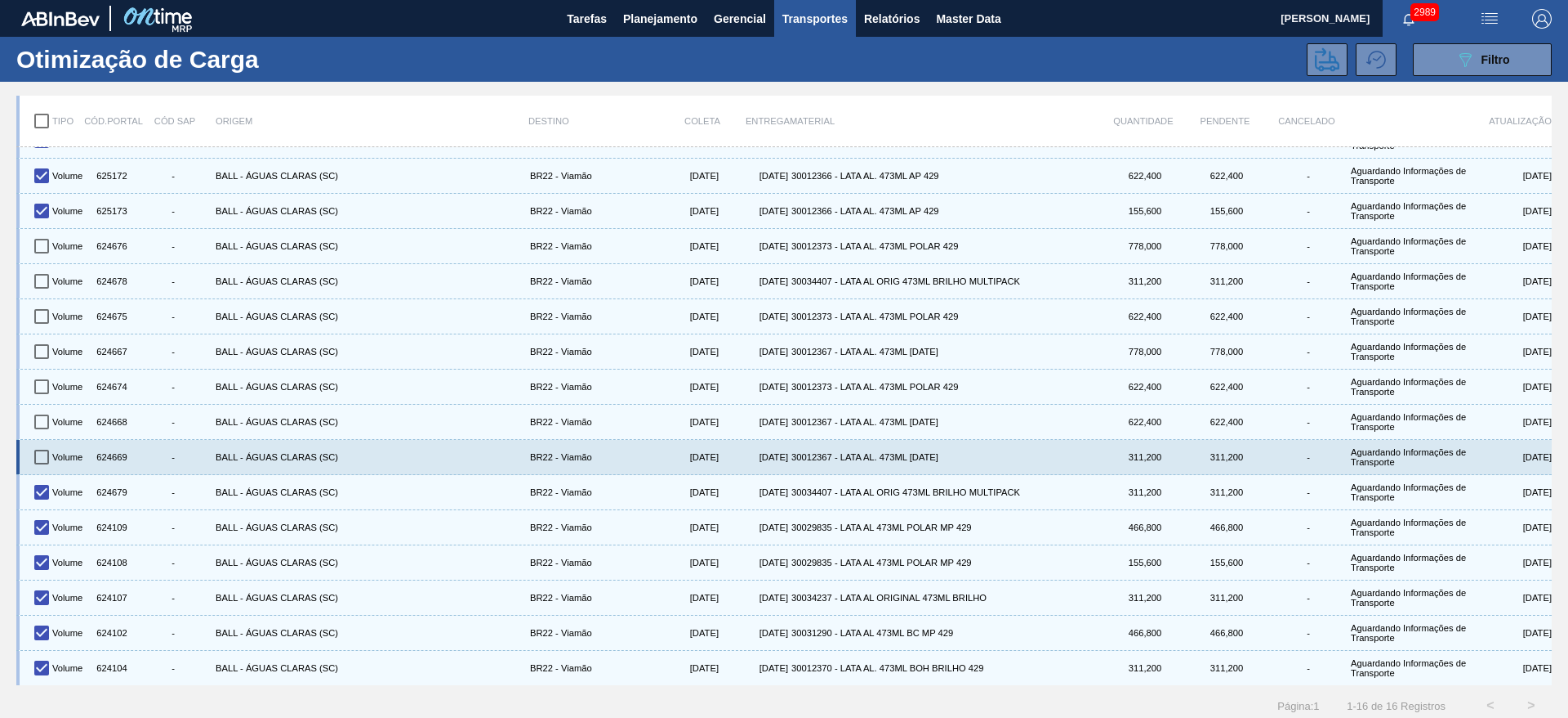
click at [37, 458] on input "checkbox" at bounding box center [42, 457] width 34 height 34
checkbox input "true"
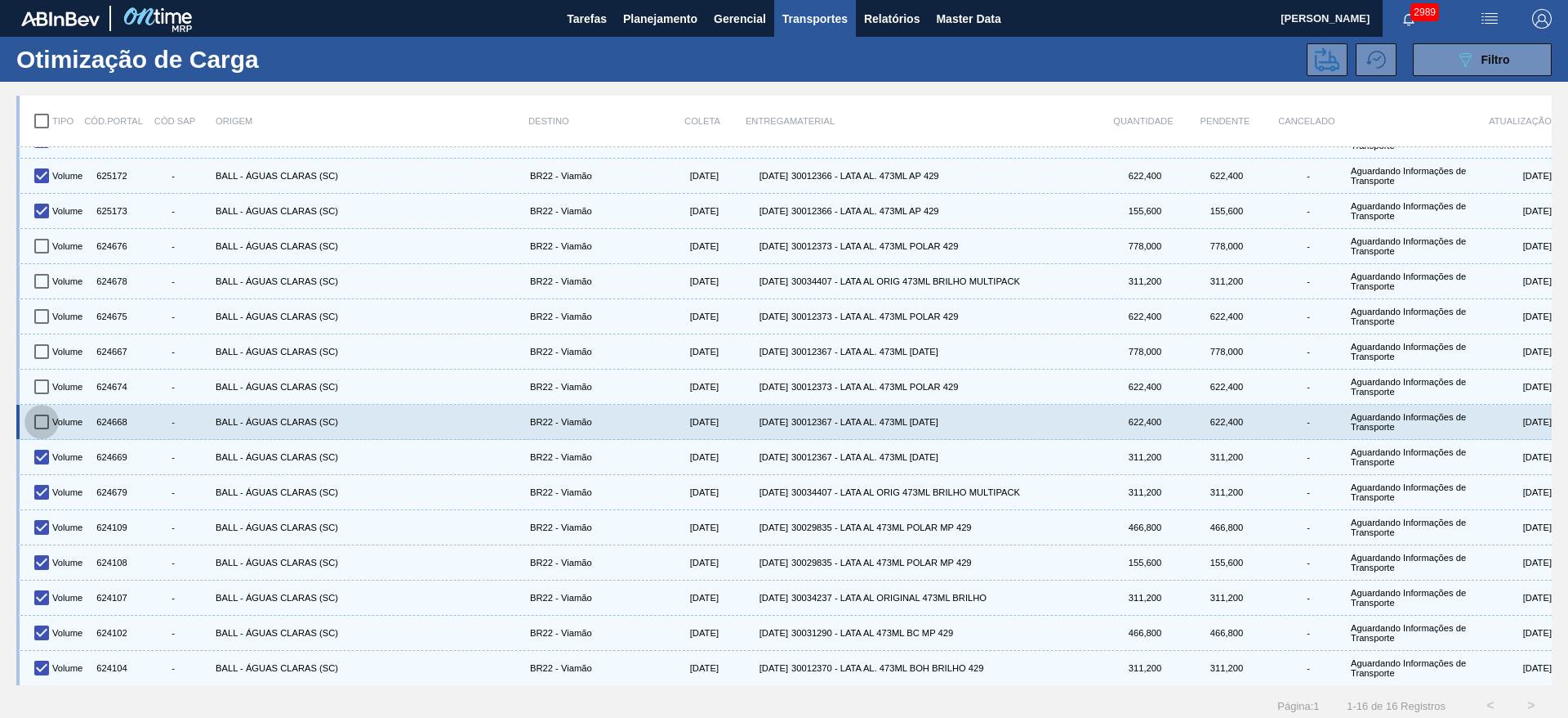
click at [43, 421] on input "checkbox" at bounding box center [42, 421] width 34 height 34
checkbox input "true"
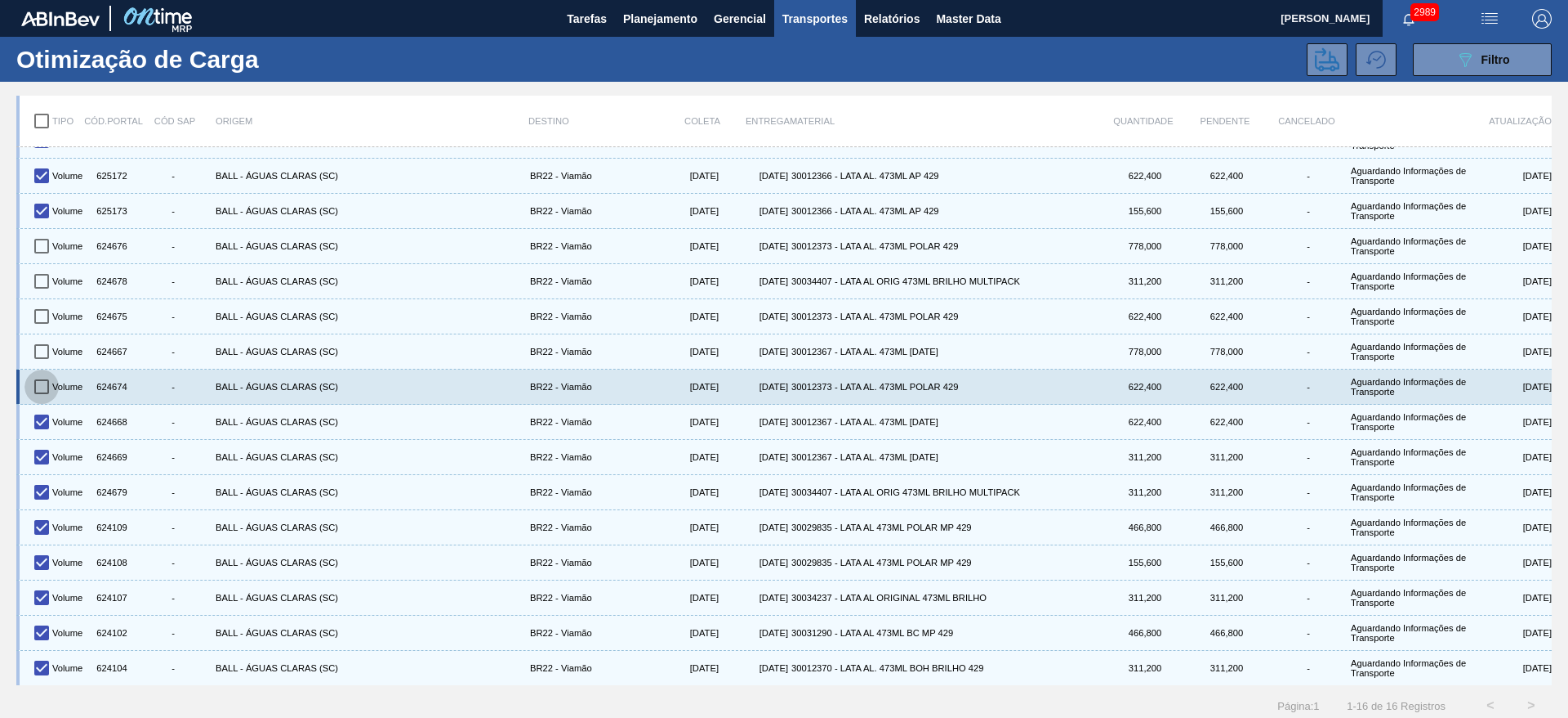
click at [37, 384] on input "checkbox" at bounding box center [42, 387] width 34 height 34
checkbox input "true"
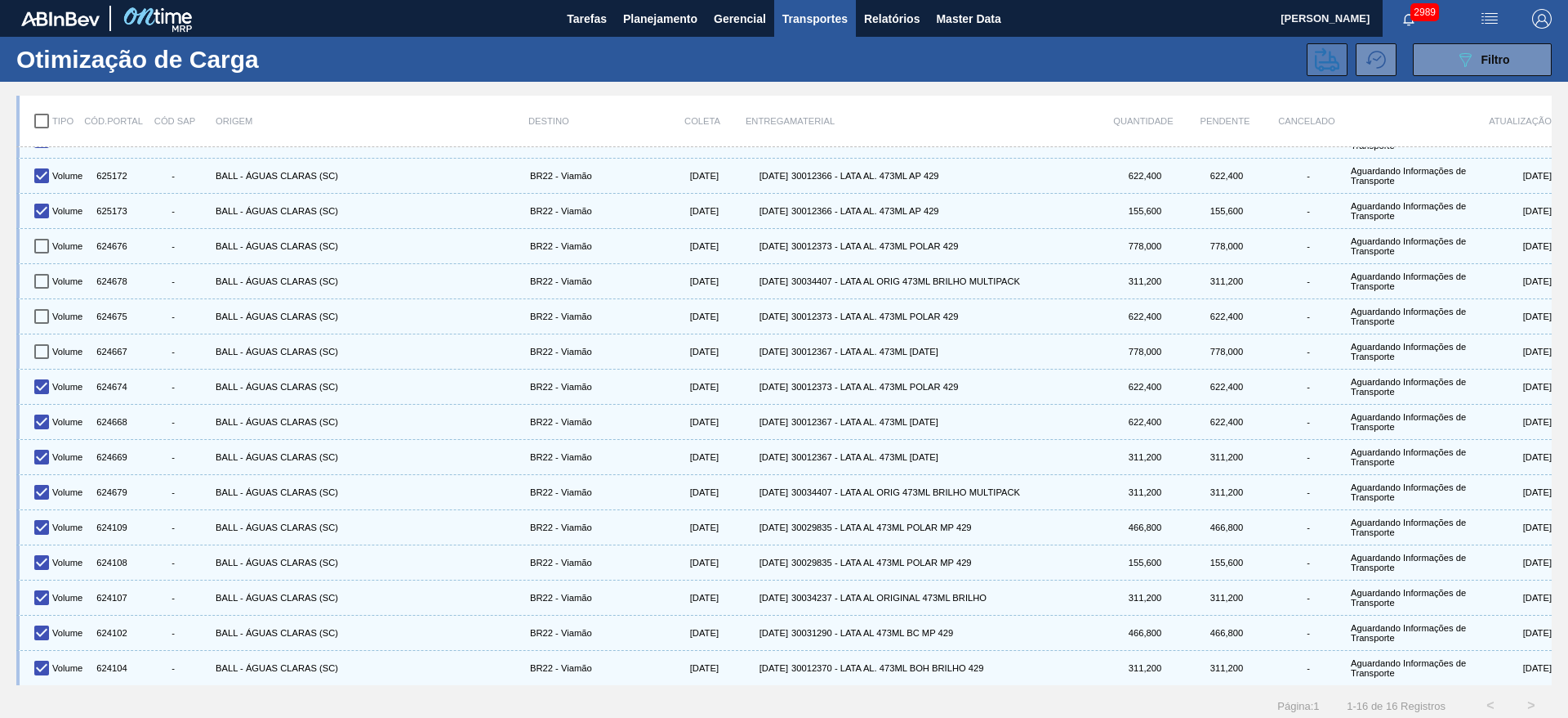
click at [1323, 66] on icon at bounding box center [1327, 59] width 25 height 25
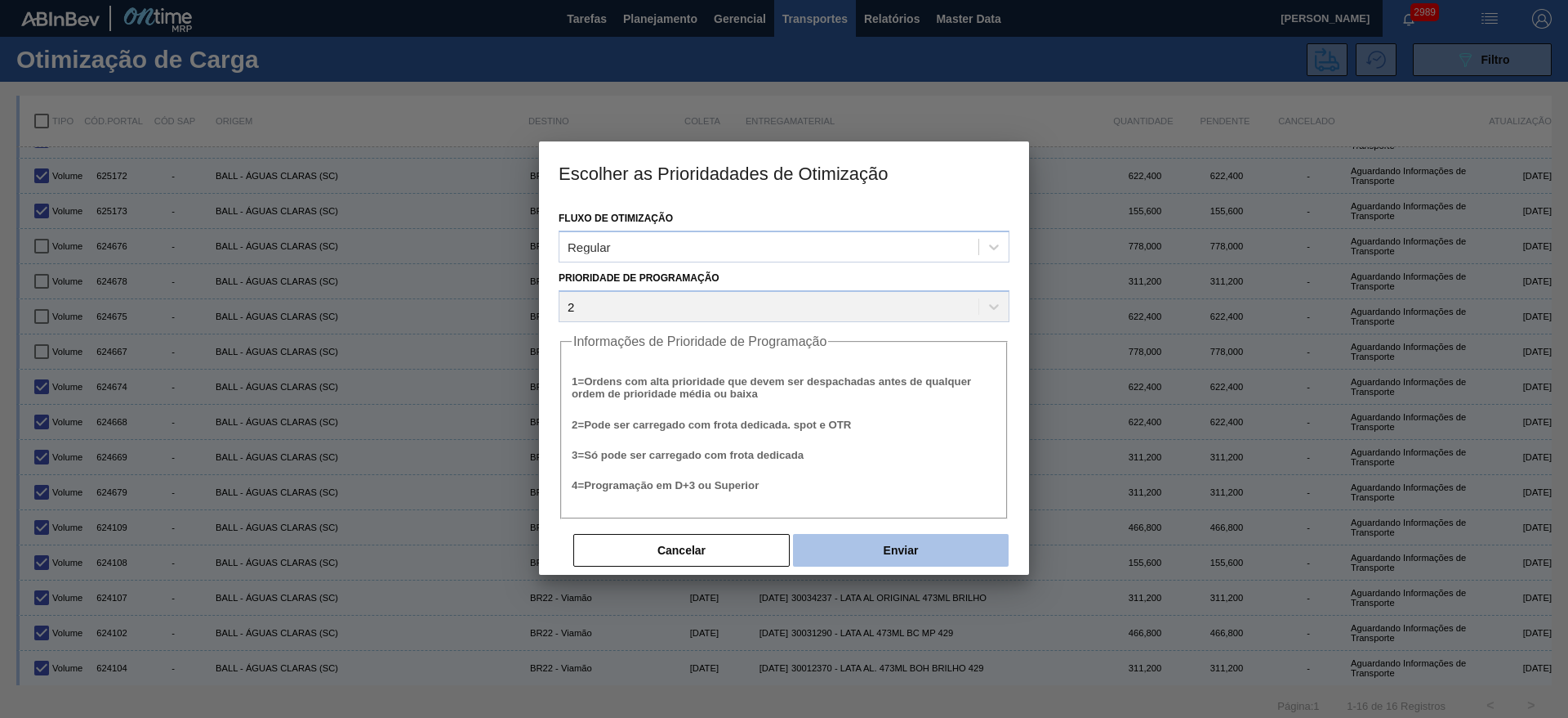
click at [875, 555] on button "Enviar" at bounding box center [900, 550] width 216 height 33
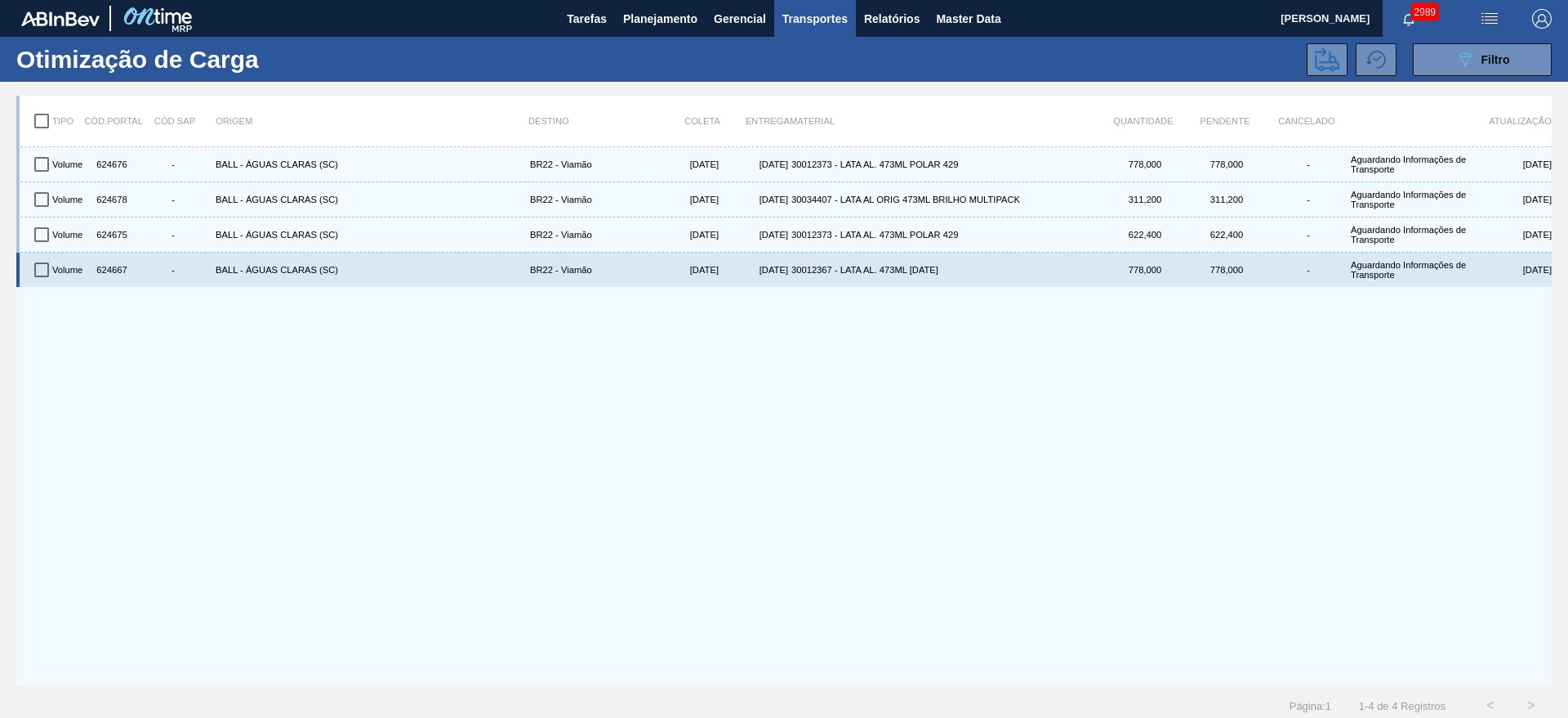
click at [46, 273] on input "checkbox" at bounding box center [42, 270] width 34 height 34
checkbox input "true"
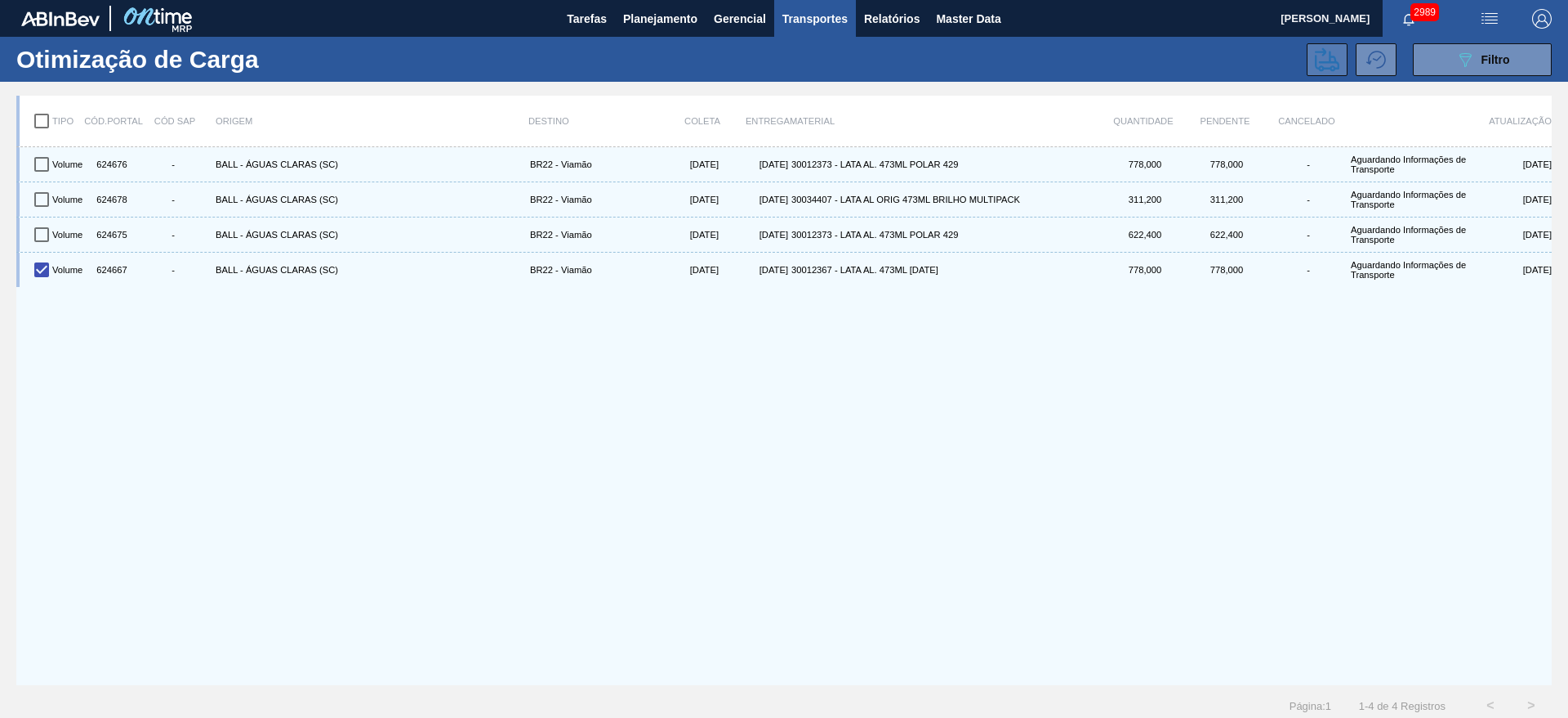
click at [1322, 57] on icon at bounding box center [1327, 59] width 25 height 25
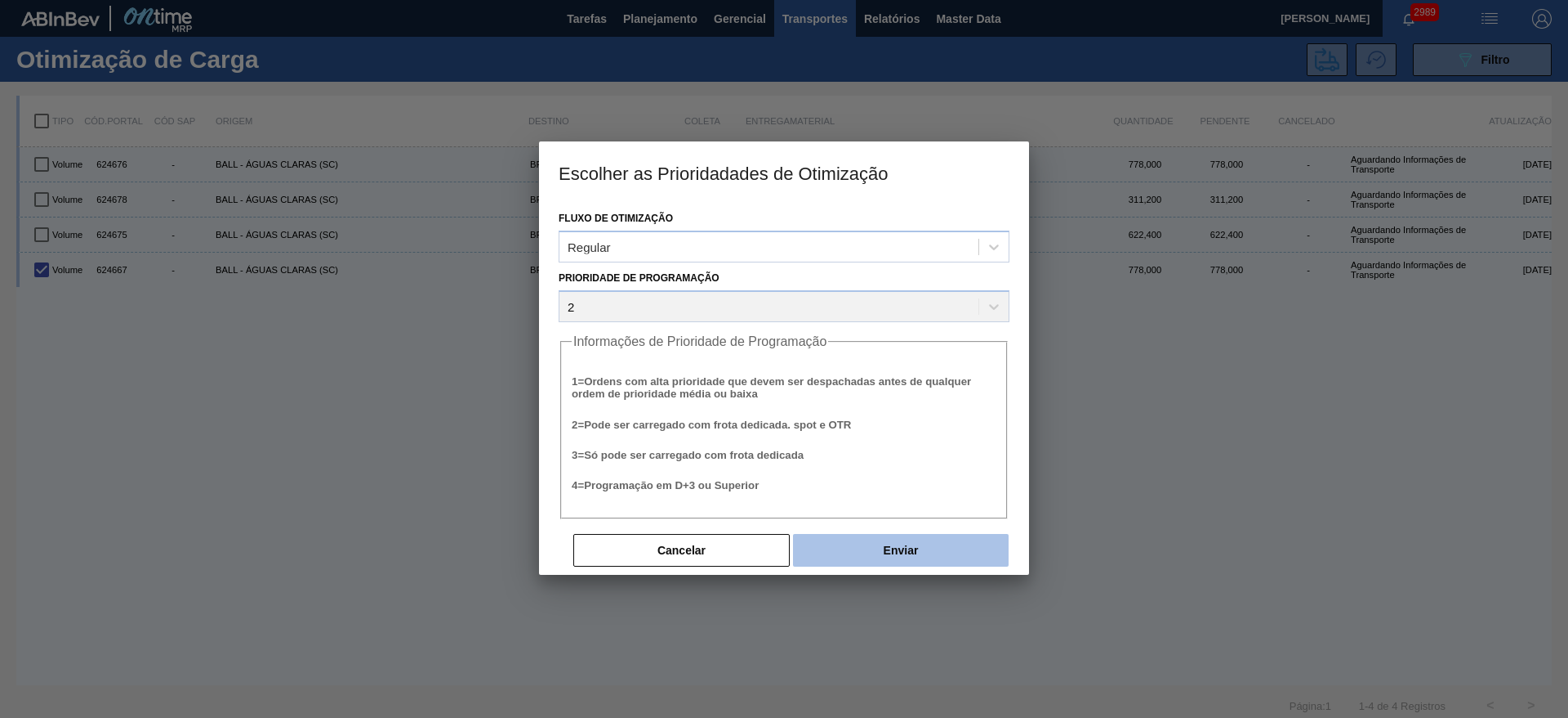
click at [913, 554] on button "Enviar" at bounding box center [900, 550] width 216 height 33
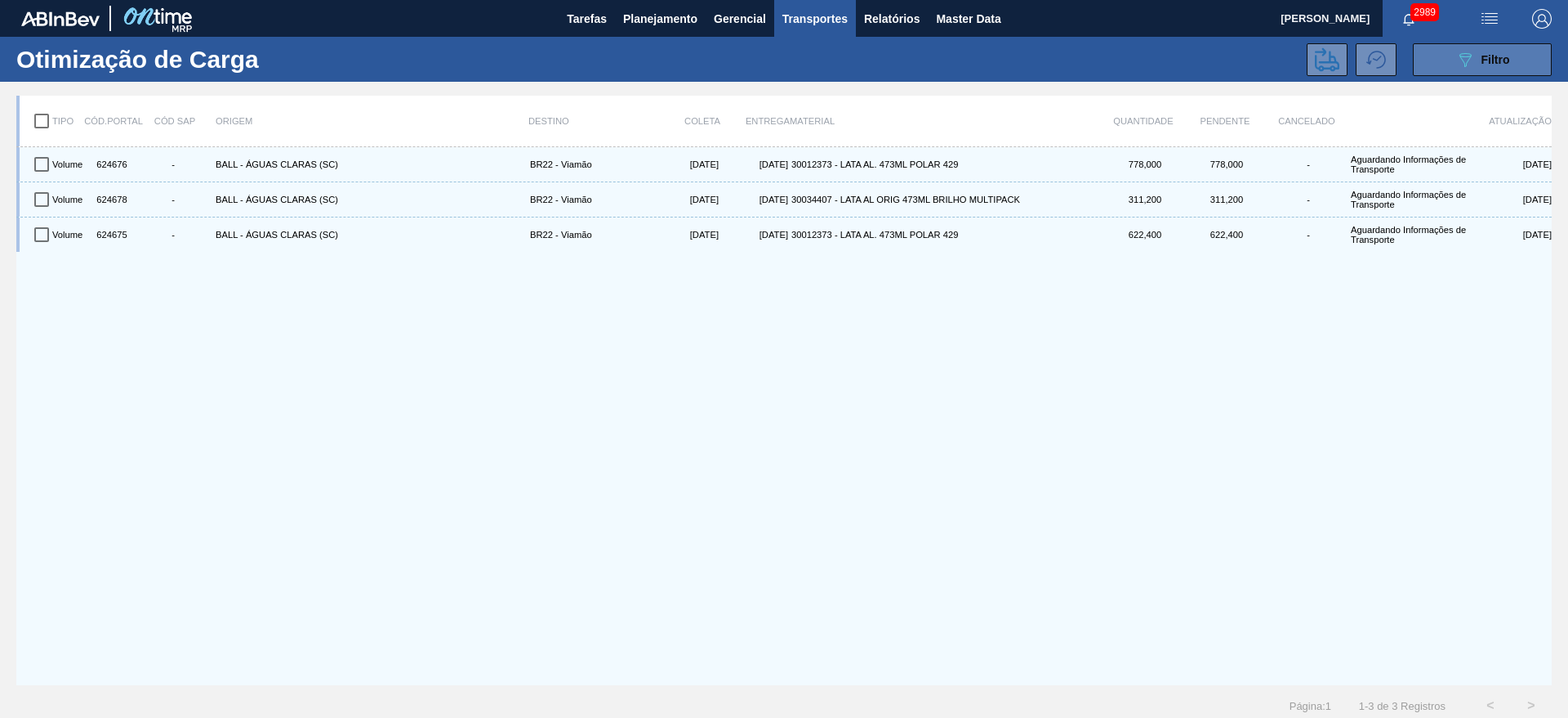
click at [1456, 68] on icon "089F7B8B-B2A5-4AFE-B5C0-19BA573D28AC" at bounding box center [1465, 59] width 19 height 19
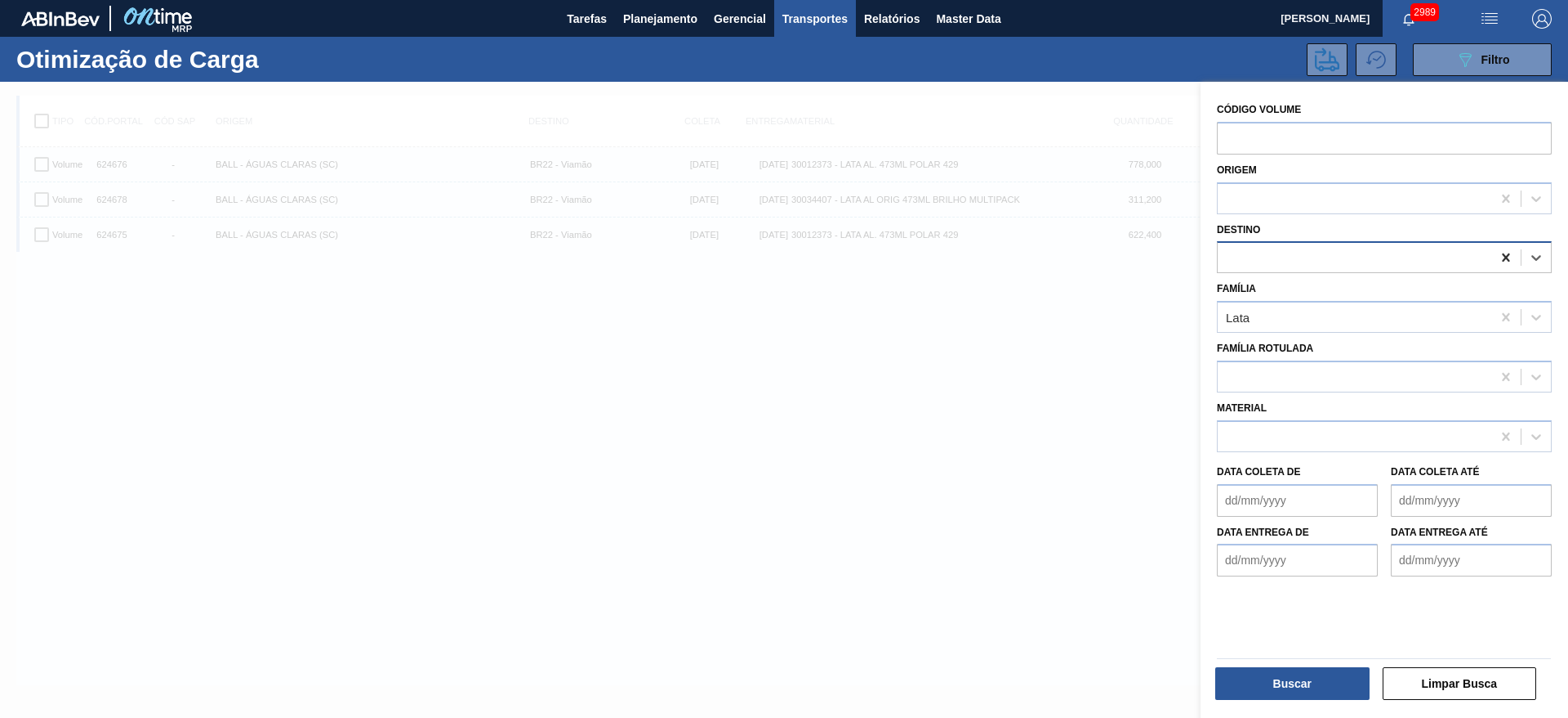
click at [1504, 257] on icon at bounding box center [1505, 258] width 8 height 8
click at [1391, 257] on div at bounding box center [1355, 258] width 274 height 24
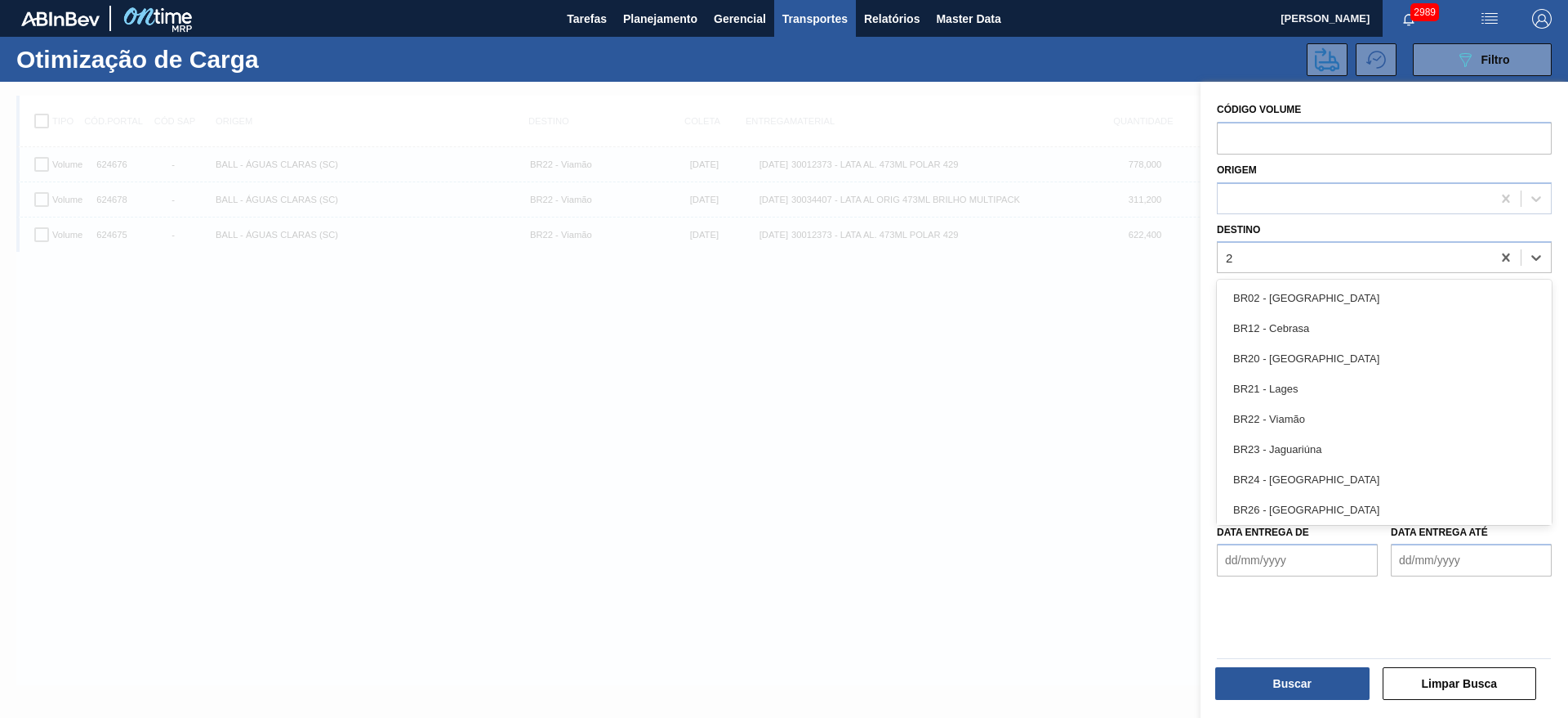
type input "21"
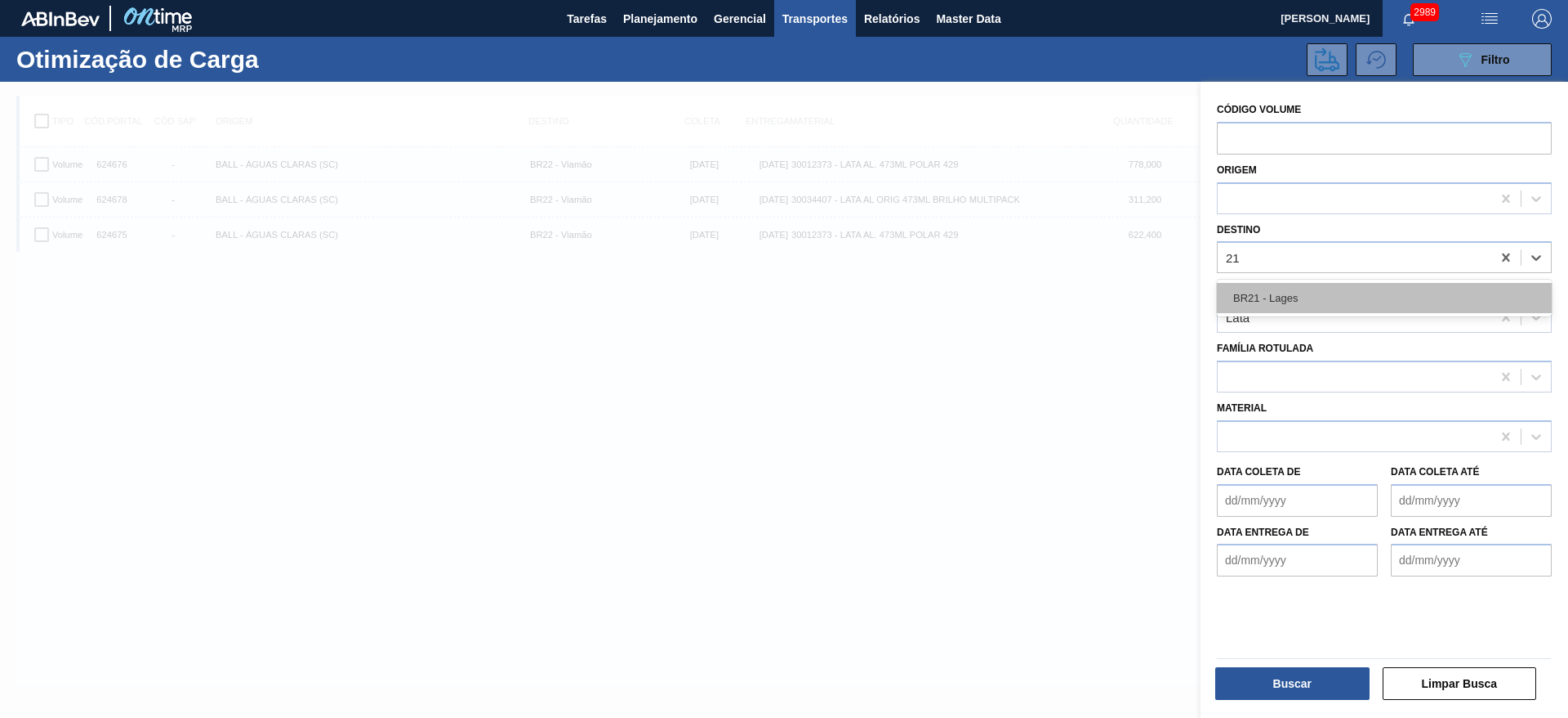
click at [1334, 289] on div "BR21 - Lages" at bounding box center [1384, 298] width 335 height 31
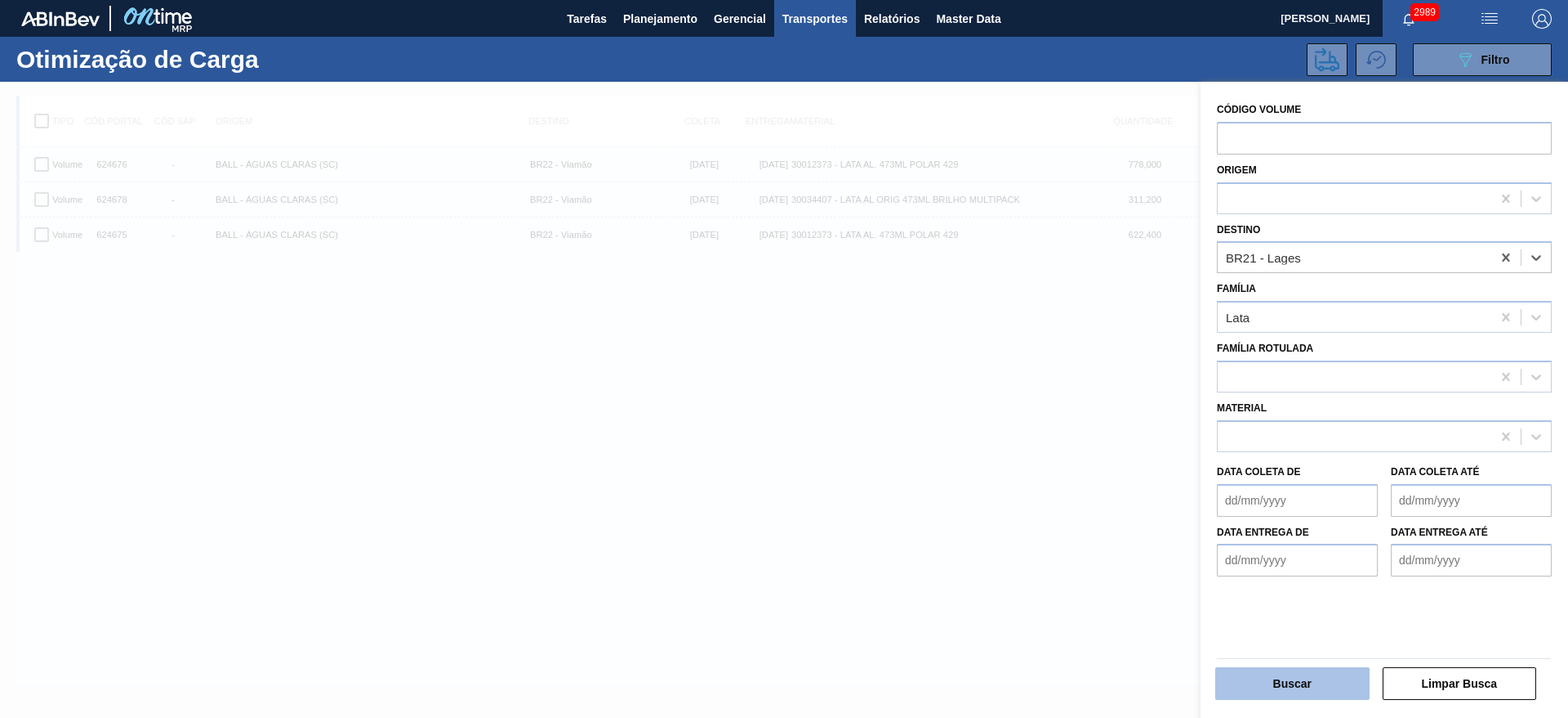
click at [1296, 676] on button "Buscar" at bounding box center [1293, 683] width 154 height 33
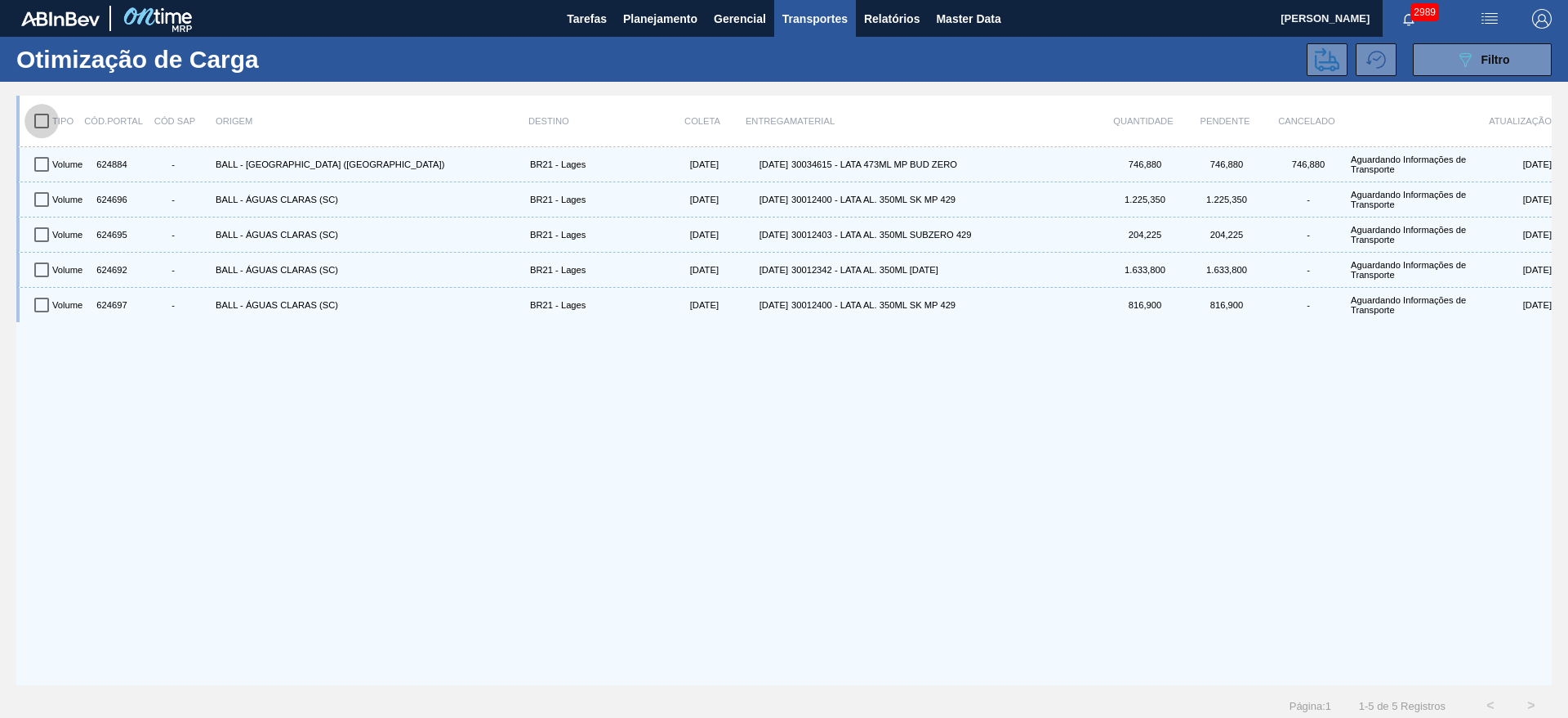
click at [41, 123] on input "checkbox" at bounding box center [42, 120] width 34 height 34
checkbox input "true"
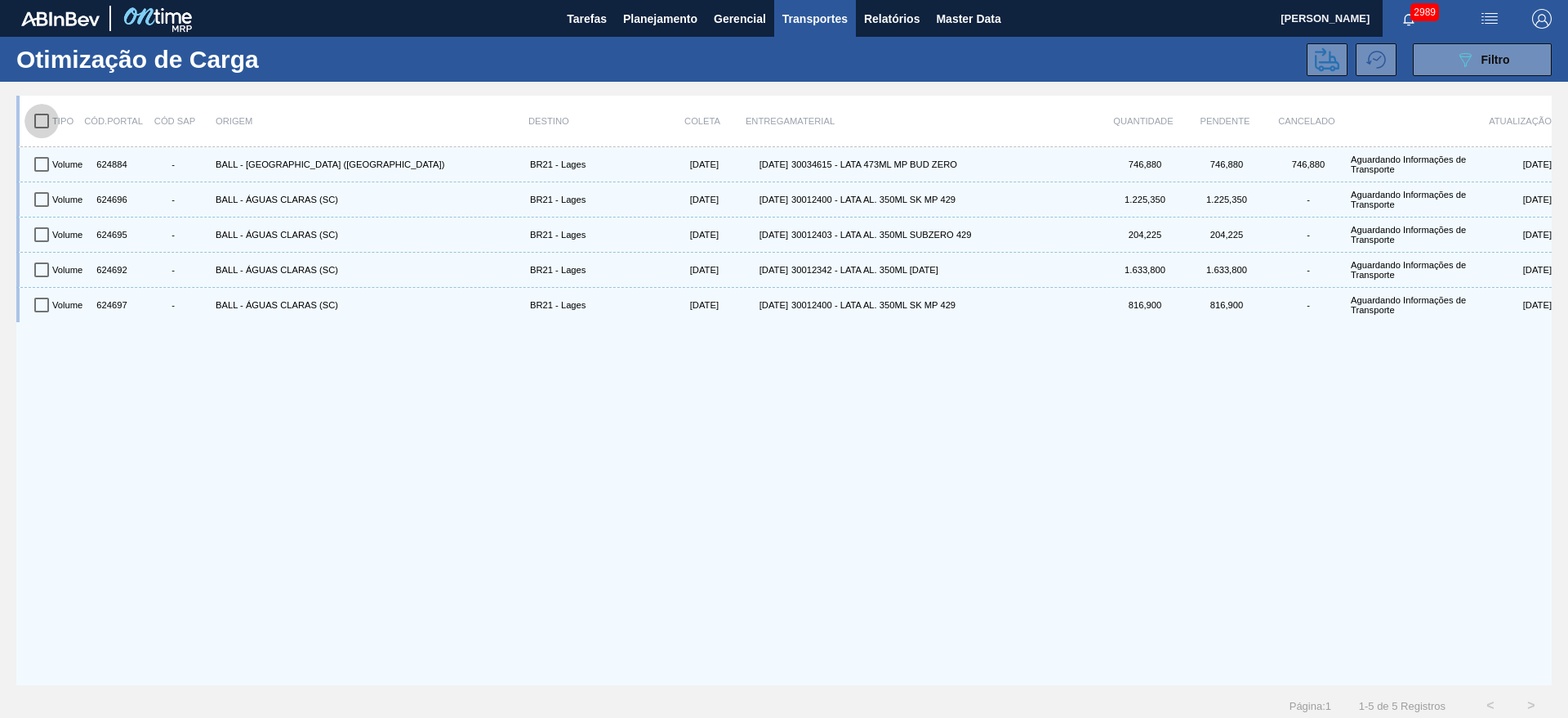
checkbox input "true"
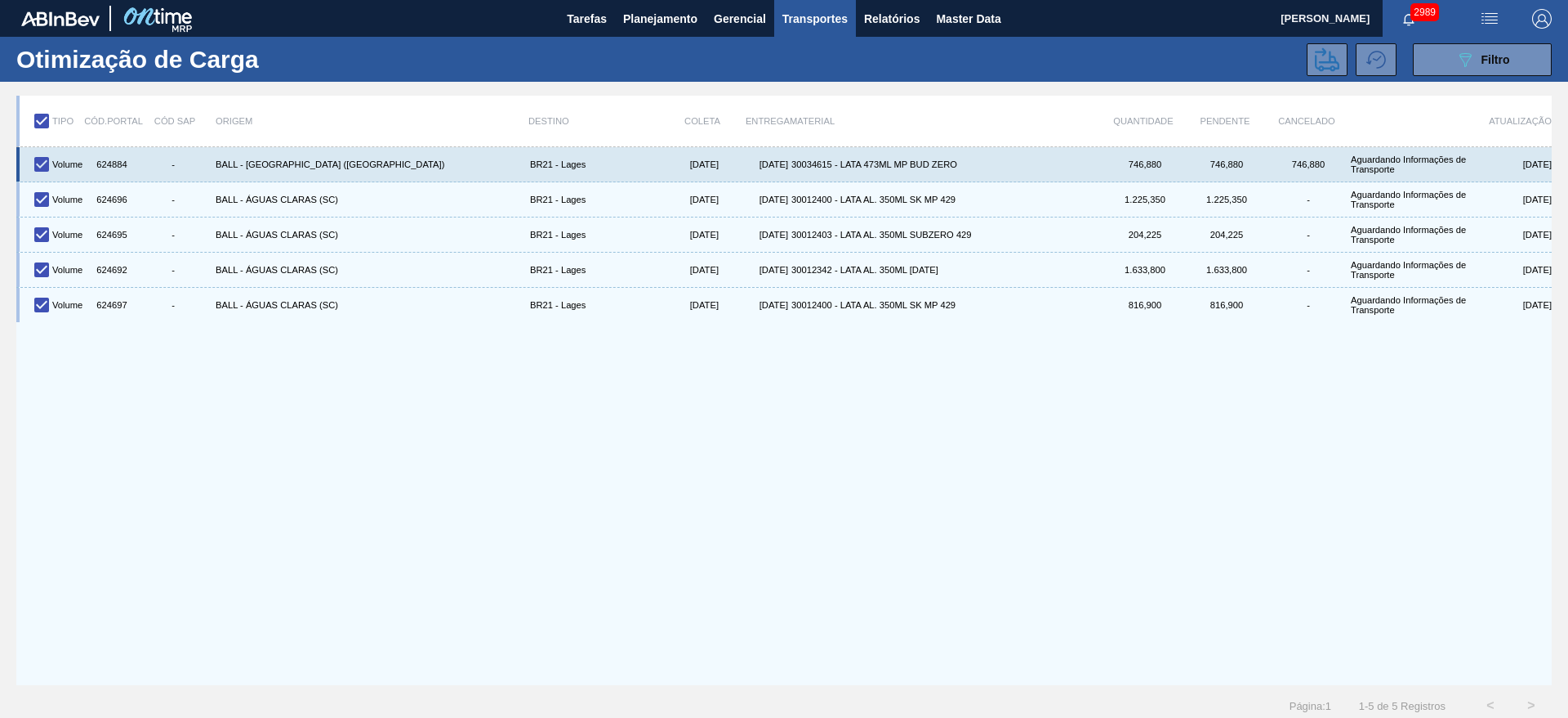
click at [44, 165] on input "checkbox" at bounding box center [42, 164] width 34 height 34
checkbox input "false"
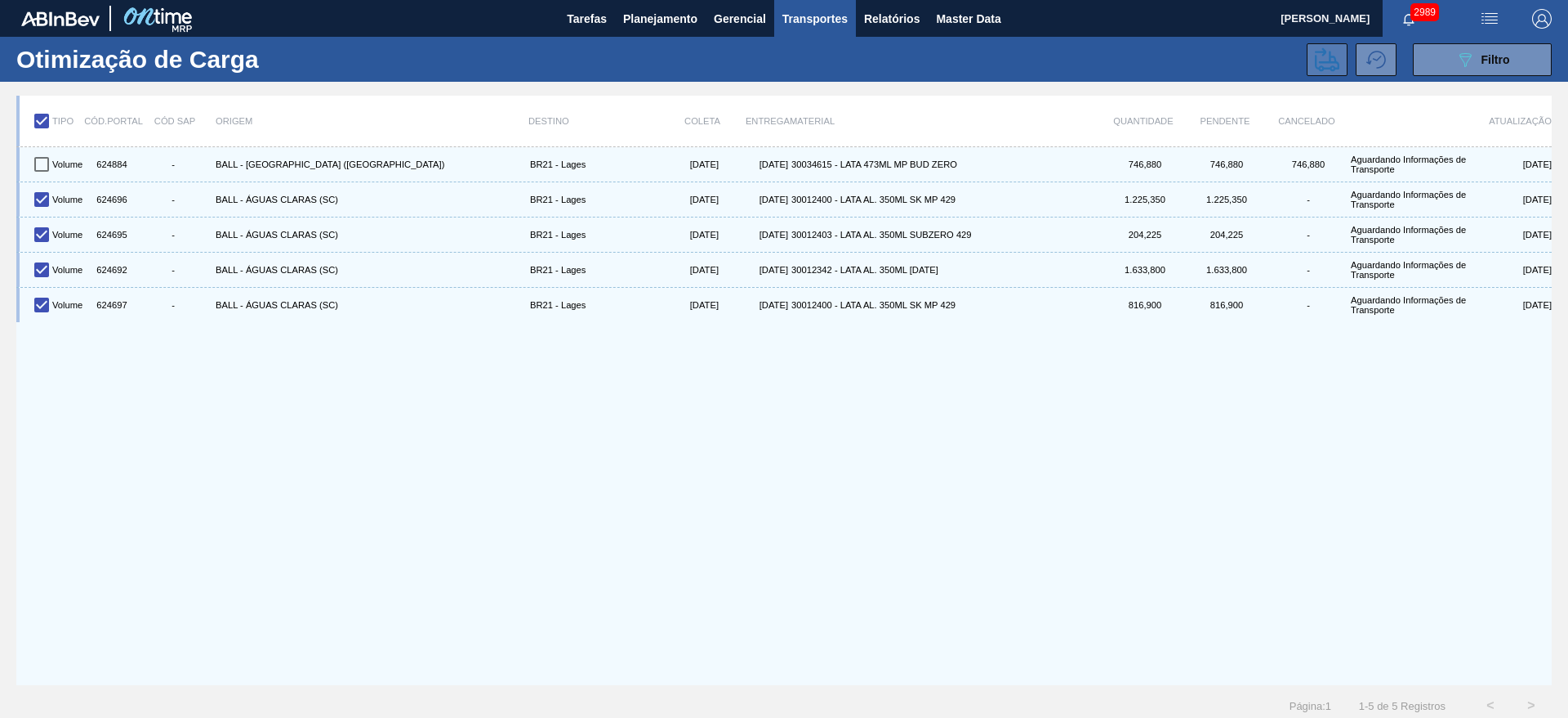
click at [1315, 57] on icon at bounding box center [1327, 59] width 25 height 24
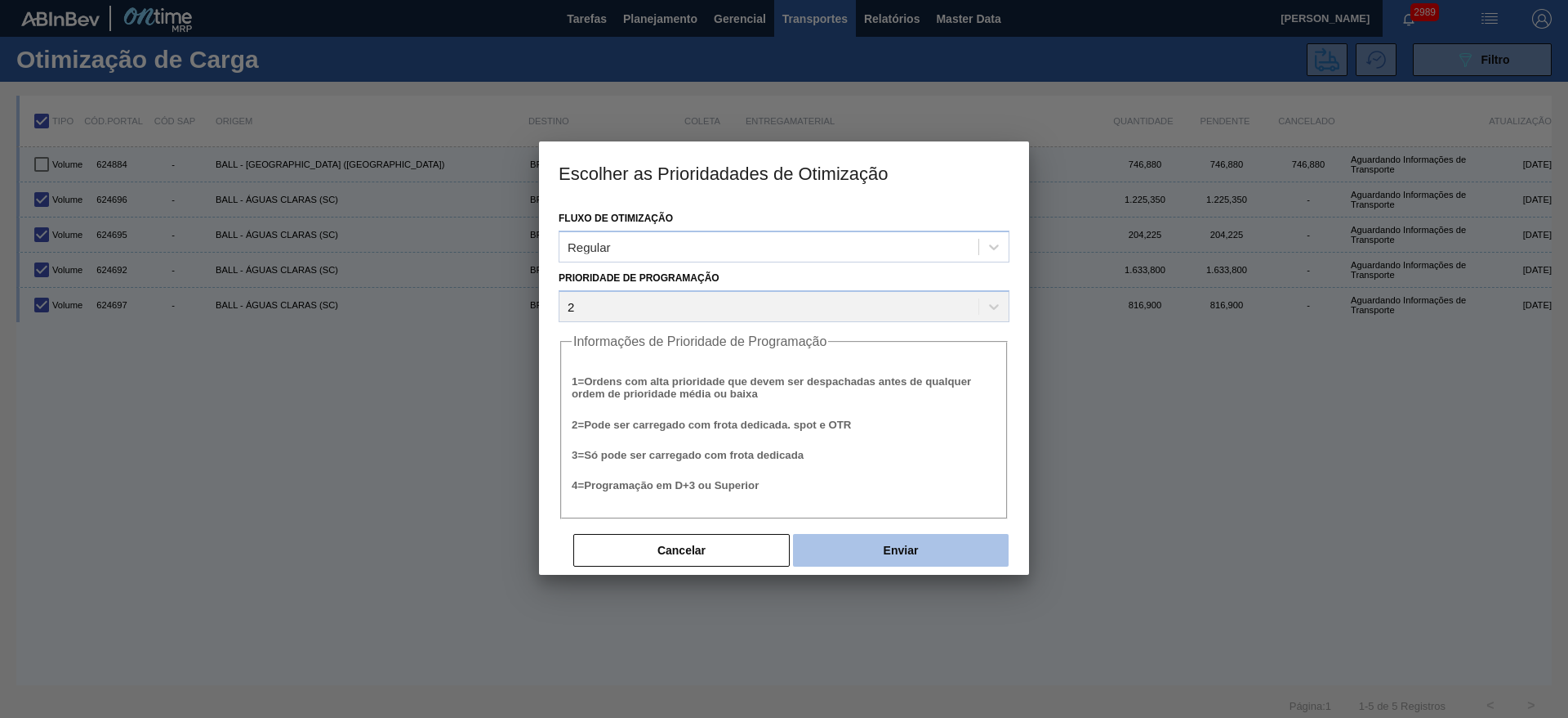
click at [905, 541] on button "Enviar" at bounding box center [900, 550] width 216 height 33
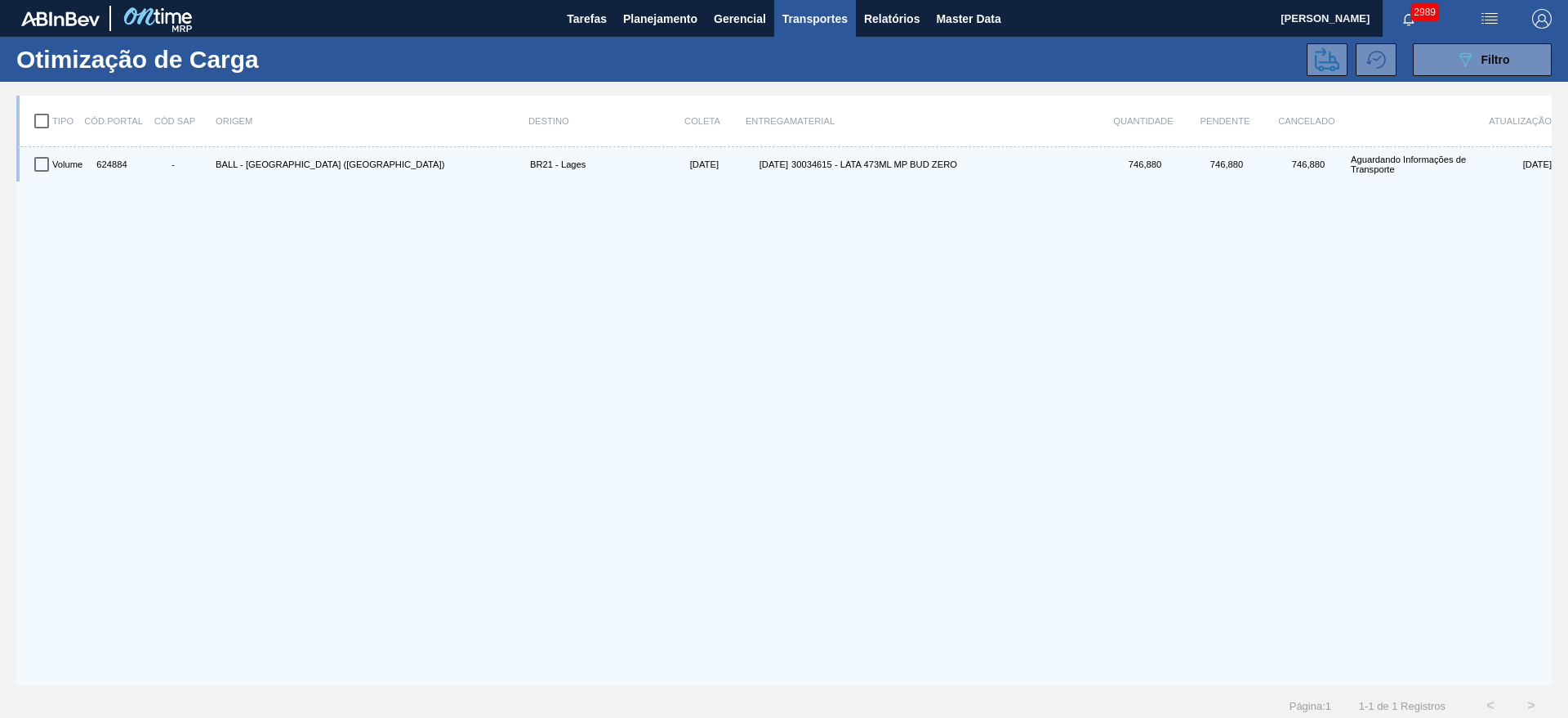
click at [1033, 404] on div "Volume 624884 - BALL - TRÊS RIOS (RJ) BR21 - Lages 30/09/2025 02/10/2025 300346…" at bounding box center [784, 416] width 1536 height 537
click at [1430, 56] on button "089F7B8B-B2A5-4AFE-B5C0-19BA573D28AC Filtro" at bounding box center [1482, 59] width 139 height 33
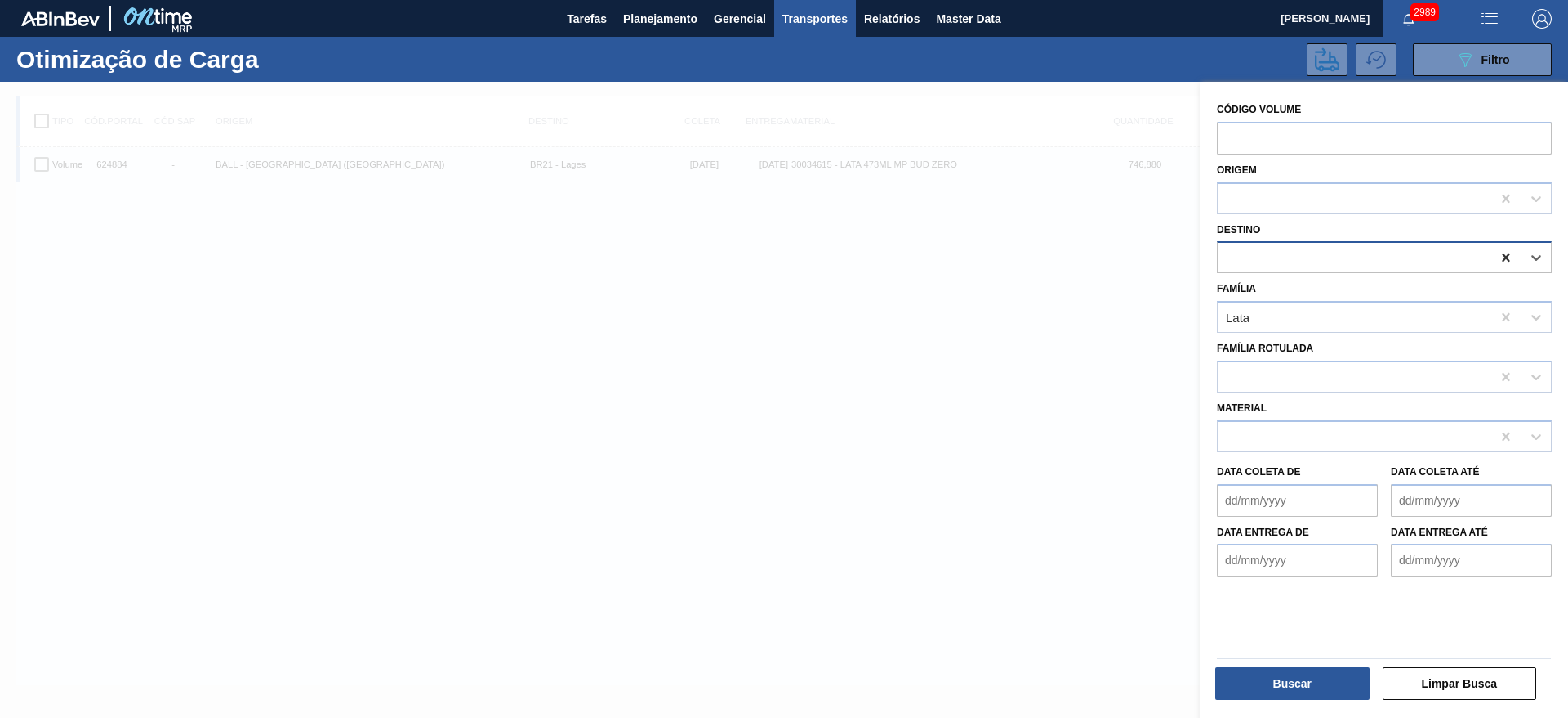
click at [1502, 260] on icon at bounding box center [1505, 258] width 8 height 8
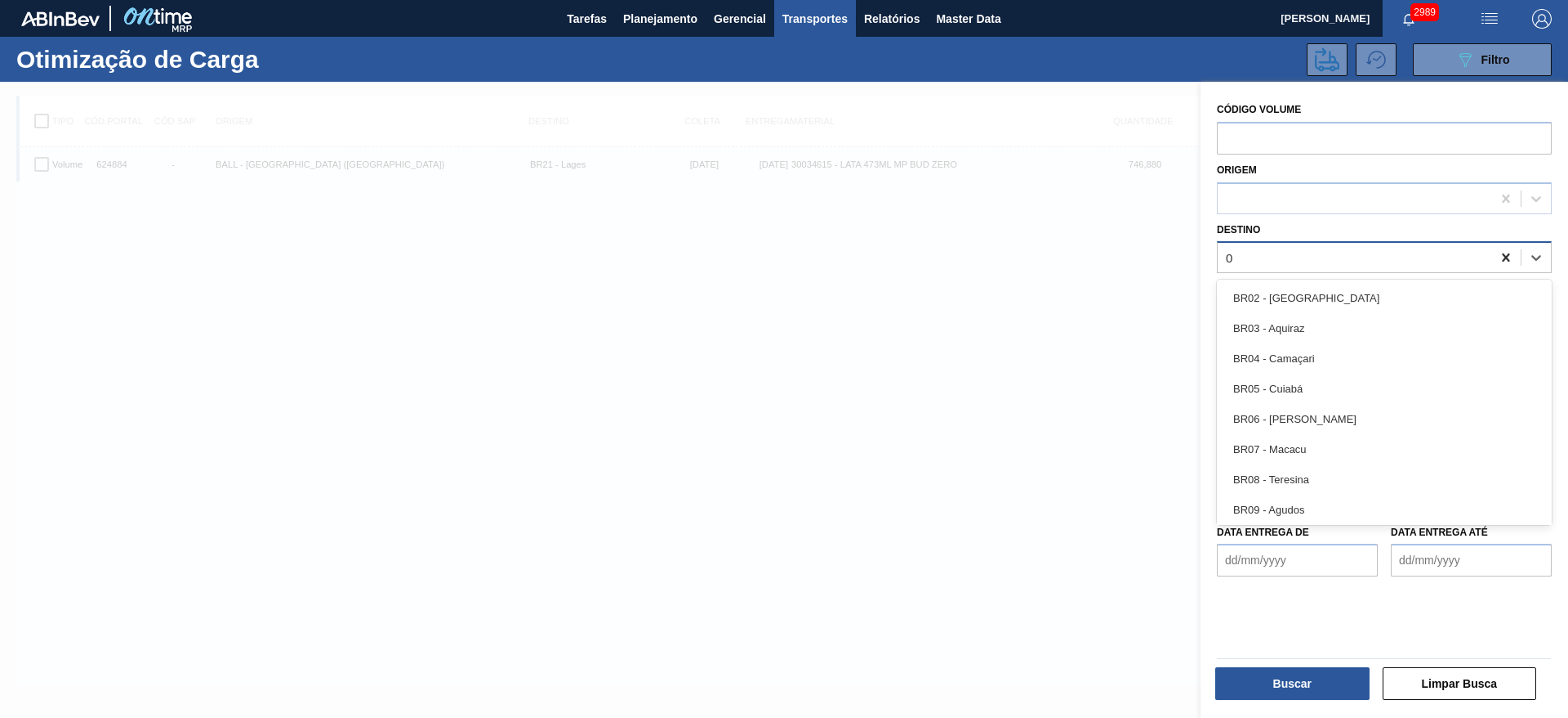
type input "09"
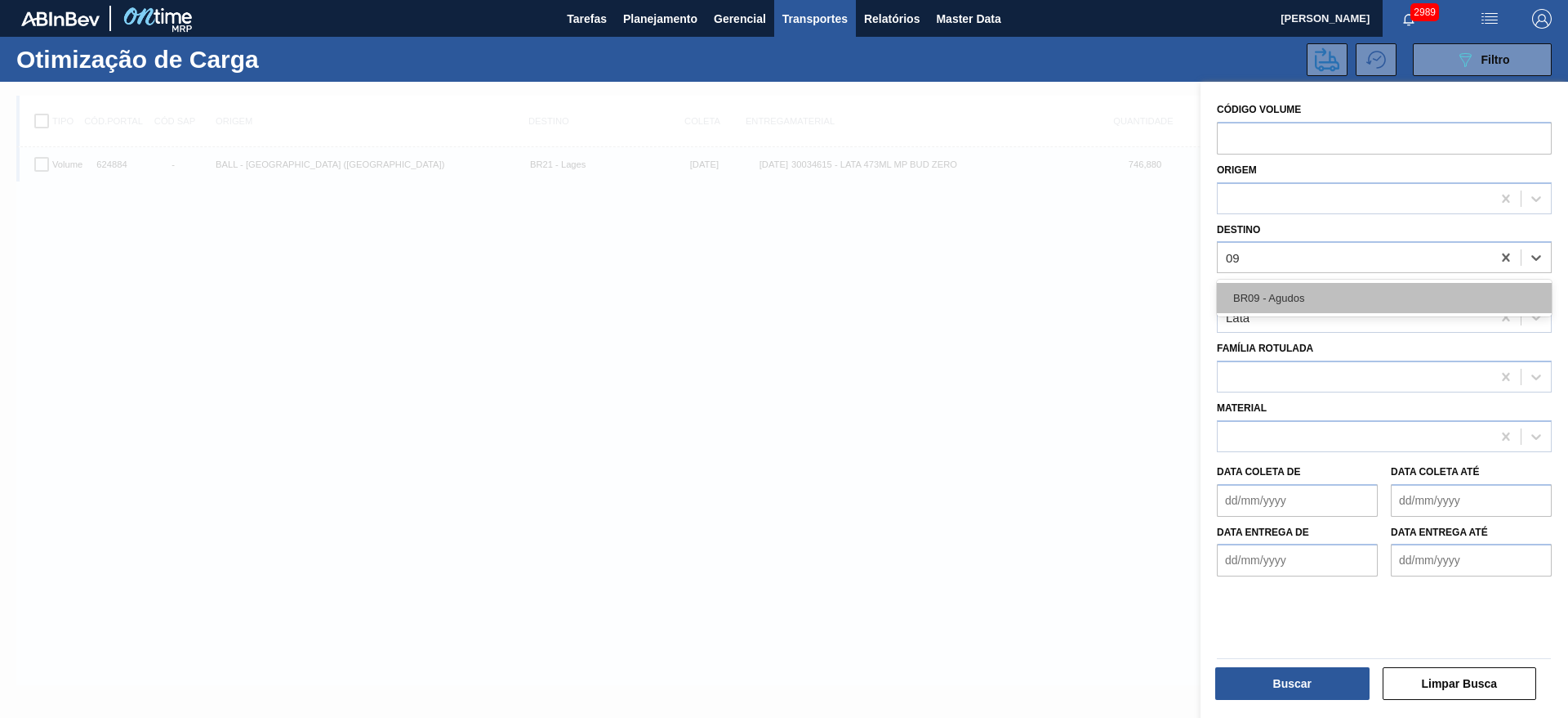
click at [1410, 300] on div "BR09 - Agudos" at bounding box center [1384, 298] width 335 height 31
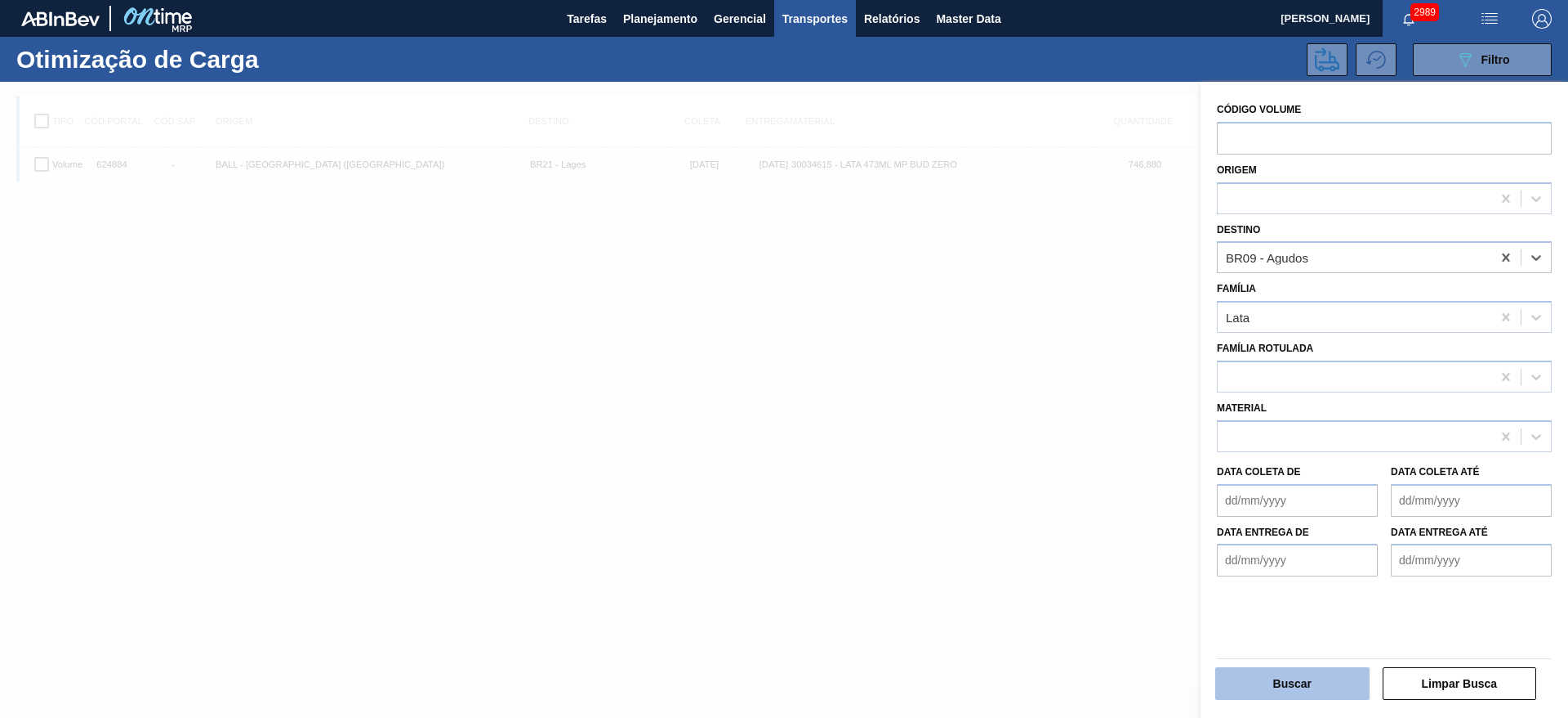
click at [1273, 689] on button "Buscar" at bounding box center [1293, 683] width 154 height 33
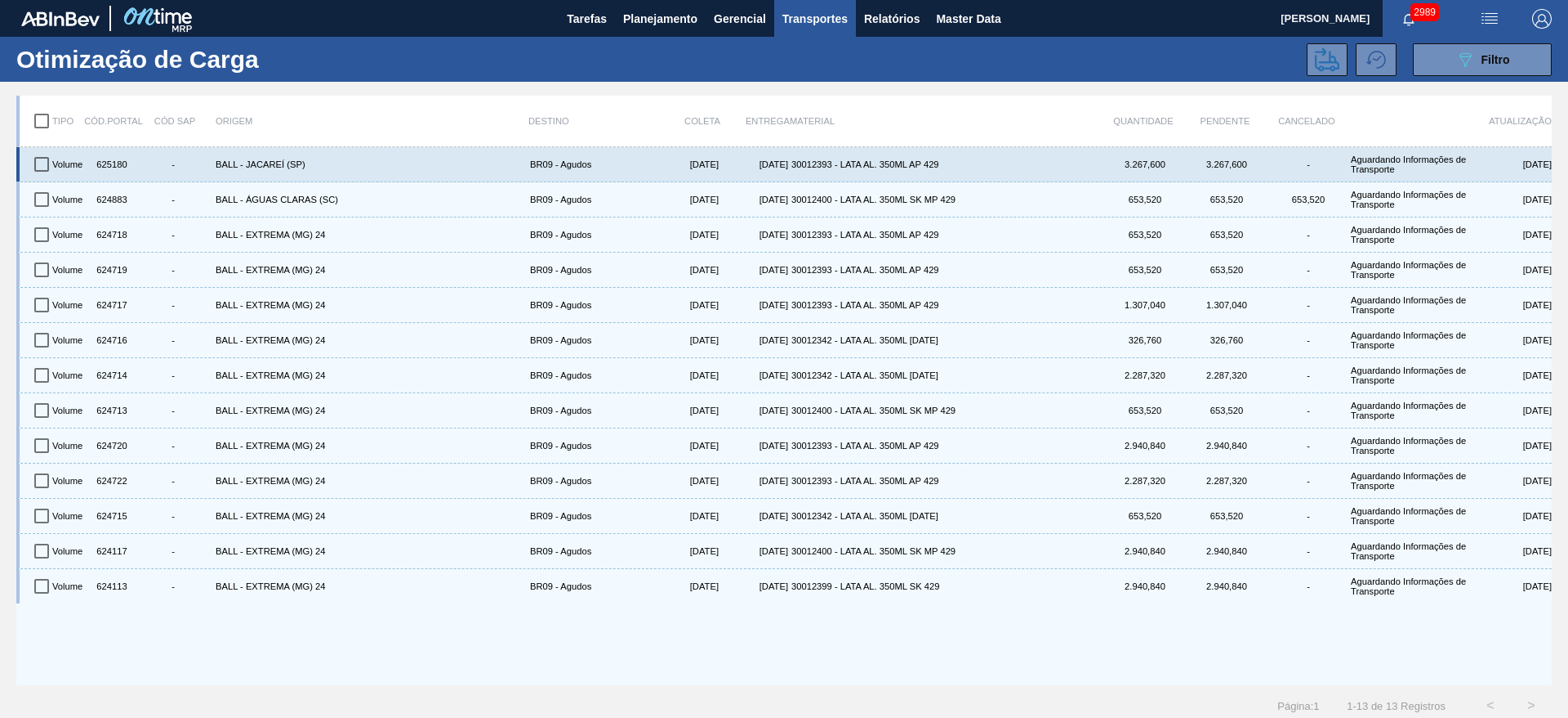
click at [45, 162] on input "checkbox" at bounding box center [42, 164] width 34 height 34
checkbox input "true"
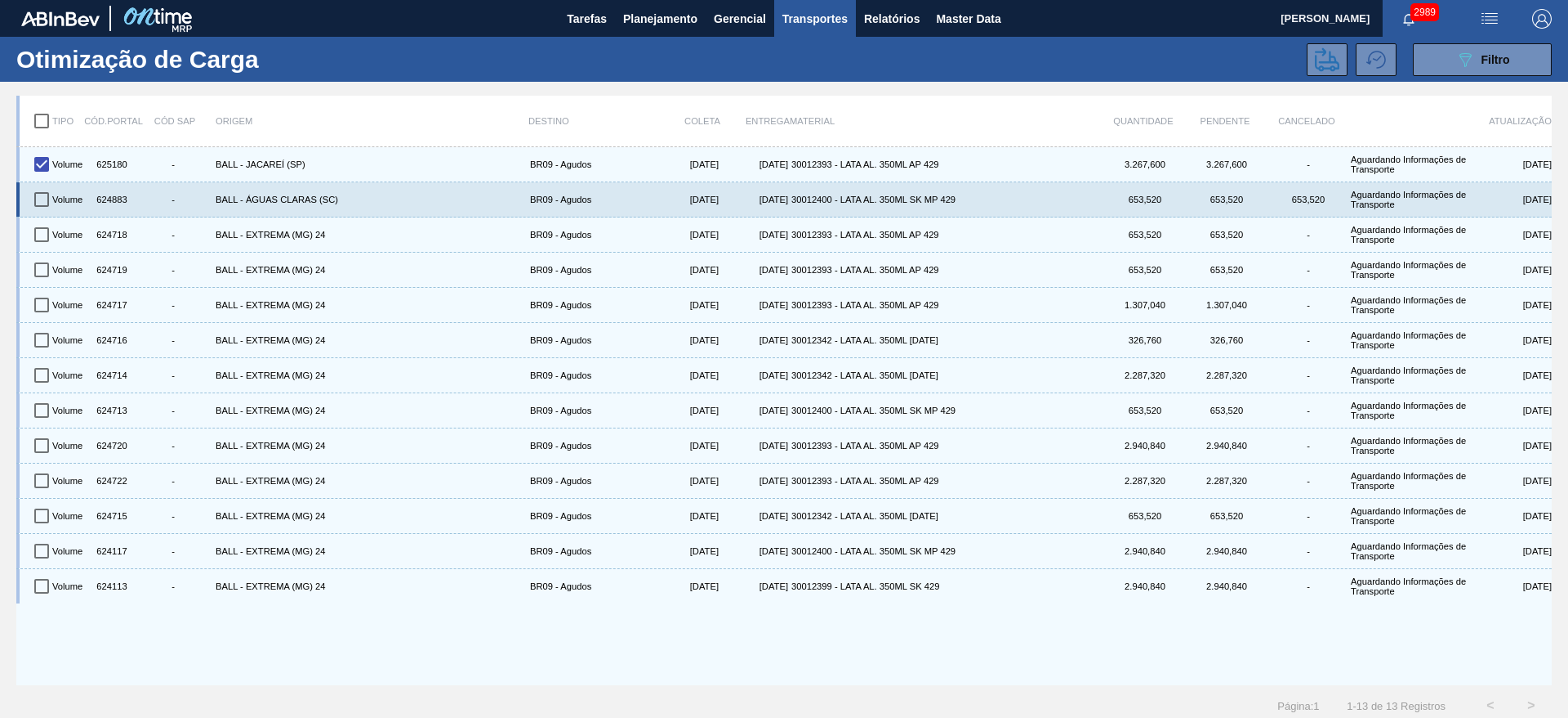
click at [44, 204] on input "checkbox" at bounding box center [42, 199] width 34 height 34
checkbox input "true"
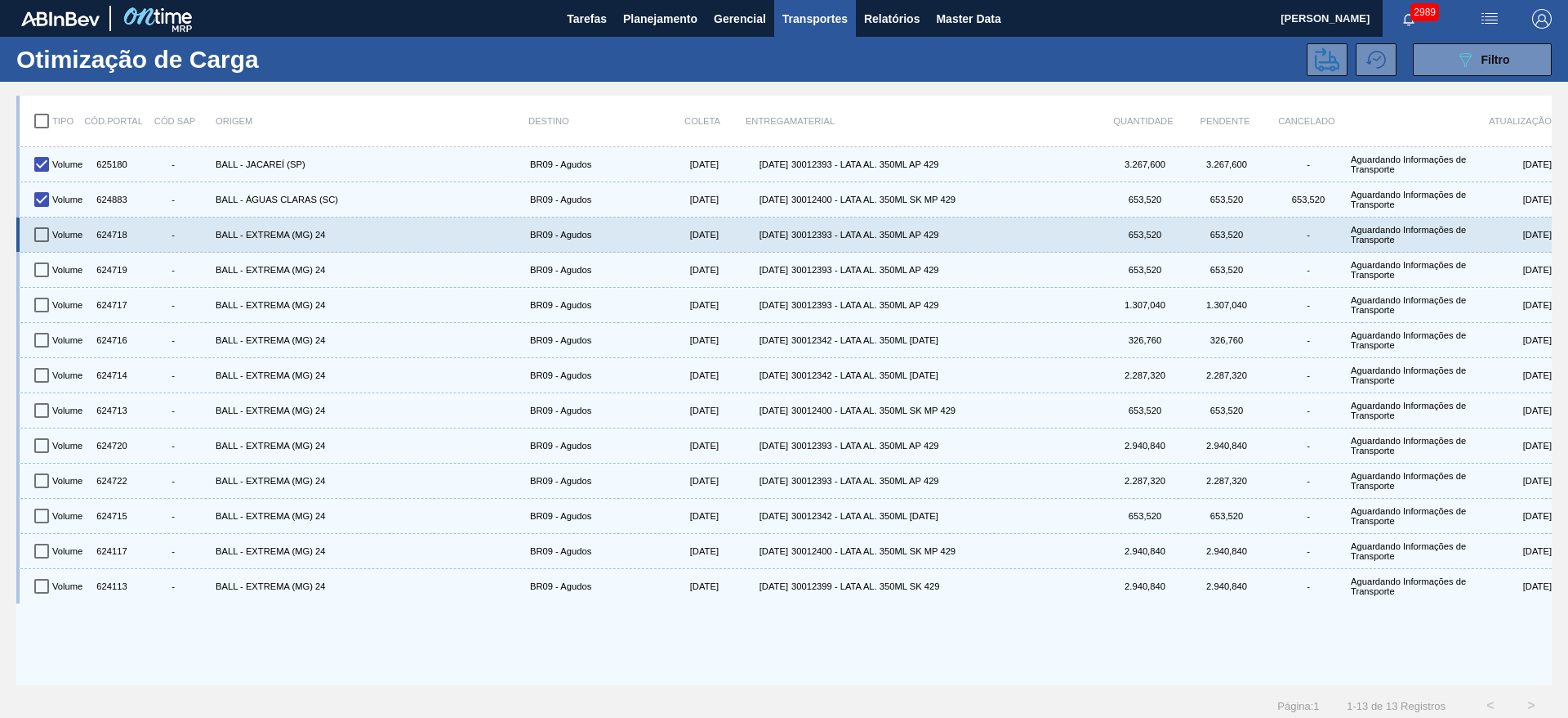
click at [47, 238] on input "checkbox" at bounding box center [42, 234] width 34 height 34
checkbox input "true"
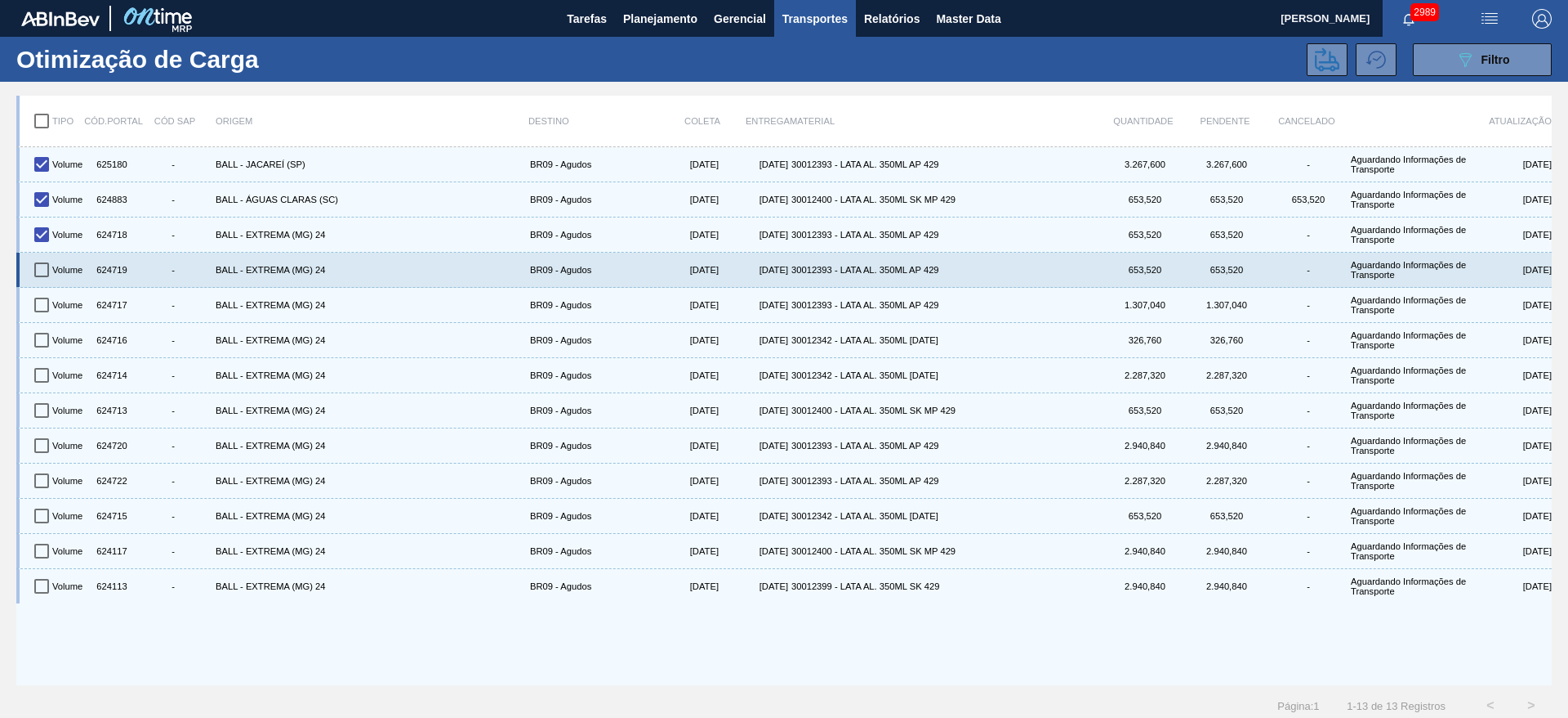
click at [42, 262] on input "checkbox" at bounding box center [42, 270] width 34 height 34
checkbox input "true"
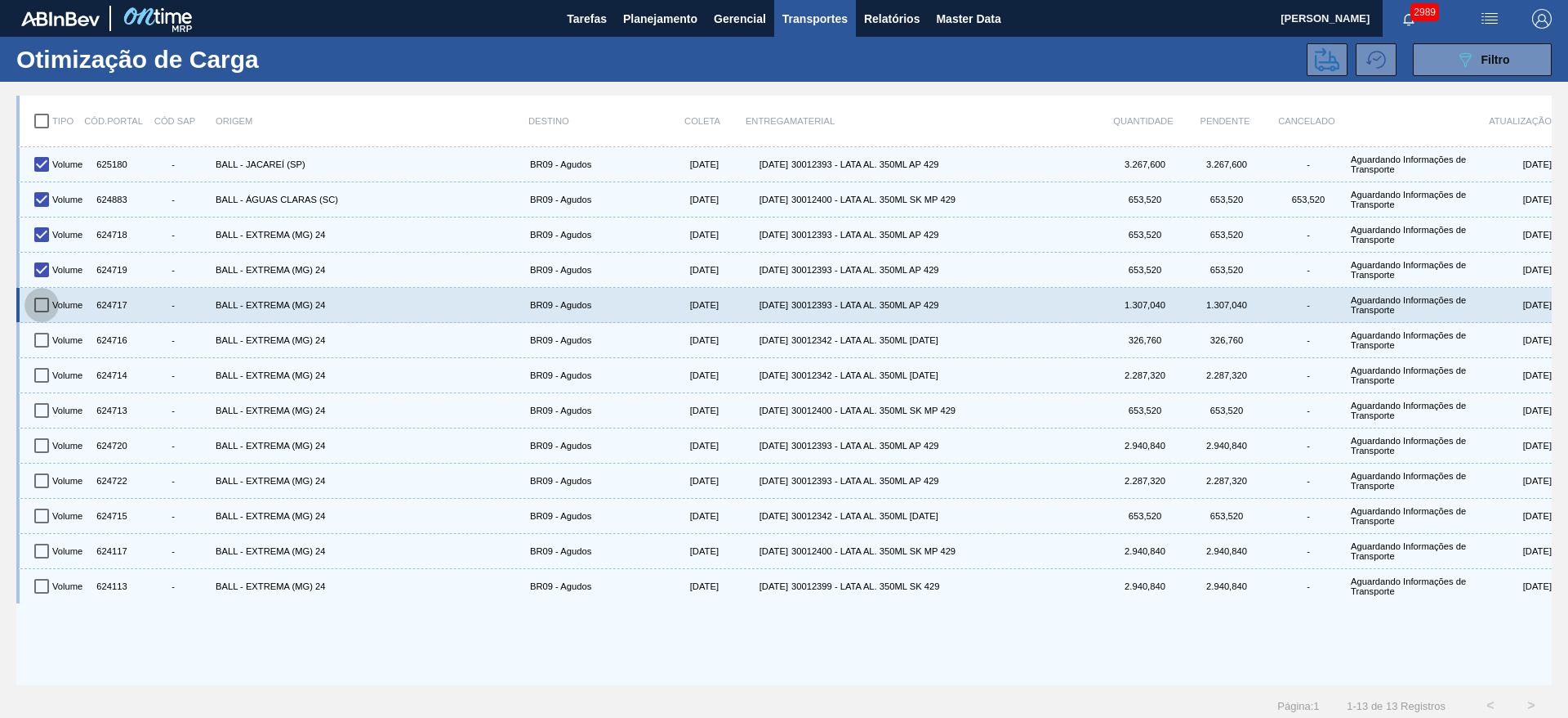
click at [44, 298] on input "checkbox" at bounding box center [42, 304] width 34 height 34
checkbox input "true"
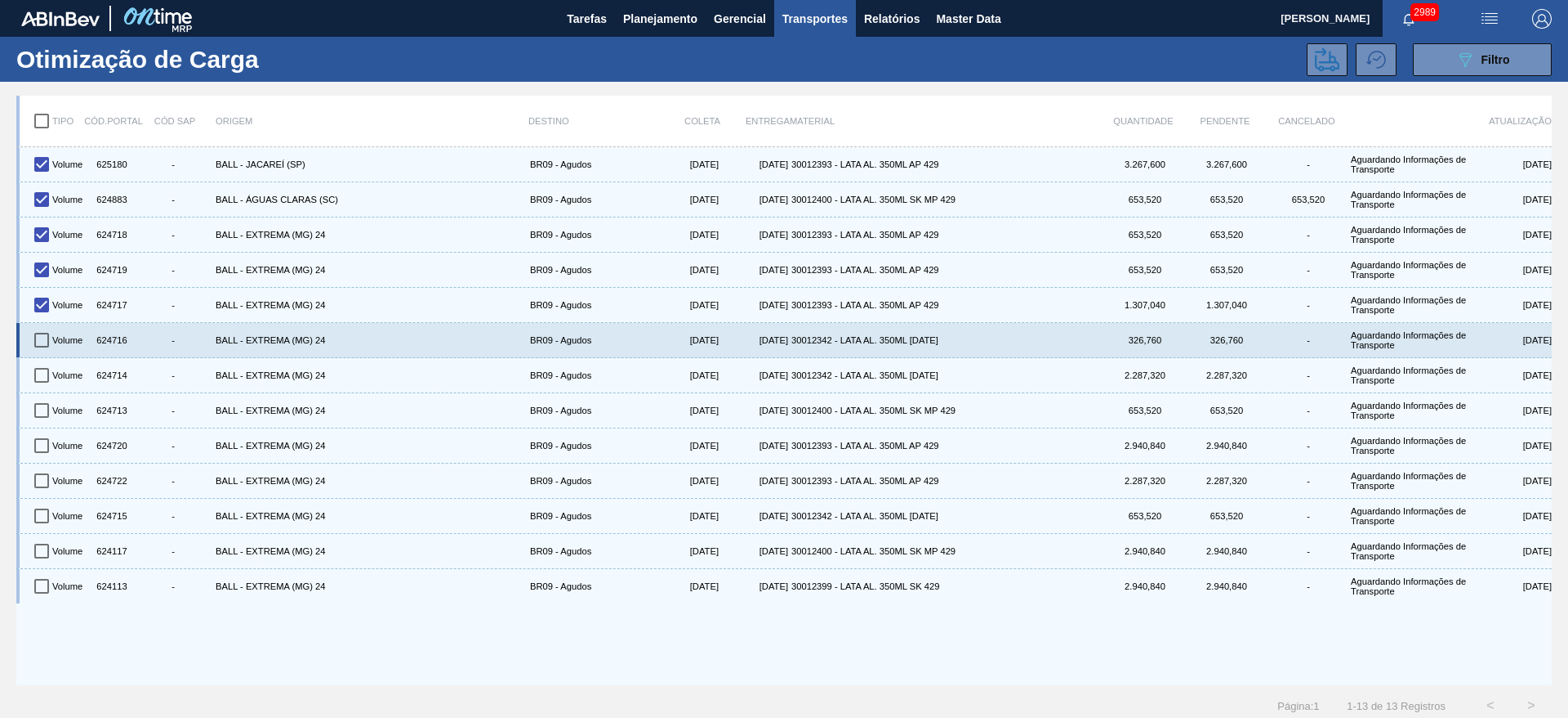
click at [43, 340] on input "checkbox" at bounding box center [42, 340] width 34 height 34
checkbox input "true"
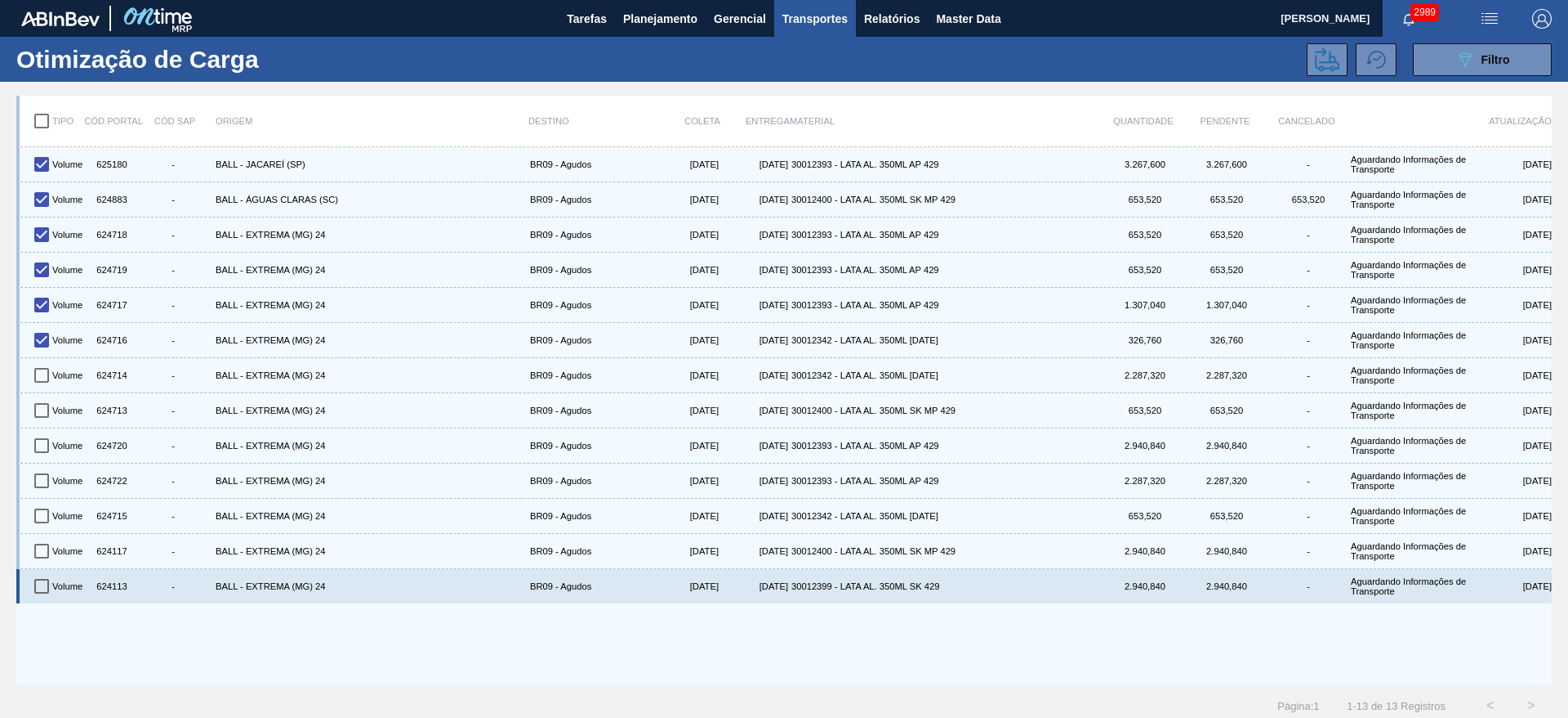
click at [41, 588] on input "checkbox" at bounding box center [42, 586] width 34 height 34
checkbox input "true"
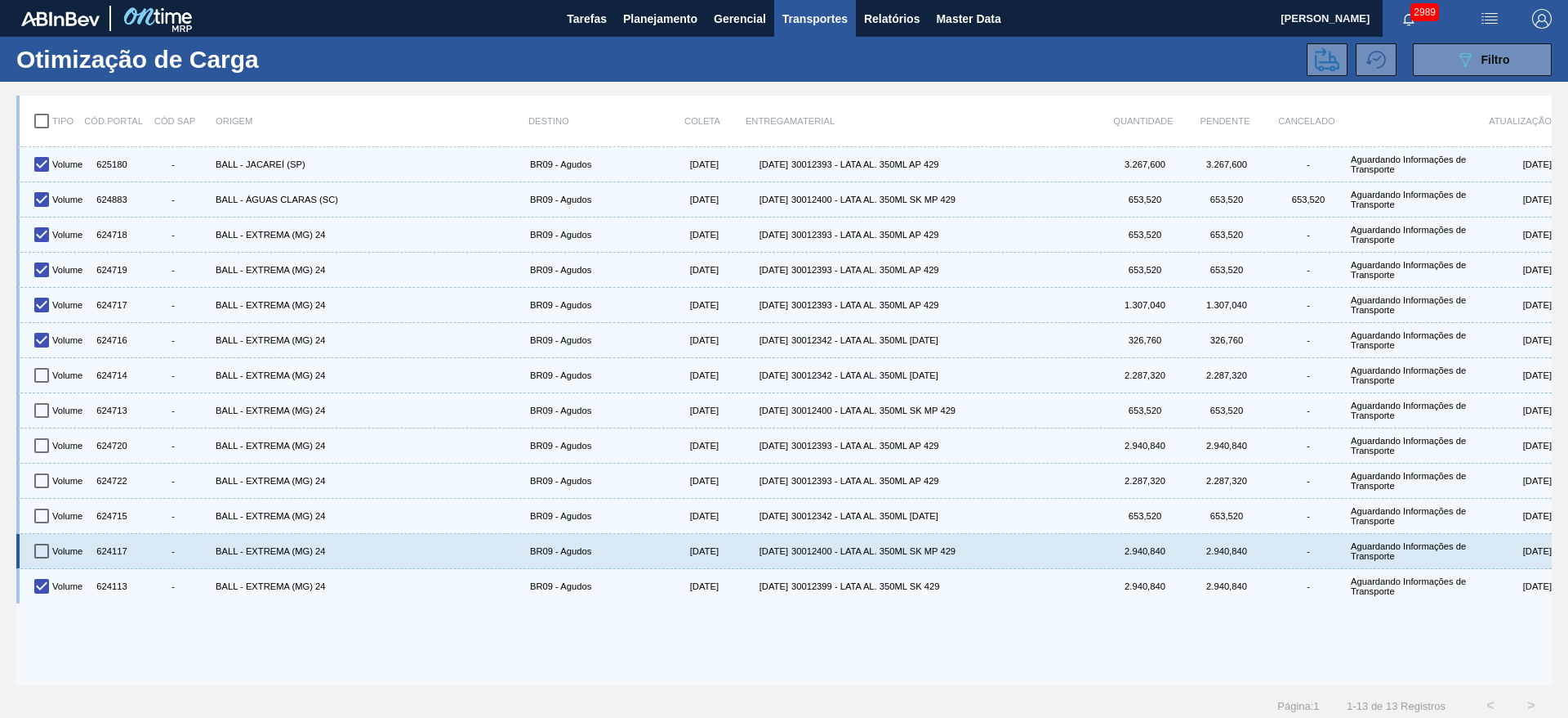
click at [37, 552] on input "checkbox" at bounding box center [42, 551] width 34 height 34
checkbox input "true"
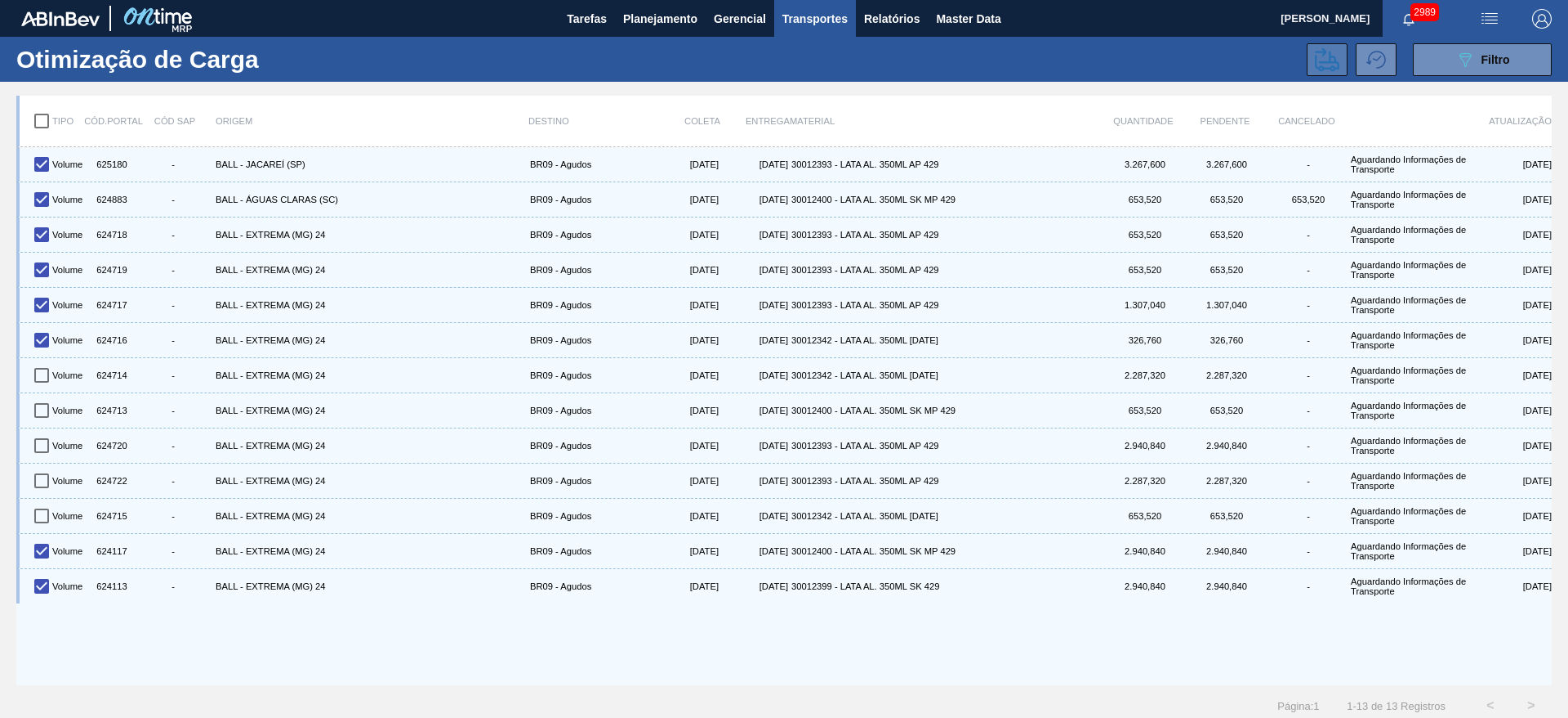
click at [1323, 62] on icon at bounding box center [1327, 59] width 25 height 24
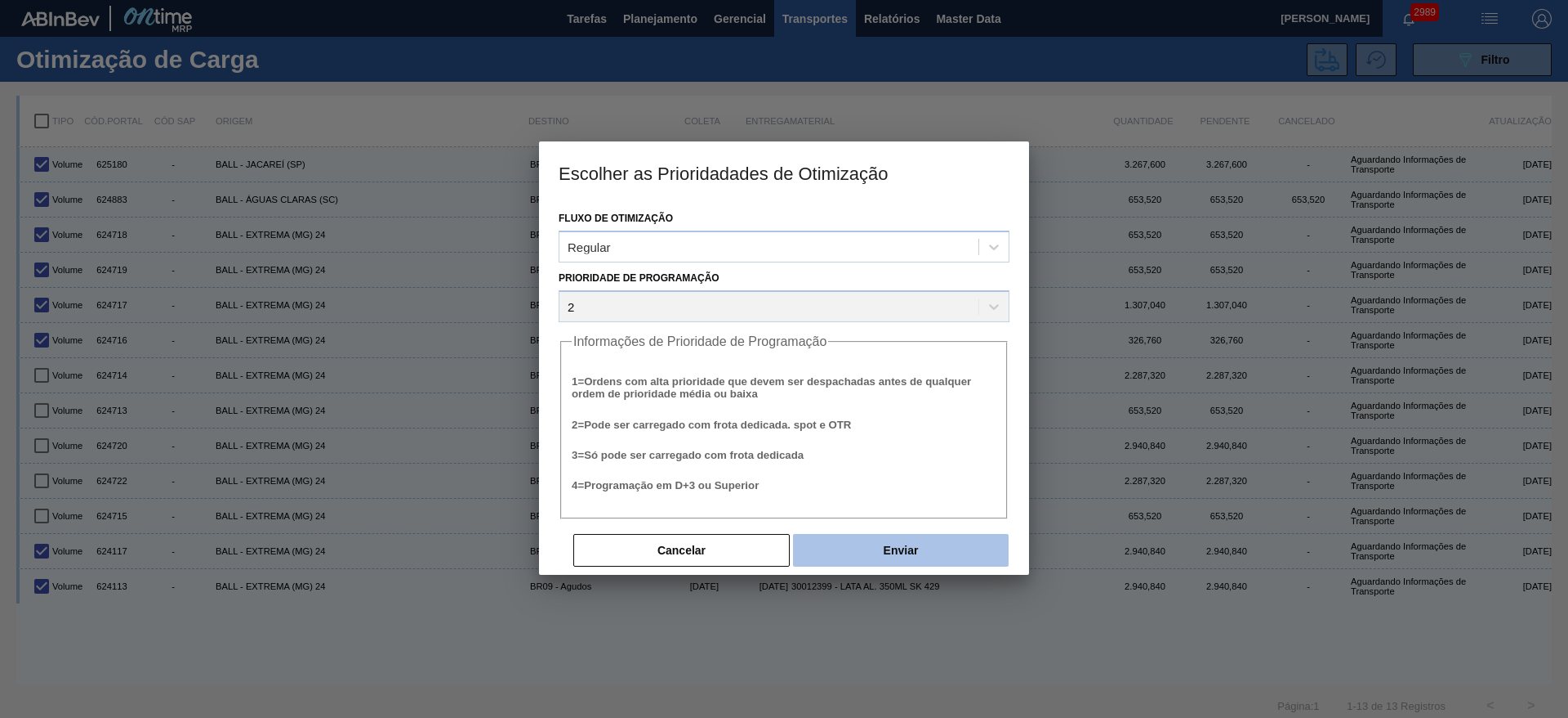
click at [958, 537] on button "Enviar" at bounding box center [900, 550] width 216 height 33
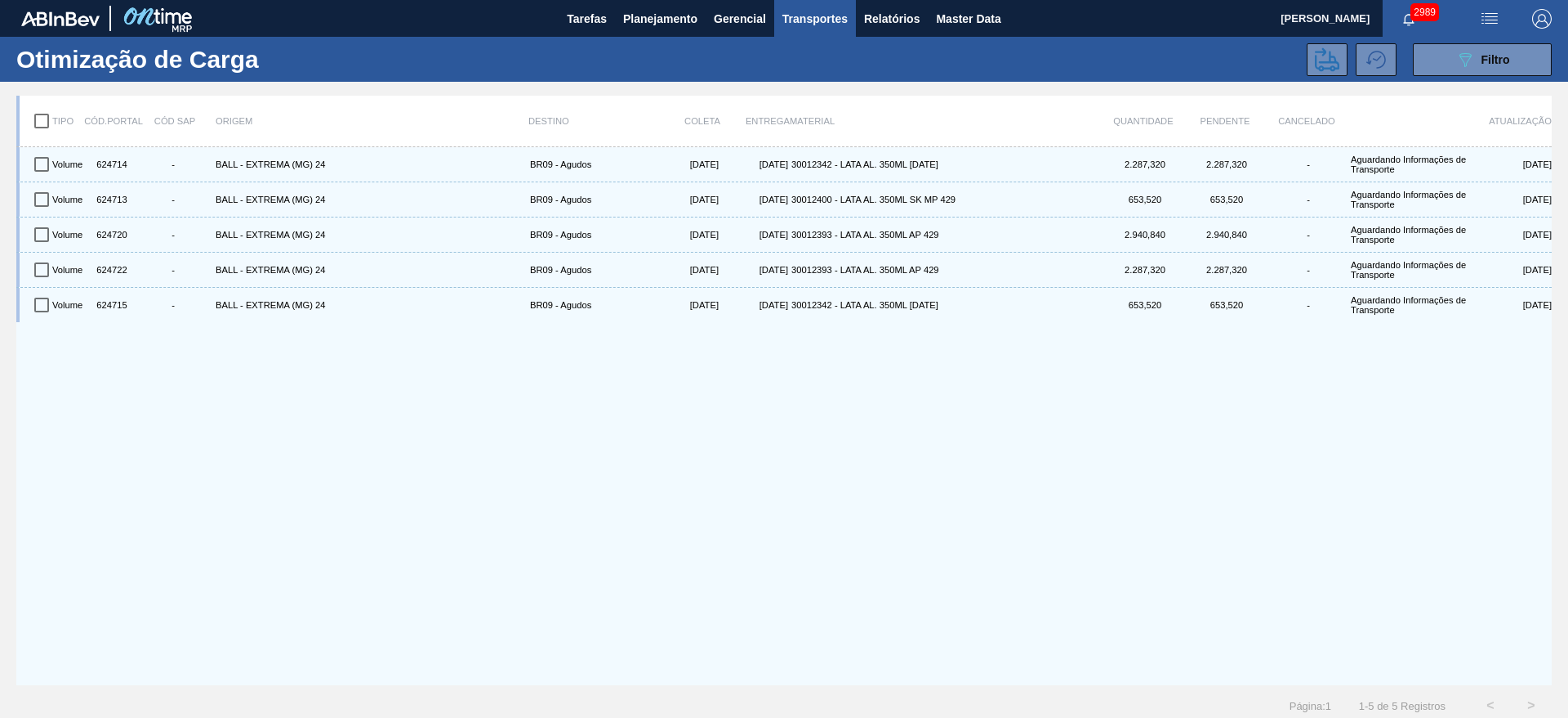
click at [966, 421] on div "Volume 624714 - BALL - EXTREMA (MG) 24 BR09 - Agudos 06/10/2025 07/10/2025 3001…" at bounding box center [784, 416] width 1536 height 537
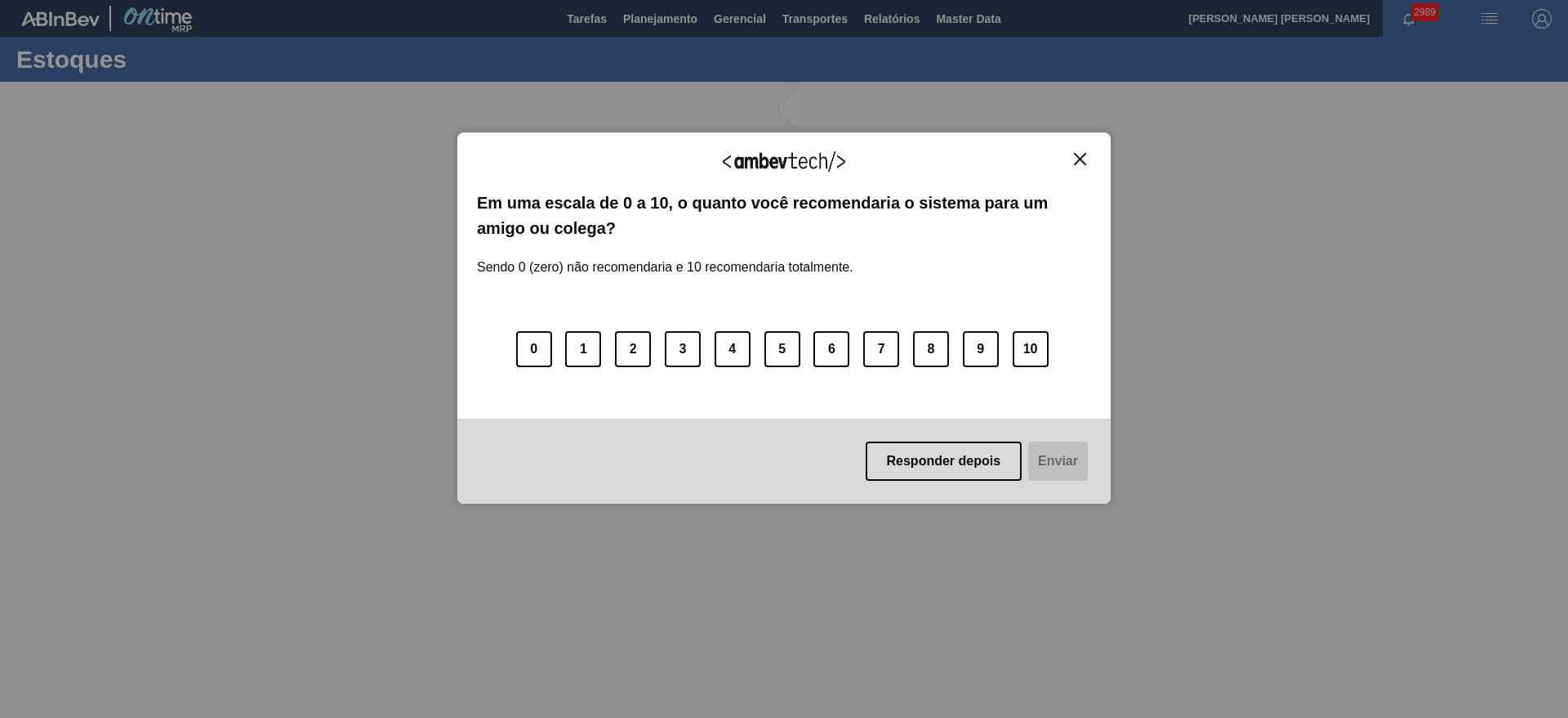
click at [1075, 160] on img "Close" at bounding box center [1080, 159] width 12 height 12
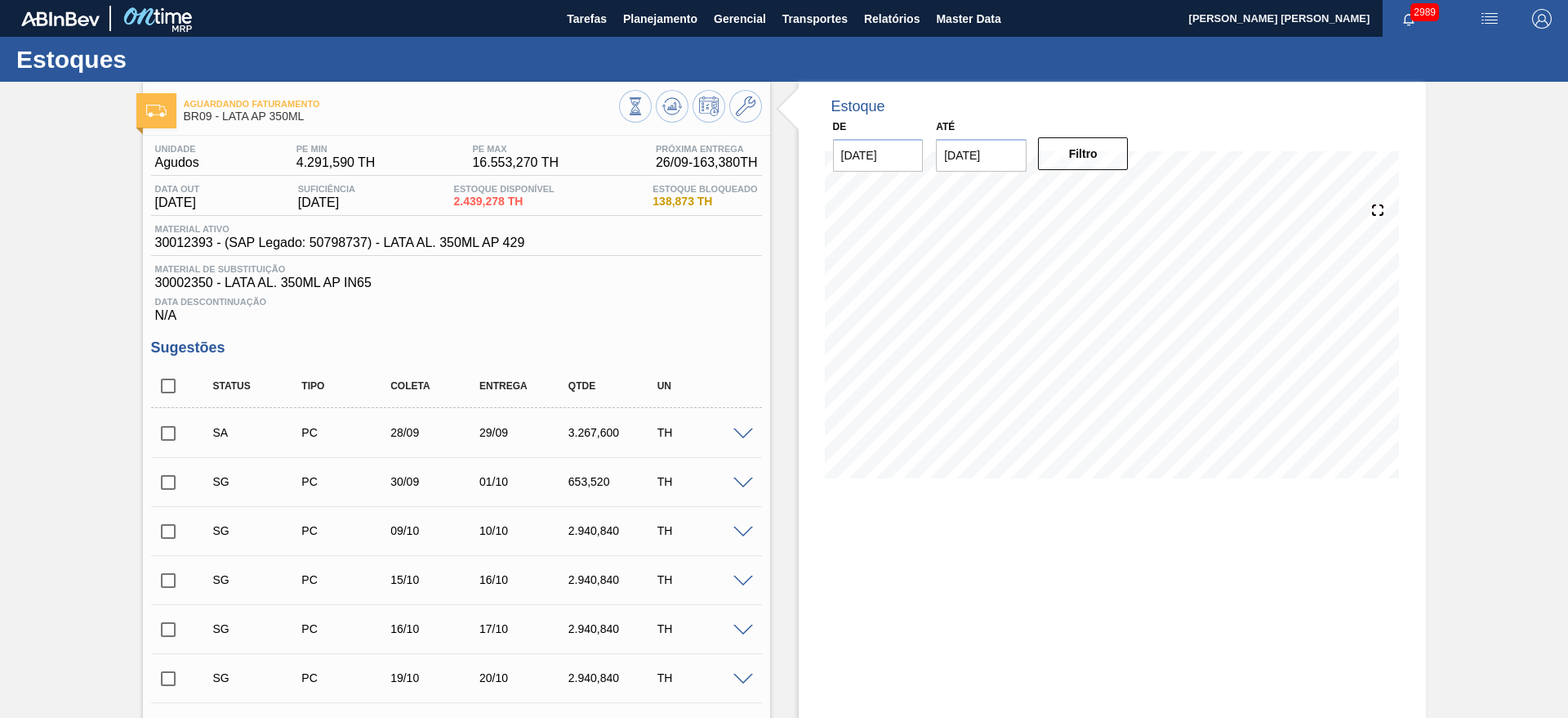
click at [169, 432] on input "checkbox" at bounding box center [168, 433] width 34 height 34
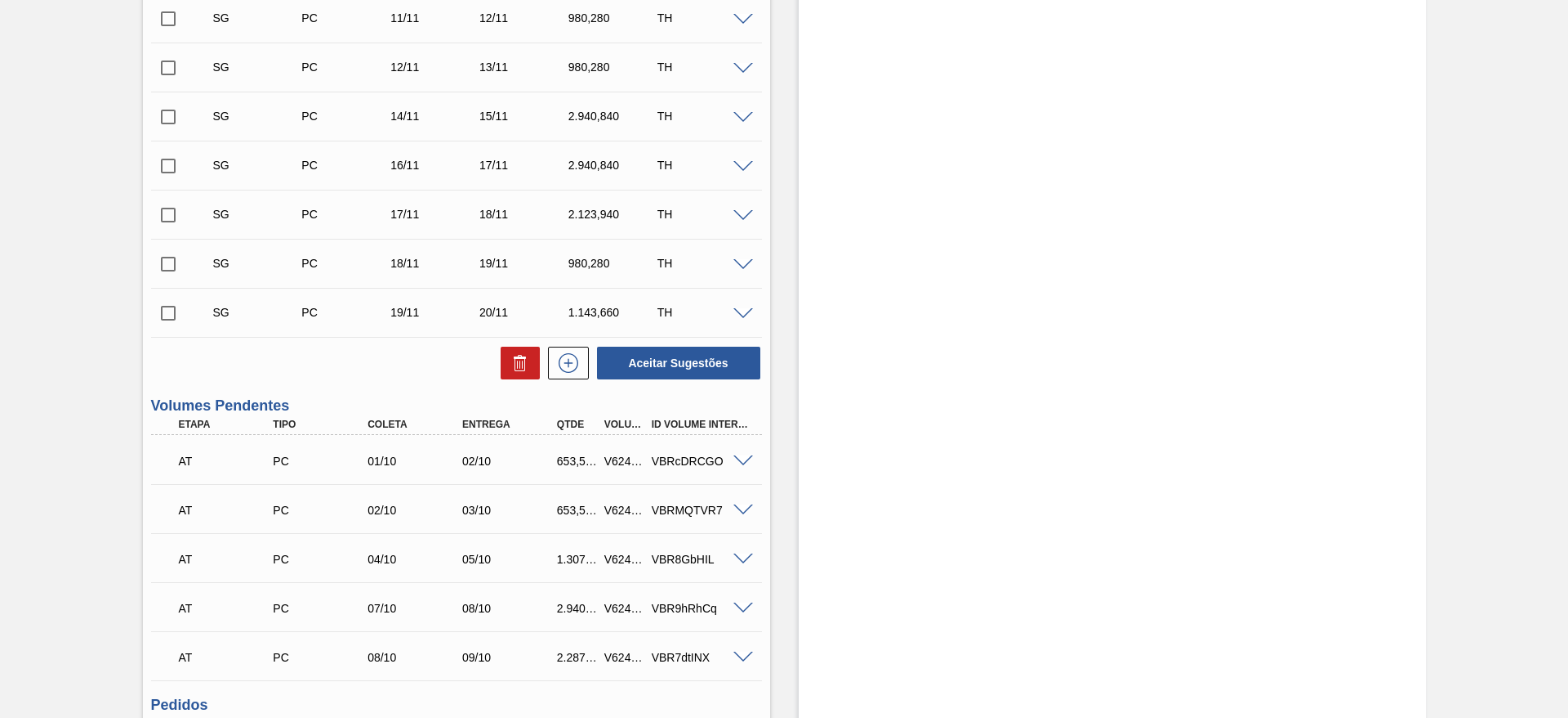
scroll to position [1226, 0]
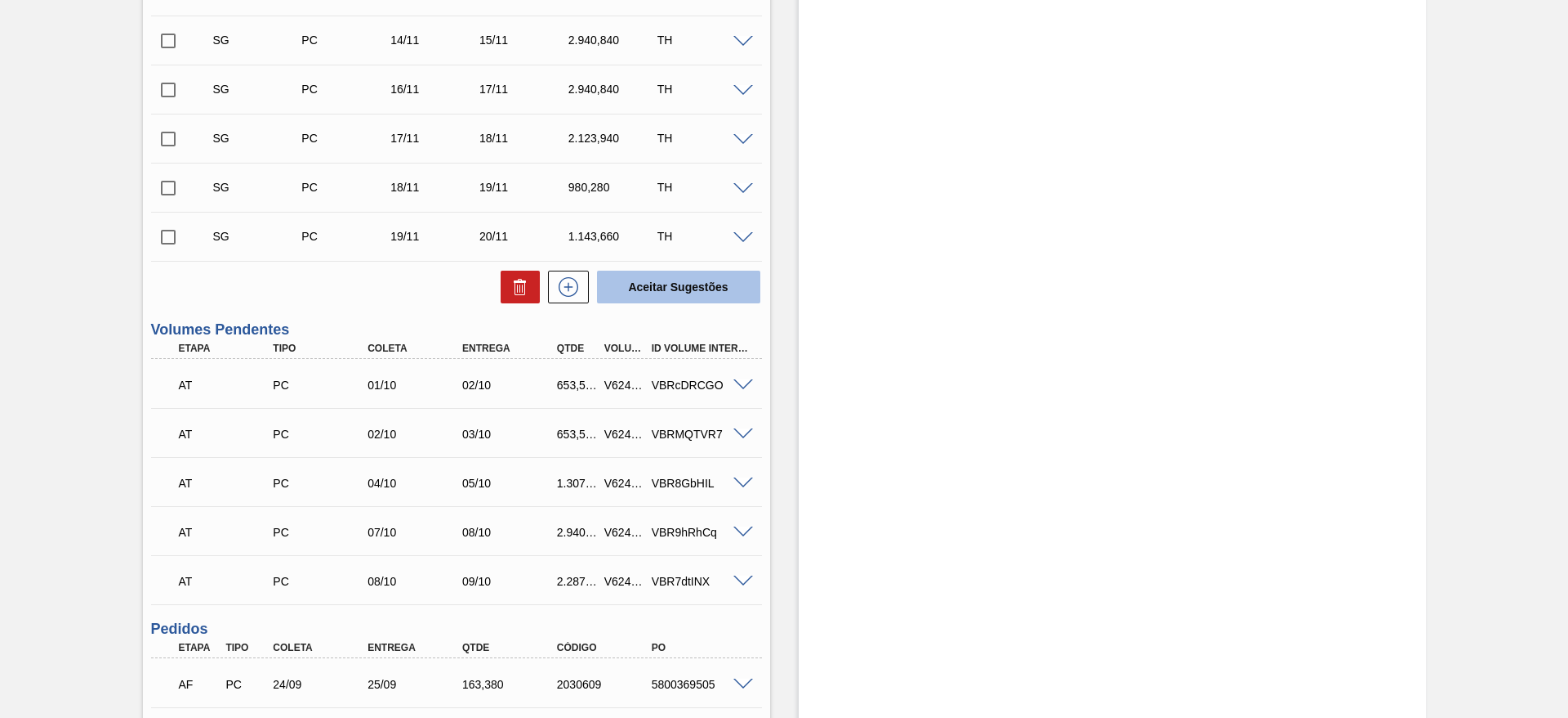
click at [680, 291] on button "Aceitar Sugestões" at bounding box center [679, 287] width 163 height 33
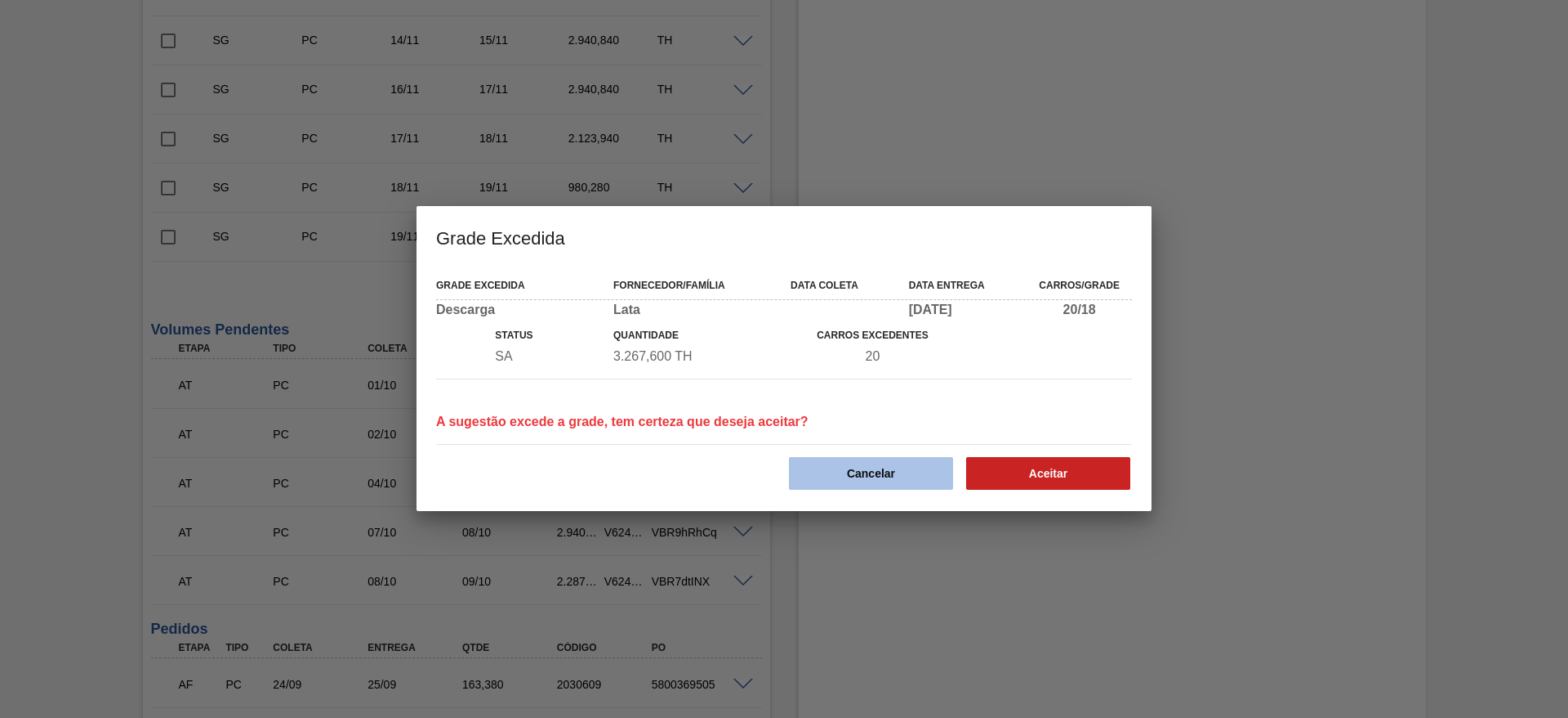
click at [903, 468] on button "Cancelar" at bounding box center [871, 473] width 164 height 33
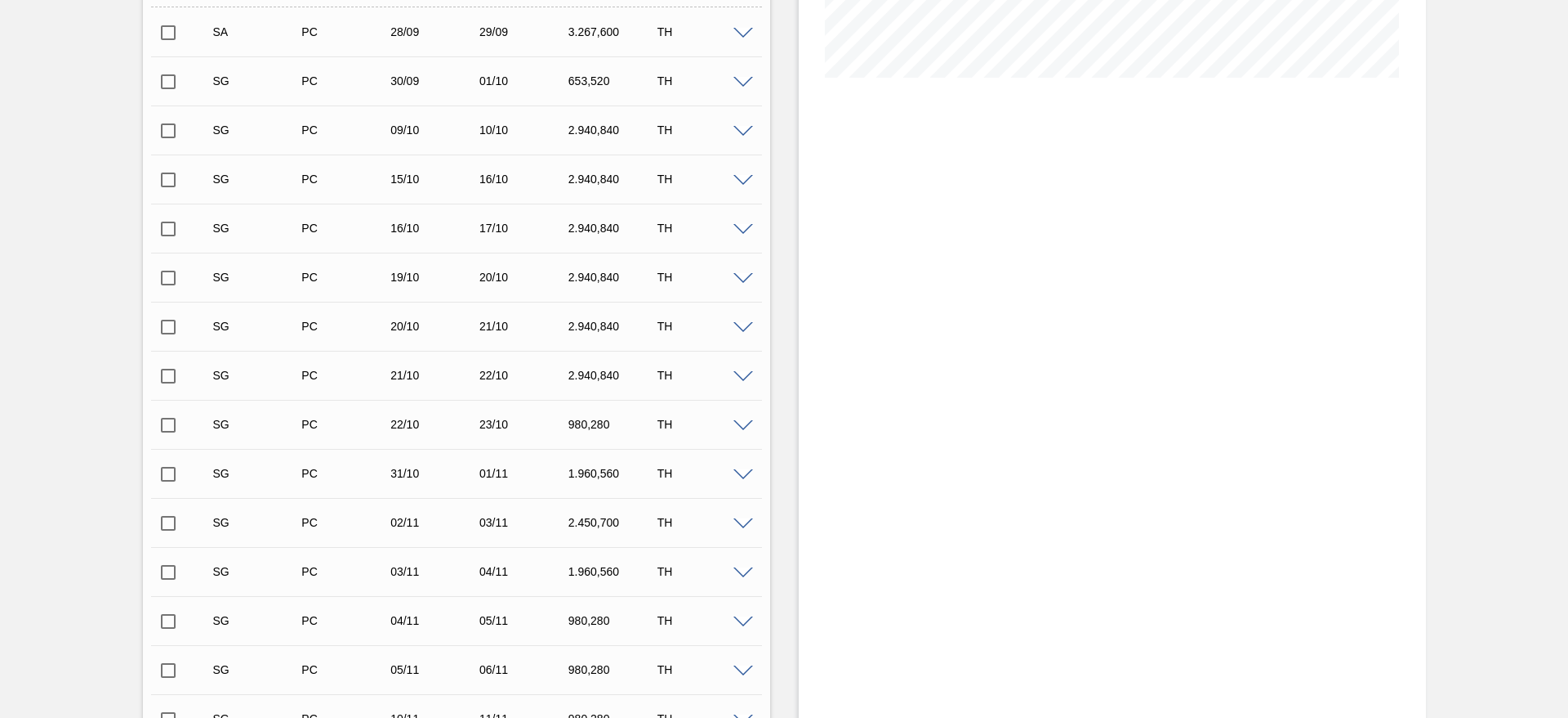
scroll to position [295, 0]
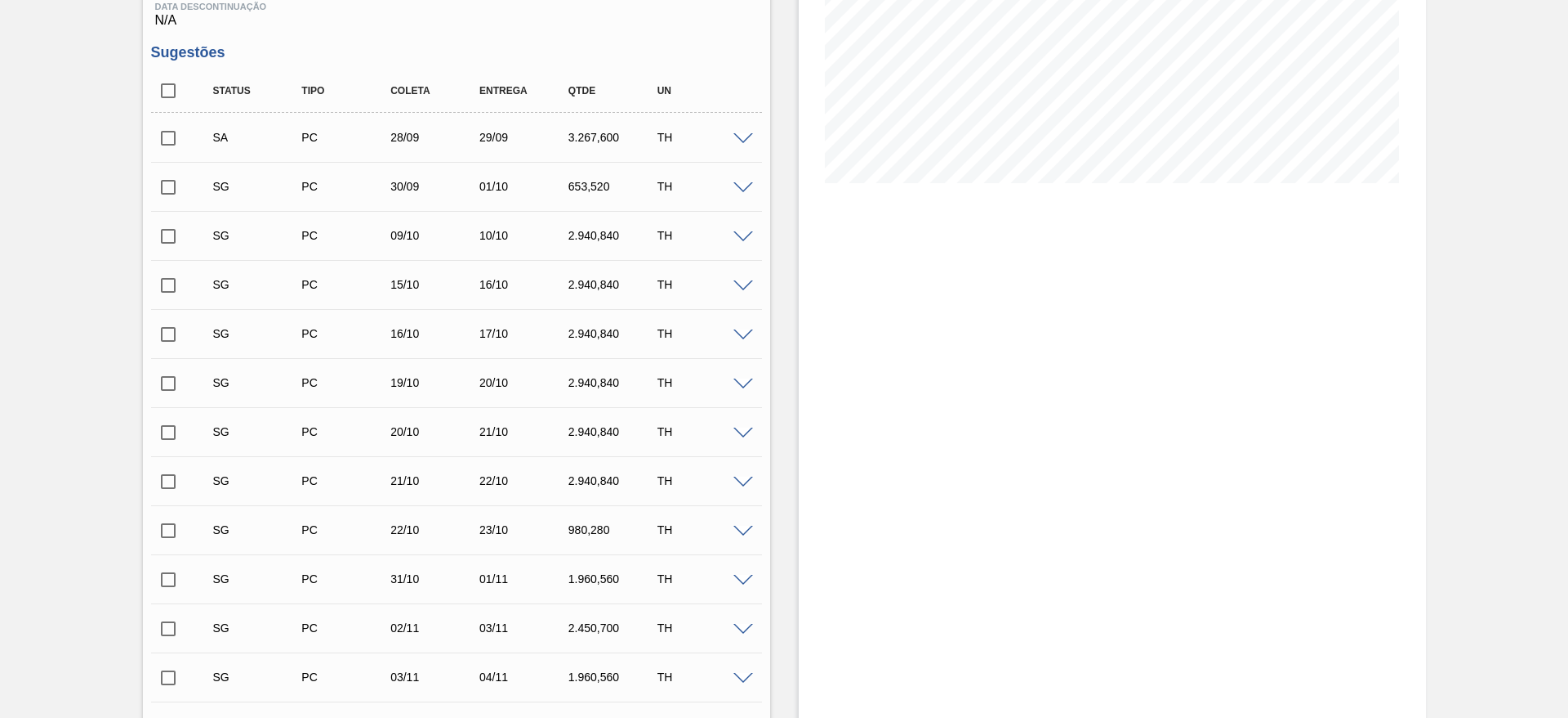
click at [170, 131] on input "checkbox" at bounding box center [168, 138] width 34 height 34
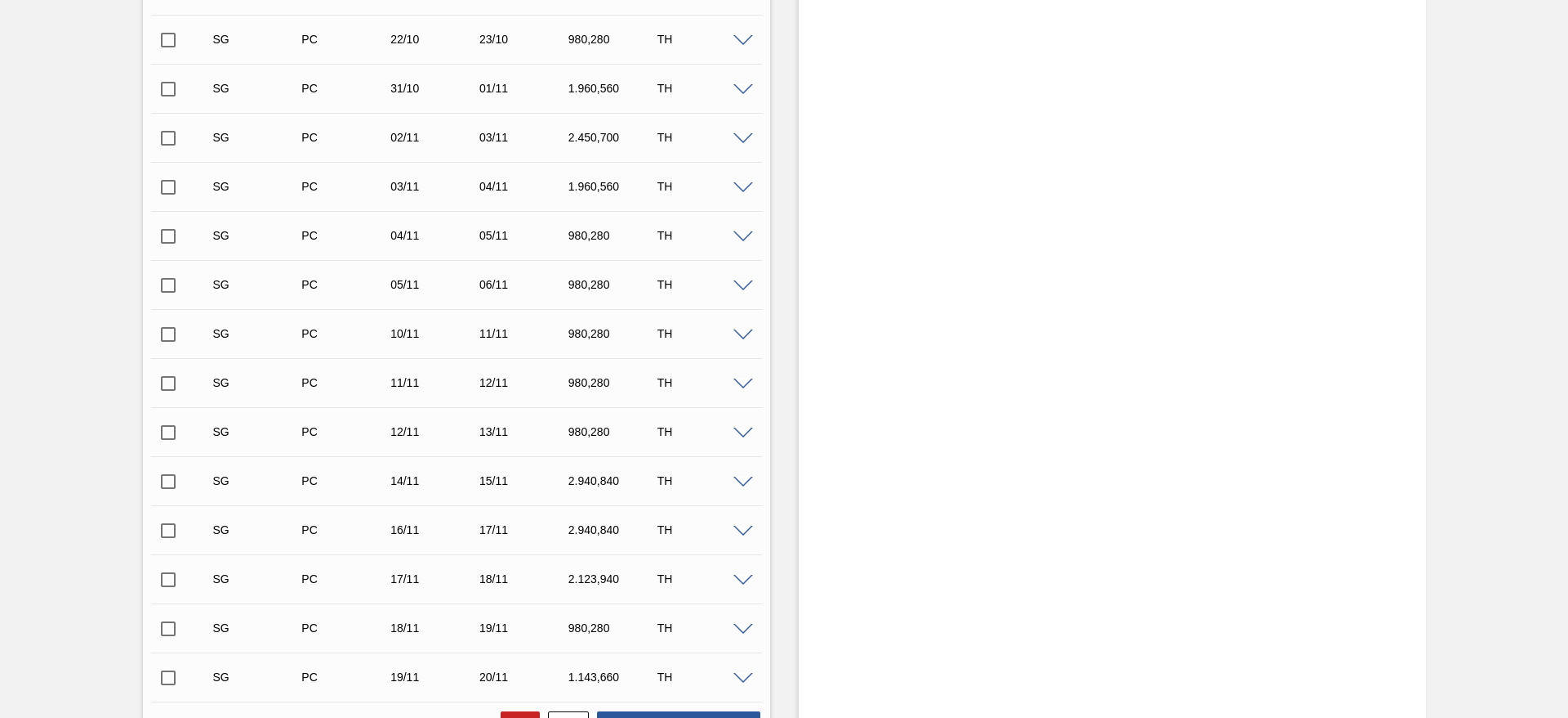
scroll to position [1276, 0]
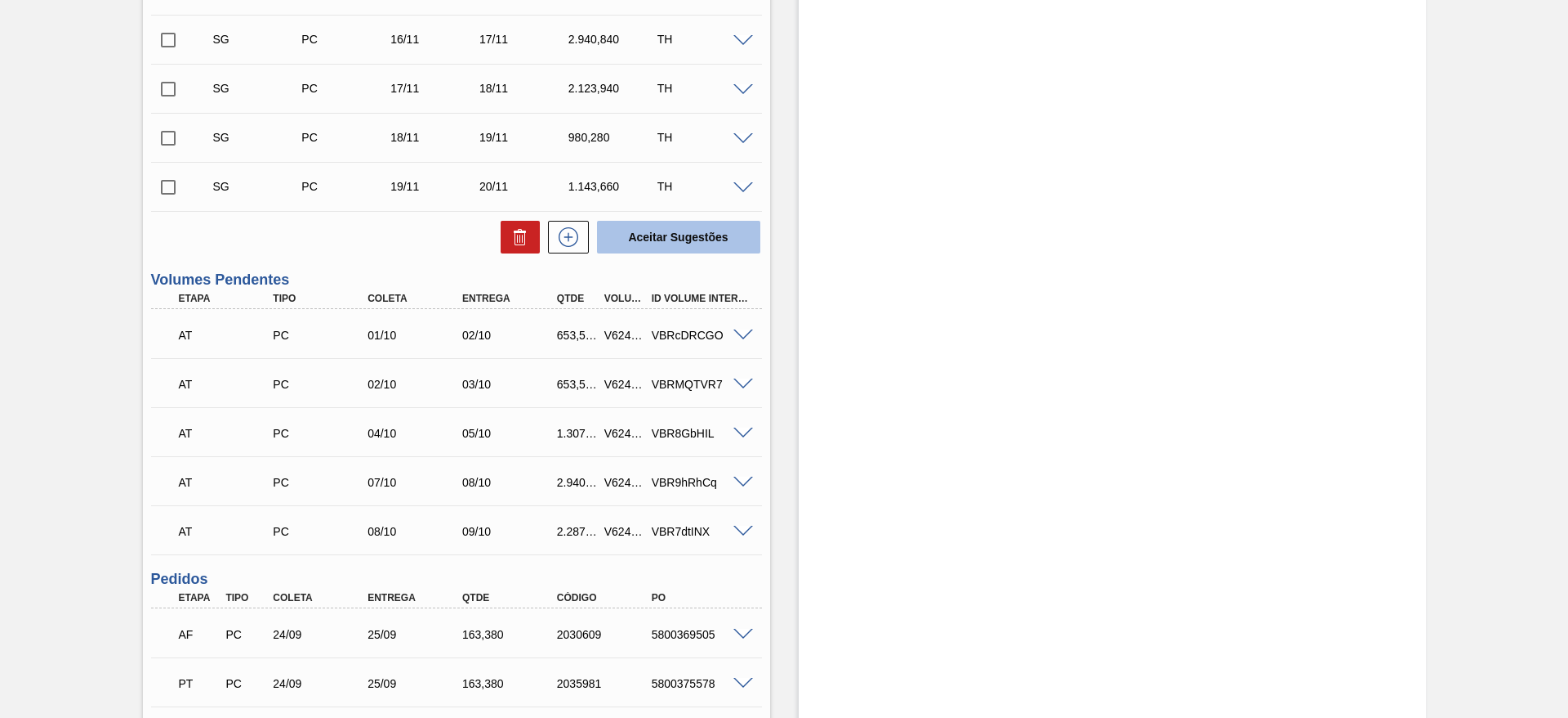
click at [690, 243] on button "Aceitar Sugestões" at bounding box center [679, 237] width 163 height 33
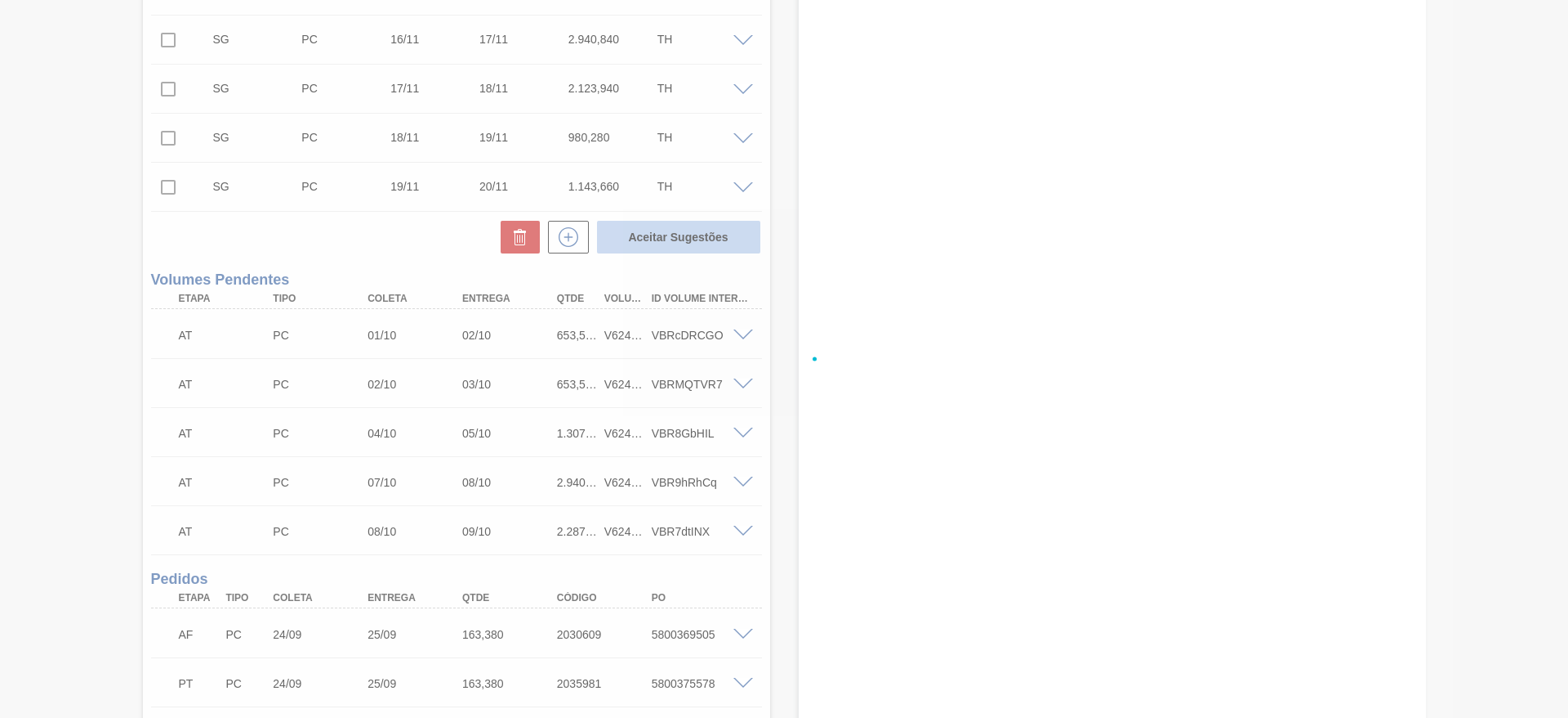
checkbox input "false"
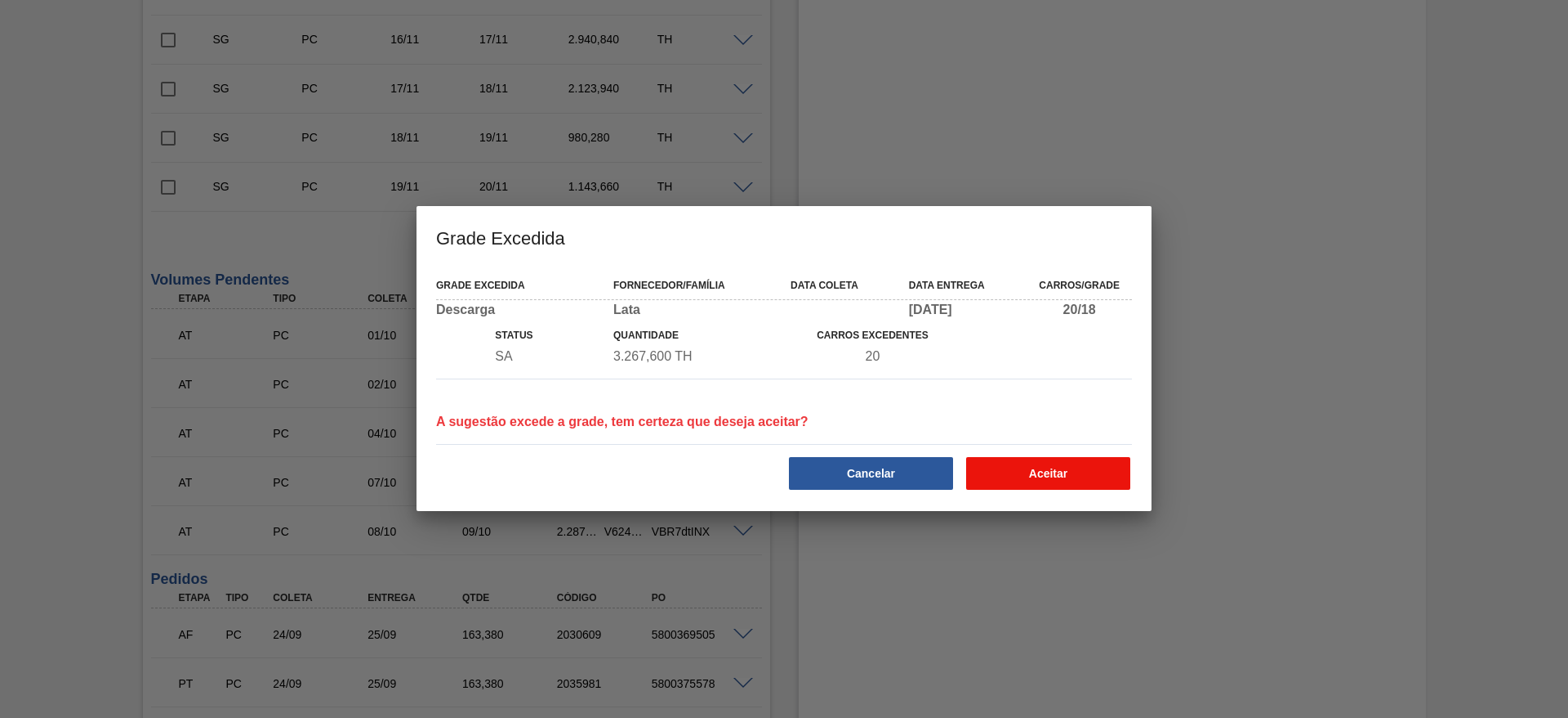
click at [1051, 469] on button "Aceitar" at bounding box center [1049, 473] width 164 height 33
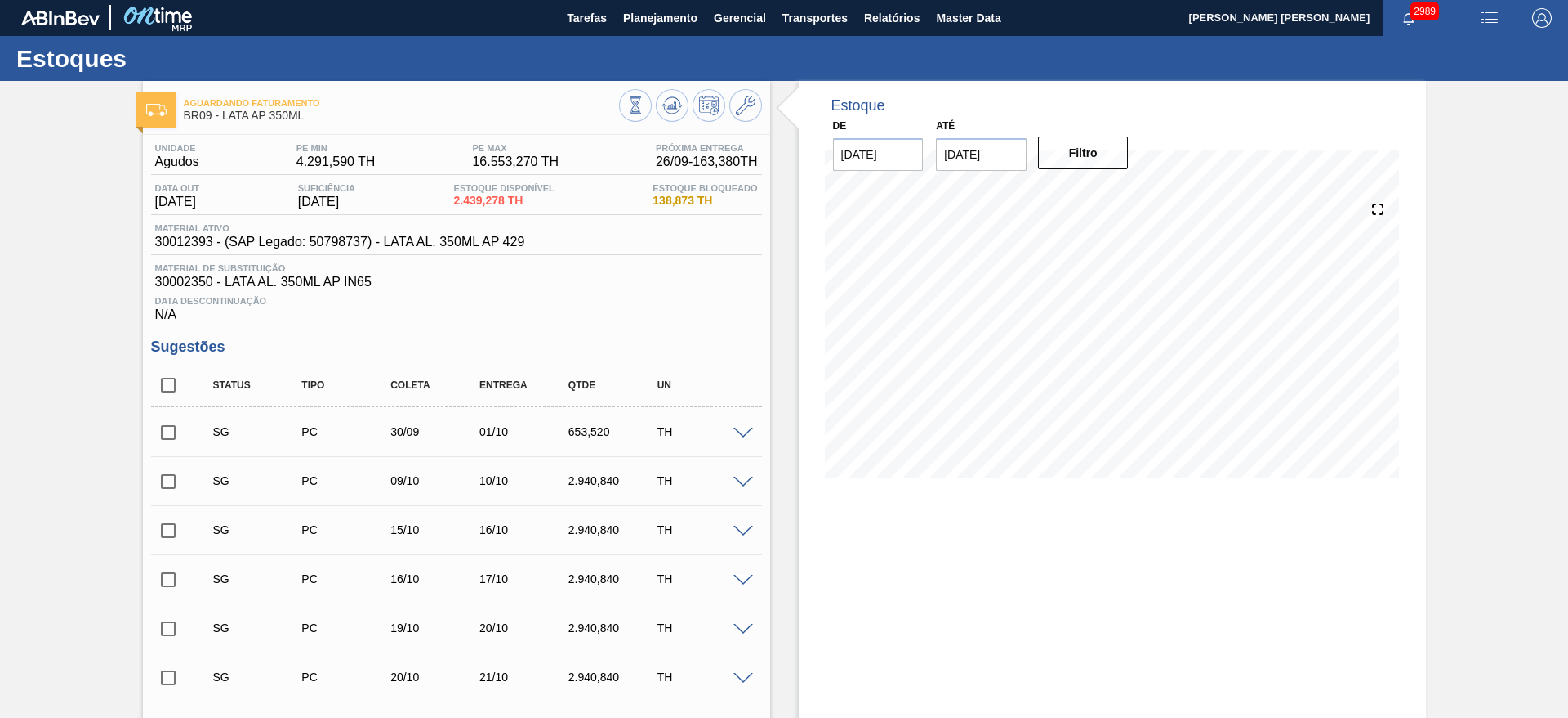
scroll to position [0, 0]
click at [662, 29] on button "Planejamento" at bounding box center [660, 18] width 91 height 36
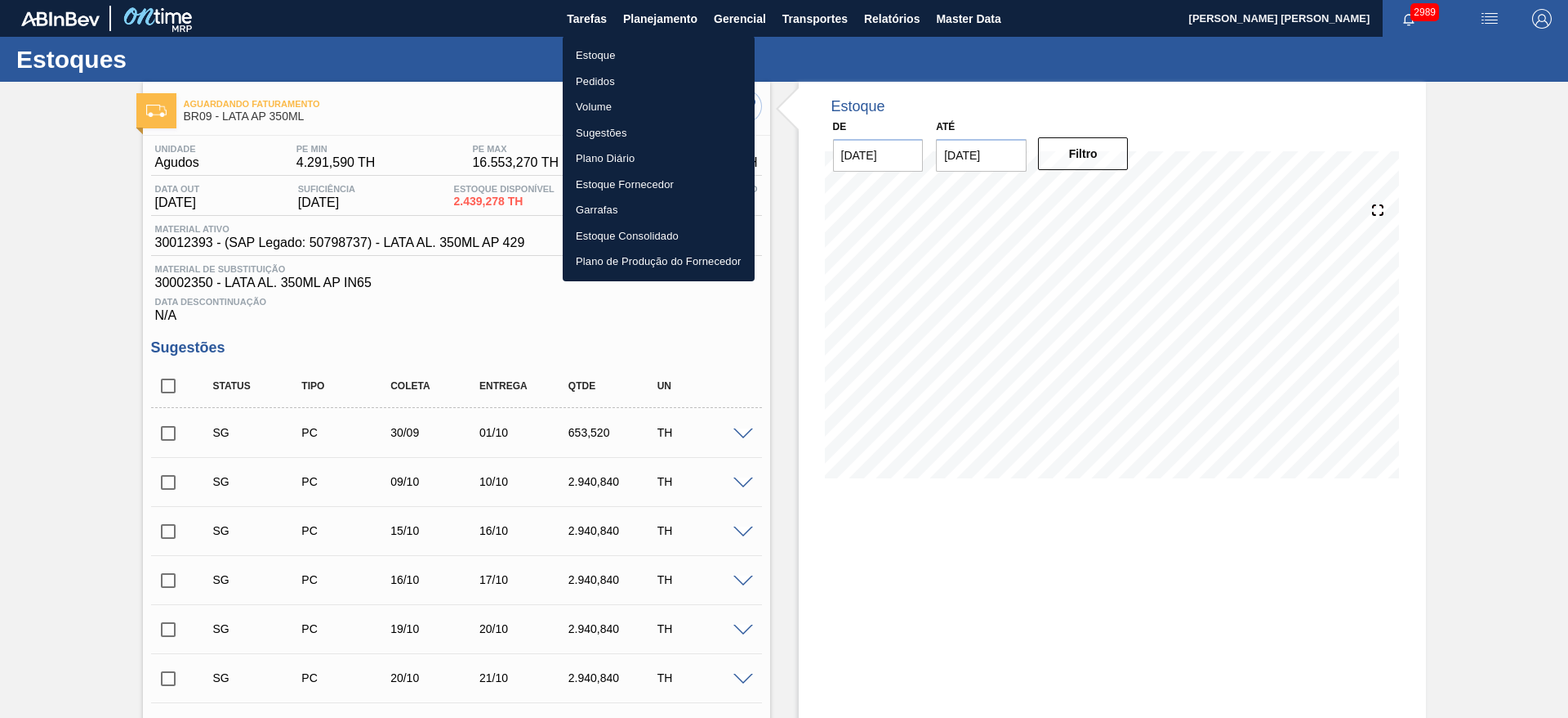
click at [591, 62] on li "Estoque" at bounding box center [658, 55] width 192 height 26
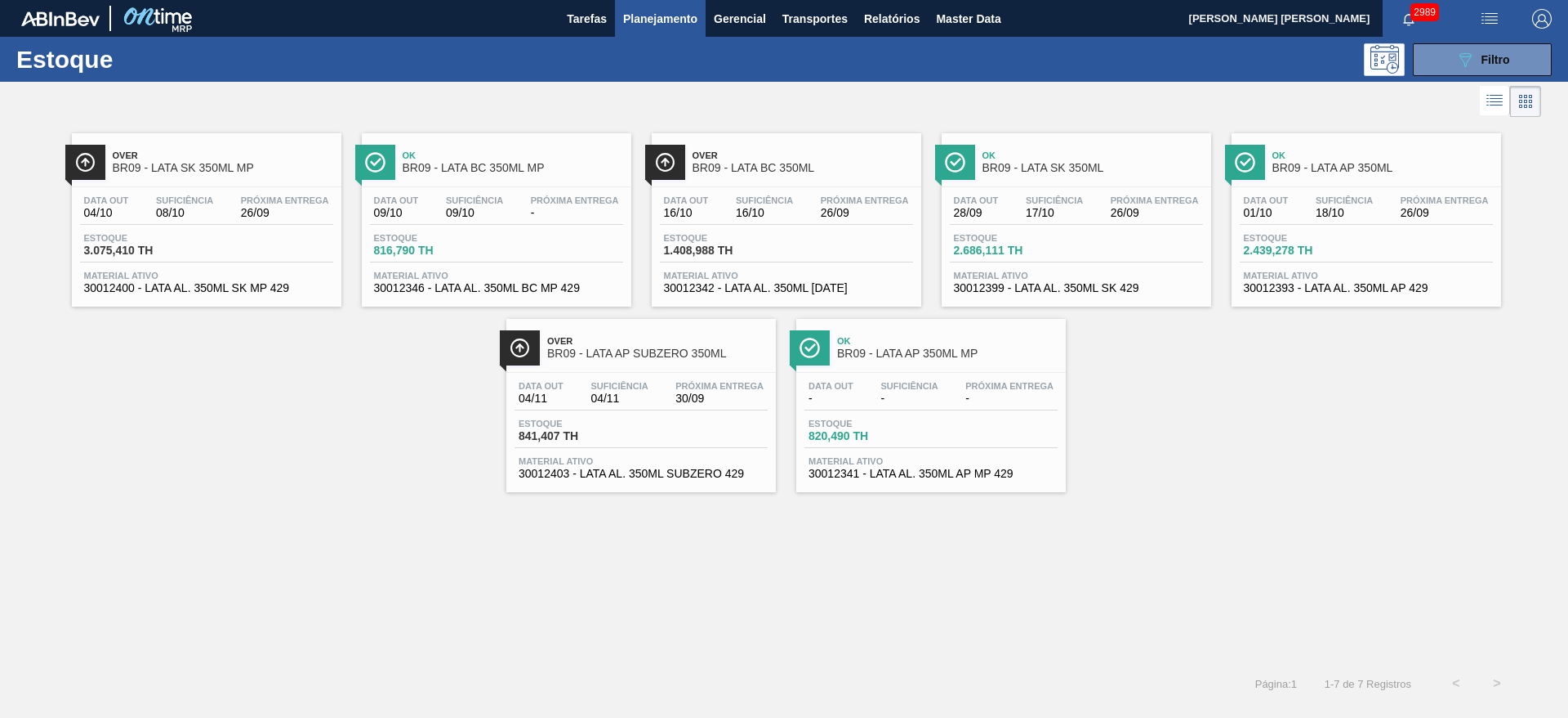
click at [1254, 383] on div "Over BR09 - LATA SK 350ML MP Data out 04/10 Suficiência 08/10 Próxima Entrega 2…" at bounding box center [784, 307] width 1568 height 371
click at [285, 177] on div "Over BR09 - LATA SK 350ML MP" at bounding box center [223, 162] width 220 height 36
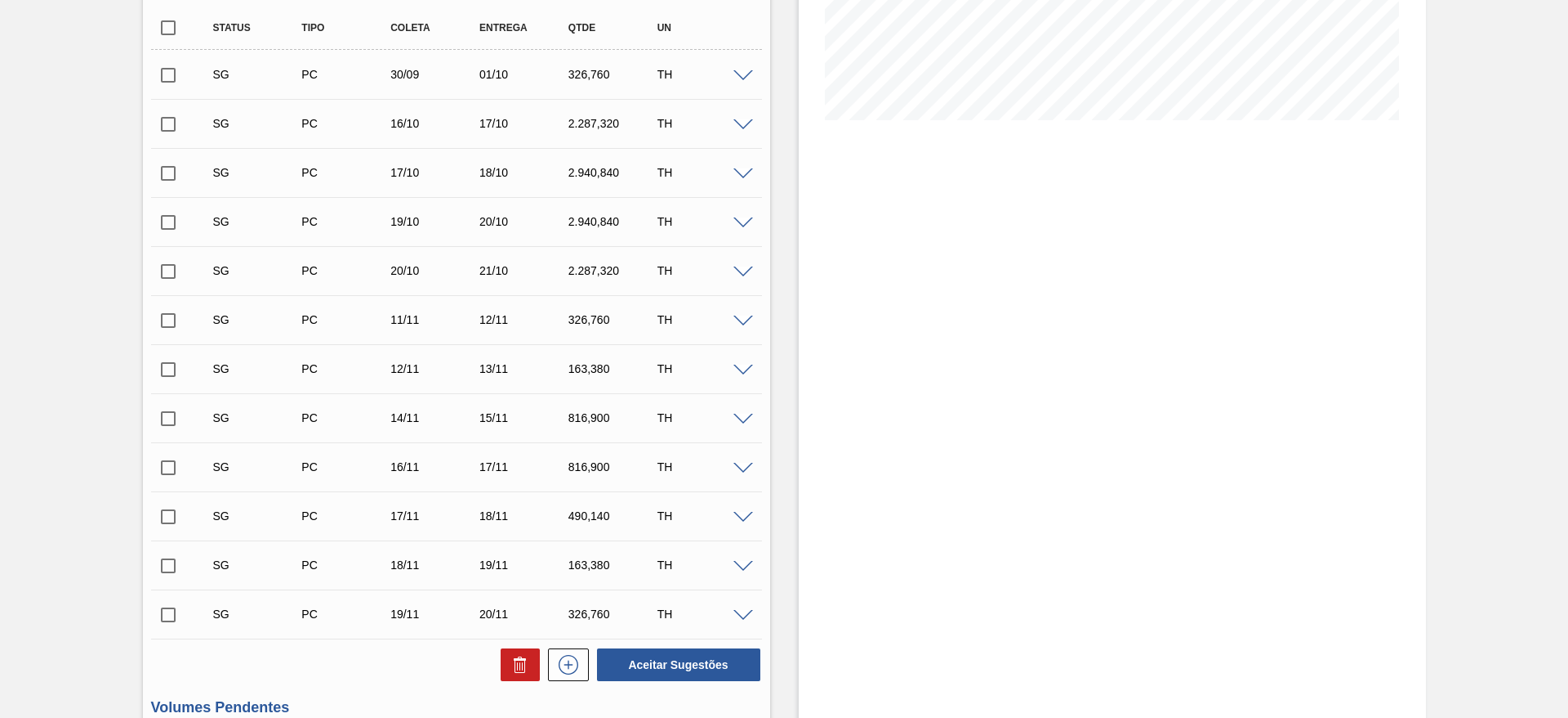
scroll to position [613, 0]
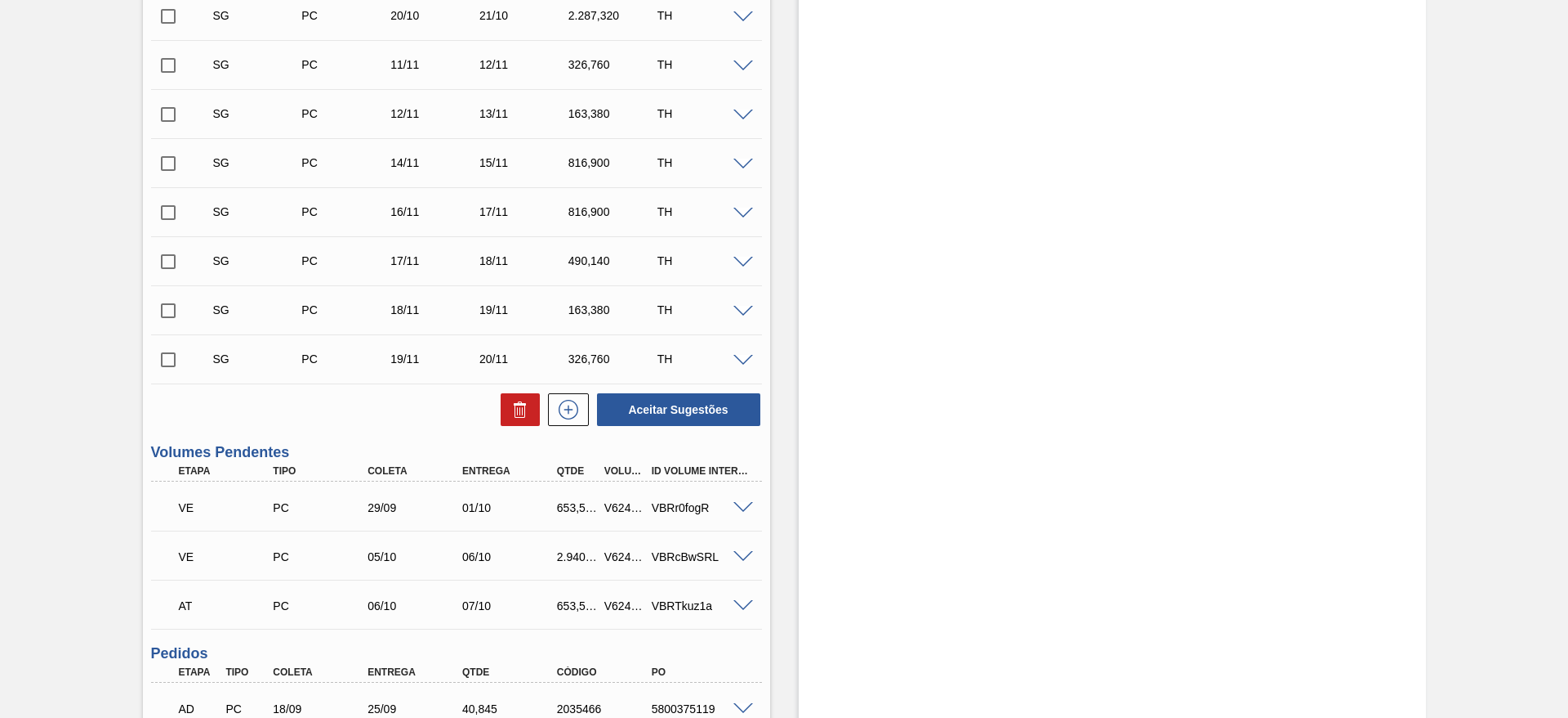
click at [734, 506] on span at bounding box center [743, 508] width 19 height 12
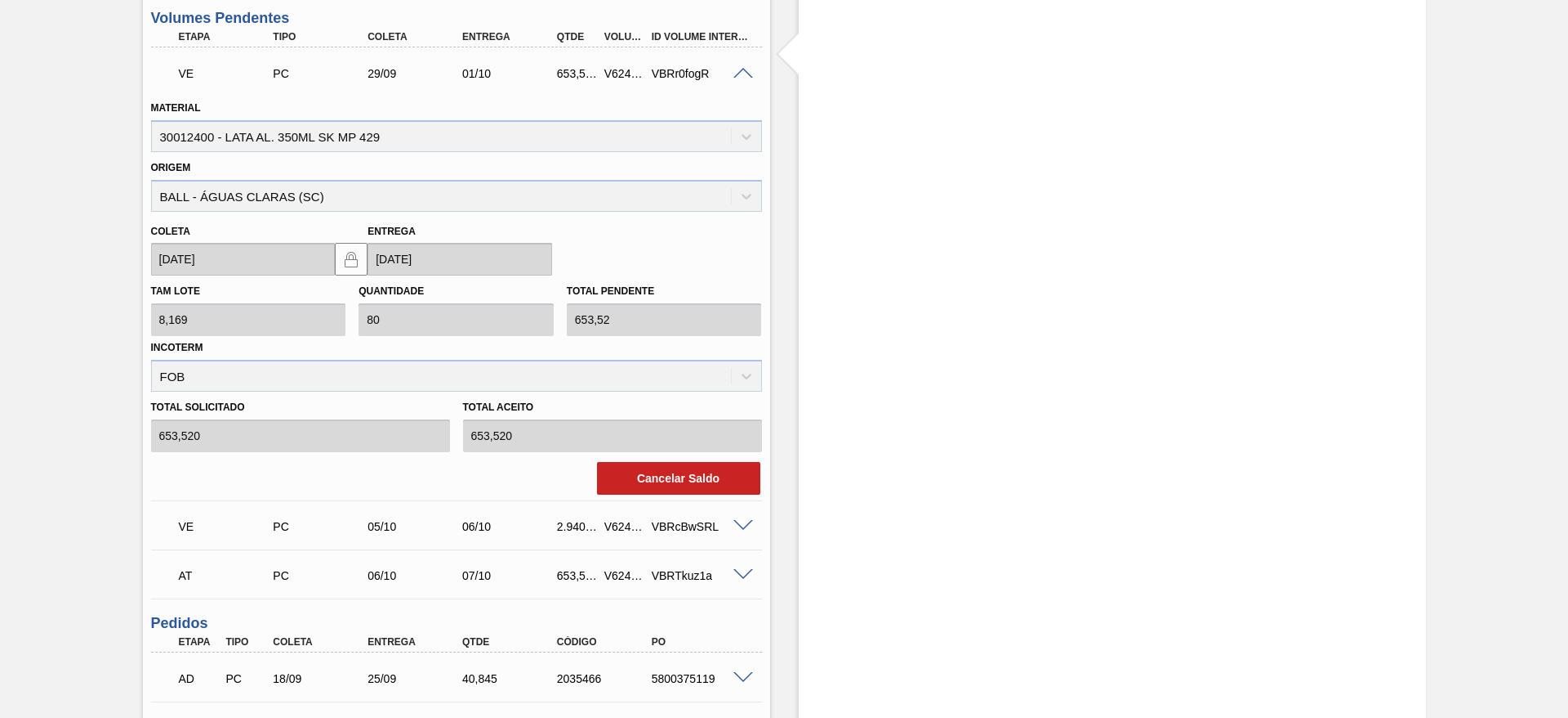
scroll to position [1104, 0]
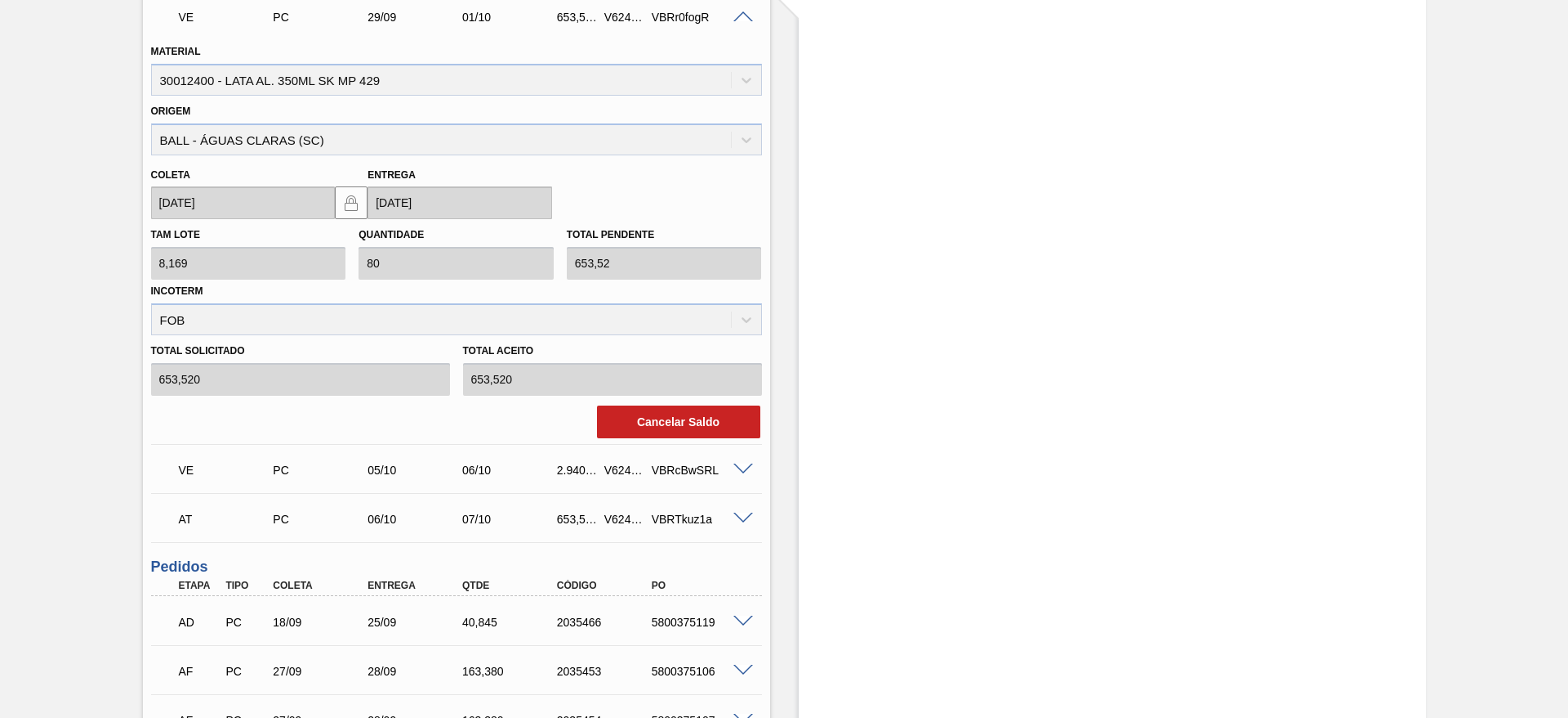
drag, startPoint x: 1218, startPoint y: 131, endPoint x: 1204, endPoint y: 110, distance: 25.2
click at [1212, 122] on div "Estoque De [DATE] Até [DATE] Filtro 26/09 Projeção de Estoque 2,344.823 [DOMAIN…" at bounding box center [1112, 99] width 627 height 2242
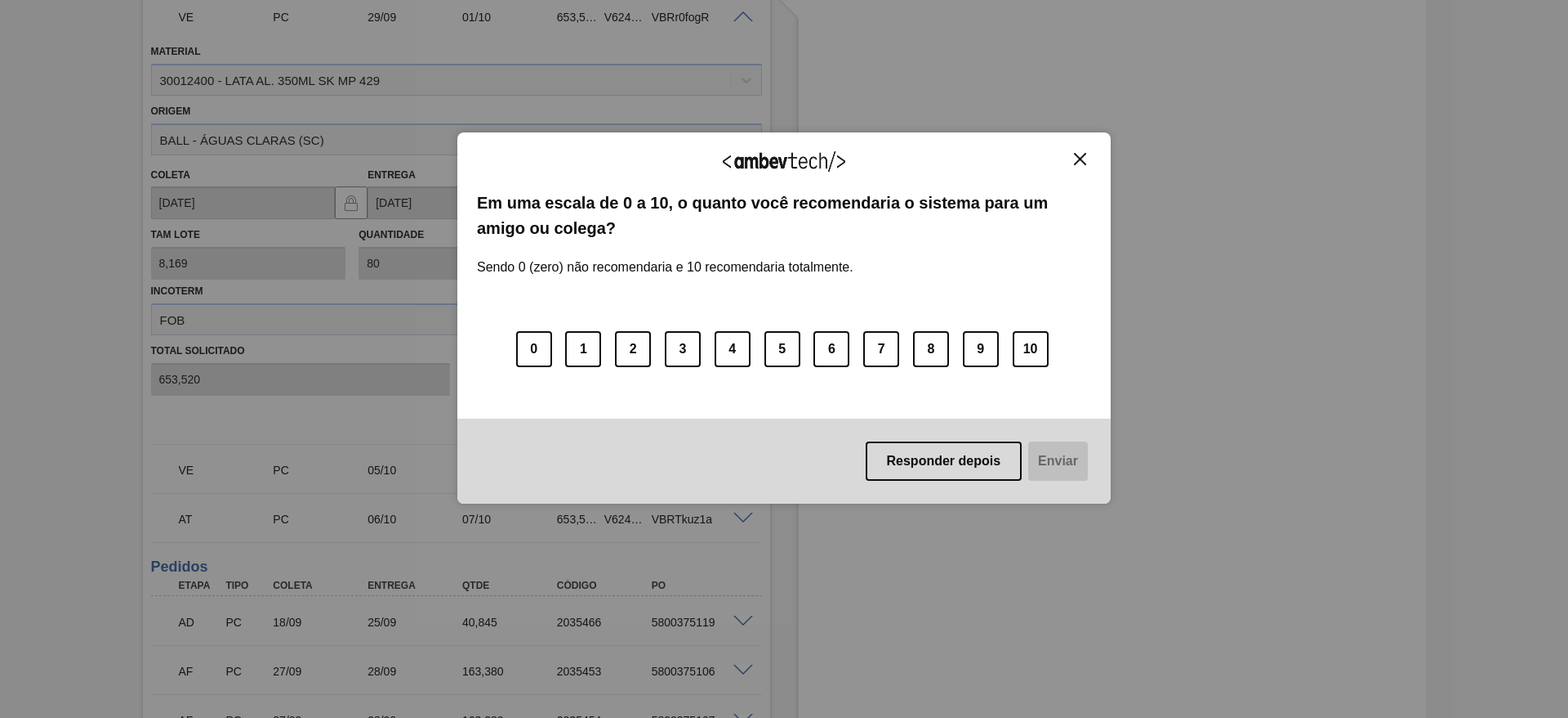
click at [1076, 161] on img "Close" at bounding box center [1080, 159] width 12 height 12
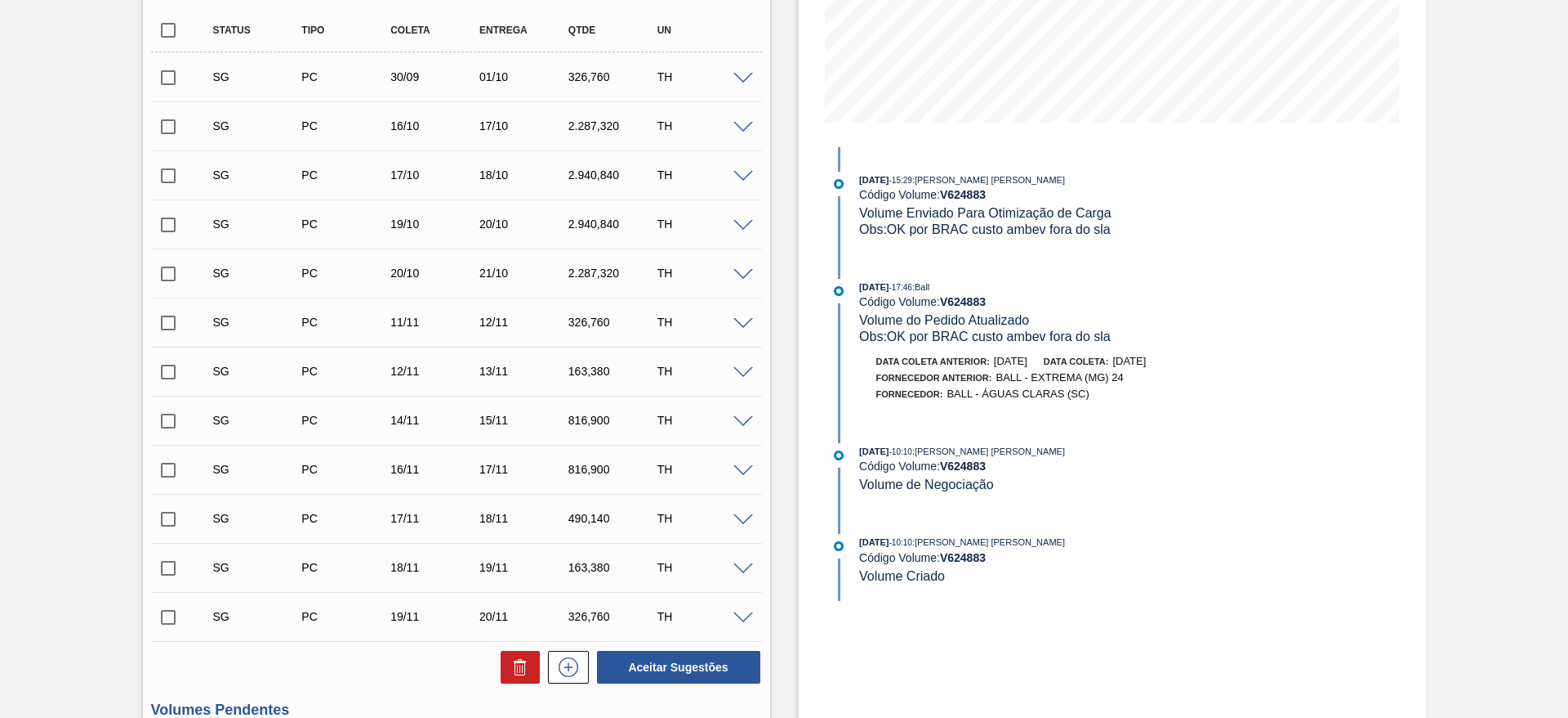
scroll to position [0, 0]
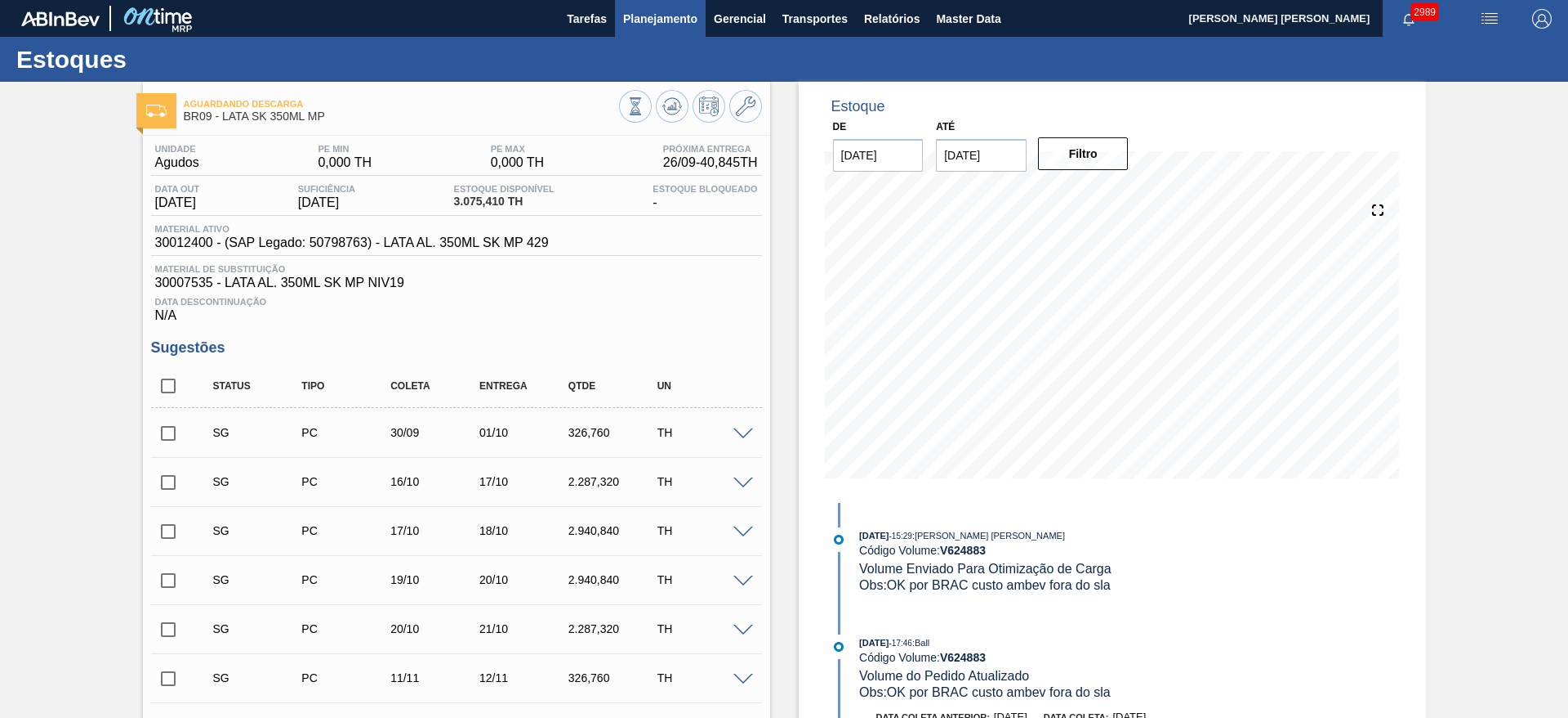
click at [666, 11] on span "Planejamento" at bounding box center [661, 19] width 75 height 19
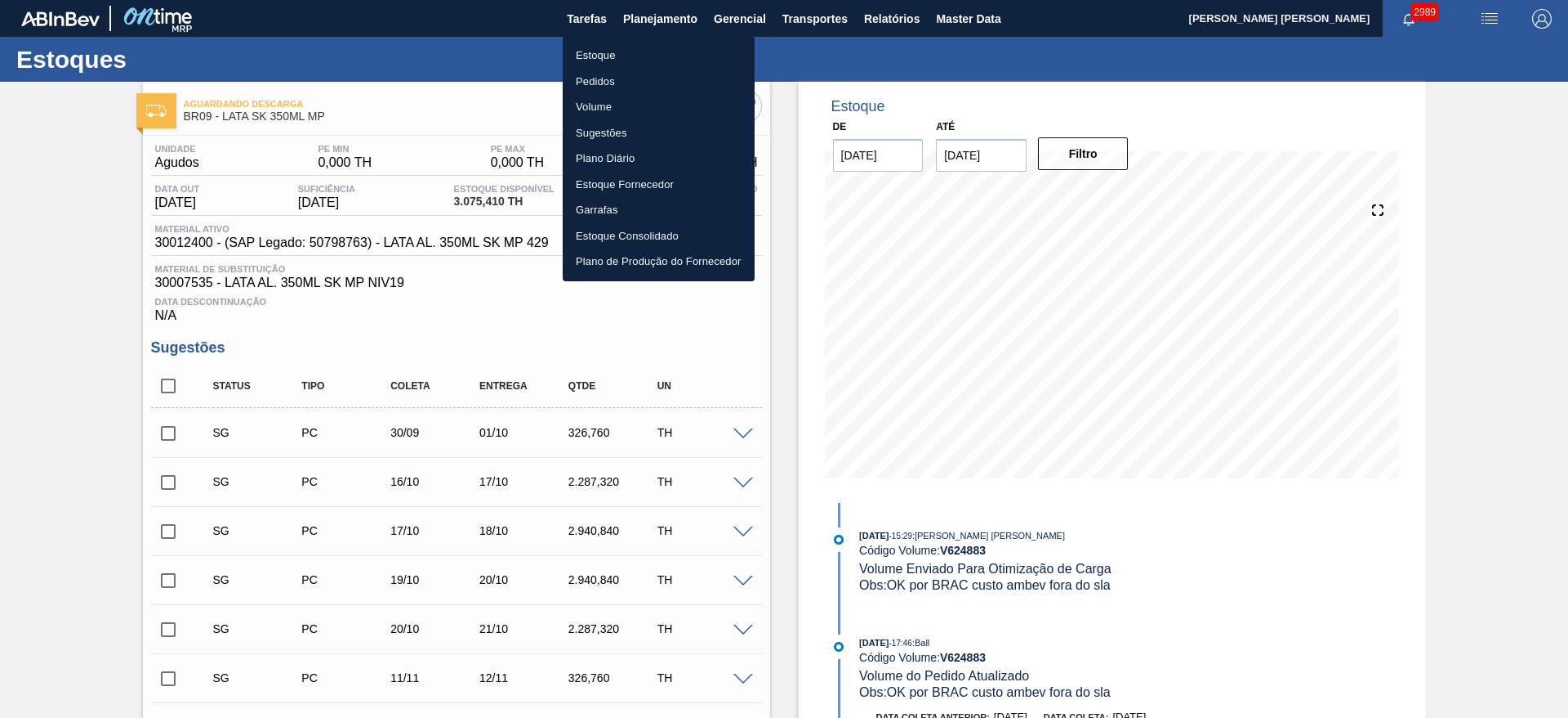
click at [608, 51] on li "Estoque" at bounding box center [658, 55] width 192 height 26
